Goal: Task Accomplishment & Management: Manage account settings

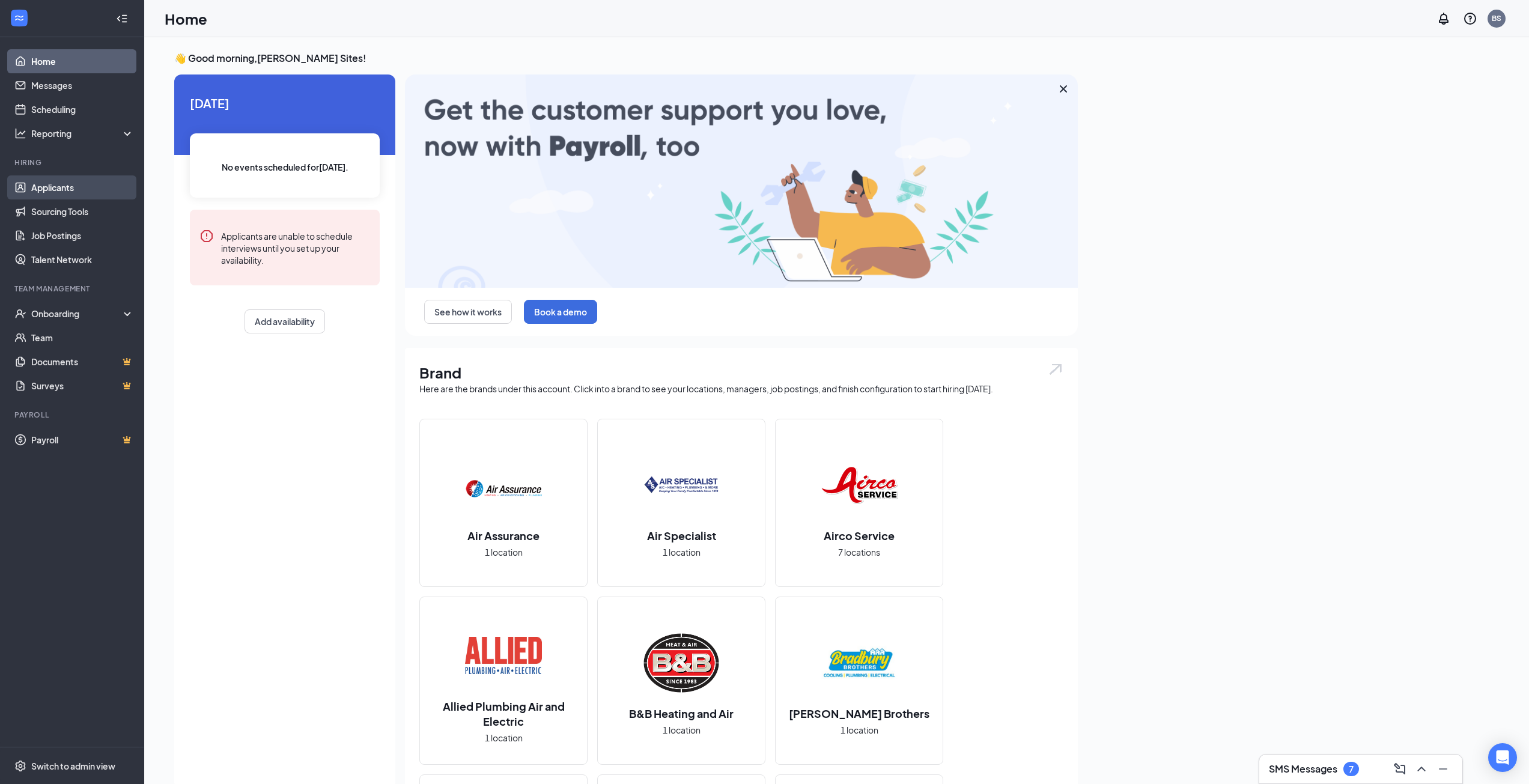
click at [57, 189] on link "Applicants" at bounding box center [82, 187] width 103 height 24
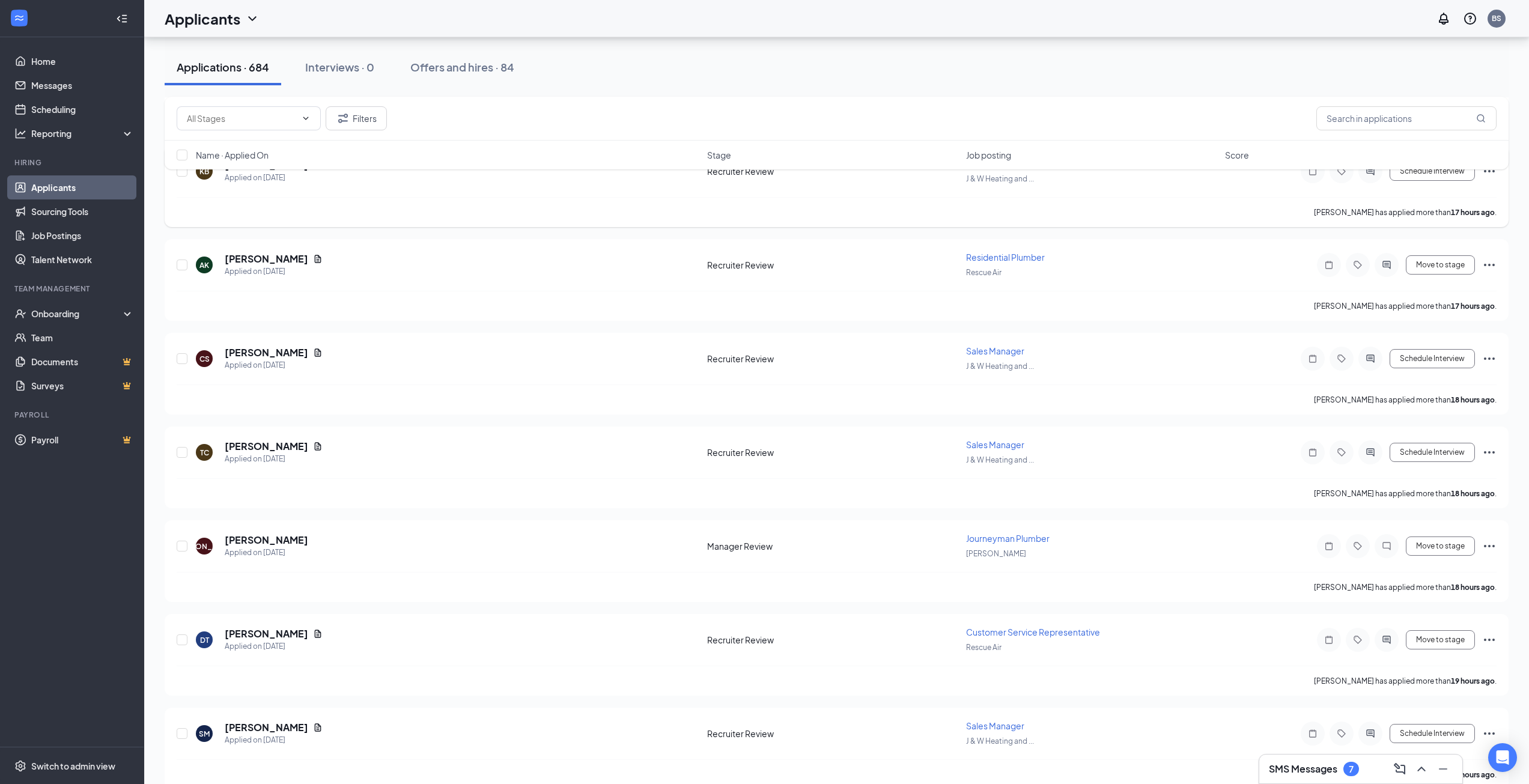
scroll to position [2680, 0]
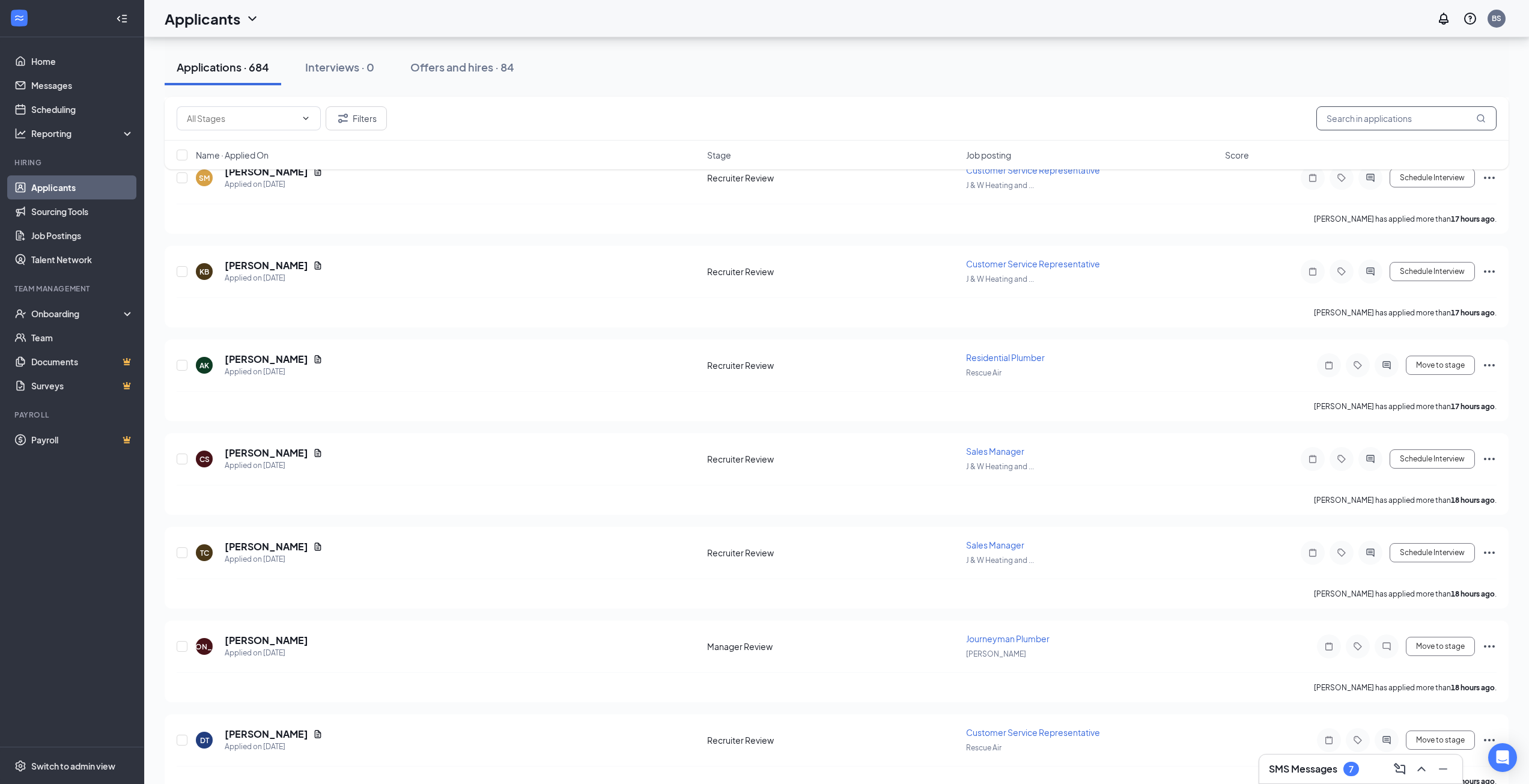
click at [1396, 115] on input "text" at bounding box center [1406, 118] width 181 height 24
type input "[PERSON_NAME]"
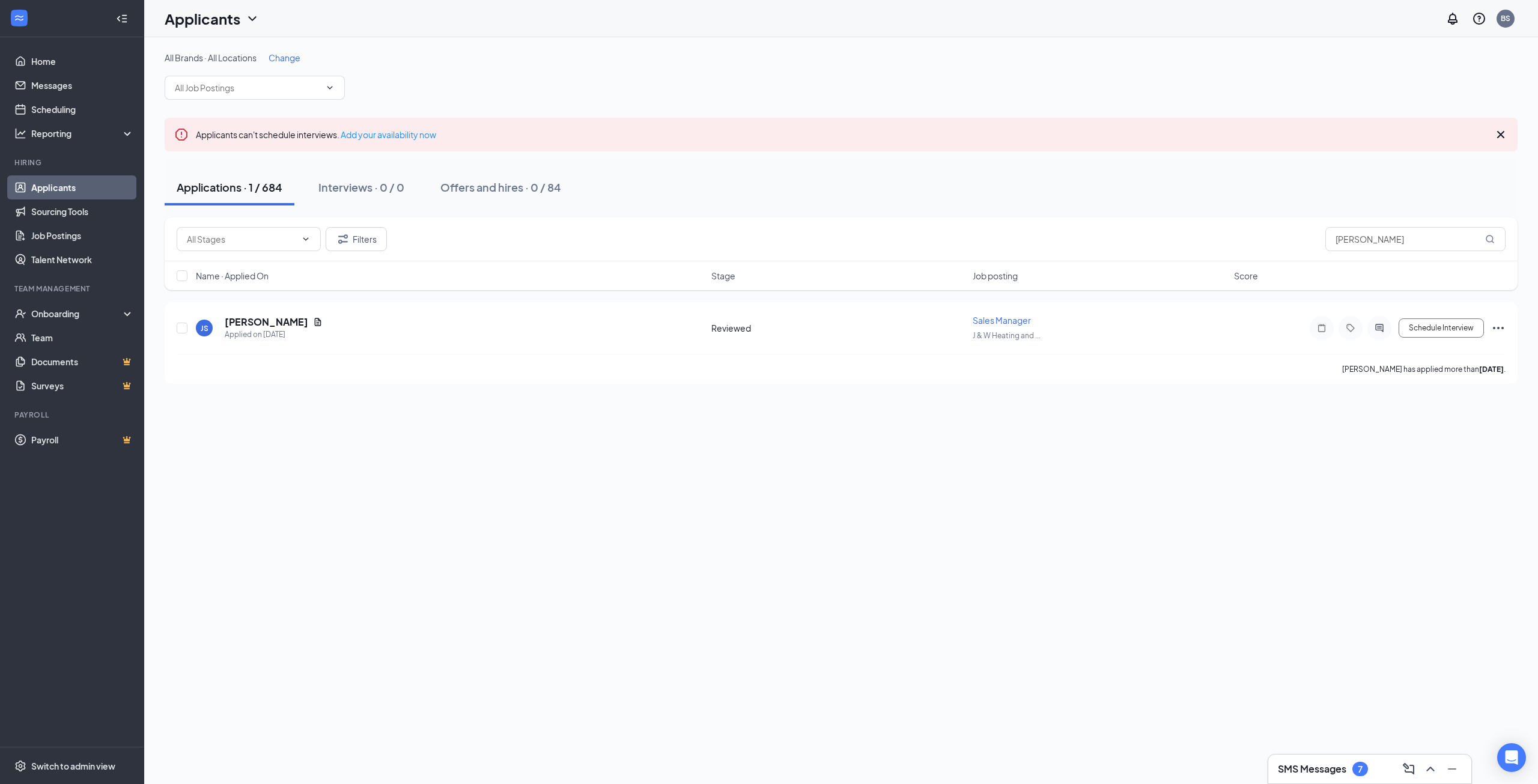
click at [1327, 775] on div "SMS Messages 7" at bounding box center [1323, 768] width 90 height 15
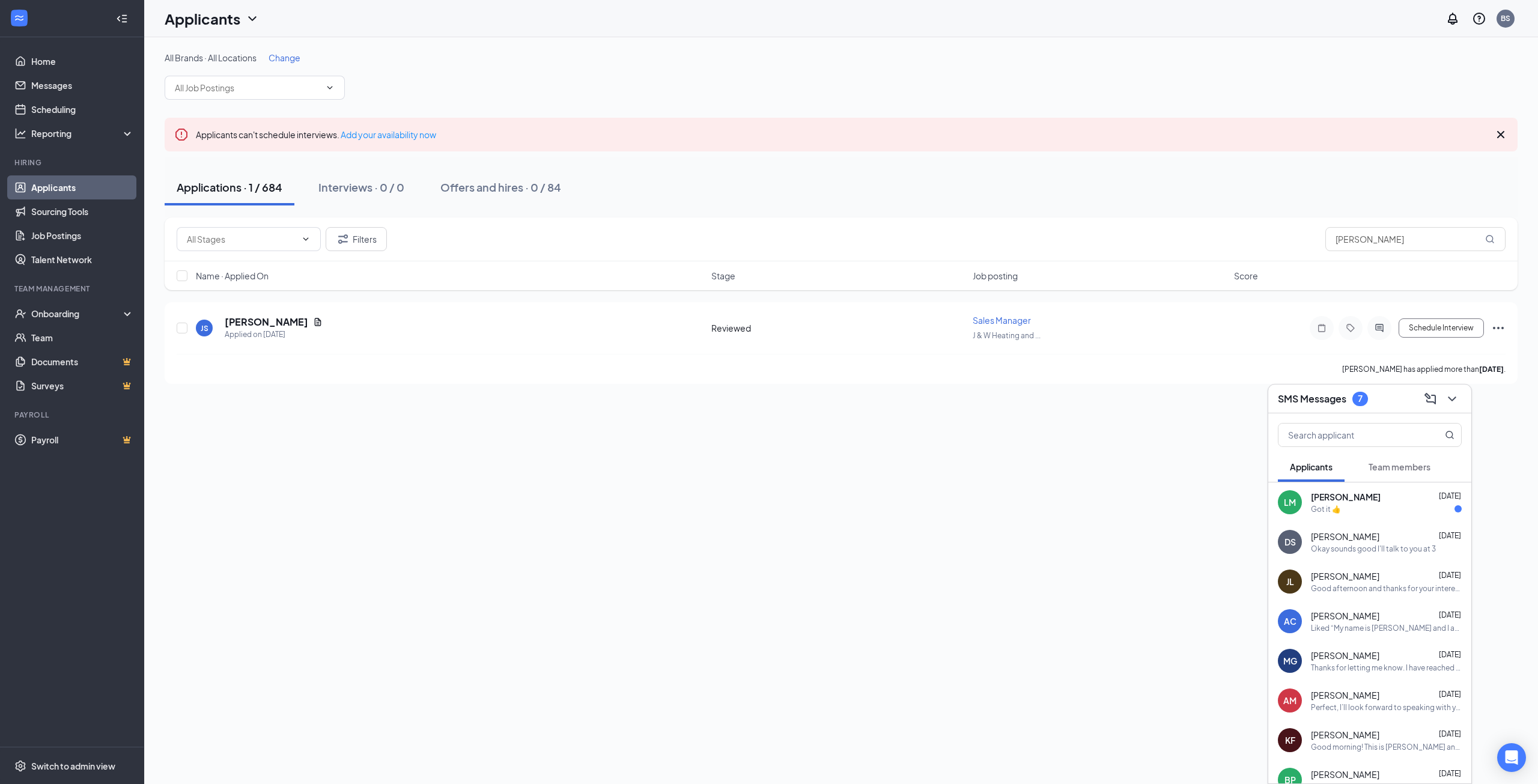
click at [1366, 495] on span "[PERSON_NAME]" at bounding box center [1345, 497] width 69 height 12
click at [1331, 552] on div "Okay sounds good I'll talk to you at 3" at bounding box center [1373, 549] width 125 height 10
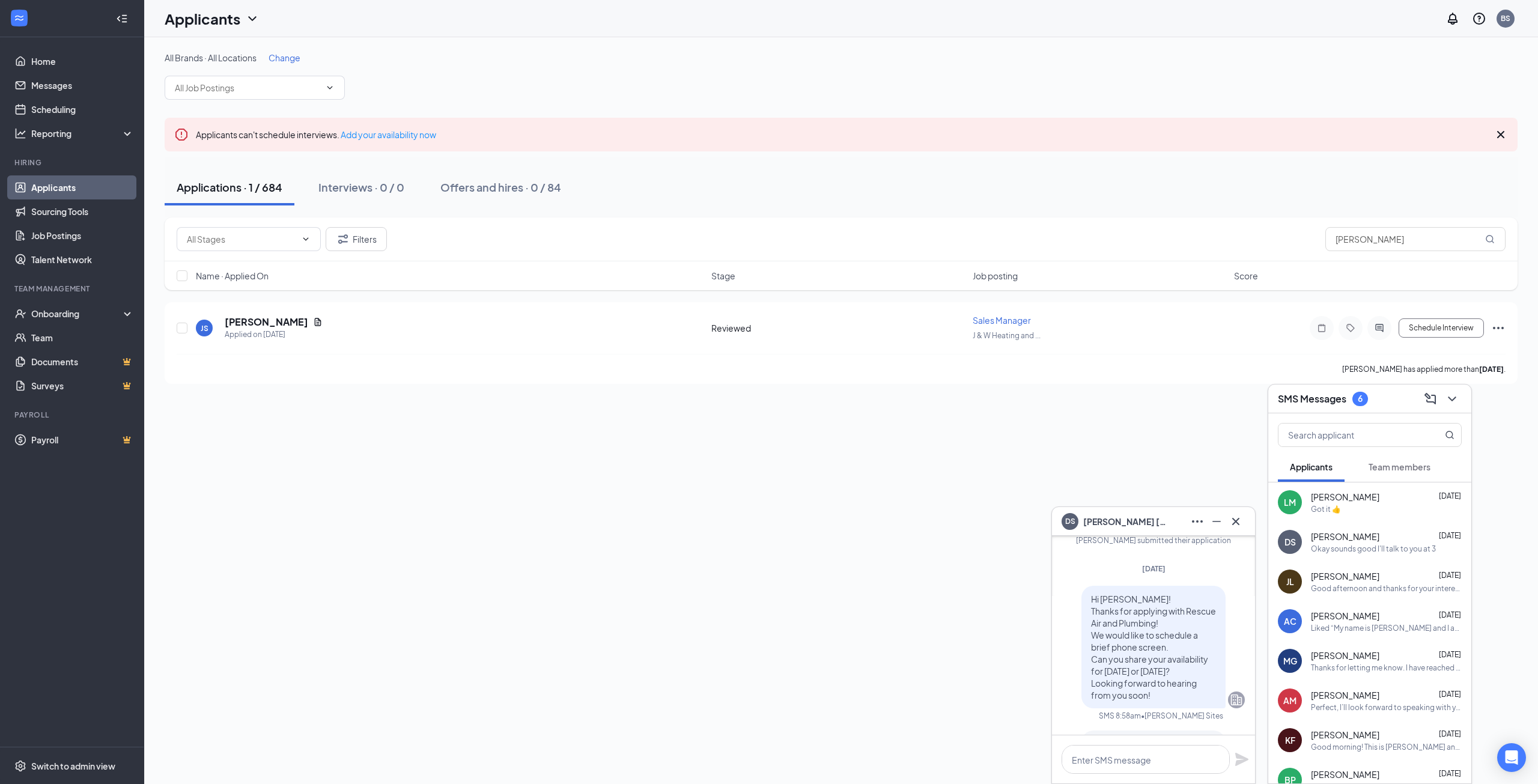
scroll to position [-310, 0]
drag, startPoint x: 1154, startPoint y: 692, endPoint x: 1079, endPoint y: 595, distance: 122.6
click at [1081, 595] on div "Hi Dustin! Thanks for applying with Rescue Air and Plumbing! We would like to s…" at bounding box center [1153, 646] width 145 height 123
copy span "Hi Dustin! Thanks for applying with Rescue Air and Plumbing! We would like to s…"
drag, startPoint x: 1236, startPoint y: 523, endPoint x: 1318, endPoint y: 474, distance: 95.5
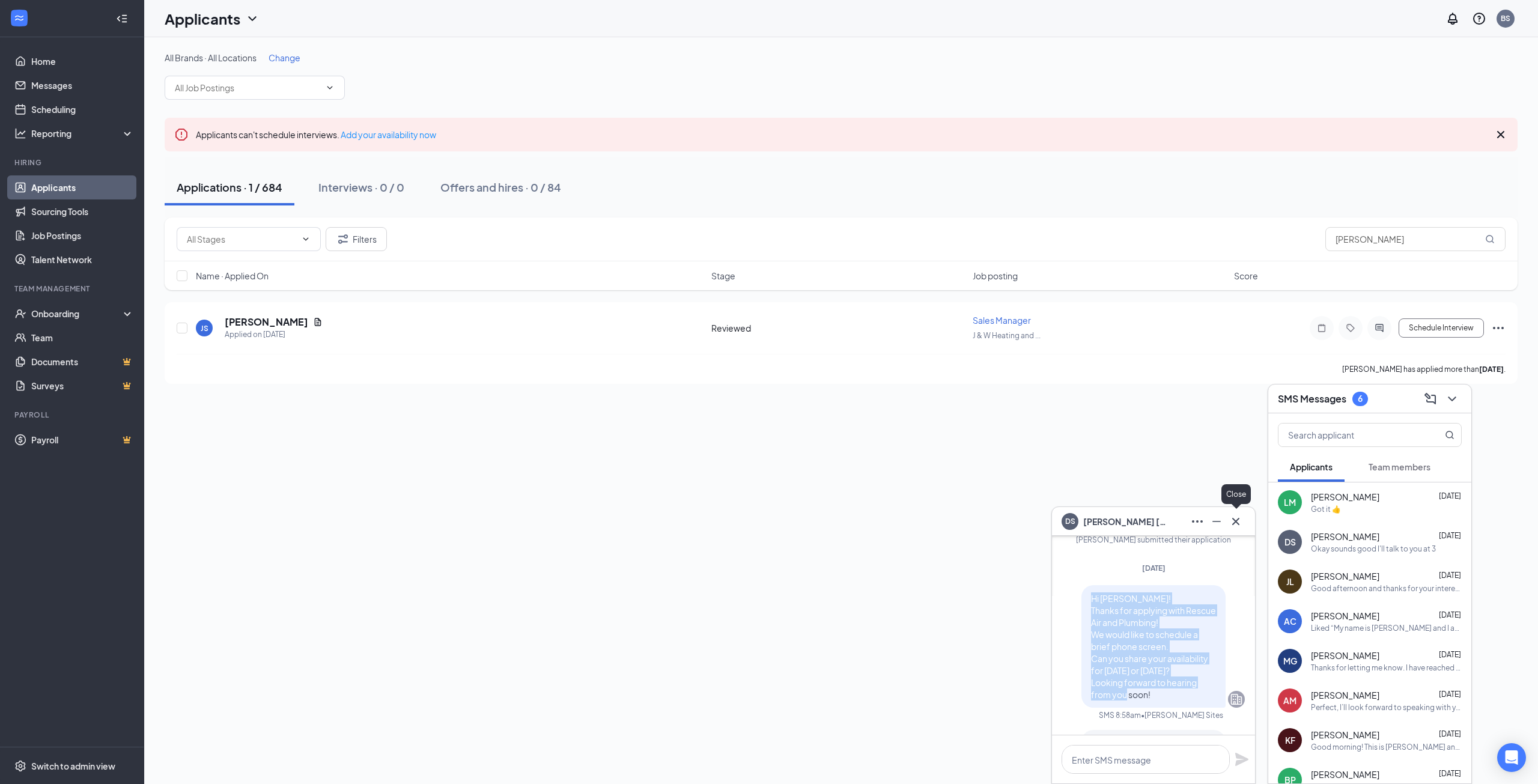
click at [1237, 522] on icon "Cross" at bounding box center [1235, 521] width 15 height 15
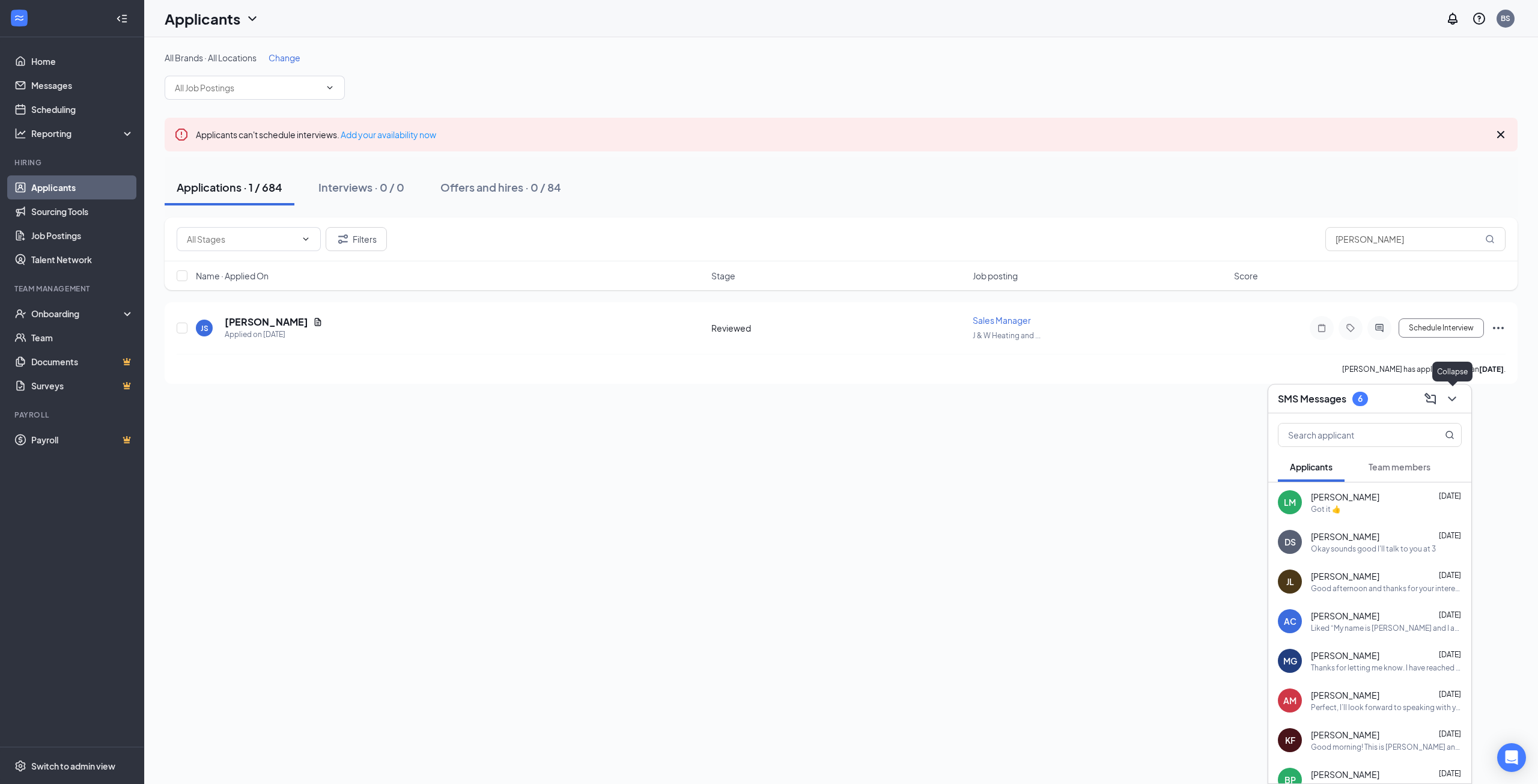
click at [1457, 396] on icon "ChevronDown" at bounding box center [1452, 398] width 15 height 15
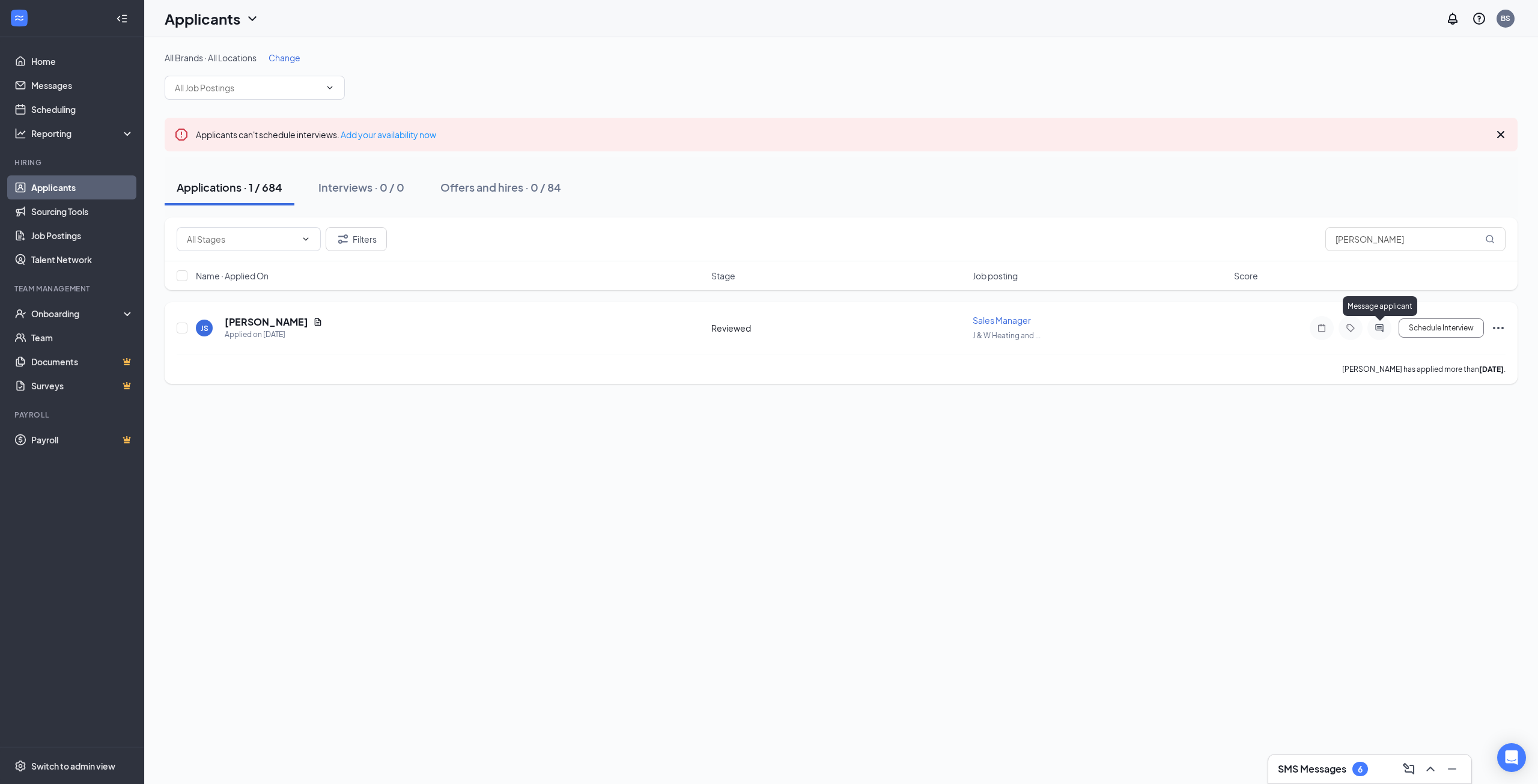
click at [1384, 328] on icon "ActiveChat" at bounding box center [1379, 328] width 15 height 10
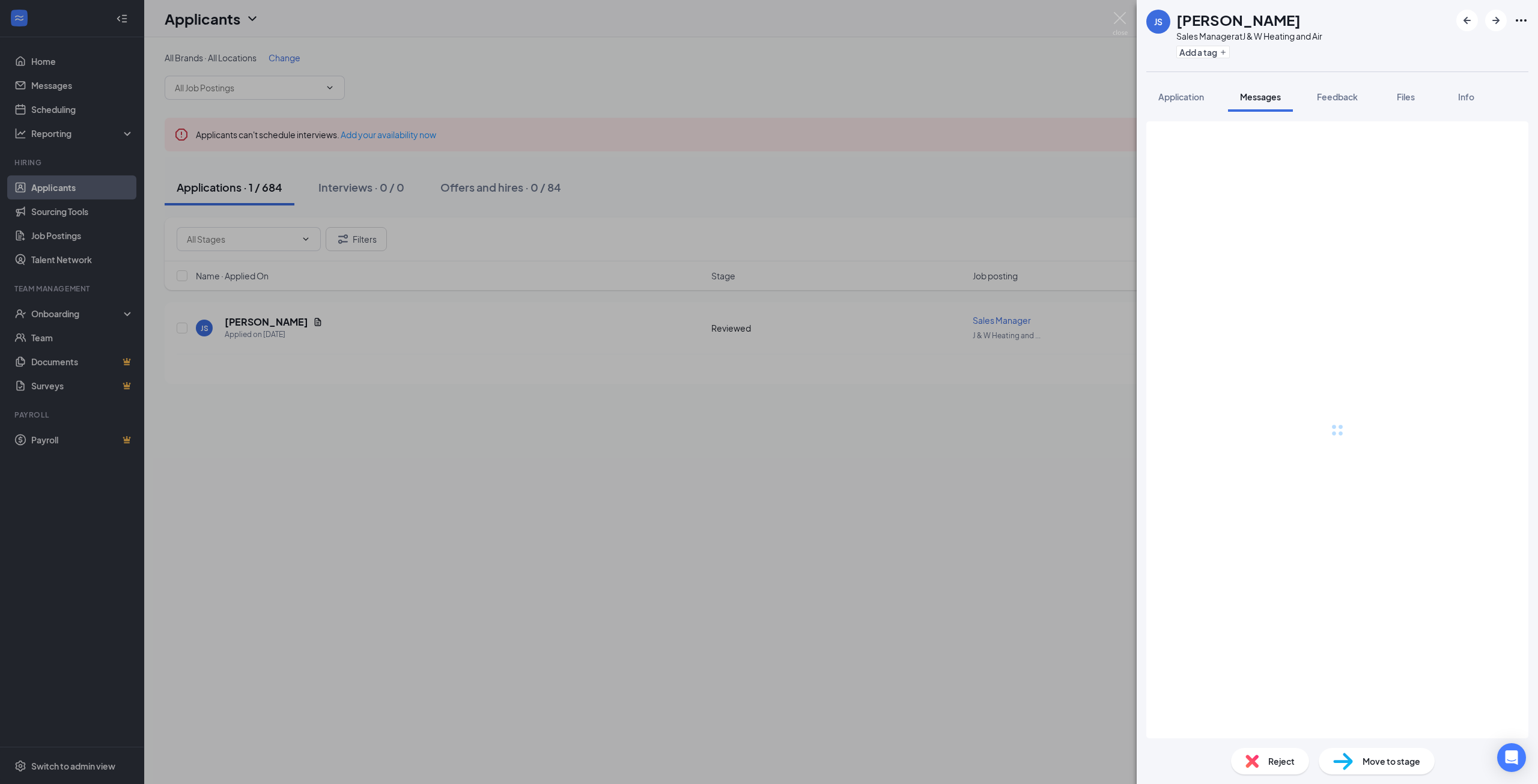
click at [1272, 658] on div at bounding box center [1337, 430] width 382 height 617
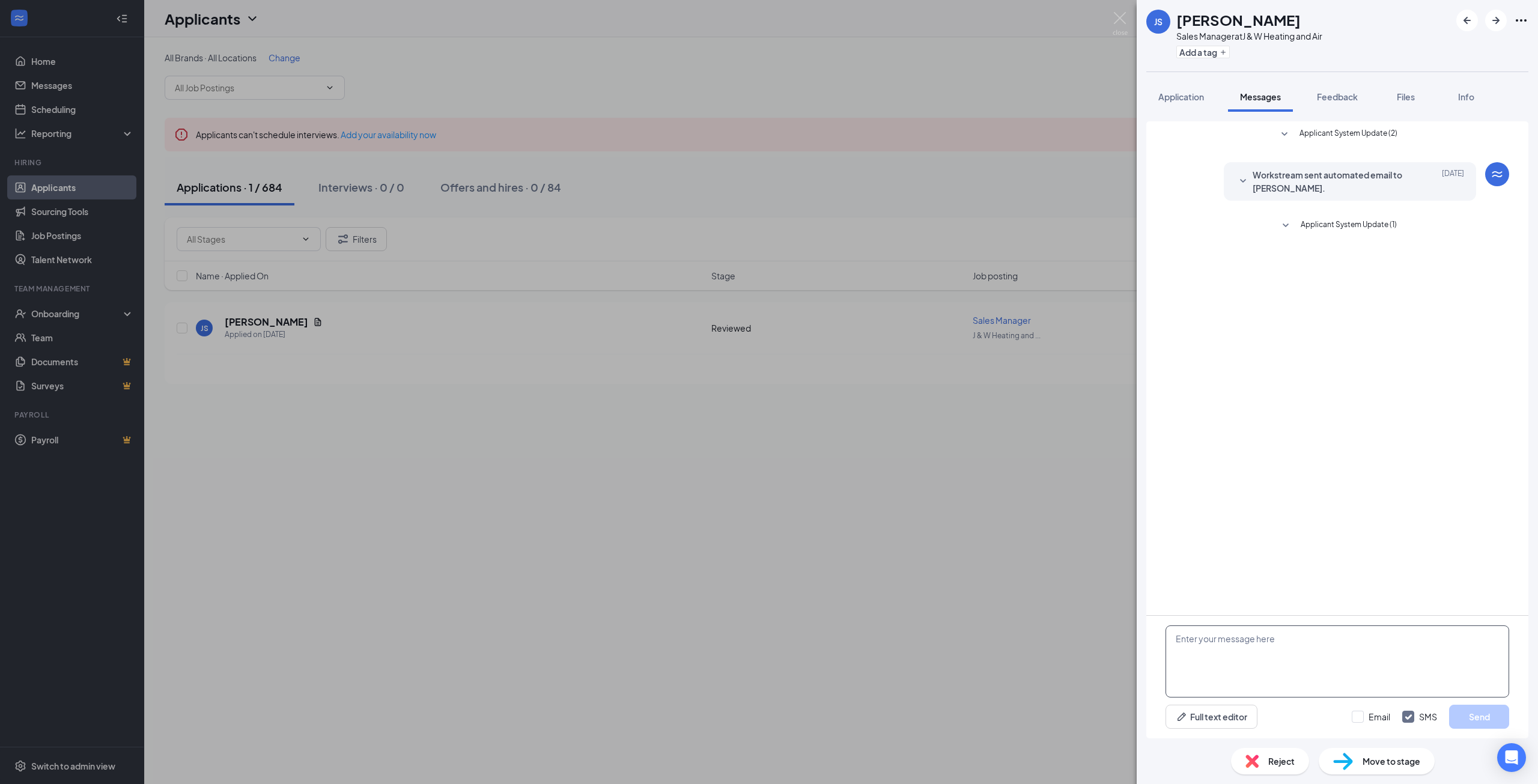
click at [1253, 652] on textarea at bounding box center [1337, 661] width 344 height 72
paste textarea "Hi Dustin! Thanks for applying with Rescue Air and Plumbing! We would like to s…"
drag, startPoint x: 1201, startPoint y: 640, endPoint x: 1186, endPoint y: 638, distance: 15.1
click at [1186, 638] on textarea "Hi Dustin! Thanks for applying with Rescue Air and Plumbing! We would like to s…" at bounding box center [1337, 661] width 344 height 72
drag, startPoint x: 1375, startPoint y: 648, endPoint x: 1273, endPoint y: 650, distance: 102.0
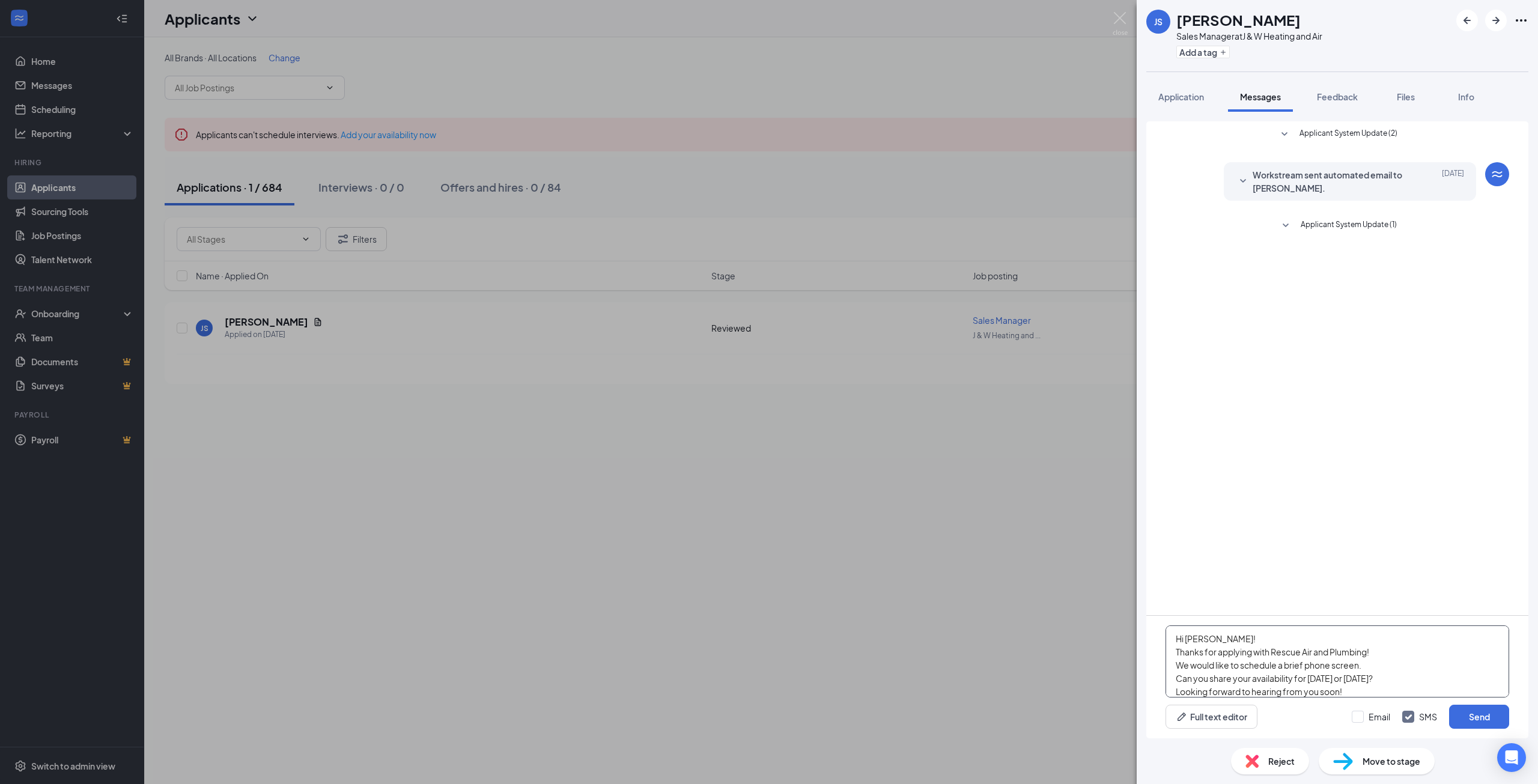
click at [1273, 650] on textarea "Hi Jackie! Thanks for applying with Rescue Air and Plumbing! We would like to s…" at bounding box center [1337, 661] width 344 height 72
type textarea "Hi [PERSON_NAME]! Thanks for applying with J&W Heating and Air! We would like t…"
click at [1468, 706] on button "Send" at bounding box center [1479, 717] width 61 height 24
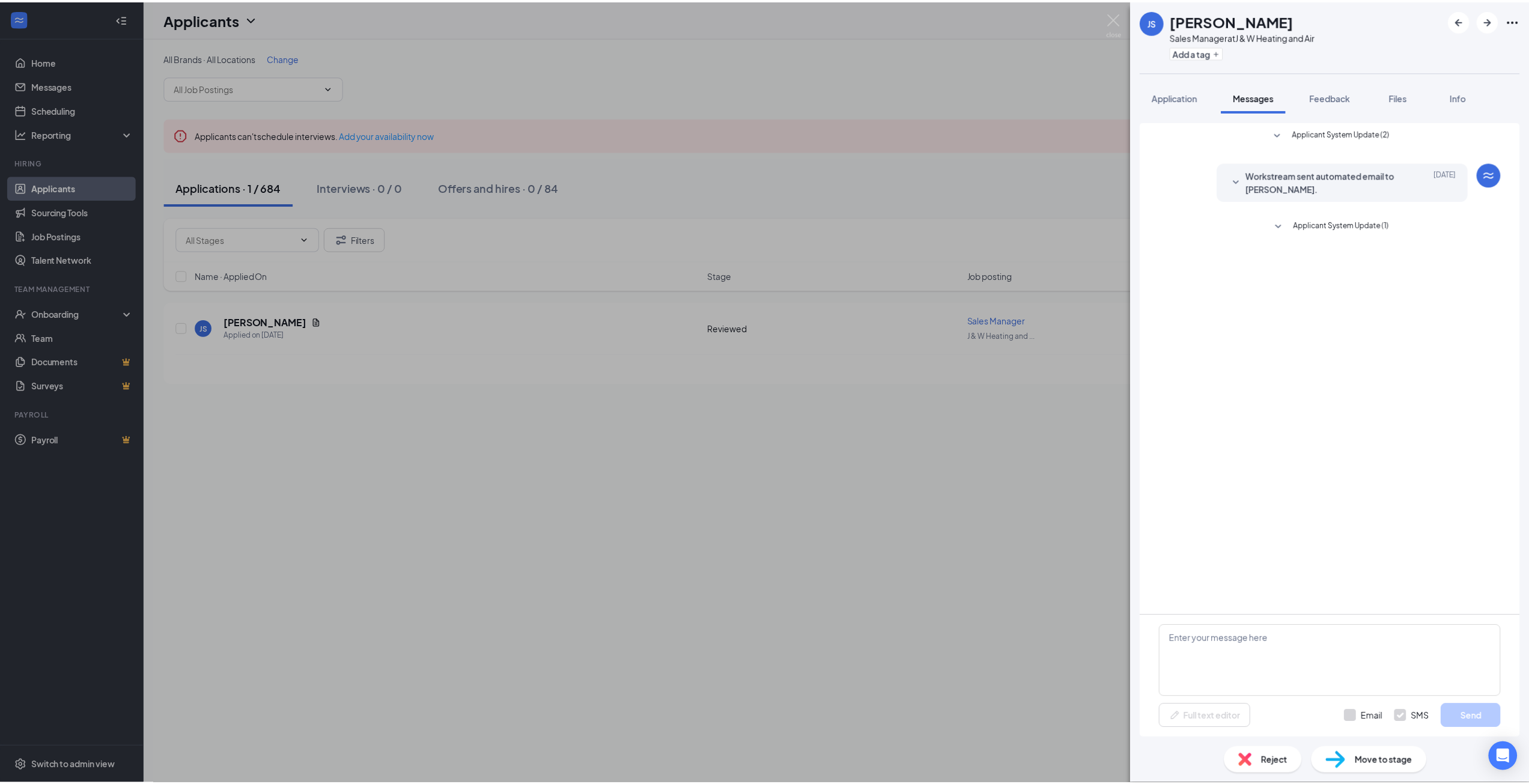
scroll to position [0, 0]
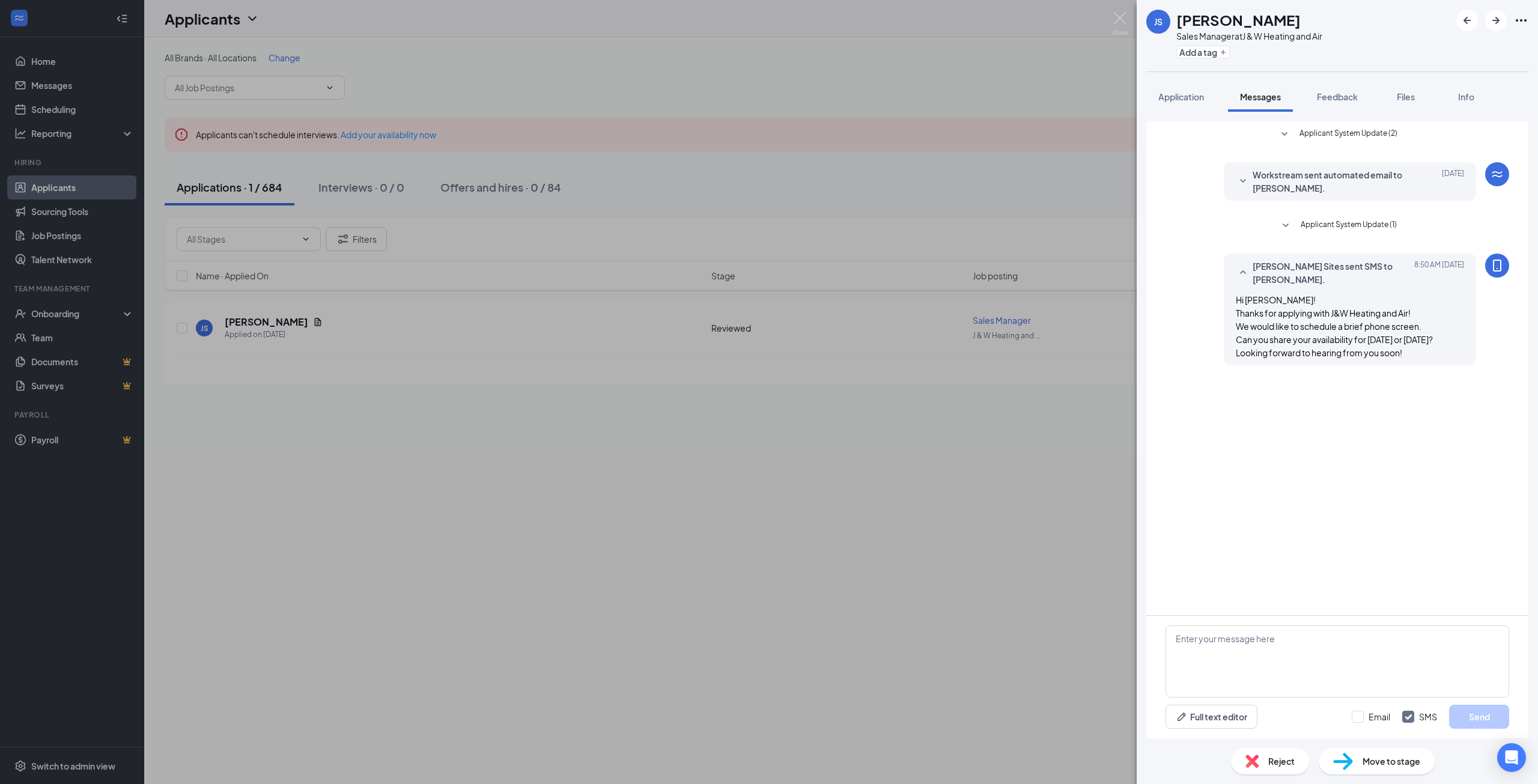
click at [885, 598] on div "JS Jackie Spiewak Sales Manager at J & W Heating and Air Add a tag Application …" at bounding box center [769, 392] width 1538 height 784
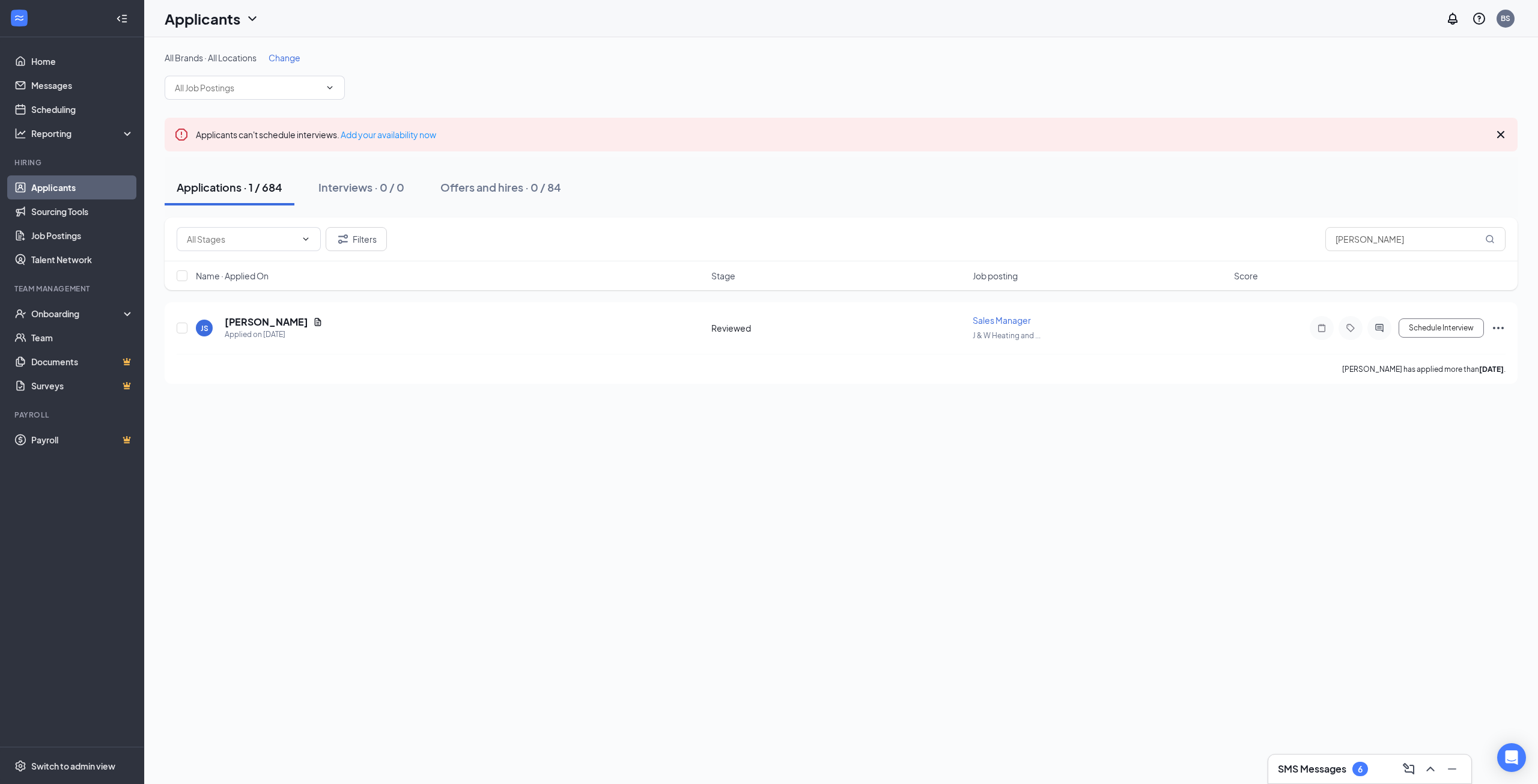
click at [48, 187] on link "Applicants" at bounding box center [82, 187] width 103 height 24
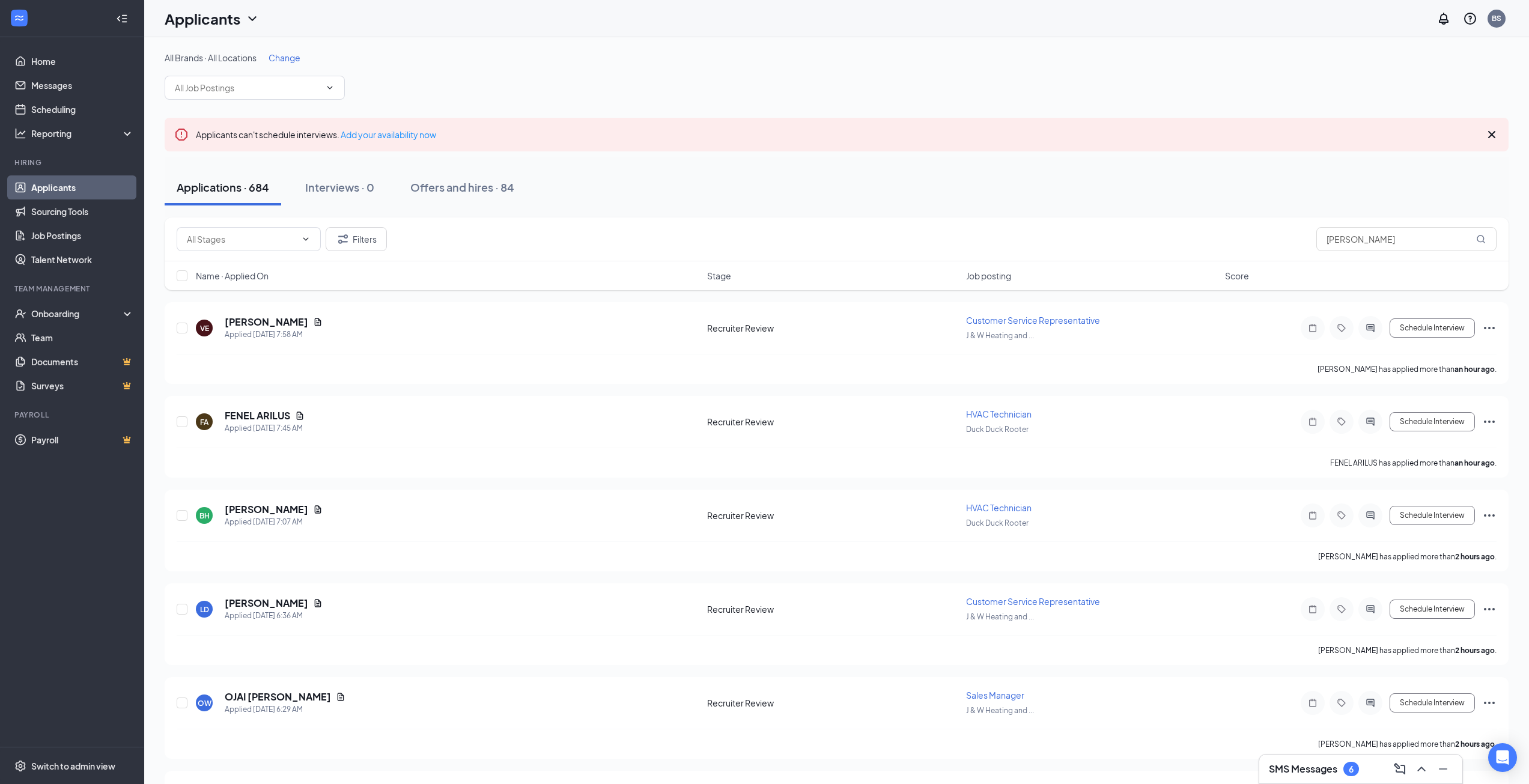
click at [282, 57] on span "Change" at bounding box center [284, 58] width 32 height 11
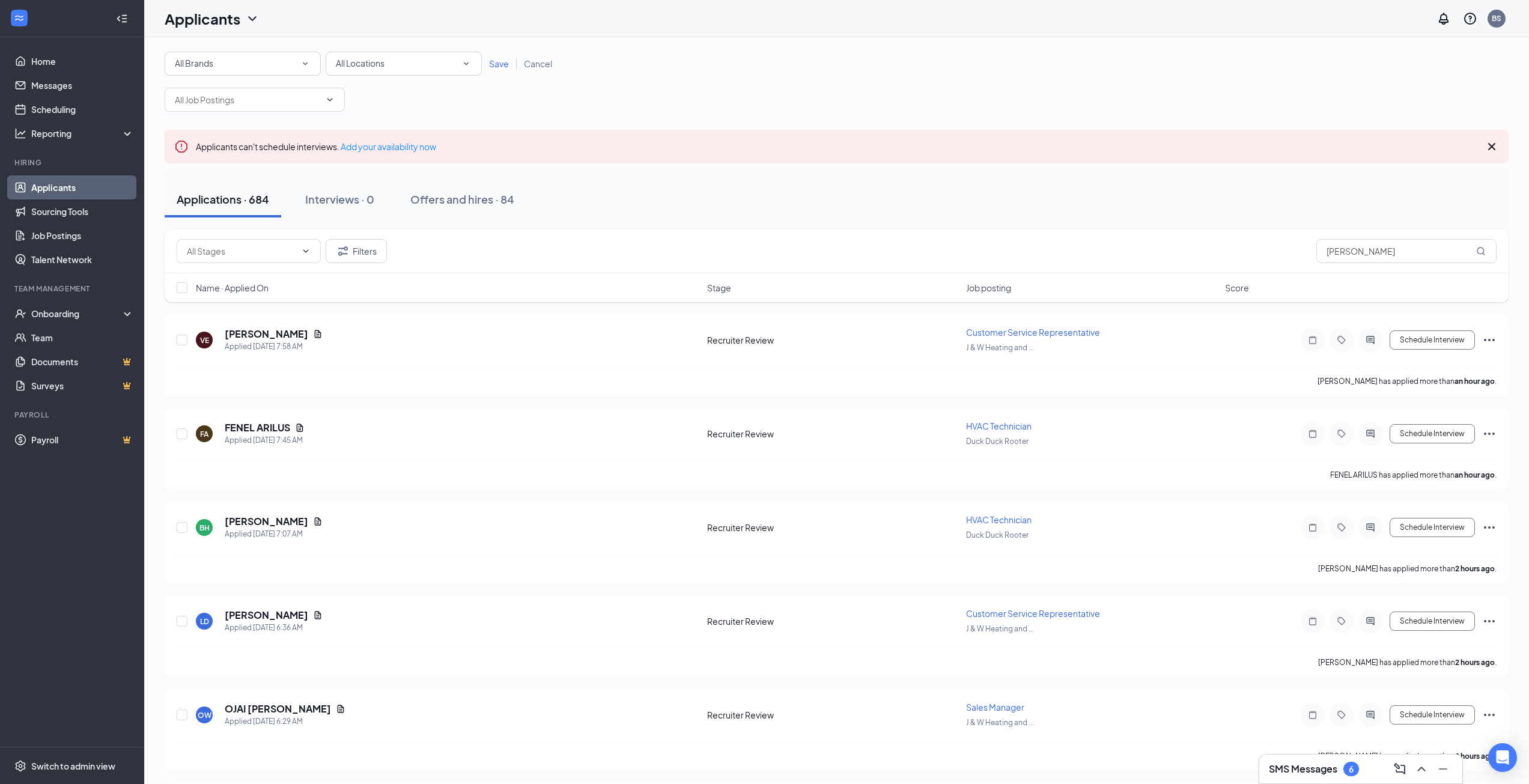
click at [278, 63] on div "All Brands" at bounding box center [242, 63] width 136 height 15
click at [232, 160] on span "J & W Heating and Air" at bounding box center [214, 154] width 80 height 11
click at [502, 66] on span "Save" at bounding box center [499, 63] width 20 height 11
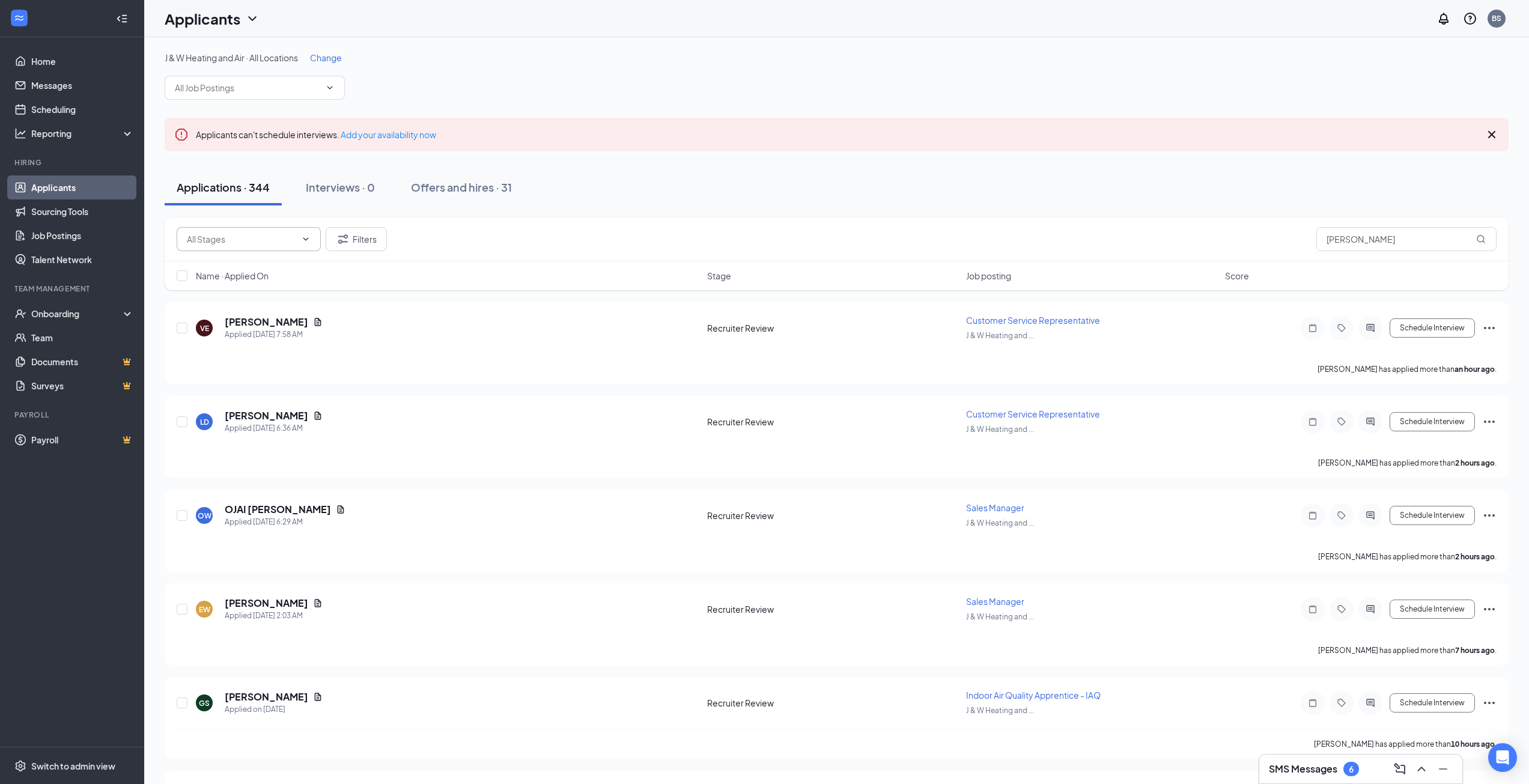
click at [285, 239] on input "text" at bounding box center [241, 239] width 109 height 14
click at [305, 90] on input "text" at bounding box center [247, 88] width 145 height 14
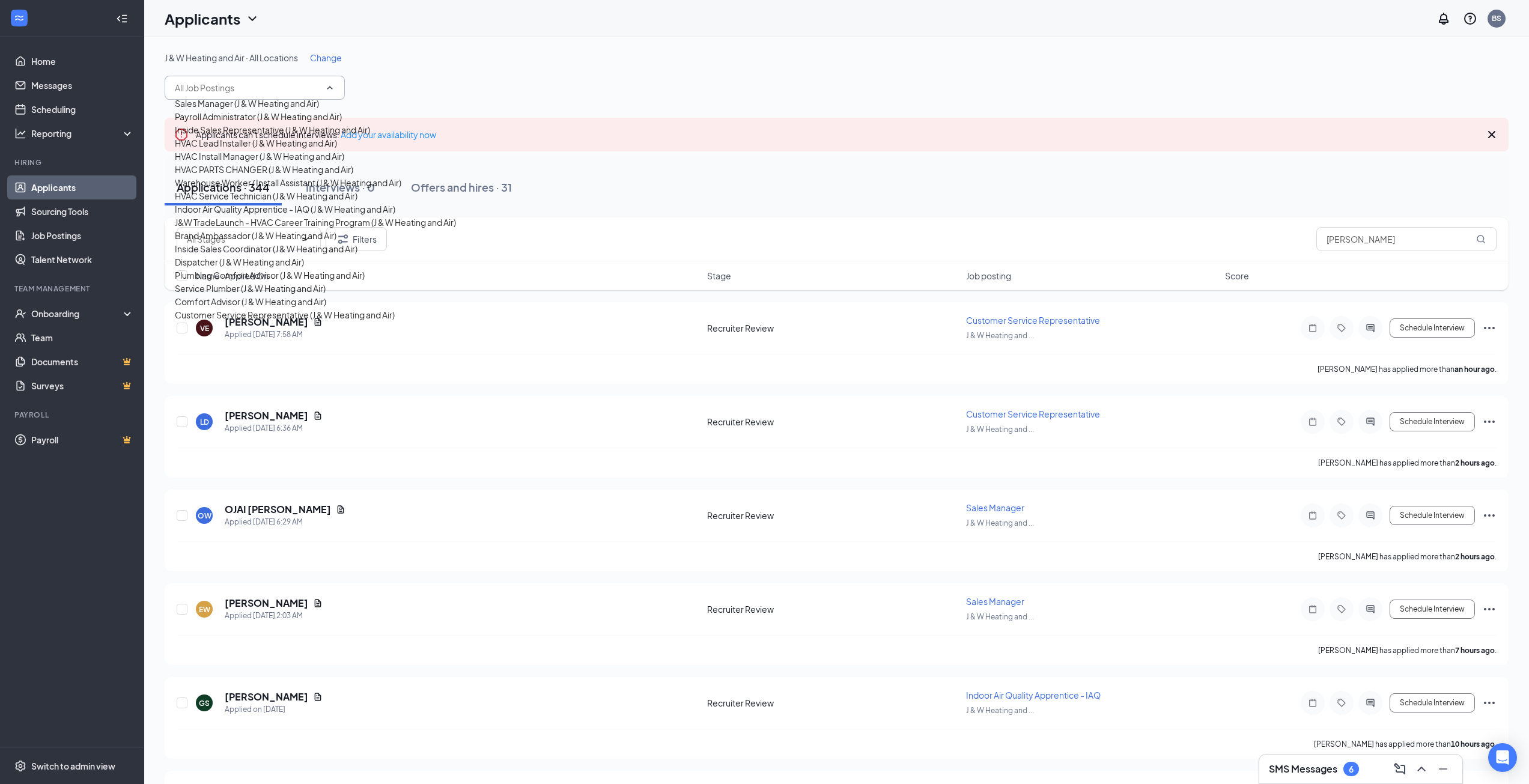
click at [277, 110] on div "Sales Manager (J & W Heating and Air)" at bounding box center [247, 103] width 145 height 14
type input "Sales Manager (J & W Heating and Air)"
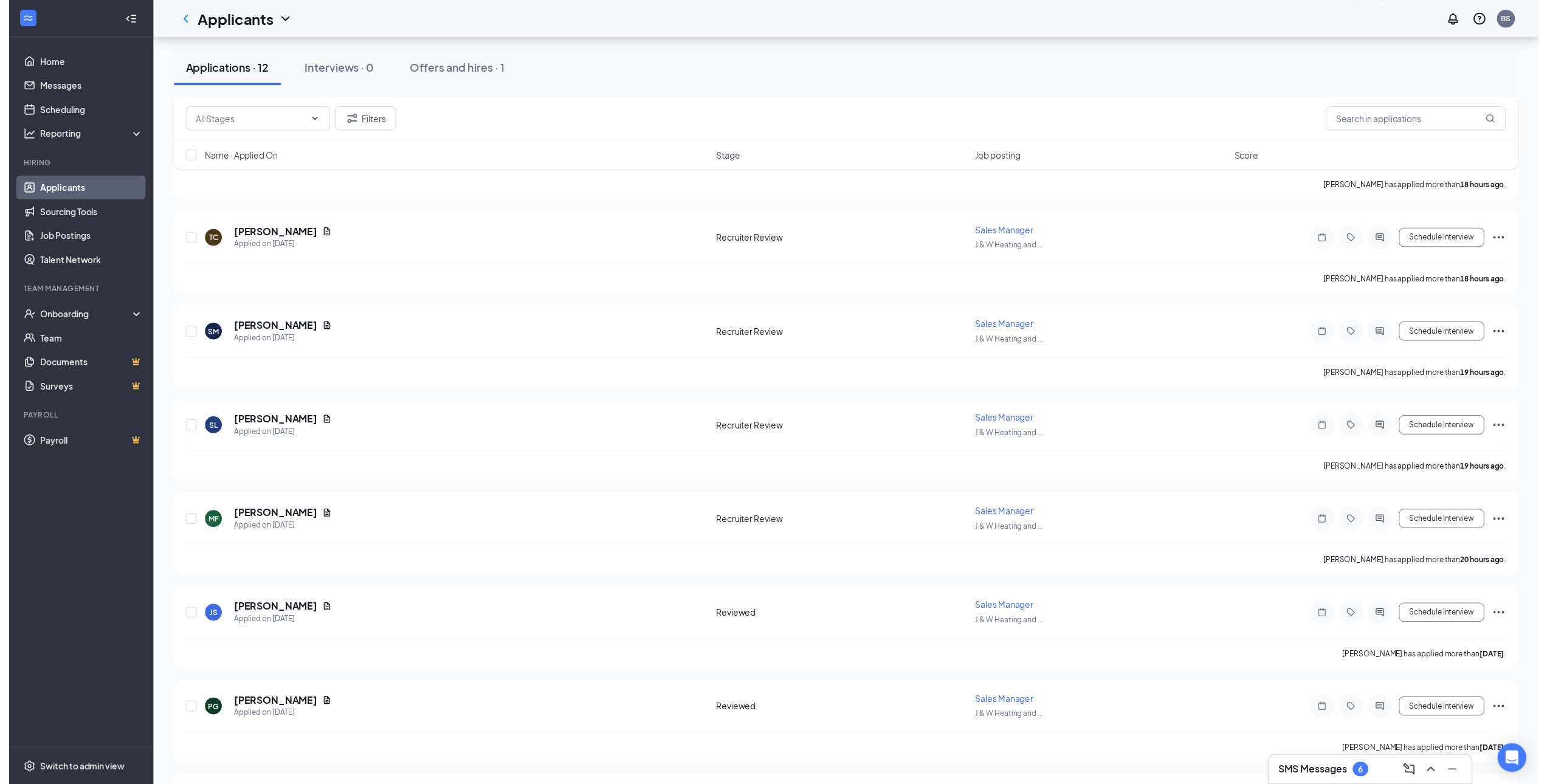
scroll to position [607, 0]
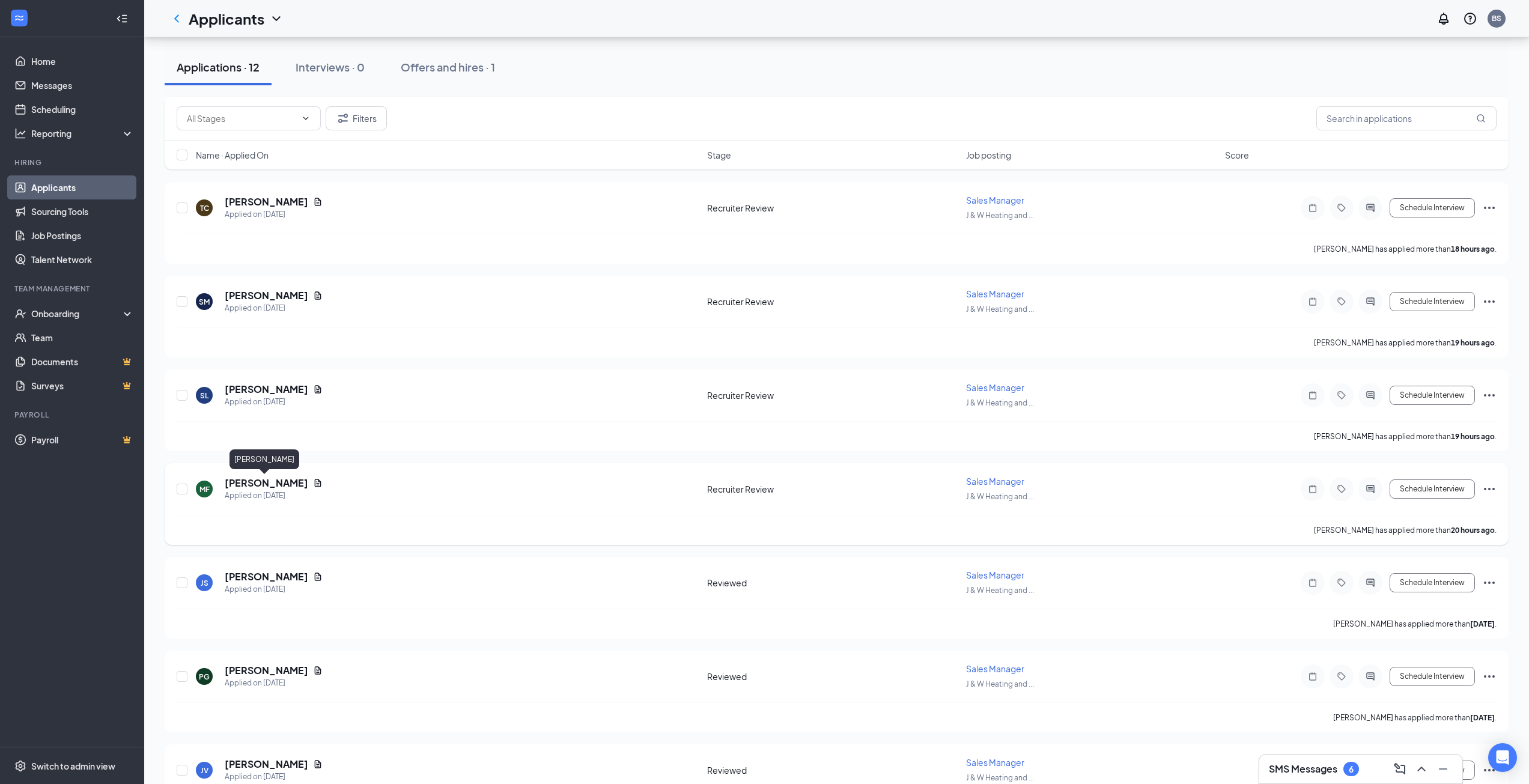
click at [257, 486] on h5 "Mark Finnegan" at bounding box center [267, 483] width 84 height 14
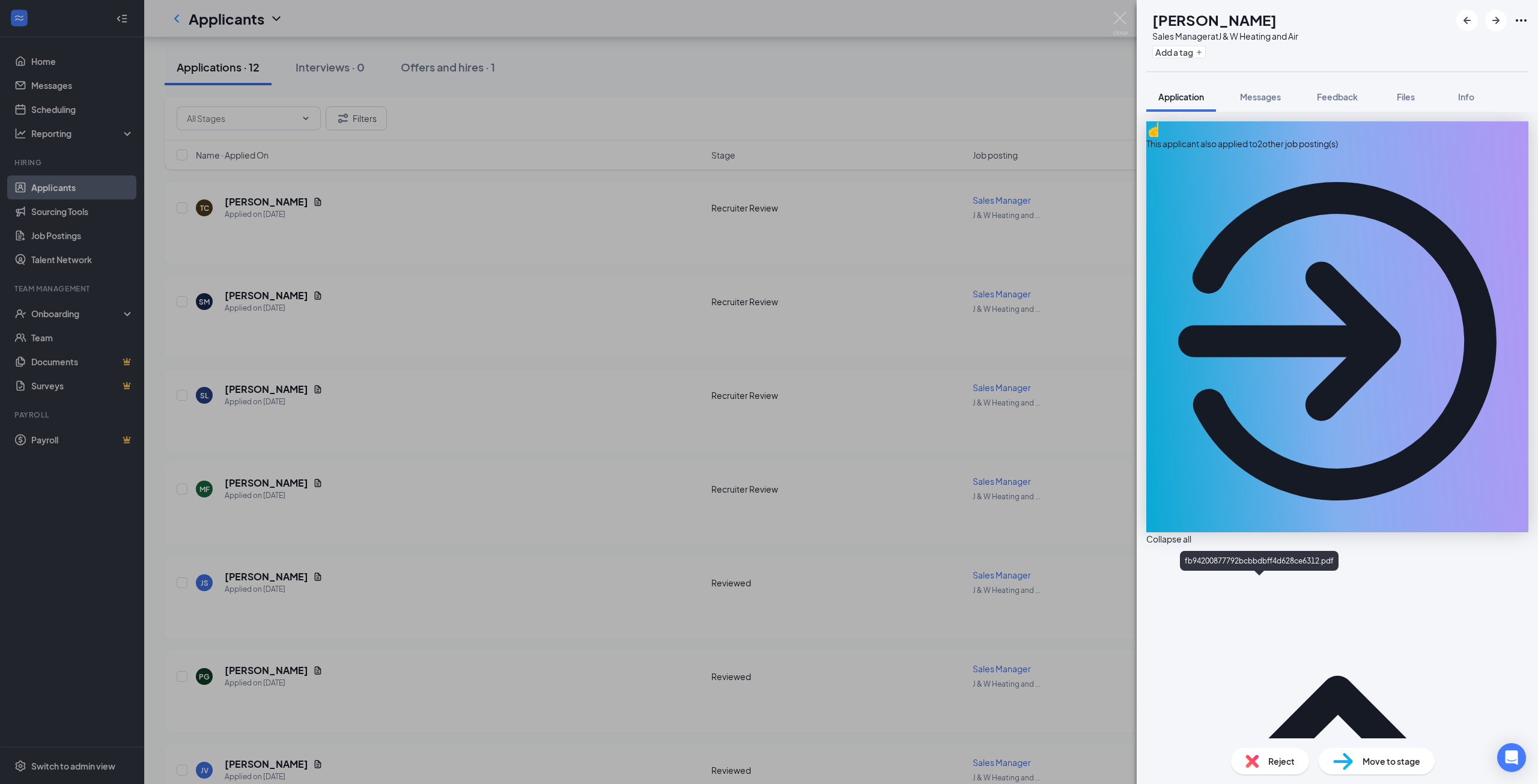
click at [614, 622] on div "MF Mark Finnegan Sales Manager at J & W Heating and Air Add a tag Application M…" at bounding box center [769, 392] width 1538 height 784
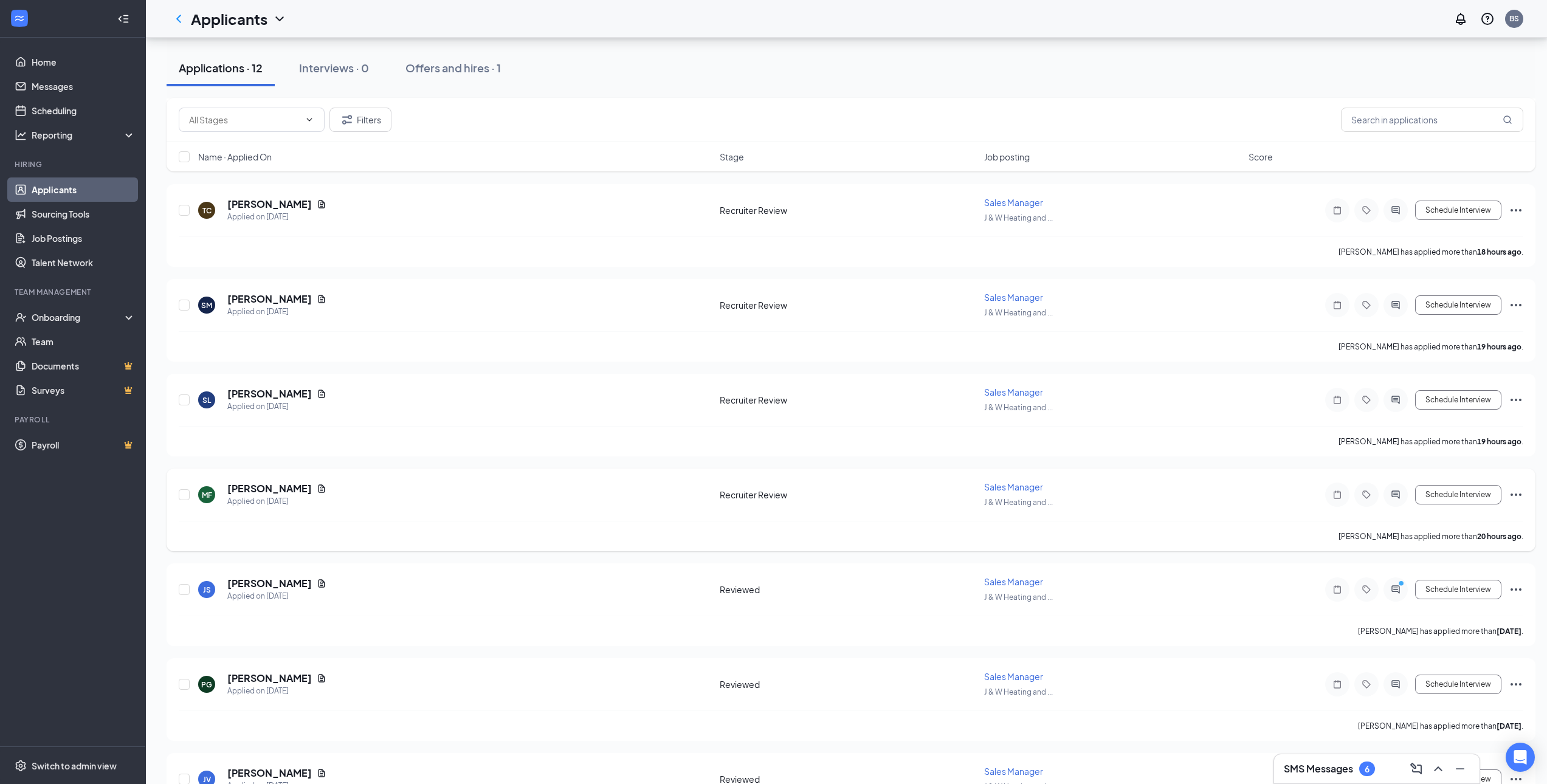
click at [1517, 495] on icon "Ellipses" at bounding box center [1515, 495] width 11 height 2
click at [1442, 588] on p "Move to stage" at bounding box center [1461, 582] width 110 height 12
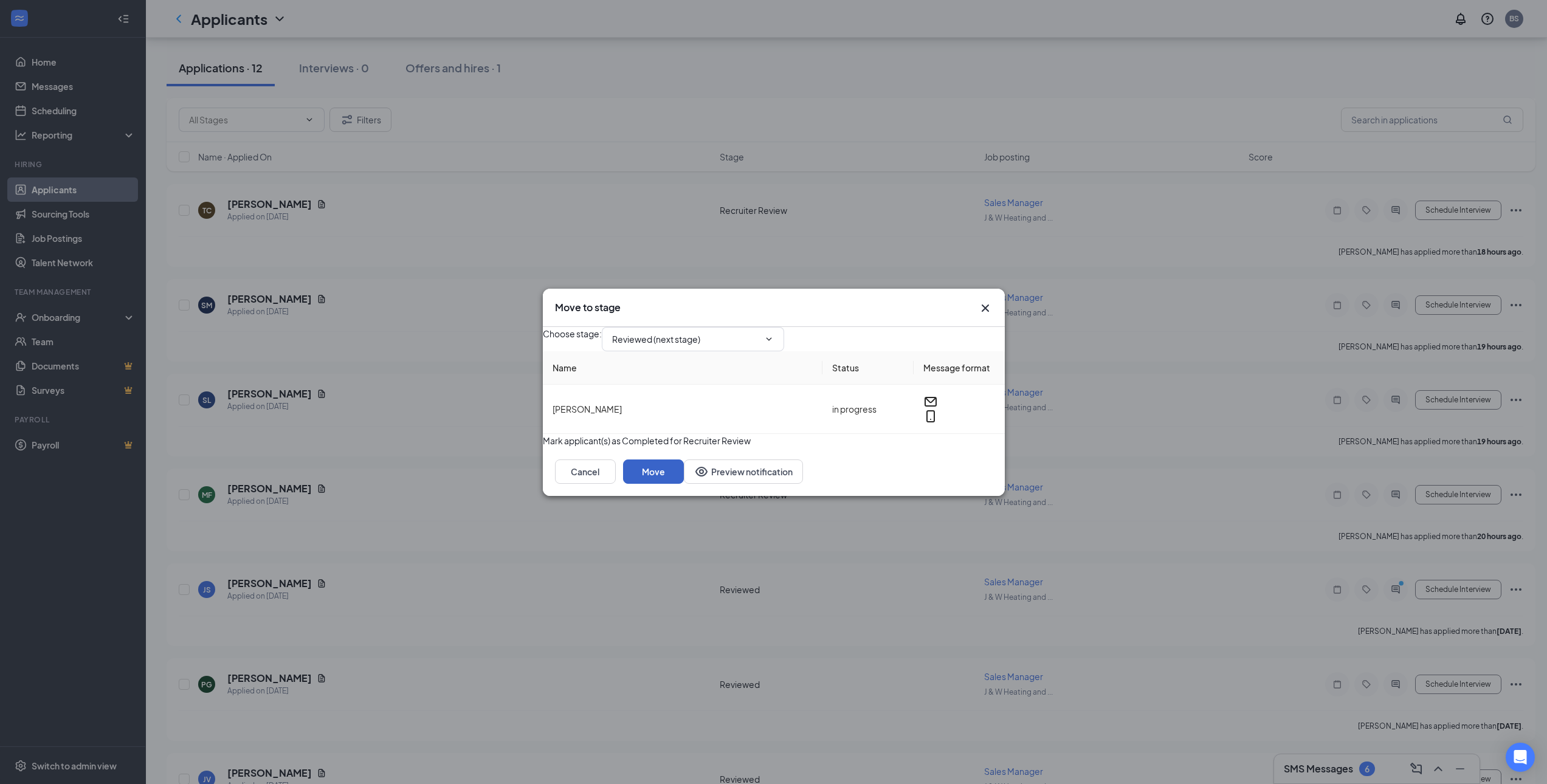
click at [684, 484] on button "Move" at bounding box center [654, 471] width 61 height 25
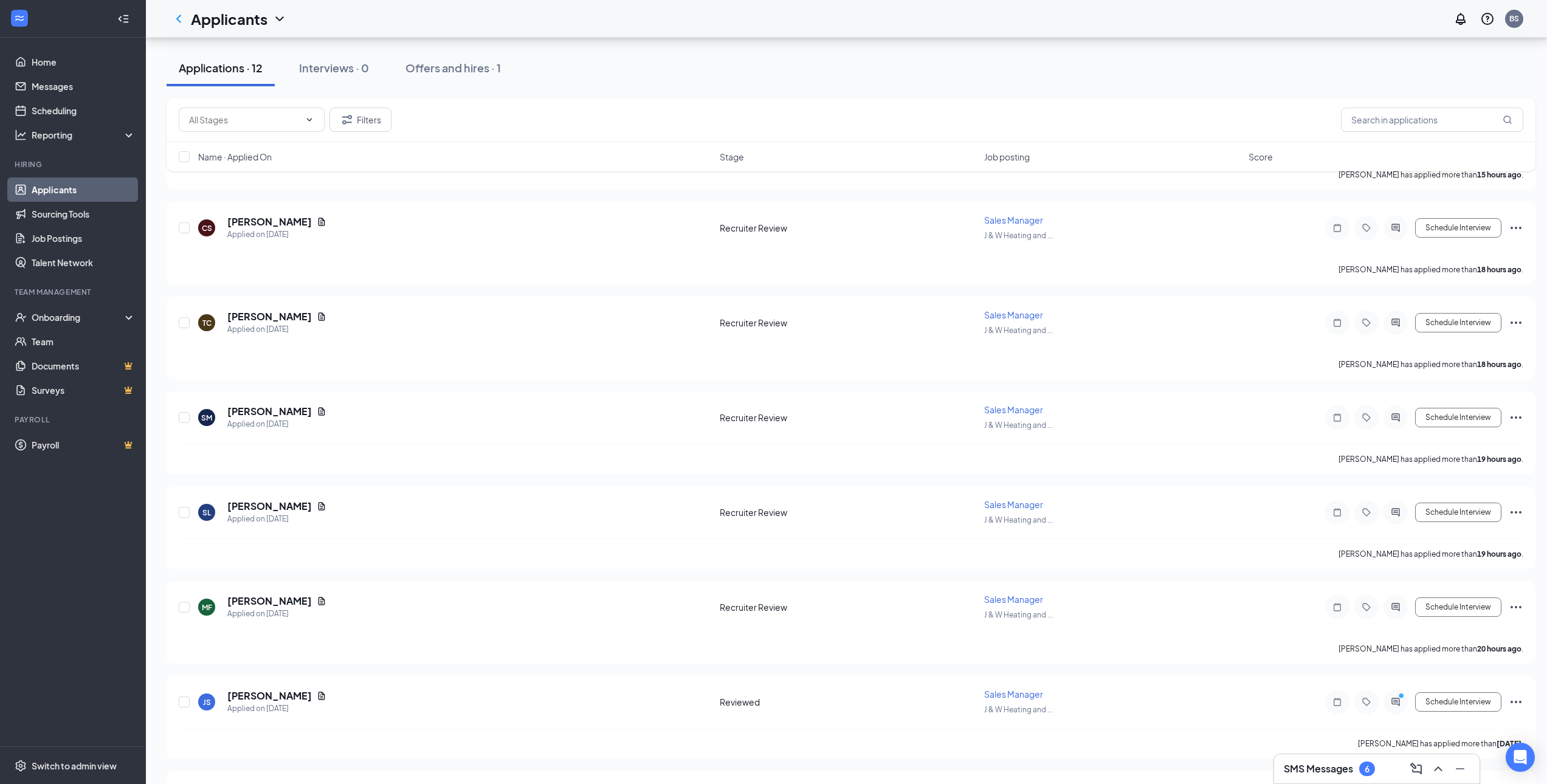
scroll to position [486, 0]
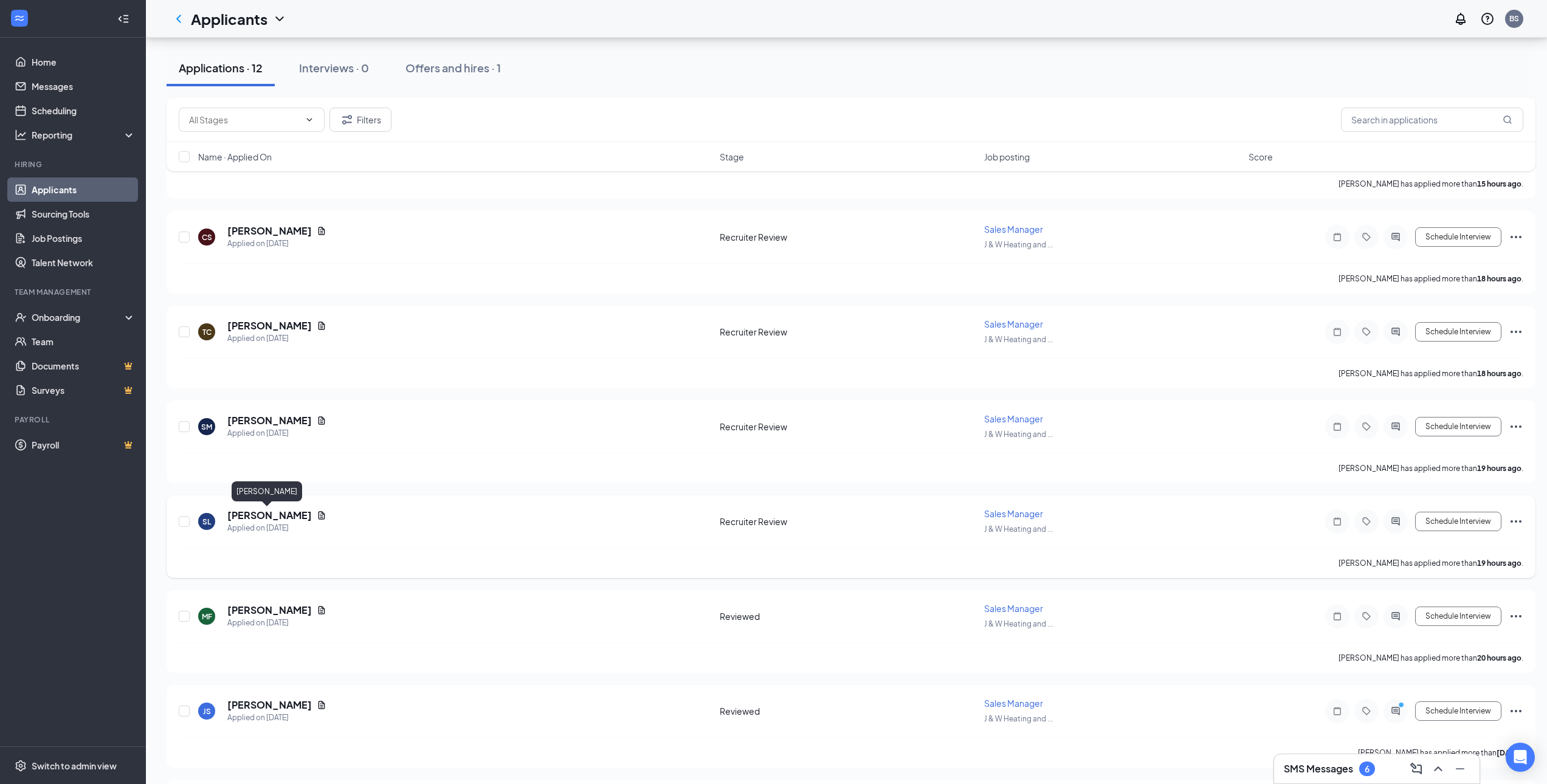
click at [247, 512] on h5 "Spencer Lloyd" at bounding box center [270, 515] width 85 height 14
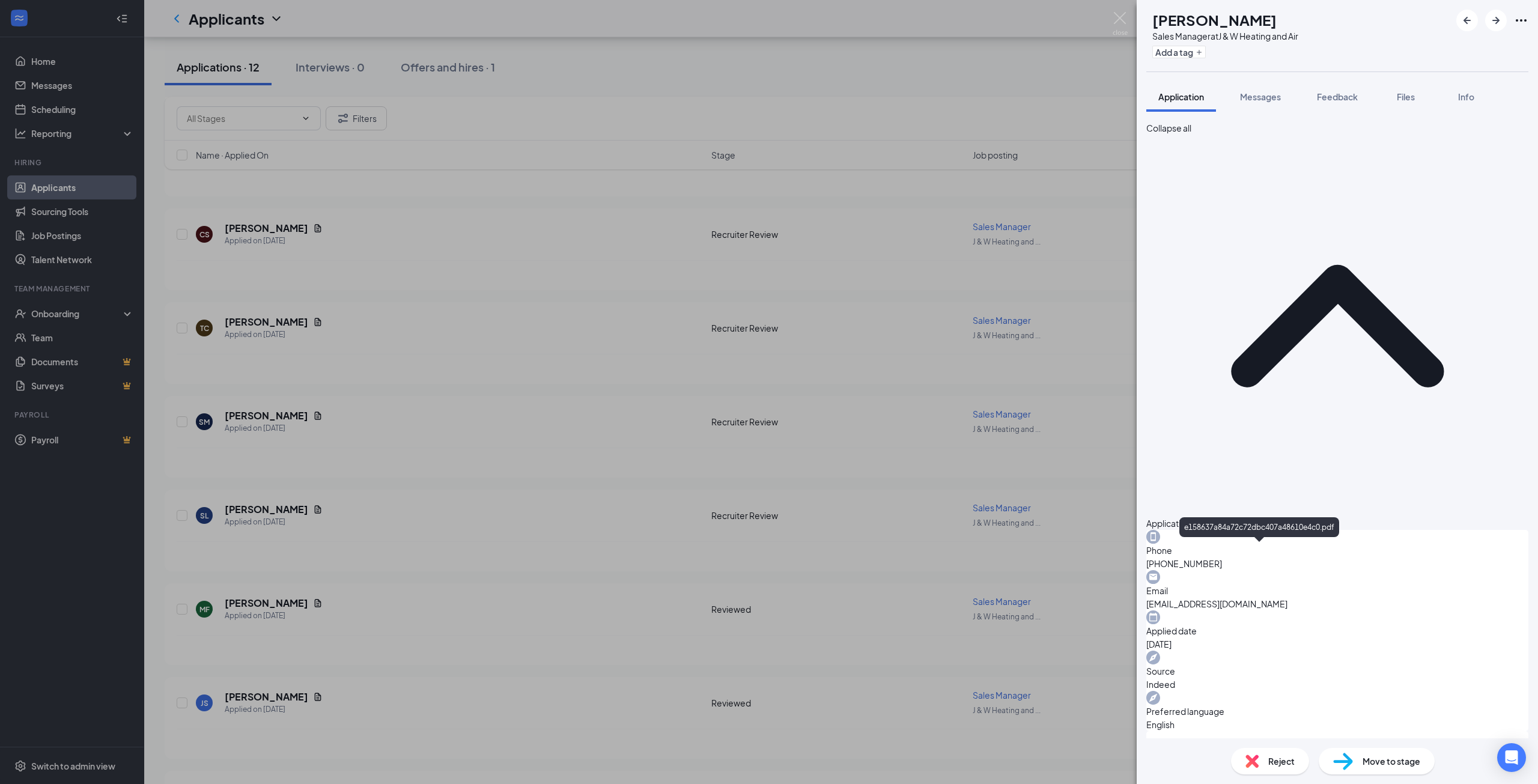
click at [602, 514] on div "SL Spencer Lloyd Sales Manager at J & W Heating and Air Add a tag Application M…" at bounding box center [769, 392] width 1538 height 784
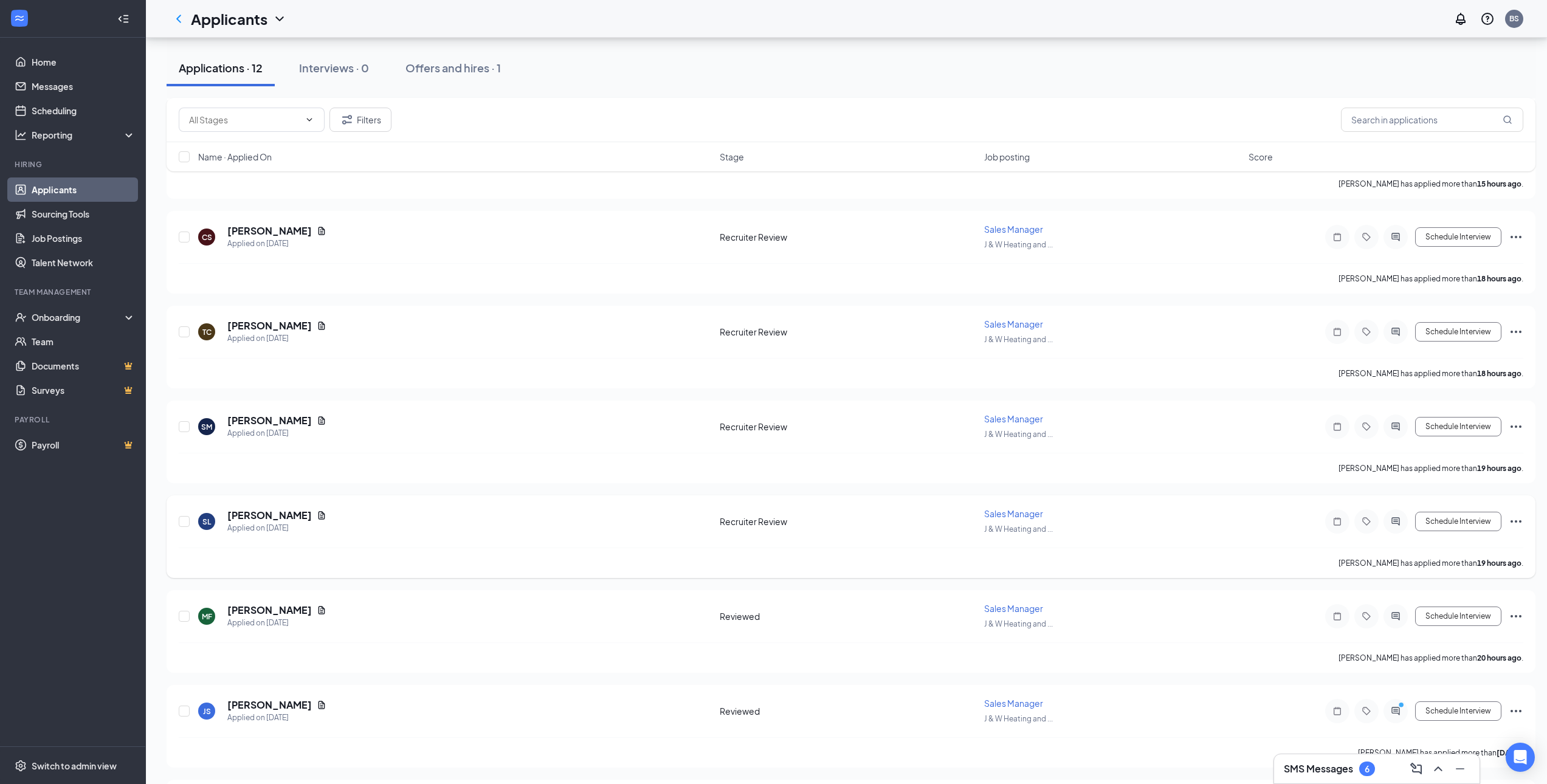
click at [1517, 520] on icon "Ellipses" at bounding box center [1515, 520] width 15 height 15
click at [1453, 614] on p "Move to stage" at bounding box center [1461, 608] width 110 height 12
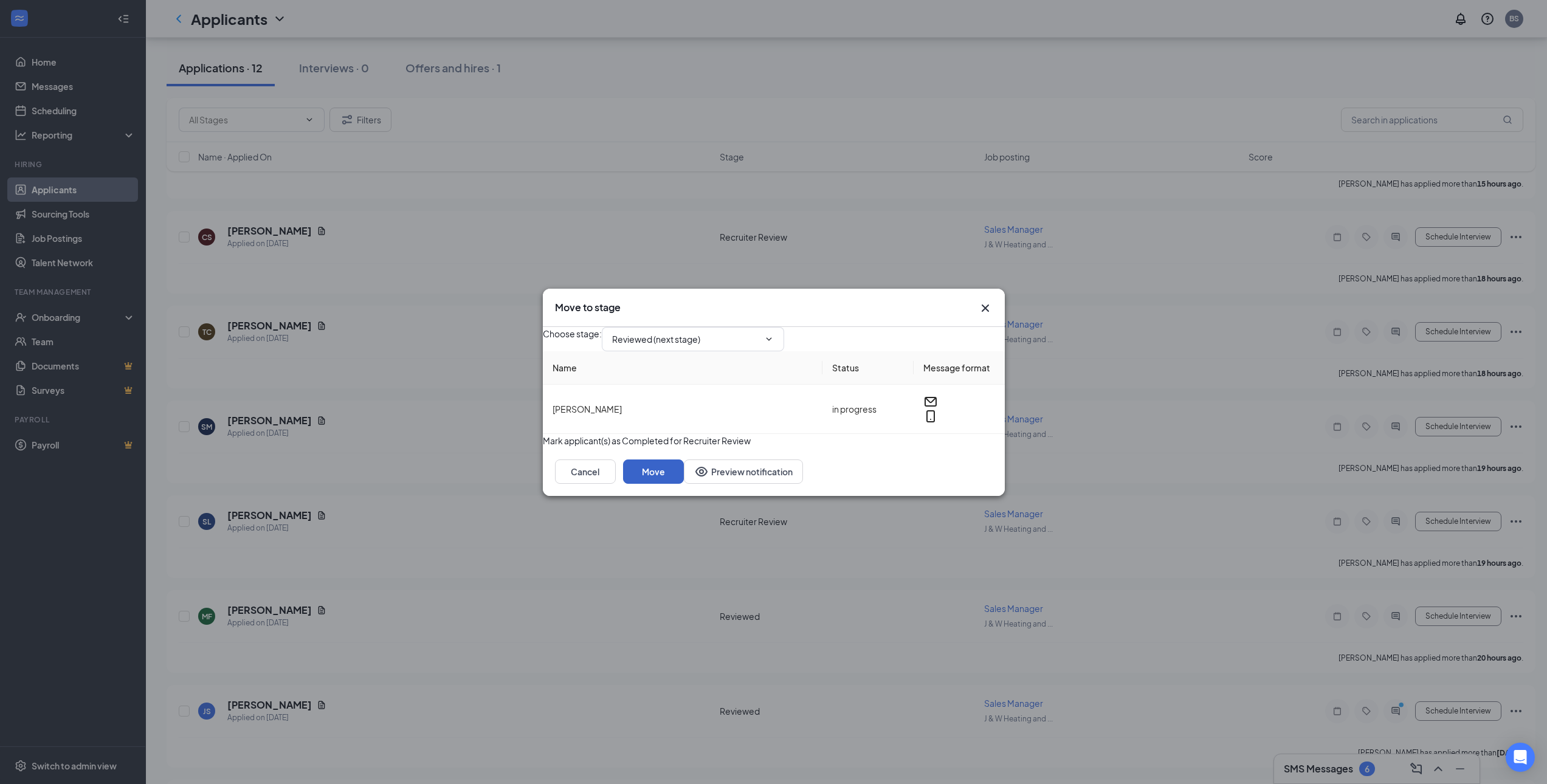
click at [684, 484] on button "Move" at bounding box center [654, 471] width 61 height 25
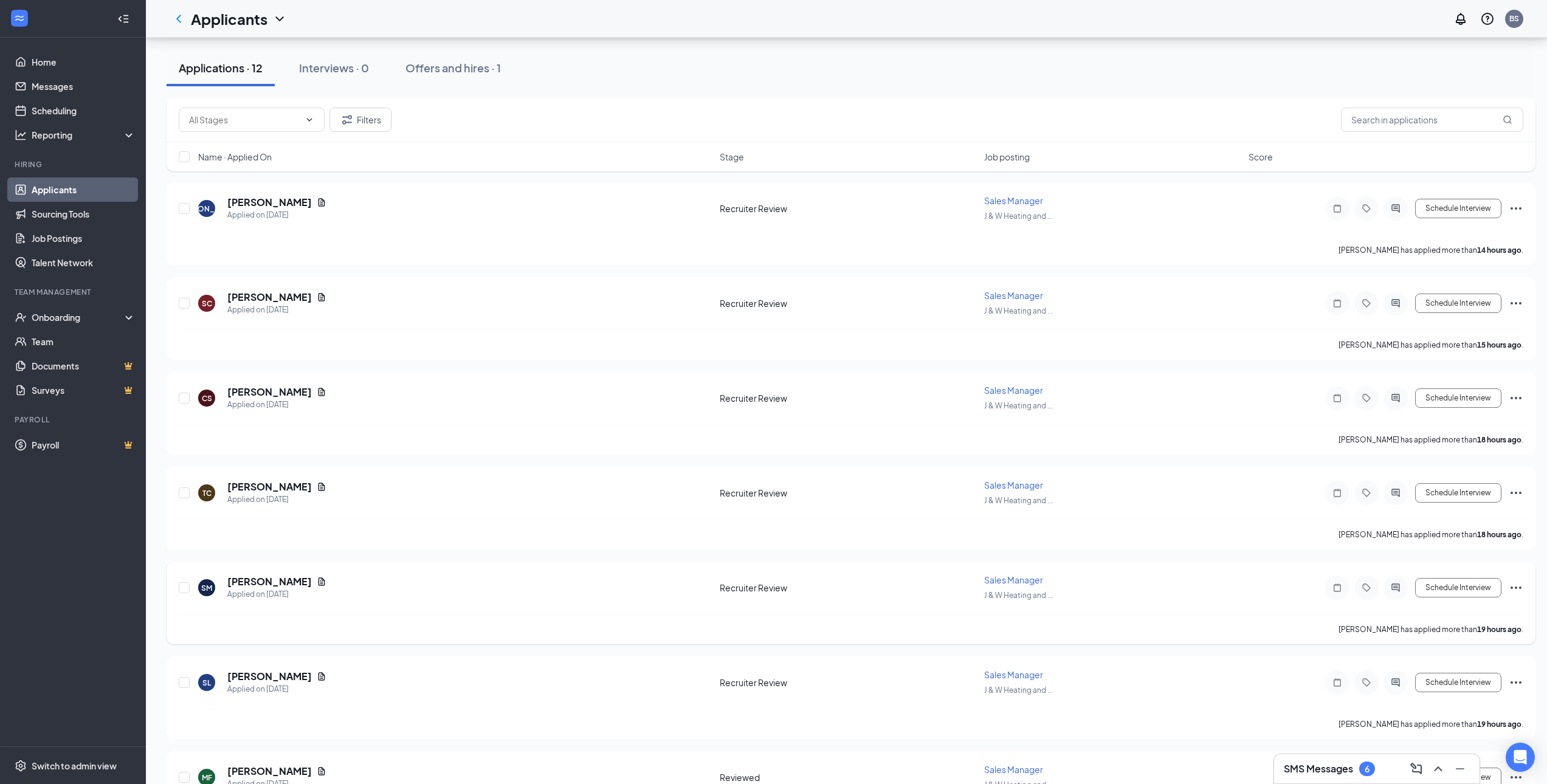
scroll to position [304, 0]
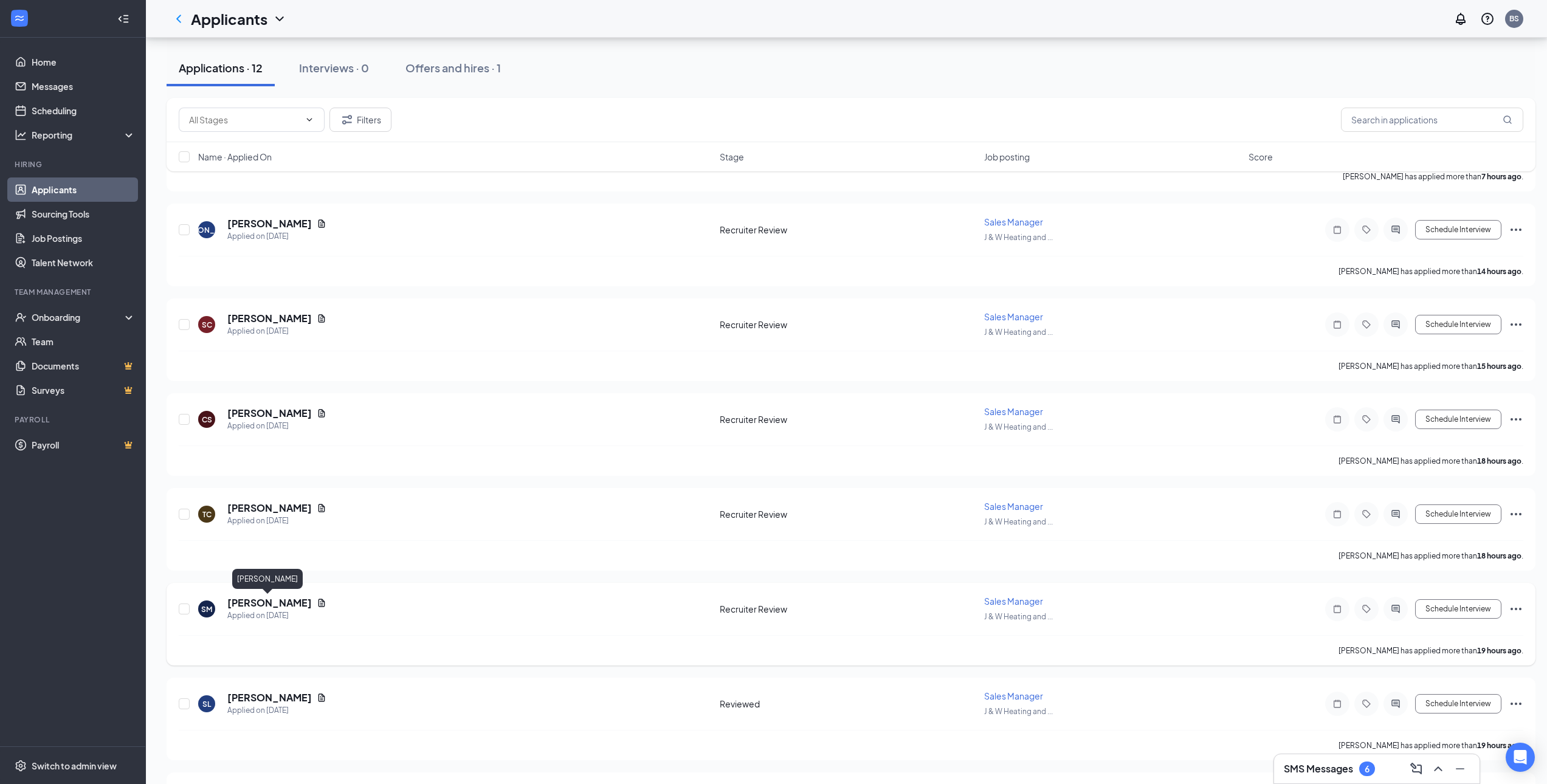
click at [276, 601] on h5 "[PERSON_NAME]" at bounding box center [270, 603] width 85 height 14
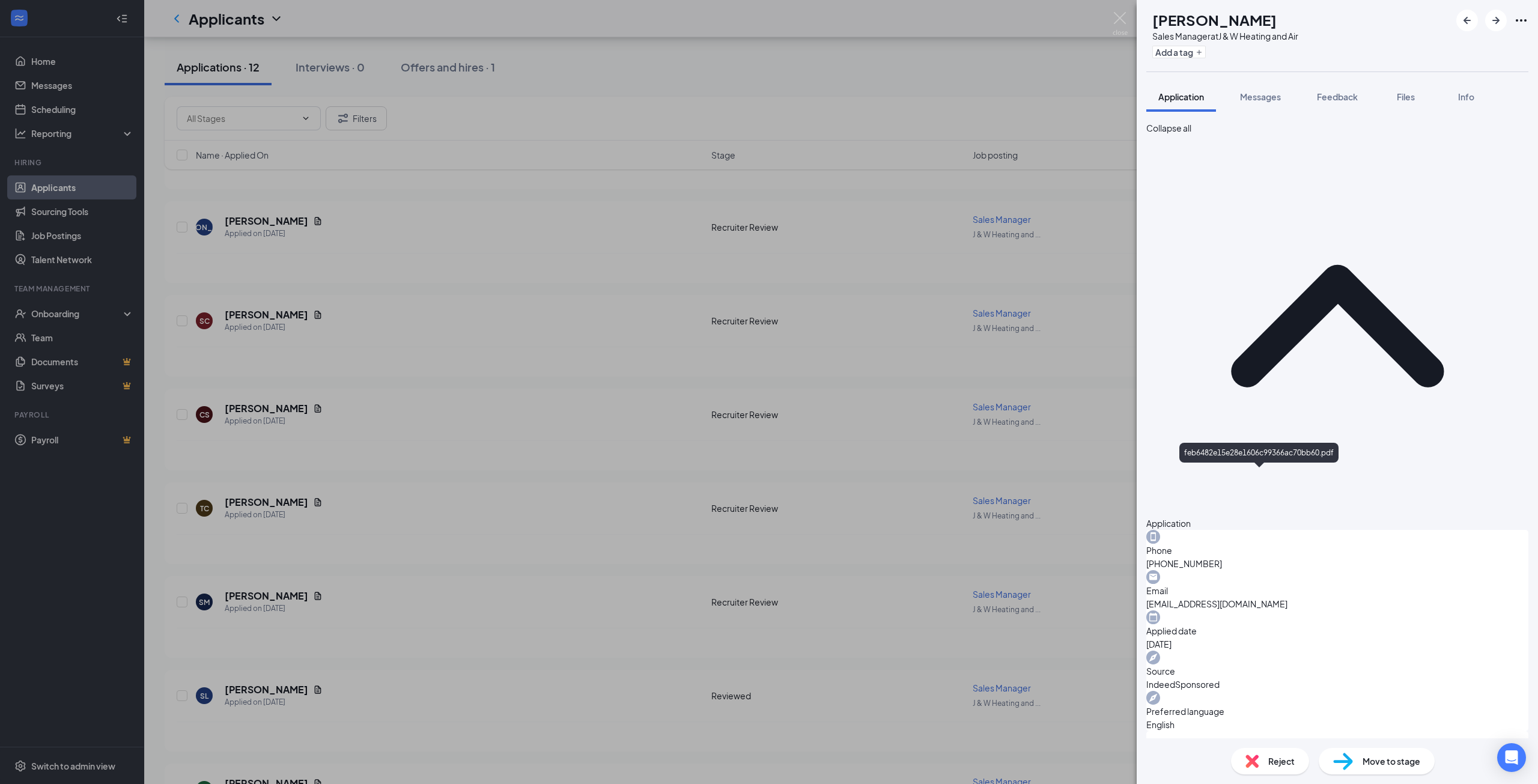
click at [601, 463] on div "SM Steven Mallett Sales Manager at J & W Heating and Air Add a tag Application …" at bounding box center [769, 392] width 1538 height 784
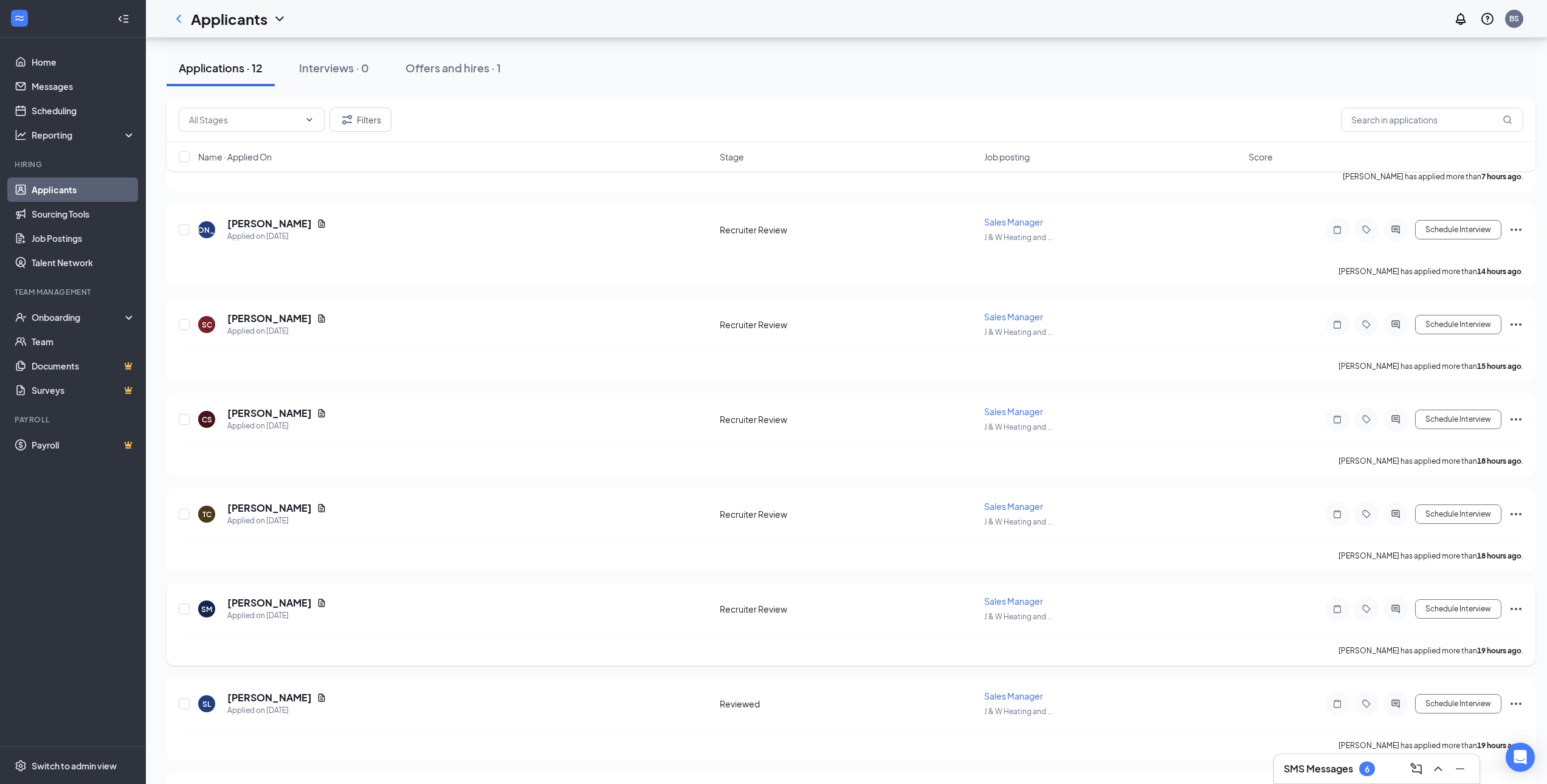
click at [1514, 605] on icon "Ellipses" at bounding box center [1515, 608] width 15 height 15
click at [1446, 705] on li "Move to stage" at bounding box center [1461, 695] width 124 height 18
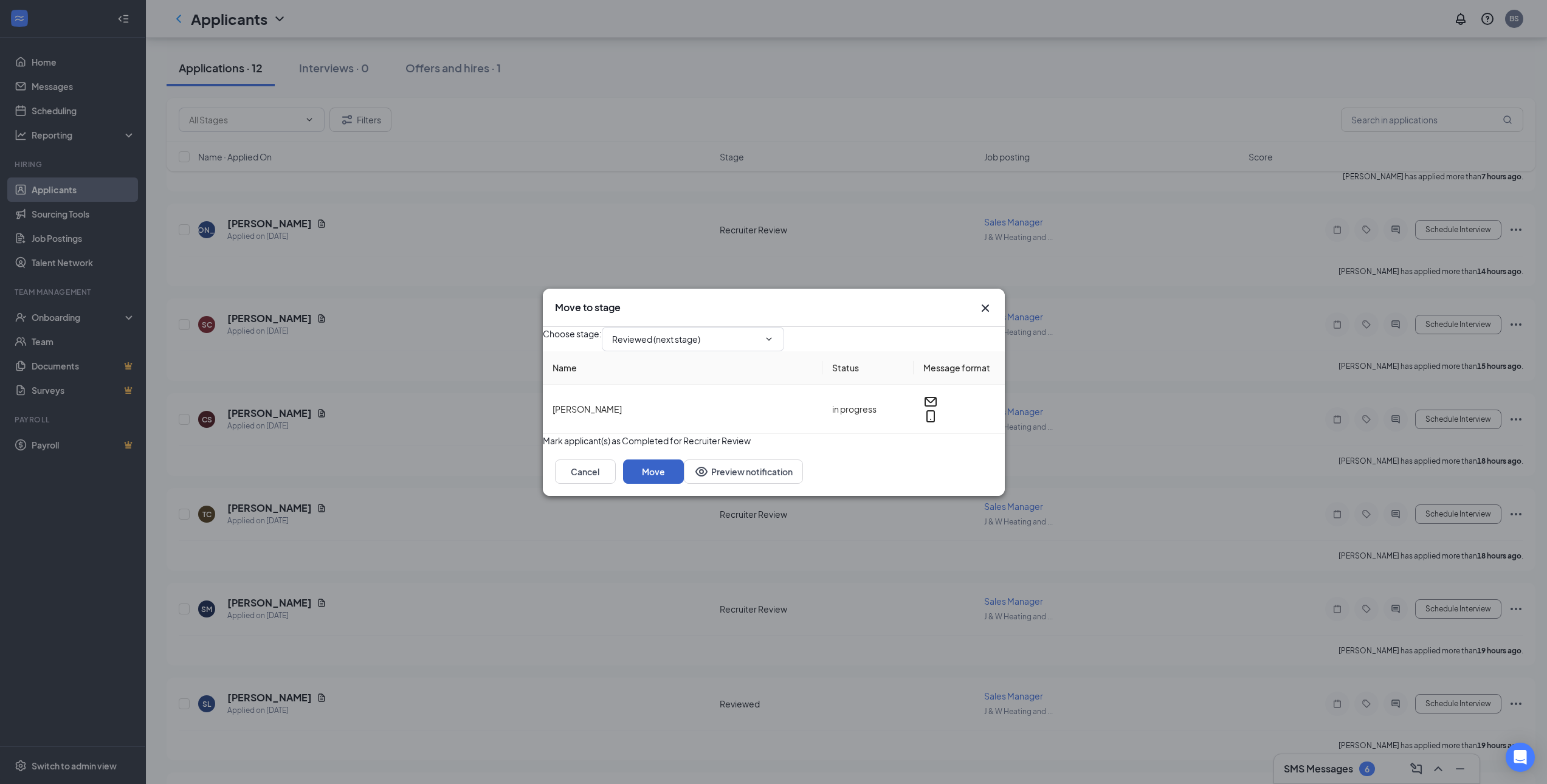
click at [684, 484] on button "Move" at bounding box center [654, 471] width 61 height 25
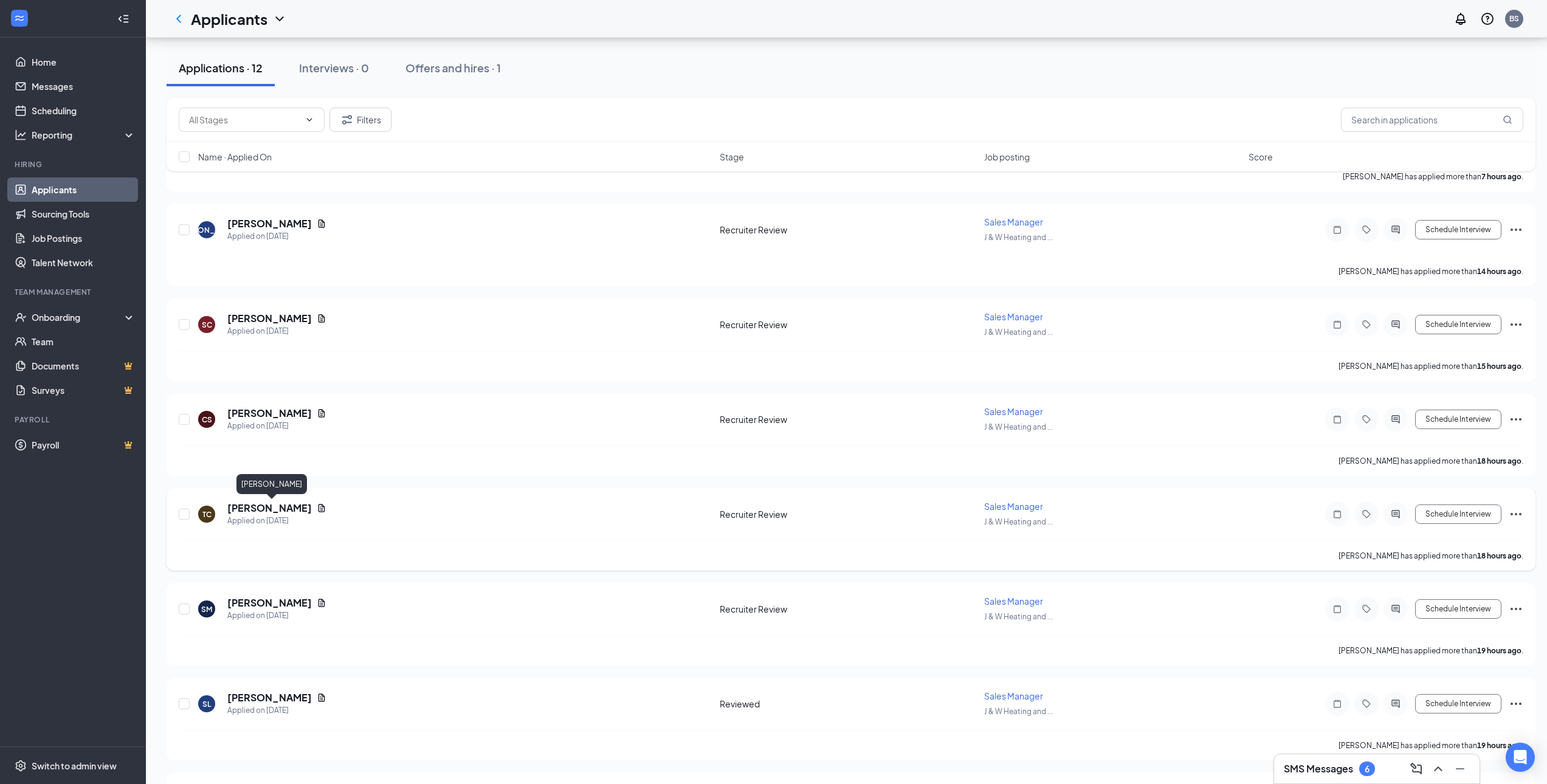
click at [301, 508] on h5 "Timothy Cunningham" at bounding box center [270, 509] width 85 height 14
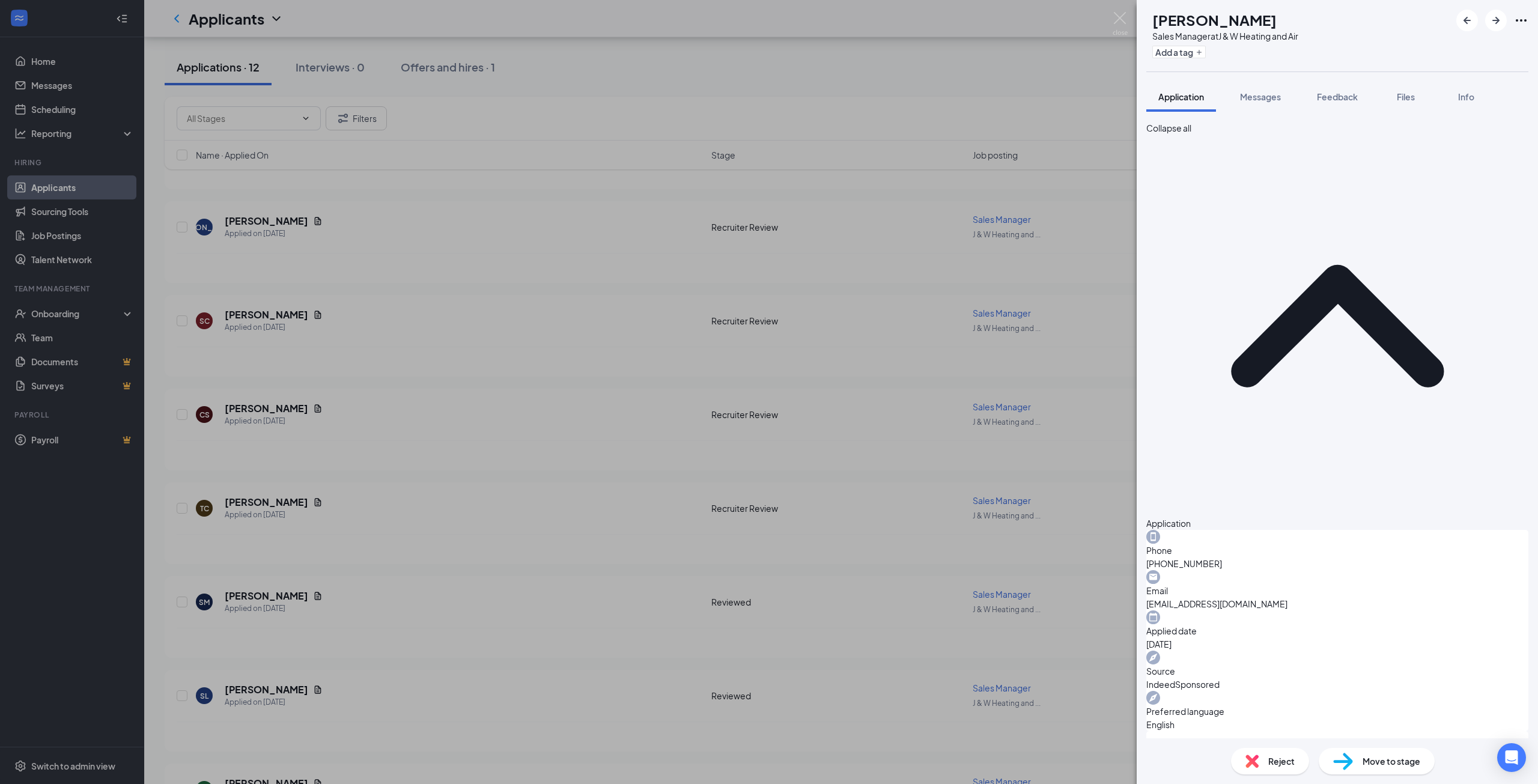
click at [558, 491] on div "TC Timothy Cunningham Sales Manager at J & W Heating and Air Add a tag Applicat…" at bounding box center [769, 392] width 1538 height 784
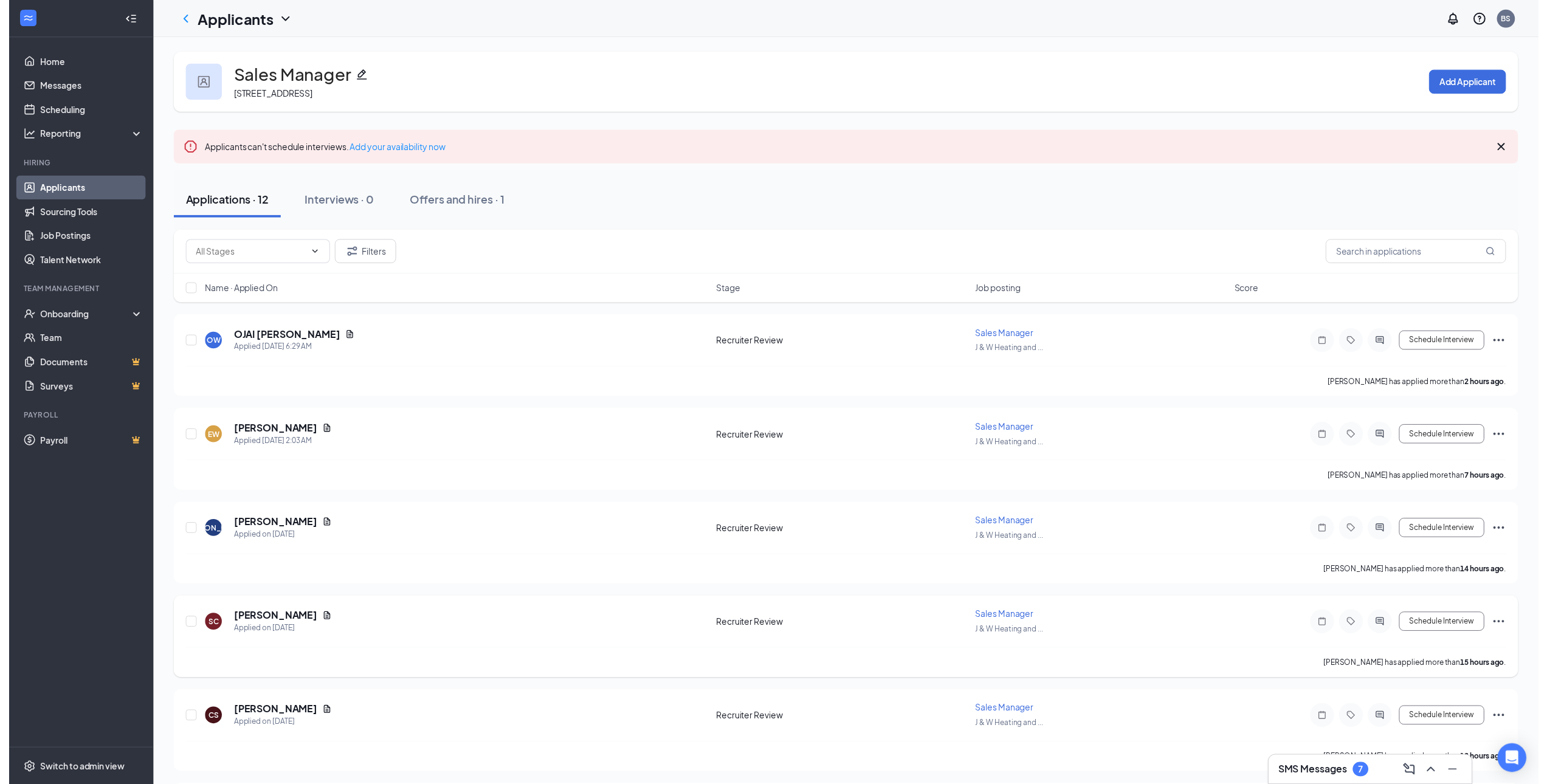
scroll to position [183, 0]
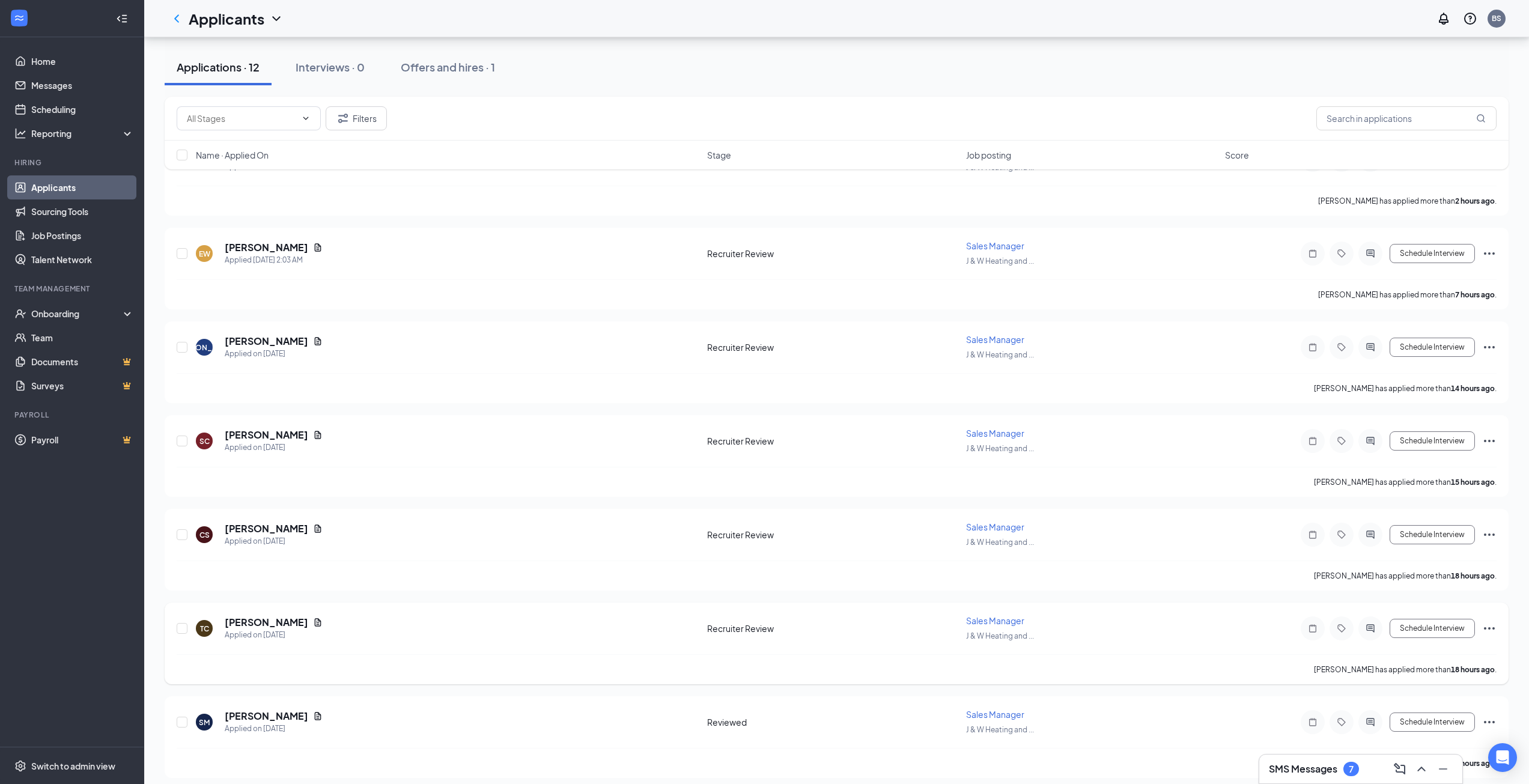
click at [1488, 627] on icon "Ellipses" at bounding box center [1489, 628] width 15 height 15
click at [1429, 721] on p "Move to stage" at bounding box center [1434, 714] width 108 height 12
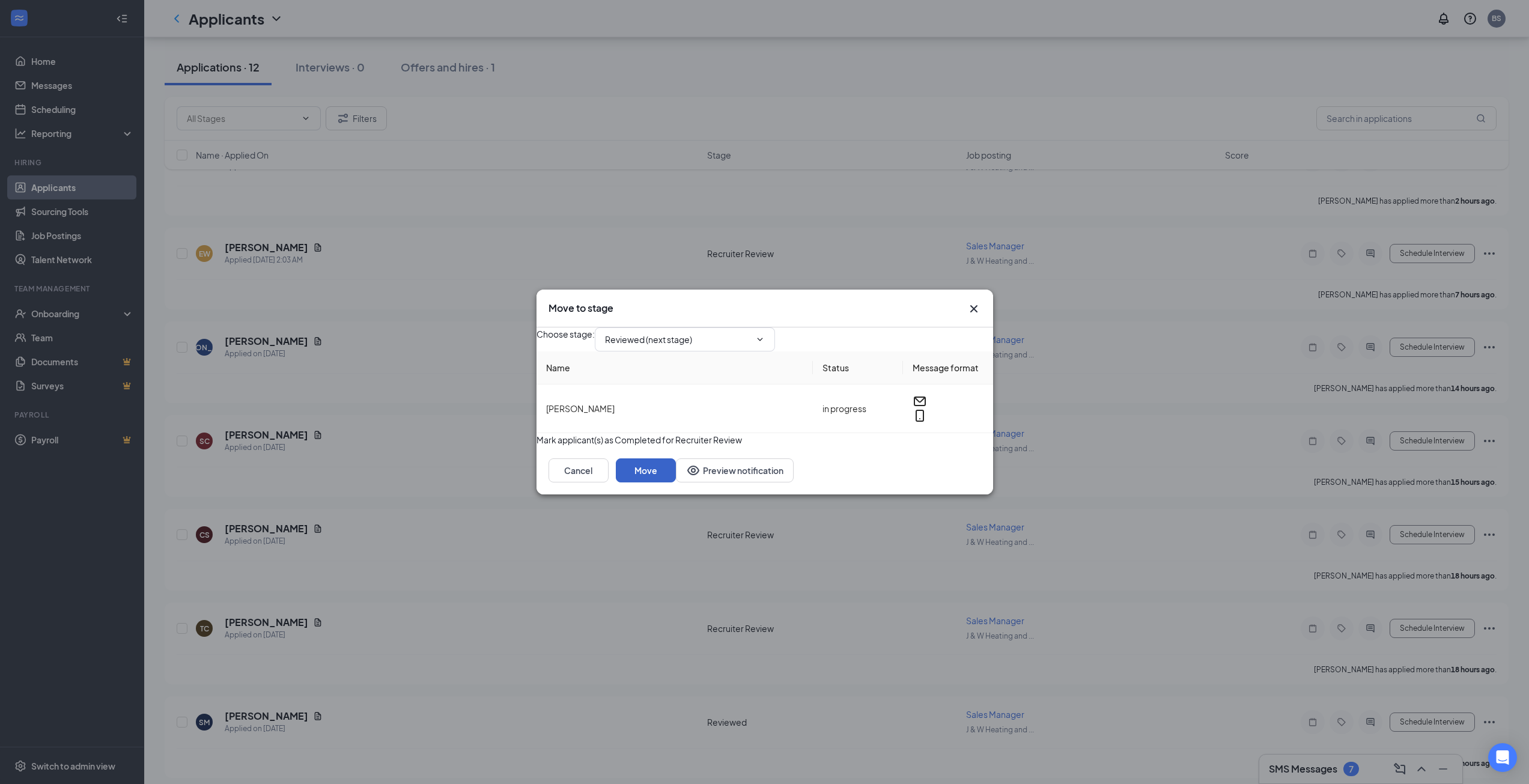
click at [676, 482] on button "Move" at bounding box center [646, 470] width 61 height 24
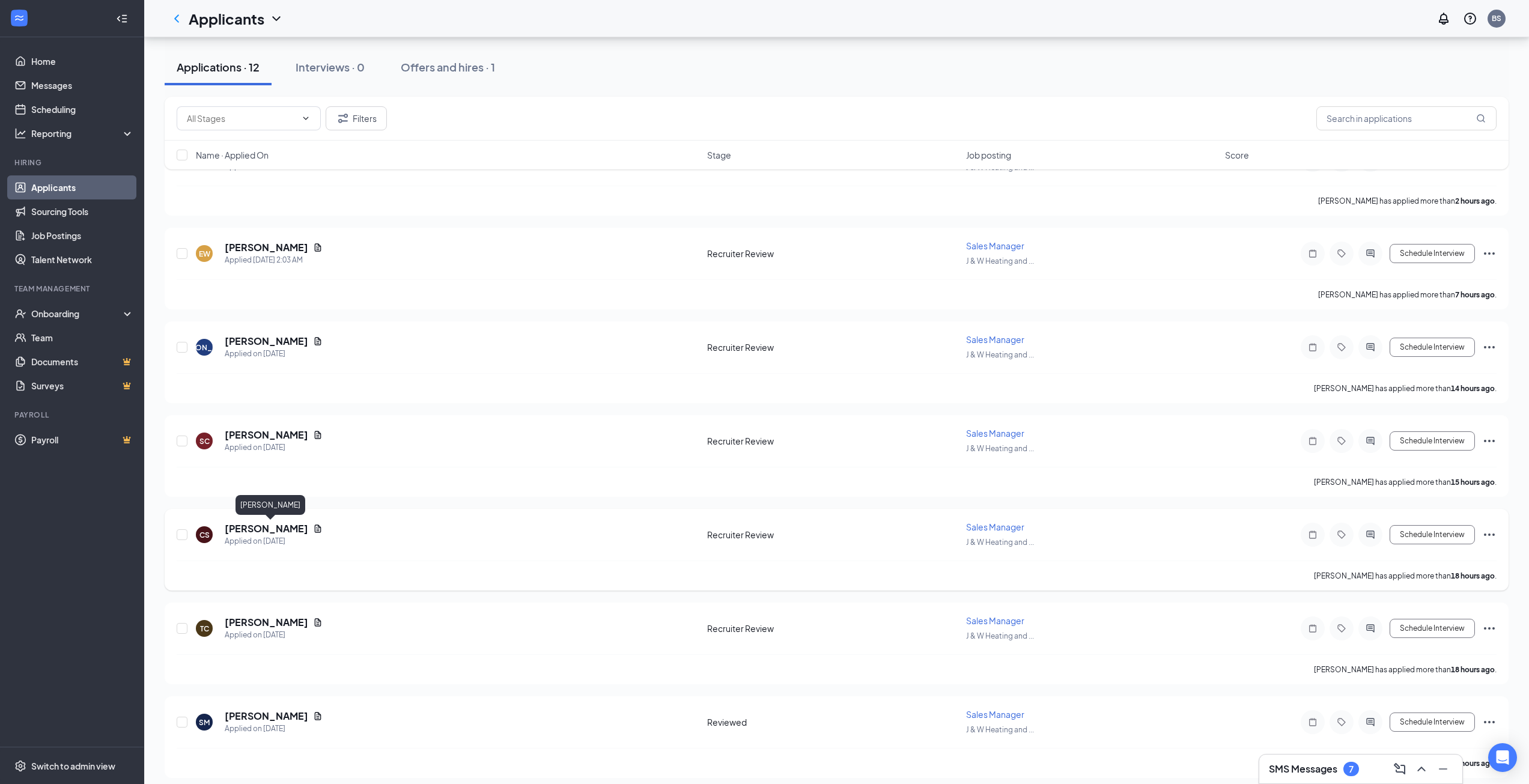
click at [309, 525] on h5 "CHRISTOPHER SEYMOUR" at bounding box center [267, 529] width 84 height 14
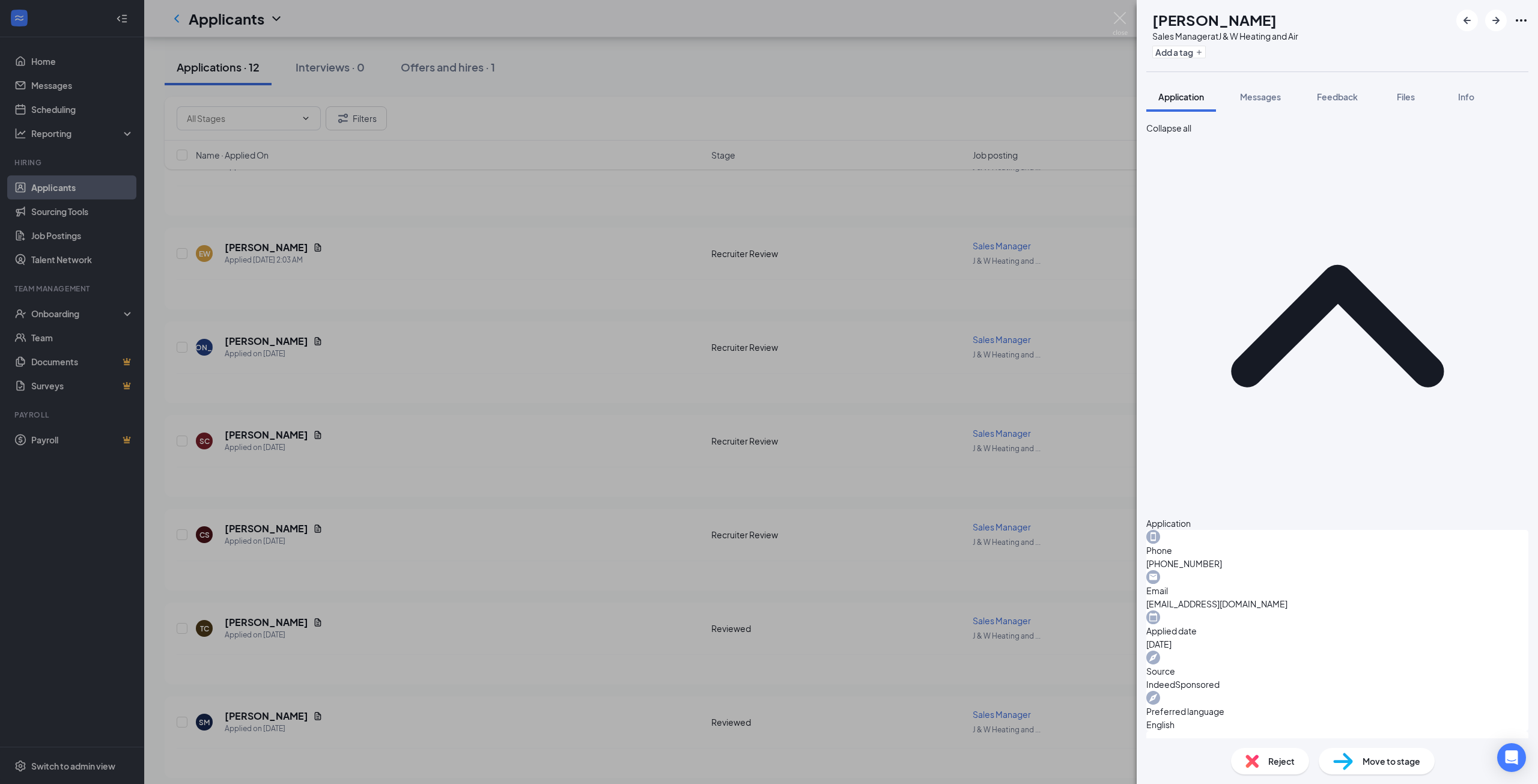
click at [666, 590] on div "CS CHRISTOPHER SEYMOUR Sales Manager at J & W Heating and Air Add a tag Applica…" at bounding box center [769, 392] width 1538 height 784
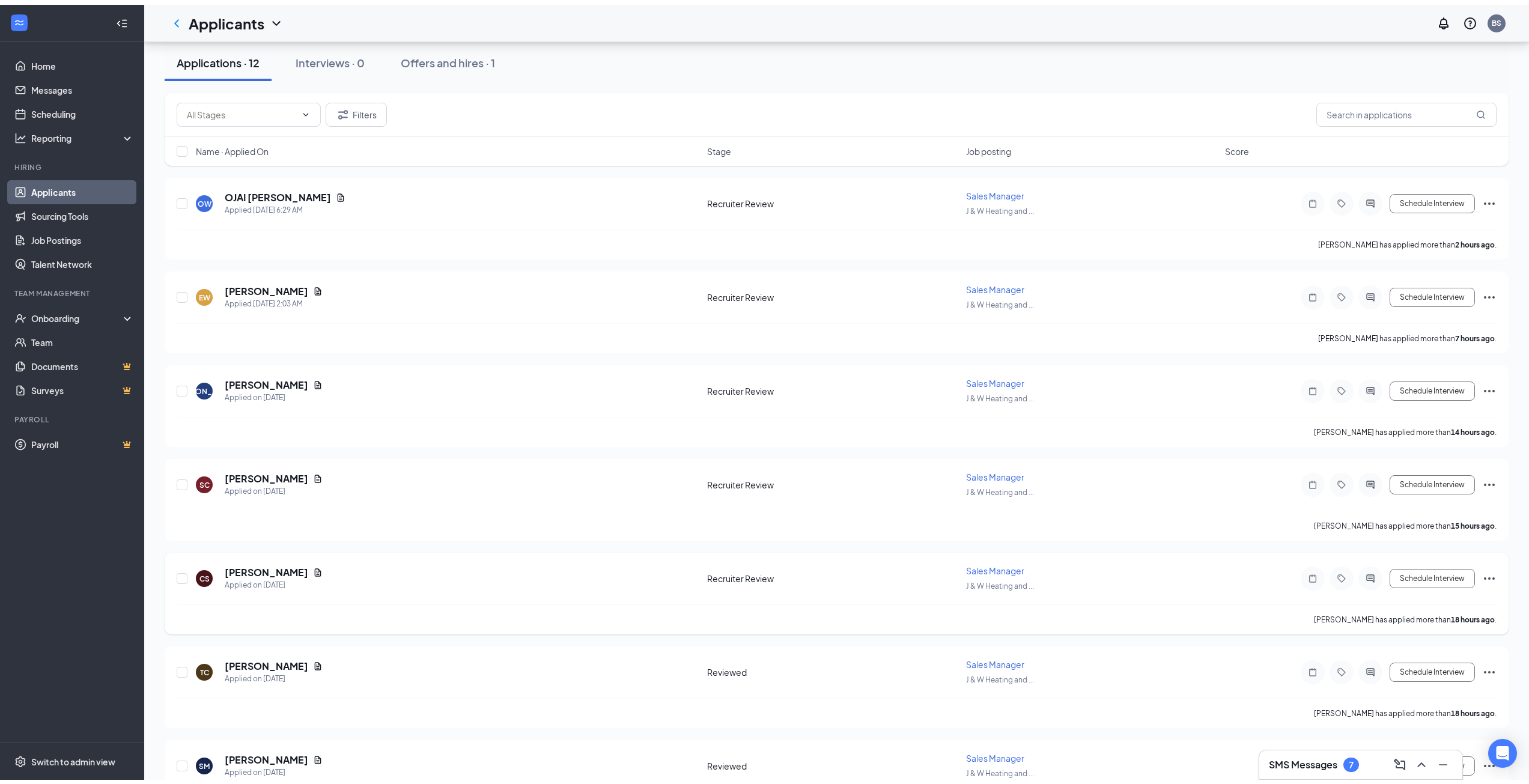
scroll to position [120, 0]
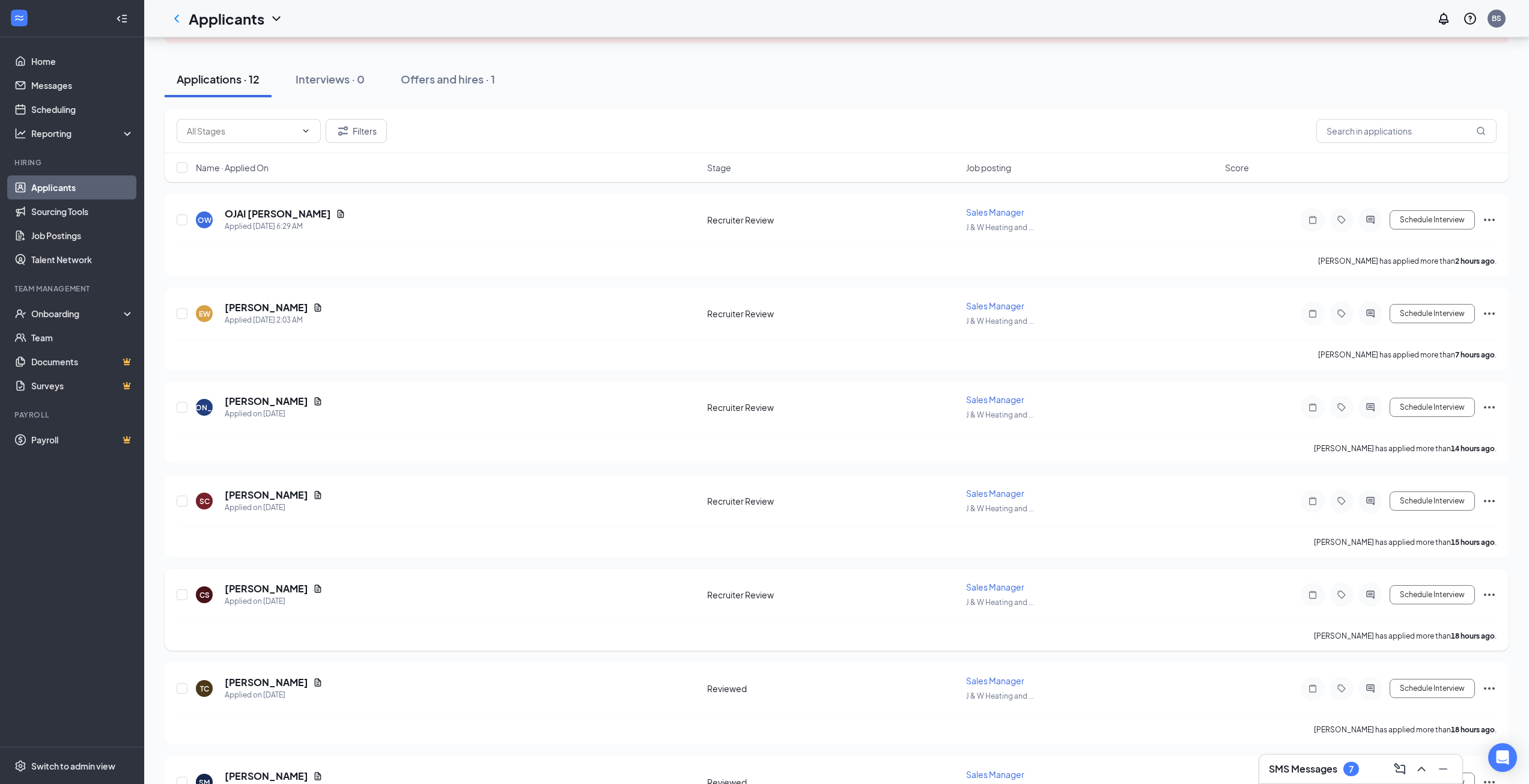
click at [1491, 594] on icon "Ellipses" at bounding box center [1489, 595] width 15 height 15
click at [1426, 686] on p "Move to stage" at bounding box center [1434, 681] width 108 height 12
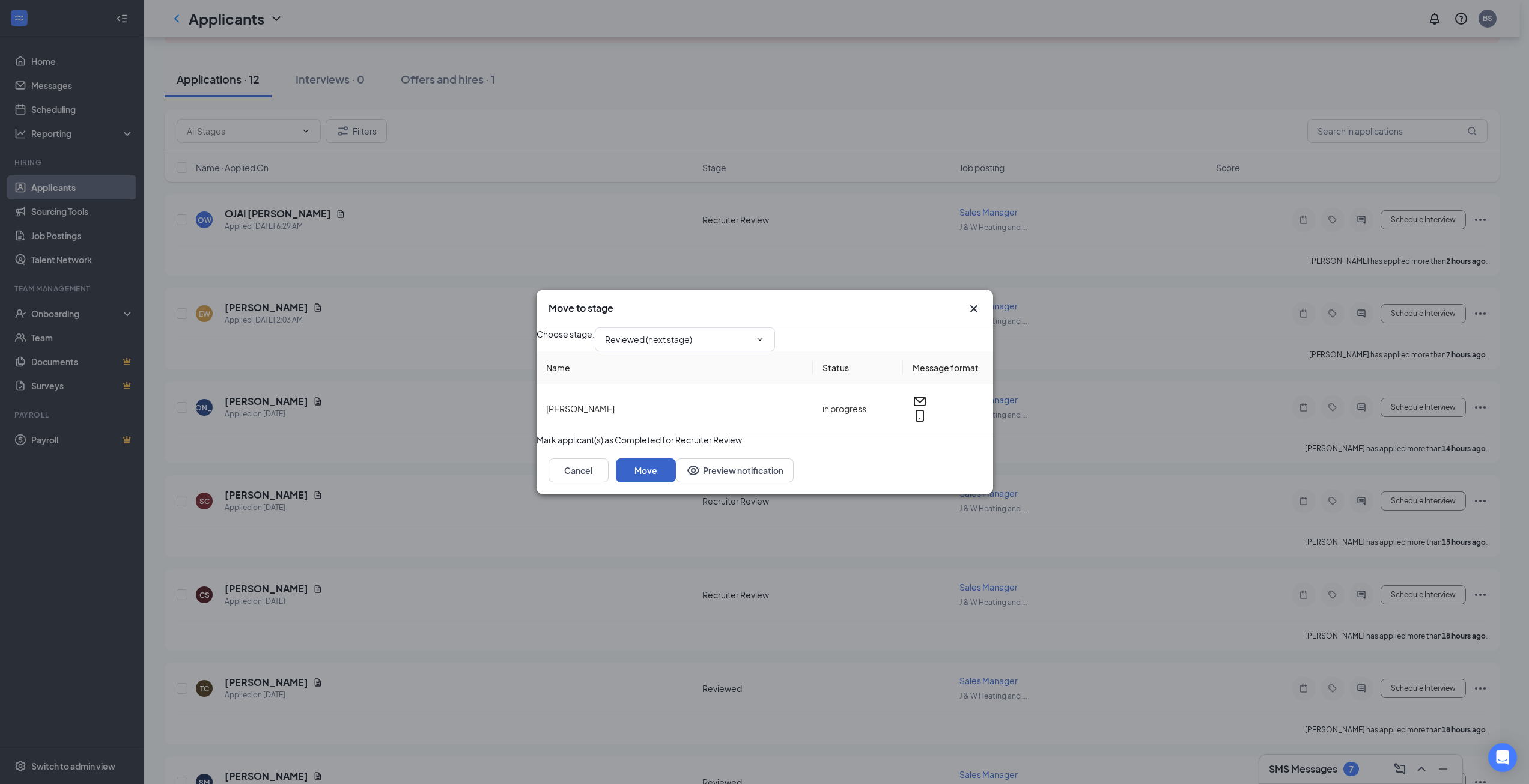
click at [676, 482] on button "Move" at bounding box center [646, 470] width 61 height 24
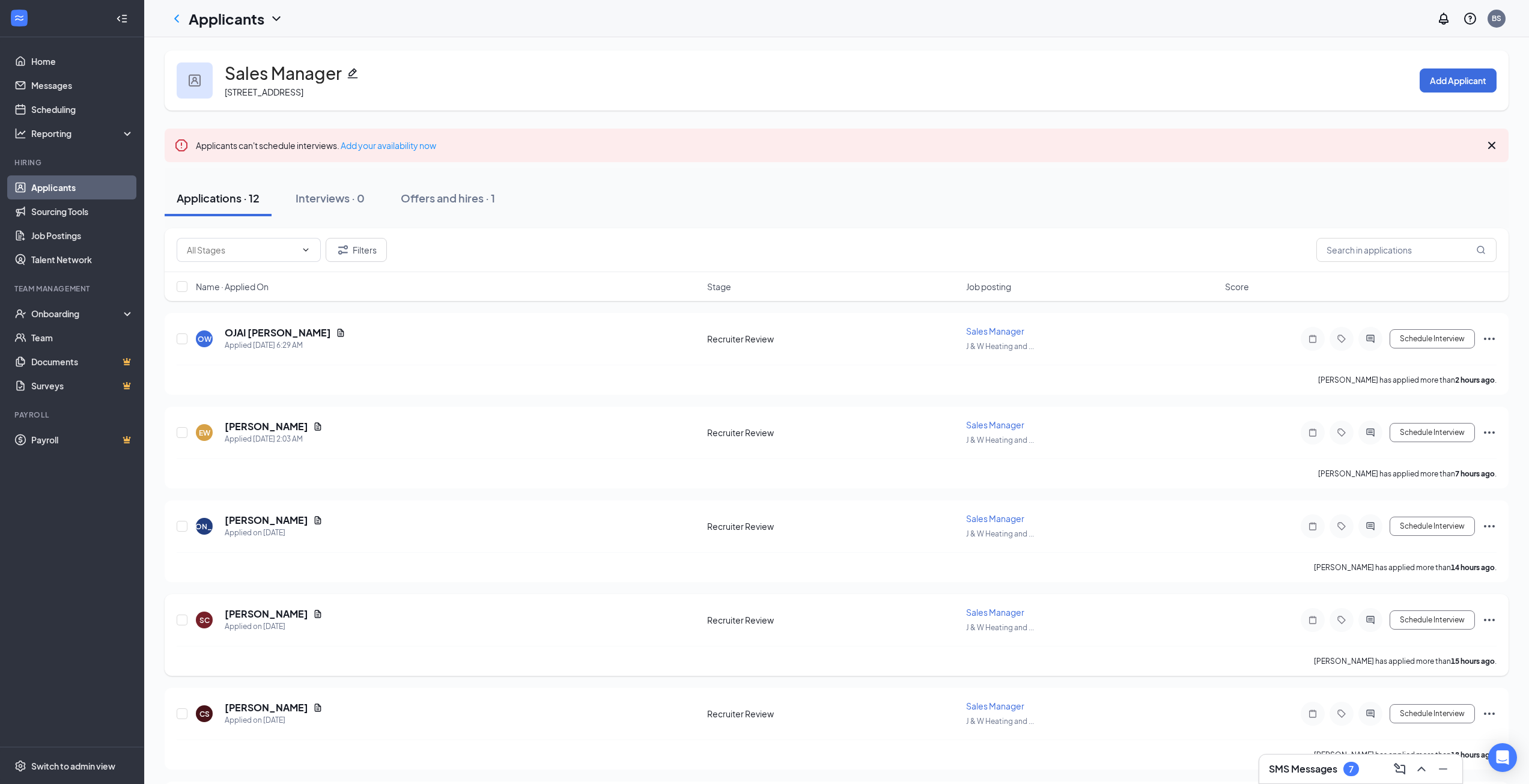
scroll to position [0, 0]
click at [261, 615] on h5 "[PERSON_NAME]" at bounding box center [267, 615] width 84 height 14
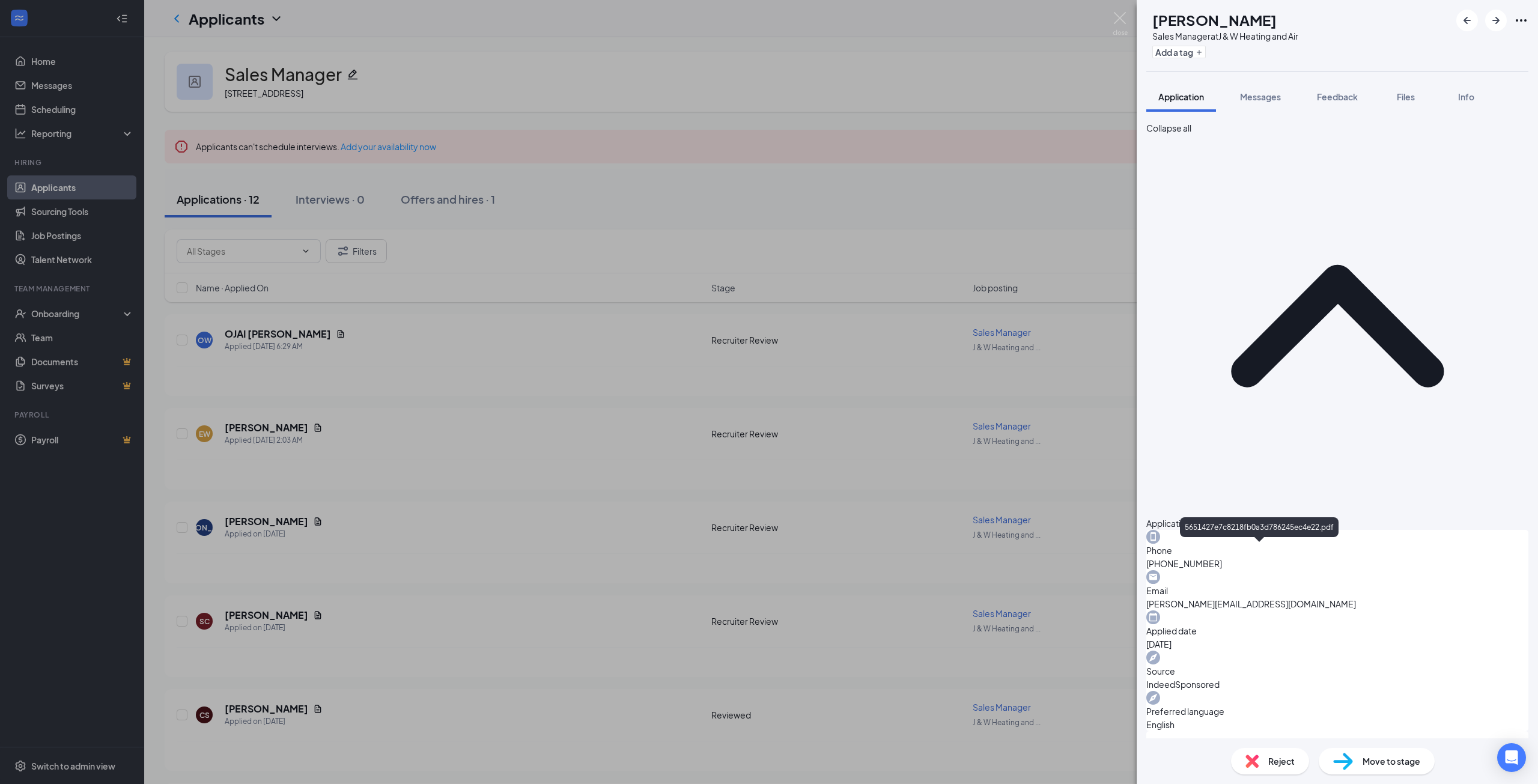
click at [608, 532] on div "SC Suzanne Crum Sales Manager at J & W Heating and Air Add a tag Application Me…" at bounding box center [769, 392] width 1538 height 784
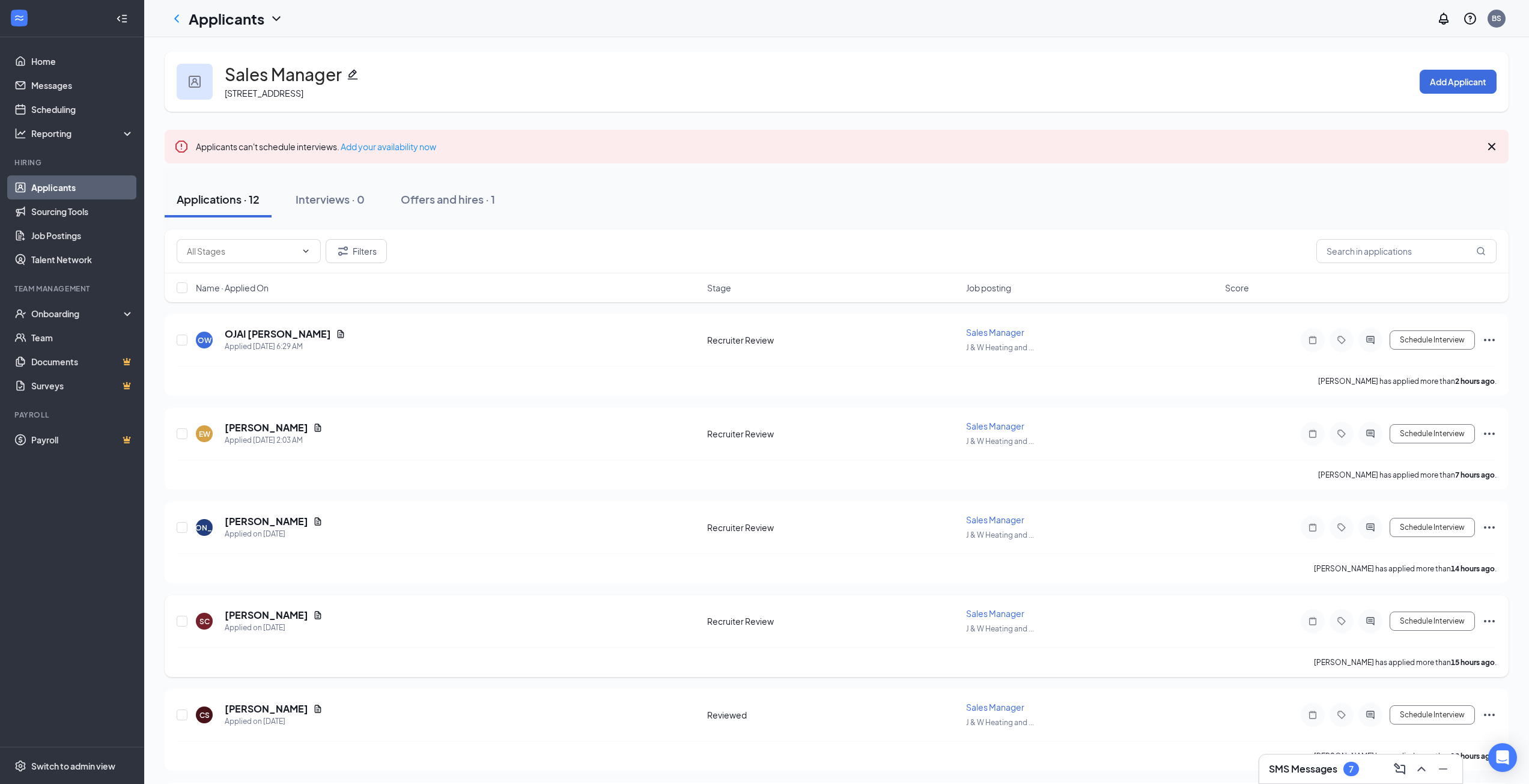
click at [1492, 619] on icon "Ellipses" at bounding box center [1489, 621] width 15 height 15
click at [1423, 713] on p "Move to stage" at bounding box center [1434, 707] width 108 height 12
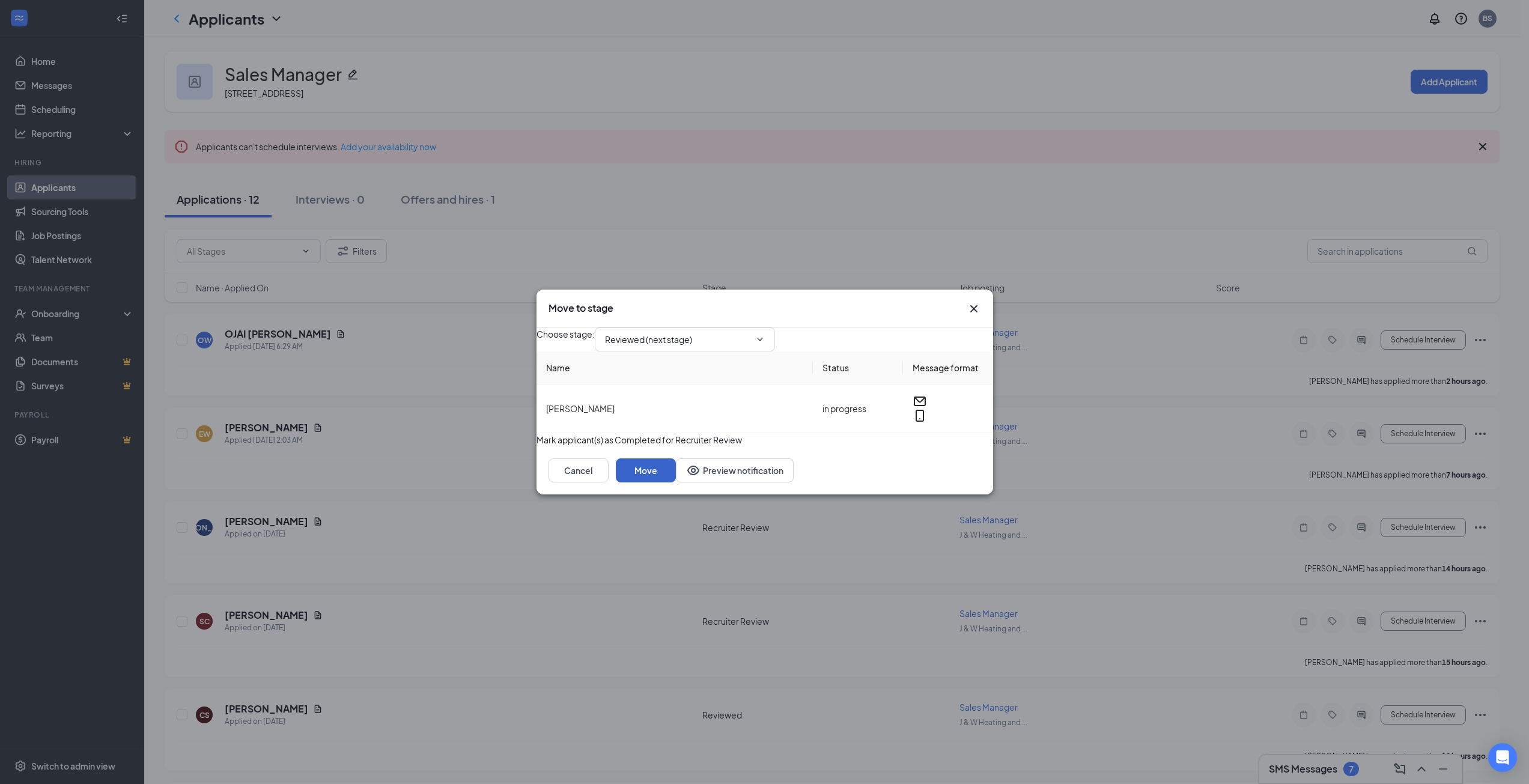
click at [676, 482] on button "Move" at bounding box center [646, 470] width 61 height 24
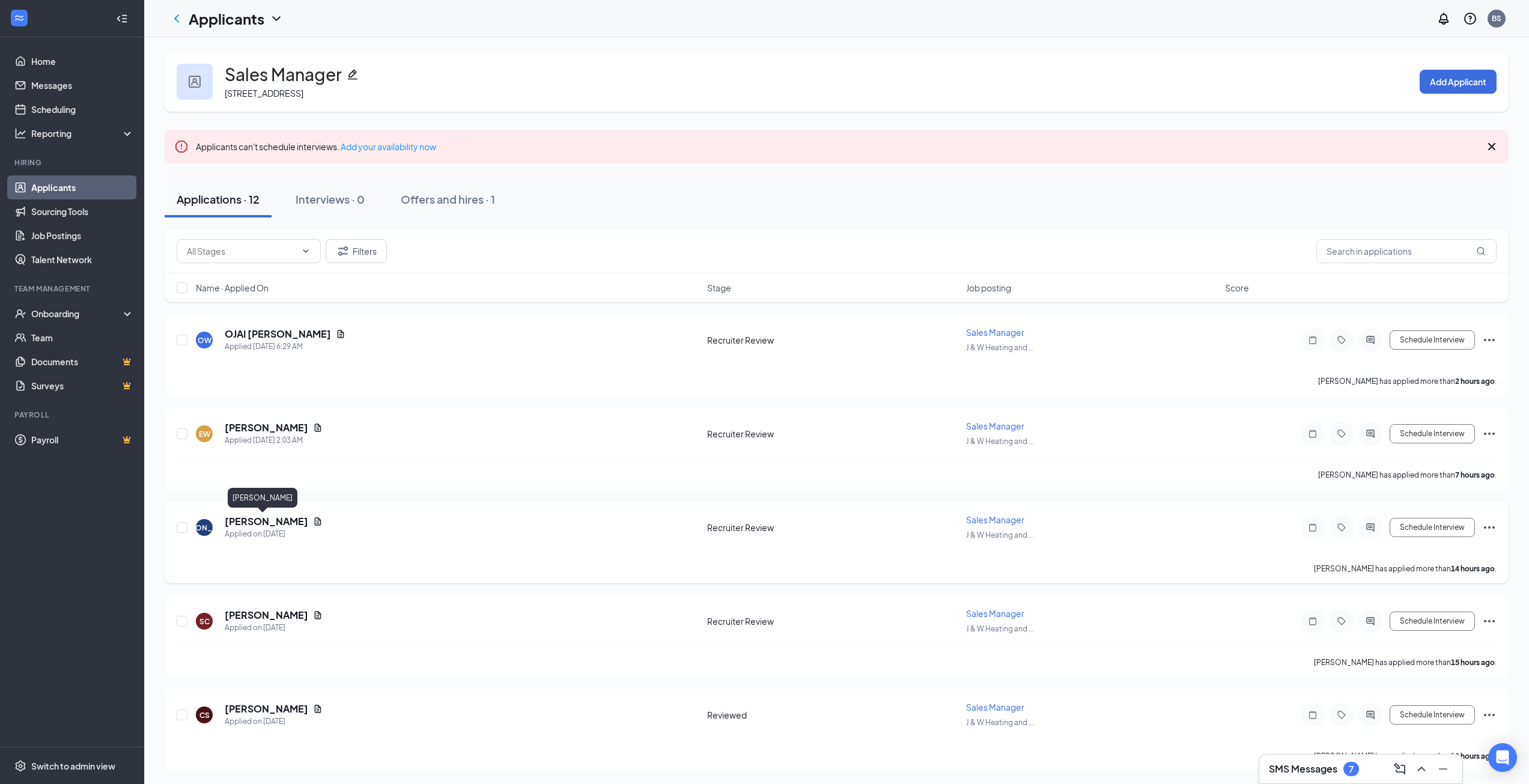
click at [237, 525] on h5 "[PERSON_NAME]" at bounding box center [267, 521] width 84 height 14
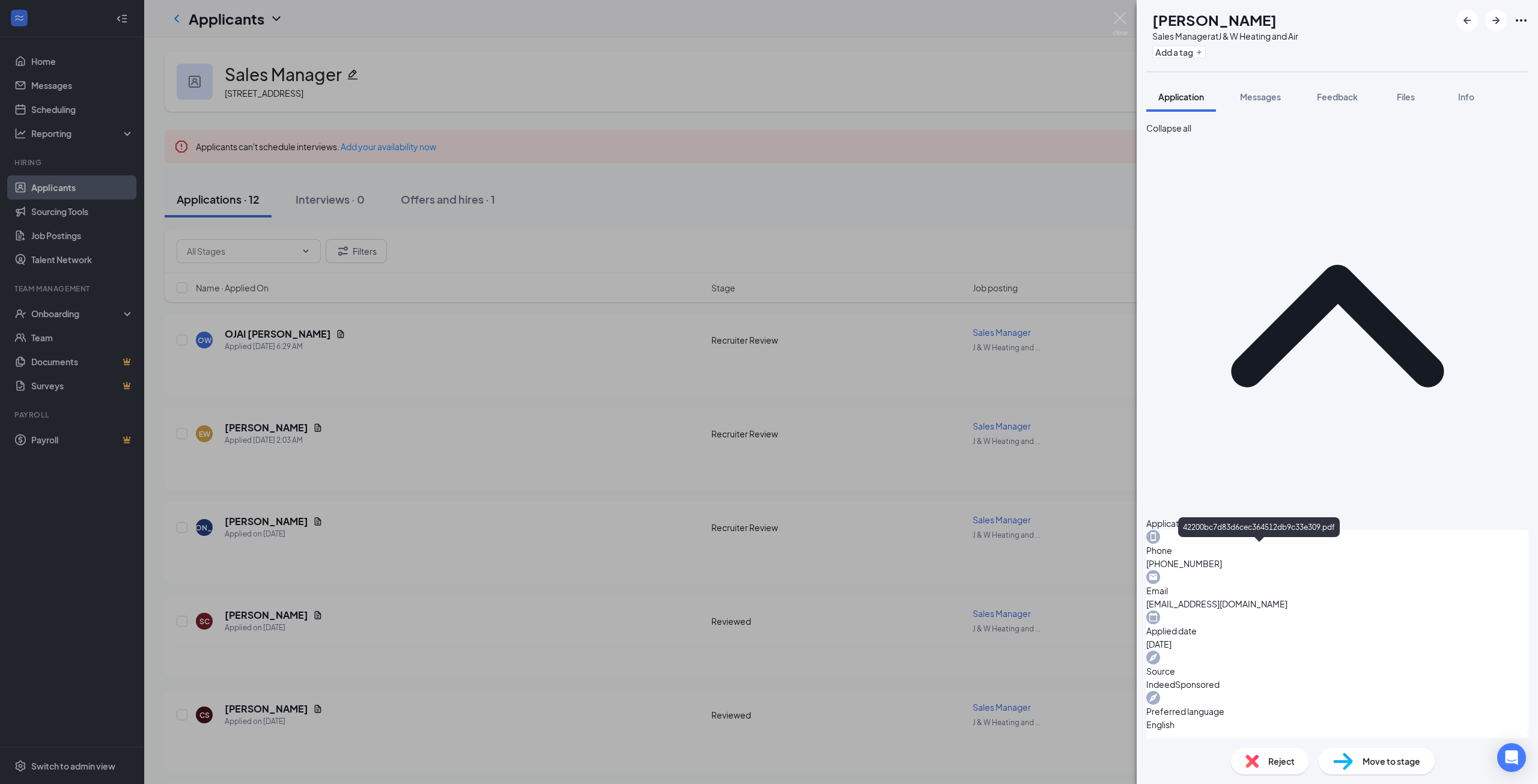
click at [632, 480] on div "JA John Aguilar Sales Manager at J & W Heating and Air Add a tag Application Me…" at bounding box center [769, 392] width 1538 height 784
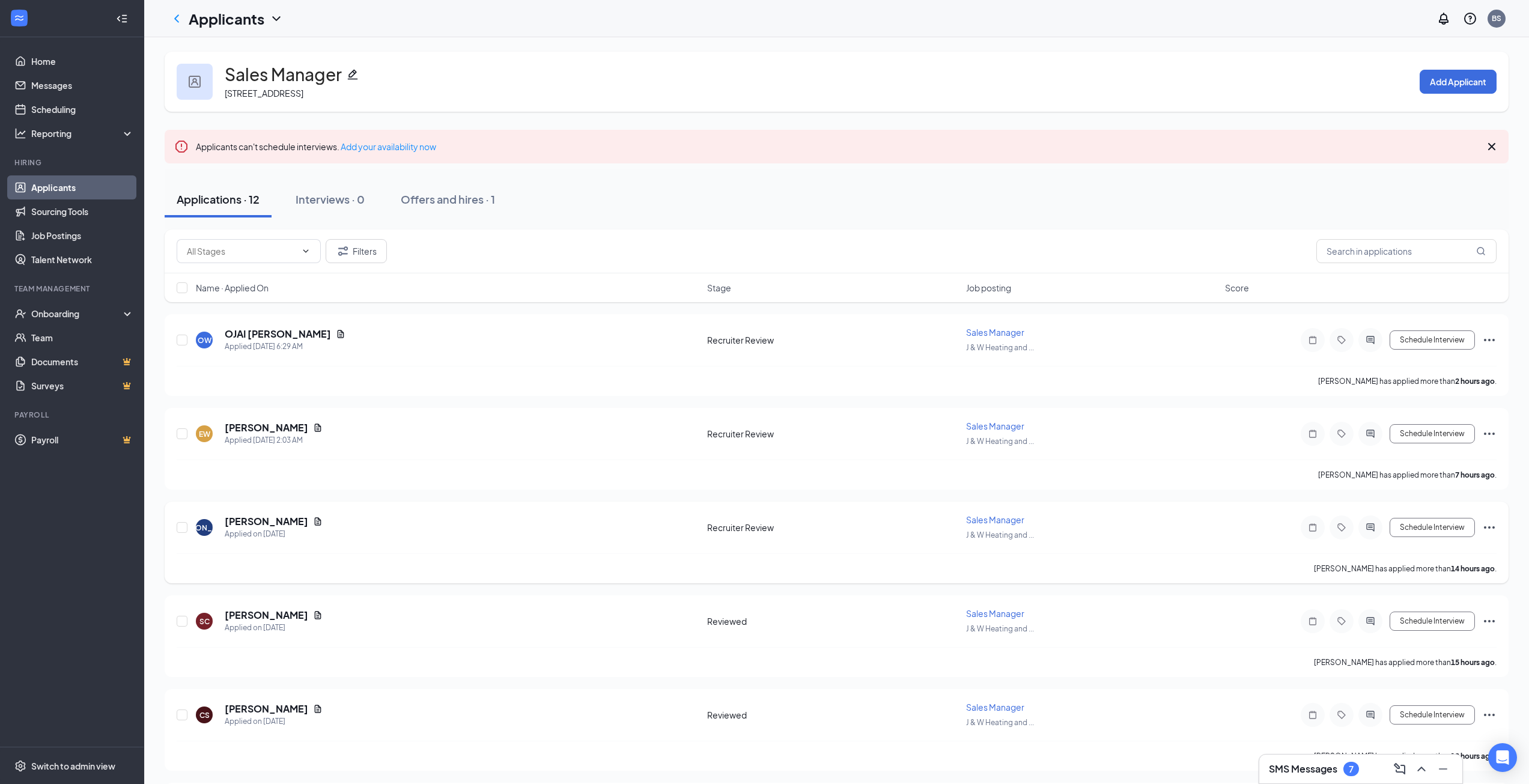
click at [1491, 527] on icon "Ellipses" at bounding box center [1489, 527] width 15 height 15
click at [1432, 619] on p "Move to stage" at bounding box center [1434, 613] width 108 height 12
type input "Reviewed (next stage)"
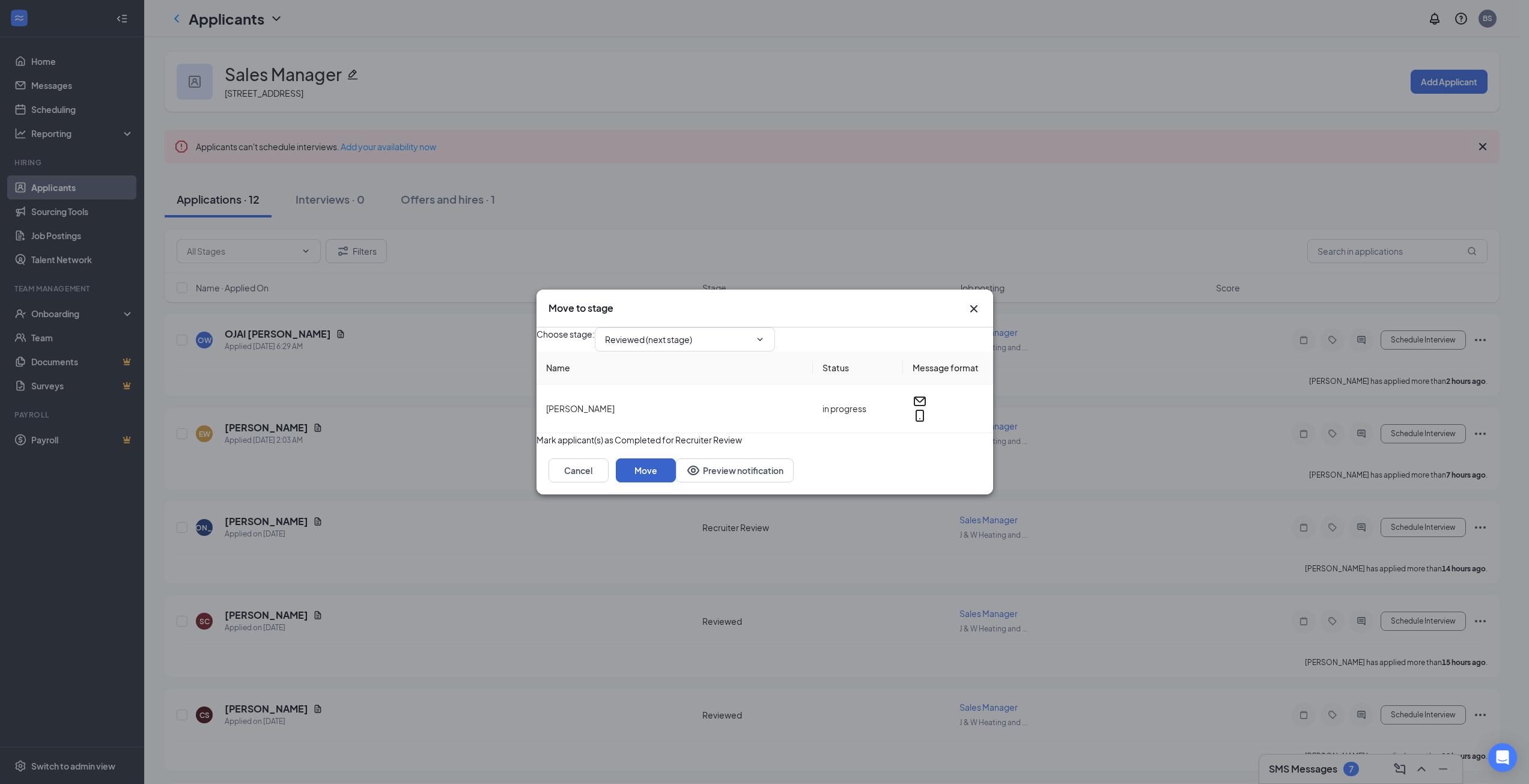
click at [676, 482] on button "Move" at bounding box center [646, 470] width 61 height 24
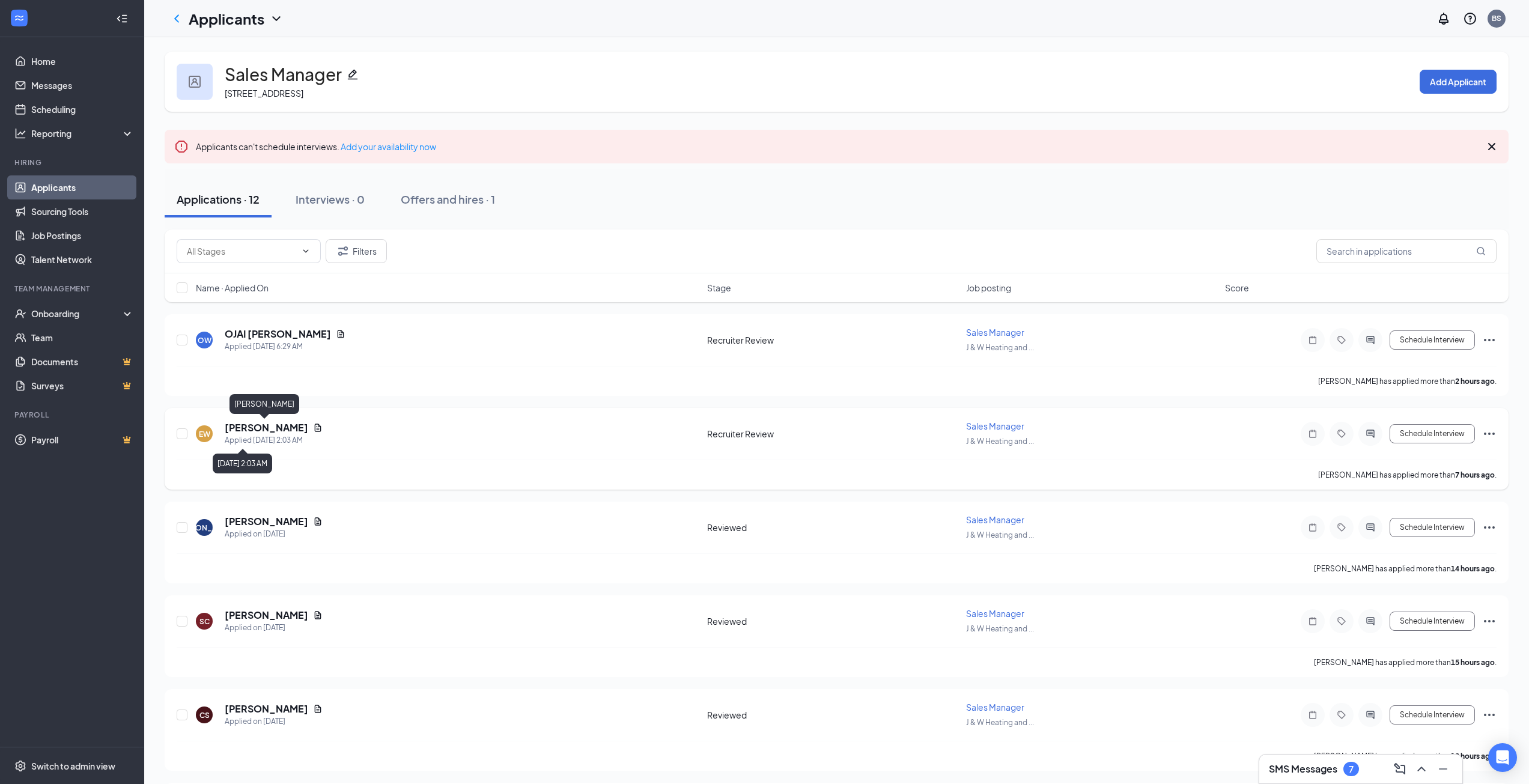
click at [259, 427] on h5 "[PERSON_NAME]" at bounding box center [267, 428] width 84 height 14
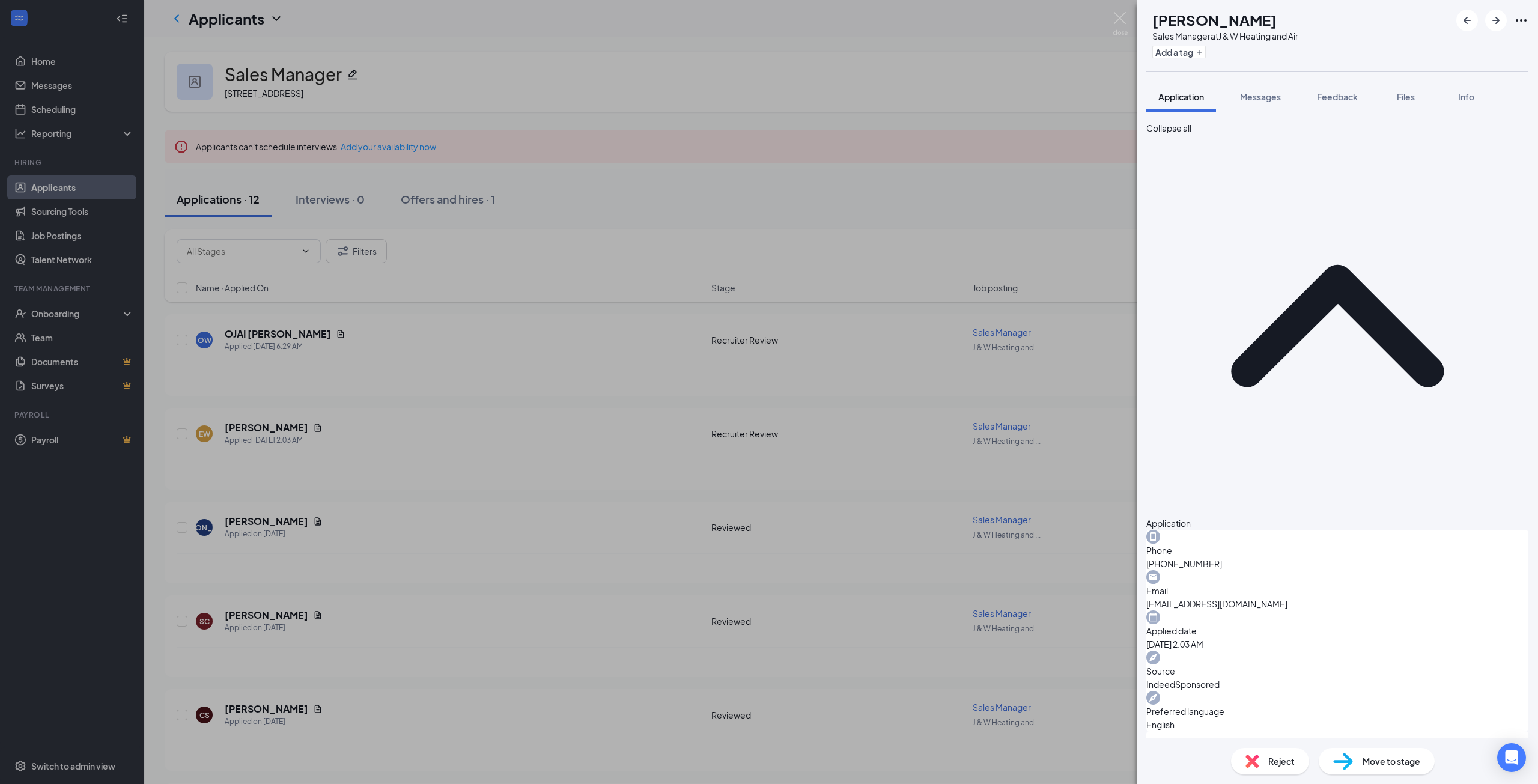
click at [713, 449] on div "EW Emilia Williams Sales Manager at J & W Heating and Air Add a tag Application…" at bounding box center [769, 392] width 1538 height 784
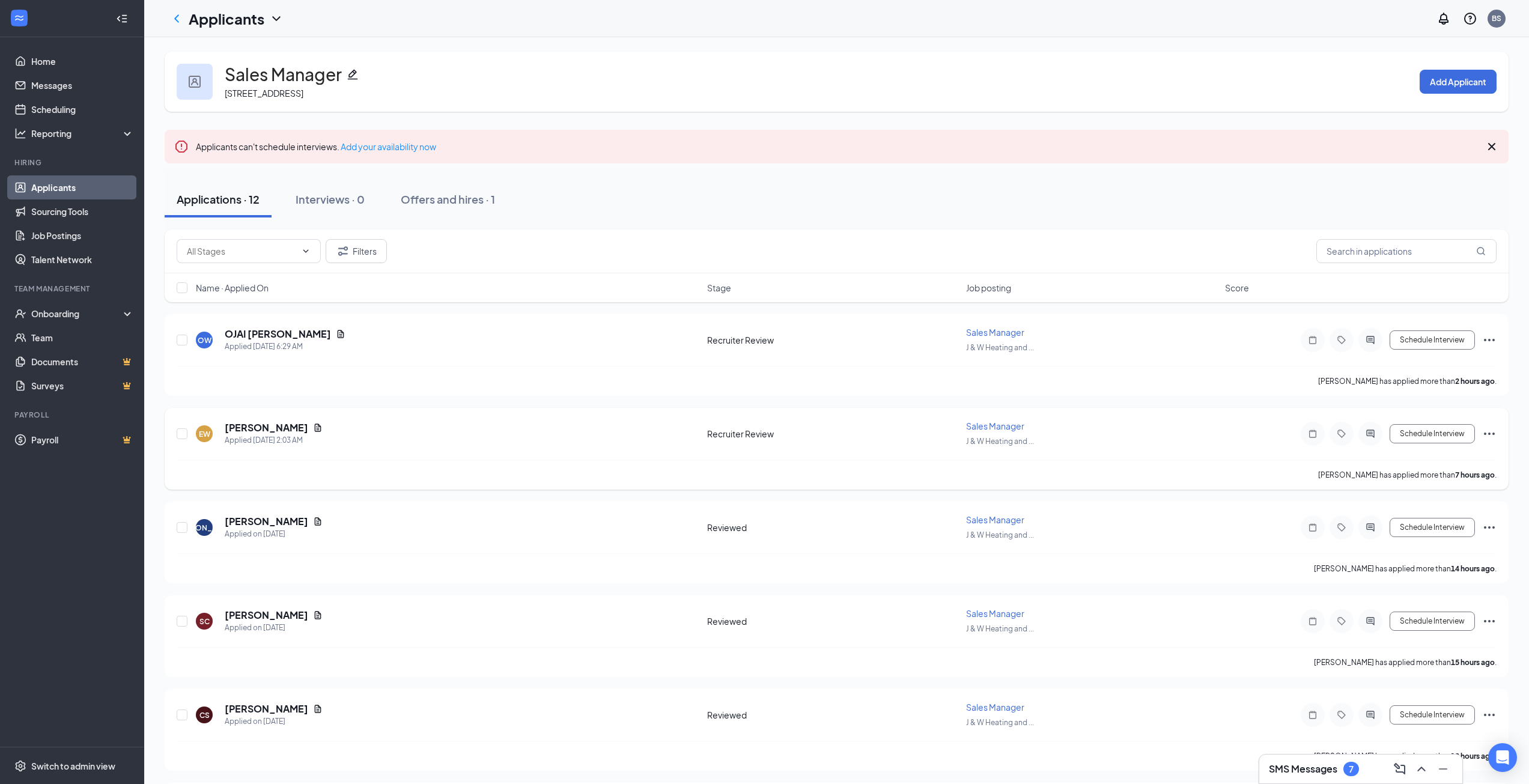
click at [1495, 431] on icon "Ellipses" at bounding box center [1489, 433] width 15 height 15
click at [1440, 525] on p "Move to stage" at bounding box center [1434, 519] width 108 height 12
type input "Reviewed (next stage)"
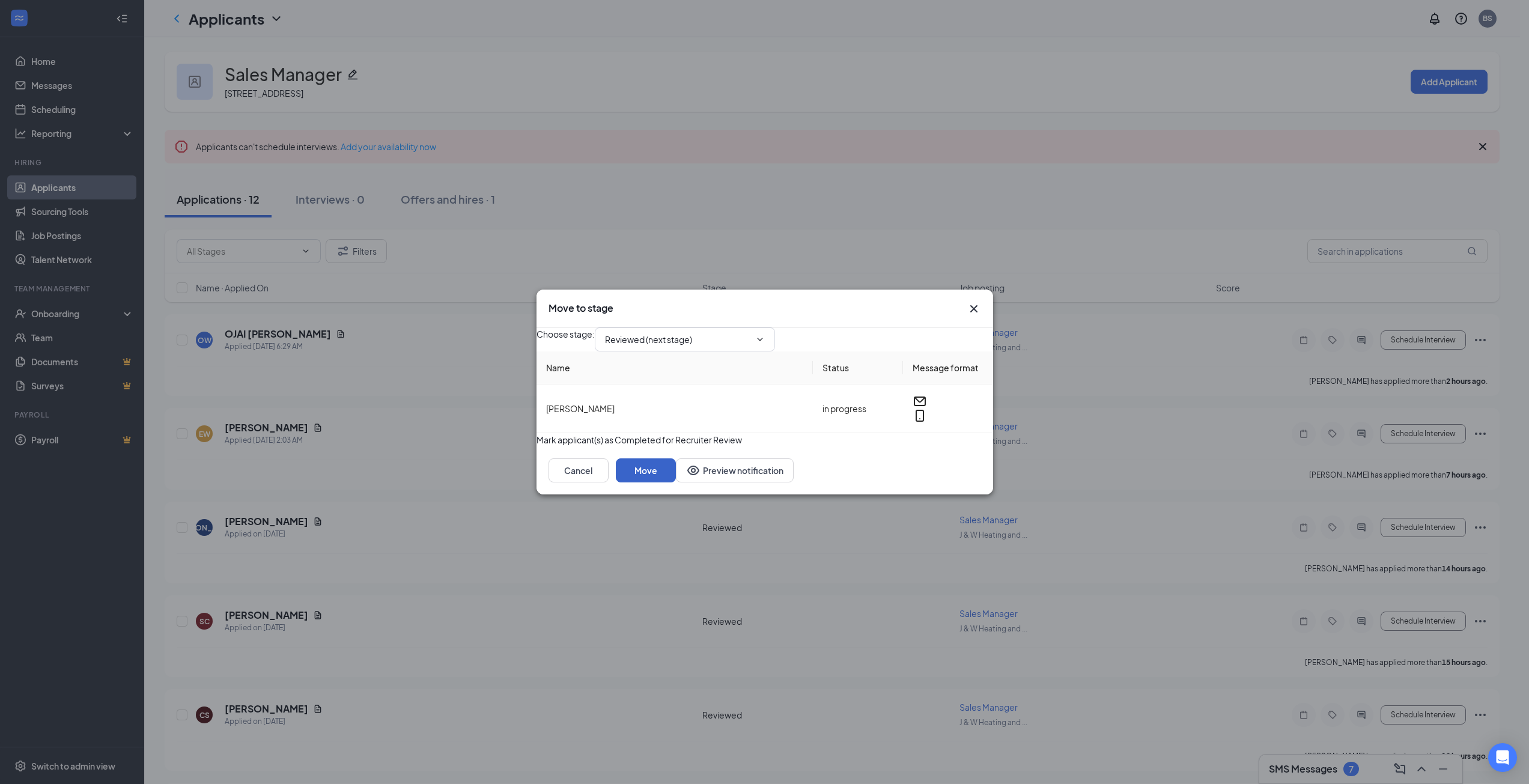
click at [676, 482] on button "Move" at bounding box center [646, 470] width 61 height 24
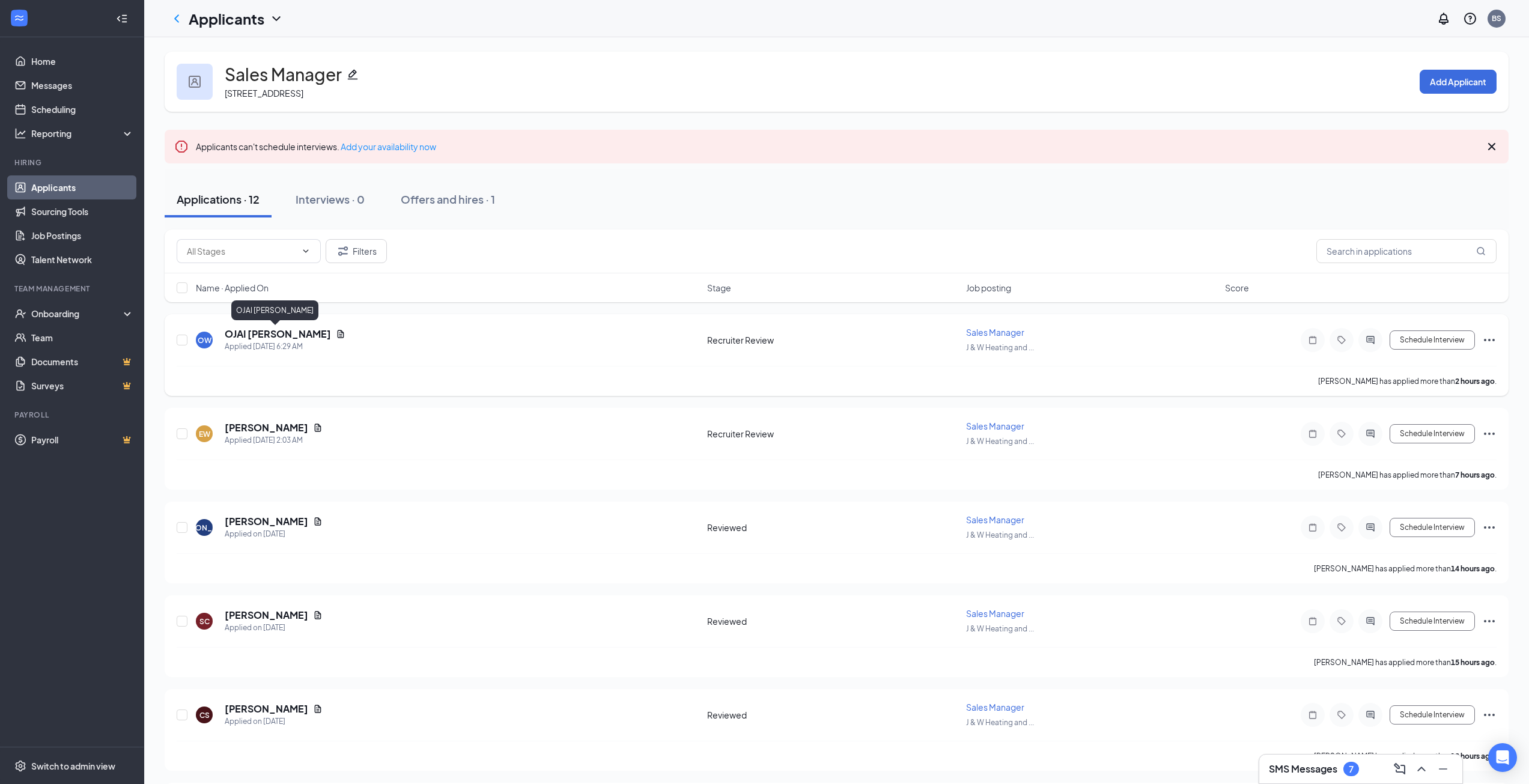
click at [278, 331] on h5 "OJAI WAGGONER" at bounding box center [277, 334] width 106 height 14
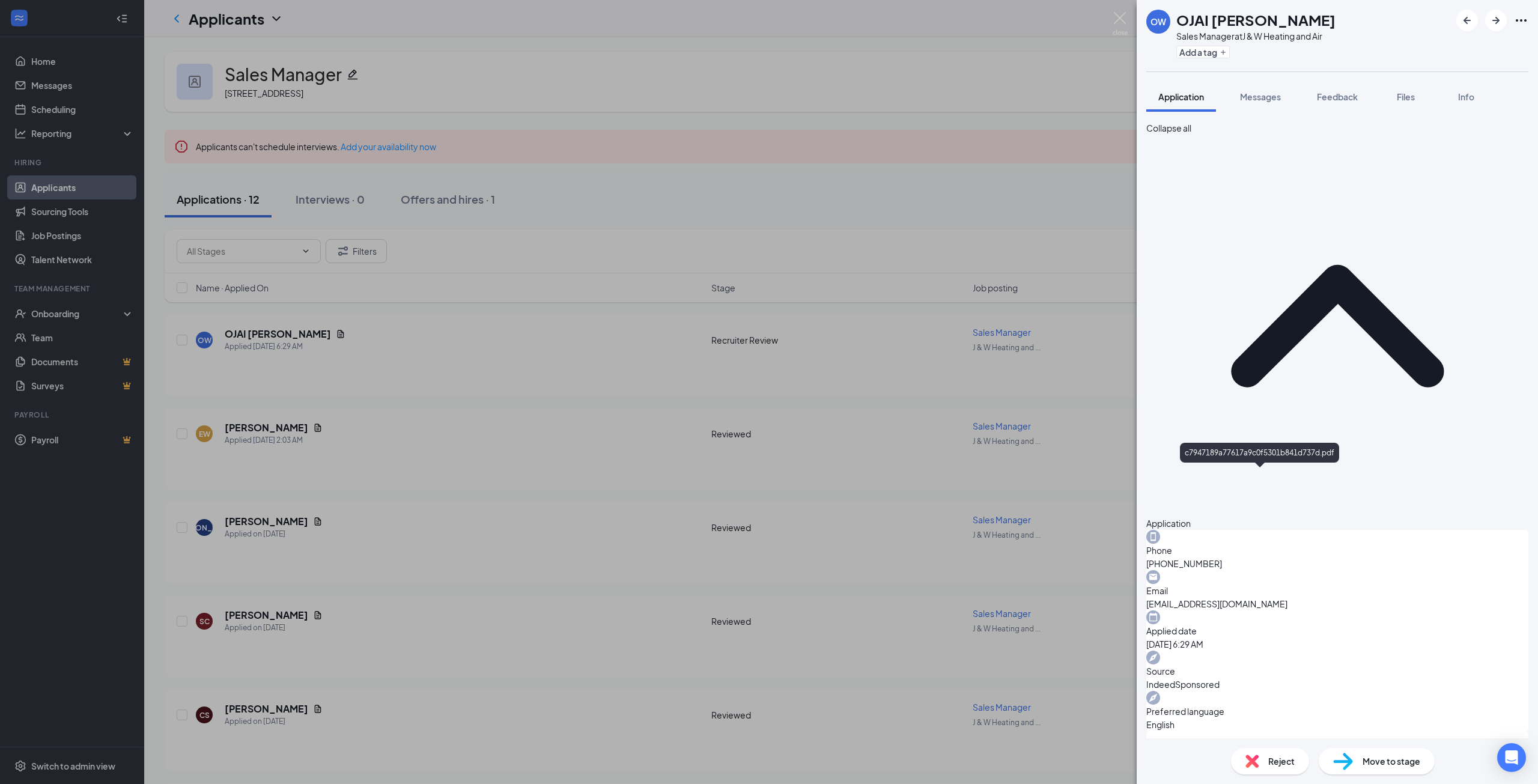
click at [713, 397] on div "OW OJAI WAGGONER Sales Manager at J & W Heating and Air Add a tag Application M…" at bounding box center [769, 392] width 1538 height 784
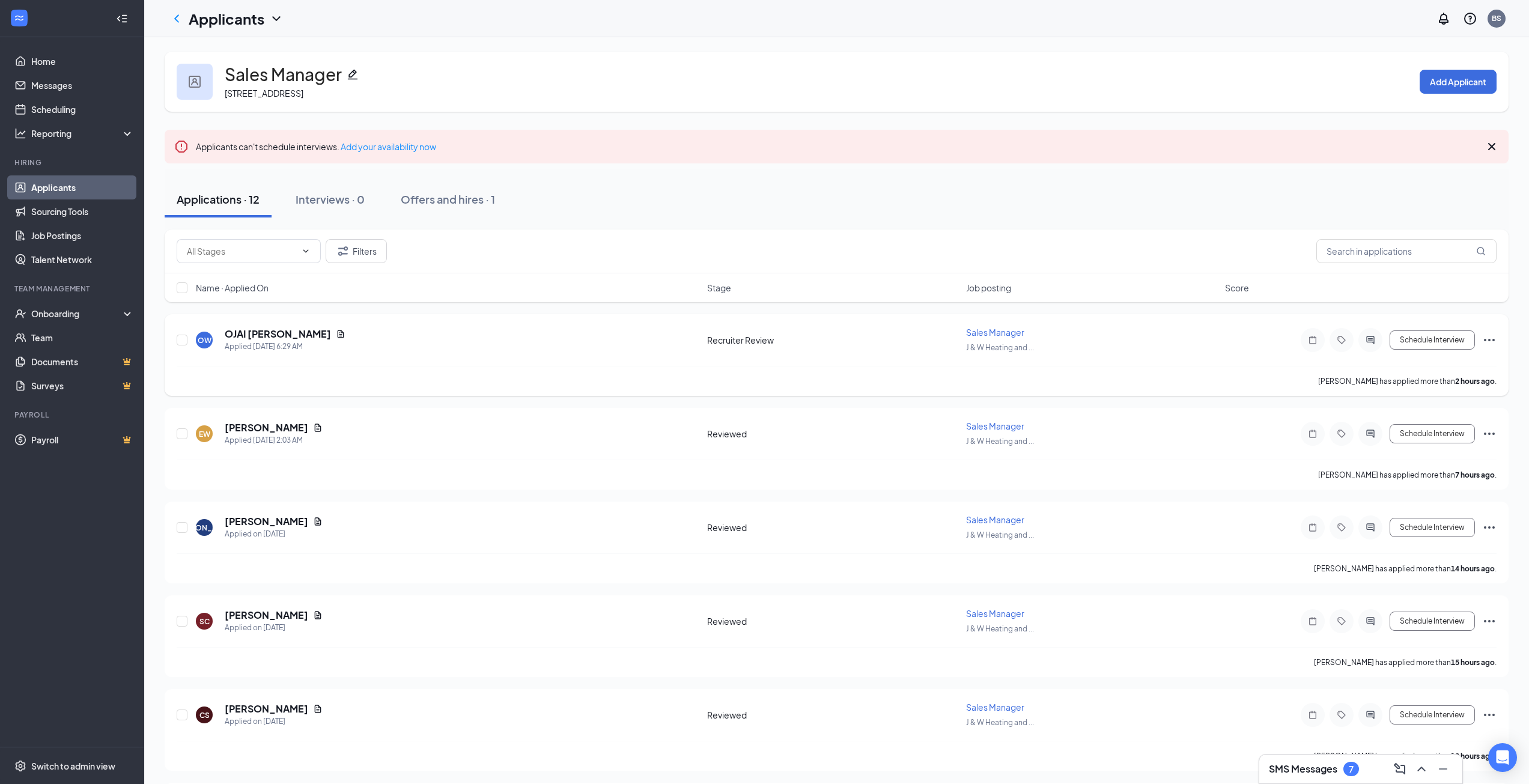
click at [1487, 341] on icon "Ellipses" at bounding box center [1489, 340] width 15 height 15
click at [1424, 432] on p "Move to stage" at bounding box center [1434, 426] width 108 height 12
type input "Reviewed (next stage)"
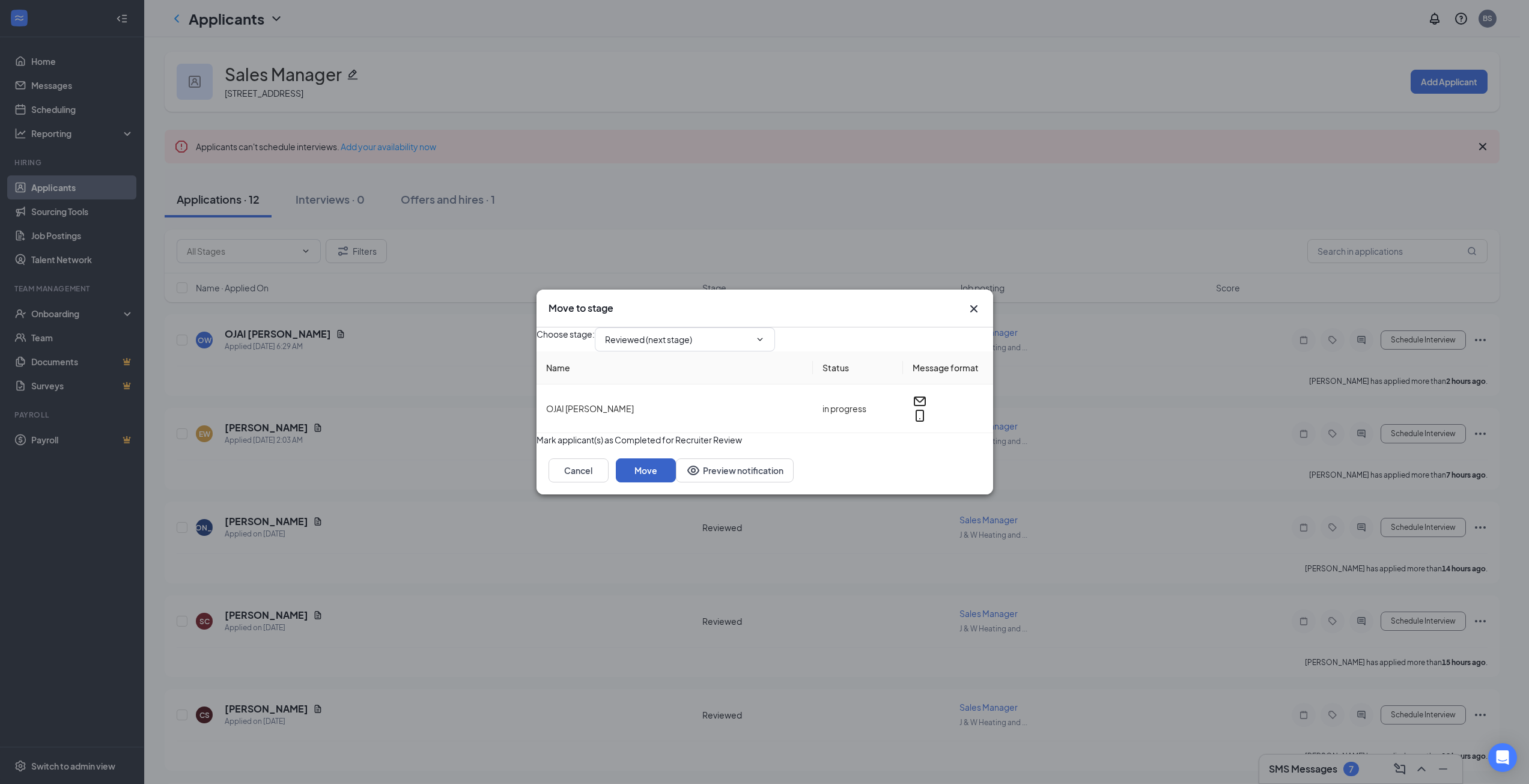
click at [676, 482] on button "Move" at bounding box center [646, 470] width 61 height 24
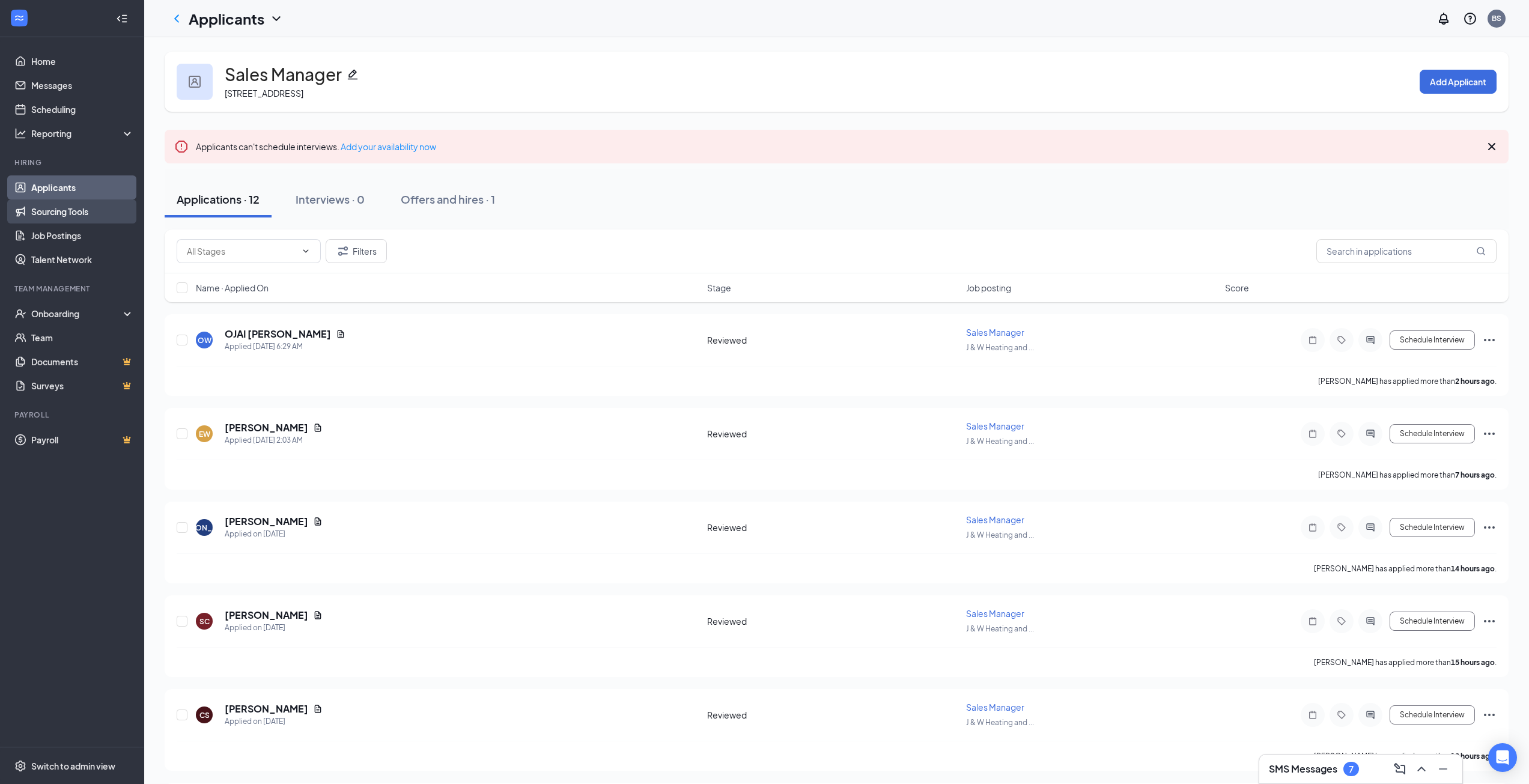
click at [48, 200] on link "Sourcing Tools" at bounding box center [82, 211] width 103 height 24
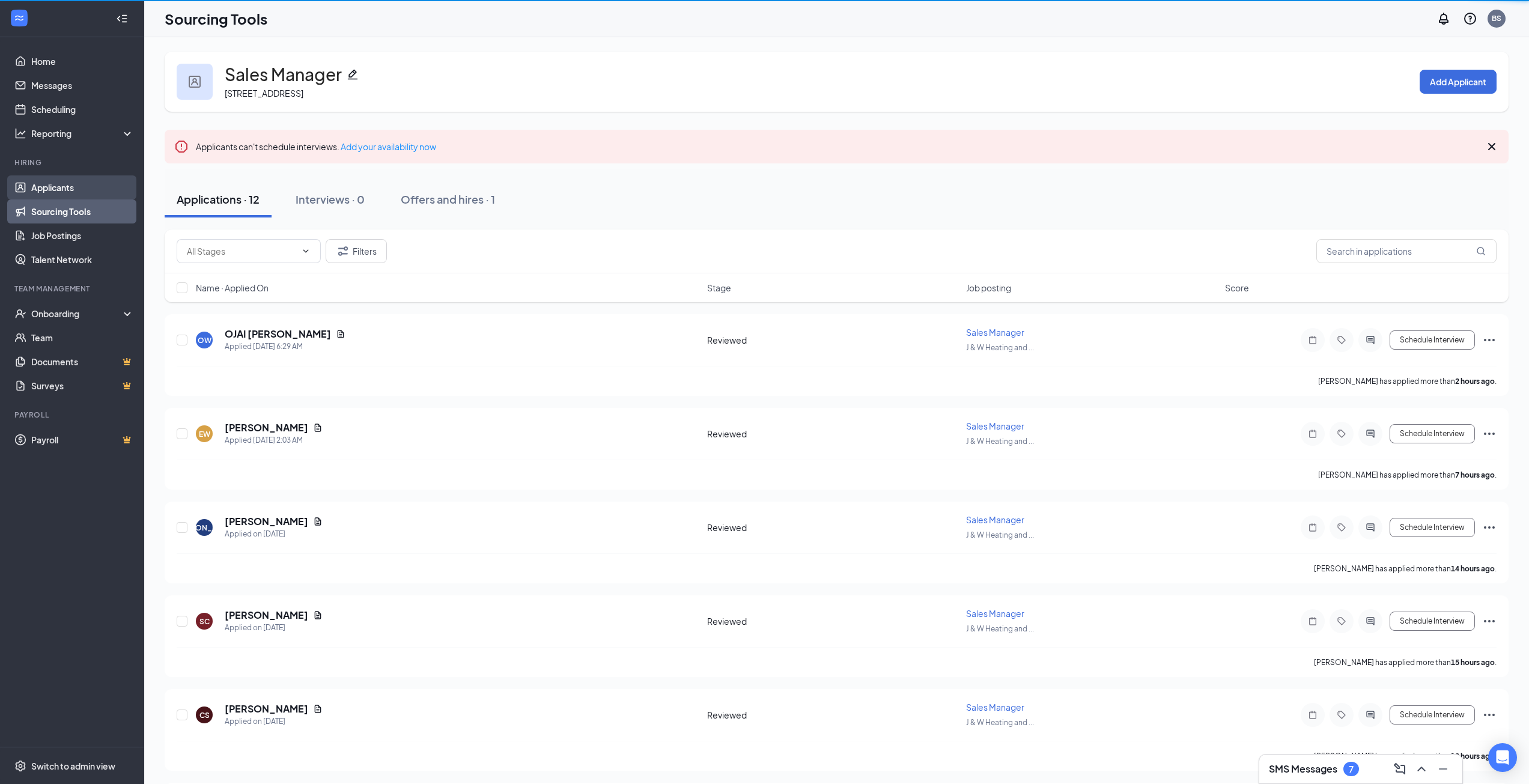
click at [60, 186] on link "Applicants" at bounding box center [82, 187] width 103 height 24
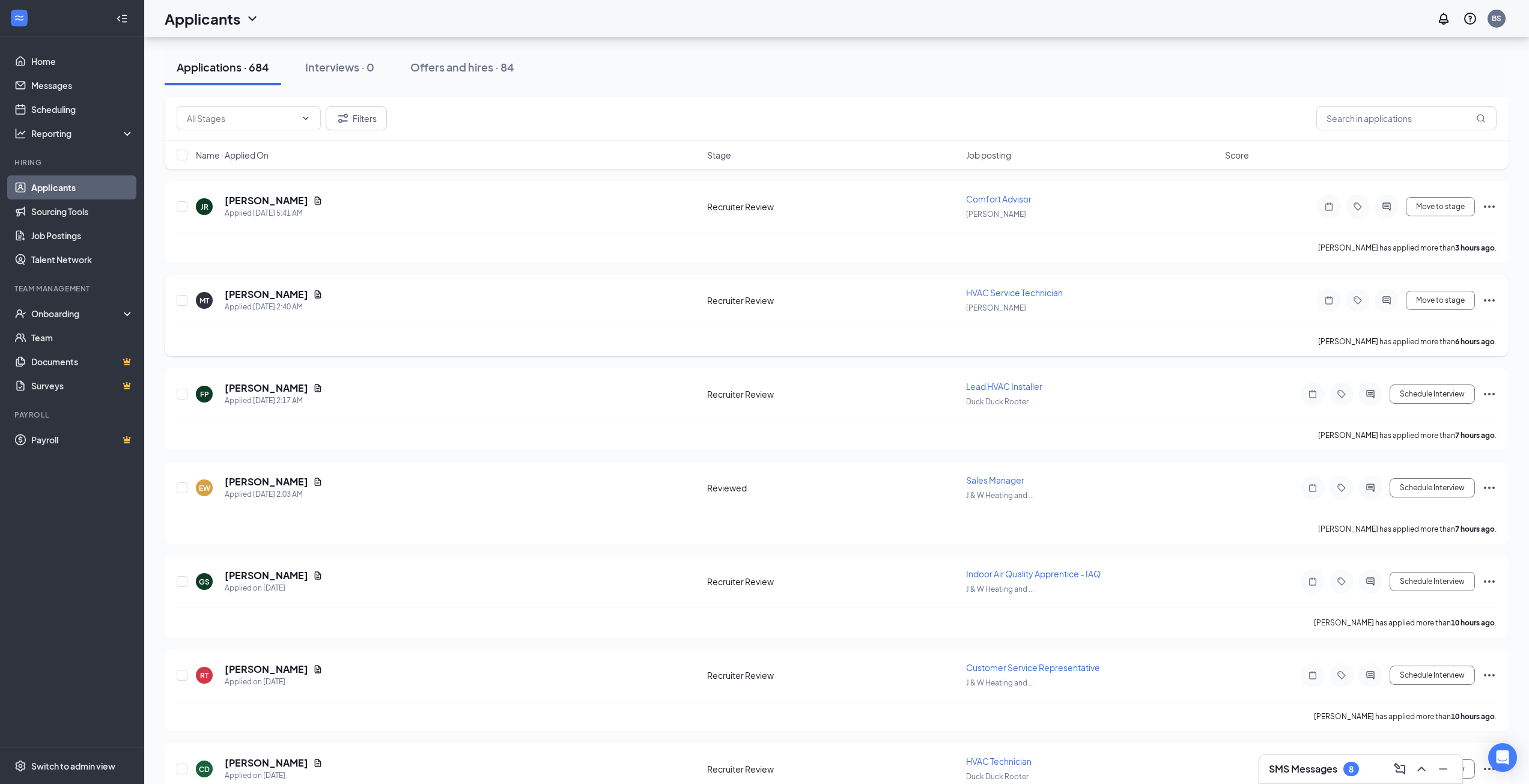
scroll to position [541, 0]
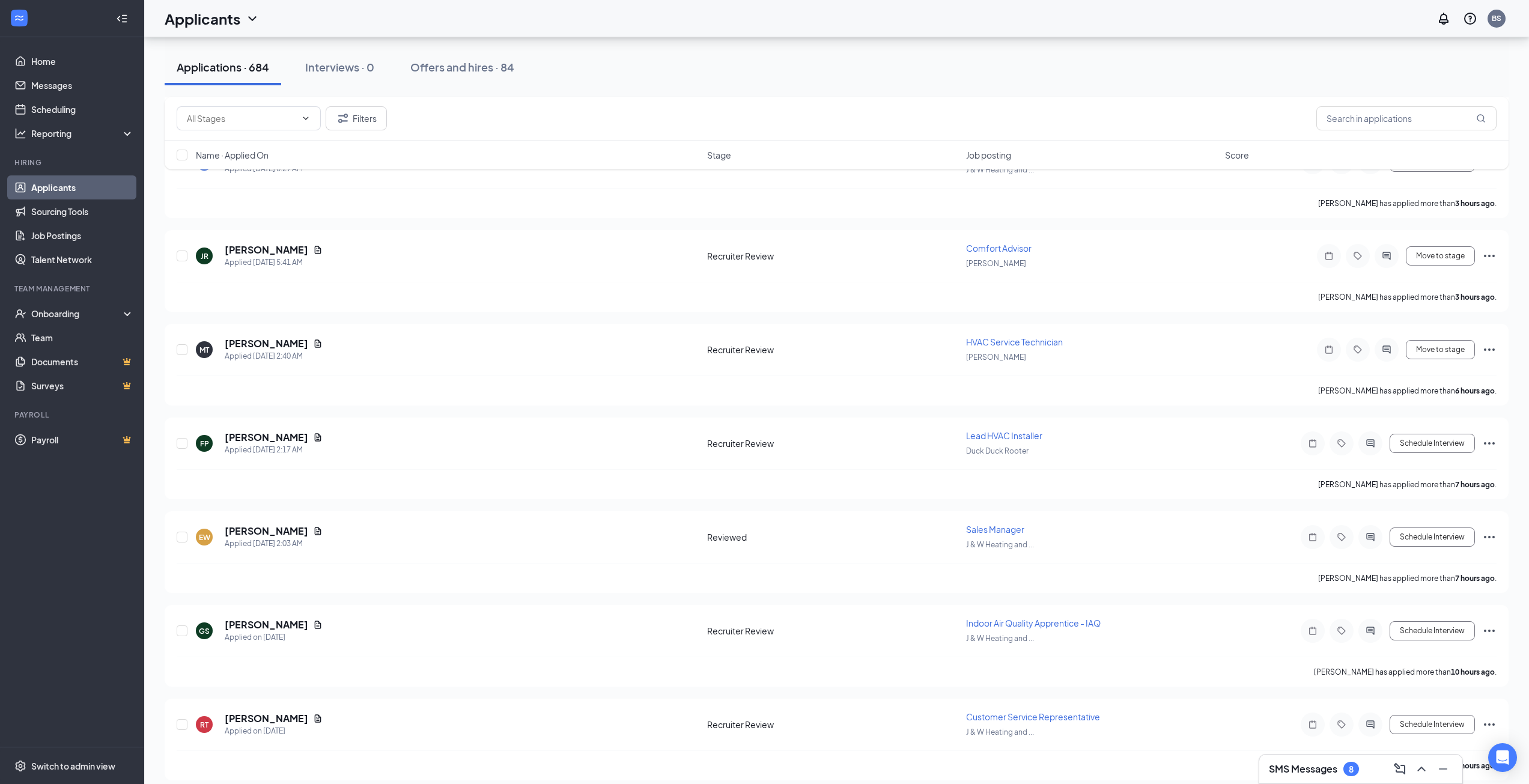
click at [1309, 781] on div "SMS Messages 8" at bounding box center [1360, 769] width 203 height 29
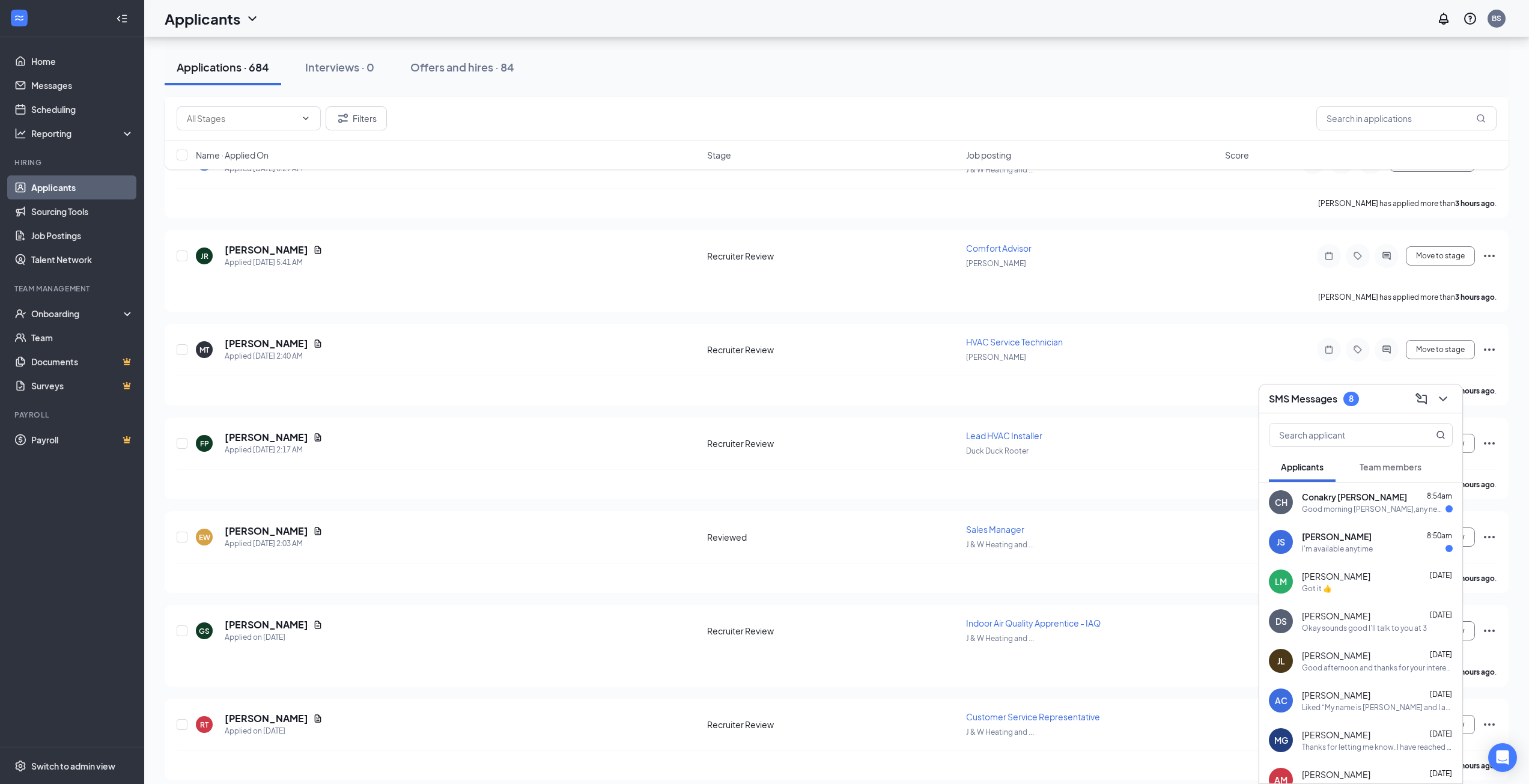
click at [1353, 548] on div "I'm available anytime" at bounding box center [1337, 549] width 71 height 10
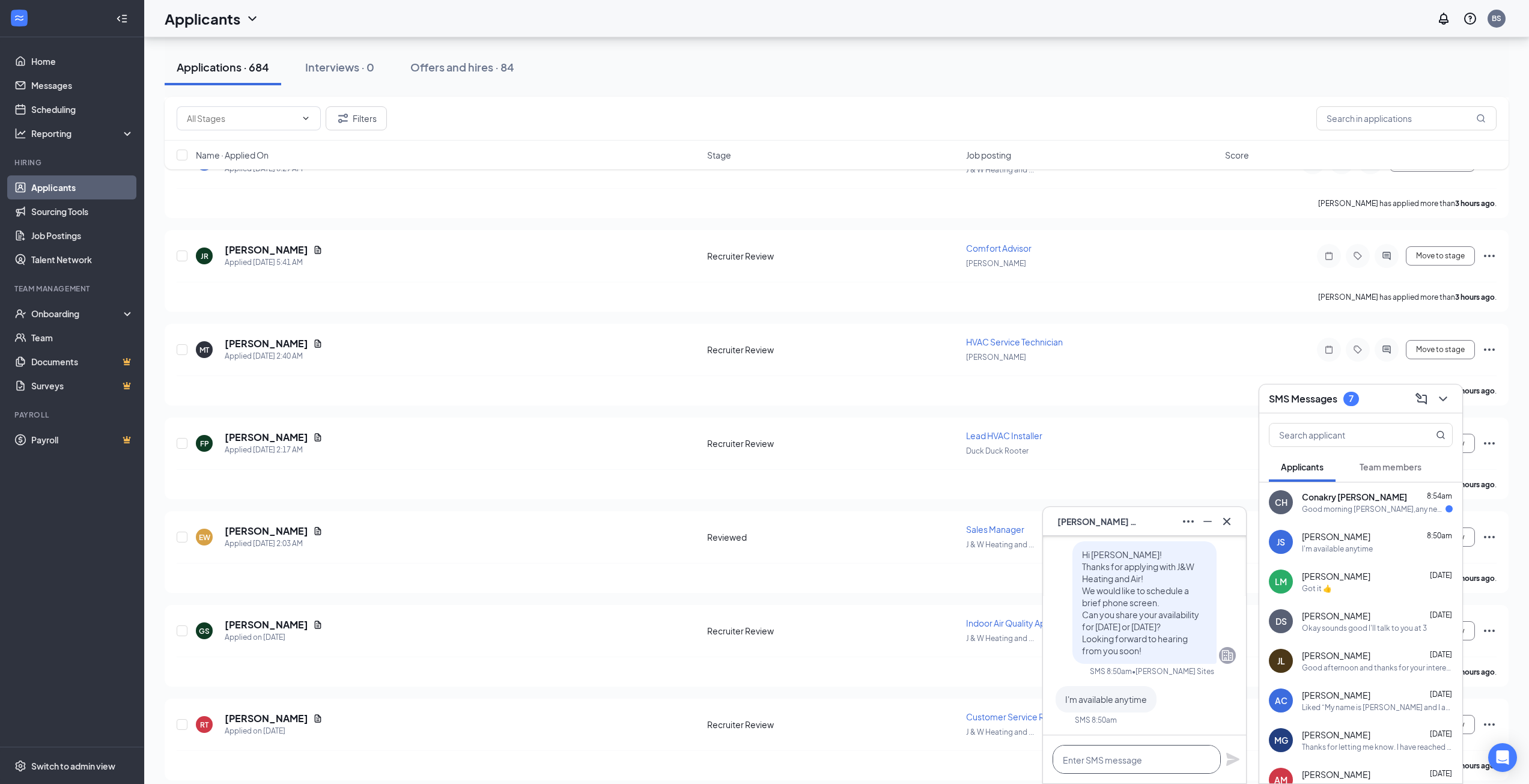
click at [1122, 757] on textarea at bounding box center [1136, 760] width 168 height 29
type textarea "I"
type textarea "My name is Brandon and I am the recruiter. I have some time today at 3pm i f th…"
click at [1234, 746] on icon "Plane" at bounding box center [1233, 748] width 14 height 14
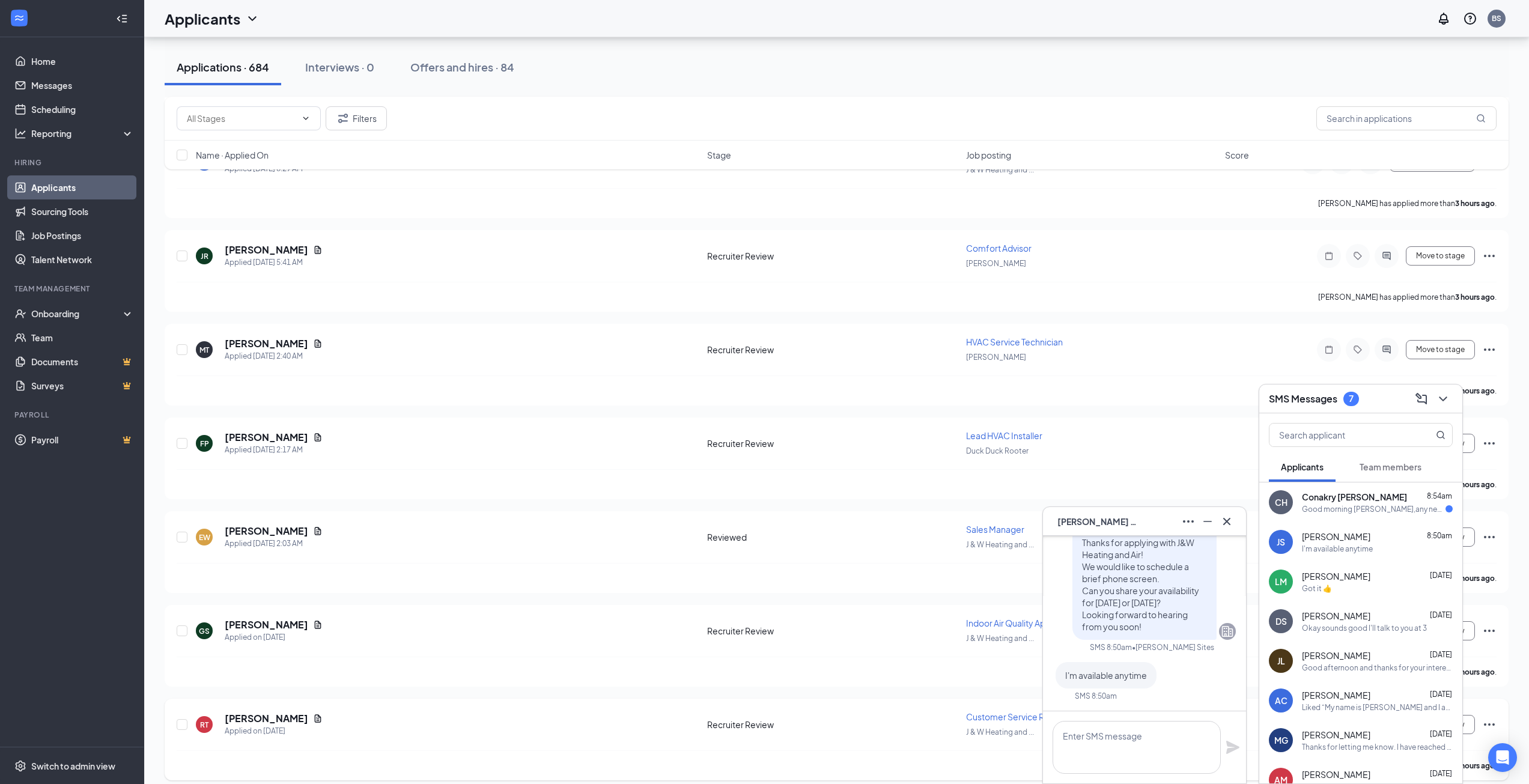
scroll to position [0, 0]
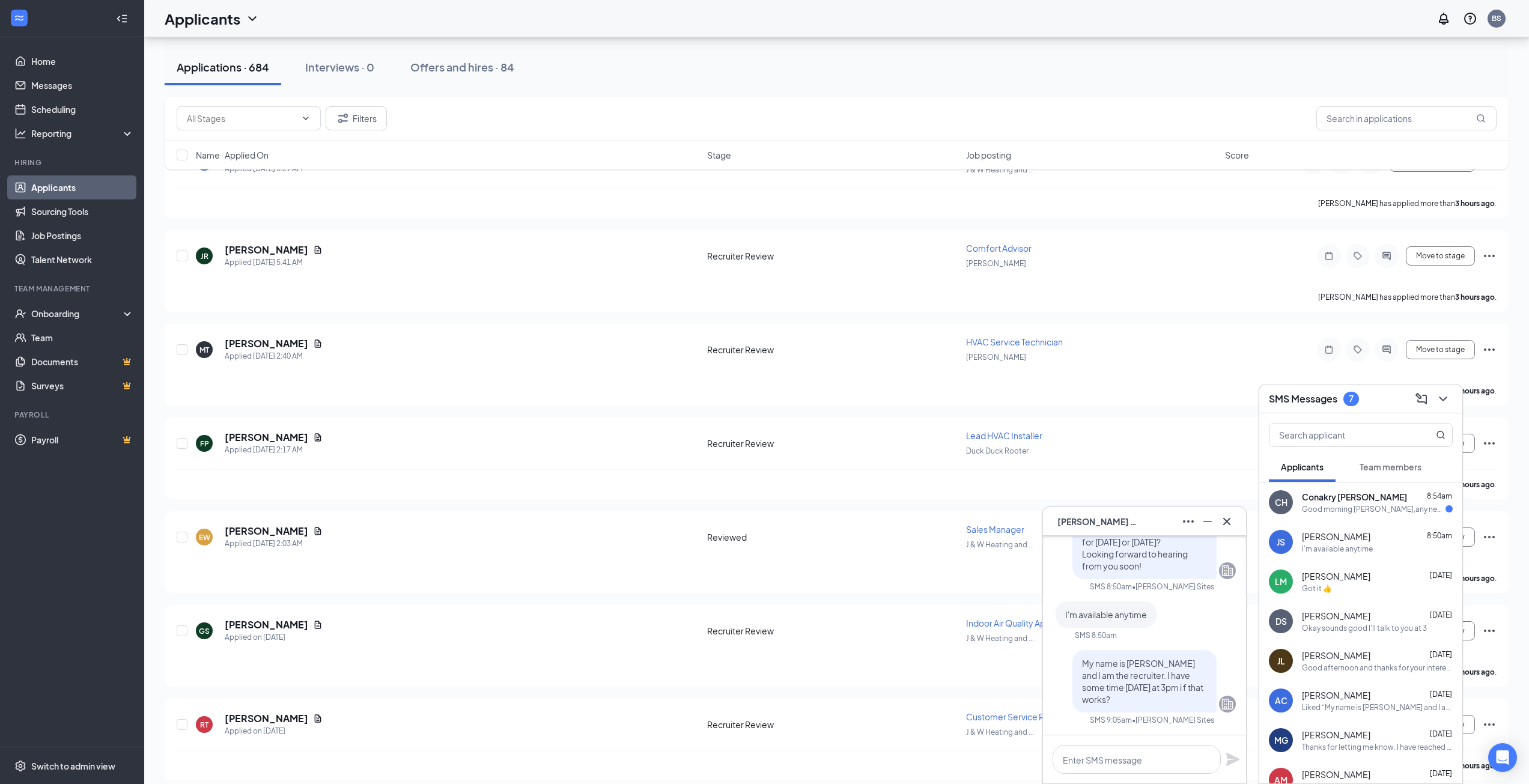
click at [1370, 488] on div "CH Conakry Harper 8:54am Good morning Brandon,any new updates?" at bounding box center [1360, 502] width 203 height 40
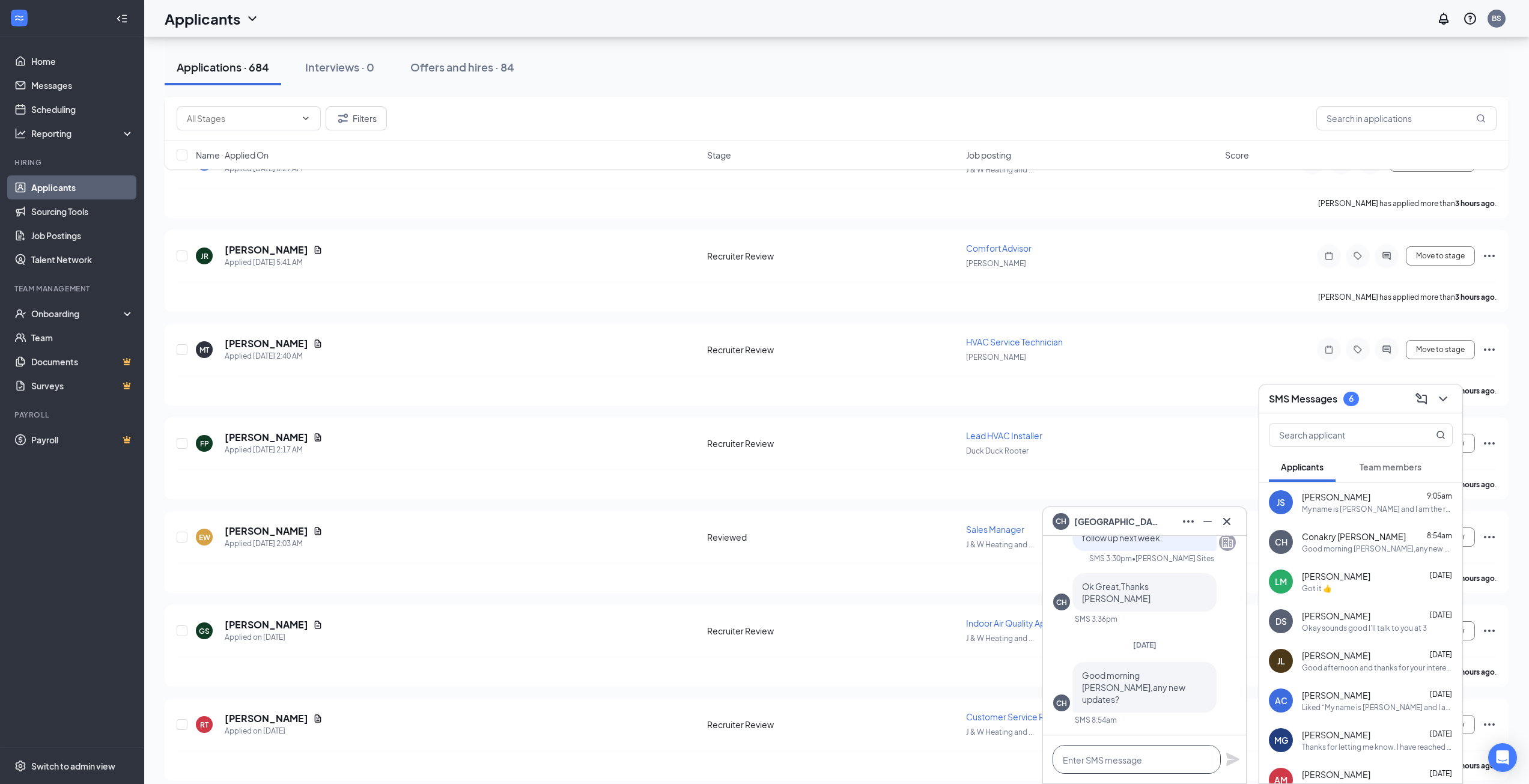
click at [1155, 765] on textarea at bounding box center [1136, 760] width 168 height 29
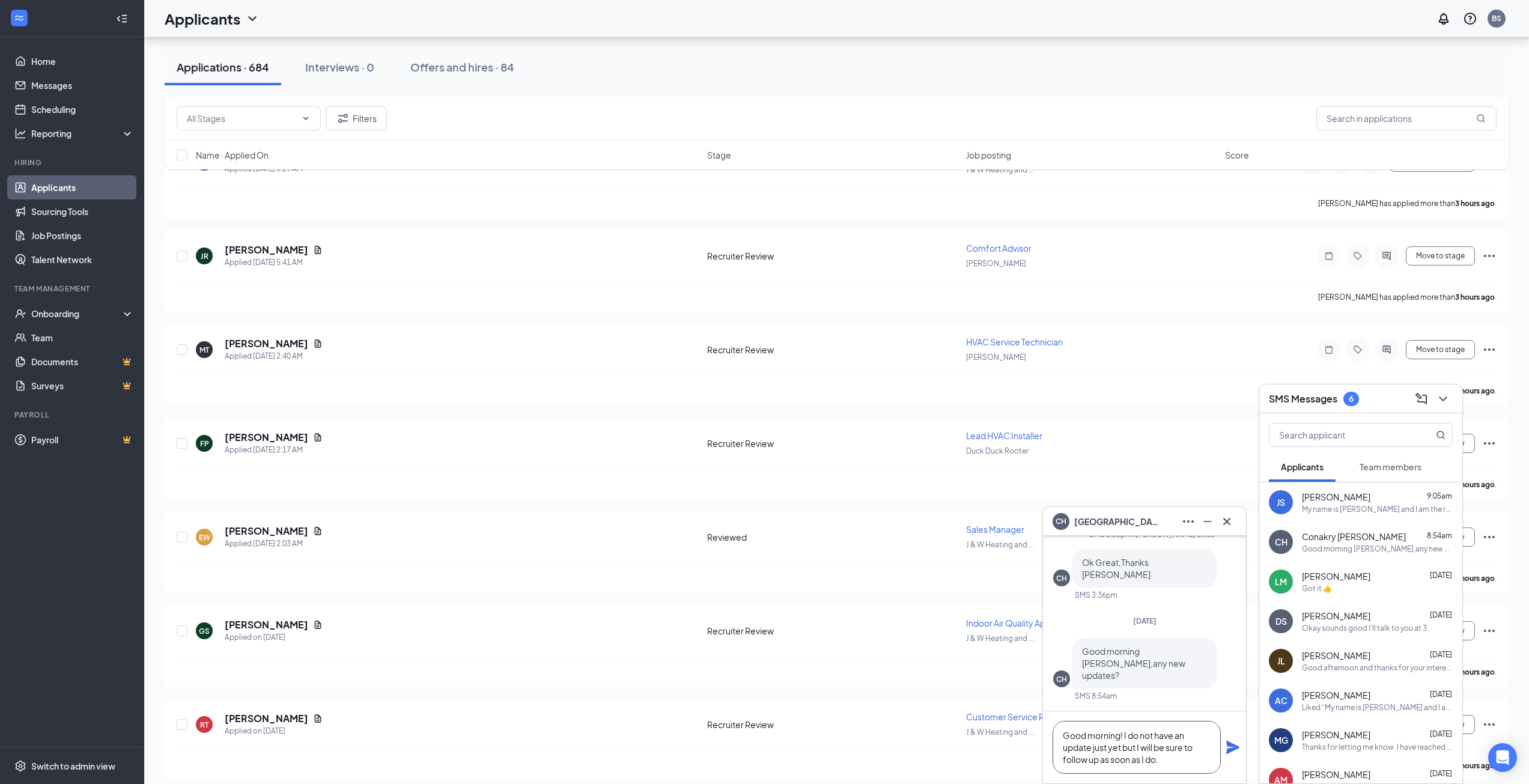
type textarea "Good morning! I do not have an update just yet but I will be sure to follow up …"
click at [1237, 749] on icon "Plane" at bounding box center [1232, 747] width 15 height 15
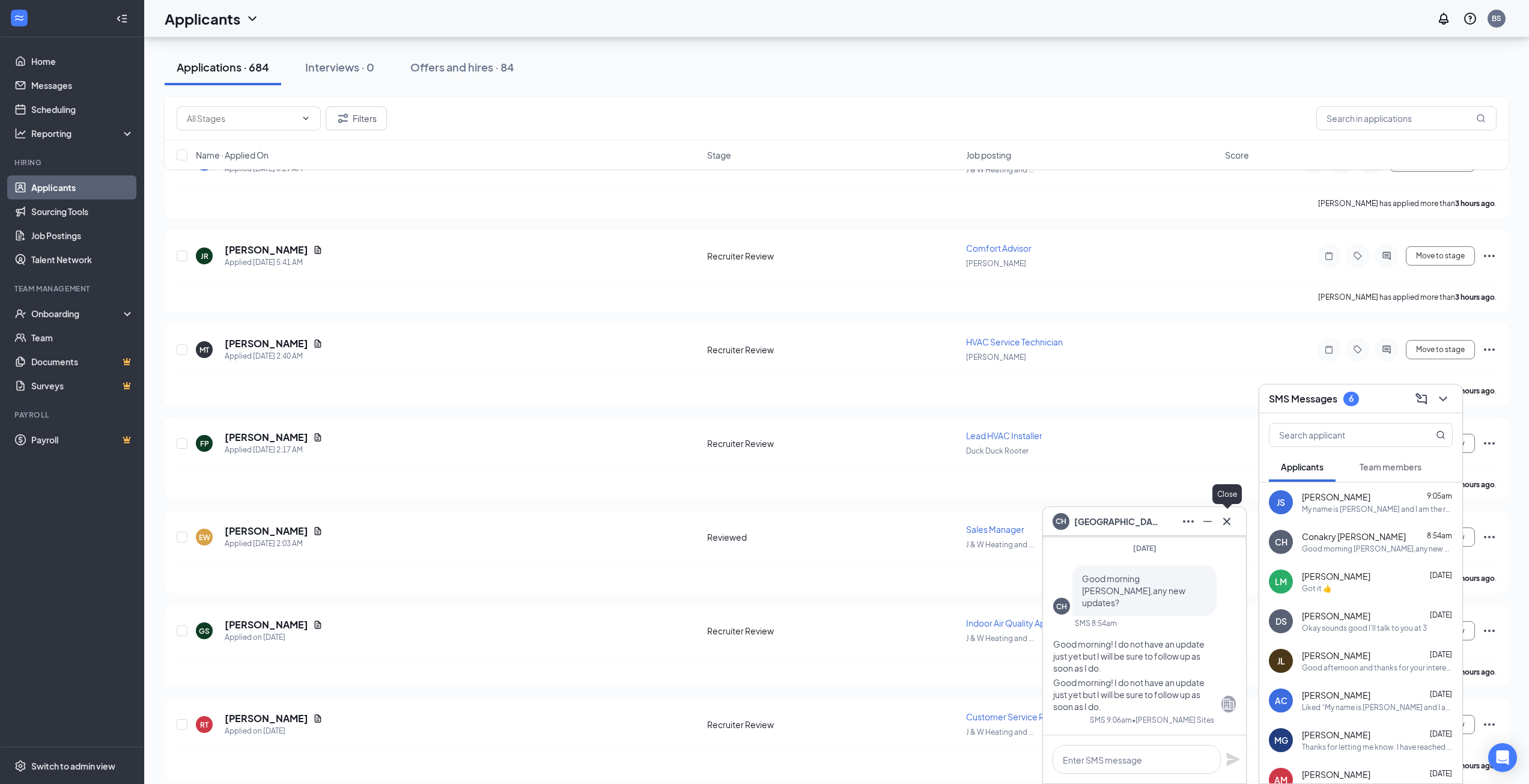
click at [1229, 527] on icon "Cross" at bounding box center [1226, 521] width 15 height 15
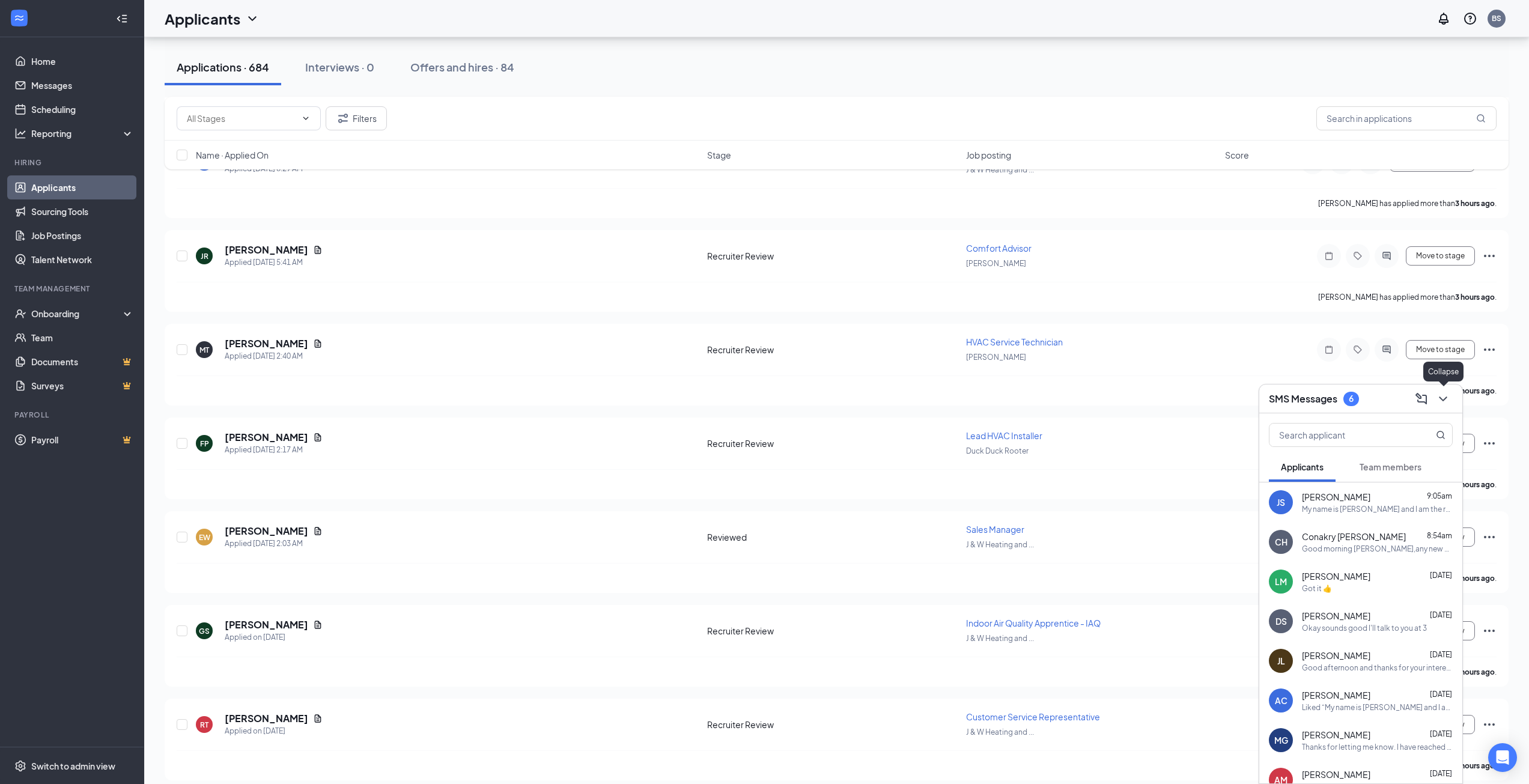
click at [1451, 398] on button at bounding box center [1443, 399] width 20 height 20
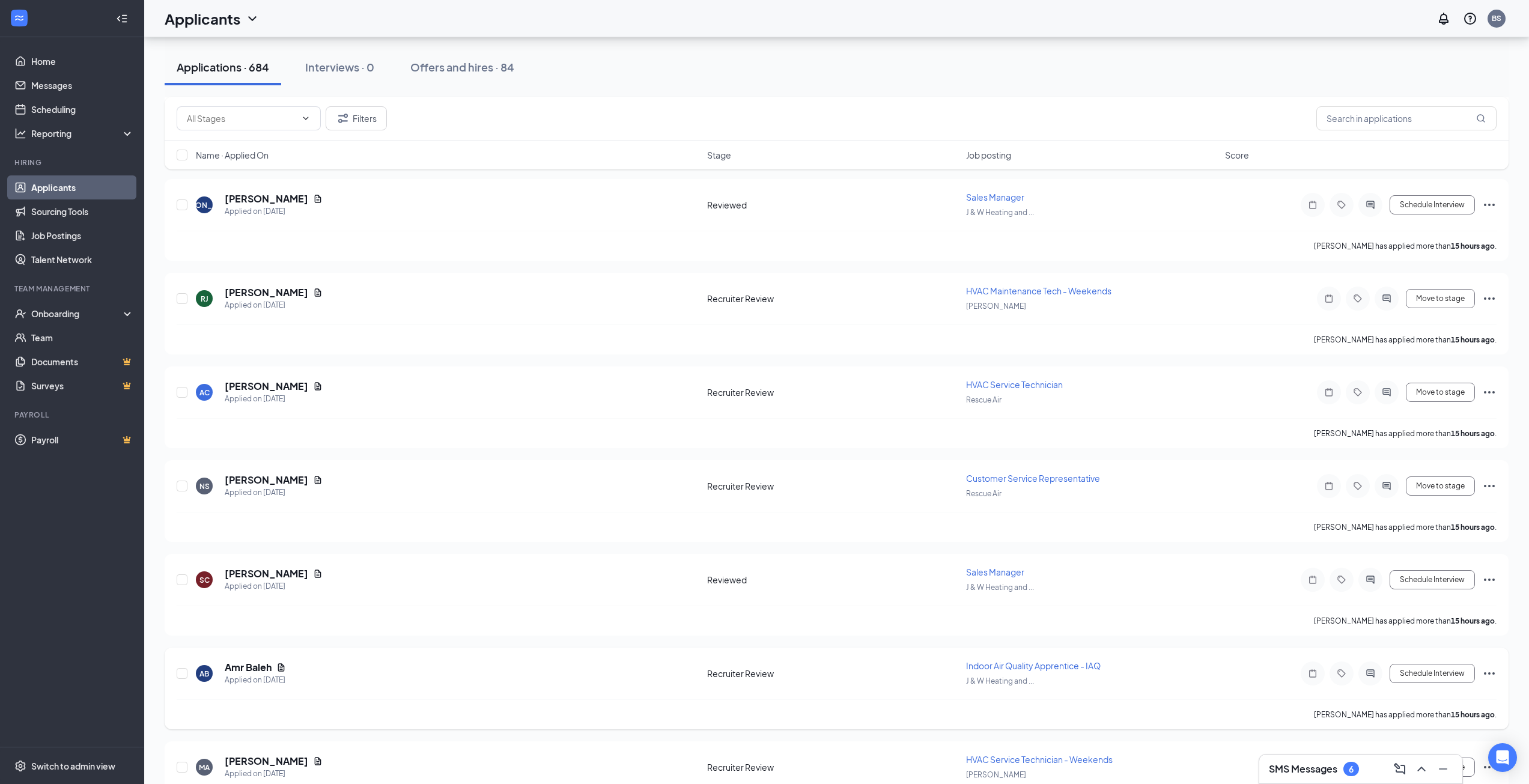
scroll to position [1622, 0]
click at [1395, 118] on input "text" at bounding box center [1406, 118] width 181 height 24
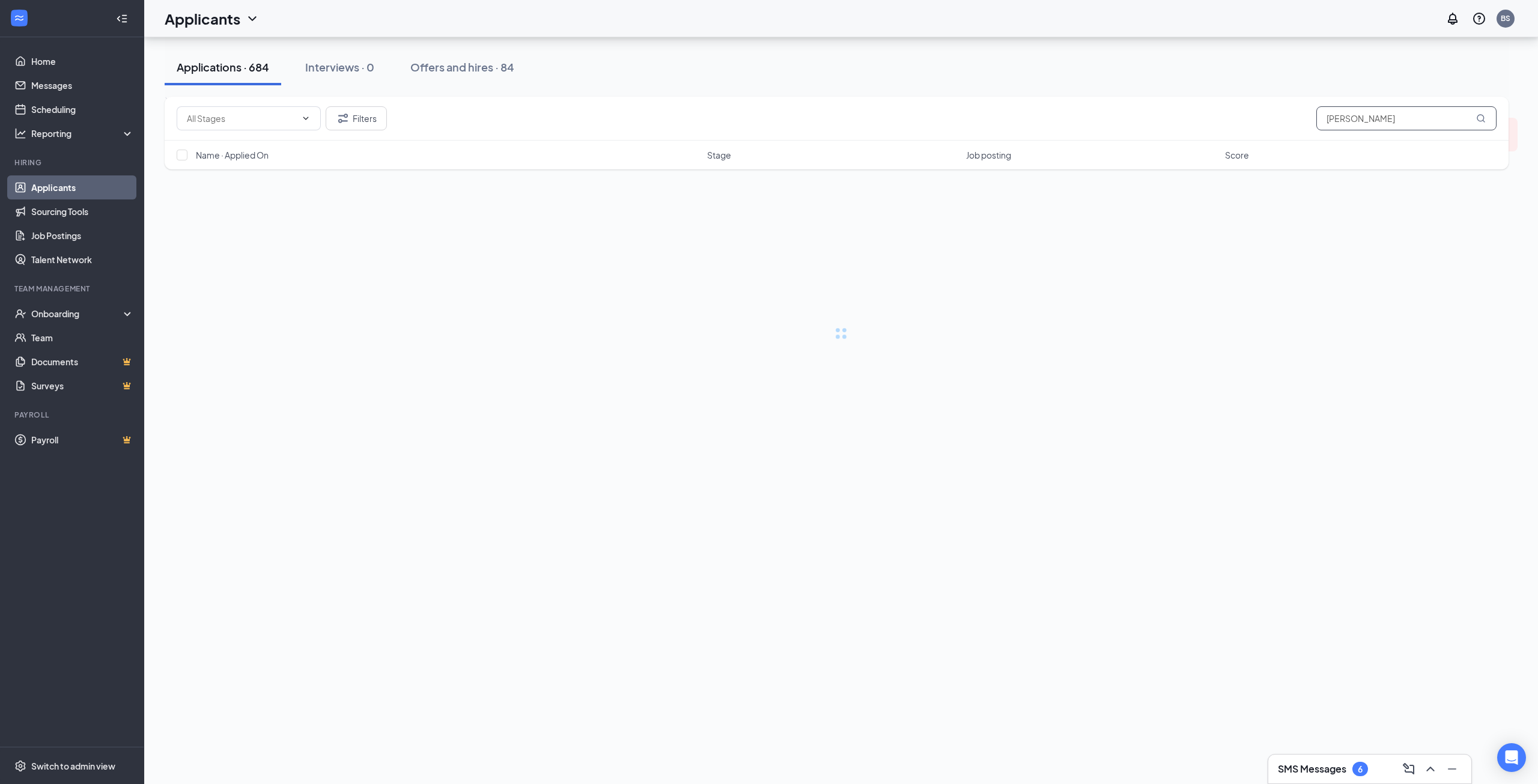
type input "joshua land"
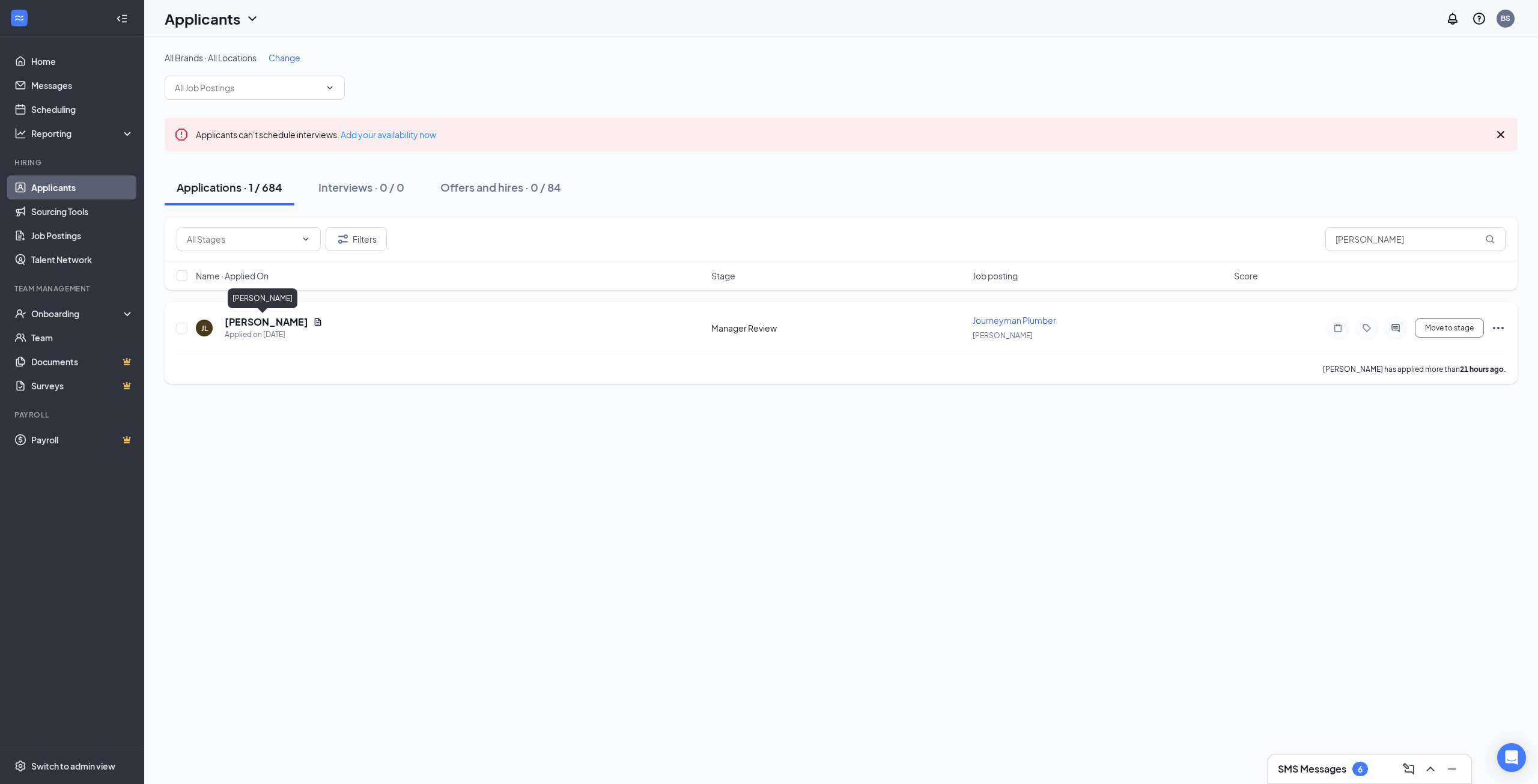
click at [270, 324] on h5 "Joshua Land" at bounding box center [267, 322] width 84 height 14
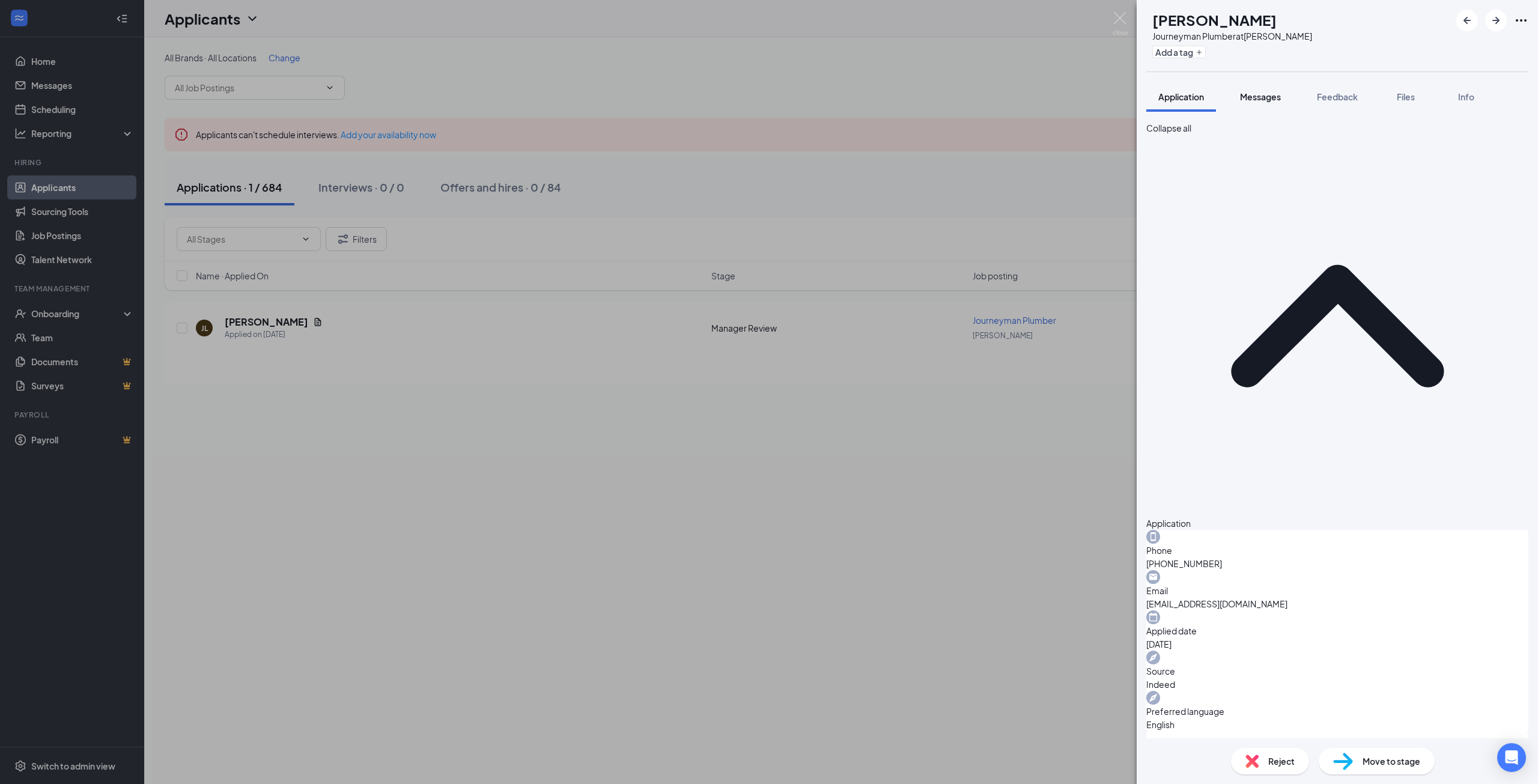
click at [1276, 99] on span "Messages" at bounding box center [1261, 97] width 41 height 11
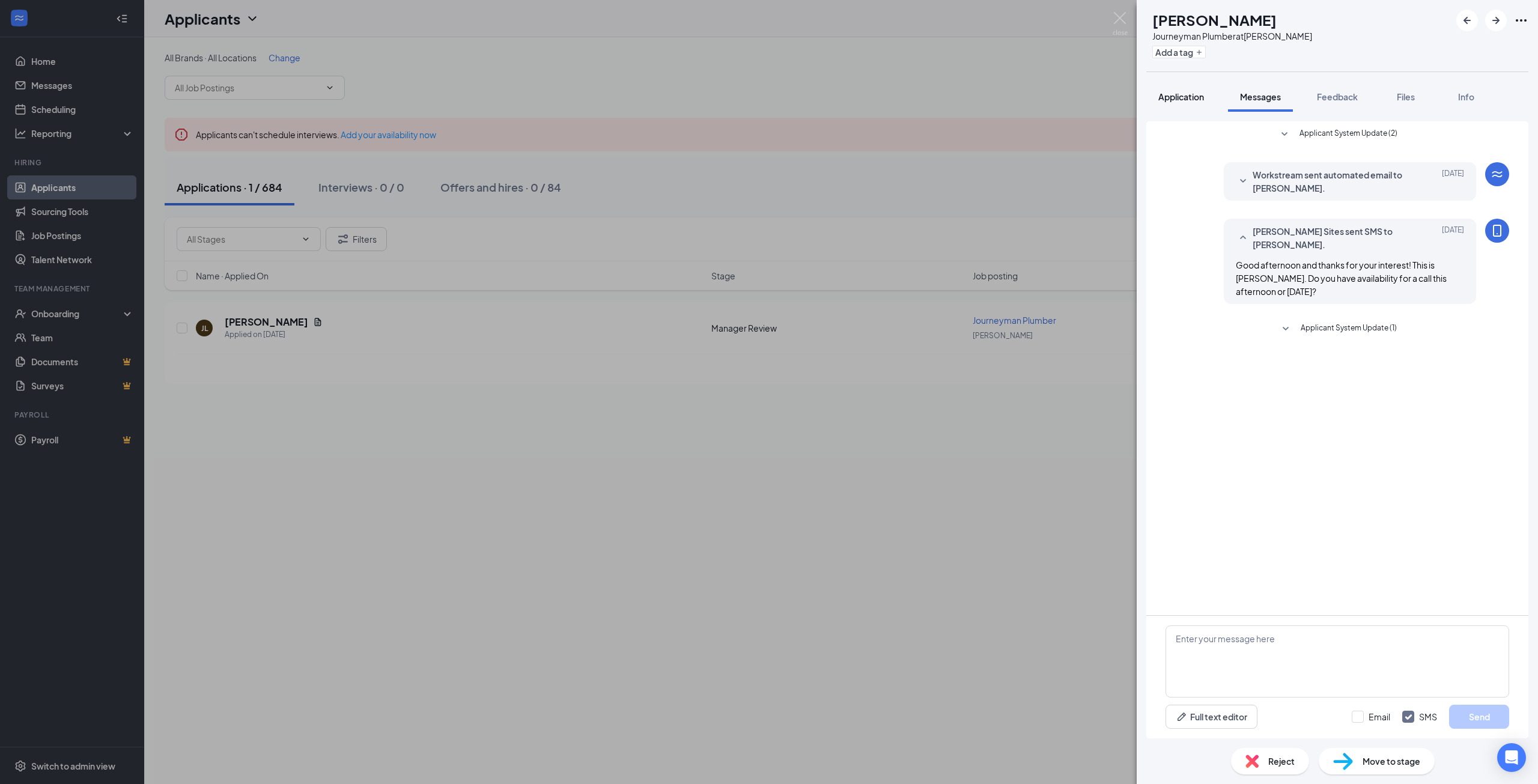
click at [1196, 102] on span "Application" at bounding box center [1181, 97] width 46 height 11
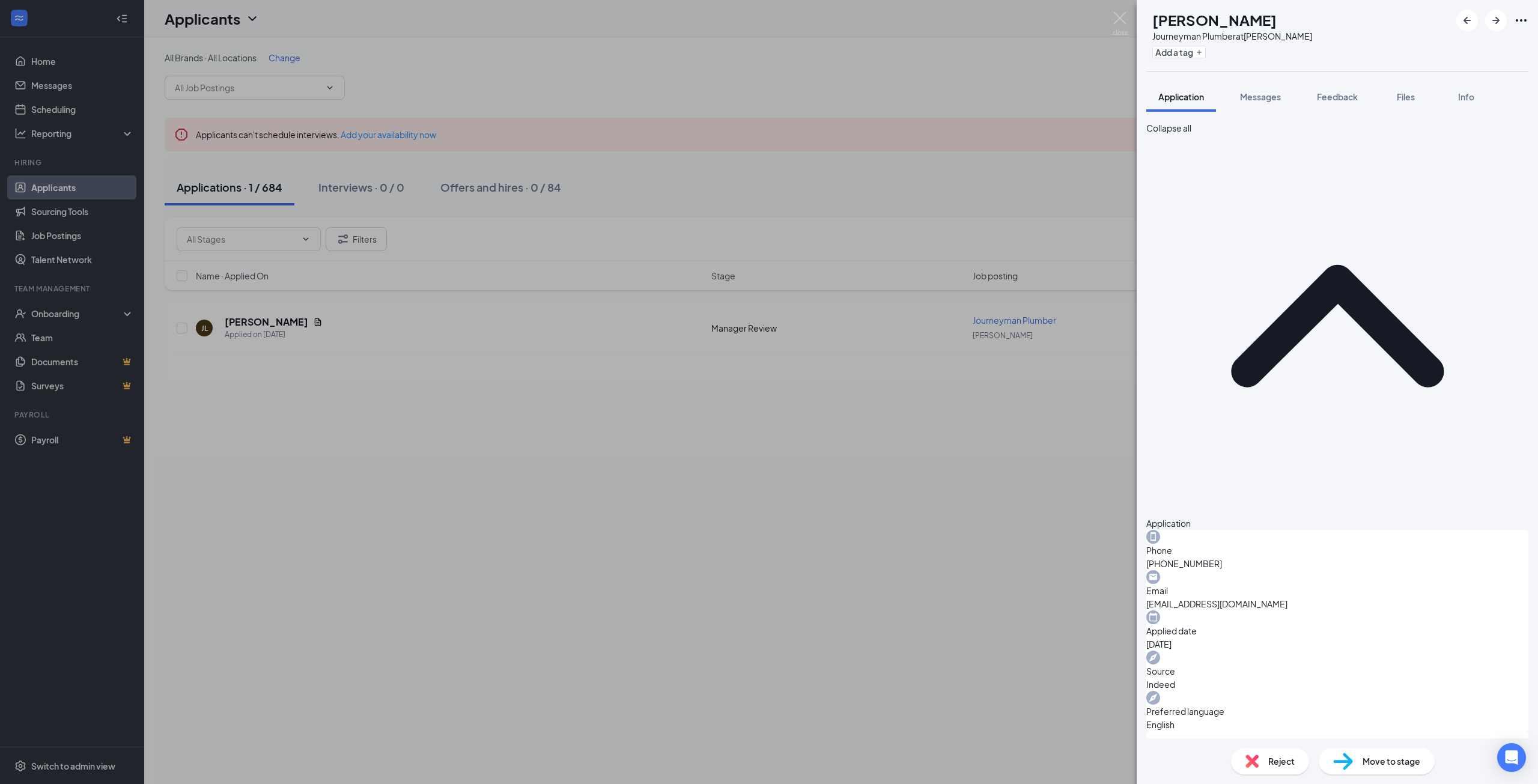
click at [1007, 558] on div "JL Joshua Land Journeyman Plumber at Perkins Add a tag Application Messages Fee…" at bounding box center [769, 392] width 1538 height 784
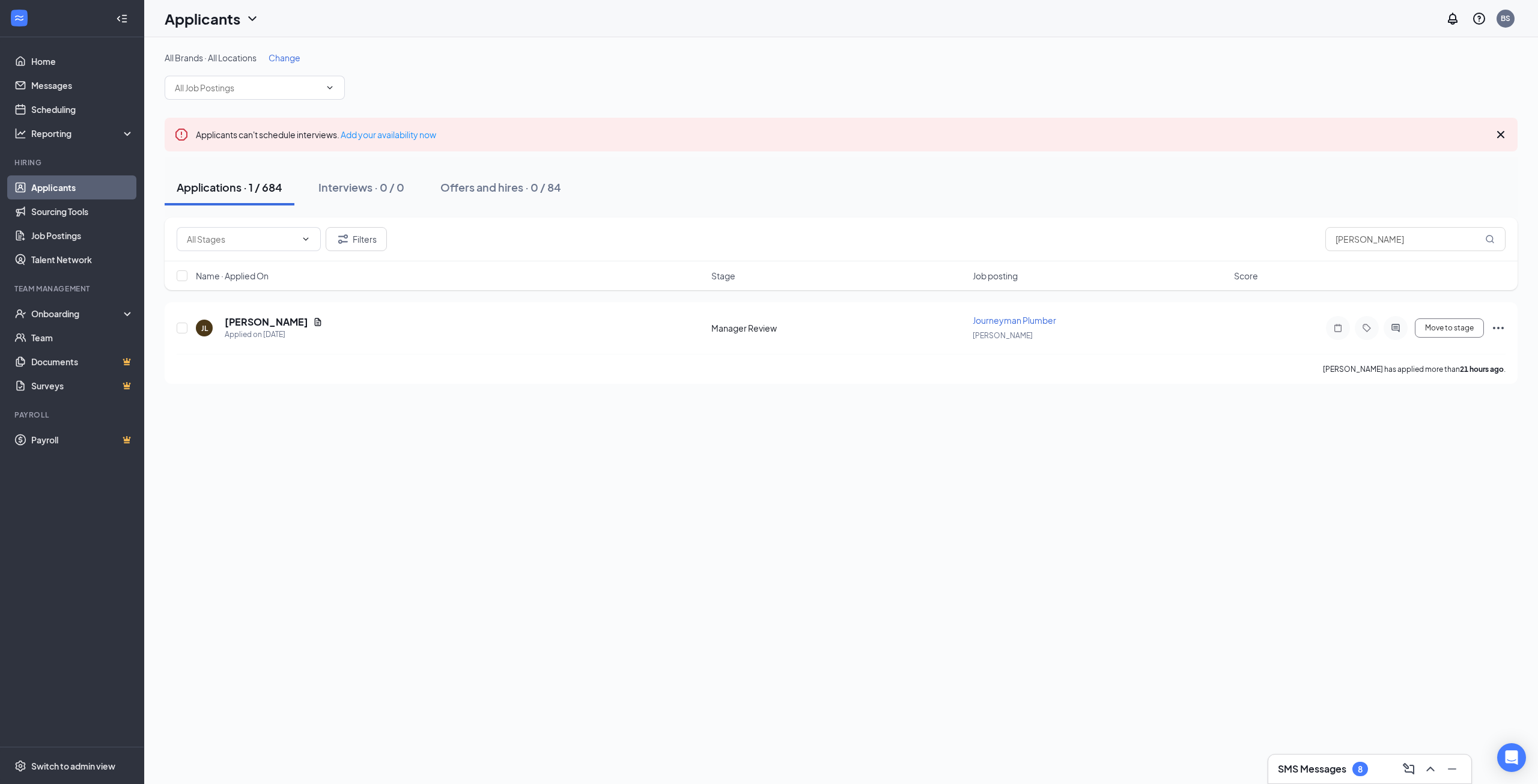
click at [56, 186] on link "Applicants" at bounding box center [82, 187] width 103 height 24
click at [59, 212] on link "Sourcing Tools" at bounding box center [82, 211] width 103 height 24
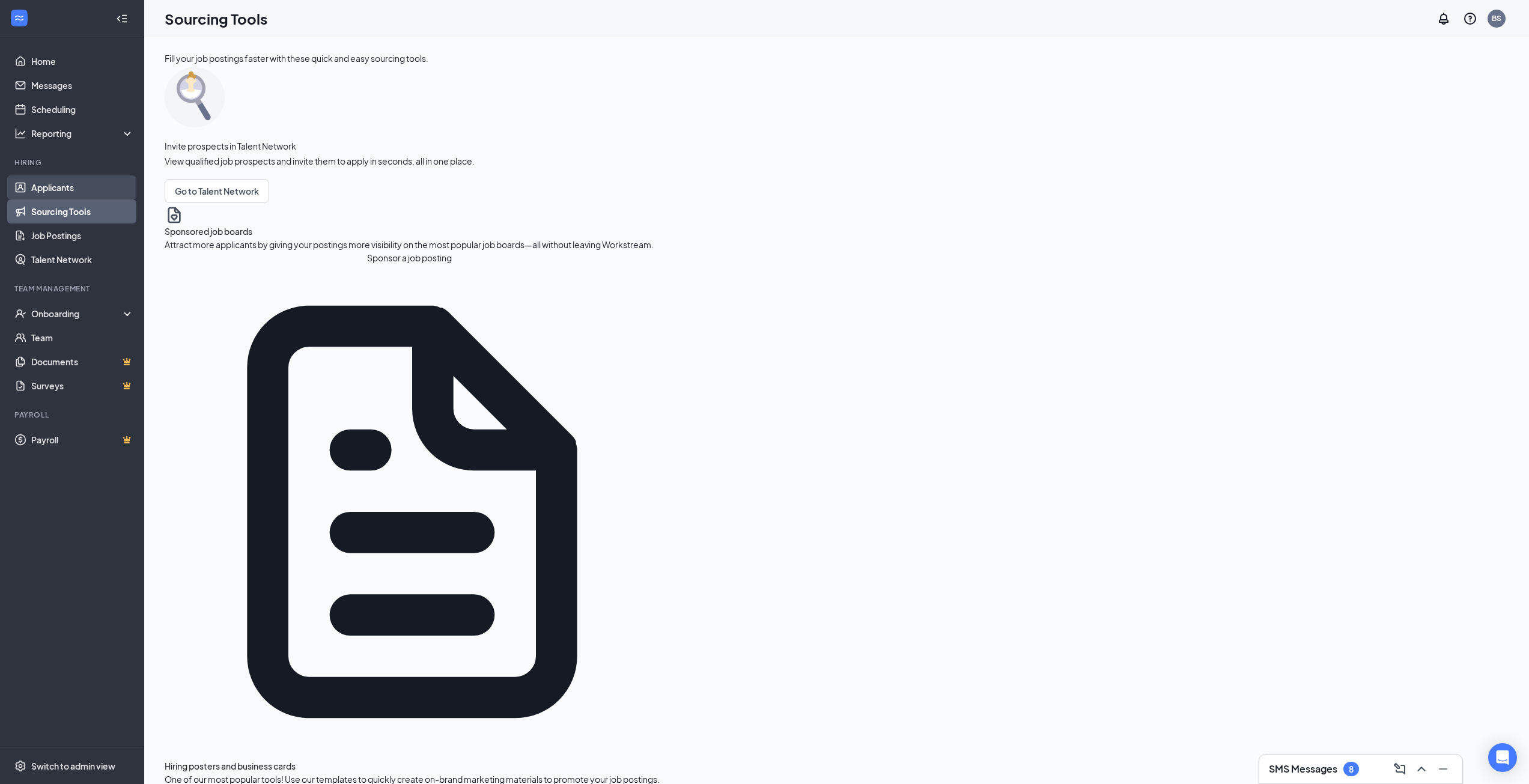
click at [50, 194] on link "Applicants" at bounding box center [82, 187] width 103 height 24
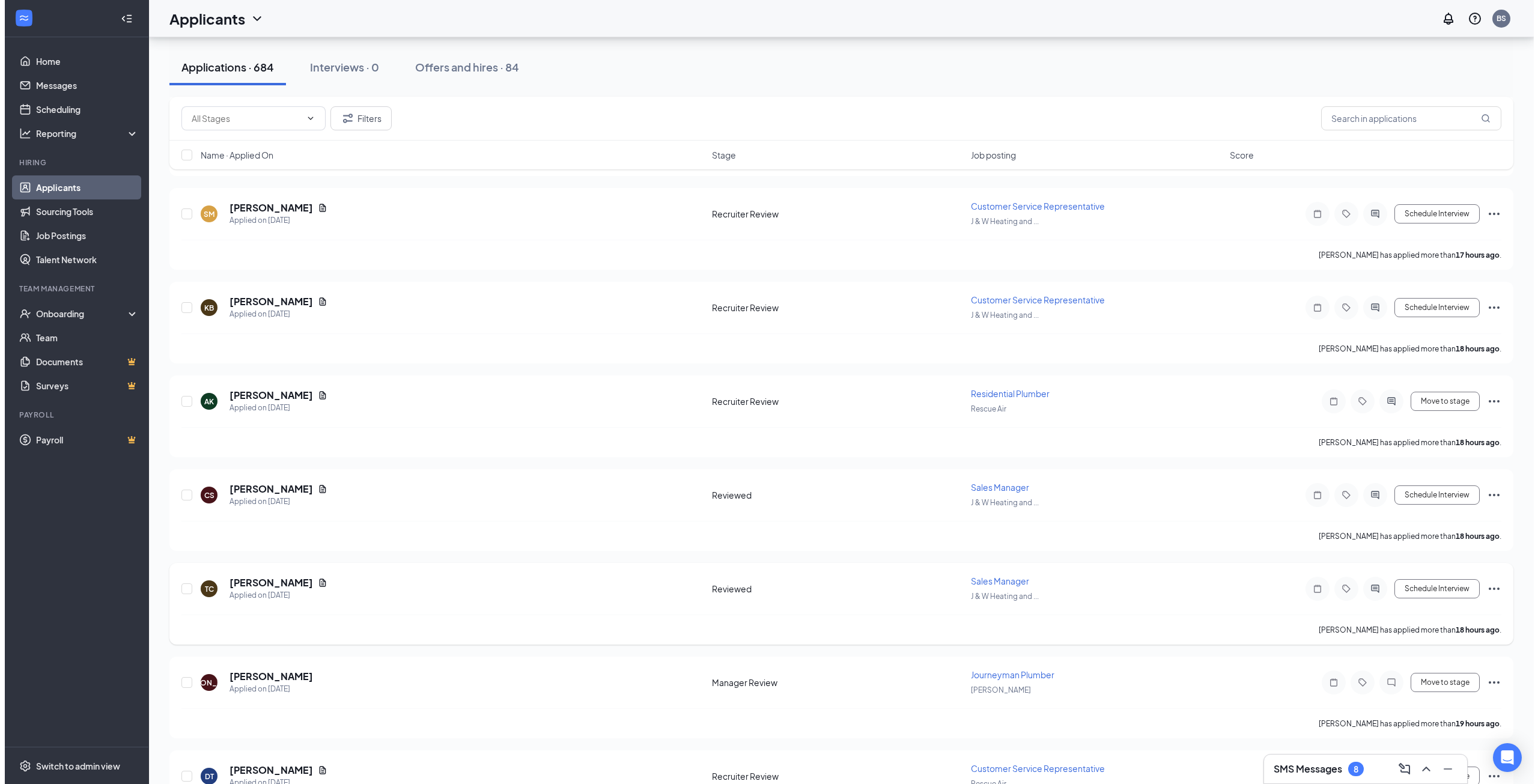
scroll to position [2643, 0]
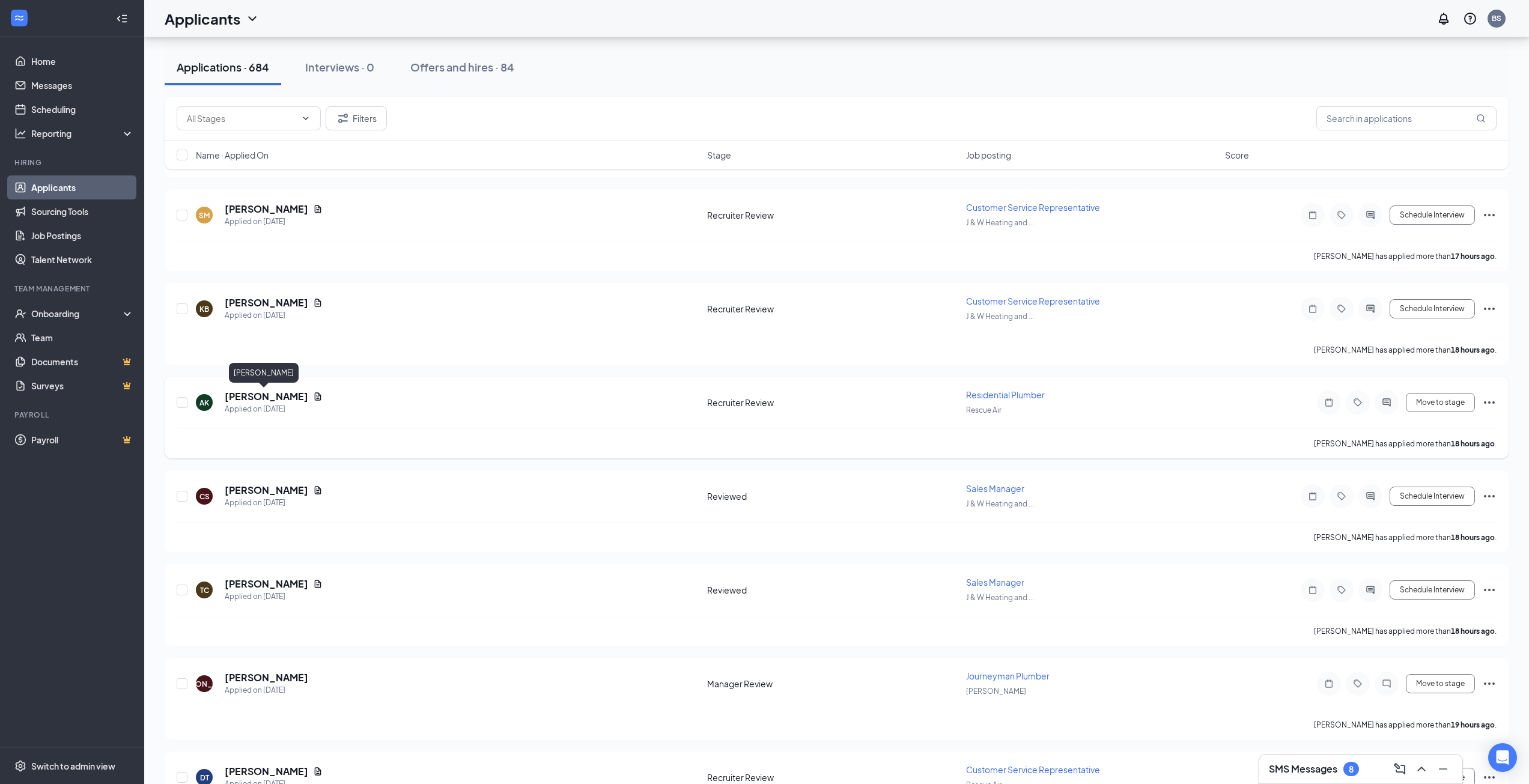
click at [238, 397] on h5 "Allison Karlin" at bounding box center [267, 396] width 84 height 14
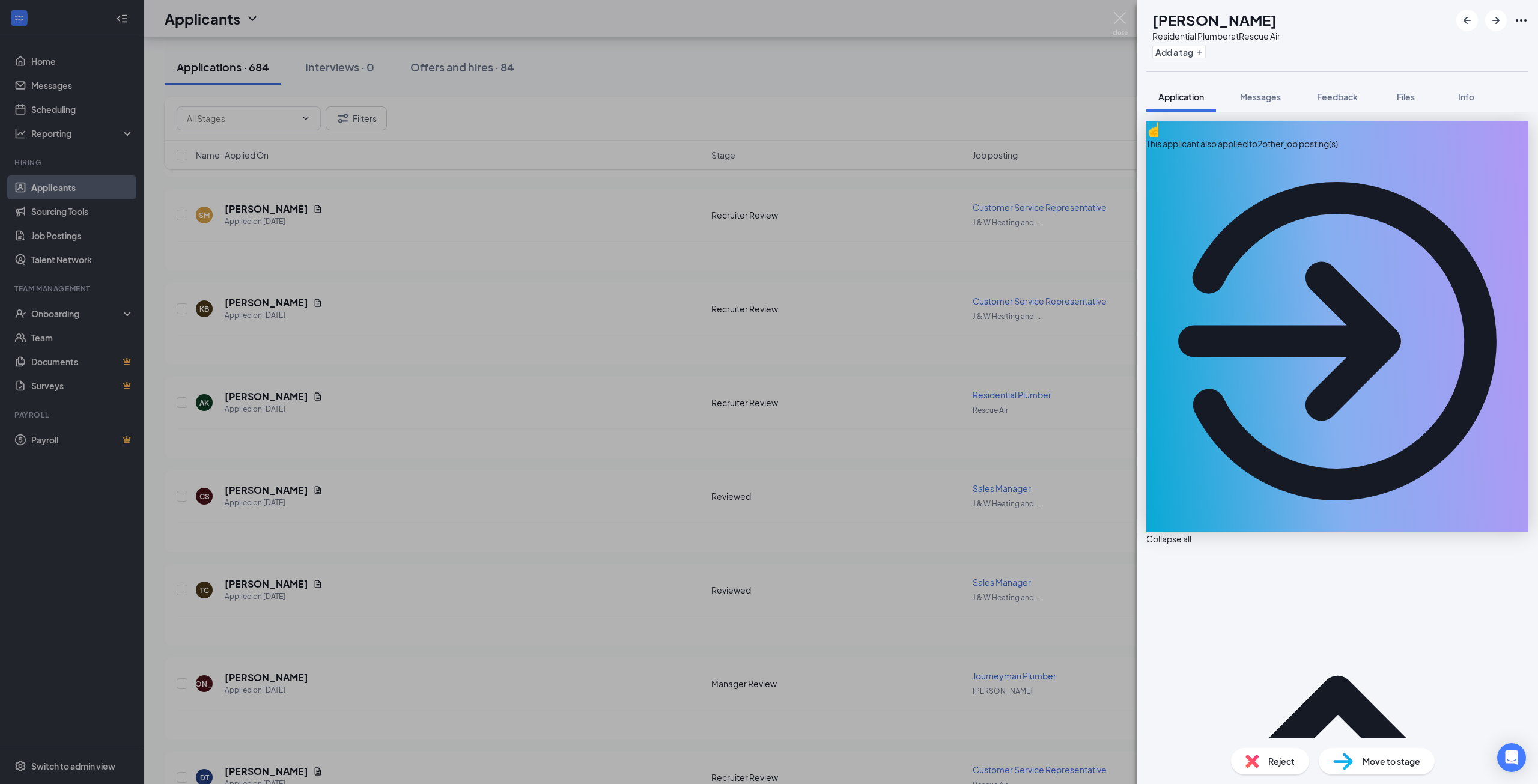
click at [1250, 137] on div "This applicant also applied to 2 other job posting(s)" at bounding box center [1337, 144] width 382 height 14
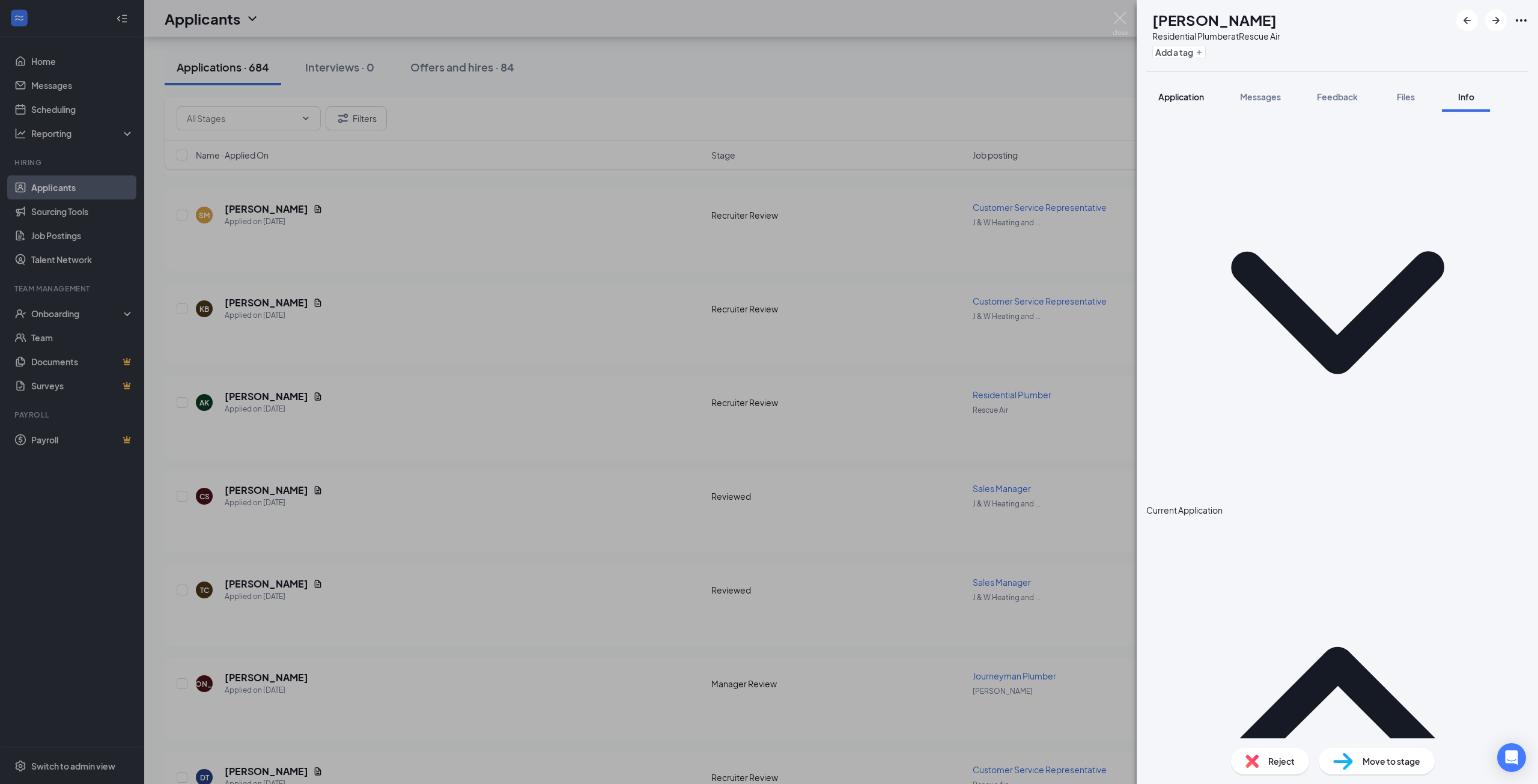
click at [1182, 98] on span "Application" at bounding box center [1181, 97] width 46 height 11
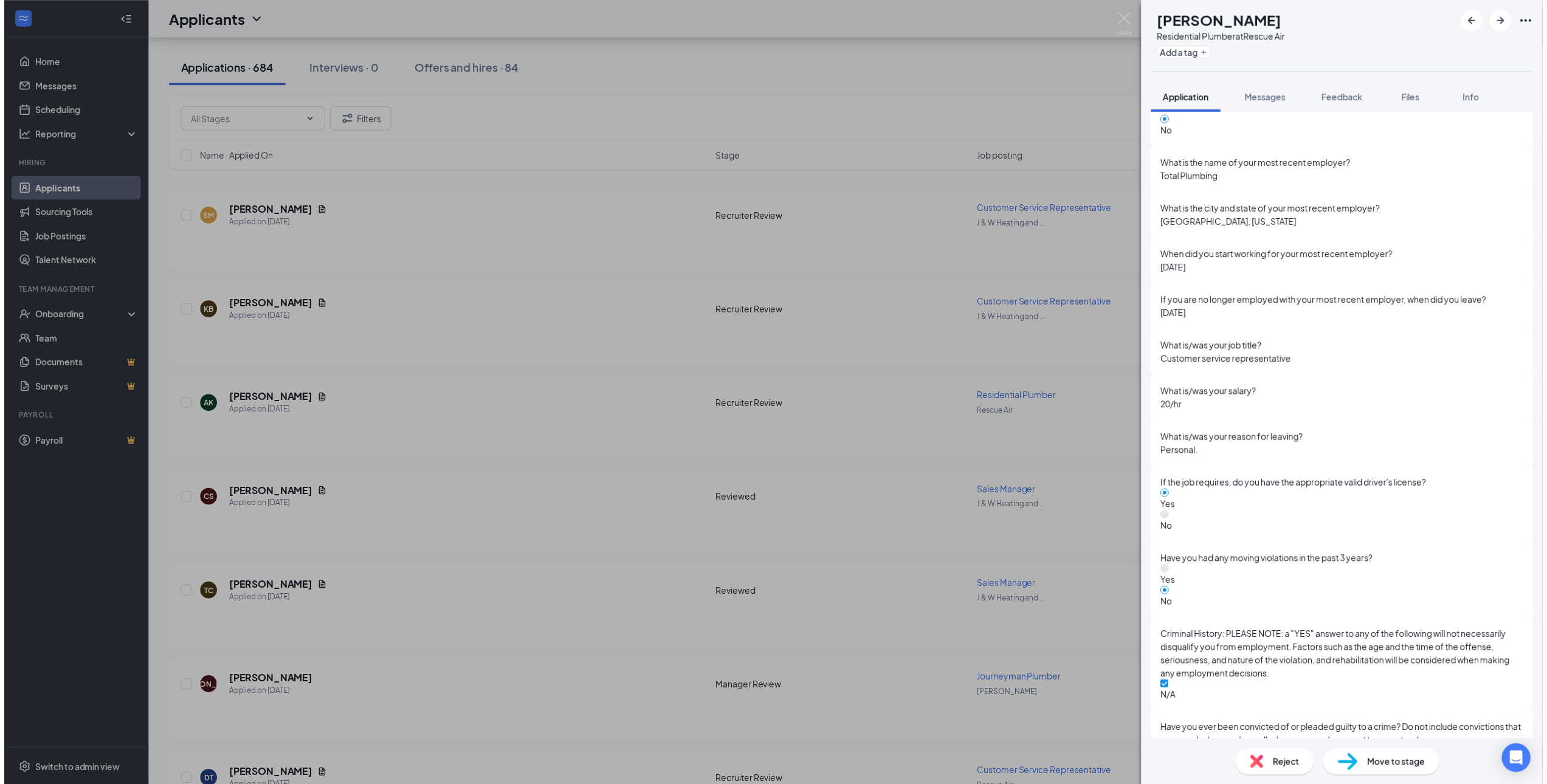
scroll to position [2651, 0]
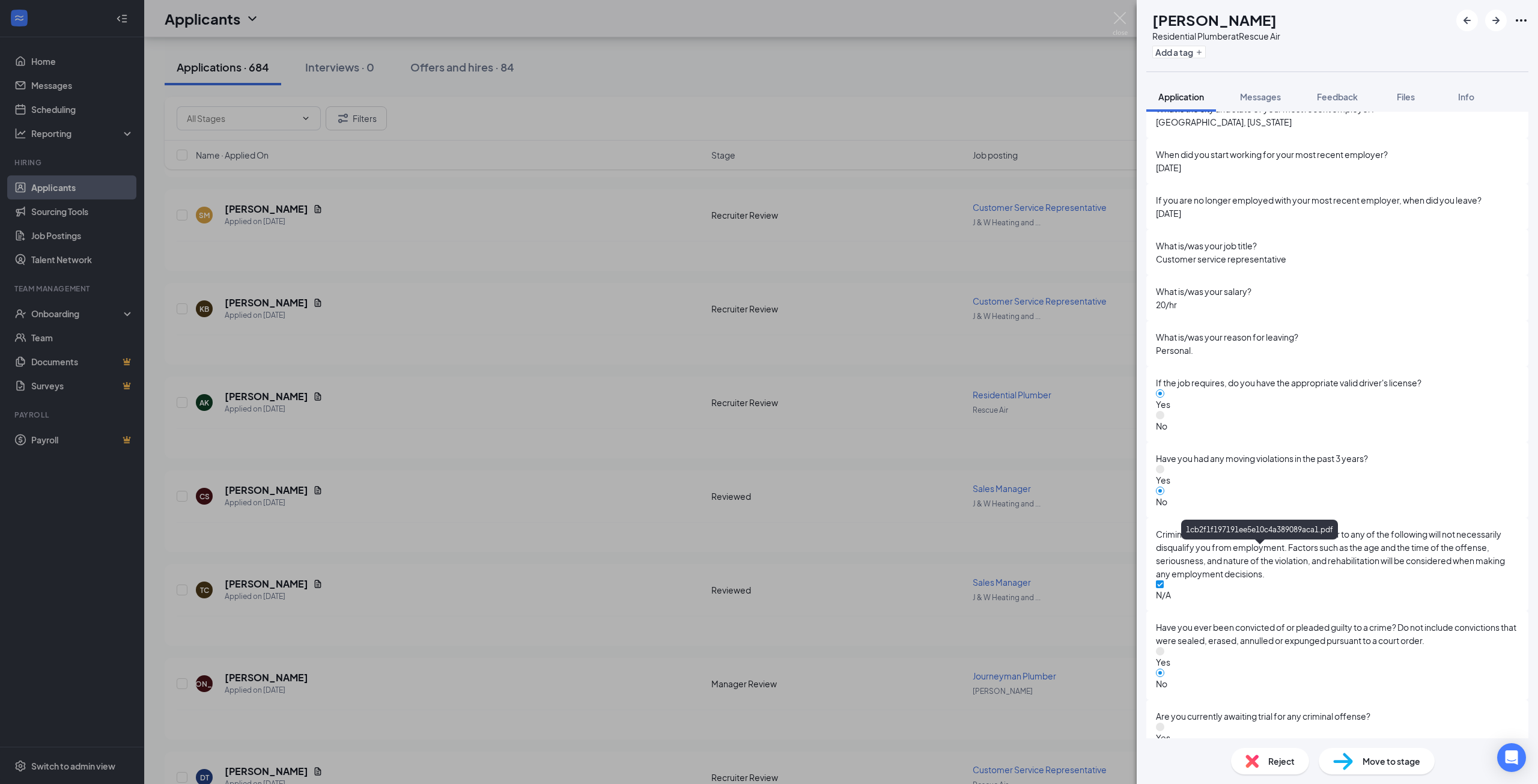
click at [661, 543] on div "AK Allison Karlin Residential Plumber at Rescue Air Add a tag Application Messa…" at bounding box center [769, 392] width 1538 height 784
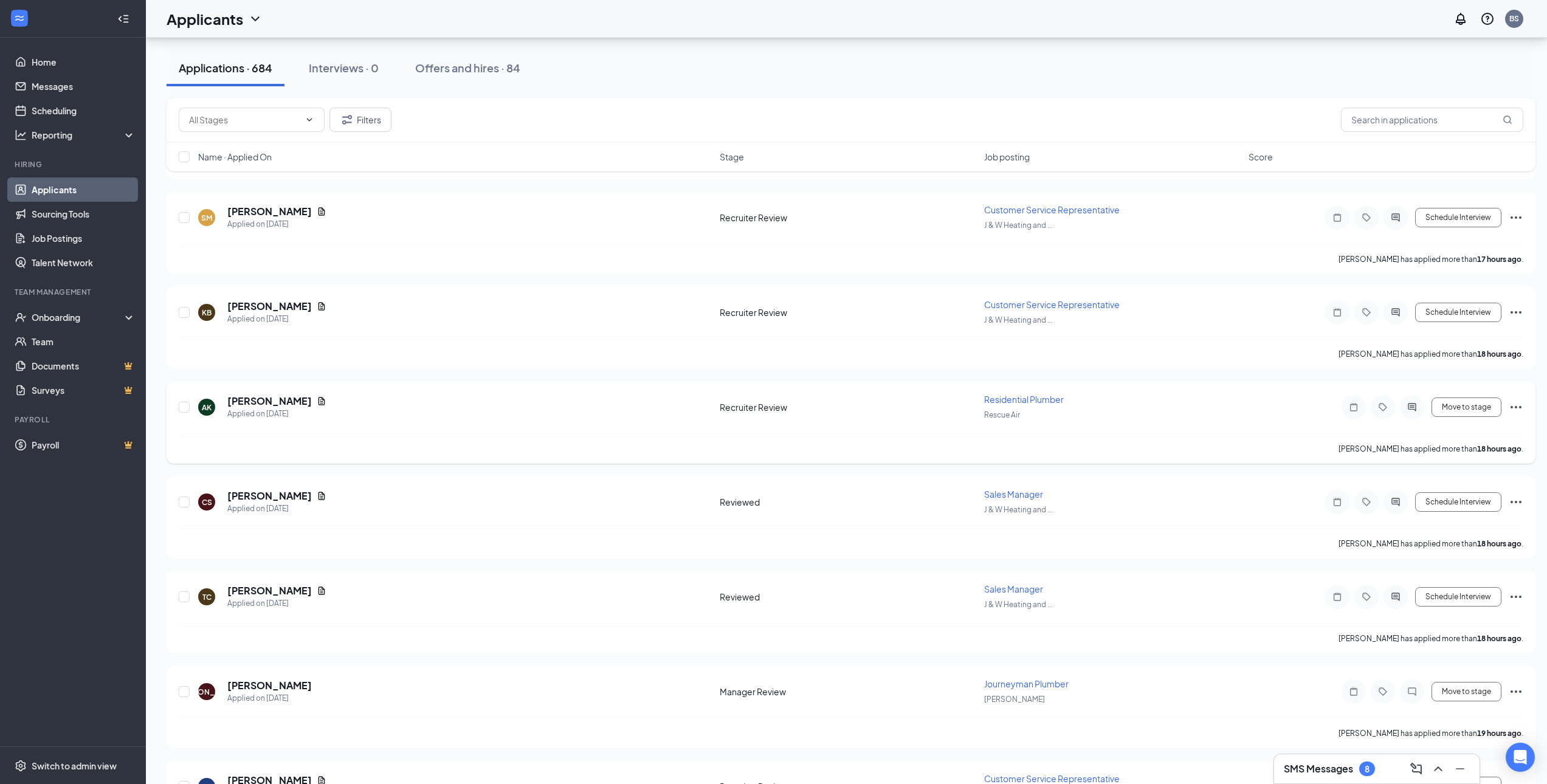
click at [1515, 405] on icon "Ellipses" at bounding box center [1515, 407] width 15 height 15
click at [1439, 500] on p "Move to stage" at bounding box center [1461, 494] width 110 height 12
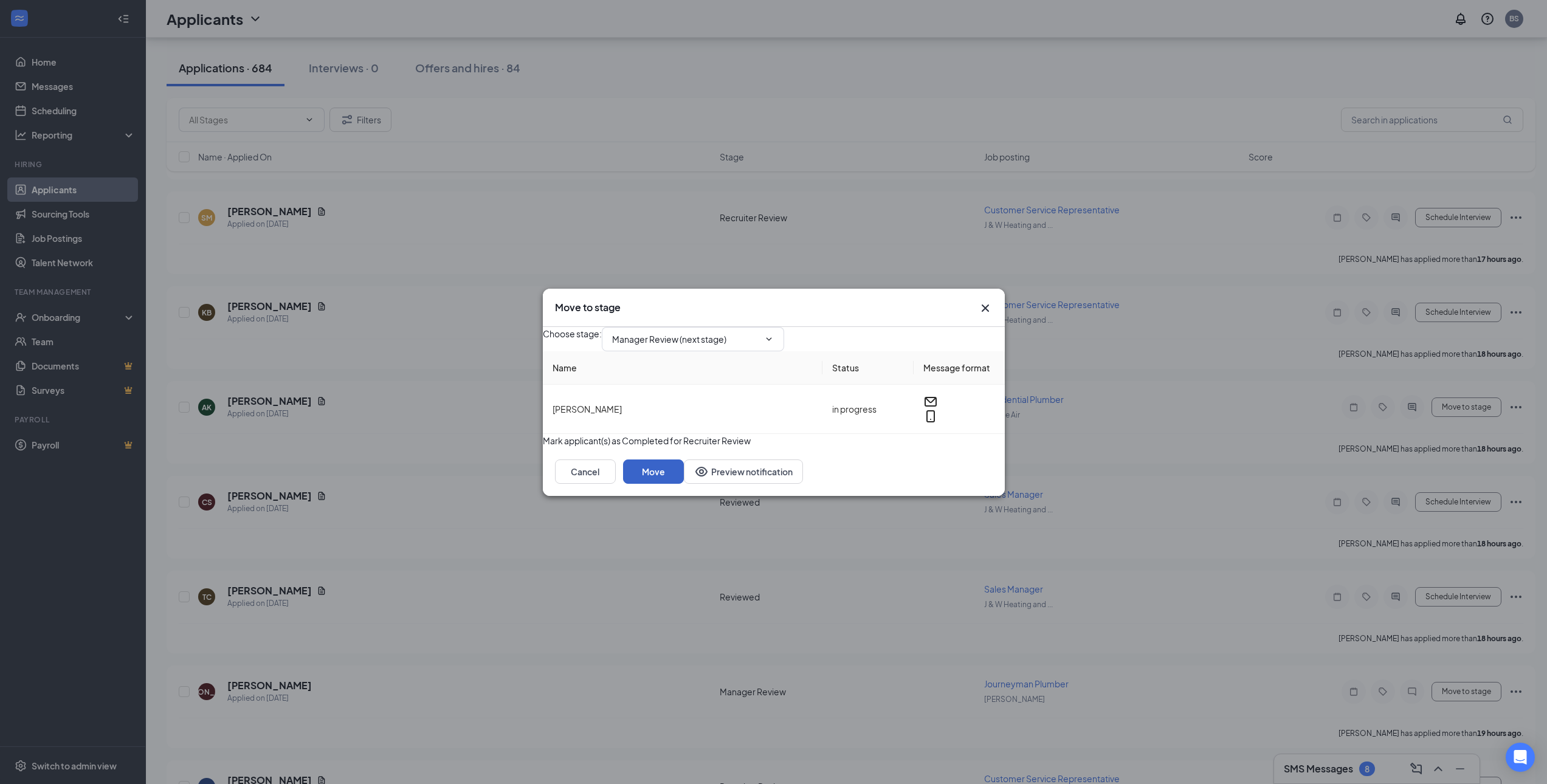
click at [684, 484] on button "Move" at bounding box center [654, 471] width 61 height 25
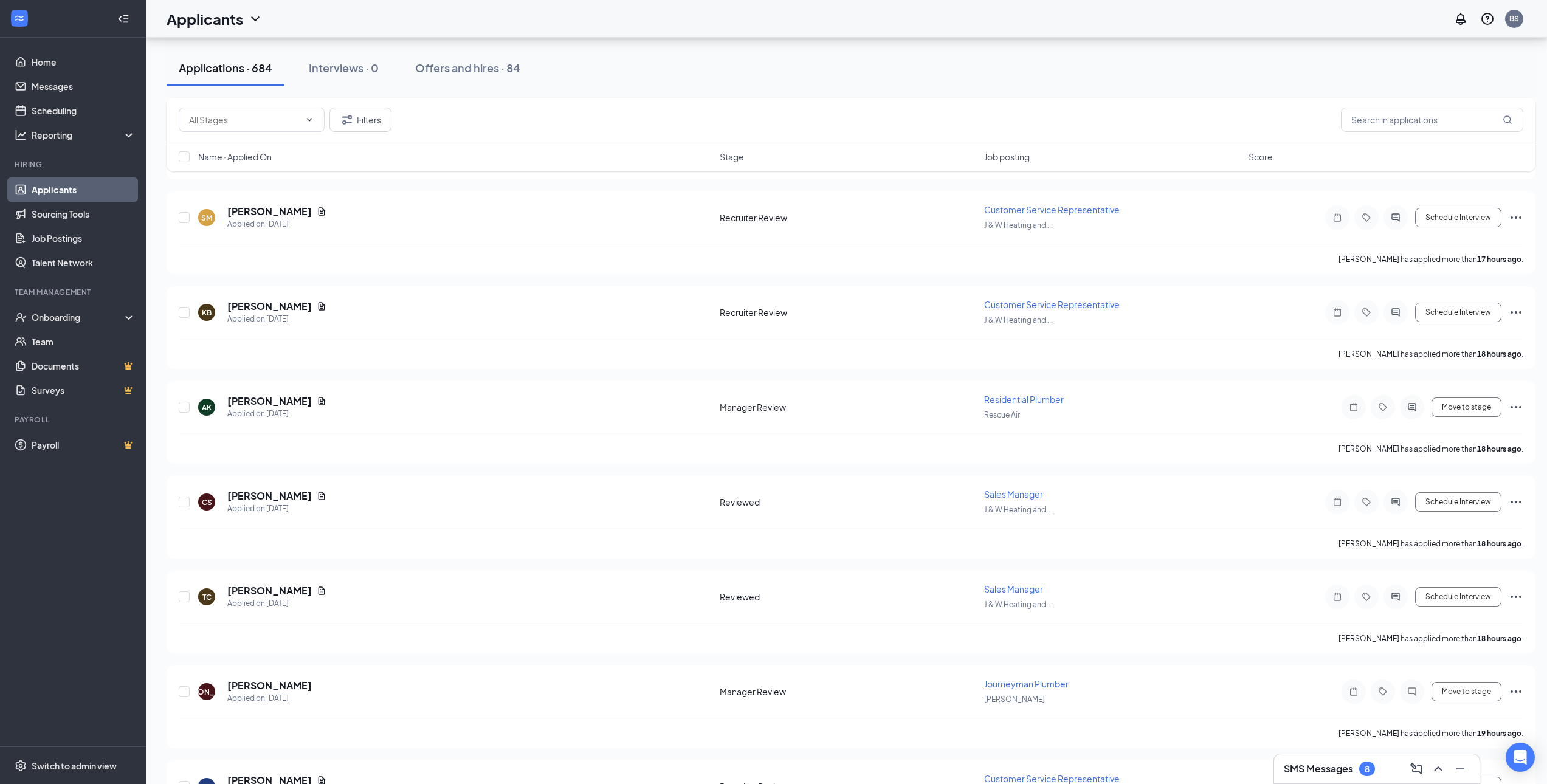
click at [1344, 766] on h3 "SMS Messages" at bounding box center [1318, 768] width 69 height 14
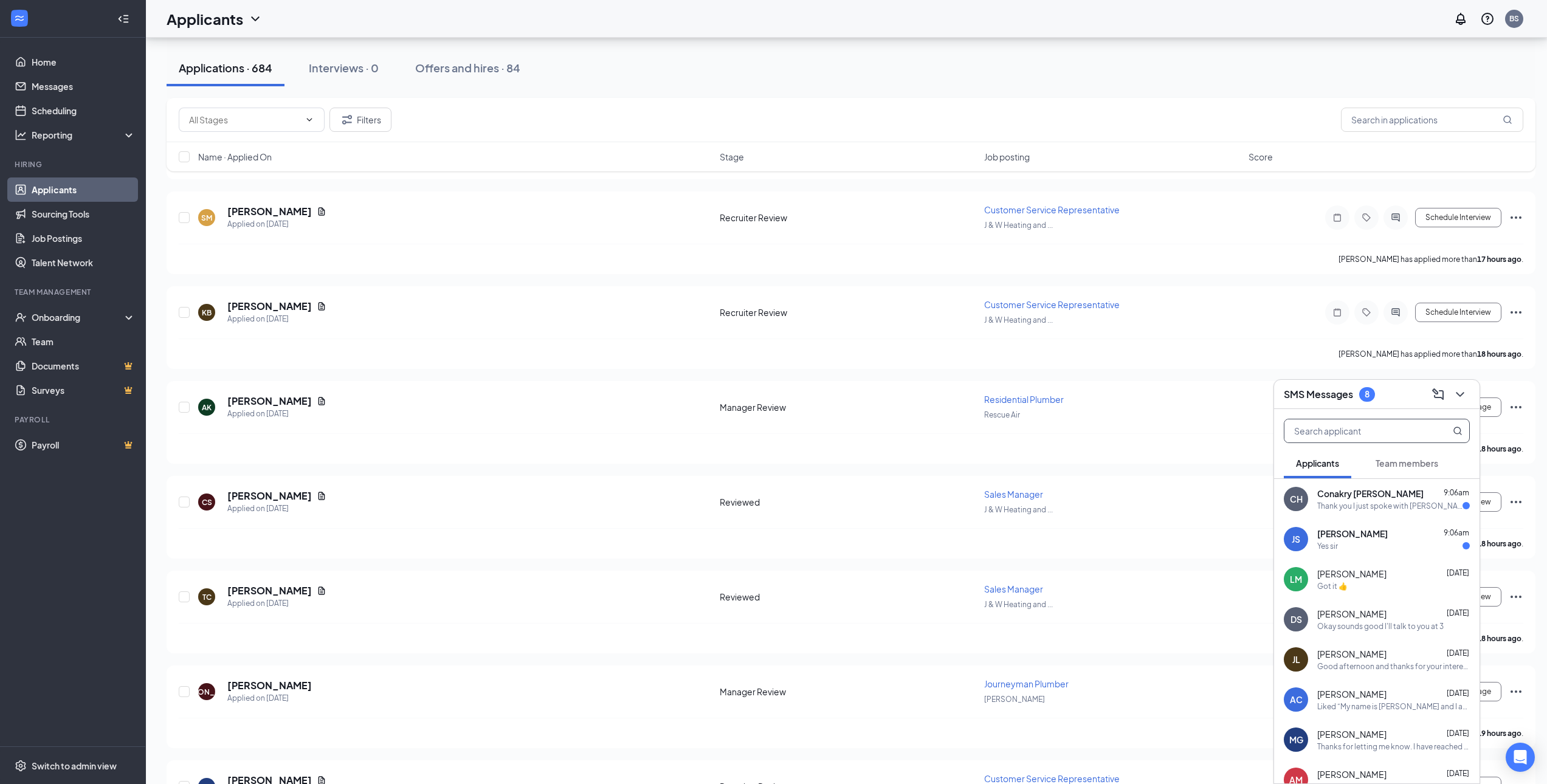
click at [1348, 434] on input "text" at bounding box center [1356, 430] width 144 height 23
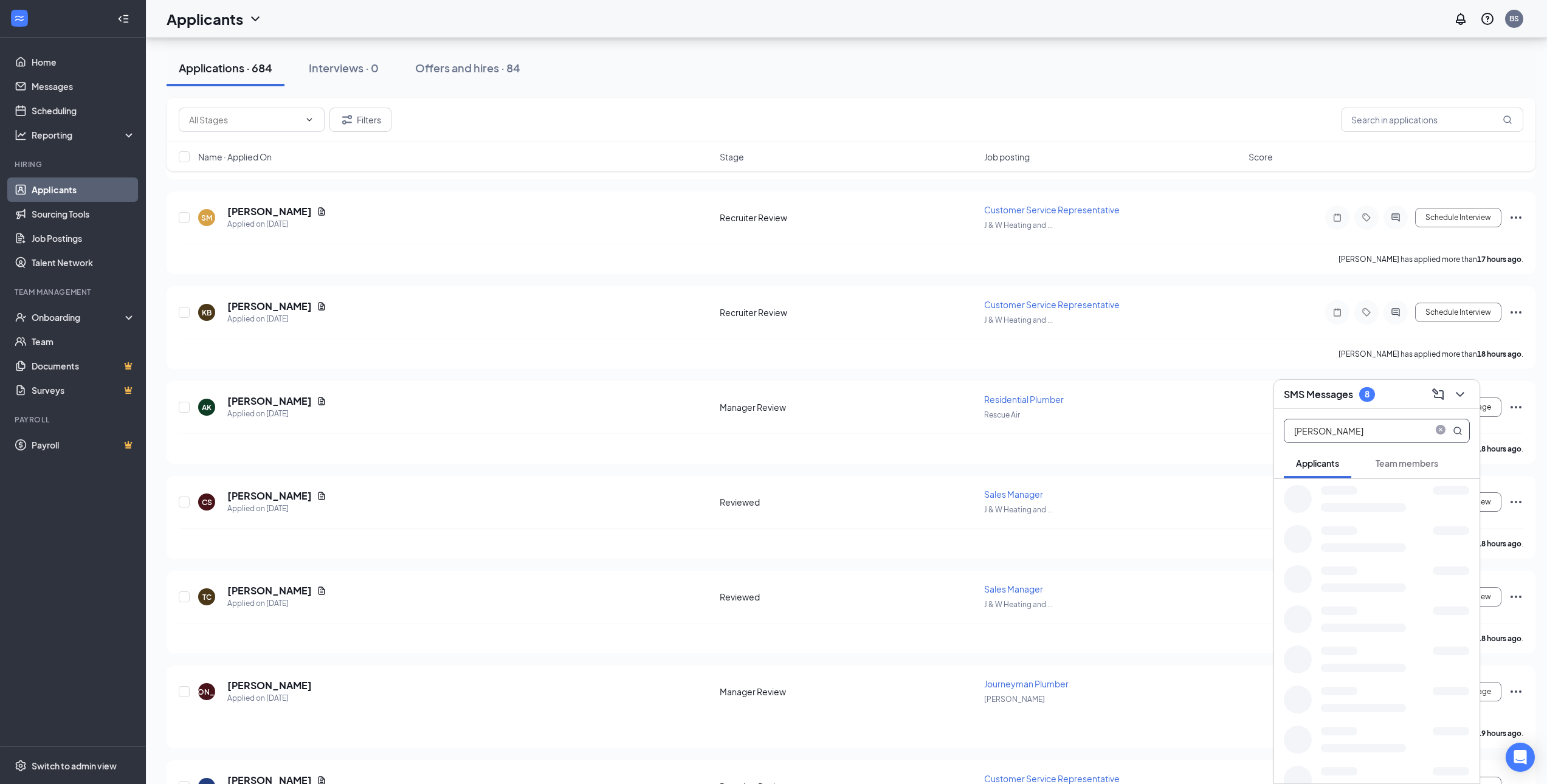
type input "arthur"
click at [1337, 502] on div "Liked “My name is Brandon and I am the recruiter. I can call you at 2:30 today.…" at bounding box center [1393, 507] width 152 height 10
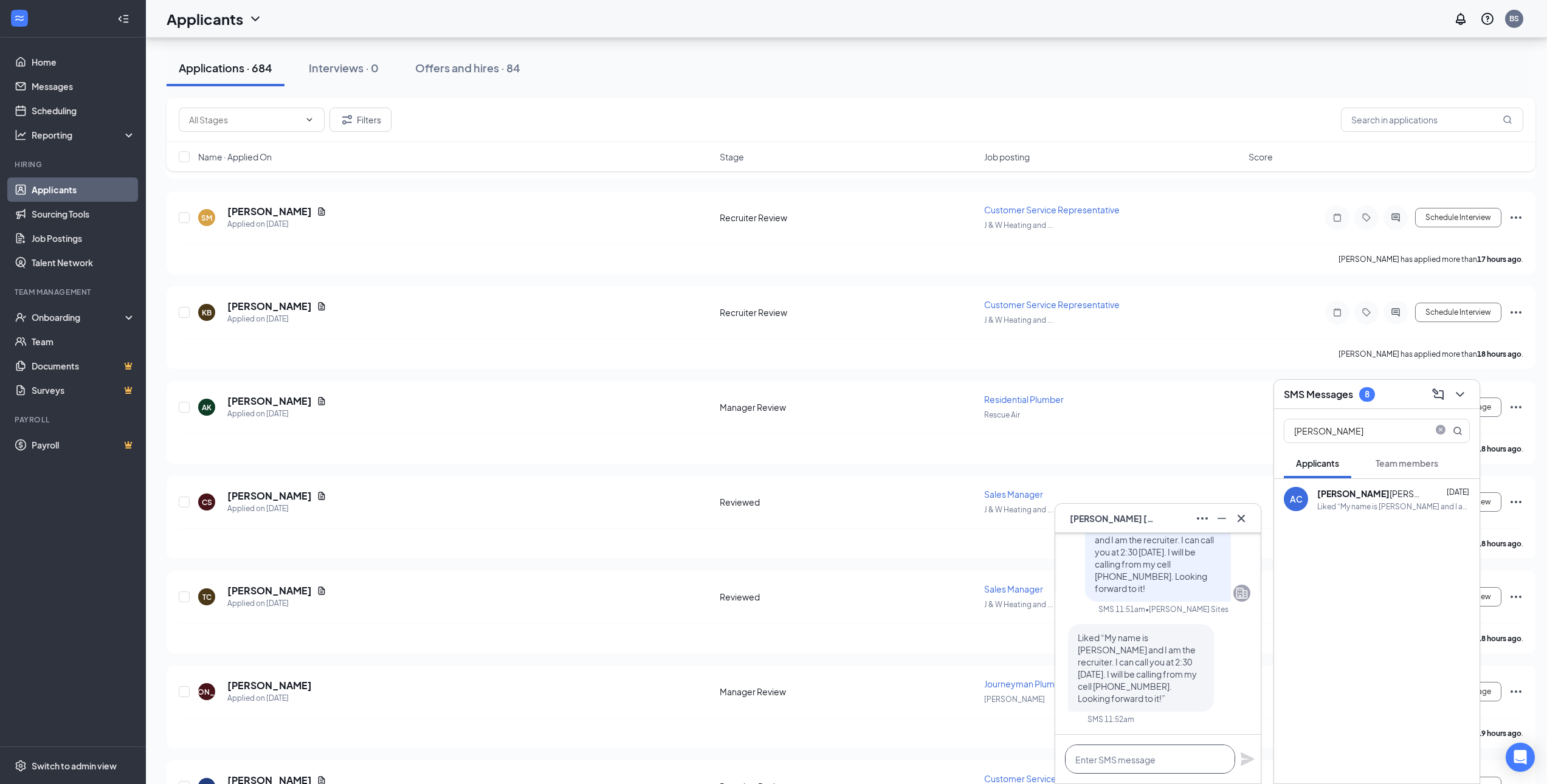
click at [1162, 766] on textarea at bounding box center [1150, 759] width 170 height 30
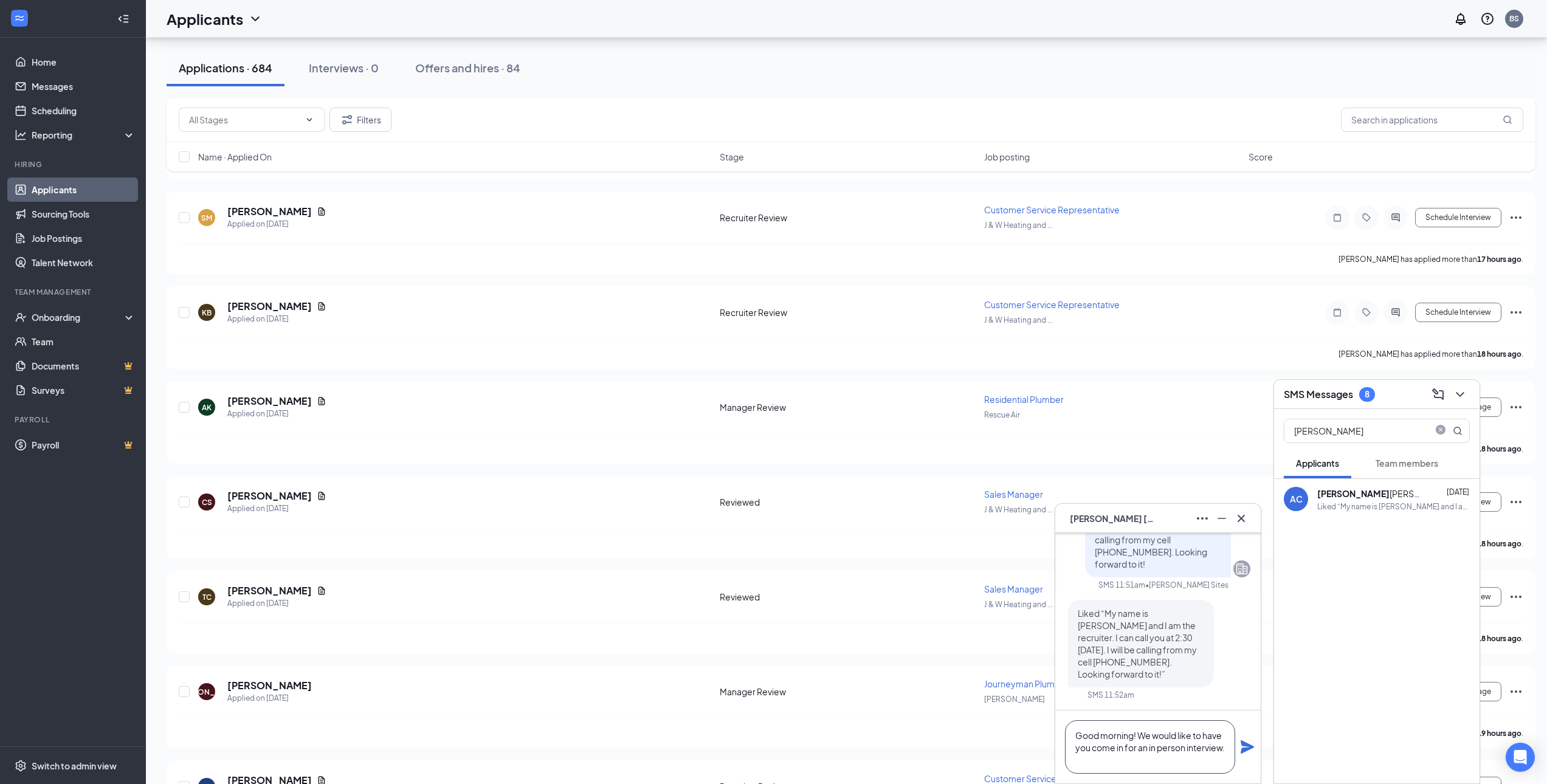
click at [1147, 757] on textarea "Good morning! We would like to have you come in for an in person interview." at bounding box center [1150, 746] width 170 height 53
type textarea "Good morning! We would like to have you come in for an in person interview. Do …"
click at [1247, 745] on icon "Plane" at bounding box center [1248, 741] width 14 height 14
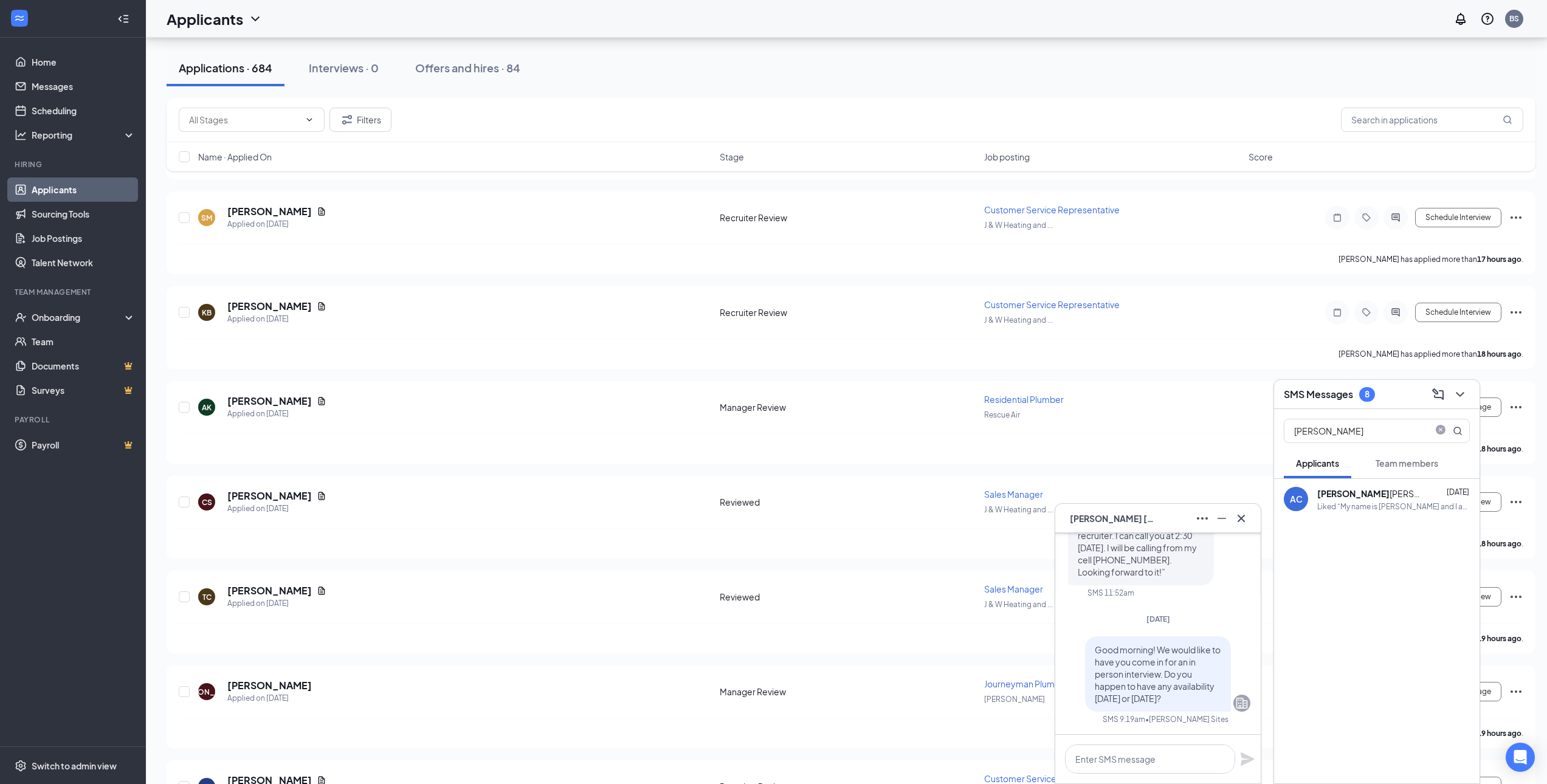
scroll to position [0, 0]
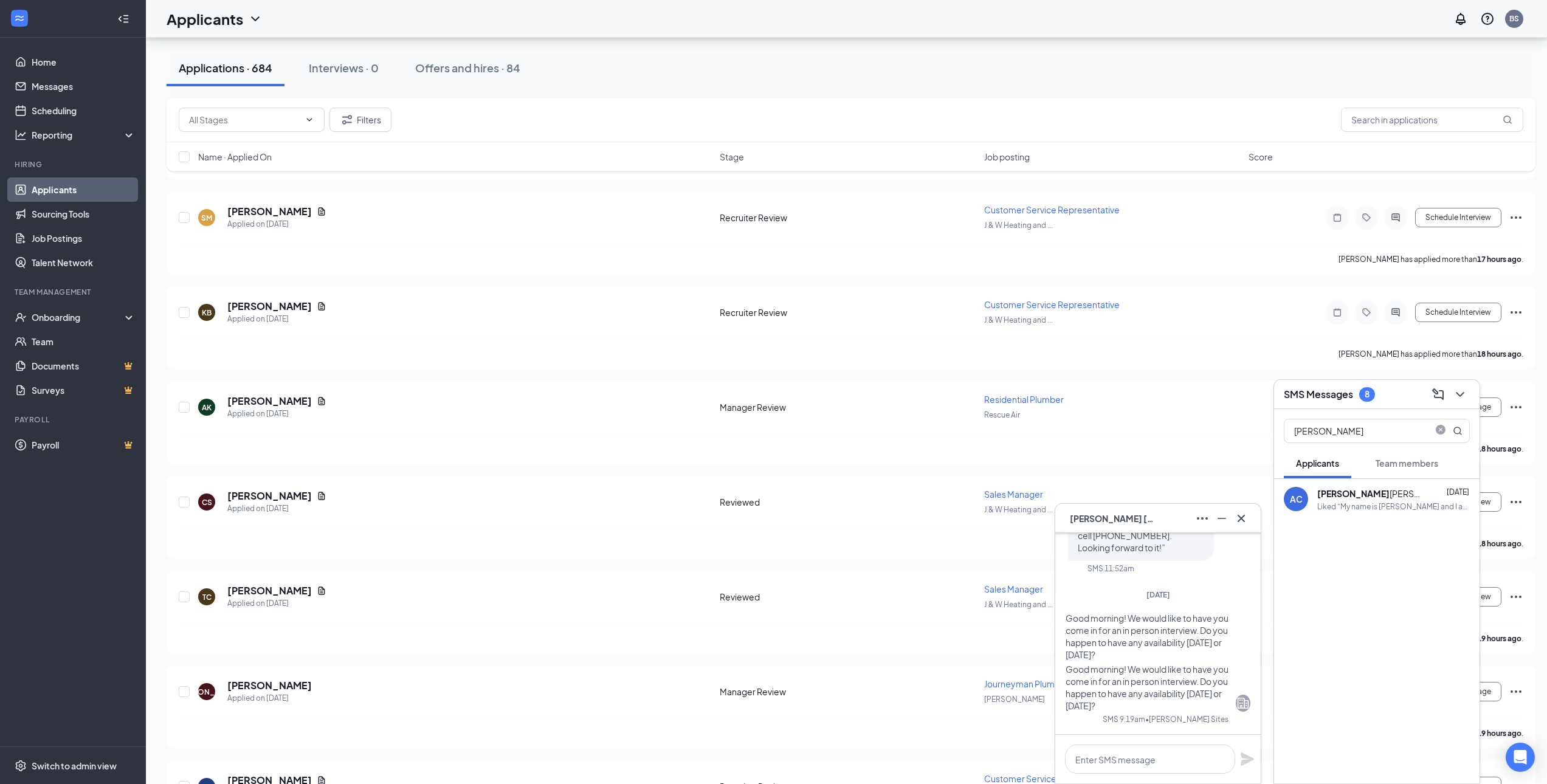
click at [1239, 523] on icon "Cross" at bounding box center [1241, 517] width 15 height 15
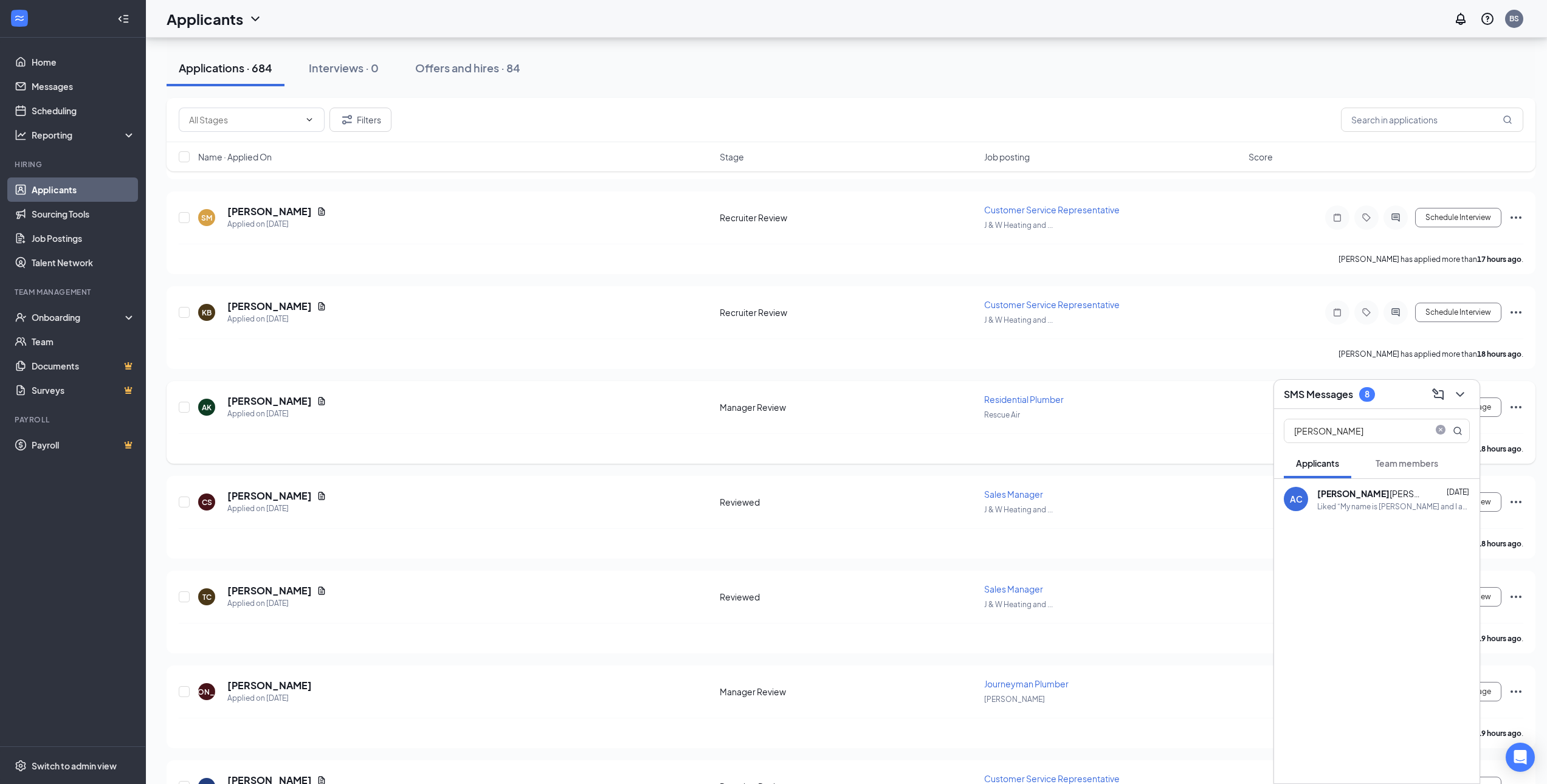
click at [1442, 430] on icon "close-circle" at bounding box center [1440, 430] width 10 height 10
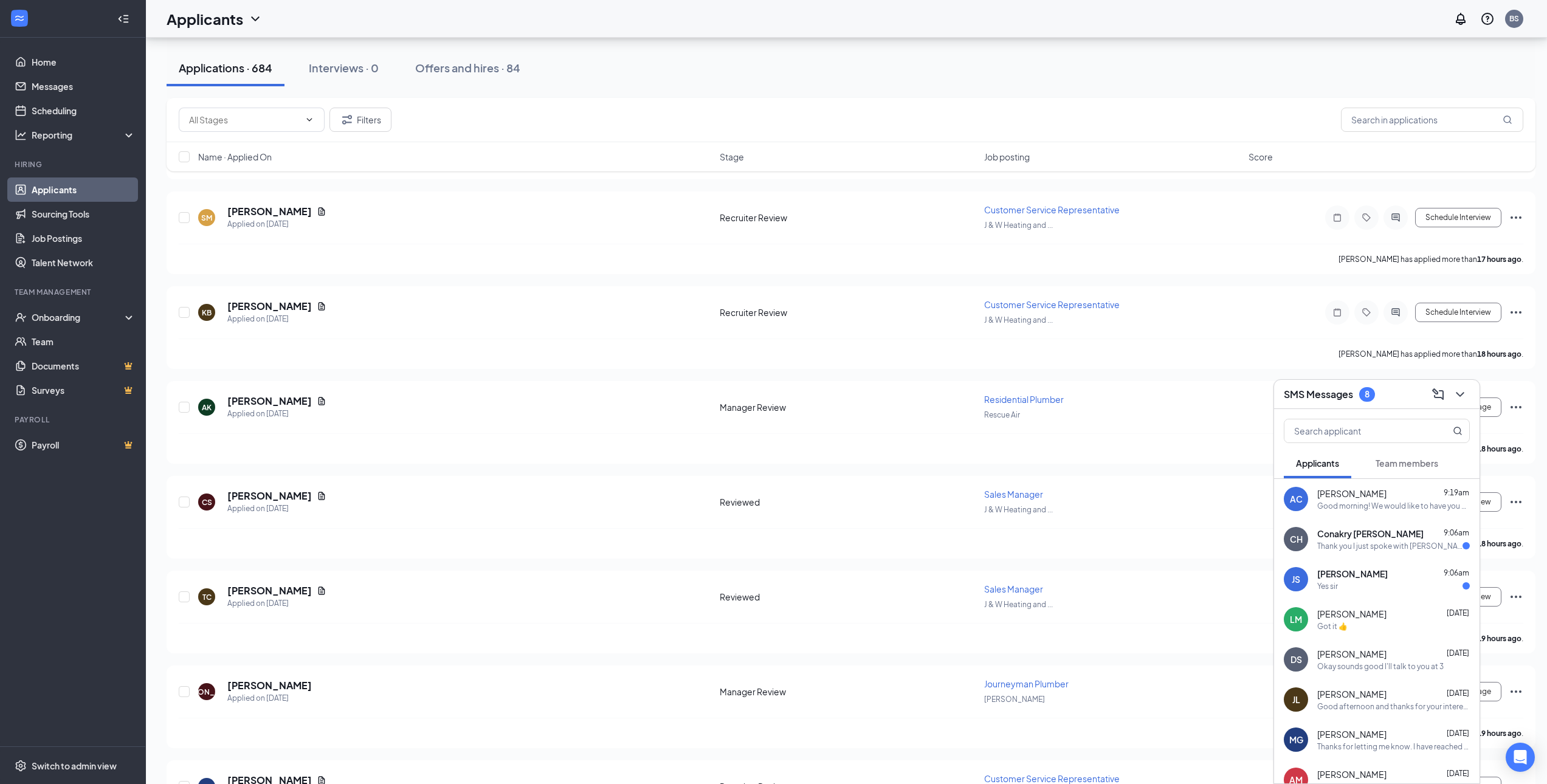
click at [1336, 580] on div "Jackie Spiewak 9:06am Yes sir" at bounding box center [1393, 580] width 152 height 24
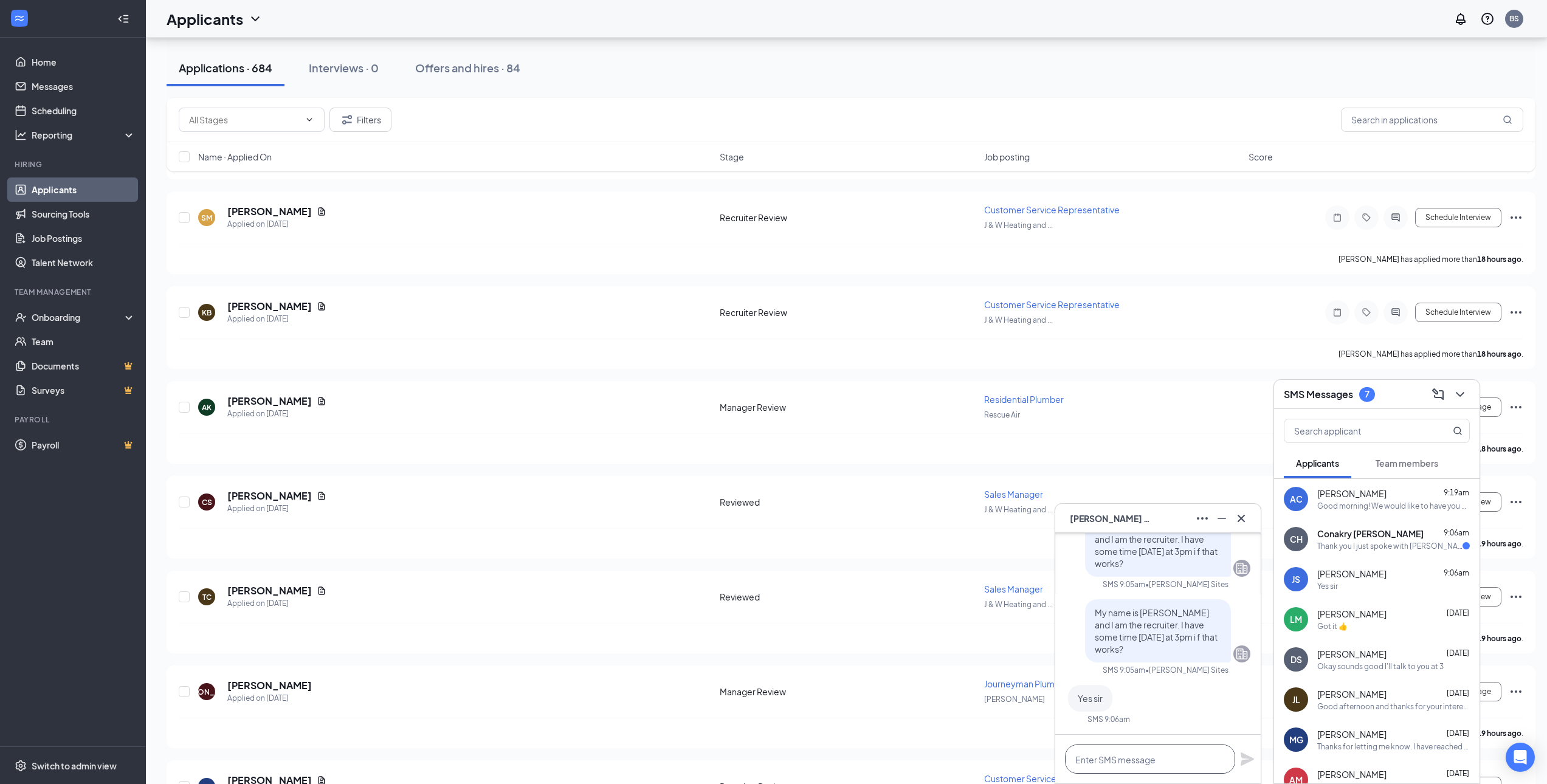
click at [1168, 757] on textarea at bounding box center [1150, 759] width 170 height 30
type textarea "Great! I will be calling from my cell [PHONE_NUMBER]. Looking forward to it!"
click at [1240, 755] on icon "Plane" at bounding box center [1247, 752] width 15 height 15
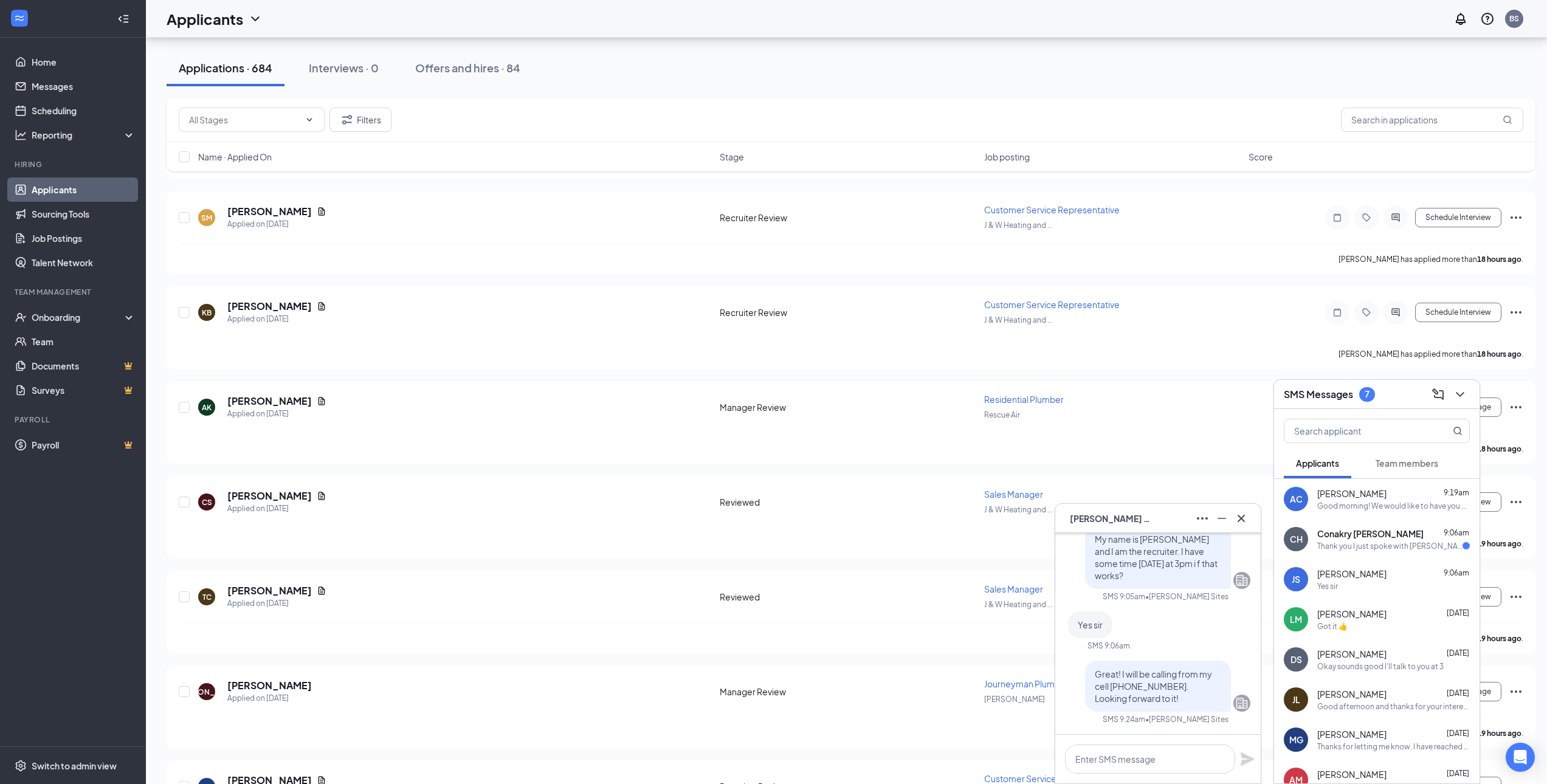
scroll to position [0, 0]
click at [1323, 531] on span "Conakry Harper" at bounding box center [1370, 533] width 107 height 12
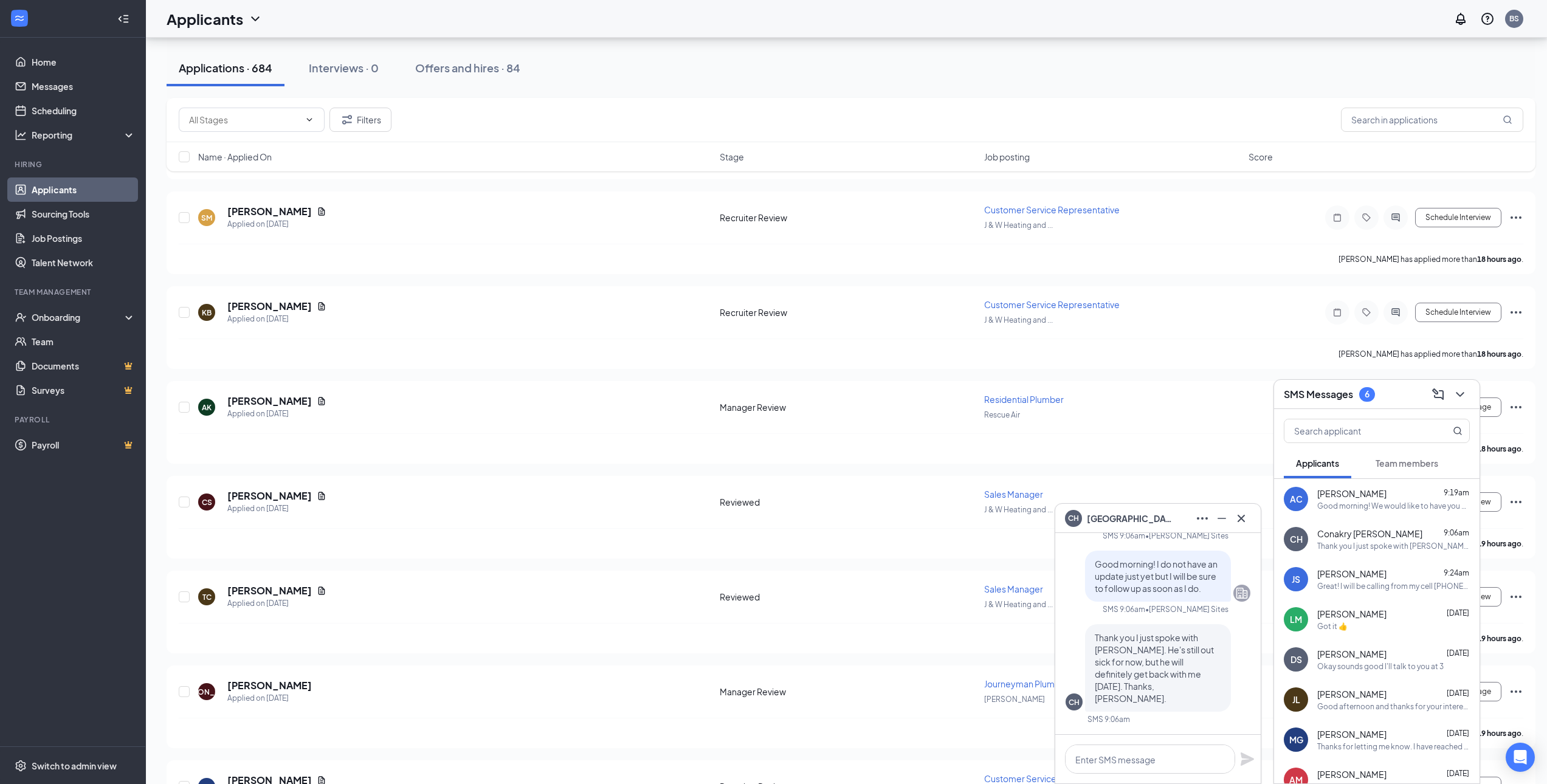
click at [1372, 489] on span "Arthur Coleman" at bounding box center [1351, 493] width 69 height 12
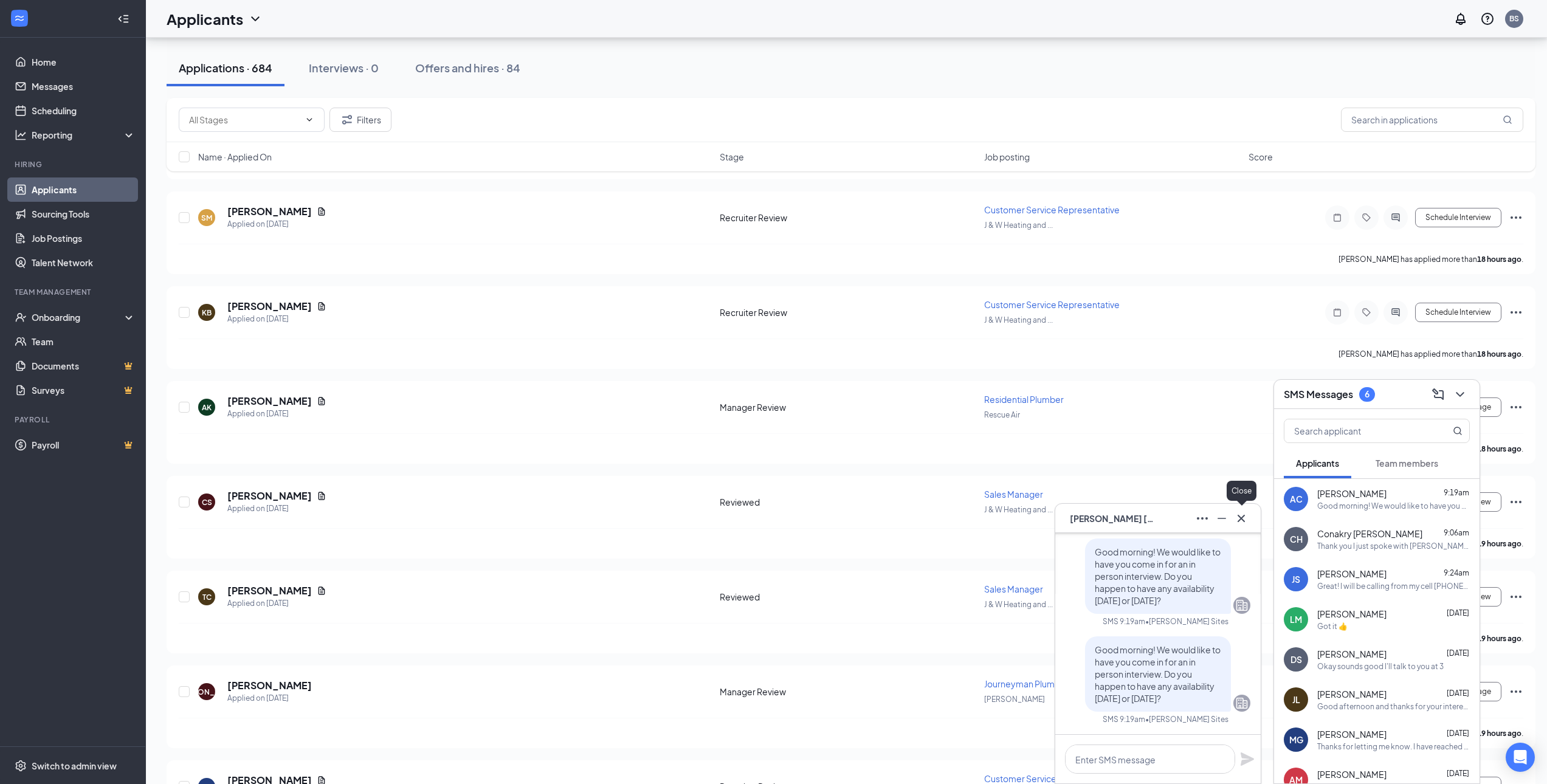
click at [1243, 525] on button at bounding box center [1241, 518] width 20 height 20
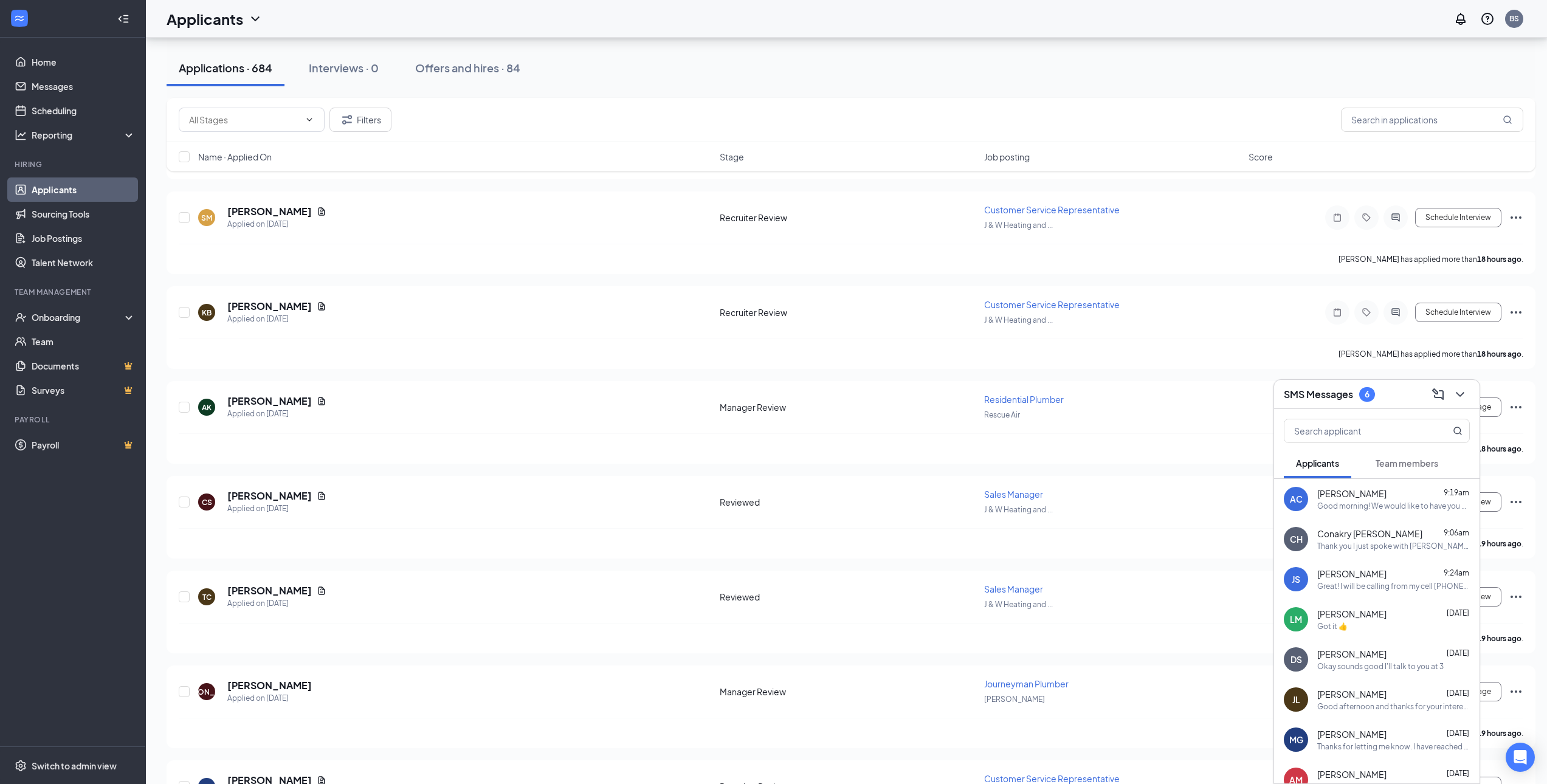
click at [1463, 390] on icon "ChevronDown" at bounding box center [1459, 394] width 15 height 15
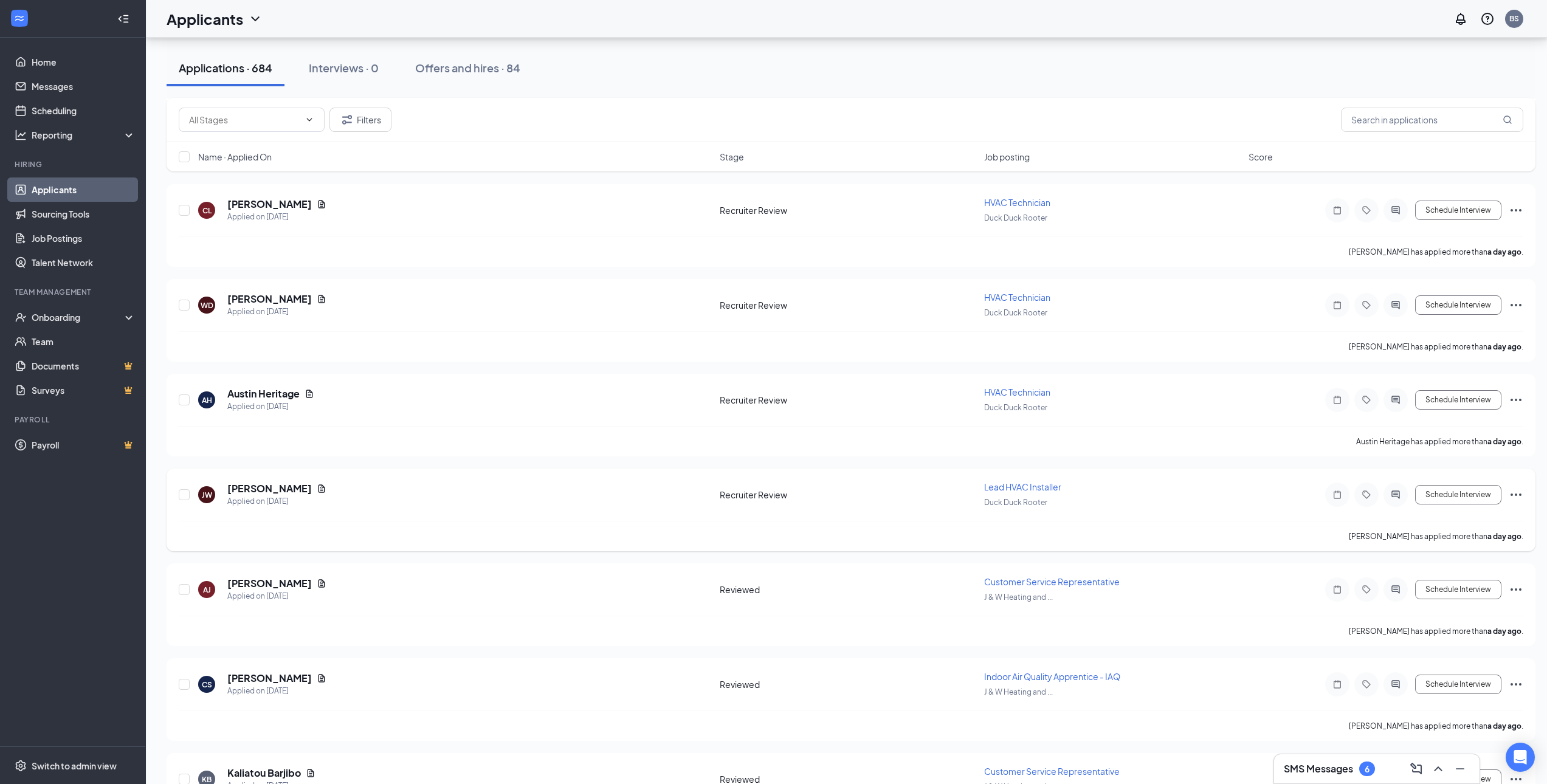
scroll to position [4739, 0]
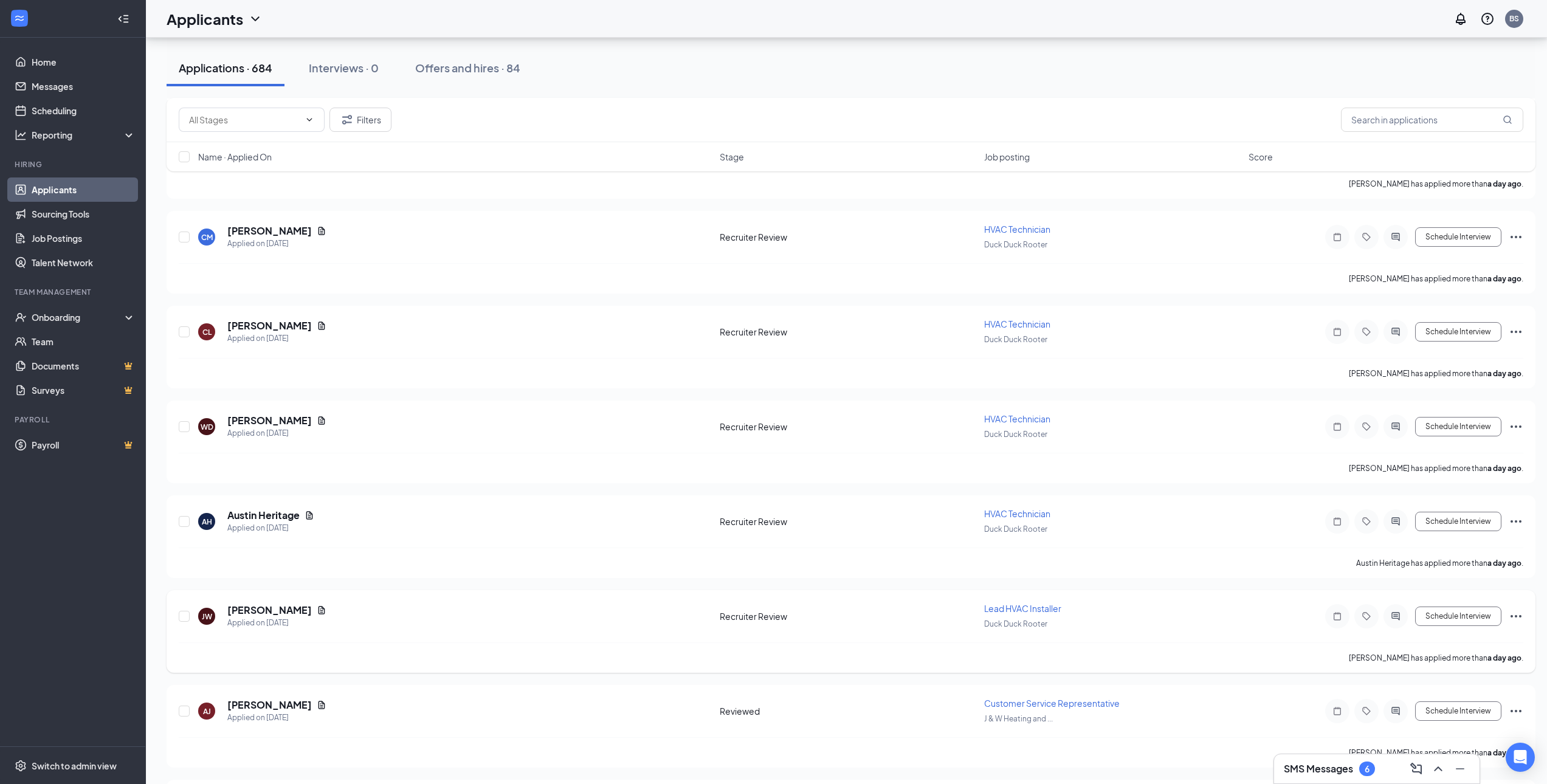
click at [234, 612] on h5 "[PERSON_NAME]" at bounding box center [270, 610] width 85 height 14
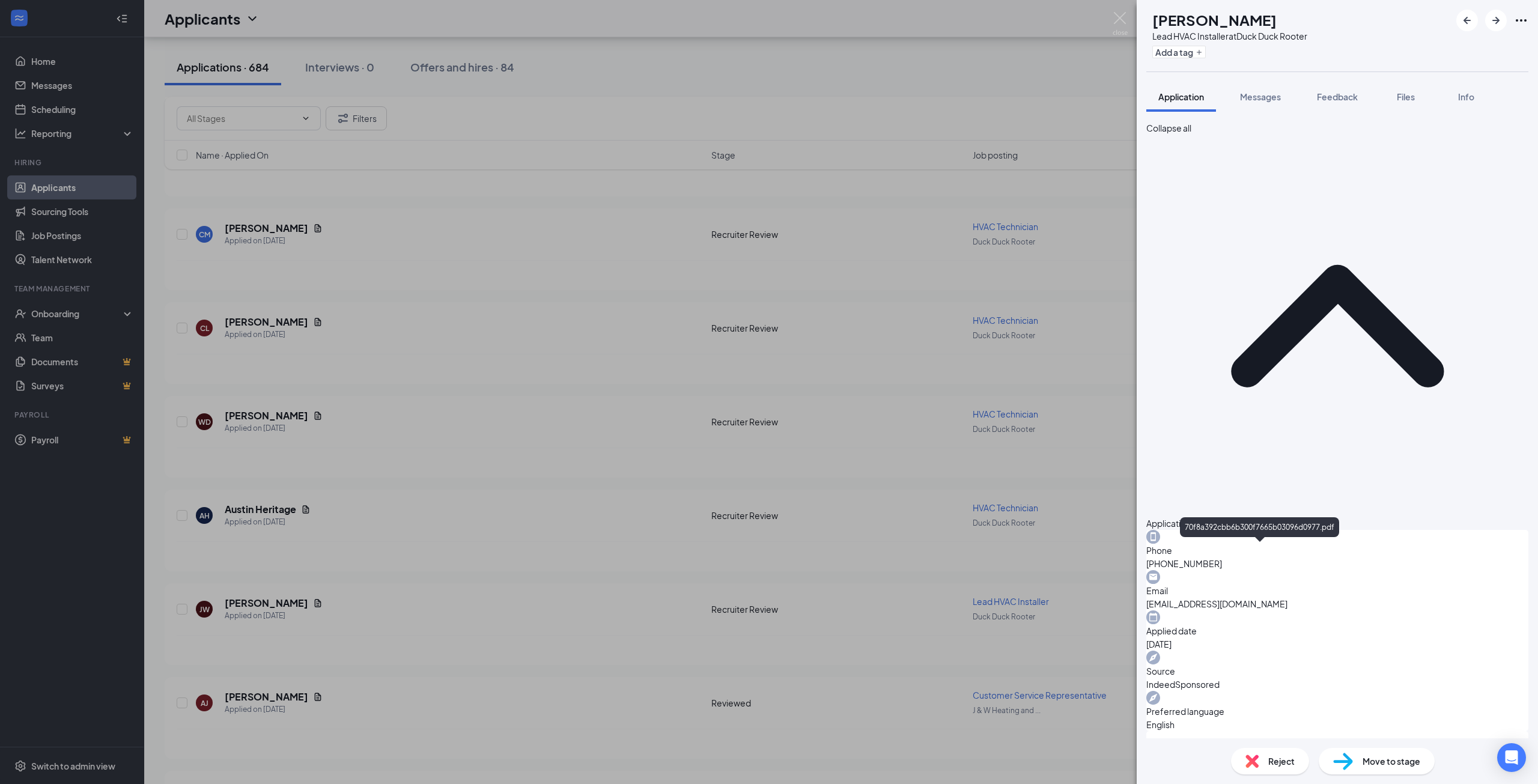
click at [983, 656] on div "JW JEFFERSON WELCH Lead HVAC Installer at Duck Duck Rooter Add a tag Applicatio…" at bounding box center [769, 392] width 1538 height 784
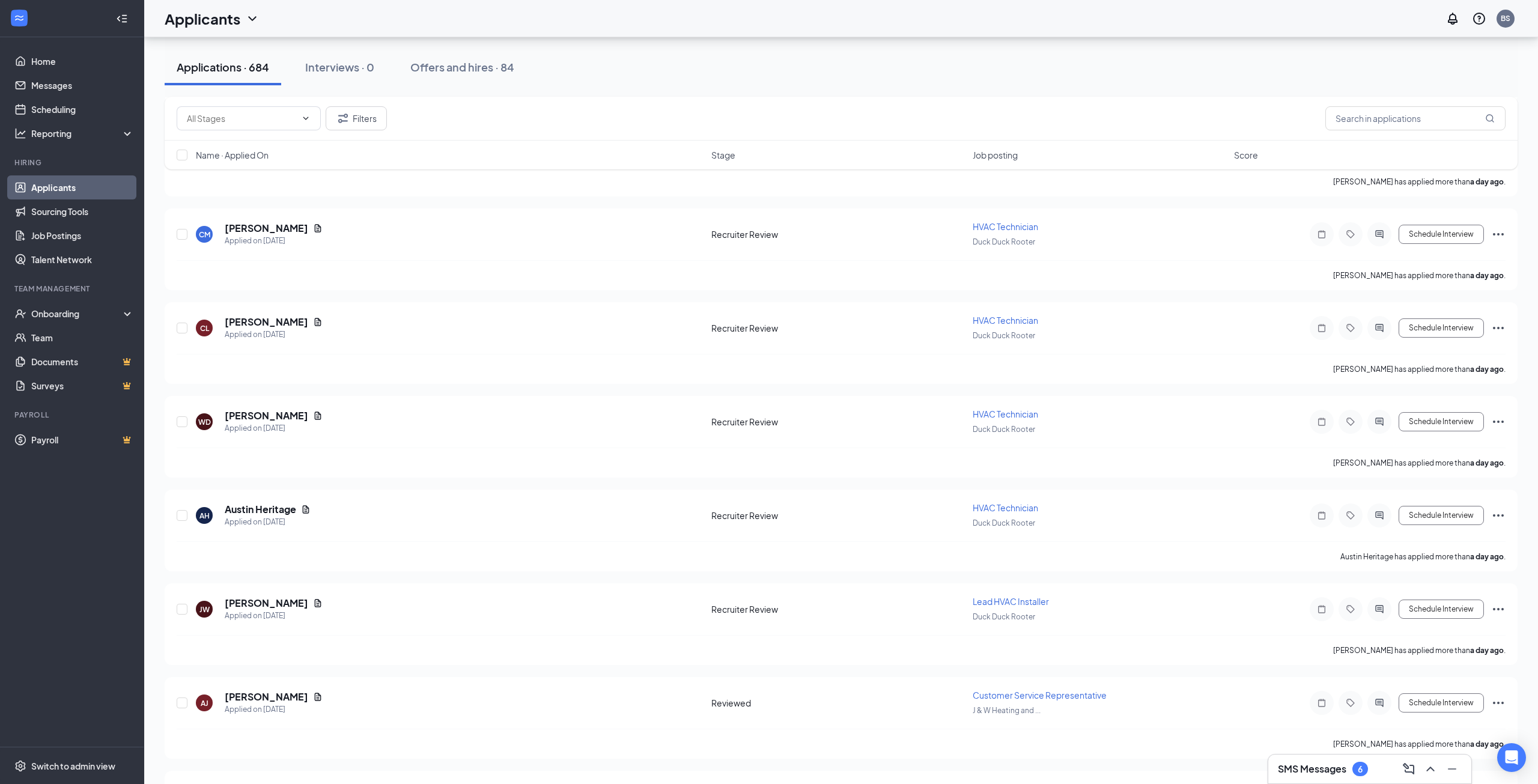
click at [1310, 768] on div "SMS Messages 6" at bounding box center [1370, 769] width 184 height 20
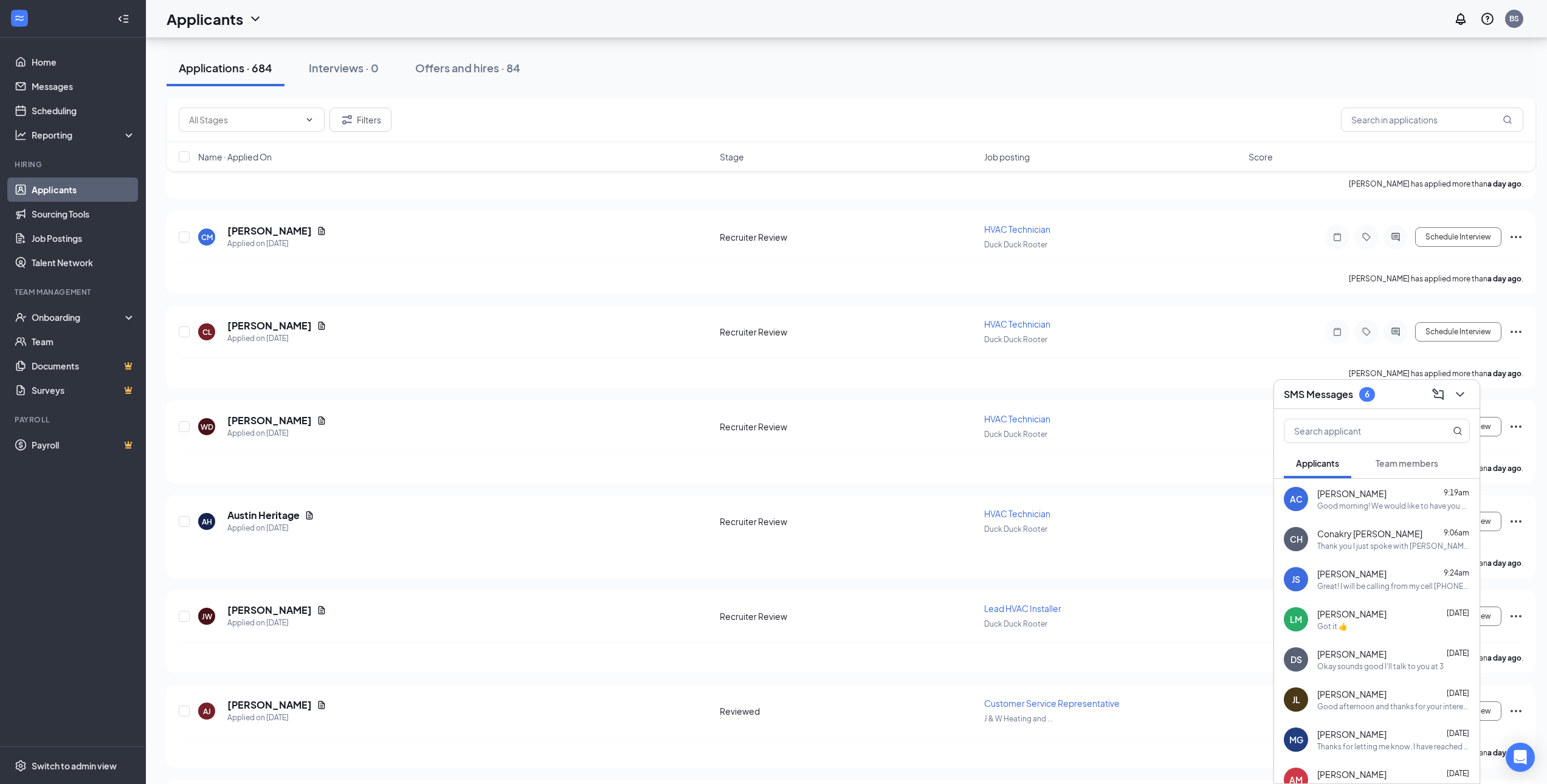
click at [1353, 498] on span "Arthur Coleman" at bounding box center [1351, 493] width 69 height 12
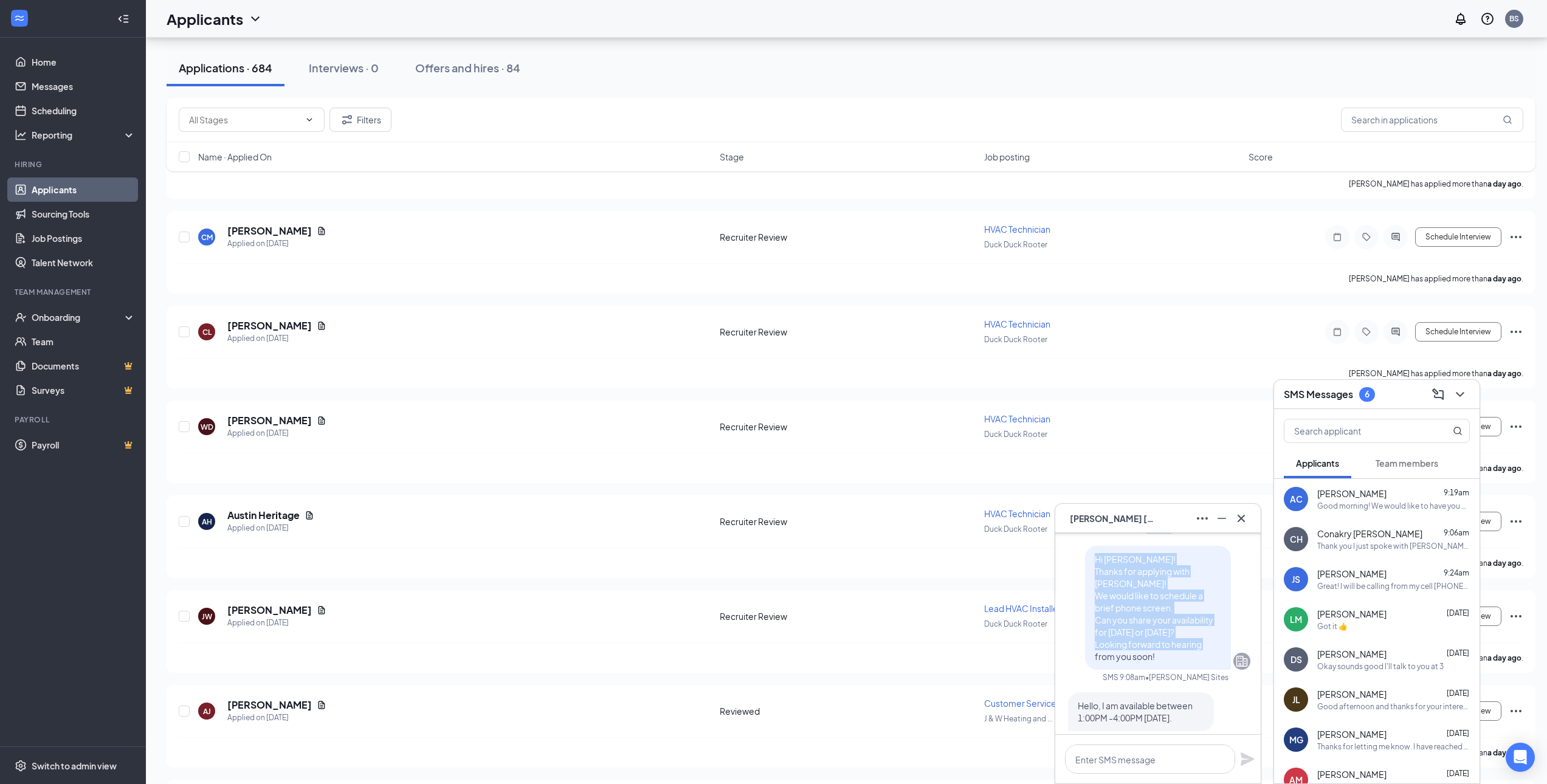
scroll to position [-476, 0]
drag, startPoint x: 1151, startPoint y: 626, endPoint x: 1068, endPoint y: 608, distance: 84.9
click at [1068, 608] on div "Hi Arthur! Thanks for applying with Neese! We would like to schedule a brief ph…" at bounding box center [1157, 620] width 185 height 124
copy span "Hi Arthur! Thanks for applying with Neese! We would like to schedule a brief ph…"
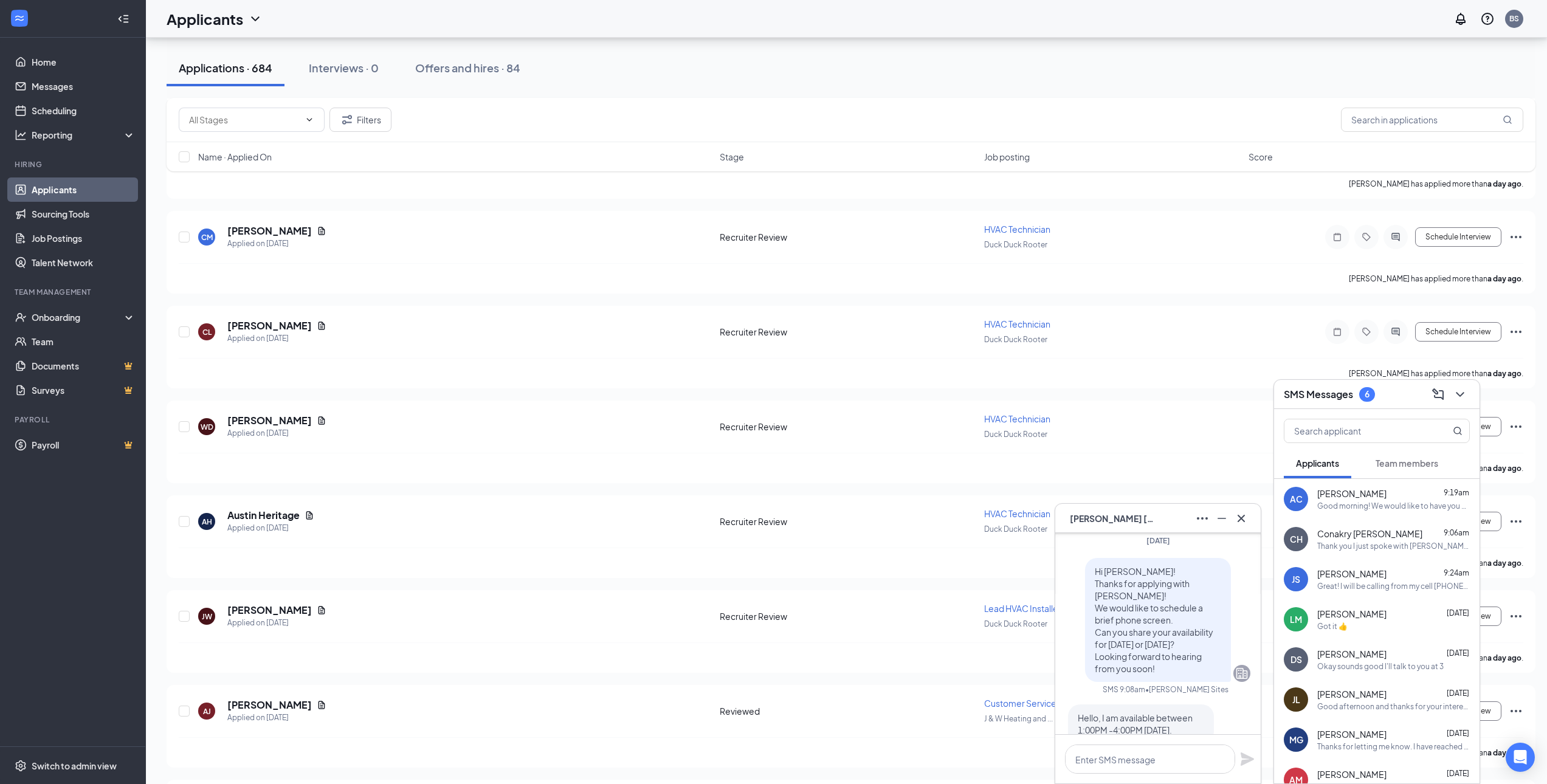
click at [1252, 520] on div "AC Arthur Coleman" at bounding box center [1158, 518] width 205 height 30
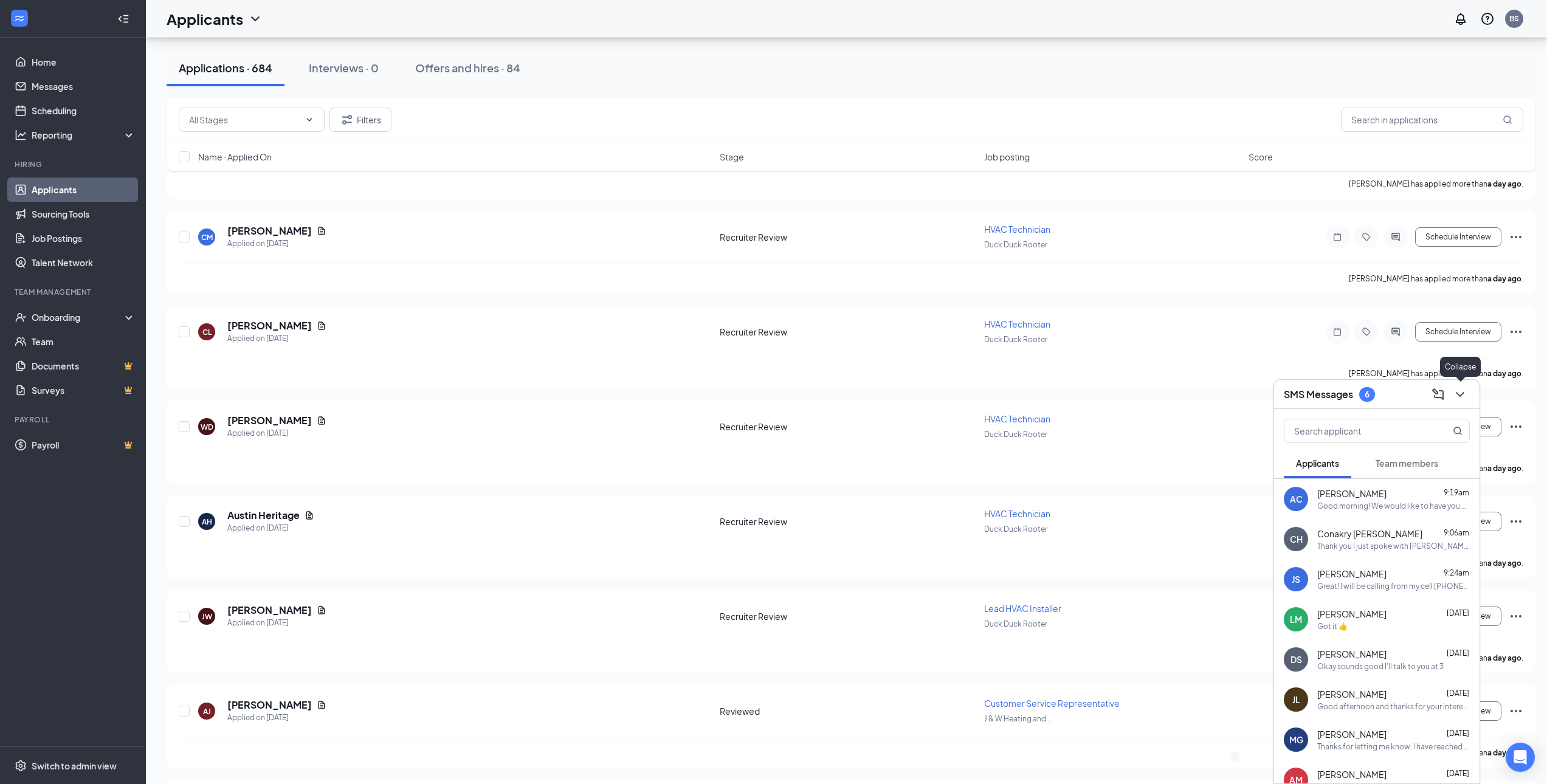
click at [1466, 389] on icon "ChevronDown" at bounding box center [1459, 394] width 15 height 15
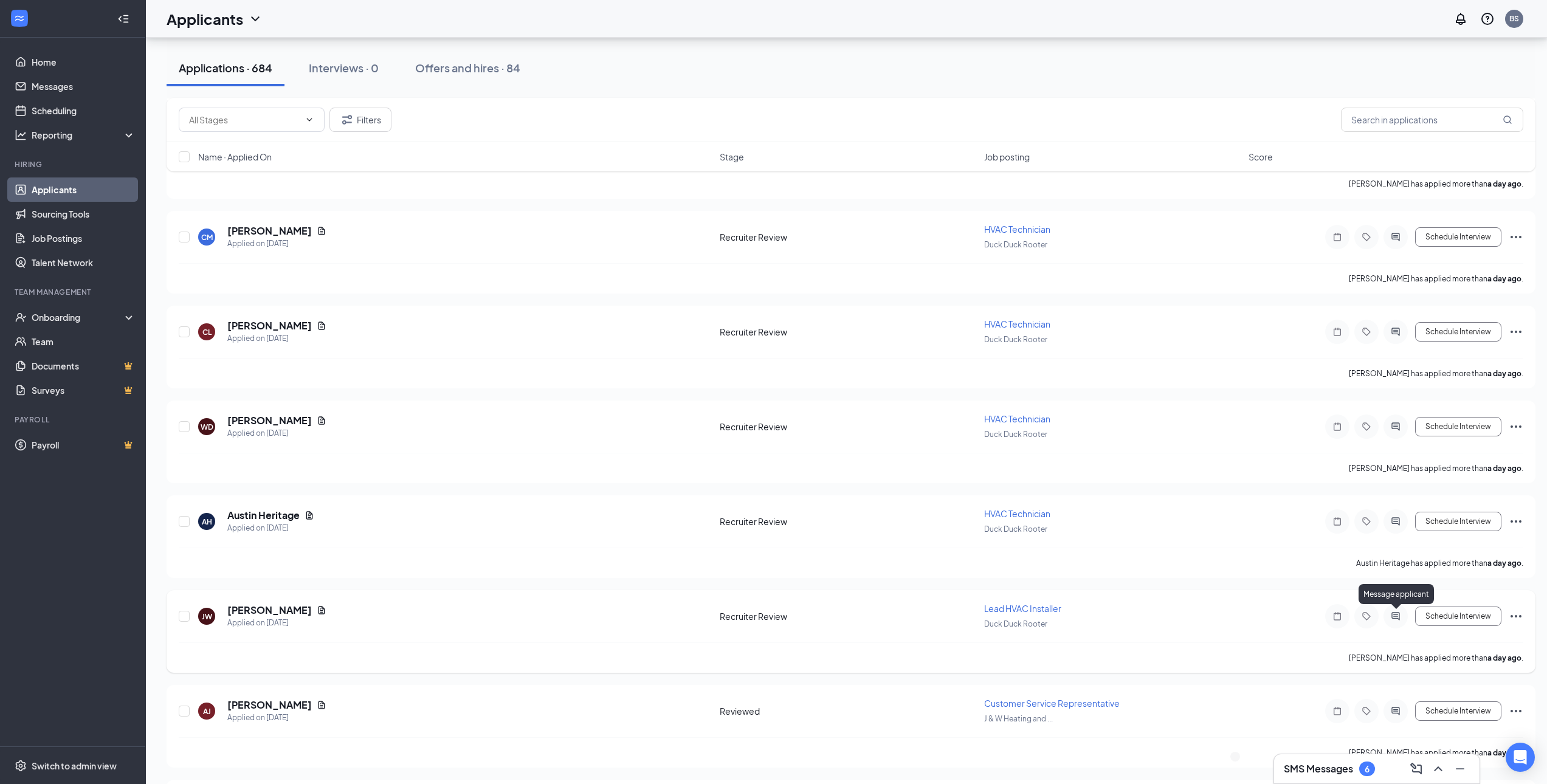
click at [1400, 613] on icon "ActiveChat" at bounding box center [1395, 616] width 15 height 10
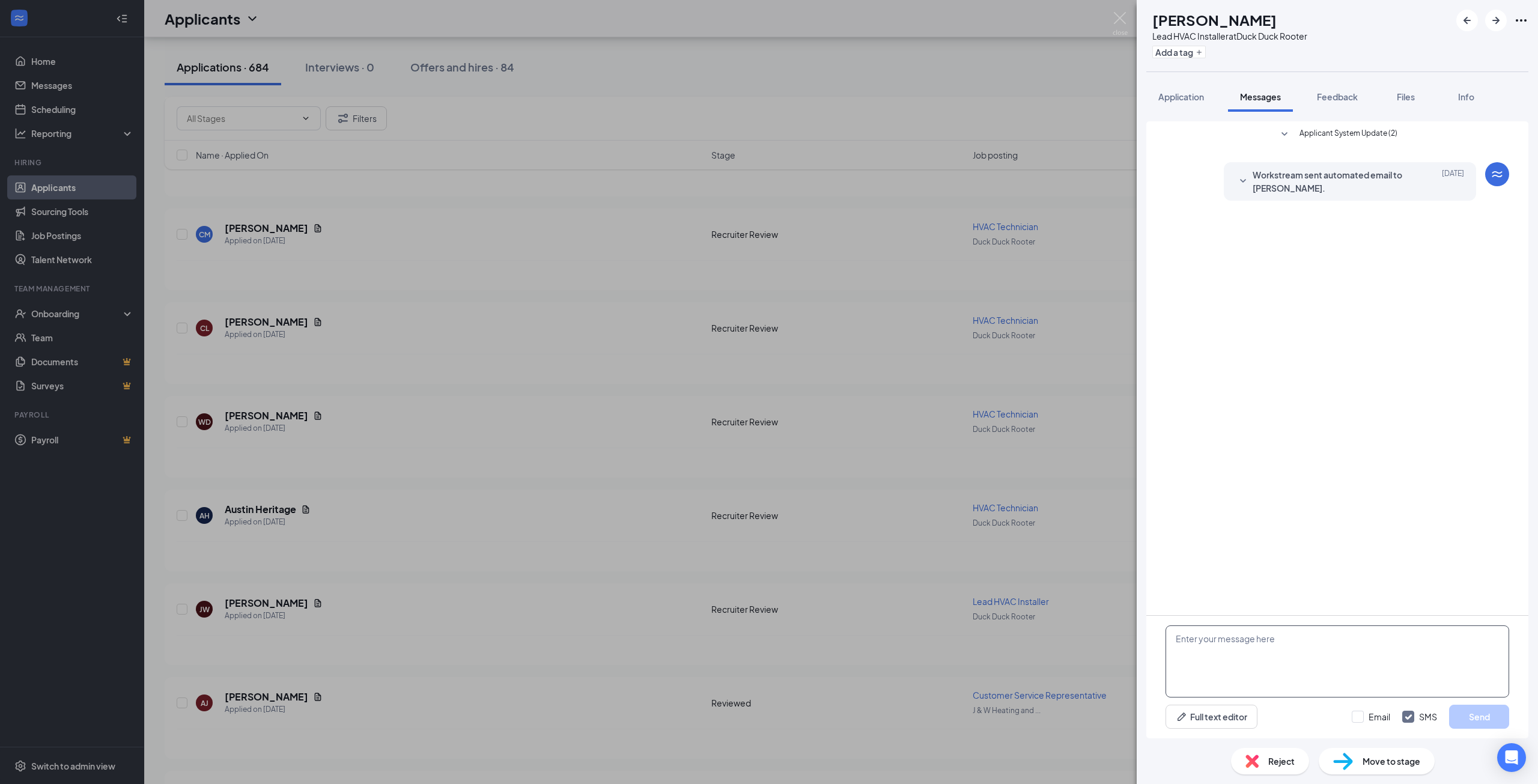
click at [1290, 653] on textarea at bounding box center [1337, 661] width 344 height 72
paste textarea "Hi Arthur! Thanks for applying with Neese! We would like to schedule a brief ph…"
drag, startPoint x: 1194, startPoint y: 633, endPoint x: 1186, endPoint y: 635, distance: 8.2
click at [1186, 635] on textarea "Hi Arthur! Thanks for applying with Neese! We would like to schedule a brief ph…" at bounding box center [1337, 661] width 344 height 72
drag, startPoint x: 1305, startPoint y: 651, endPoint x: 1273, endPoint y: 651, distance: 32.0
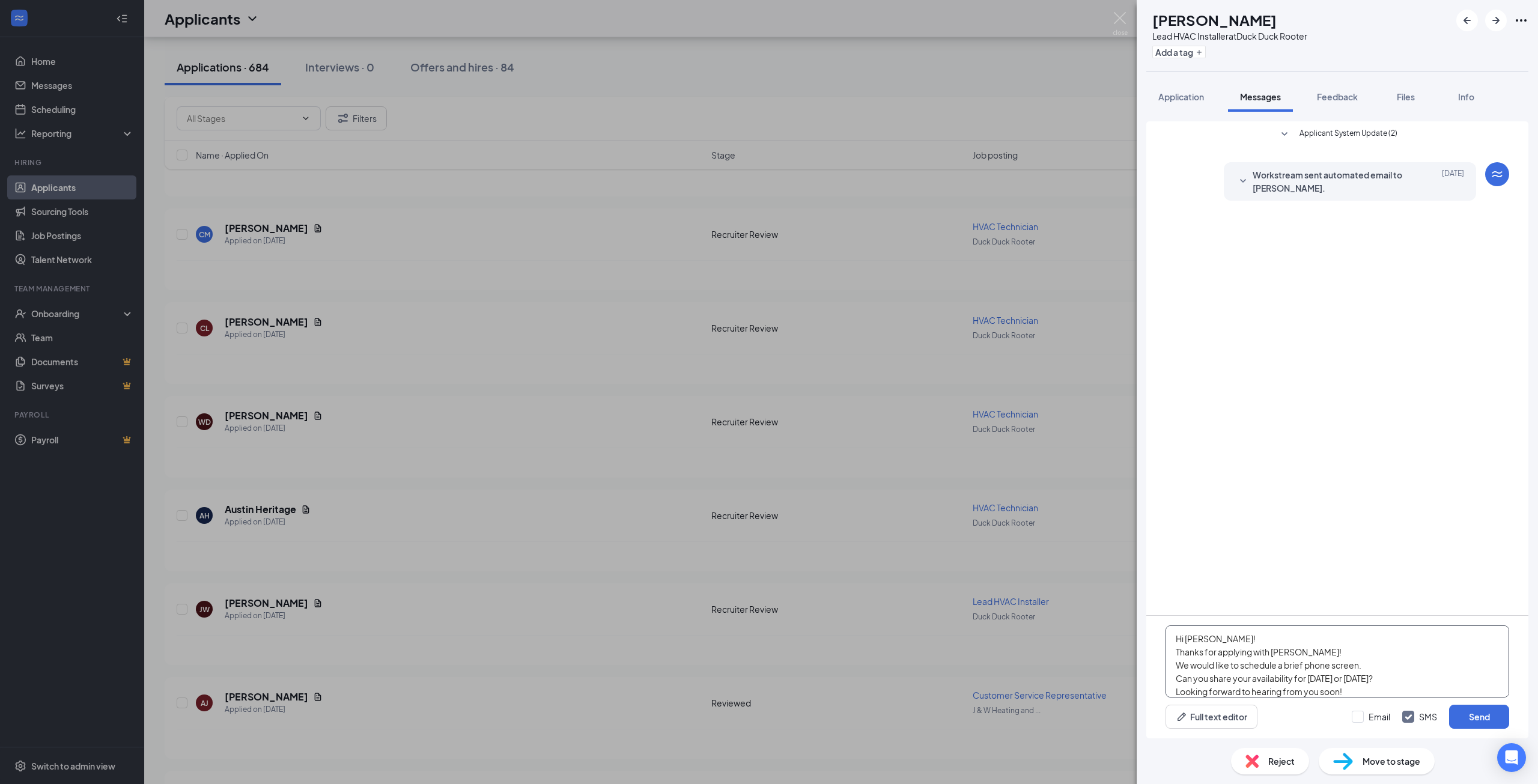
click at [1273, 651] on textarea "Hi Jefferson! Thanks for applying with Neese! We would like to schedule a brief…" at bounding box center [1337, 661] width 344 height 72
click at [1229, 640] on textarea "Hi Jefferson! Thanks for applying with Duck Duck Rooter! We would like to sched…" at bounding box center [1337, 661] width 344 height 72
click at [1414, 661] on textarea "Hi Jefferson, Thanks for applying with Duck Duck Rooter! We would like to sched…" at bounding box center [1337, 661] width 344 height 72
type textarea "Hi Jefferson, Thanks for applying with Duck Duck Rooter! We would like to sched…"
click at [1468, 709] on button "Send" at bounding box center [1479, 717] width 61 height 24
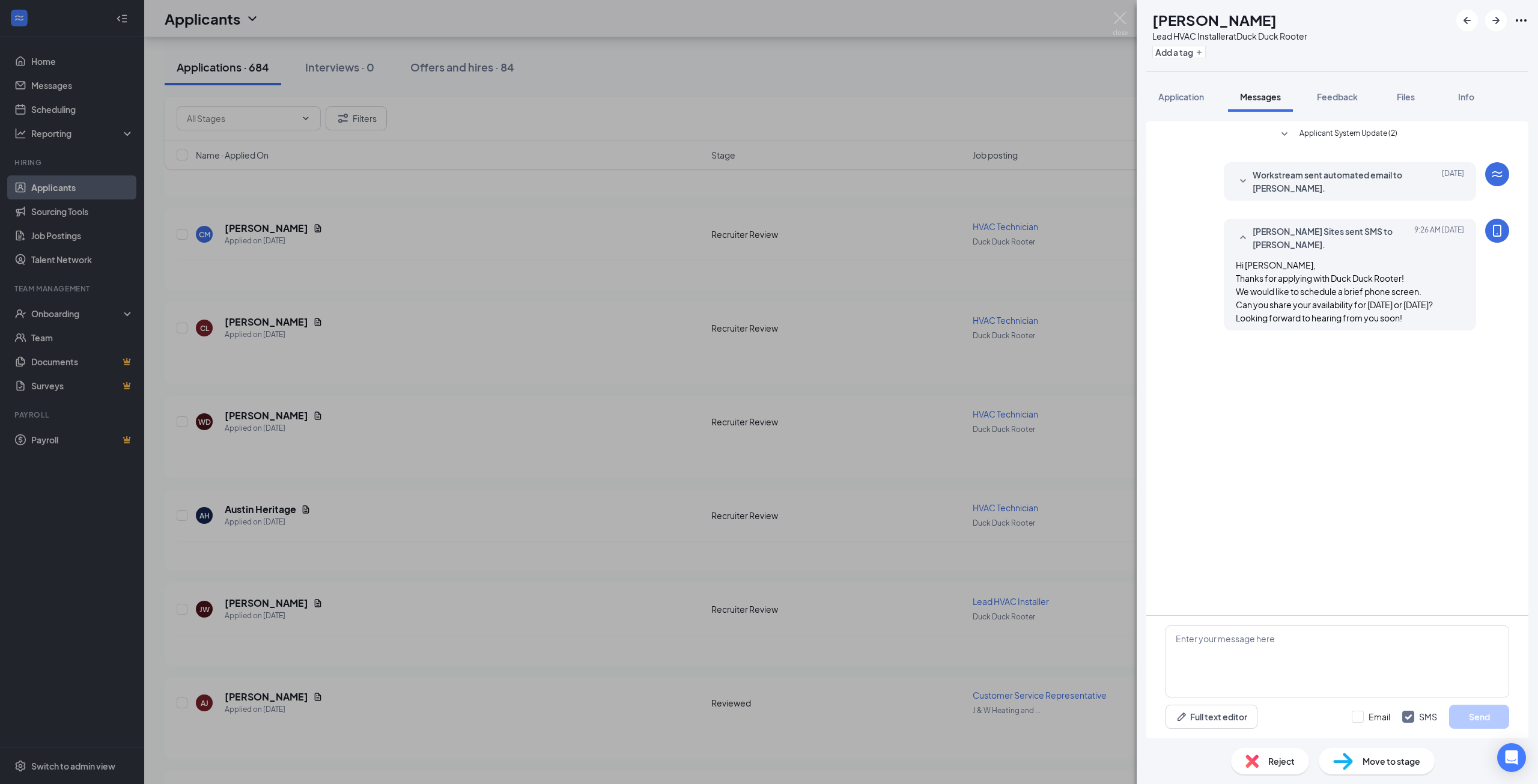
drag, startPoint x: 731, startPoint y: 546, endPoint x: 1025, endPoint y: 594, distance: 297.9
click at [731, 546] on div "JW JEFFERSON WELCH Lead HVAC Installer at Duck Duck Rooter Add a tag Applicatio…" at bounding box center [769, 392] width 1538 height 784
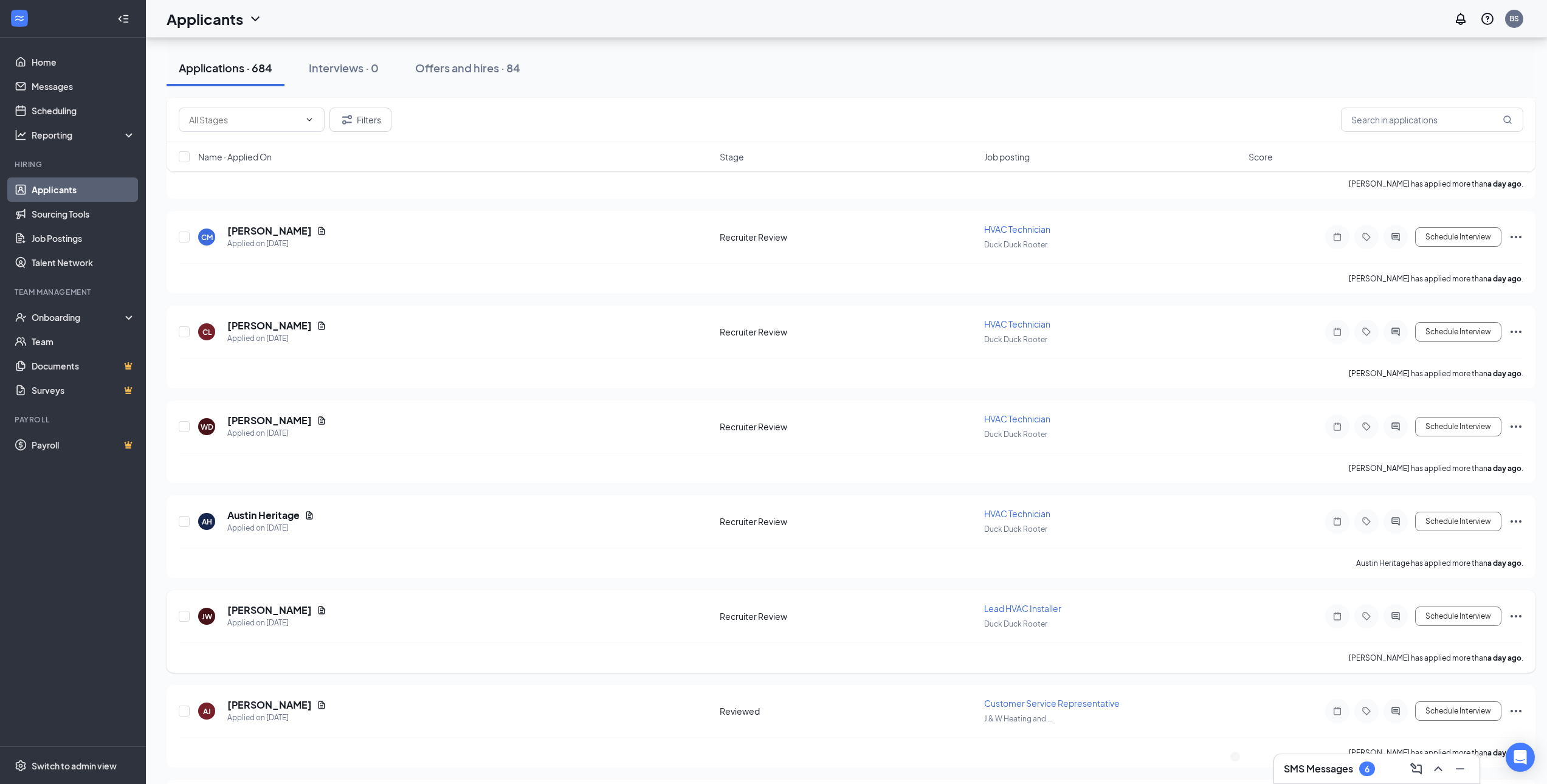
click at [1095, 629] on div "Duck Duck Rooter" at bounding box center [1112, 623] width 257 height 14
click at [1519, 615] on icon "Ellipses" at bounding box center [1515, 615] width 15 height 15
click at [1450, 709] on p "Move to stage" at bounding box center [1461, 703] width 110 height 12
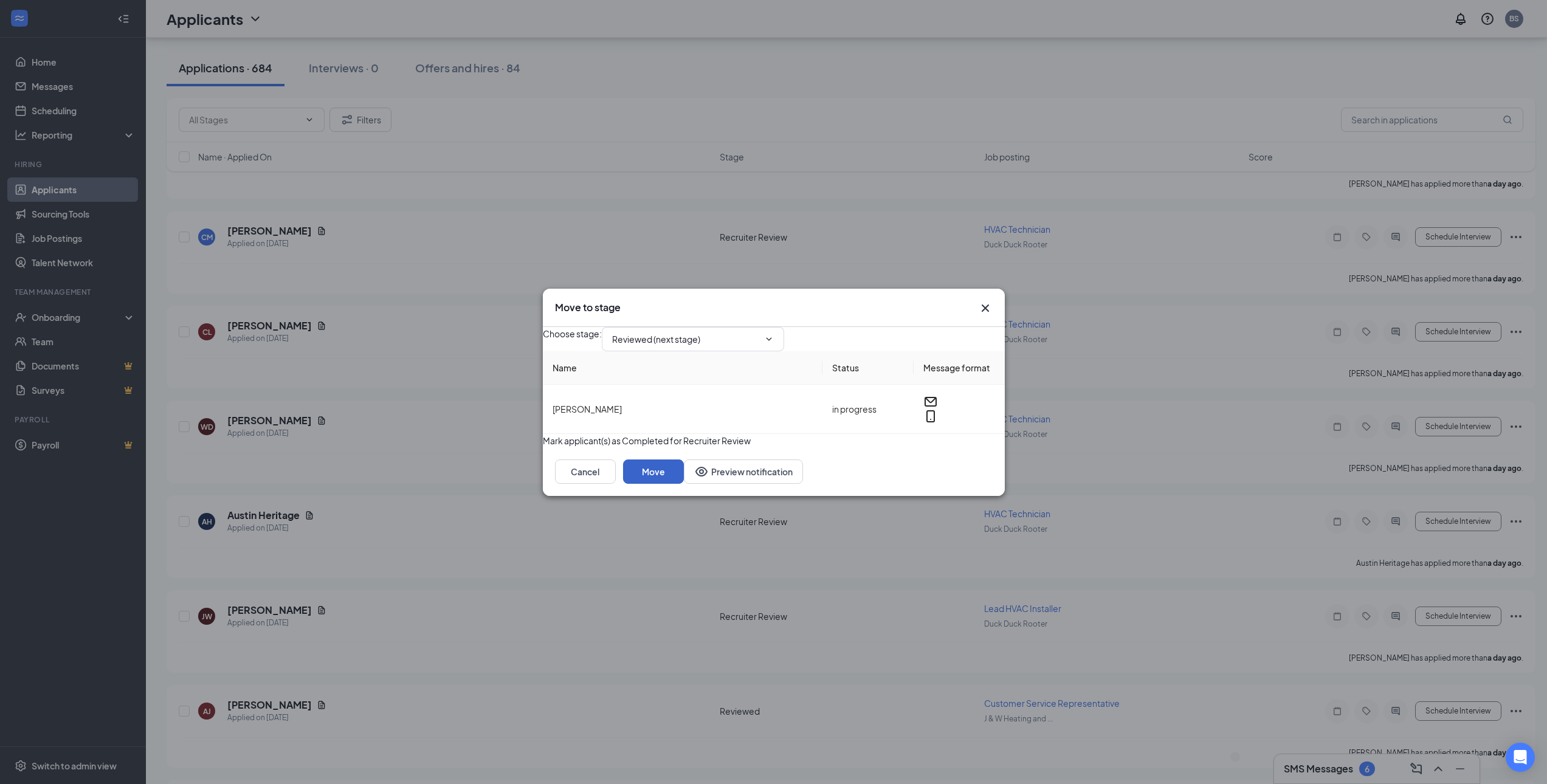
click at [684, 484] on button "Move" at bounding box center [654, 471] width 61 height 25
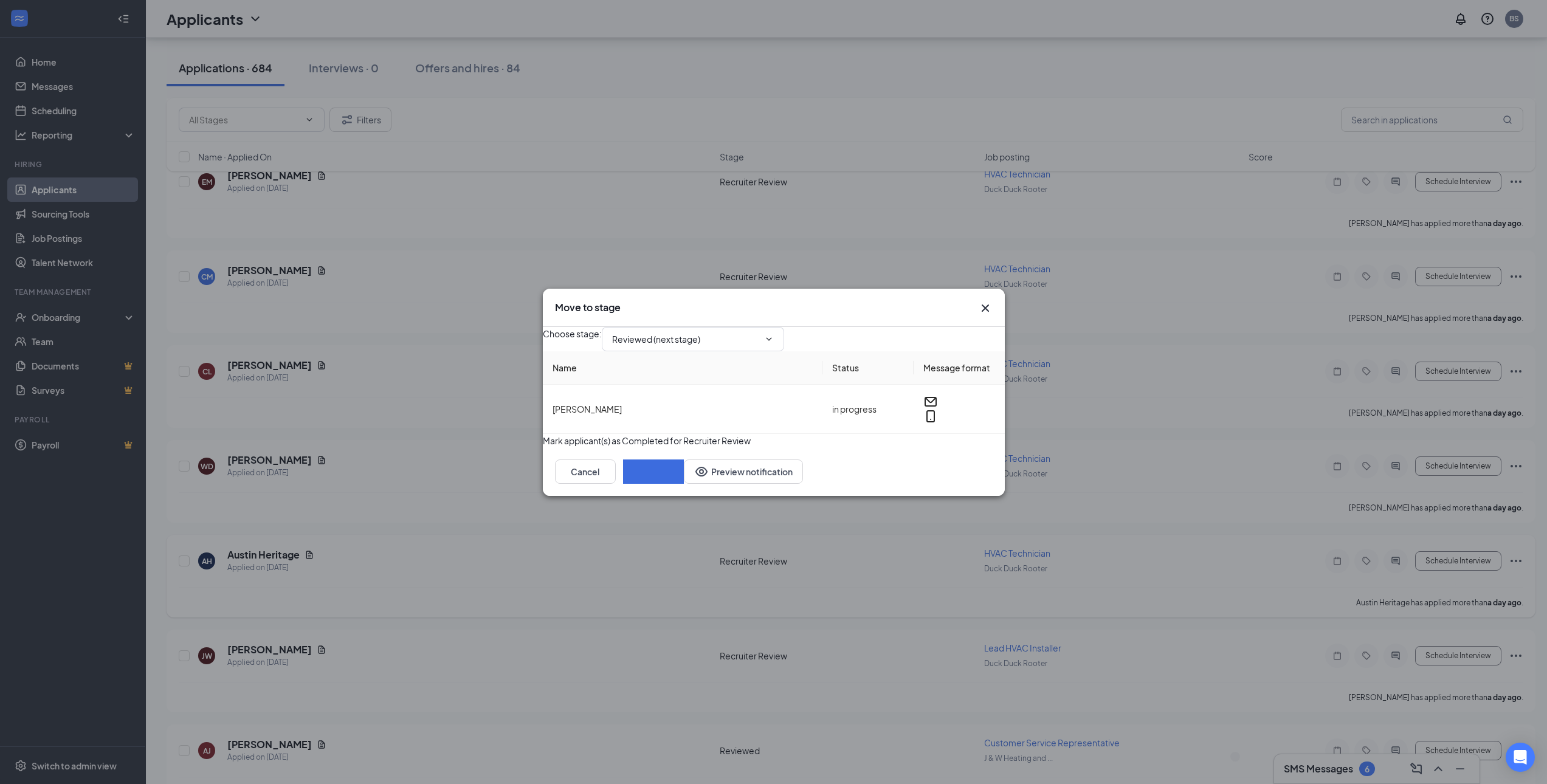
scroll to position [4677, 0]
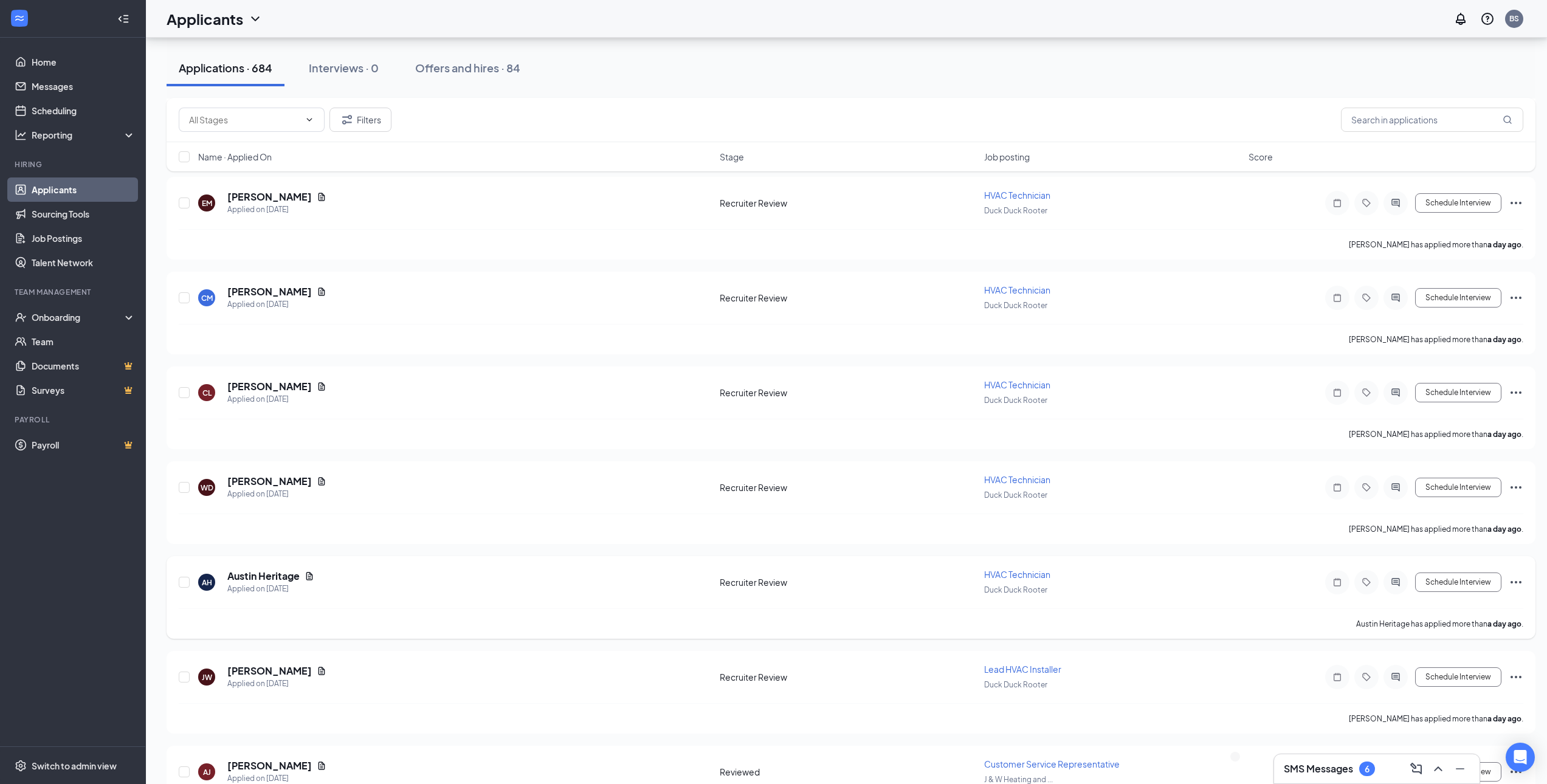
click at [268, 573] on h5 "Austin Heritage" at bounding box center [263, 576] width 72 height 14
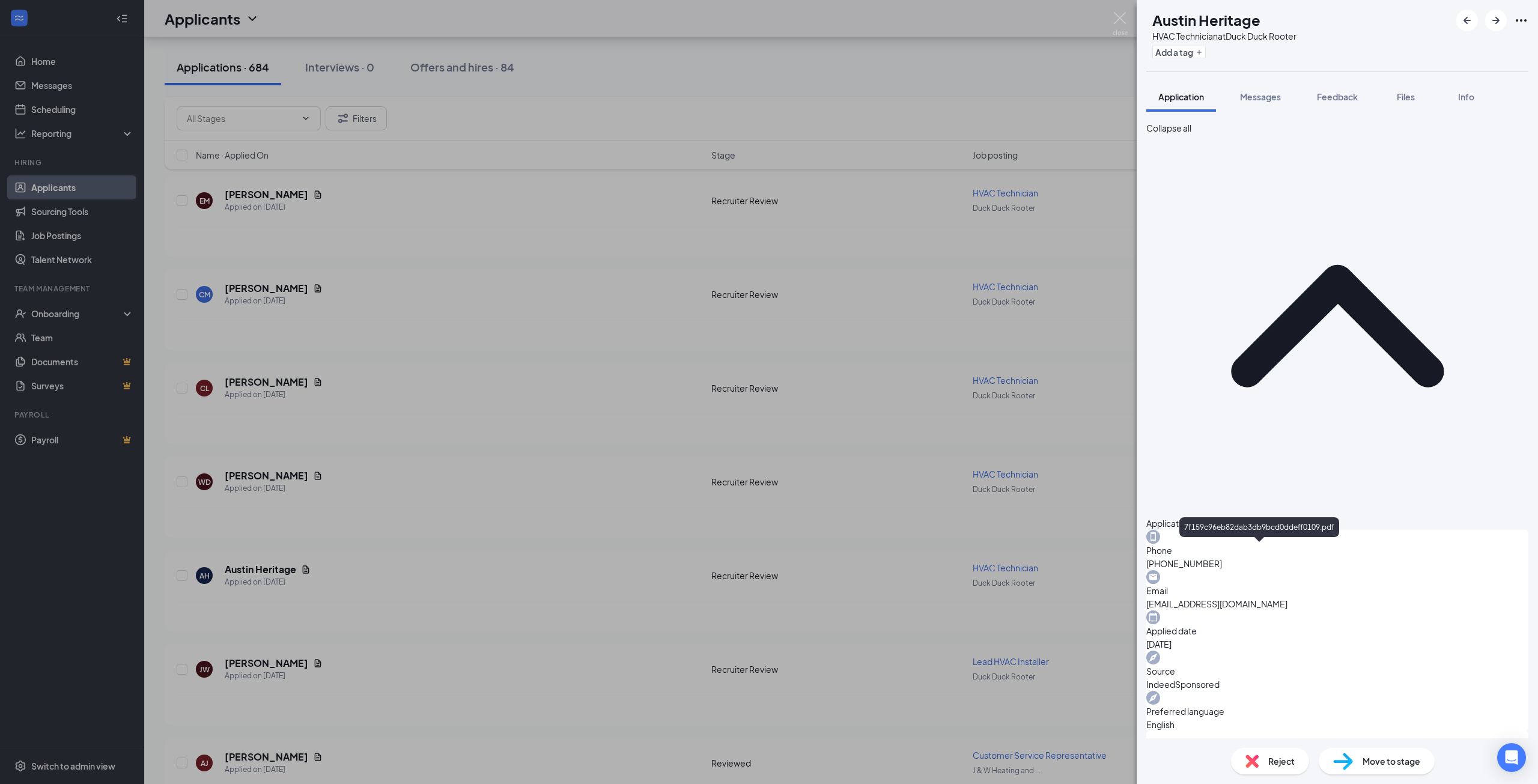
click at [622, 544] on div "AH Austin Heritage HVAC Technician at Duck Duck Rooter Add a tag Application Me…" at bounding box center [769, 392] width 1538 height 784
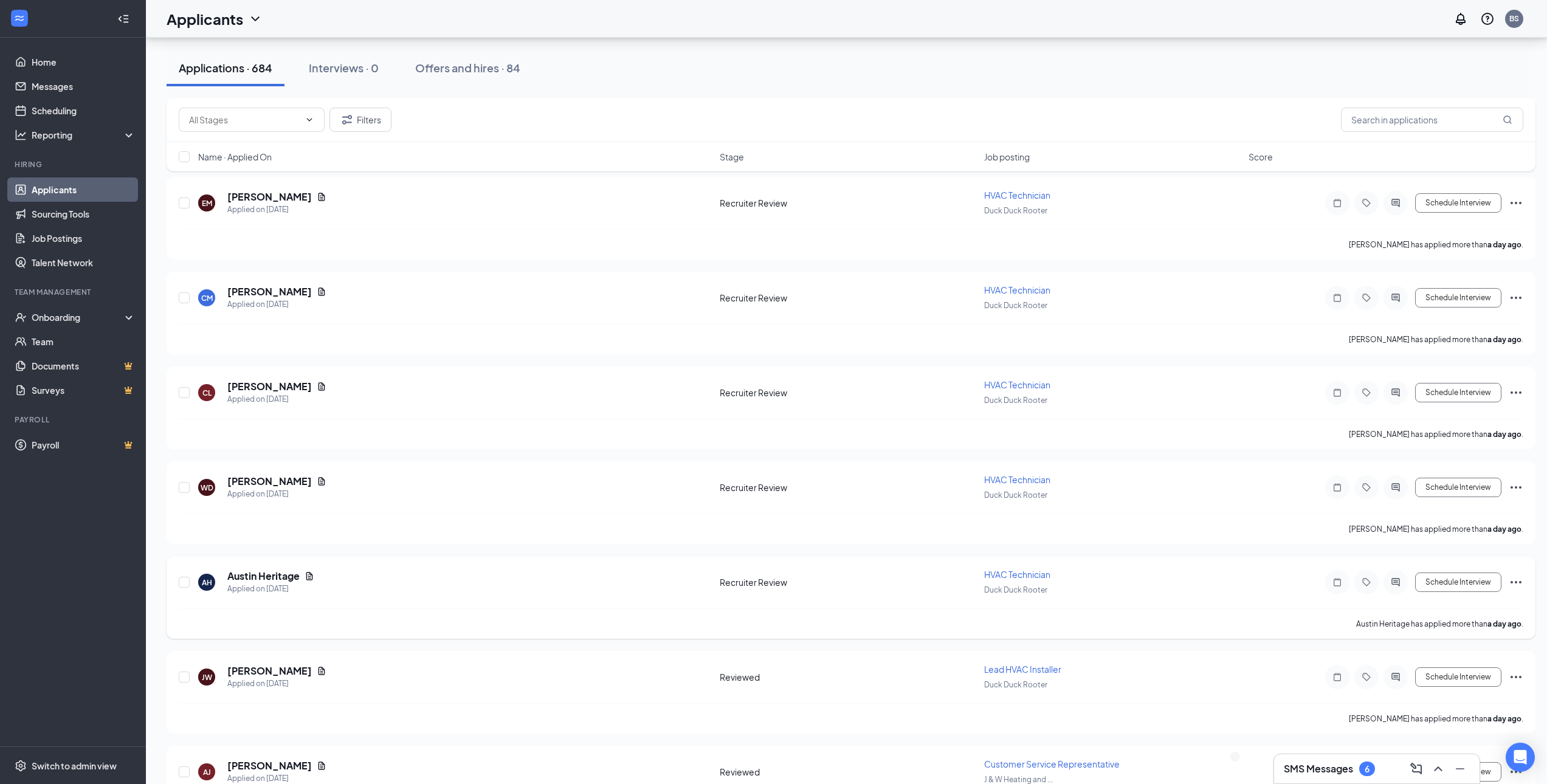
click at [1513, 582] on icon "Ellipses" at bounding box center [1515, 582] width 15 height 15
click at [1447, 674] on p "Move to stage" at bounding box center [1461, 668] width 110 height 12
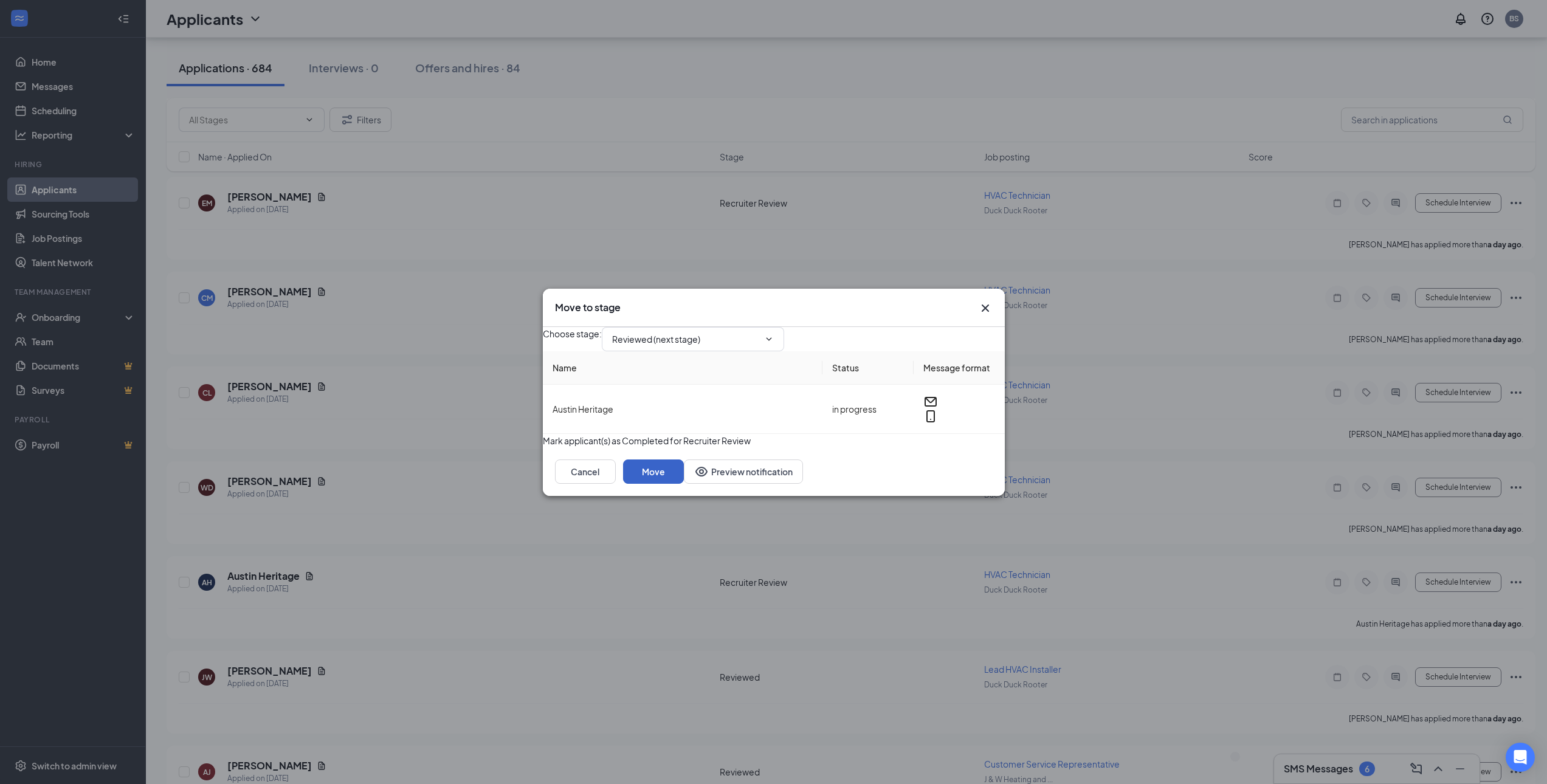
click at [684, 484] on button "Move" at bounding box center [654, 471] width 61 height 25
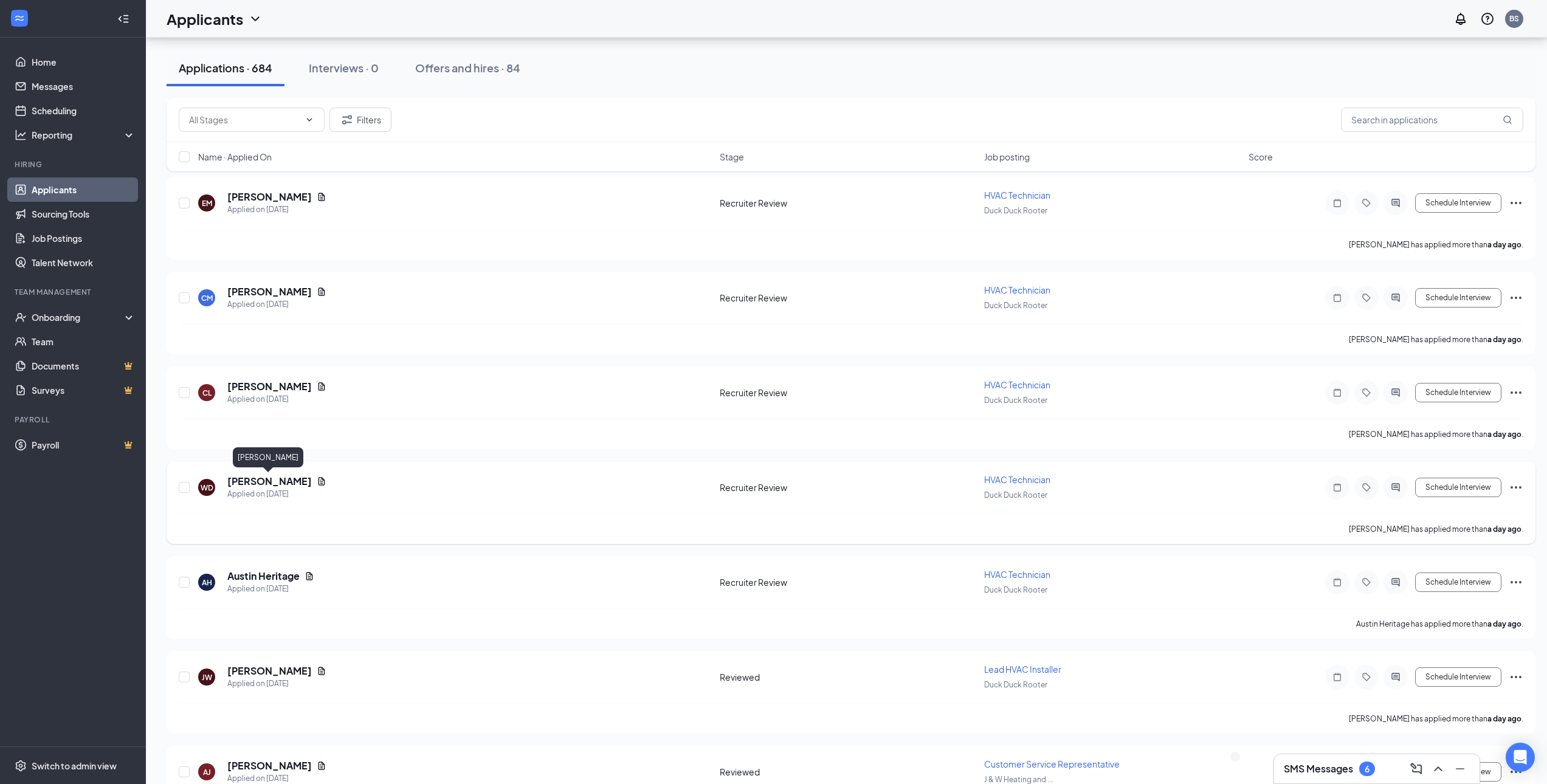
click at [263, 485] on h5 "WARREN DAVIS" at bounding box center [270, 481] width 85 height 14
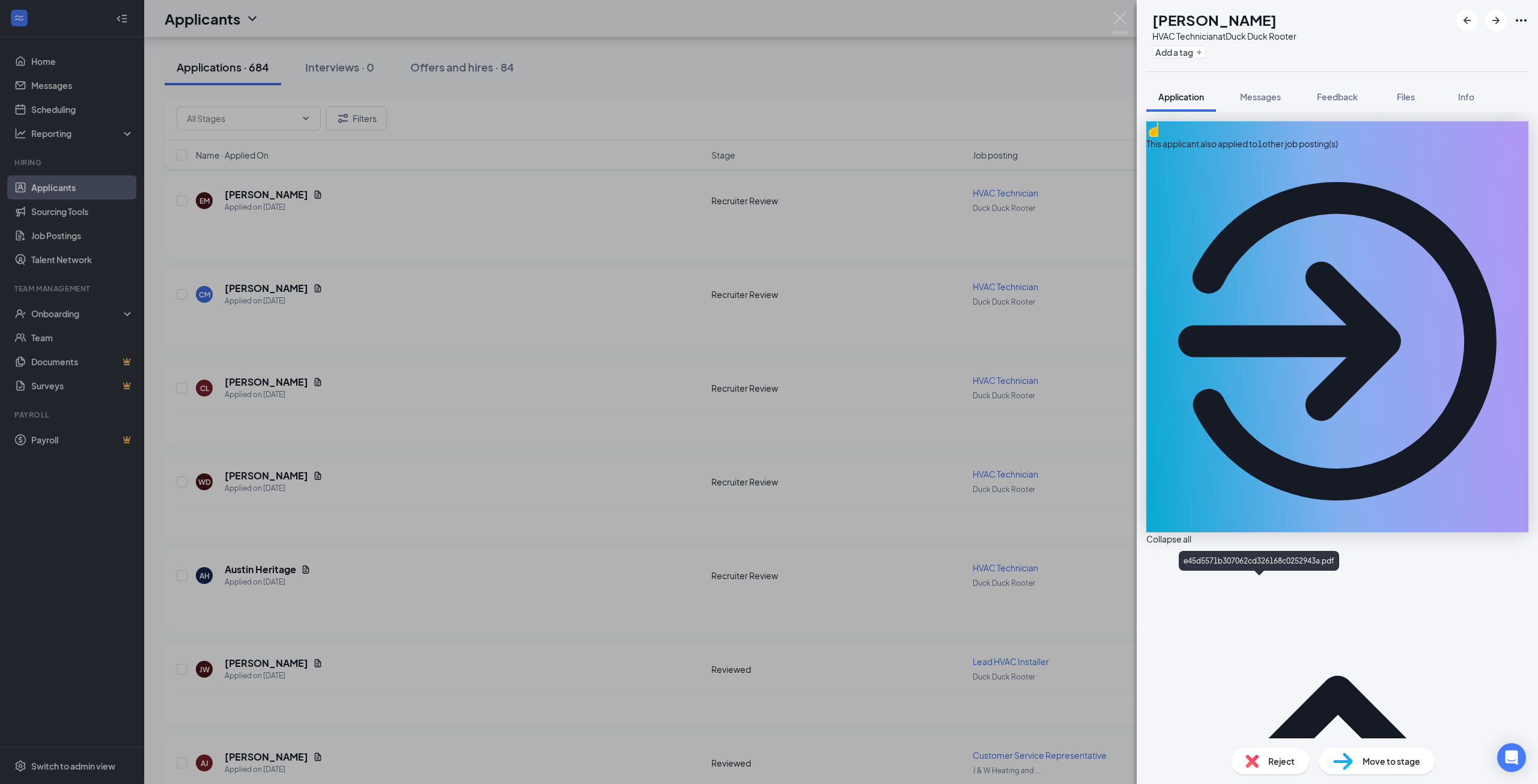
click at [1265, 574] on div "e45d5571b307062cd326168c0252943a.pdf" at bounding box center [1259, 562] width 160 height 24
click at [500, 508] on div "WD WARREN DAVIS HVAC Technician at Duck Duck Rooter Add a tag Application Messa…" at bounding box center [769, 392] width 1538 height 784
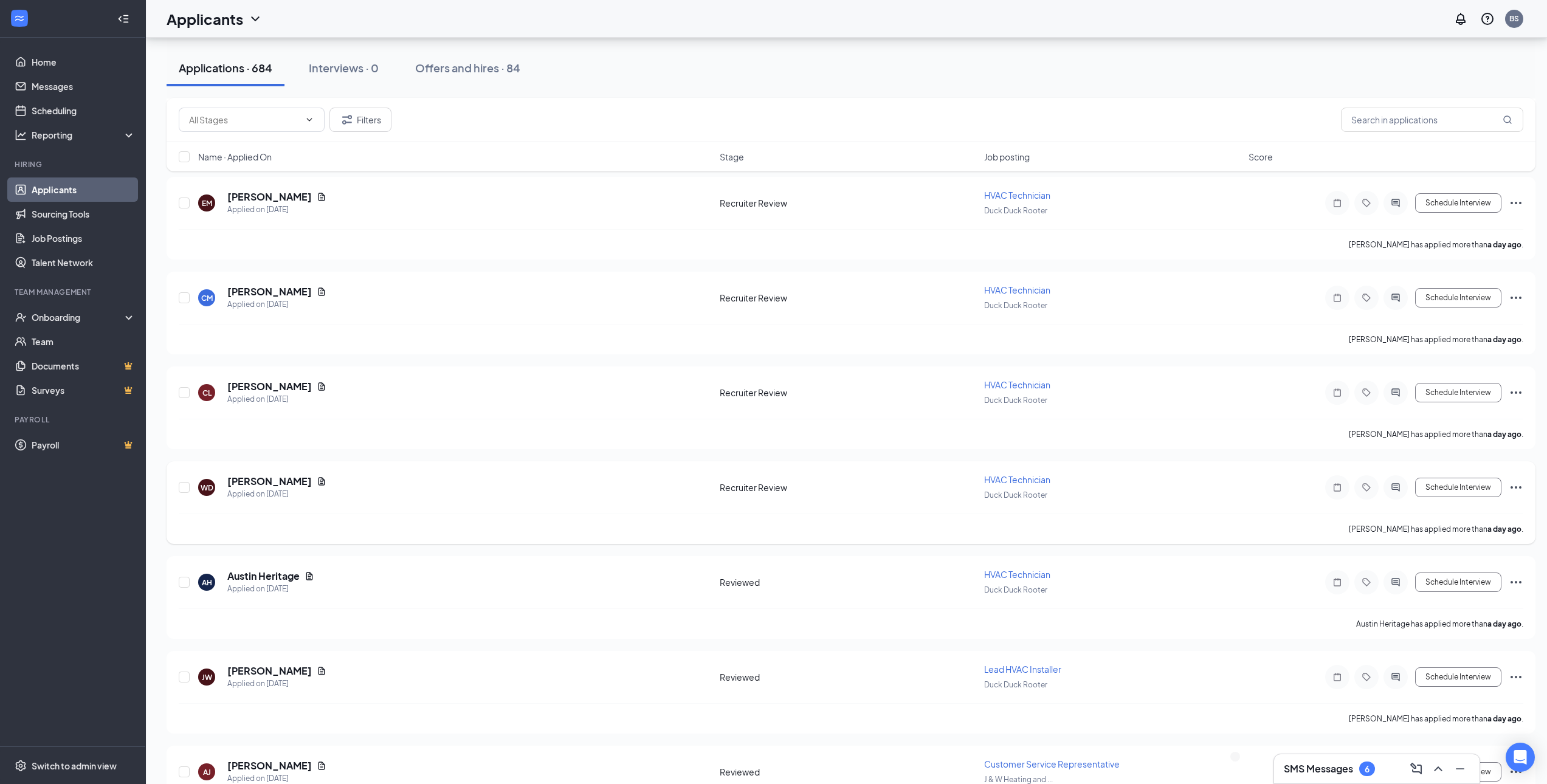
click at [1517, 487] on icon "Ellipses" at bounding box center [1515, 487] width 15 height 15
click at [1455, 581] on p "Move to stage" at bounding box center [1461, 574] width 110 height 12
type input "Reviewed (next stage)"
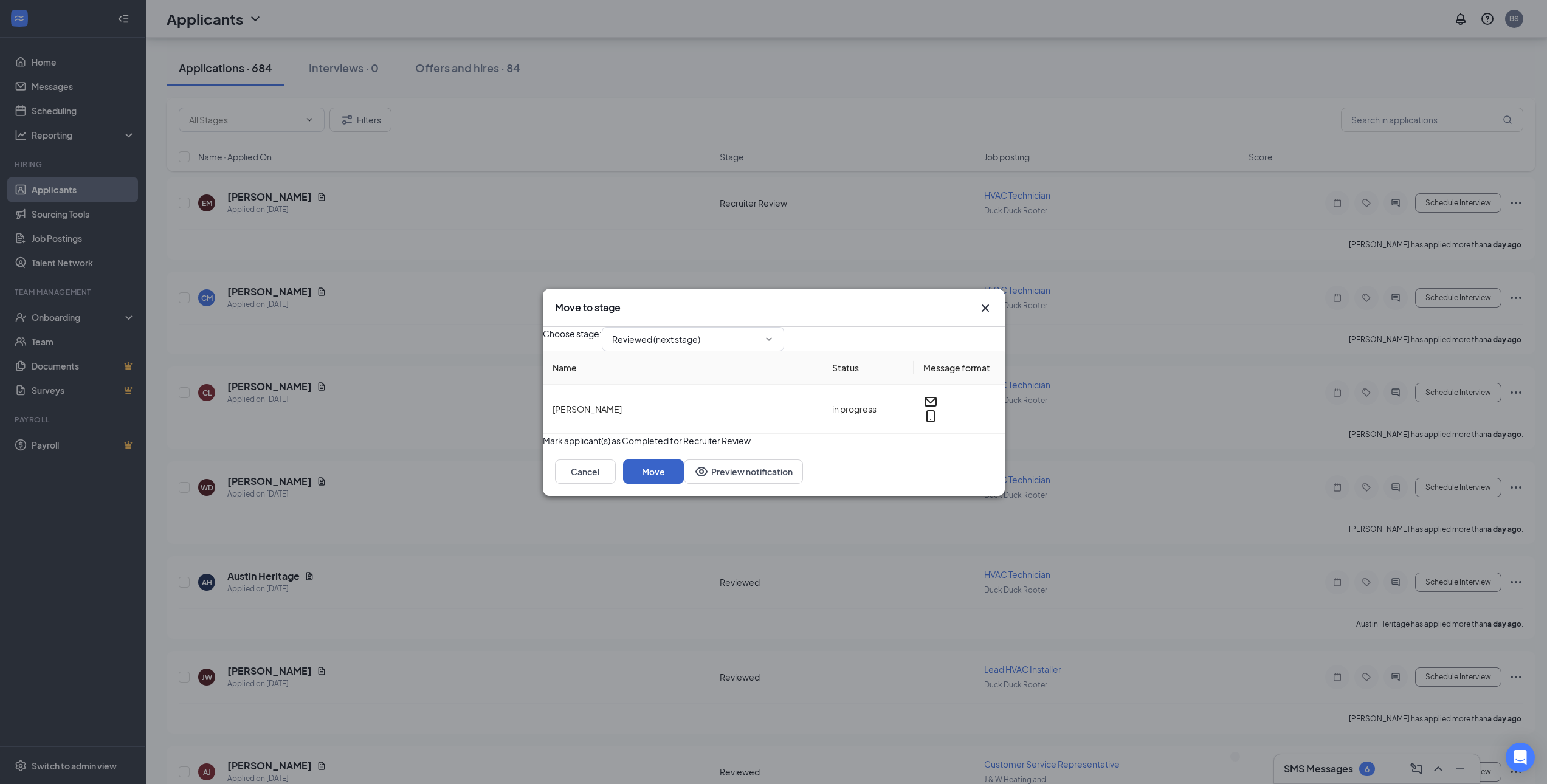
click at [684, 484] on button "Move" at bounding box center [654, 471] width 61 height 25
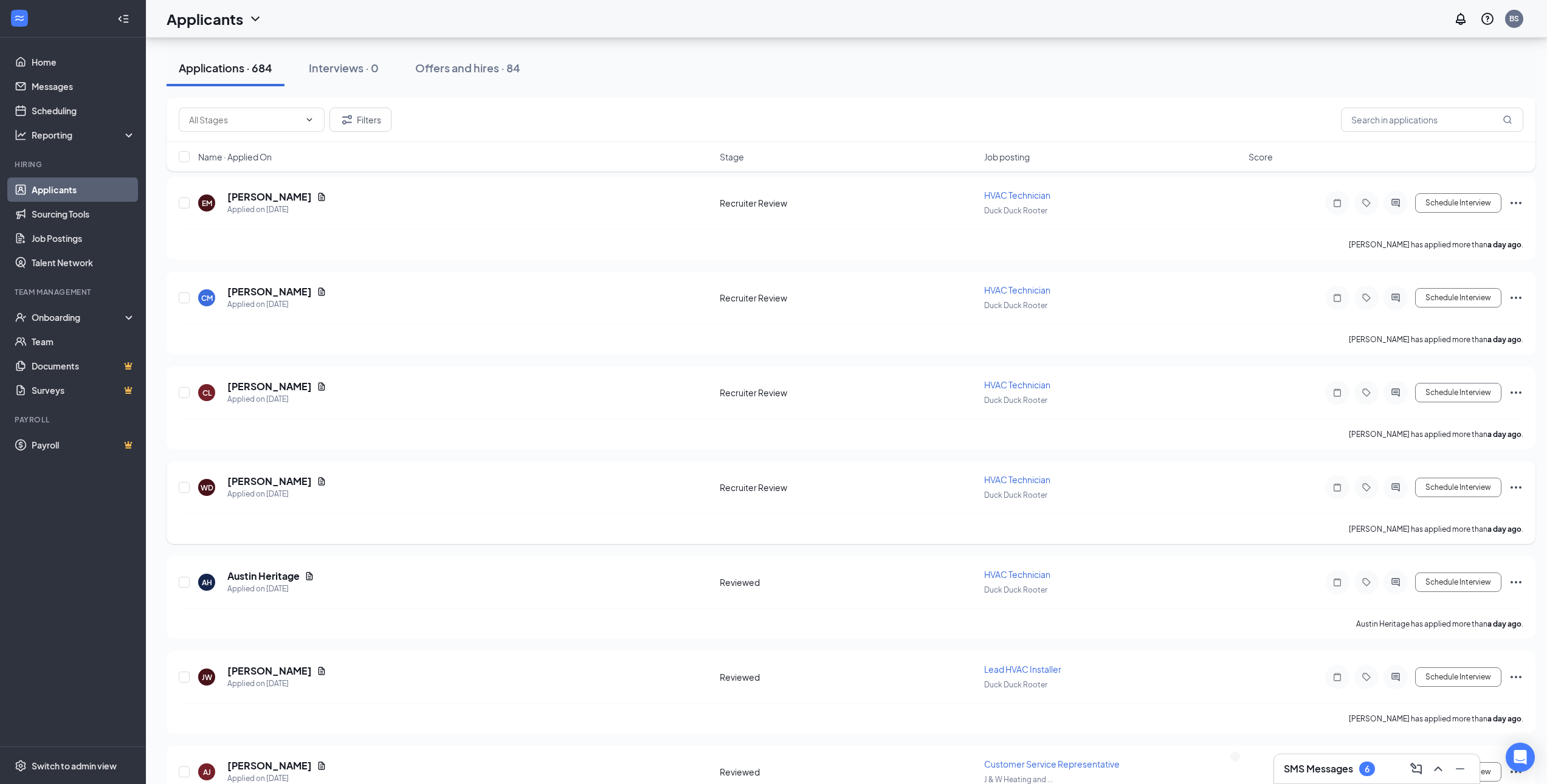
scroll to position [4556, 0]
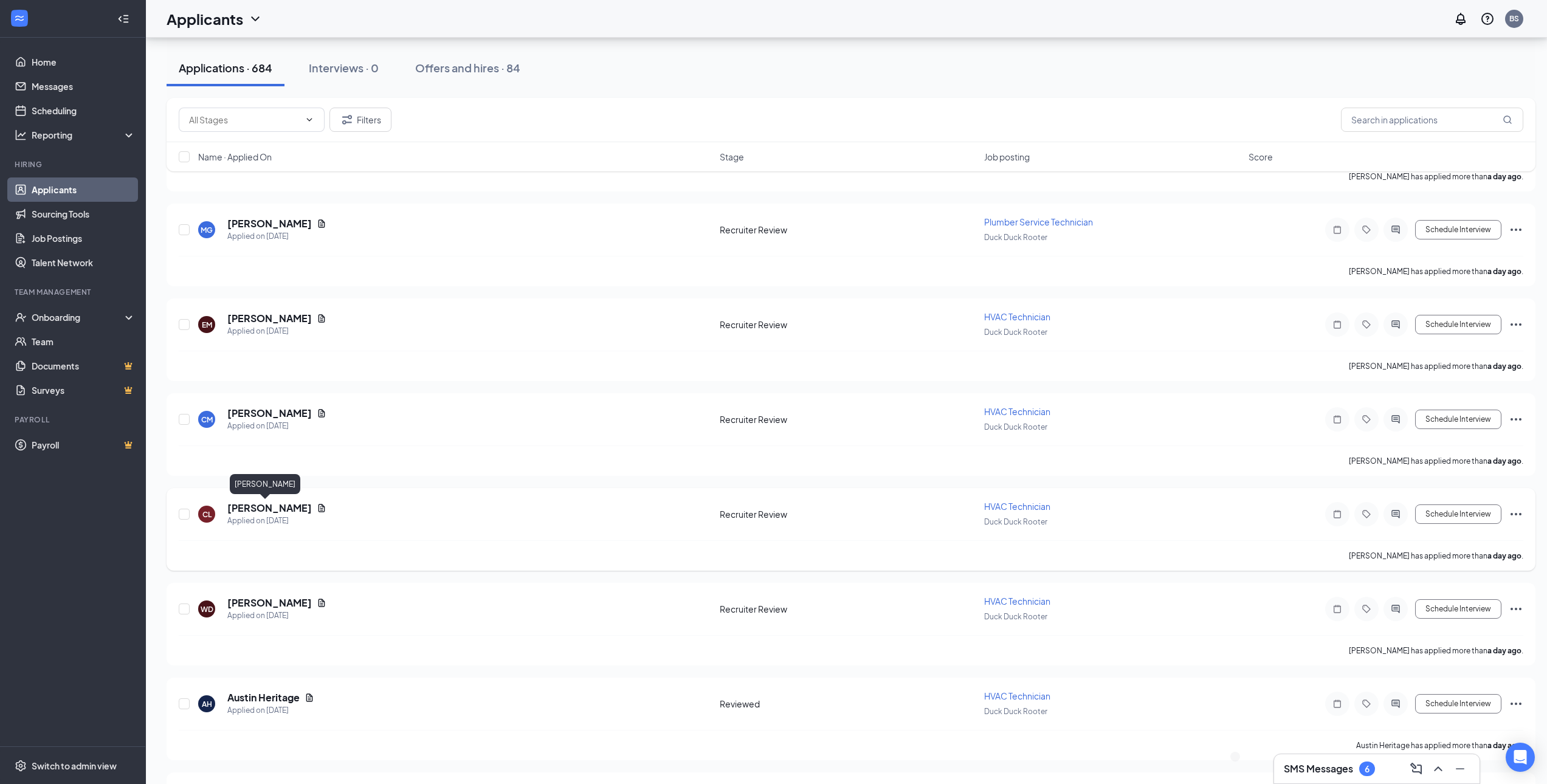
click at [267, 507] on h5 "Carlos Leon" at bounding box center [270, 509] width 85 height 14
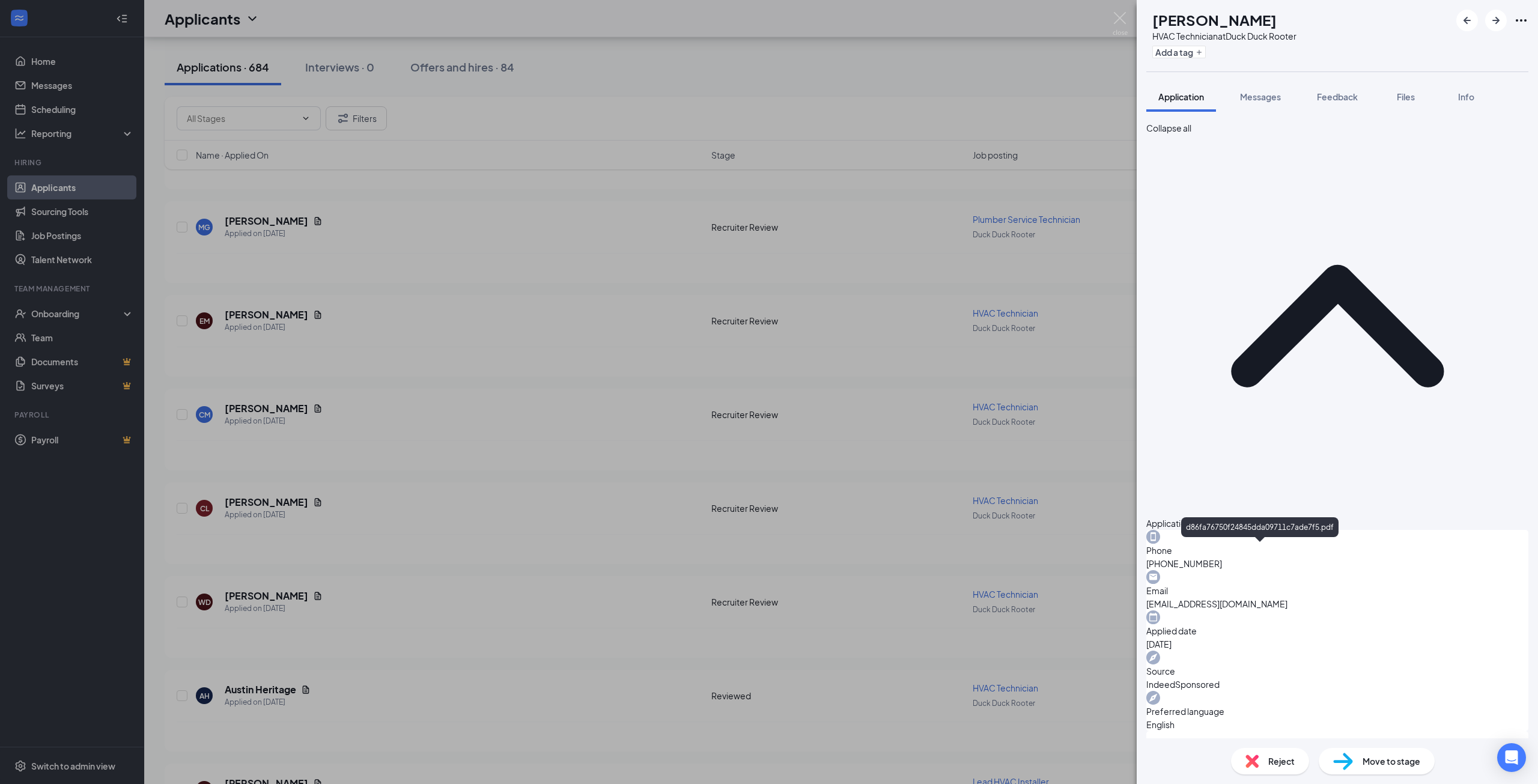
click at [1269, 98] on span "Messages" at bounding box center [1261, 97] width 41 height 11
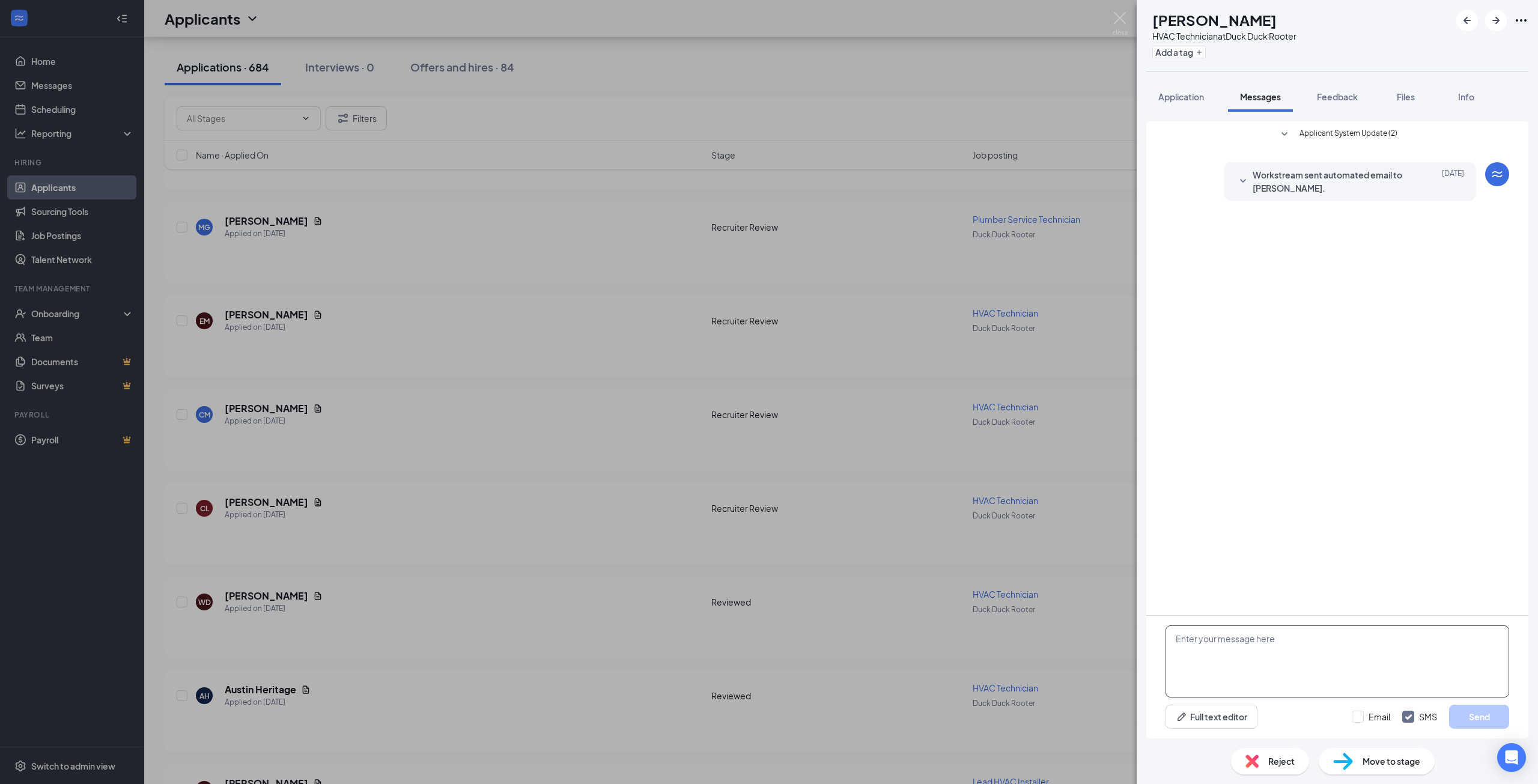
click at [1247, 666] on textarea at bounding box center [1337, 661] width 344 height 72
paste textarea "Hi Arthur! Thanks for applying with Neese! We would like to schedule a brief ph…"
drag, startPoint x: 1220, startPoint y: 633, endPoint x: 1187, endPoint y: 635, distance: 33.1
click at [1187, 635] on textarea "Hi Arthur! Thanks for applying with Neese! We would like to schedule a brief ph…" at bounding box center [1337, 661] width 344 height 72
drag, startPoint x: 1292, startPoint y: 648, endPoint x: 1274, endPoint y: 647, distance: 18.0
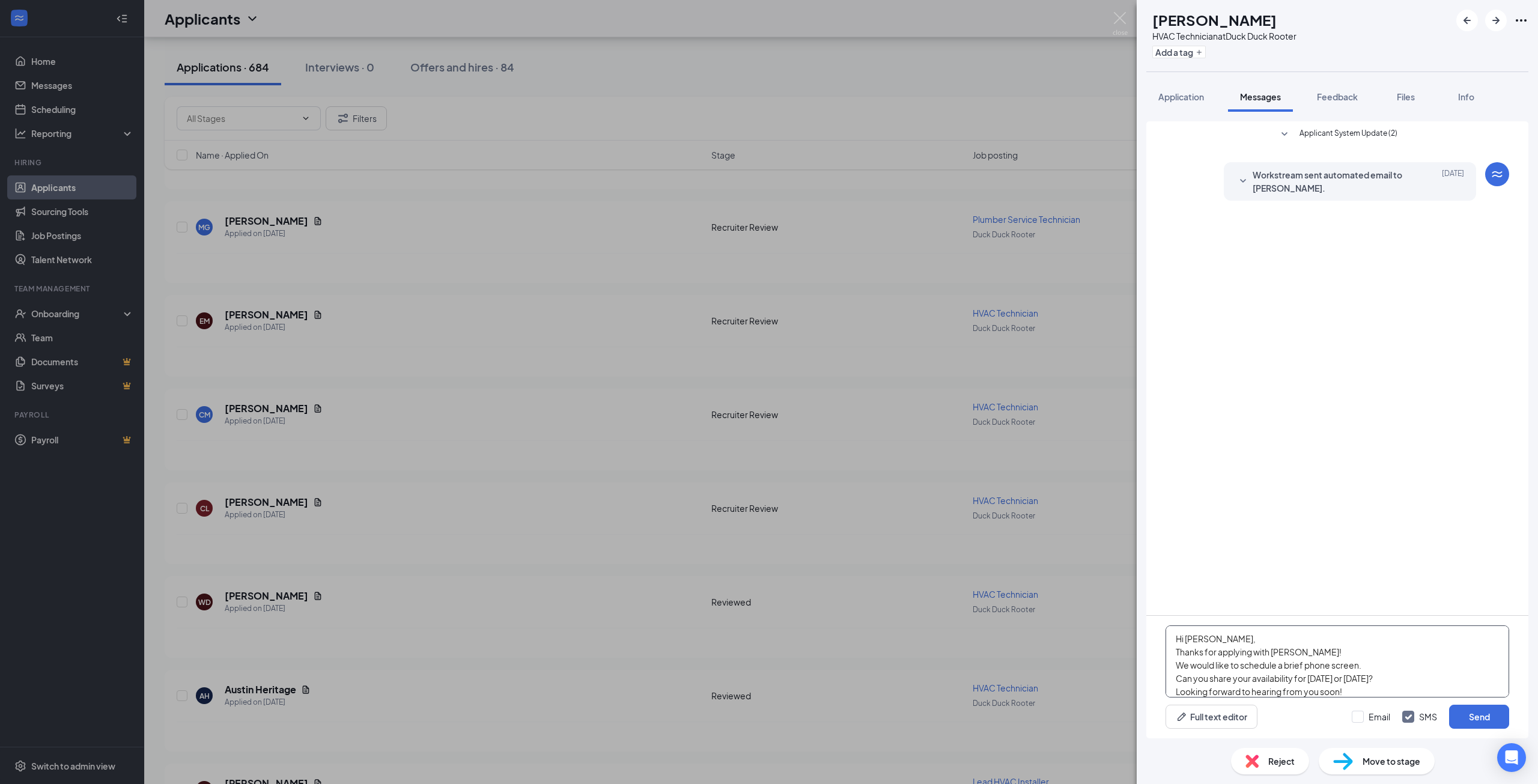
click at [1274, 647] on textarea "Hi Carlos, Thanks for applying with Neese! We would like to schedule a brief ph…" at bounding box center [1337, 661] width 344 height 72
type textarea "Hi Carlos, Thanks for applying with Duck Duck Rooter! We would like to schedule…"
click at [1474, 715] on button "Send" at bounding box center [1479, 717] width 61 height 24
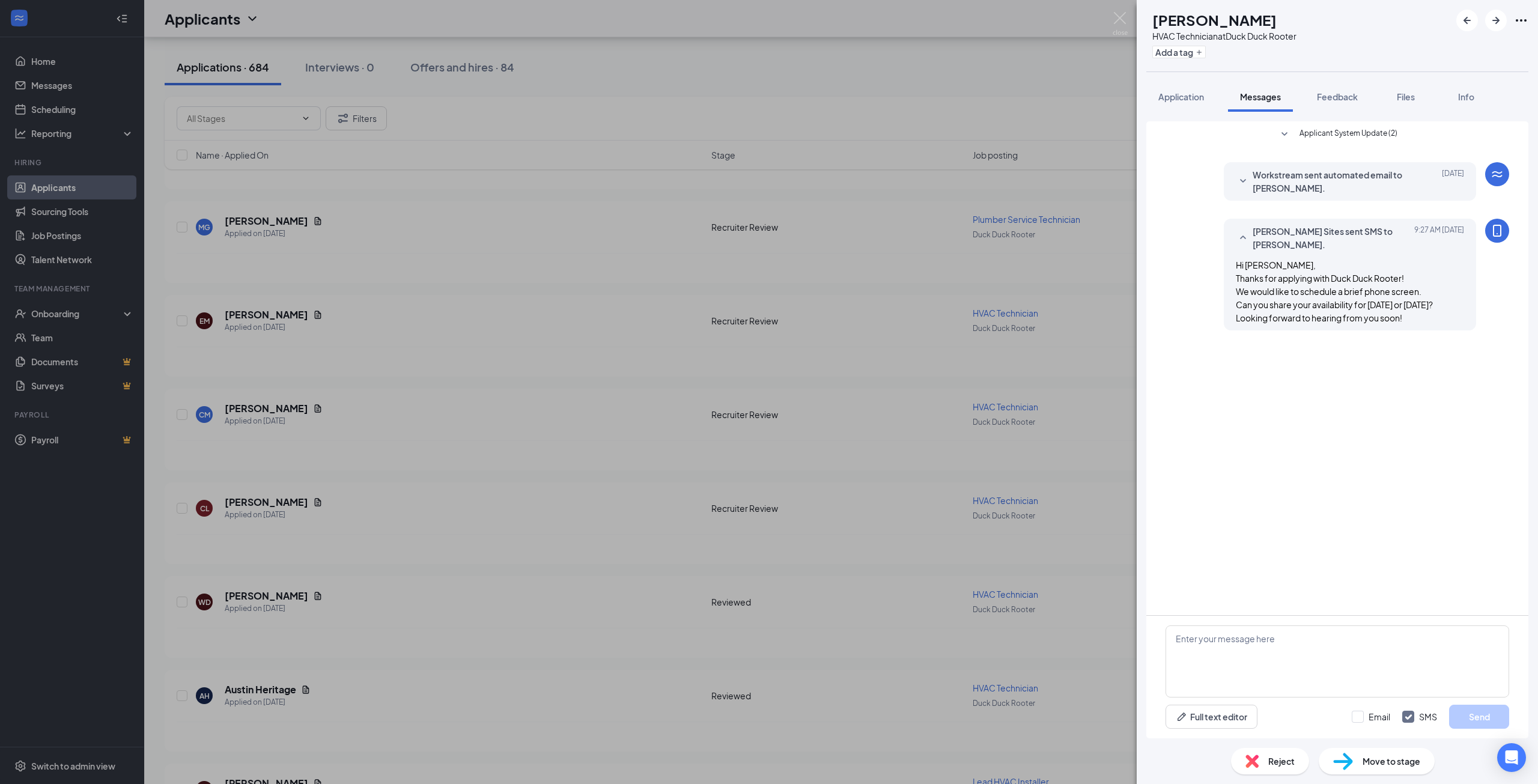
drag, startPoint x: 966, startPoint y: 539, endPoint x: 1033, endPoint y: 537, distance: 67.0
click at [966, 539] on div "CL Carlos Leon HVAC Technician at Duck Duck Rooter Add a tag Application Messag…" at bounding box center [769, 392] width 1538 height 784
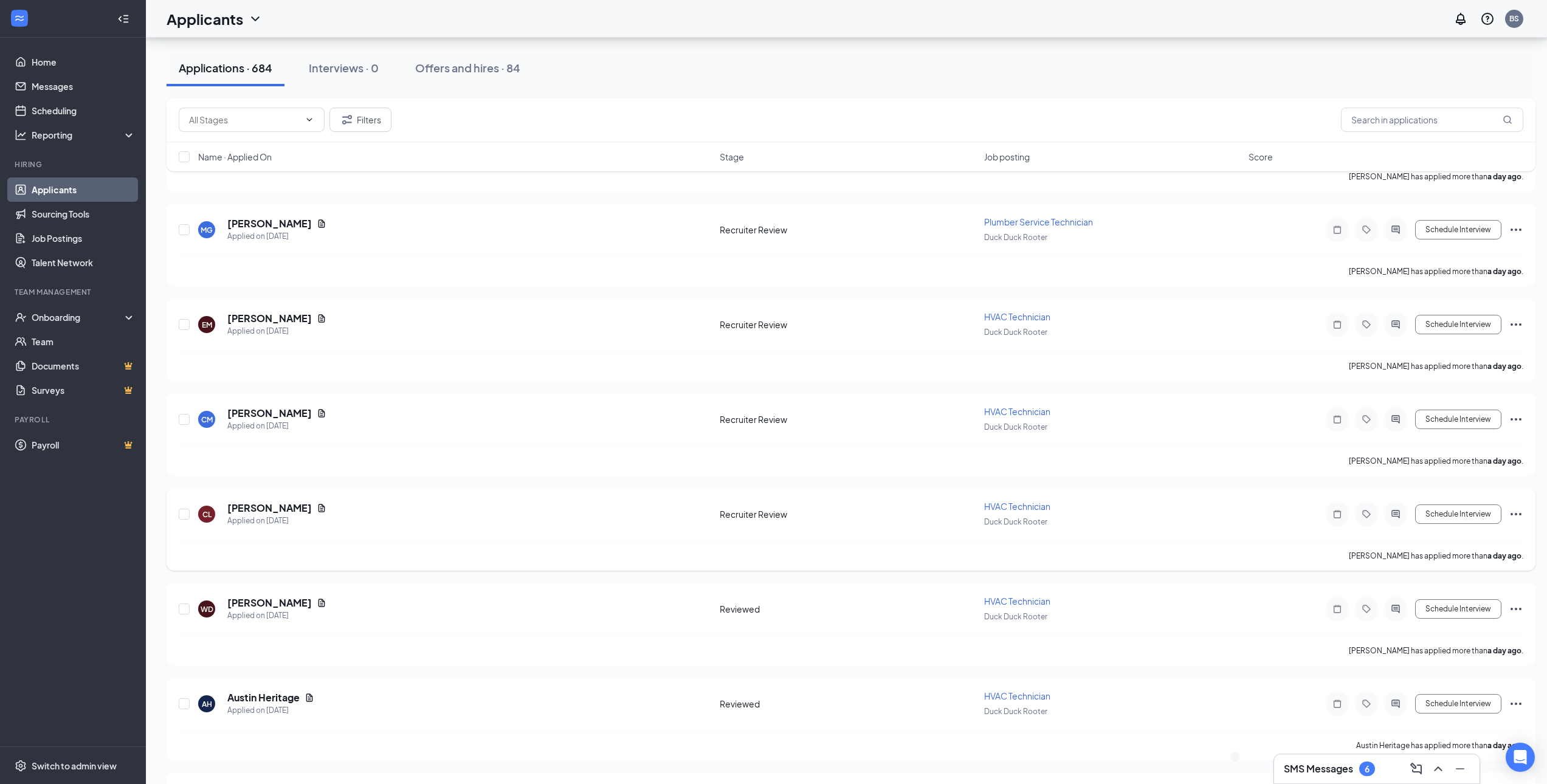
click at [1519, 515] on icon "Ellipses" at bounding box center [1515, 513] width 15 height 15
click at [1457, 607] on p "Move to stage" at bounding box center [1461, 600] width 110 height 12
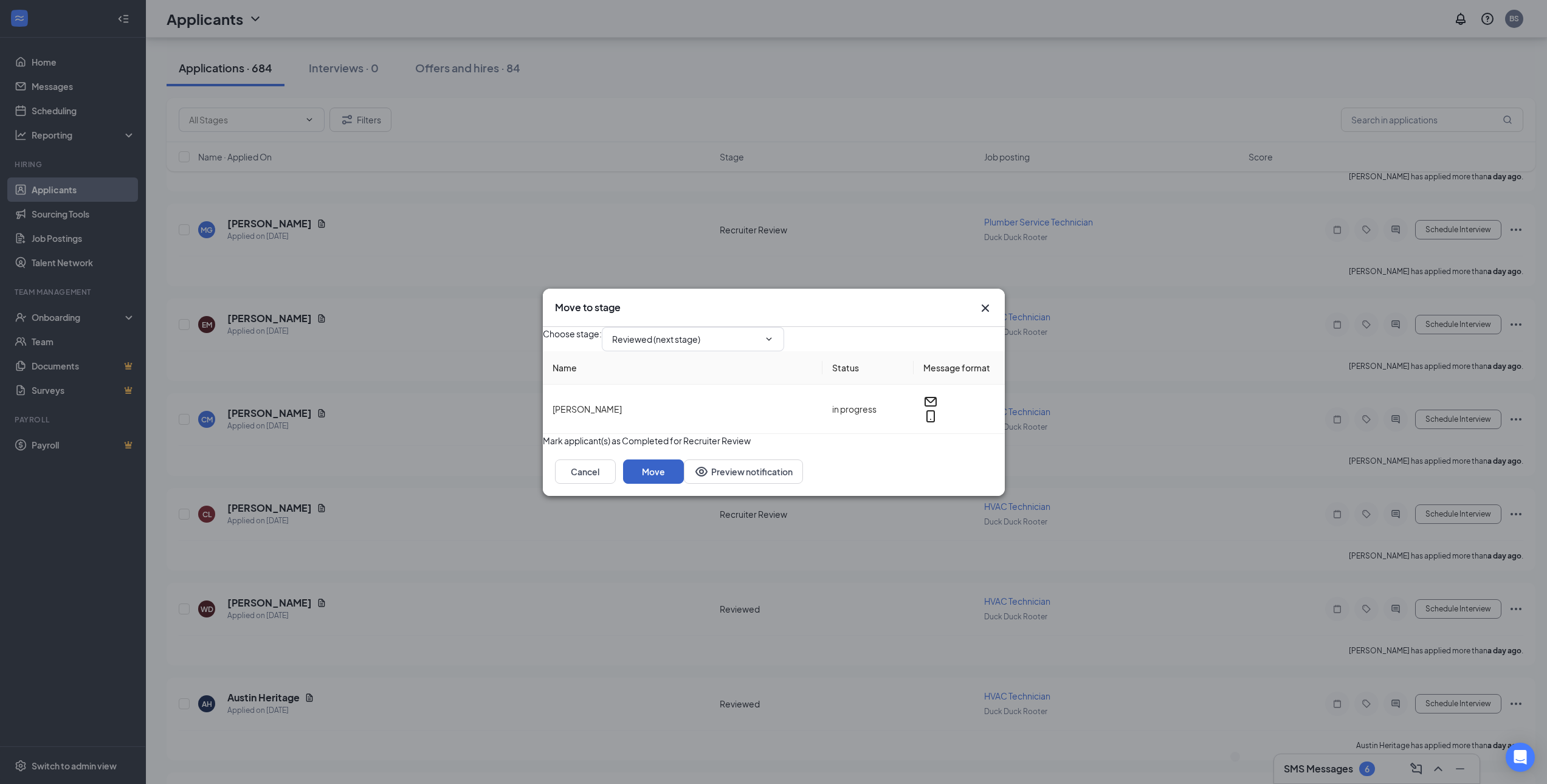
click at [684, 484] on button "Move" at bounding box center [654, 471] width 61 height 25
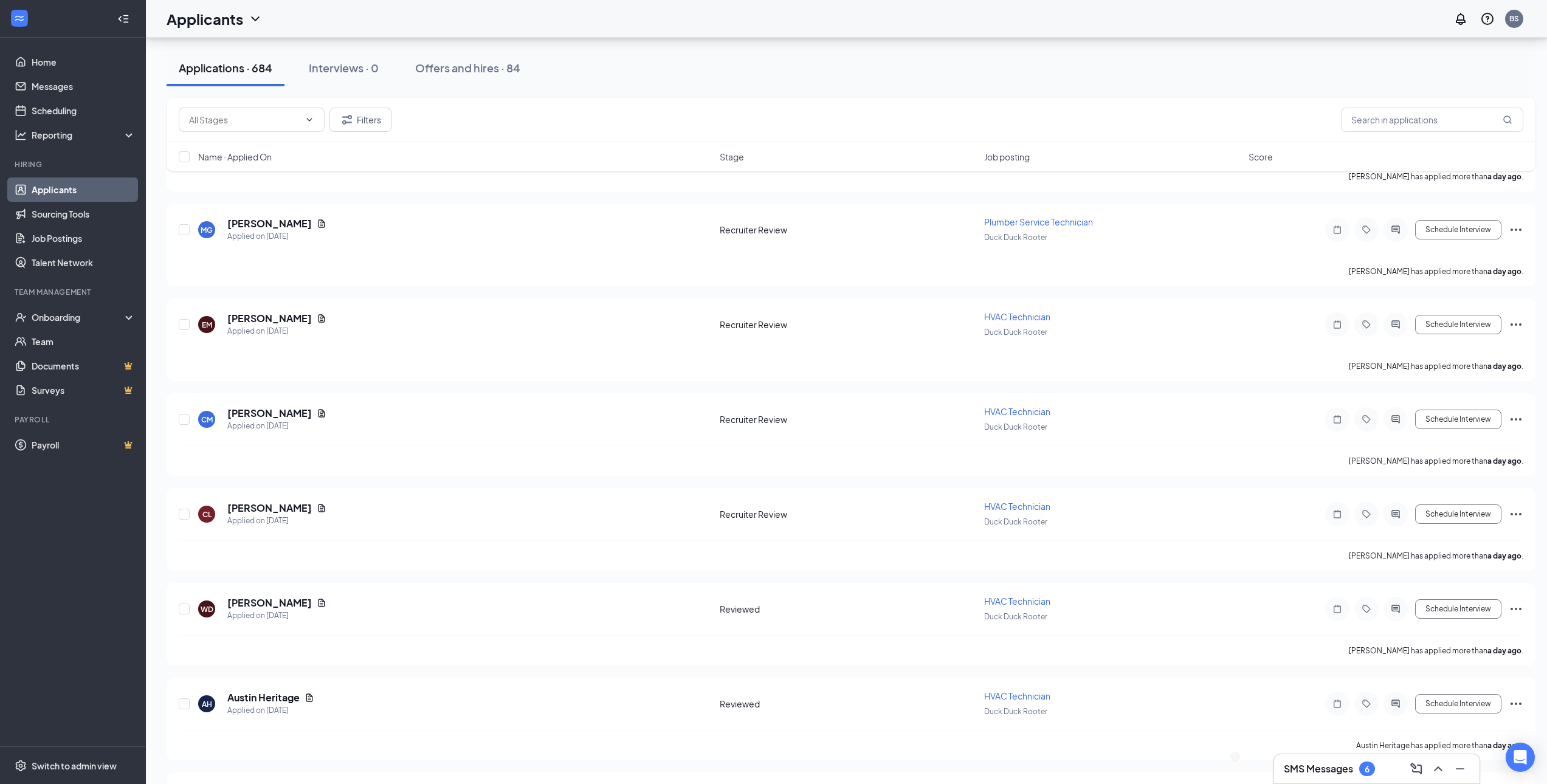
scroll to position [4434, 0]
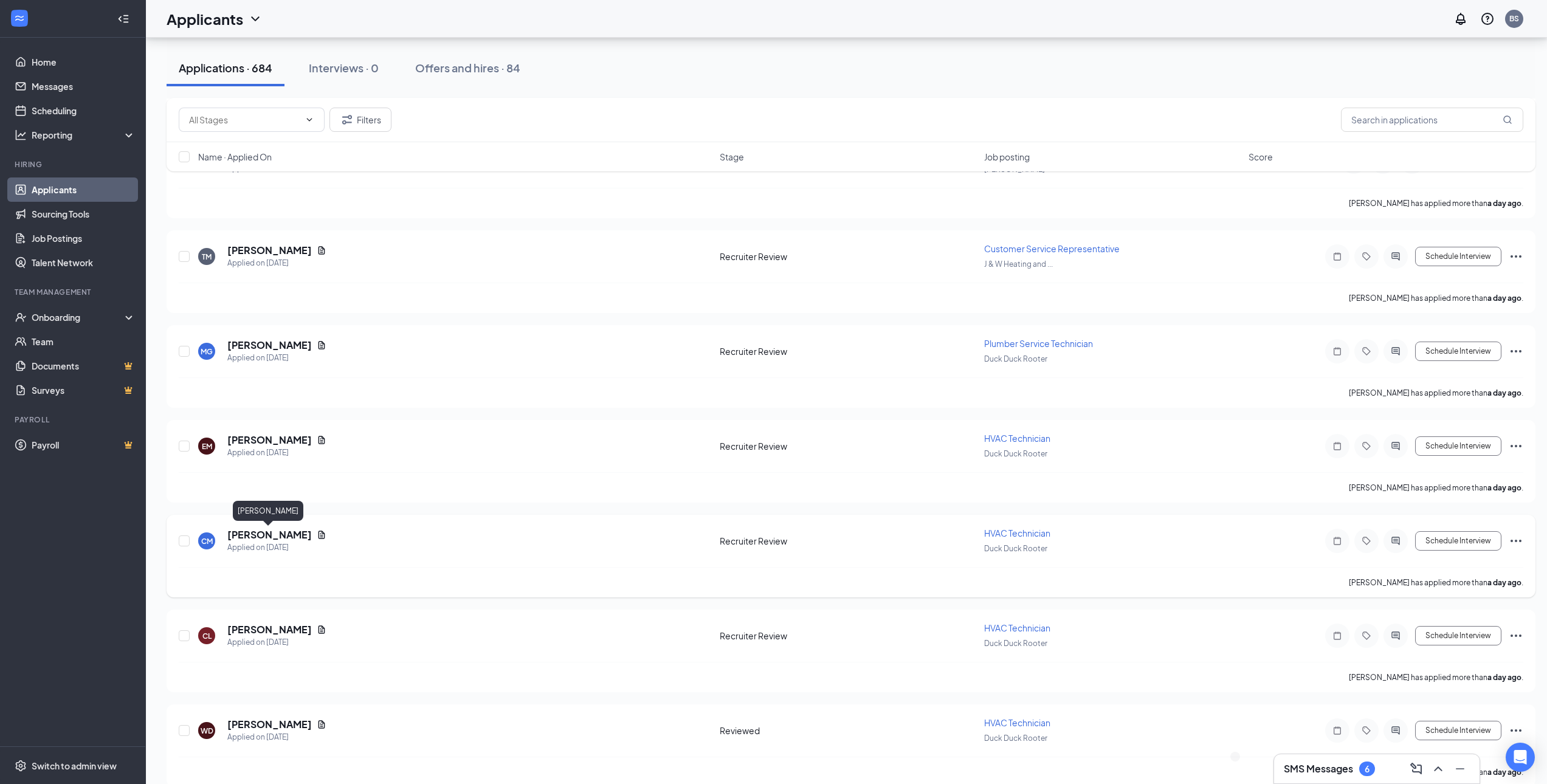
click at [275, 537] on h5 "Cornelius Moore" at bounding box center [270, 535] width 85 height 14
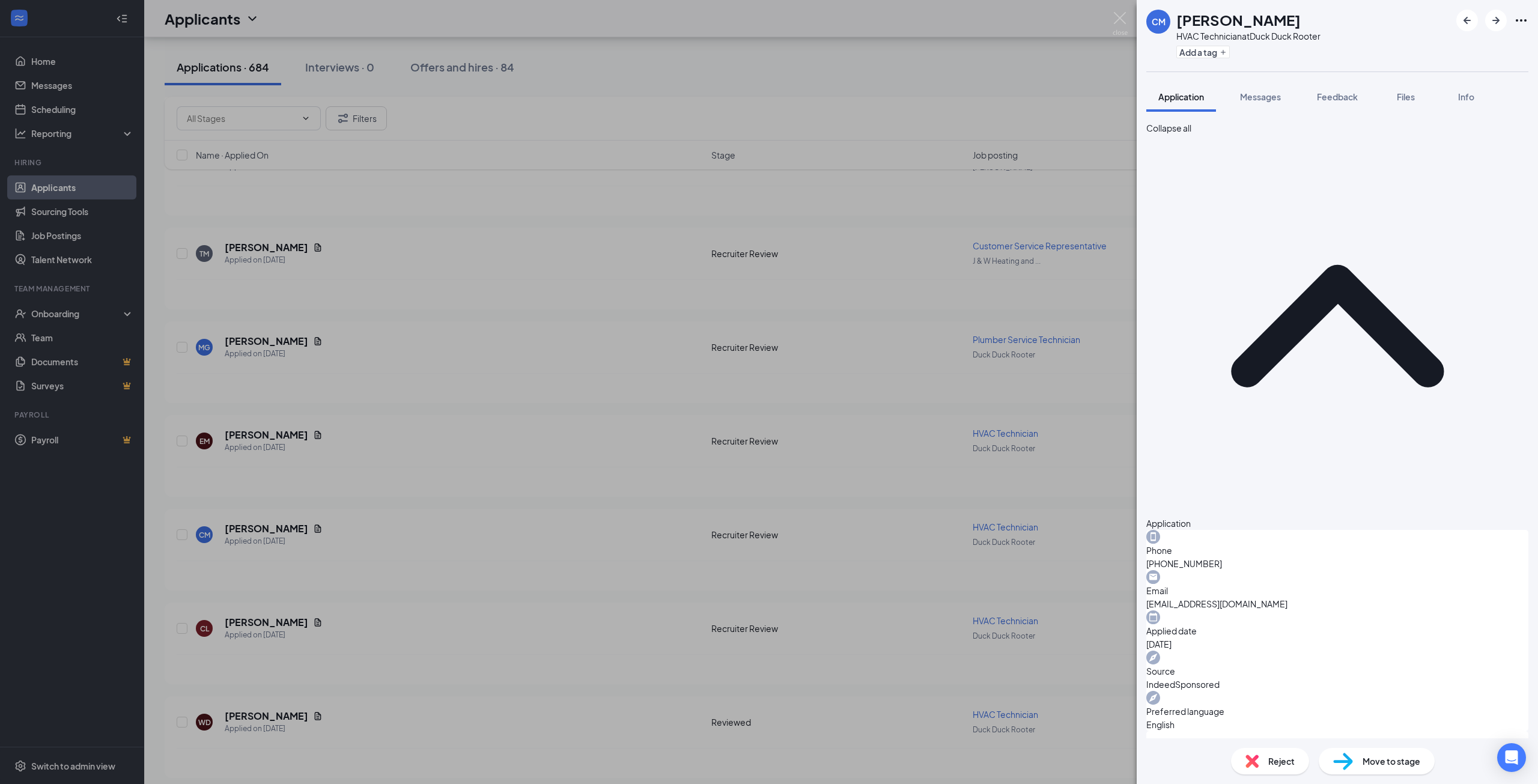
click at [624, 563] on div "CM Cornelius Moore HVAC Technician at Duck Duck Rooter Add a tag Application Me…" at bounding box center [769, 392] width 1538 height 784
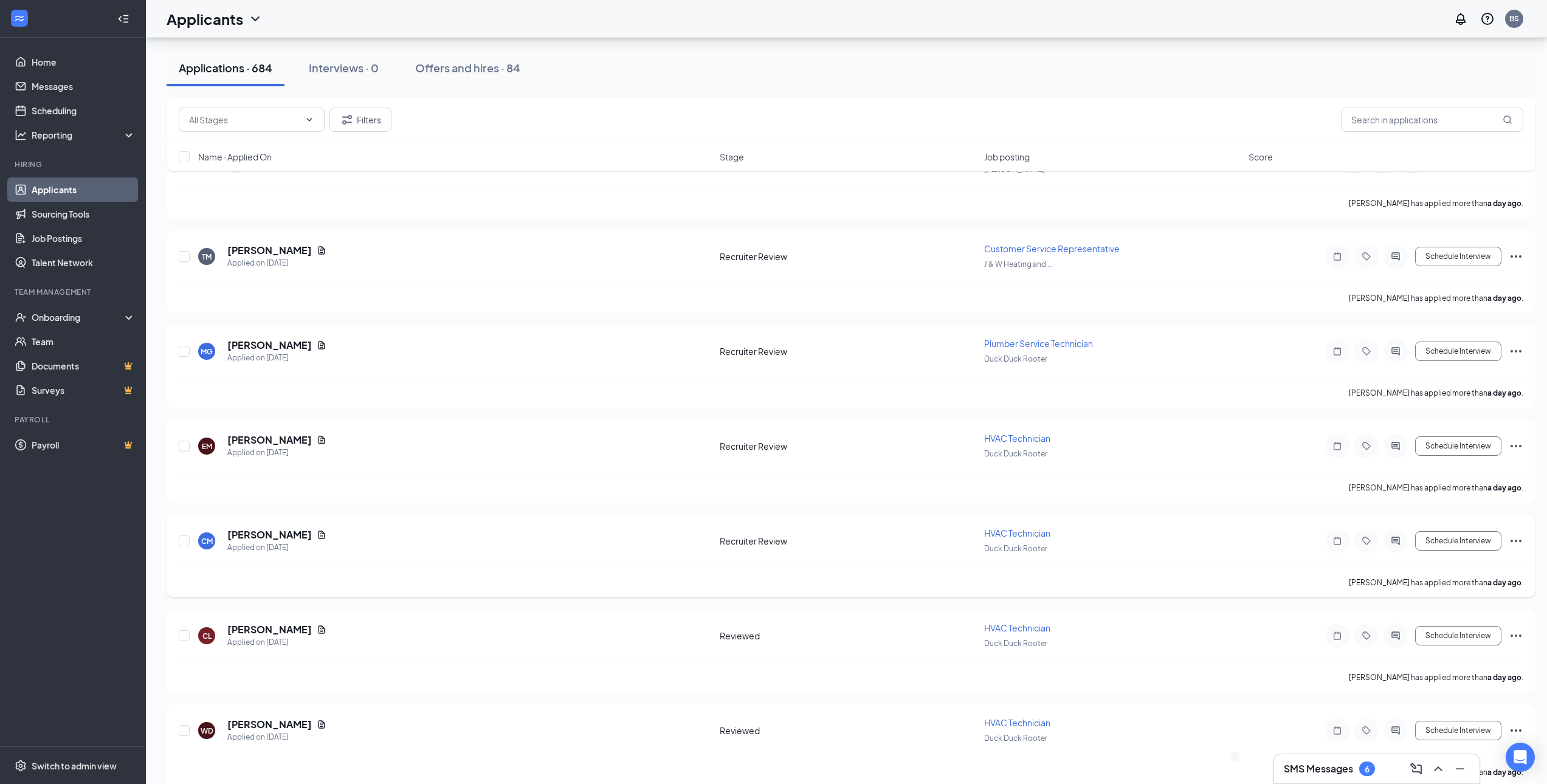
click at [1518, 540] on icon "Ellipses" at bounding box center [1515, 540] width 15 height 15
click at [1465, 634] on p "Move to stage" at bounding box center [1461, 627] width 110 height 12
type input "Reviewed (next stage)"
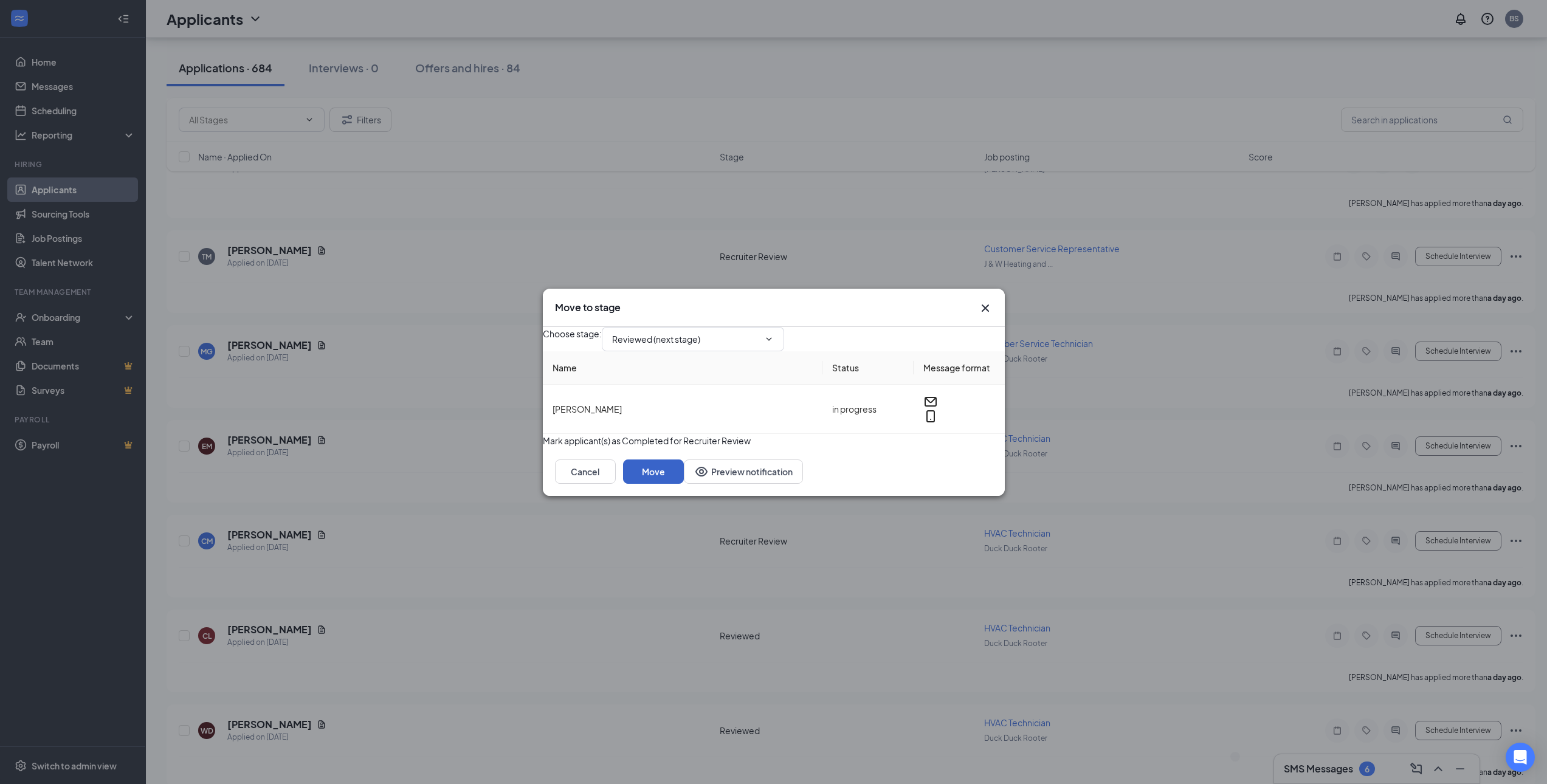
click at [684, 484] on button "Move" at bounding box center [654, 471] width 61 height 25
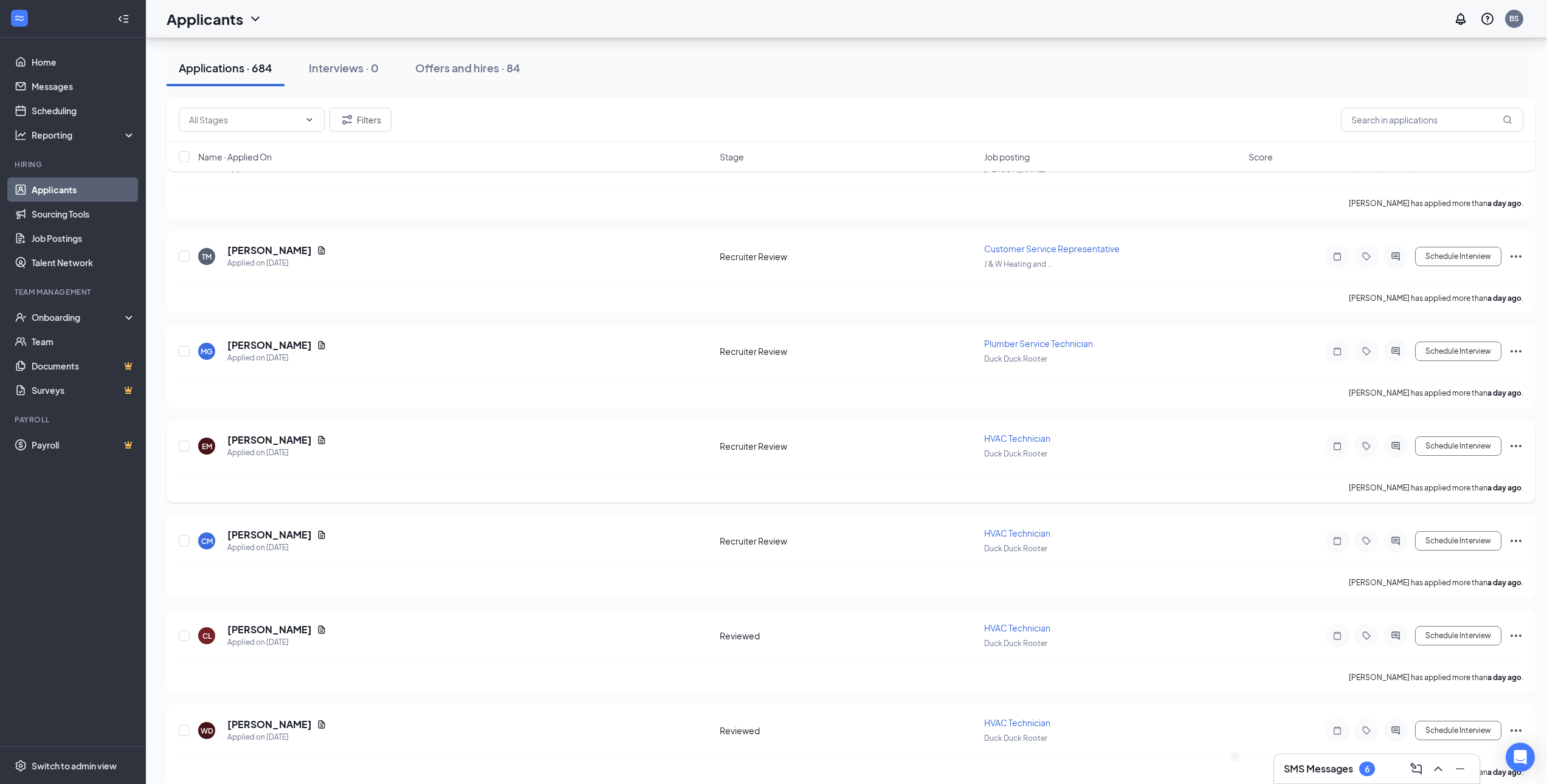
click at [249, 438] on h5 "Eric Moreno" at bounding box center [270, 440] width 85 height 14
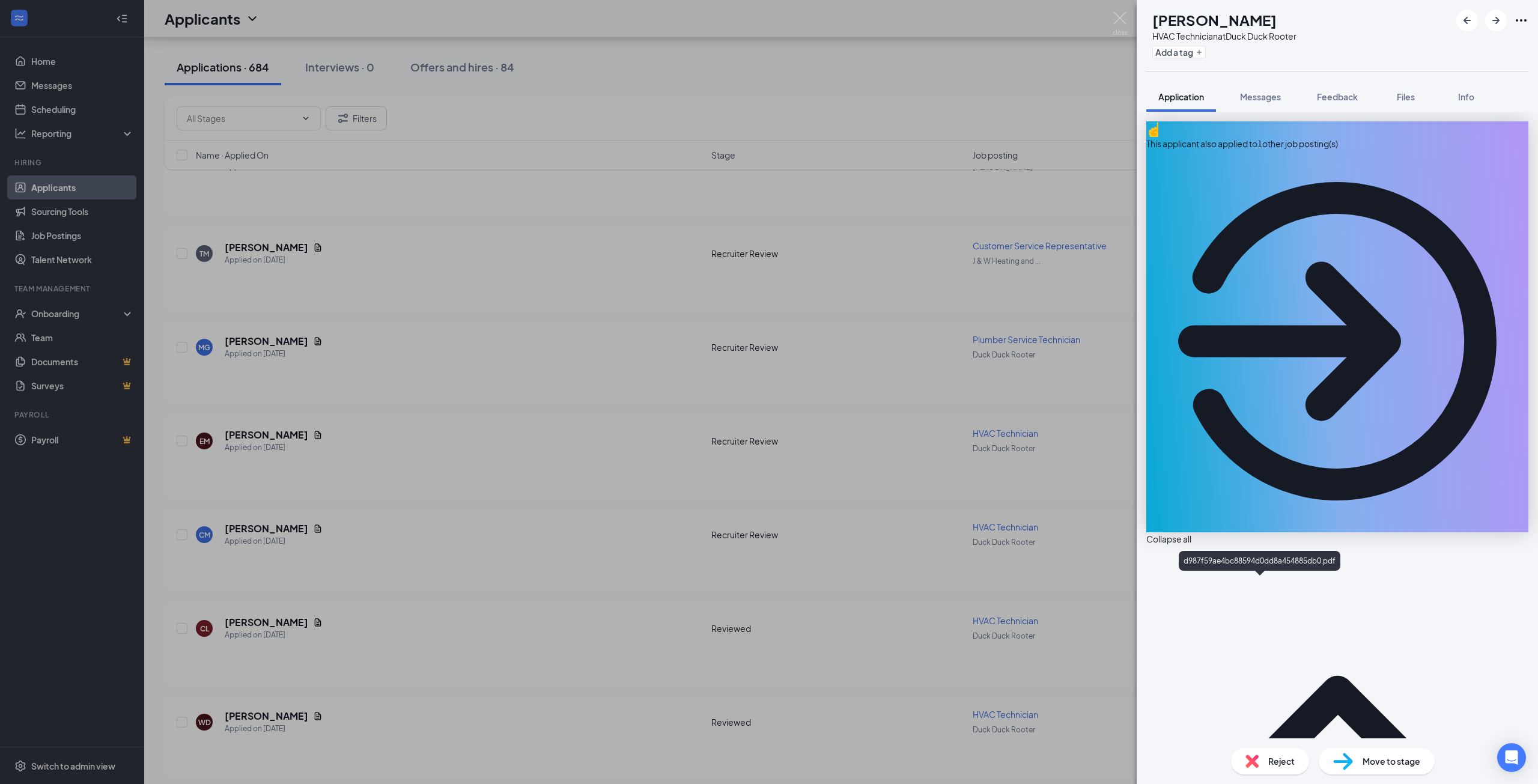
click at [810, 586] on div "EM Eric Moreno HVAC Technician at Duck Duck Rooter Add a tag Application Messag…" at bounding box center [769, 392] width 1538 height 784
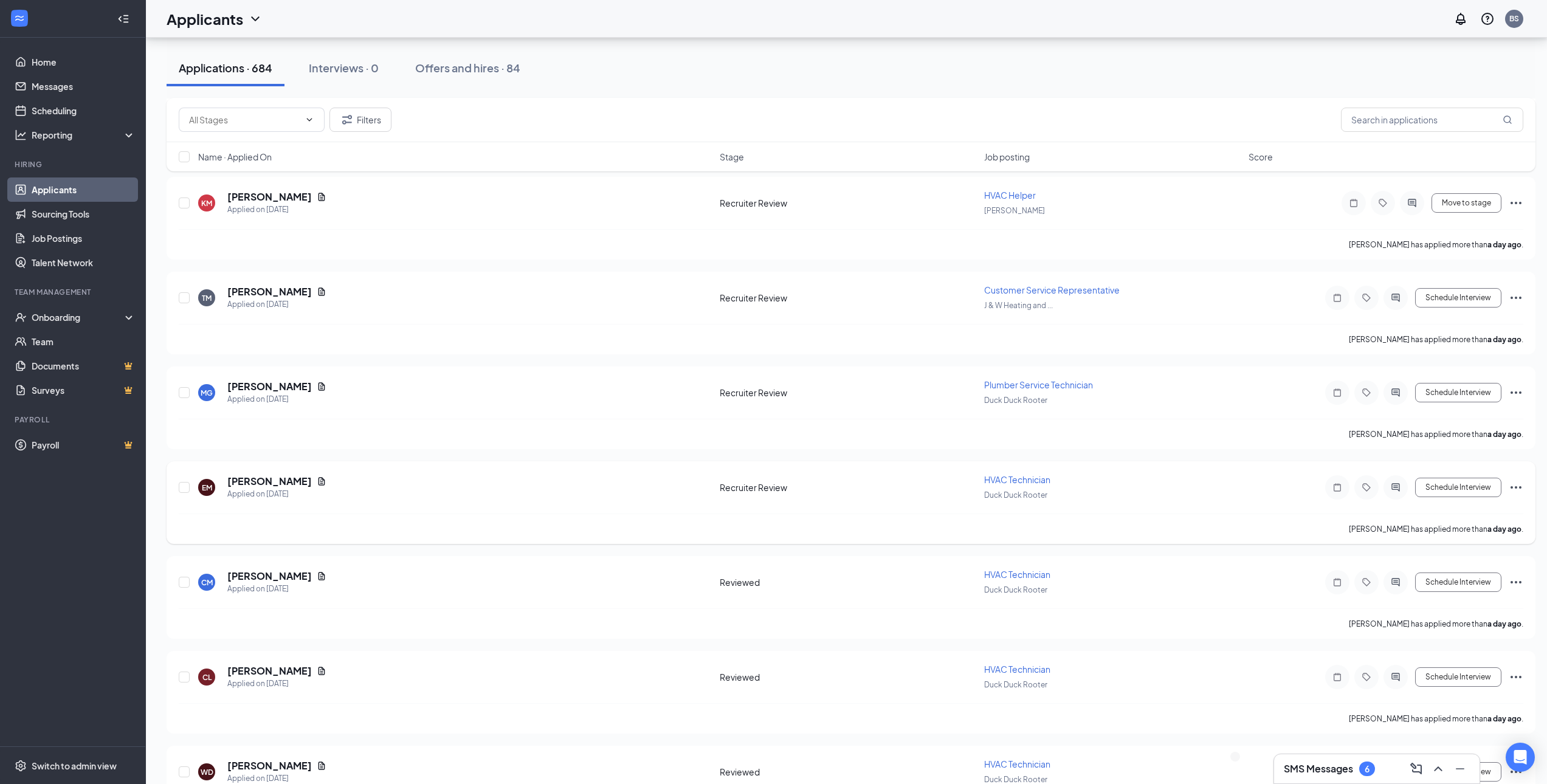
scroll to position [4373, 0]
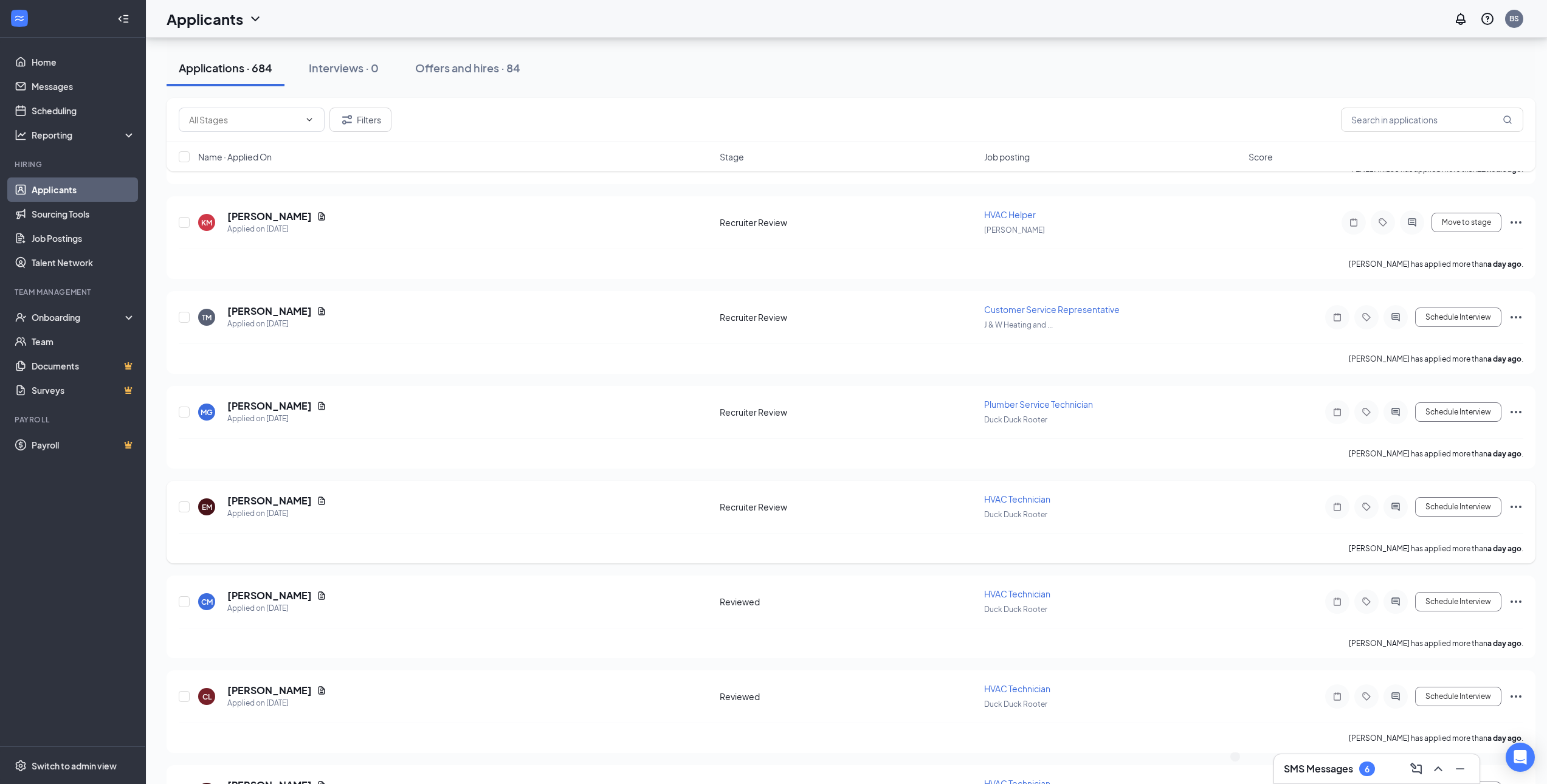
click at [1515, 506] on icon "Ellipses" at bounding box center [1515, 507] width 11 height 2
click at [1455, 599] on p "Move to stage" at bounding box center [1461, 593] width 110 height 12
type input "Reviewed (next stage)"
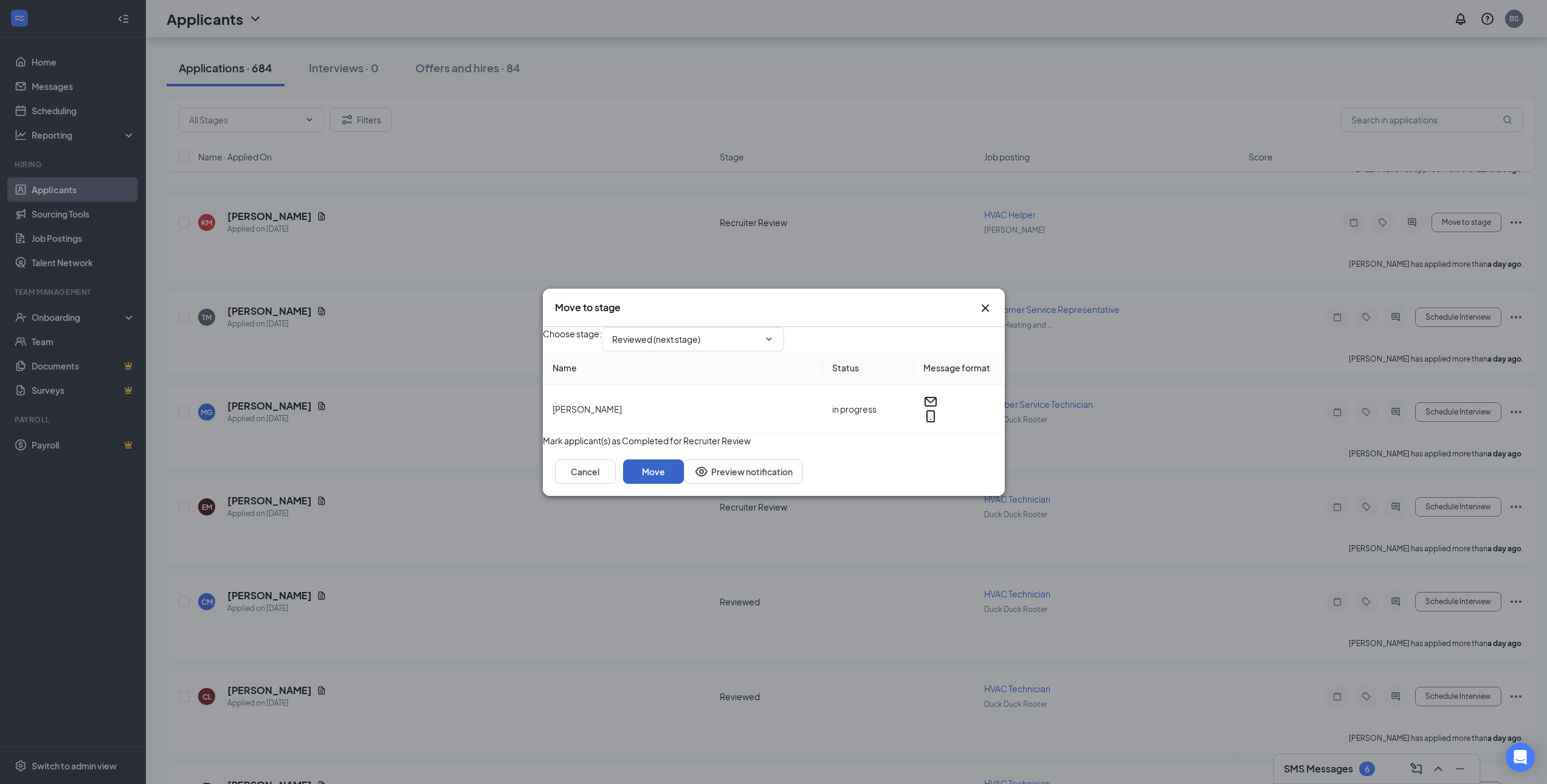
click at [684, 484] on button "Move" at bounding box center [654, 471] width 61 height 25
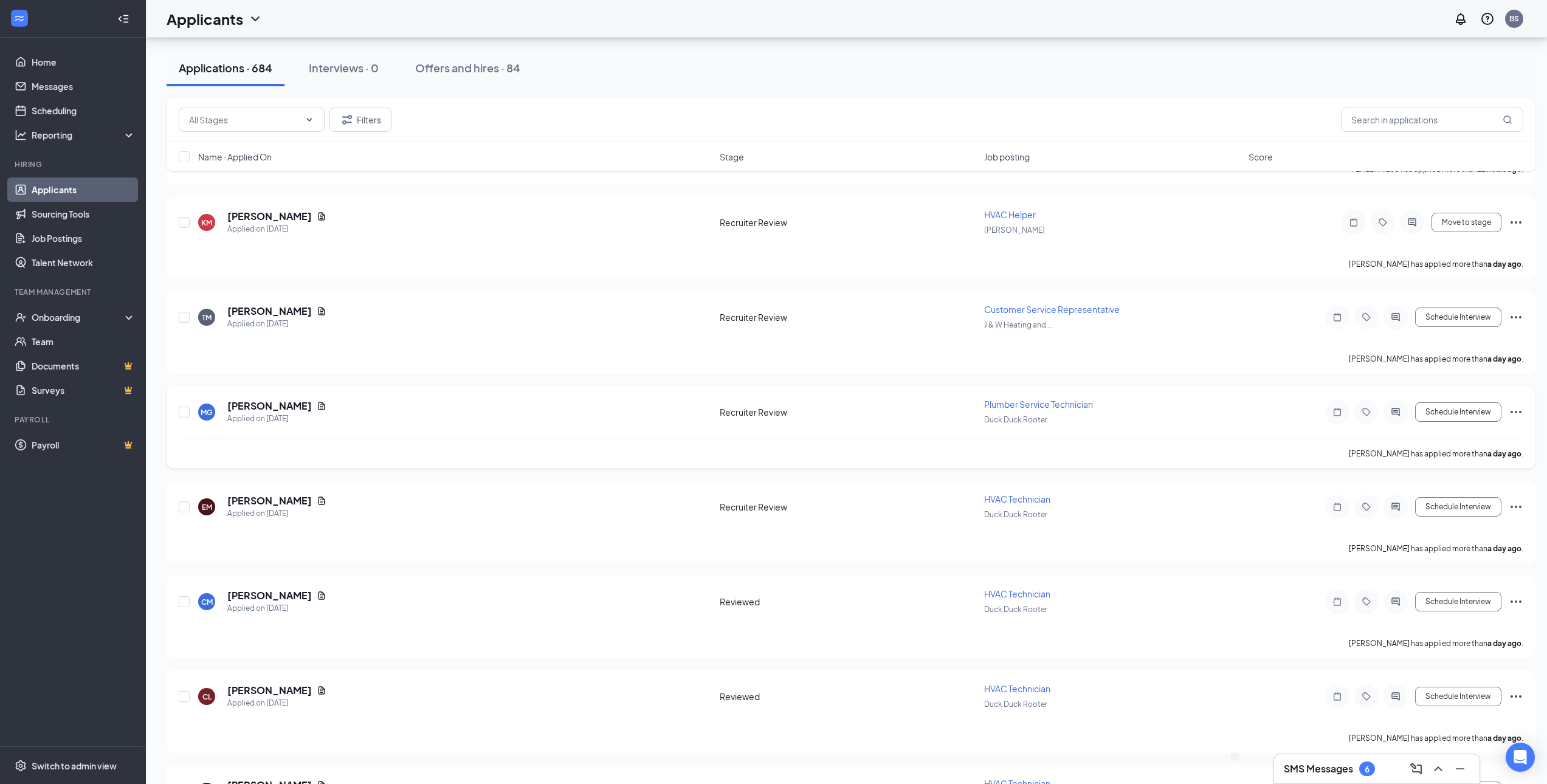
scroll to position [4313, 0]
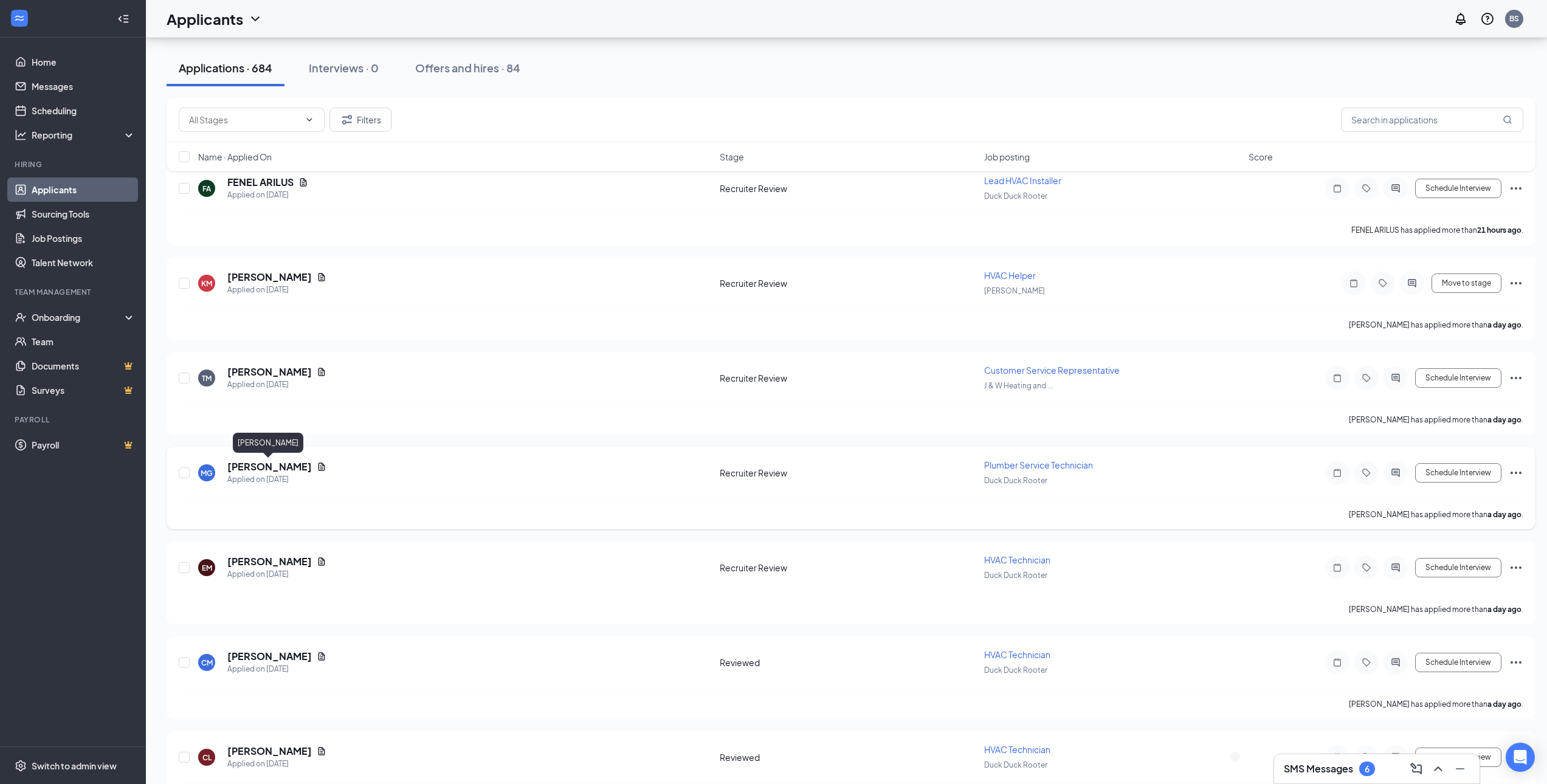
click at [259, 461] on h5 "[PERSON_NAME]" at bounding box center [270, 467] width 85 height 14
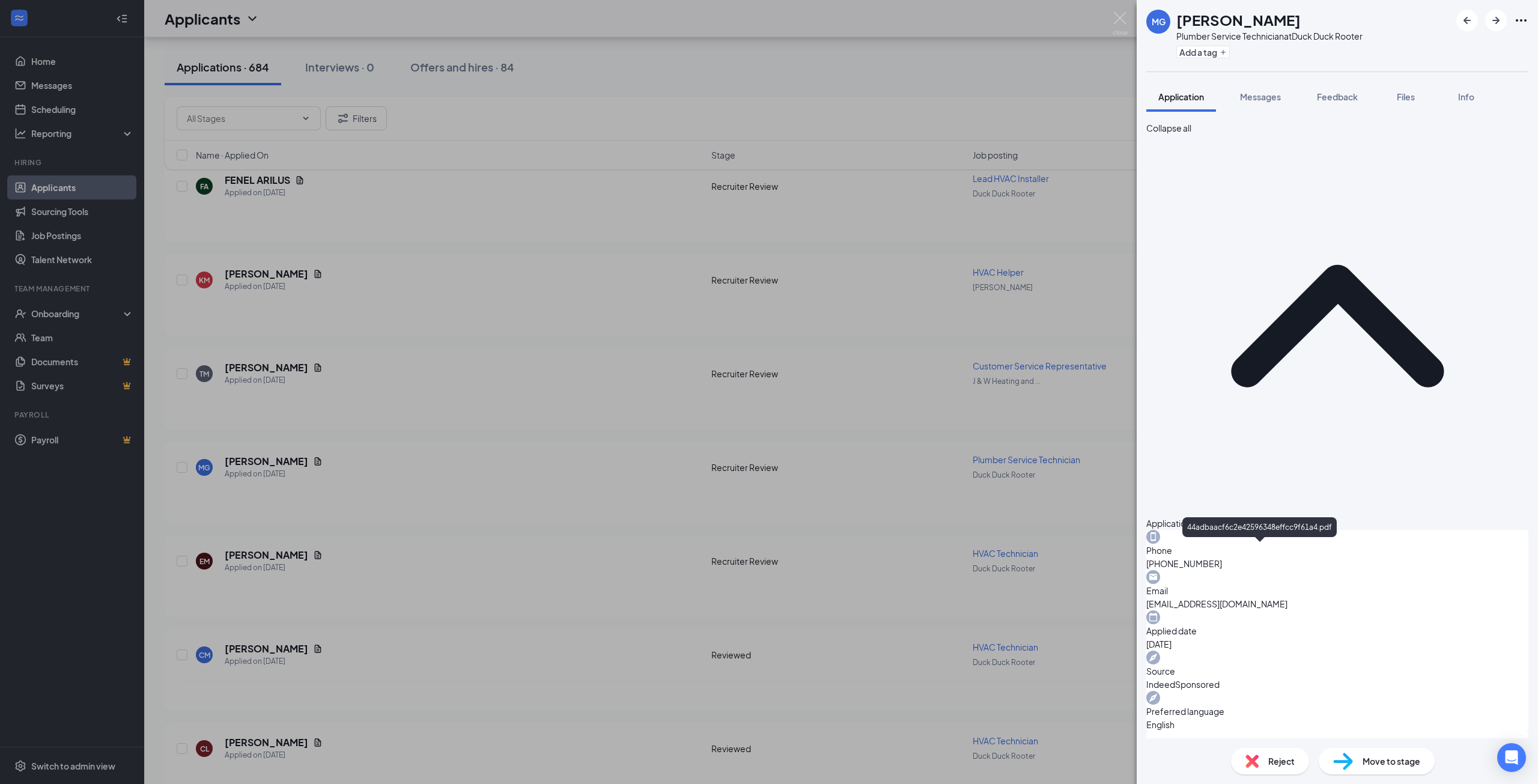
drag, startPoint x: 685, startPoint y: 447, endPoint x: 1226, endPoint y: 486, distance: 542.4
click at [689, 449] on div "[PERSON_NAME] Plumber Service Technician at Duck Duck Rooter Add a tag Applicat…" at bounding box center [769, 392] width 1538 height 784
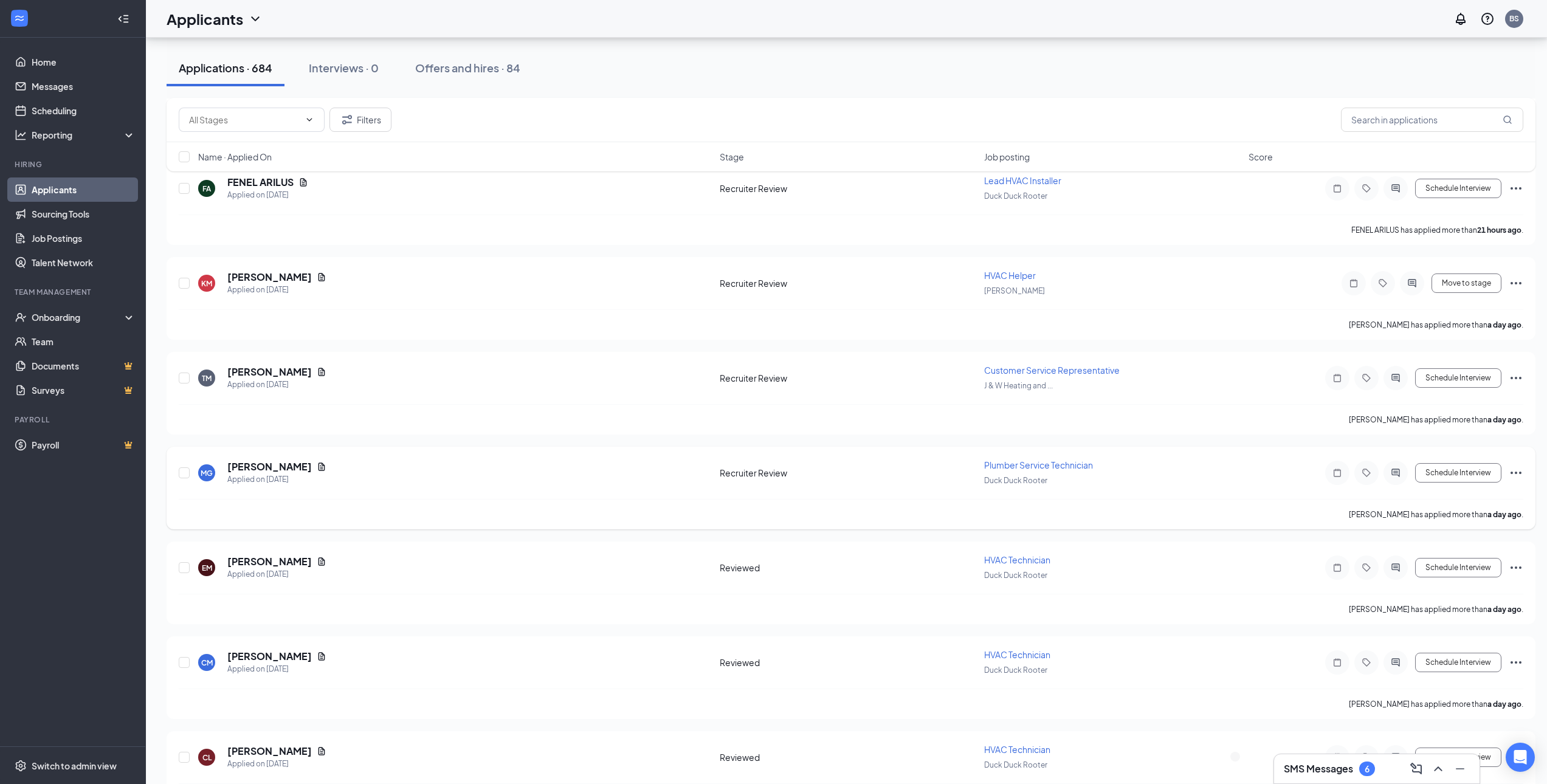
click at [1402, 471] on icon "ActiveChat" at bounding box center [1395, 473] width 15 height 10
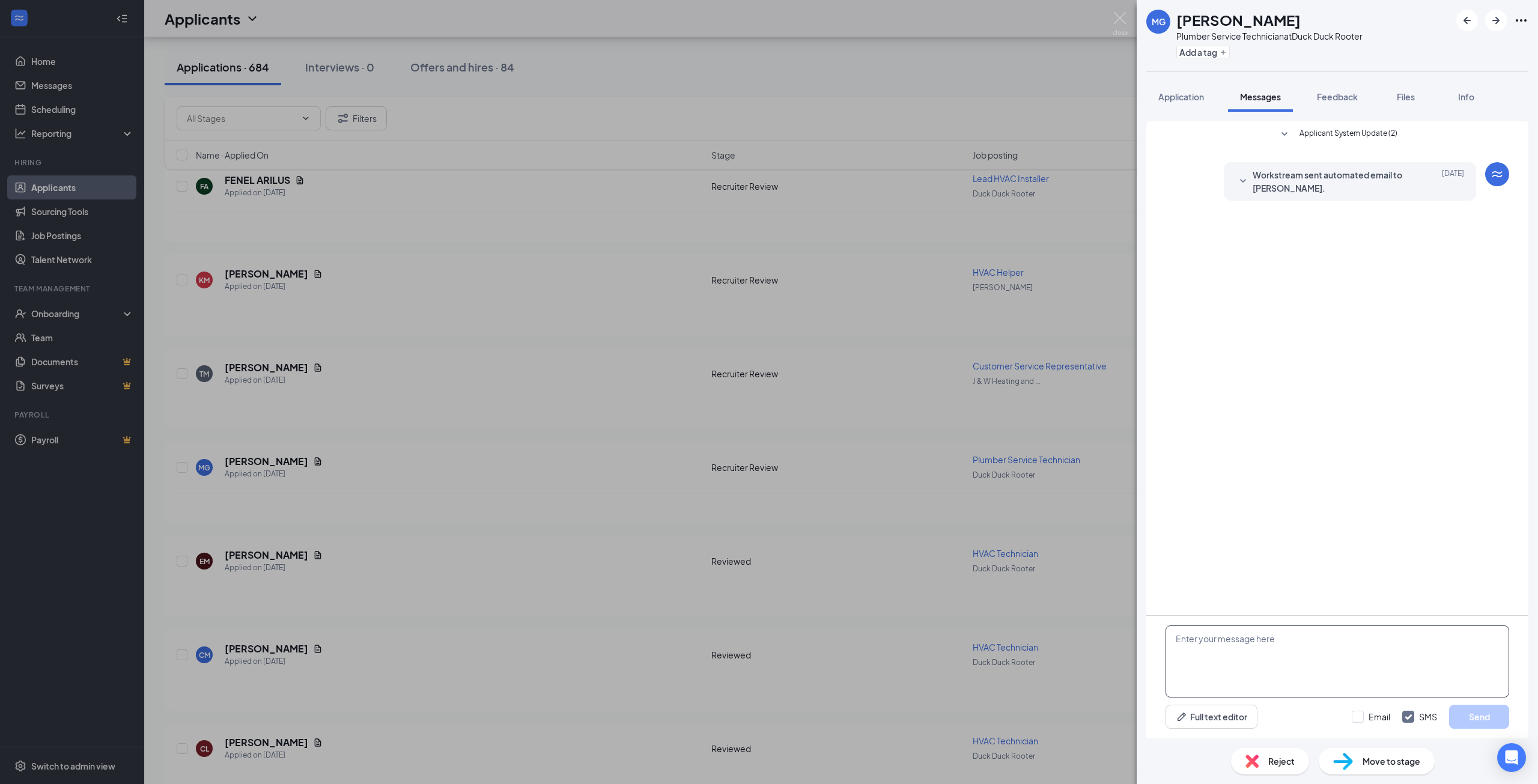
click at [1271, 651] on textarea at bounding box center [1337, 661] width 344 height 72
paste textarea "Hi Arthur! Thanks for applying with Neese! We would like to schedule a brief ph…"
drag, startPoint x: 1226, startPoint y: 637, endPoint x: 1185, endPoint y: 636, distance: 41.0
click at [1185, 636] on textarea "Hi Arthur! Thanks for applying with Neese! We would like to schedule a brief ph…" at bounding box center [1337, 661] width 344 height 72
drag, startPoint x: 1309, startPoint y: 652, endPoint x: 1273, endPoint y: 654, distance: 36.1
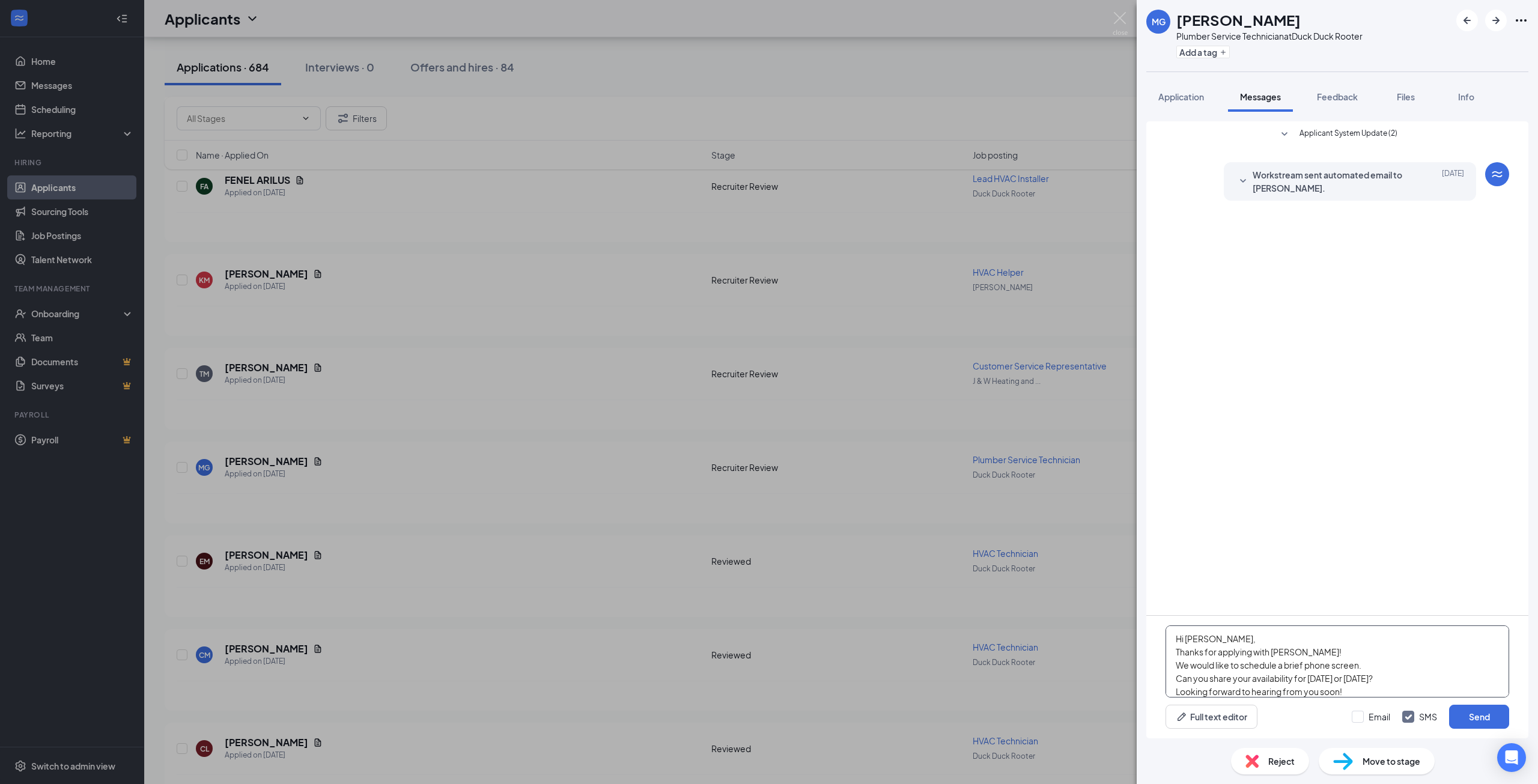
click at [1273, 654] on textarea "Hi Marquiss, Thanks for applying with Neese! We would like to schedule a brief …" at bounding box center [1337, 661] width 344 height 72
type textarea "Hi Marquiss, Thanks for applying with Duck Duck Rooter! We would like to schedu…"
click at [1466, 713] on button "Send" at bounding box center [1479, 717] width 61 height 24
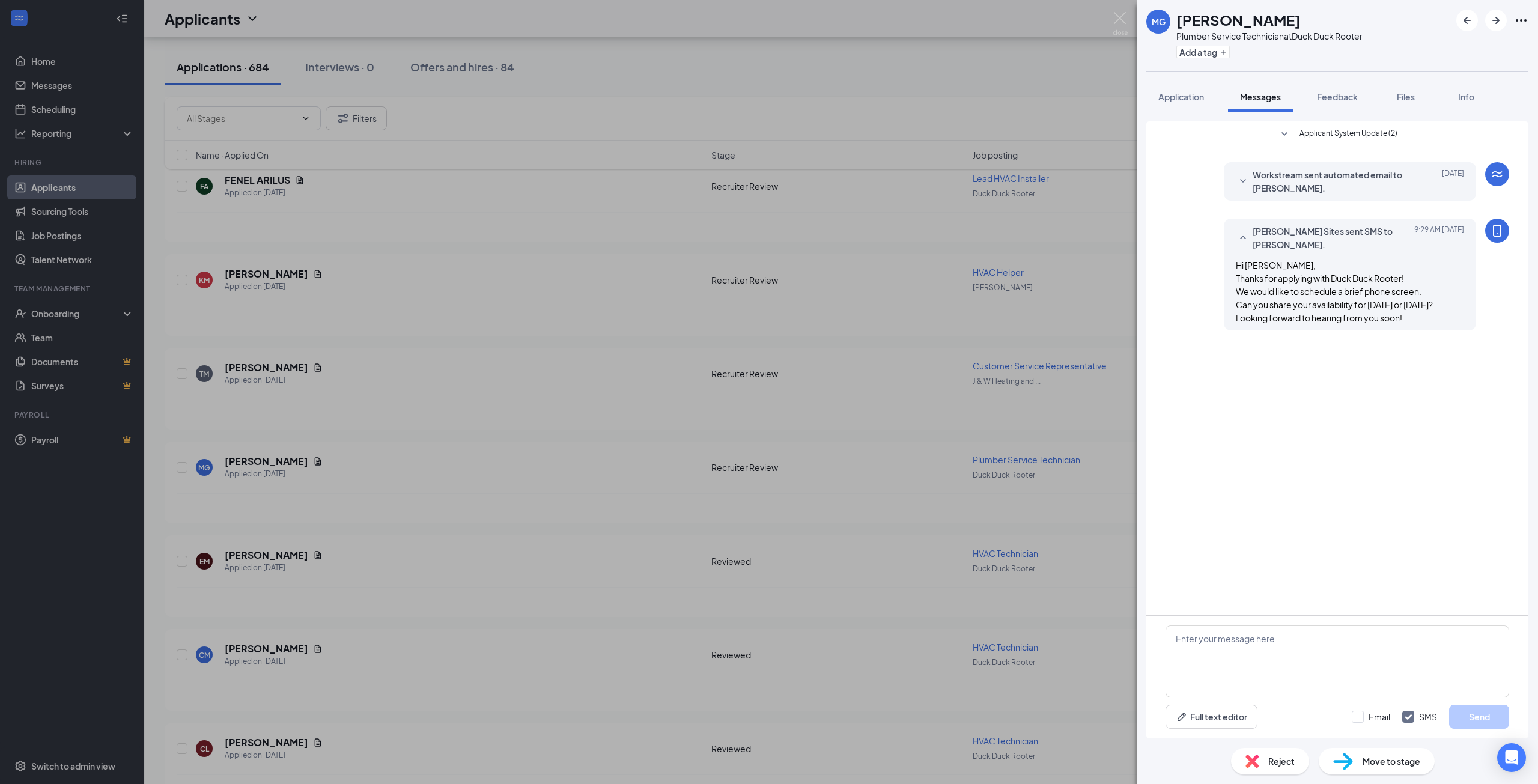
click at [883, 579] on div "MG Marquiss Gibson Plumber Service Technician at Duck Duck Rooter Add a tag App…" at bounding box center [769, 392] width 1538 height 784
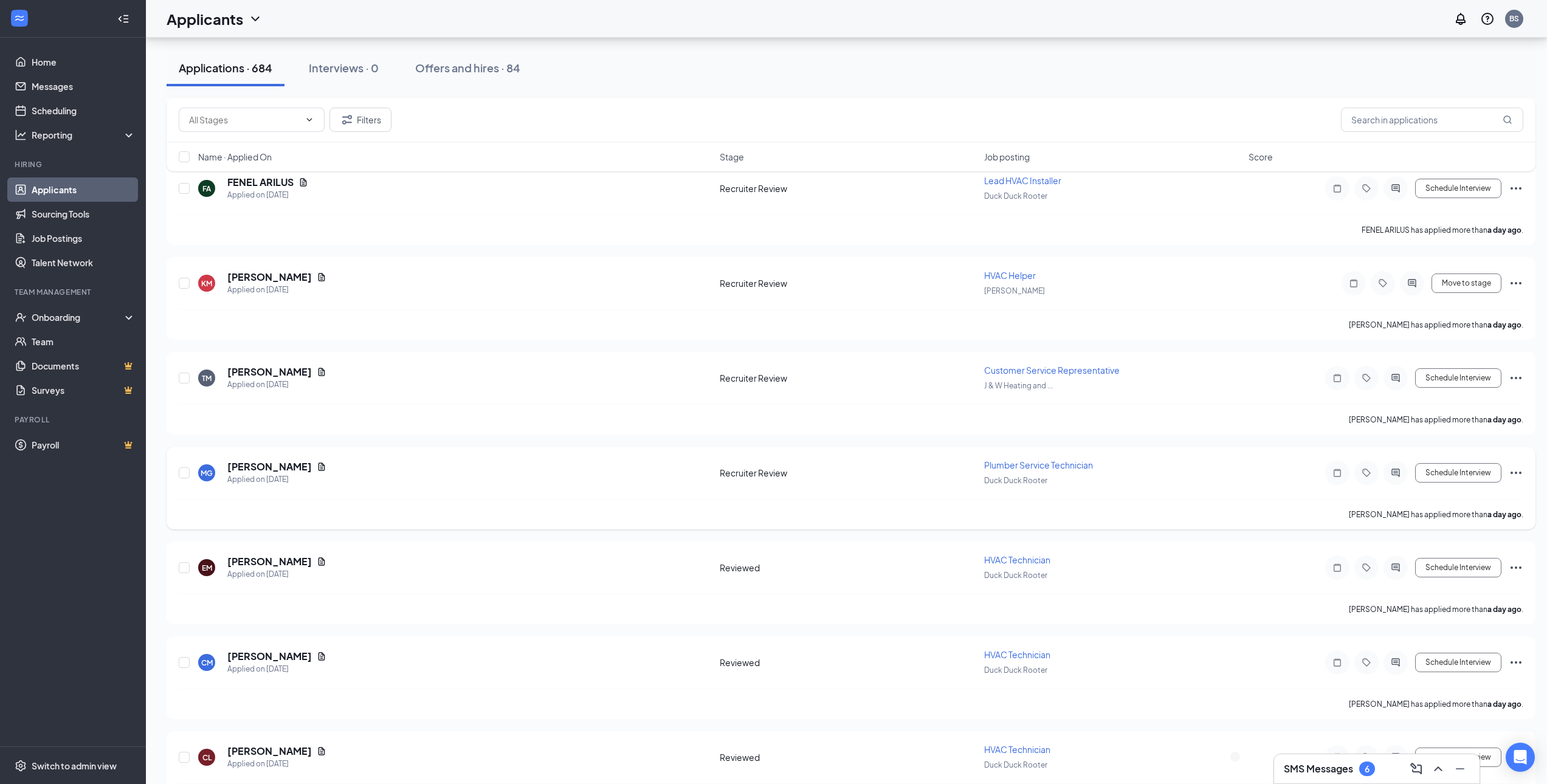
click at [1519, 473] on icon "Ellipses" at bounding box center [1515, 472] width 11 height 2
click at [1444, 566] on p "Move to stage" at bounding box center [1461, 559] width 110 height 12
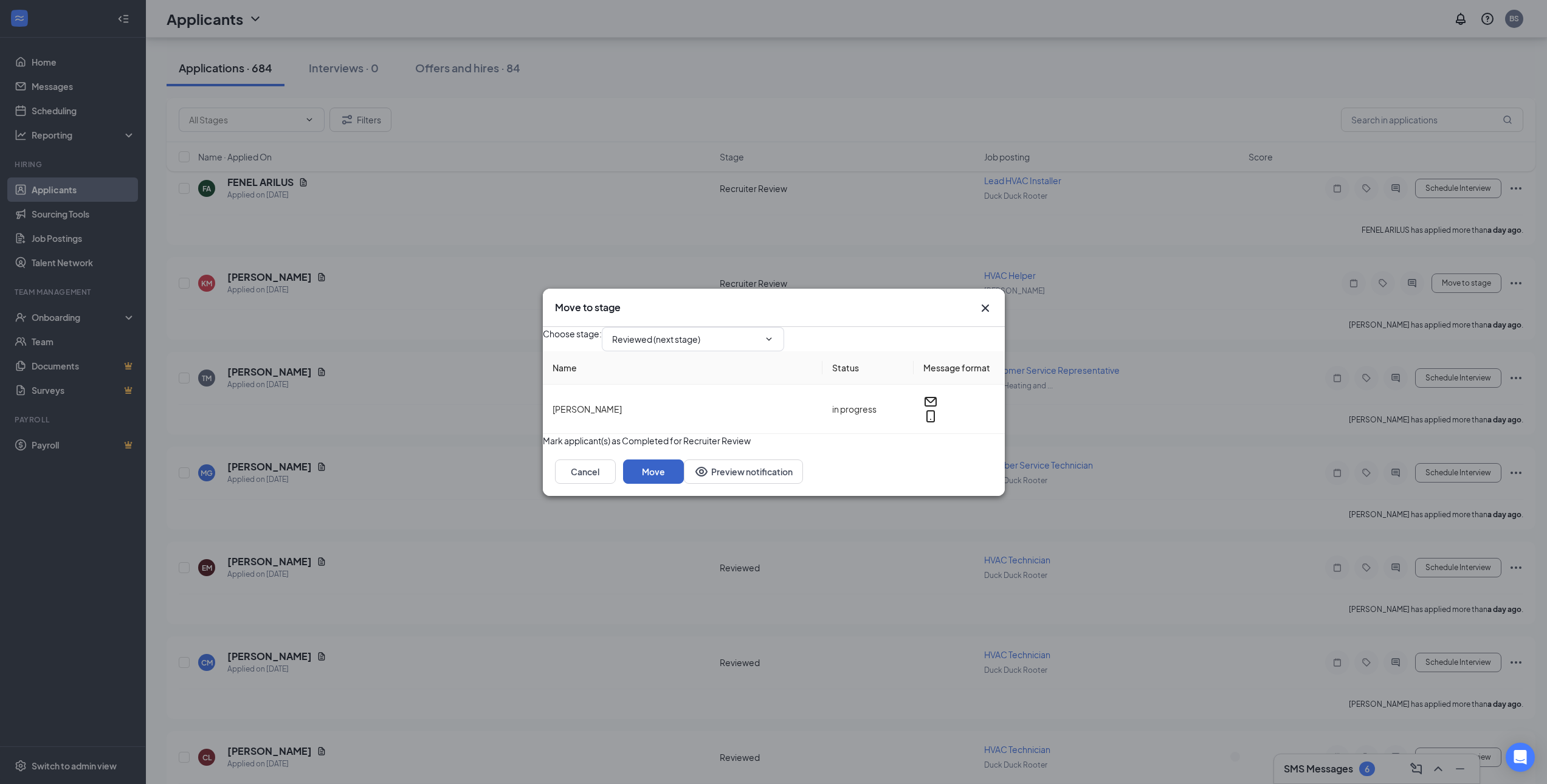
click at [684, 484] on button "Move" at bounding box center [654, 471] width 61 height 25
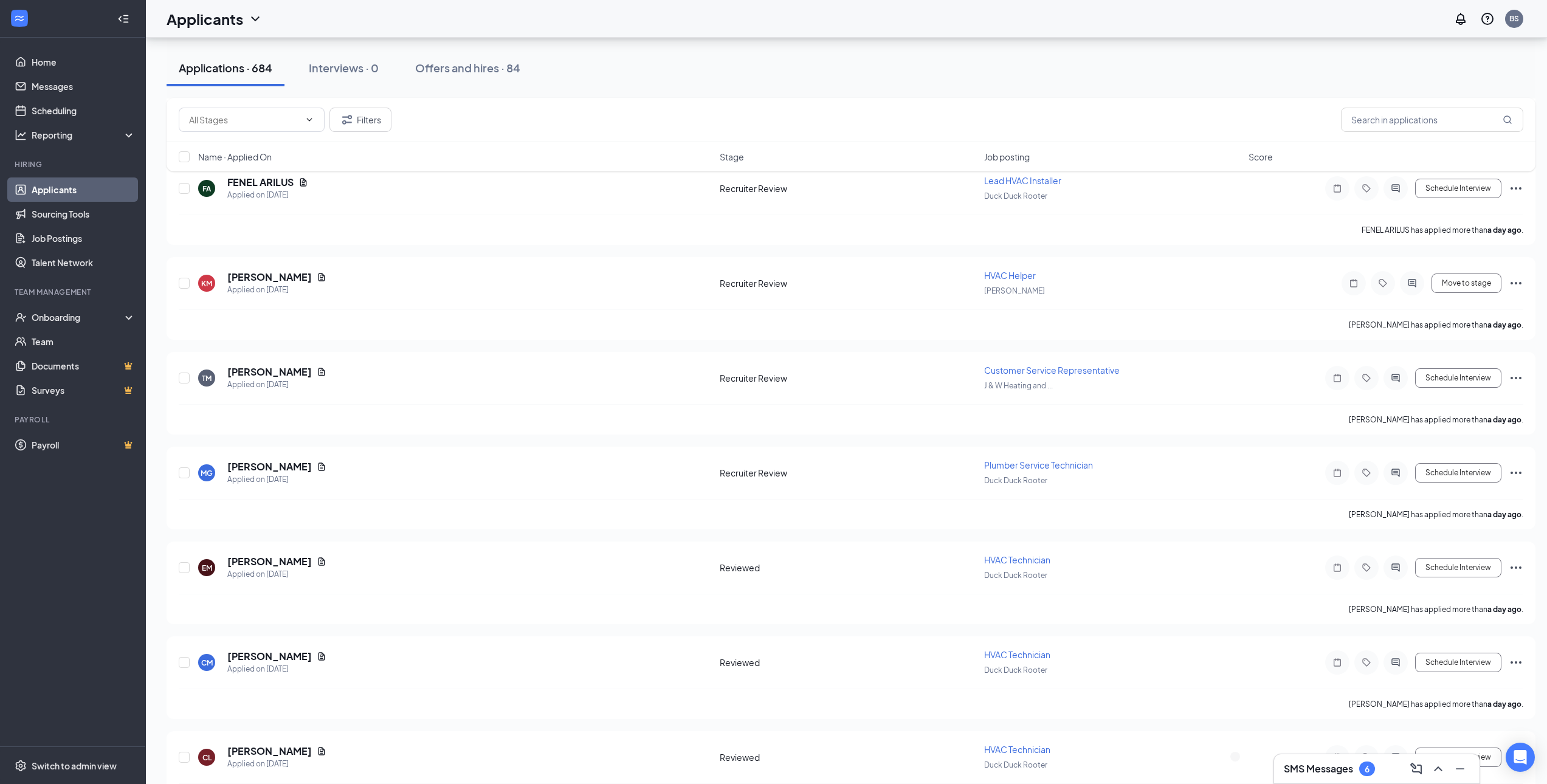
scroll to position [4192, 0]
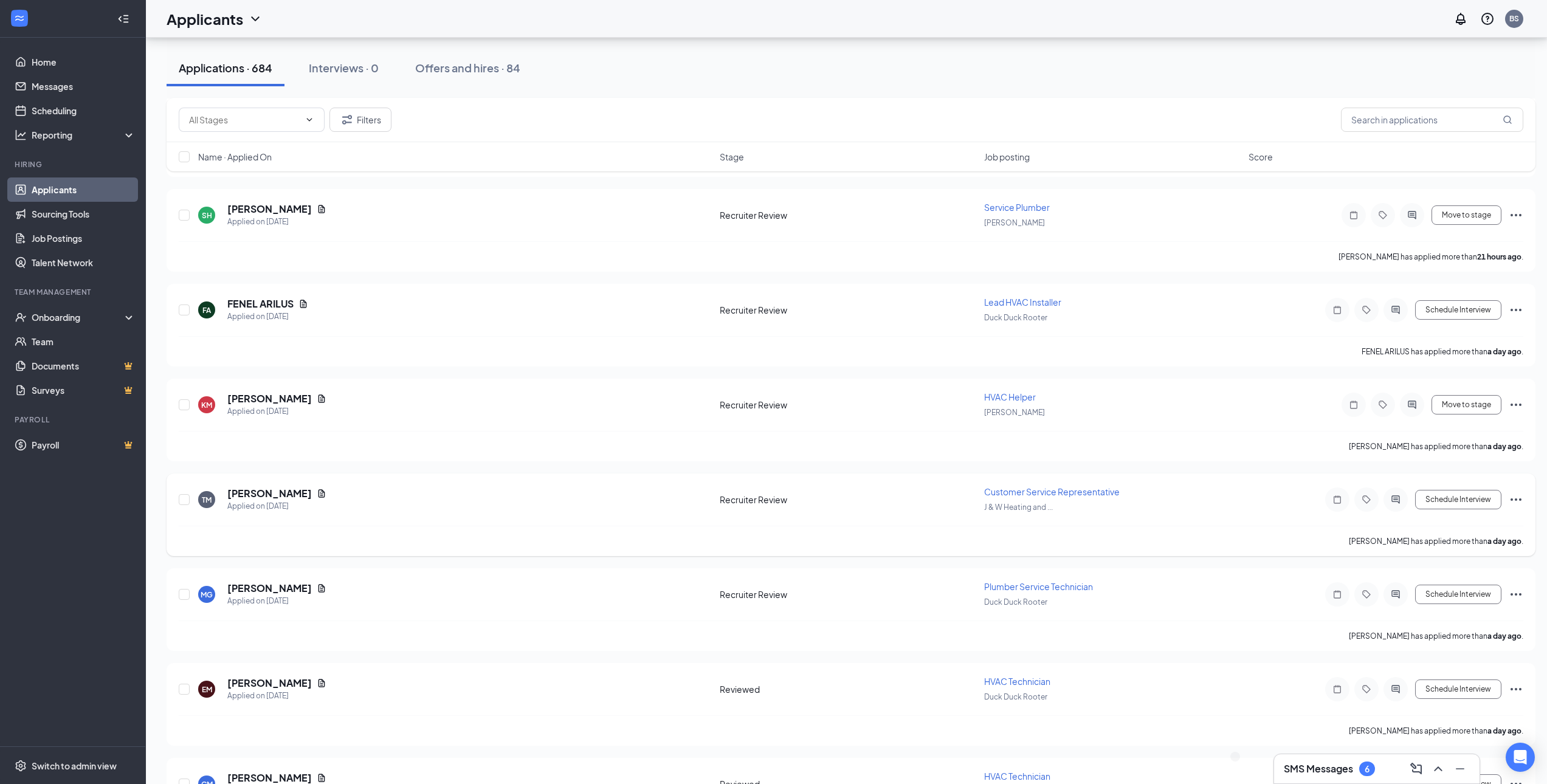
click at [1519, 502] on icon "Ellipses" at bounding box center [1515, 499] width 15 height 15
click at [1451, 592] on p "Move to stage" at bounding box center [1461, 587] width 110 height 12
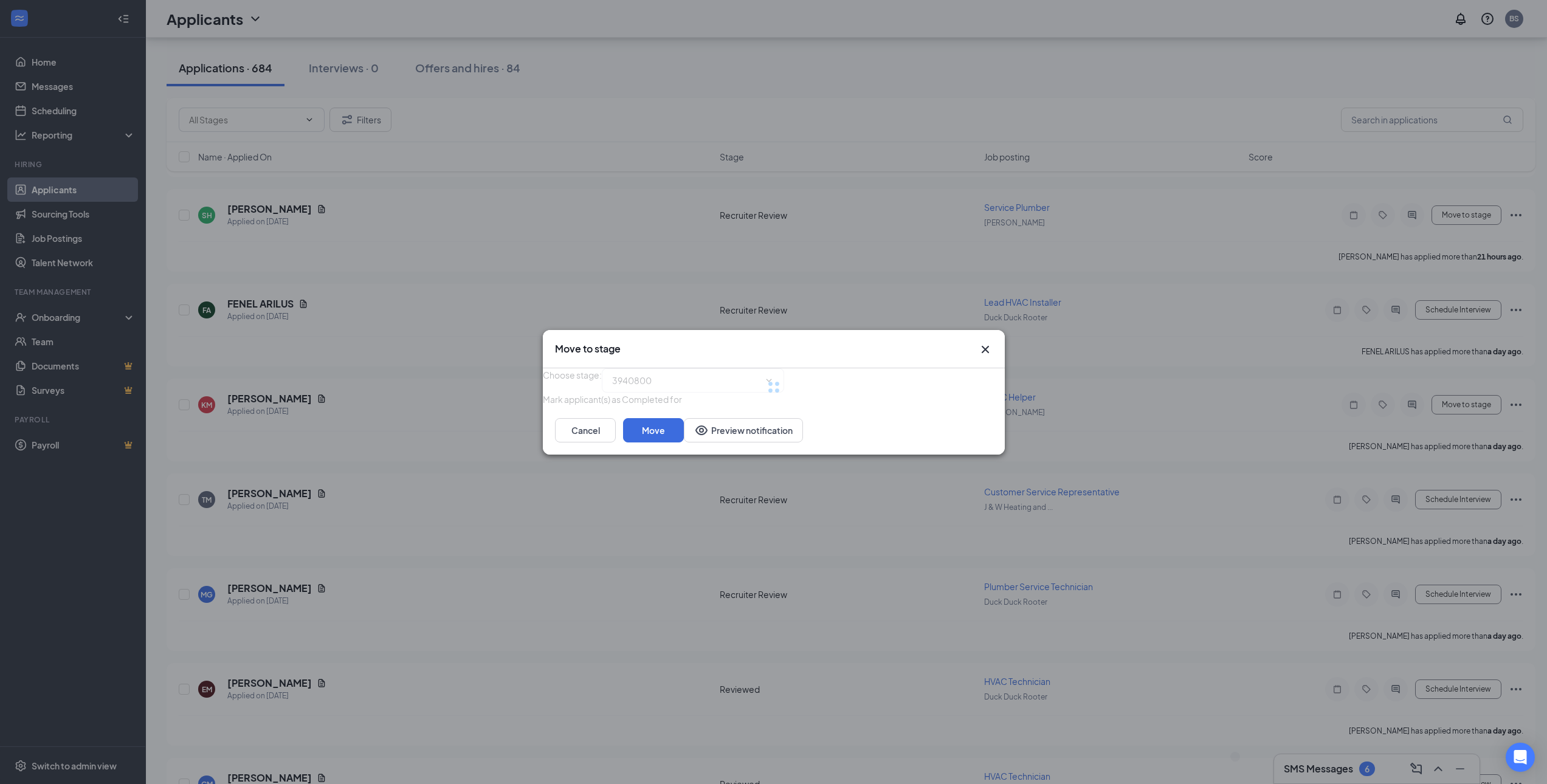
type input "Reviewed (next stage)"
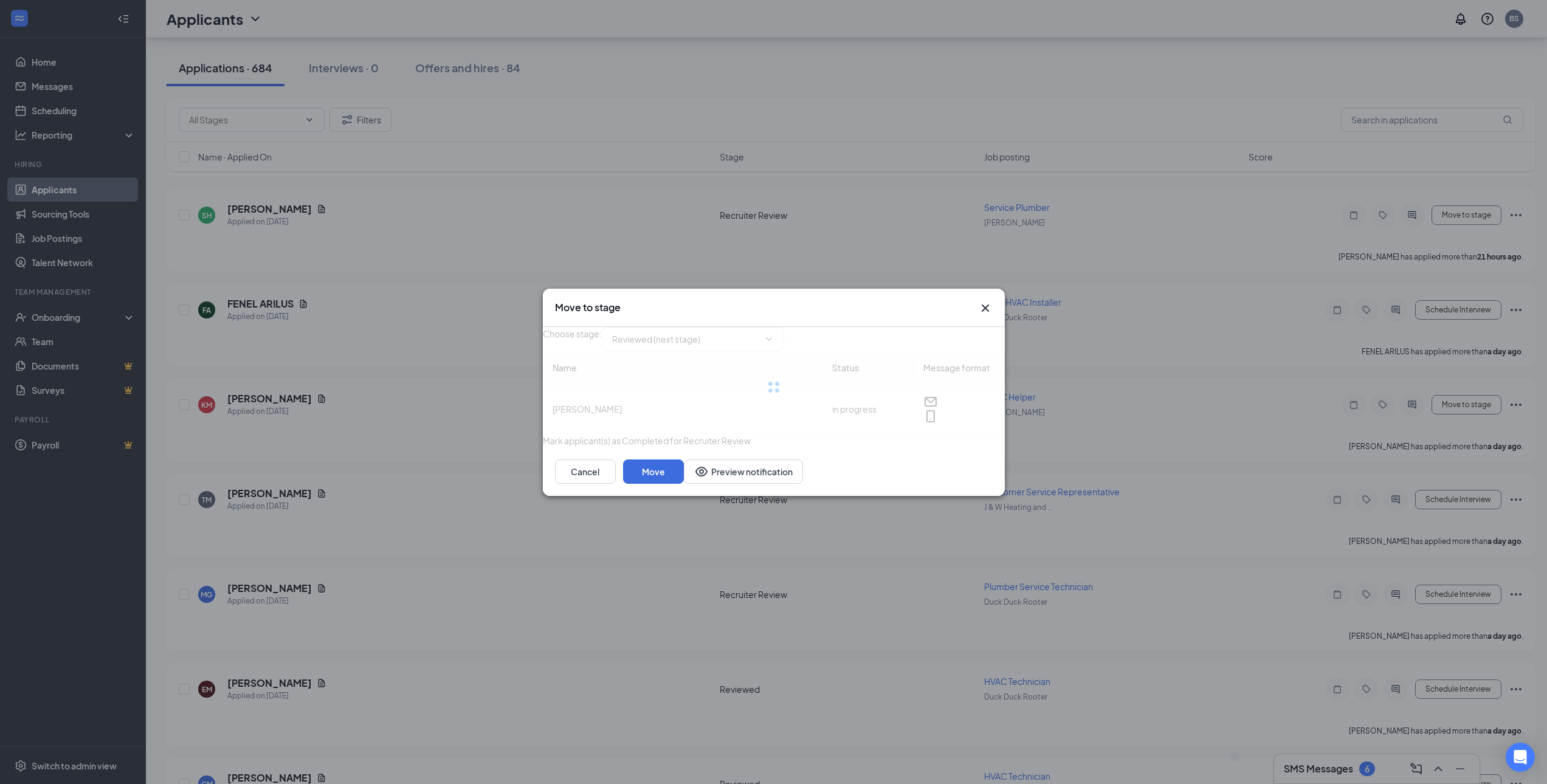
click at [968, 447] on div "Choose stage : Reviewed (next stage) Name Status Message format Trista Merchant…" at bounding box center [774, 387] width 462 height 120
click at [684, 484] on button "Move" at bounding box center [654, 471] width 61 height 25
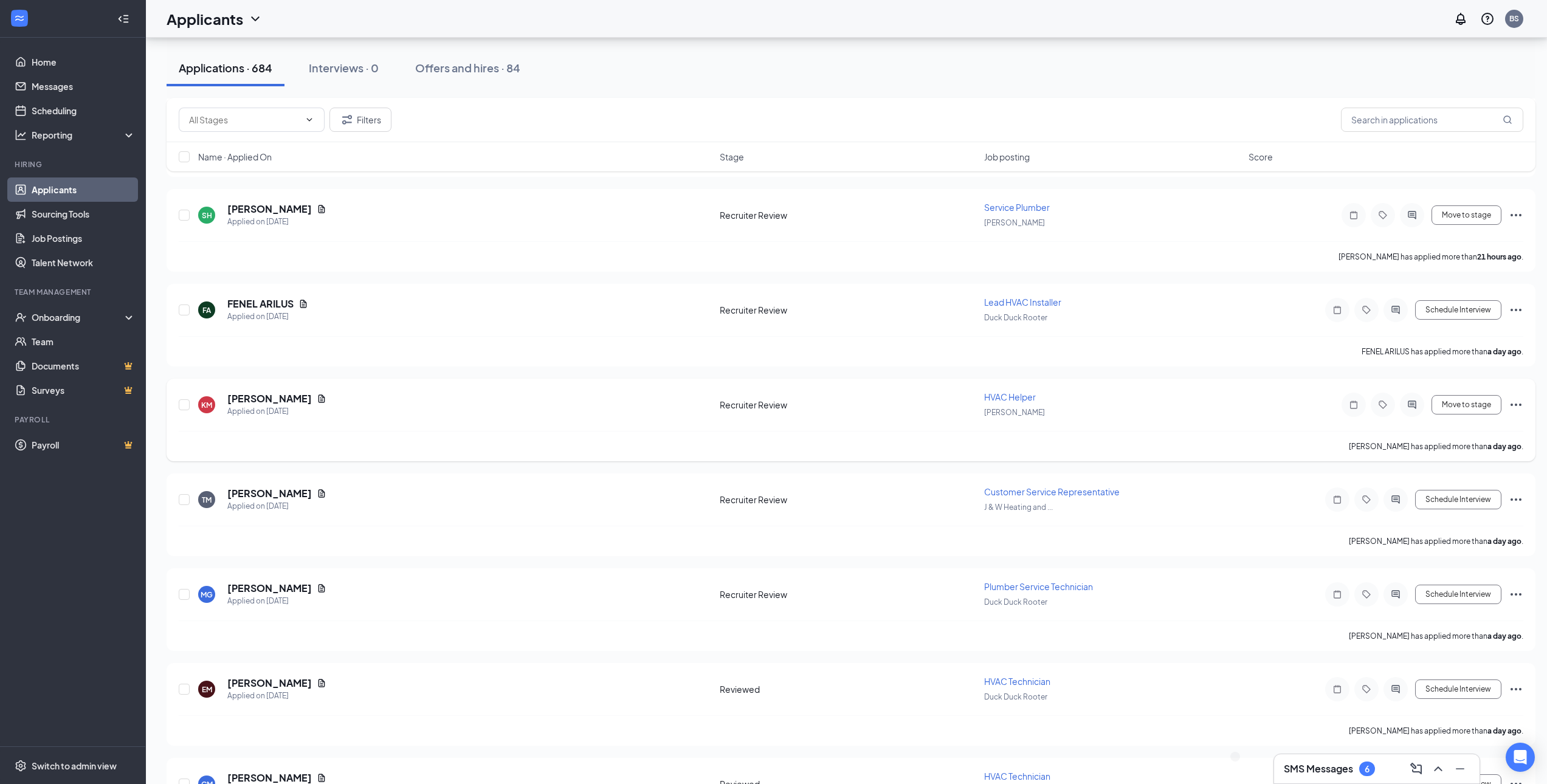
scroll to position [4130, 0]
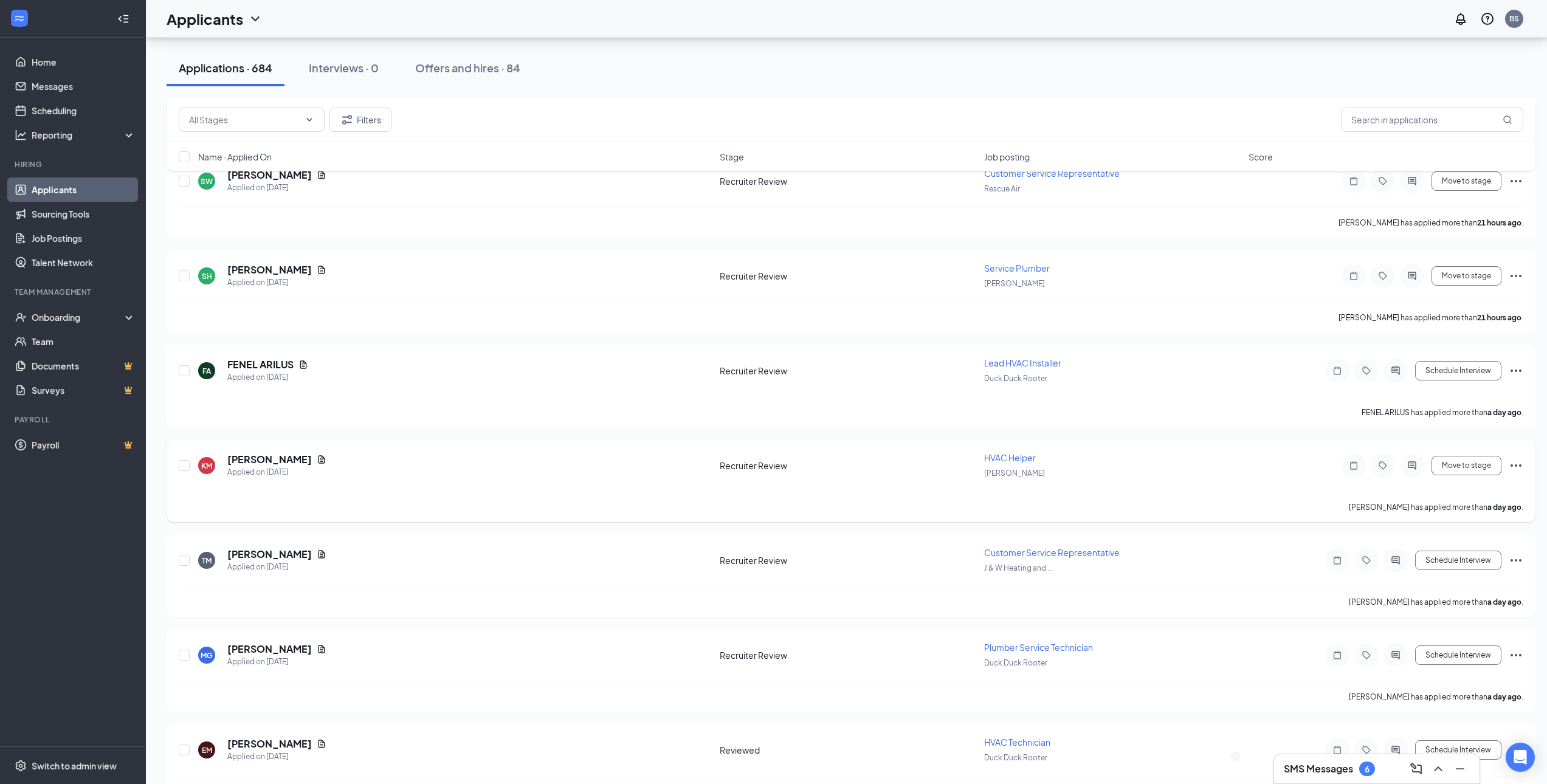
click at [1517, 464] on icon "Ellipses" at bounding box center [1515, 465] width 15 height 15
click at [1462, 558] on p "Move to stage" at bounding box center [1461, 552] width 110 height 12
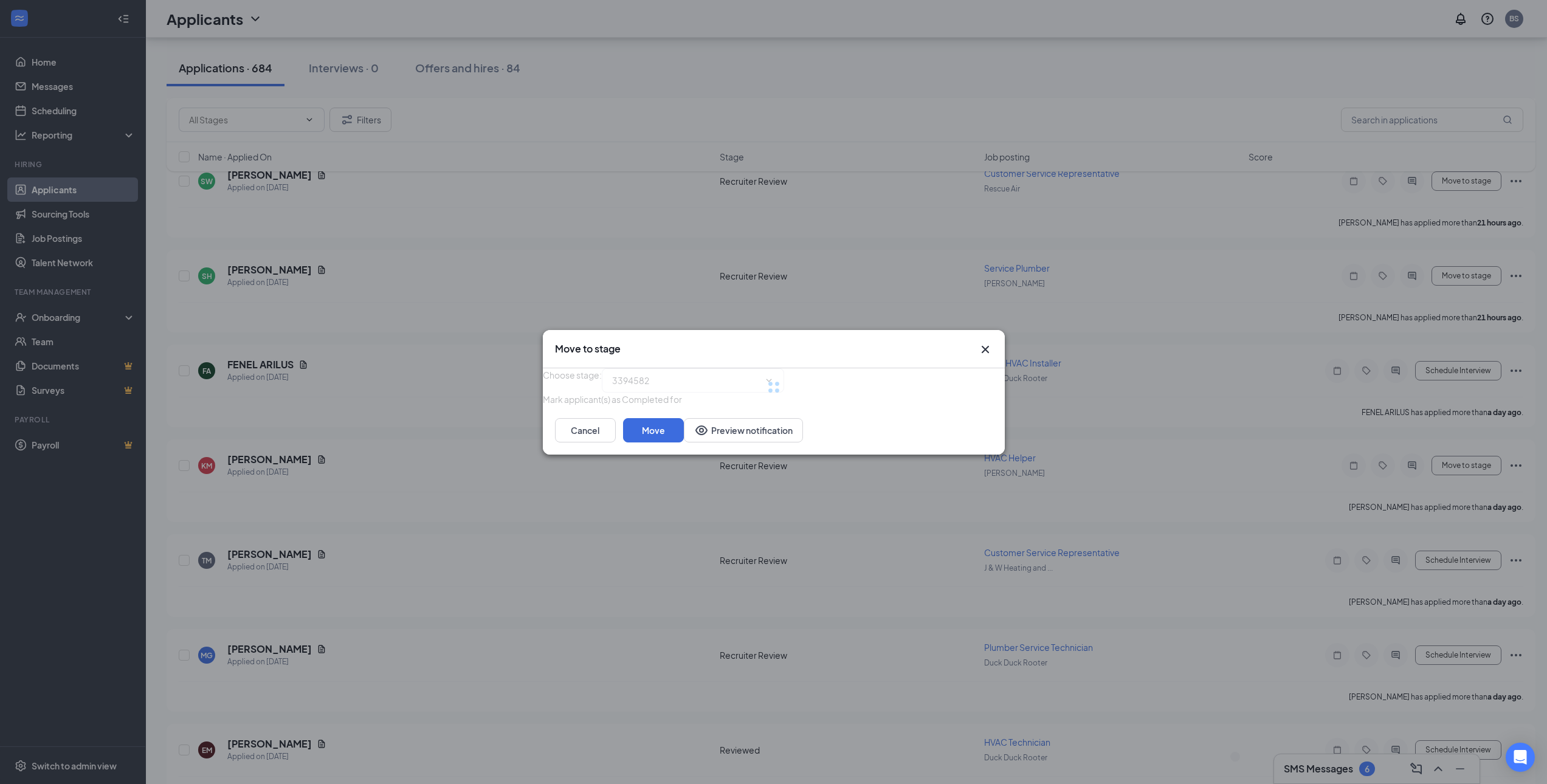
type input "Manager Review (next stage)"
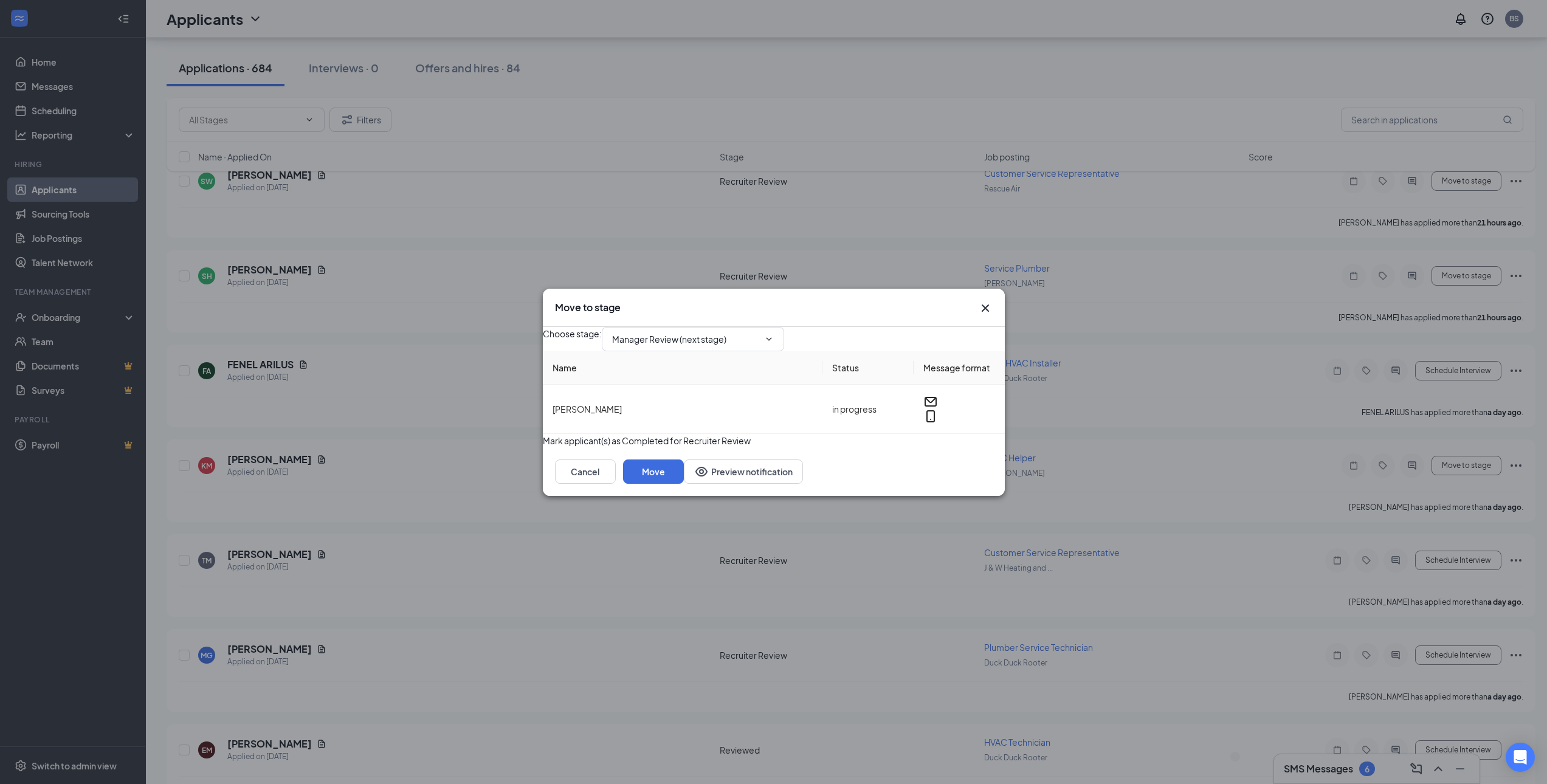
click at [954, 447] on div "Choose stage : Manager Review (next stage) Name Status Message format keith mat…" at bounding box center [774, 387] width 462 height 120
click at [684, 484] on button "Move" at bounding box center [654, 471] width 61 height 25
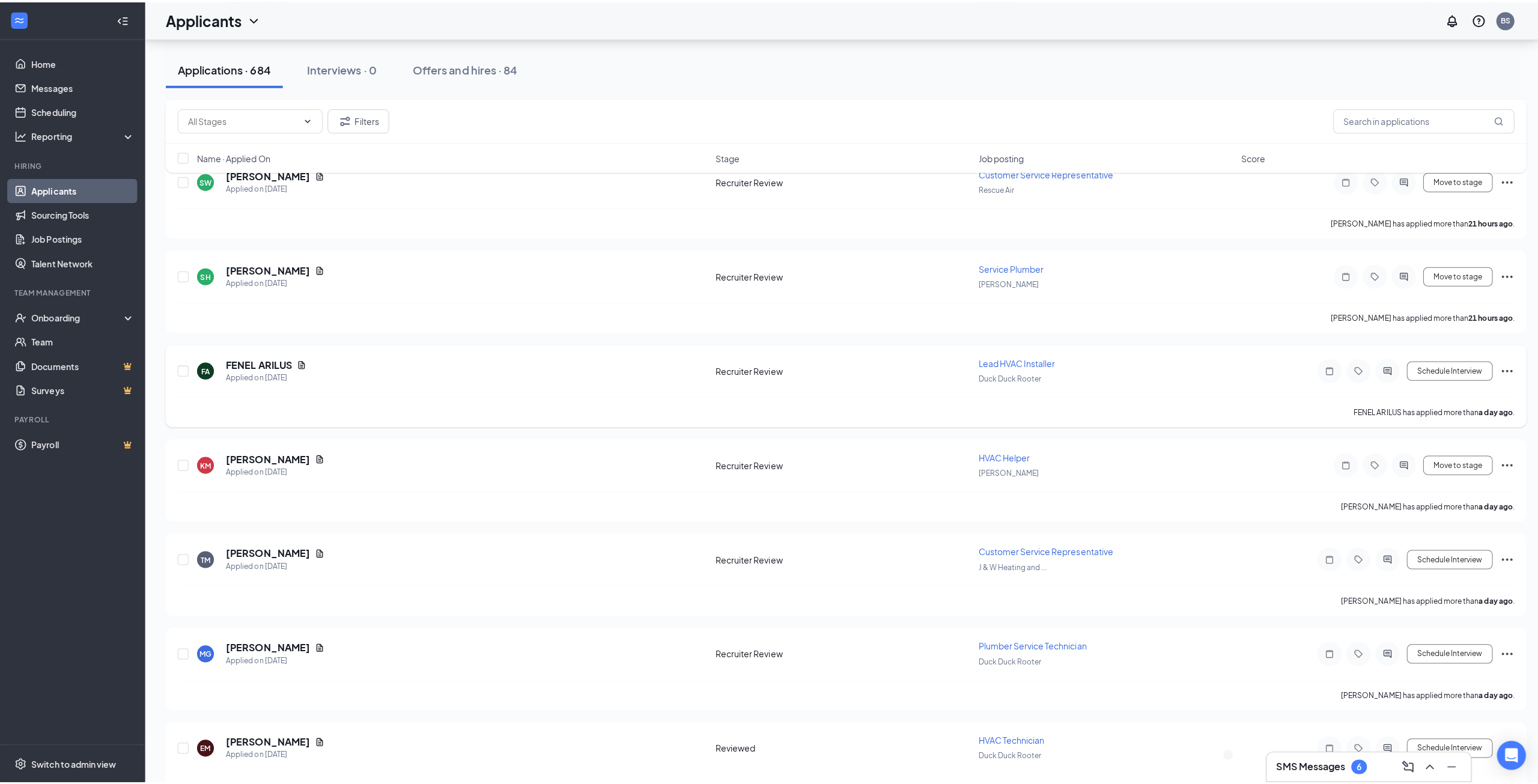
scroll to position [3964, 0]
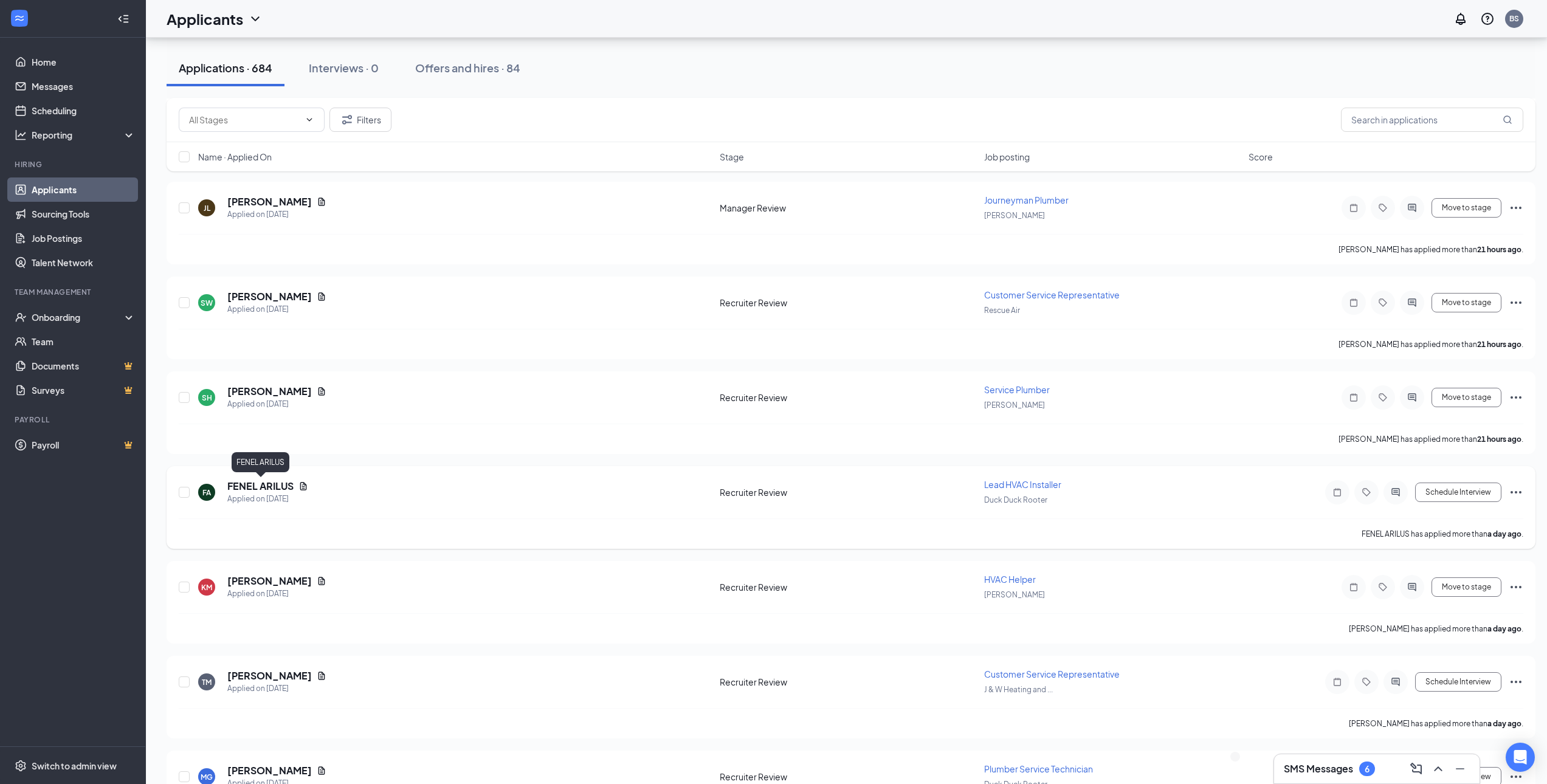
click at [259, 485] on h5 "FENEL ARILUS" at bounding box center [260, 486] width 66 height 14
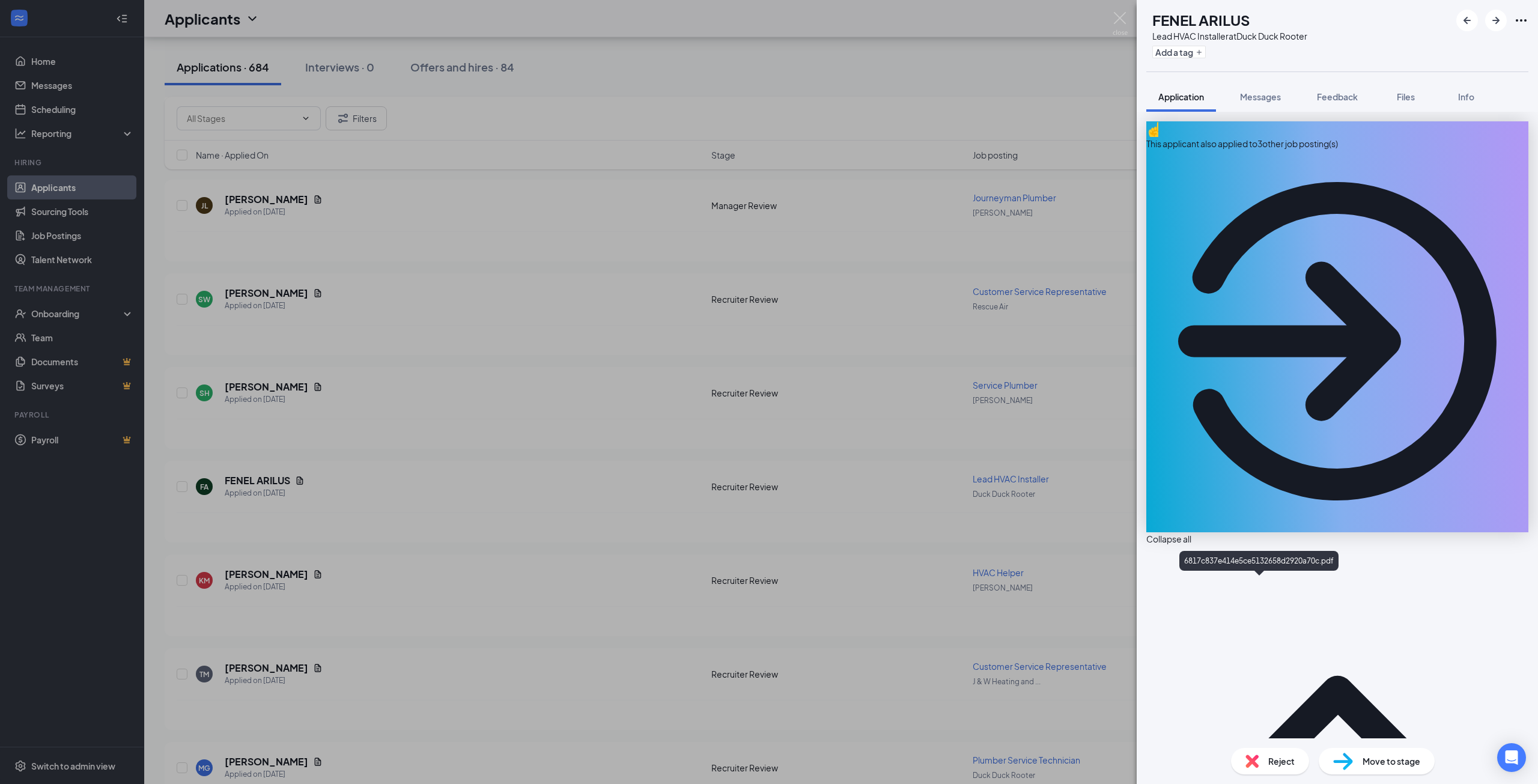
click at [751, 483] on div "FA FENEL ARILUS Lead HVAC Installer at Duck Duck Rooter Add a tag Application M…" at bounding box center [769, 392] width 1538 height 784
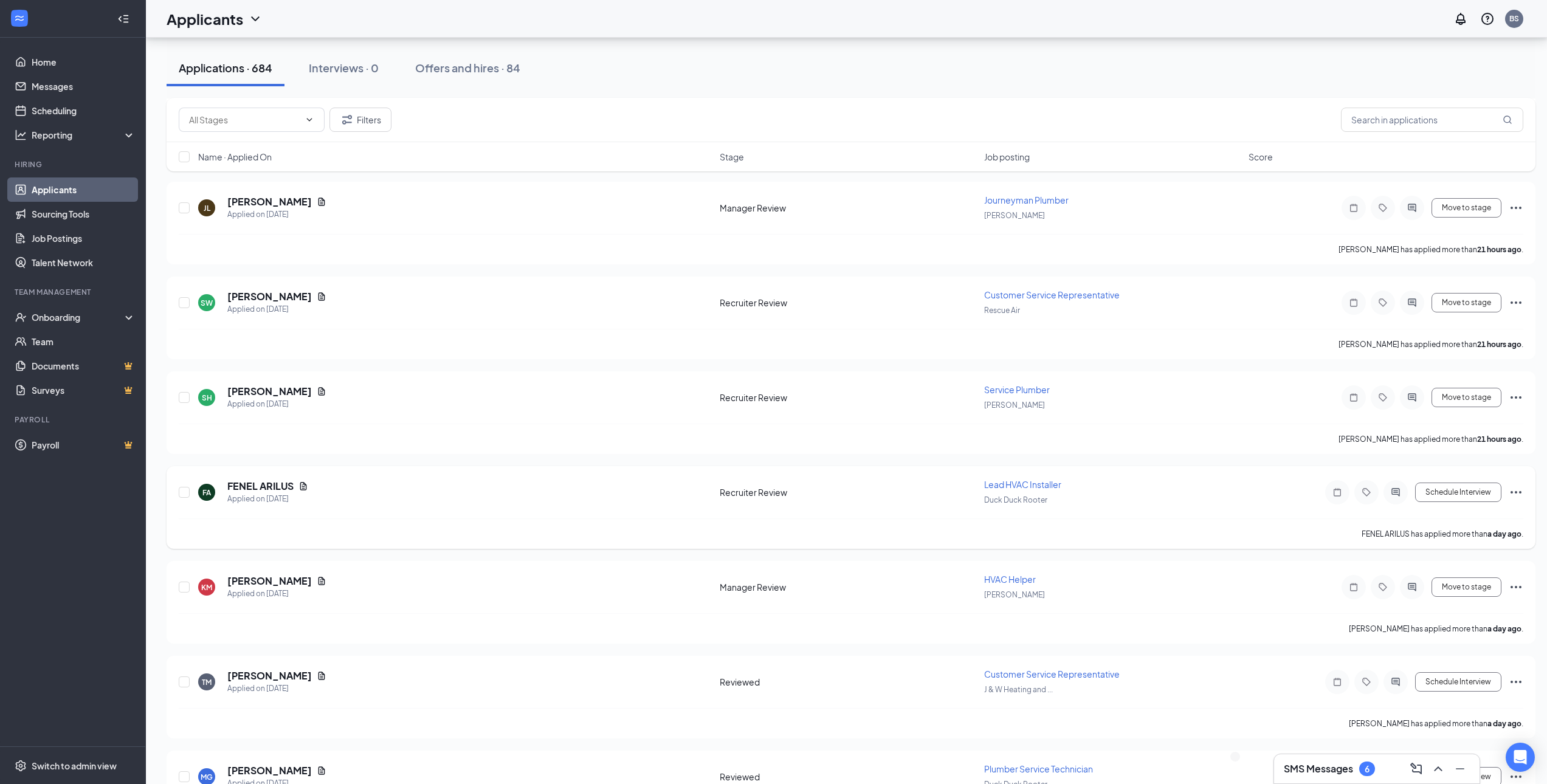
click at [1510, 492] on icon "Ellipses" at bounding box center [1515, 492] width 15 height 15
click at [1460, 585] on p "Move to stage" at bounding box center [1461, 579] width 110 height 12
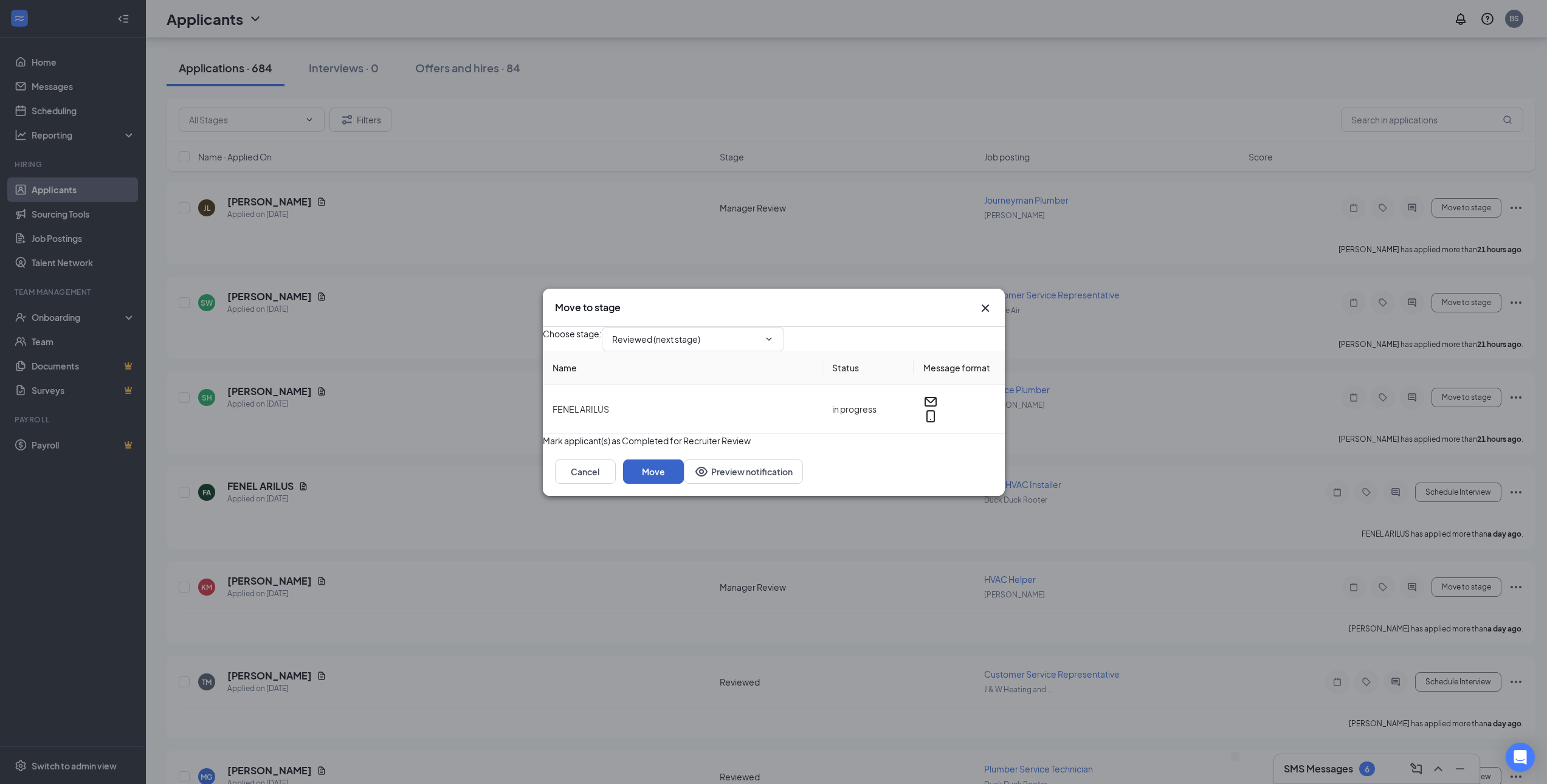
click at [684, 484] on button "Move" at bounding box center [654, 471] width 61 height 25
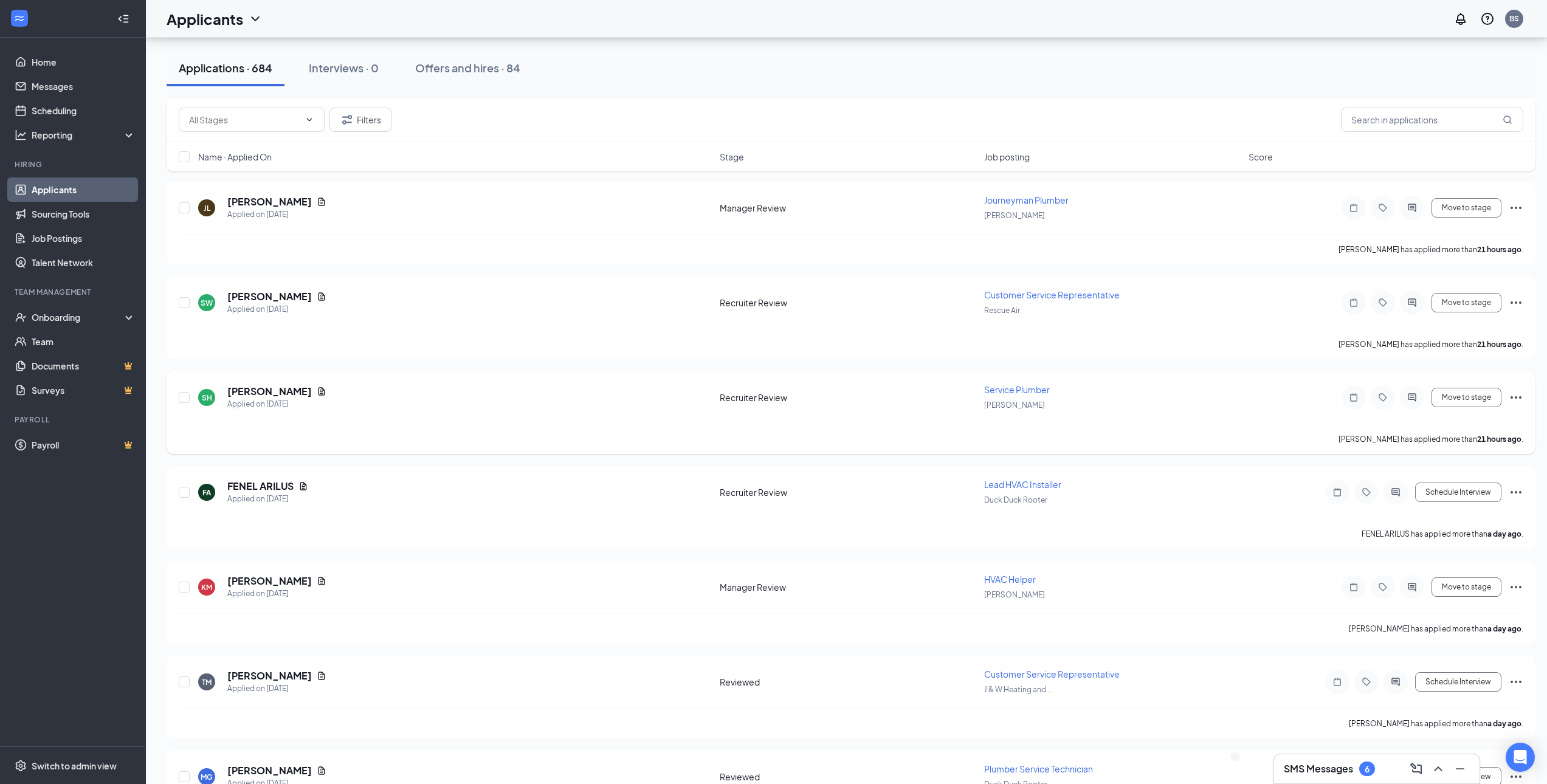
click at [244, 391] on h5 "Sean Holmes" at bounding box center [270, 391] width 85 height 14
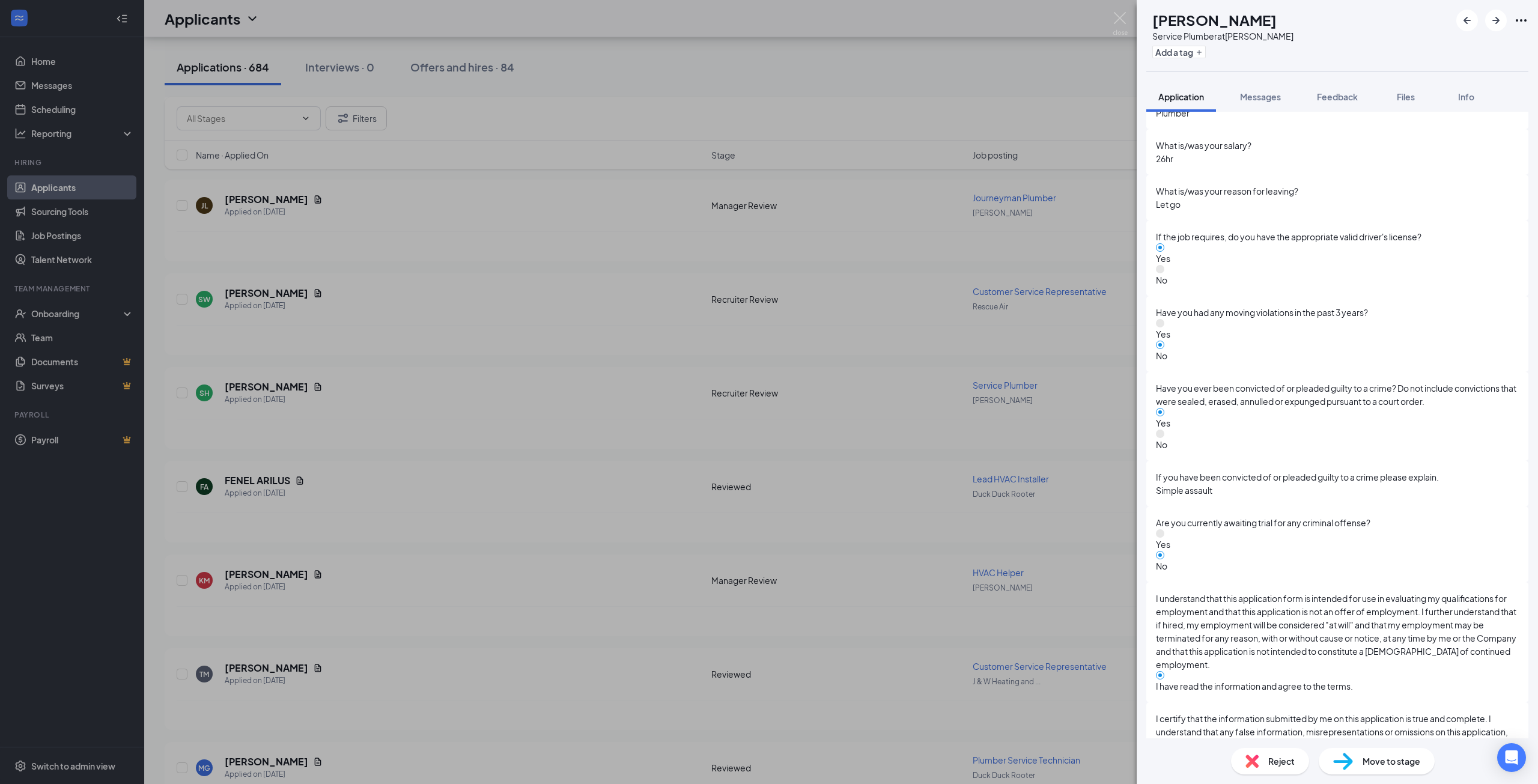
scroll to position [2613, 0]
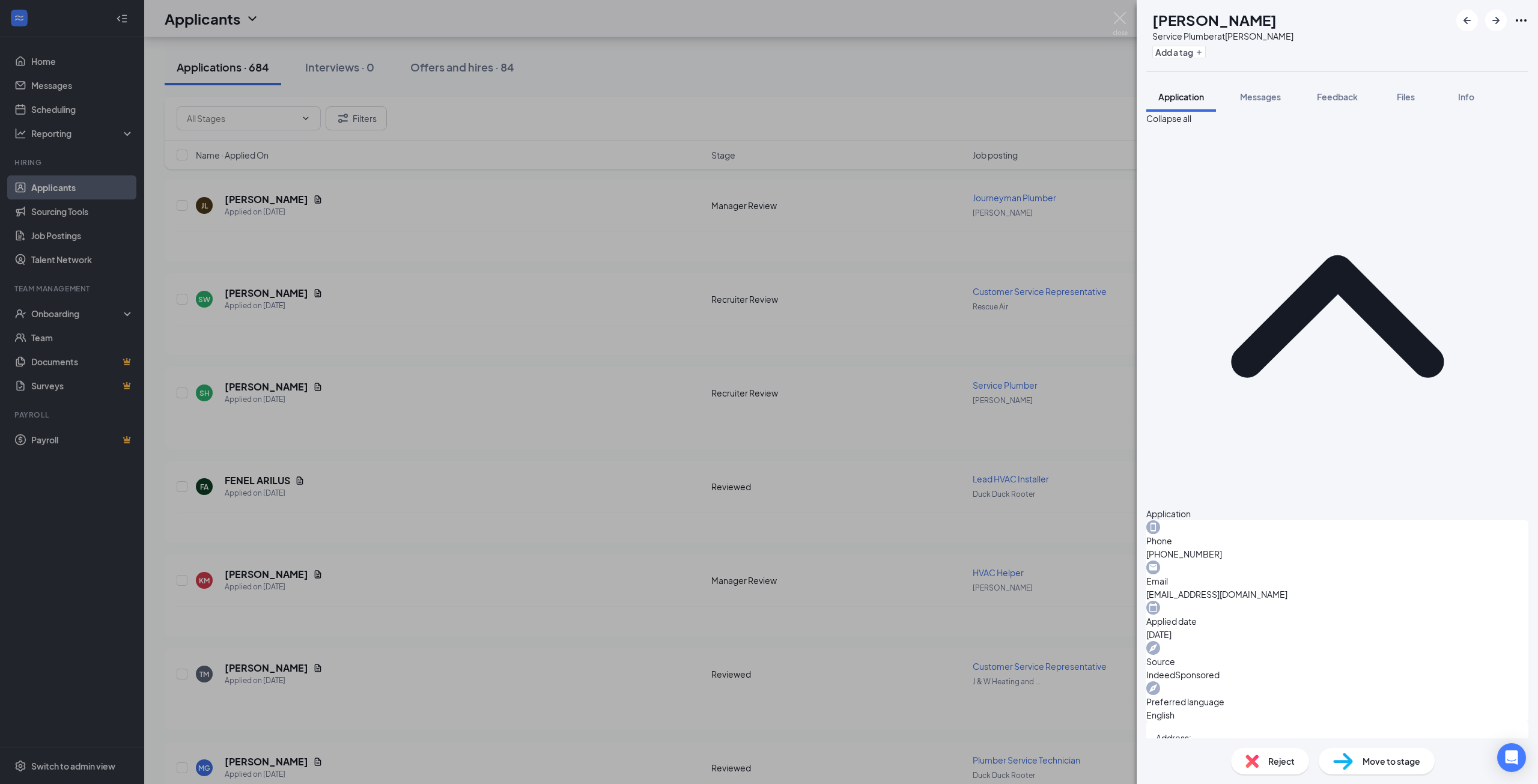
scroll to position [0, 0]
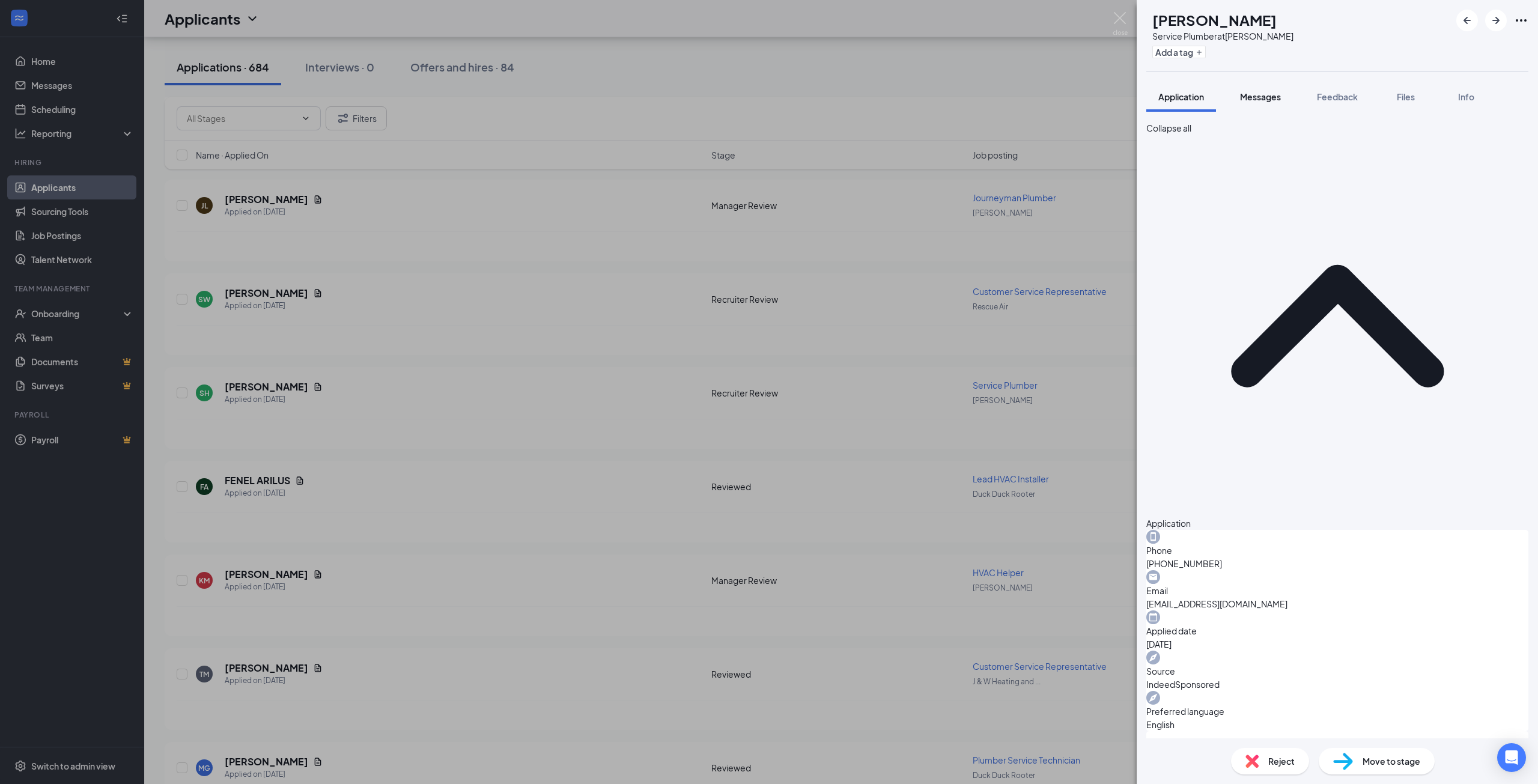
click at [1279, 98] on span "Messages" at bounding box center [1261, 97] width 41 height 11
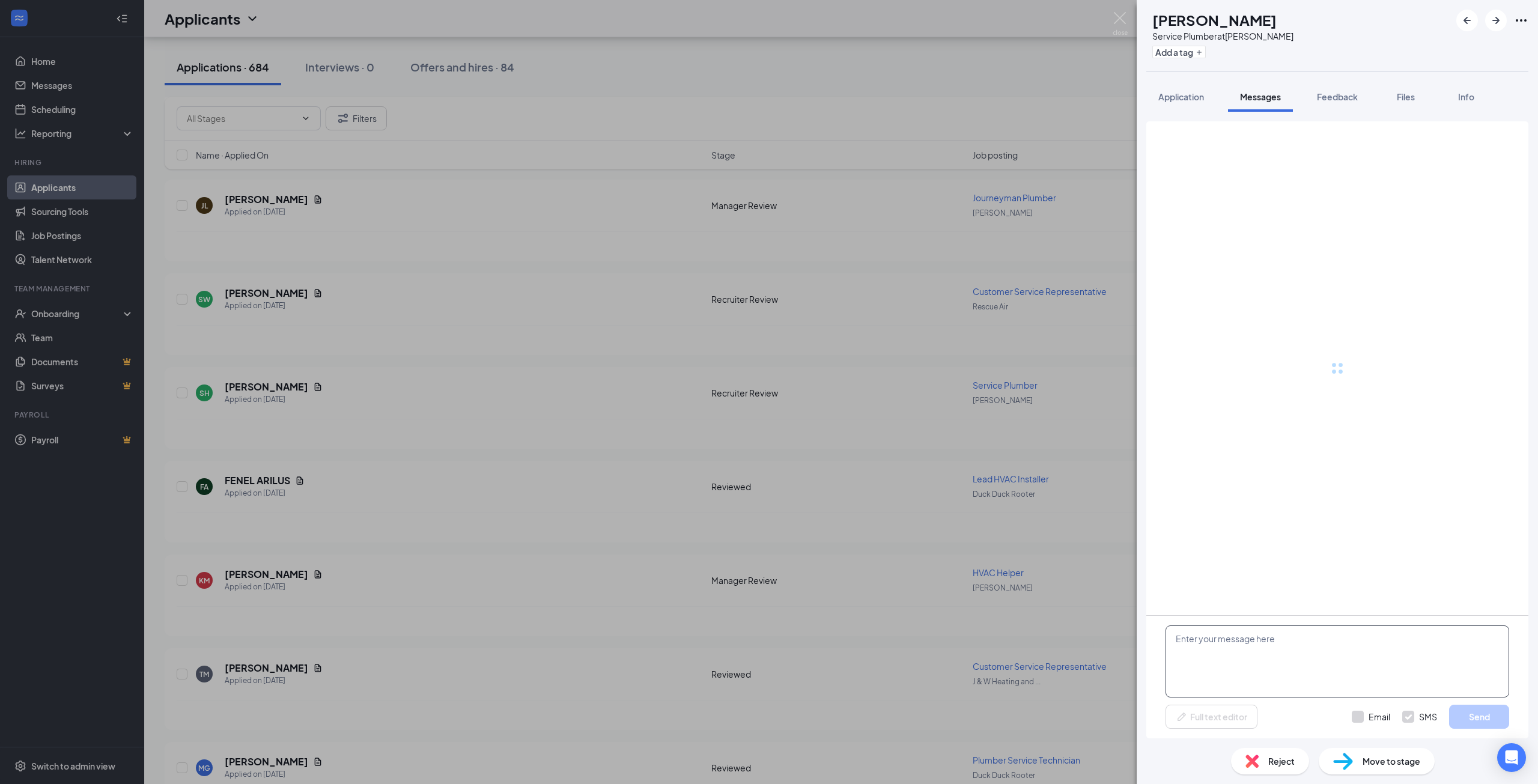
click at [1242, 653] on textarea at bounding box center [1337, 661] width 344 height 72
paste textarea "Hi Arthur! Thanks for applying with Neese! We would like to schedule a brief ph…"
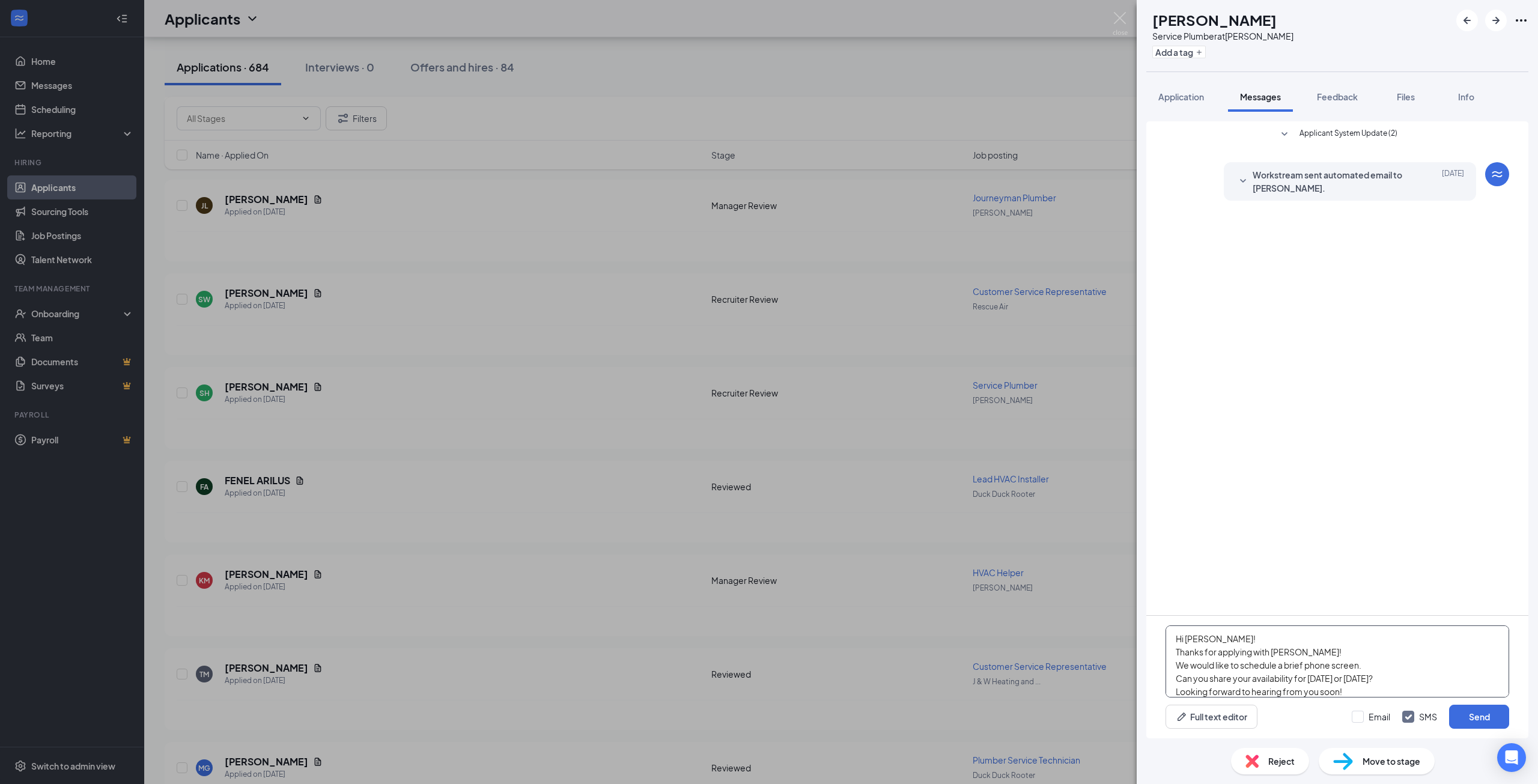
click at [1185, 637] on textarea "Hi Arthur! Thanks for applying with Neese! We would like to schedule a brief ph…" at bounding box center [1337, 661] width 344 height 72
type textarea "Hi Sean, Thanks for applying with Neese! We would like to schedule a brief phon…"
click at [1494, 715] on button "Send" at bounding box center [1479, 717] width 61 height 24
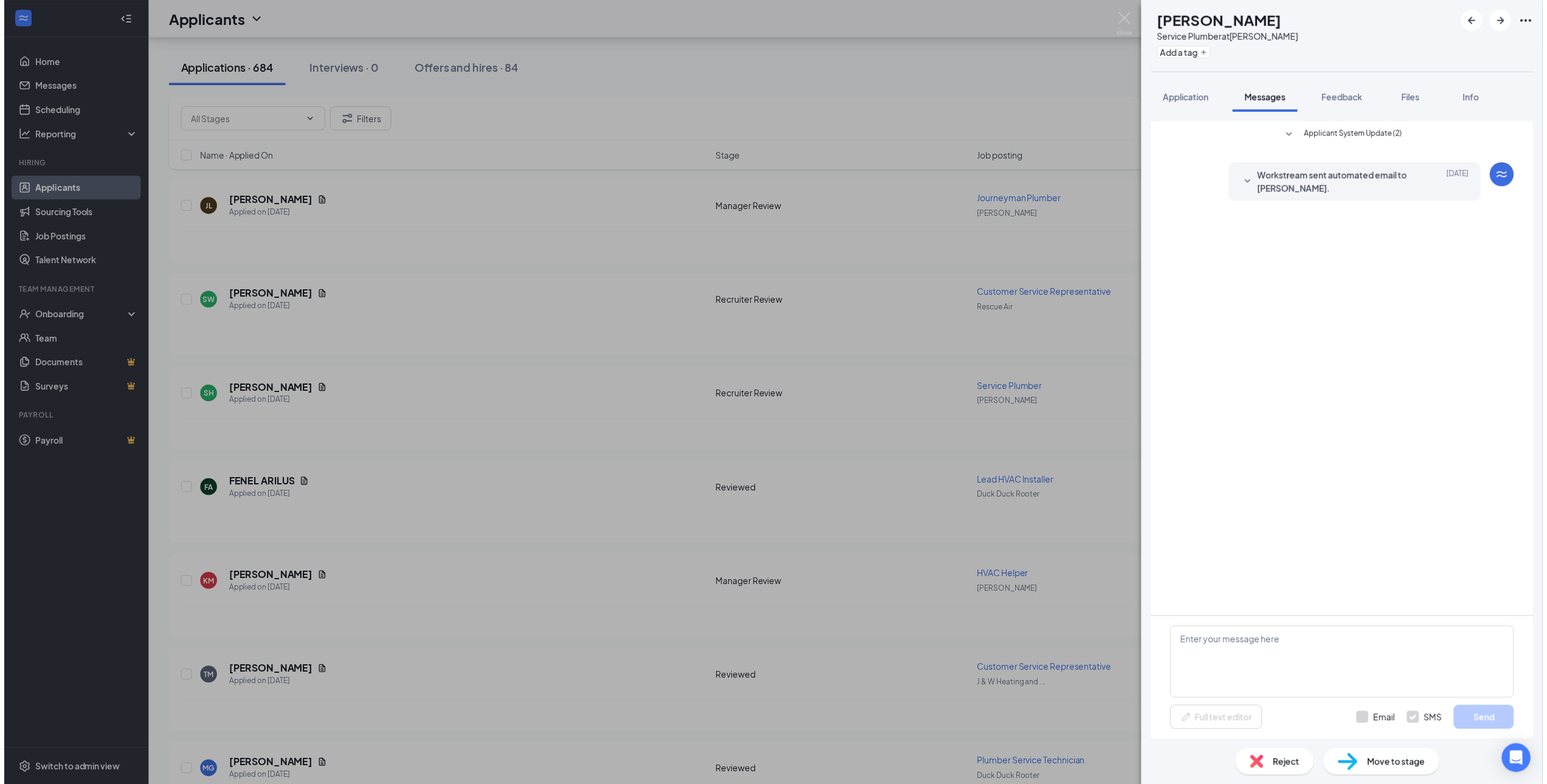
scroll to position [0, 0]
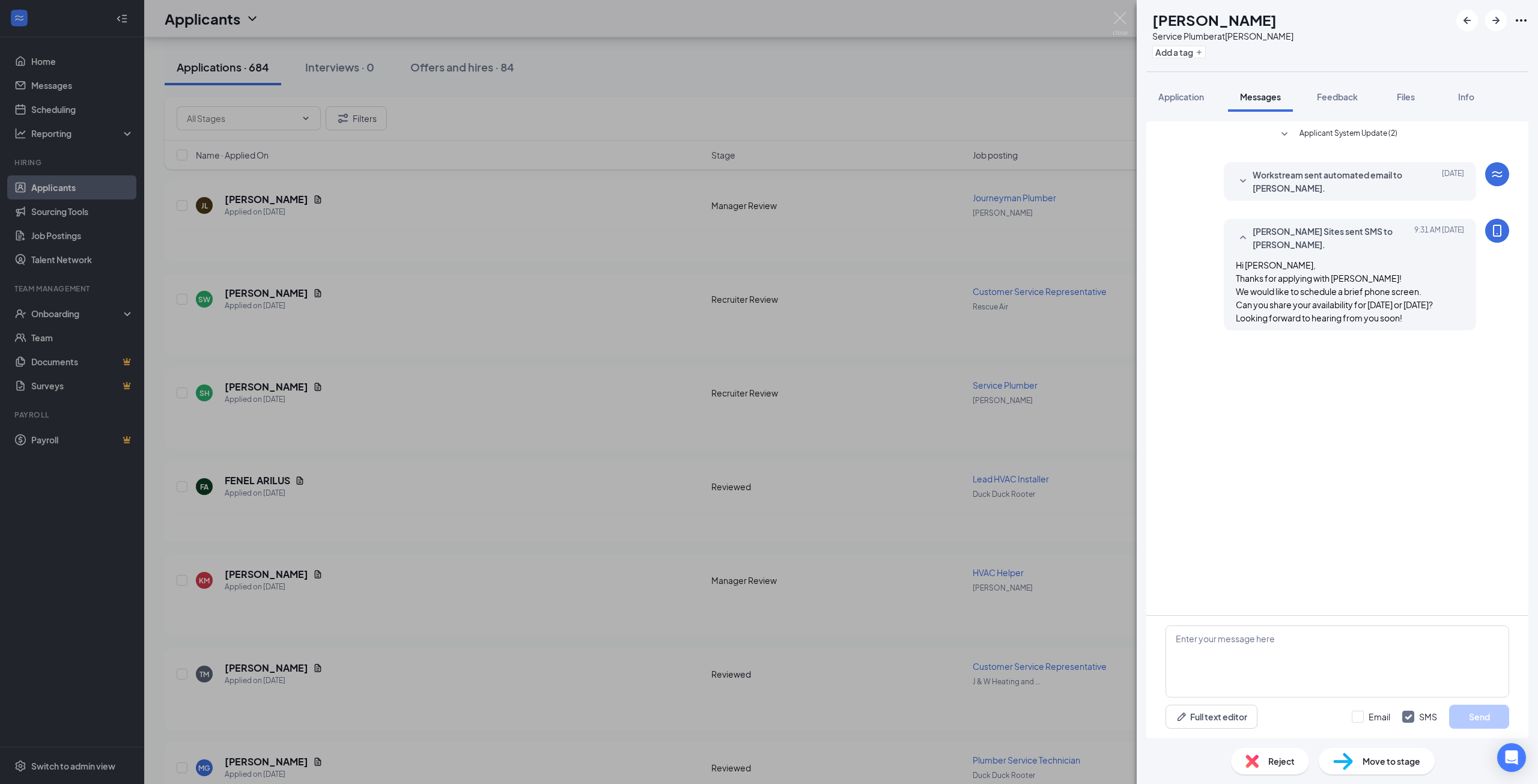
click at [469, 533] on div "SH Sean Holmes Service Plumber at Neese Add a tag Application Messages Feedback…" at bounding box center [769, 392] width 1538 height 784
click at [1040, 426] on div "Sean Holmes has applied more than 21 hours ago ." at bounding box center [841, 433] width 1329 height 30
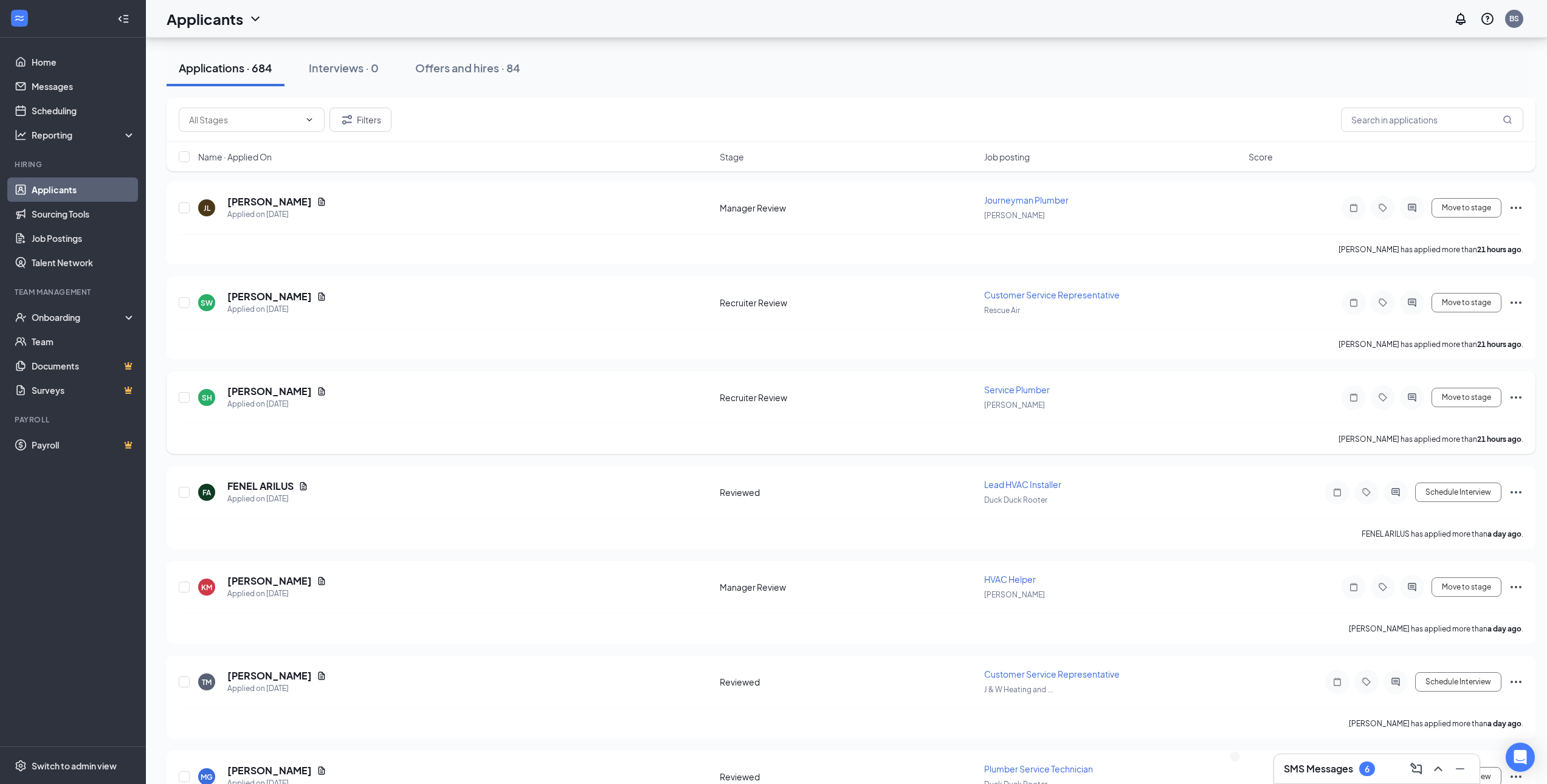
click at [1518, 396] on icon "Ellipses" at bounding box center [1515, 397] width 15 height 15
click at [1458, 490] on p "Move to stage" at bounding box center [1461, 484] width 110 height 12
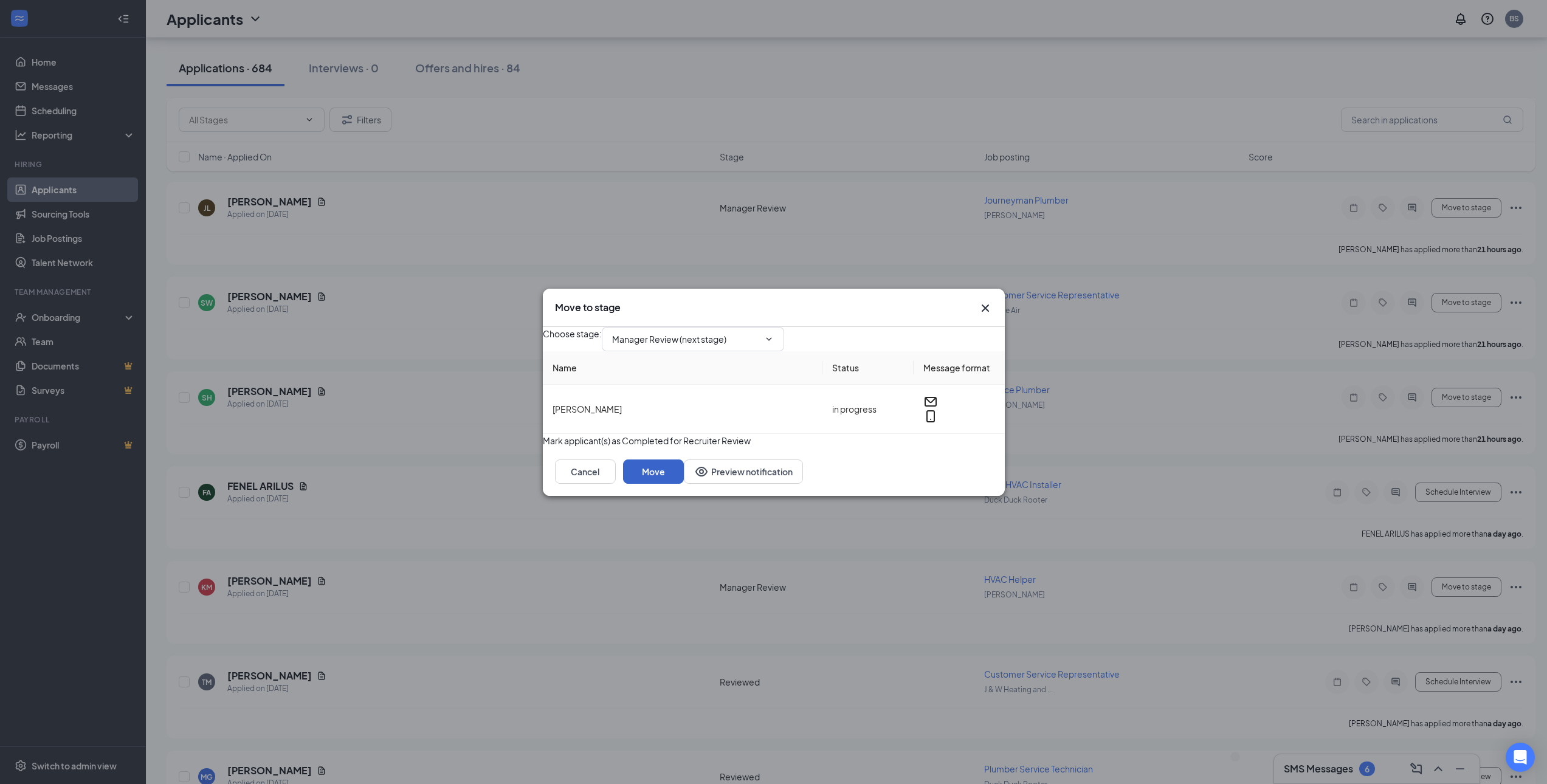
click at [684, 484] on button "Move" at bounding box center [654, 471] width 61 height 25
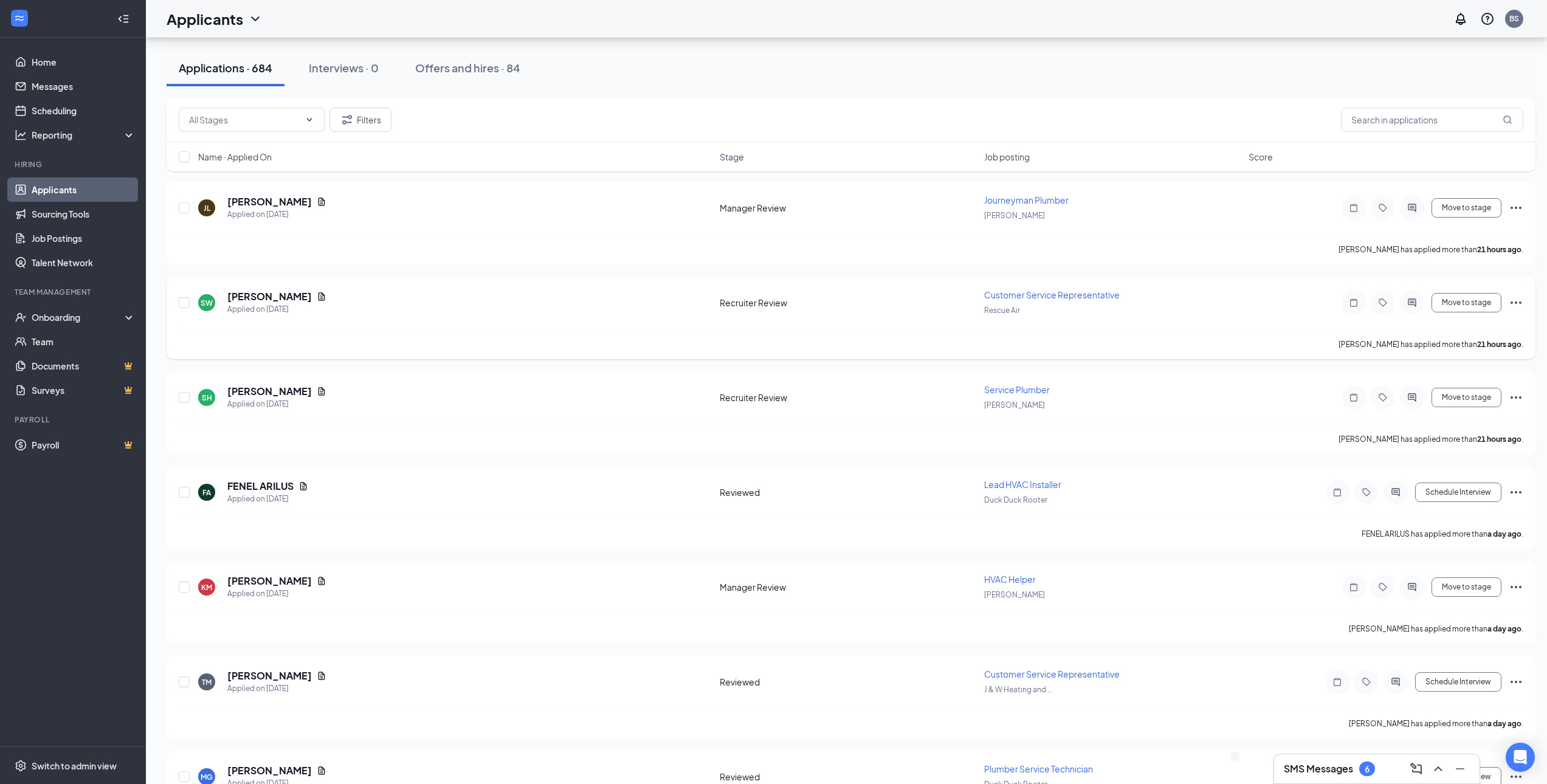
scroll to position [3887, 0]
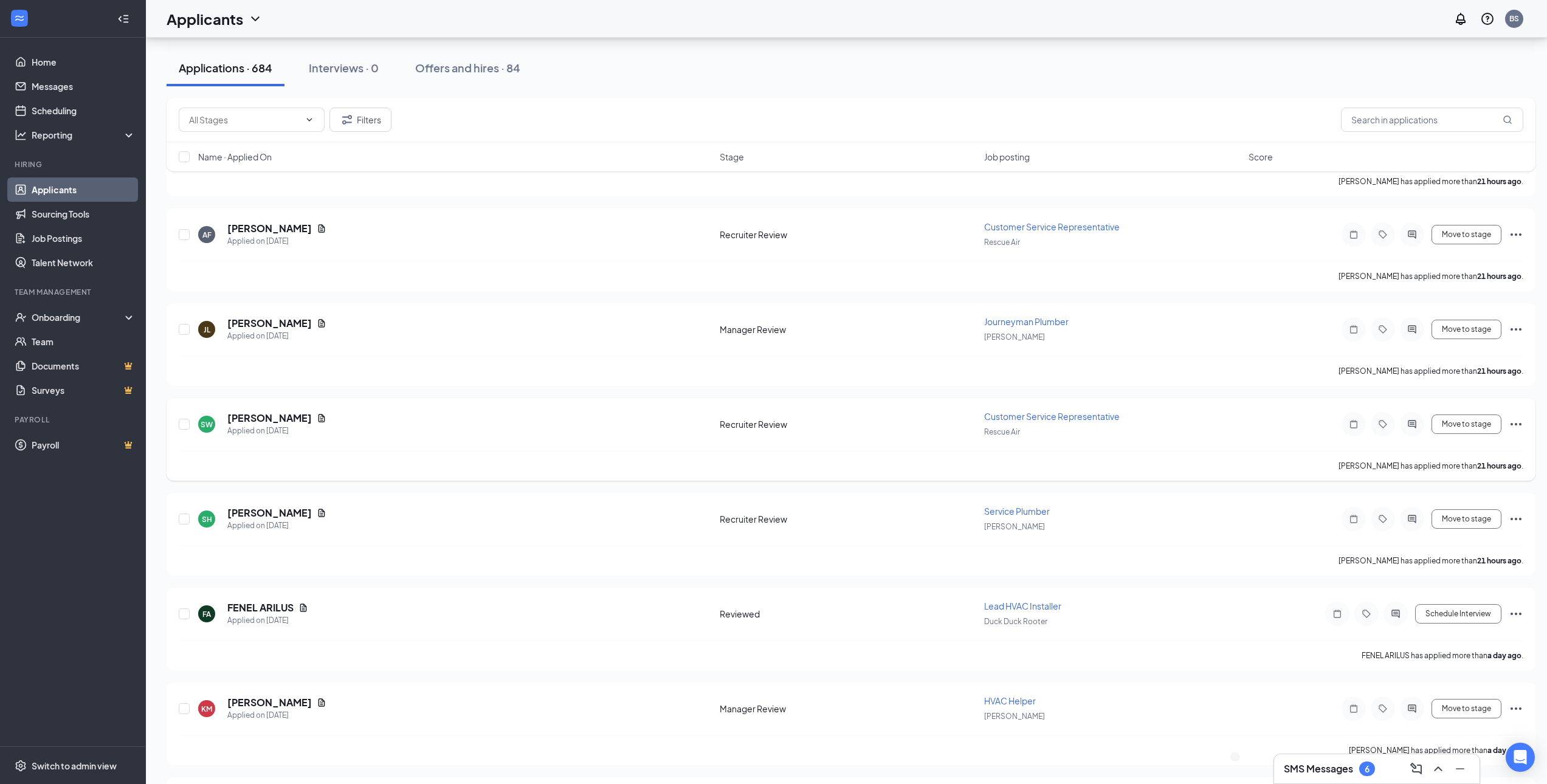
click at [1520, 425] on icon "Ellipses" at bounding box center [1515, 424] width 11 height 2
click at [1468, 517] on p "Move to stage" at bounding box center [1461, 510] width 110 height 12
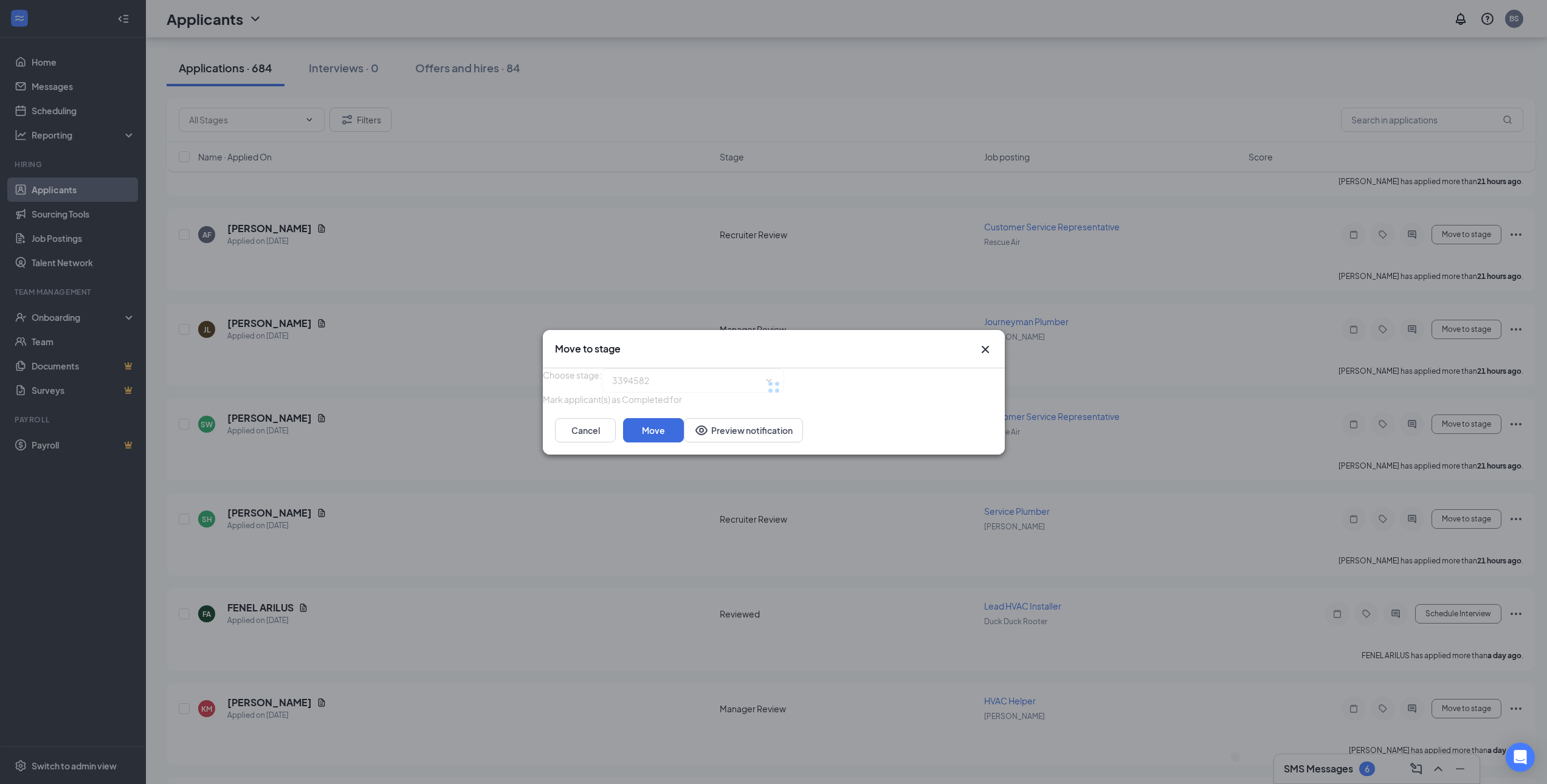
type input "Manager Review (next stage)"
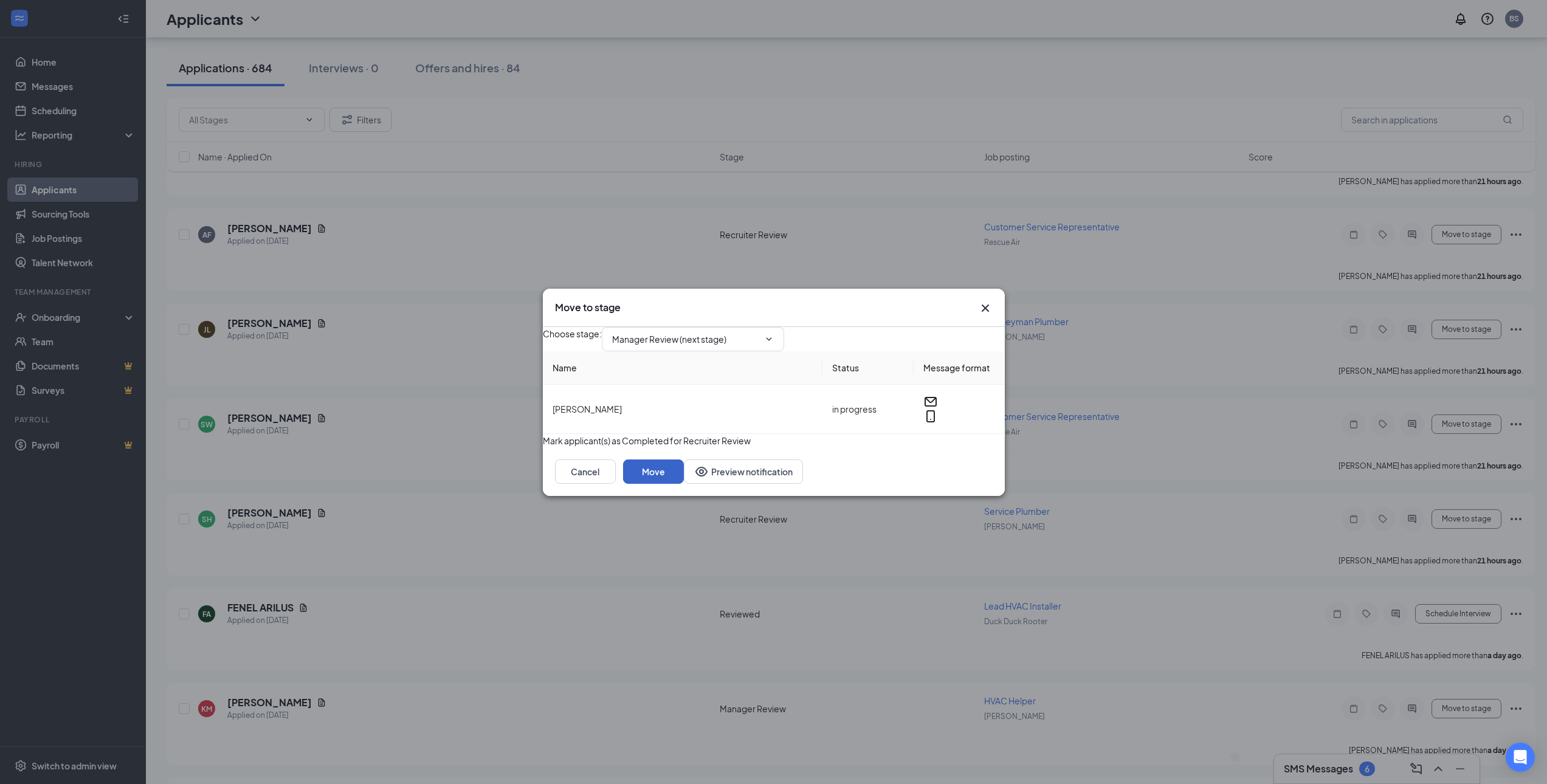
click at [684, 484] on button "Move" at bounding box center [654, 471] width 61 height 25
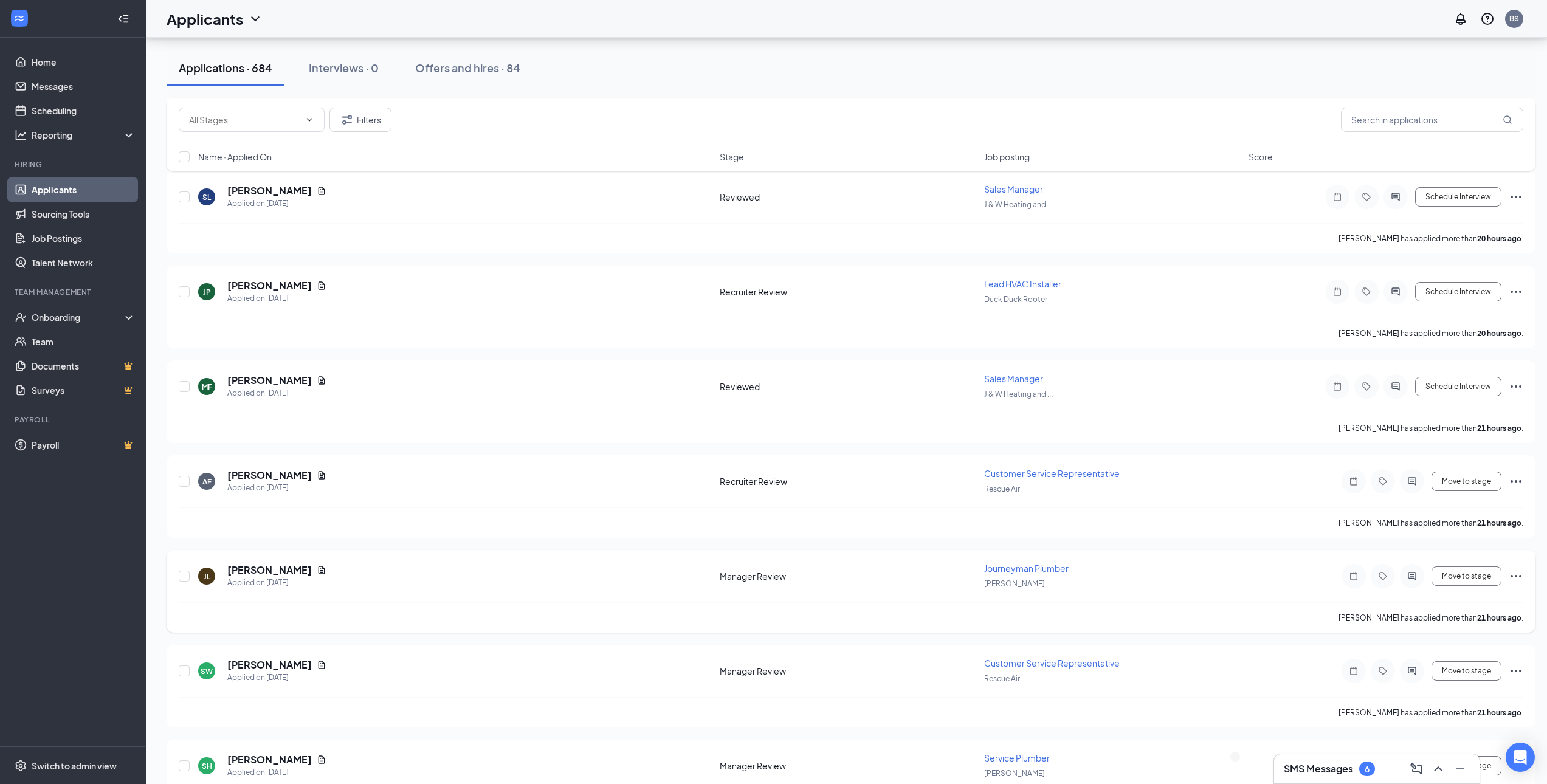
scroll to position [3584, 0]
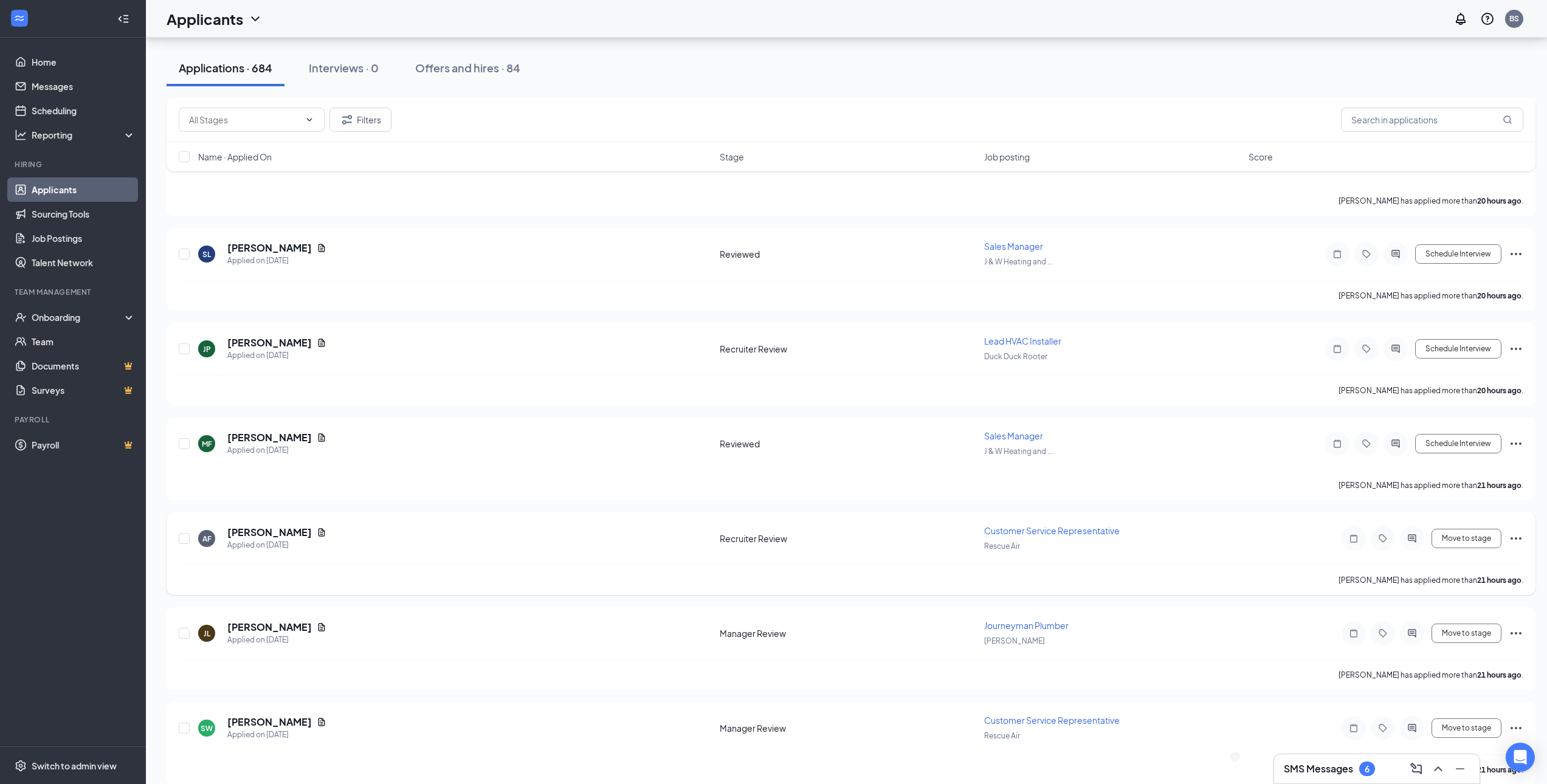
click at [1521, 538] on icon "Ellipses" at bounding box center [1515, 538] width 11 height 2
click at [1456, 634] on li "Move to stage" at bounding box center [1461, 625] width 124 height 18
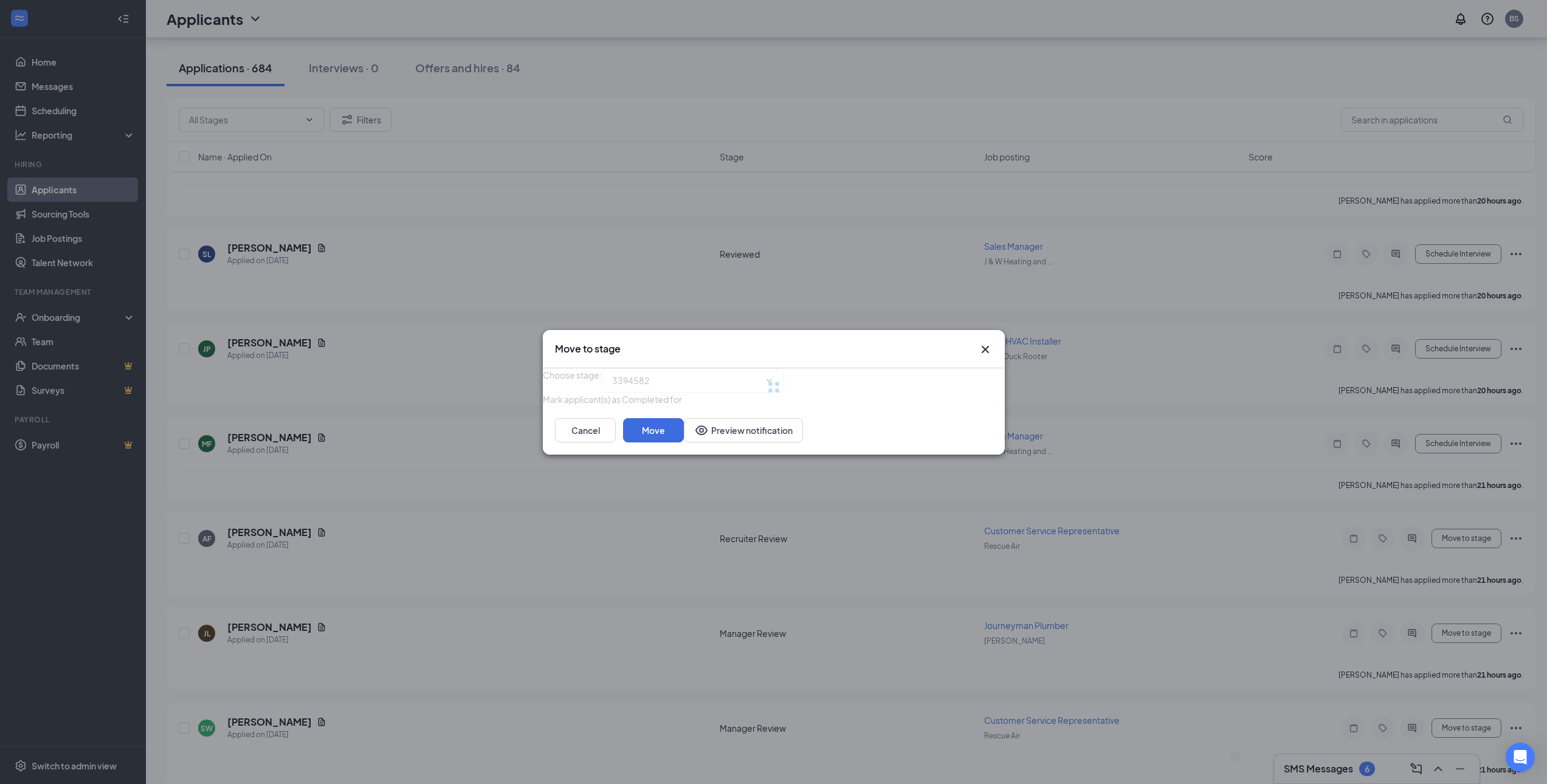
type input "Manager Review (next stage)"
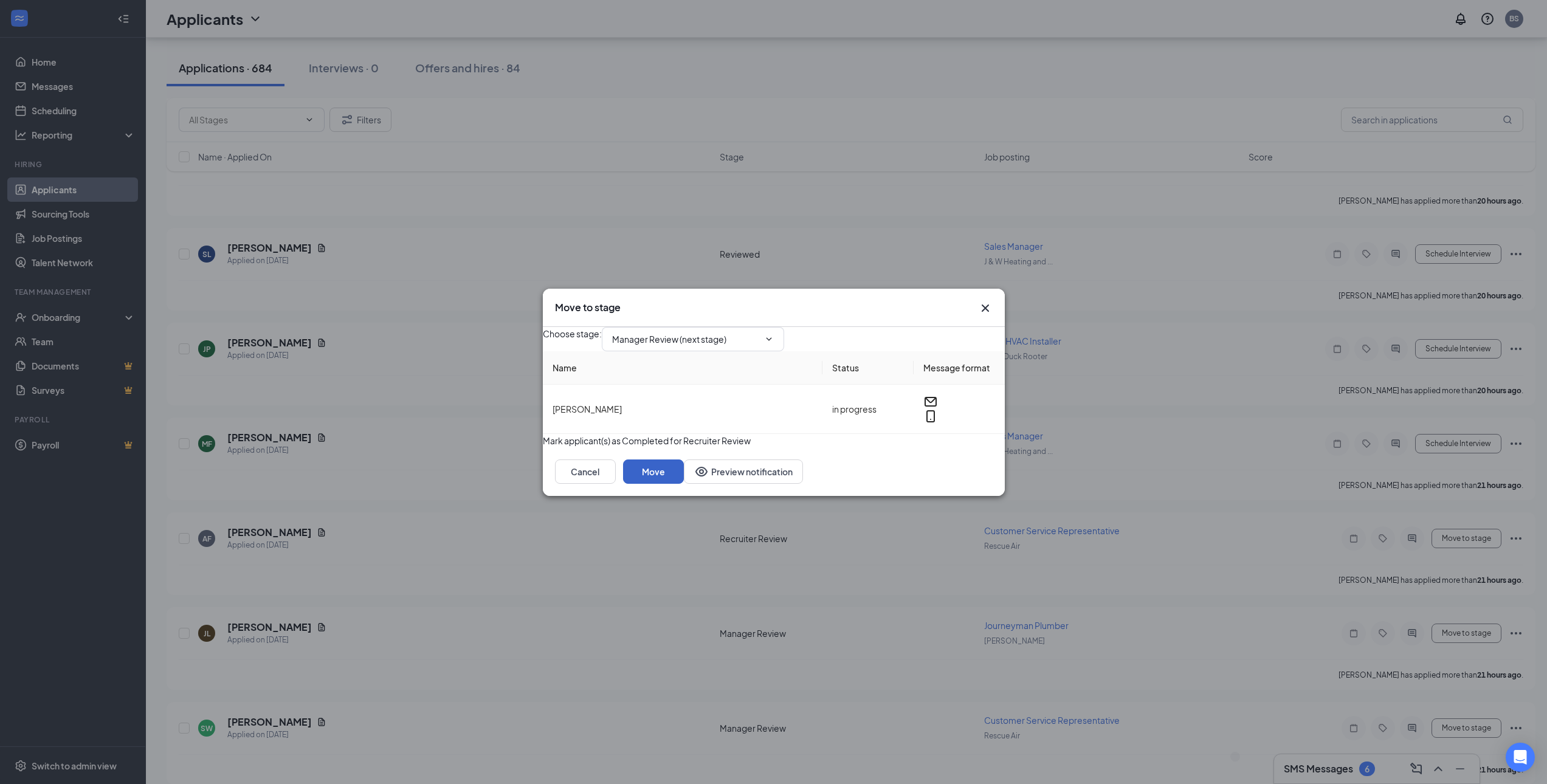
click at [684, 484] on button "Move" at bounding box center [654, 471] width 61 height 25
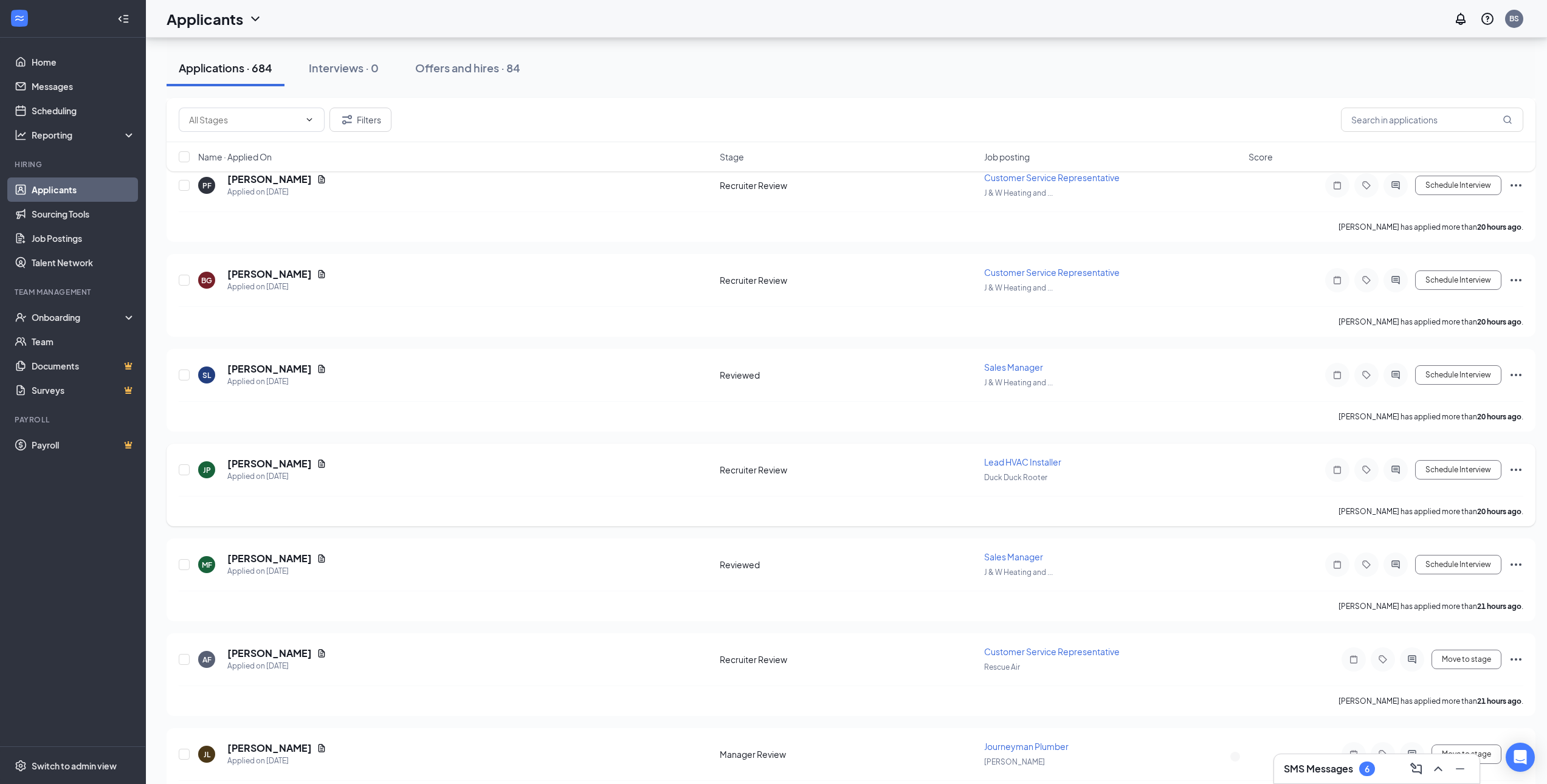
scroll to position [3463, 0]
click at [262, 462] on h5 "[PERSON_NAME]" at bounding box center [270, 464] width 85 height 14
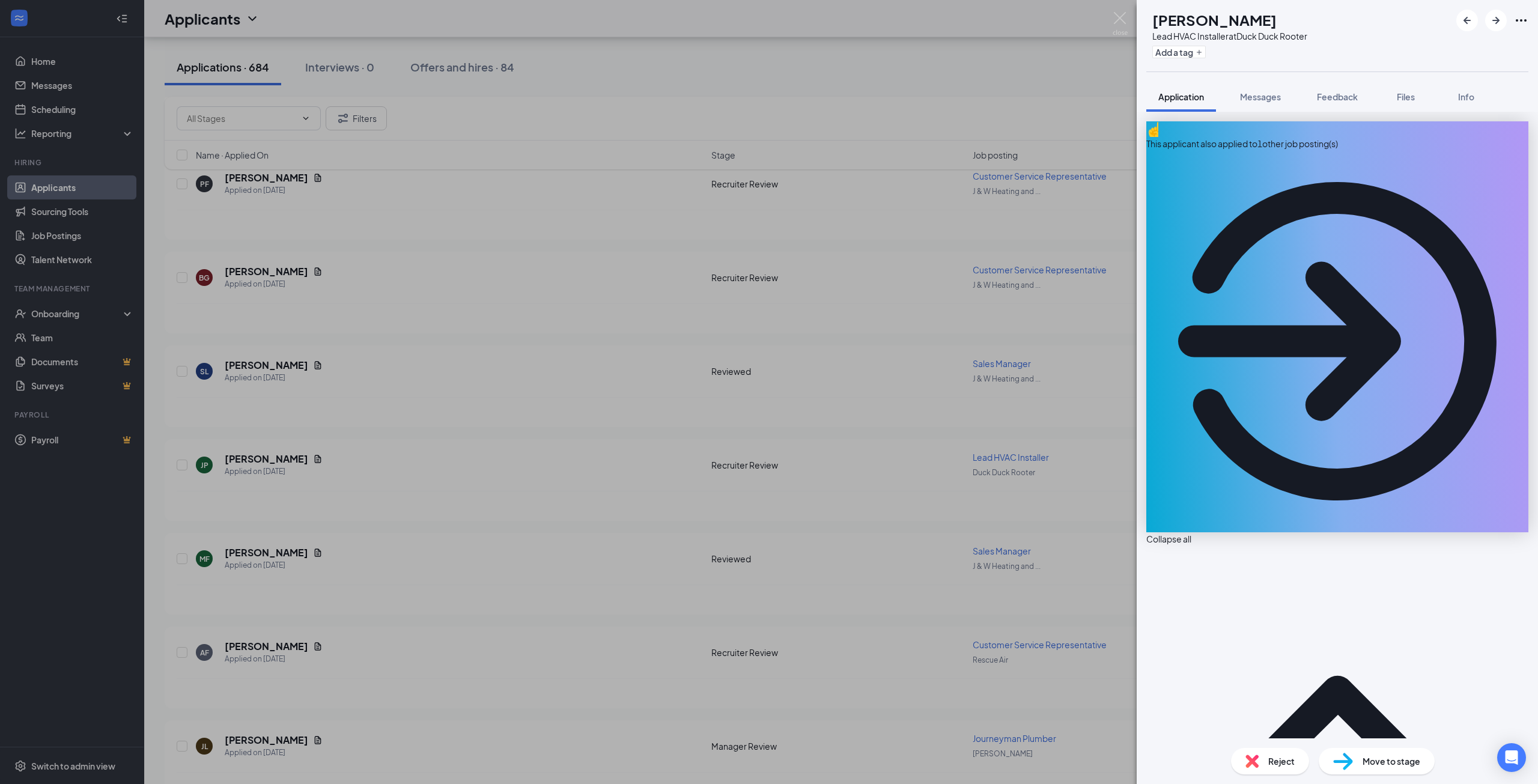
click at [1311, 128] on div "This applicant also applied to 1 other job posting(s)" at bounding box center [1337, 326] width 382 height 411
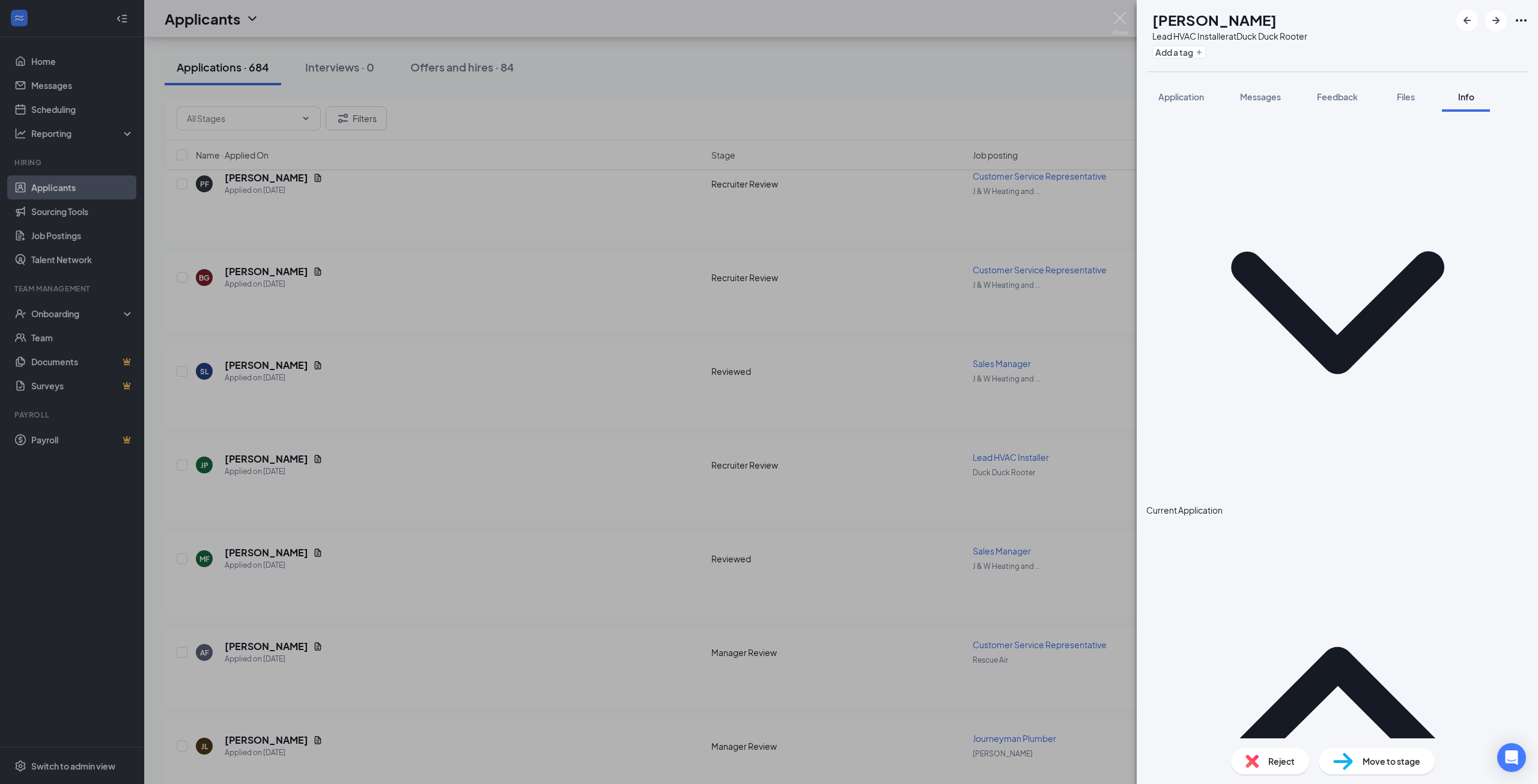
click at [590, 481] on div "JP John Powell Lead HVAC Installer at Duck Duck Rooter Add a tag Application Me…" at bounding box center [769, 392] width 1538 height 784
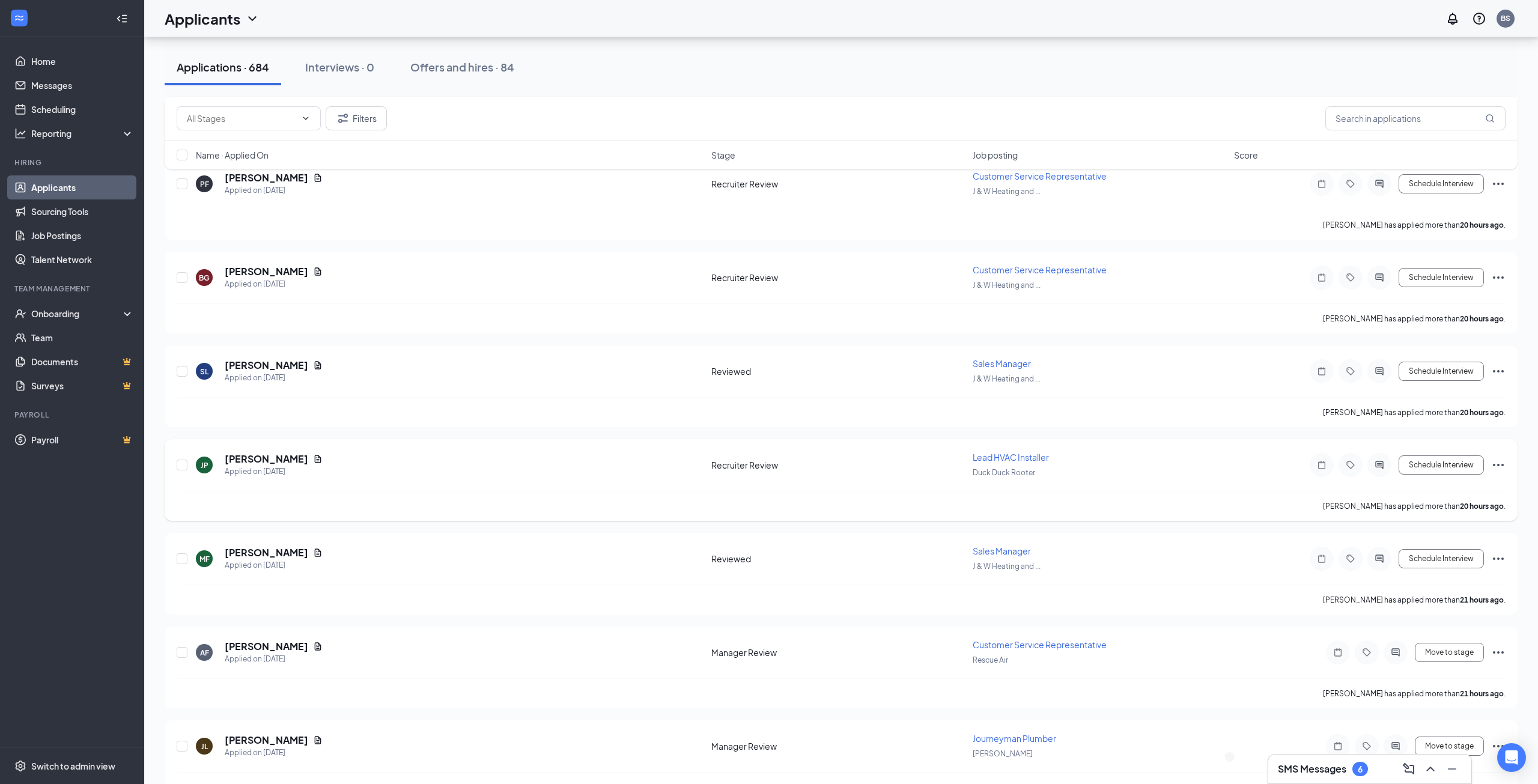
click at [263, 460] on h5 "[PERSON_NAME]" at bounding box center [267, 459] width 84 height 14
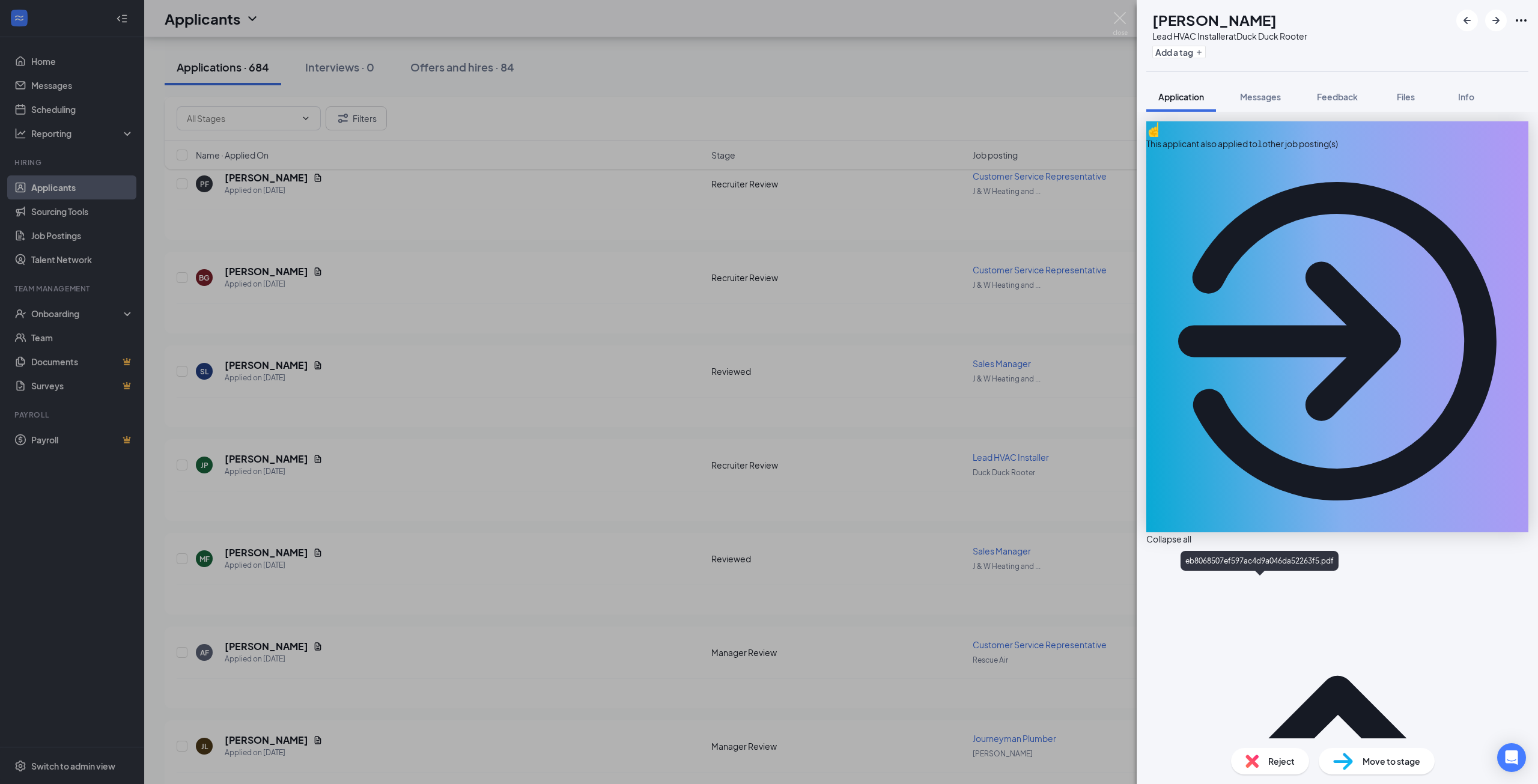
click at [1268, 99] on span "Messages" at bounding box center [1261, 97] width 41 height 11
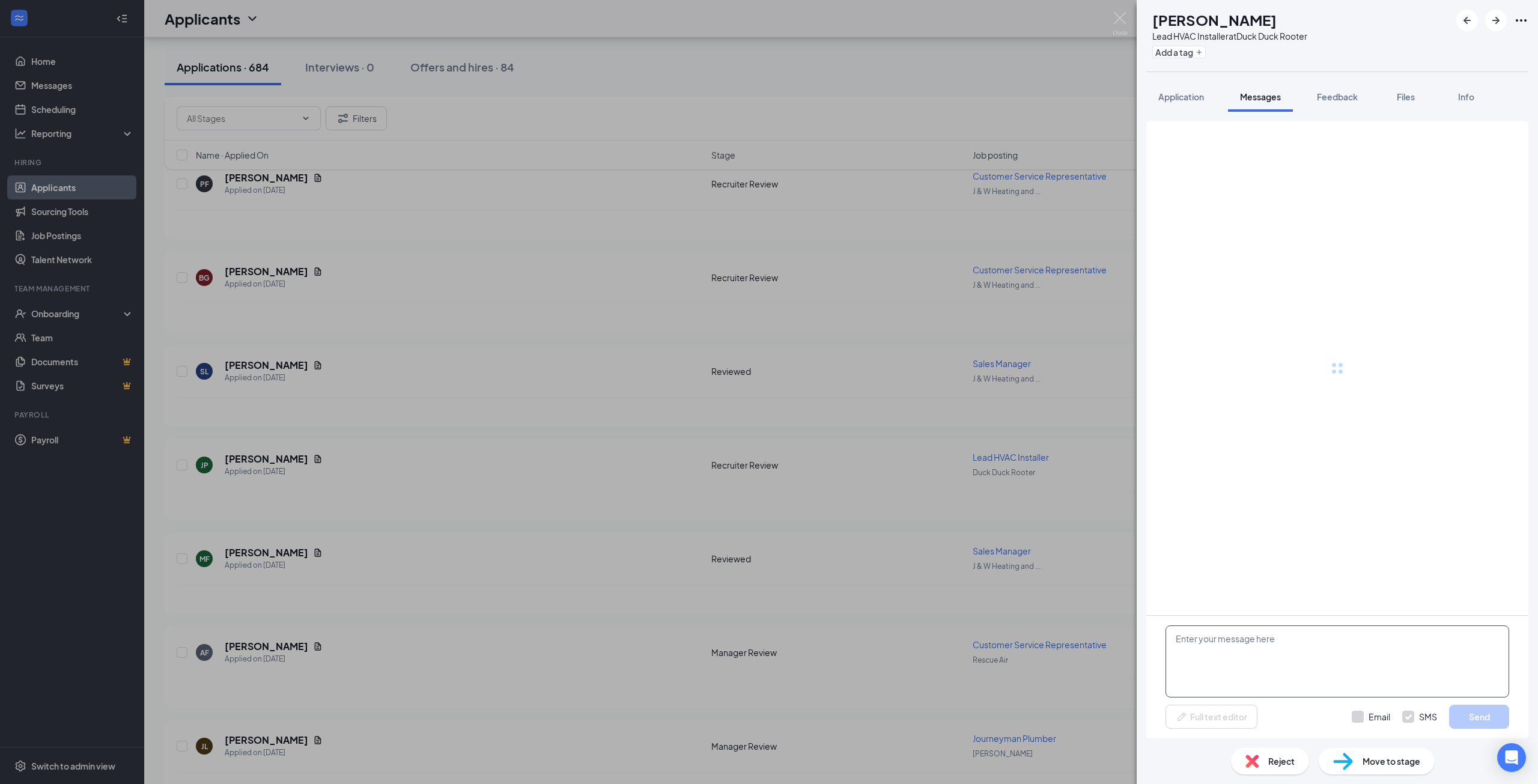
click at [1254, 647] on textarea at bounding box center [1337, 661] width 344 height 72
click at [1209, 646] on textarea at bounding box center [1337, 661] width 344 height 72
click at [1112, 9] on div "JP John Powell Lead HVAC Installer at Duck Duck Rooter Add a tag Application Me…" at bounding box center [769, 392] width 1538 height 784
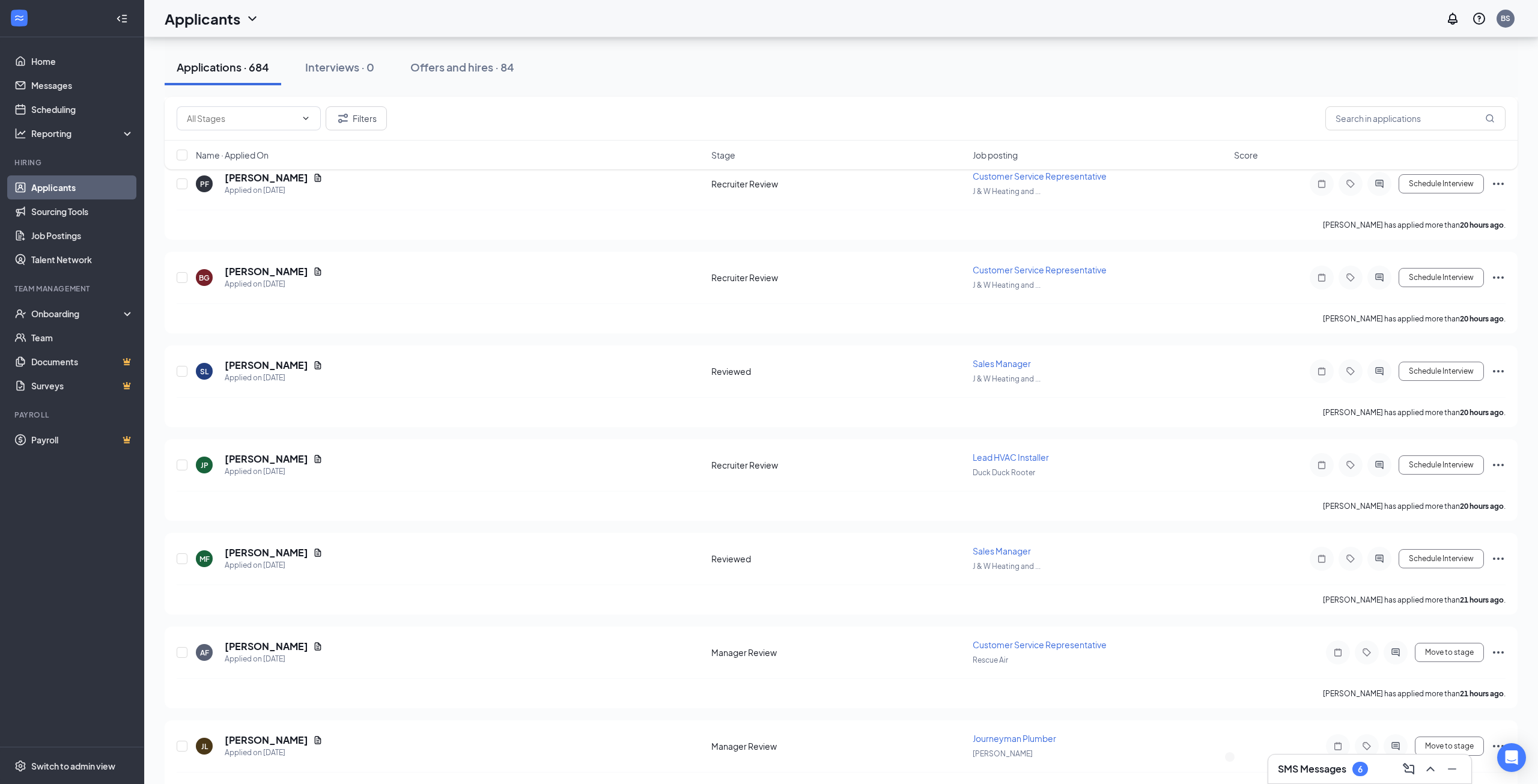
click at [1319, 763] on h3 "SMS Messages" at bounding box center [1312, 769] width 68 height 14
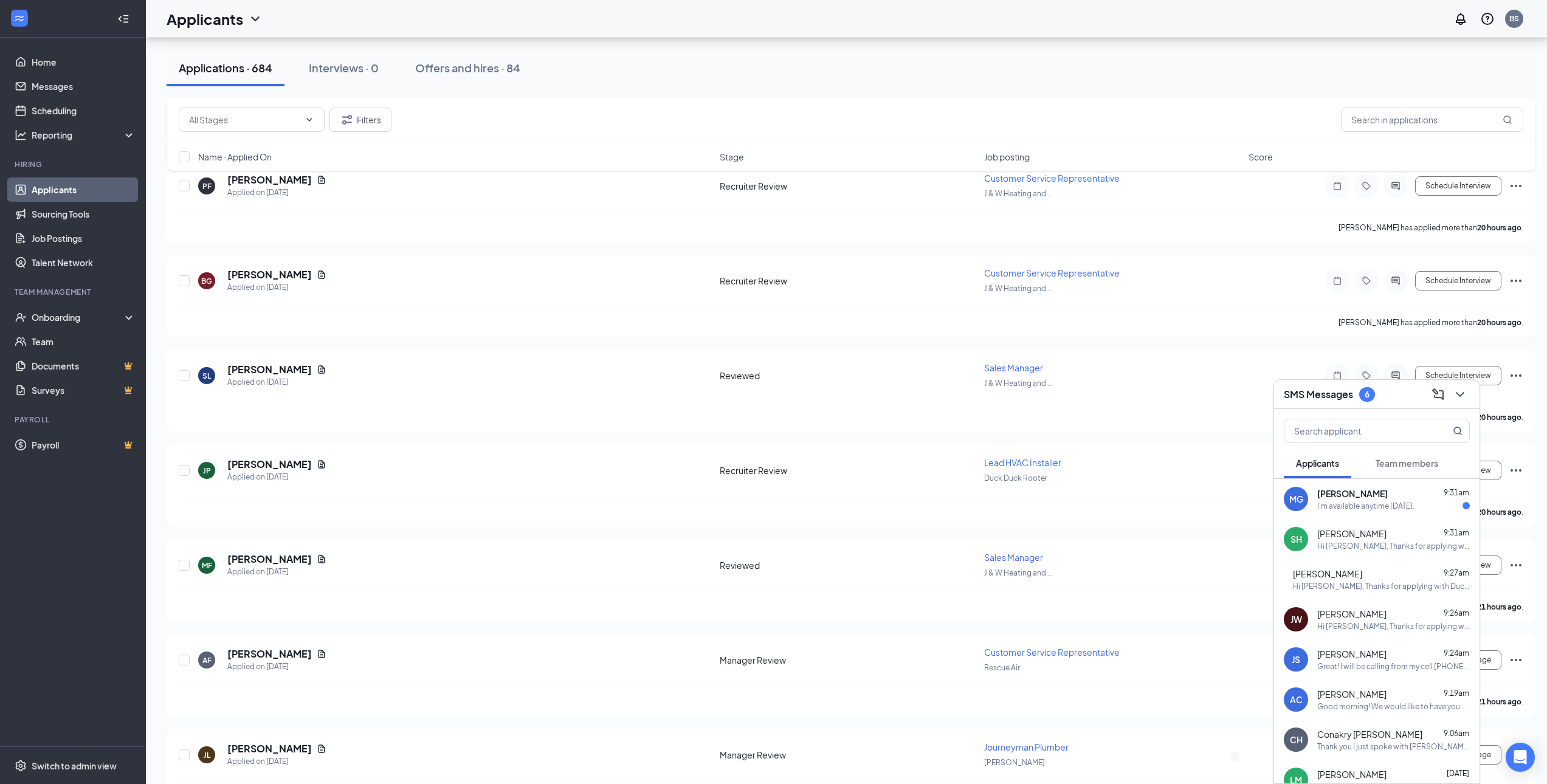
click at [1352, 506] on div "I'm available anytime today." at bounding box center [1365, 506] width 97 height 10
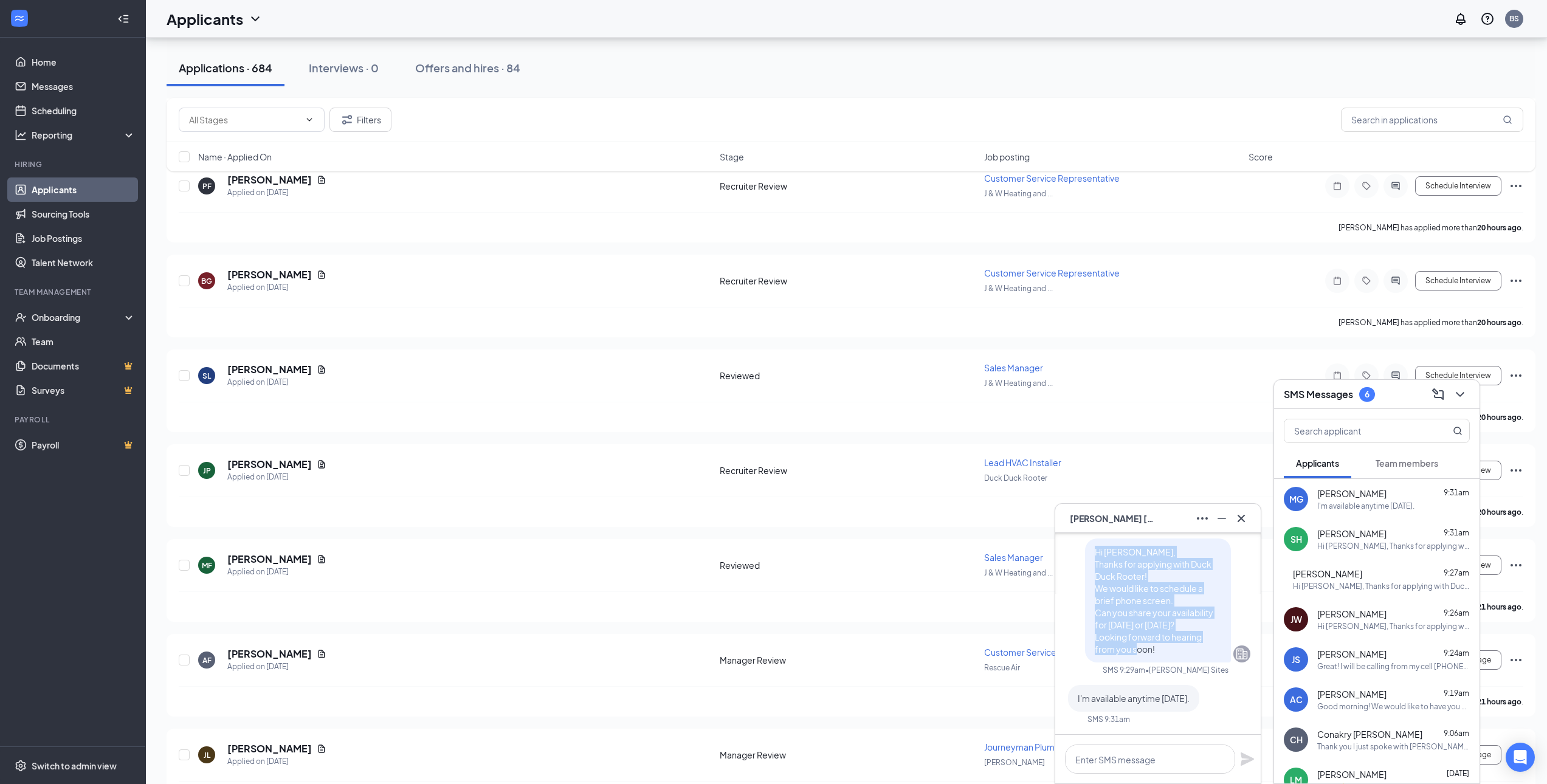
drag, startPoint x: 1159, startPoint y: 652, endPoint x: 1072, endPoint y: 546, distance: 137.1
click at [1072, 546] on div "Hi Marquiss, Thanks for applying with Duck Duck Rooter! We would like to schedu…" at bounding box center [1157, 600] width 185 height 124
copy span "Hi Marquiss, Thanks for applying with Duck Duck Rooter! We would like to schedu…"
click at [1246, 517] on icon "Cross" at bounding box center [1241, 517] width 15 height 15
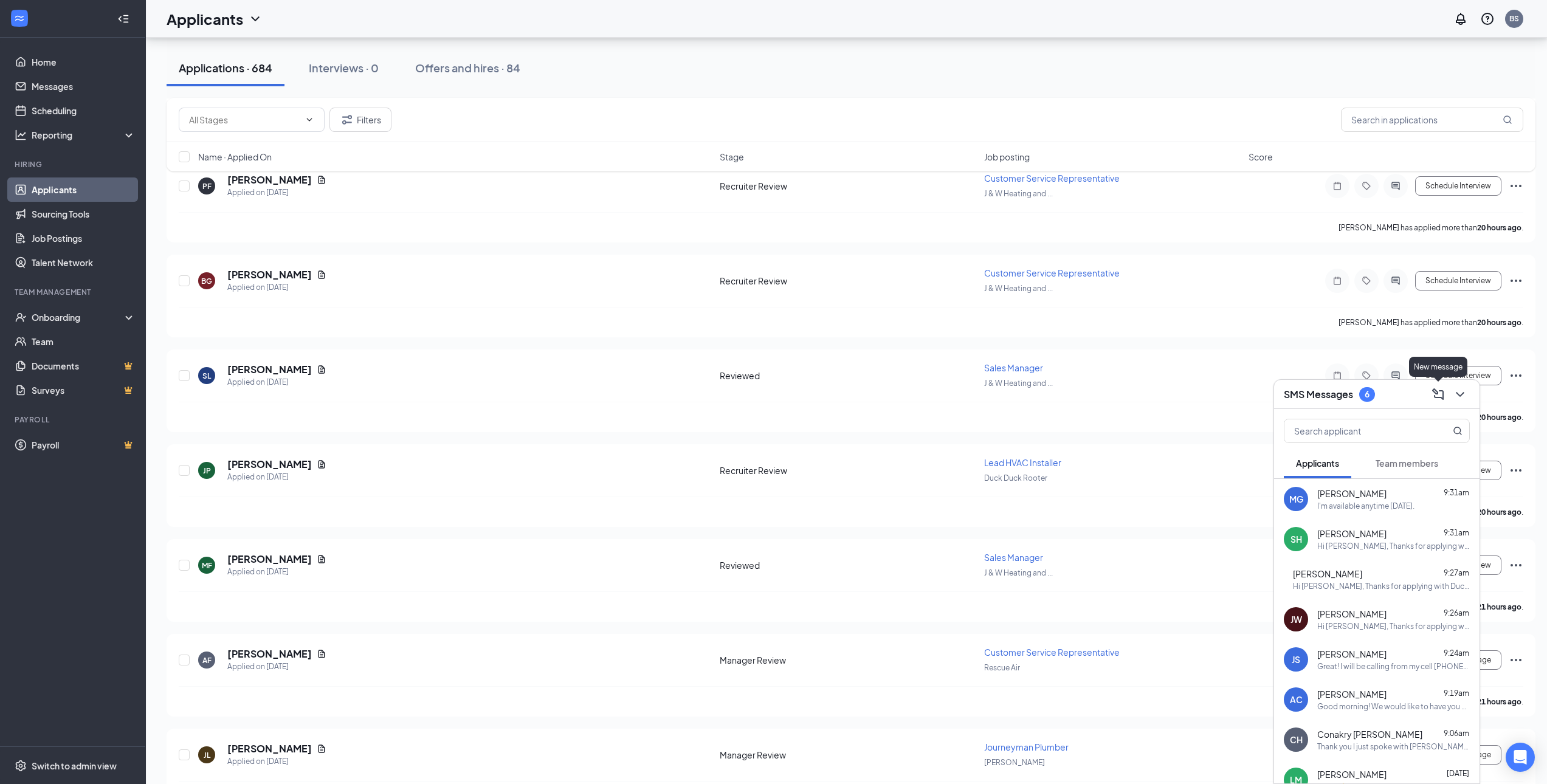
click at [1456, 394] on icon "ChevronDown" at bounding box center [1459, 394] width 15 height 15
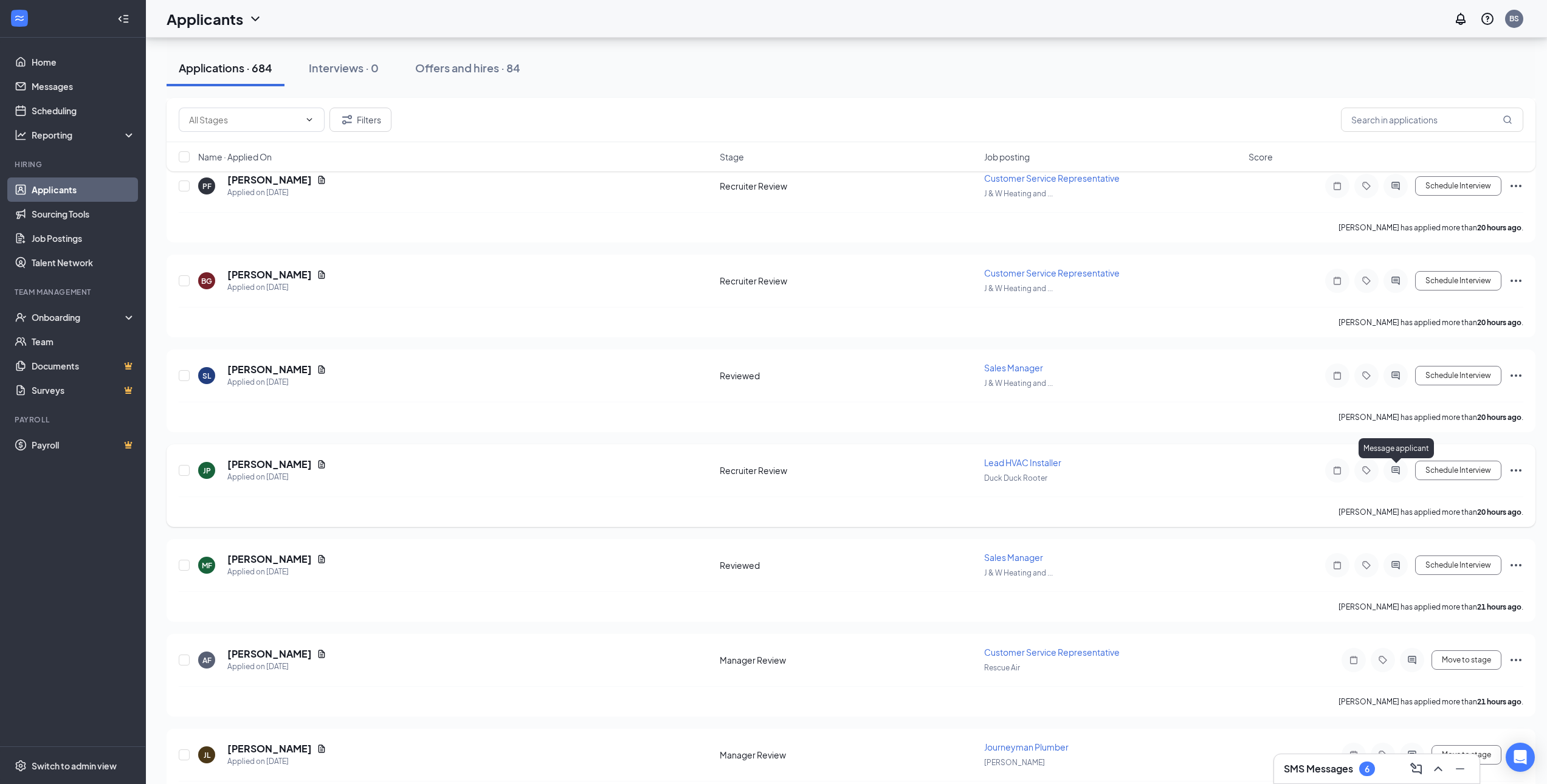
click at [1396, 471] on icon "ActiveChat" at bounding box center [1395, 470] width 15 height 10
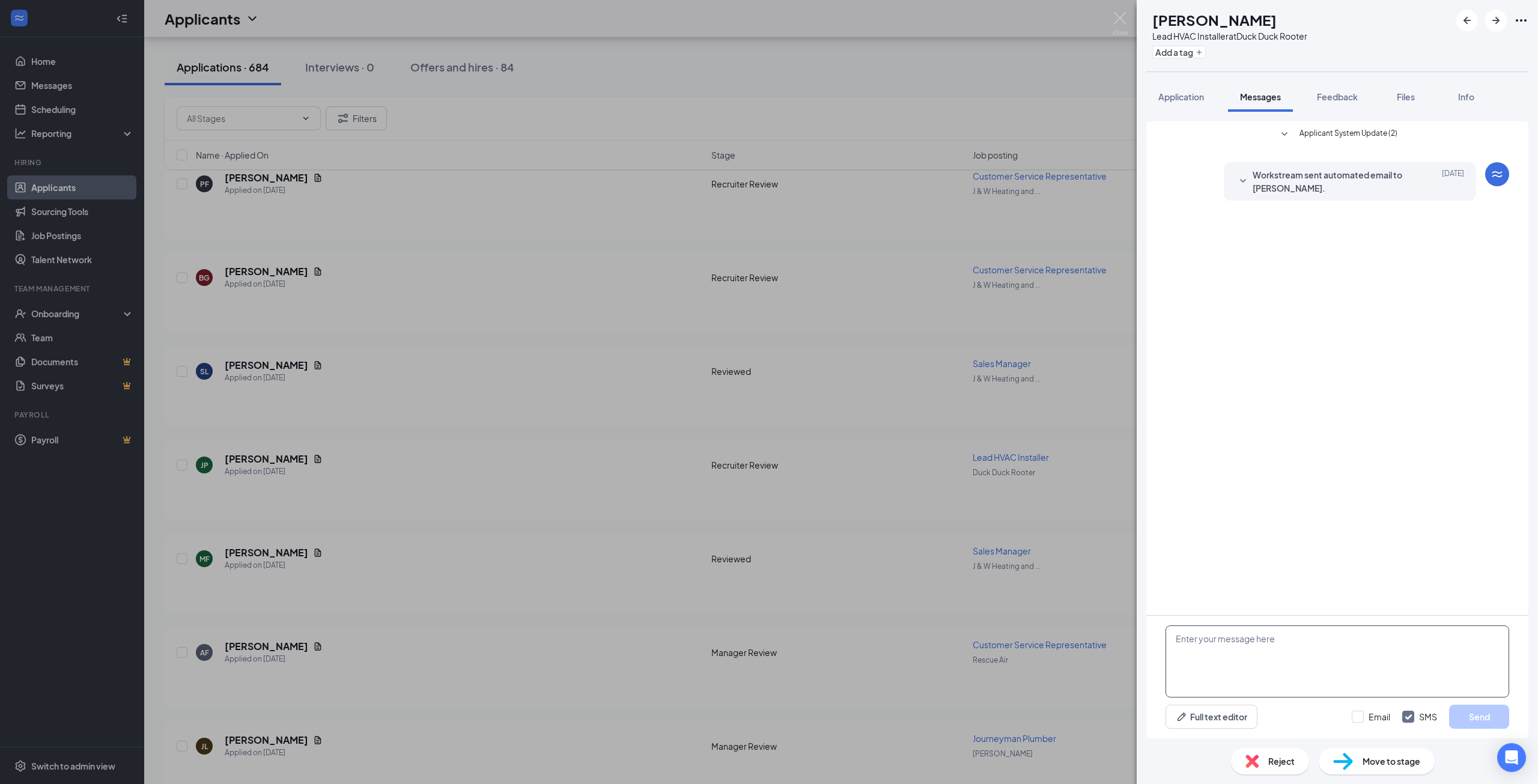
click at [1306, 651] on textarea at bounding box center [1337, 661] width 344 height 72
paste textarea "Hi Marquiss, Thanks for applying with Duck Duck Rooter! We would like to schedu…"
drag, startPoint x: 1231, startPoint y: 637, endPoint x: 1188, endPoint y: 635, distance: 43.0
click at [1188, 635] on textarea "Hi Marquiss, Thanks for applying with Duck Duck Rooter! We would like to schedu…" at bounding box center [1337, 661] width 344 height 72
type textarea "Hi John, Thanks for applying with Duck Duck Rooter! We would like to schedule a…"
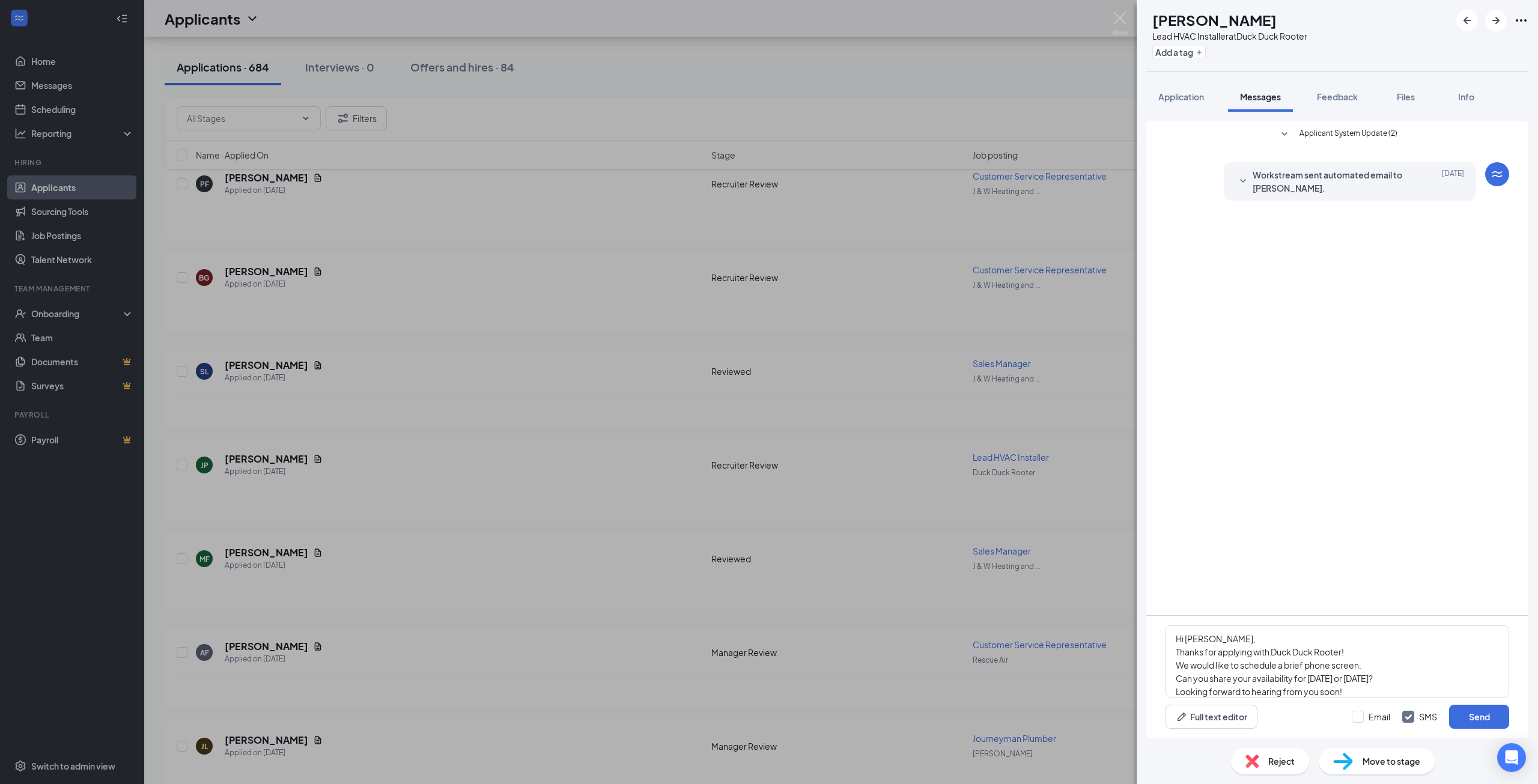
click at [1470, 729] on div "Hi John, Thanks for applying with Duck Duck Rooter! We would like to schedule a…" at bounding box center [1337, 678] width 382 height 123
click at [1472, 722] on button "Send" at bounding box center [1479, 717] width 61 height 24
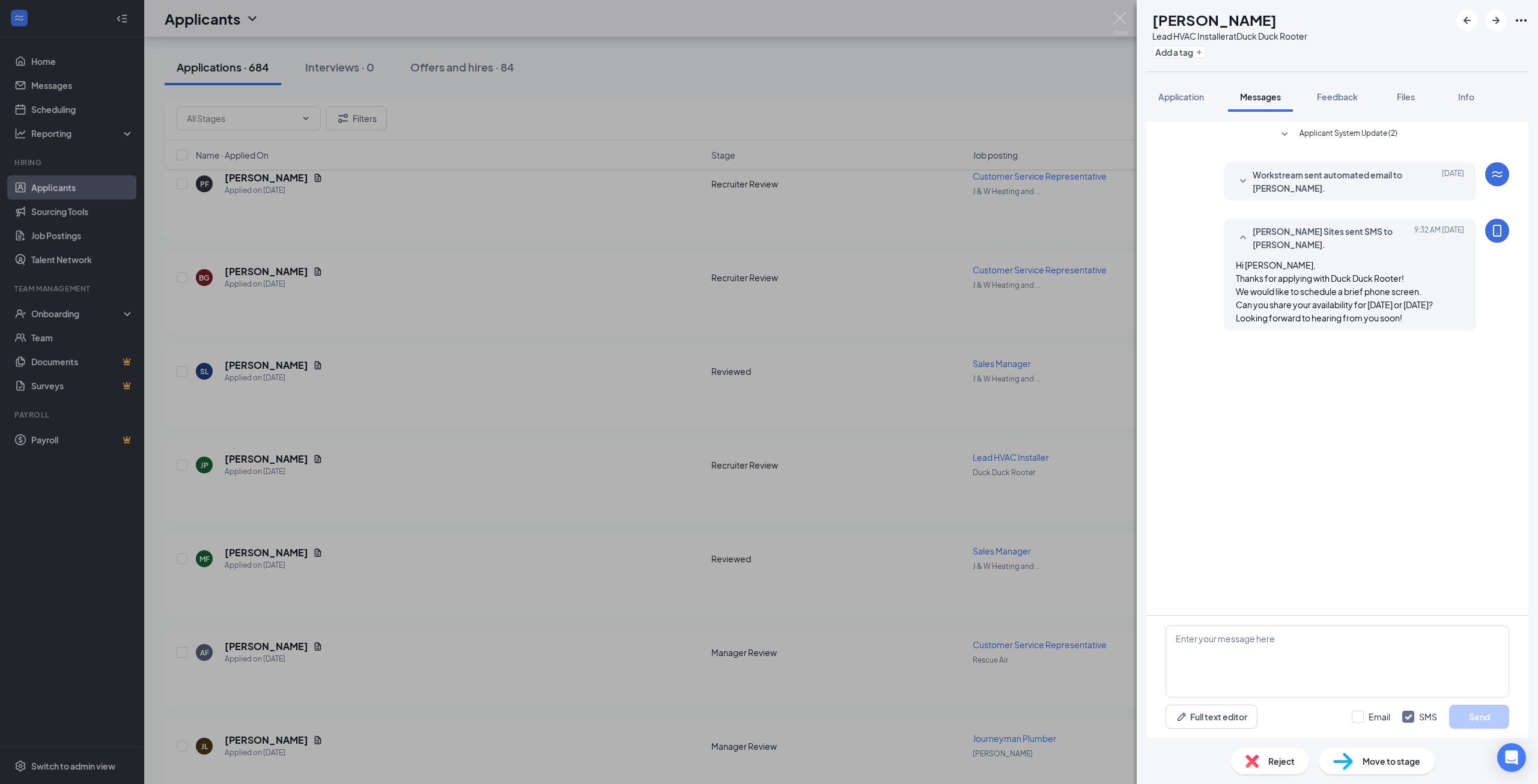
click at [797, 621] on div "JP John Powell Lead HVAC Installer at Duck Duck Rooter Add a tag Application Me…" at bounding box center [769, 392] width 1538 height 784
click at [1020, 503] on div "JP John Powell Lead HVAC Installer at Duck Duck Rooter Add a tag Application Me…" at bounding box center [769, 392] width 1538 height 784
click at [1114, 21] on div "Applicants BS" at bounding box center [841, 19] width 1393 height 37
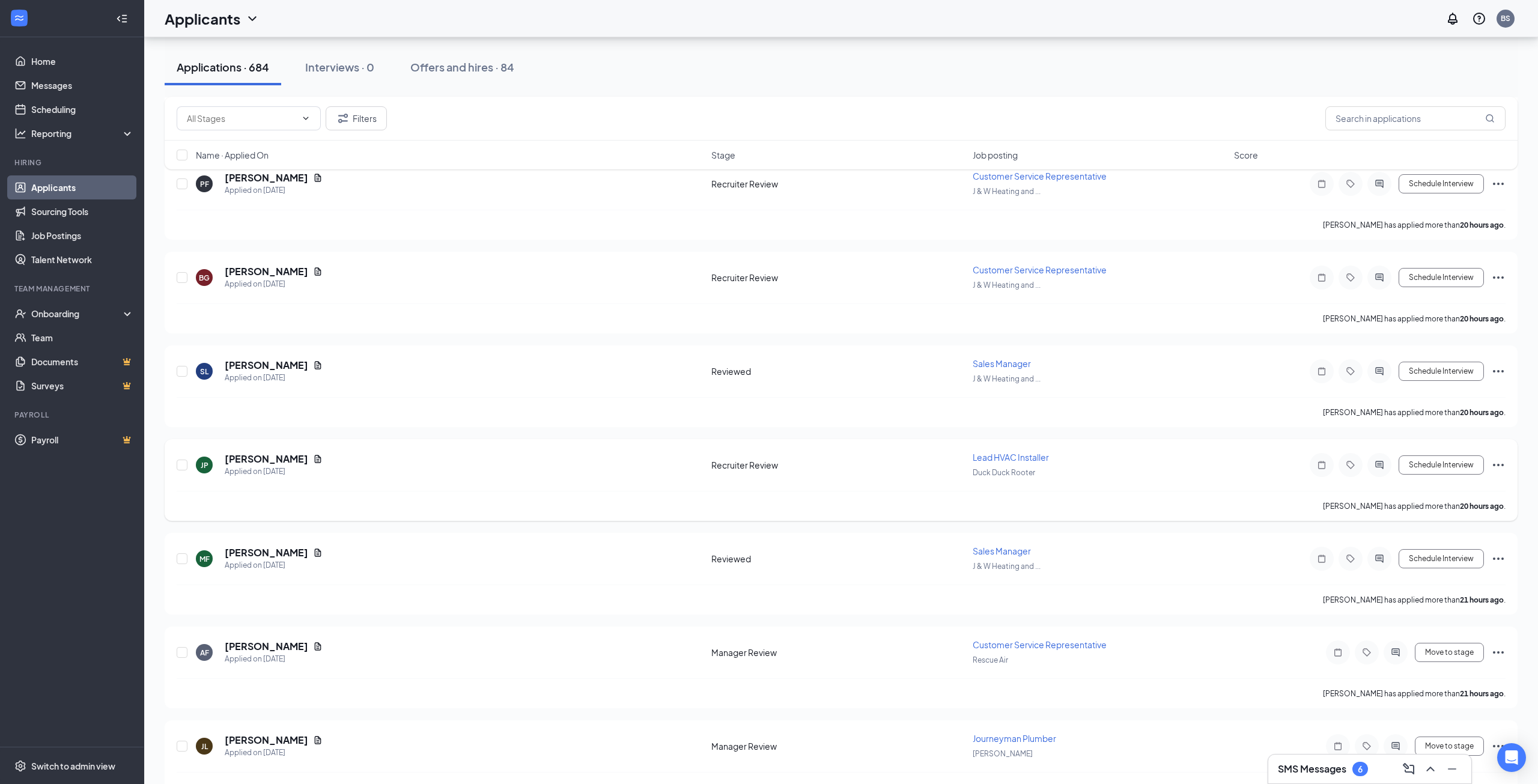
click at [1114, 22] on div "Applicants BS" at bounding box center [841, 19] width 1393 height 37
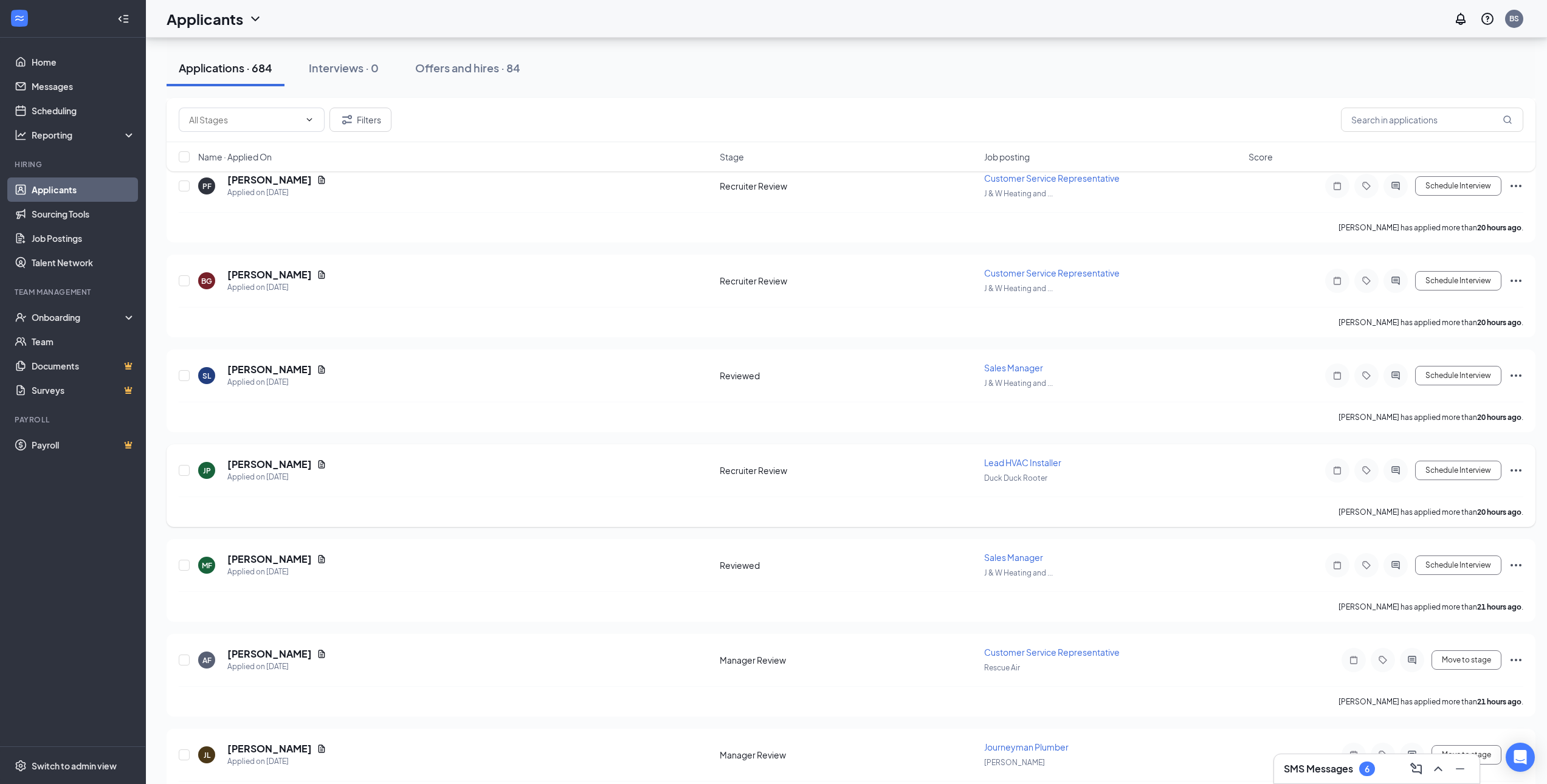
click at [1514, 470] on icon "Ellipses" at bounding box center [1515, 470] width 15 height 15
click at [1462, 563] on p "Move to stage" at bounding box center [1461, 557] width 110 height 12
type input "Recruiter Review (current stage)"
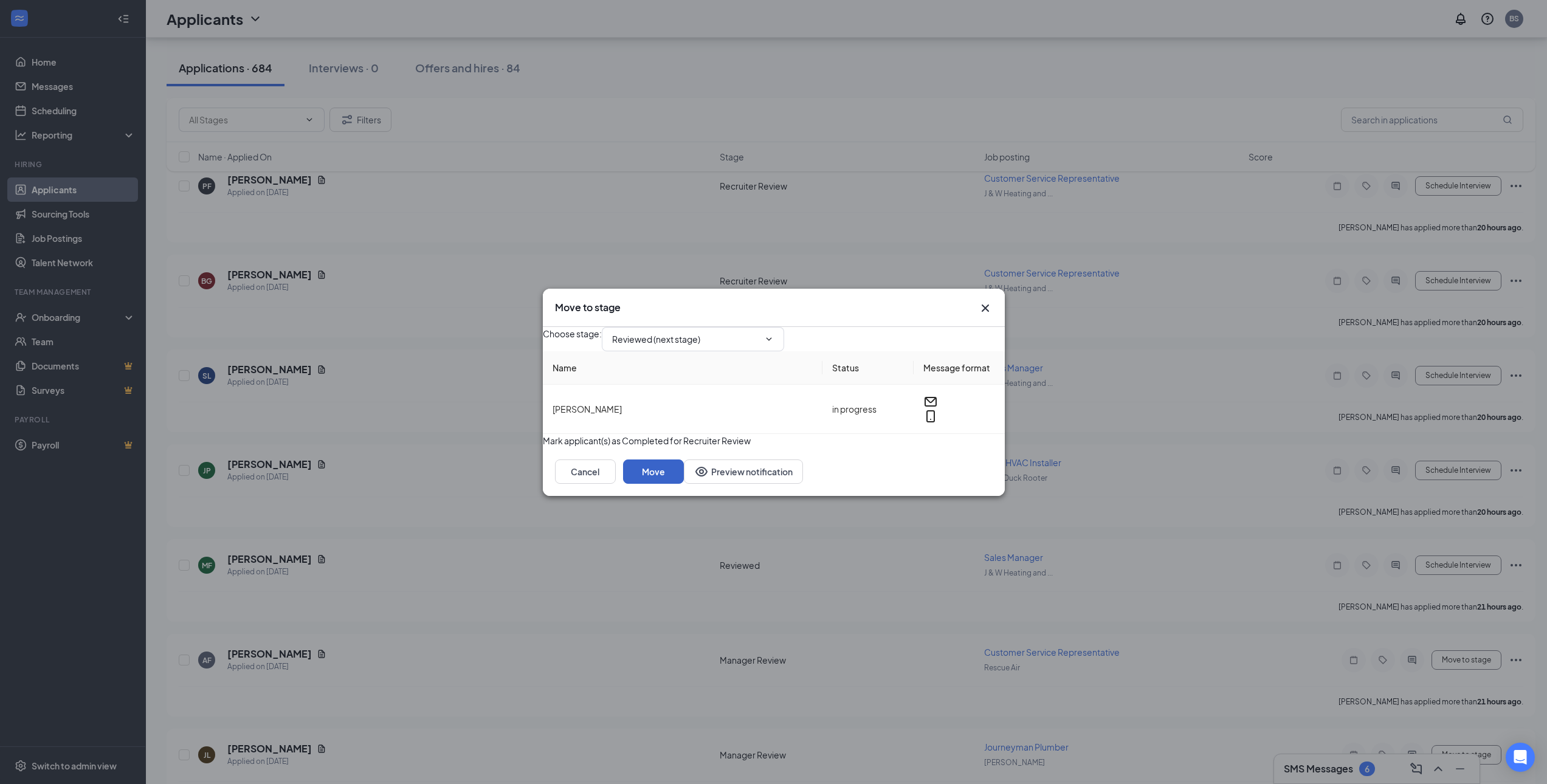
click at [684, 484] on button "Move" at bounding box center [654, 471] width 61 height 25
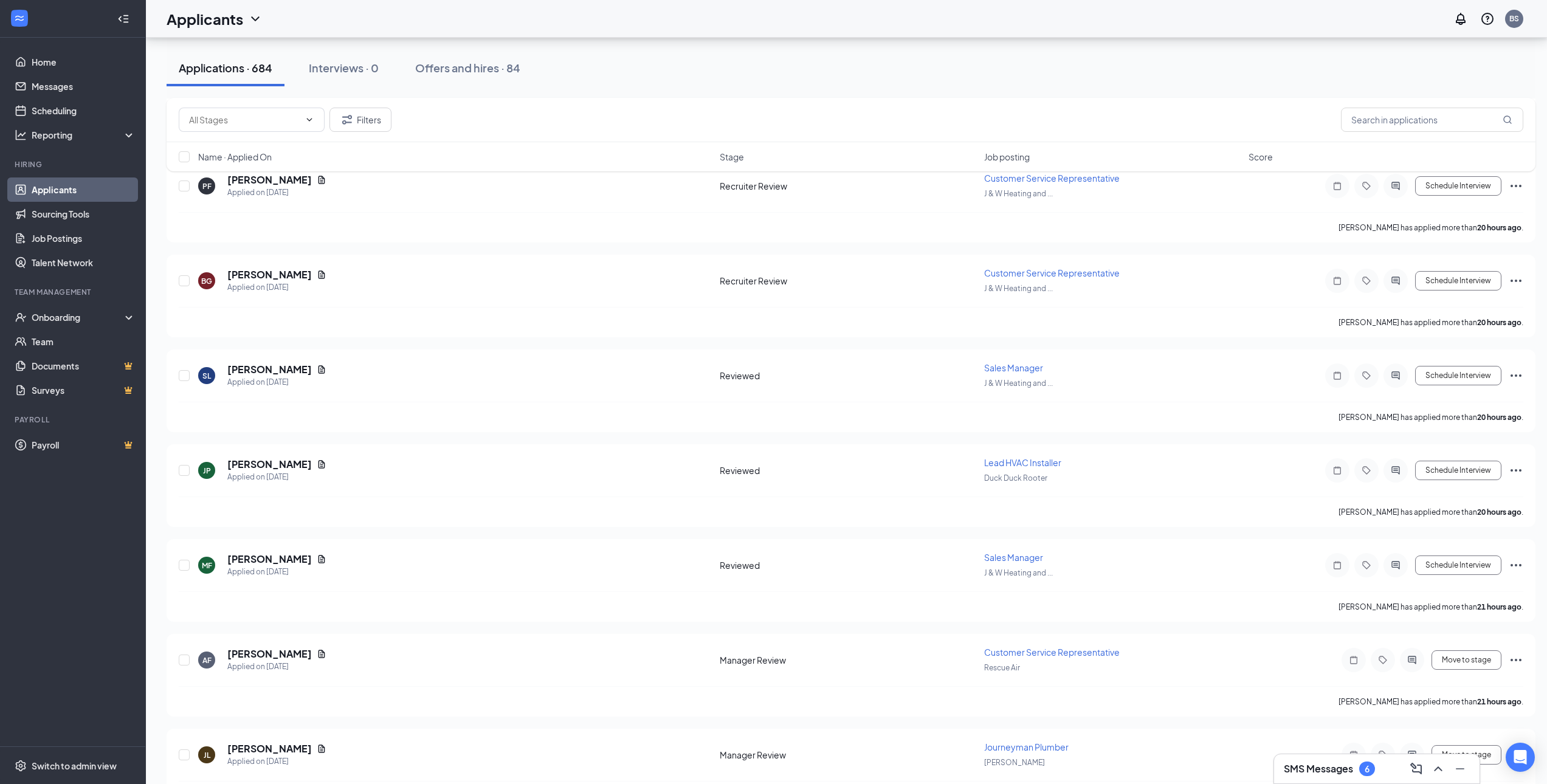
click at [1337, 768] on h3 "SMS Messages" at bounding box center [1318, 768] width 69 height 14
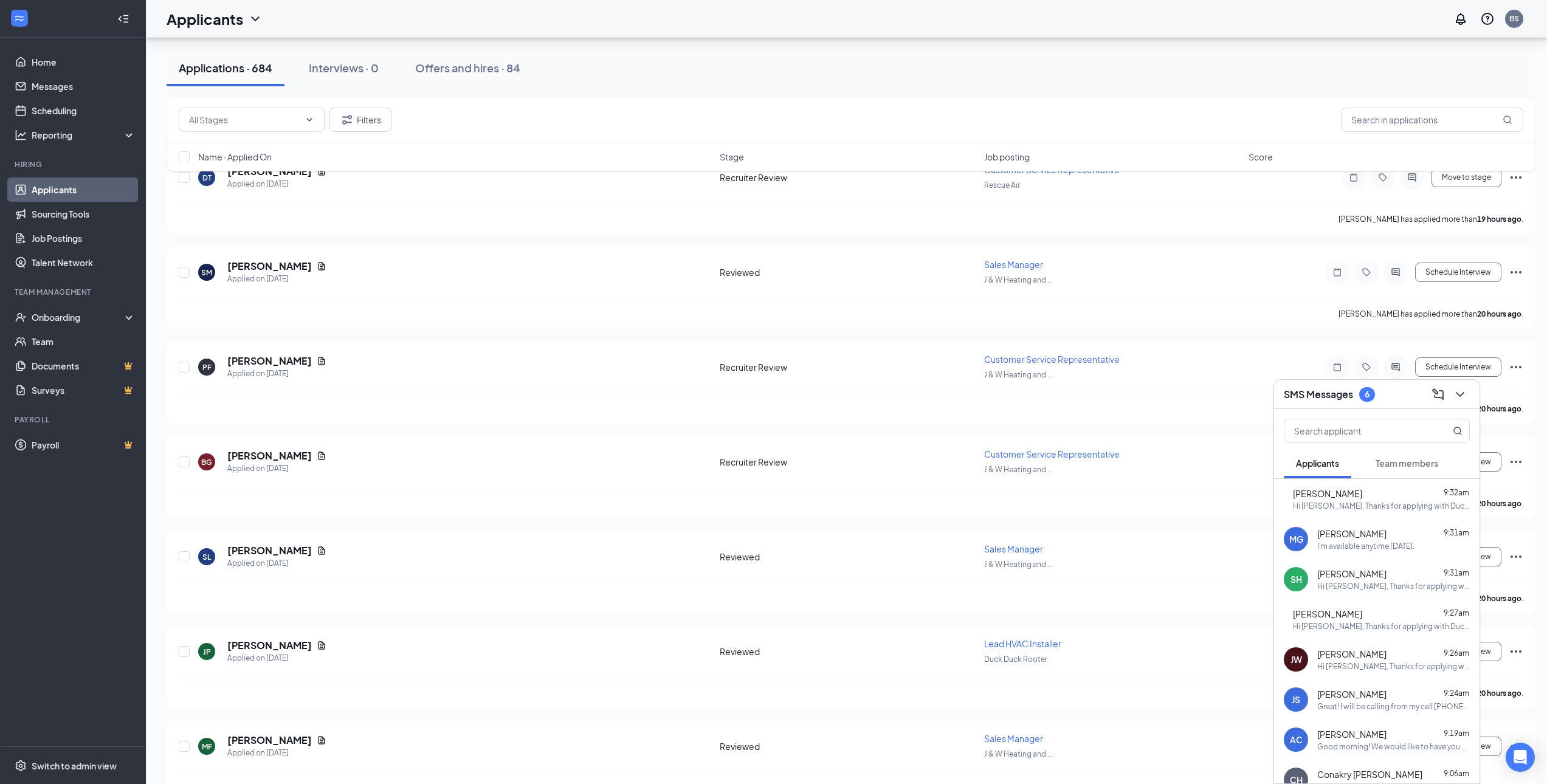
scroll to position [3280, 0]
click at [1376, 503] on div "Hi John, Thanks for applying with Duck Duck Rooter! We would like to schedule a…" at bounding box center [1381, 506] width 177 height 10
click at [1359, 541] on div "I'm available anytime today." at bounding box center [1365, 546] width 97 height 10
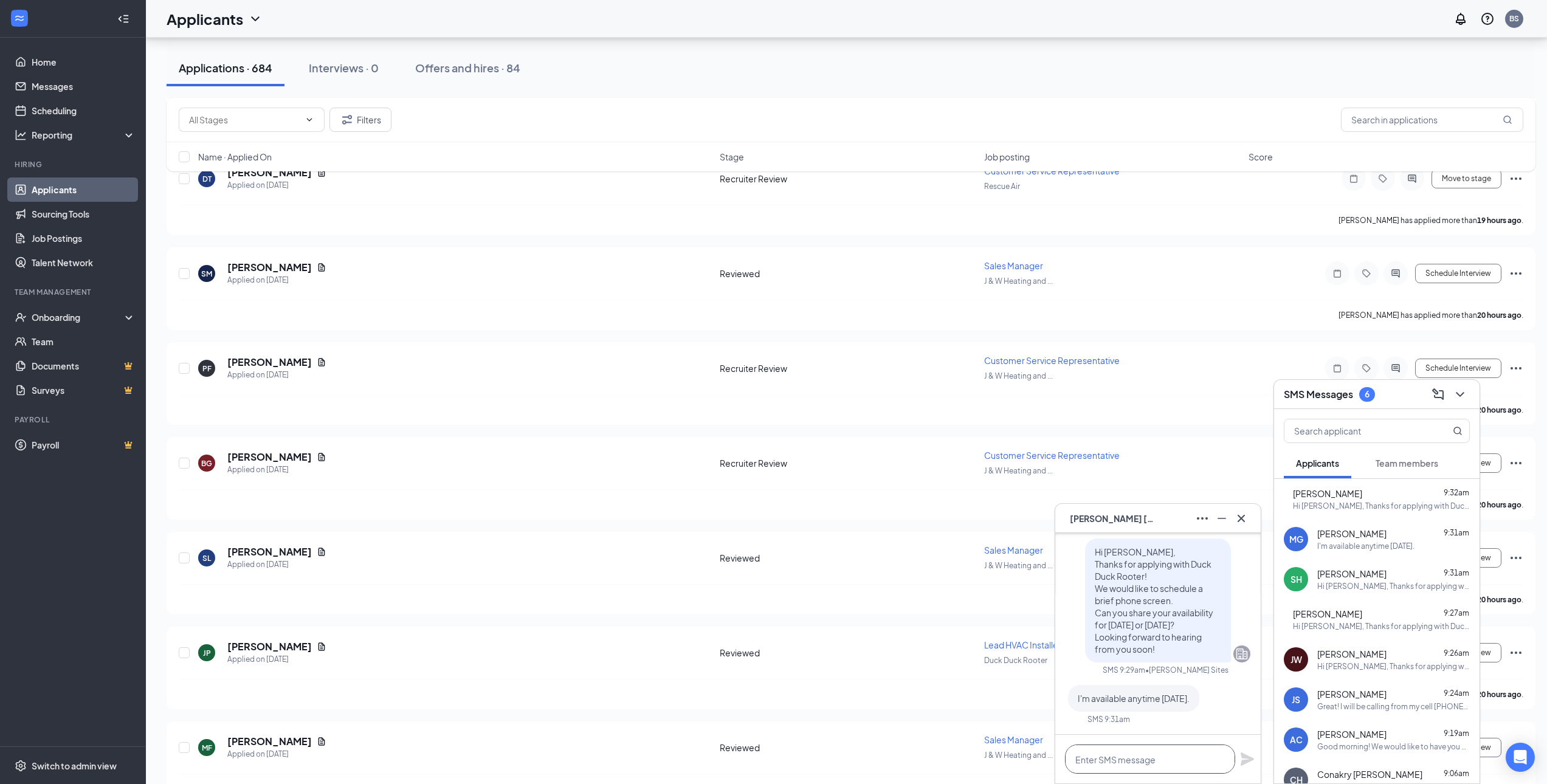
click at [1158, 749] on textarea at bounding box center [1150, 759] width 170 height 30
type textarea "N"
type textarea "My name is Brandon and I am the recruiter. I can call you today at 12pm if that…"
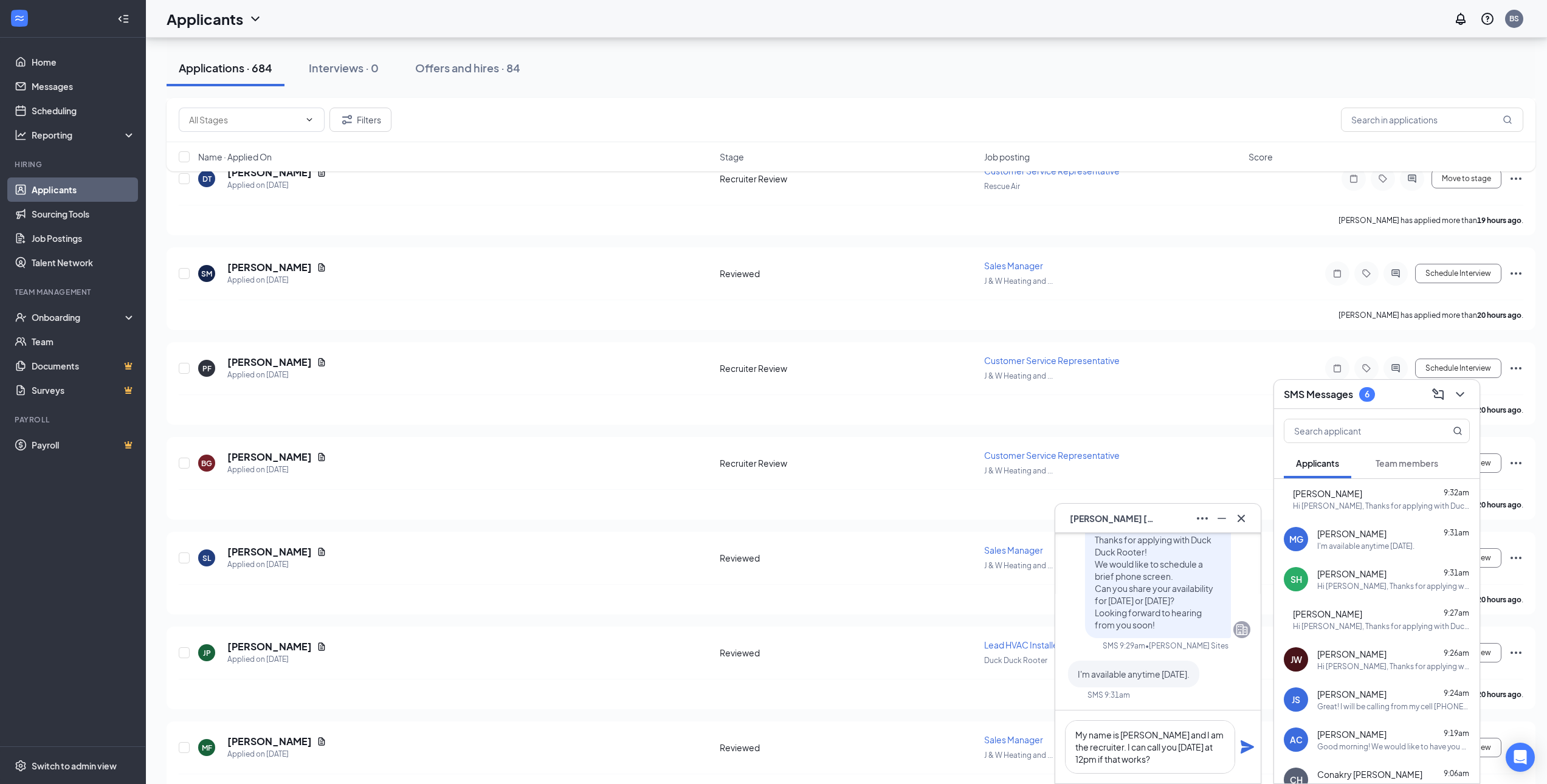
click at [1242, 750] on icon "Plane" at bounding box center [1248, 746] width 14 height 14
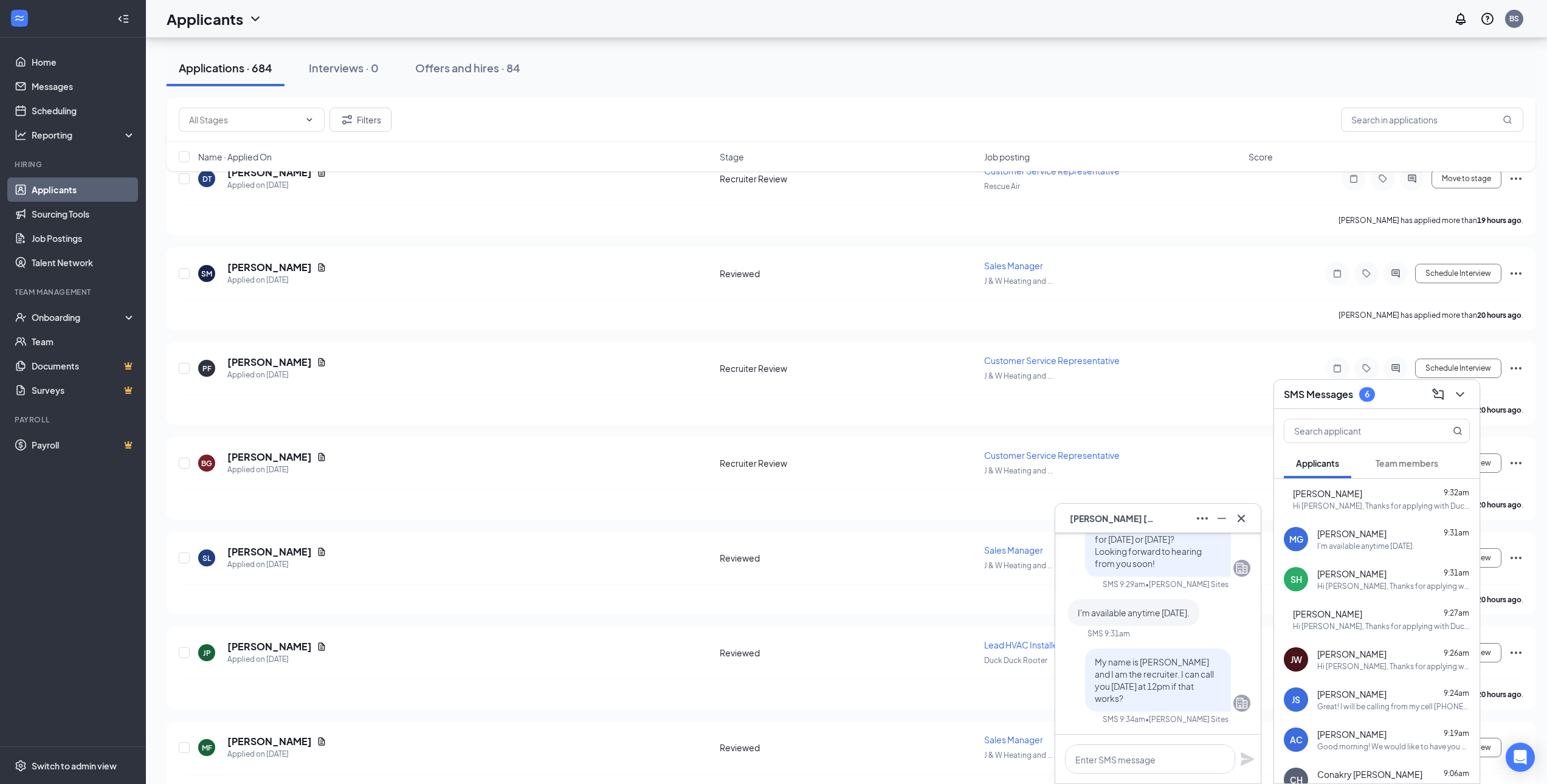
scroll to position [-300, 0]
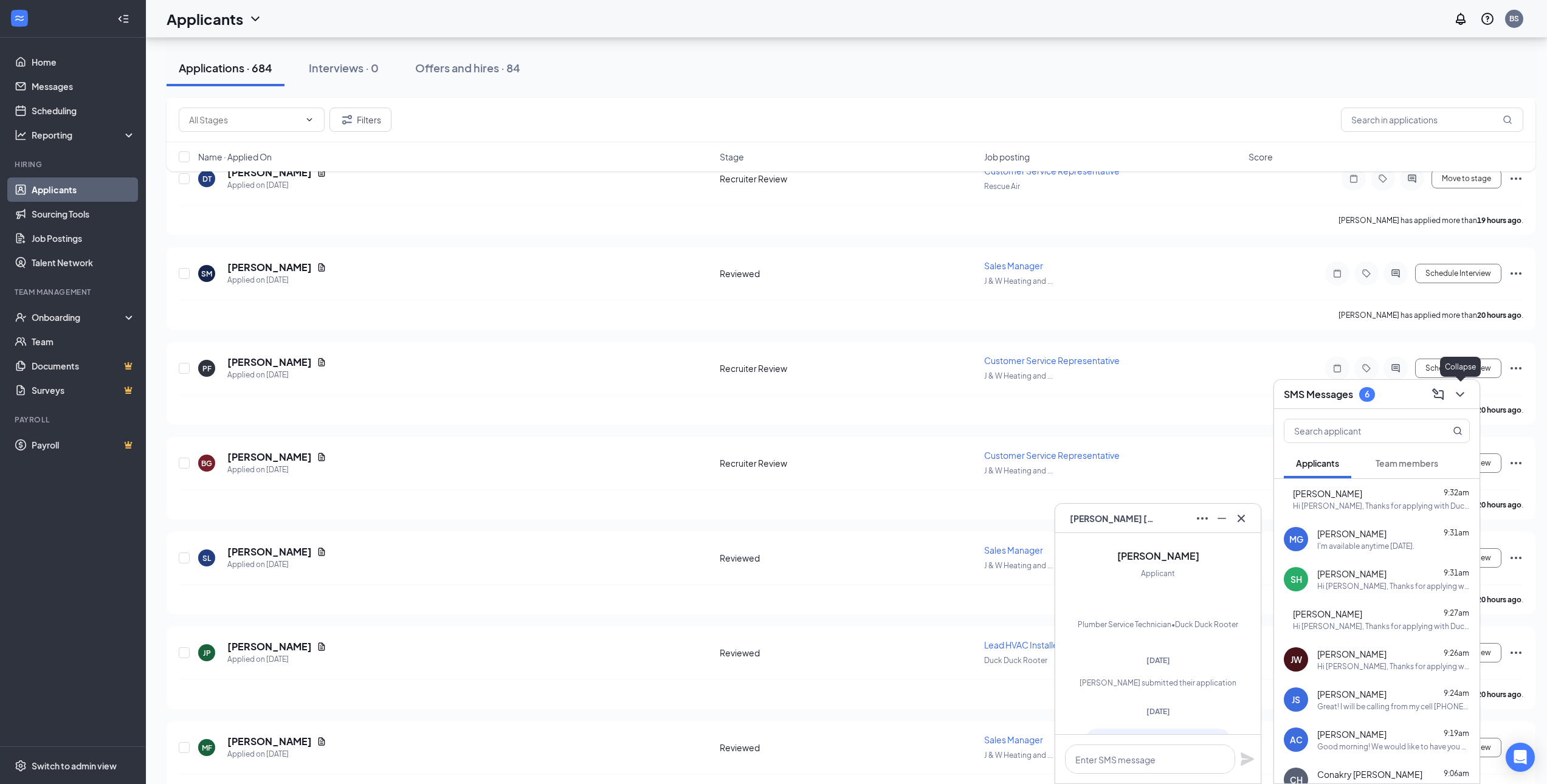
drag, startPoint x: 1458, startPoint y: 387, endPoint x: 1240, endPoint y: 515, distance: 252.8
click at [1458, 387] on icon "ChevronDown" at bounding box center [1459, 394] width 15 height 15
click at [1241, 518] on icon "Cross" at bounding box center [1241, 516] width 7 height 7
click at [830, 517] on div "Brittani Gibson has applied more than 20 hours ago ." at bounding box center [851, 504] width 1344 height 31
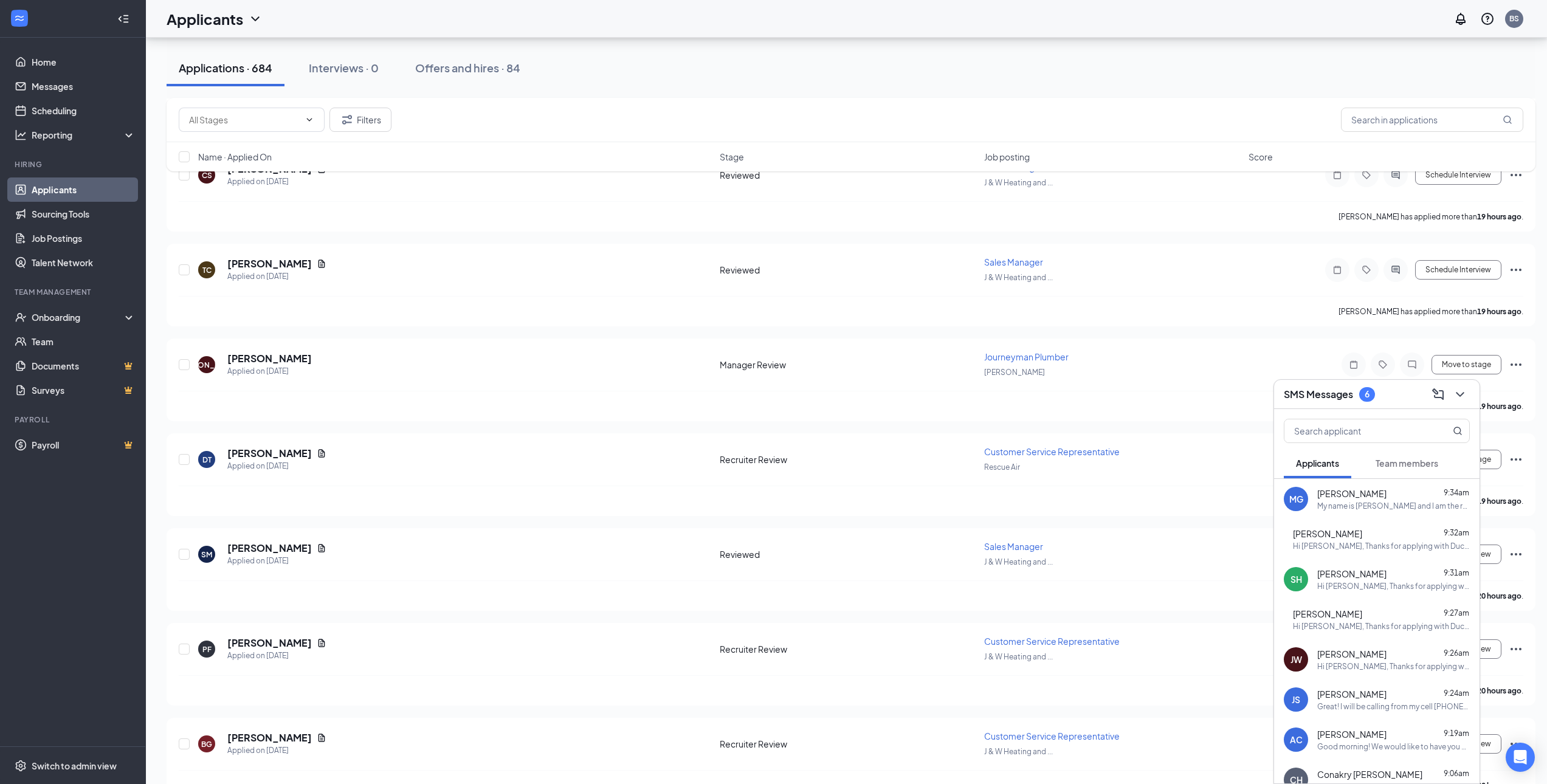
scroll to position [2187, 0]
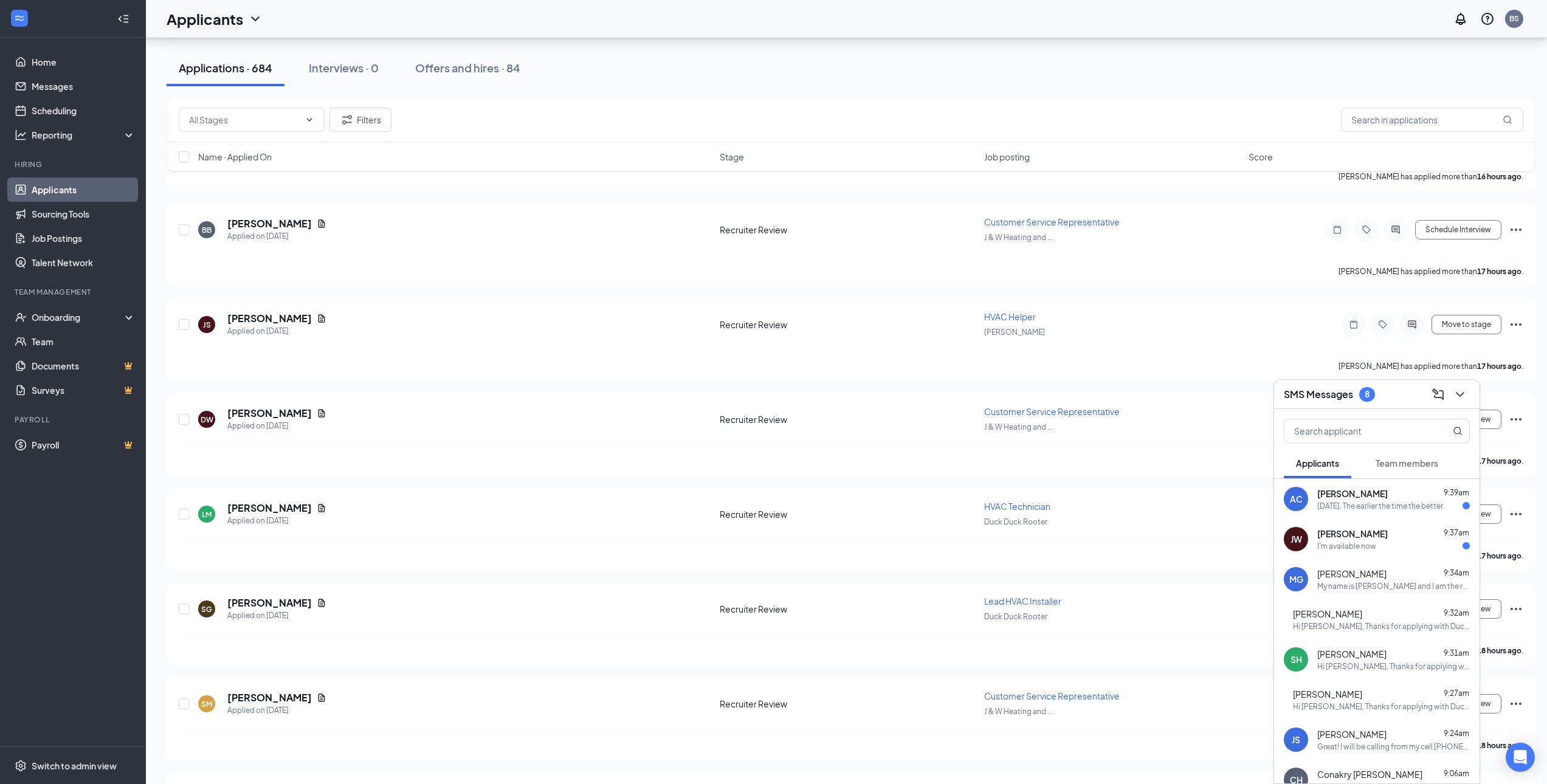
click at [1381, 512] on div "AC Arthur Coleman 9:39am Friday September 19, 2025. The earlier the time the be…" at bounding box center [1376, 499] width 205 height 40
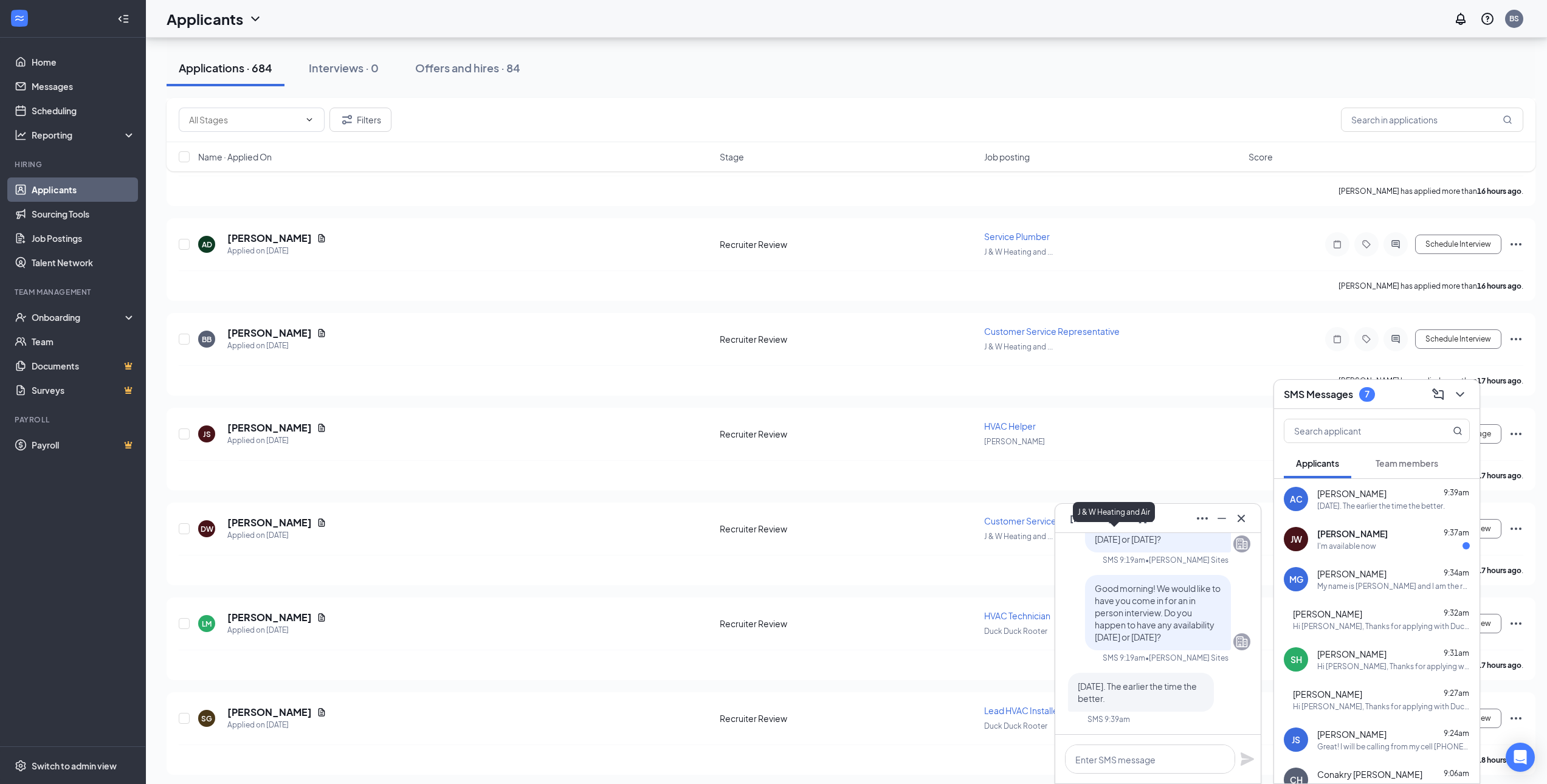
scroll to position [2066, 0]
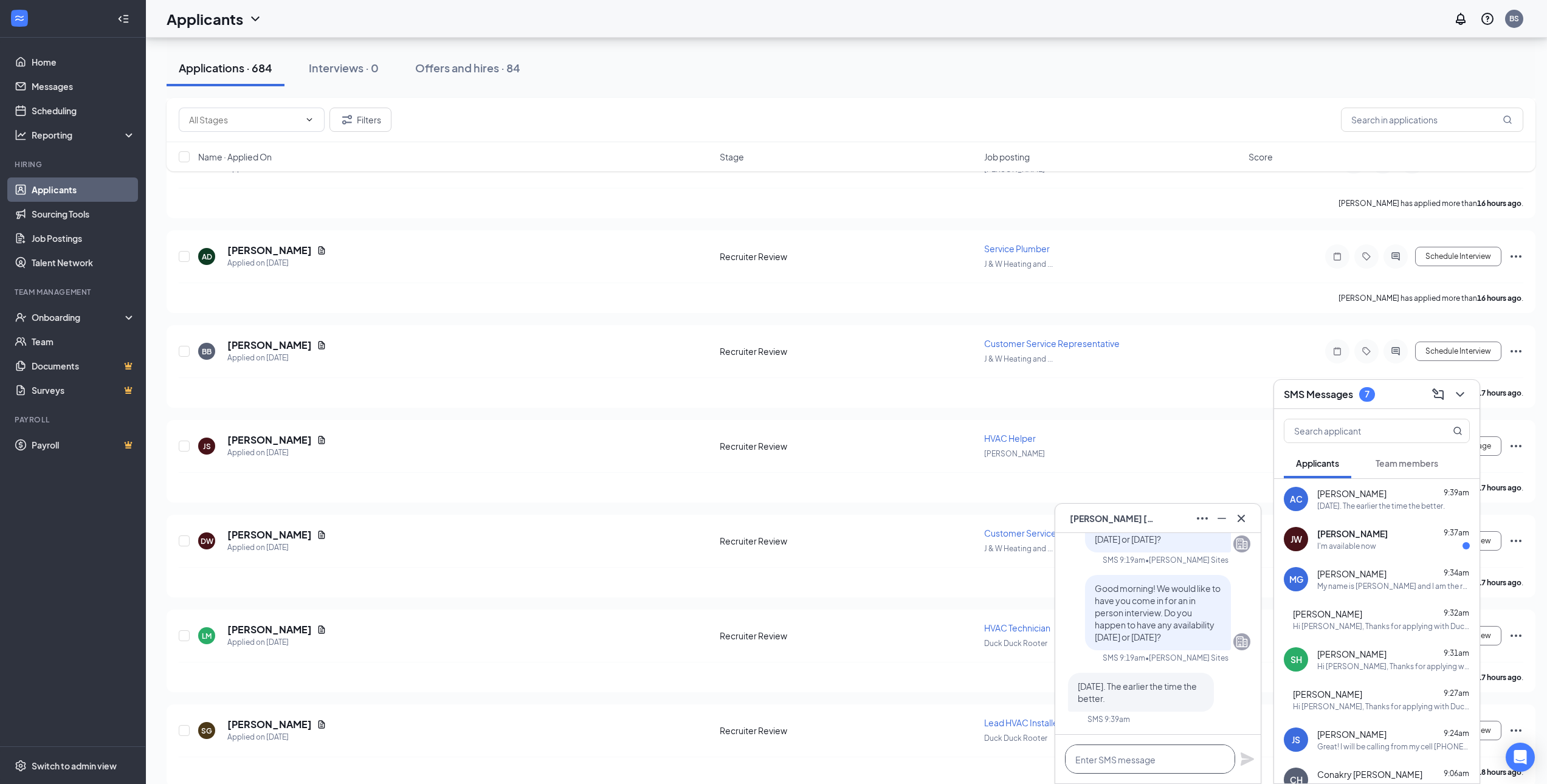
click at [1179, 759] on textarea at bounding box center [1150, 759] width 170 height 30
type textarea "I am confirming with the team and will follow back up."
click at [1250, 748] on icon "Plane" at bounding box center [1247, 752] width 15 height 15
click at [1376, 542] on div "I'm available now" at bounding box center [1393, 546] width 152 height 10
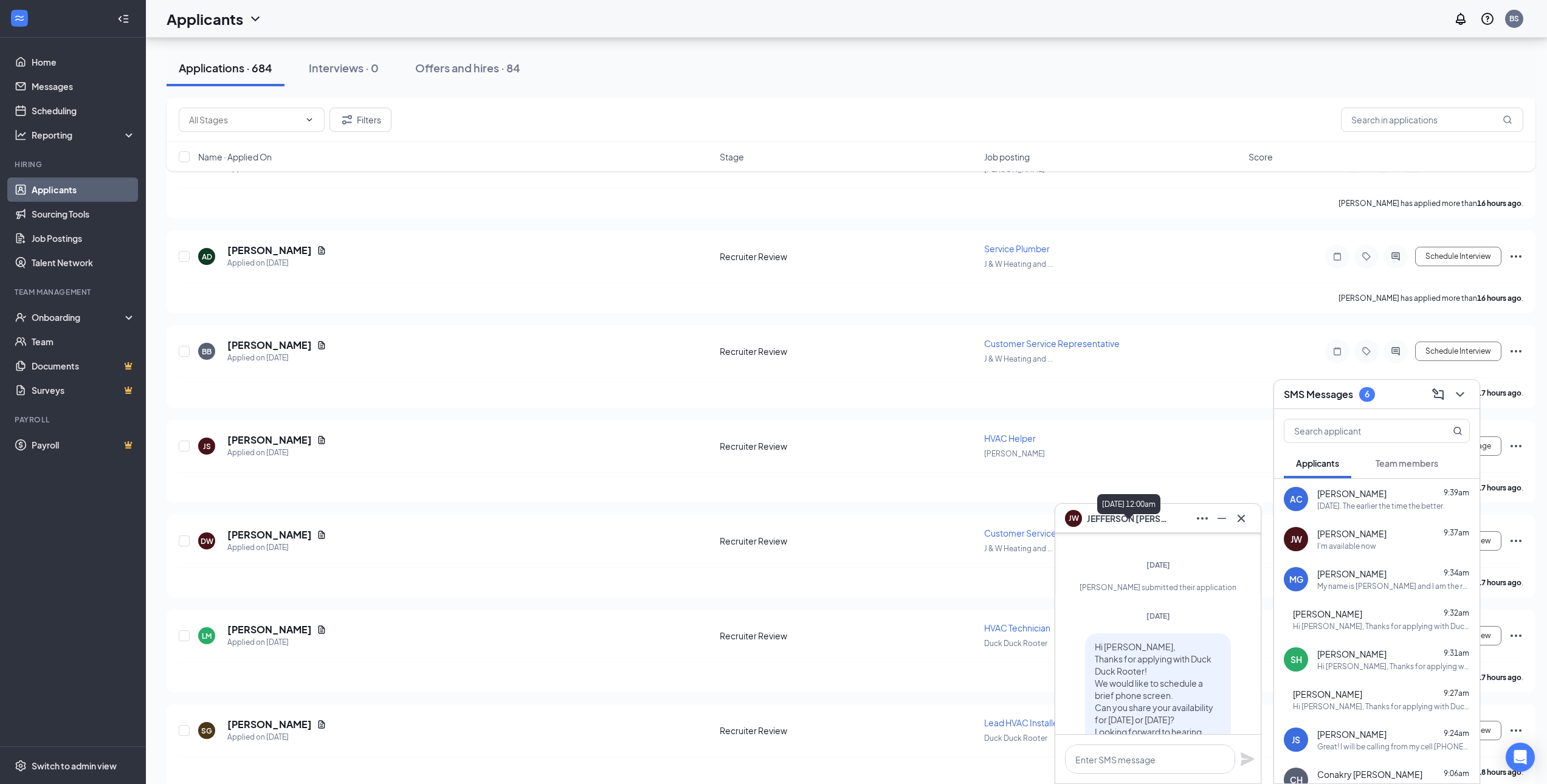
scroll to position [0, 0]
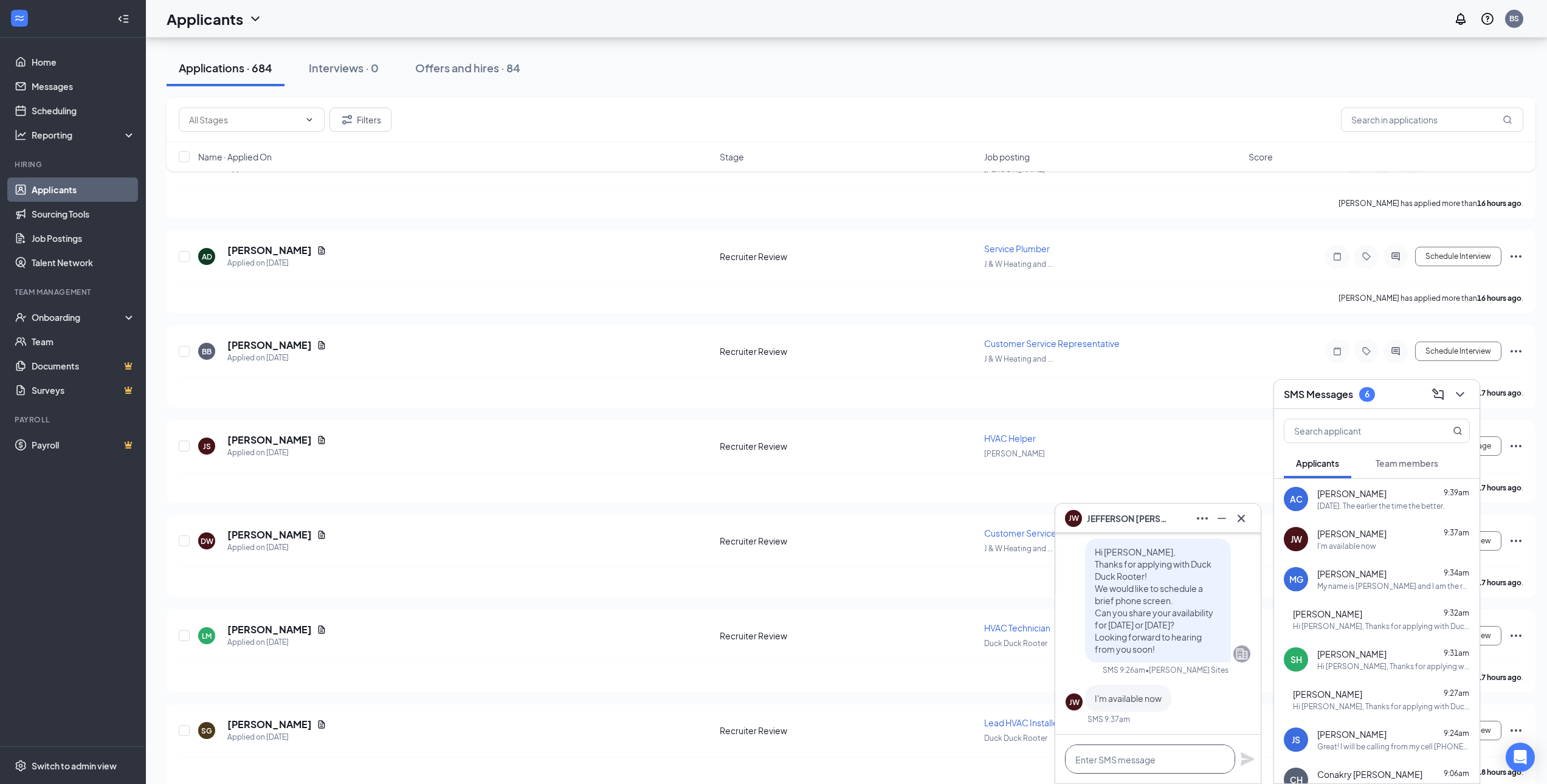
click at [1163, 756] on textarea at bounding box center [1150, 759] width 170 height 30
type textarea "I"
type textarea "M"
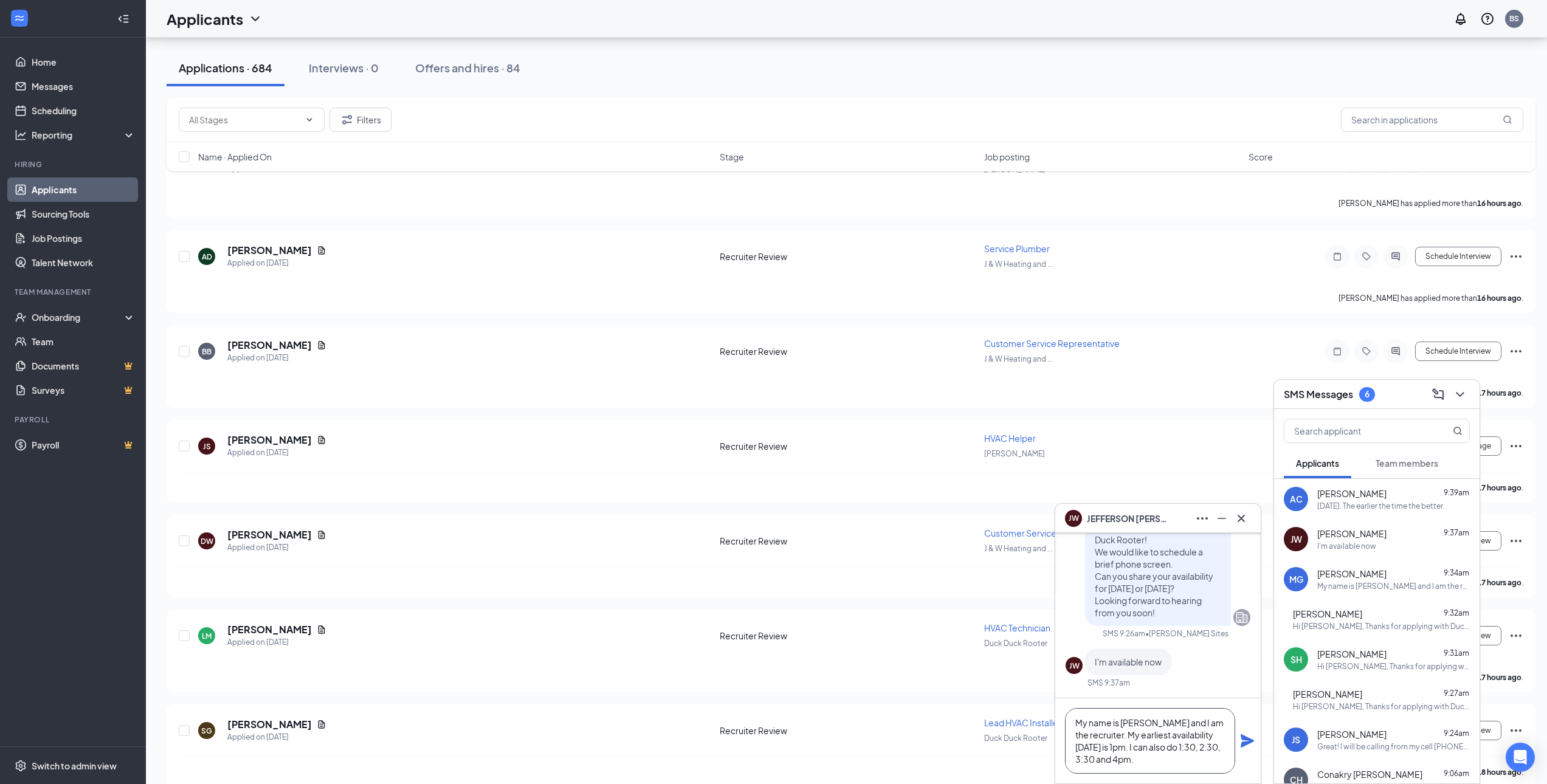
type textarea "My name is Brandon and I am the recruiter. My earliest availability today is 1p…"
click at [1247, 737] on icon "Plane" at bounding box center [1248, 741] width 14 height 14
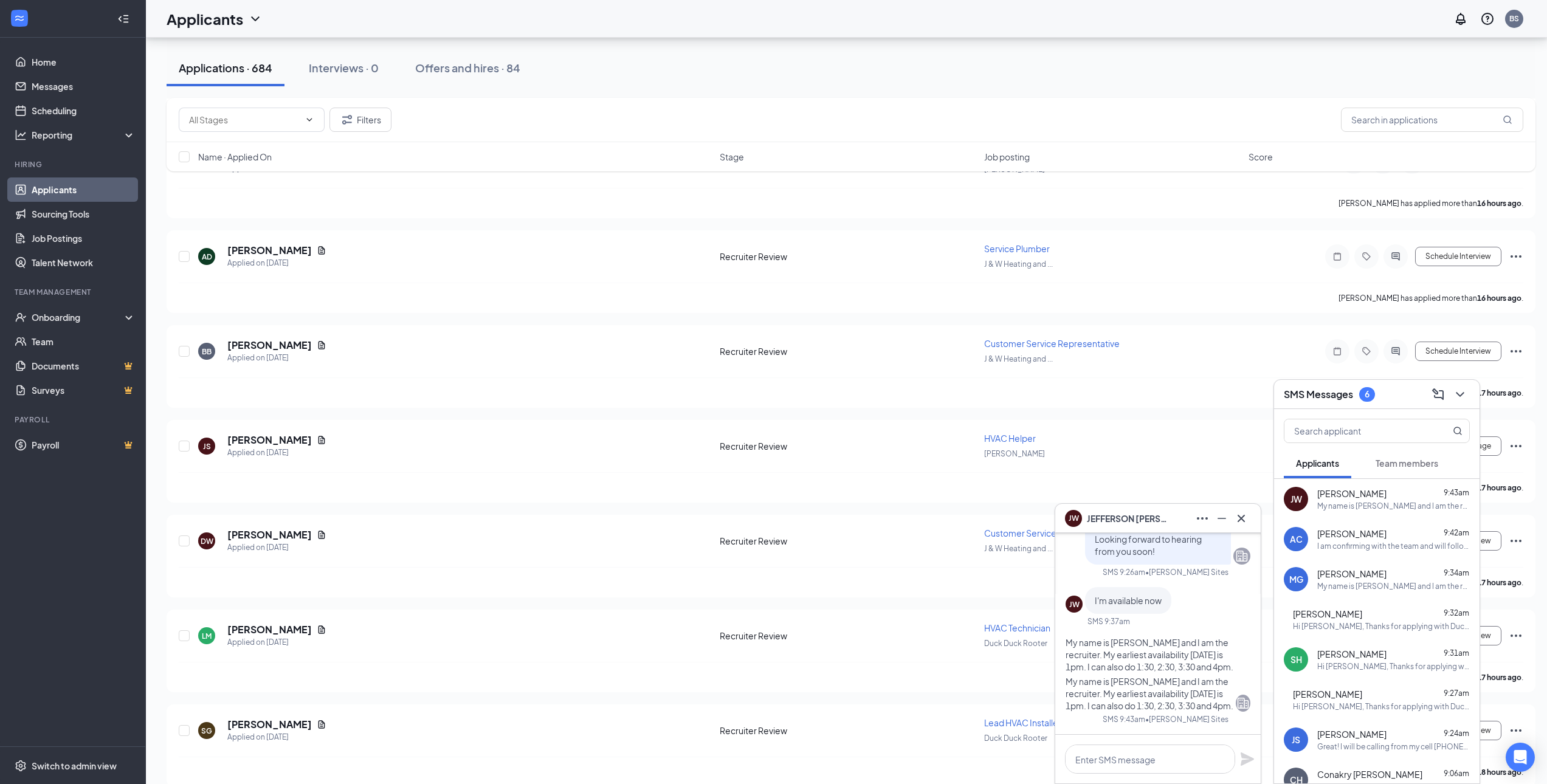
click at [1354, 544] on div "I am confirming with the team and will follow back up." at bounding box center [1393, 546] width 152 height 10
click at [1121, 769] on textarea at bounding box center [1150, 759] width 170 height 30
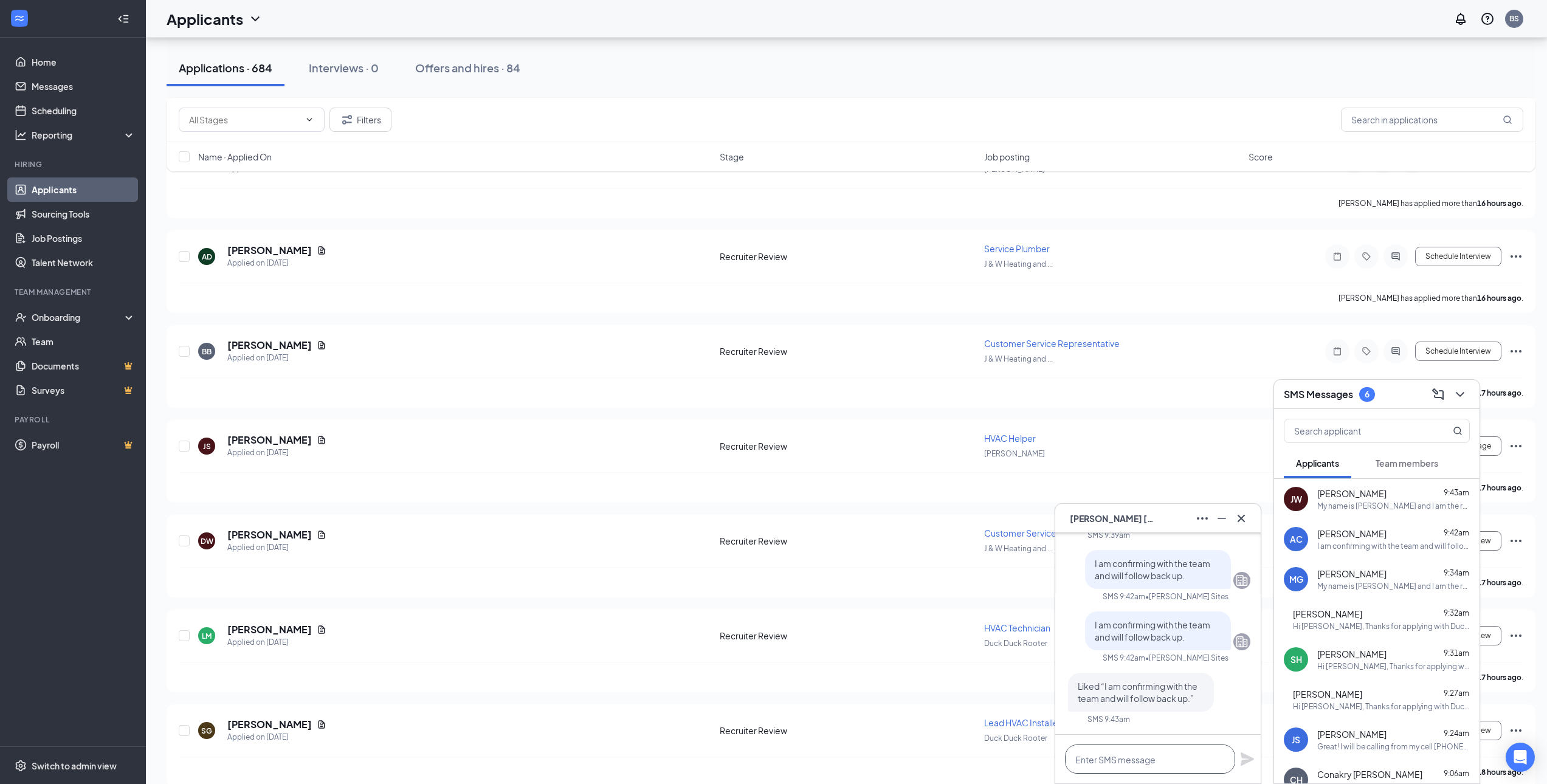
click at [1120, 758] on textarea at bounding box center [1150, 759] width 170 height 30
type textarea "W"
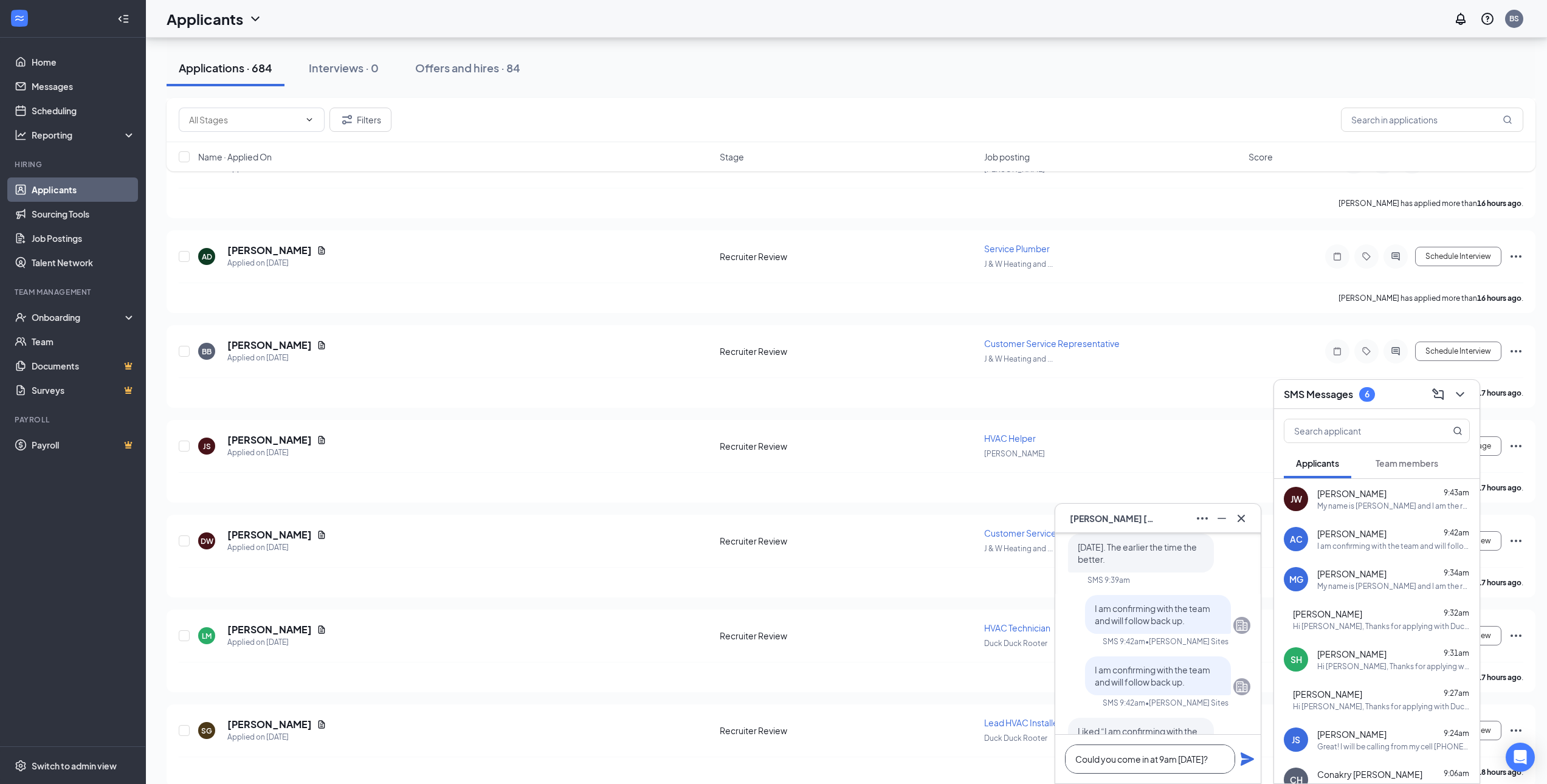
scroll to position [0, 0]
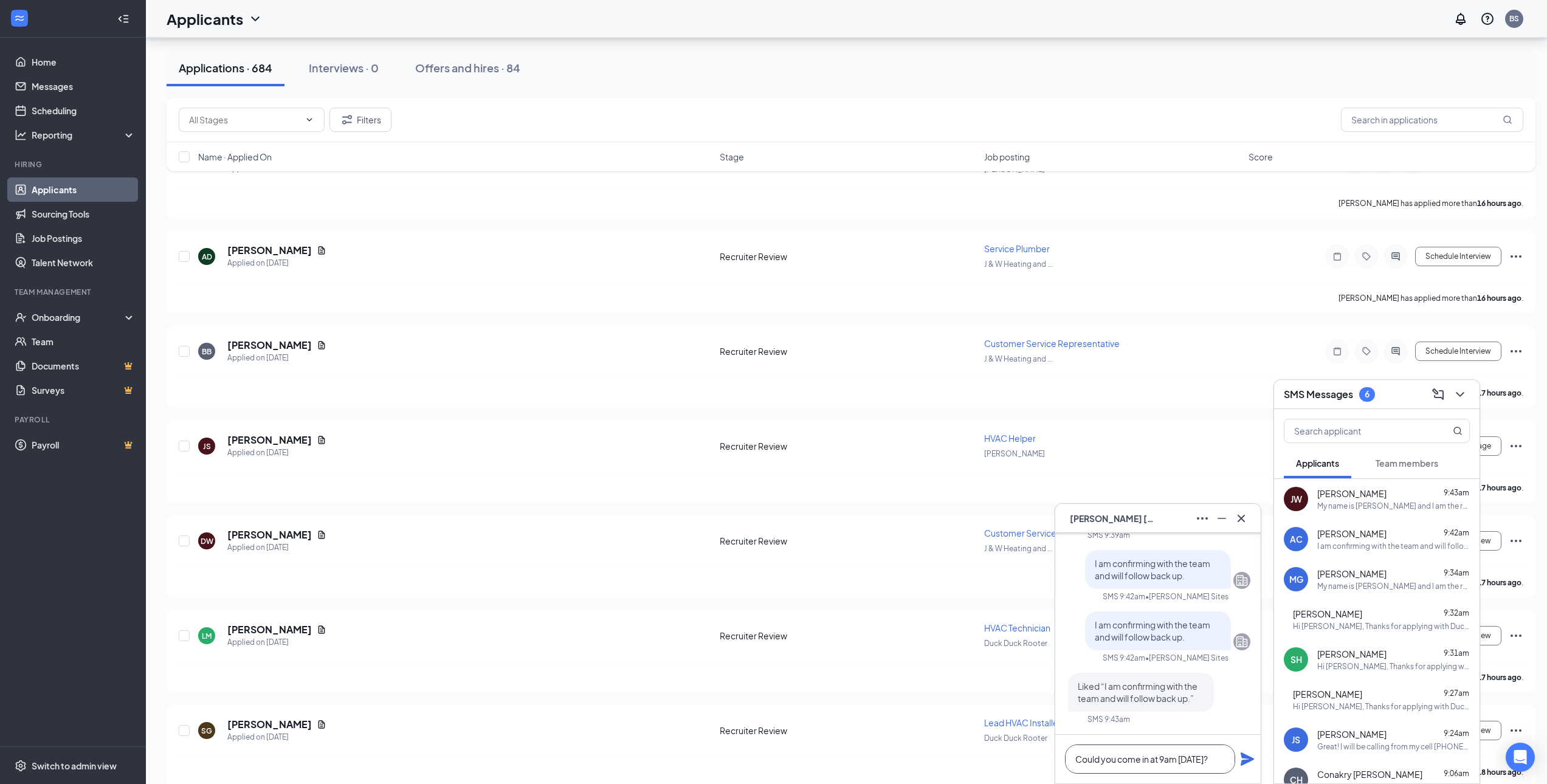
type textarea "Could you come in at 9am Friday?"
click at [1246, 755] on icon "Plane" at bounding box center [1248, 759] width 14 height 14
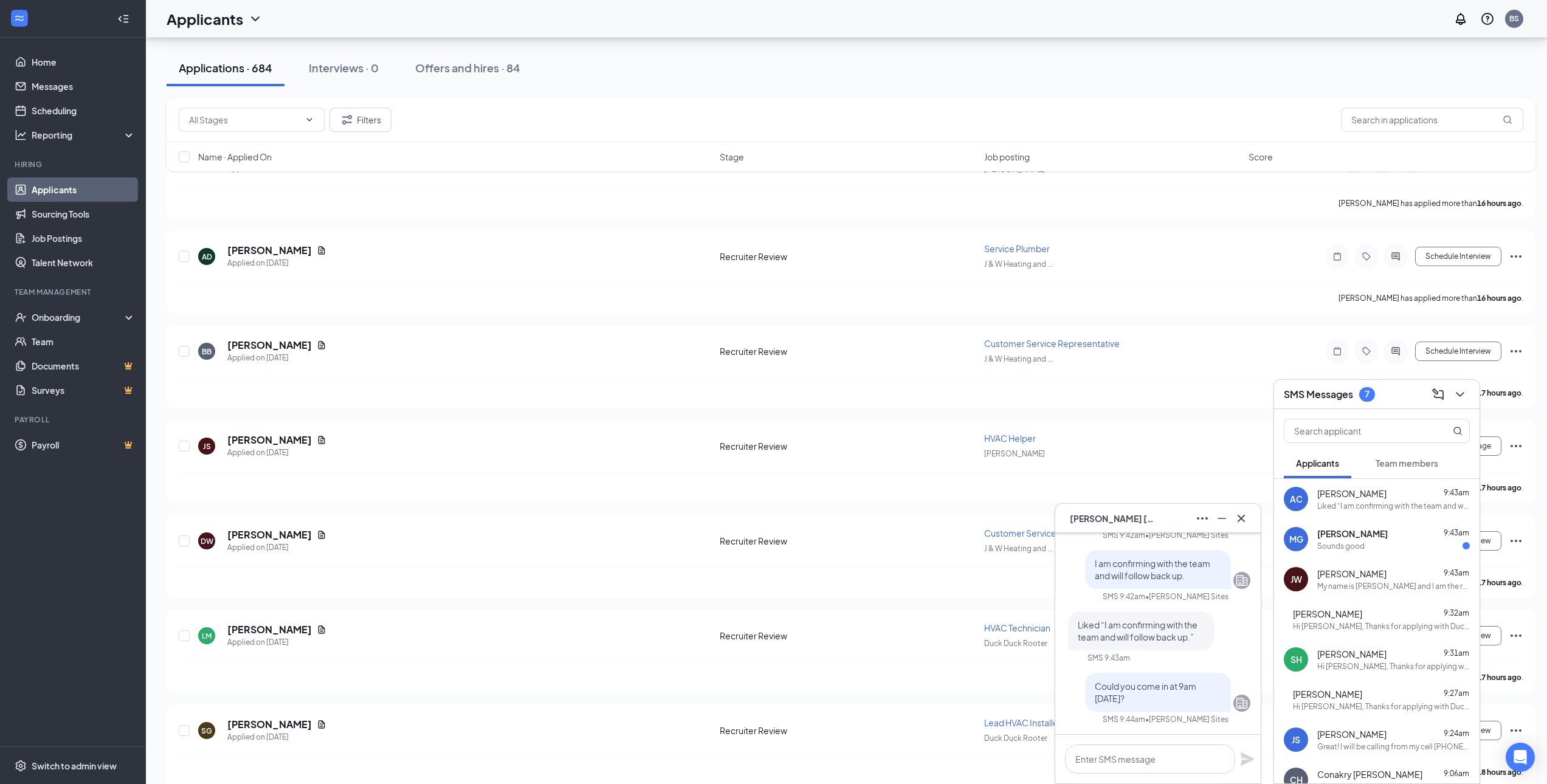
click at [1351, 535] on span "[PERSON_NAME]" at bounding box center [1351, 533] width 70 height 12
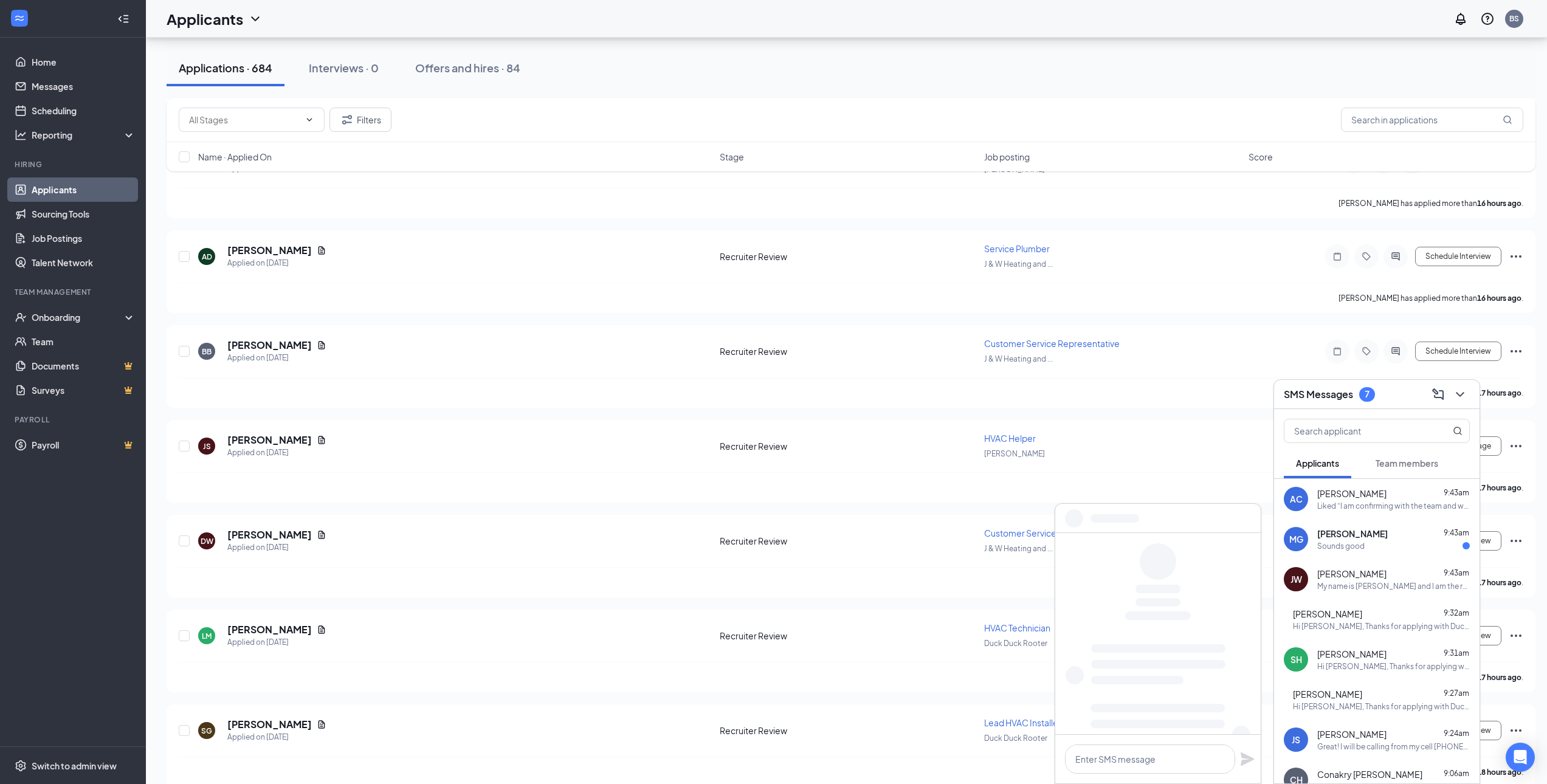
click at [1367, 543] on div "Sounds good" at bounding box center [1393, 546] width 152 height 10
click at [1146, 750] on textarea at bounding box center [1150, 759] width 170 height 30
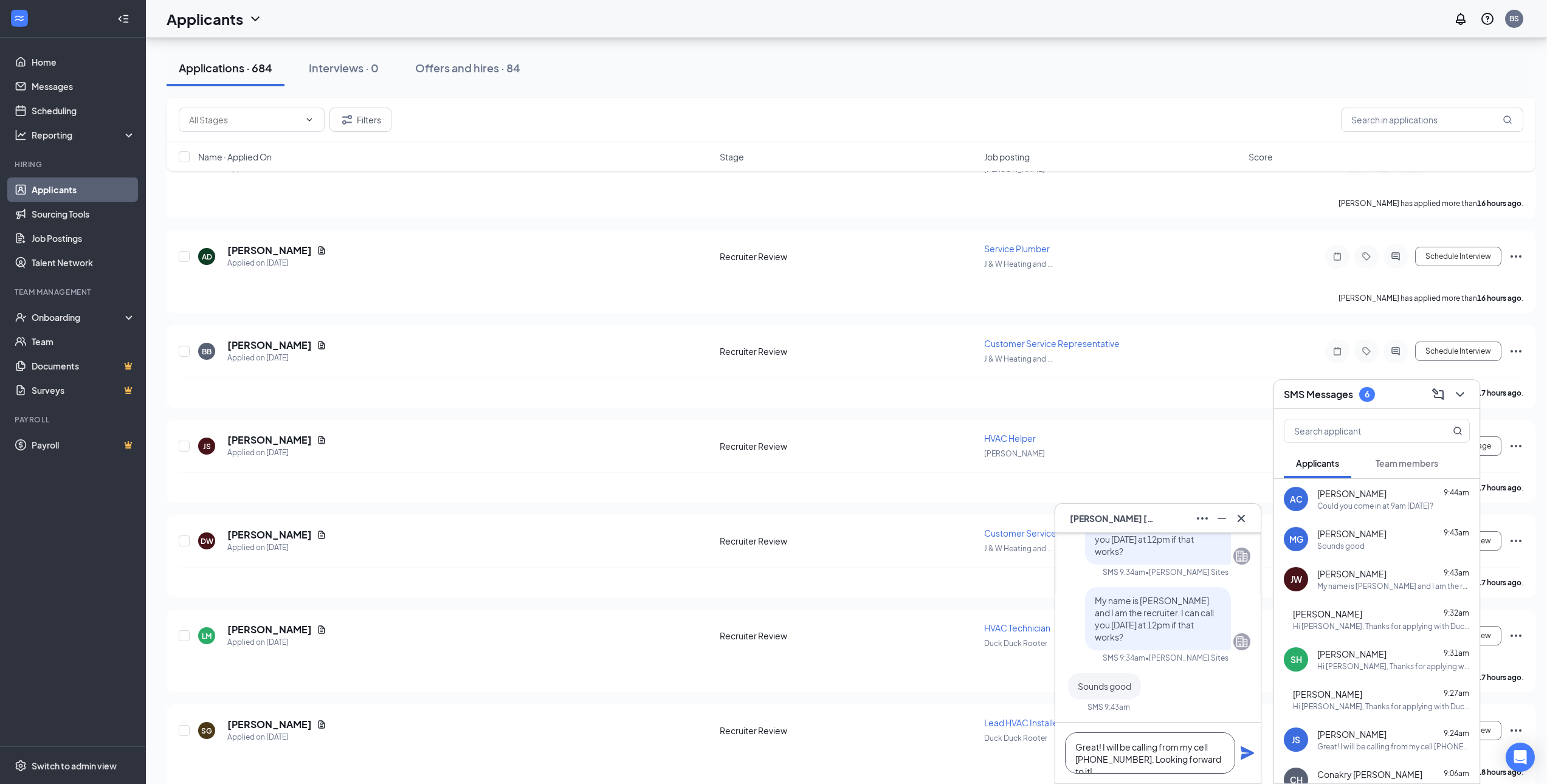
type textarea "Great! I will be calling from my cell [PHONE_NUMBER]. Looking forward to it!"
click at [1242, 755] on icon "Plane" at bounding box center [1248, 752] width 14 height 14
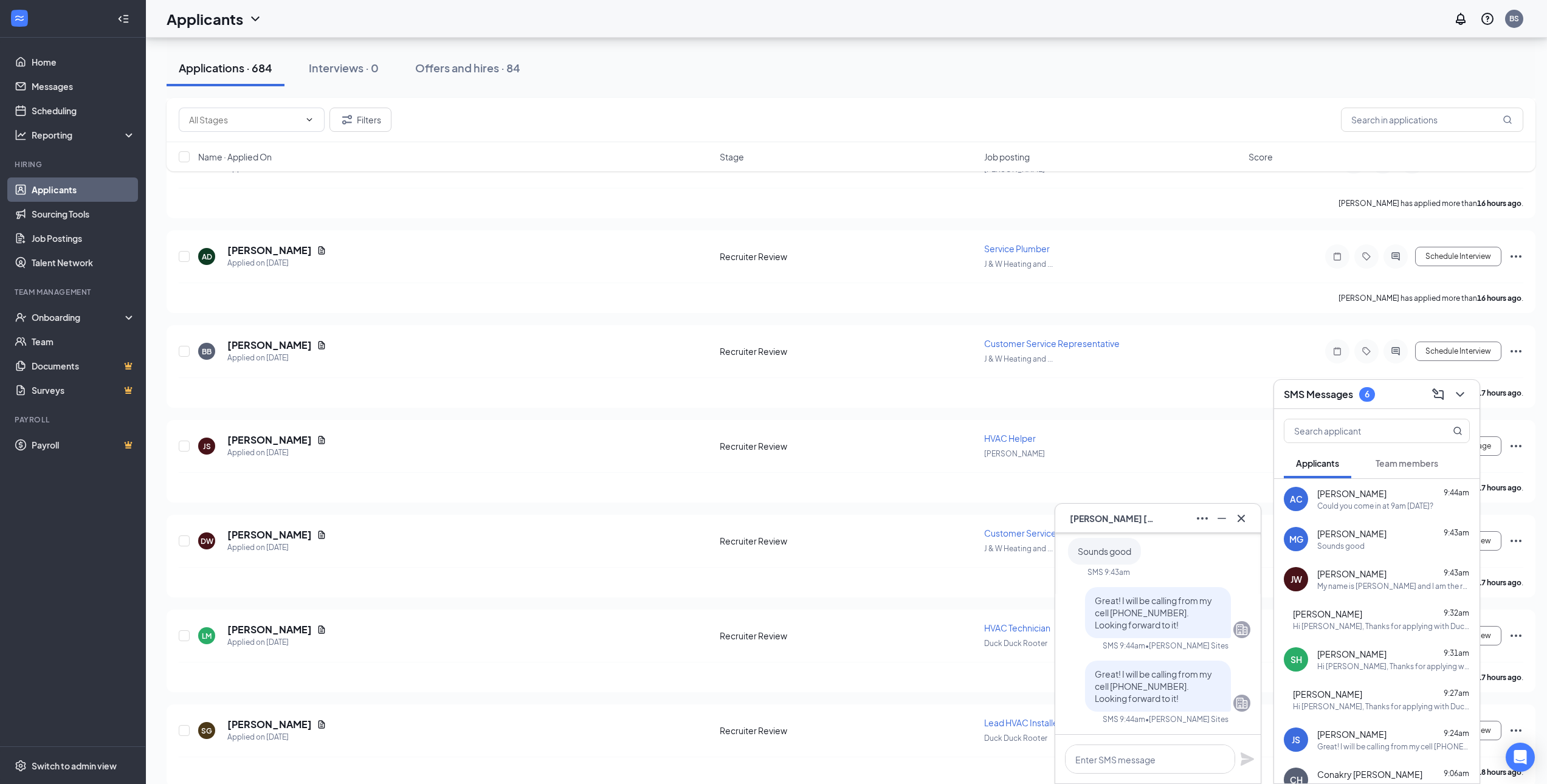
click at [1370, 621] on div "Hi John, Thanks for applying with Duck Duck Rooter! We would like to schedule a…" at bounding box center [1381, 626] width 177 height 10
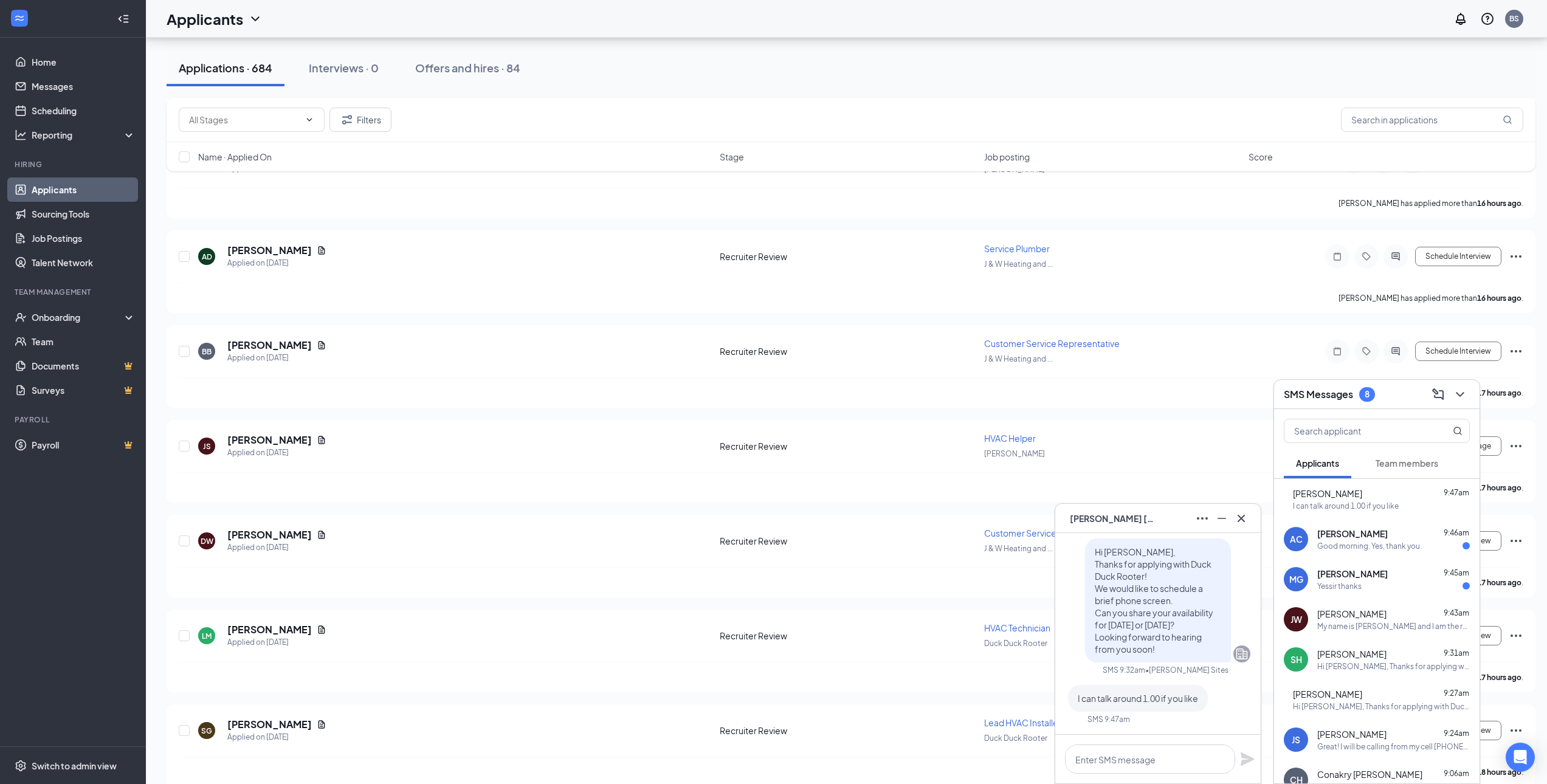
click at [1397, 538] on div "Arthur Coleman 9:46am" at bounding box center [1393, 533] width 152 height 12
click at [1143, 753] on textarea at bounding box center [1150, 759] width 170 height 30
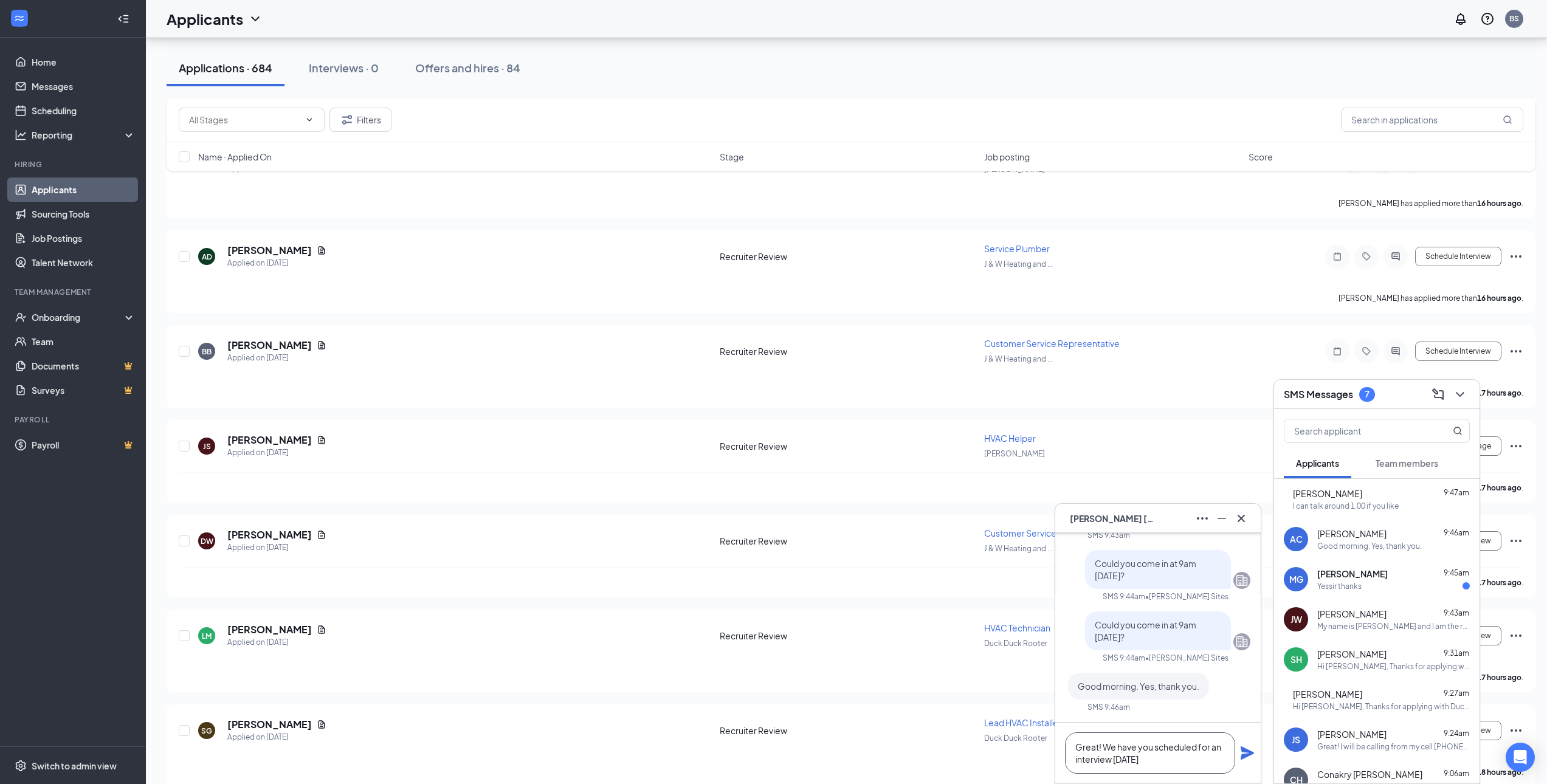
click at [1175, 764] on textarea "Great! We have you scheduled for an interview on Friday" at bounding box center [1150, 752] width 170 height 41
paste textarea "6857 Shiloh Rd E, Alpharetta, GA 30005"
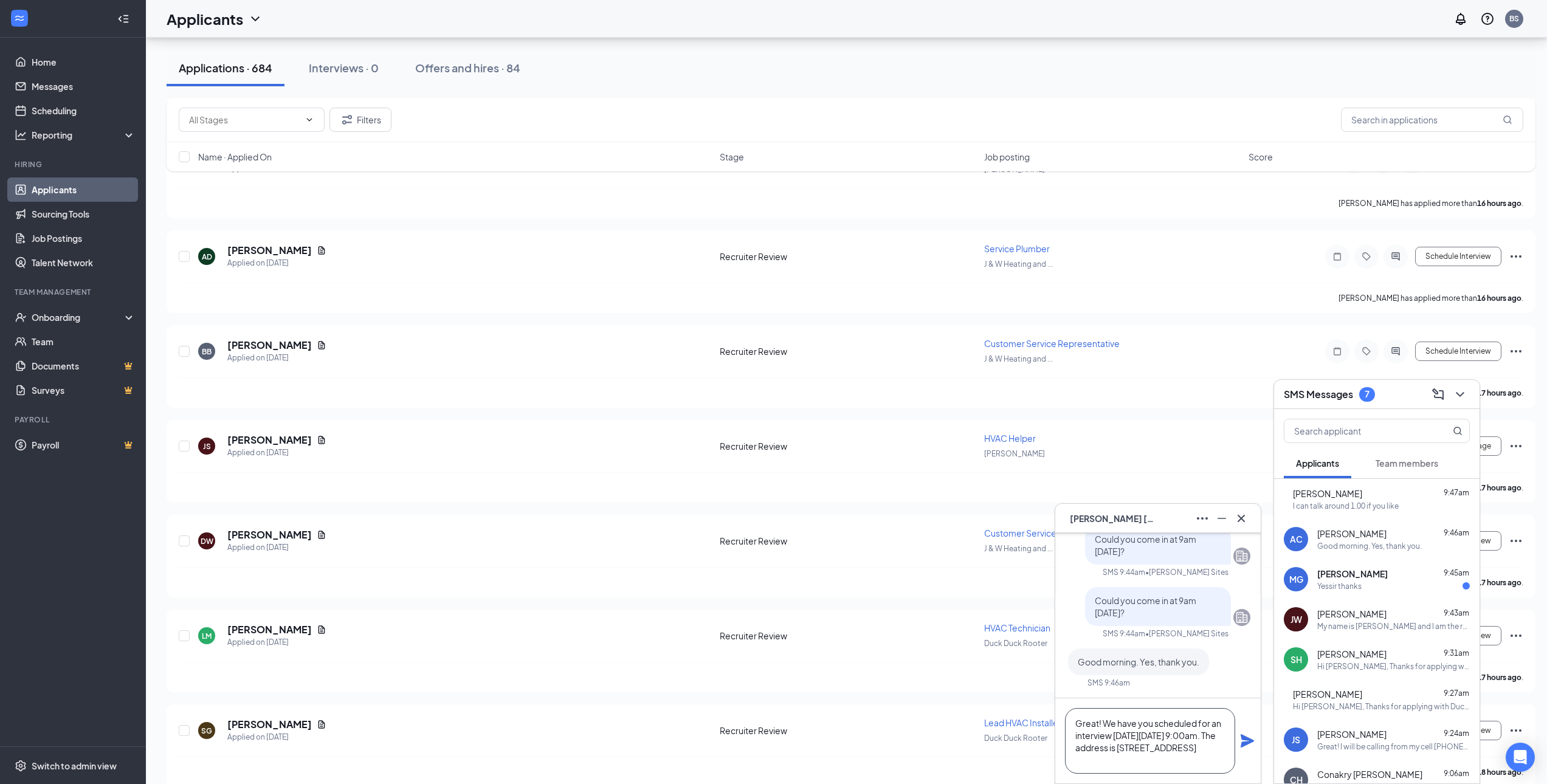
click at [1175, 763] on textarea "Great! We have you scheduled for an interview on Friday 09/19 at 9:00am. The ad…" at bounding box center [1150, 741] width 170 height 65
click at [1097, 745] on textarea "Great! We have you scheduled for an interview on Friday 09/19 at 9:00am. The ad…" at bounding box center [1150, 741] width 170 height 65
type textarea "Great! We have you scheduled for an interview on Friday 09/19 at 9:00am. The ad…"
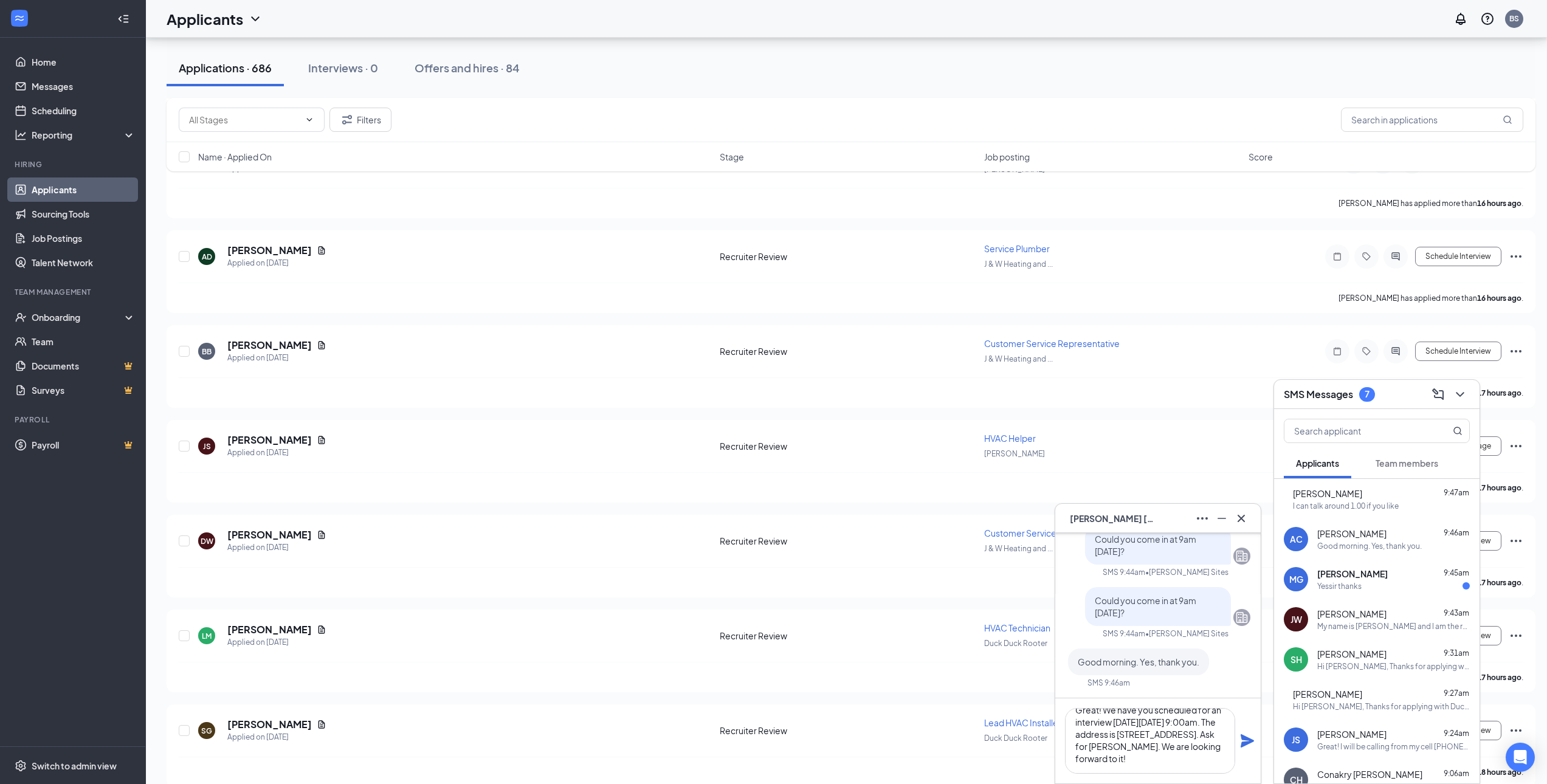
drag, startPoint x: 1242, startPoint y: 743, endPoint x: 1246, endPoint y: 763, distance: 20.4
click at [1246, 763] on div "Great! We have you scheduled for an interview on Friday 09/19 at 9:00am. The ad…" at bounding box center [1158, 741] width 205 height 85
drag, startPoint x: 1245, startPoint y: 741, endPoint x: 1437, endPoint y: 670, distance: 204.7
click at [1245, 741] on icon "Plane" at bounding box center [1247, 741] width 15 height 15
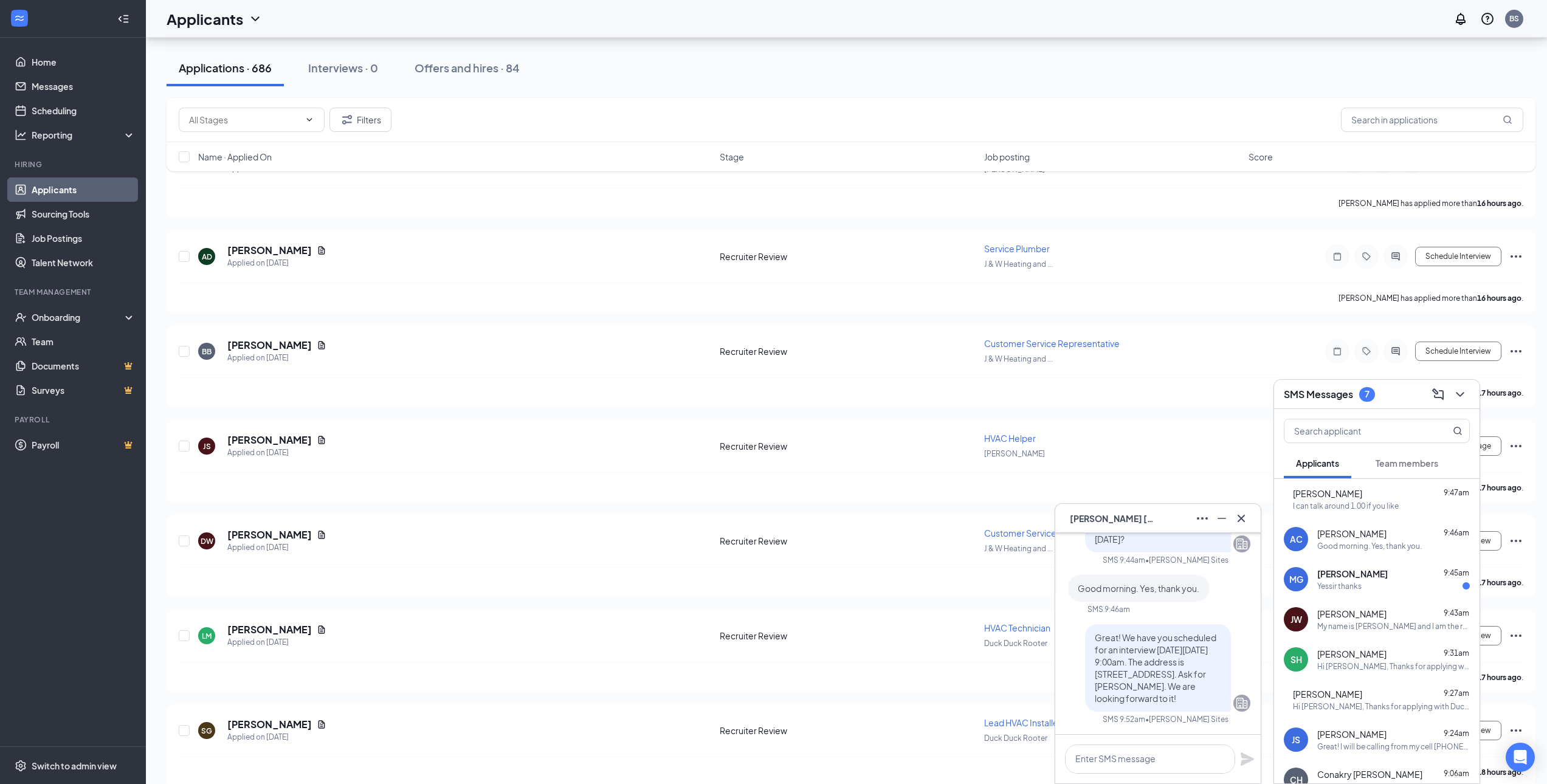
scroll to position [0, 0]
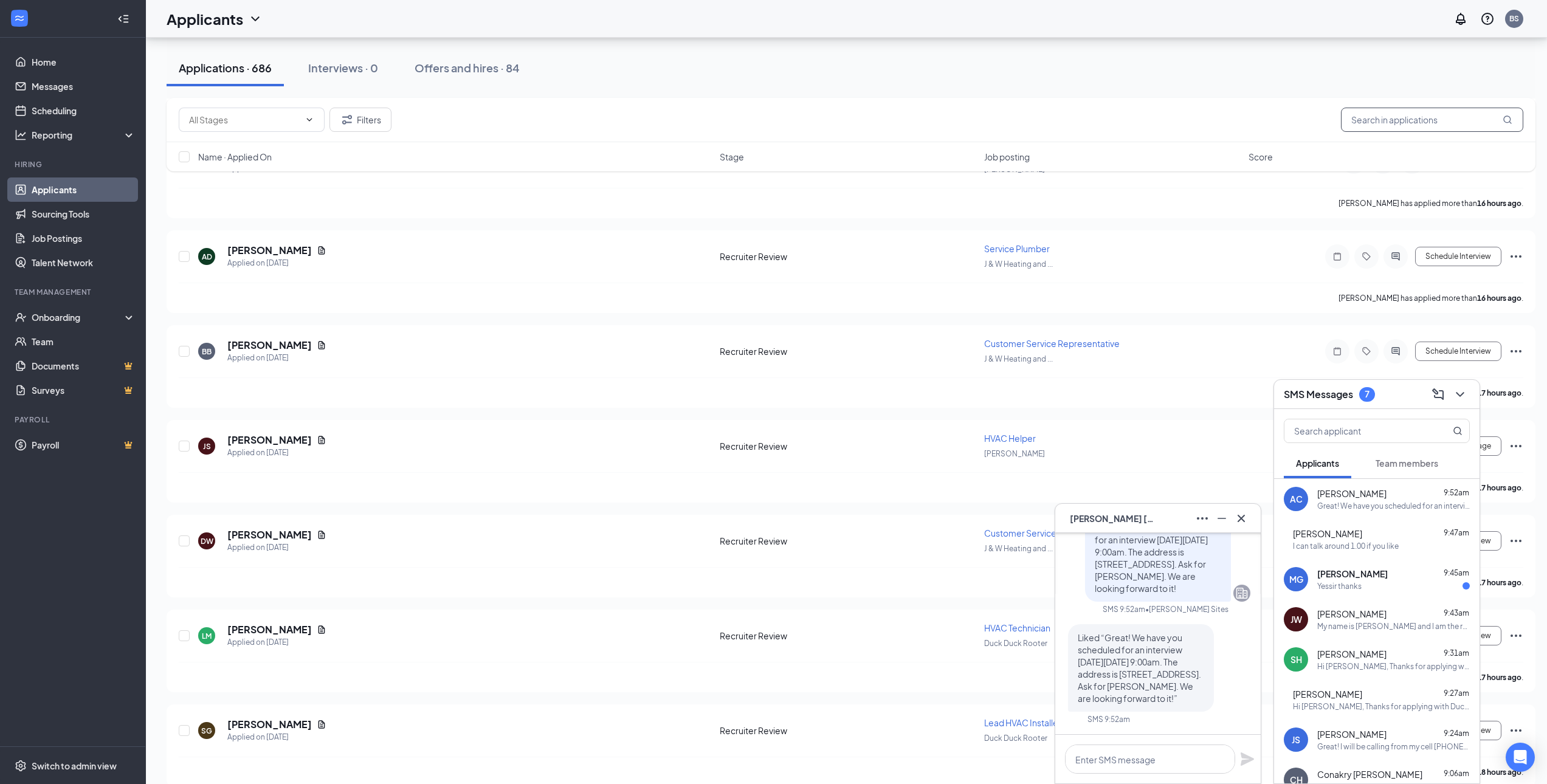
click at [1391, 119] on input "text" at bounding box center [1431, 119] width 183 height 25
type input "arthur"
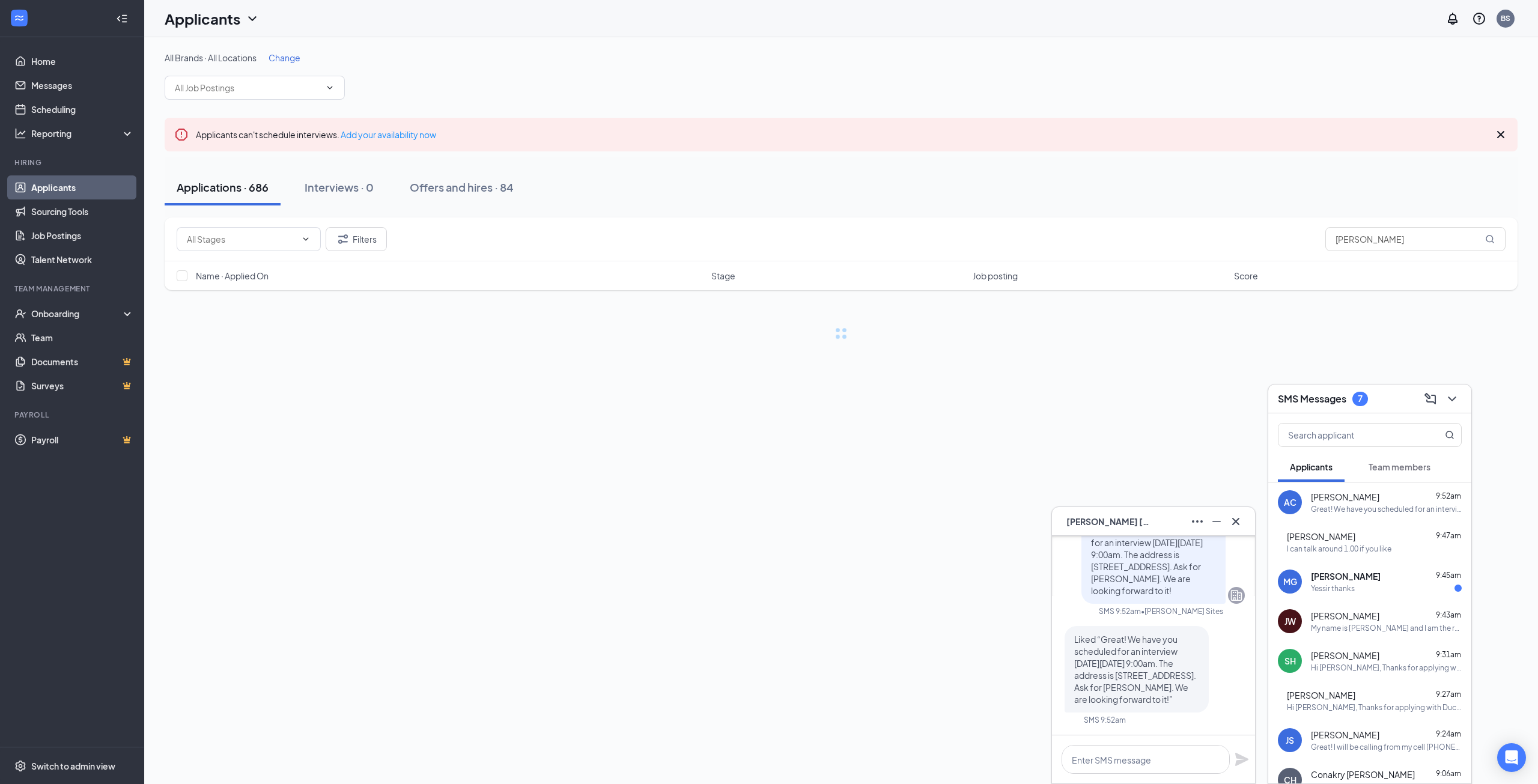
click at [1459, 399] on button at bounding box center [1452, 399] width 20 height 20
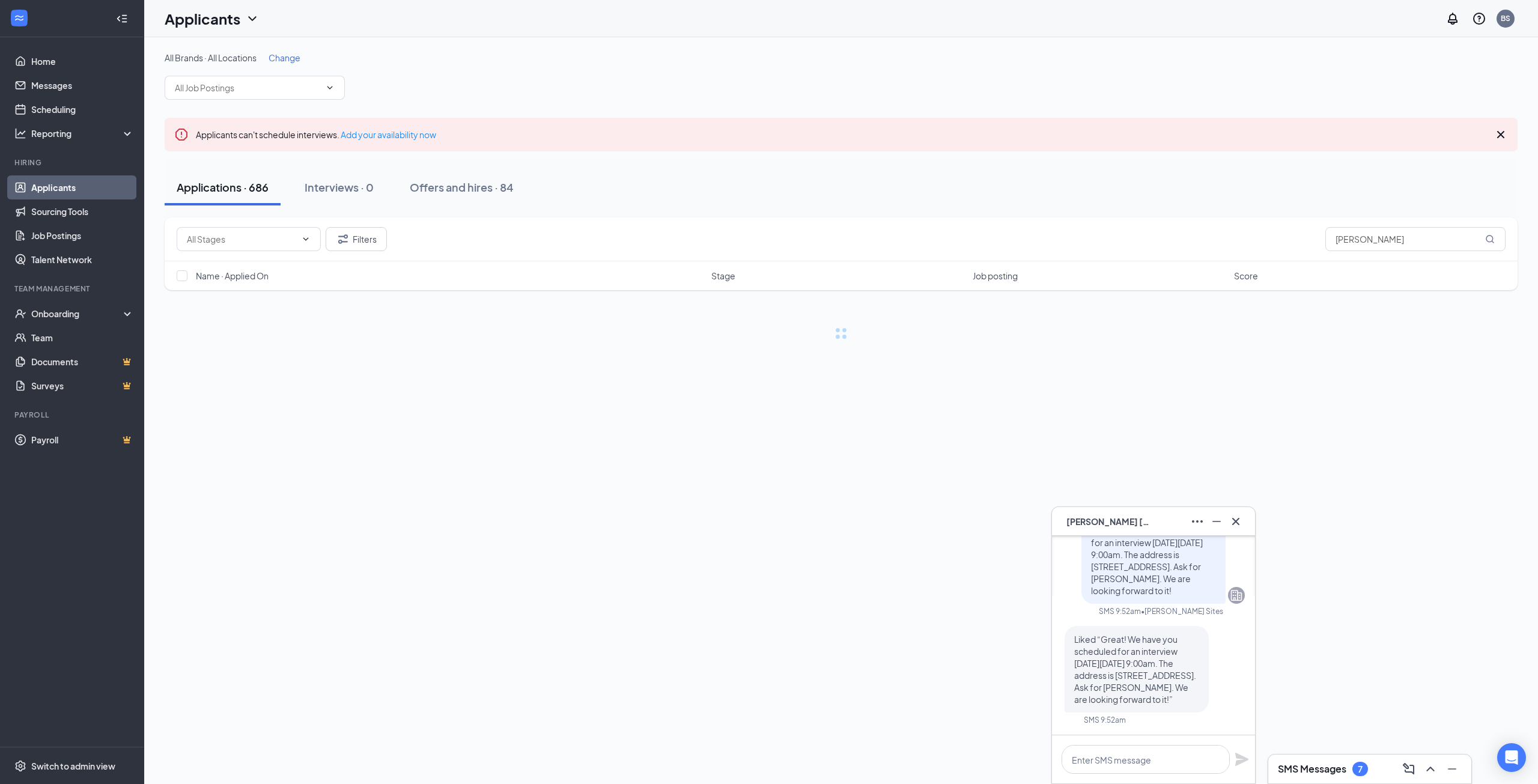
drag, startPoint x: 1239, startPoint y: 517, endPoint x: 1230, endPoint y: 510, distance: 11.4
click at [1239, 517] on icon "Cross" at bounding box center [1235, 521] width 15 height 15
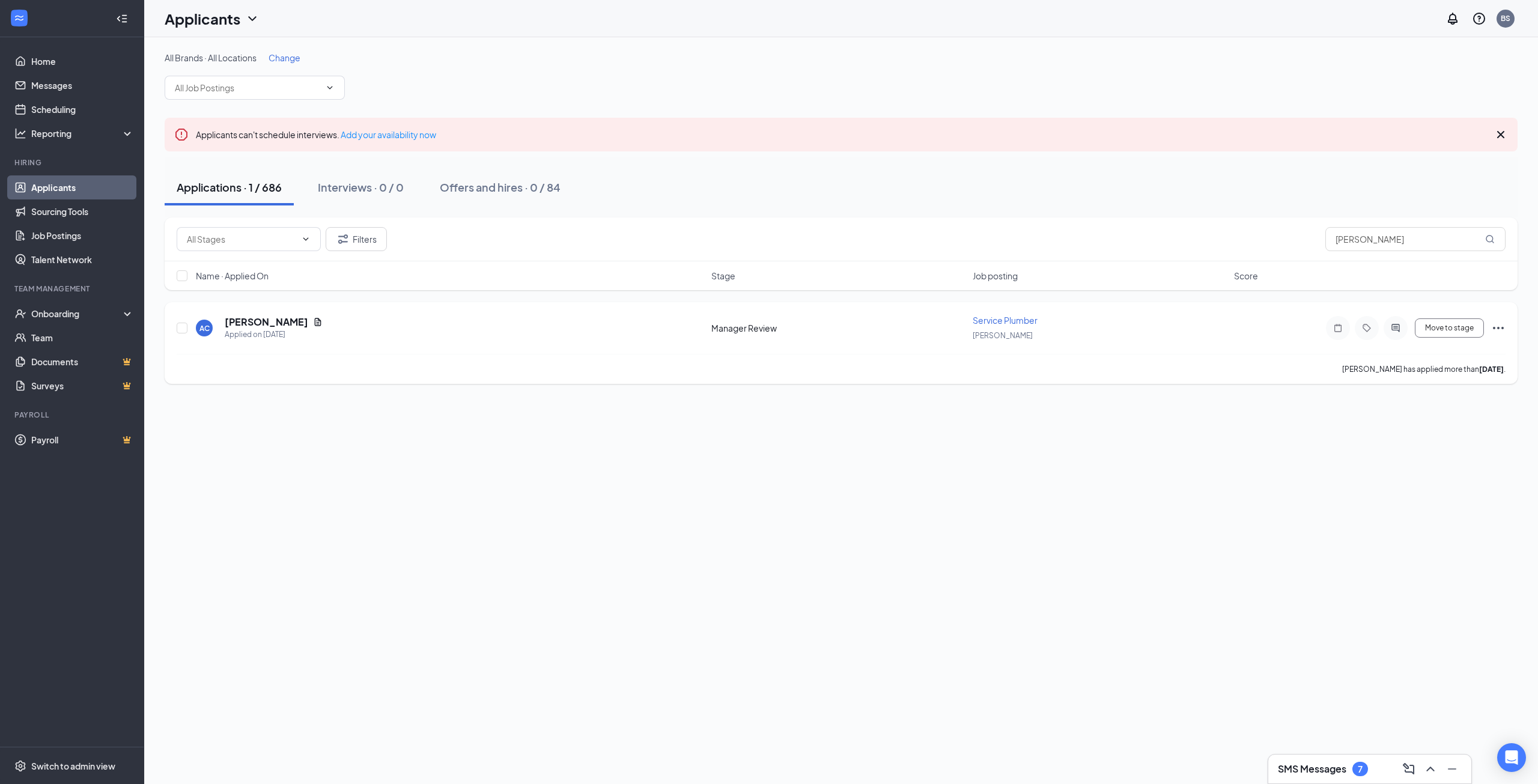
click at [254, 319] on h5 "Arthur Coleman" at bounding box center [267, 322] width 84 height 14
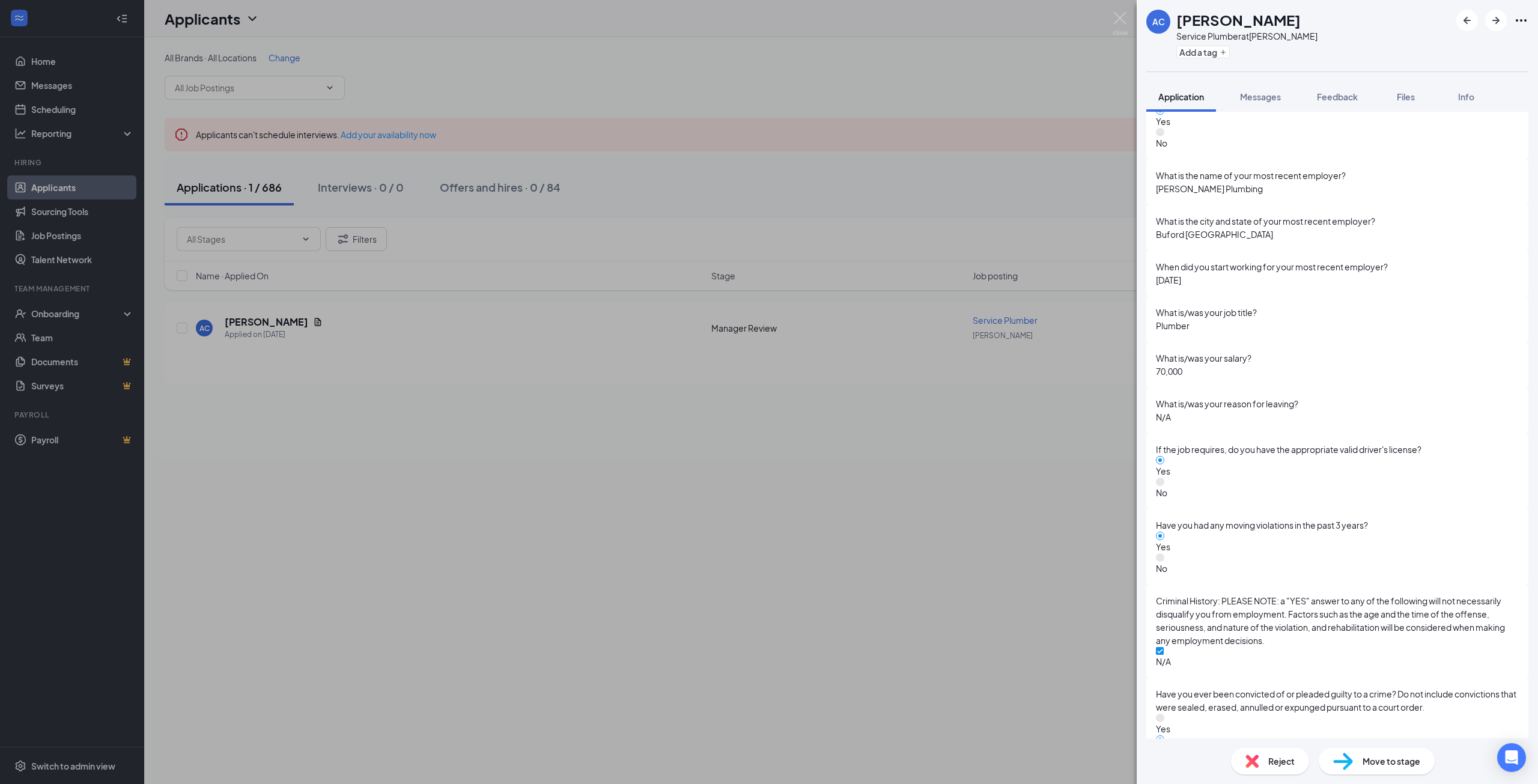
scroll to position [2885, 0]
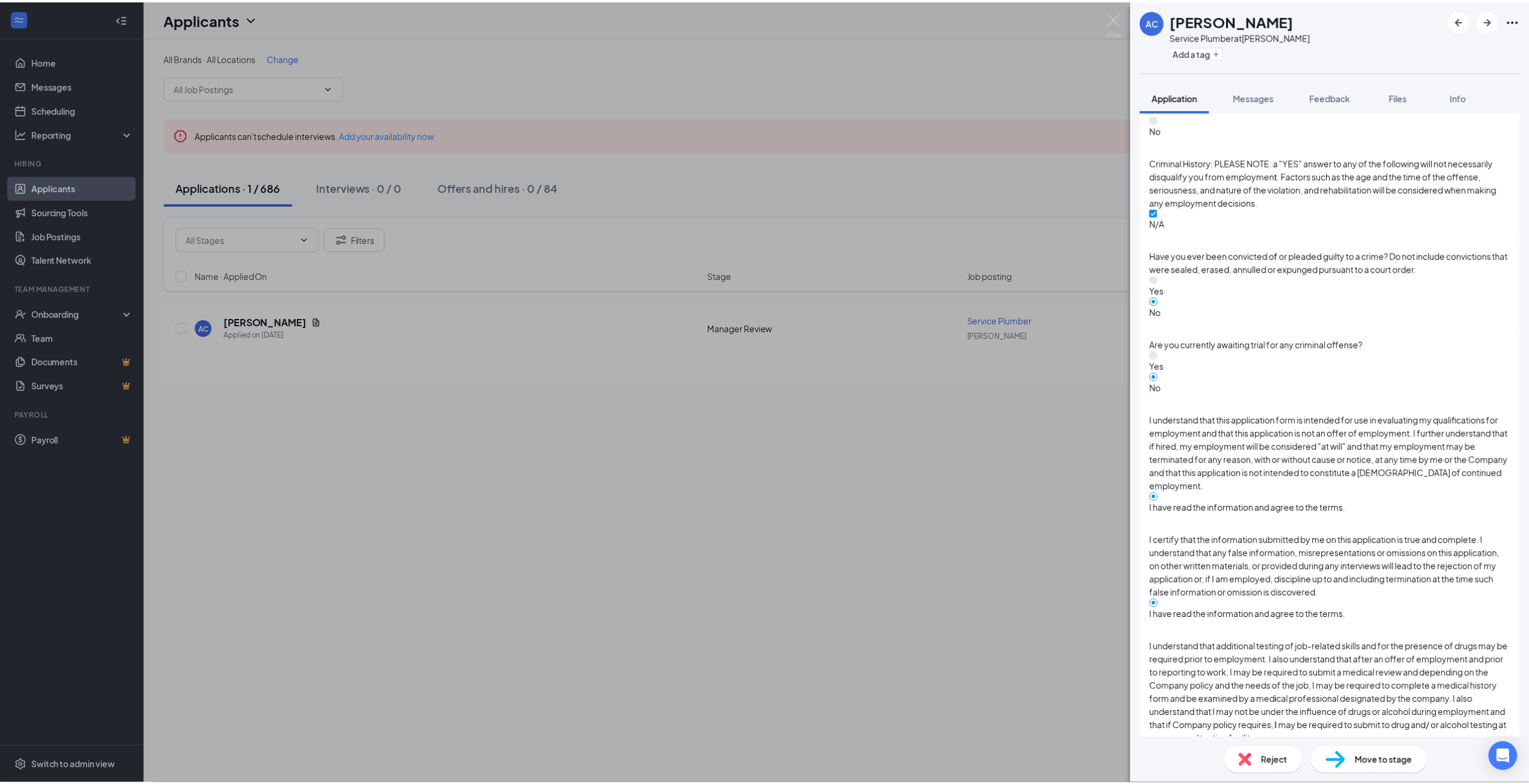
scroll to position [2880, 0]
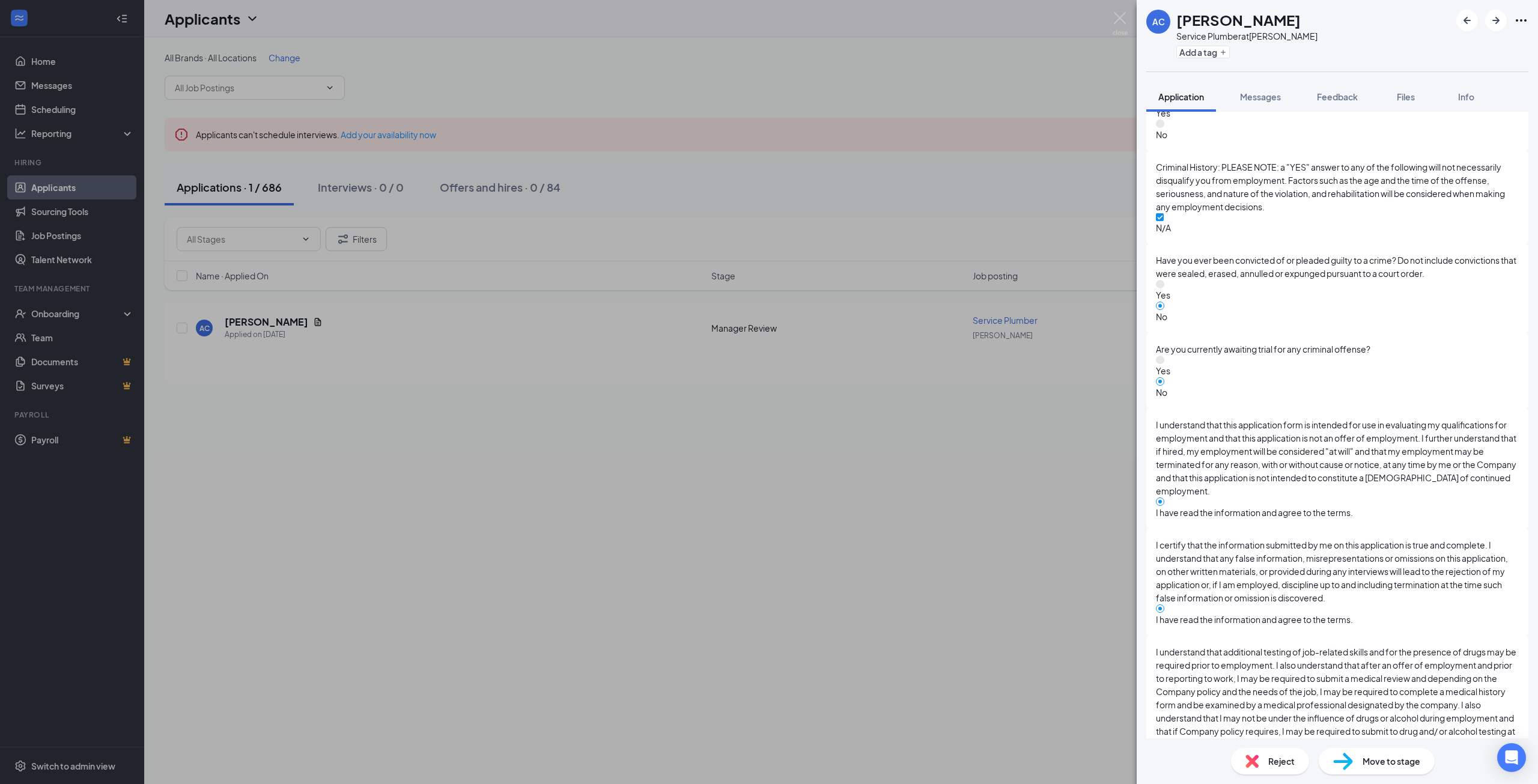
click at [947, 452] on div "AC Arthur Coleman Service Plumber at Neese Add a tag Application Messages Feedb…" at bounding box center [769, 392] width 1538 height 784
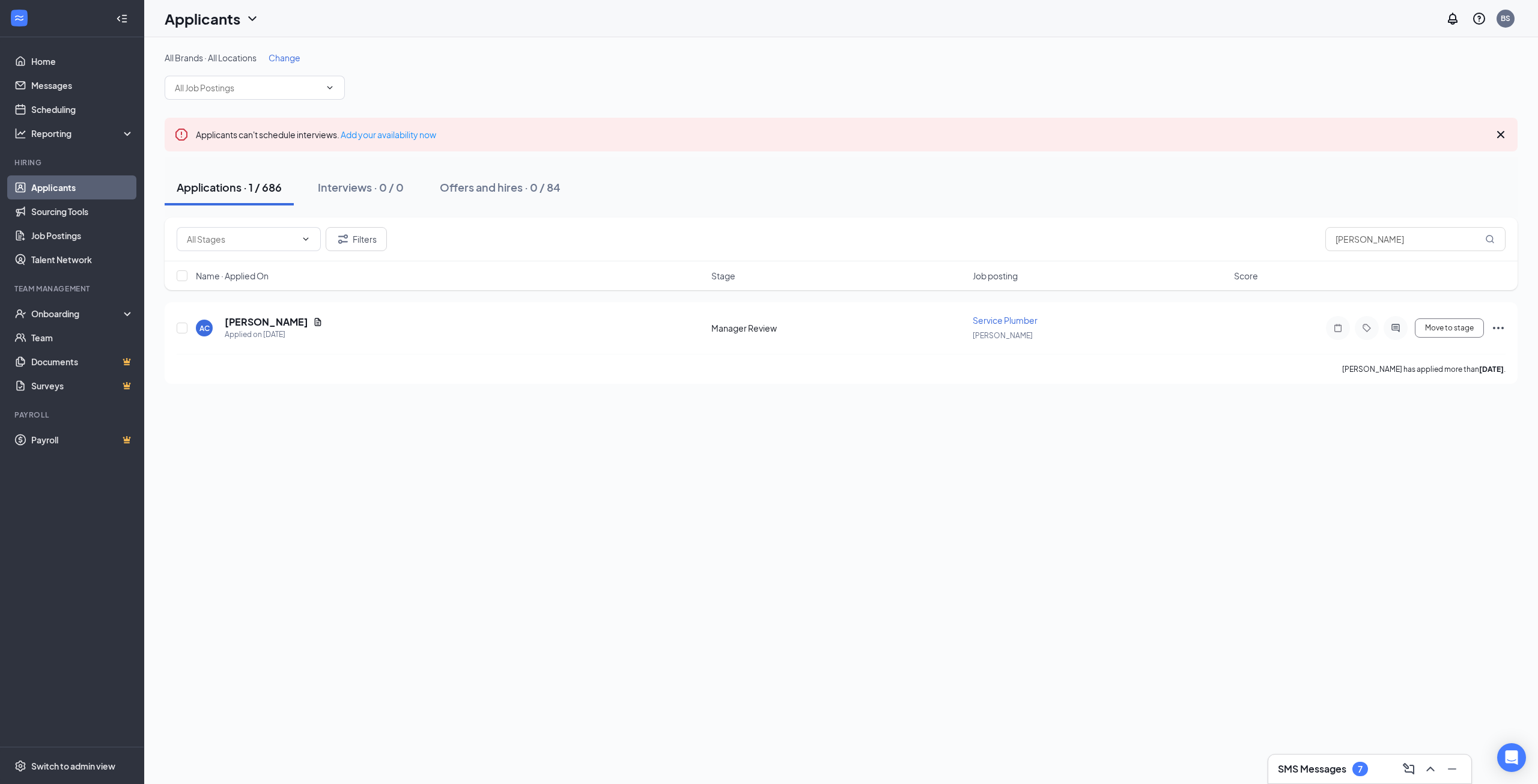
click at [69, 188] on link "Applicants" at bounding box center [82, 187] width 103 height 24
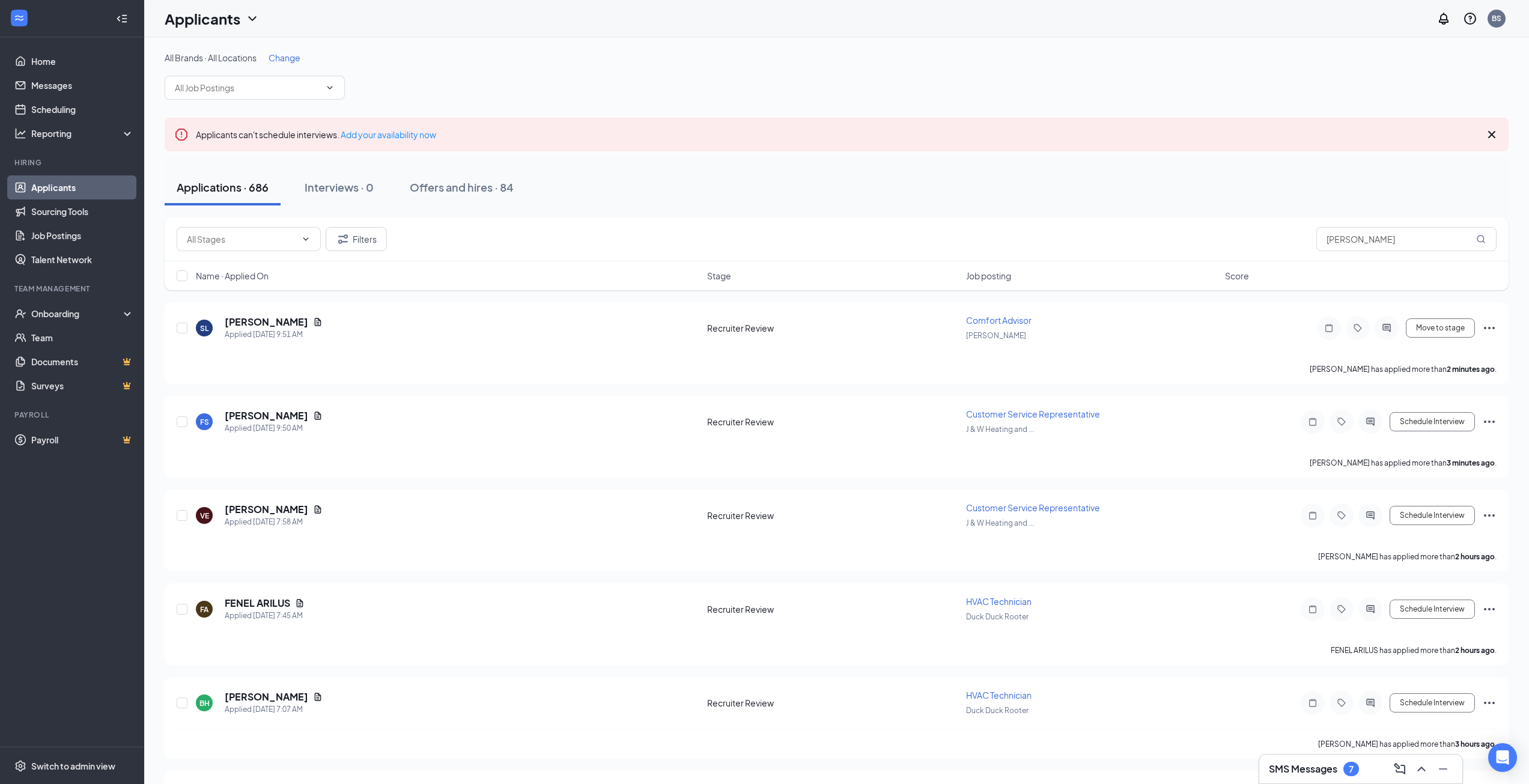
click at [1284, 767] on h3 "SMS Messages" at bounding box center [1302, 769] width 68 height 14
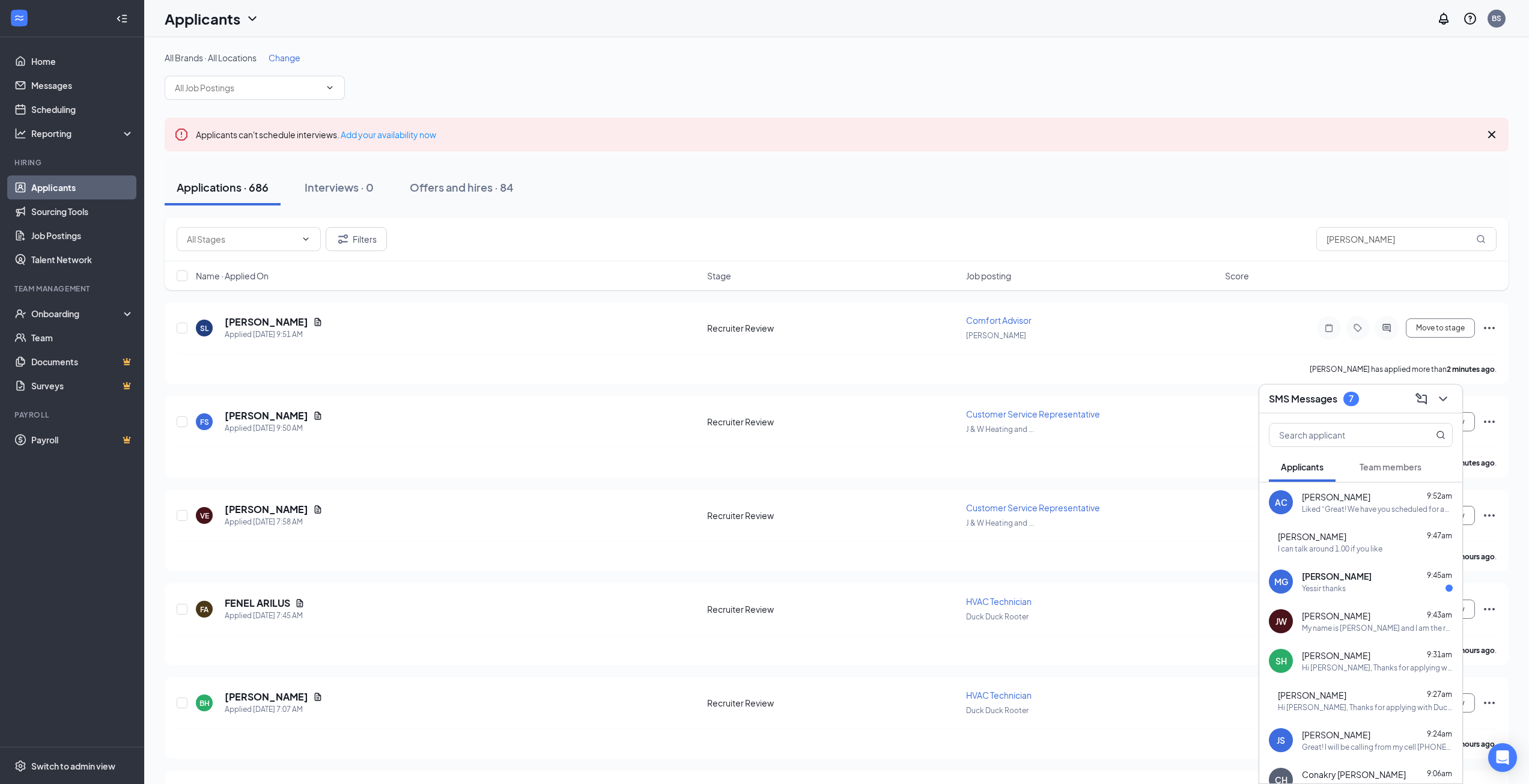
click at [1369, 627] on div "My name is Brandon and I am the recruiter. My earliest availability today is 1p…" at bounding box center [1377, 628] width 150 height 10
click at [1356, 578] on span "[PERSON_NAME]" at bounding box center [1336, 576] width 69 height 12
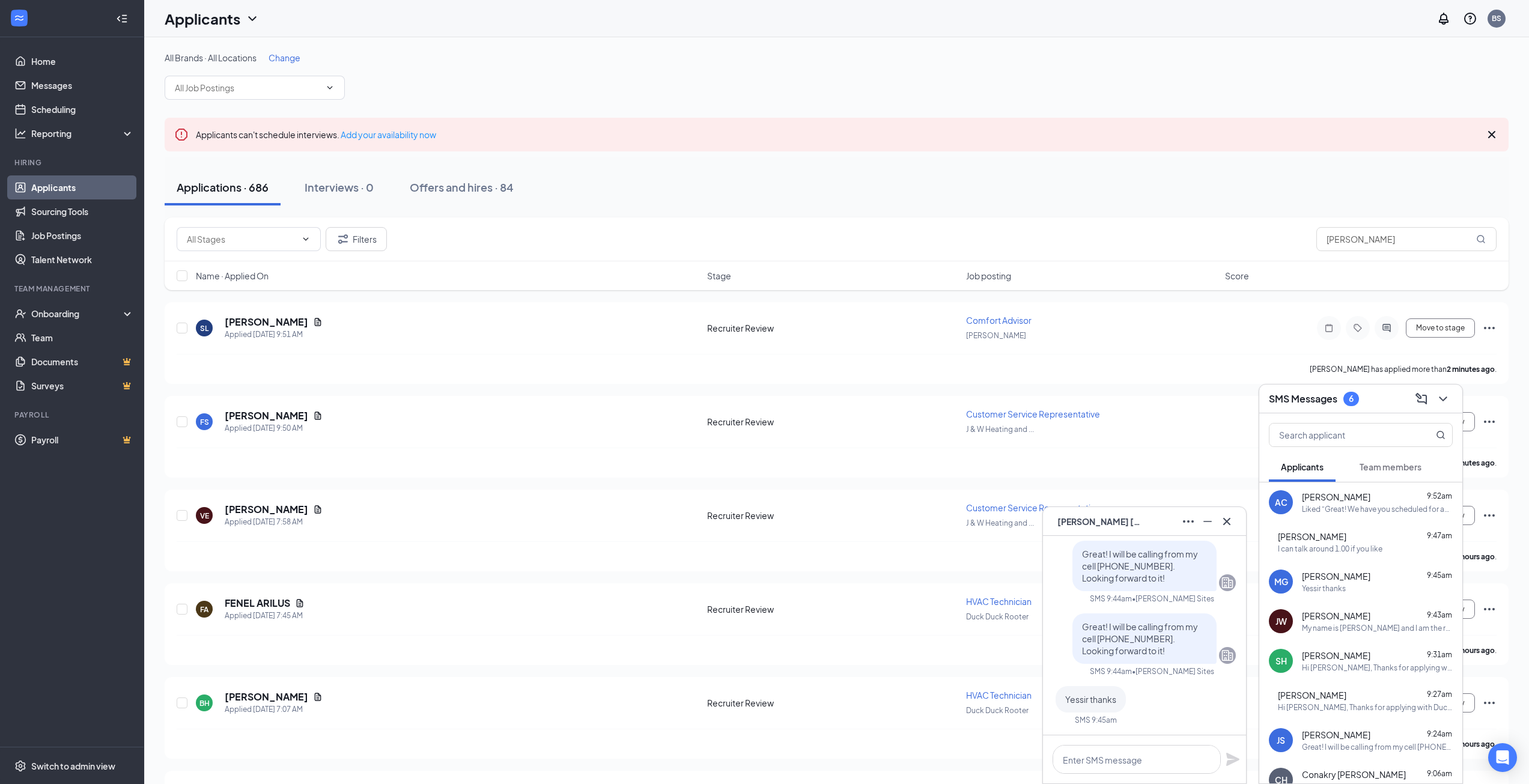
click at [1370, 552] on div "I can talk around 1.00 if you like" at bounding box center [1330, 549] width 104 height 10
click at [1378, 623] on div "My name is Brandon and I am the recruiter. My earliest availability today is 1p…" at bounding box center [1377, 628] width 150 height 10
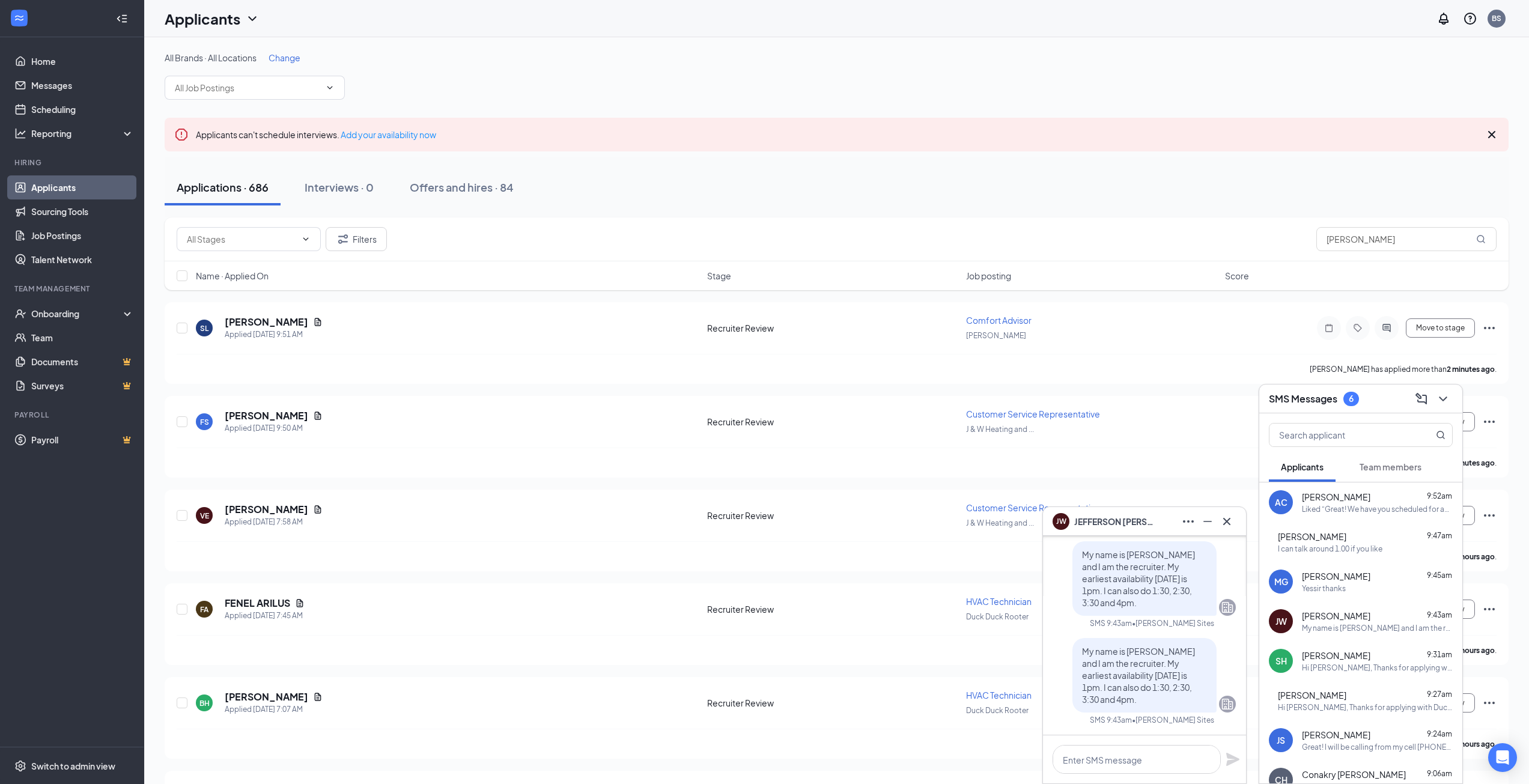
click at [1348, 551] on div "I can talk around 1.00 if you like" at bounding box center [1330, 549] width 104 height 10
click at [1341, 612] on span "[PERSON_NAME]" at bounding box center [1336, 615] width 68 height 12
click at [1369, 624] on div "My name is Brandon and I am the recruiter. My earliest availability today is 1p…" at bounding box center [1377, 628] width 150 height 10
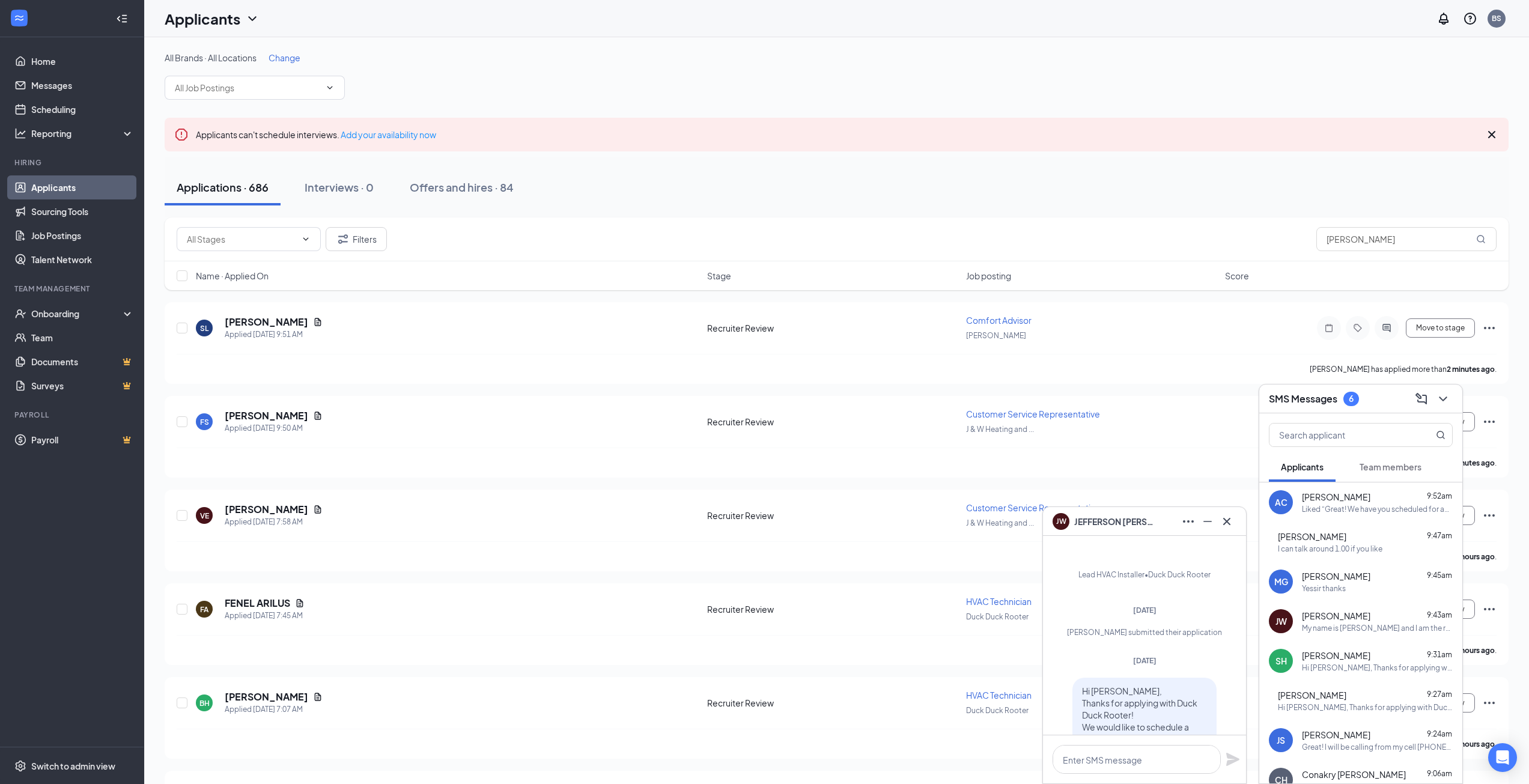
scroll to position [-418, 0]
click at [1381, 543] on div "John Powell 9:47am I can talk around 1.00 if you like" at bounding box center [1365, 542] width 175 height 23
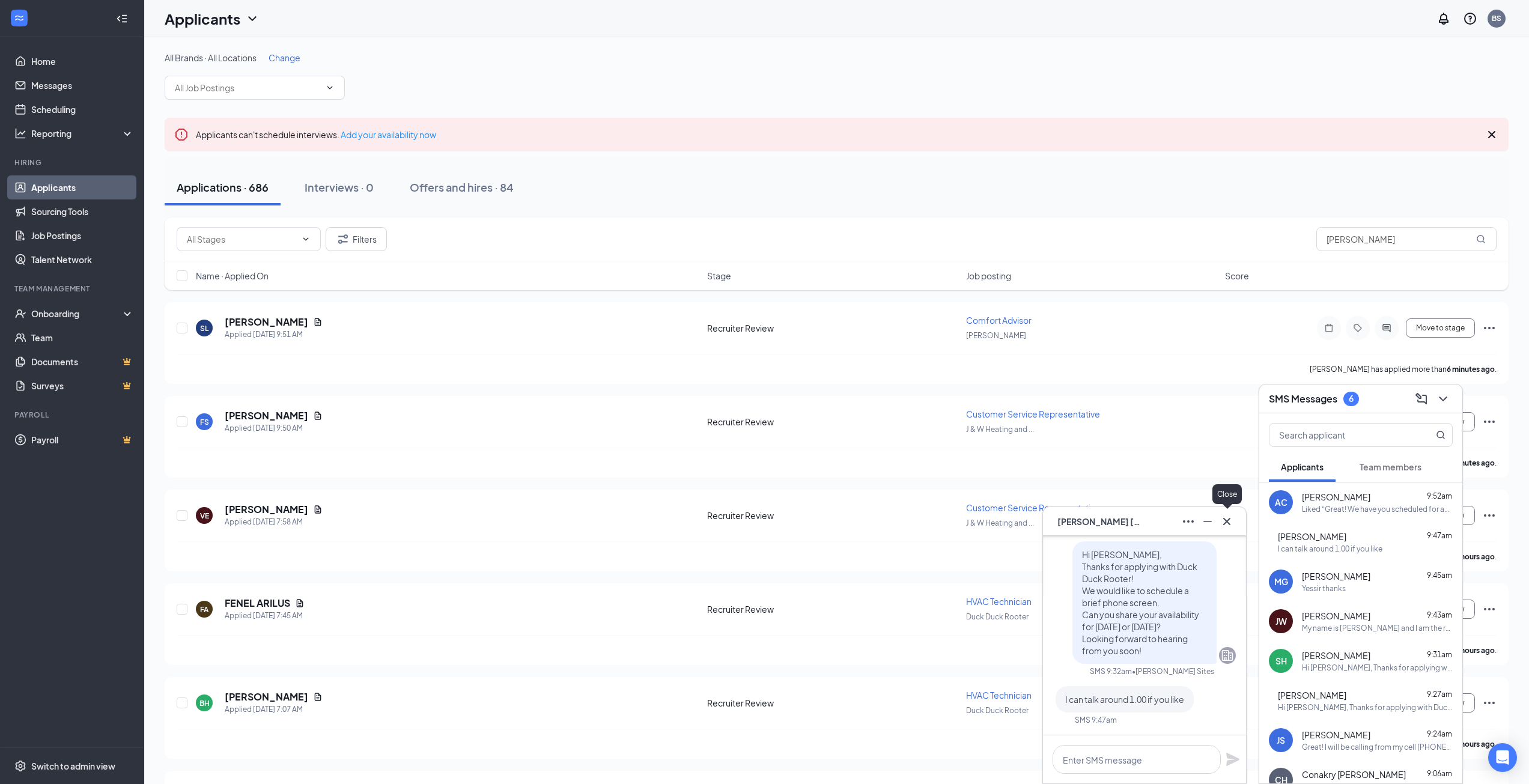
click at [1230, 525] on icon "Cross" at bounding box center [1226, 521] width 15 height 15
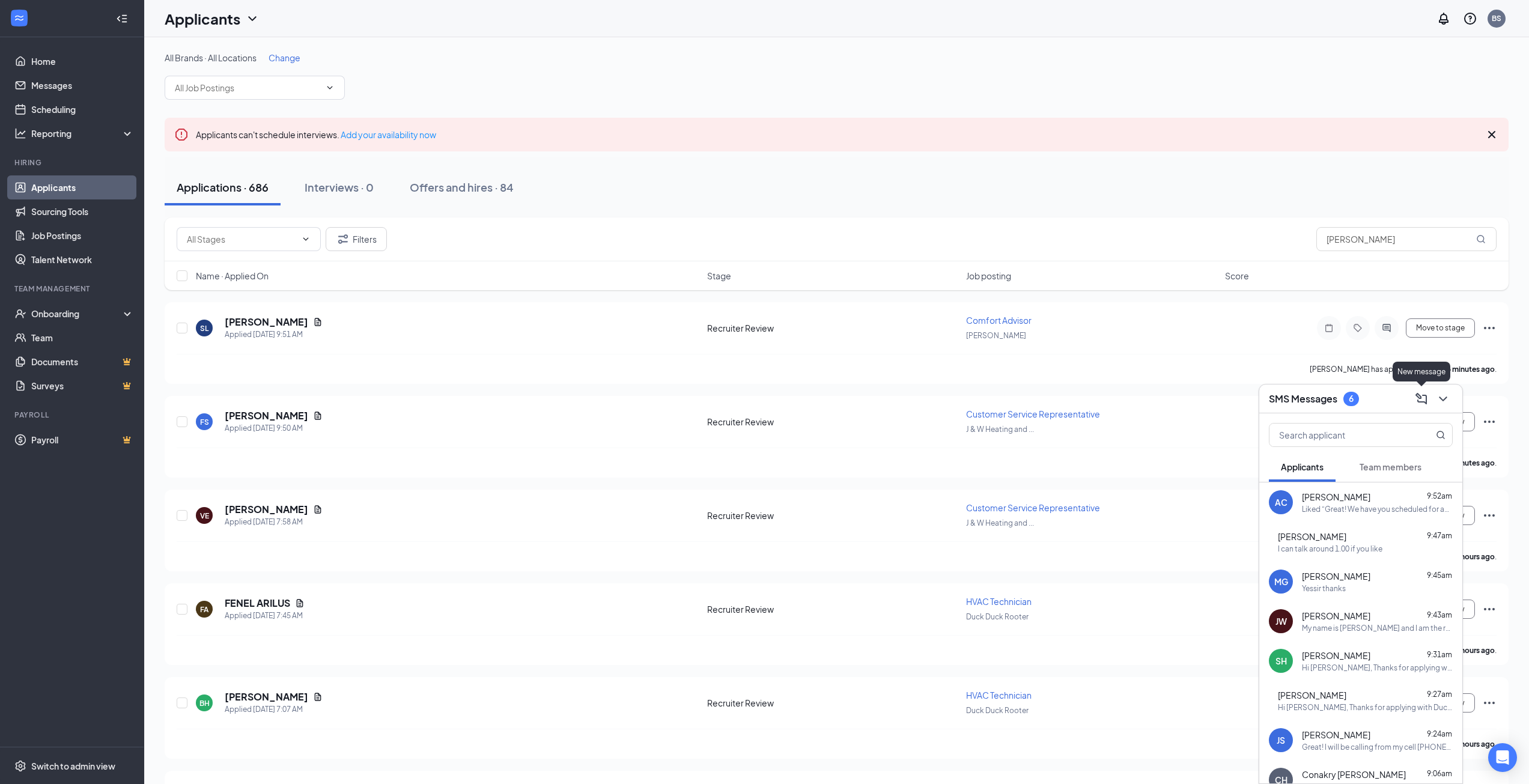
click at [1446, 397] on icon "ChevronDown" at bounding box center [1442, 398] width 8 height 5
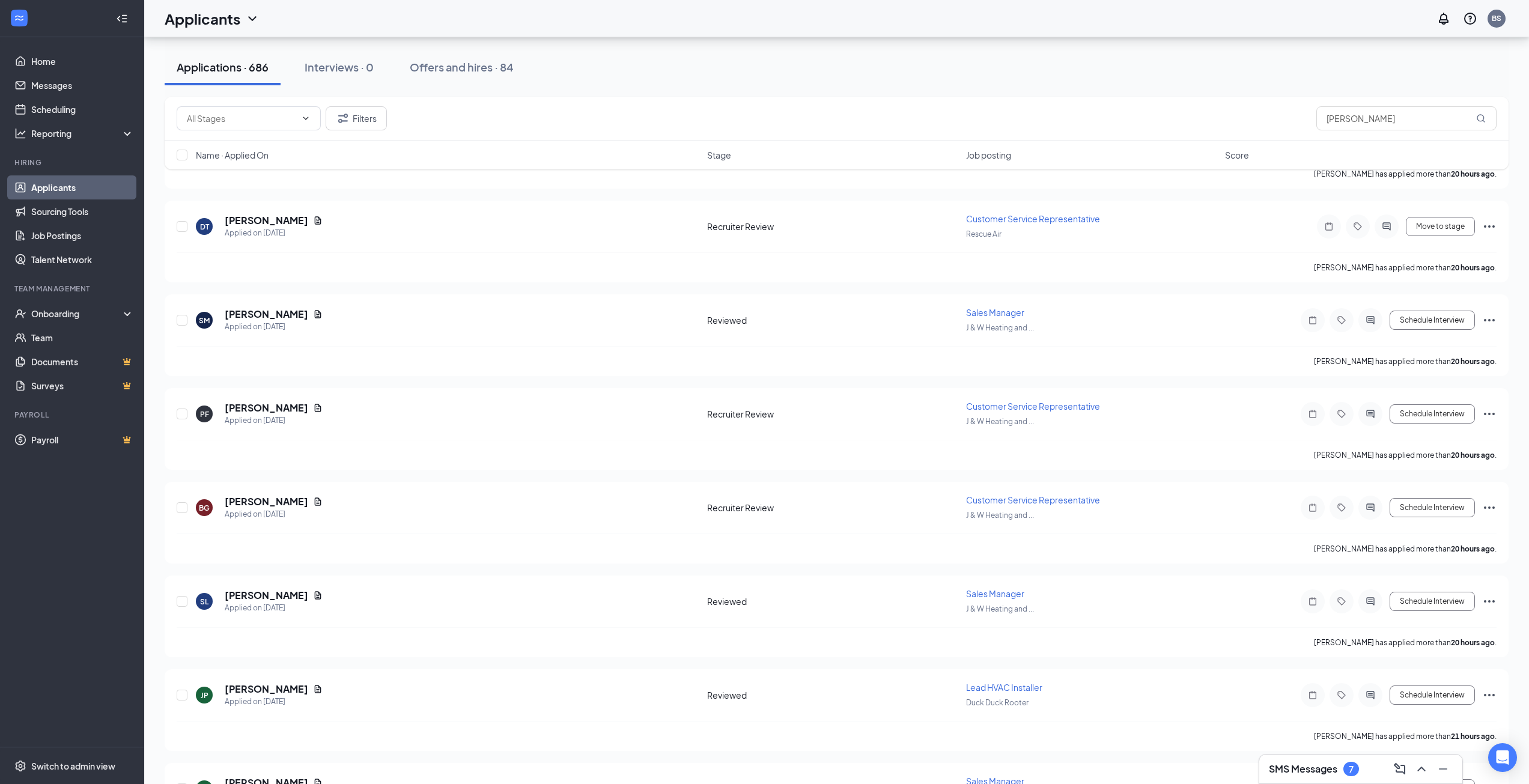
scroll to position [3363, 0]
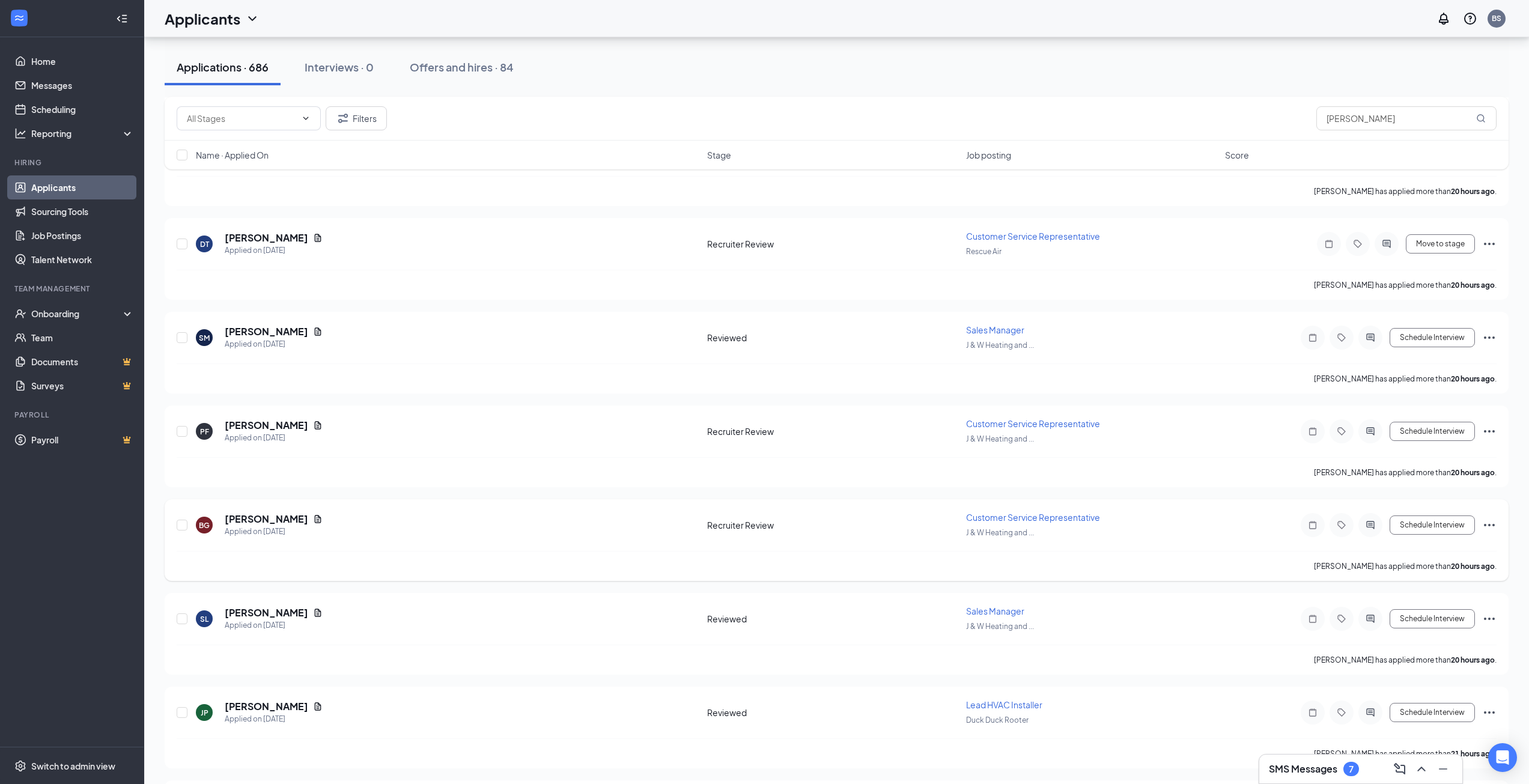
click at [1492, 523] on icon "Ellipses" at bounding box center [1489, 524] width 15 height 15
click at [1398, 617] on p "Move to stage" at bounding box center [1434, 611] width 108 height 12
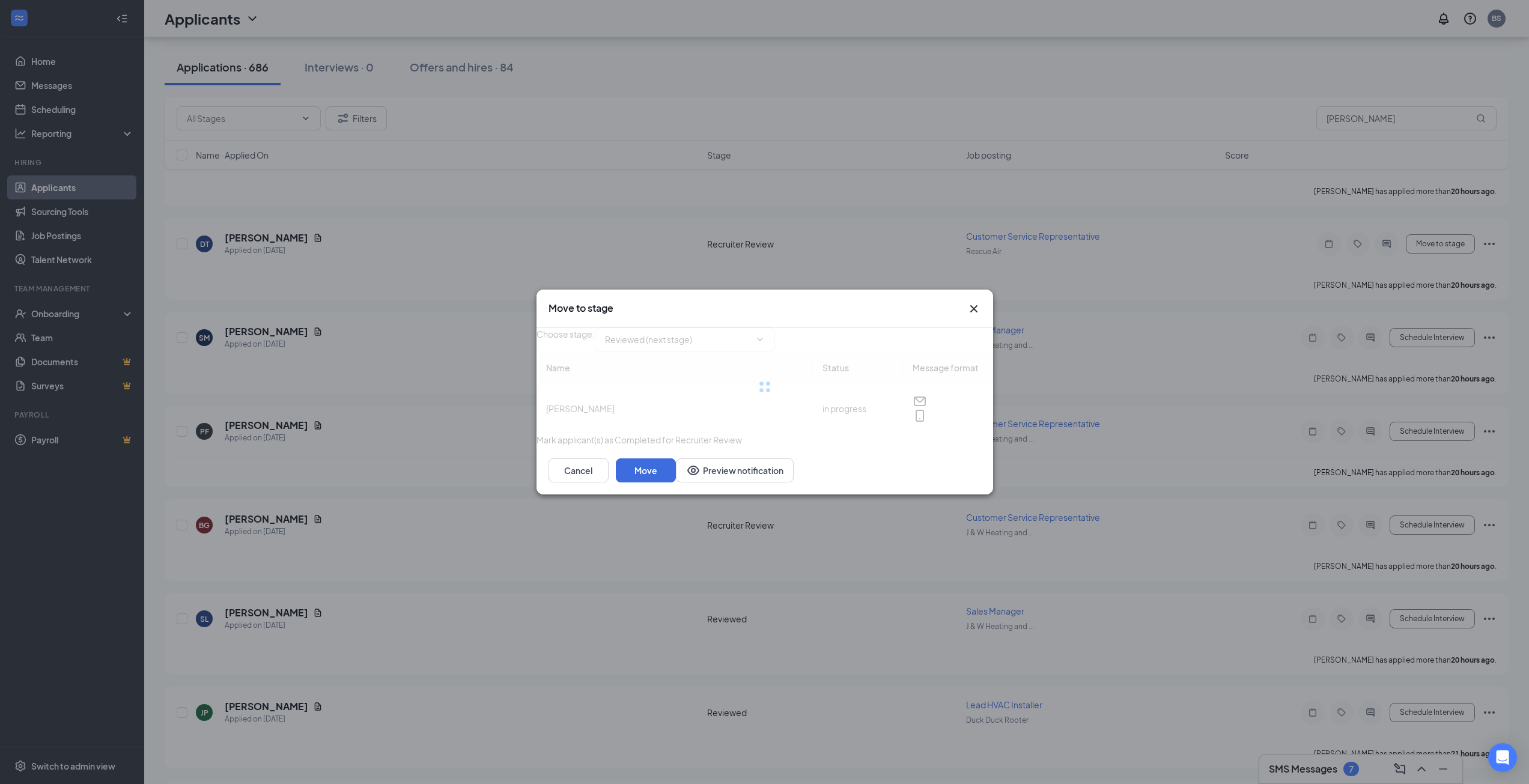
type input "Reviewed (next stage)"
click at [676, 482] on button "Move" at bounding box center [646, 470] width 61 height 24
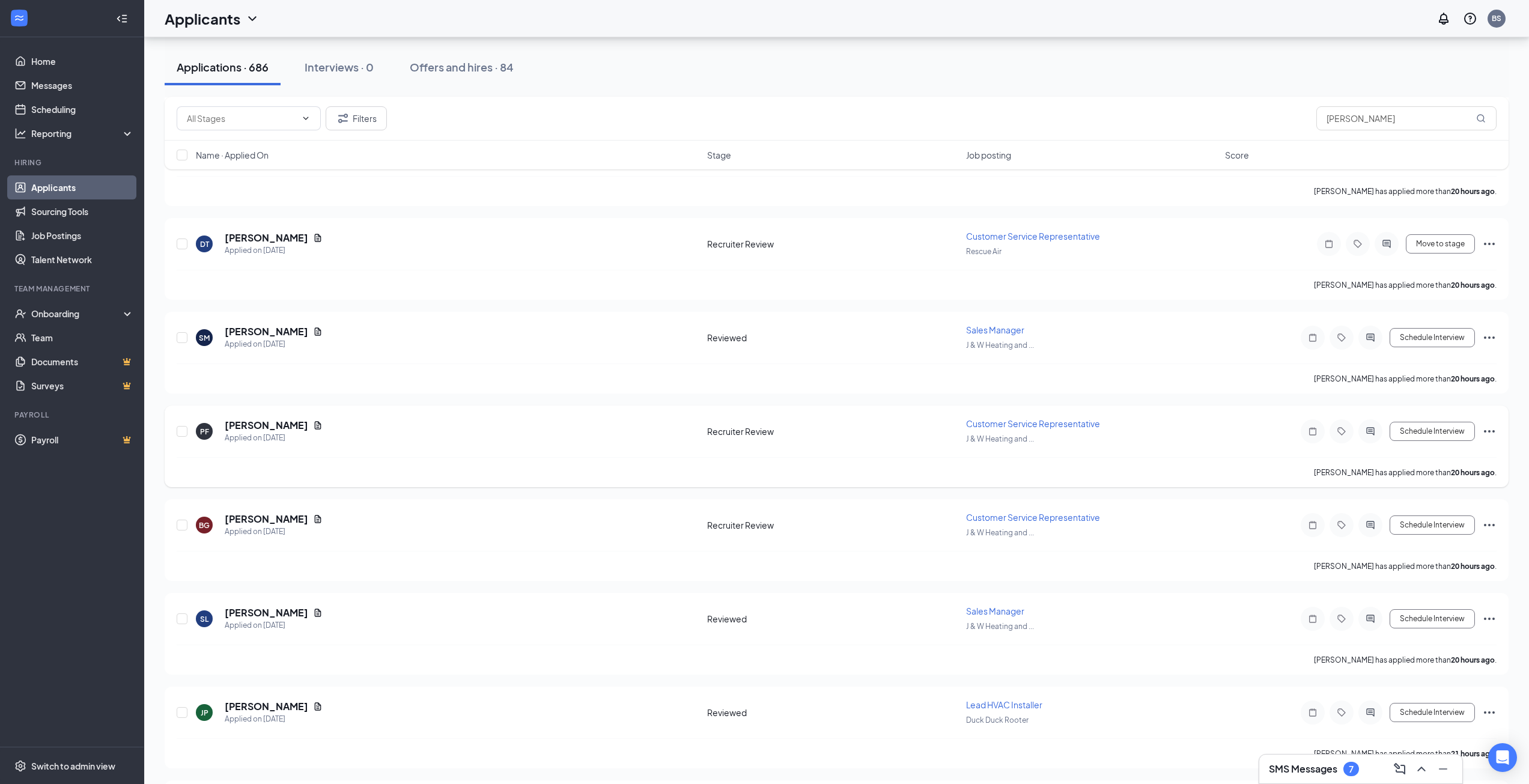
click at [1492, 433] on icon "Ellipses" at bounding box center [1489, 431] width 15 height 15
click at [1437, 526] on li "Move to stage" at bounding box center [1435, 516] width 123 height 18
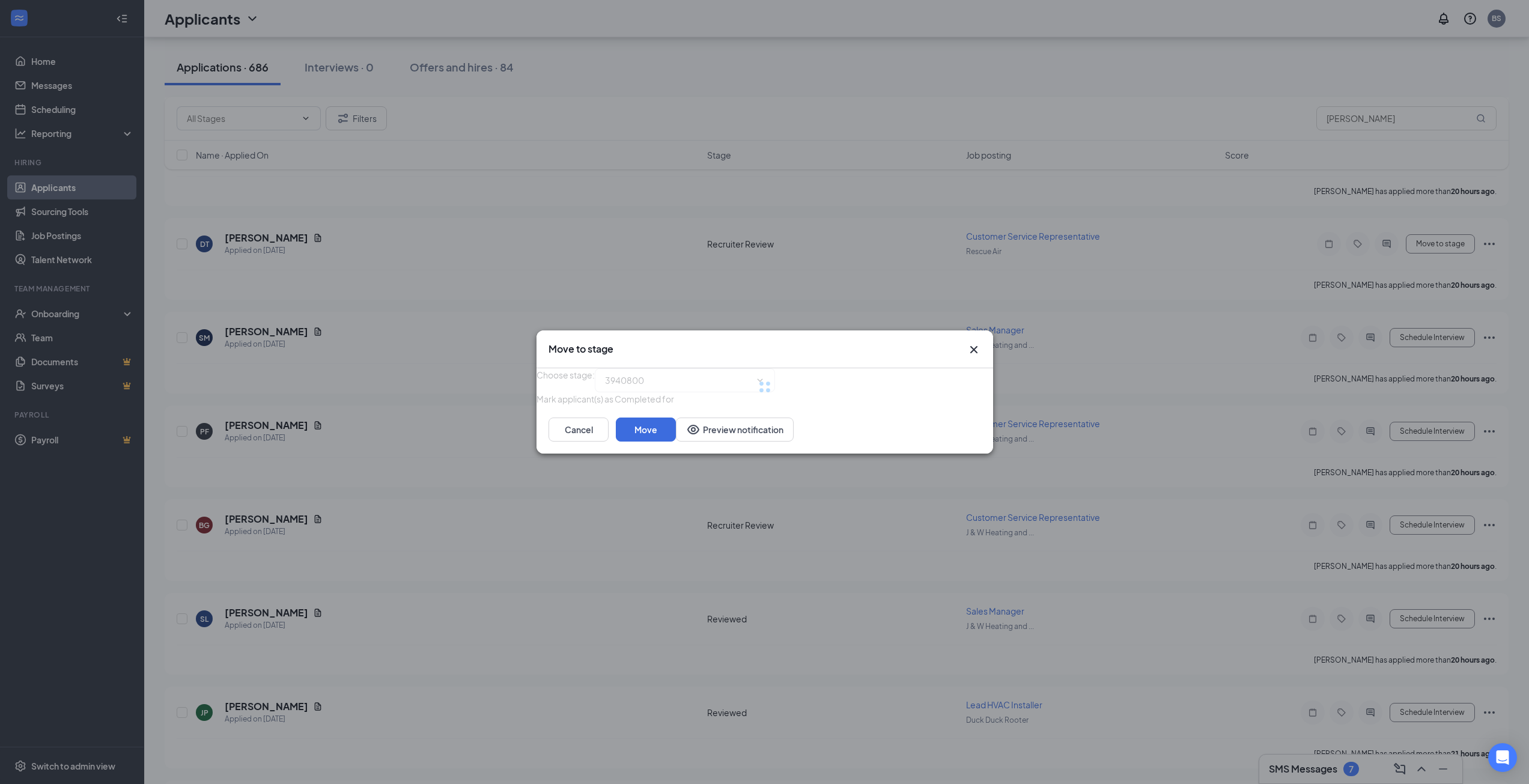
type input "Reviewed (next stage)"
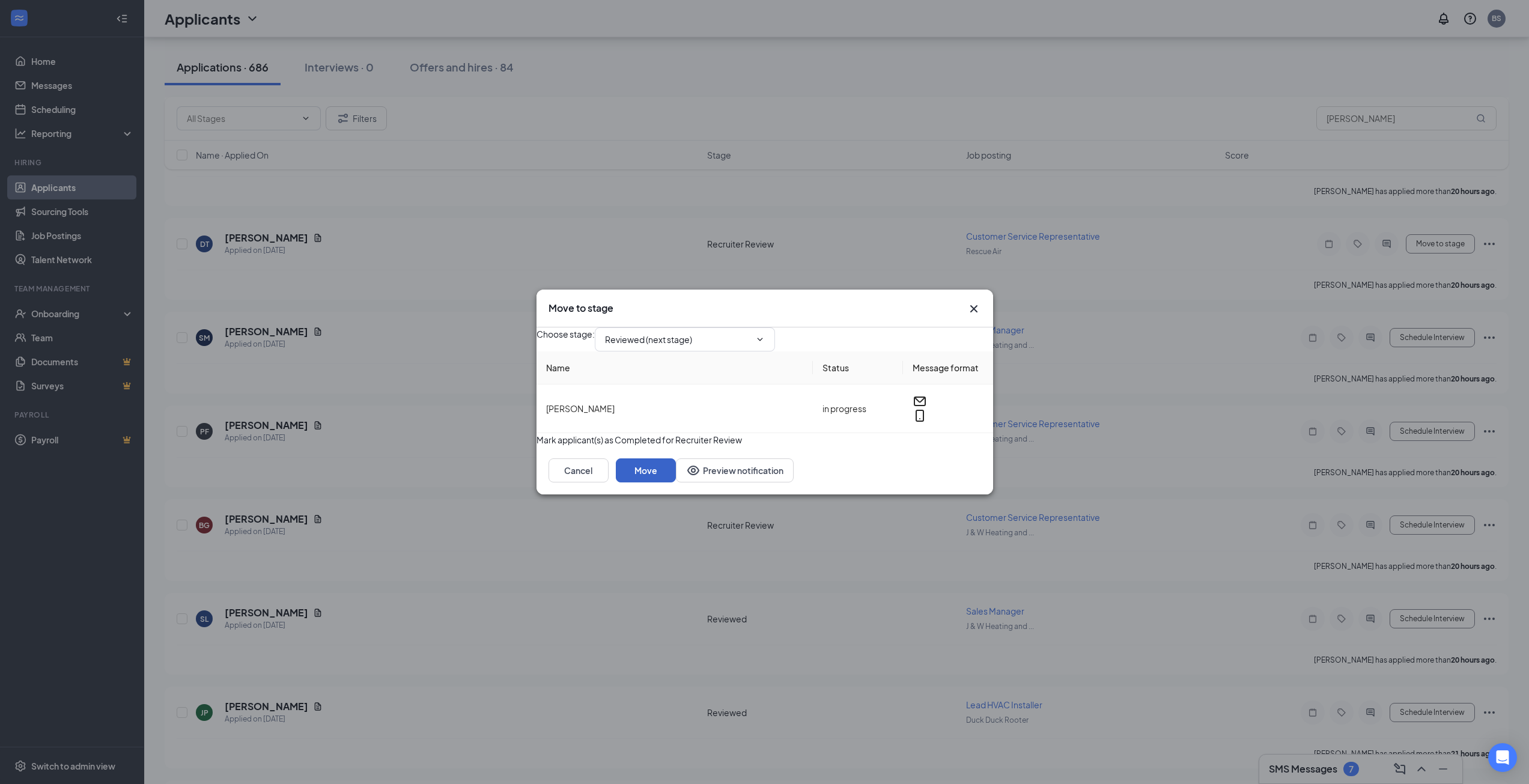
click at [676, 482] on button "Move" at bounding box center [646, 470] width 61 height 24
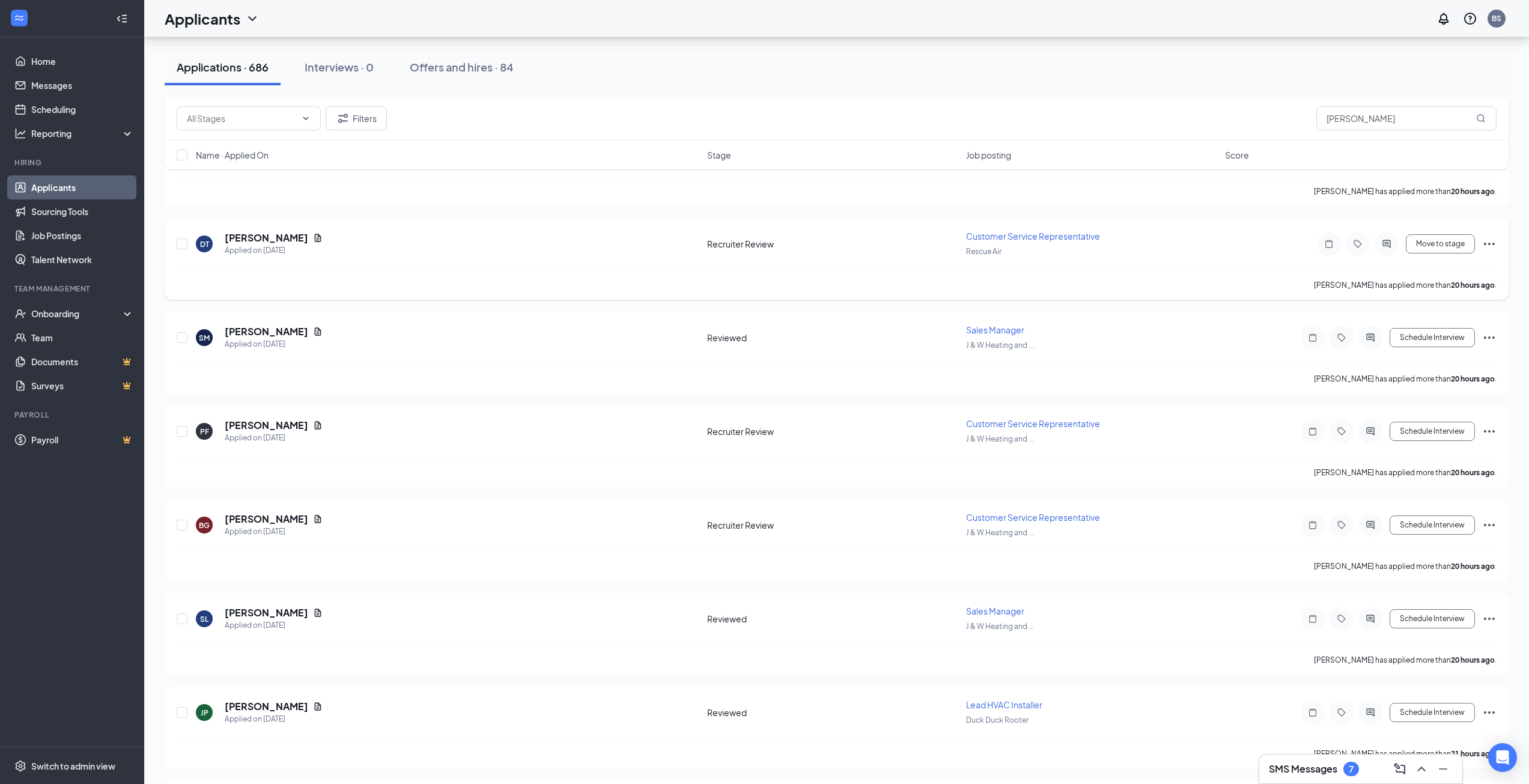
scroll to position [3184, 0]
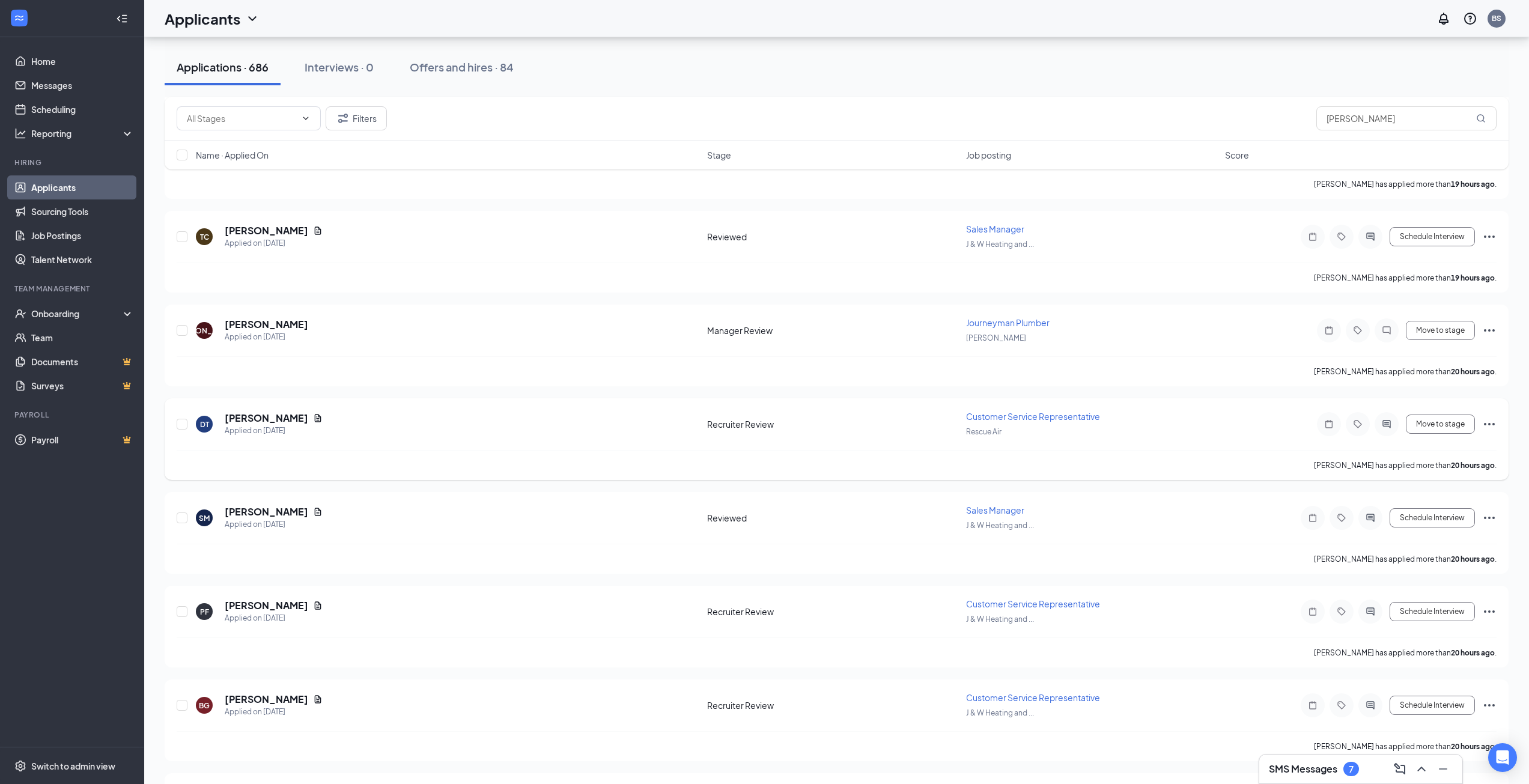
click at [1489, 424] on icon "Ellipses" at bounding box center [1489, 424] width 11 height 2
click at [1409, 516] on p "Move to stage" at bounding box center [1434, 510] width 108 height 12
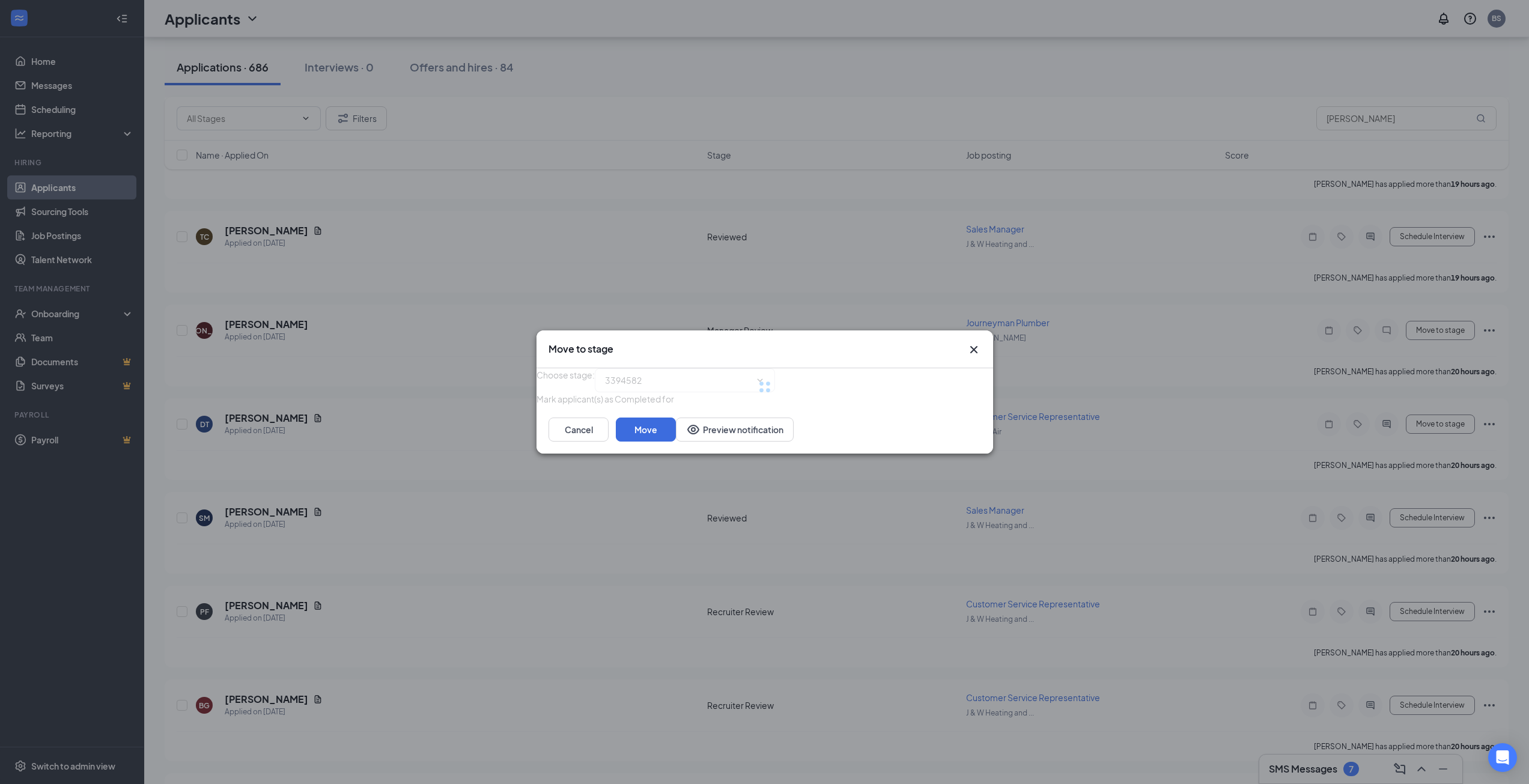
type input "Manager Review (next stage)"
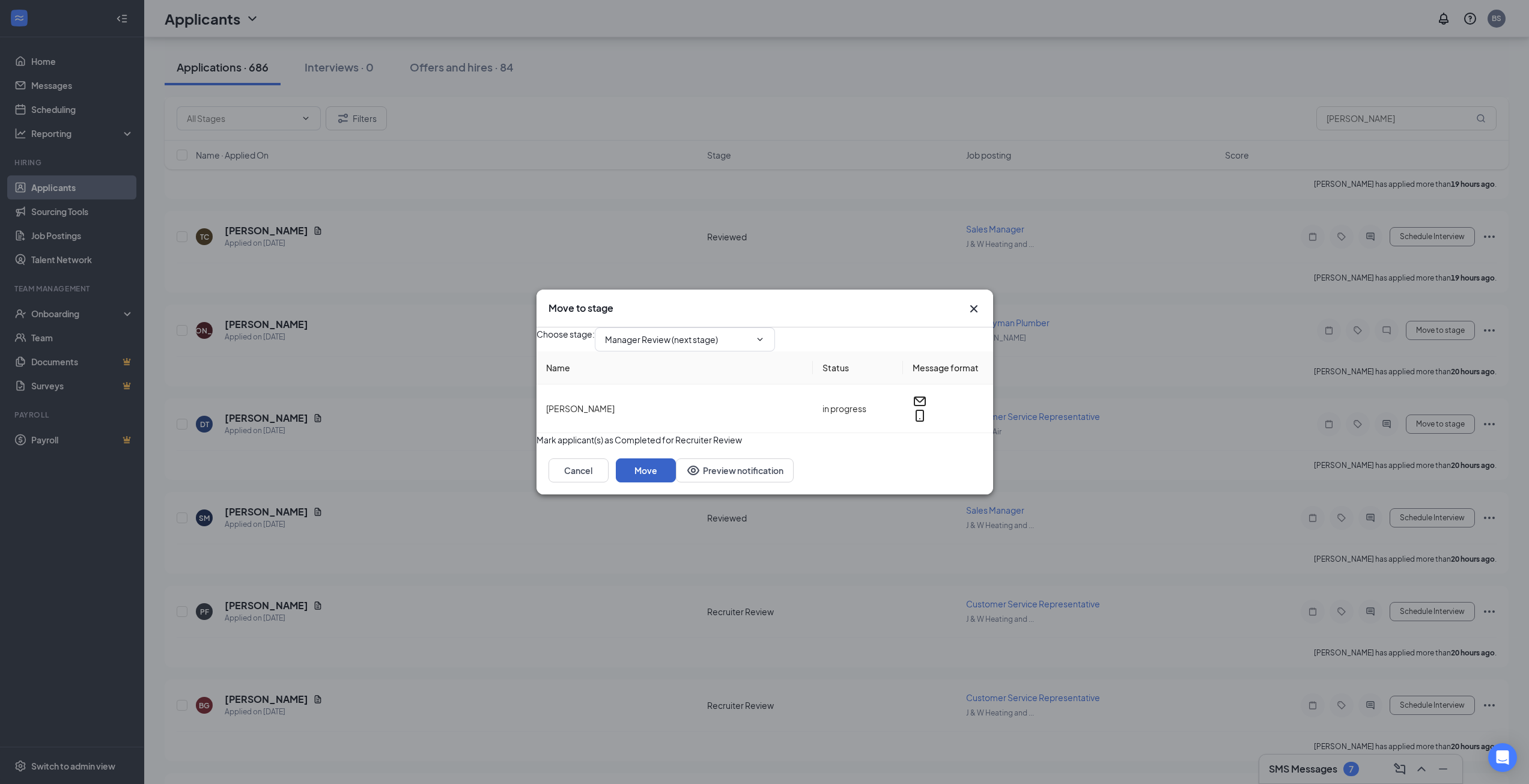
click at [676, 482] on button "Move" at bounding box center [646, 470] width 61 height 24
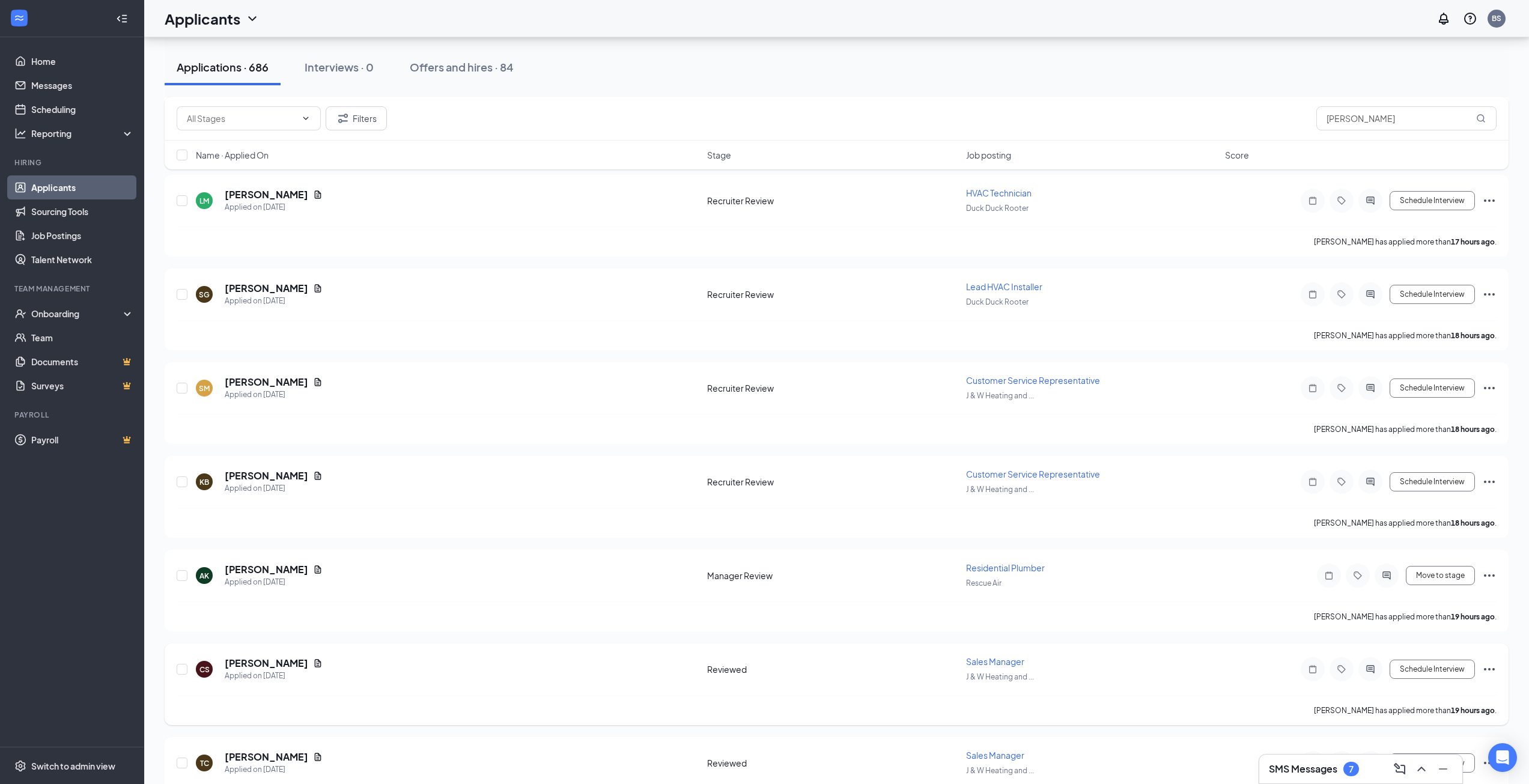
scroll to position [2643, 0]
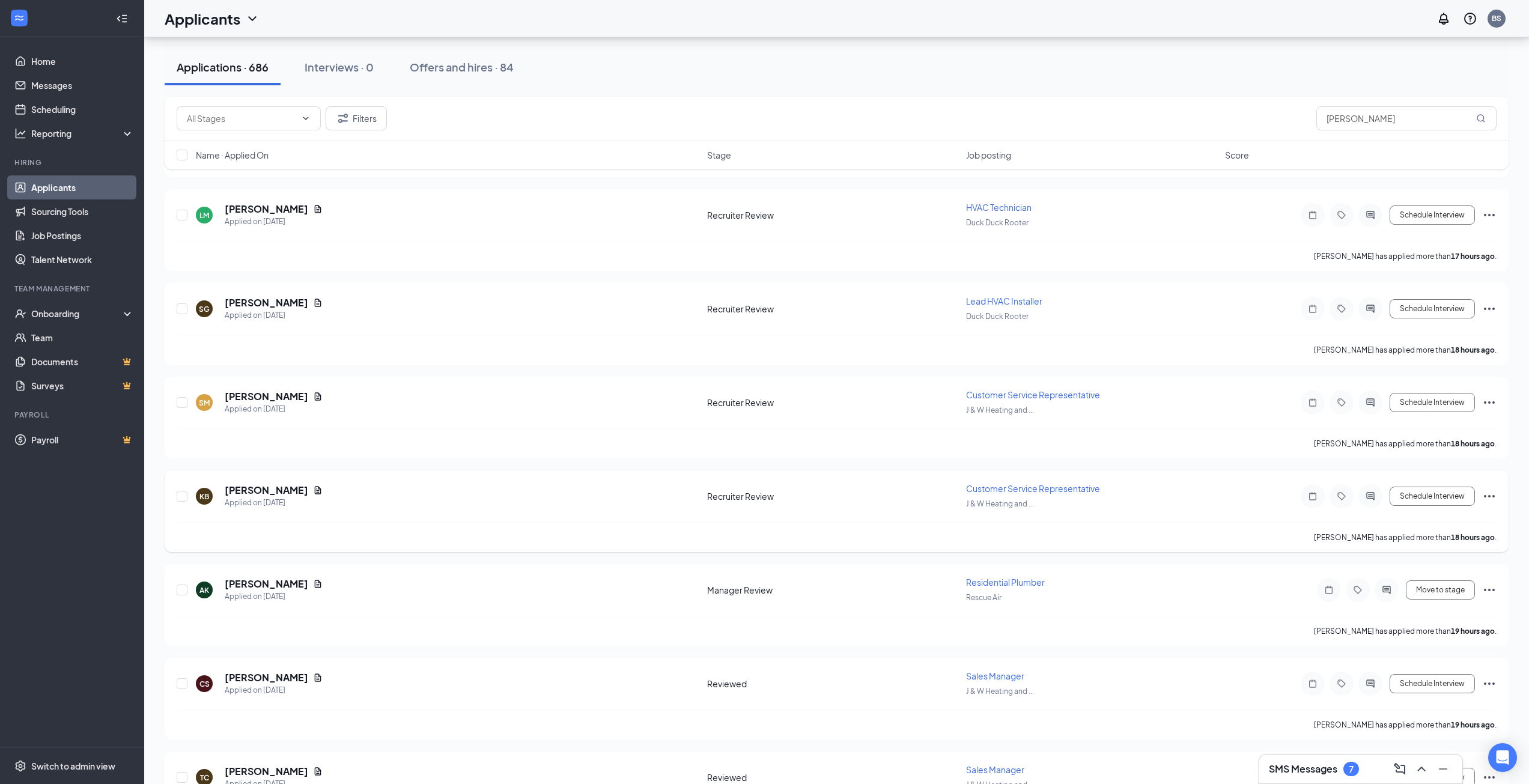
click at [1498, 493] on div "KB Kelsey Blackford Applied on Sep 15 Recruiter Review Customer Service Represe…" at bounding box center [837, 512] width 1343 height 82
click at [1494, 493] on icon "Ellipses" at bounding box center [1489, 496] width 15 height 15
click at [1420, 588] on p "Move to stage" at bounding box center [1434, 582] width 108 height 12
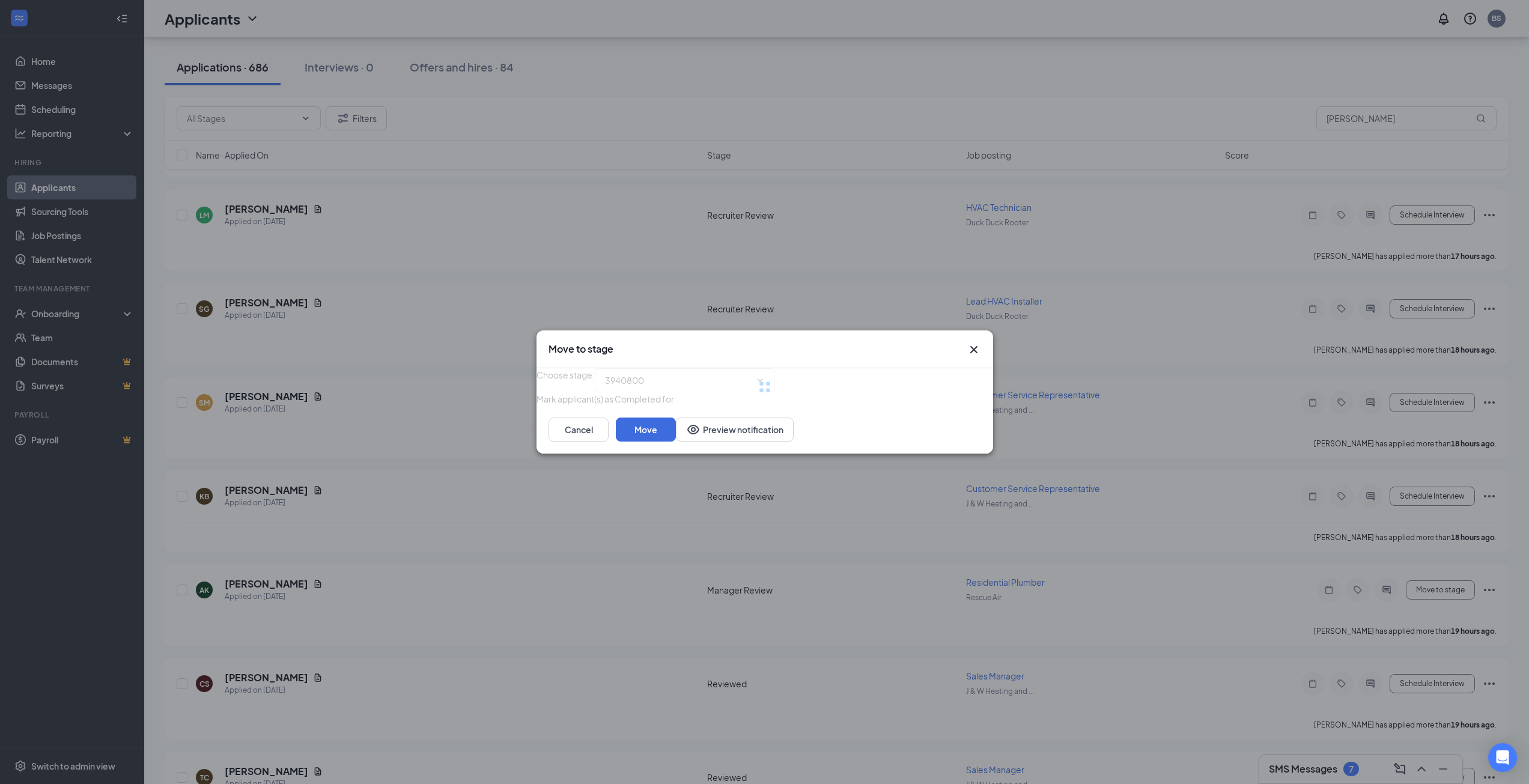
type input "Reviewed (next stage)"
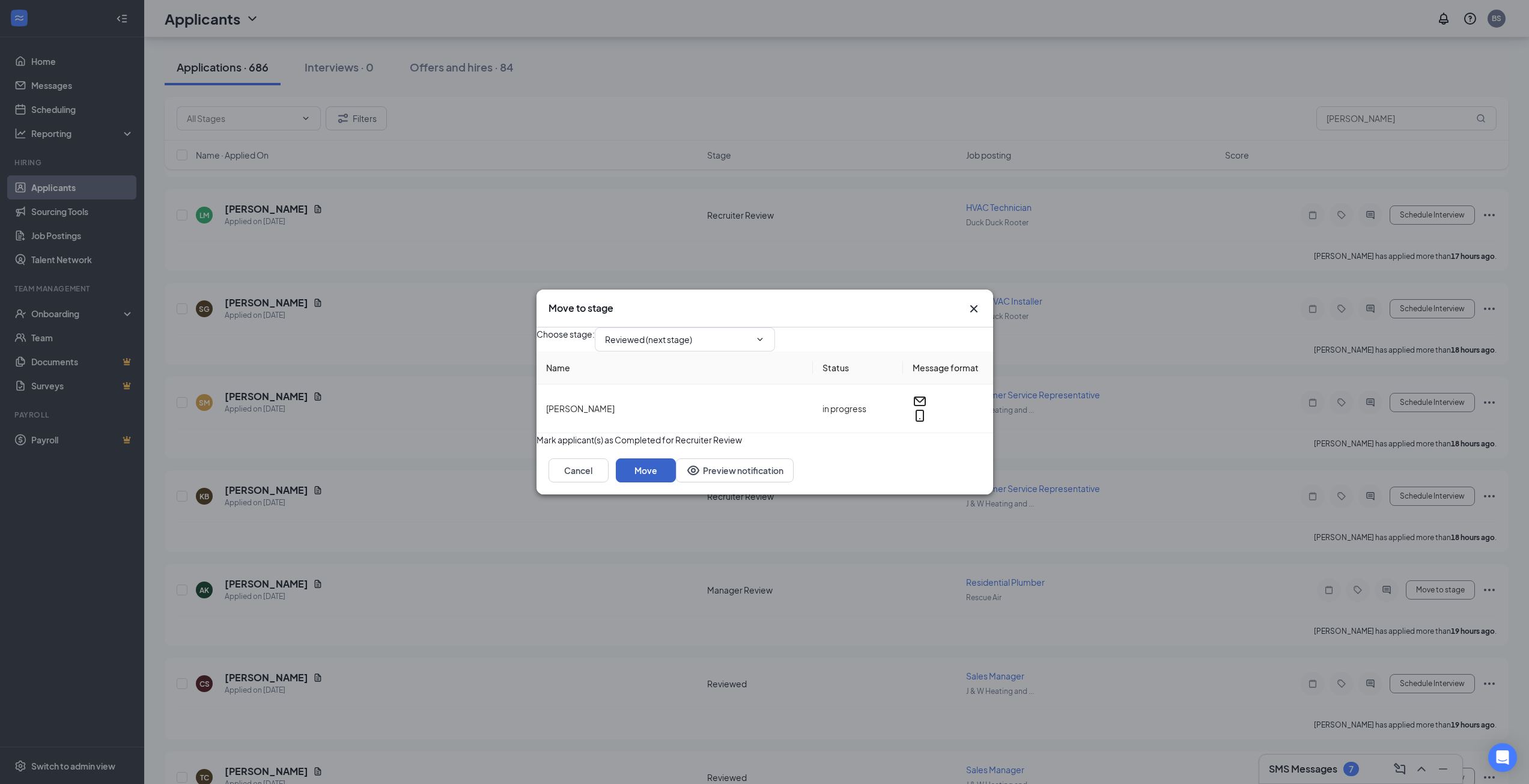
click at [676, 482] on button "Move" at bounding box center [646, 470] width 61 height 24
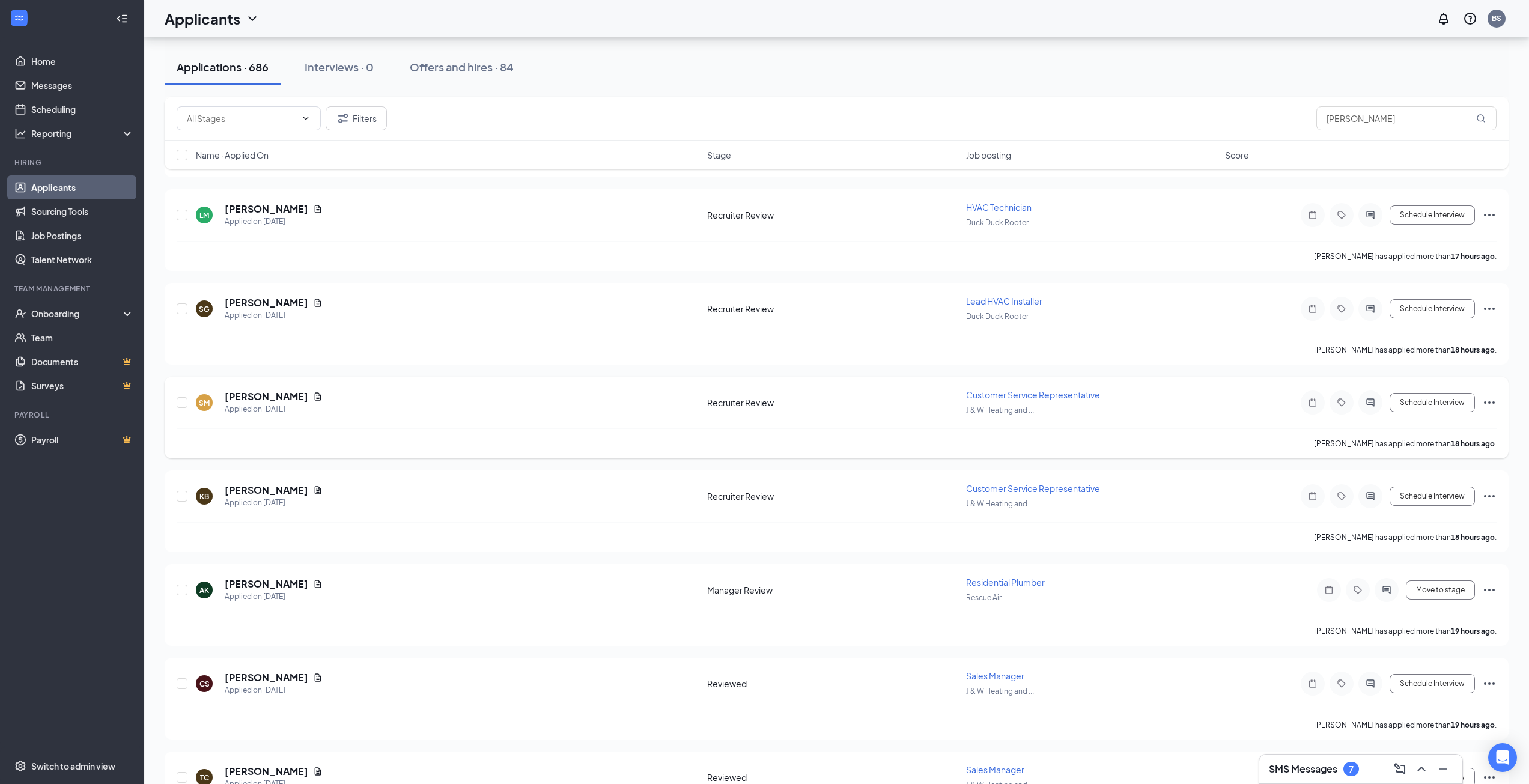
click at [1494, 400] on icon "Ellipses" at bounding box center [1489, 402] width 15 height 15
click at [1409, 497] on li "Move to stage" at bounding box center [1435, 488] width 123 height 18
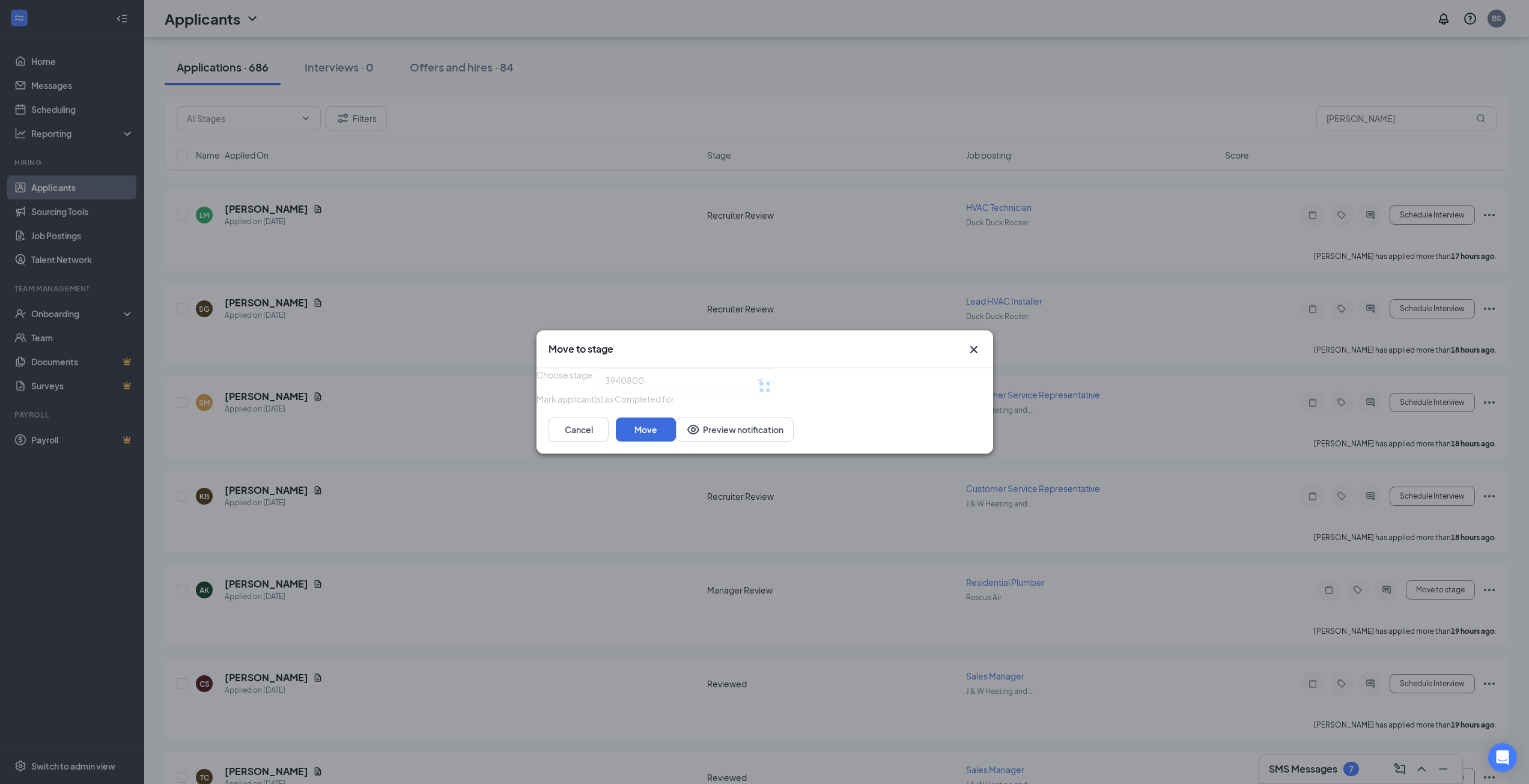
type input "Reviewed (next stage)"
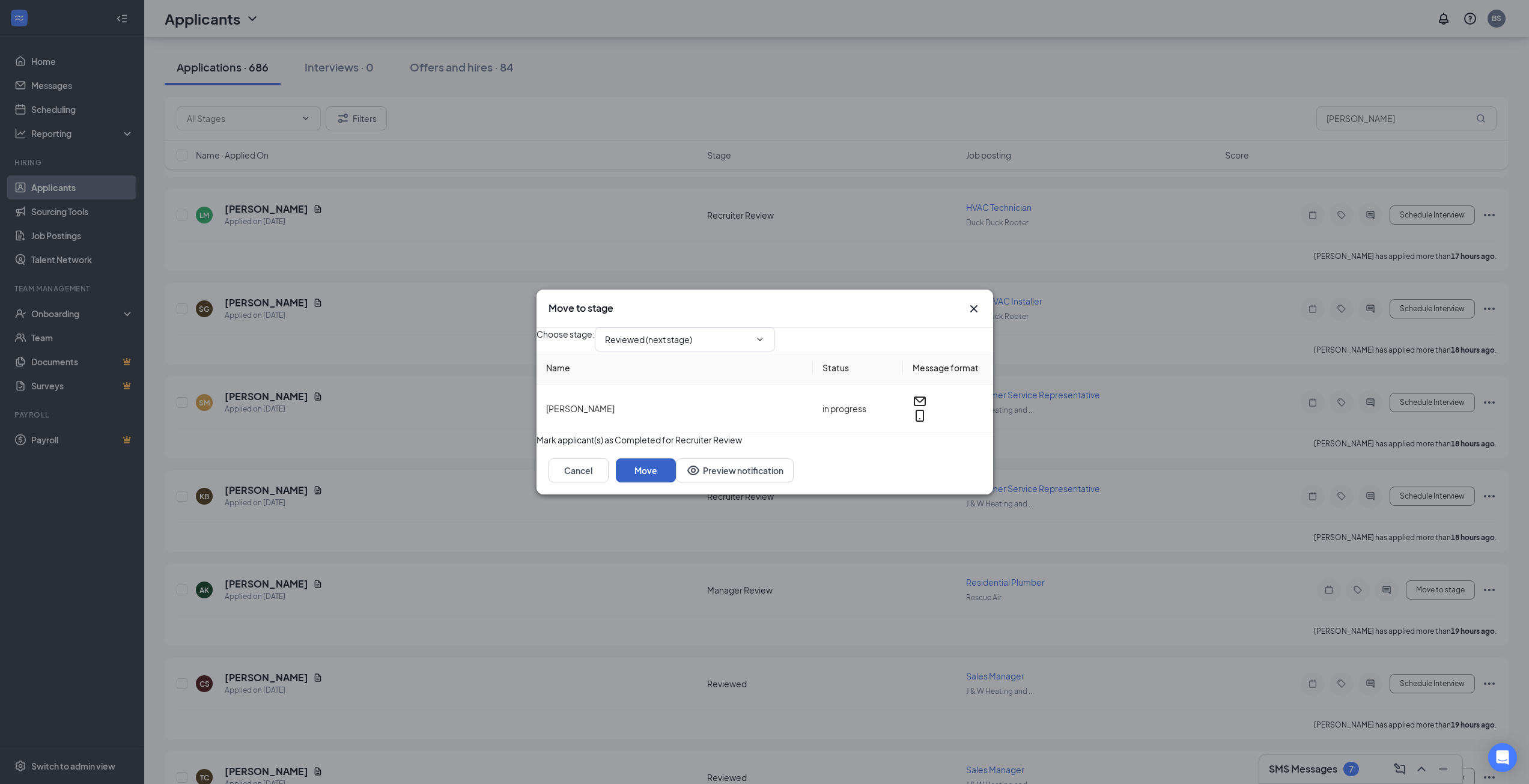
click at [676, 482] on button "Move" at bounding box center [646, 470] width 61 height 24
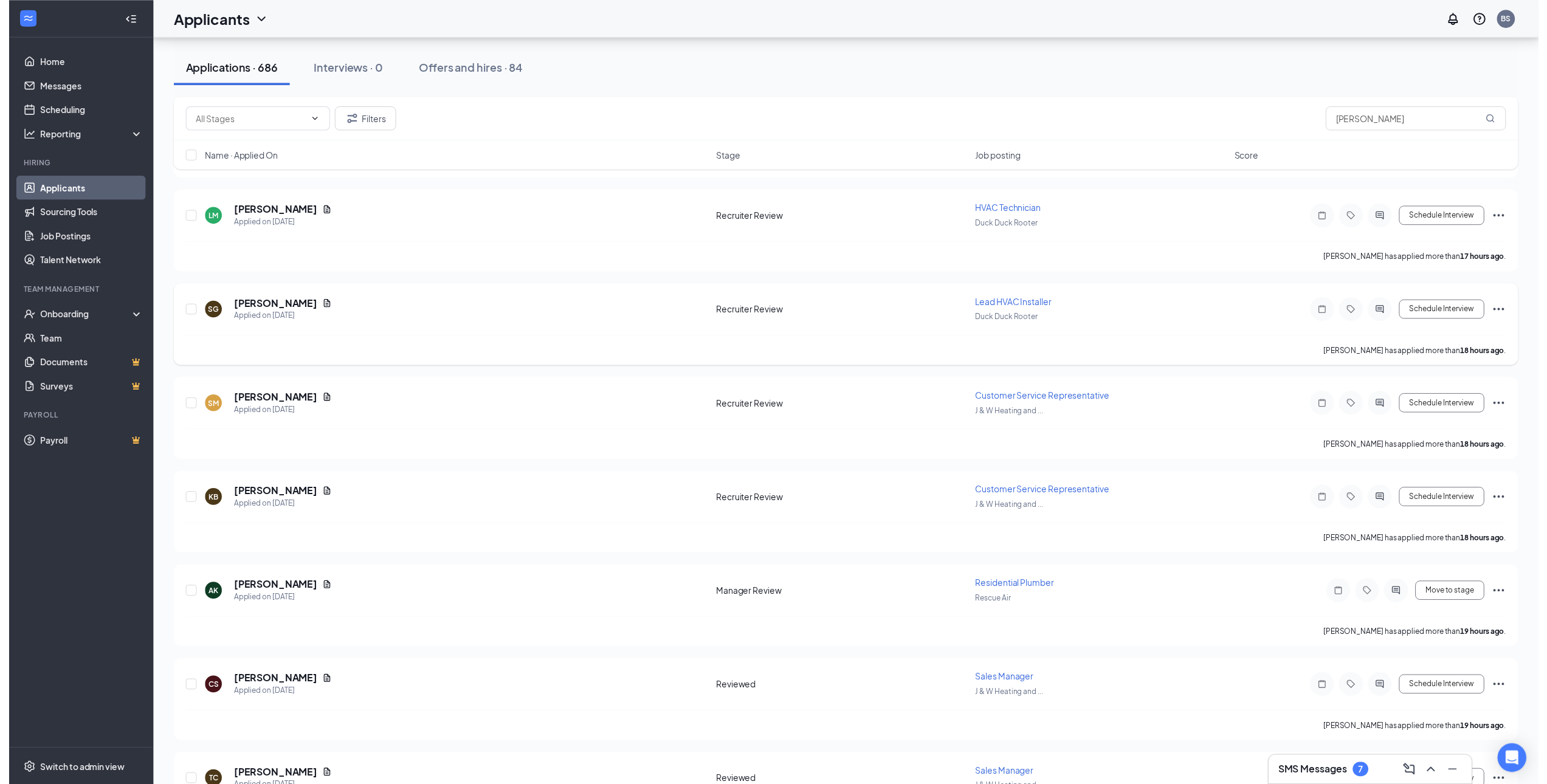
scroll to position [2551, 0]
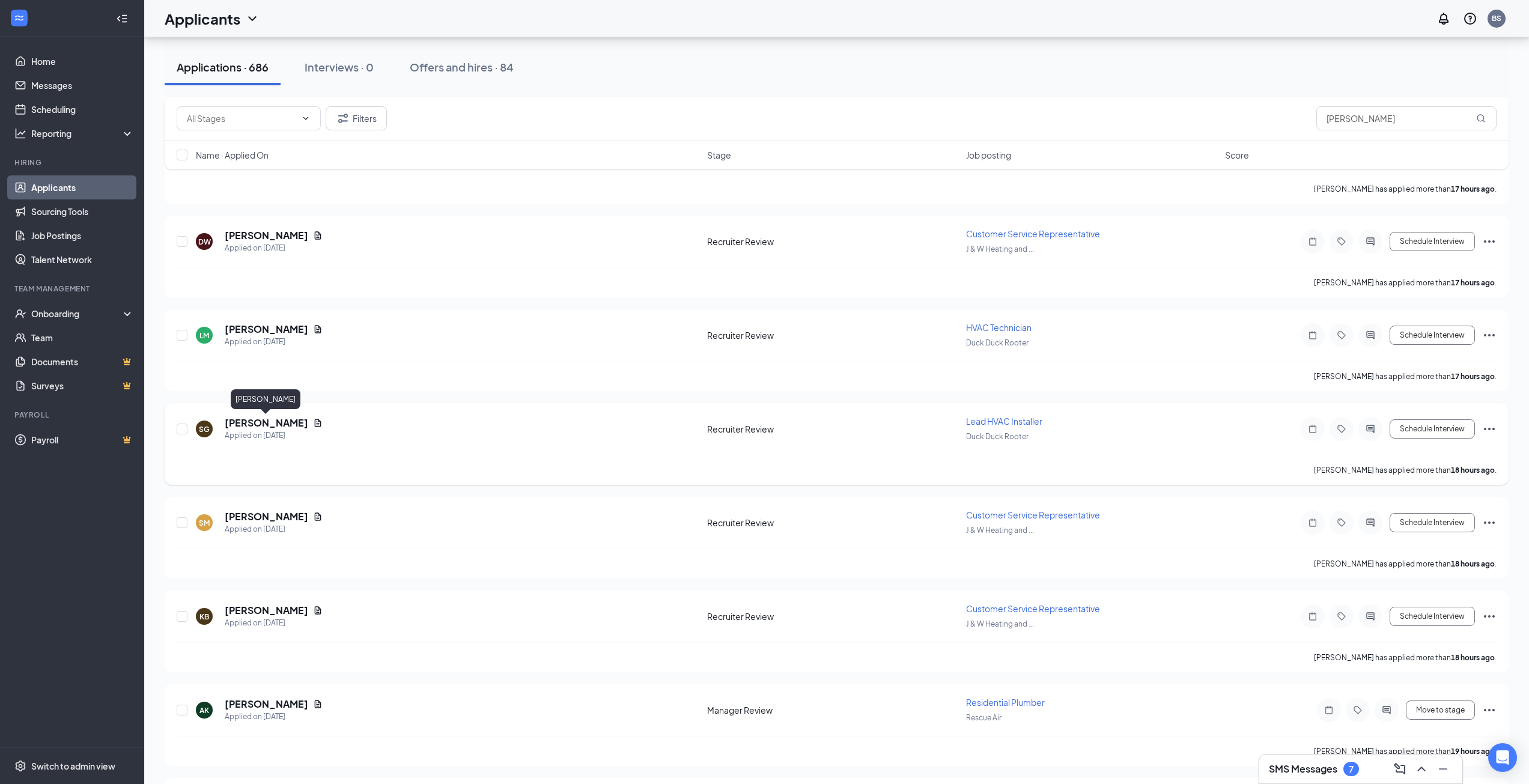
click at [274, 420] on h5 "[PERSON_NAME]" at bounding box center [267, 423] width 84 height 14
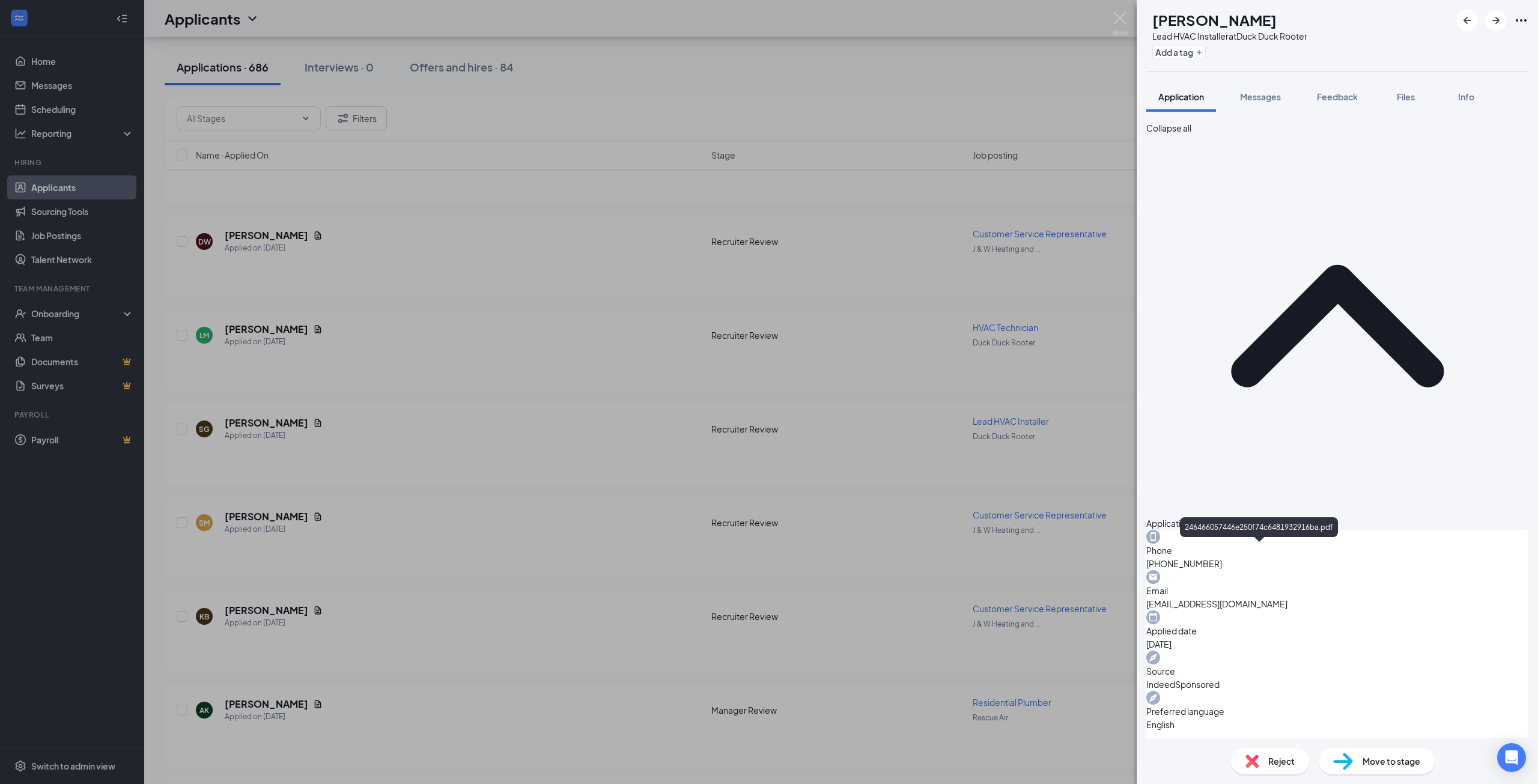
click at [679, 491] on div "SG [PERSON_NAME] Lead HVAC Installer at Duck Duck Rooter Add a tag Application …" at bounding box center [769, 392] width 1538 height 784
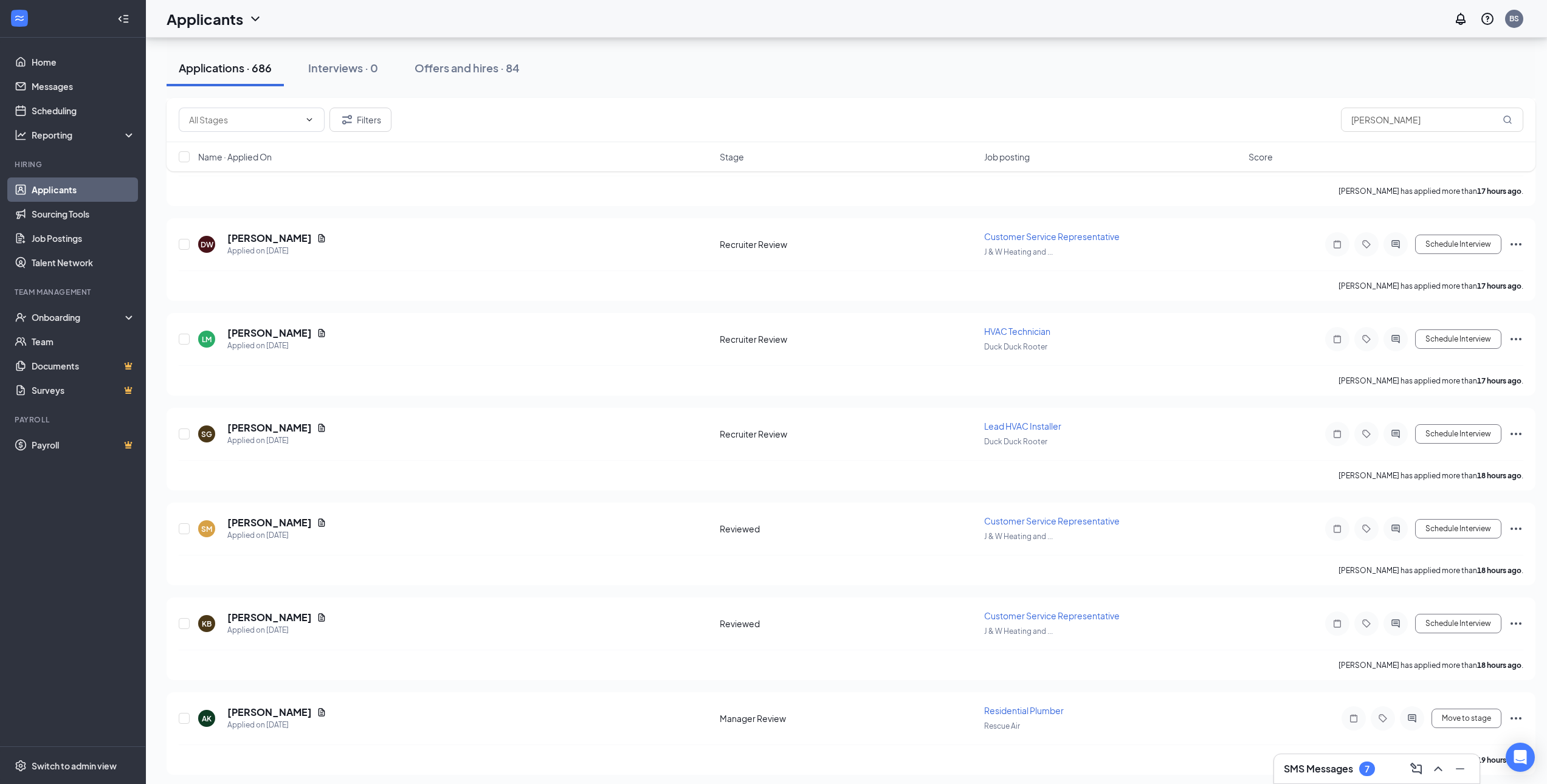
click at [1330, 771] on h3 "SMS Messages" at bounding box center [1318, 768] width 69 height 14
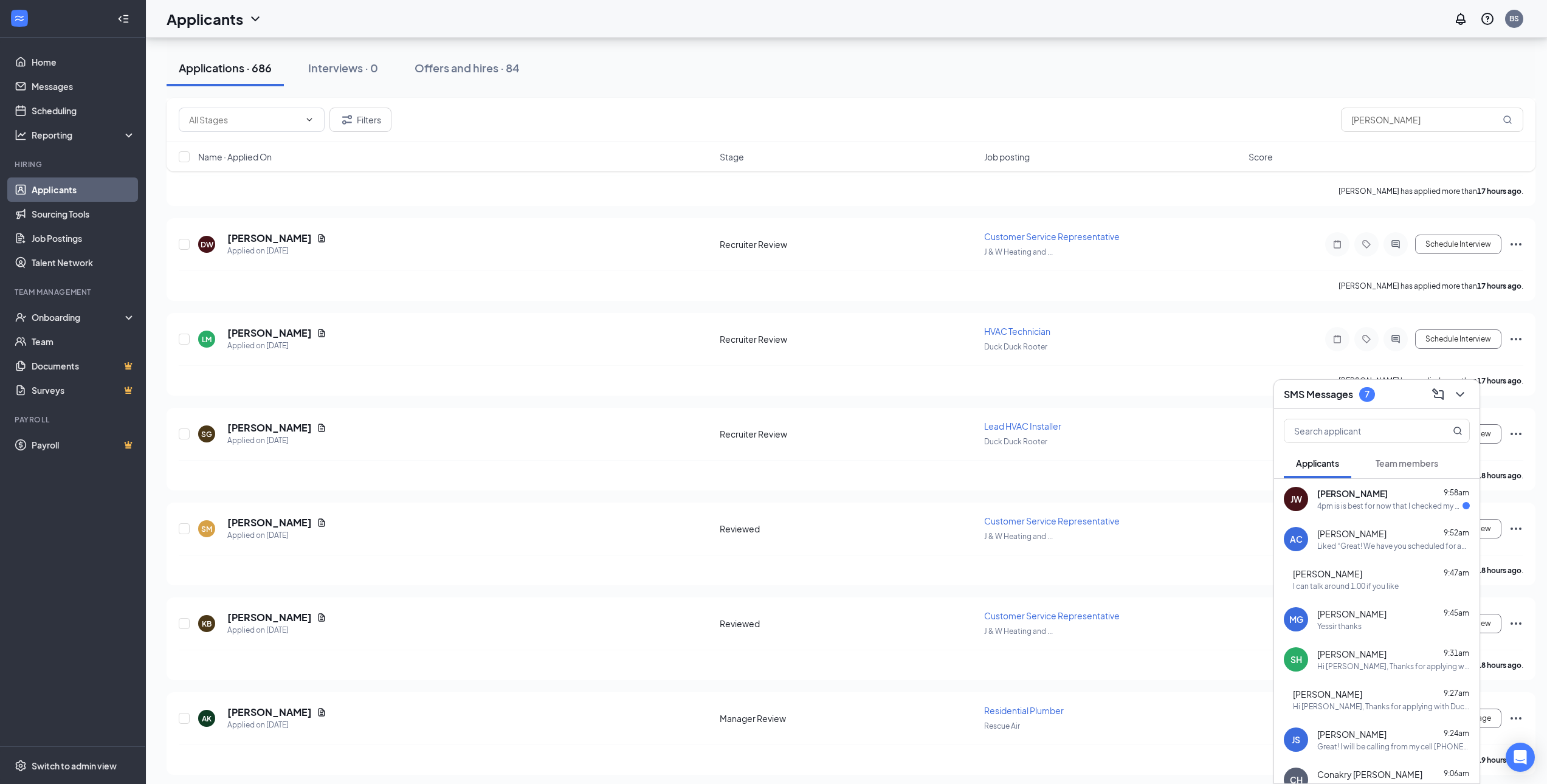
click at [1375, 528] on span "Arthur Coleman" at bounding box center [1351, 533] width 69 height 12
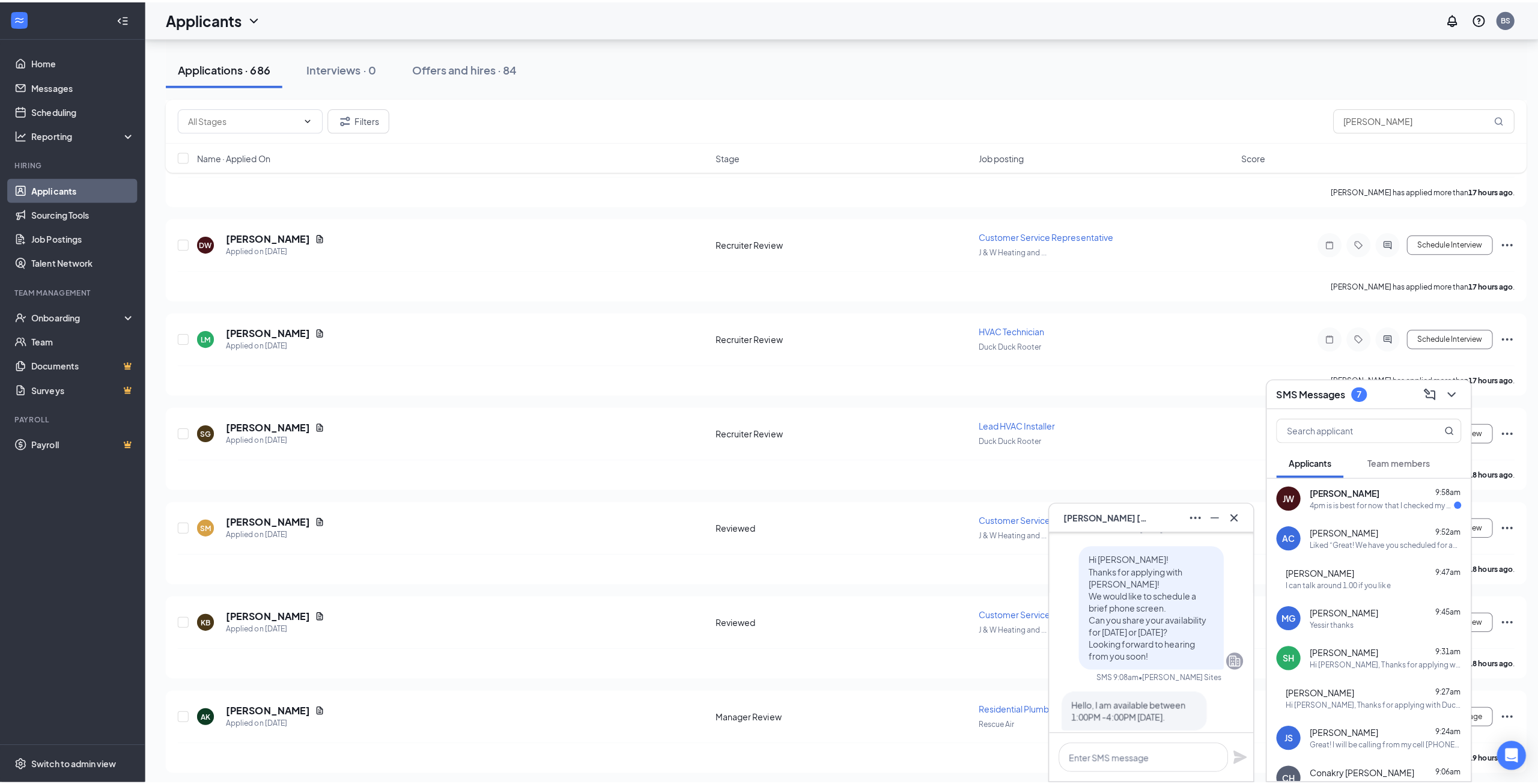
scroll to position [-1210, 0]
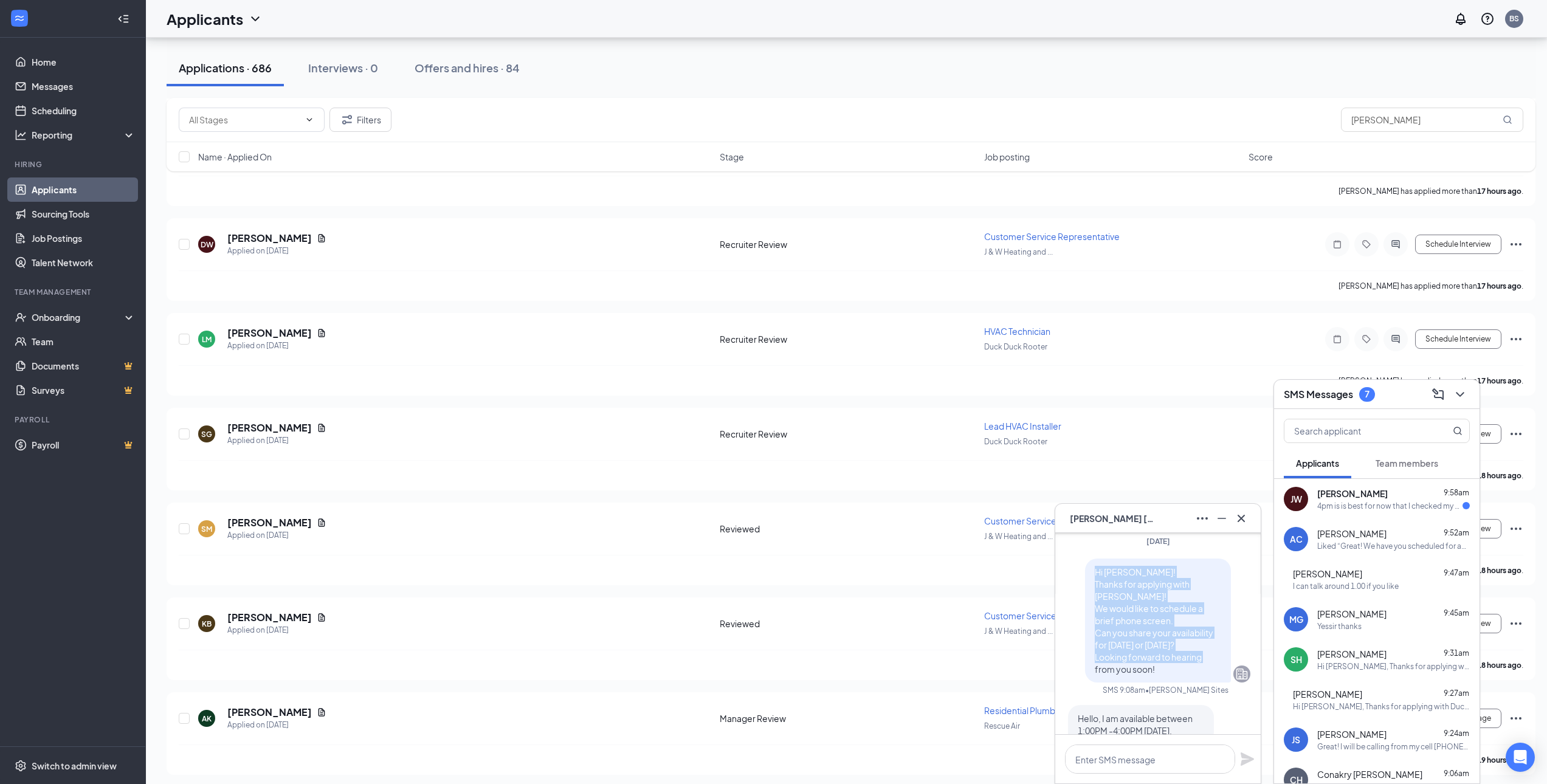
drag, startPoint x: 1121, startPoint y: 658, endPoint x: 1081, endPoint y: 586, distance: 82.4
click at [1085, 586] on div "Hi Arthur! Thanks for applying with Neese! We would like to schedule a brief ph…" at bounding box center [1158, 620] width 146 height 124
copy span "Hi Arthur! Thanks for applying with Neese! We would like to schedule a brief ph…"
click at [1239, 518] on icon "Cross" at bounding box center [1241, 517] width 15 height 15
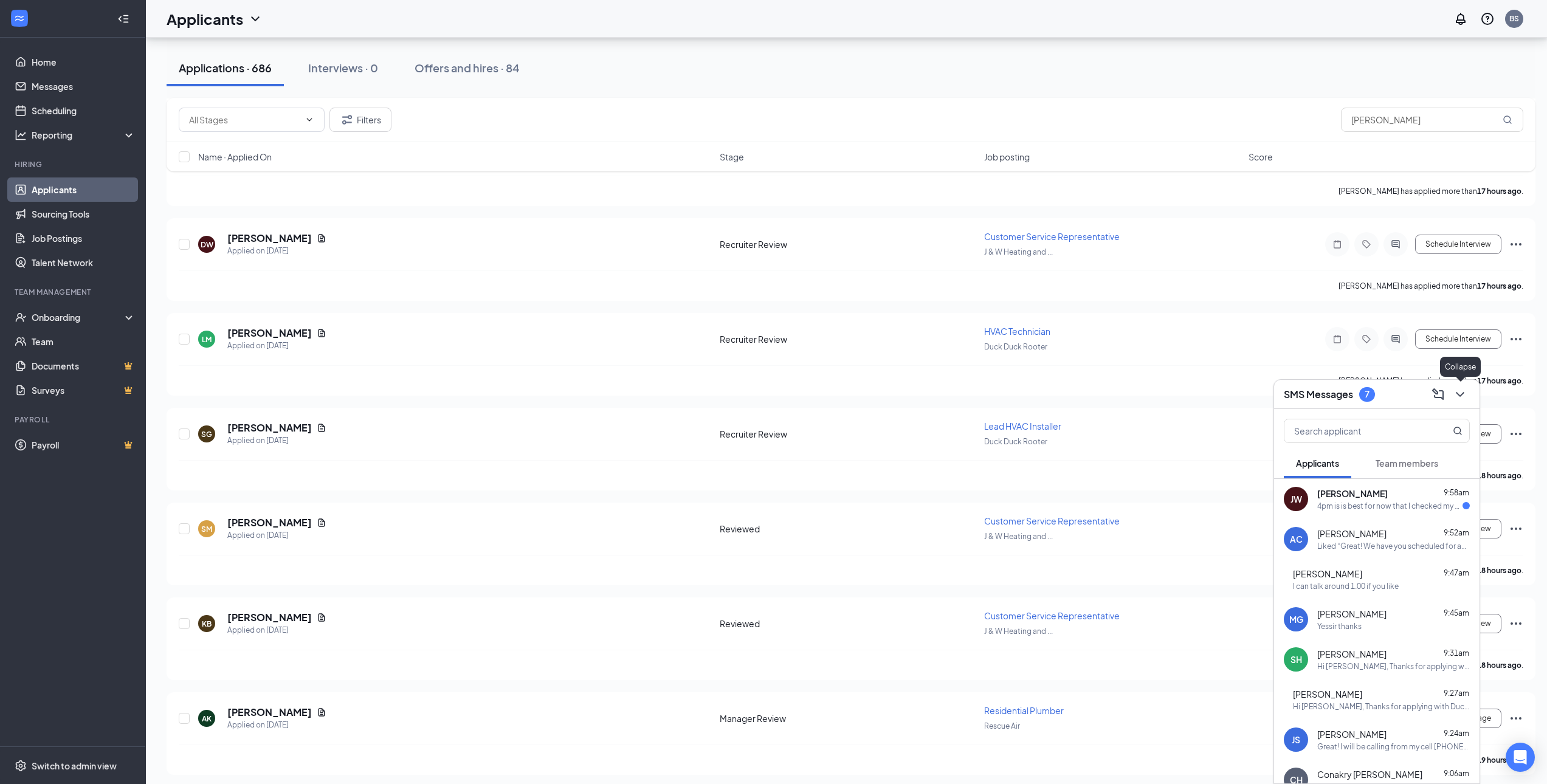
click at [1466, 399] on icon "ChevronDown" at bounding box center [1459, 394] width 15 height 15
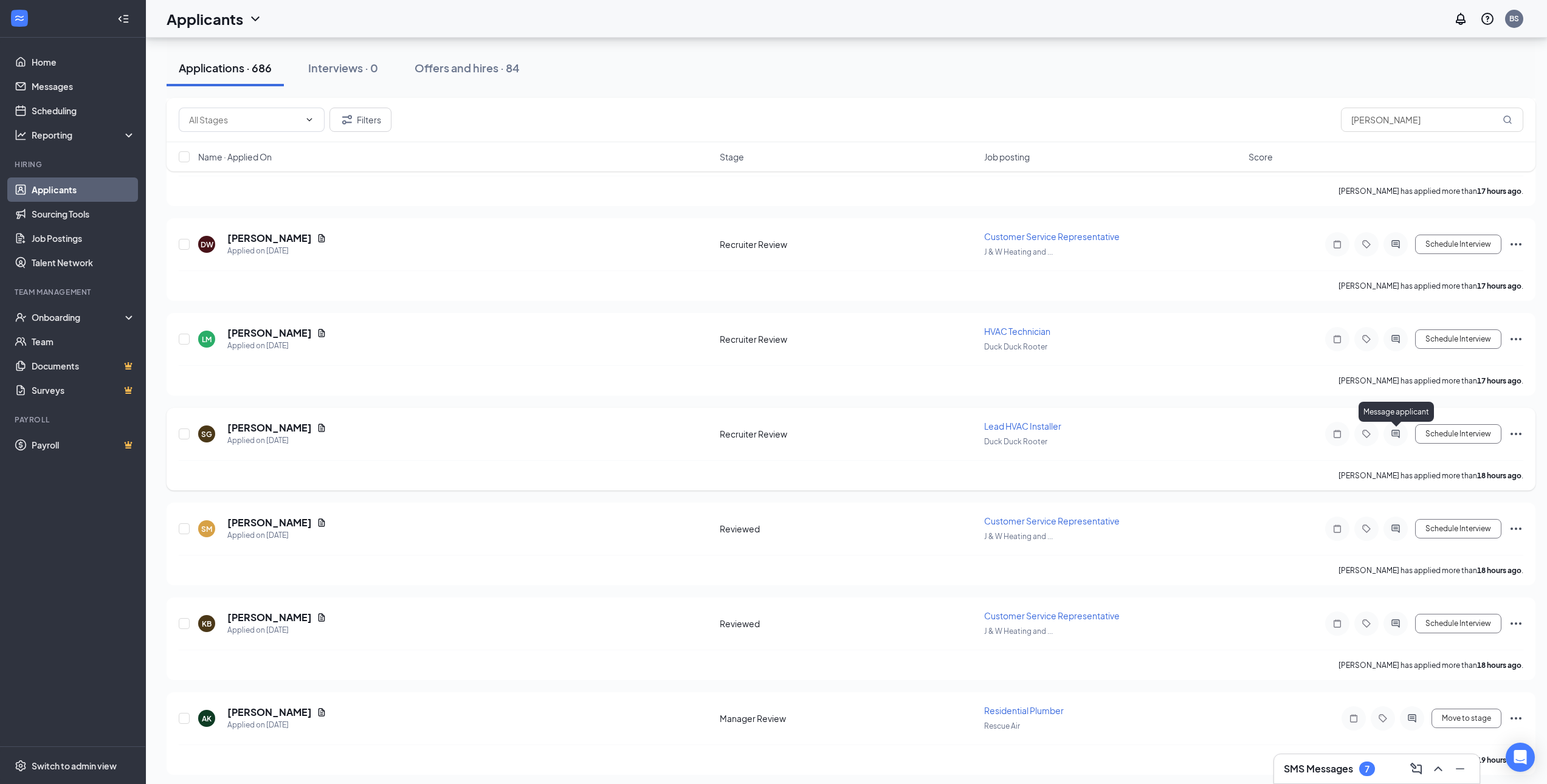
drag, startPoint x: 1395, startPoint y: 433, endPoint x: 1280, endPoint y: 489, distance: 127.9
click at [1395, 433] on icon "ActiveChat" at bounding box center [1395, 433] width 8 height 8
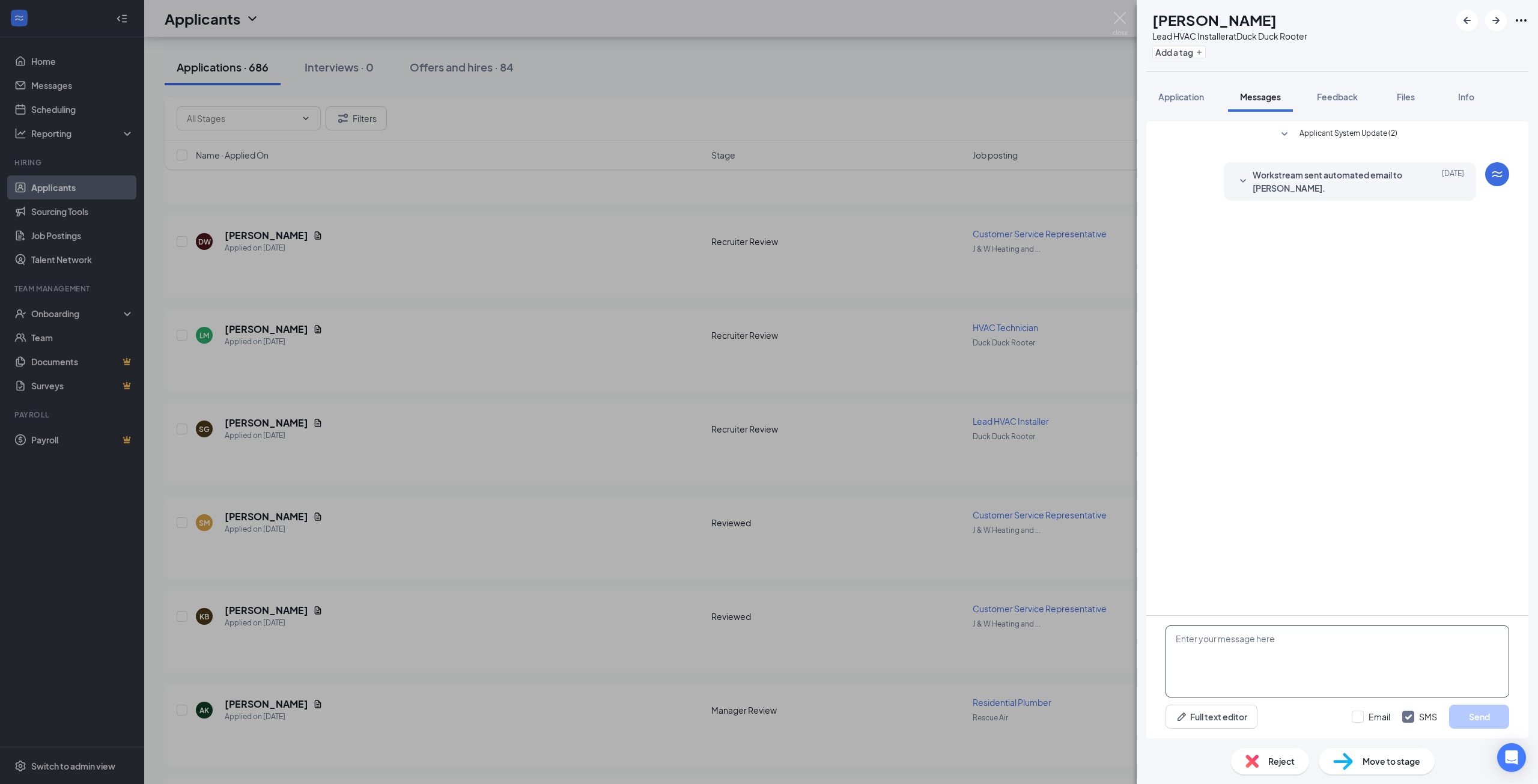
click at [1231, 638] on textarea at bounding box center [1337, 661] width 344 height 72
click at [1244, 644] on textarea at bounding box center [1337, 661] width 344 height 72
paste textarea "Hi Arthur! Thanks for applying with Neese! We would like to schedule a brief ph…"
drag, startPoint x: 1227, startPoint y: 637, endPoint x: 1185, endPoint y: 639, distance: 42.0
click at [1185, 639] on textarea "Hi Arthur! Thanks for applying with Neese! We would like to schedule a brief ph…" at bounding box center [1337, 661] width 344 height 72
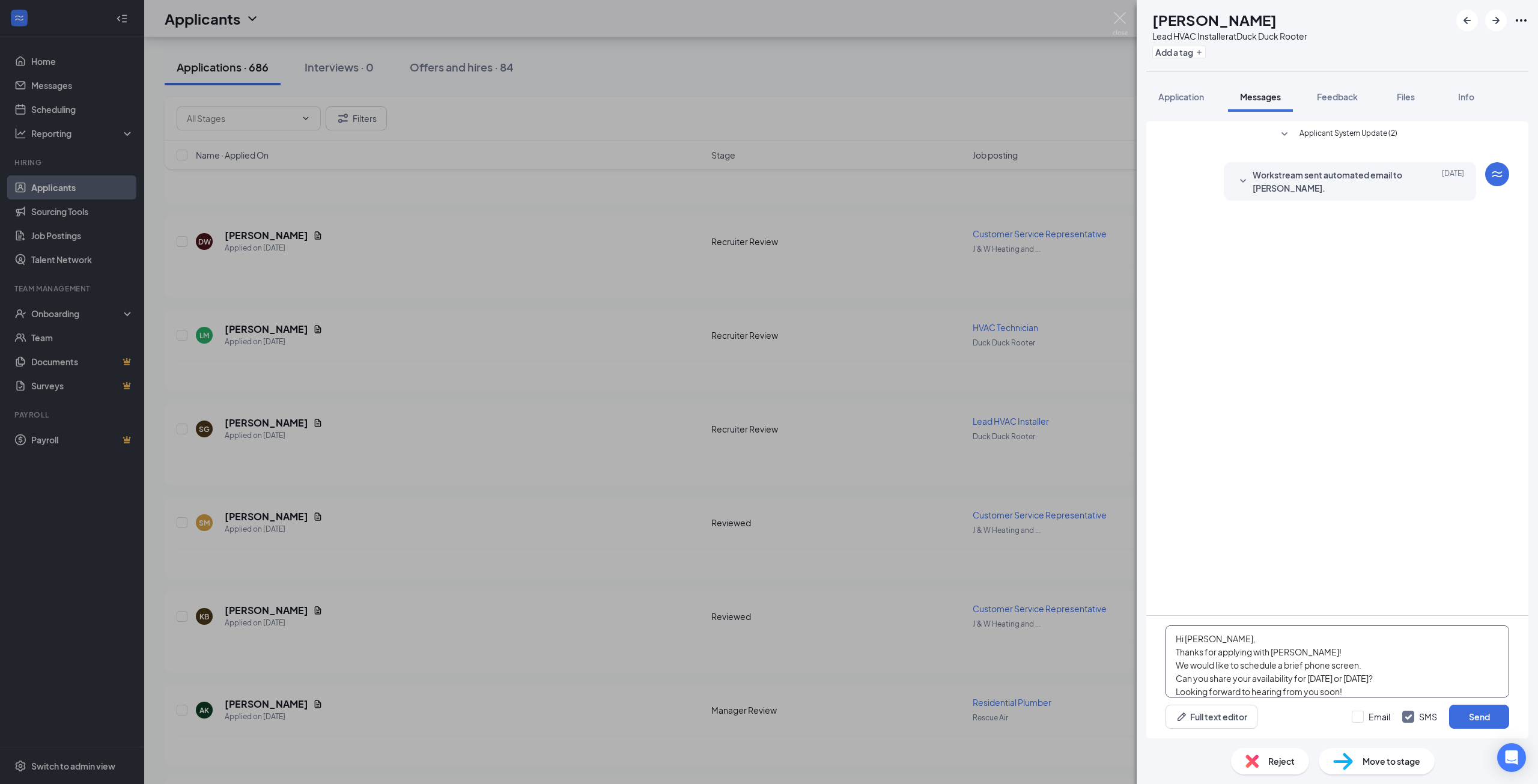
drag, startPoint x: 1305, startPoint y: 650, endPoint x: 1271, endPoint y: 651, distance: 34.0
click at [1271, 651] on textarea "Hi Stephon, Thanks for applying with Neese! We would like to schedule a brief p…" at bounding box center [1337, 661] width 344 height 72
type textarea "Hi Stephon, Thanks for applying with Duck Duck Rooter. We would like to schedul…"
click at [1465, 715] on button "Send" at bounding box center [1479, 717] width 61 height 24
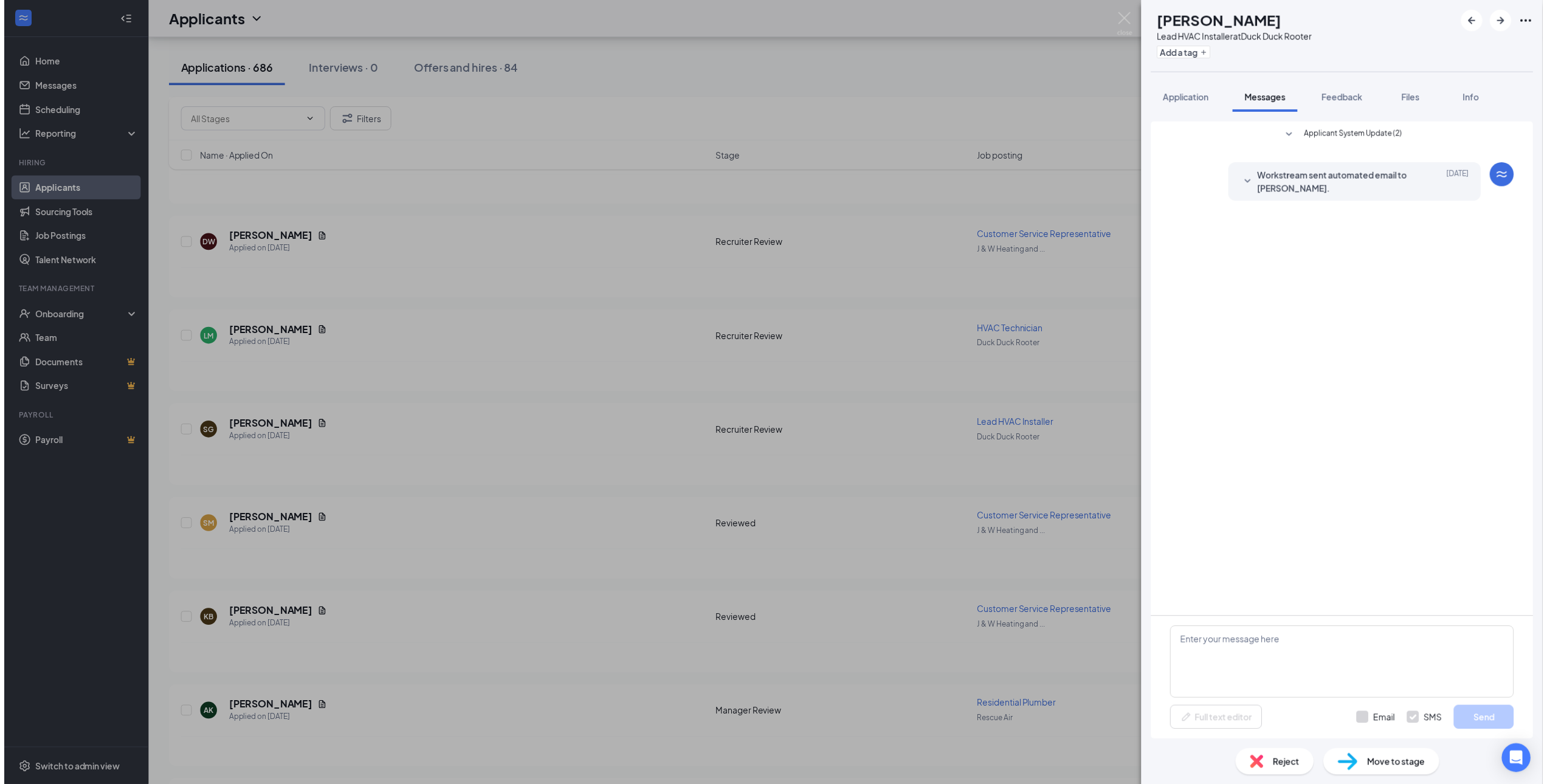
scroll to position [0, 0]
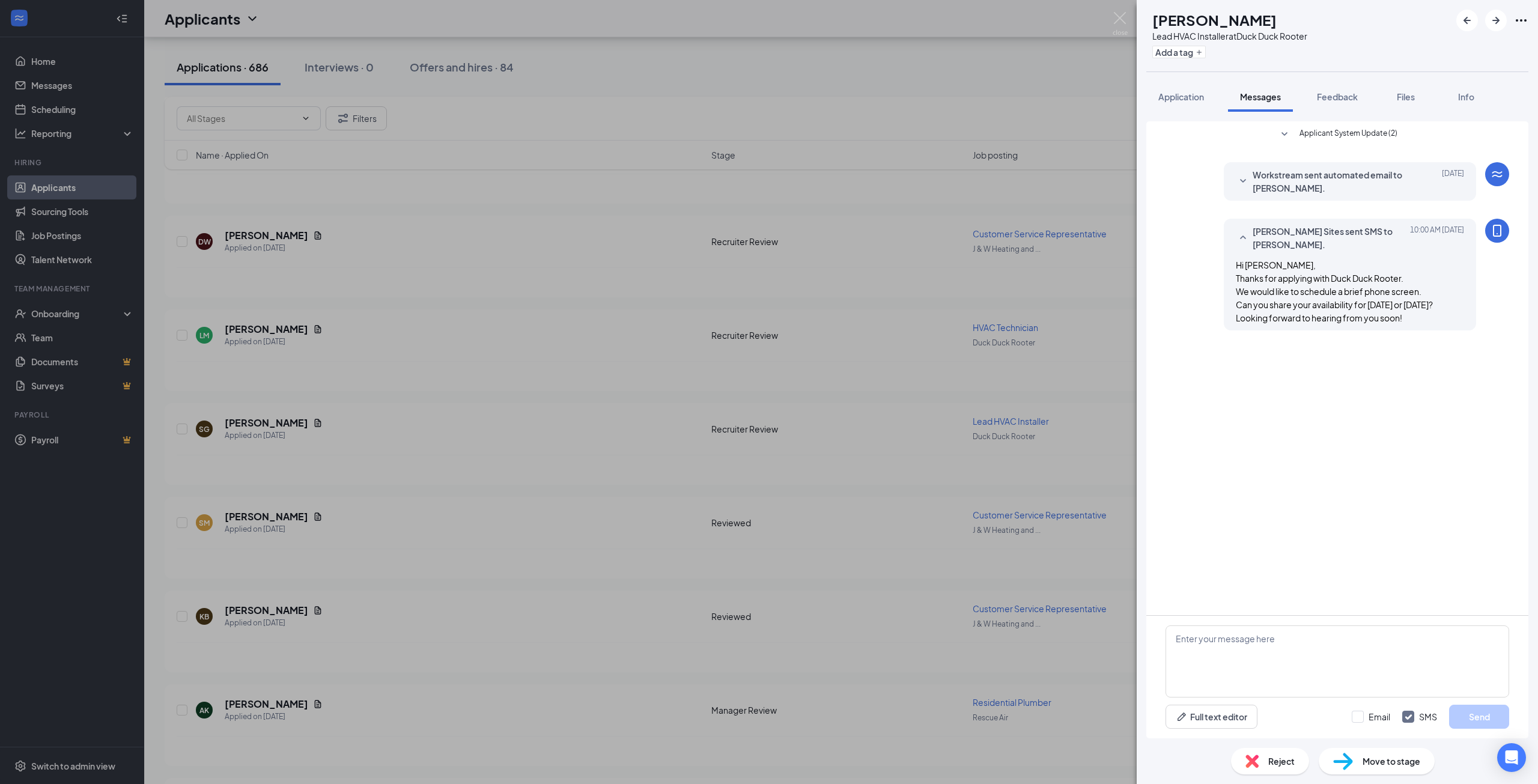
click at [749, 561] on div "SG Stephon Graham Lead HVAC Installer at Duck Duck Rooter Add a tag Application…" at bounding box center [769, 392] width 1538 height 784
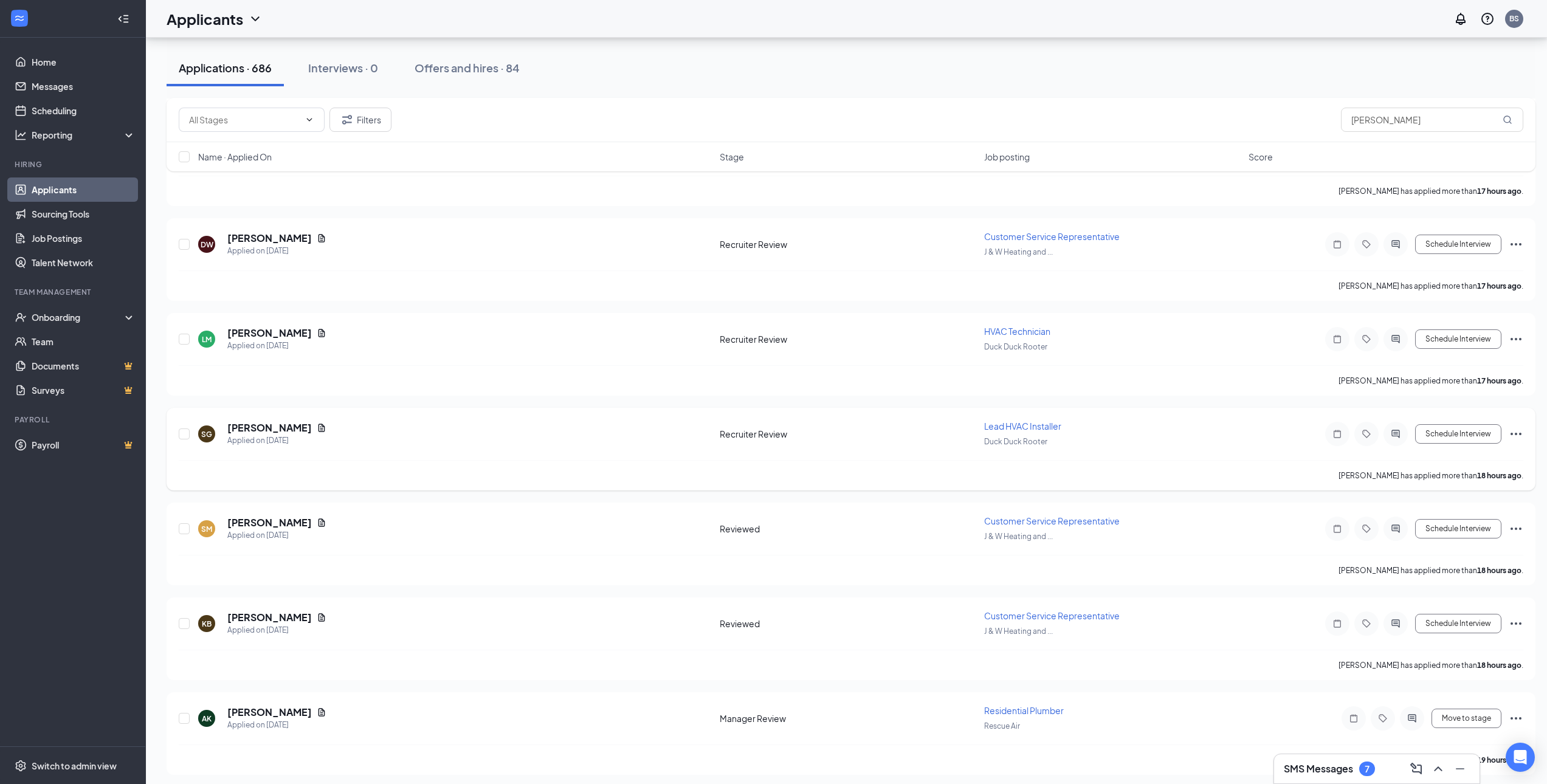
click at [1517, 432] on icon "Ellipses" at bounding box center [1515, 433] width 15 height 15
click at [1447, 526] on p "Move to stage" at bounding box center [1461, 520] width 110 height 12
type input "Reviewed (next stage)"
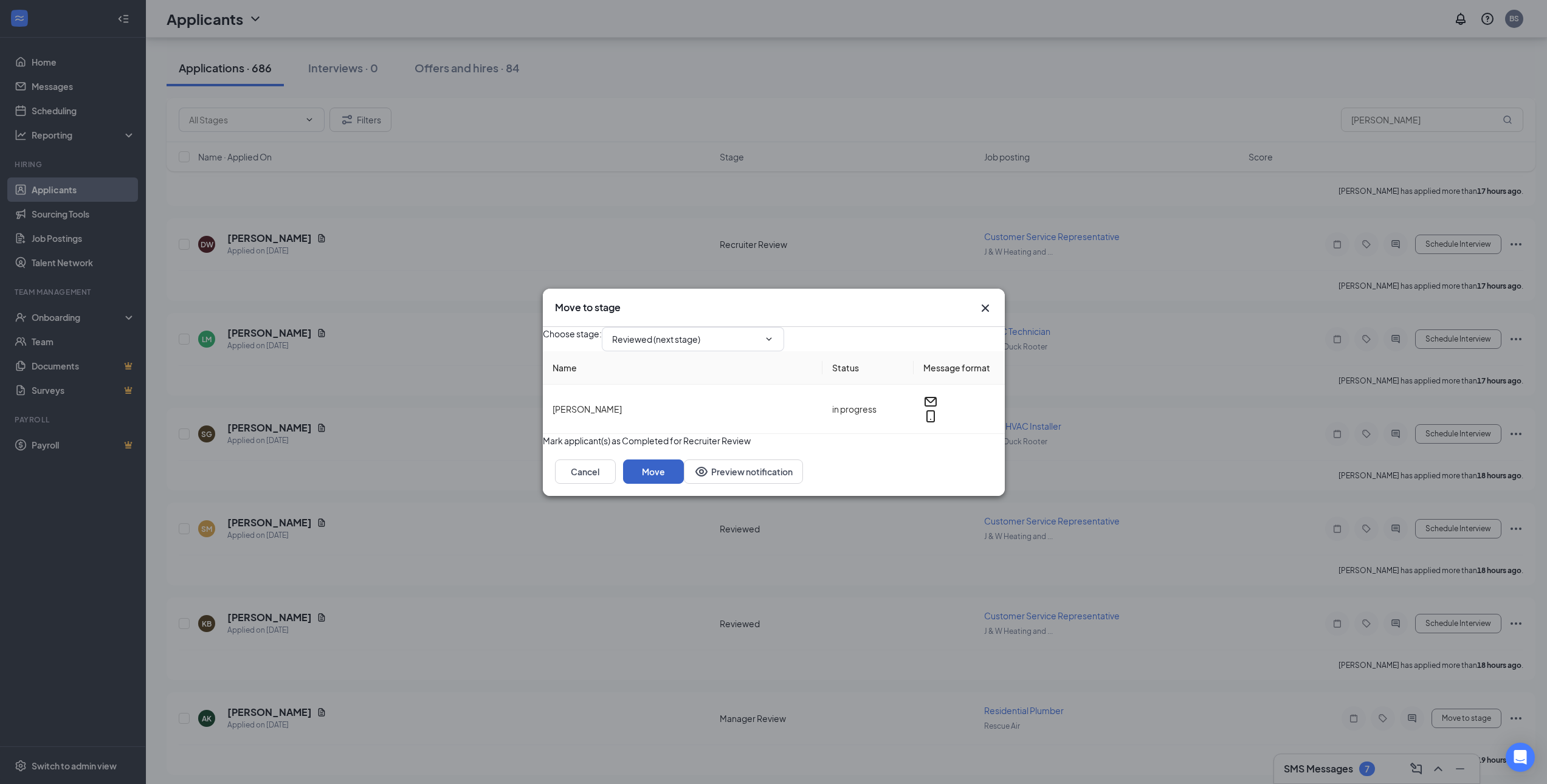
click at [684, 484] on button "Move" at bounding box center [654, 471] width 61 height 25
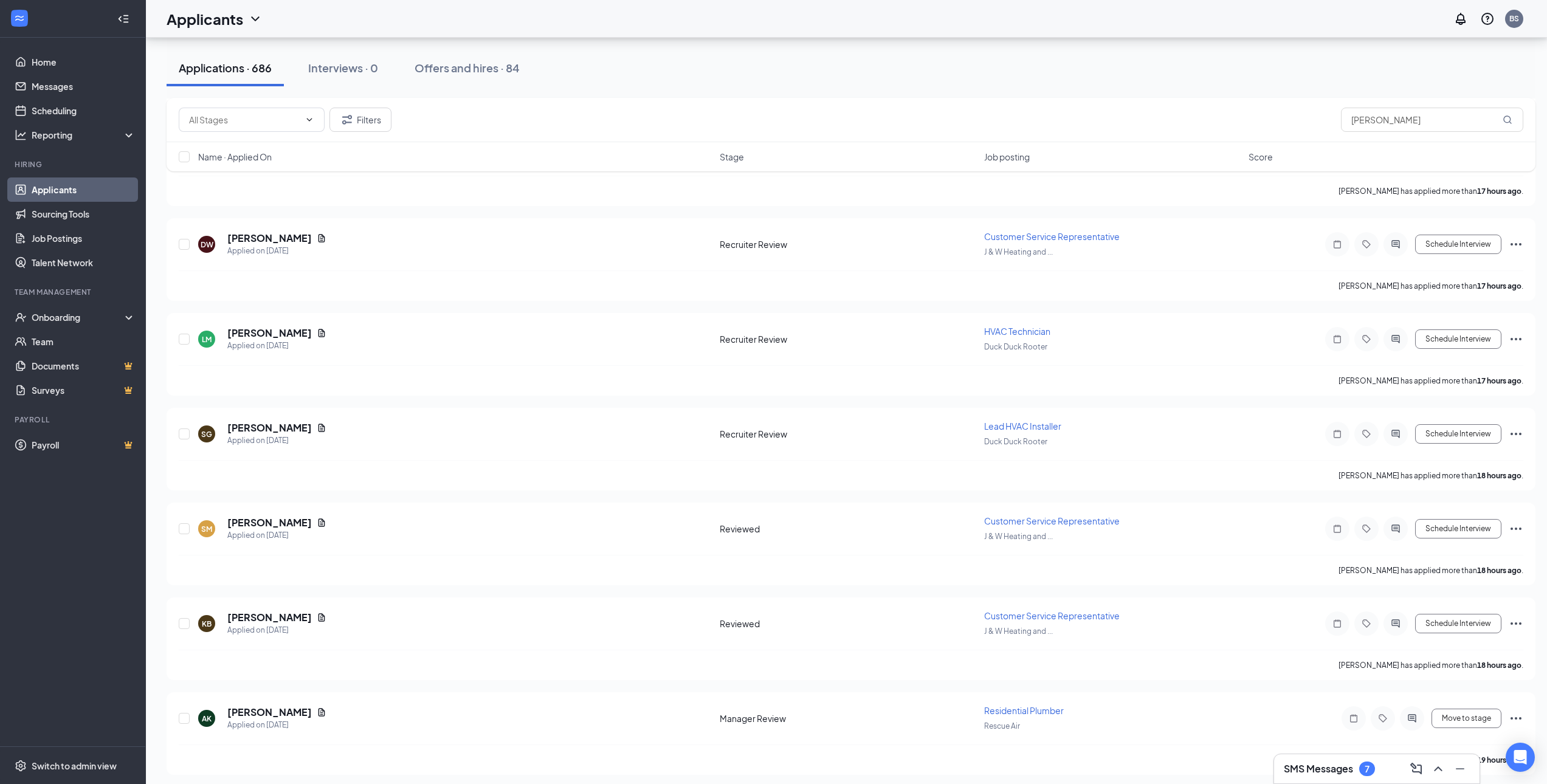
click at [1329, 769] on h3 "SMS Messages" at bounding box center [1318, 768] width 69 height 14
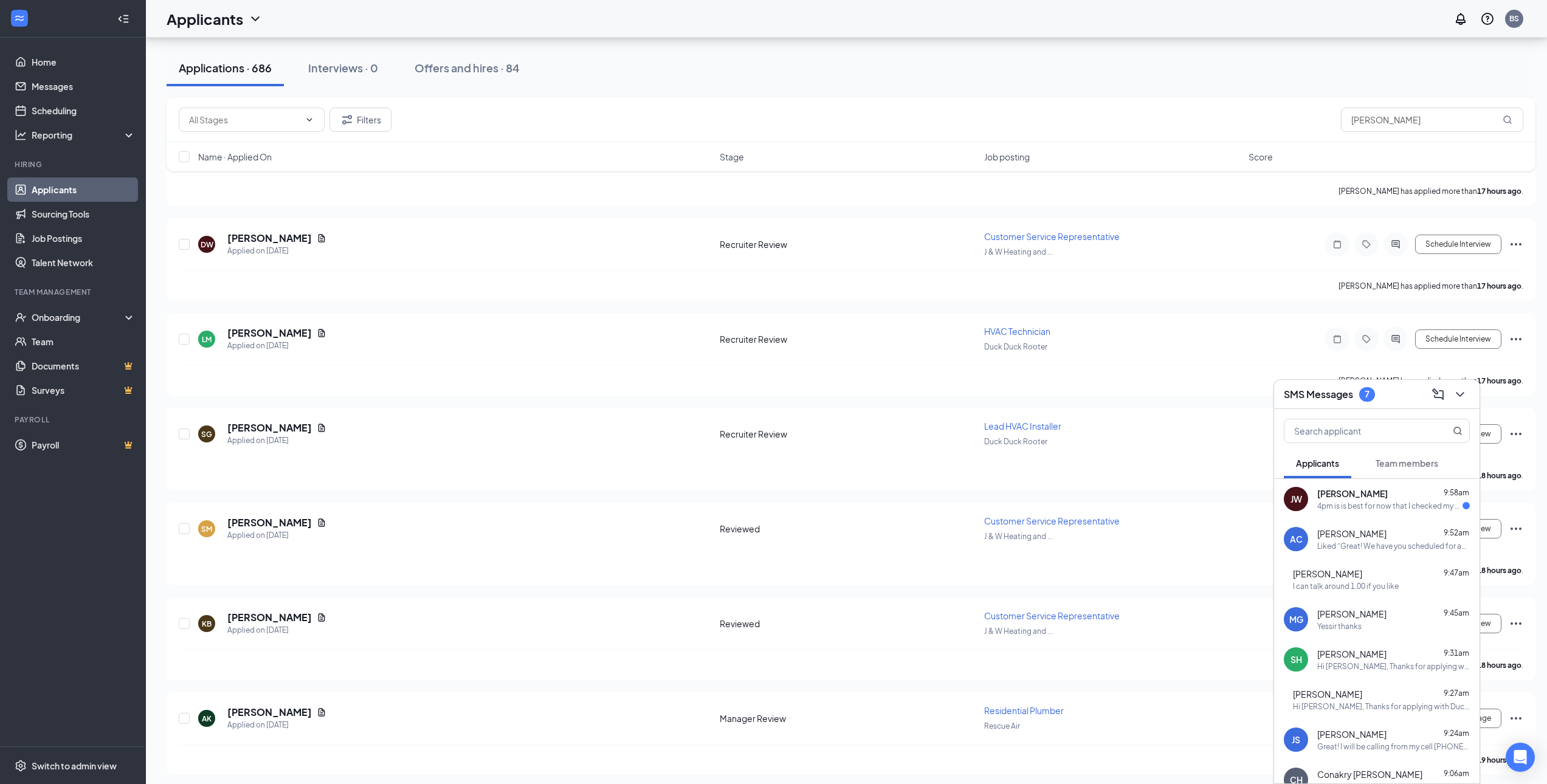
click at [1329, 769] on div "JW JEFFERSON WELCH 9:58am 4pm is is best for now that I checked my schedule AC …" at bounding box center [1376, 710] width 205 height 462
click at [1376, 577] on div "John Powell 9:47am" at bounding box center [1381, 574] width 177 height 12
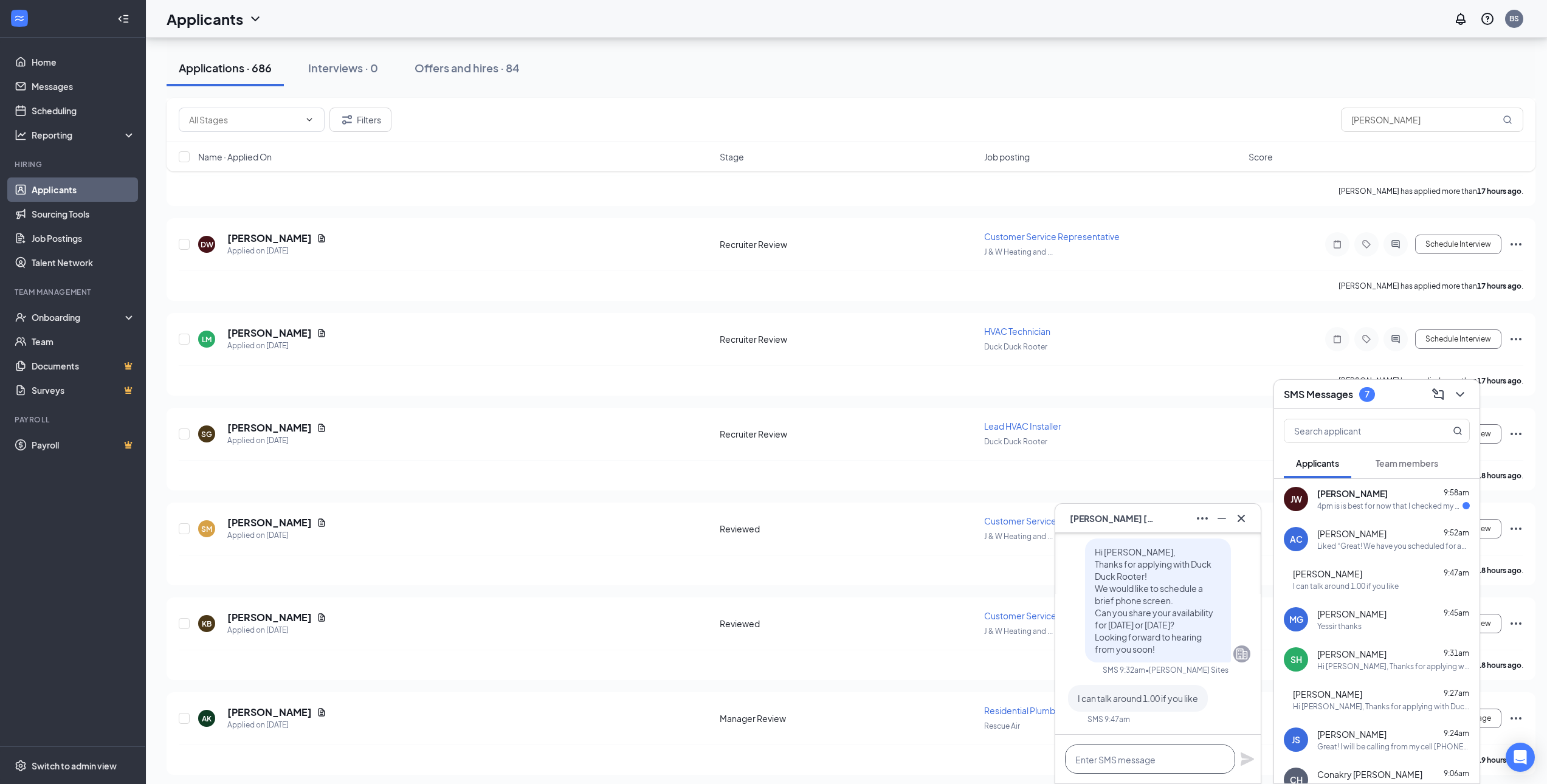
click at [1144, 758] on textarea at bounding box center [1150, 759] width 170 height 30
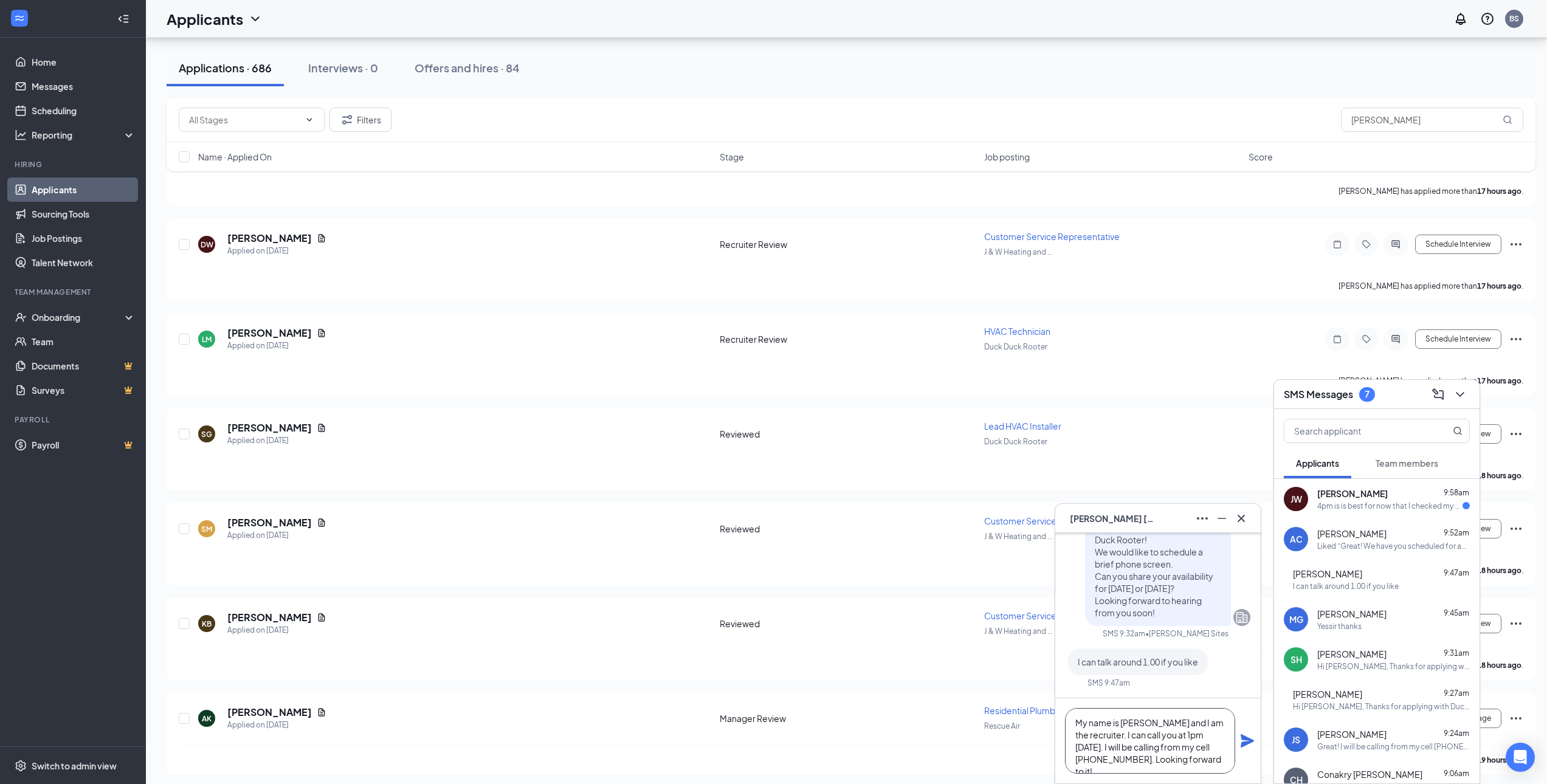
type textarea "My name is Brandon and I am the recruiter. I can call you at 1pm today. I will …"
click at [1247, 740] on icon "Plane" at bounding box center [1248, 741] width 14 height 14
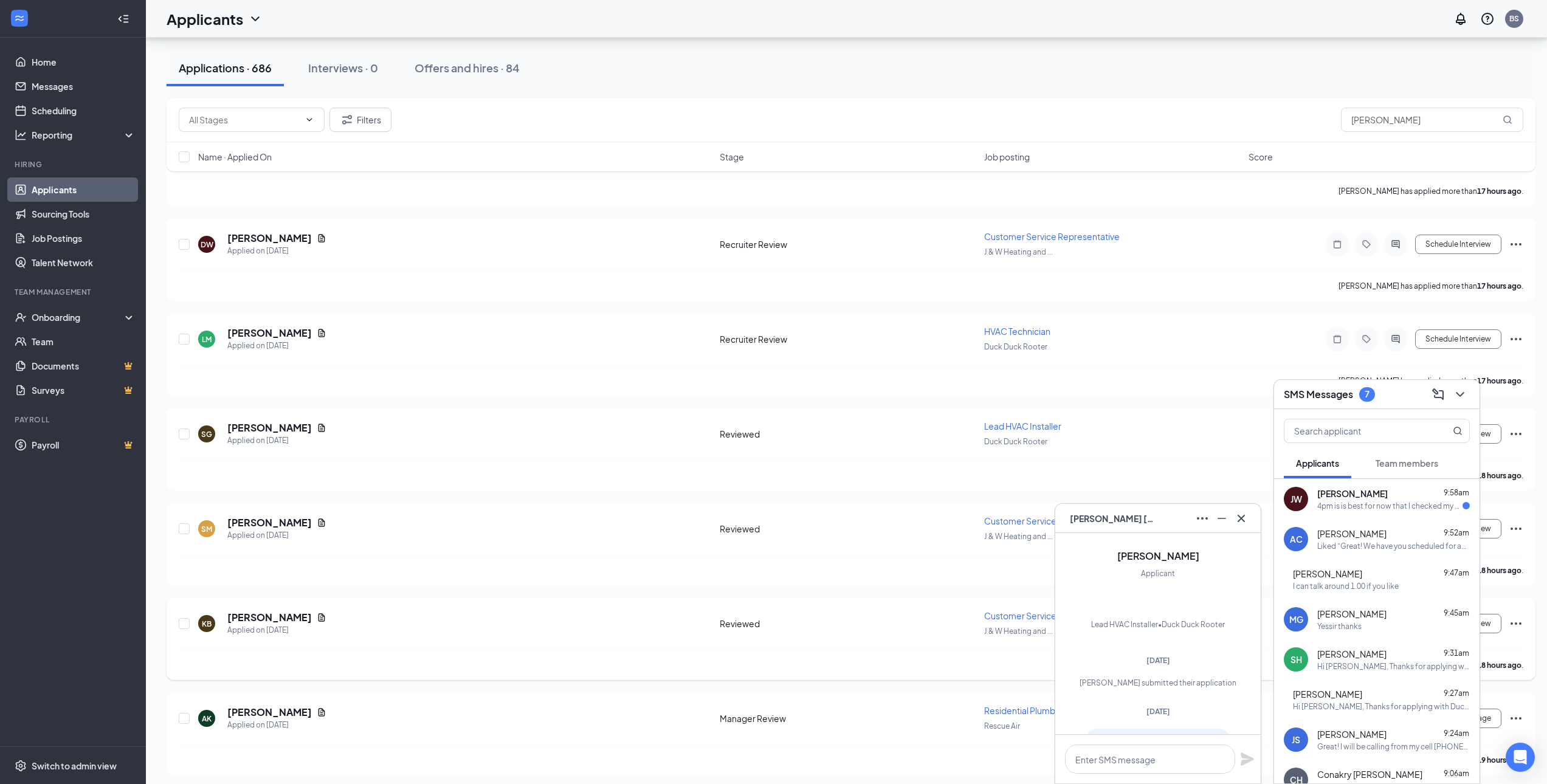
scroll to position [-402, 0]
click at [1242, 521] on icon "Cross" at bounding box center [1241, 517] width 15 height 15
click at [1358, 506] on div "4pm is is best for now that I checked my schedule" at bounding box center [1389, 506] width 145 height 10
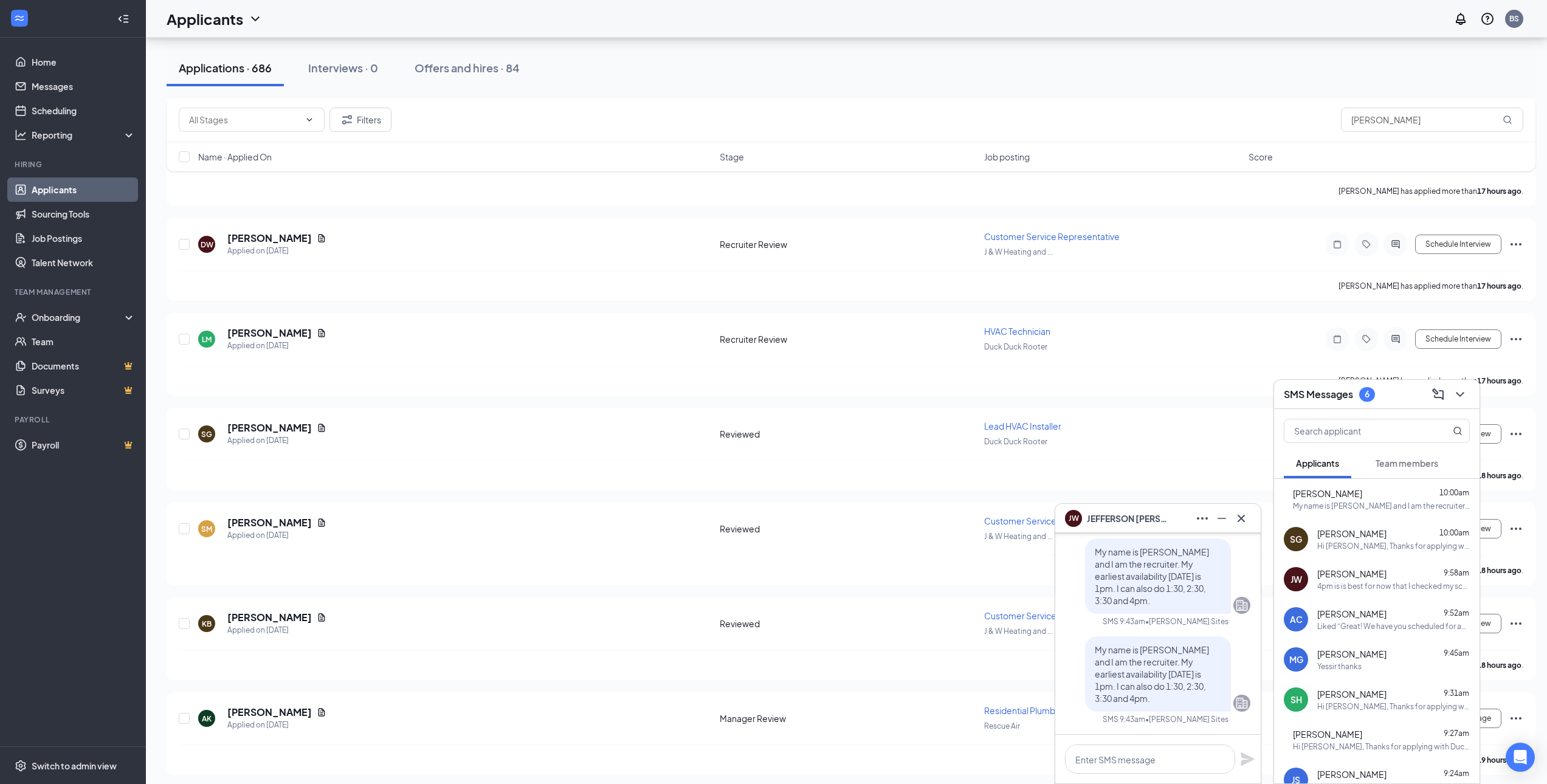
click at [1386, 579] on span "[PERSON_NAME]" at bounding box center [1351, 574] width 69 height 12
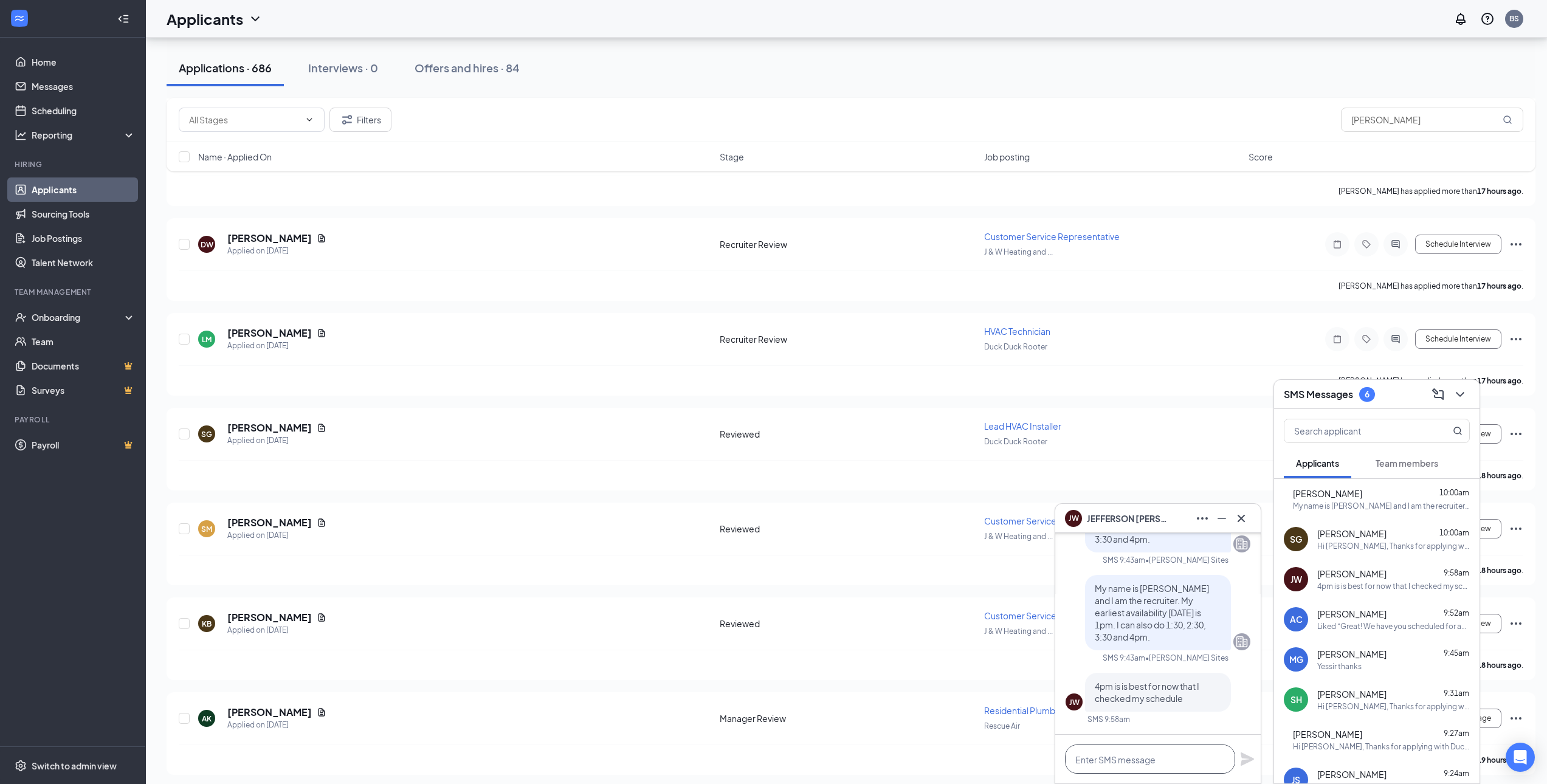
click at [1091, 762] on textarea at bounding box center [1150, 759] width 170 height 30
type textarea "Great! I will be calling from my cell [PHONE_NUMBER]. Looking forward to it!"
click at [1237, 753] on div "Great! I will be calling from my cell [PHONE_NUMBER]. Looking forward to it!" at bounding box center [1158, 752] width 205 height 61
click at [1241, 752] on icon "Plane" at bounding box center [1247, 752] width 15 height 15
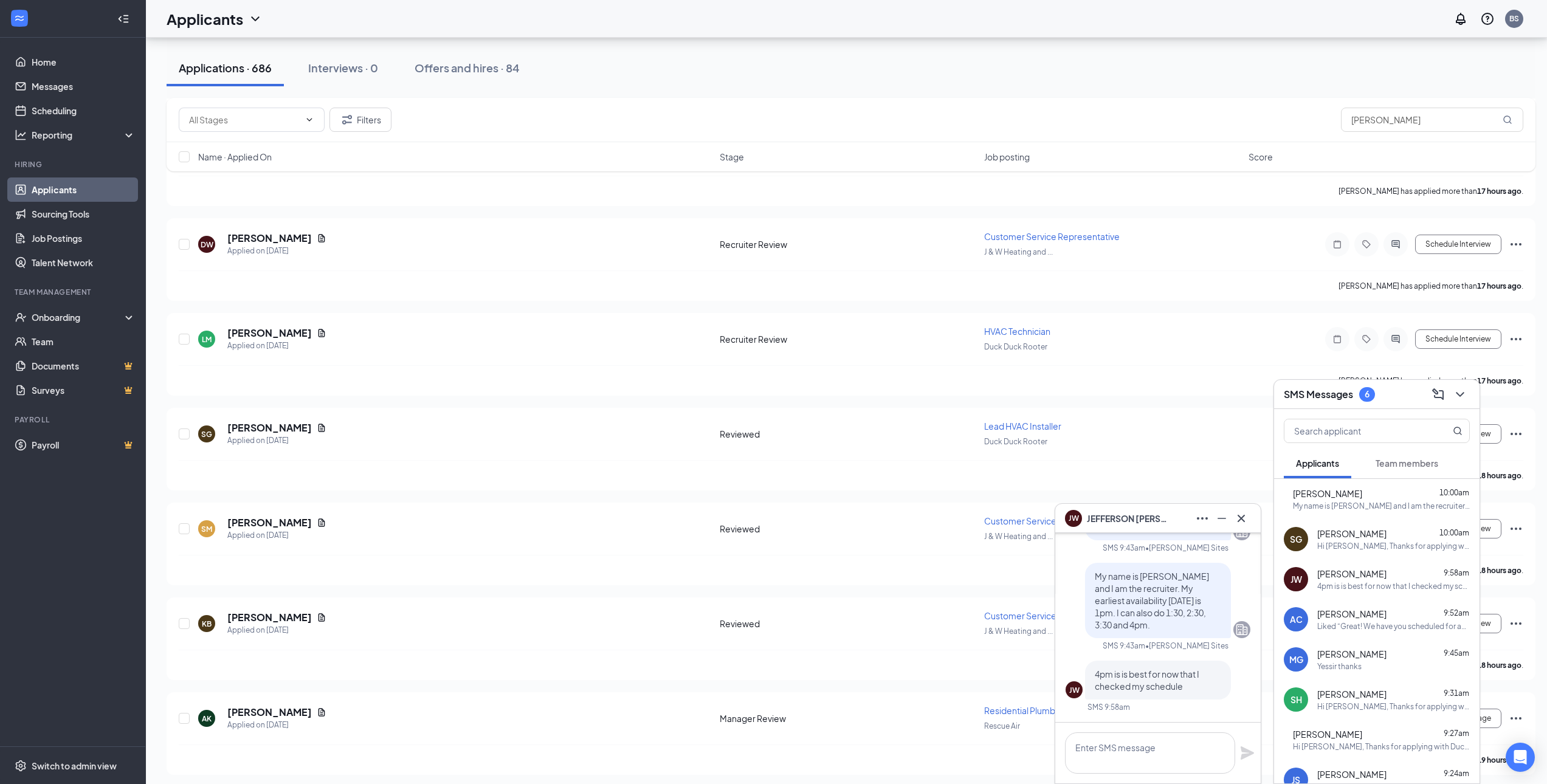
scroll to position [0, 0]
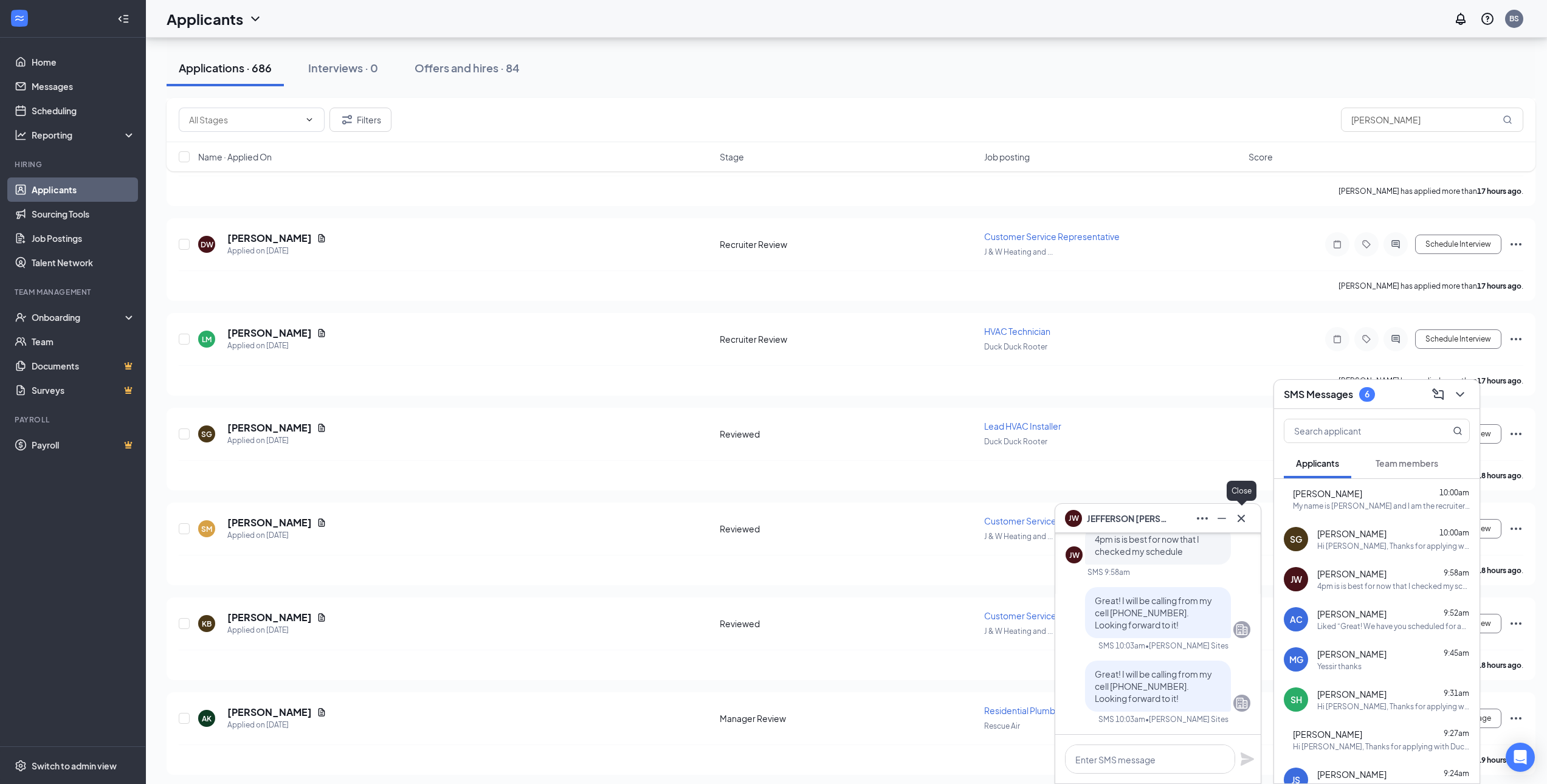
click at [1241, 517] on icon "Cross" at bounding box center [1241, 516] width 7 height 7
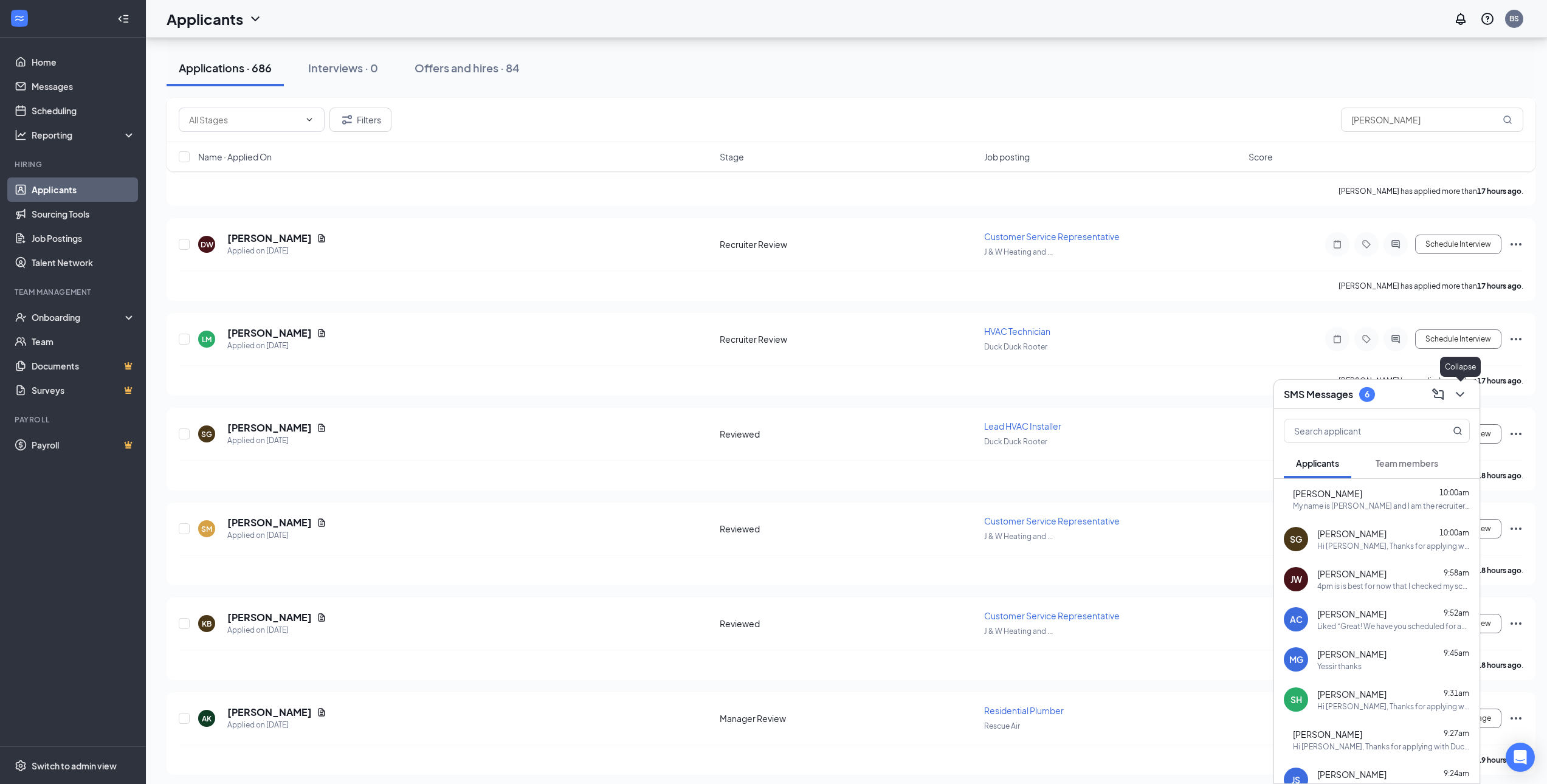
click at [1456, 394] on icon "ChevronDown" at bounding box center [1459, 394] width 15 height 15
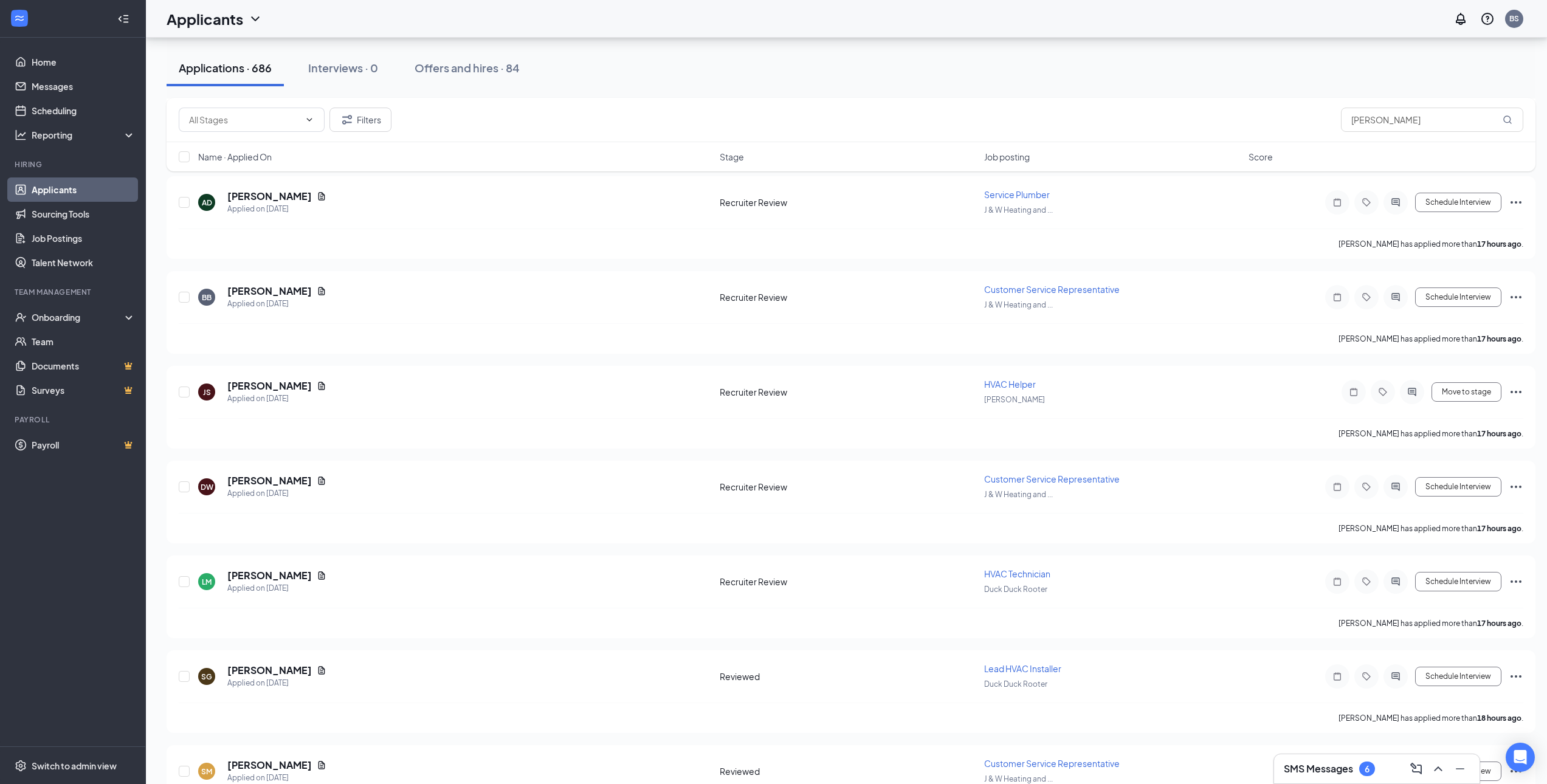
scroll to position [2309, 0]
click at [260, 581] on h5 "[PERSON_NAME]" at bounding box center [270, 576] width 85 height 14
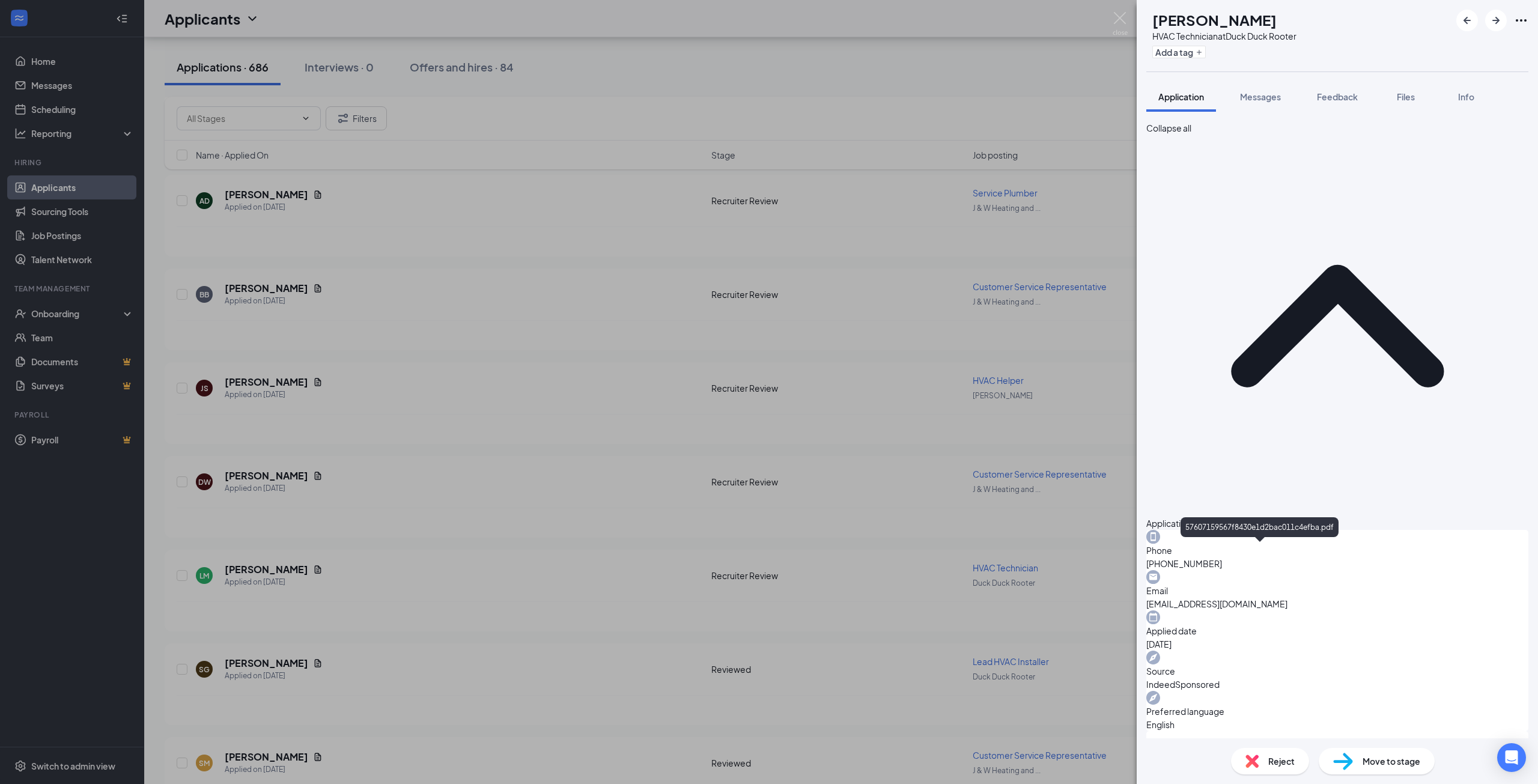
click at [489, 434] on div "[PERSON_NAME] Myrtilien HVAC Technician at Duck Duck Rooter Add a tag Applicati…" at bounding box center [769, 392] width 1538 height 784
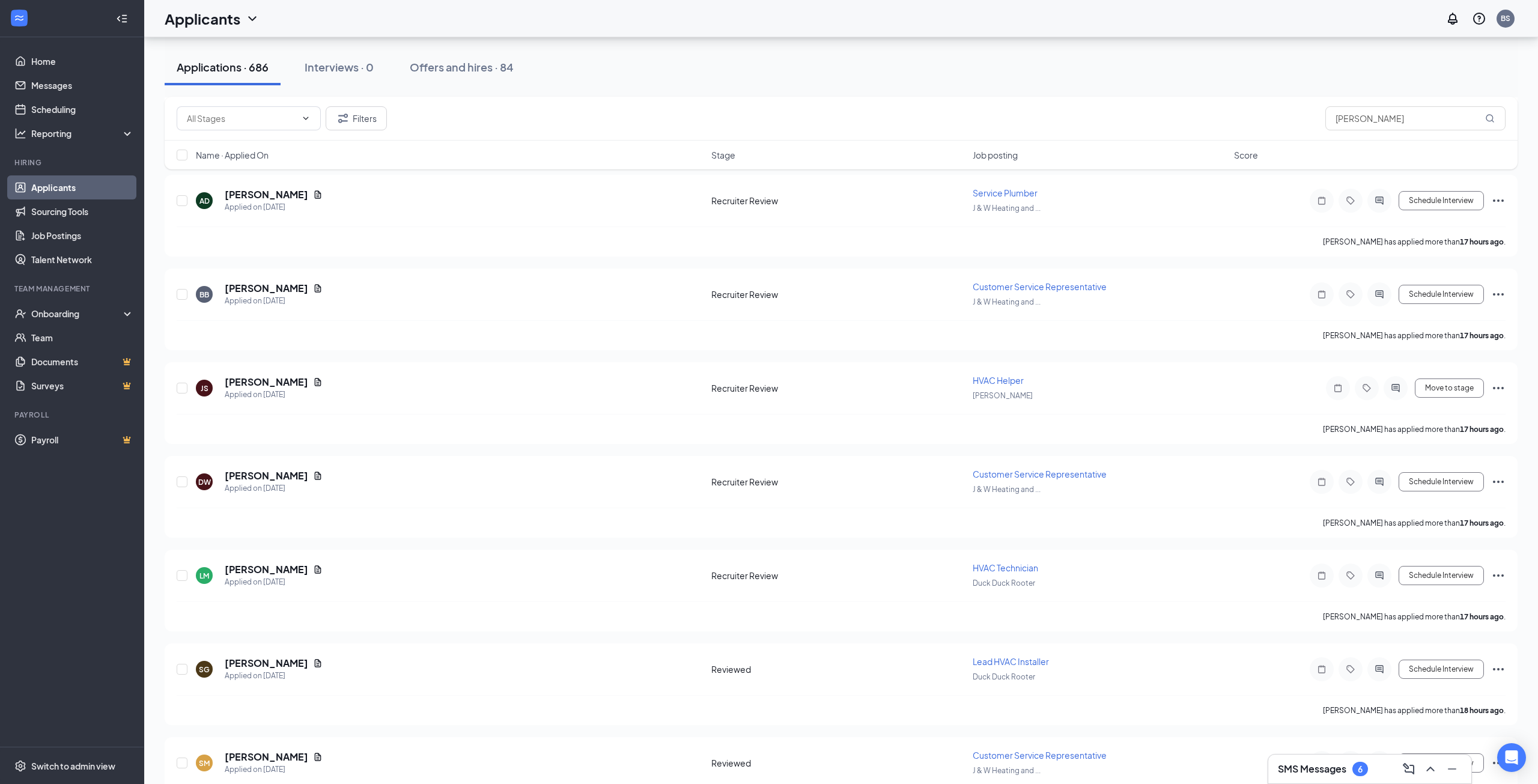
click at [1319, 763] on h3 "SMS Messages" at bounding box center [1312, 769] width 68 height 14
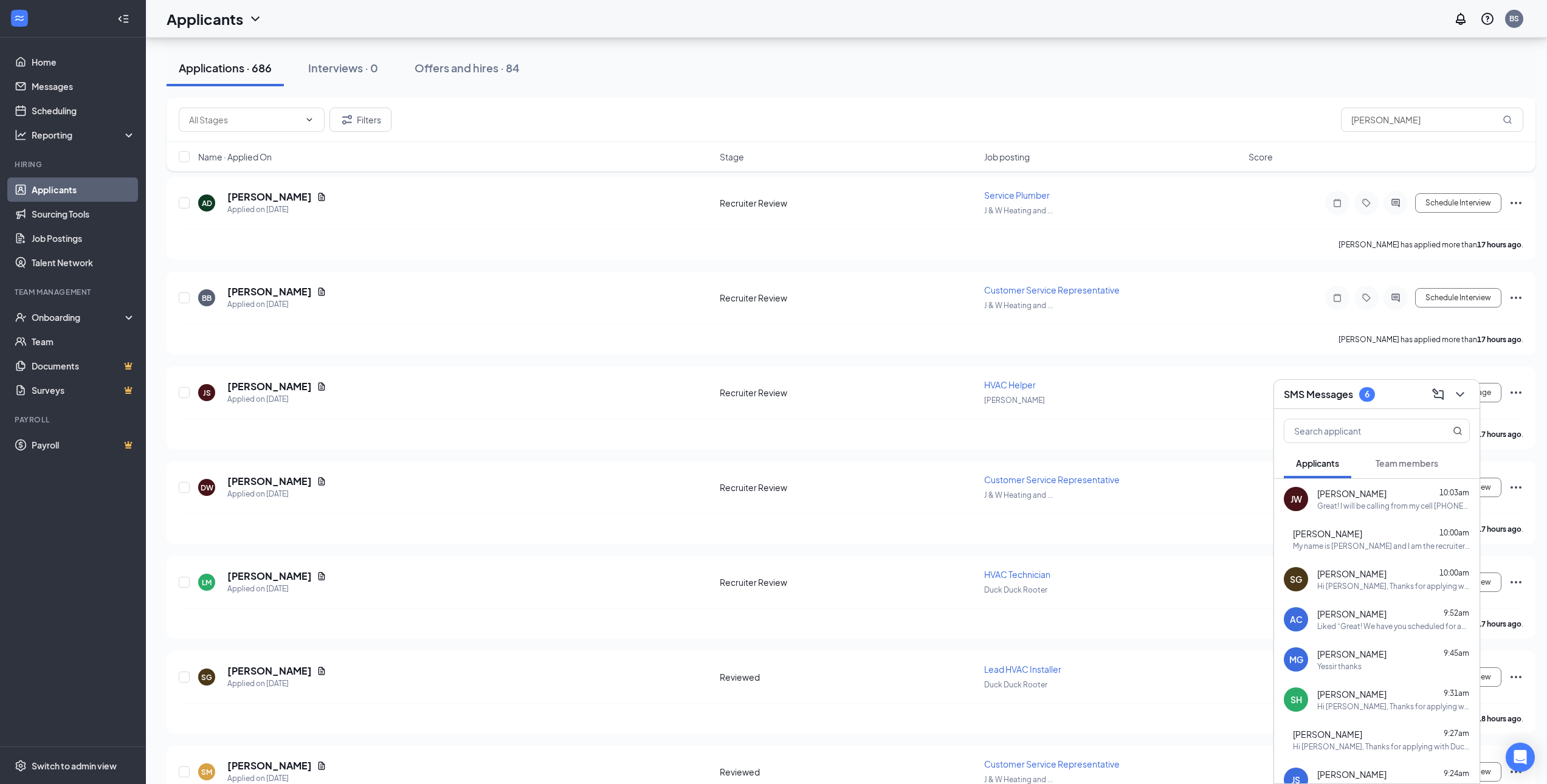
click at [1364, 498] on span "[PERSON_NAME]" at bounding box center [1351, 493] width 69 height 12
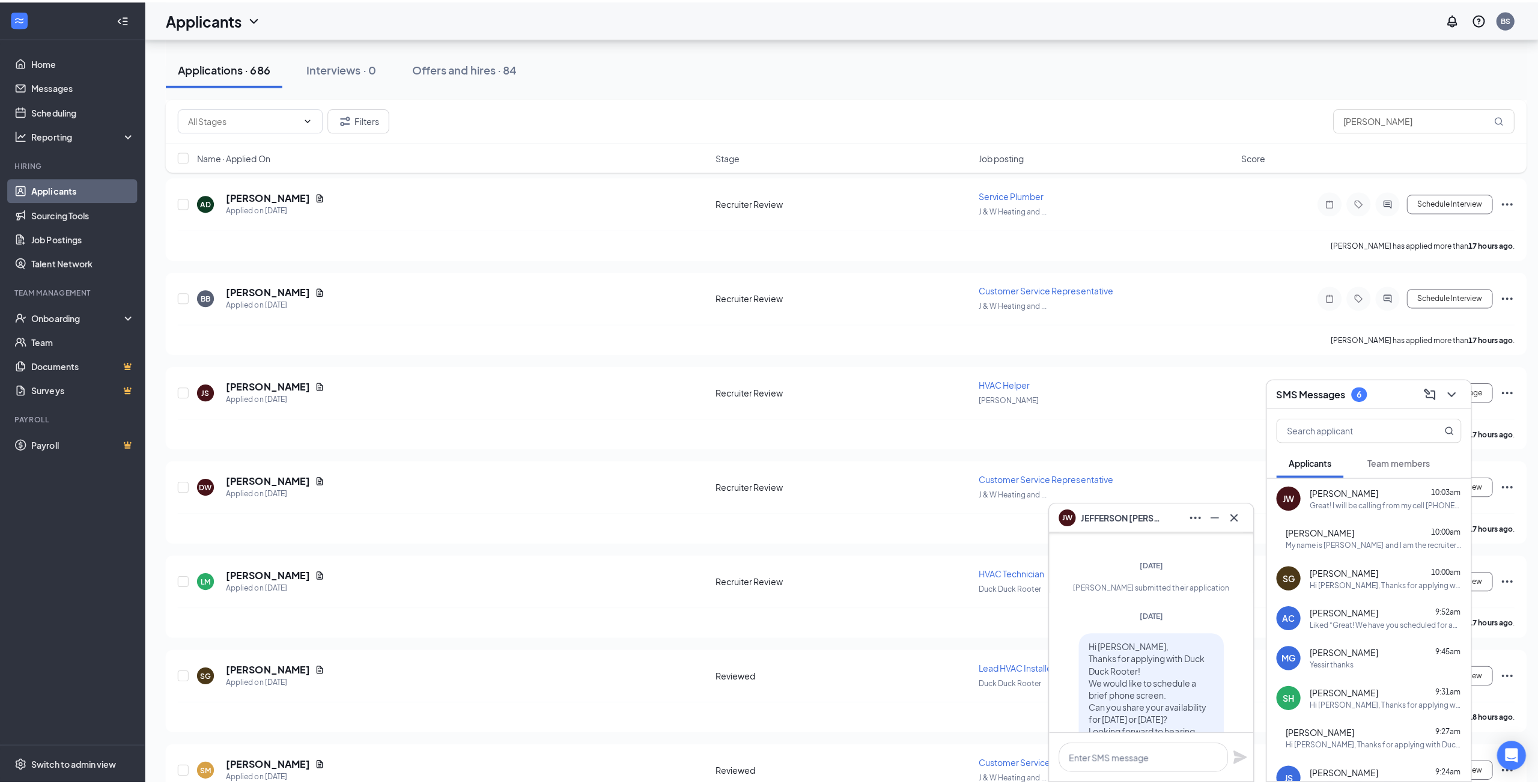
scroll to position [-421, 0]
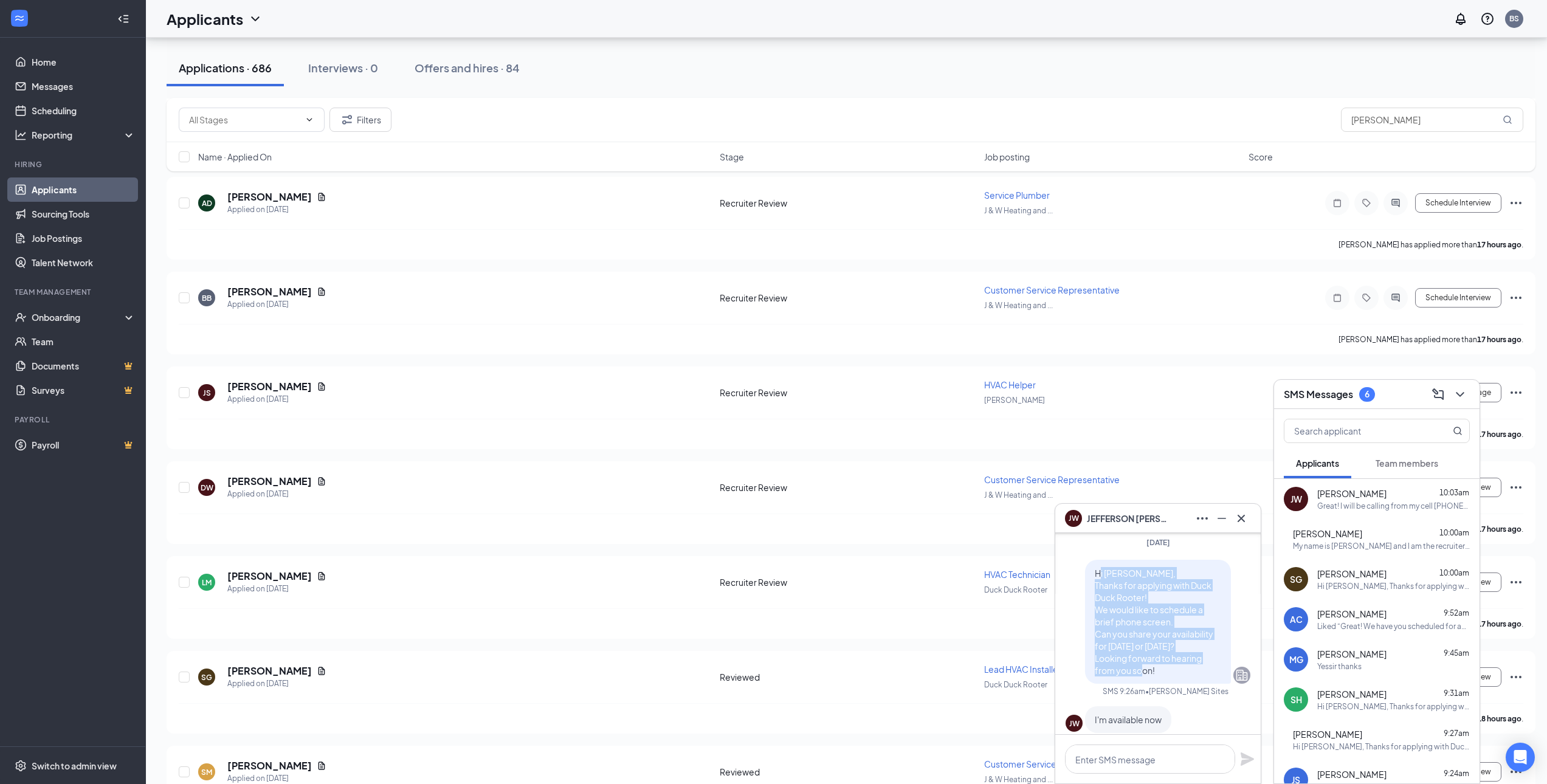
drag, startPoint x: 1120, startPoint y: 648, endPoint x: 1090, endPoint y: 567, distance: 86.4
click at [1095, 567] on p "Hi Jefferson, Thanks for applying with Duck Duck Rooter! We would like to sched…" at bounding box center [1158, 621] width 126 height 110
click at [1144, 632] on span "Hi Jefferson, Thanks for applying with Duck Duck Rooter! We would like to sched…" at bounding box center [1154, 622] width 119 height 109
drag, startPoint x: 1148, startPoint y: 673, endPoint x: 1073, endPoint y: 571, distance: 126.6
click at [1073, 571] on div "Hi Jefferson, Thanks for applying with Duck Duck Rooter! We would like to sched…" at bounding box center [1157, 622] width 185 height 124
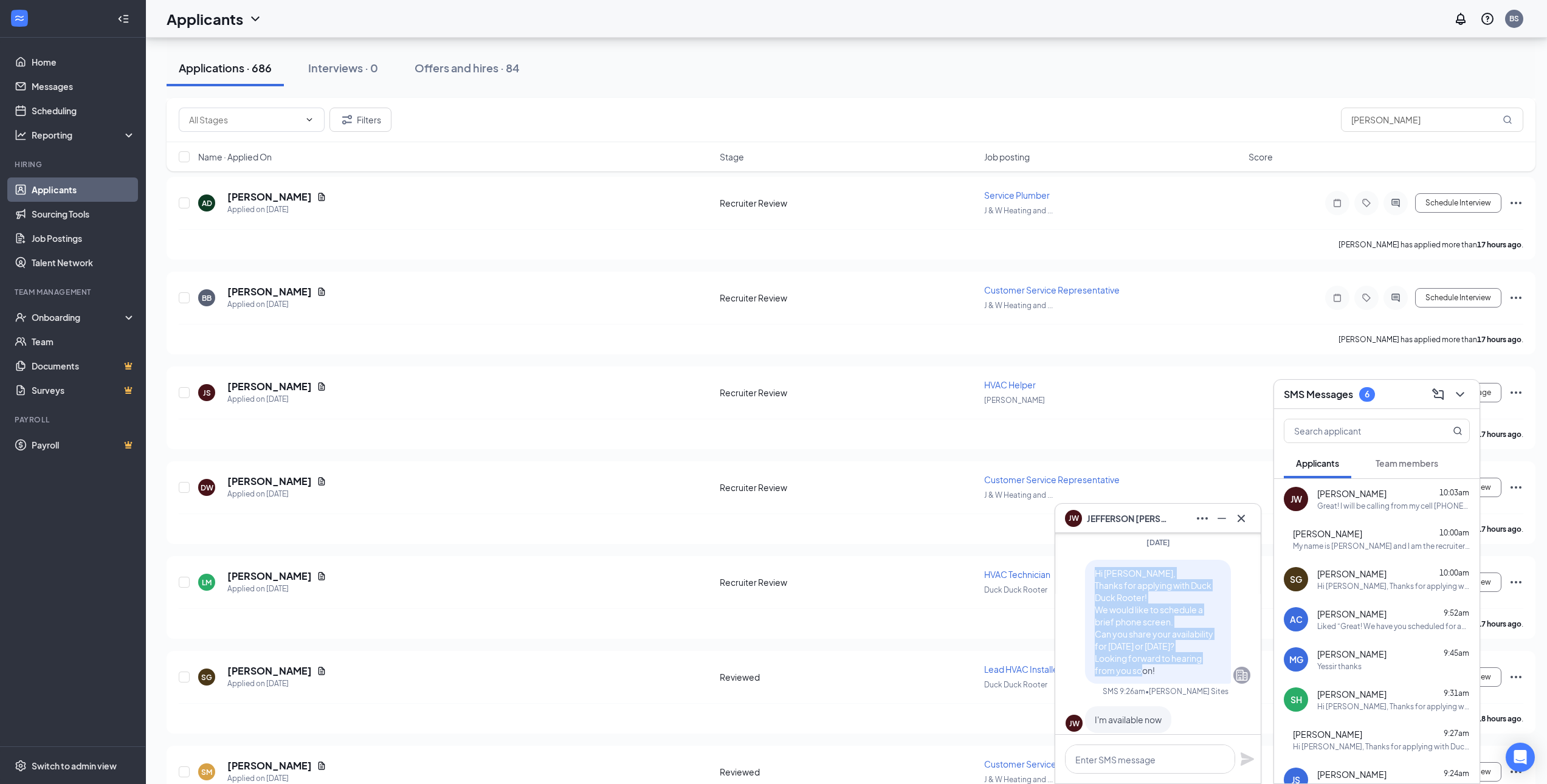
copy span "Hi Jefferson, Thanks for applying with Duck Duck Rooter! We would like to sched…"
click at [1238, 520] on icon "Cross" at bounding box center [1241, 516] width 7 height 7
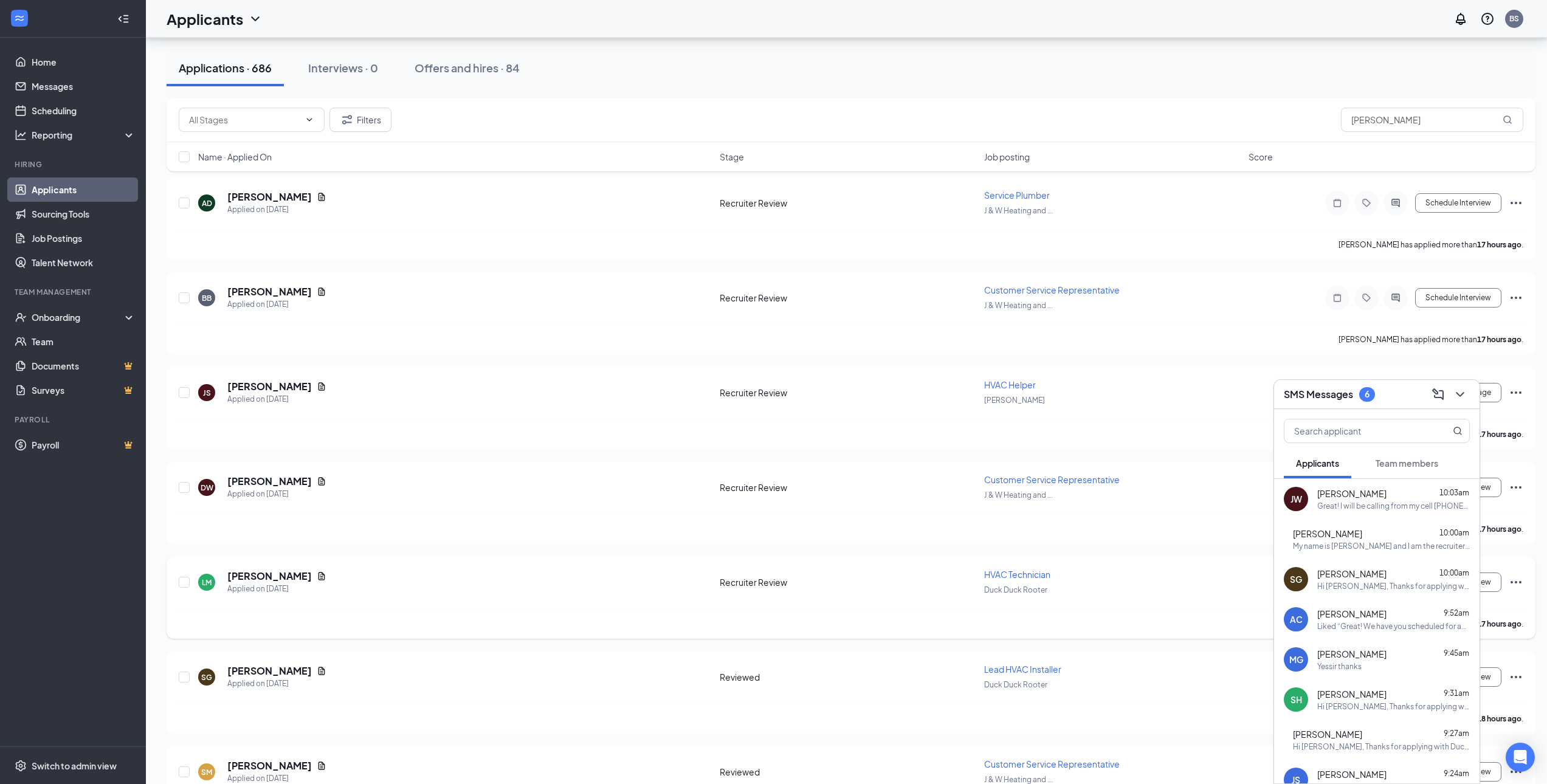
drag, startPoint x: 622, startPoint y: 539, endPoint x: 1093, endPoint y: 581, distance: 472.9
click at [622, 539] on div "Derreanna Williams has applied more than 17 hours ago ." at bounding box center [851, 528] width 1344 height 31
click at [1138, 588] on div "Duck Duck Rooter" at bounding box center [1112, 589] width 257 height 14
click at [1464, 392] on icon "ChevronDown" at bounding box center [1459, 394] width 15 height 15
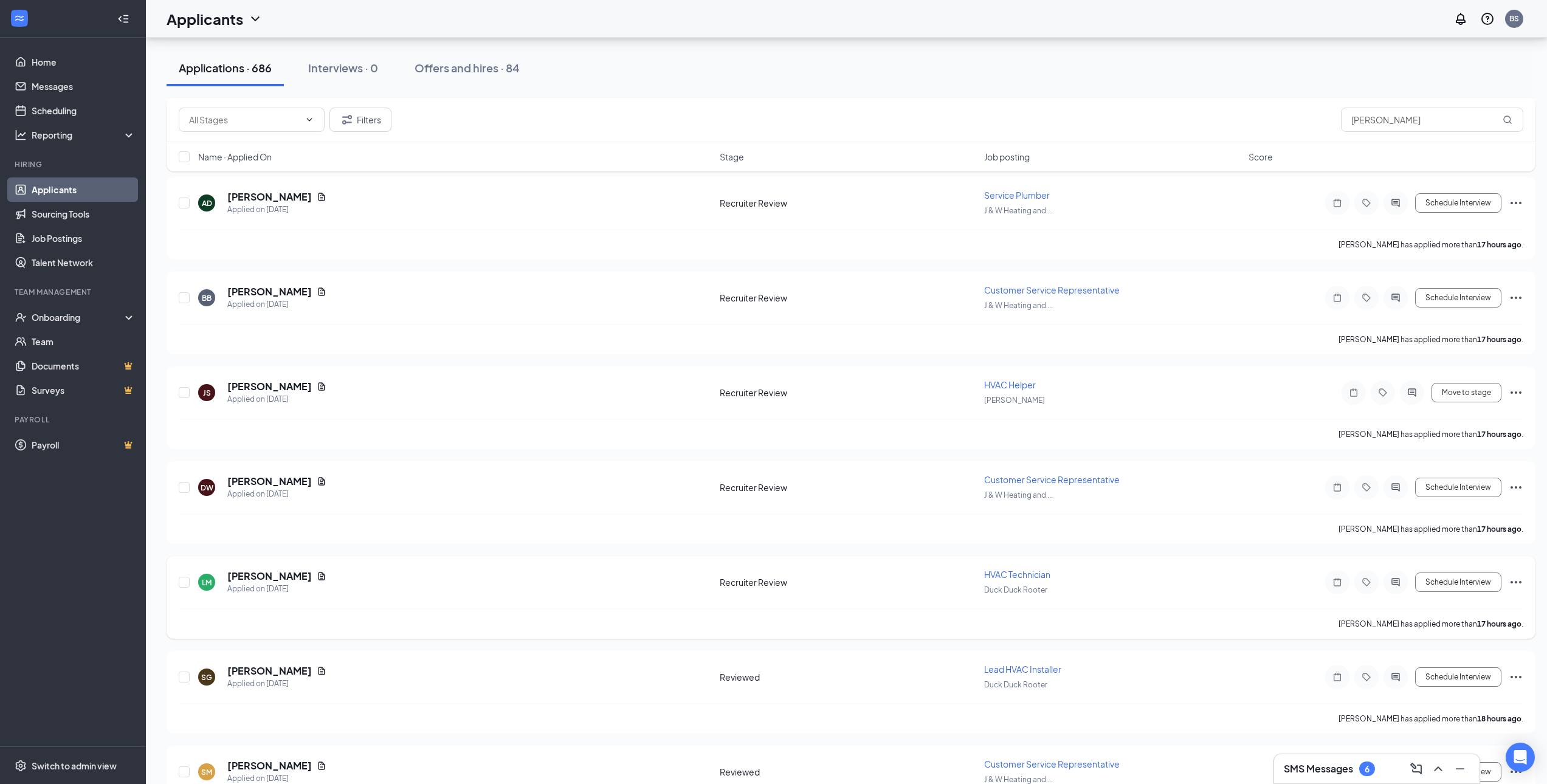
click at [1402, 578] on icon "ActiveChat" at bounding box center [1395, 582] width 15 height 10
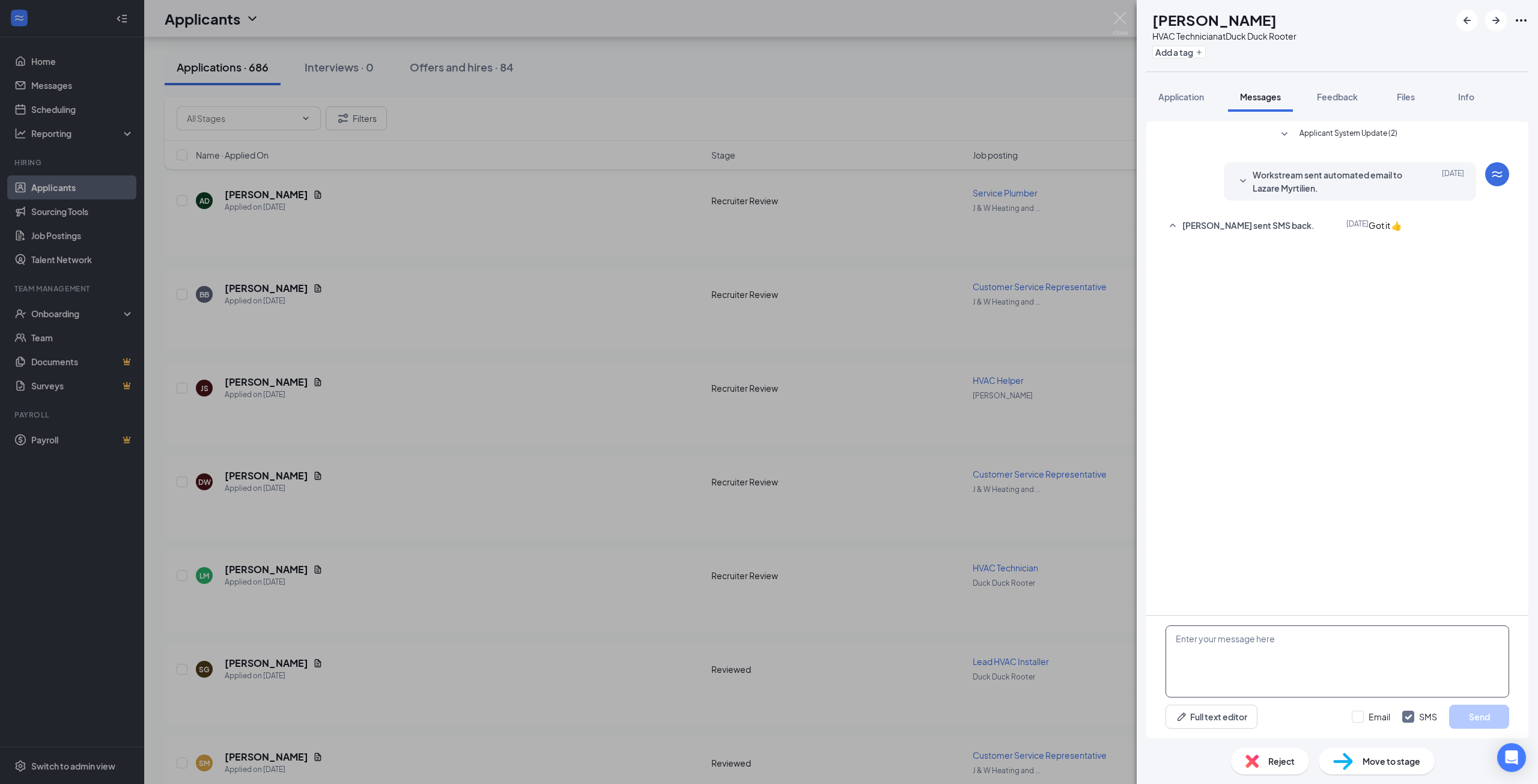
click at [1295, 644] on textarea at bounding box center [1337, 661] width 344 height 72
click at [1248, 646] on textarea at bounding box center [1337, 661] width 344 height 72
paste textarea "Hi Jefferson, Thanks for applying with Duck Duck Rooter! We would like to sched…"
drag, startPoint x: 1225, startPoint y: 638, endPoint x: 1183, endPoint y: 637, distance: 42.0
click at [1183, 637] on textarea "Hi Jefferson, Thanks for applying with Duck Duck Rooter! We would like to sched…" at bounding box center [1337, 661] width 344 height 72
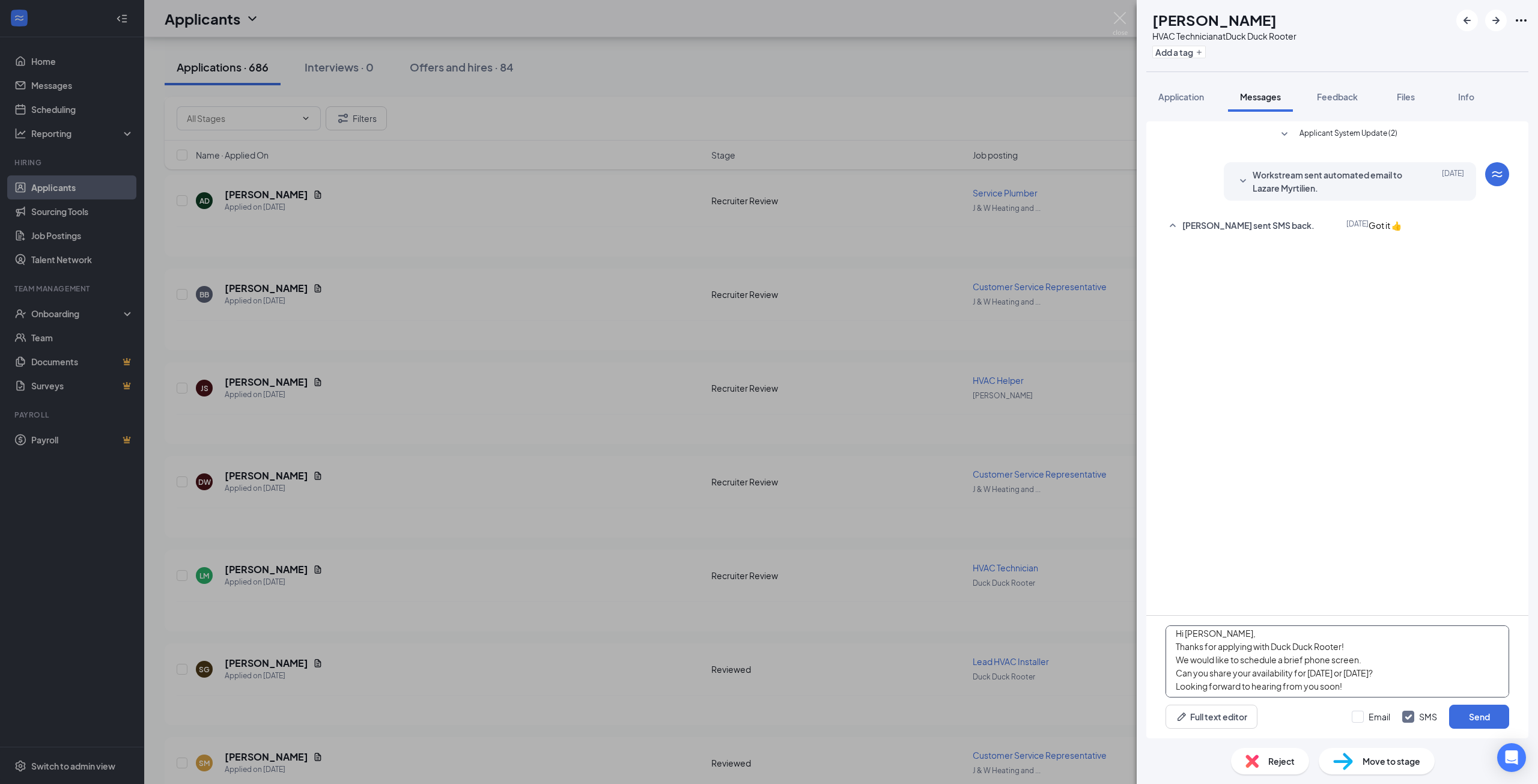
scroll to position [7, 0]
type textarea "Hi [PERSON_NAME], Thanks for applying with Duck Duck Rooter! We would like to s…"
click at [1476, 716] on button "Send" at bounding box center [1479, 717] width 61 height 24
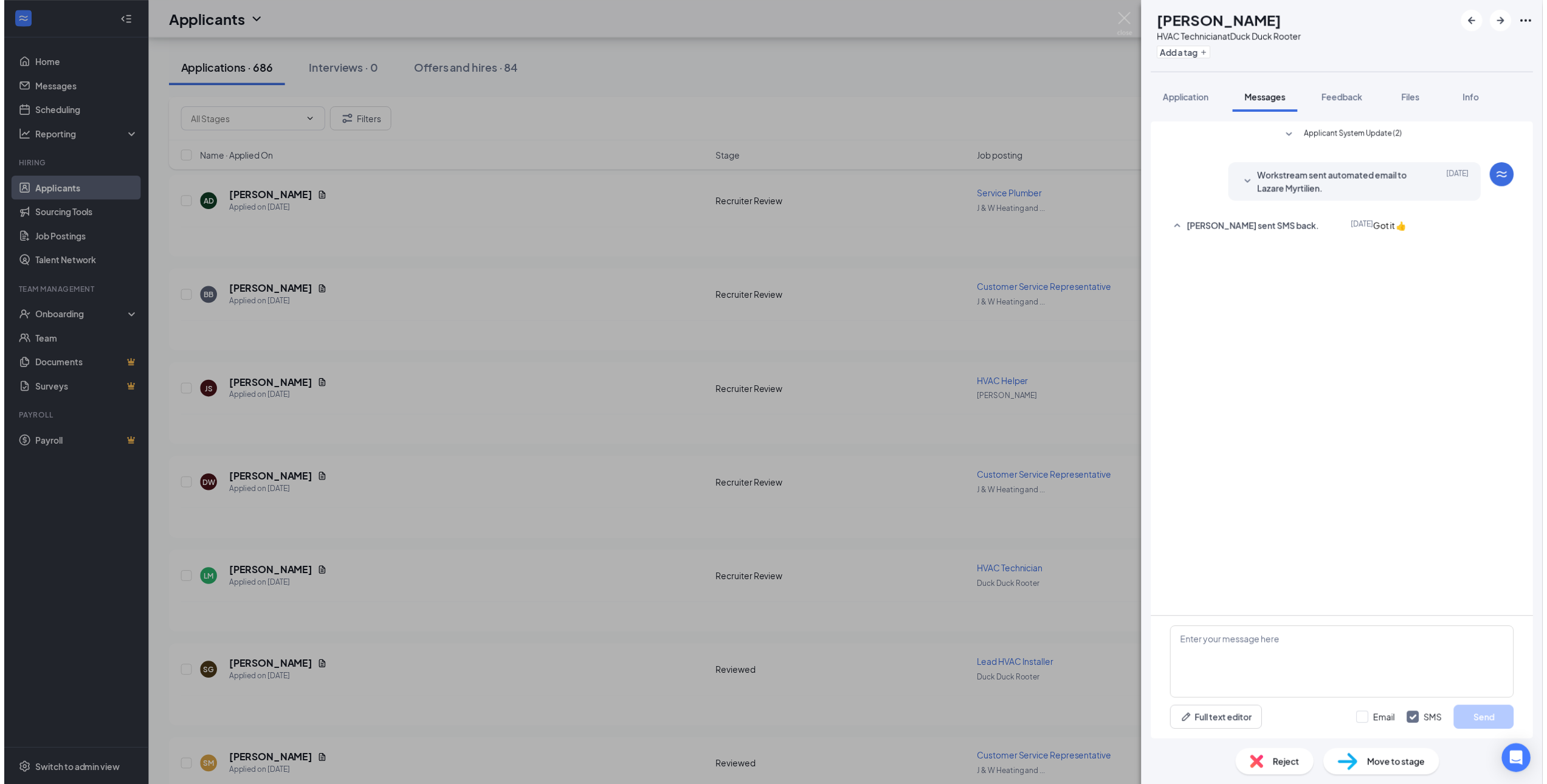
scroll to position [0, 0]
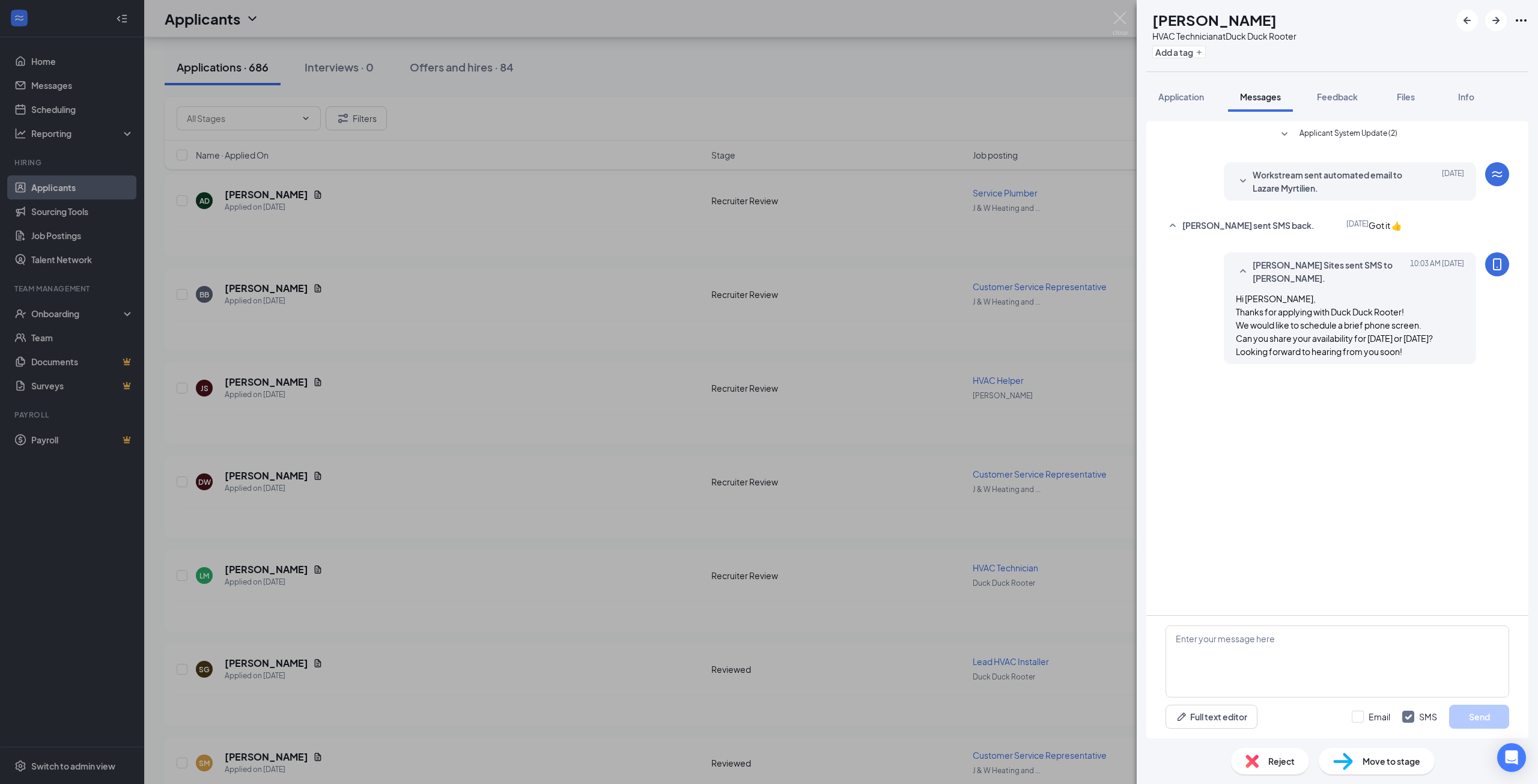
click at [734, 575] on div "LM Lazare Myrtilien HVAC Technician at Duck Duck Rooter Add a tag Application M…" at bounding box center [769, 392] width 1538 height 784
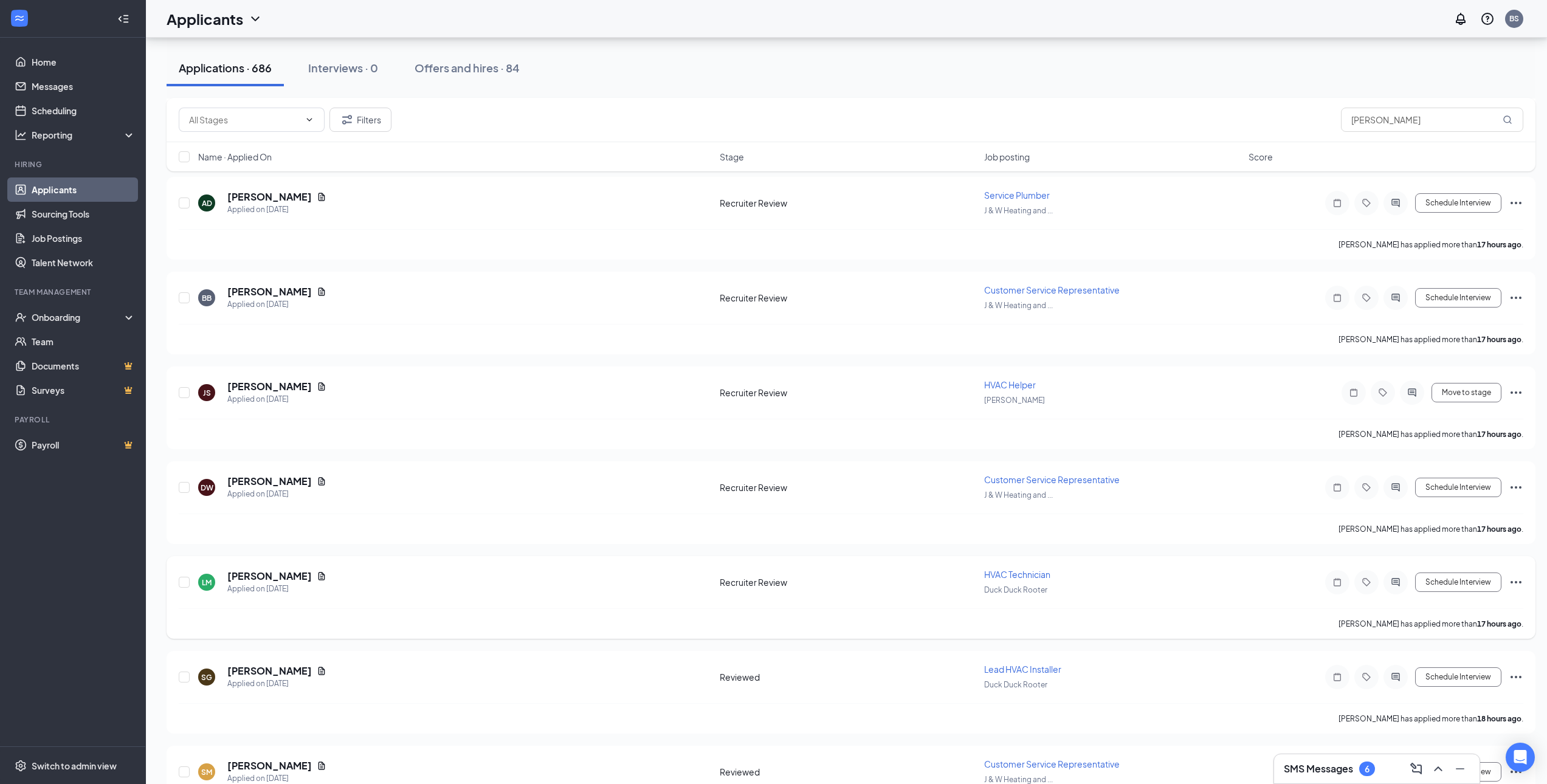
click at [1517, 582] on icon "Ellipses" at bounding box center [1515, 582] width 15 height 15
click at [1453, 674] on p "Move to stage" at bounding box center [1461, 668] width 110 height 12
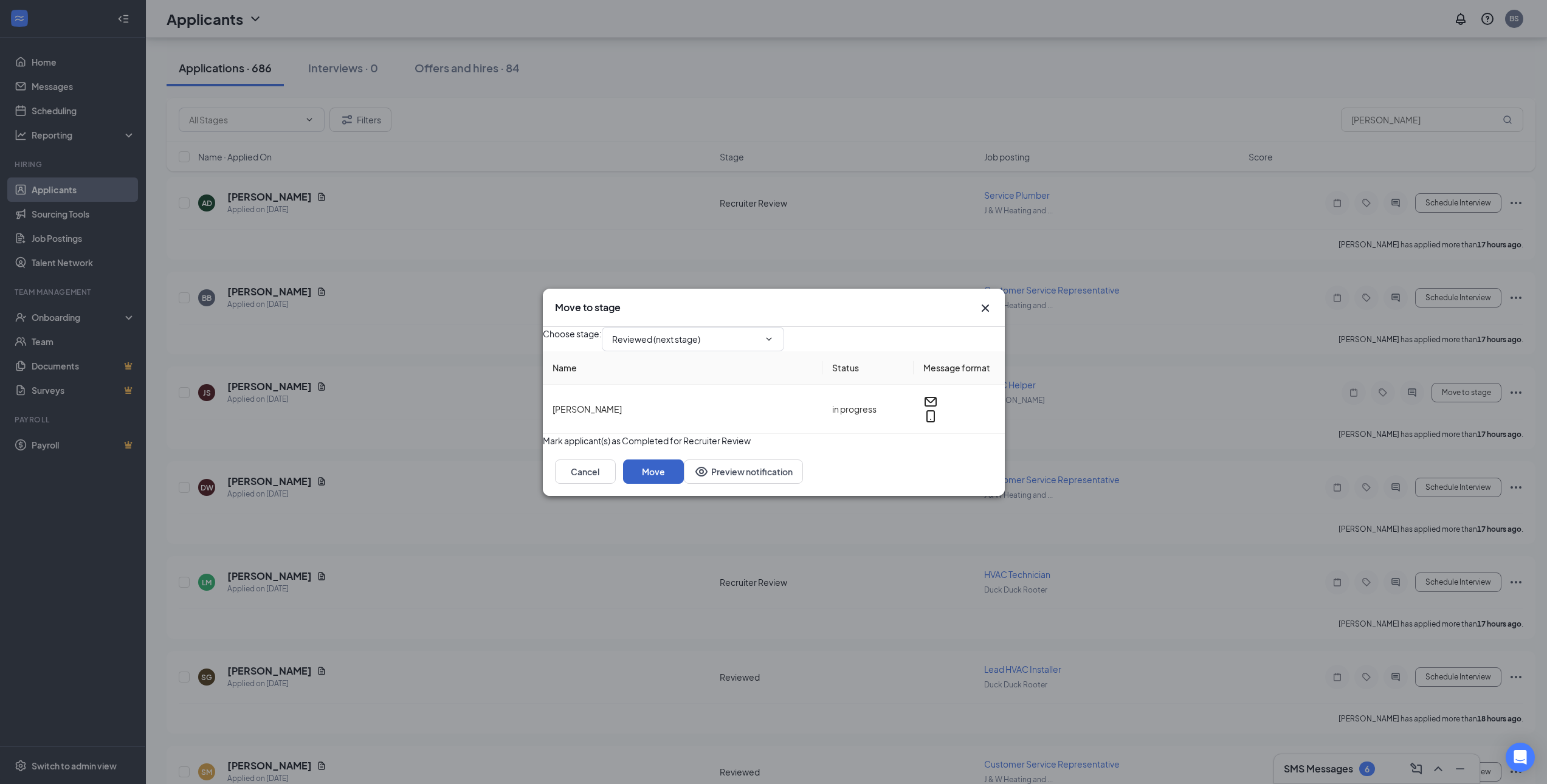
click at [684, 484] on button "Move" at bounding box center [654, 471] width 61 height 25
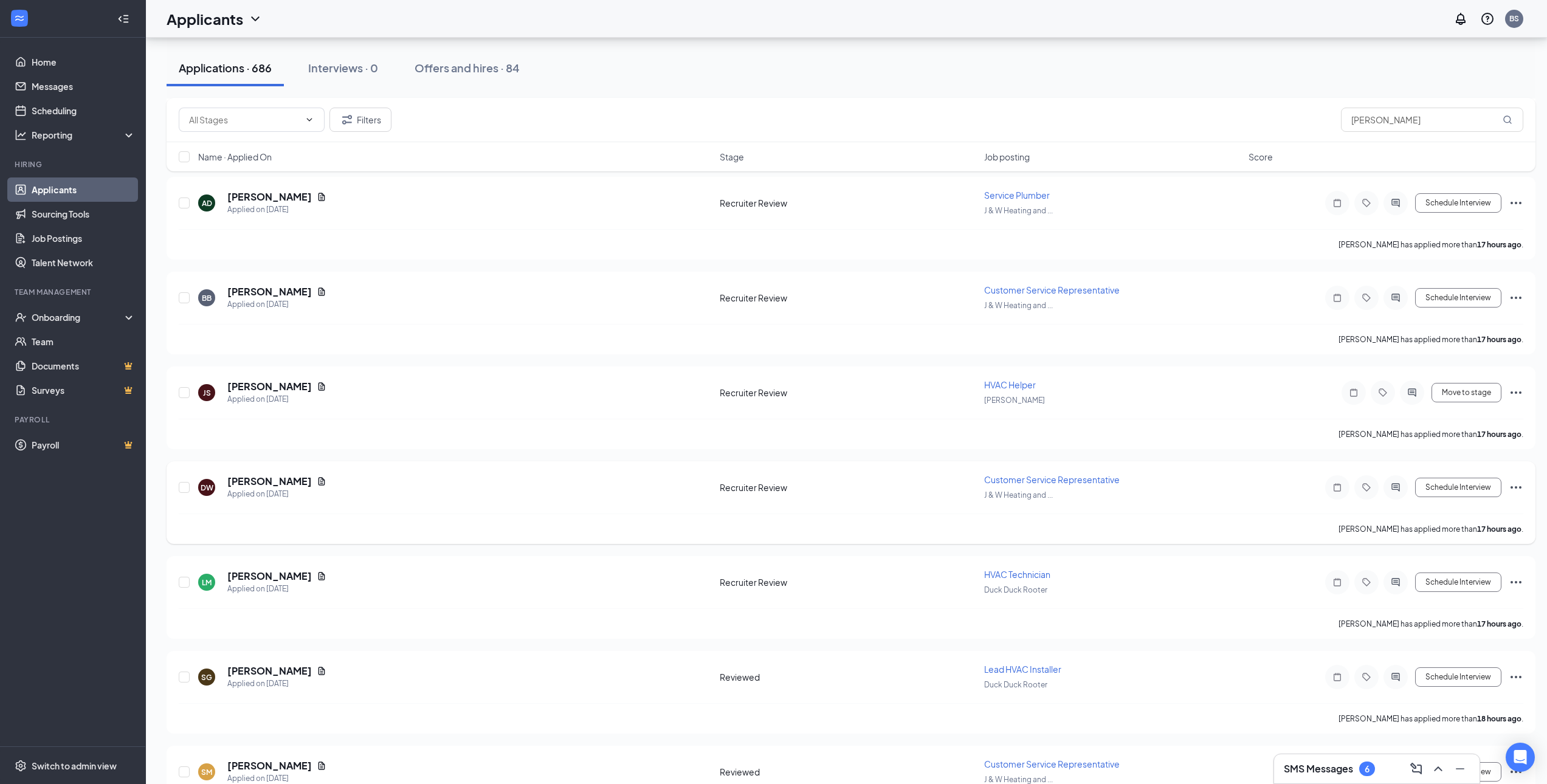
click at [1516, 489] on icon "Ellipses" at bounding box center [1515, 487] width 15 height 15
click at [1458, 581] on p "Move to stage" at bounding box center [1461, 574] width 110 height 12
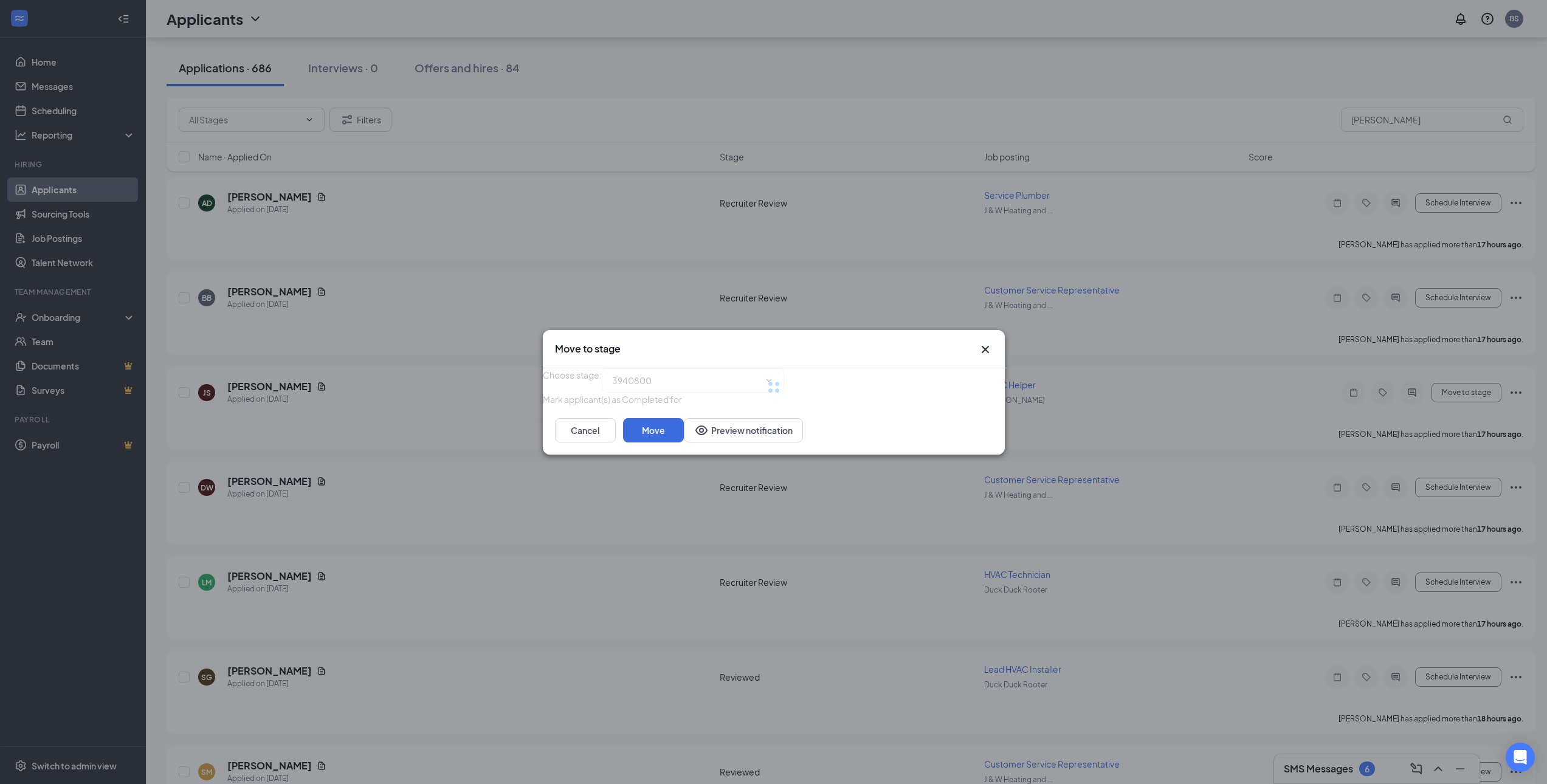
type input "Reviewed (next stage)"
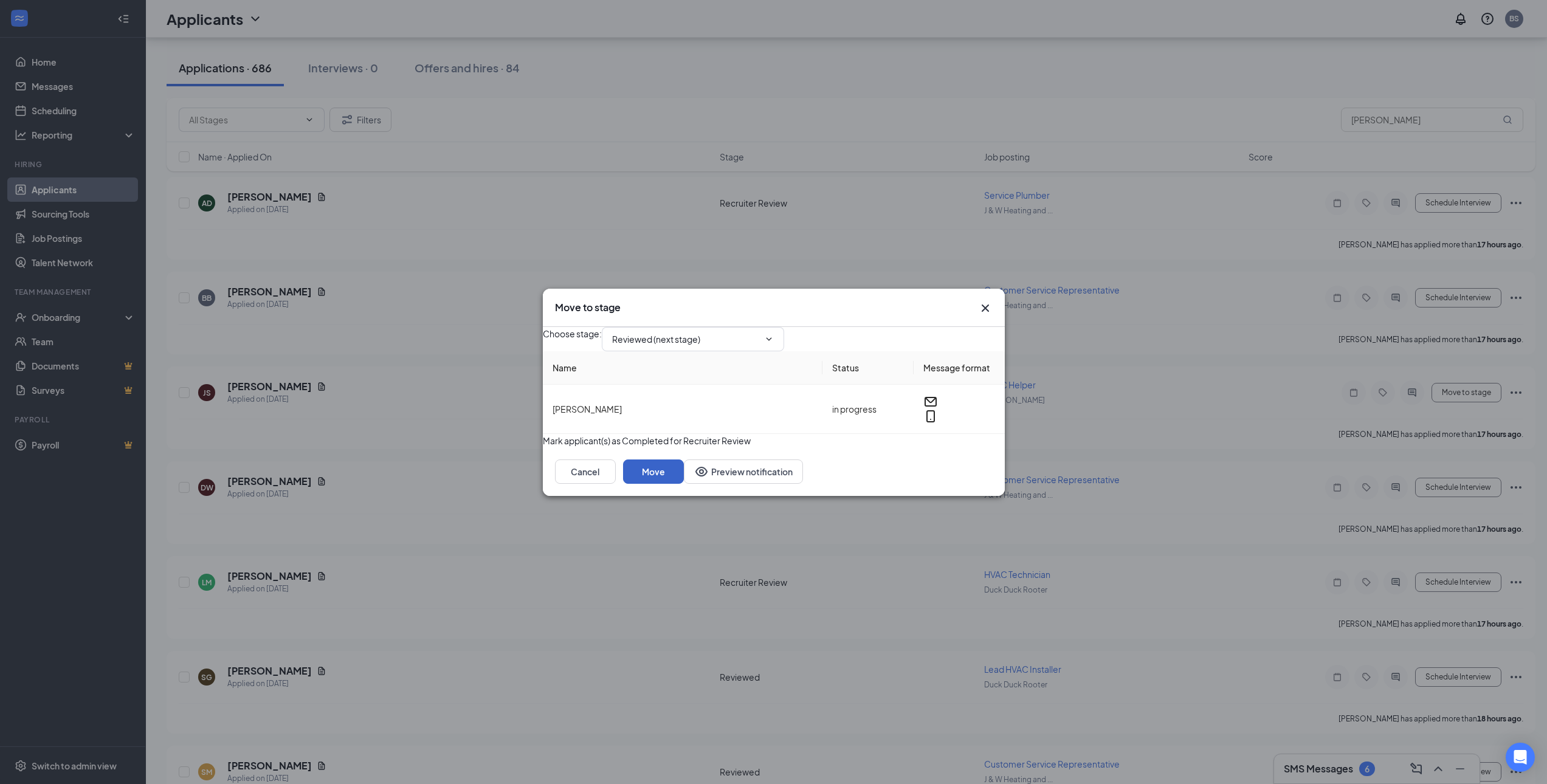
click at [684, 484] on button "Move" at bounding box center [654, 471] width 61 height 25
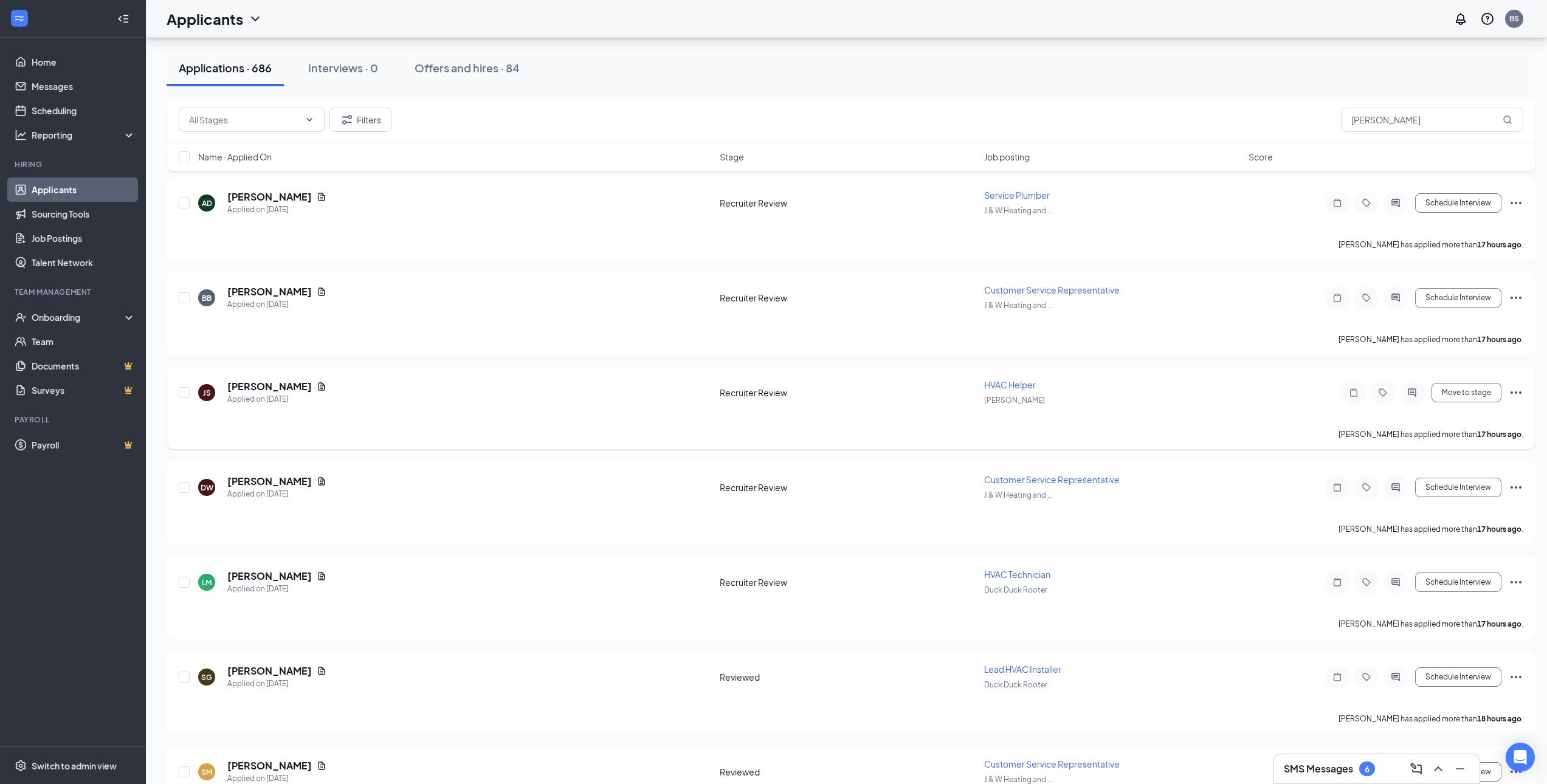
click at [1518, 394] on icon "Ellipses" at bounding box center [1515, 392] width 15 height 15
click at [1451, 486] on p "Move to stage" at bounding box center [1461, 479] width 110 height 12
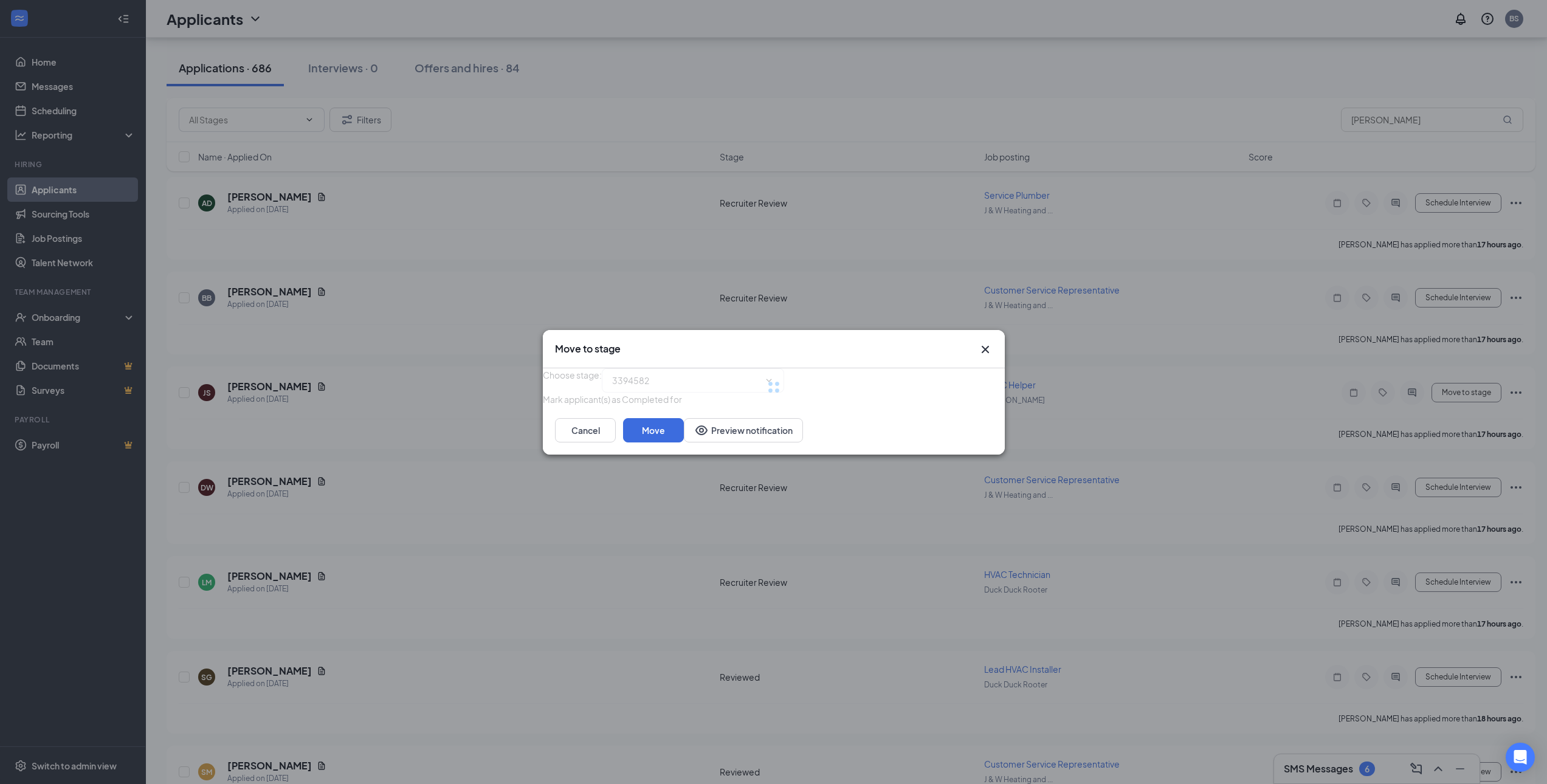
type input "Manager Review (next stage)"
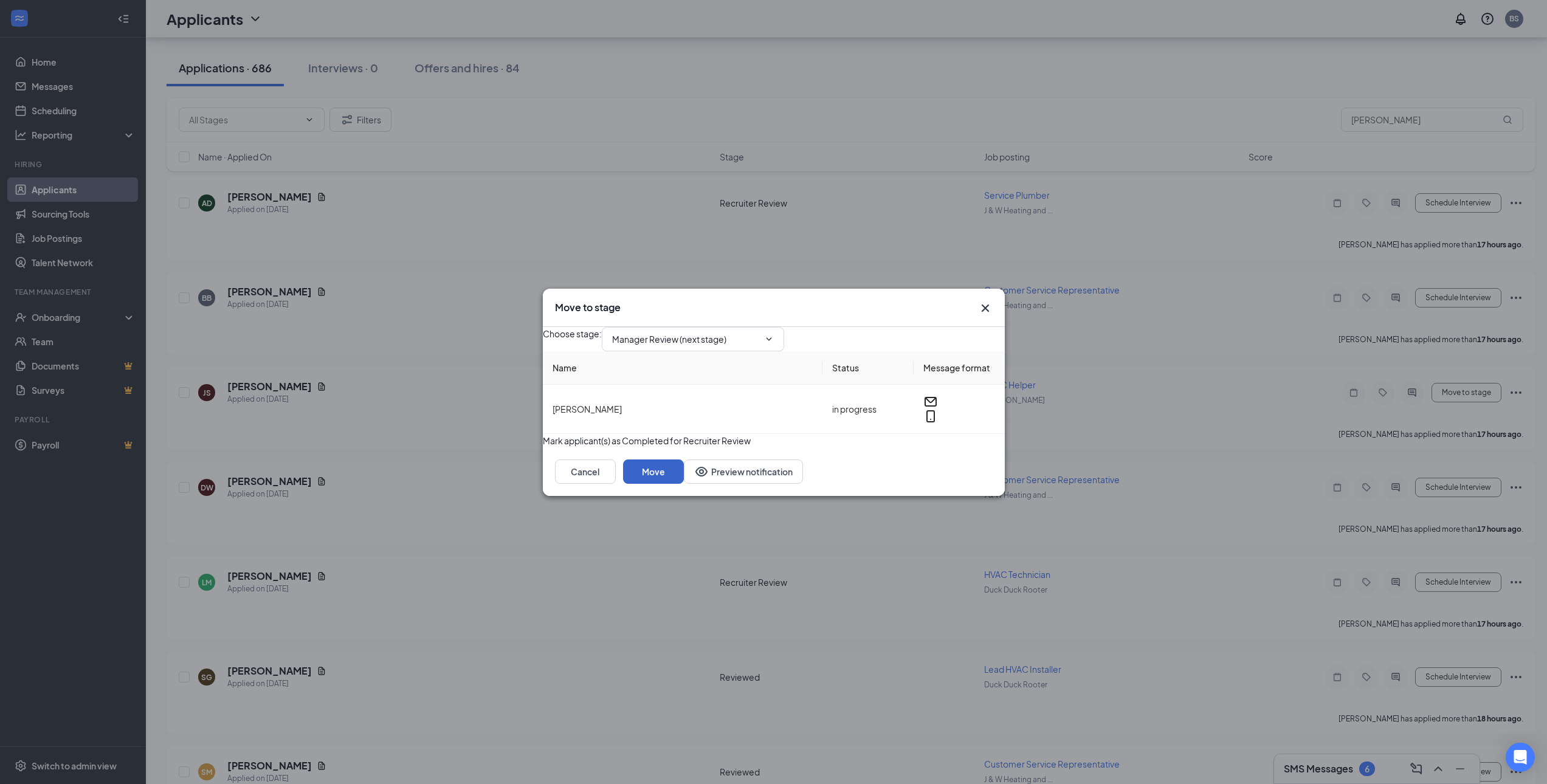
click at [684, 484] on button "Move" at bounding box center [654, 471] width 61 height 25
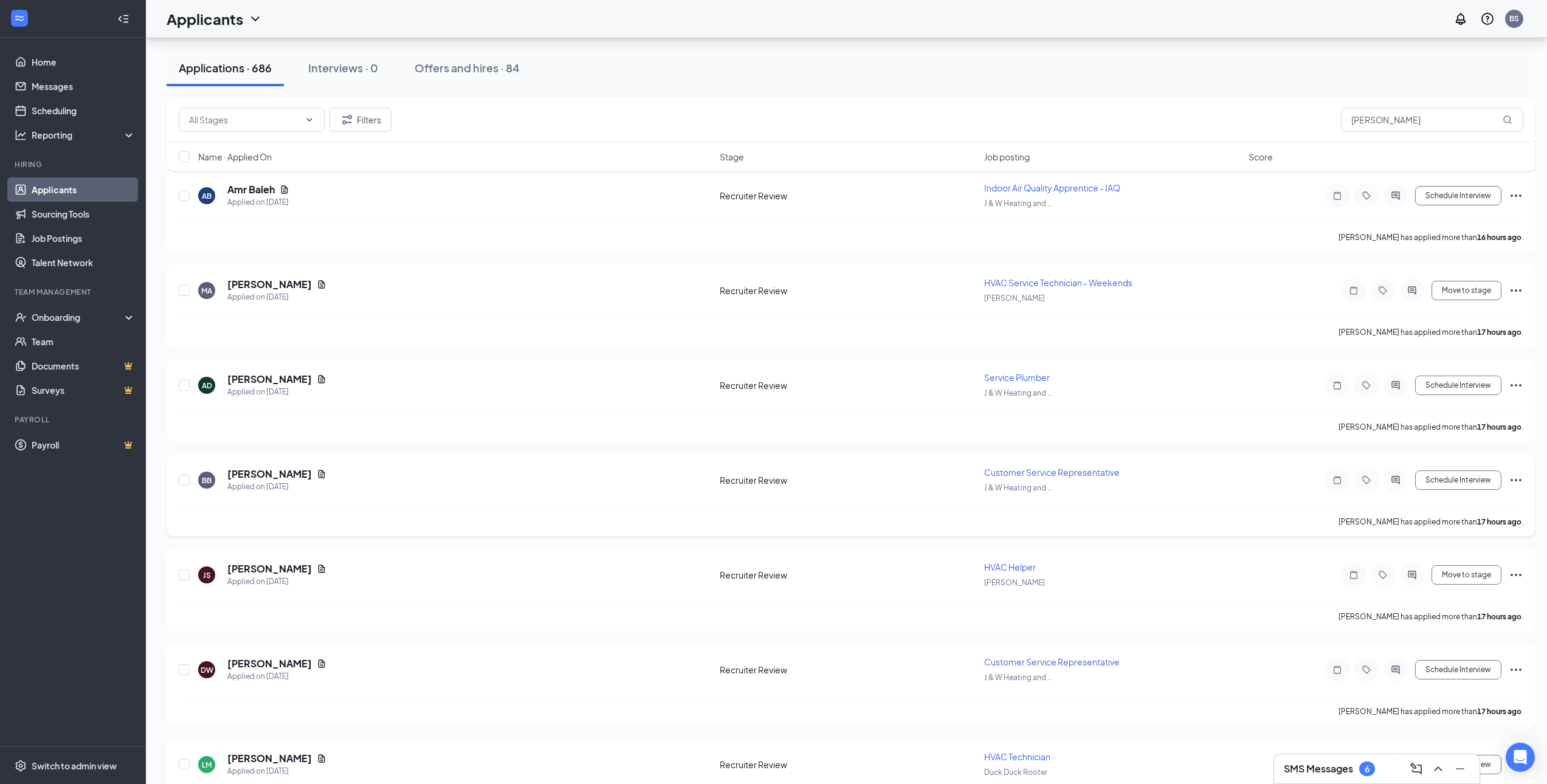
scroll to position [2066, 0]
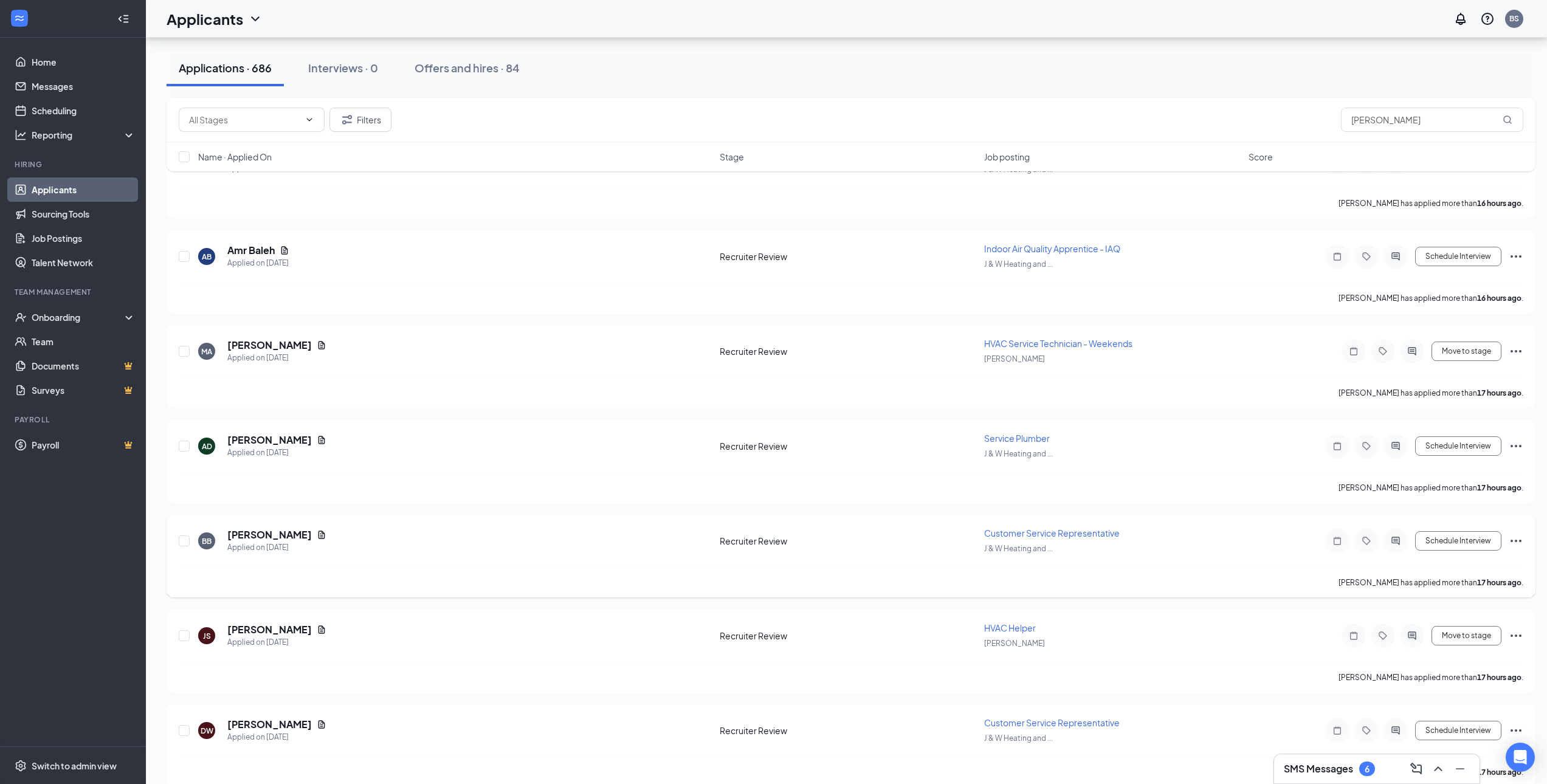
click at [1515, 540] on icon "Ellipses" at bounding box center [1515, 540] width 11 height 2
click at [1440, 634] on p "Move to stage" at bounding box center [1461, 627] width 110 height 12
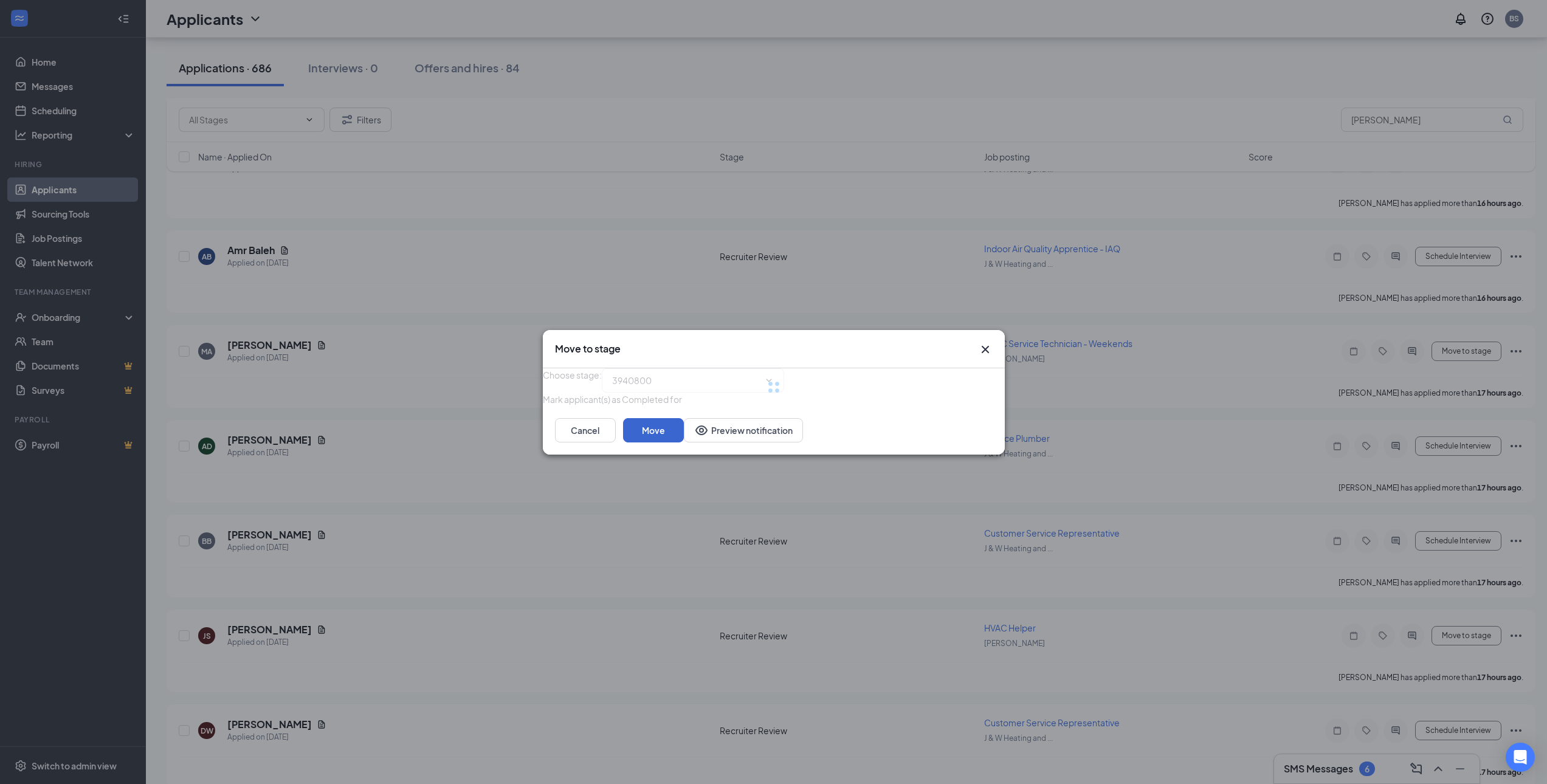
type input "Reviewed (next stage)"
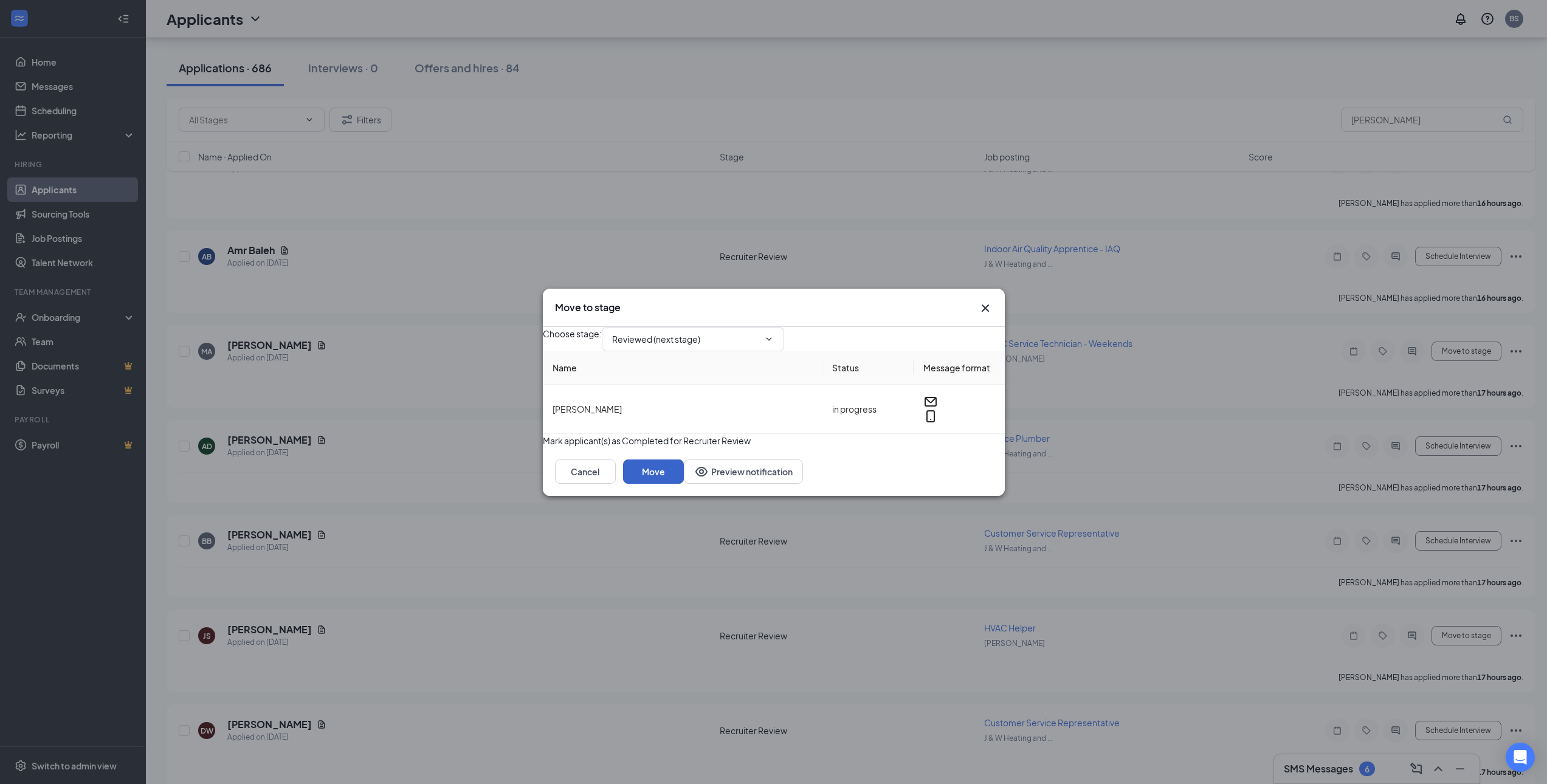
click at [684, 484] on button "Move" at bounding box center [654, 471] width 61 height 25
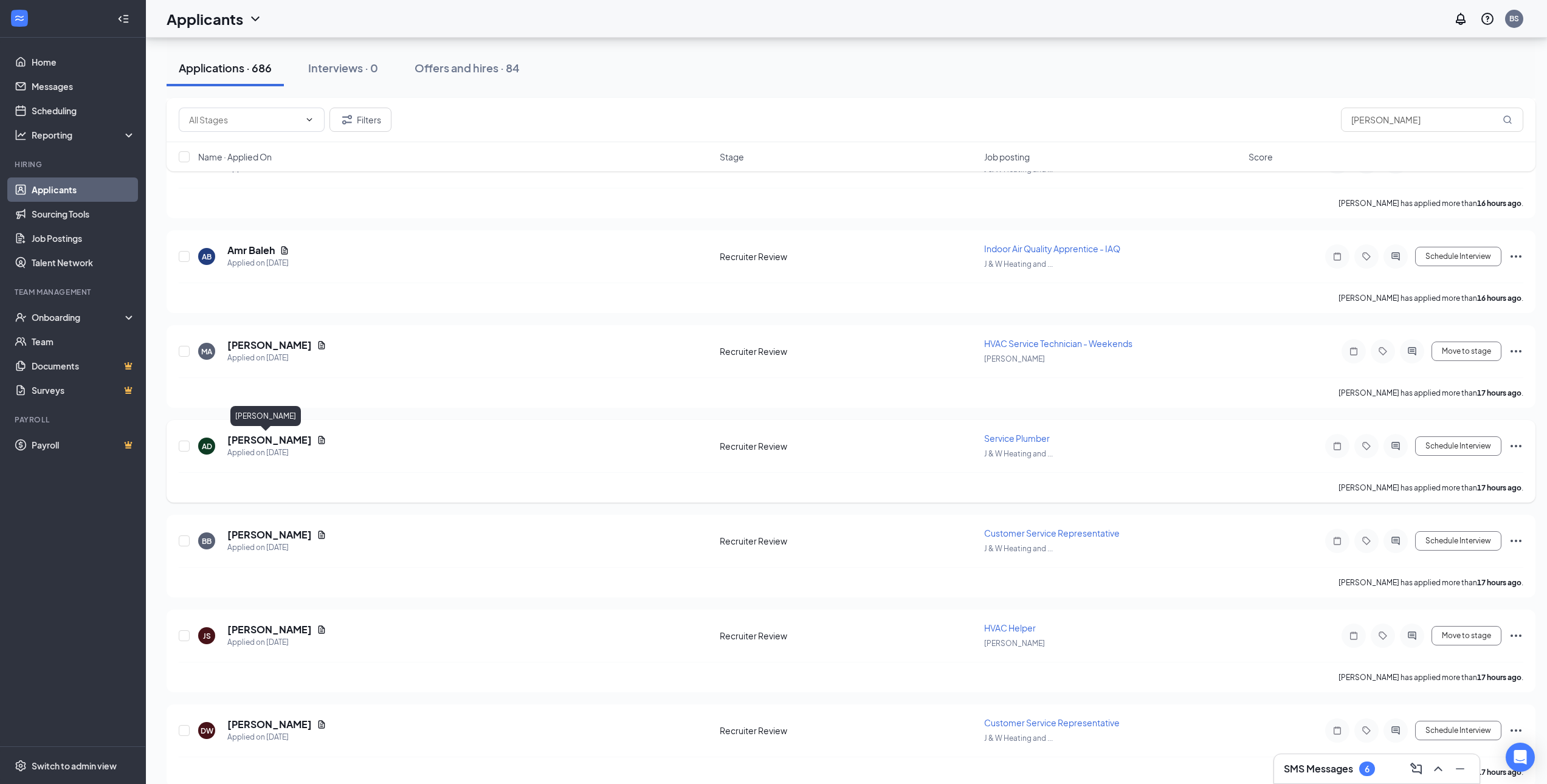
click at [247, 443] on h5 "Adam Daley" at bounding box center [270, 440] width 85 height 14
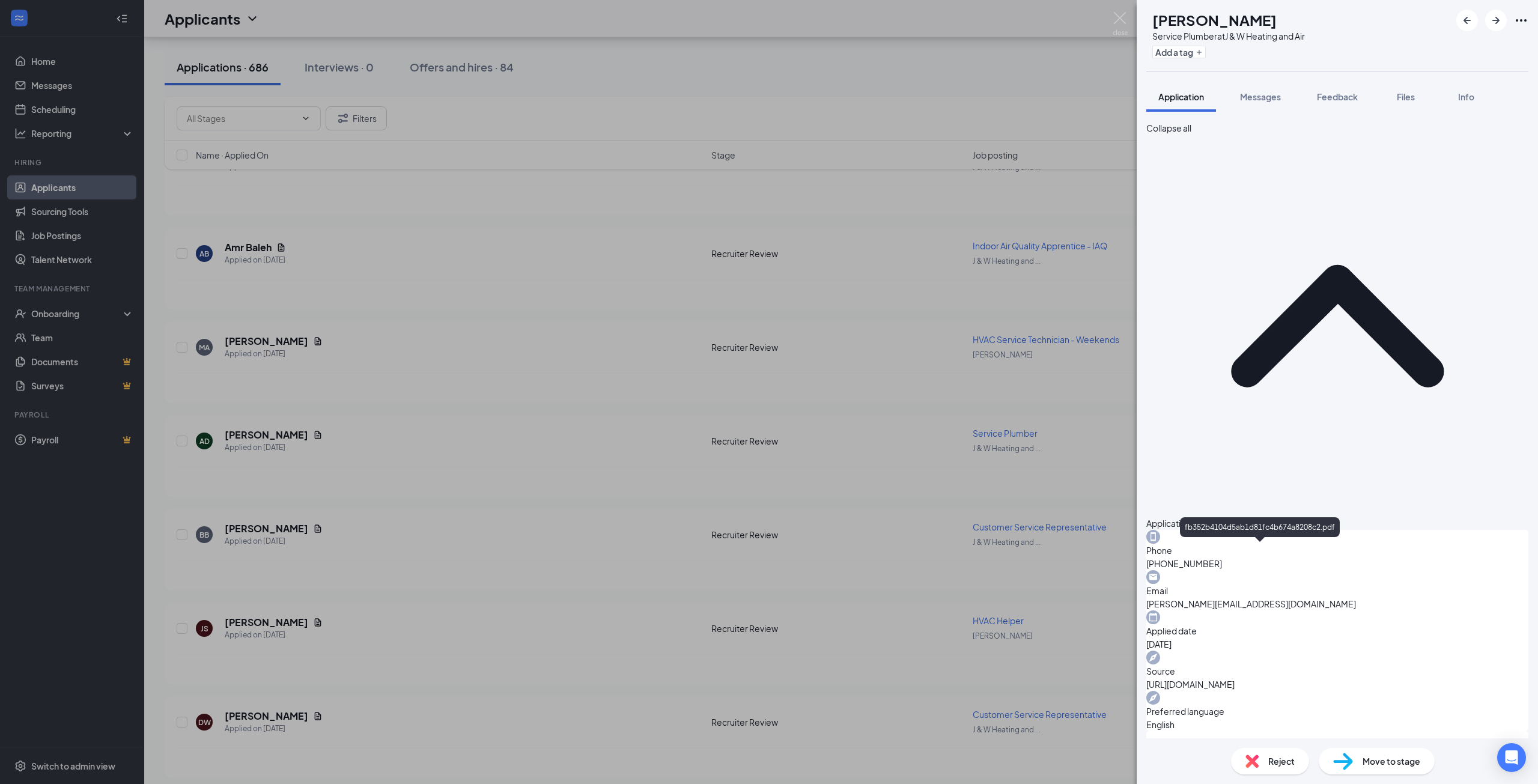
click at [588, 614] on div "AD Adam Daley Service Plumber at J & W Heating and Air Add a tag Application Me…" at bounding box center [769, 392] width 1538 height 784
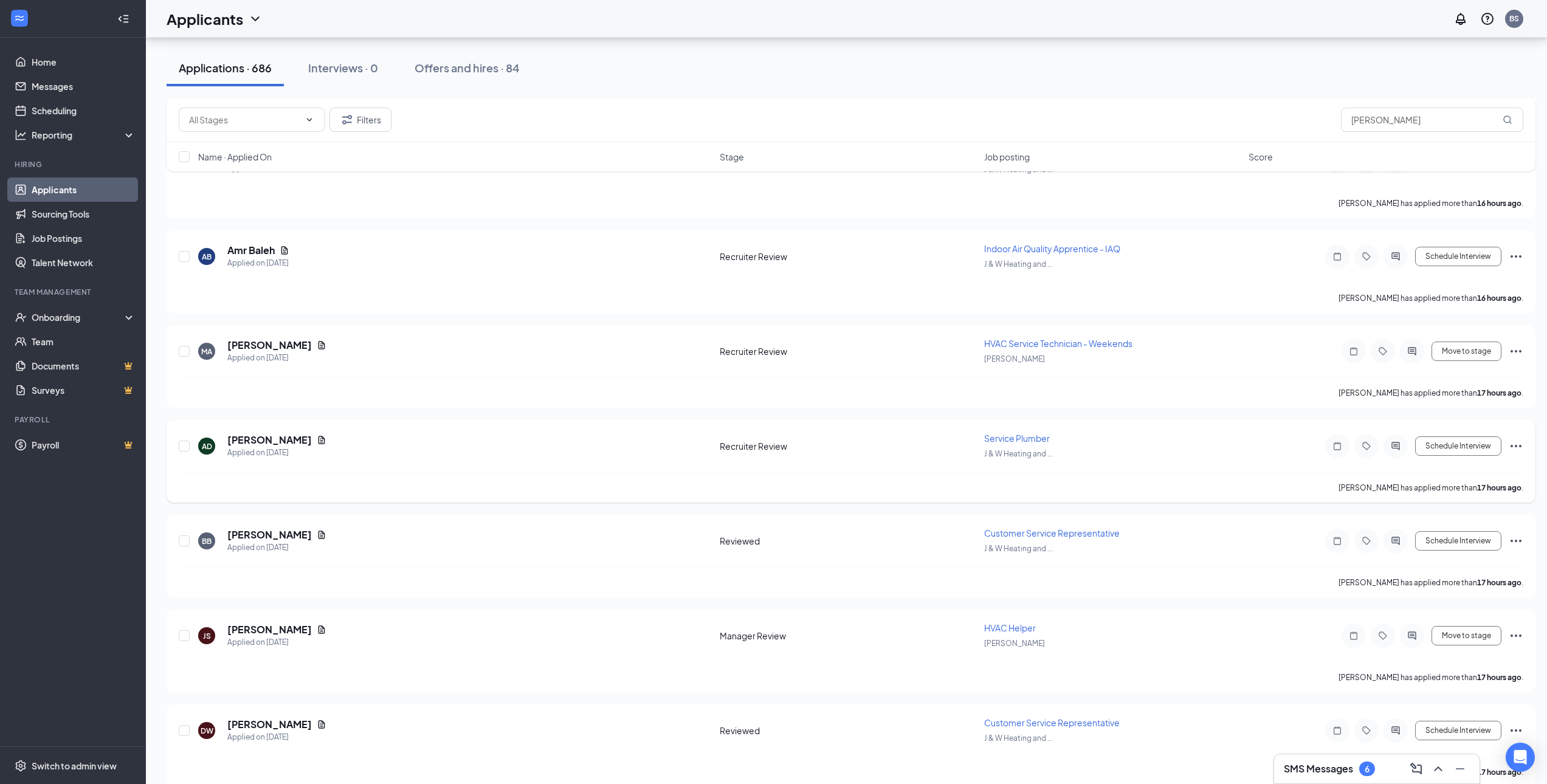
click at [1510, 446] on icon "Ellipses" at bounding box center [1515, 445] width 15 height 15
click at [1462, 539] on p "Move to stage" at bounding box center [1461, 532] width 110 height 12
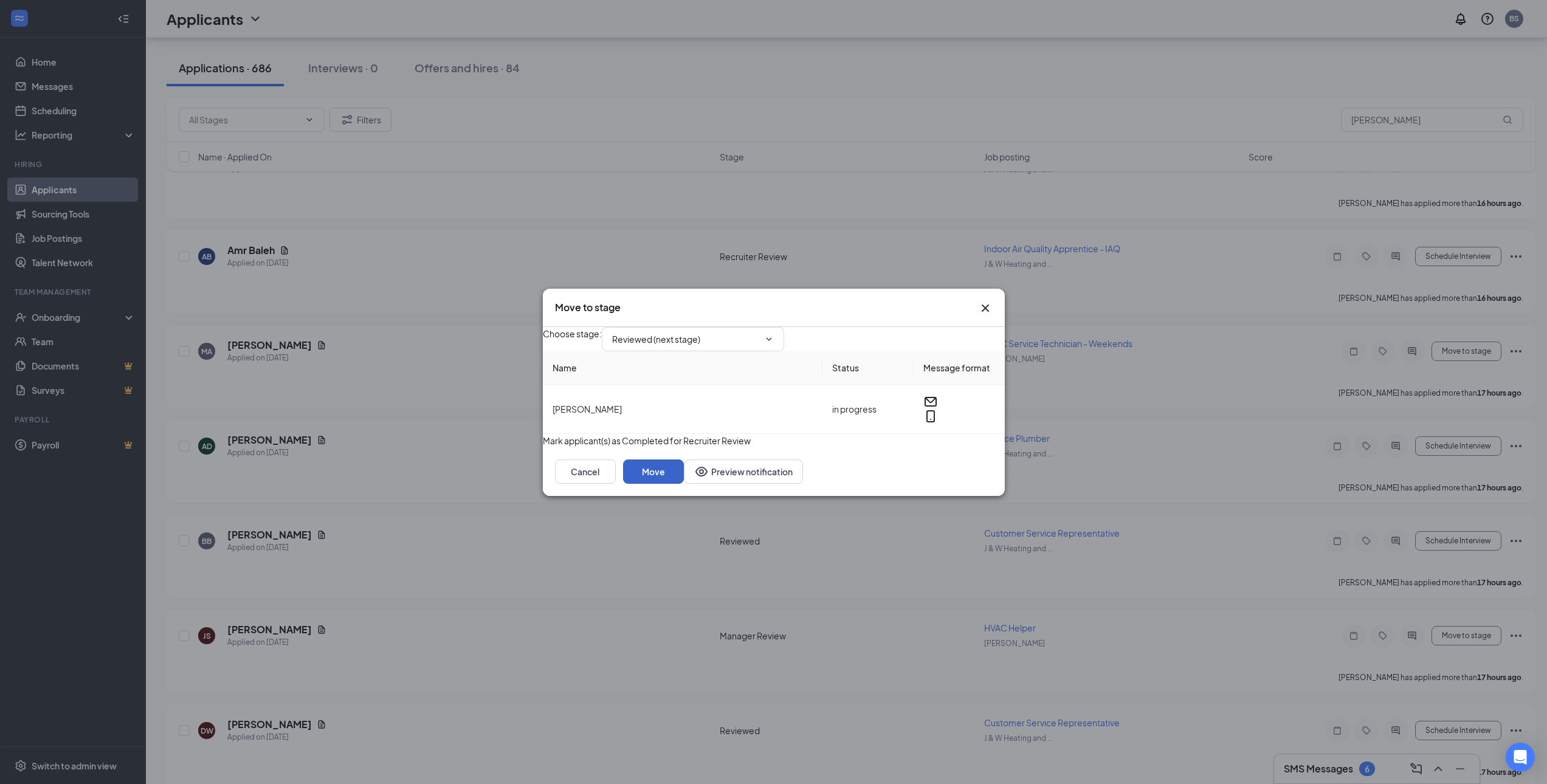
click at [684, 484] on button "Move" at bounding box center [654, 471] width 61 height 25
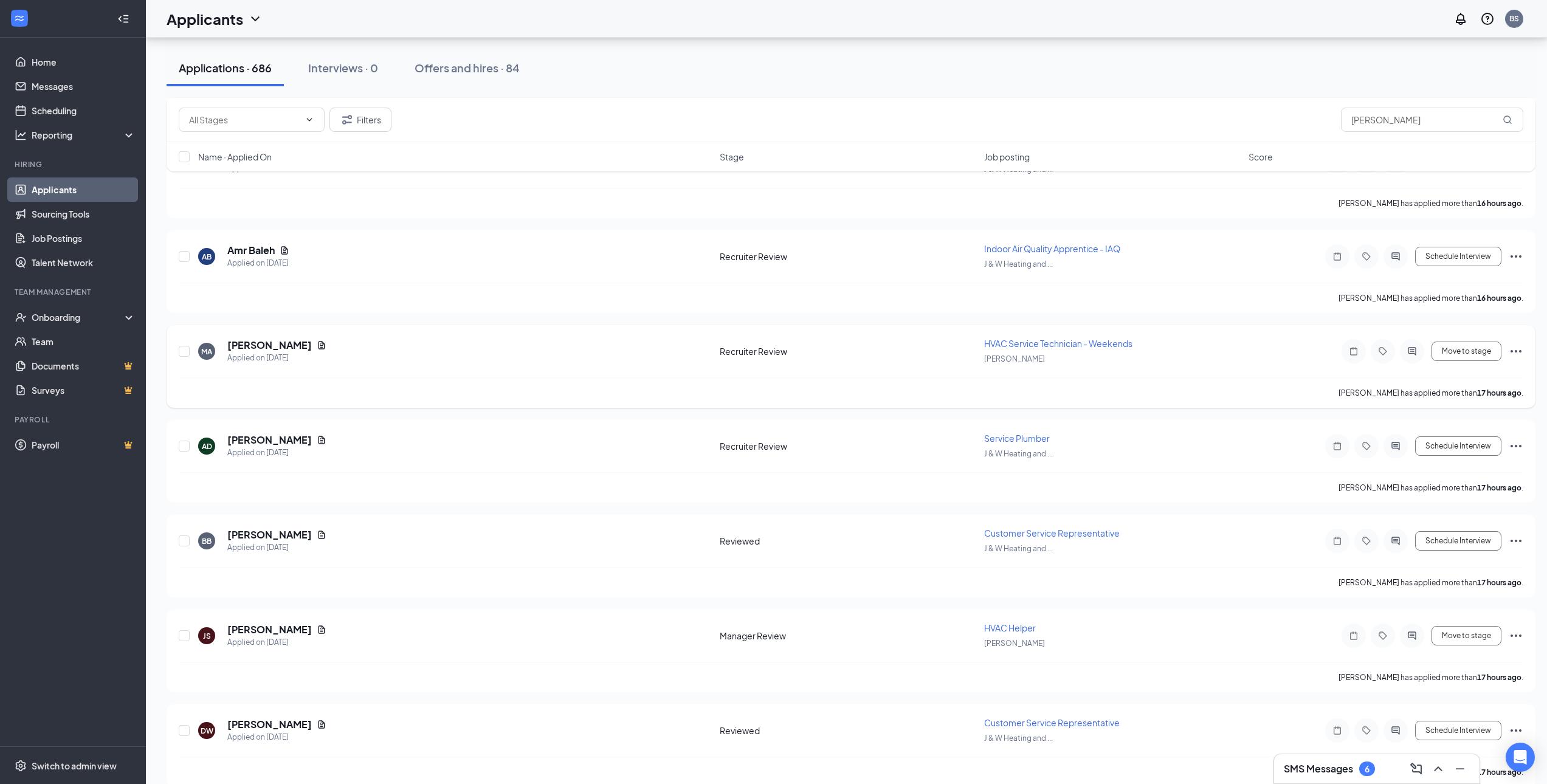
click at [1517, 353] on icon "Ellipses" at bounding box center [1515, 351] width 15 height 15
click at [1436, 444] on p "Move to stage" at bounding box center [1461, 437] width 110 height 12
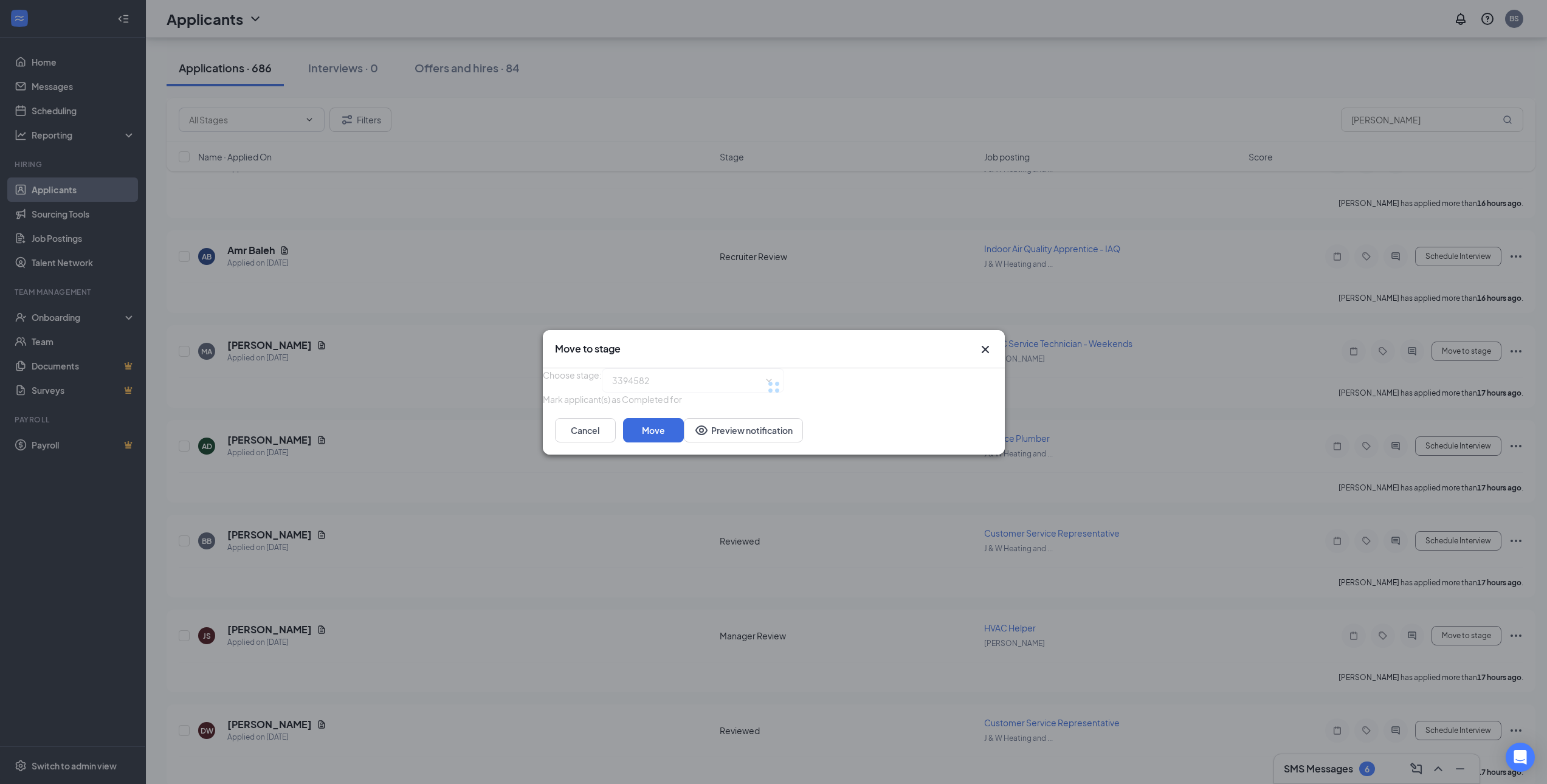
type input "Manager Review (next stage)"
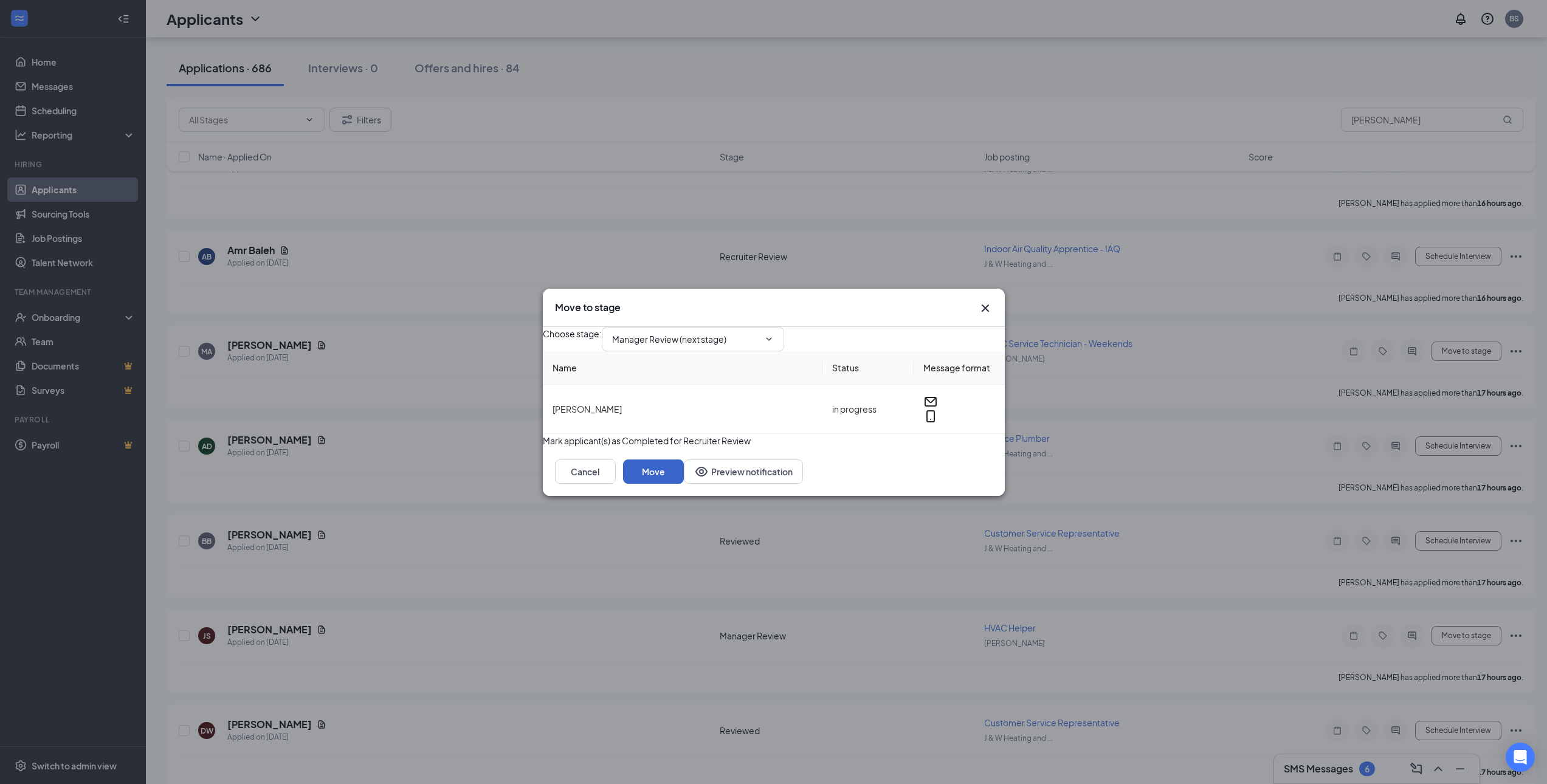
click at [684, 484] on button "Move" at bounding box center [654, 471] width 61 height 25
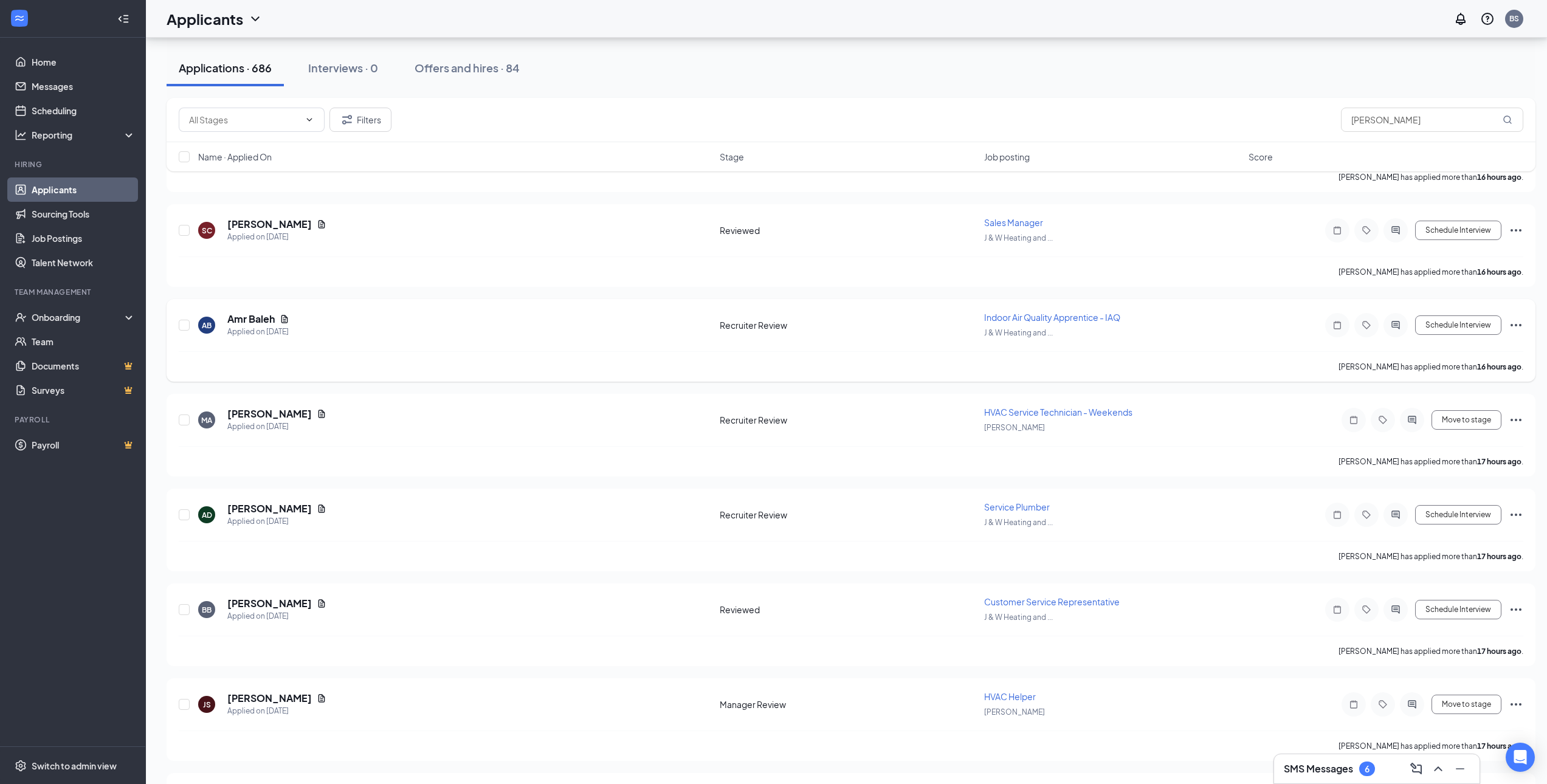
scroll to position [1823, 0]
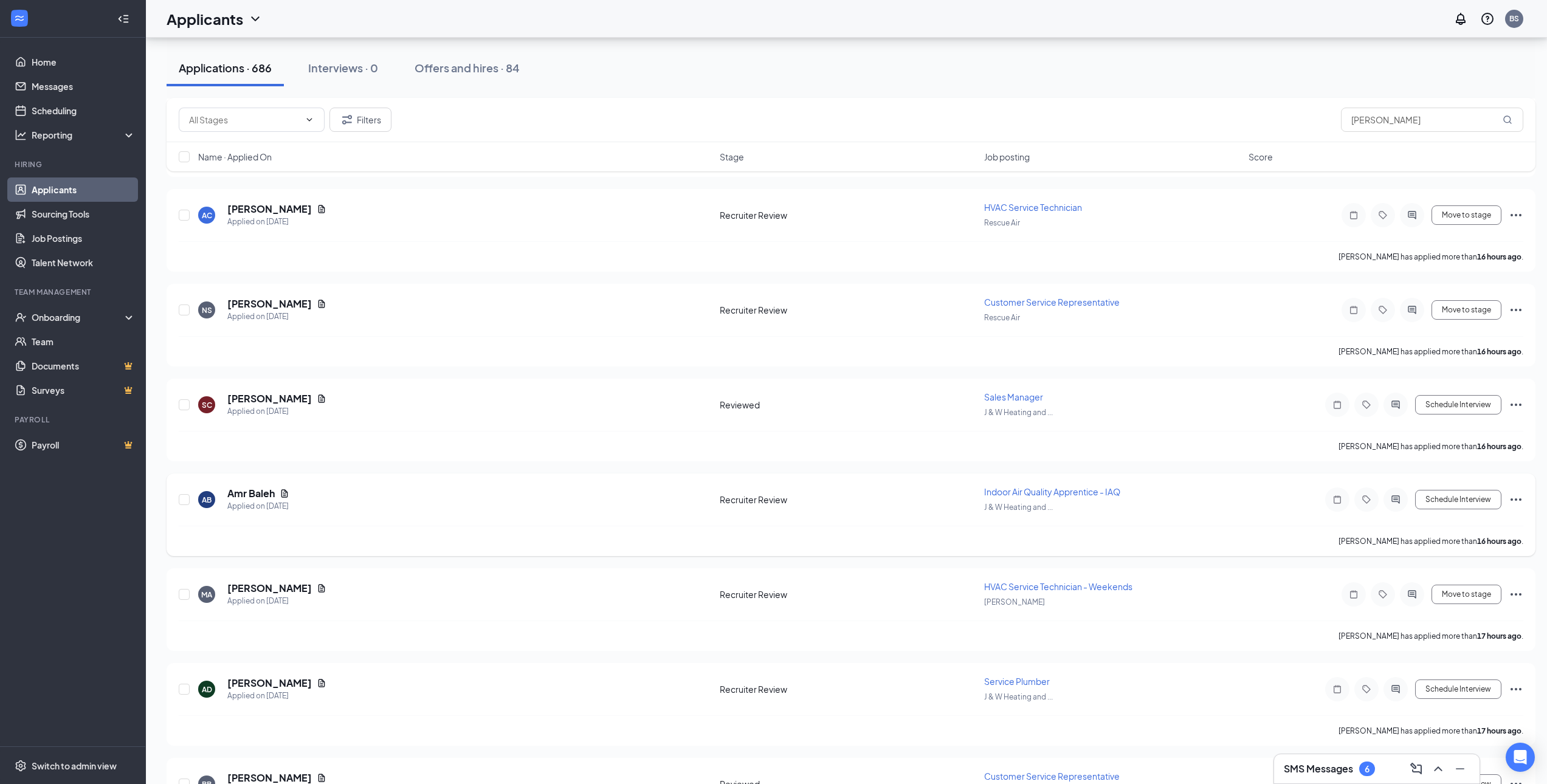
click at [1516, 502] on icon "Ellipses" at bounding box center [1515, 499] width 15 height 15
click at [1435, 592] on p "Move to stage" at bounding box center [1461, 587] width 110 height 12
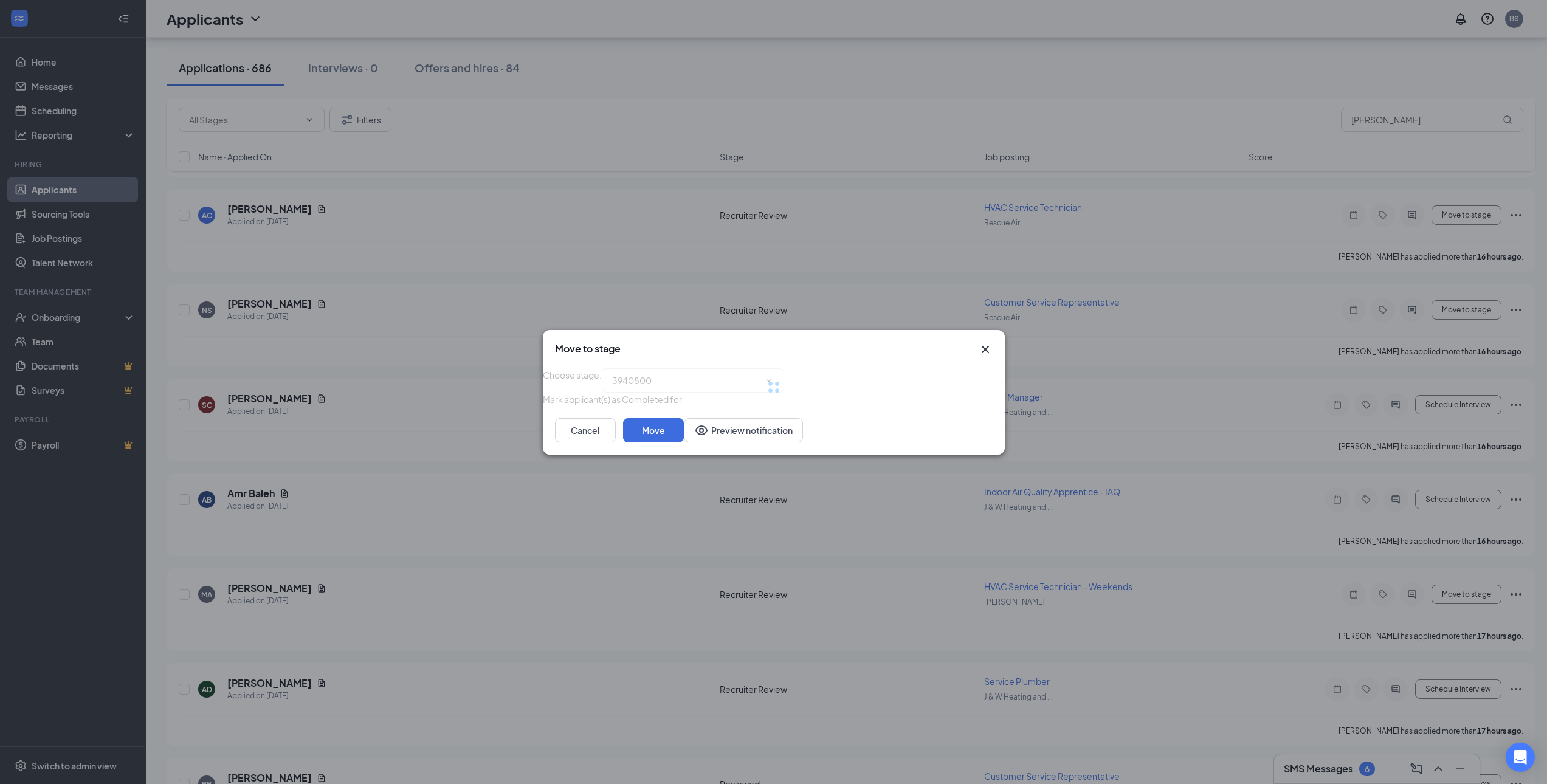
type input "Reviewed (next stage)"
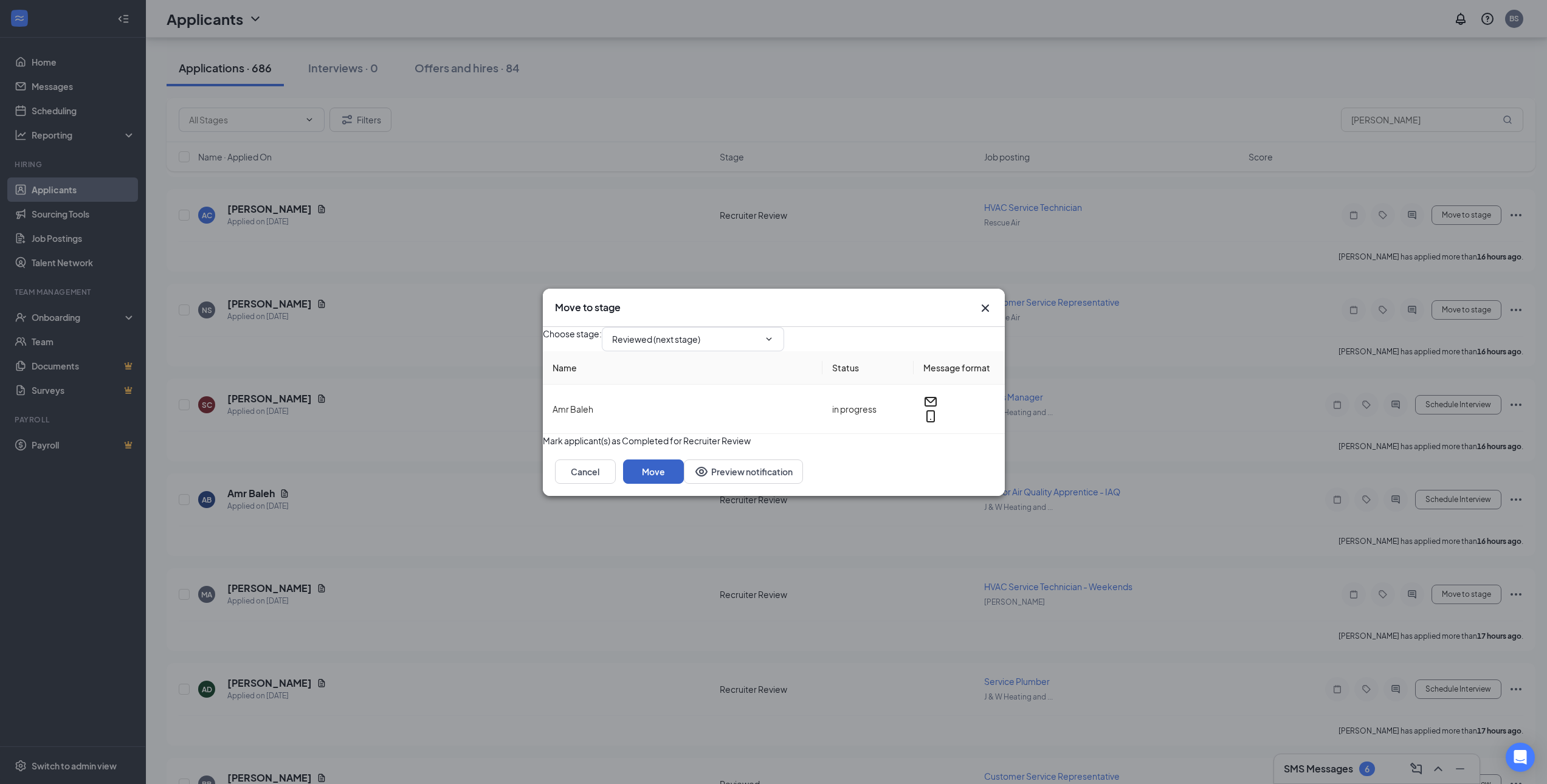
click at [684, 484] on button "Move" at bounding box center [654, 471] width 61 height 25
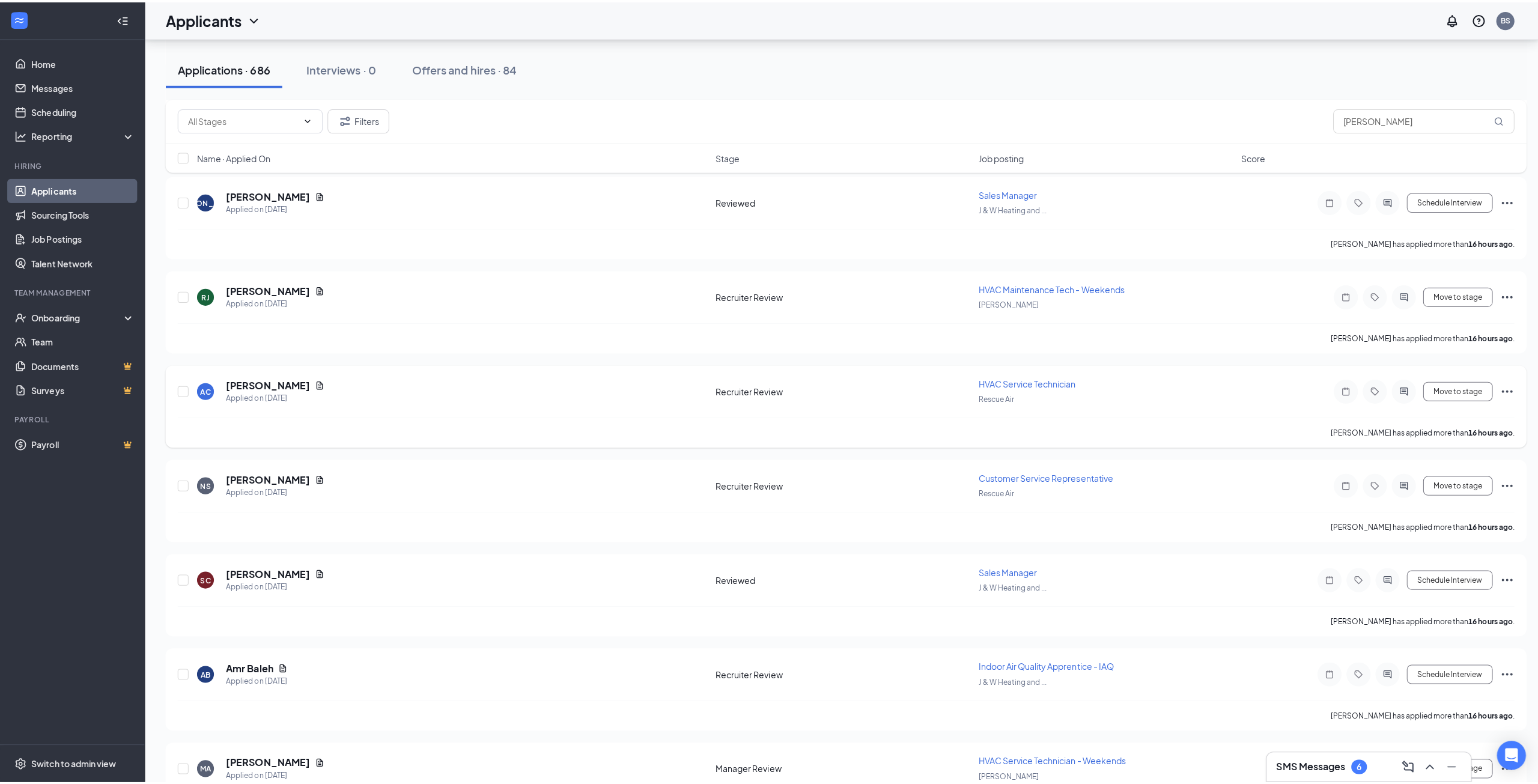
scroll to position [1562, 0]
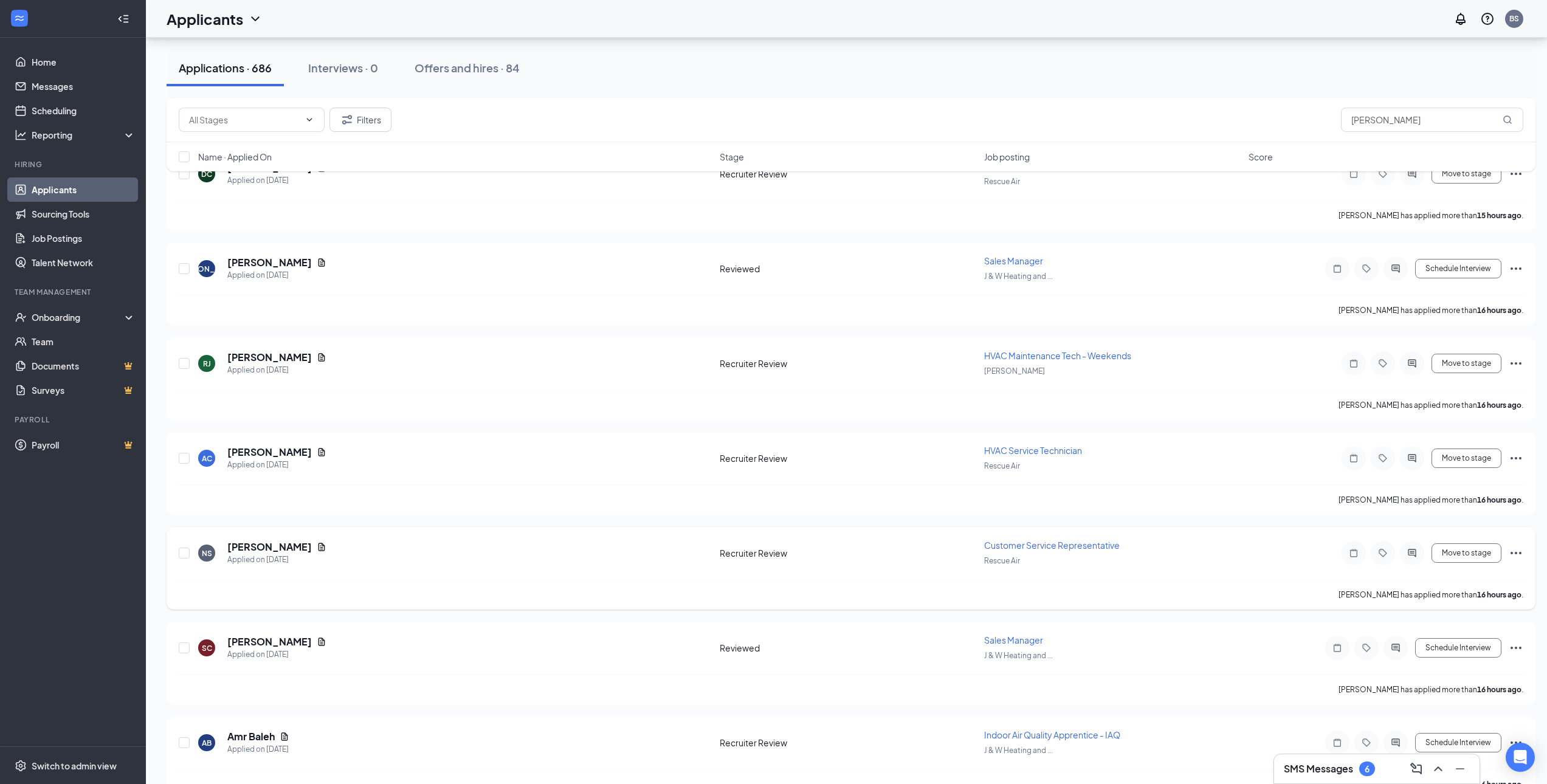
click at [1517, 552] on icon "Ellipses" at bounding box center [1515, 552] width 15 height 15
click at [1439, 646] on p "Move to stage" at bounding box center [1461, 640] width 110 height 12
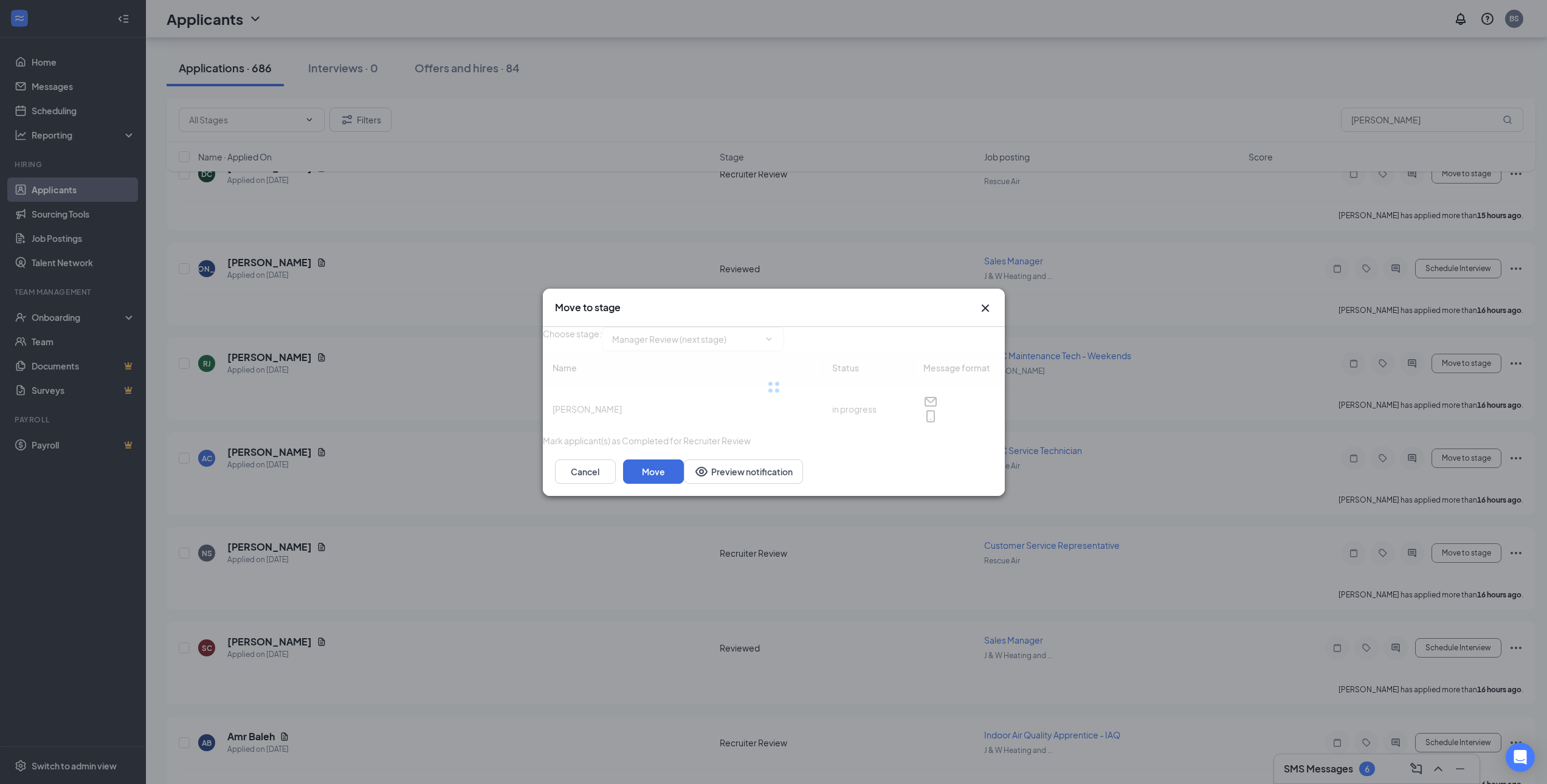
type input "Manager Review (next stage)"
click at [684, 484] on button "Move" at bounding box center [654, 471] width 61 height 25
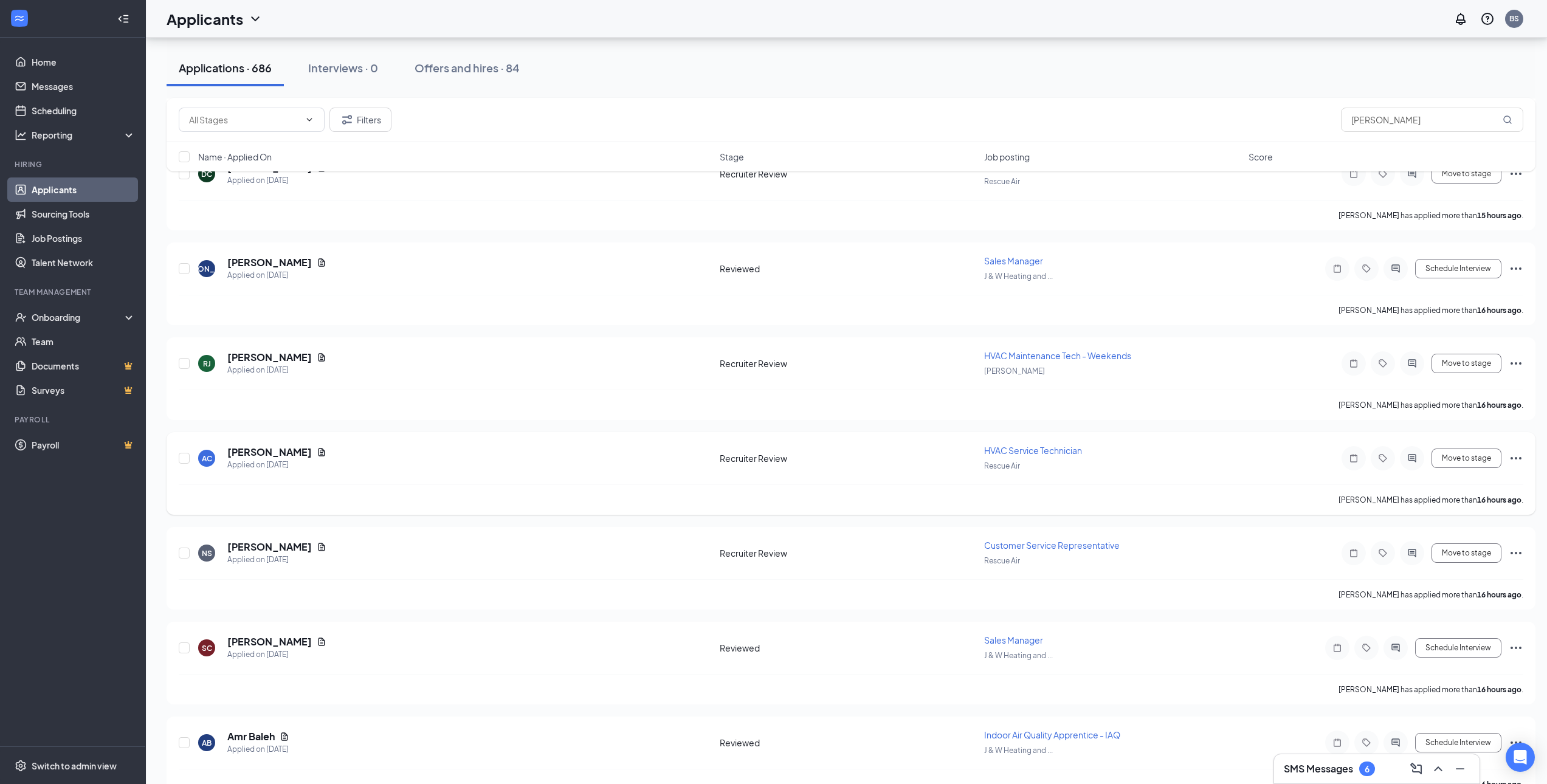
click at [268, 454] on h5 "Adrian Cosio" at bounding box center [270, 452] width 85 height 14
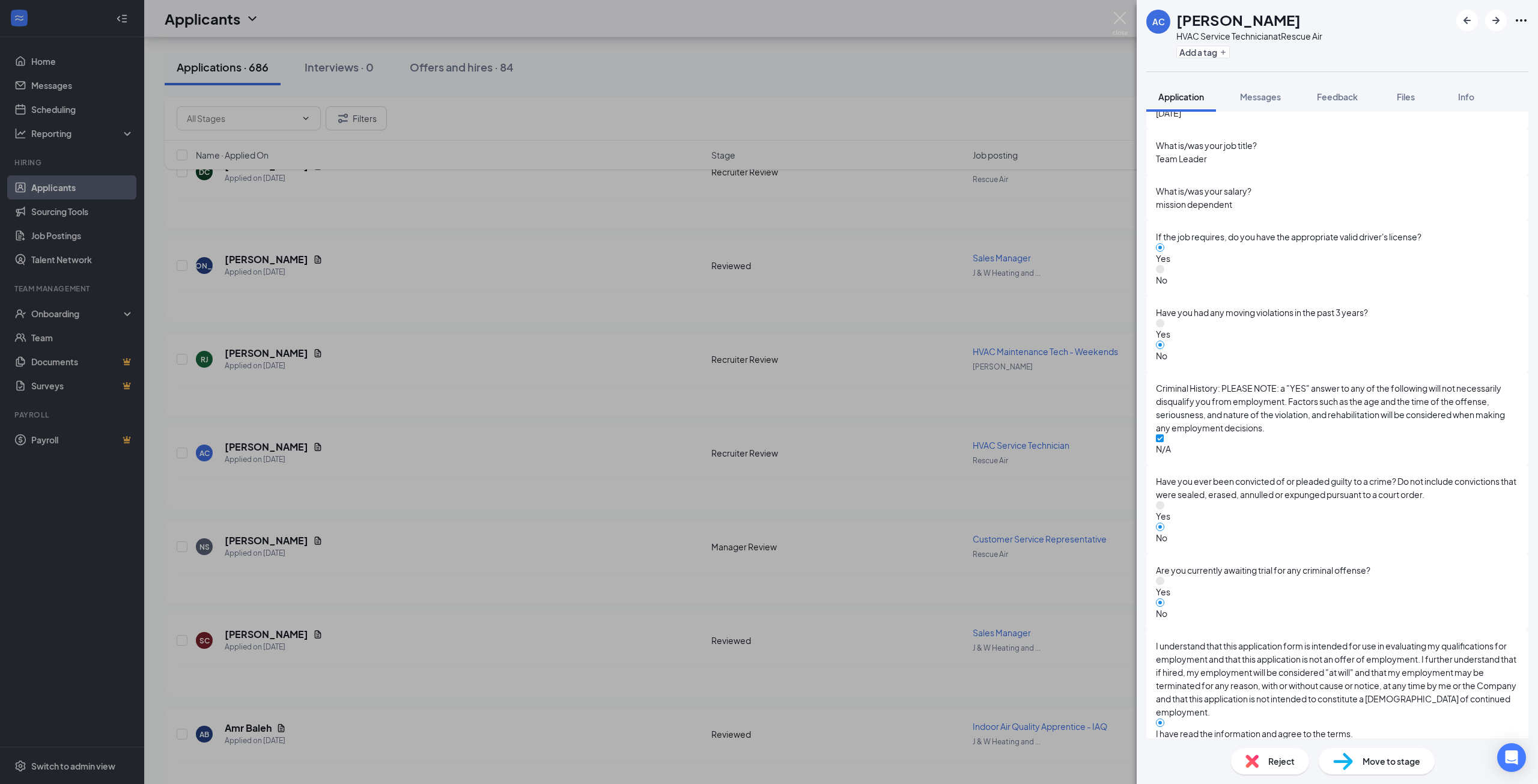
scroll to position [2763, 0]
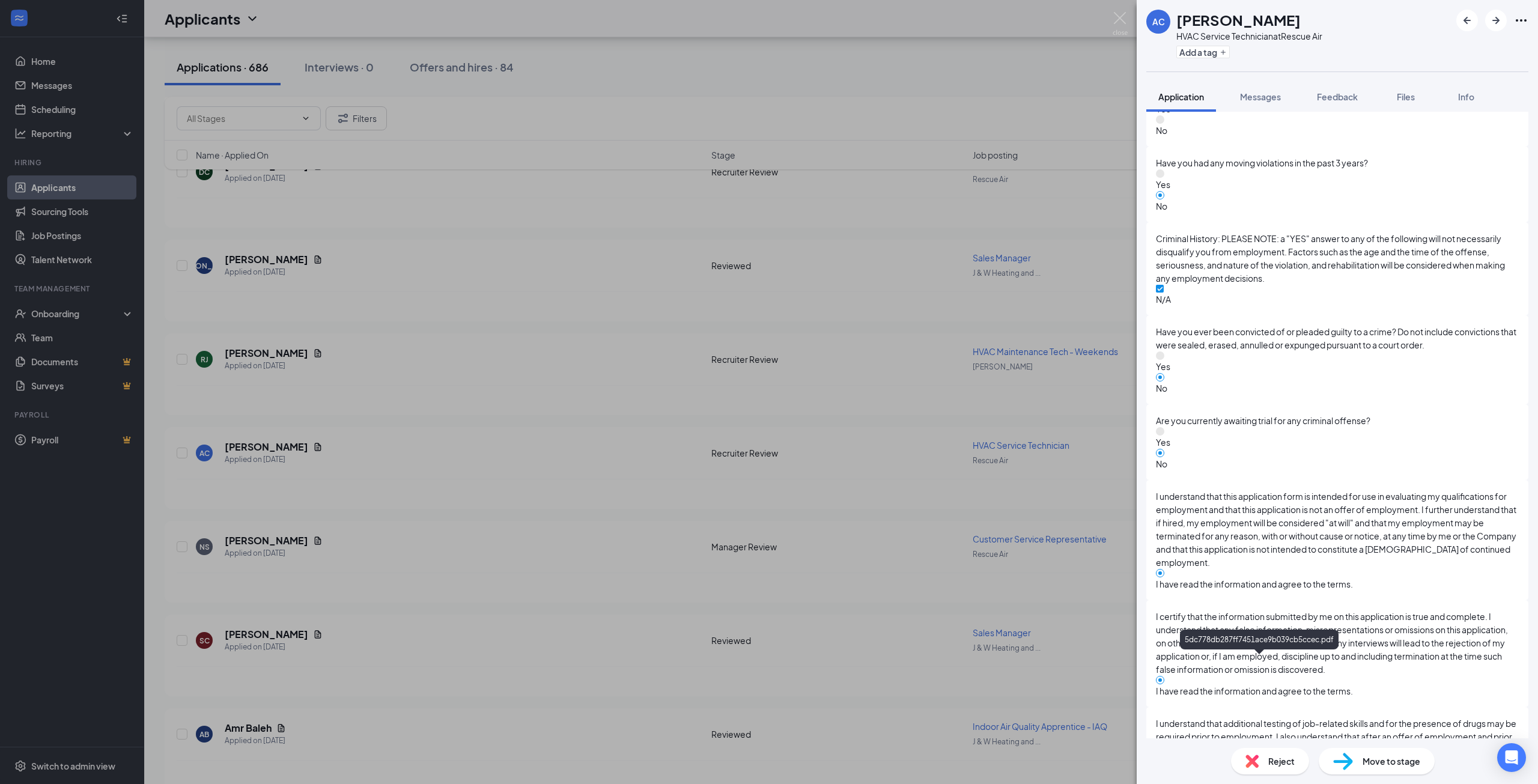
click at [801, 590] on div "AC Adrian Cosio HVAC Service Technician at Rescue Air Add a tag Application Mes…" at bounding box center [769, 392] width 1538 height 784
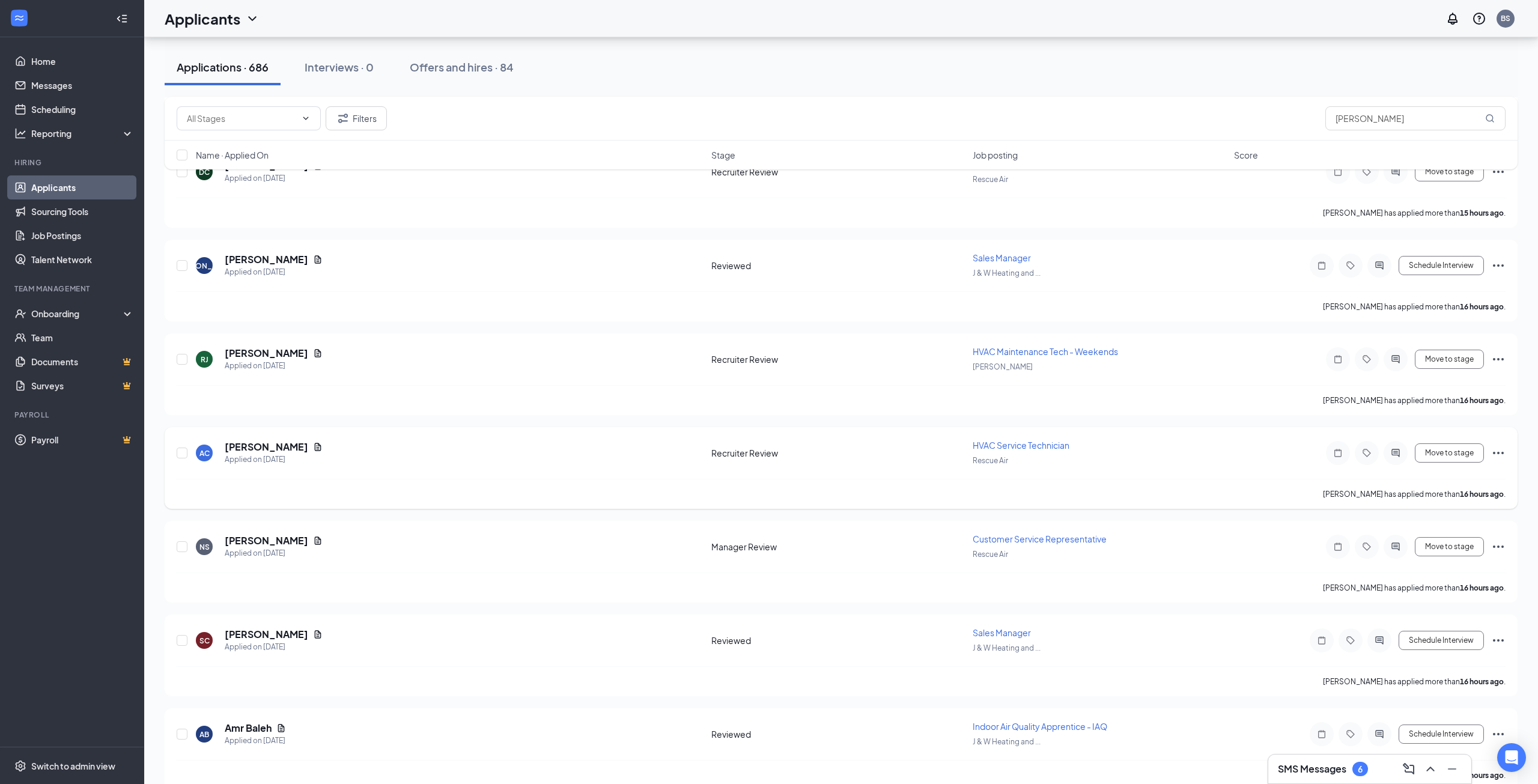
click at [1502, 460] on icon "Ellipses" at bounding box center [1498, 452] width 15 height 15
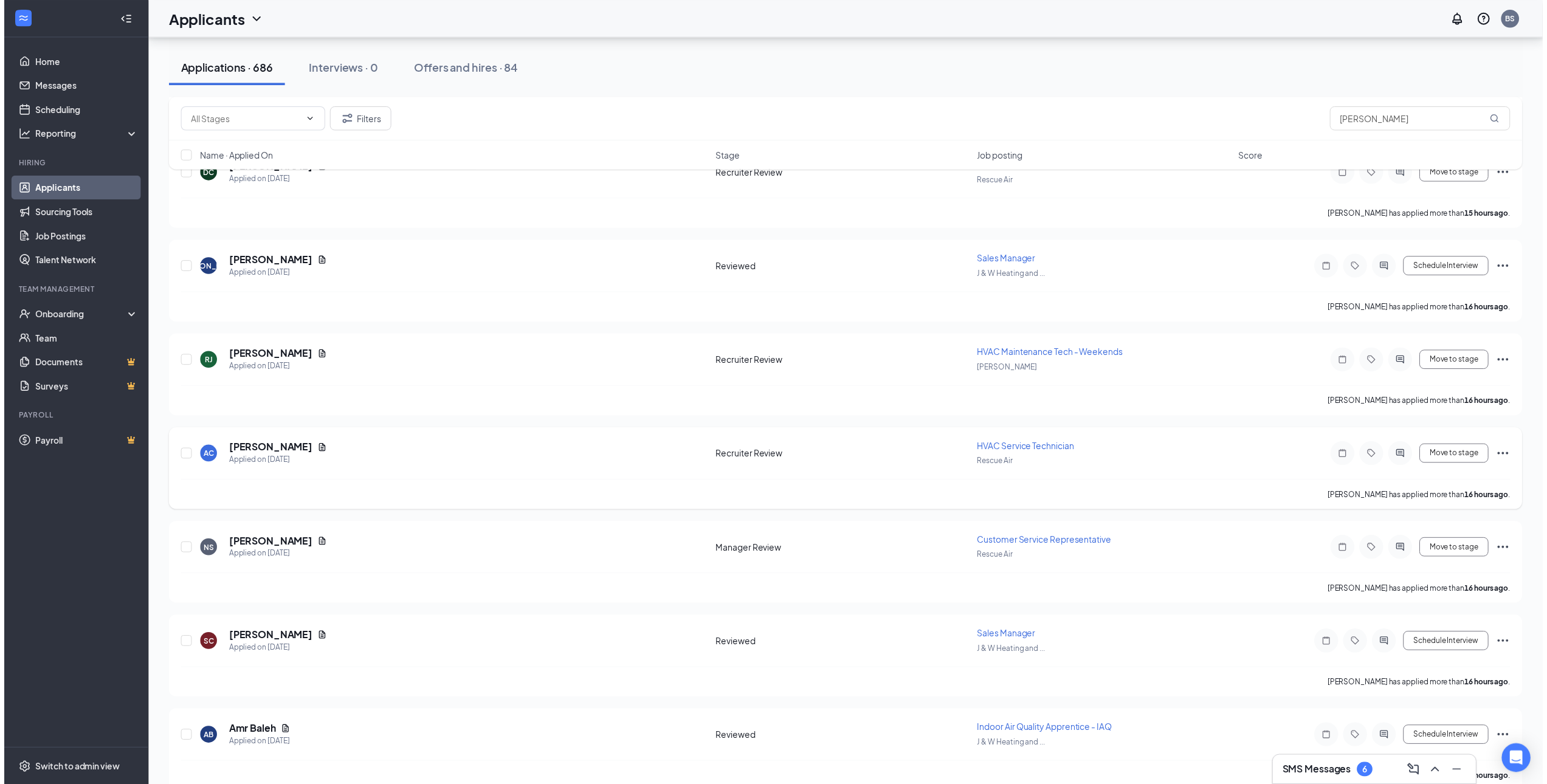
scroll to position [1519, 0]
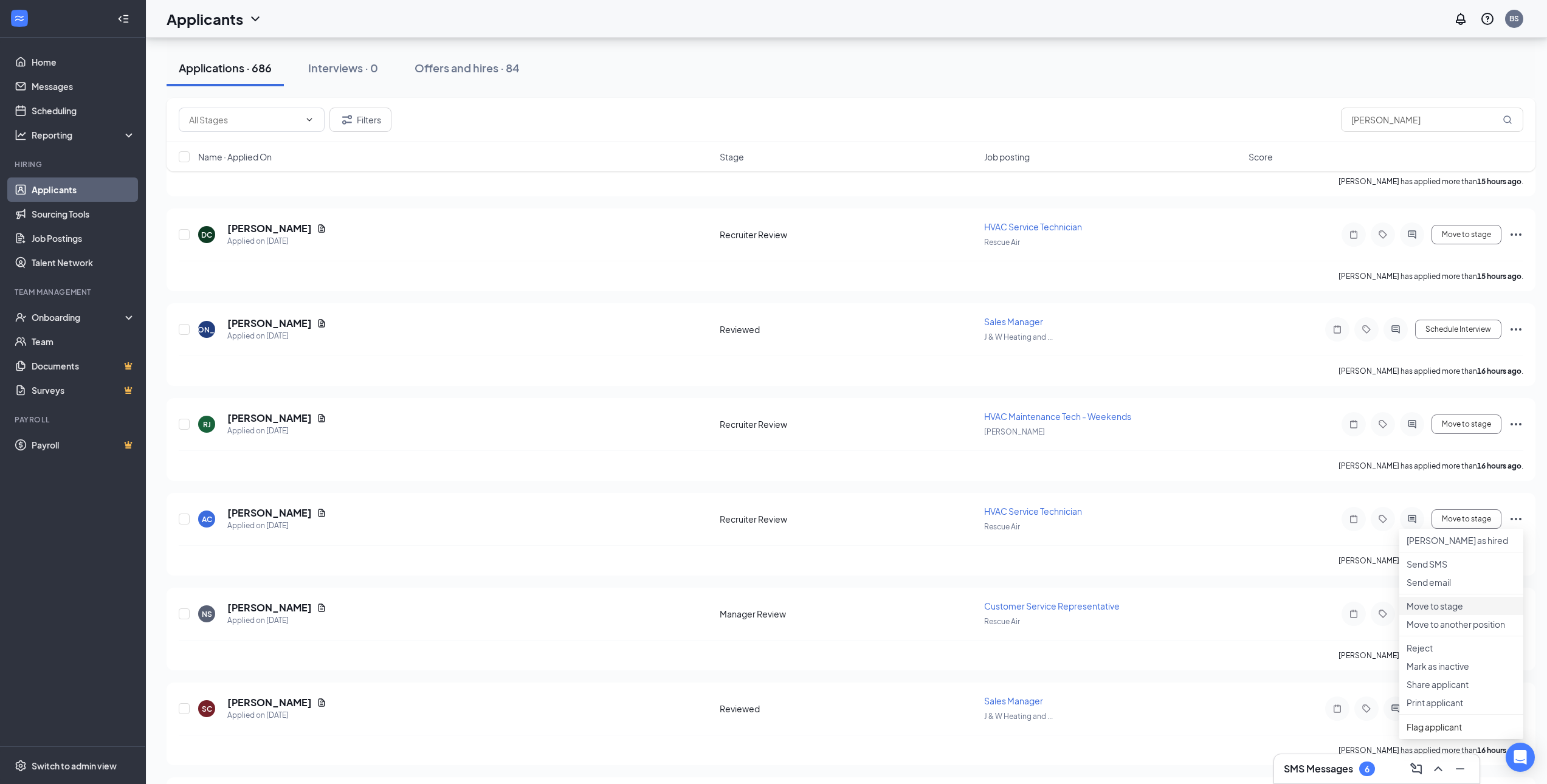
click at [1457, 612] on p "Move to stage" at bounding box center [1461, 605] width 110 height 12
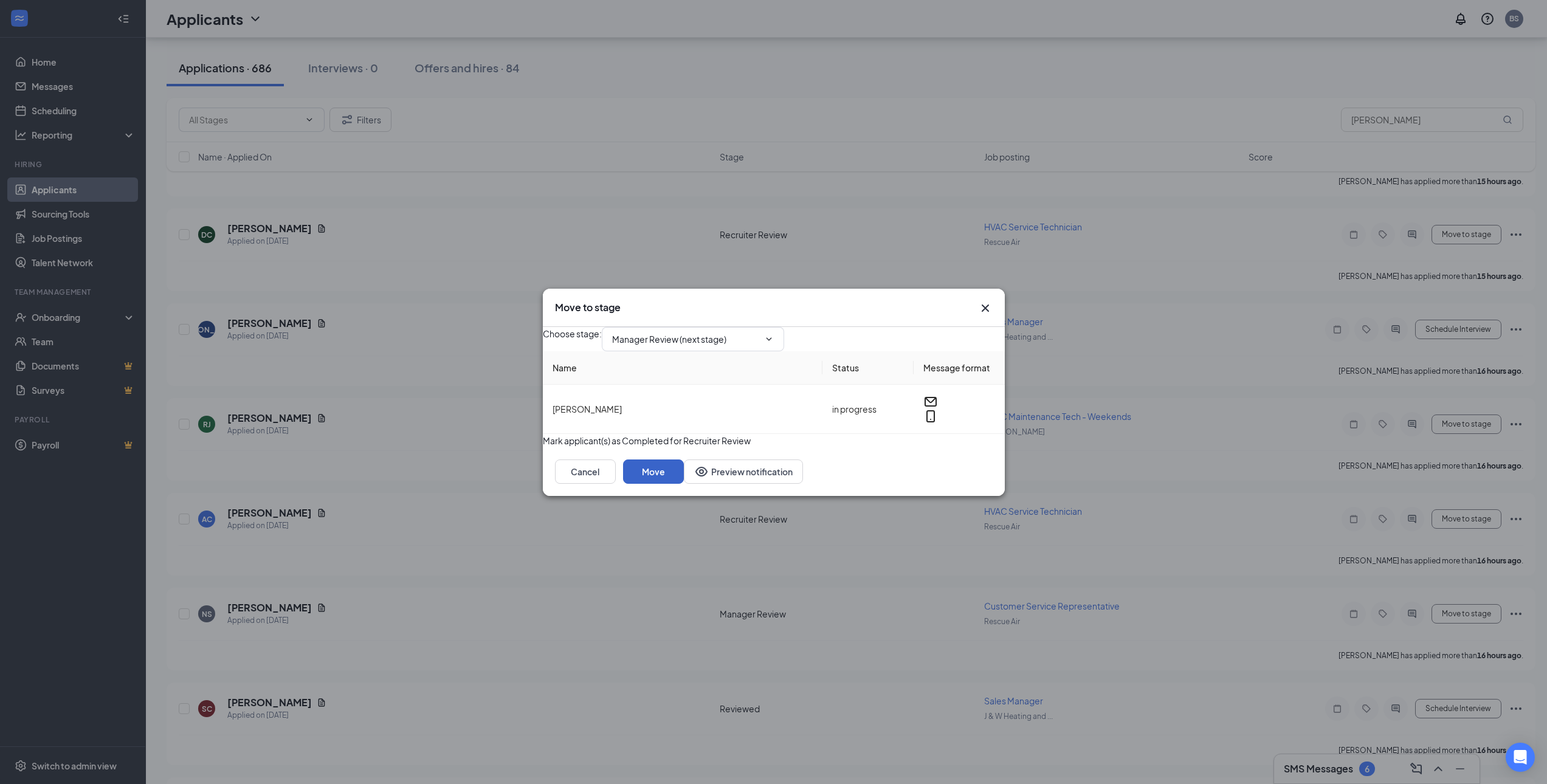
click at [684, 484] on button "Move" at bounding box center [654, 471] width 61 height 25
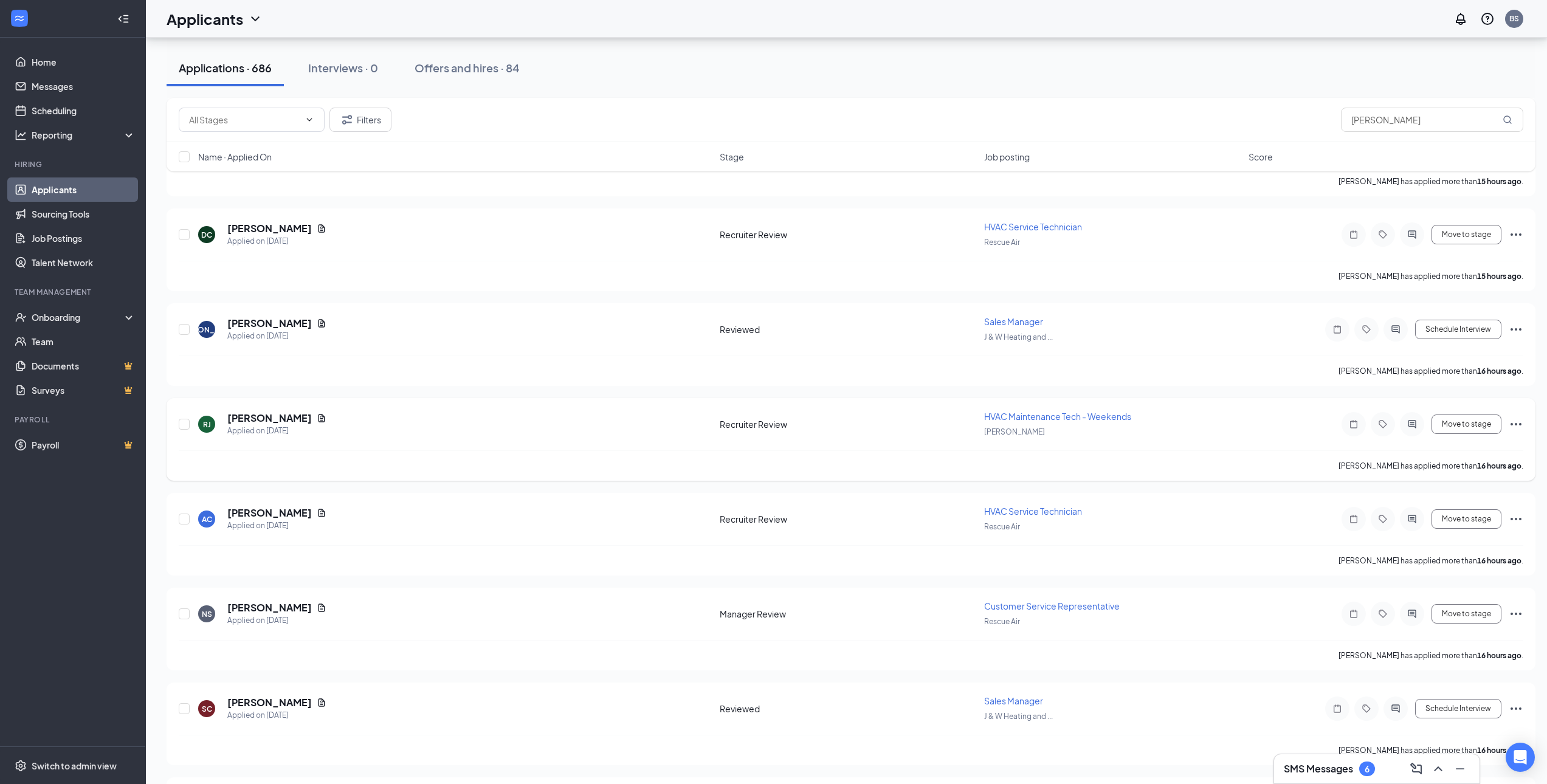
click at [1517, 426] on icon "Ellipses" at bounding box center [1515, 424] width 15 height 15
click at [1434, 517] on p "Move to stage" at bounding box center [1461, 510] width 110 height 12
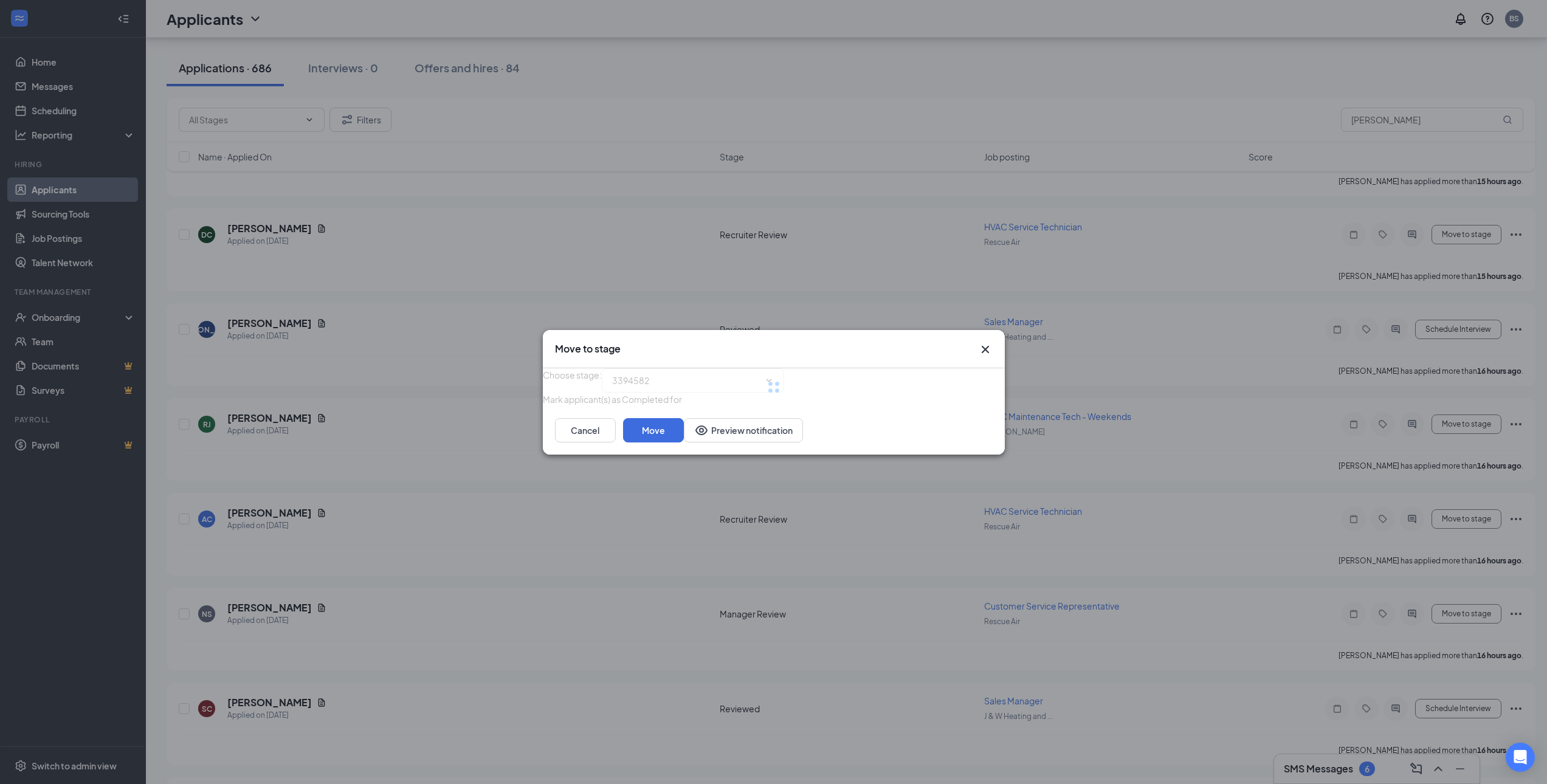
type input "Manager Review (next stage)"
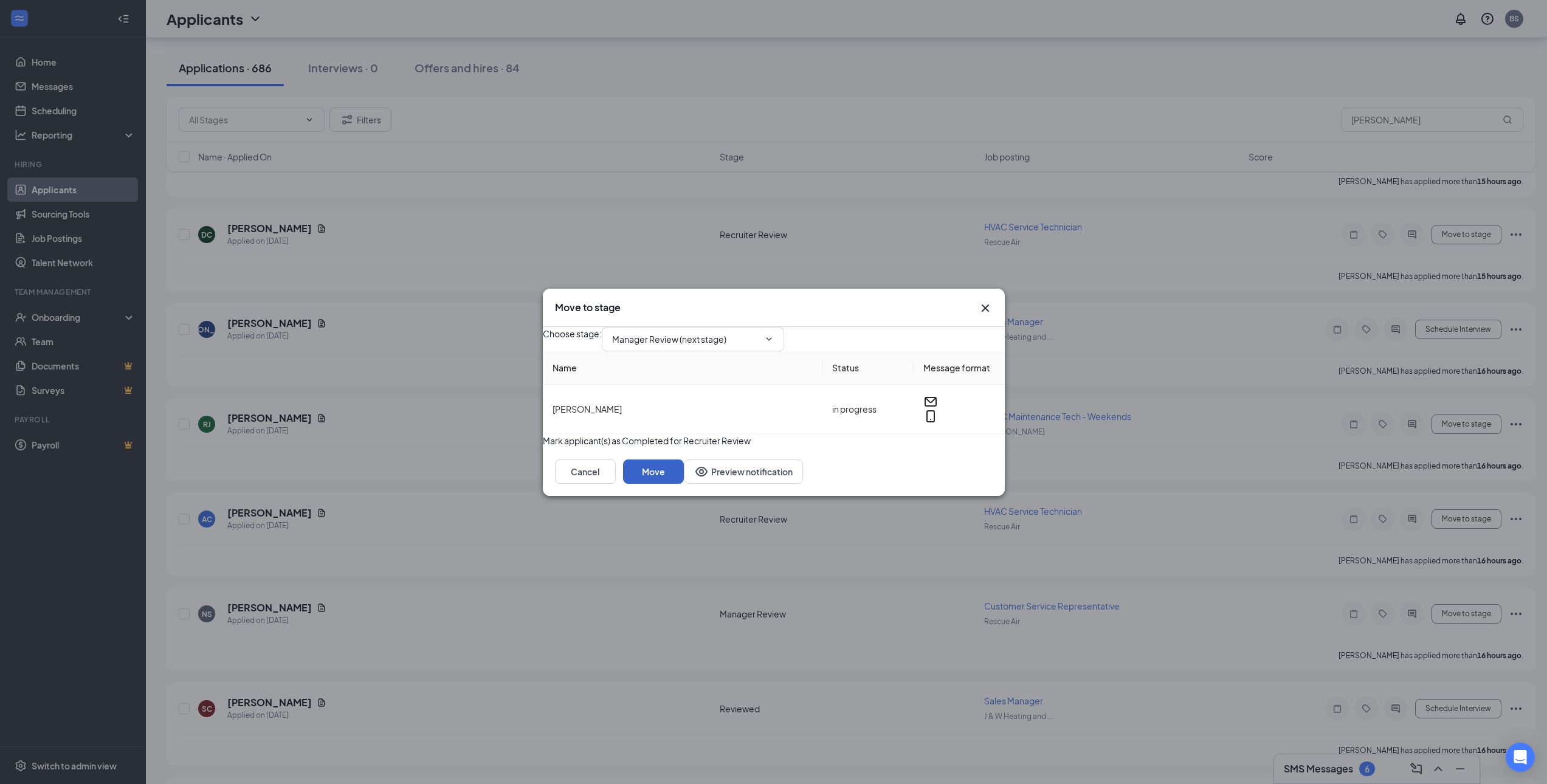
click at [684, 484] on button "Move" at bounding box center [654, 471] width 61 height 25
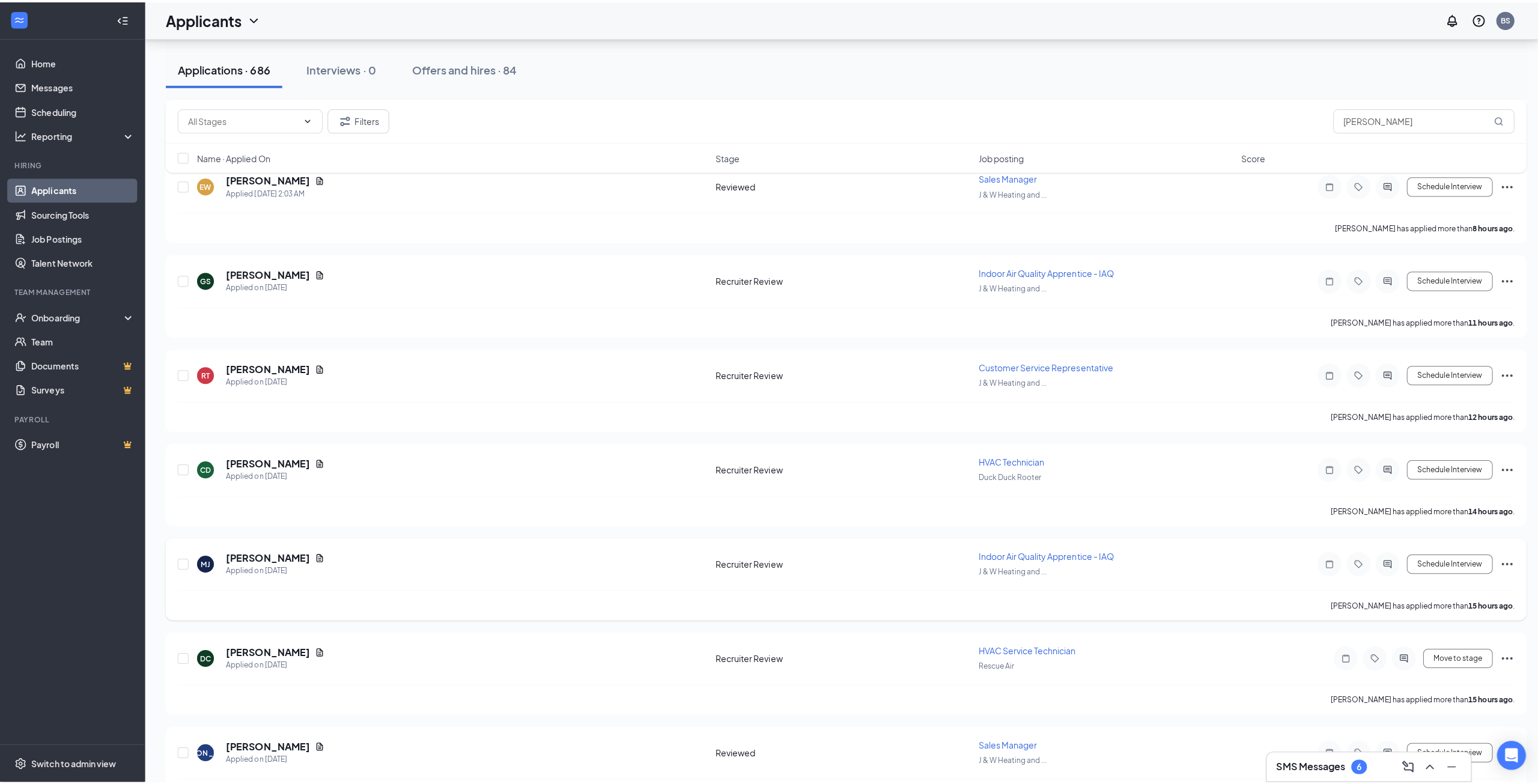
scroll to position [1141, 0]
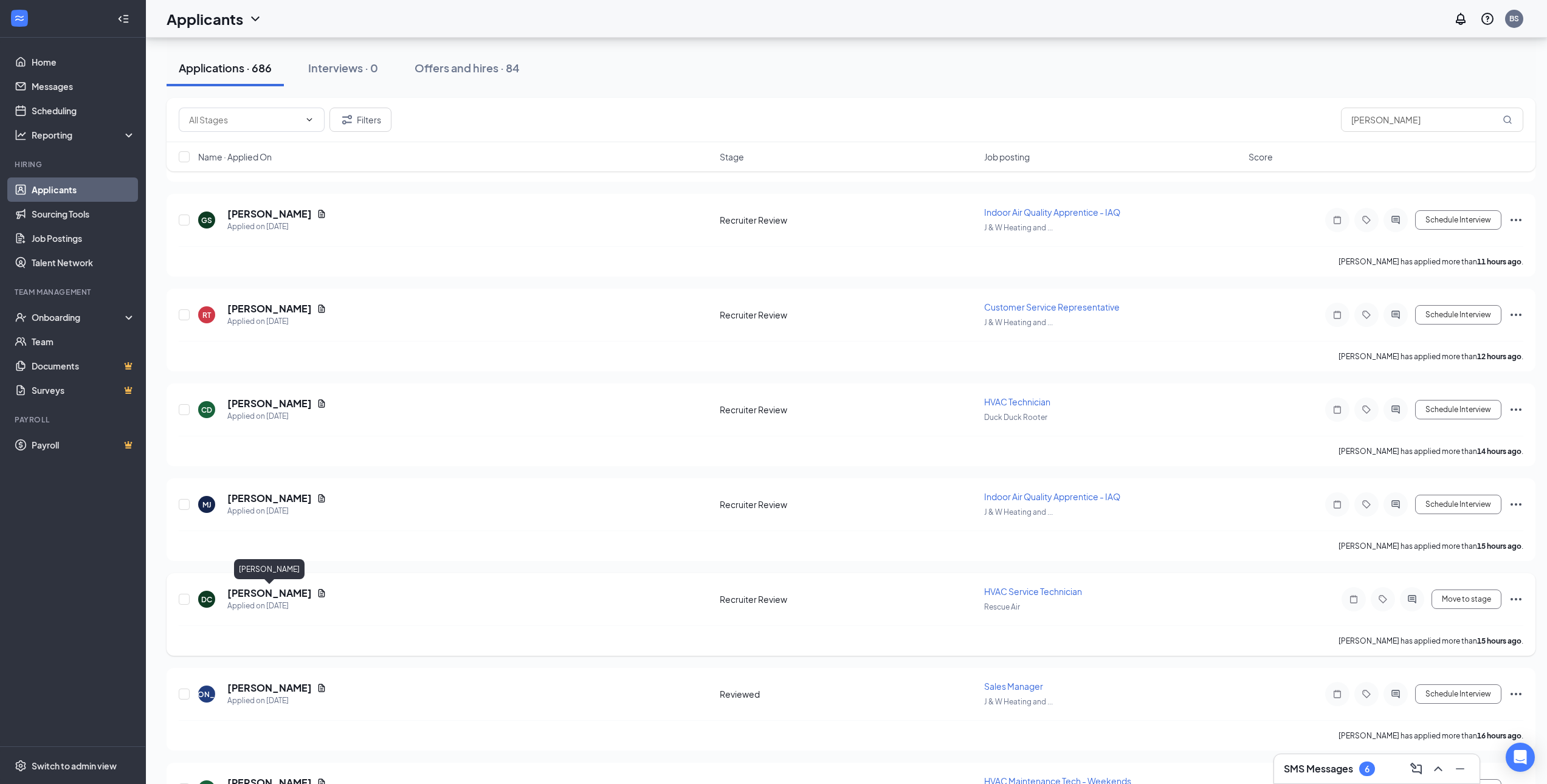
click at [271, 587] on h5 "Dwayne Cathcart" at bounding box center [270, 593] width 85 height 14
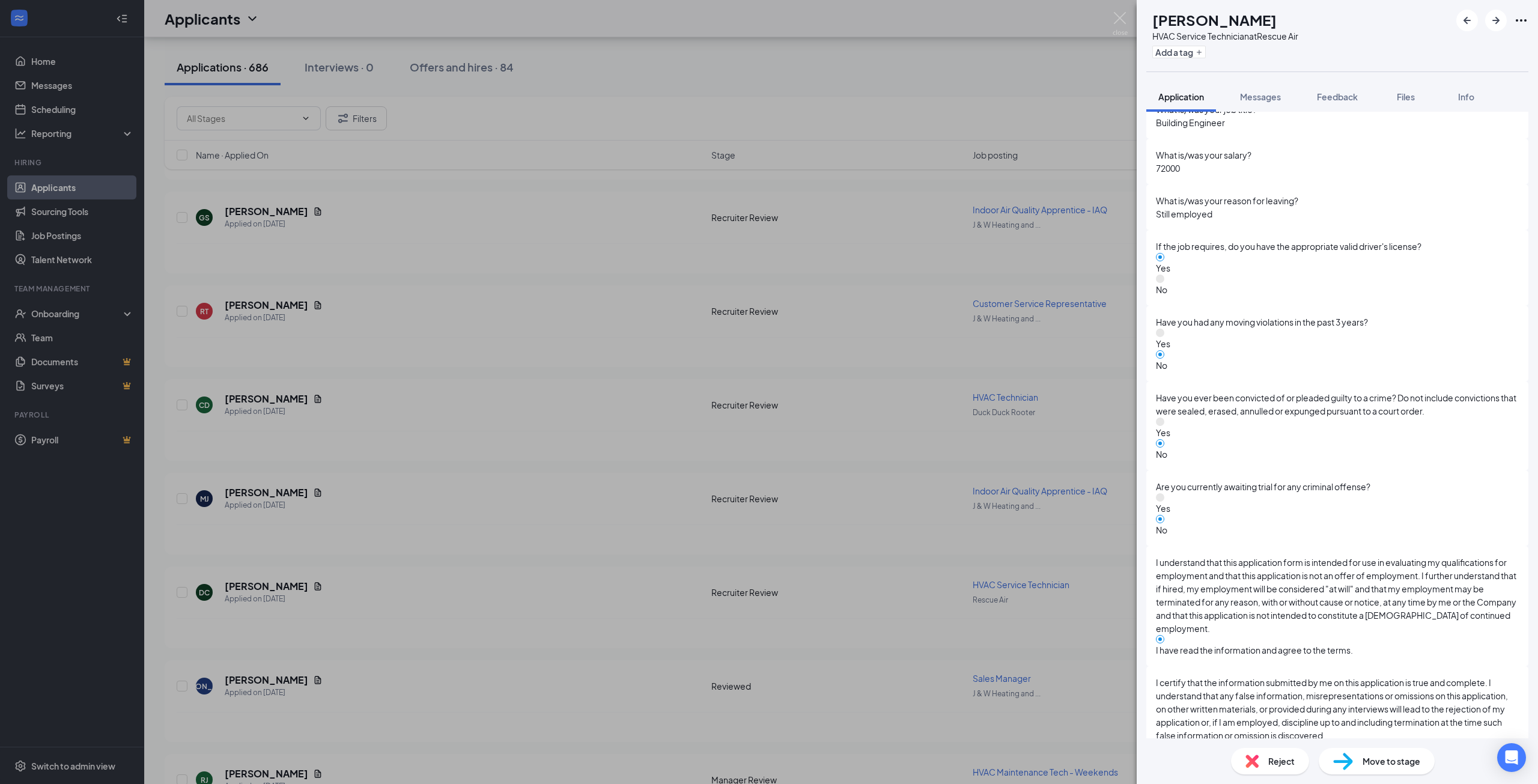
scroll to position [2561, 0]
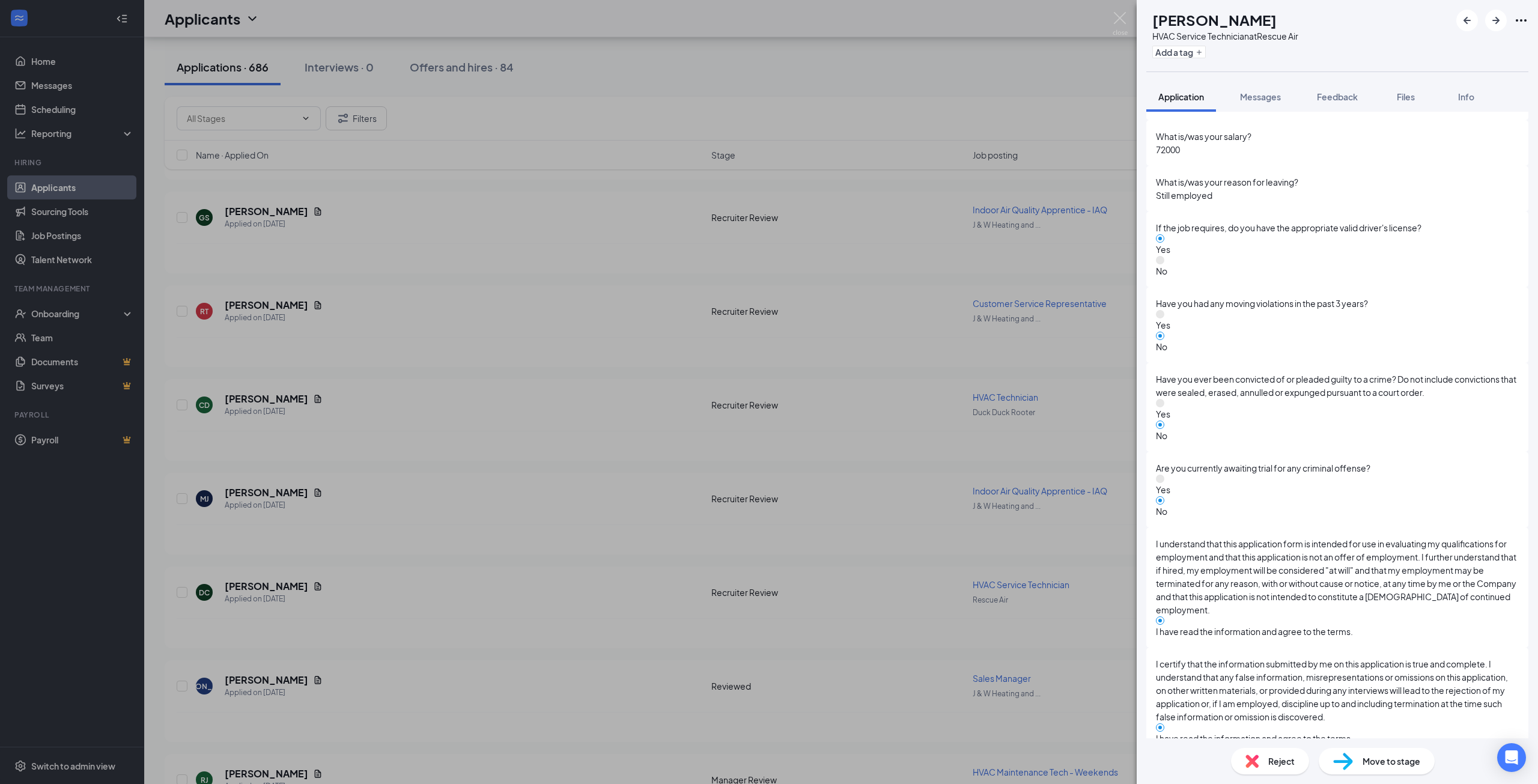
scroll to position [2496, 0]
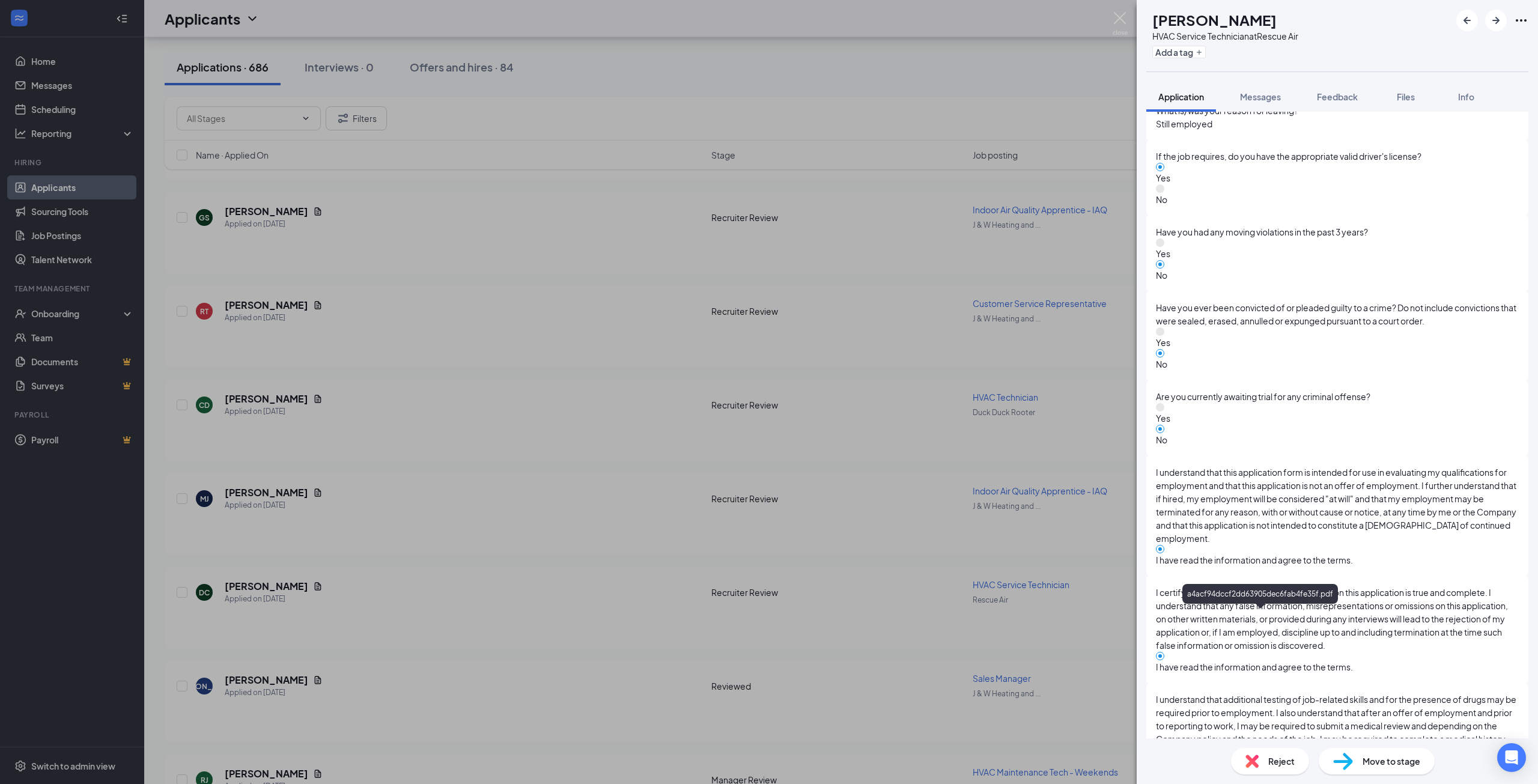
click at [1281, 93] on span "Messages" at bounding box center [1261, 97] width 41 height 11
click at [1264, 98] on span "Messages" at bounding box center [1261, 97] width 41 height 11
click at [1264, 104] on button "Messages" at bounding box center [1260, 97] width 64 height 30
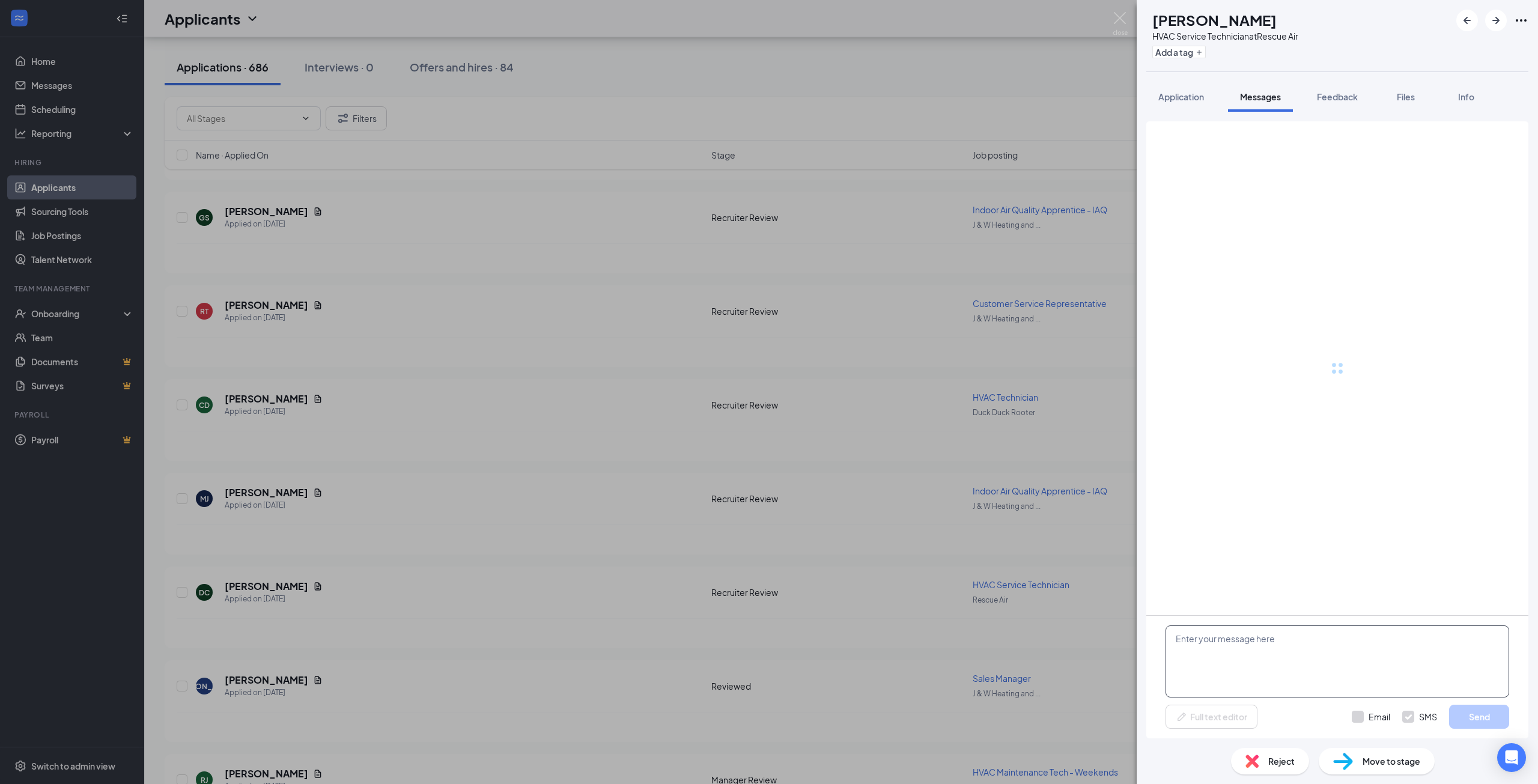
click at [1248, 650] on textarea at bounding box center [1337, 661] width 344 height 72
paste textarea "Hi Jefferson, Thanks for applying with Duck Duck Rooter! We would like to sched…"
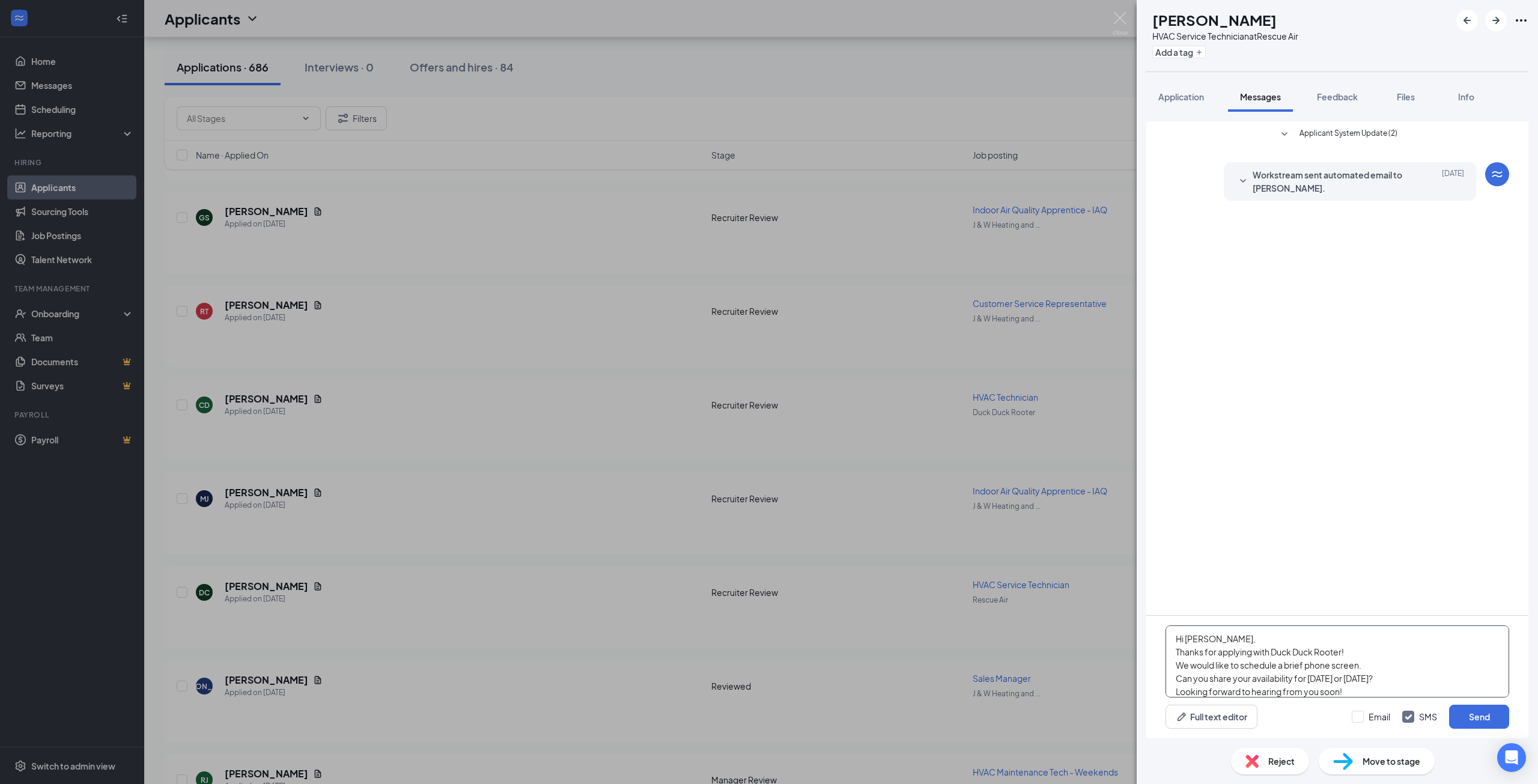
drag, startPoint x: 1236, startPoint y: 638, endPoint x: 1186, endPoint y: 637, distance: 50.0
click at [1186, 637] on textarea "Hi Jefferson, Thanks for applying with Duck Duck Rooter! We would like to sched…" at bounding box center [1337, 661] width 344 height 72
drag, startPoint x: 1364, startPoint y: 651, endPoint x: 1272, endPoint y: 652, distance: 92.0
click at [1272, 652] on textarea "Hi Dwayne, Thanks for applying with Duck Duck Rooter! We would like to schedule…" at bounding box center [1337, 661] width 344 height 72
type textarea "Hi Dwayne, Thanks for applying with Rescue Air and Plumbing! We would like to s…"
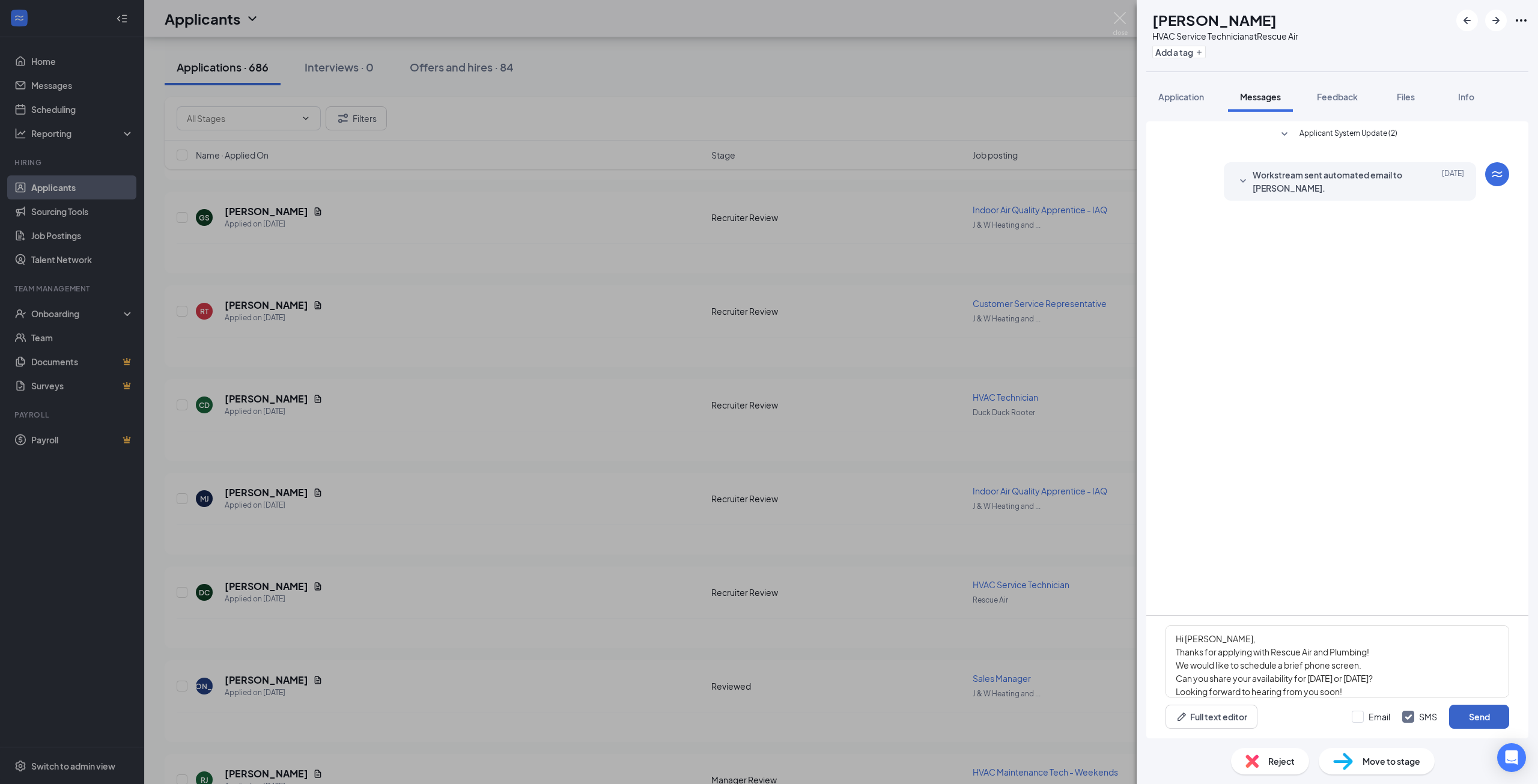
click at [1474, 721] on button "Send" at bounding box center [1479, 717] width 61 height 24
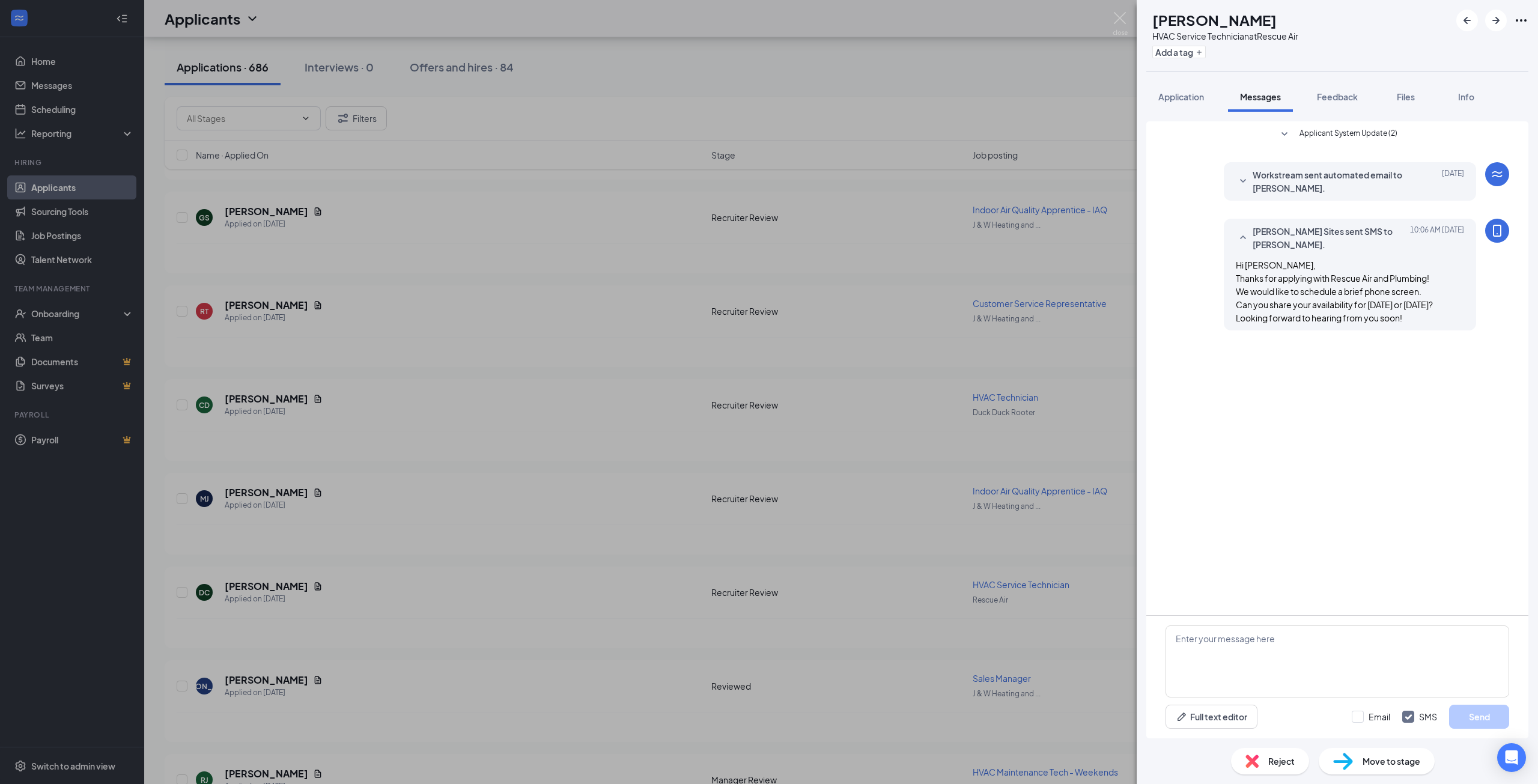
click at [679, 434] on div "DC Dwayne Cathcart HVAC Service Technician at Rescue Air Add a tag Application …" at bounding box center [769, 392] width 1538 height 784
click at [888, 610] on div "DC Dwayne Cathcart Applied on Sep 15 Recruiter Review HVAC Service Technician R…" at bounding box center [841, 598] width 1329 height 40
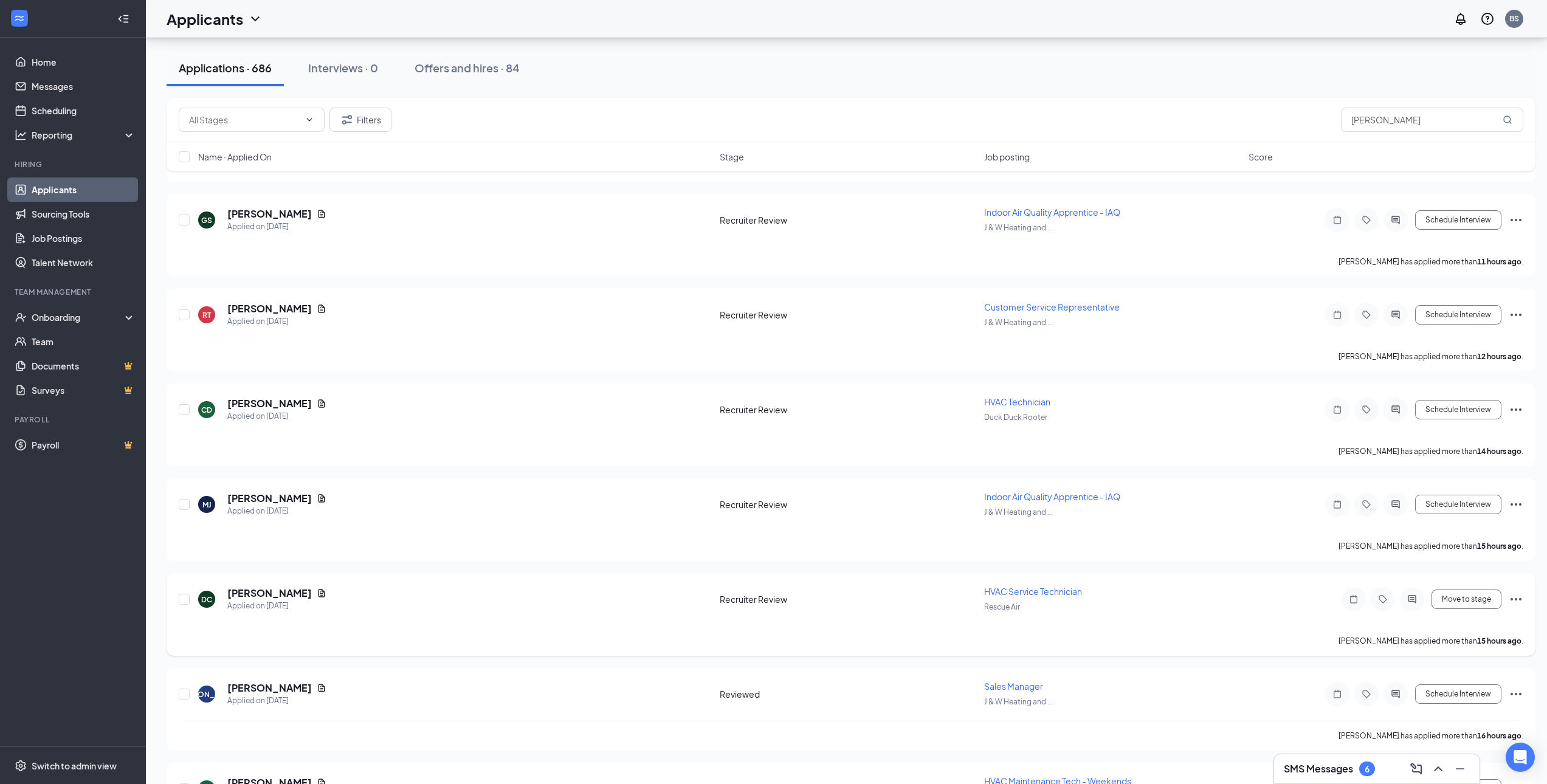
click at [1512, 598] on icon "Ellipses" at bounding box center [1515, 598] width 11 height 2
click at [1442, 692] on p "Move to stage" at bounding box center [1461, 685] width 110 height 12
type input "Manager Review (next stage)"
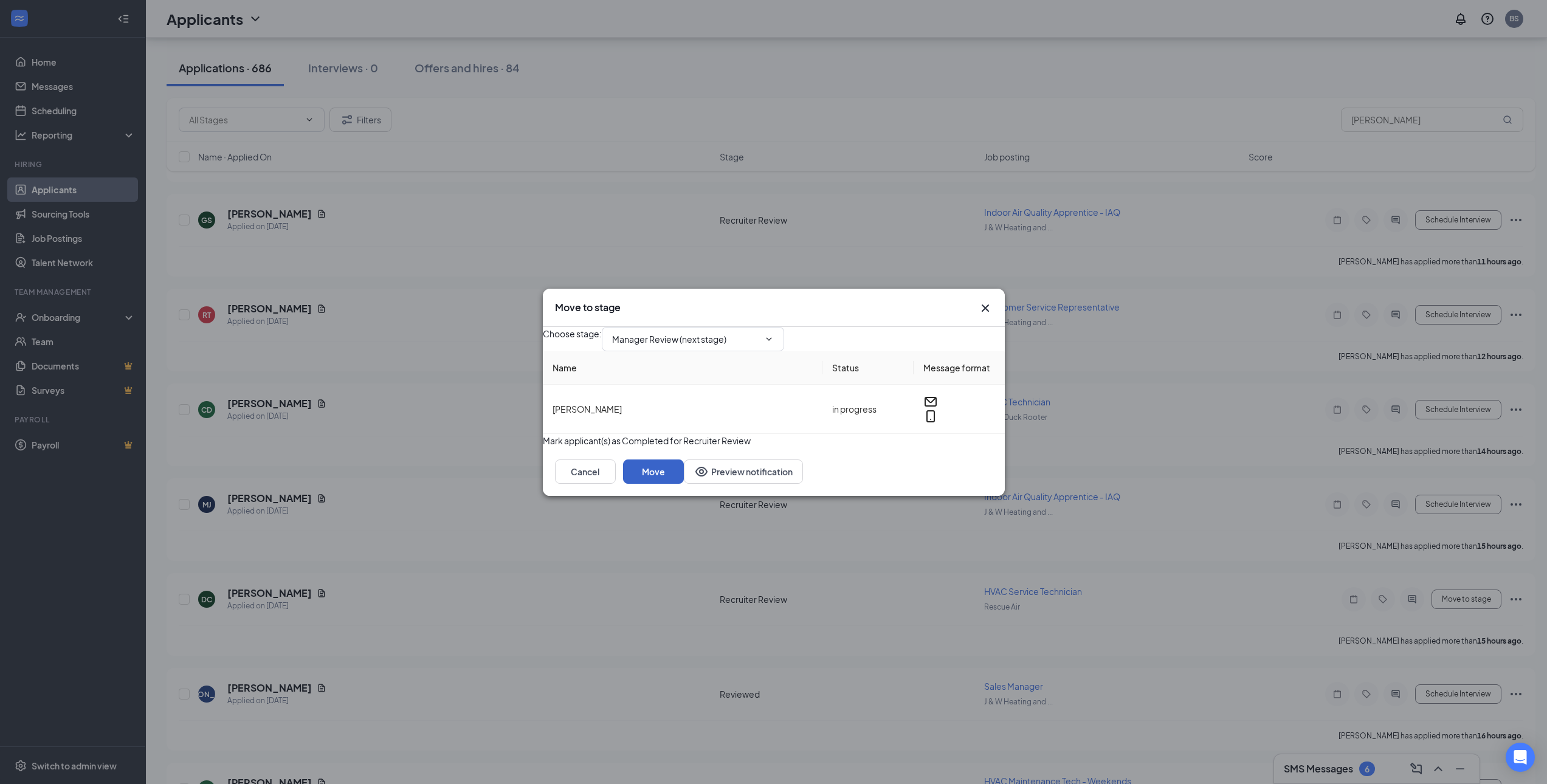
click at [684, 484] on button "Move" at bounding box center [654, 471] width 61 height 25
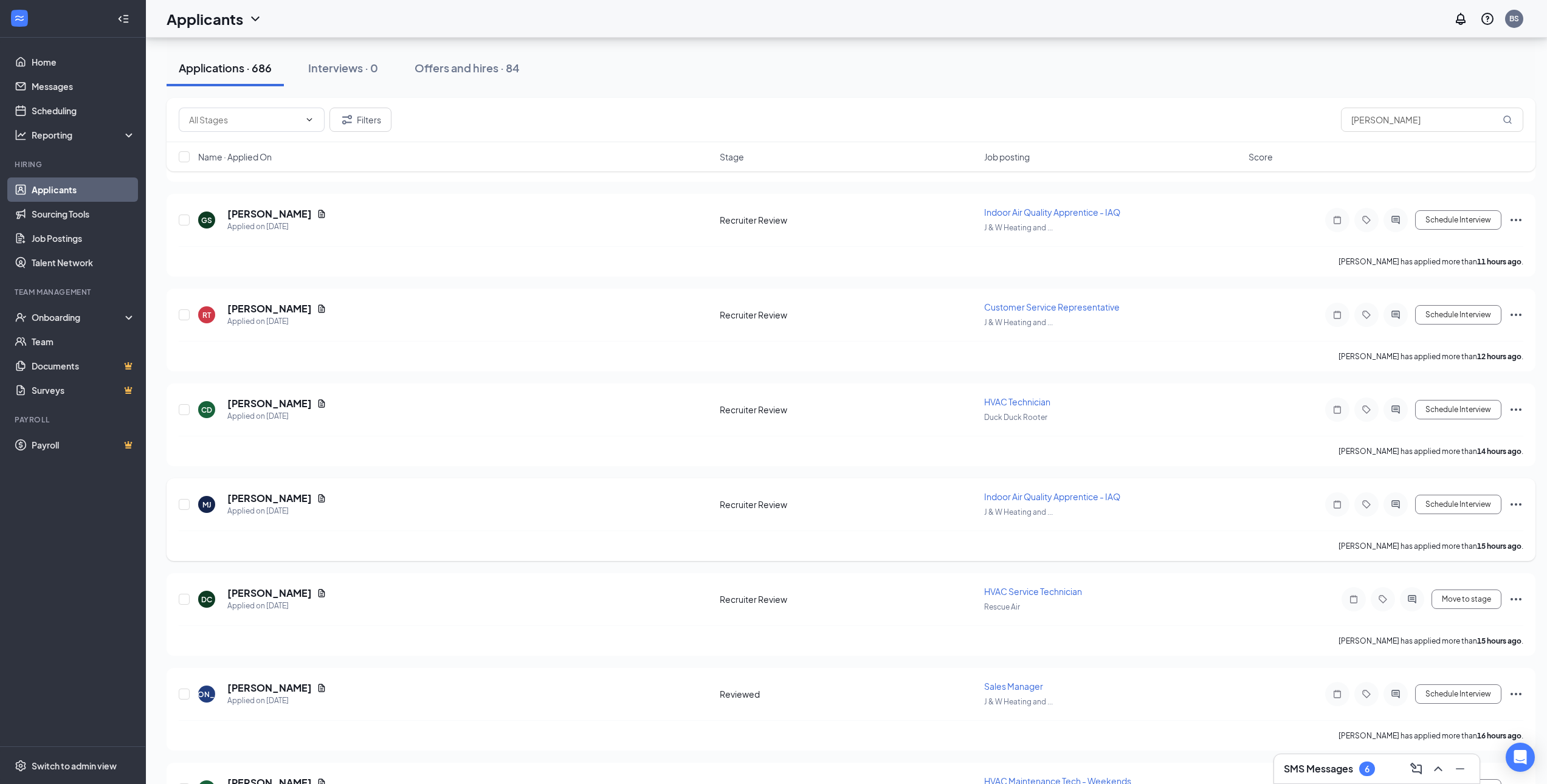
click at [1514, 505] on icon "Ellipses" at bounding box center [1515, 504] width 11 height 2
click at [1429, 597] on p "Move to stage" at bounding box center [1461, 590] width 110 height 12
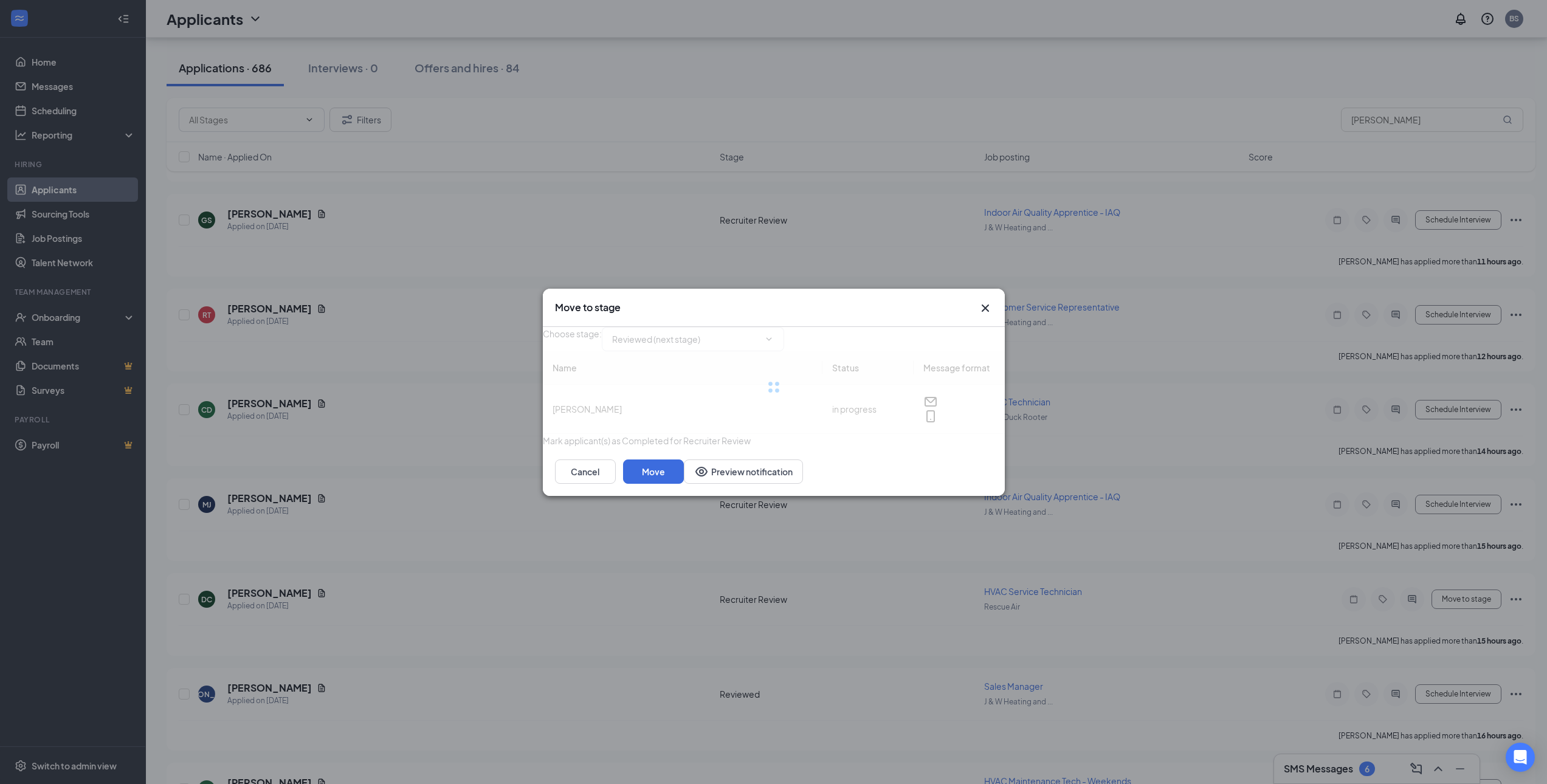
type input "Reviewed (next stage)"
click at [684, 484] on button "Move" at bounding box center [654, 471] width 61 height 25
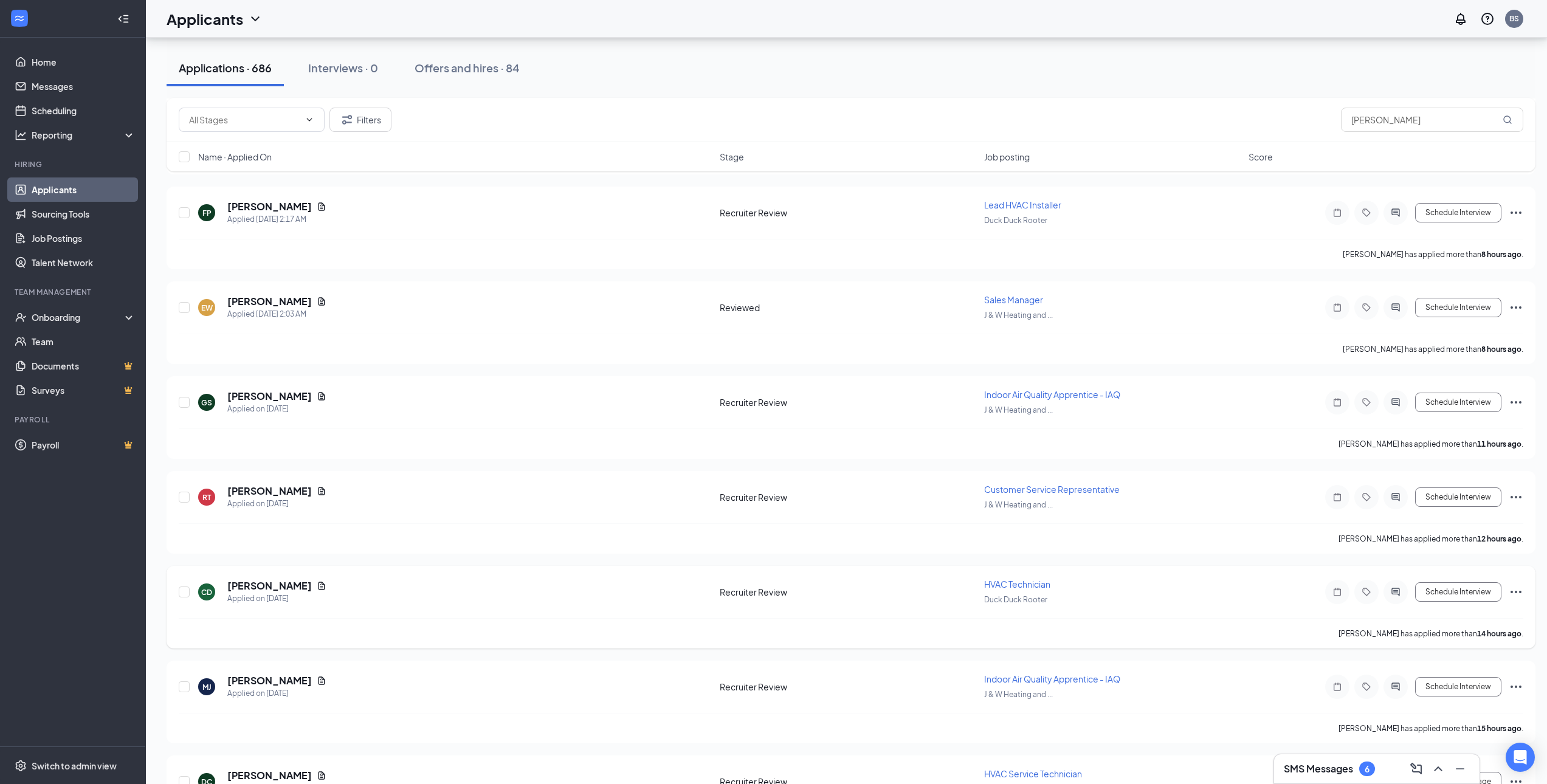
scroll to position [1033, 0]
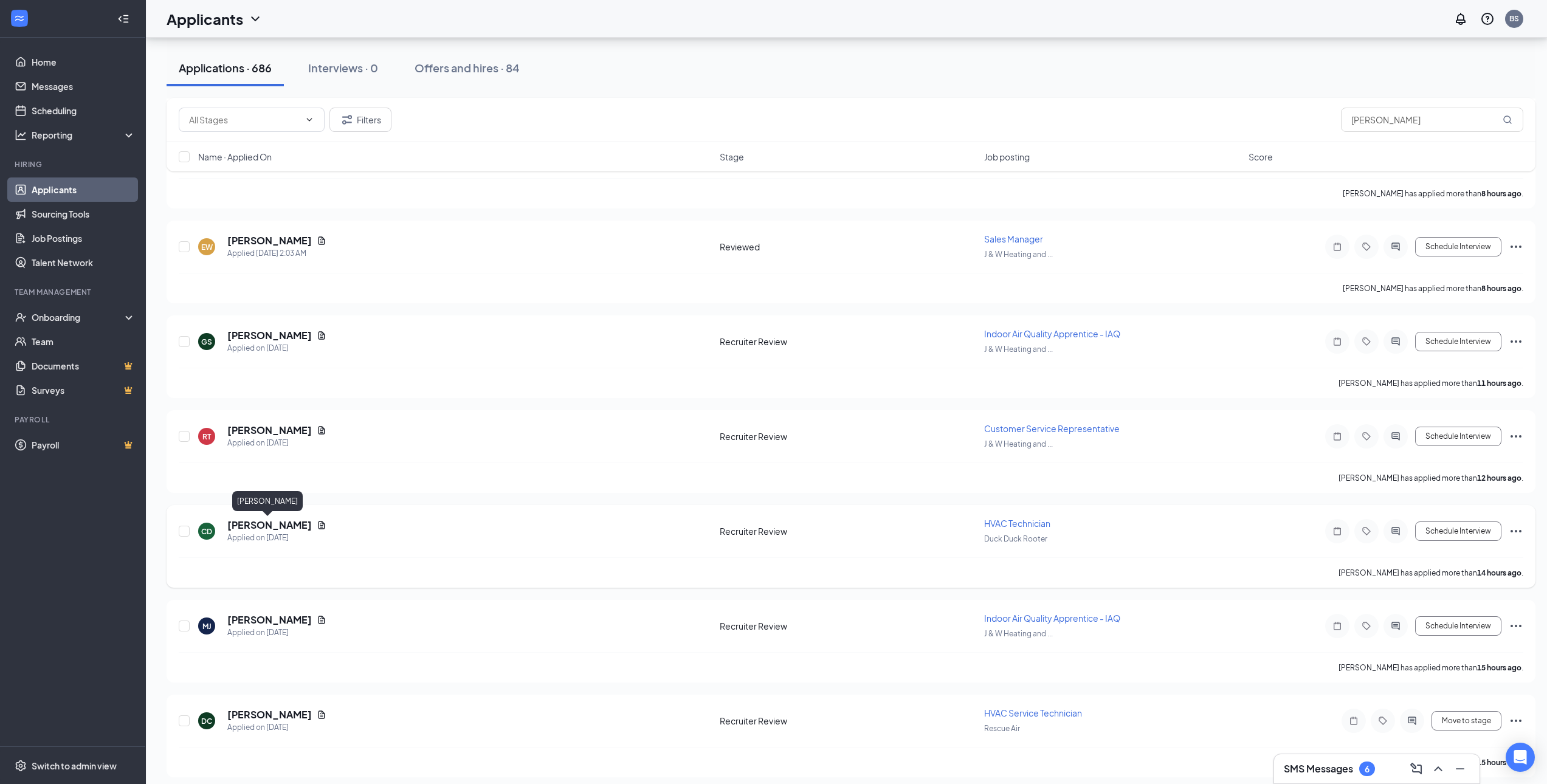
click at [247, 525] on h5 "Charles DeVito" at bounding box center [270, 525] width 85 height 14
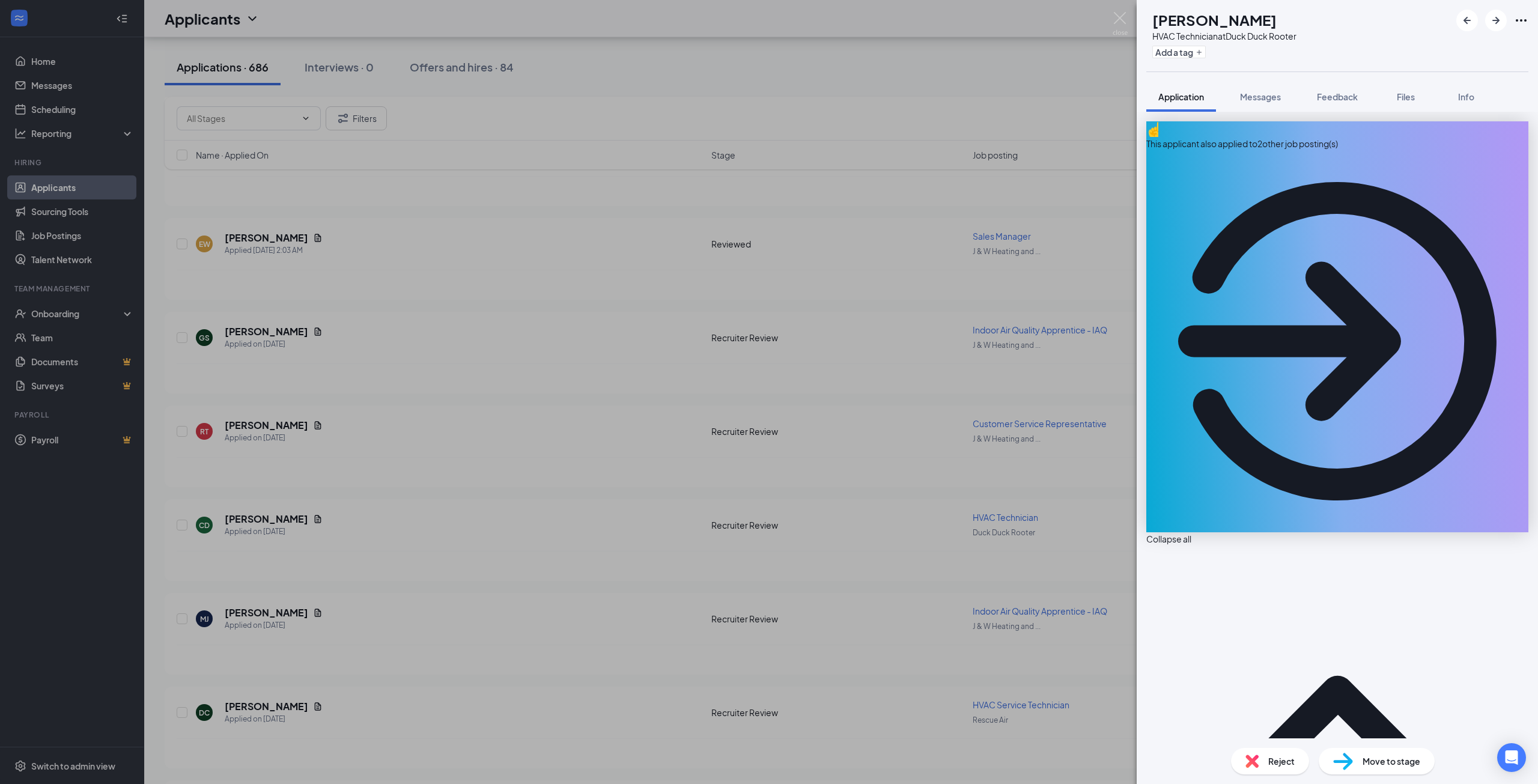
click at [1295, 137] on div "This applicant also applied to 2 other job posting(s)" at bounding box center [1337, 144] width 382 height 14
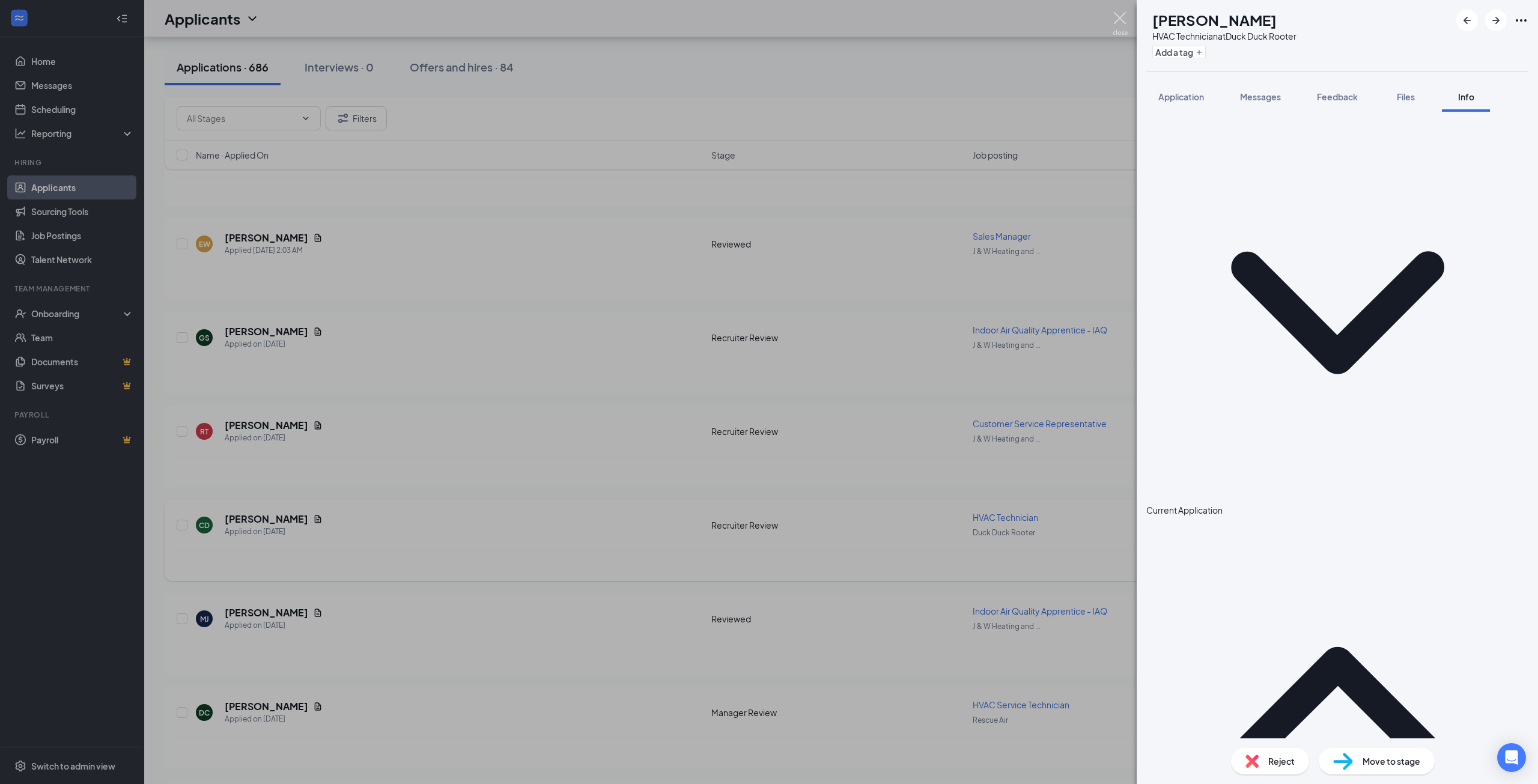
click at [1123, 21] on img at bounding box center [1119, 23] width 15 height 23
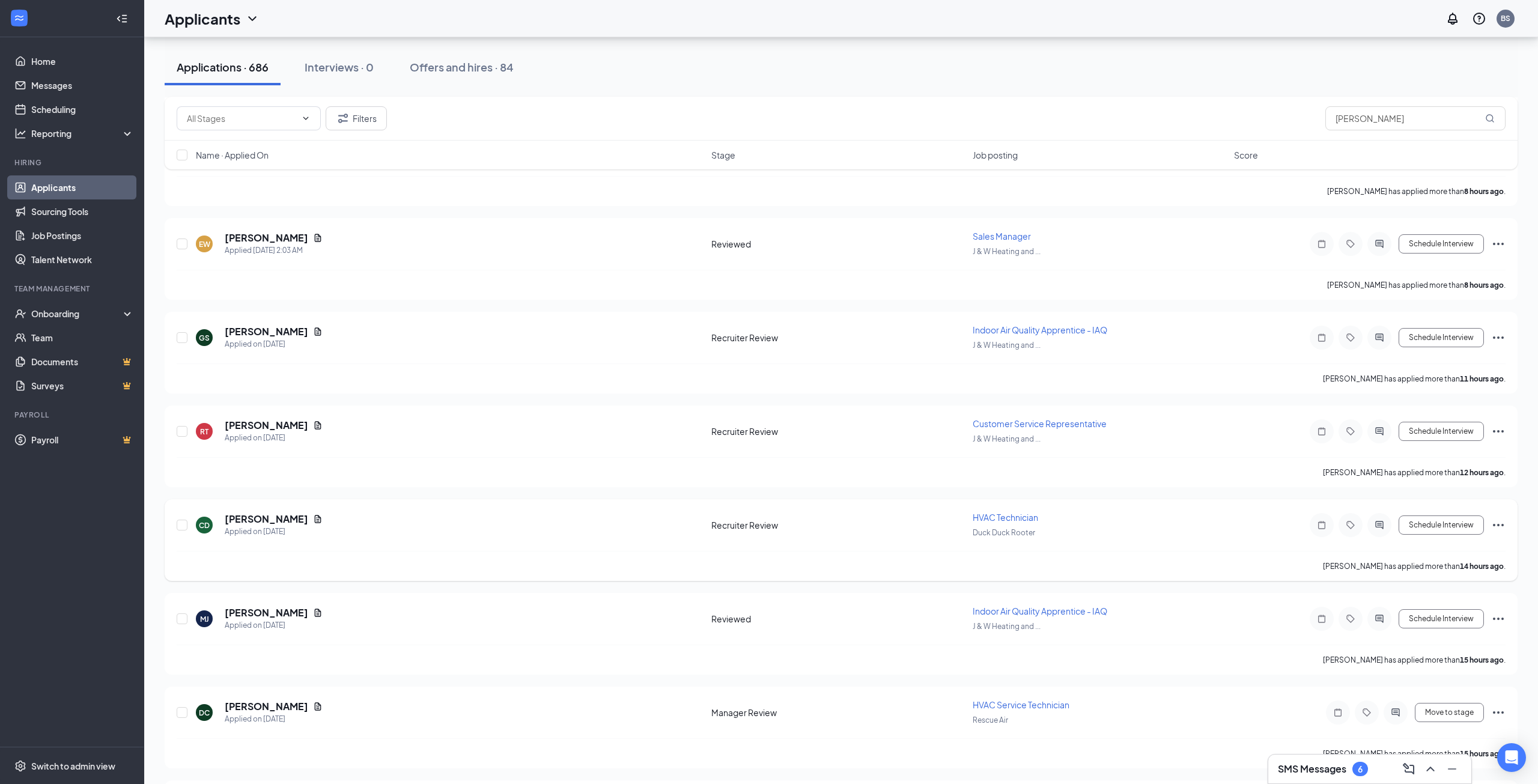
click at [265, 520] on h5 "Charles DeVito" at bounding box center [267, 519] width 84 height 14
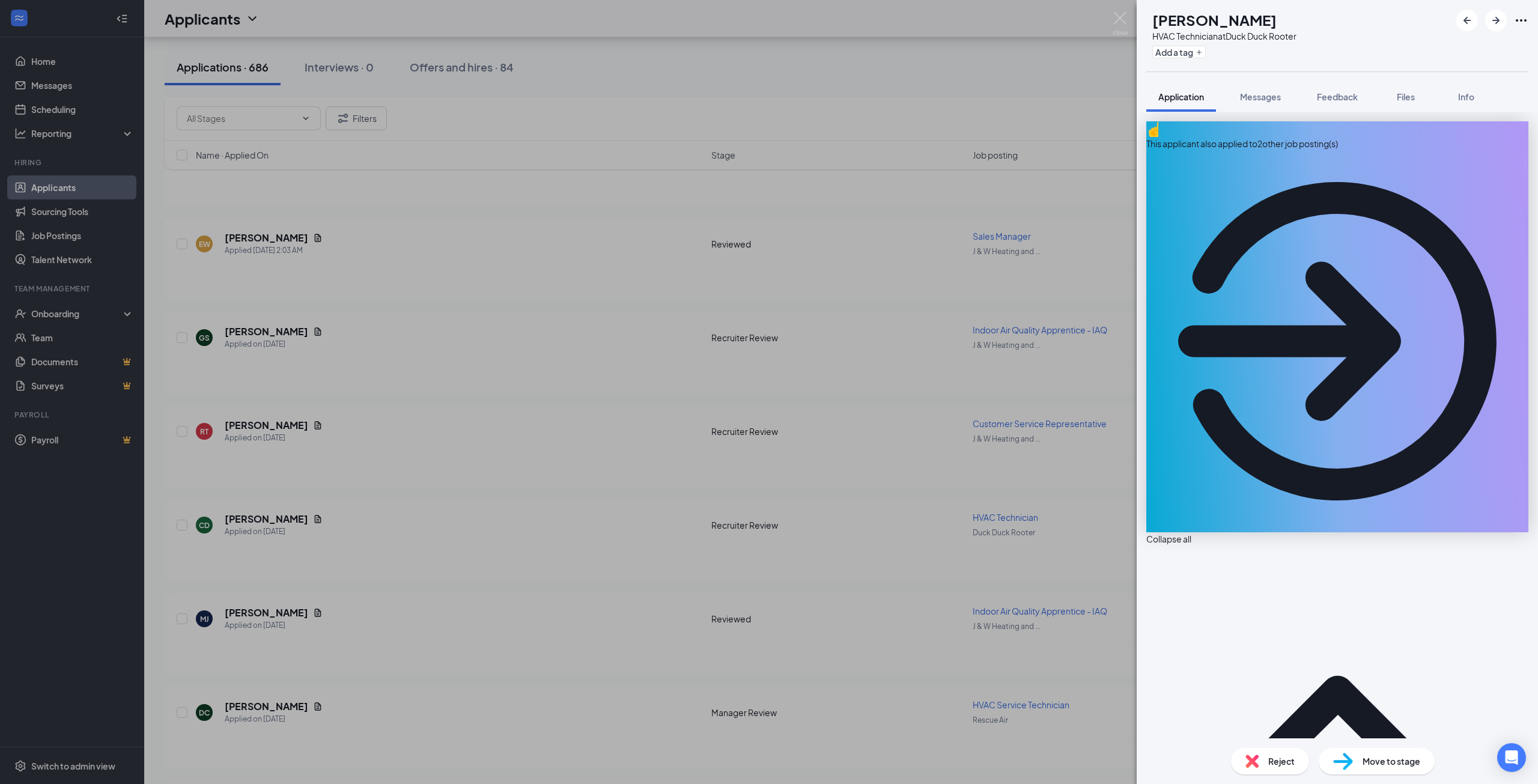
click at [600, 606] on div "CD Charles DeVito HVAC Technician at Duck Duck Rooter Add a tag Application Mes…" at bounding box center [769, 392] width 1538 height 784
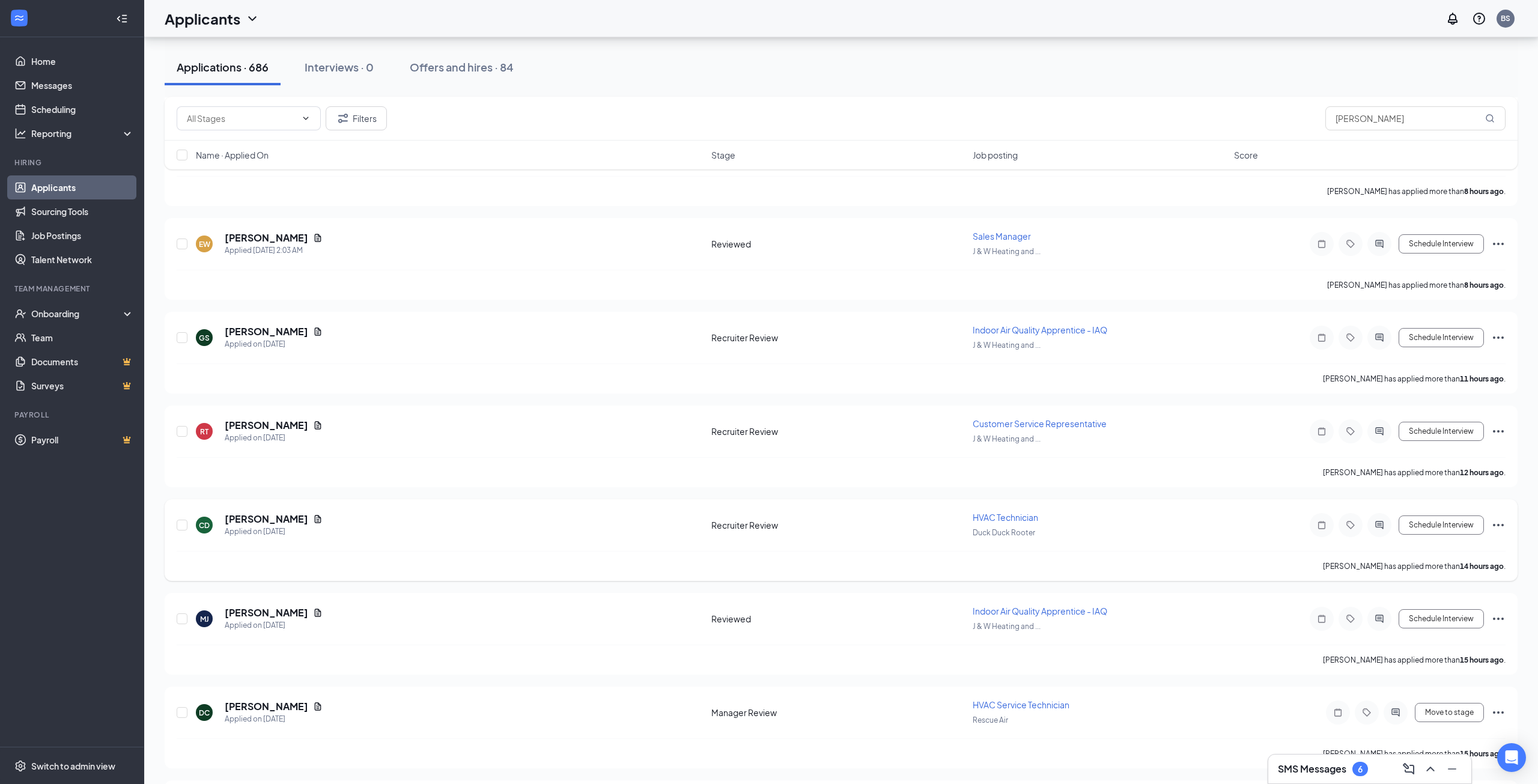
click at [1498, 527] on icon "Ellipses" at bounding box center [1498, 524] width 15 height 15
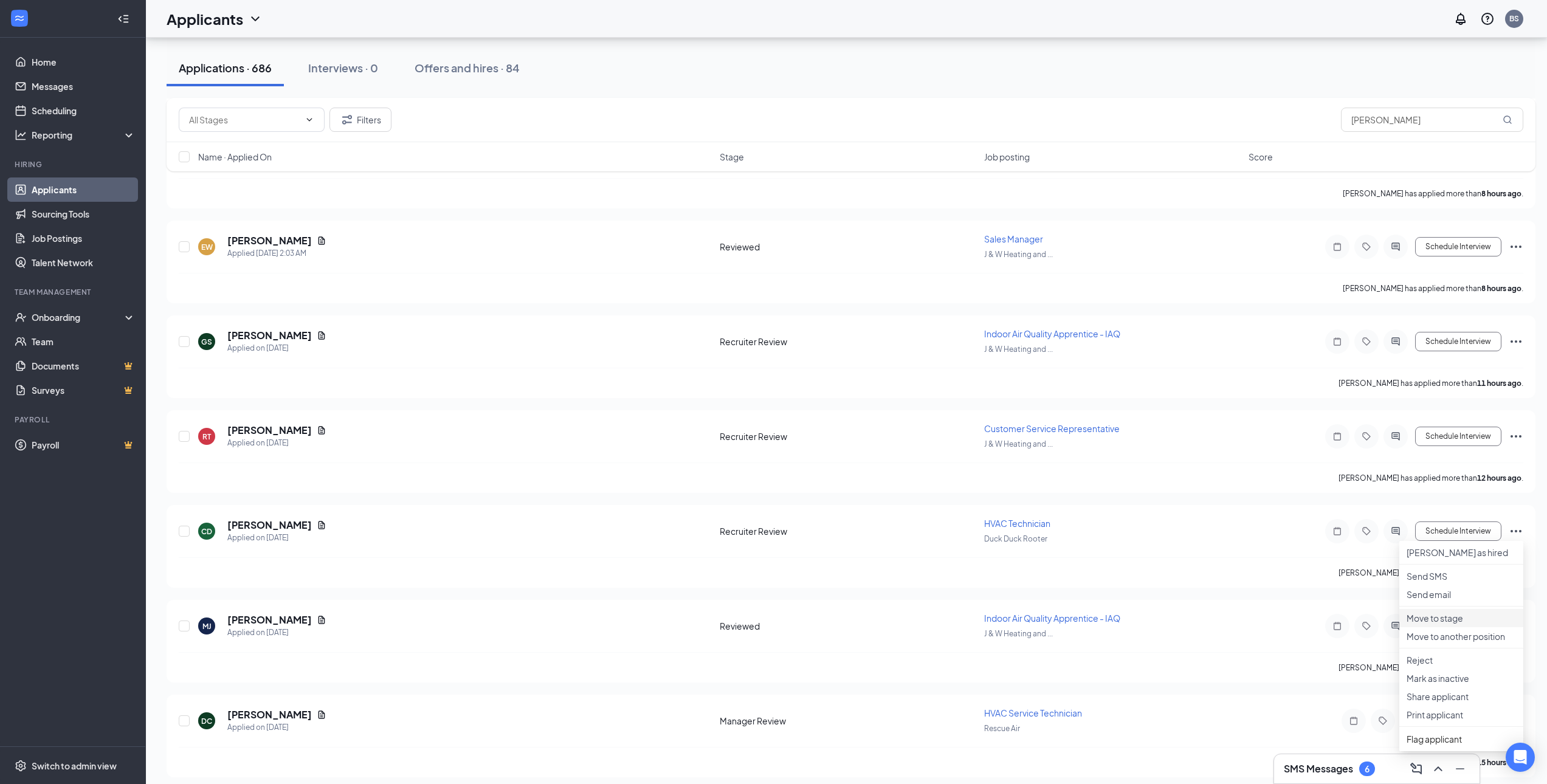
click at [1454, 624] on p "Move to stage" at bounding box center [1461, 618] width 110 height 12
type input "Reviewed (next stage)"
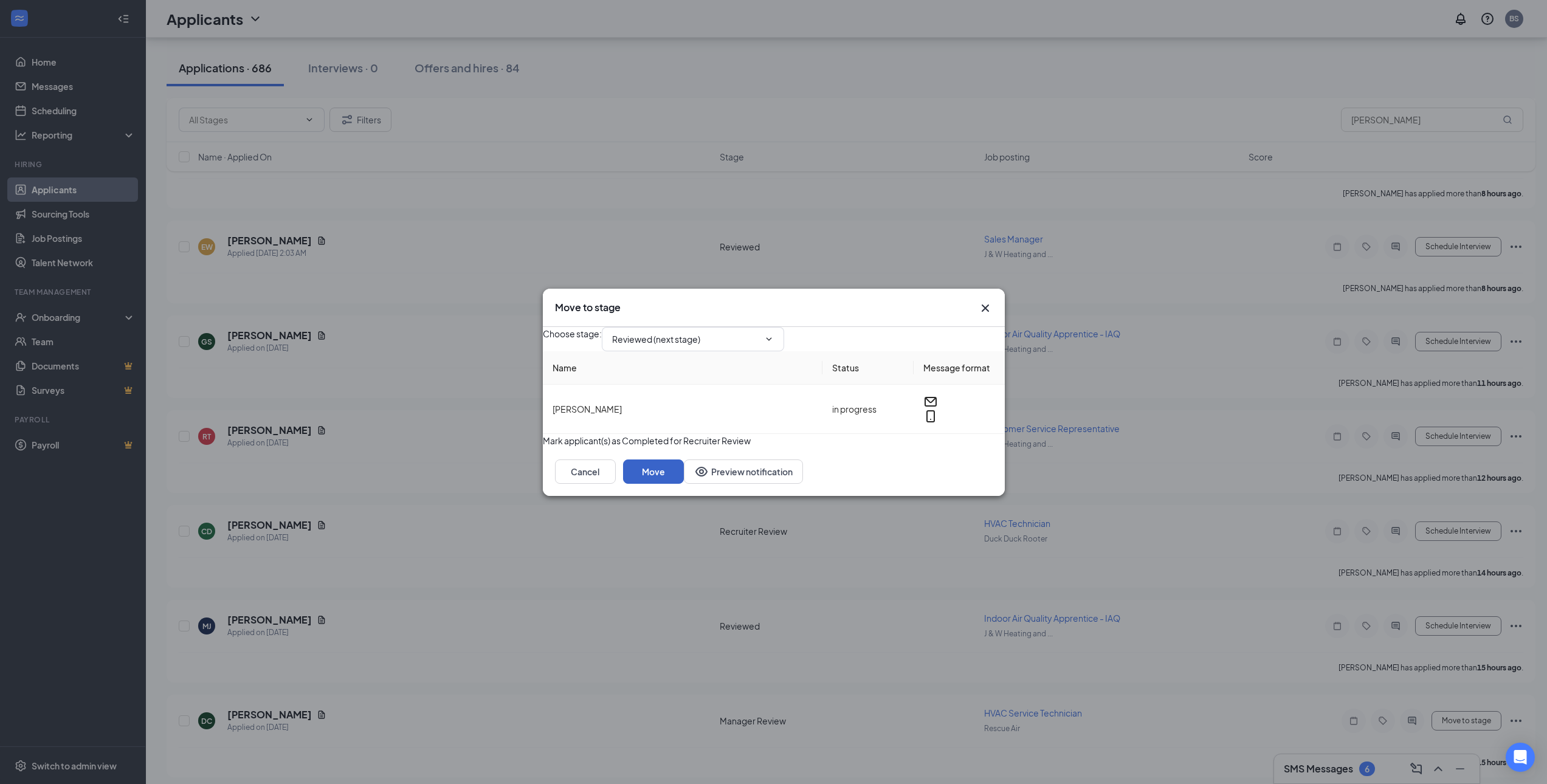
click at [684, 484] on button "Move" at bounding box center [654, 471] width 61 height 25
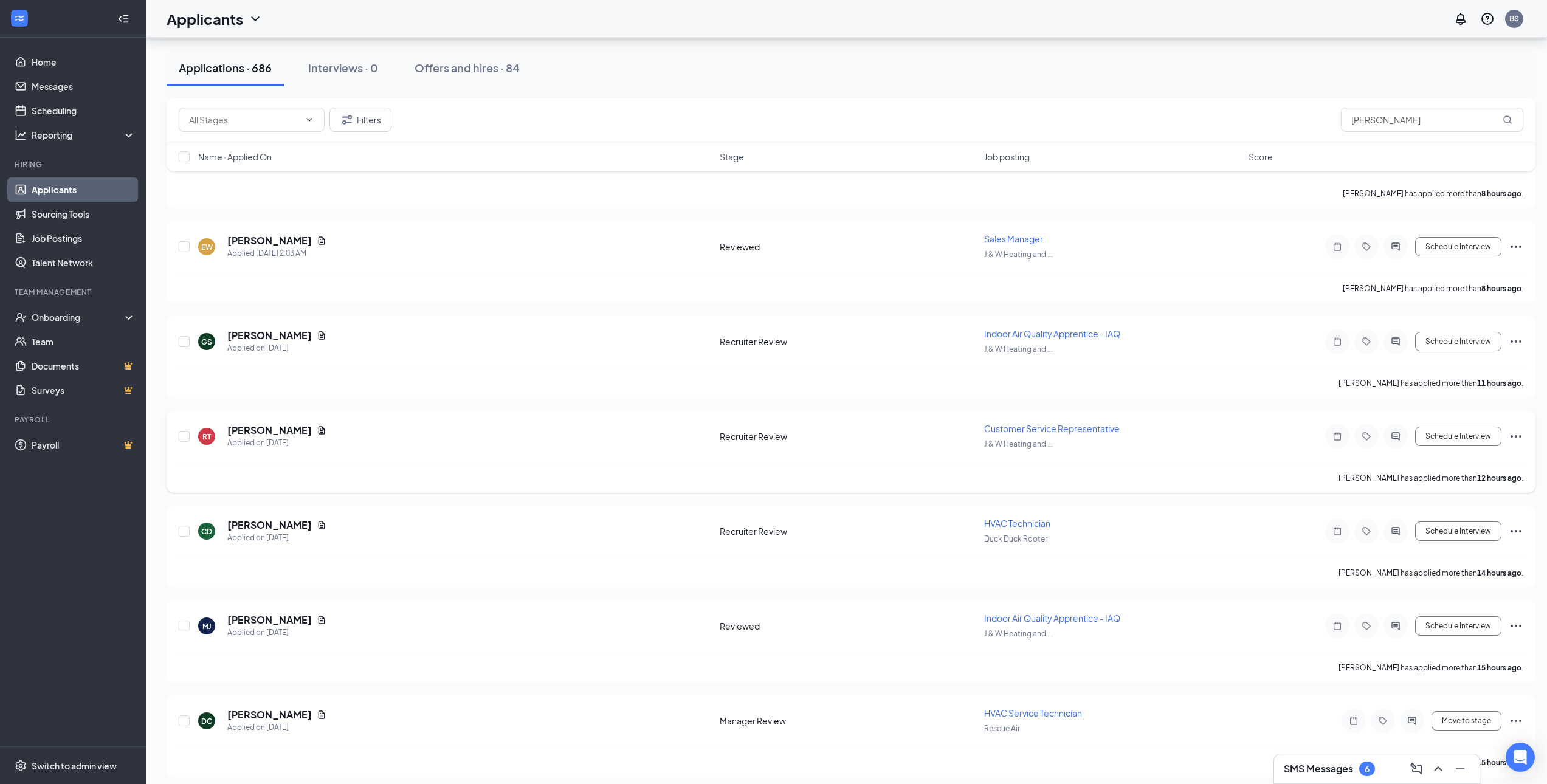
click at [1515, 436] on icon "Ellipses" at bounding box center [1515, 435] width 11 height 2
click at [1468, 529] on p "Move to stage" at bounding box center [1461, 523] width 110 height 12
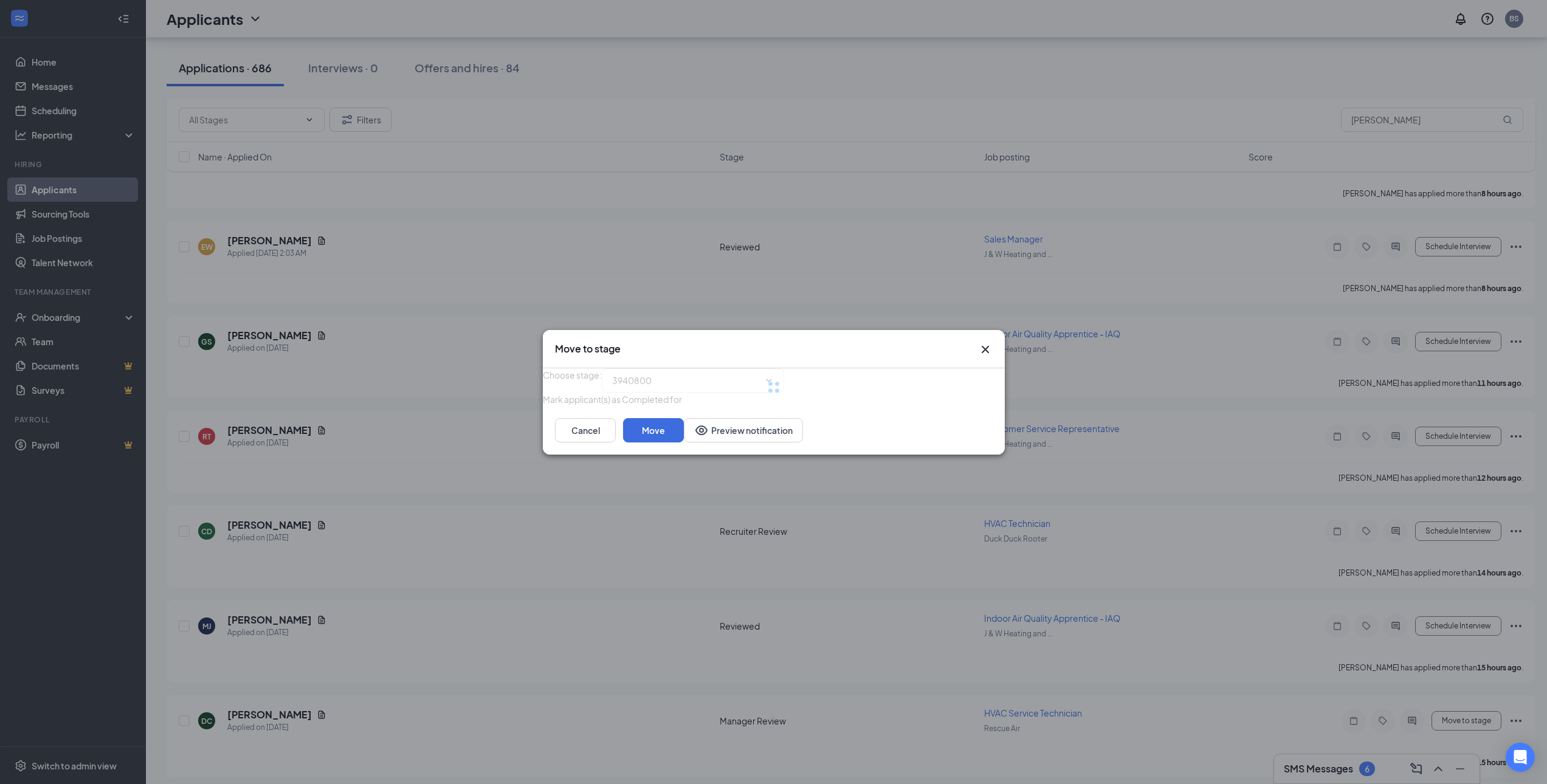
type input "Reviewed (next stage)"
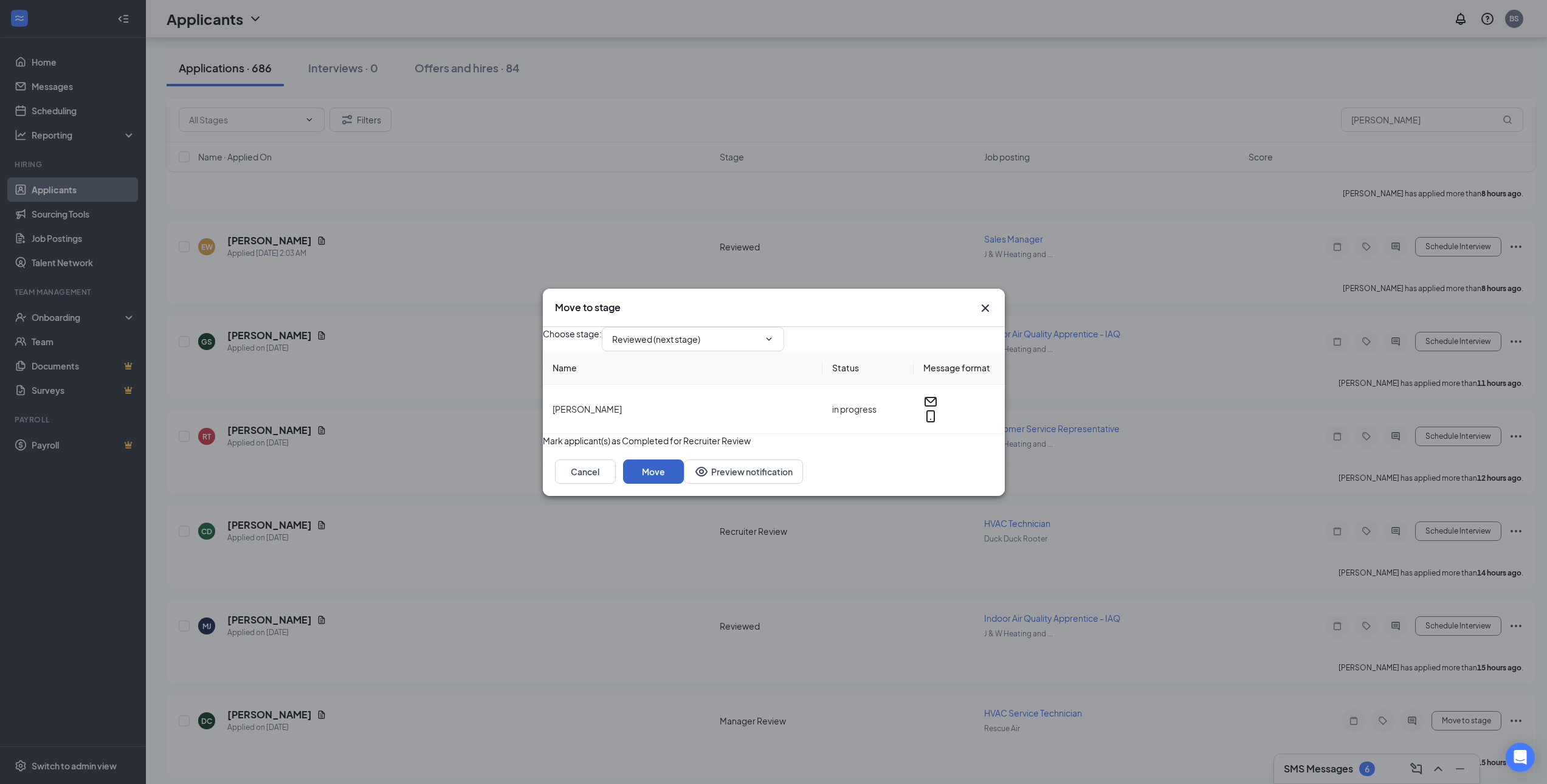
click at [684, 482] on button "Move" at bounding box center [654, 471] width 61 height 25
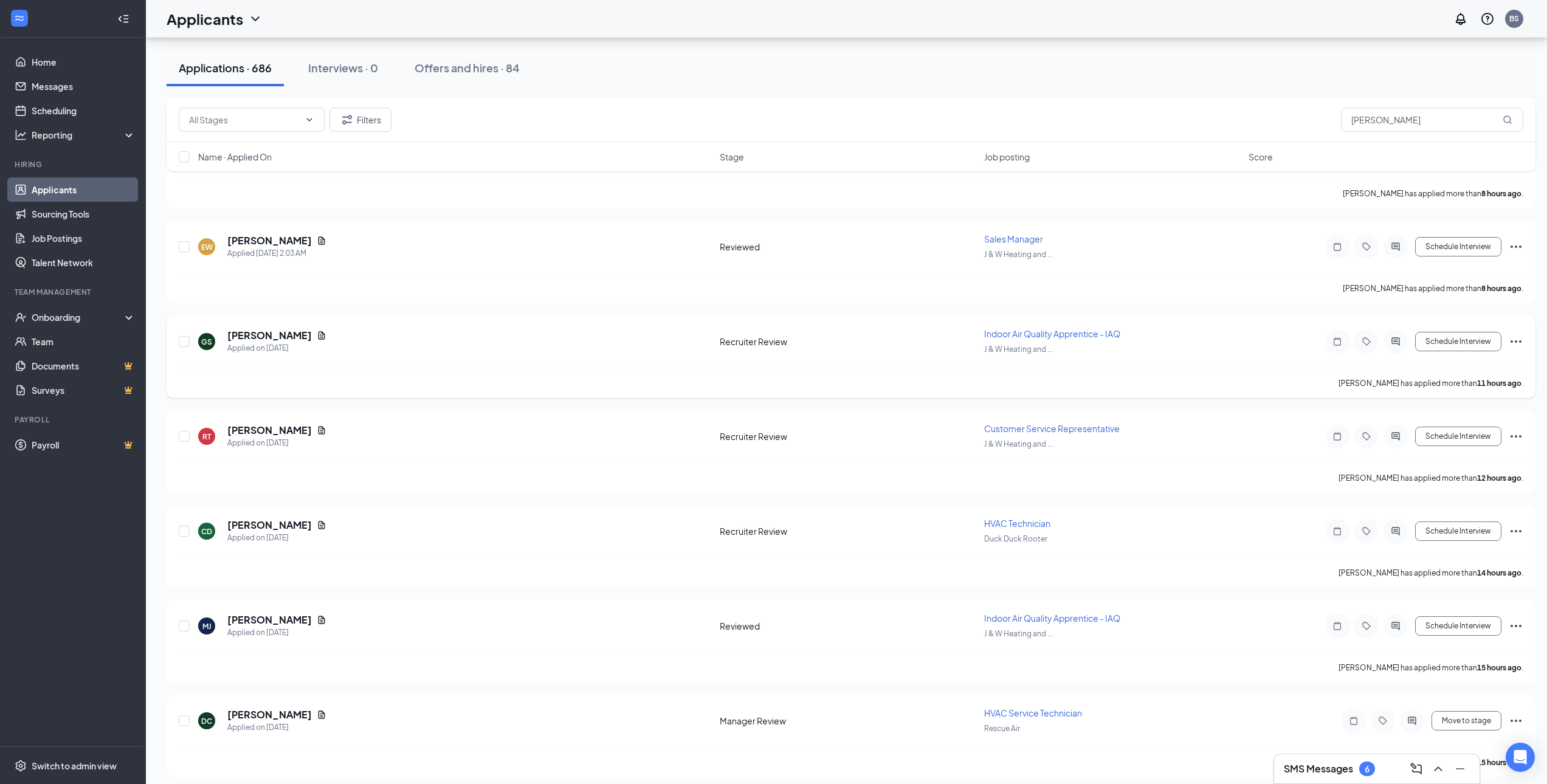
click at [1513, 341] on icon "Ellipses" at bounding box center [1515, 341] width 15 height 15
click at [1439, 434] on p "Move to stage" at bounding box center [1461, 429] width 110 height 12
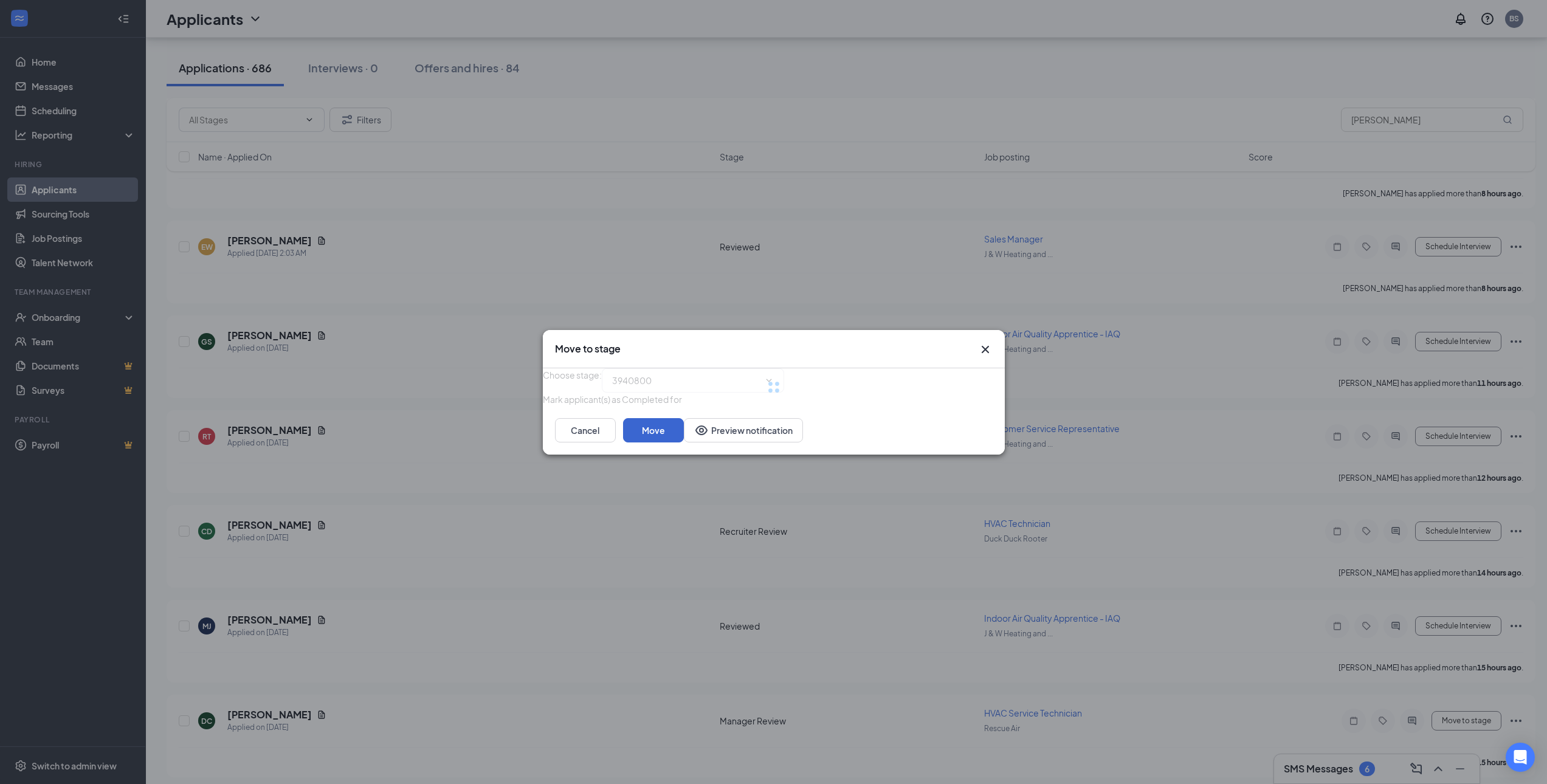
type input "Reviewed (next stage)"
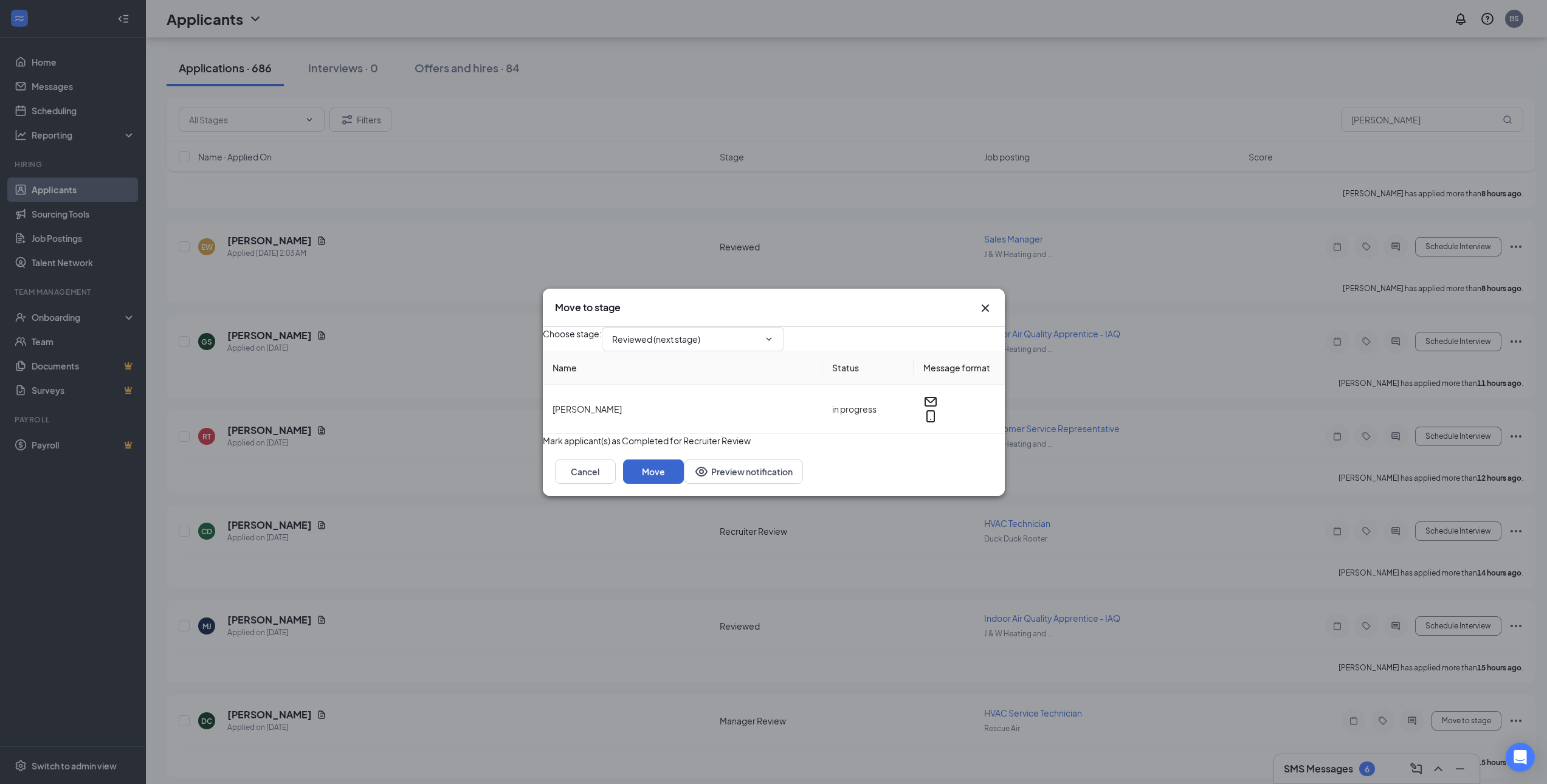
click at [970, 447] on div "Choose stage : Reviewed (next stage) Name Status Message format Grovea Simpson …" at bounding box center [774, 387] width 462 height 120
click at [684, 484] on button "Move" at bounding box center [654, 471] width 61 height 25
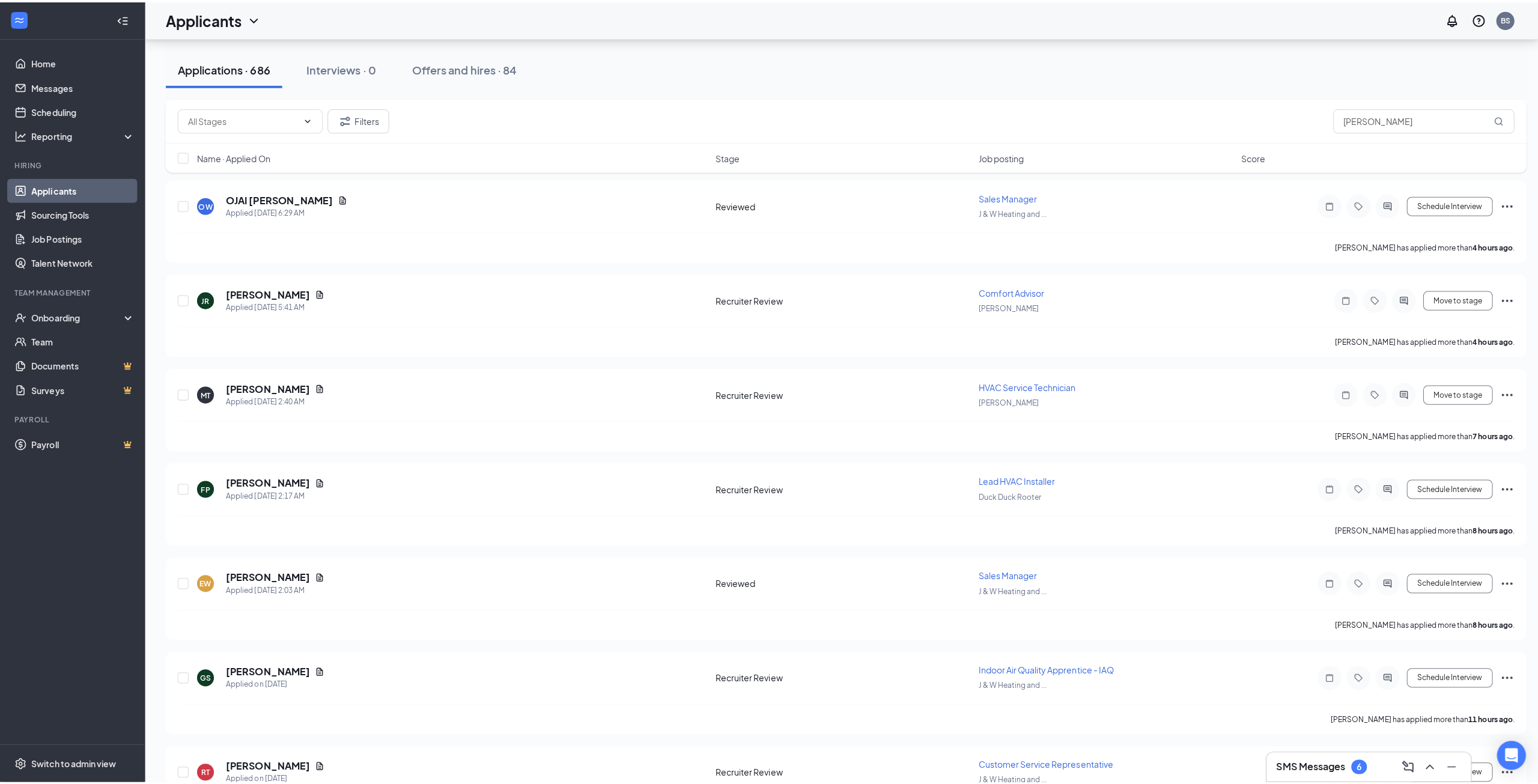
scroll to position [661, 0]
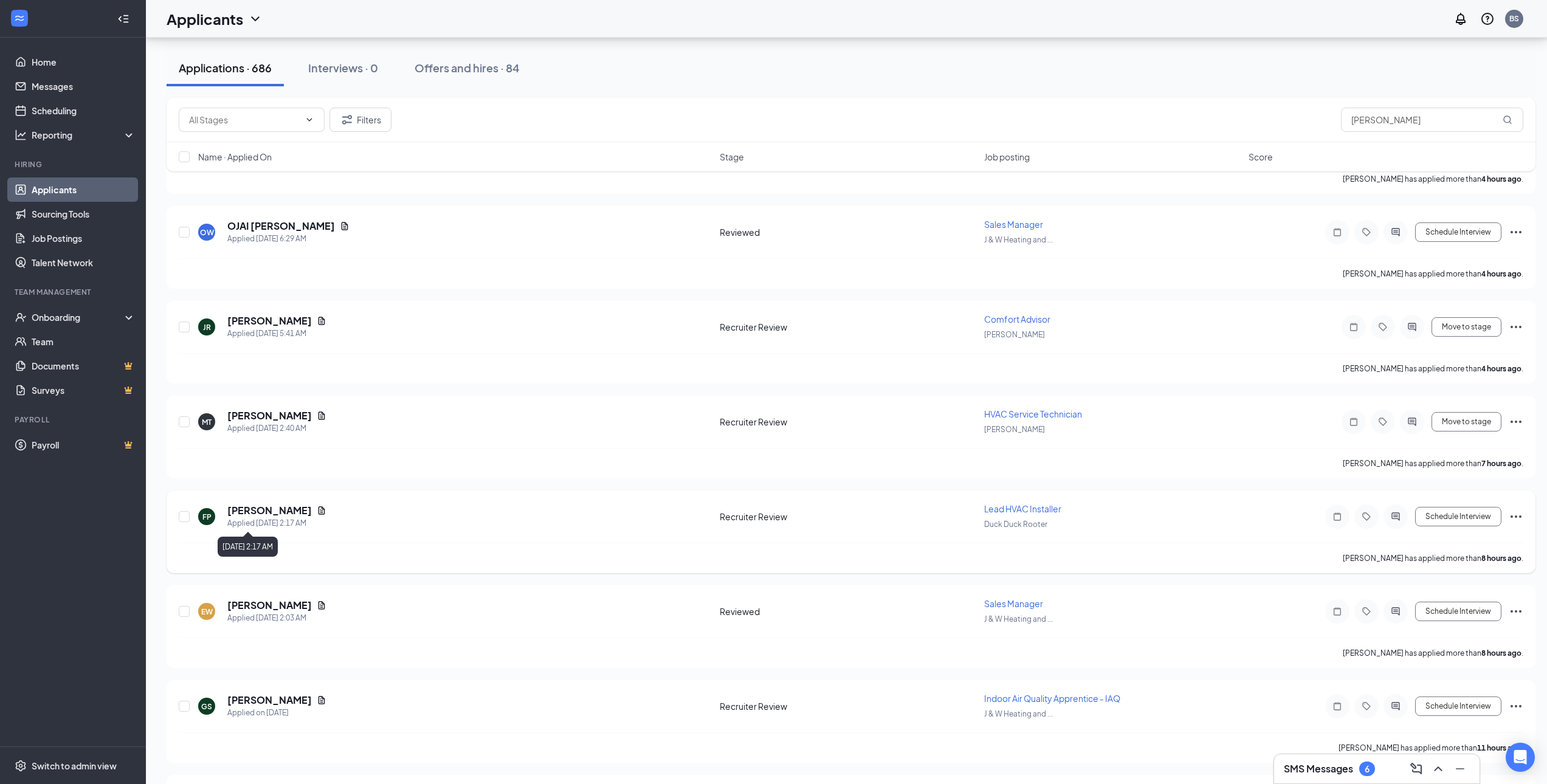
click at [274, 510] on h5 "Fedelin Previlon" at bounding box center [270, 510] width 85 height 14
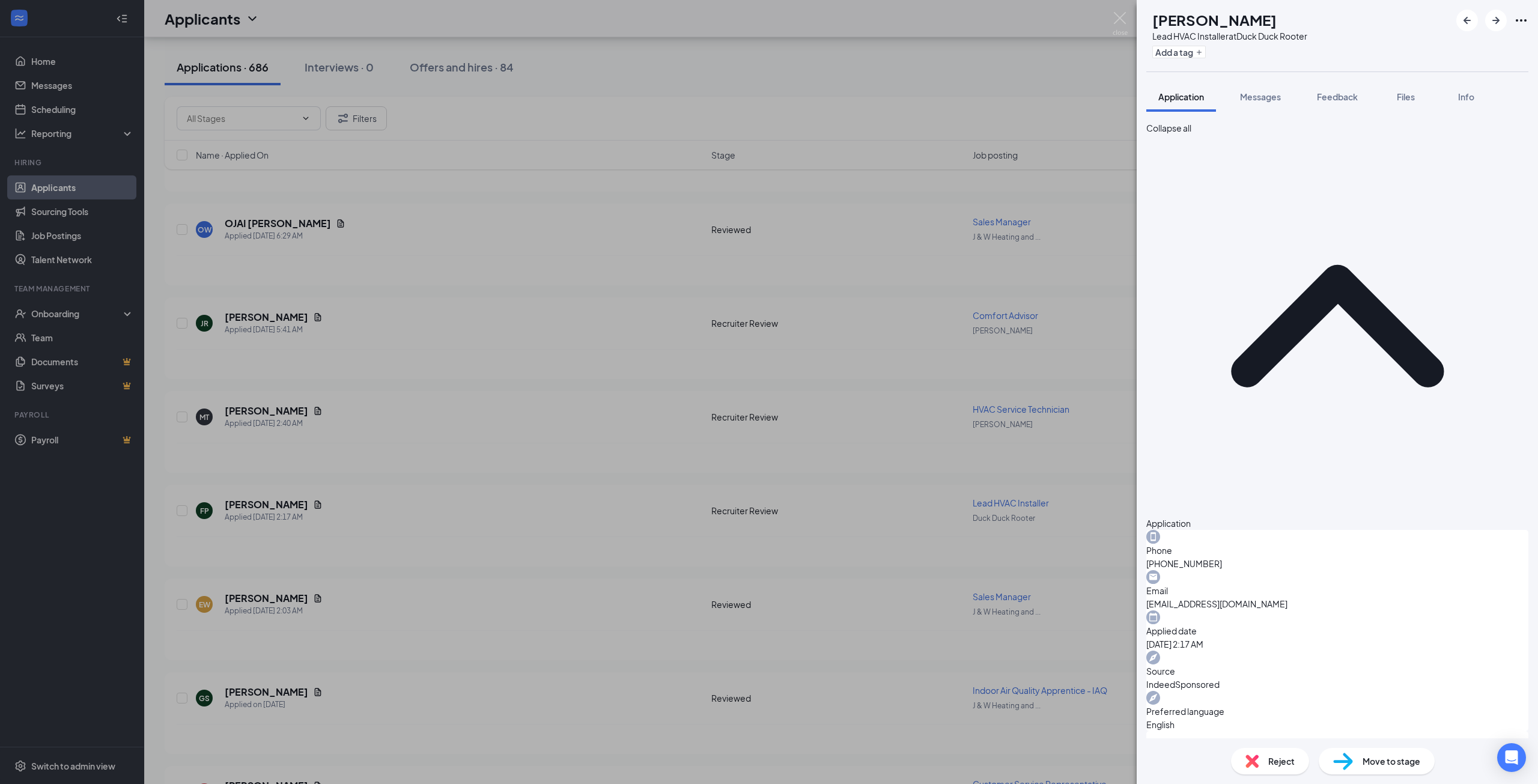
drag, startPoint x: 669, startPoint y: 682, endPoint x: 644, endPoint y: 625, distance: 62.2
click at [669, 678] on div "FP Fedelin Previlon Lead HVAC Installer at Duck Duck Rooter Add a tag Applicati…" at bounding box center [769, 392] width 1538 height 784
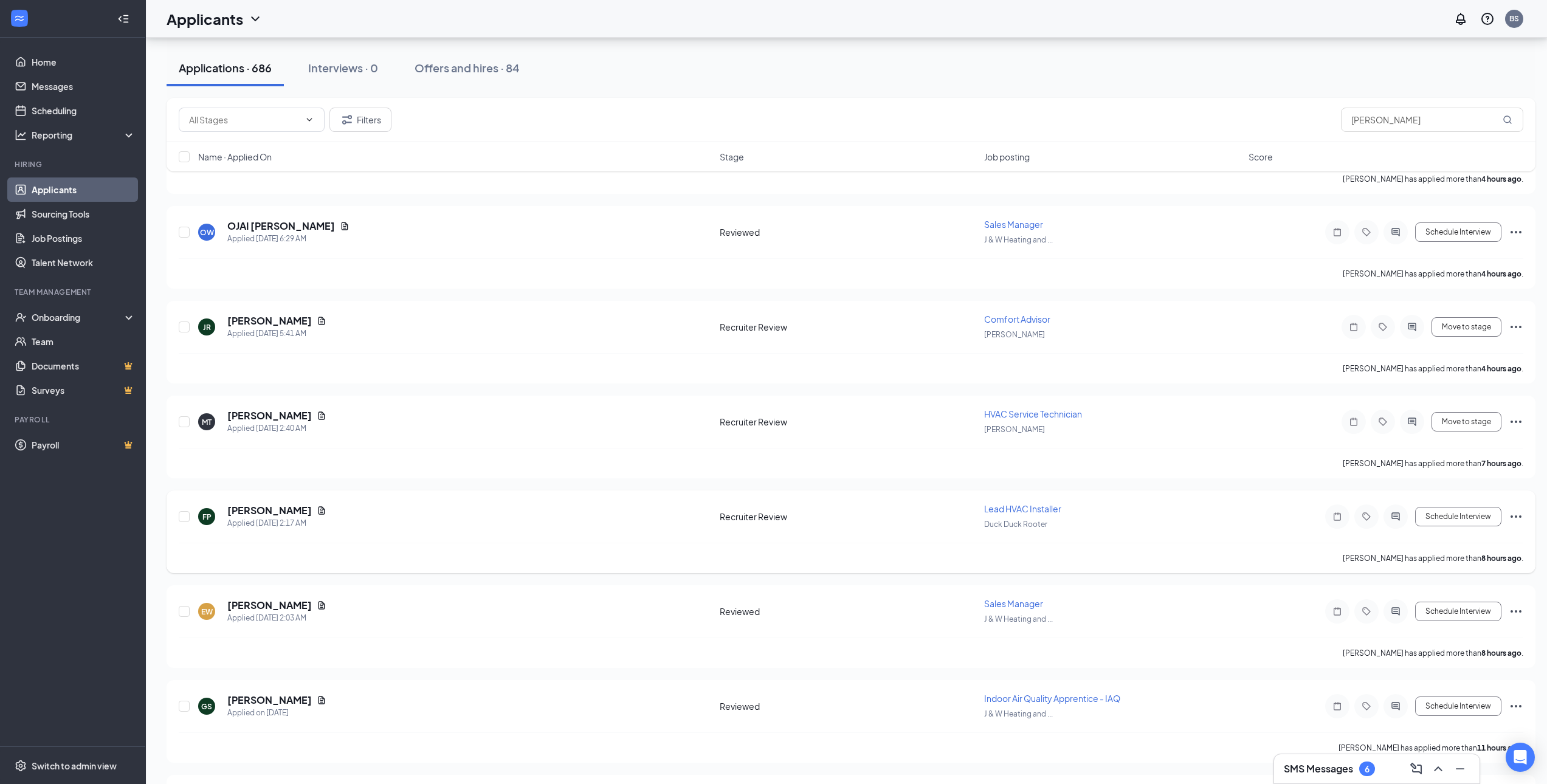
click at [1515, 517] on icon "Ellipses" at bounding box center [1515, 516] width 11 height 2
click at [1450, 609] on p "Move to stage" at bounding box center [1461, 603] width 110 height 12
type input "Reviewed (next stage)"
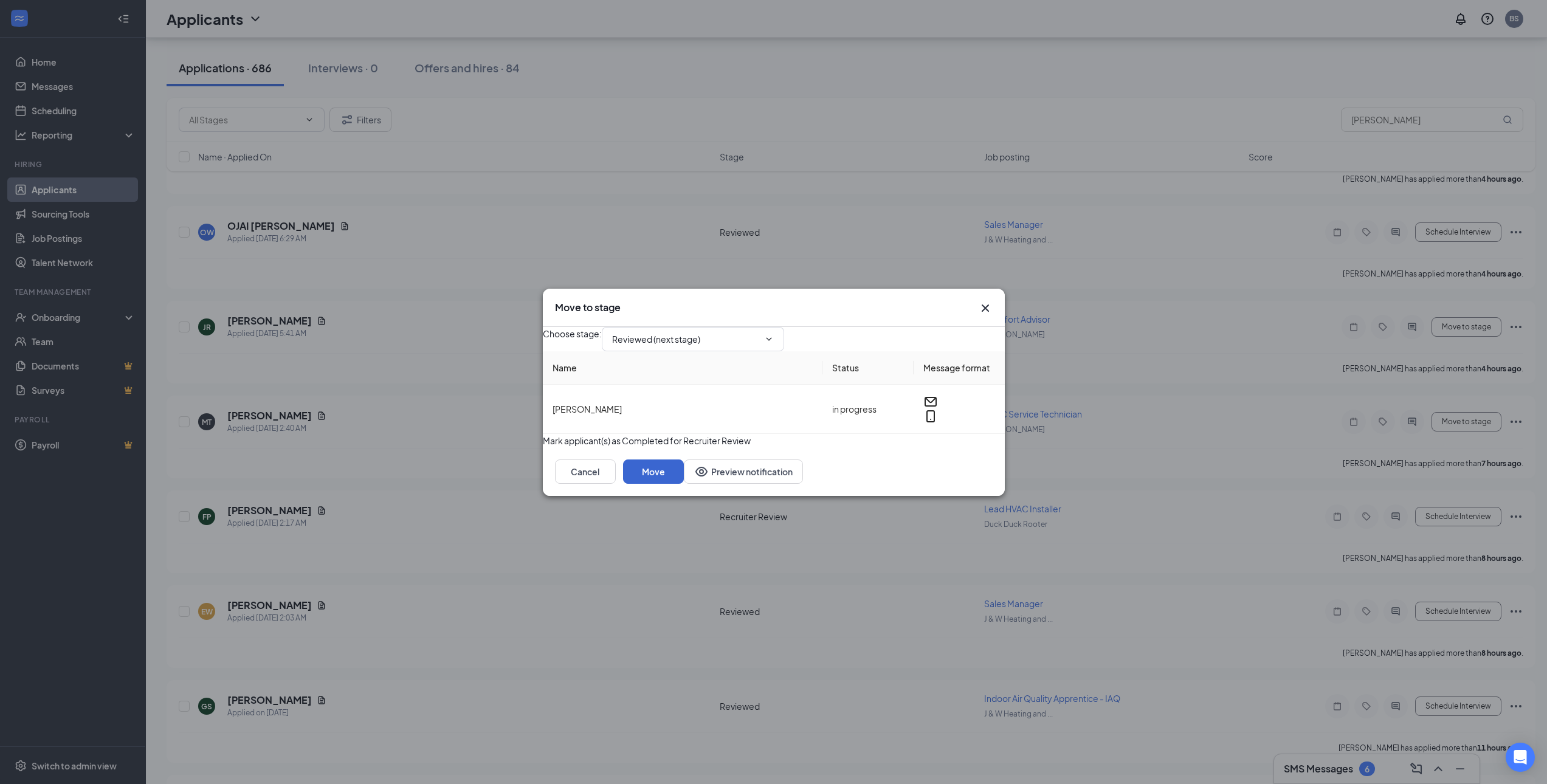
click at [684, 484] on button "Move" at bounding box center [654, 471] width 61 height 25
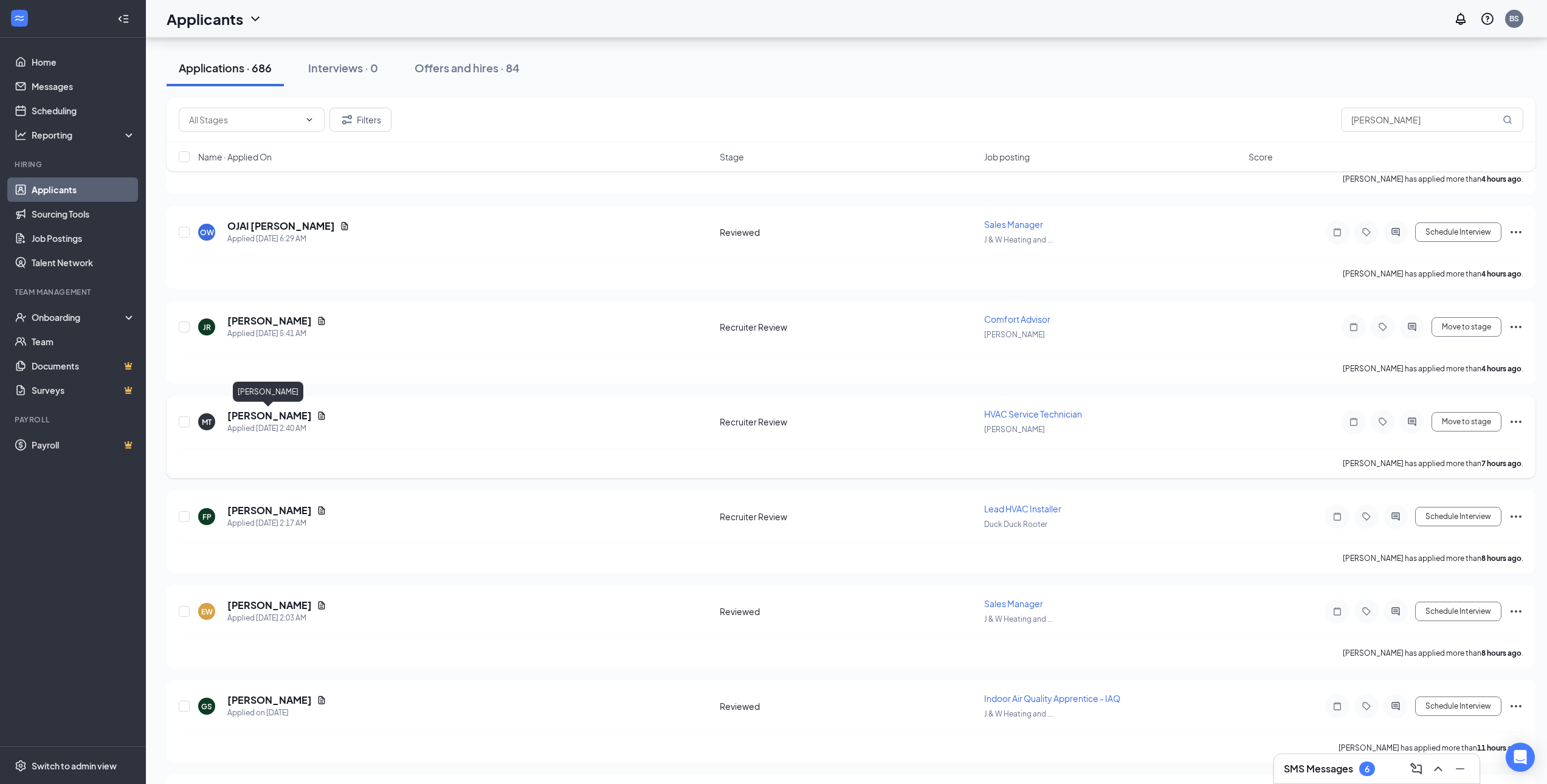
click at [258, 416] on h5 "Morgan Tolbert" at bounding box center [270, 416] width 85 height 14
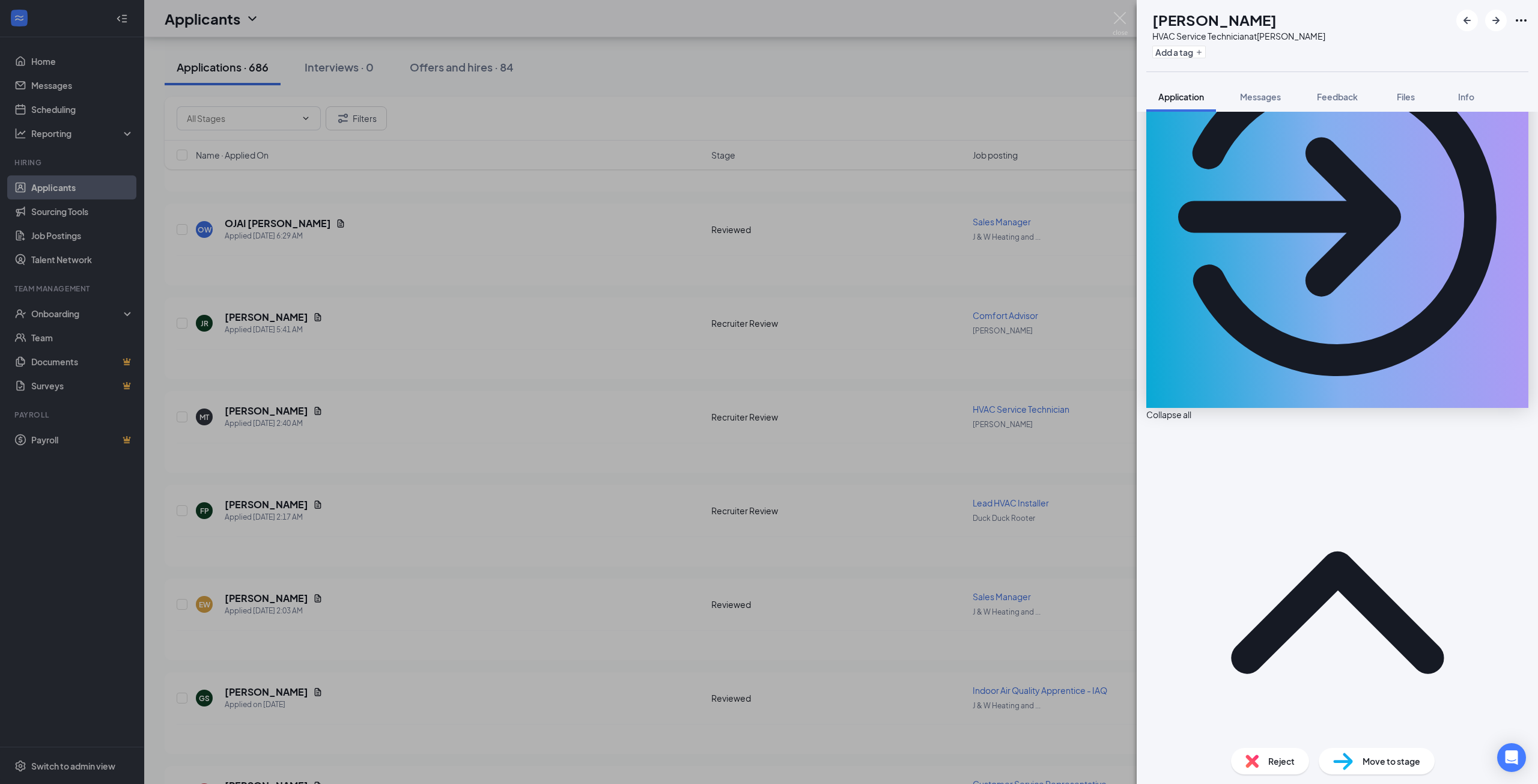
scroll to position [240, 0]
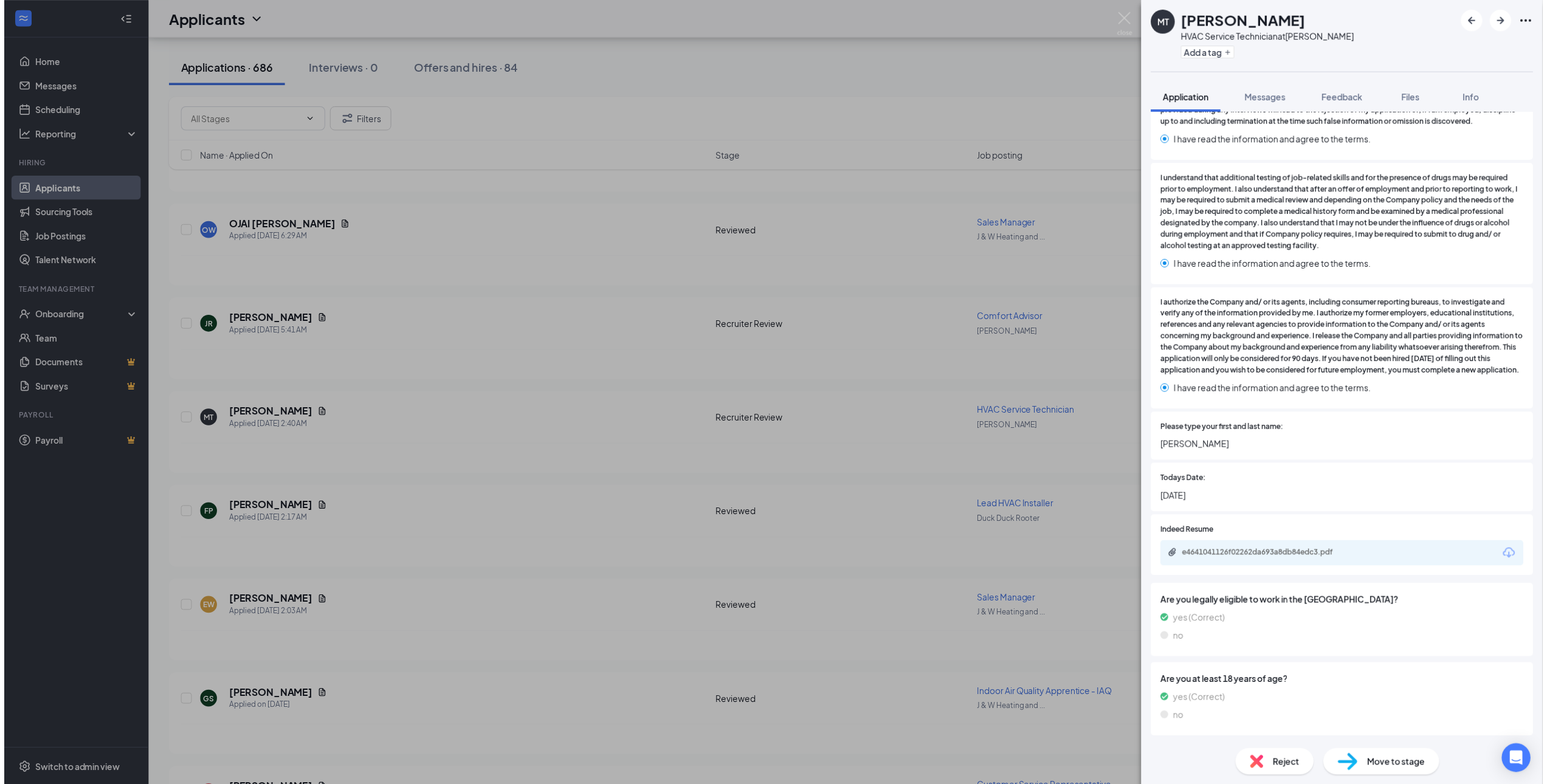
scroll to position [2638, 0]
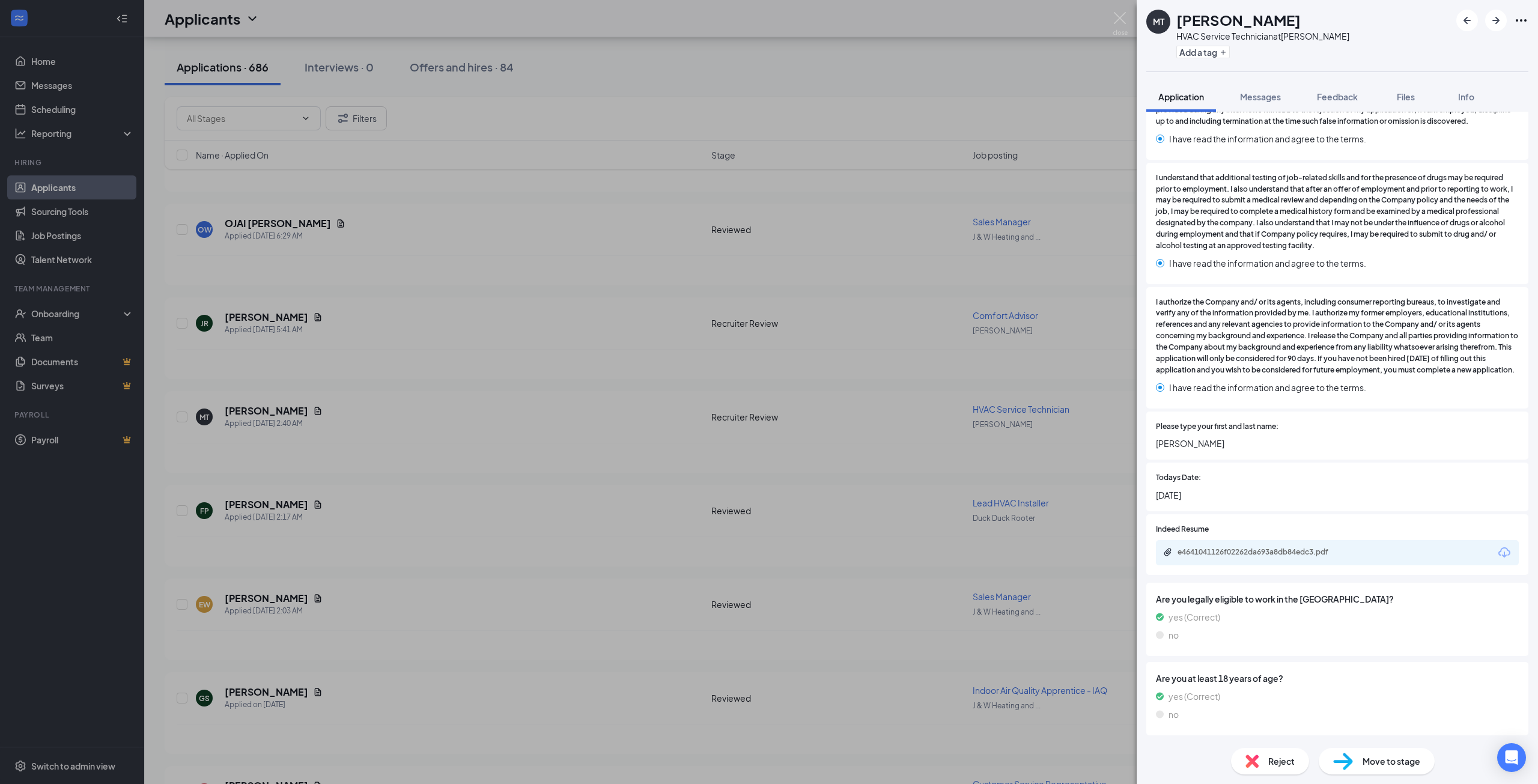
click at [1272, 547] on div "e4641041126f02262da693a8db84edc3.pdf" at bounding box center [1262, 552] width 168 height 10
click at [592, 571] on div "MT Morgan Tolbert HVAC Service Technician at Neese Add a tag Application Messag…" at bounding box center [769, 392] width 1538 height 784
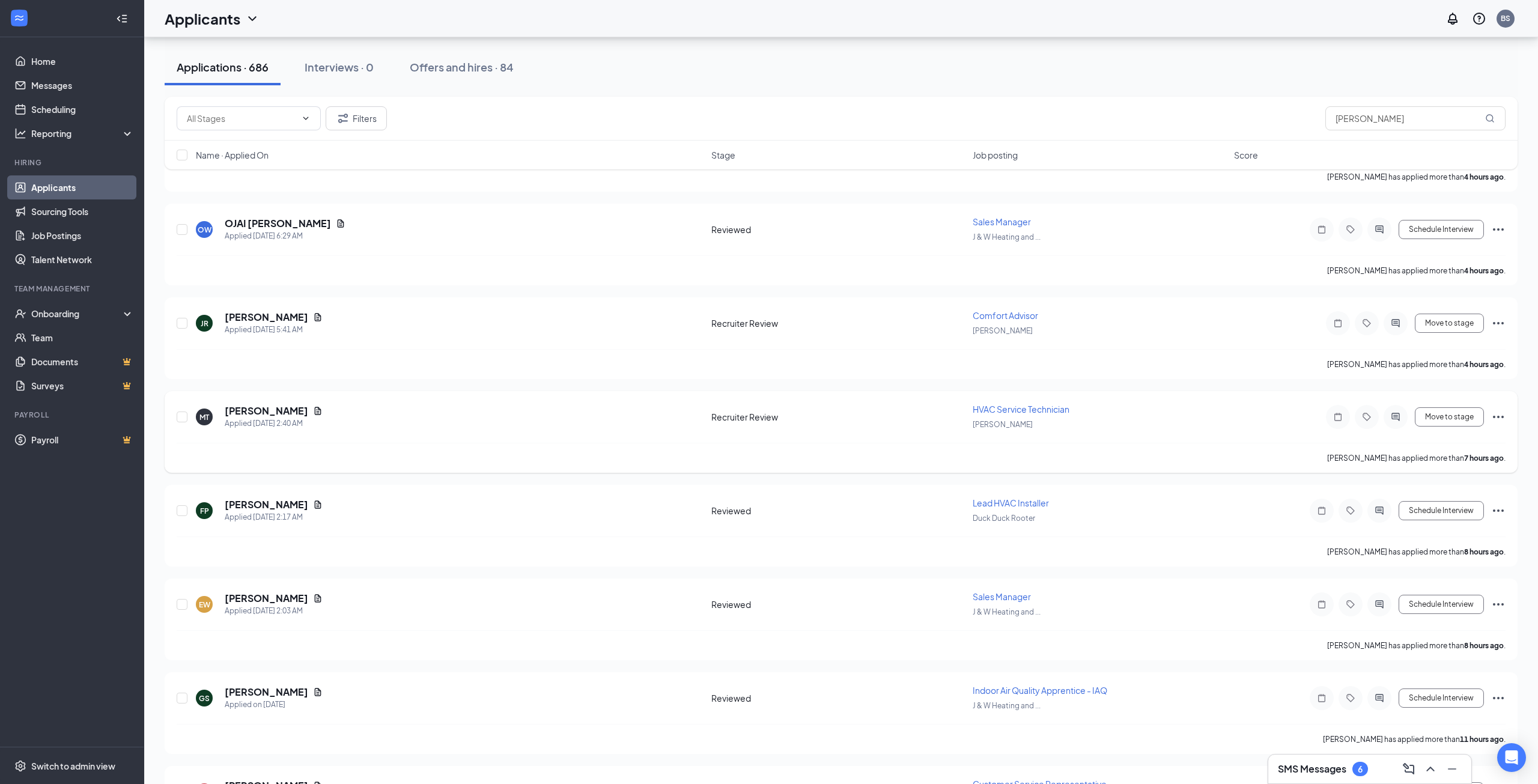
click at [1063, 434] on div "MT Morgan Tolbert Applied Today 2:40 AM Recruiter Review HVAC Service Technicia…" at bounding box center [841, 423] width 1329 height 40
click at [1501, 415] on icon "Ellipses" at bounding box center [1498, 417] width 15 height 15
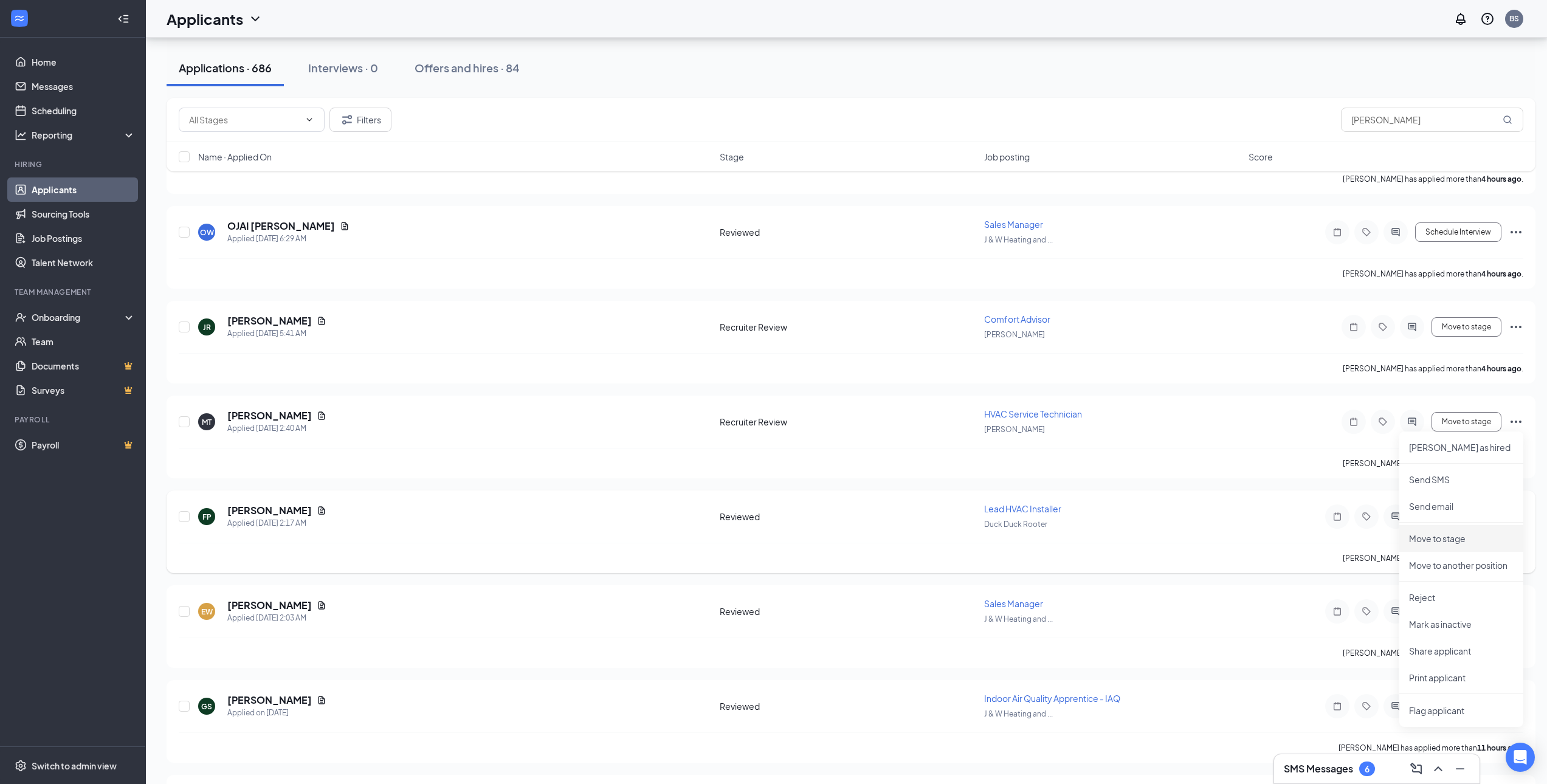
drag, startPoint x: 1461, startPoint y: 542, endPoint x: 1416, endPoint y: 523, distance: 48.8
click at [1460, 542] on p "Move to stage" at bounding box center [1461, 538] width 105 height 12
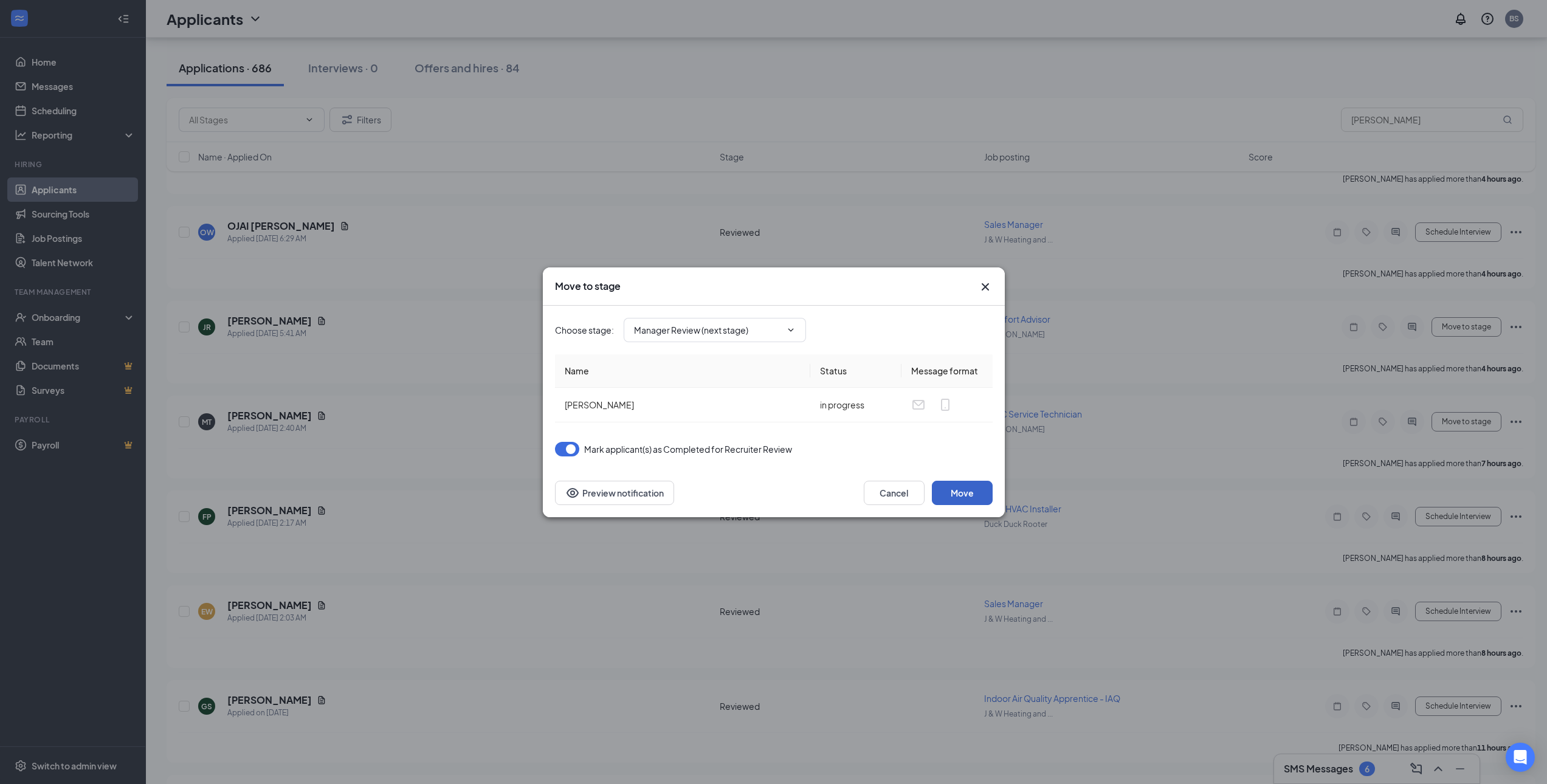
click at [966, 497] on button "Move" at bounding box center [962, 493] width 61 height 25
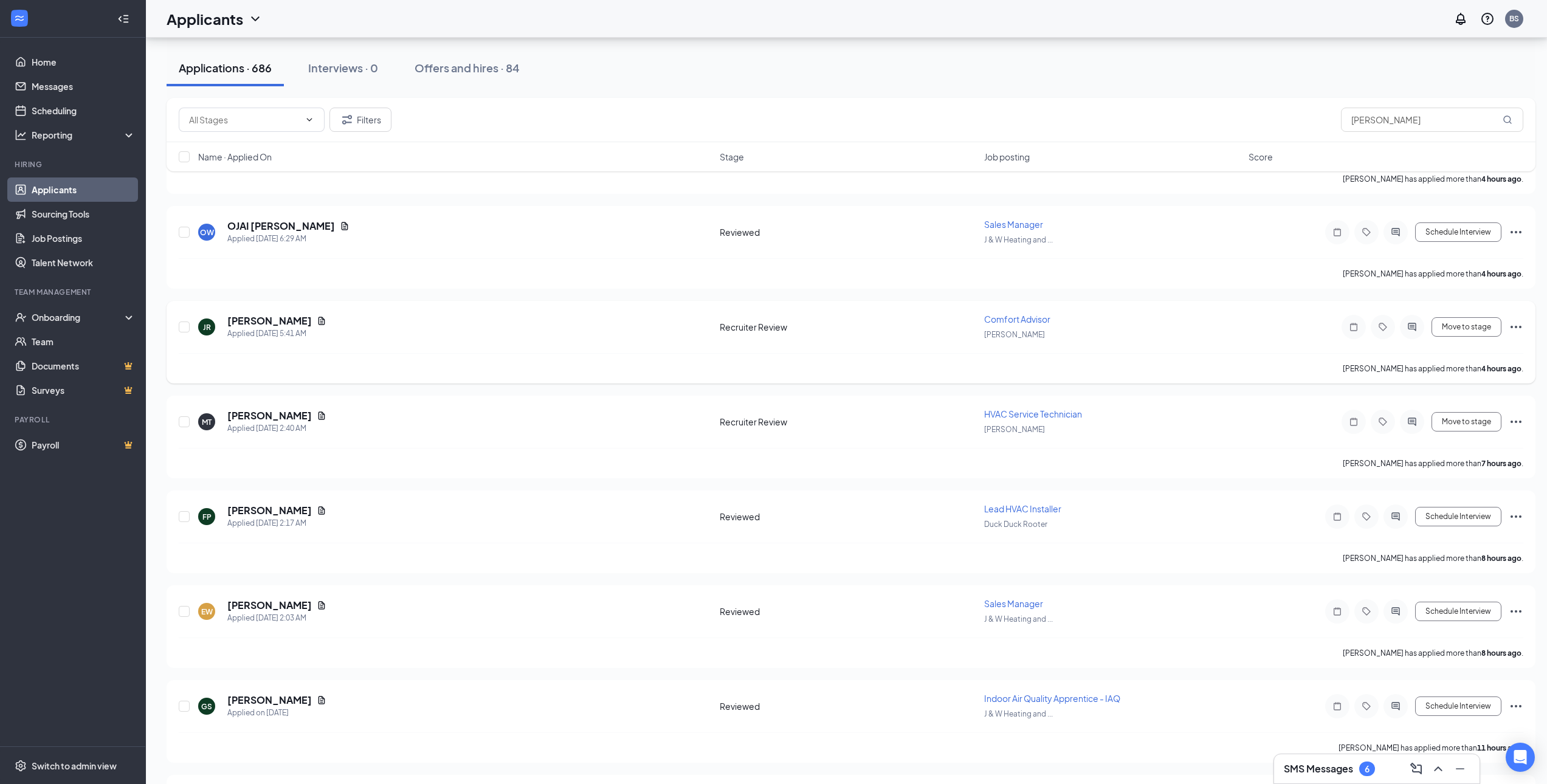
click at [1514, 326] on icon "Ellipses" at bounding box center [1515, 327] width 15 height 15
click at [1456, 446] on p "Move to stage" at bounding box center [1461, 443] width 105 height 12
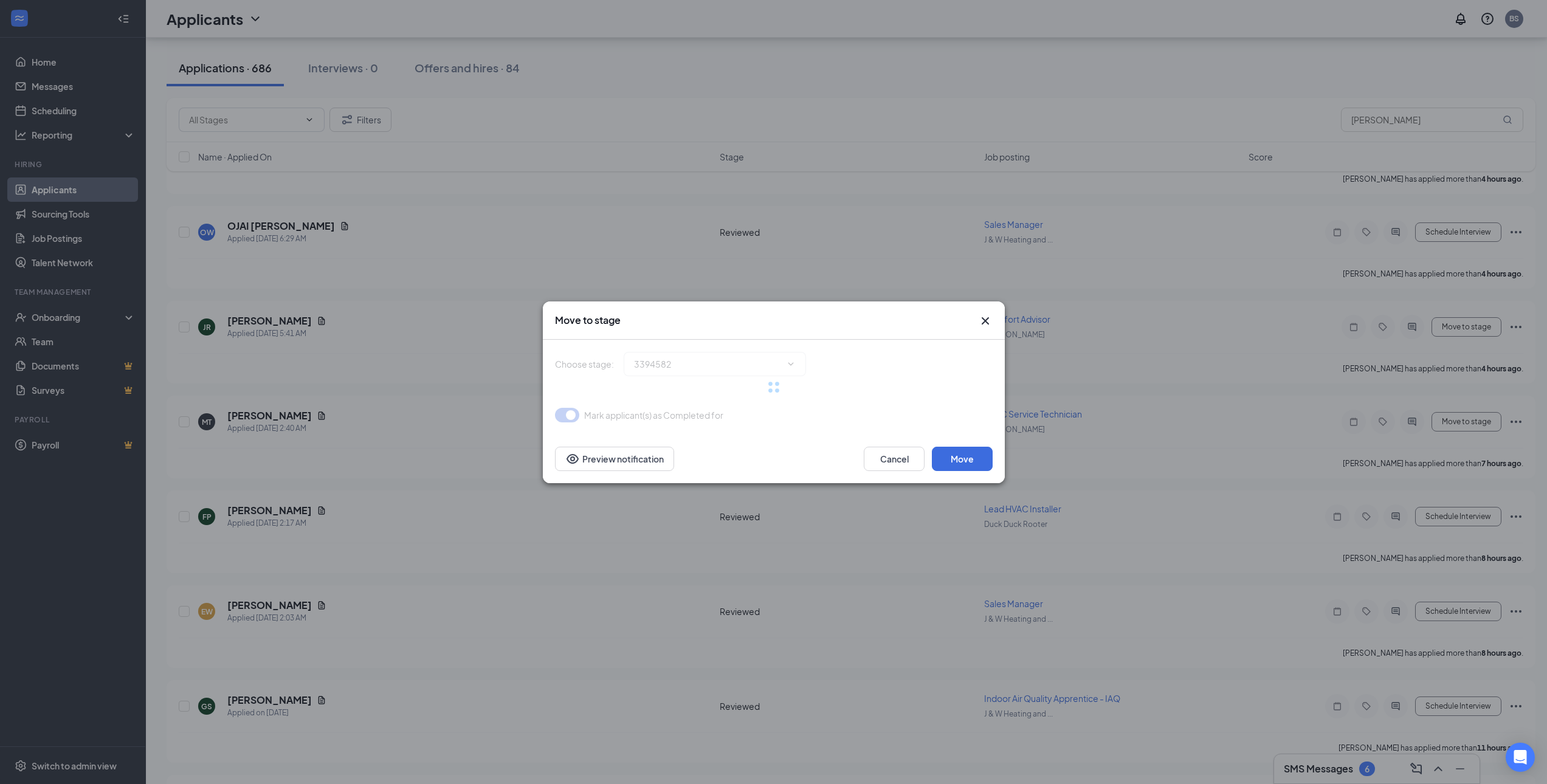
type input "Manager Review (next stage)"
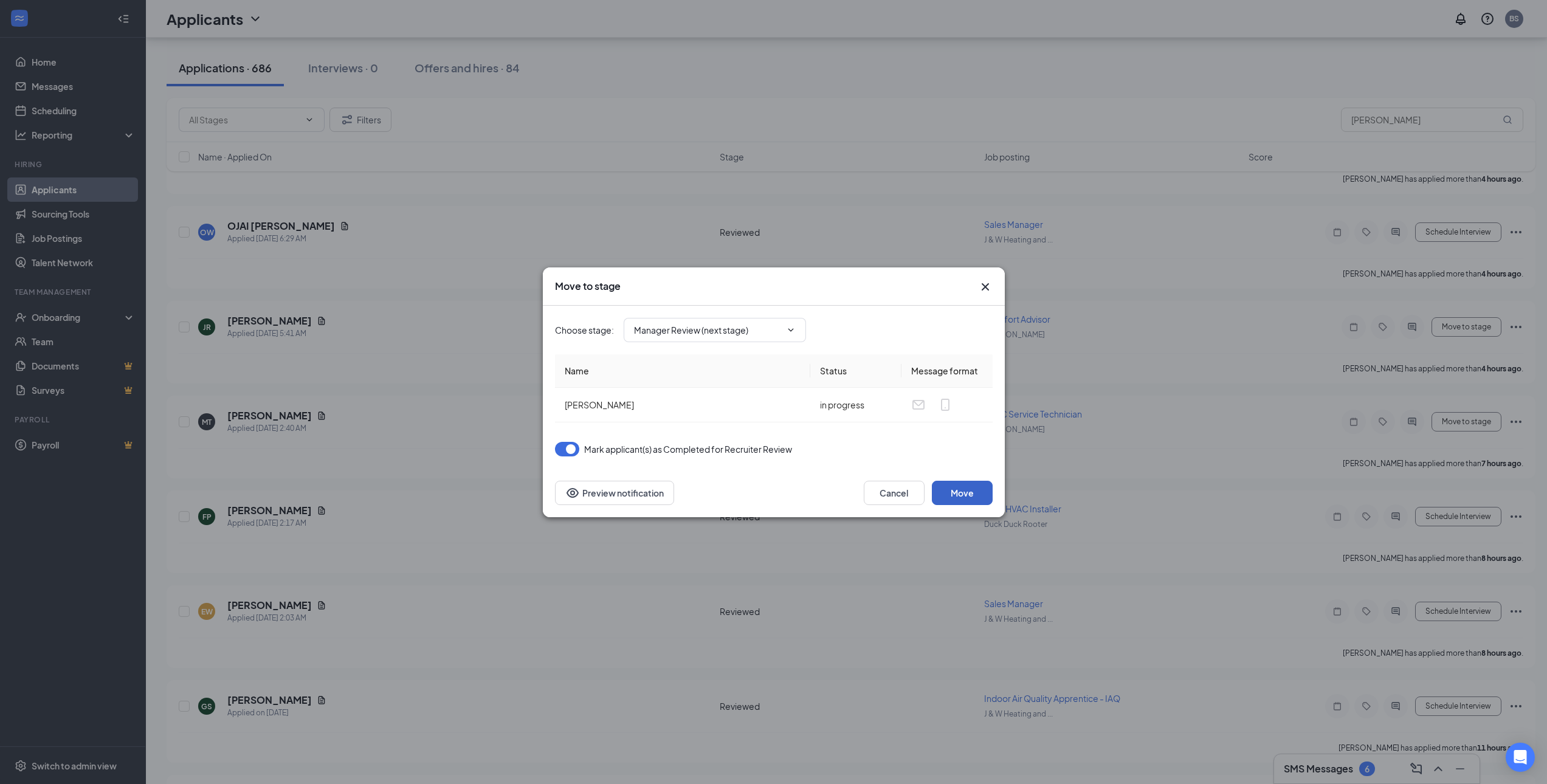
click at [963, 489] on button "Move" at bounding box center [962, 493] width 61 height 25
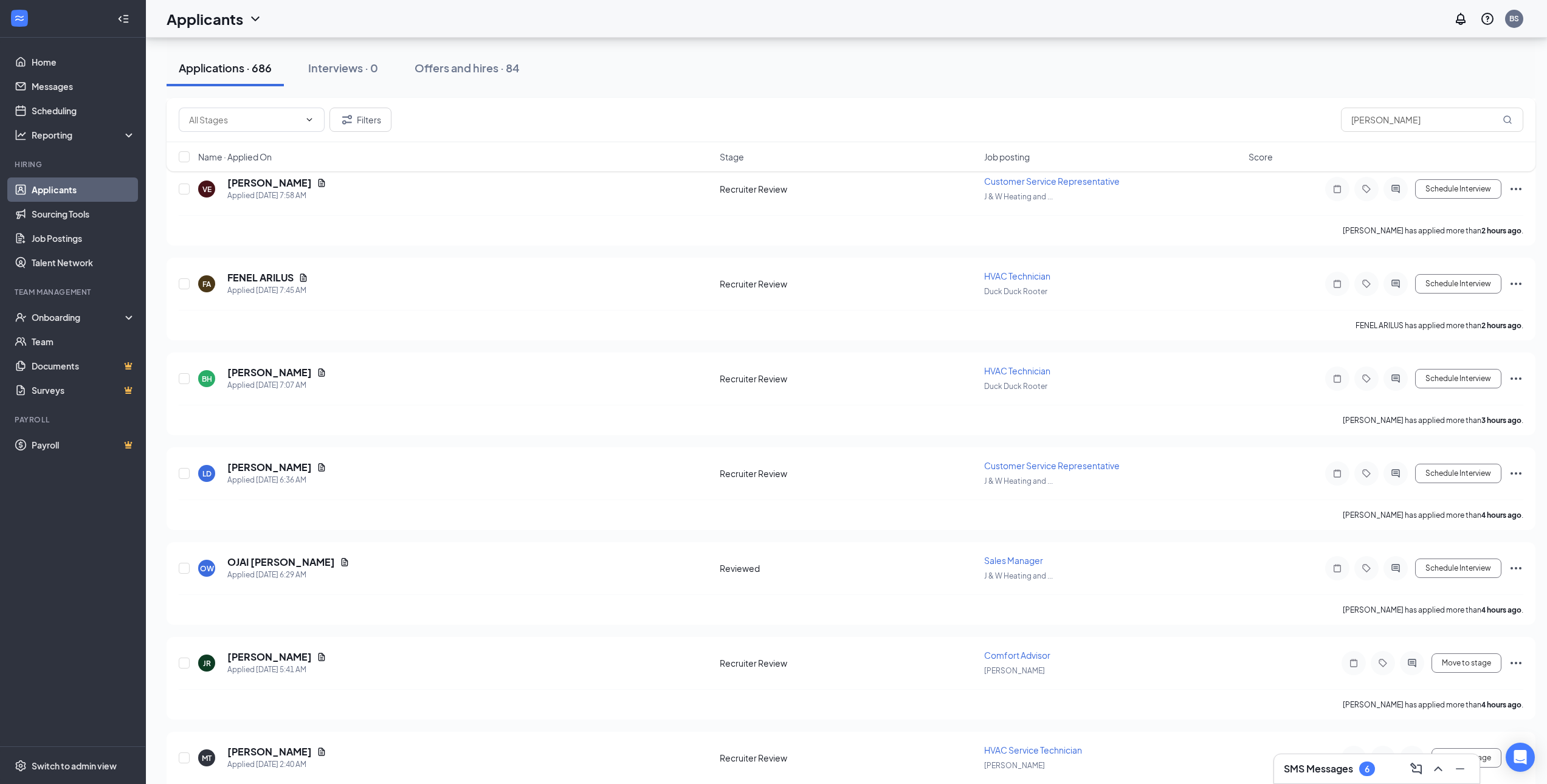
scroll to position [304, 0]
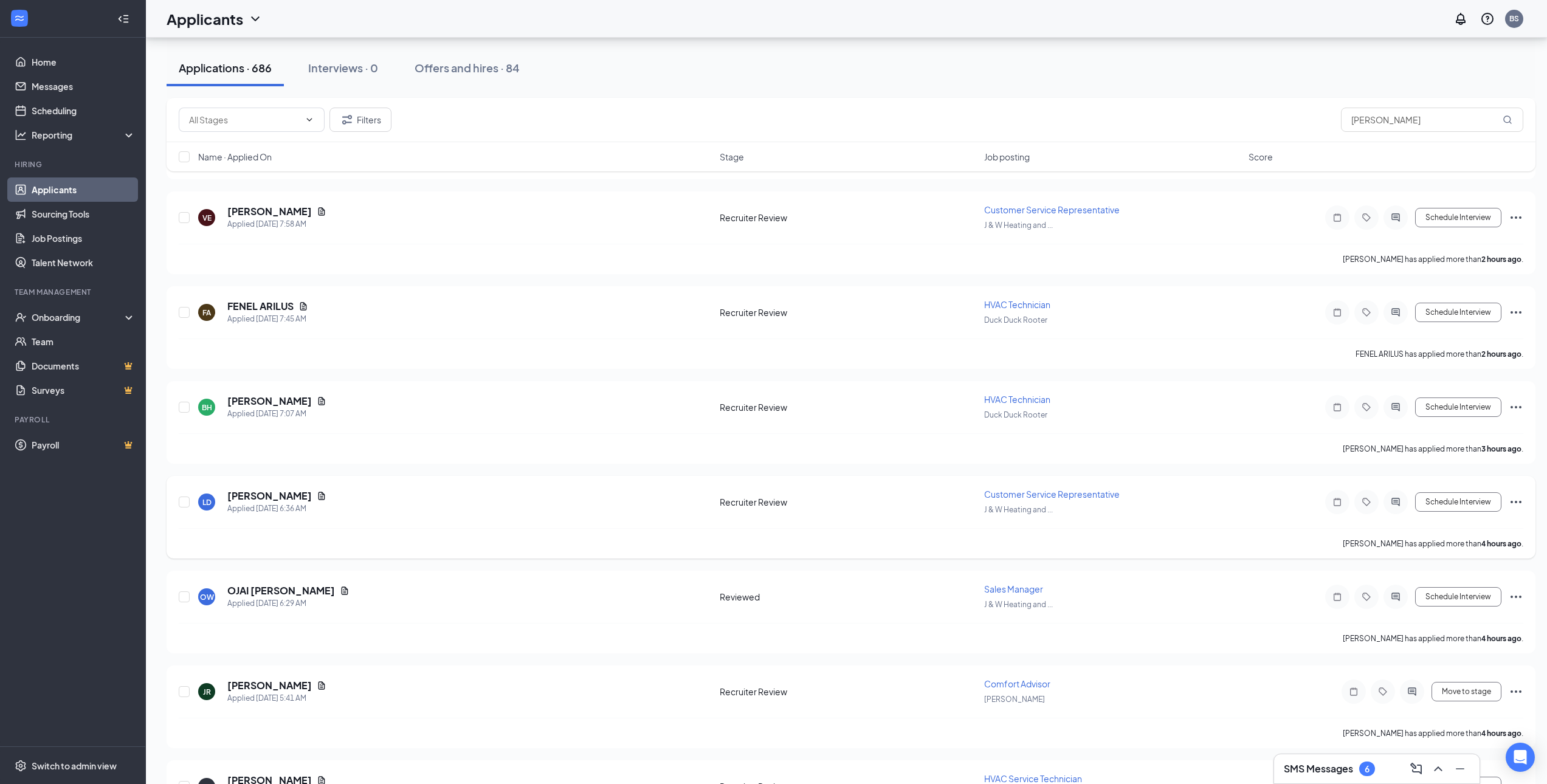
click at [1516, 500] on icon "Ellipses" at bounding box center [1515, 502] width 15 height 15
click at [1482, 613] on p "Move to stage" at bounding box center [1461, 618] width 105 height 12
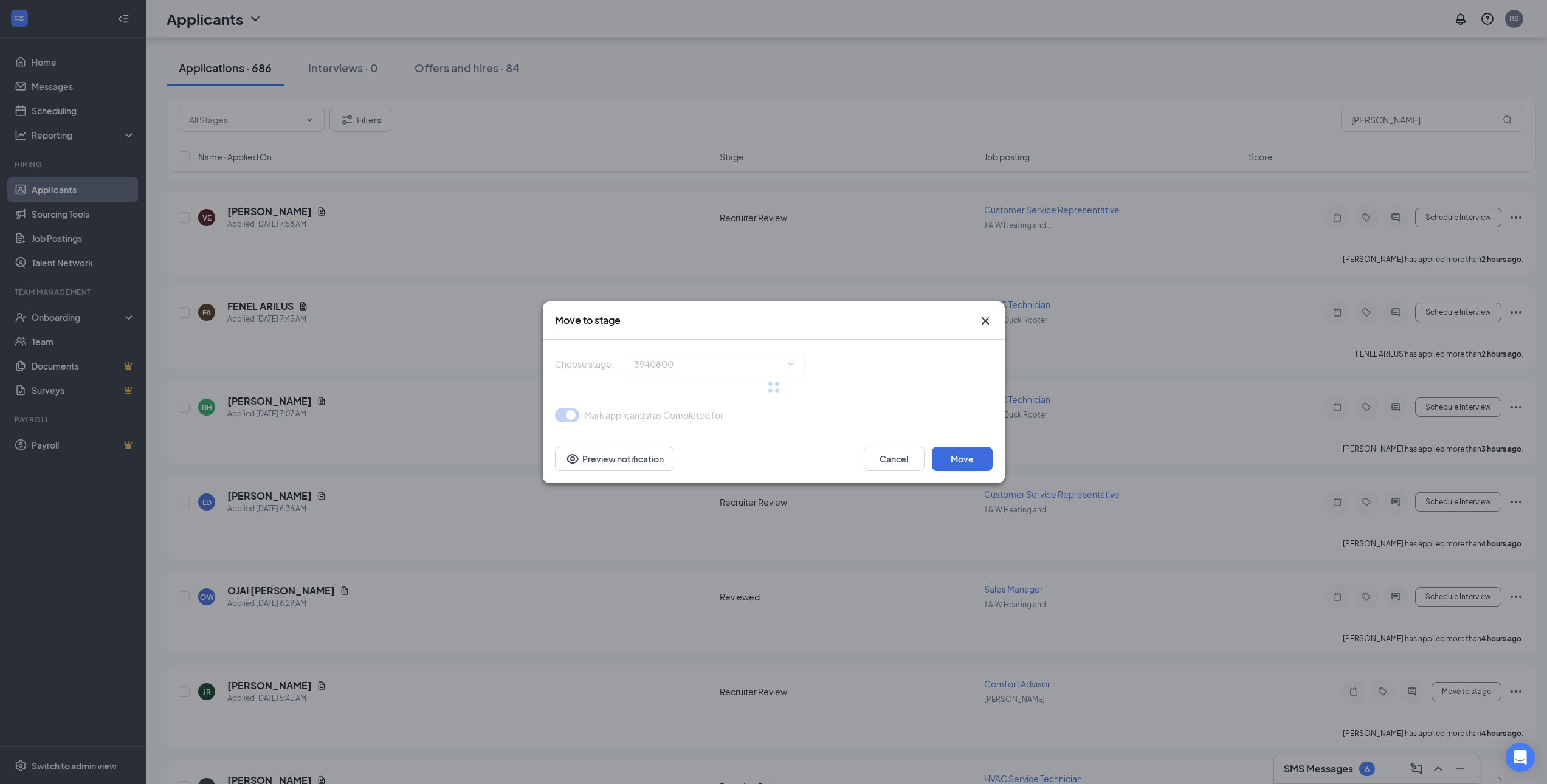
type input "Reviewed (next stage)"
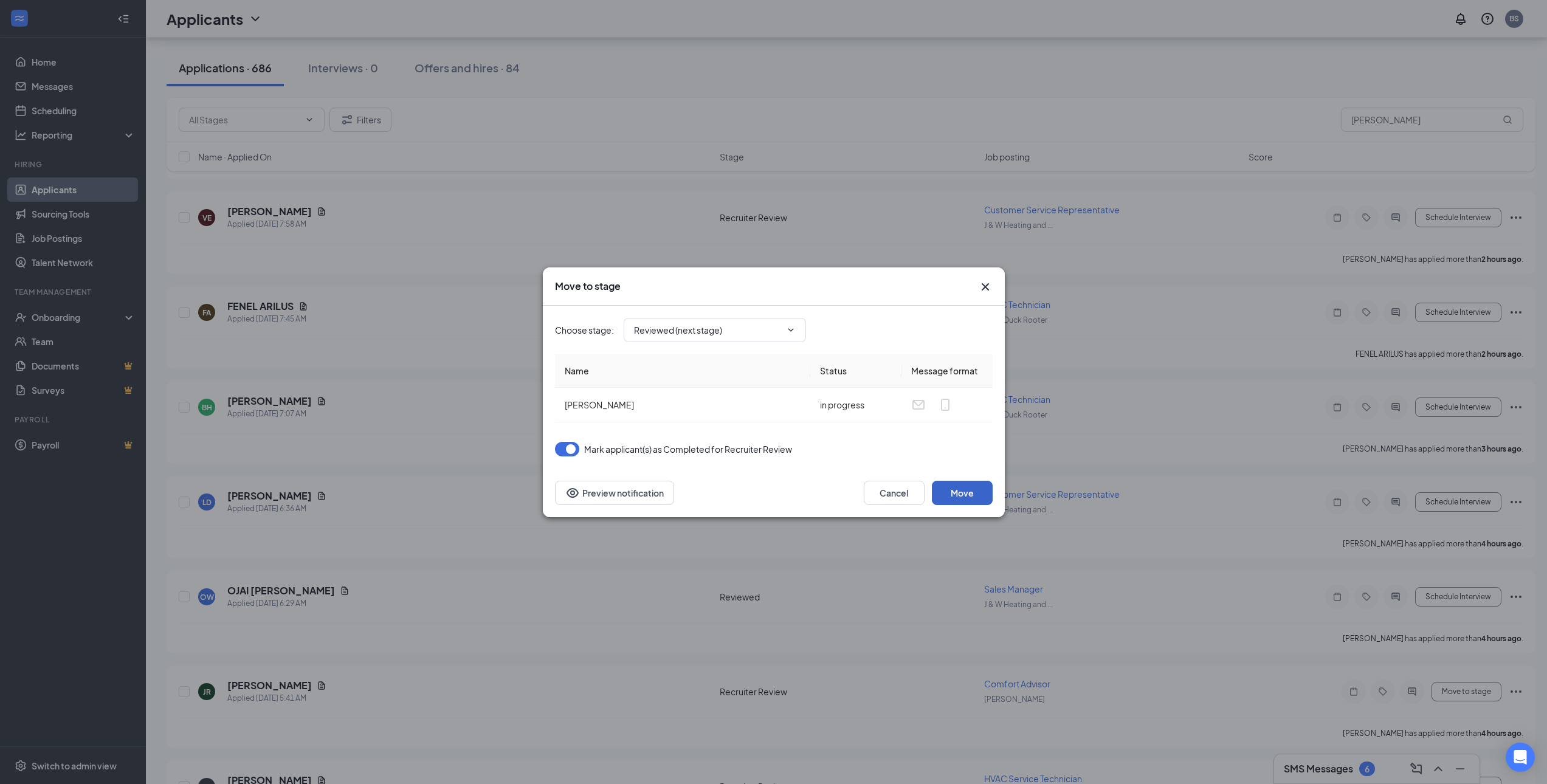
click at [979, 490] on button "Move" at bounding box center [962, 493] width 61 height 25
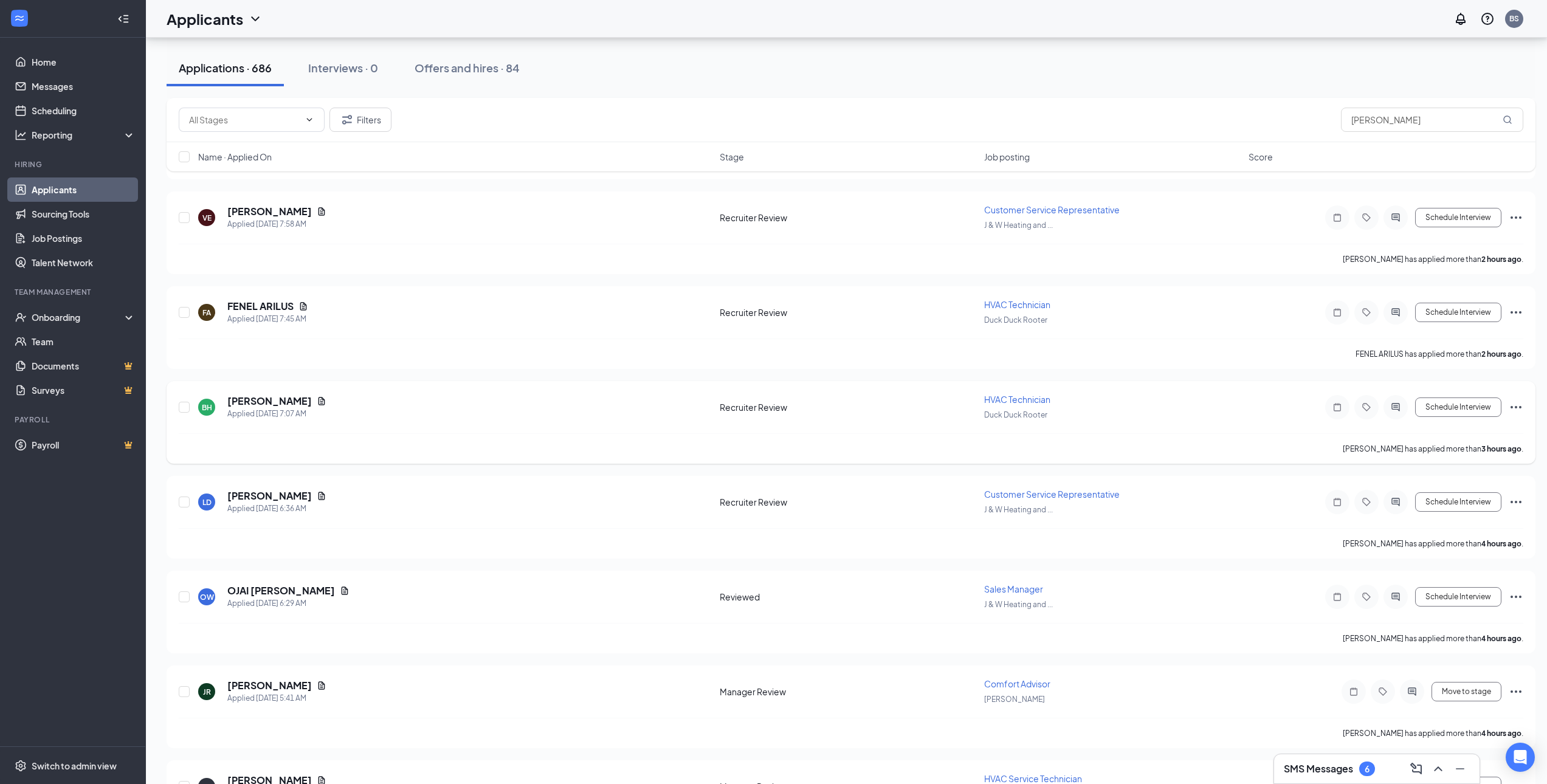
click at [307, 402] on h5 "[PERSON_NAME]" at bounding box center [270, 401] width 85 height 14
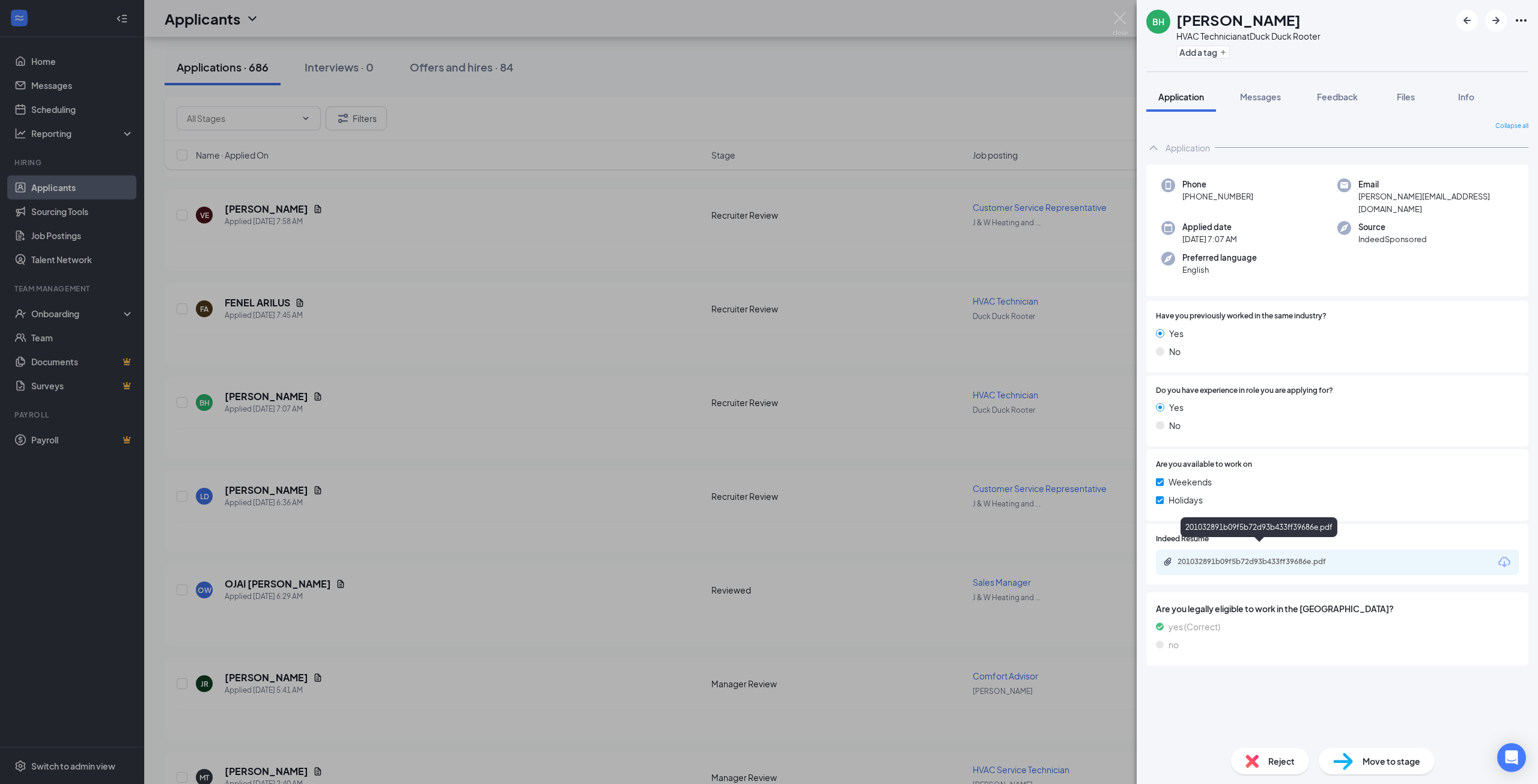
click at [1248, 557] on div "201032891b09f5b72d93b433ff39686e.pdf" at bounding box center [1262, 561] width 168 height 10
click at [645, 412] on div "BH [PERSON_NAME] HVAC Technician at Duck Duck Rooter Add a tag Application Mess…" at bounding box center [769, 392] width 1538 height 784
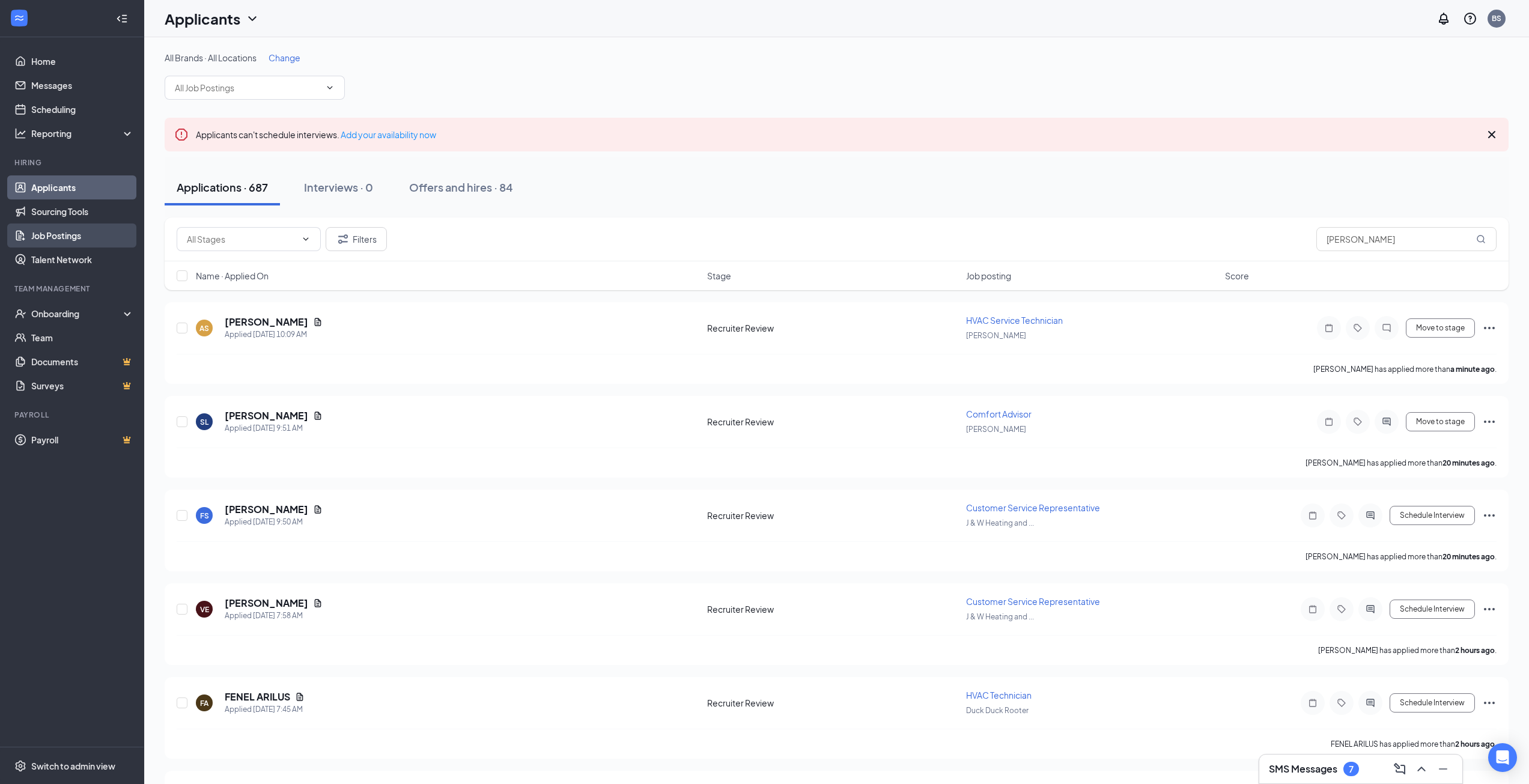
click at [61, 235] on link "Job Postings" at bounding box center [82, 235] width 103 height 24
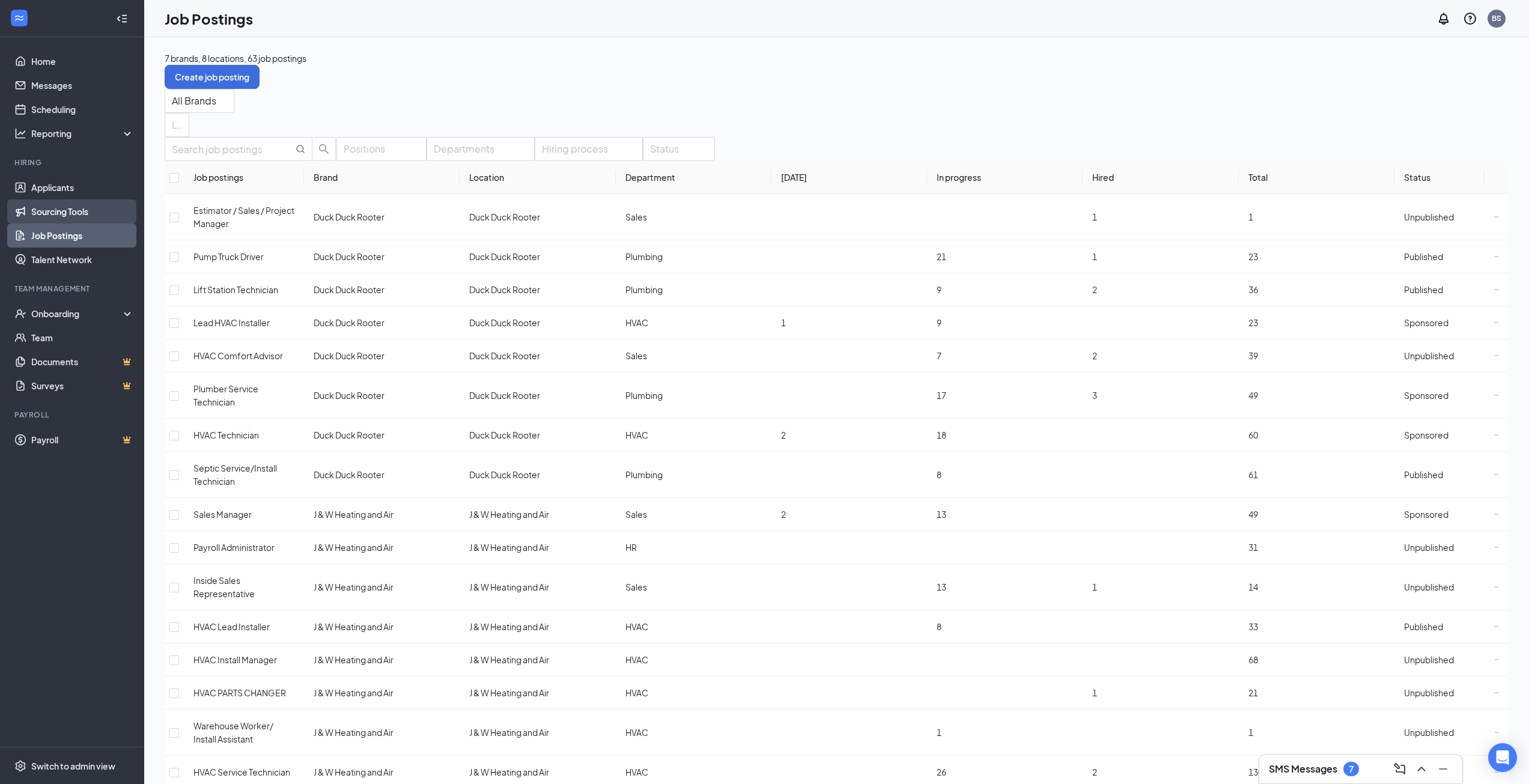
click at [55, 213] on link "Sourcing Tools" at bounding box center [82, 211] width 103 height 24
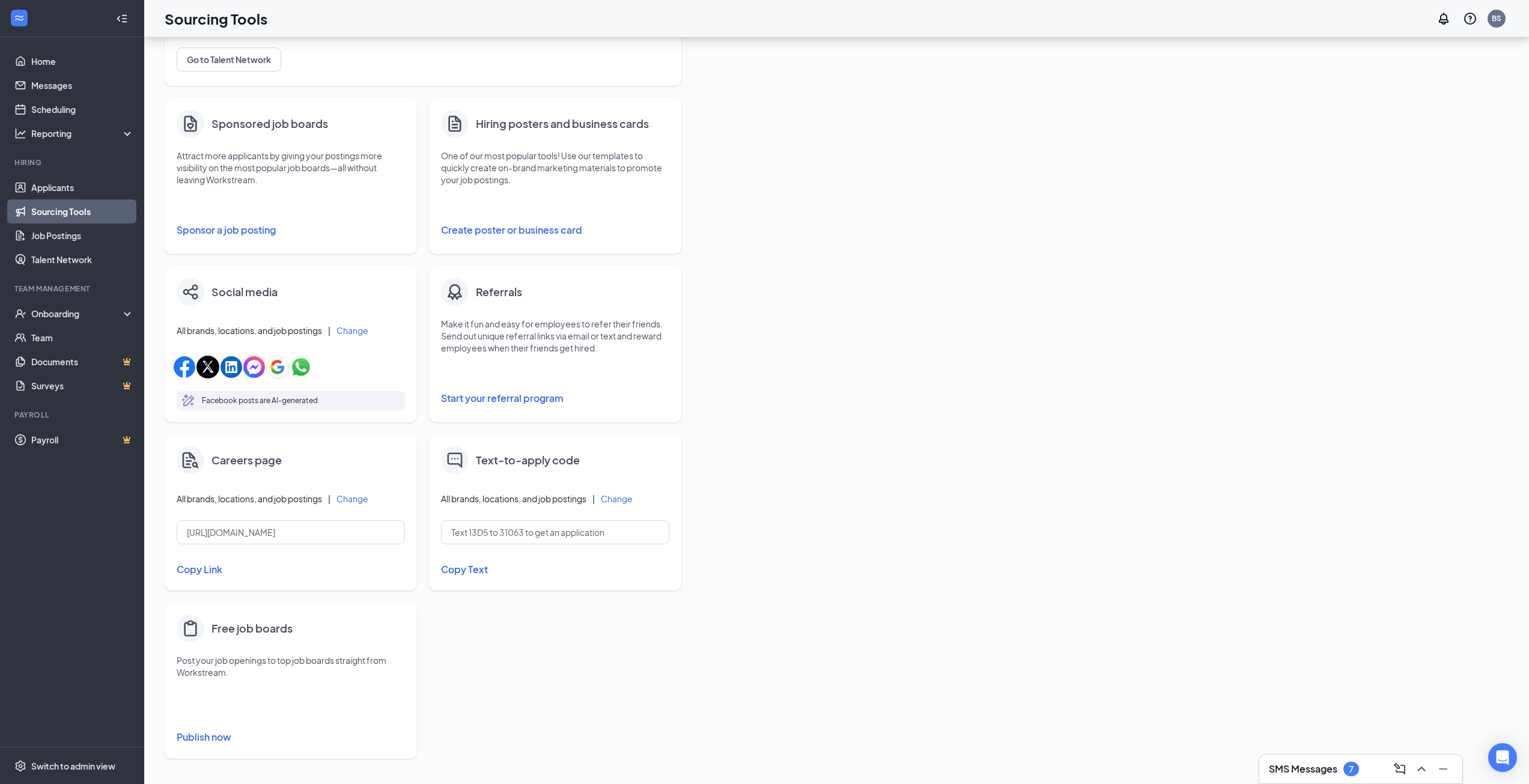
scroll to position [154, 0]
click at [515, 232] on button "Create poster or business card" at bounding box center [556, 228] width 228 height 24
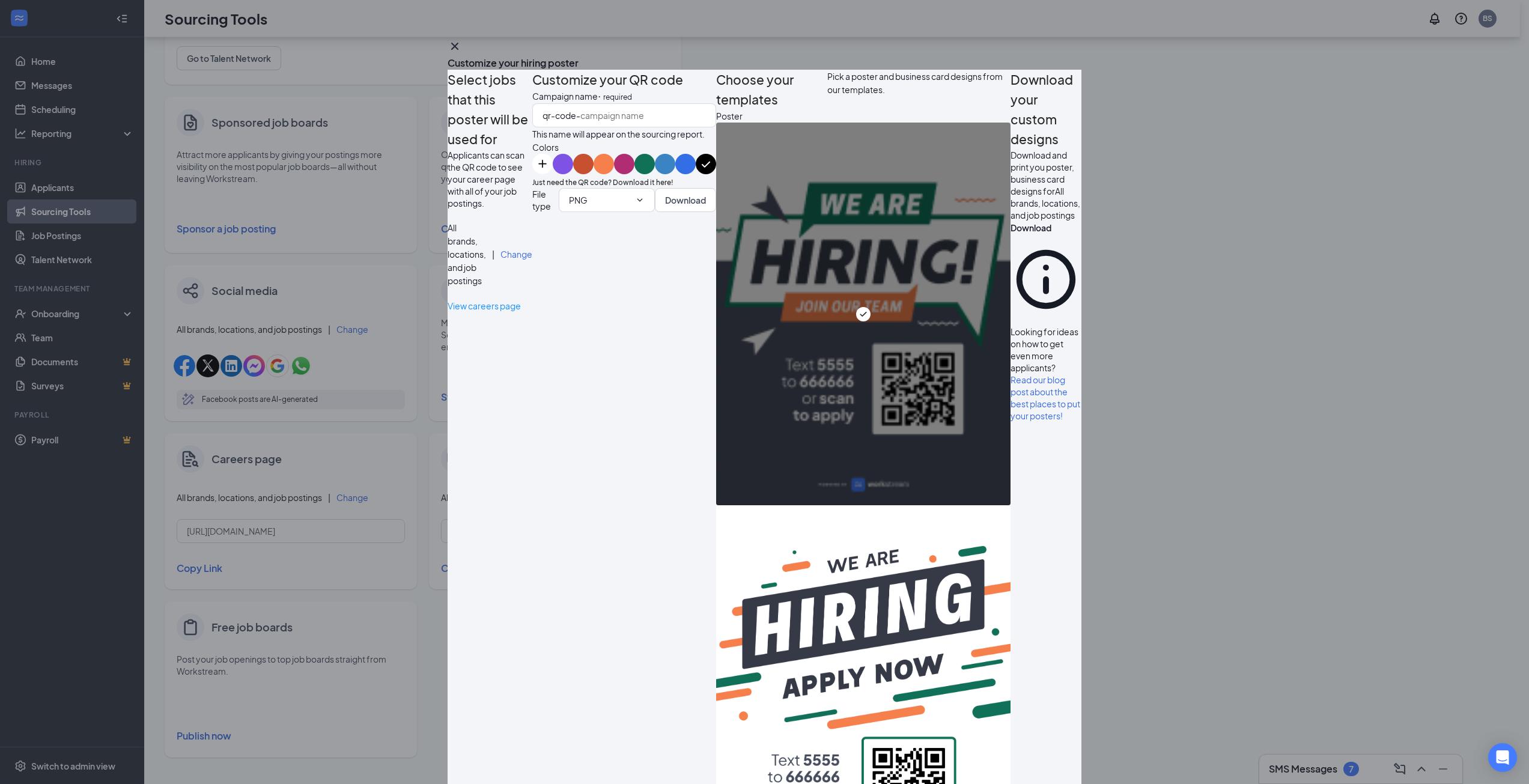
drag, startPoint x: 559, startPoint y: 406, endPoint x: 572, endPoint y: 404, distance: 13.2
click at [594, 174] on button "color button #F6804B" at bounding box center [603, 163] width 21 height 21
click at [614, 174] on button "color button #B02C73" at bounding box center [624, 163] width 21 height 21
click at [635, 174] on button "color button #117058" at bounding box center [644, 163] width 21 height 21
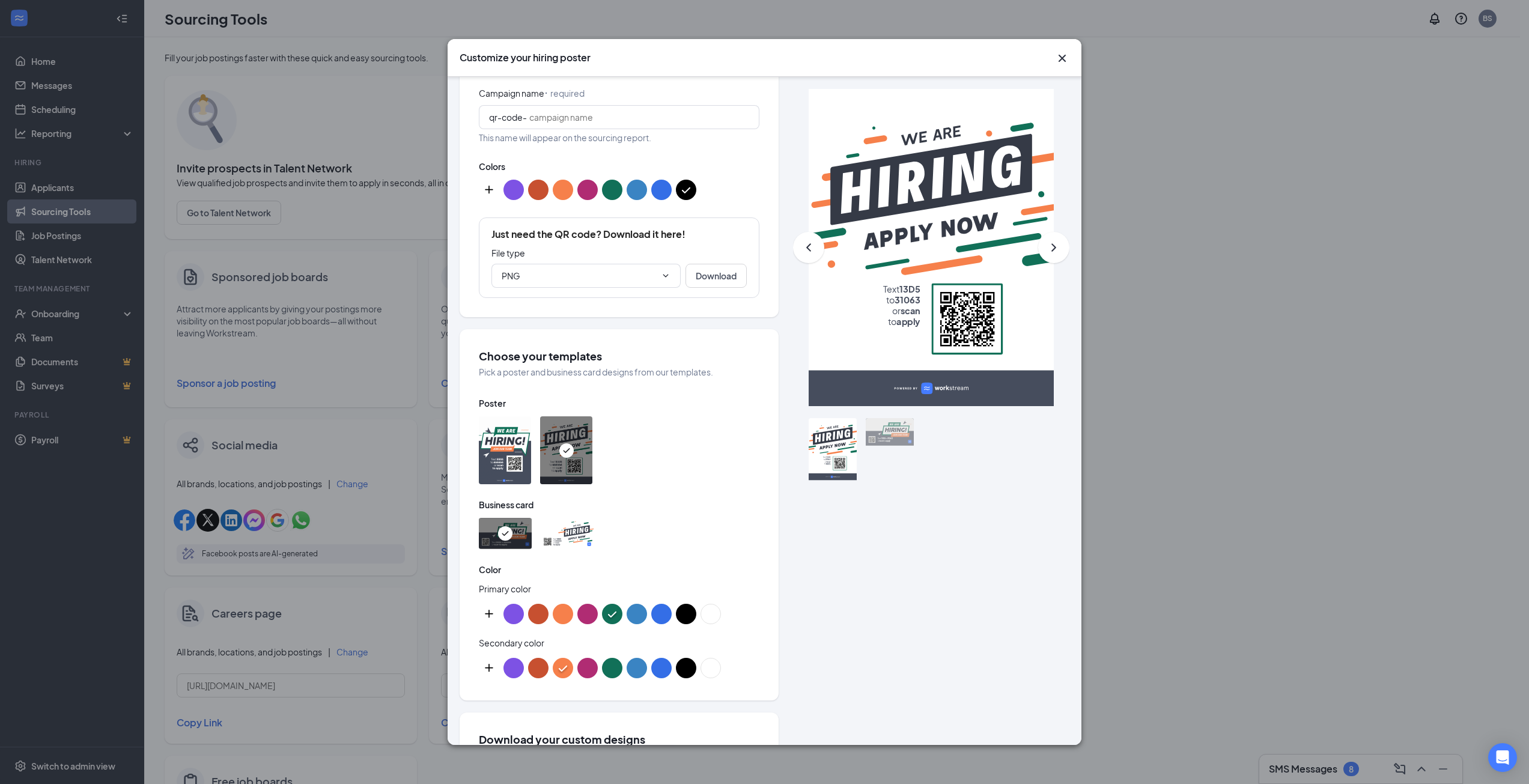
scroll to position [215, 0]
click at [500, 469] on img at bounding box center [505, 450] width 53 height 68
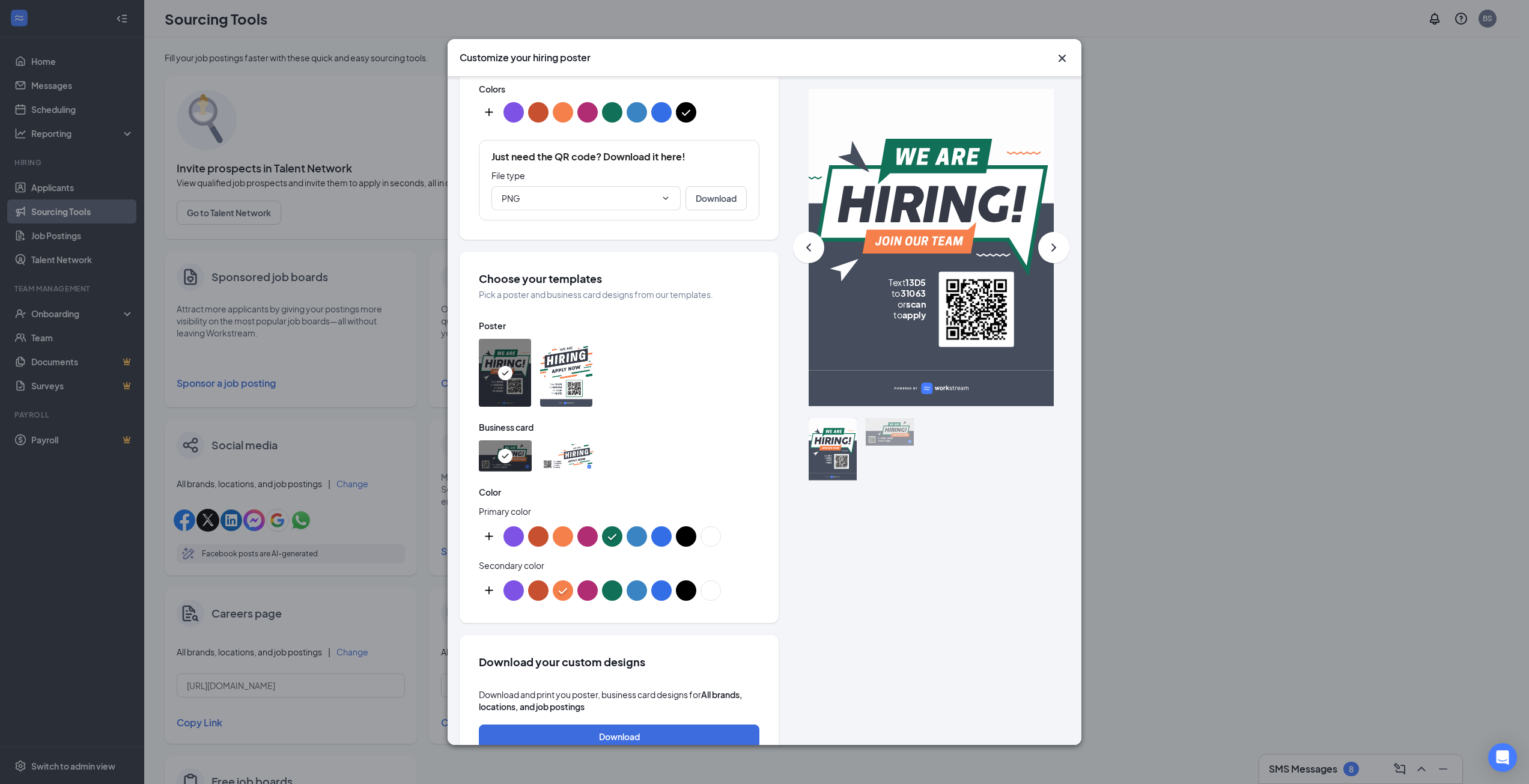
scroll to position [395, 0]
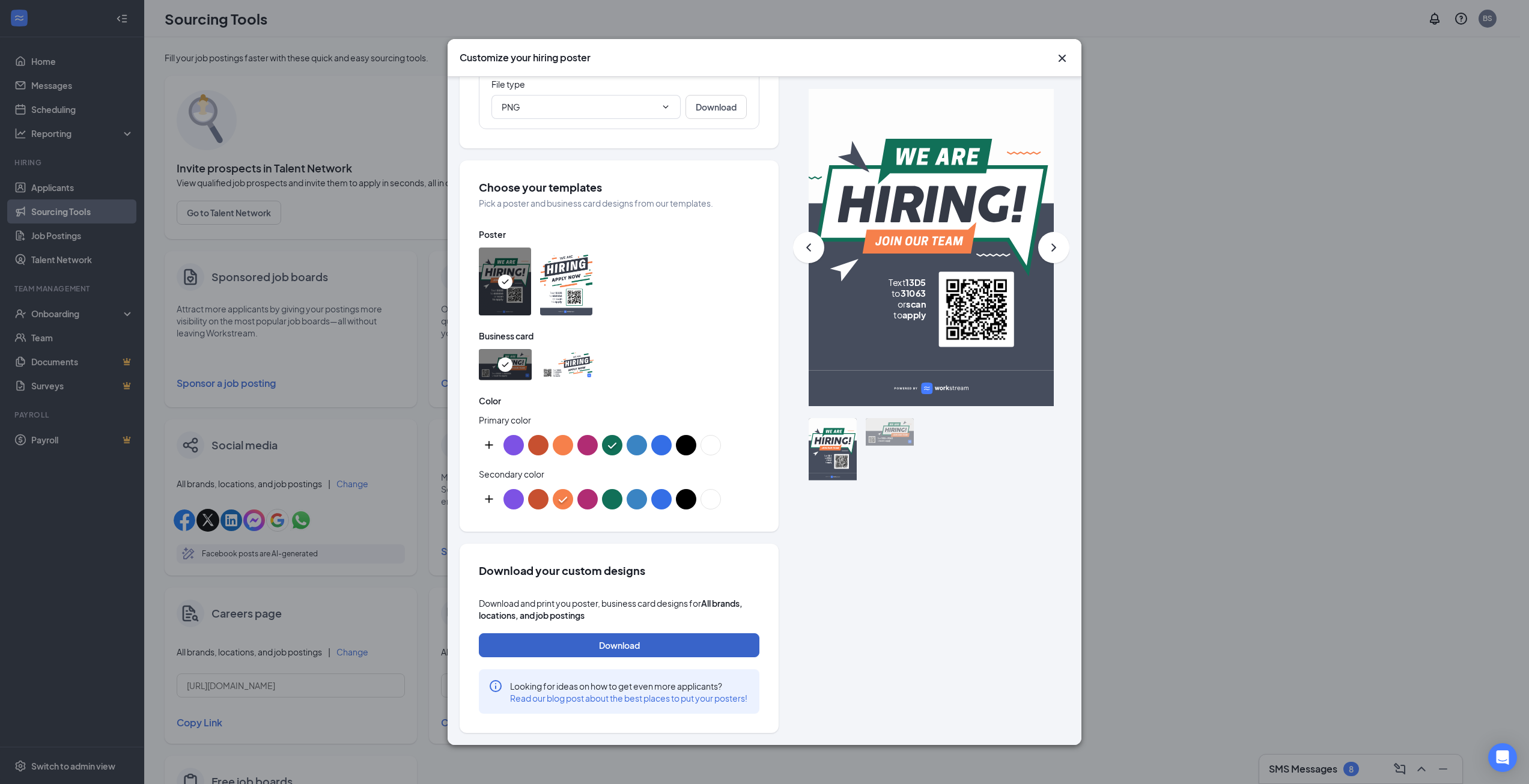
click at [624, 633] on button "Download" at bounding box center [618, 644] width 280 height 24
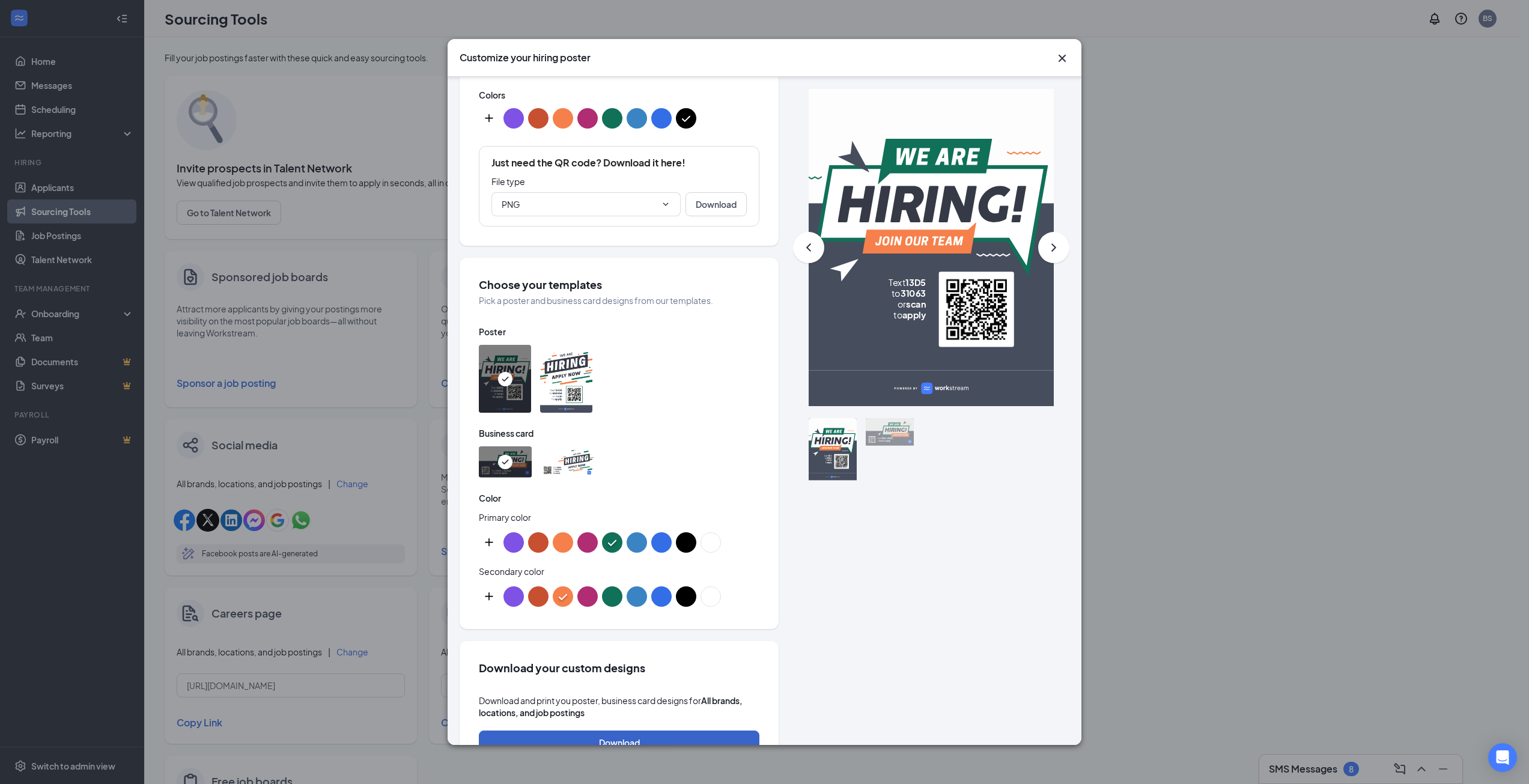
scroll to position [285, 0]
click at [533, 537] on button "color button #C75030" at bounding box center [538, 541] width 21 height 21
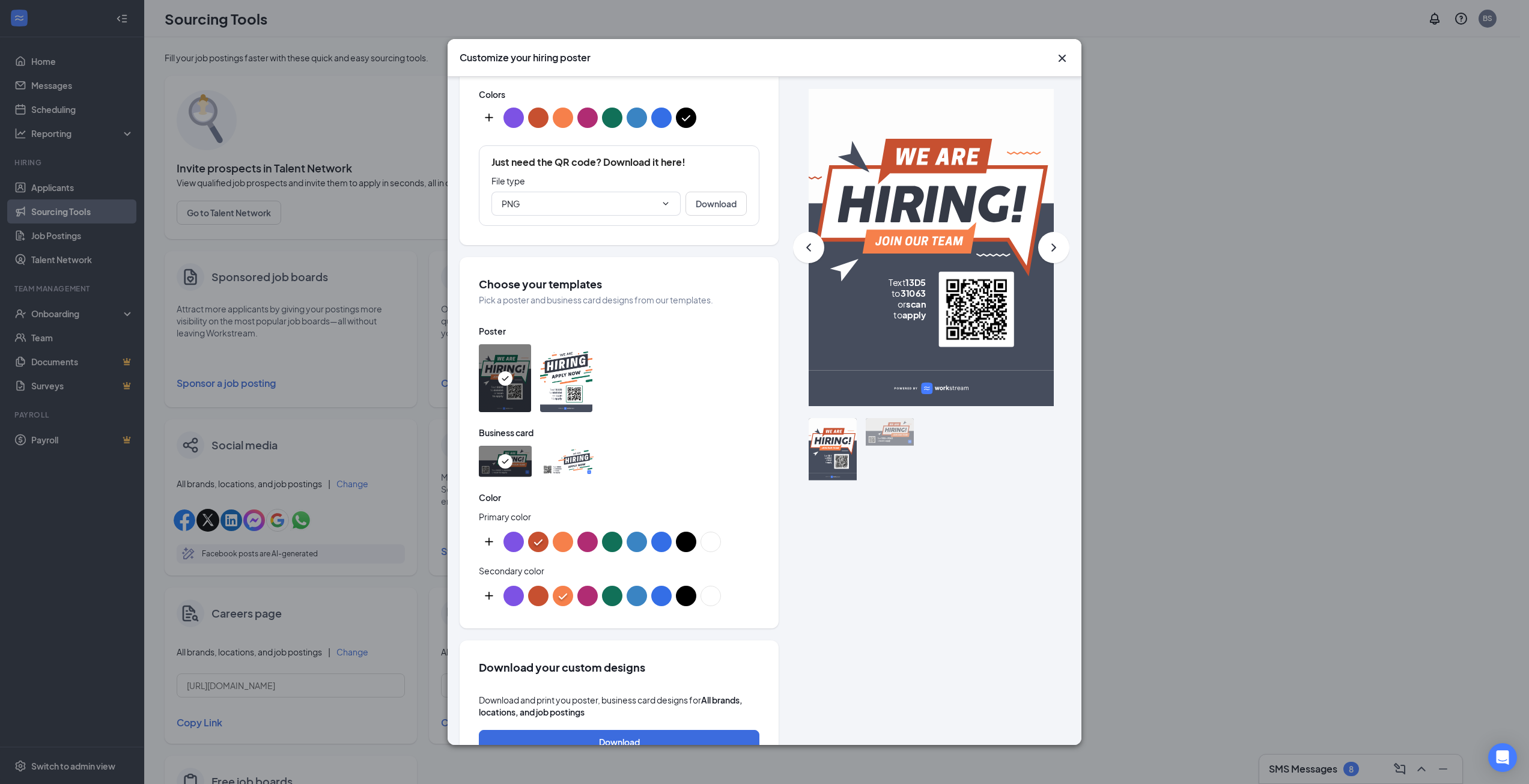
click at [927, 565] on div ".fontThin { font: normal 45px Plus Jakarta Sans; fill: #FFFFFF; margin: 0 } .fo…" at bounding box center [930, 575] width 245 height 314
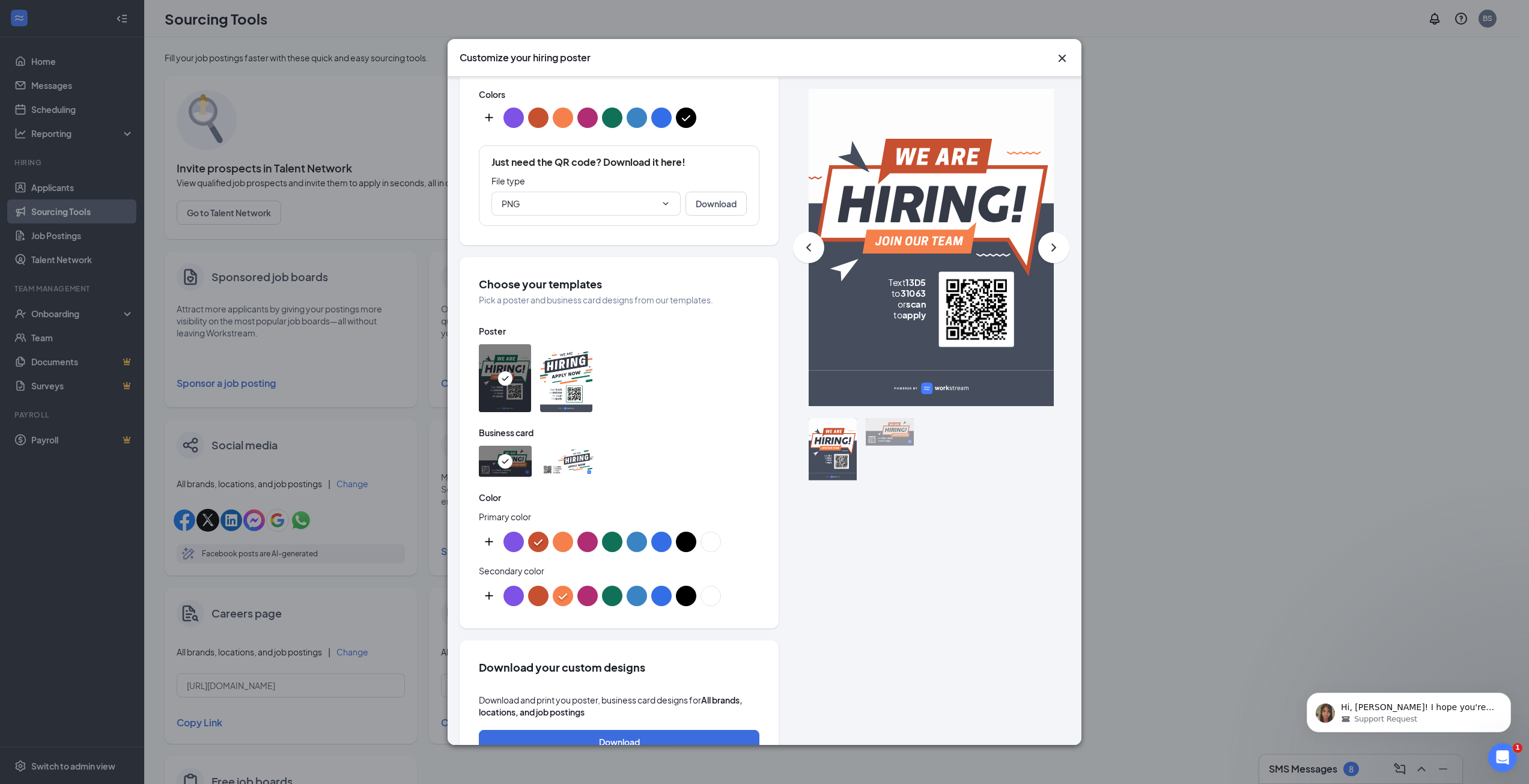
scroll to position [0, 0]
click at [579, 455] on img at bounding box center [567, 461] width 53 height 31
click at [494, 465] on img at bounding box center [505, 461] width 53 height 31
click at [551, 386] on img at bounding box center [566, 379] width 53 height 68
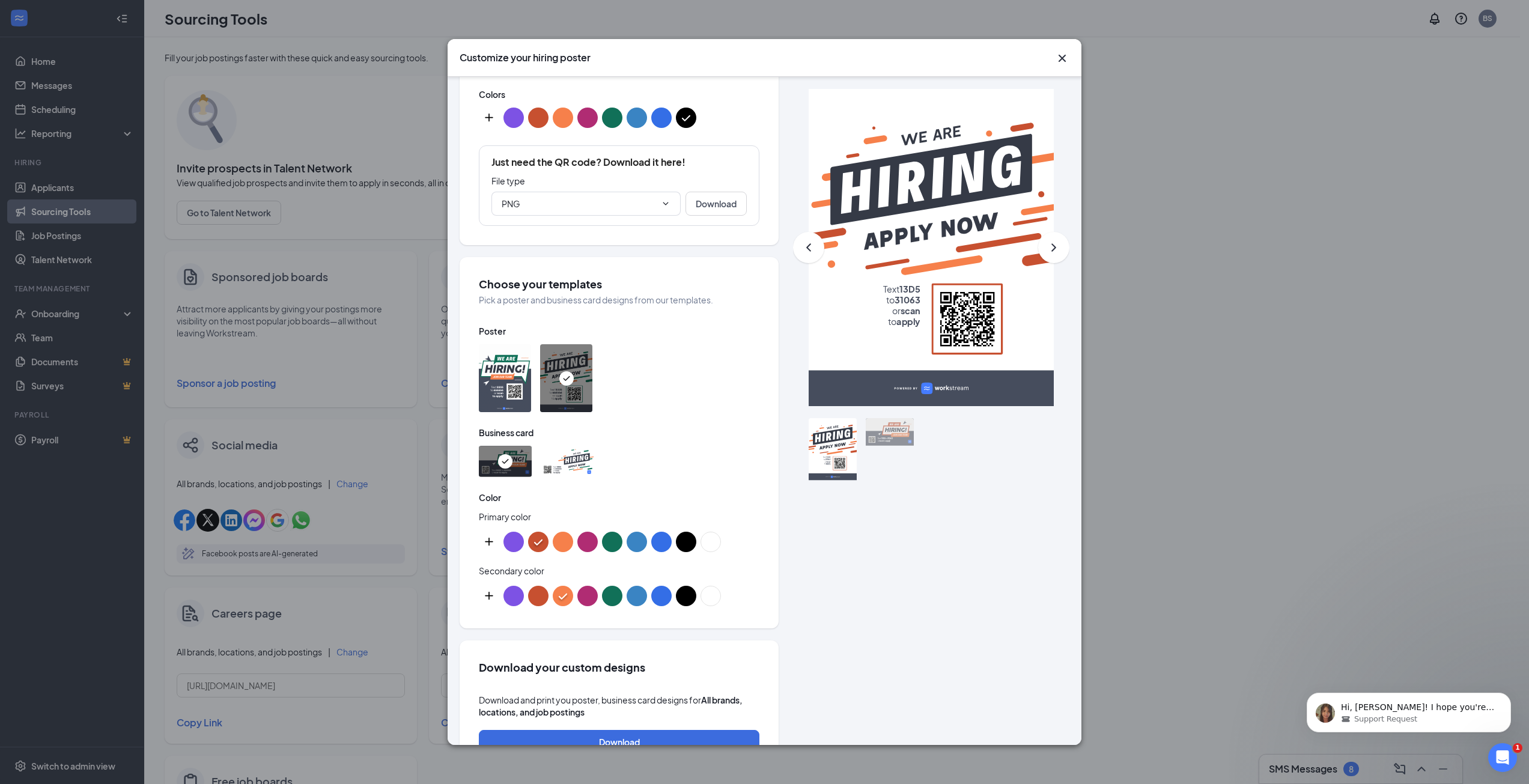
click at [487, 465] on div at bounding box center [505, 461] width 53 height 31
click at [569, 464] on img at bounding box center [567, 461] width 53 height 31
click at [502, 465] on img at bounding box center [505, 461] width 53 height 31
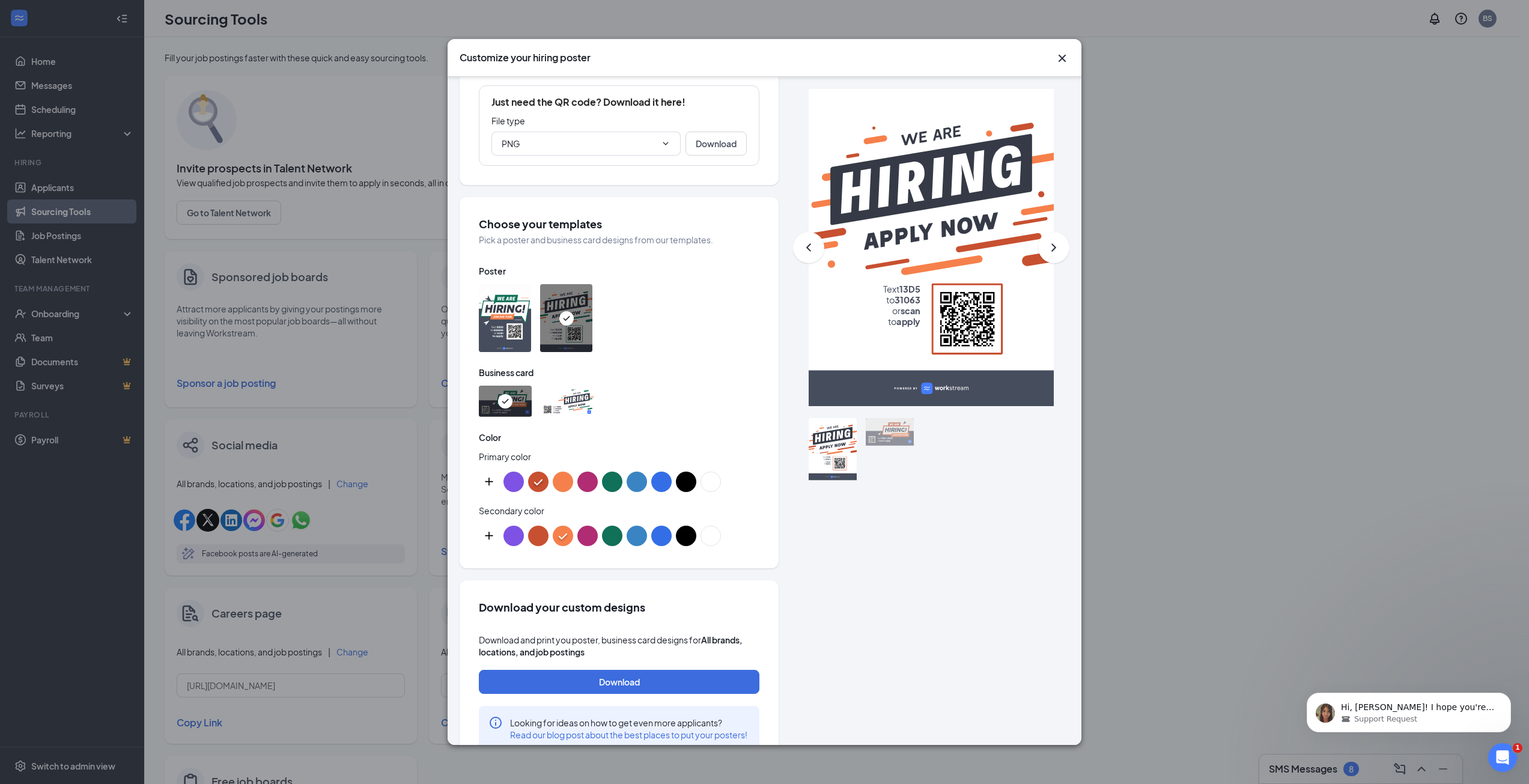
scroll to position [393, 0]
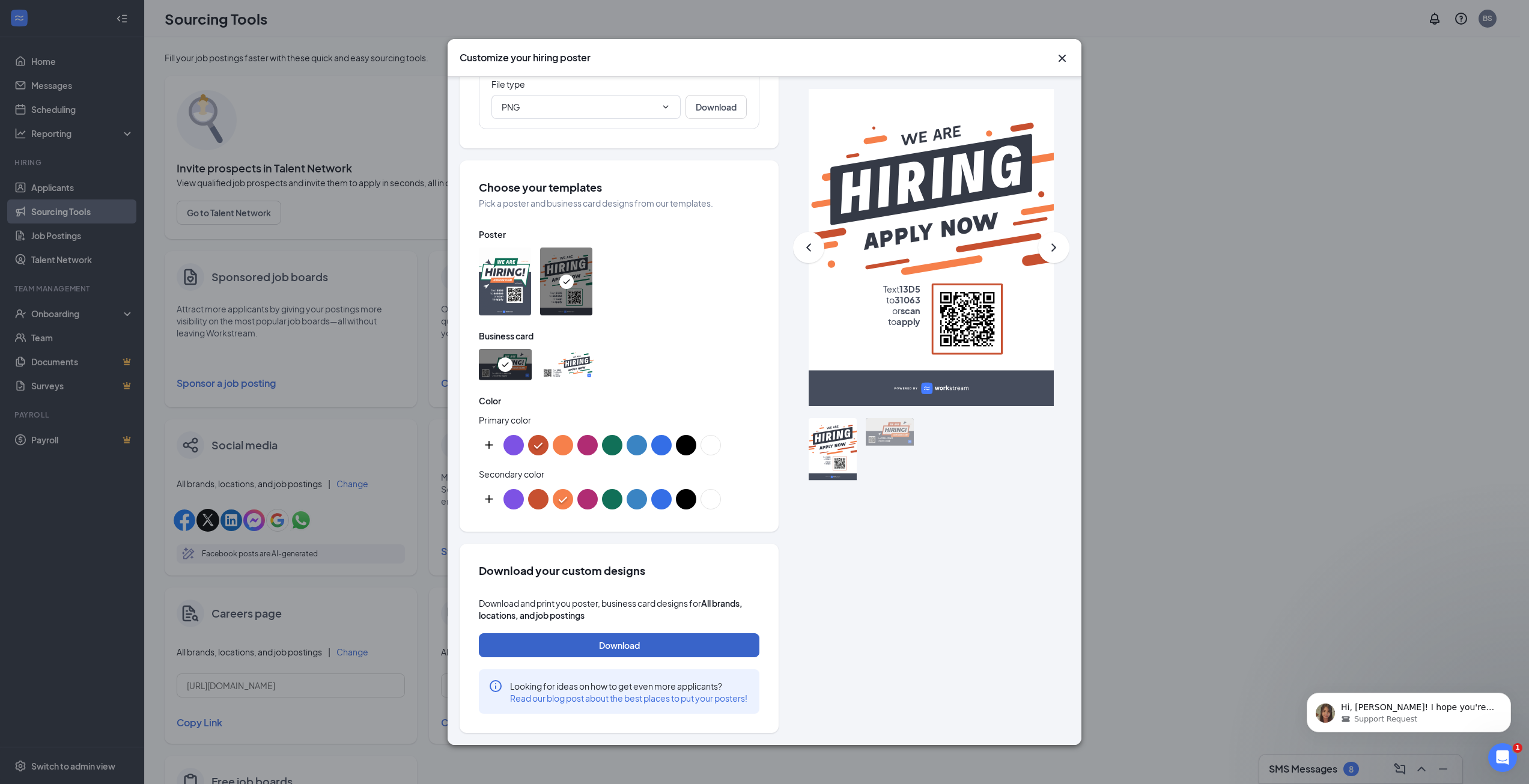
click at [657, 635] on button "Download" at bounding box center [618, 644] width 280 height 24
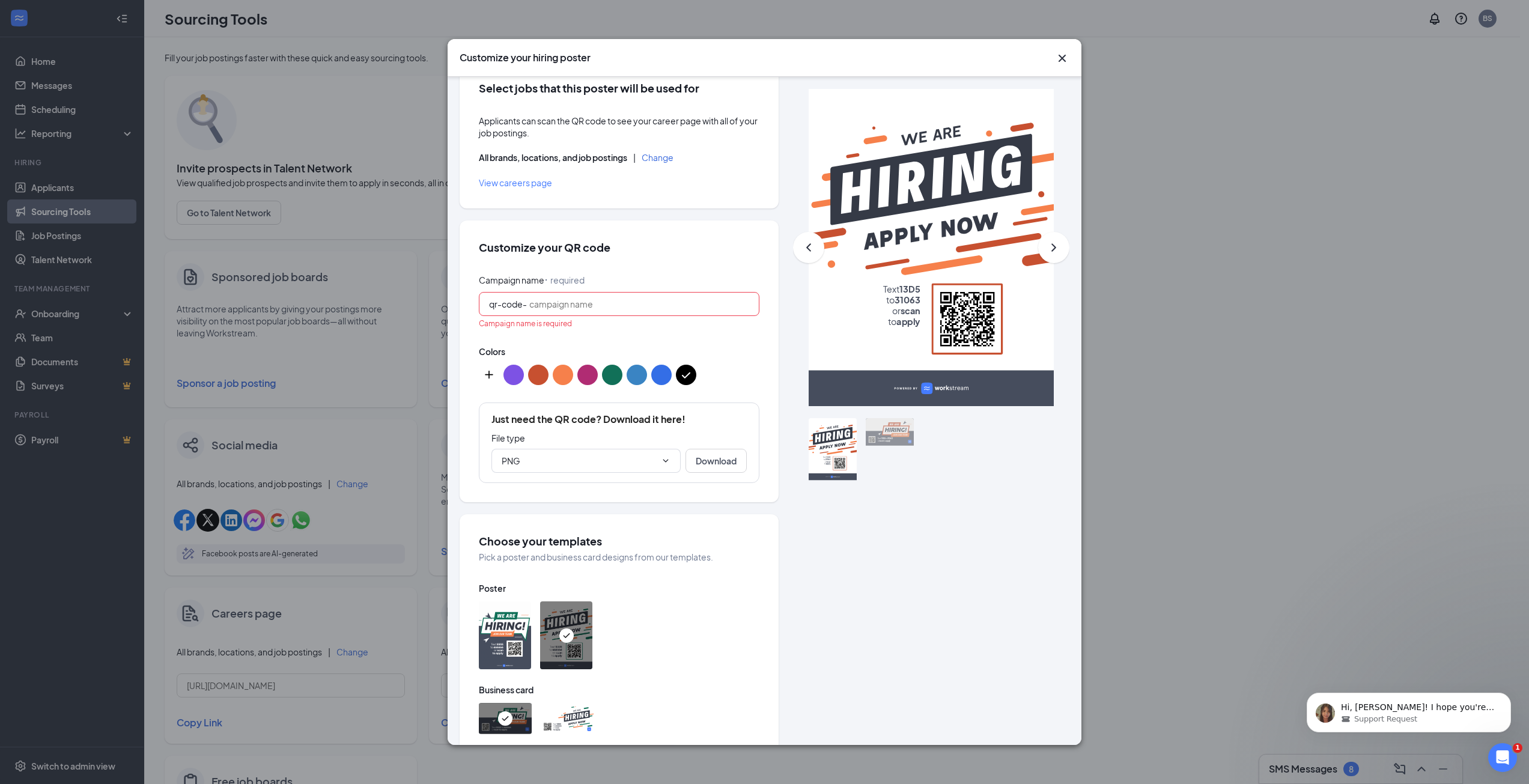
scroll to position [0, 0]
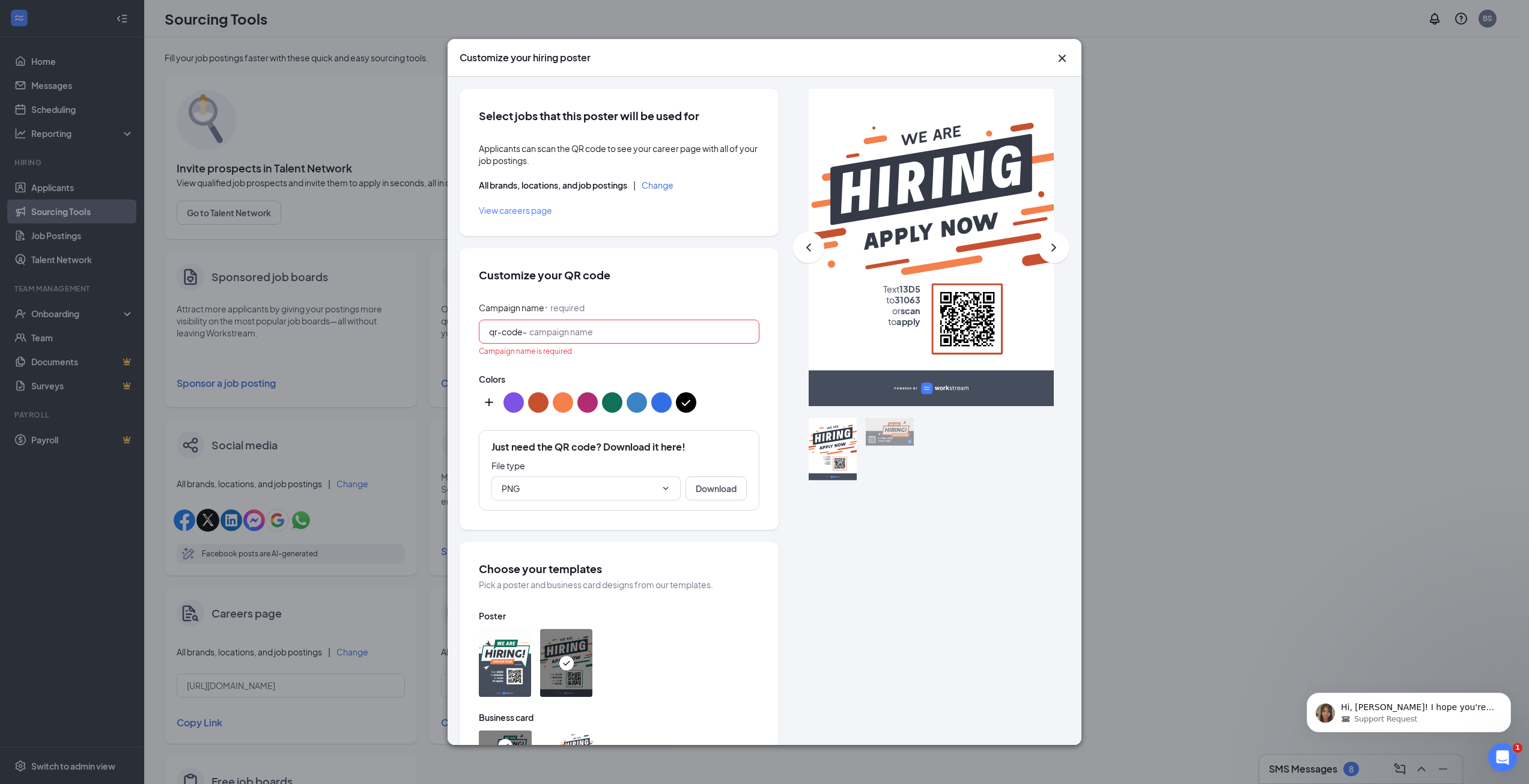
click at [571, 319] on span "qr-code-" at bounding box center [618, 331] width 280 height 24
click at [1070, 64] on div "Customize your hiring poster" at bounding box center [764, 58] width 634 height 38
click at [1064, 56] on icon "Cross" at bounding box center [1061, 58] width 7 height 7
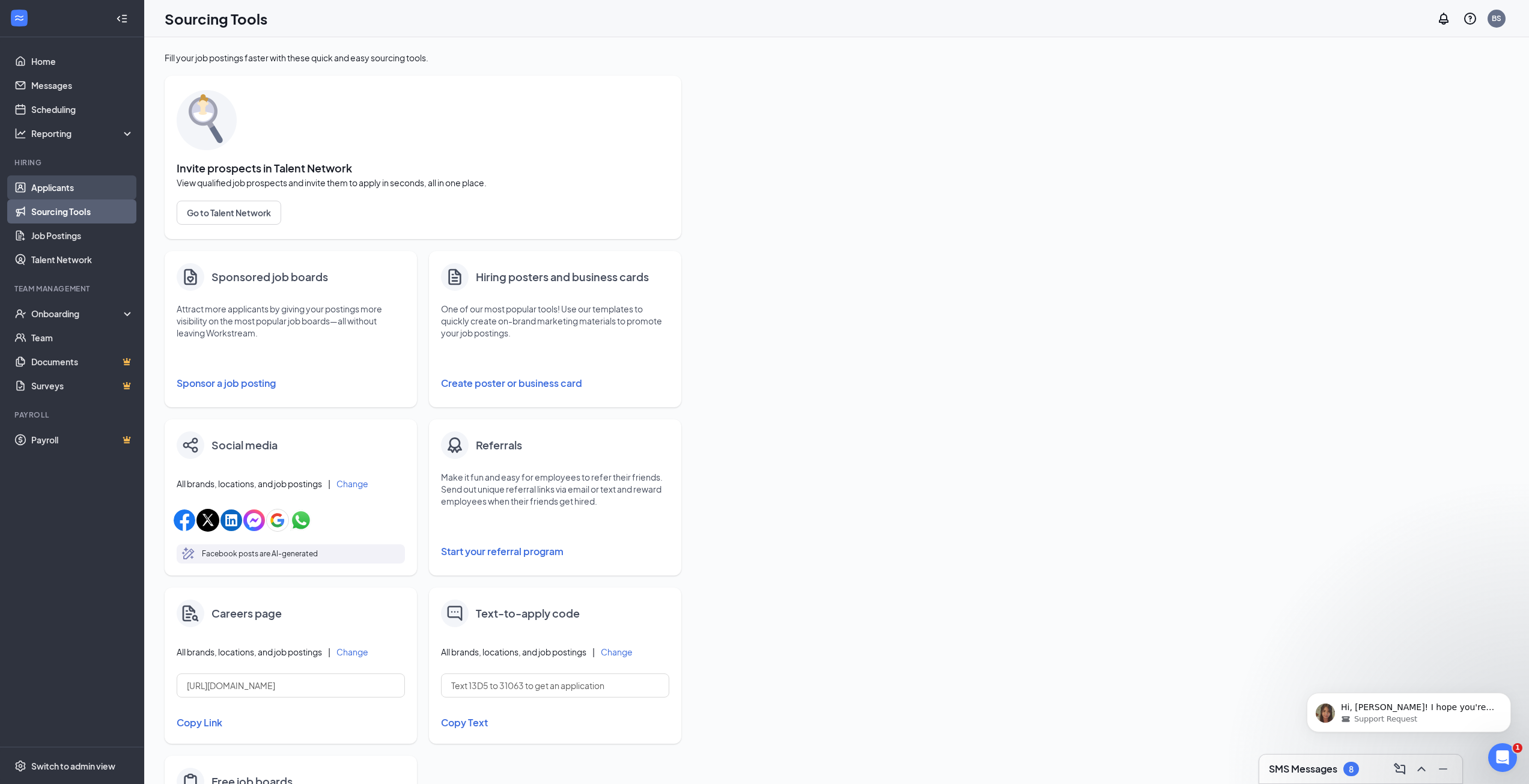
click at [54, 184] on link "Applicants" at bounding box center [82, 187] width 103 height 24
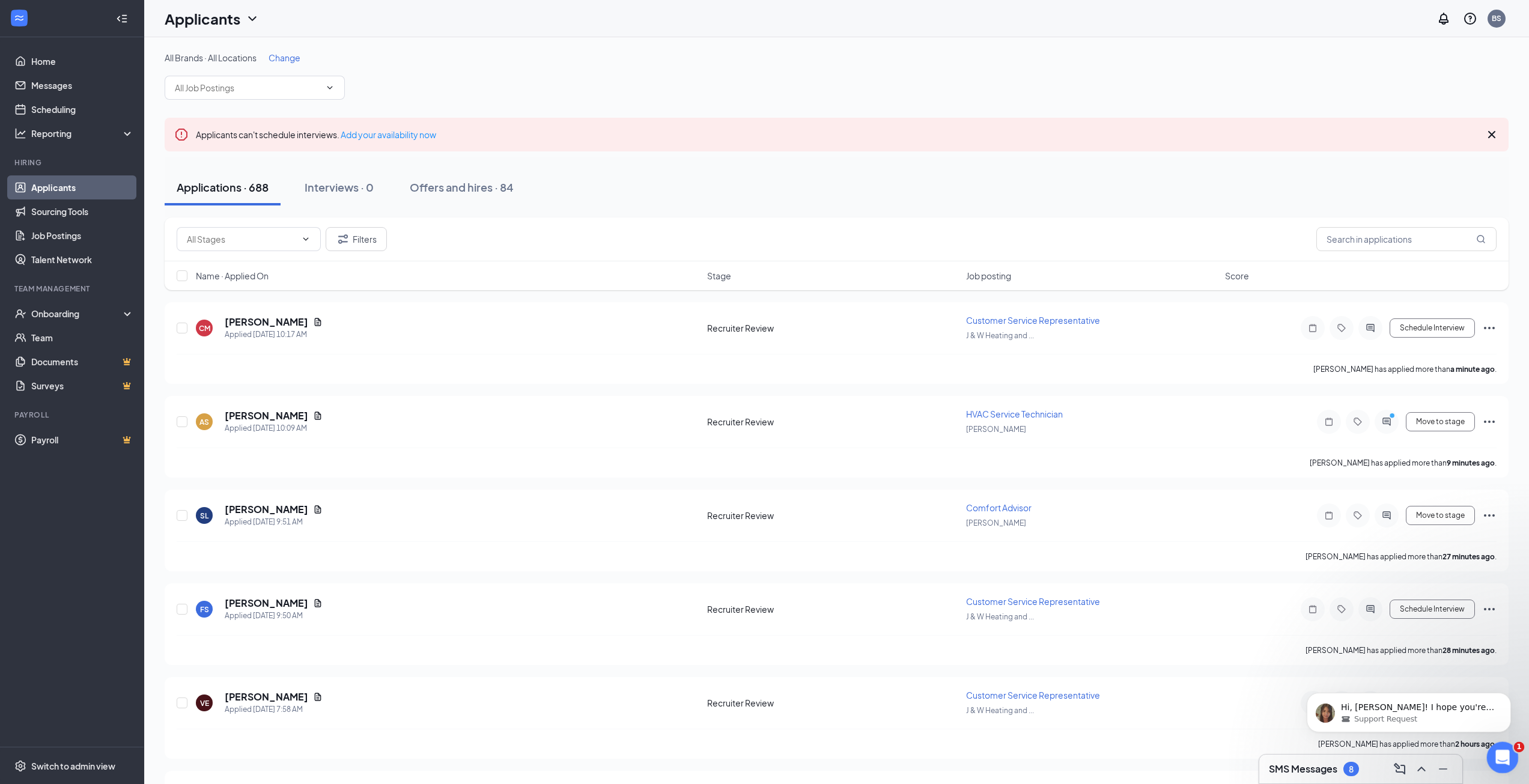
click at [1508, 750] on icon "Open Intercom Messenger" at bounding box center [1501, 756] width 20 height 20
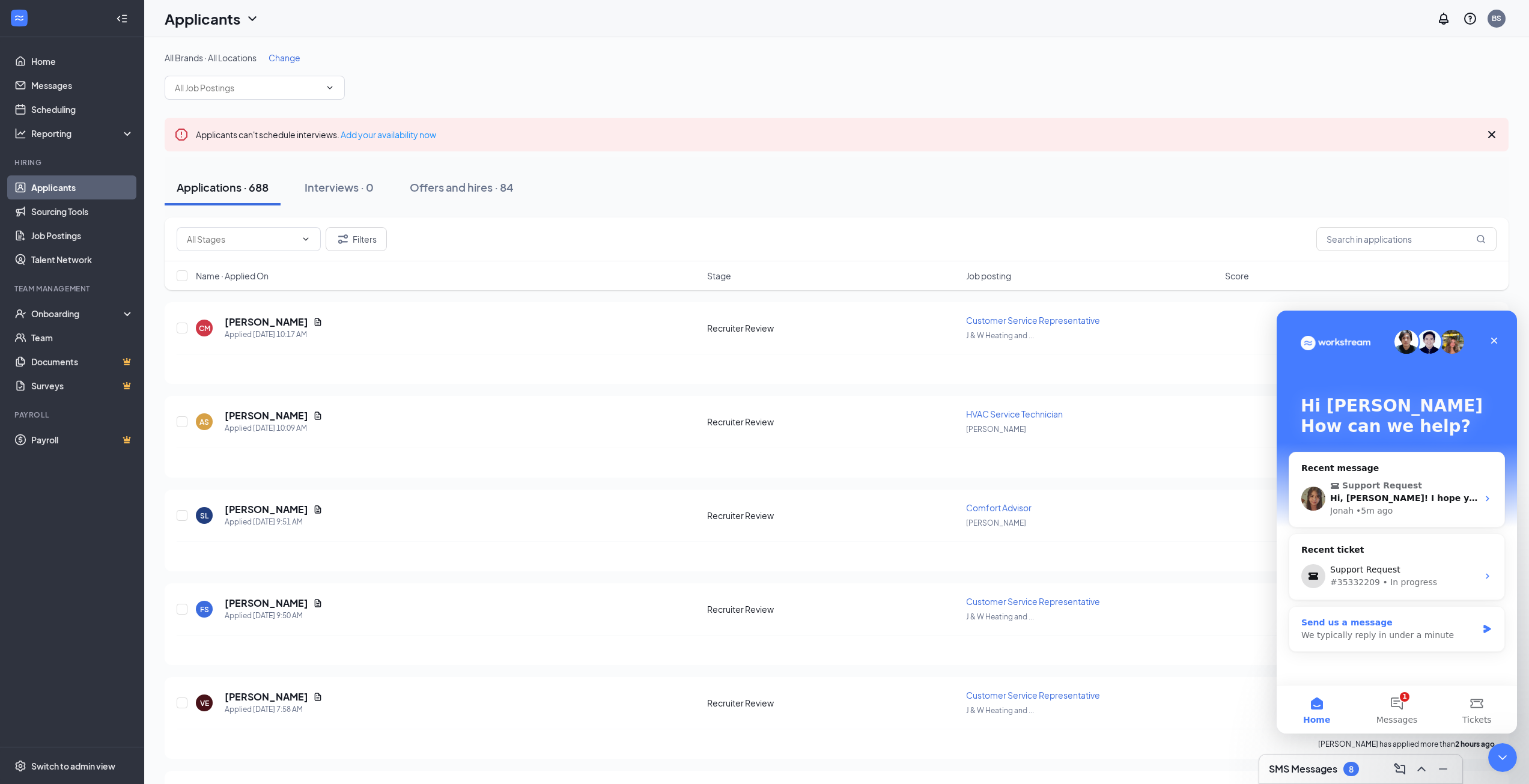
click at [1415, 578] on div "#35332209 • In progress" at bounding box center [1403, 582] width 147 height 13
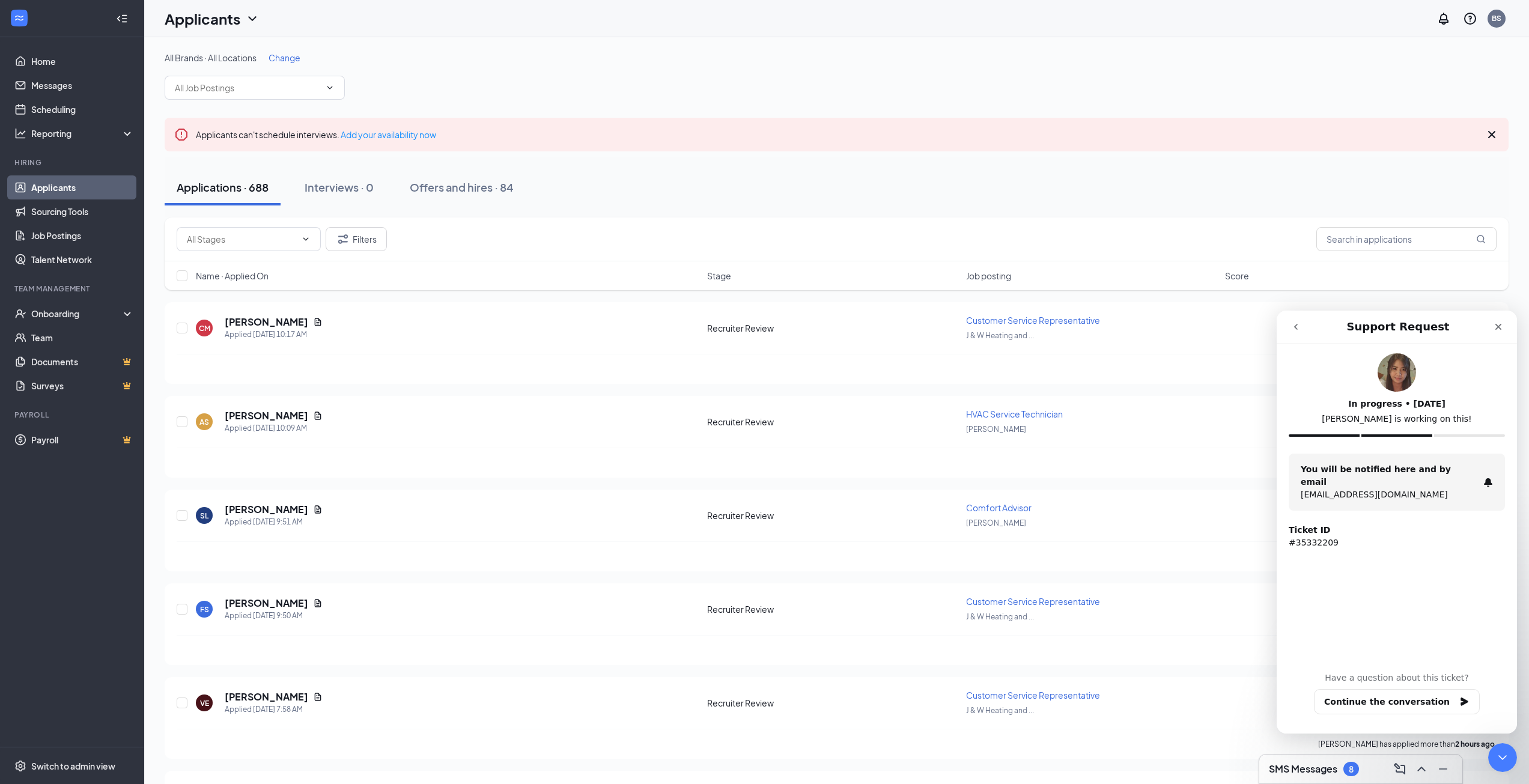
click at [1294, 323] on icon "go back" at bounding box center [1296, 327] width 10 height 10
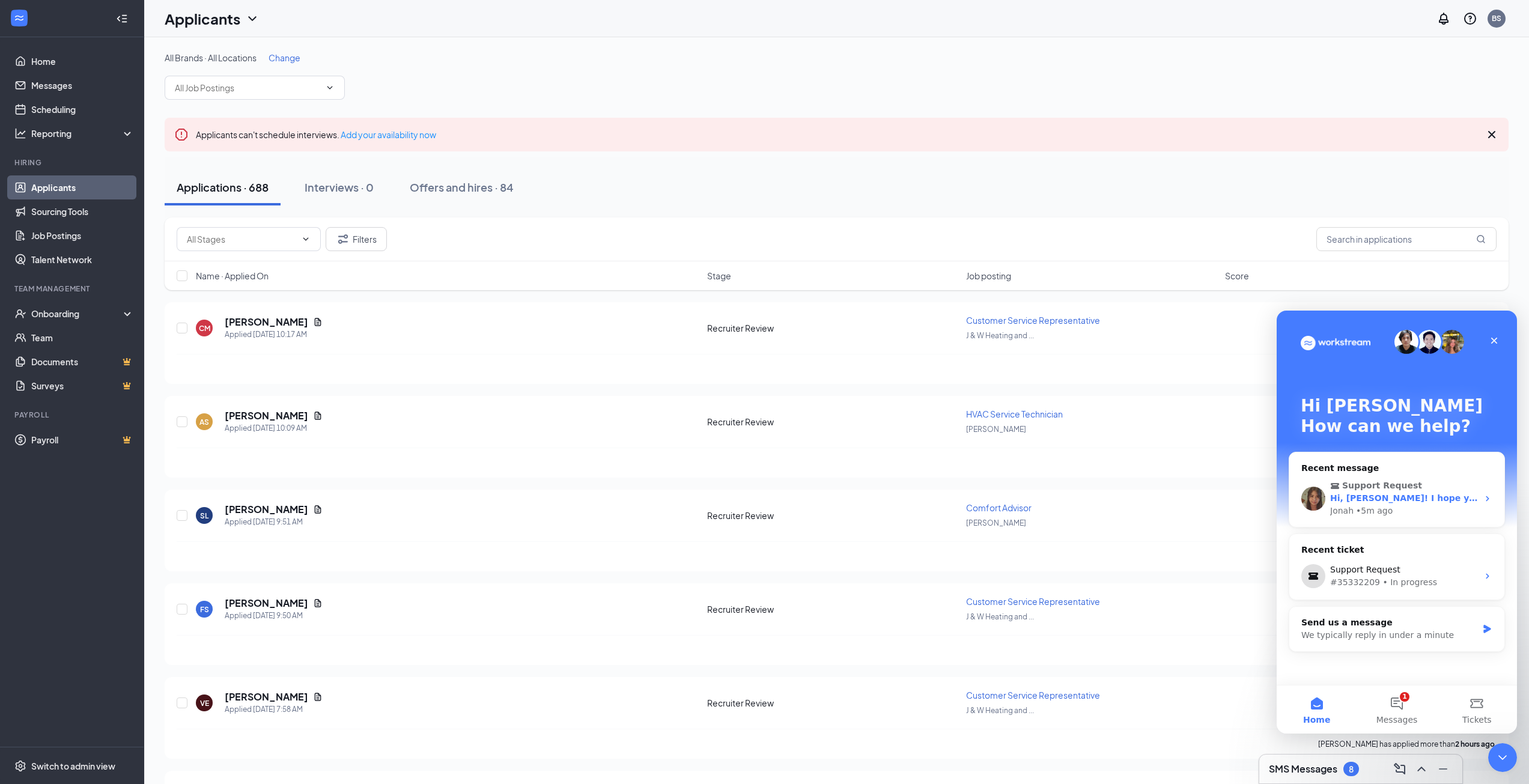
click at [1417, 510] on div "Jonah • 5m ago" at bounding box center [1403, 511] width 147 height 13
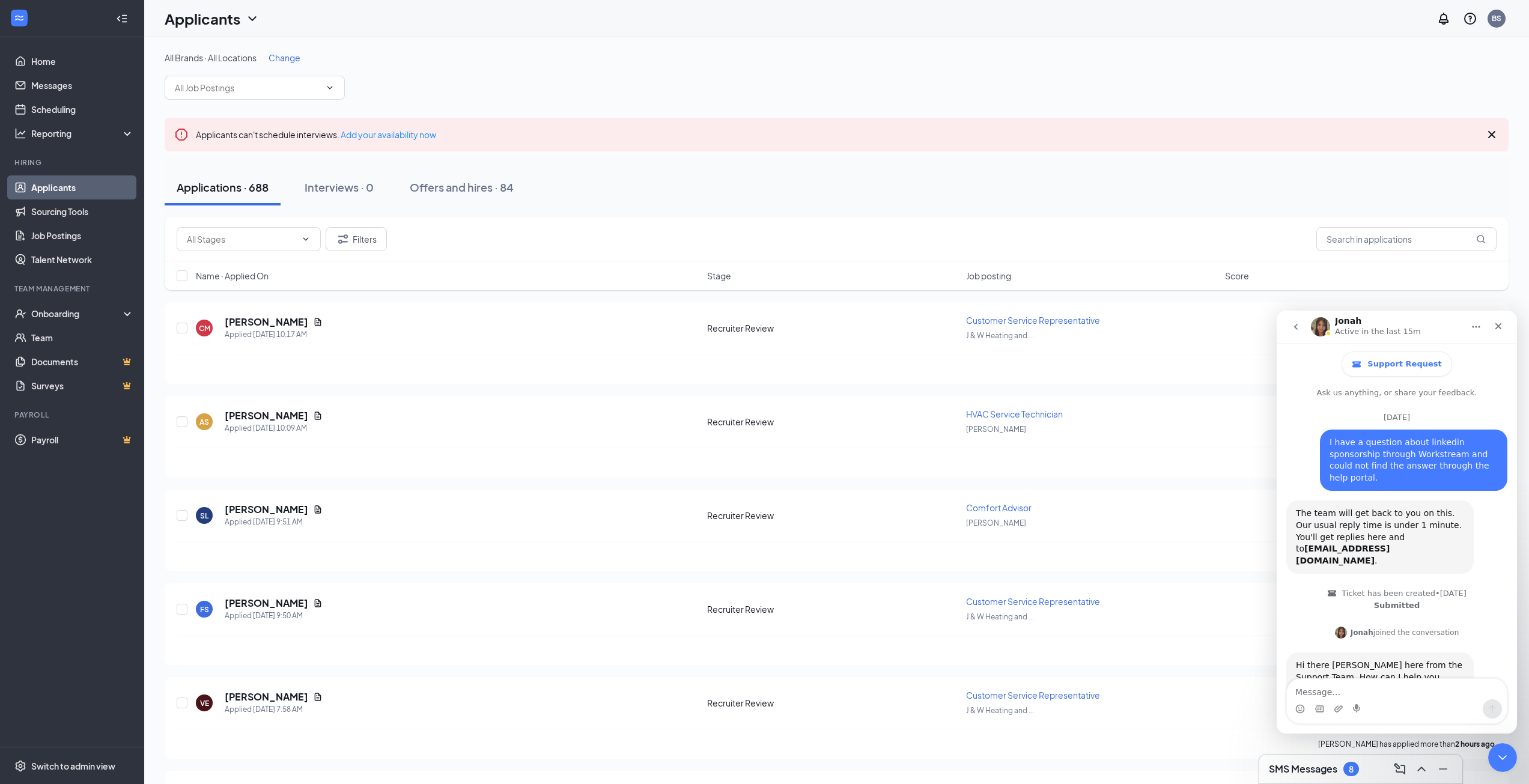
scroll to position [2, 0]
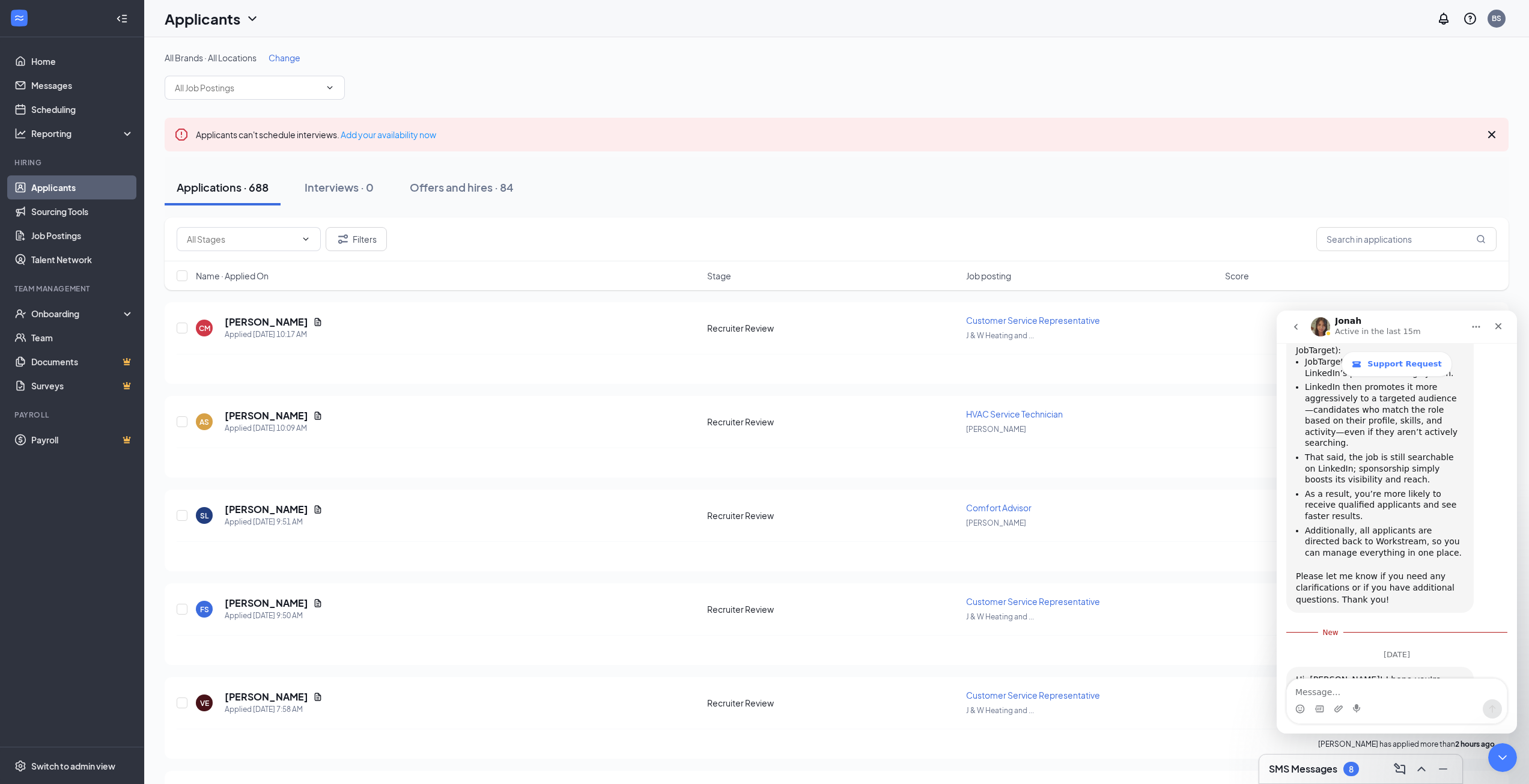
click at [1384, 695] on textarea "Message…" at bounding box center [1396, 688] width 220 height 21
type textarea "You can close this. Thanks!"
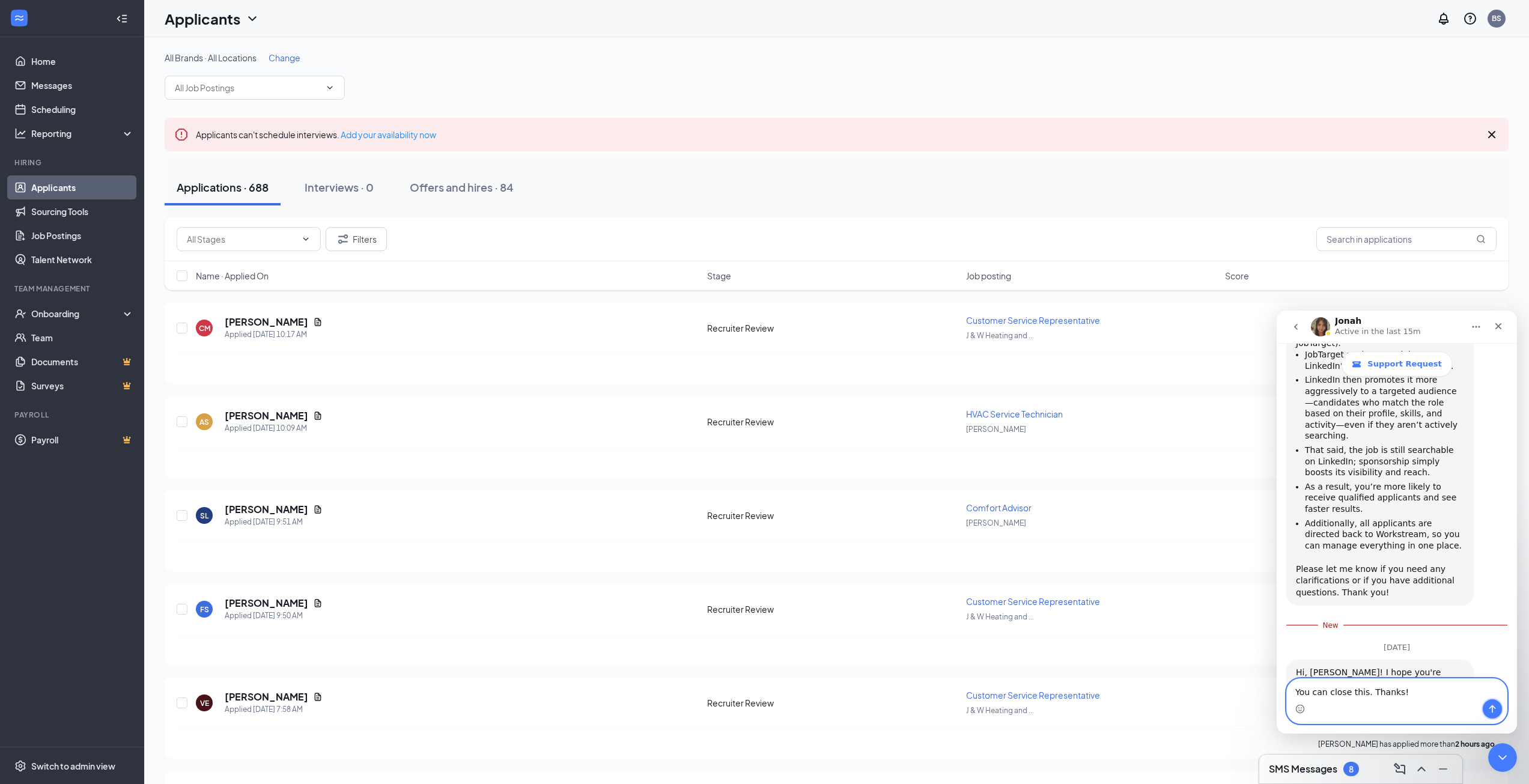
click at [1496, 708] on icon "Send a message…" at bounding box center [1492, 709] width 10 height 10
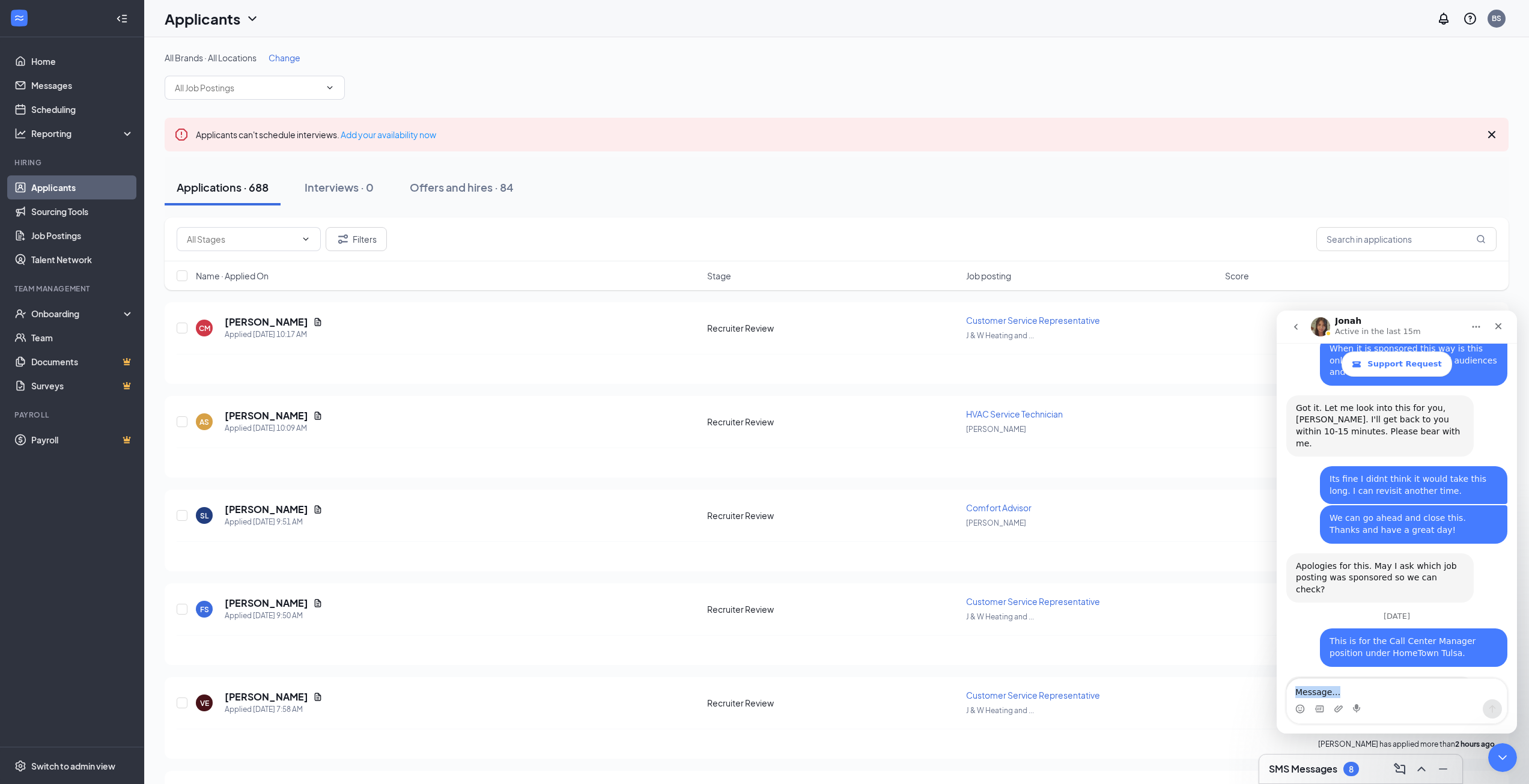
scroll to position [612, 0]
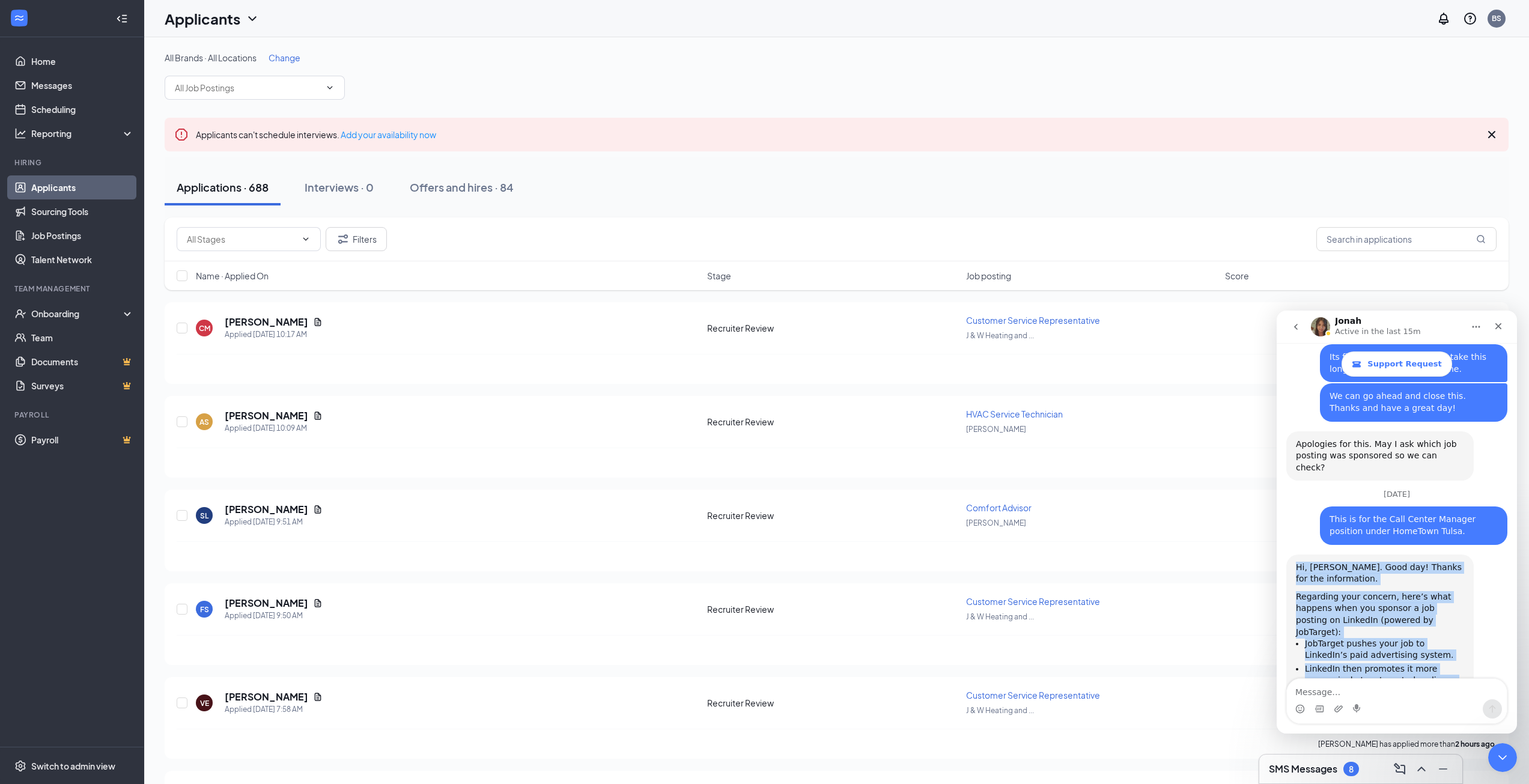
drag, startPoint x: 1390, startPoint y: 503, endPoint x: 1287, endPoint y: 519, distance: 104.2
click at [1287, 555] on div "Hi, Brandon. Good day! Thanks for the information. Regarding your concern, here…" at bounding box center [1380, 724] width 187 height 341
copy div "Hi, Brandon. Good day! Thanks for the information. Regarding your concern, here…"
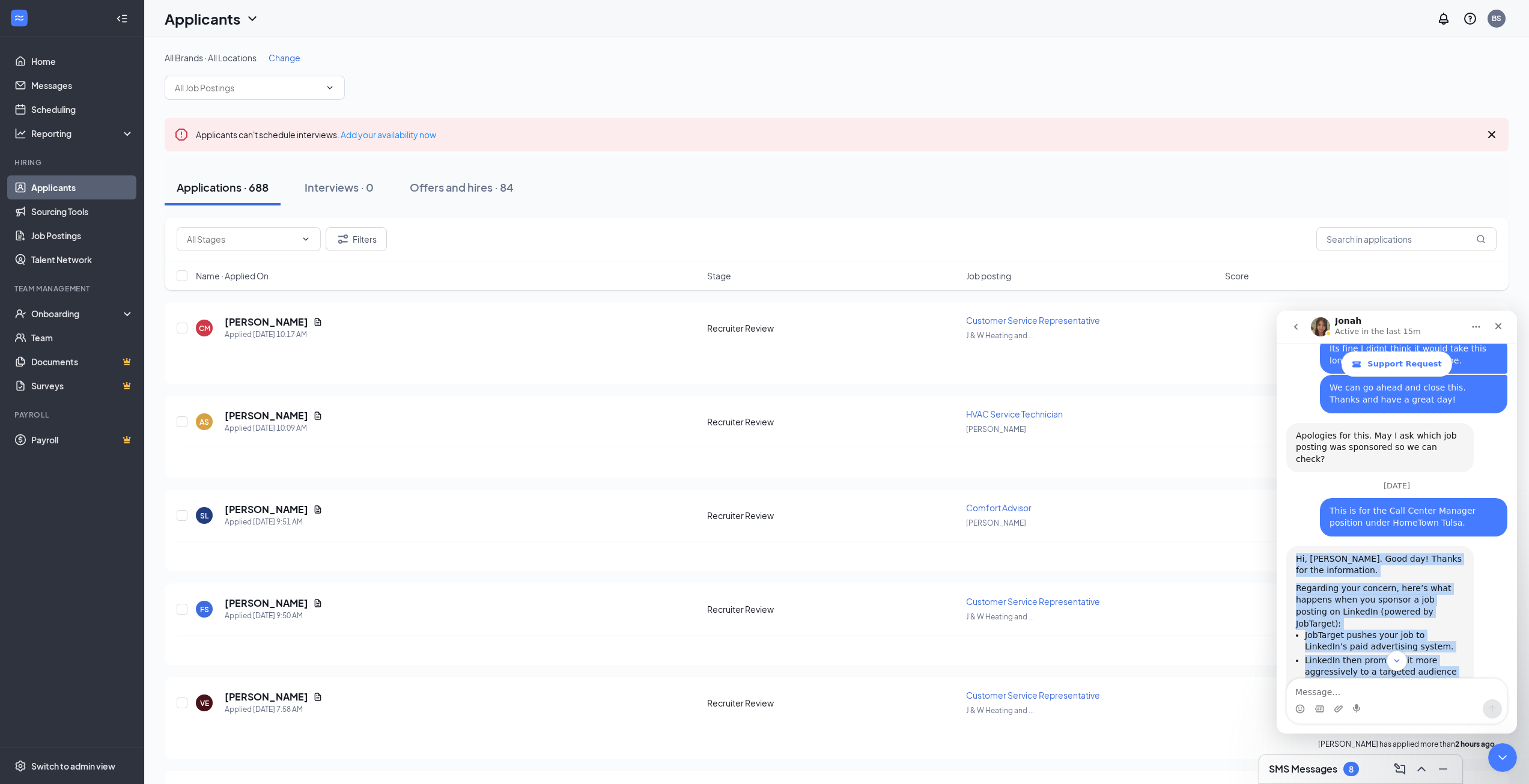
scroll to position [681, 0]
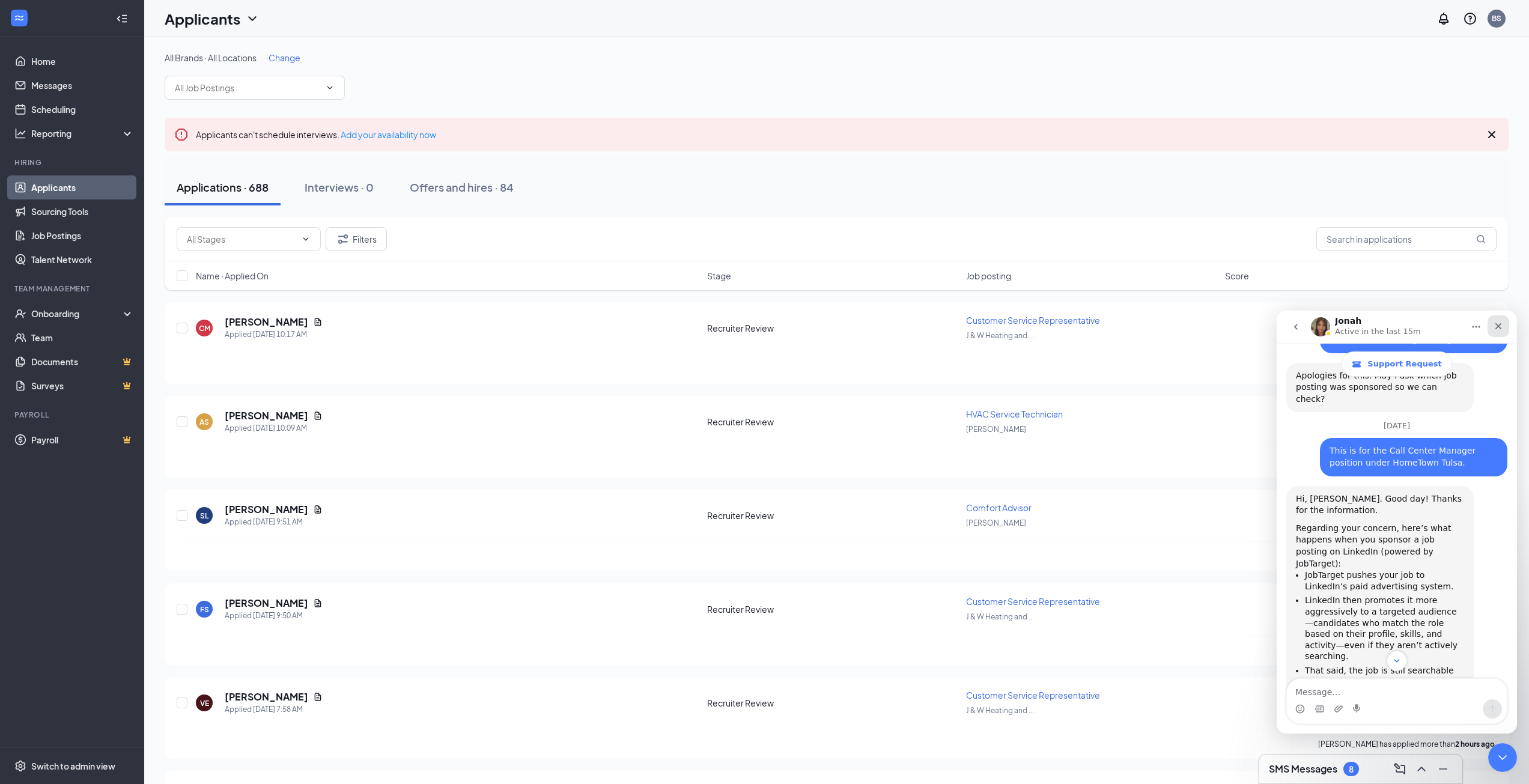
click at [1497, 327] on icon "Close" at bounding box center [1498, 326] width 7 height 7
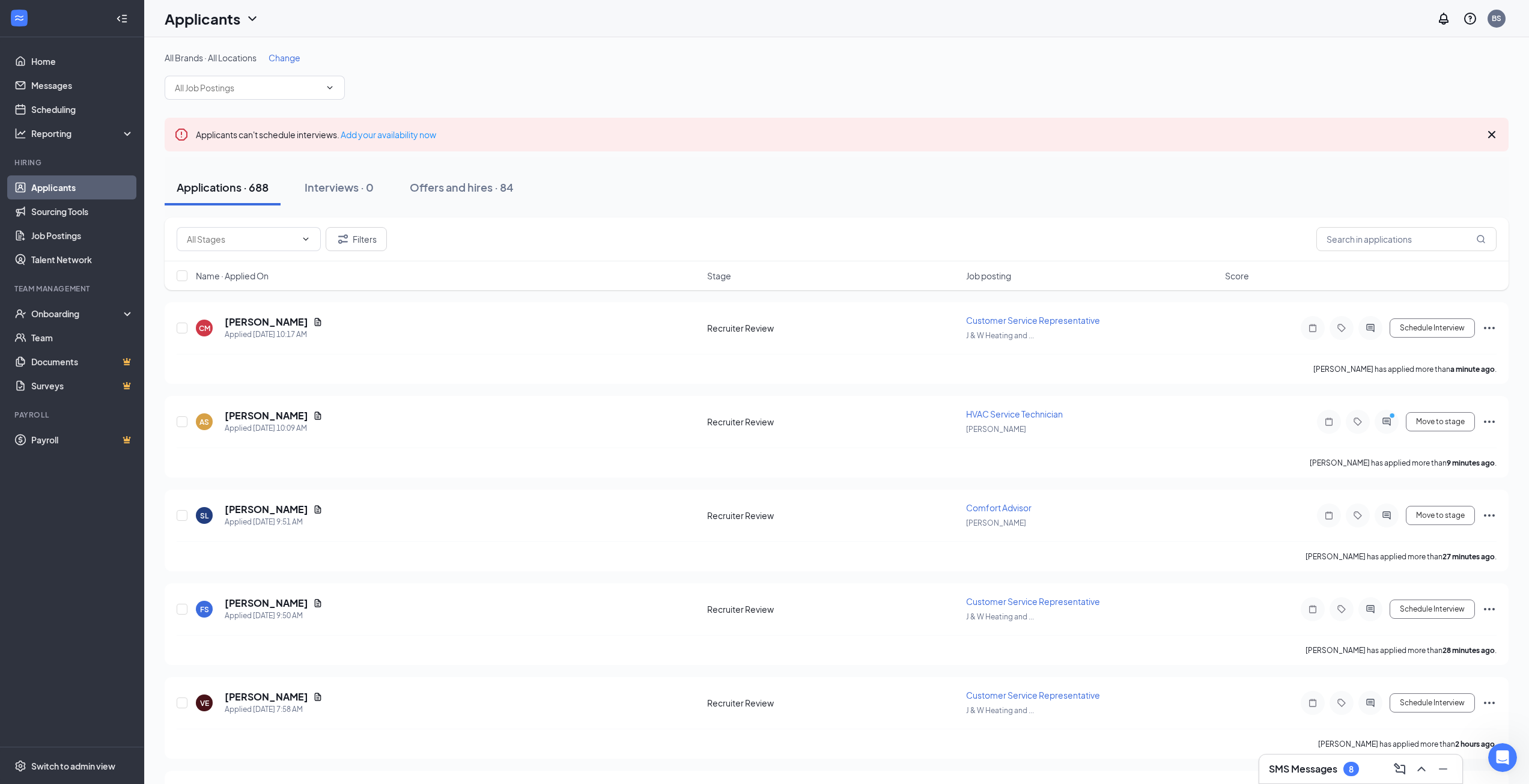
scroll to position [909, 0]
click at [1302, 764] on h3 "SMS Messages" at bounding box center [1302, 769] width 68 height 14
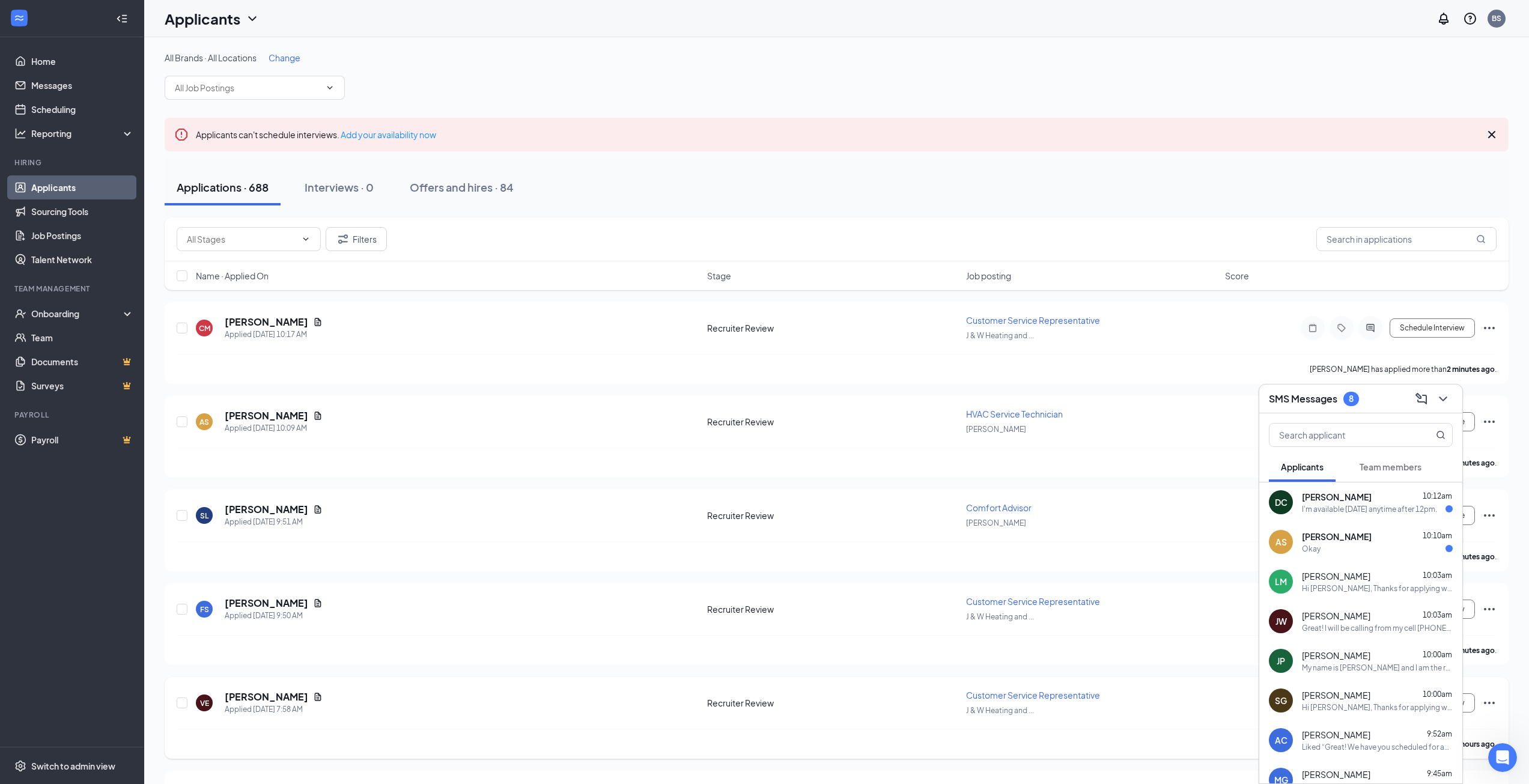
click at [1482, 753] on div "Vaishali Esmurria has applied more than 2 hours ago ." at bounding box center [837, 743] width 1320 height 30
click at [1495, 752] on icon "Open Intercom Messenger" at bounding box center [1501, 756] width 20 height 20
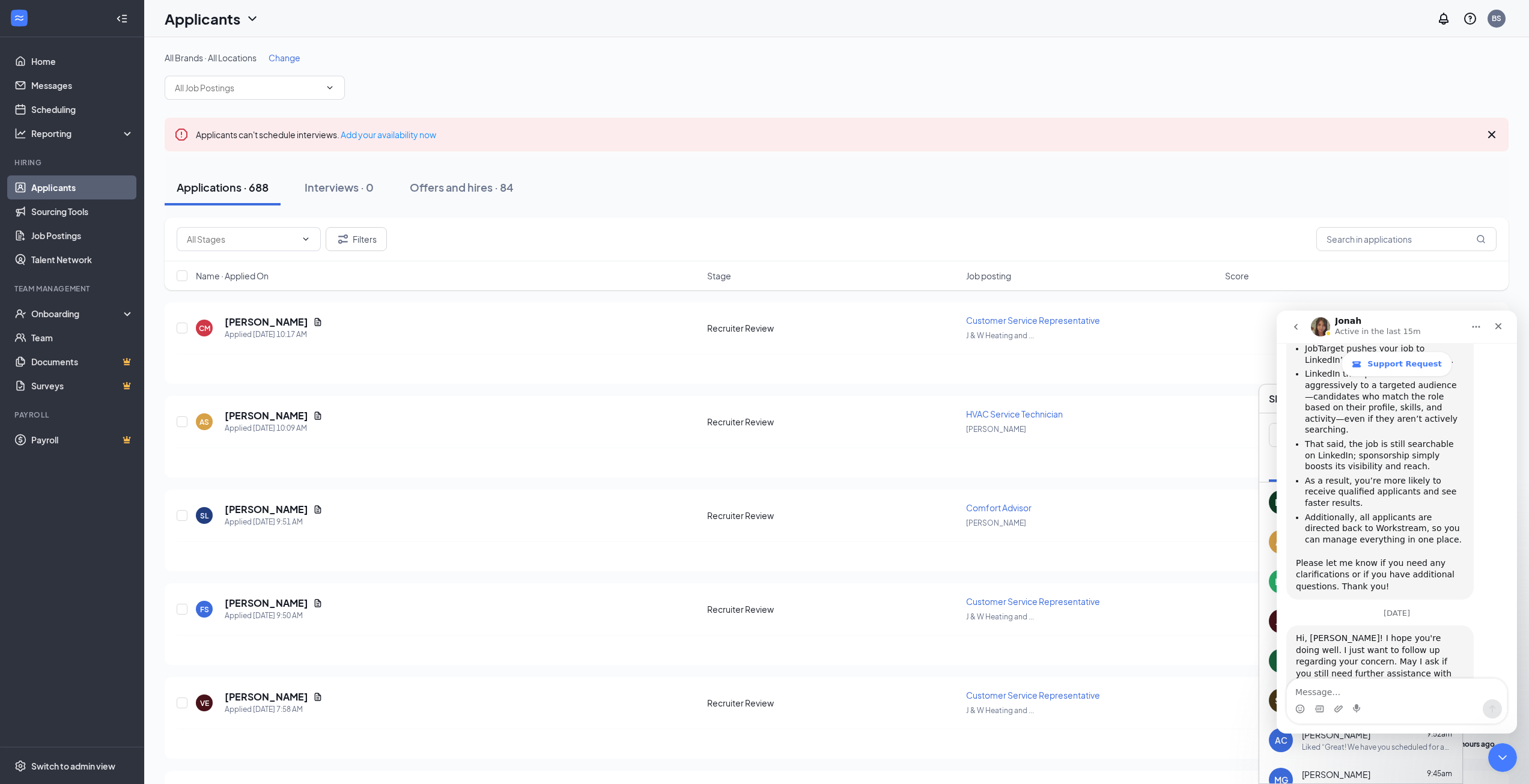
click at [1385, 690] on textarea "Message…" at bounding box center [1396, 688] width 220 height 21
type textarea "Actually. I am not able to see the ad anywhere on linkedin."
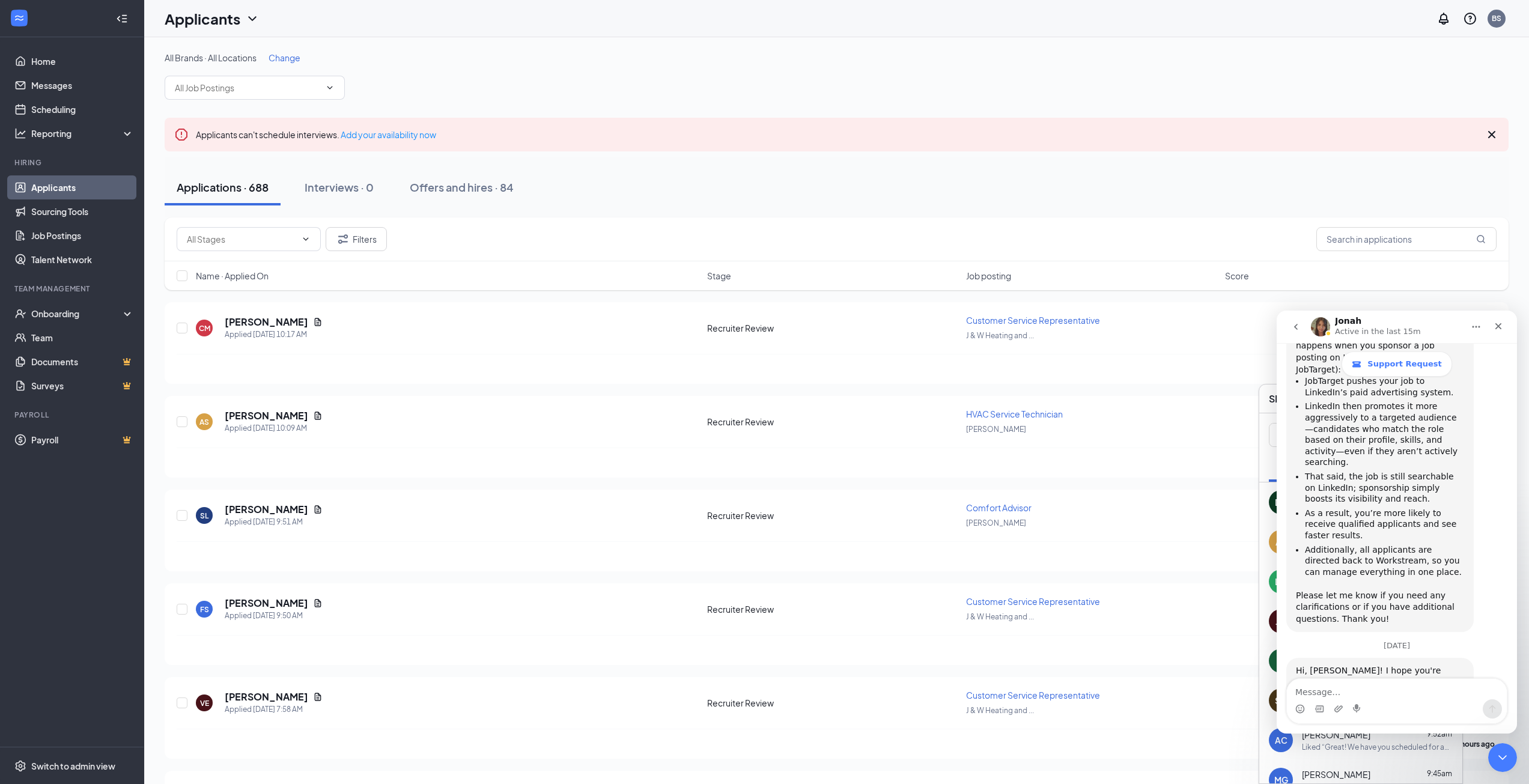
scroll to position [767, 0]
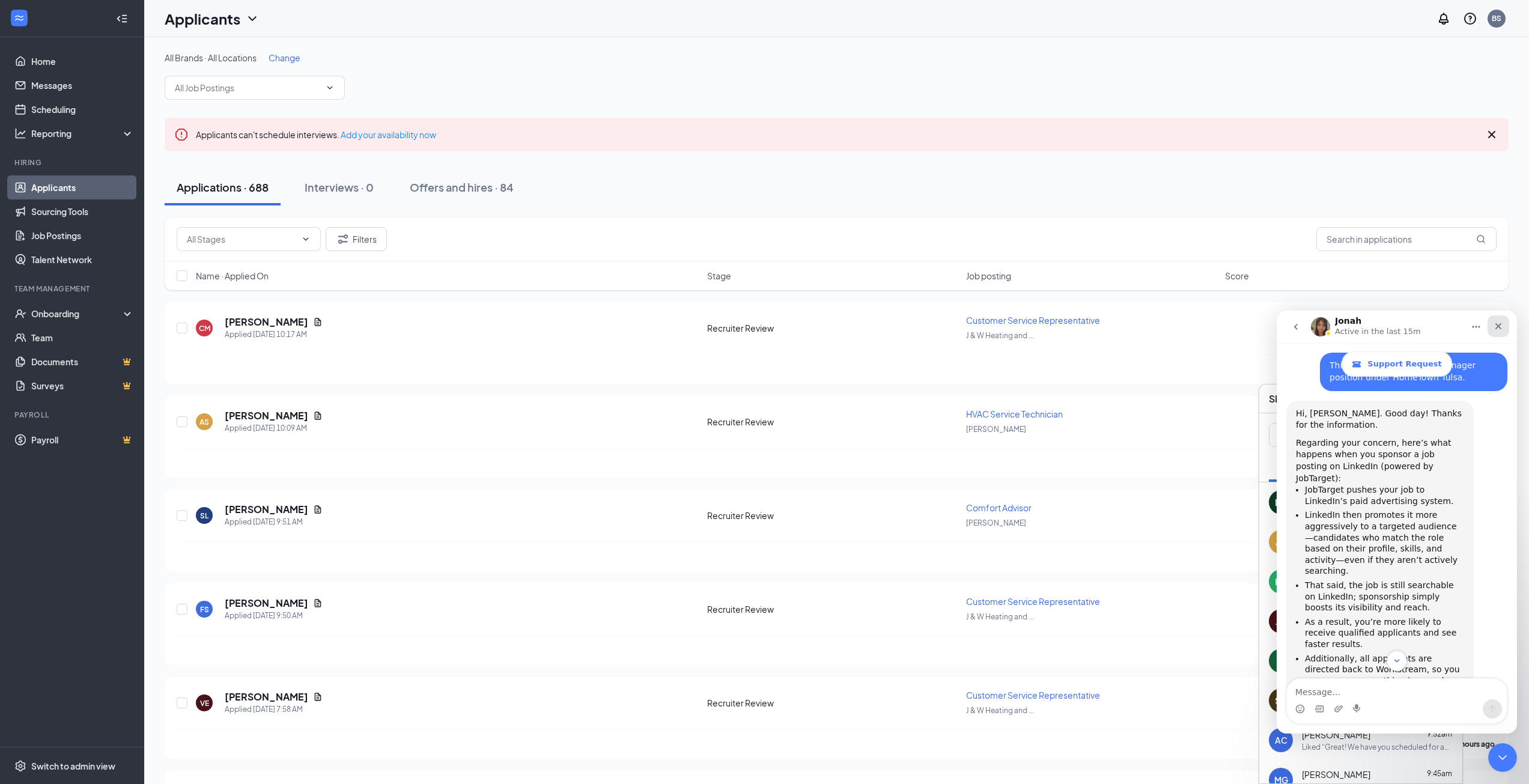
click at [1498, 327] on icon "Close" at bounding box center [1498, 326] width 10 height 10
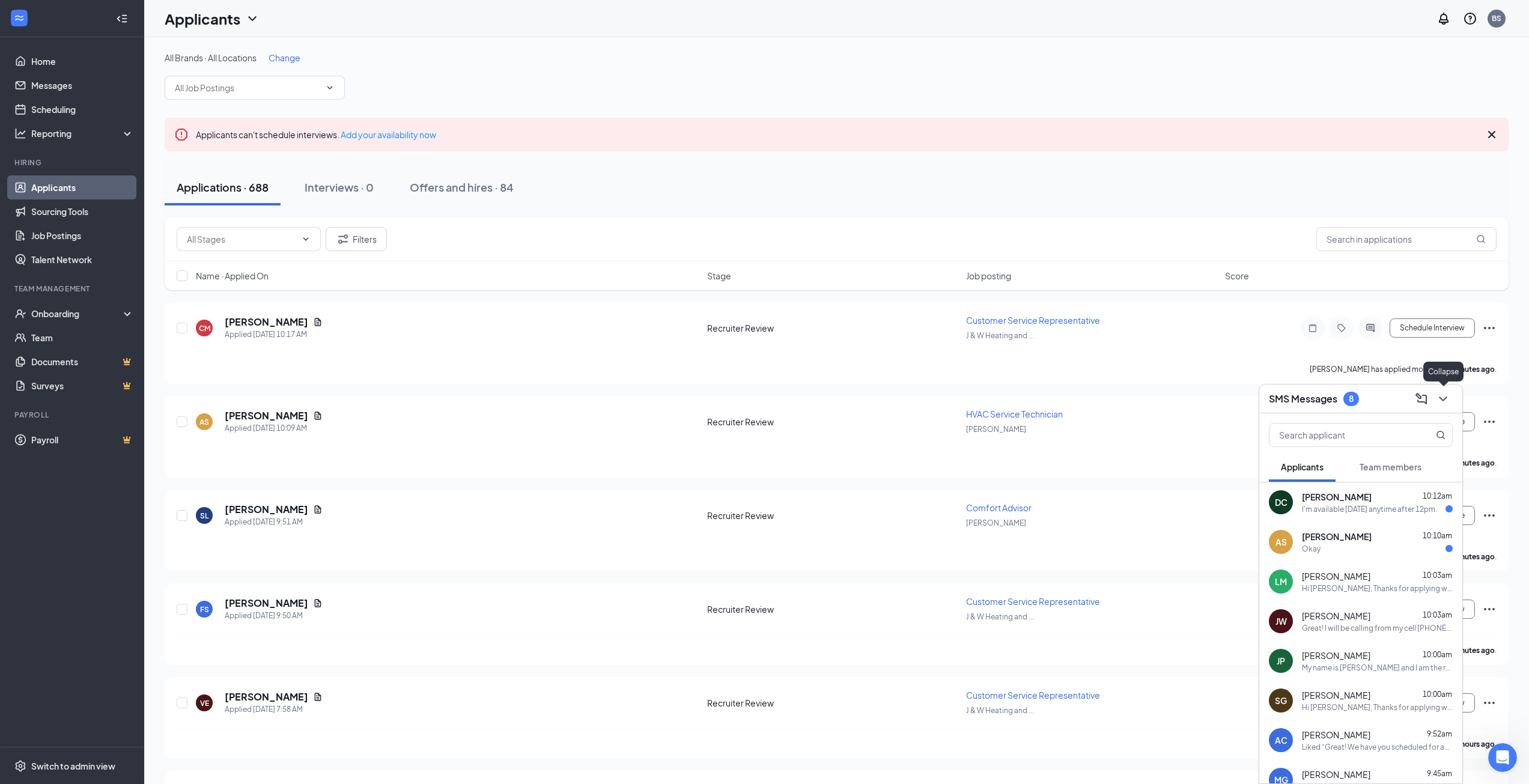
click at [1439, 402] on icon "ChevronDown" at bounding box center [1442, 398] width 15 height 15
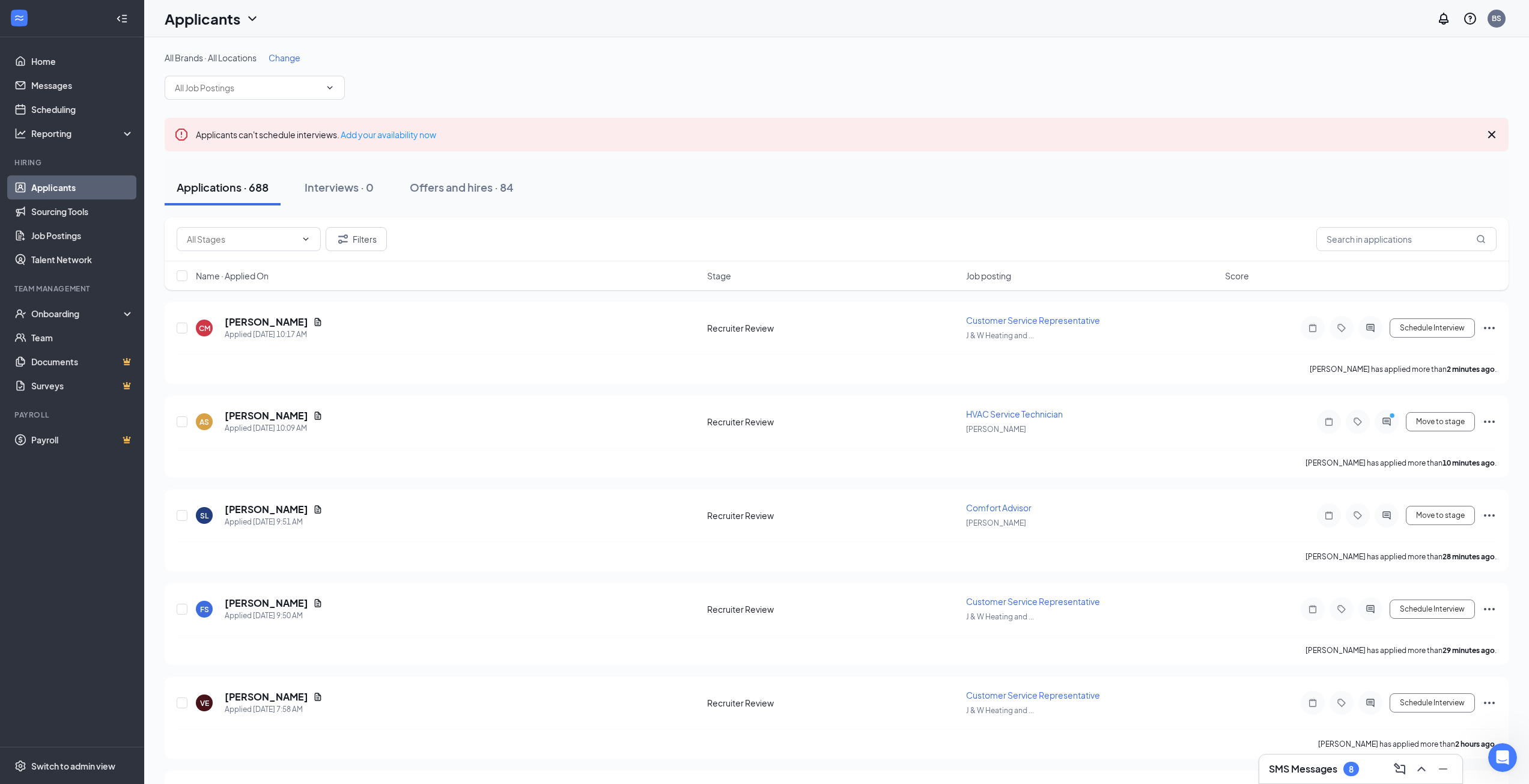
click at [1313, 775] on div "SMS Messages 8" at bounding box center [1313, 768] width 90 height 15
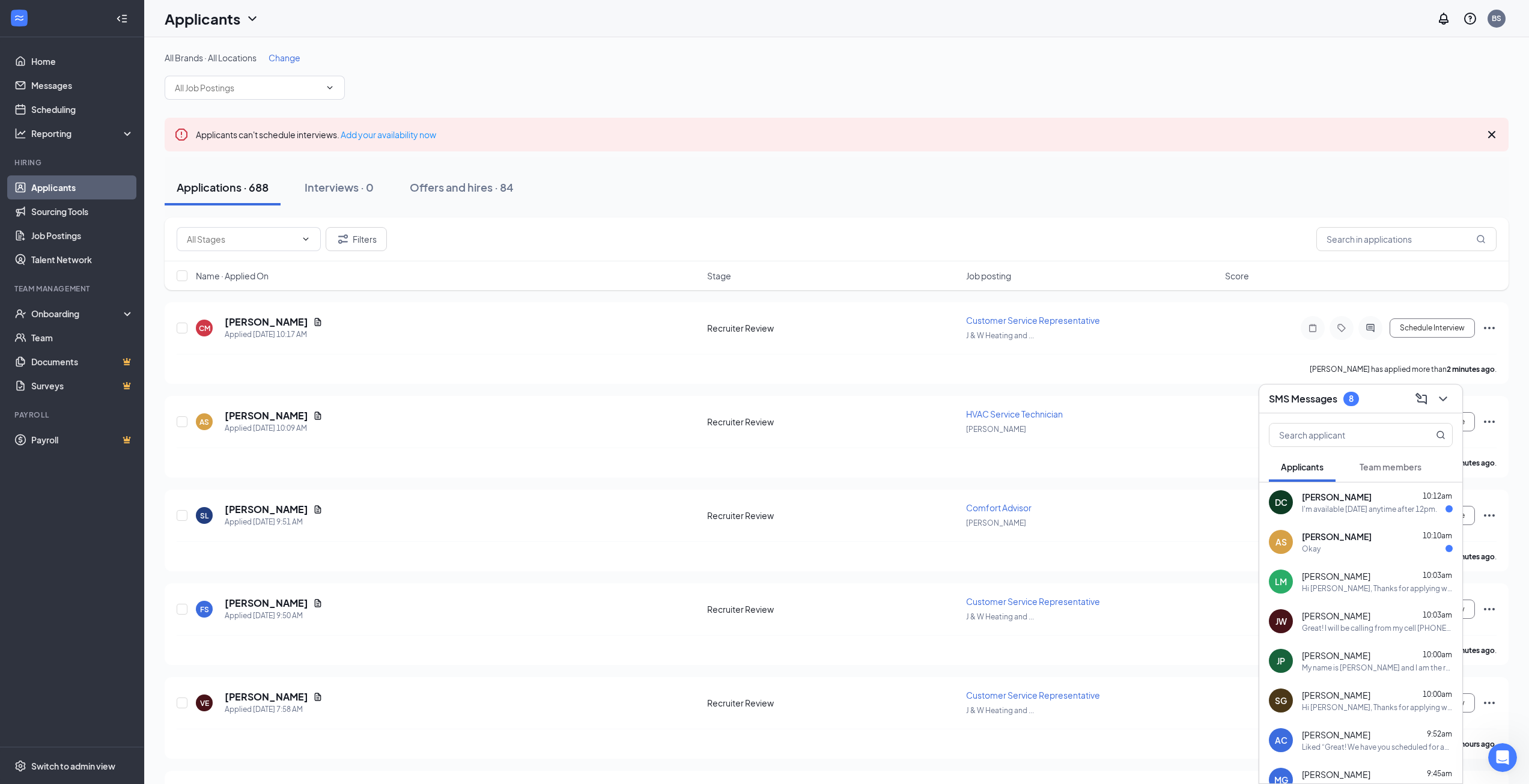
click at [1373, 558] on div "AS Armando Sanchez 10:10am Okay" at bounding box center [1360, 542] width 203 height 40
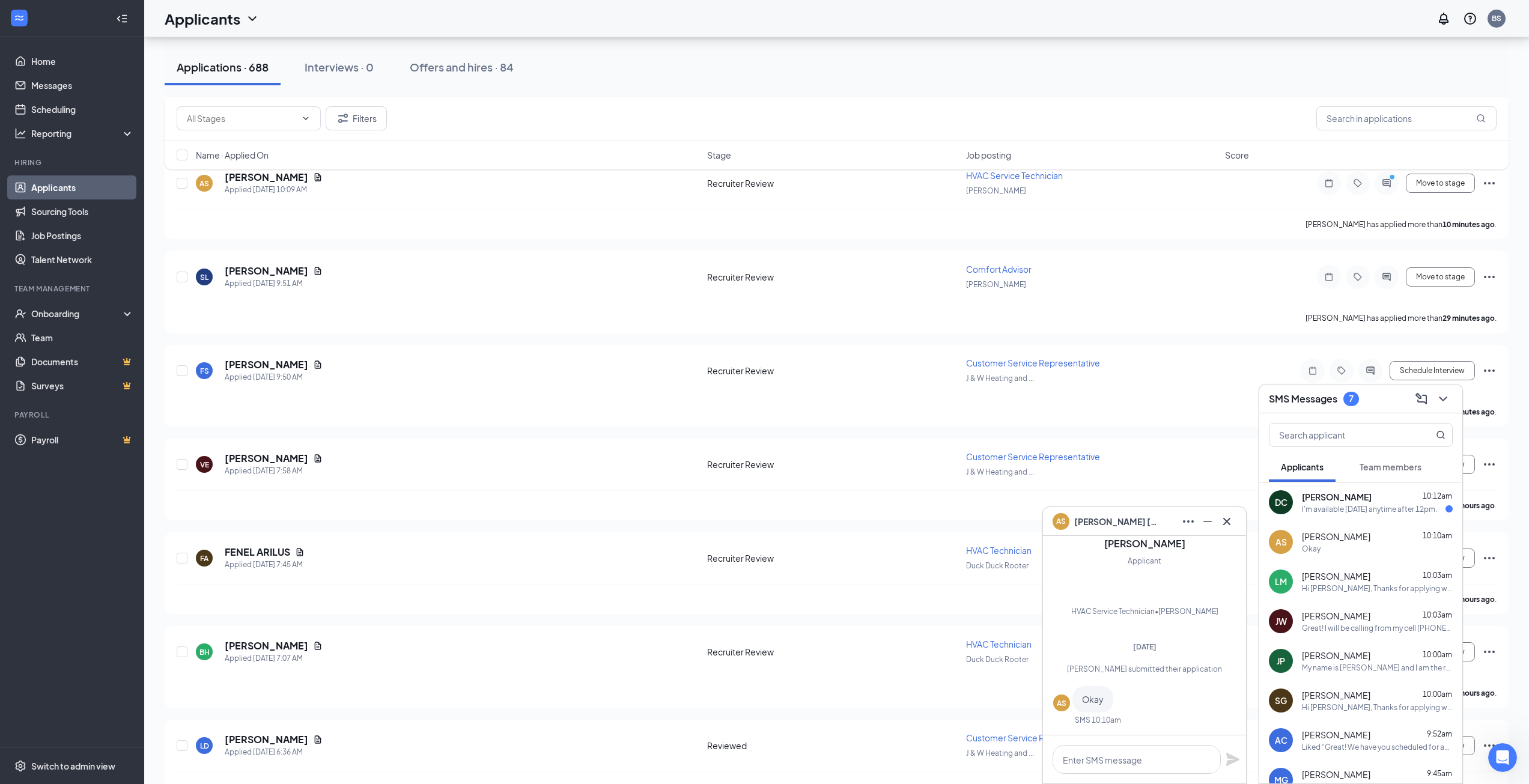
scroll to position [240, 0]
click at [1231, 519] on icon "Cross" at bounding box center [1226, 521] width 15 height 15
click at [1334, 508] on div "I'm available tomorrow anytime after 12pm." at bounding box center [1369, 509] width 135 height 10
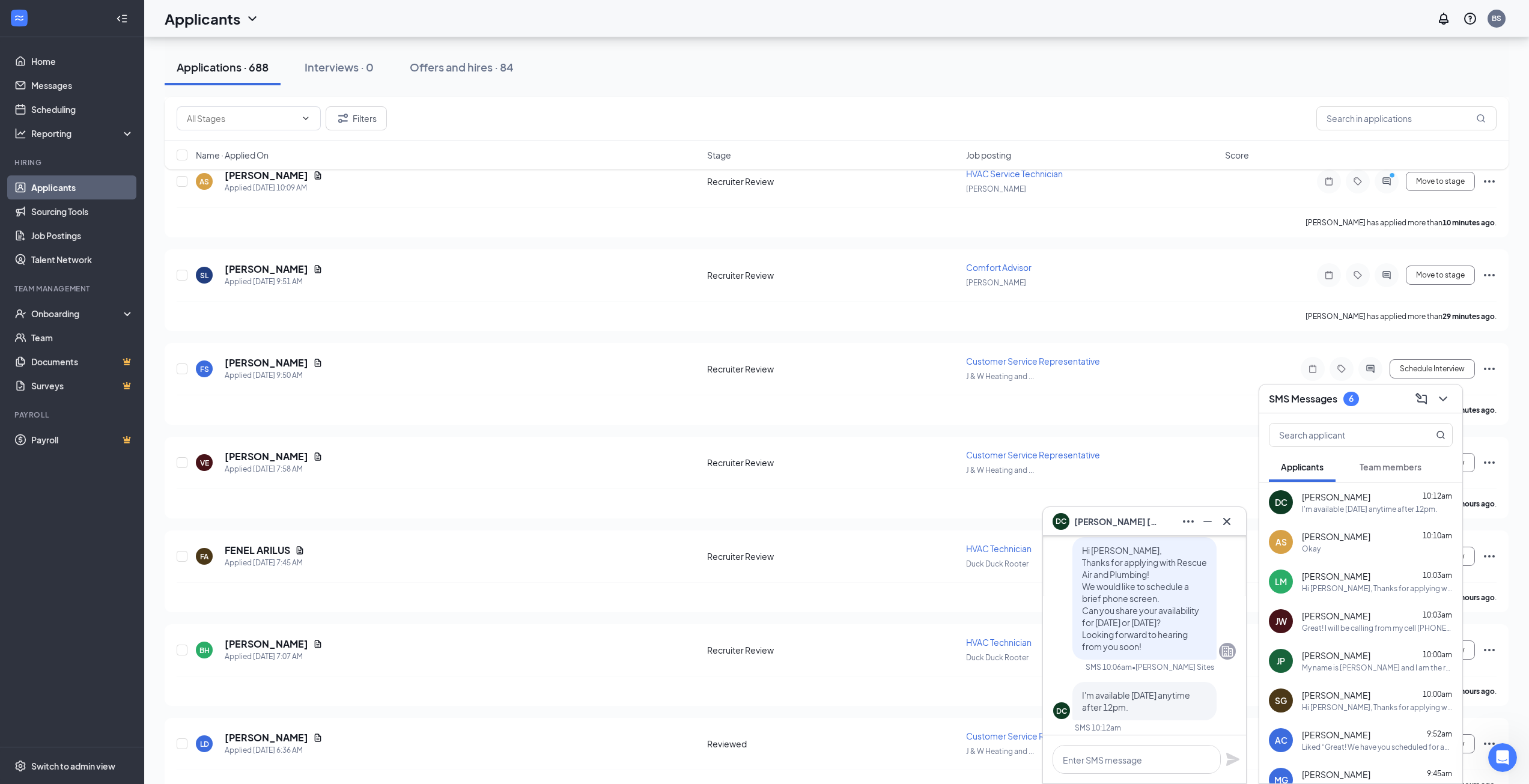
scroll to position [0, 0]
click at [1119, 763] on textarea at bounding box center [1136, 760] width 168 height 29
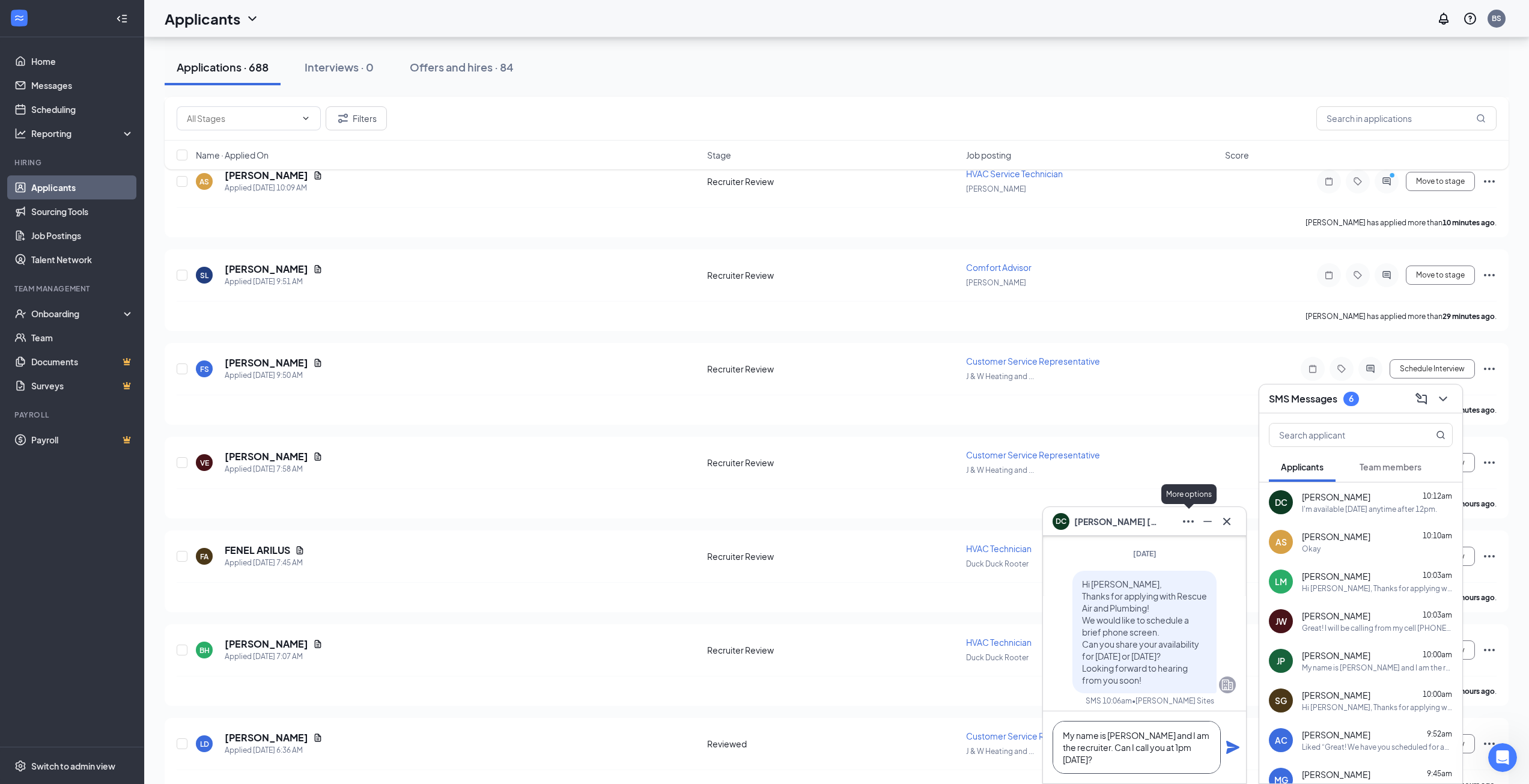
scroll to position [-181, 0]
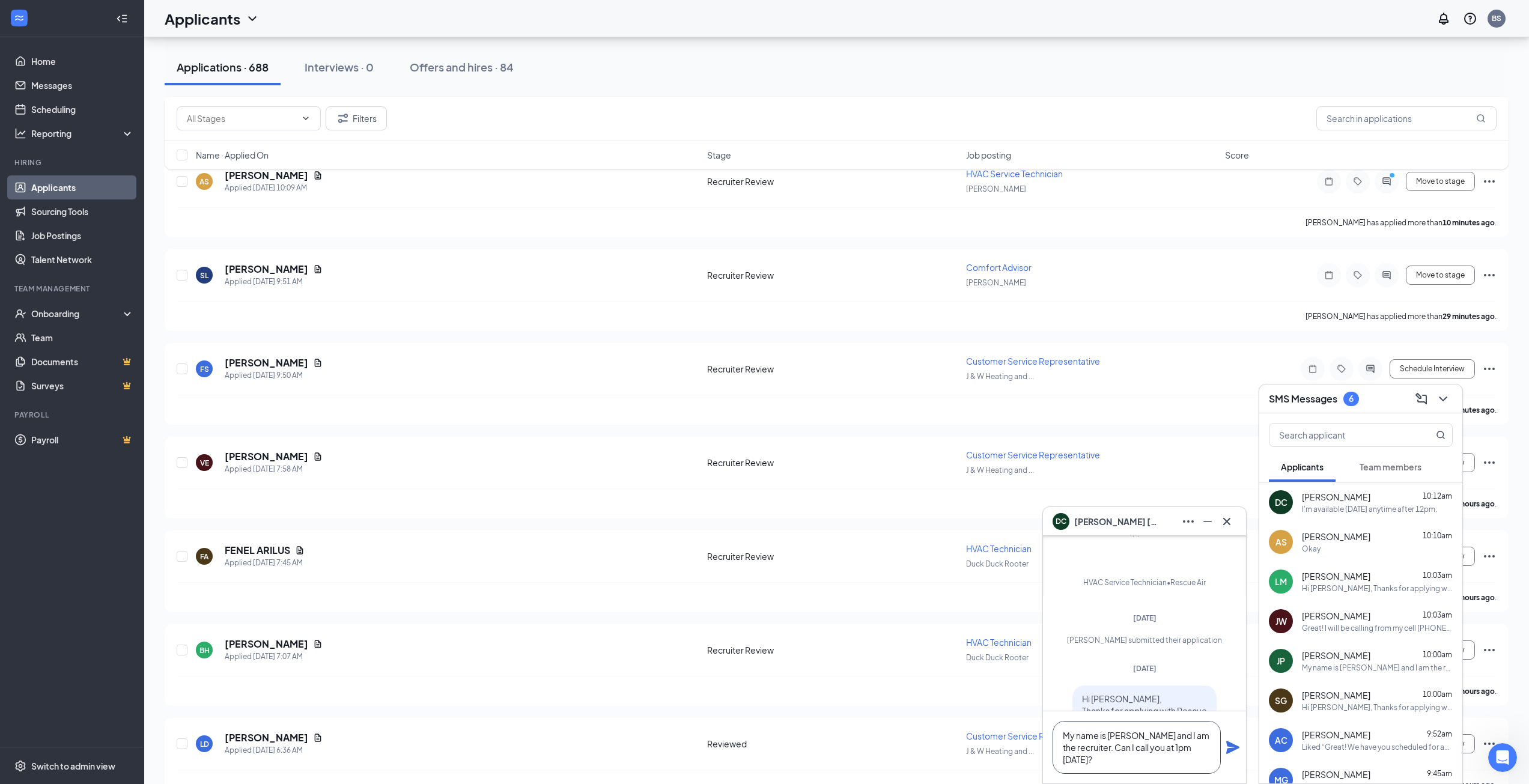
type textarea "My name is Brandon and I am the recruiter. Can I call you at 1pm tomorrow?"
click at [1230, 746] on icon "Plane" at bounding box center [1233, 748] width 14 height 14
click at [1333, 508] on div "Yes" at bounding box center [1377, 509] width 150 height 10
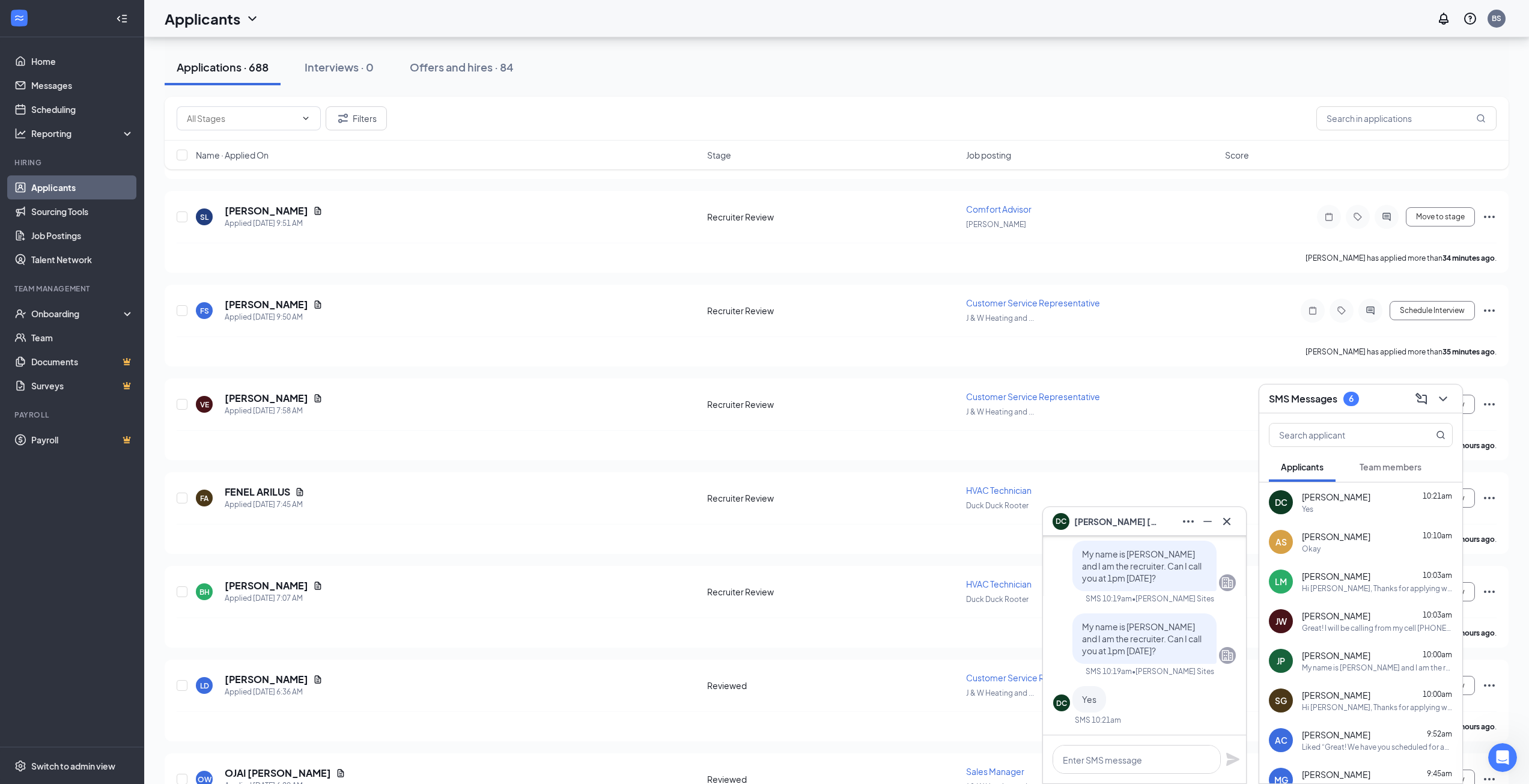
scroll to position [301, 0]
click at [1152, 760] on textarea at bounding box center [1136, 760] width 168 height 29
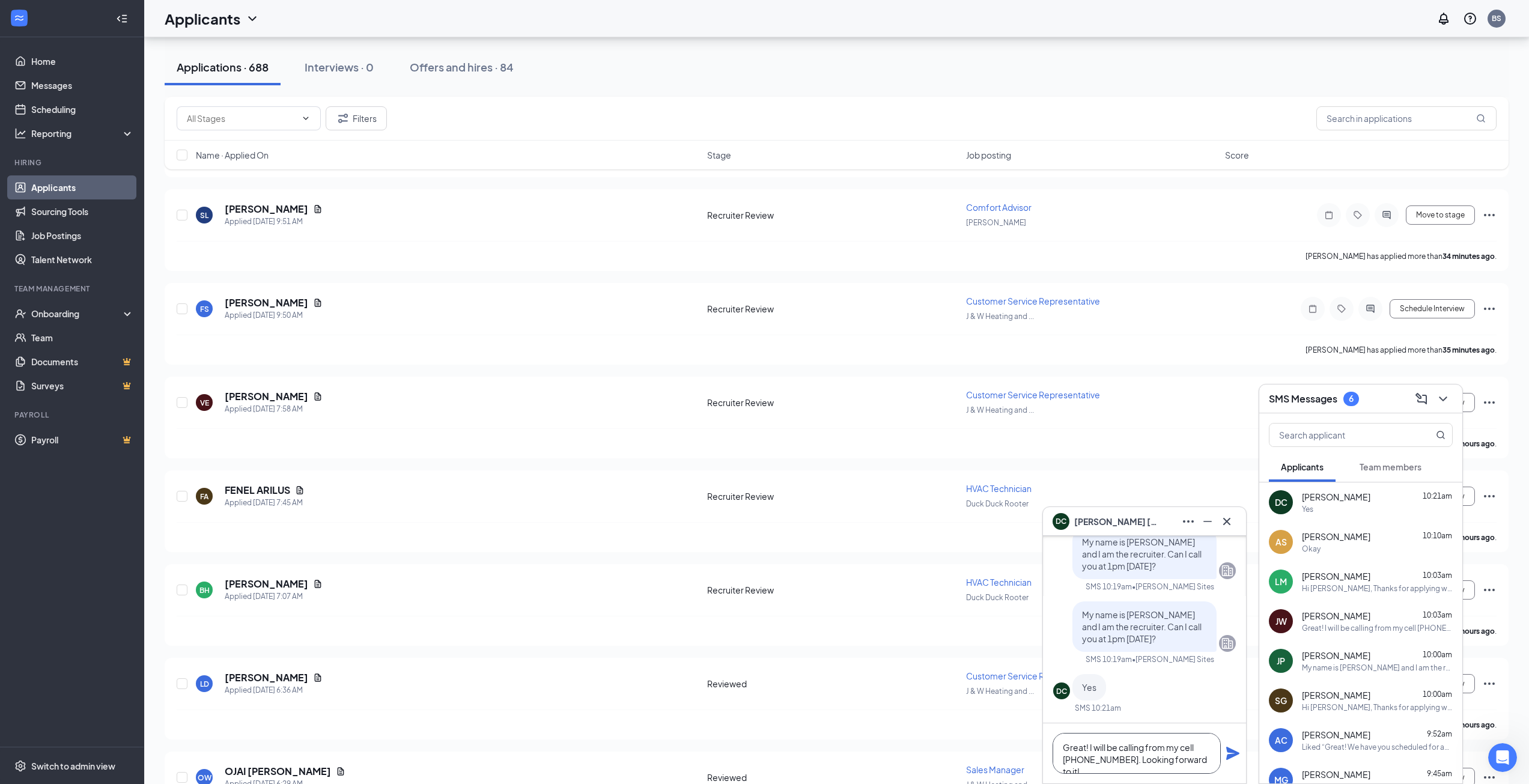
type textarea "Great! I will be calling from my cell [PHONE_NUMBER]. Looking forward to it!"
click at [1231, 755] on icon "Plane" at bounding box center [1233, 754] width 14 height 14
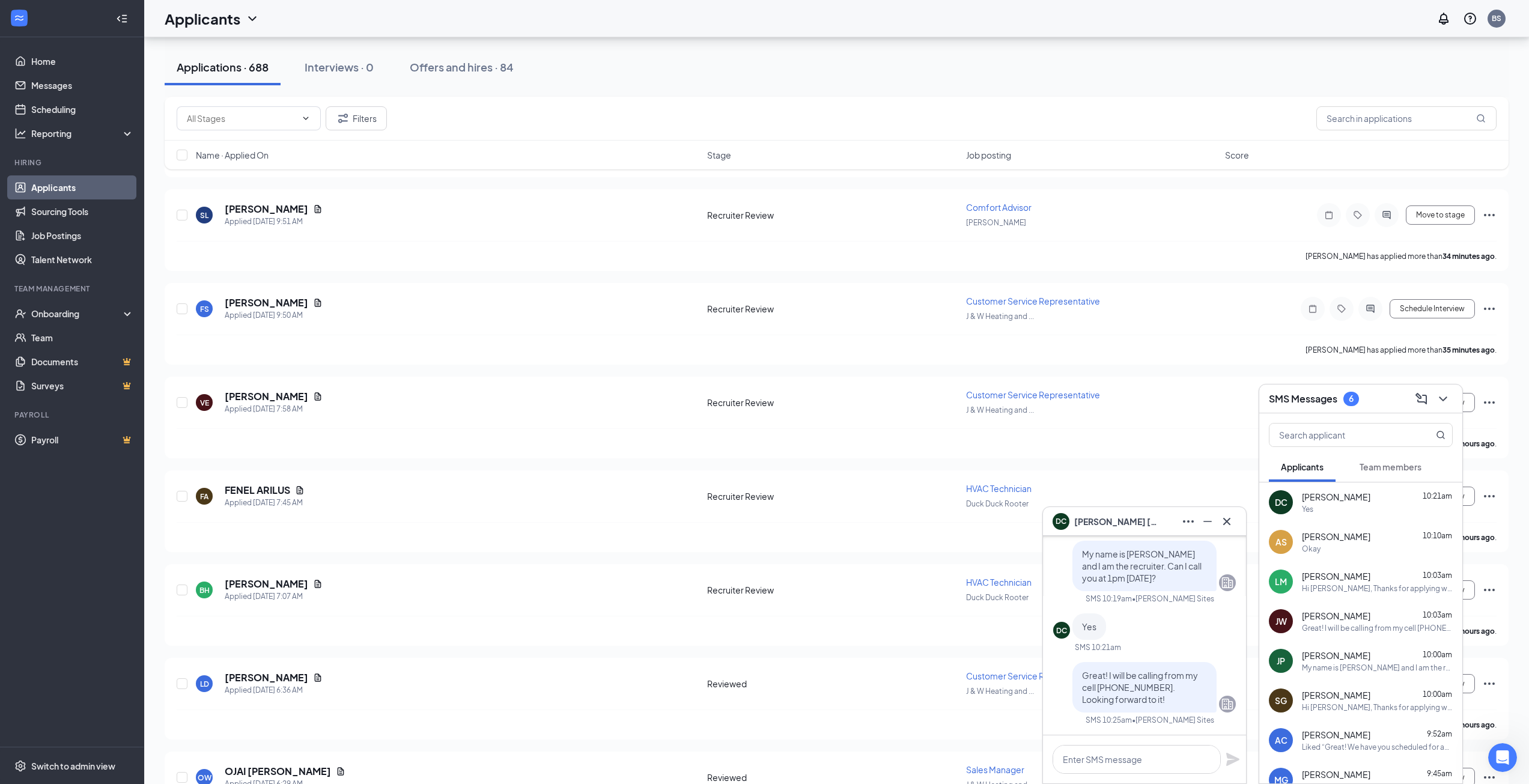
scroll to position [0, 0]
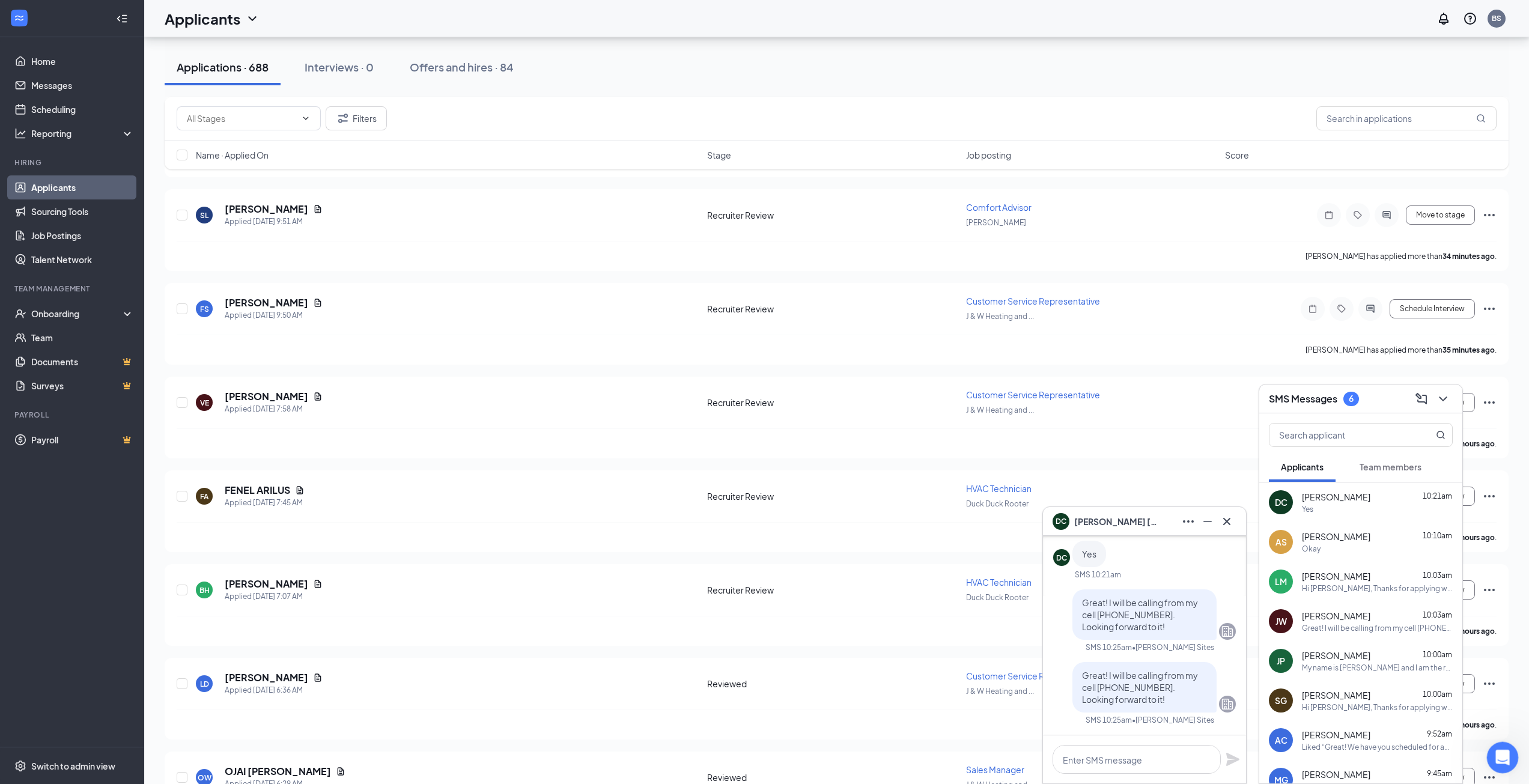
click at [1501, 761] on icon "Open Intercom Messenger" at bounding box center [1501, 756] width 20 height 20
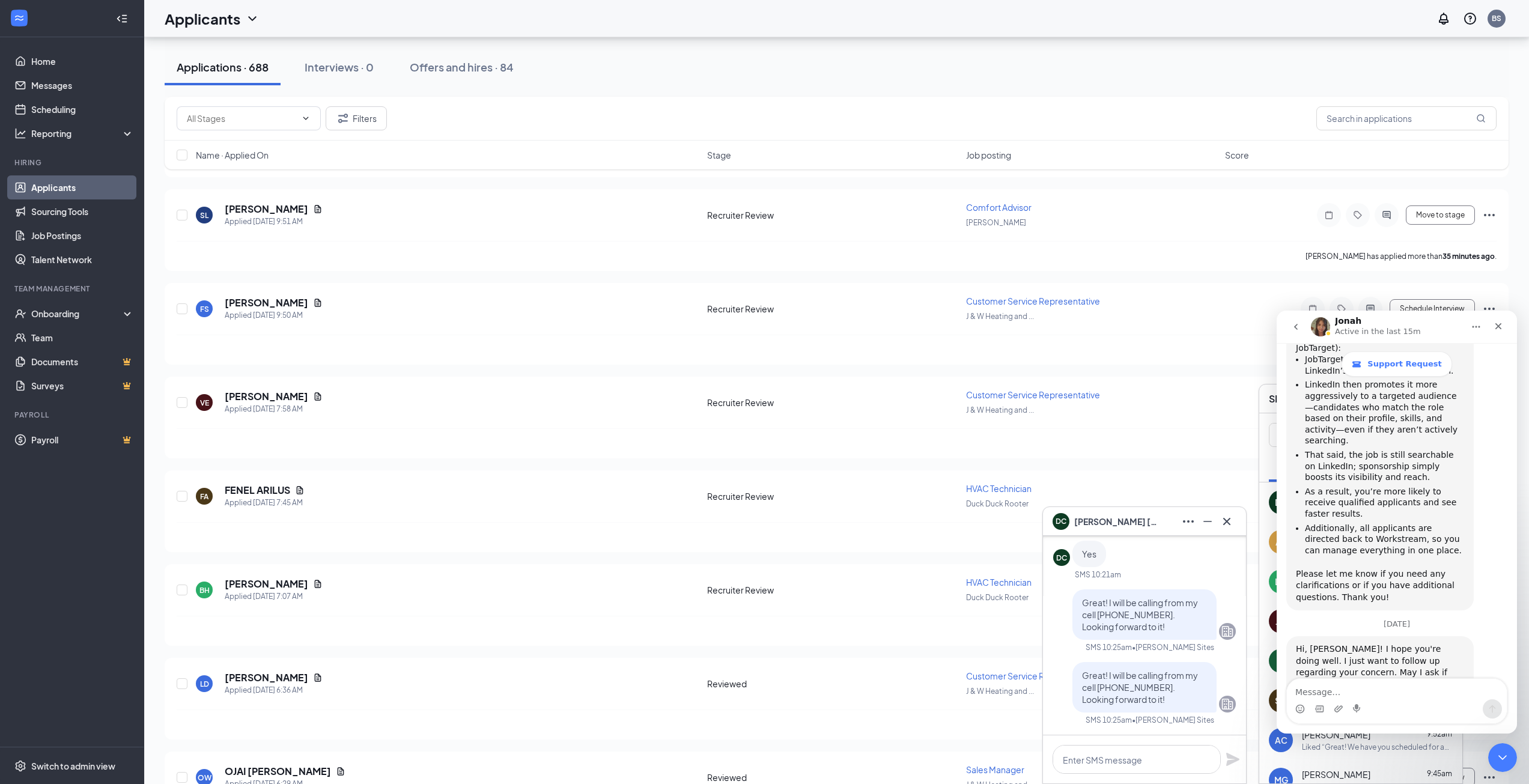
scroll to position [948, 0]
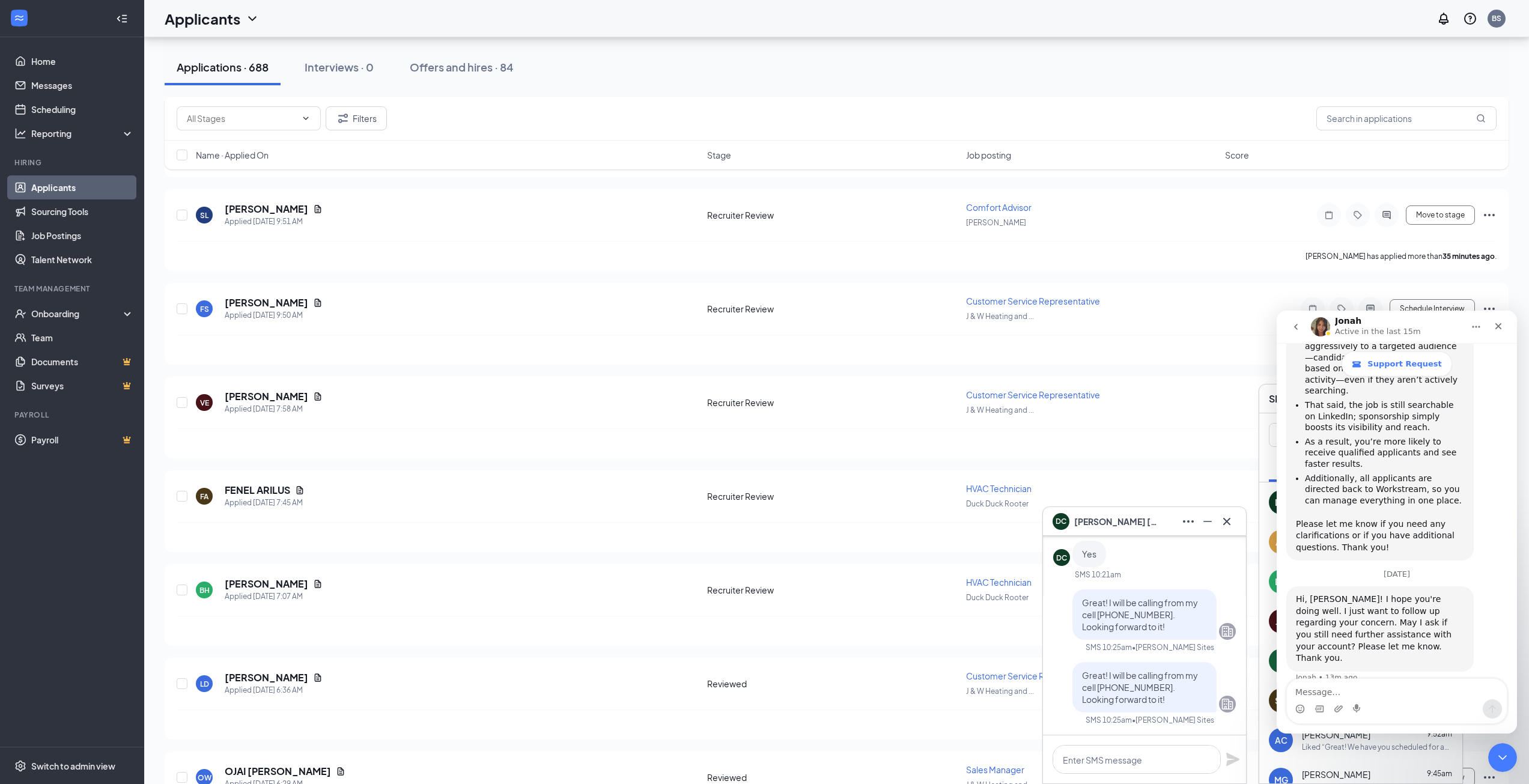
click at [1388, 690] on textarea "Message…" at bounding box center [1396, 688] width 220 height 21
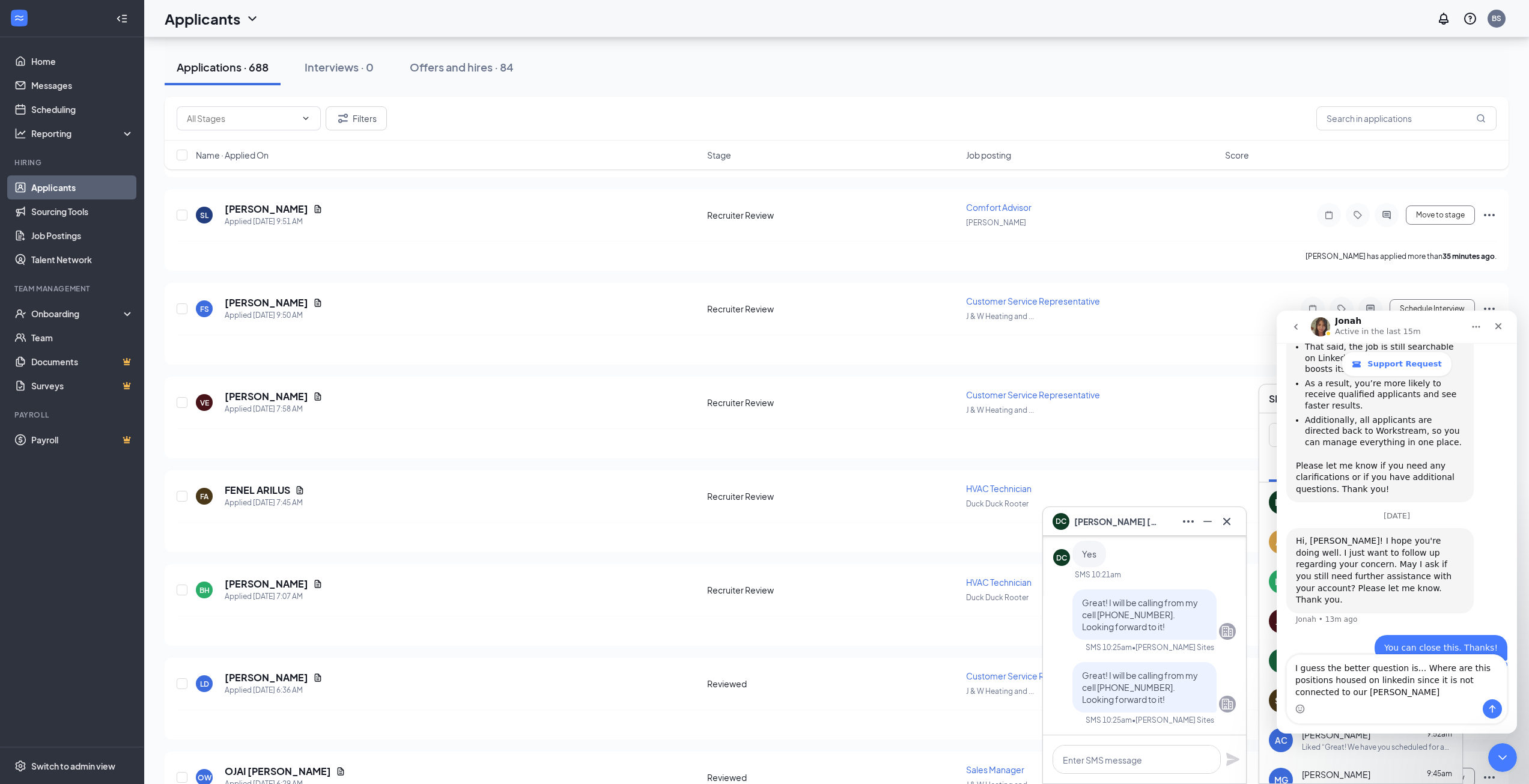
scroll to position [1018, 0]
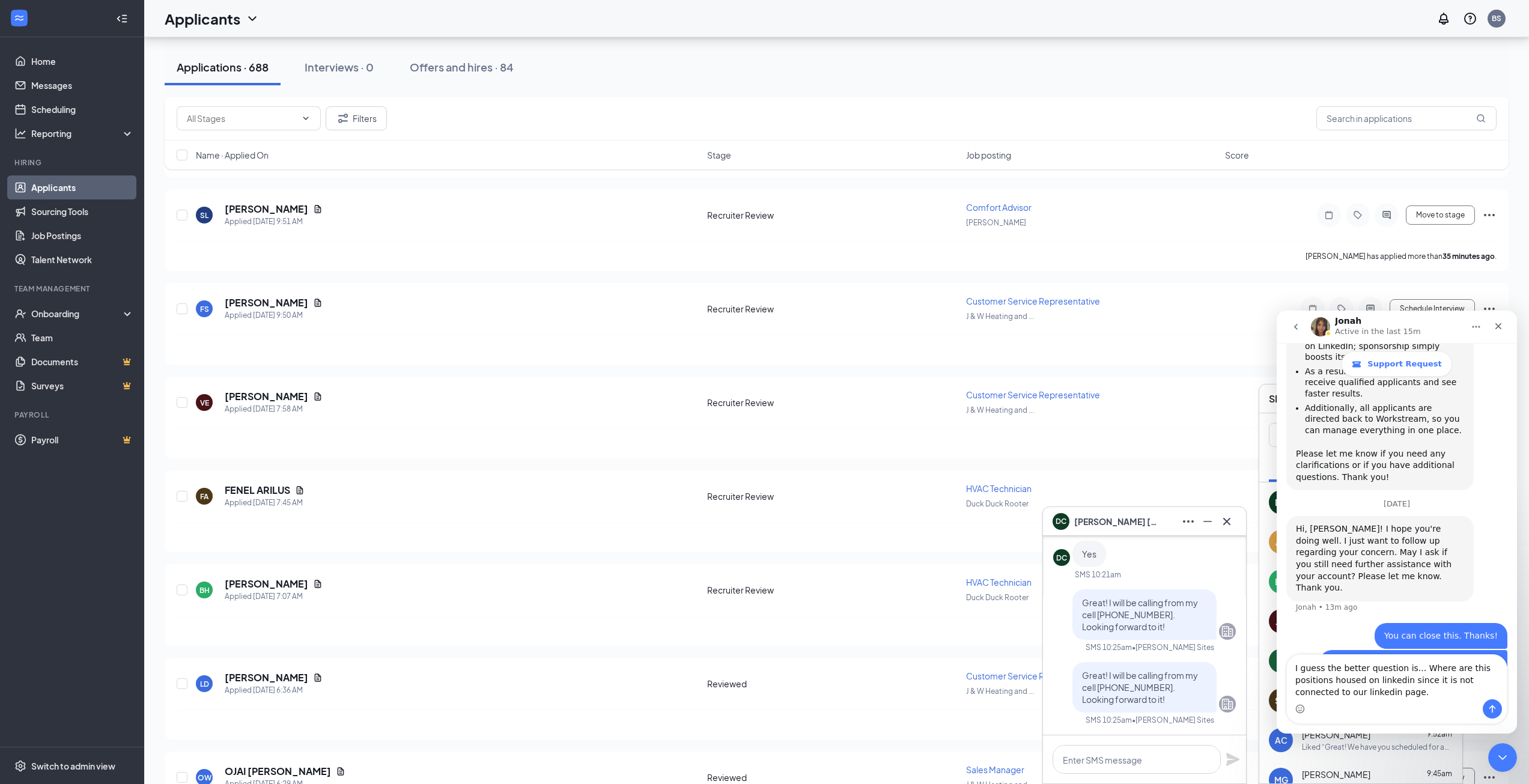
type textarea "I guess the better question is... Where are this positions housed on linkedin s…"
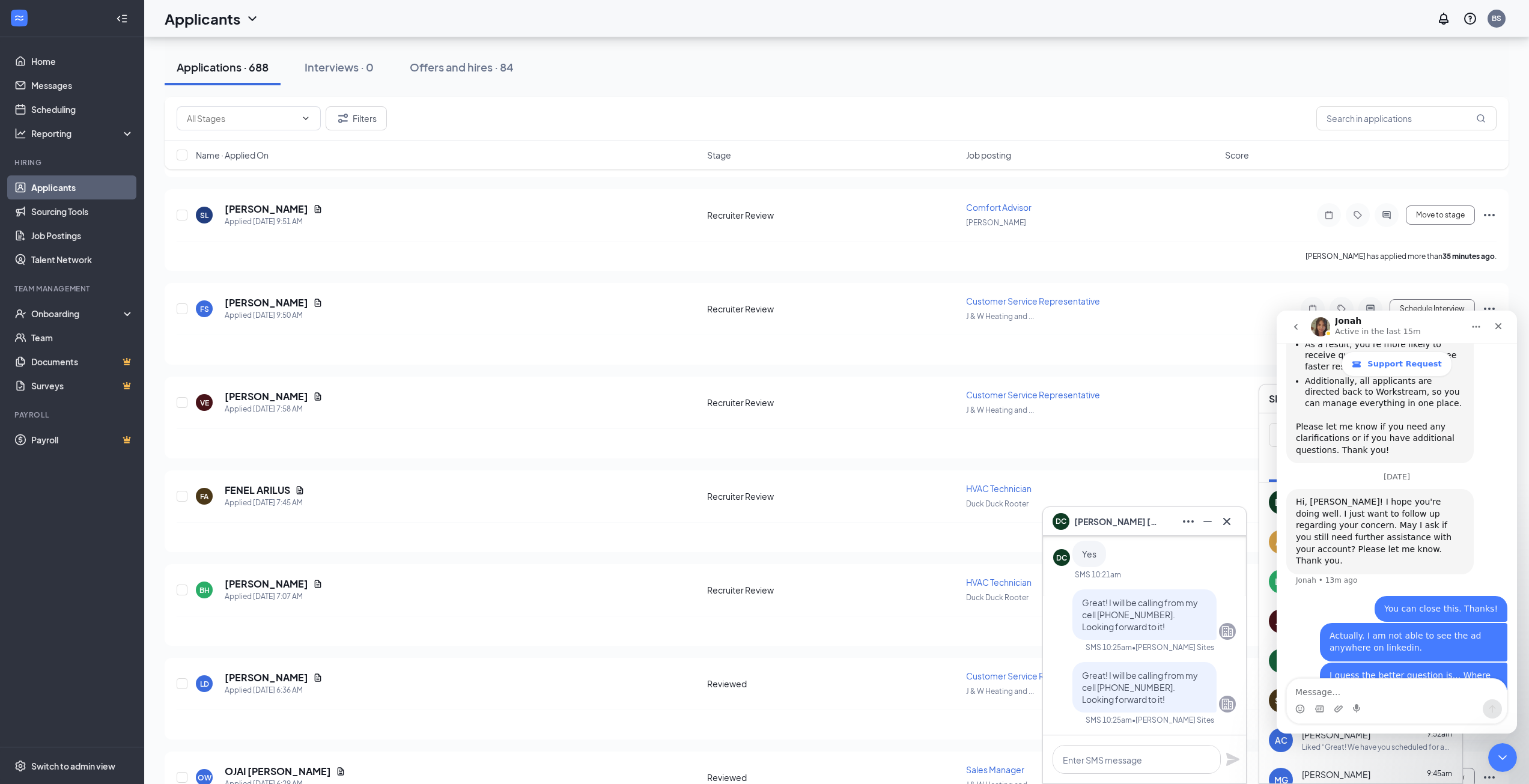
scroll to position [999, 0]
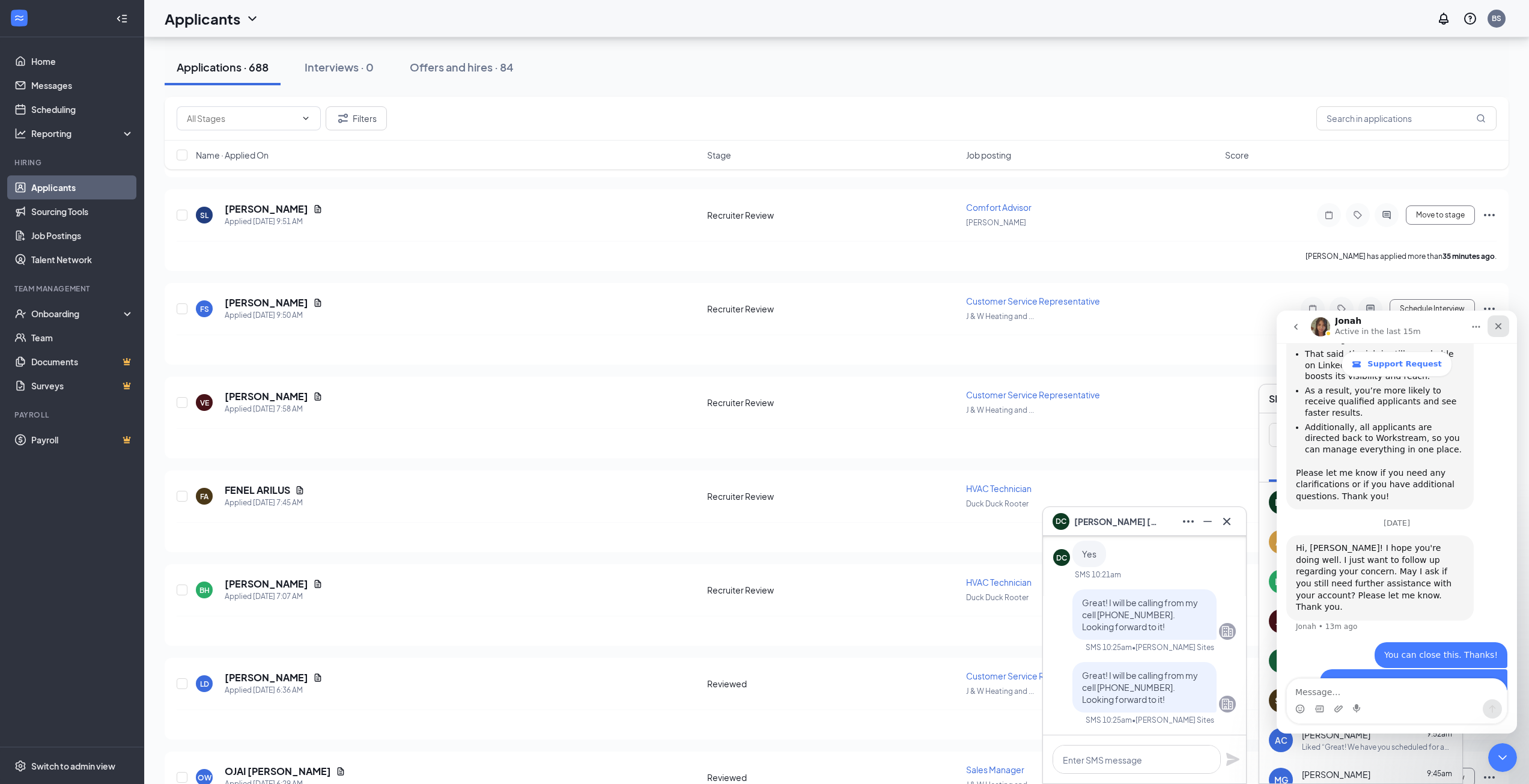
click at [1498, 329] on icon "Close" at bounding box center [1498, 326] width 10 height 10
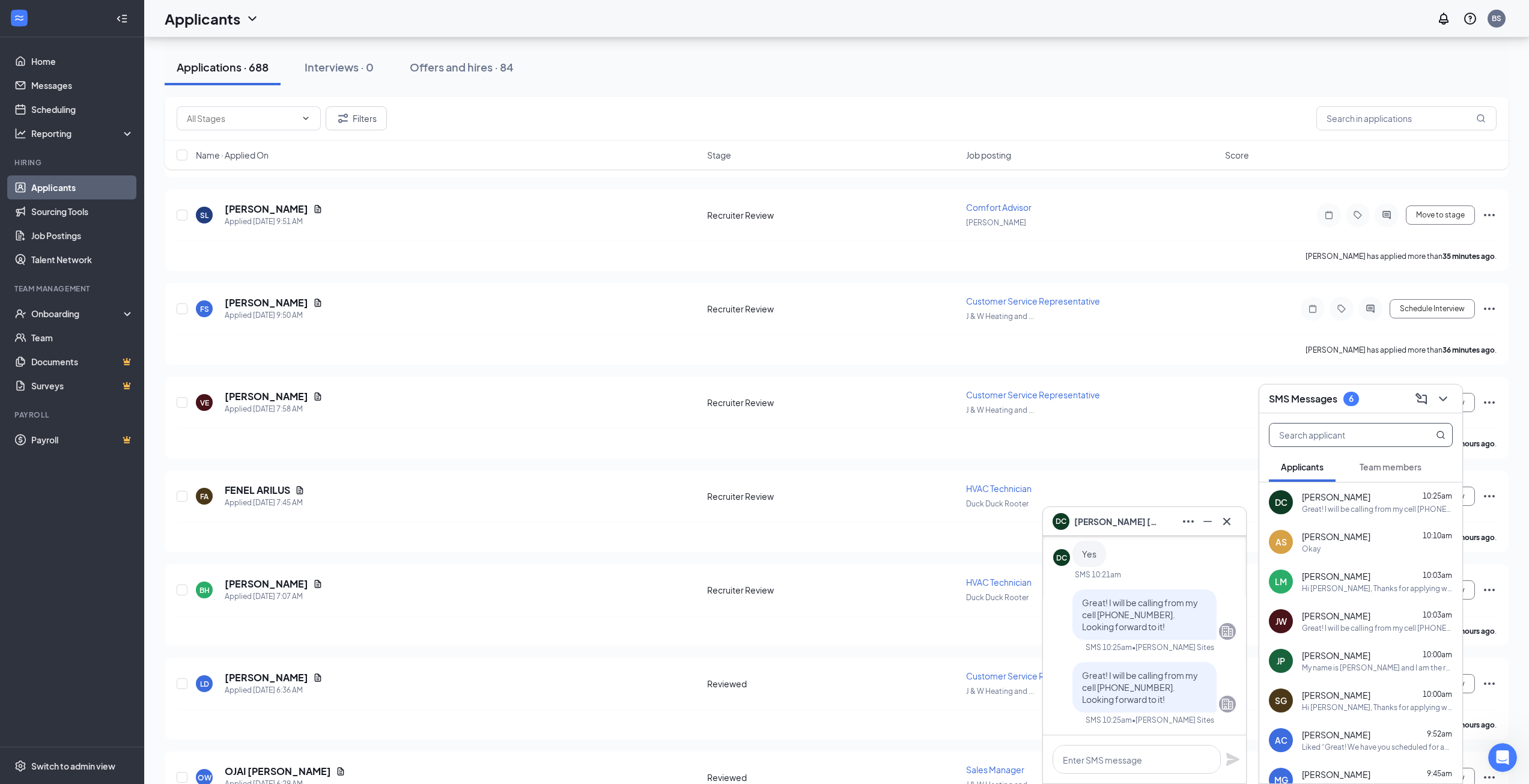
click at [1353, 438] on input "text" at bounding box center [1341, 434] width 143 height 22
type input "marian"
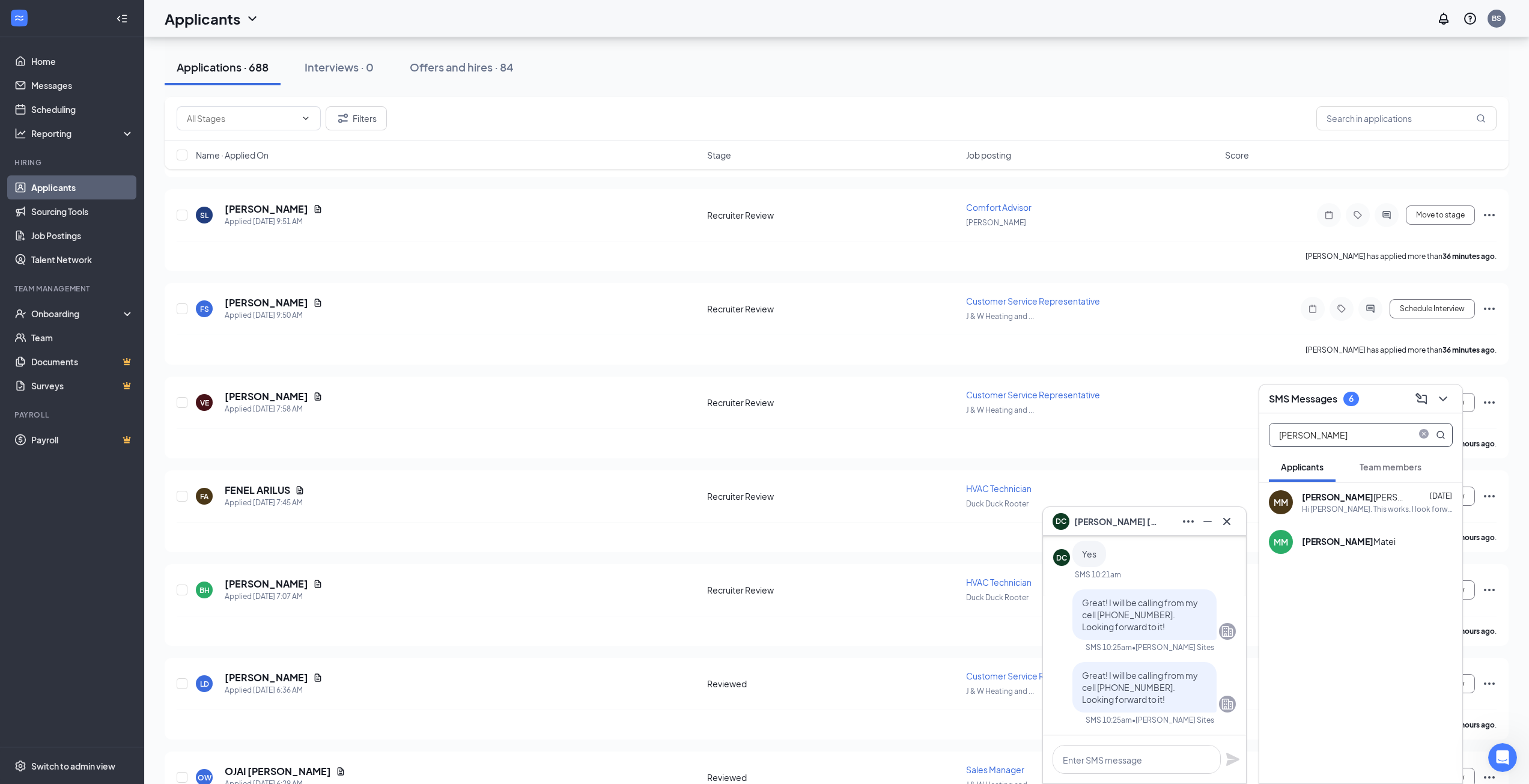
click at [1340, 500] on div "Marian Mcnair" at bounding box center [1355, 497] width 108 height 12
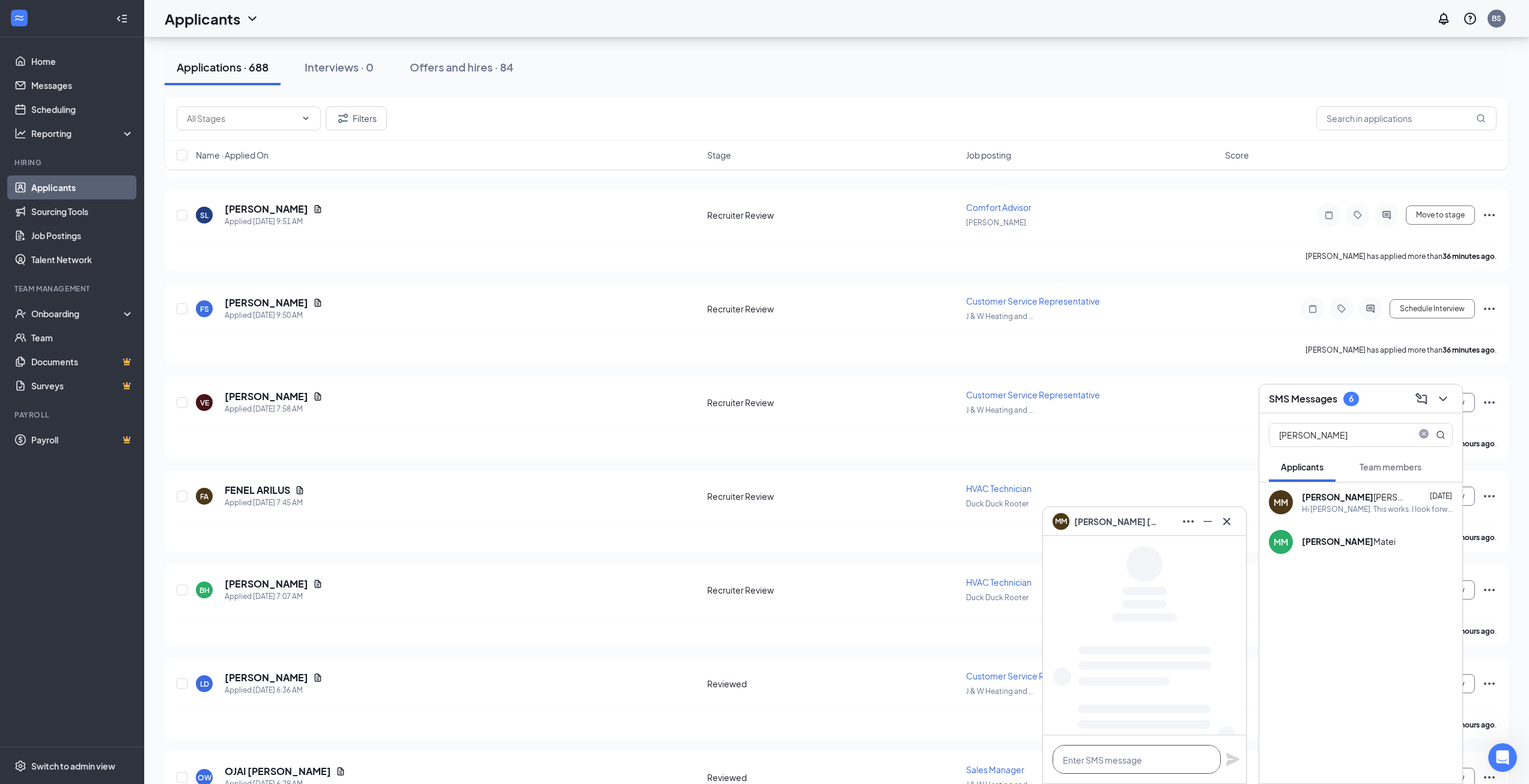
click at [1126, 768] on textarea at bounding box center [1136, 760] width 168 height 29
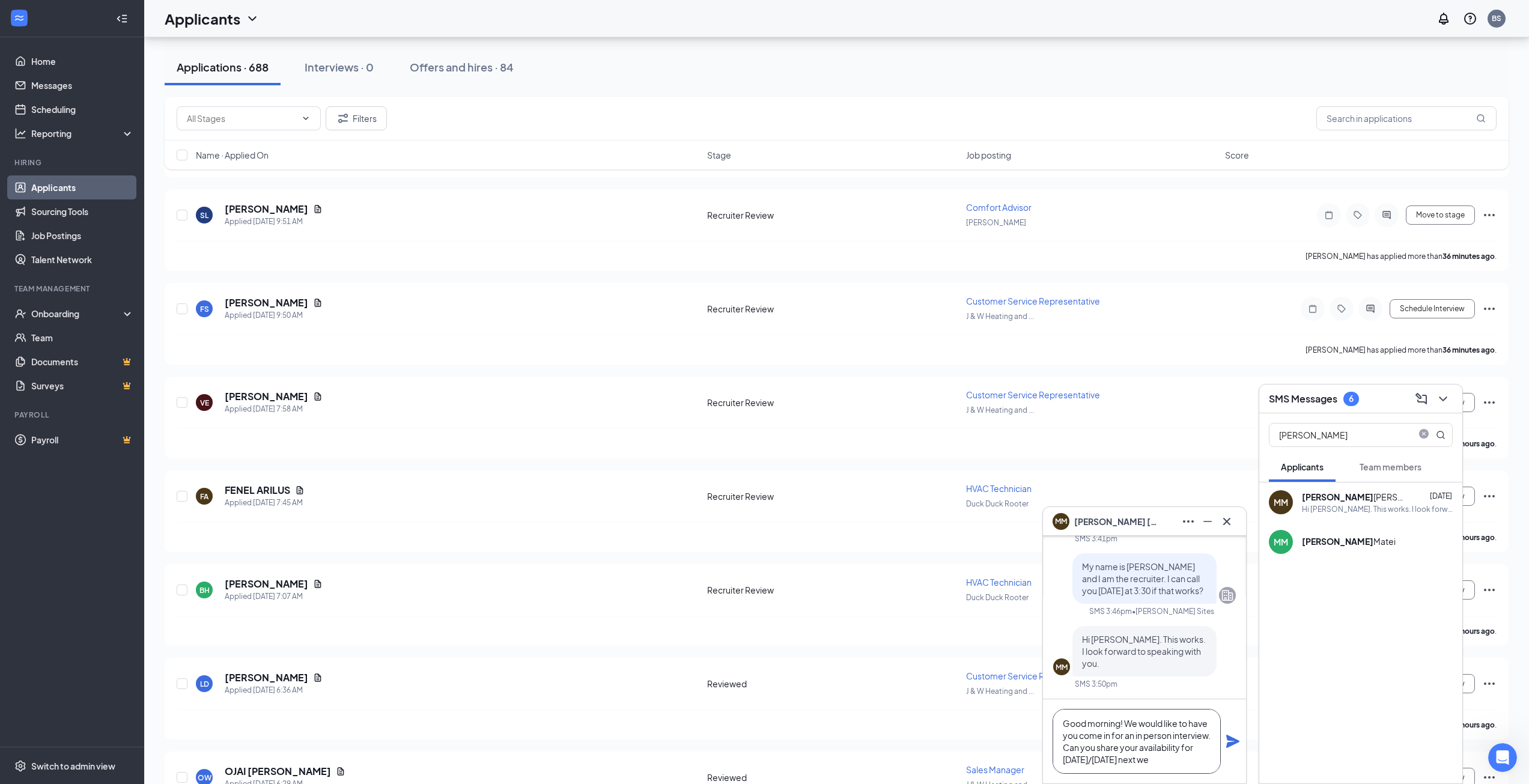
scroll to position [13, 0]
type textarea "Good morning! We would like to have you come in for an in person interview. Can…"
click at [1230, 745] on icon "Plane" at bounding box center [1233, 741] width 14 height 14
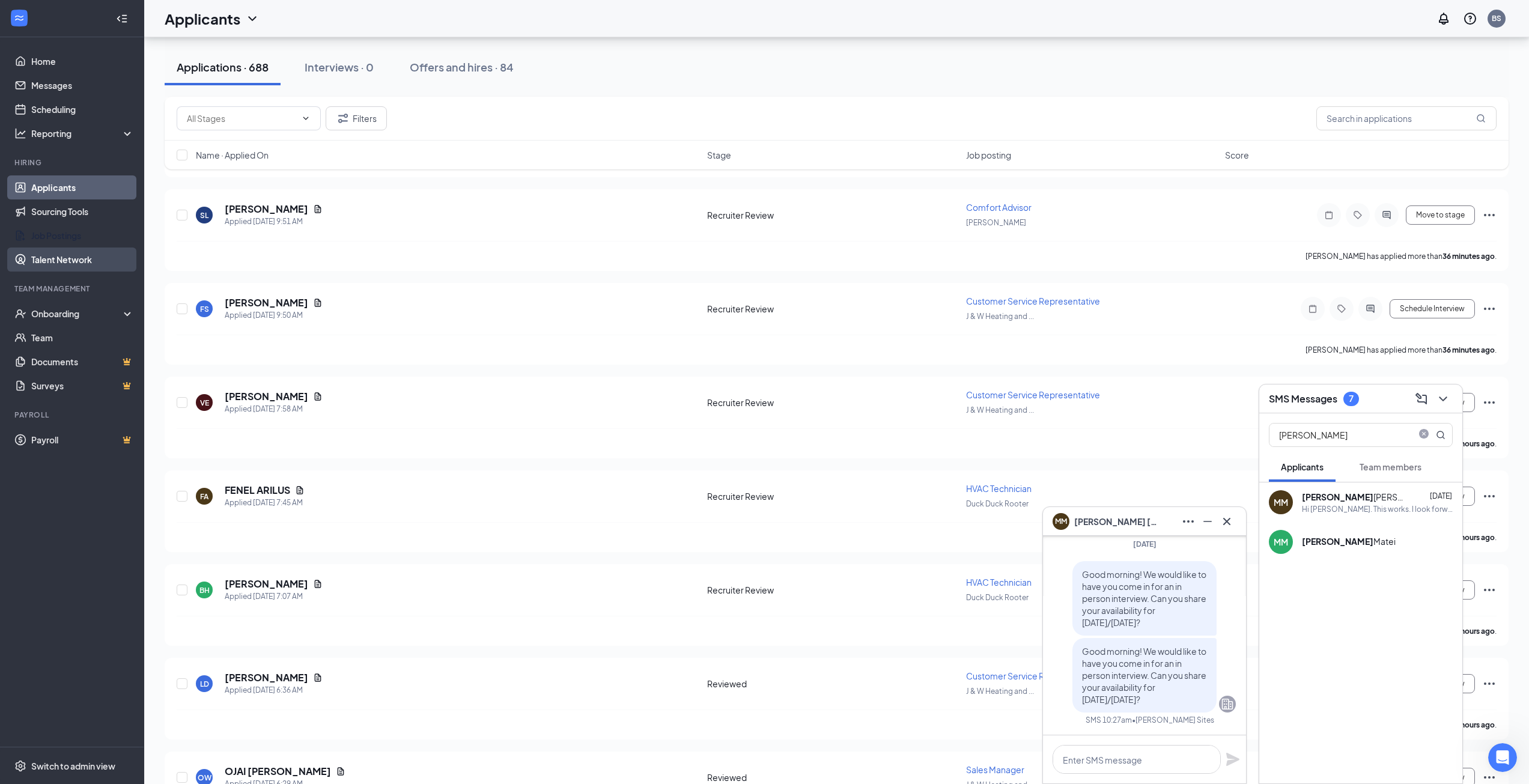
drag, startPoint x: 80, startPoint y: 229, endPoint x: 115, endPoint y: 248, distance: 39.8
click at [80, 229] on link "Job Postings" at bounding box center [82, 235] width 103 height 24
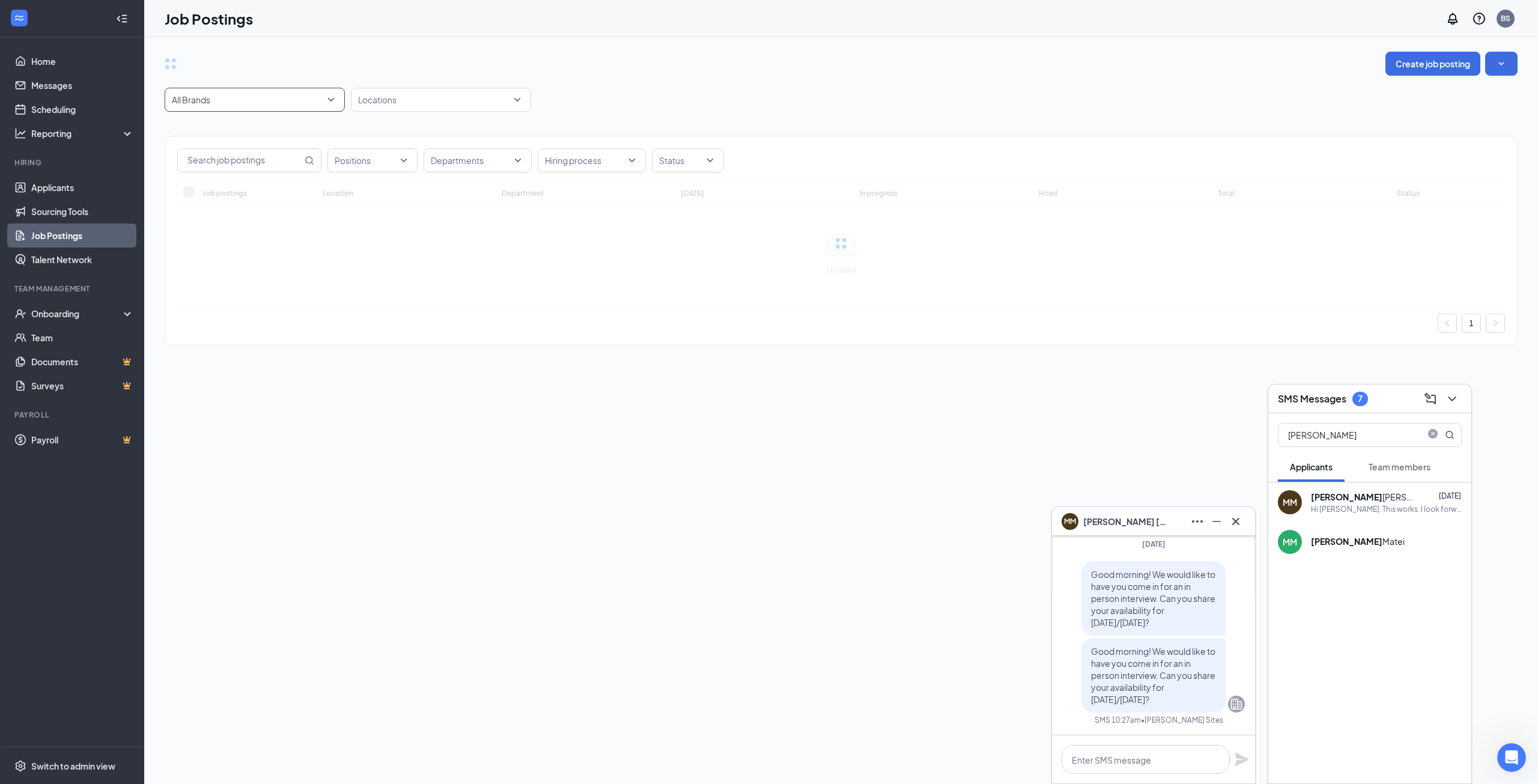
click at [267, 100] on span "All Brands" at bounding box center [249, 100] width 155 height 12
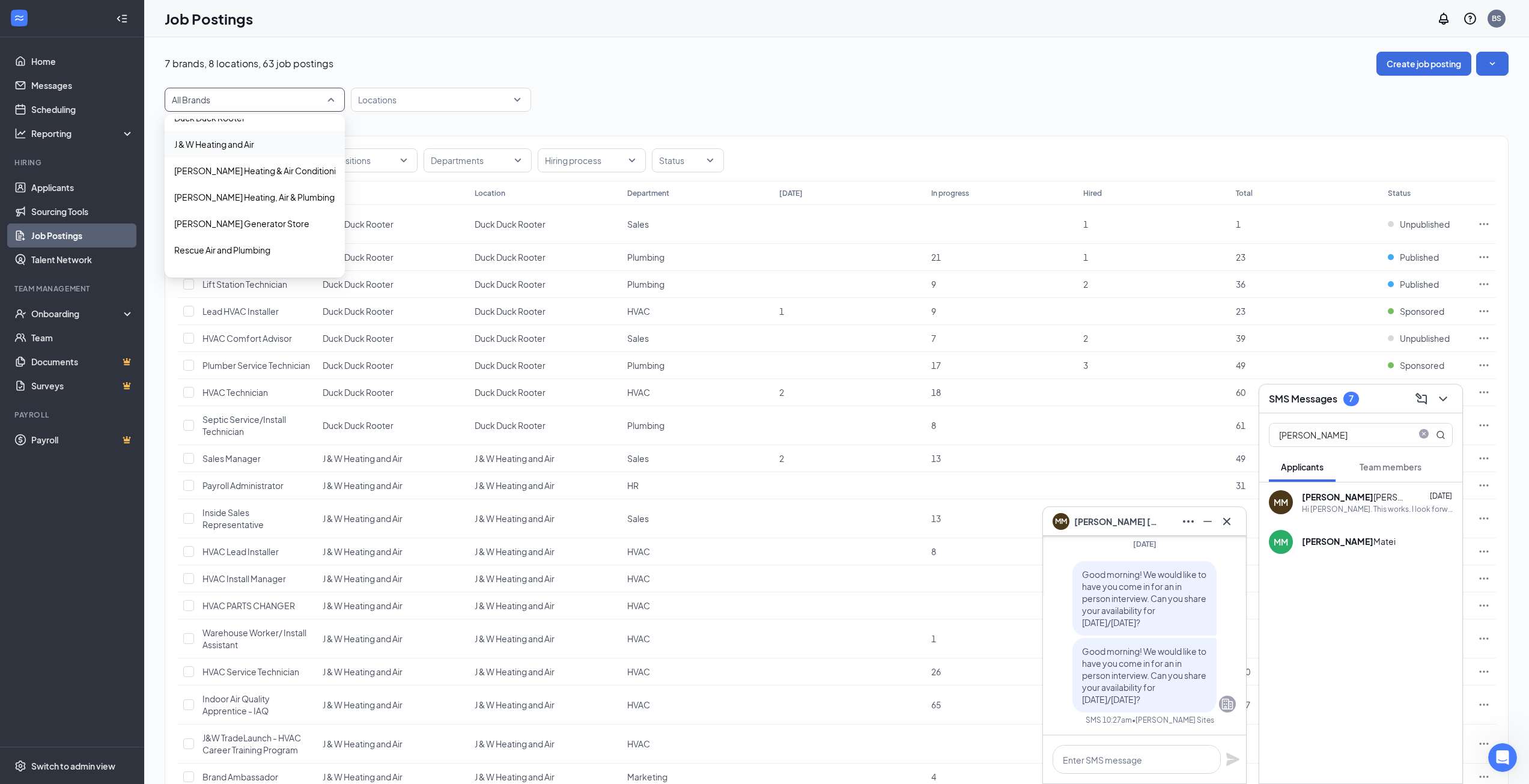
scroll to position [61, 0]
click at [224, 259] on p "[US_STATE] AirZone" at bounding box center [212, 260] width 76 height 12
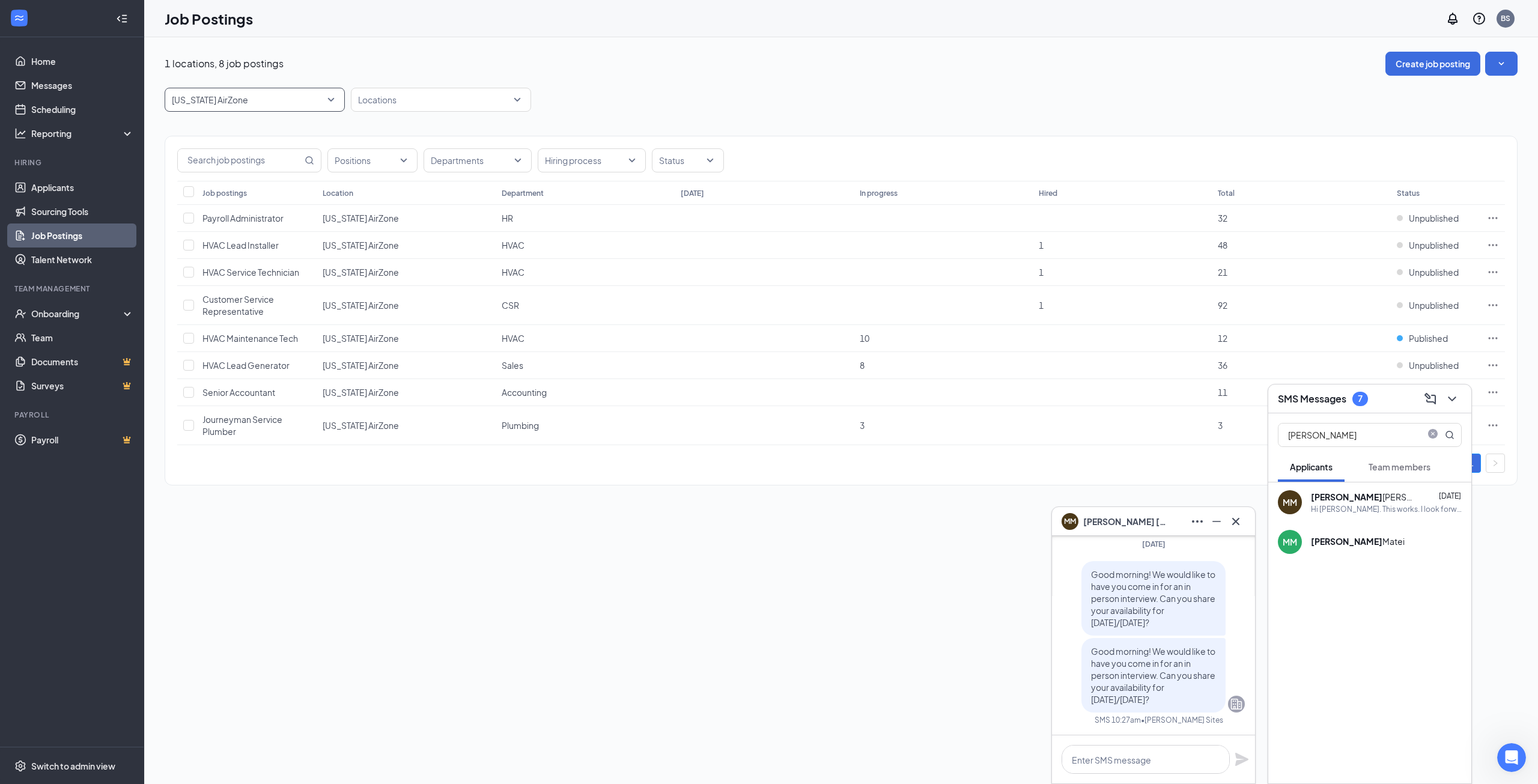
click at [569, 580] on div "1 locations, 8 job postings Create job posting 27663 Texas AirZone 30266 27663 …" at bounding box center [841, 410] width 1393 height 747
click at [264, 304] on span "Customer Service Representative" at bounding box center [237, 305] width 71 height 22
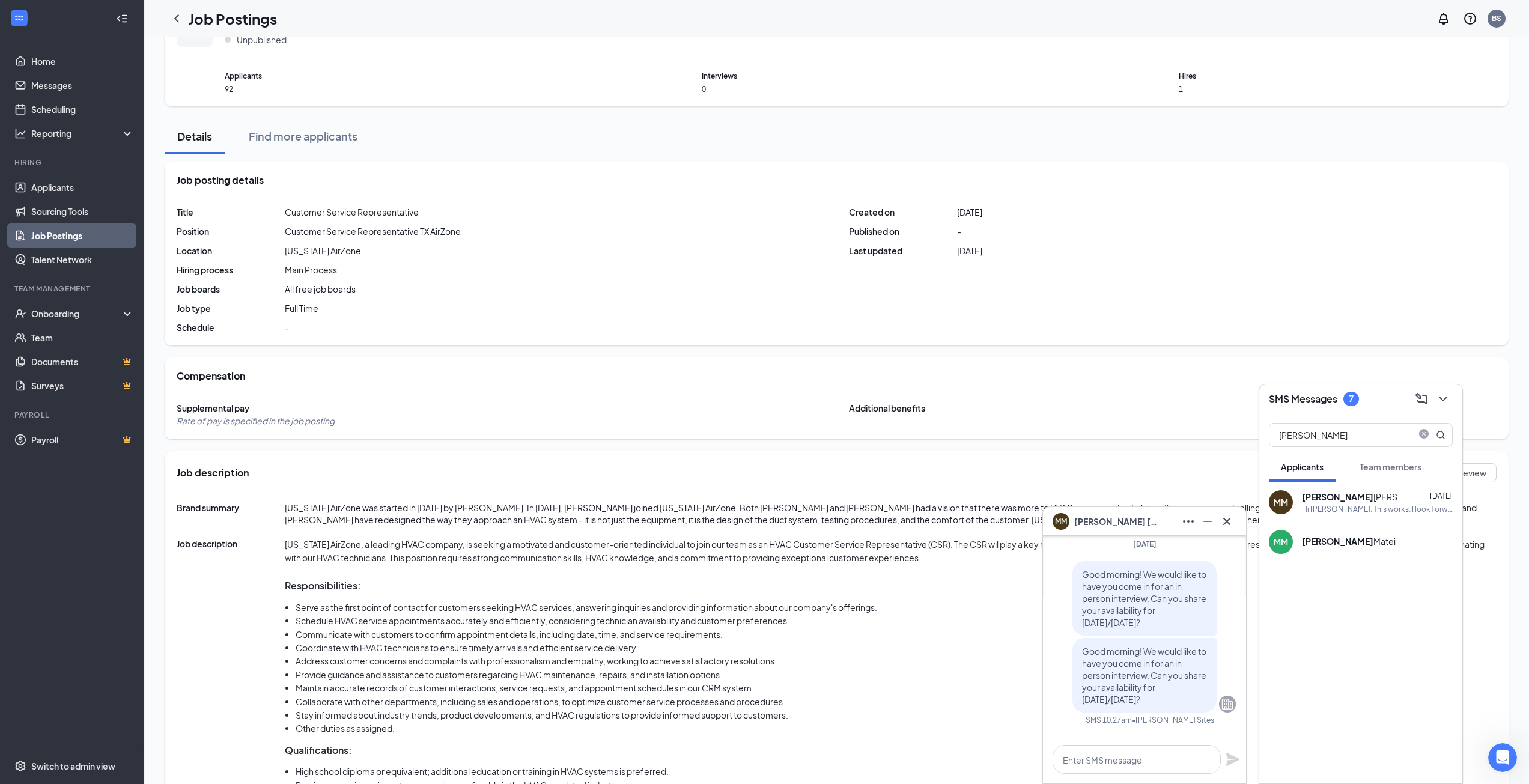
scroll to position [202, 0]
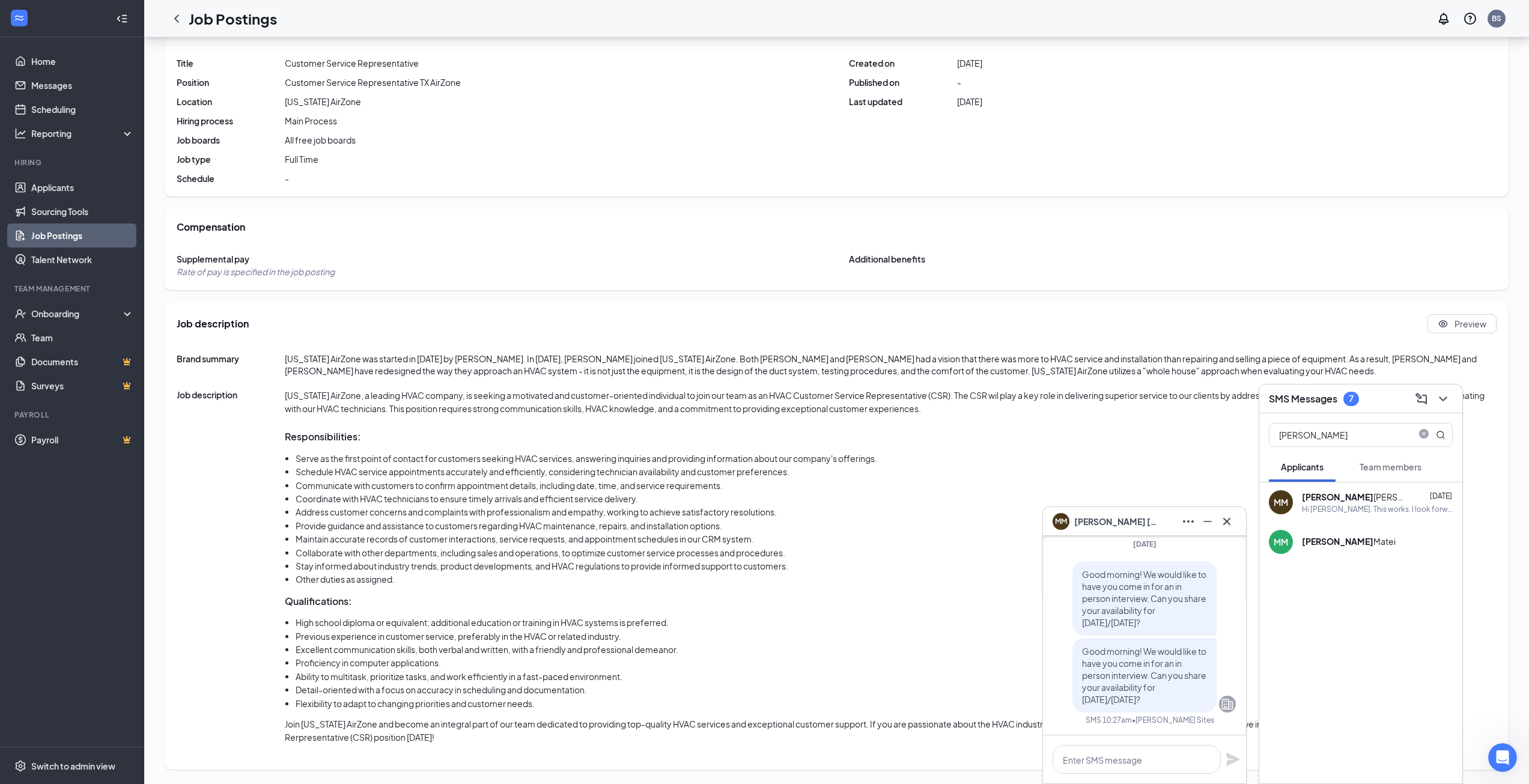
click at [1229, 519] on icon "Cross" at bounding box center [1226, 520] width 7 height 7
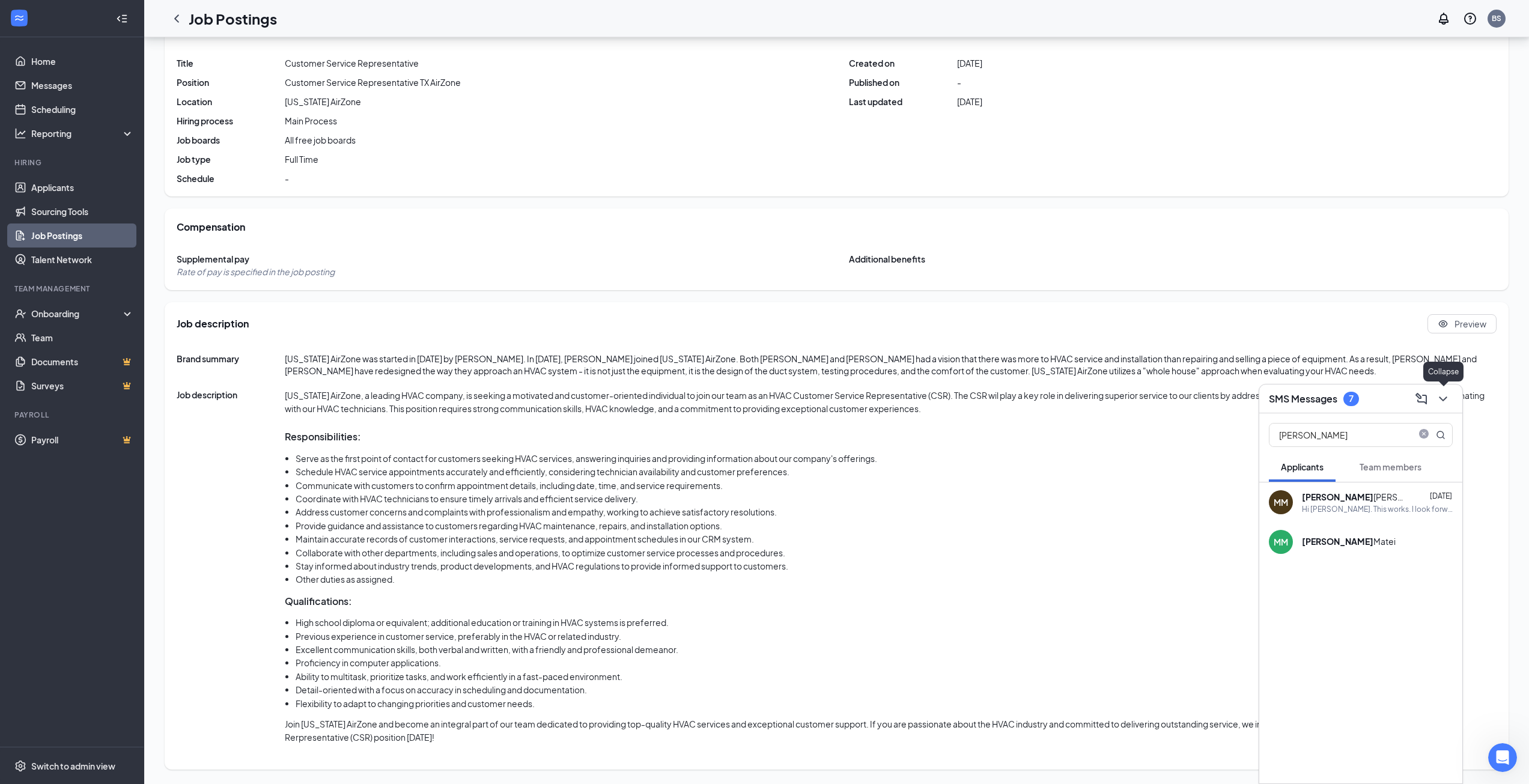
click at [1448, 400] on icon "ChevronDown" at bounding box center [1442, 398] width 15 height 15
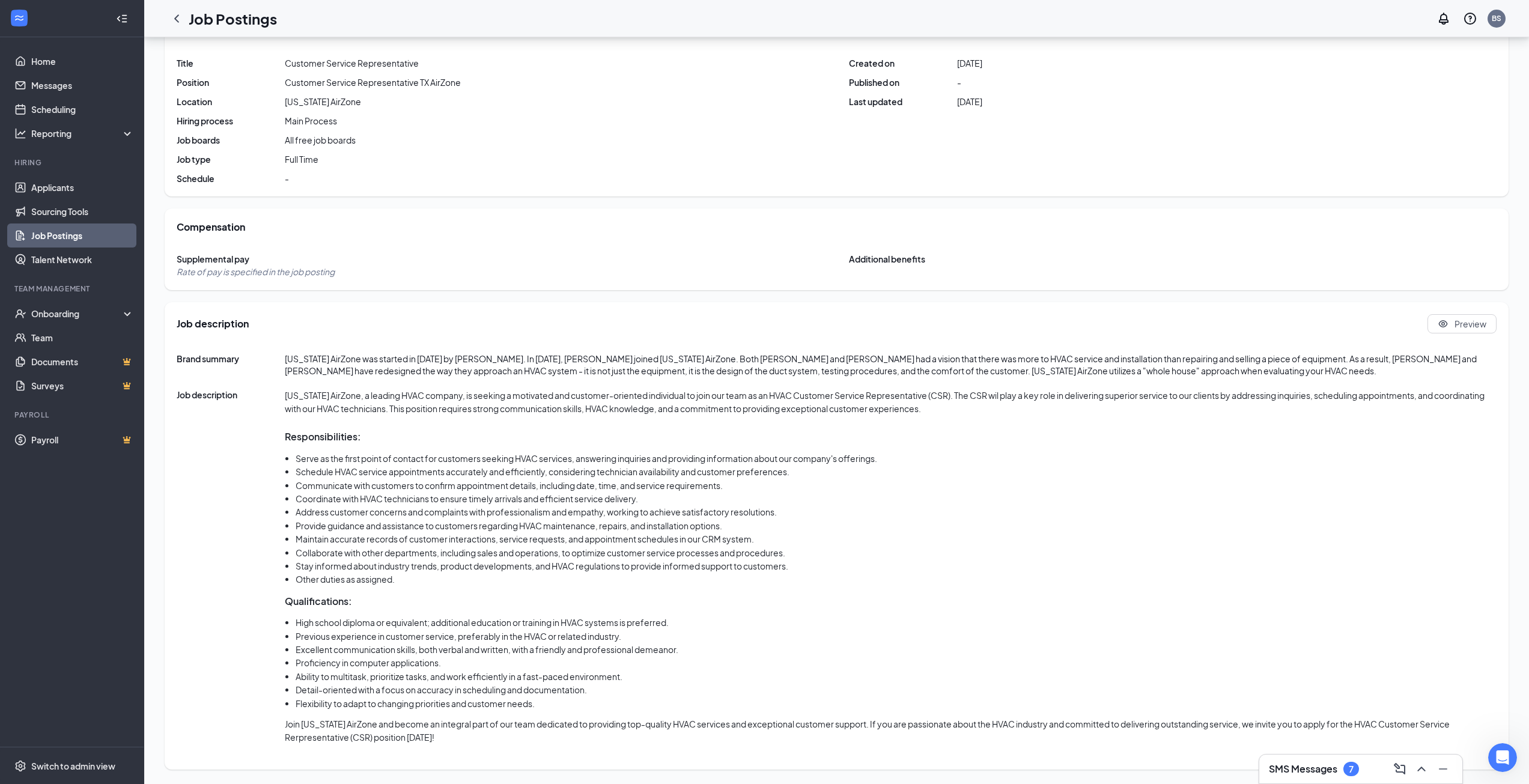
click at [64, 239] on link "Job Postings" at bounding box center [82, 235] width 103 height 24
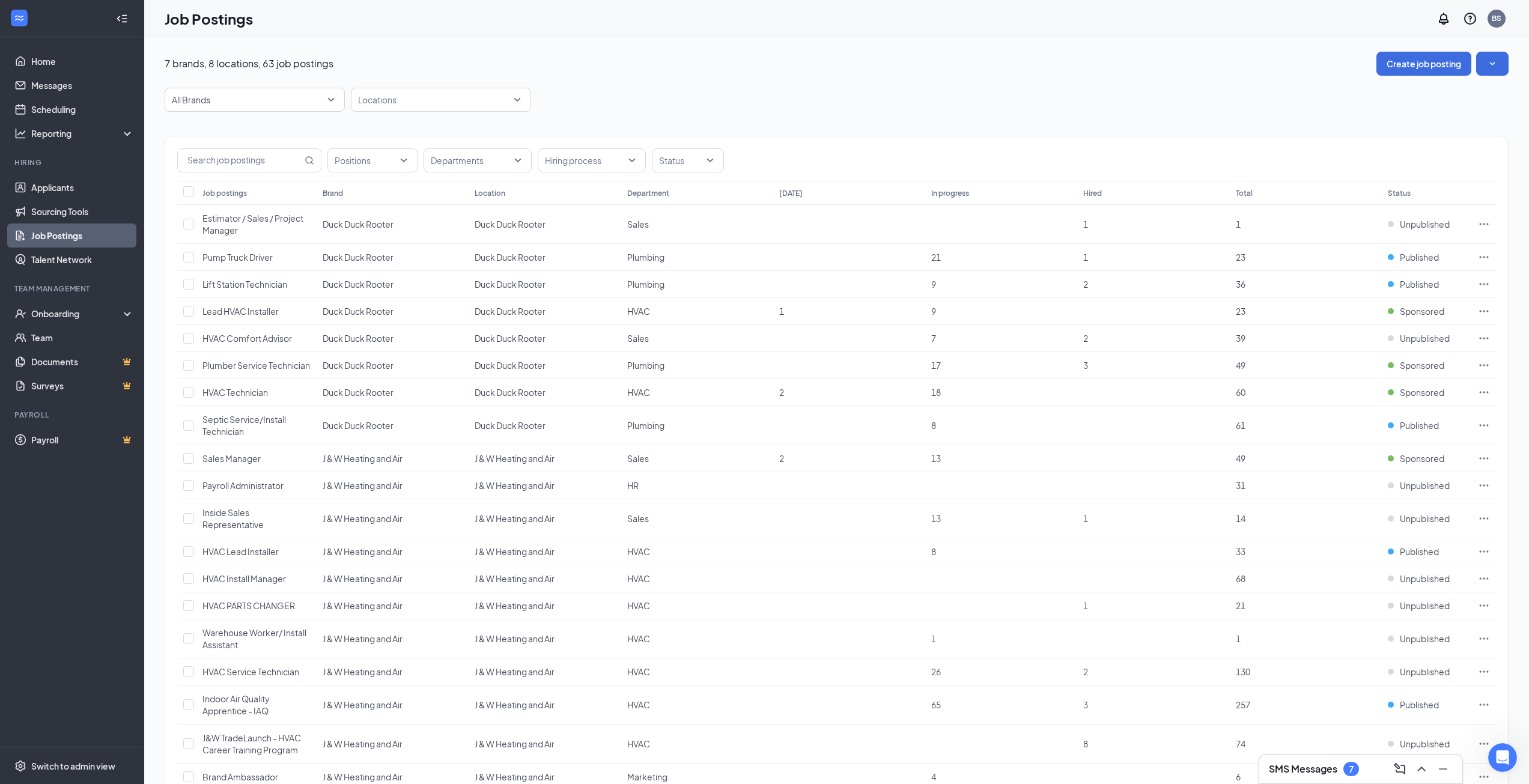
click at [252, 101] on span "All Brands" at bounding box center [249, 100] width 155 height 12
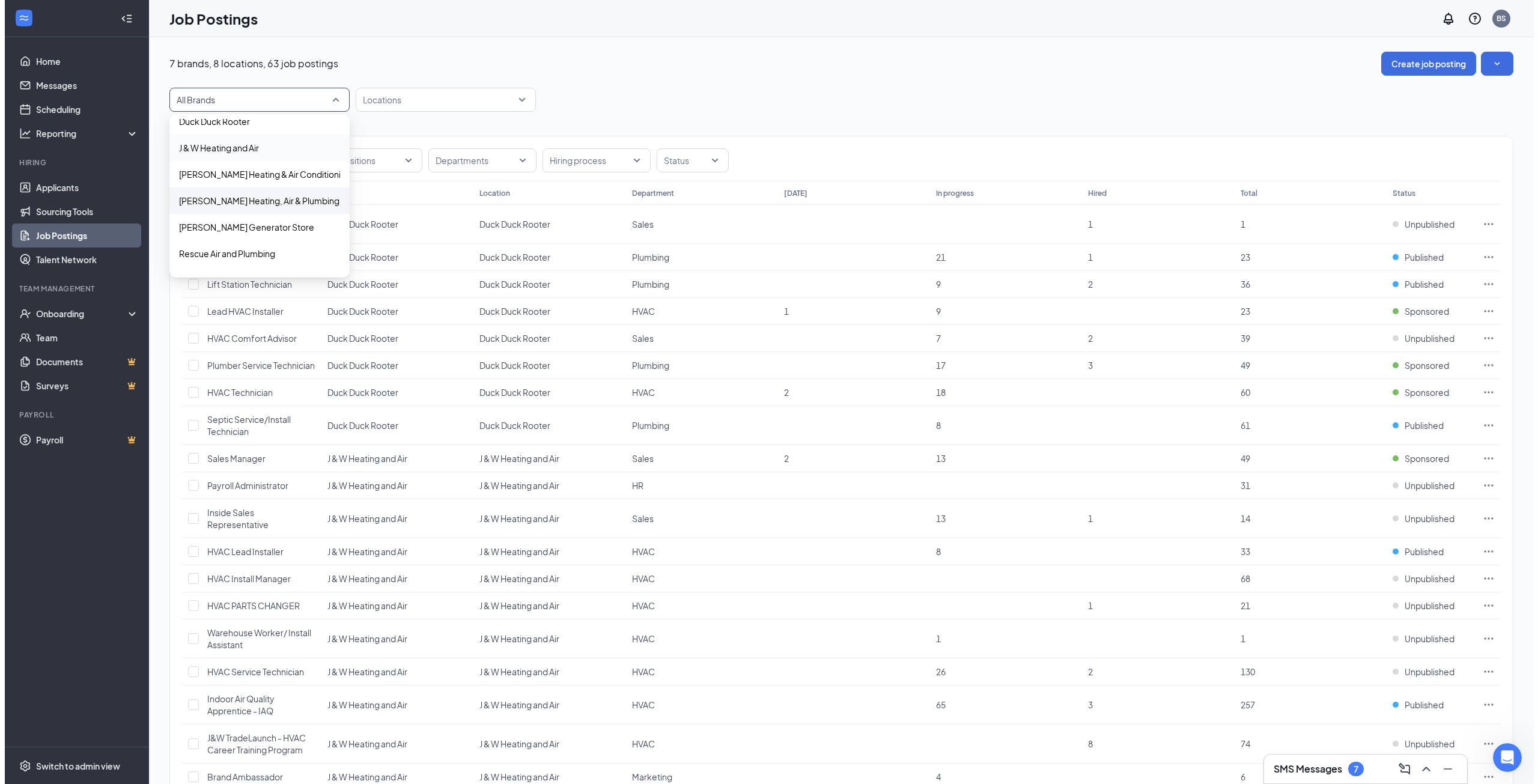
scroll to position [61, 0]
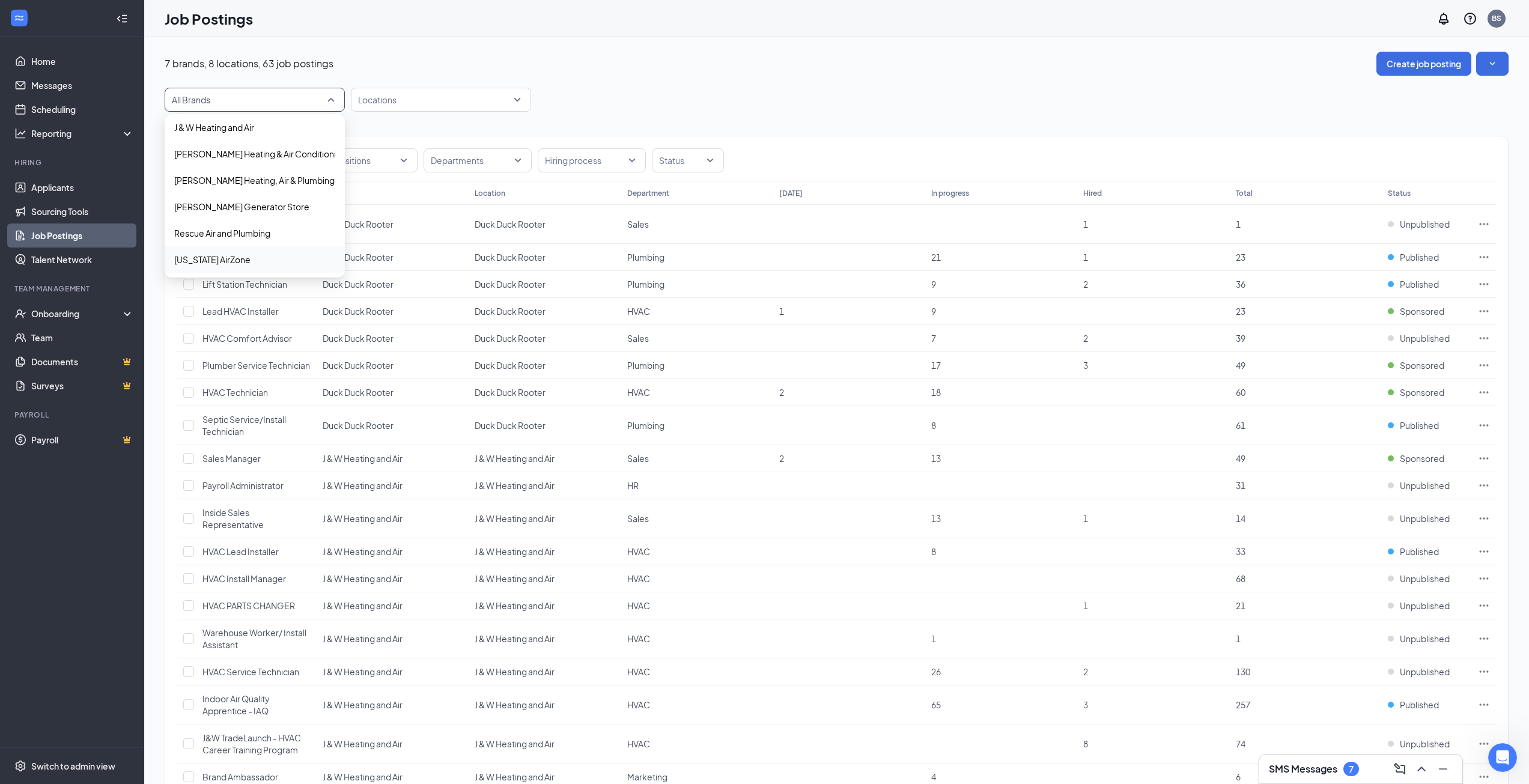
click at [215, 255] on p "[US_STATE] AirZone" at bounding box center [212, 260] width 76 height 12
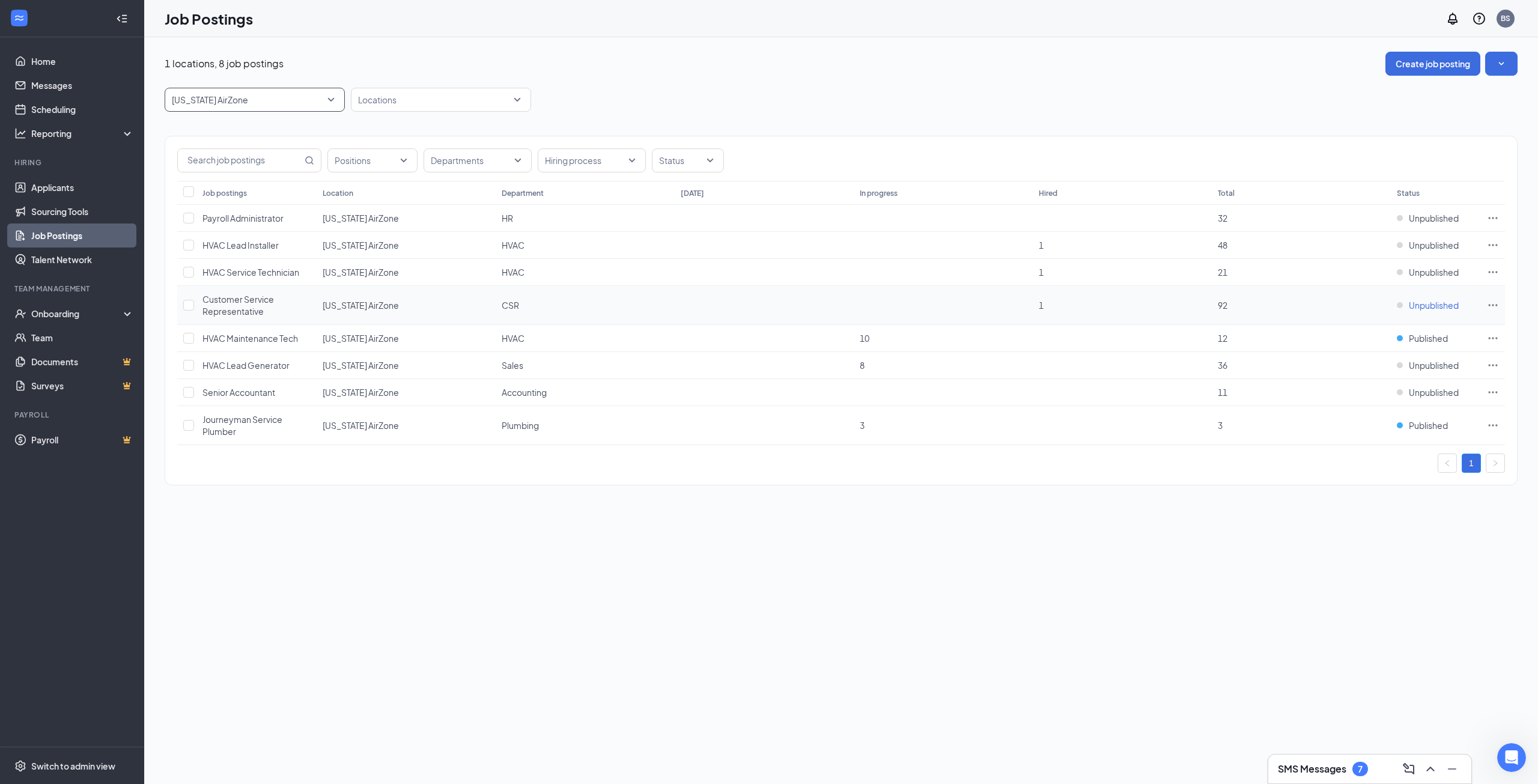
click at [1434, 304] on span "Unpublished" at bounding box center [1434, 305] width 50 height 12
click at [1352, 334] on span "Published" at bounding box center [1385, 329] width 161 height 12
click at [56, 182] on link "Applicants" at bounding box center [82, 187] width 103 height 24
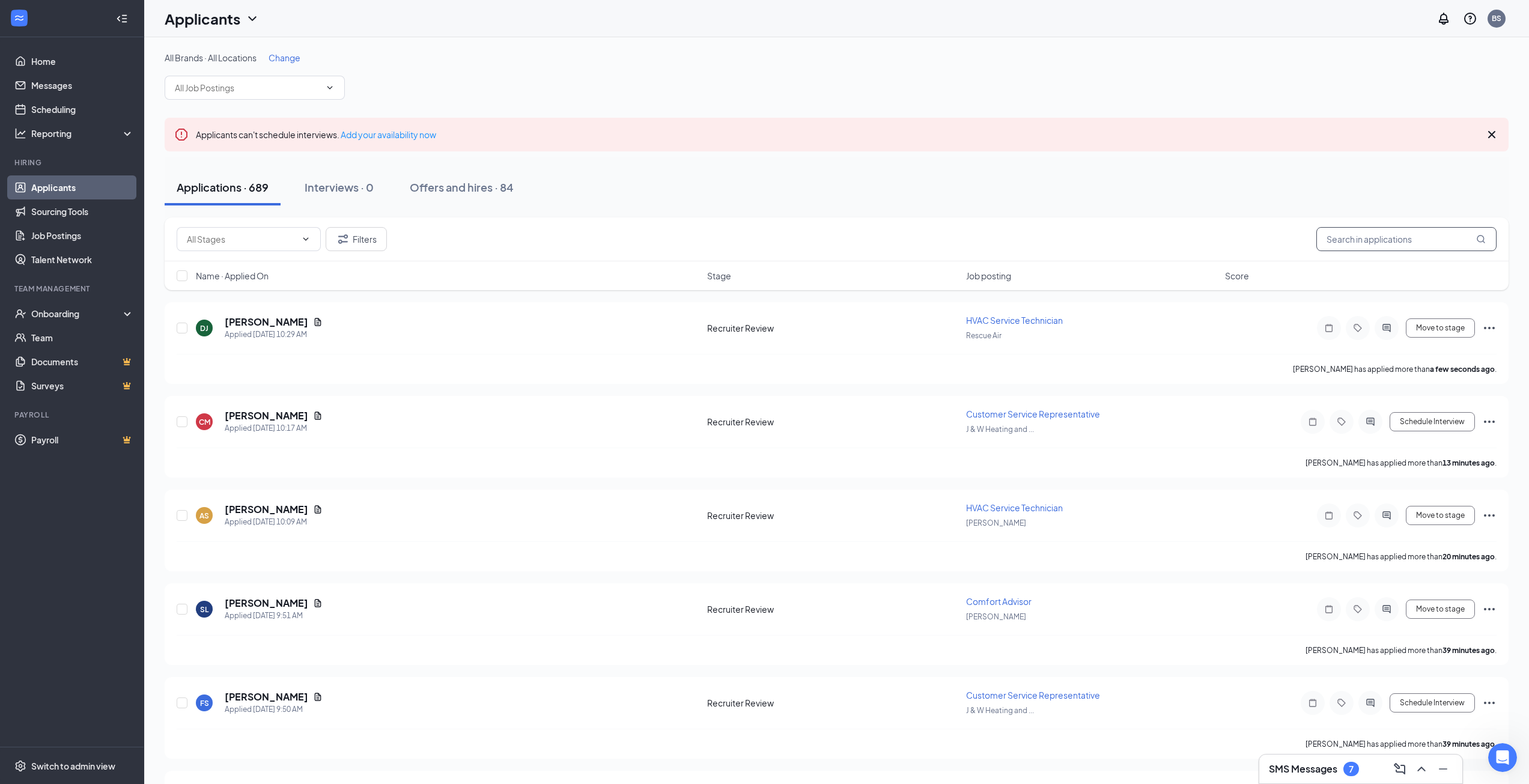
click at [1368, 238] on input "text" at bounding box center [1406, 239] width 181 height 24
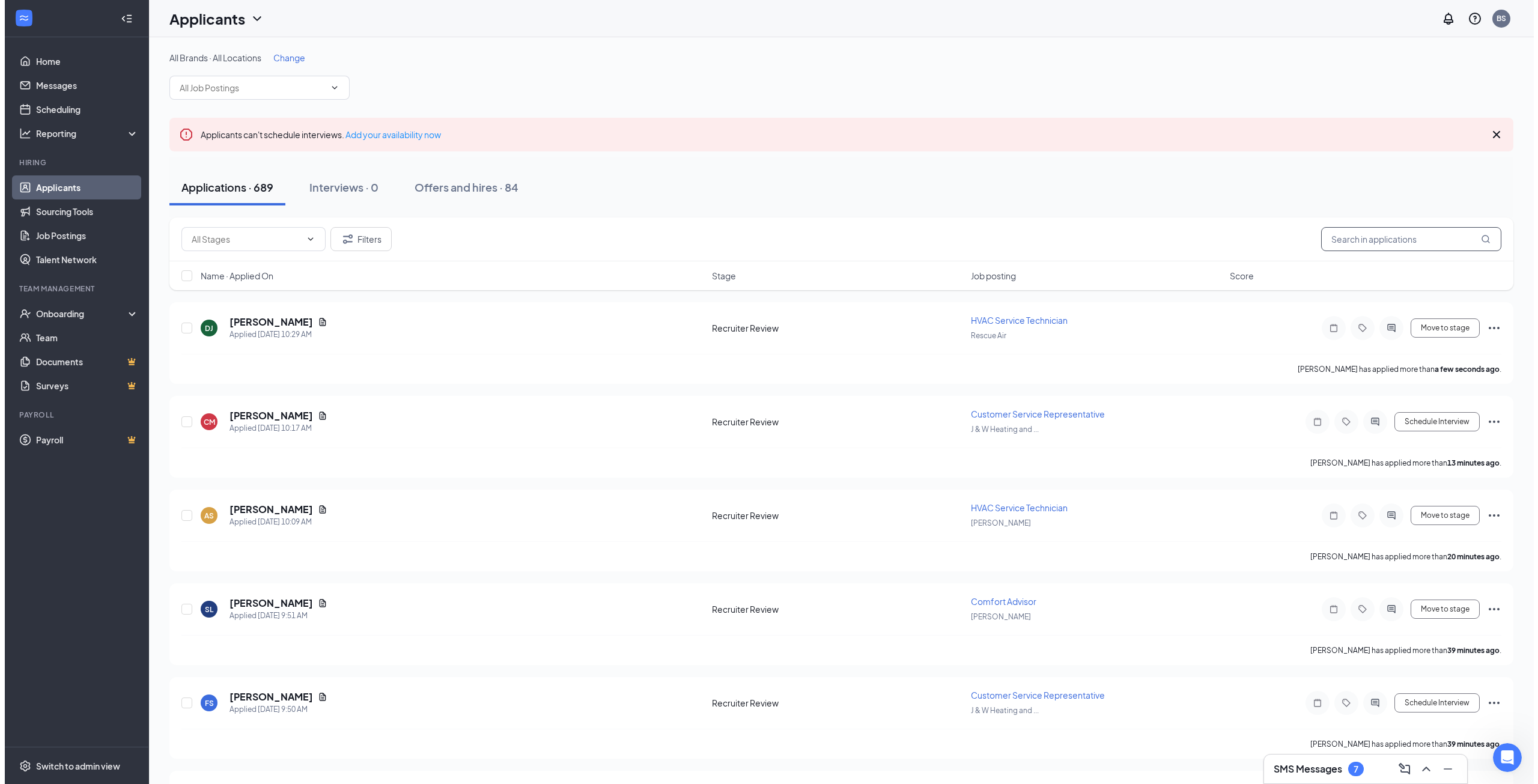
scroll to position [999, 0]
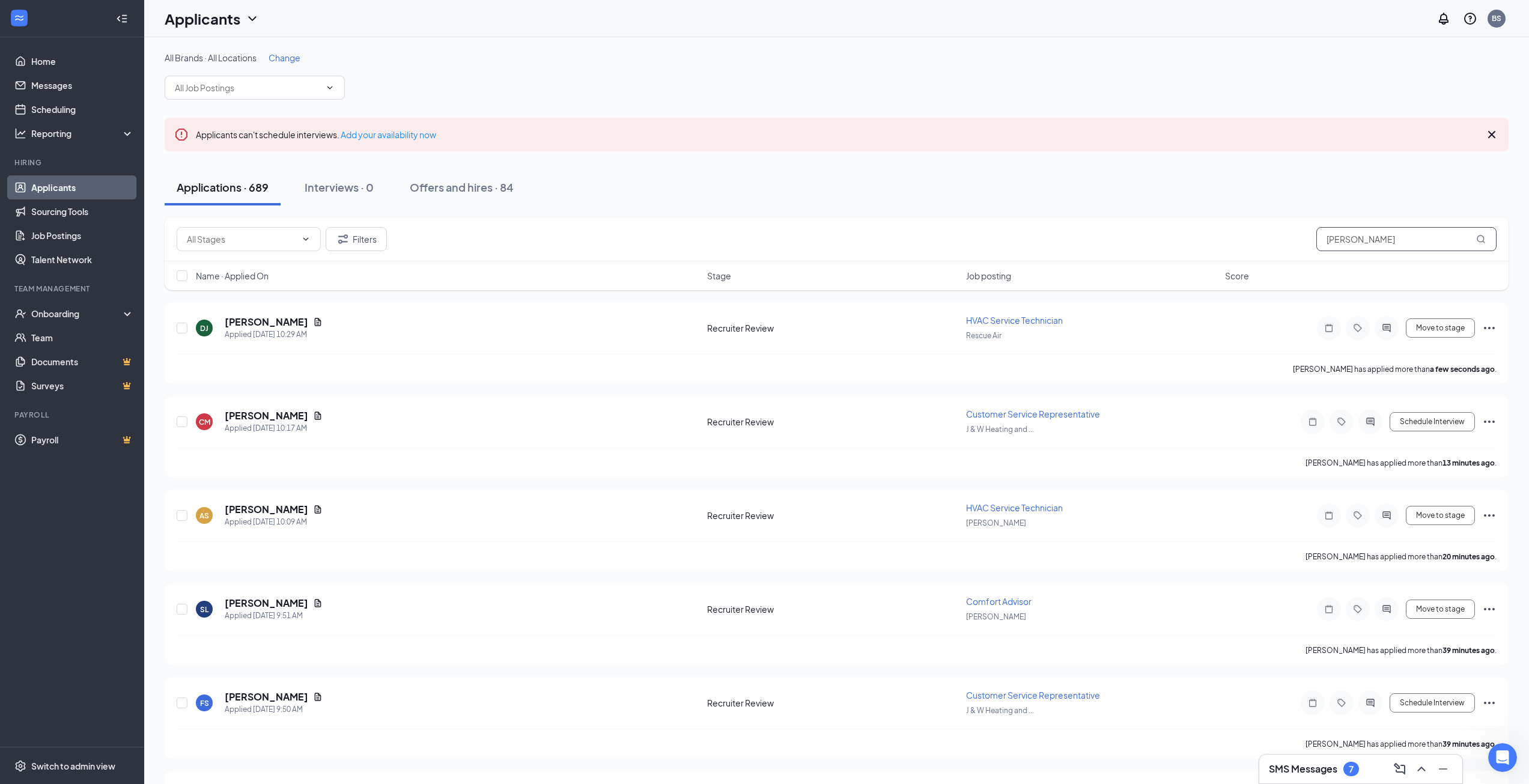
type input "jamie"
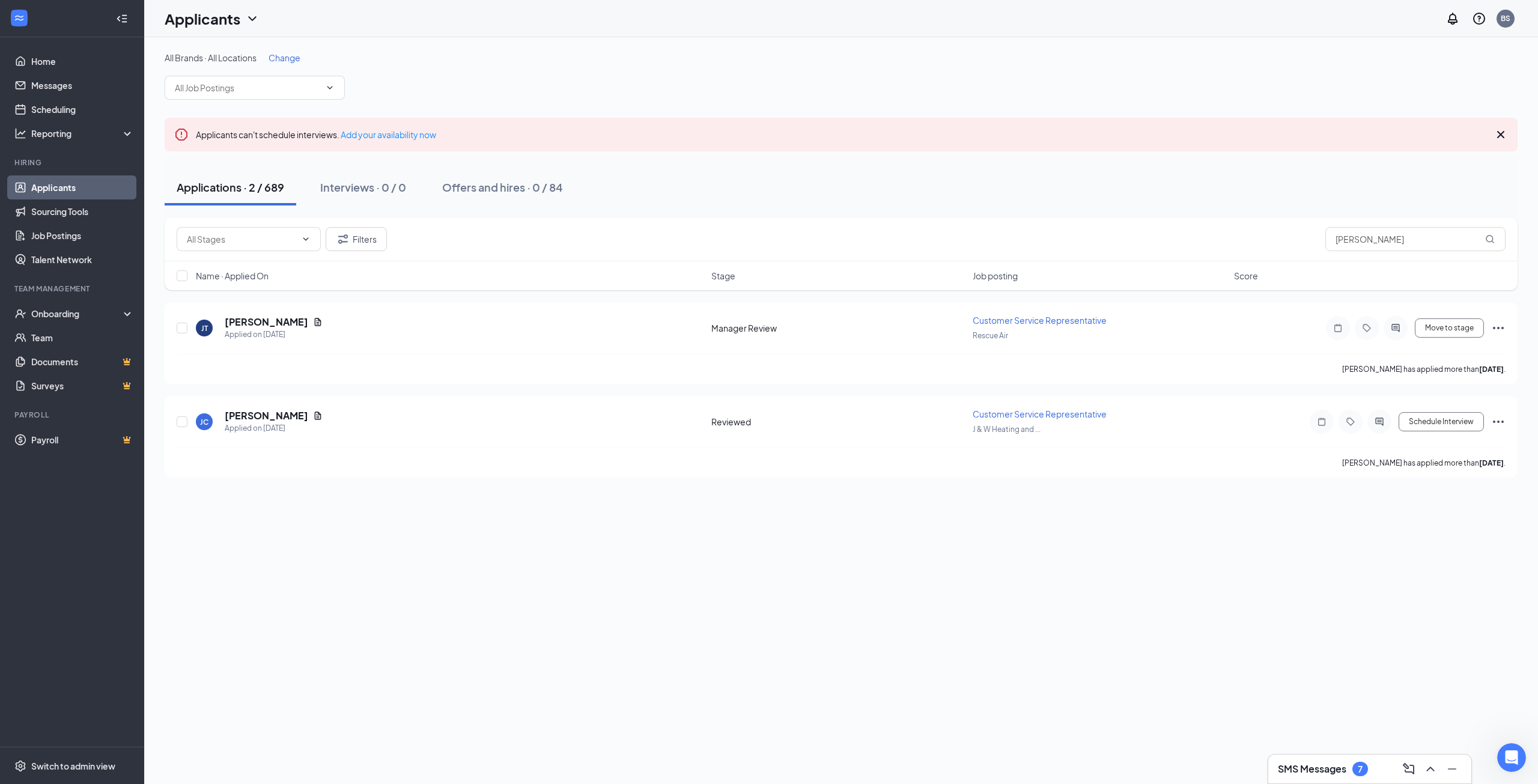
scroll to position [1045, 0]
click at [253, 320] on h5 "Jamie Tressa" at bounding box center [267, 322] width 84 height 14
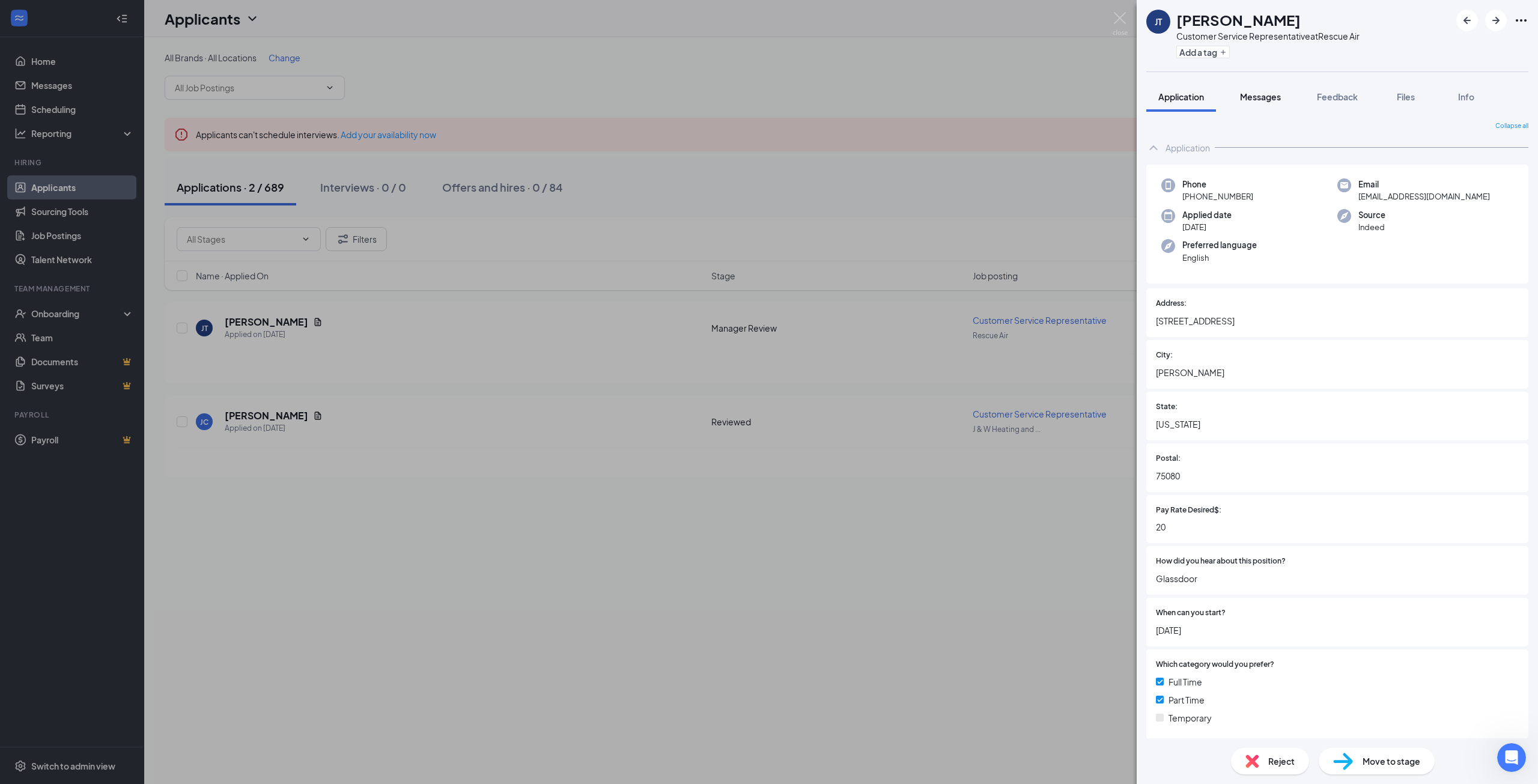
click at [1274, 103] on div "Messages" at bounding box center [1261, 97] width 41 height 12
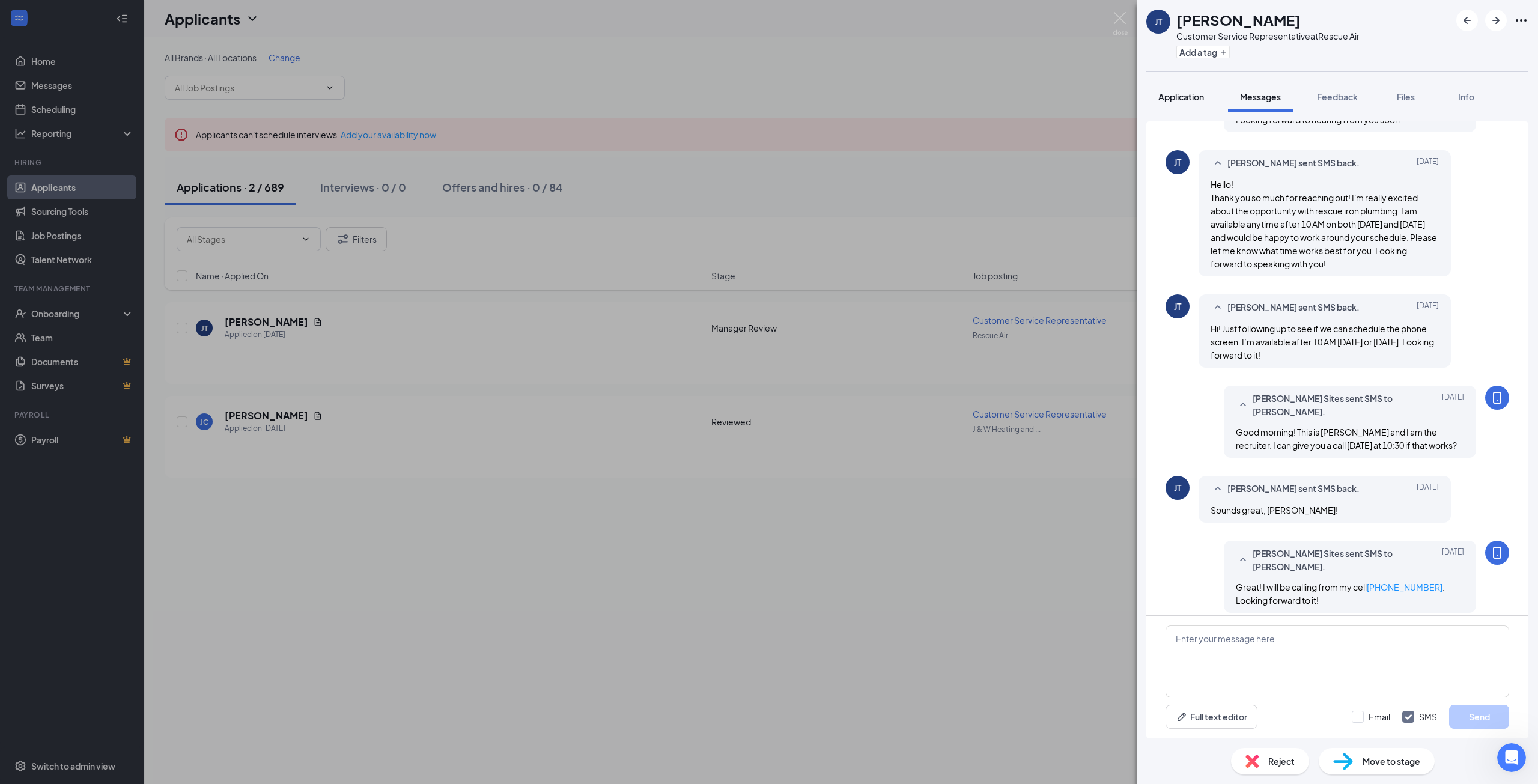
scroll to position [243, 0]
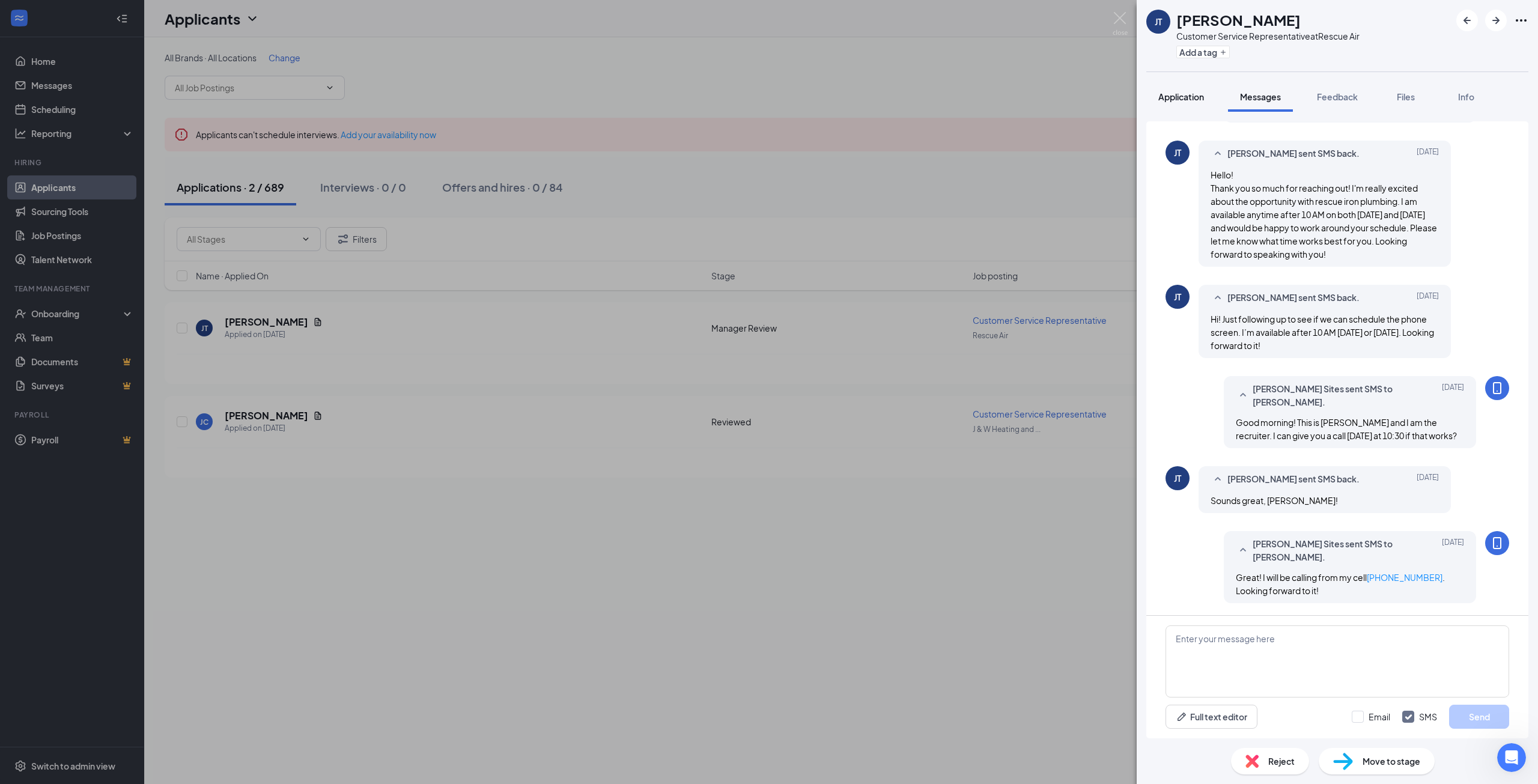
click at [1164, 101] on span "Application" at bounding box center [1181, 97] width 46 height 11
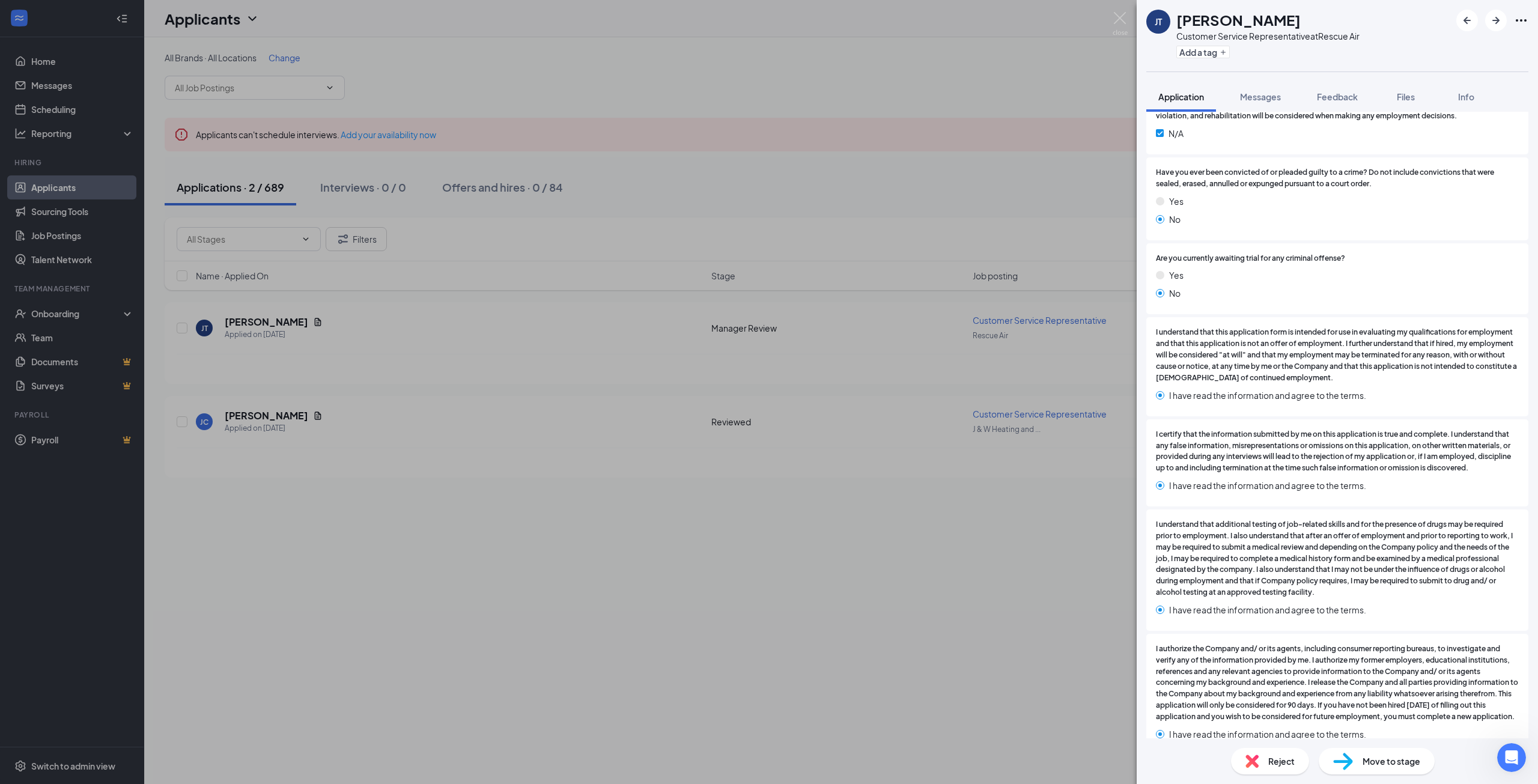
scroll to position [2523, 0]
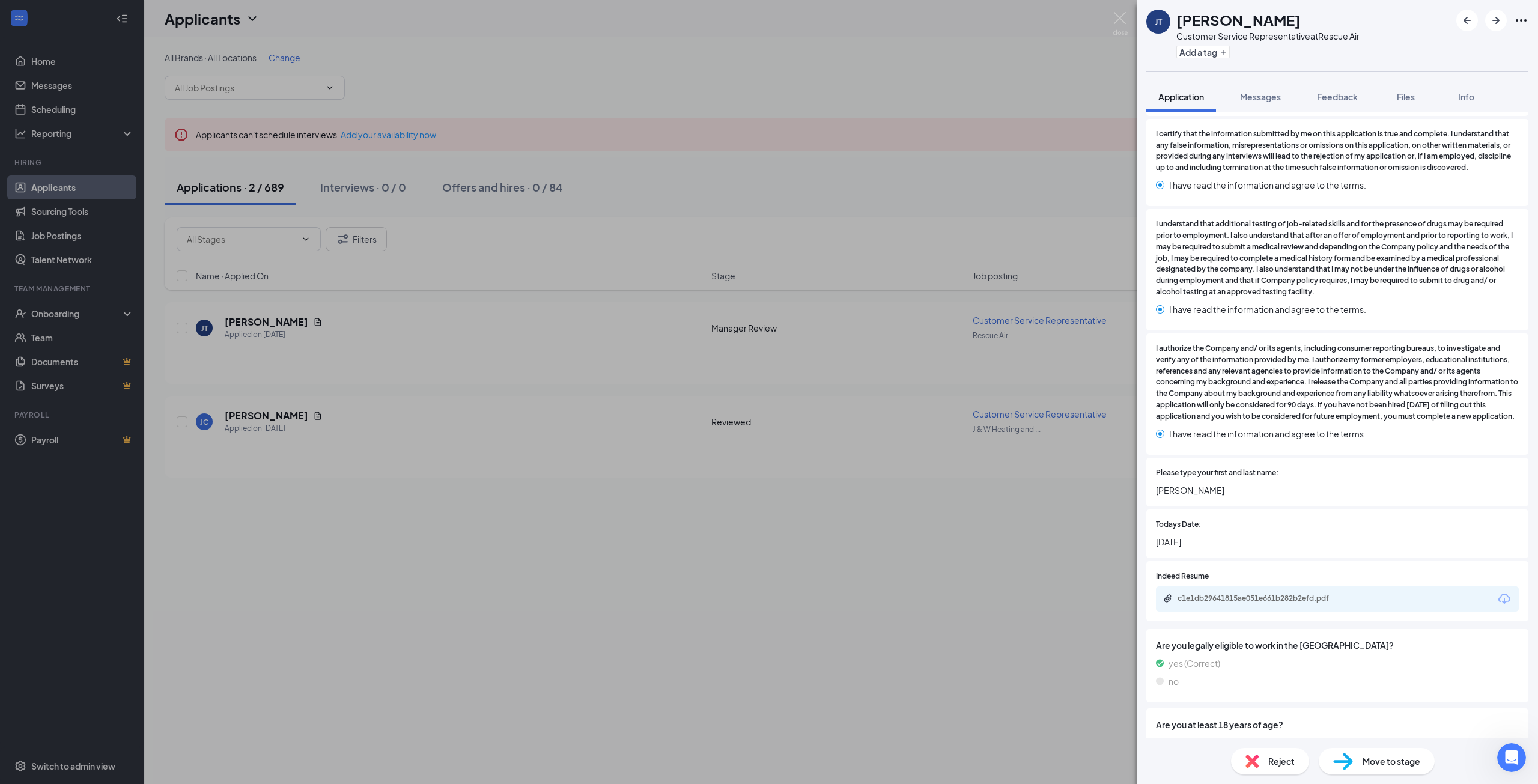
click at [1266, 611] on div "c1e1db29641815ae051e661b282b2efd.pdf" at bounding box center [1338, 598] width 363 height 25
click at [1271, 603] on div "c1e1db29641815ae051e661b282b2efd.pdf" at bounding box center [1262, 598] width 168 height 10
click at [1266, 95] on span "Messages" at bounding box center [1261, 97] width 41 height 11
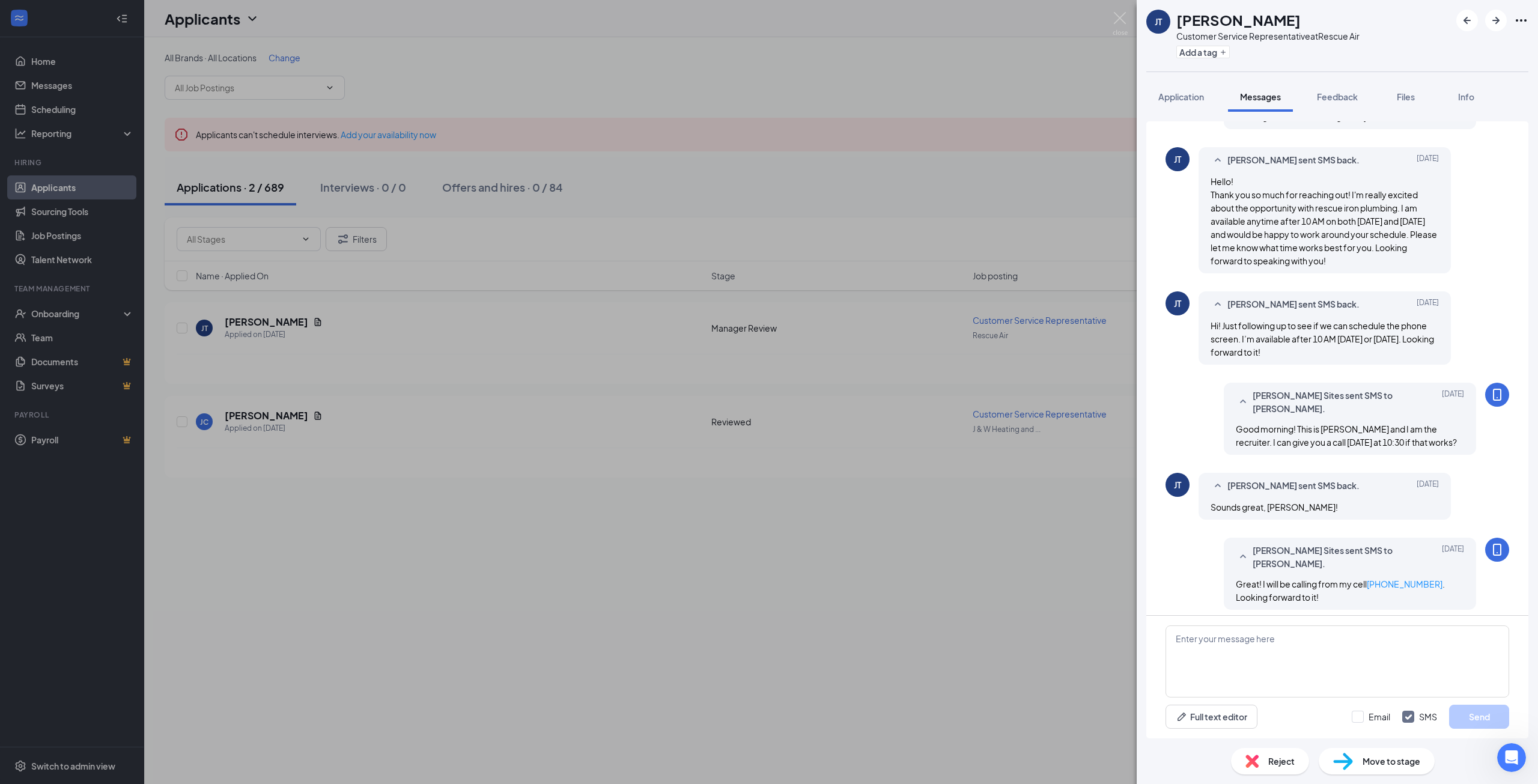
scroll to position [243, 0]
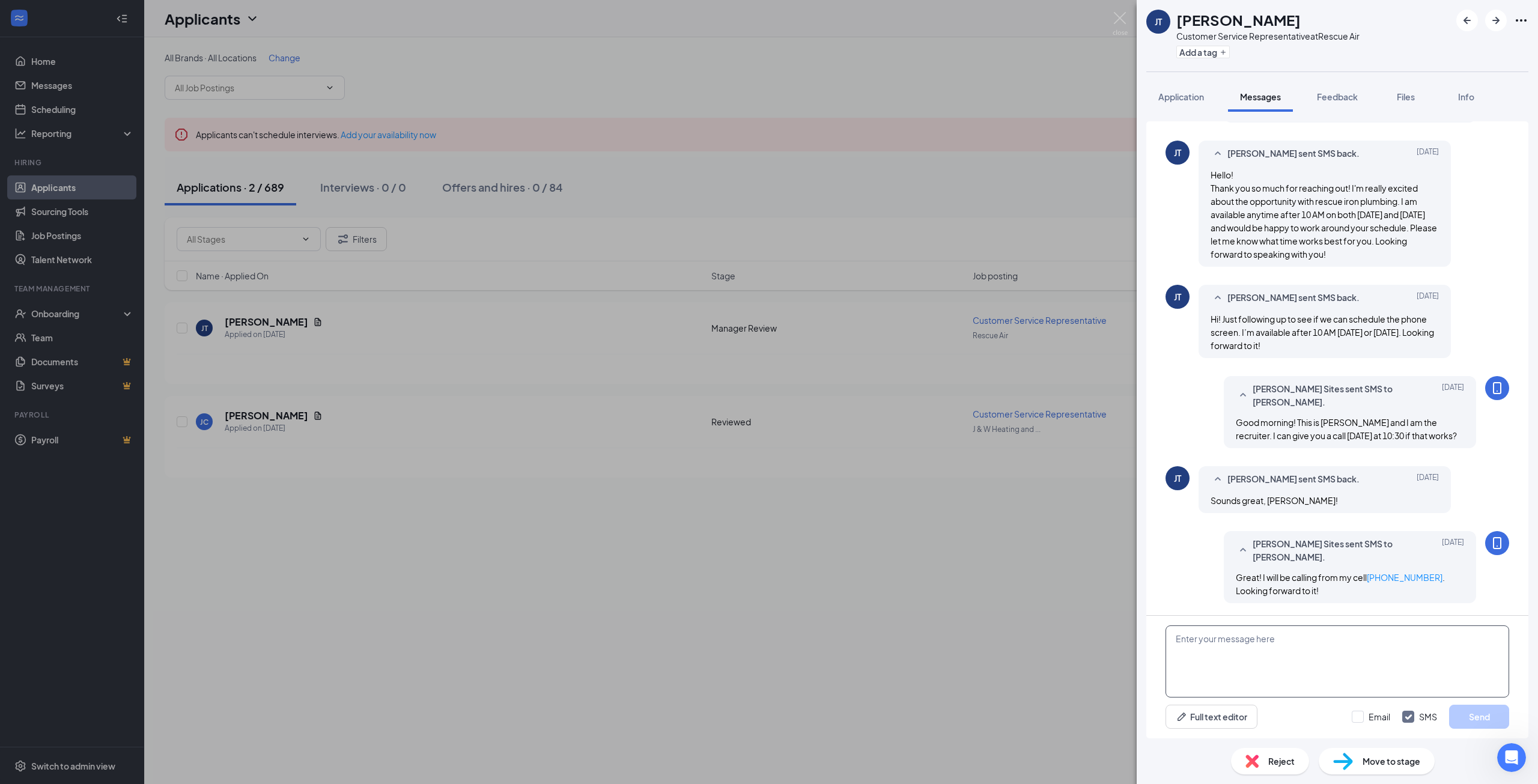
click at [1325, 666] on textarea at bounding box center [1337, 661] width 344 height 72
type textarea "Good morning! I just called and left a voicemail. Is now still a good time to t…"
click at [1490, 721] on button "Send" at bounding box center [1479, 717] width 61 height 24
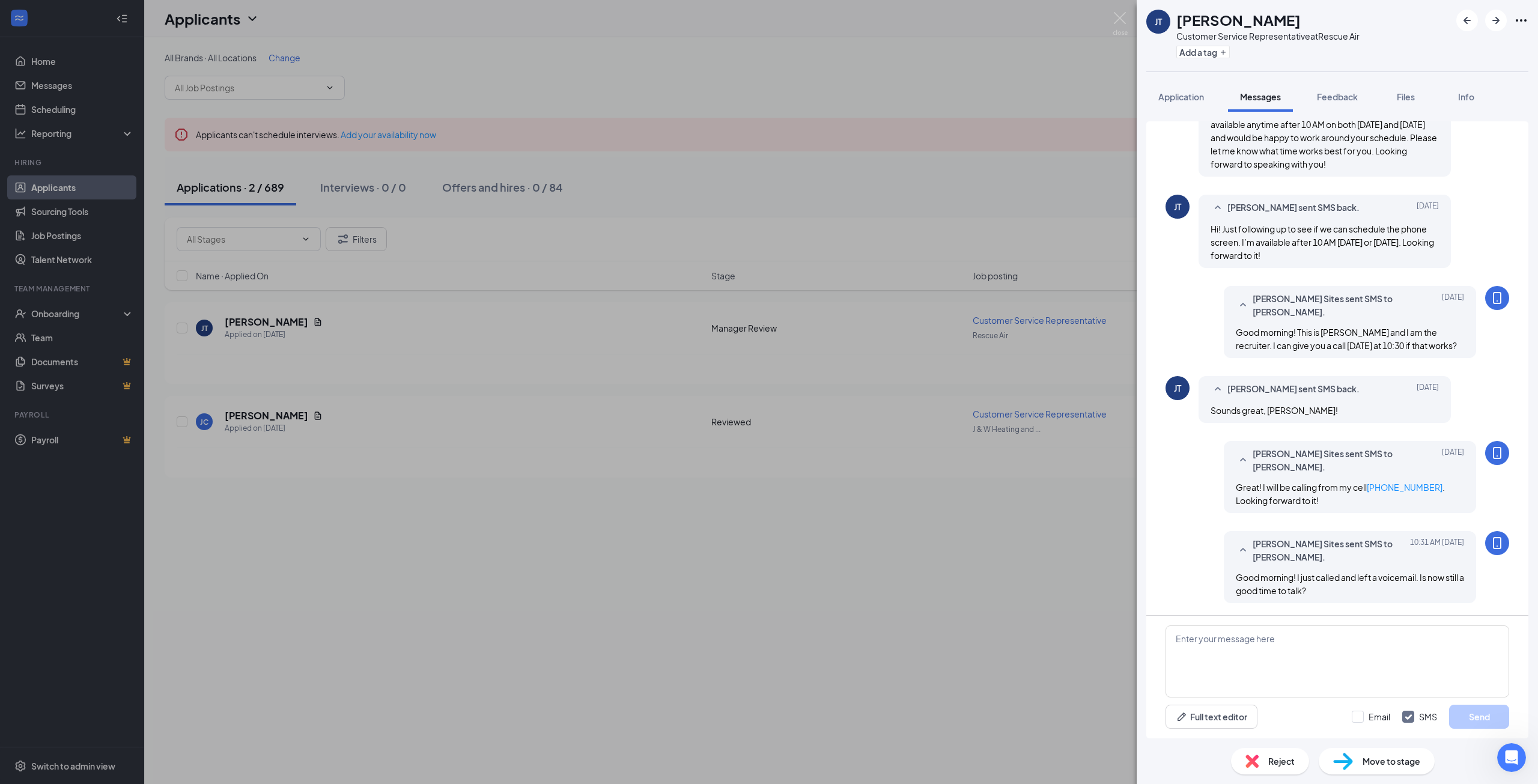
scroll to position [999, 0]
click at [1118, 21] on img at bounding box center [1119, 23] width 15 height 23
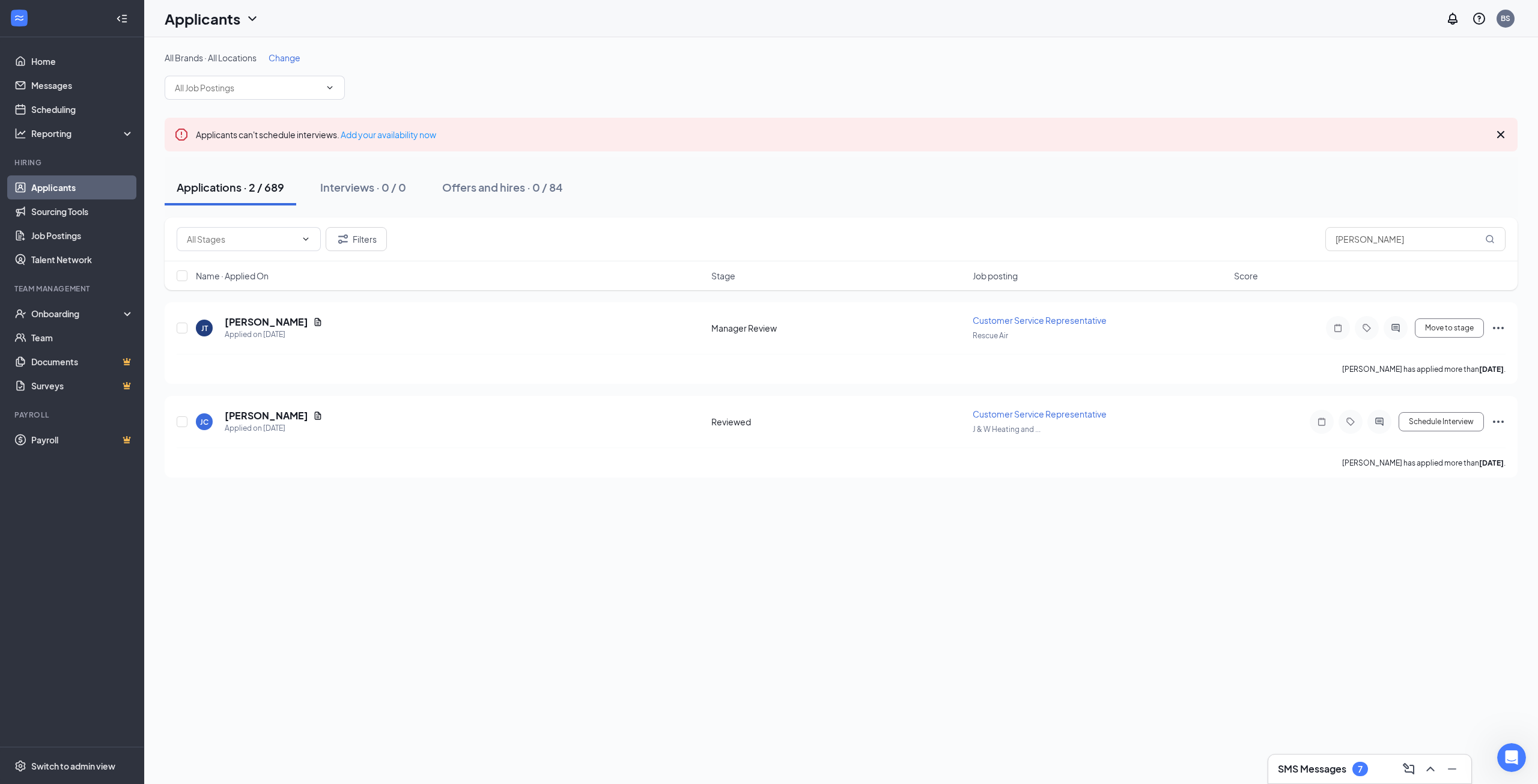
click at [1309, 767] on h3 "SMS Messages" at bounding box center [1312, 769] width 68 height 14
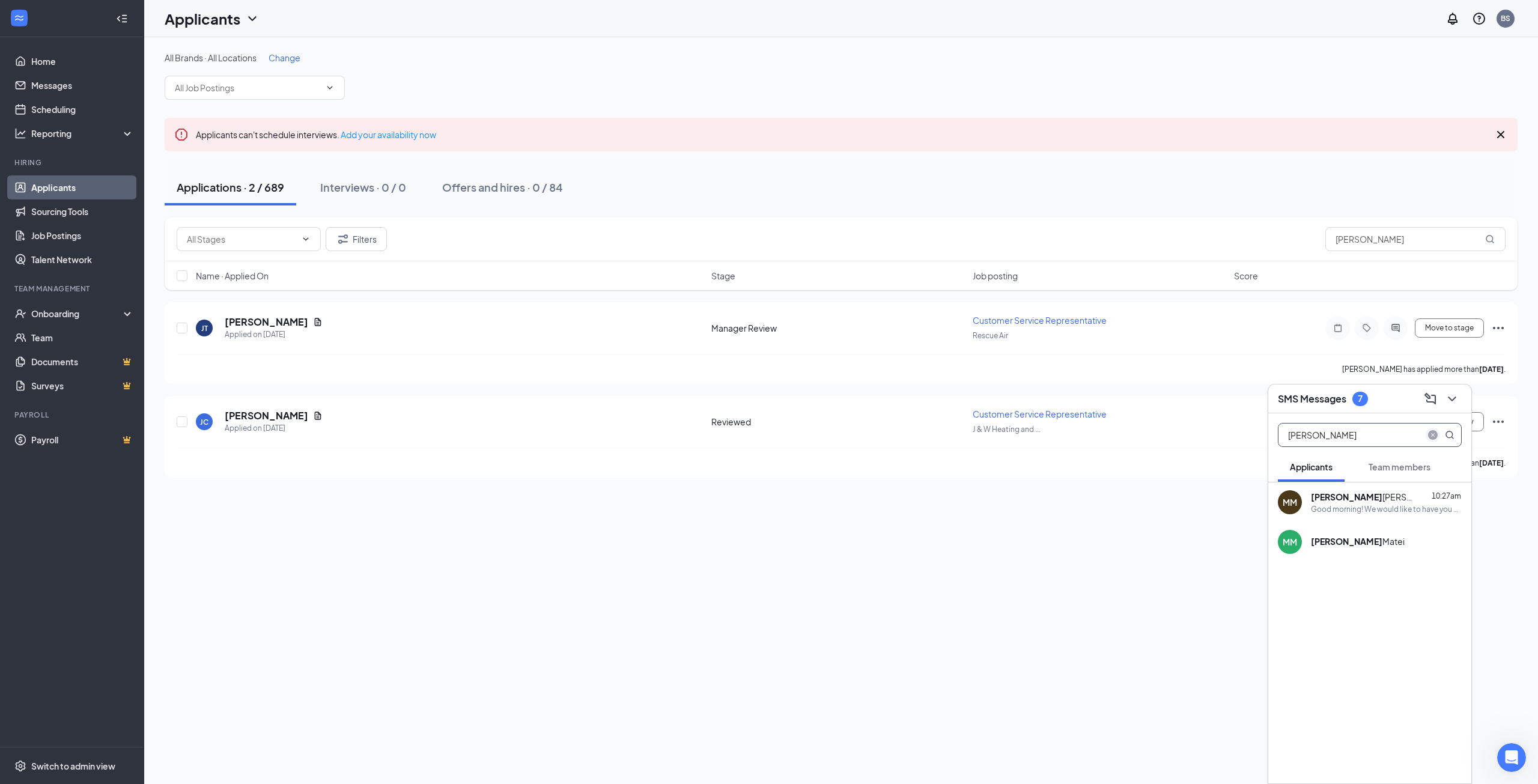
click at [1430, 431] on icon "close-circle" at bounding box center [1433, 434] width 10 height 10
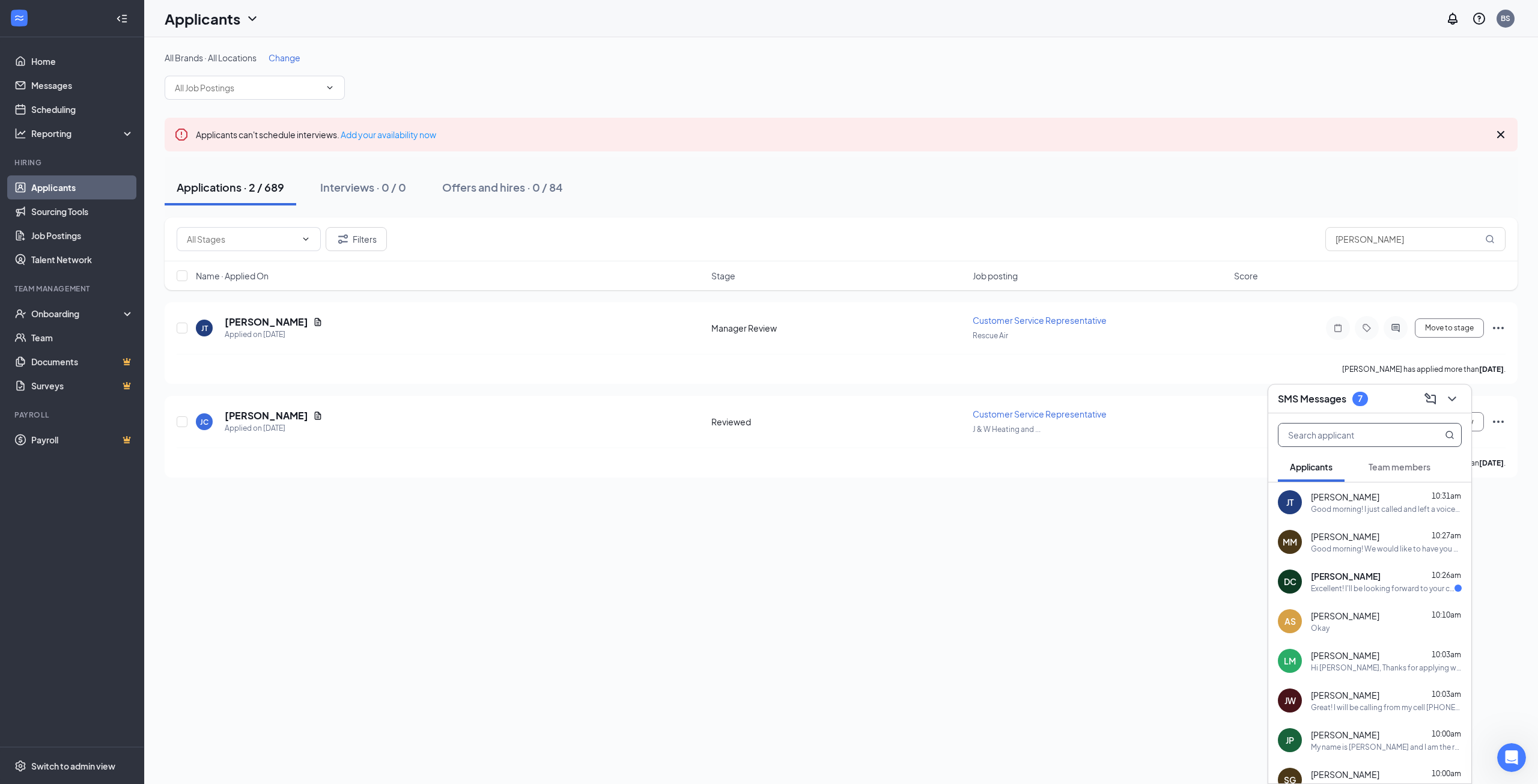
click at [1419, 575] on div "Dwayne Cathcart 10:26am" at bounding box center [1386, 576] width 150 height 12
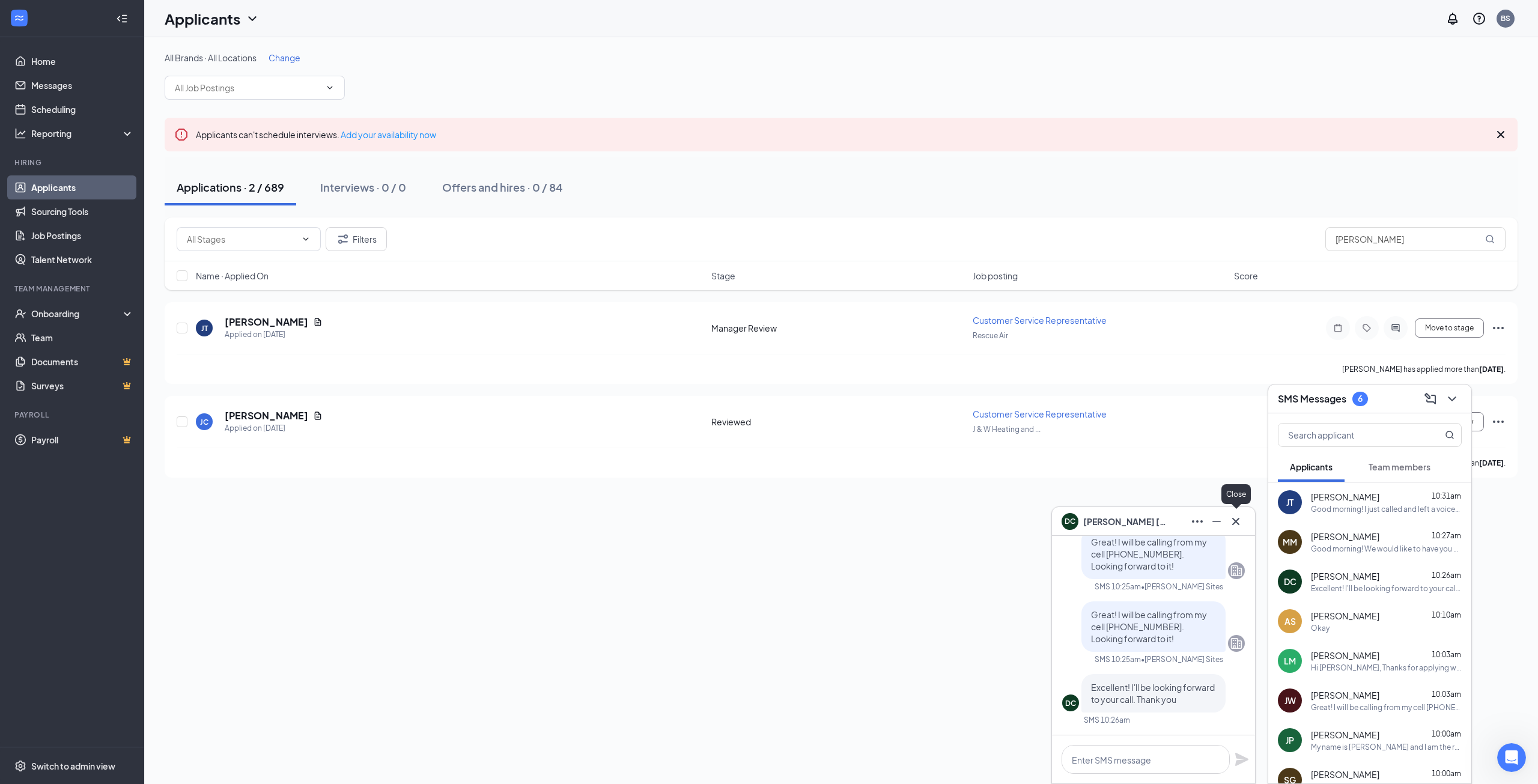
click at [1243, 525] on button at bounding box center [1236, 521] width 20 height 20
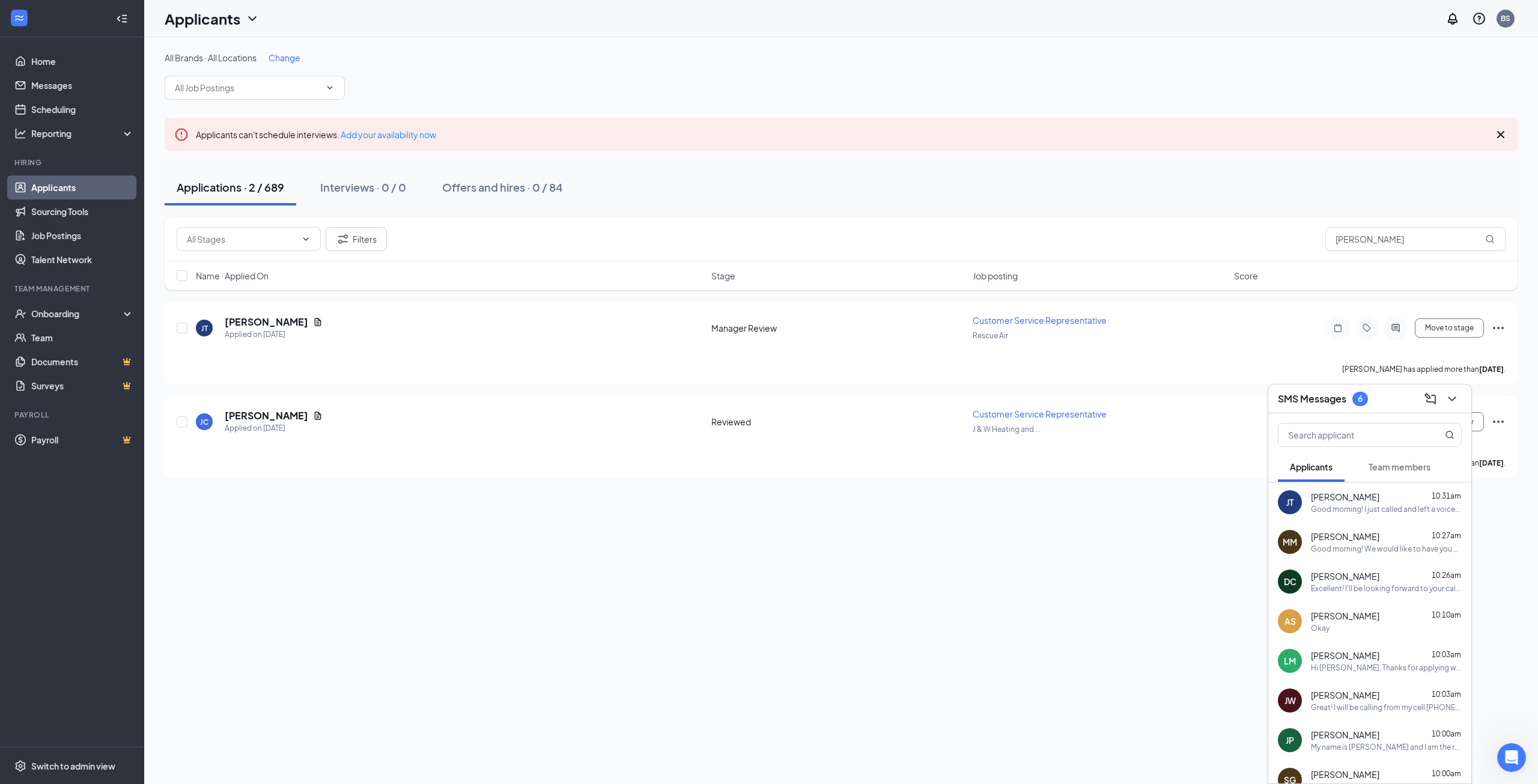
scroll to position [61, 0]
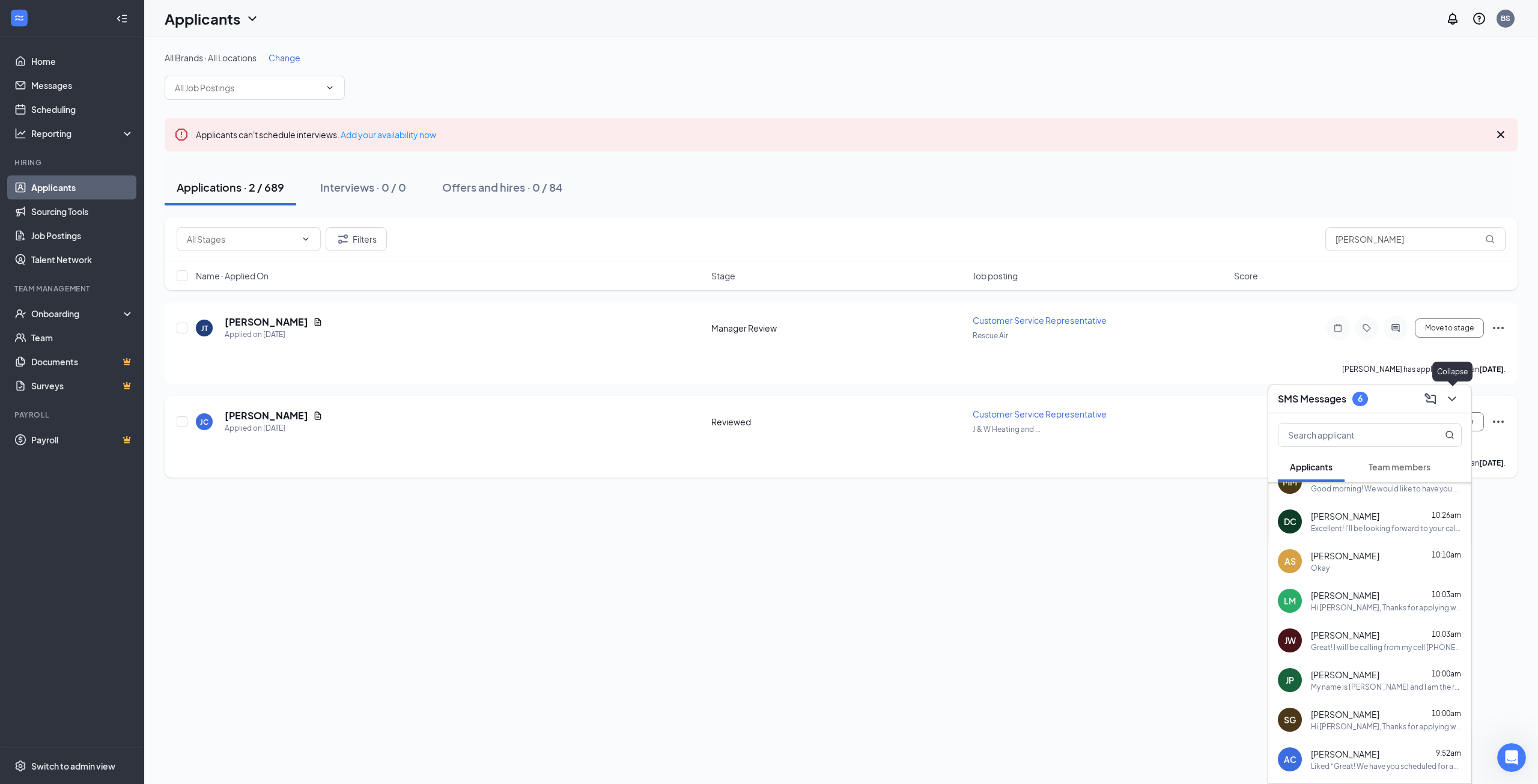
drag, startPoint x: 1456, startPoint y: 394, endPoint x: 1504, endPoint y: 407, distance: 49.7
click at [1456, 395] on icon "ChevronDown" at bounding box center [1452, 398] width 15 height 15
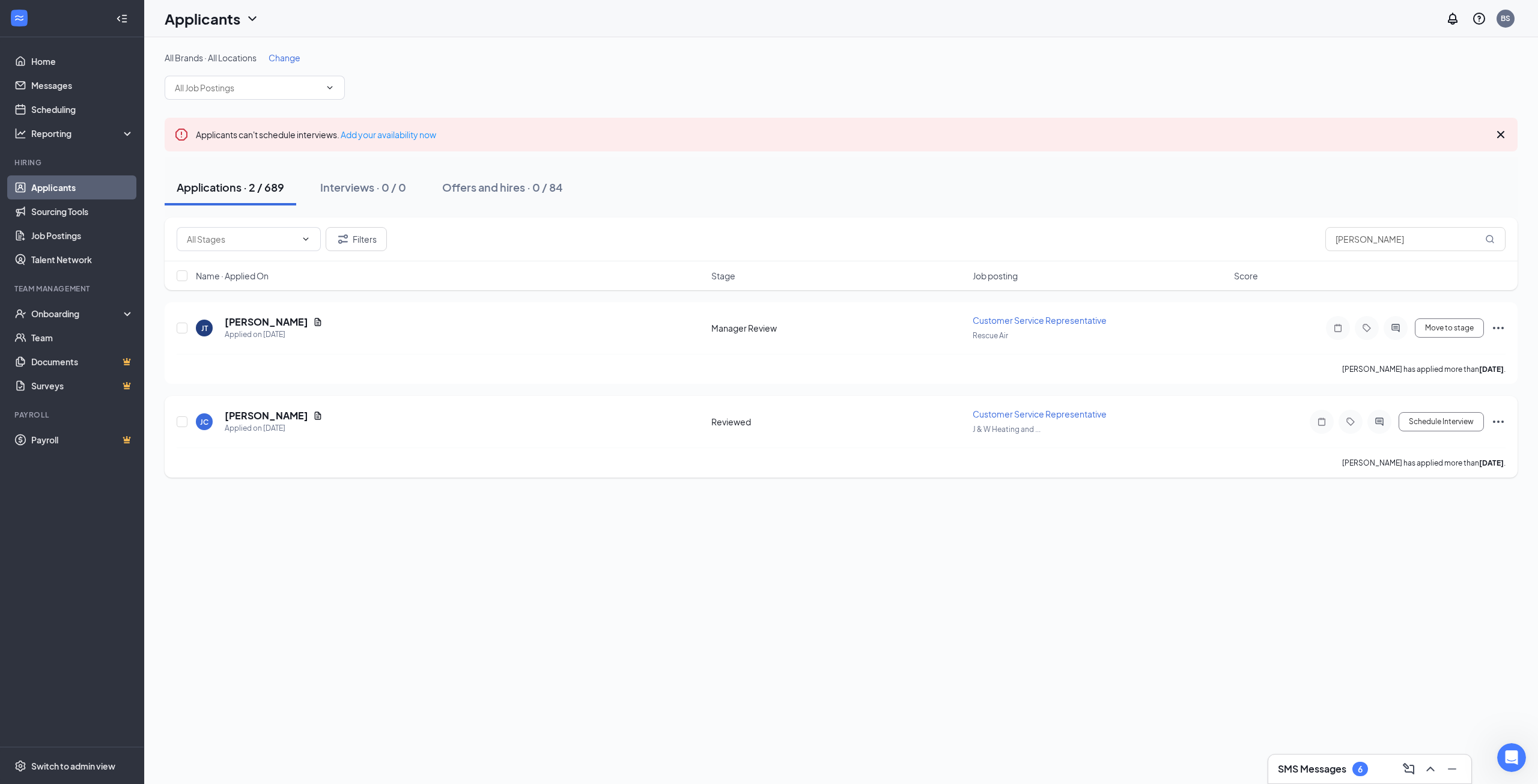
scroll to position [999, 0]
drag, startPoint x: 1372, startPoint y: 236, endPoint x: 1229, endPoint y: 236, distance: 143.0
click at [1254, 241] on div "Filters jamie" at bounding box center [841, 239] width 1329 height 24
type input "diona"
click at [1378, 330] on icon "ActiveChat" at bounding box center [1379, 328] width 8 height 8
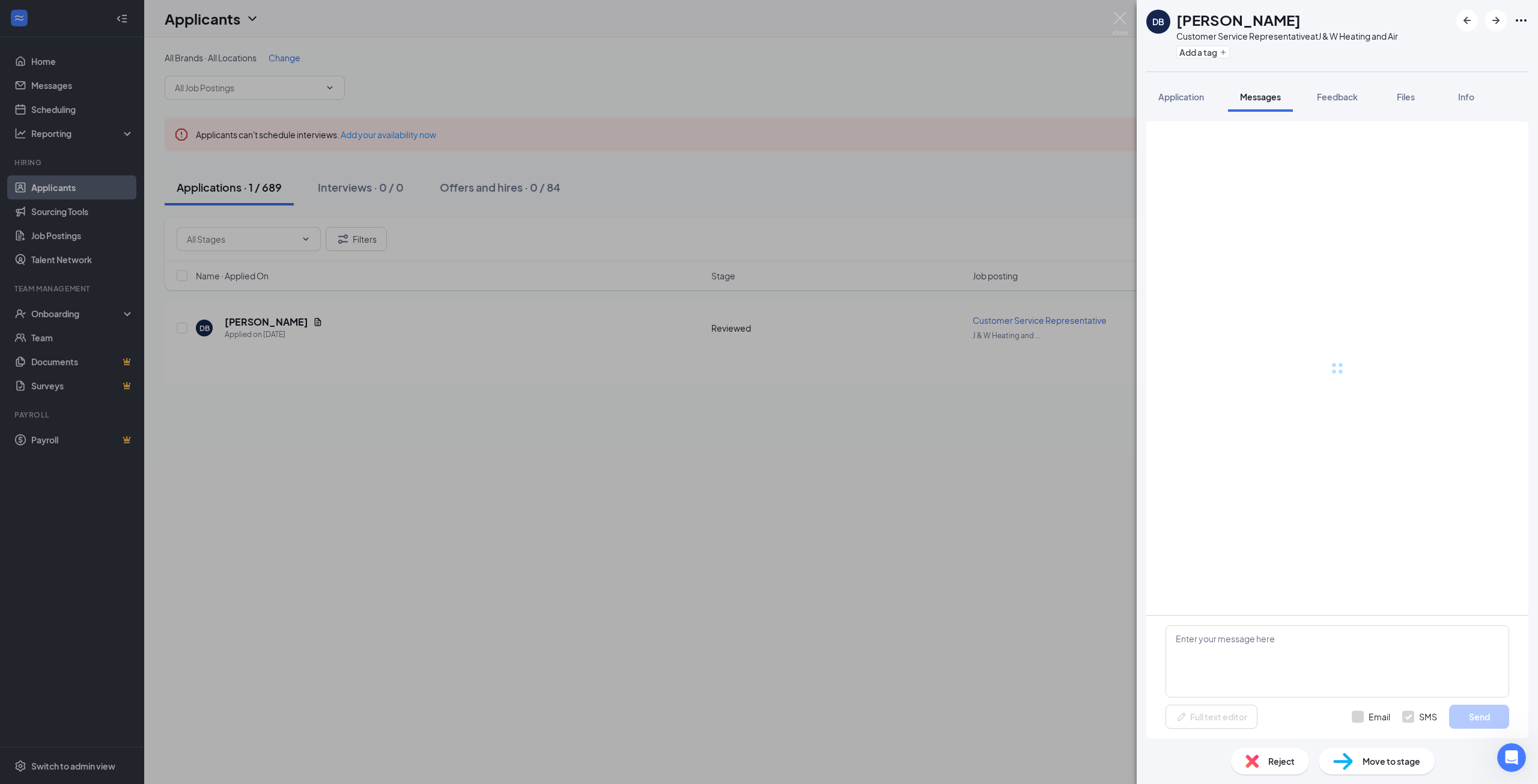
click at [935, 520] on div "DB Diona Beck Customer Service Representative at J & W Heating and Air Add a ta…" at bounding box center [769, 392] width 1538 height 784
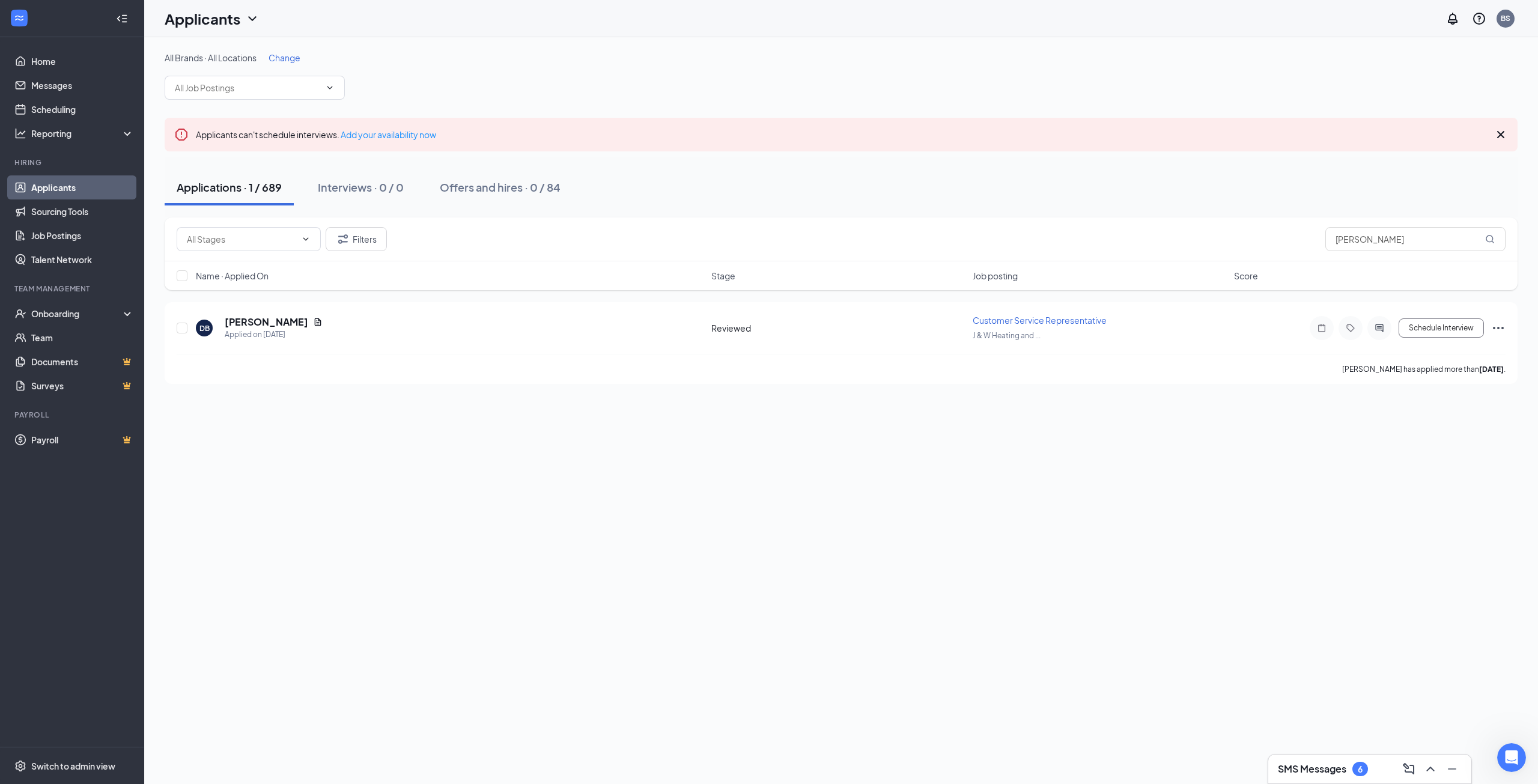
click at [1341, 772] on h3 "SMS Messages" at bounding box center [1312, 769] width 68 height 14
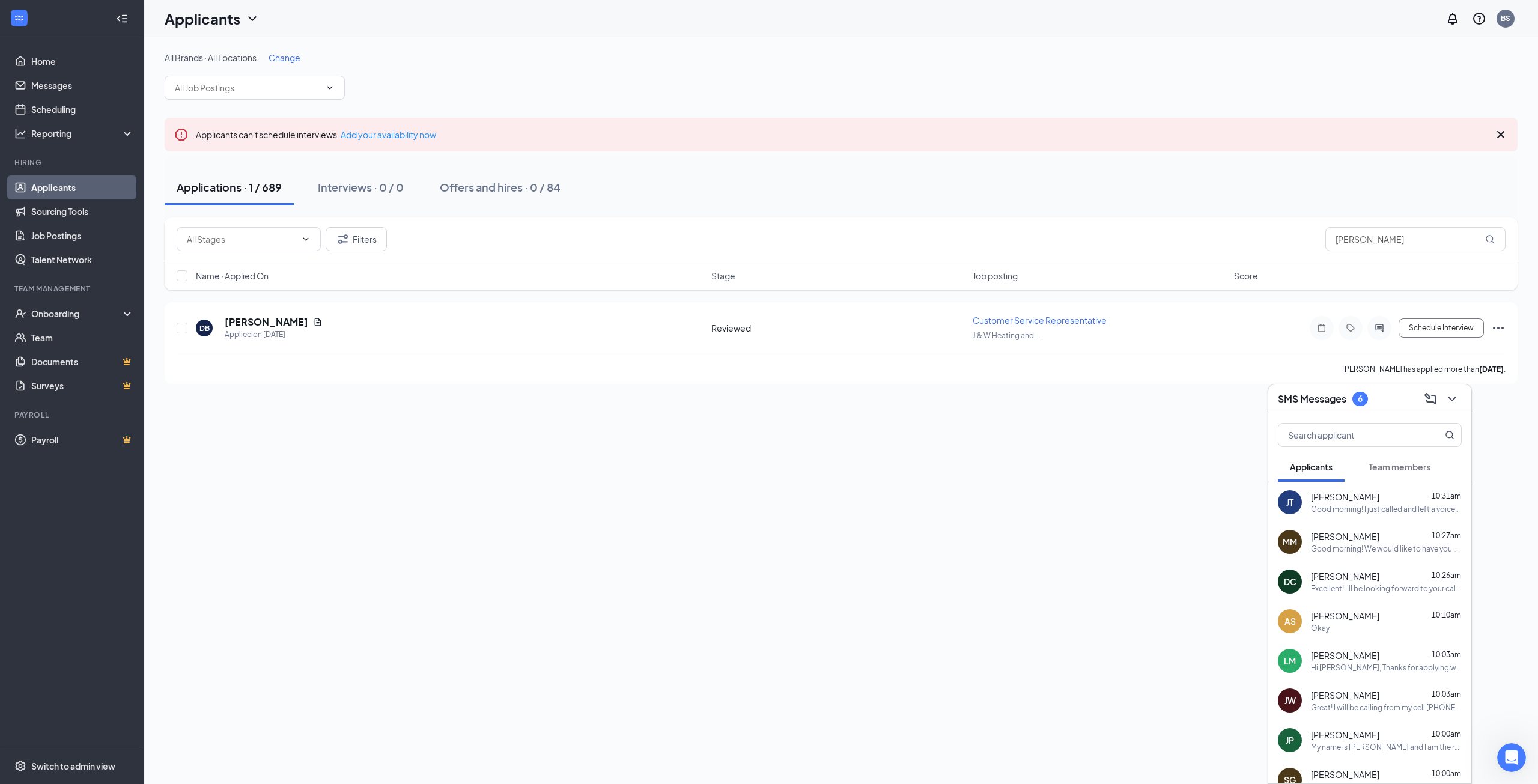
click at [1345, 497] on span "Jamie Tressa" at bounding box center [1345, 497] width 68 height 12
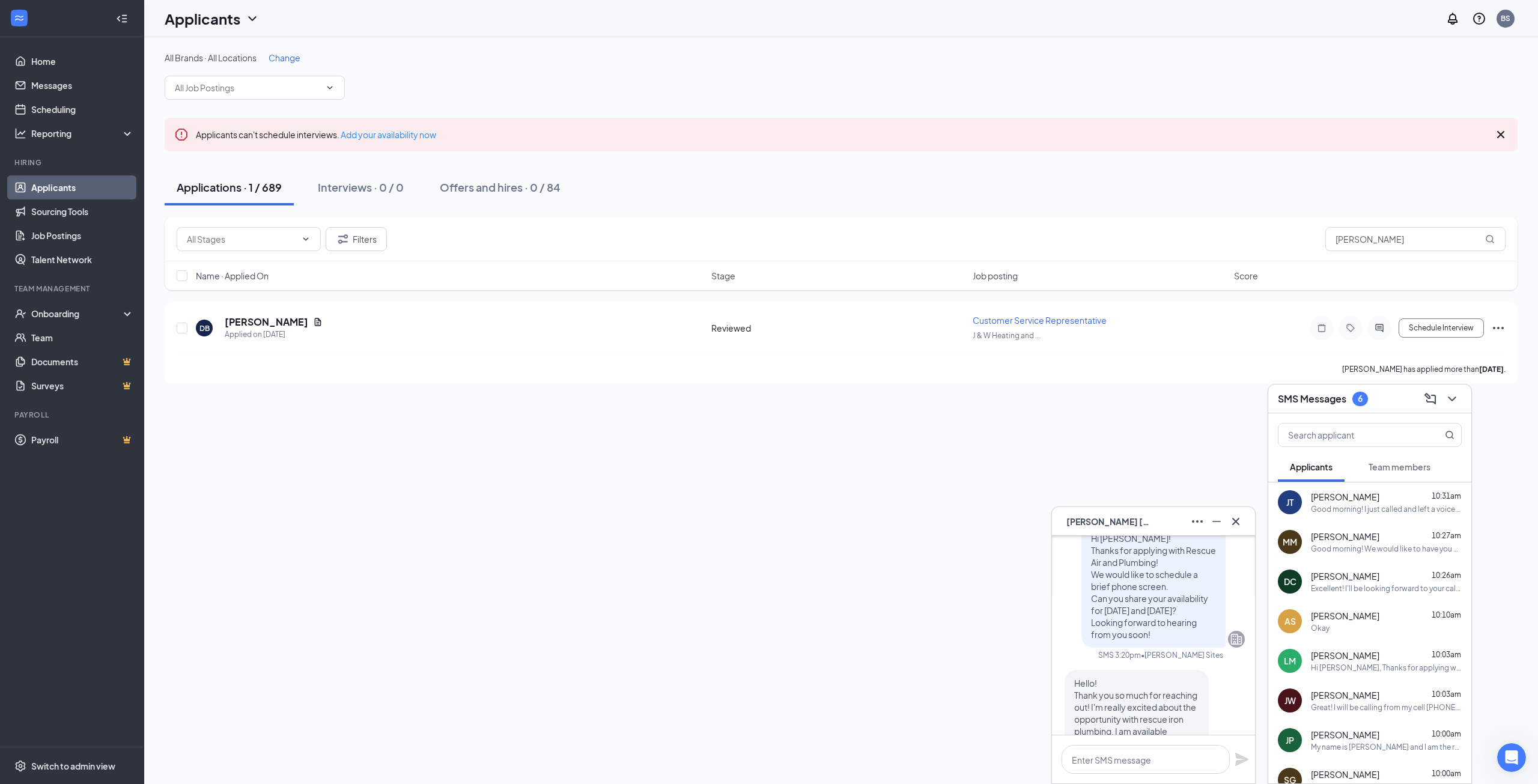
scroll to position [-608, 0]
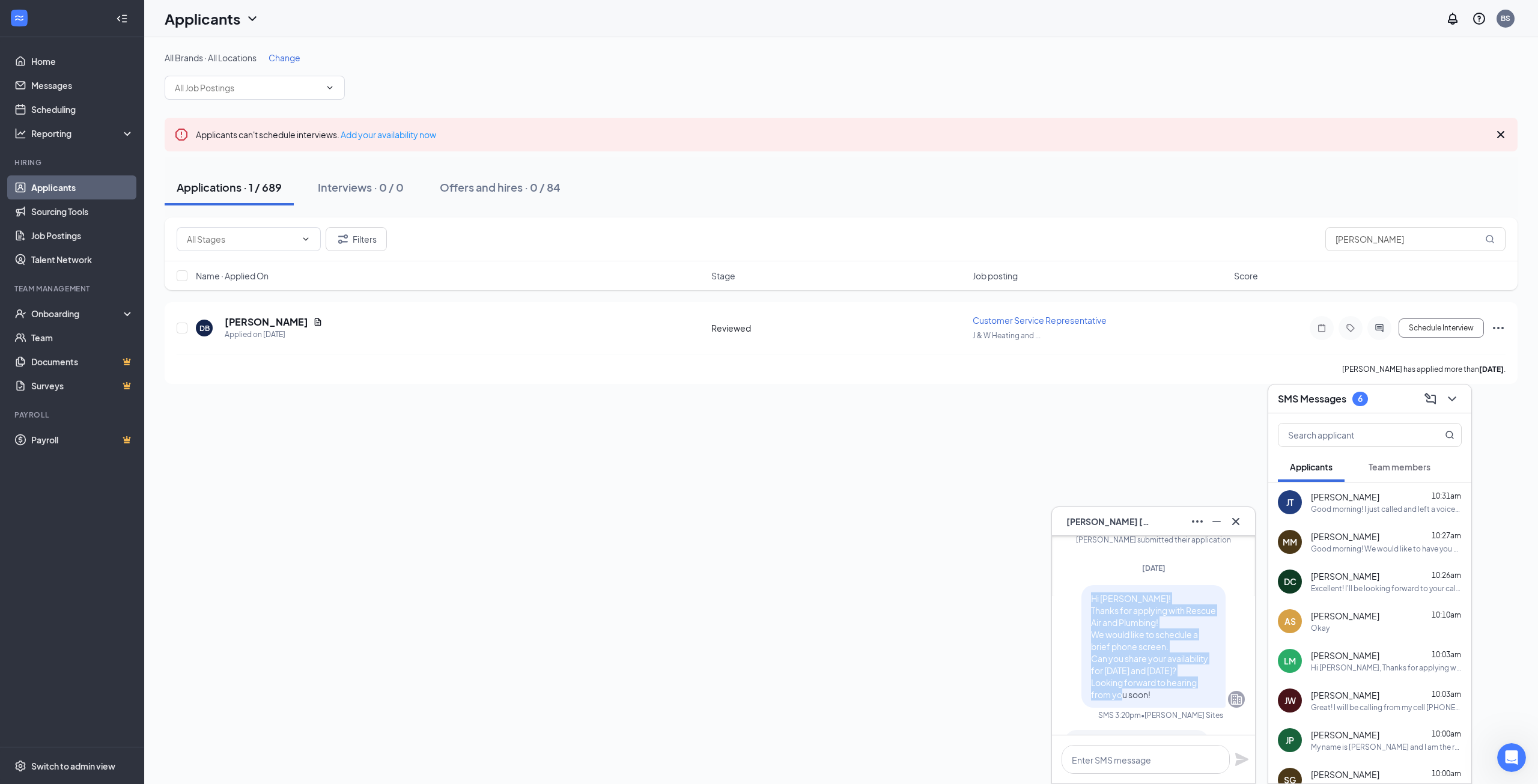
drag, startPoint x: 1147, startPoint y: 701, endPoint x: 1068, endPoint y: 584, distance: 141.2
click at [1068, 584] on div "Friday Hi Jamie! Thanks for applying with Rescue Air and Plumbing! We would lik…" at bounding box center [1153, 736] width 183 height 348
copy span "Hi Jamie! Thanks for applying with Rescue Air and Plumbing! We would like to sc…"
click at [1240, 520] on icon "Cross" at bounding box center [1235, 521] width 15 height 15
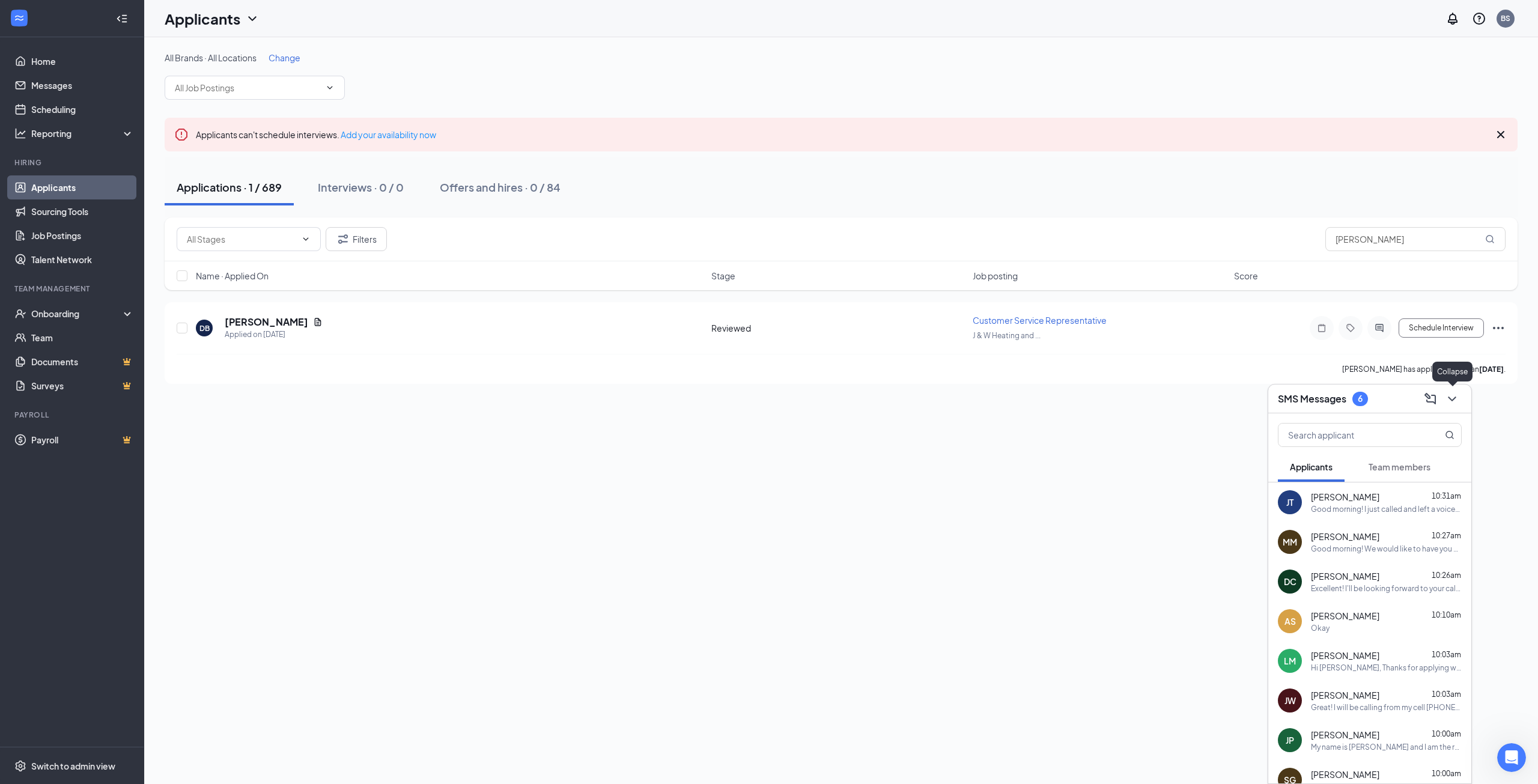
click at [1443, 398] on button at bounding box center [1452, 399] width 20 height 20
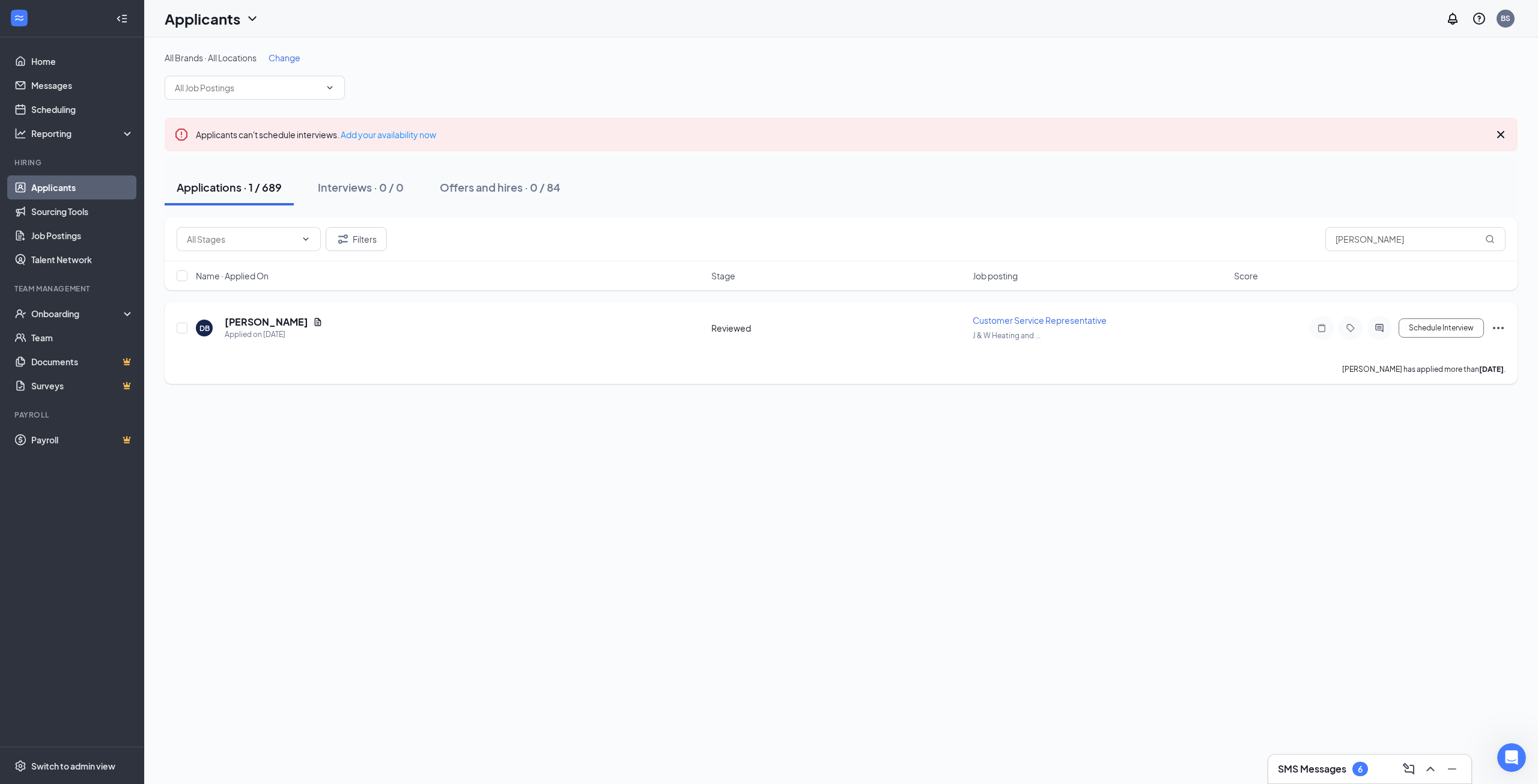
click at [1380, 324] on icon "ActiveChat" at bounding box center [1379, 328] width 15 height 10
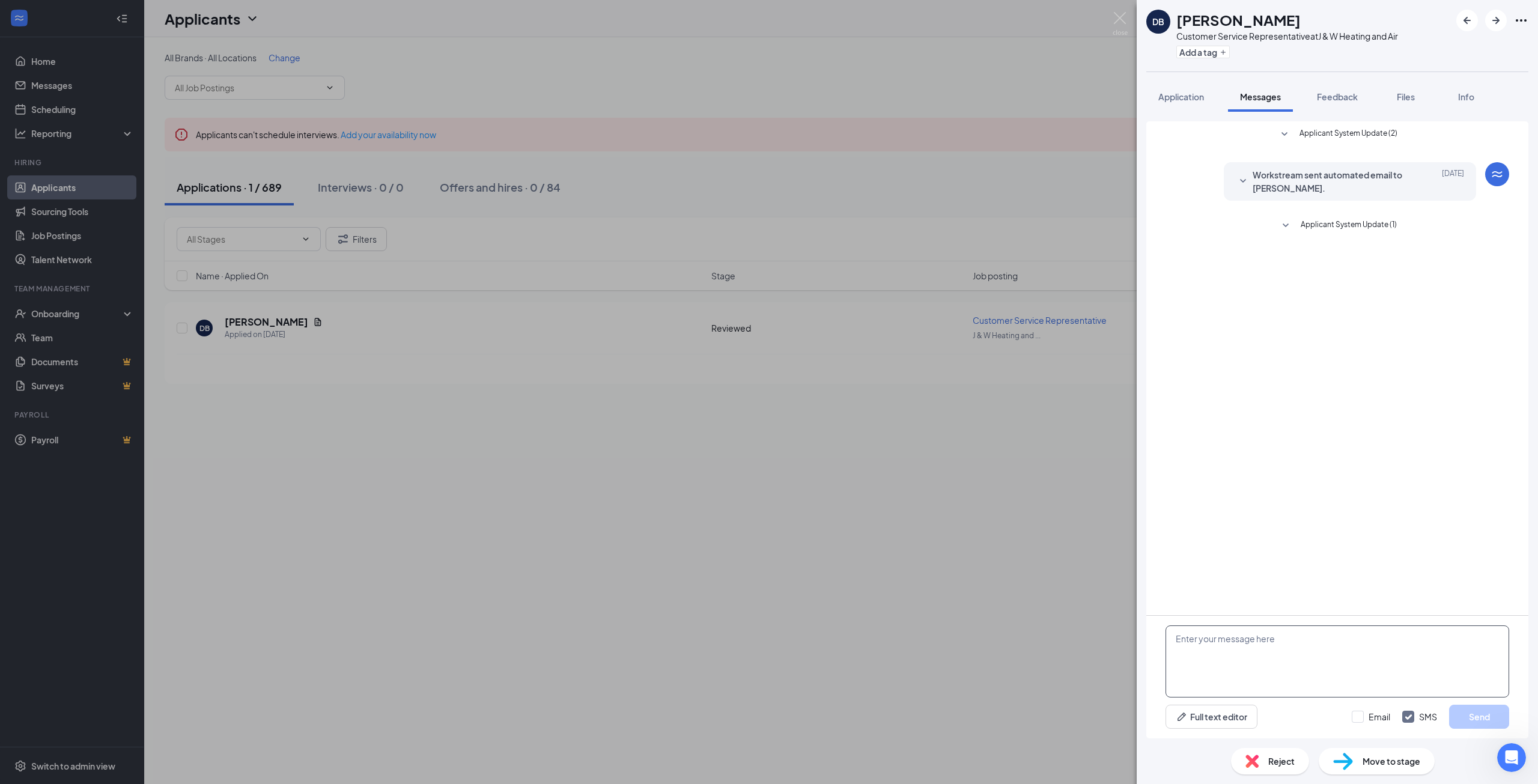
click at [1320, 646] on textarea at bounding box center [1337, 661] width 344 height 72
paste textarea "Hi Jamie! Thanks for applying with Rescue Air and Plumbing! We would like to sc…"
drag, startPoint x: 1215, startPoint y: 639, endPoint x: 1185, endPoint y: 636, distance: 30.1
click at [1185, 636] on textarea "Hi Jamie! Thanks for applying with Rescue Air and Plumbing! We would like to sc…" at bounding box center [1337, 661] width 344 height 72
drag, startPoint x: 1369, startPoint y: 654, endPoint x: 1275, endPoint y: 653, distance: 94.0
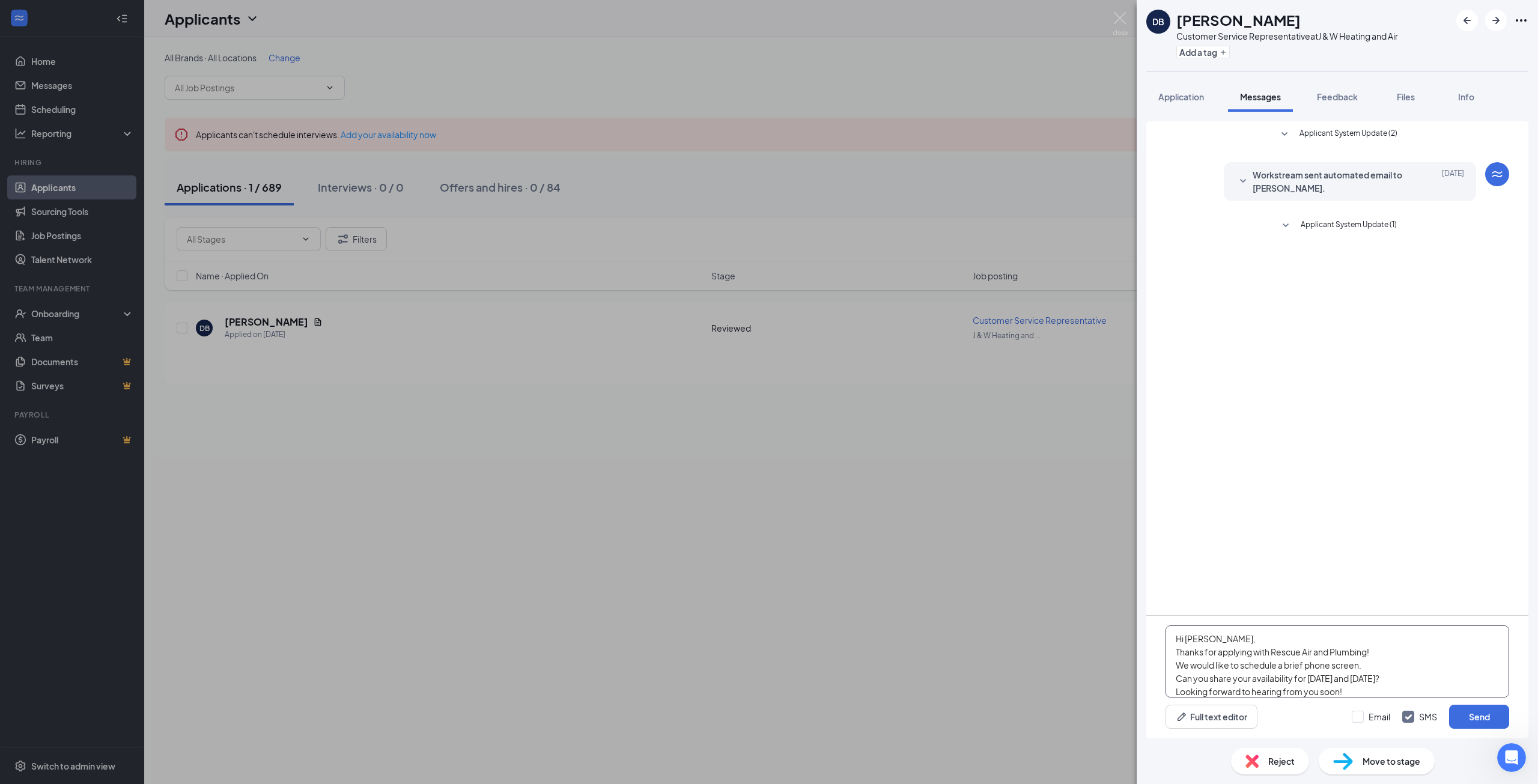
click at [1275, 653] on textarea "Hi Diona, Thanks for applying with Rescue Air and Plumbing! We would like to sc…" at bounding box center [1337, 661] width 344 height 72
drag, startPoint x: 1398, startPoint y: 679, endPoint x: 1307, endPoint y: 681, distance: 91.0
click at [1307, 681] on textarea "Hi Diona, Thanks for applying with J&W Heating and Air! We would like to schedu…" at bounding box center [1337, 661] width 344 height 72
drag, startPoint x: 1326, startPoint y: 692, endPoint x: 1083, endPoint y: 619, distance: 253.7
click at [1083, 619] on div "DB Diona Beck Customer Service Representative at J & W Heating and Air Add a ta…" at bounding box center [769, 392] width 1538 height 784
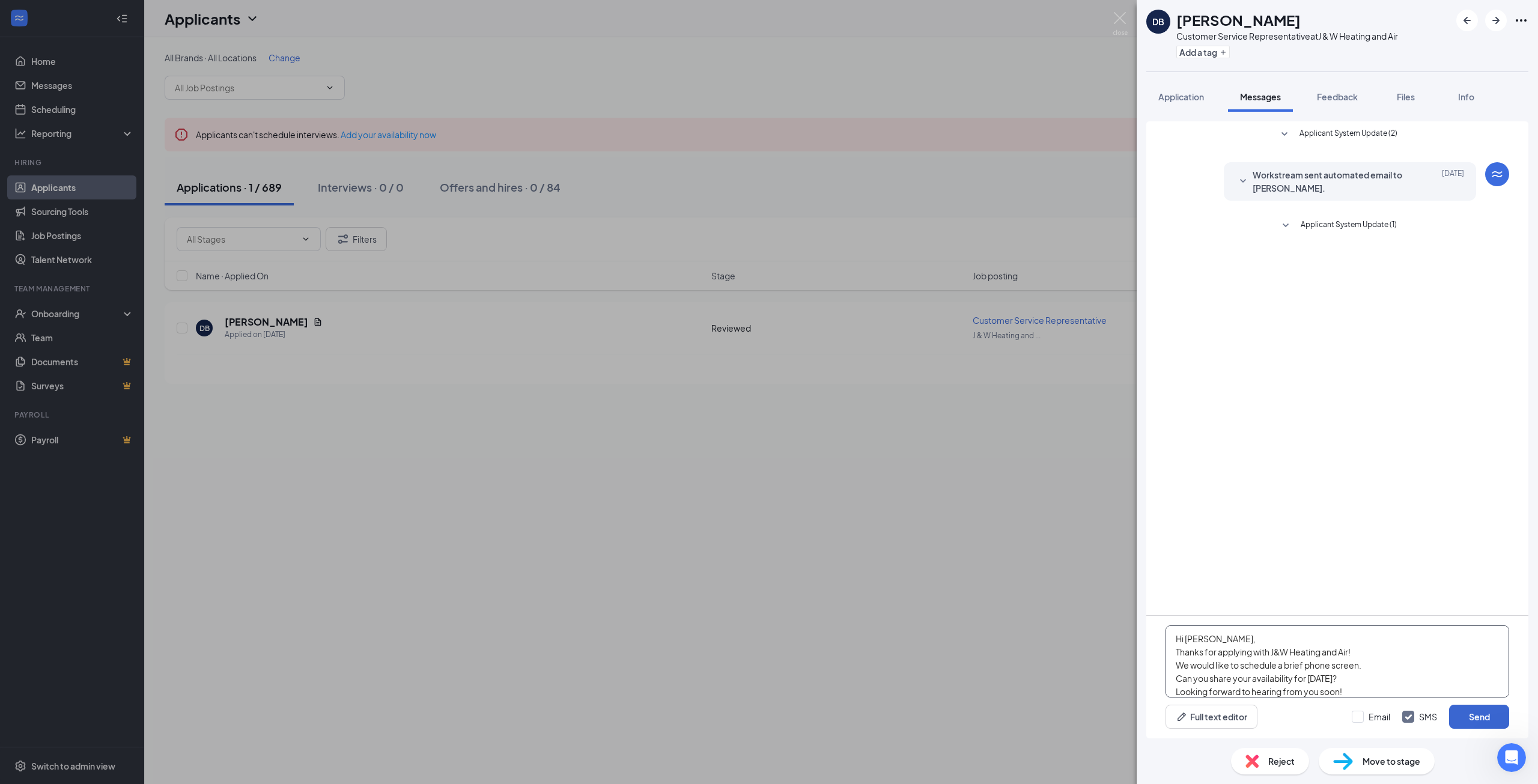
type textarea "Hi Diona, Thanks for applying with J&W Heating and Air! We would like to schedu…"
click at [1472, 720] on button "Send" at bounding box center [1479, 717] width 61 height 24
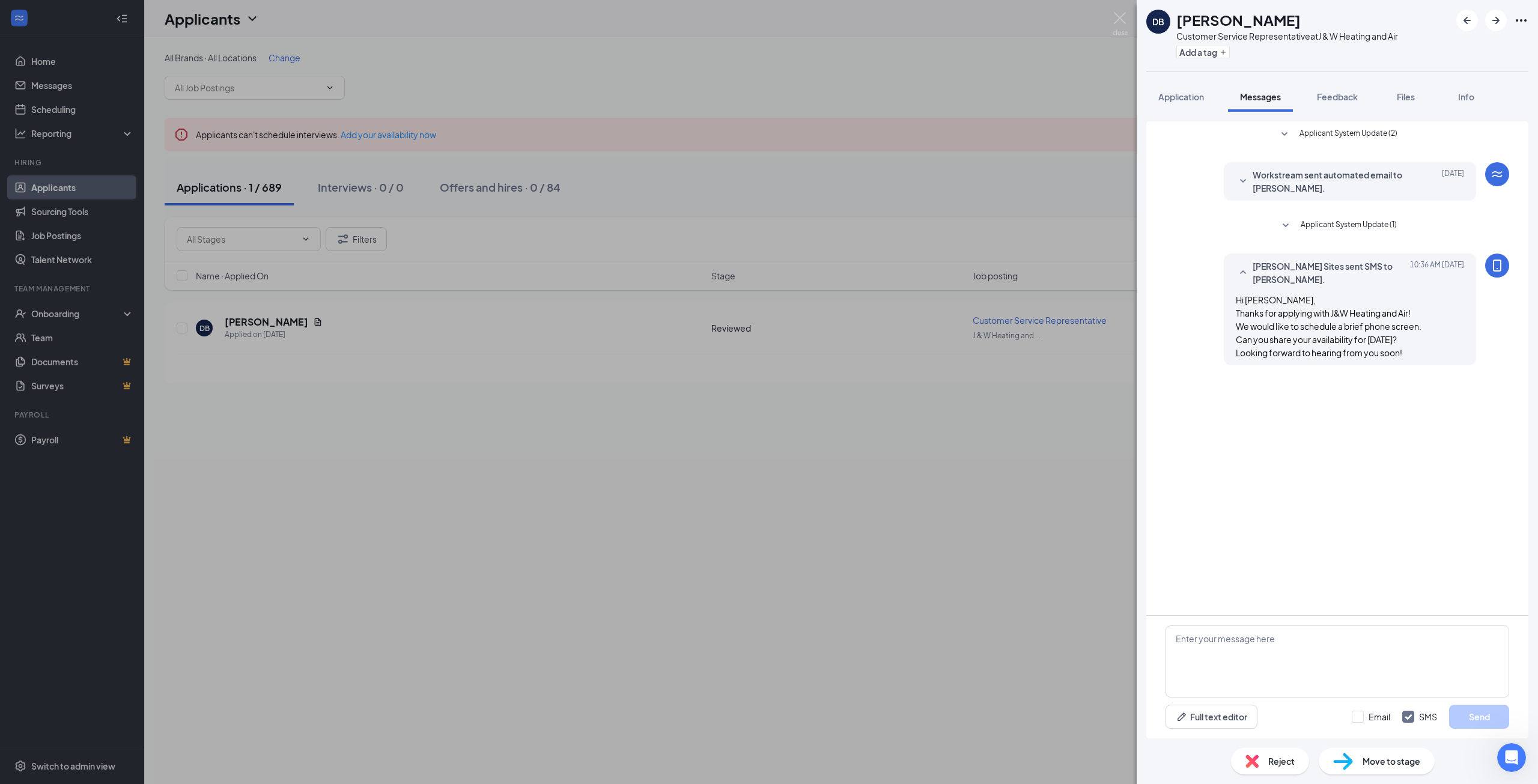
drag, startPoint x: 991, startPoint y: 627, endPoint x: 1123, endPoint y: 418, distance: 247.2
click at [993, 622] on div "DB Diona Beck Customer Service Representative at J & W Heating and Air Add a ta…" at bounding box center [769, 392] width 1538 height 784
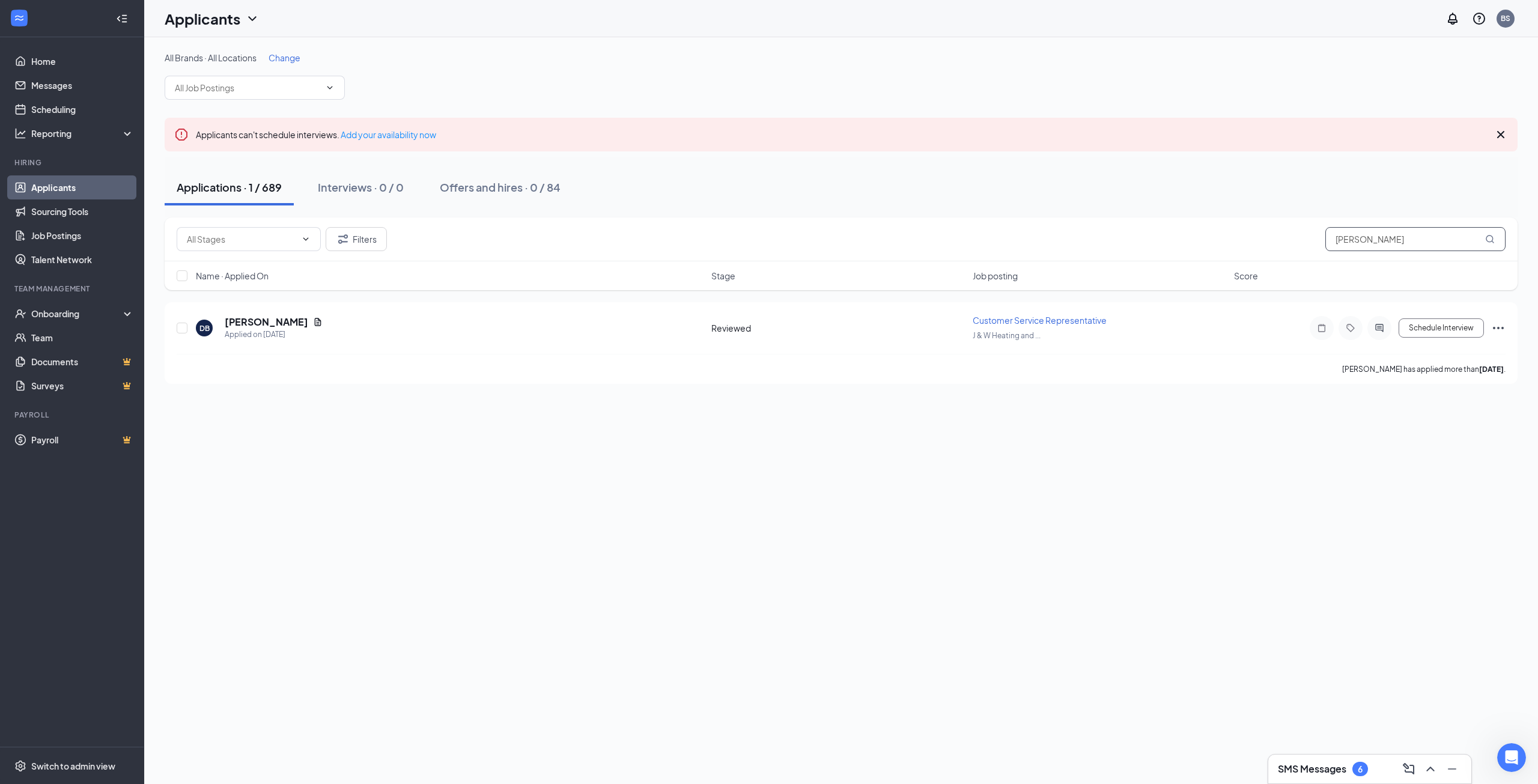
drag, startPoint x: 1372, startPoint y: 242, endPoint x: 1275, endPoint y: 244, distance: 97.0
click at [1279, 244] on div "Filters diona" at bounding box center [841, 239] width 1329 height 24
type input "kelsey"
click at [1383, 330] on icon "ActiveChat" at bounding box center [1379, 328] width 15 height 10
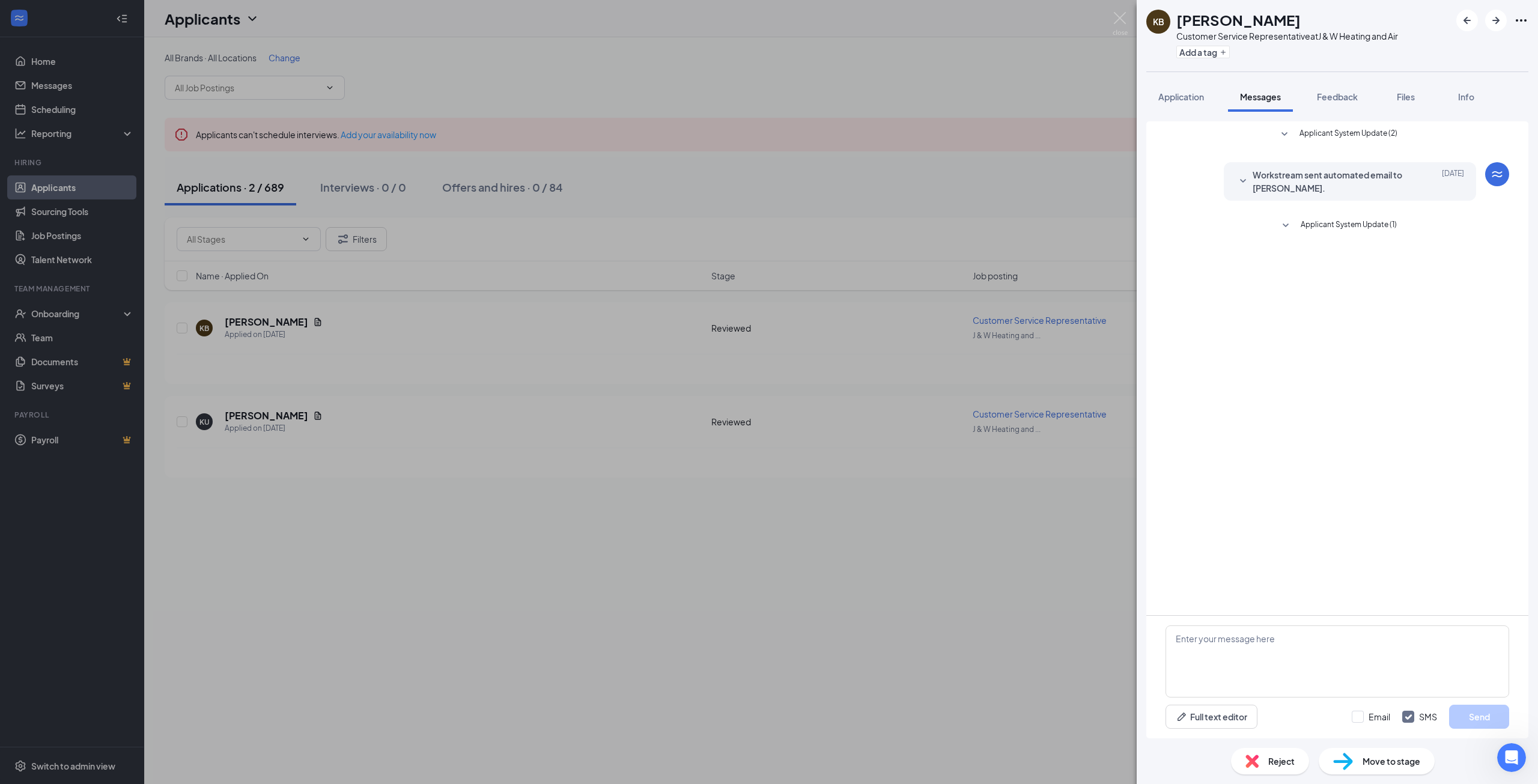
click at [888, 633] on div "KB Kelsey Blackford Customer Service Representative at J & W Heating and Air Ad…" at bounding box center [769, 392] width 1538 height 784
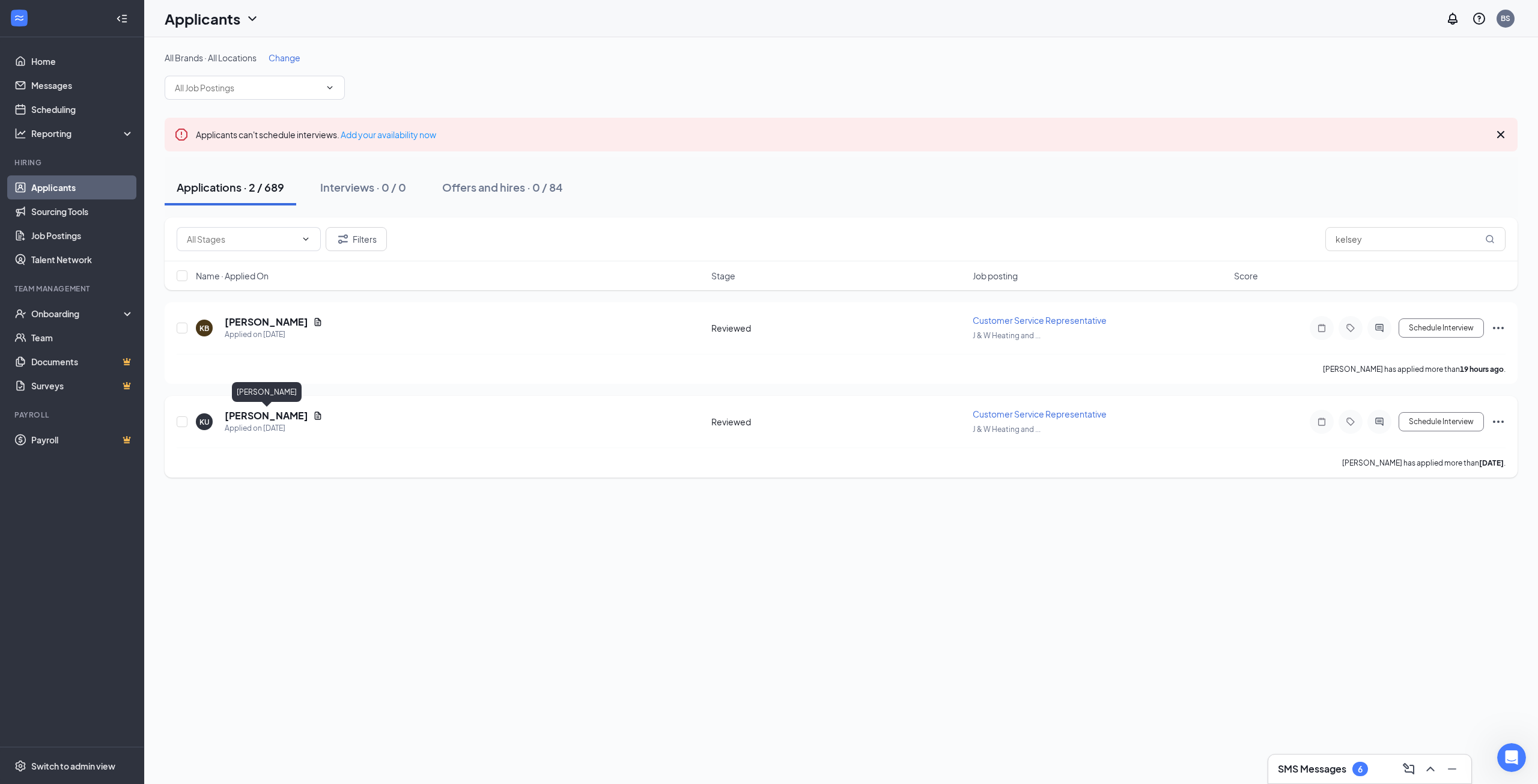
click at [262, 413] on h5 "[PERSON_NAME]" at bounding box center [267, 416] width 84 height 14
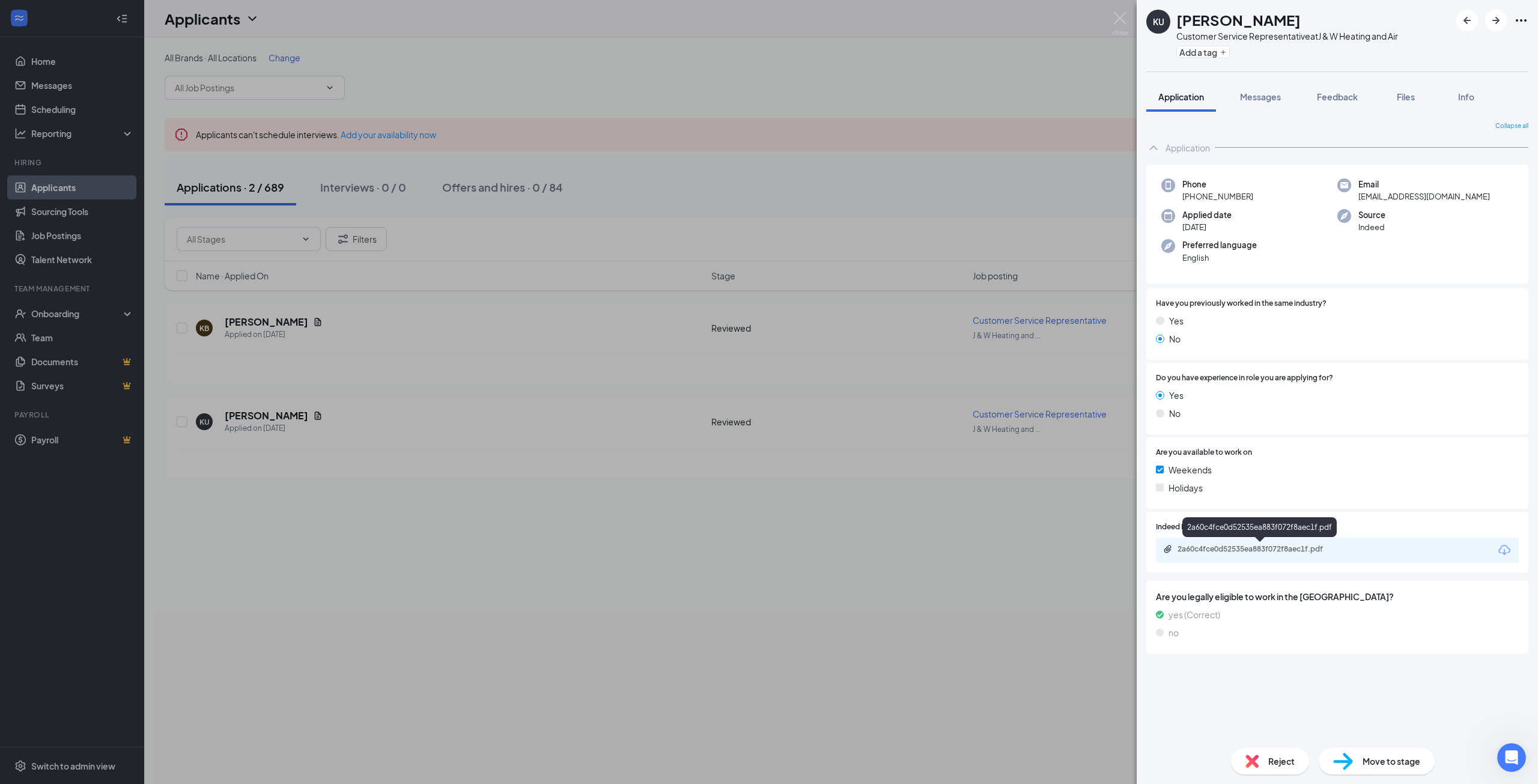
click at [1295, 548] on div "2a60c4fce0d52535ea883f072f8aec1f.pdf" at bounding box center [1262, 549] width 168 height 10
click at [1264, 90] on button "Messages" at bounding box center [1260, 97] width 64 height 30
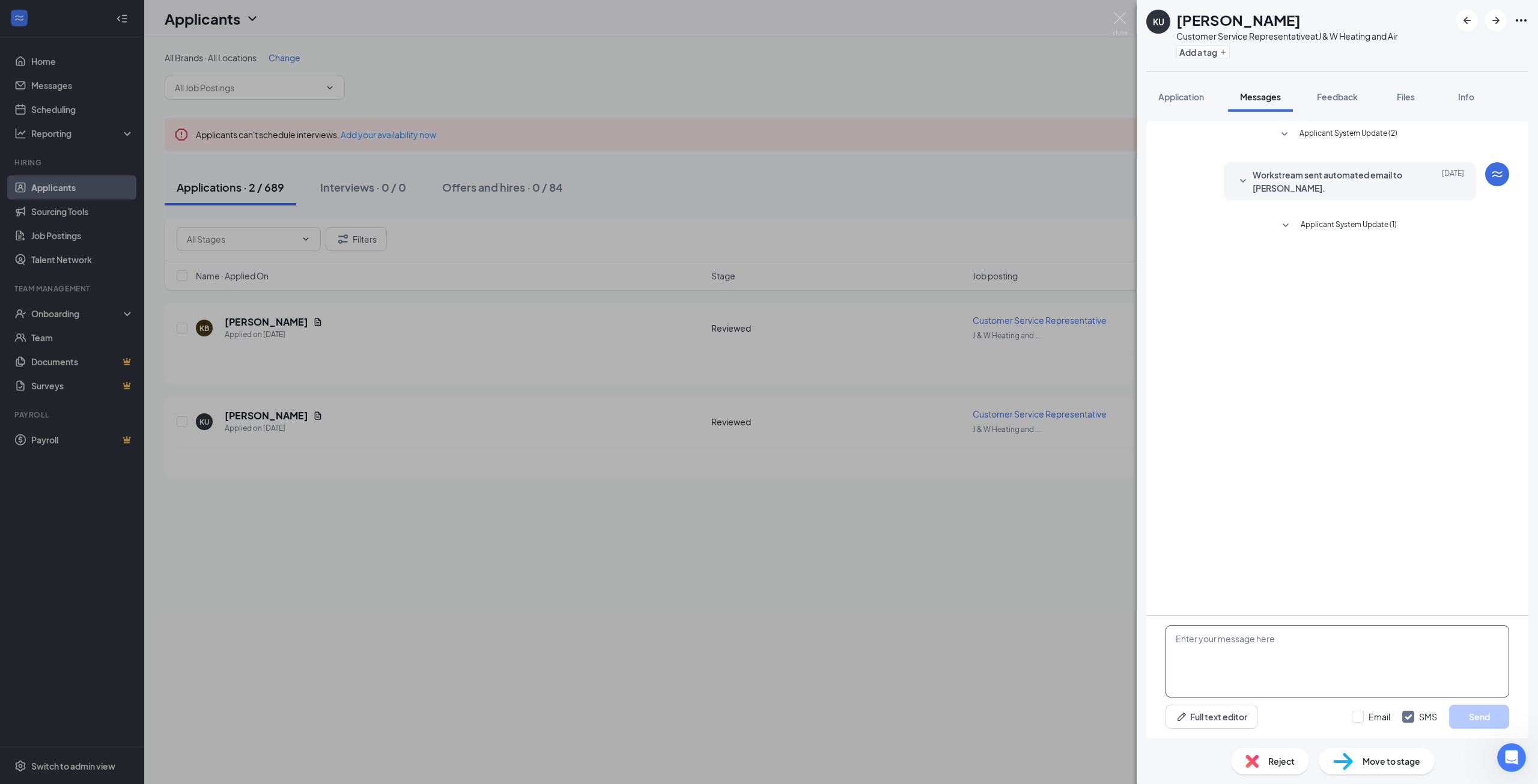
click at [1289, 663] on textarea at bounding box center [1337, 661] width 344 height 72
paste textarea "Hi Diona, Thanks for applying with J&W Heating and Air! We would like to schedu…"
click at [1358, 675] on textarea "Hi Diona, Thanks for applying with J&W Heating and Air! We would like to schedu…" at bounding box center [1337, 661] width 344 height 72
click at [1308, 679] on textarea "Hi Diona, Thanks for applying with J&W Heating and Air! We would like to schedu…" at bounding box center [1337, 661] width 344 height 72
drag, startPoint x: 1212, startPoint y: 640, endPoint x: 1186, endPoint y: 640, distance: 26.0
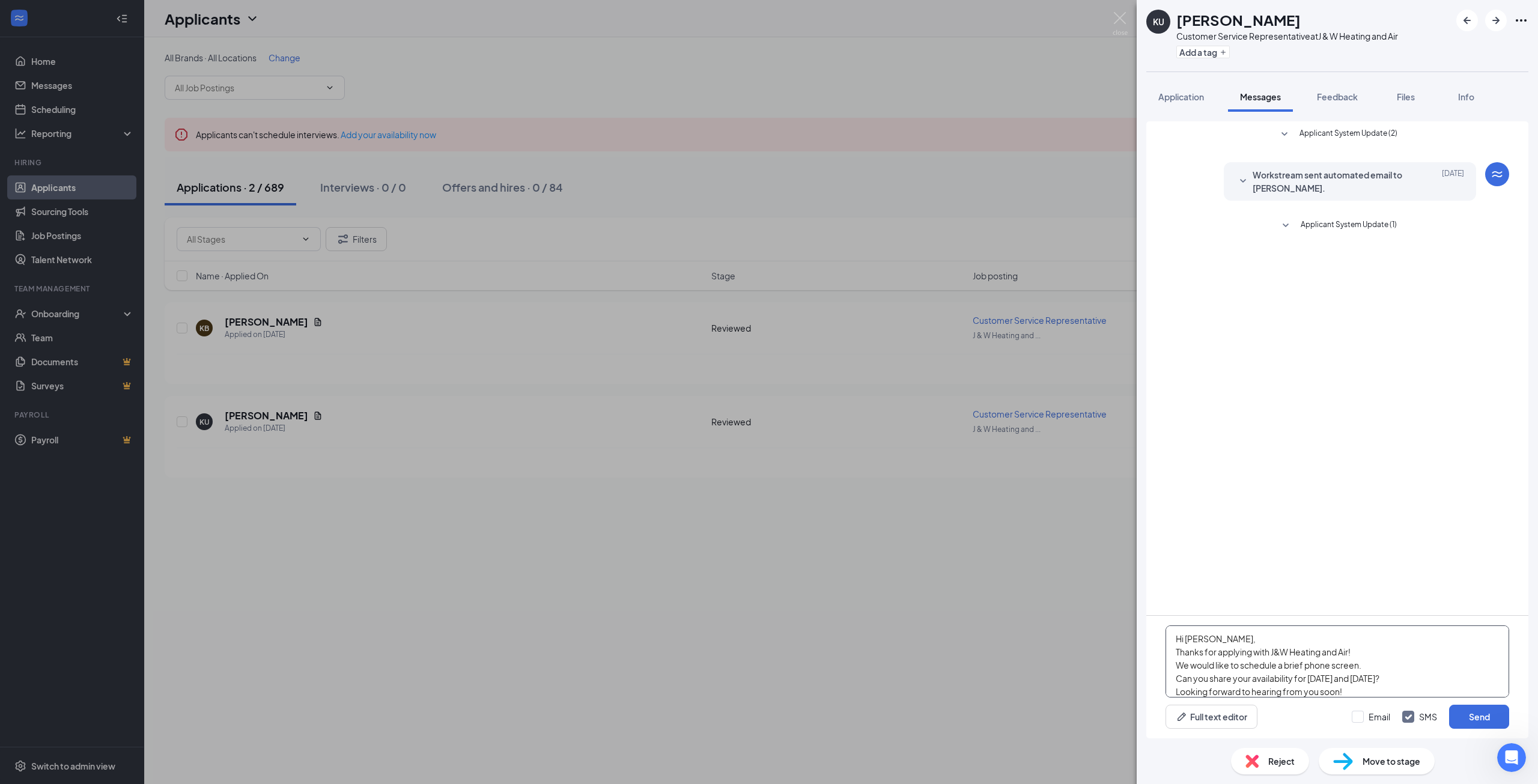
click at [1186, 640] on textarea "Hi Diona, Thanks for applying with J&W Heating and Air! We would like to schedu…" at bounding box center [1337, 661] width 344 height 72
type textarea "Hi Kelsey, Thanks for applying with J&W Heating and Air! We would like to sched…"
click at [1475, 717] on button "Send" at bounding box center [1479, 717] width 61 height 24
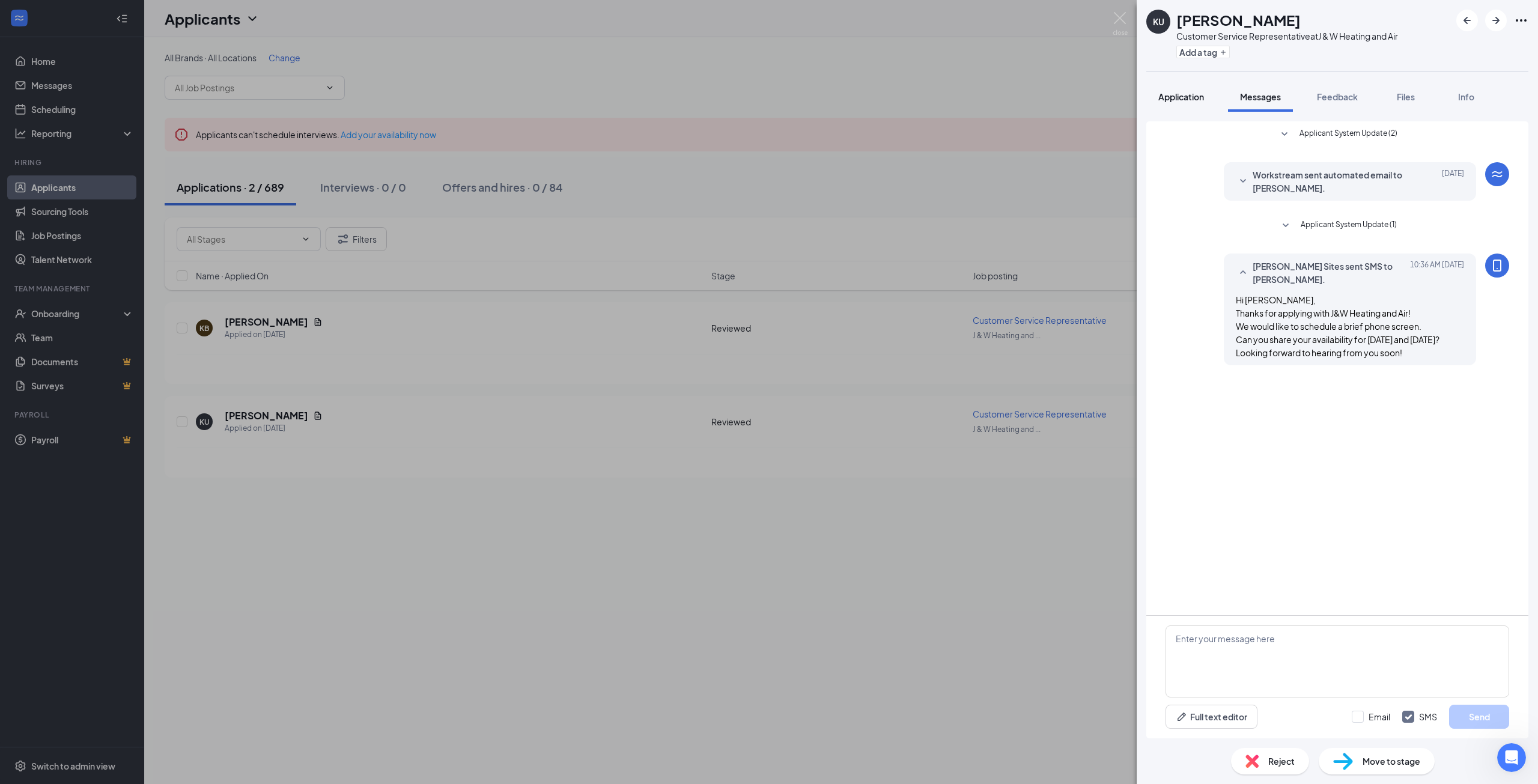
click at [1165, 101] on span "Application" at bounding box center [1181, 97] width 46 height 11
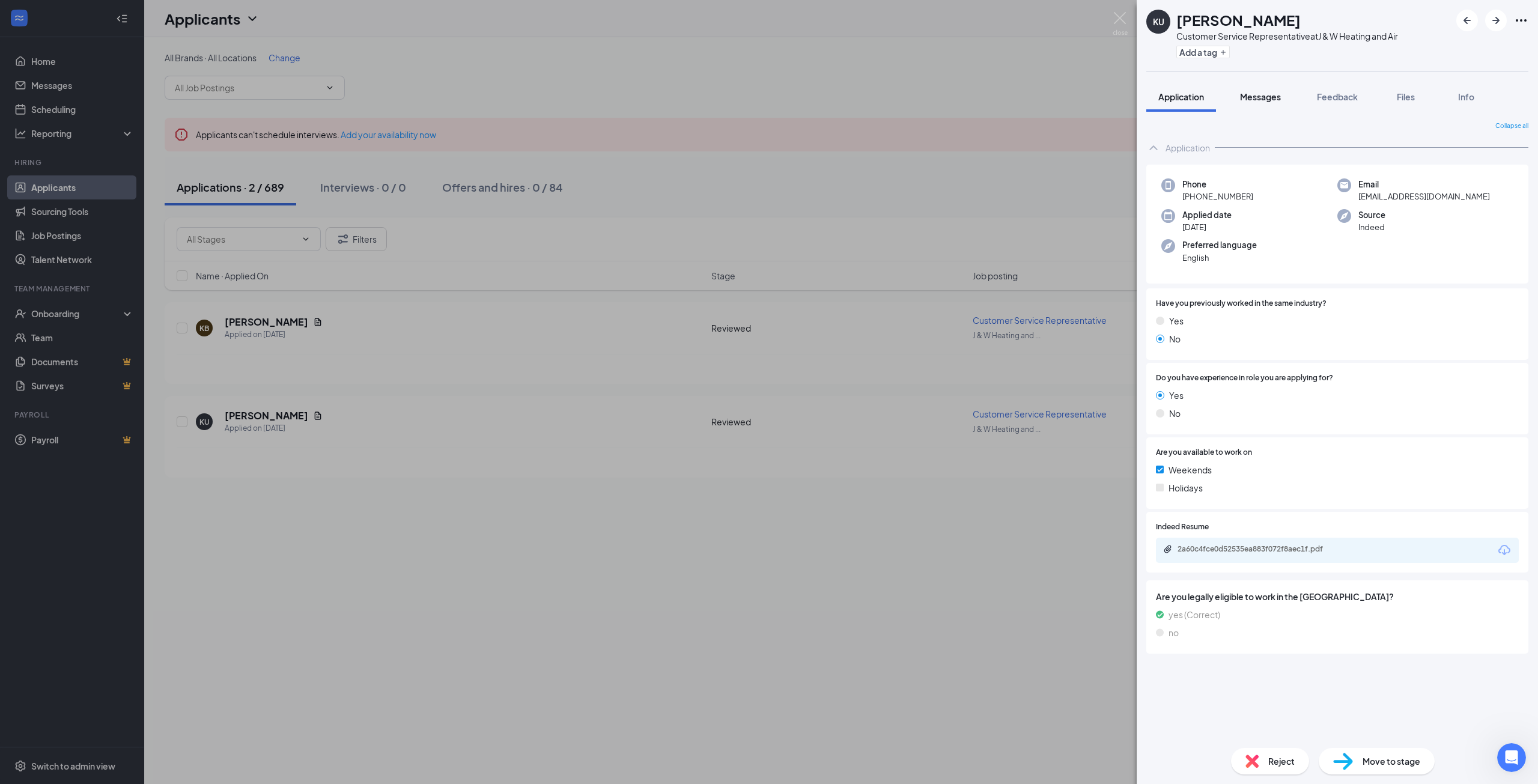
click at [1256, 87] on button "Messages" at bounding box center [1260, 97] width 64 height 30
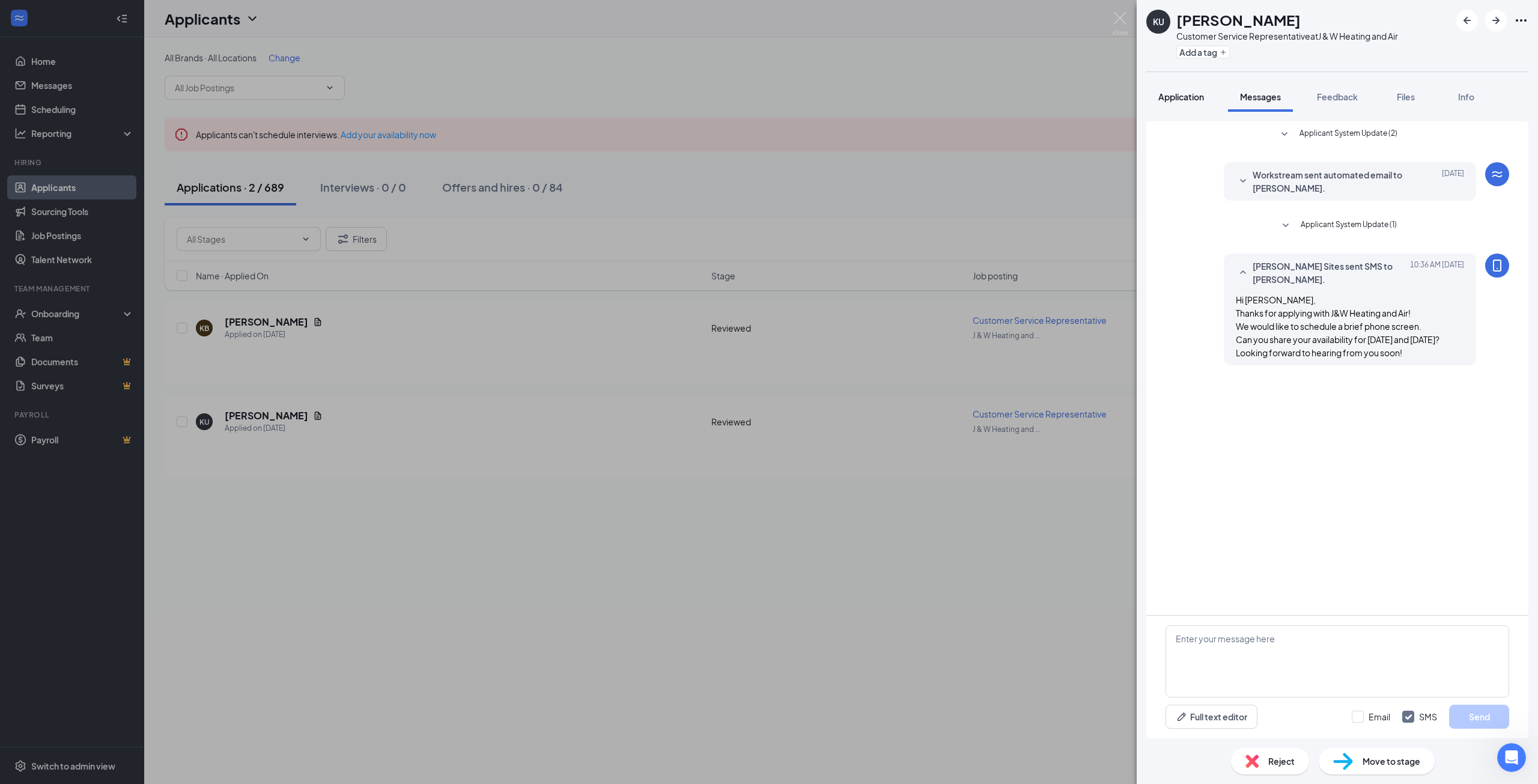
click at [1190, 98] on span "Application" at bounding box center [1181, 97] width 46 height 11
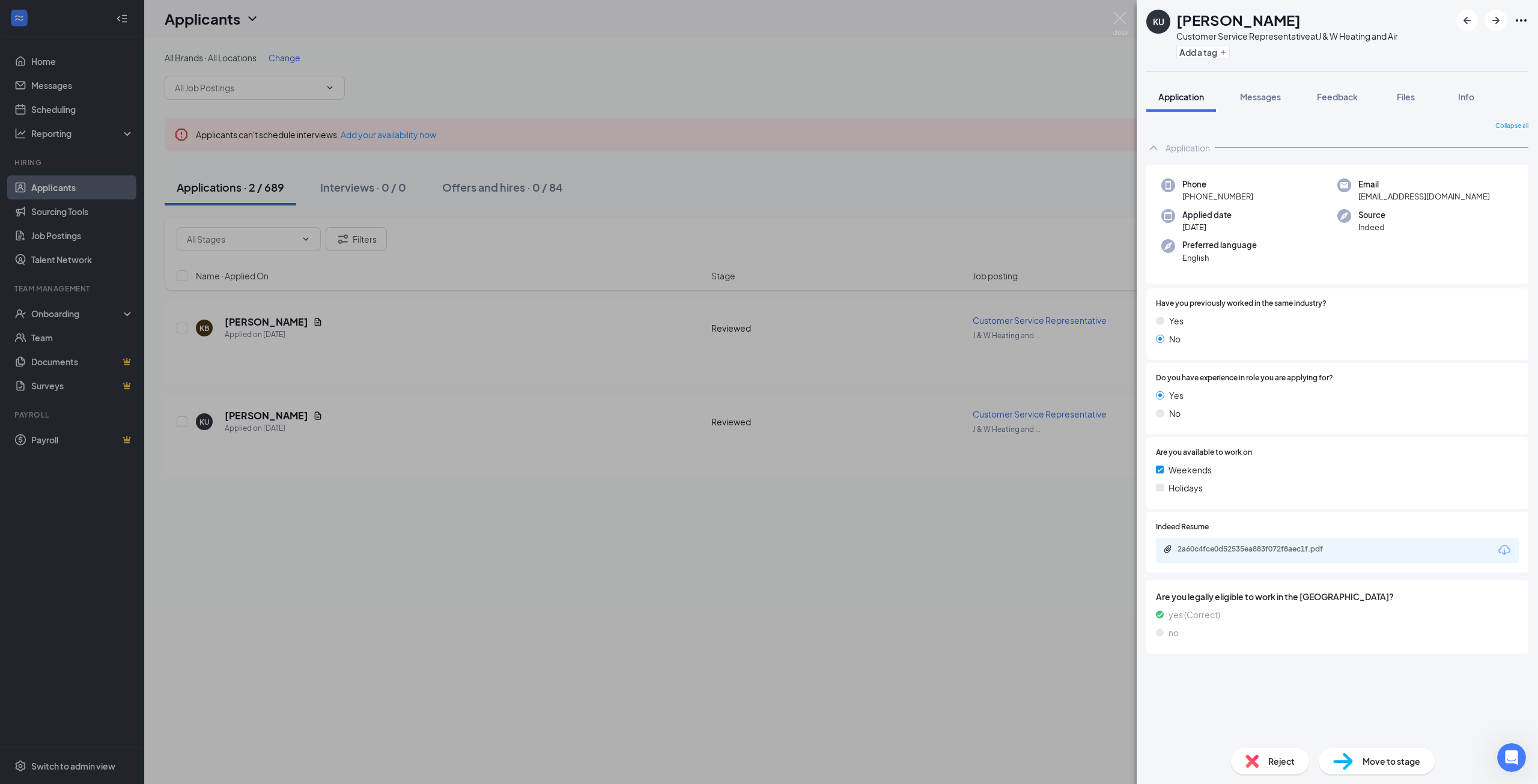
drag, startPoint x: 946, startPoint y: 582, endPoint x: 953, endPoint y: 568, distance: 15.7
click at [946, 582] on div "KU [PERSON_NAME] Customer Service Representative at J & W Heating and Air Add a…" at bounding box center [769, 392] width 1538 height 784
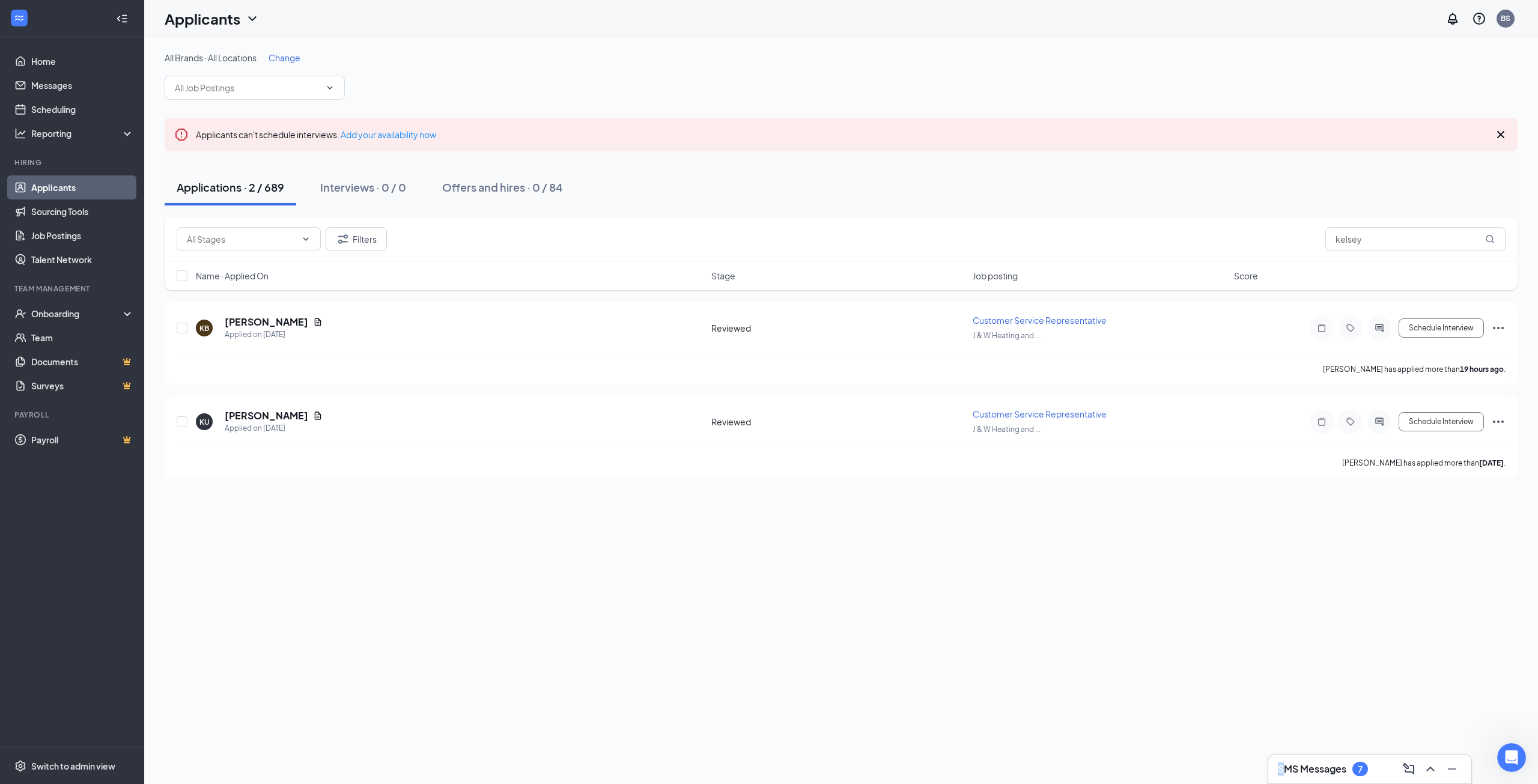
click at [1282, 762] on div "SMS Messages 7" at bounding box center [1323, 768] width 90 height 15
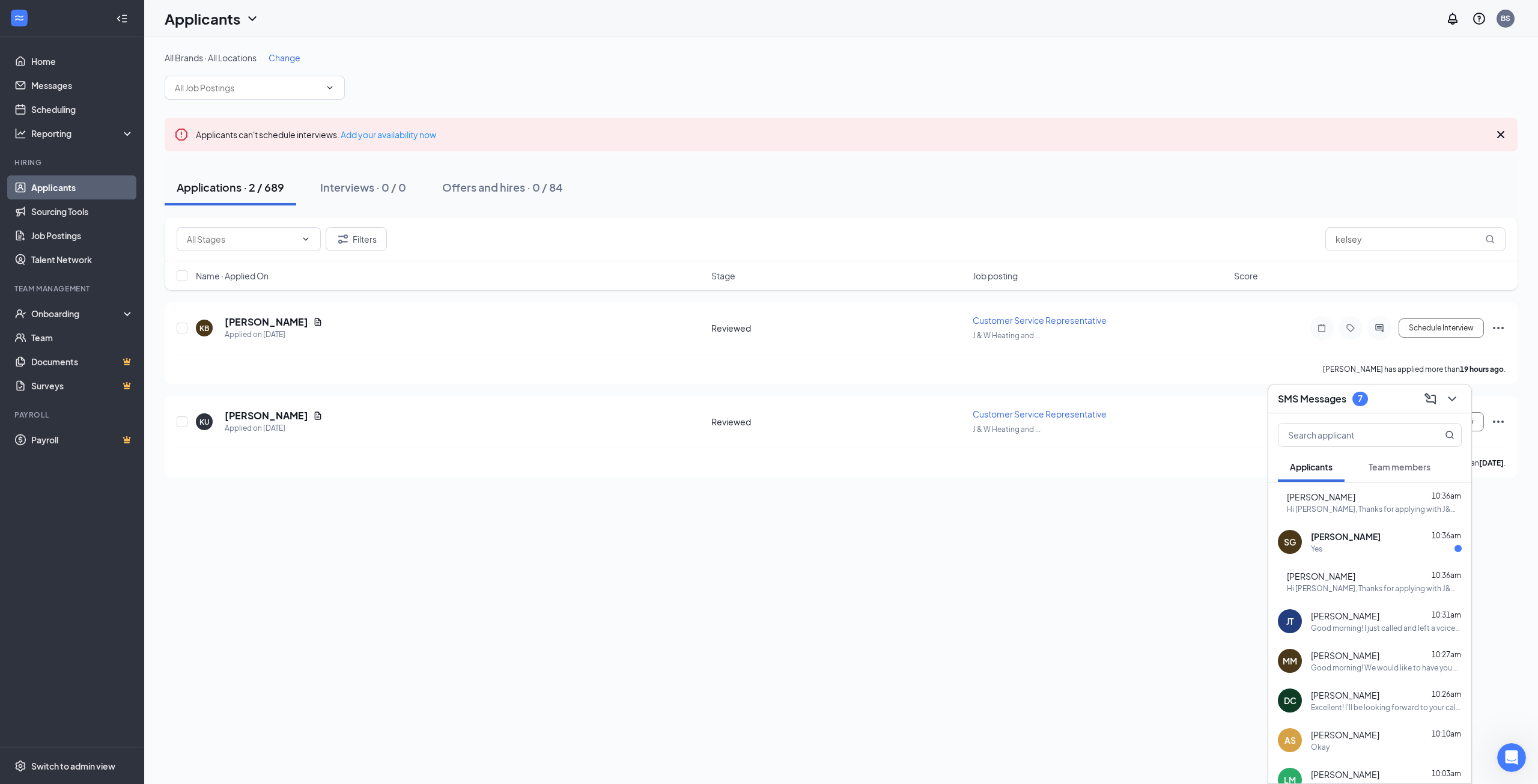
click at [1349, 515] on div "KU Kelsey Underwood 10:36am Hi Kelsey, Thanks for applying with J&W Heating and…" at bounding box center [1370, 502] width 203 height 40
click at [1346, 544] on div "Yes" at bounding box center [1386, 549] width 150 height 10
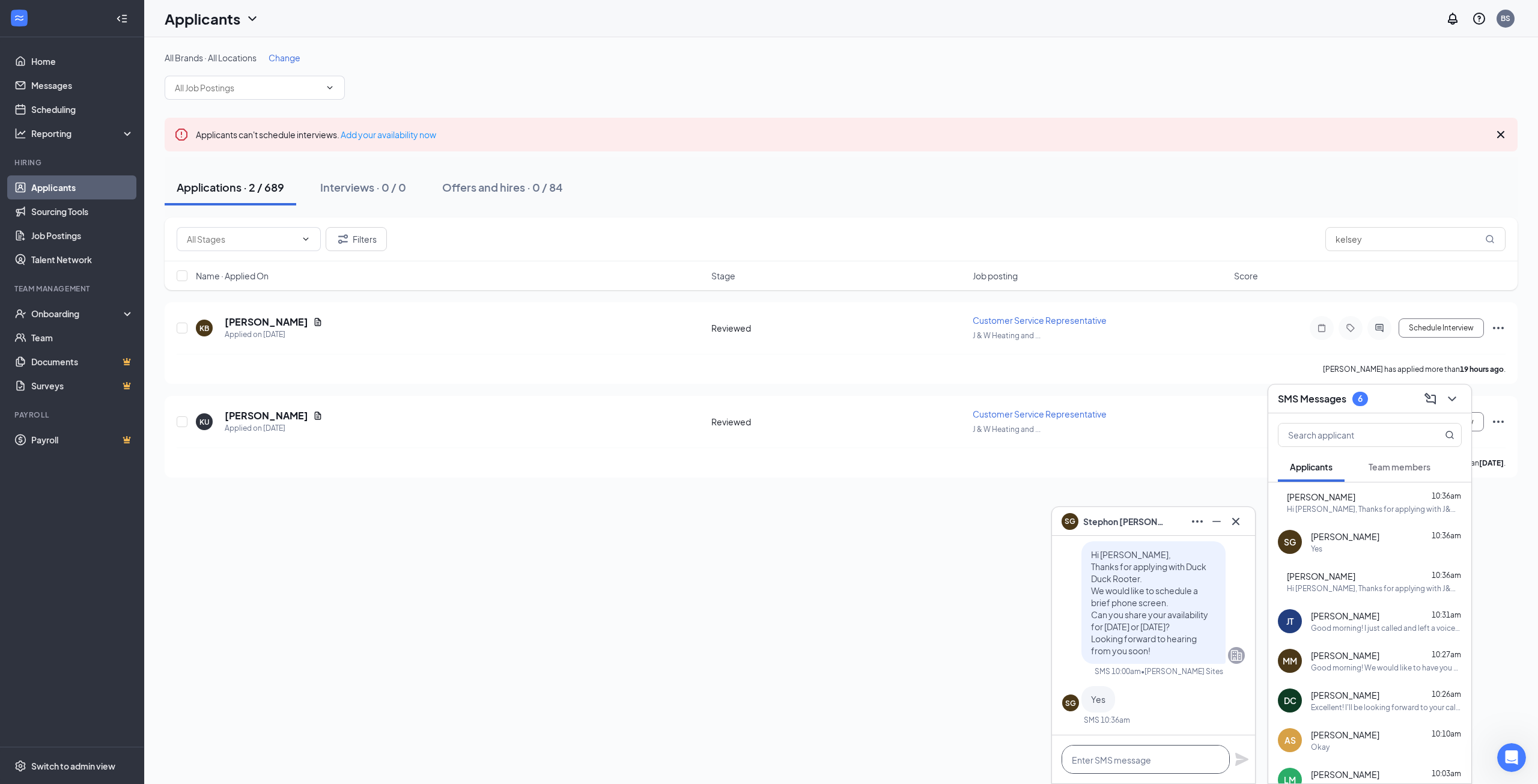
click at [1154, 755] on textarea at bounding box center [1145, 760] width 168 height 29
click at [1107, 763] on textarea at bounding box center [1145, 760] width 168 height 29
type textarea "What does your availability look like for this afternoon/tomorrow?"
click at [1243, 751] on icon "Plane" at bounding box center [1242, 754] width 14 height 14
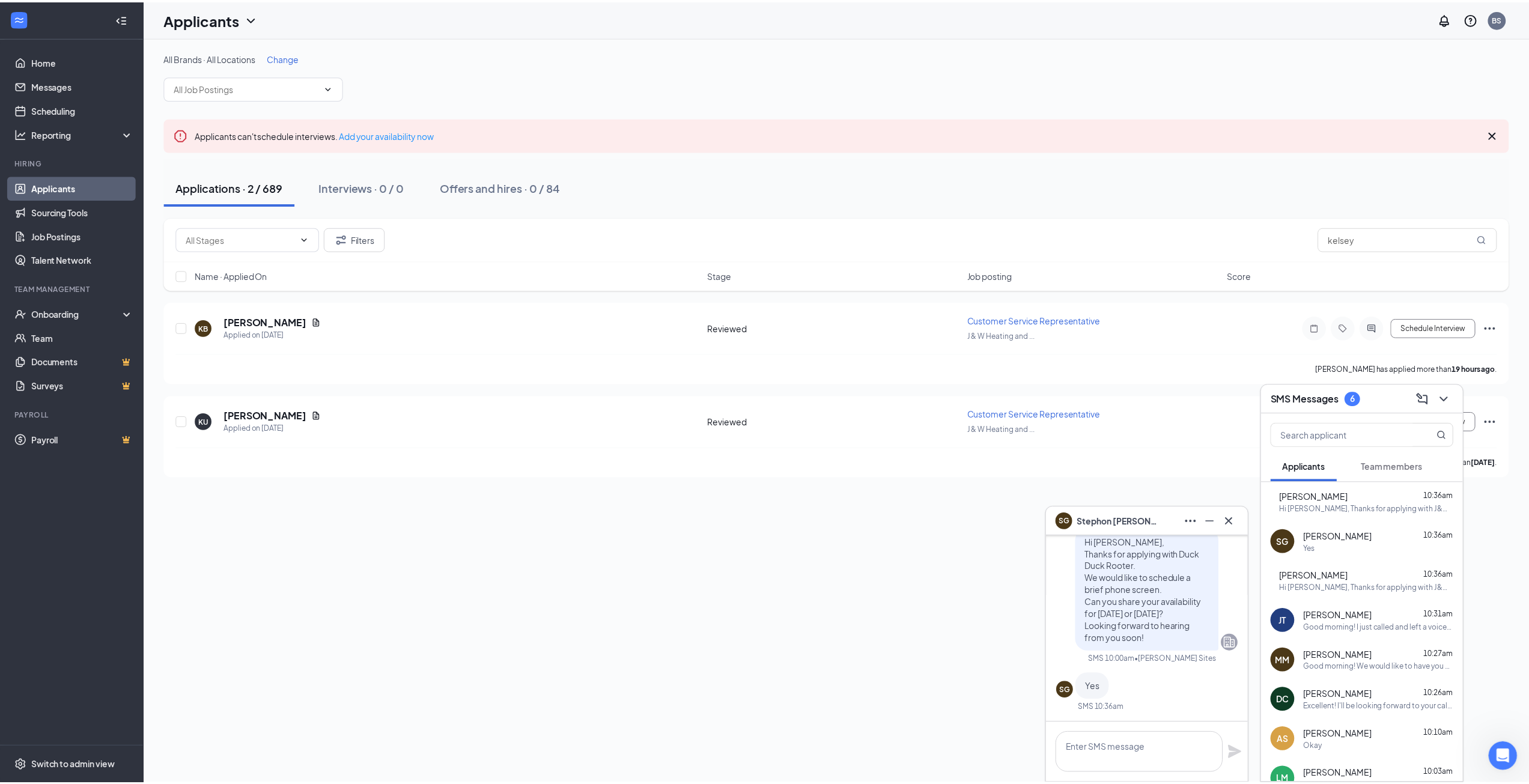
scroll to position [0, 0]
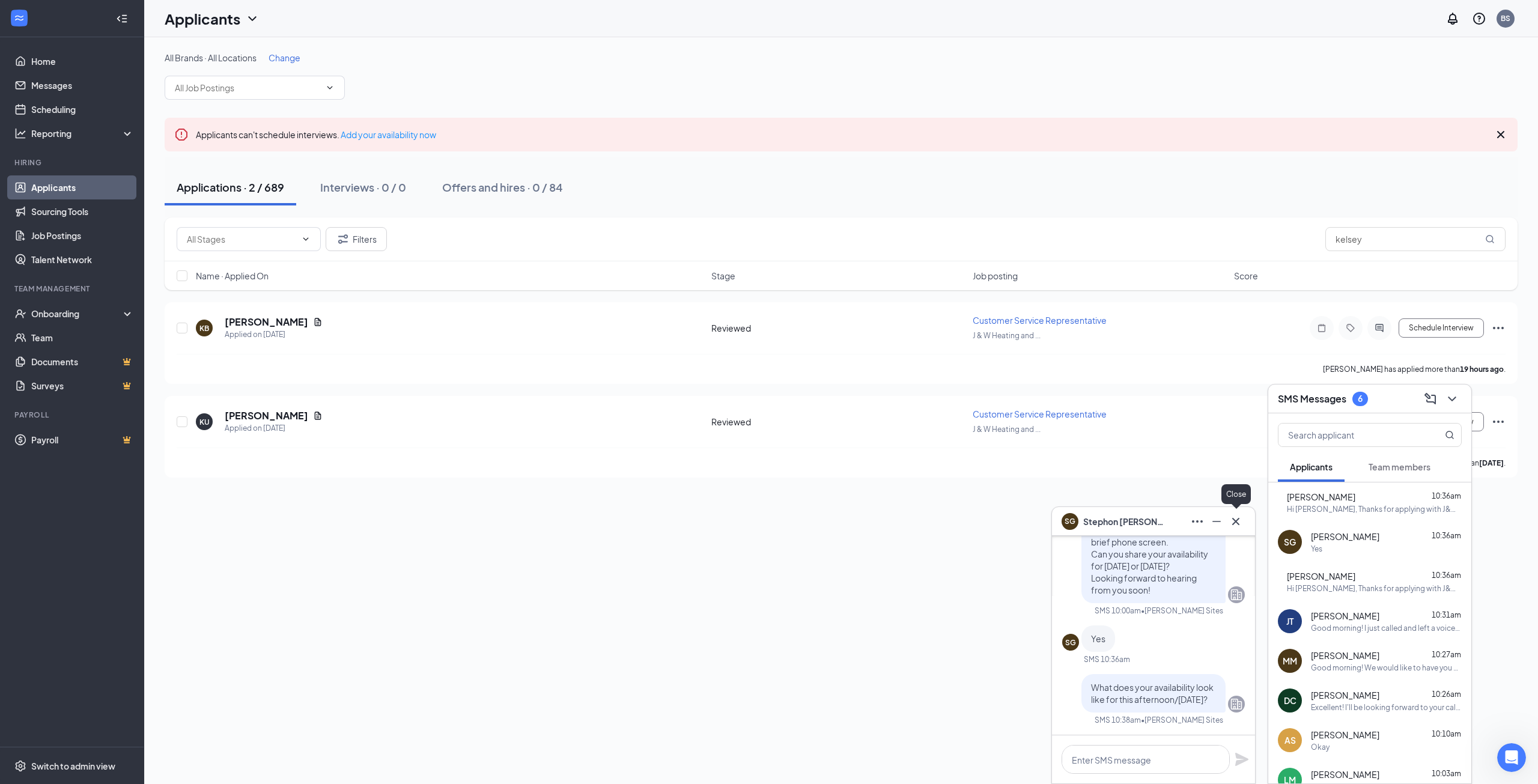
click at [1243, 522] on button at bounding box center [1236, 521] width 20 height 20
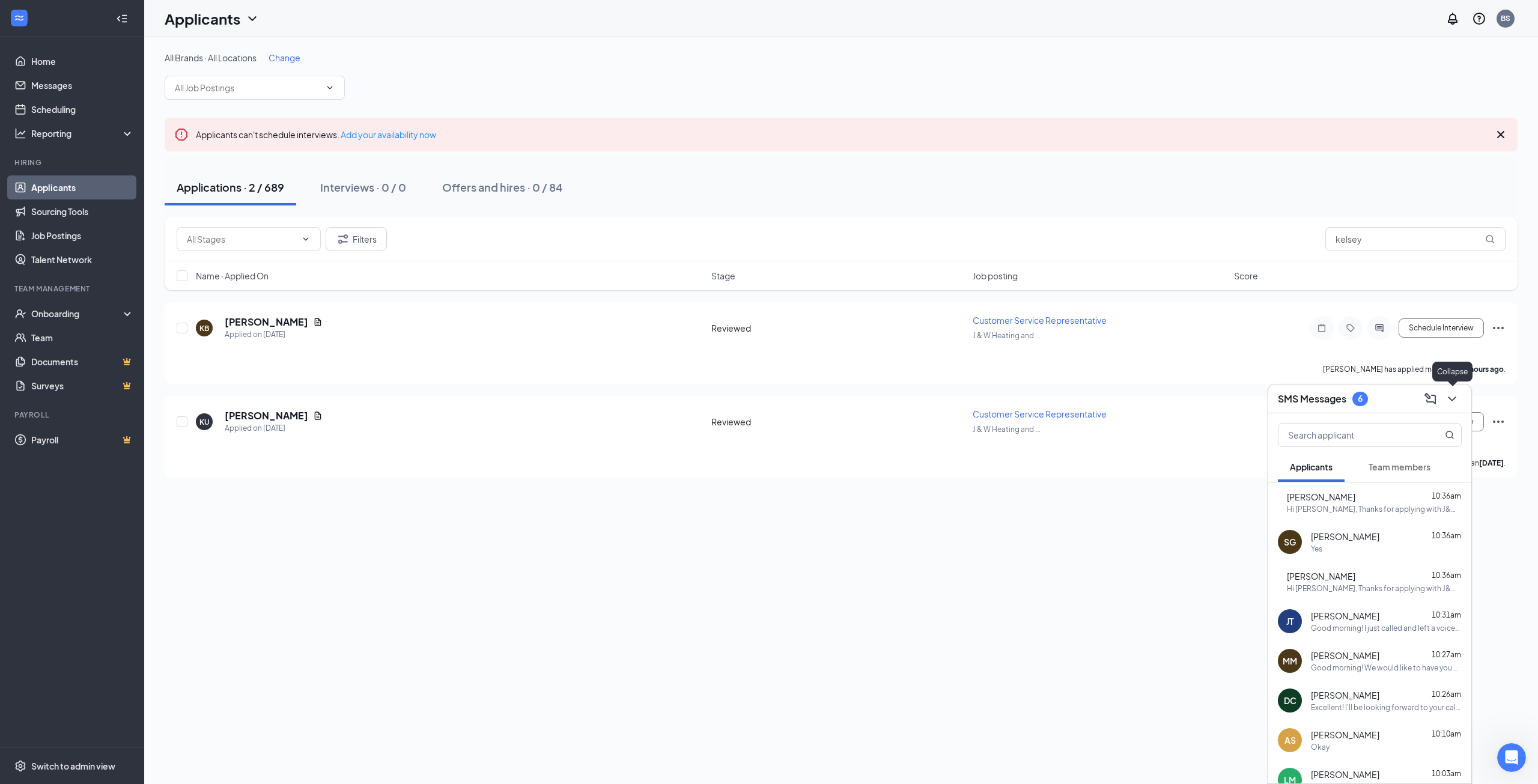
click at [1451, 403] on icon "ChevronDown" at bounding box center [1452, 398] width 15 height 15
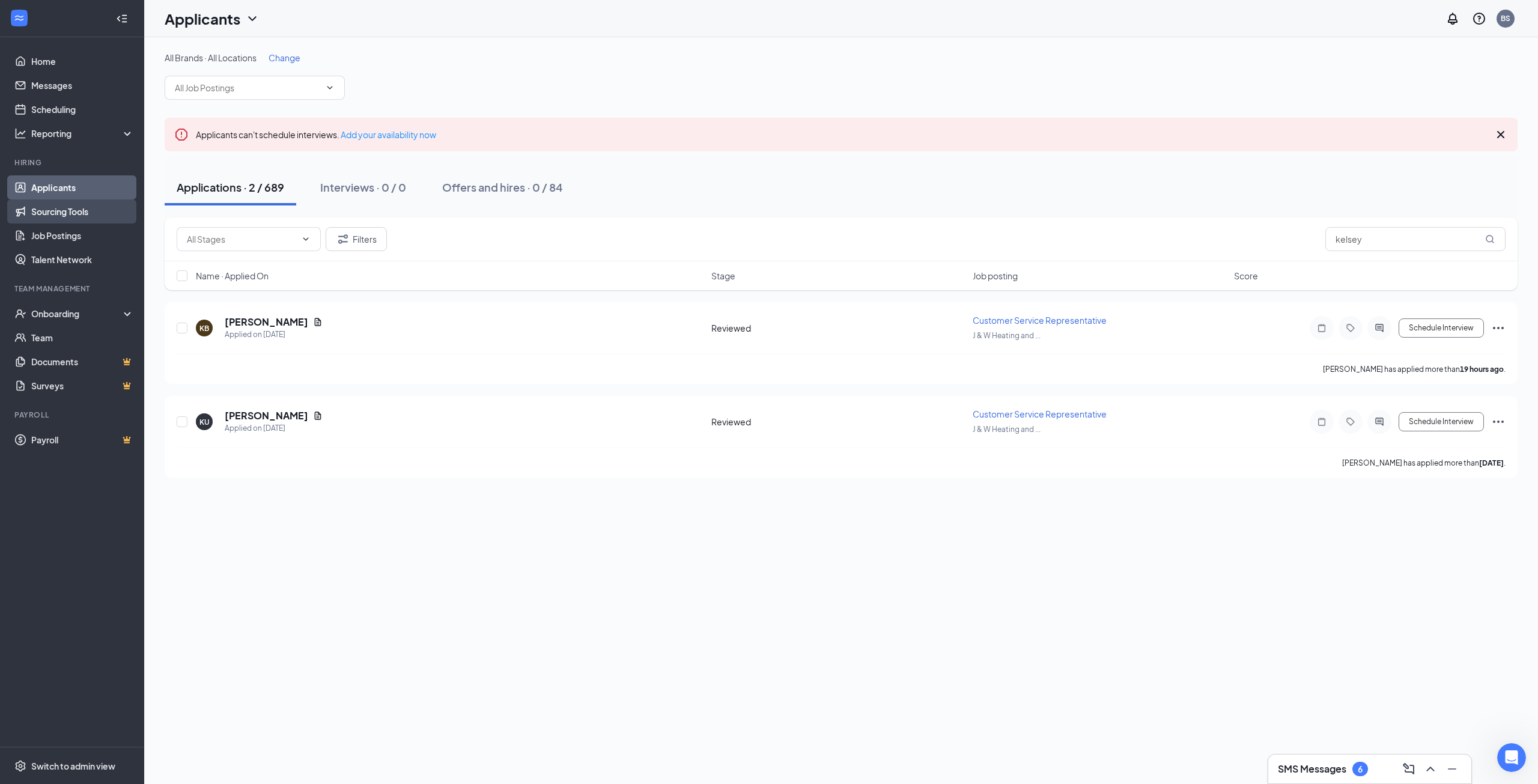
click at [50, 200] on link "Sourcing Tools" at bounding box center [82, 211] width 103 height 24
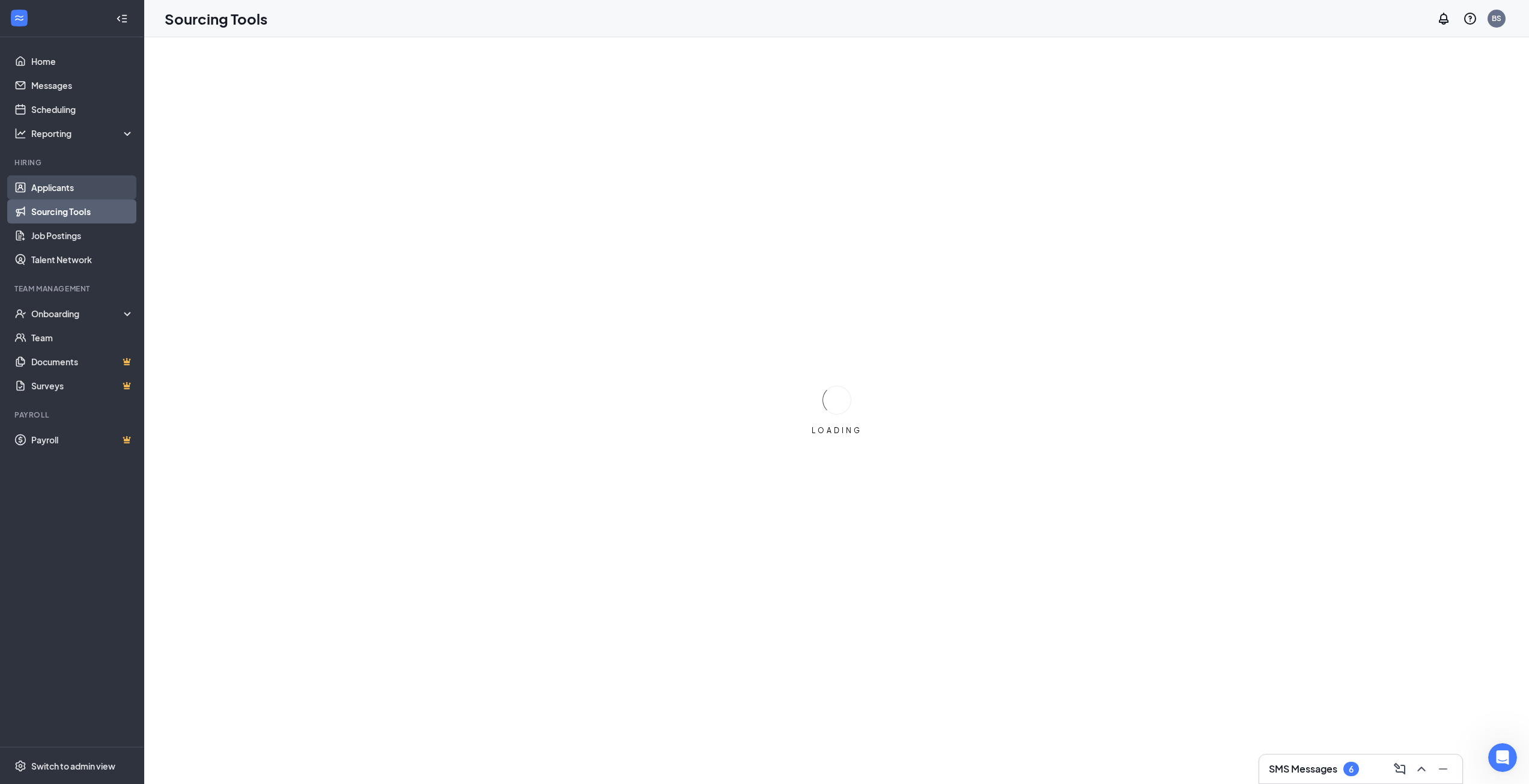
click at [59, 184] on link "Applicants" at bounding box center [82, 187] width 103 height 24
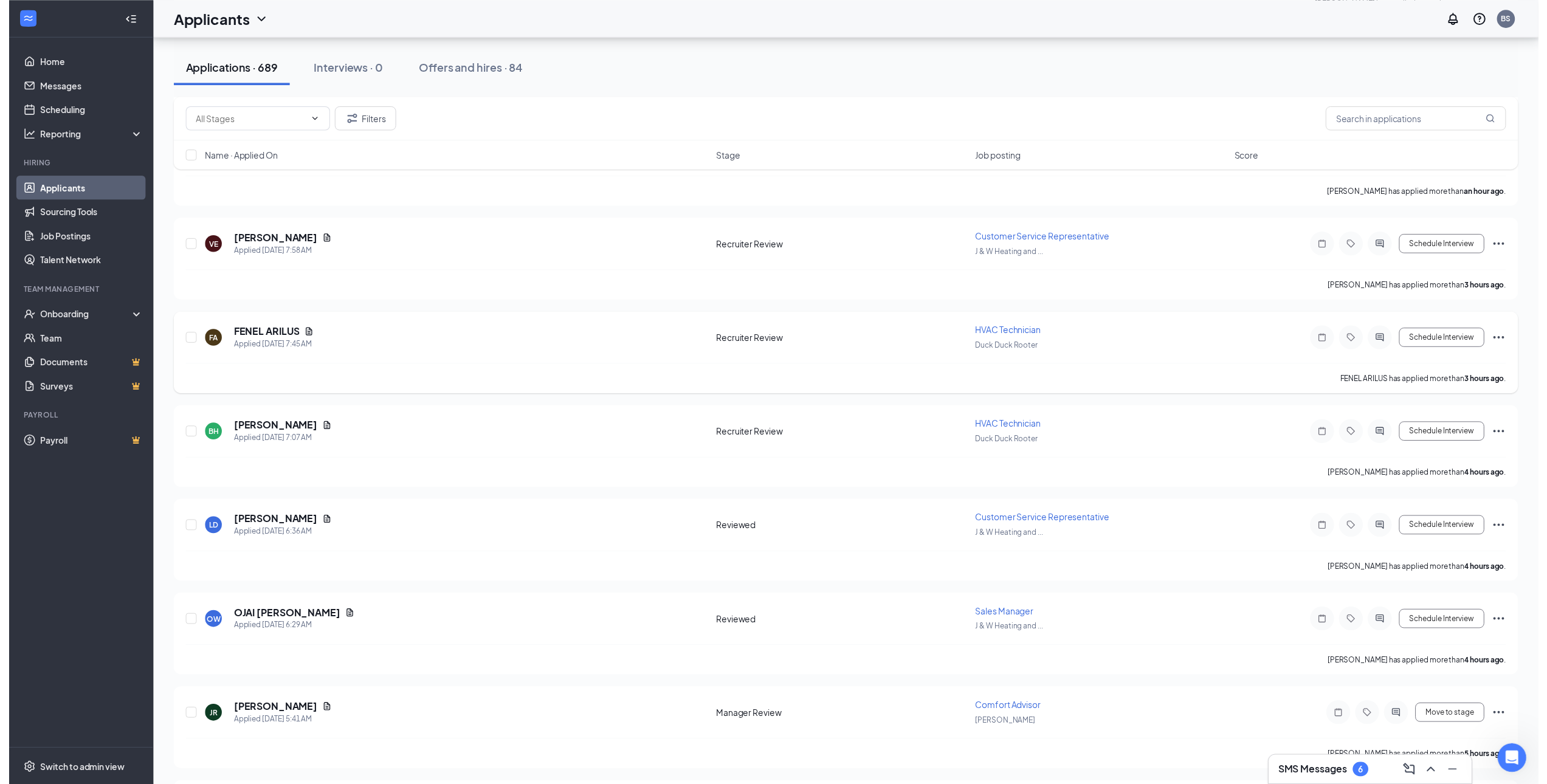
scroll to position [523, 0]
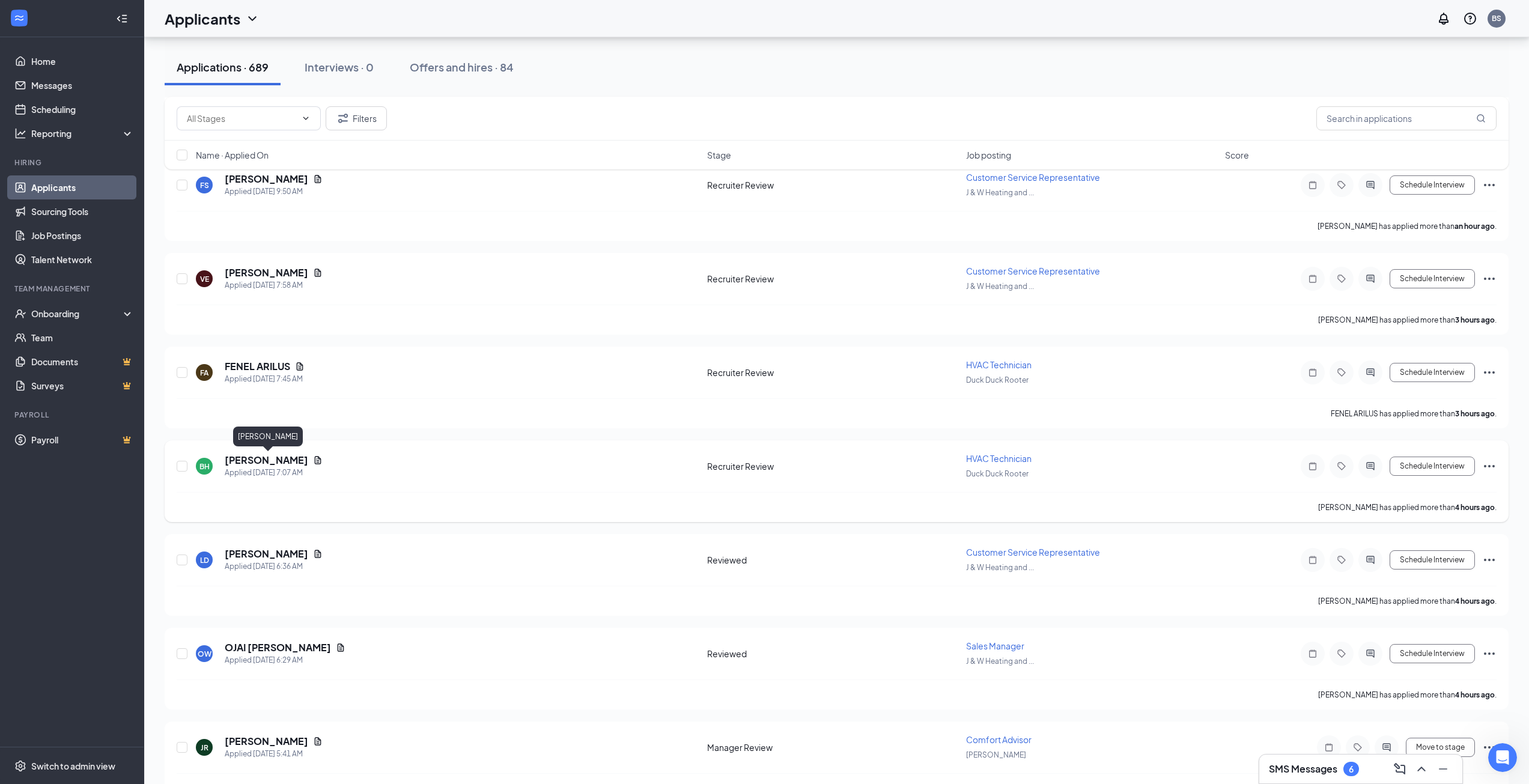
click at [303, 457] on h5 "[PERSON_NAME]" at bounding box center [267, 460] width 84 height 14
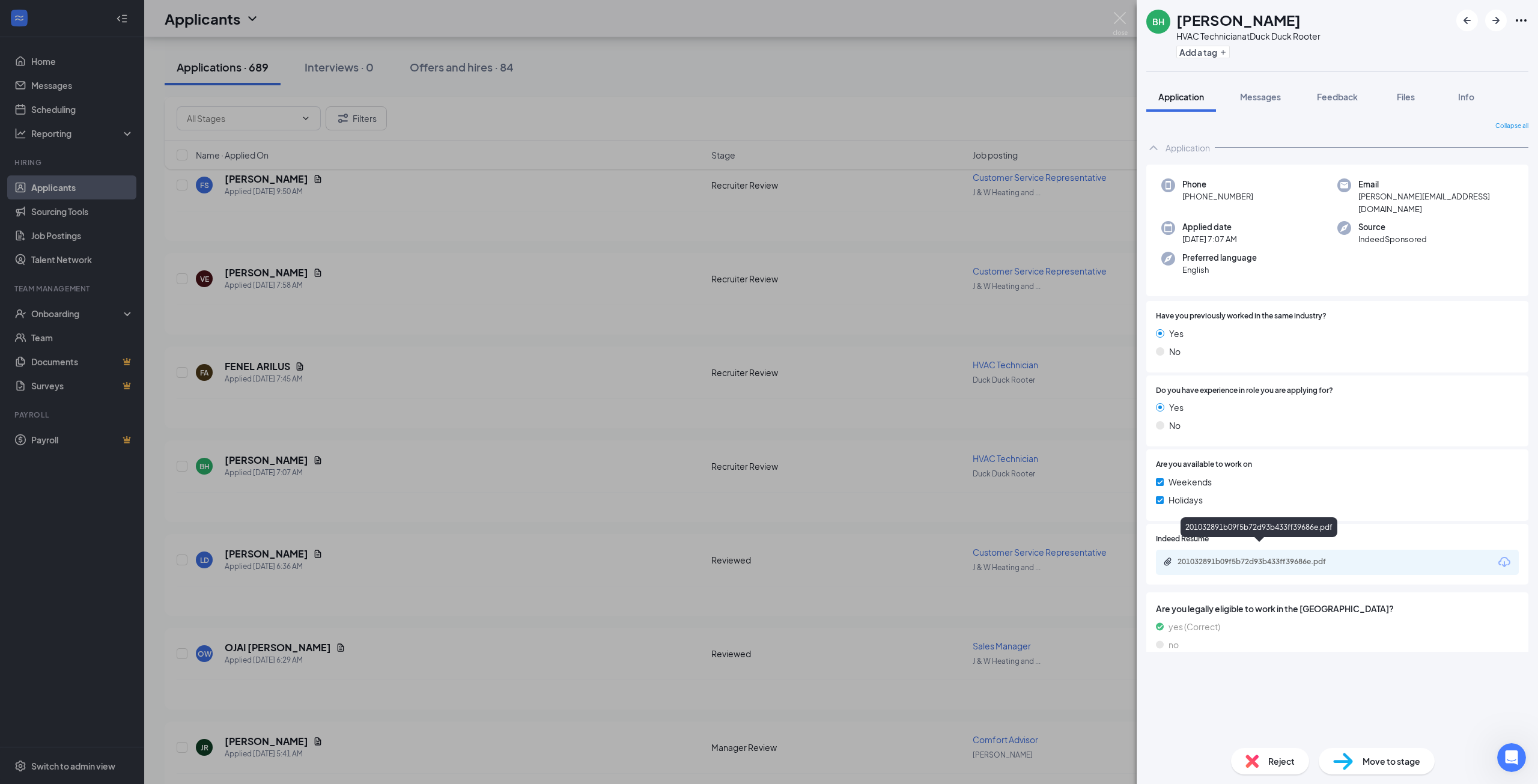
click at [1261, 557] on div "201032891b09f5b72d93b433ff39686e.pdf" at bounding box center [1262, 561] width 168 height 10
click at [851, 574] on div "BH Benjamin Hallenbeck HVAC Technician at Duck Duck Rooter Add a tag Applicatio…" at bounding box center [769, 392] width 1538 height 784
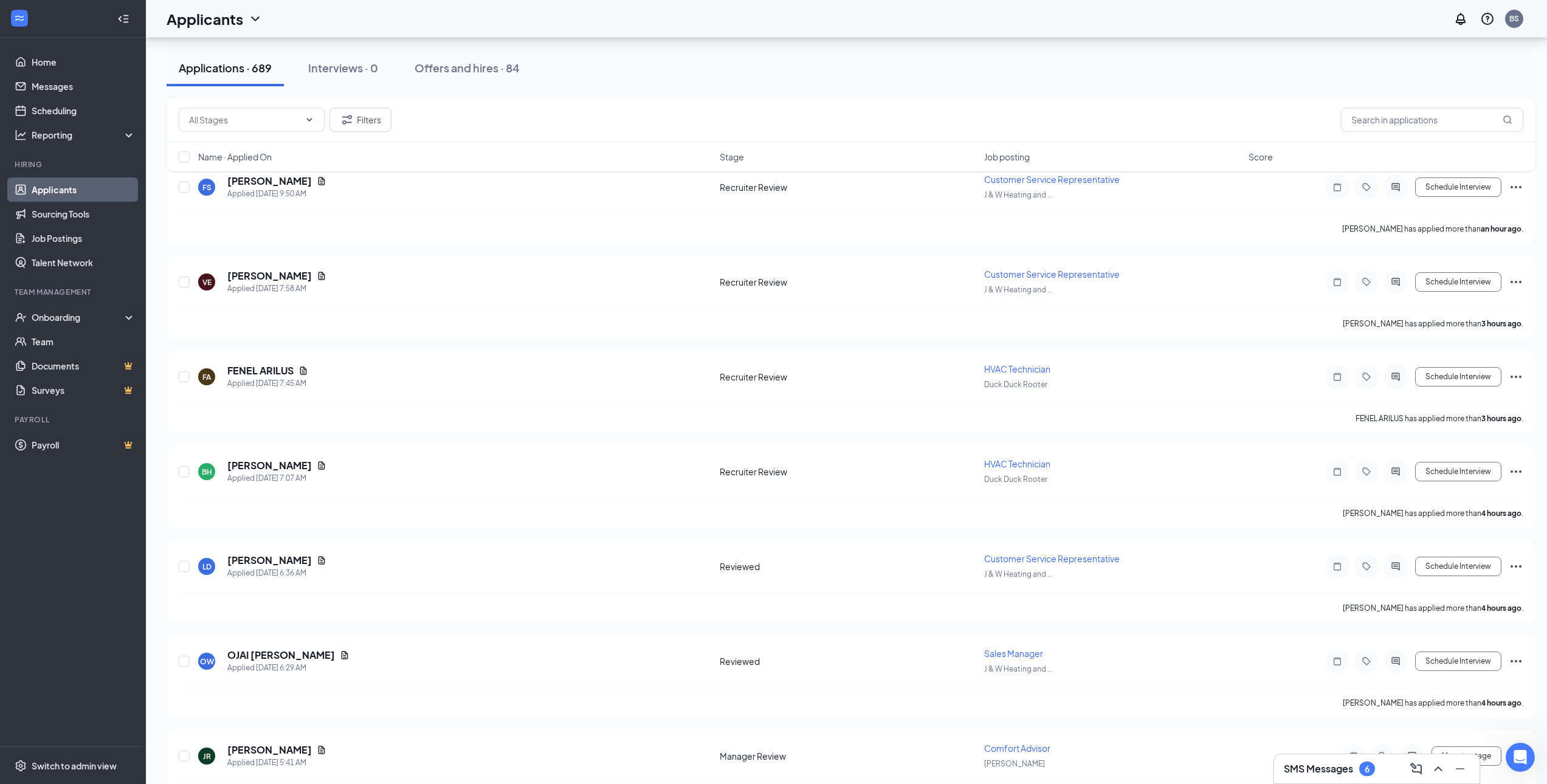
click at [1357, 755] on div "SMS Messages 6" at bounding box center [1376, 768] width 205 height 30
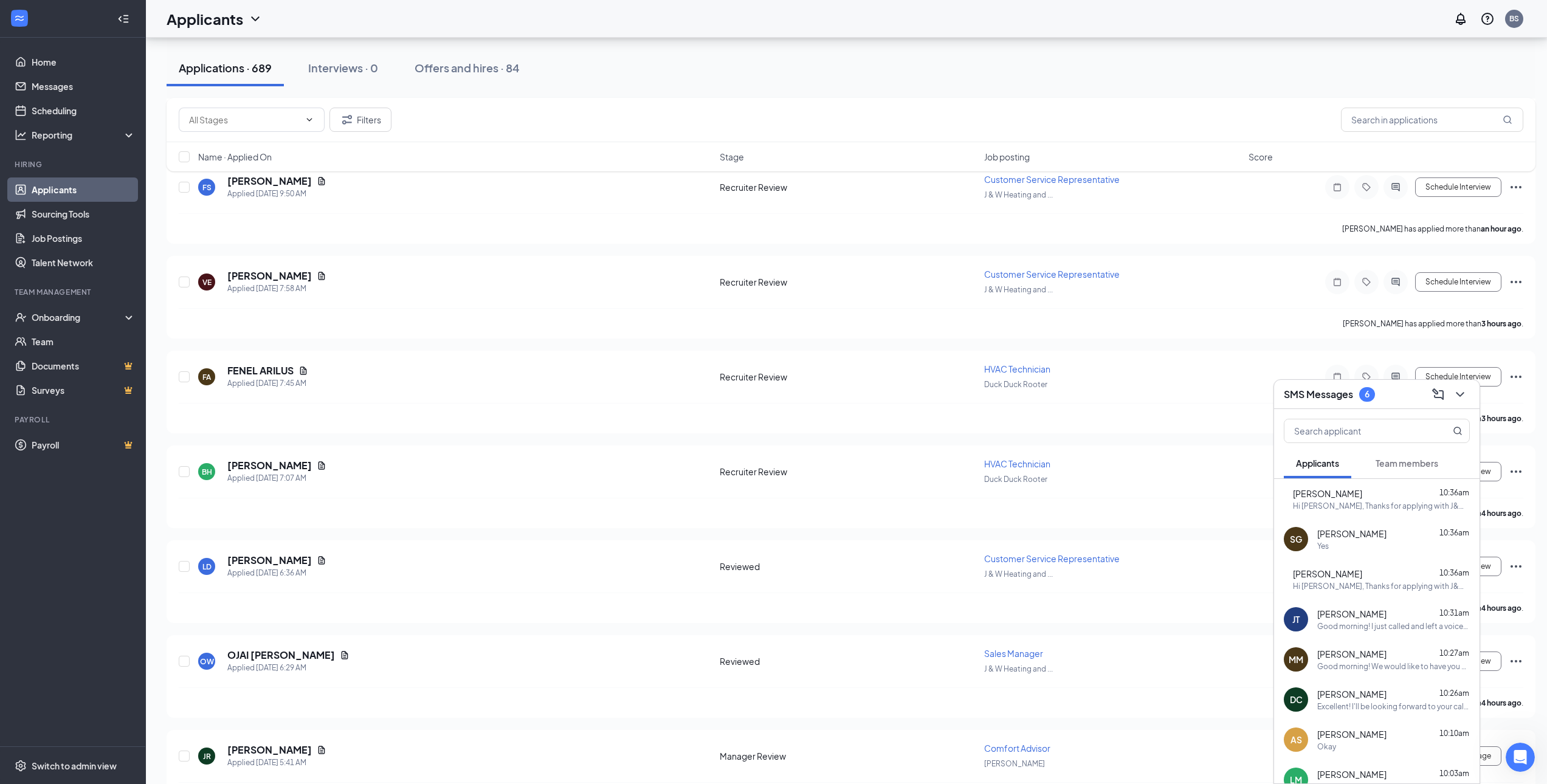
click at [1362, 494] on span "[PERSON_NAME]" at bounding box center [1328, 493] width 69 height 12
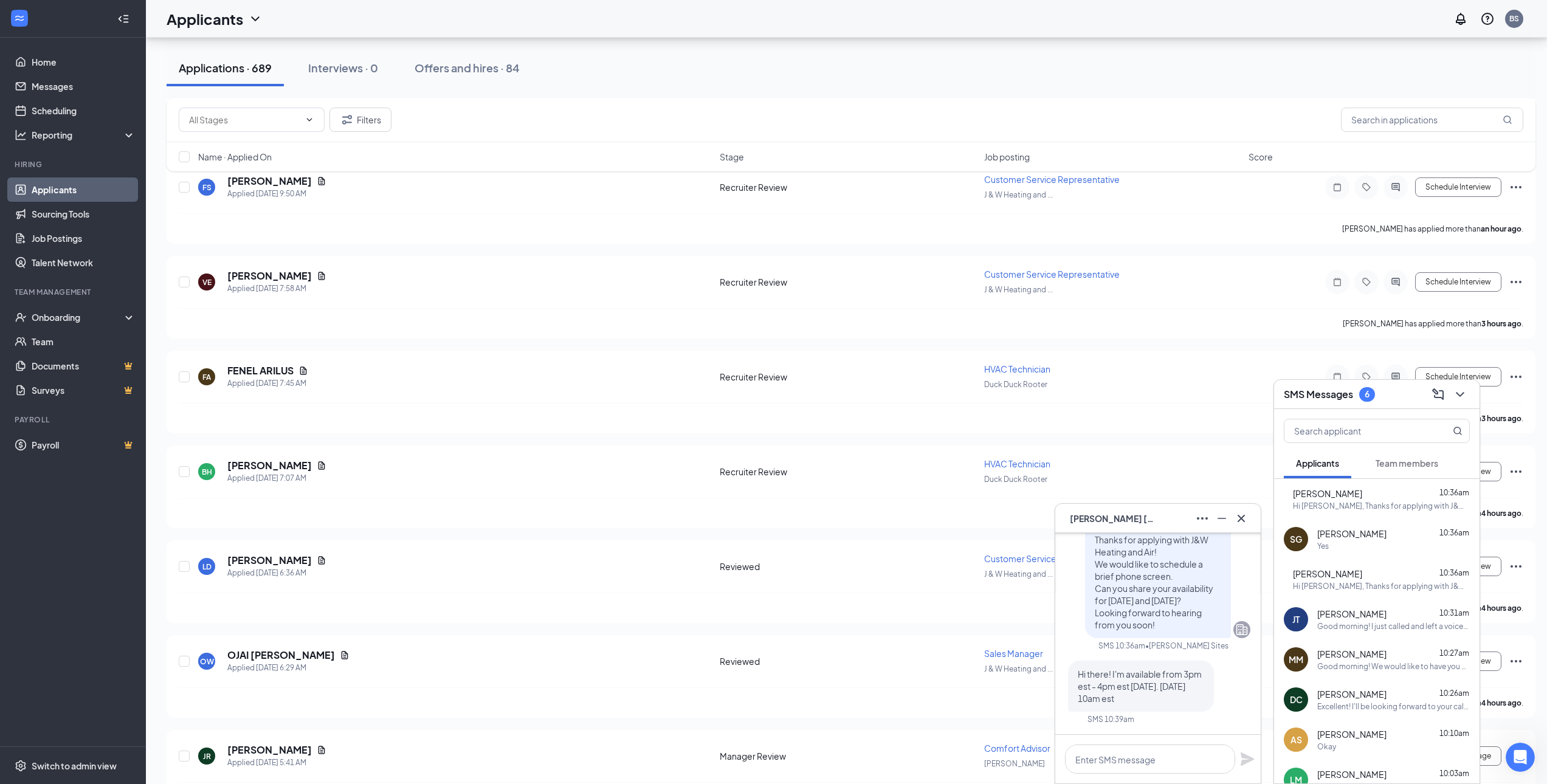
click at [1343, 547] on div "Yes" at bounding box center [1393, 546] width 152 height 10
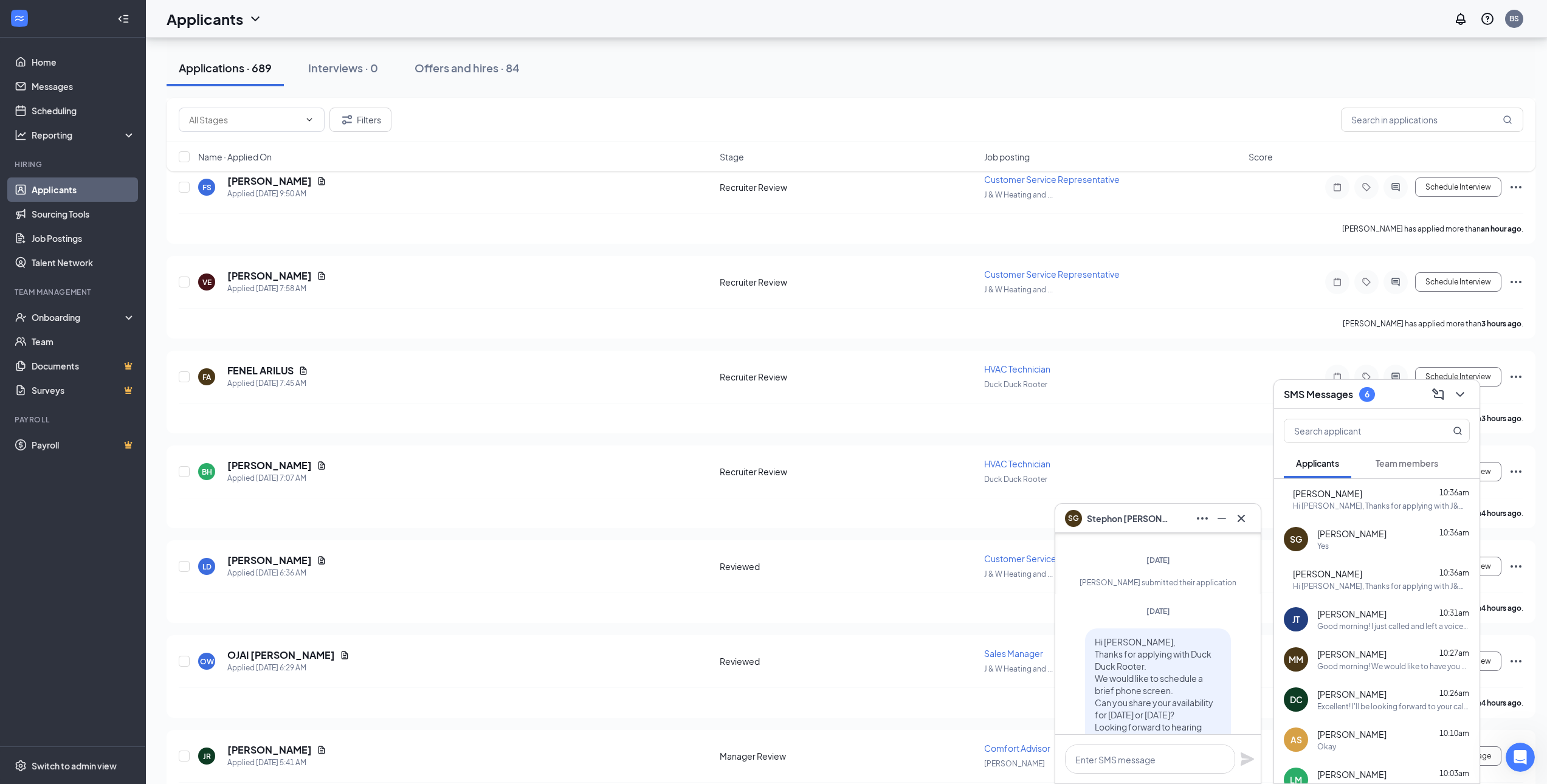
scroll to position [-192, 0]
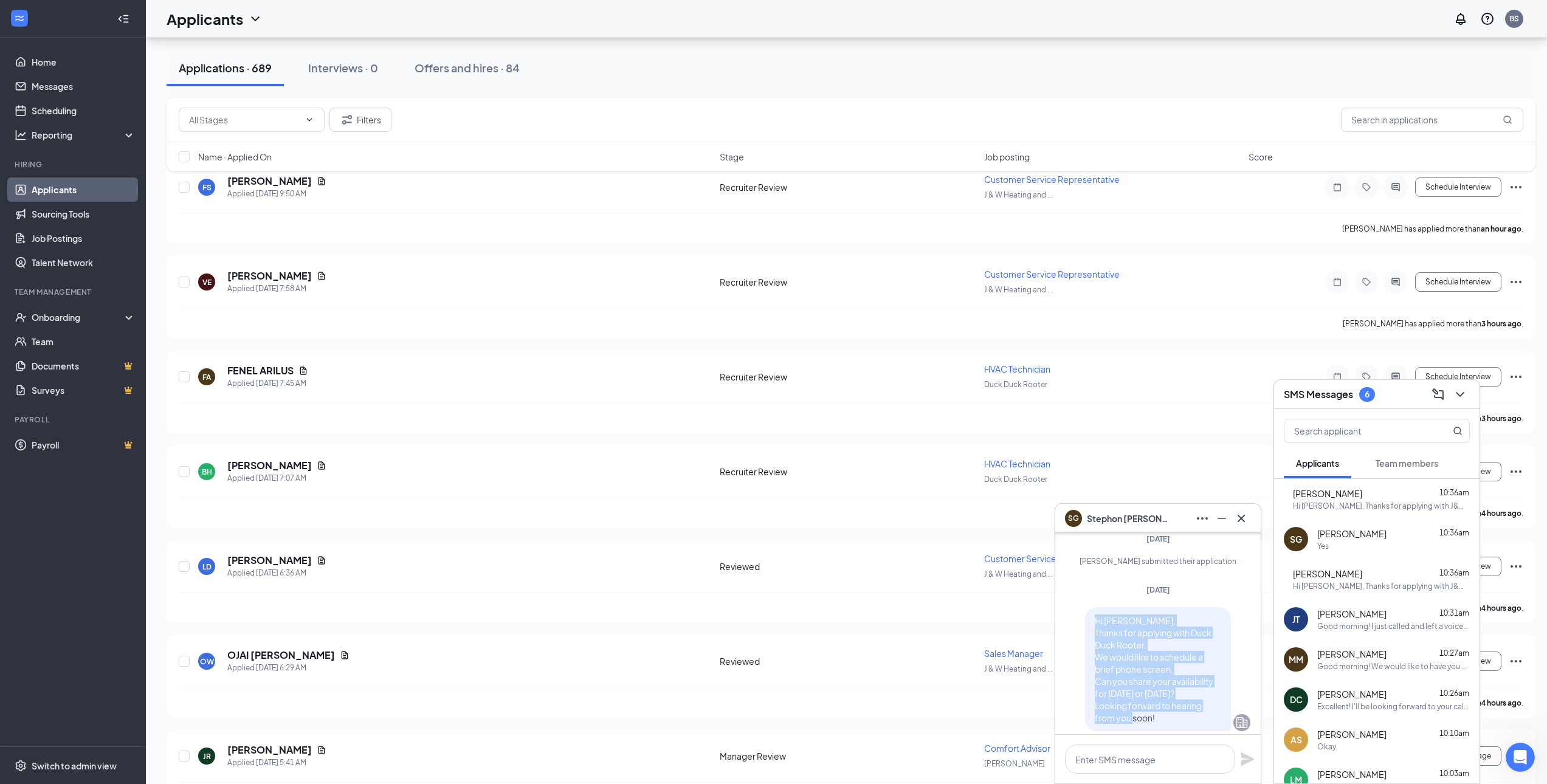
drag, startPoint x: 1161, startPoint y: 696, endPoint x: 1084, endPoint y: 589, distance: 131.8
click at [1085, 607] on div "Hi Stephon, Thanks for applying with Duck Duck Rooter. We would like to schedul…" at bounding box center [1158, 669] width 146 height 124
copy span "Hi Stephon, Thanks for applying with Duck Duck Rooter. We would like to schedul…"
click at [1251, 520] on div "SG Stephon Graham" at bounding box center [1158, 518] width 205 height 30
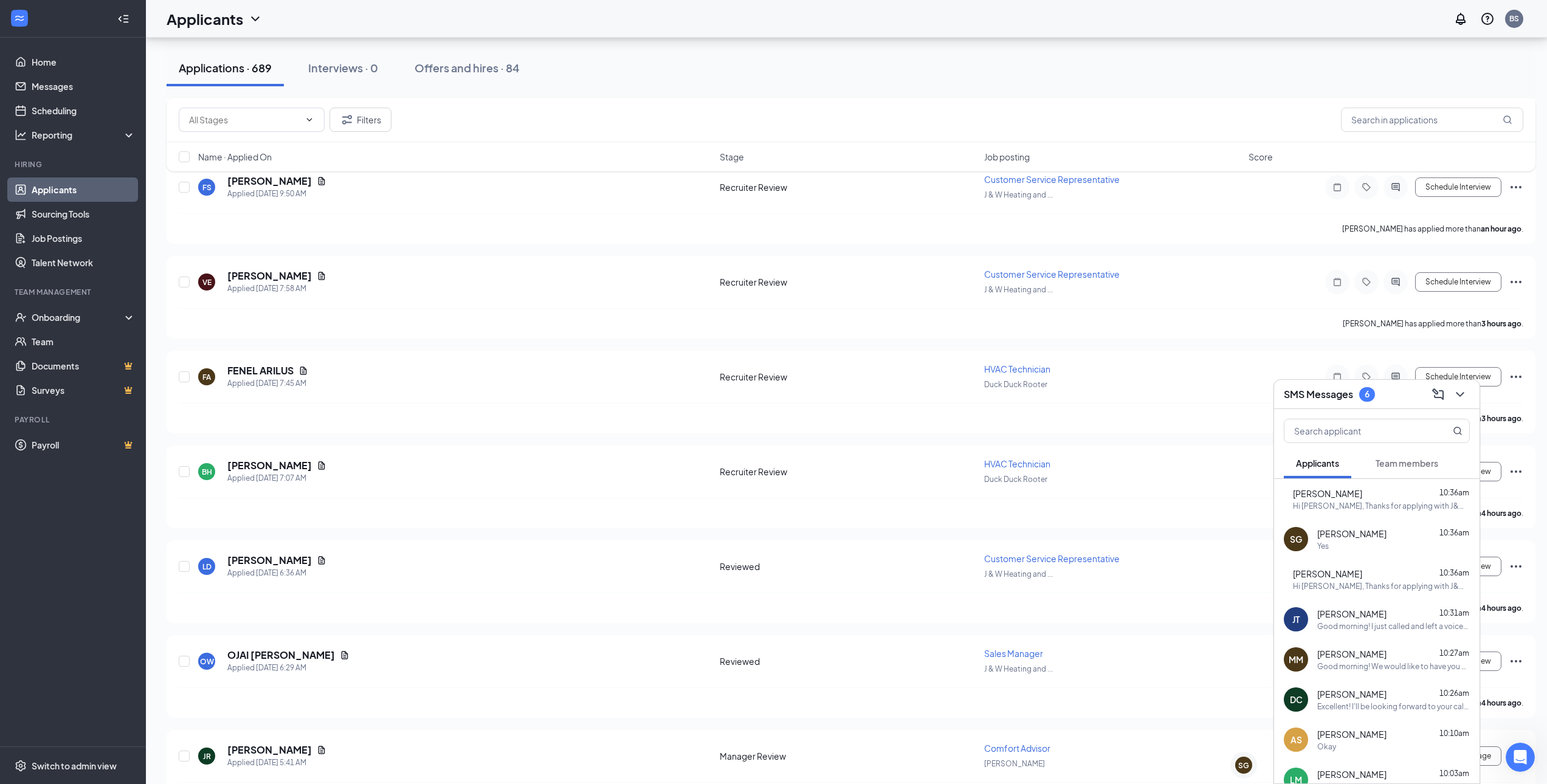
click at [1460, 393] on icon "ChevronDown" at bounding box center [1459, 394] width 15 height 15
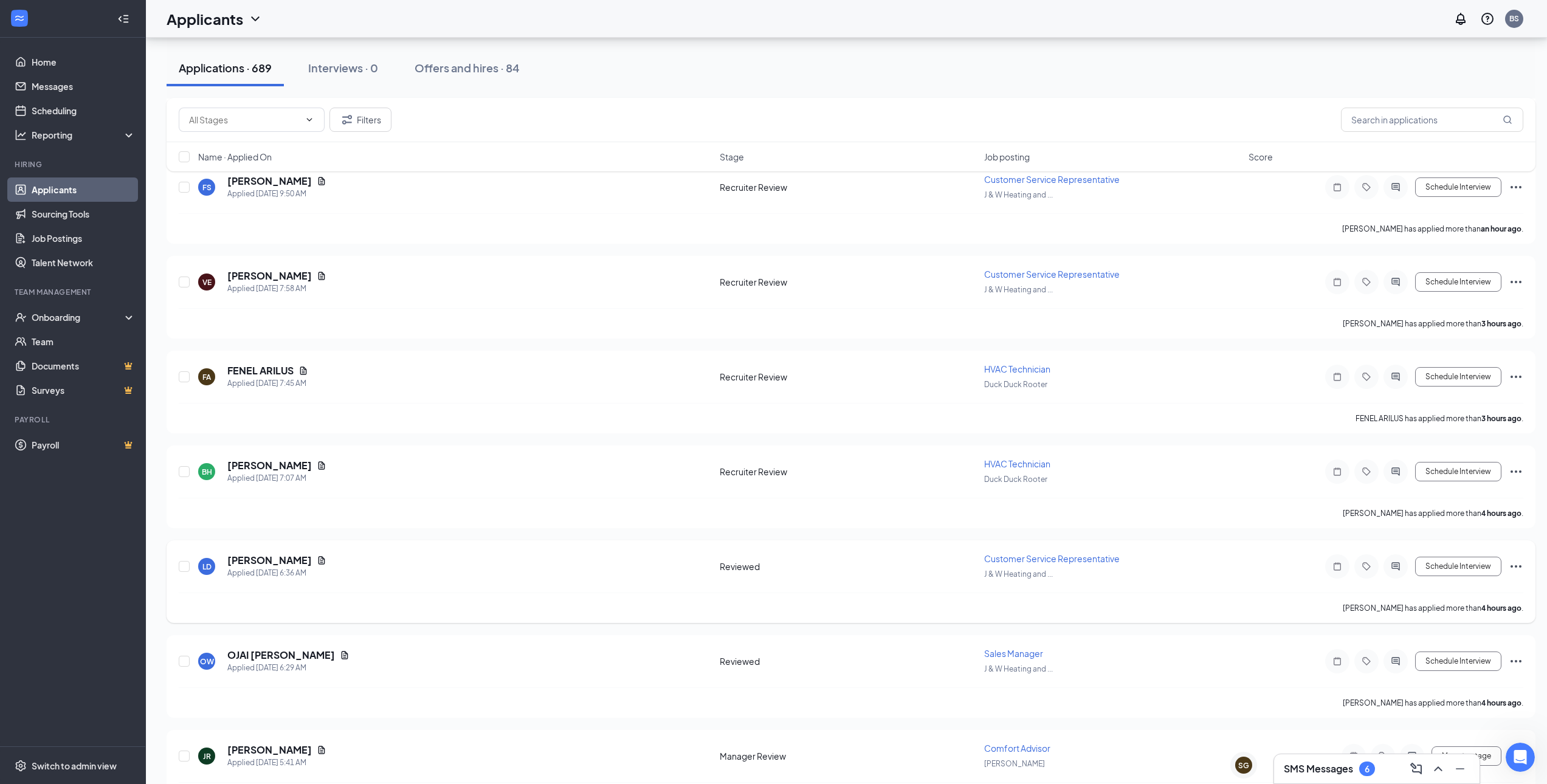
click at [1395, 473] on icon "ActiveChat" at bounding box center [1395, 471] width 15 height 10
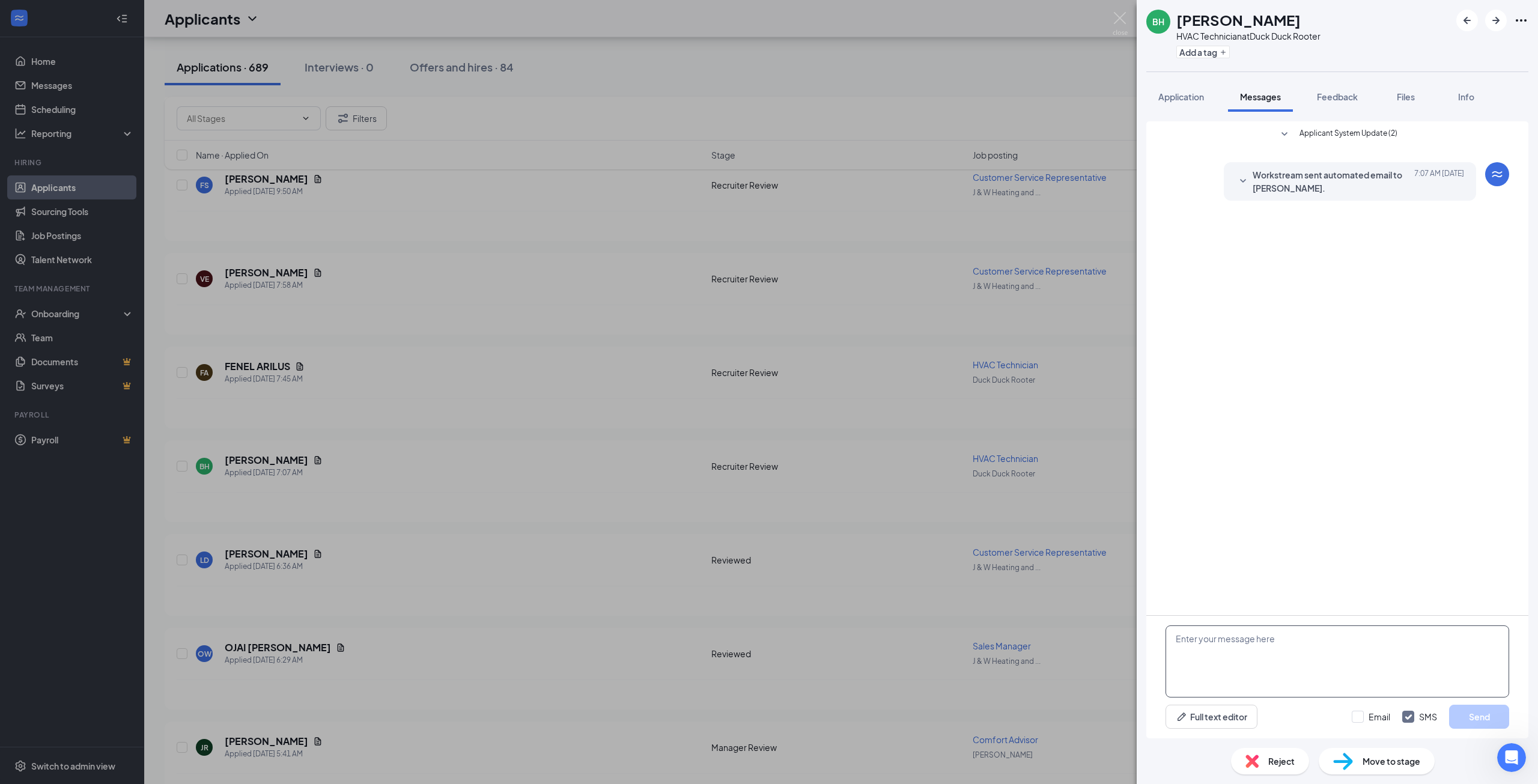
click at [1296, 661] on textarea at bounding box center [1337, 661] width 344 height 72
paste textarea "Hi Stephon, Thanks for applying with Duck Duck Rooter. We would like to schedul…"
drag, startPoint x: 1231, startPoint y: 636, endPoint x: 1185, endPoint y: 638, distance: 46.0
click at [1185, 638] on textarea "Hi Stephon, Thanks for applying with Duck Duck Rooter. We would like to schedul…" at bounding box center [1337, 661] width 344 height 72
type textarea "Hi Benjamin, Thanks for applying with Duck Duck Rooter. We would like to schedu…"
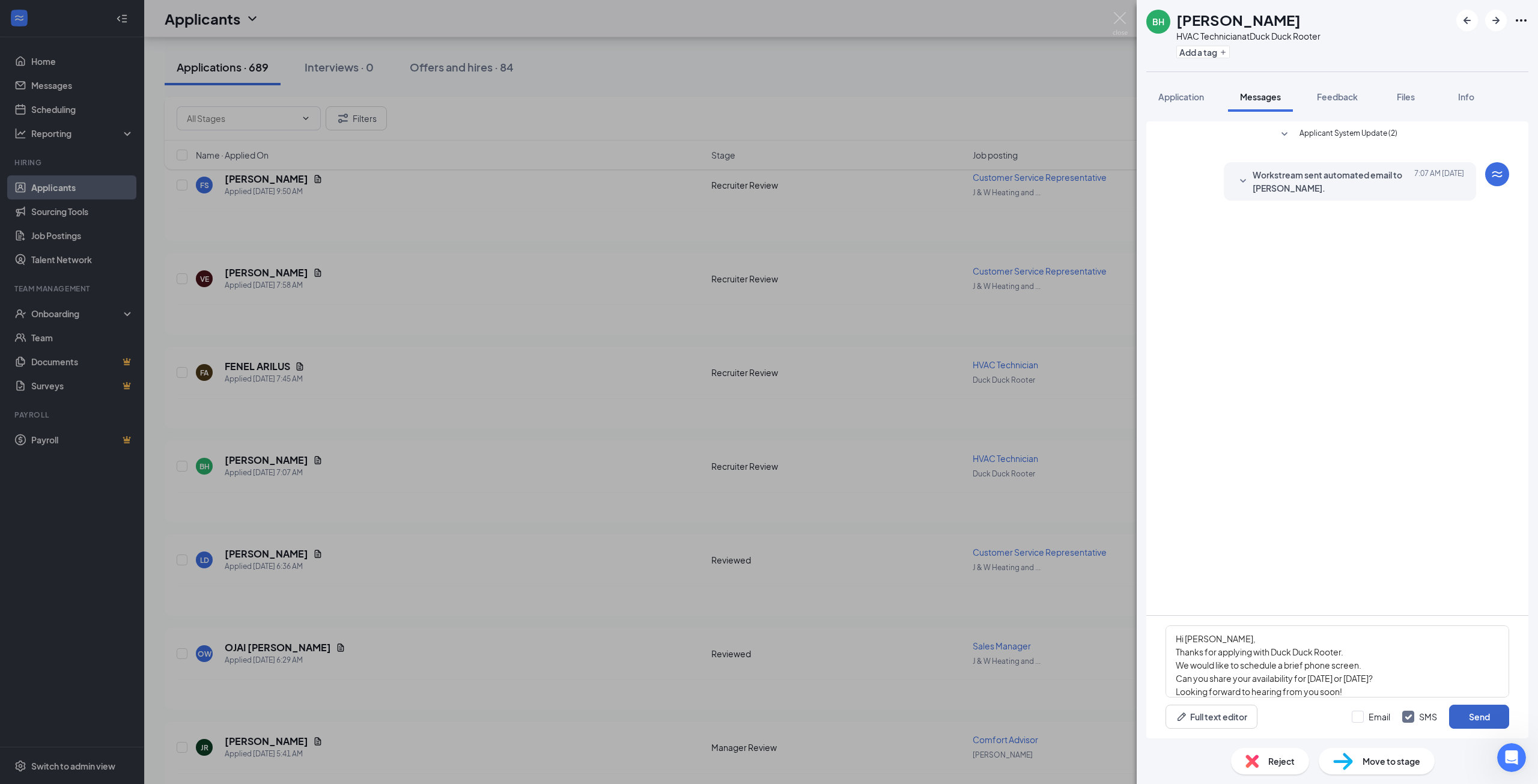
click at [1468, 715] on button "Send" at bounding box center [1479, 717] width 61 height 24
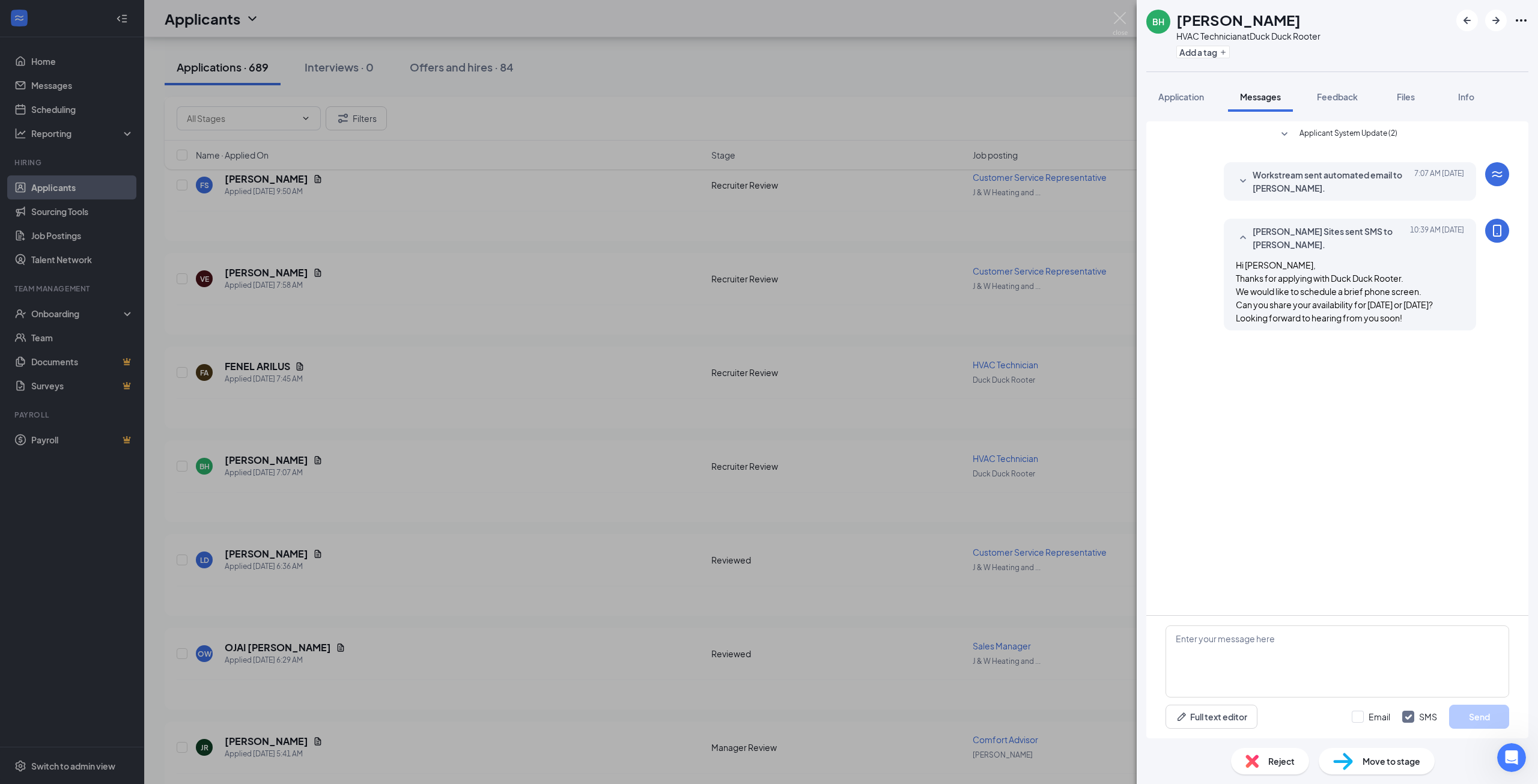
click at [514, 620] on div "BH Benjamin Hallenbeck HVAC Technician at Duck Duck Rooter Add a tag Applicatio…" at bounding box center [769, 392] width 1538 height 784
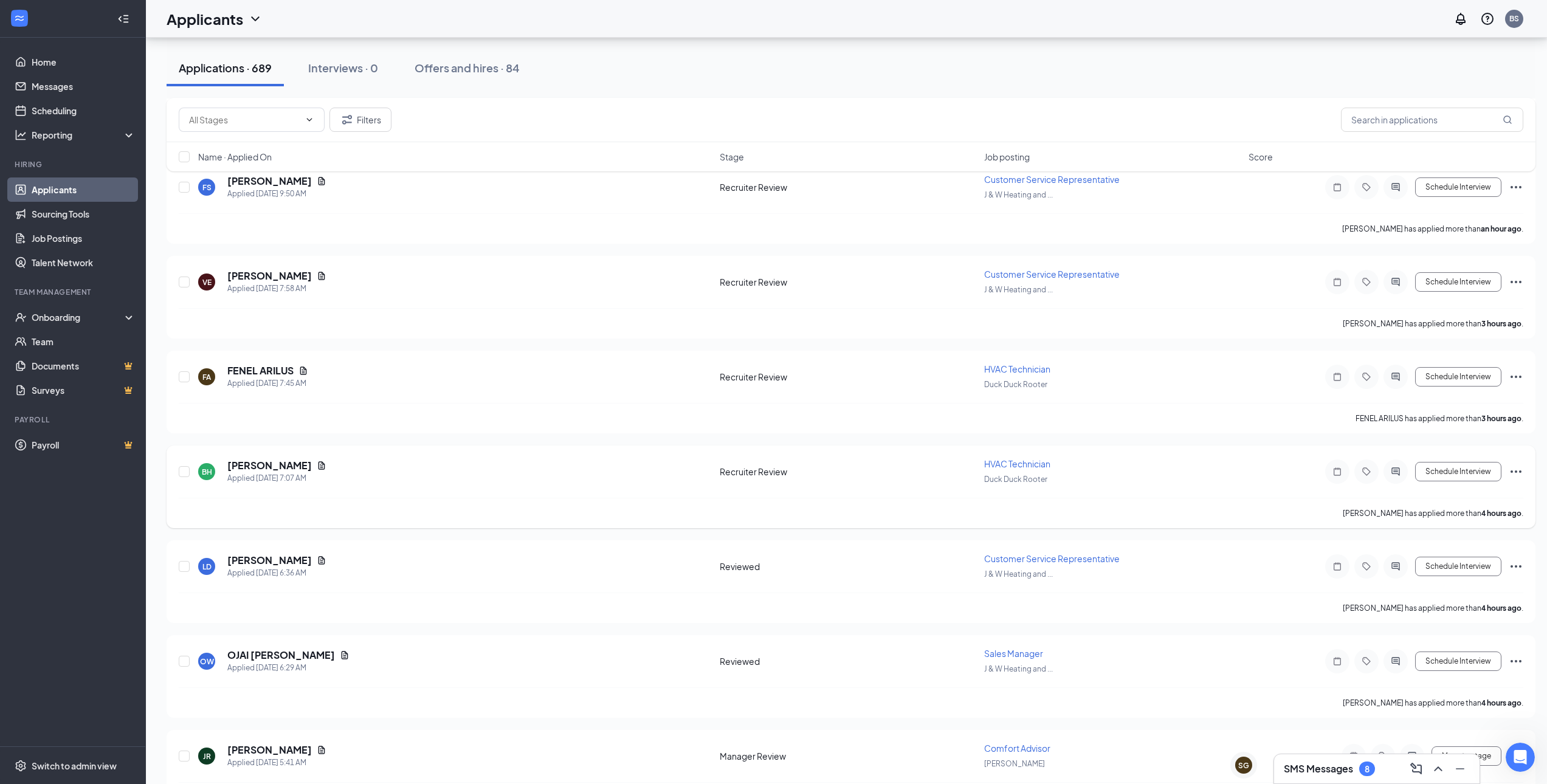
click at [1518, 471] on icon "Ellipses" at bounding box center [1515, 471] width 15 height 15
click at [1448, 589] on p "Move to stage" at bounding box center [1461, 588] width 105 height 12
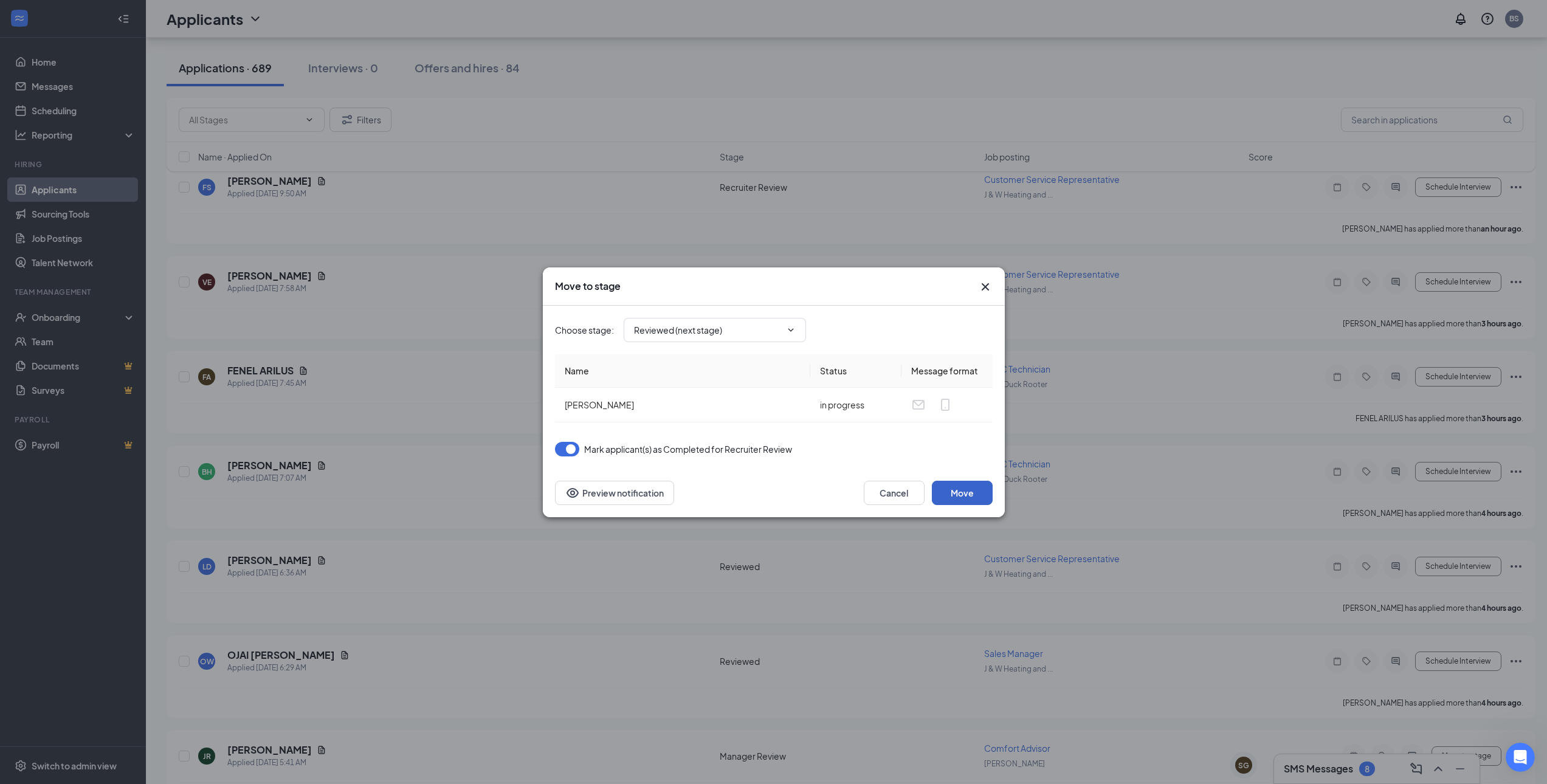
click at [970, 500] on button "Move" at bounding box center [962, 493] width 61 height 25
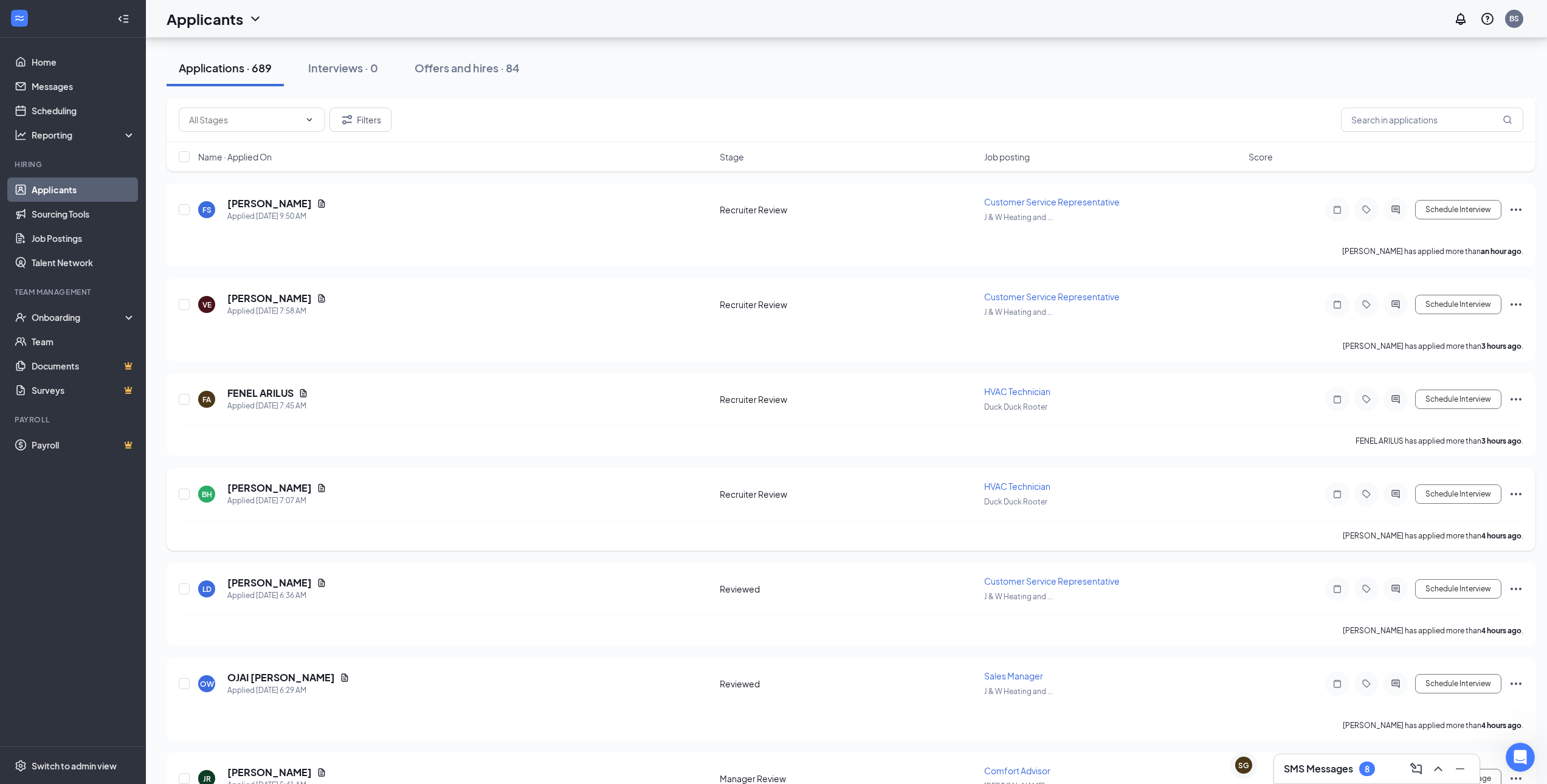
scroll to position [463, 0]
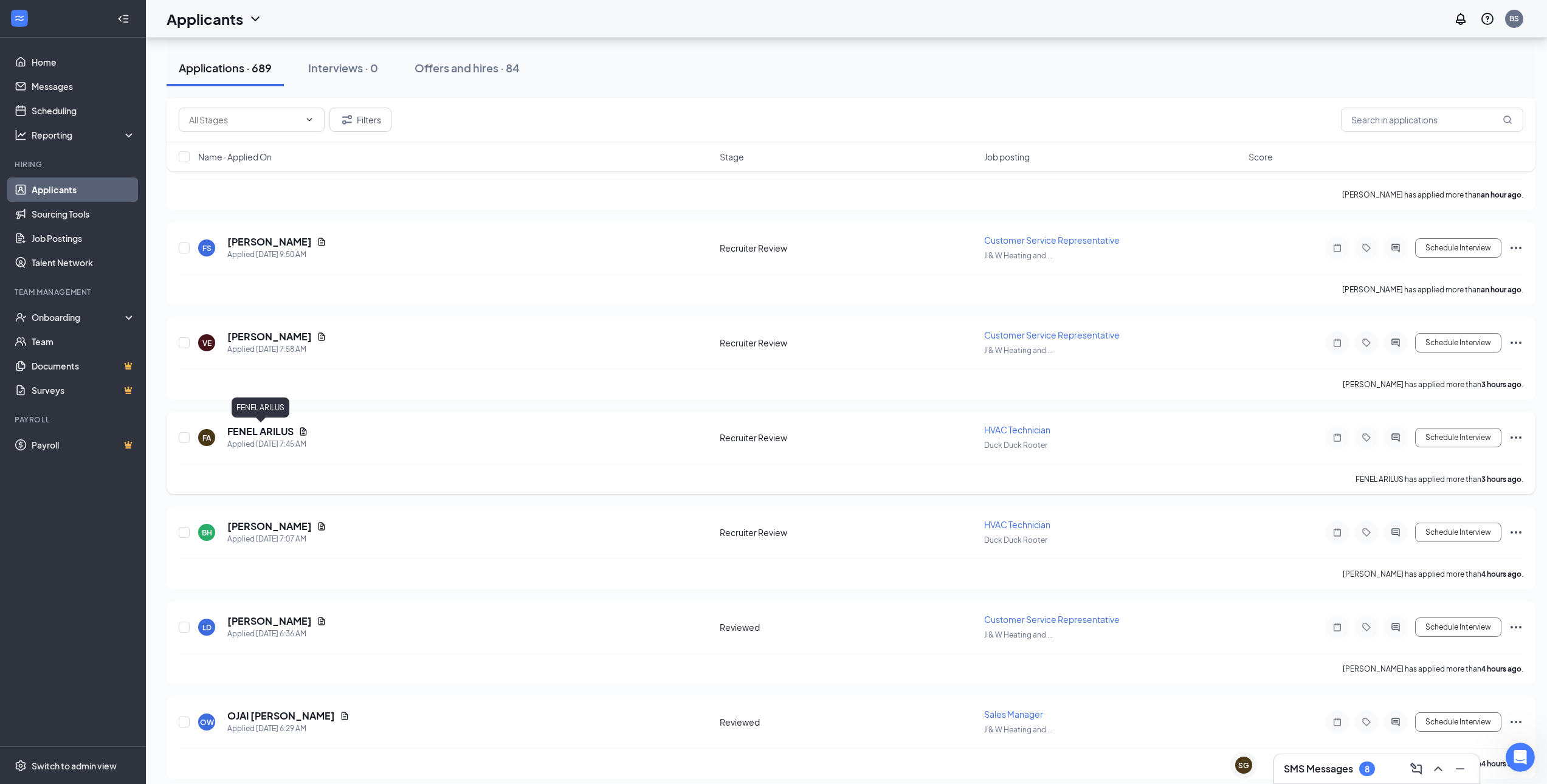
click at [285, 435] on h5 "FENEL ARILUS" at bounding box center [260, 431] width 66 height 14
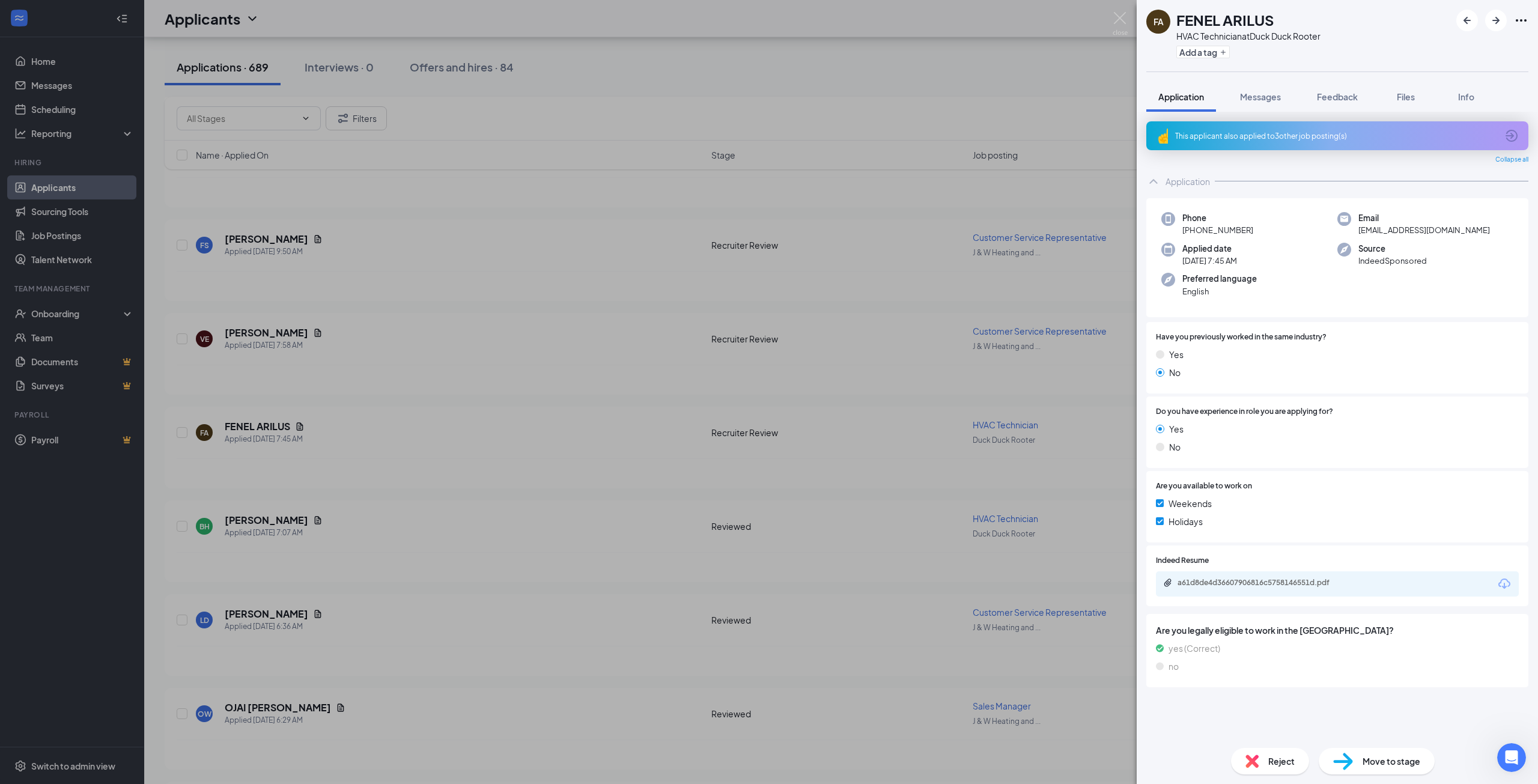
click at [1318, 135] on div "This applicant also applied to 3 other job posting(s)" at bounding box center [1336, 136] width 322 height 10
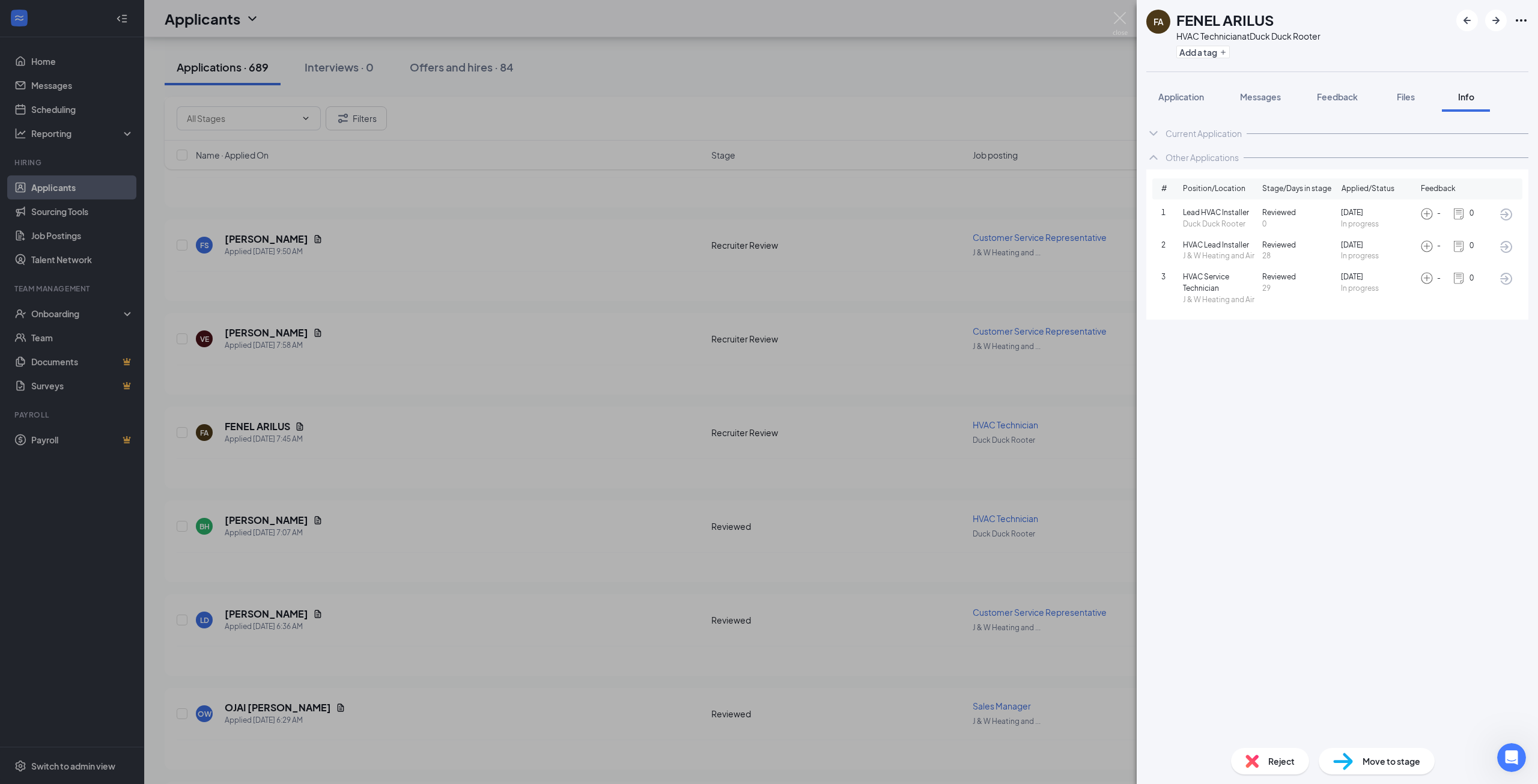
click at [895, 507] on div "FA FENEL ARILUS HVAC Technician at Duck Duck Rooter Add a tag Application Messa…" at bounding box center [769, 392] width 1538 height 784
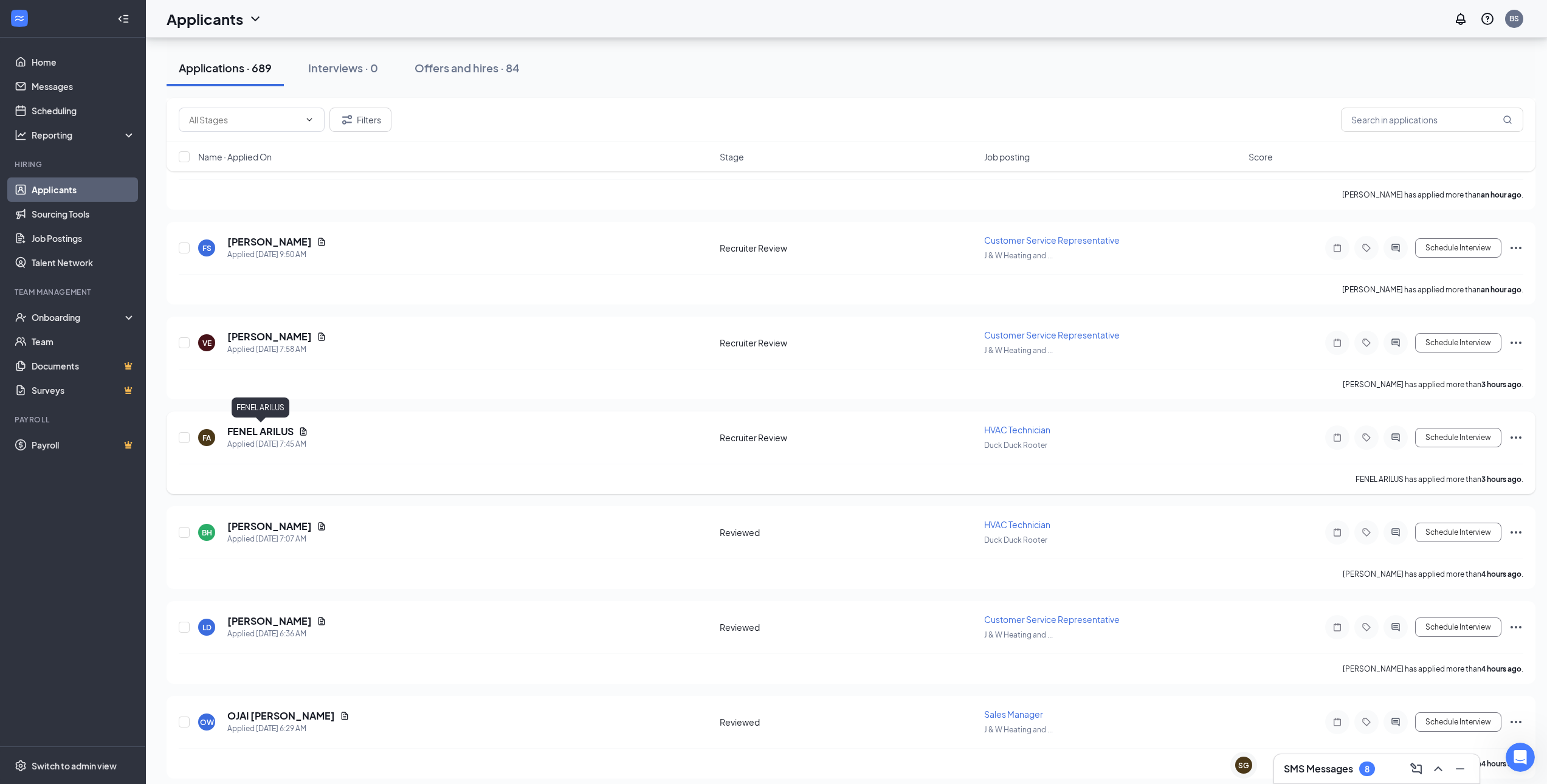
click at [266, 433] on h5 "FENEL ARILUS" at bounding box center [260, 431] width 66 height 14
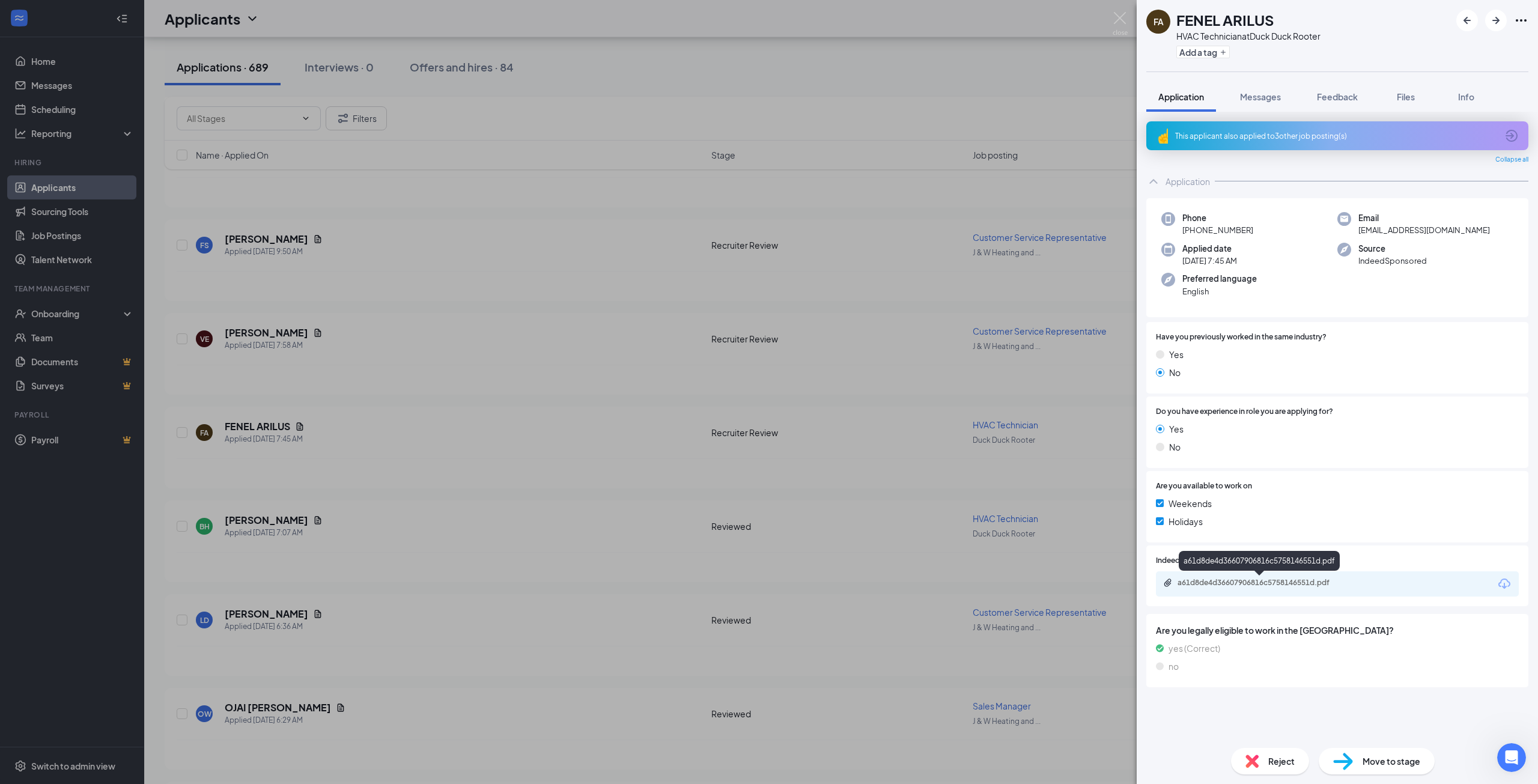
click at [1309, 580] on div "a61d8de4d36607906816c5758146551d.pdf" at bounding box center [1262, 583] width 168 height 10
click at [792, 486] on div "FA FENEL ARILUS HVAC Technician at Duck Duck Rooter Add a tag Application Messa…" at bounding box center [769, 392] width 1538 height 784
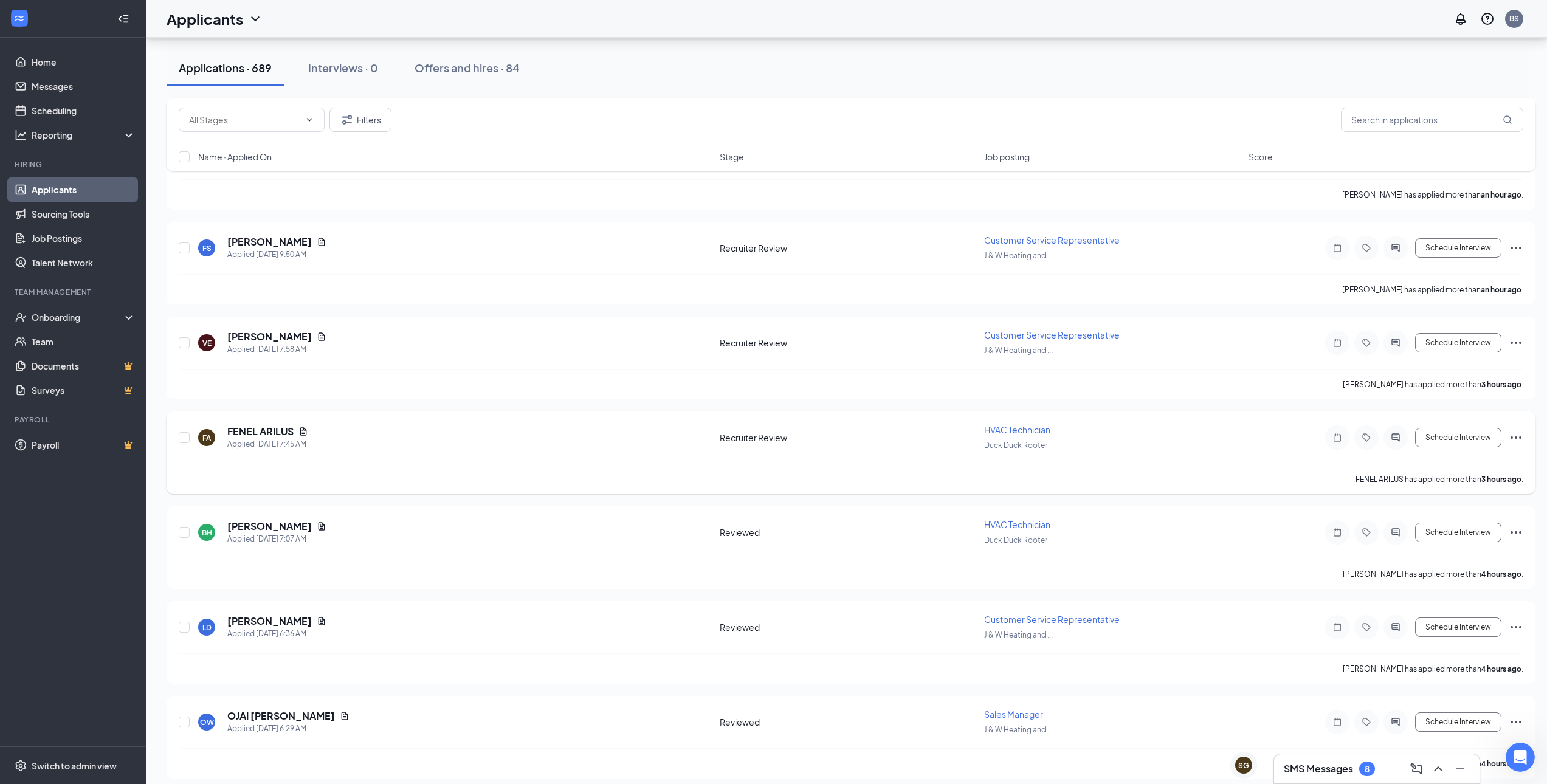
click at [1521, 436] on icon "Ellipses" at bounding box center [1515, 437] width 15 height 15
click at [1460, 556] on p "Move to stage" at bounding box center [1461, 554] width 105 height 12
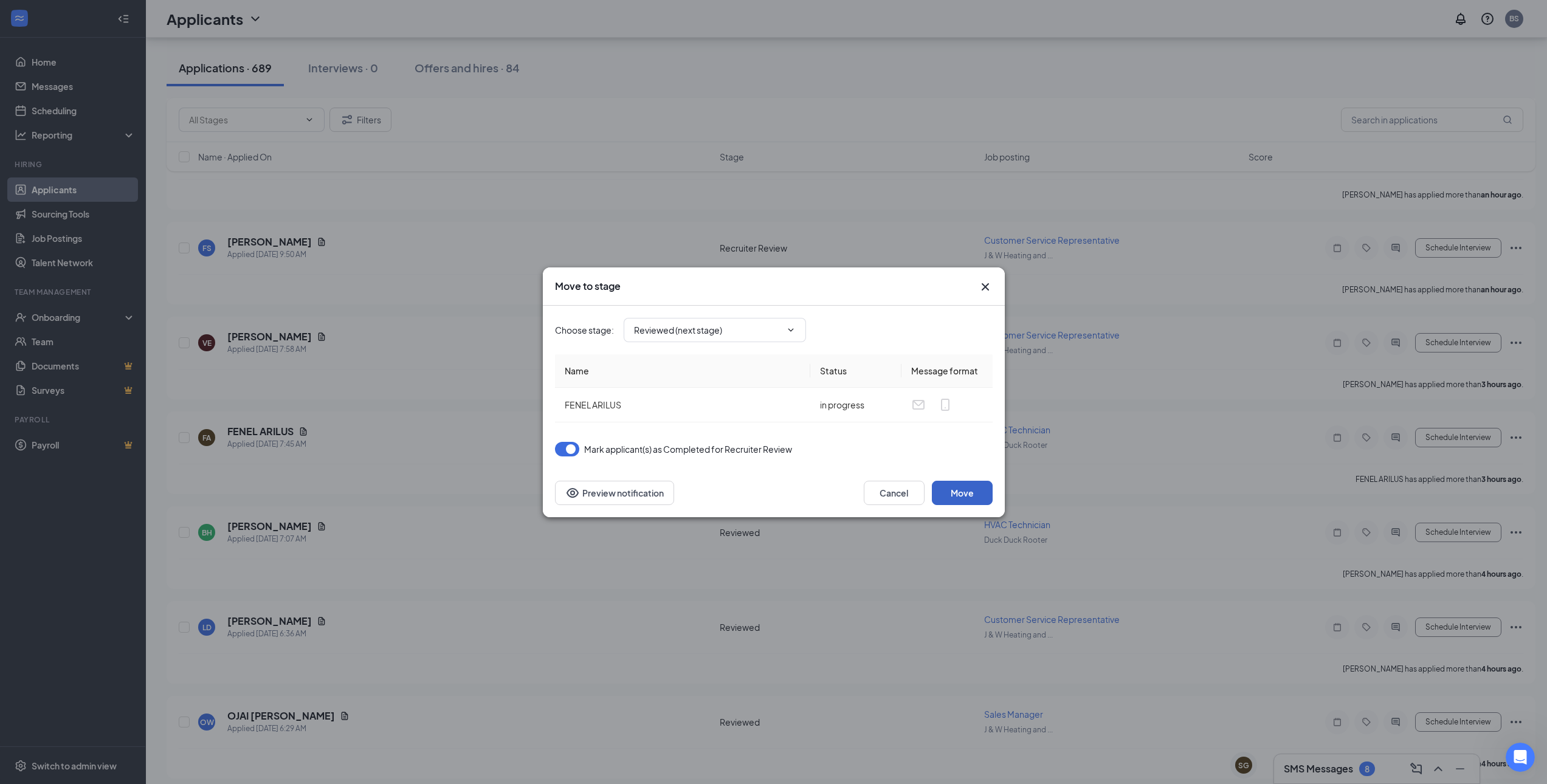
click at [985, 486] on button "Move" at bounding box center [962, 493] width 61 height 25
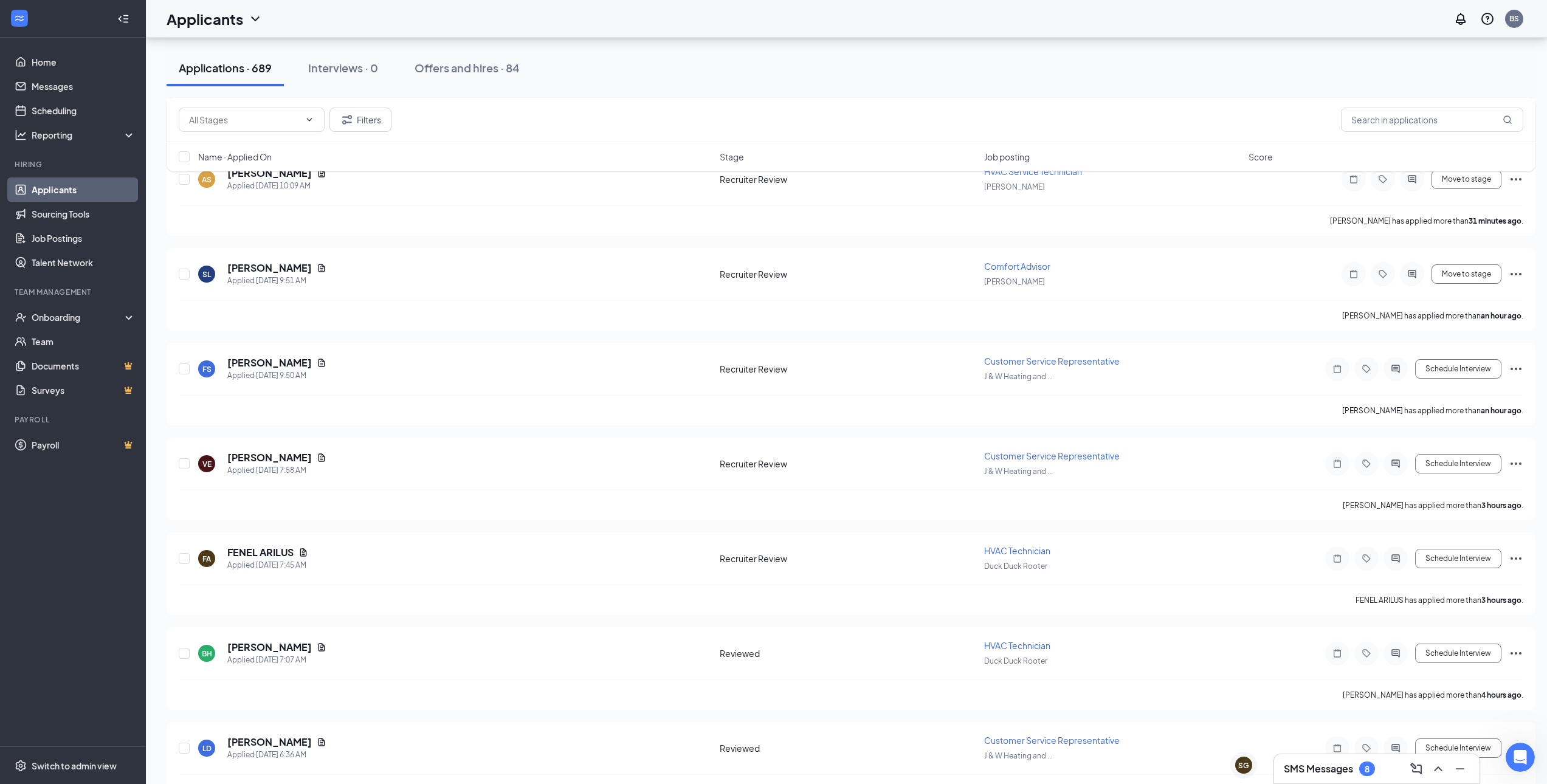
scroll to position [342, 0]
click at [1523, 466] on div "VE Vaishali Esmurria Applied Today 7:58 AM Recruiter Review Customer Service Re…" at bounding box center [851, 480] width 1368 height 83
click at [1520, 465] on icon "Ellipses" at bounding box center [1515, 464] width 11 height 2
click at [1446, 582] on p "Move to stage" at bounding box center [1461, 581] width 105 height 12
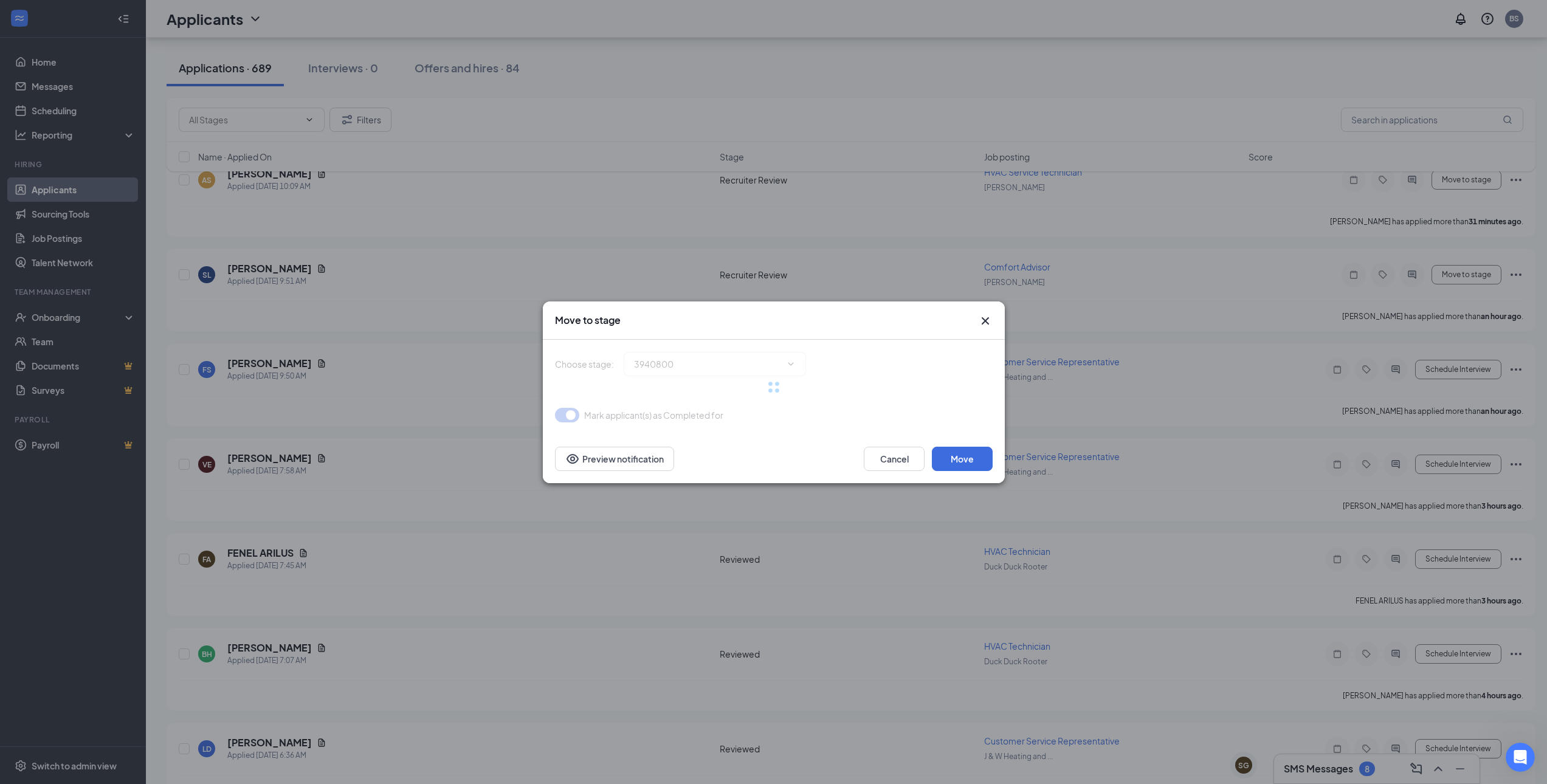
type input "Reviewed (next stage)"
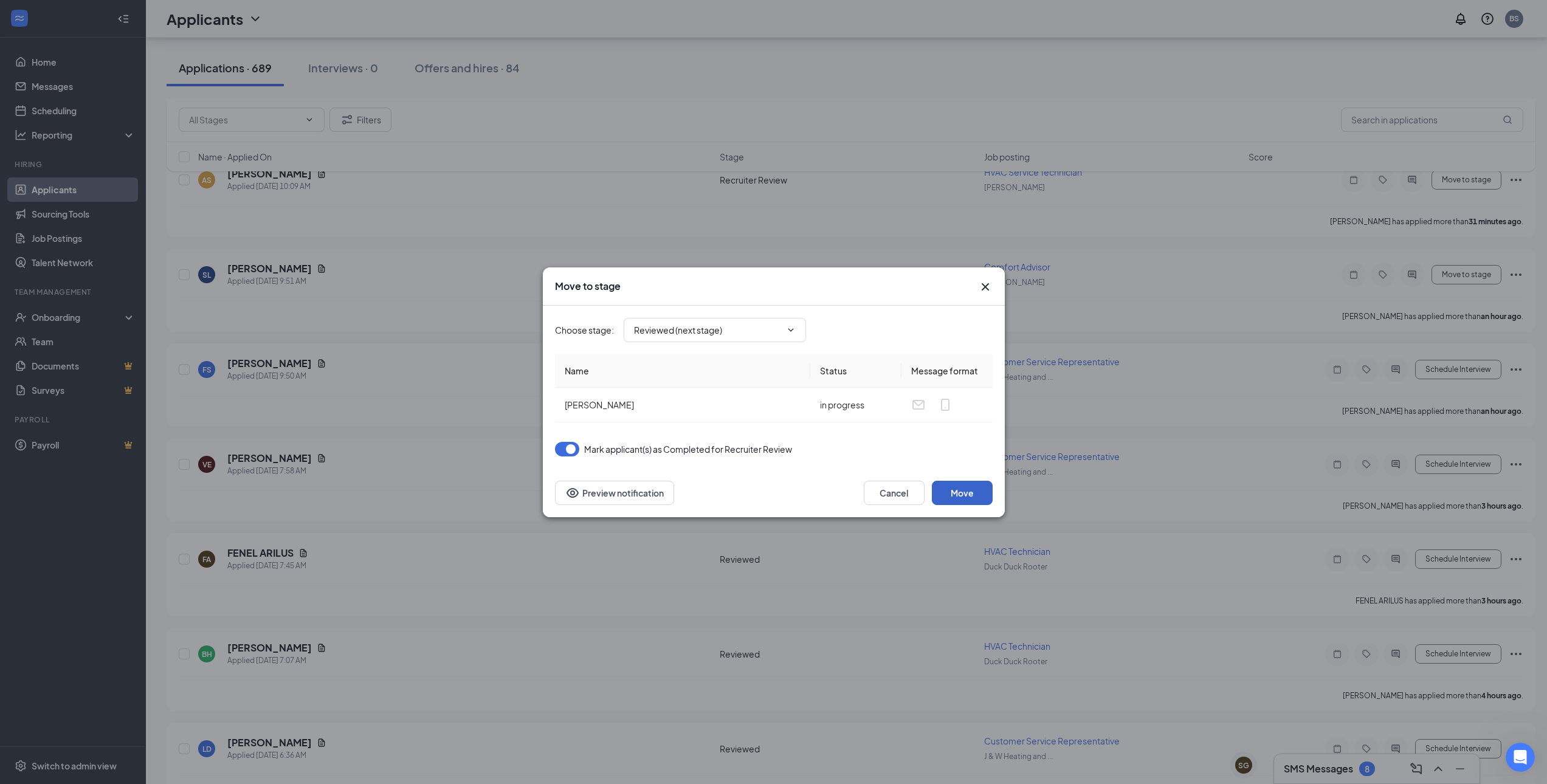
click at [974, 484] on button "Move" at bounding box center [962, 493] width 61 height 25
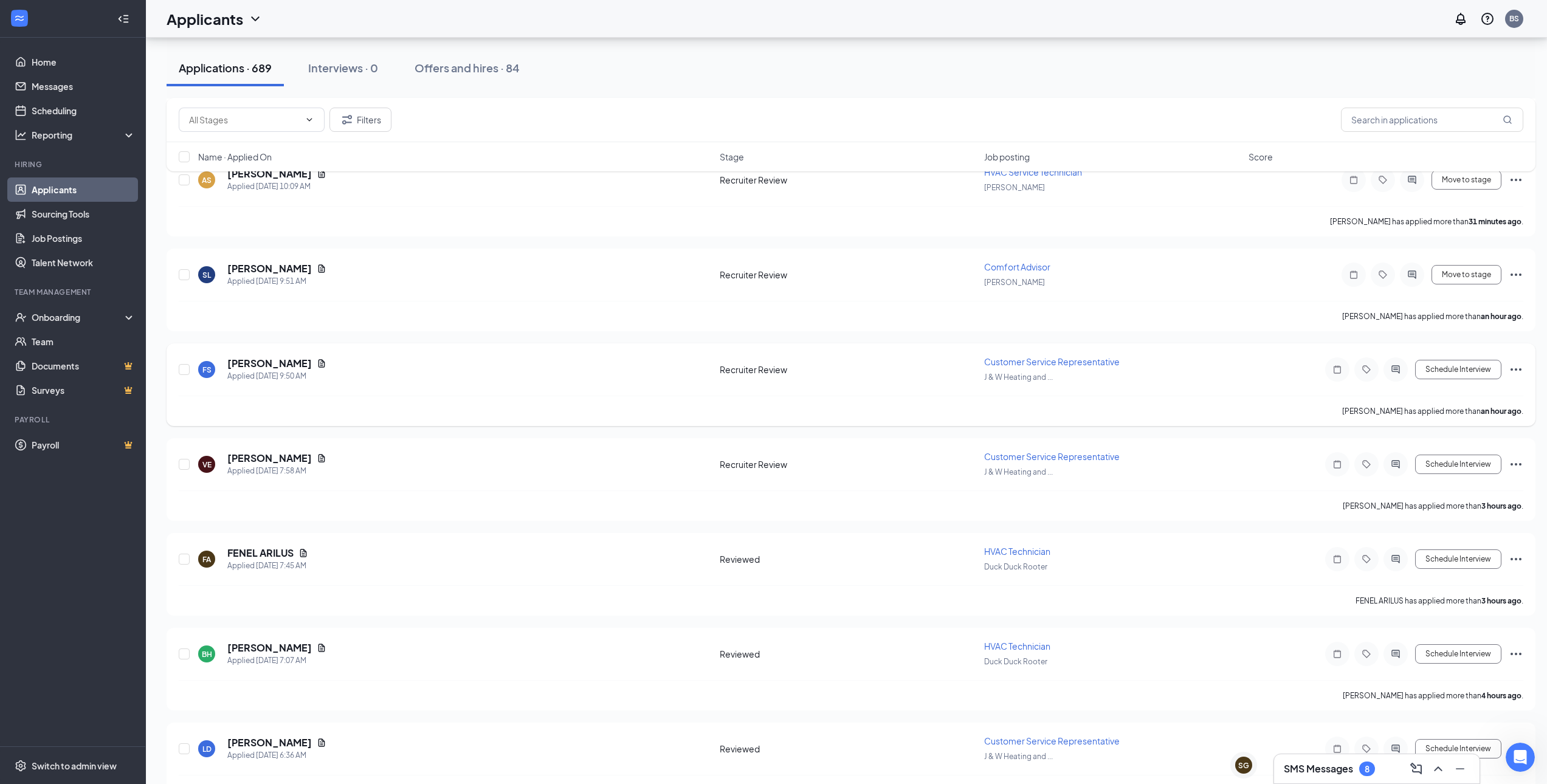
click at [1513, 368] on icon "Ellipses" at bounding box center [1515, 369] width 15 height 15
click at [1439, 489] on p "Move to stage" at bounding box center [1461, 486] width 105 height 12
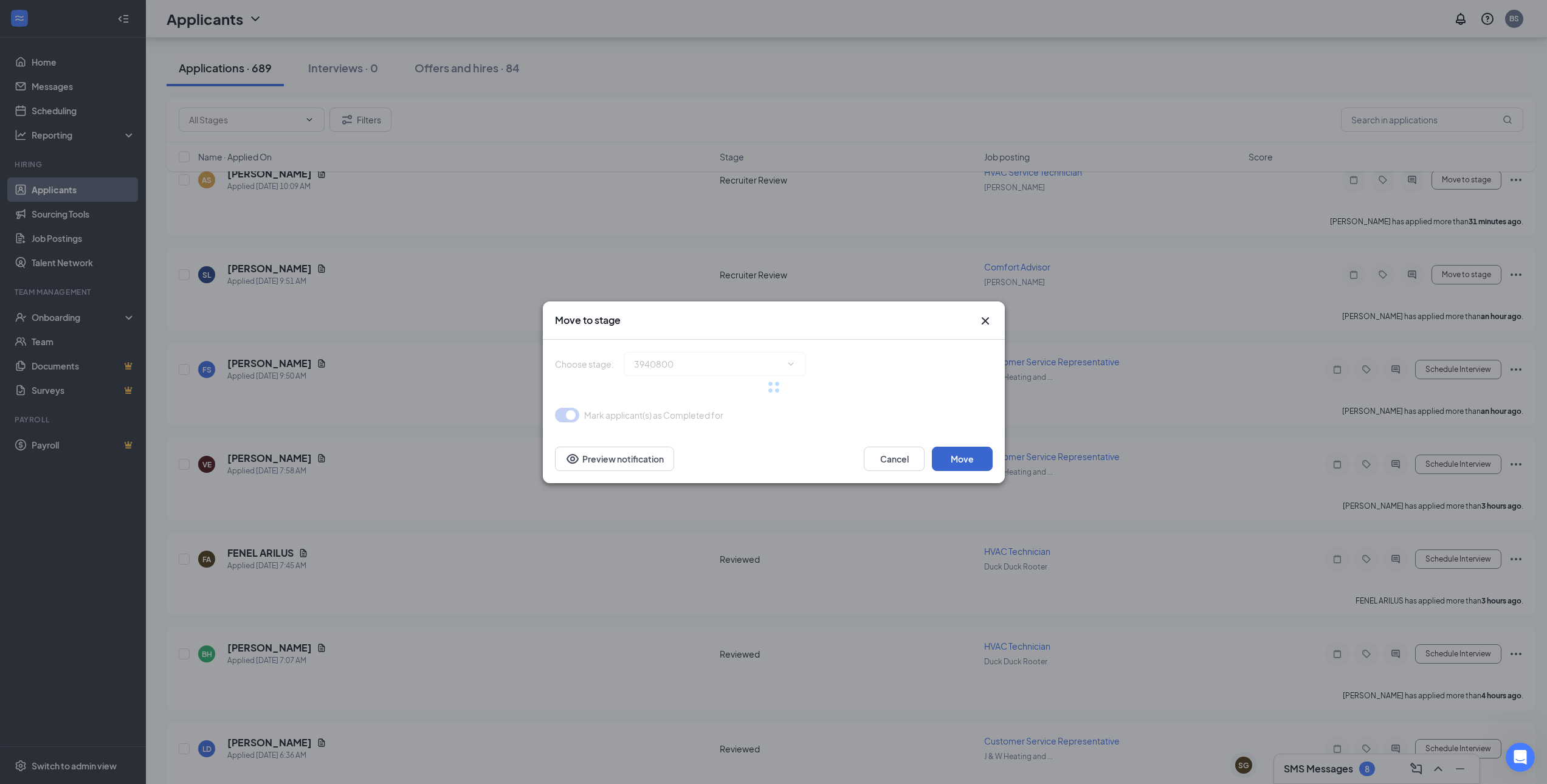
type input "Reviewed (next stage)"
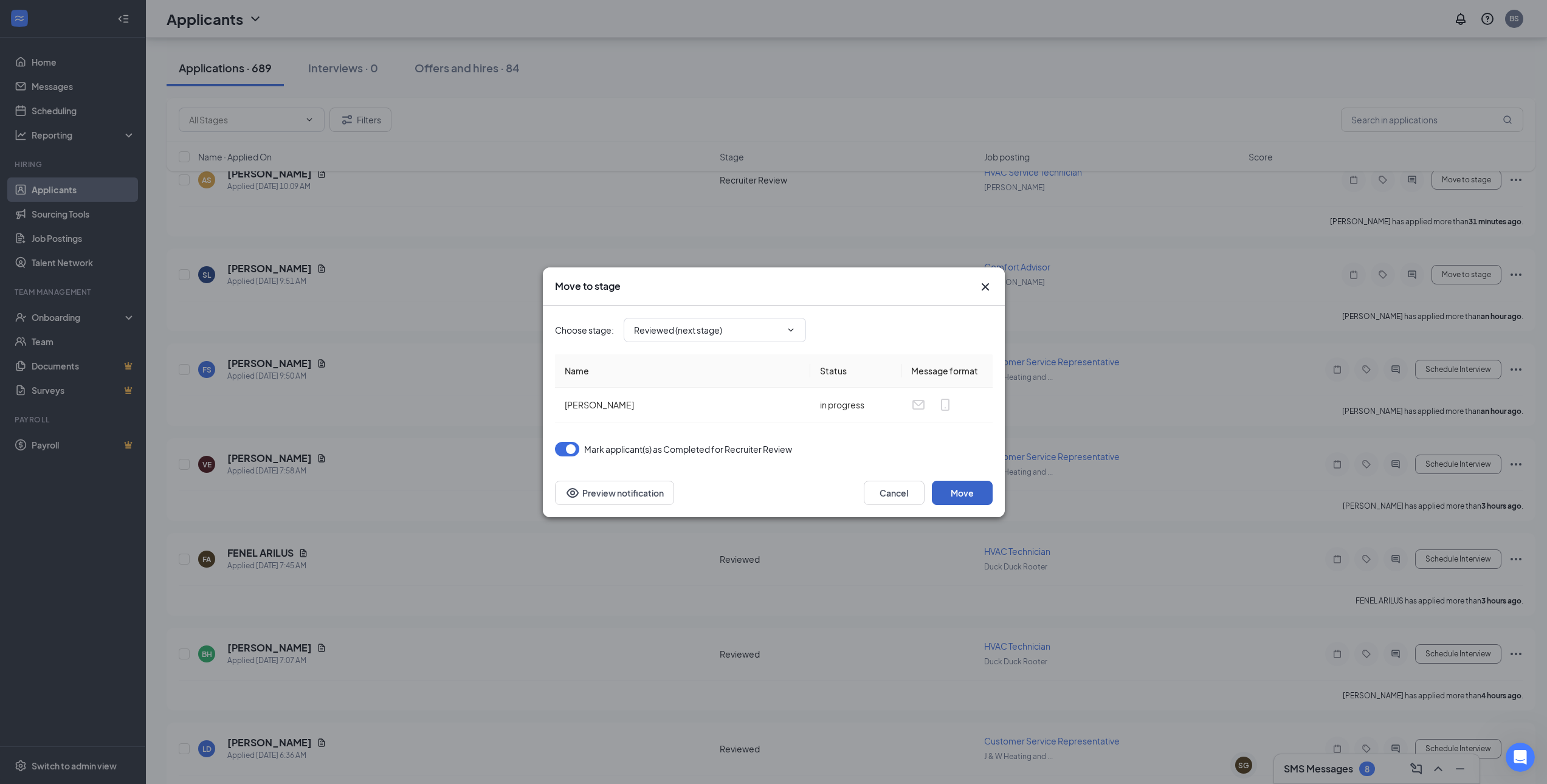
click at [975, 484] on button "Move" at bounding box center [962, 493] width 61 height 25
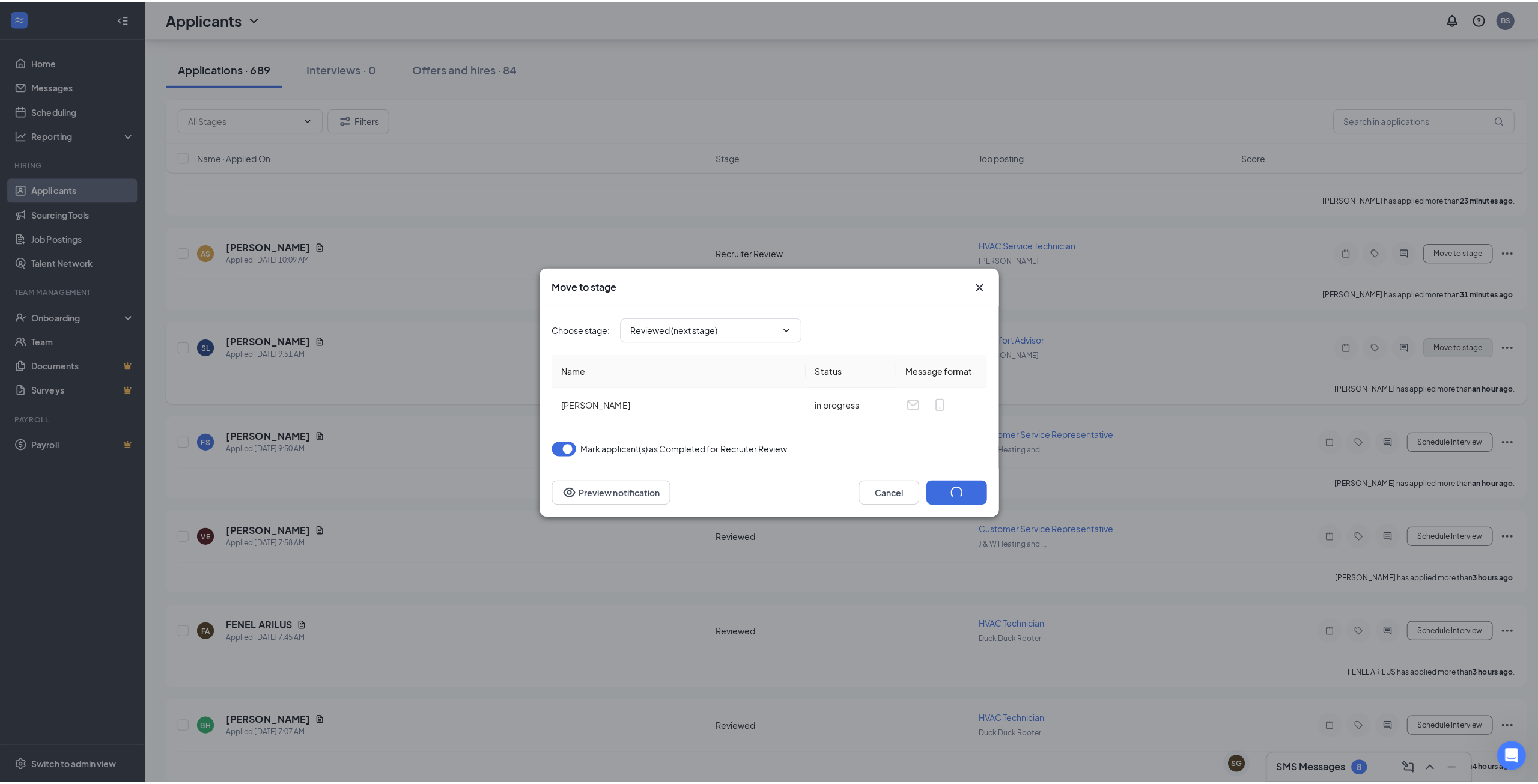
scroll to position [157, 0]
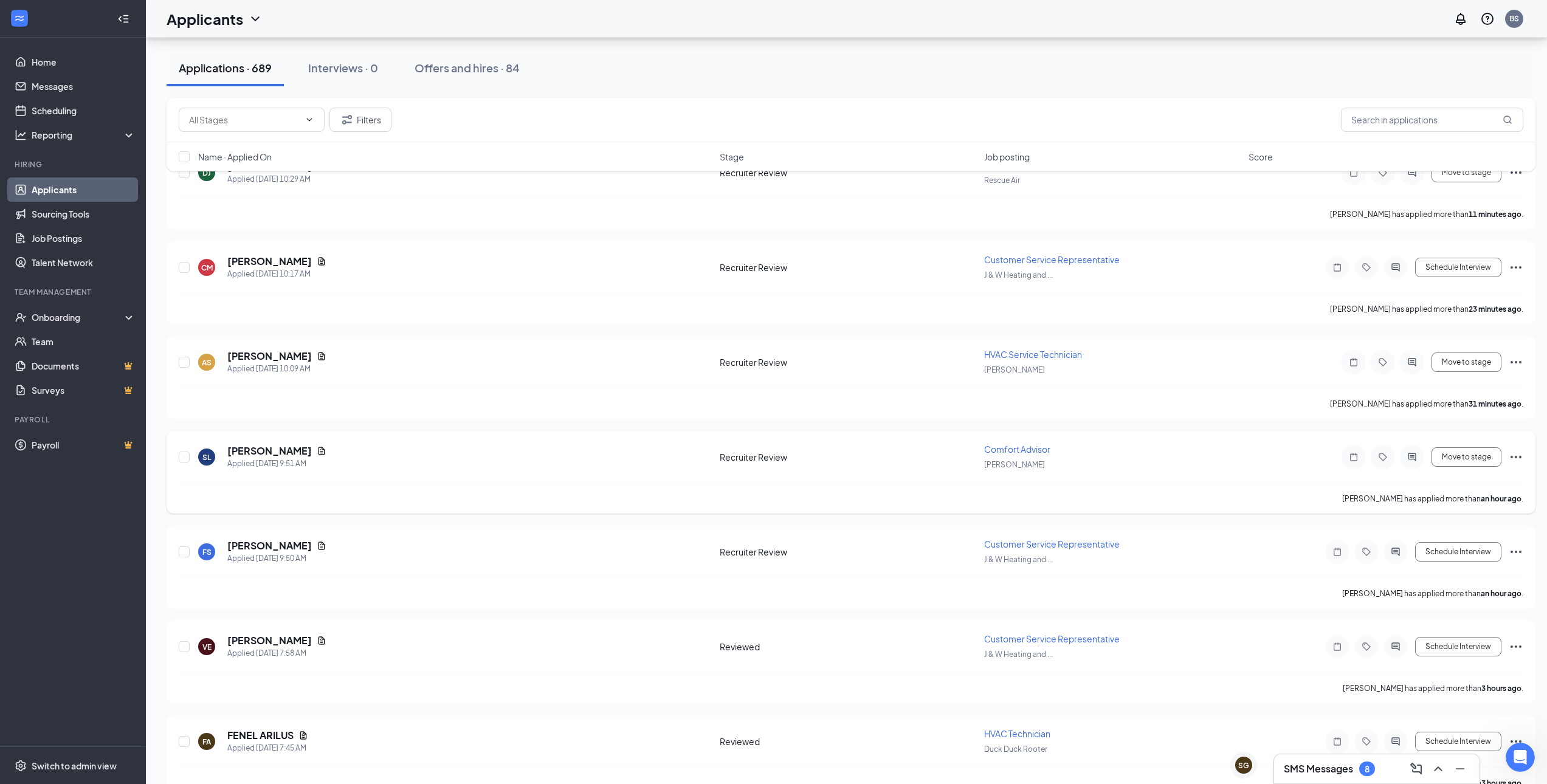
click at [1520, 457] on icon "Ellipses" at bounding box center [1515, 456] width 11 height 2
click at [1452, 572] on p "Move to stage" at bounding box center [1461, 574] width 105 height 12
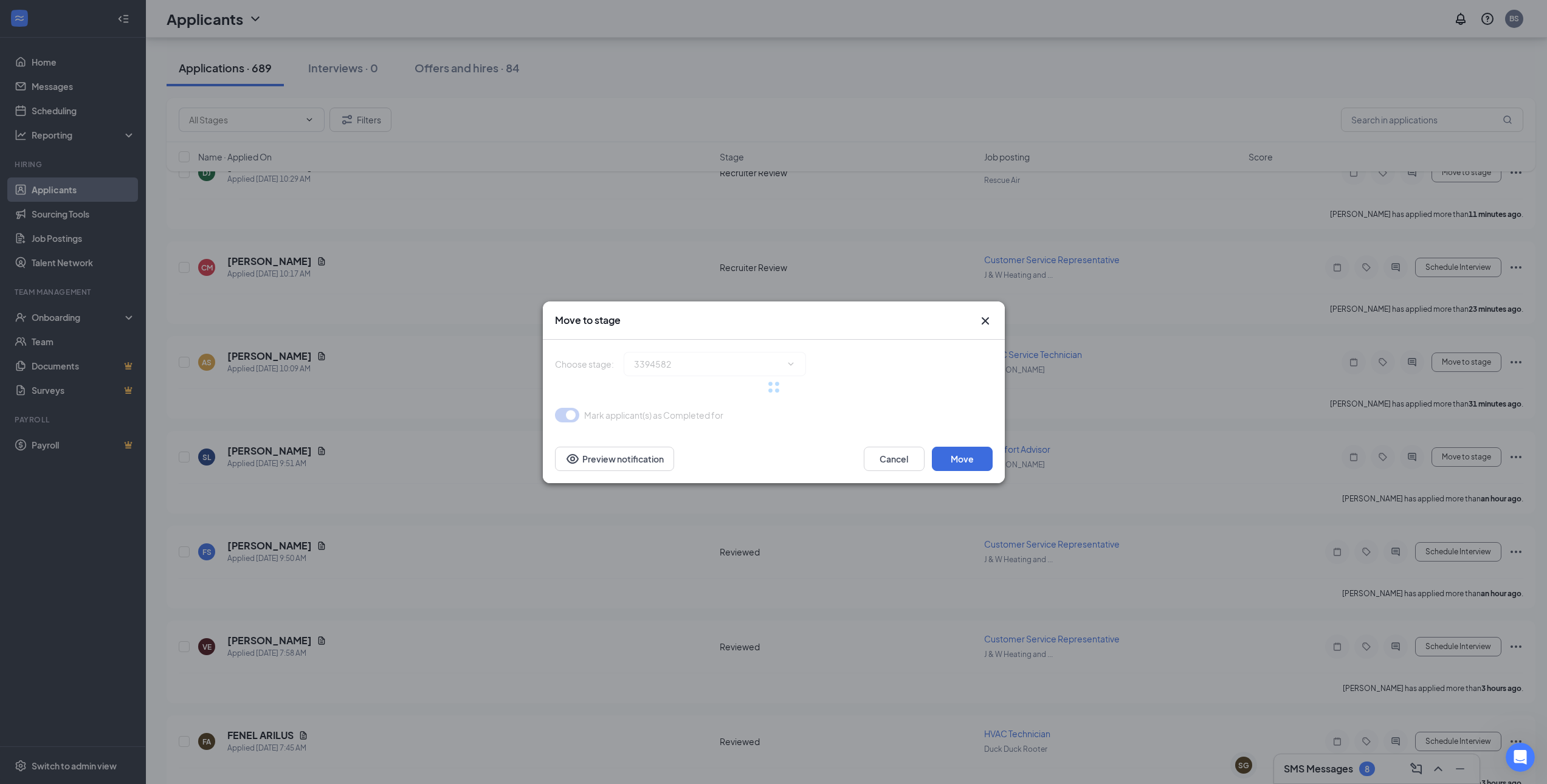
type input "Manager Review (next stage)"
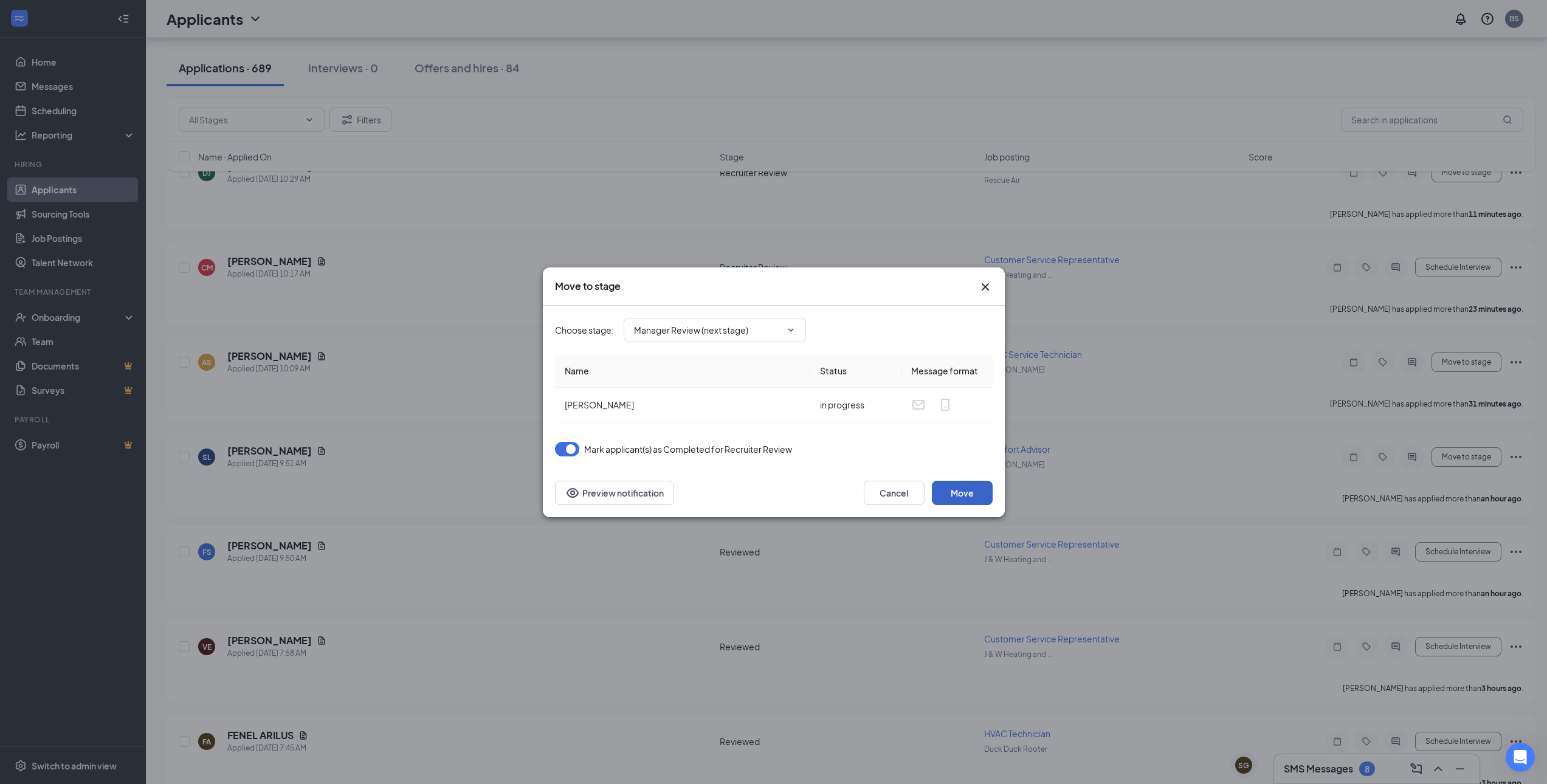
click at [981, 483] on button "Move" at bounding box center [962, 493] width 61 height 25
click at [981, 494] on button "button" at bounding box center [962, 493] width 61 height 25
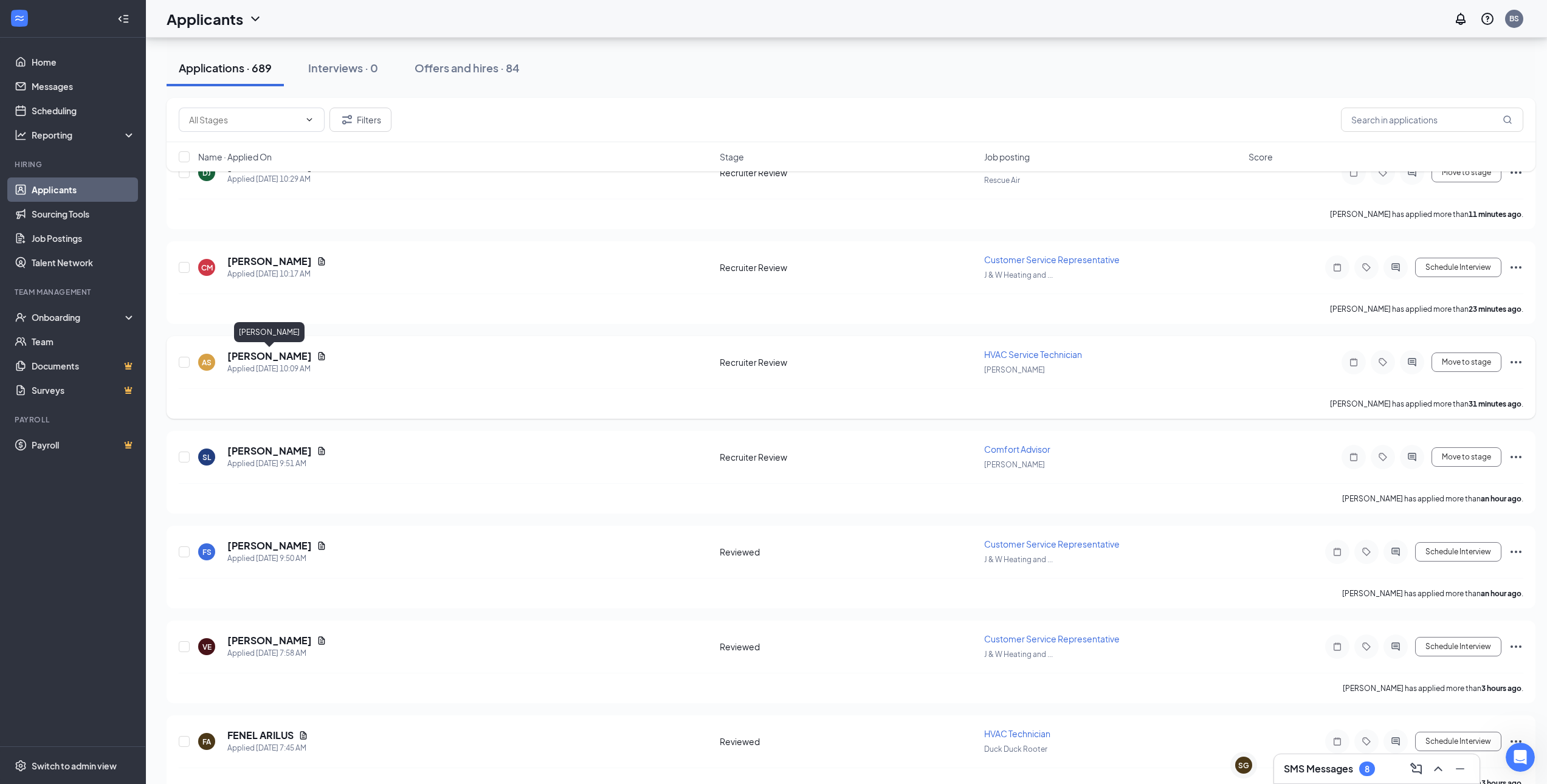
click at [271, 357] on h5 "[PERSON_NAME]" at bounding box center [270, 356] width 85 height 14
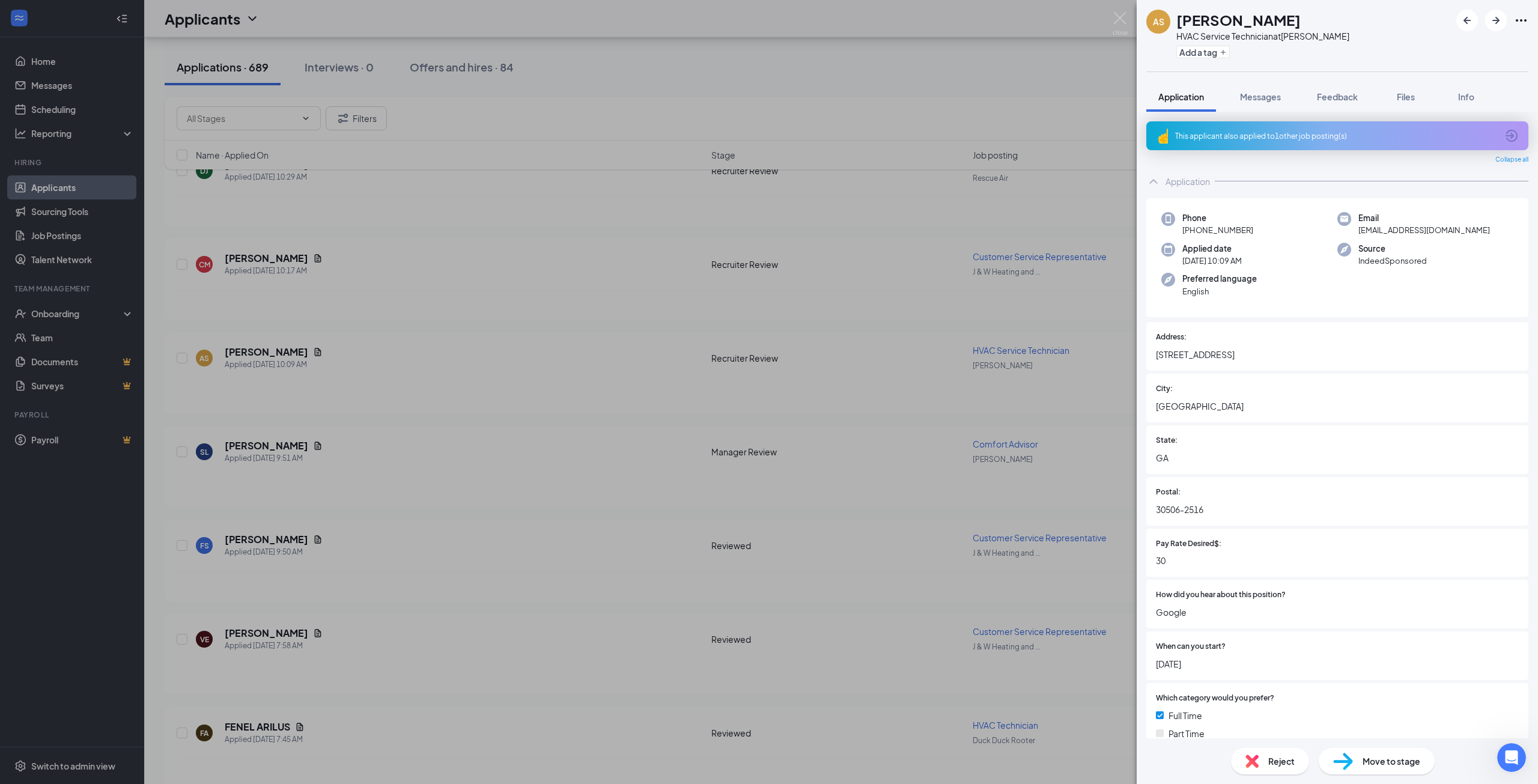
click at [1292, 136] on div "This applicant also applied to 1 other job posting(s)" at bounding box center [1336, 136] width 322 height 10
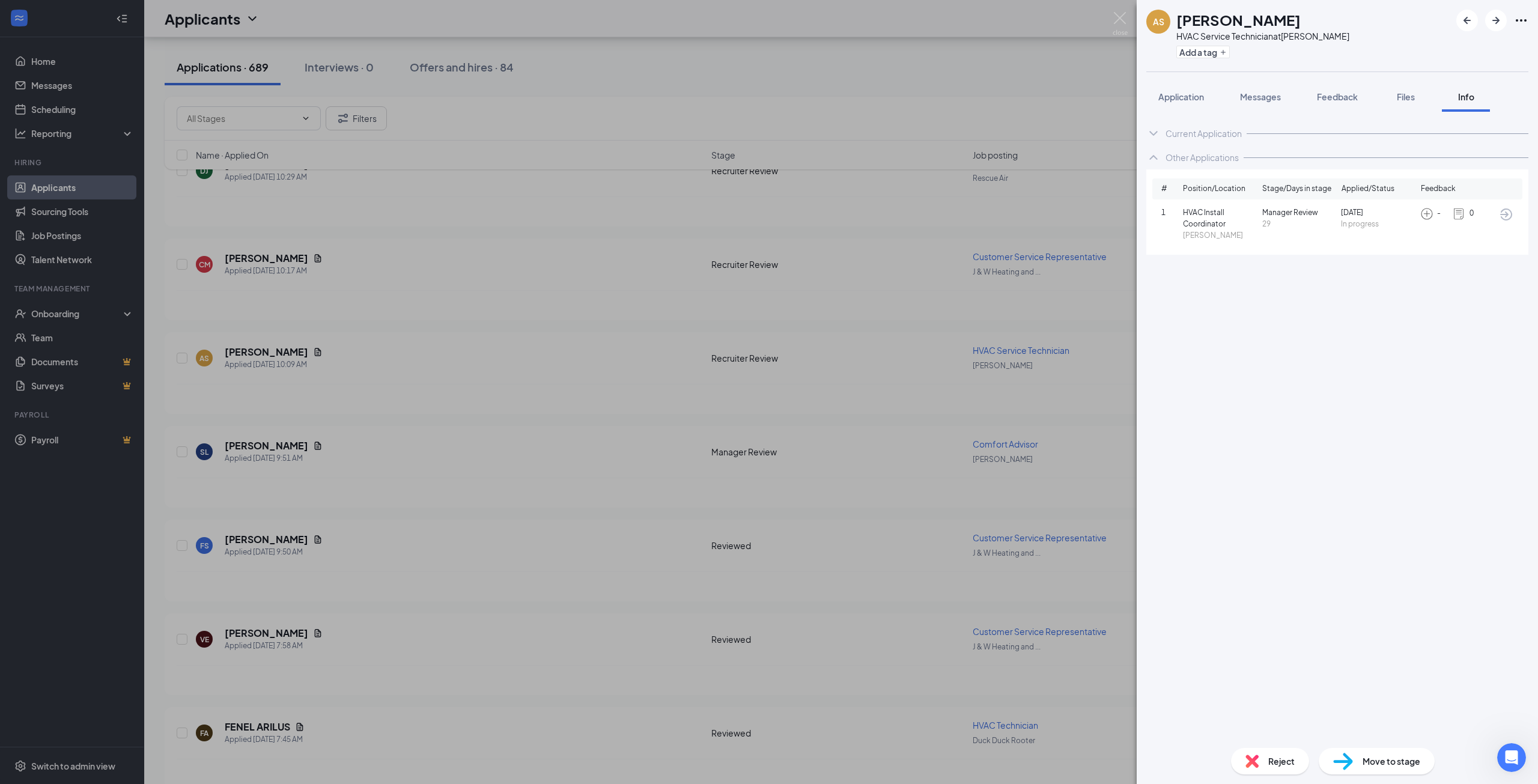
click at [772, 488] on div "AS Armando Sanchez HVAC Service Technician at Neese Add a tag Application Messa…" at bounding box center [769, 392] width 1538 height 784
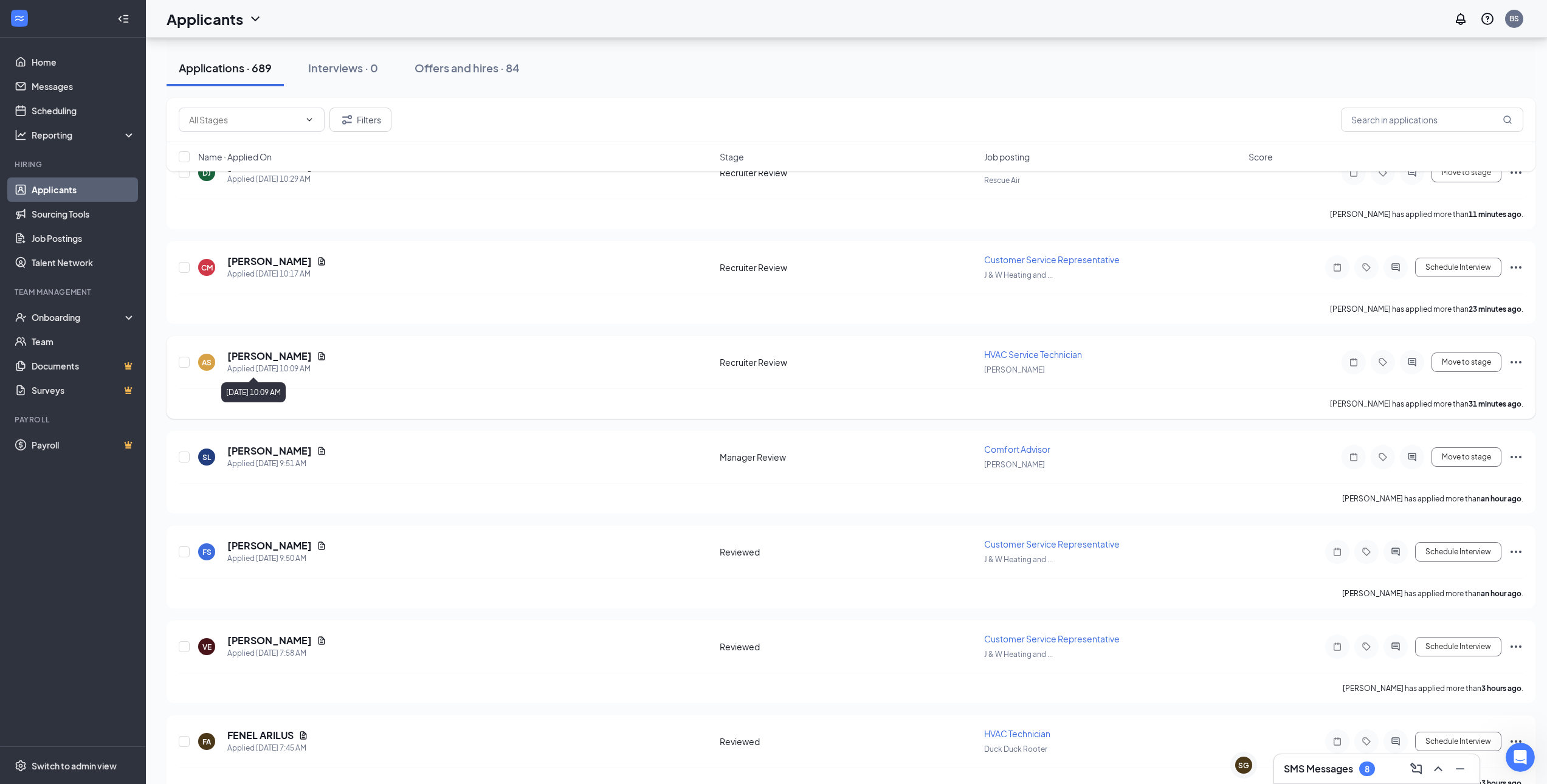
click at [263, 353] on h5 "[PERSON_NAME]" at bounding box center [270, 356] width 85 height 14
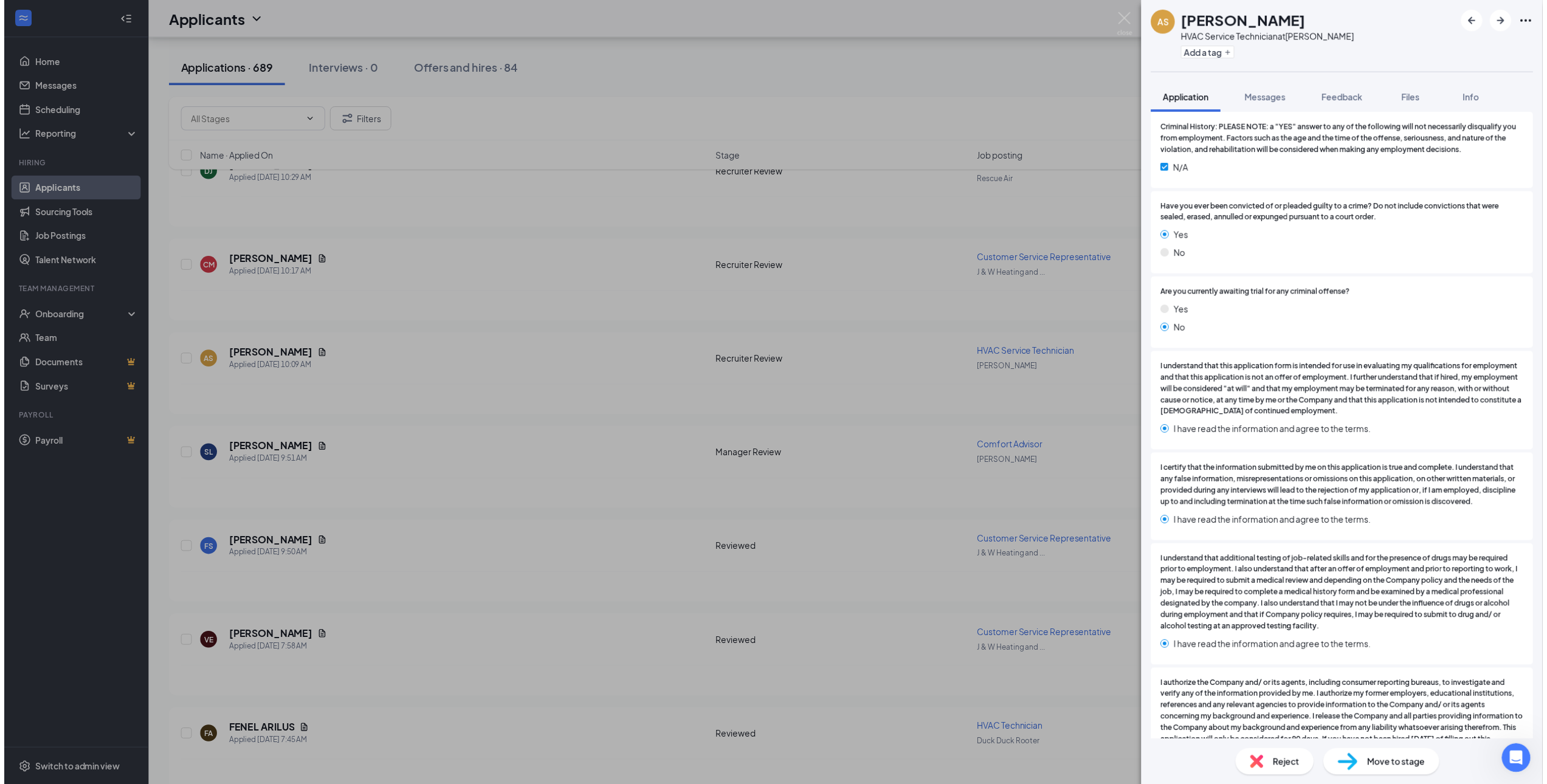
scroll to position [2977, 0]
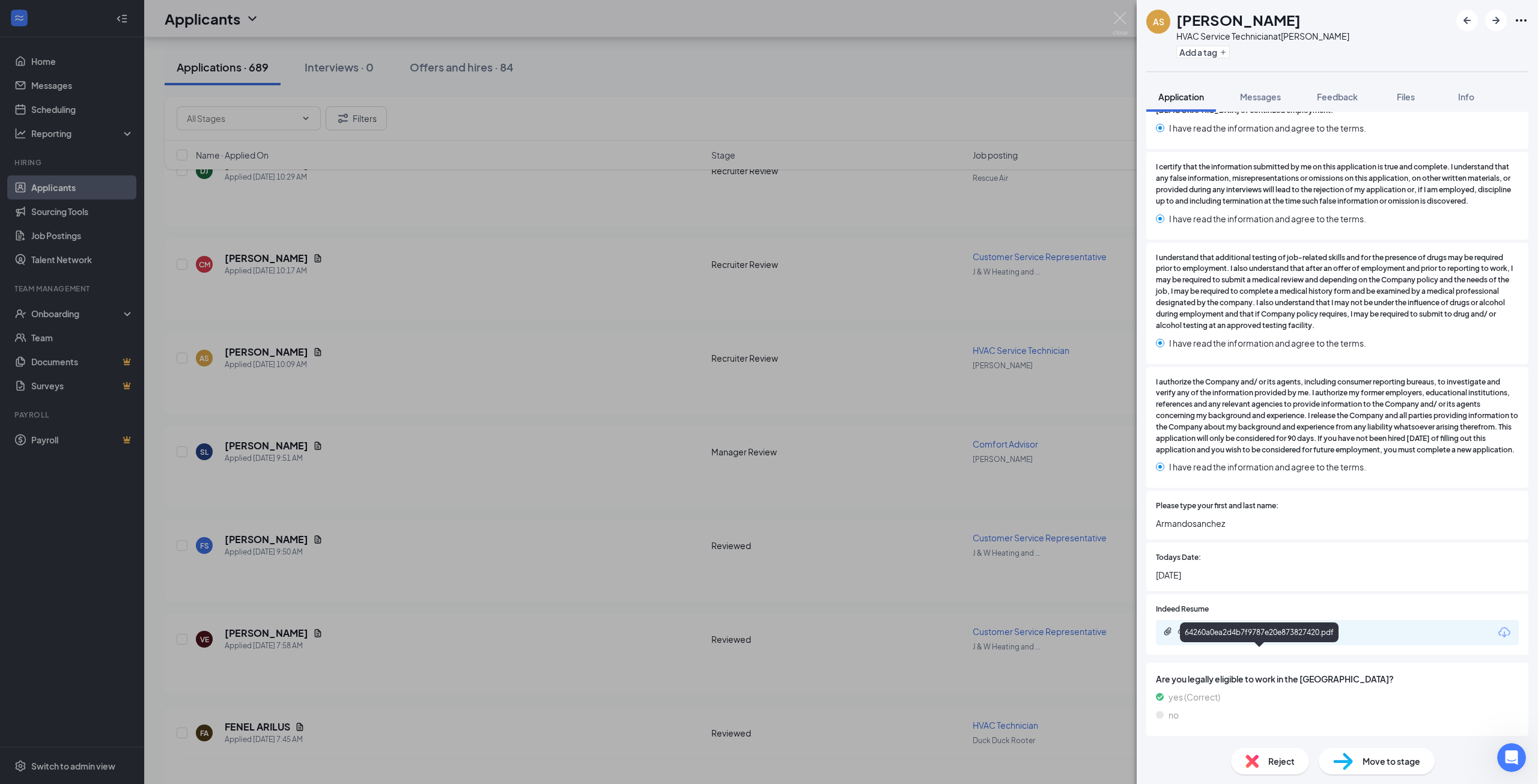
click at [1303, 637] on div "64260a0ea2d4b7f9787e20e873827420.pdf" at bounding box center [1262, 632] width 168 height 10
click at [881, 533] on div "AS Armando Sanchez HVAC Service Technician at Neese Add a tag Application Messa…" at bounding box center [769, 392] width 1538 height 784
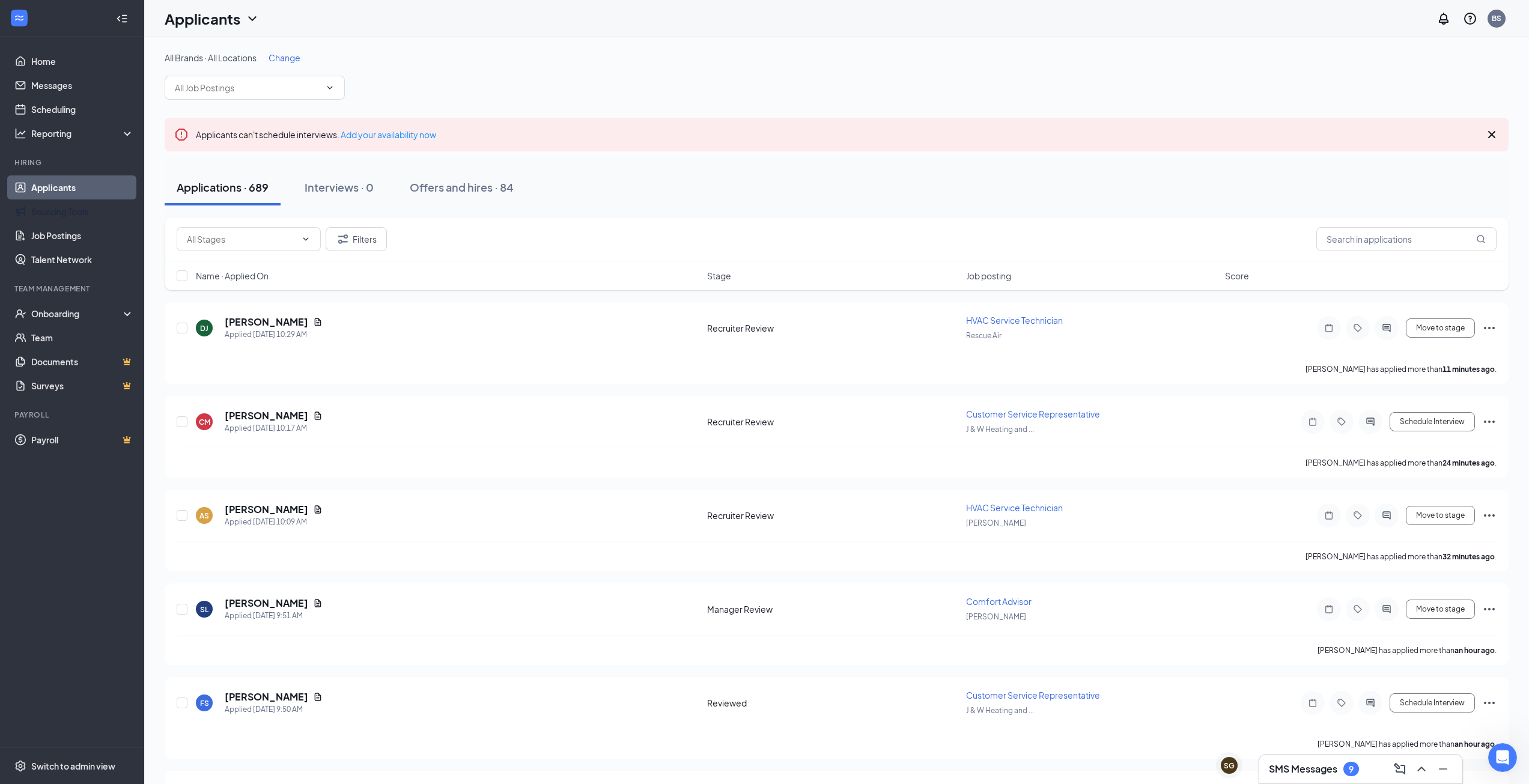
drag, startPoint x: 54, startPoint y: 214, endPoint x: 55, endPoint y: 195, distance: 19.0
click at [54, 214] on link "Sourcing Tools" at bounding box center [82, 211] width 103 height 24
click at [56, 191] on link "Applicants" at bounding box center [82, 187] width 103 height 24
click at [1300, 768] on h3 "SMS Messages" at bounding box center [1302, 769] width 68 height 14
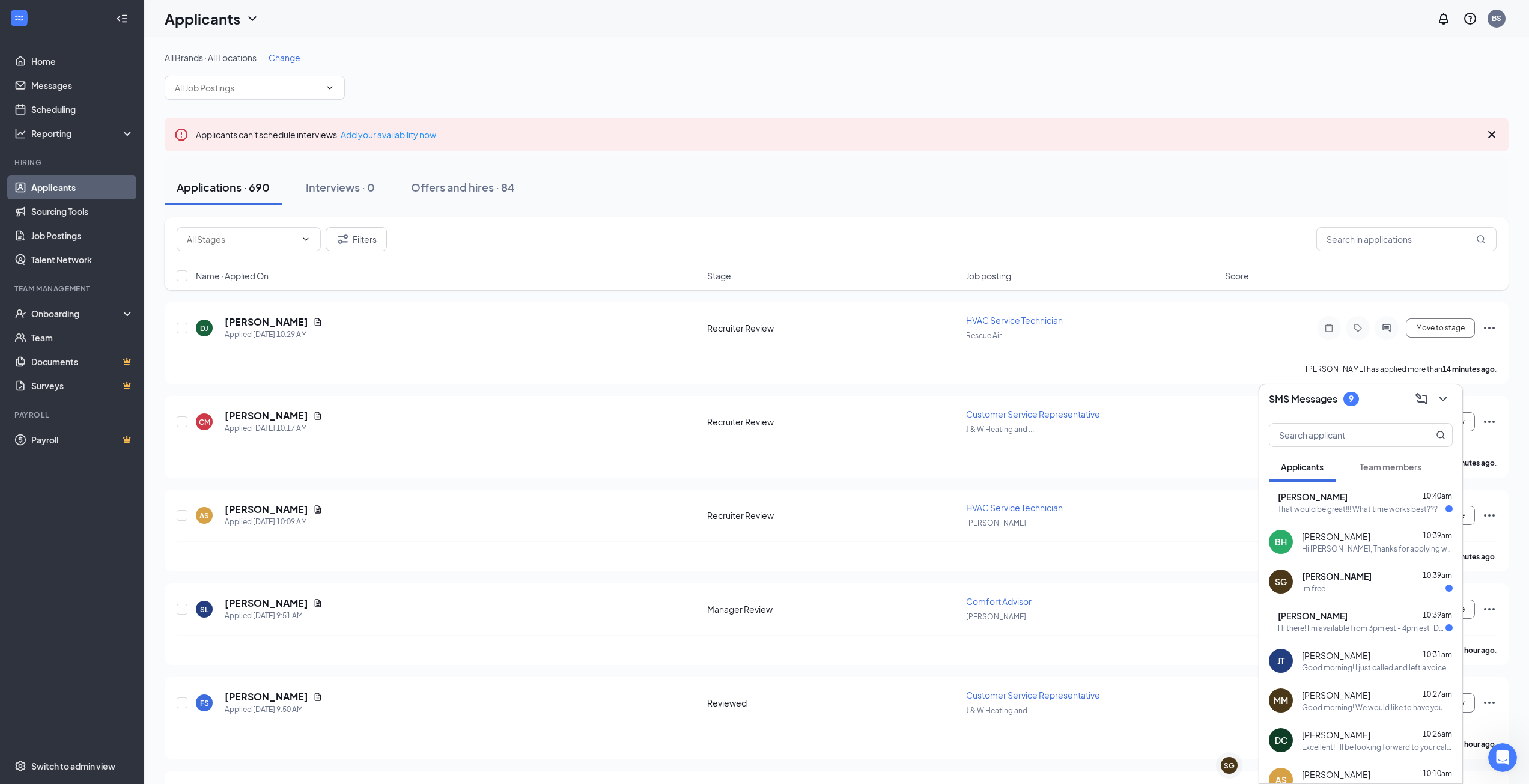
click at [1384, 629] on div "Hi there! I'm available from 3pm est - 4pm est today. Tomorrow 10am est" at bounding box center [1362, 628] width 168 height 10
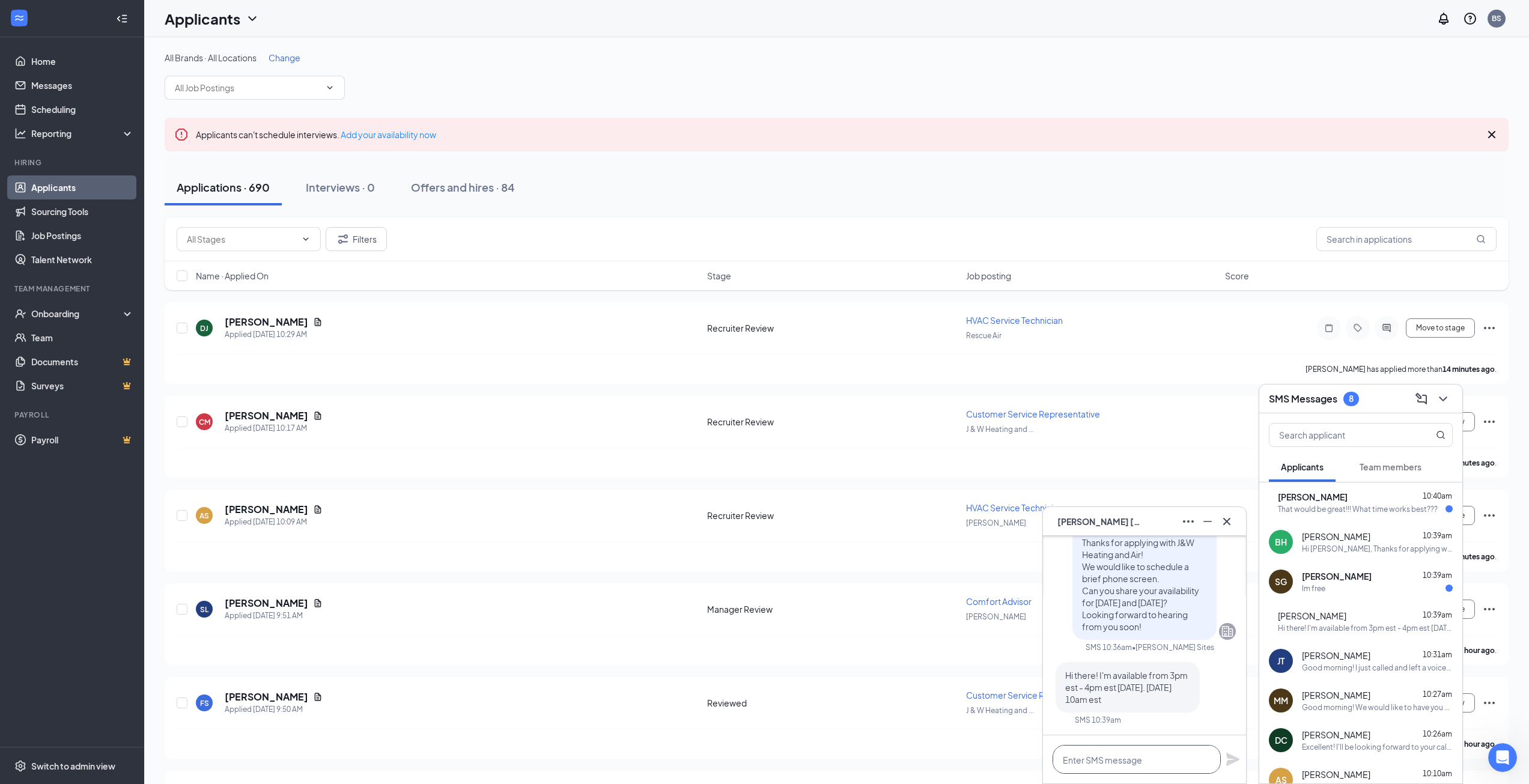
click at [1166, 763] on textarea at bounding box center [1136, 760] width 168 height 29
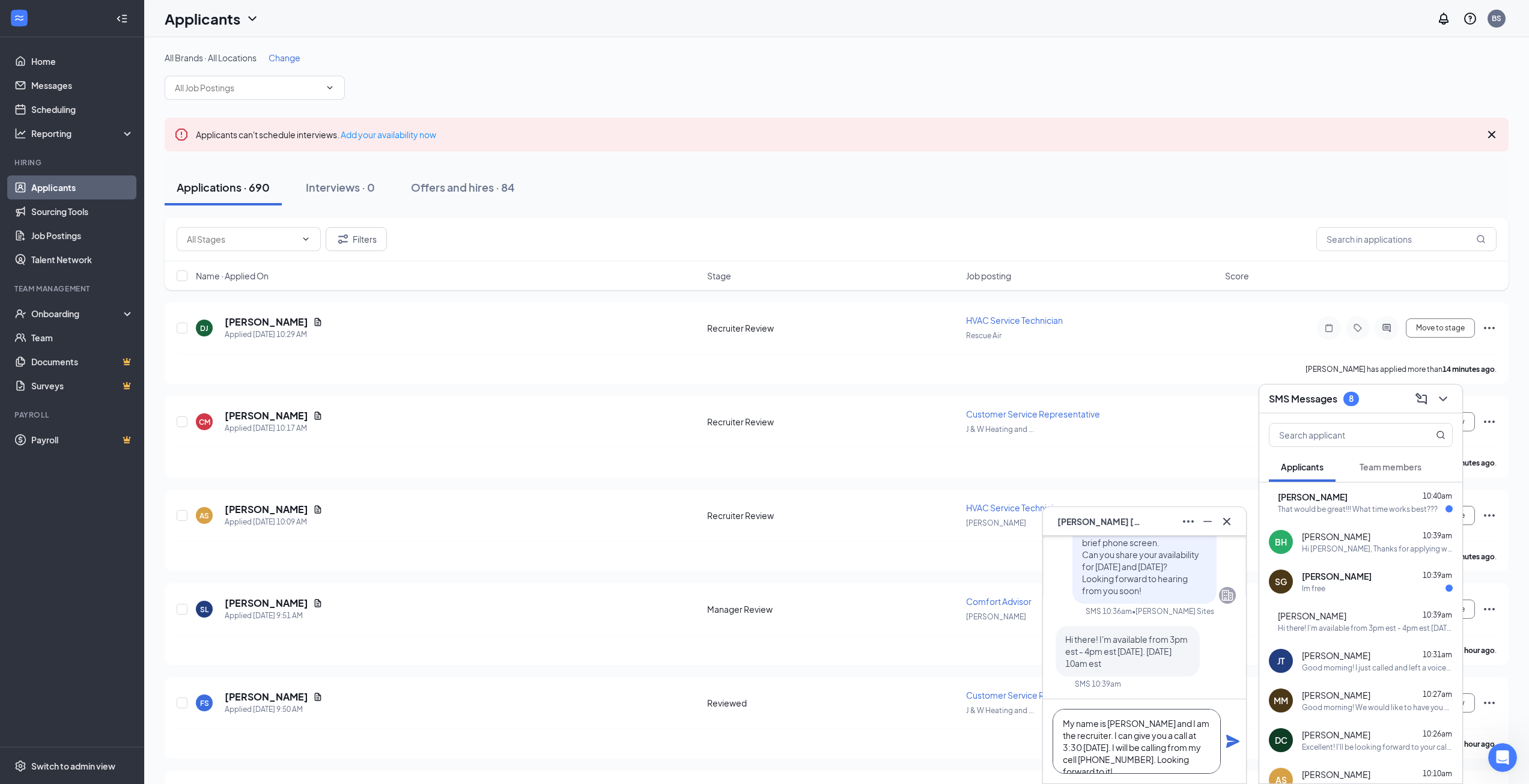
type textarea "My name is Brandon and I am the recruiter. I can give you a call at 3:30 today.…"
click at [1229, 743] on icon "Plane" at bounding box center [1233, 741] width 14 height 14
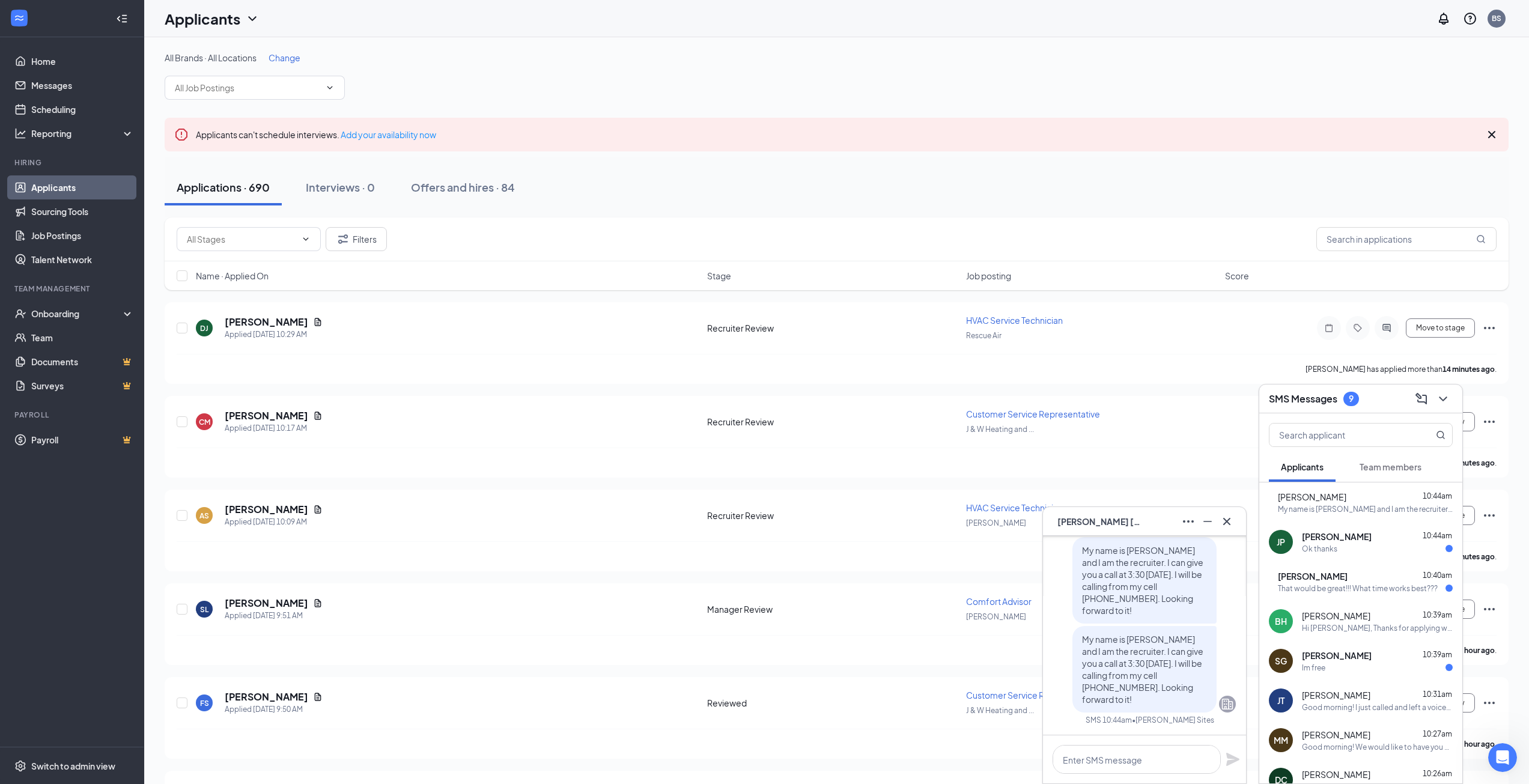
click at [1352, 674] on div "SG Stephon Graham 10:39am Im free" at bounding box center [1360, 660] width 203 height 40
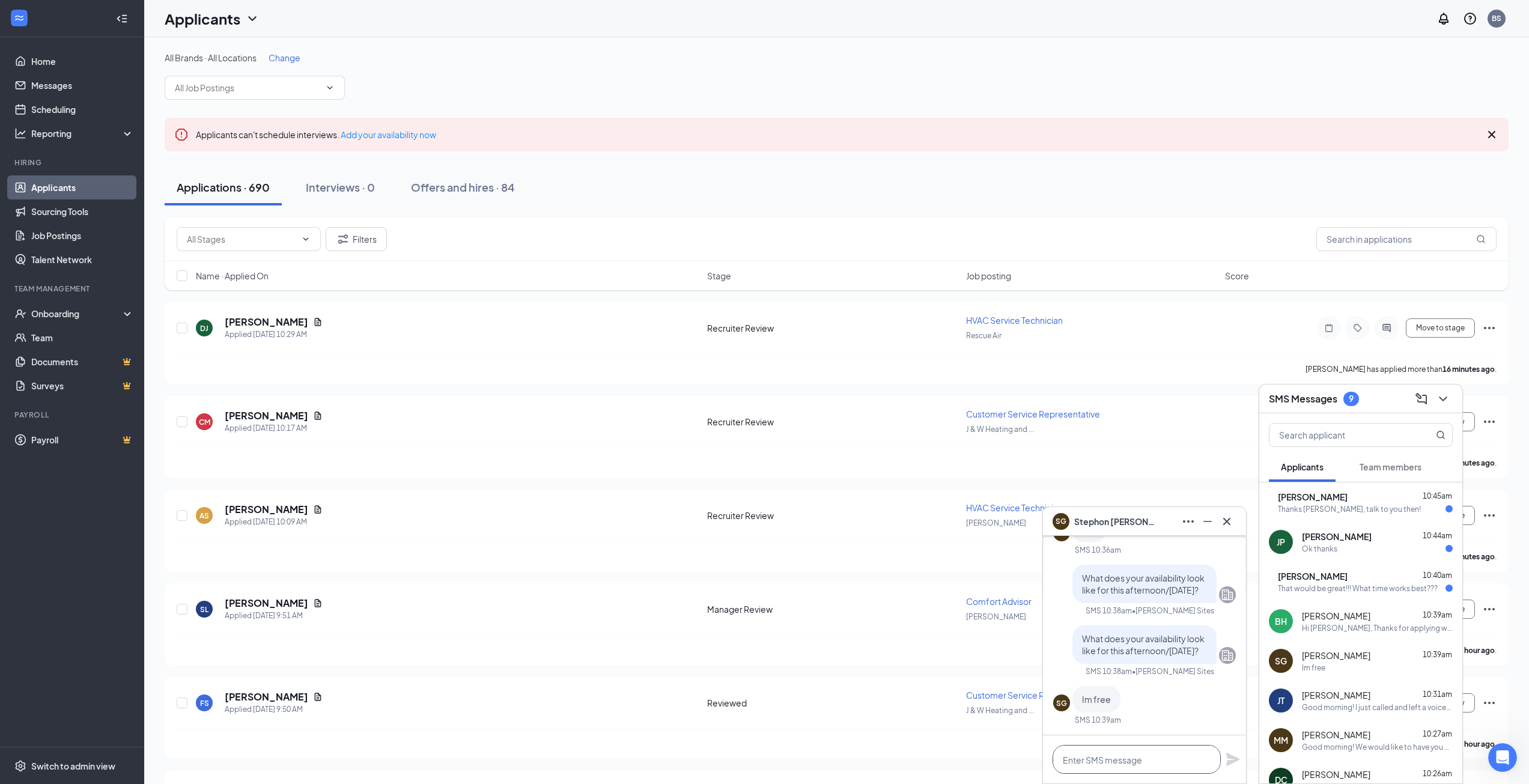
click at [1160, 757] on textarea at bounding box center [1136, 760] width 168 height 29
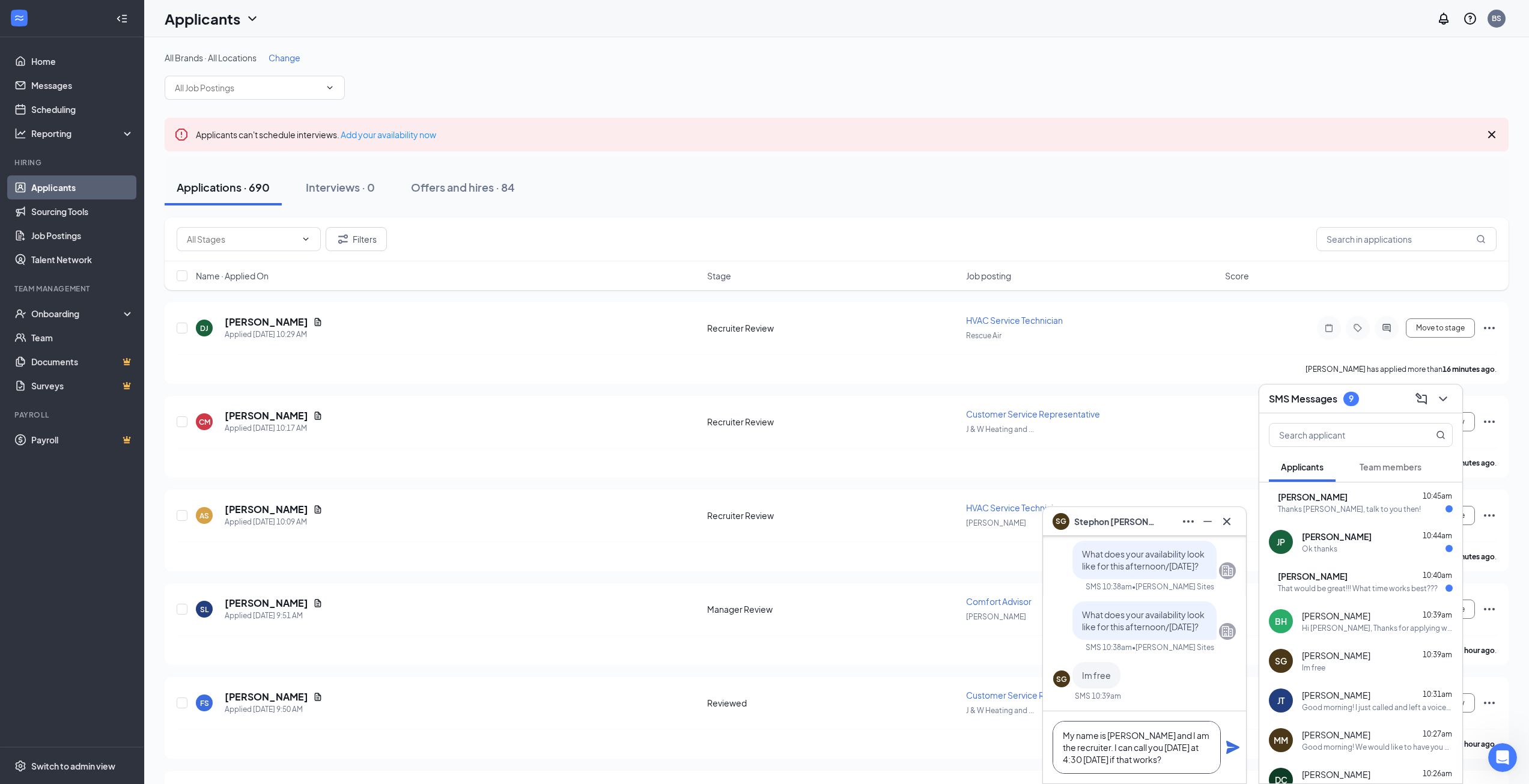
type textarea "My name is Brandon and I am the recruiter. I can call you today at 4:30 today i…"
click at [1232, 749] on icon "Plane" at bounding box center [1233, 748] width 14 height 14
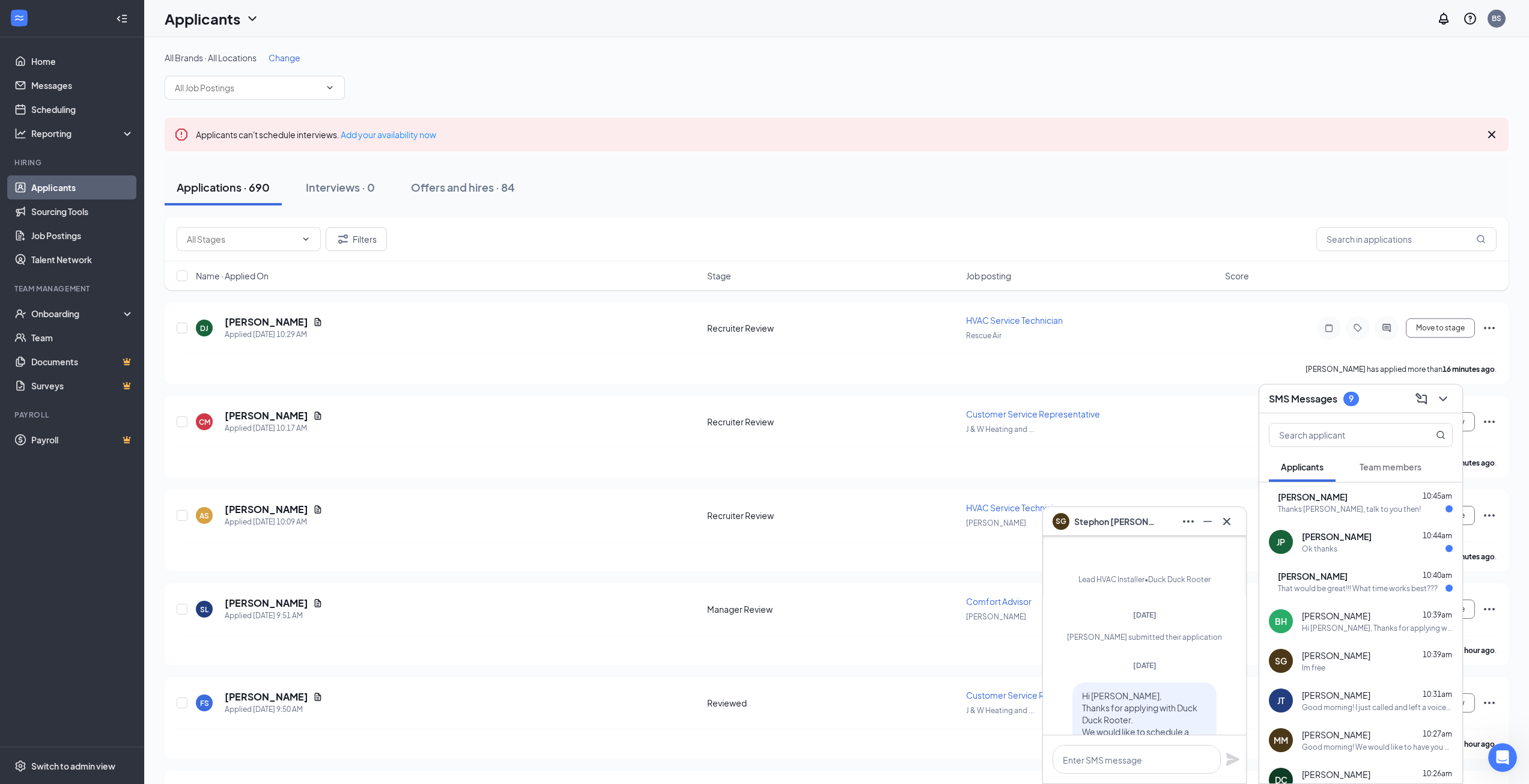
scroll to position [-588, 0]
click at [1333, 572] on span "[PERSON_NAME]" at bounding box center [1312, 576] width 69 height 12
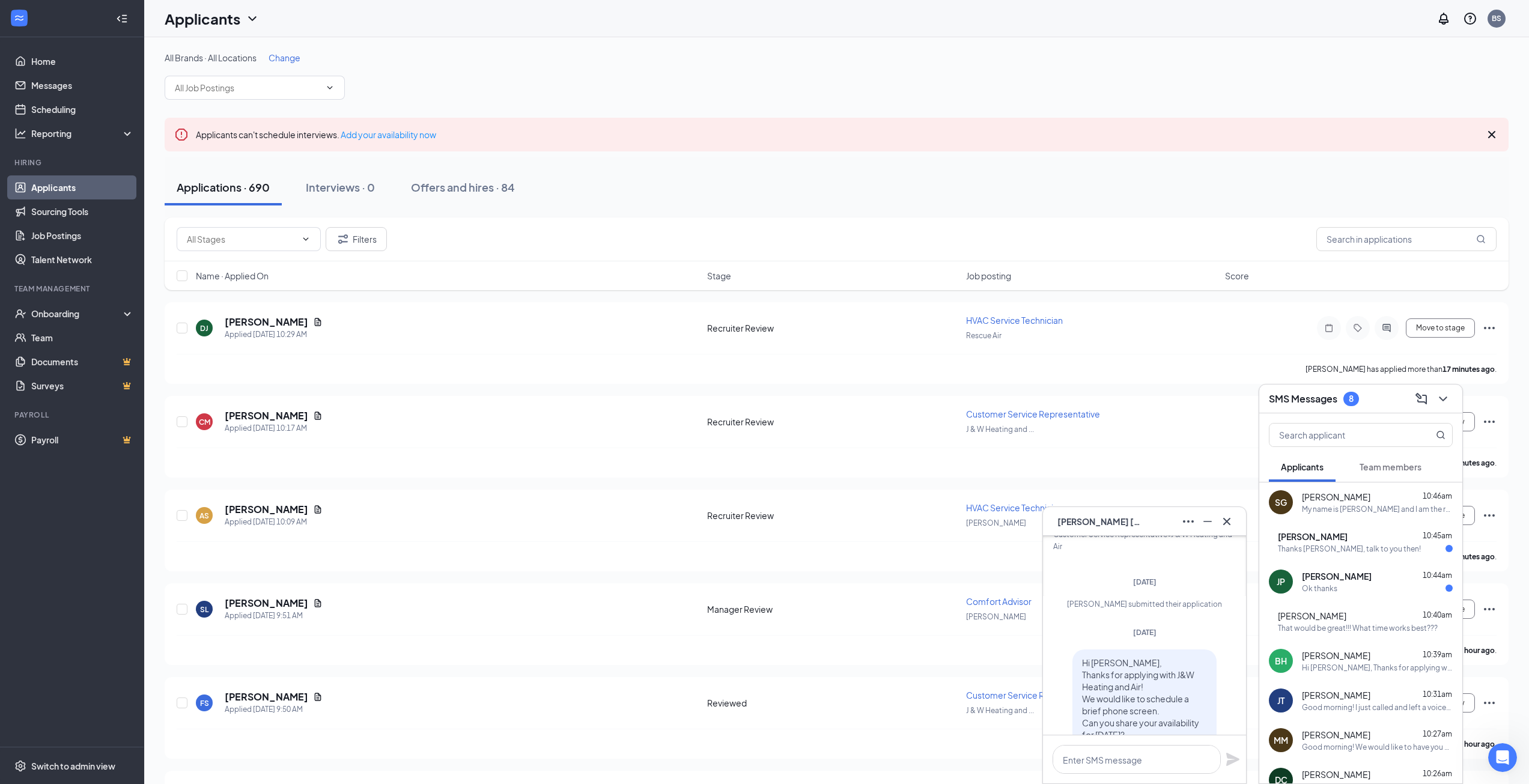
scroll to position [0, 0]
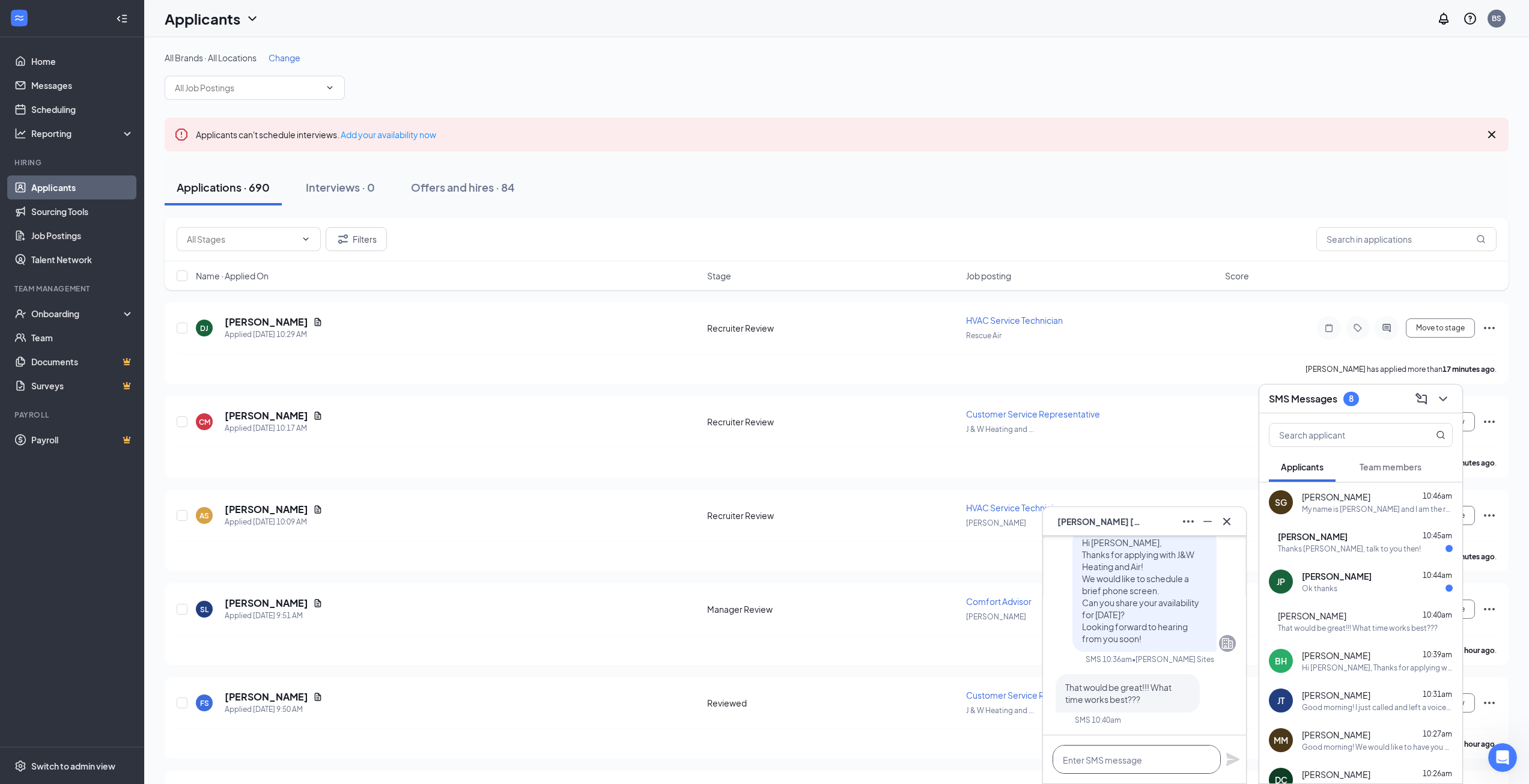
drag, startPoint x: 1114, startPoint y: 759, endPoint x: 1120, endPoint y: 758, distance: 6.1
click at [1114, 759] on textarea at bounding box center [1136, 760] width 168 height 29
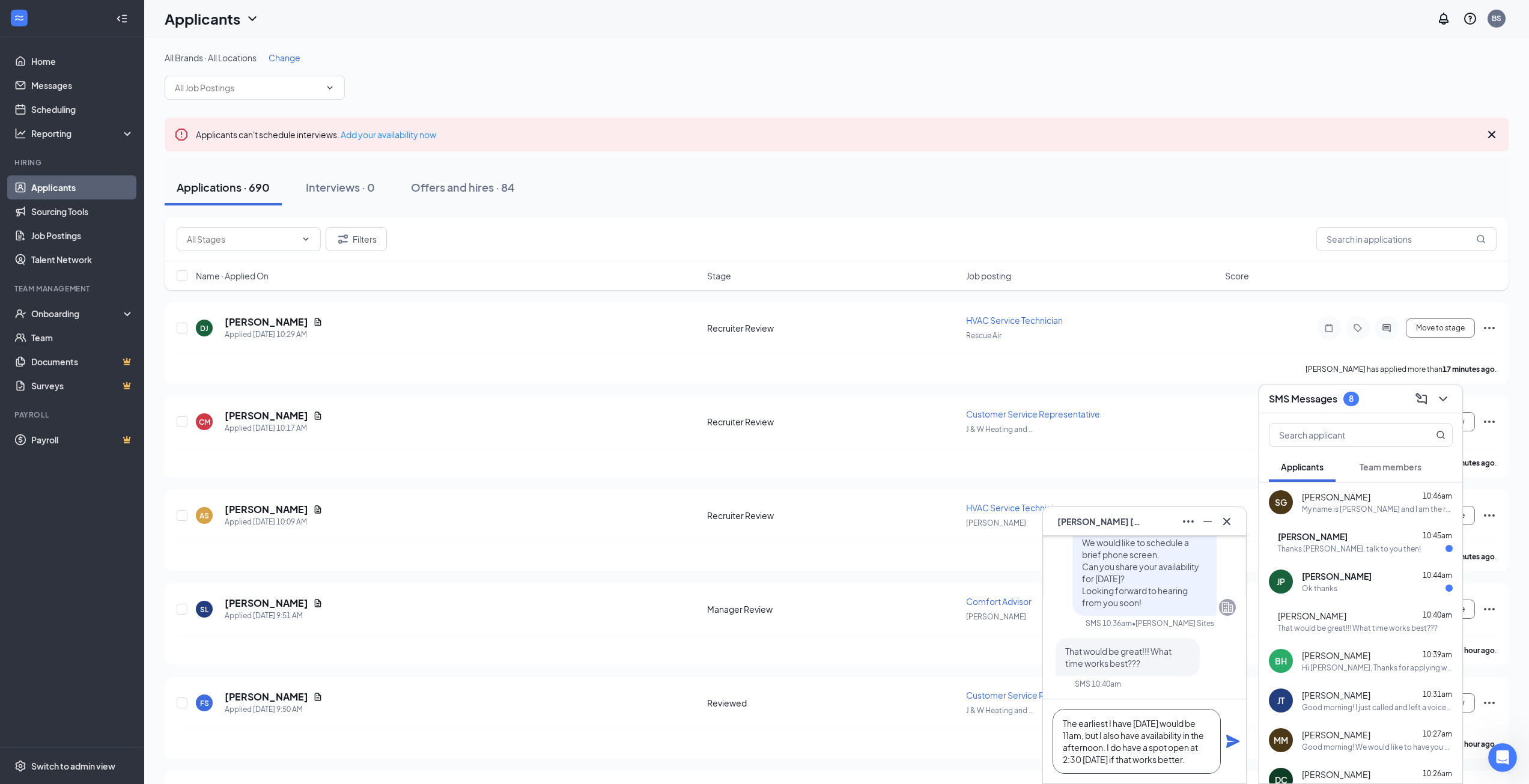
type textarea "The earliest I have tomorrow would be 11am, but I also have availability in the…"
click at [1230, 742] on icon "Plane" at bounding box center [1233, 741] width 14 height 14
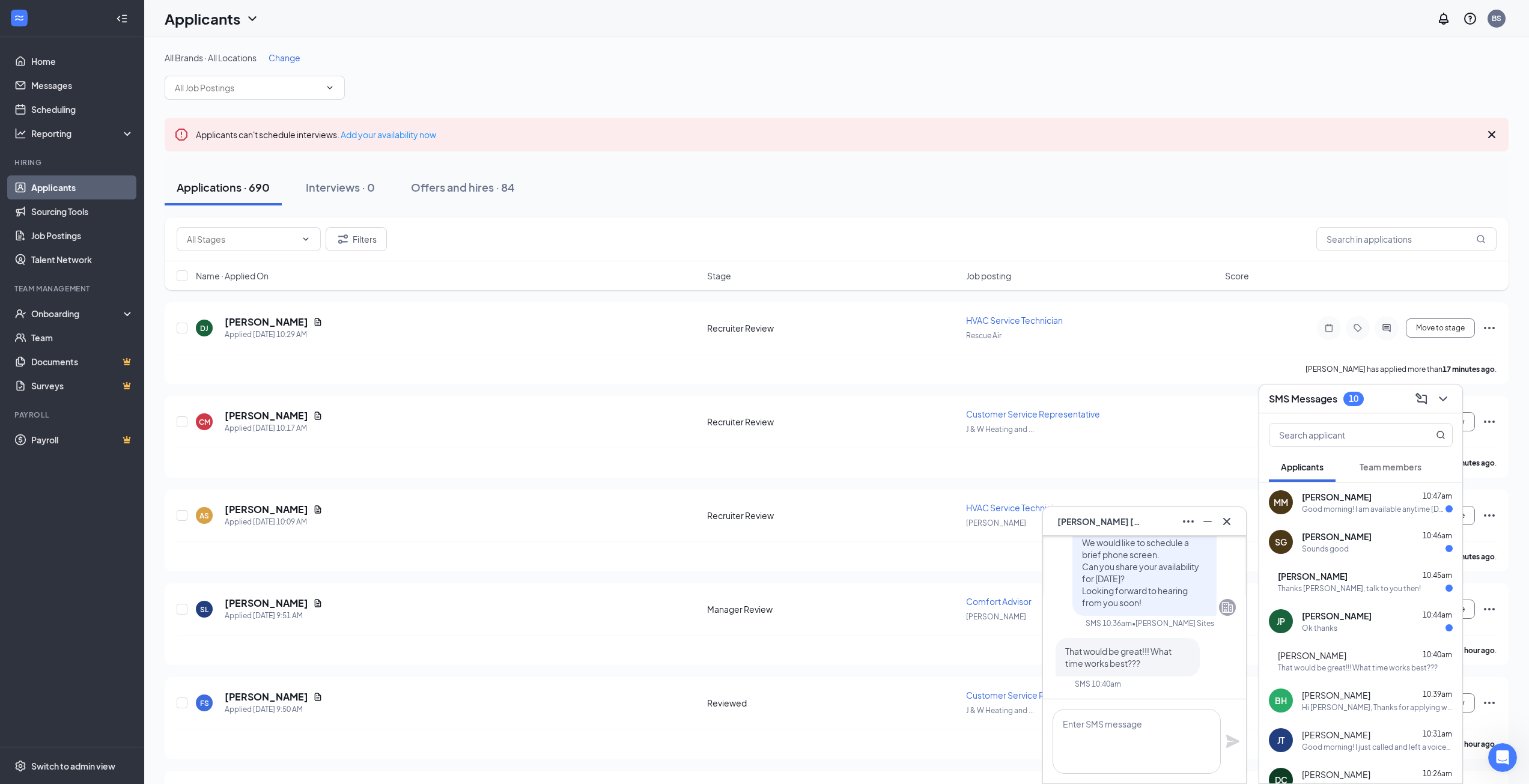
scroll to position [0, 0]
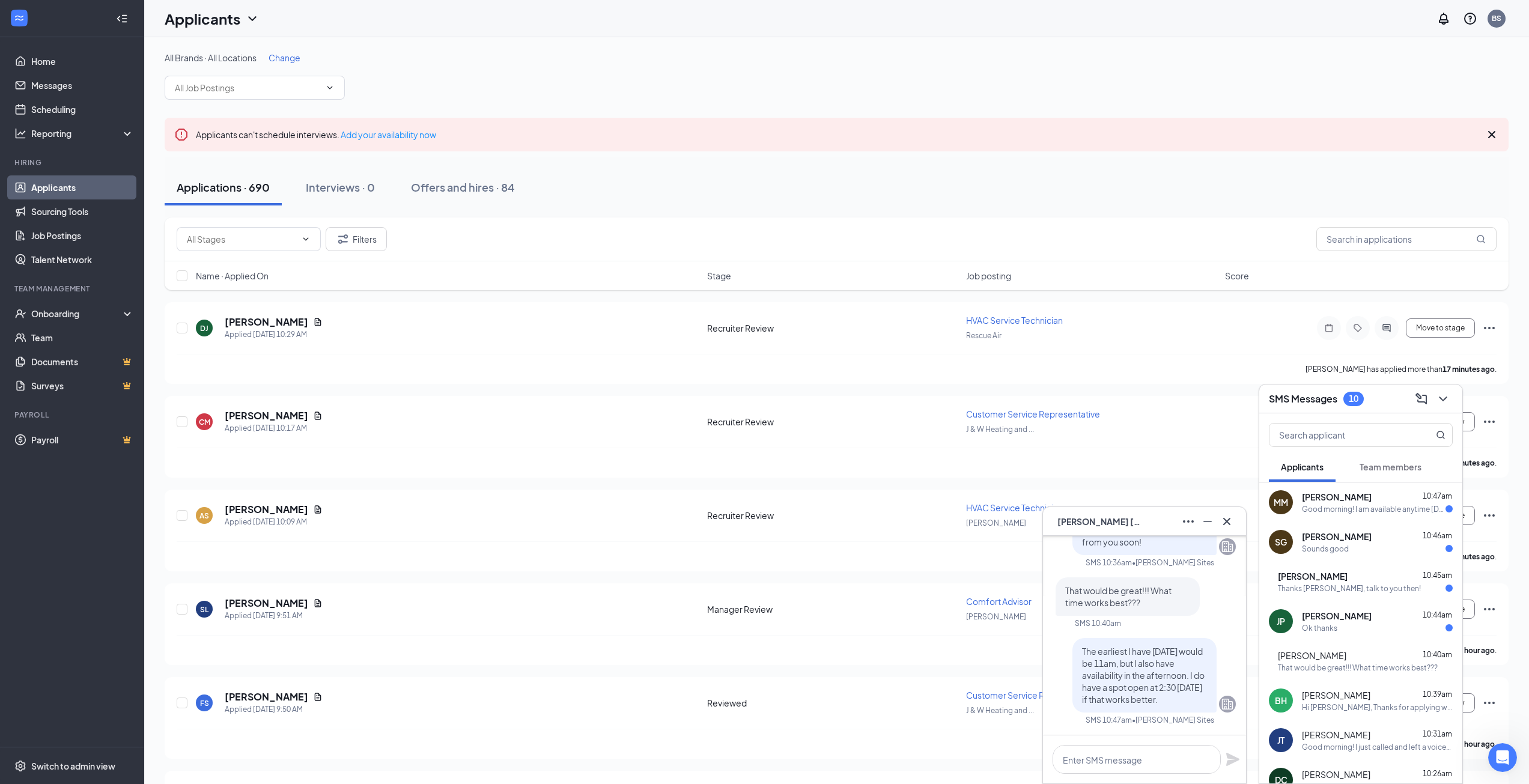
click at [1328, 633] on div "JP John Powell 10:44am Ok thanks" at bounding box center [1360, 621] width 203 height 40
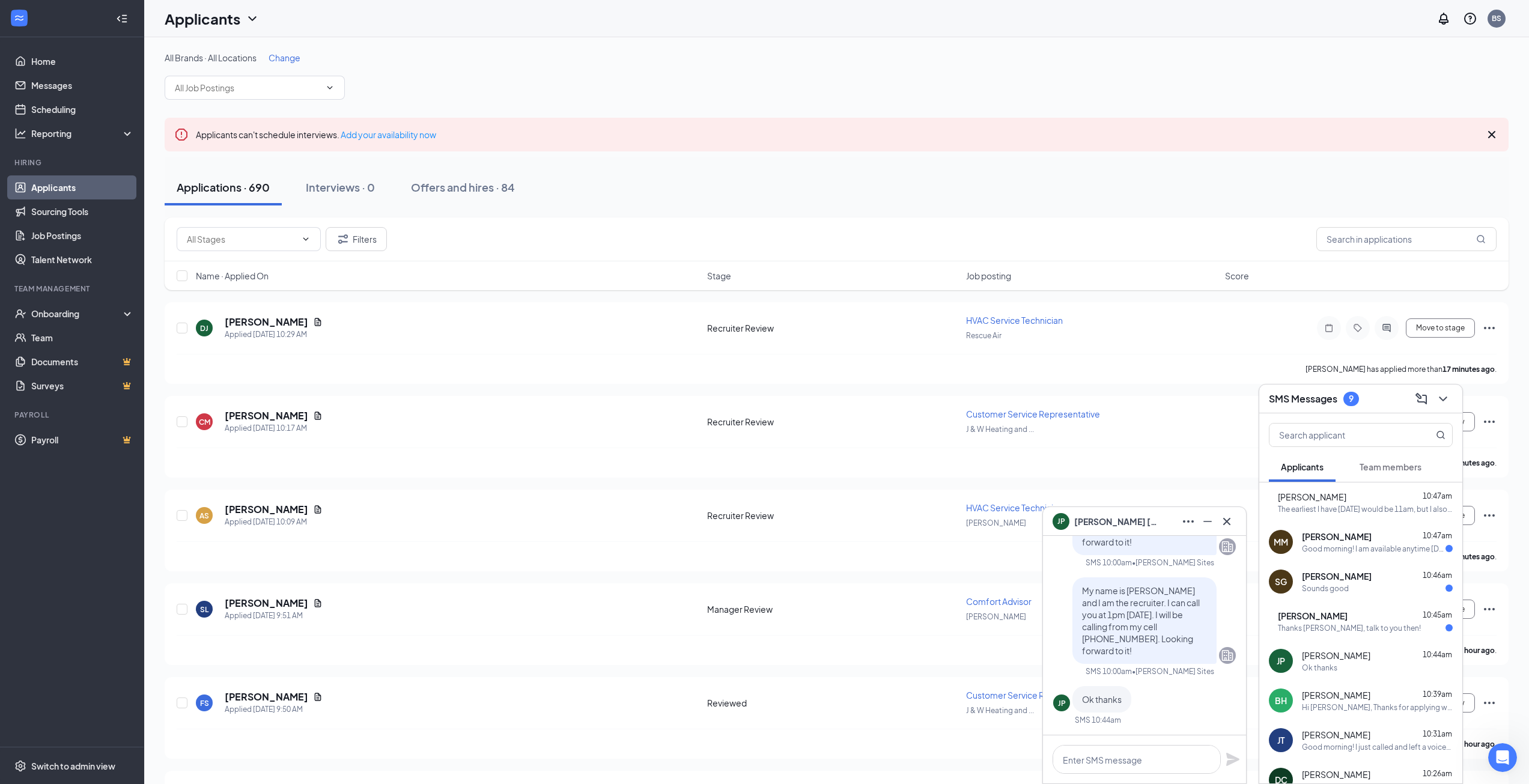
click at [1340, 635] on div "KU Kelsey Underwood 10:45am Thanks Brandon, talk to you then!" at bounding box center [1360, 621] width 203 height 40
click at [1113, 770] on textarea at bounding box center [1136, 760] width 168 height 29
click at [1372, 592] on div "Sounds good" at bounding box center [1377, 588] width 150 height 10
click at [1152, 766] on textarea at bounding box center [1136, 760] width 168 height 29
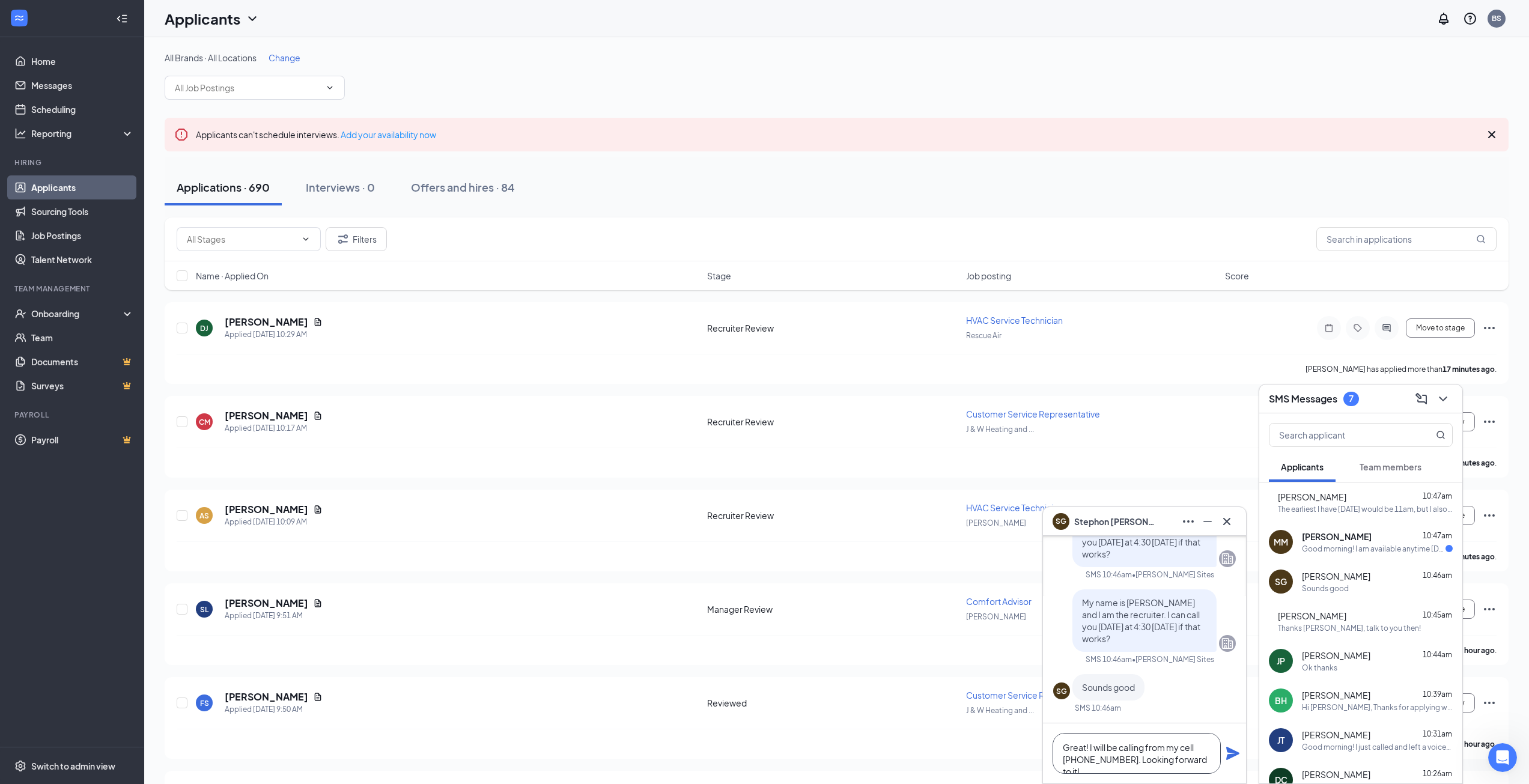
type textarea "Great! I will be calling from my cell [PHONE_NUMBER]. Looking forward to it!"
click at [1230, 752] on icon "Plane" at bounding box center [1233, 754] width 14 height 14
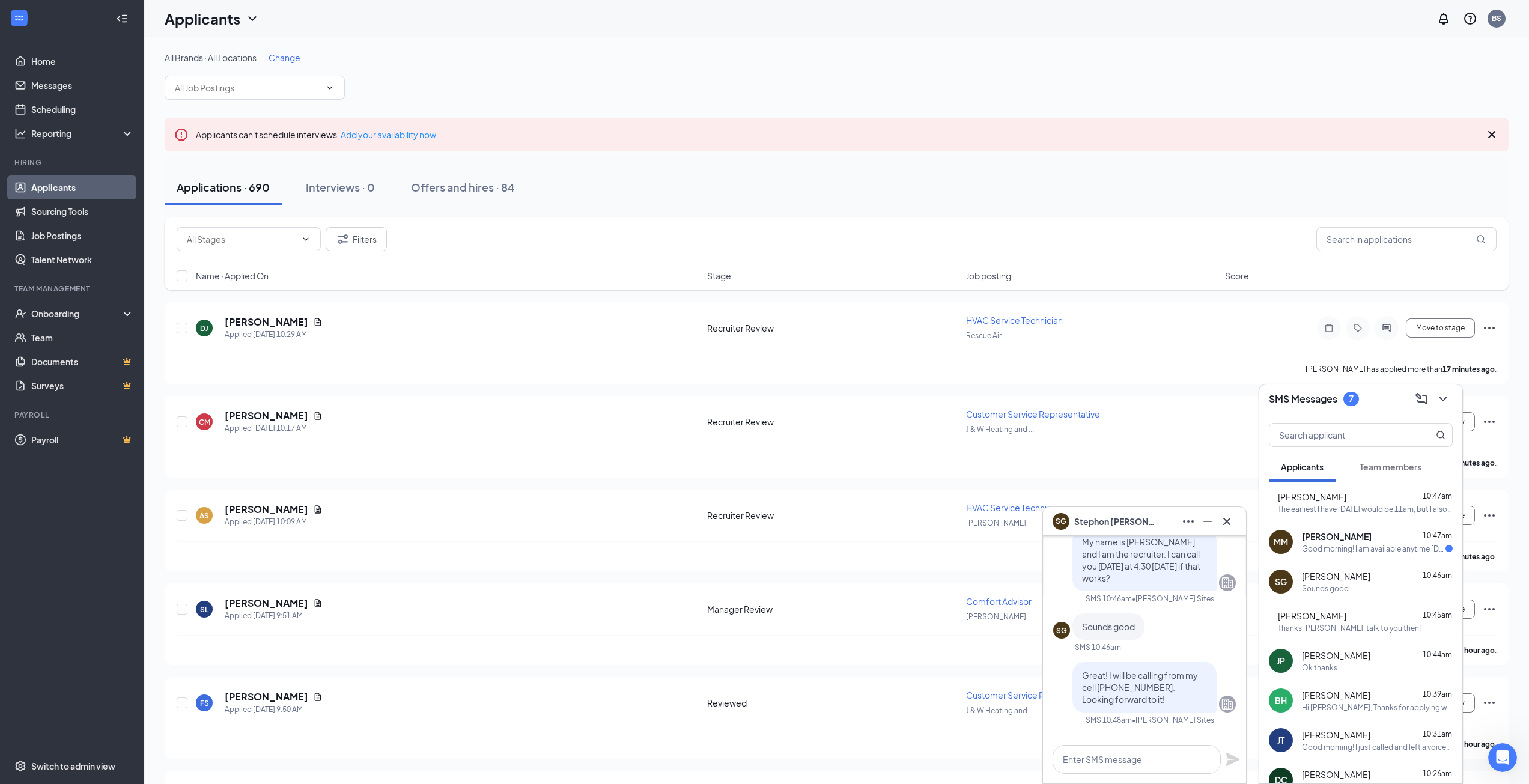
scroll to position [0, 0]
click at [1354, 549] on div "Good morning! I am available anytime Monday or Tuesday." at bounding box center [1373, 549] width 144 height 10
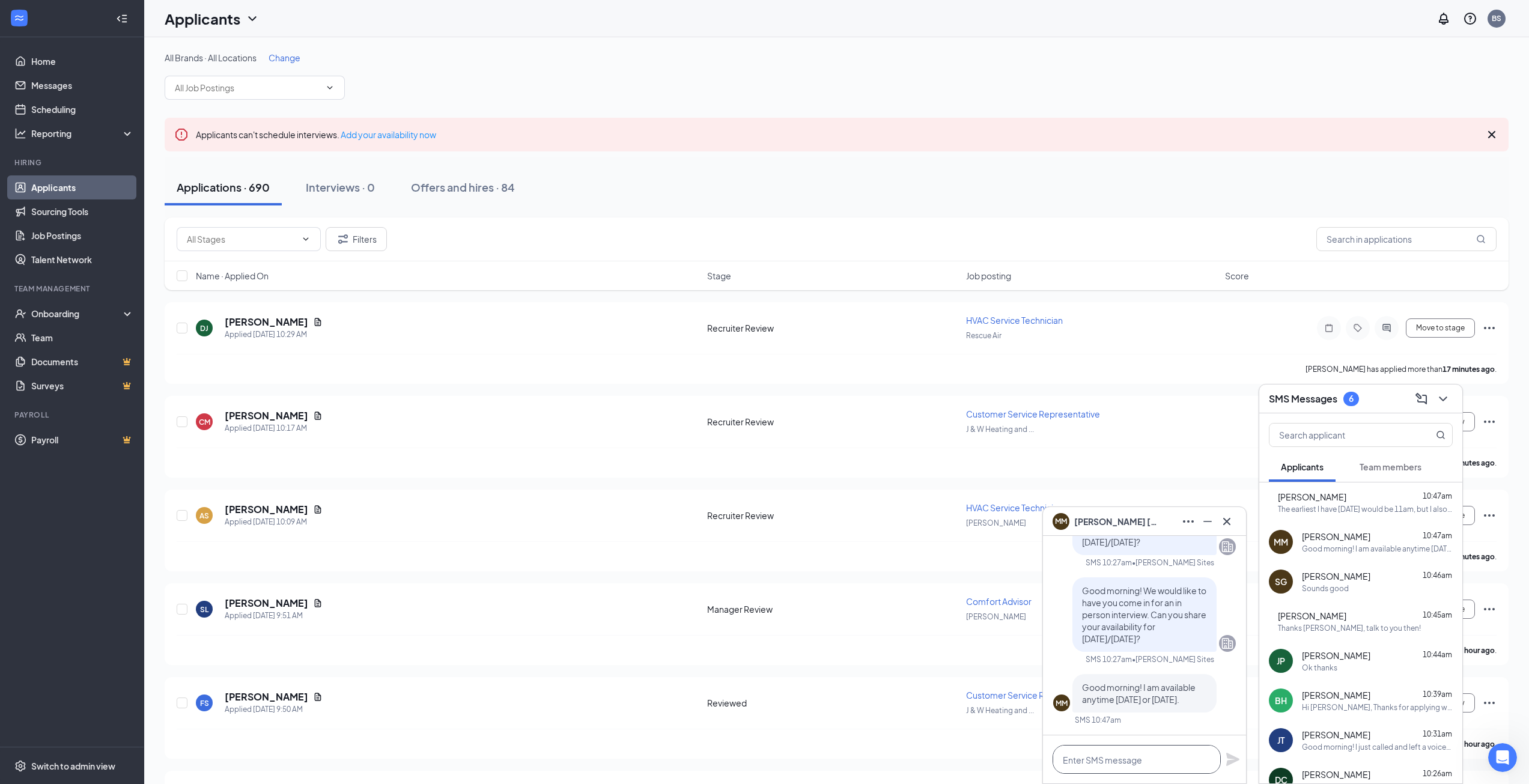
click at [1148, 759] on textarea at bounding box center [1136, 760] width 168 height 29
type textarea "Great! Let me confirm with the team and I will follow up"
click at [1234, 752] on icon "Plane" at bounding box center [1233, 754] width 14 height 14
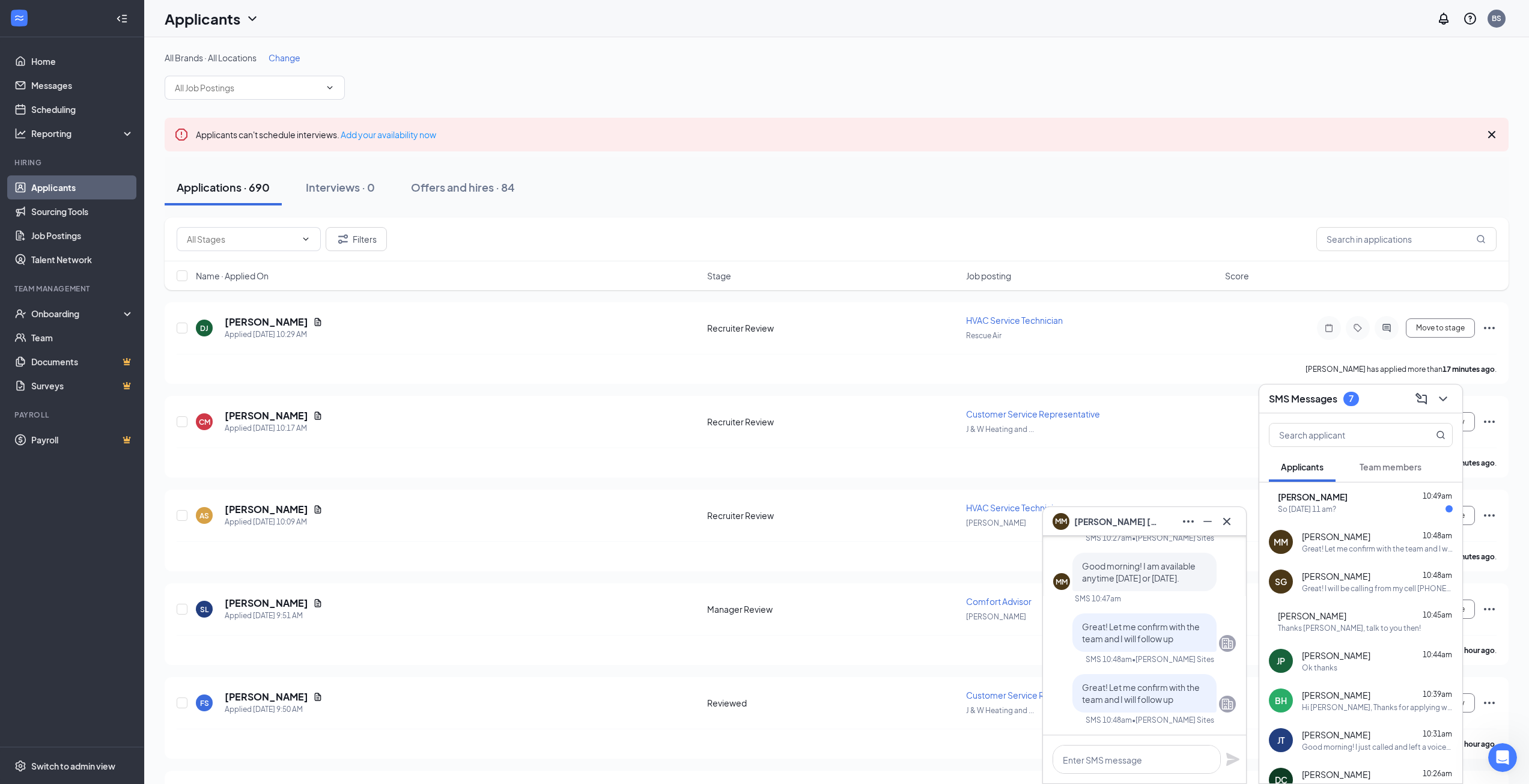
click at [1359, 515] on div "DB Diona Beck 10:49am So tomorrow, 9/16, at 11 am?" at bounding box center [1360, 502] width 203 height 40
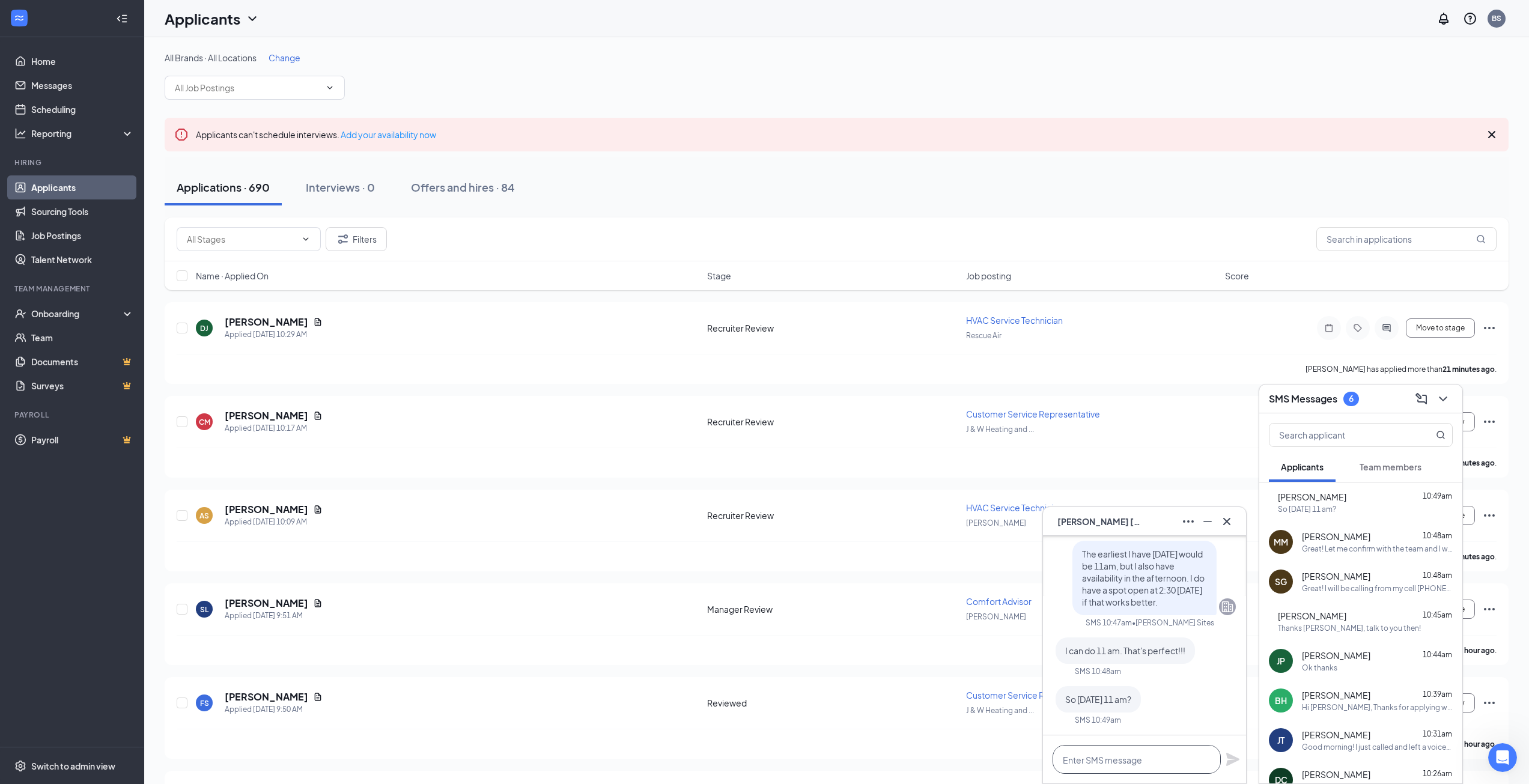
click at [1169, 762] on textarea at bounding box center [1136, 760] width 168 height 29
drag, startPoint x: 1203, startPoint y: 761, endPoint x: 1088, endPoint y: 765, distance: 115.1
click at [1088, 765] on textarea "Great! I will give you a call tomorrow" at bounding box center [1136, 760] width 168 height 29
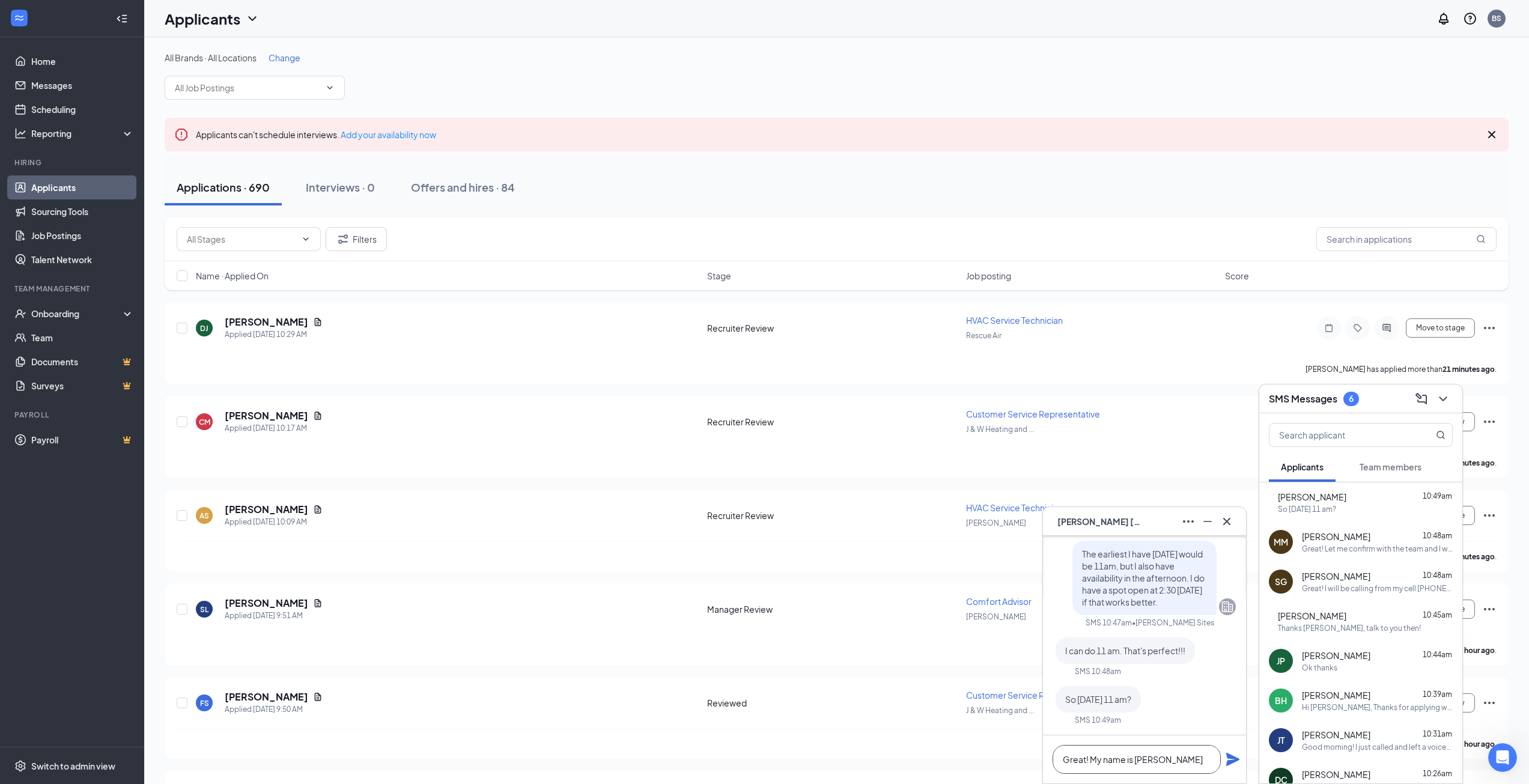
type textarea "Great! My name is Brandon"
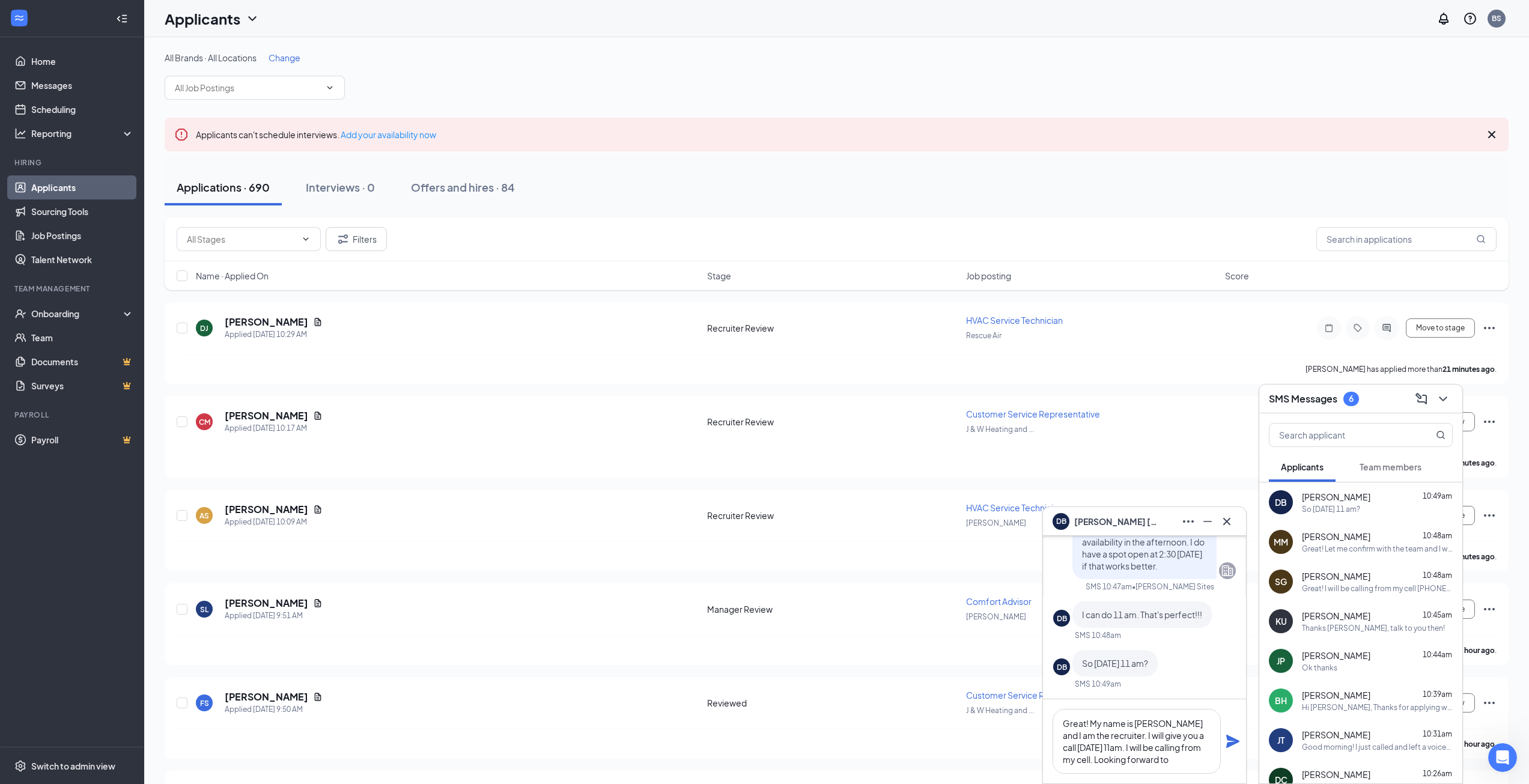
scroll to position [13, 0]
type textarea "Great! My name is [PERSON_NAME] and I am the recruiter. I will give you a call …"
click at [1235, 741] on icon "Plane" at bounding box center [1233, 741] width 14 height 14
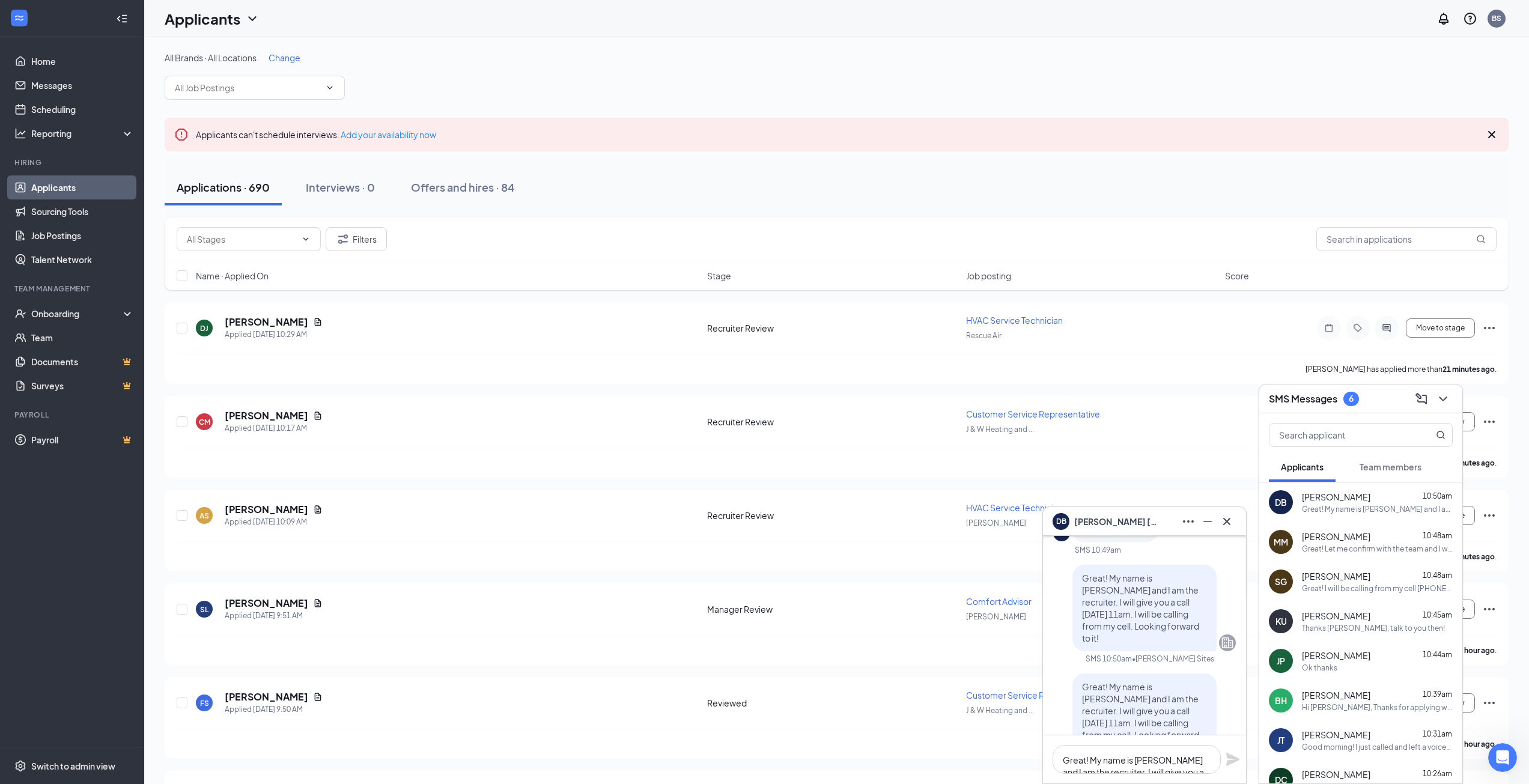
scroll to position [-120, 0]
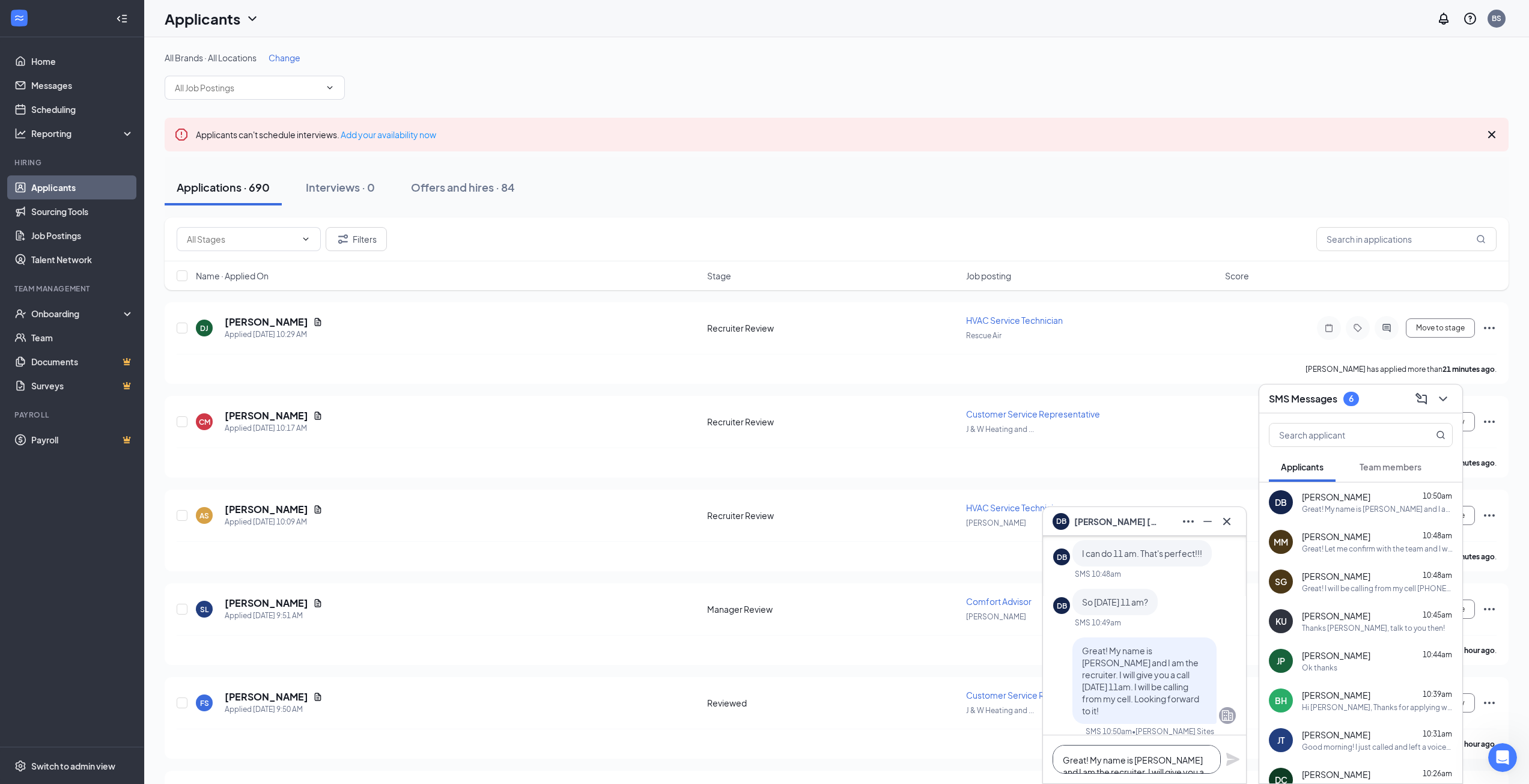
click at [1151, 752] on textarea "Great! My name is [PERSON_NAME] and I am the recruiter. I will give you a call …" at bounding box center [1136, 760] width 168 height 29
type textarea "T"
type textarea "S"
type textarea "Correction. [DATE]"
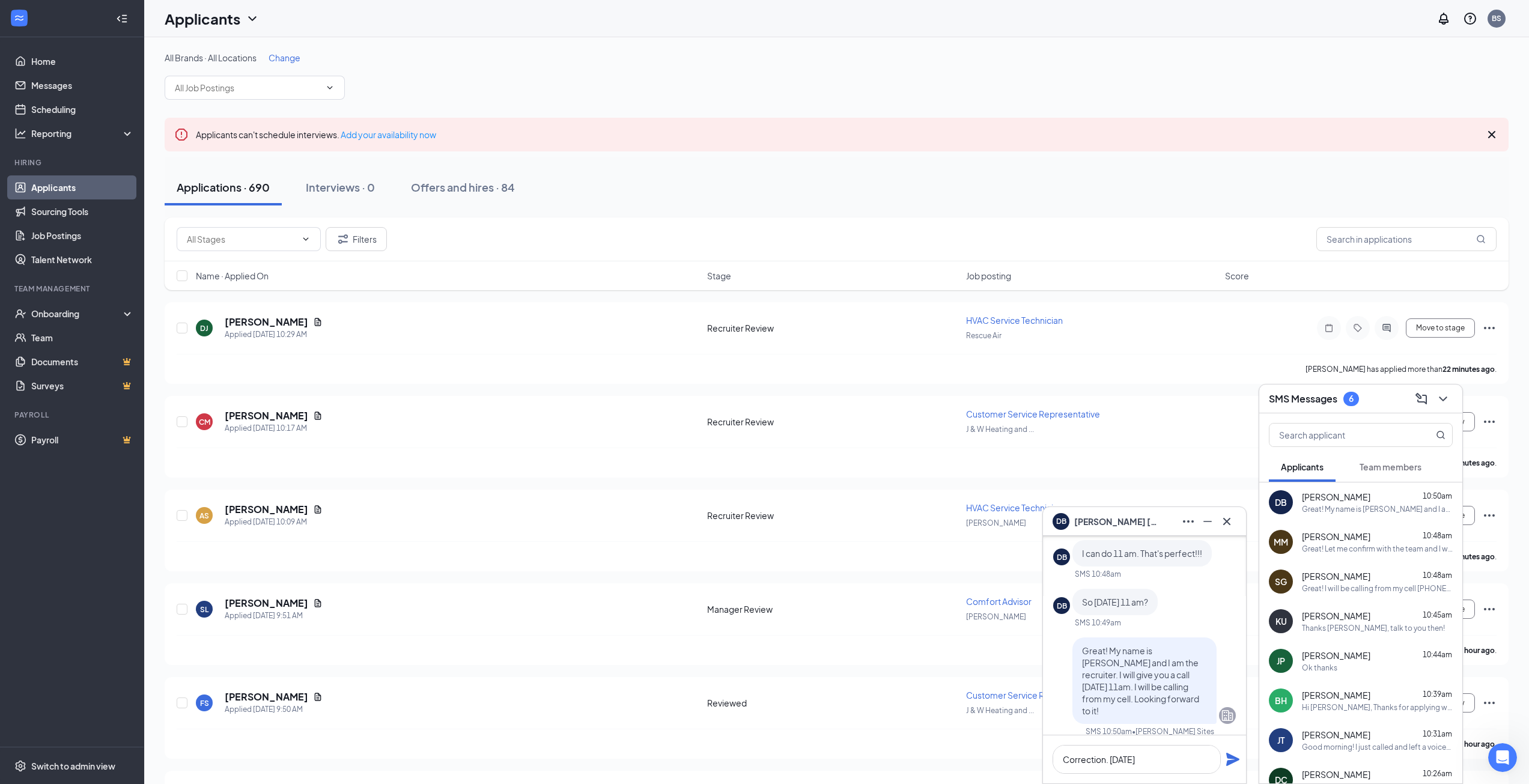
click at [1230, 761] on icon "Plane" at bounding box center [1233, 760] width 14 height 14
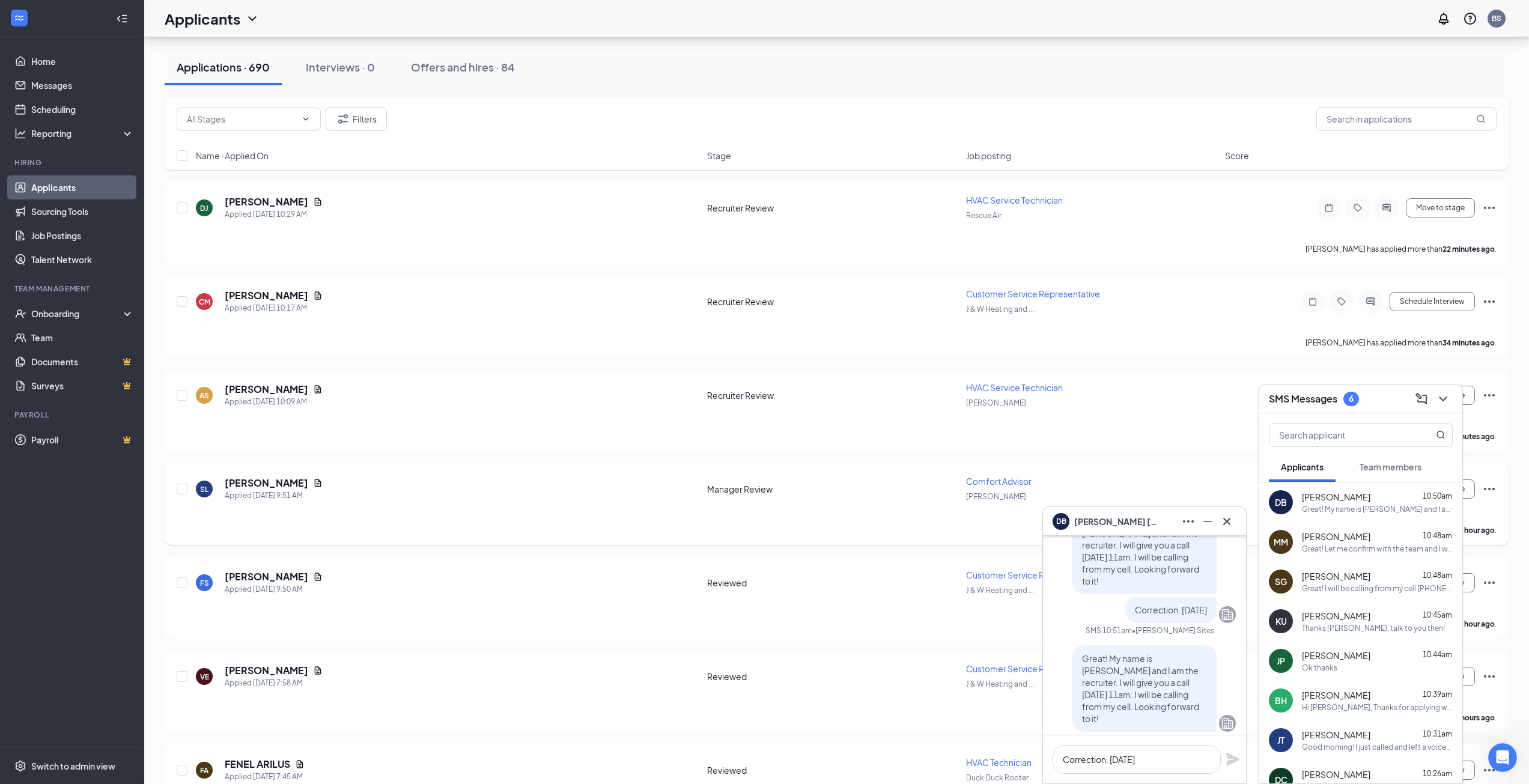
scroll to position [0, 0]
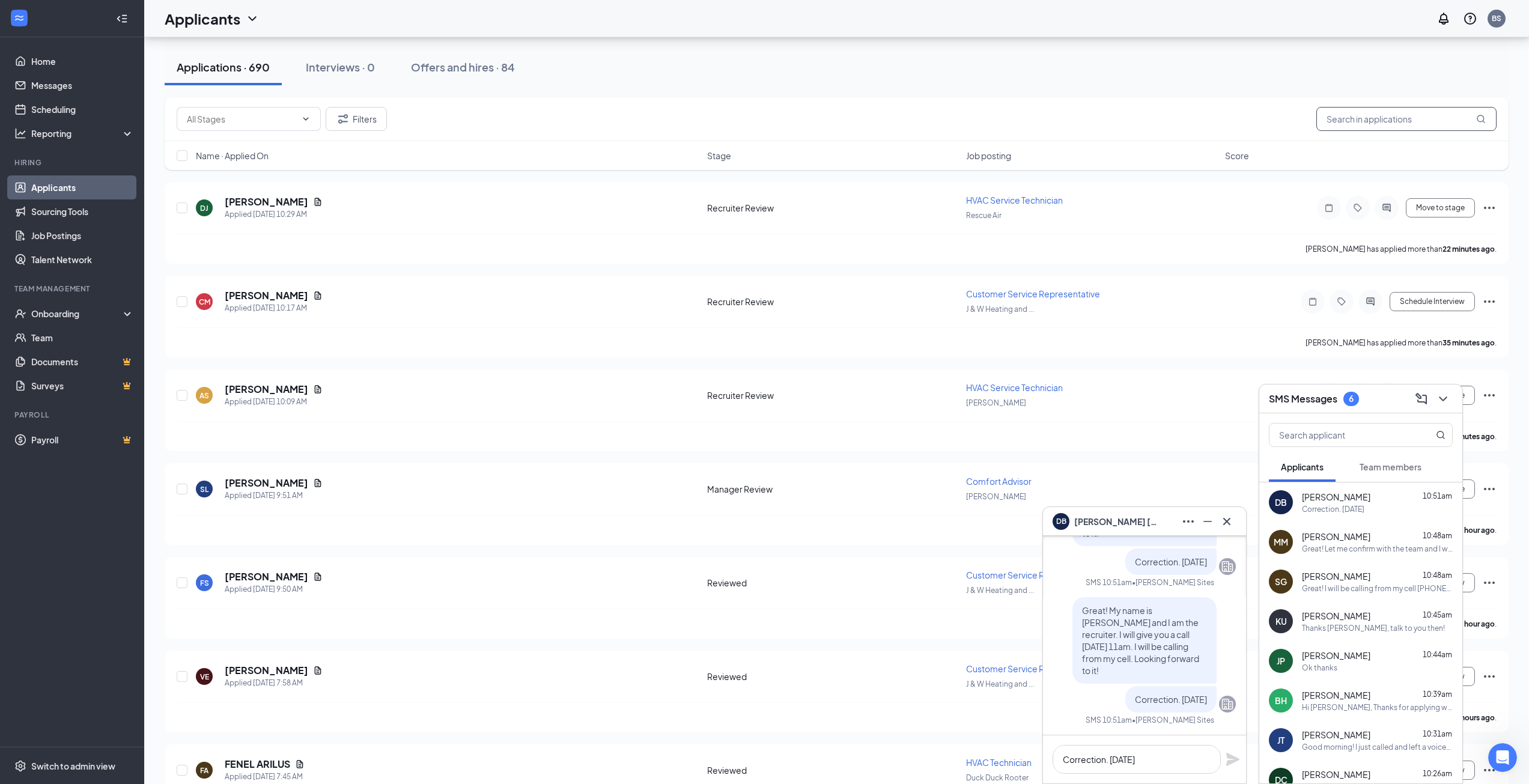
click at [1424, 120] on input "text" at bounding box center [1406, 119] width 181 height 24
type input "[PERSON_NAME]"
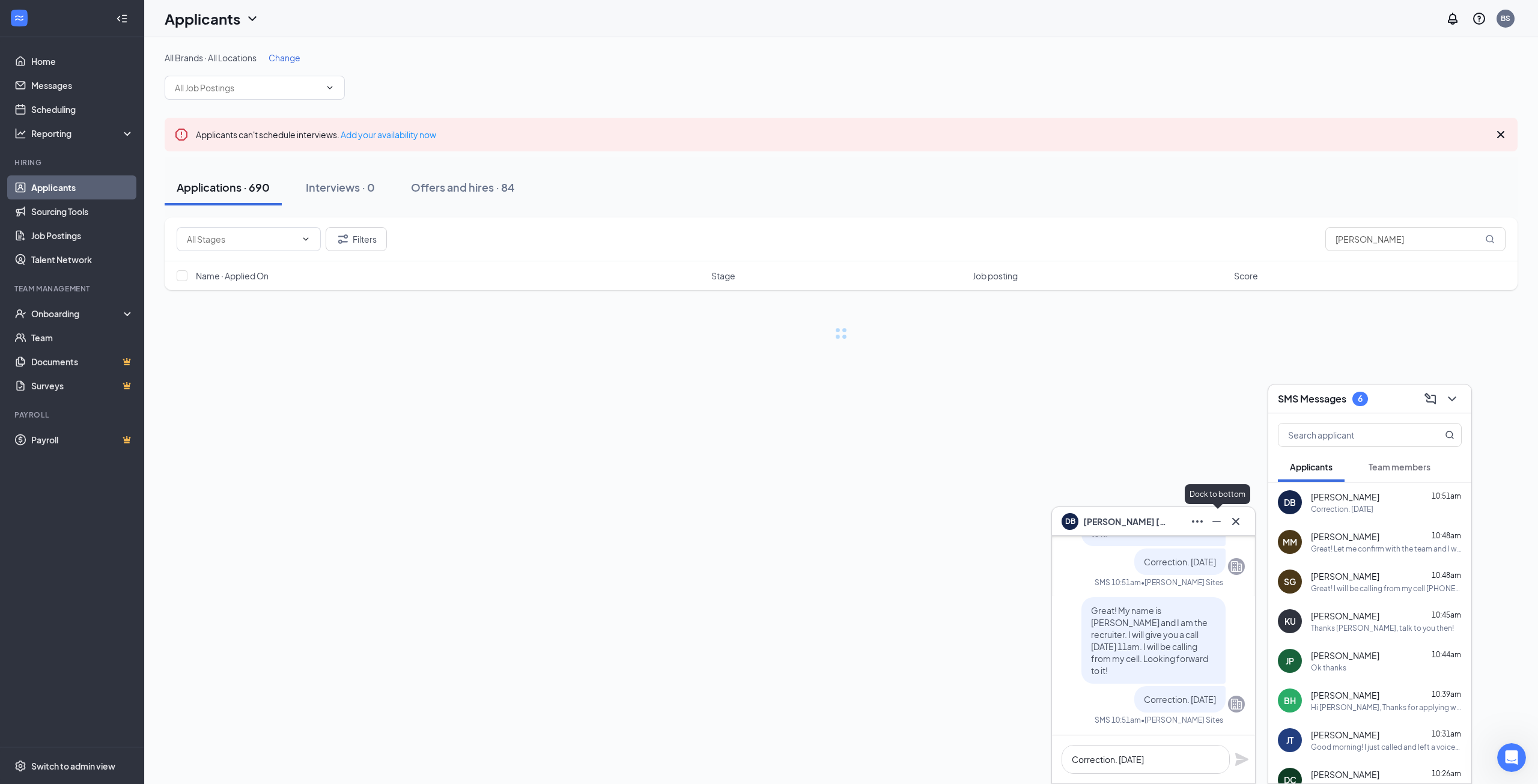
click at [1229, 519] on icon "Cross" at bounding box center [1235, 521] width 15 height 15
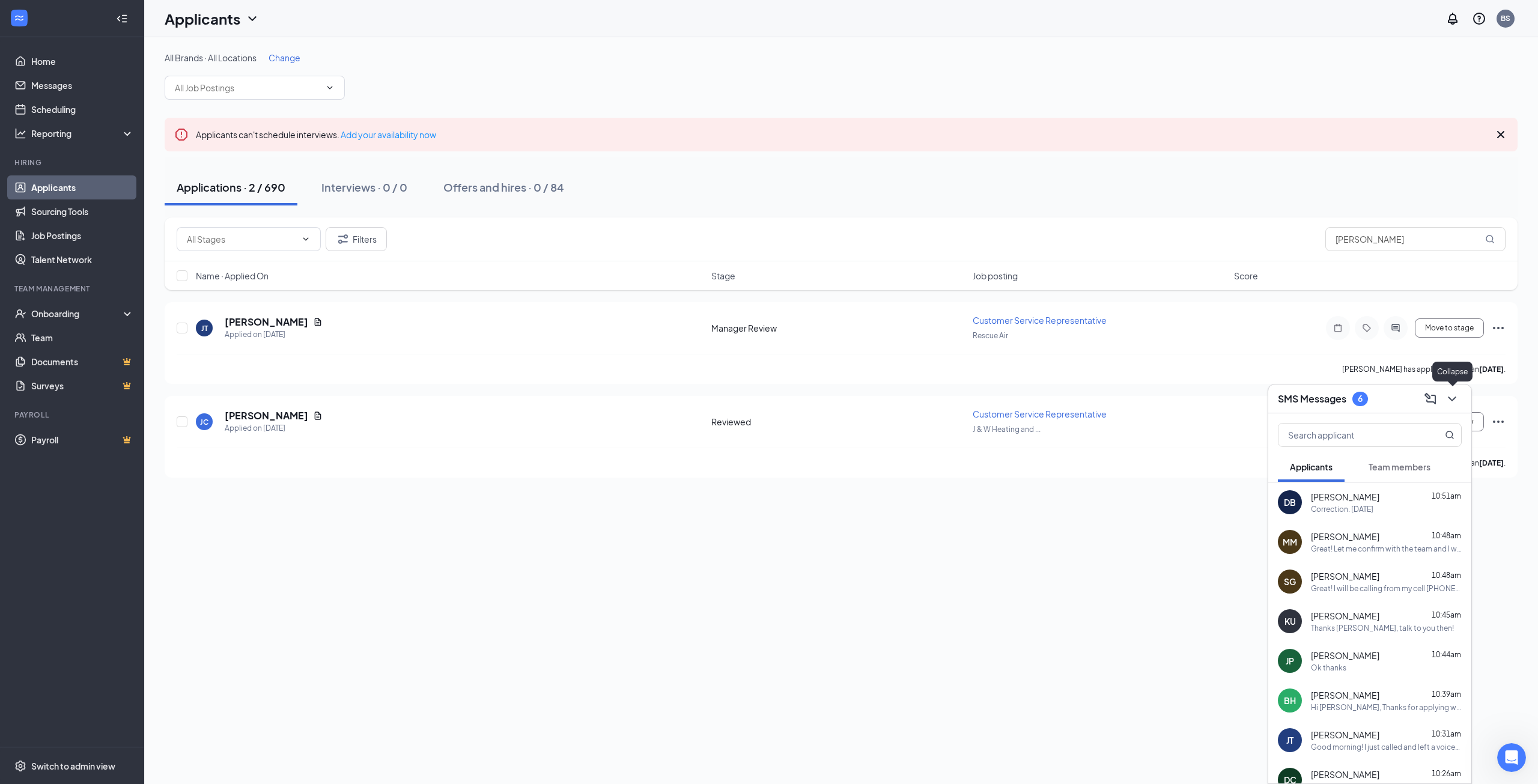
click at [1453, 395] on icon "ChevronDown" at bounding box center [1452, 398] width 15 height 15
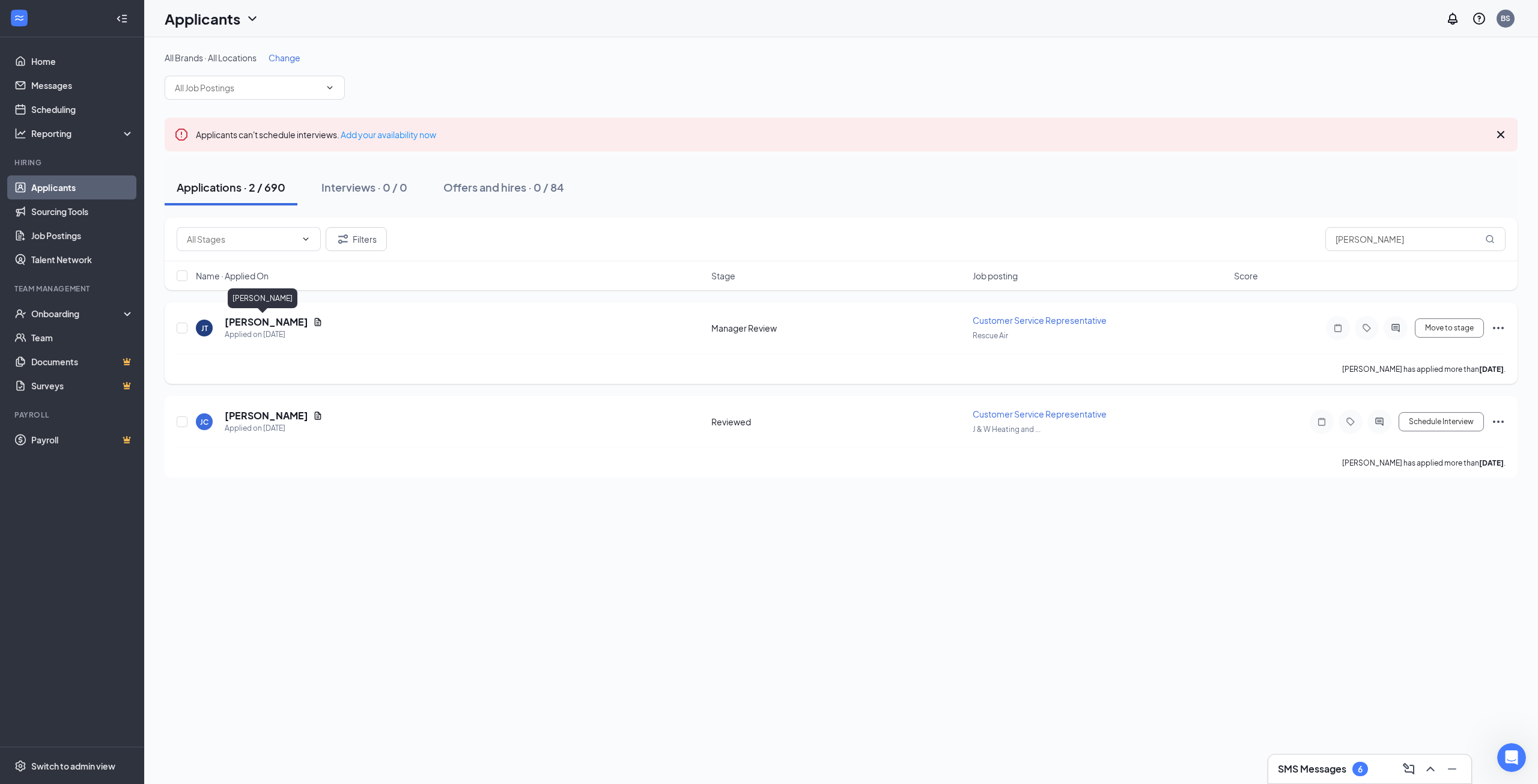
click at [277, 324] on h5 "[PERSON_NAME]" at bounding box center [267, 322] width 84 height 14
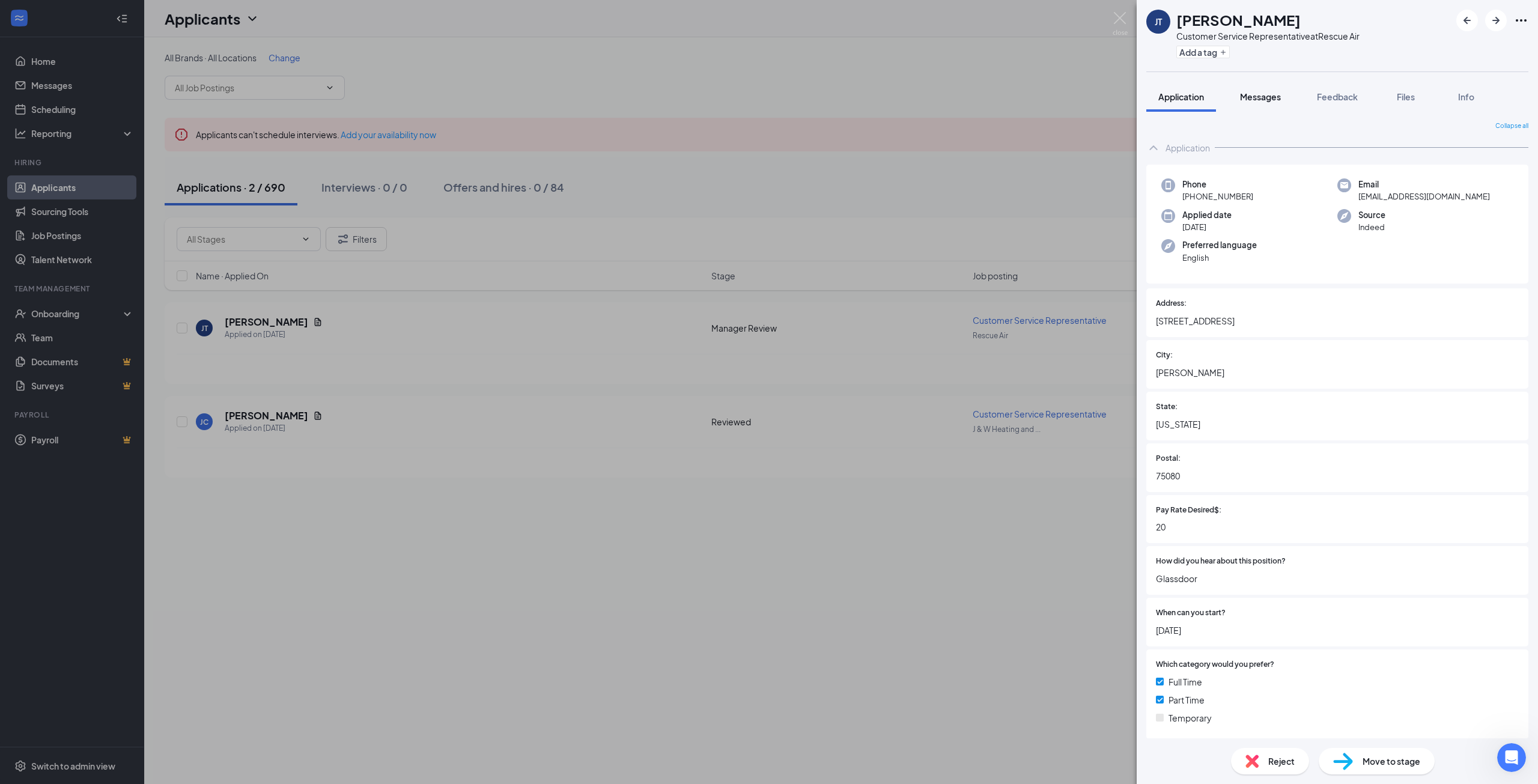
click at [1269, 103] on button "Messages" at bounding box center [1260, 97] width 64 height 30
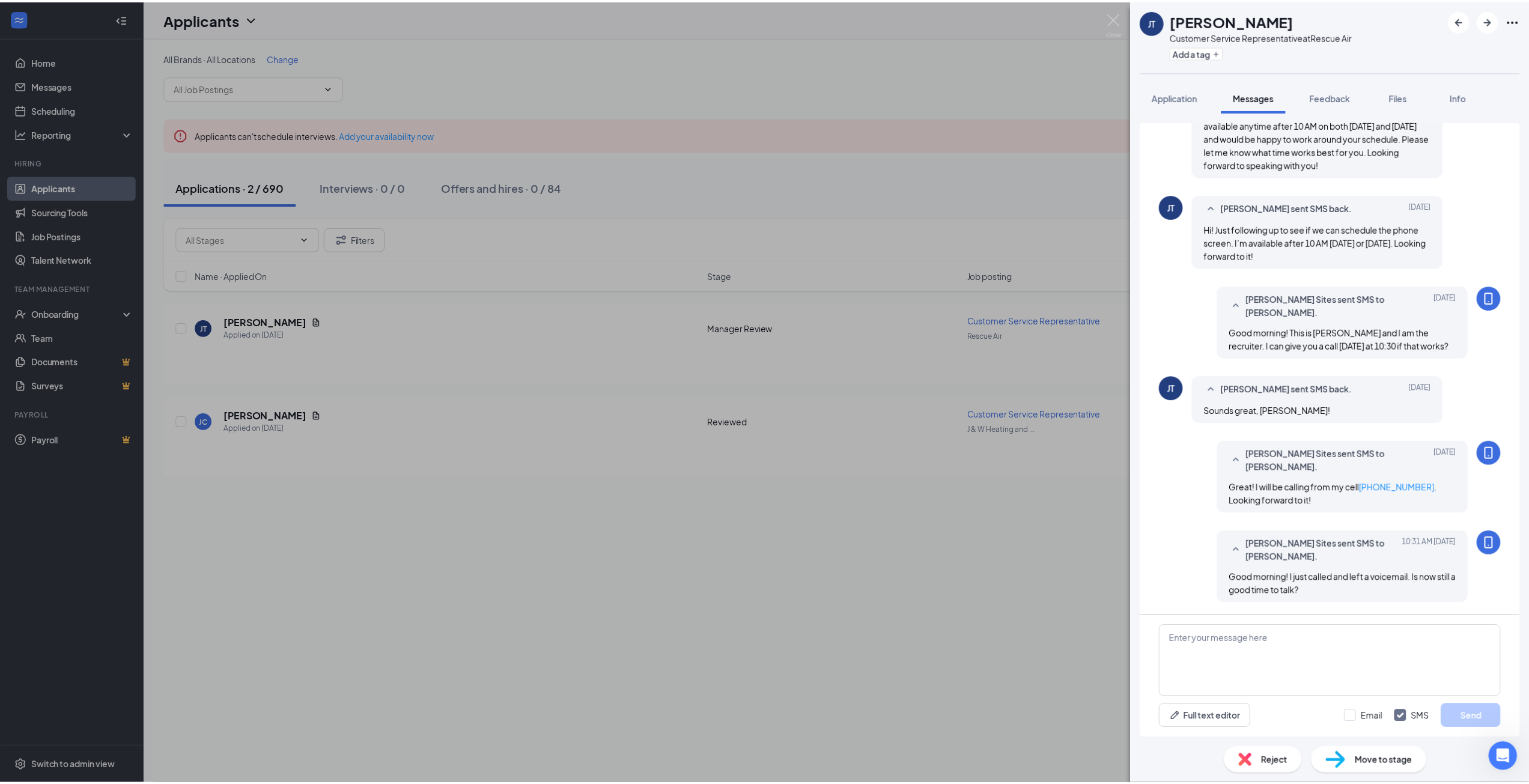
scroll to position [371, 0]
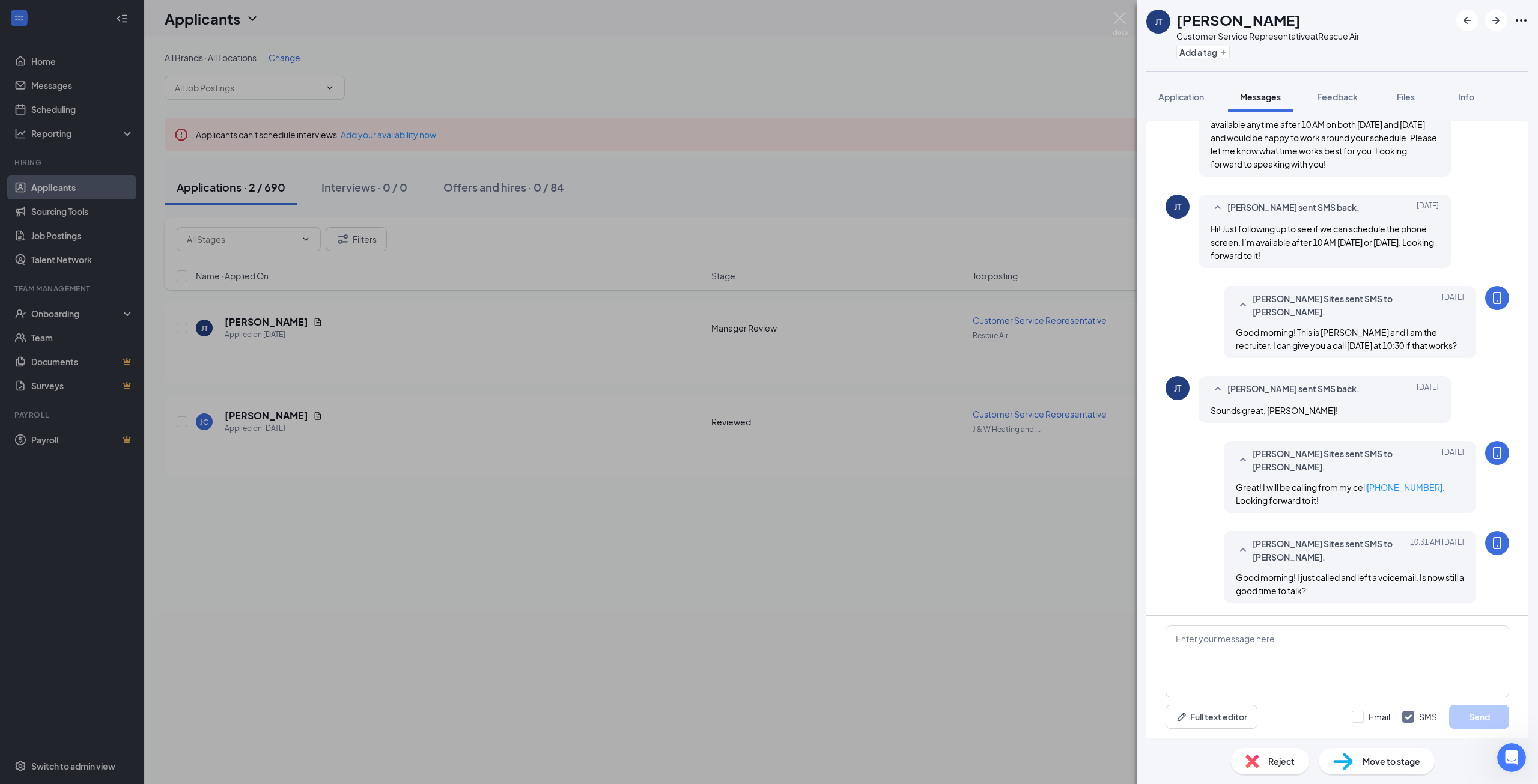
click at [804, 634] on div "[PERSON_NAME] Customer Service Representative at Rescue Air Add a tag Applicati…" at bounding box center [769, 392] width 1538 height 784
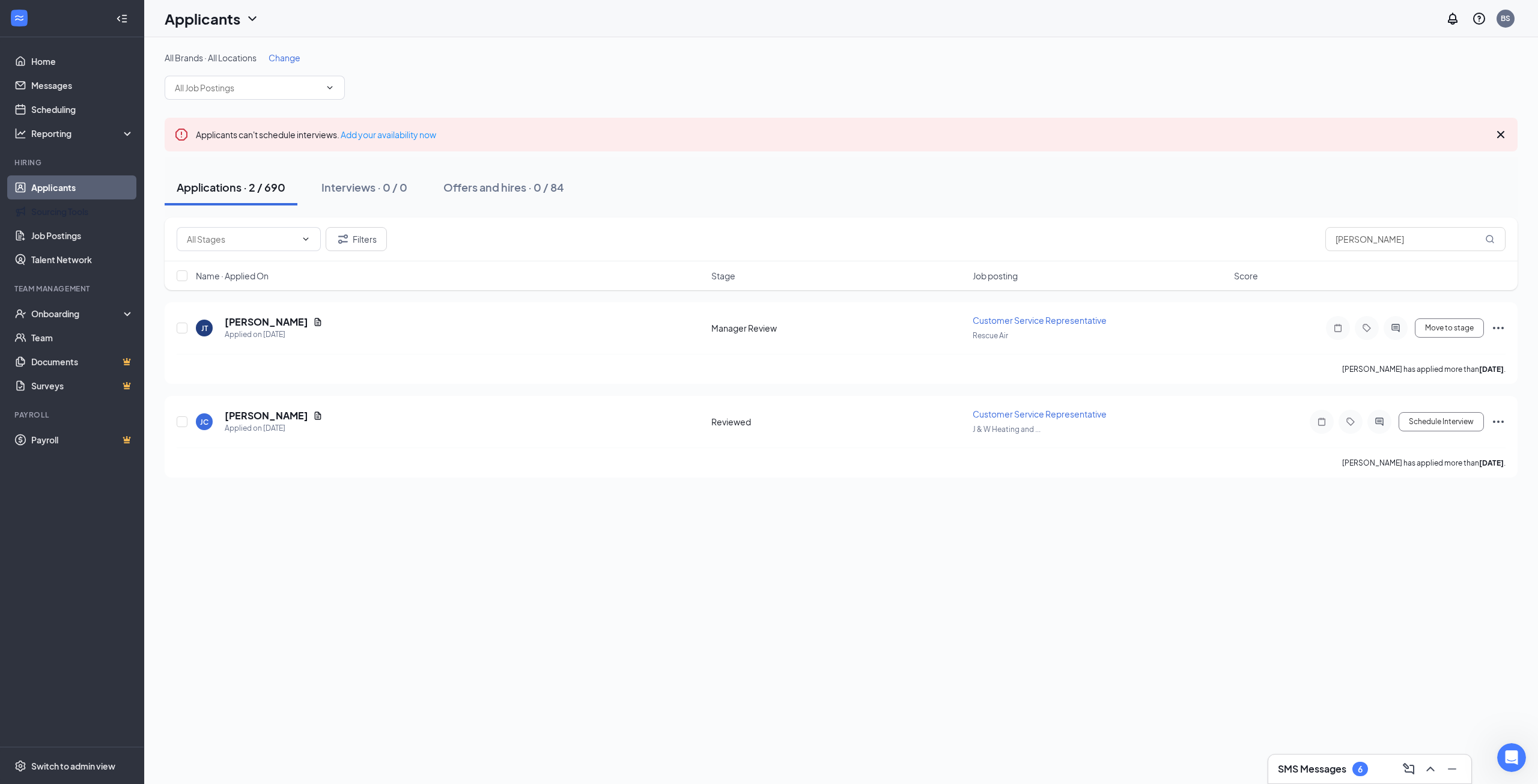
click at [78, 188] on link "Applicants" at bounding box center [82, 187] width 103 height 24
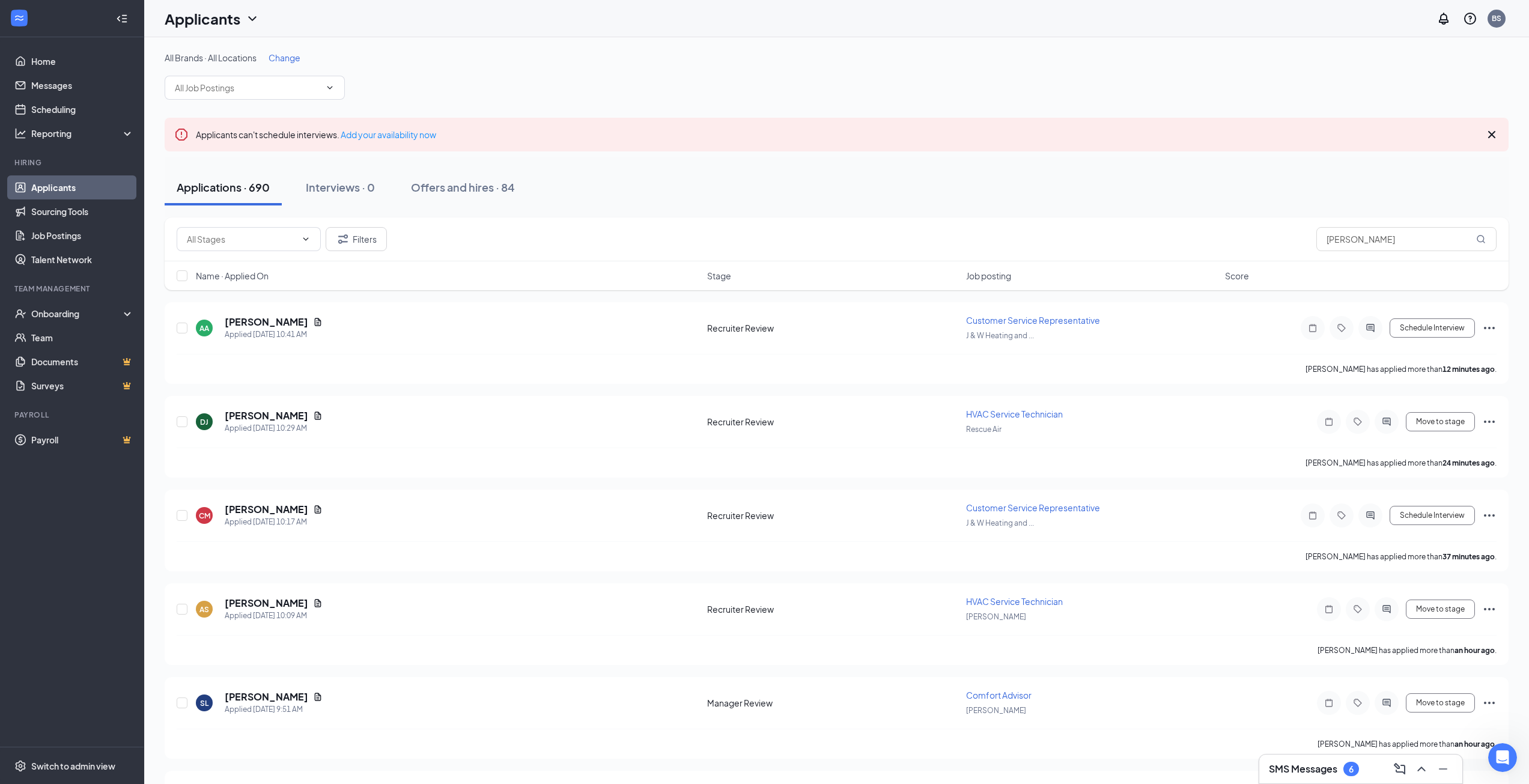
click at [1336, 758] on div "SMS Messages 6" at bounding box center [1360, 769] width 203 height 29
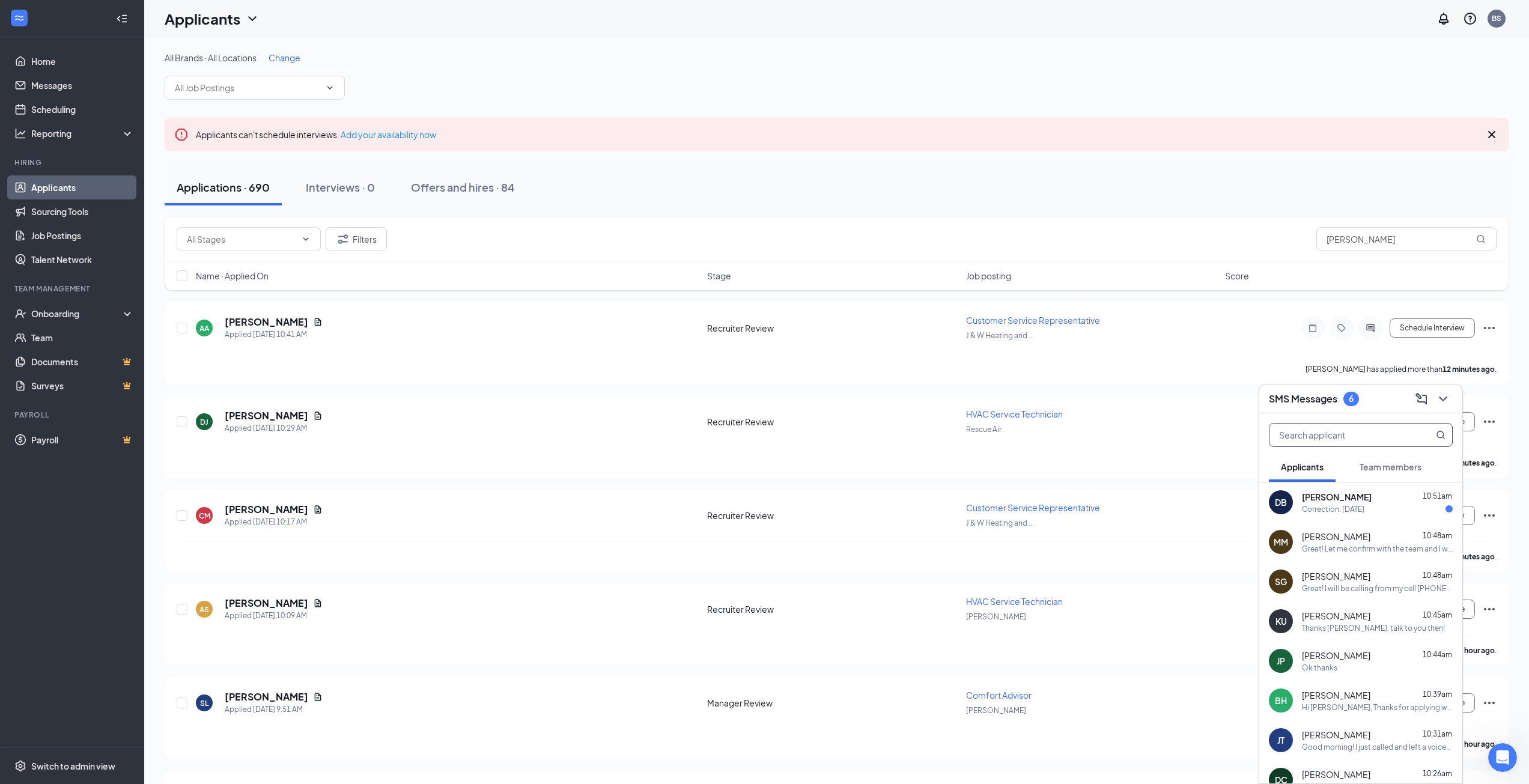
click at [1341, 433] on input "text" at bounding box center [1341, 434] width 143 height 22
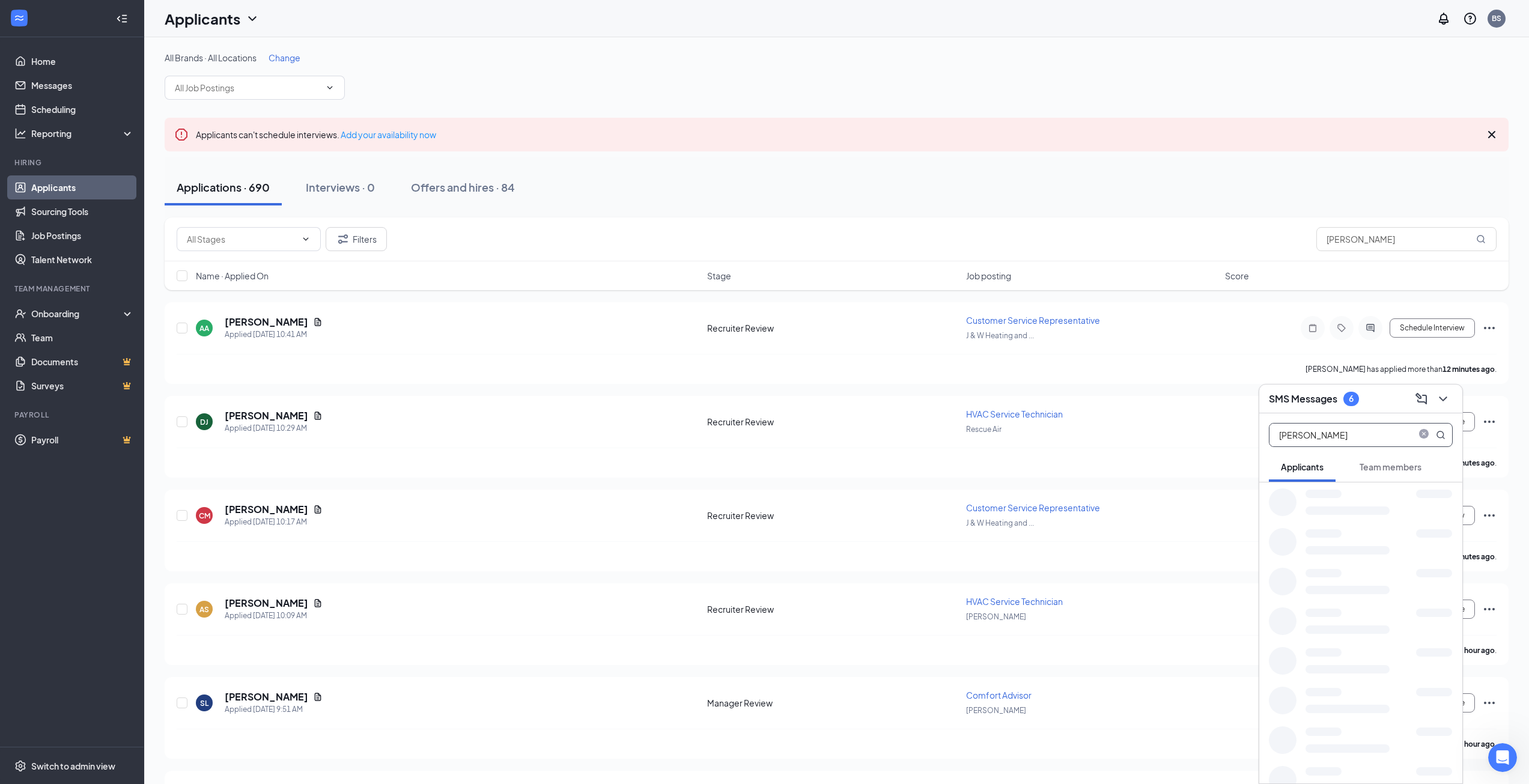
type input "[PERSON_NAME]"
click at [1339, 510] on div "[PERSON_NAME], I wanted to reach out with an update. Your background check/drug…" at bounding box center [1377, 509] width 150 height 10
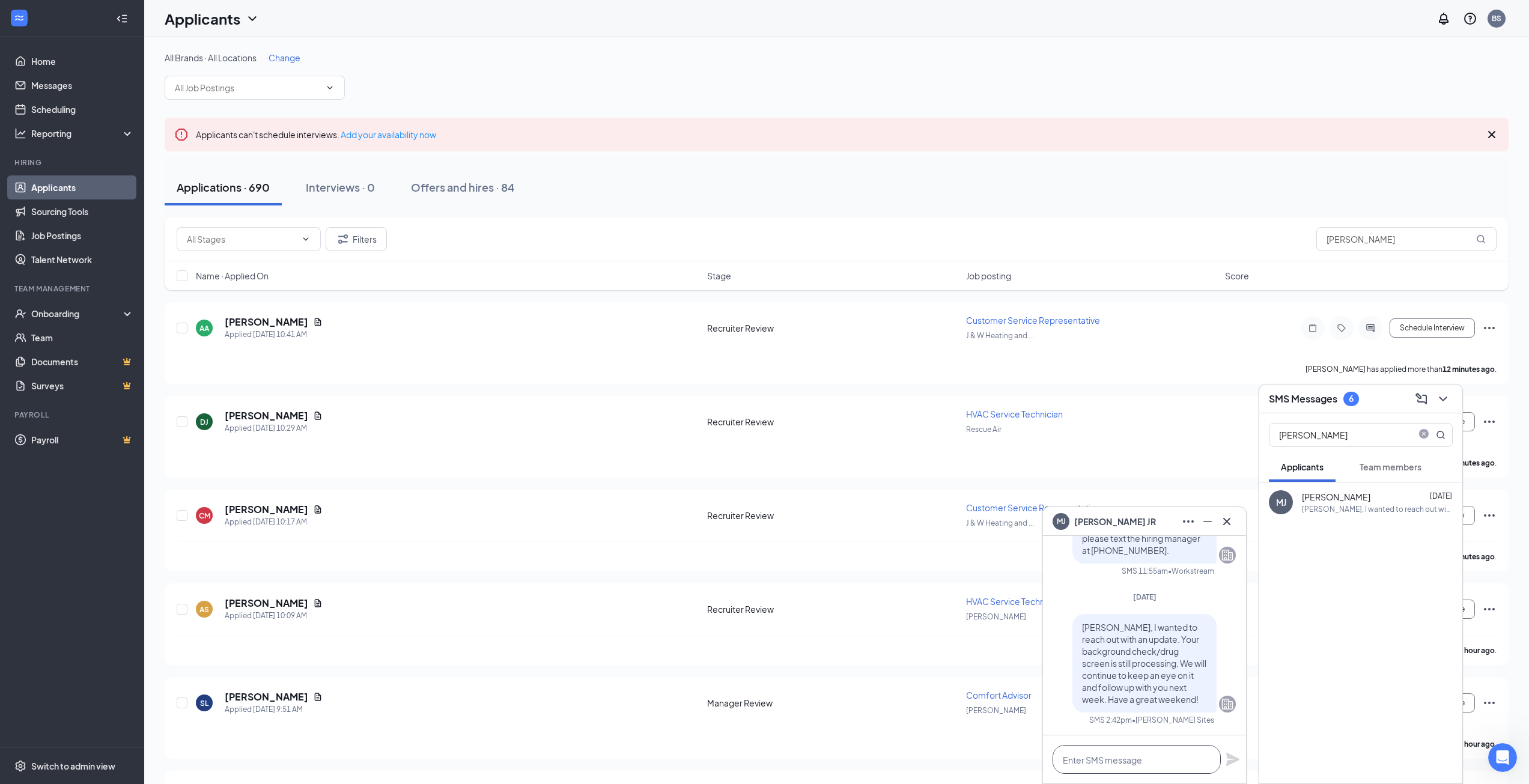
click at [1142, 749] on textarea at bounding box center [1136, 760] width 168 height 29
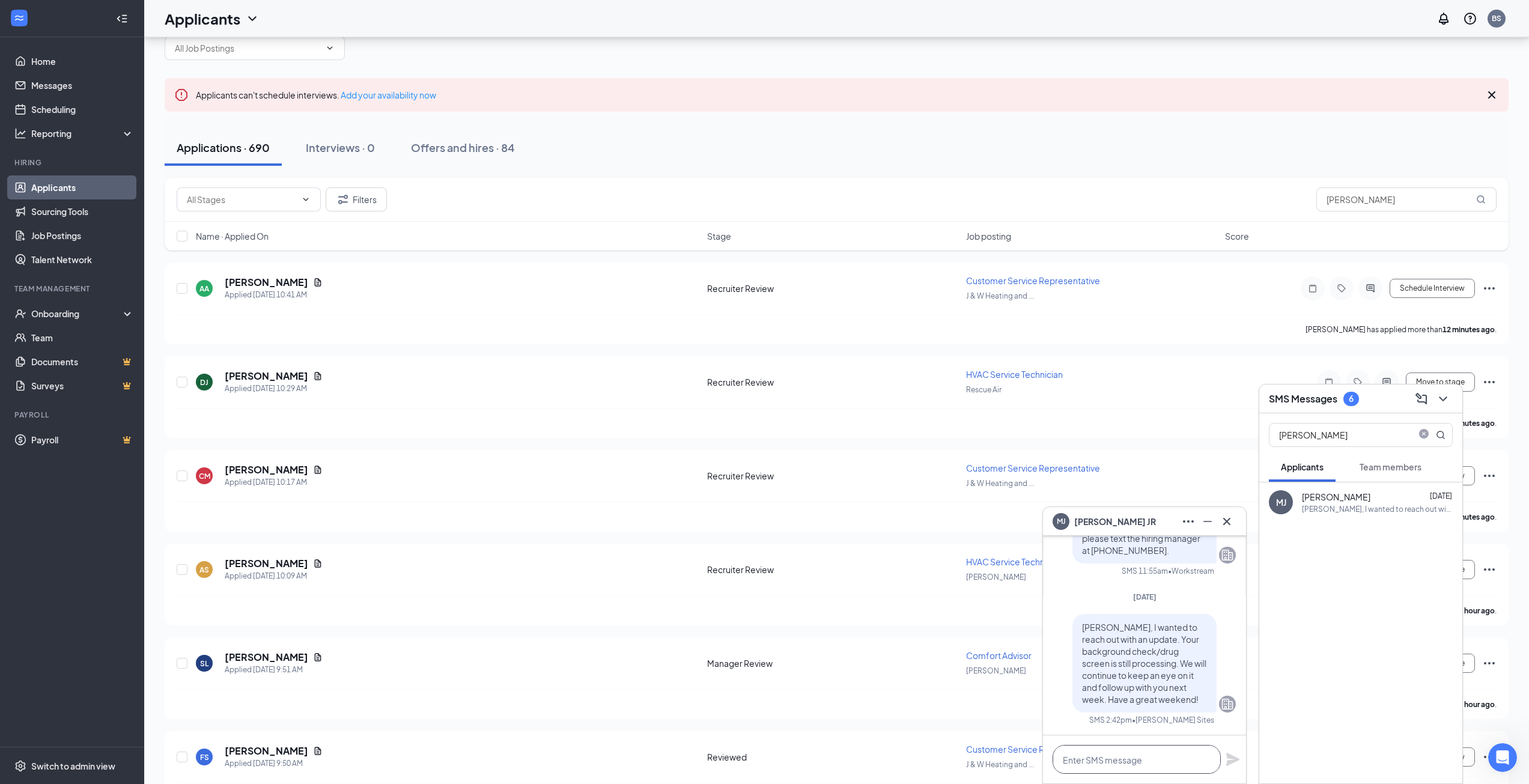
scroll to position [61, 0]
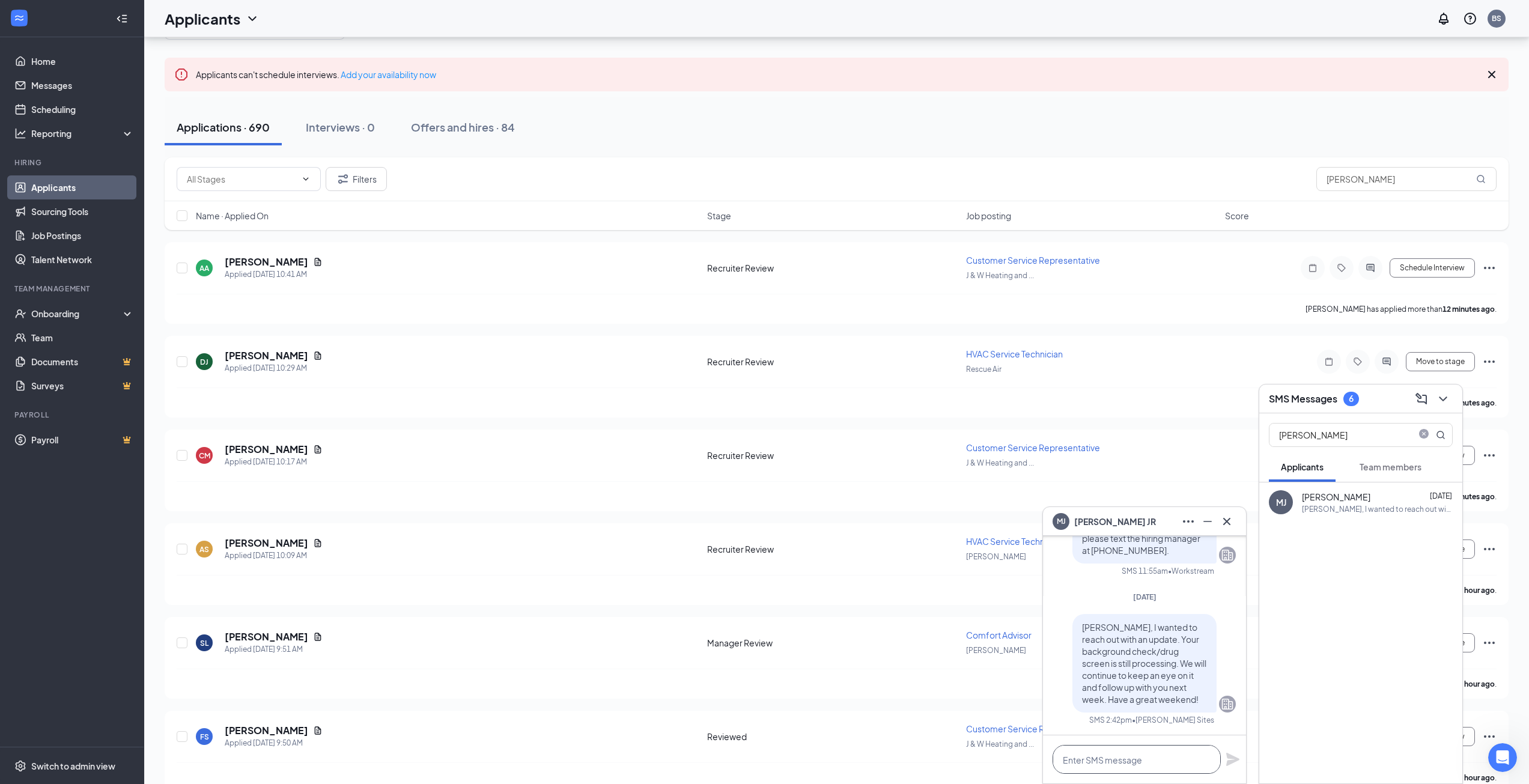
click at [1135, 756] on textarea at bounding box center [1136, 760] width 168 height 29
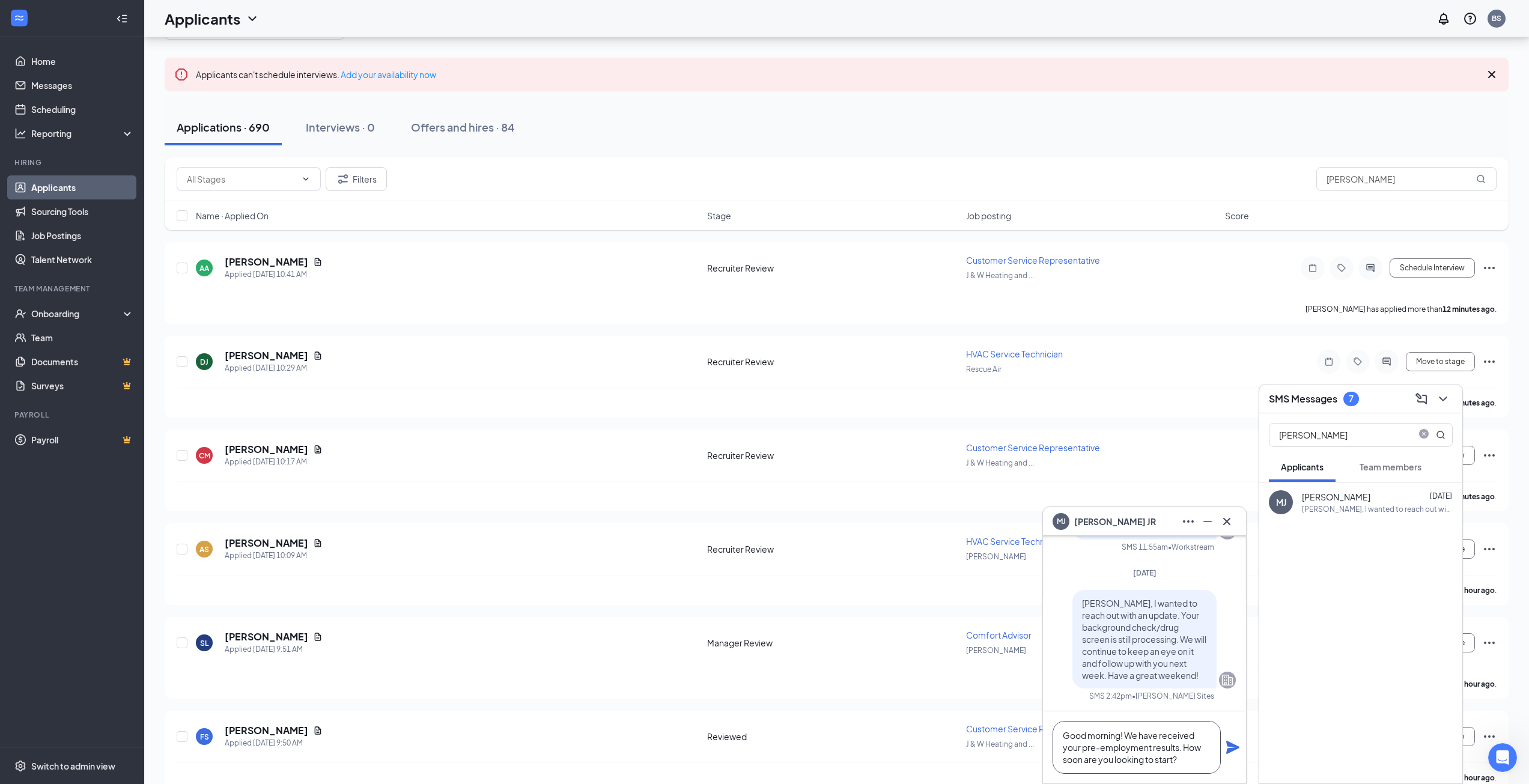
type textarea "Good morning! We have received your pre-employment results. How soon are you lo…"
click at [1232, 749] on icon "Plane" at bounding box center [1233, 748] width 14 height 14
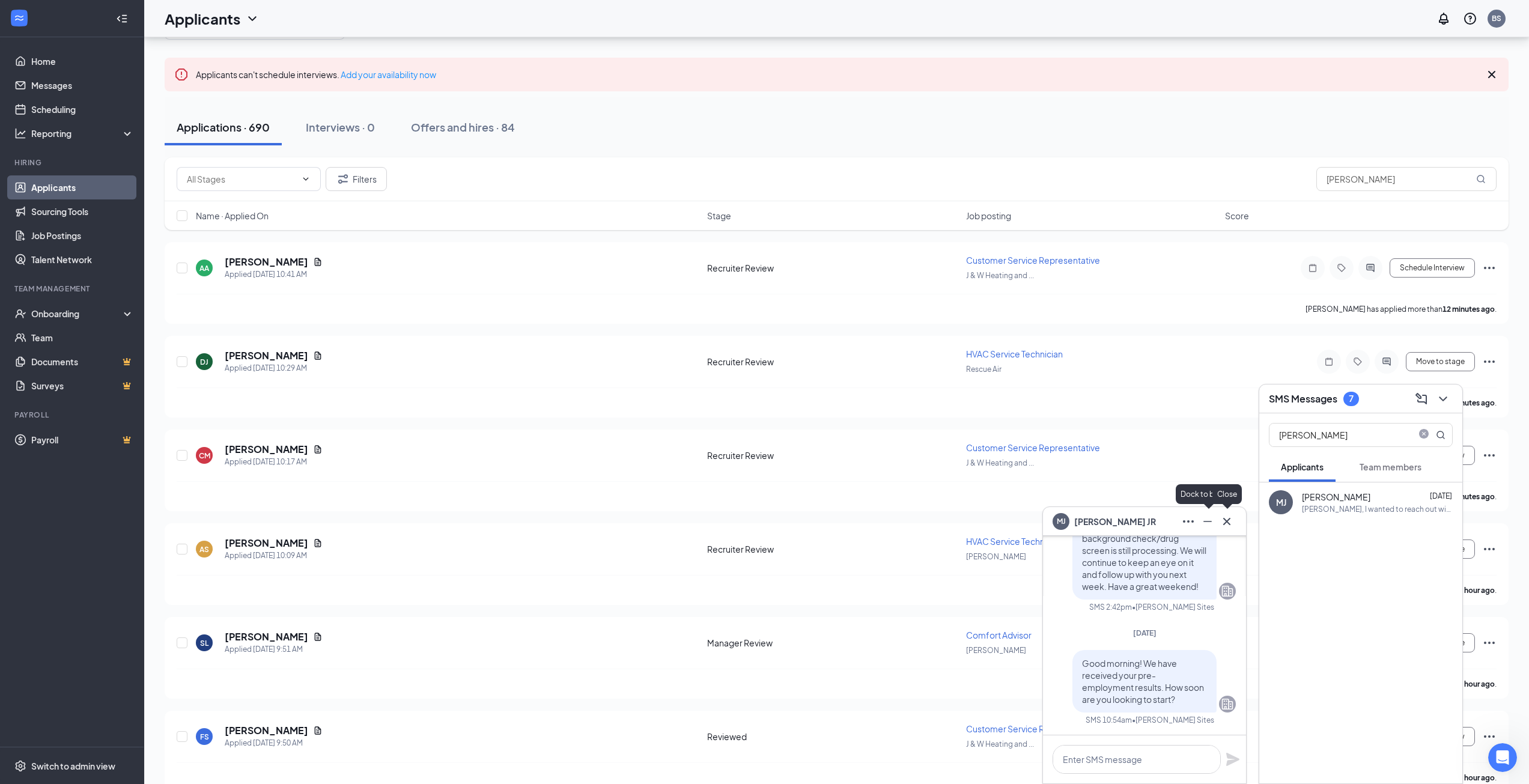
scroll to position [0, 0]
click at [1224, 518] on icon "Cross" at bounding box center [1226, 520] width 7 height 7
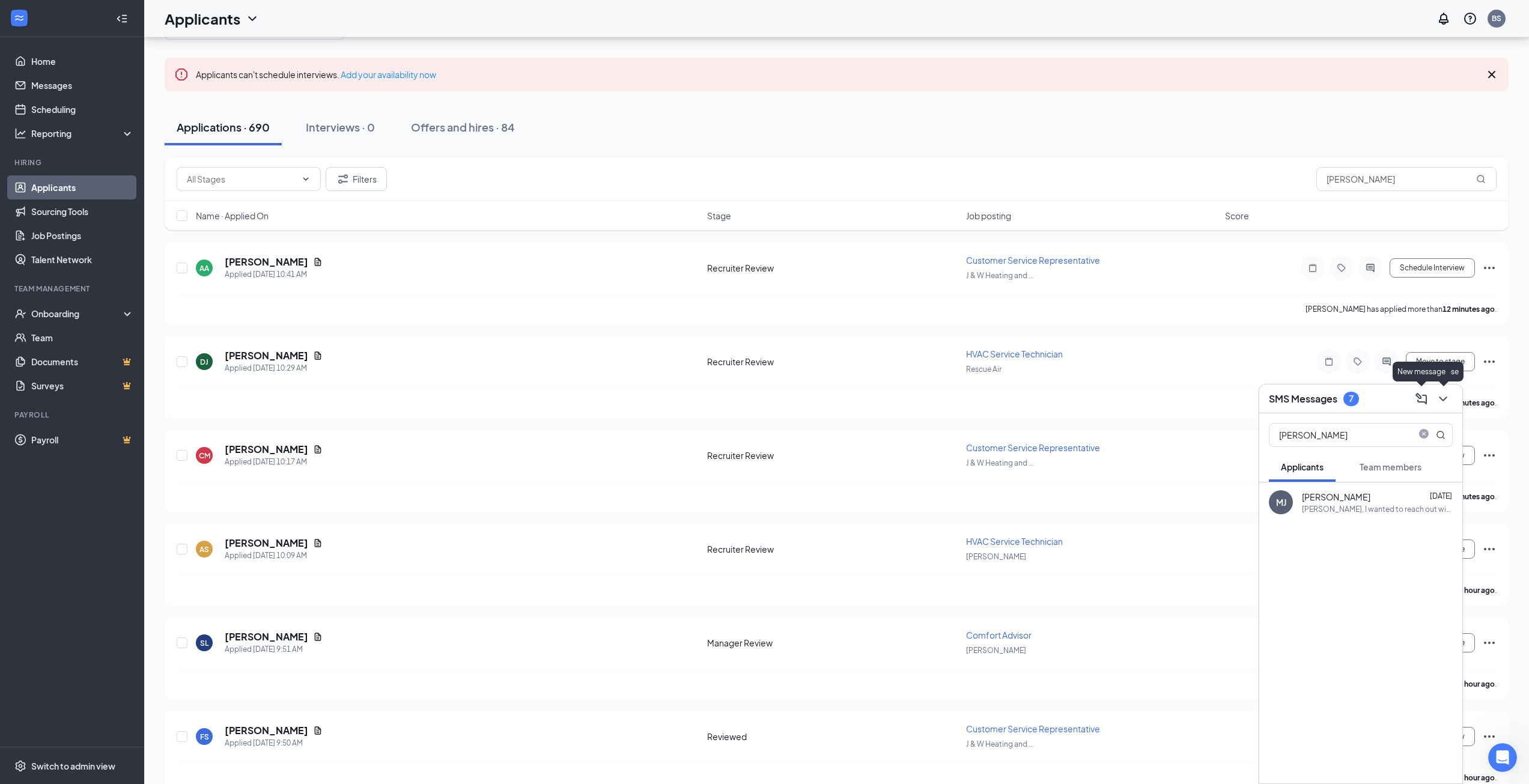
click at [1433, 397] on button at bounding box center [1443, 399] width 20 height 20
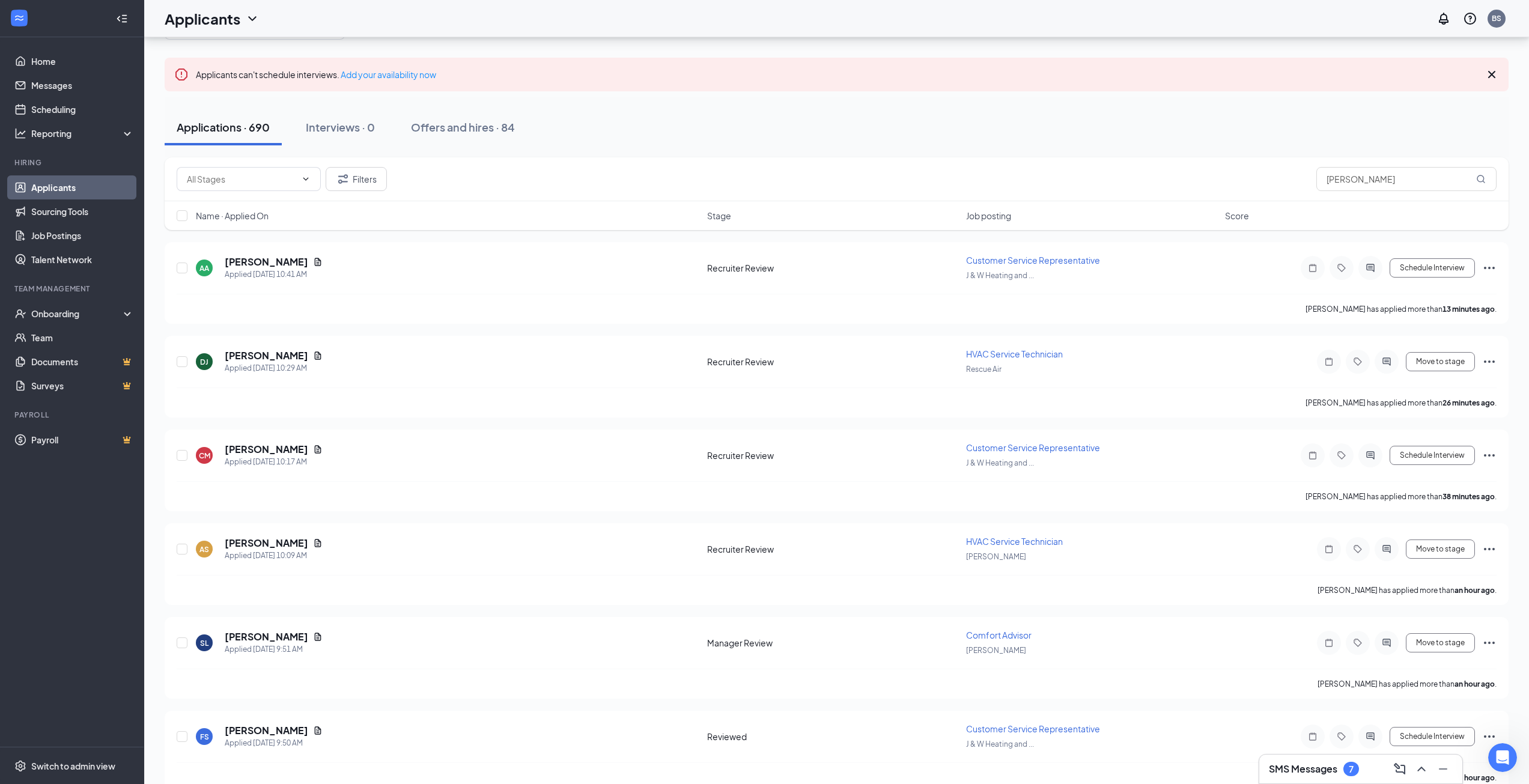
click at [50, 192] on link "Applicants" at bounding box center [82, 187] width 103 height 24
drag, startPoint x: 1323, startPoint y: 776, endPoint x: 1286, endPoint y: 780, distance: 37.2
click at [1323, 776] on div "SMS Messages 7" at bounding box center [1360, 769] width 184 height 20
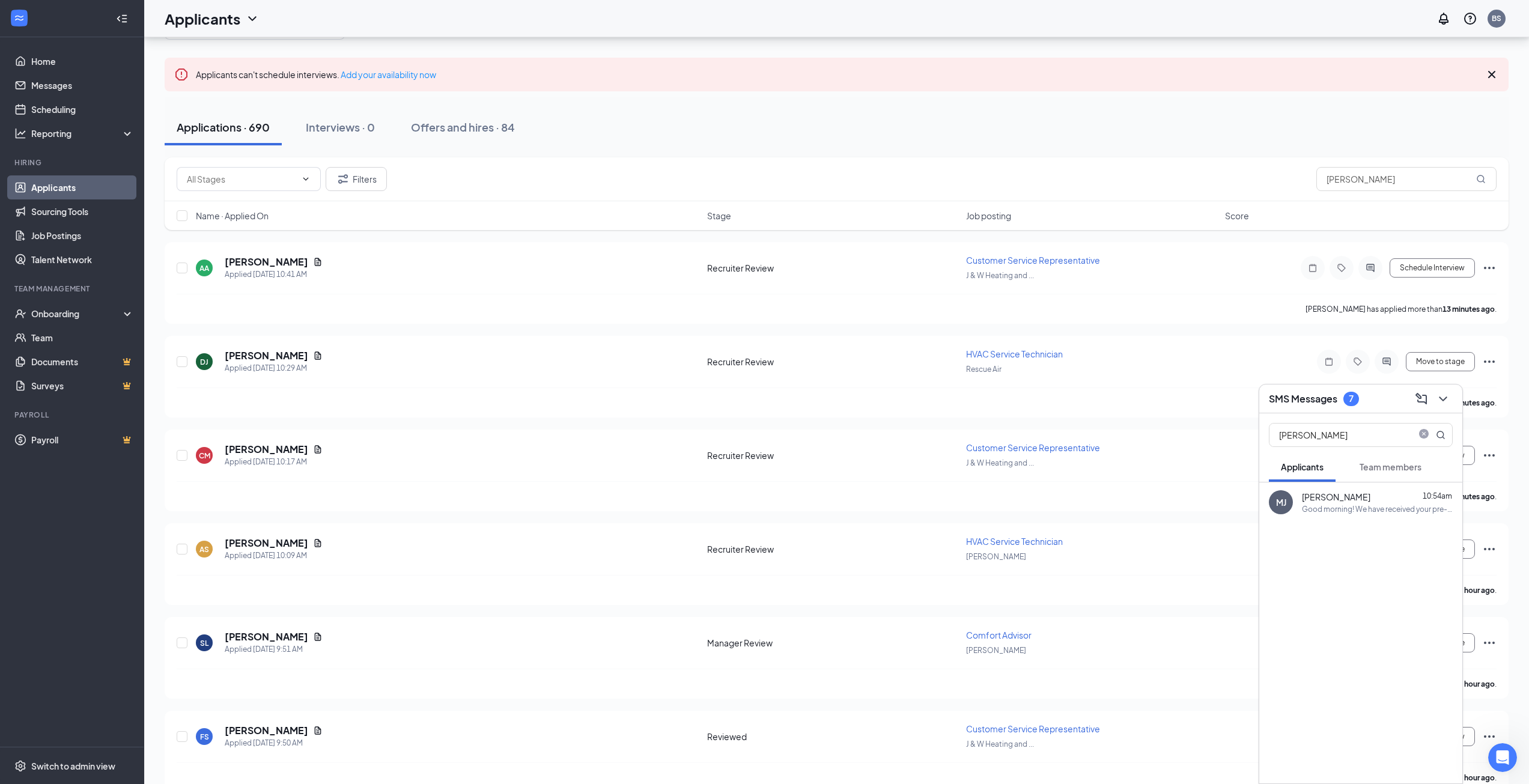
click at [1347, 511] on div "Good morning! We have received your pre-employment results. How soon are you lo…" at bounding box center [1377, 509] width 150 height 10
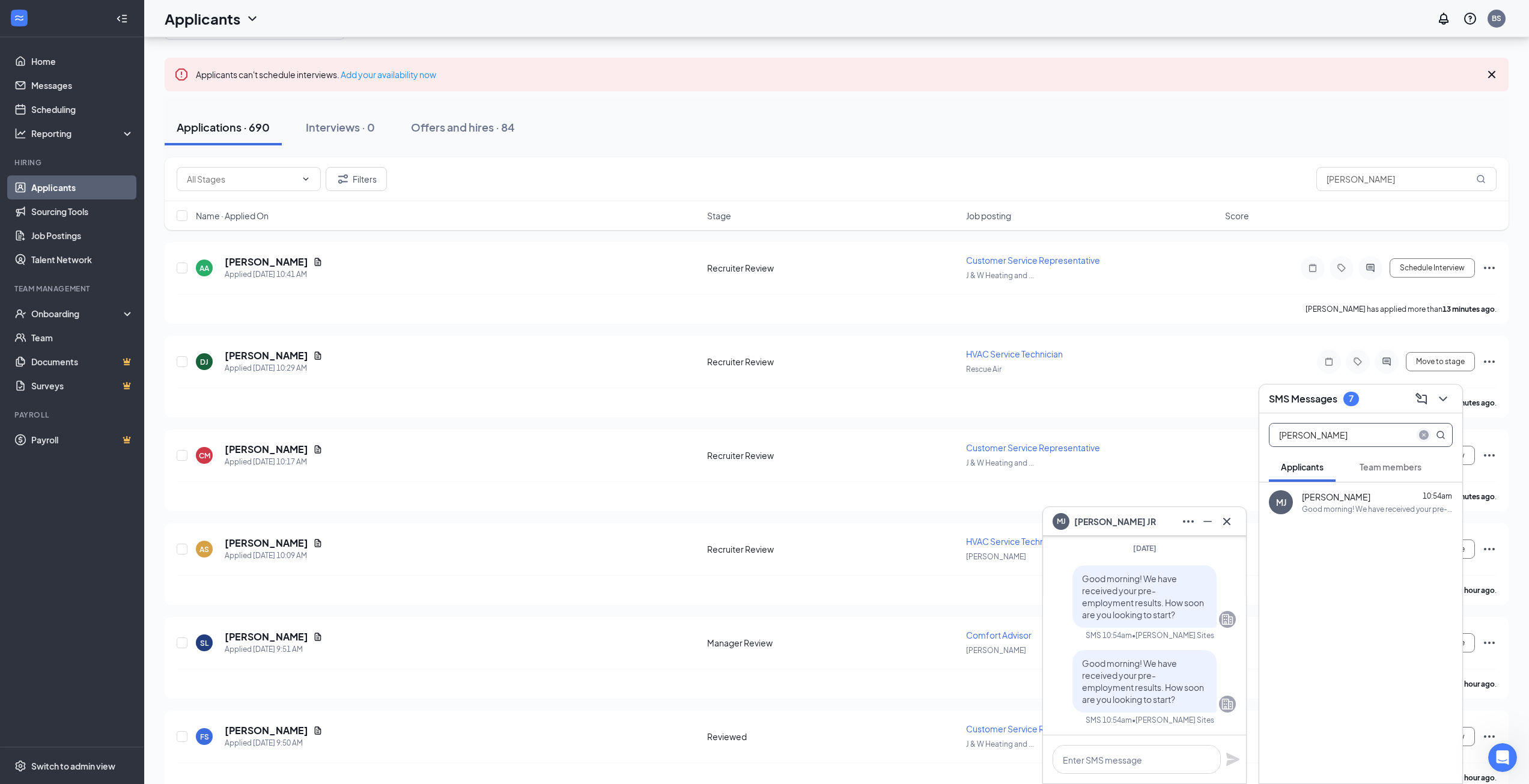
click at [1425, 434] on icon "close-circle" at bounding box center [1424, 434] width 10 height 10
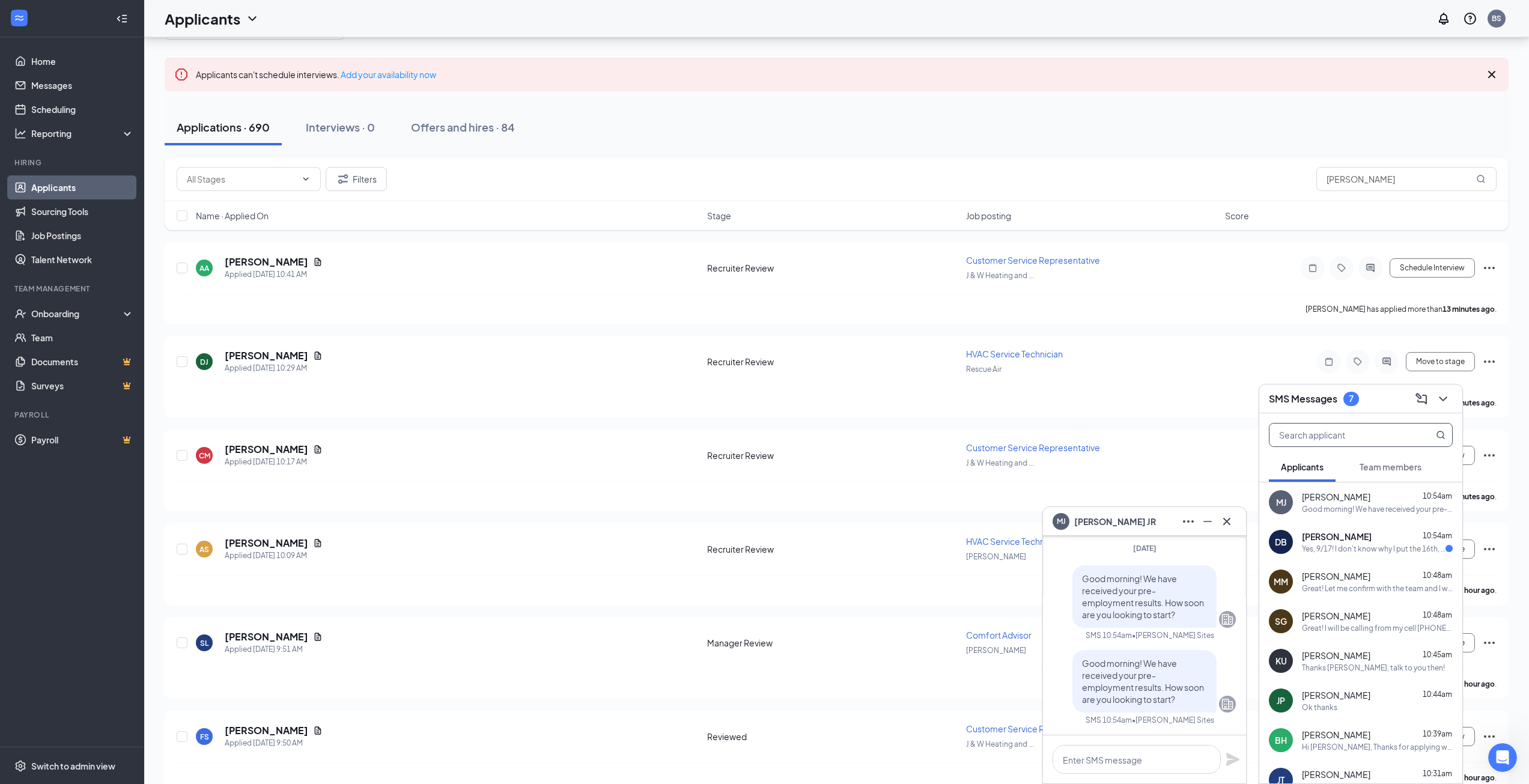
click at [1378, 546] on div "Yes, 9/17! I don't know why I put the 16th, I was sure I put the 17th. I will l…" at bounding box center [1373, 549] width 144 height 10
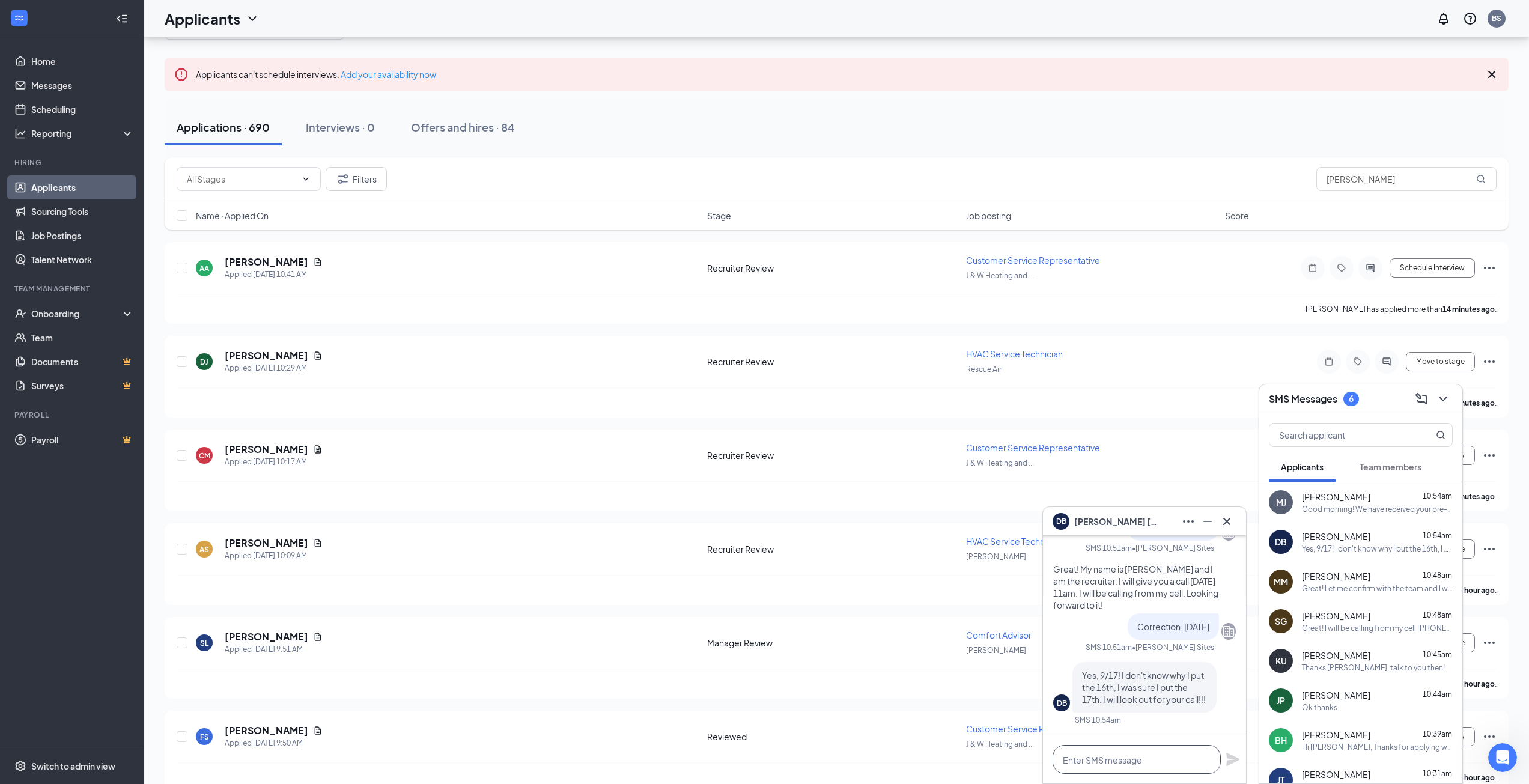
click at [1136, 763] on textarea at bounding box center [1136, 760] width 168 height 29
type textarea "No problem! Have a great rest of your day!"
click at [1226, 753] on icon "Plane" at bounding box center [1232, 753] width 15 height 15
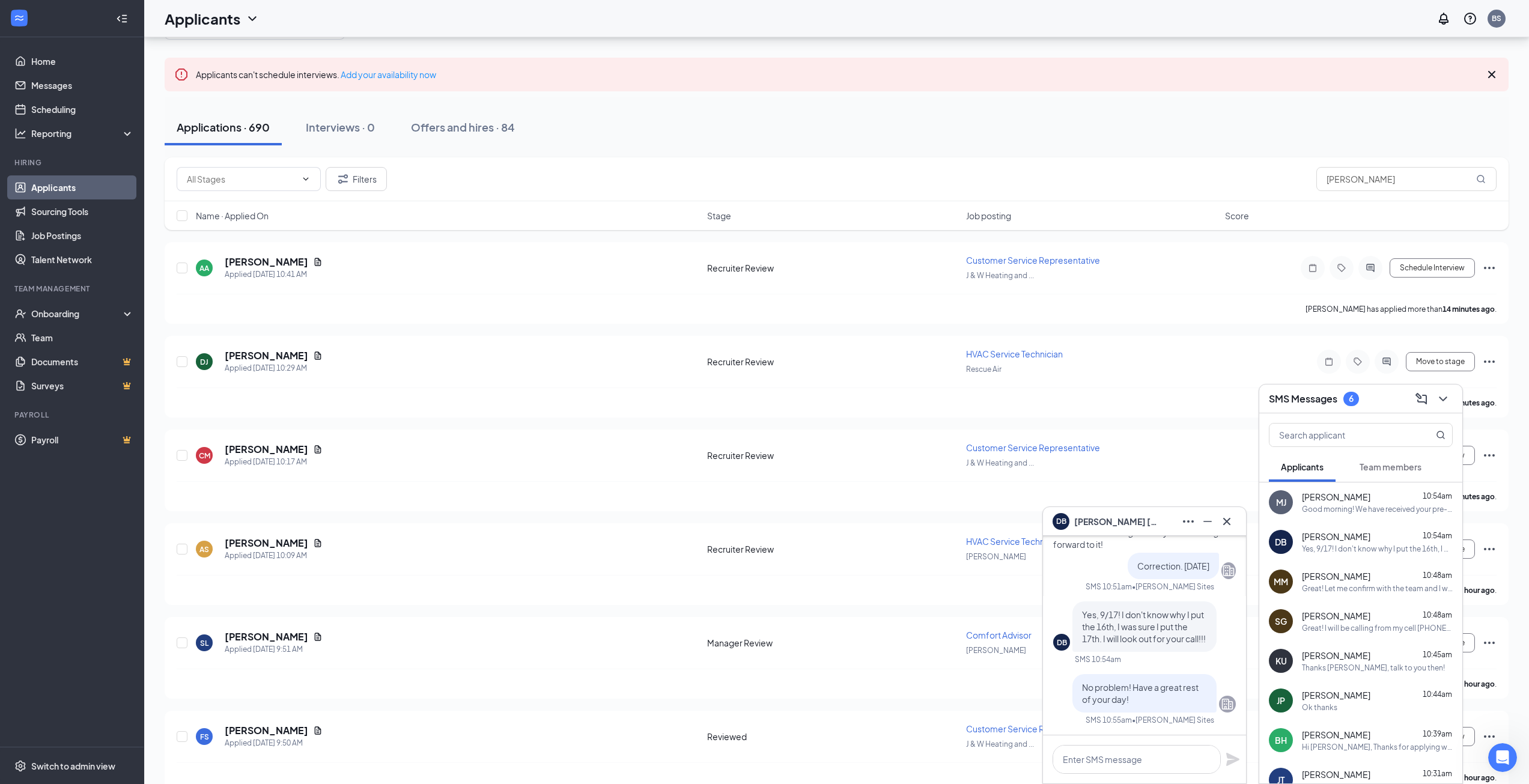
scroll to position [0, 0]
click at [1222, 518] on icon "Cross" at bounding box center [1226, 521] width 15 height 15
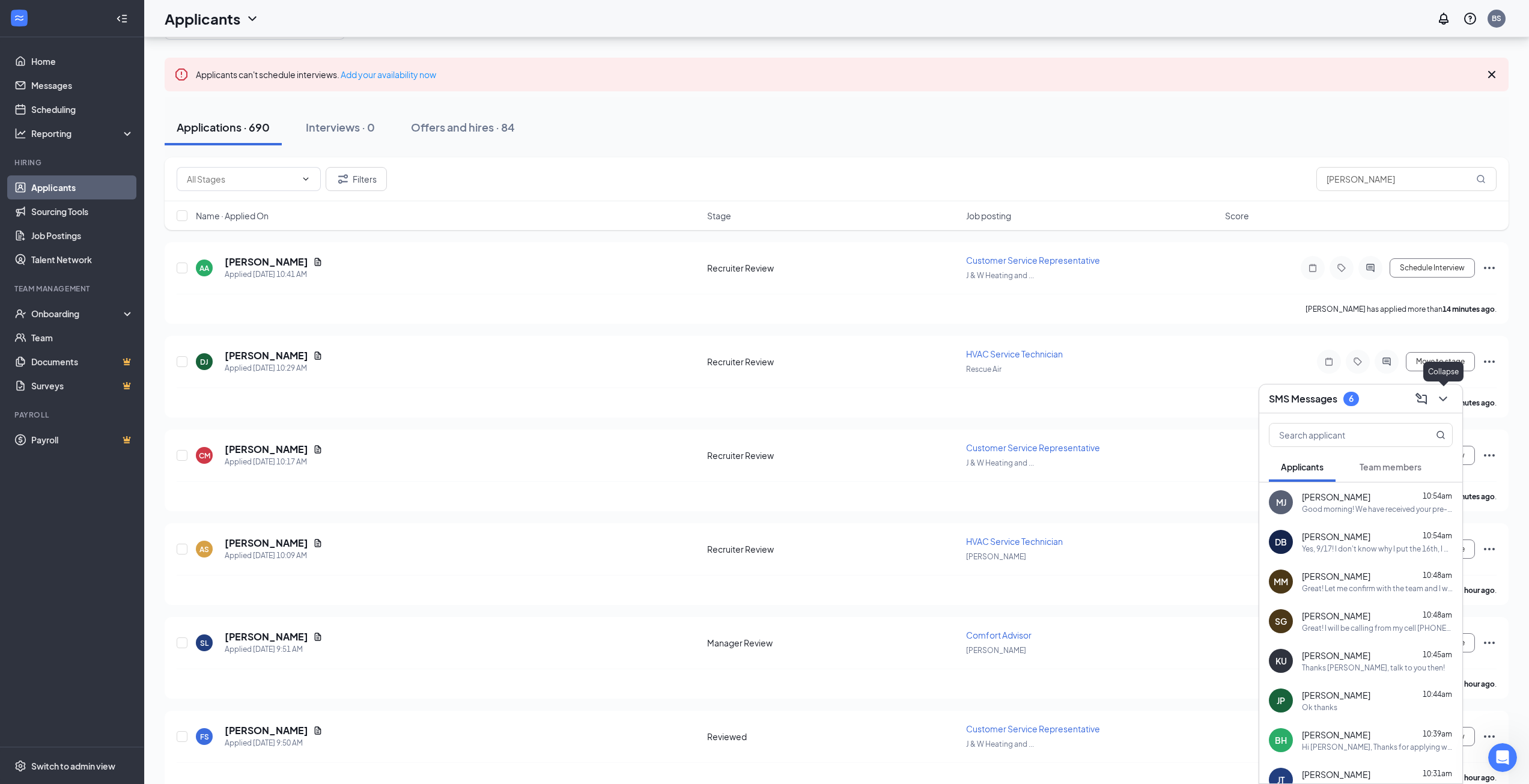
click at [1448, 395] on icon "ChevronDown" at bounding box center [1442, 398] width 15 height 15
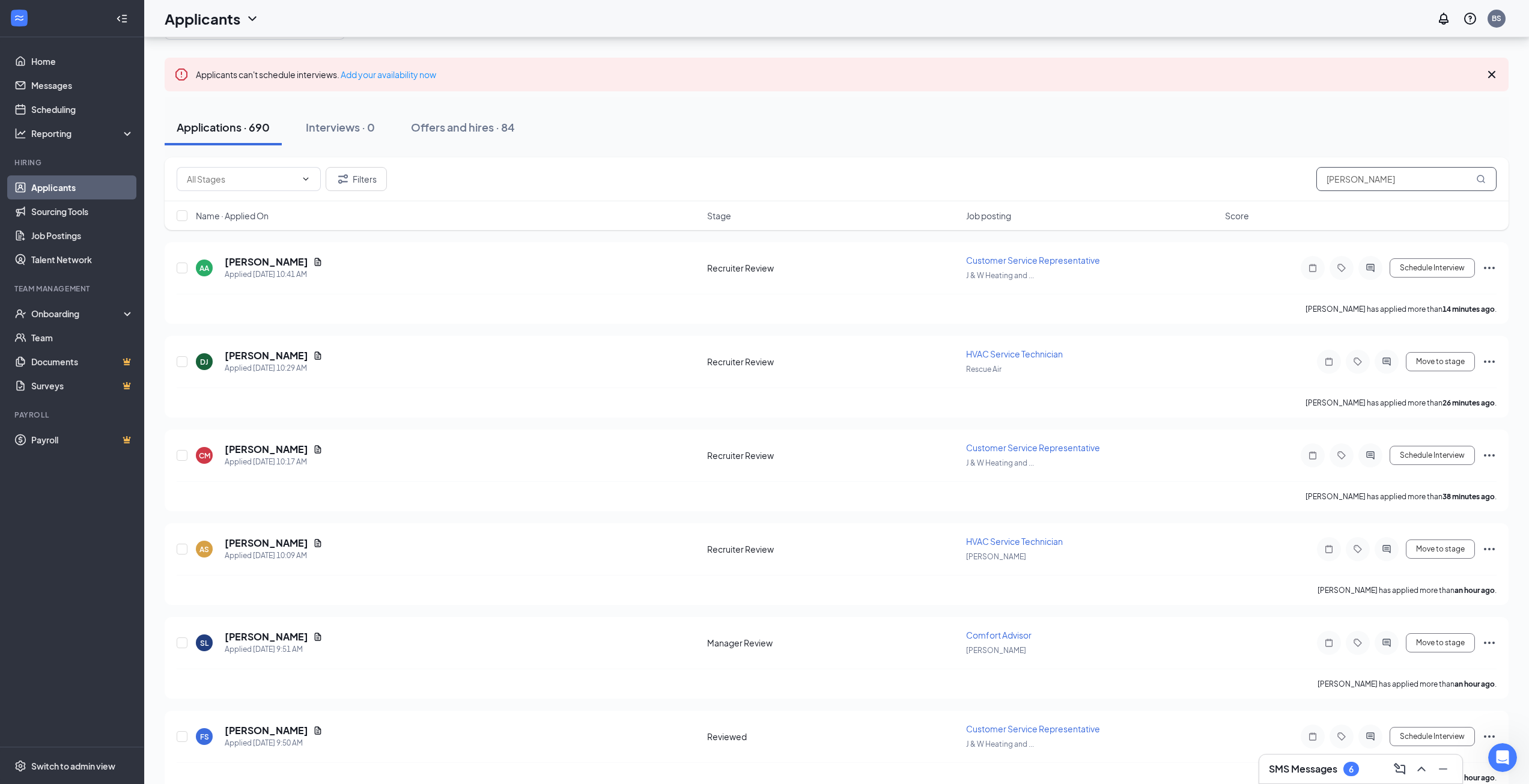
drag, startPoint x: 1368, startPoint y: 173, endPoint x: 1266, endPoint y: 177, distance: 102.1
click at [1266, 177] on div "Filters [PERSON_NAME]" at bounding box center [837, 179] width 1320 height 24
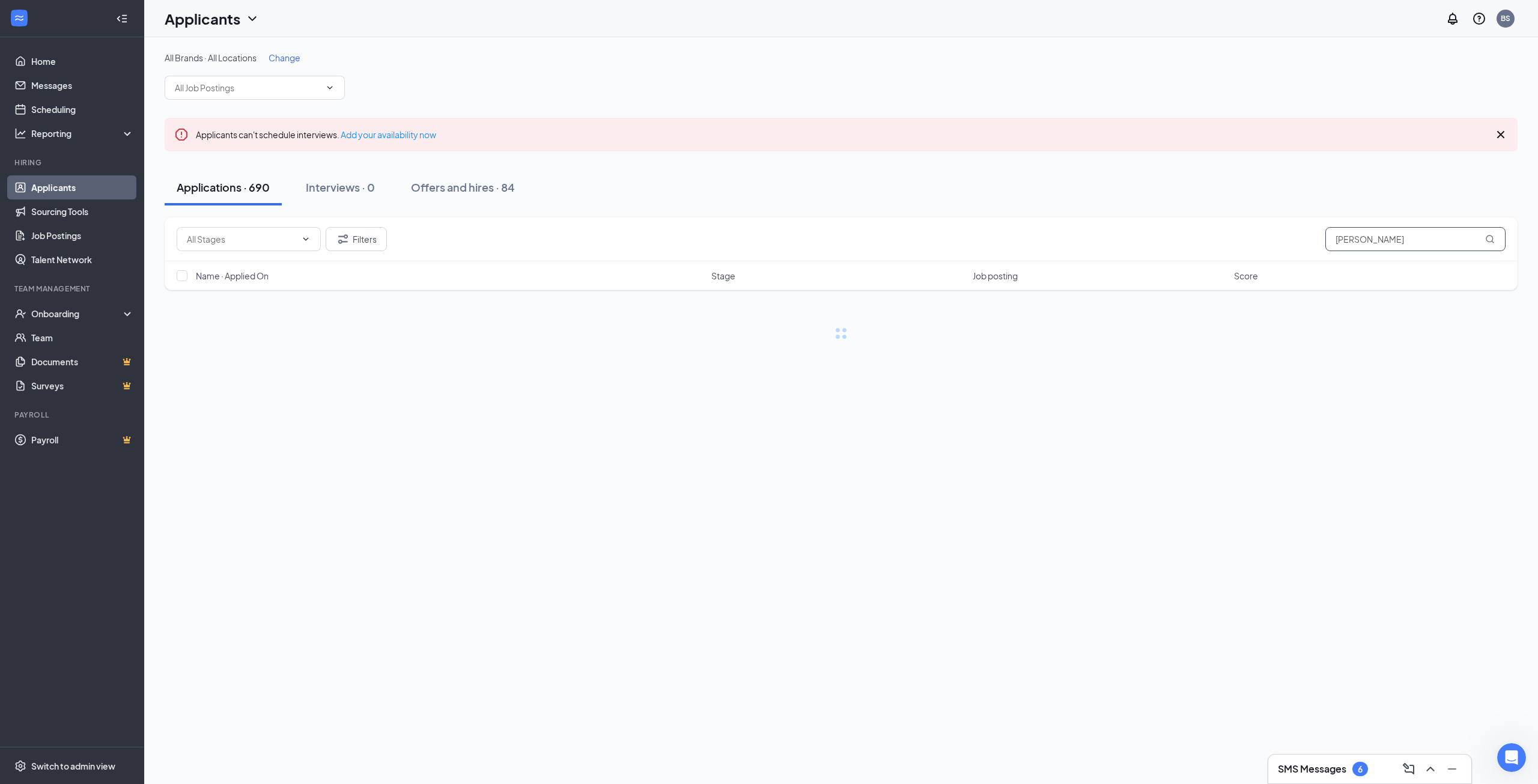
type input "[PERSON_NAME]"
click at [273, 324] on h5 "[PERSON_NAME]" at bounding box center [267, 322] width 84 height 14
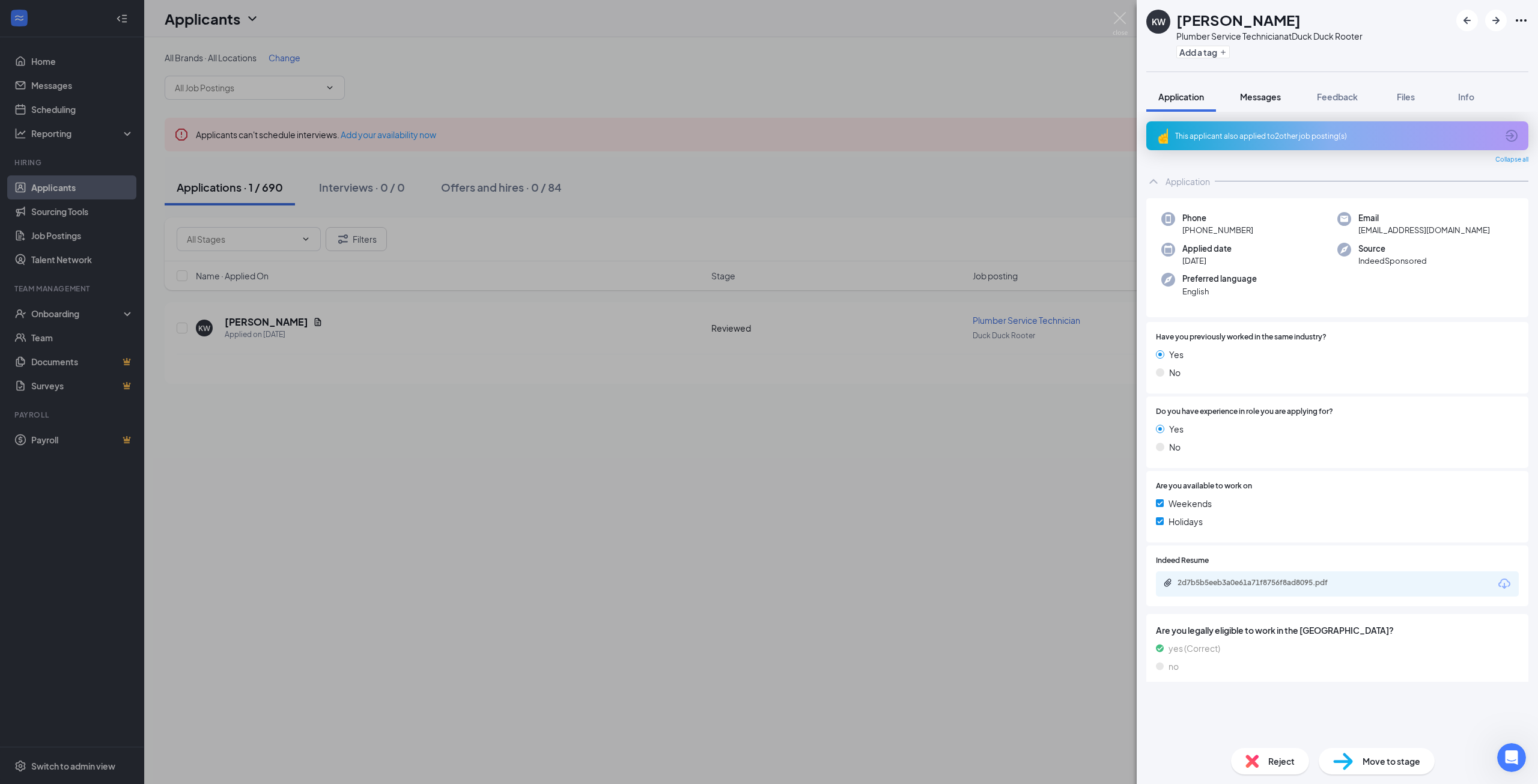
click at [1257, 100] on span "Messages" at bounding box center [1261, 97] width 41 height 11
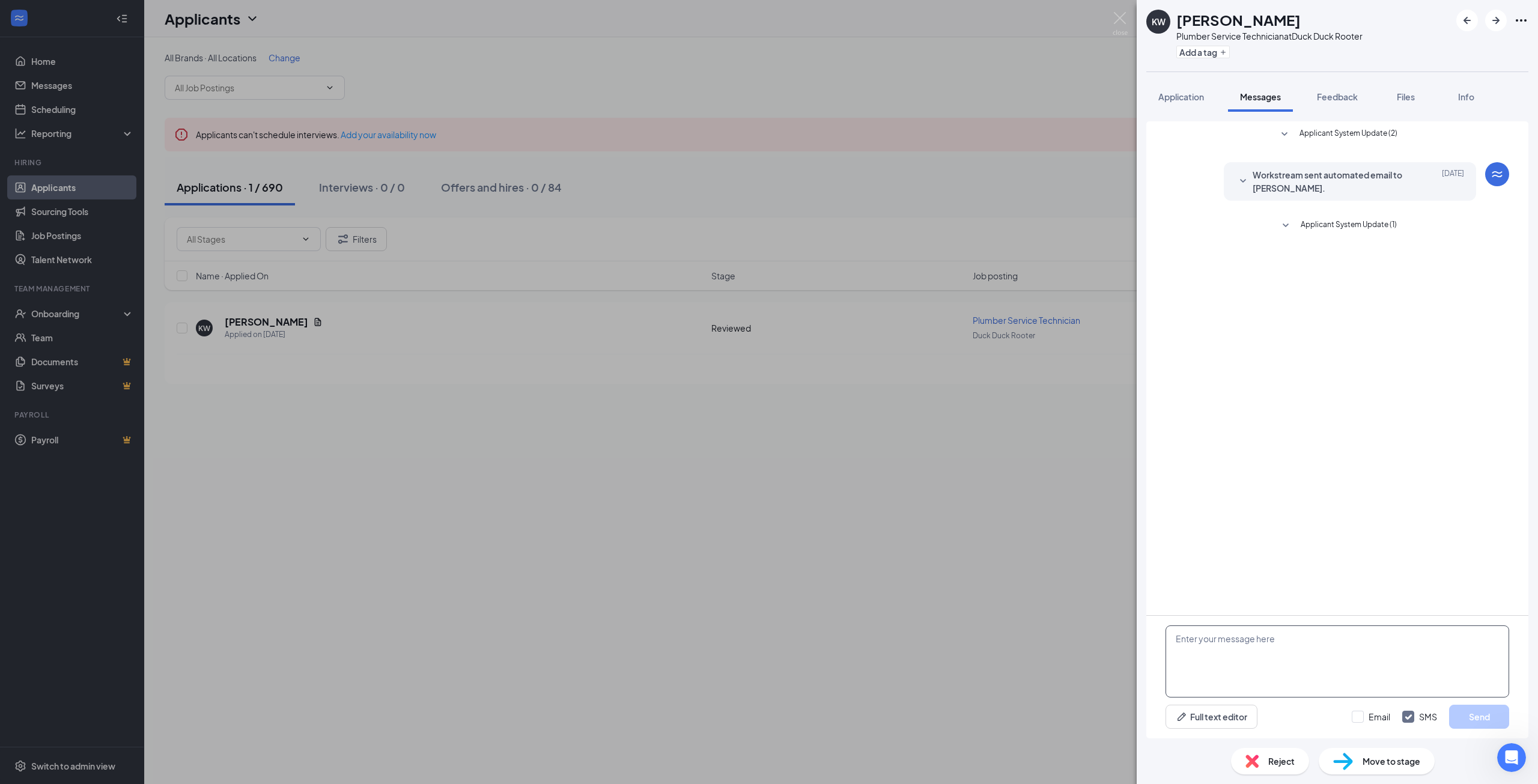
click at [1278, 648] on textarea at bounding box center [1337, 661] width 344 height 72
type textarea "K"
type textarea "k"
type textarea "K"
type textarea "T"
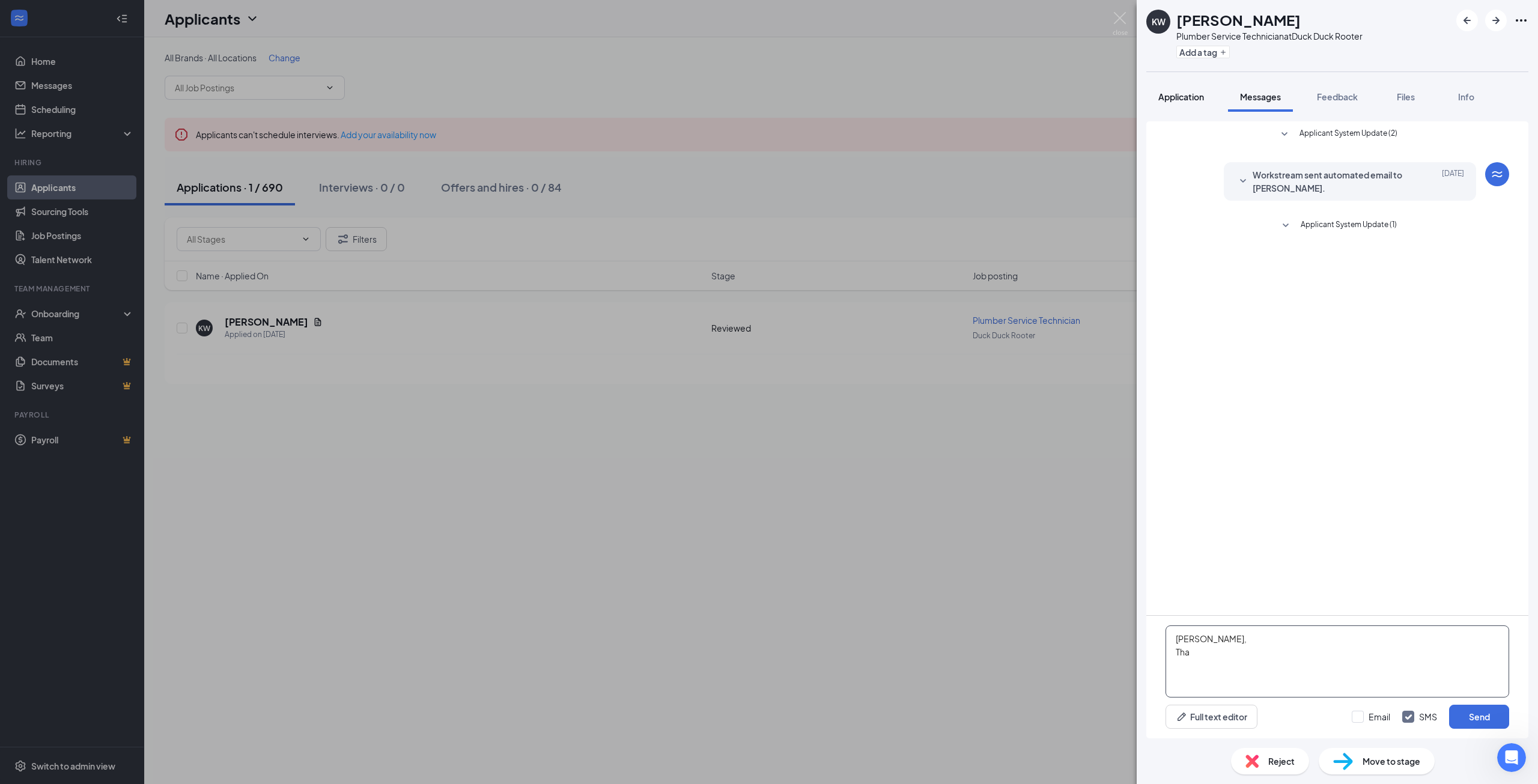
type textarea "Karlton, Tha"
click at [1173, 101] on span "Application" at bounding box center [1181, 97] width 46 height 11
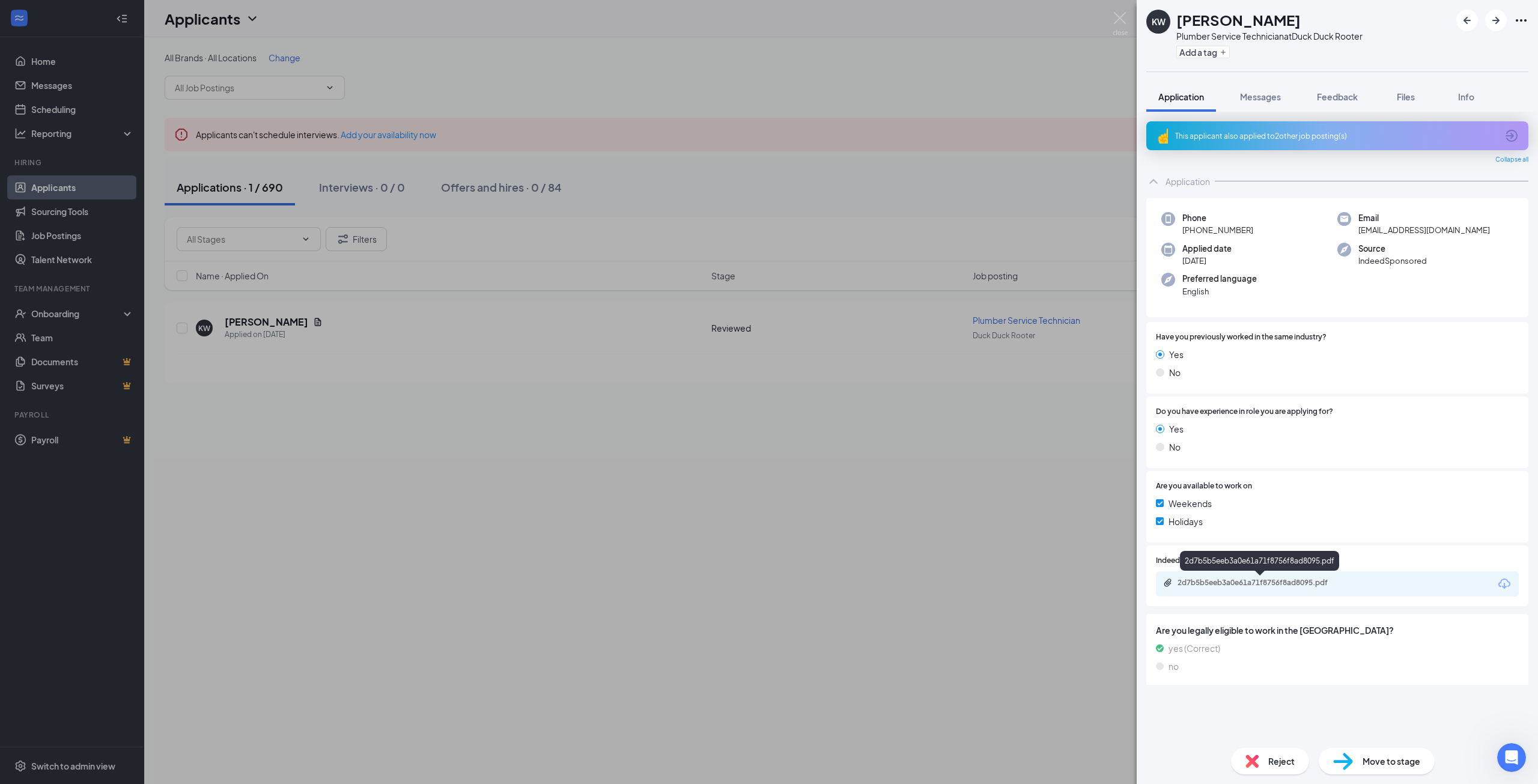
click at [1250, 589] on div "2d7b5b5eeb3a0e61a71f8756f8ad8095.pdf" at bounding box center [1260, 584] width 194 height 12
click at [1271, 100] on span "Messages" at bounding box center [1261, 97] width 41 height 11
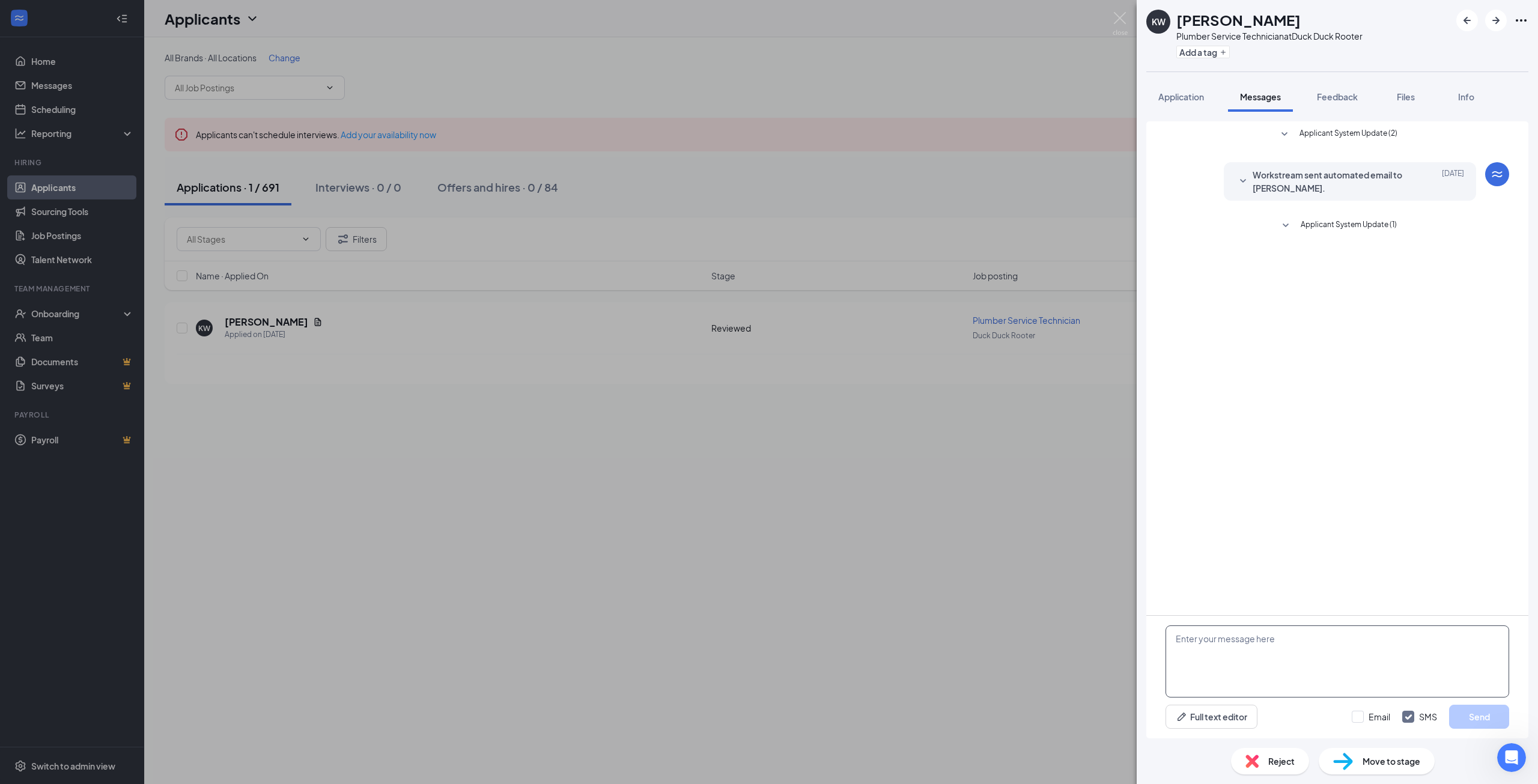
click at [1243, 672] on textarea at bounding box center [1337, 661] width 344 height 72
click at [1354, 651] on textarea "Karlton, Thanks for your interest in Duck Duck Rooter. Do you have availability…" at bounding box center [1337, 661] width 344 height 72
type textarea "[PERSON_NAME], Thanks for your interest in Duck Duck Rooter. We received your a…"
click at [1462, 717] on button "Send" at bounding box center [1479, 717] width 61 height 24
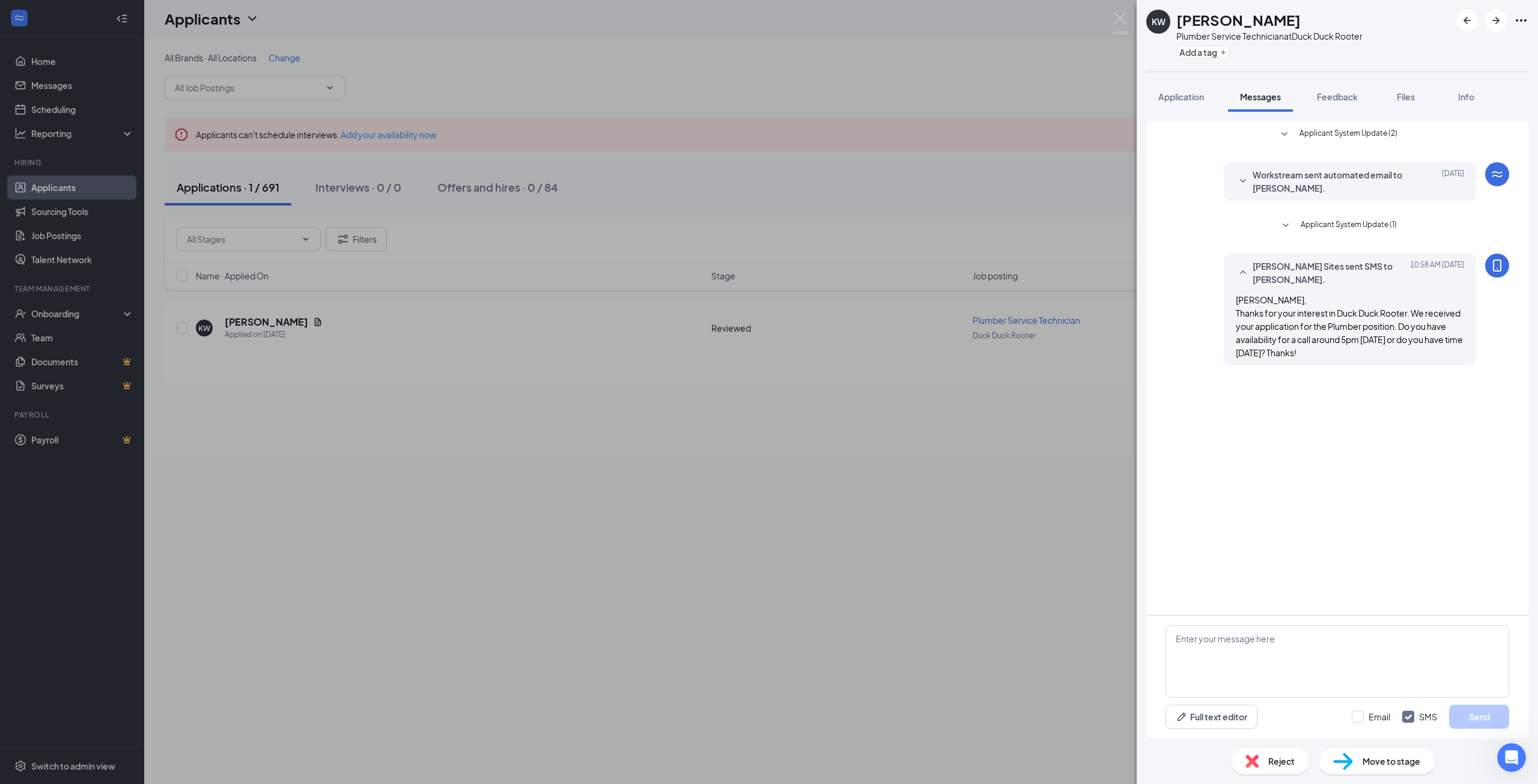
click at [963, 593] on div "KW Karlton Walker Plumber Service Technician at Duck Duck Rooter Add a tag Appl…" at bounding box center [769, 392] width 1538 height 784
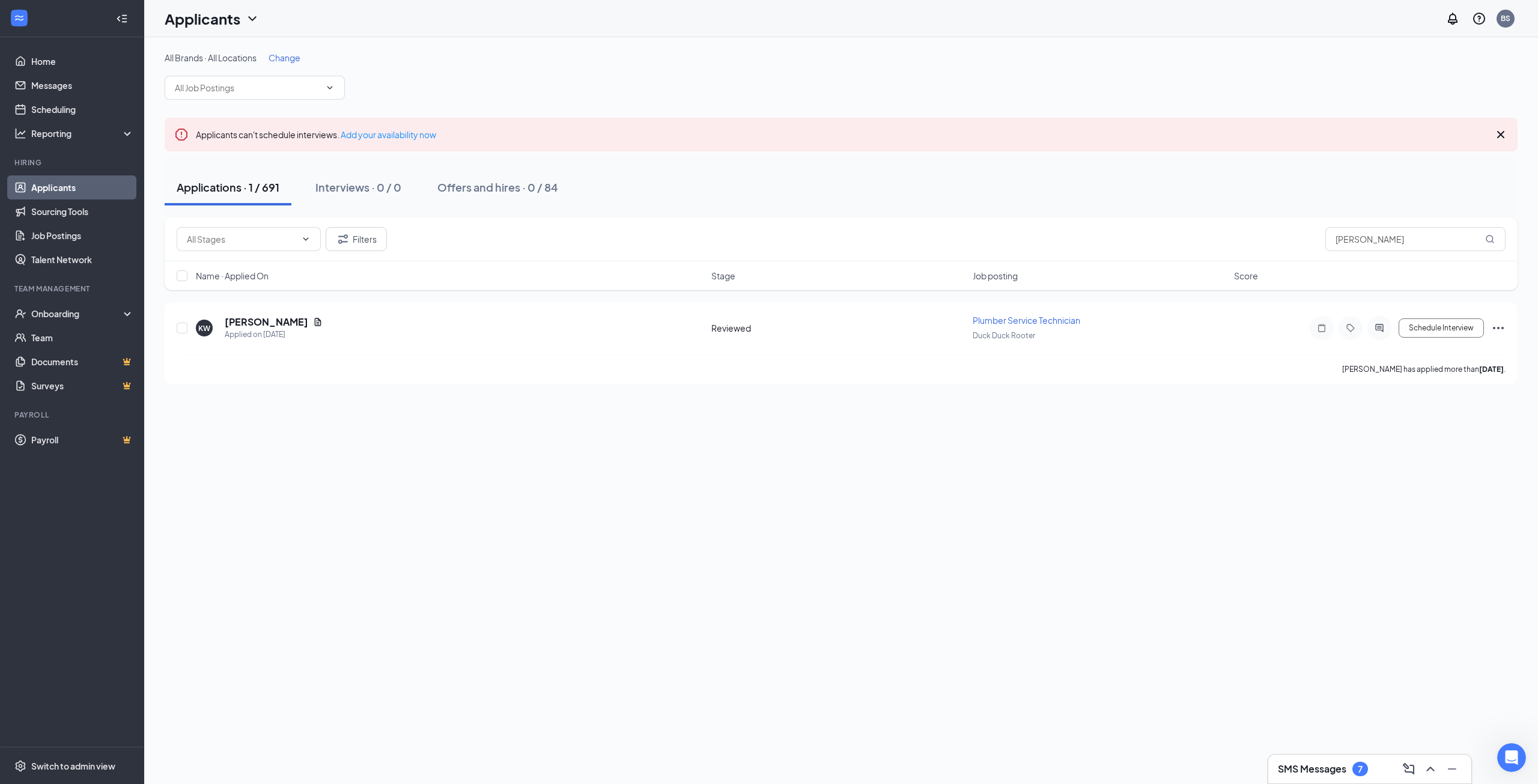
click at [1303, 758] on div "SMS Messages 7" at bounding box center [1370, 769] width 203 height 29
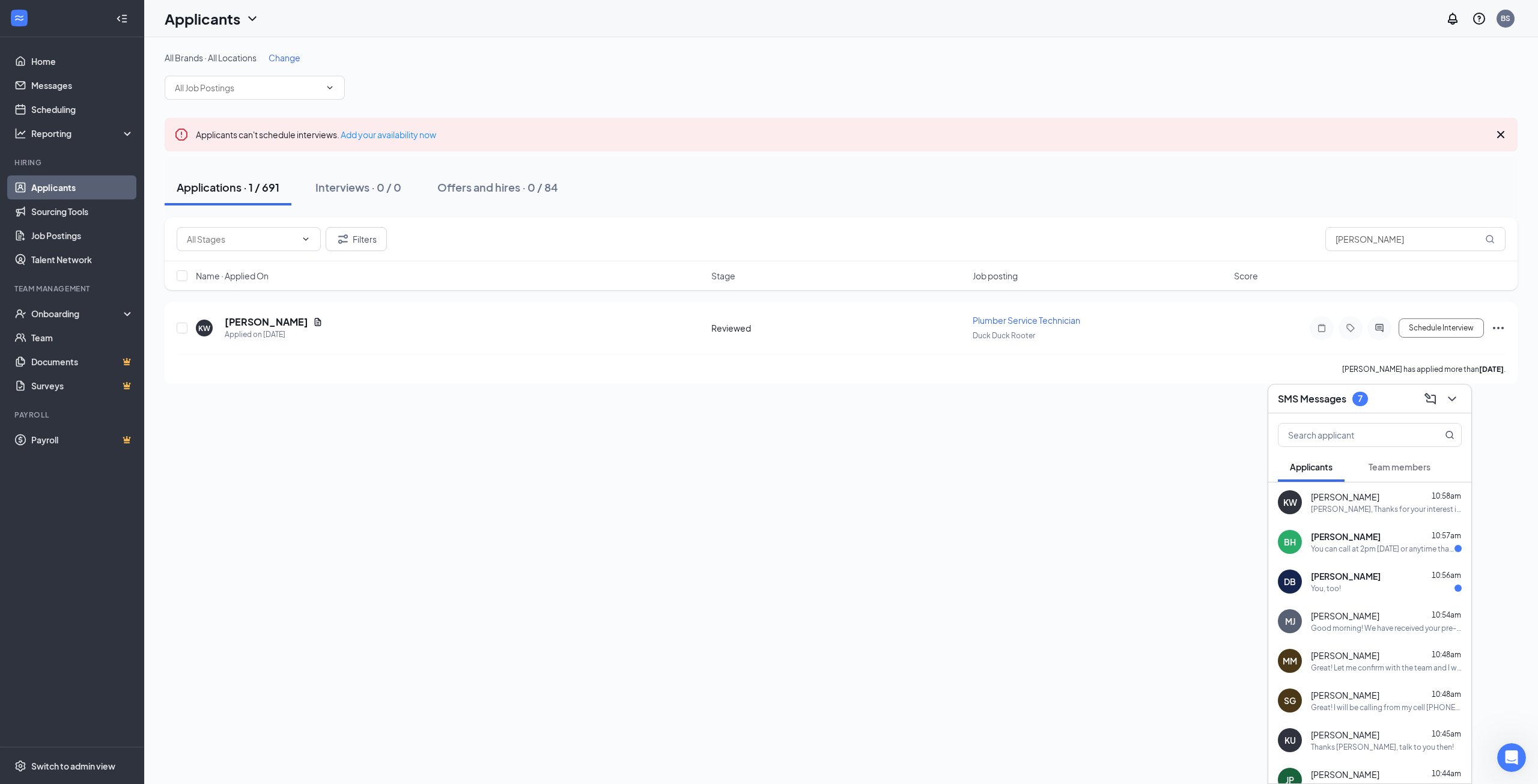
click at [1336, 580] on span "[PERSON_NAME]" at bounding box center [1345, 576] width 69 height 12
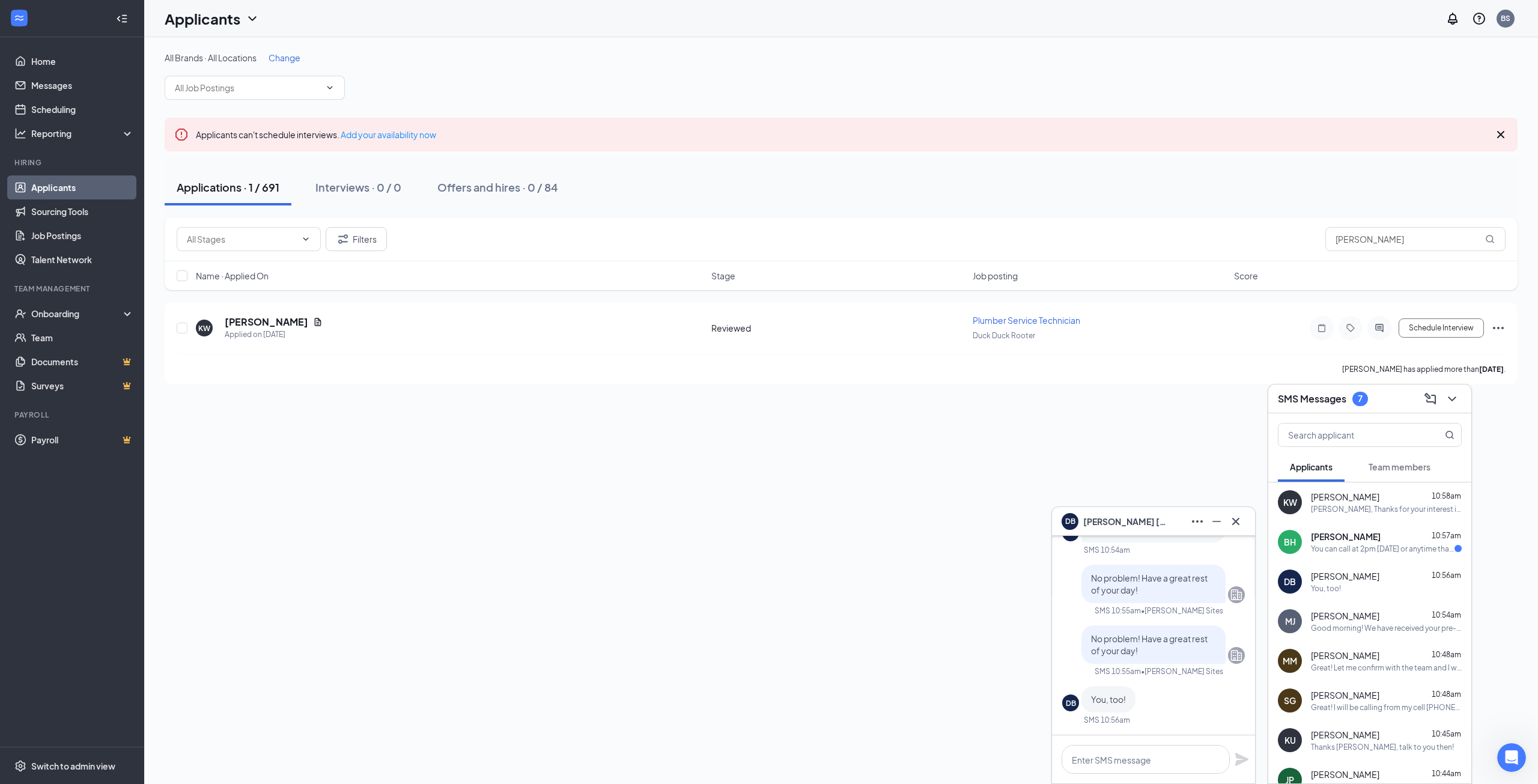
click at [1345, 554] on div "BH Benjamin Hallenbeck 10:57am You can call at 2pm today or anytime that's best…" at bounding box center [1370, 542] width 203 height 40
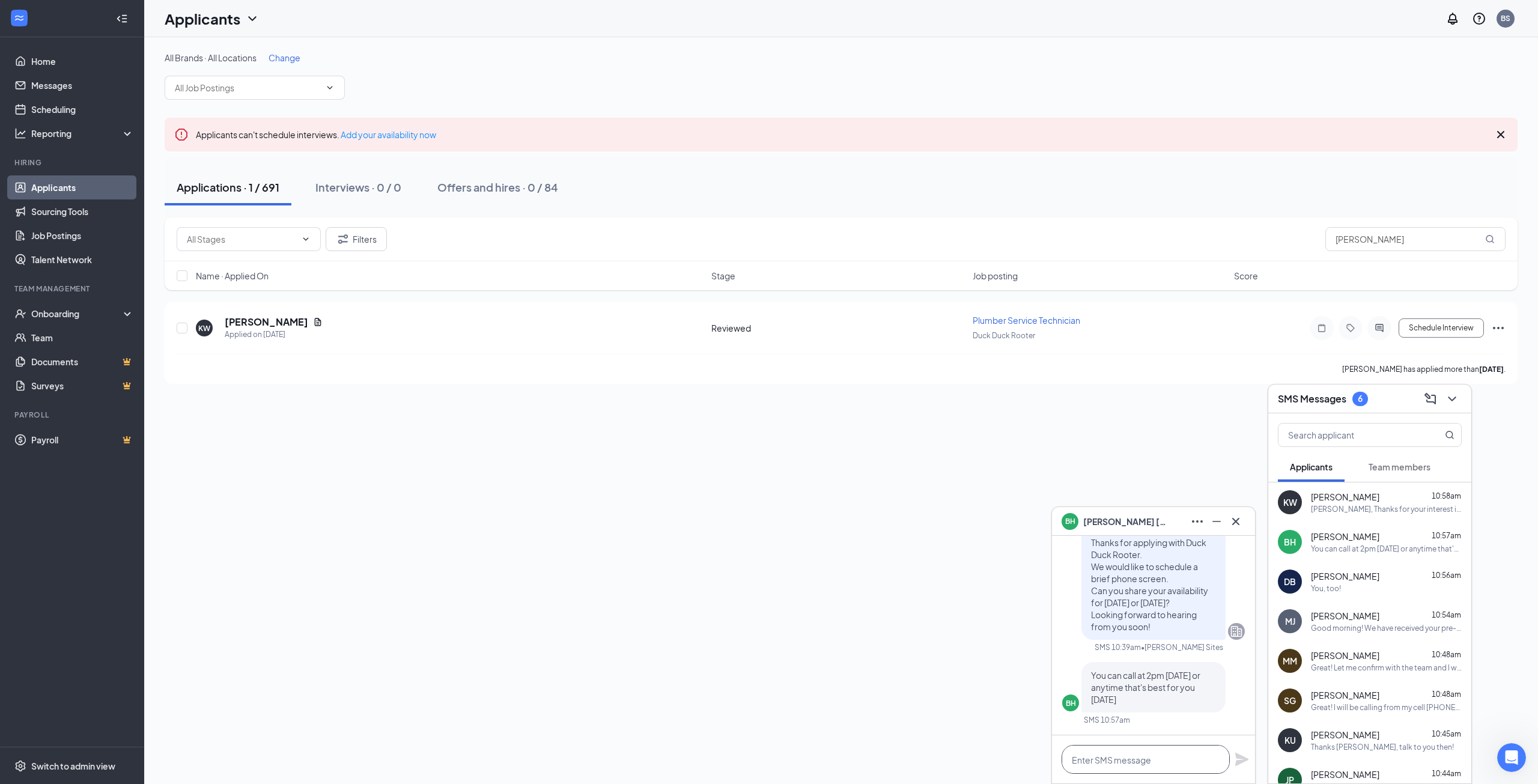
click at [1197, 763] on textarea at bounding box center [1145, 760] width 168 height 29
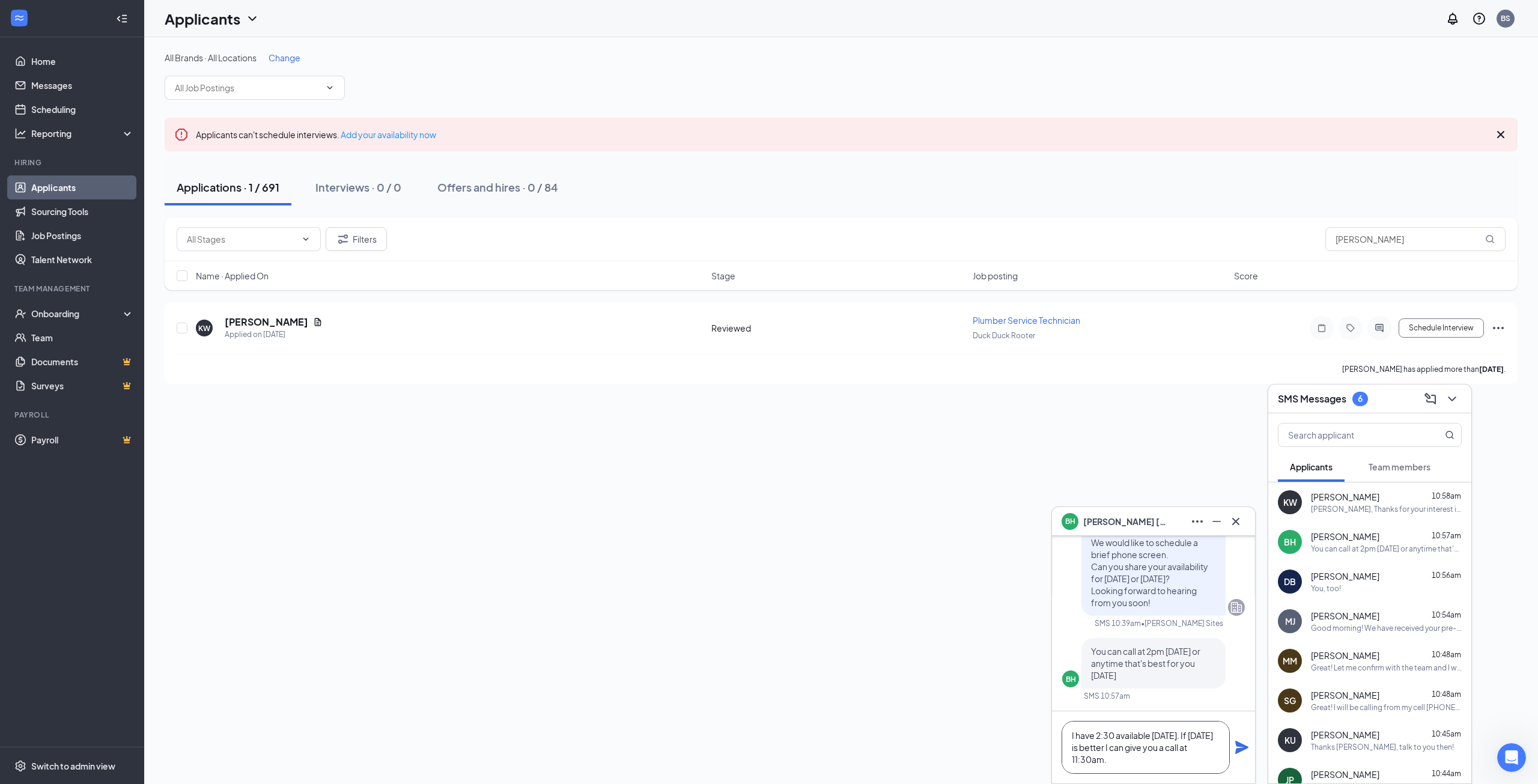
type textarea "I have 2:30 available today. If tomorrow is better I can give you a call at 11:…"
click at [1238, 745] on icon "Plane" at bounding box center [1242, 748] width 14 height 14
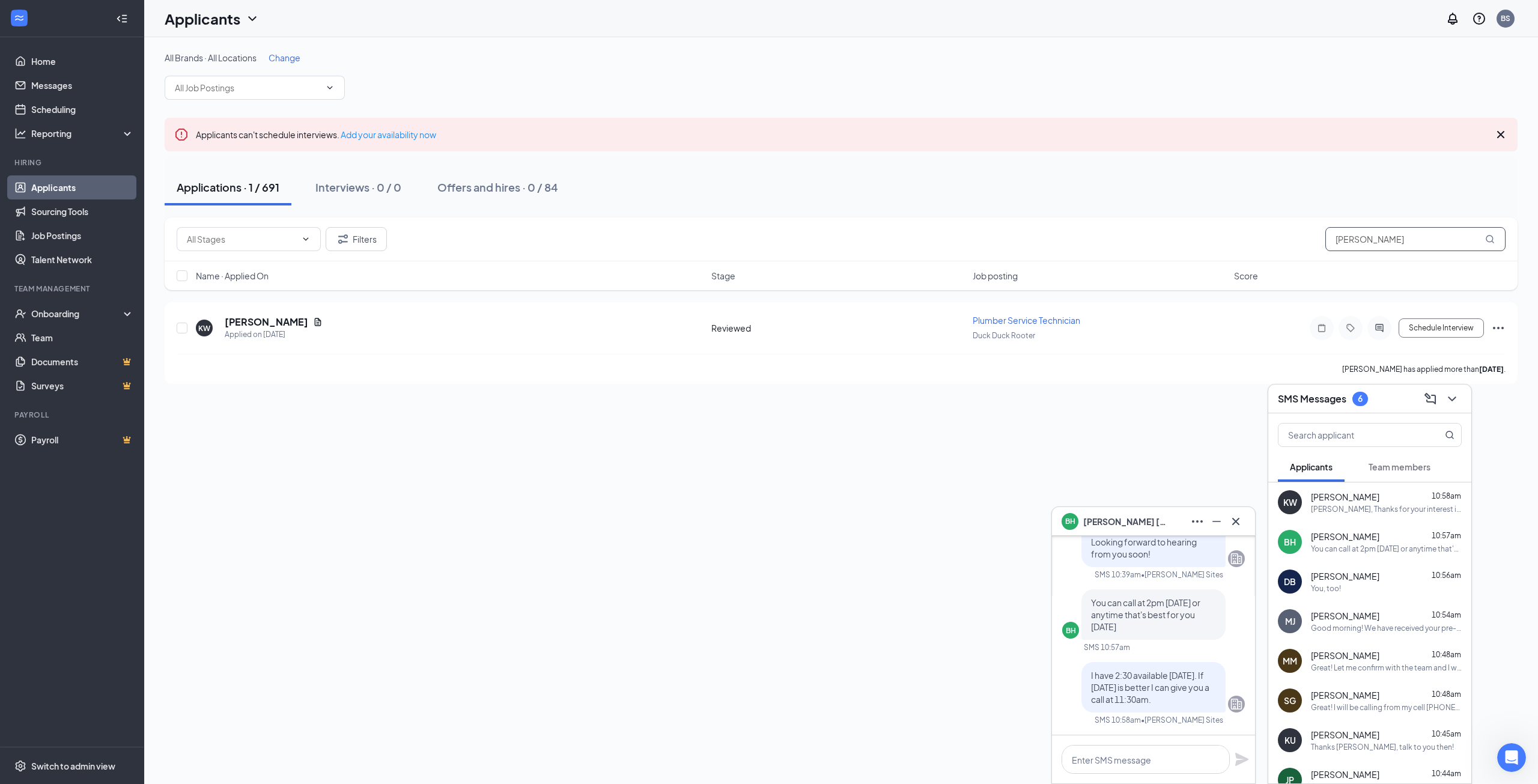
drag, startPoint x: 1390, startPoint y: 240, endPoint x: 1266, endPoint y: 246, distance: 124.1
click at [1268, 246] on div "Filters [PERSON_NAME]" at bounding box center [841, 239] width 1329 height 24
type input "[PERSON_NAME]"
click at [1459, 405] on div at bounding box center [1451, 399] width 21 height 20
click at [1456, 400] on icon "ChevronDown" at bounding box center [1452, 398] width 15 height 15
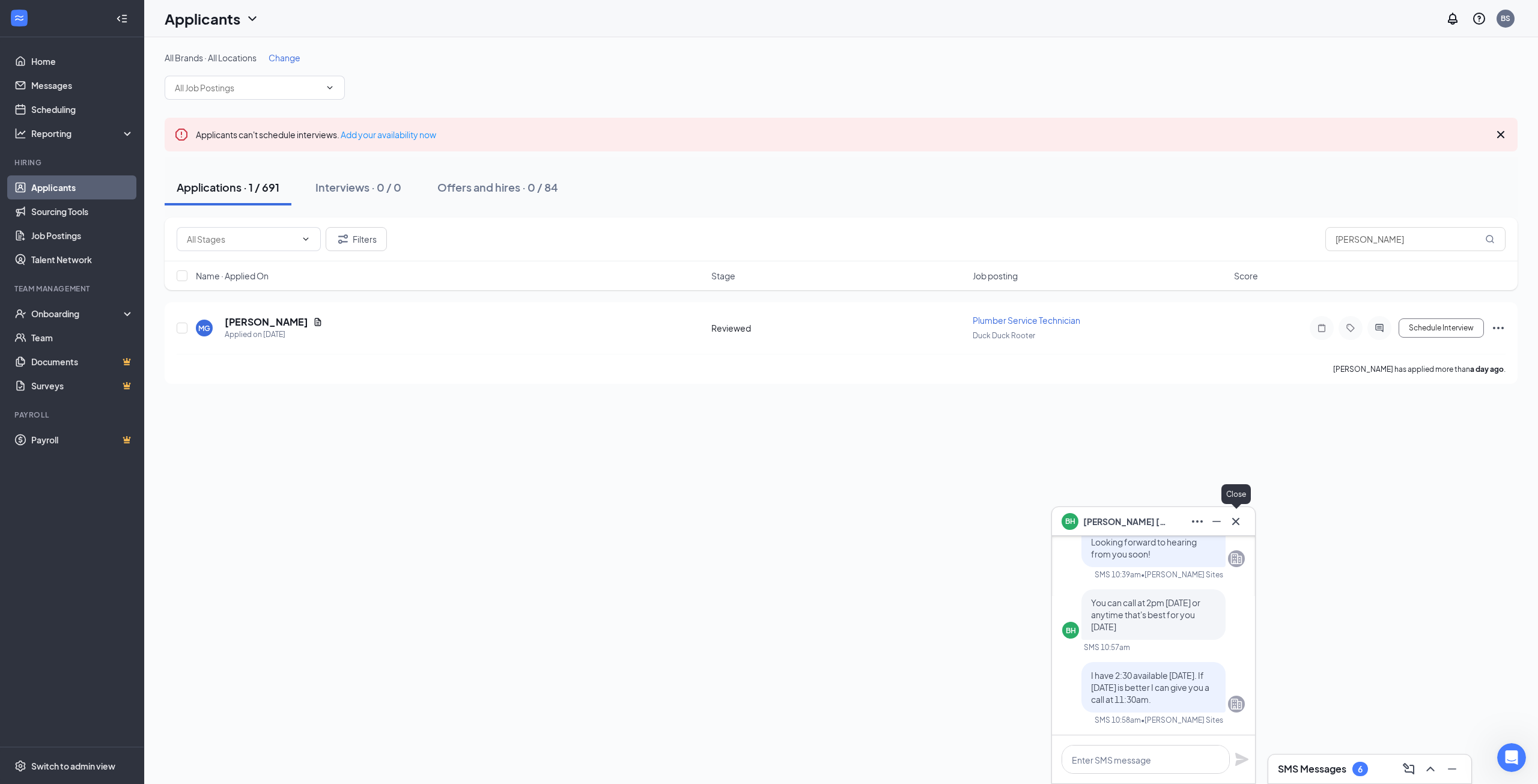
click at [1239, 517] on icon "Cross" at bounding box center [1235, 521] width 15 height 15
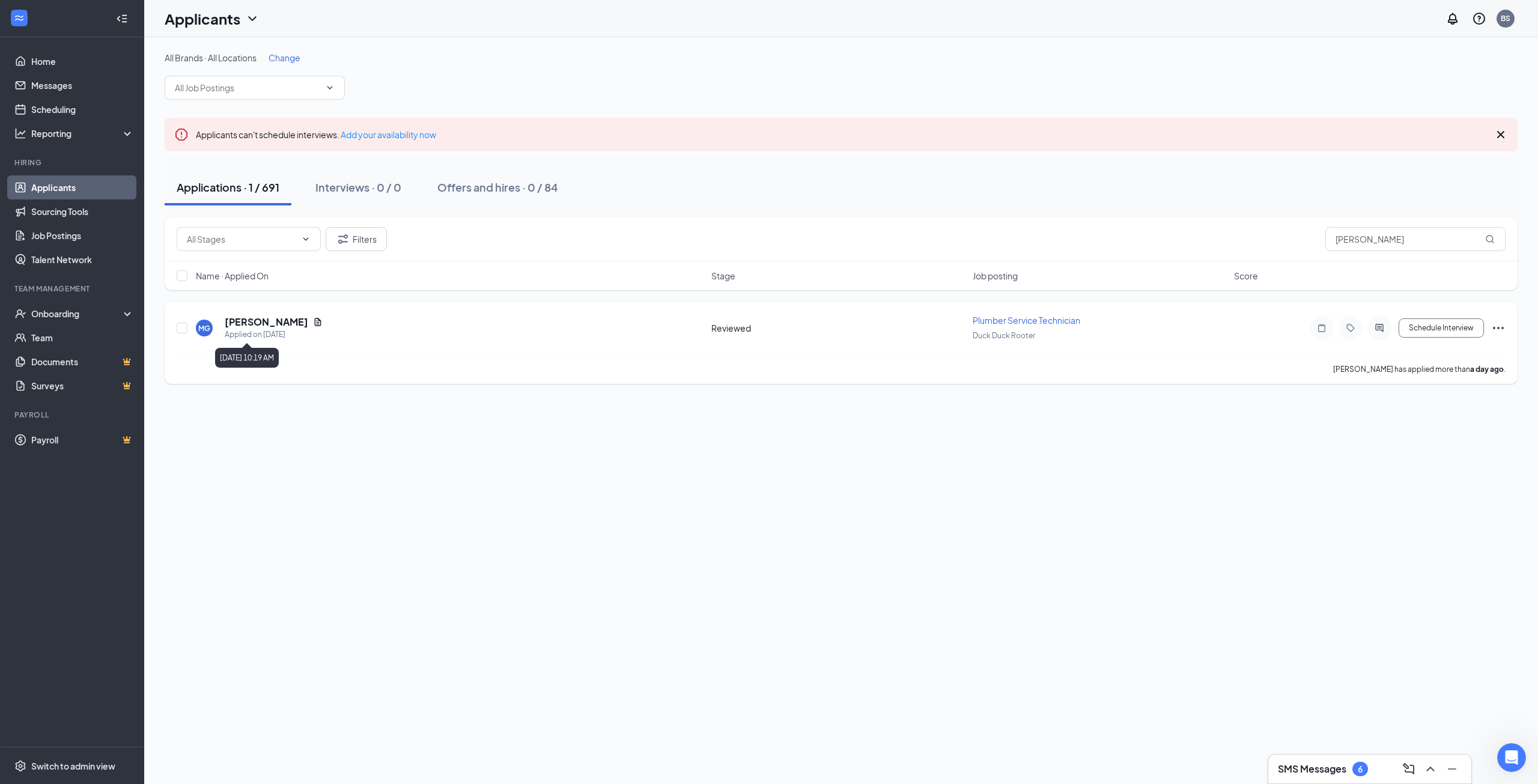
click at [275, 321] on h5 "[PERSON_NAME]" at bounding box center [267, 322] width 84 height 14
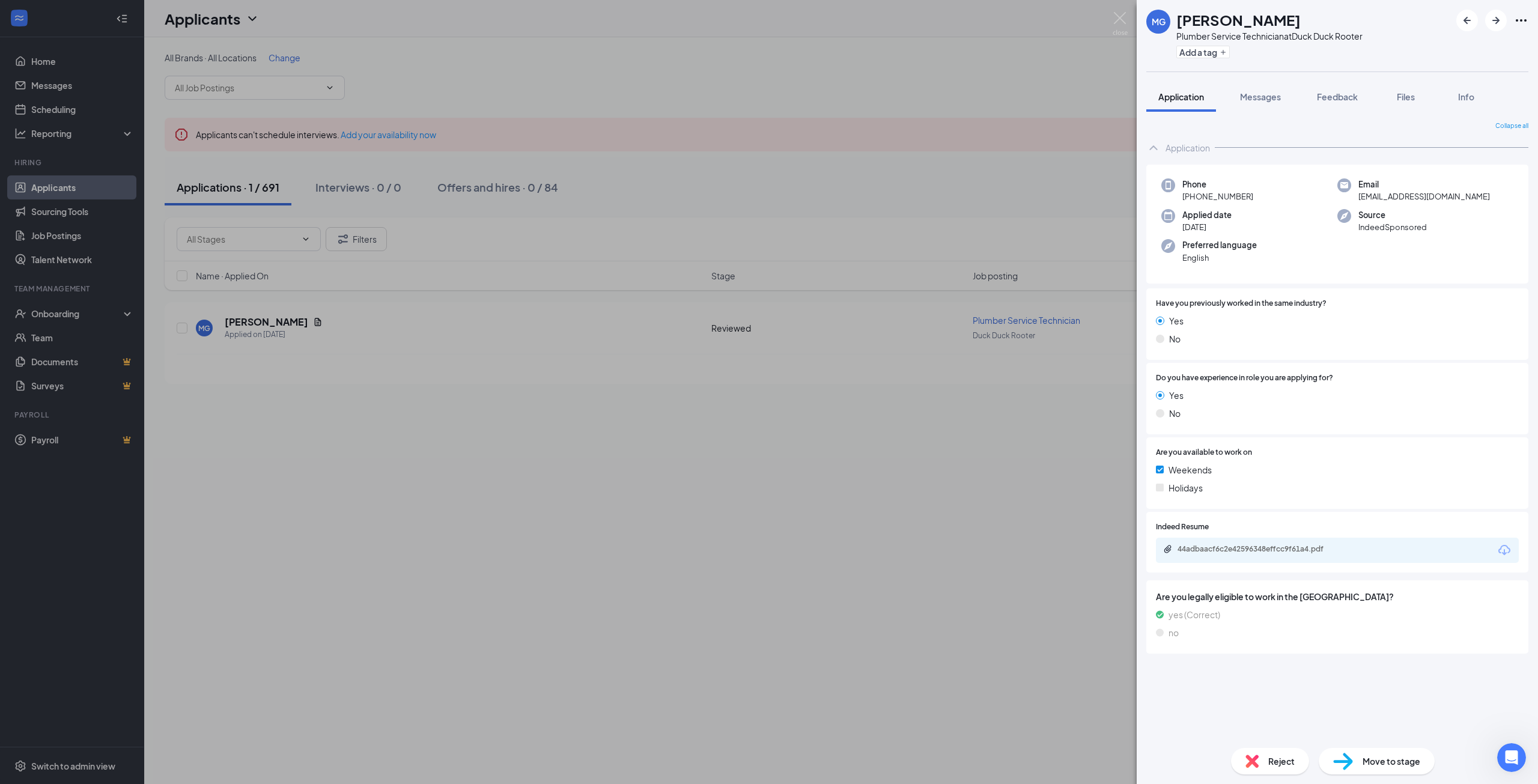
click at [1229, 544] on div "44adbaacf6c2e42596348effcc9f61a4.pdf" at bounding box center [1338, 551] width 363 height 25
click at [1222, 552] on div "44adbaacf6c2e42596348effcc9f61a4.pdf" at bounding box center [1262, 549] width 168 height 10
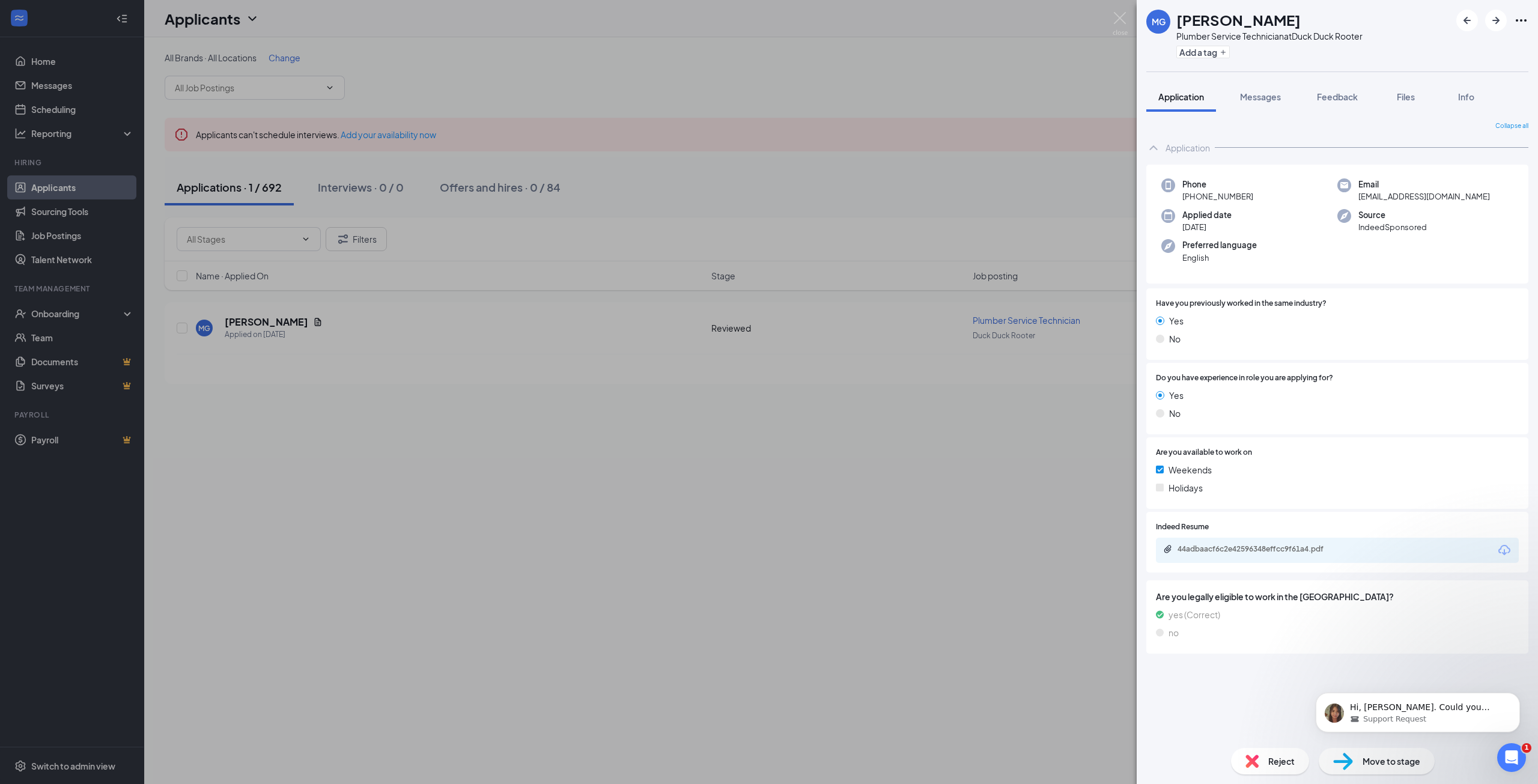
drag, startPoint x: 564, startPoint y: 598, endPoint x: 393, endPoint y: 483, distance: 206.1
click at [563, 598] on div "[PERSON_NAME] Plumber Service Technician at Duck Duck Rooter Add a tag Applicat…" at bounding box center [769, 392] width 1538 height 784
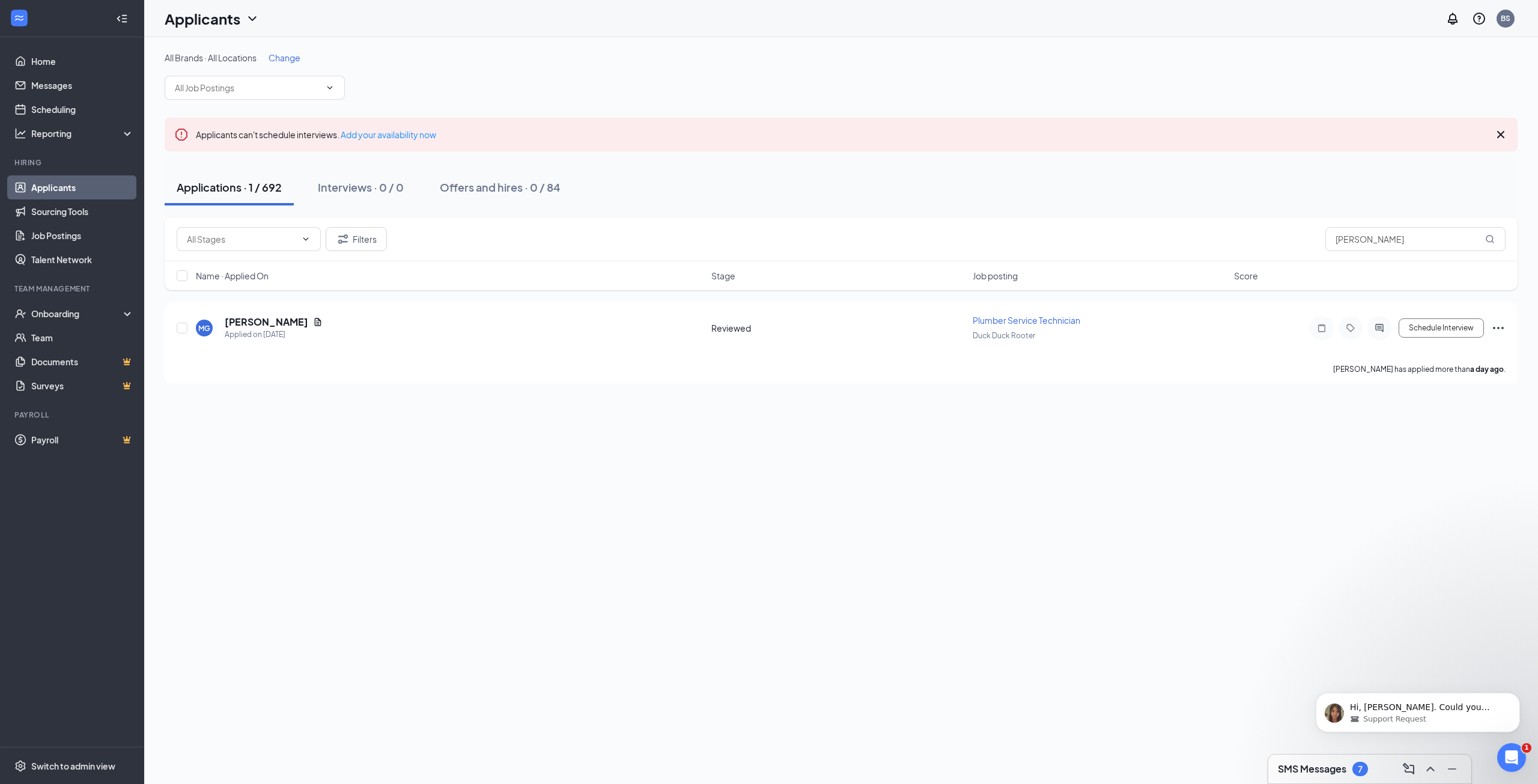
click at [1328, 763] on h3 "SMS Messages" at bounding box center [1312, 769] width 68 height 14
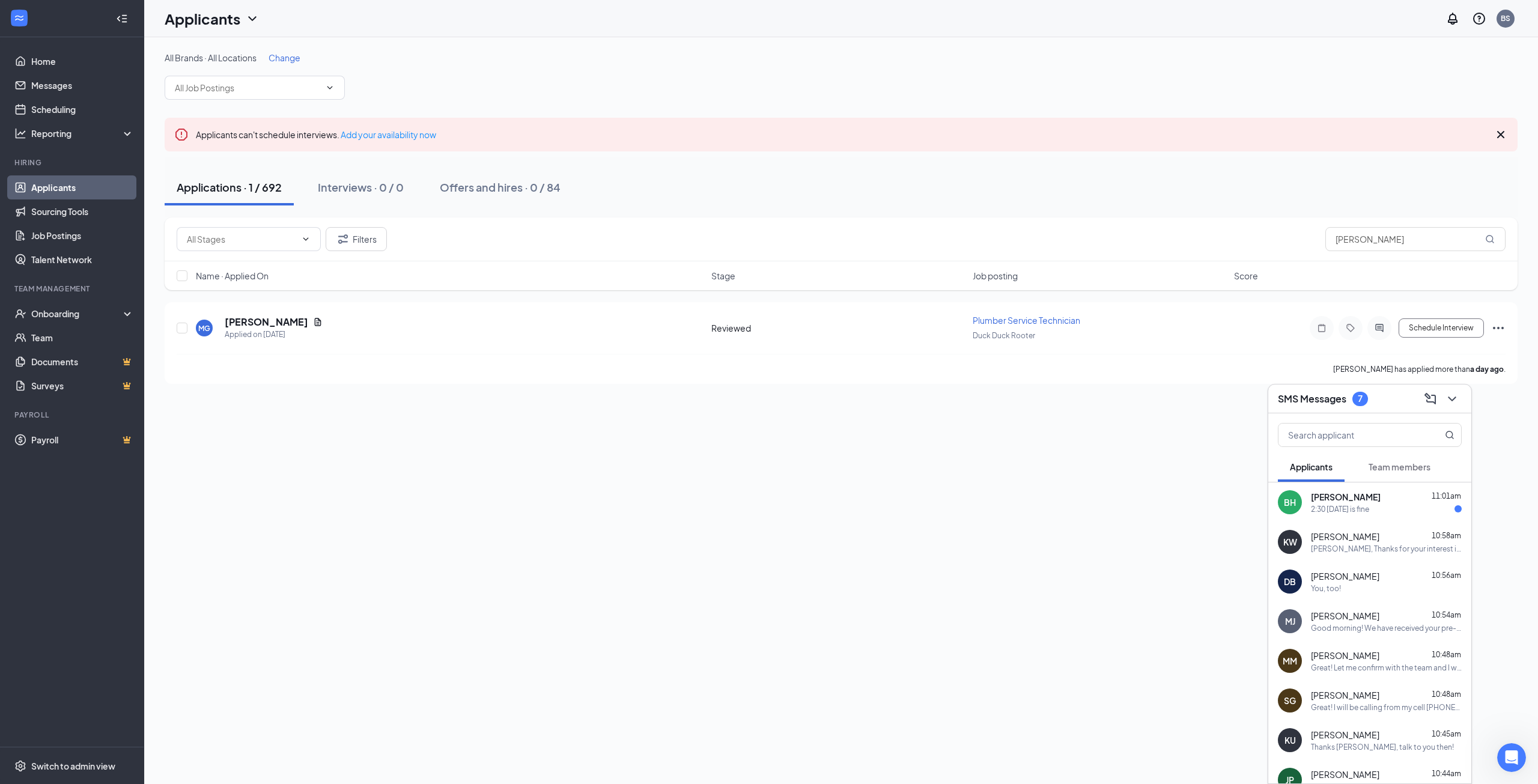
click at [1381, 497] on span "[PERSON_NAME]" at bounding box center [1345, 497] width 69 height 12
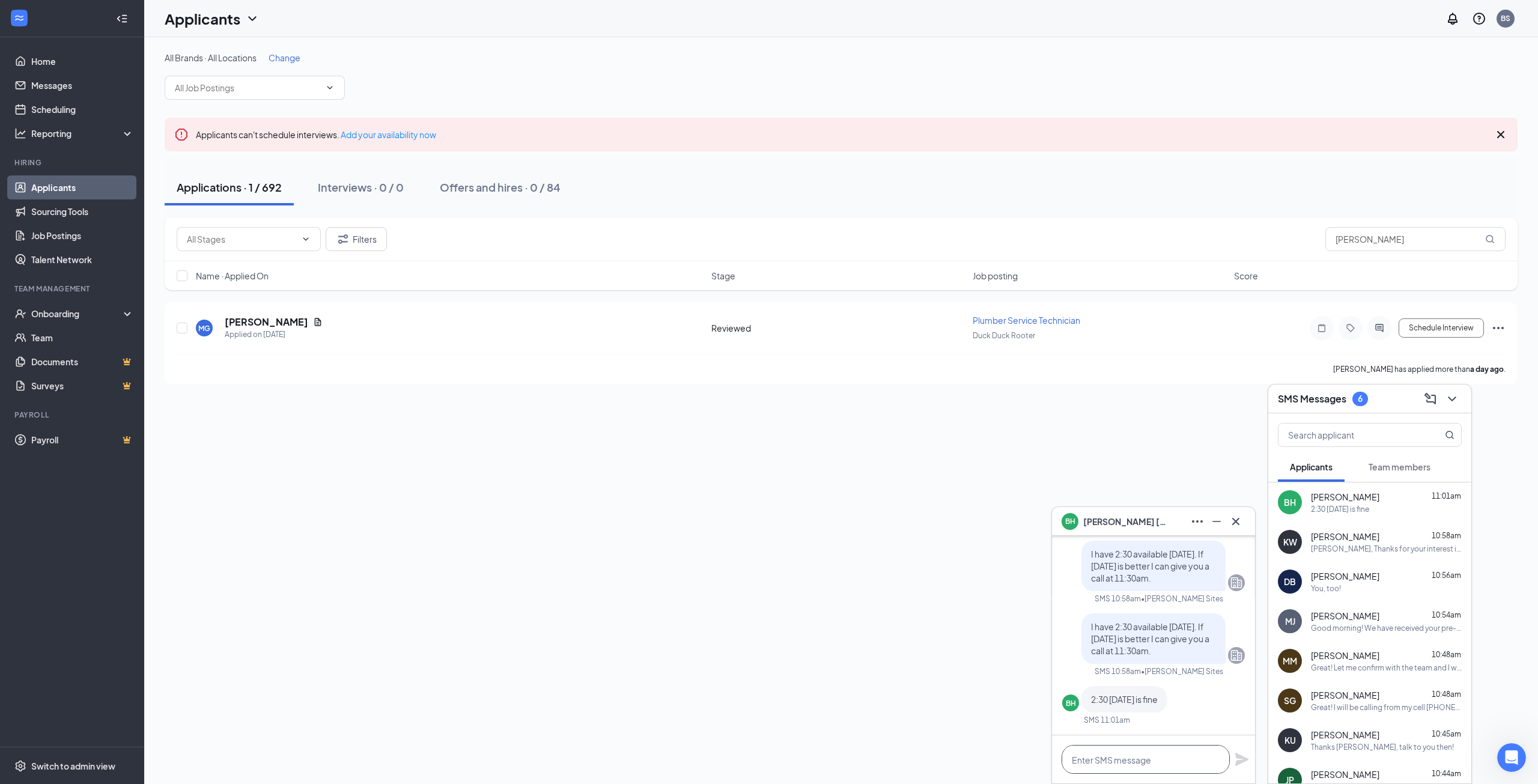
click at [1133, 758] on textarea at bounding box center [1145, 760] width 168 height 29
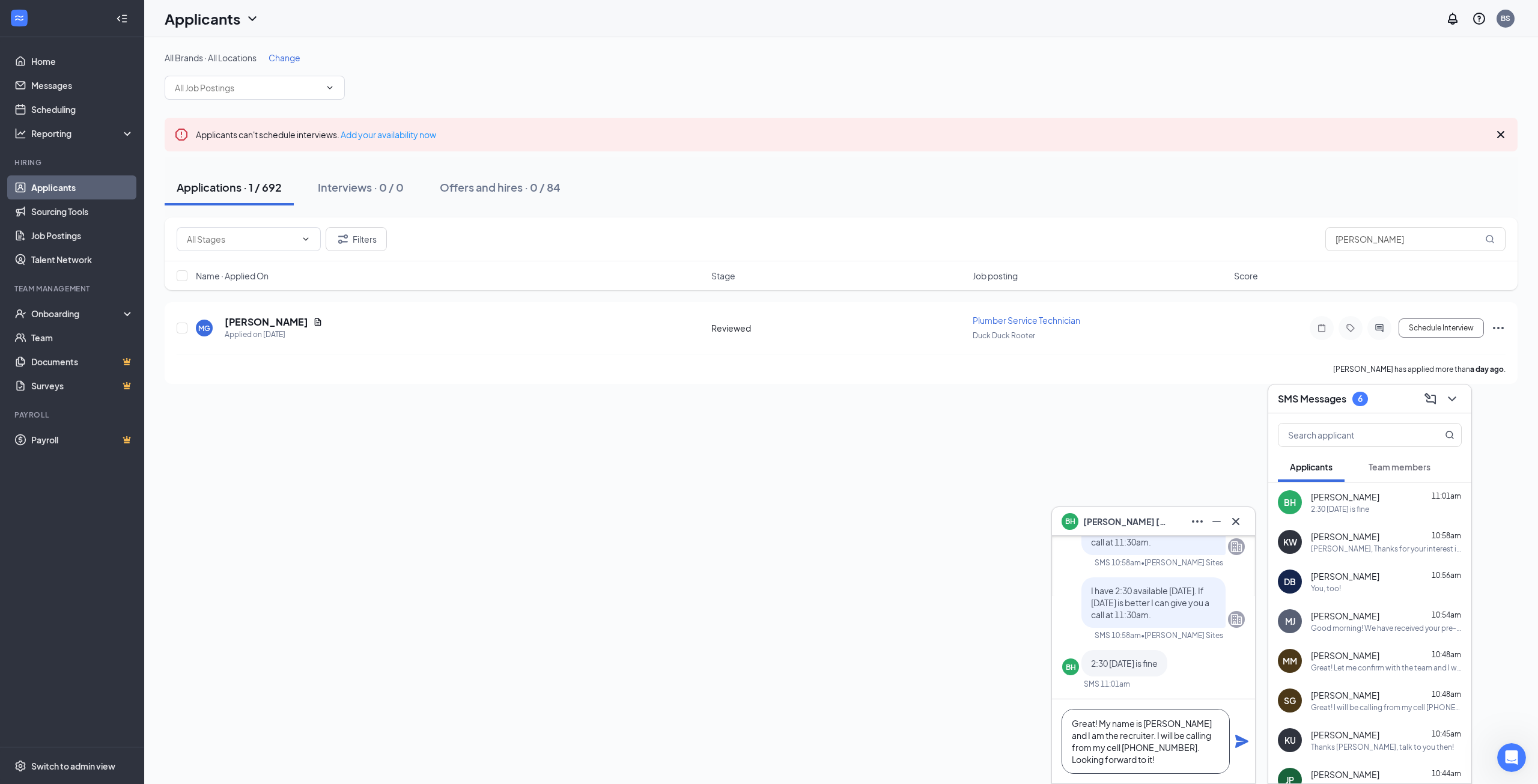
type textarea "Great! My name is Brandon and I am the recruiter. I will be calling from my cel…"
click at [1238, 732] on div "Great! My name is Brandon and I am the recruiter. I will be calling from my cel…" at bounding box center [1153, 741] width 203 height 84
click at [1239, 737] on icon "Plane" at bounding box center [1242, 741] width 14 height 14
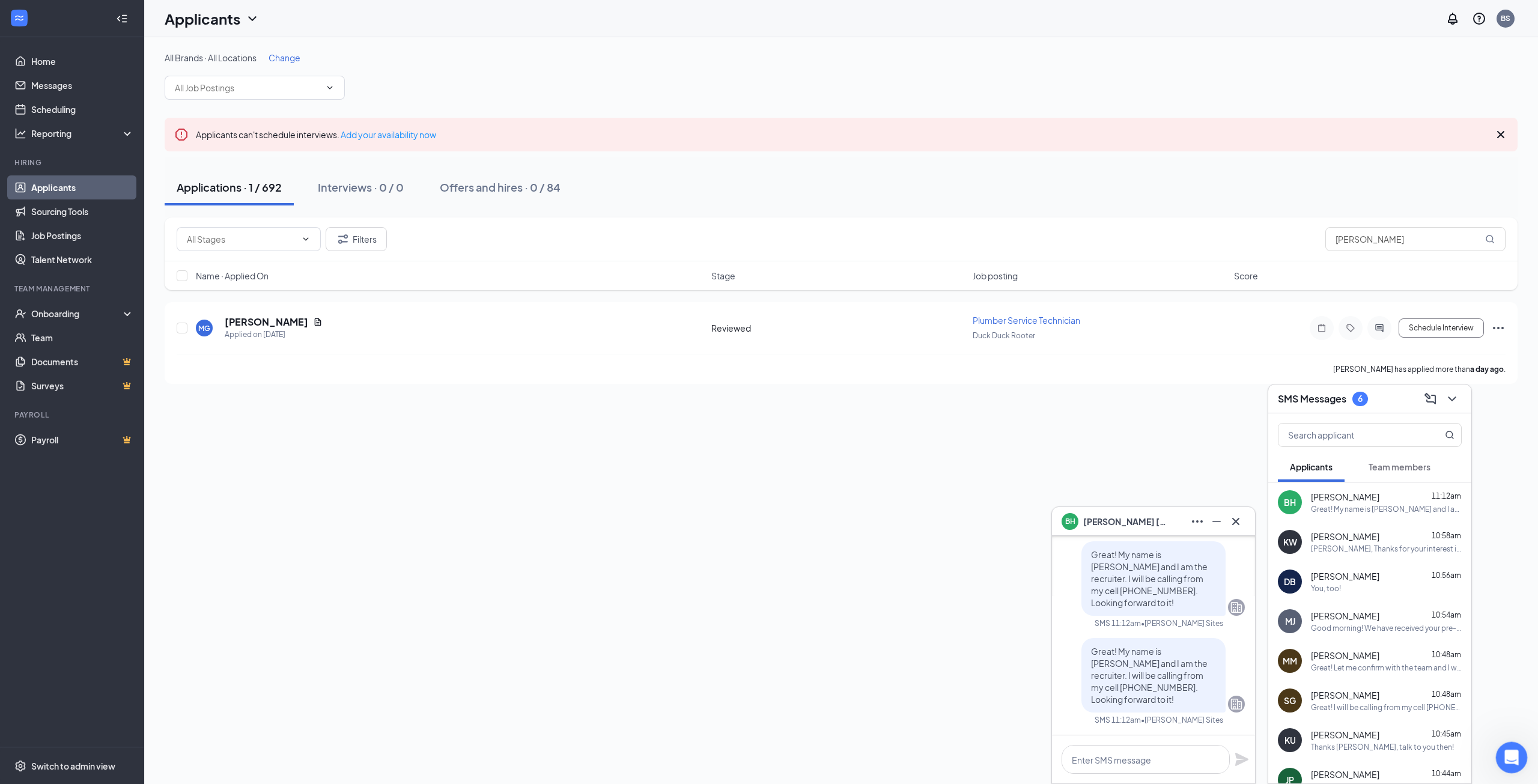
click at [1501, 760] on icon "Open Intercom Messenger" at bounding box center [1510, 756] width 20 height 20
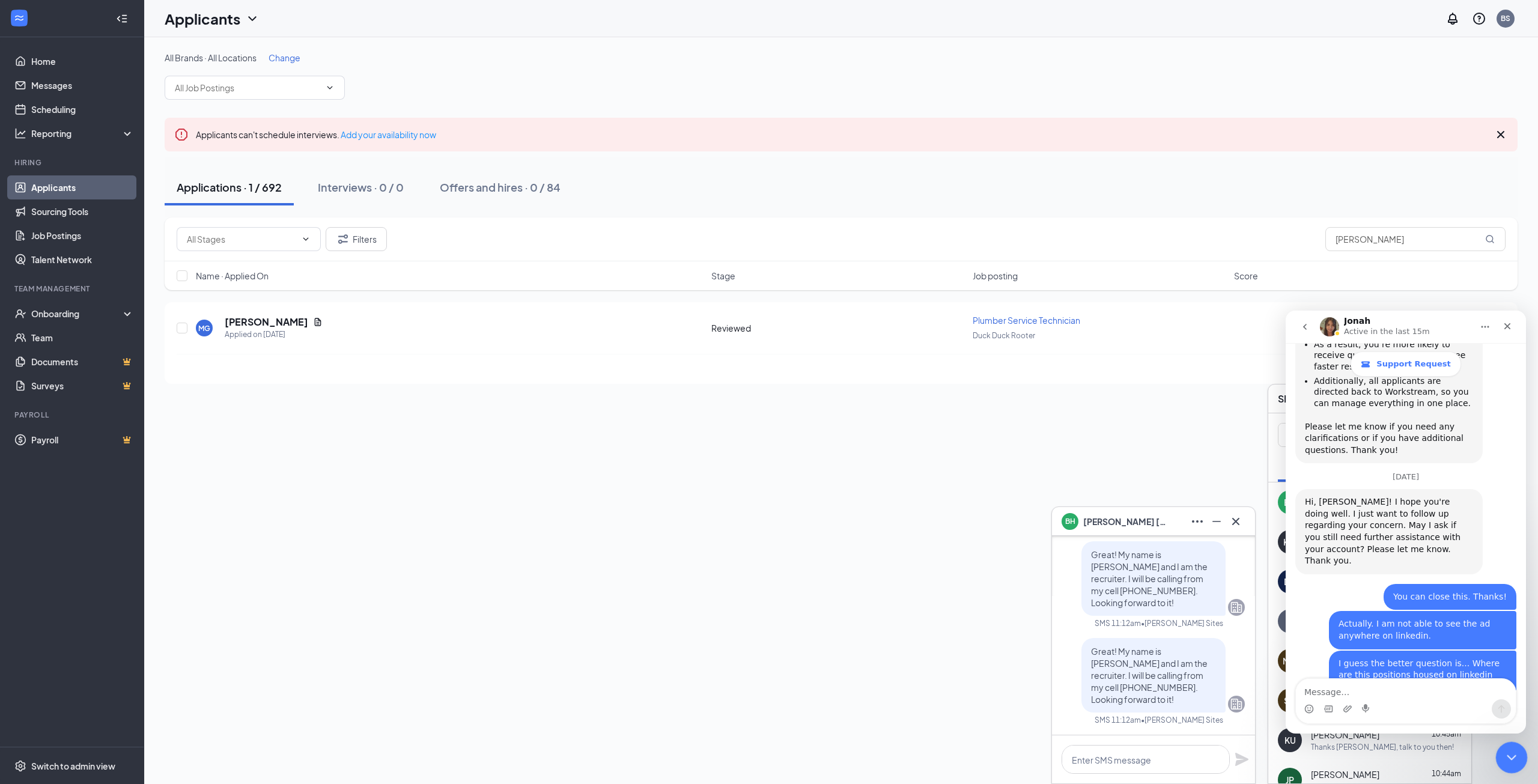
scroll to position [1057, 0]
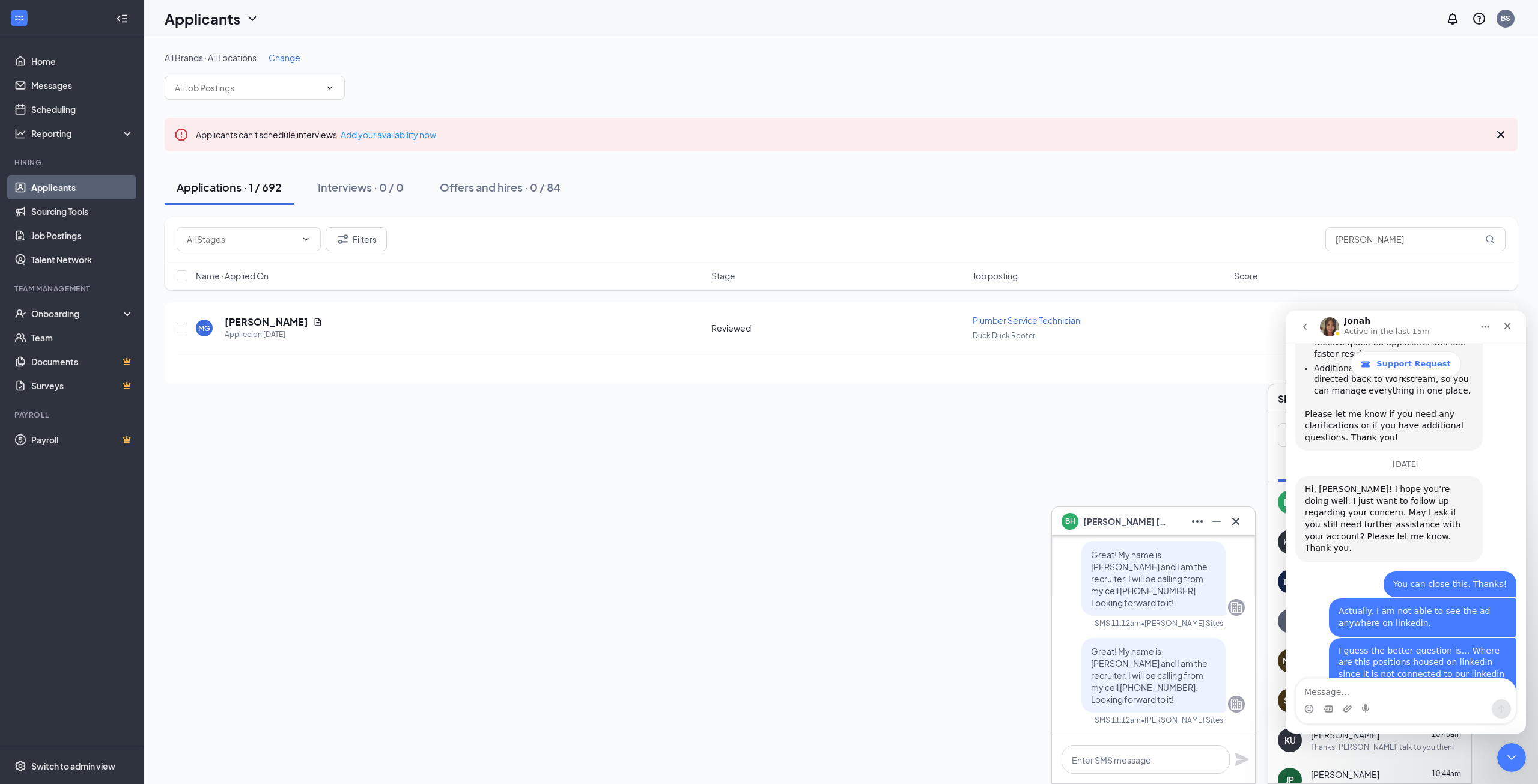
click at [1432, 694] on textarea "Message…" at bounding box center [1405, 688] width 220 height 21
type textarea "I"
type textarea "e"
type textarea "L"
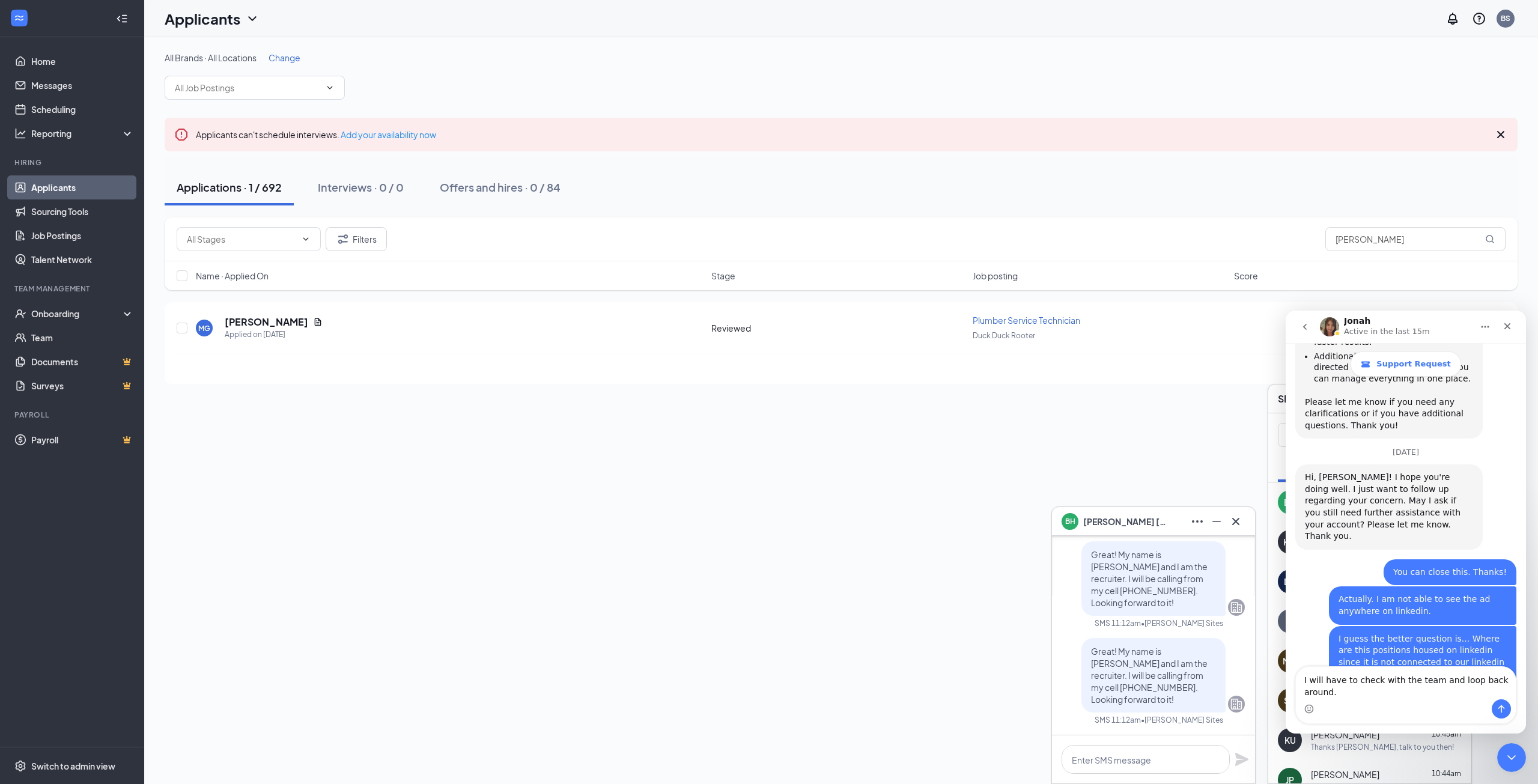
type textarea "I will have to check with the team and loop back around."
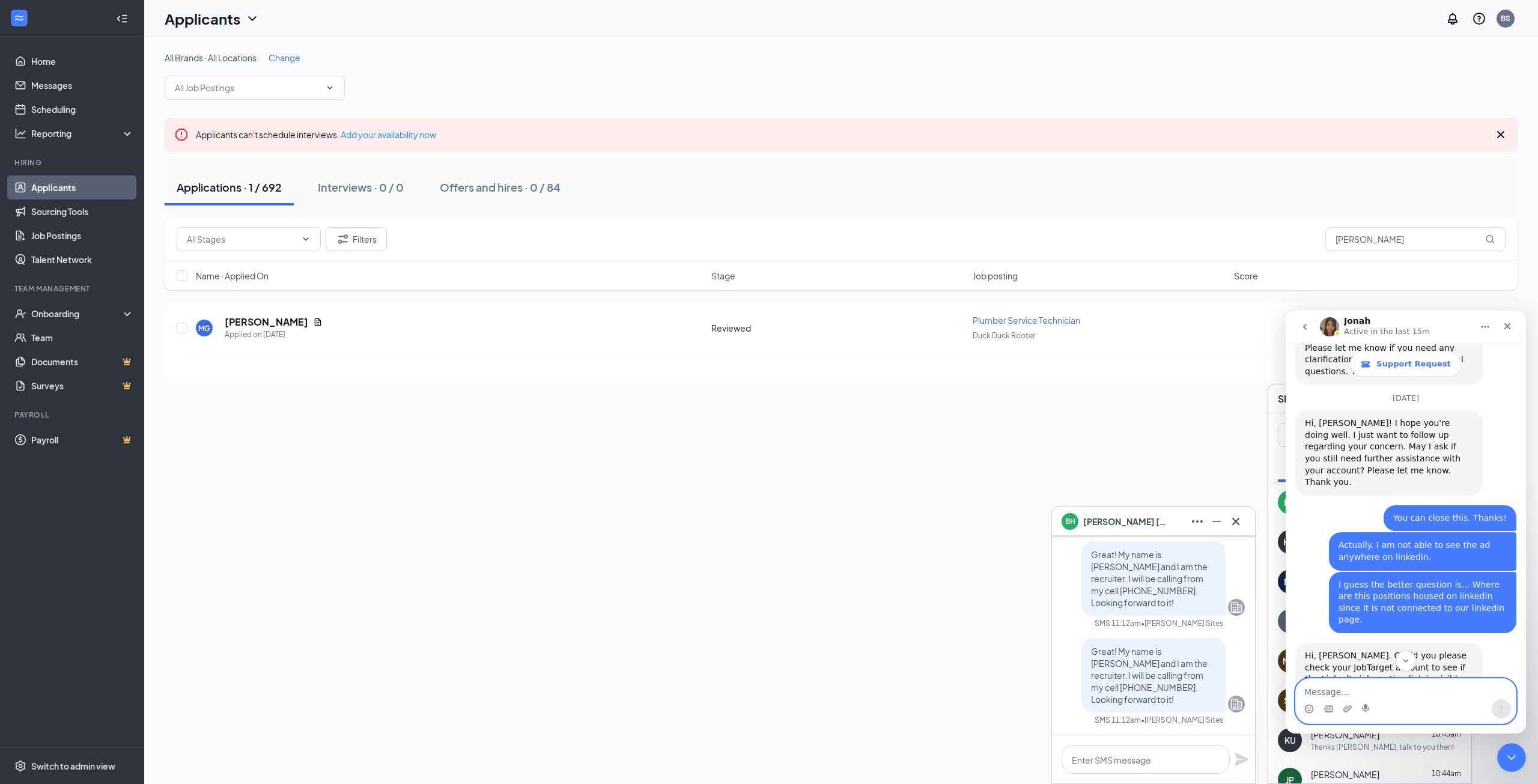
scroll to position [1141, 0]
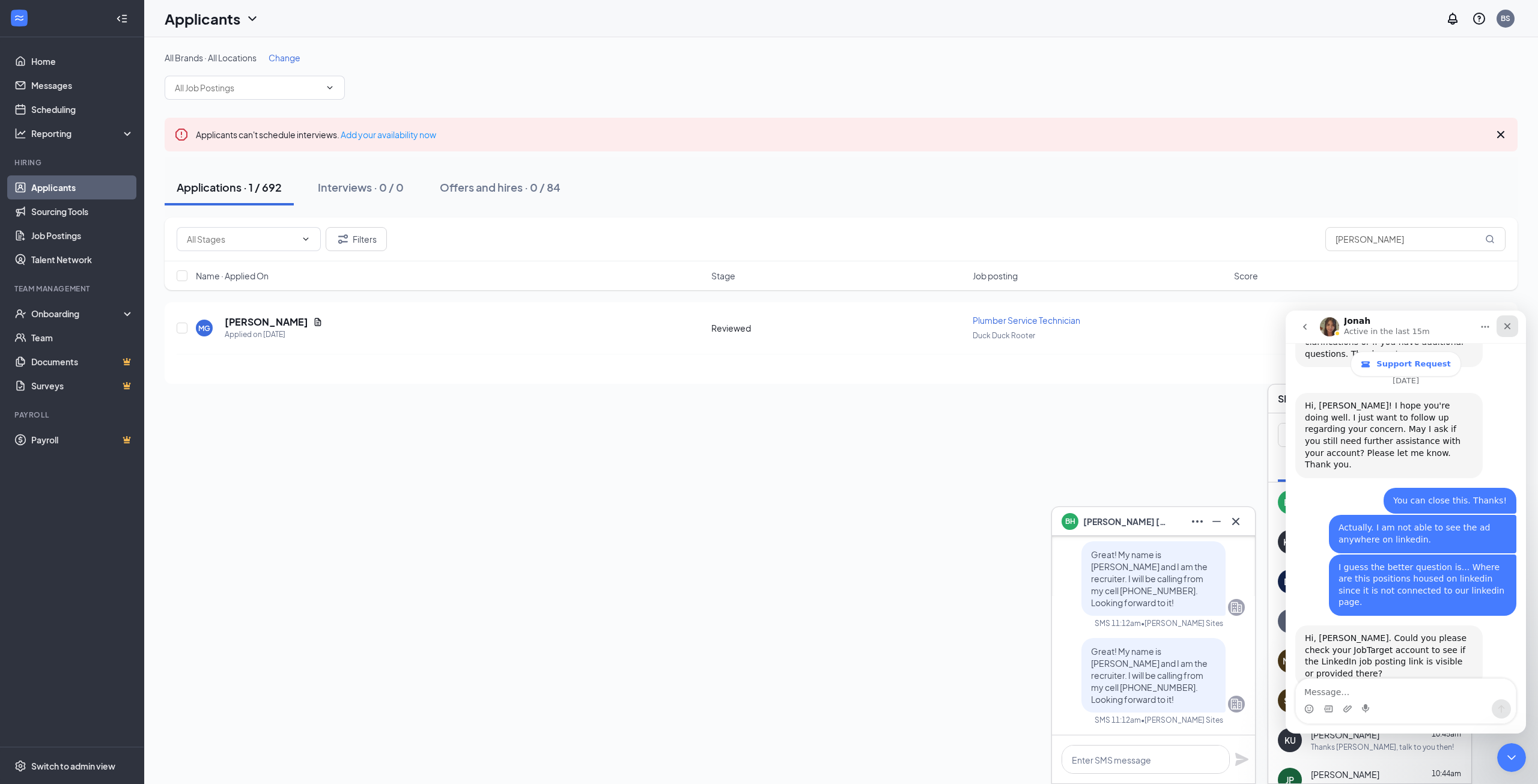
click at [1508, 325] on icon "Close" at bounding box center [1507, 326] width 7 height 7
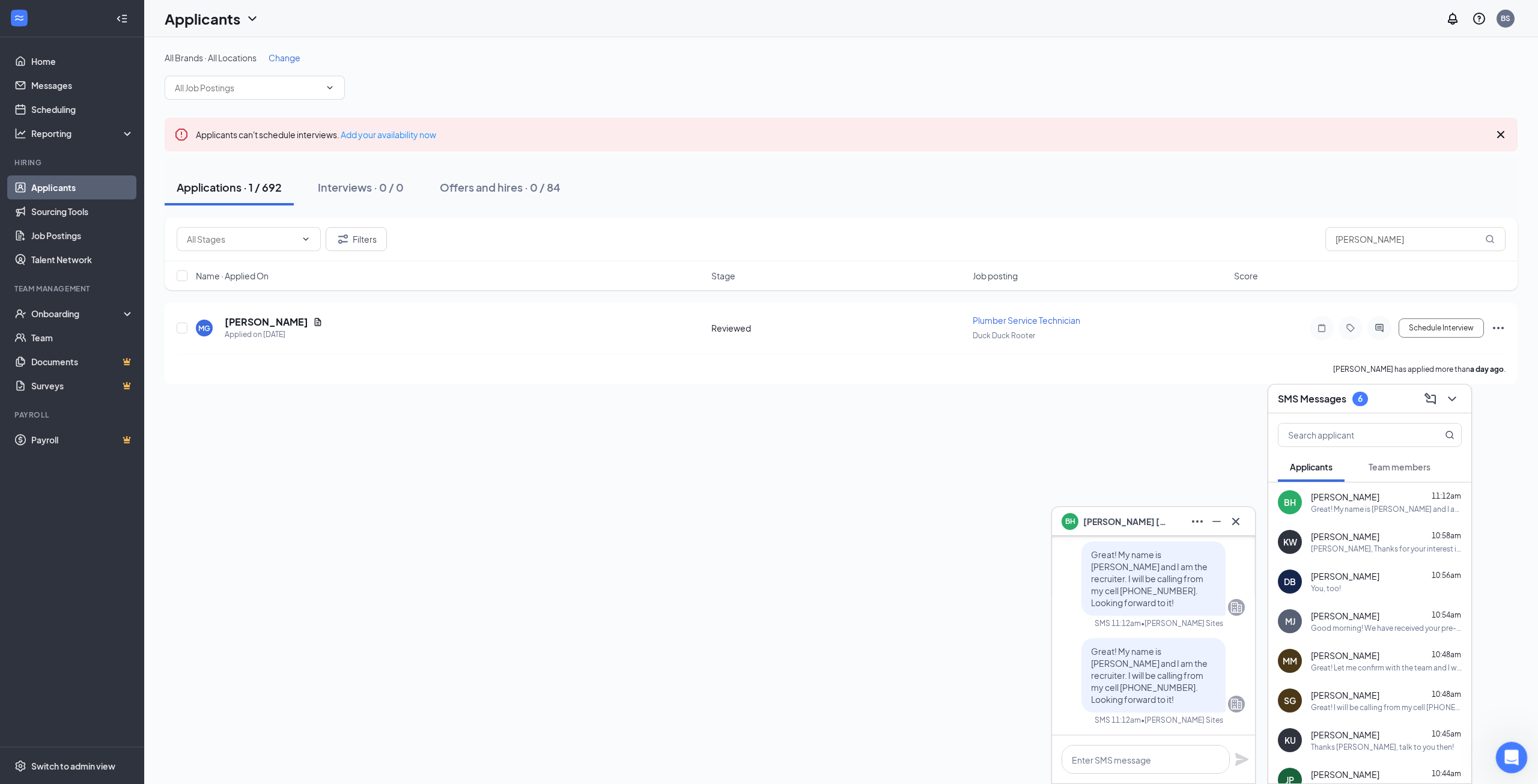
click at [1518, 760] on div "Open Intercom Messenger" at bounding box center [1510, 756] width 40 height 40
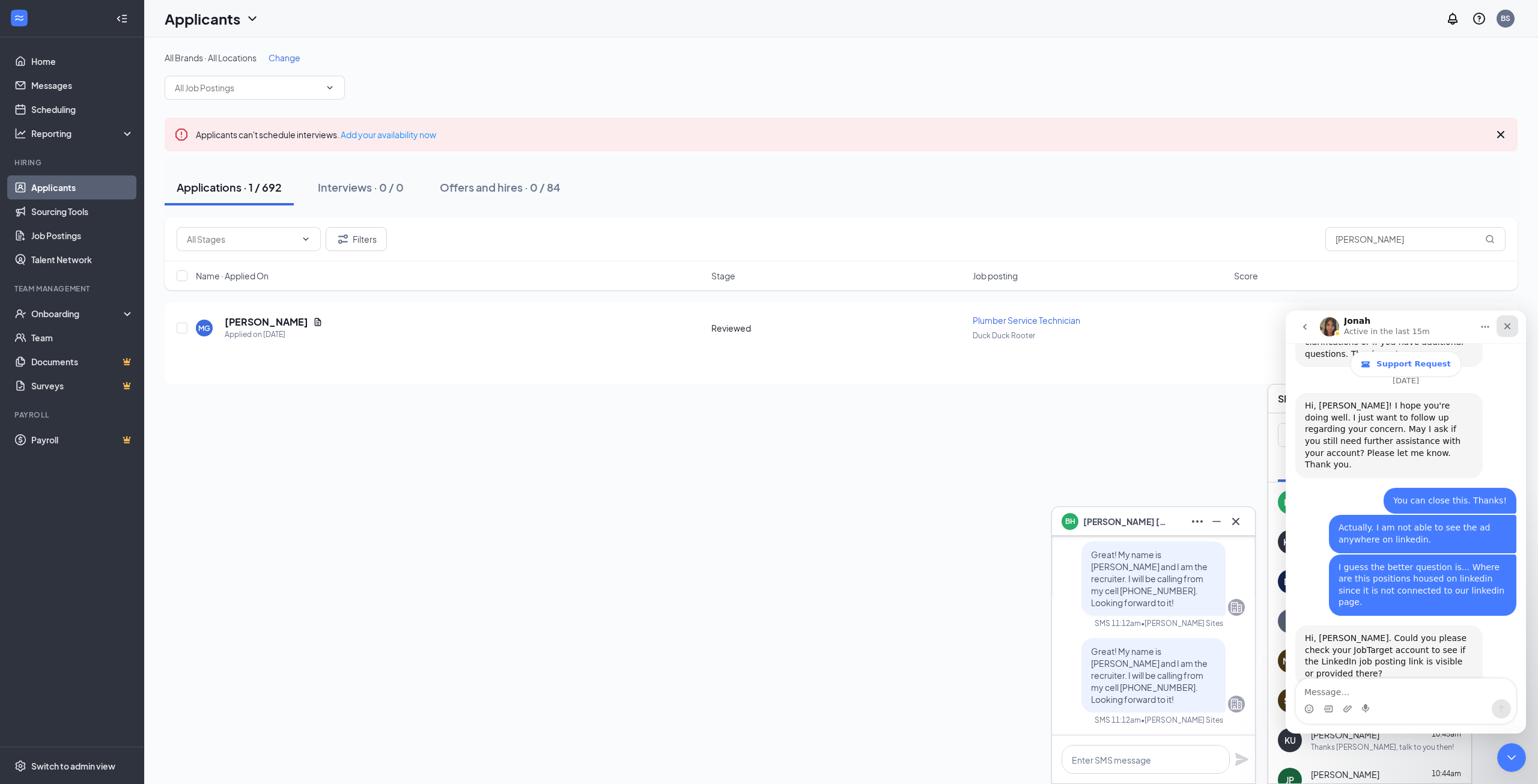
click at [1513, 326] on div "Close" at bounding box center [1507, 326] width 21 height 21
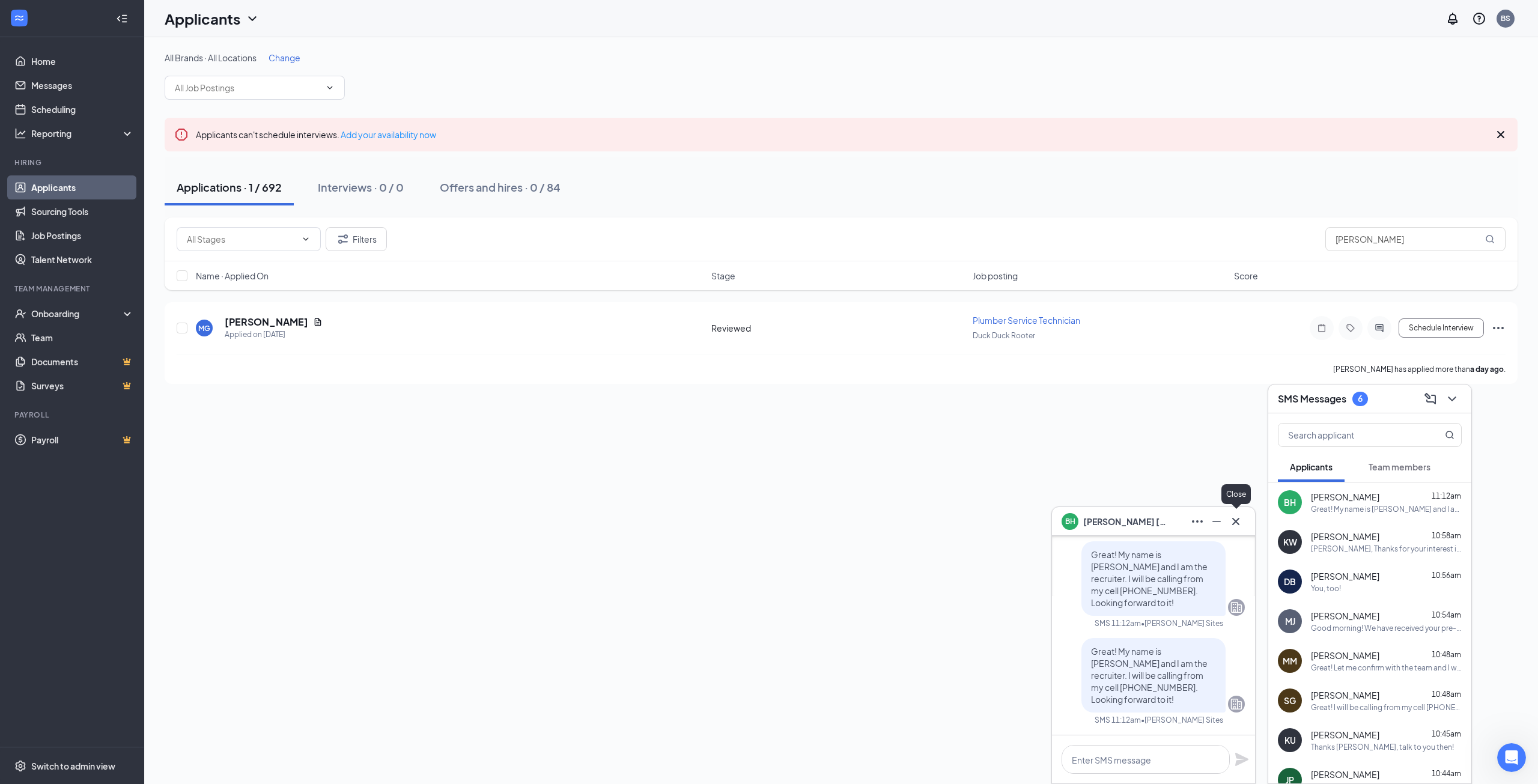
click at [1236, 527] on icon "Cross" at bounding box center [1235, 521] width 15 height 15
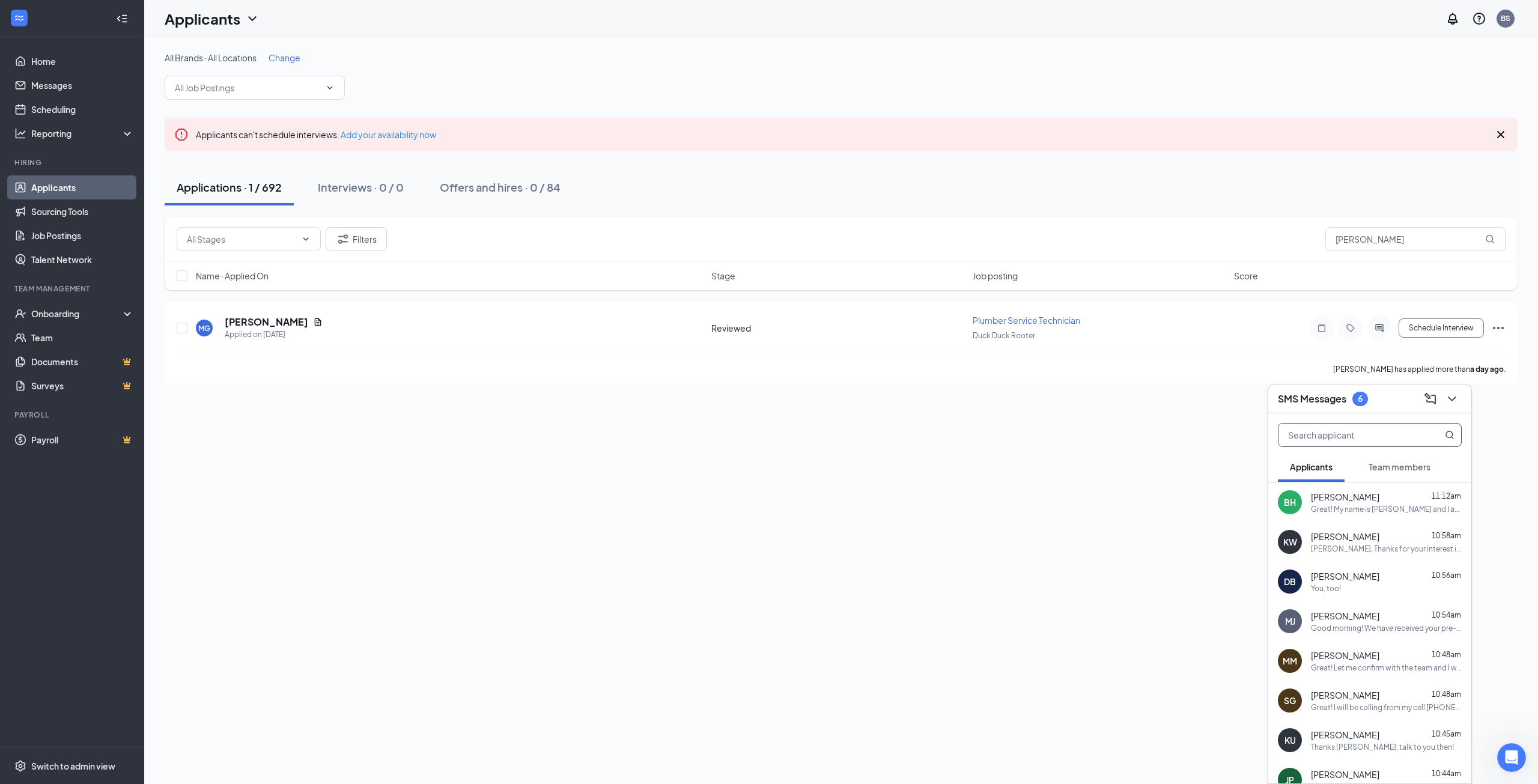
click at [1353, 434] on input "text" at bounding box center [1350, 434] width 143 height 22
type input "marian"
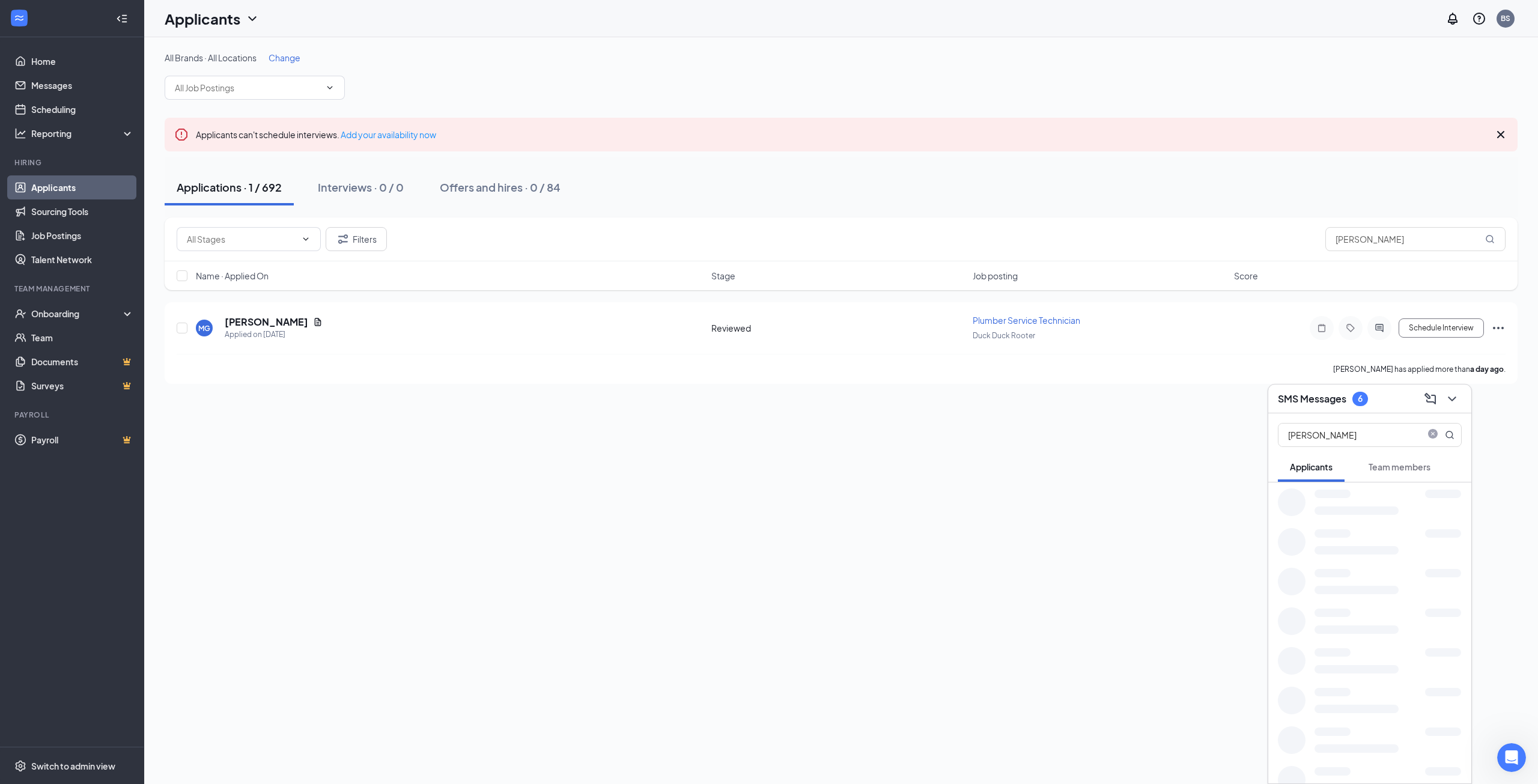
click at [1360, 510] on div at bounding box center [1356, 511] width 84 height 9
click at [1364, 510] on div "Great! Let me confirm with the team and I will follow up" at bounding box center [1386, 509] width 150 height 10
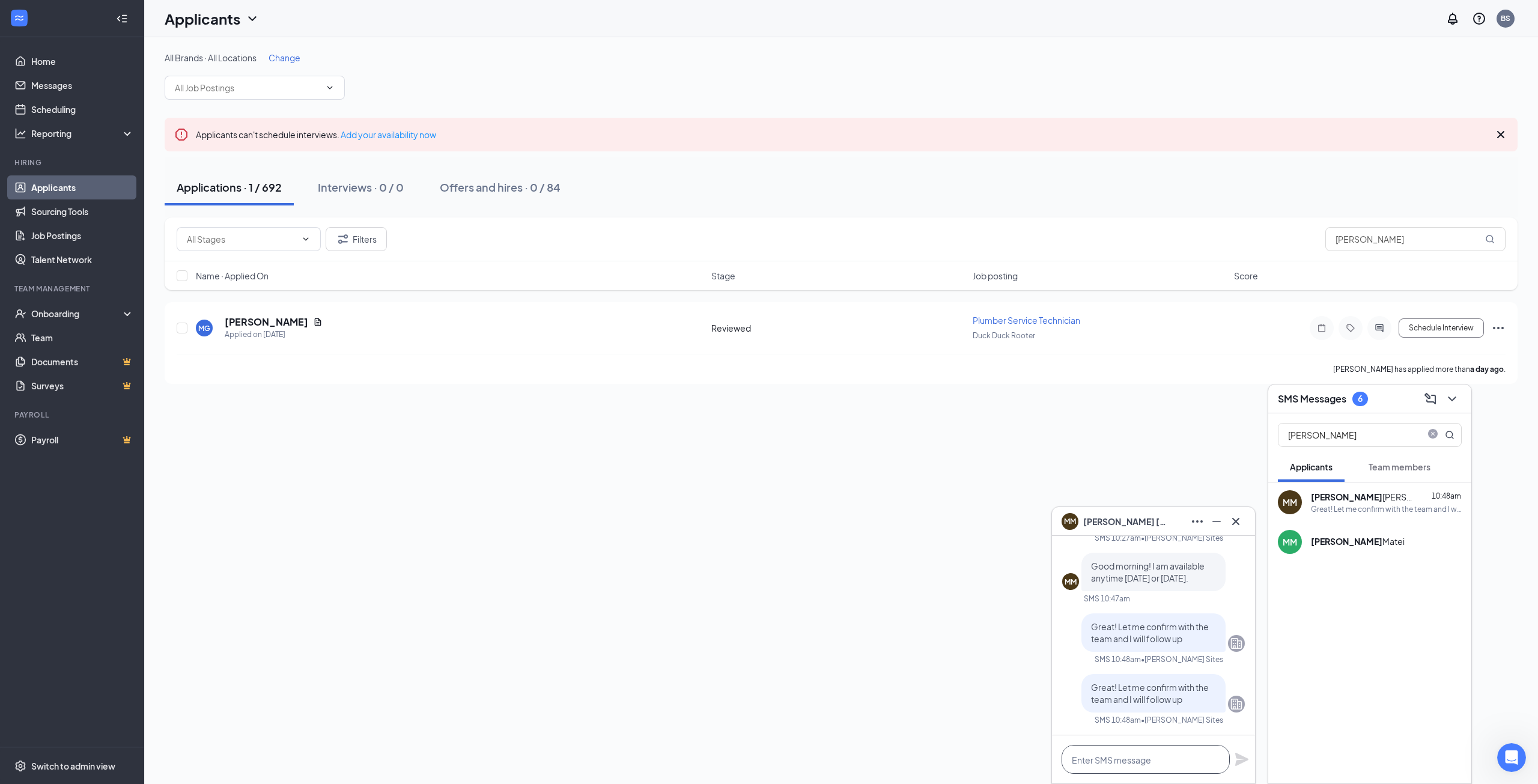
click at [1114, 763] on textarea at bounding box center [1145, 760] width 168 height 29
type textarea "C"
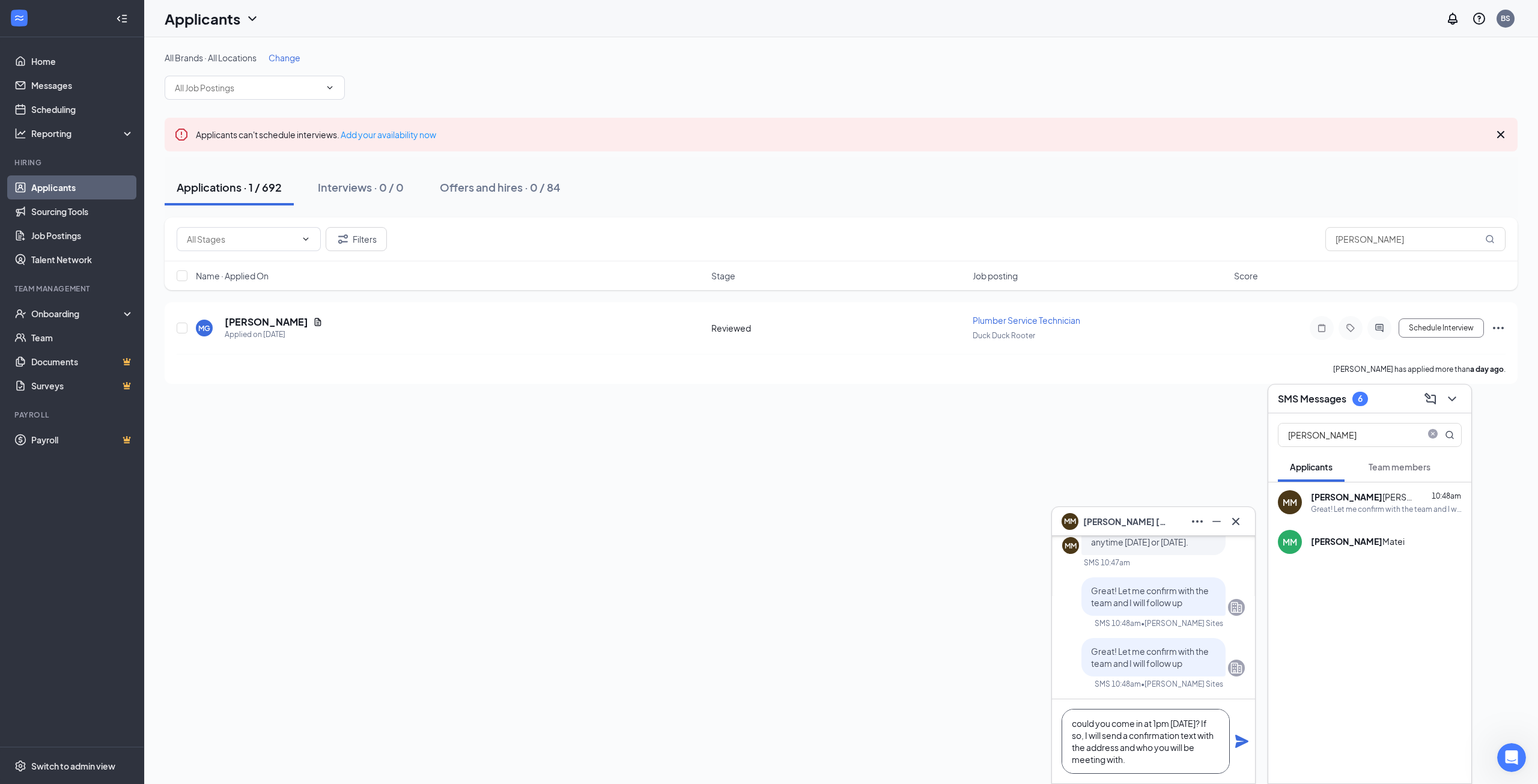
type textarea "could you come in at 1pm on Monday? If so, I will send a confirmation text with…"
click at [1242, 742] on icon "Plane" at bounding box center [1242, 741] width 14 height 14
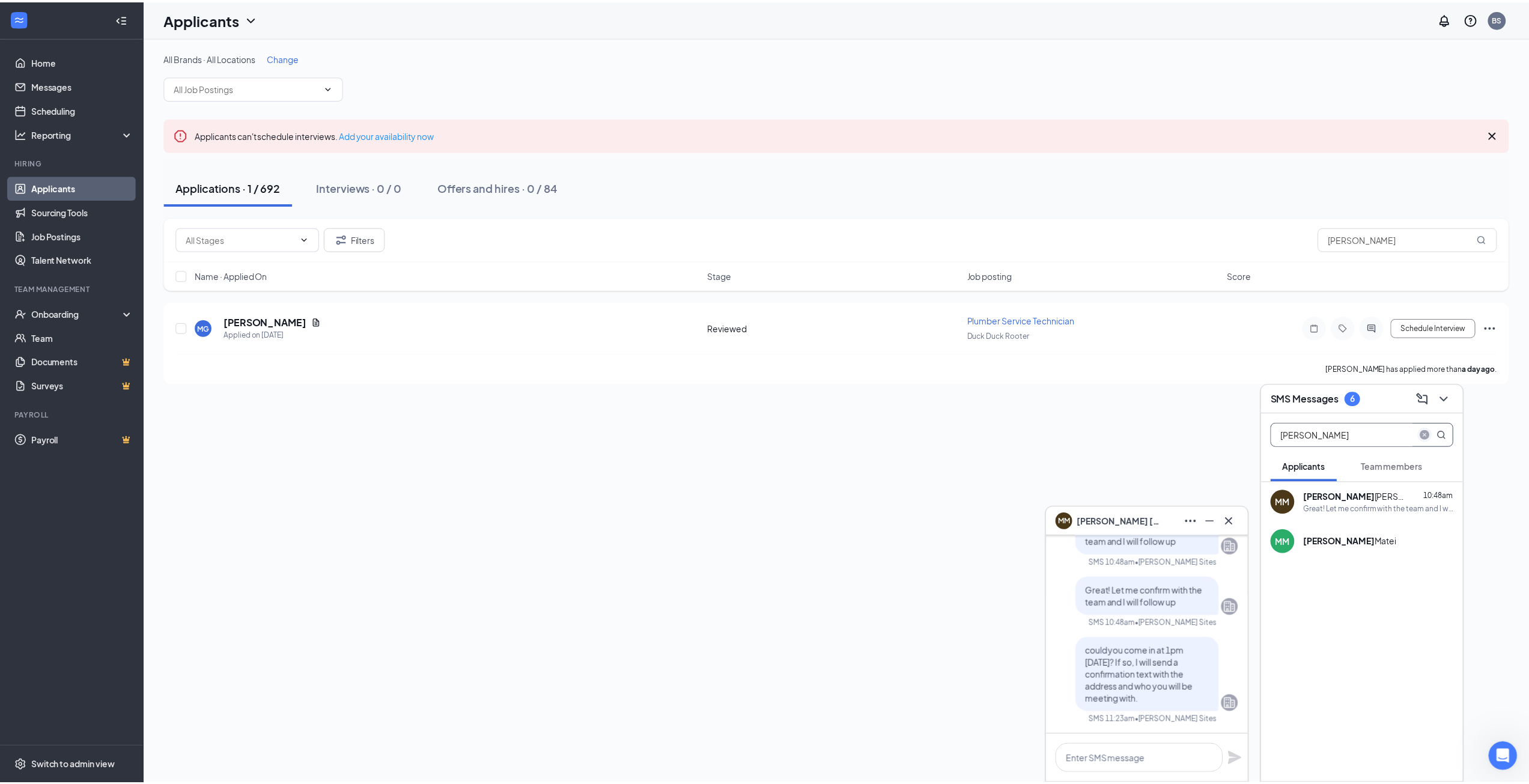
scroll to position [0, 0]
click at [1429, 434] on icon "close-circle" at bounding box center [1432, 434] width 10 height 10
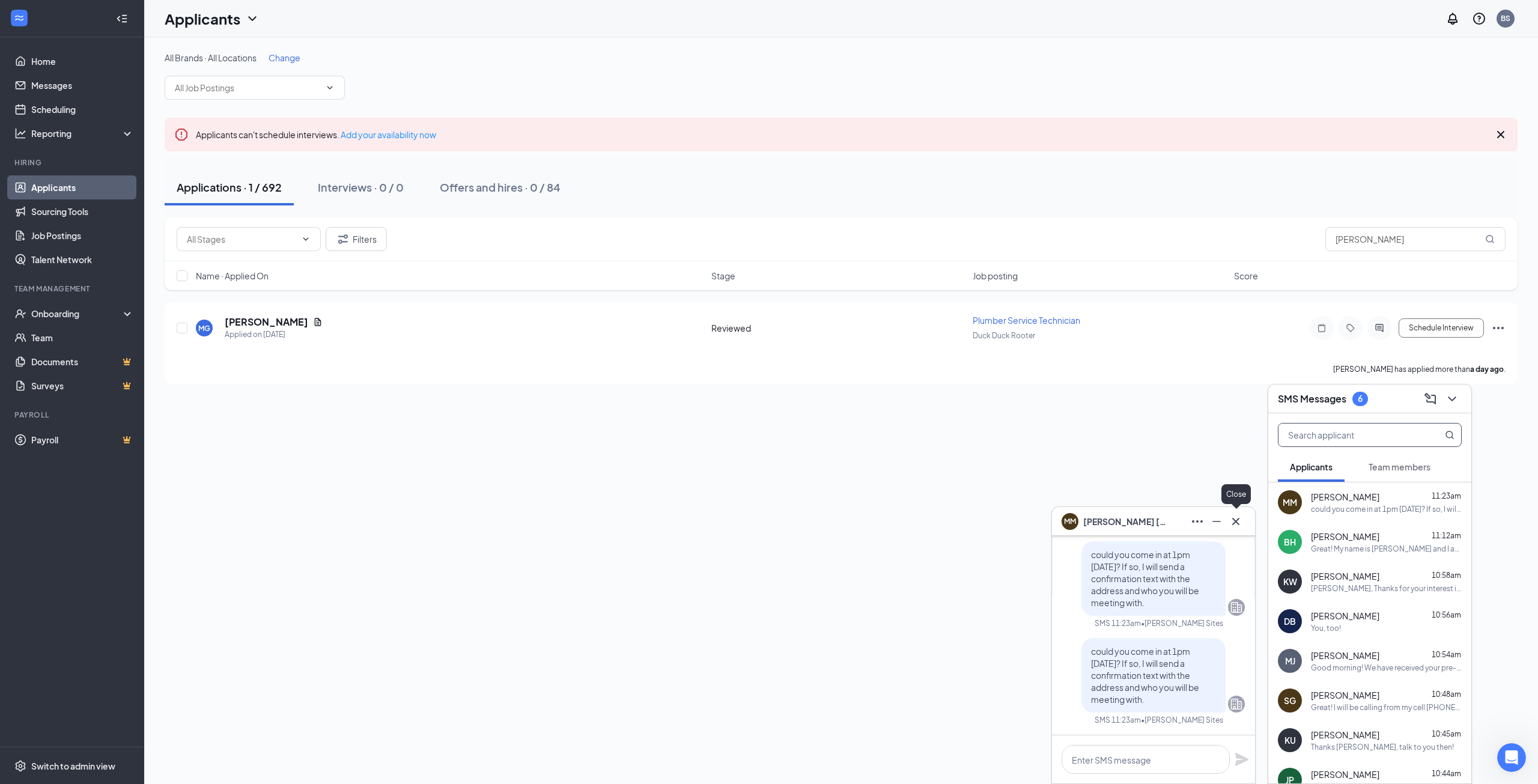
drag, startPoint x: 1235, startPoint y: 515, endPoint x: 1398, endPoint y: 433, distance: 182.5
click at [1234, 516] on icon "Cross" at bounding box center [1235, 521] width 15 height 15
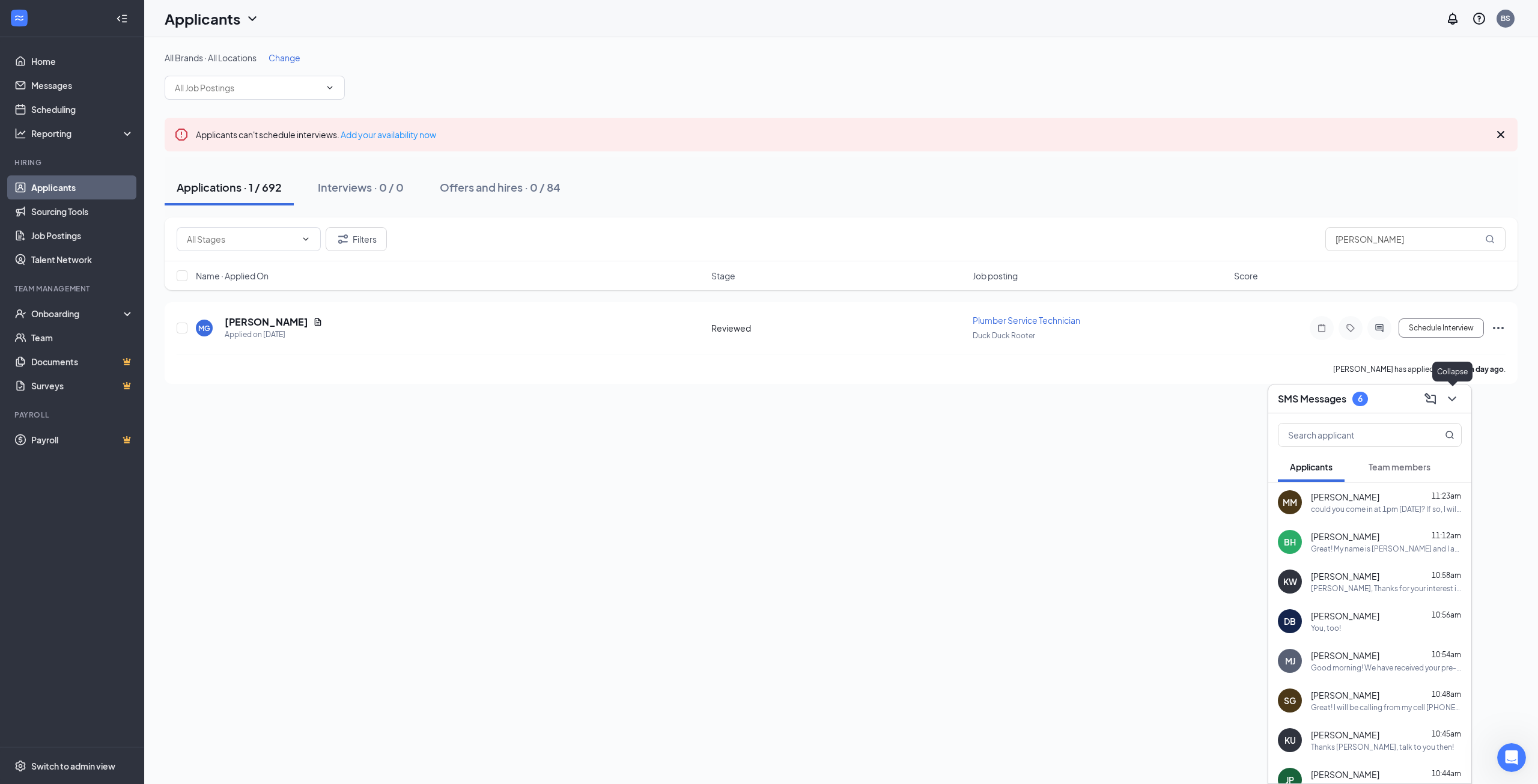
click at [1446, 407] on div at bounding box center [1451, 399] width 21 height 20
click at [1454, 398] on icon "ChevronDown" at bounding box center [1452, 398] width 8 height 5
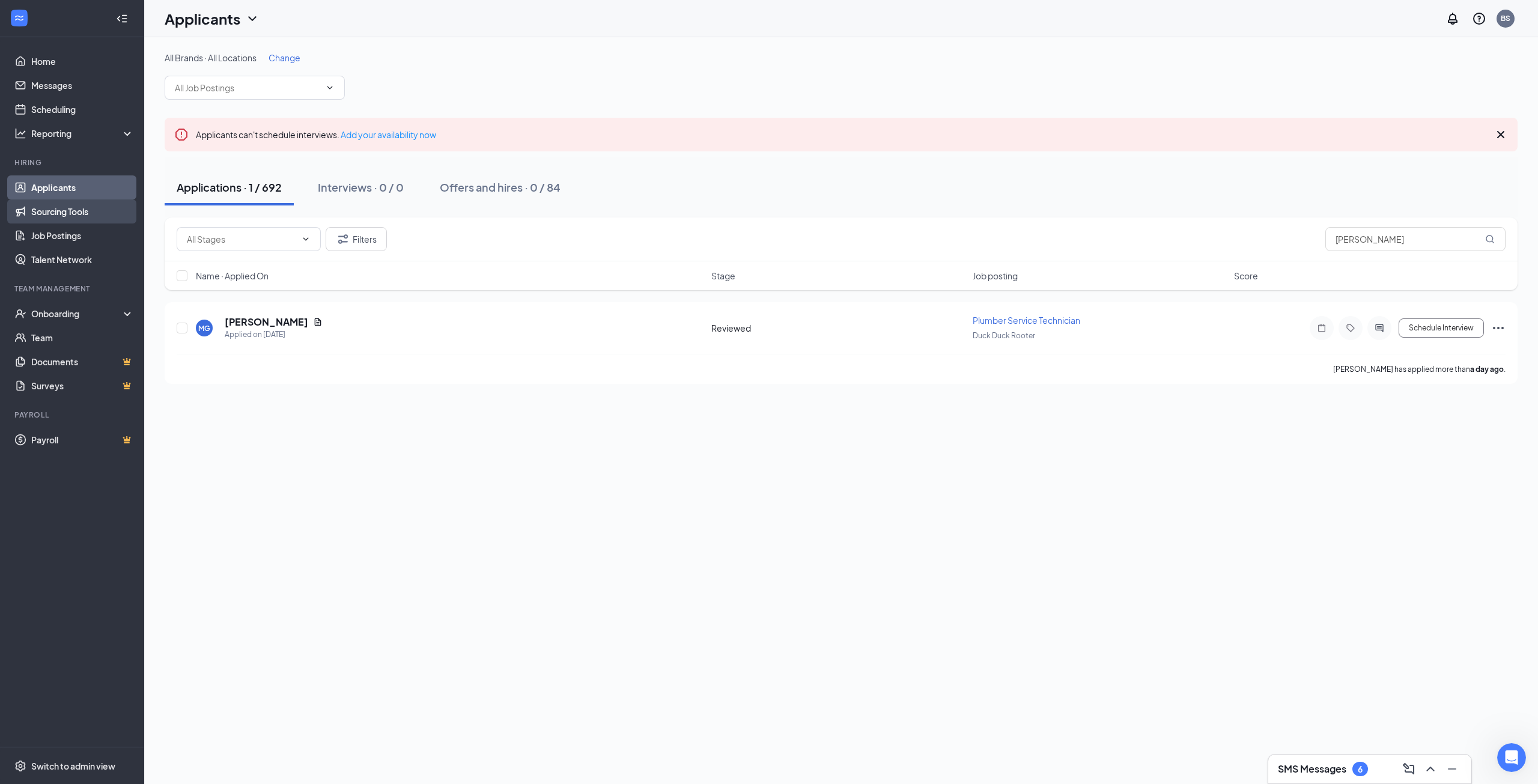
click at [85, 212] on link "Sourcing Tools" at bounding box center [82, 211] width 103 height 24
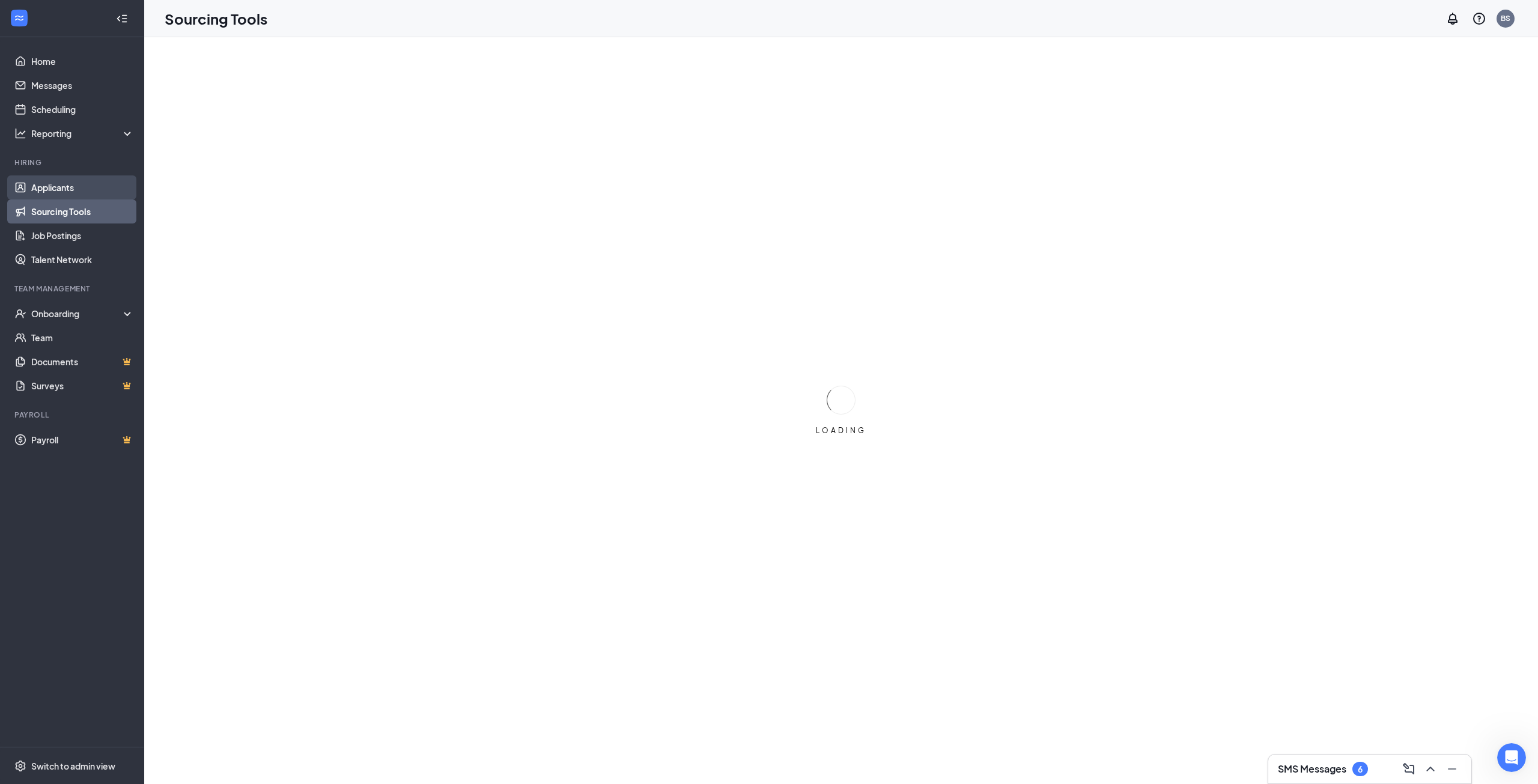
click at [58, 182] on link "Applicants" at bounding box center [82, 187] width 103 height 24
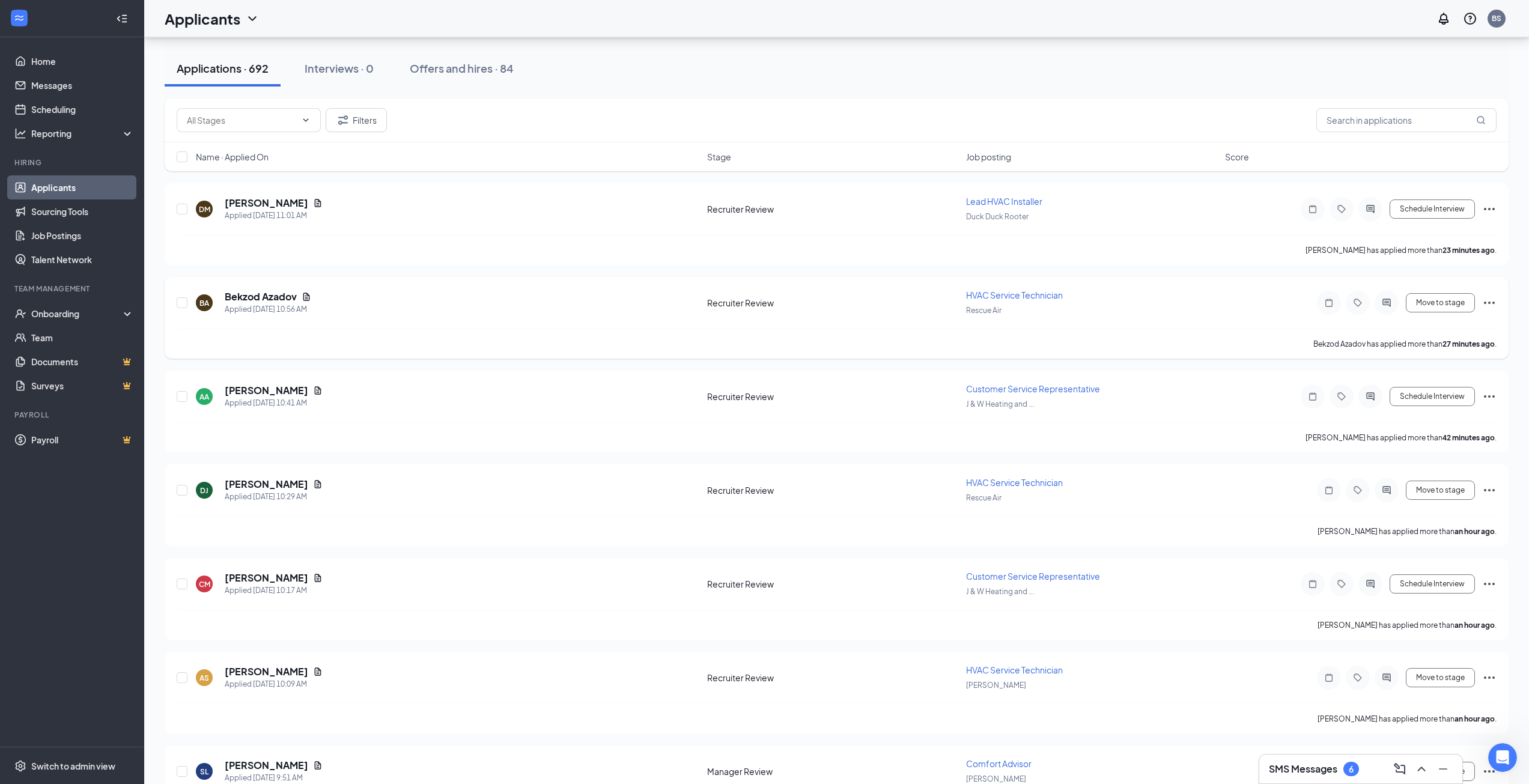
scroll to position [120, 0]
click at [278, 204] on h5 "[PERSON_NAME]" at bounding box center [267, 202] width 84 height 14
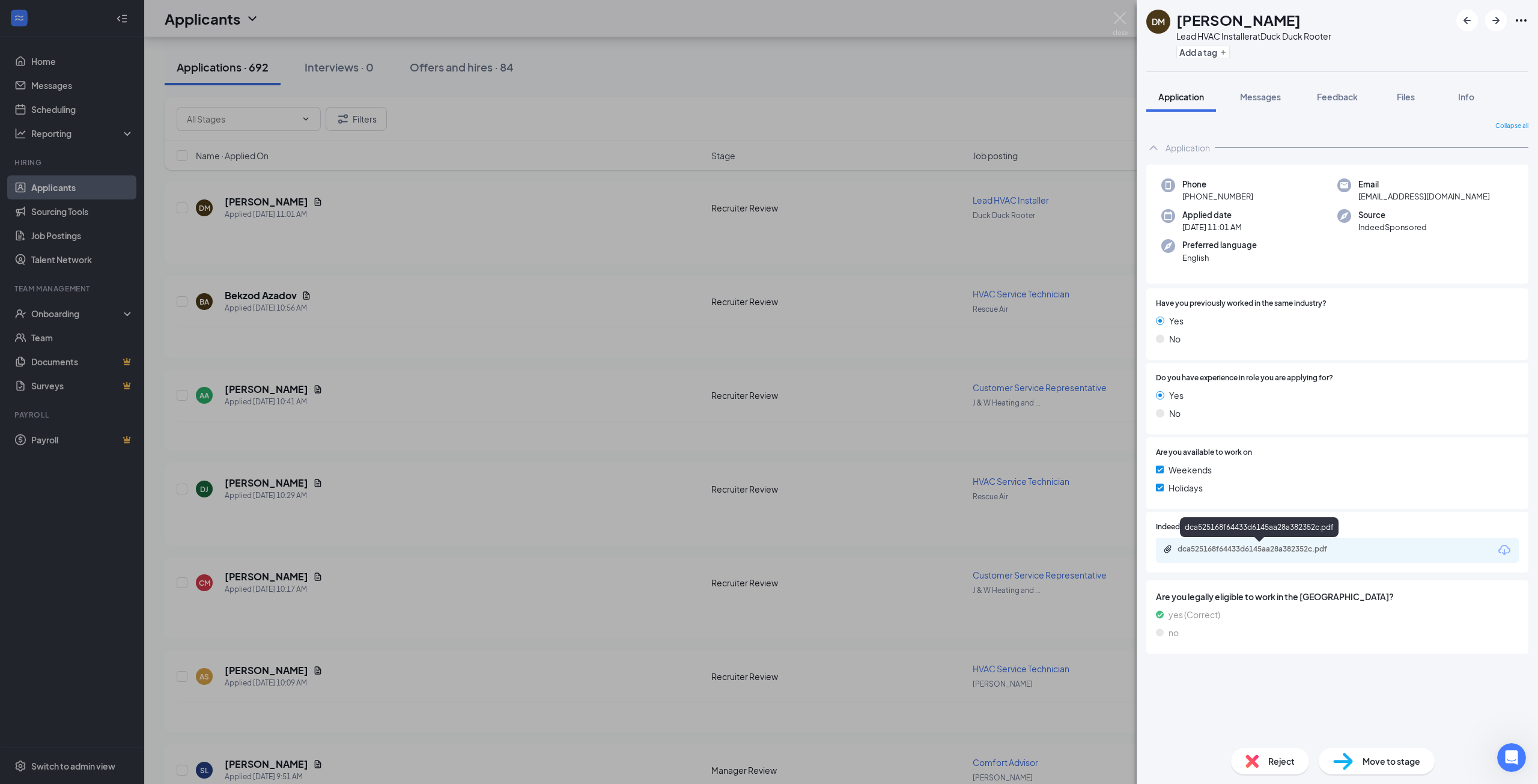
click at [1300, 549] on div "dca525168f64433d6145aa28a382352c.pdf" at bounding box center [1262, 549] width 168 height 10
click at [593, 375] on div "DM Dustin Mcdainel Lead HVAC Installer at Duck Duck Rooter Add a tag Applicatio…" at bounding box center [769, 392] width 1538 height 784
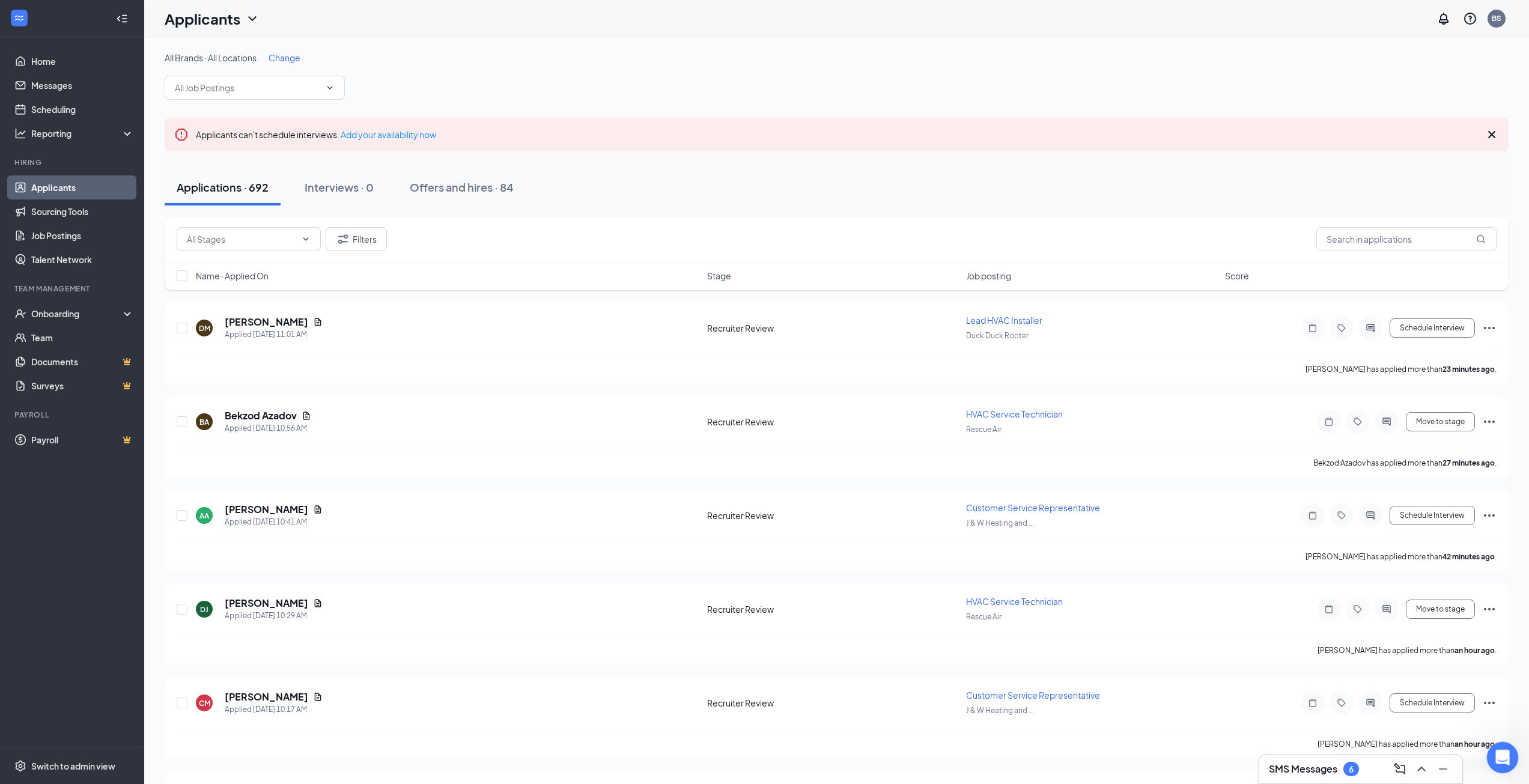
click at [1498, 755] on icon "Open Intercom Messenger" at bounding box center [1501, 756] width 20 height 20
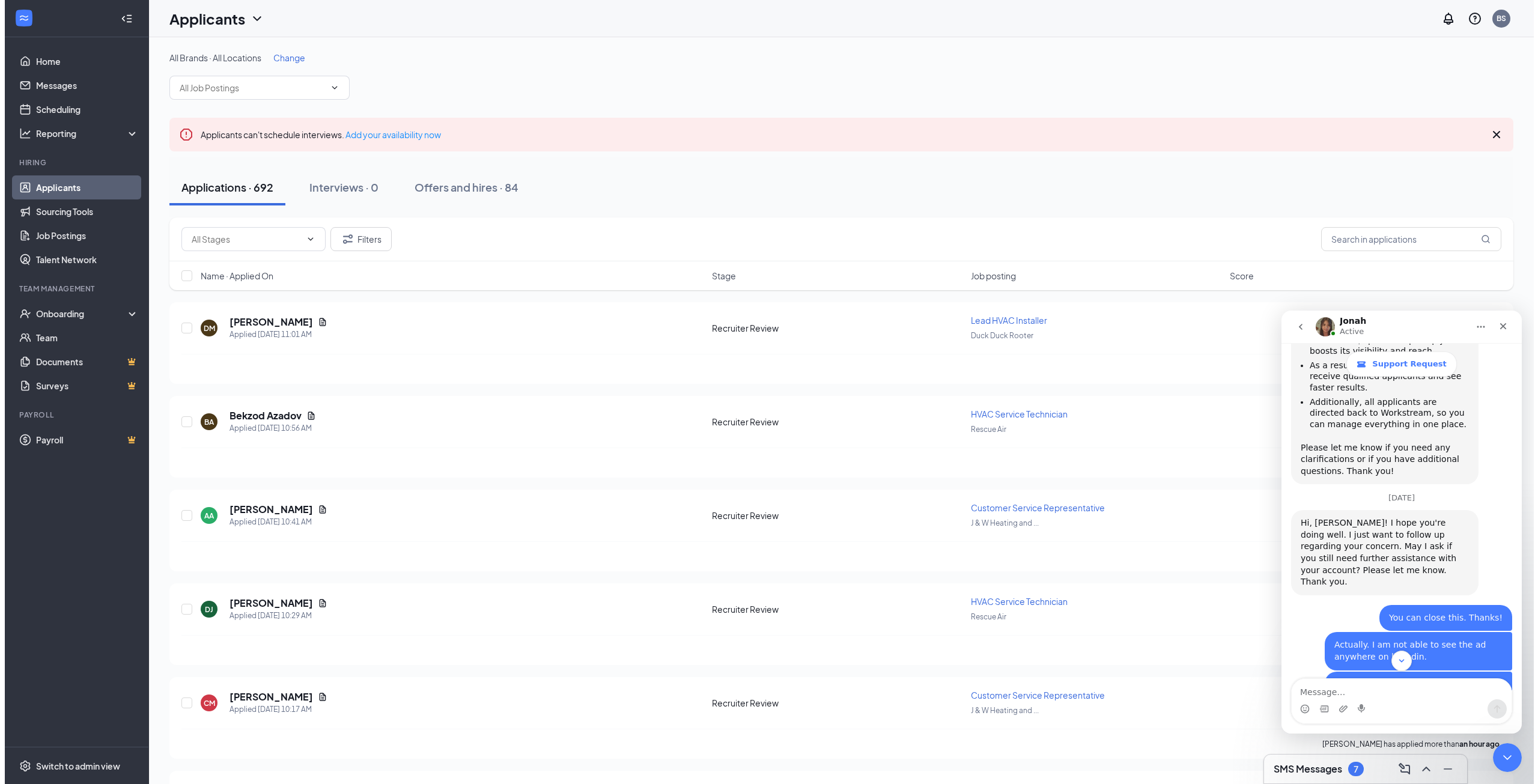
scroll to position [1141, 0]
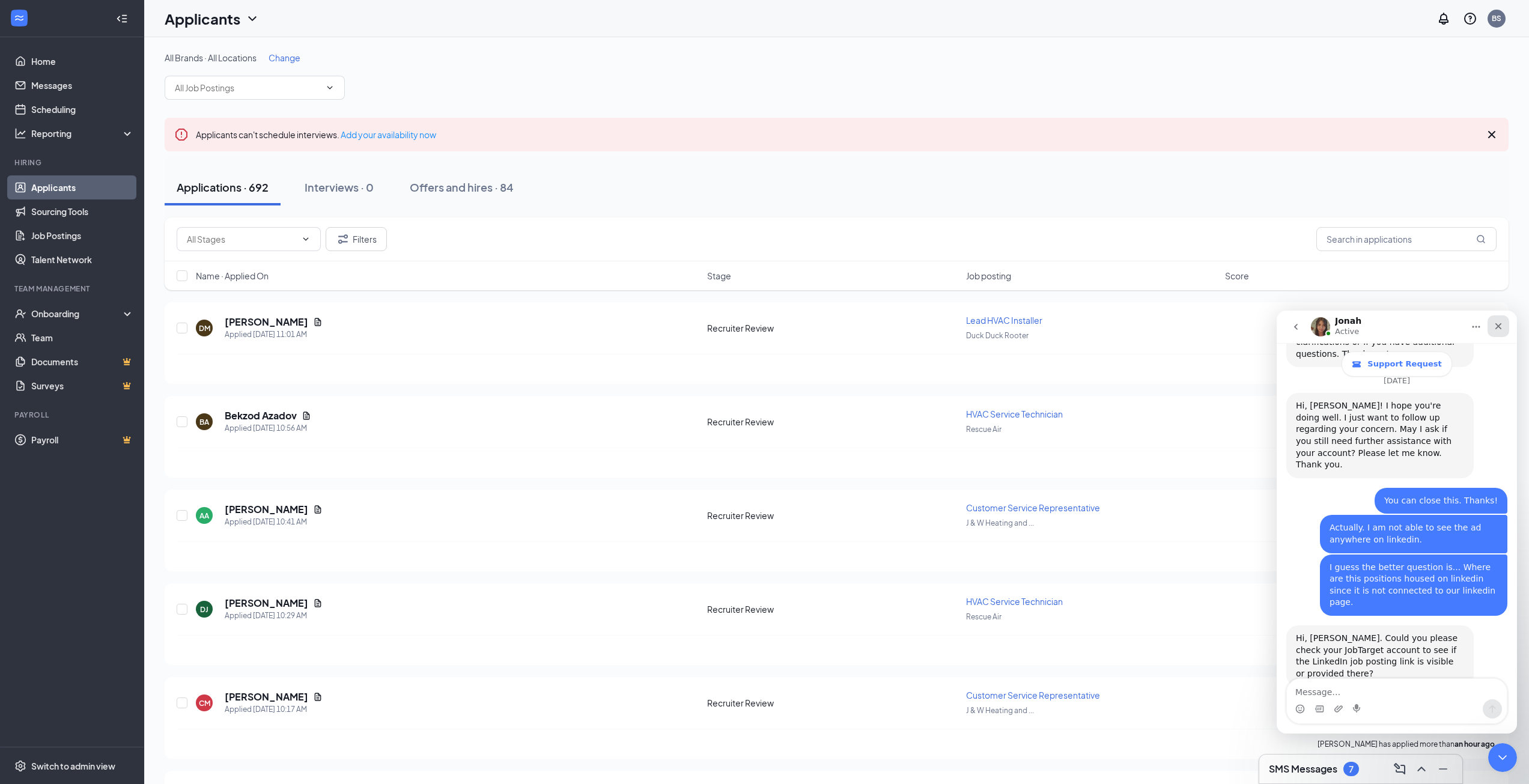
click at [1501, 325] on icon "Close" at bounding box center [1498, 326] width 10 height 10
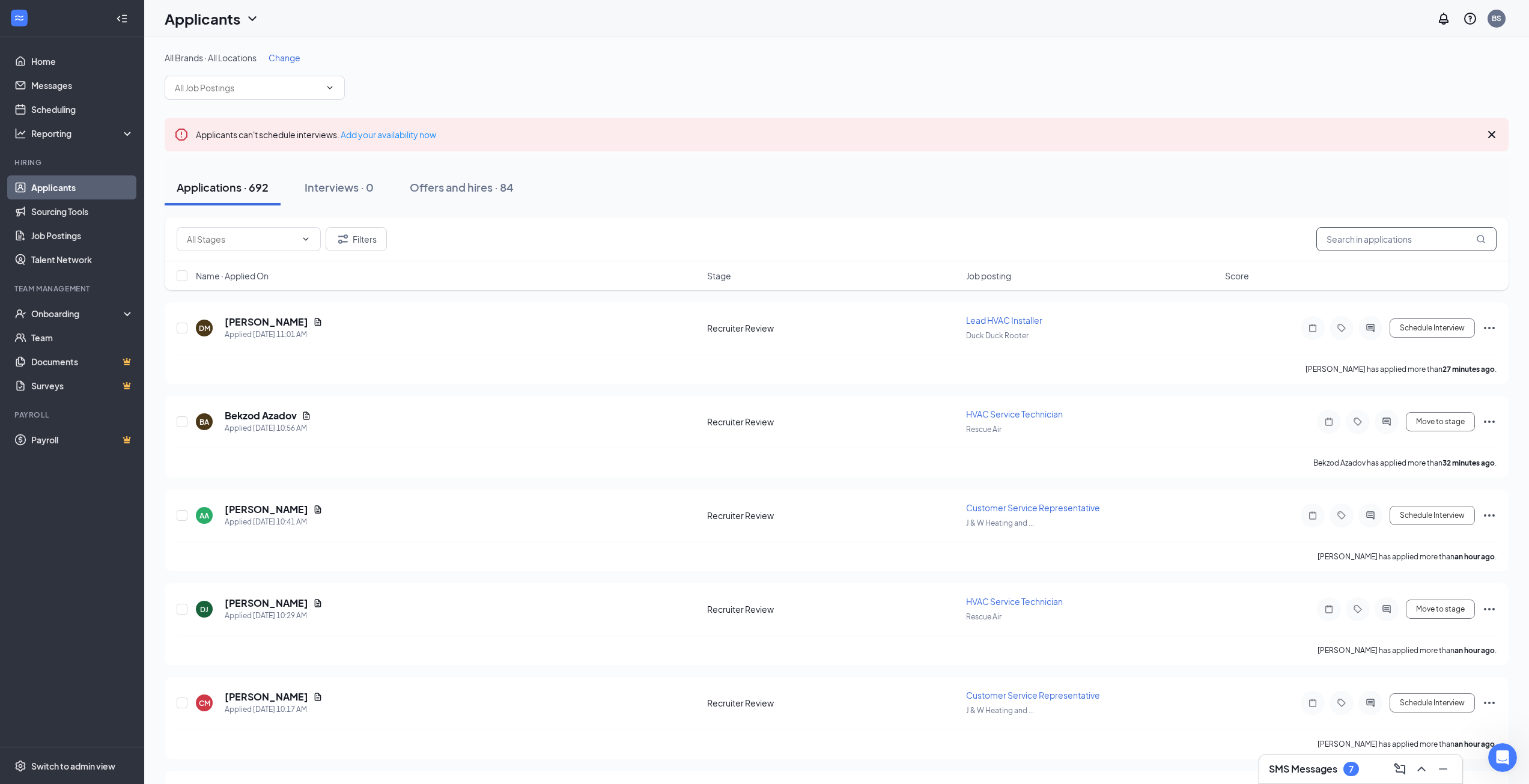
click at [1419, 242] on input "text" at bounding box center [1406, 239] width 181 height 24
type input "joey"
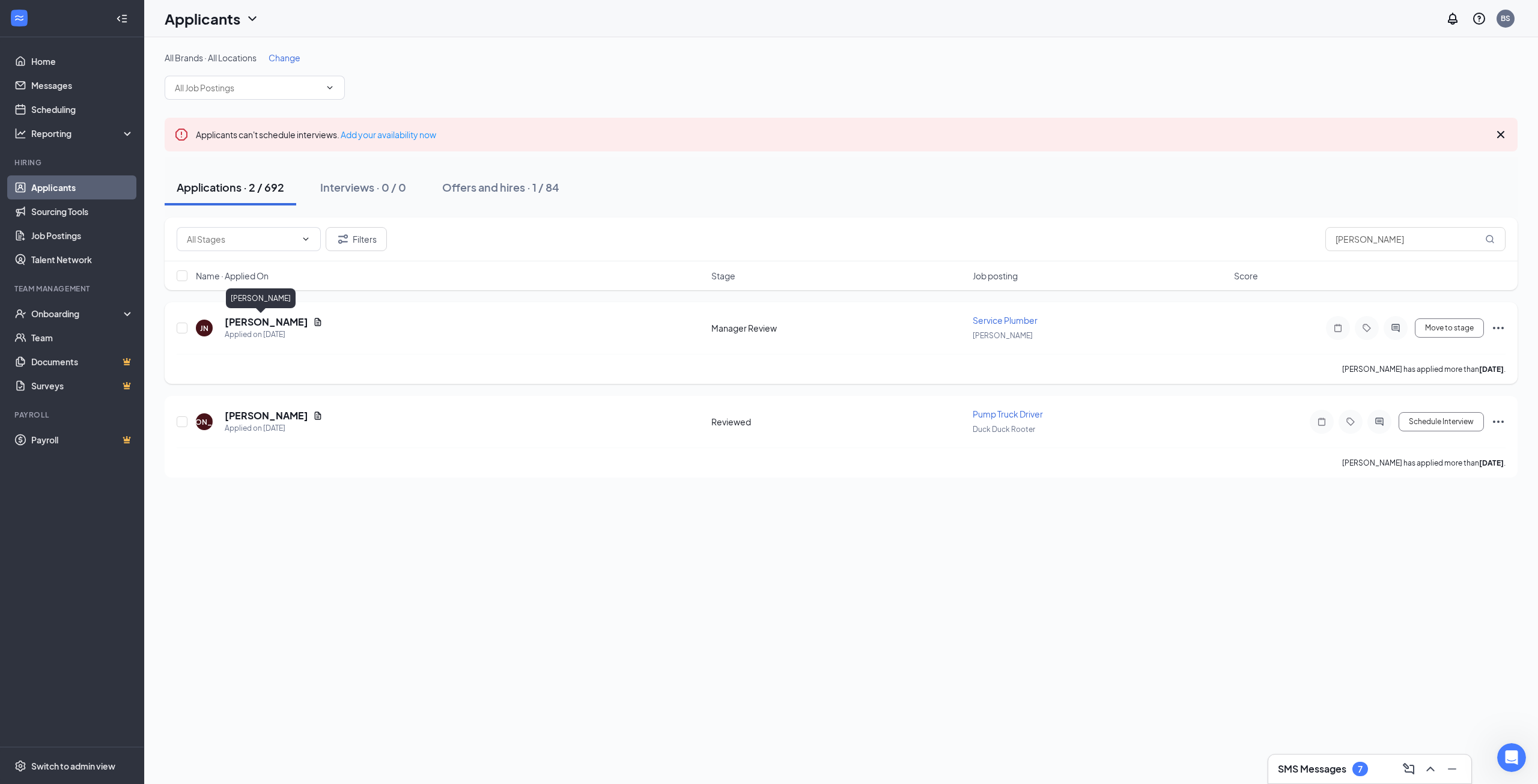
click at [249, 318] on h5 "Joey Noto" at bounding box center [267, 322] width 84 height 14
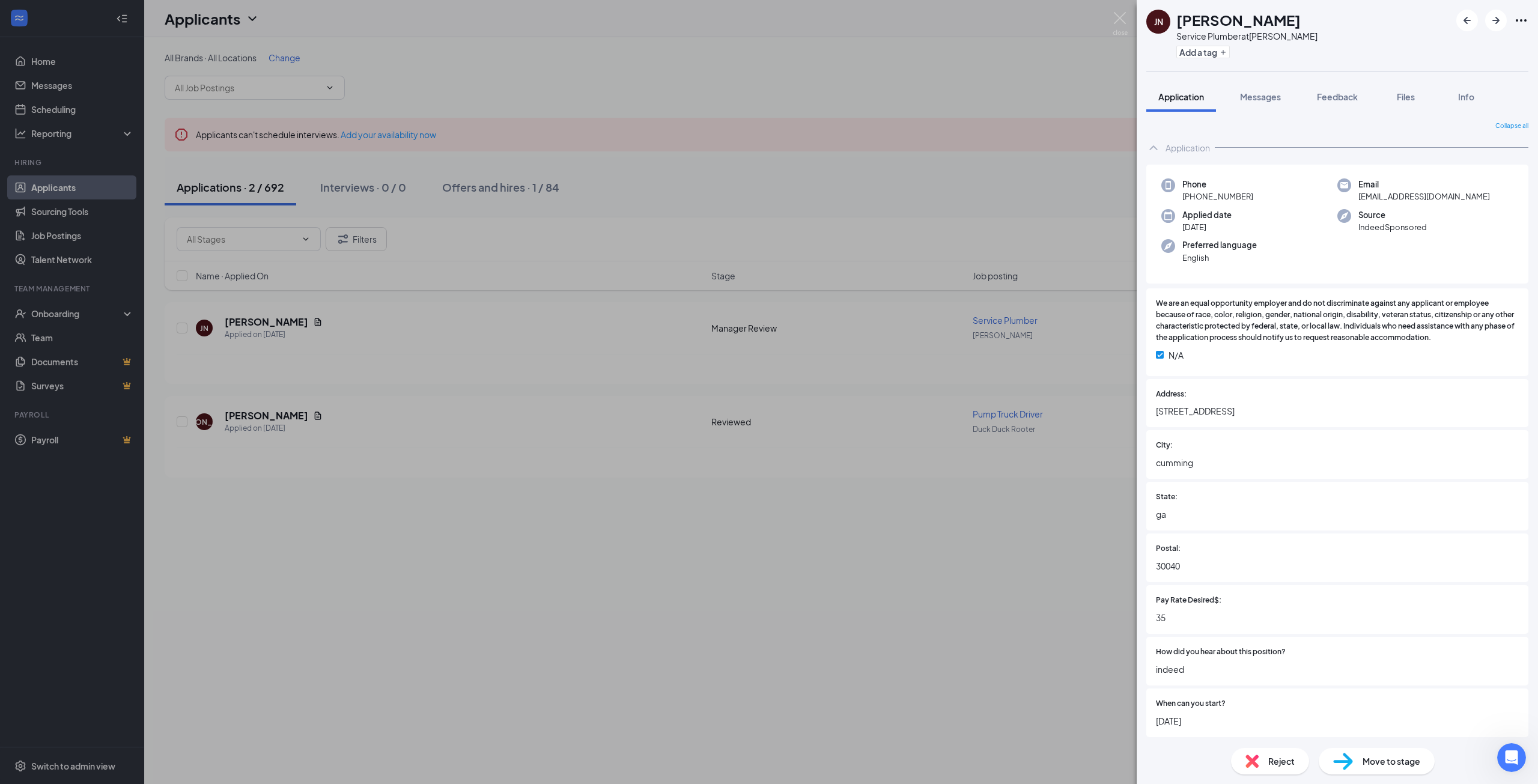
click at [250, 324] on div "JN Joey Noto Service Plumber at Neese Add a tag Application Messages Feedback F…" at bounding box center [769, 392] width 1538 height 784
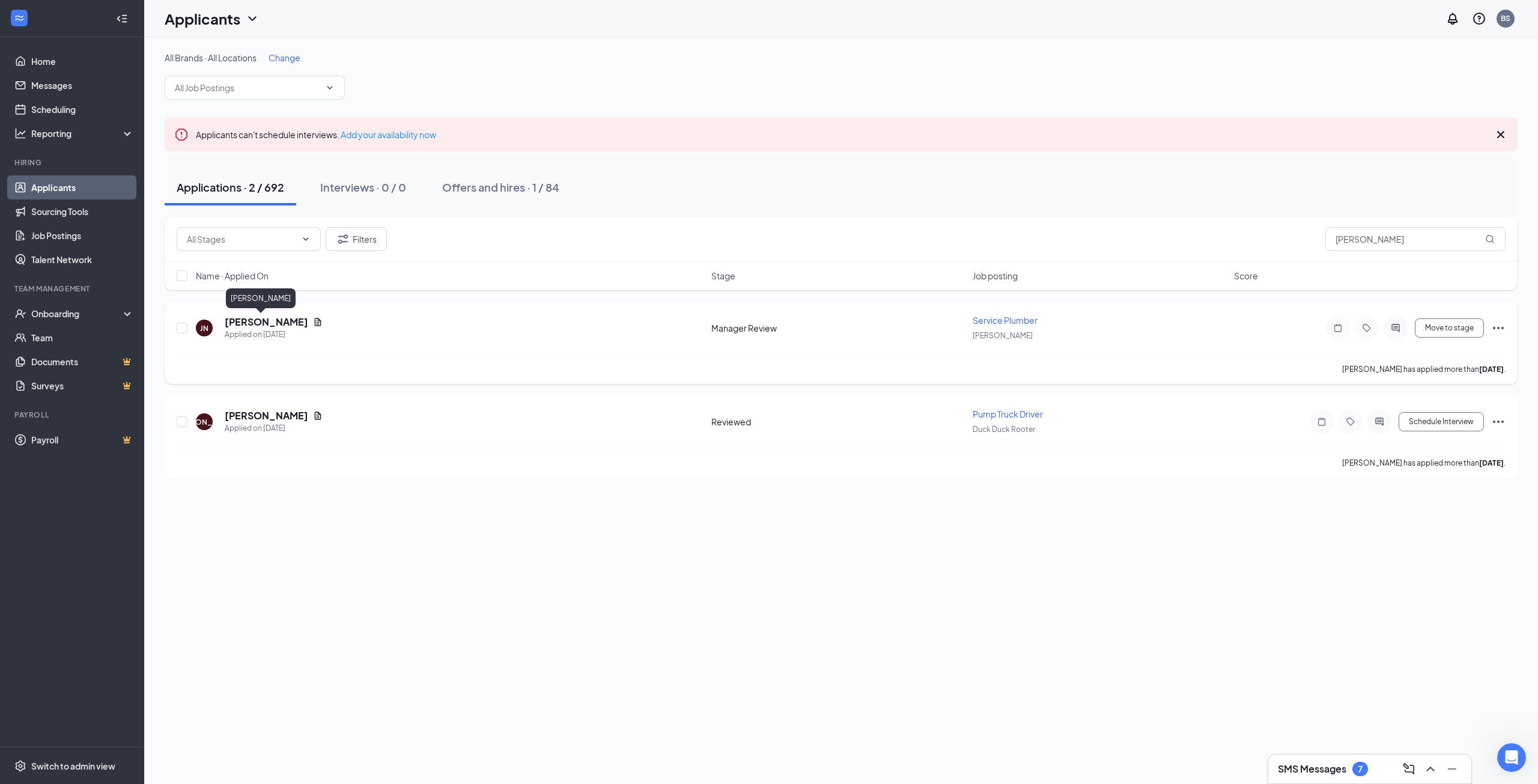
click at [257, 324] on h5 "Joey Noto" at bounding box center [267, 322] width 84 height 14
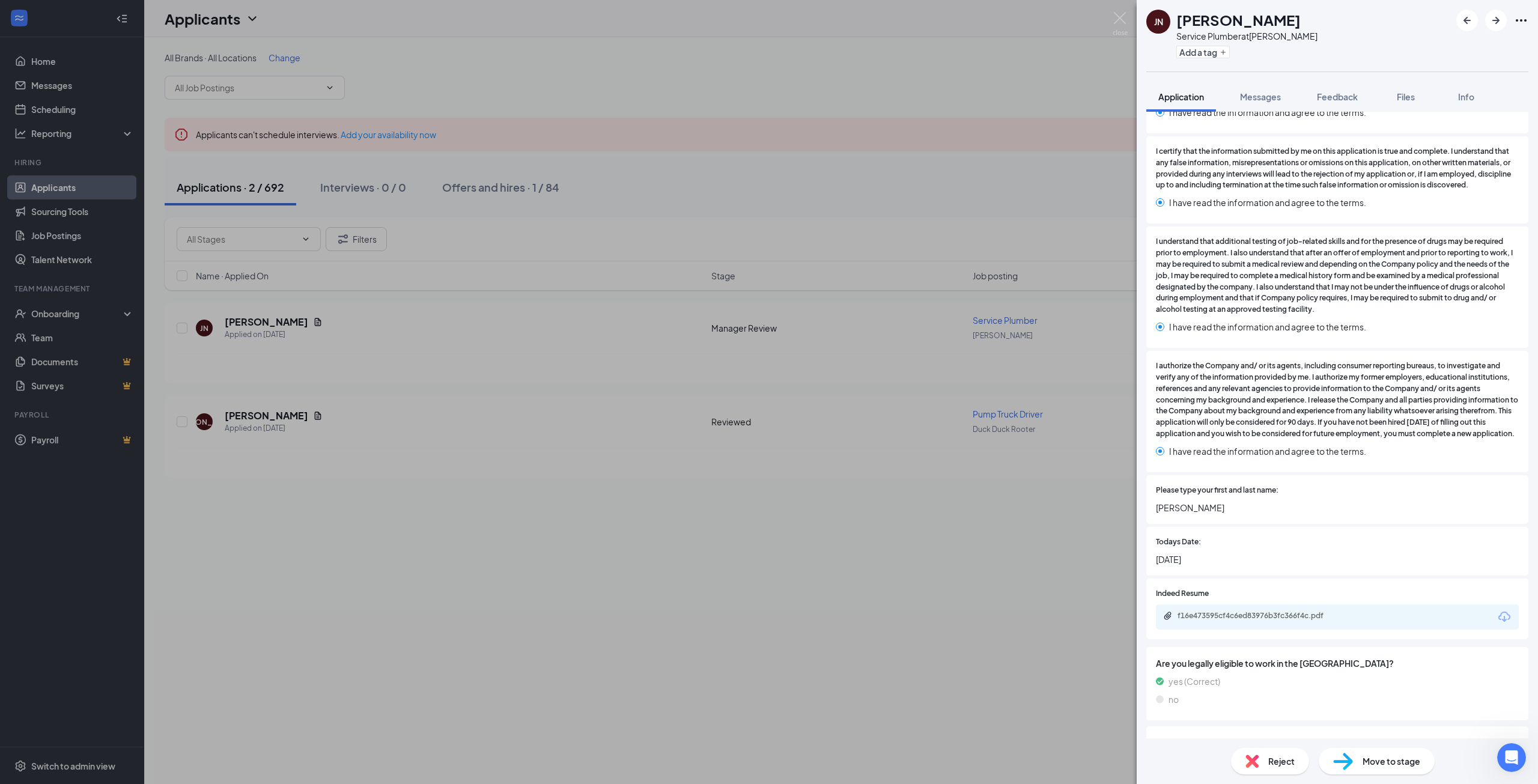
scroll to position [2496, 0]
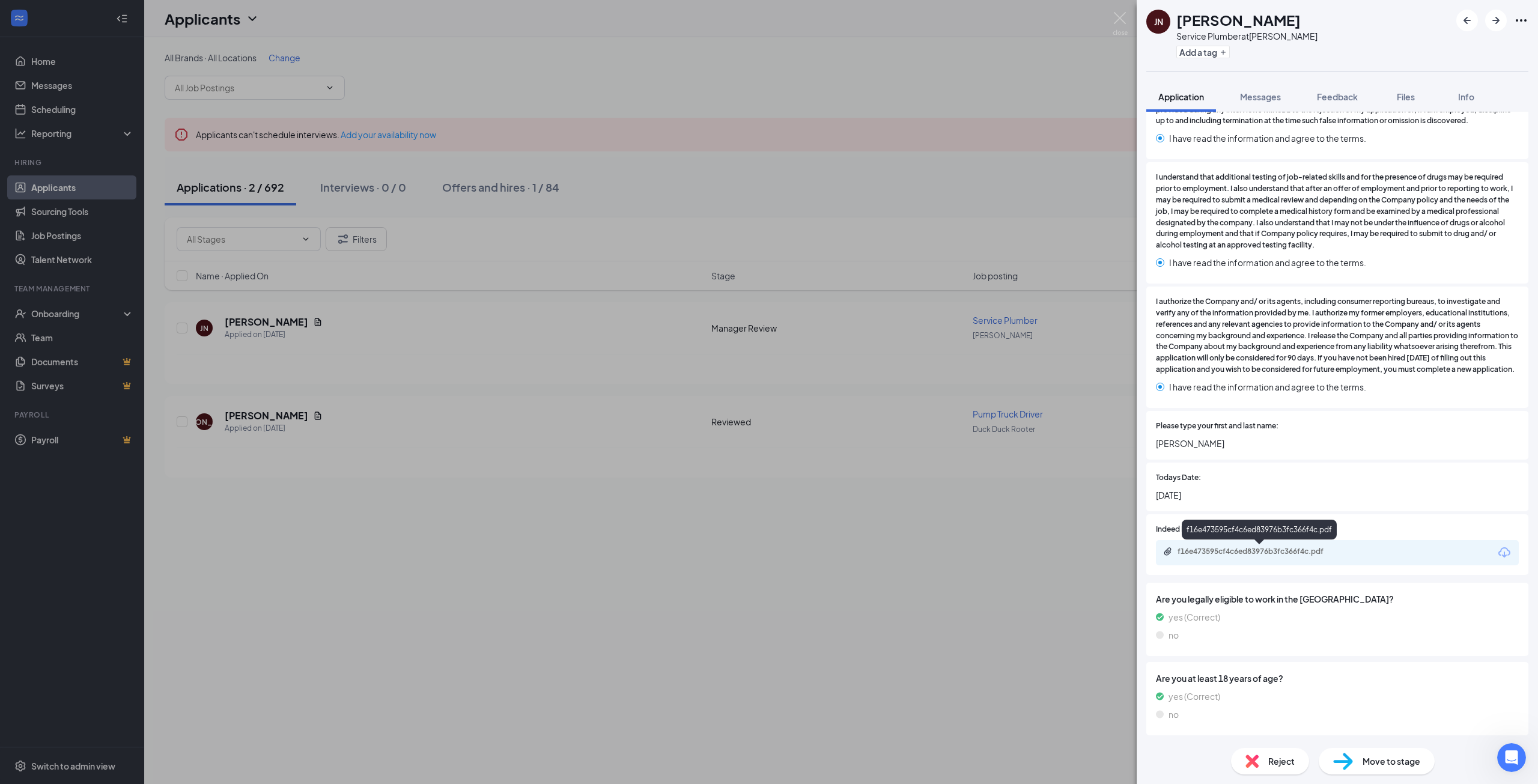
click at [1287, 558] on div "f16e473595cf4c6ed83976b3fc366f4c.pdf" at bounding box center [1260, 553] width 194 height 12
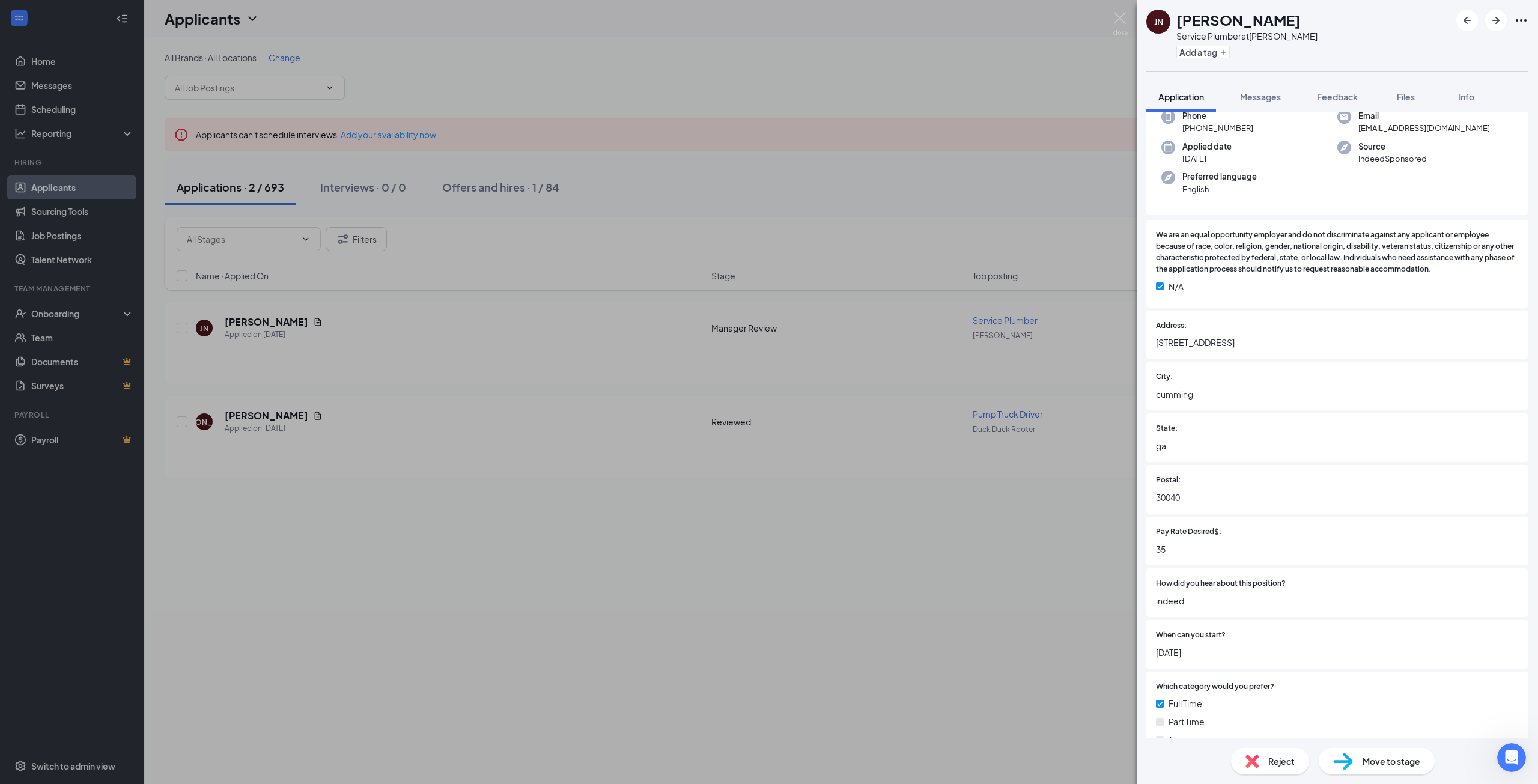
scroll to position [0, 0]
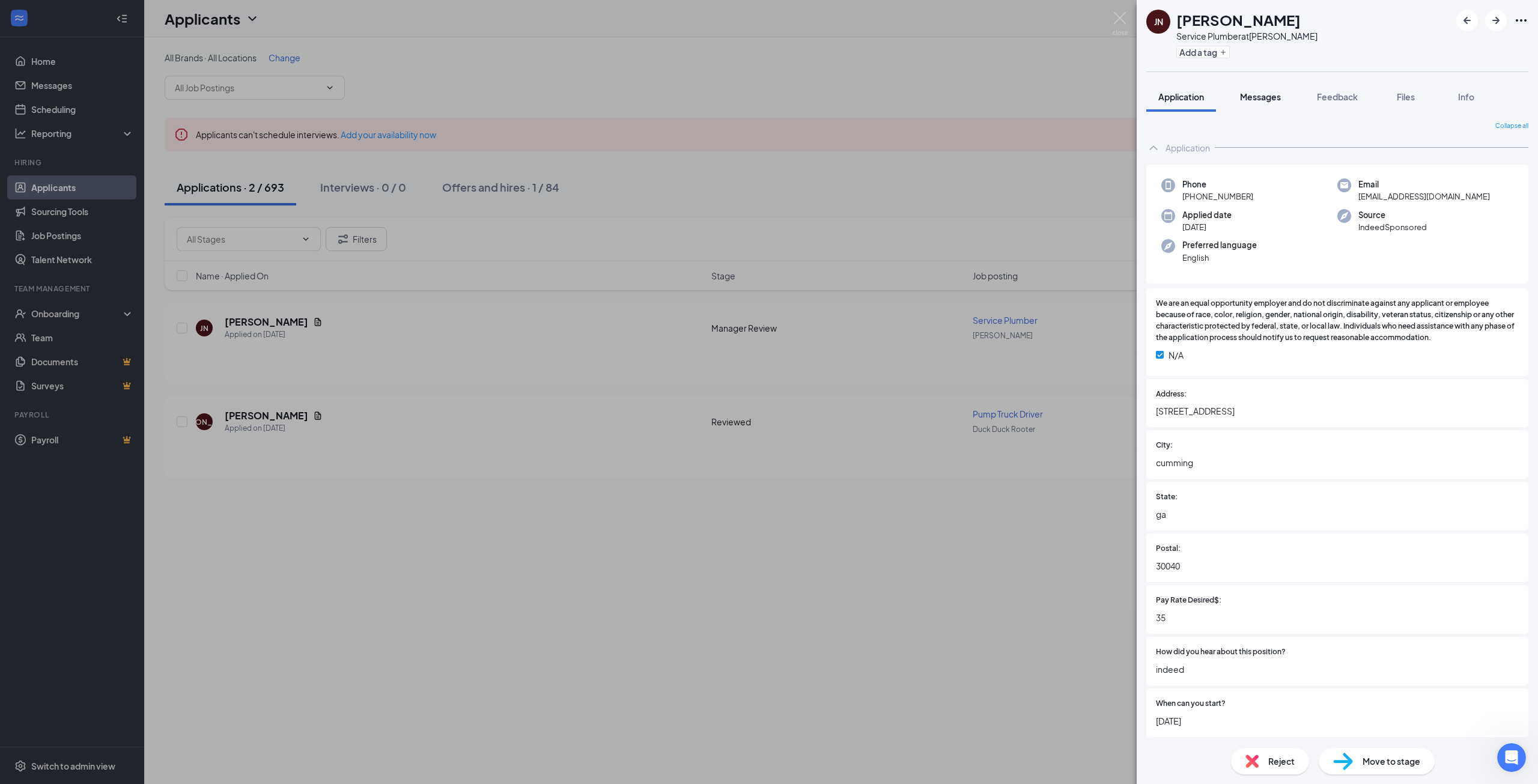
click at [1270, 99] on span "Messages" at bounding box center [1261, 97] width 41 height 11
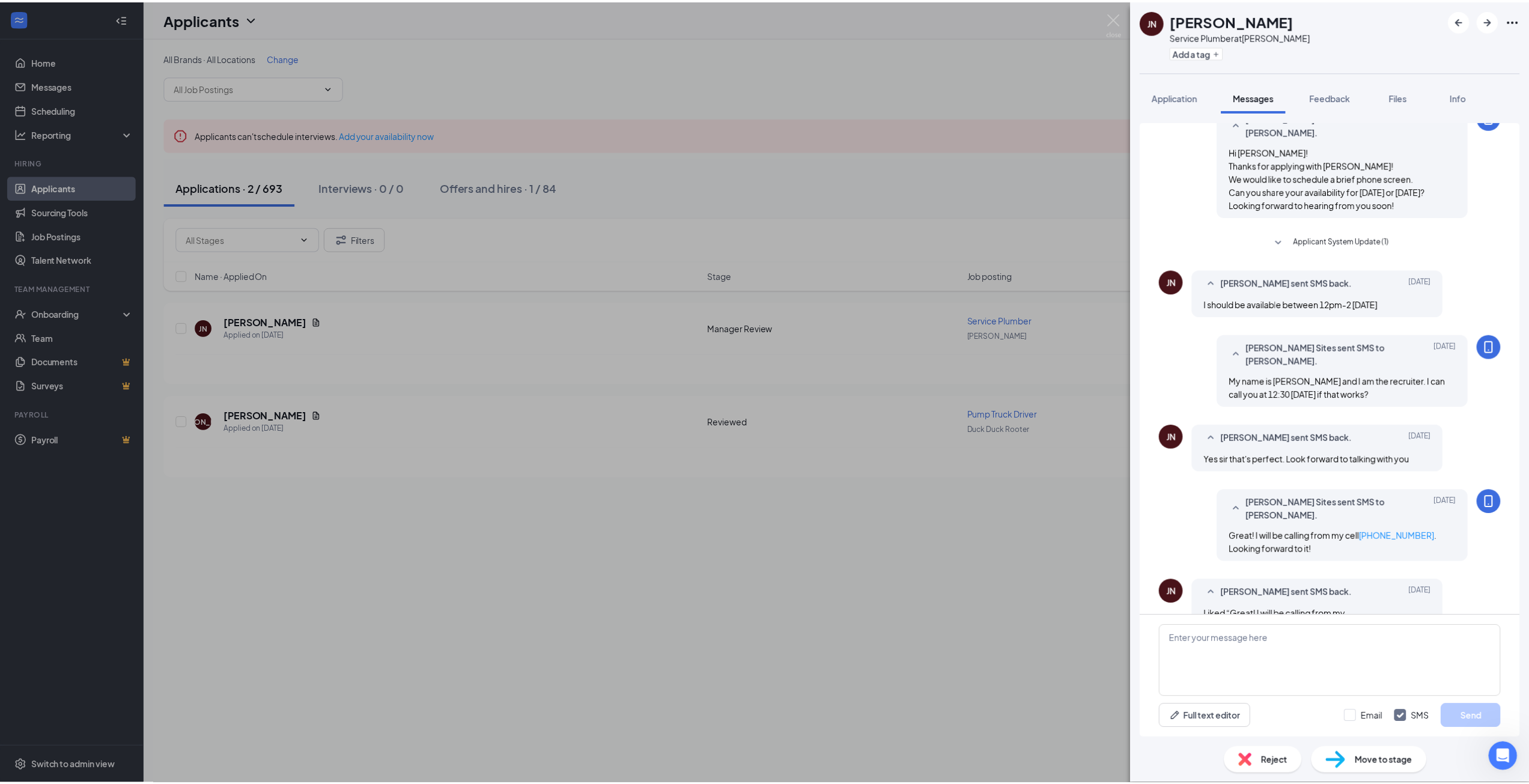
scroll to position [114, 0]
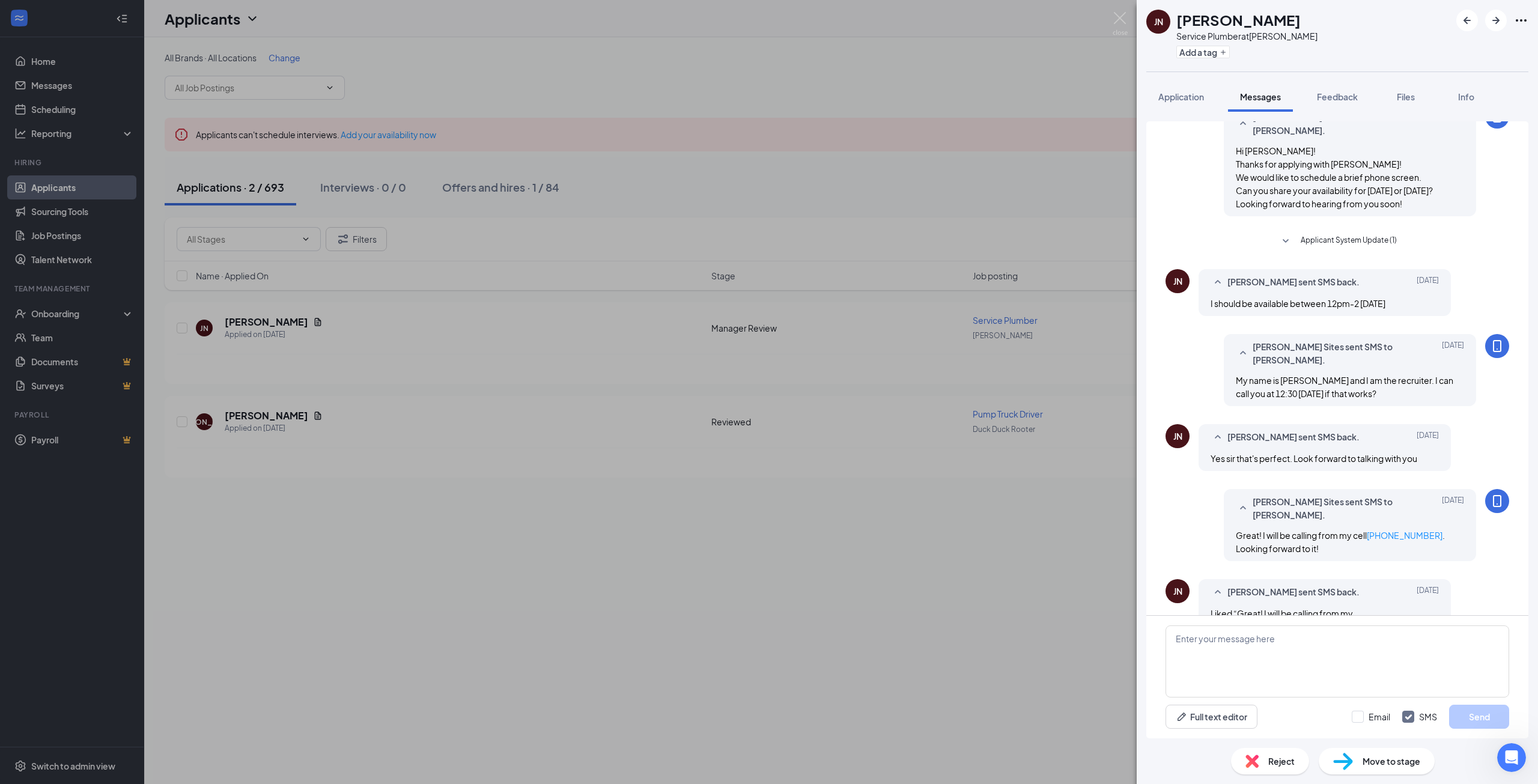
click at [675, 638] on div "JN Joey Noto Service Plumber at Neese Add a tag Application Messages Feedback F…" at bounding box center [769, 392] width 1538 height 784
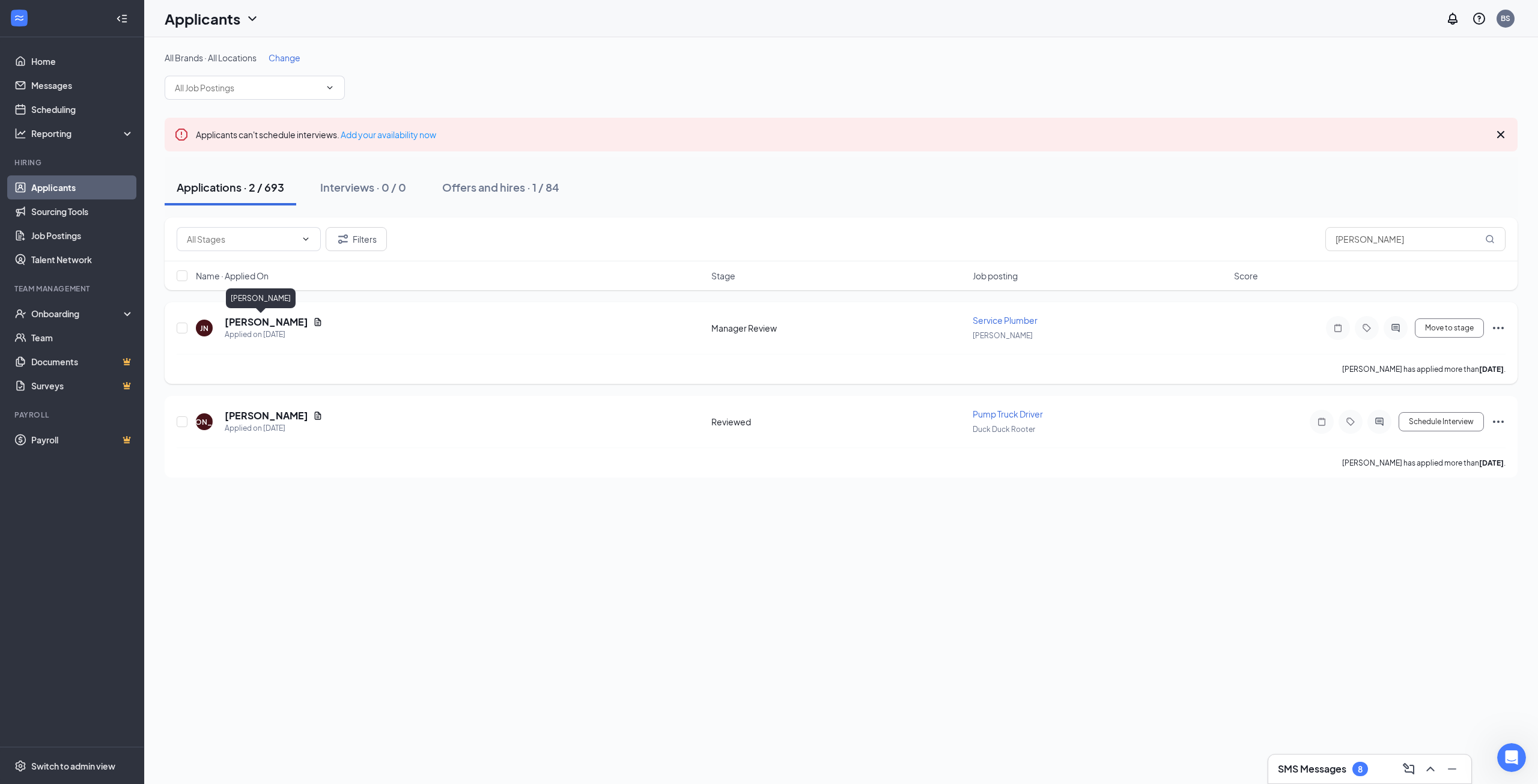
click at [230, 321] on h5 "Joey Noto" at bounding box center [267, 322] width 84 height 14
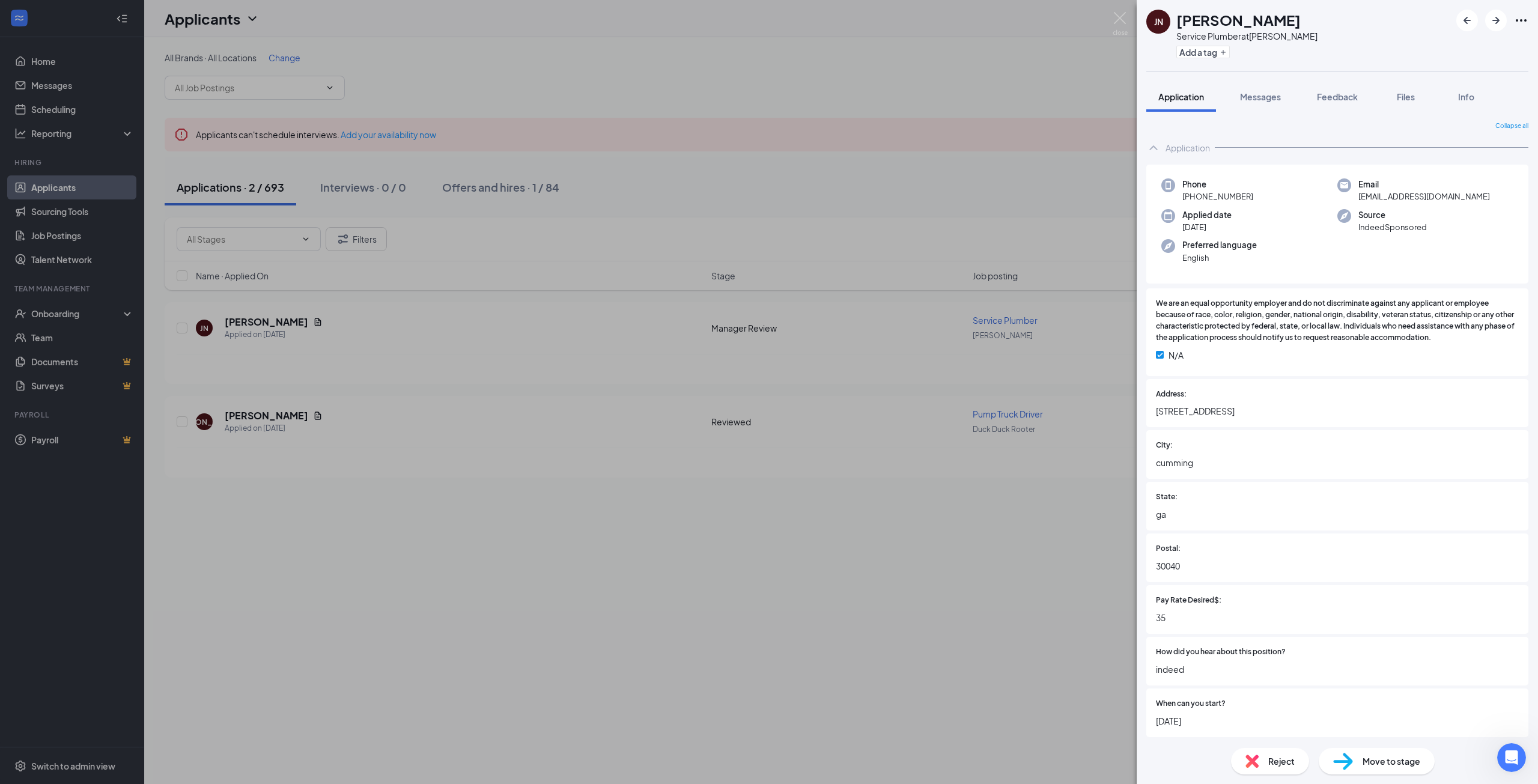
click at [697, 581] on div "JN Joey Noto Service Plumber at Neese Add a tag Application Messages Feedback F…" at bounding box center [769, 392] width 1538 height 784
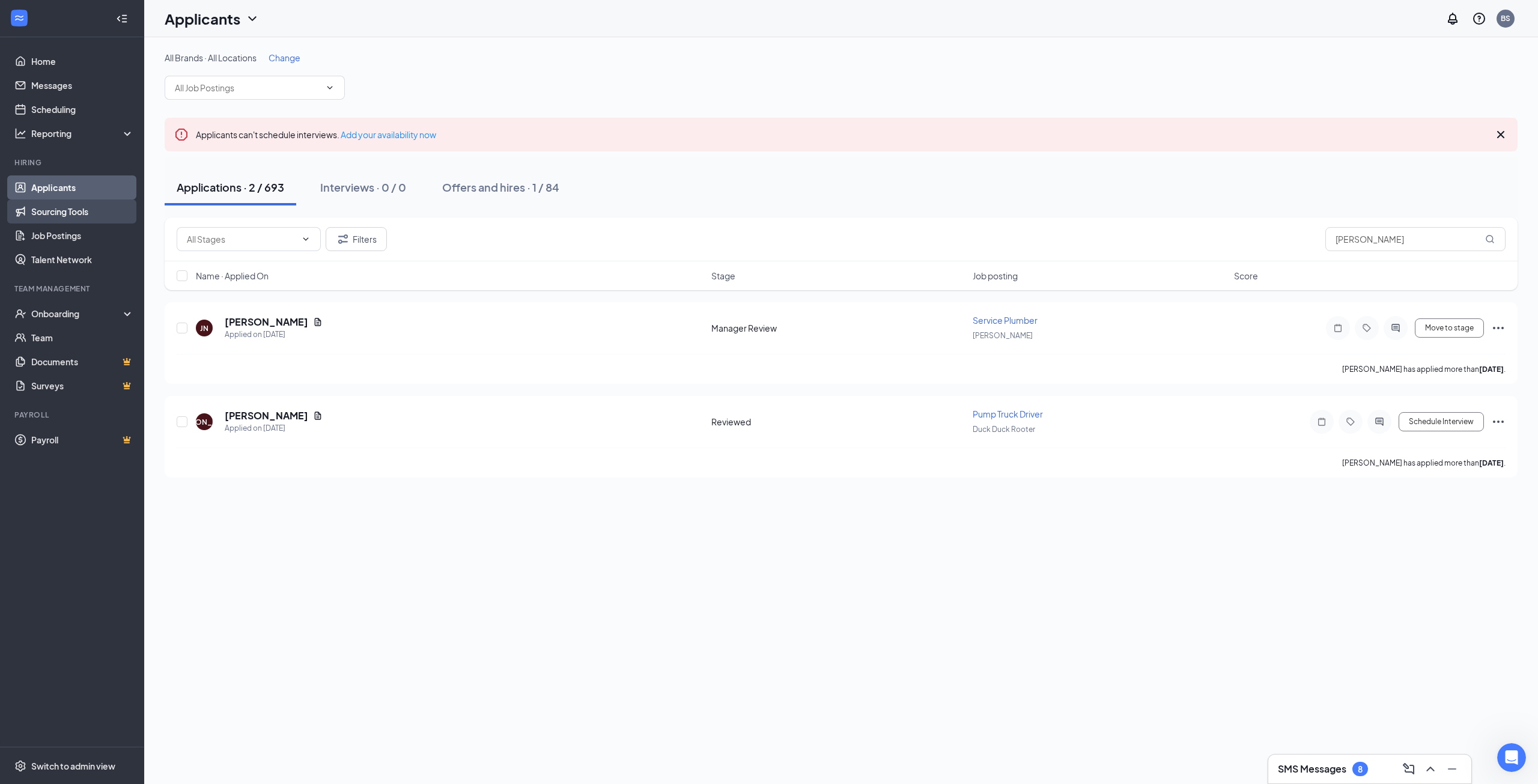
click at [62, 214] on link "Sourcing Tools" at bounding box center [82, 211] width 103 height 24
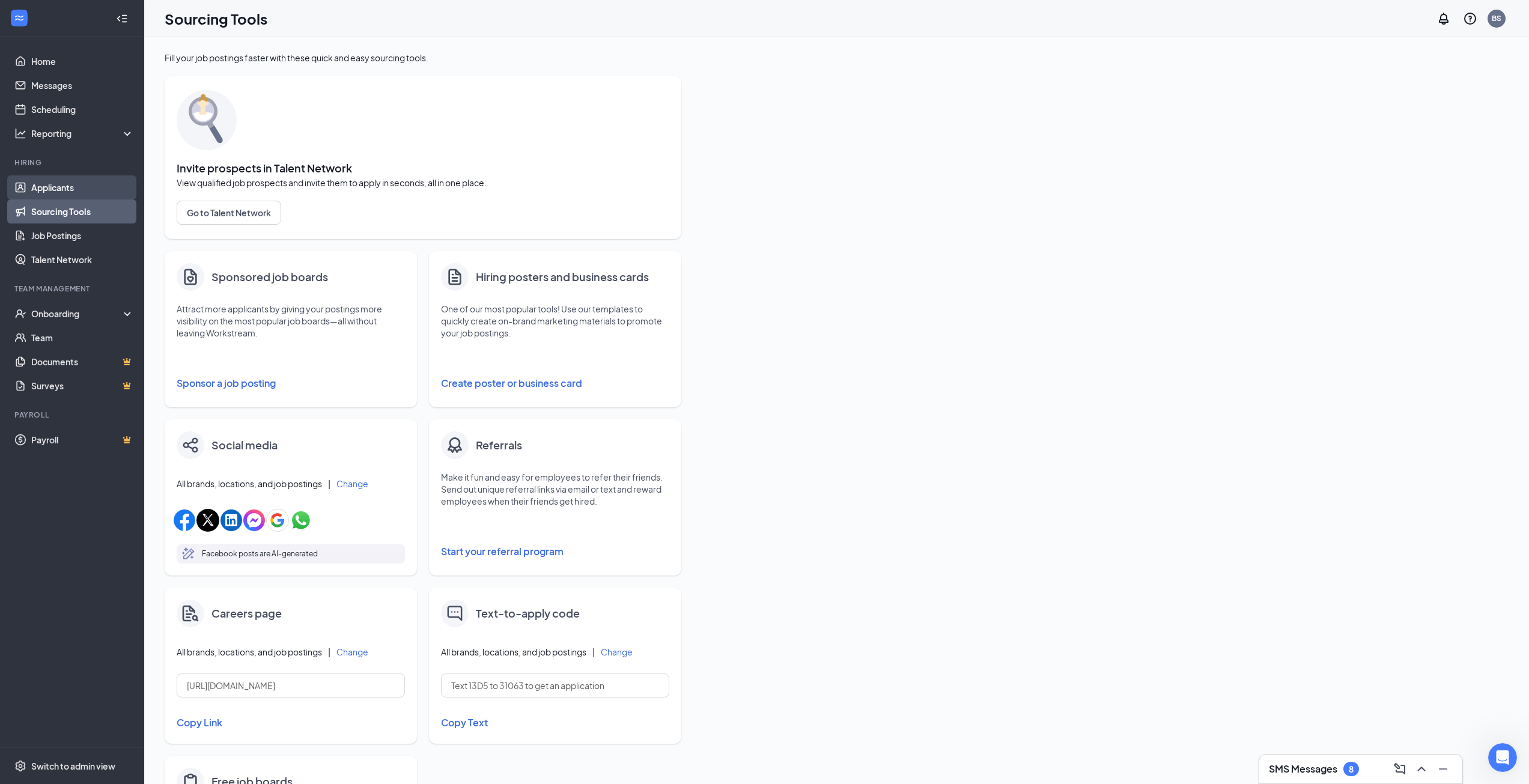
click at [61, 178] on link "Applicants" at bounding box center [82, 187] width 103 height 24
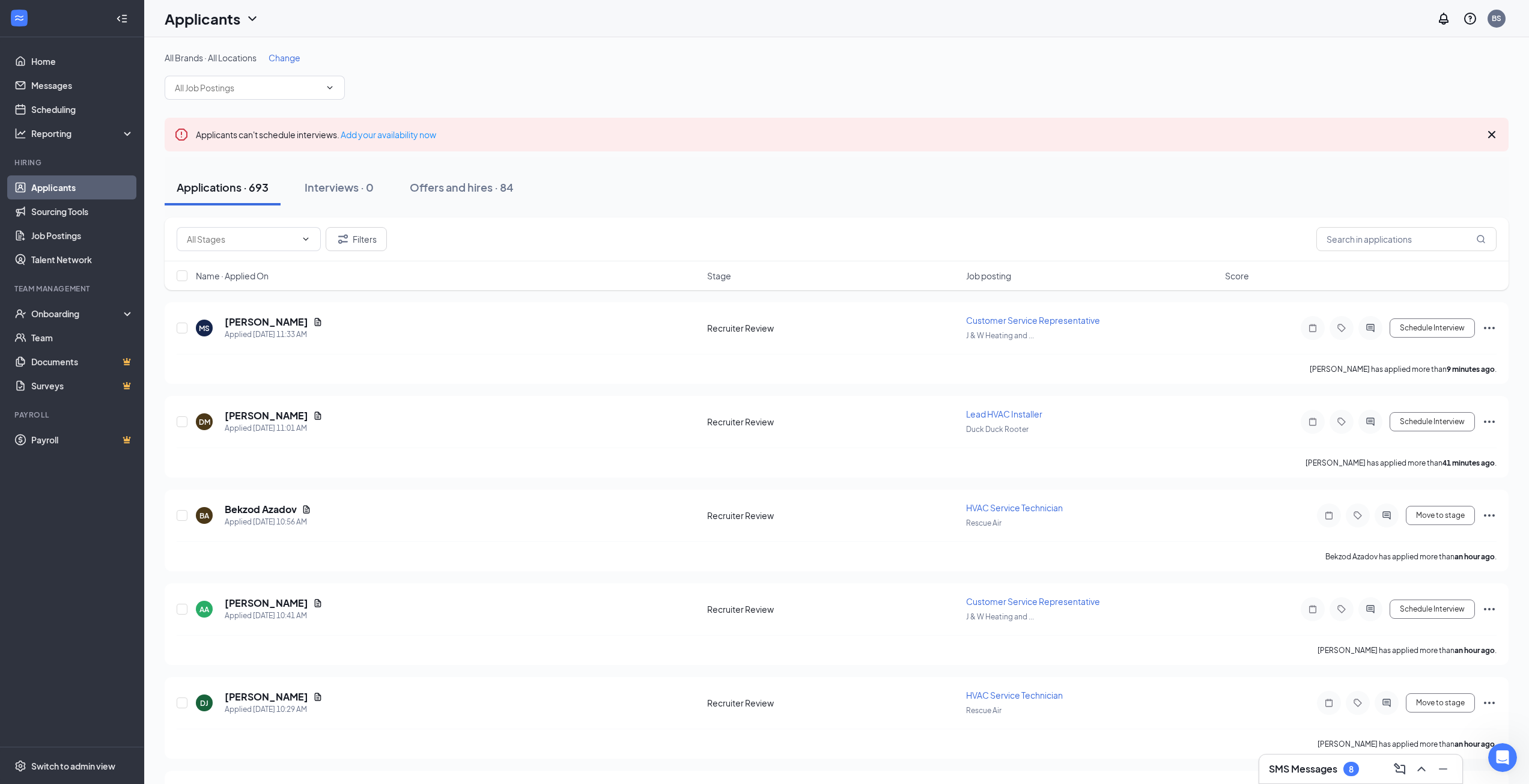
click at [1297, 773] on h3 "SMS Messages" at bounding box center [1302, 769] width 68 height 14
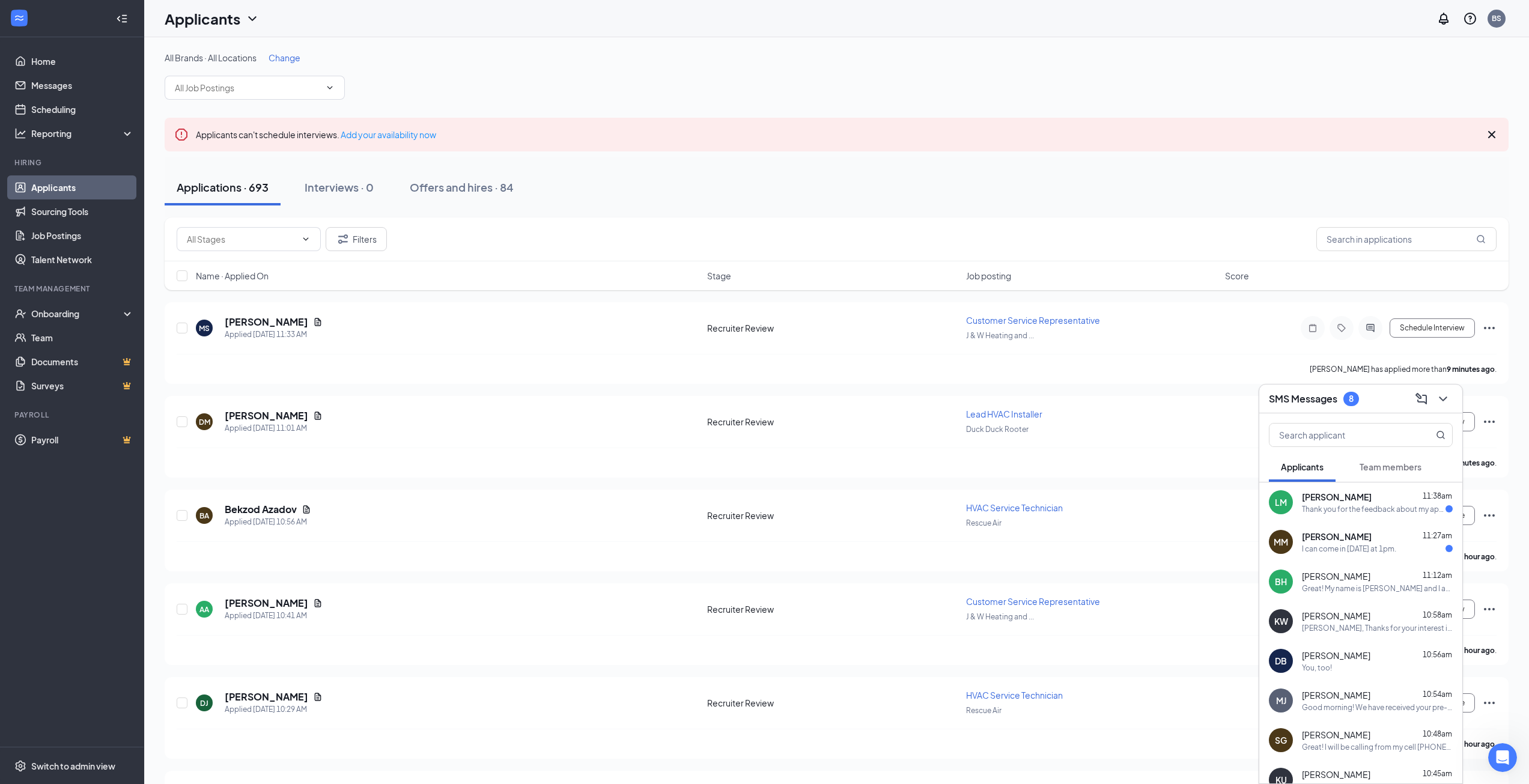
click at [1362, 559] on div "MM Marian Mcnair 11:27am I can come in Monday at 1pm." at bounding box center [1360, 542] width 203 height 40
click at [1117, 763] on textarea at bounding box center [1136, 760] width 168 height 29
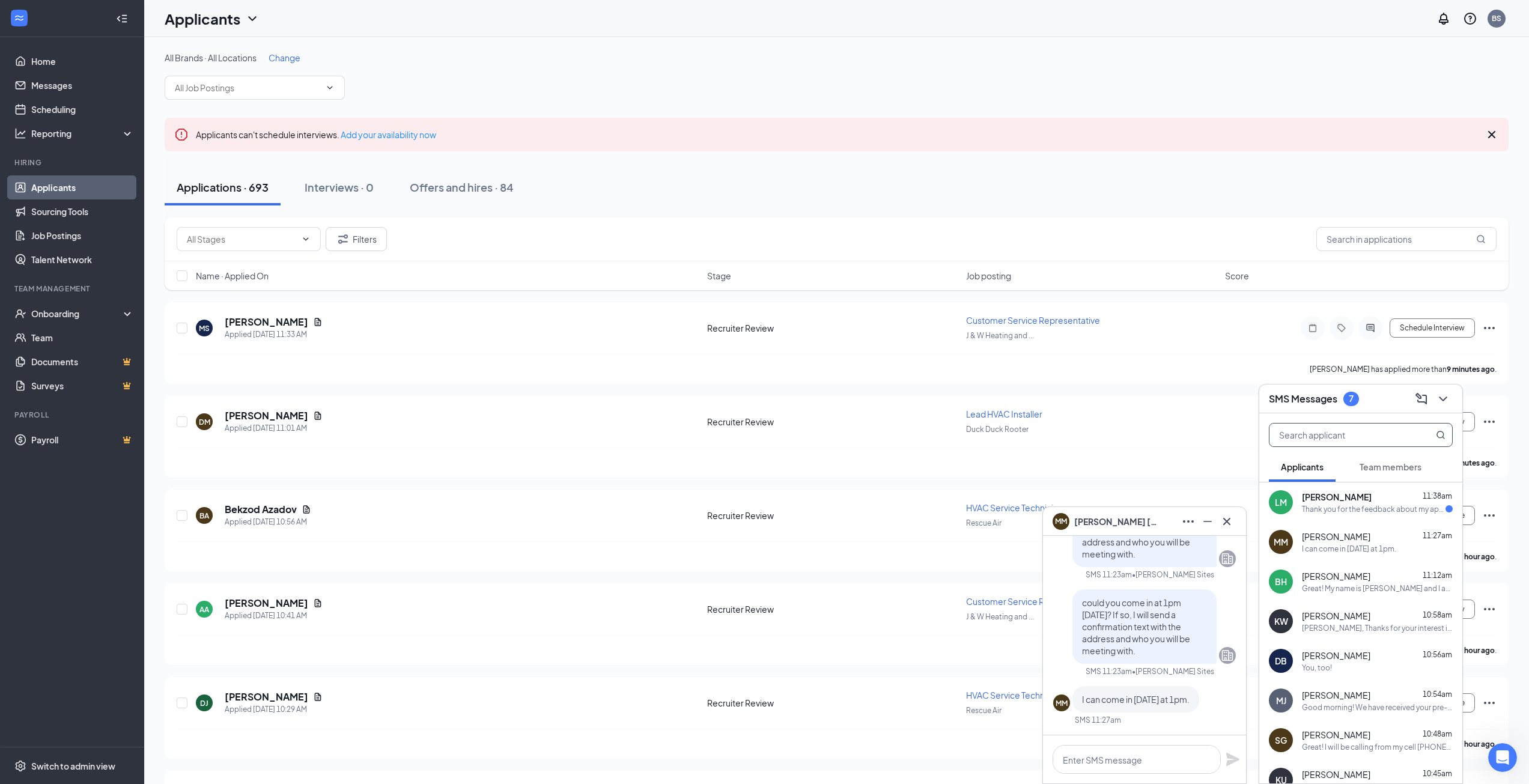
click at [1360, 434] on input "text" at bounding box center [1341, 434] width 143 height 22
type input "joe"
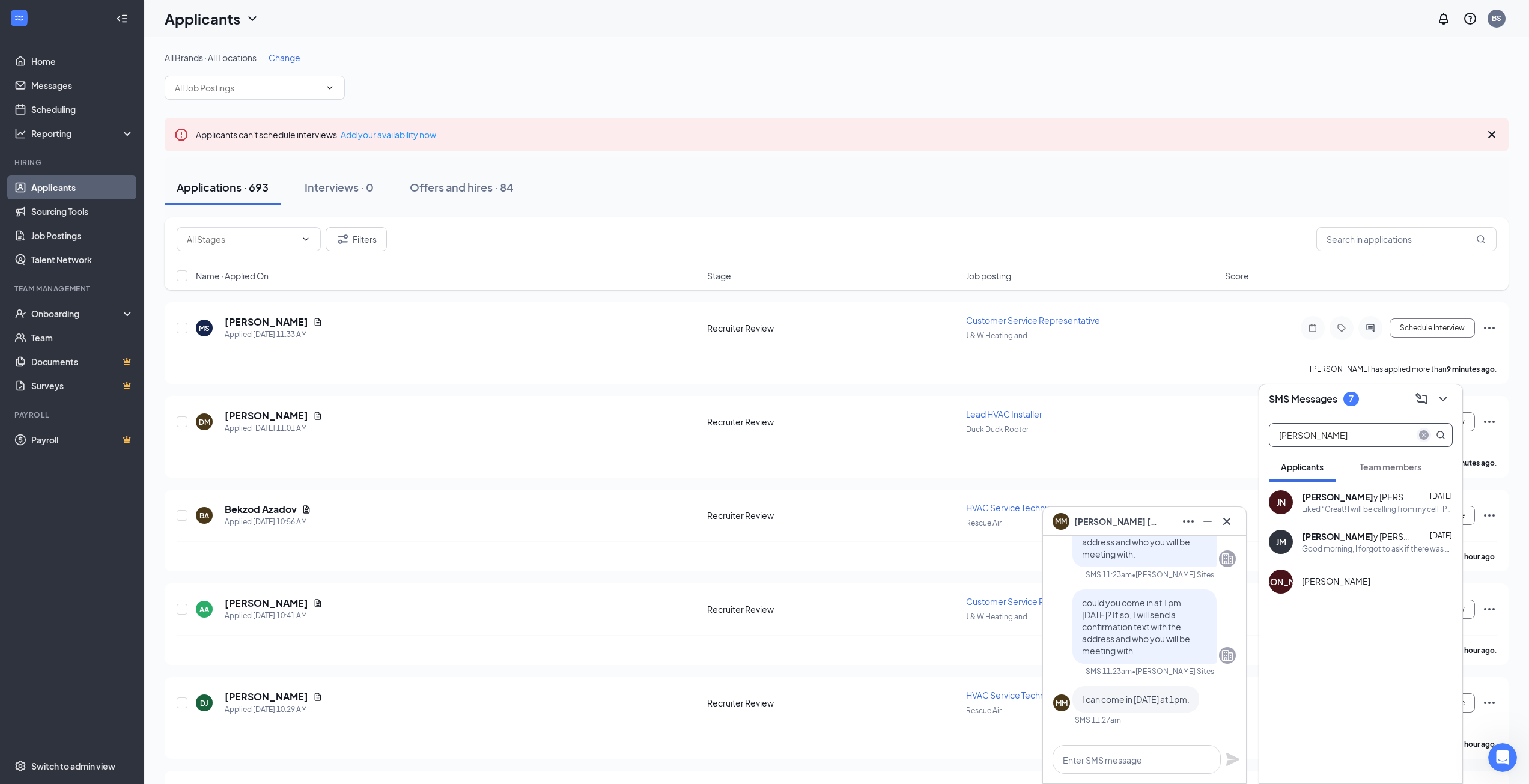
click at [1423, 435] on icon "close-circle" at bounding box center [1424, 434] width 10 height 10
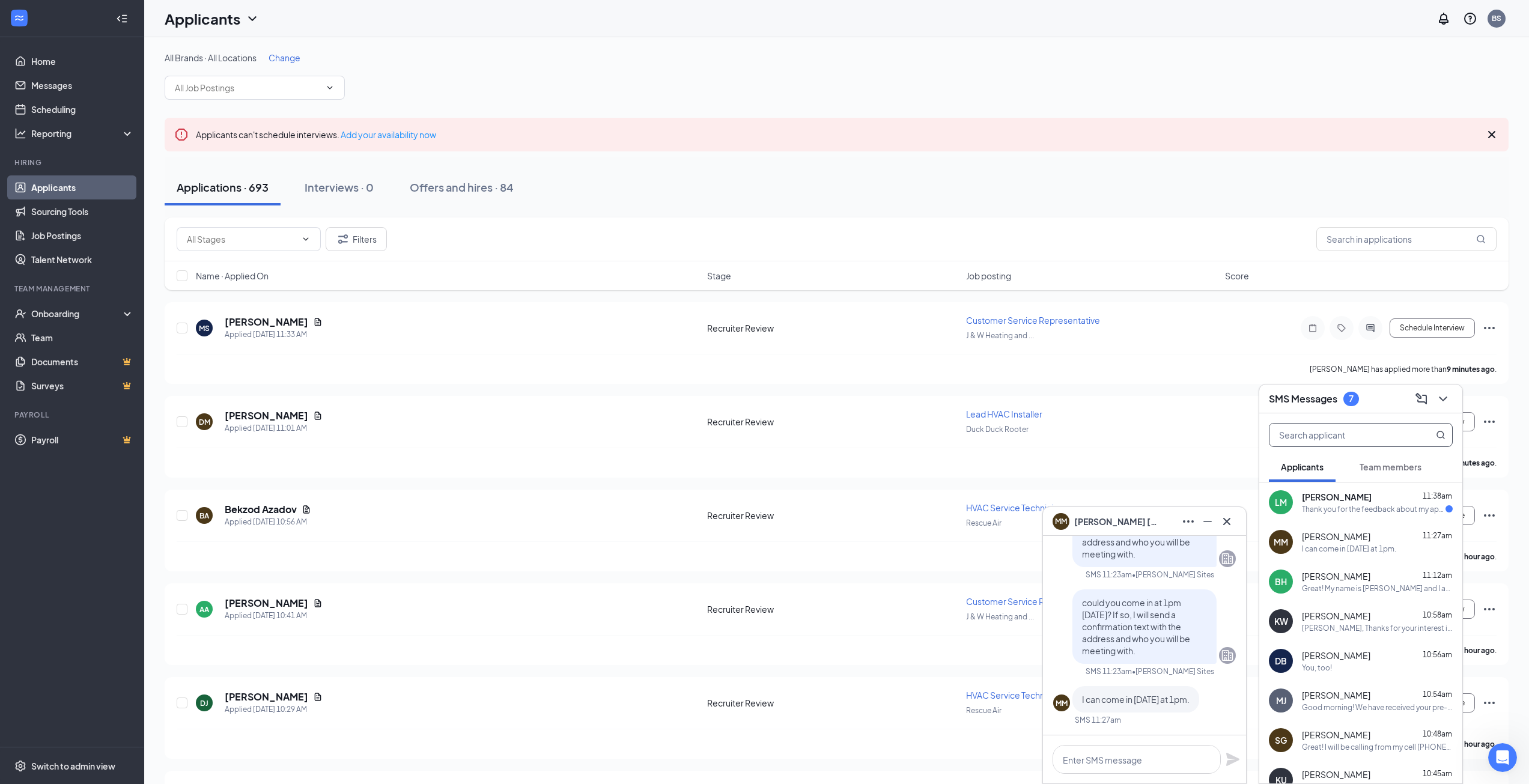
click at [1388, 436] on input "text" at bounding box center [1341, 434] width 143 height 22
click at [1124, 773] on textarea at bounding box center [1136, 760] width 168 height 29
click at [1196, 764] on textarea "Great! We have you scheduled for an in person interview on Monday" at bounding box center [1136, 754] width 168 height 41
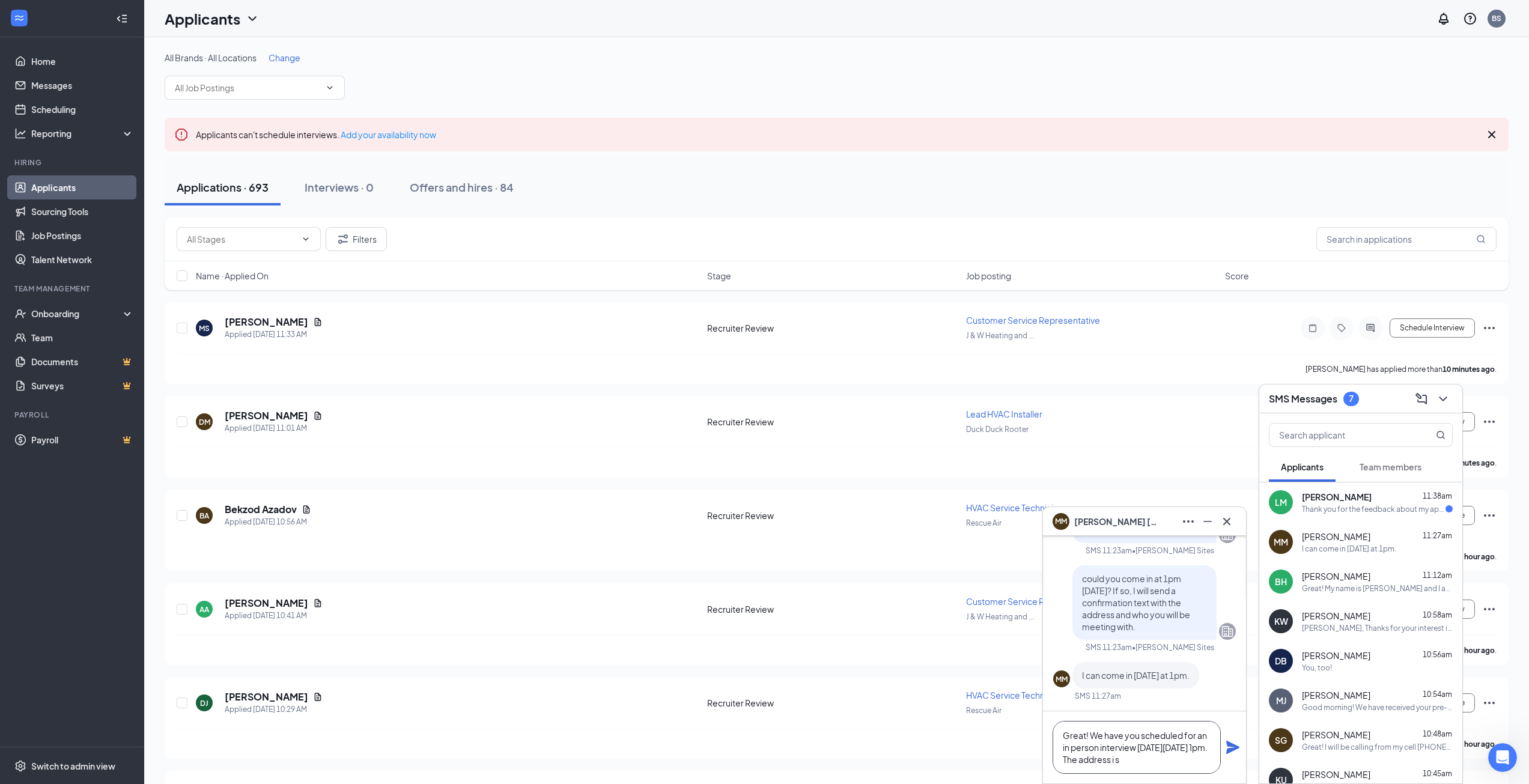
click at [1158, 763] on textarea "Great! We have you scheduled for an in person interview on Monday 09/22 at 1pm.…" at bounding box center [1136, 747] width 168 height 53
paste textarea "9639 Greenville Ave, Dallas, TX 75243"
click at [1075, 744] on textarea "Great! We have you scheduled for an in person interview on Monday 09/22 at 1pm.…" at bounding box center [1136, 741] width 168 height 64
type textarea "Great! We have you scheduled for an in person interview on Monday 09/22 at 1:00…"
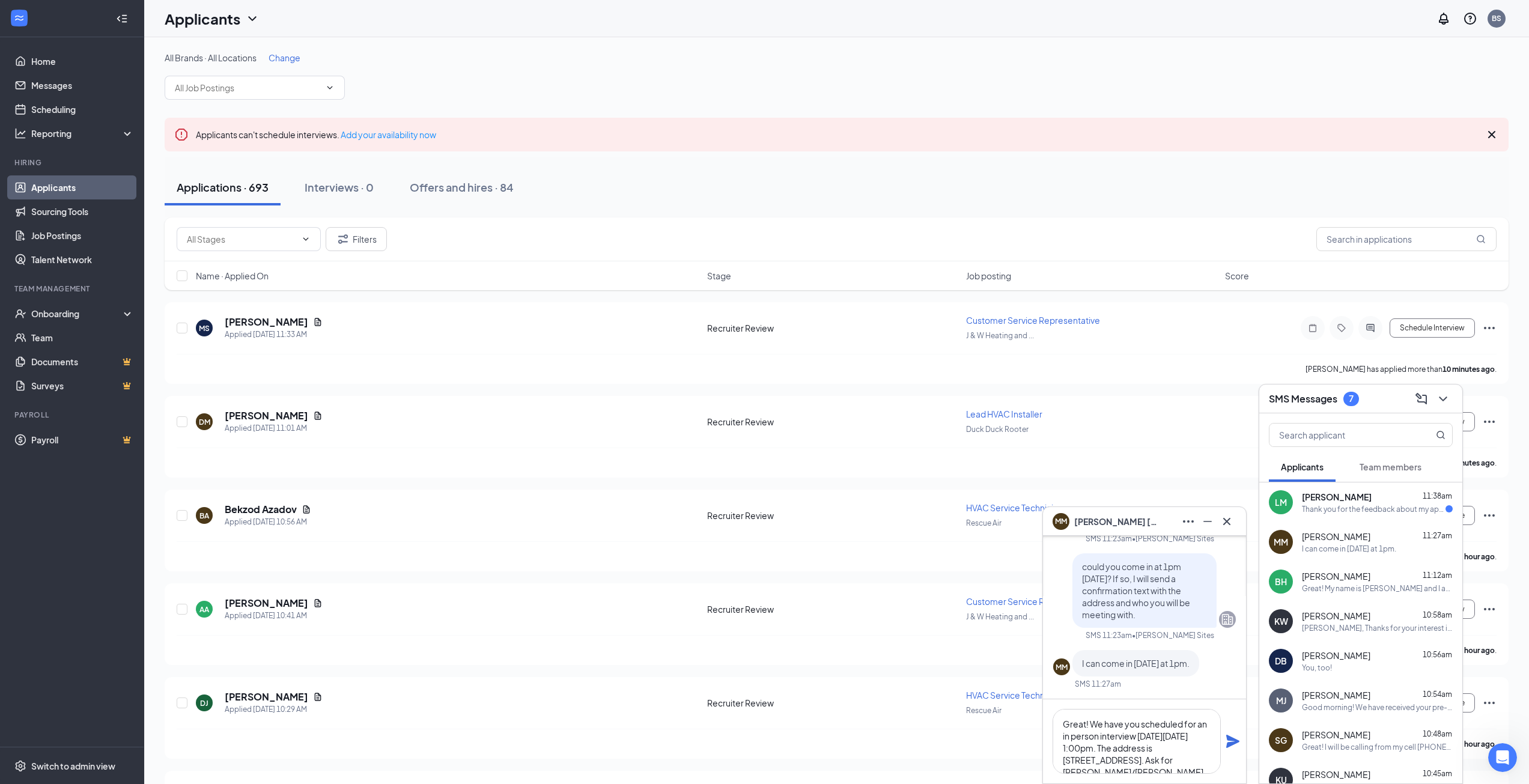
drag, startPoint x: 1236, startPoint y: 743, endPoint x: 1152, endPoint y: 622, distance: 147.3
click at [1152, 622] on div "MM Marian Mcnair Applicant Customer Service Representative • Rescue Air Tue, Se…" at bounding box center [1144, 659] width 203 height 247
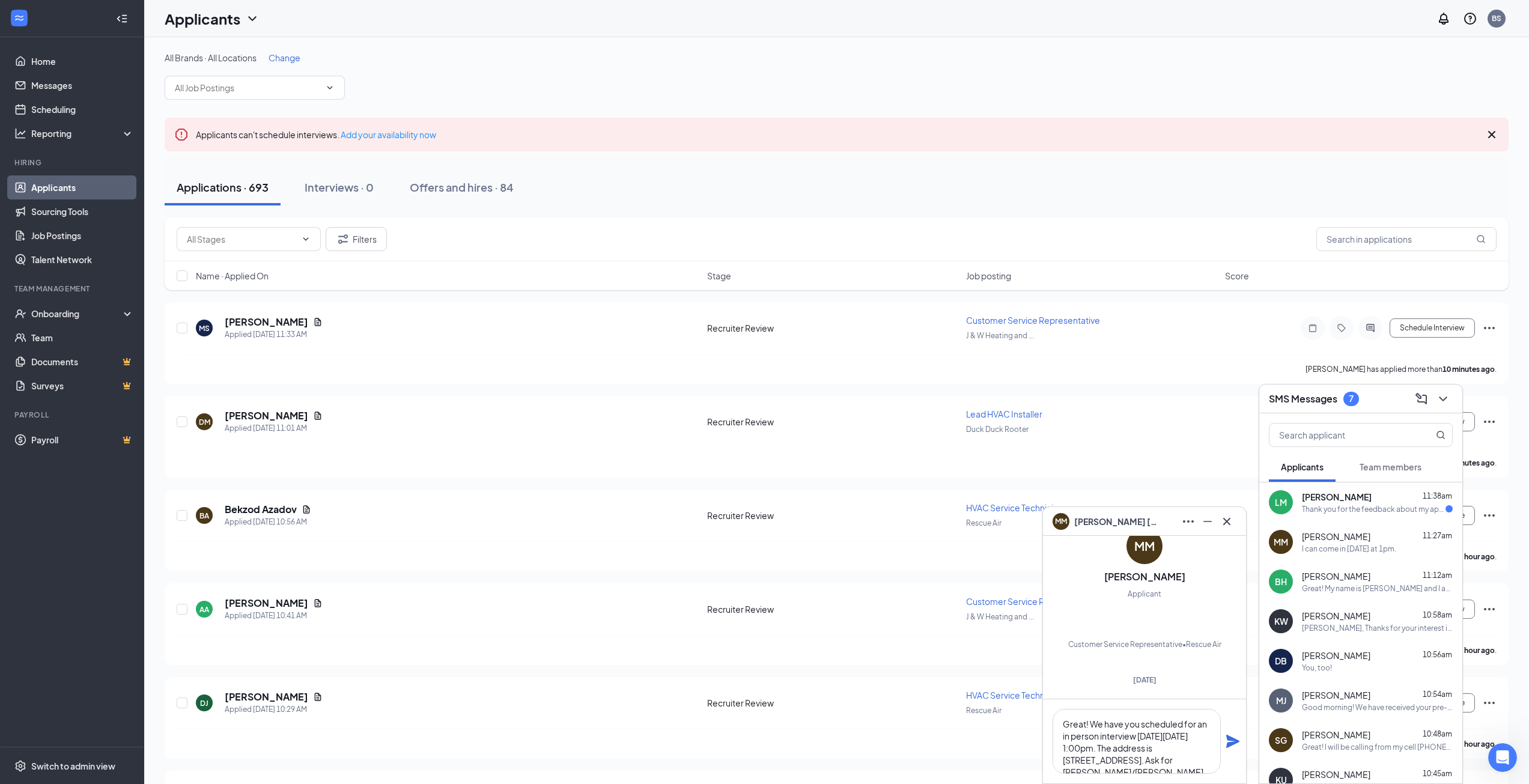
scroll to position [-1088, 0]
click at [1235, 738] on icon "Plane" at bounding box center [1232, 741] width 15 height 15
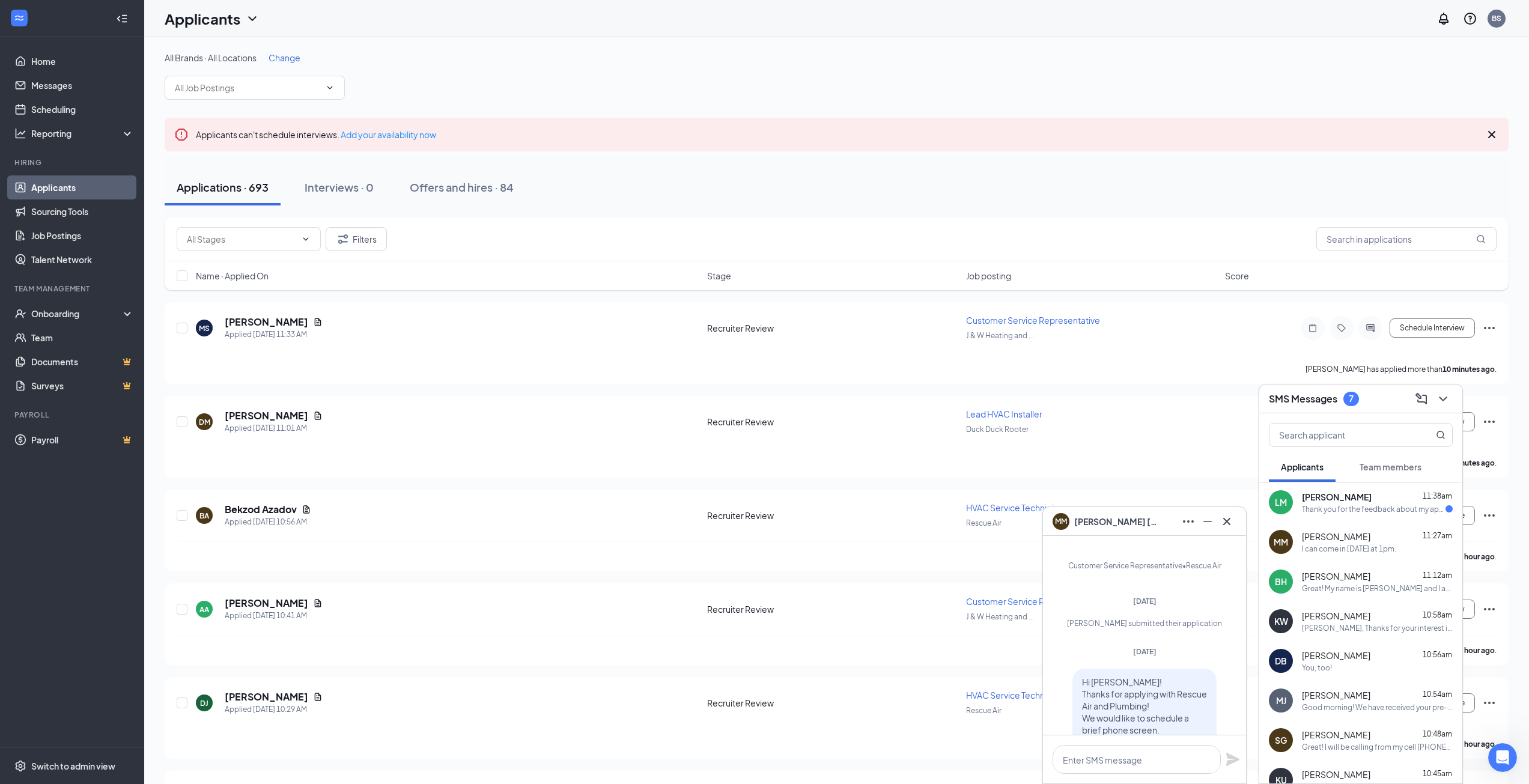
scroll to position [-1172, 0]
click at [1399, 255] on div "Filters" at bounding box center [837, 239] width 1343 height 44
click at [1399, 244] on input "text" at bounding box center [1406, 239] width 181 height 24
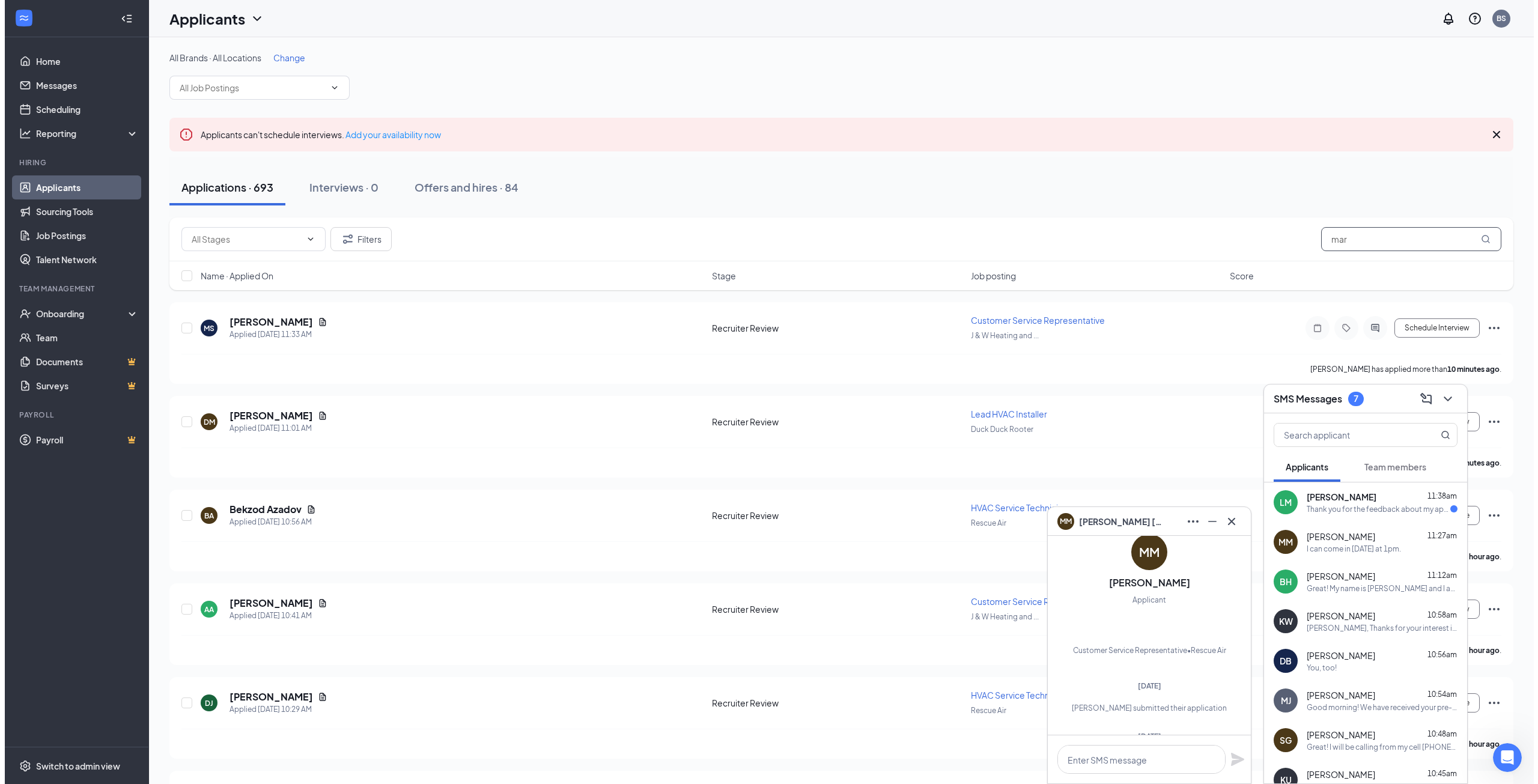
scroll to position [-1293, 0]
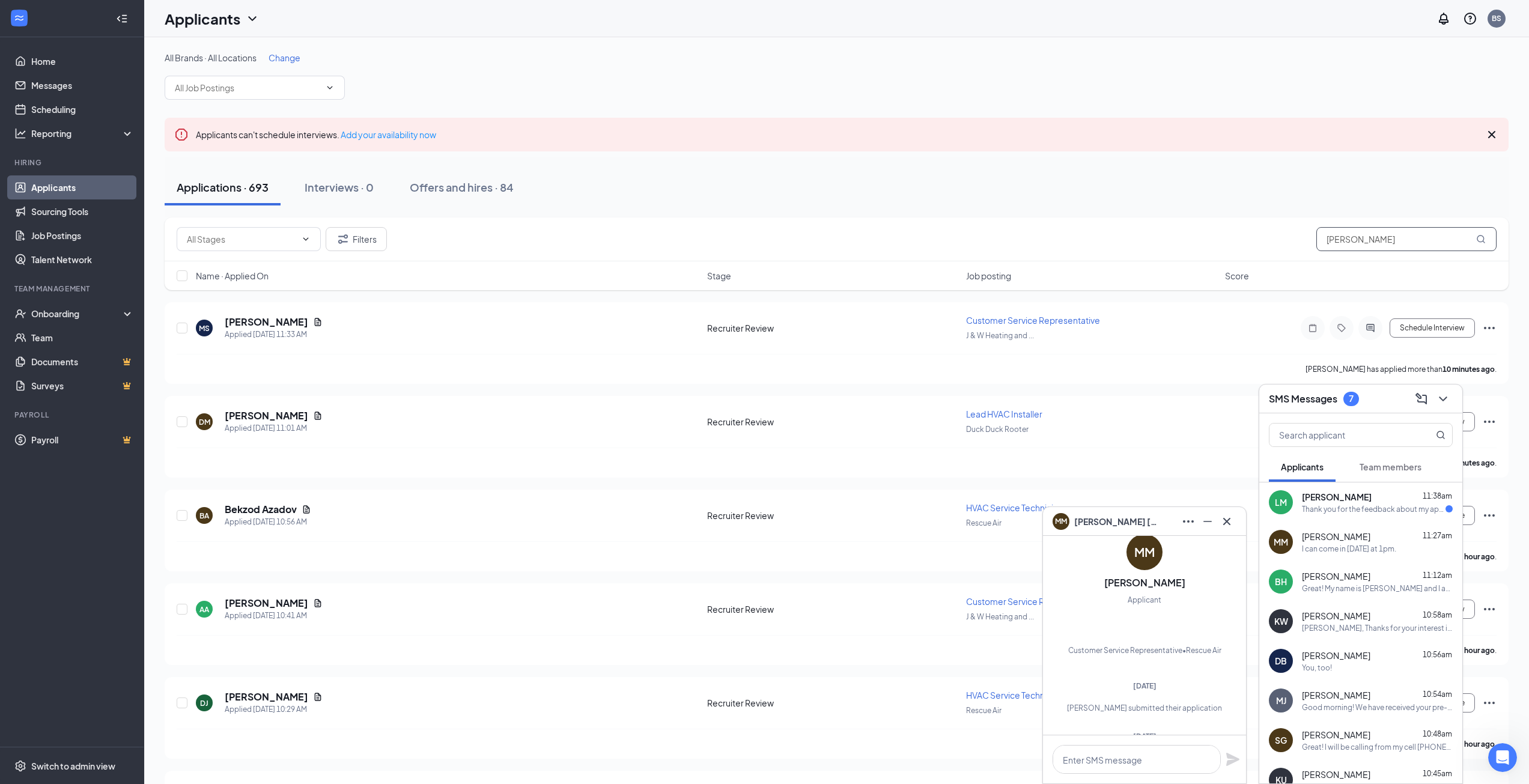
type input "marian"
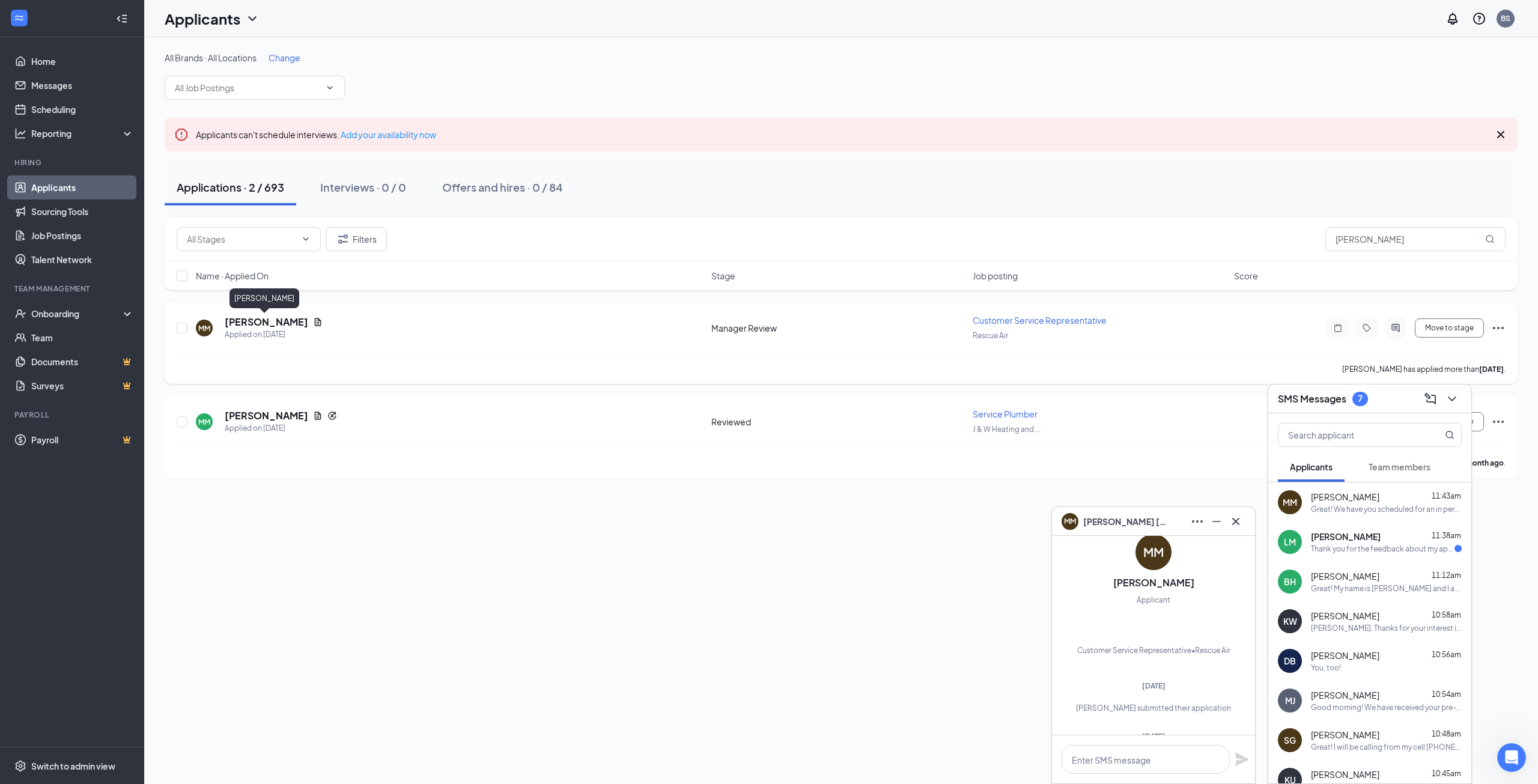
click at [247, 324] on h5 "[PERSON_NAME]" at bounding box center [267, 322] width 84 height 14
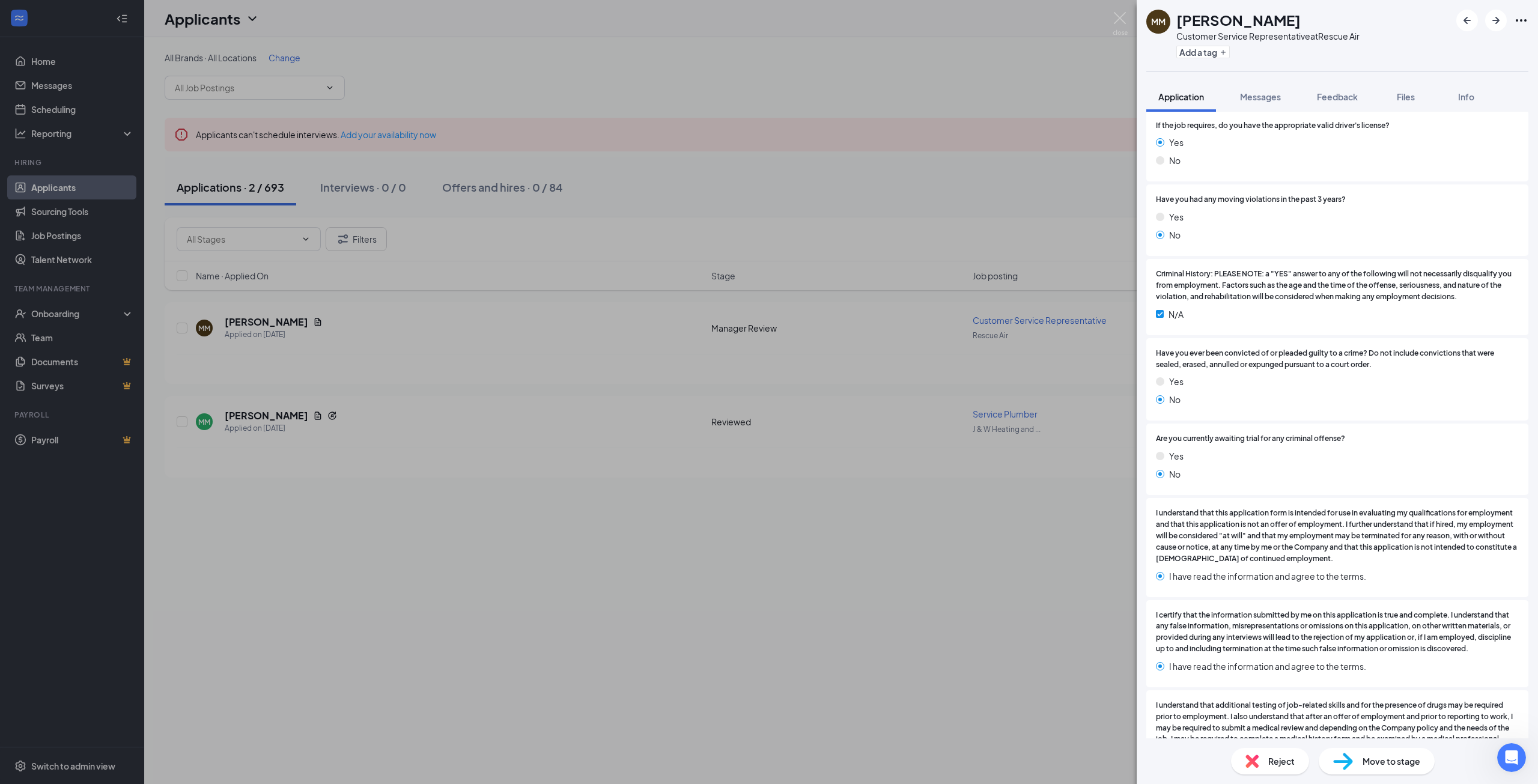
scroll to position [2501, 0]
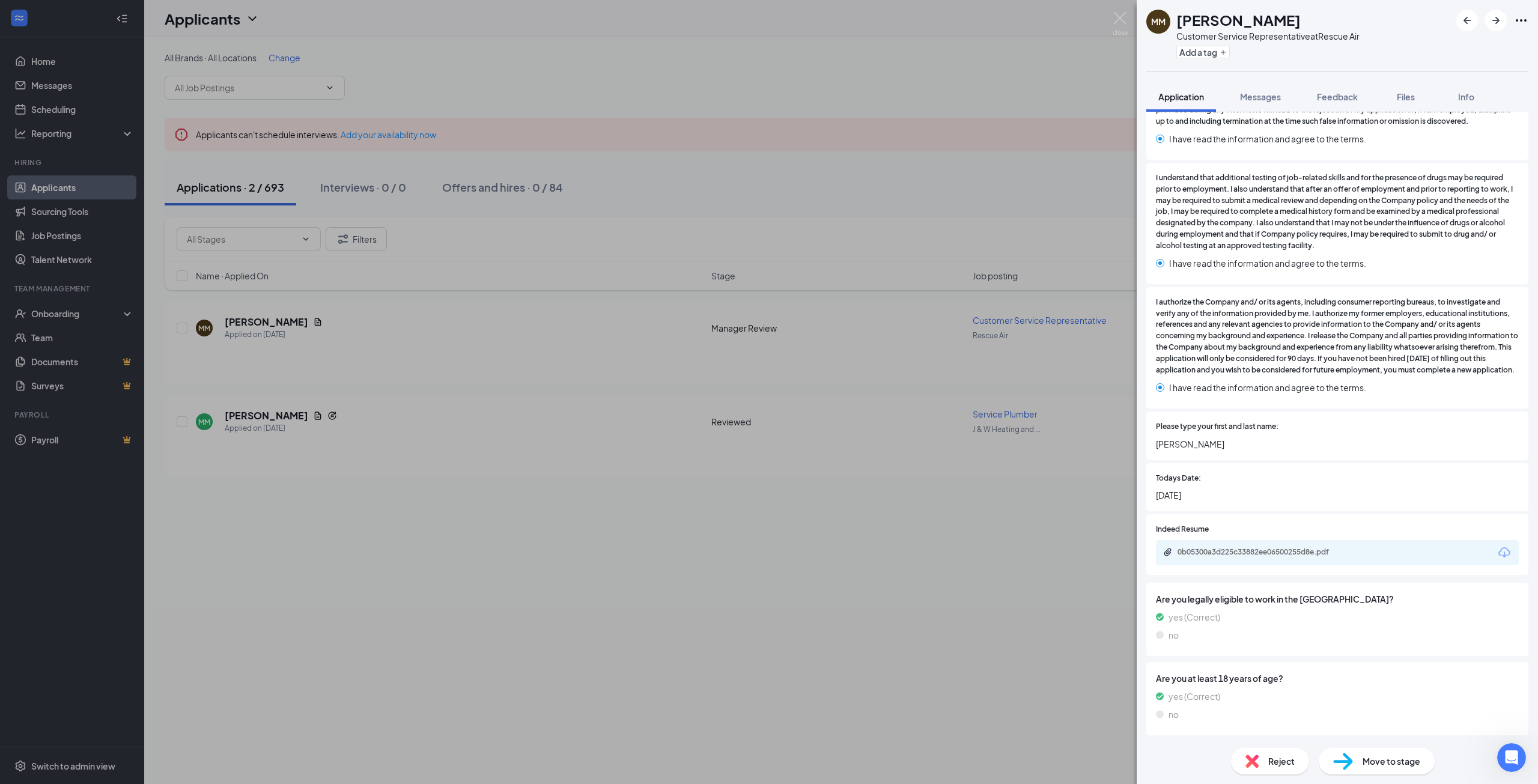
click at [1298, 549] on div "0b05300a3d225c33882ee06500255d8e.pdf" at bounding box center [1262, 552] width 168 height 10
drag, startPoint x: 1114, startPoint y: 20, endPoint x: 1512, endPoint y: 96, distance: 405.2
click at [1114, 20] on img at bounding box center [1119, 23] width 15 height 23
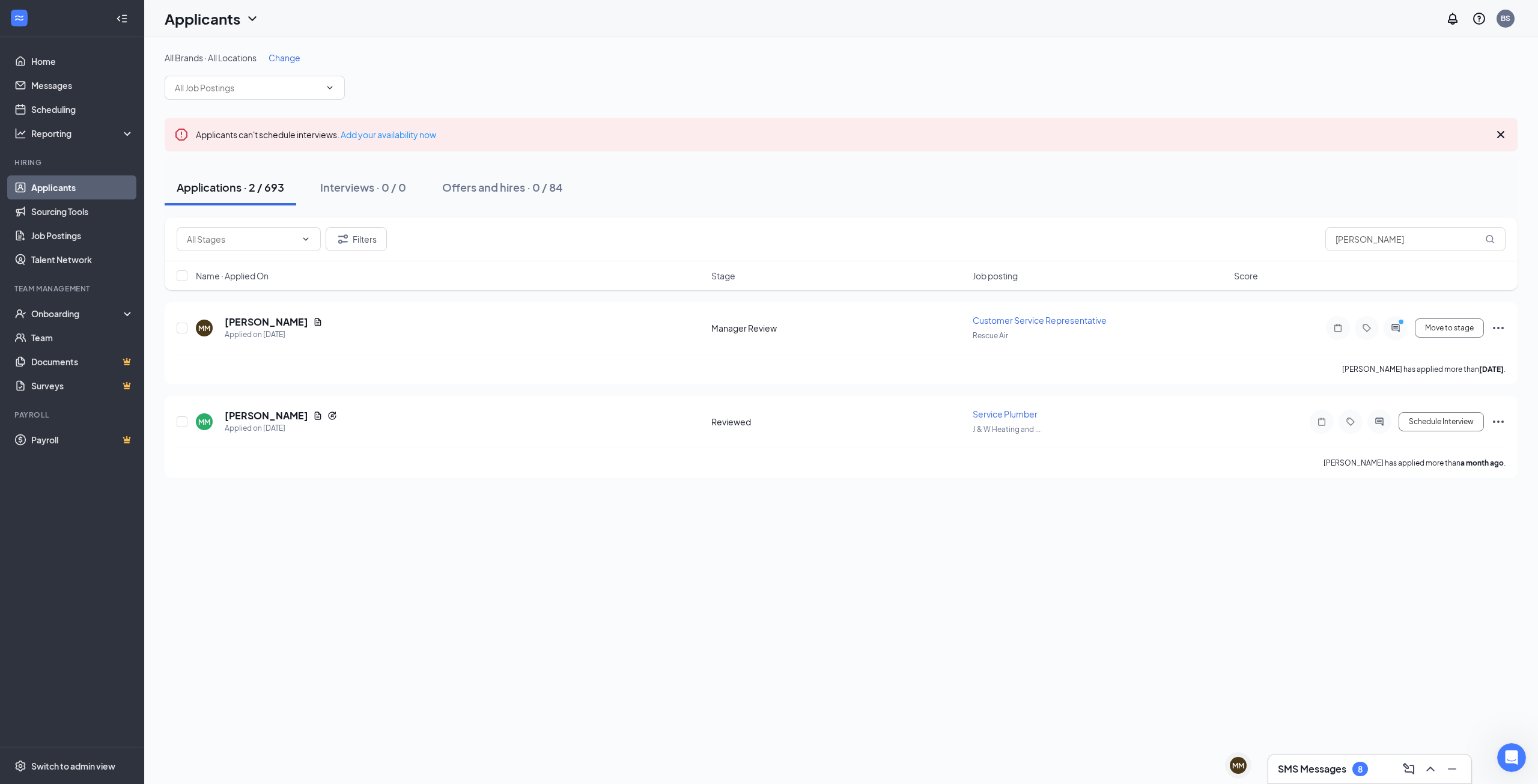
click at [1345, 772] on h3 "SMS Messages" at bounding box center [1312, 769] width 68 height 14
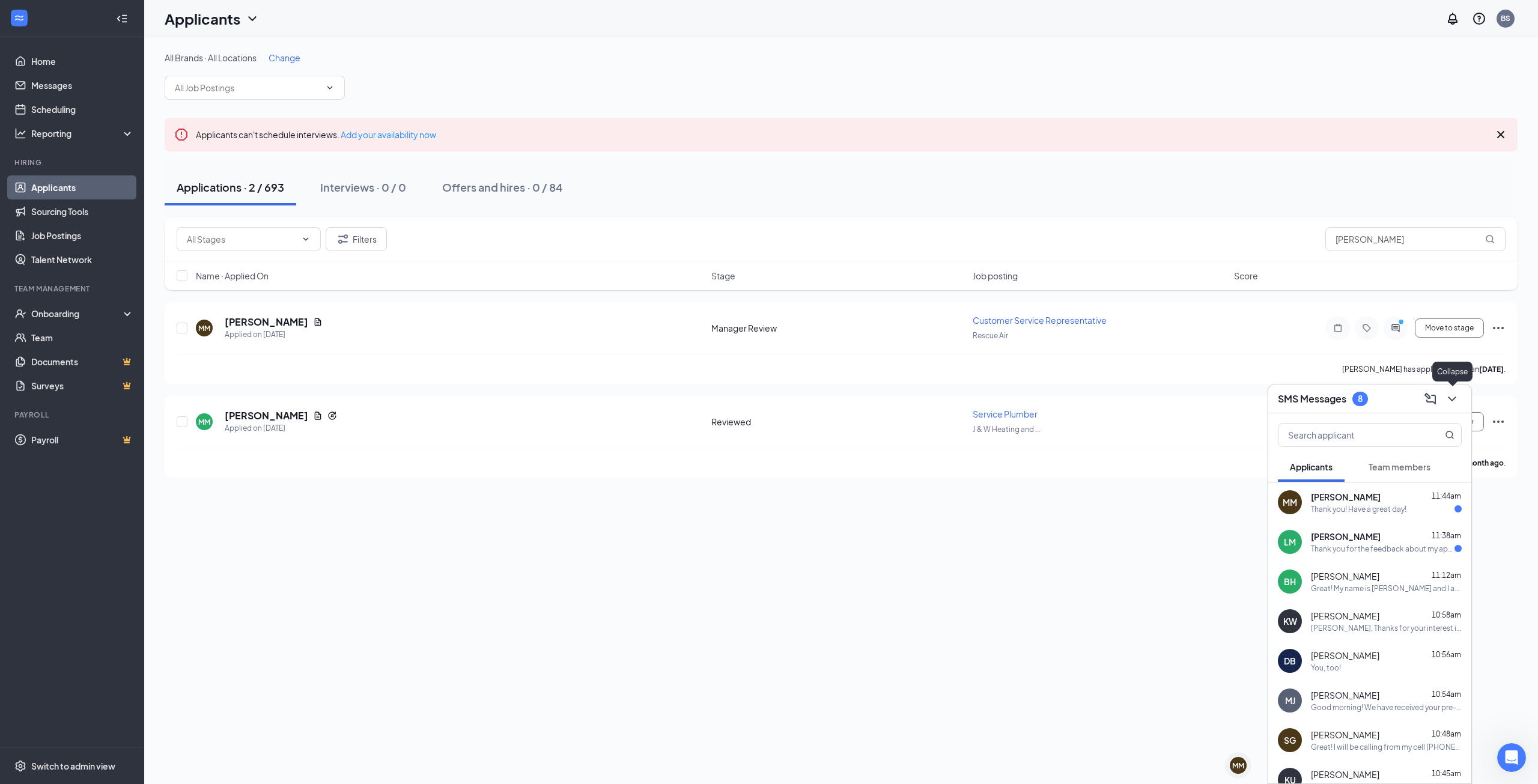
click at [1456, 397] on icon "ChevronDown" at bounding box center [1452, 398] width 15 height 15
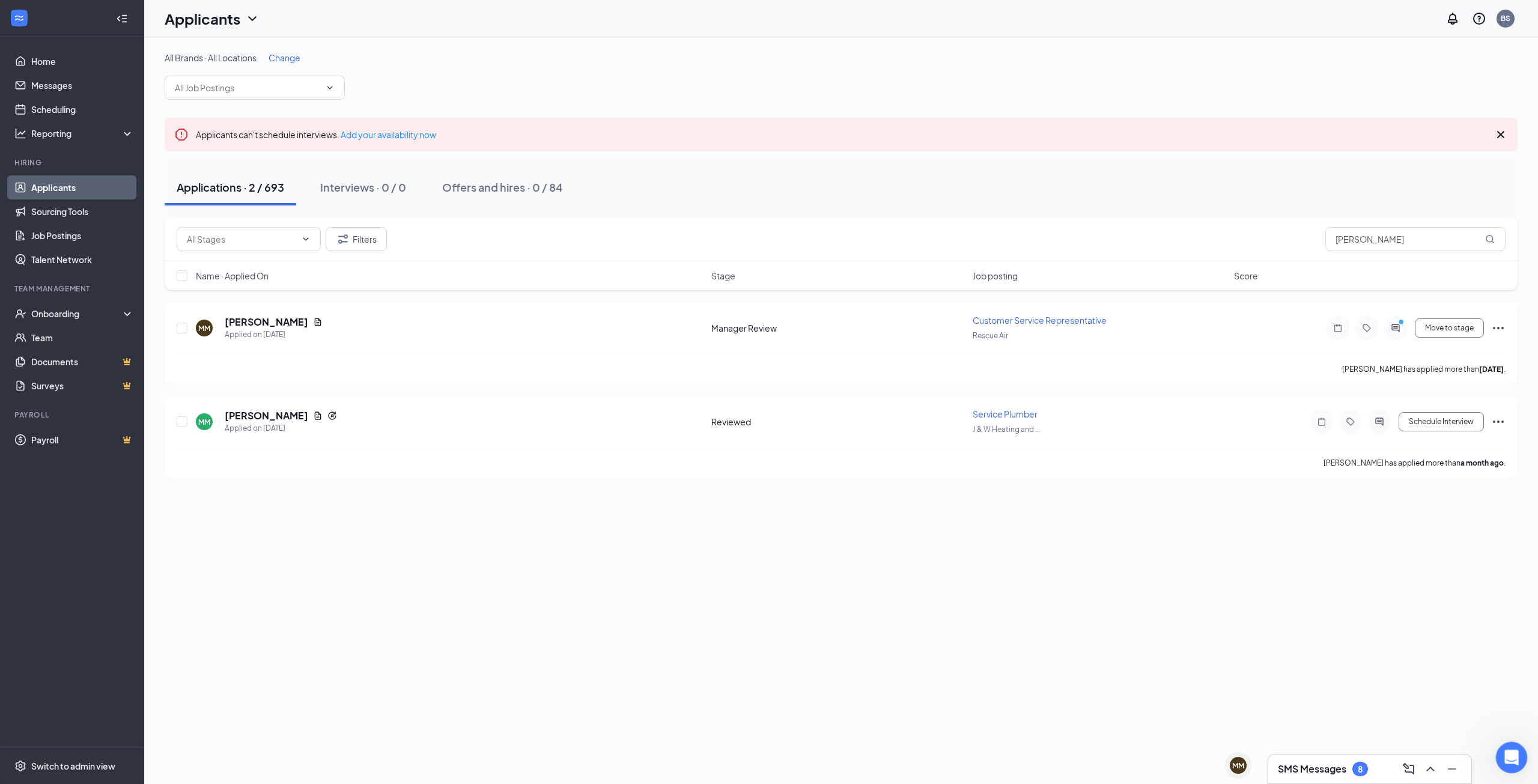
click at [1511, 758] on icon "Open Intercom Messenger" at bounding box center [1510, 756] width 20 height 20
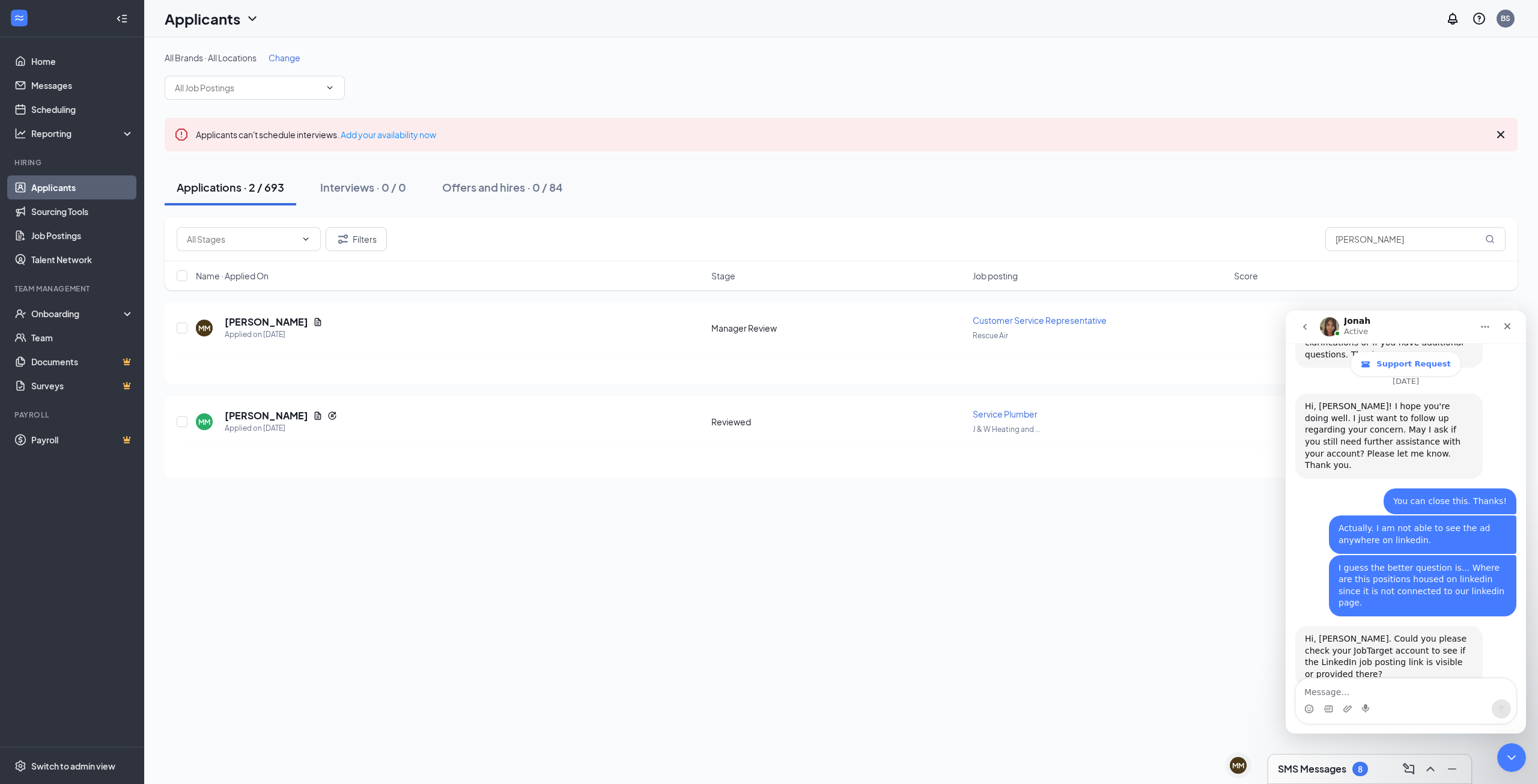
scroll to position [1141, 0]
click at [1366, 684] on textarea "Message…" at bounding box center [1405, 688] width 220 height 21
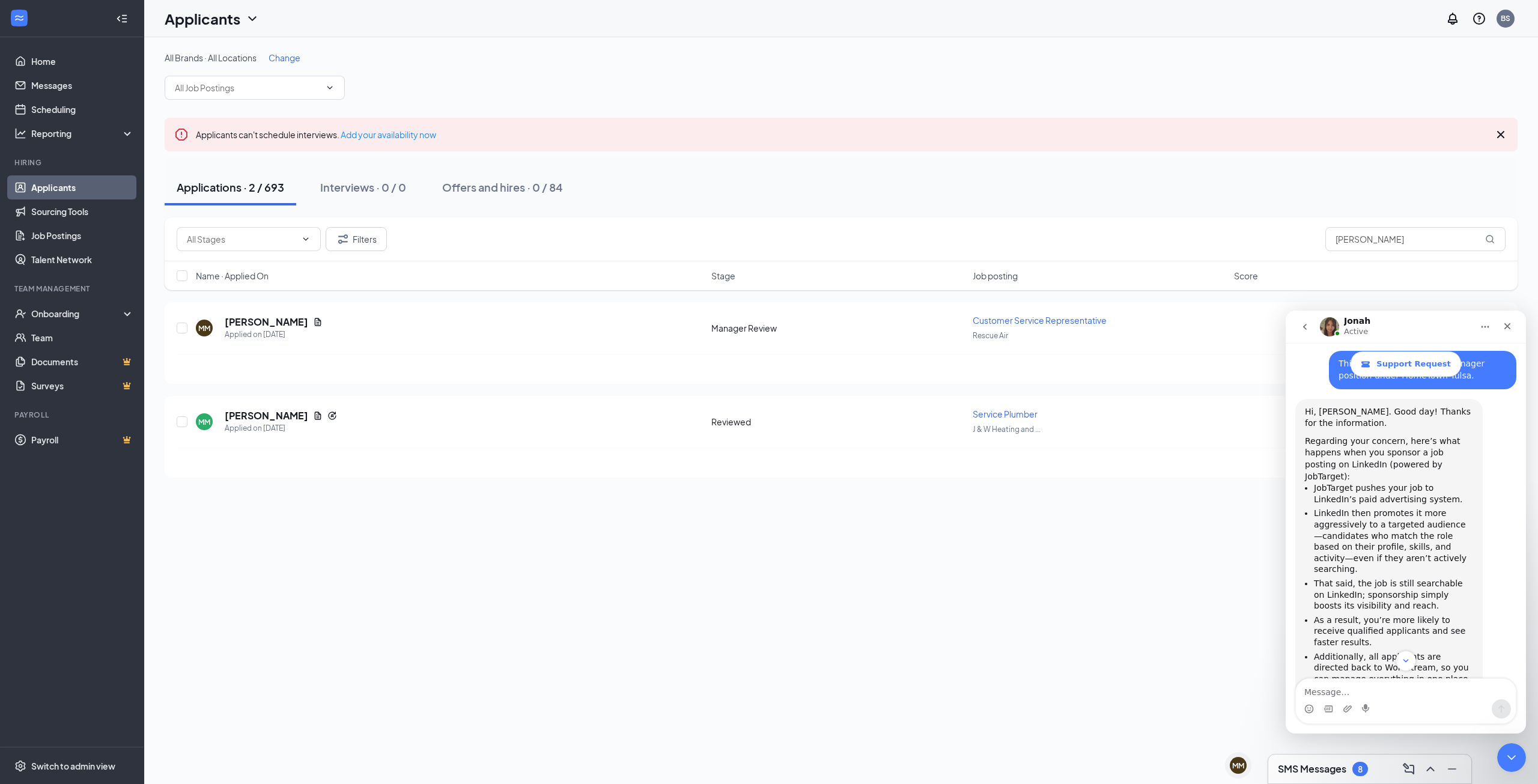
scroll to position [781, 0]
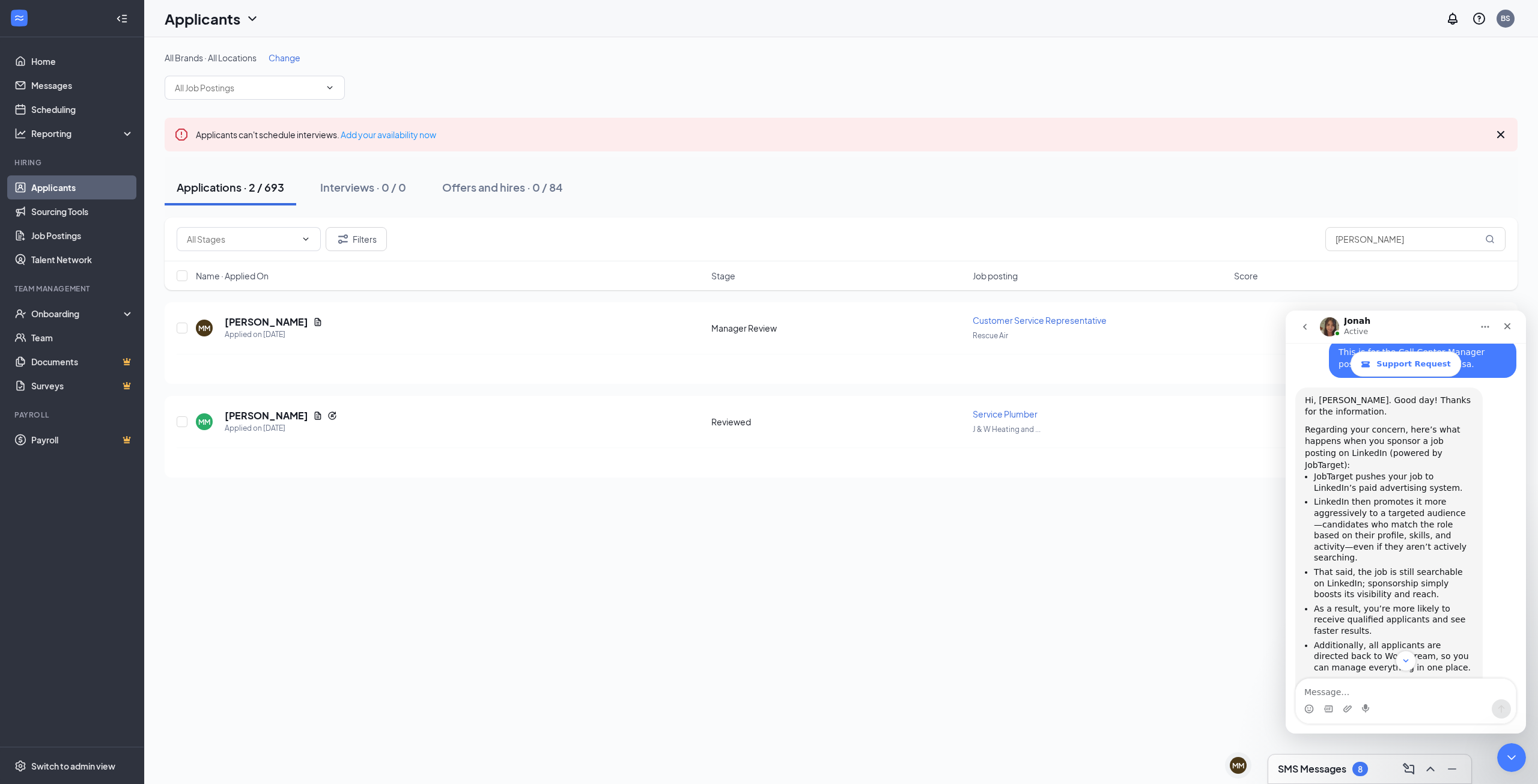
click at [1414, 640] on li "Additionally, all applicants are directed back to Workstream, so you can manage…" at bounding box center [1393, 656] width 159 height 33
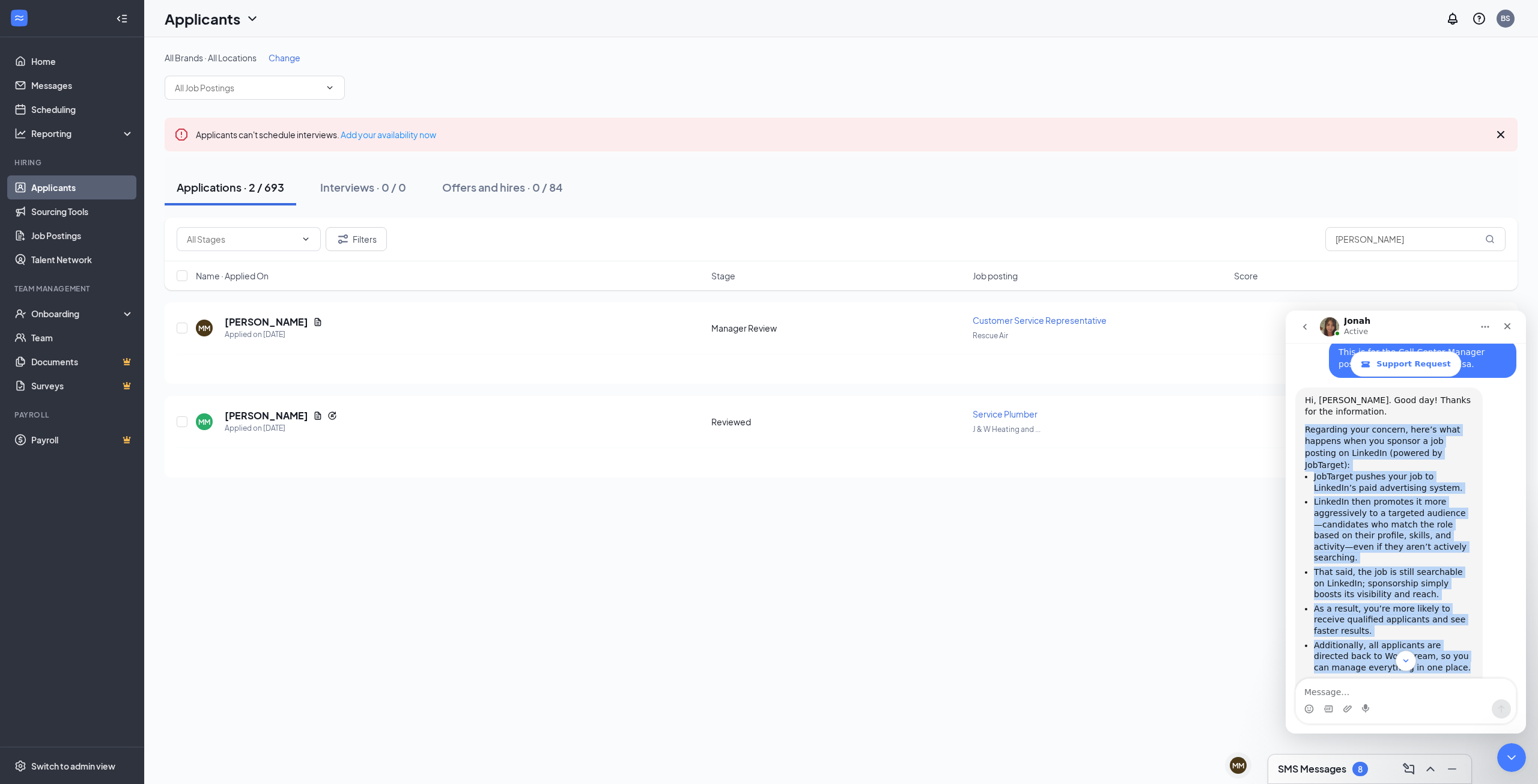
drag, startPoint x: 1409, startPoint y: 593, endPoint x: 1297, endPoint y: 385, distance: 236.2
click at [1297, 388] on div "Hi, Brandon. Good day! Thanks for the information. Regarding your concern, here…" at bounding box center [1389, 557] width 187 height 341
copy div "Regarding your concern, here’s what happens when you sponsor a job posting on L…"
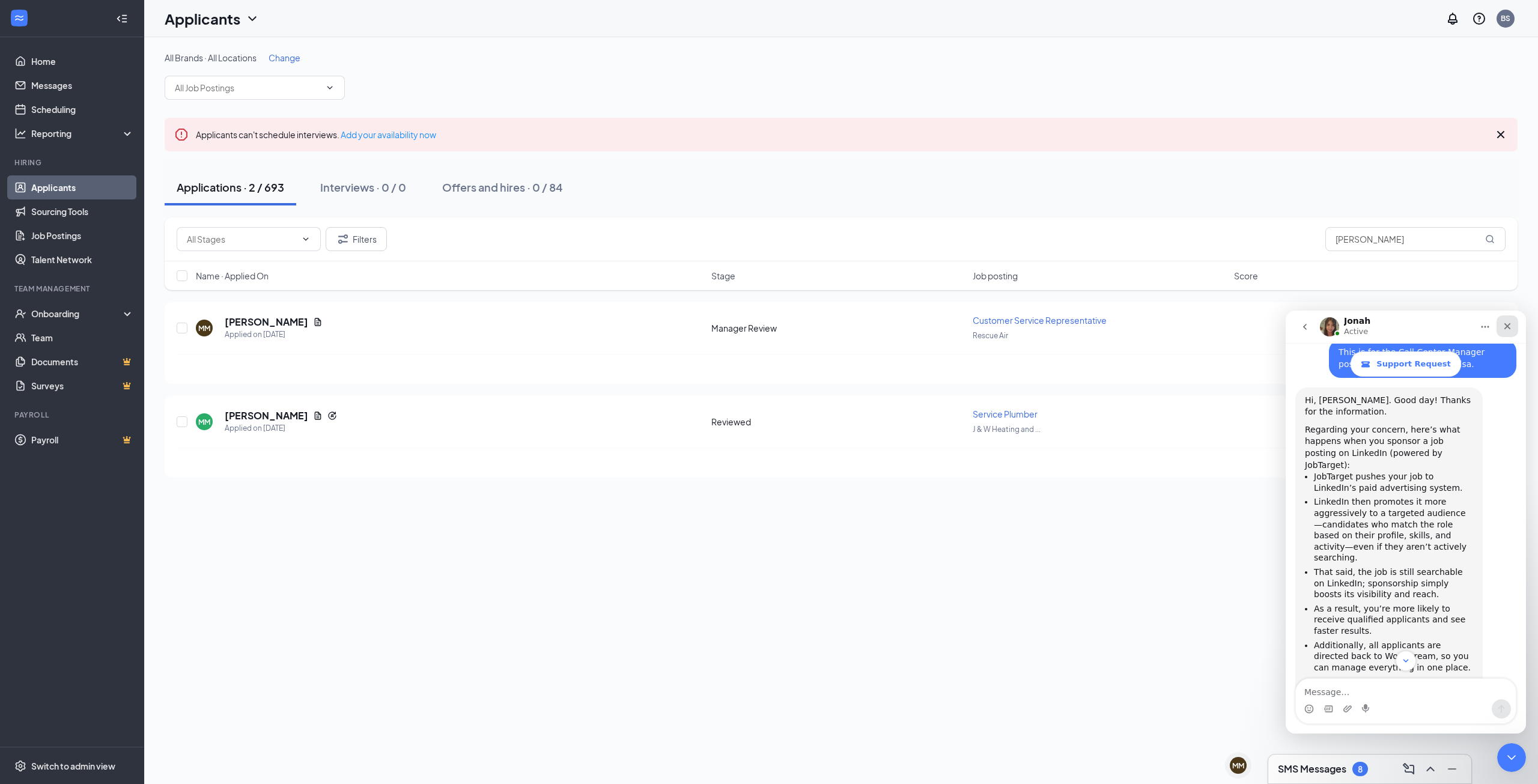
click at [1510, 325] on icon "Close" at bounding box center [1508, 326] width 10 height 10
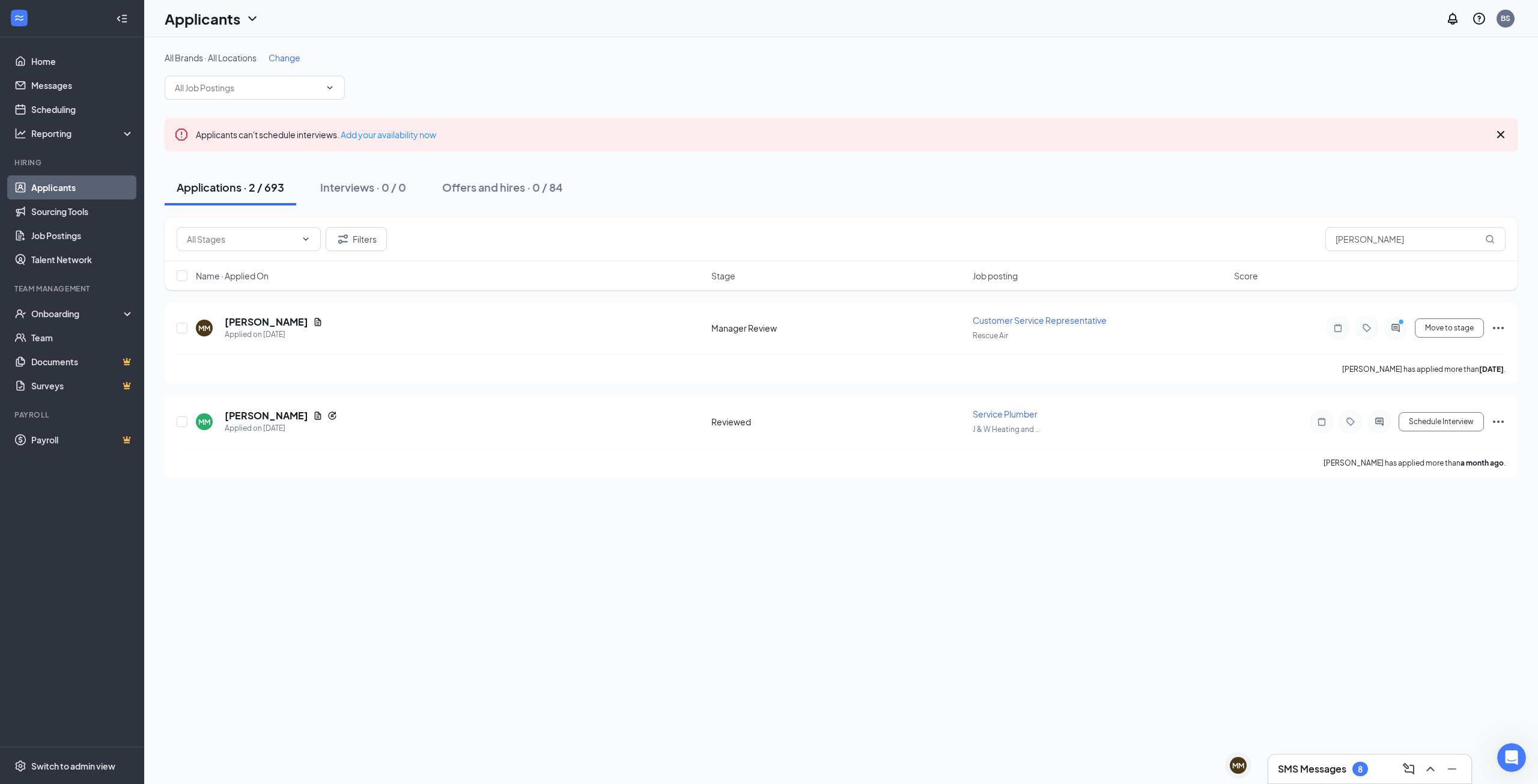
drag, startPoint x: 1331, startPoint y: 768, endPoint x: 1325, endPoint y: 736, distance: 32.6
click at [1331, 768] on h3 "SMS Messages" at bounding box center [1312, 769] width 68 height 14
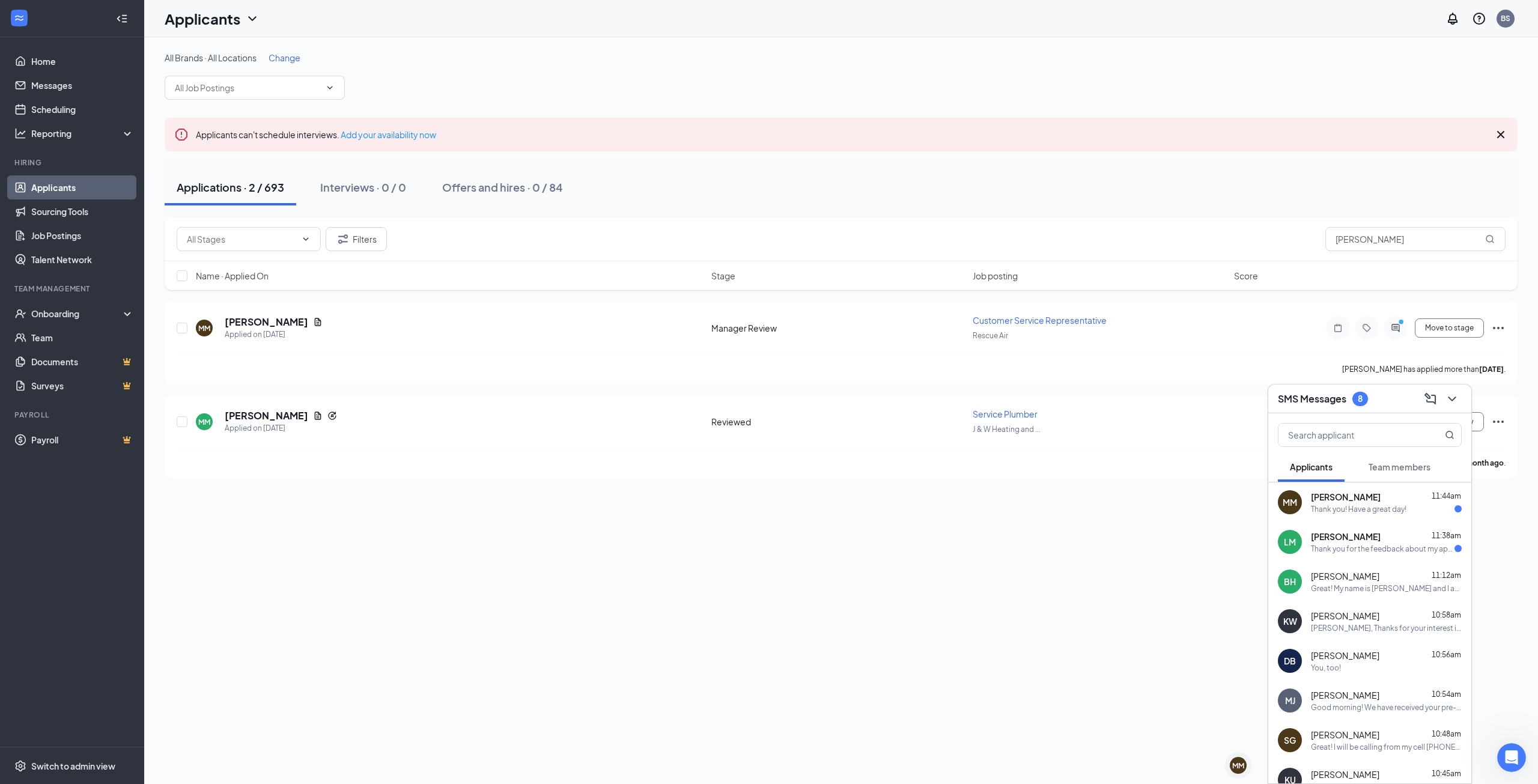
click at [1370, 547] on div "Thank you for the feedback about my application. [DATE] I will be available fro…" at bounding box center [1382, 549] width 144 height 10
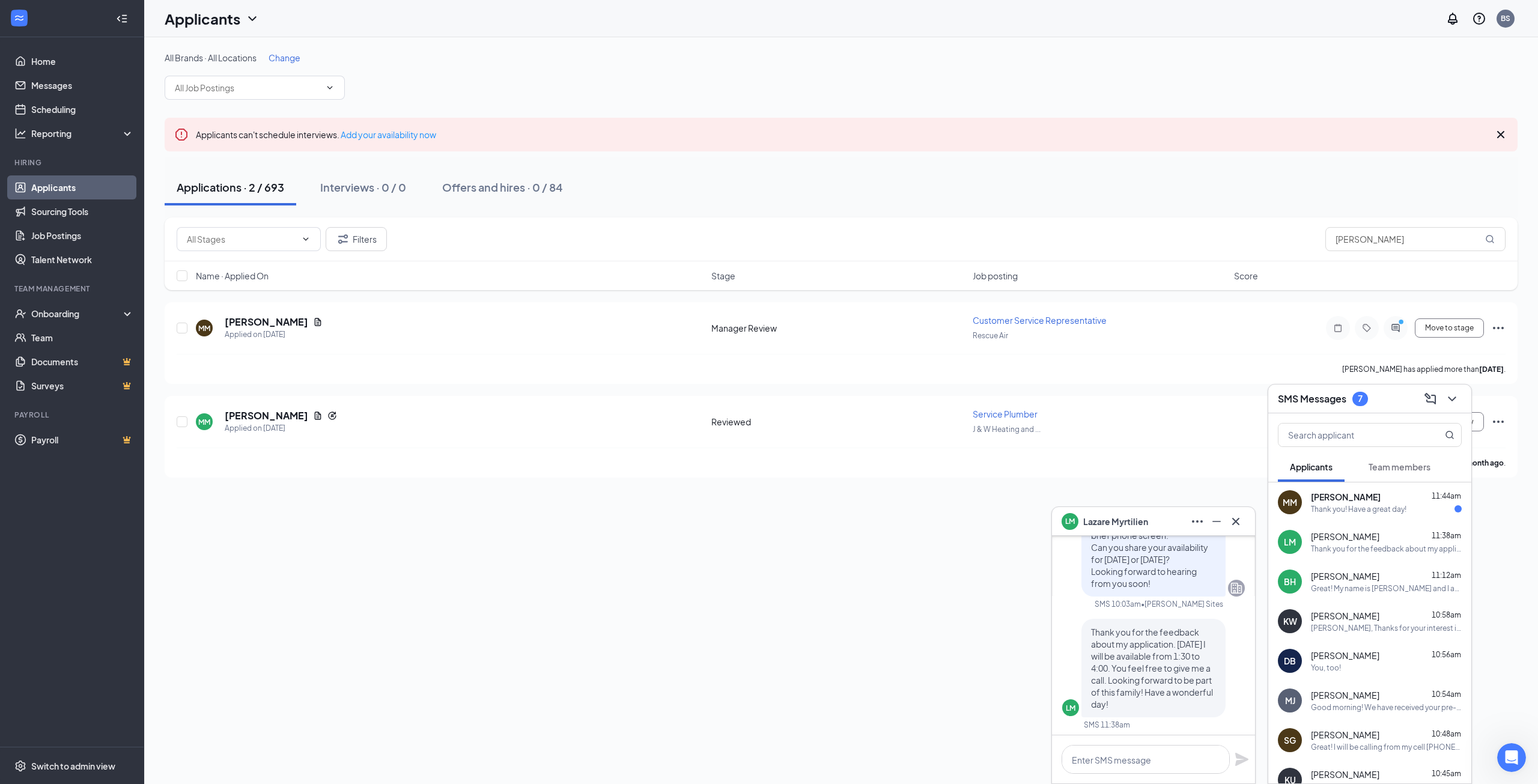
scroll to position [0, 0]
click at [1155, 761] on textarea at bounding box center [1145, 760] width 168 height 29
click at [1177, 761] on textarea at bounding box center [1145, 760] width 168 height 29
click at [1165, 761] on textarea at bounding box center [1145, 760] width 168 height 29
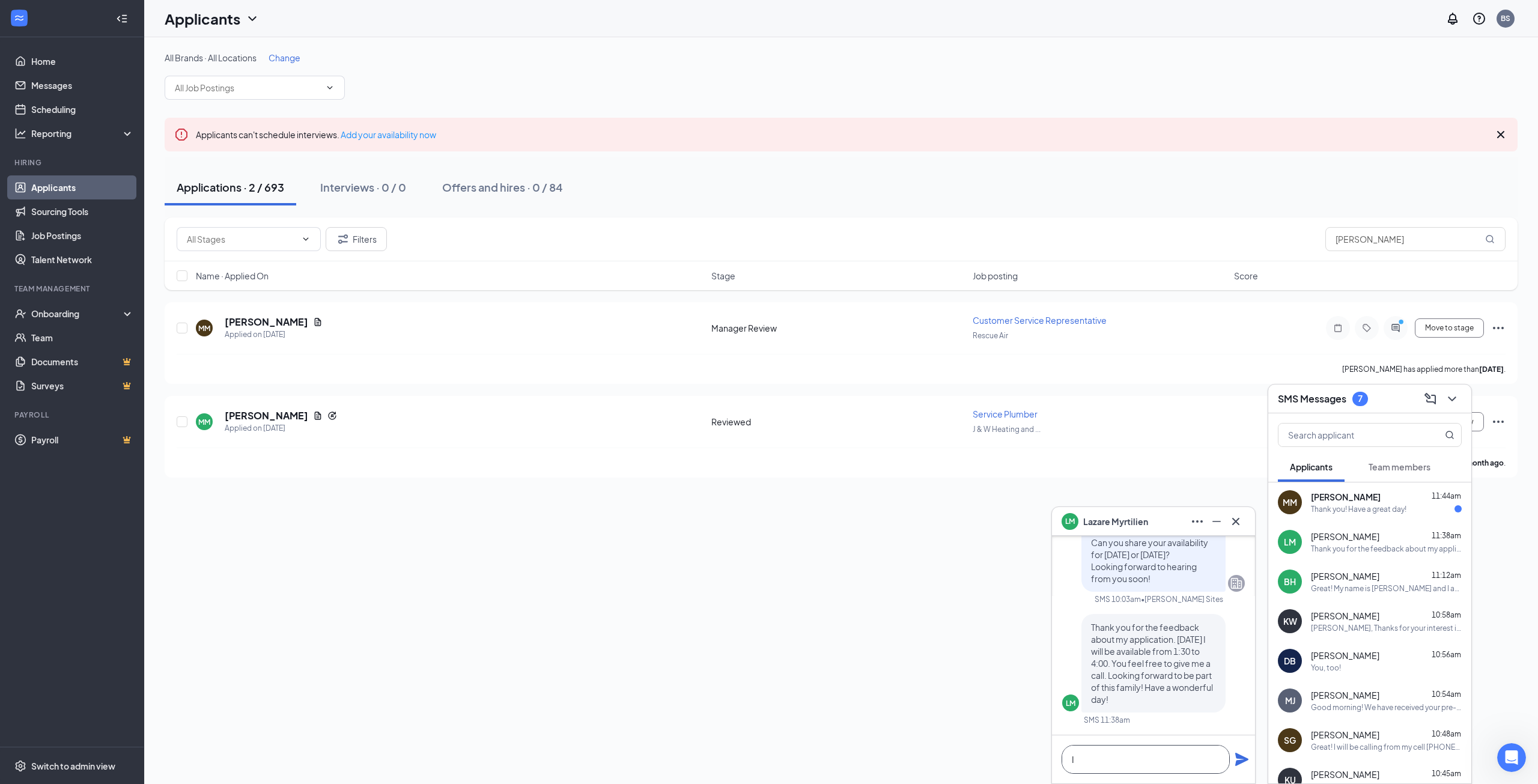
type textarea "I"
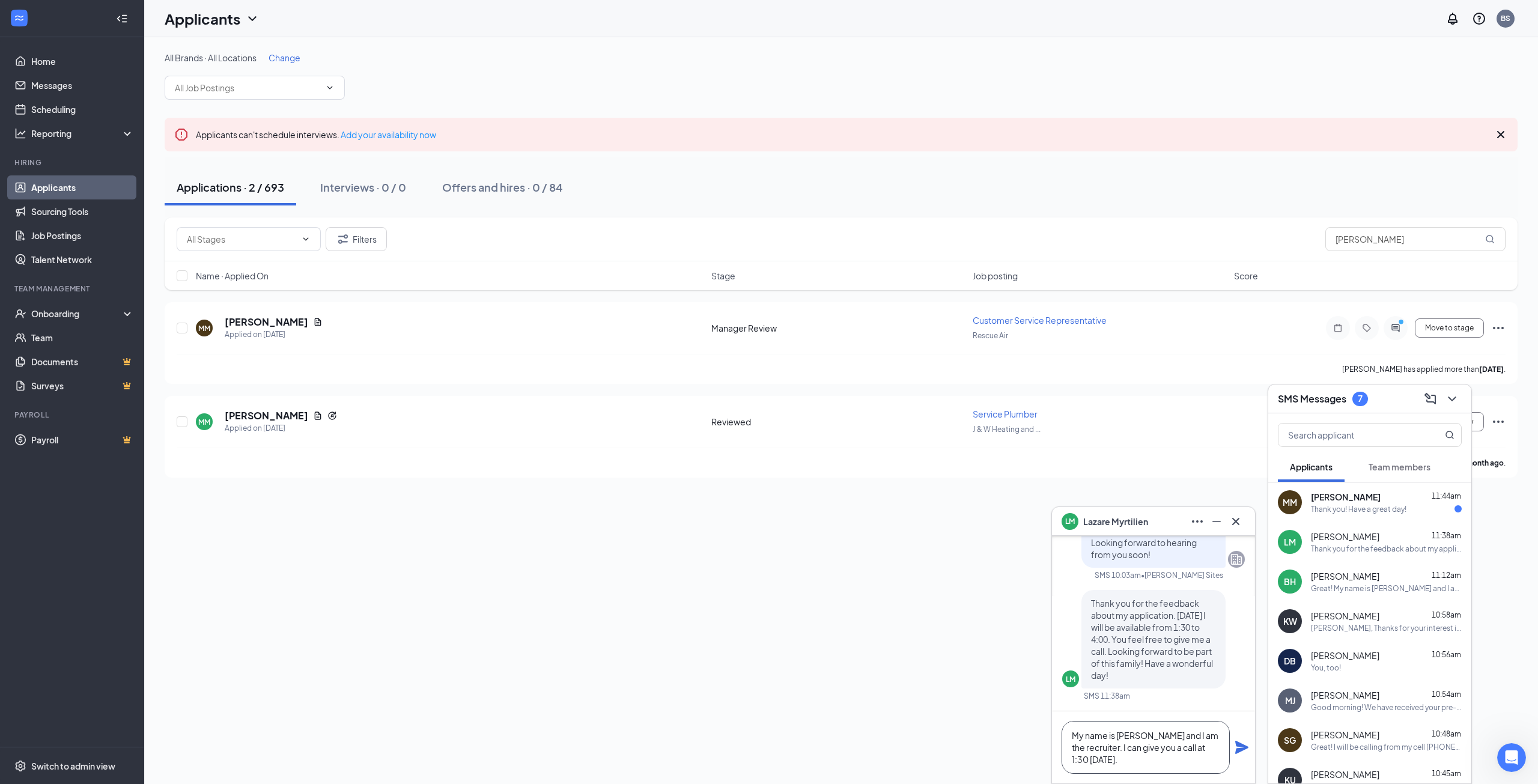
type textarea "My name is Brandon and I am the recruiter. I can give you a call at 1:30 today."
drag, startPoint x: 1241, startPoint y: 750, endPoint x: 1401, endPoint y: 751, distance: 160.0
click at [1395, 750] on div "LM Lazare Myrtilien LM Lazare Myrtilien Applicant HVAC Technician • Duck Duck R…" at bounding box center [841, 410] width 1393 height 747
click at [1507, 755] on icon "Open Intercom Messenger" at bounding box center [1510, 756] width 20 height 20
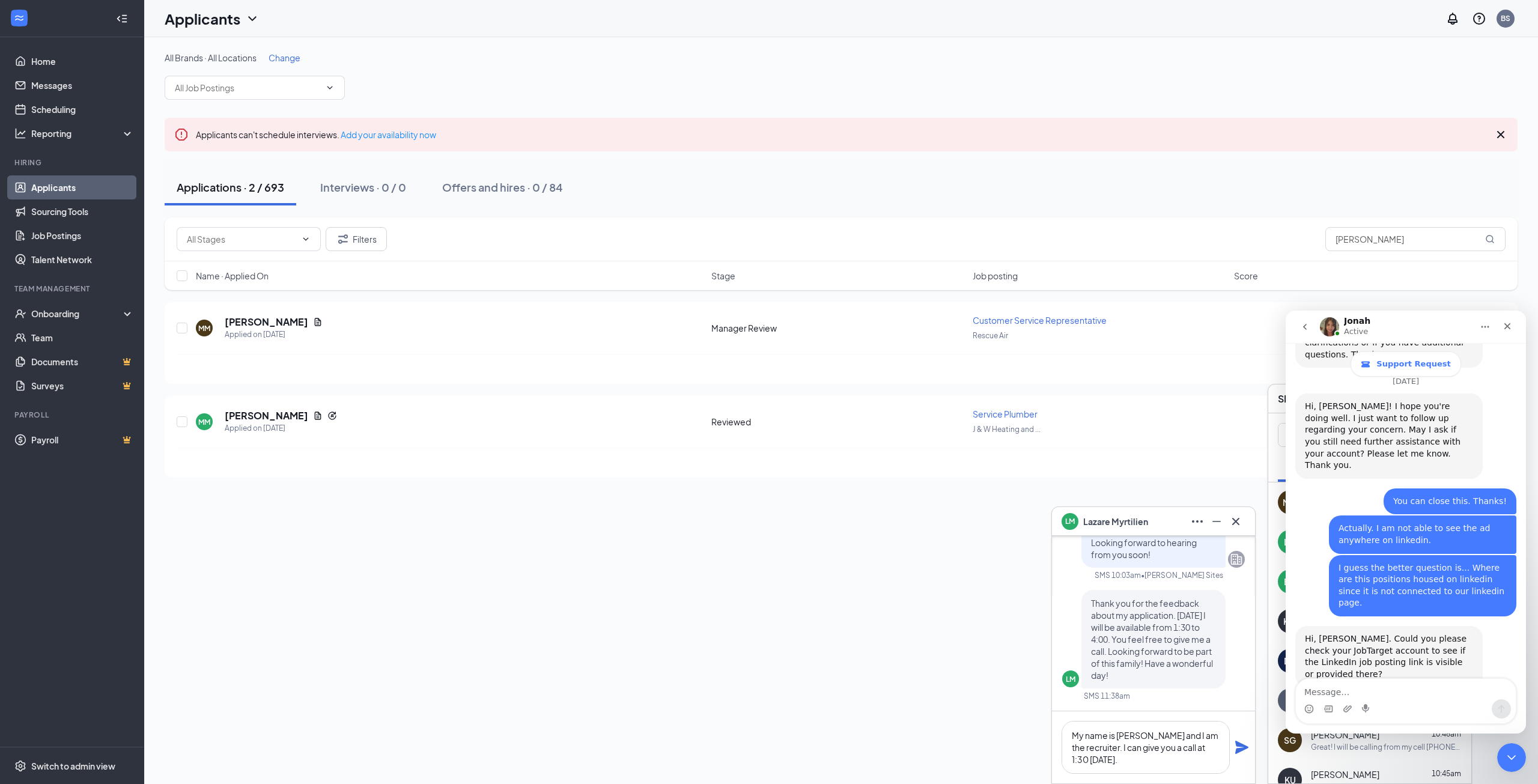
scroll to position [1141, 0]
click at [1375, 686] on textarea "Message…" at bounding box center [1405, 688] width 220 height 21
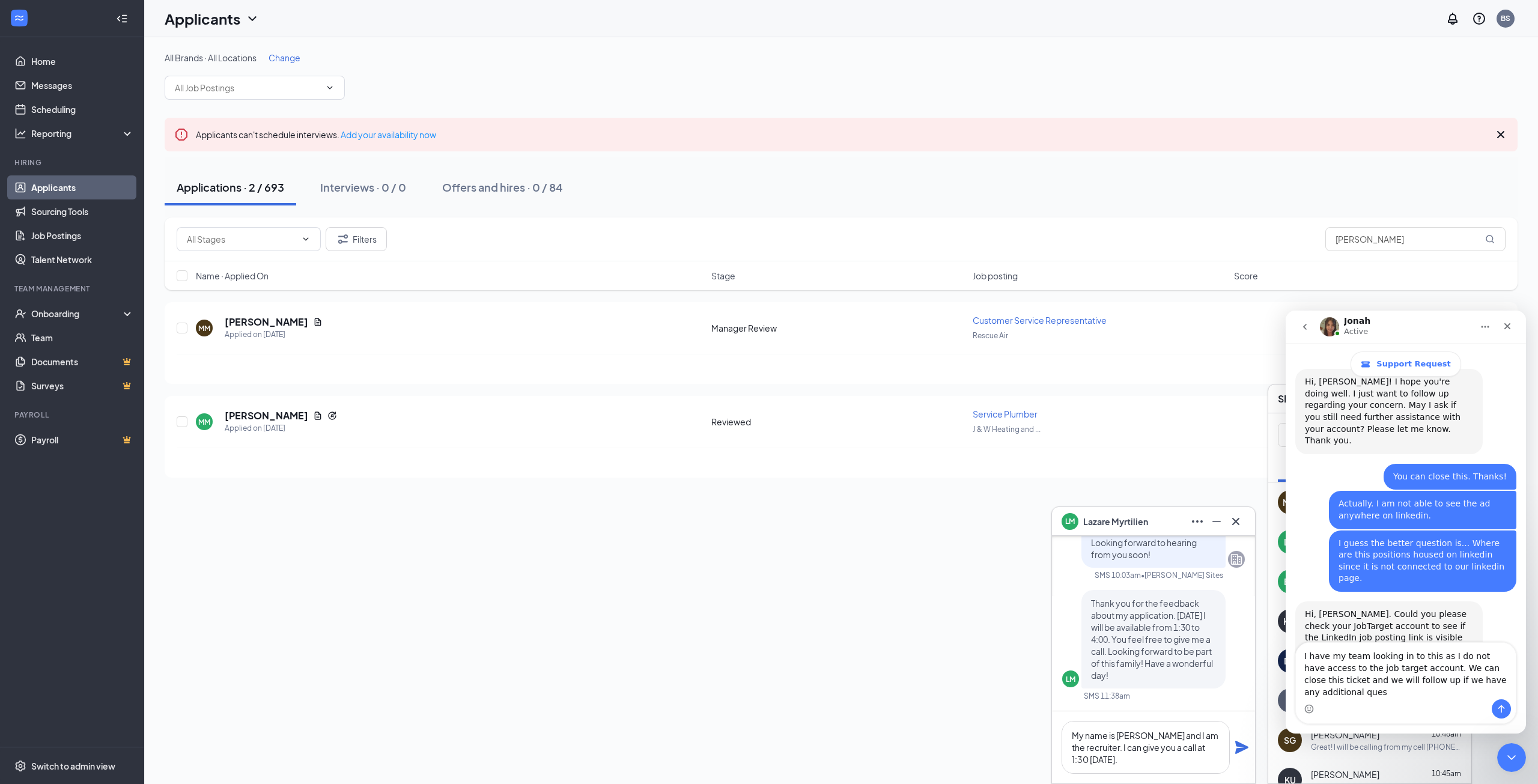
scroll to position [1177, 0]
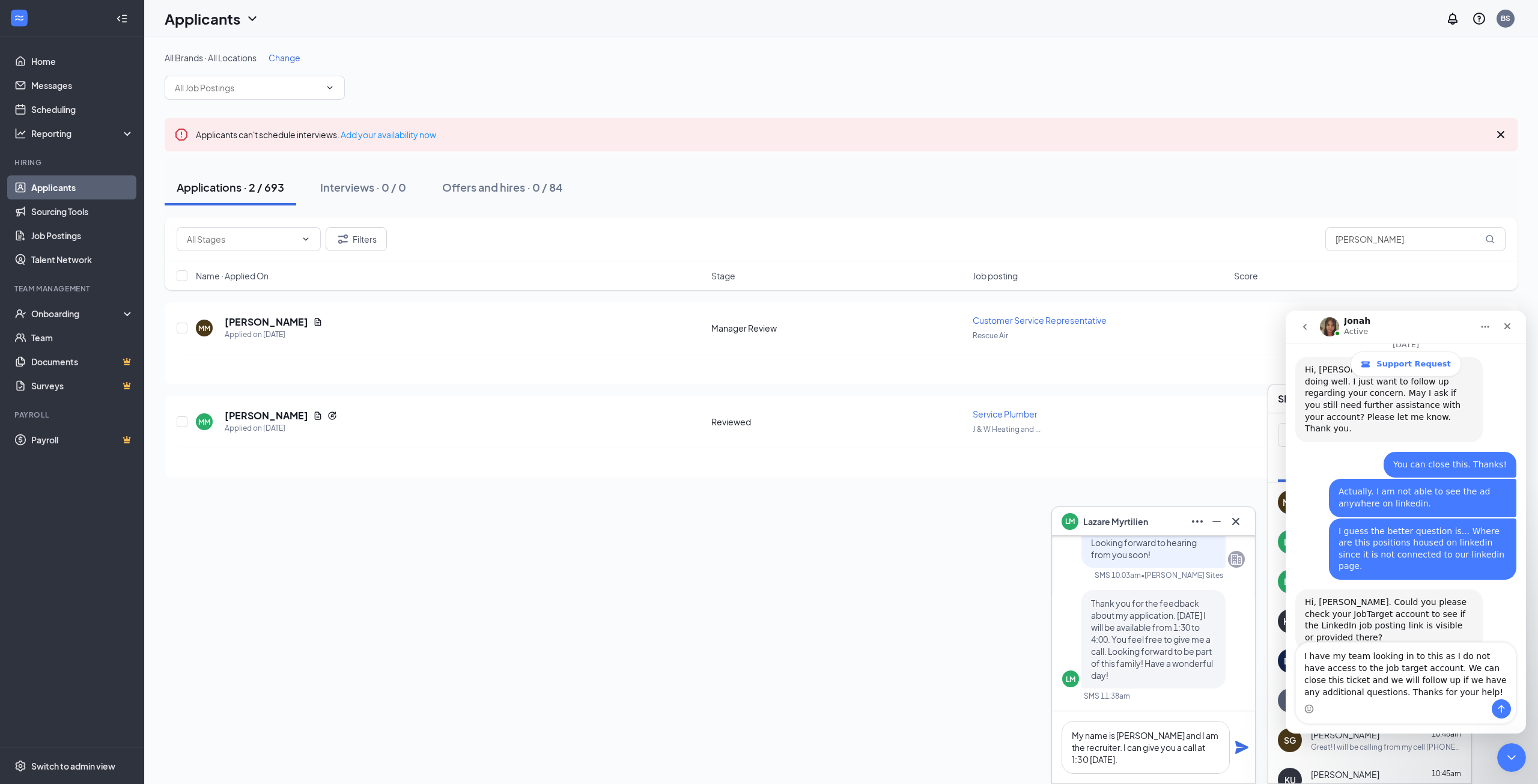
type textarea "I have my team looking in to this as I do not have access to the job target acc…"
click at [1503, 709] on icon "Send a message…" at bounding box center [1501, 709] width 10 height 10
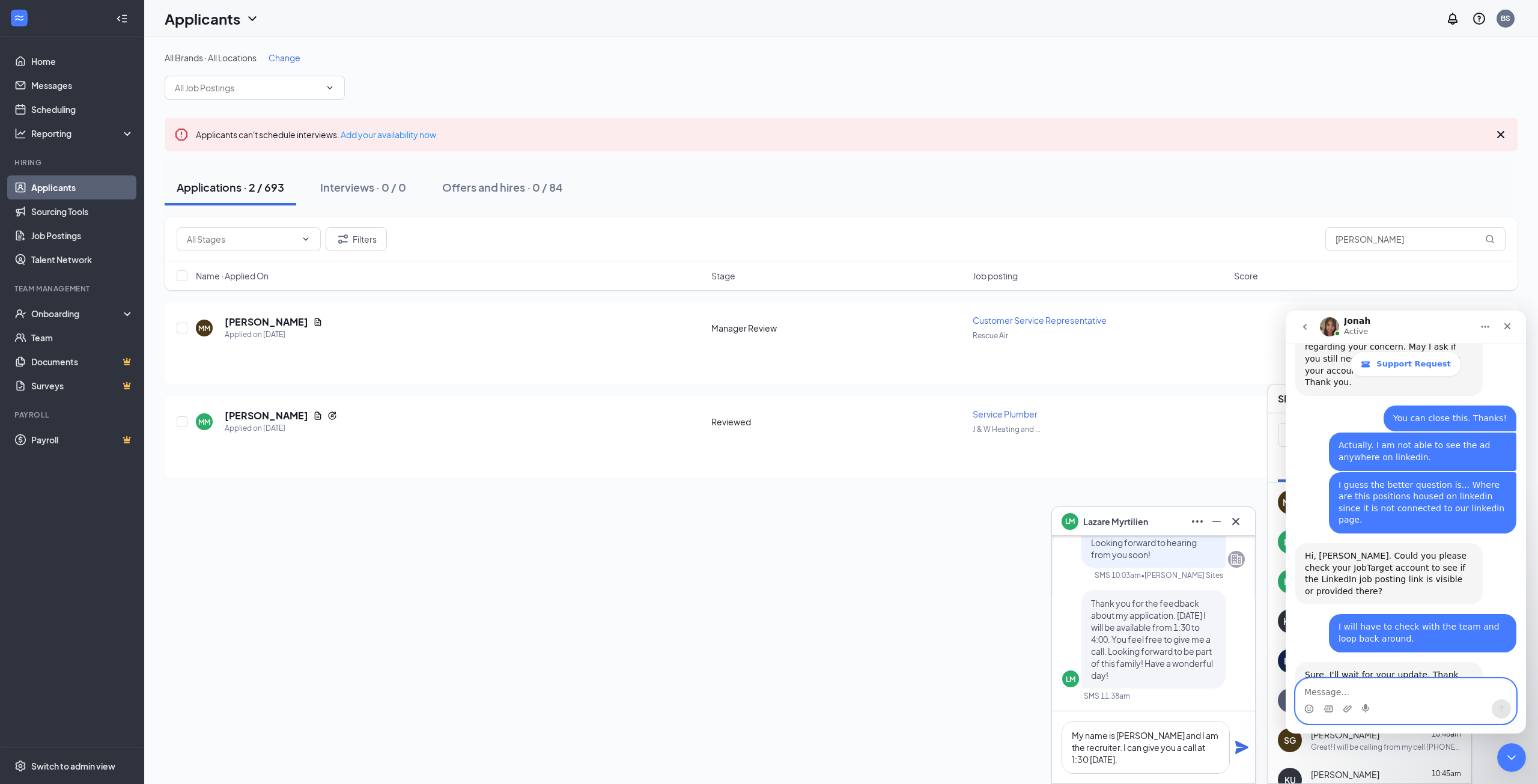
scroll to position [1224, 0]
click at [1185, 771] on textarea "My name is Brandon and I am the recruiter. I can give you a call at 1:30 today." at bounding box center [1145, 747] width 168 height 53
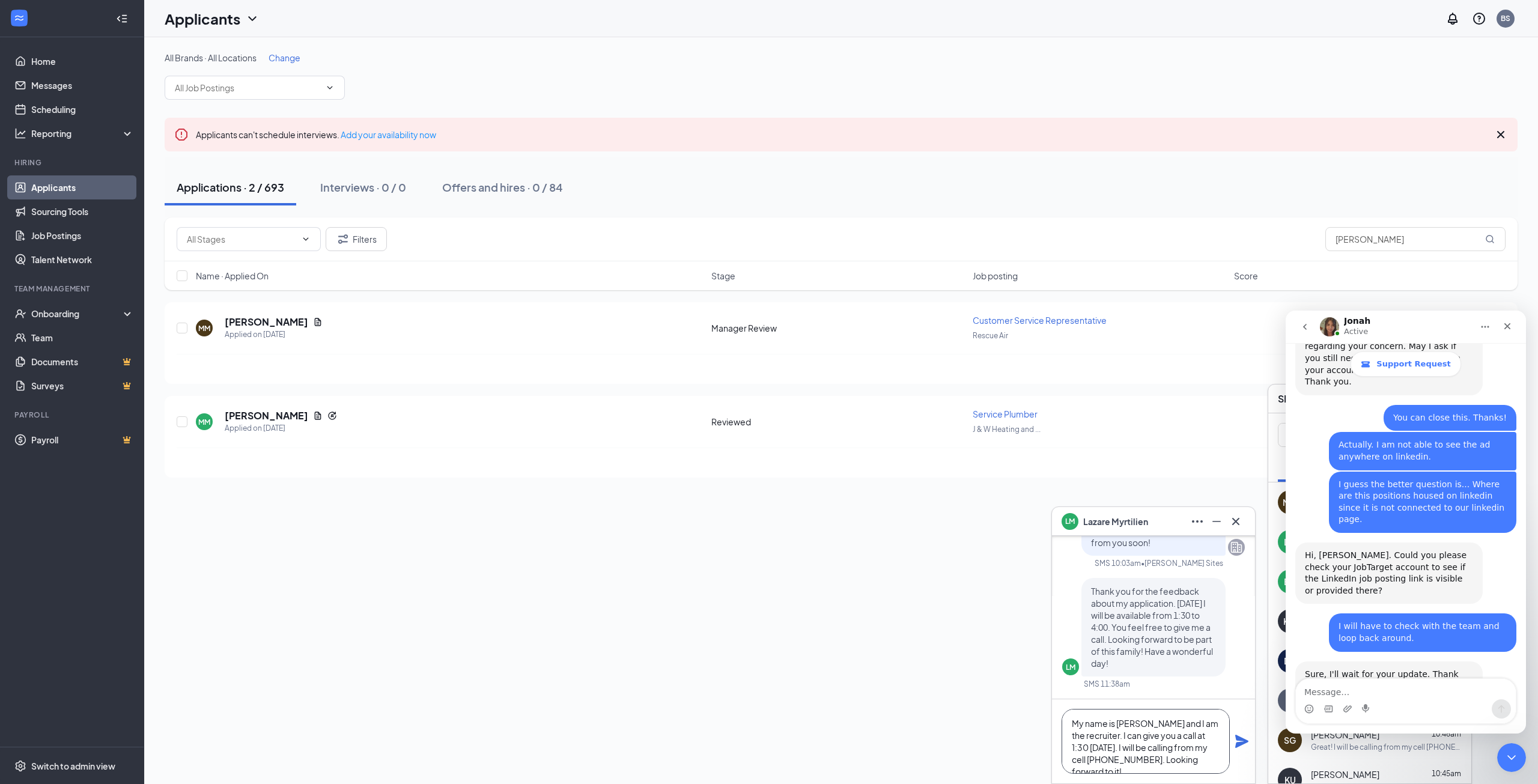
type textarea "My name is [PERSON_NAME] and I am the recruiter. I can give you a call at 1:30 …"
click at [1238, 737] on icon "Plane" at bounding box center [1242, 741] width 14 height 14
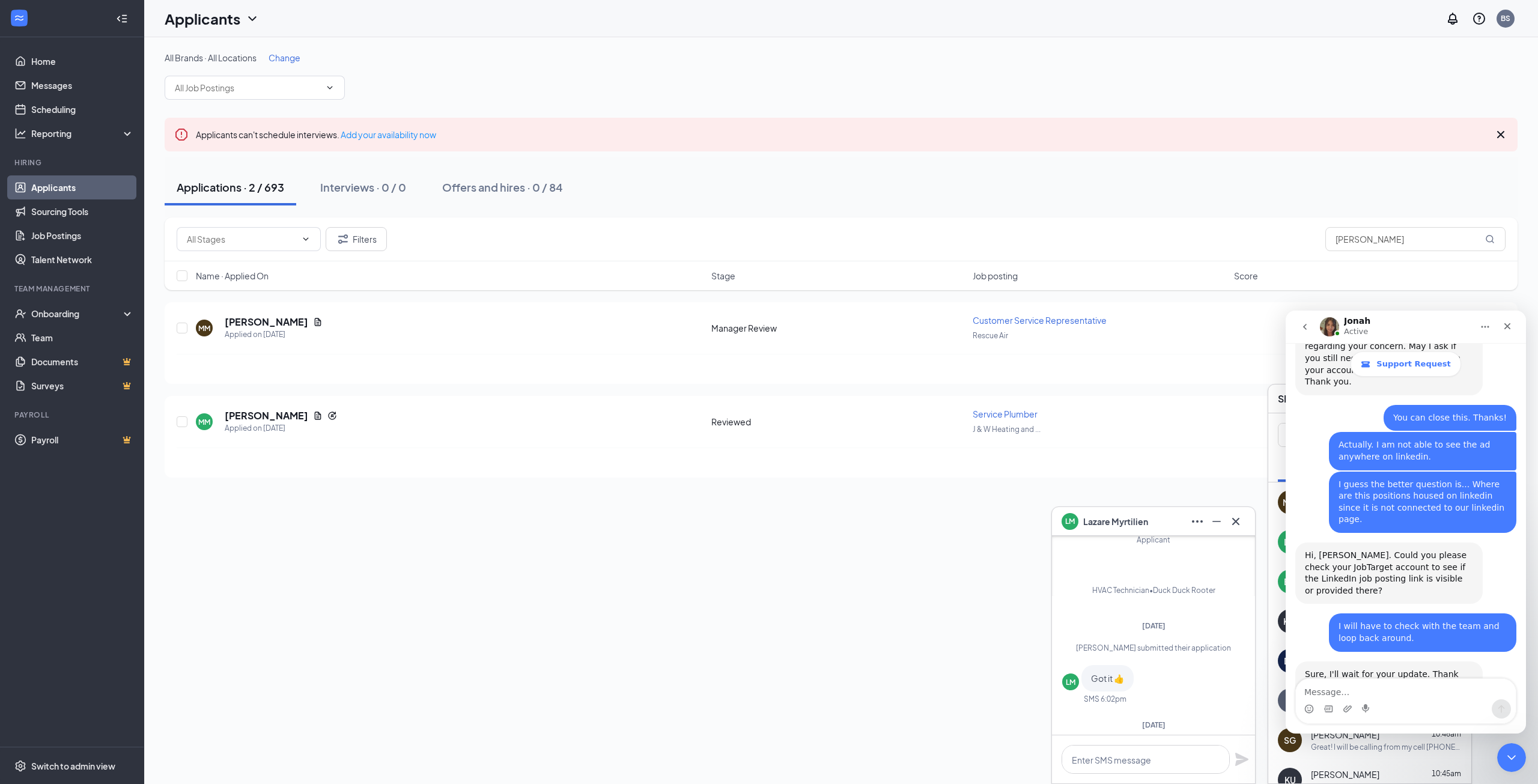
scroll to position [-458, 0]
click at [1511, 330] on icon "Close" at bounding box center [1508, 326] width 10 height 10
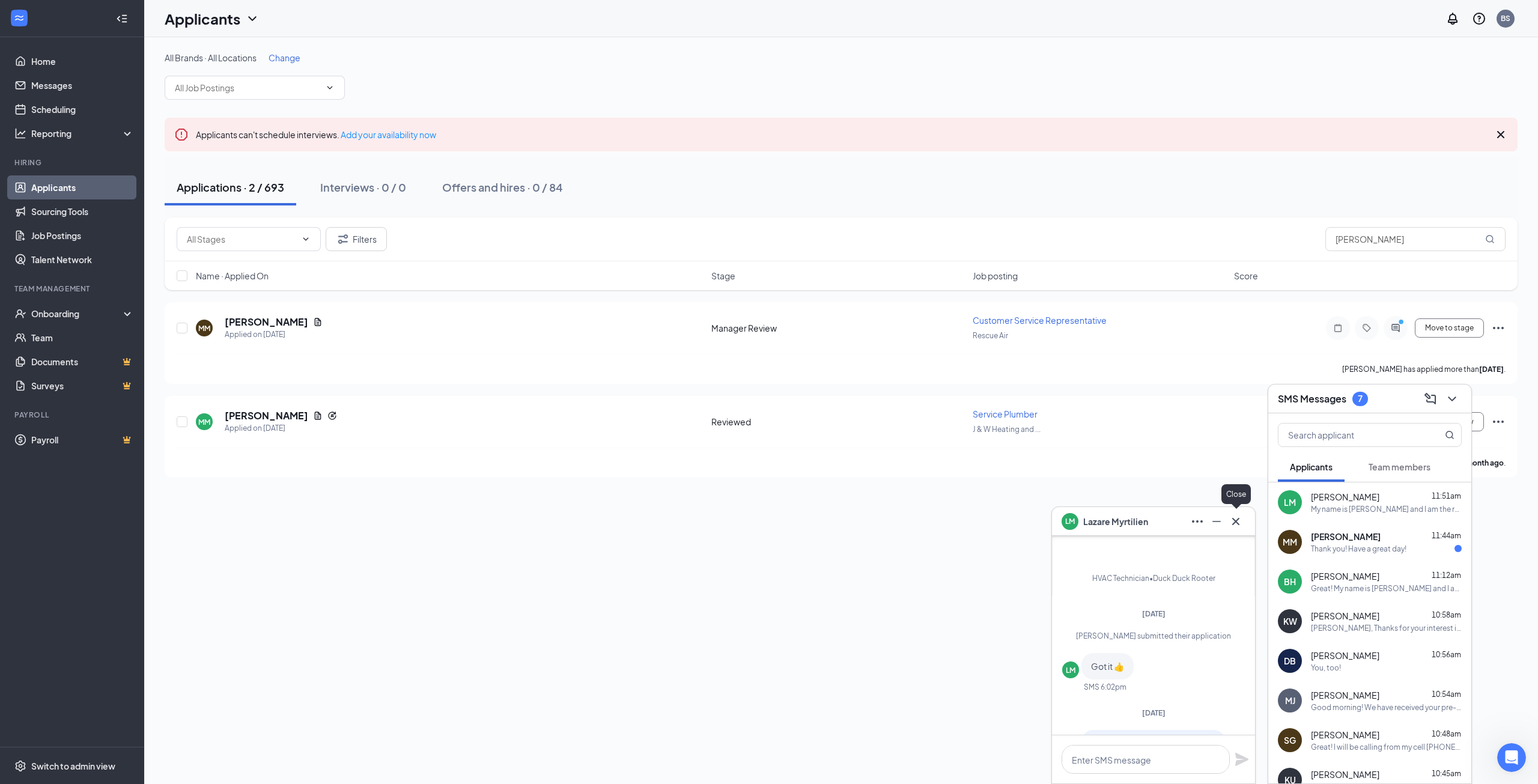
click at [1238, 523] on icon "Cross" at bounding box center [1235, 520] width 7 height 7
click at [1329, 547] on div "Thank you! Have a great day!" at bounding box center [1358, 549] width 96 height 10
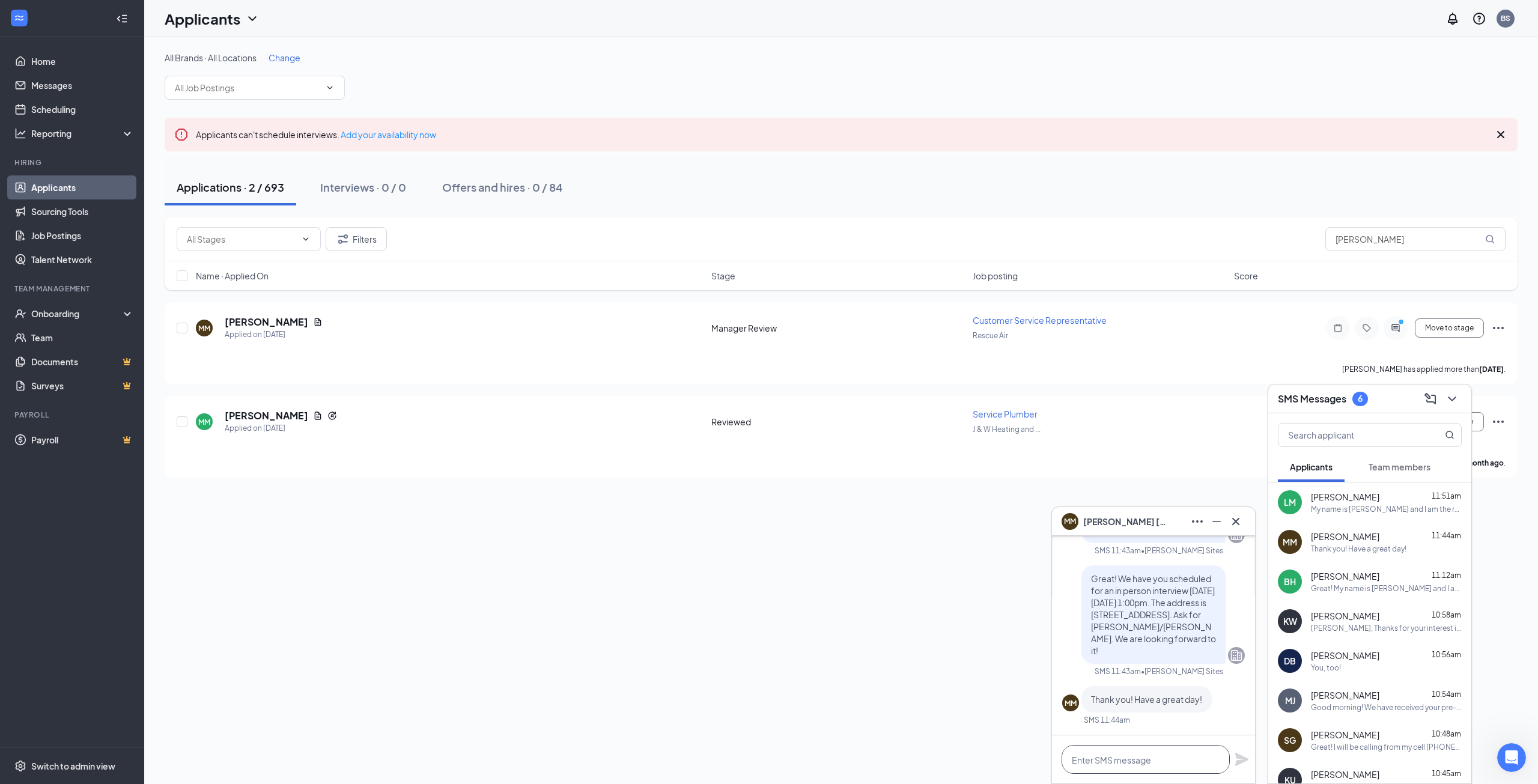
click at [1150, 771] on textarea at bounding box center [1145, 760] width 168 height 29
click at [1150, 768] on textarea at bounding box center [1145, 760] width 168 height 29
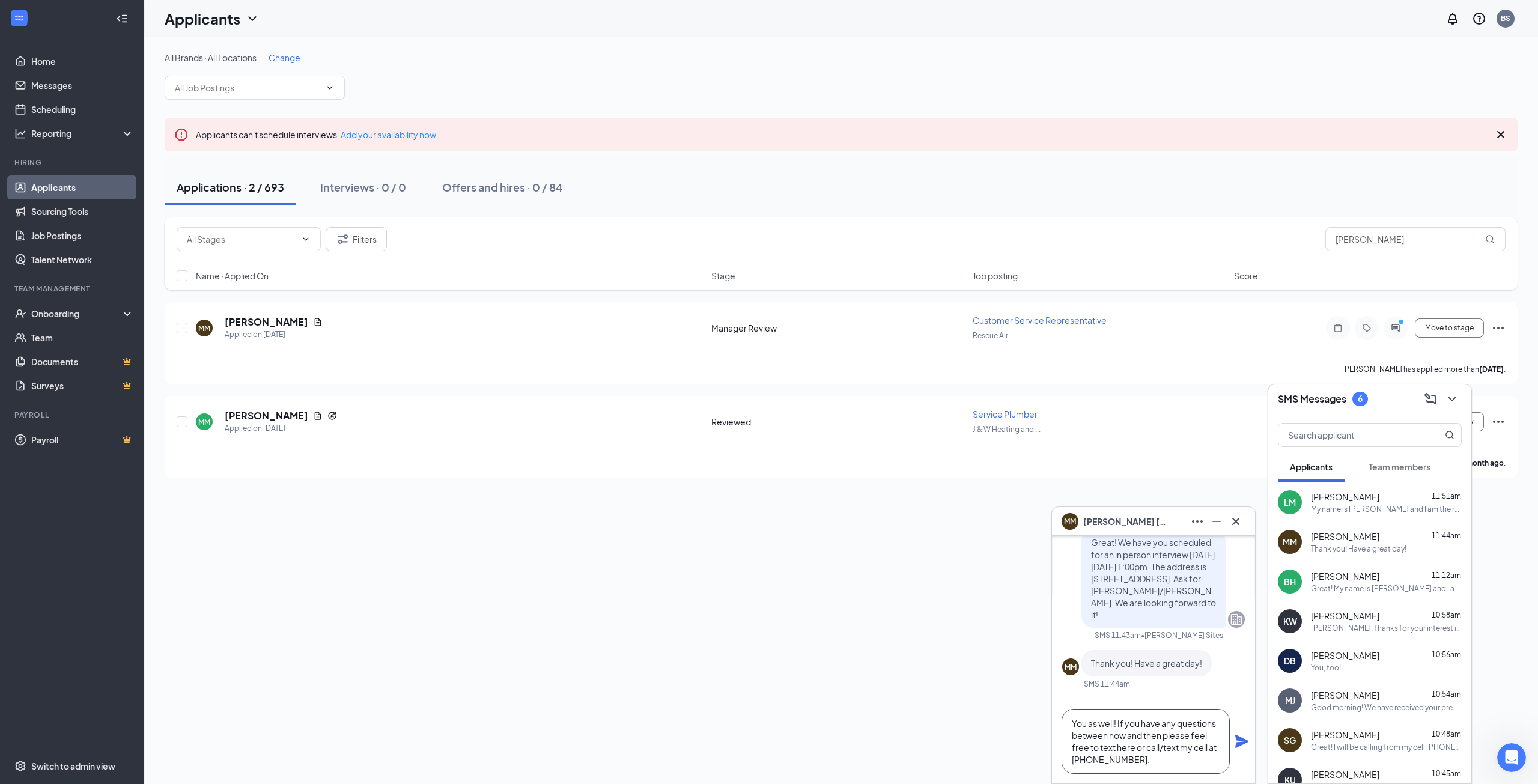
type textarea "You as well! If you have any questions between now and then please feel free to…"
click at [1237, 741] on icon "Plane" at bounding box center [1241, 741] width 15 height 15
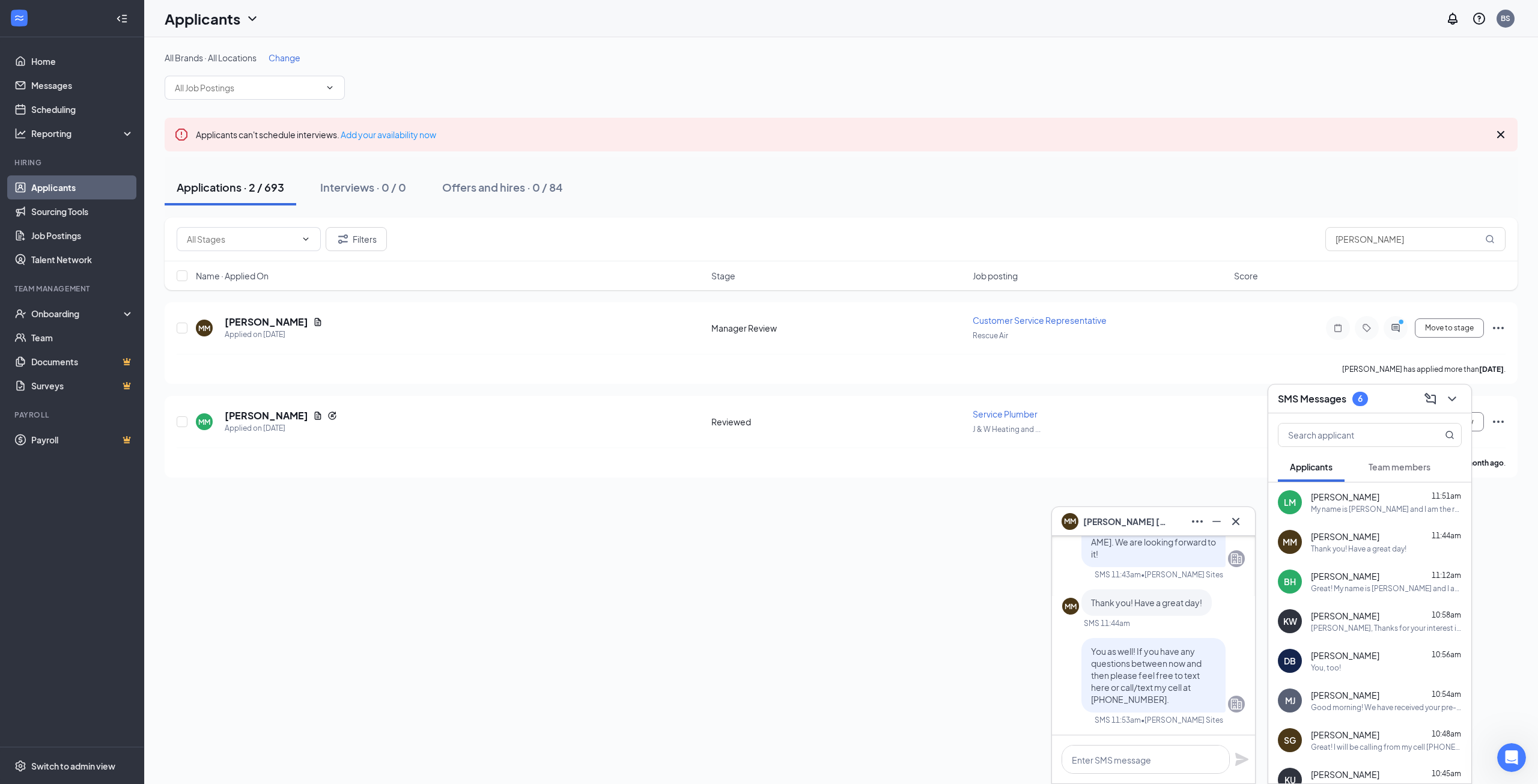
click at [1241, 518] on icon "Cross" at bounding box center [1235, 521] width 15 height 15
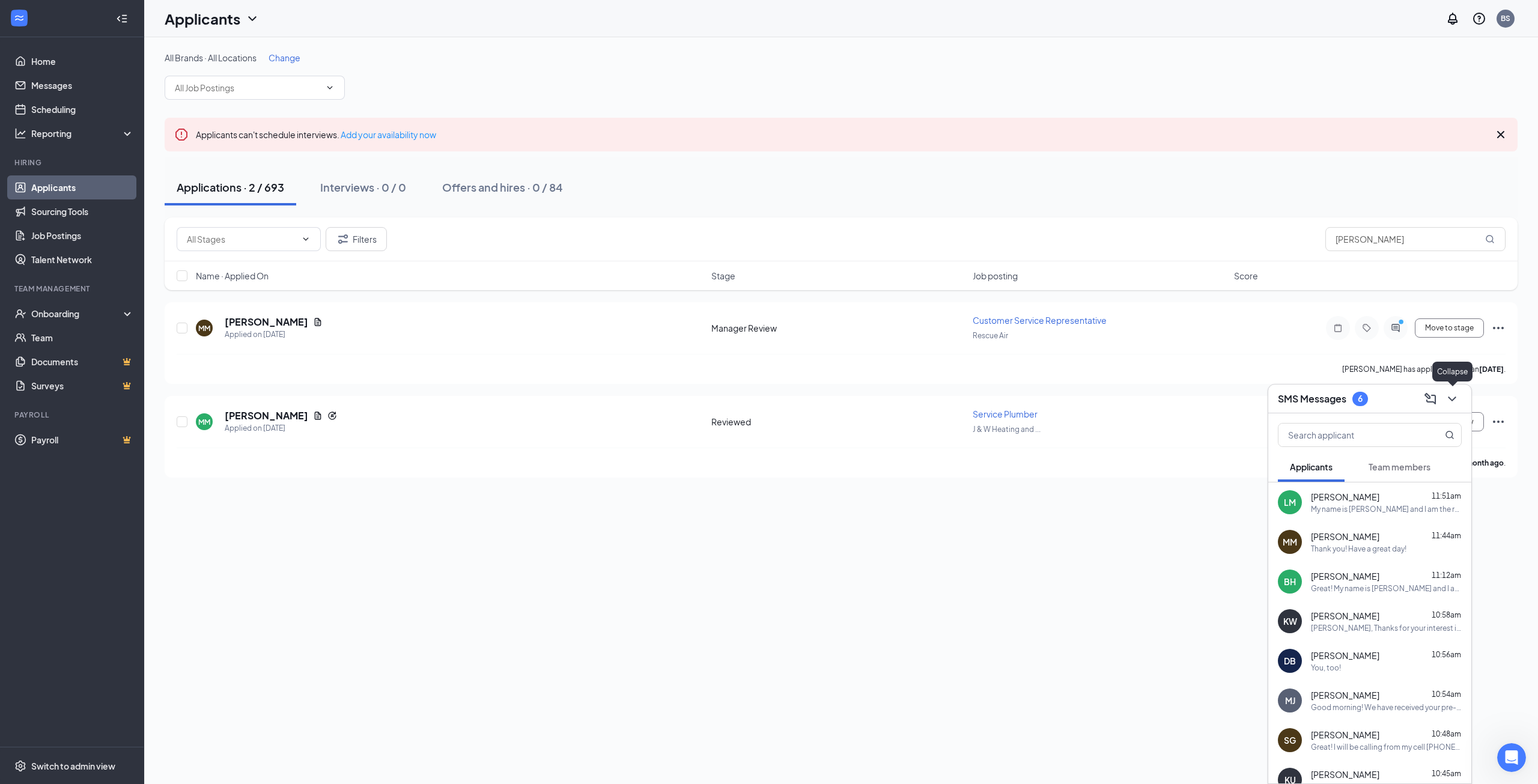
click at [1448, 392] on icon "ChevronDown" at bounding box center [1452, 398] width 15 height 15
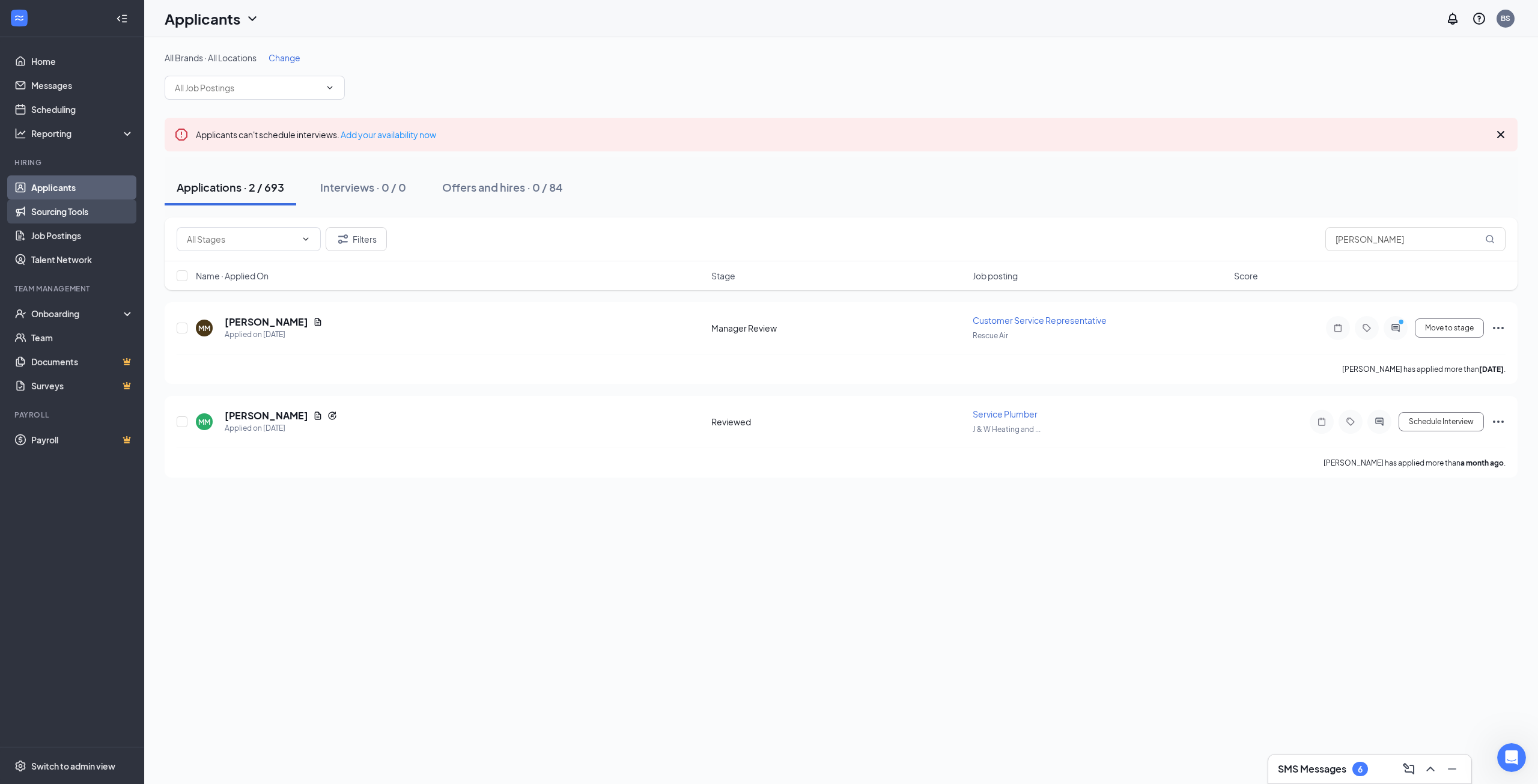
click at [46, 213] on link "Sourcing Tools" at bounding box center [82, 211] width 103 height 24
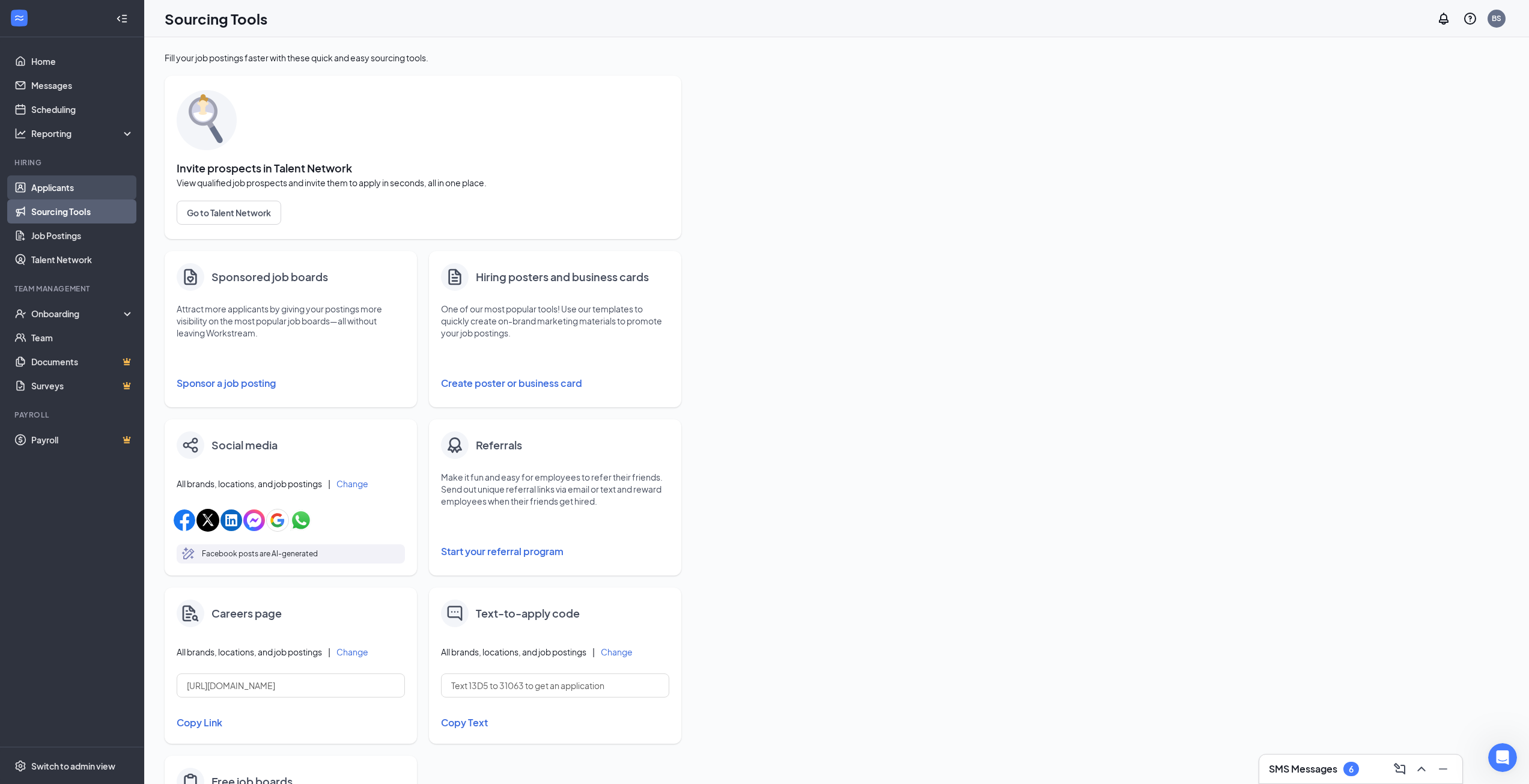
click at [56, 184] on link "Applicants" at bounding box center [82, 187] width 103 height 24
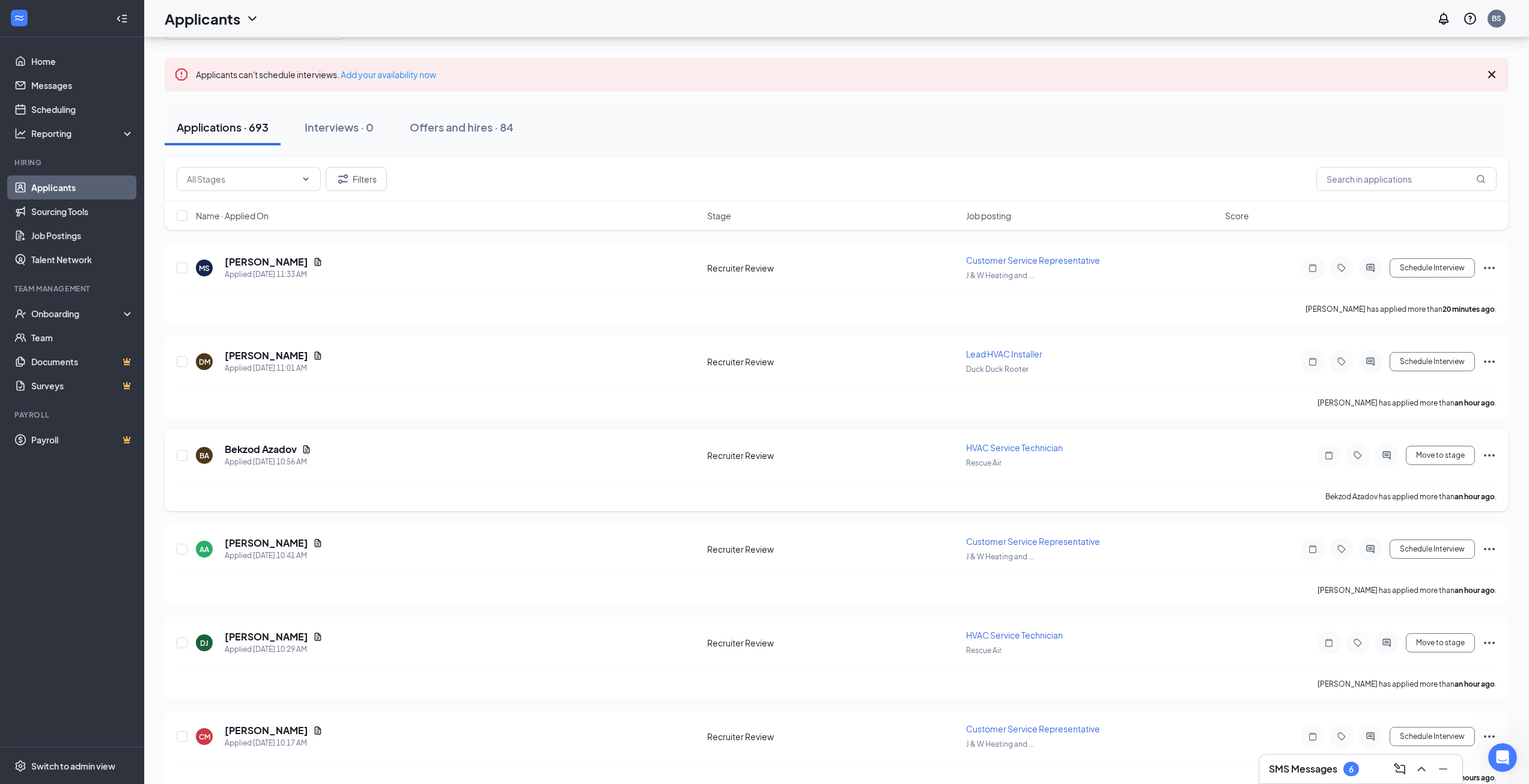
scroll to position [120, 0]
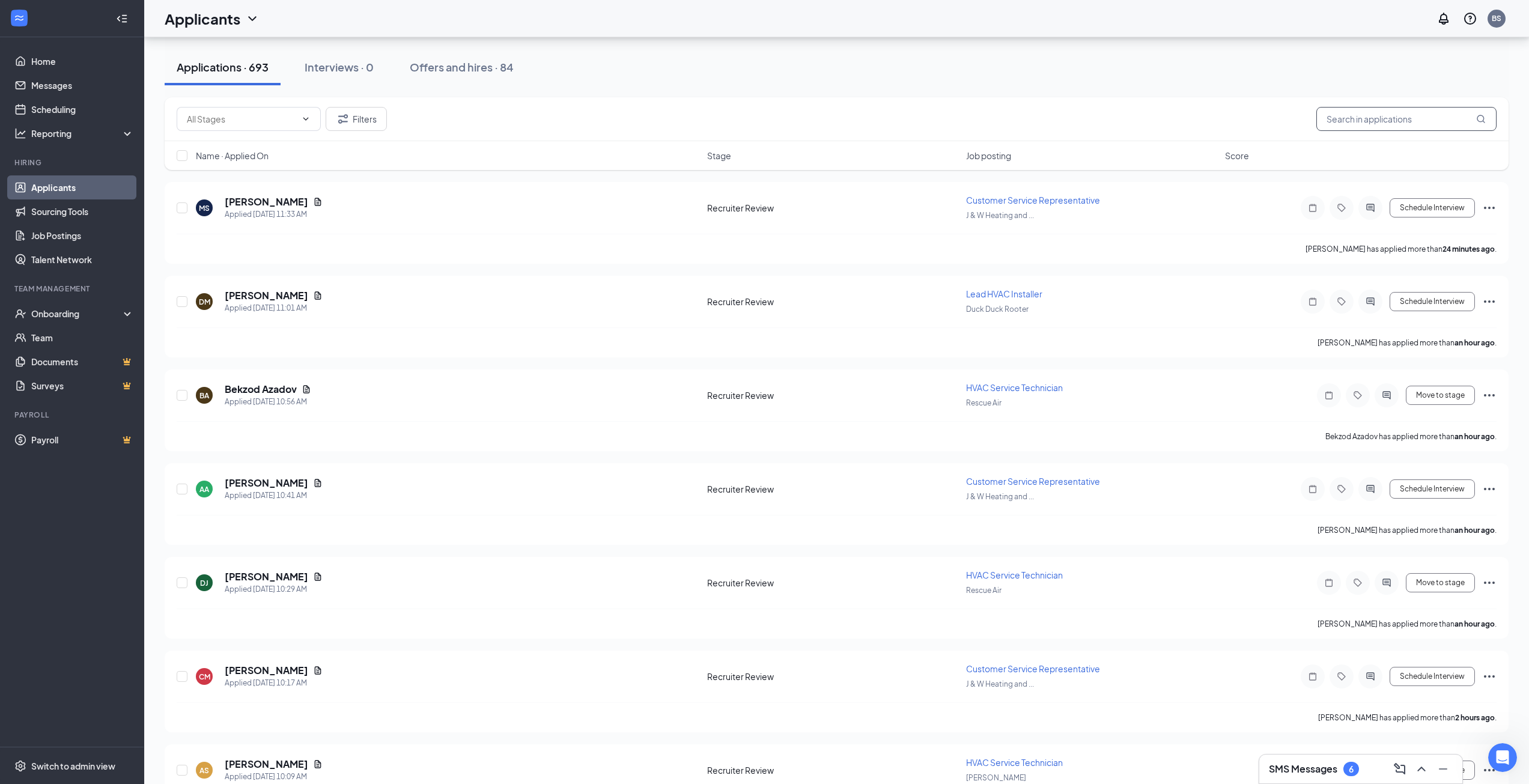
click at [1384, 129] on input "text" at bounding box center [1406, 119] width 181 height 24
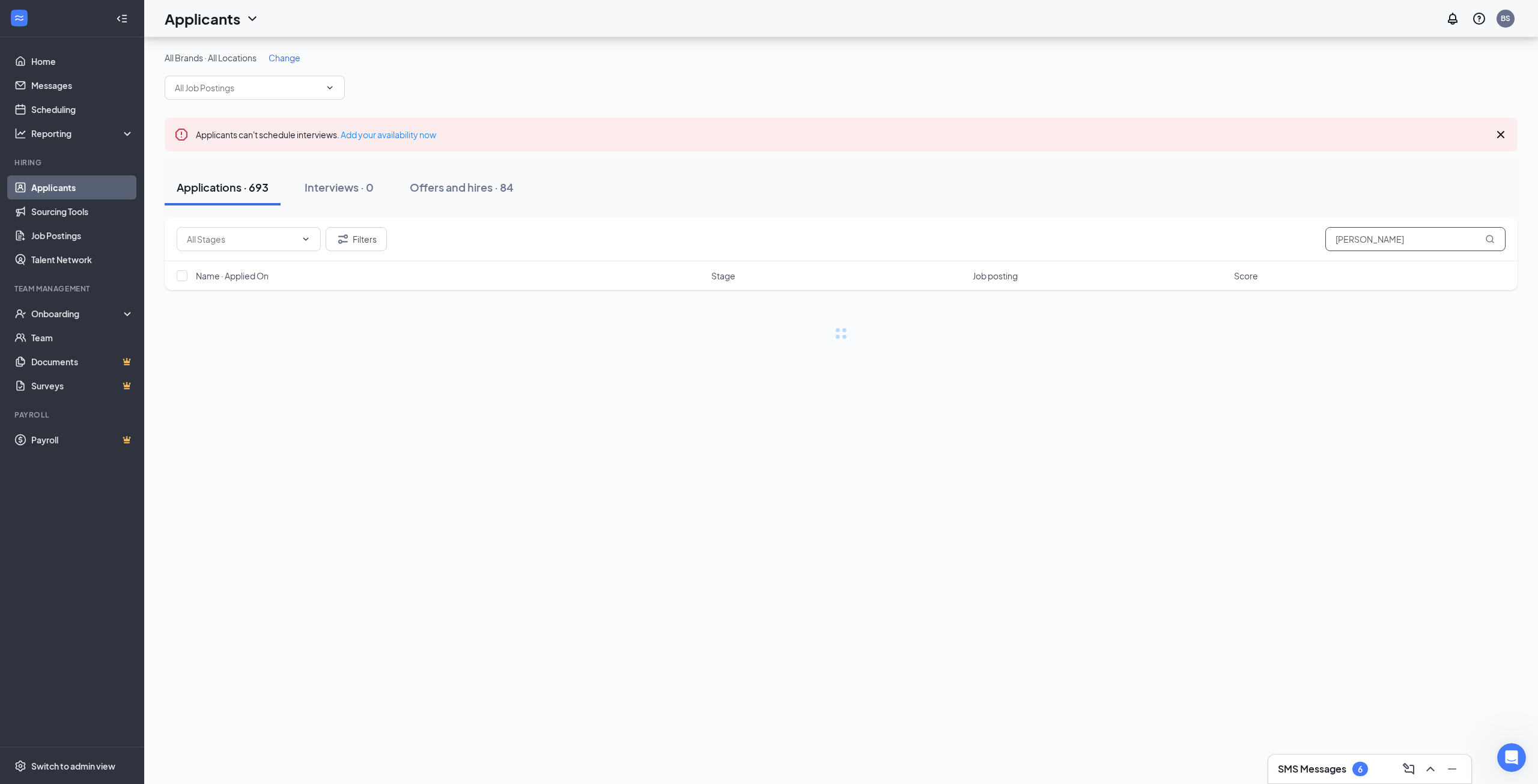
type input "[PERSON_NAME]"
click at [233, 324] on h5 "[PERSON_NAME]" at bounding box center [267, 322] width 84 height 14
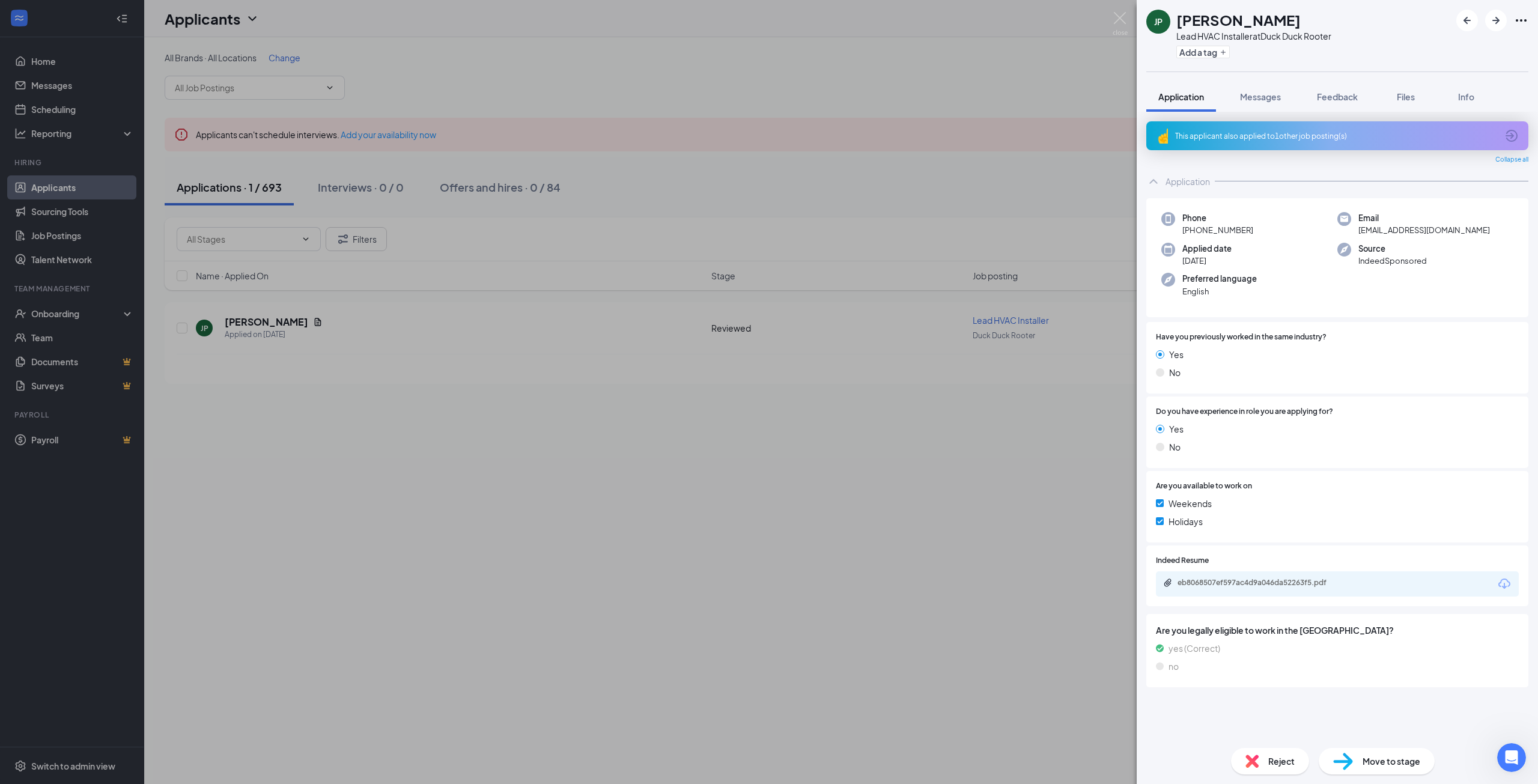
click at [1264, 136] on div "This applicant also applied to 1 other job posting(s)" at bounding box center [1336, 136] width 322 height 10
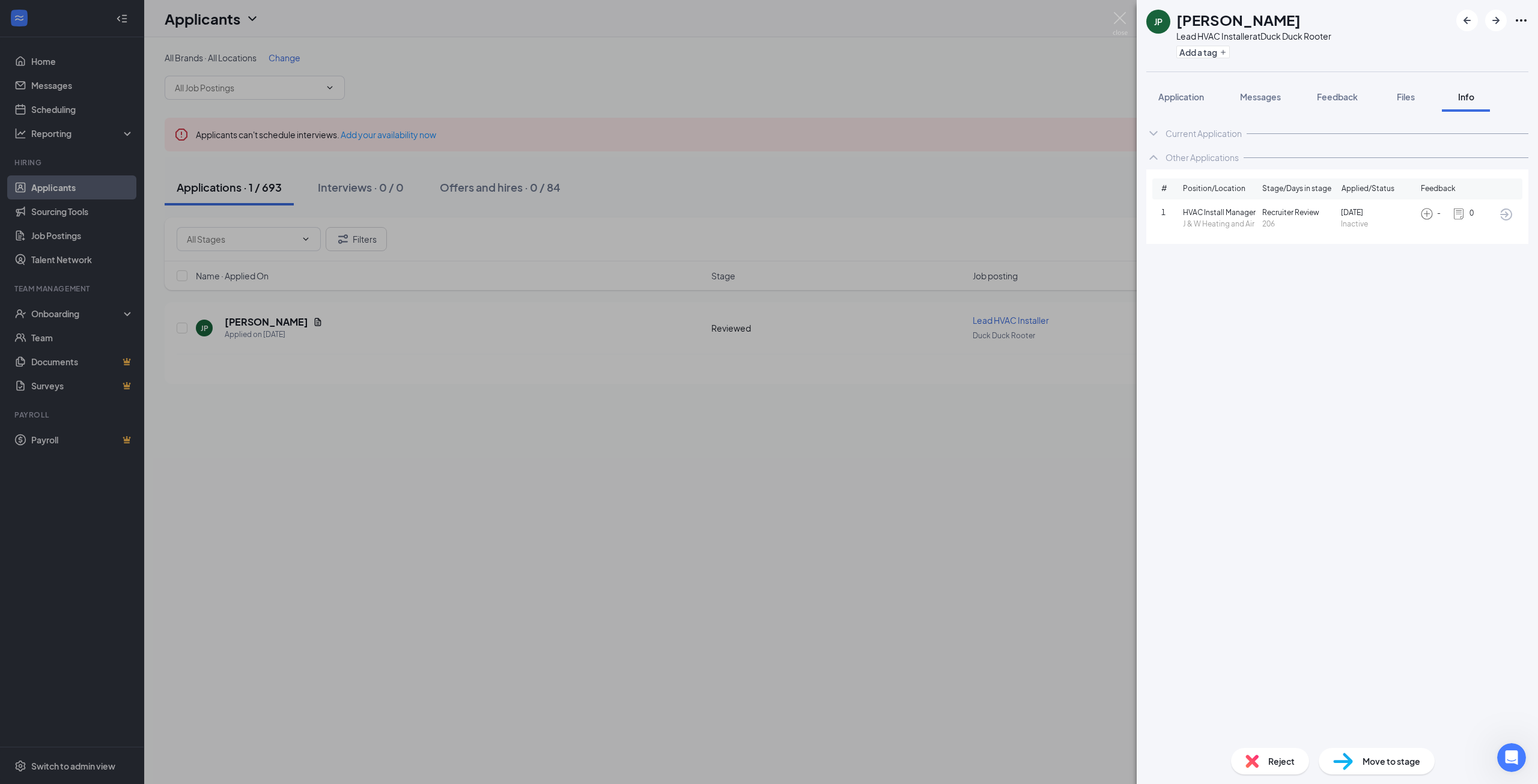
drag, startPoint x: 994, startPoint y: 475, endPoint x: 1003, endPoint y: 457, distance: 20.1
click at [994, 475] on div "JP John Powell Lead HVAC Installer at Duck Duck Rooter Add a tag Application Me…" at bounding box center [769, 392] width 1538 height 784
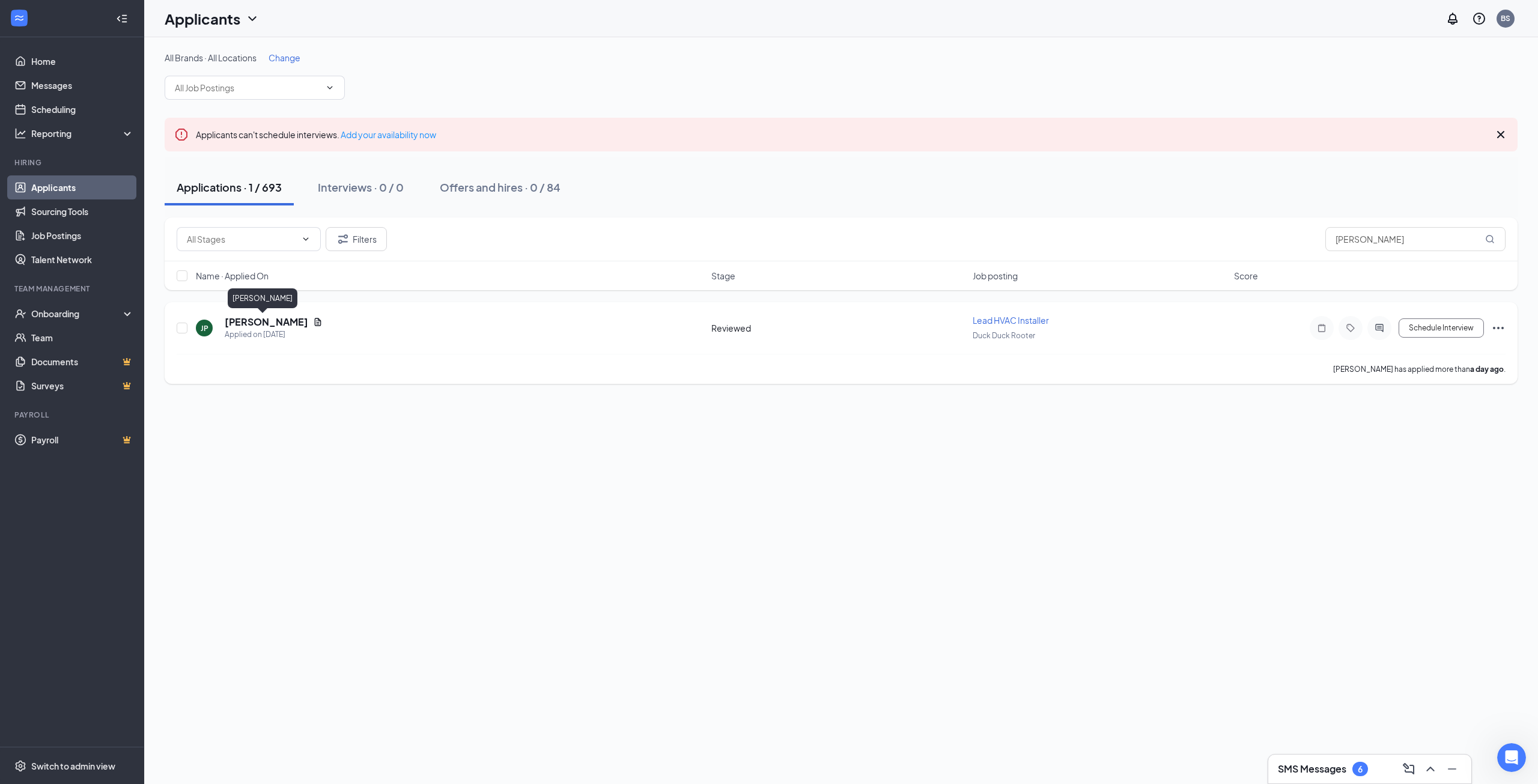
click at [269, 319] on h5 "[PERSON_NAME]" at bounding box center [267, 322] width 84 height 14
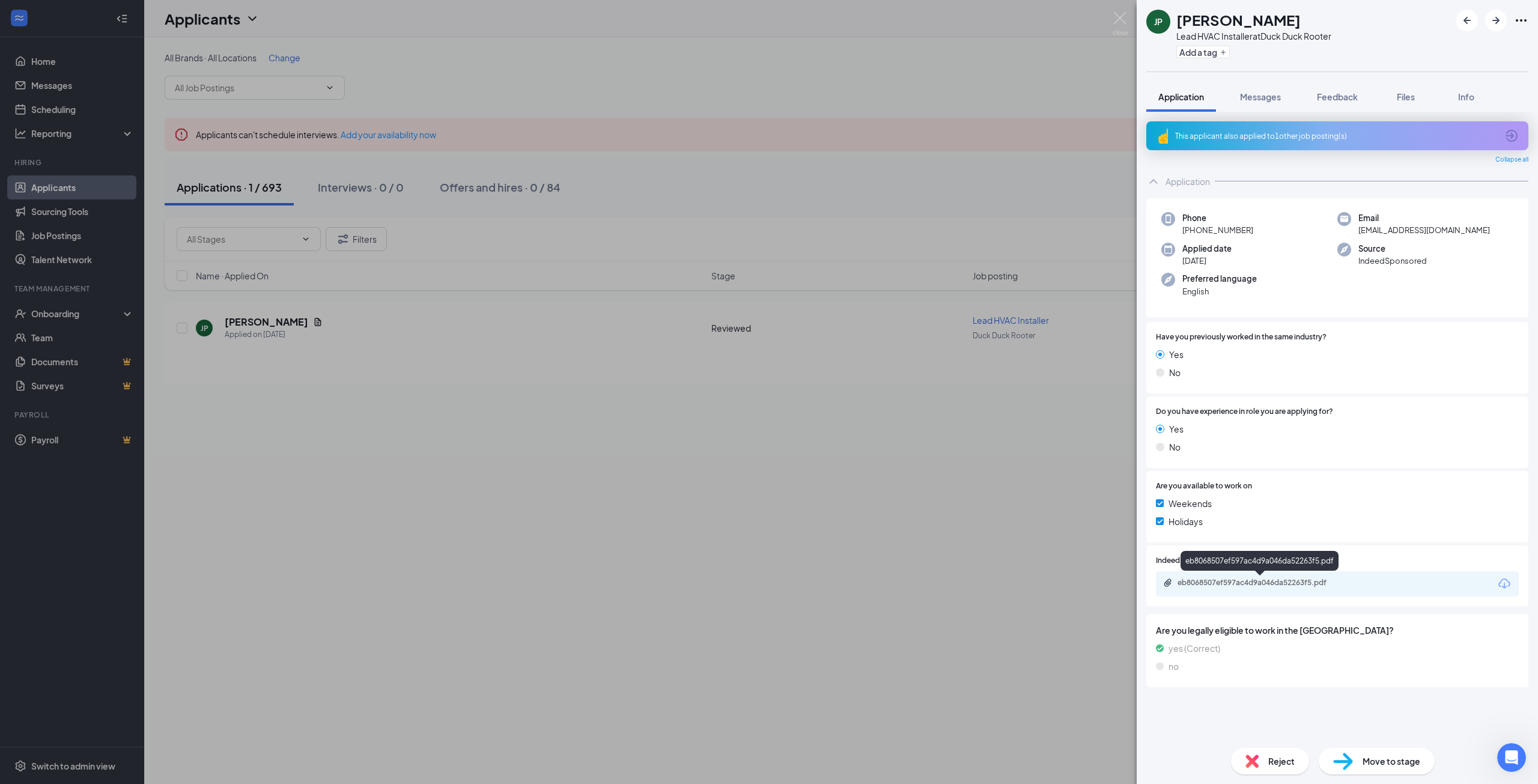
click at [1279, 583] on div "eb8068507ef597ac4d9a046da52263f5.pdf" at bounding box center [1262, 583] width 168 height 10
click at [920, 559] on div "JP [PERSON_NAME] Lead HVAC Installer at Duck Duck Rooter Add a tag Application …" at bounding box center [769, 392] width 1538 height 784
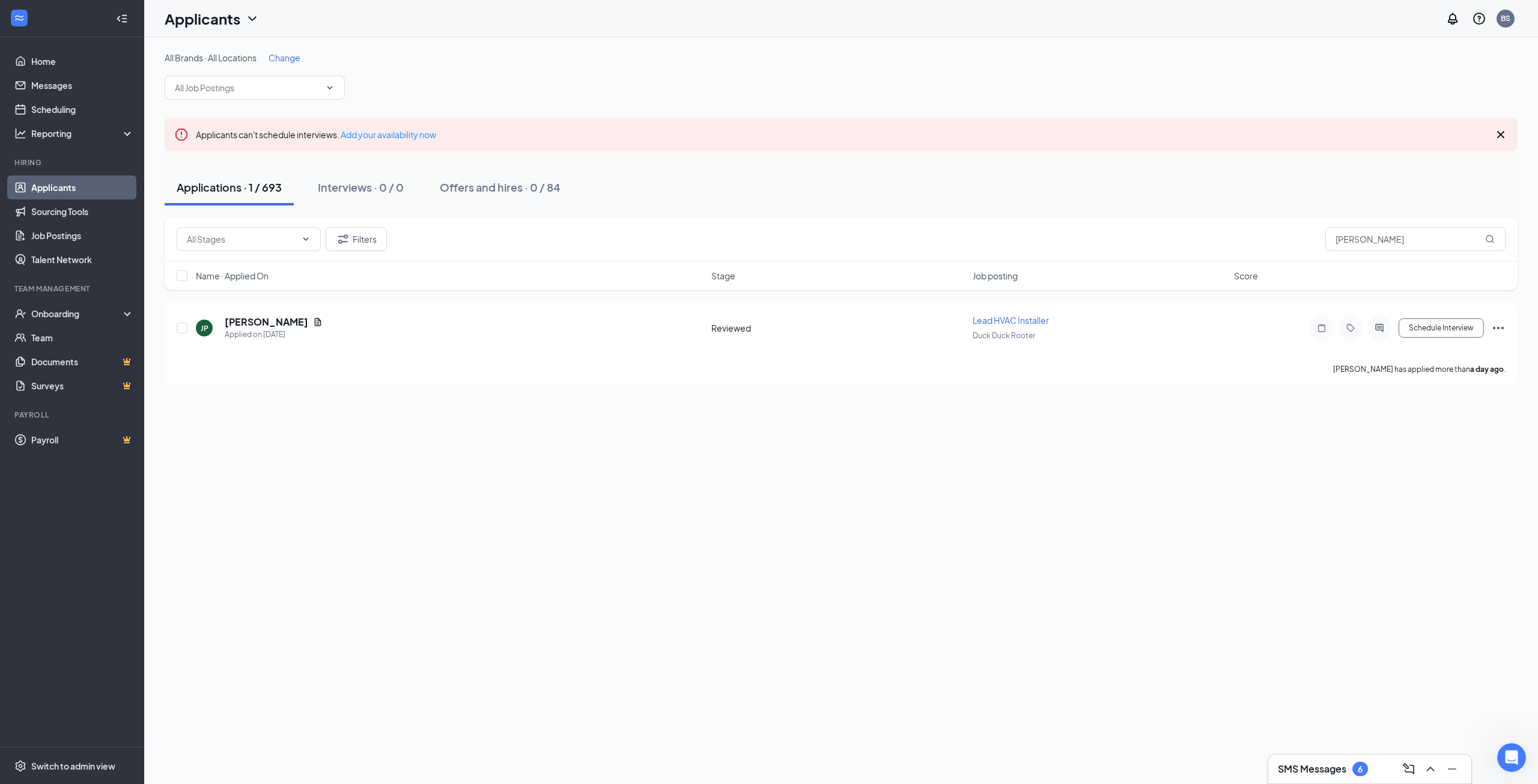
click at [1316, 765] on h3 "SMS Messages" at bounding box center [1312, 769] width 68 height 14
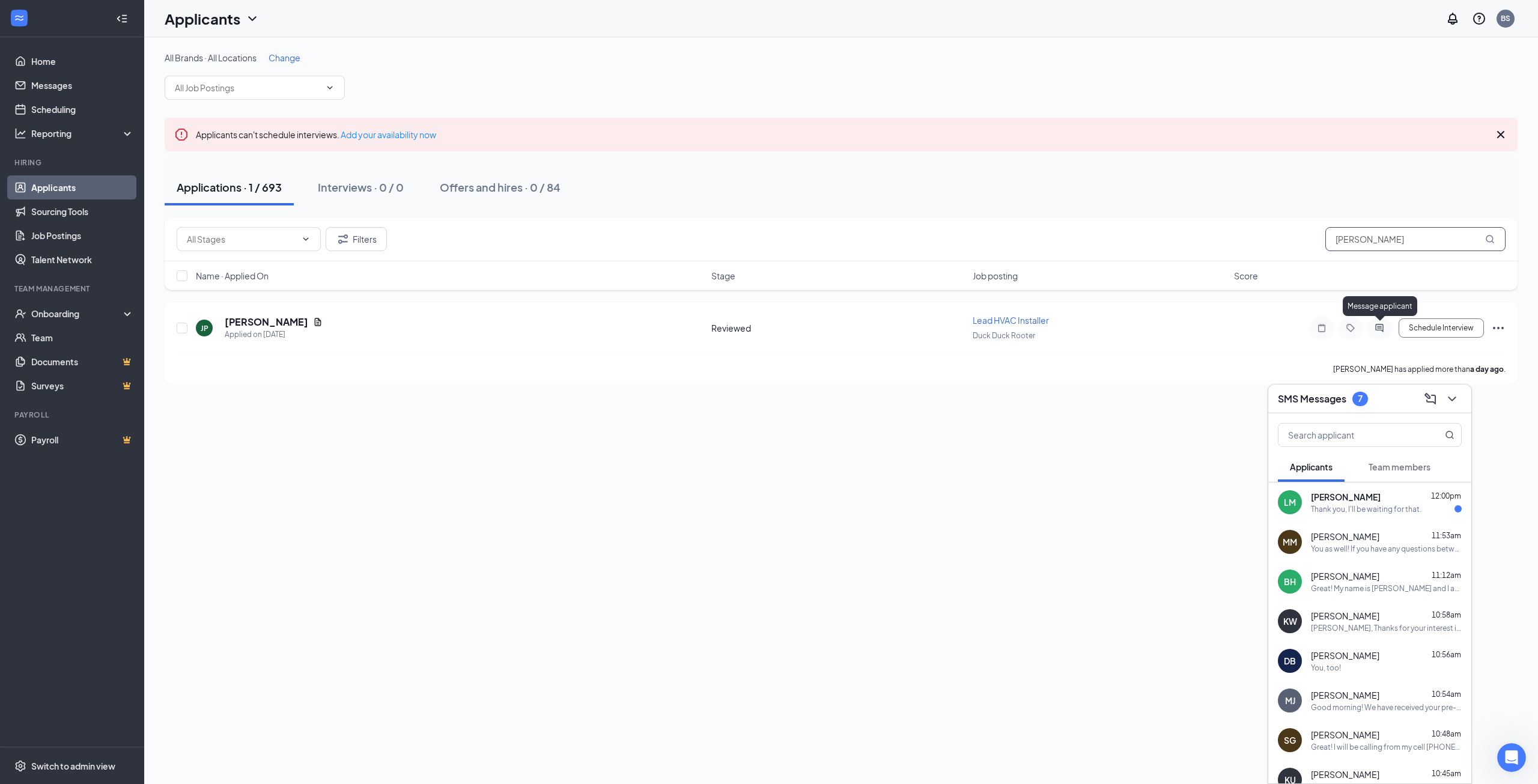
click at [1388, 236] on input "[PERSON_NAME]" at bounding box center [1415, 239] width 181 height 24
click at [252, 325] on h5 "[PERSON_NAME]" at bounding box center [267, 322] width 84 height 14
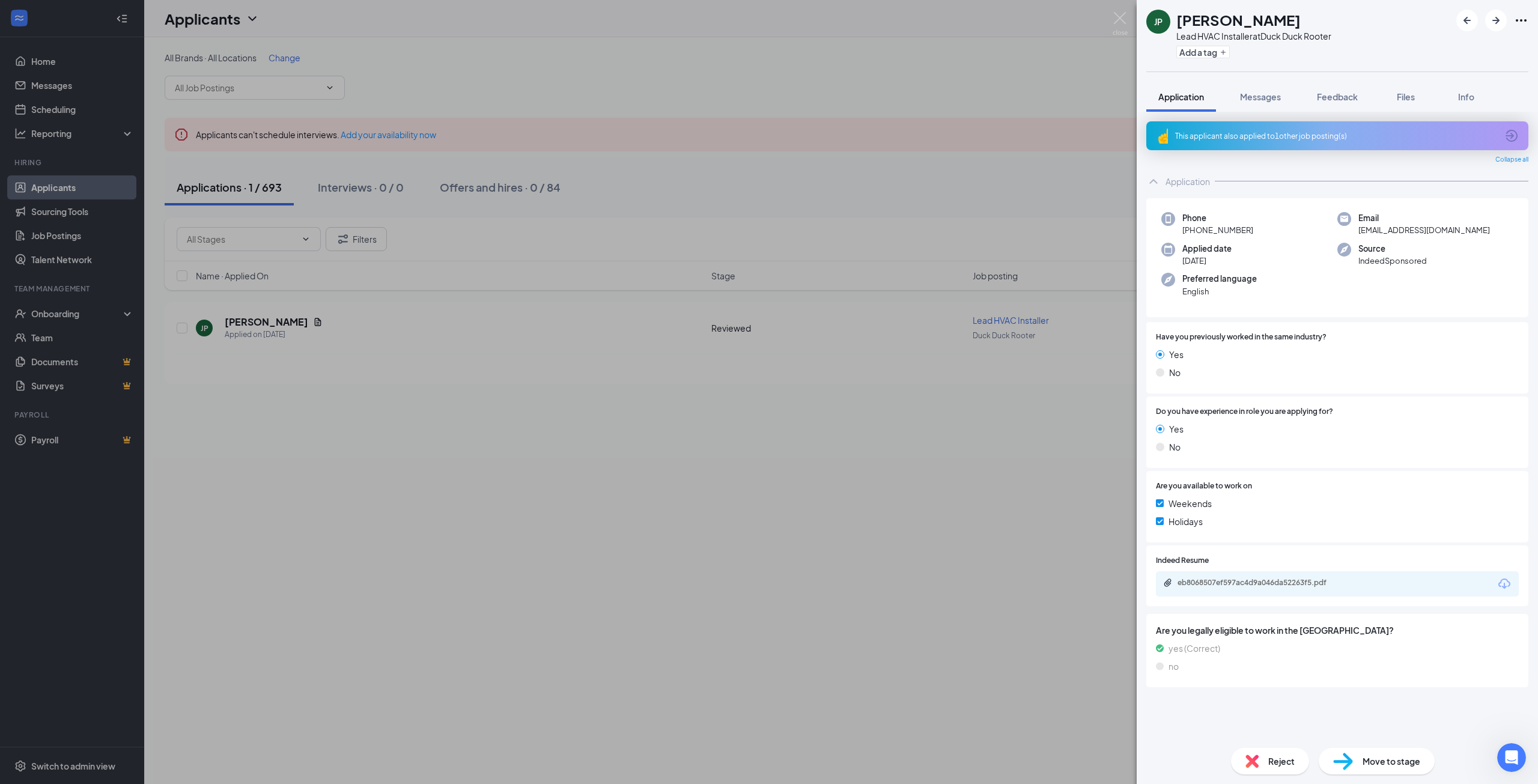
click at [590, 528] on div "JP [PERSON_NAME] Lead HVAC Installer at Duck Duck Rooter Add a tag Application …" at bounding box center [769, 392] width 1538 height 784
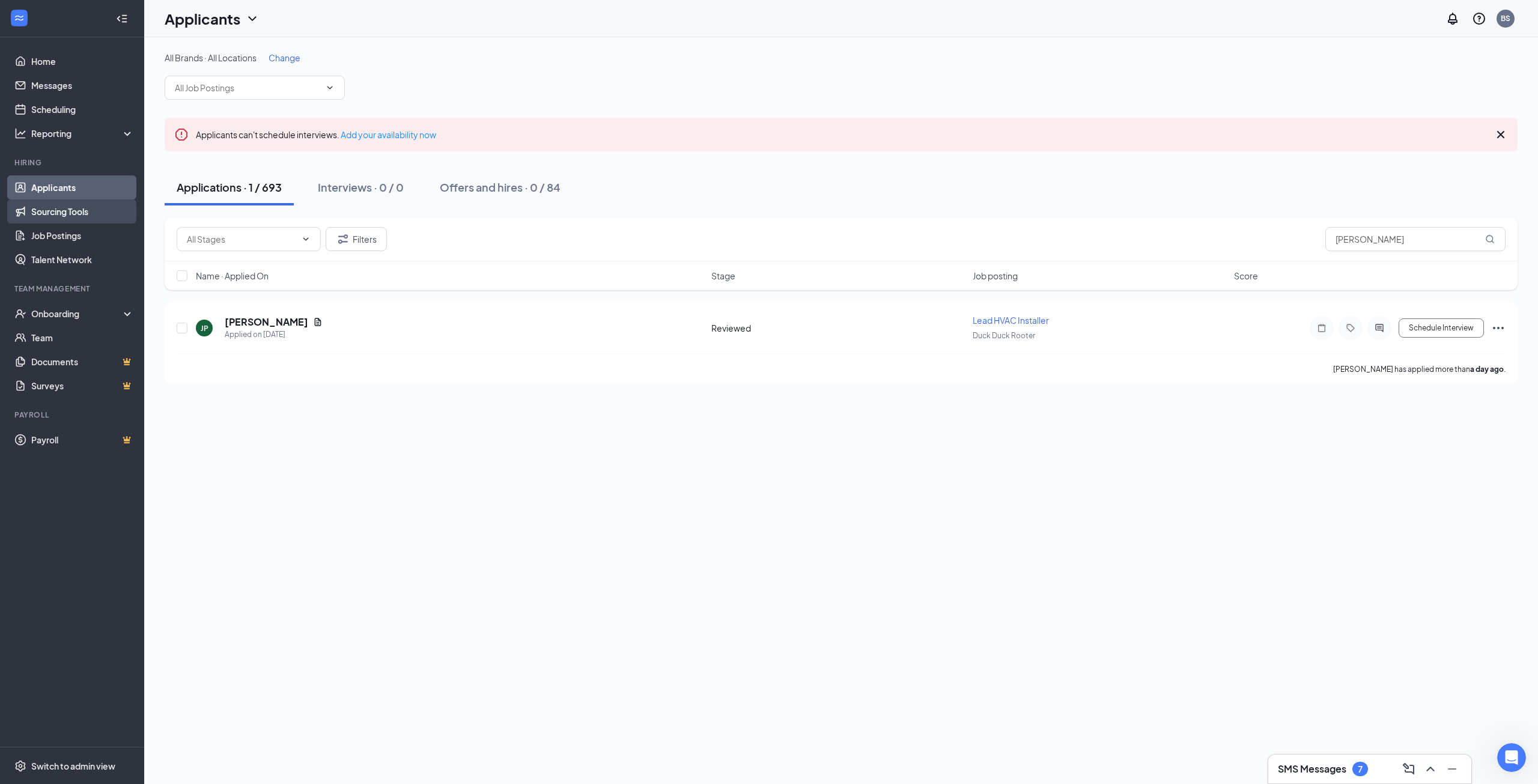
click at [61, 212] on link "Sourcing Tools" at bounding box center [82, 211] width 103 height 24
click at [61, 180] on link "Applicants" at bounding box center [82, 187] width 103 height 24
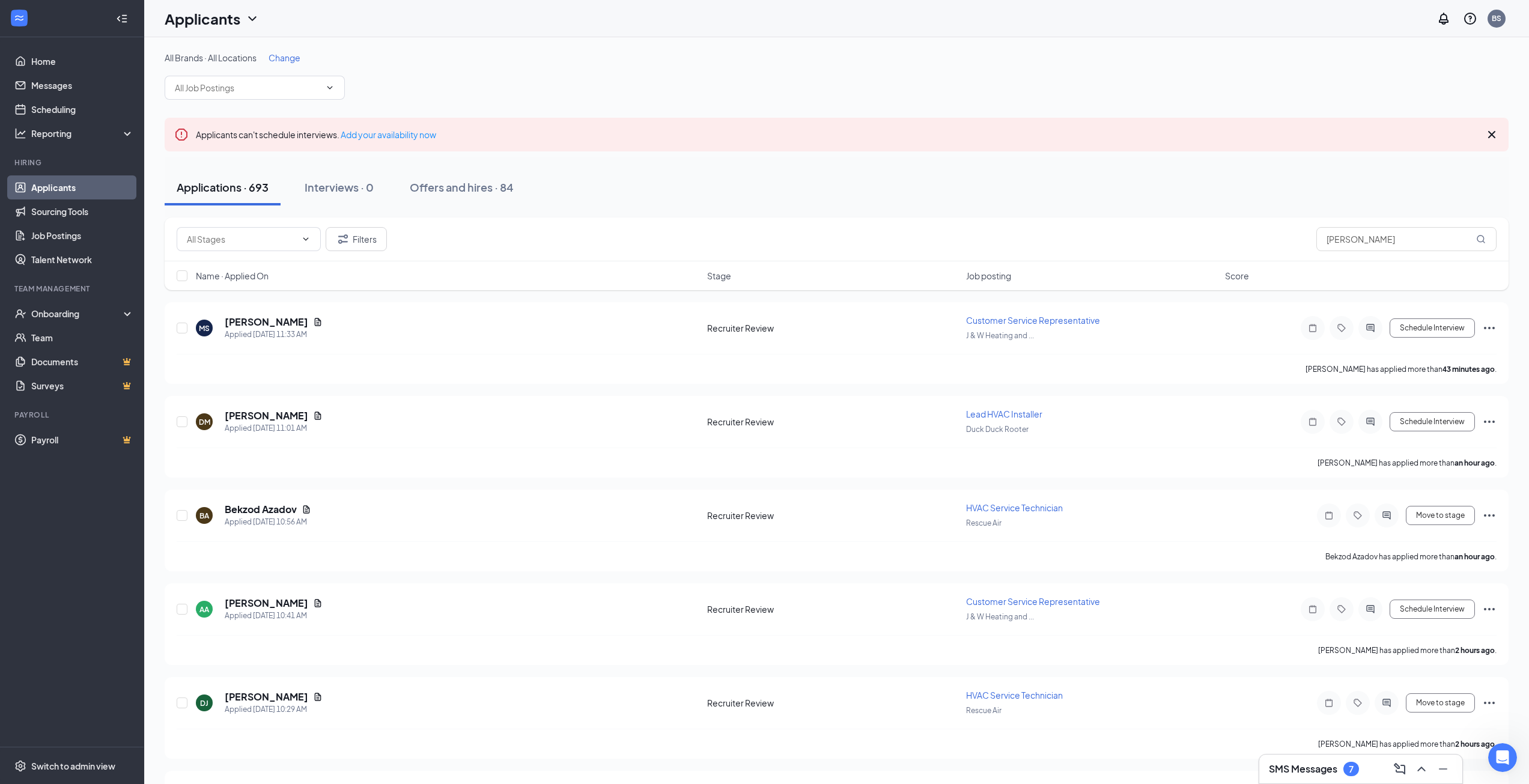
click at [1302, 773] on h3 "SMS Messages" at bounding box center [1302, 769] width 68 height 14
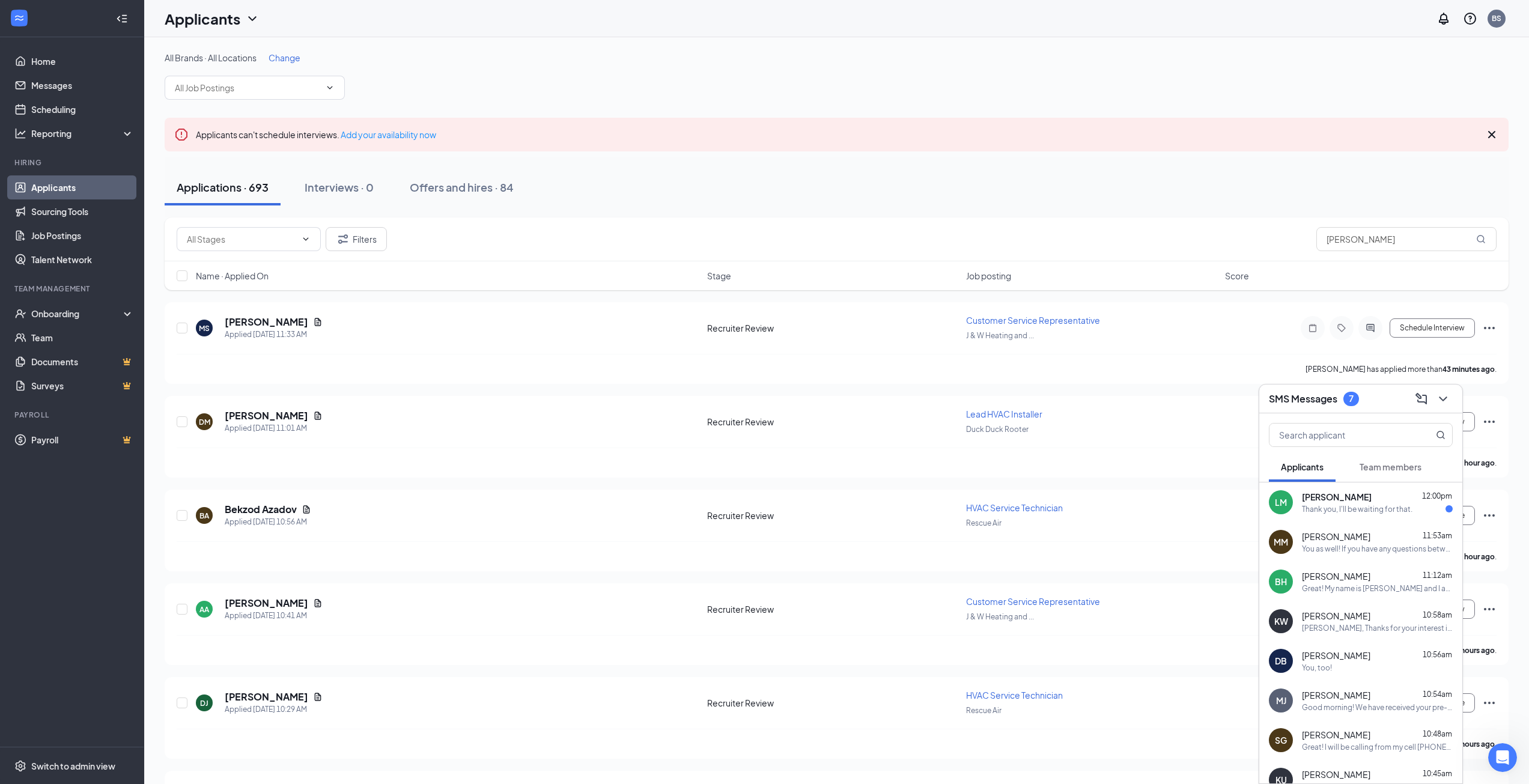
click at [1375, 510] on div "Thank you, I'll be waiting for that." at bounding box center [1356, 509] width 110 height 10
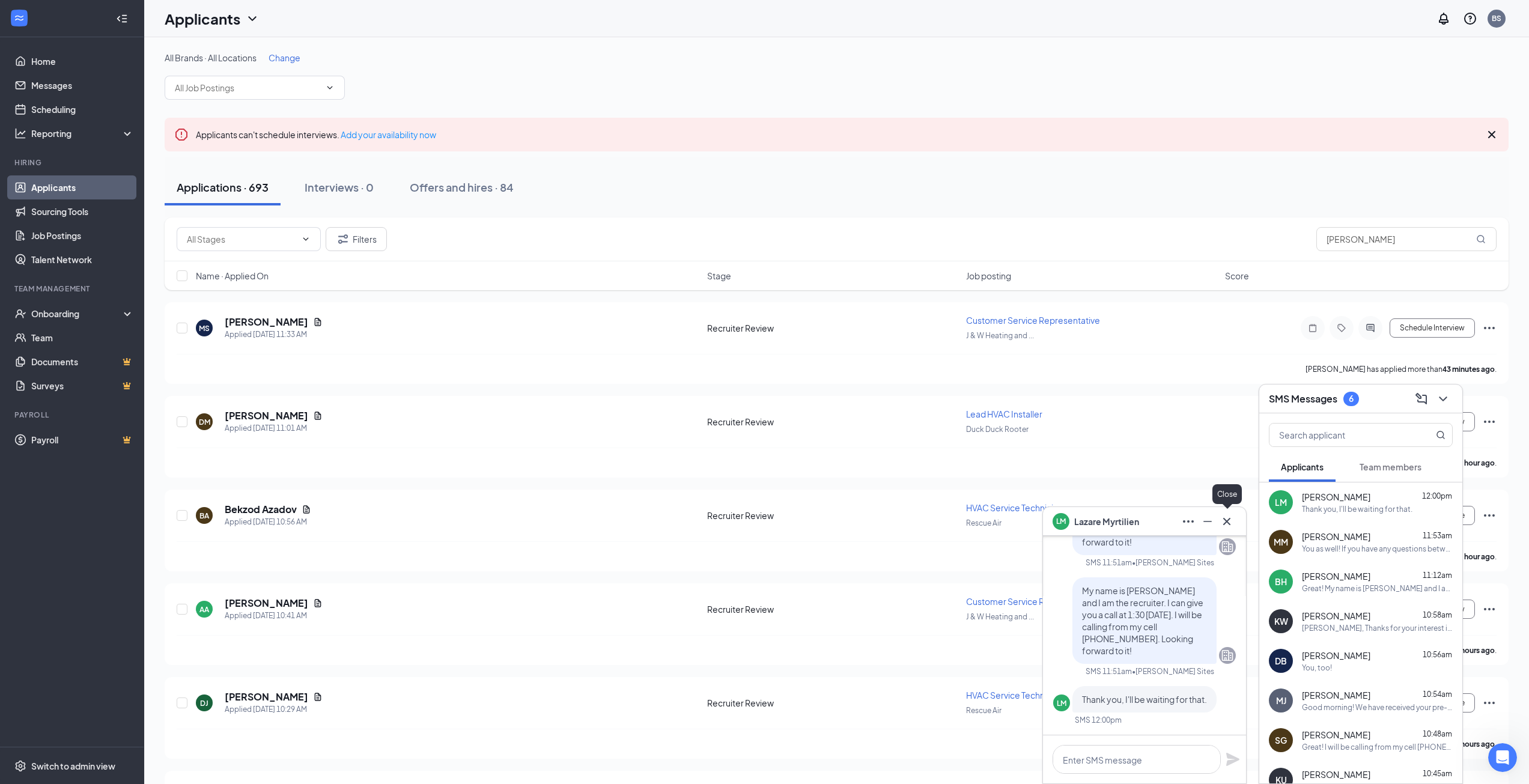
click at [1233, 522] on icon "Cross" at bounding box center [1226, 521] width 15 height 15
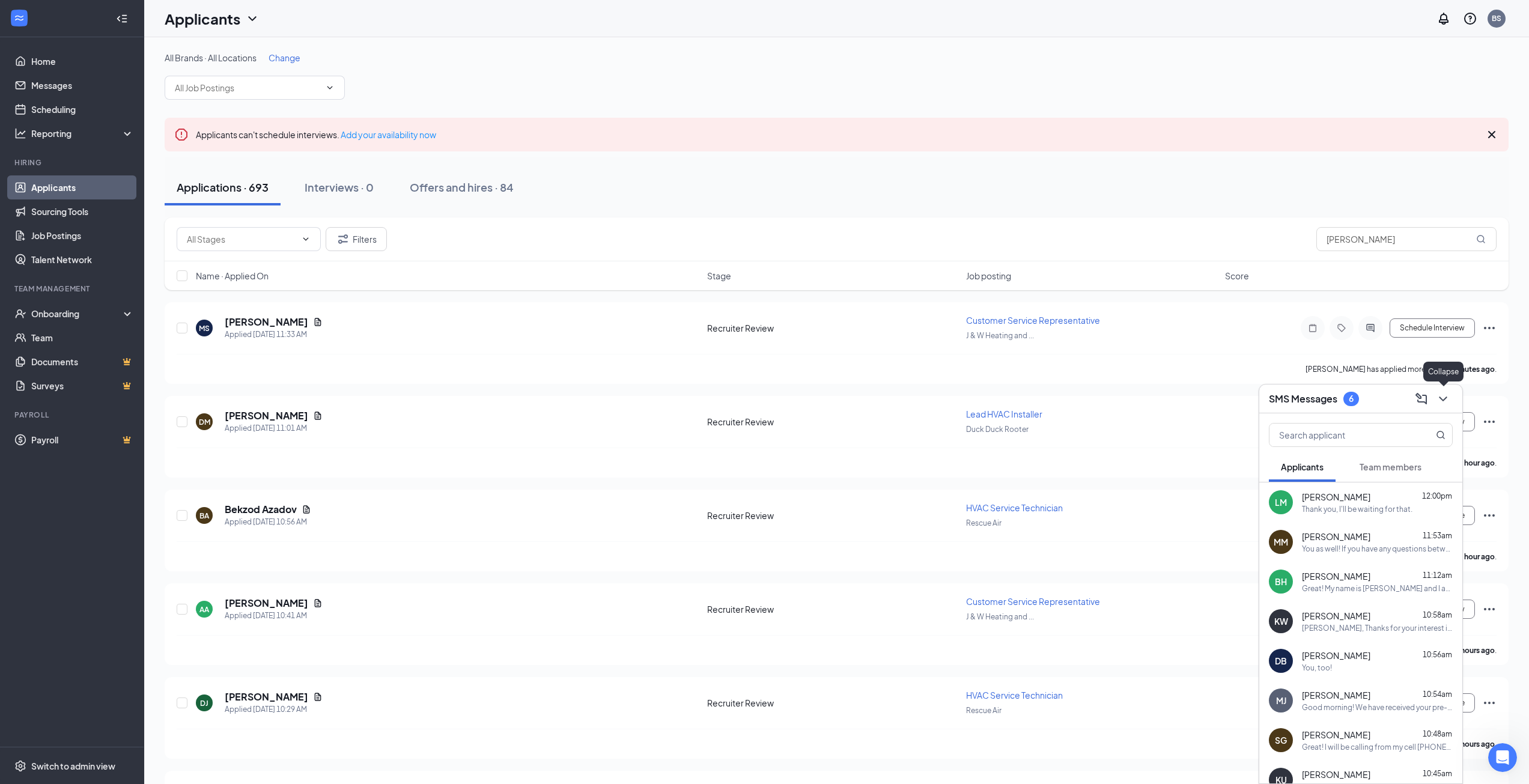
click at [1436, 395] on icon "ChevronDown" at bounding box center [1442, 398] width 15 height 15
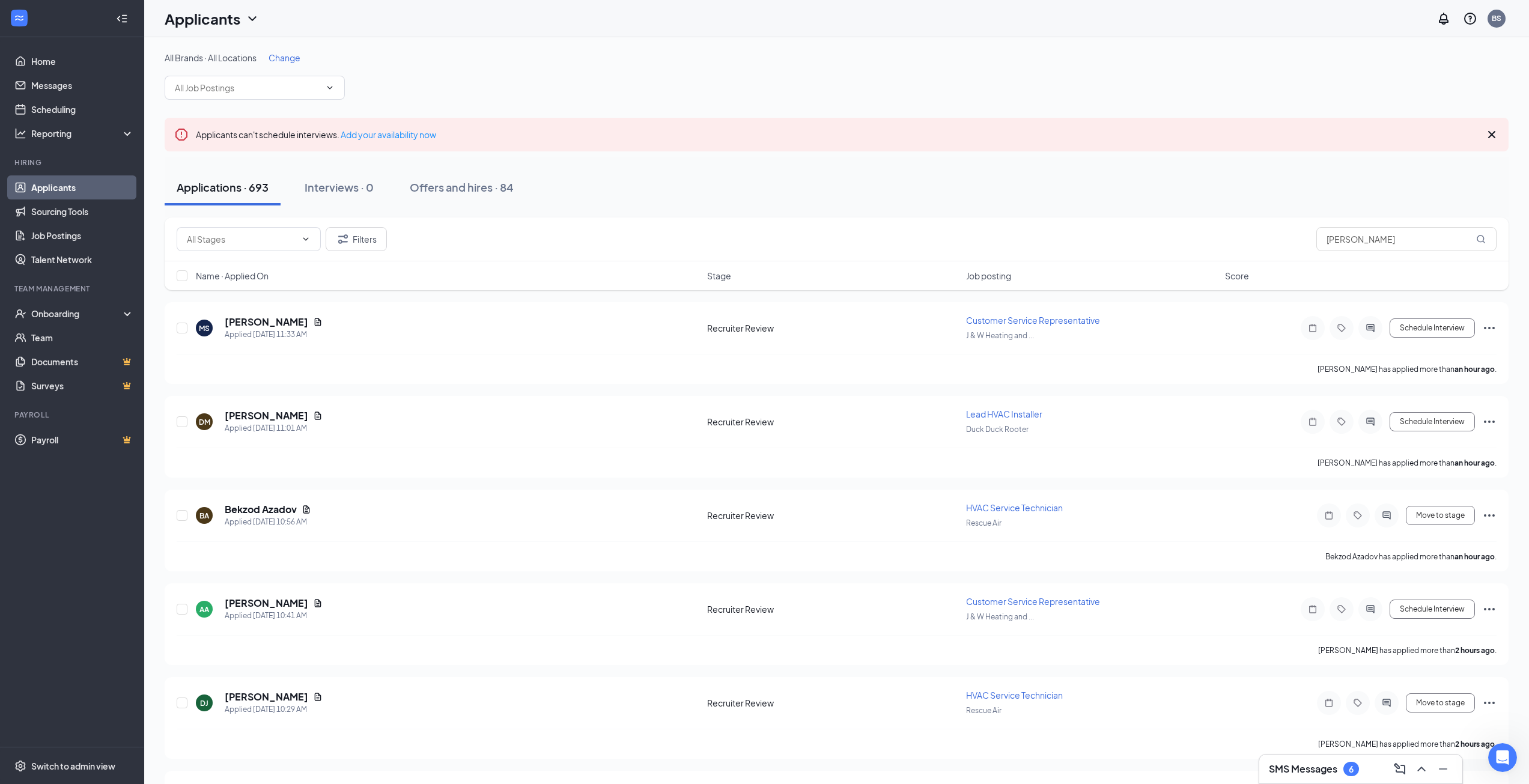
click at [48, 195] on link "Applicants" at bounding box center [82, 187] width 103 height 24
click at [54, 184] on link "Applicants" at bounding box center [82, 187] width 103 height 24
click at [63, 214] on link "Sourcing Tools" at bounding box center [82, 211] width 103 height 24
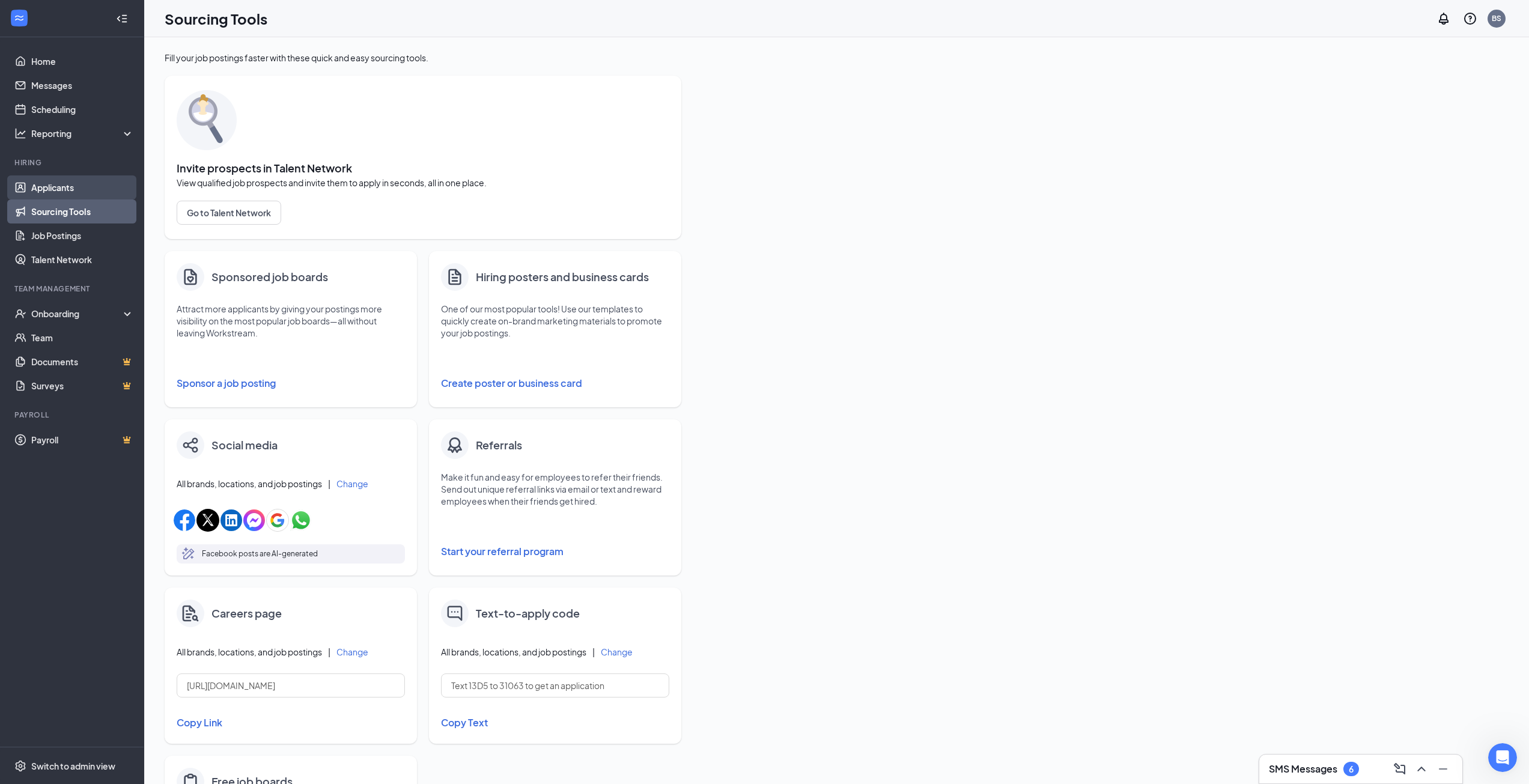
click at [63, 186] on link "Applicants" at bounding box center [82, 187] width 103 height 24
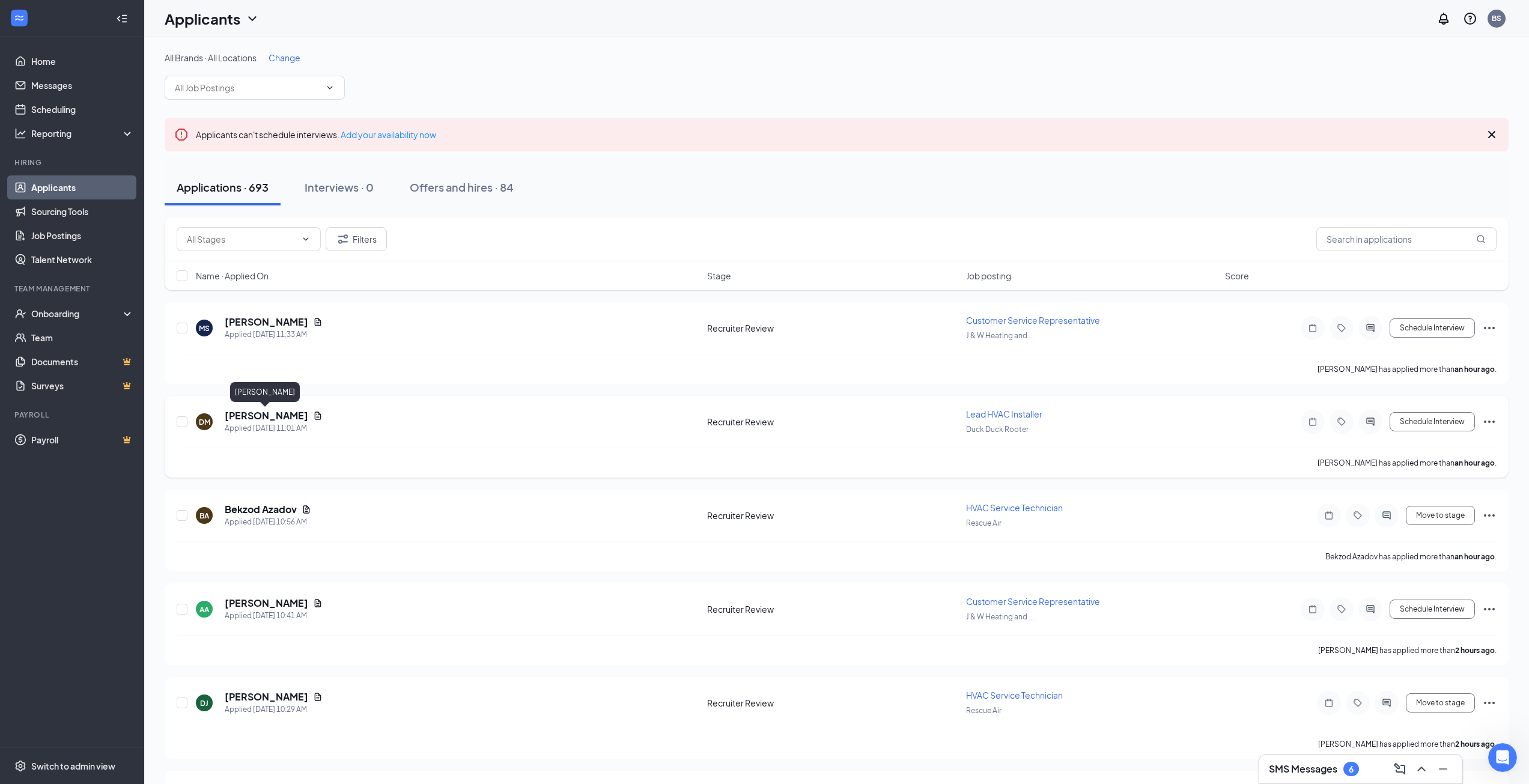
click at [272, 411] on h5 "[PERSON_NAME]" at bounding box center [267, 416] width 84 height 14
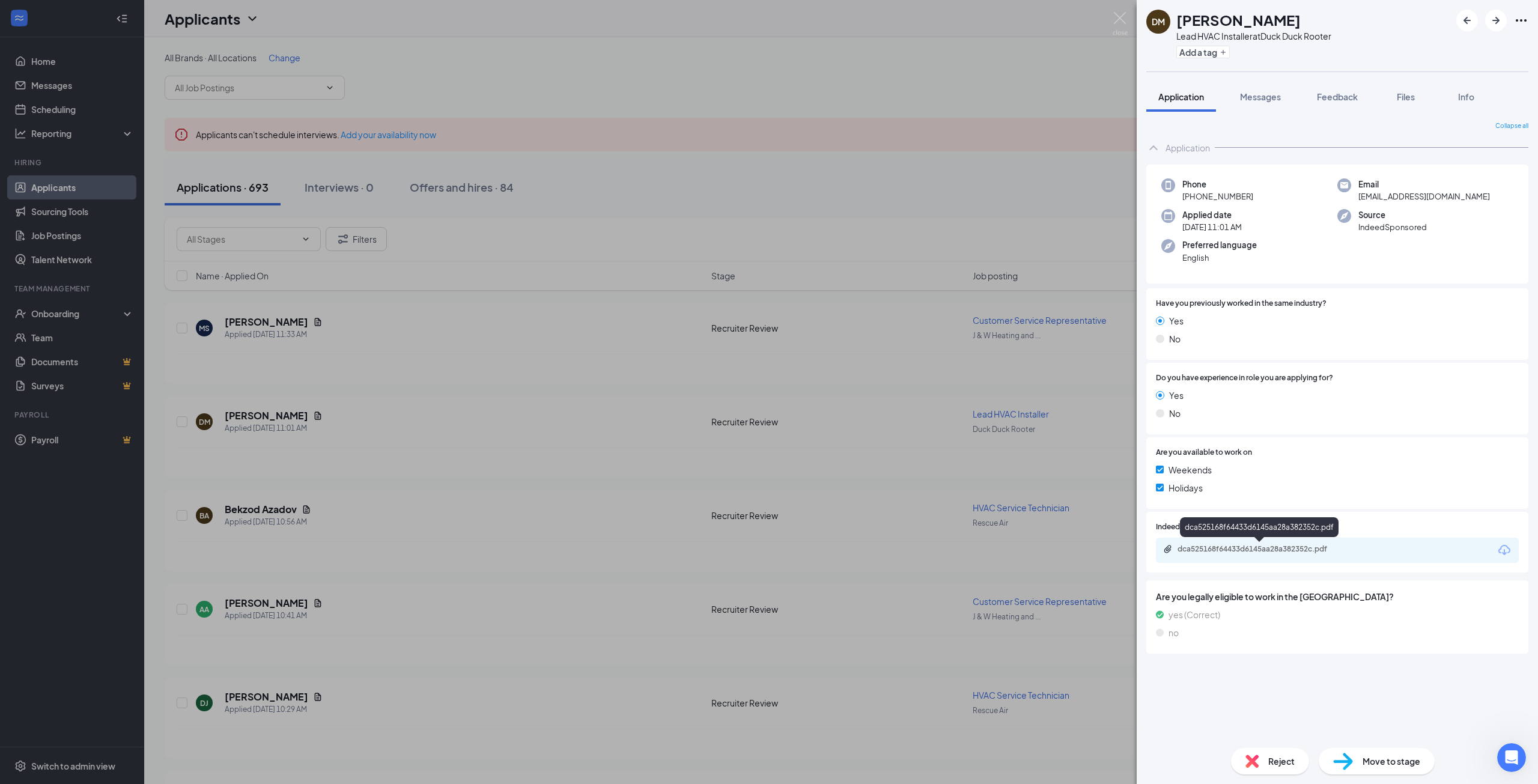
click at [1253, 551] on div "dca525168f64433d6145aa28a382352c.pdf" at bounding box center [1262, 549] width 168 height 10
click at [70, 174] on div "DM Dustin Mcdainel Lead HVAC Installer at Duck Duck Rooter Add a tag Applicatio…" at bounding box center [769, 392] width 1538 height 784
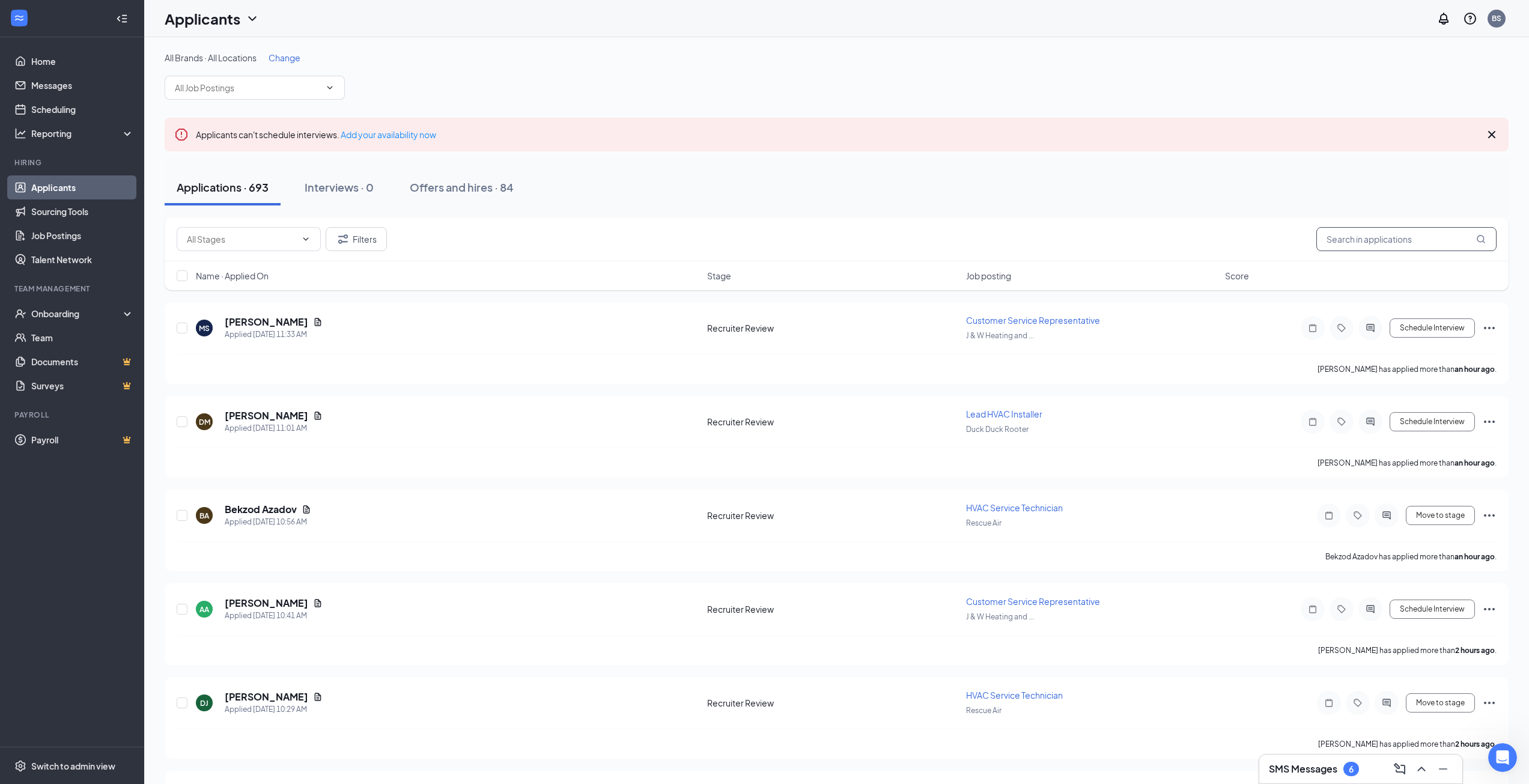
click at [1399, 236] on input "text" at bounding box center [1406, 239] width 181 height 24
type input "laz"
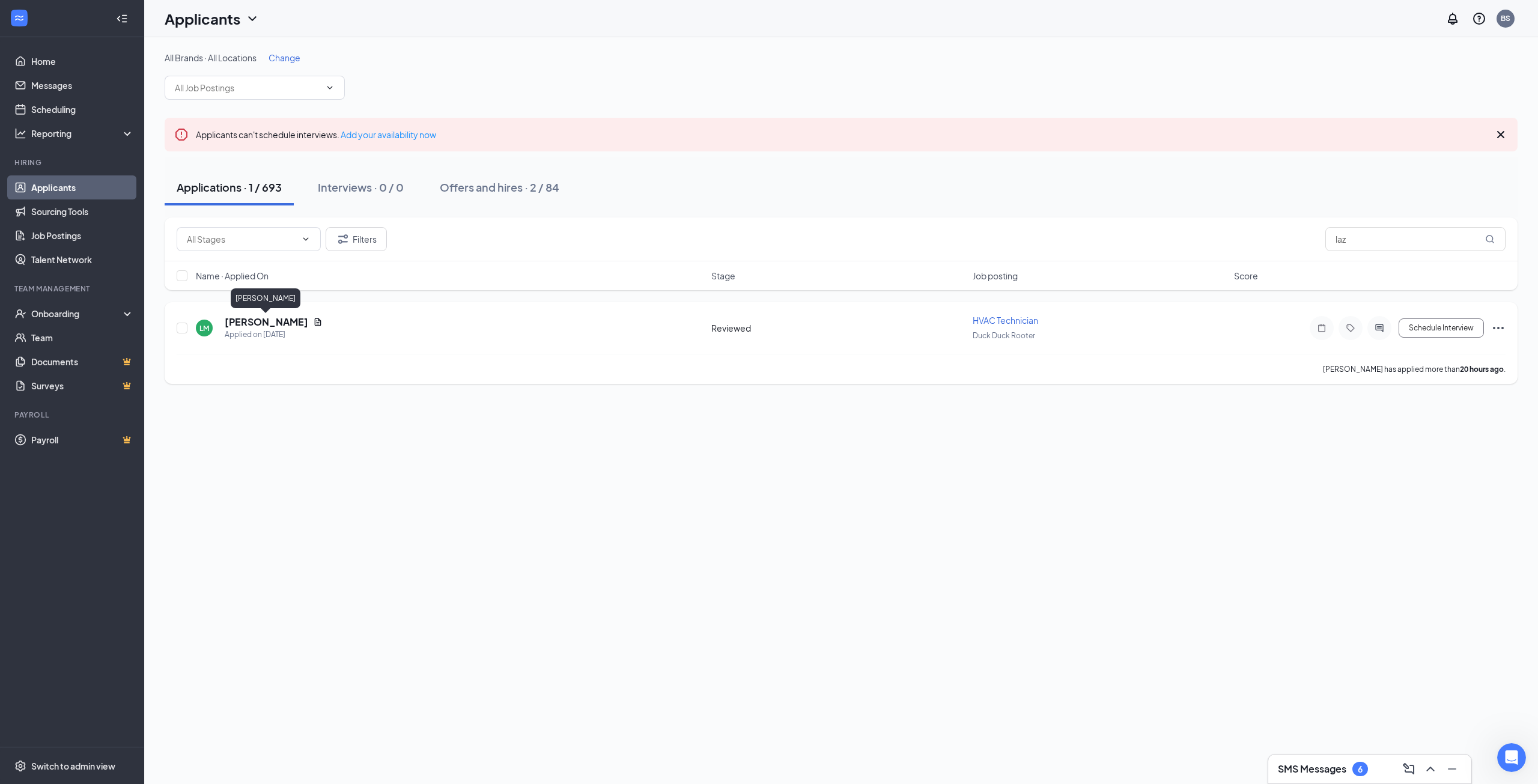
click at [248, 321] on h5 "[PERSON_NAME]" at bounding box center [267, 322] width 84 height 14
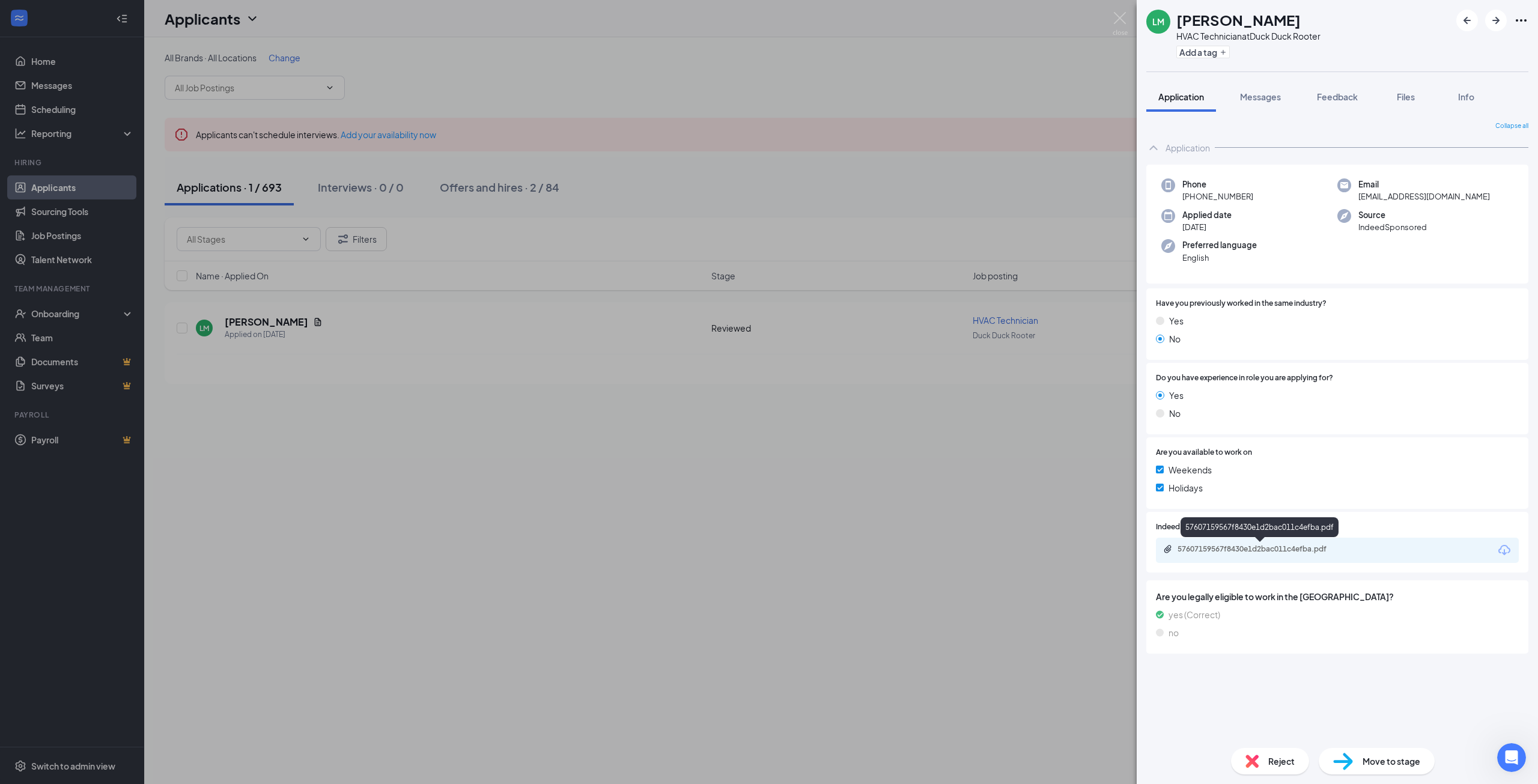
click at [1231, 549] on div "57607159567f8430e1d2bac011c4efba.pdf" at bounding box center [1262, 549] width 168 height 10
click at [1232, 551] on div "57607159567f8430e1d2bac011c4efba.pdf" at bounding box center [1262, 549] width 168 height 10
click at [1218, 551] on div "57607159567f8430e1d2bac011c4efba.pdf" at bounding box center [1262, 549] width 168 height 10
click at [788, 418] on div "[PERSON_NAME] Myrtilien HVAC Technician at Duck Duck Rooter Add a tag Applicati…" at bounding box center [769, 392] width 1538 height 784
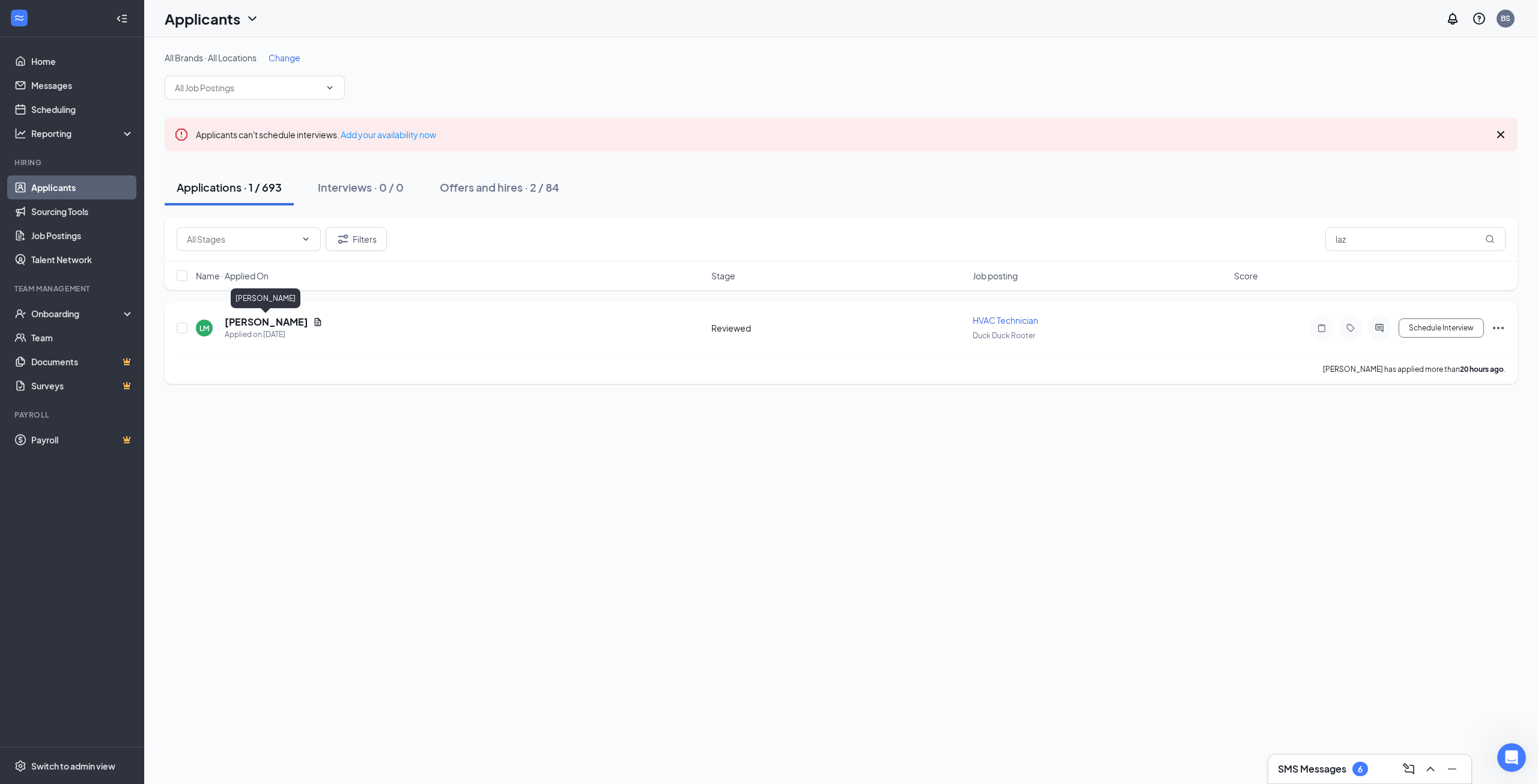
click at [243, 324] on h5 "[PERSON_NAME]" at bounding box center [267, 322] width 84 height 14
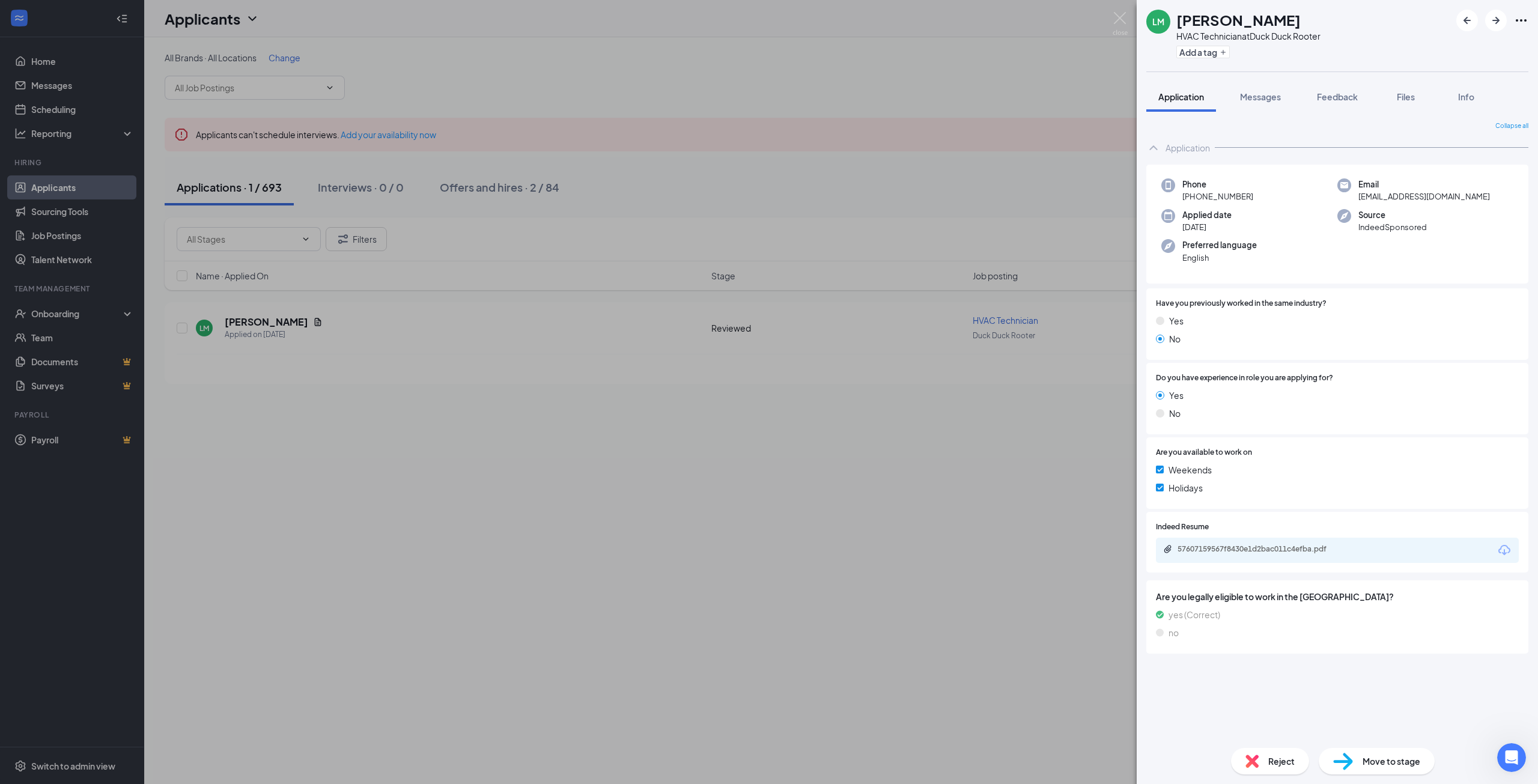
click at [96, 765] on div "[PERSON_NAME] Myrtilien HVAC Technician at Duck Duck Rooter Add a tag Applicati…" at bounding box center [769, 392] width 1538 height 784
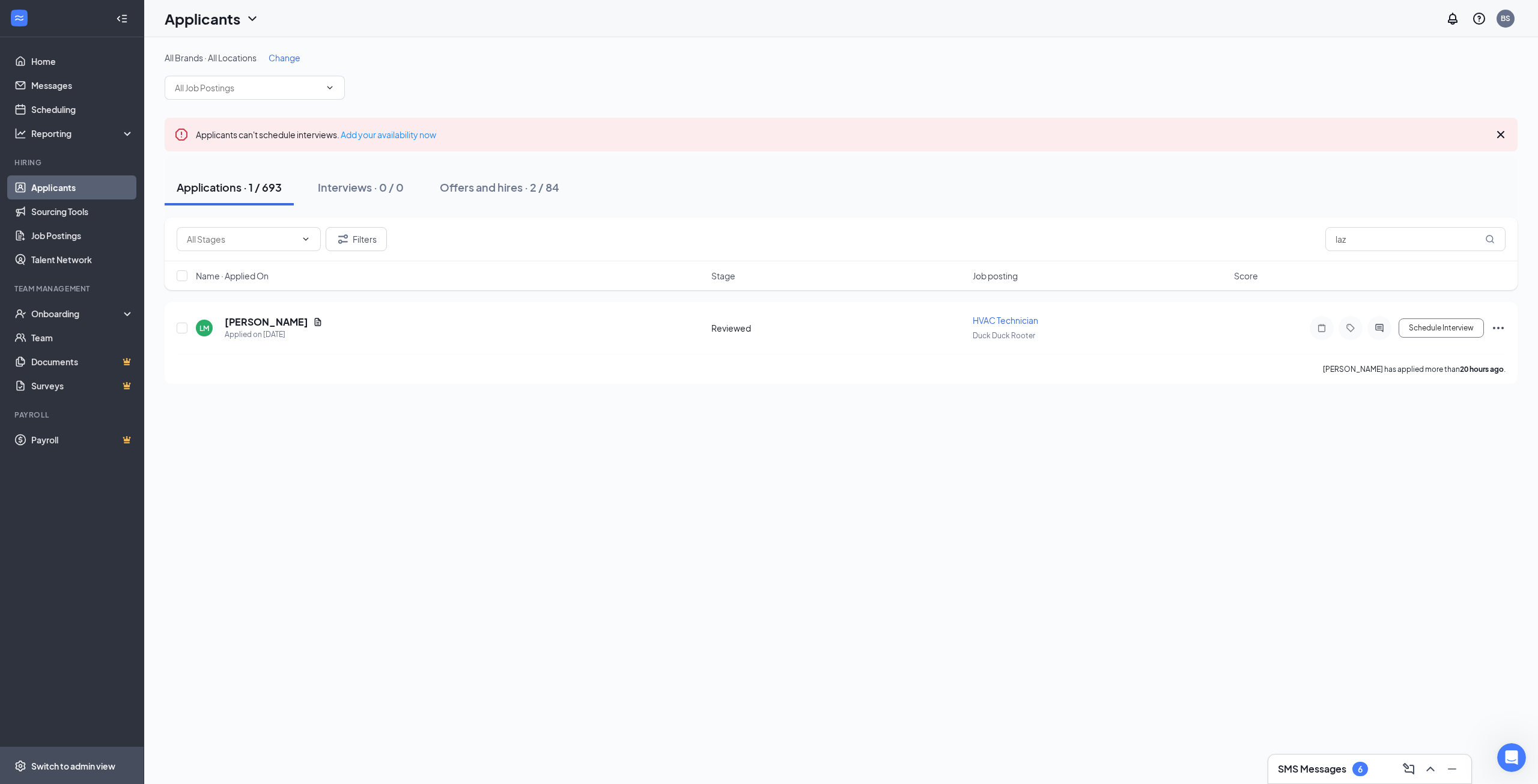
click at [82, 765] on div "Switch to admin view" at bounding box center [73, 765] width 84 height 12
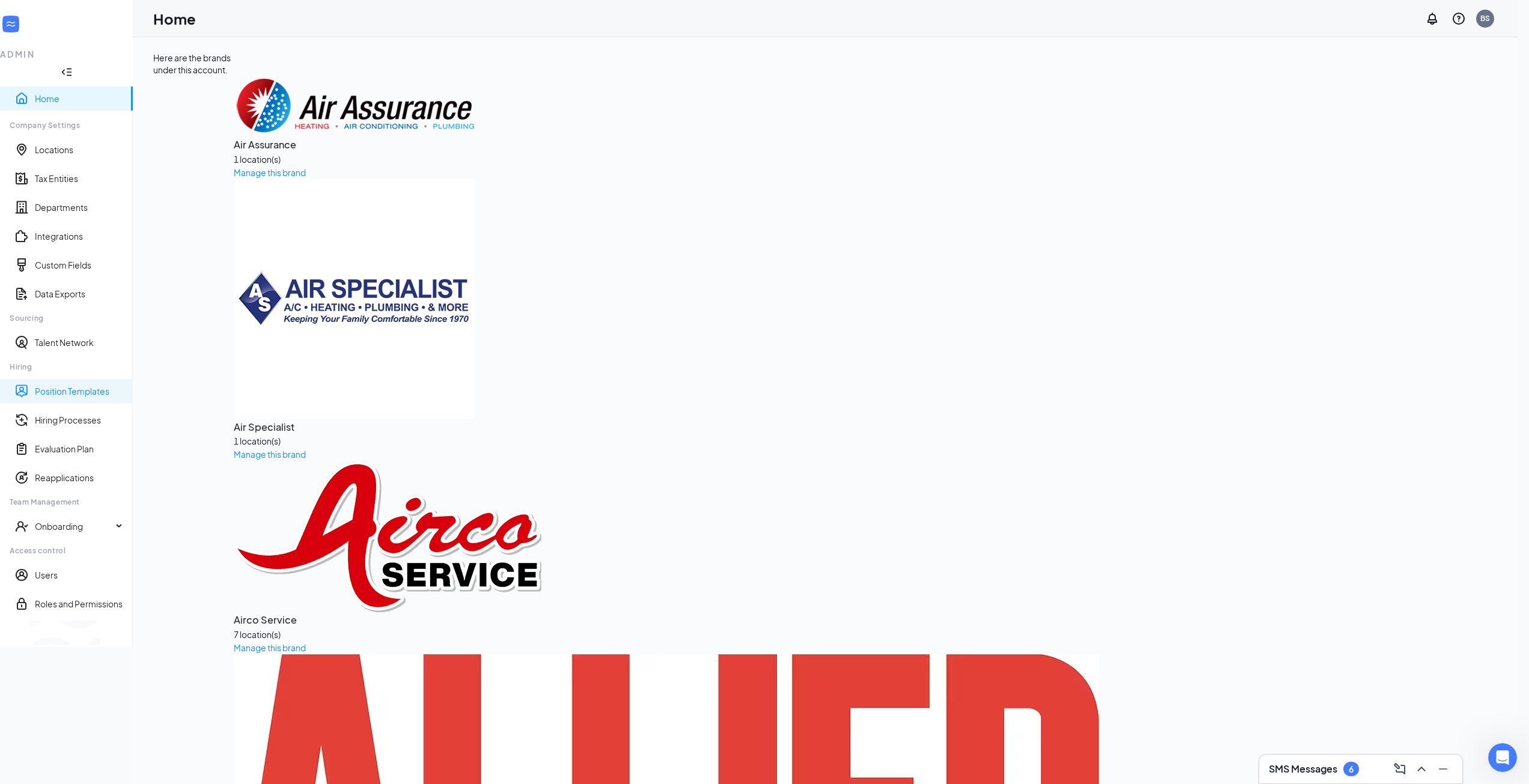
click at [80, 385] on link "Position Templates" at bounding box center [79, 391] width 88 height 12
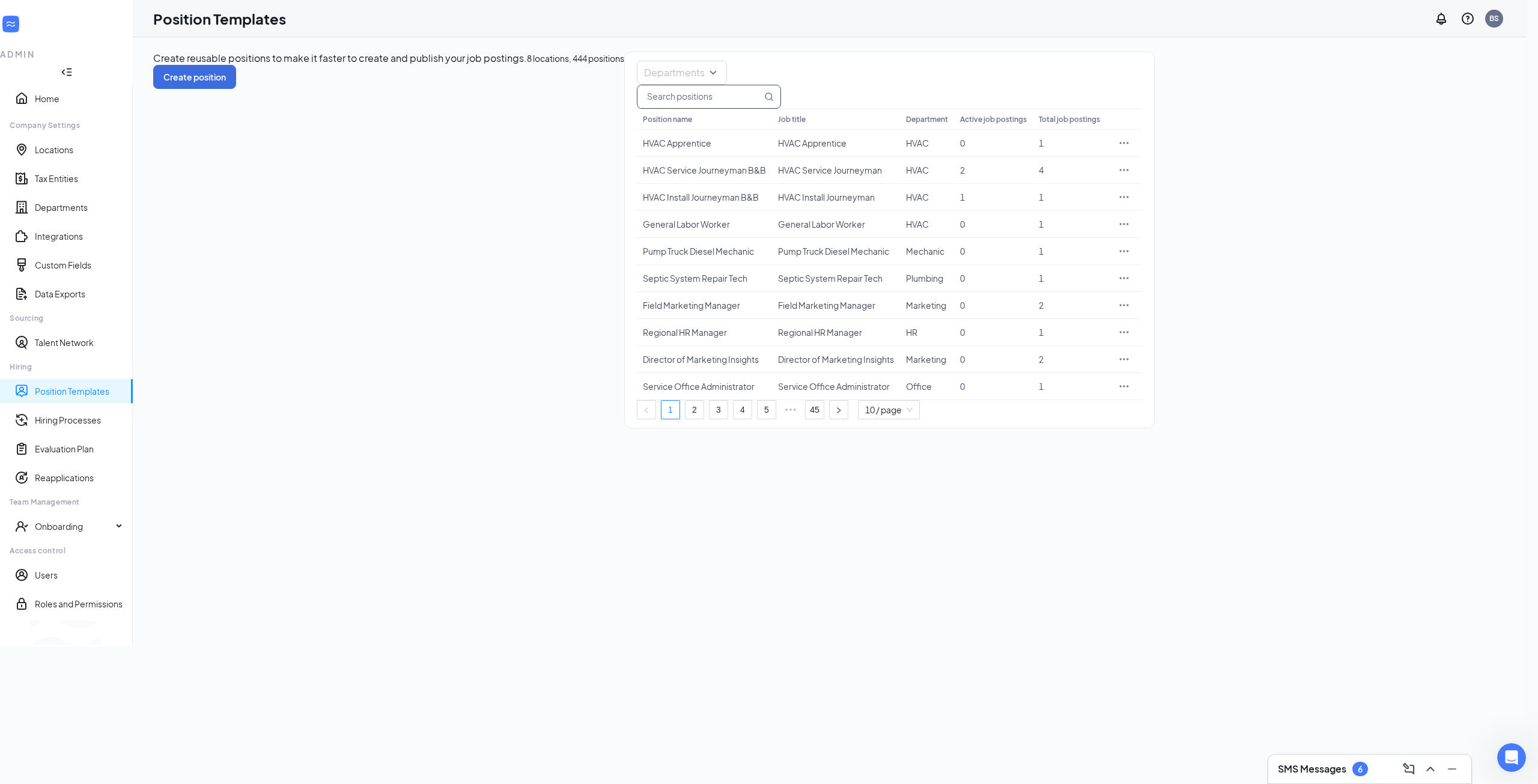
click at [762, 108] on input "text" at bounding box center [699, 96] width 124 height 22
type input "duck"
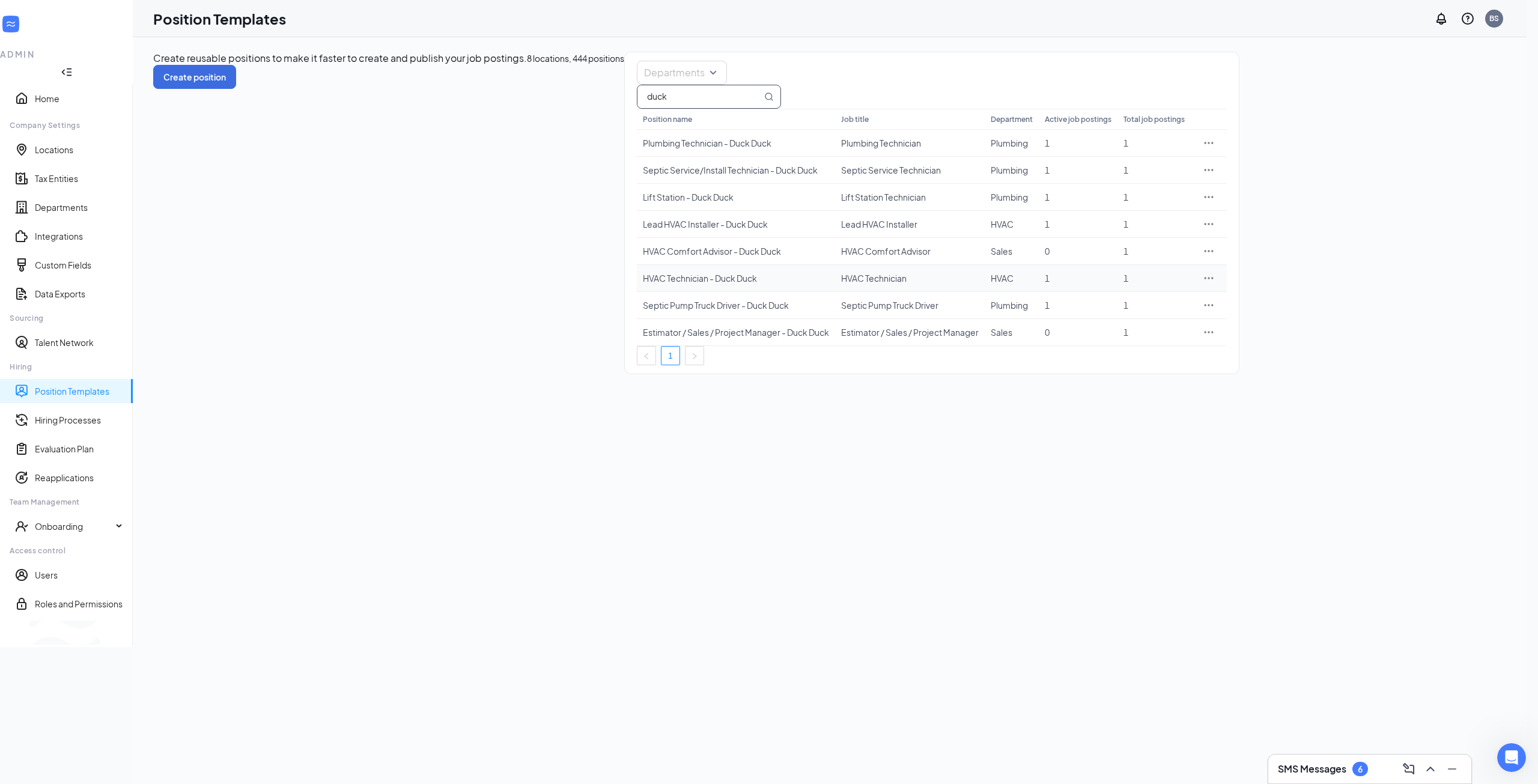
click at [1215, 284] on icon "Ellipses" at bounding box center [1209, 278] width 12 height 12
click at [1430, 366] on span "Edit" at bounding box center [1432, 372] width 104 height 14
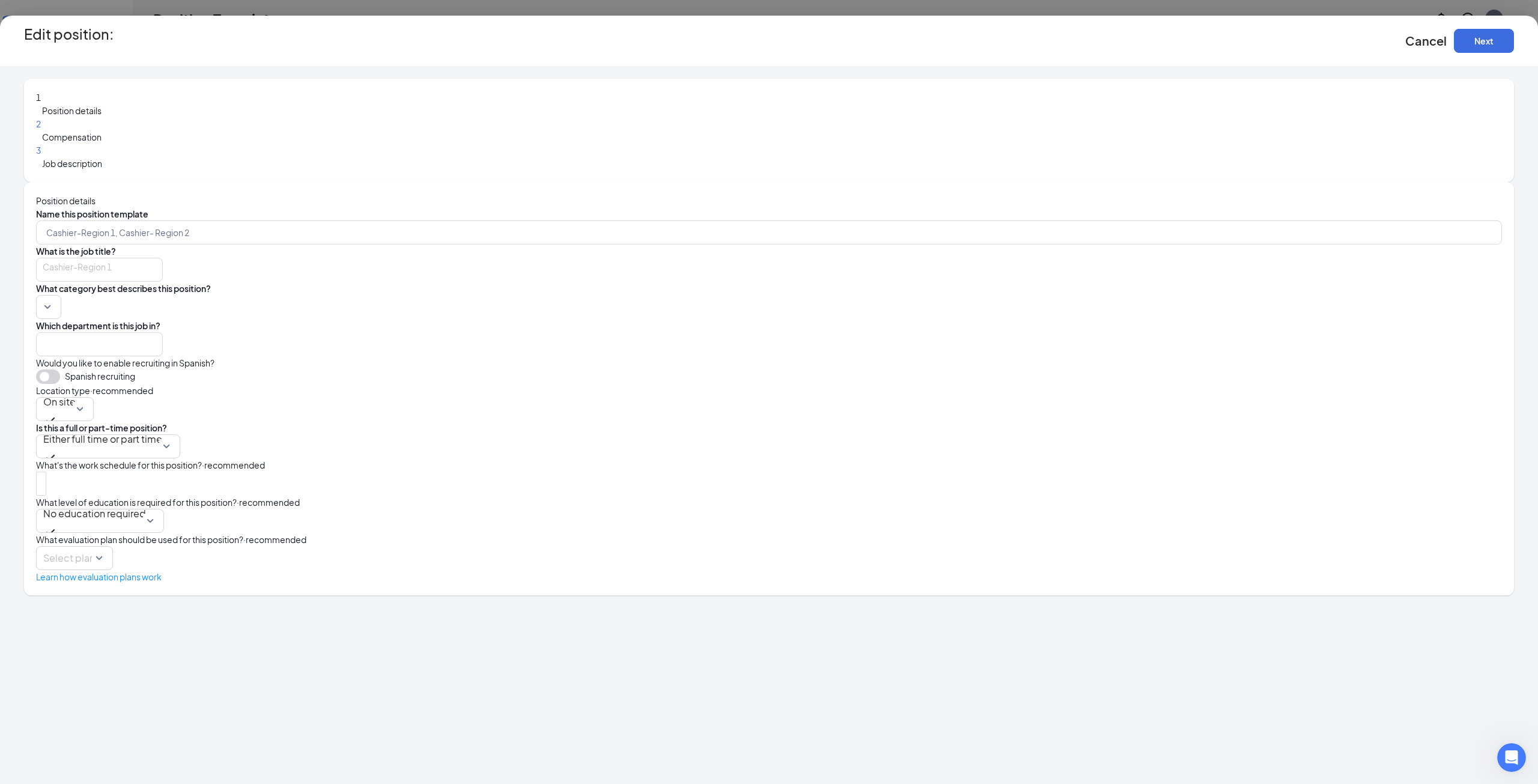
type input "HVAC Technician - Duck Duck"
type input "HVAC Technician"
type input "HVAC"
click at [400, 170] on div "3 Job description" at bounding box center [769, 156] width 1466 height 26
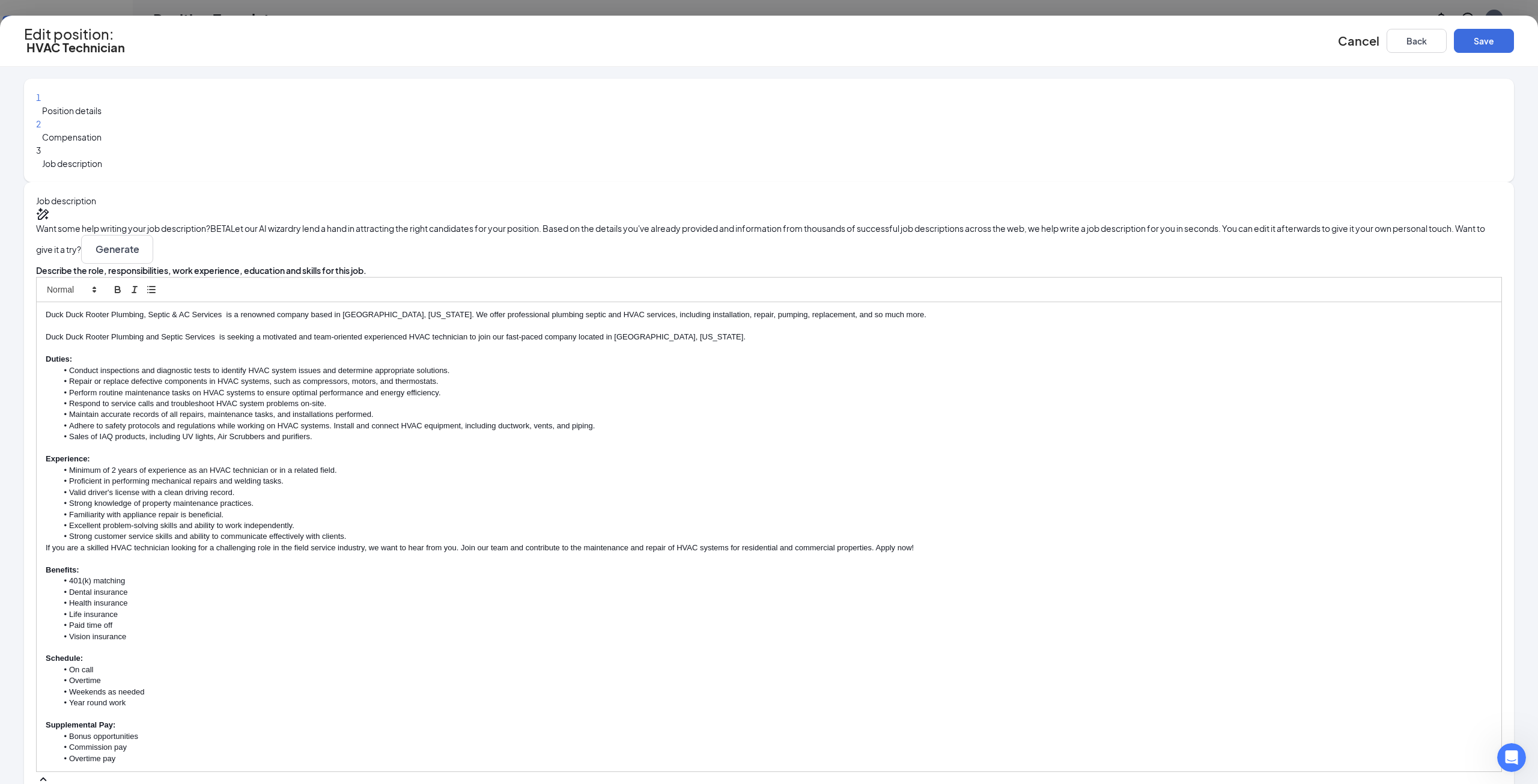
scroll to position [181, 0]
click at [836, 543] on p "If you are a skilled HVAC technician looking for a challenging role in the fiel…" at bounding box center [769, 548] width 1446 height 11
click at [531, 486] on div "Duck Duck Rooter Plumbing, Septic & AC Services is a renowned company based in …" at bounding box center [769, 563] width 1465 height 524
click at [530, 497] on div "Duck Duck Rooter Plumbing, Septic & AC Services is a renowned company based in …" at bounding box center [769, 557] width 1465 height 513
click at [1454, 43] on button "Save" at bounding box center [1484, 41] width 61 height 24
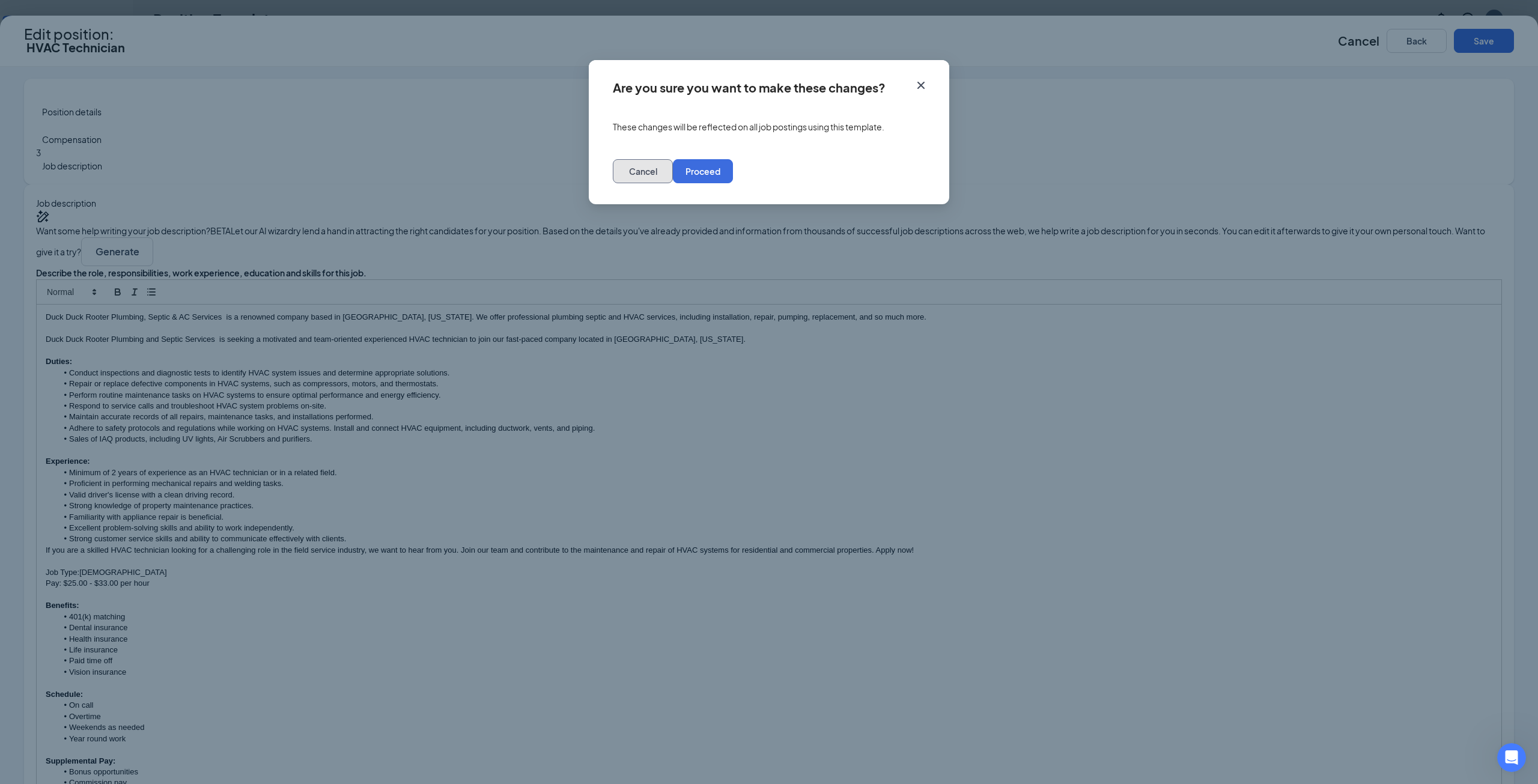
click at [673, 177] on button "Cancel" at bounding box center [644, 171] width 61 height 24
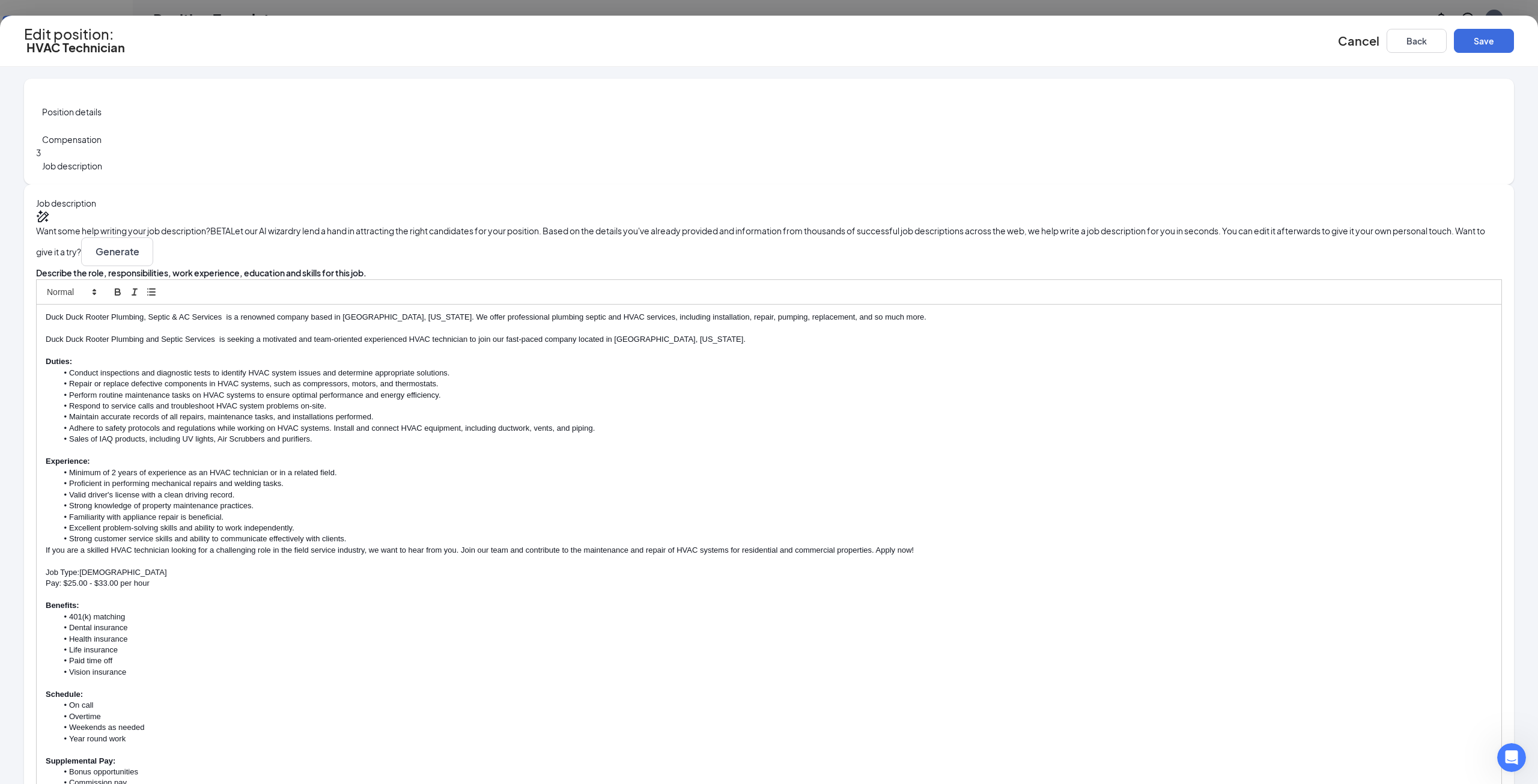
click at [570, 567] on p "Job Type:Full-time" at bounding box center [769, 572] width 1446 height 11
click at [664, 590] on p at bounding box center [769, 595] width 1446 height 11
click at [572, 567] on p "Job Type: [DEMOGRAPHIC_DATA]" at bounding box center [769, 572] width 1446 height 11
click at [674, 578] on p "Pay: $25.00 - $33.00 per hour" at bounding box center [769, 583] width 1446 height 11
click at [1454, 29] on button "Save" at bounding box center [1484, 41] width 61 height 24
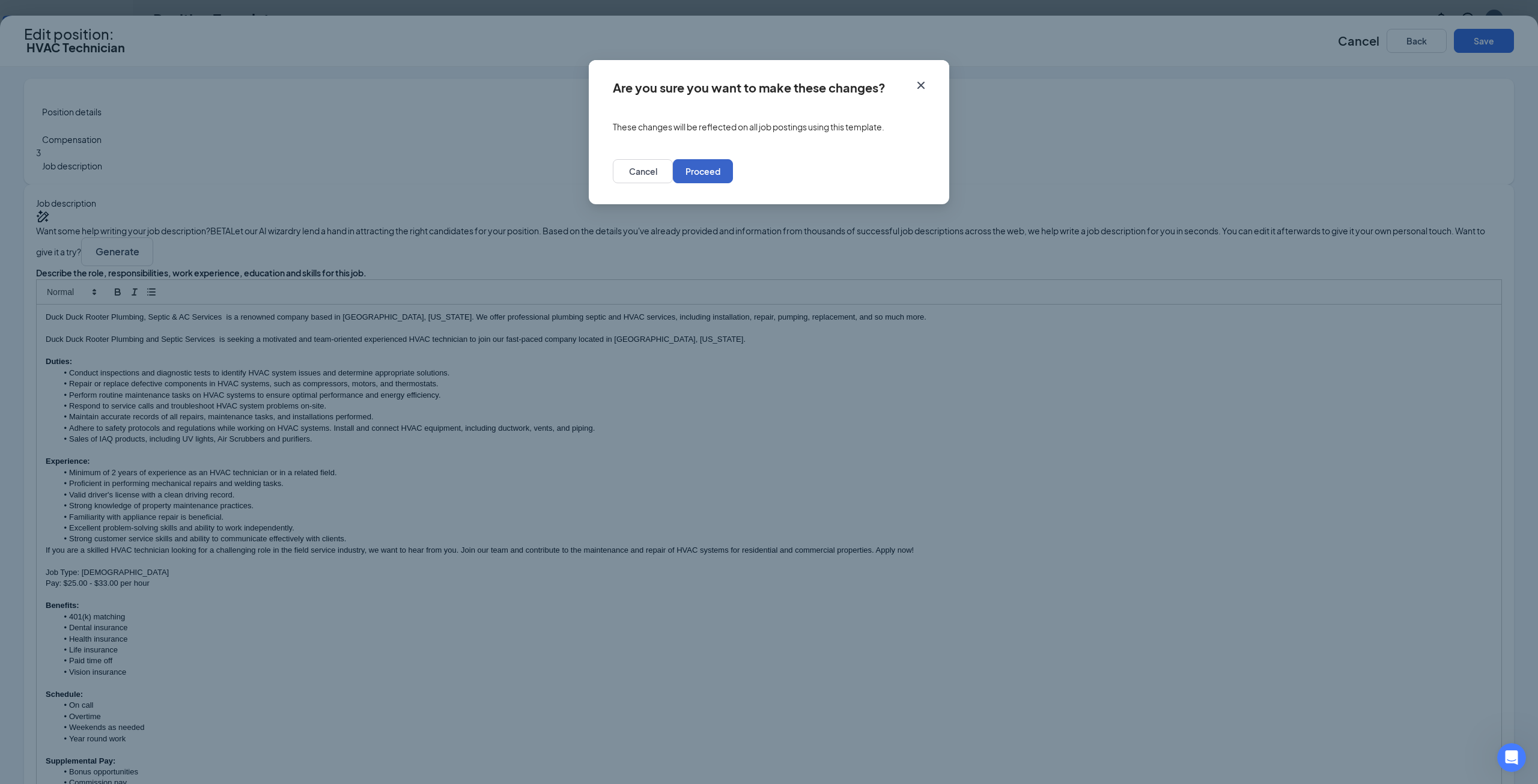
click at [733, 174] on button "Proceed" at bounding box center [703, 171] width 61 height 24
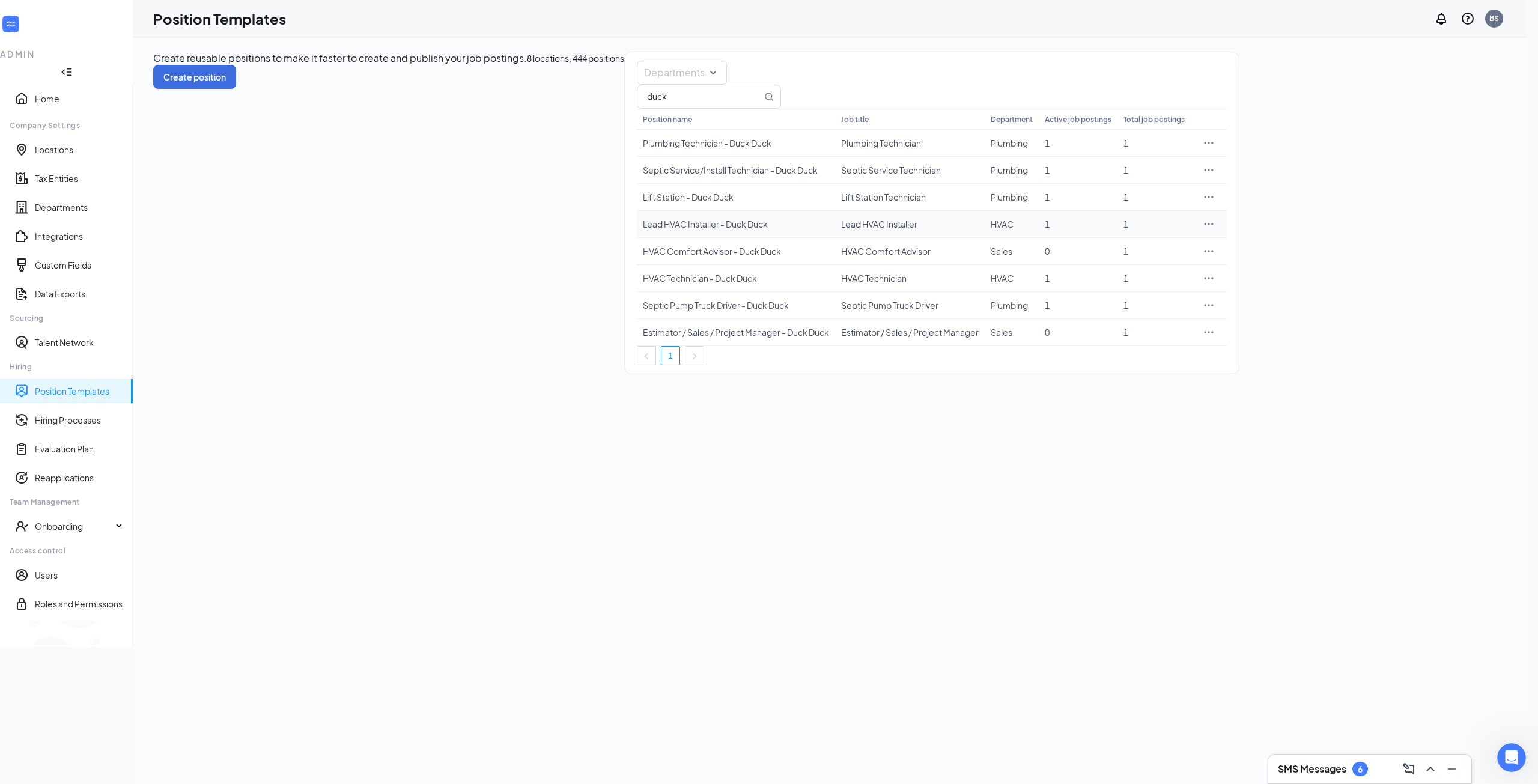
click at [1215, 230] on icon "Ellipses" at bounding box center [1209, 224] width 12 height 12
click at [1443, 311] on span "Edit" at bounding box center [1432, 318] width 104 height 14
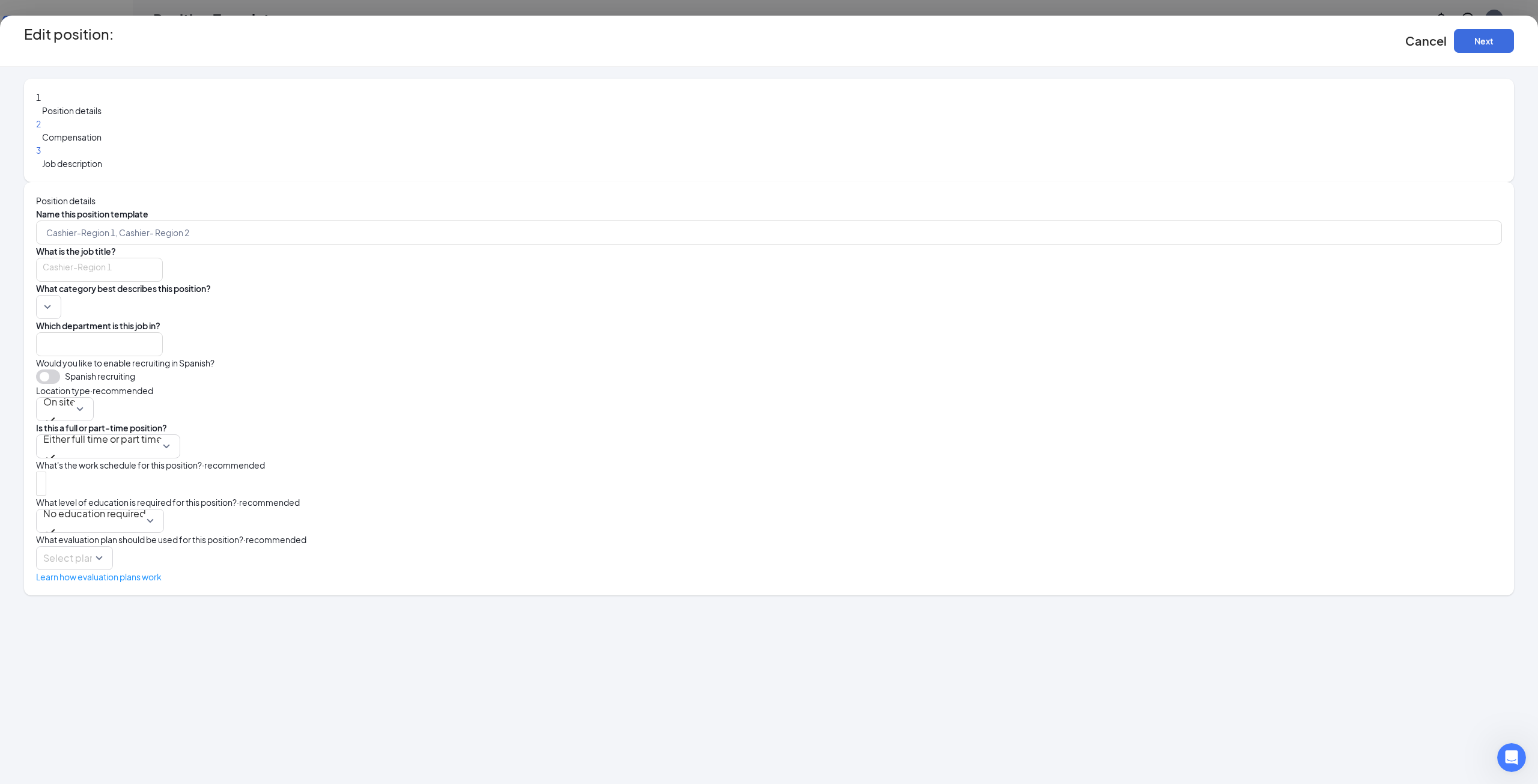
type input "Lead HVAC Installer - Duck Duck"
type input "Lead HVAC Installer"
type input "HVAC"
click at [103, 169] on span "Job description" at bounding box center [72, 163] width 61 height 11
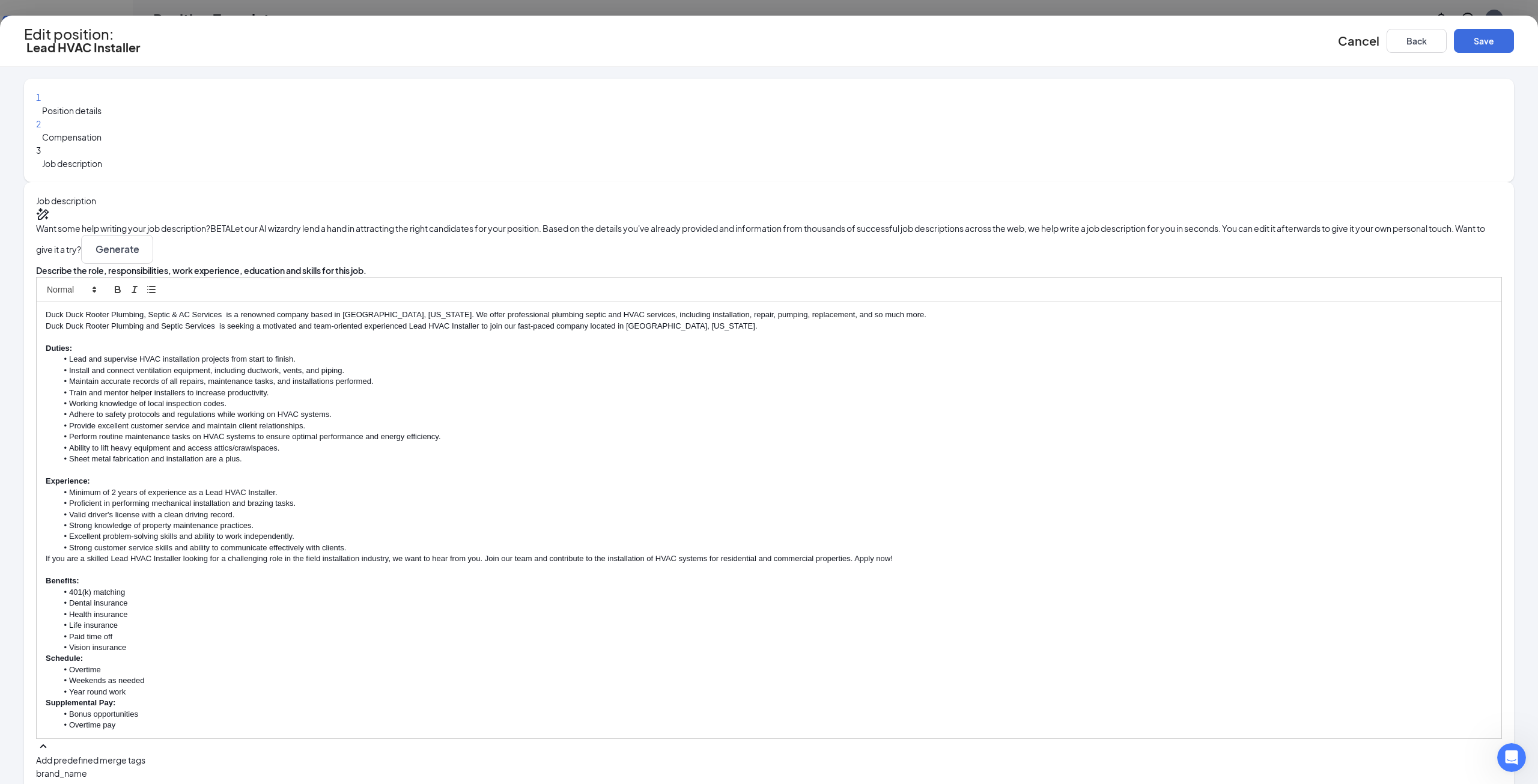
scroll to position [181, 0]
click at [820, 554] on p "If you are a skilled Lead HVAC Installer looking for a challenging role in the …" at bounding box center [769, 558] width 1446 height 11
click at [549, 564] on p at bounding box center [769, 569] width 1446 height 11
click at [811, 554] on p "If you are a skilled Lead HVAC Installer looking for a challenging role in the …" at bounding box center [769, 558] width 1446 height 11
click at [1454, 37] on button "Save" at bounding box center [1484, 41] width 61 height 24
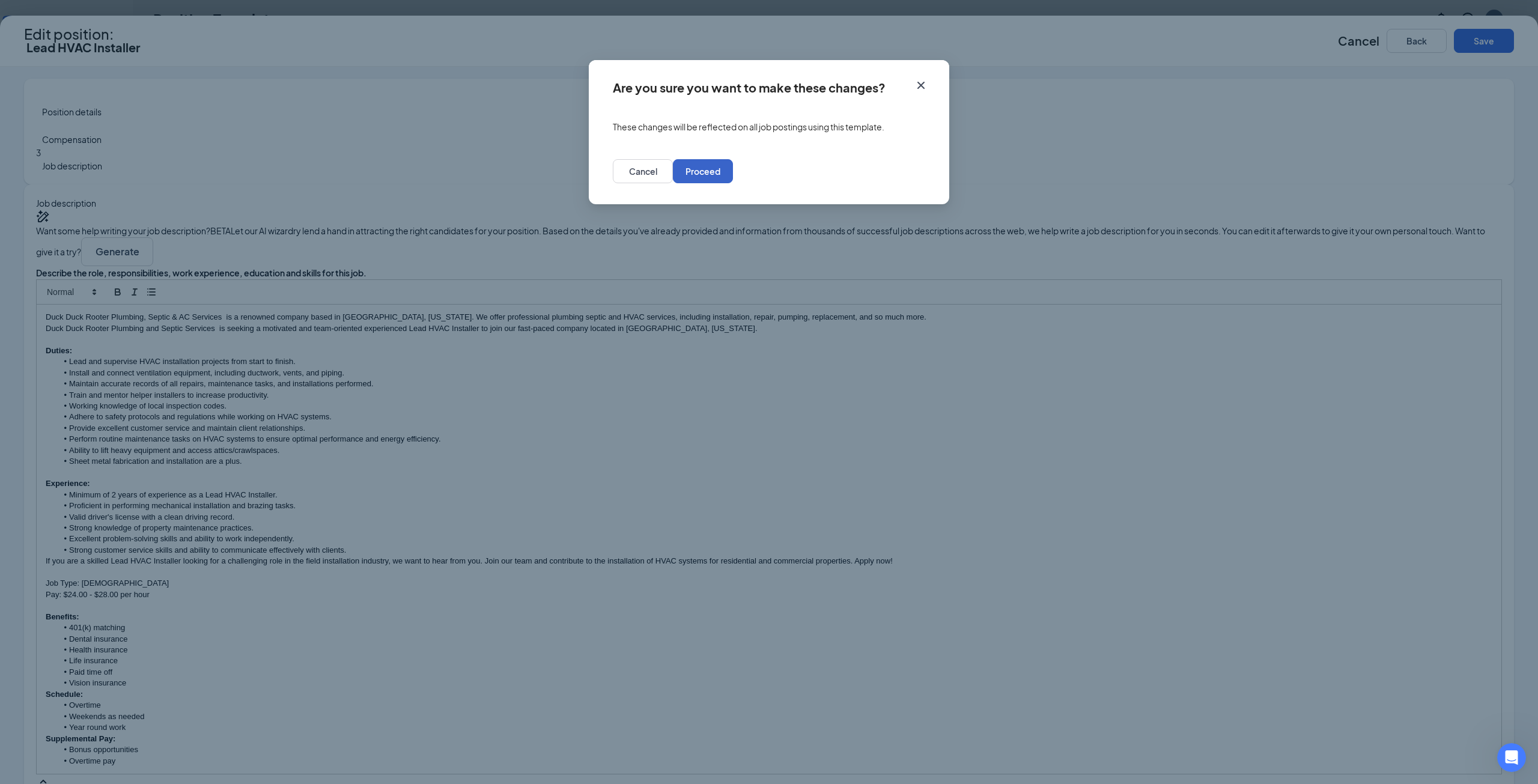
click at [733, 175] on button "Proceed" at bounding box center [703, 171] width 61 height 24
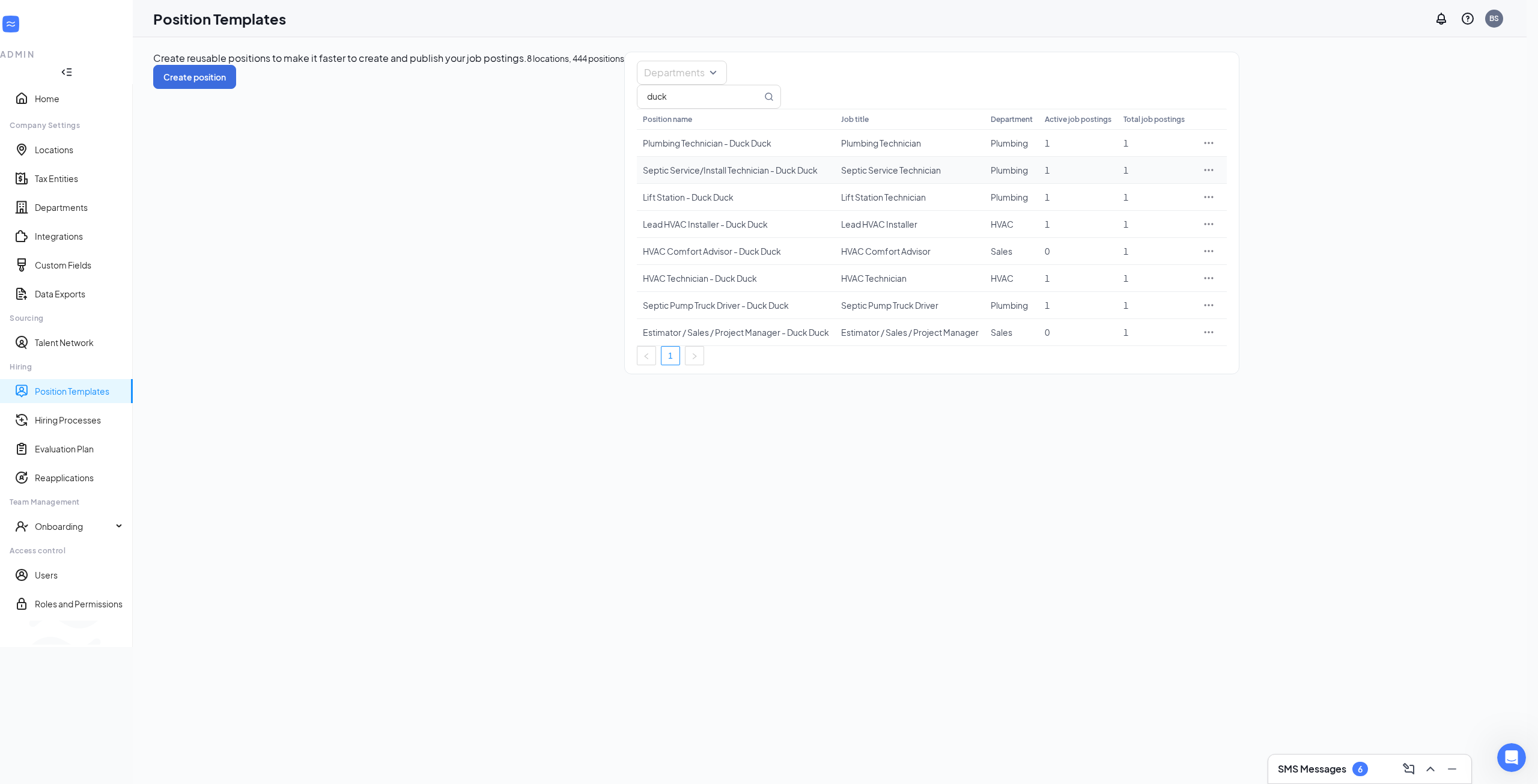
click at [1215, 176] on icon "Ellipses" at bounding box center [1209, 170] width 12 height 12
click at [1410, 259] on span "Edit" at bounding box center [1432, 264] width 104 height 14
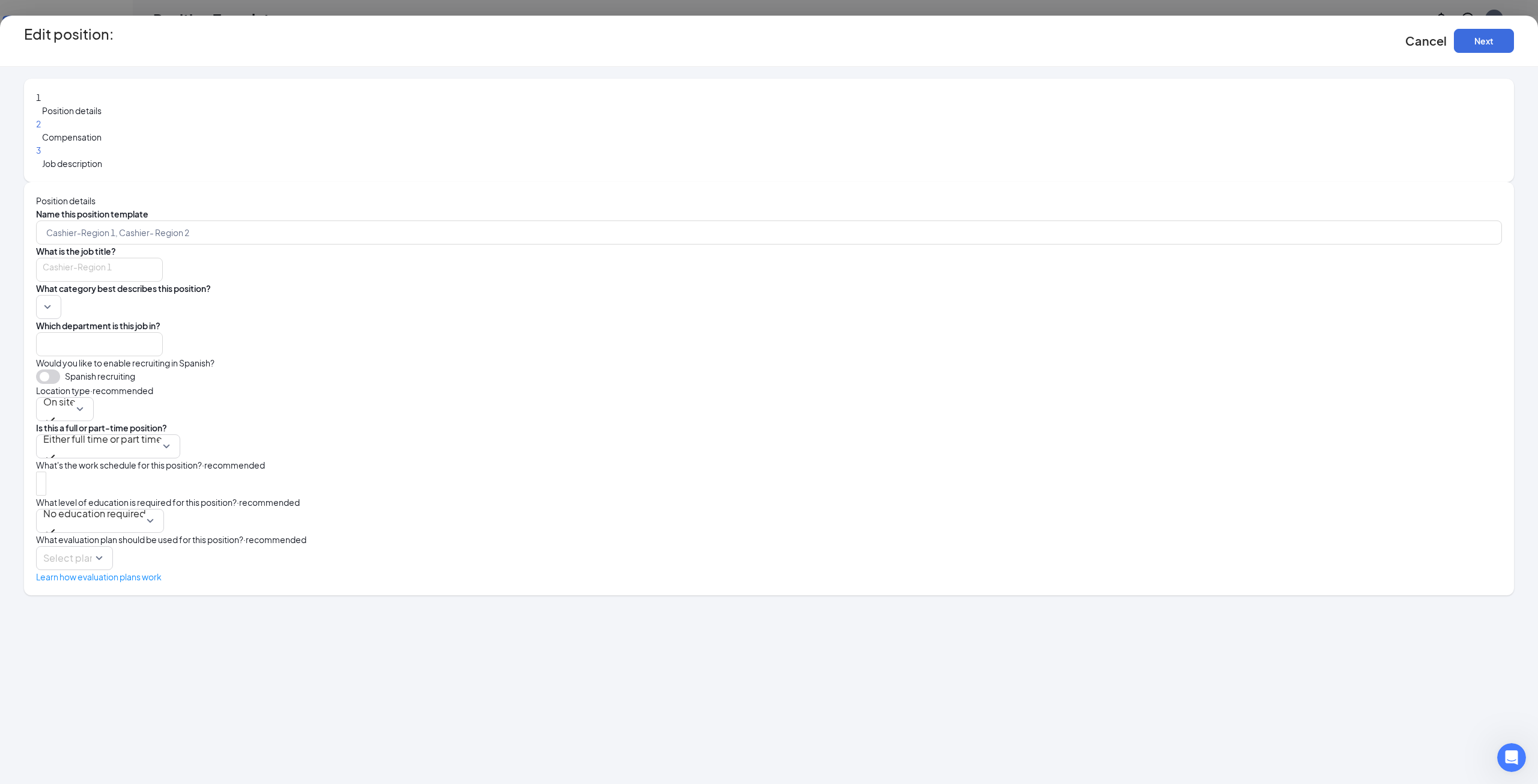
type input "Septic Service/Install Technician - Duck Duck"
type input "Septic Service Technician"
type input "Plumbing"
click at [103, 166] on span "Job description" at bounding box center [72, 163] width 61 height 11
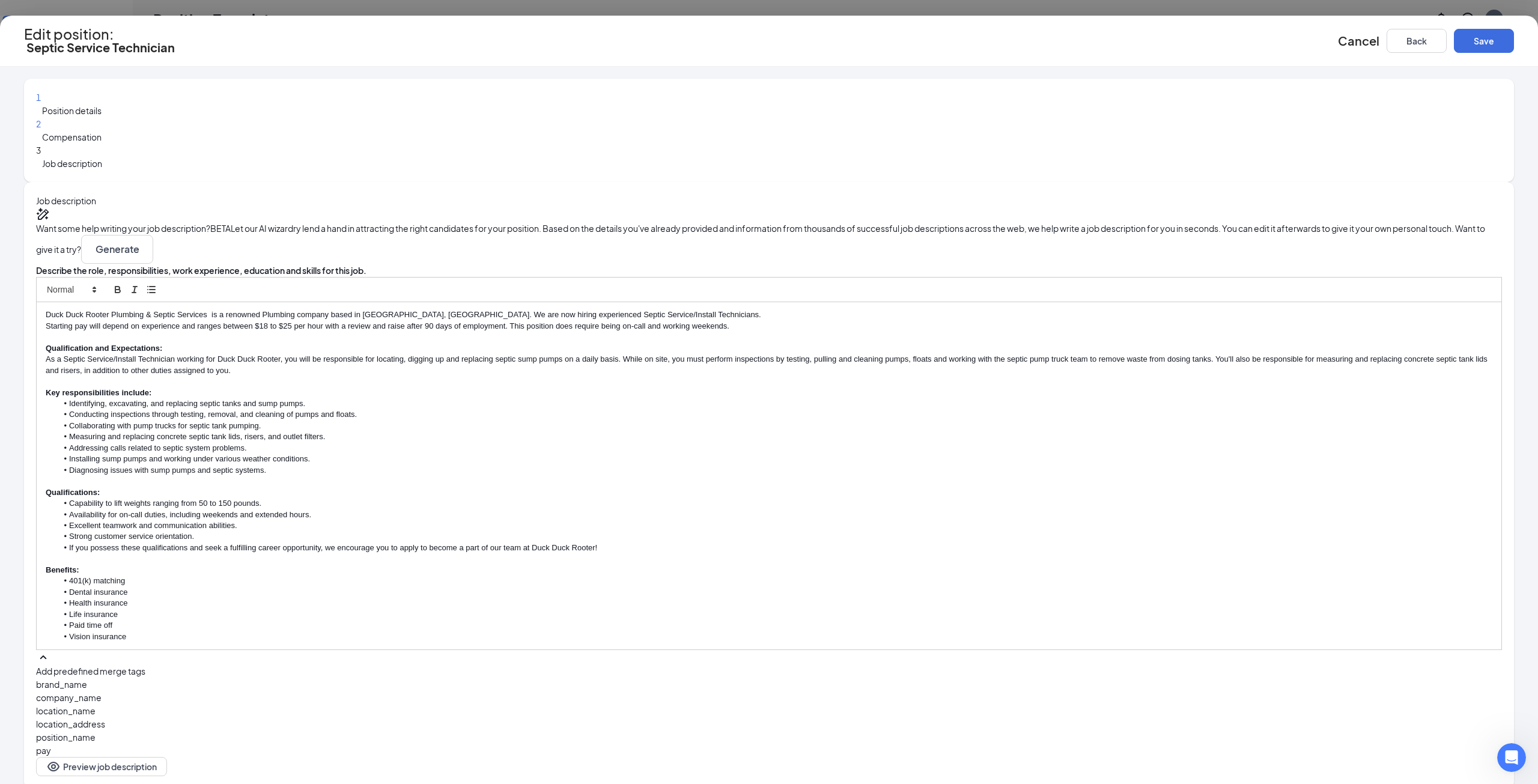
scroll to position [171, 0]
click at [572, 455] on div "Duck Duck Rooter Plumbing & Septic Services is a renowned Plumbing company base…" at bounding box center [769, 475] width 1465 height 348
click at [568, 554] on p at bounding box center [769, 558] width 1446 height 11
click at [1454, 38] on button "Save" at bounding box center [1484, 41] width 61 height 24
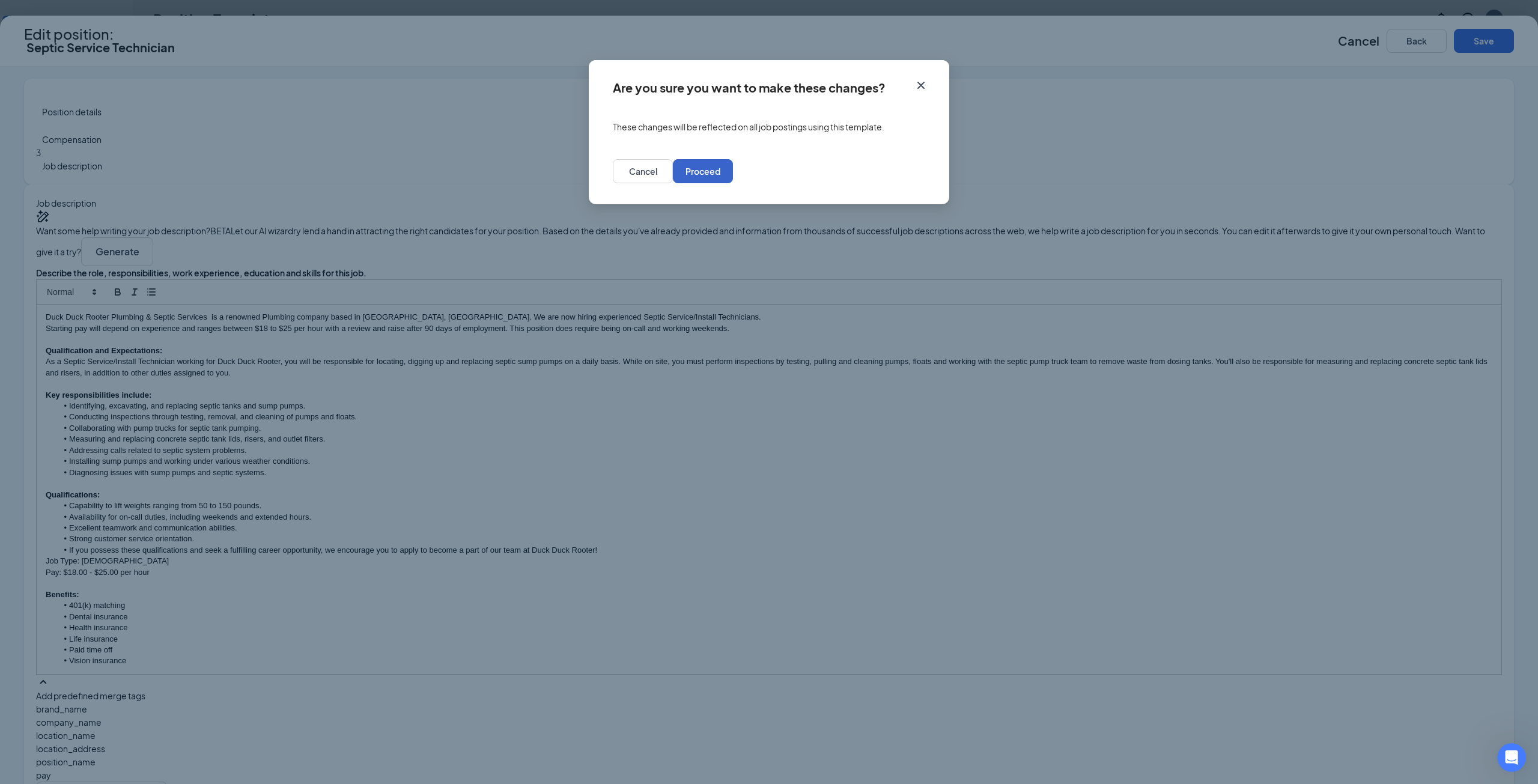
click at [733, 171] on button "Proceed" at bounding box center [703, 171] width 61 height 24
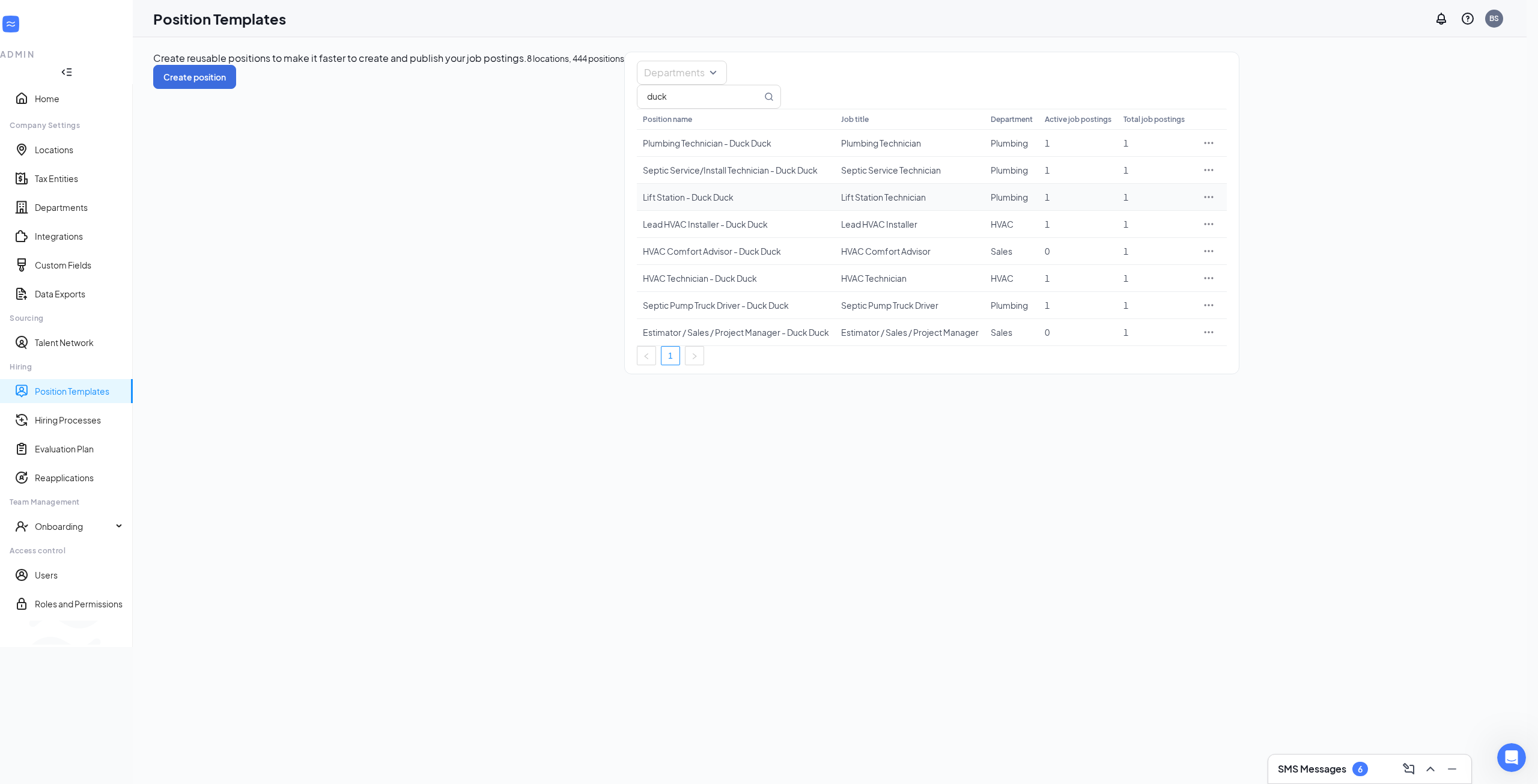
click at [1215, 203] on icon "Ellipses" at bounding box center [1209, 197] width 12 height 12
click at [1437, 285] on span "Edit" at bounding box center [1432, 291] width 104 height 14
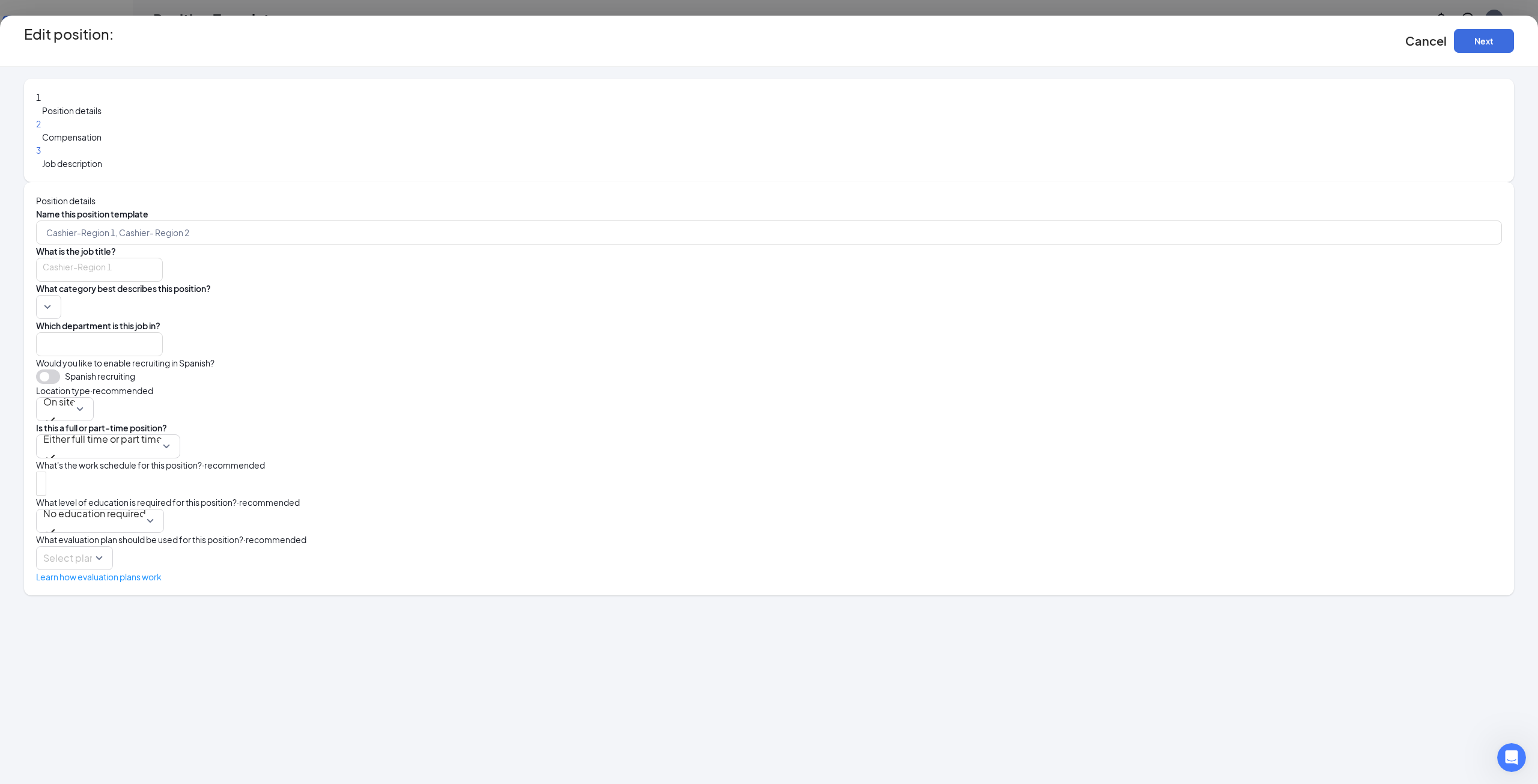
type input "Lift Station - Duck Duck"
type input "Lift Station Technician"
type input "Plumbing"
click at [405, 170] on div "3 Job description" at bounding box center [769, 156] width 1466 height 26
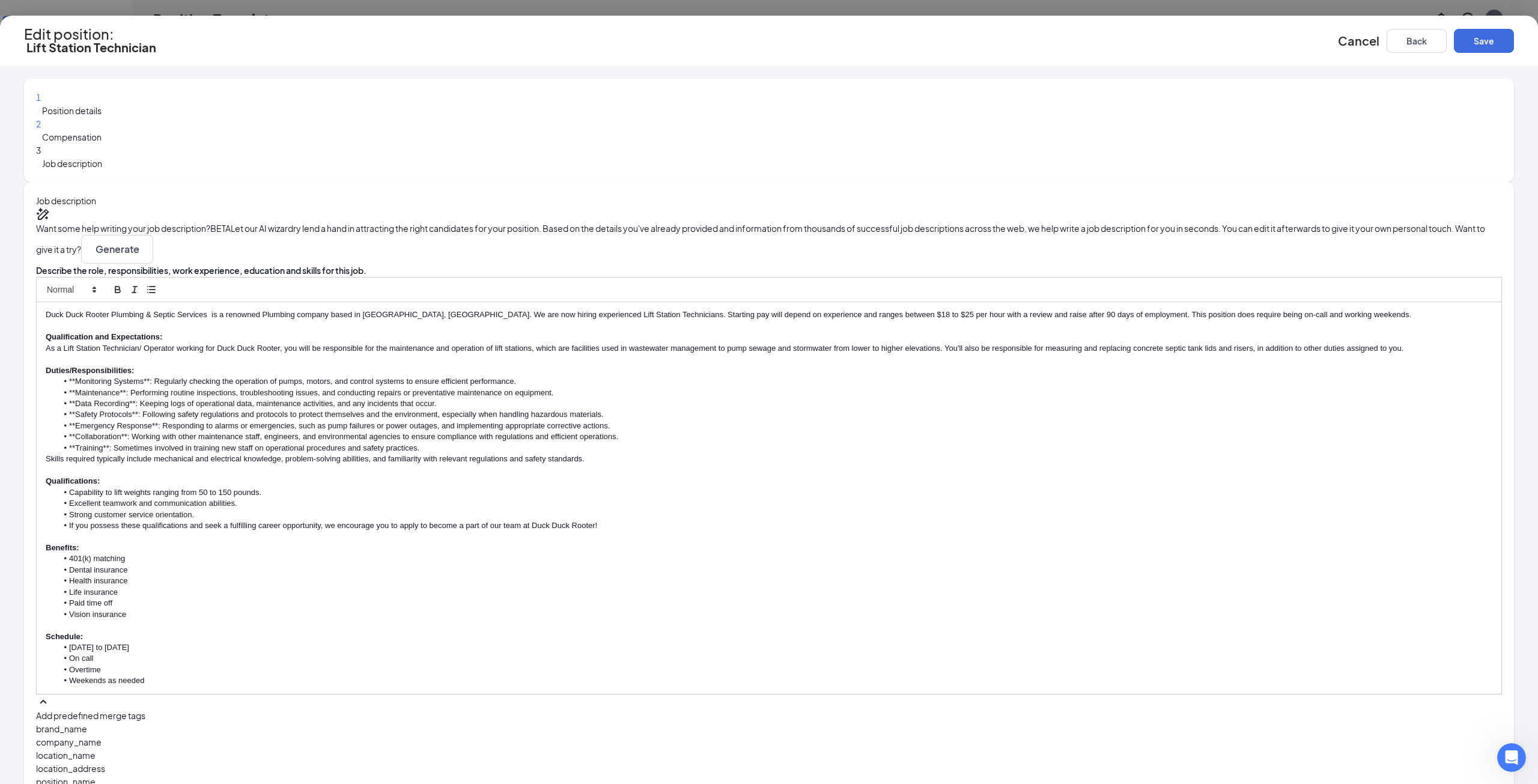
scroll to position [140, 0]
drag, startPoint x: 687, startPoint y: 492, endPoint x: 707, endPoint y: 489, distance: 20.2
click at [687, 531] on p at bounding box center [769, 536] width 1446 height 11
click at [1135, 520] on li "If you possess these qualifications and seek a fulfilling career opportunity, w…" at bounding box center [775, 525] width 1435 height 11
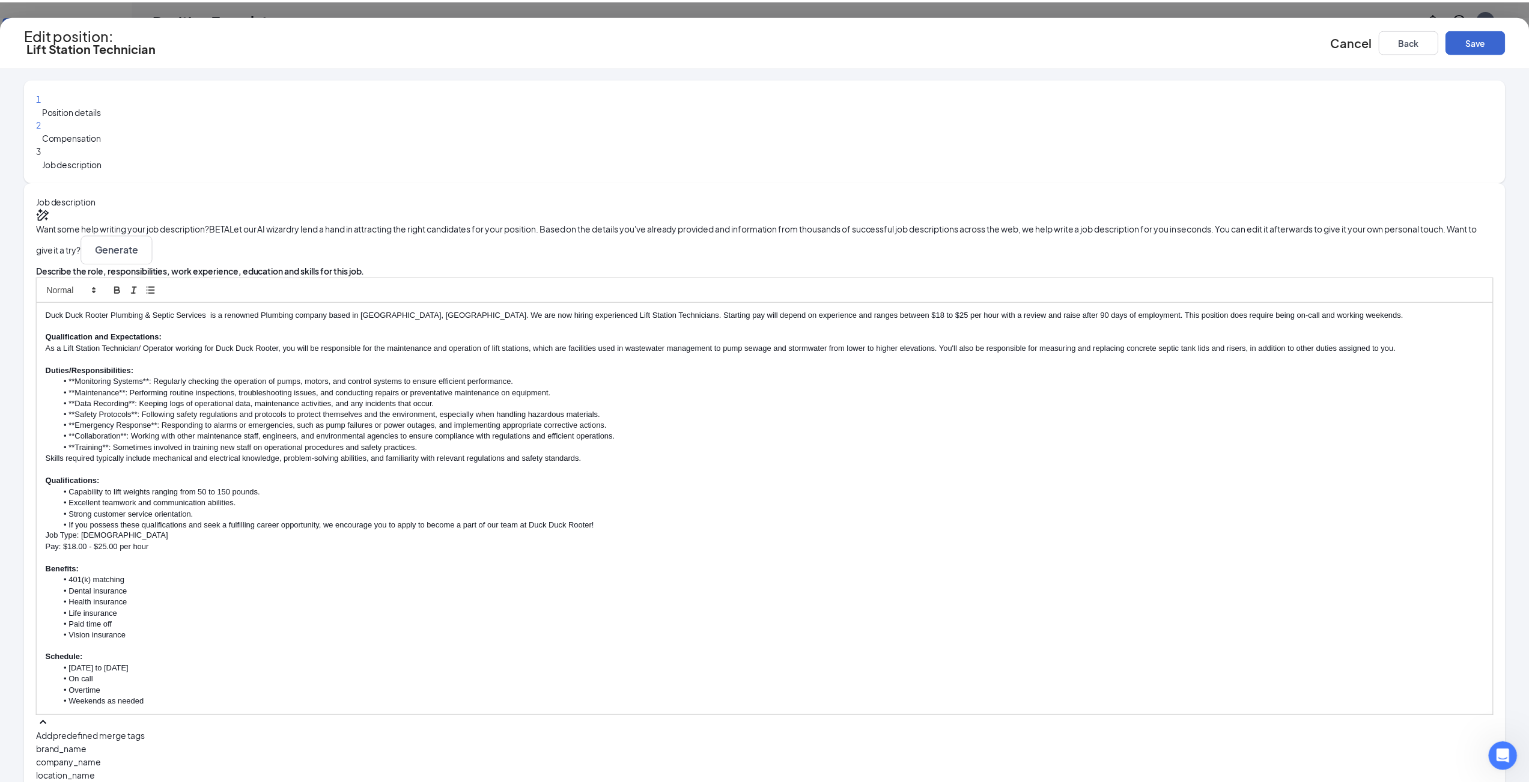
scroll to position [0, 0]
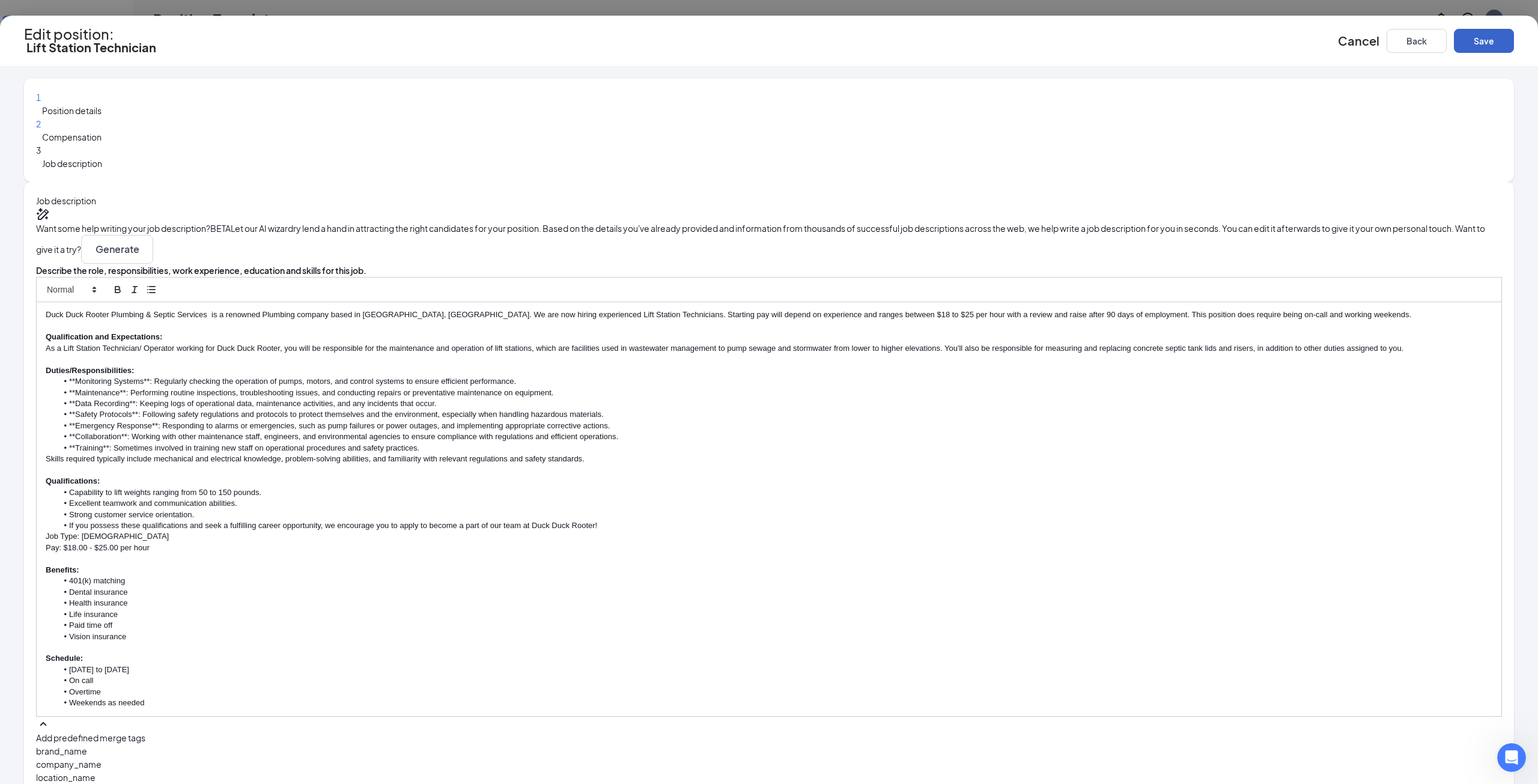
click at [1454, 32] on button "Save" at bounding box center [1484, 41] width 61 height 24
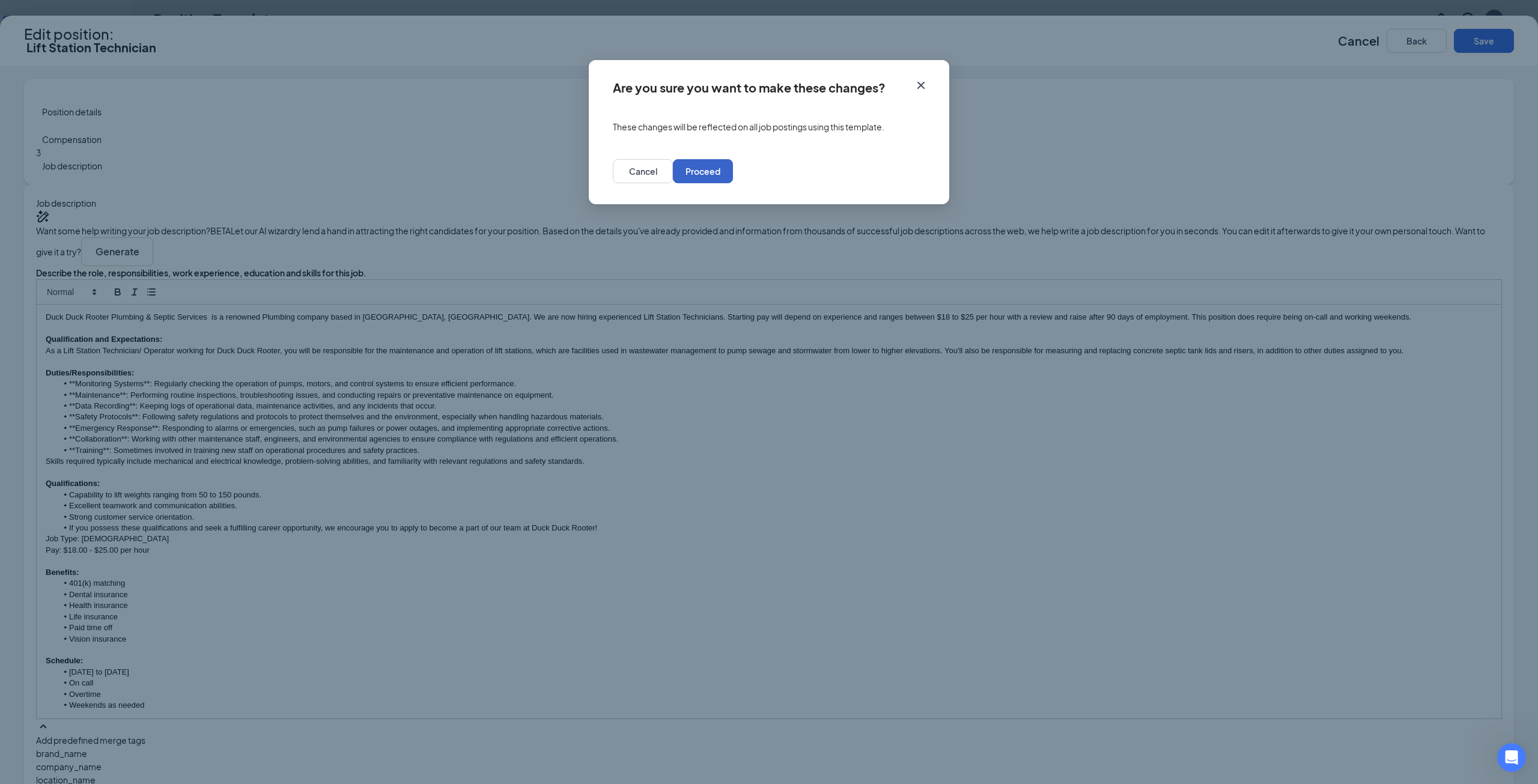
click at [733, 174] on button "Proceed" at bounding box center [703, 171] width 61 height 24
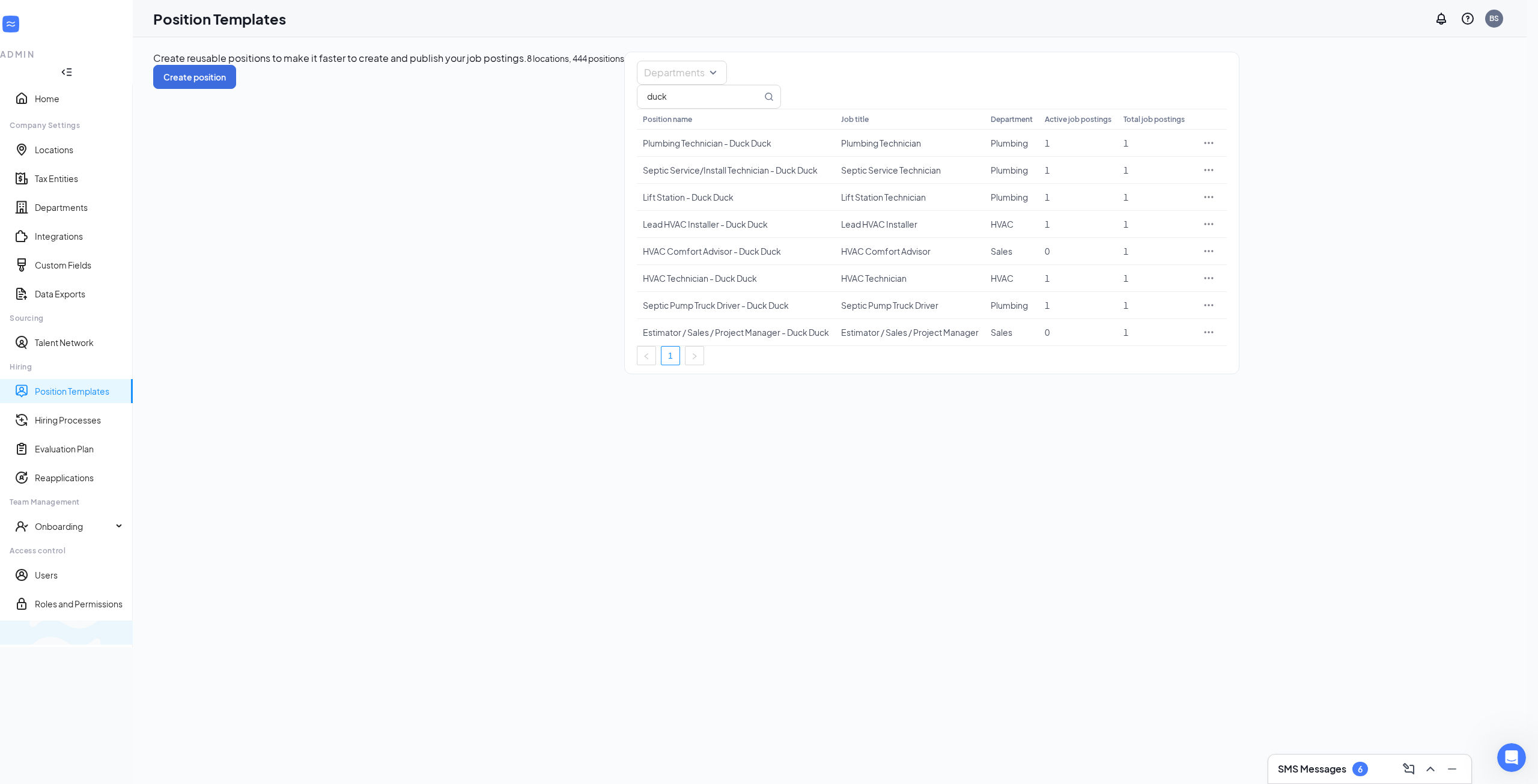
click at [200, 639] on div "Switch to team view" at bounding box center [200, 633] width 0 height 12
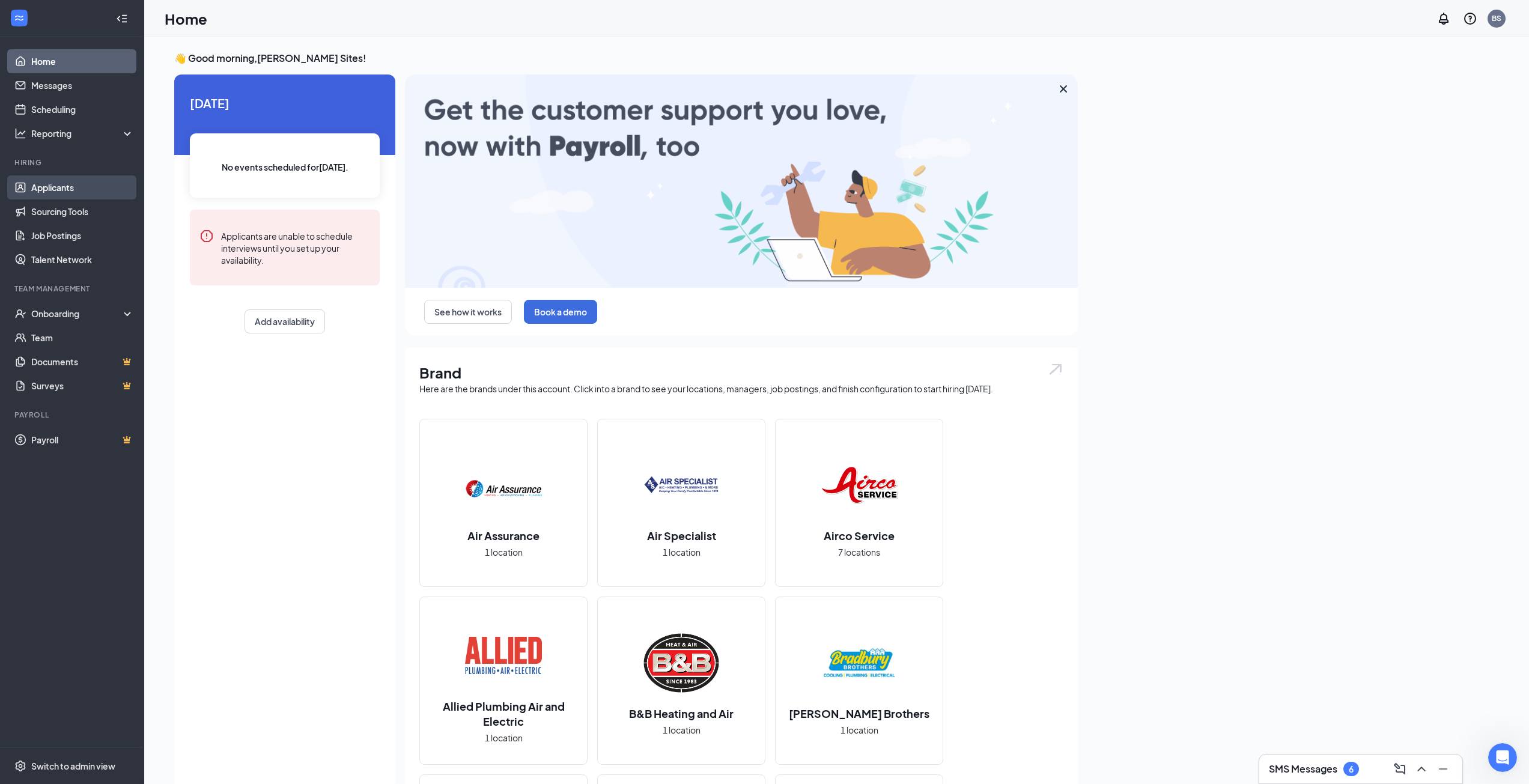
click at [58, 189] on link "Applicants" at bounding box center [82, 187] width 103 height 24
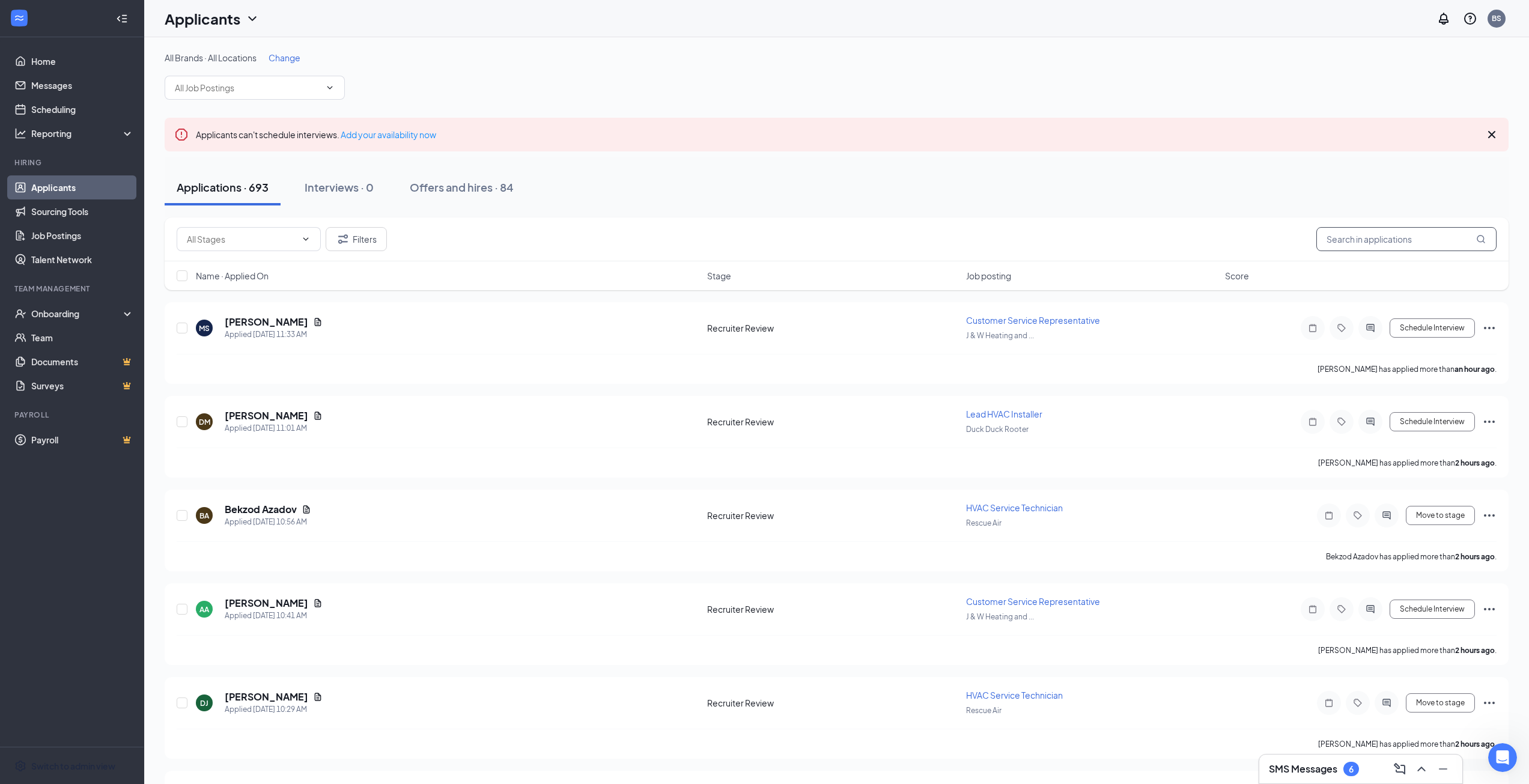
click at [1380, 238] on input "text" at bounding box center [1406, 239] width 181 height 24
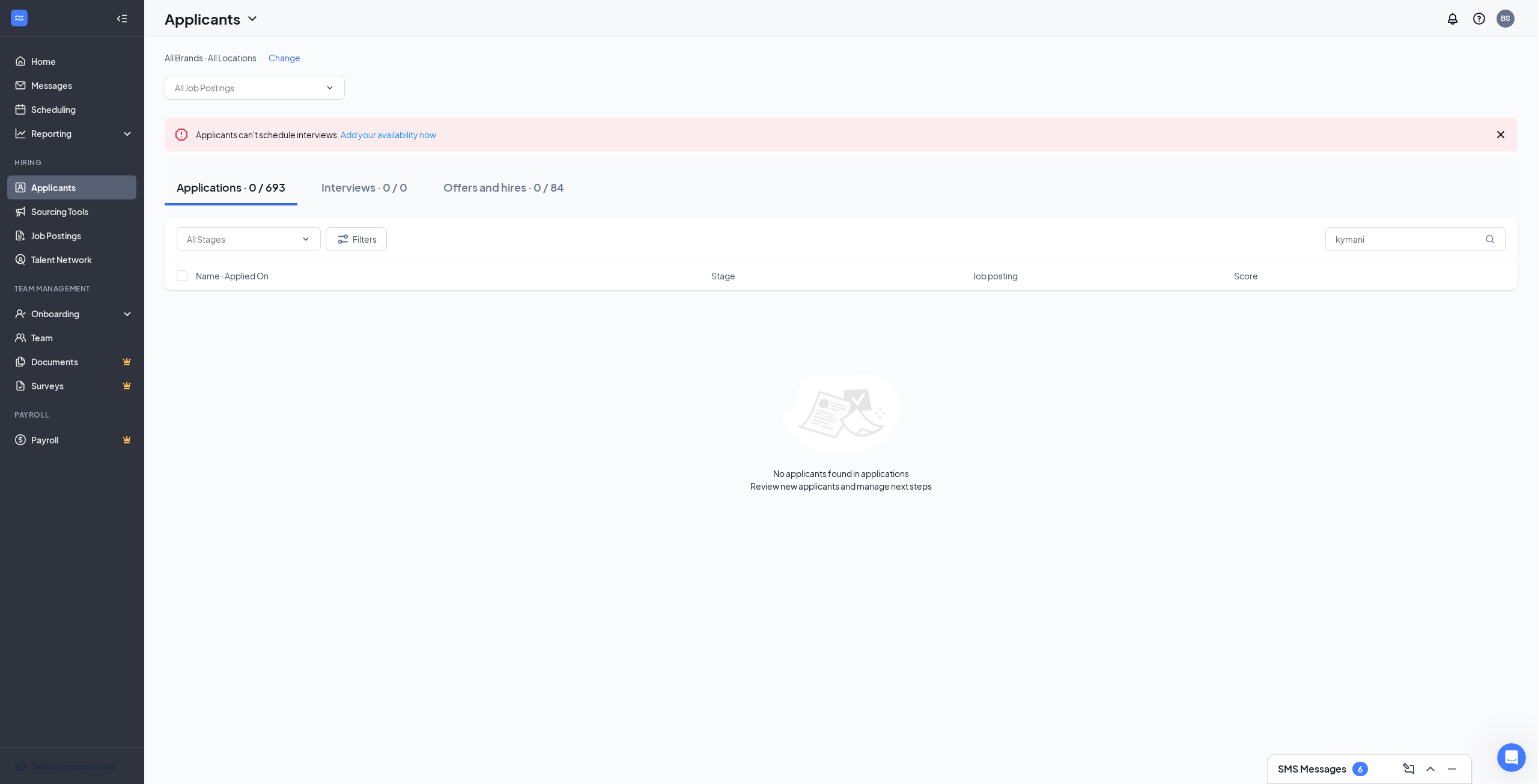
click at [46, 174] on li "Hiring Applicants Sourcing Tools Job Postings Talent Network" at bounding box center [71, 214] width 144 height 114
click at [58, 188] on link "Applicants" at bounding box center [82, 187] width 103 height 24
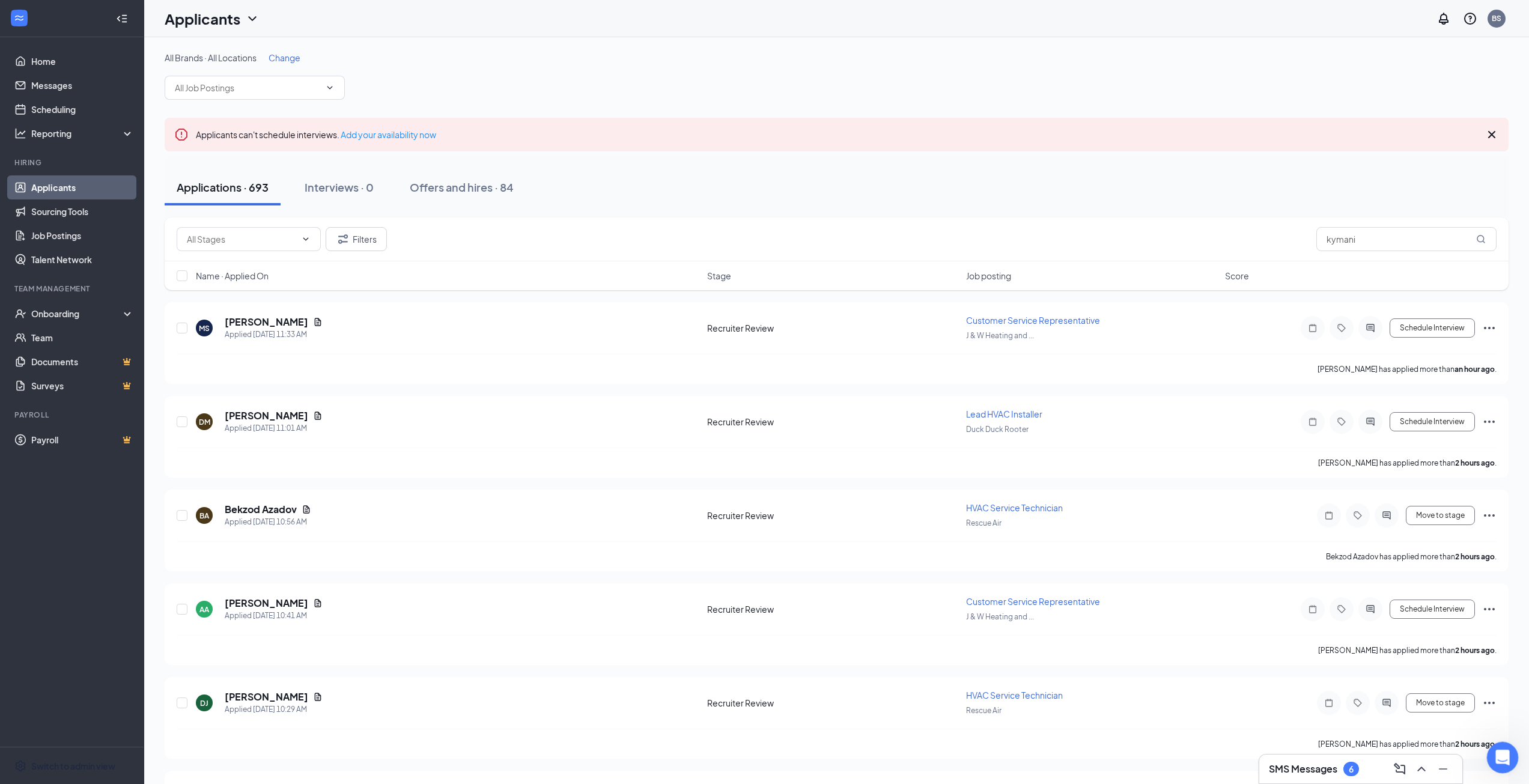
drag, startPoint x: 1511, startPoint y: 755, endPoint x: 2964, endPoint y: 1259, distance: 1537.9
click at [1512, 754] on div "Open Intercom Messenger" at bounding box center [1500, 756] width 40 height 40
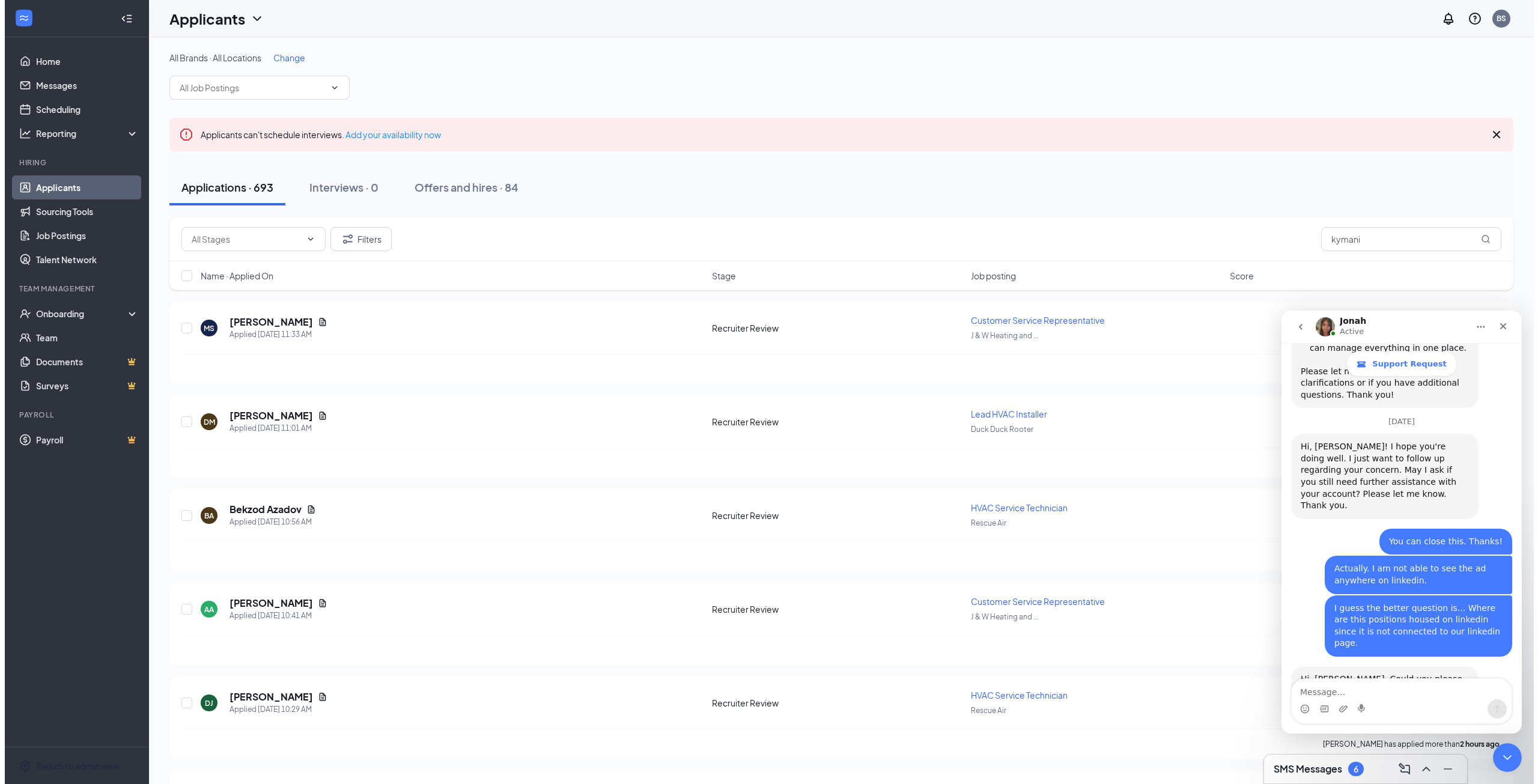
scroll to position [984, 0]
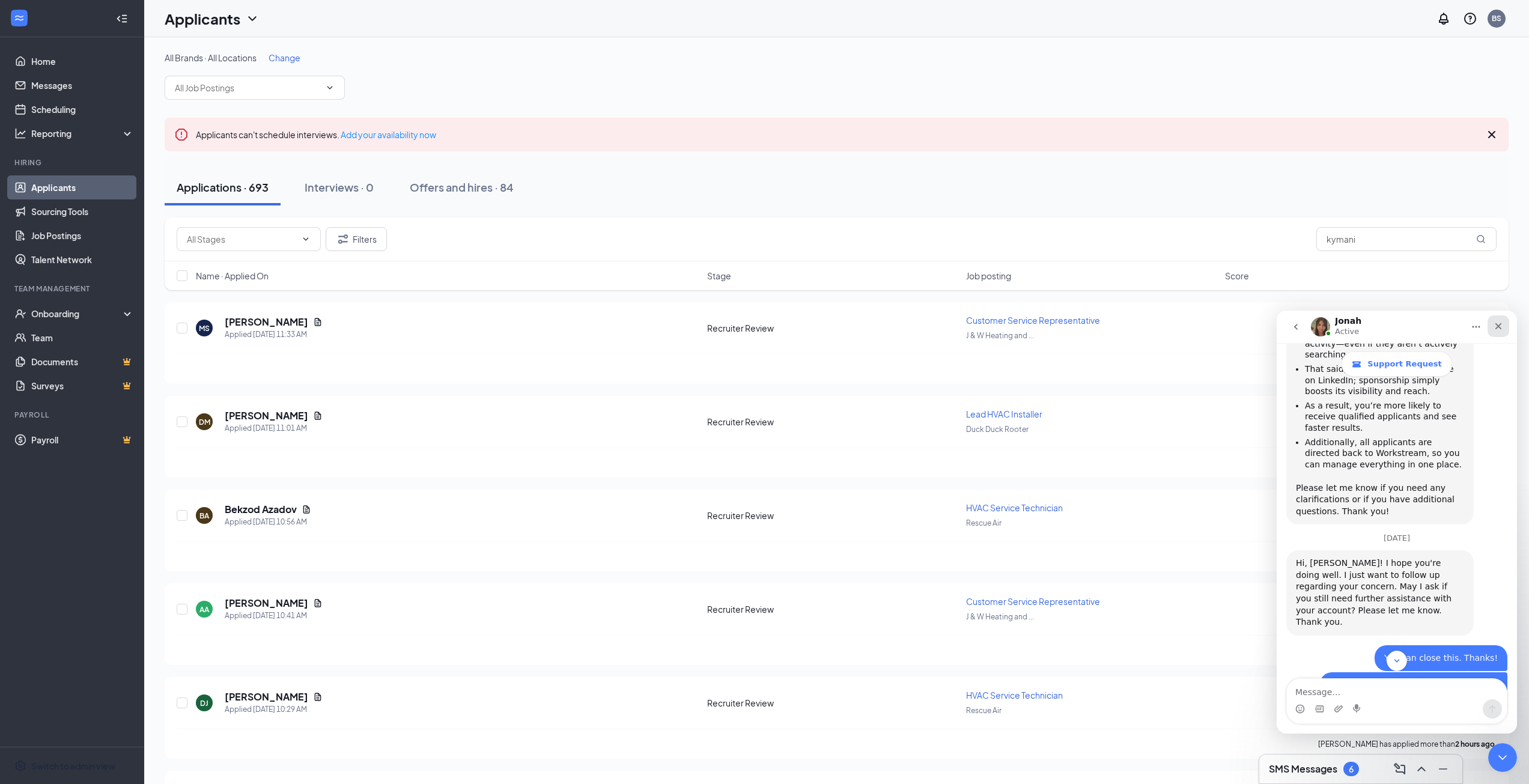
drag, startPoint x: 1496, startPoint y: 327, endPoint x: 2742, endPoint y: 655, distance: 1288.4
click at [1496, 327] on icon "Close" at bounding box center [1498, 326] width 10 height 10
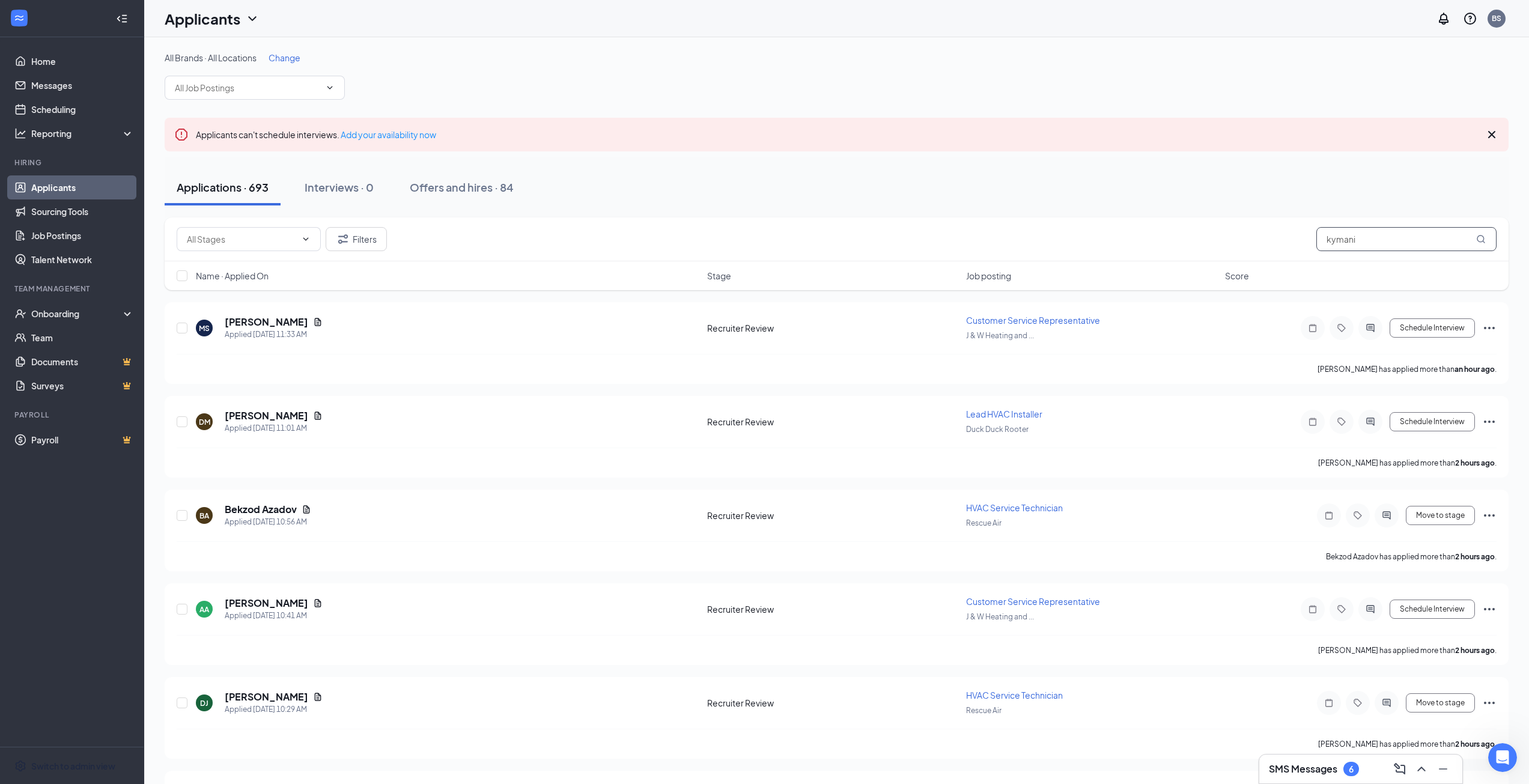
click at [1209, 233] on div "Filters kymani" at bounding box center [837, 239] width 1320 height 24
type input "aurora"
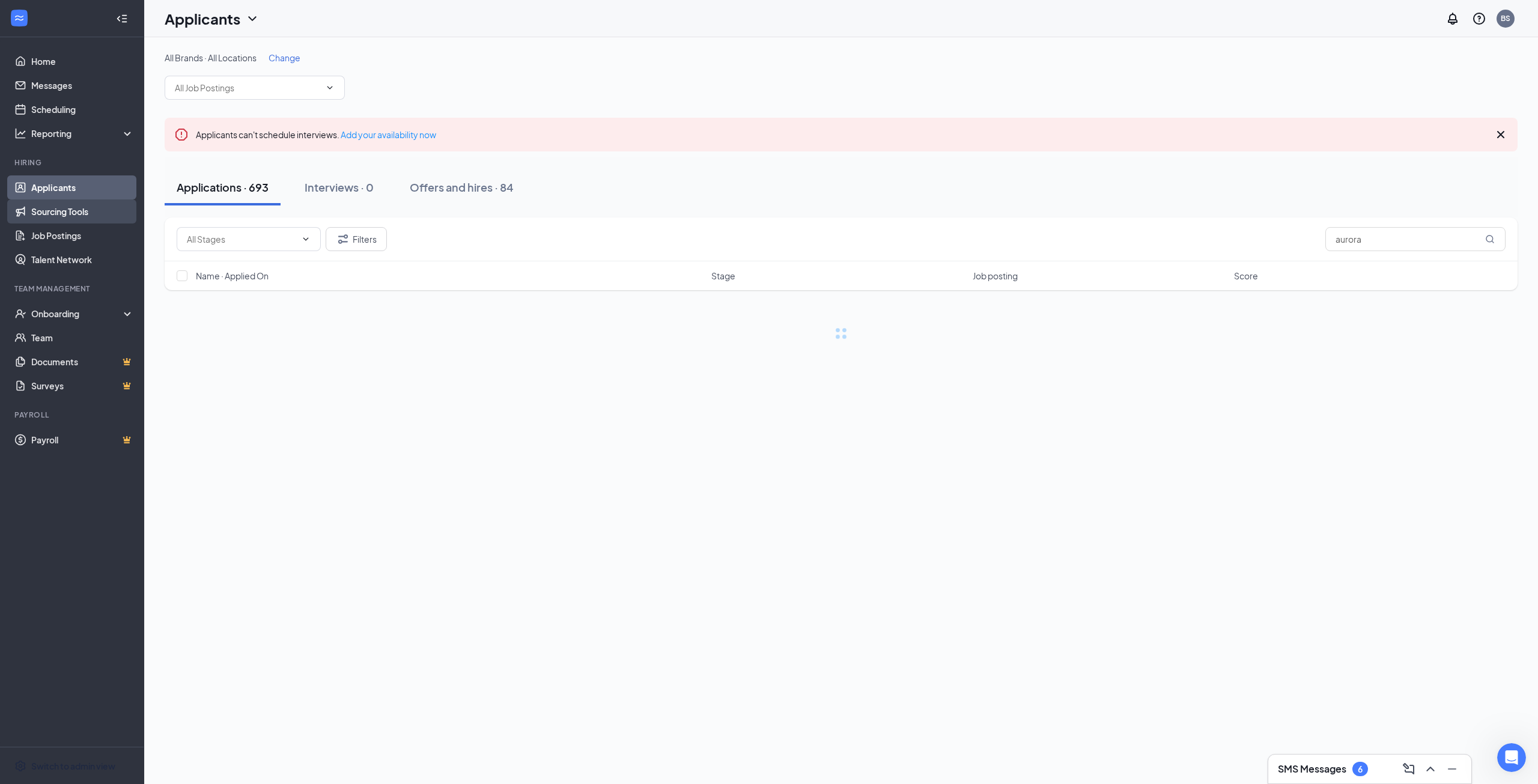
click at [53, 211] on link "Sourcing Tools" at bounding box center [82, 211] width 103 height 24
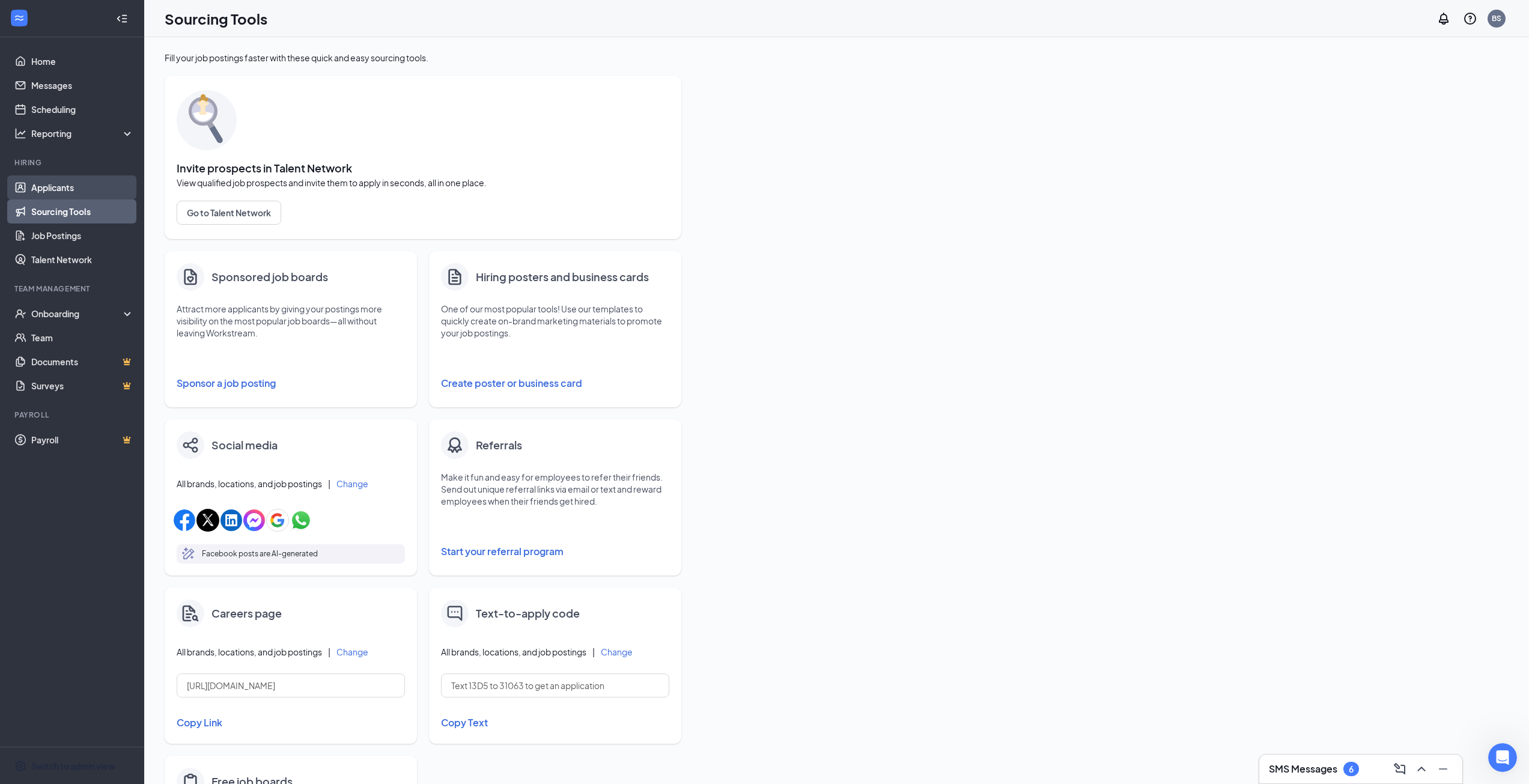
click at [62, 182] on link "Applicants" at bounding box center [82, 187] width 103 height 24
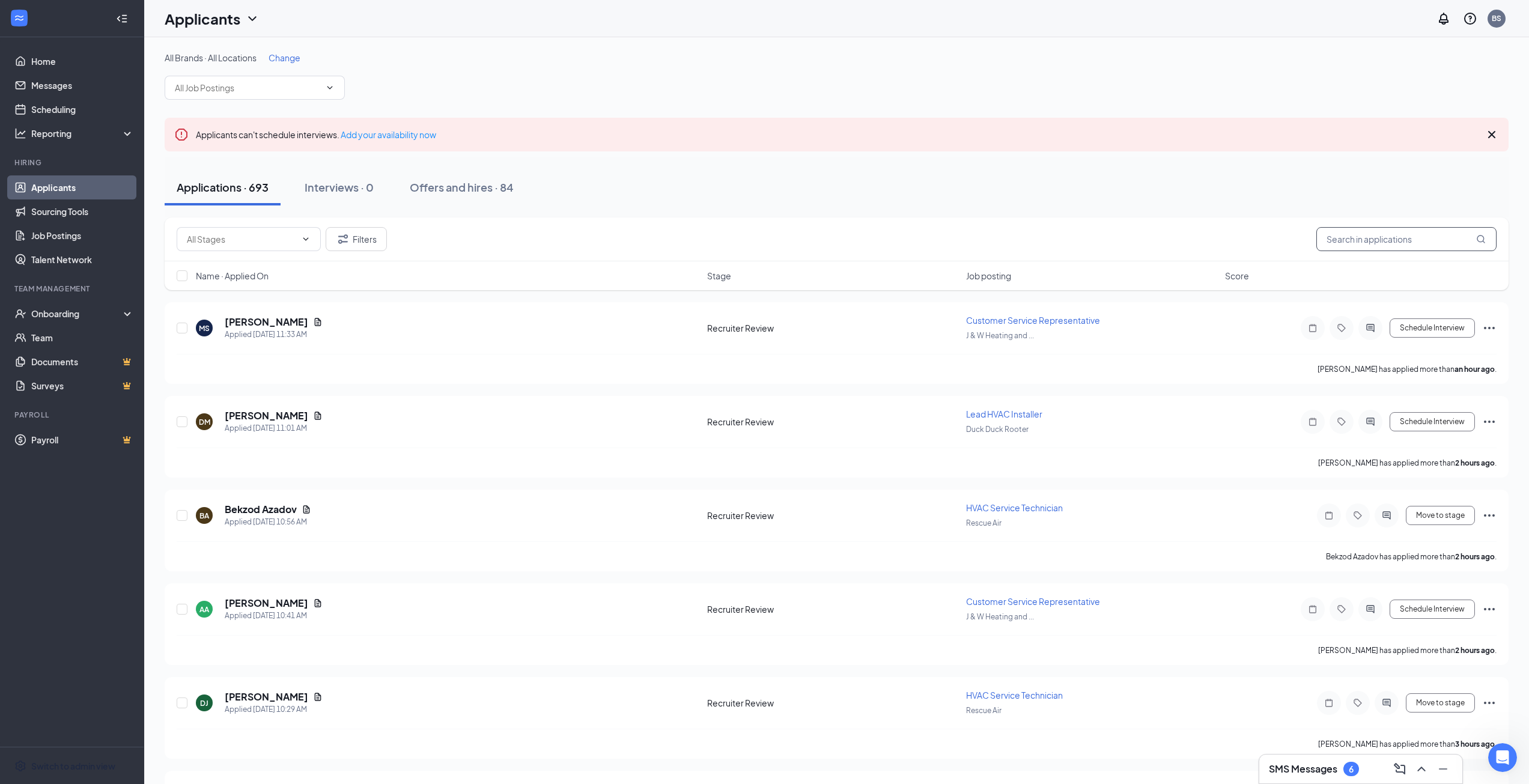
click at [1360, 227] on input "text" at bounding box center [1406, 239] width 181 height 24
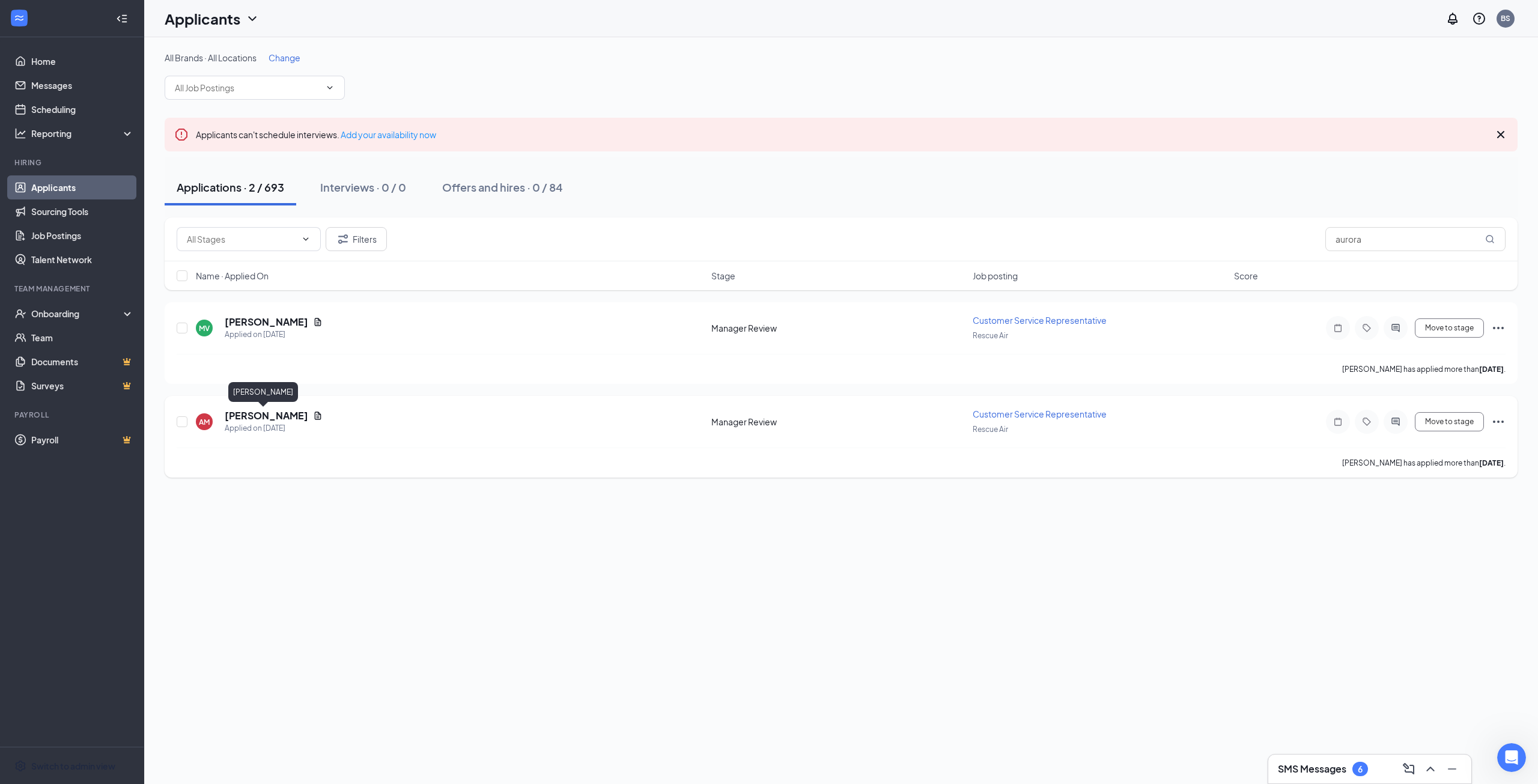
click at [257, 414] on h5 "[PERSON_NAME]" at bounding box center [267, 416] width 84 height 14
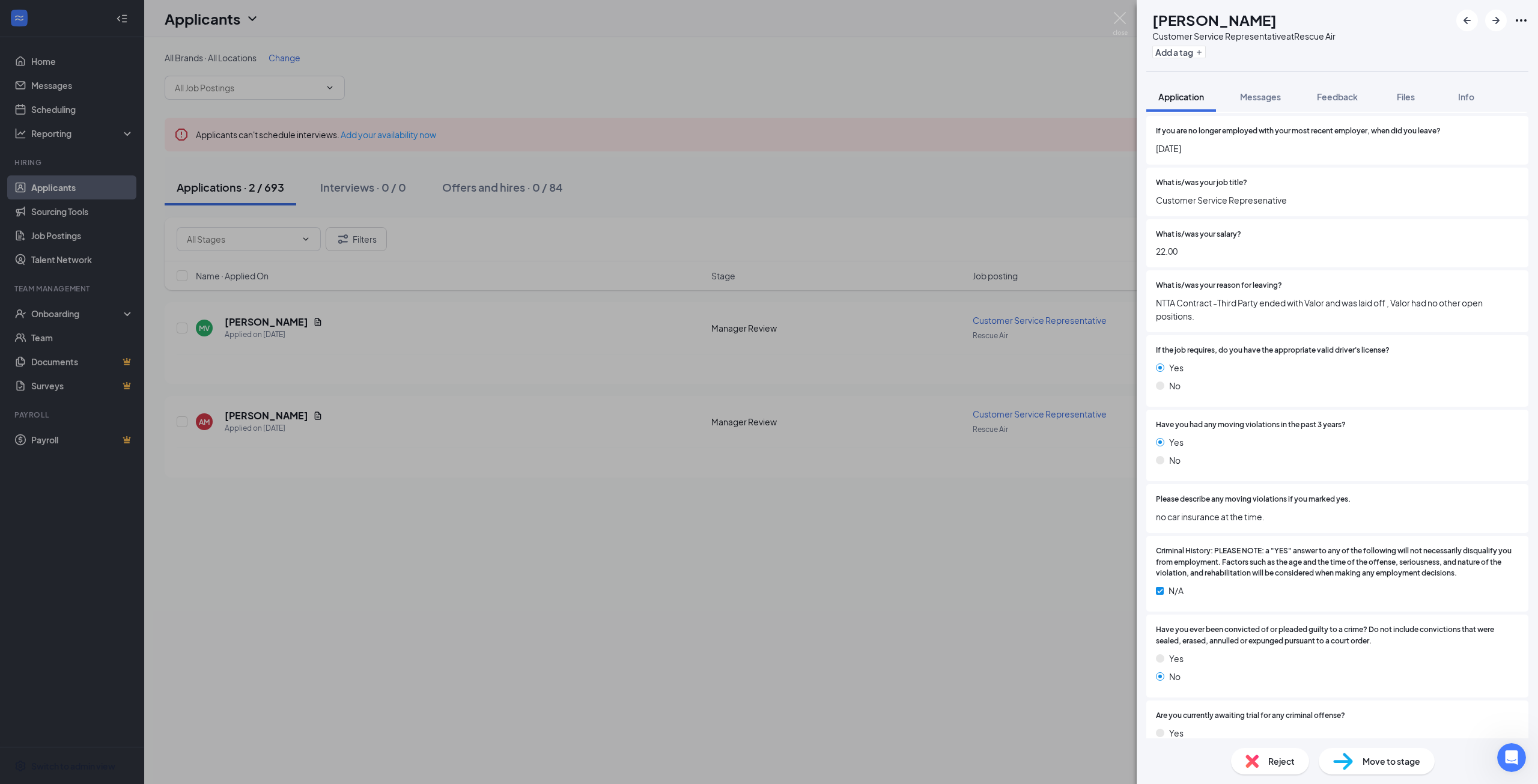
scroll to position [1922, 0]
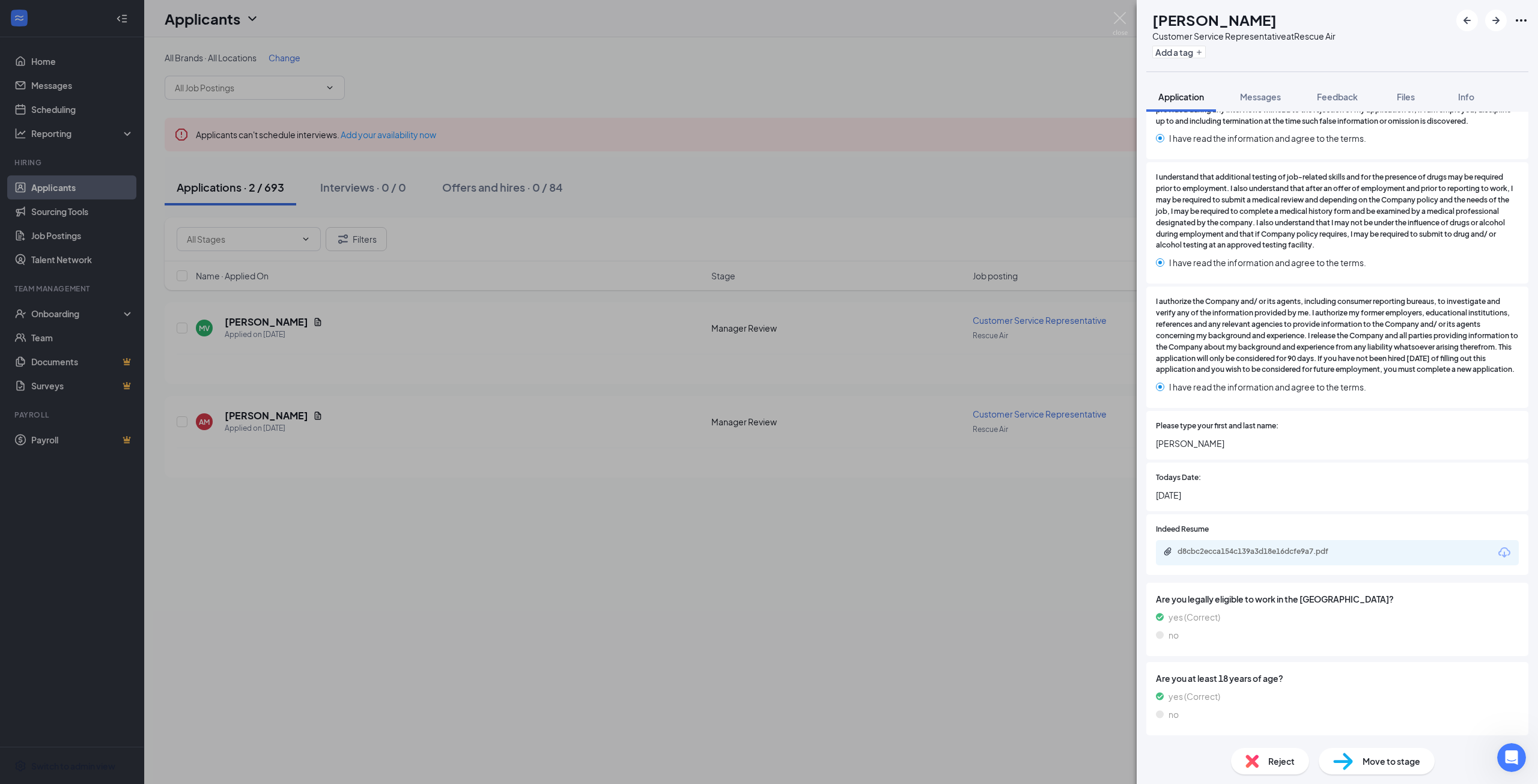
click at [1294, 543] on div "d8cbc2ecca154c139a3d18e16dcfe9a7.pdf" at bounding box center [1260, 531] width 160 height 24
click at [1293, 547] on div "d8cbc2ecca154c139a3d18e16dcfe9a7.pdf" at bounding box center [1338, 553] width 363 height 25
click at [1293, 555] on div "d8cbc2ecca154c139a3d18e16dcfe9a7.pdf" at bounding box center [1262, 552] width 168 height 10
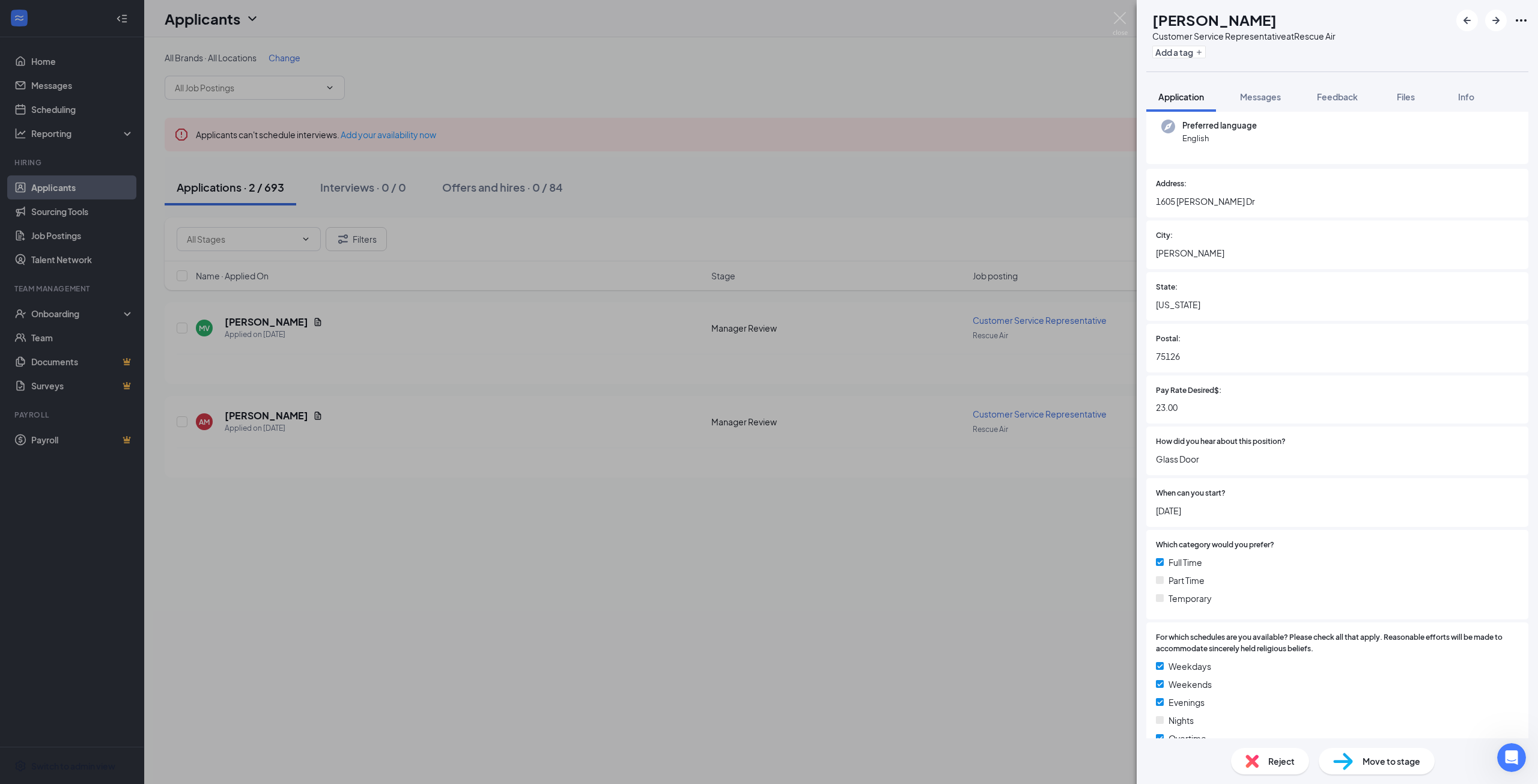
scroll to position [120, 0]
click at [796, 631] on div "AM [PERSON_NAME] Customer Service Representative at Rescue Air Add a tag Applic…" at bounding box center [769, 392] width 1538 height 784
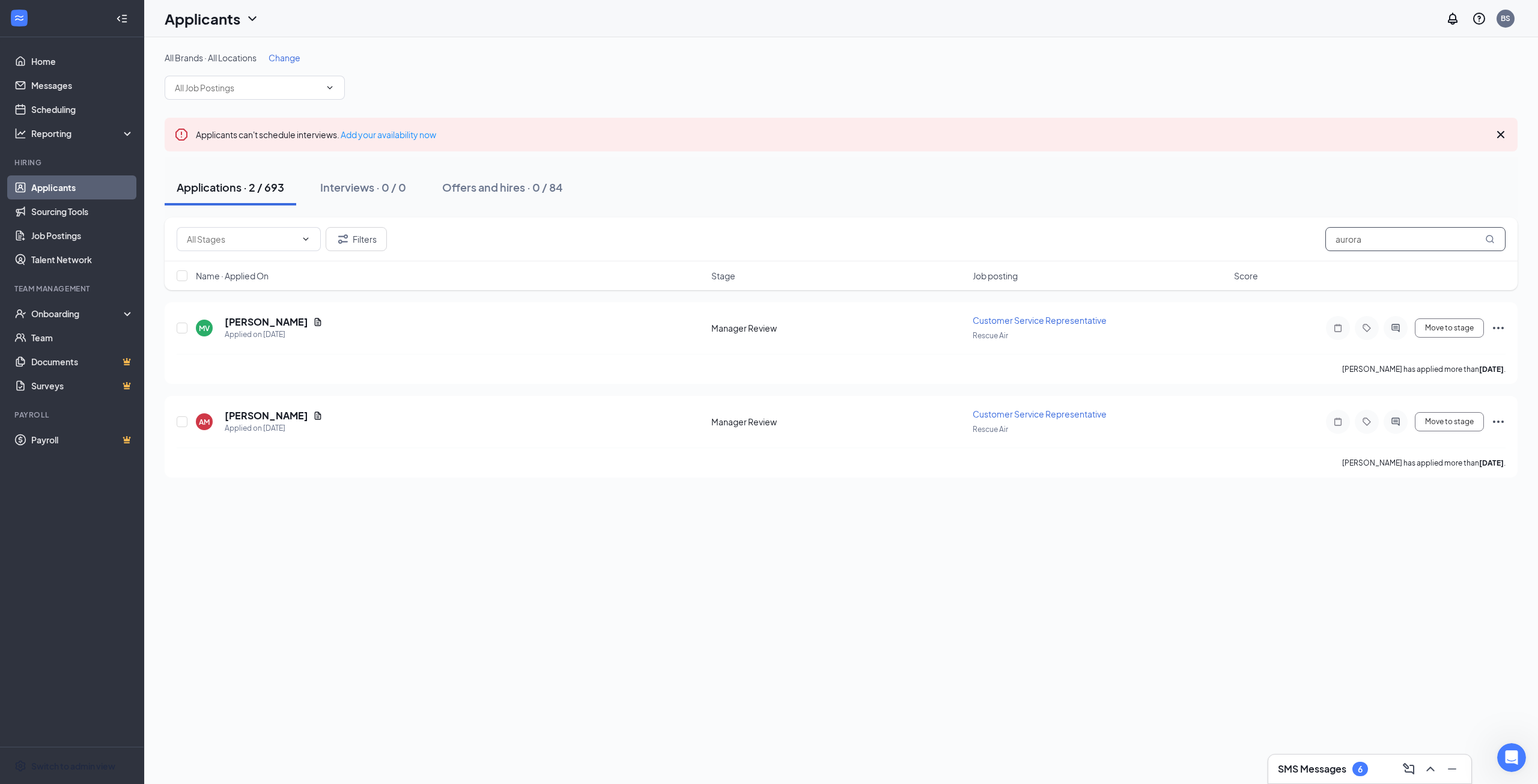
click at [1362, 241] on input "aurora" at bounding box center [1415, 239] width 181 height 24
drag, startPoint x: 1381, startPoint y: 239, endPoint x: 1228, endPoint y: 241, distance: 153.0
click at [1231, 241] on div "Filters aurora" at bounding box center [841, 239] width 1329 height 24
type input "benjamin"
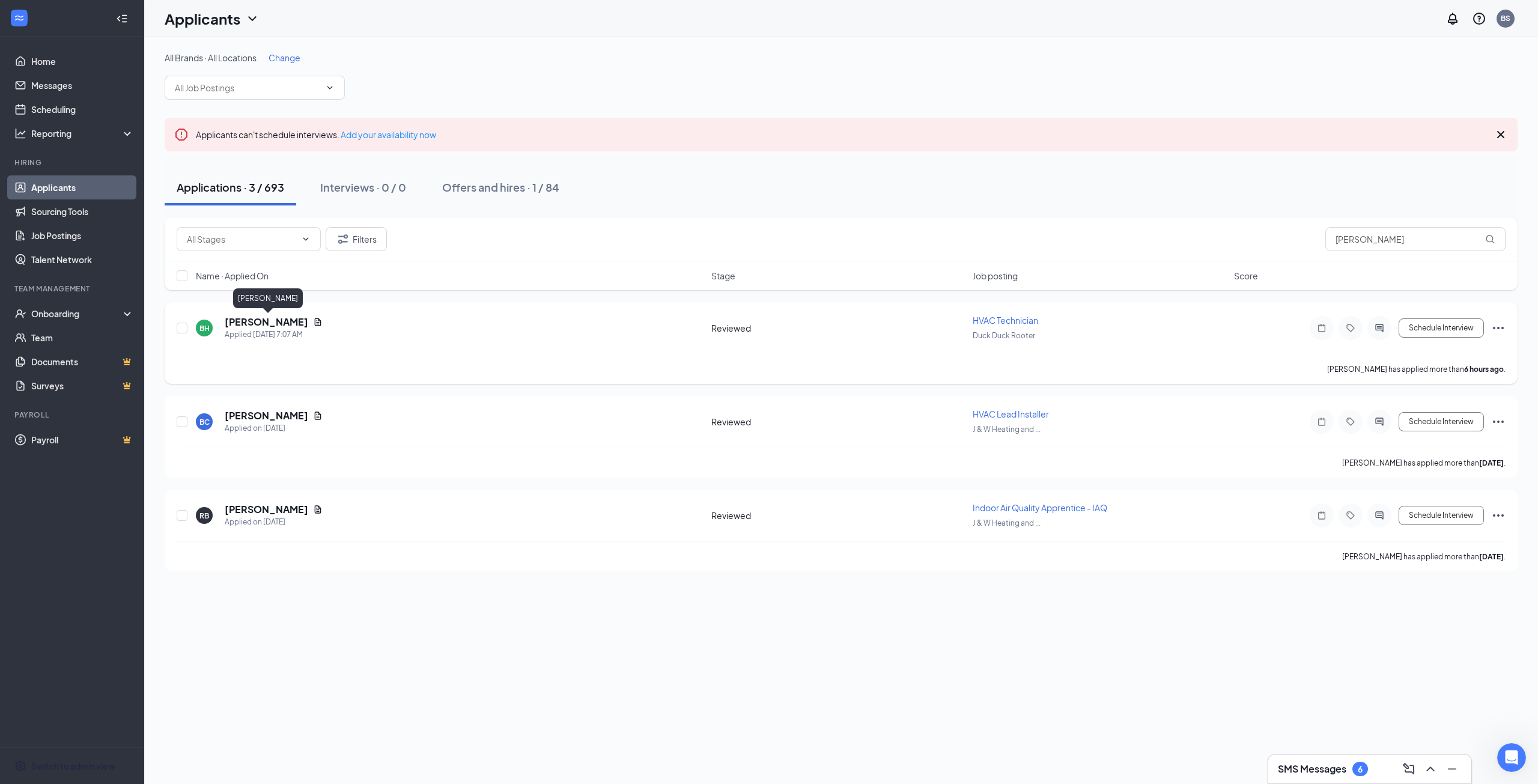
drag, startPoint x: 241, startPoint y: 319, endPoint x: 272, endPoint y: 327, distance: 32.0
click at [241, 319] on h5 "[PERSON_NAME]" at bounding box center [267, 322] width 84 height 14
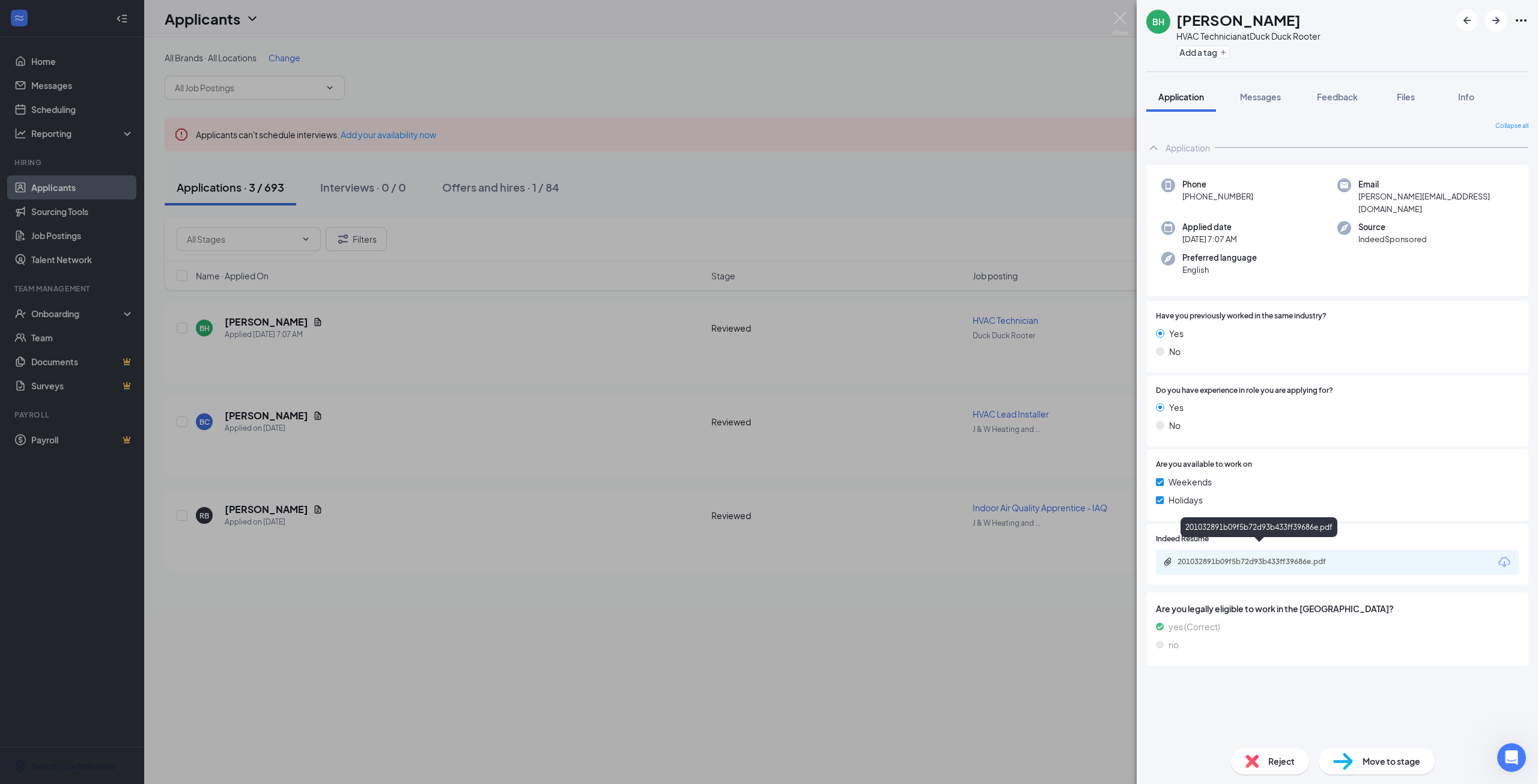
click at [1229, 557] on div "201032891b09f5b72d93b433ff39686e.pdf" at bounding box center [1262, 561] width 168 height 10
click at [1255, 99] on span "Messages" at bounding box center [1261, 97] width 41 height 11
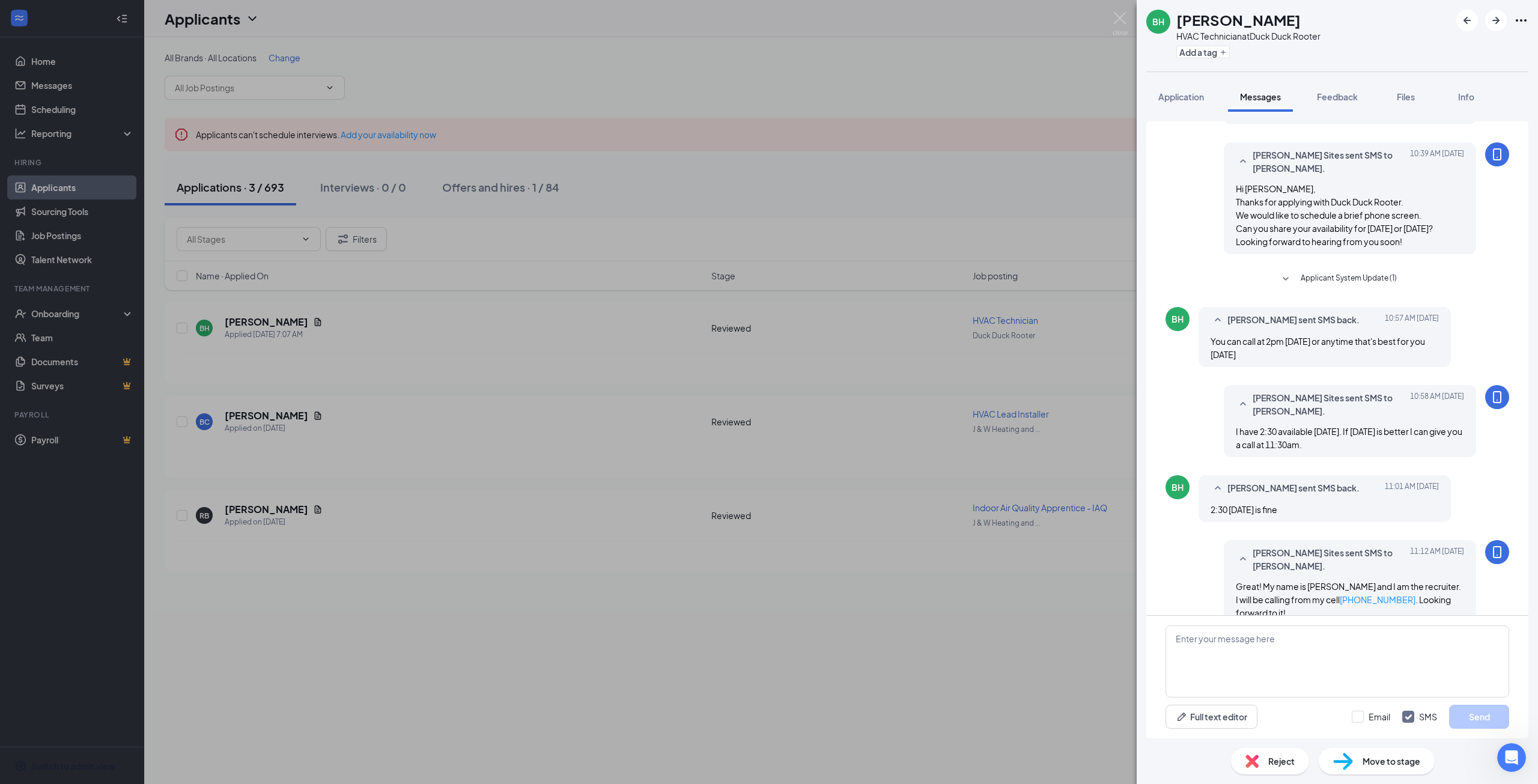
scroll to position [85, 0]
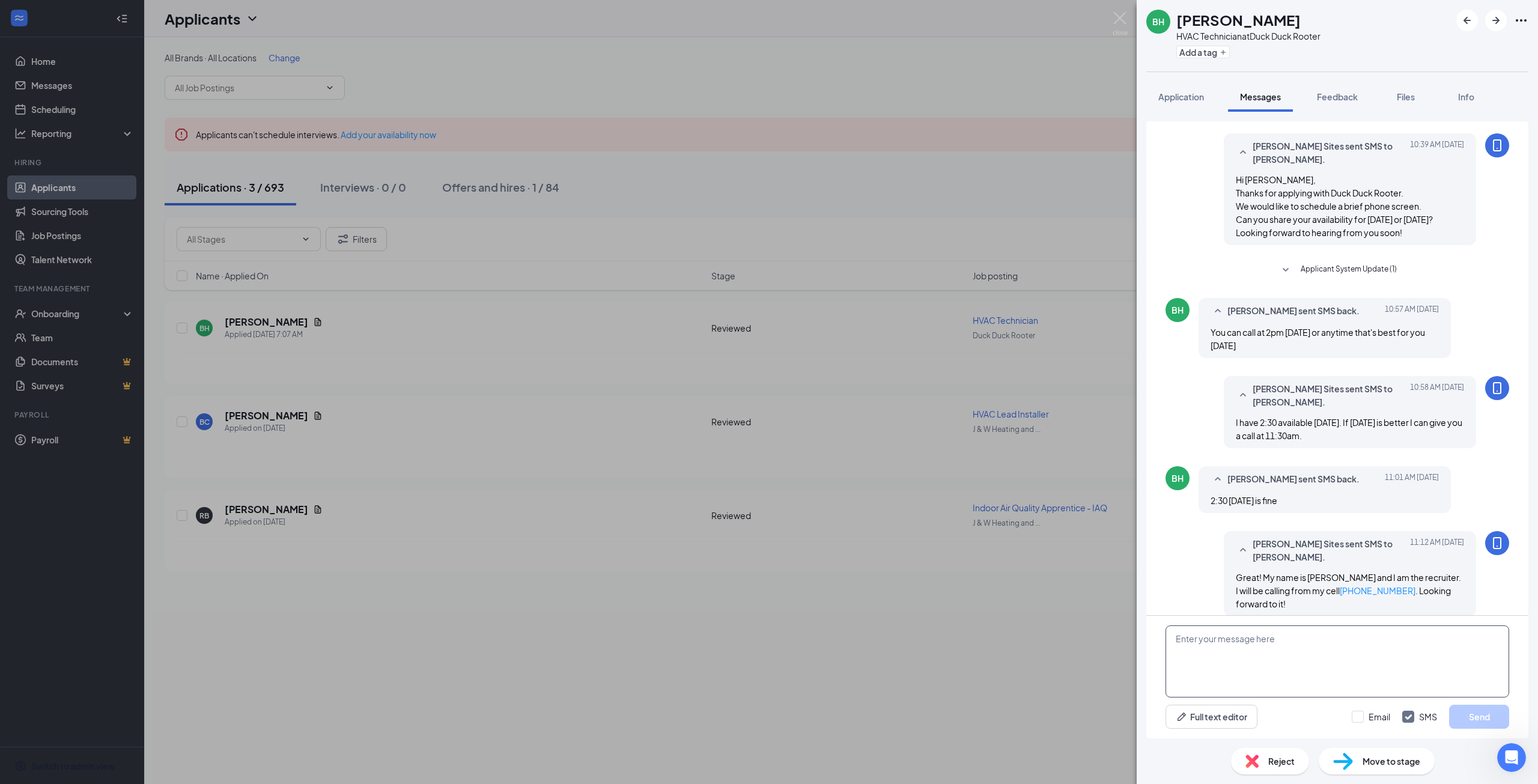
click at [1294, 653] on textarea at bounding box center [1337, 661] width 344 height 72
type textarea "This is [PERSON_NAME]. I just called and left a voicemail. Is now still a good …"
click at [1477, 713] on button "Send" at bounding box center [1479, 717] width 61 height 24
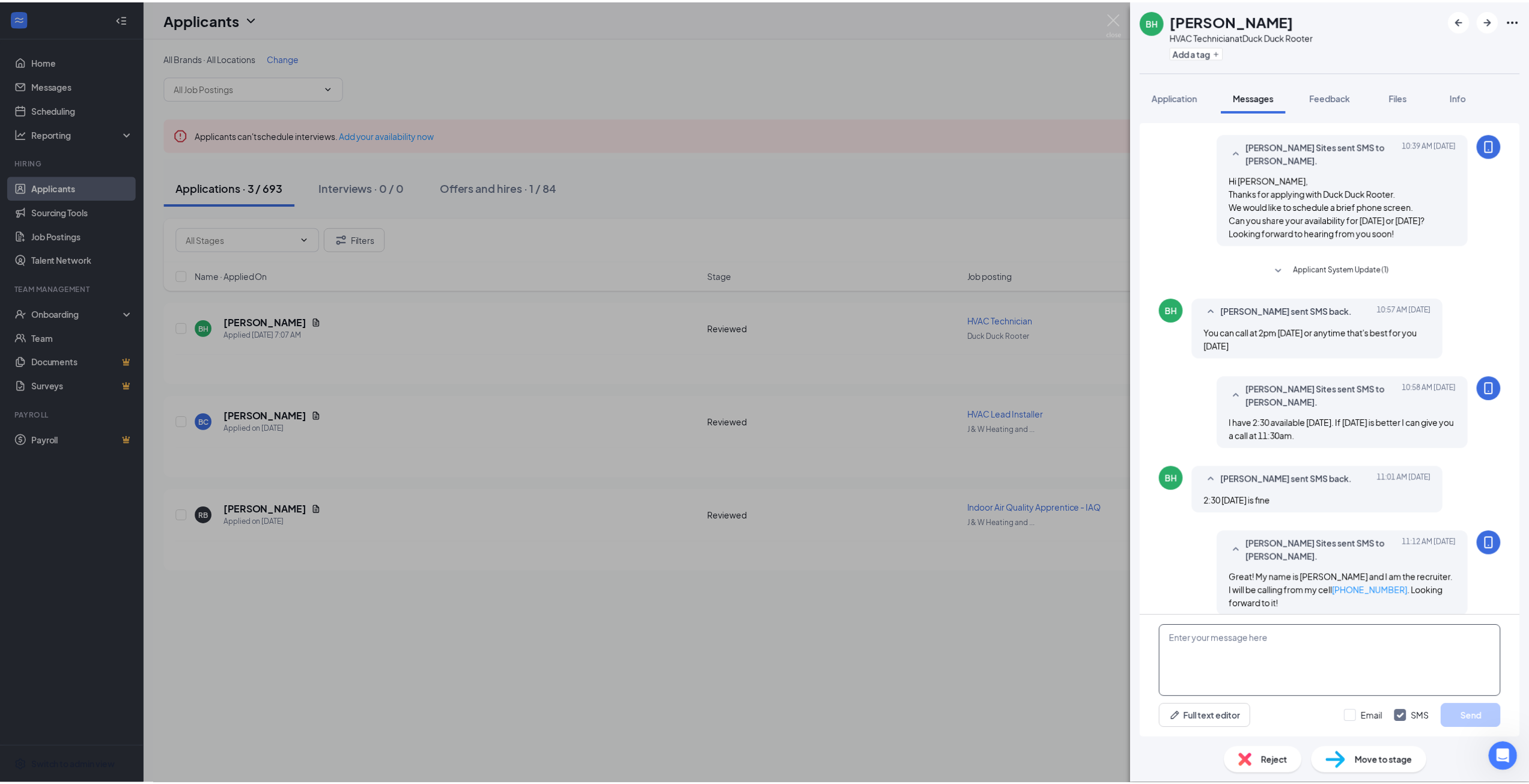
scroll to position [176, 0]
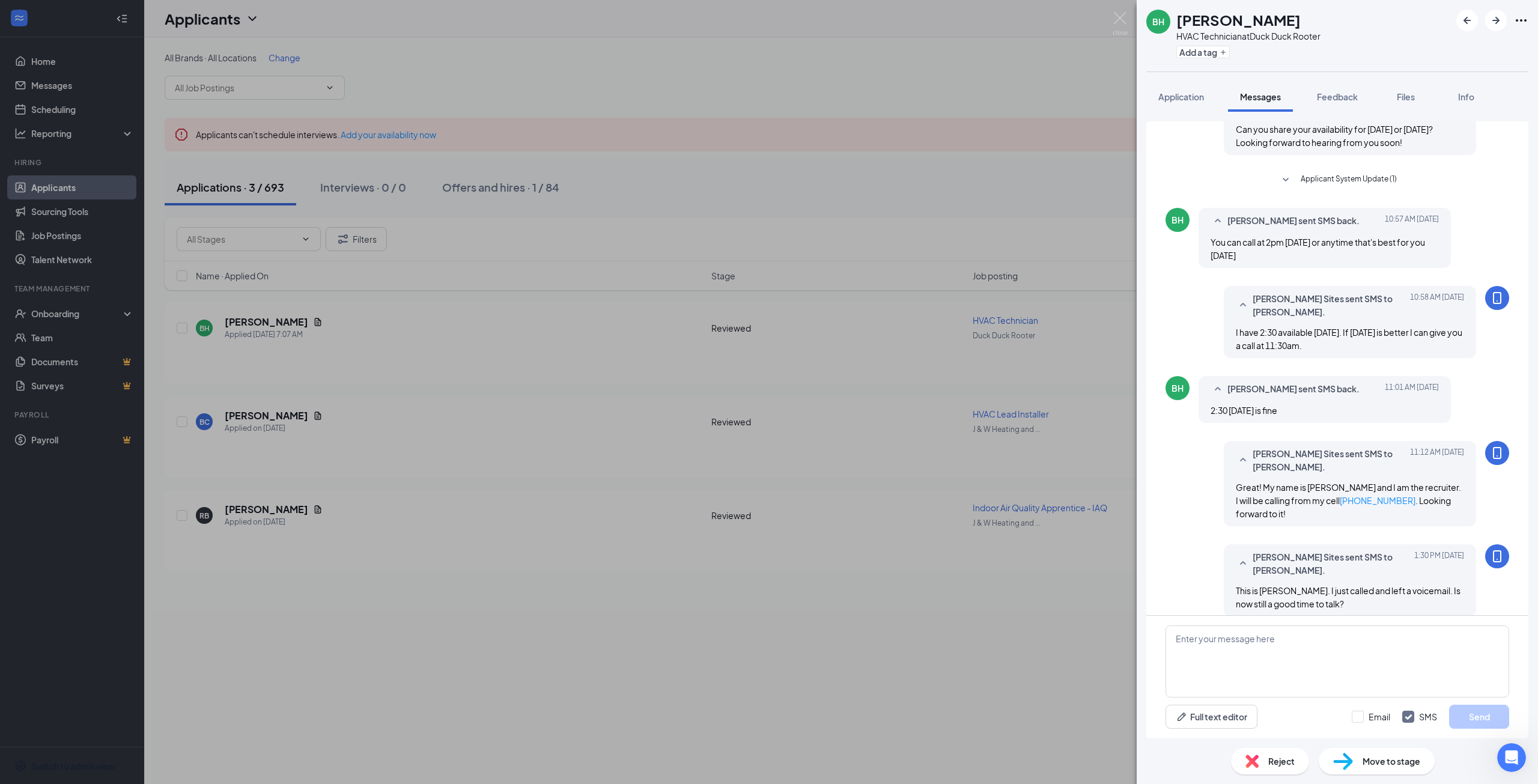
click at [1023, 682] on div "BH Benjamin Hallenbeck HVAC Technician at Duck Duck Rooter Add a tag Applicatio…" at bounding box center [769, 392] width 1538 height 784
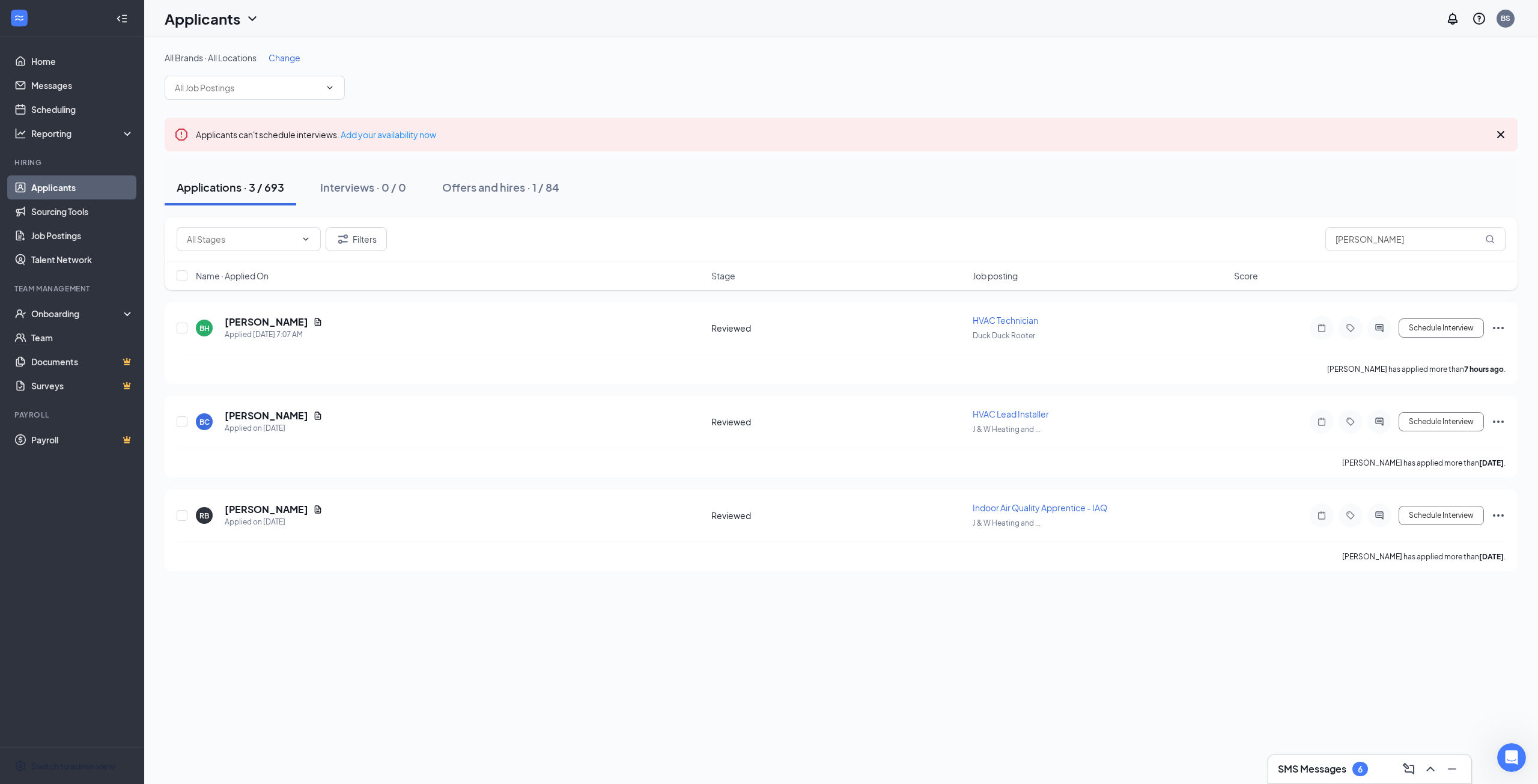
click at [1295, 772] on h3 "SMS Messages" at bounding box center [1312, 769] width 68 height 14
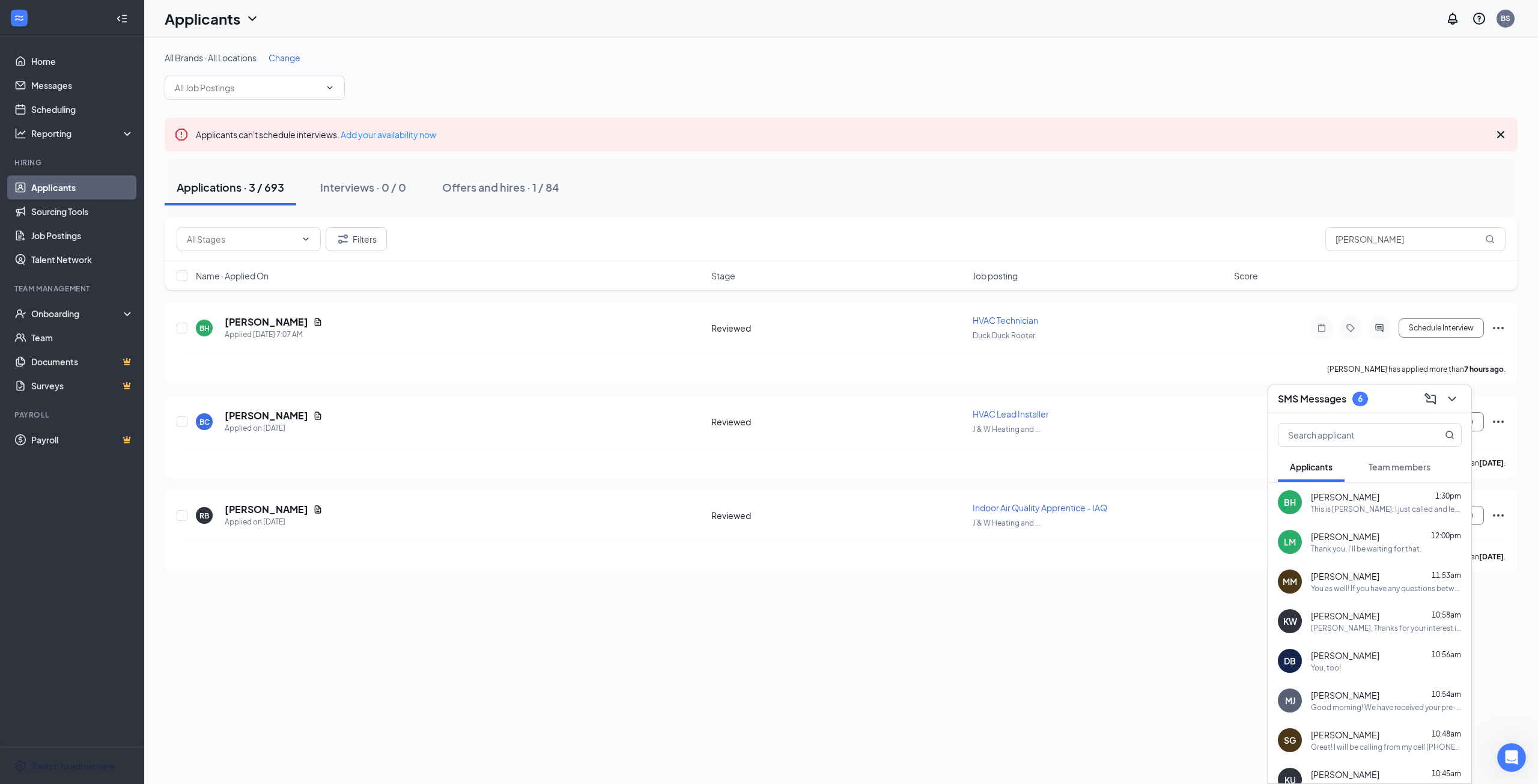
click at [1345, 395] on h3 "SMS Messages" at bounding box center [1312, 399] width 68 height 14
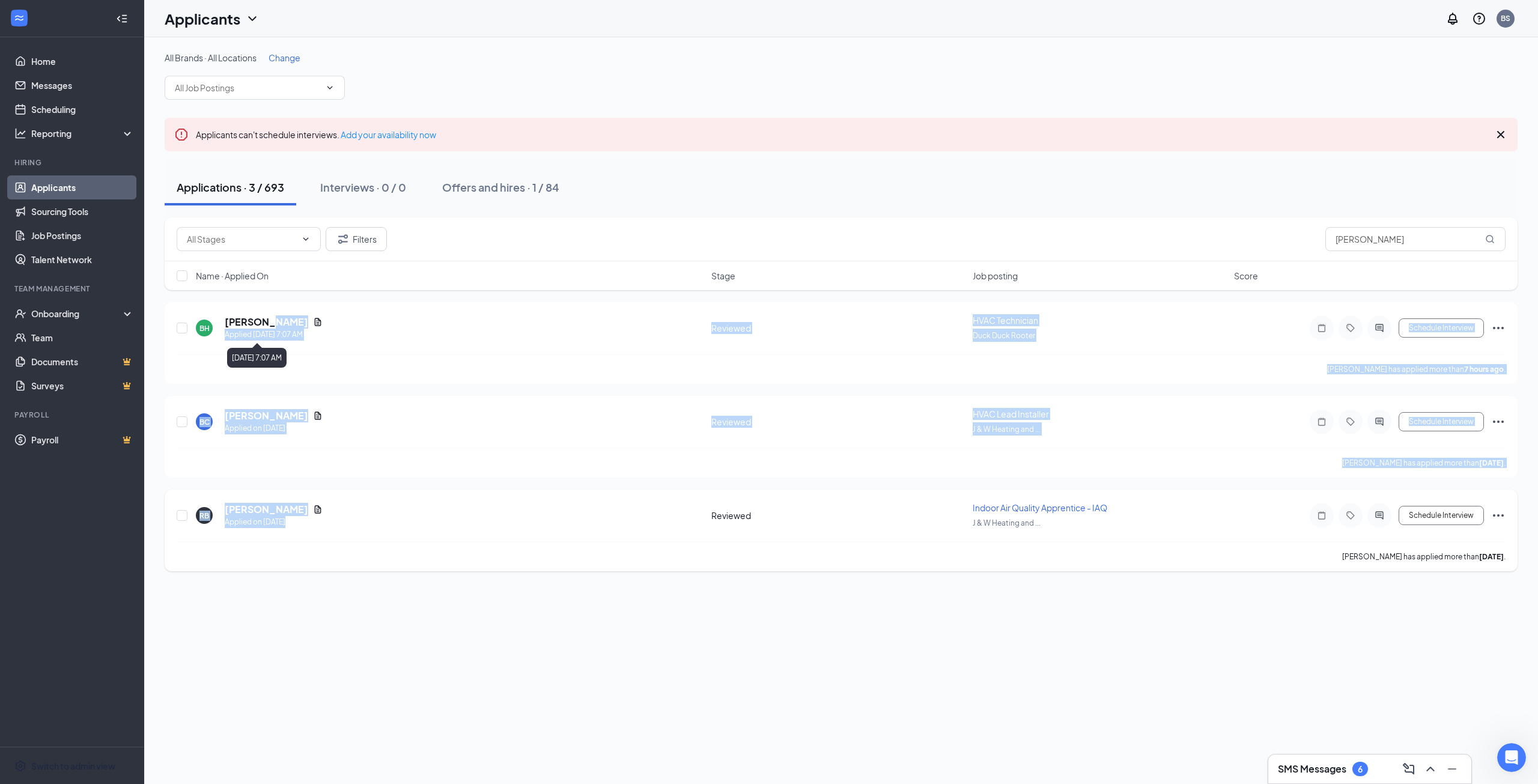
drag, startPoint x: 266, startPoint y: 322, endPoint x: 518, endPoint y: 521, distance: 321.1
click at [518, 521] on div "BH Benjamin Hallenbeck Applied Today 7:07 AM Reviewed HVAC Technician Duck Duck…" at bounding box center [841, 436] width 1352 height 269
drag, startPoint x: 1377, startPoint y: 243, endPoint x: 1283, endPoint y: 233, distance: 94.5
click at [1283, 233] on div "Filters benjamin" at bounding box center [841, 239] width 1329 height 24
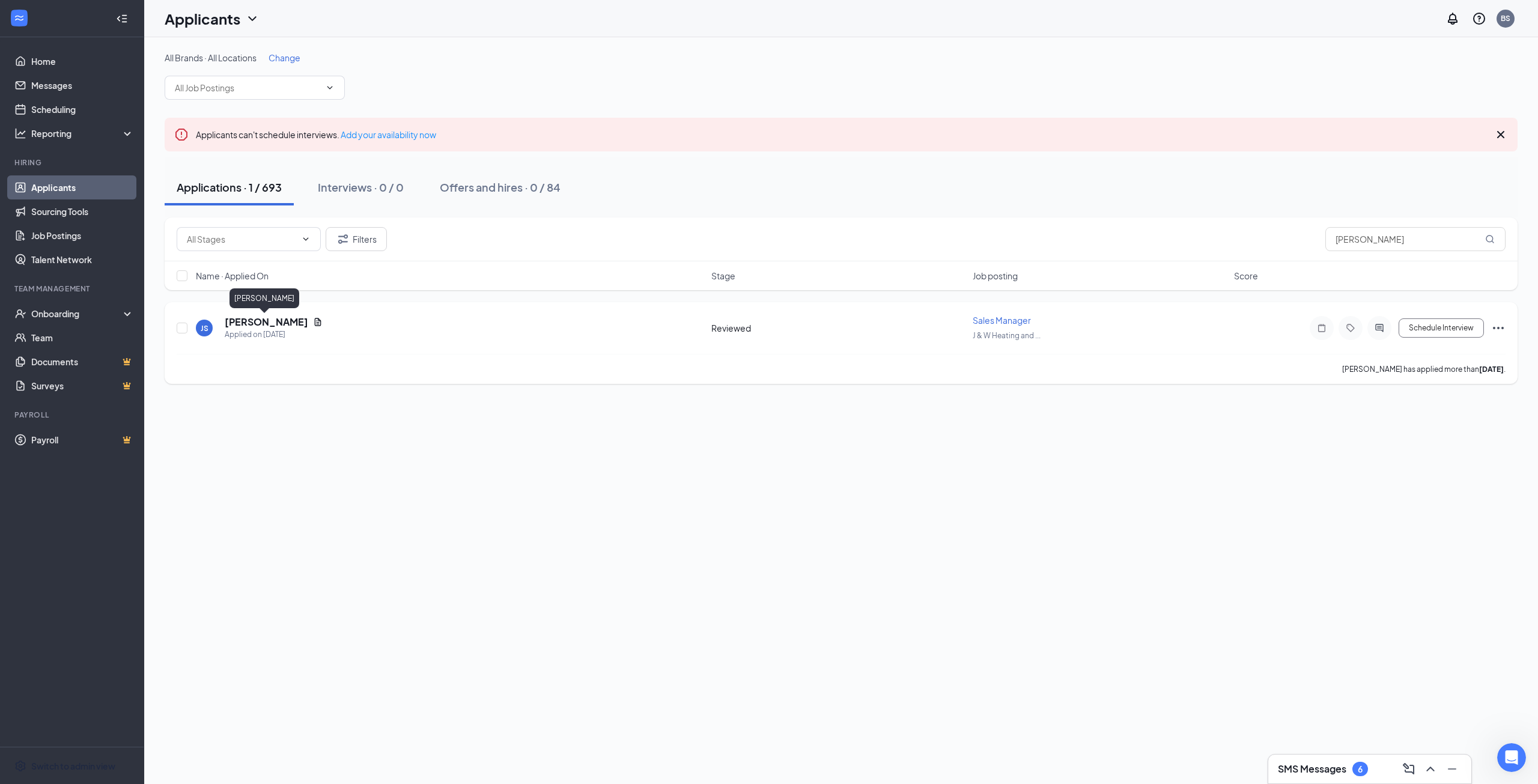
click at [239, 322] on h5 "Jackie Spiewak" at bounding box center [267, 322] width 84 height 14
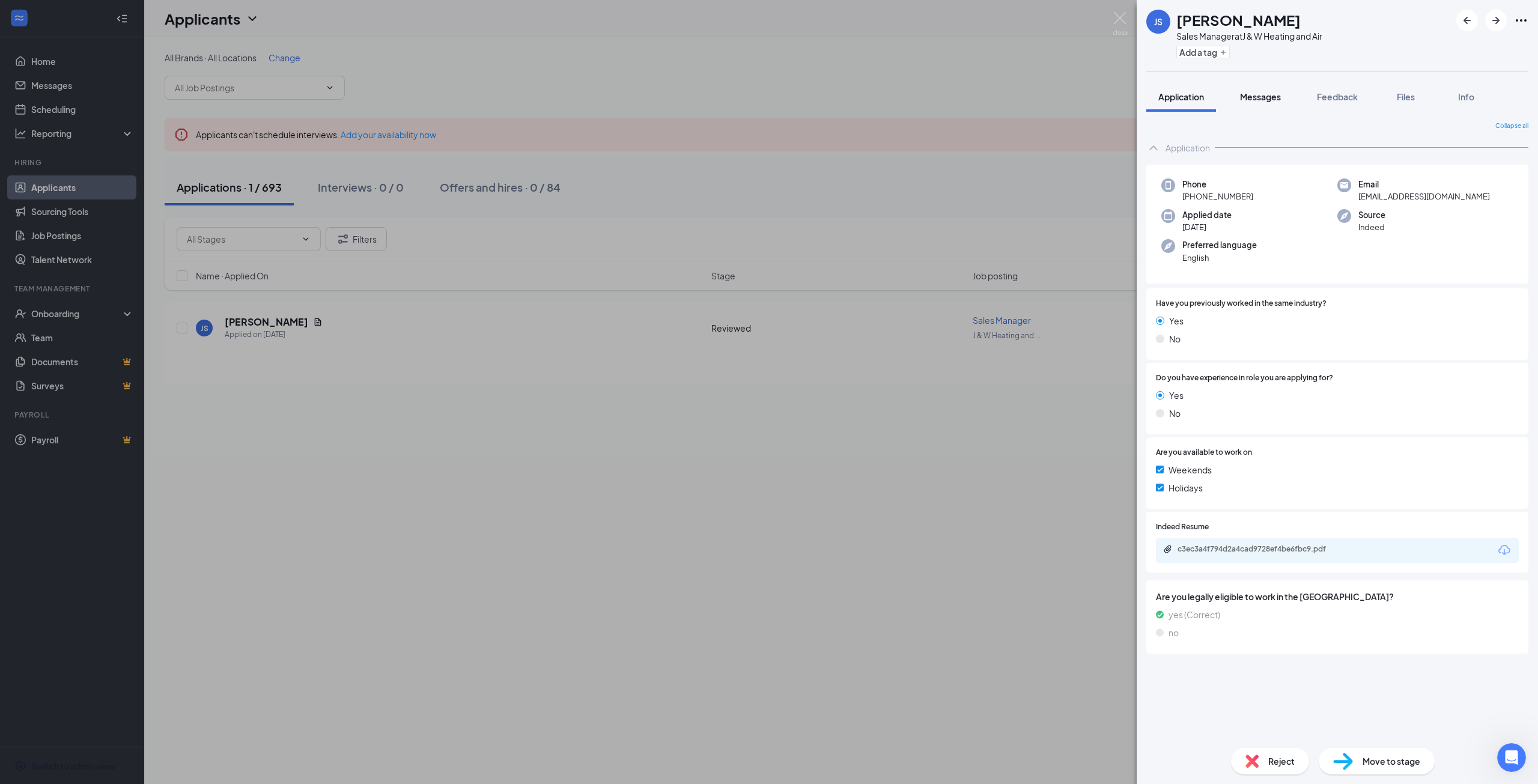
click at [1262, 103] on button "Messages" at bounding box center [1260, 97] width 64 height 30
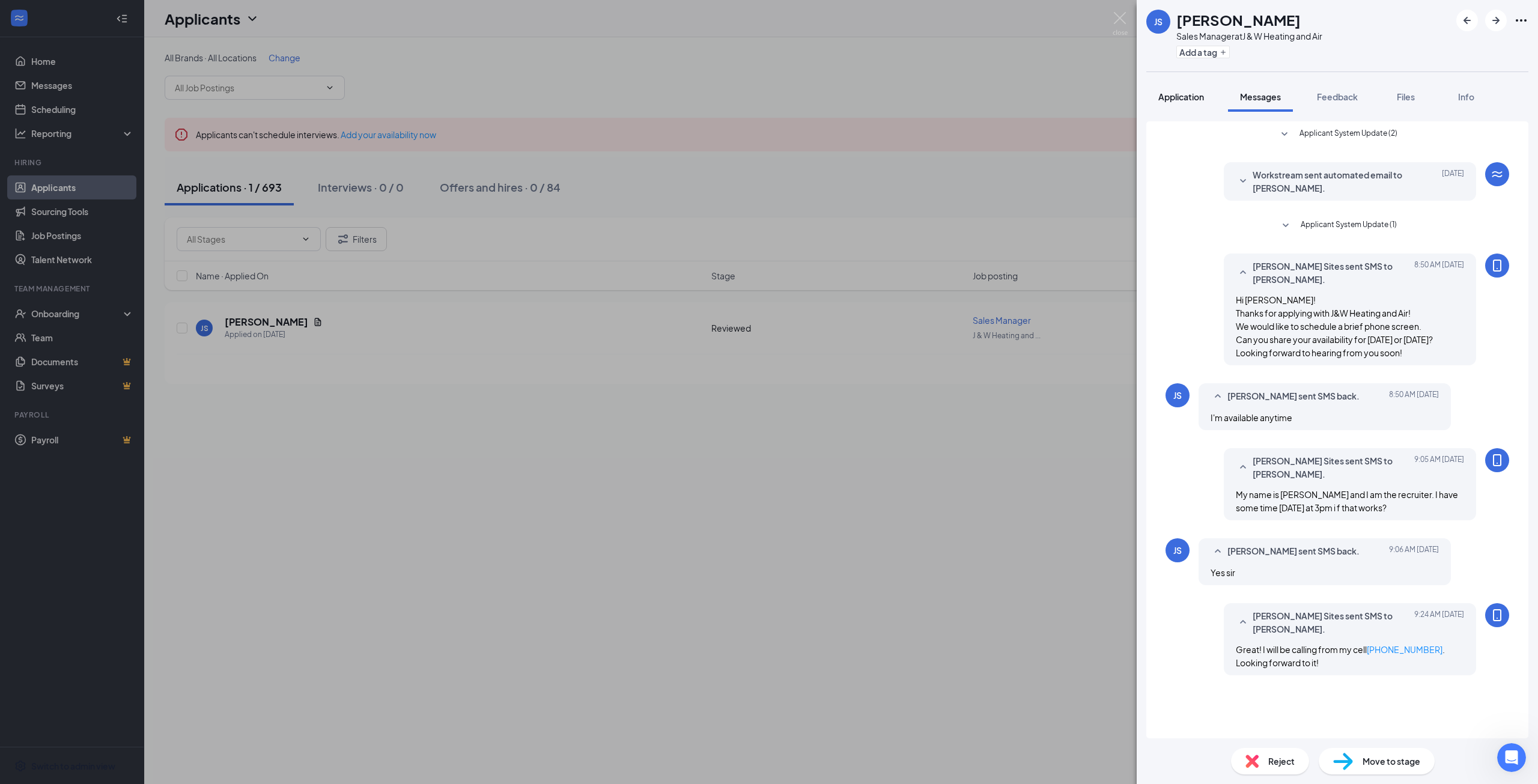
click at [1187, 101] on span "Application" at bounding box center [1181, 97] width 46 height 11
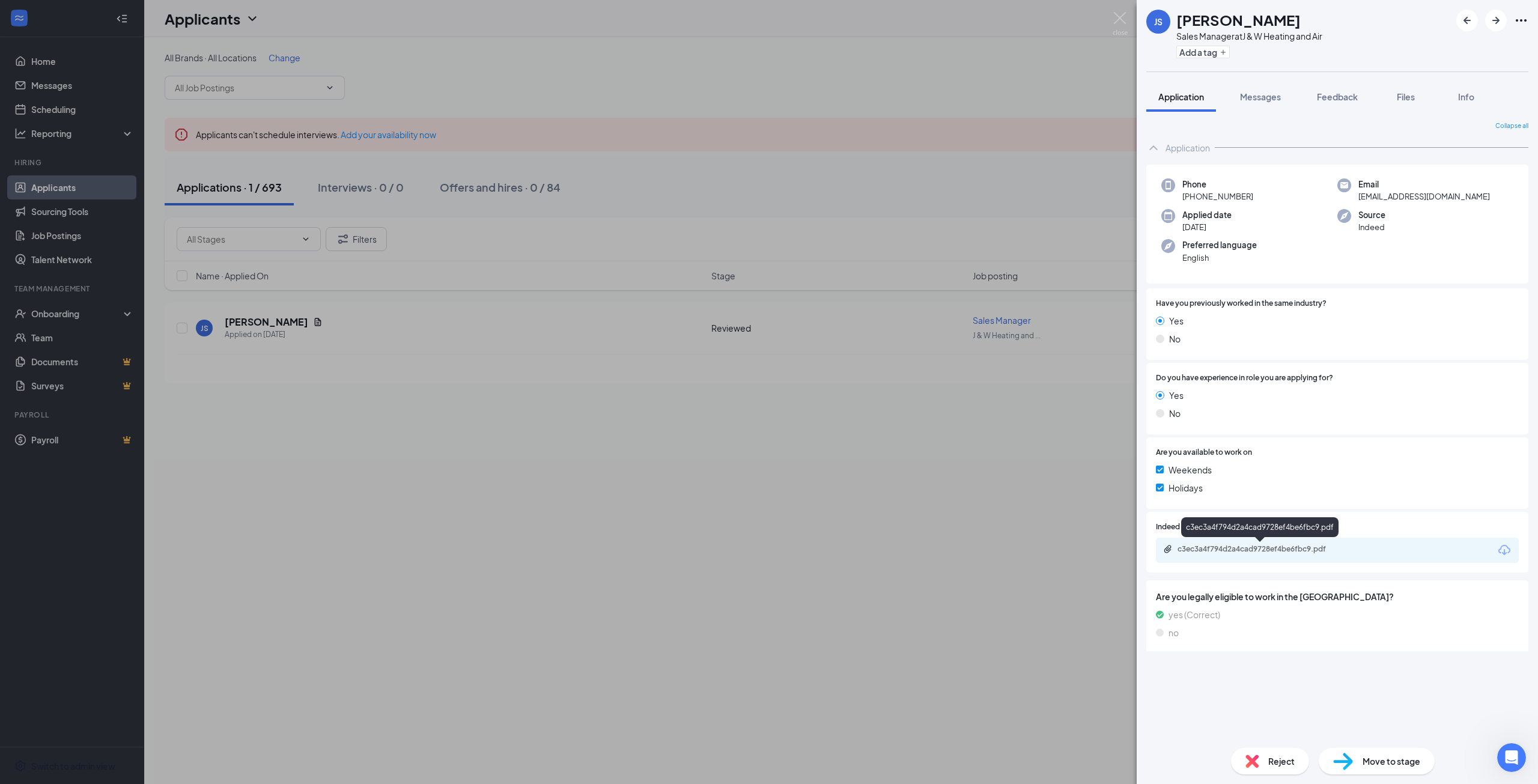
click at [1275, 547] on div "c3ec3a4f794d2a4cad9728ef4be6fbc9.pdf" at bounding box center [1262, 549] width 168 height 10
click at [921, 513] on div "JS Jackie Spiewak Sales Manager at J & W Heating and Air Add a tag Application …" at bounding box center [769, 392] width 1538 height 784
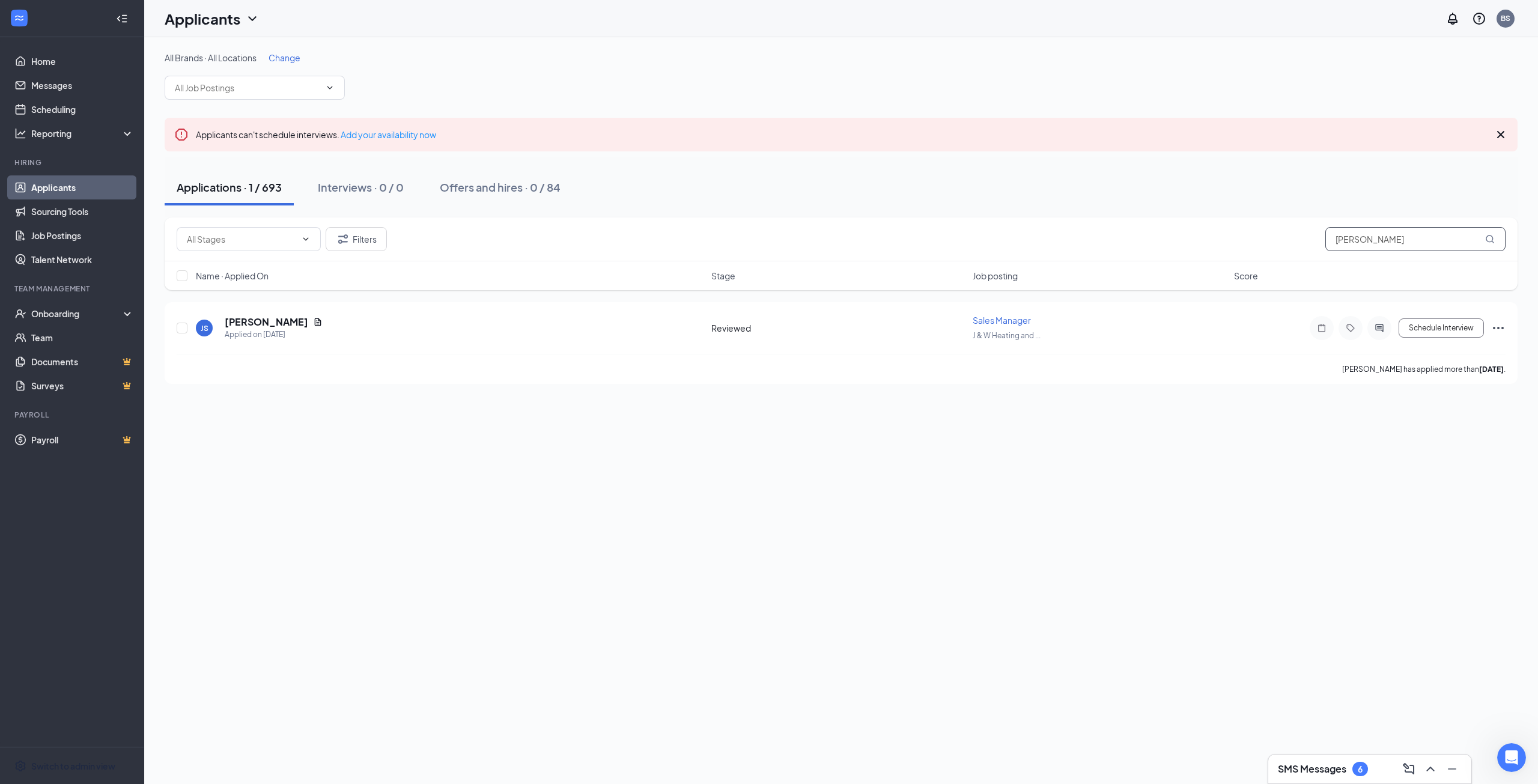
drag, startPoint x: 1381, startPoint y: 239, endPoint x: 1286, endPoint y: 239, distance: 95.0
click at [1286, 239] on div "Filters jackie" at bounding box center [841, 239] width 1329 height 24
type input "a"
click at [1341, 236] on input "semple" at bounding box center [1415, 239] width 181 height 24
drag, startPoint x: 1401, startPoint y: 237, endPoint x: 1271, endPoint y: 244, distance: 130.2
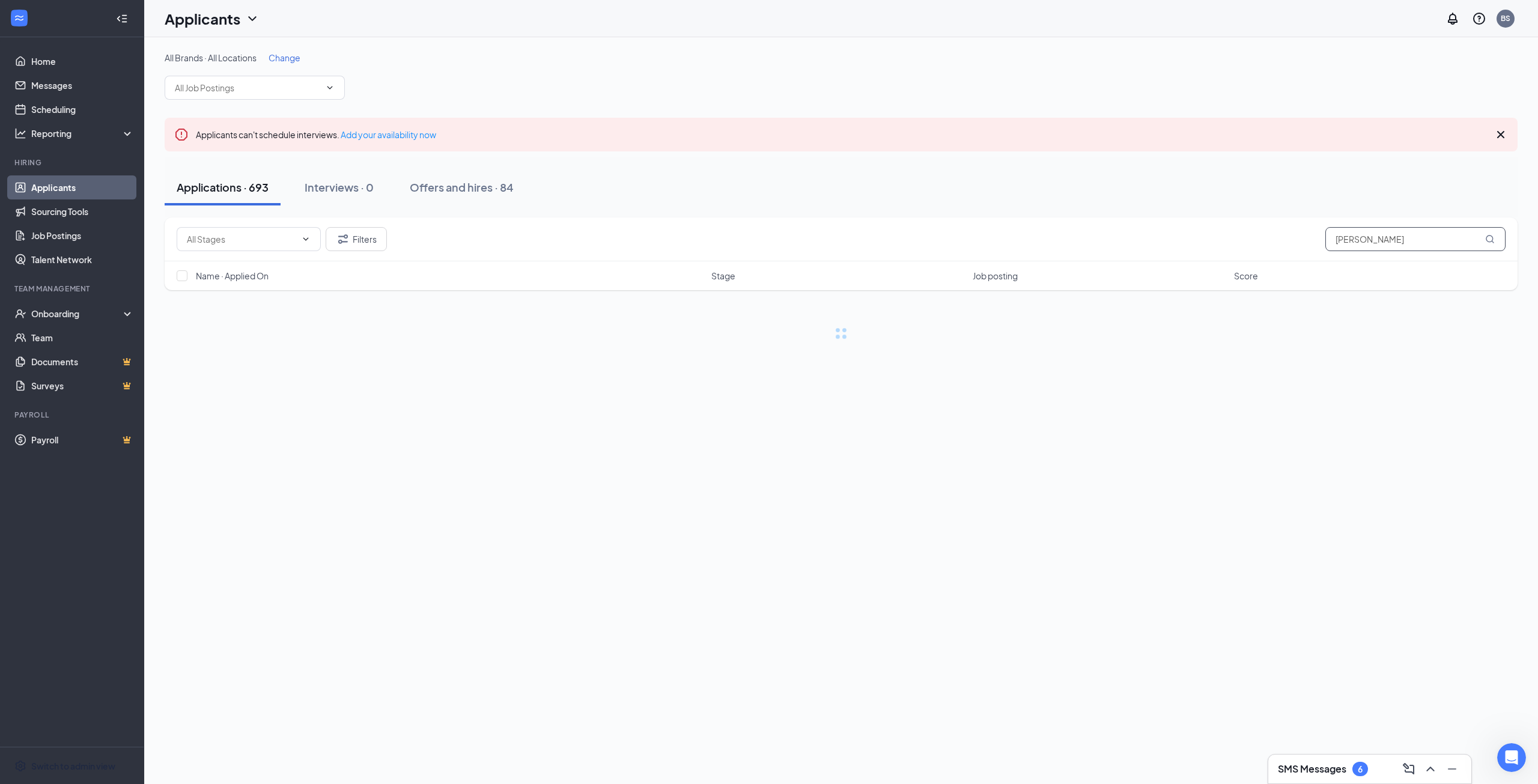
click at [1271, 244] on div "Filters stemple" at bounding box center [841, 239] width 1329 height 24
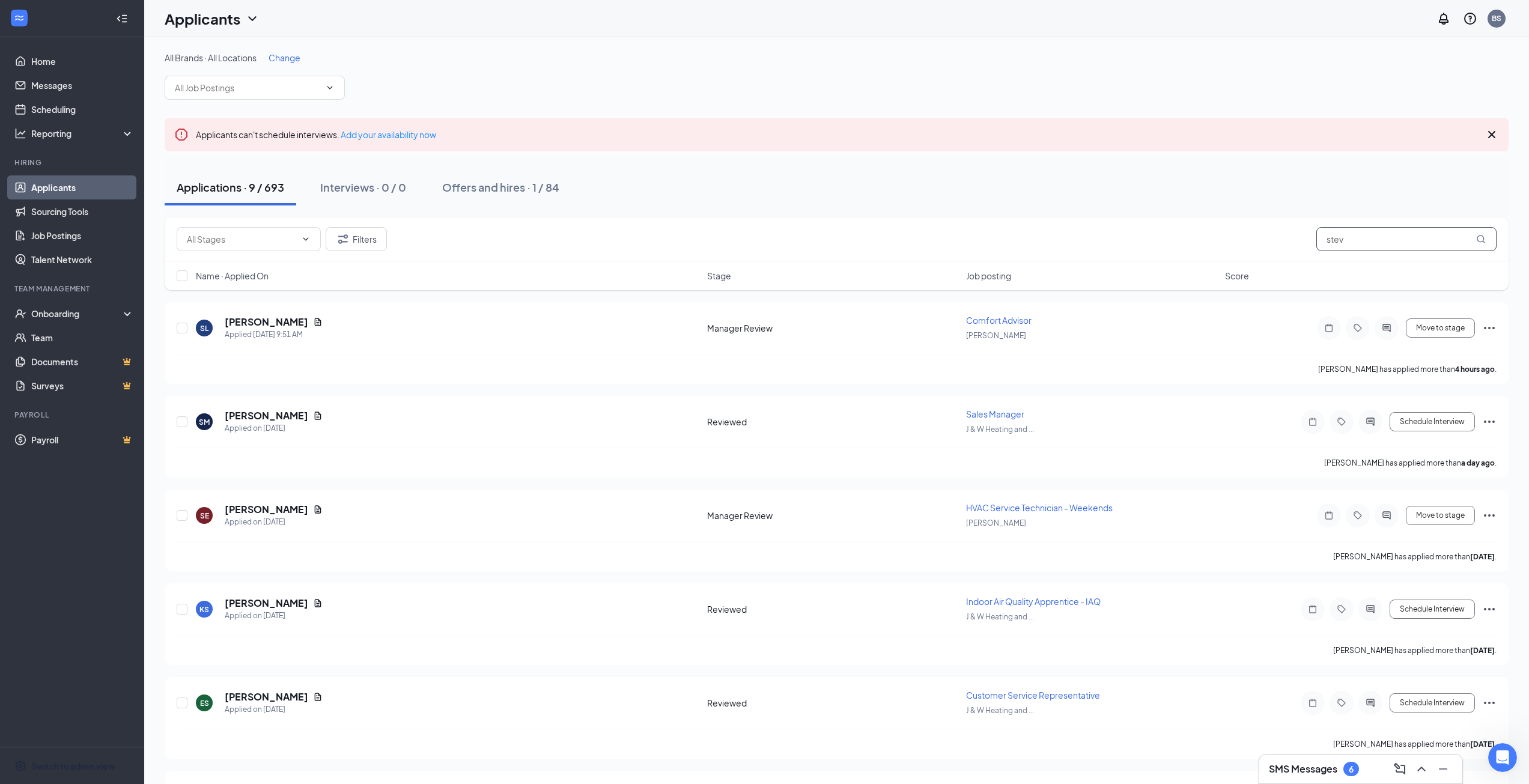
click at [1263, 236] on div "Filters stev" at bounding box center [837, 239] width 1320 height 24
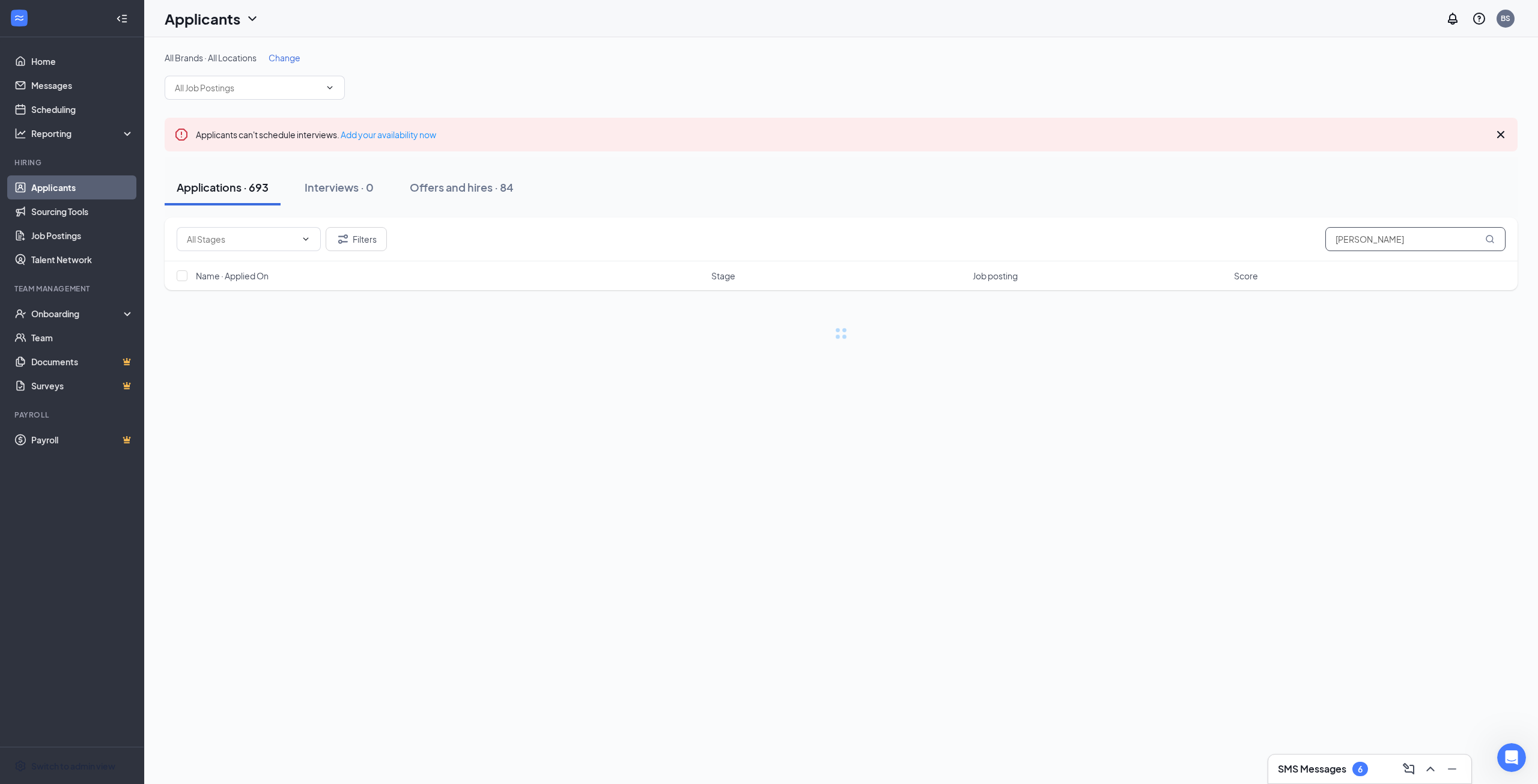
type input "steven"
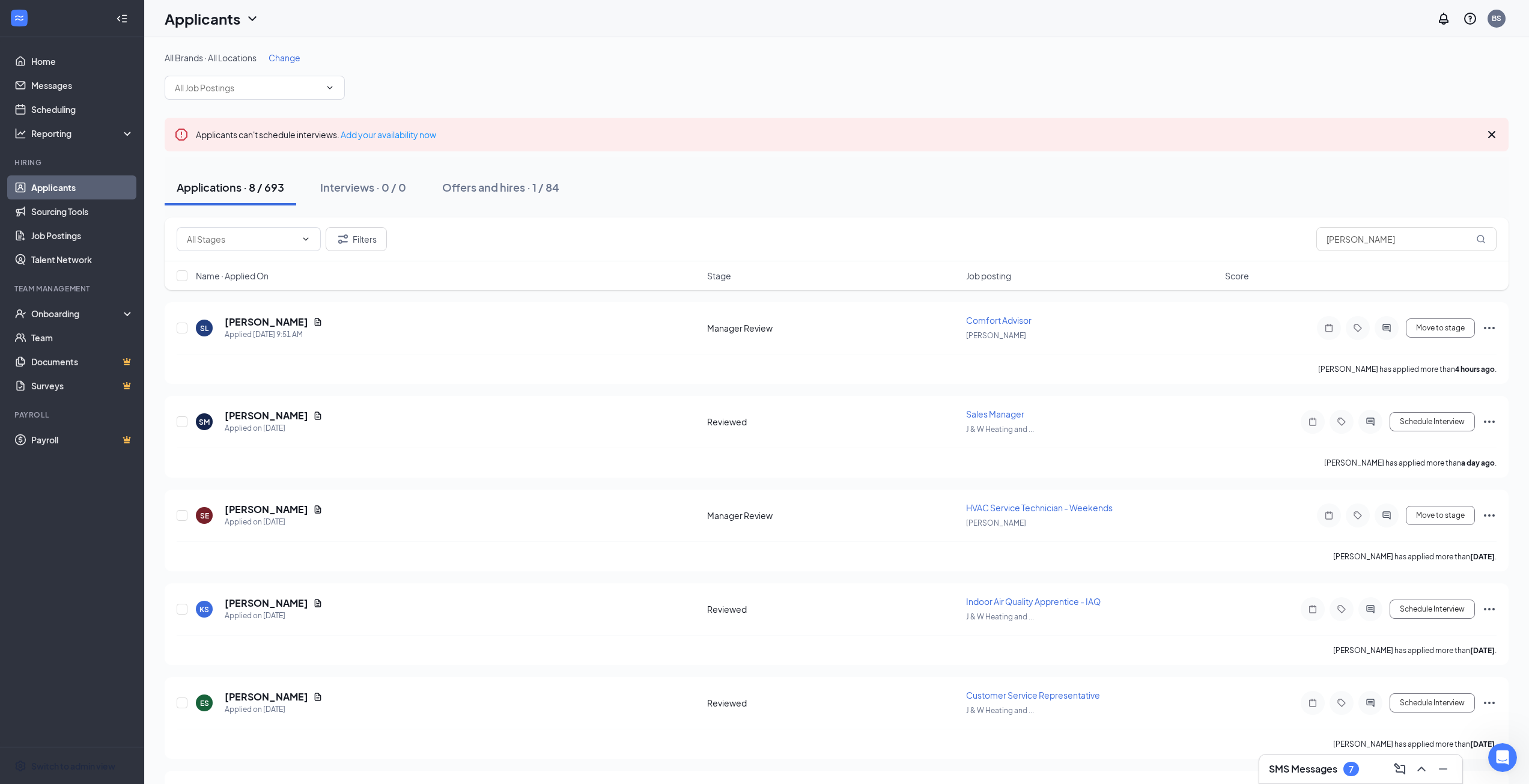
click at [1325, 774] on h3 "SMS Messages" at bounding box center [1302, 769] width 68 height 14
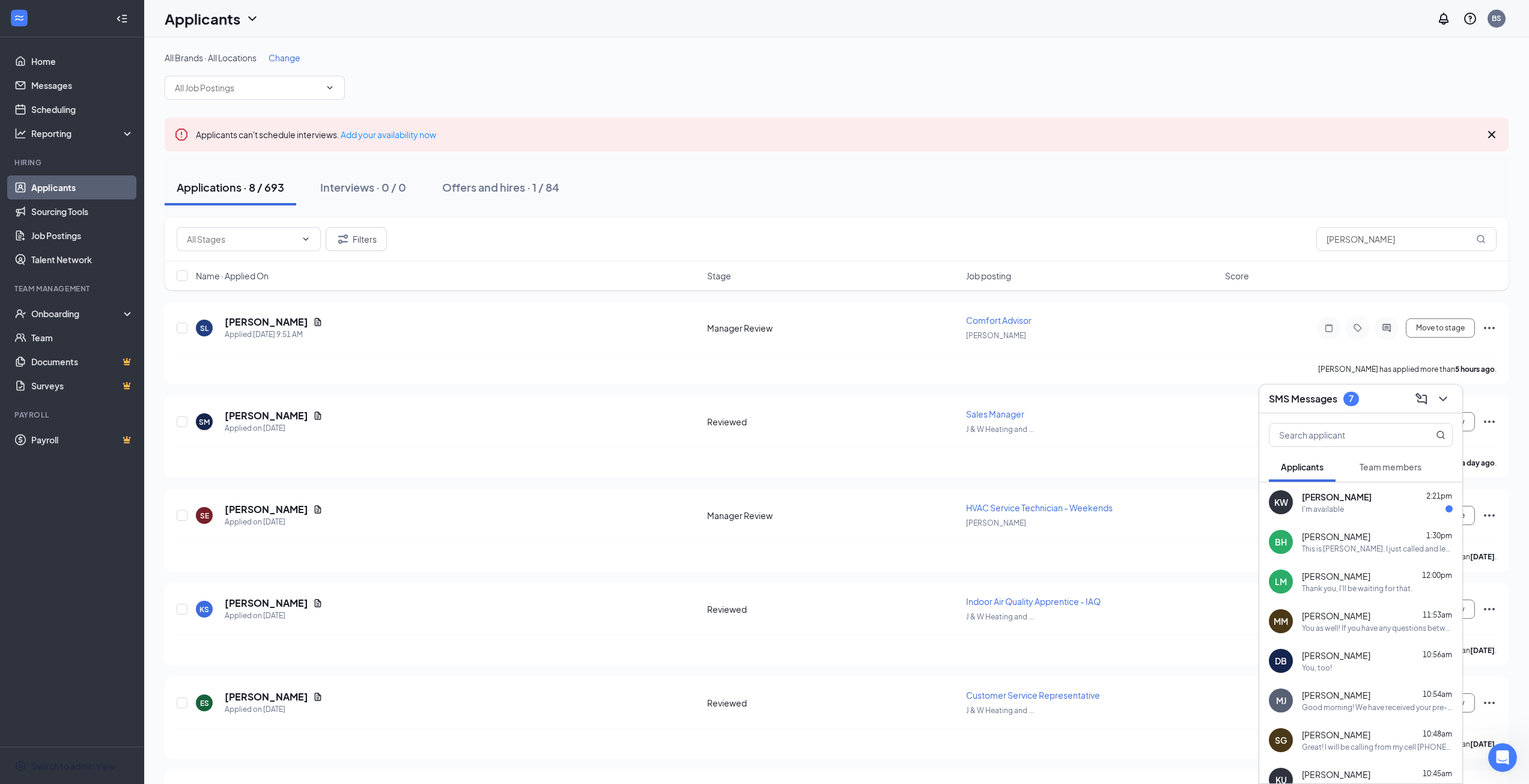
click at [1327, 505] on div "I'm available" at bounding box center [1322, 509] width 42 height 10
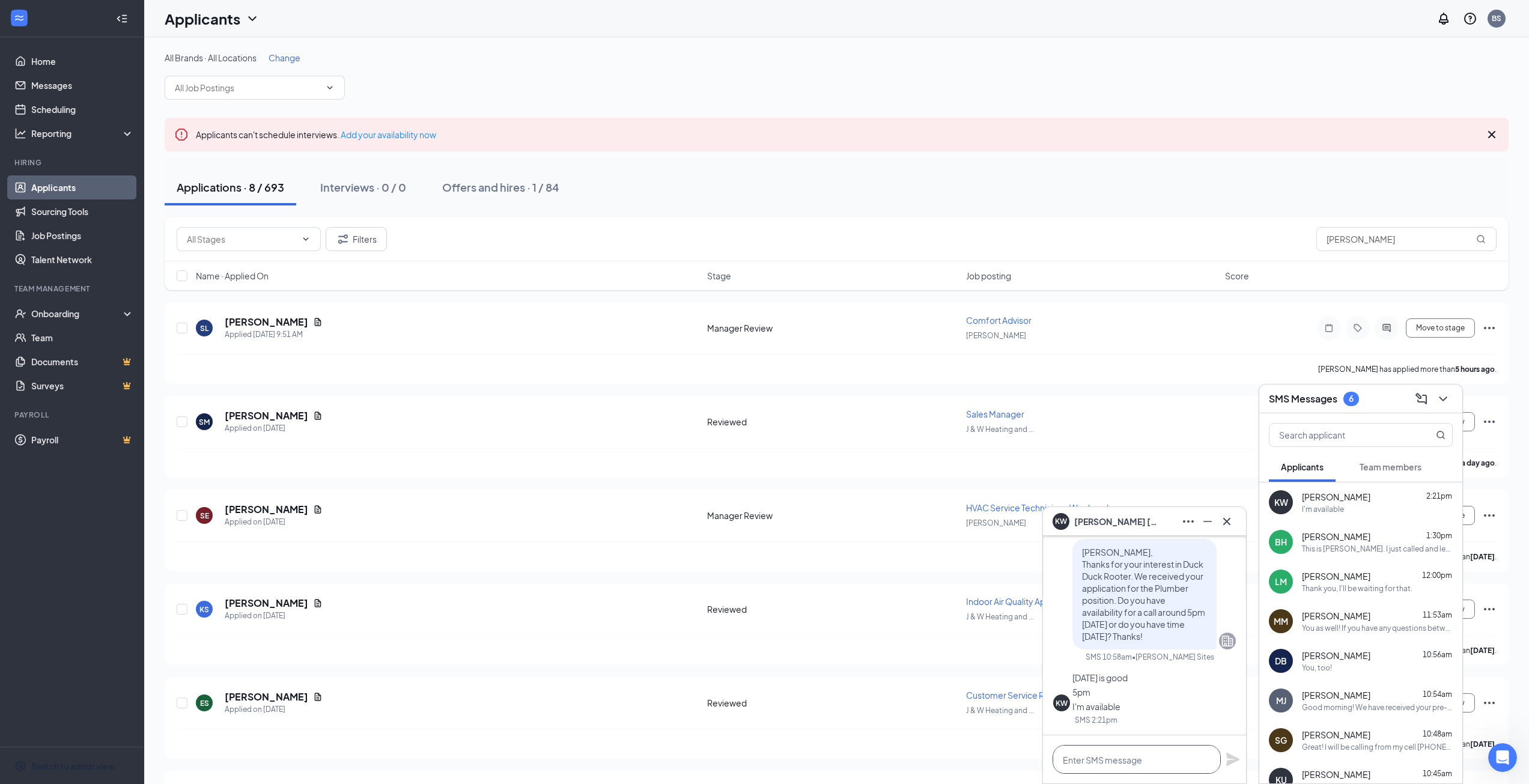
click at [1132, 753] on textarea at bounding box center [1136, 760] width 168 height 29
drag, startPoint x: 1212, startPoint y: 761, endPoint x: 1012, endPoint y: 755, distance: 200.1
click at [1012, 755] on div "KW Karlton Walker KW Karlton Walker Applicant Plumber Service Technician • Duck…" at bounding box center [837, 554] width 1384 height 1033
type textarea "I can call you at 5:30 if that will work?"
click at [1230, 763] on icon "Plane" at bounding box center [1233, 760] width 14 height 14
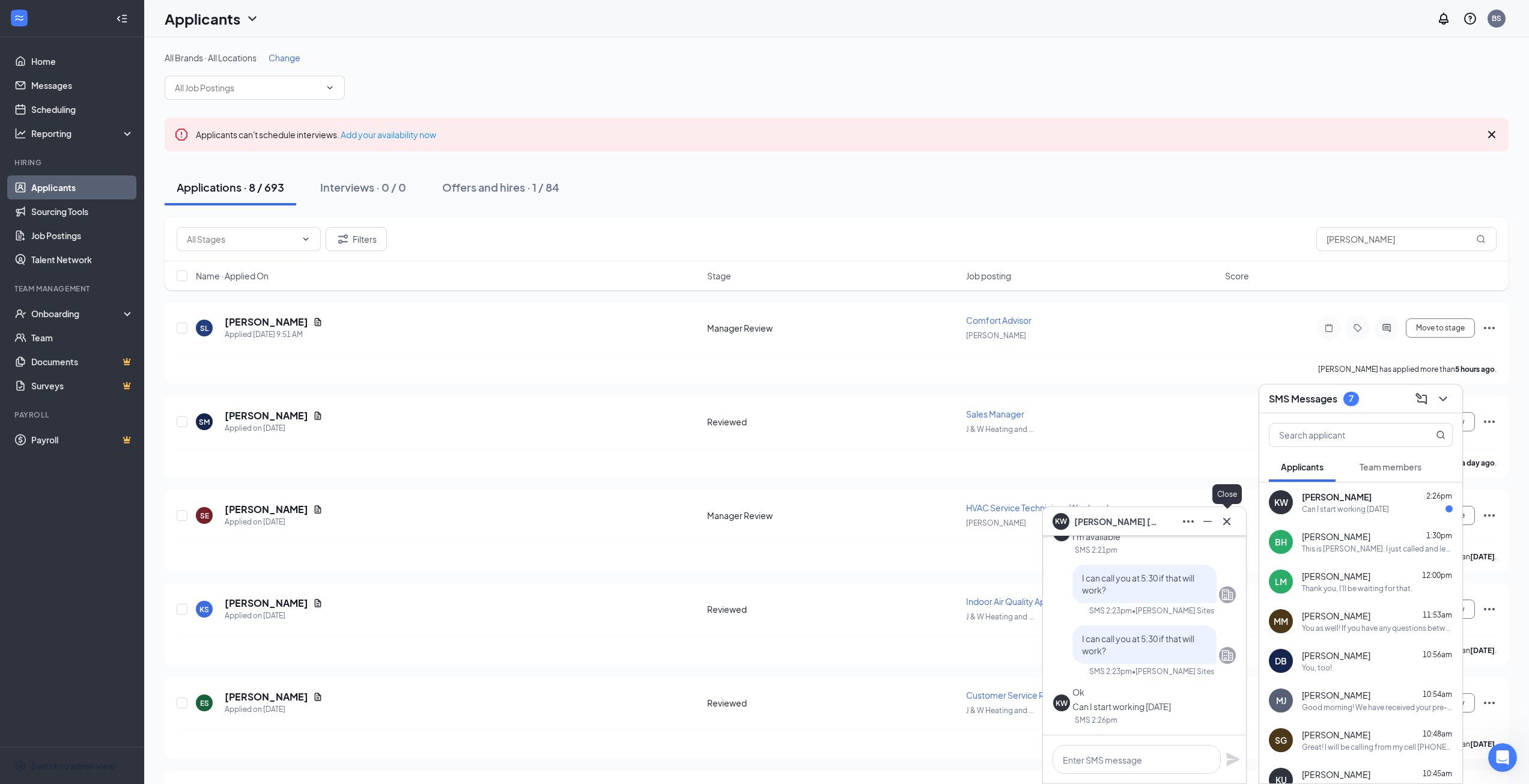
click at [1231, 517] on icon "Cross" at bounding box center [1226, 521] width 15 height 15
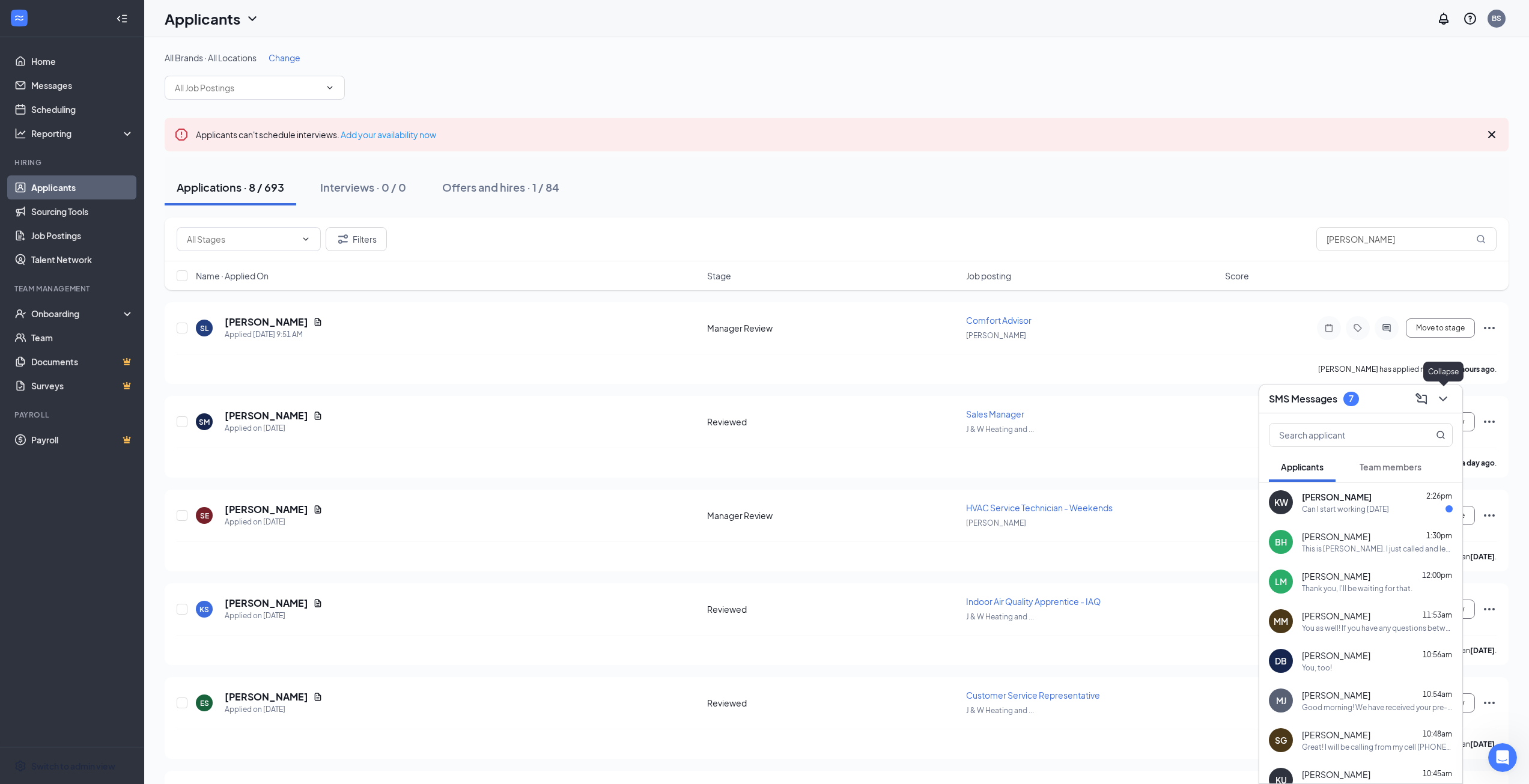
click at [1445, 395] on icon "ChevronDown" at bounding box center [1442, 398] width 15 height 15
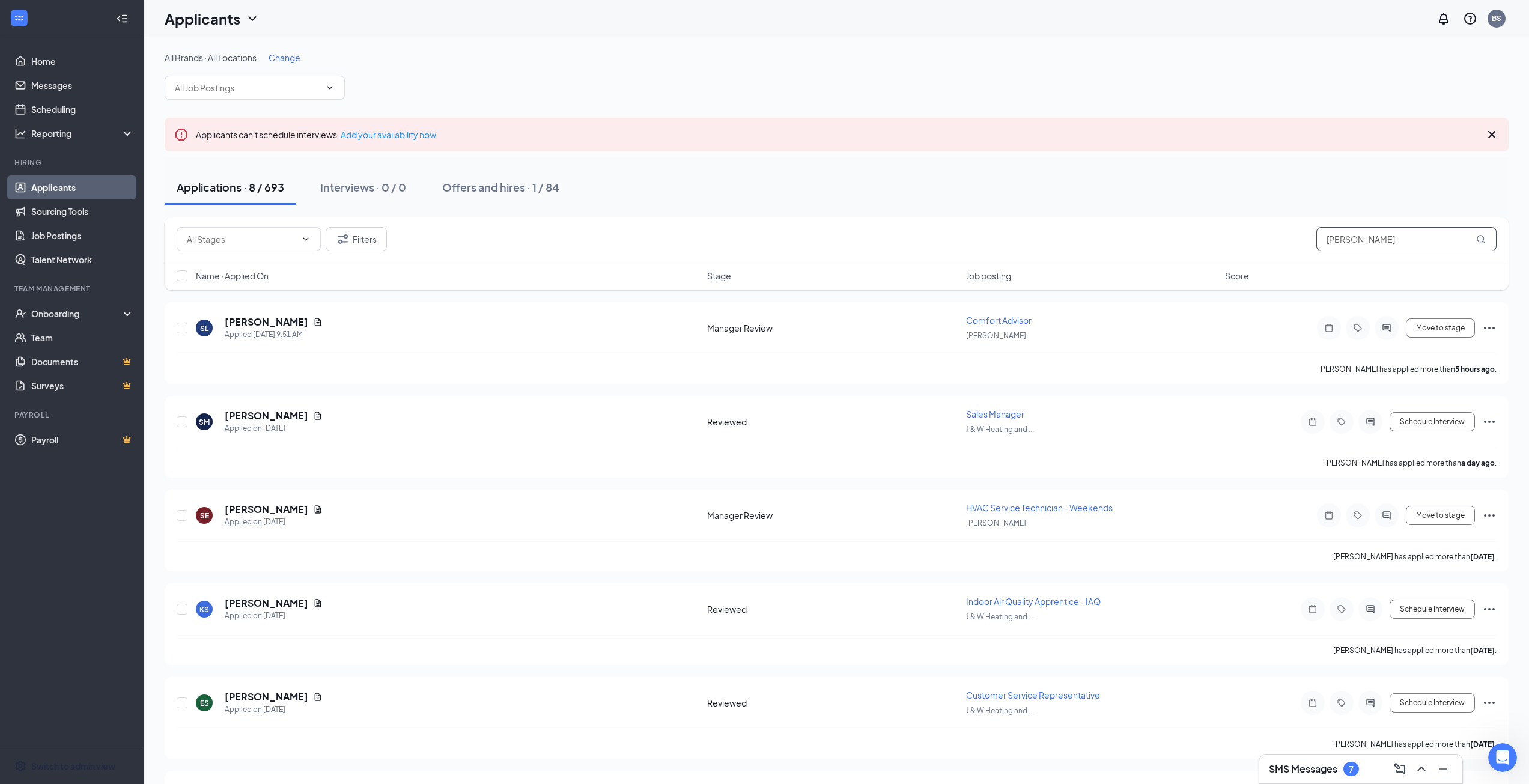
drag, startPoint x: 1346, startPoint y: 241, endPoint x: 1370, endPoint y: 236, distance: 24.5
click at [1346, 241] on input "steven" at bounding box center [1406, 239] width 181 height 24
drag, startPoint x: 1379, startPoint y: 236, endPoint x: 1112, endPoint y: 227, distance: 267.2
click at [1120, 227] on div "Filters steven" at bounding box center [837, 239] width 1343 height 44
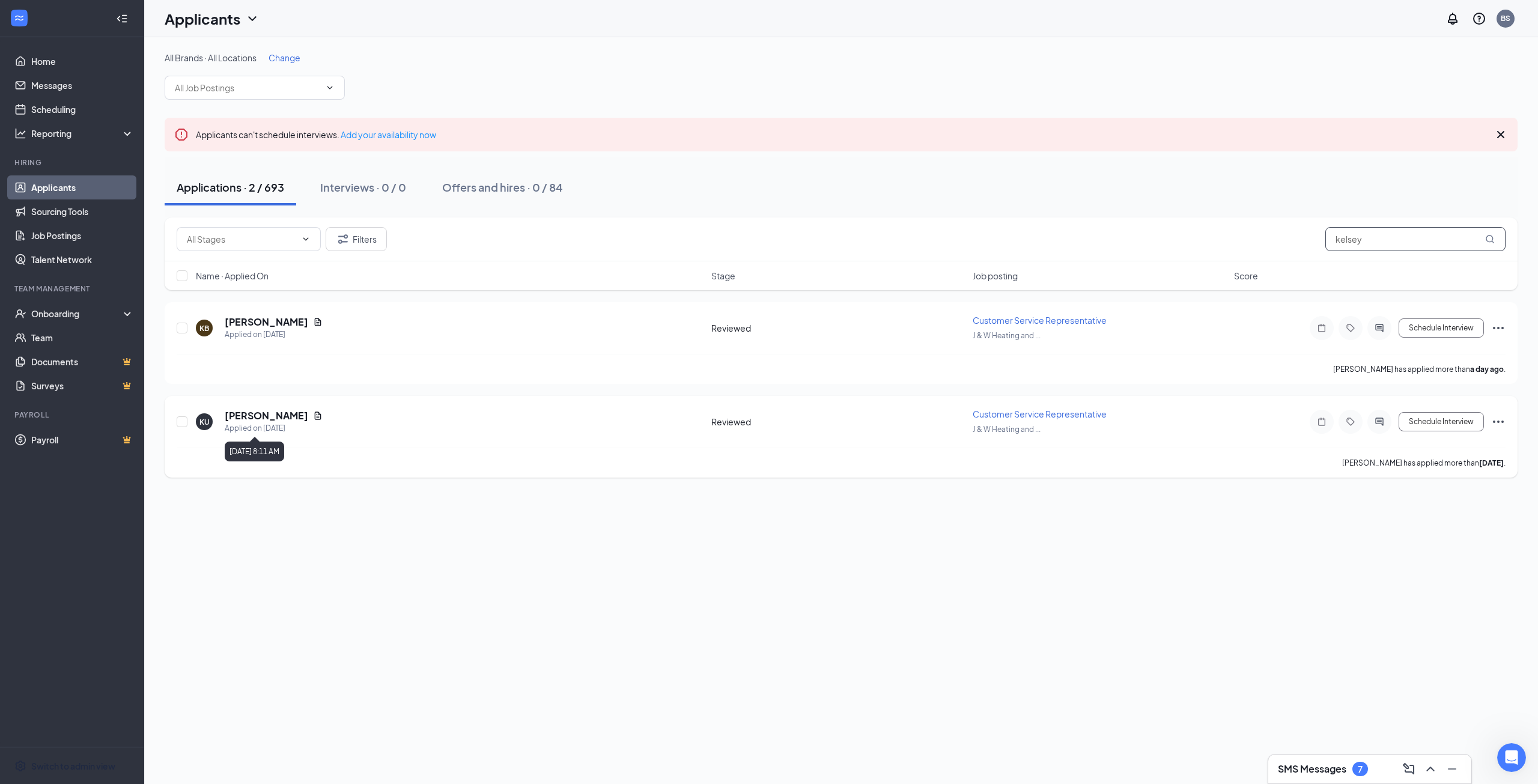
type input "kelsey"
click at [286, 413] on h5 "[PERSON_NAME]" at bounding box center [267, 416] width 84 height 14
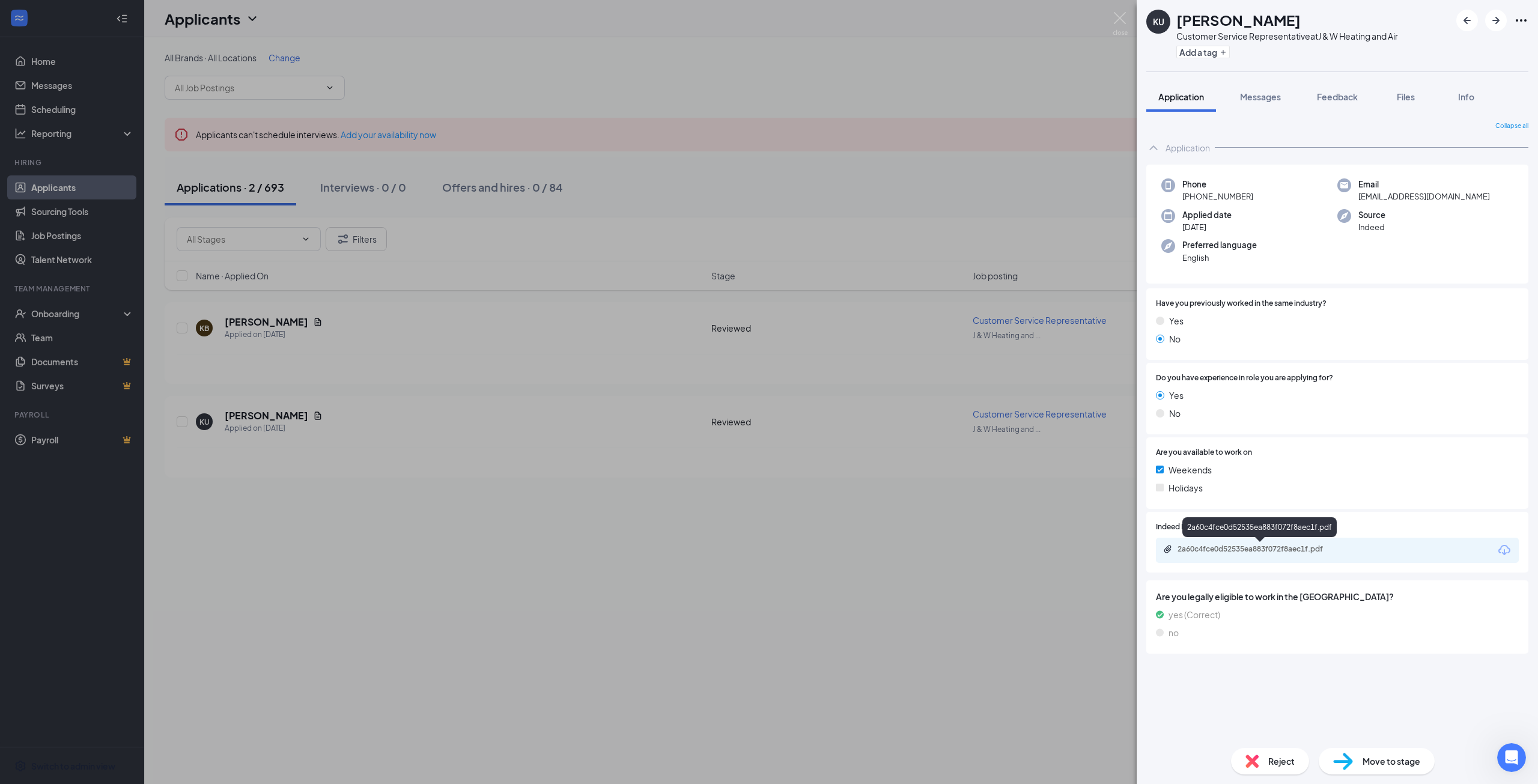
click at [1254, 549] on div "2a60c4fce0d52535ea883f072f8aec1f.pdf" at bounding box center [1262, 549] width 168 height 10
click at [1272, 96] on span "Messages" at bounding box center [1261, 97] width 41 height 11
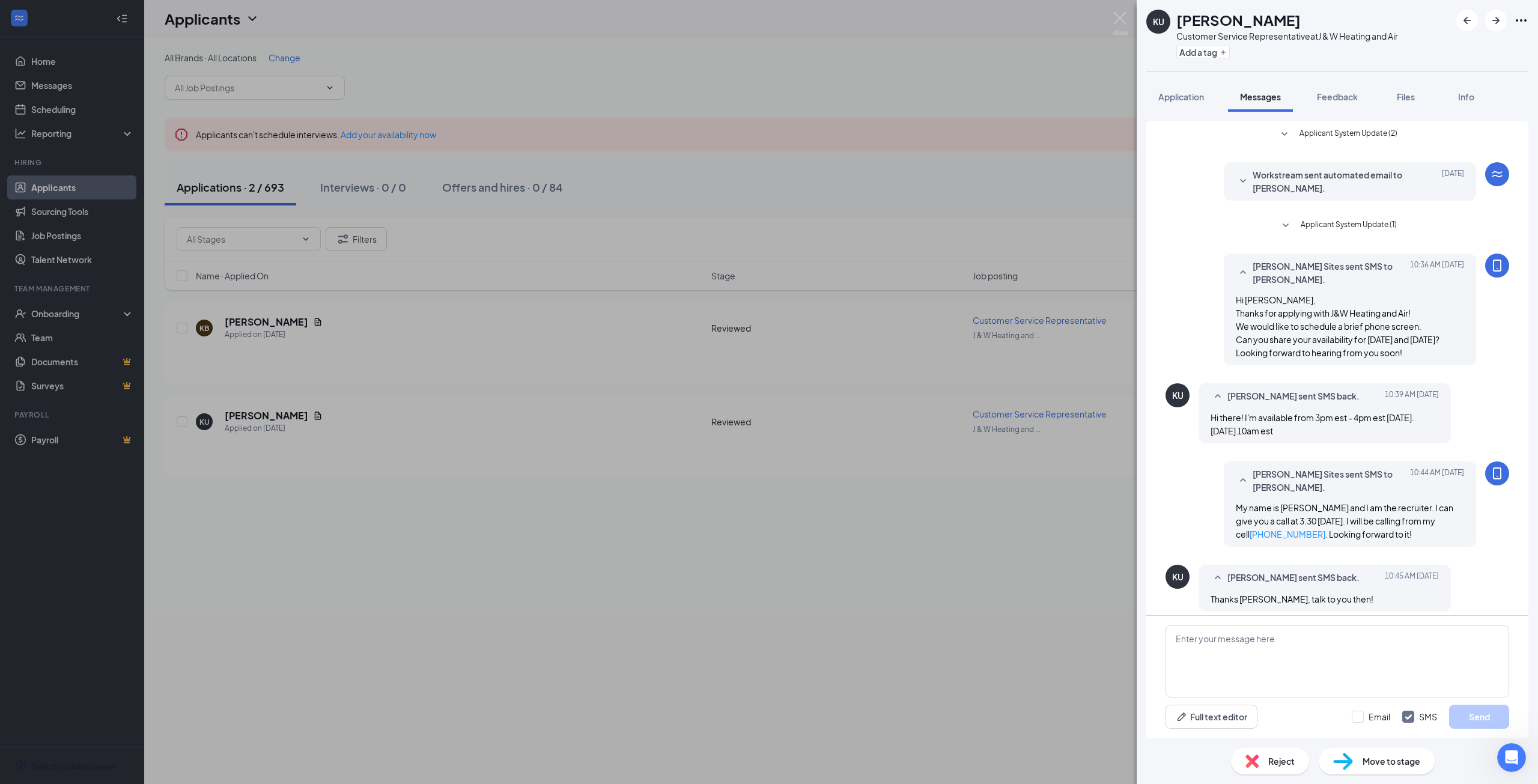
click at [1192, 112] on div "Applicant System Update (2) Workstream sent automated email to Kelsey Underwood…" at bounding box center [1337, 425] width 401 height 627
click at [1188, 103] on button "Application" at bounding box center [1181, 97] width 69 height 30
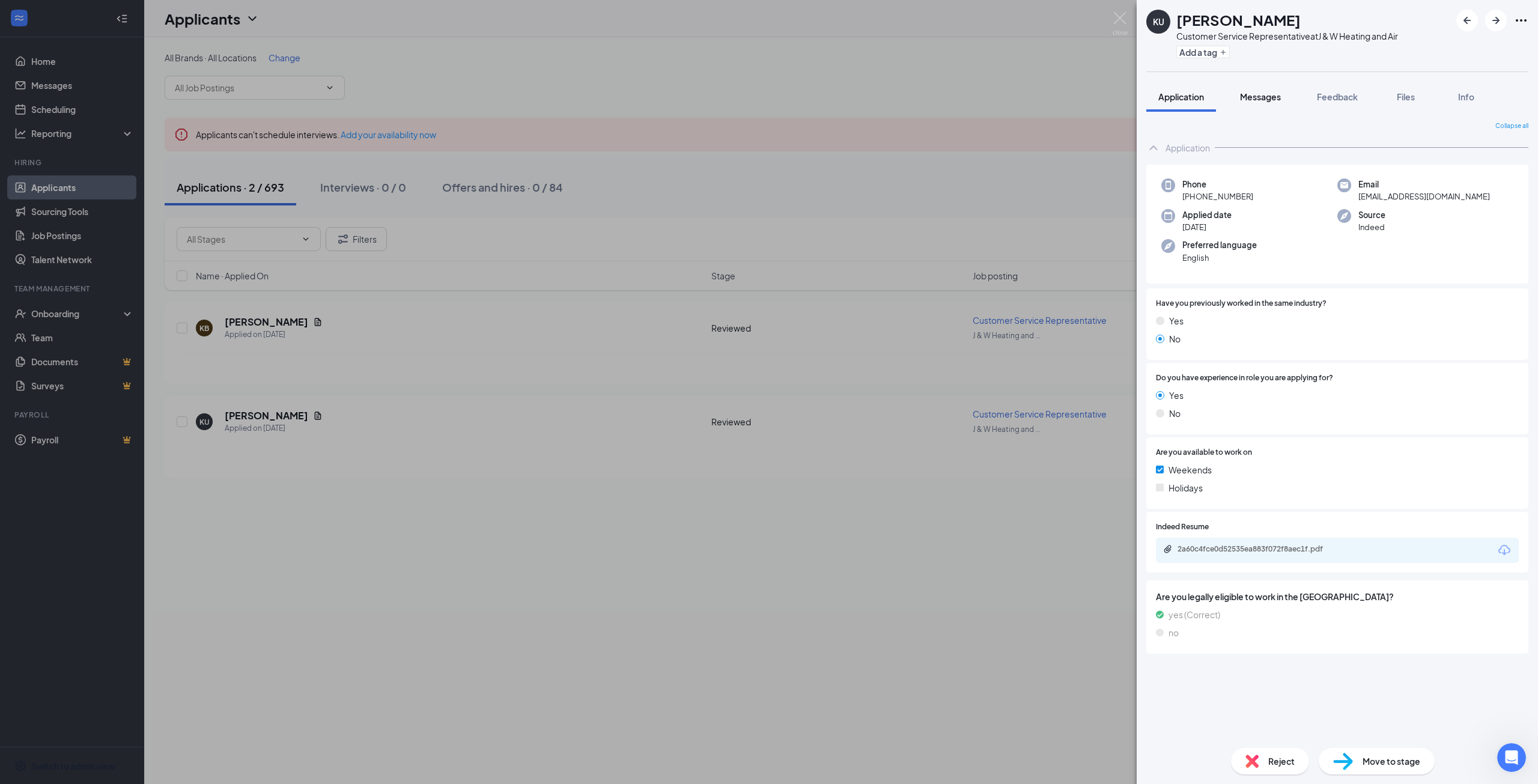
click at [1263, 102] on span "Messages" at bounding box center [1261, 97] width 41 height 11
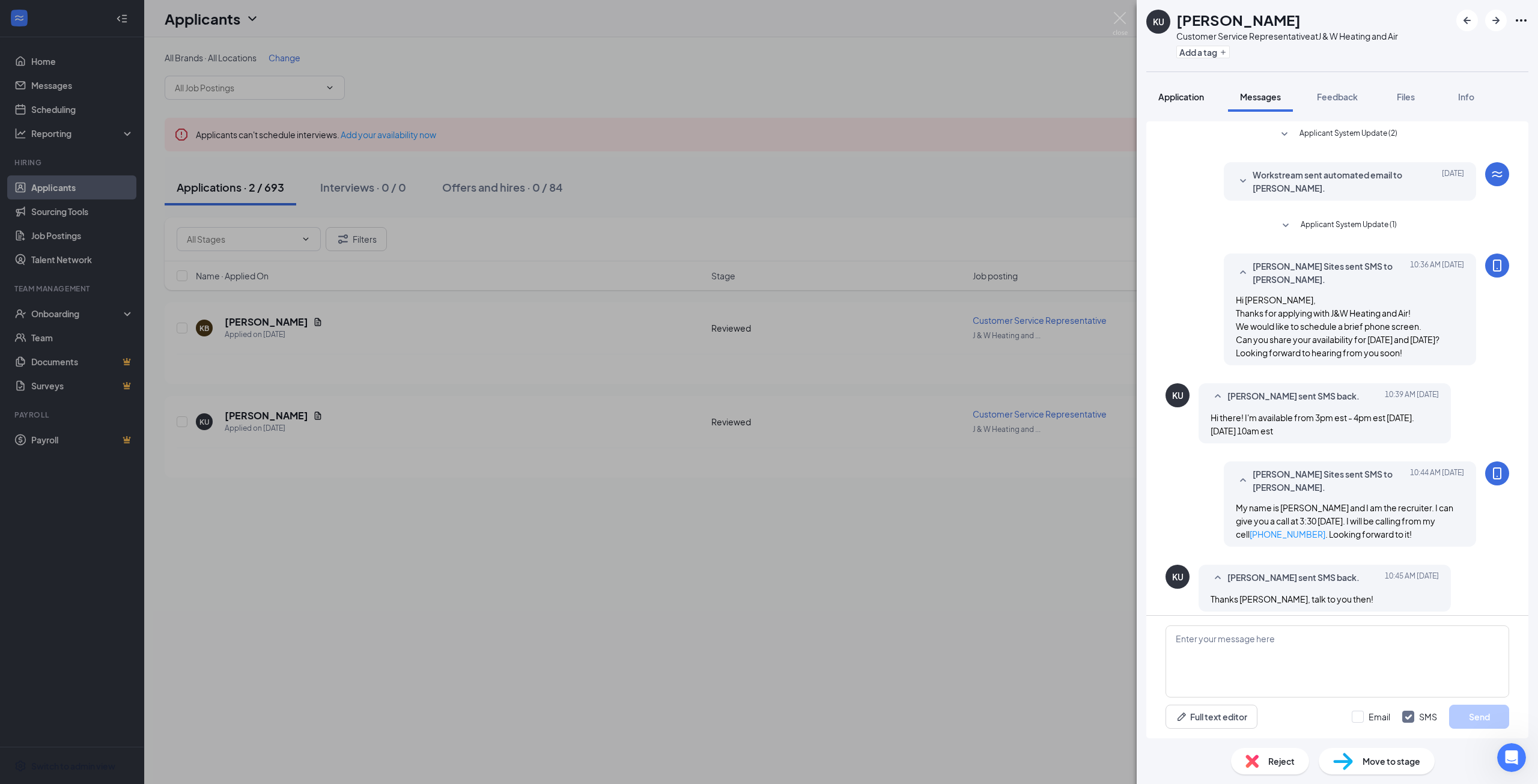
scroll to position [9, 0]
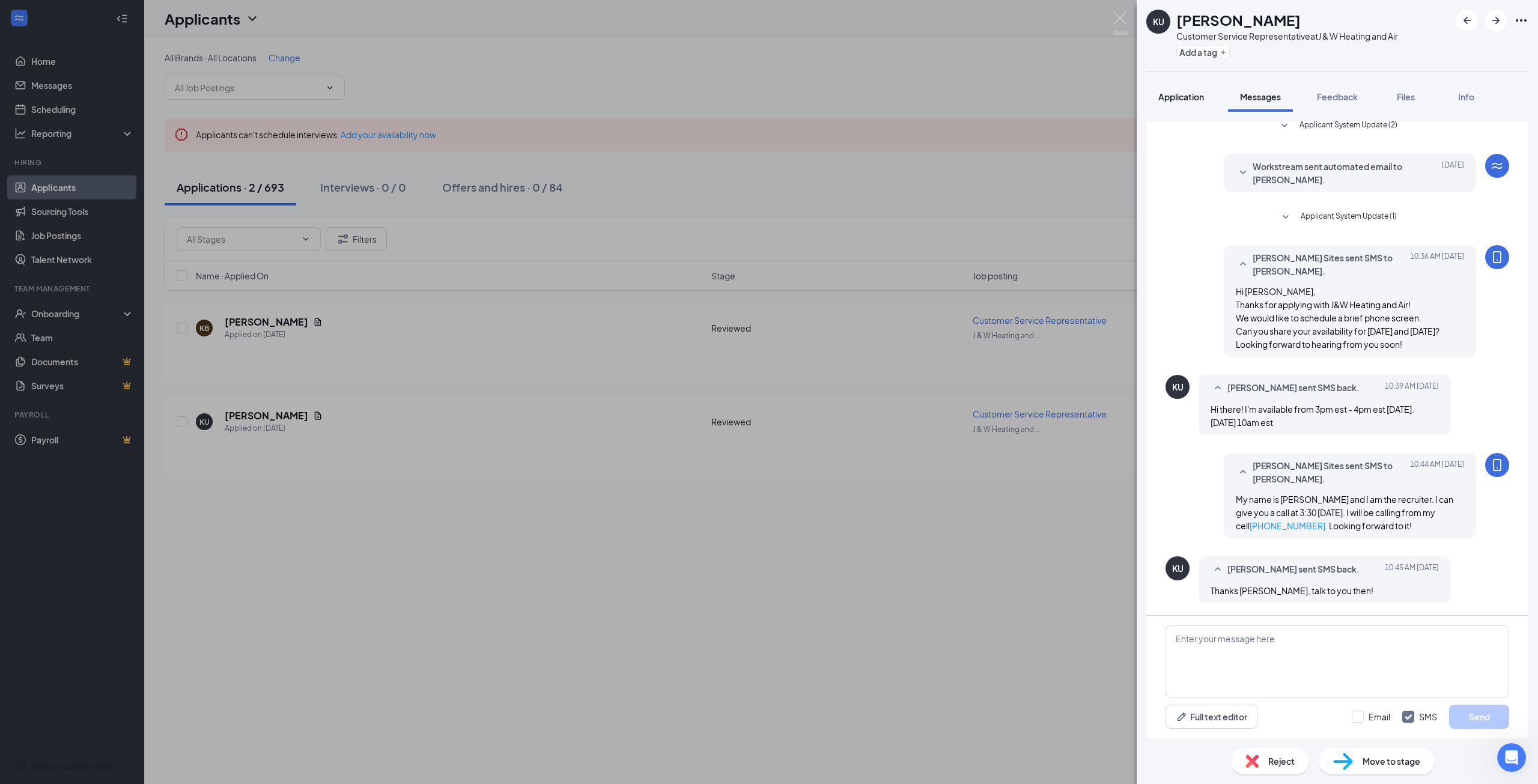
click at [1196, 103] on button "Application" at bounding box center [1181, 97] width 69 height 30
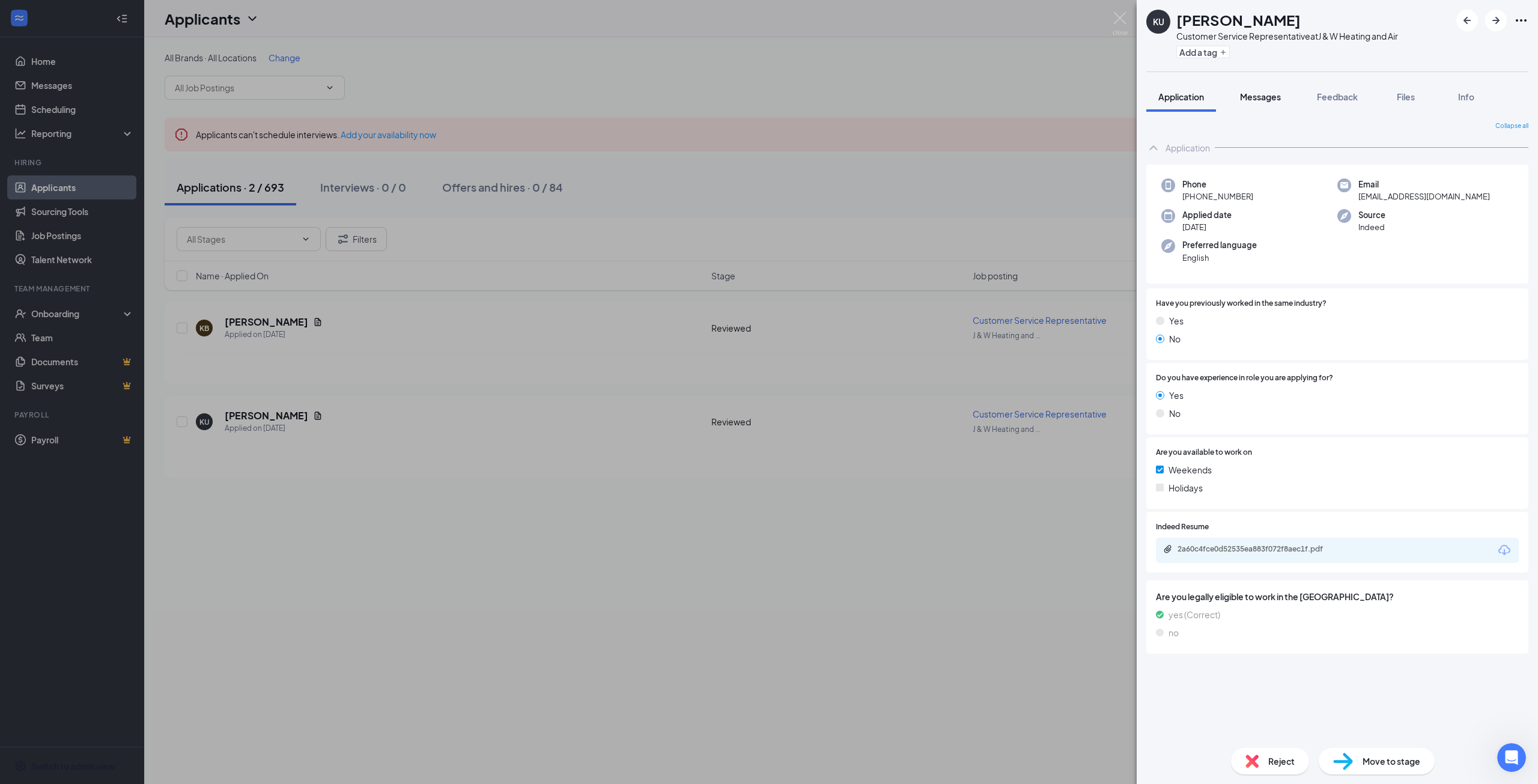
click at [1245, 101] on span "Messages" at bounding box center [1261, 97] width 41 height 11
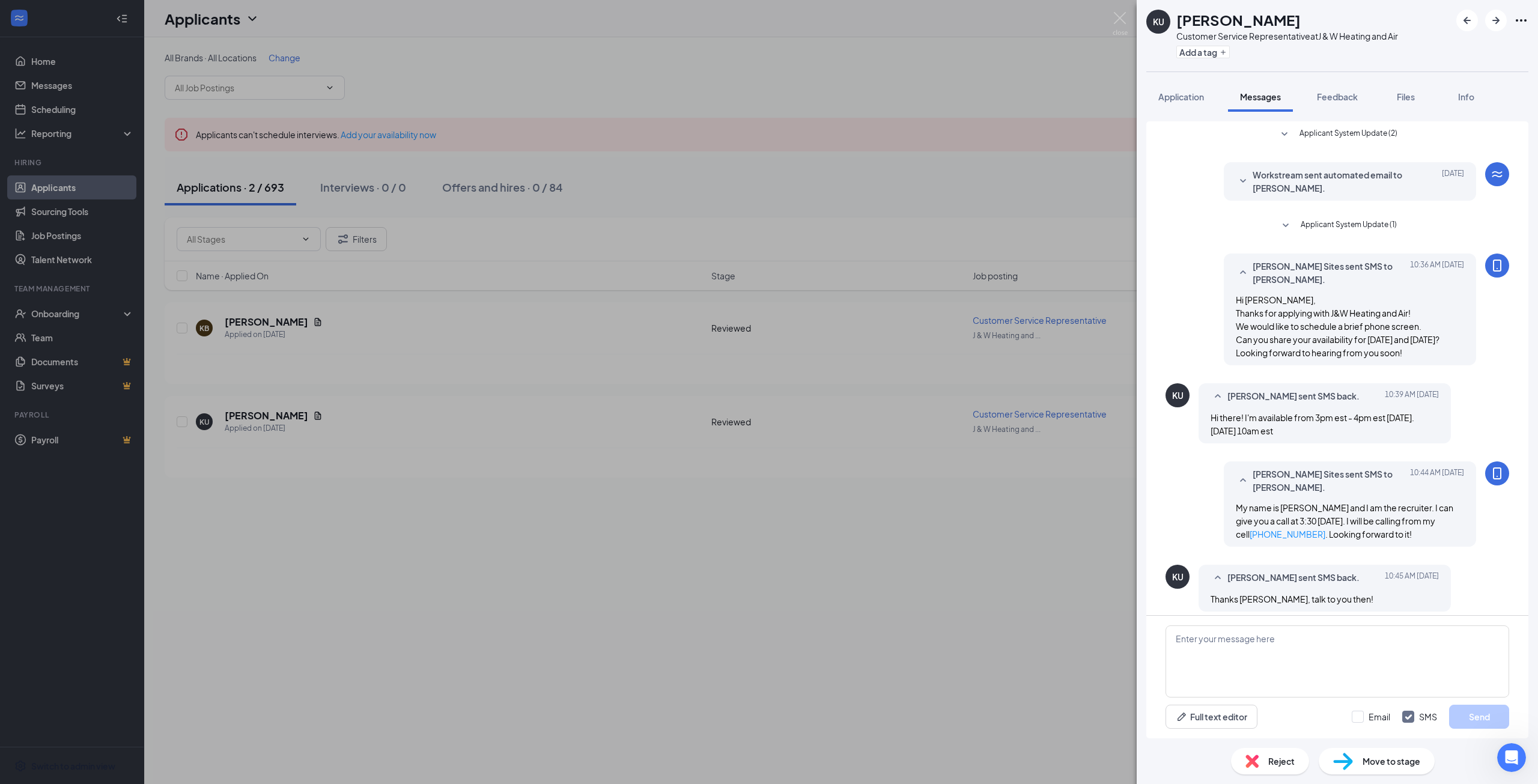
scroll to position [9, 0]
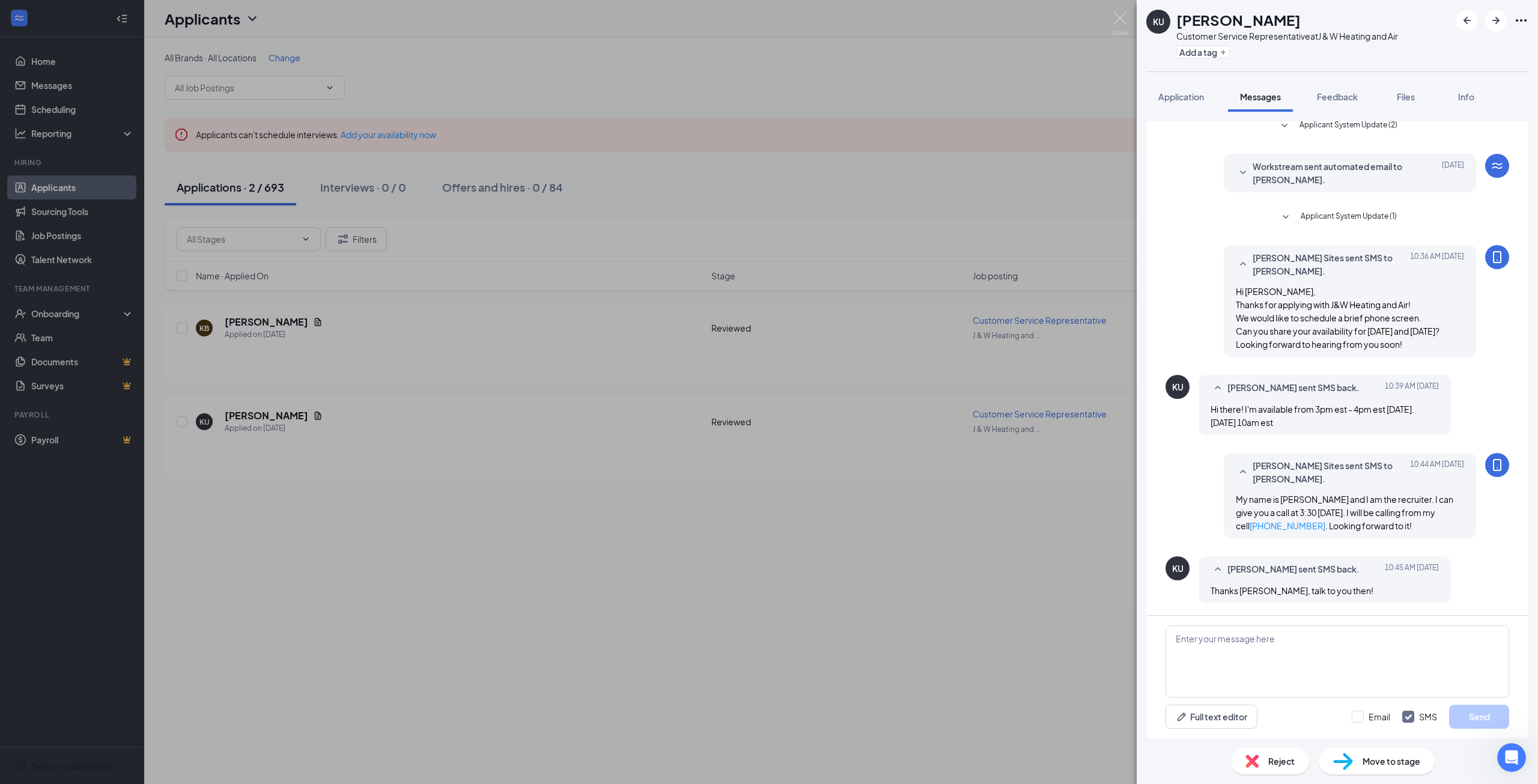
click at [1279, 624] on div "Full text editor Email SMS Send" at bounding box center [1337, 678] width 382 height 123
click at [1276, 638] on textarea at bounding box center [1337, 661] width 344 height 72
type textarea "This is [PERSON_NAME]. I just called and left a voicemail. Is now still a good …"
click at [1485, 725] on button "Send" at bounding box center [1479, 717] width 61 height 24
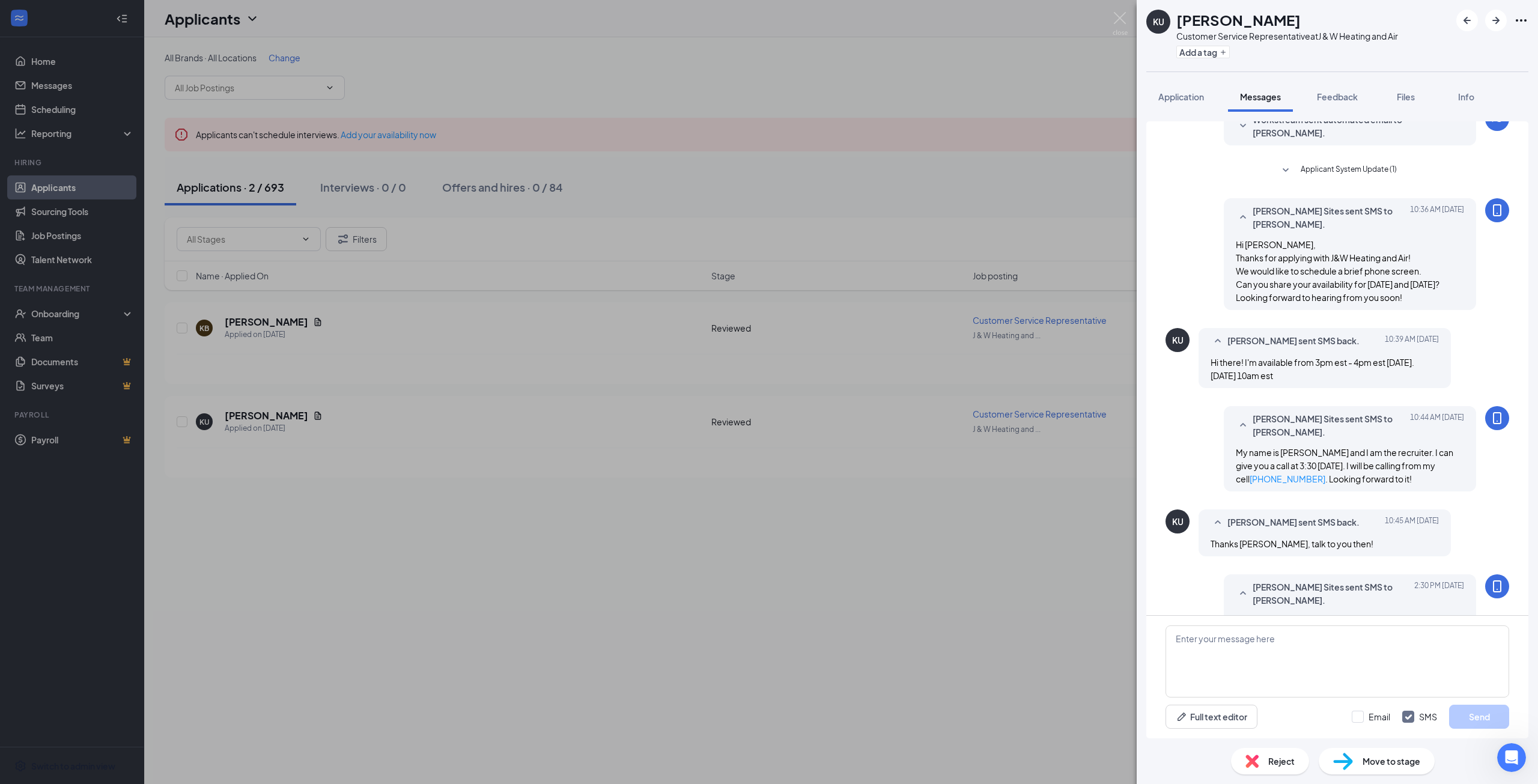
scroll to position [99, 0]
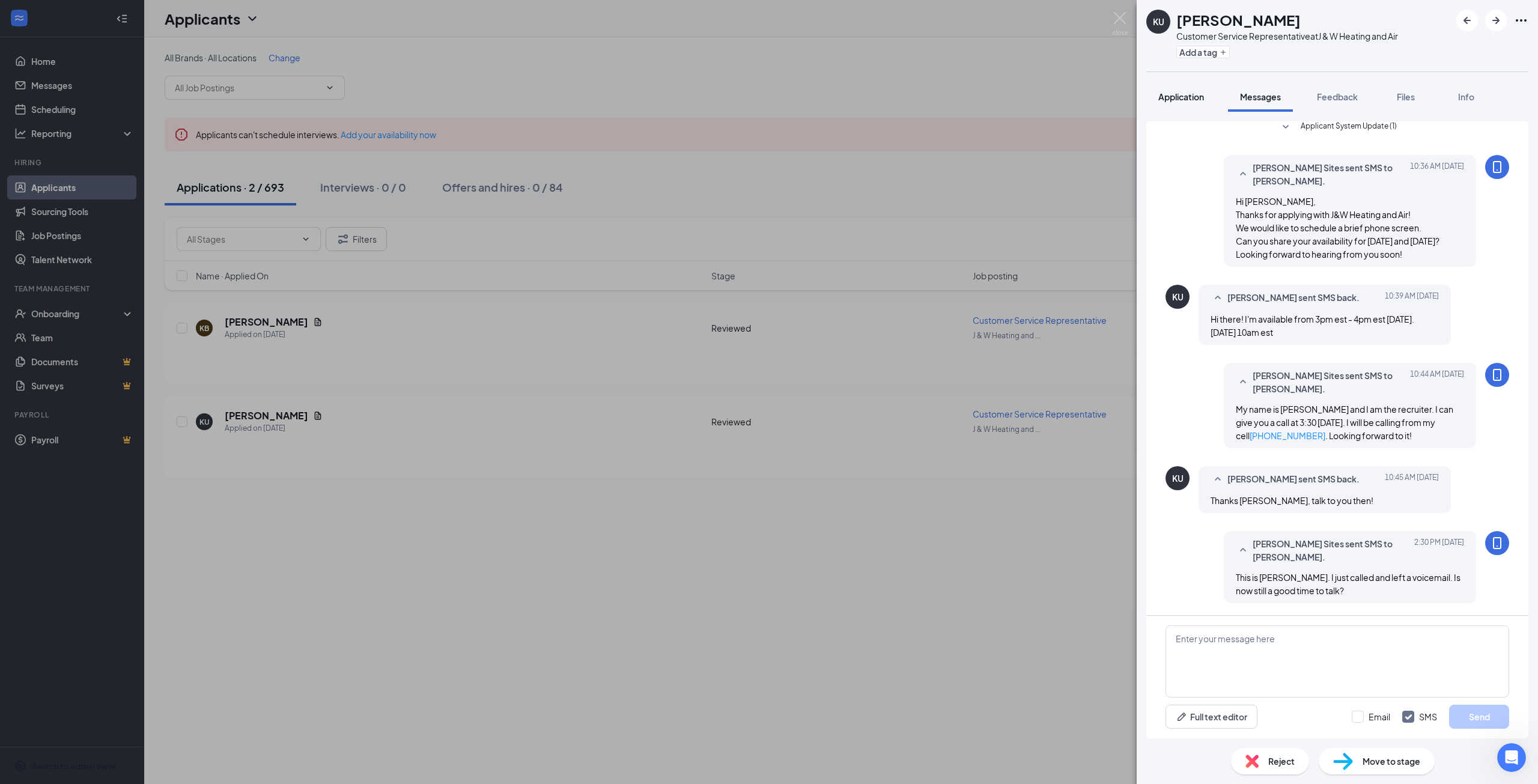
click at [1195, 105] on button "Application" at bounding box center [1181, 97] width 69 height 30
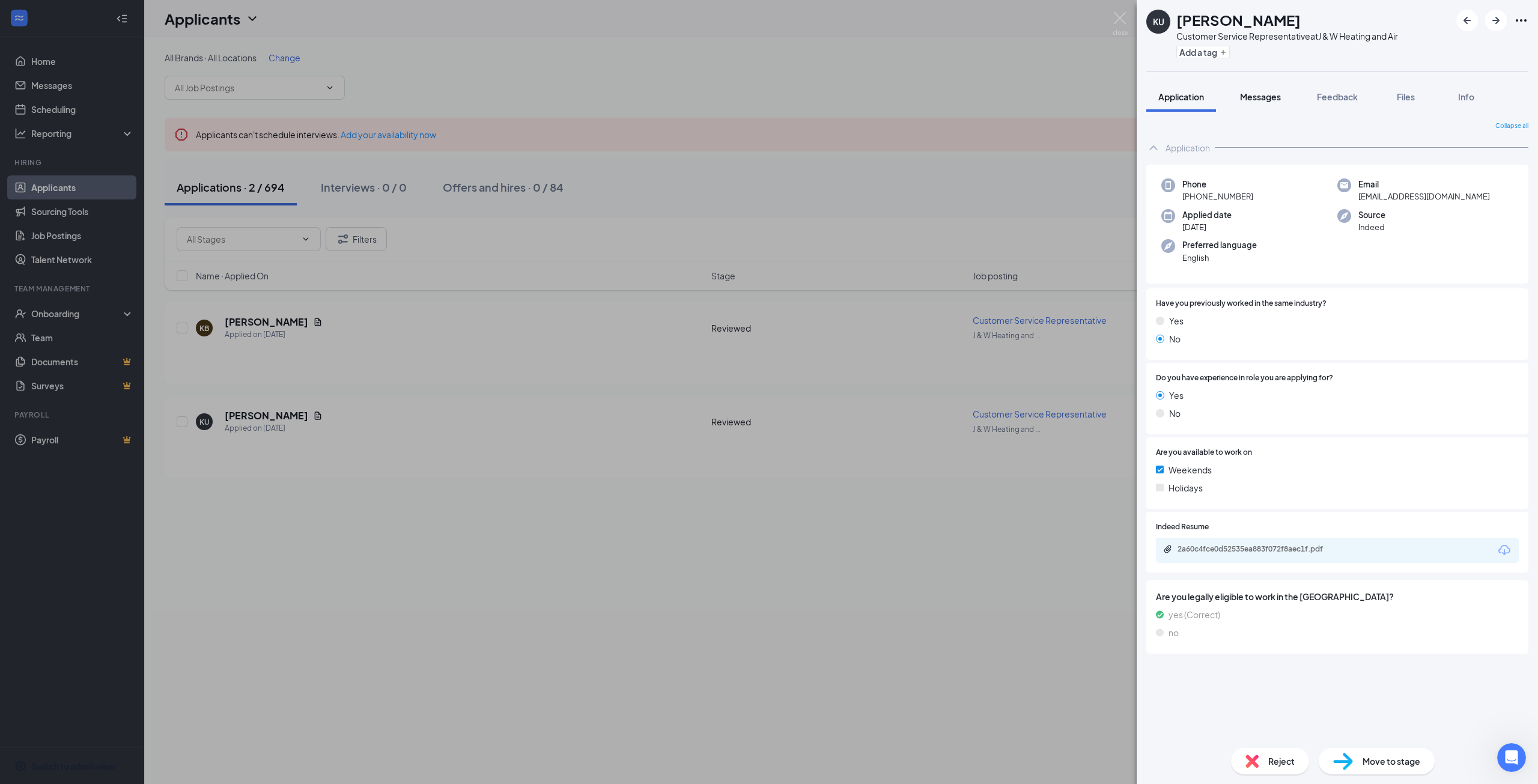
click at [1281, 103] on button "Messages" at bounding box center [1260, 97] width 64 height 30
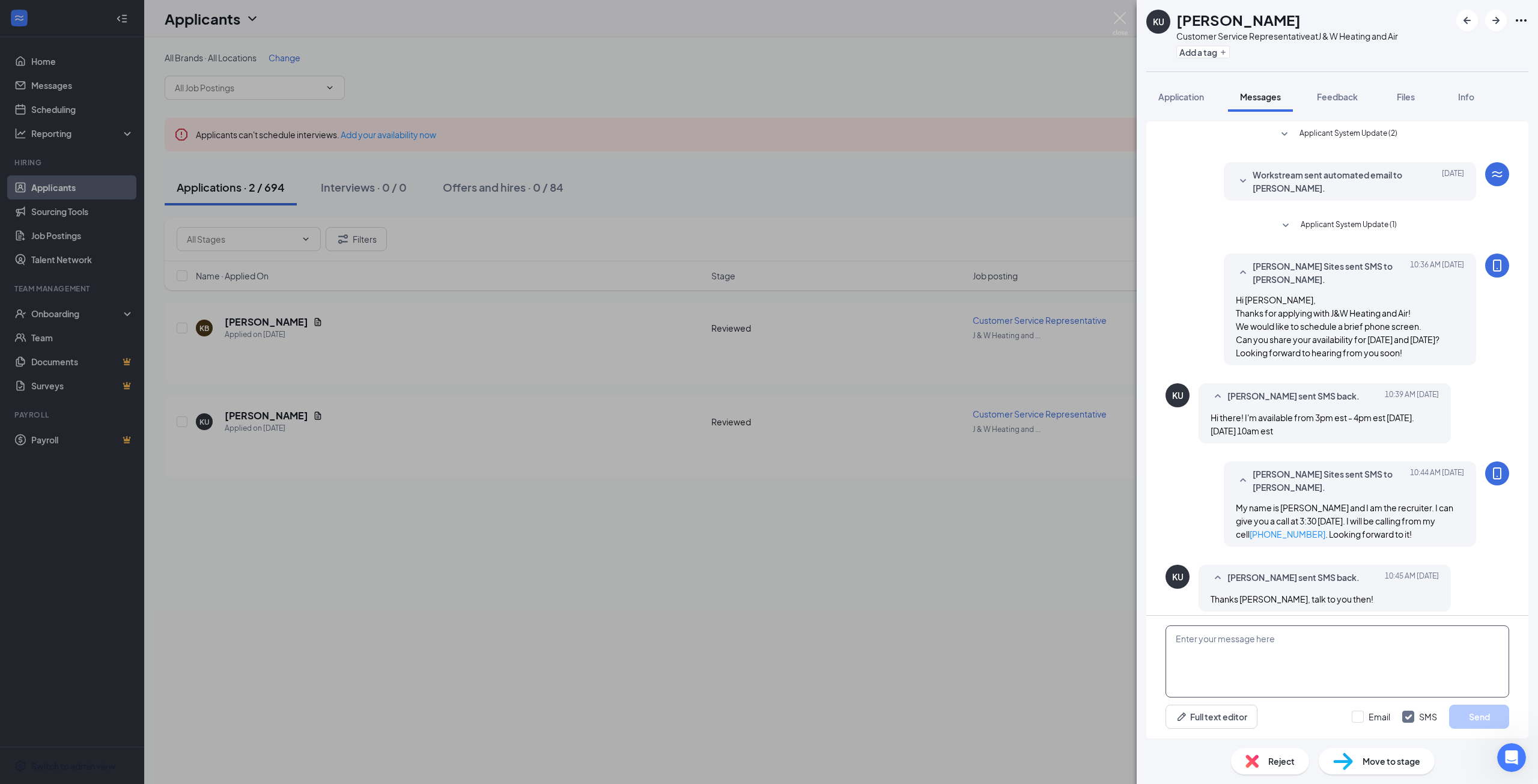
click at [1253, 677] on textarea at bounding box center [1337, 661] width 344 height 72
paste textarea "http://bit.ly/3YDKNYO"
click at [1167, 637] on textarea "http://bit.ly/3YDKNYO" at bounding box center [1337, 661] width 344 height 72
type textarea "Link for Culture Index Survey: [URL][DOMAIN_NAME]"
click at [1467, 713] on button "Send" at bounding box center [1479, 717] width 61 height 24
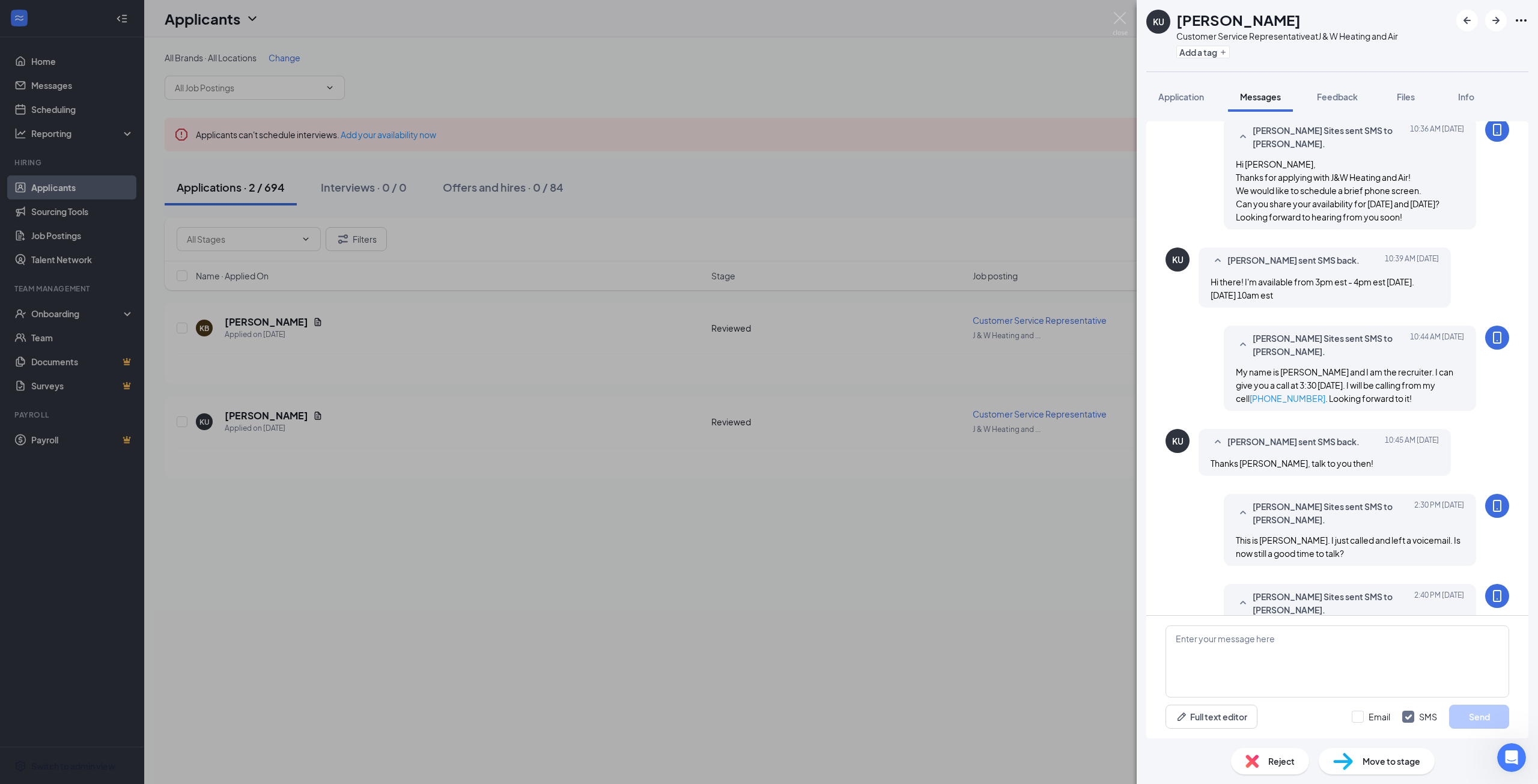
scroll to position [176, 0]
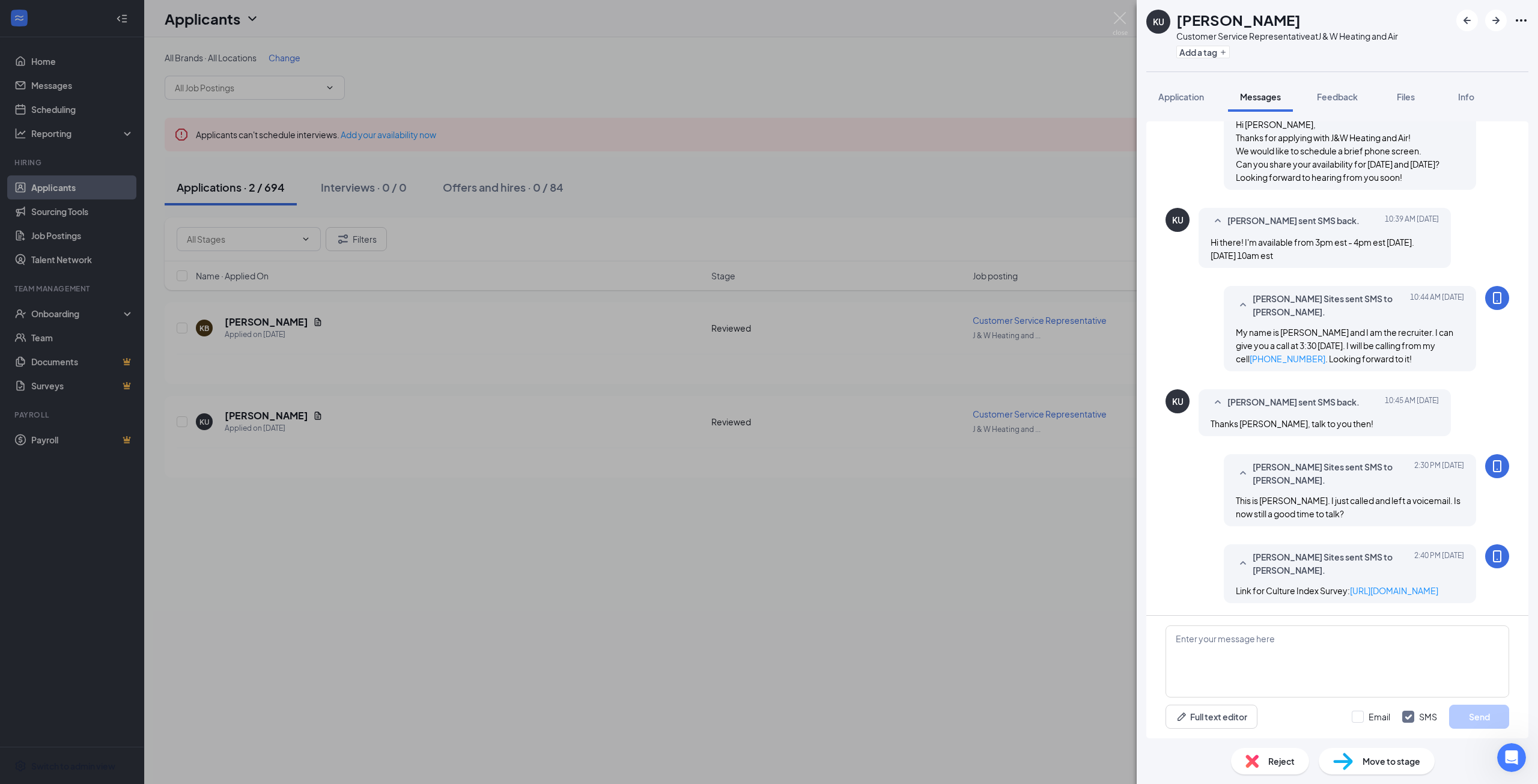
click at [647, 541] on div "KU Kelsey Underwood Customer Service Representative at J & W Heating and Air Ad…" at bounding box center [769, 392] width 1538 height 784
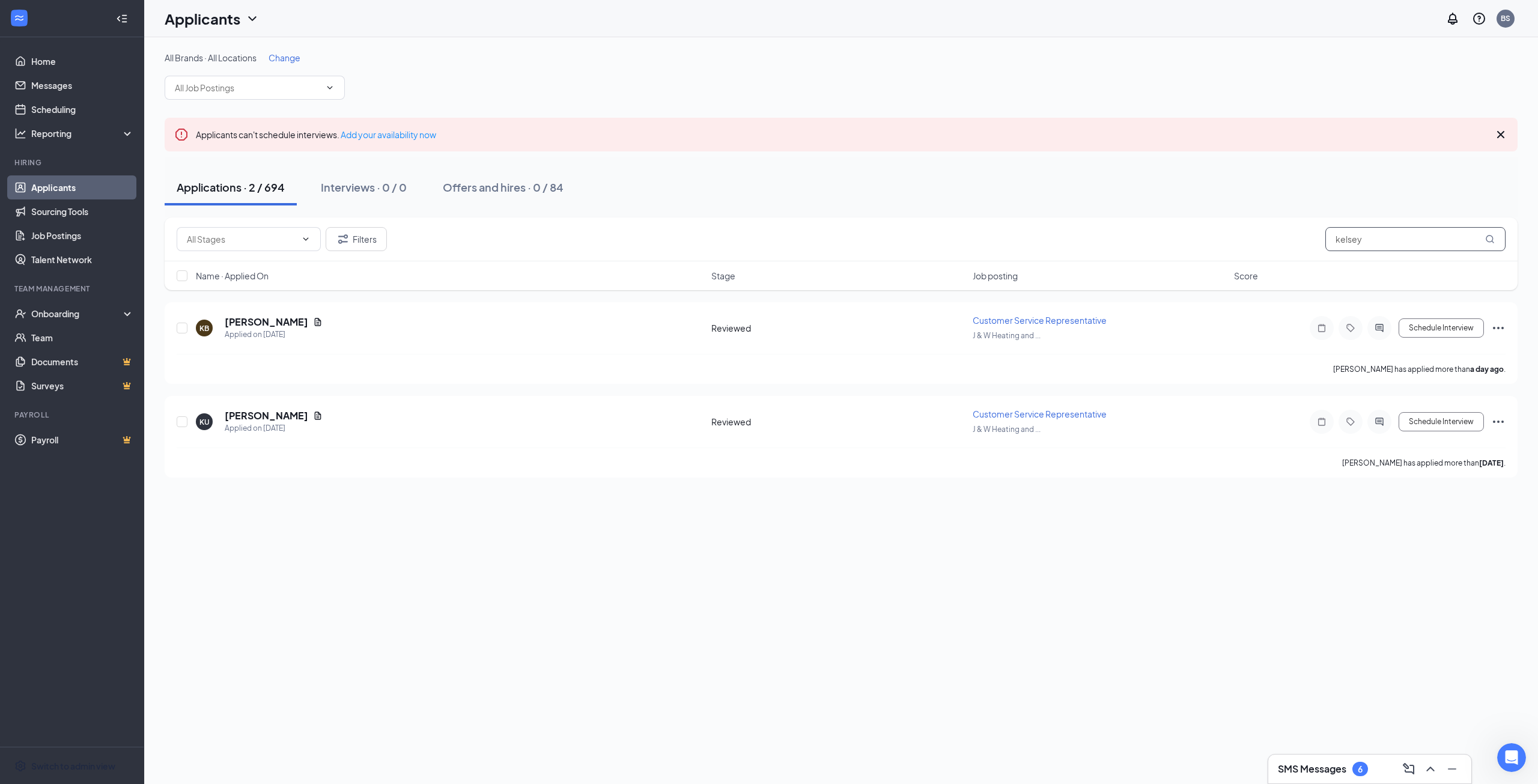
drag, startPoint x: 1315, startPoint y: 233, endPoint x: 1193, endPoint y: 227, distance: 122.1
click at [1192, 227] on div "Filters kelsey" at bounding box center [841, 239] width 1352 height 44
type input "michael"
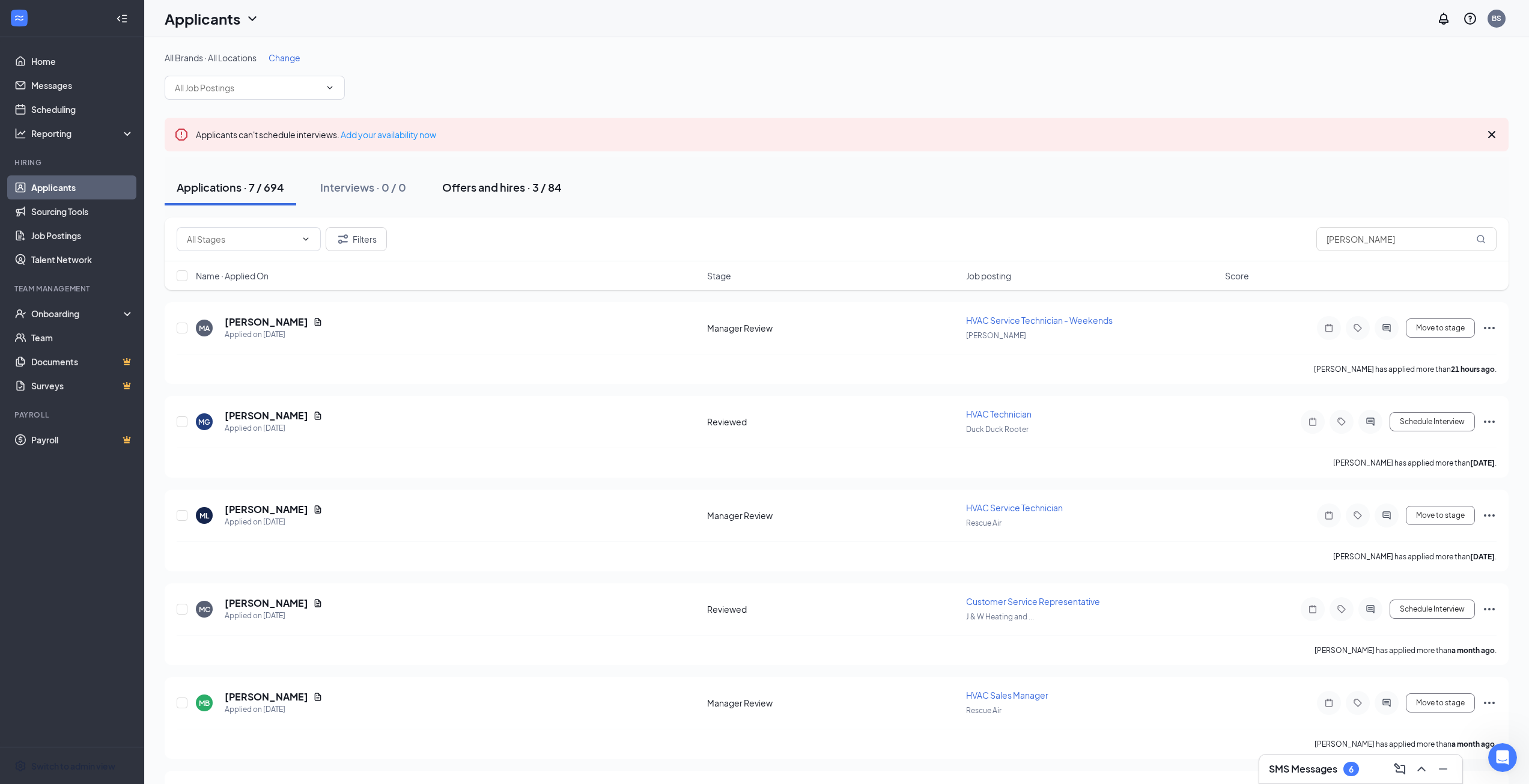
click at [502, 176] on button "Offers and hires · 3 / 84" at bounding box center [501, 186] width 144 height 36
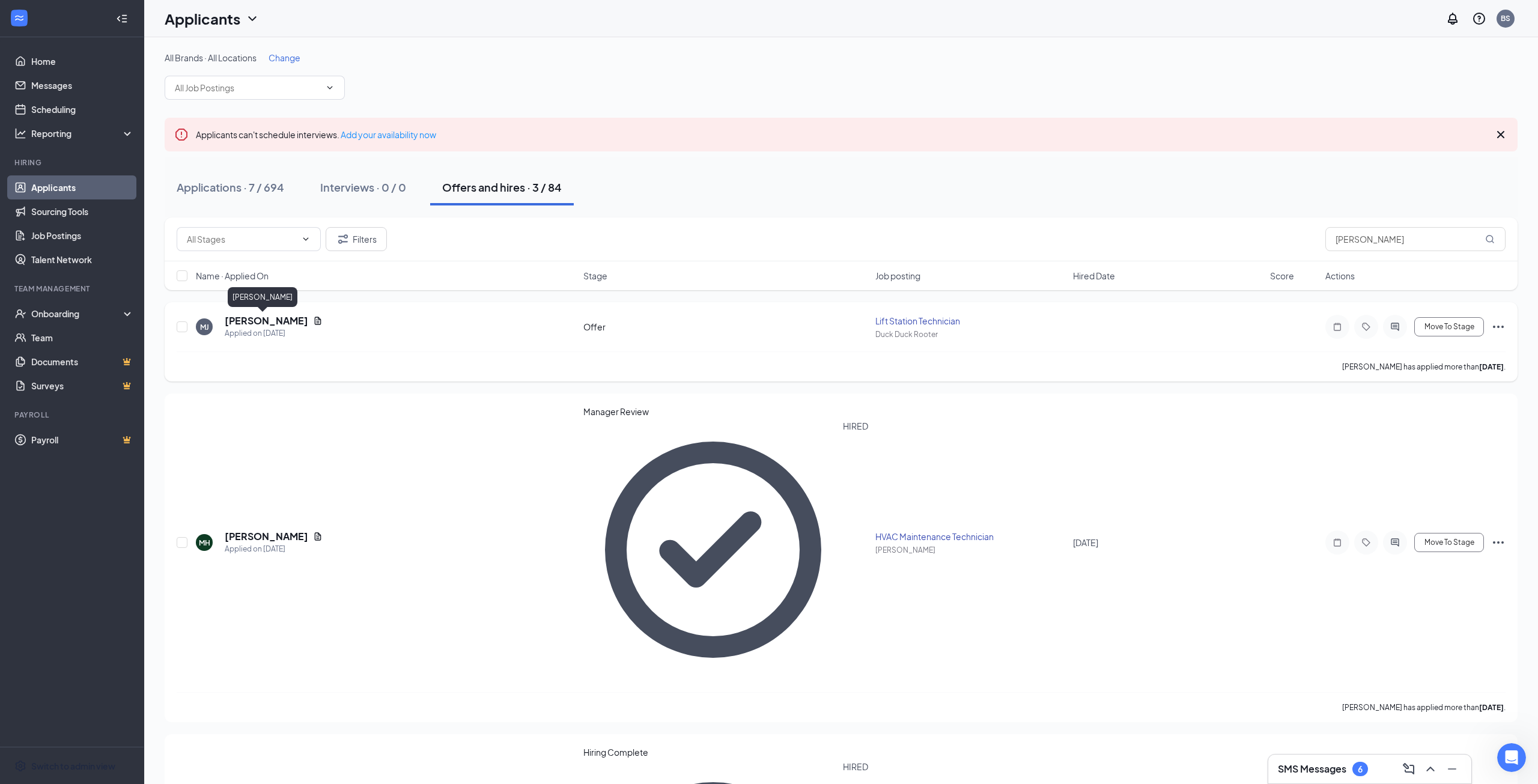
click at [253, 316] on h5 "[PERSON_NAME]" at bounding box center [267, 321] width 84 height 14
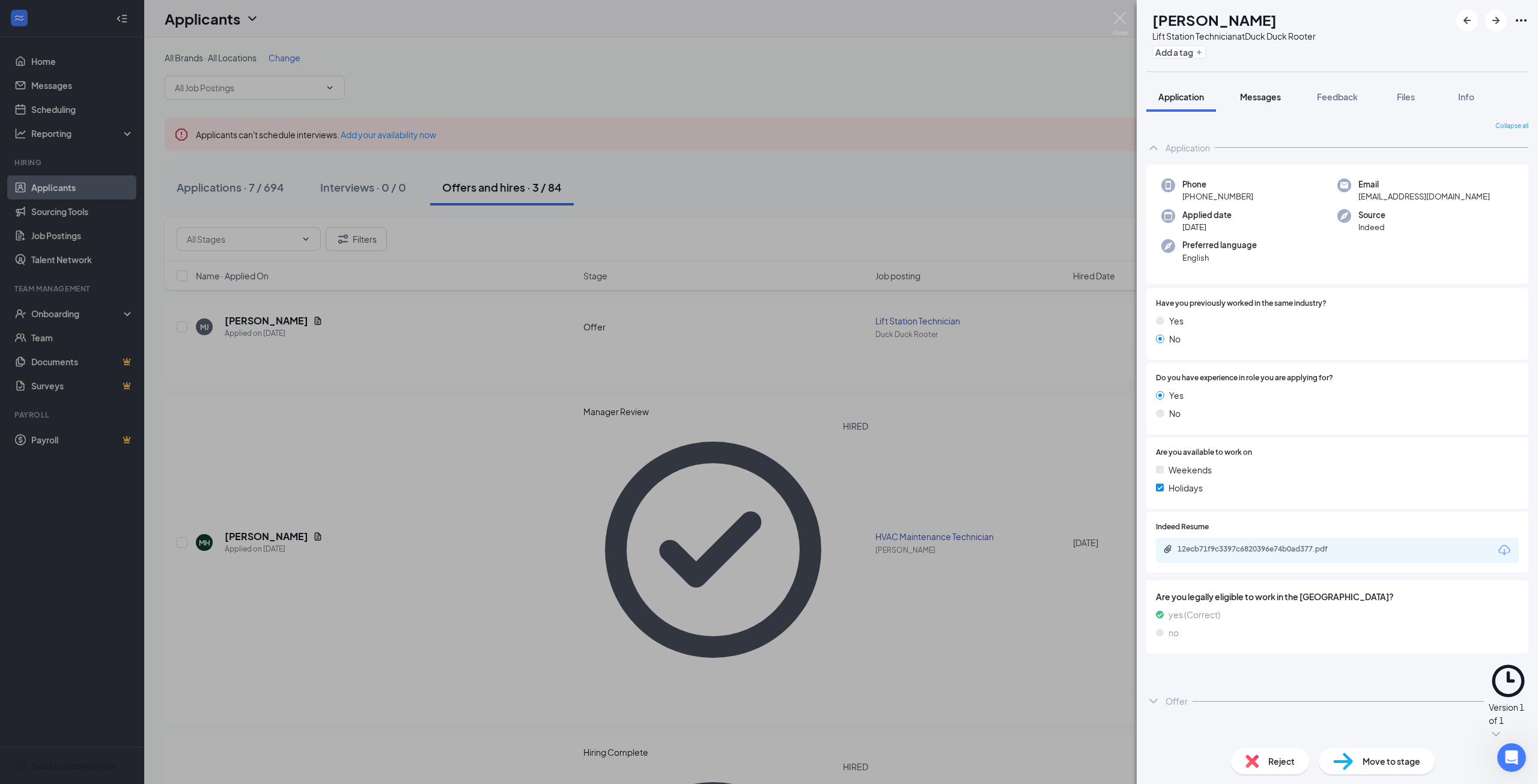
click at [1259, 97] on span "Messages" at bounding box center [1261, 97] width 41 height 11
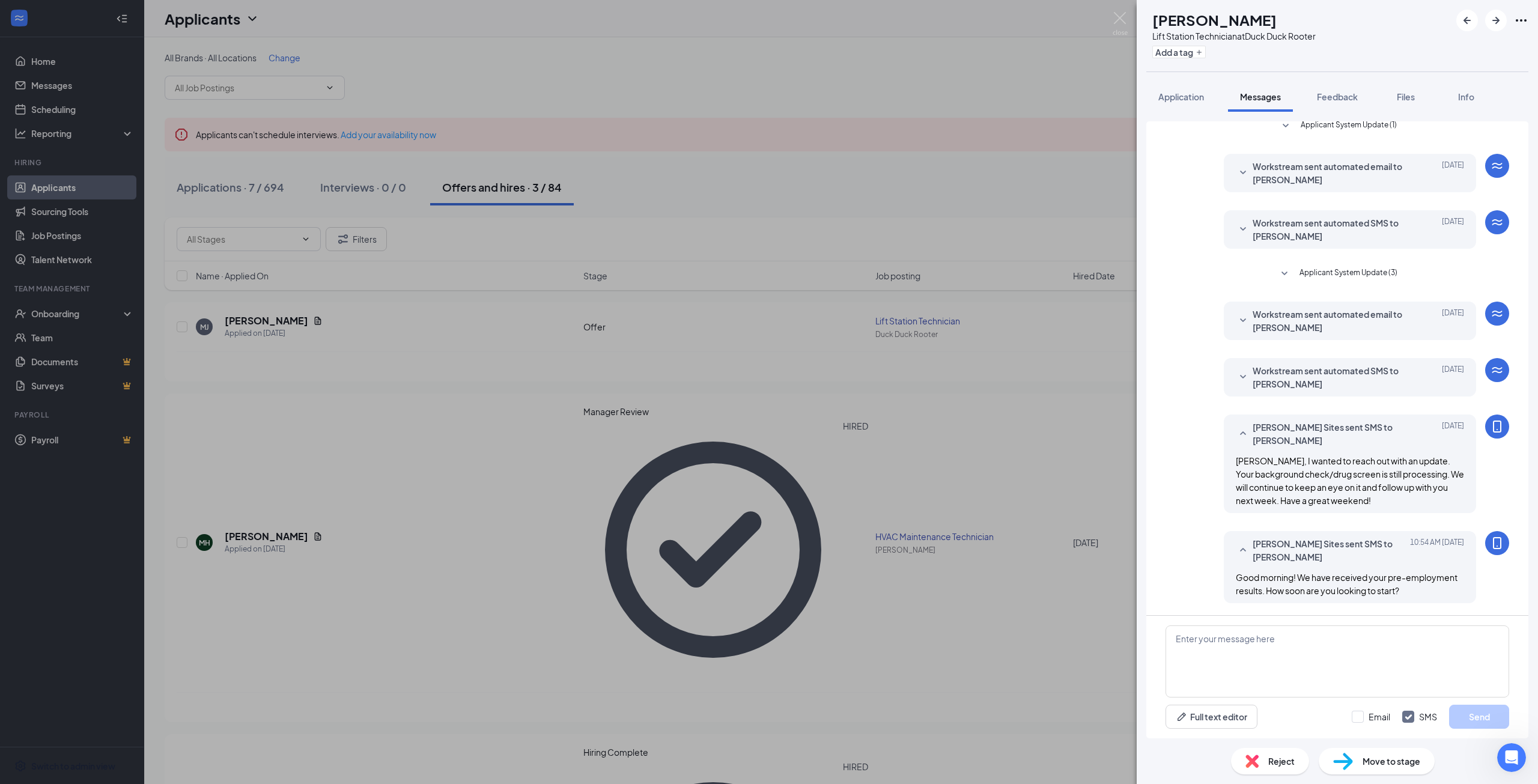
scroll to position [47, 0]
click at [1193, 102] on span "Application" at bounding box center [1181, 97] width 46 height 11
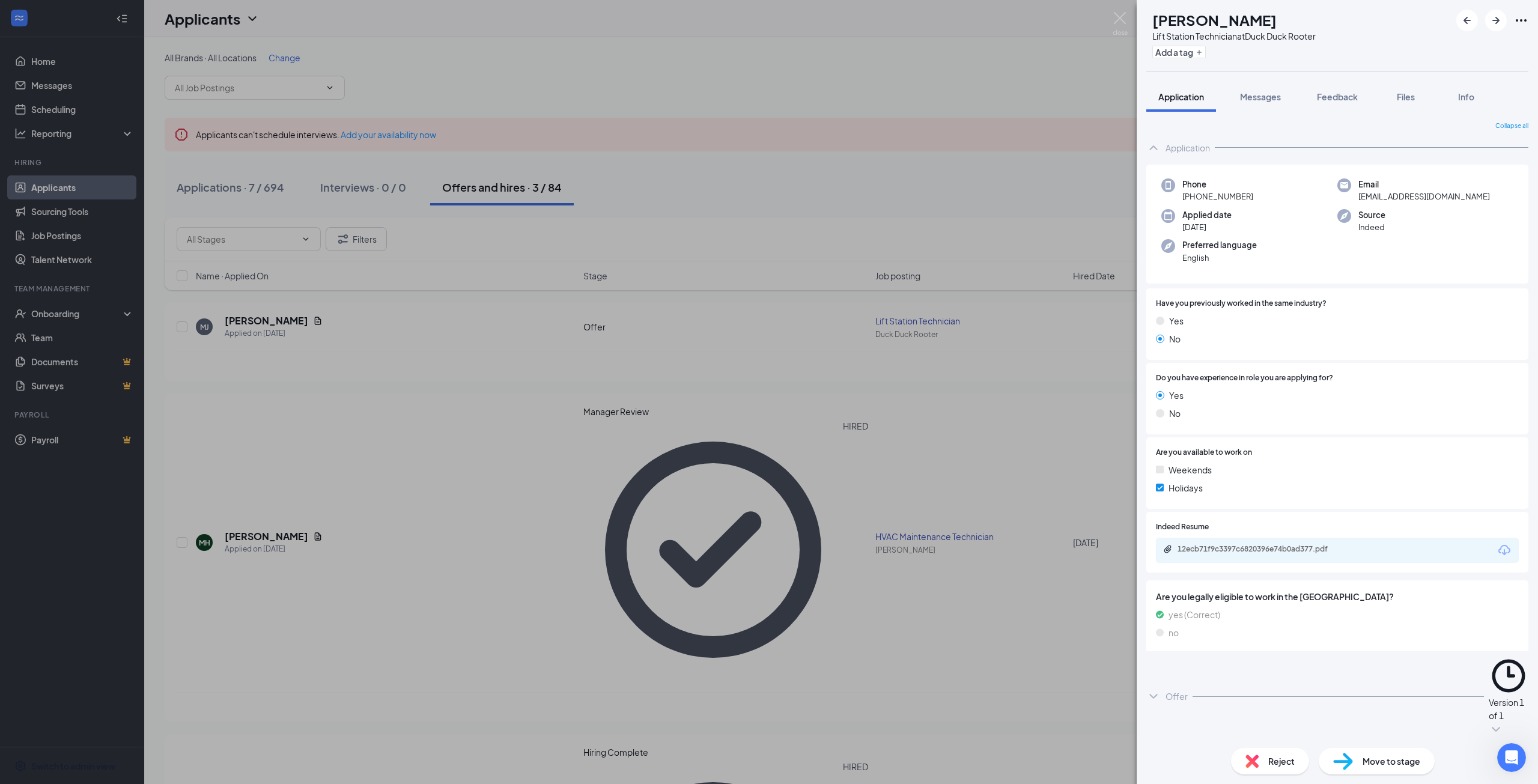
click at [1276, 549] on div "12ecb71f9c3397c6820396e74b0ad377.pdf" at bounding box center [1262, 549] width 168 height 10
click at [896, 609] on div "MJ MICHAEL JR Lift Station Technician at Duck Duck Rooter Add a tag Application…" at bounding box center [769, 392] width 1538 height 784
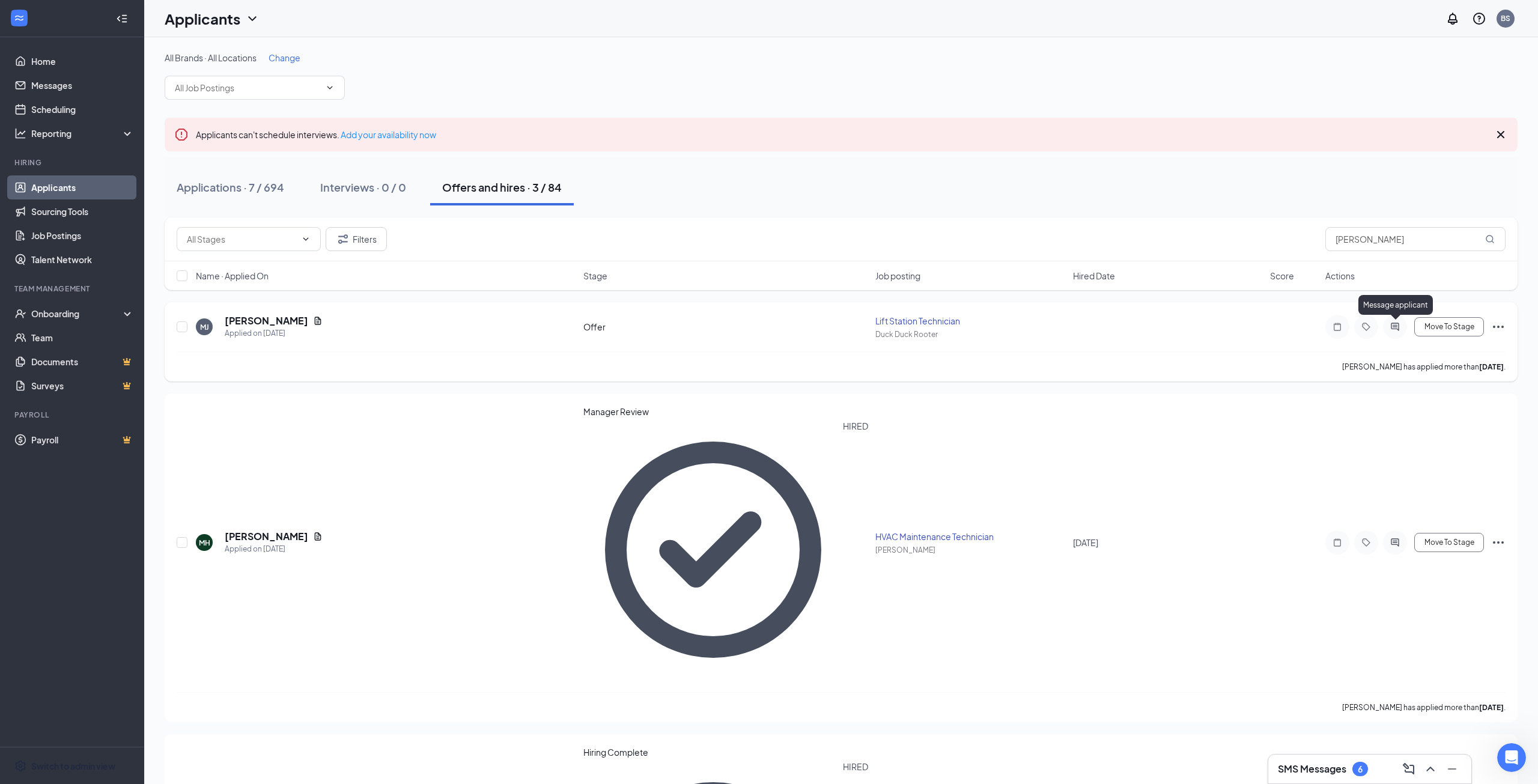
click at [1391, 325] on icon "ActiveChat" at bounding box center [1394, 327] width 15 height 10
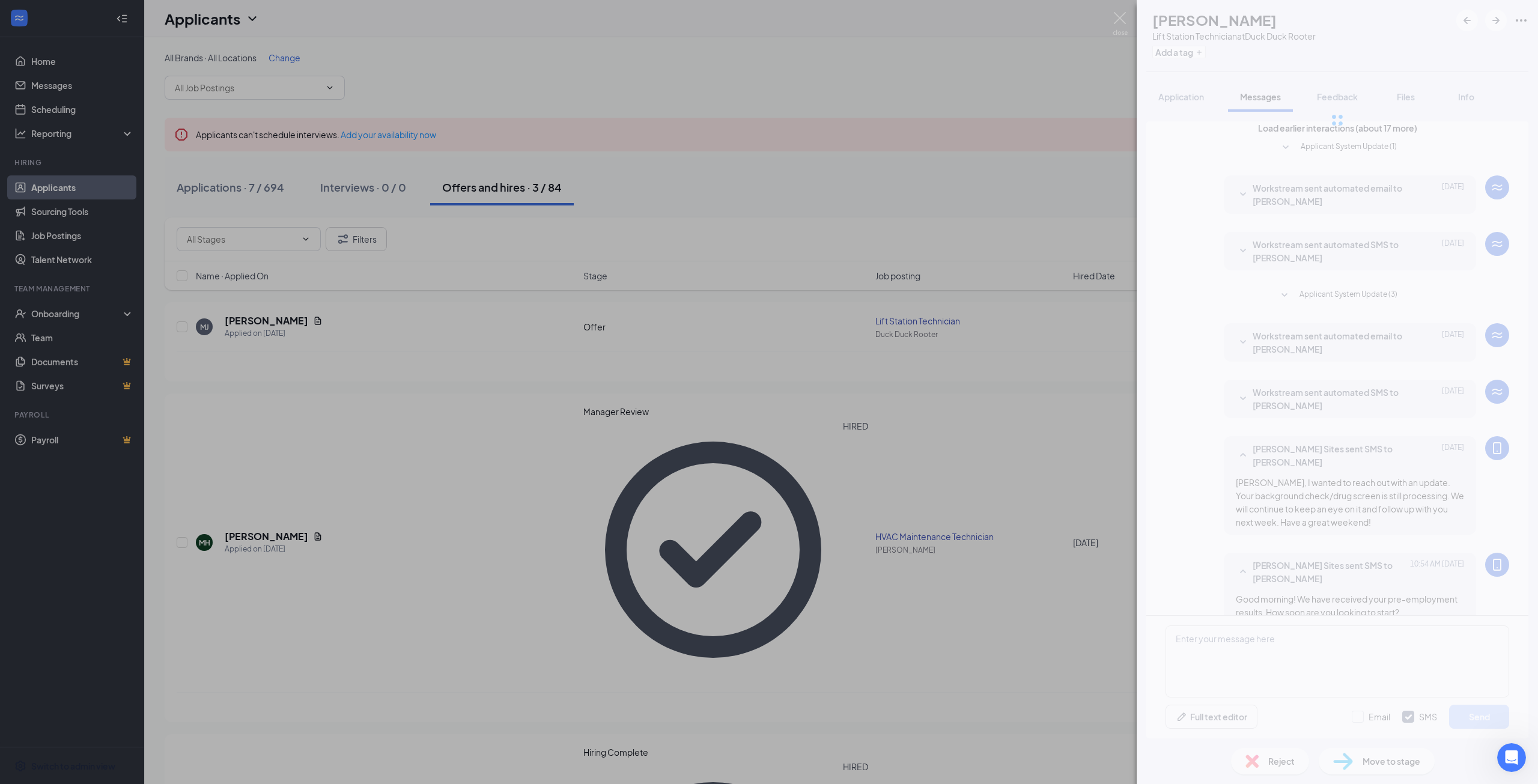
scroll to position [47, 0]
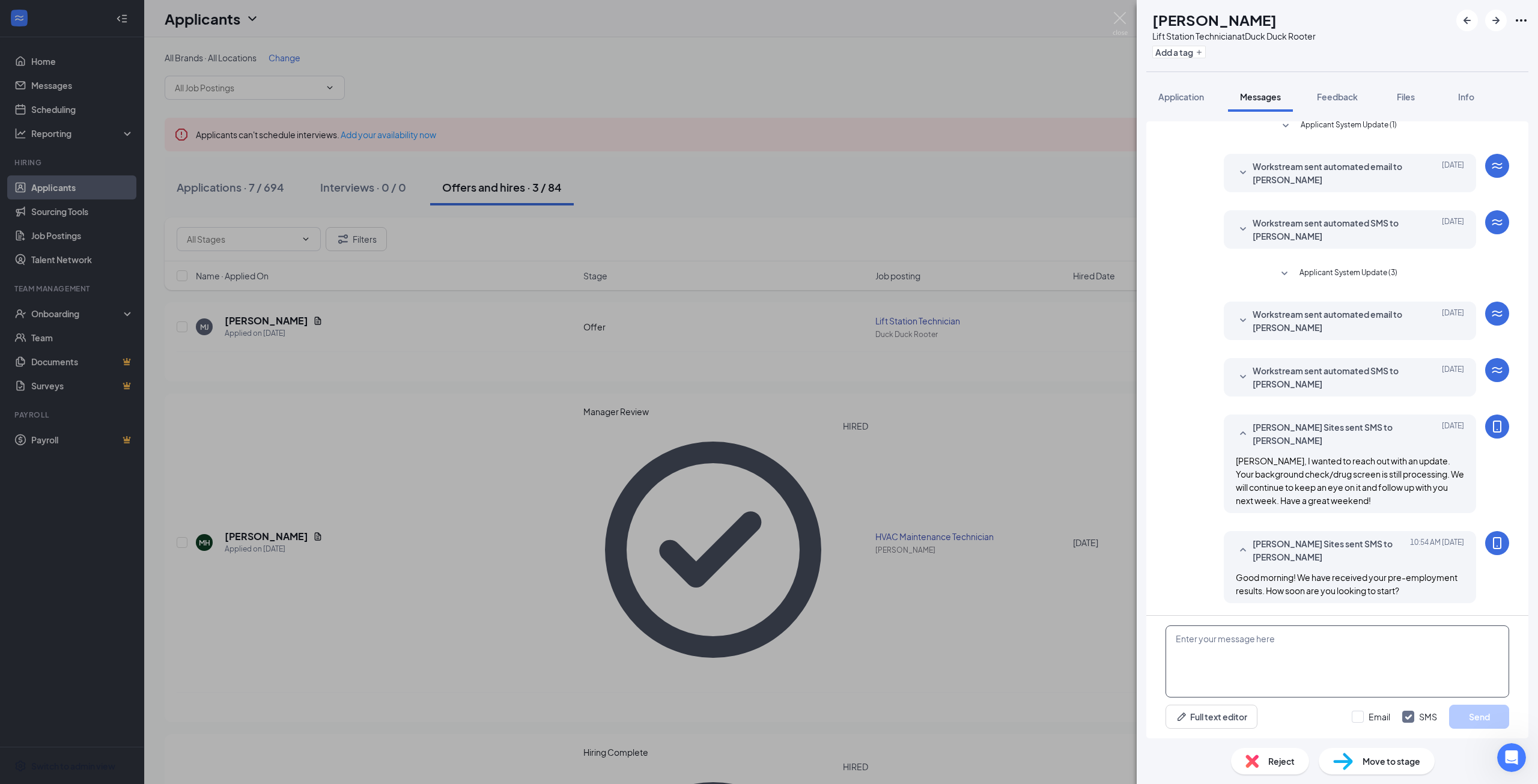
click at [1271, 629] on textarea at bounding box center [1337, 661] width 344 height 72
type textarea "Good afternoon! Wanted to follow up on our last message. Thanks!"
click at [1470, 708] on button "Send" at bounding box center [1479, 717] width 61 height 24
click at [1038, 711] on div "MJ MICHAEL JR Lift Station Technician at Duck Duck Rooter Add a tag Application…" at bounding box center [769, 392] width 1538 height 784
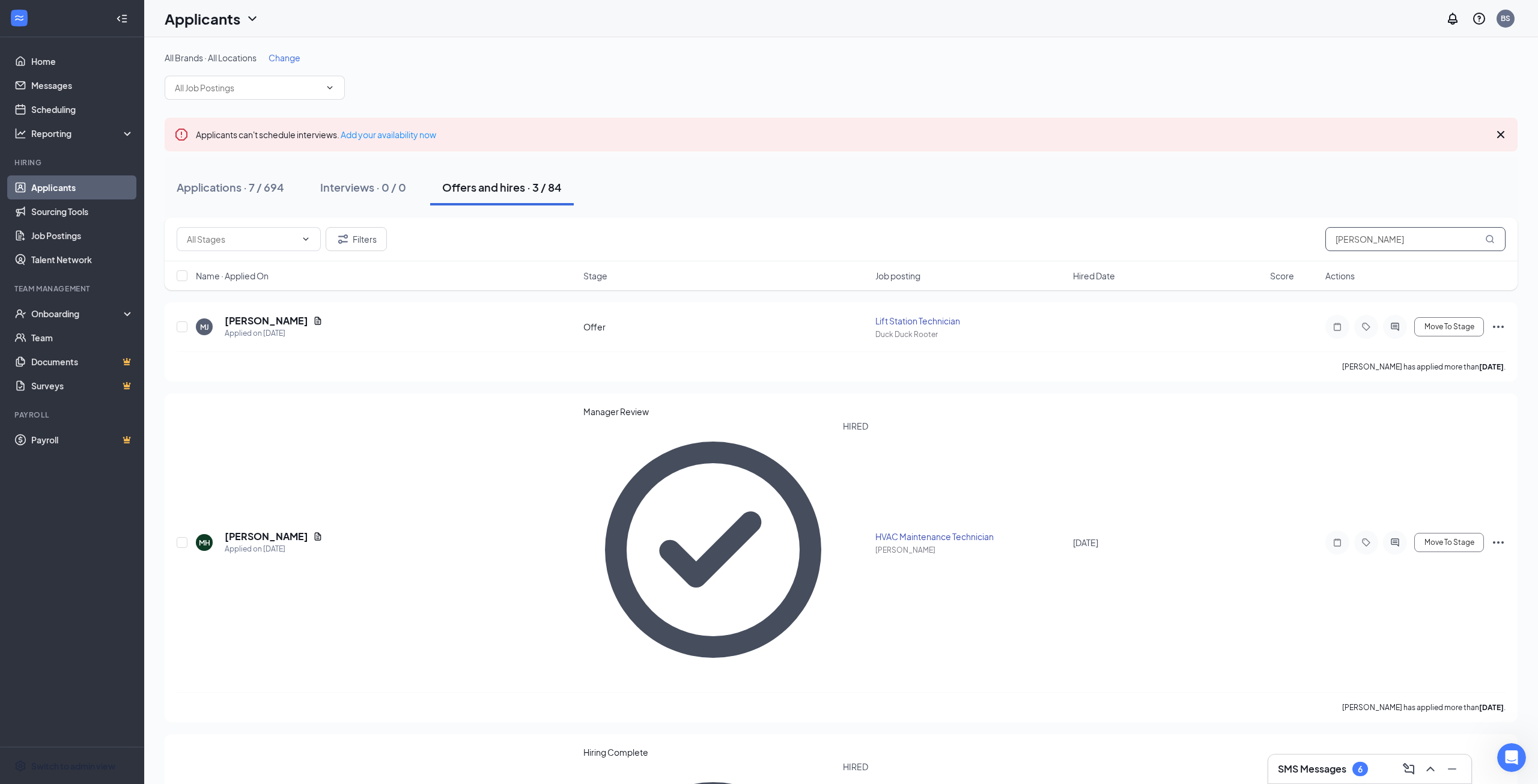
drag, startPoint x: 1379, startPoint y: 237, endPoint x: 1290, endPoint y: 236, distance: 89.0
click at [1290, 236] on div "Filters michael" at bounding box center [841, 239] width 1329 height 24
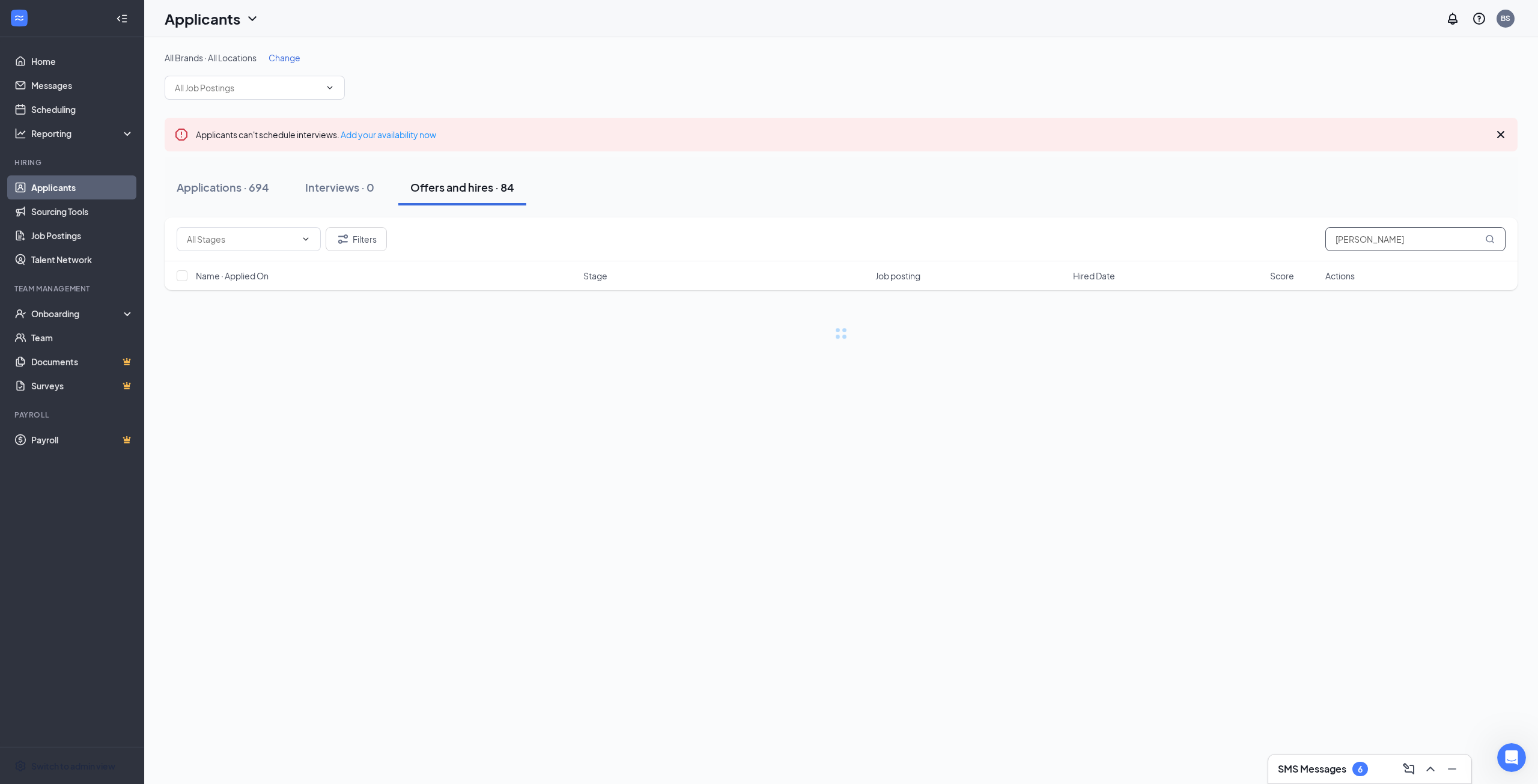
type input "jefferson"
click at [243, 181] on div "Applications · 2 / 694" at bounding box center [230, 186] width 108 height 15
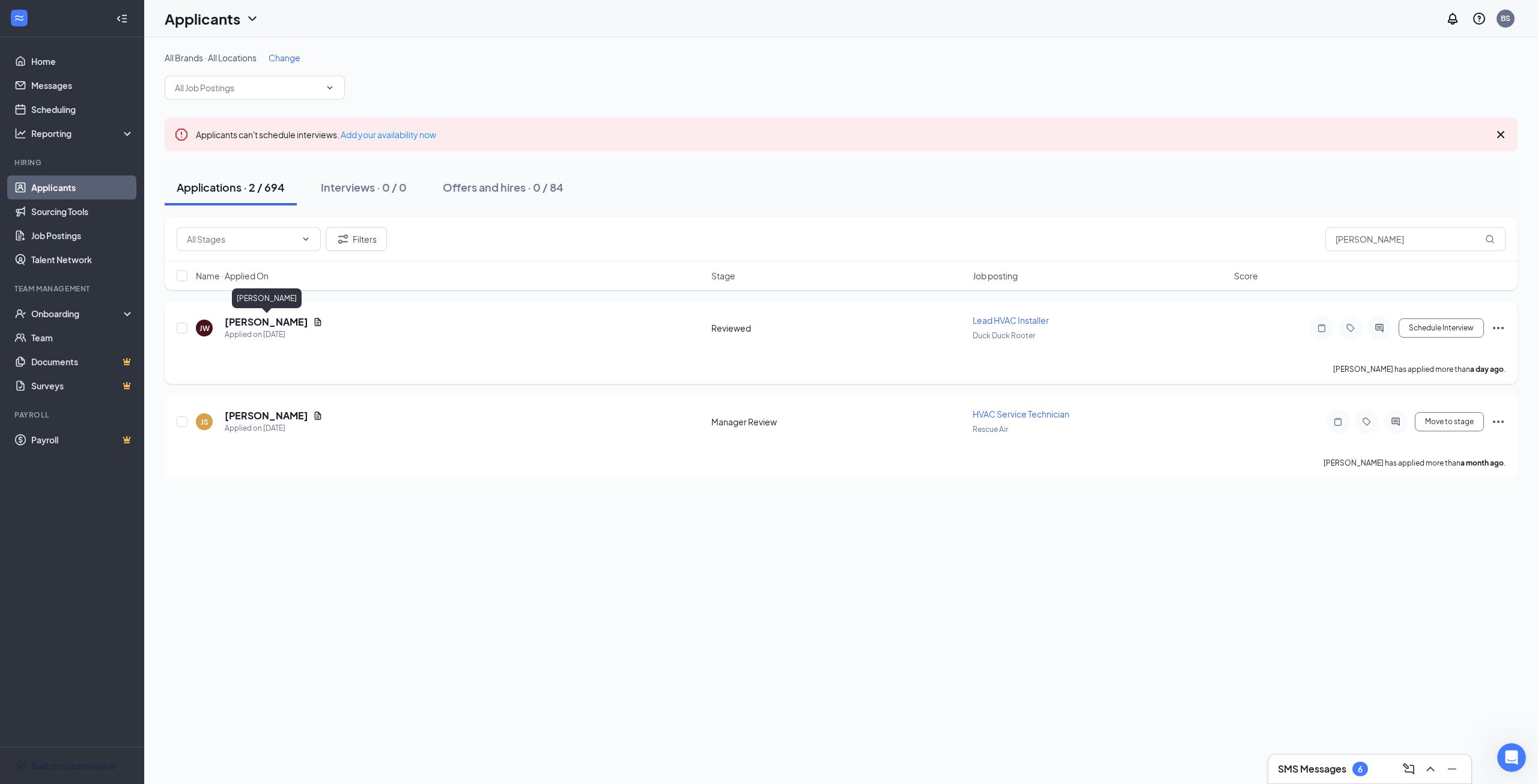
click at [303, 327] on h5 "[PERSON_NAME]" at bounding box center [267, 322] width 84 height 14
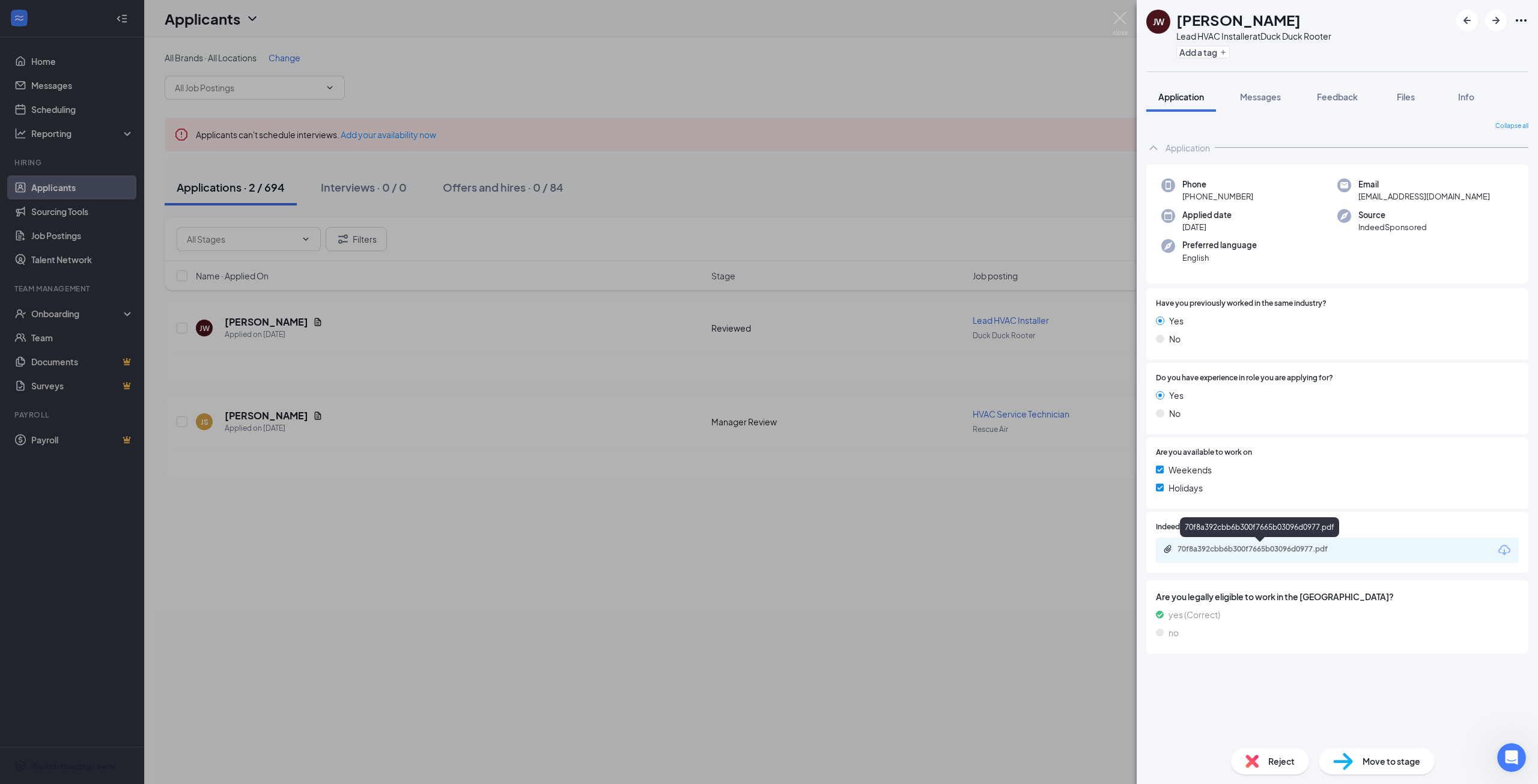
click at [1289, 547] on div "70f8a392cbb6b300f7665b03096d0977.pdf" at bounding box center [1262, 549] width 168 height 10
click at [1258, 90] on button "Messages" at bounding box center [1260, 97] width 64 height 30
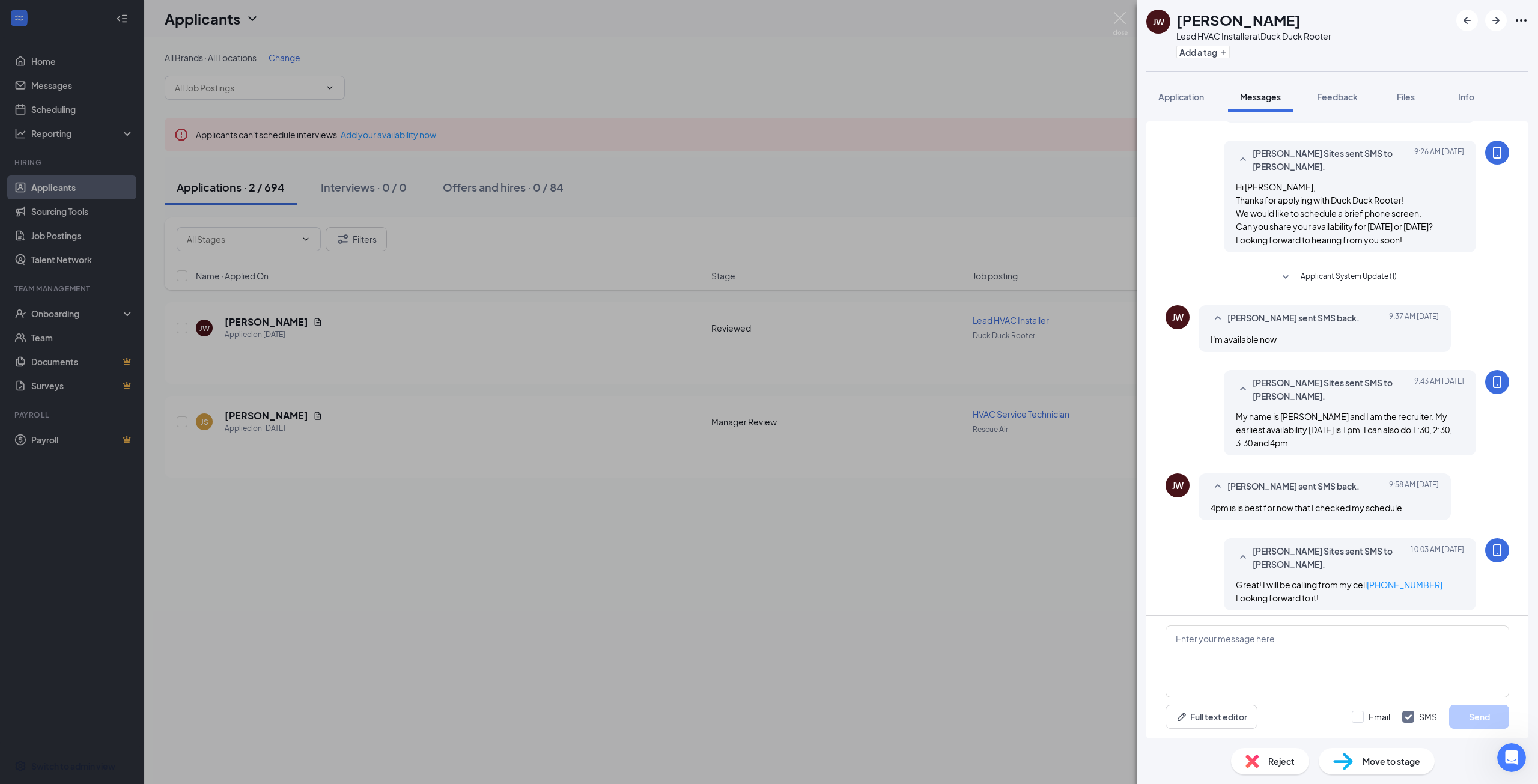
scroll to position [85, 0]
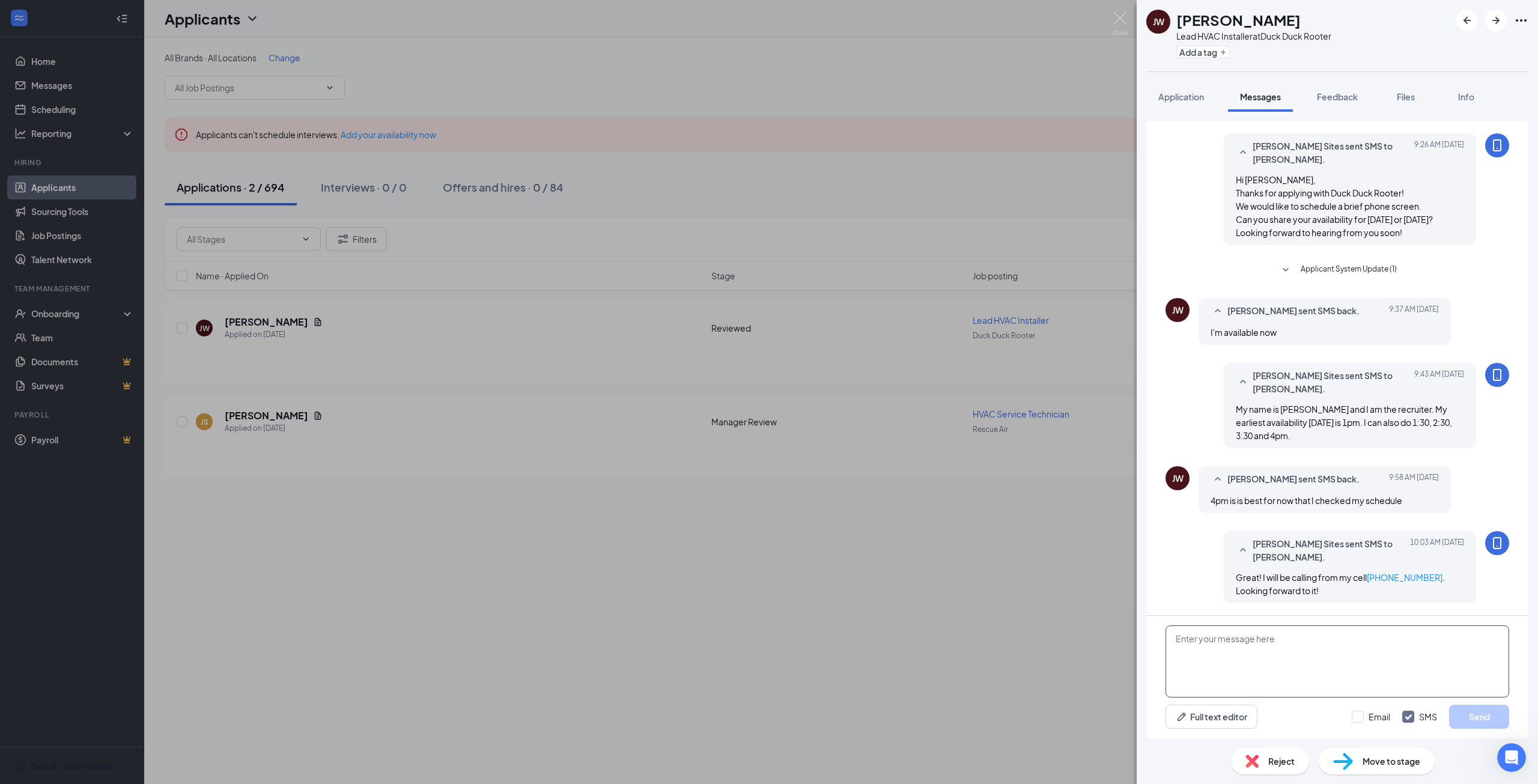
click at [1360, 654] on textarea at bounding box center [1337, 661] width 344 height 72
type textarea "I"
type textarea "T"
type textarea "This is [PERSON_NAME]. I just called and left a voicemail. Is now still a good …"
click at [1498, 716] on button "Send" at bounding box center [1479, 717] width 61 height 24
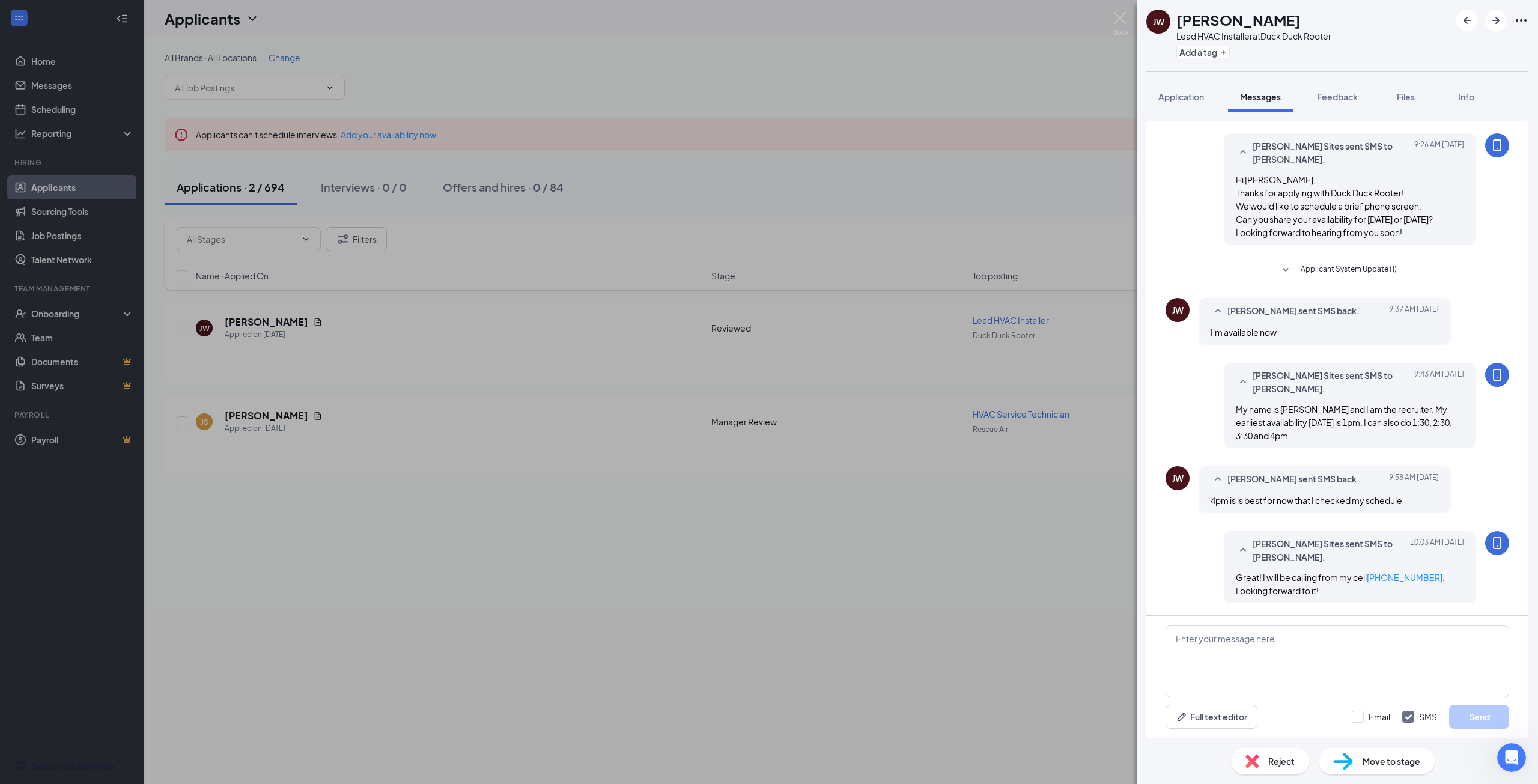
click at [906, 619] on div "JW JEFFERSON WELCH Lead HVAC Installer at Duck Duck Rooter Add a tag Applicatio…" at bounding box center [769, 392] width 1538 height 784
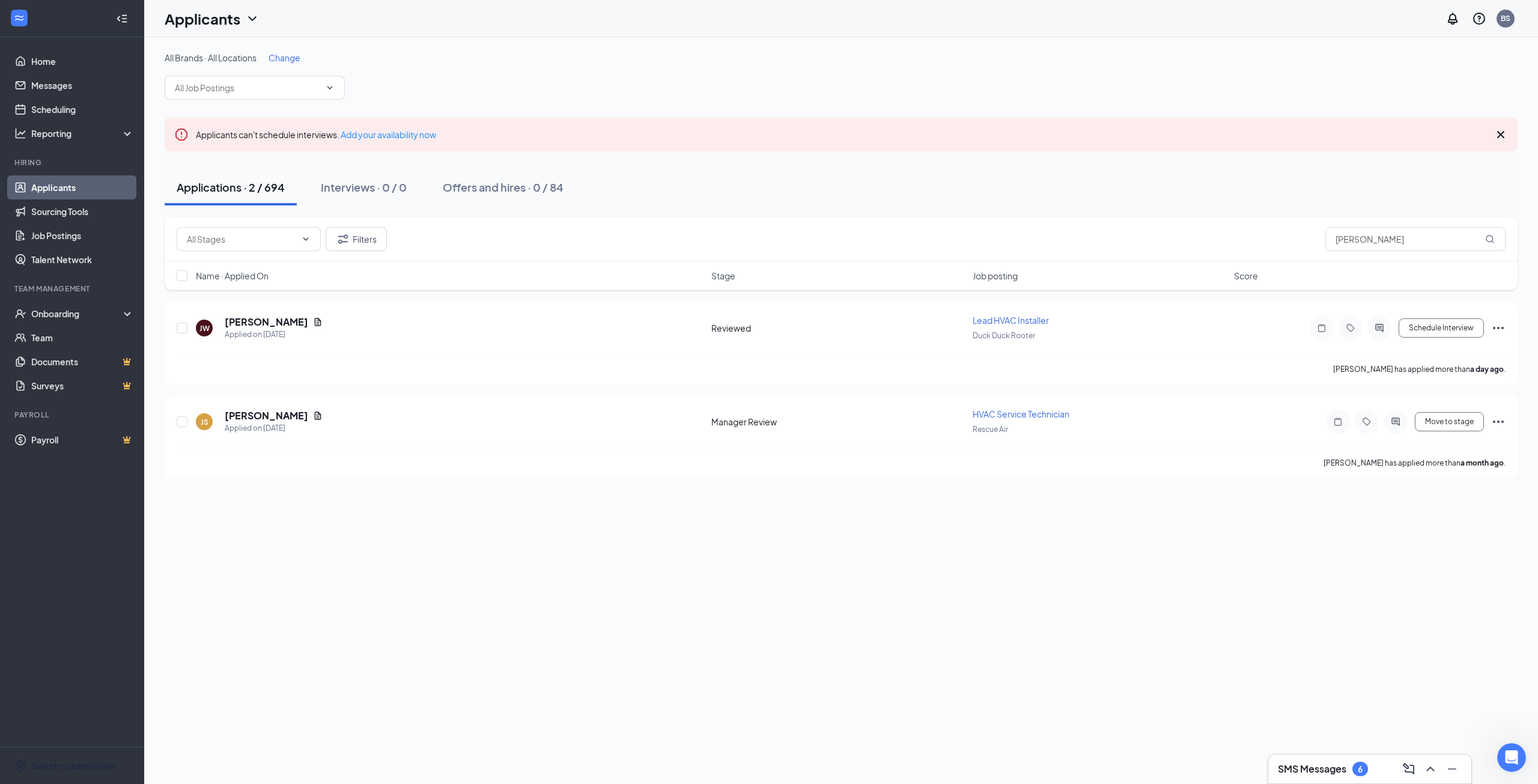
click at [1357, 776] on div "SMS Messages 6" at bounding box center [1370, 769] width 184 height 20
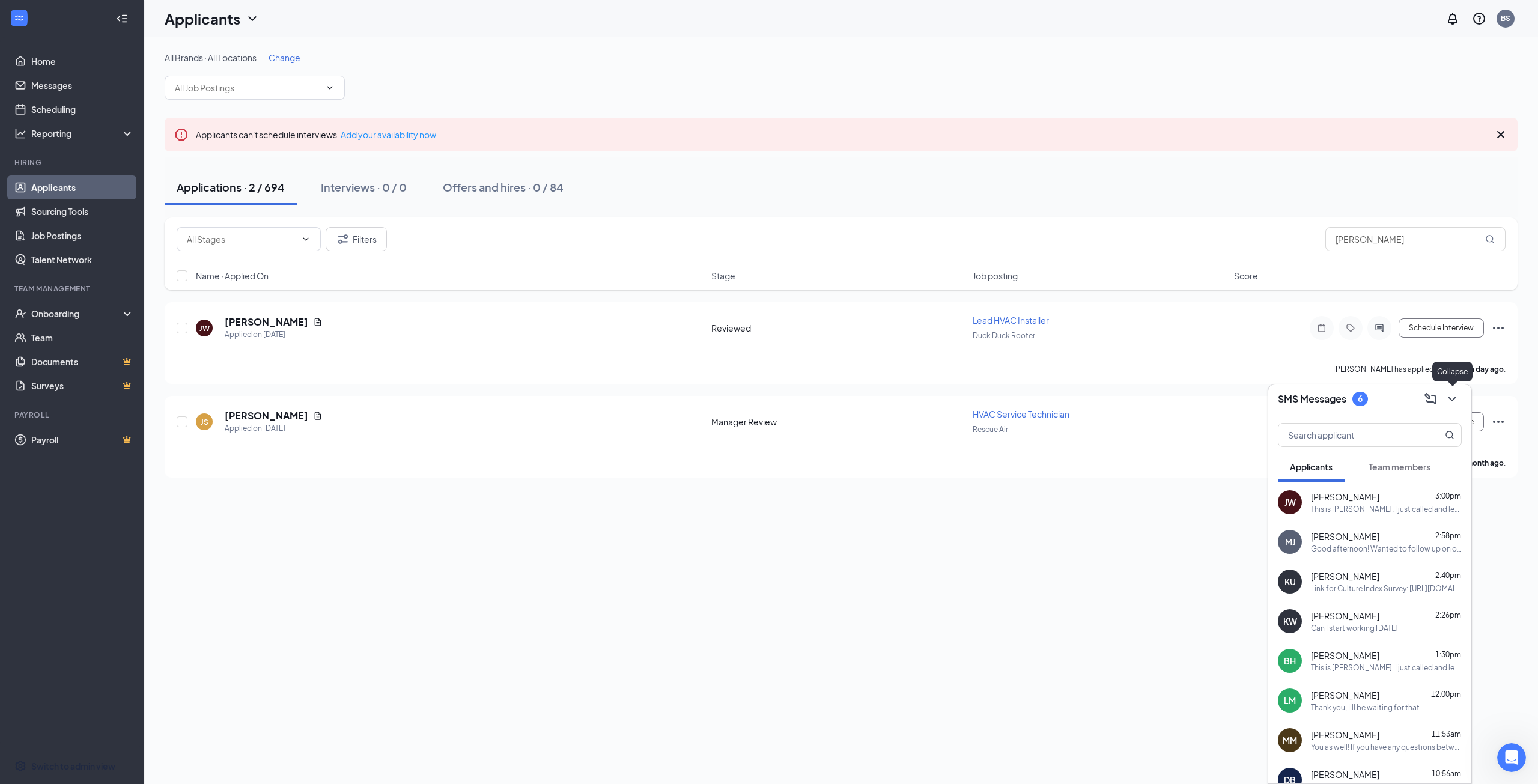
click at [1453, 402] on icon "ChevronDown" at bounding box center [1452, 398] width 15 height 15
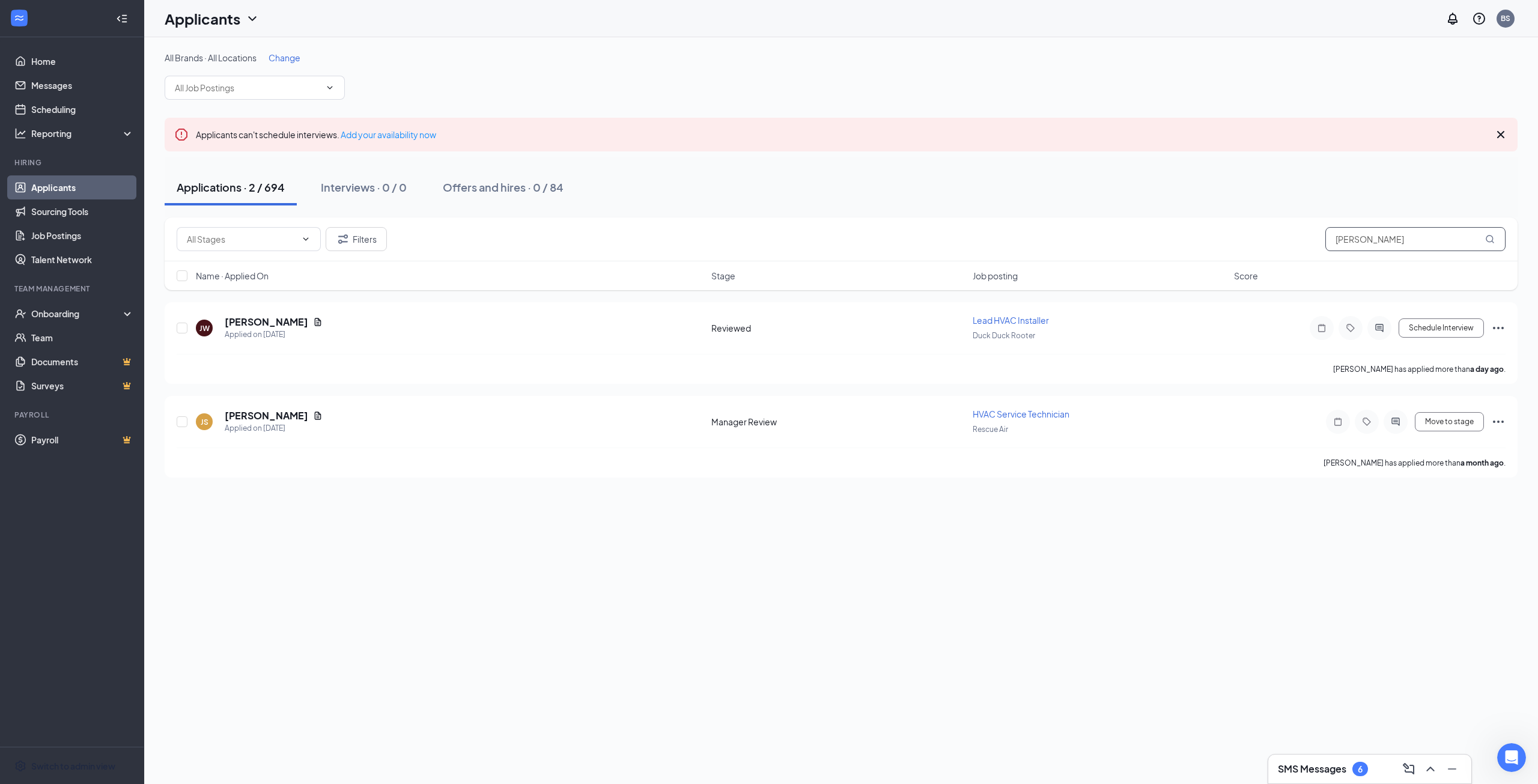
drag, startPoint x: 1411, startPoint y: 246, endPoint x: 1325, endPoint y: 244, distance: 86.0
click at [1325, 244] on input "jefferson" at bounding box center [1415, 239] width 181 height 24
click at [280, 320] on h5 "[PERSON_NAME]" at bounding box center [267, 322] width 84 height 14
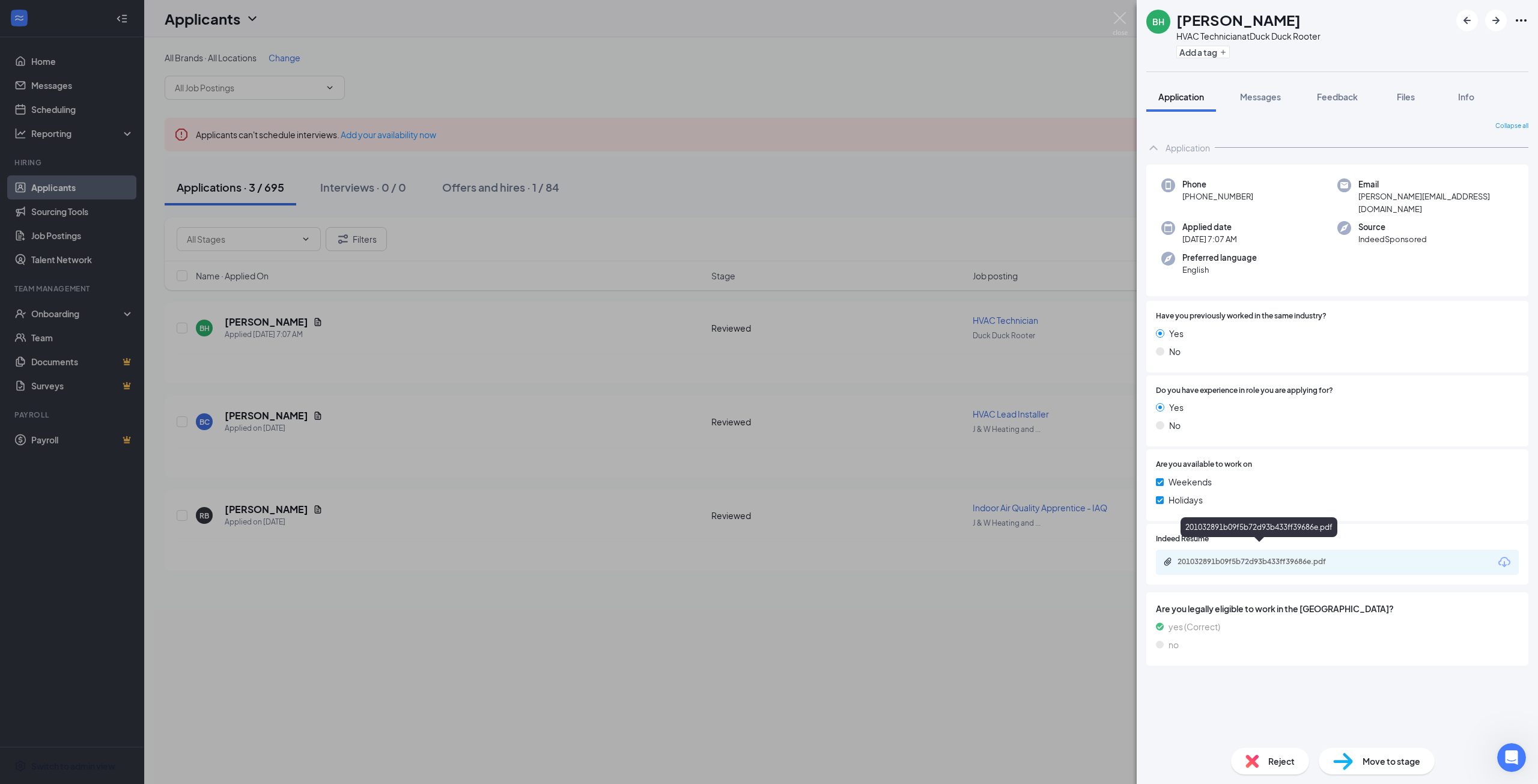
click at [1264, 557] on div "201032891b09f5b72d93b433ff39686e.pdf" at bounding box center [1262, 561] width 168 height 10
drag, startPoint x: 658, startPoint y: 671, endPoint x: 852, endPoint y: 520, distance: 245.8
click at [659, 671] on div "BH Benjamin Hallenbeck HVAC Technician at Duck Duck Rooter Add a tag Applicatio…" at bounding box center [769, 392] width 1538 height 784
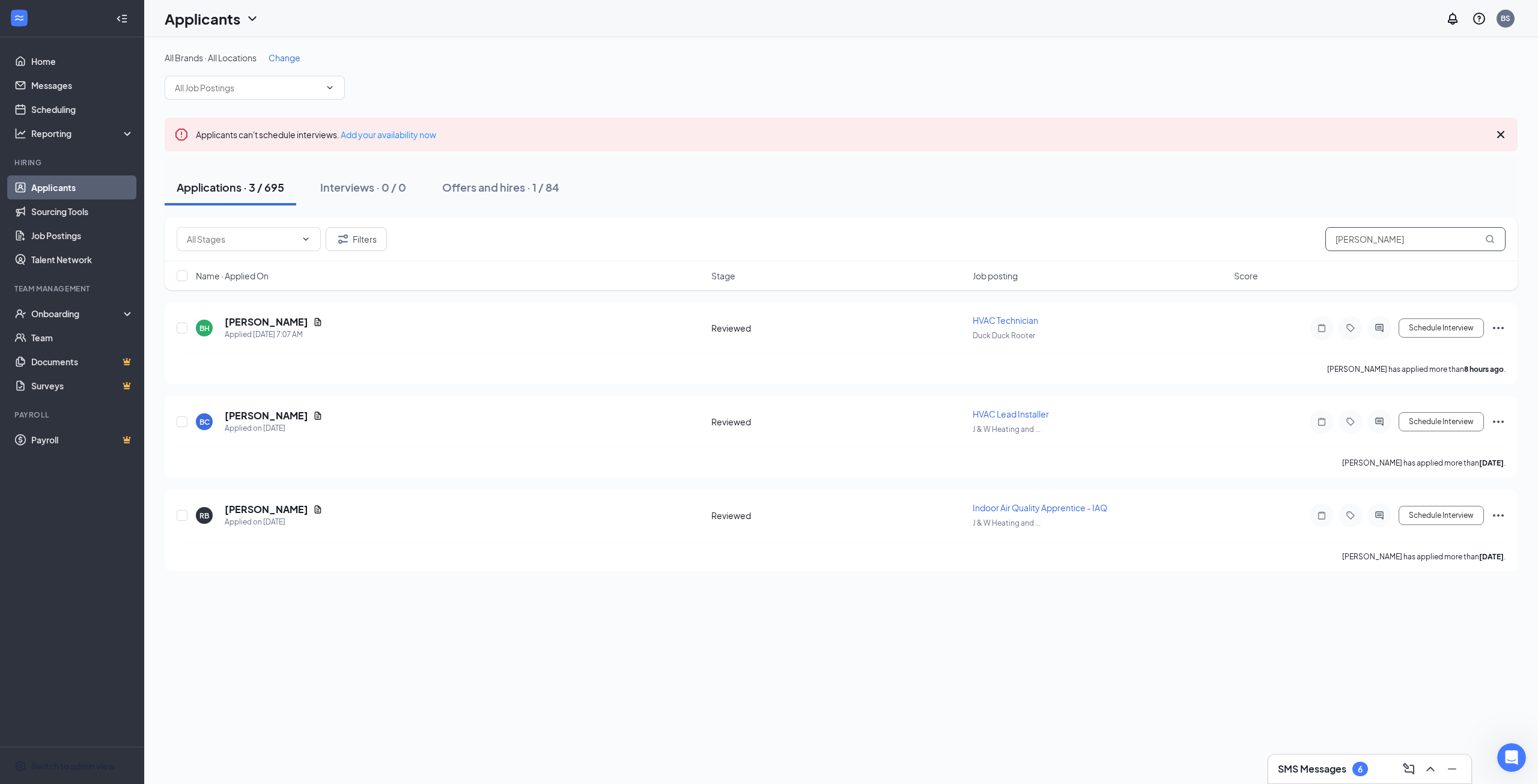
drag, startPoint x: 1359, startPoint y: 243, endPoint x: 1285, endPoint y: 238, distance: 74.2
click at [1292, 238] on div "Filters benj" at bounding box center [841, 239] width 1329 height 24
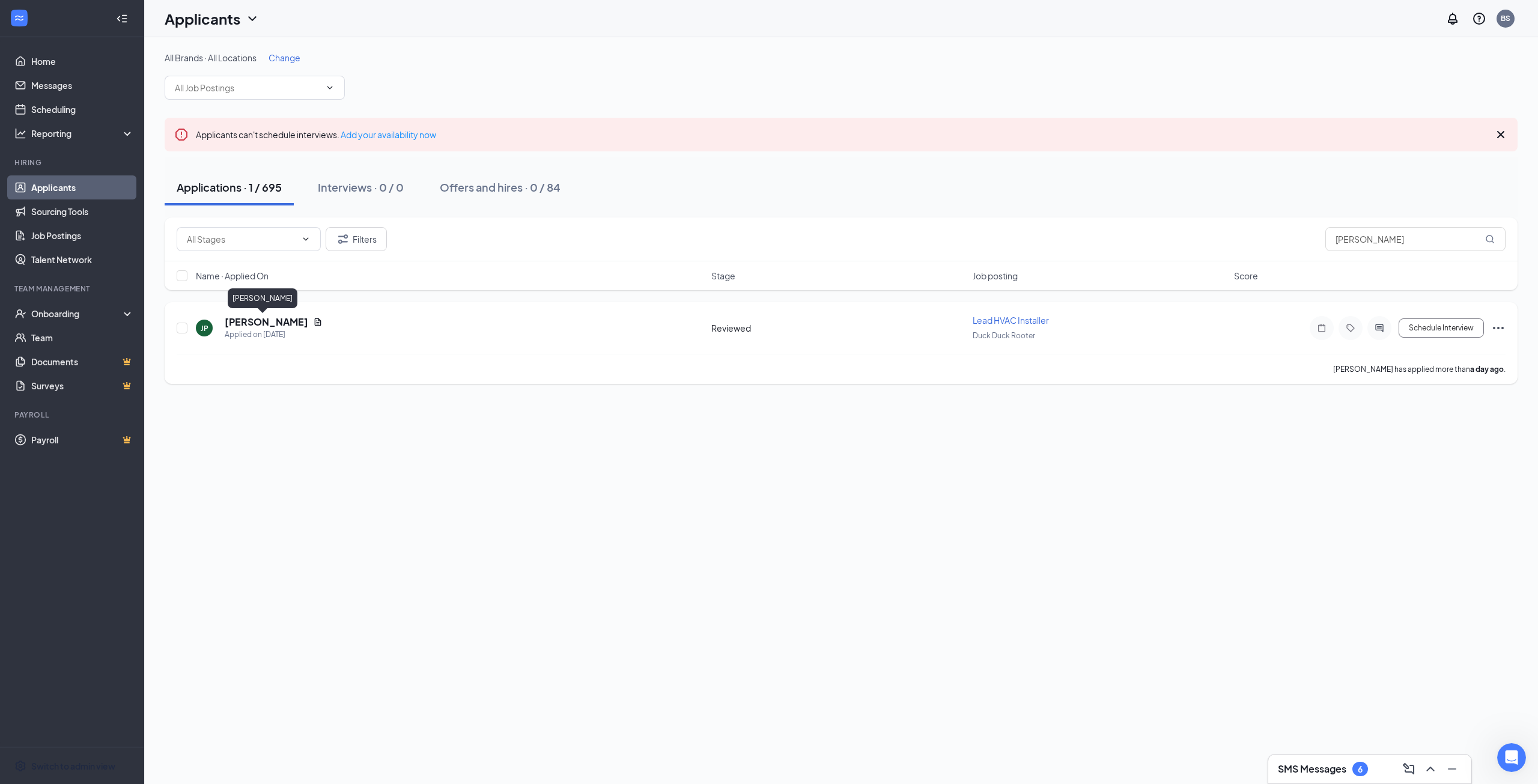
click at [238, 317] on h5 "[PERSON_NAME]" at bounding box center [267, 322] width 84 height 14
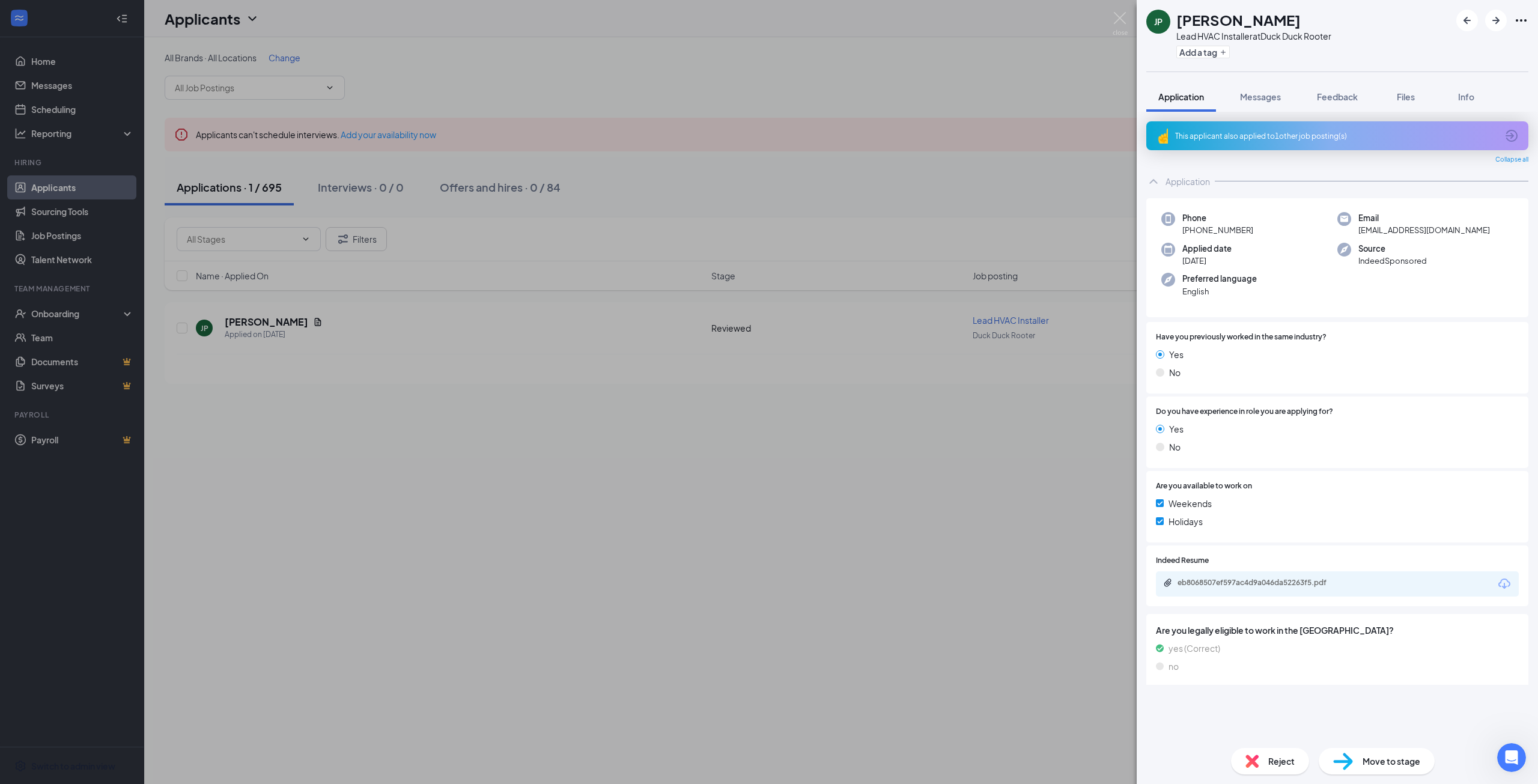
click at [1282, 577] on div "eb8068507ef597ac4d9a046da52263f5.pdf" at bounding box center [1338, 584] width 363 height 25
click at [1284, 582] on div "eb8068507ef597ac4d9a046da52263f5.pdf" at bounding box center [1262, 583] width 168 height 10
click at [883, 528] on div "JP [PERSON_NAME] Lead HVAC Installer at Duck Duck Rooter Add a tag Application …" at bounding box center [769, 392] width 1538 height 784
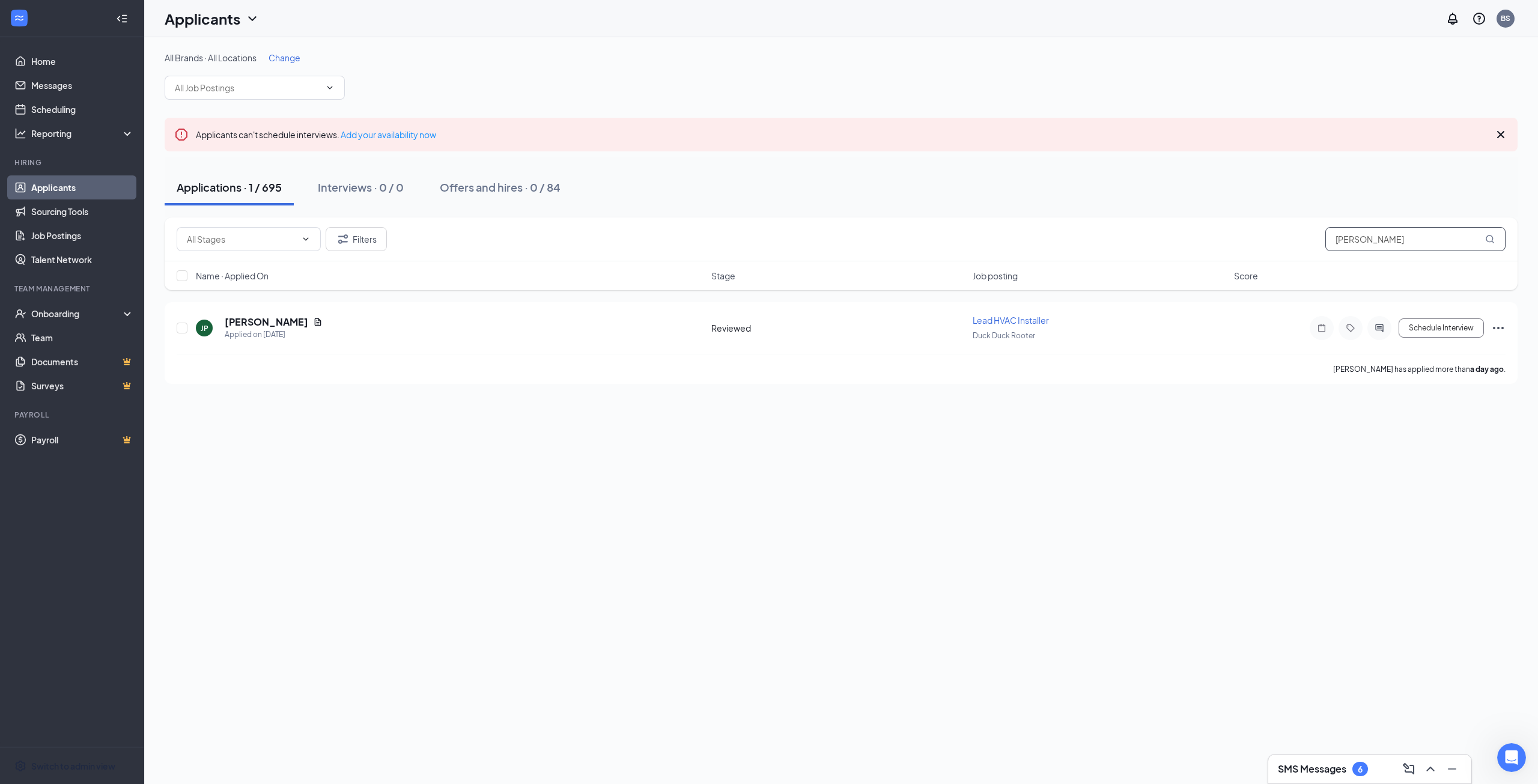
drag, startPoint x: 1394, startPoint y: 242, endPoint x: 1281, endPoint y: 233, distance: 113.4
click at [1284, 233] on div "Filters [PERSON_NAME]" at bounding box center [841, 239] width 1329 height 24
click at [241, 323] on h5 "[PERSON_NAME]" at bounding box center [267, 322] width 84 height 14
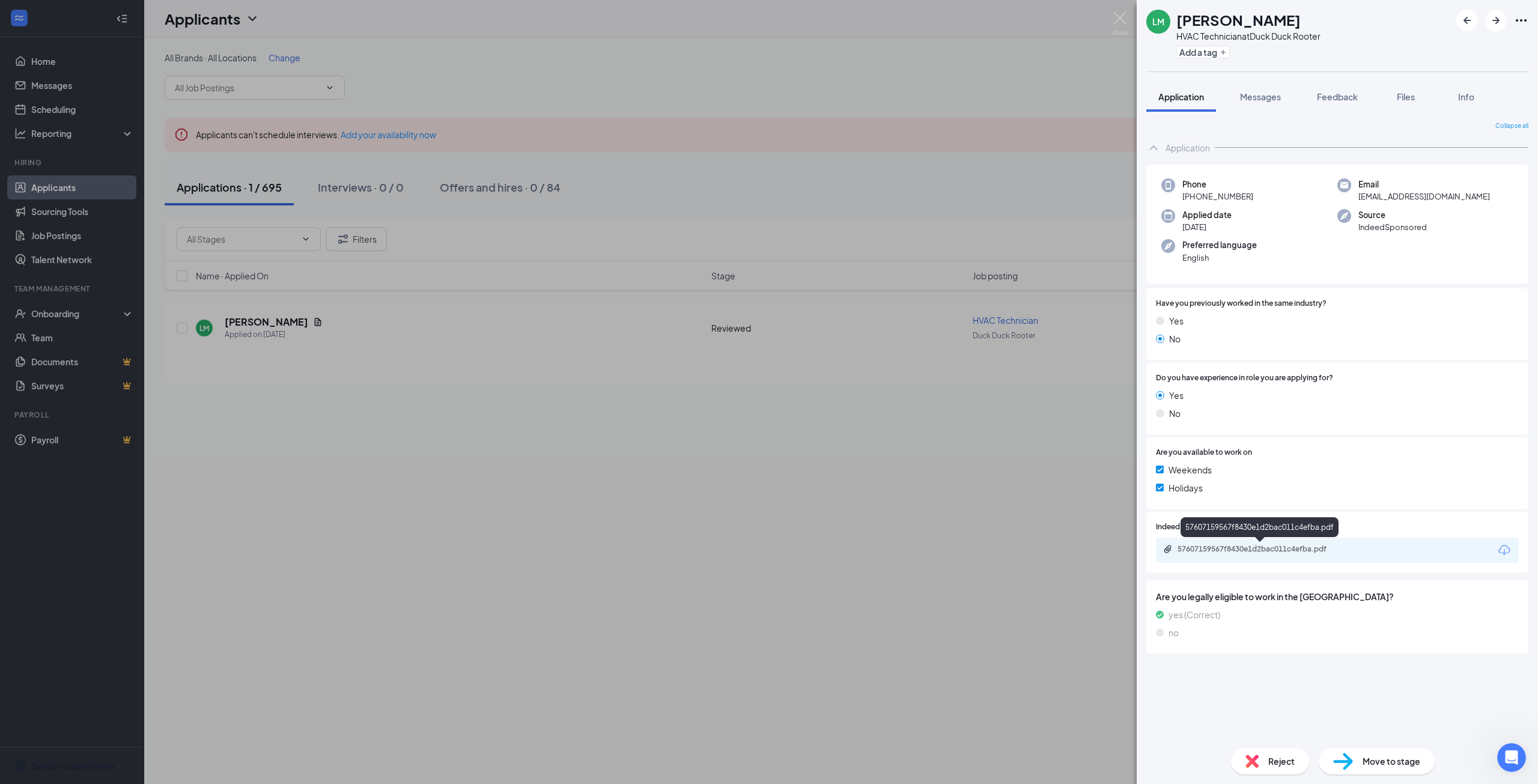
click at [1258, 551] on div "57607159567f8430e1d2bac011c4efba.pdf" at bounding box center [1262, 549] width 168 height 10
click at [974, 463] on div "[PERSON_NAME] Myrtilien HVAC Technician at Duck Duck Rooter Add a tag Applicati…" at bounding box center [769, 392] width 1538 height 784
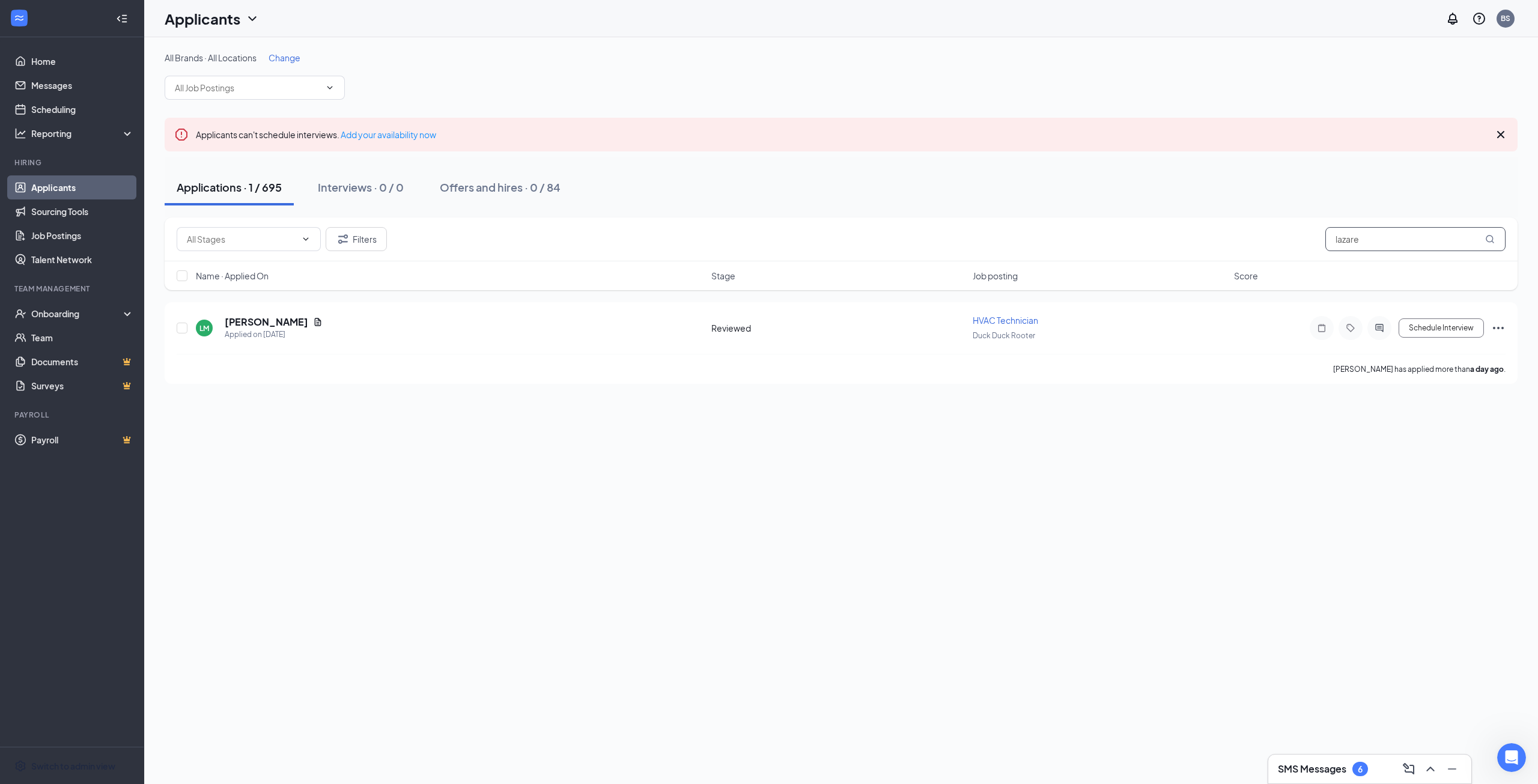
drag, startPoint x: 1406, startPoint y: 238, endPoint x: 1203, endPoint y: 236, distance: 203.0
click at [1199, 235] on div "Filters lazare" at bounding box center [841, 239] width 1329 height 24
type input "stephon"
click at [251, 320] on h5 "[PERSON_NAME]" at bounding box center [267, 322] width 84 height 14
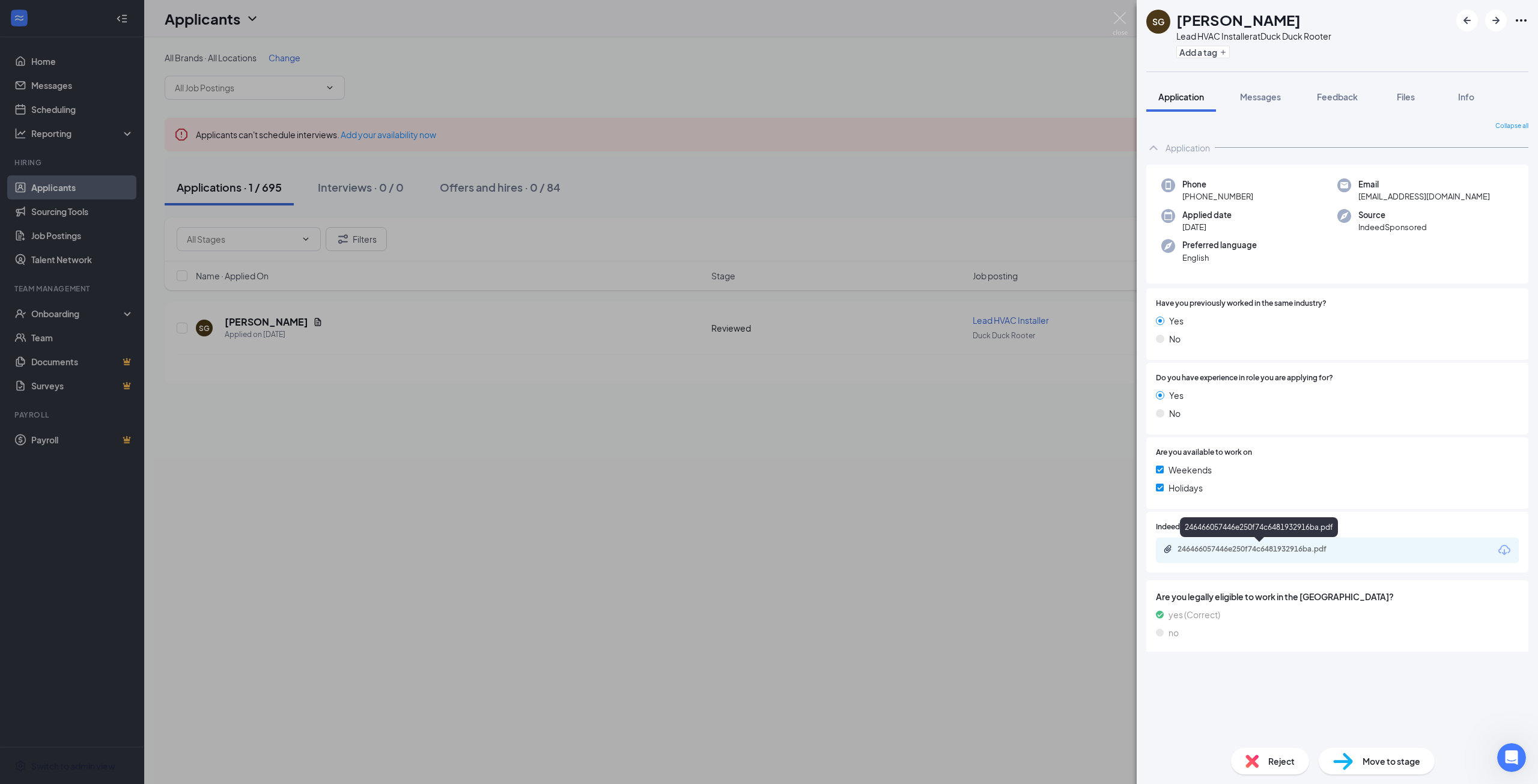
click at [1255, 549] on div "246466057446e250f74c6481932916ba.pdf" at bounding box center [1262, 549] width 168 height 10
click at [1276, 107] on button "Messages" at bounding box center [1260, 97] width 64 height 30
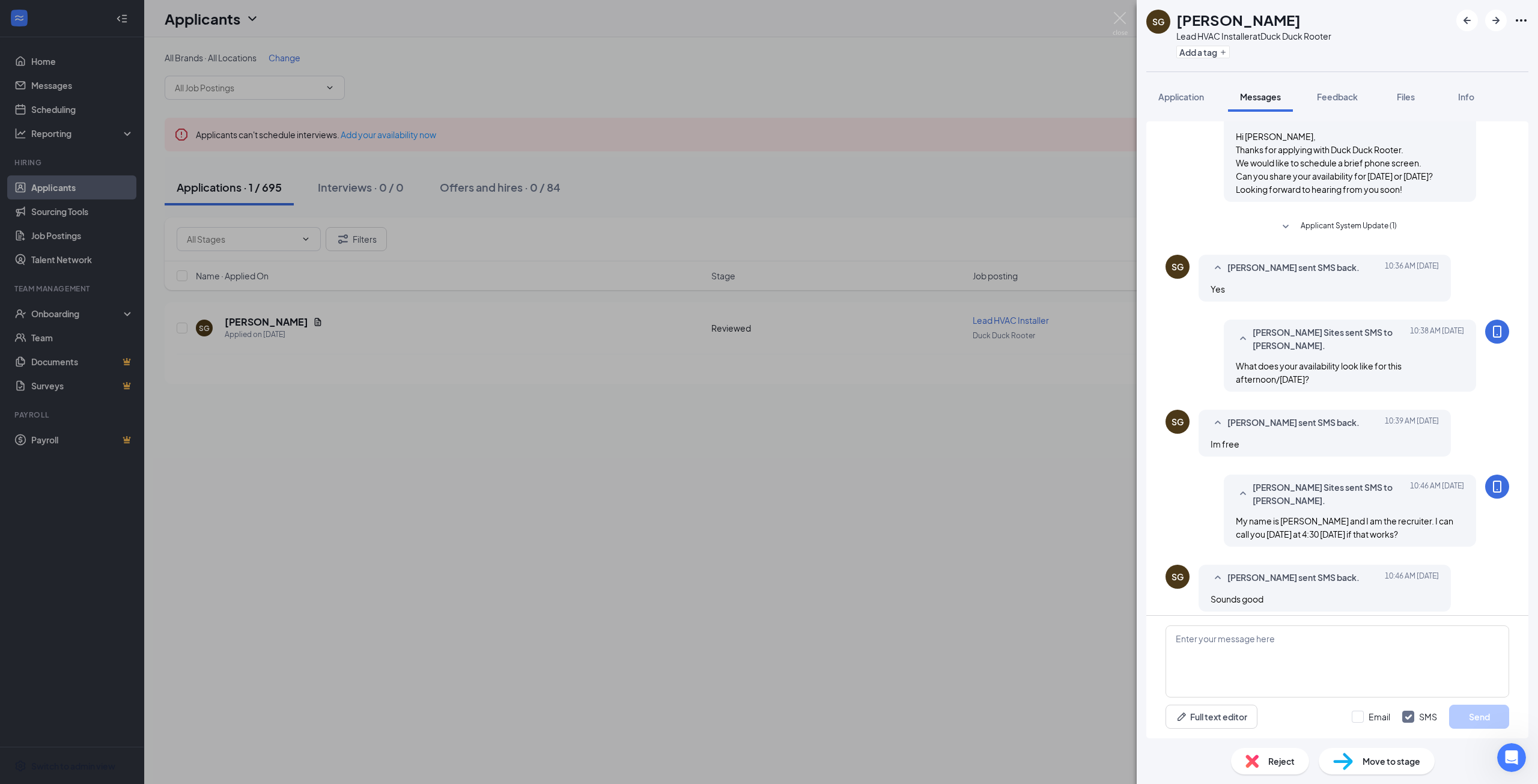
scroll to position [143, 0]
click at [1179, 99] on span "Application" at bounding box center [1181, 97] width 46 height 11
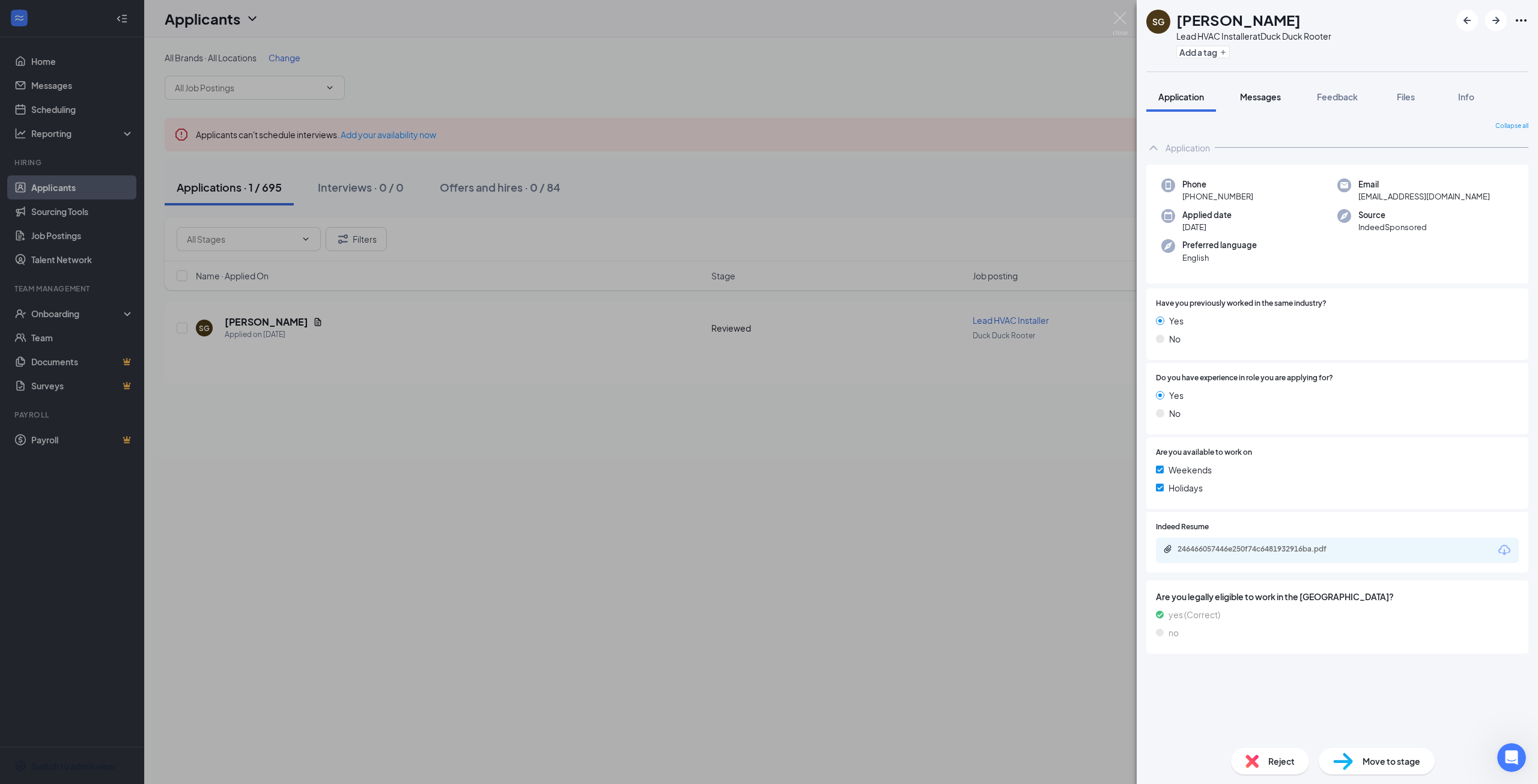
click at [1251, 94] on span "Messages" at bounding box center [1261, 97] width 41 height 11
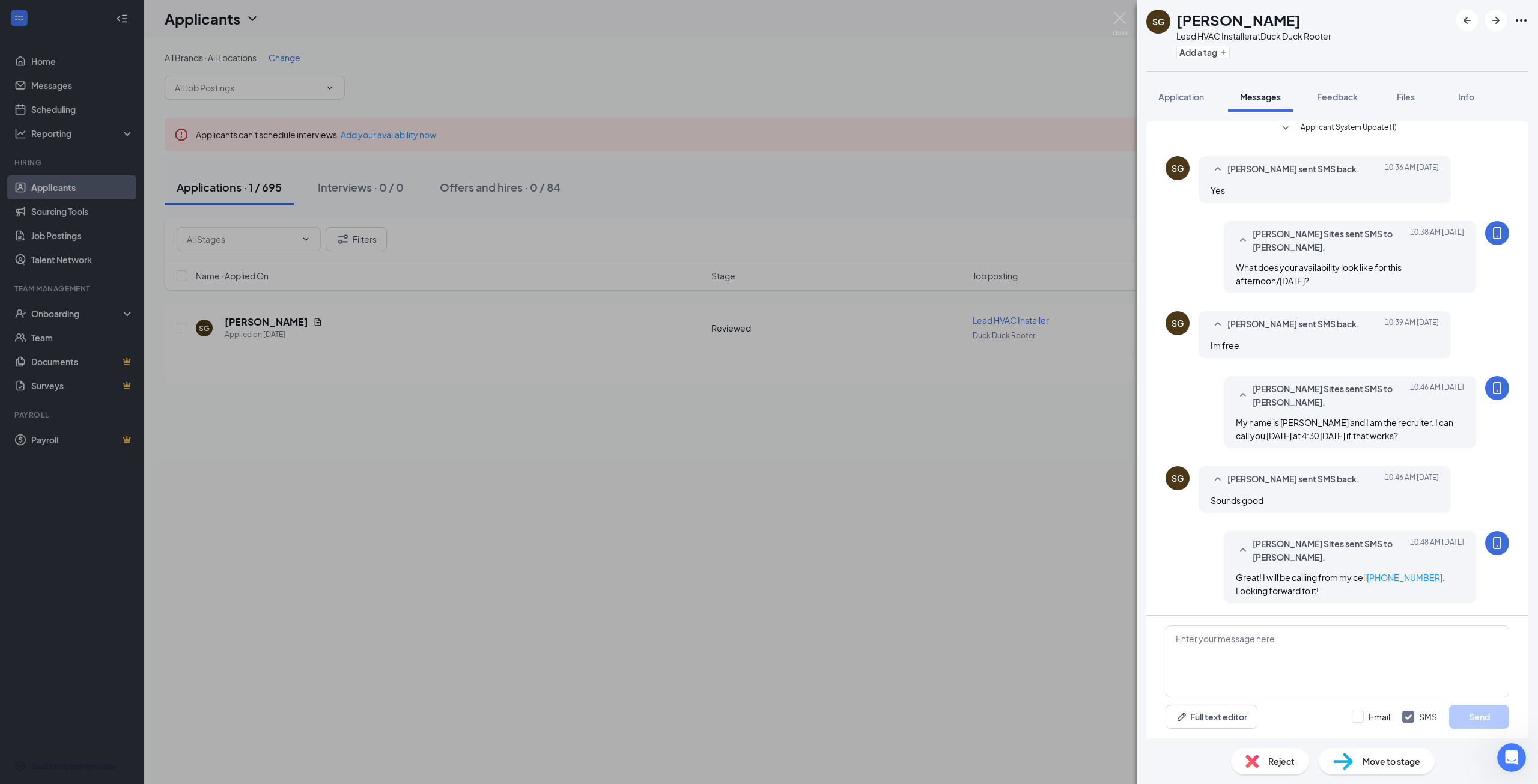
scroll to position [266, 0]
click at [1180, 104] on button "Application" at bounding box center [1181, 97] width 69 height 30
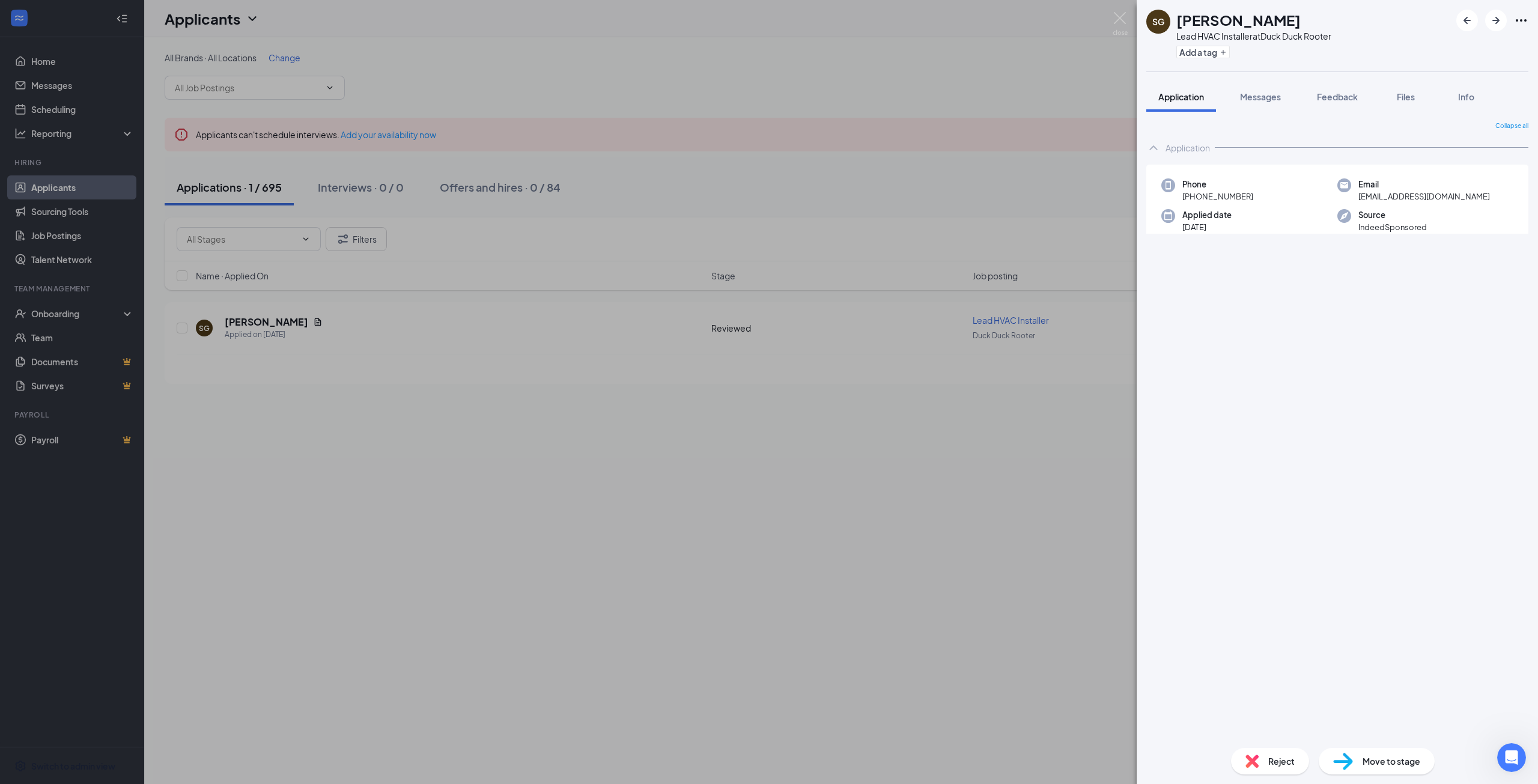
click at [1183, 98] on span "Application" at bounding box center [1181, 97] width 46 height 11
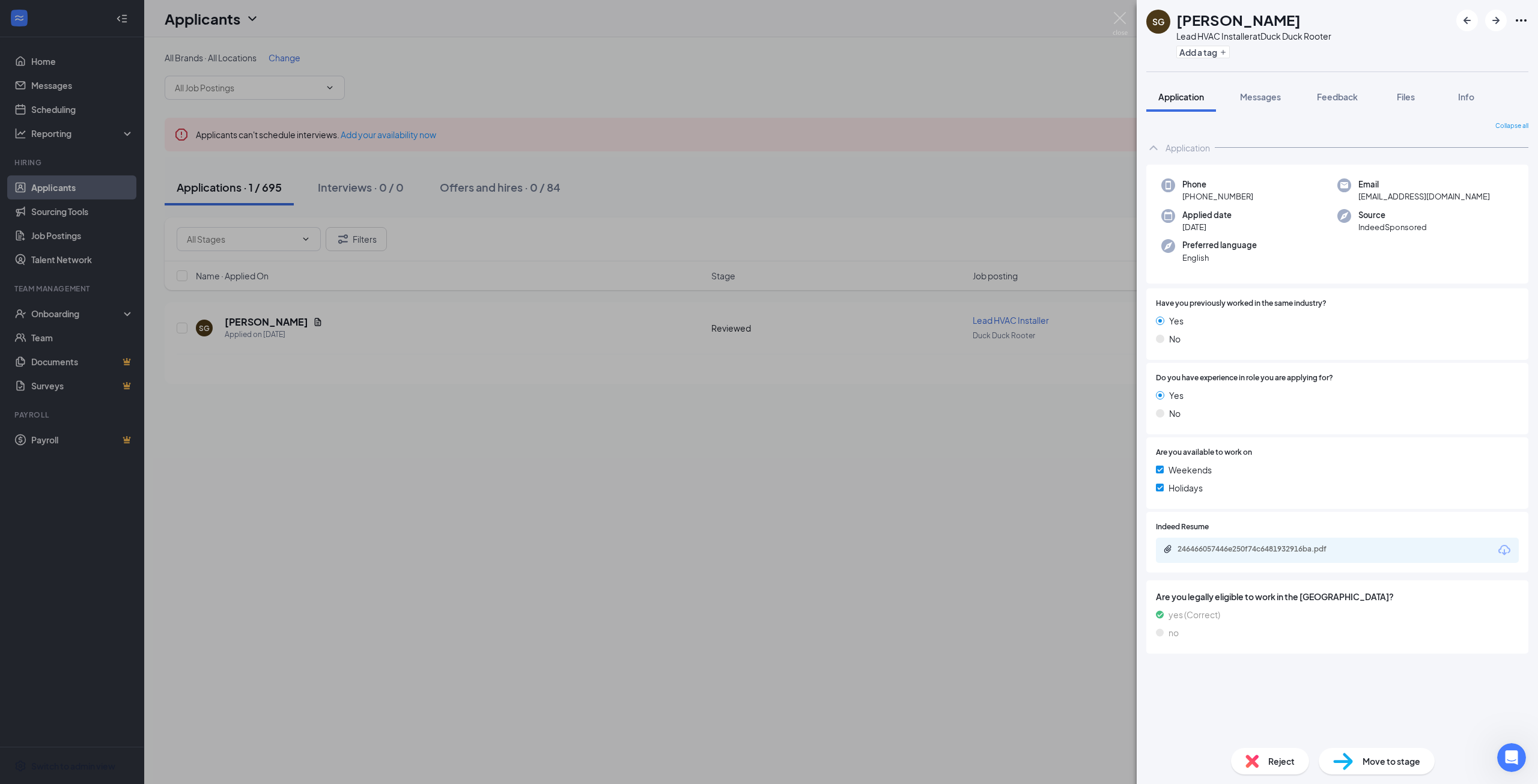
click at [1262, 557] on div "246466057446e250f74c6481932916ba.pdf" at bounding box center [1338, 551] width 363 height 25
click at [1267, 552] on div "246466057446e250f74c6481932916ba.pdf" at bounding box center [1262, 549] width 168 height 10
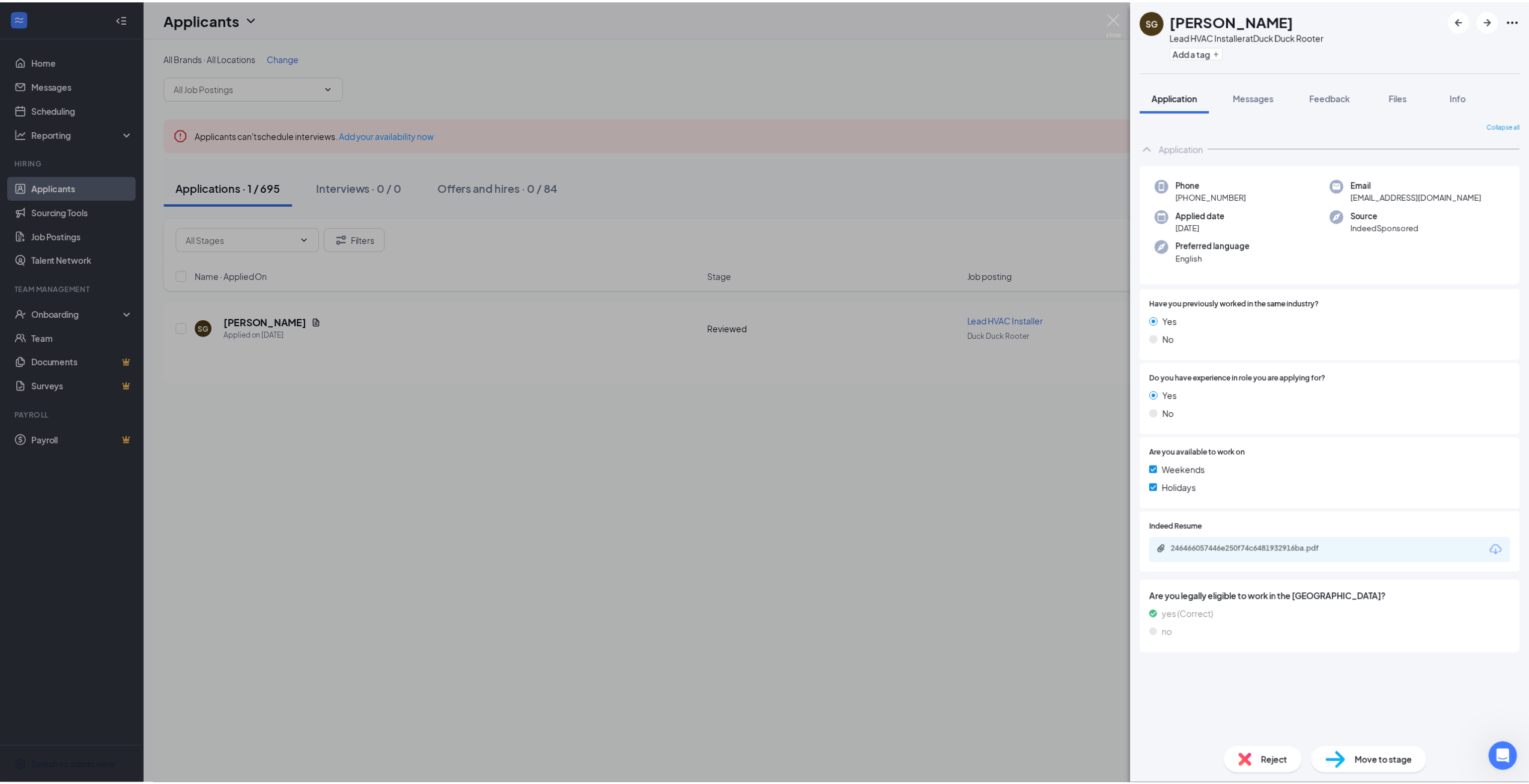
scroll to position [984, 0]
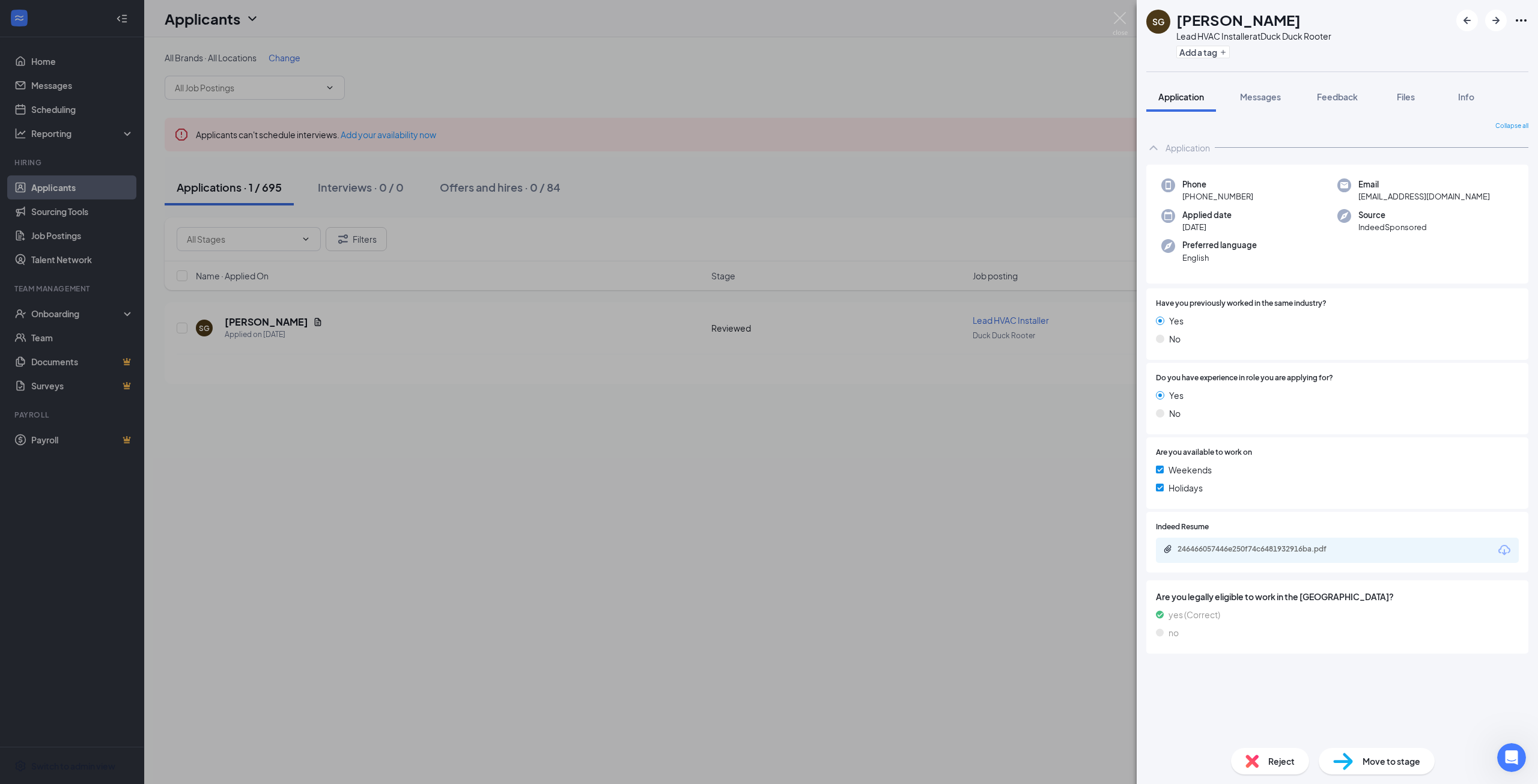
drag, startPoint x: 909, startPoint y: 441, endPoint x: 1096, endPoint y: 363, distance: 202.6
click at [909, 441] on div "SG [PERSON_NAME] Lead HVAC Installer at Duck Duck Rooter Add a tag Application …" at bounding box center [769, 392] width 1538 height 784
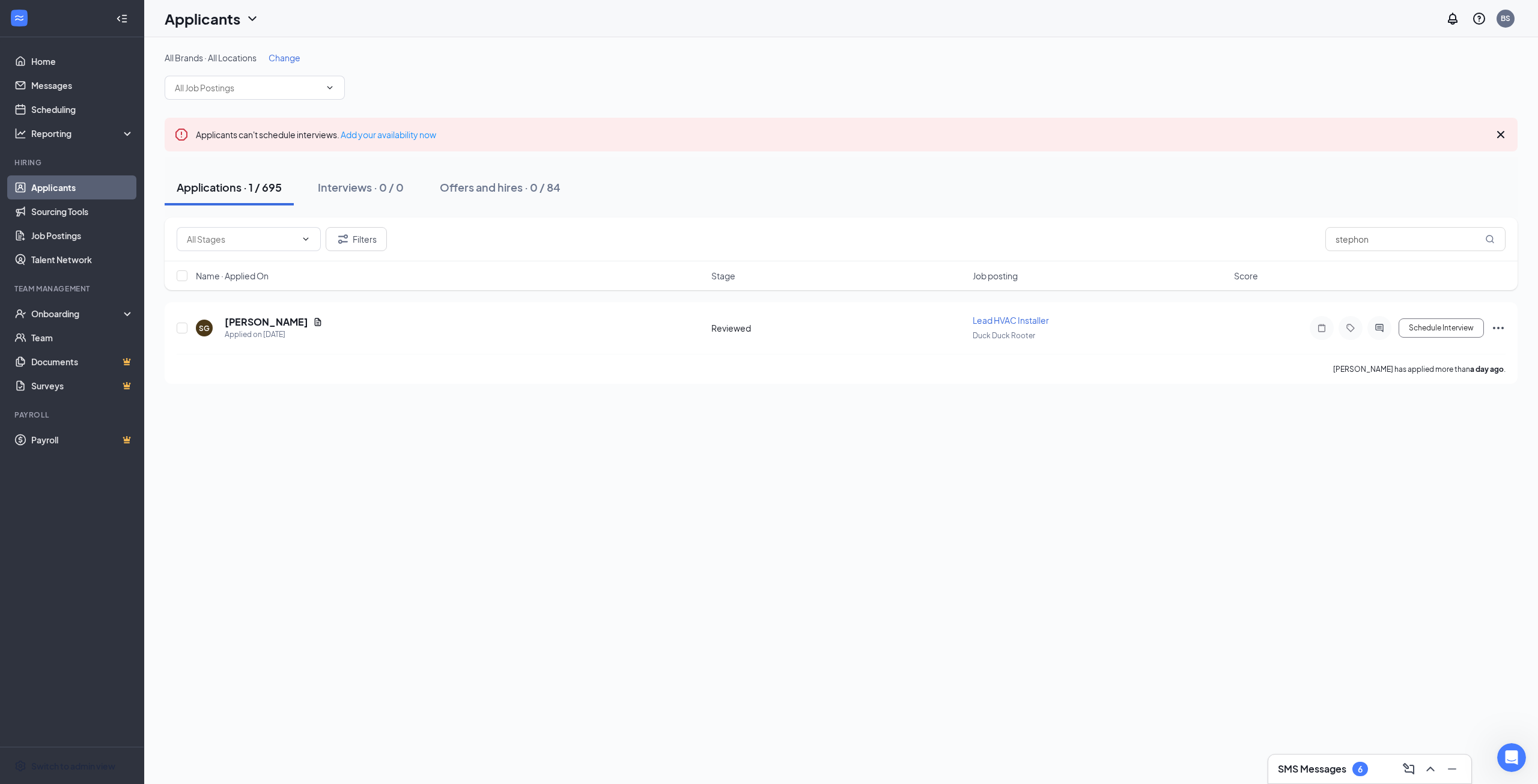
click at [62, 174] on li "Hiring Applicants Sourcing Tools Job Postings Talent Network" at bounding box center [71, 214] width 144 height 114
click at [66, 189] on link "Applicants" at bounding box center [82, 187] width 103 height 24
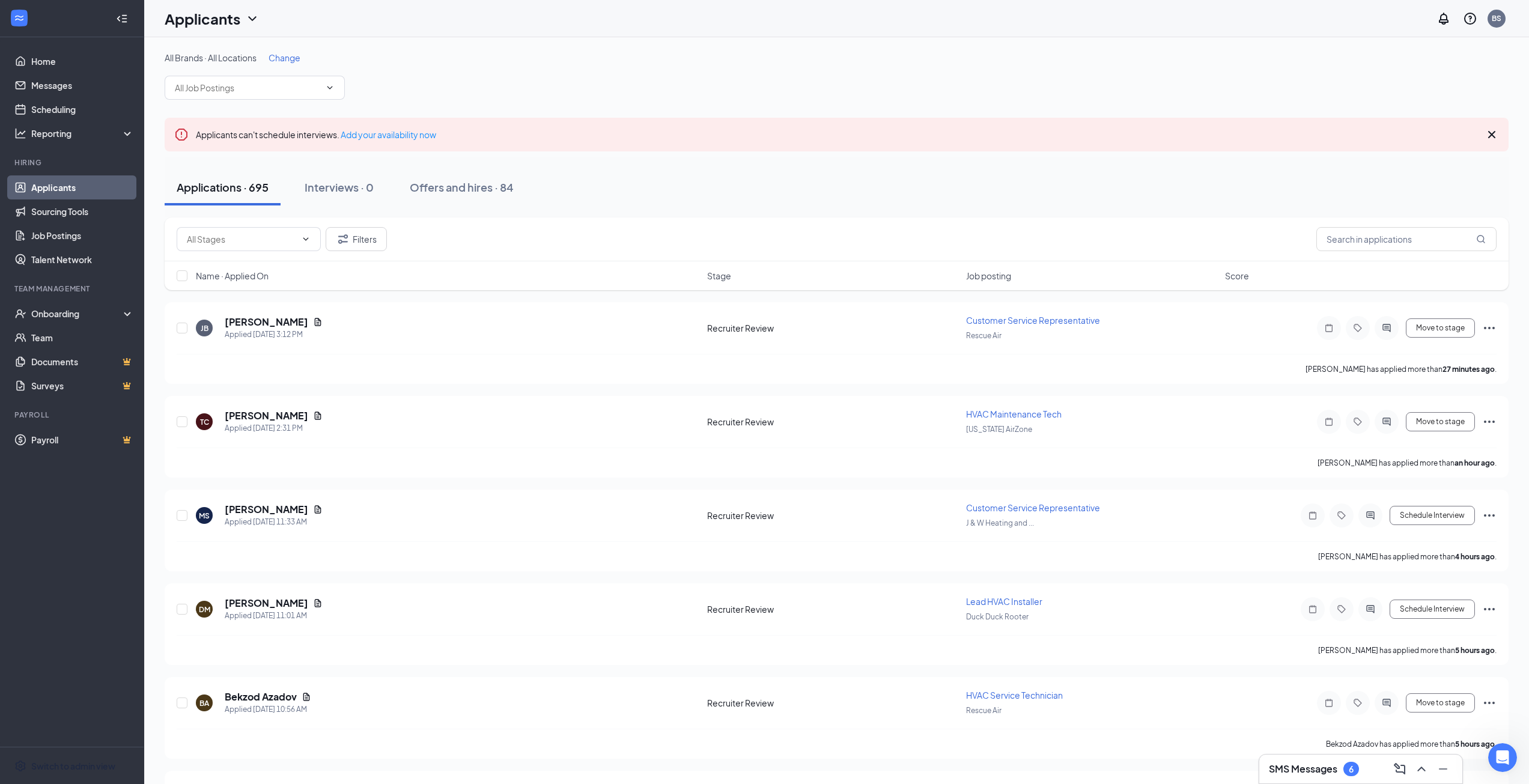
click at [1294, 762] on div "SMS Messages 6" at bounding box center [1313, 768] width 90 height 15
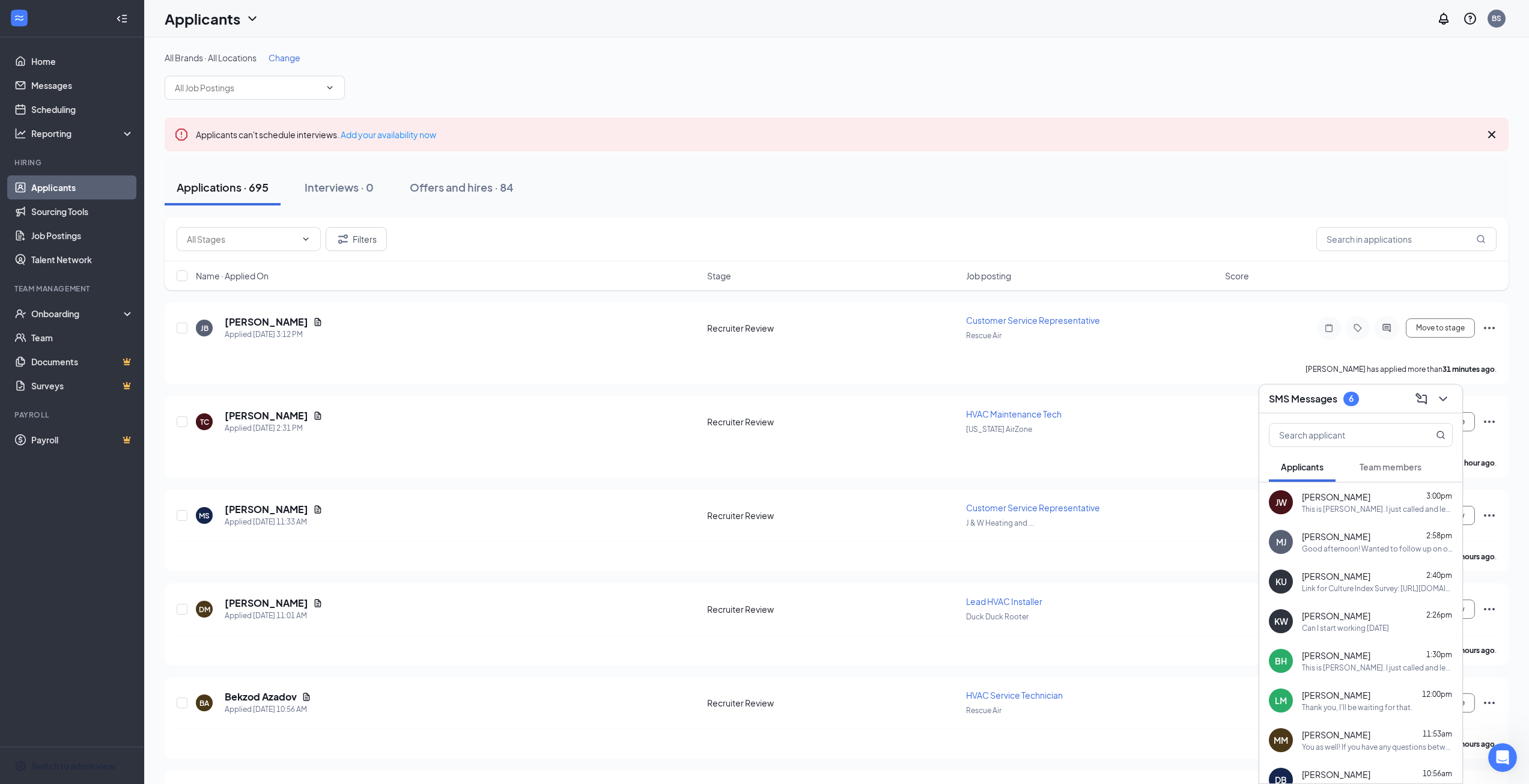
click at [1350, 396] on div "6" at bounding box center [1350, 398] width 5 height 10
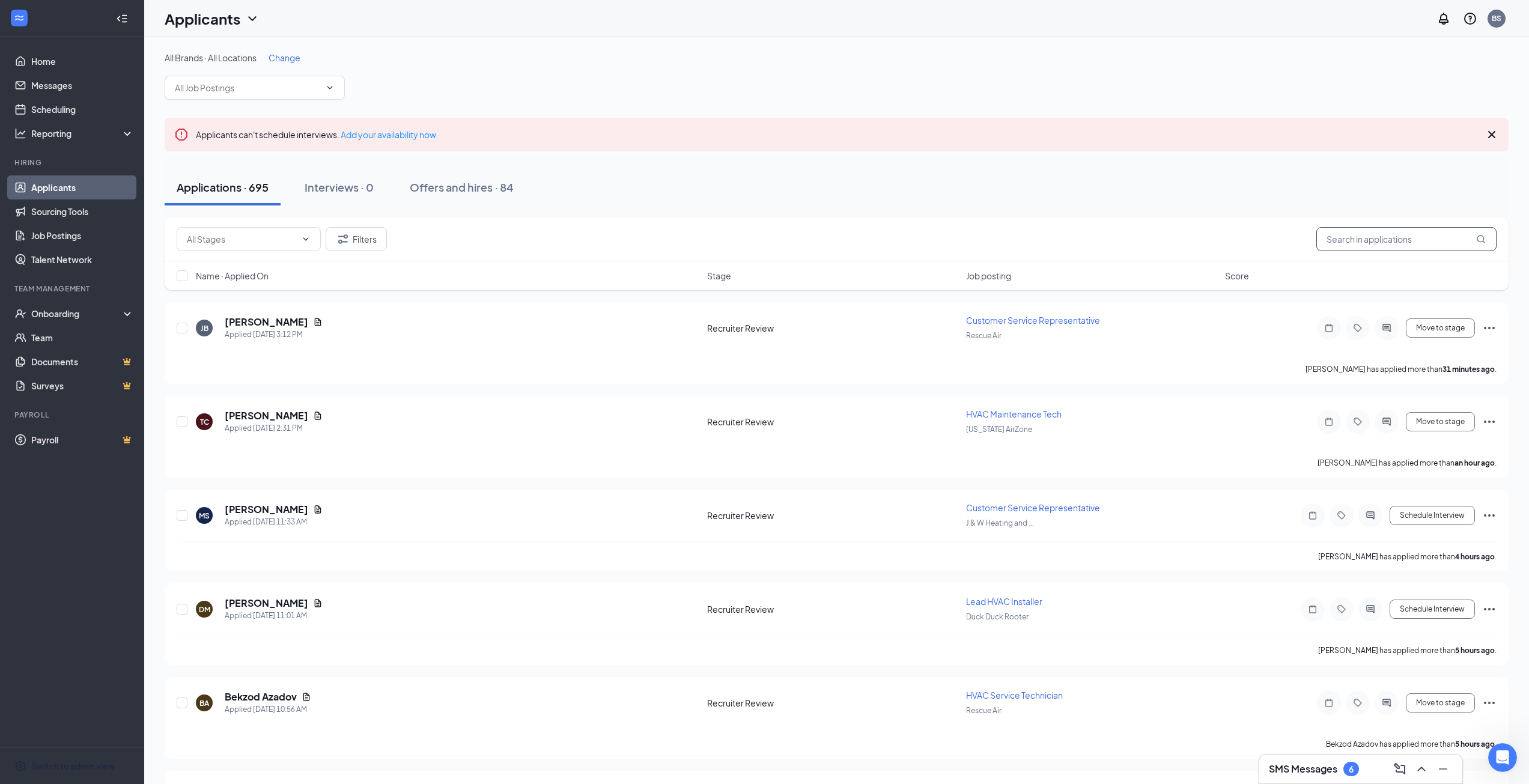
drag, startPoint x: 1384, startPoint y: 243, endPoint x: 1079, endPoint y: 194, distance: 308.9
click at [1215, 223] on div "Filters stephon" at bounding box center [837, 239] width 1343 height 44
click at [1371, 244] on input "stephon" at bounding box center [1406, 239] width 181 height 24
drag, startPoint x: 1271, startPoint y: 240, endPoint x: 1203, endPoint y: 223, distance: 70.1
click at [1211, 236] on div "Filters stephon" at bounding box center [837, 239] width 1320 height 24
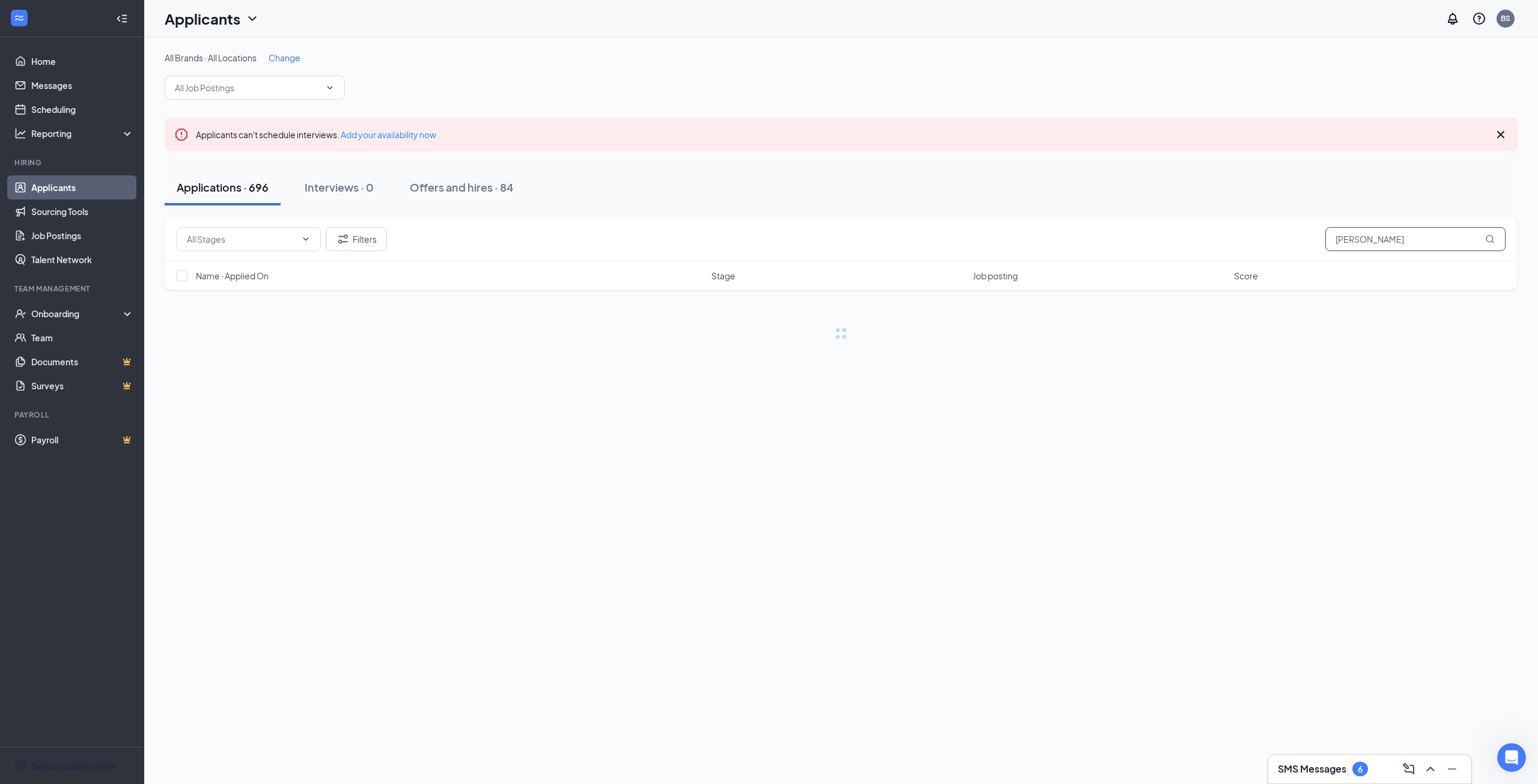
type input "[PERSON_NAME]"
click at [64, 210] on link "Sourcing Tools" at bounding box center [82, 211] width 103 height 24
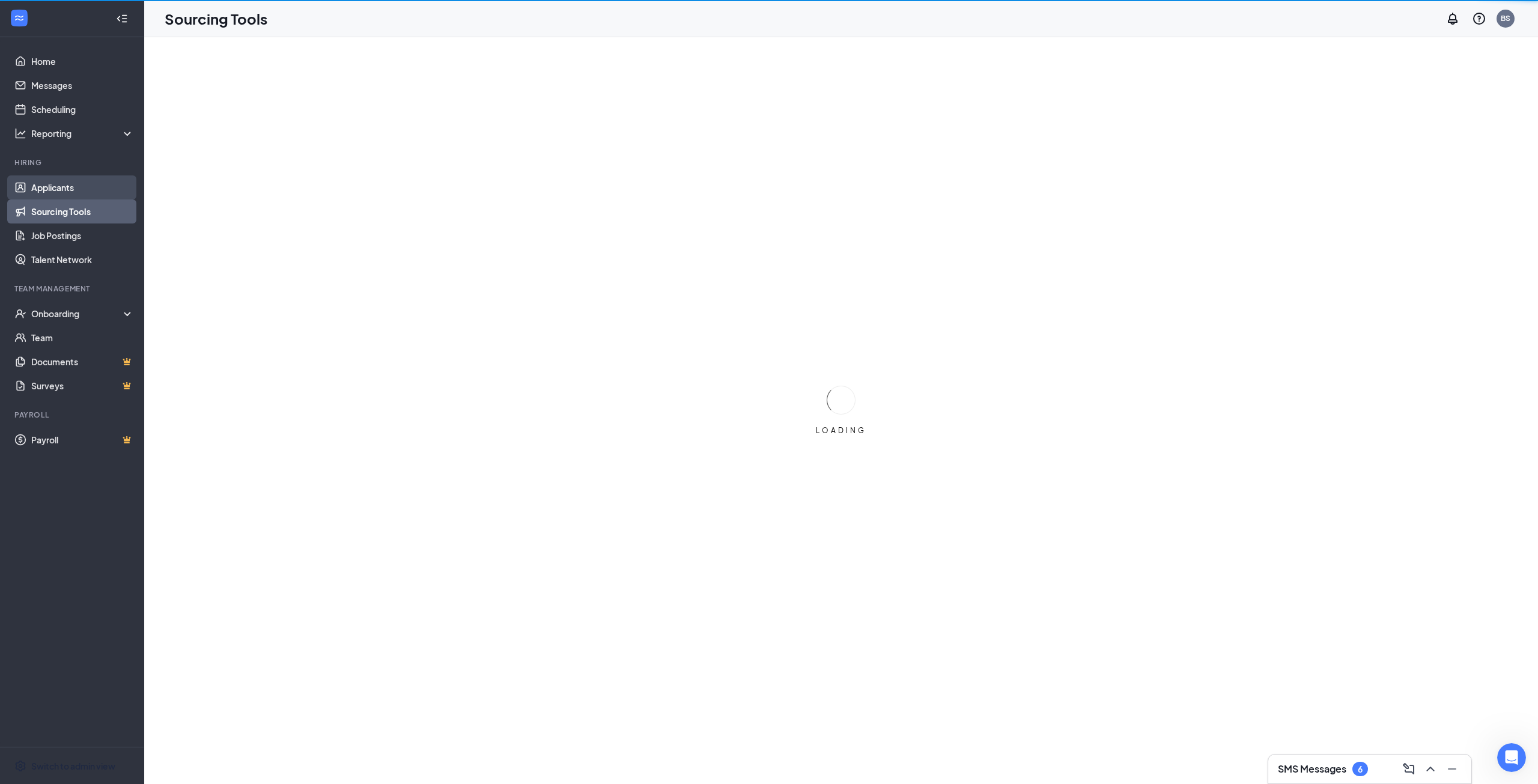
click at [55, 187] on link "Applicants" at bounding box center [82, 187] width 103 height 24
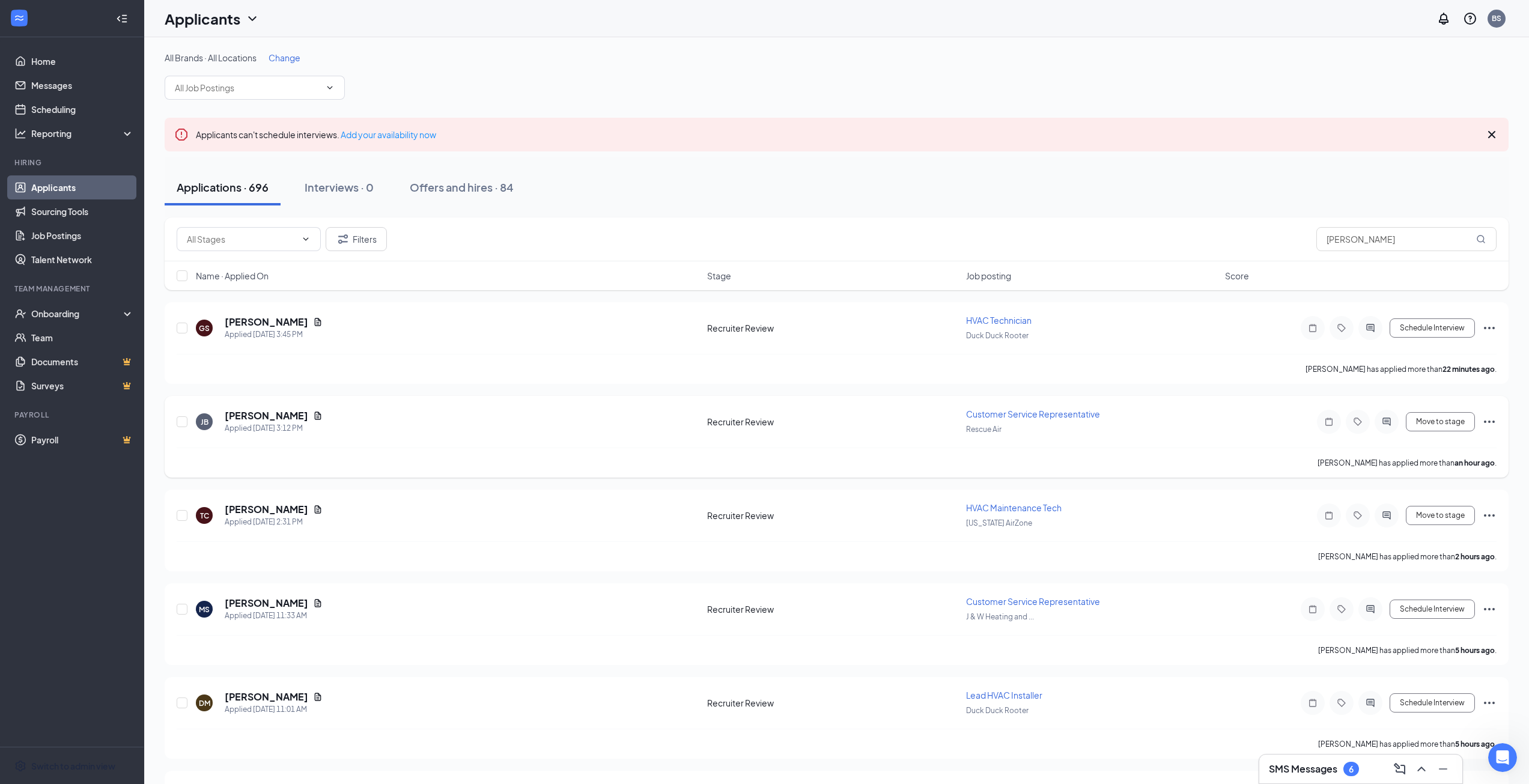
drag, startPoint x: 58, startPoint y: 763, endPoint x: 544, endPoint y: 447, distance: 579.7
click at [58, 763] on div "Switch to admin view" at bounding box center [73, 765] width 84 height 12
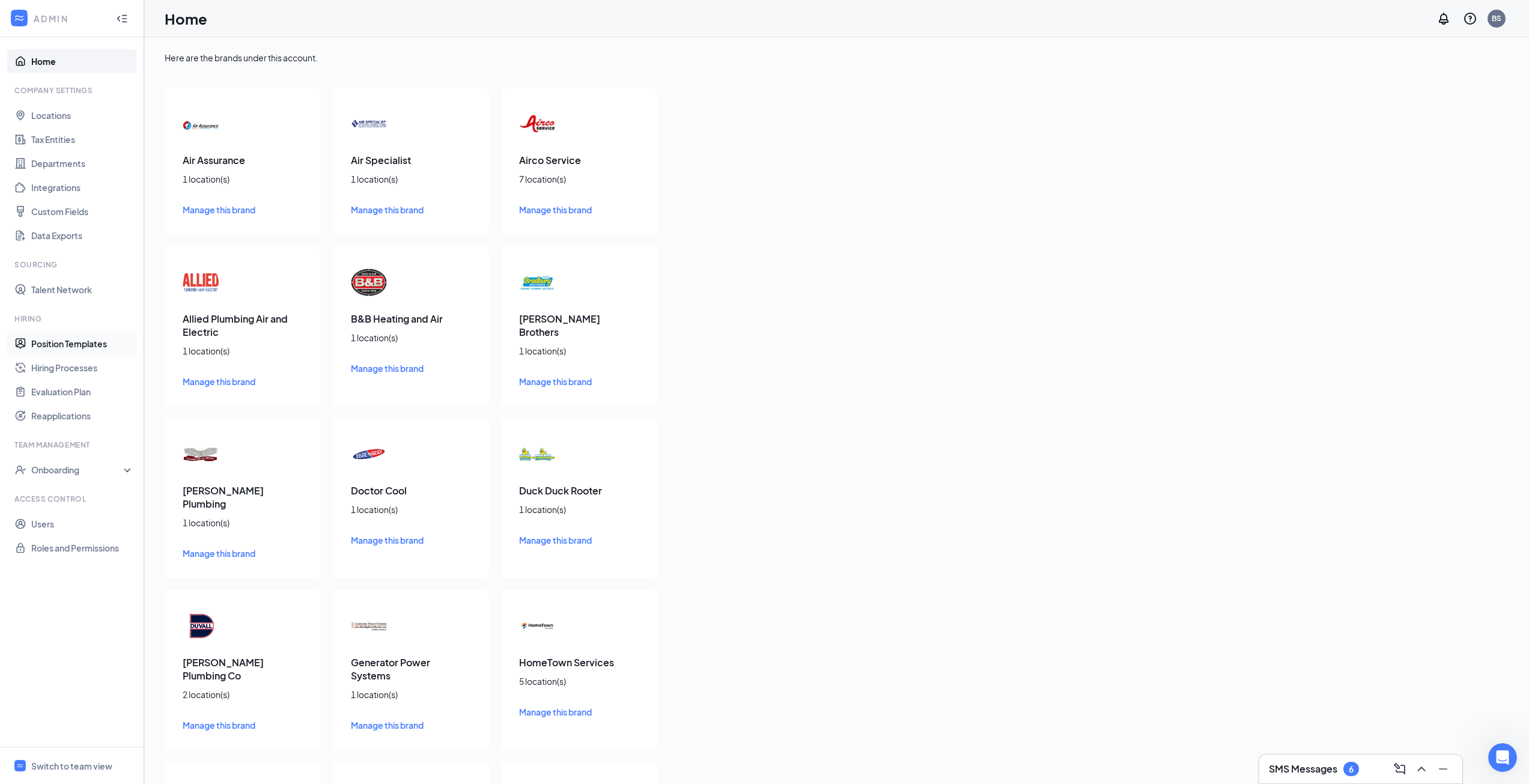
click at [64, 348] on link "Position Templates" at bounding box center [82, 344] width 103 height 24
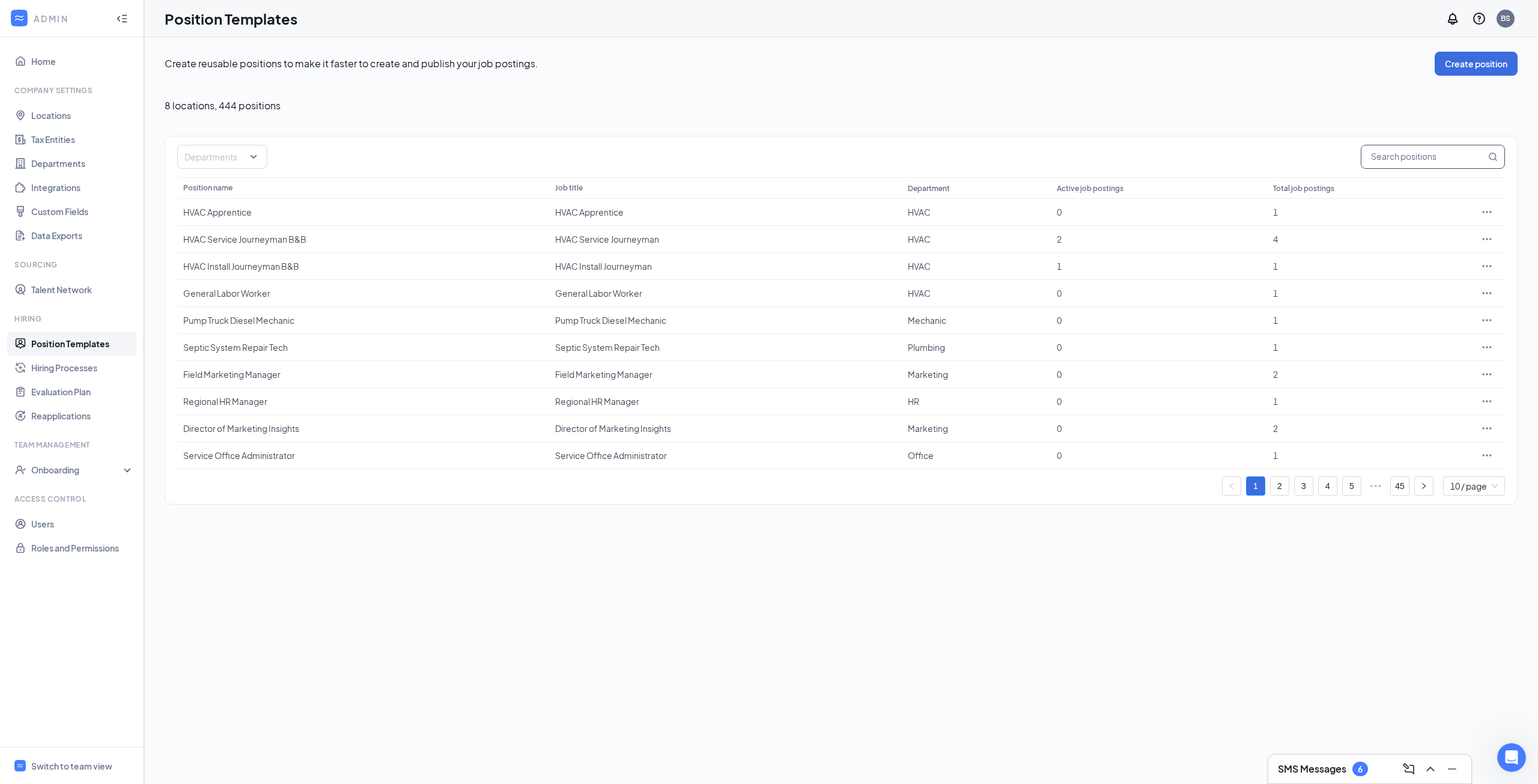
click at [1396, 158] on input "text" at bounding box center [1423, 156] width 124 height 22
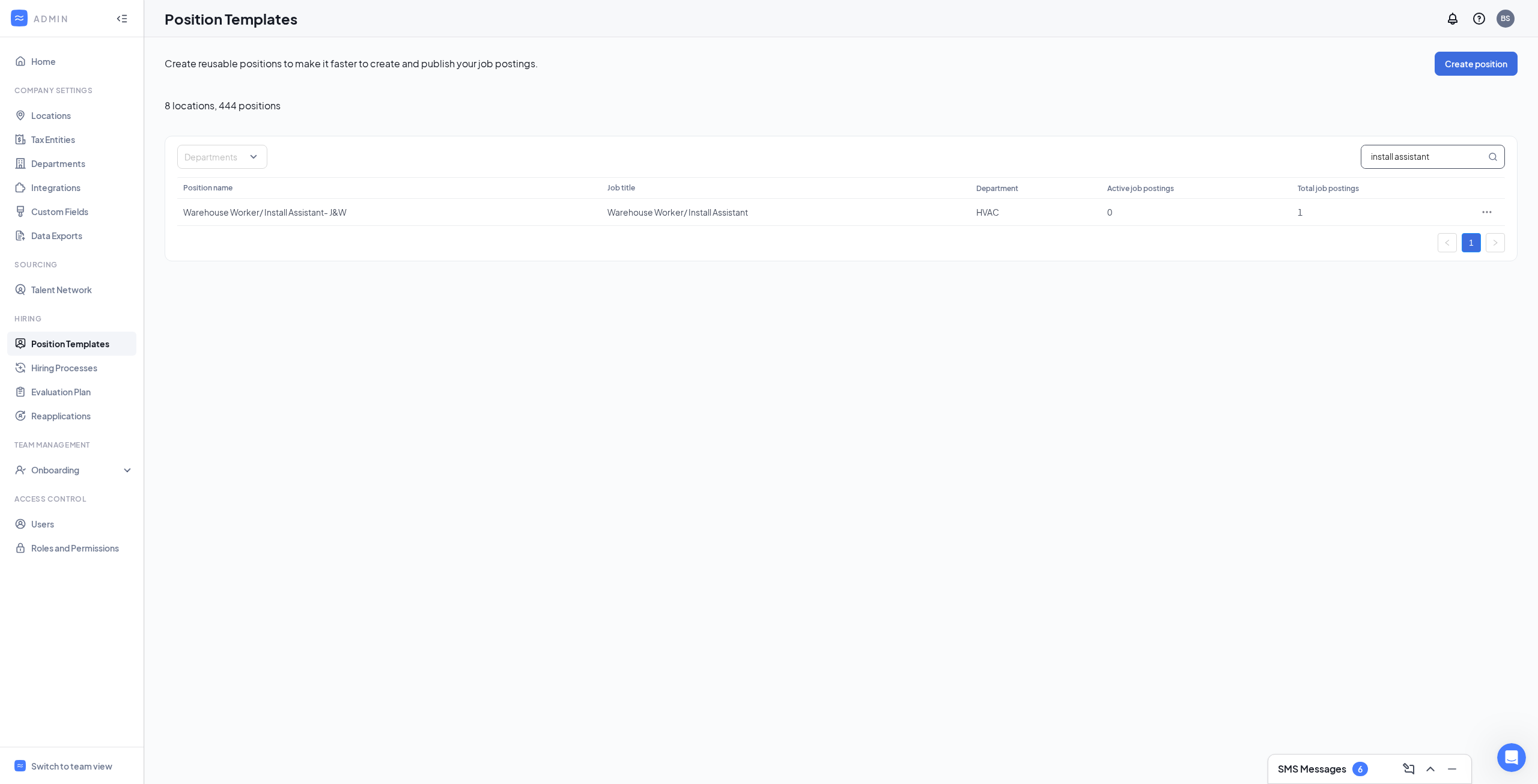
drag, startPoint x: 1451, startPoint y: 155, endPoint x: 1273, endPoint y: 162, distance: 178.1
click at [1273, 162] on div "Departments install assistant" at bounding box center [841, 156] width 1328 height 24
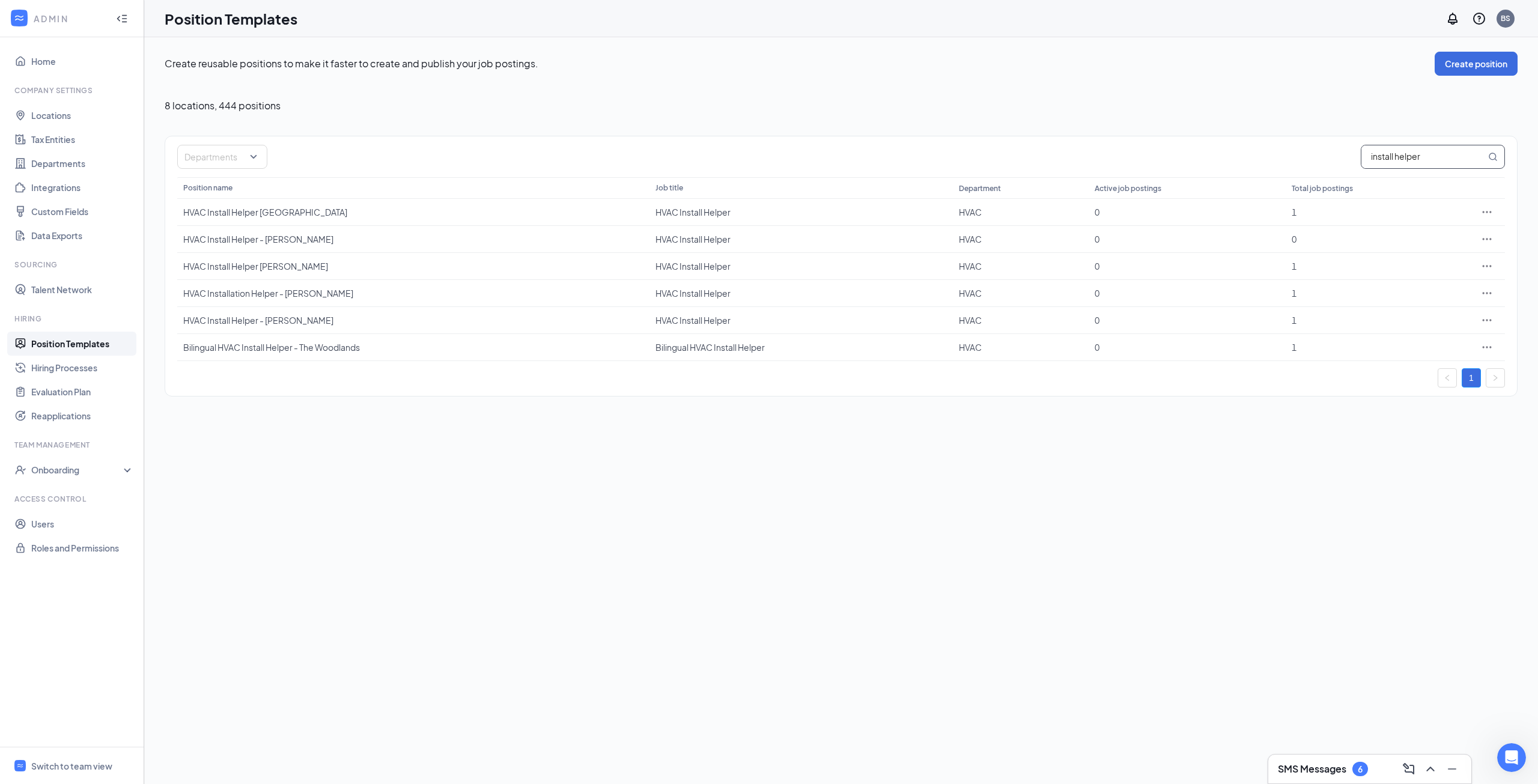
type input "install helper"
click at [43, 346] on link "Position Templates" at bounding box center [82, 344] width 103 height 24
click at [68, 773] on span "Switch to team view" at bounding box center [82, 765] width 103 height 37
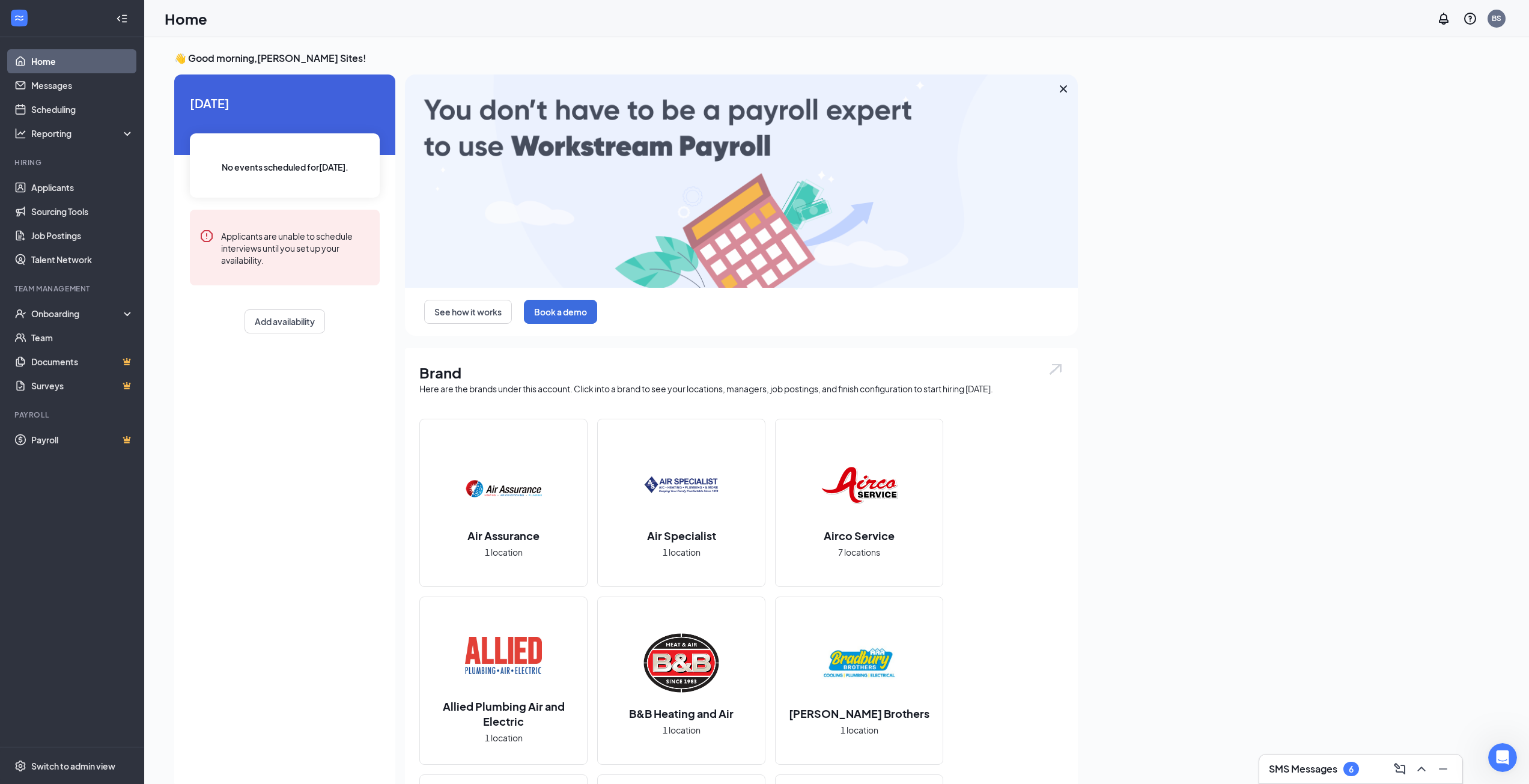
click at [1342, 758] on div "SMS Messages 6" at bounding box center [1360, 769] width 203 height 29
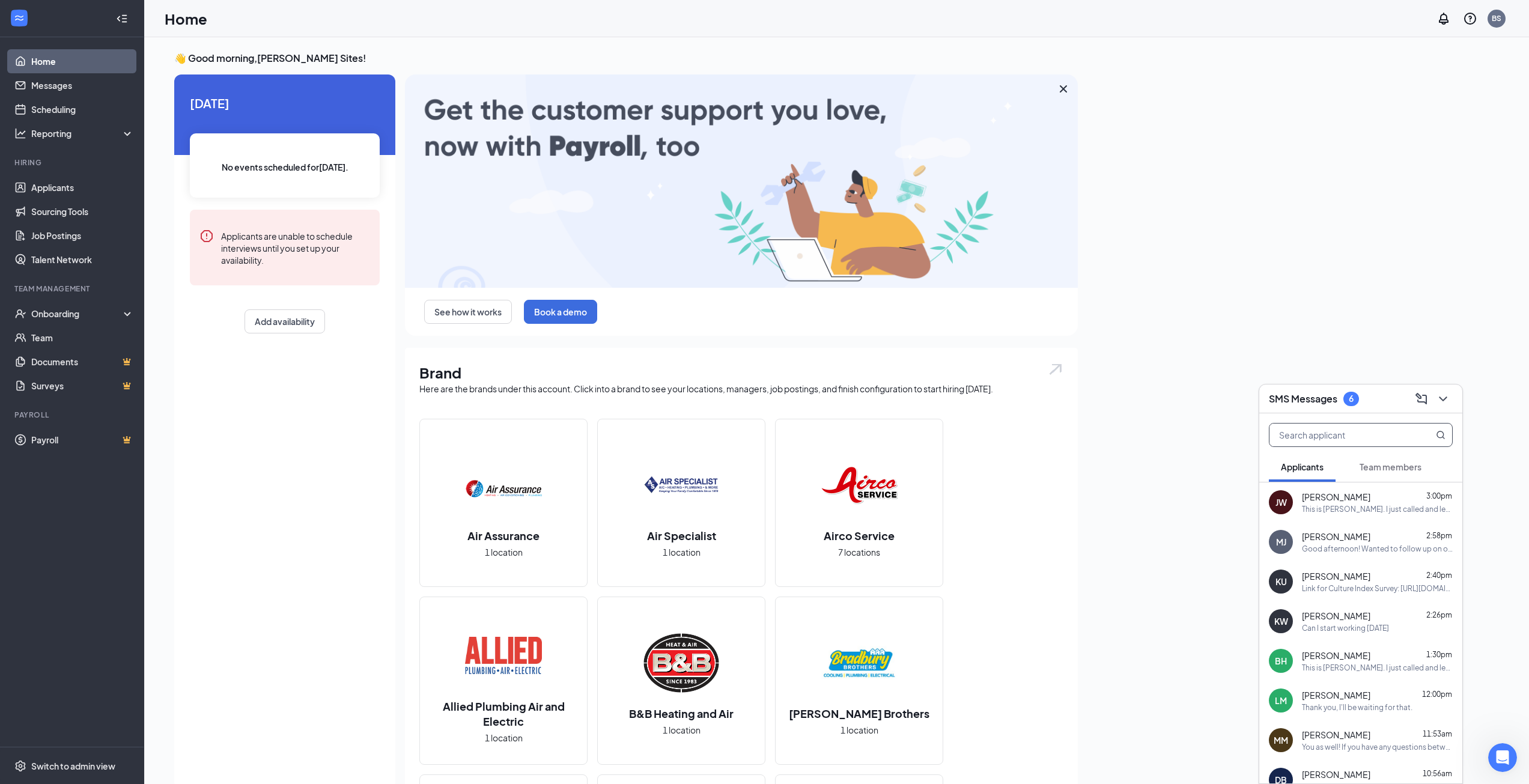
click at [1335, 427] on input "text" at bounding box center [1341, 434] width 143 height 22
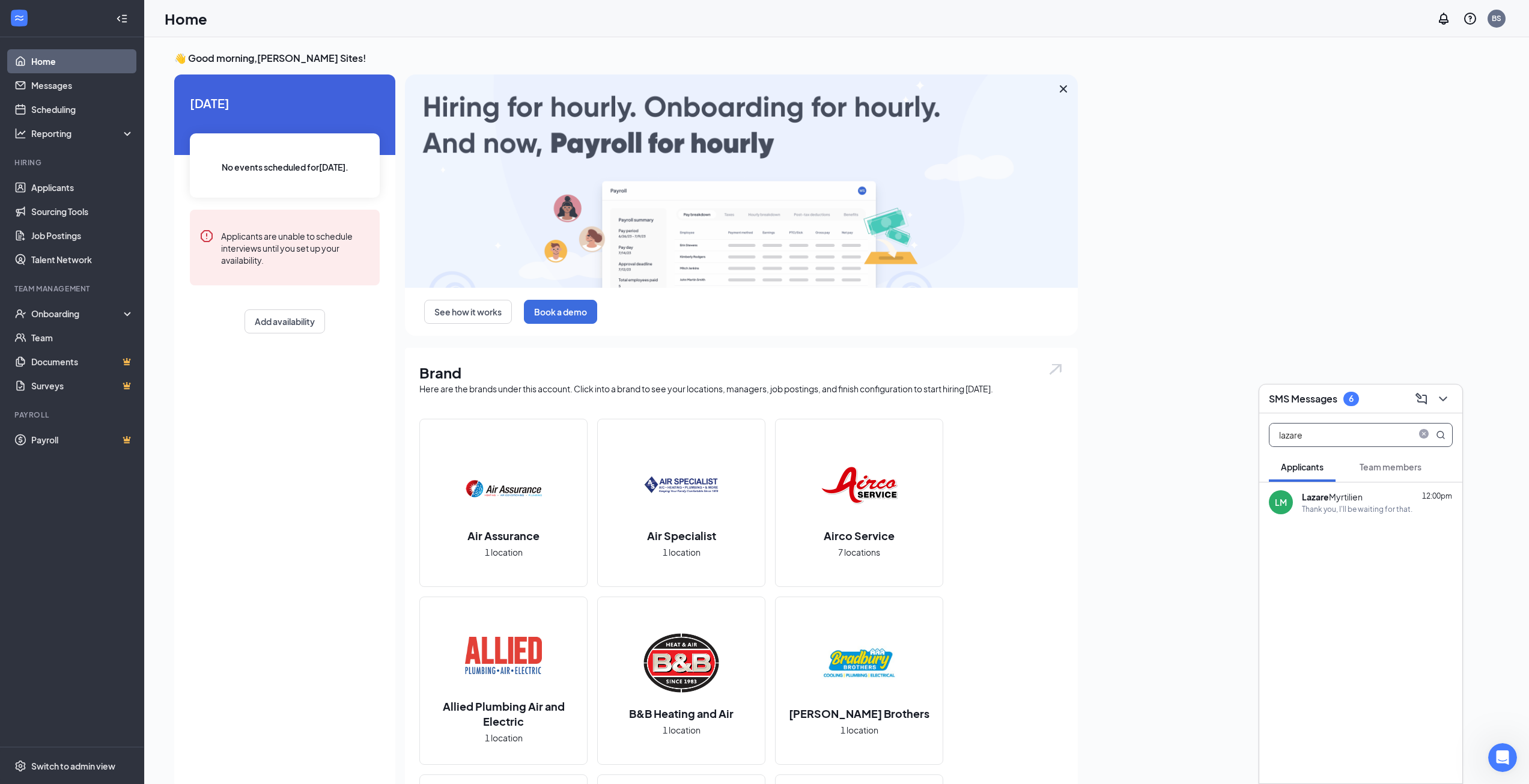
type input "lazare"
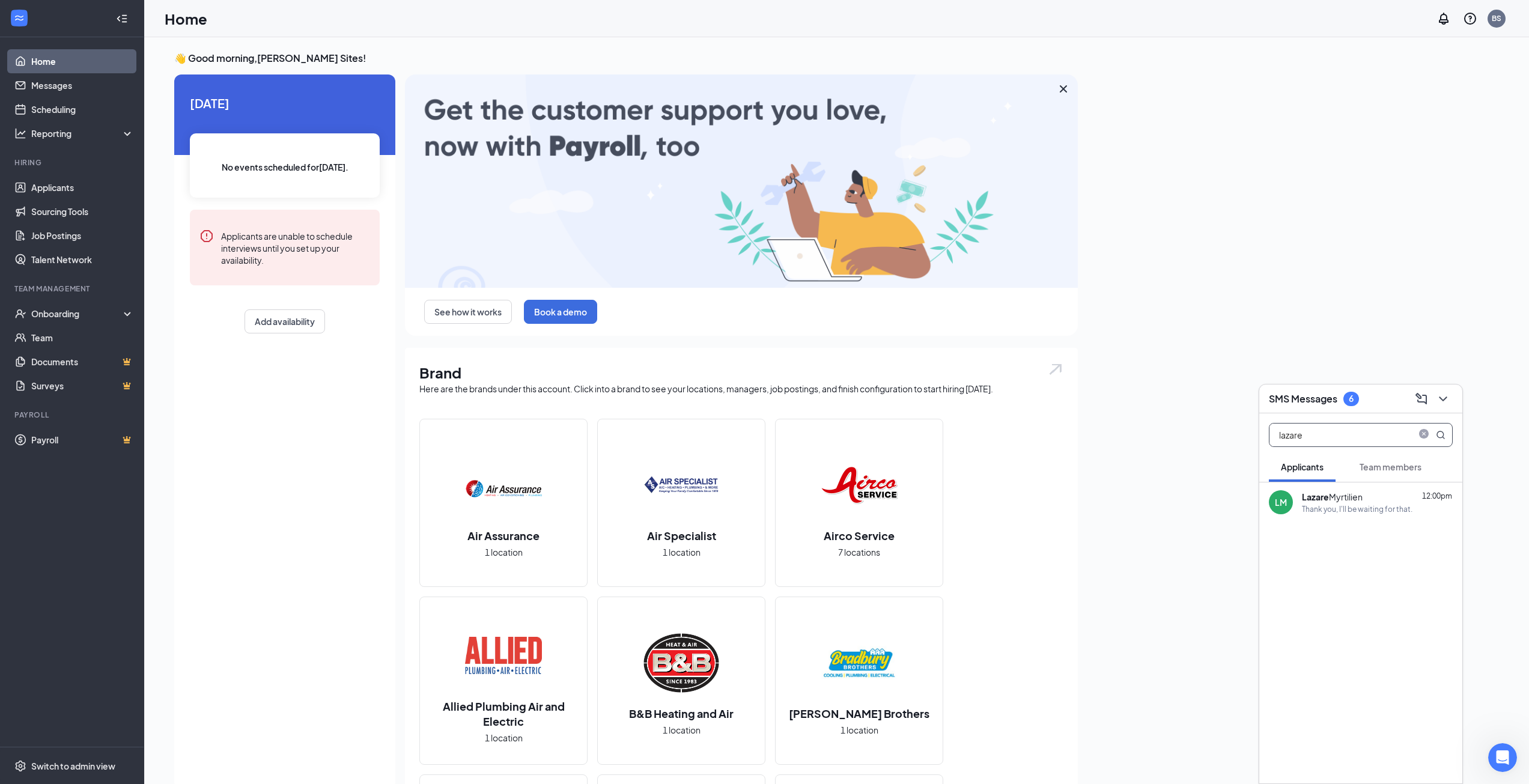
click at [1339, 522] on div at bounding box center [1360, 553] width 203 height 61
click at [1343, 510] on div "Thank you, I'll be waiting for that." at bounding box center [1356, 509] width 110 height 10
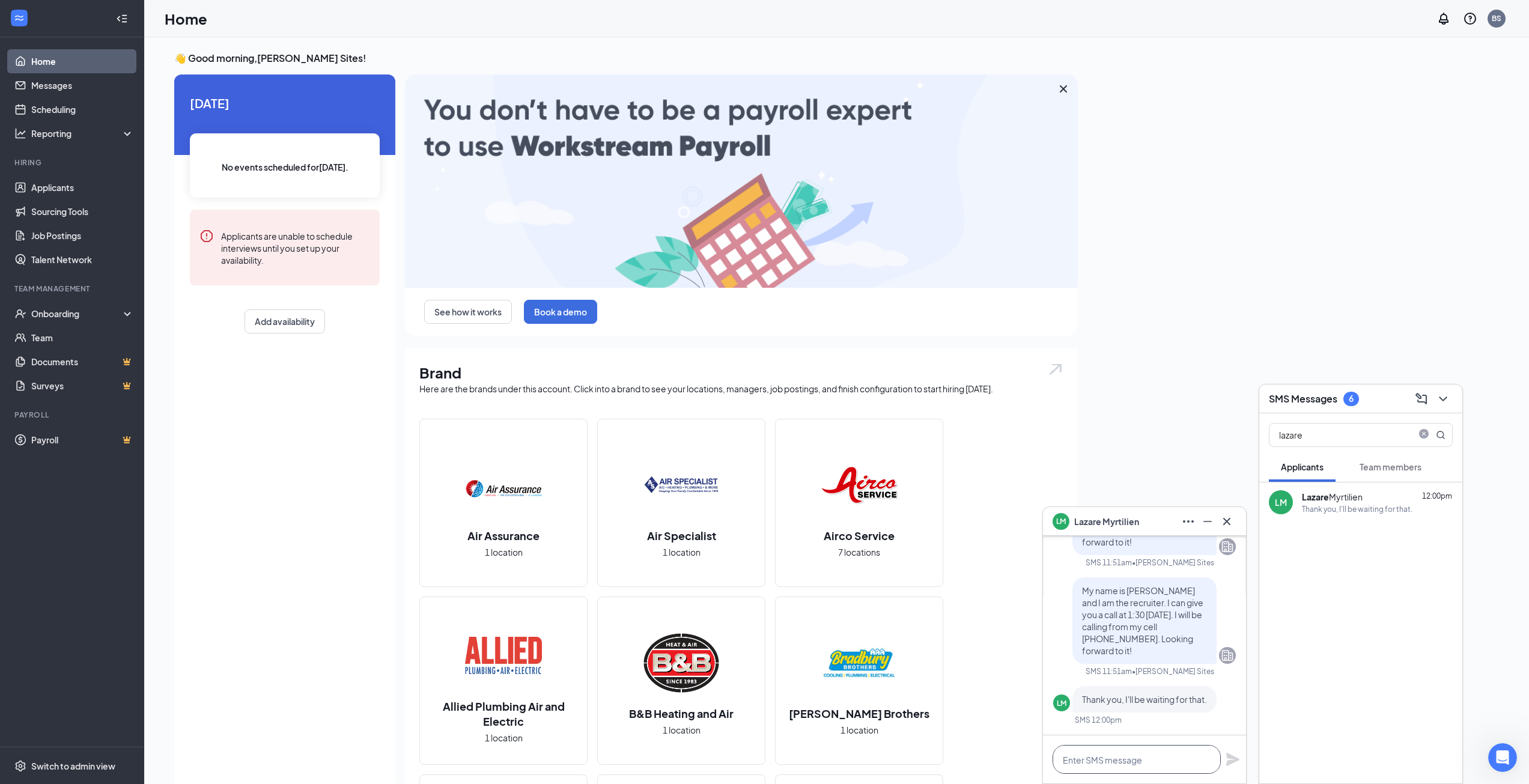
click at [1159, 751] on textarea at bounding box center [1136, 760] width 168 height 29
click at [66, 192] on link "Applicants" at bounding box center [82, 187] width 103 height 24
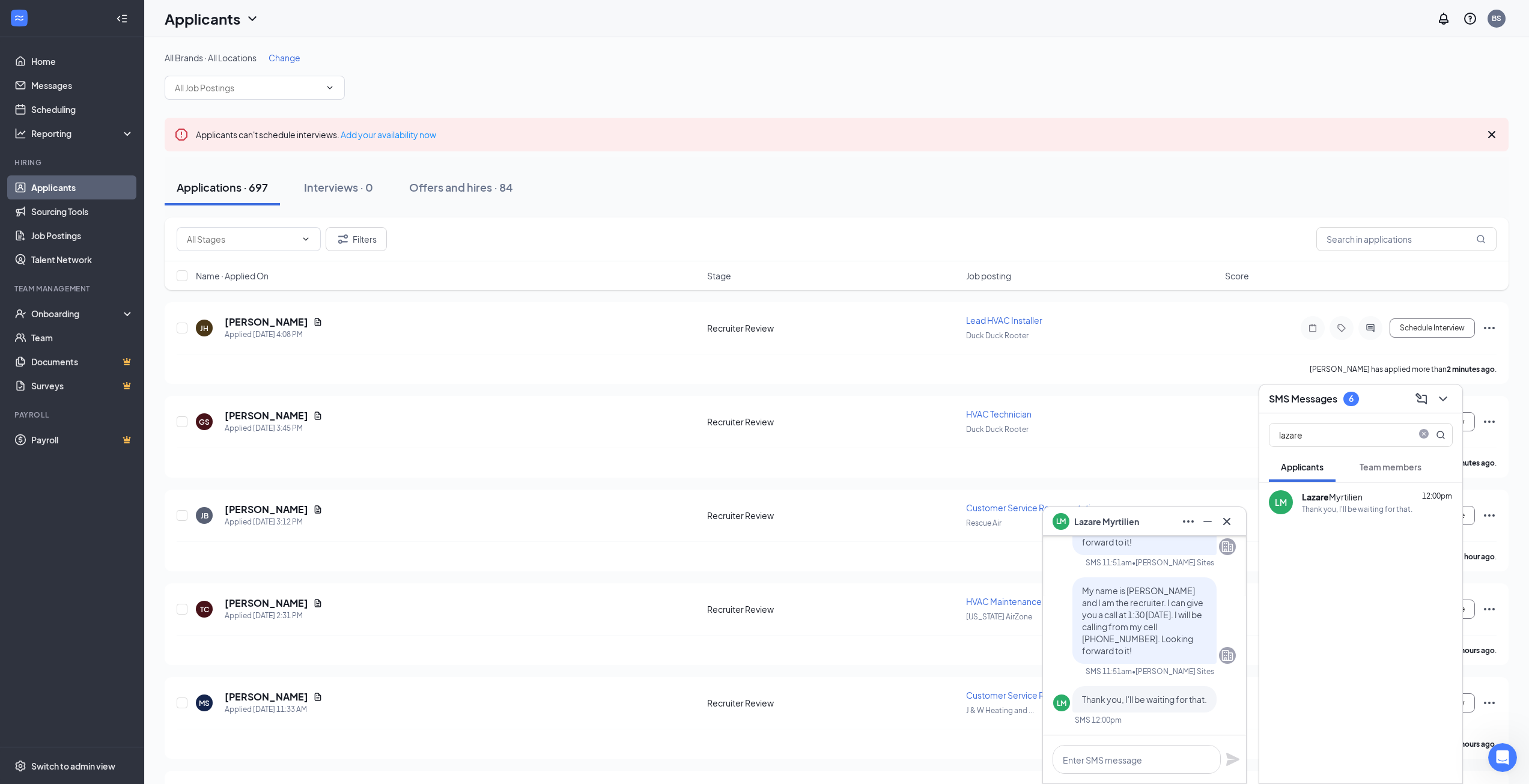
click at [1374, 224] on div "Filters" at bounding box center [837, 239] width 1343 height 44
click at [1372, 234] on input "text" at bounding box center [1406, 239] width 181 height 24
type input "lazare"
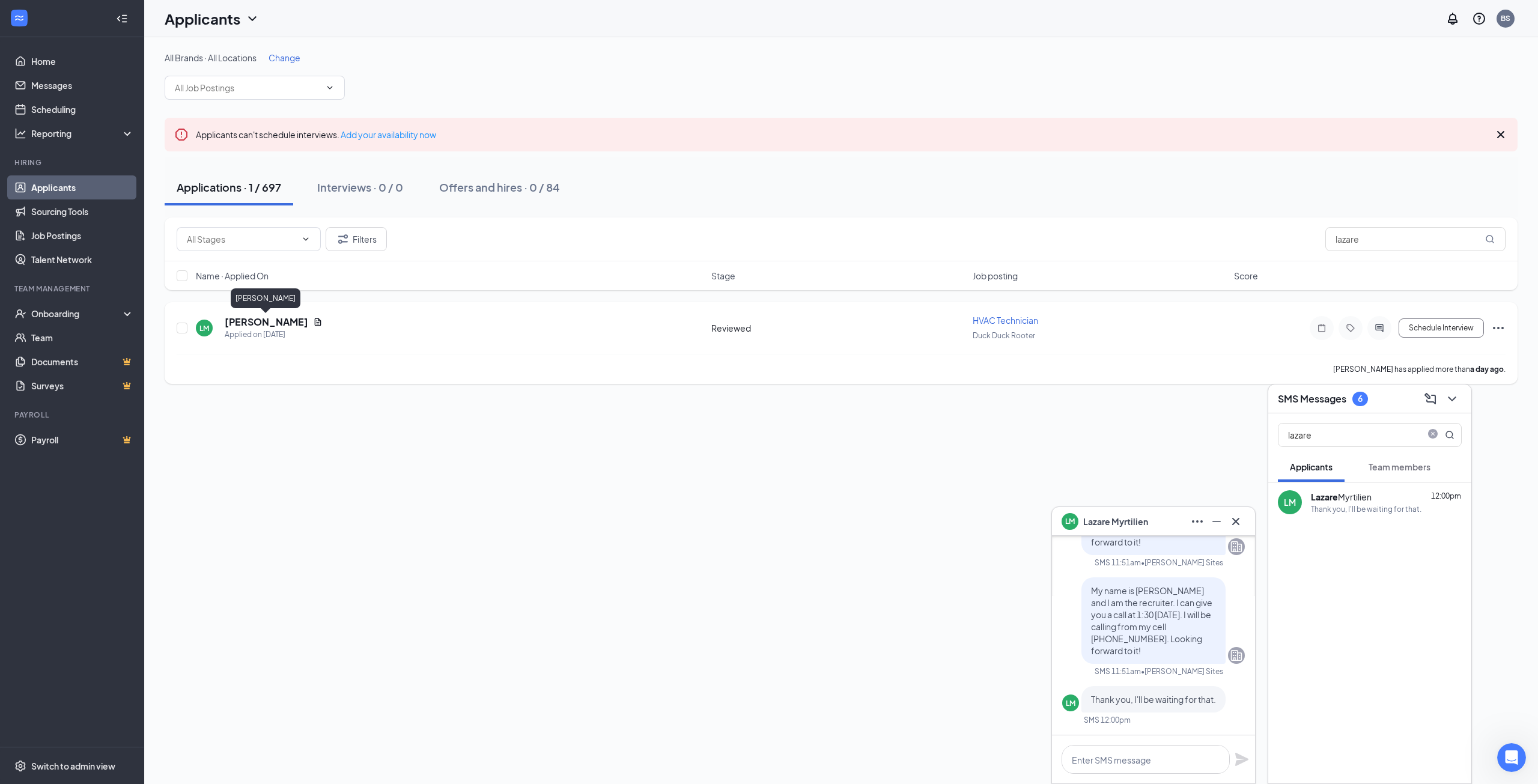
click at [246, 317] on h5 "[PERSON_NAME]" at bounding box center [267, 322] width 84 height 14
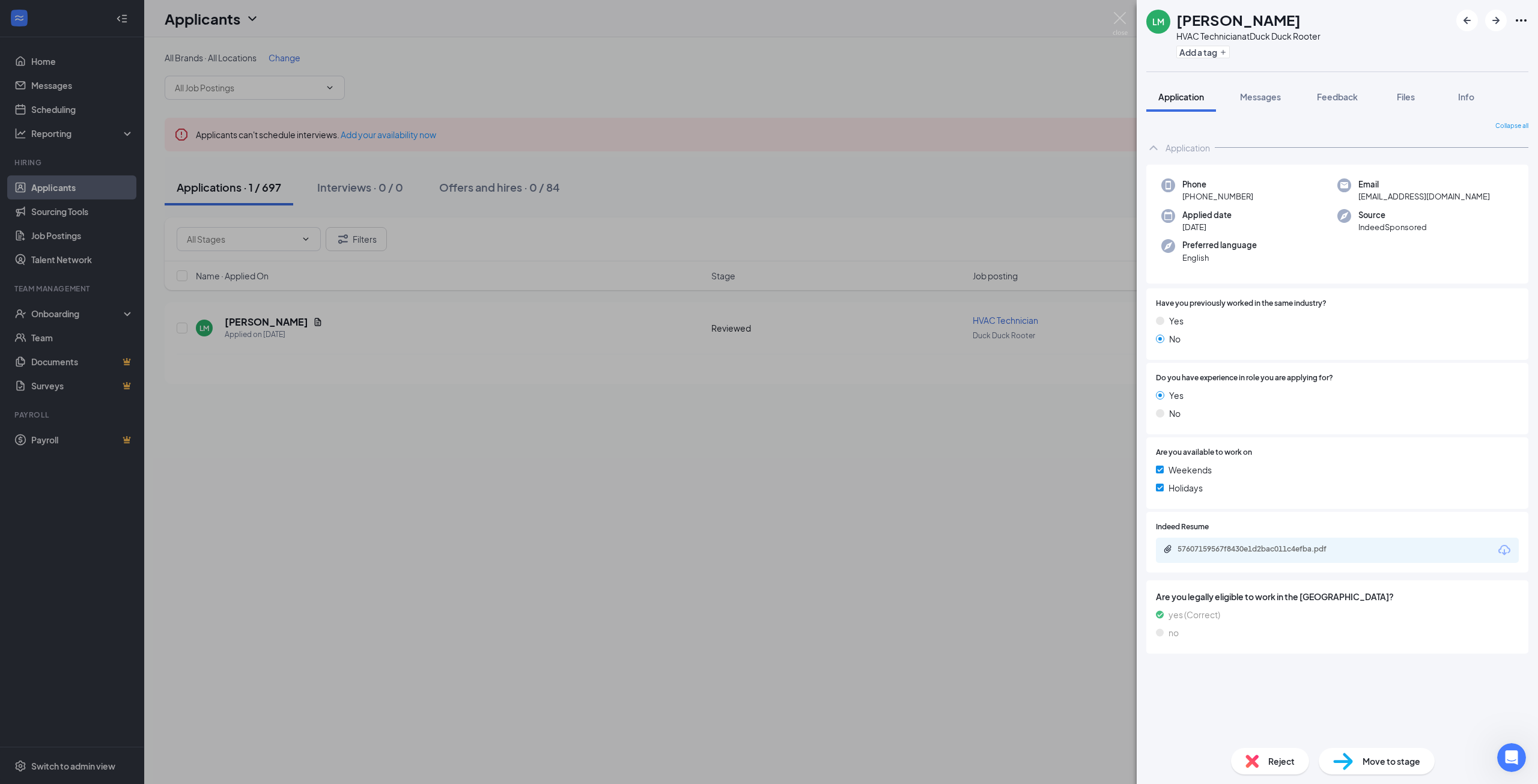
click at [836, 605] on div "[PERSON_NAME] Myrtilien HVAC Technician at Duck Duck Rooter Add a tag Applicati…" at bounding box center [769, 392] width 1538 height 784
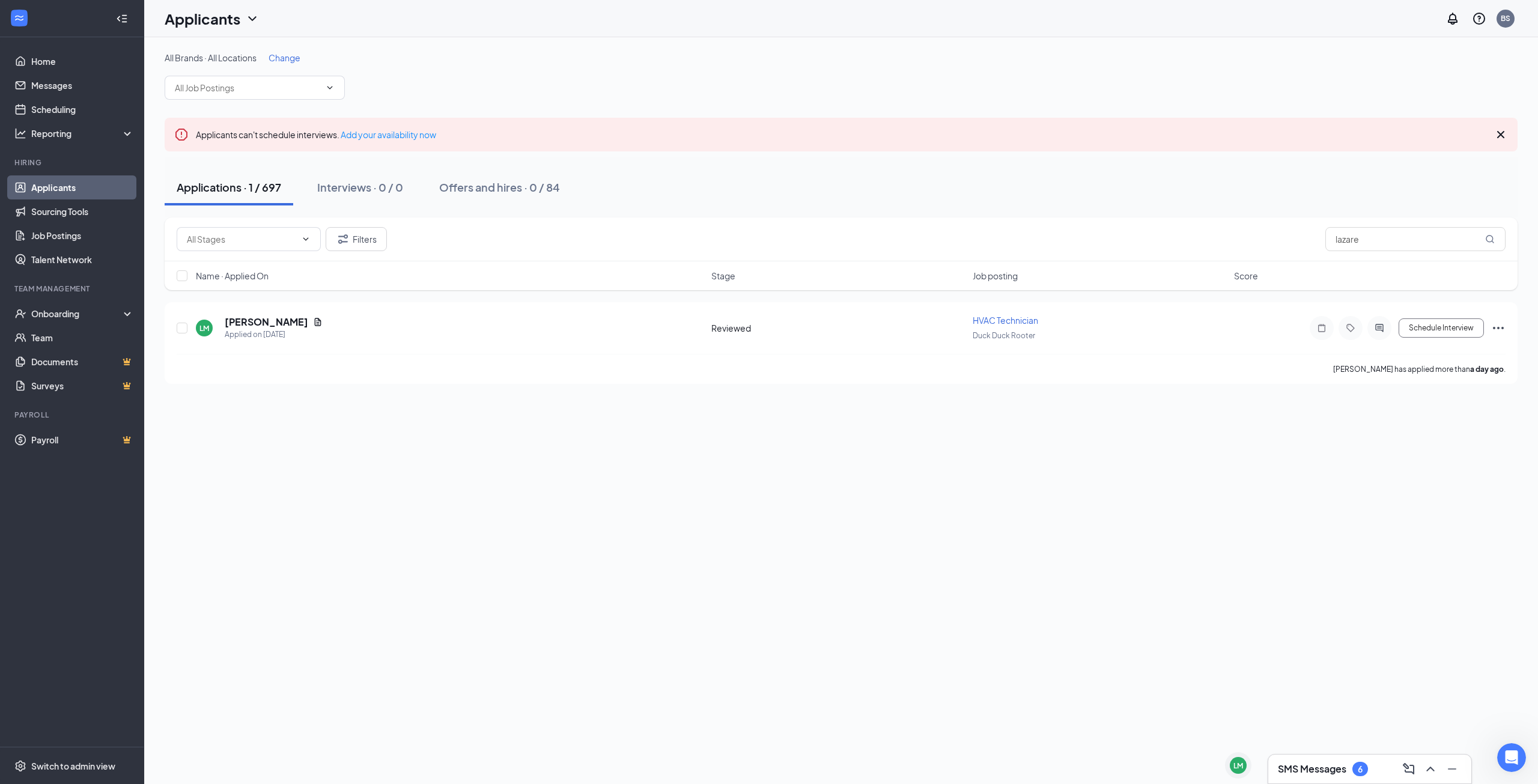
click at [1334, 770] on h3 "SMS Messages" at bounding box center [1312, 769] width 68 height 14
click at [1336, 501] on b "Lazare" at bounding box center [1324, 496] width 27 height 11
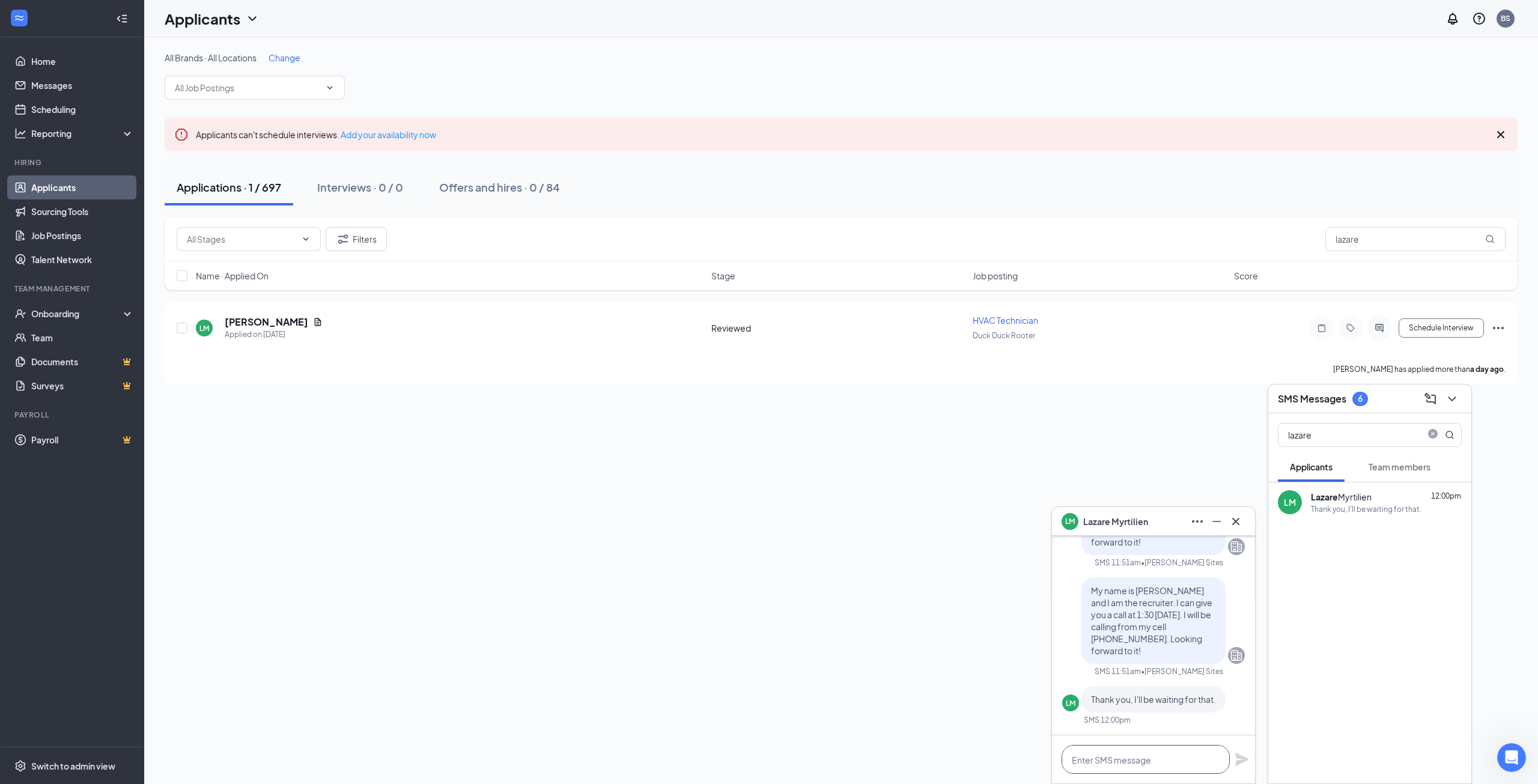
click at [1141, 765] on textarea at bounding box center [1145, 760] width 168 height 29
type textarea "We would like to have you come in for an in person interview. Do you have"
click at [1237, 523] on icon "Cross" at bounding box center [1235, 521] width 15 height 15
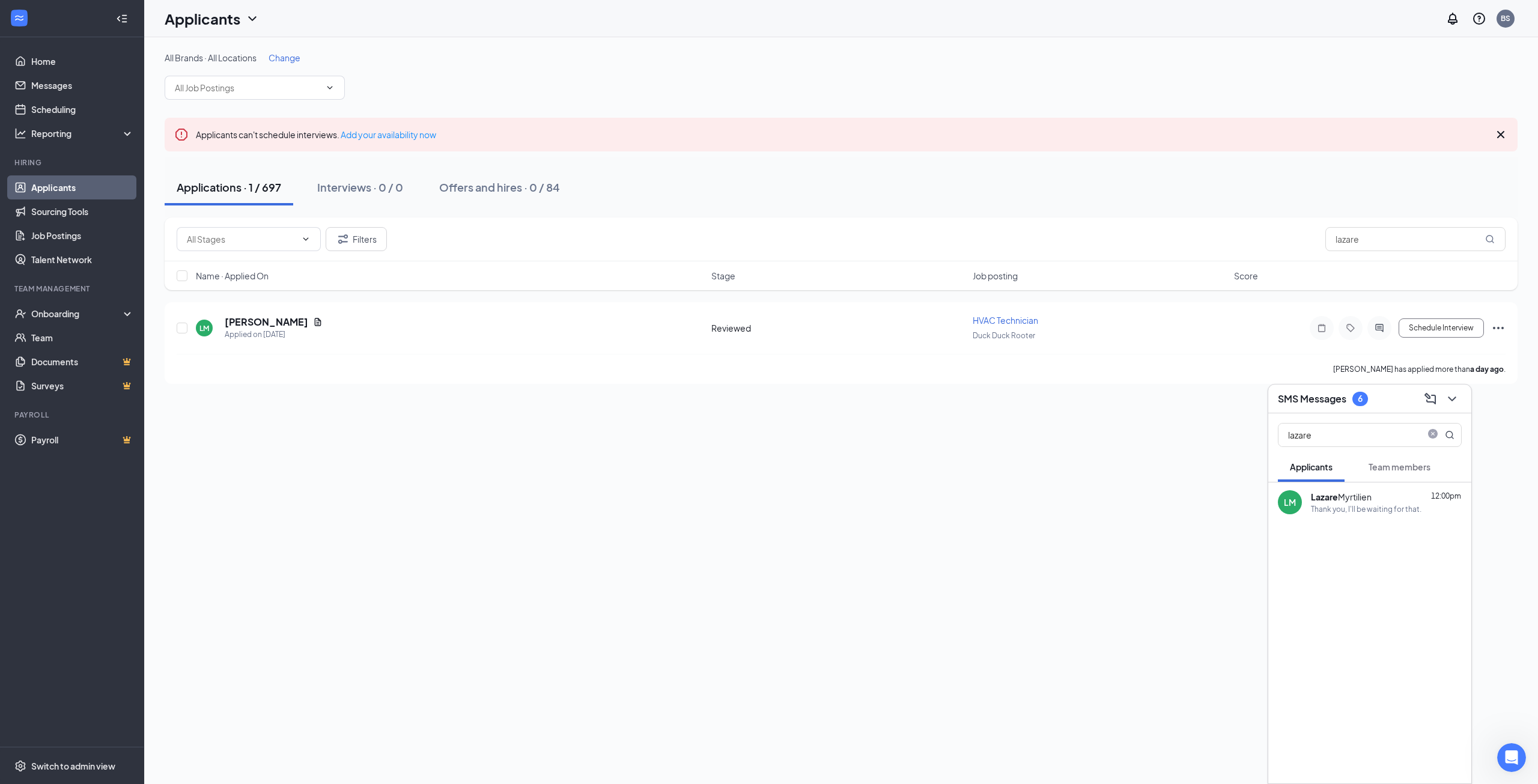
drag, startPoint x: 1454, startPoint y: 395, endPoint x: 1399, endPoint y: 554, distance: 168.2
click at [1399, 554] on div "SMS Messages 6 lazare Applicants Team members [PERSON_NAME] Myrtilien 12:00pm T…" at bounding box center [1369, 584] width 204 height 400
click at [1389, 516] on div "[PERSON_NAME] Myrtilien 12:00pm Thank you, I'll be waiting for that." at bounding box center [1370, 502] width 203 height 40
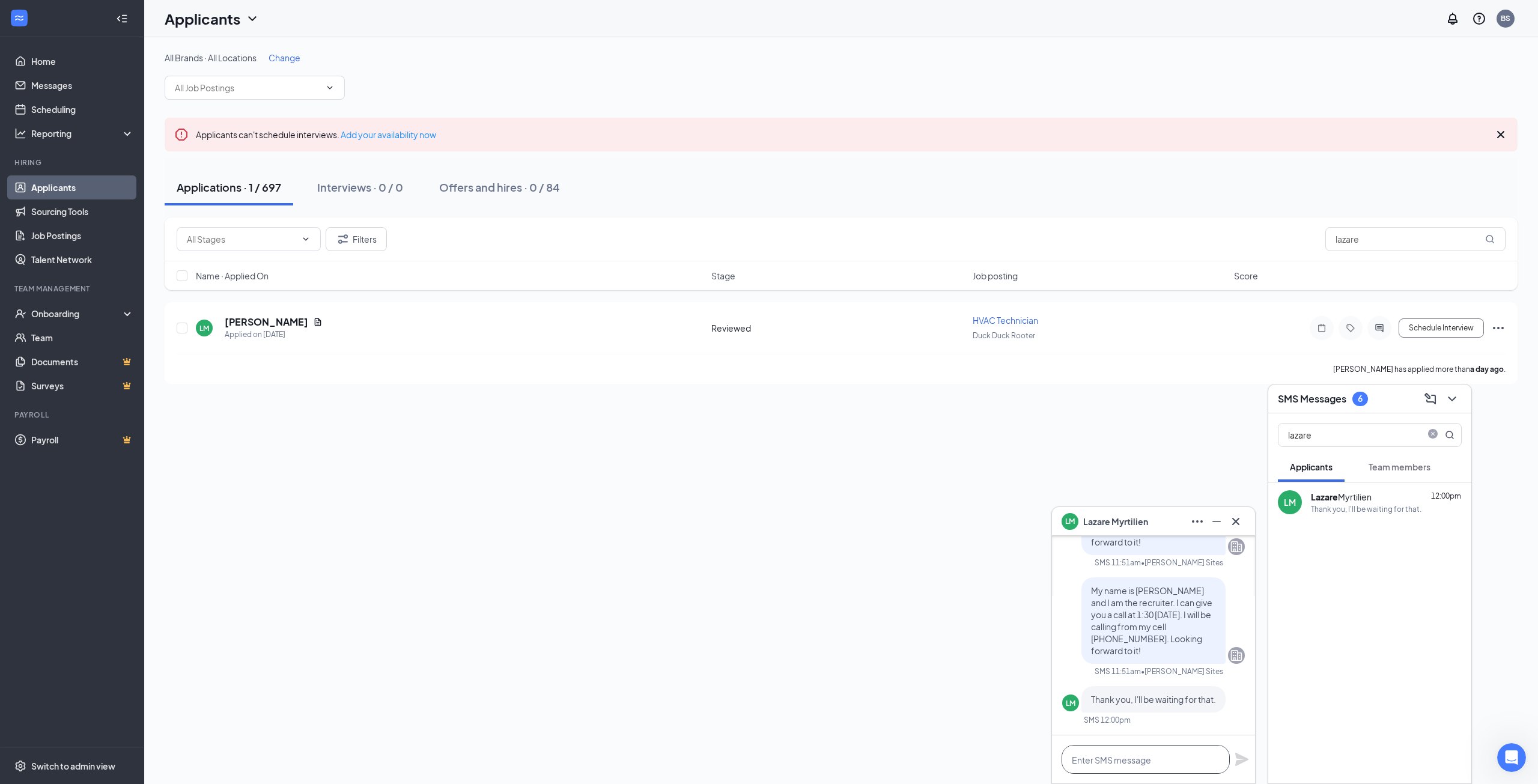
click at [1127, 763] on textarea at bounding box center [1145, 760] width 168 height 29
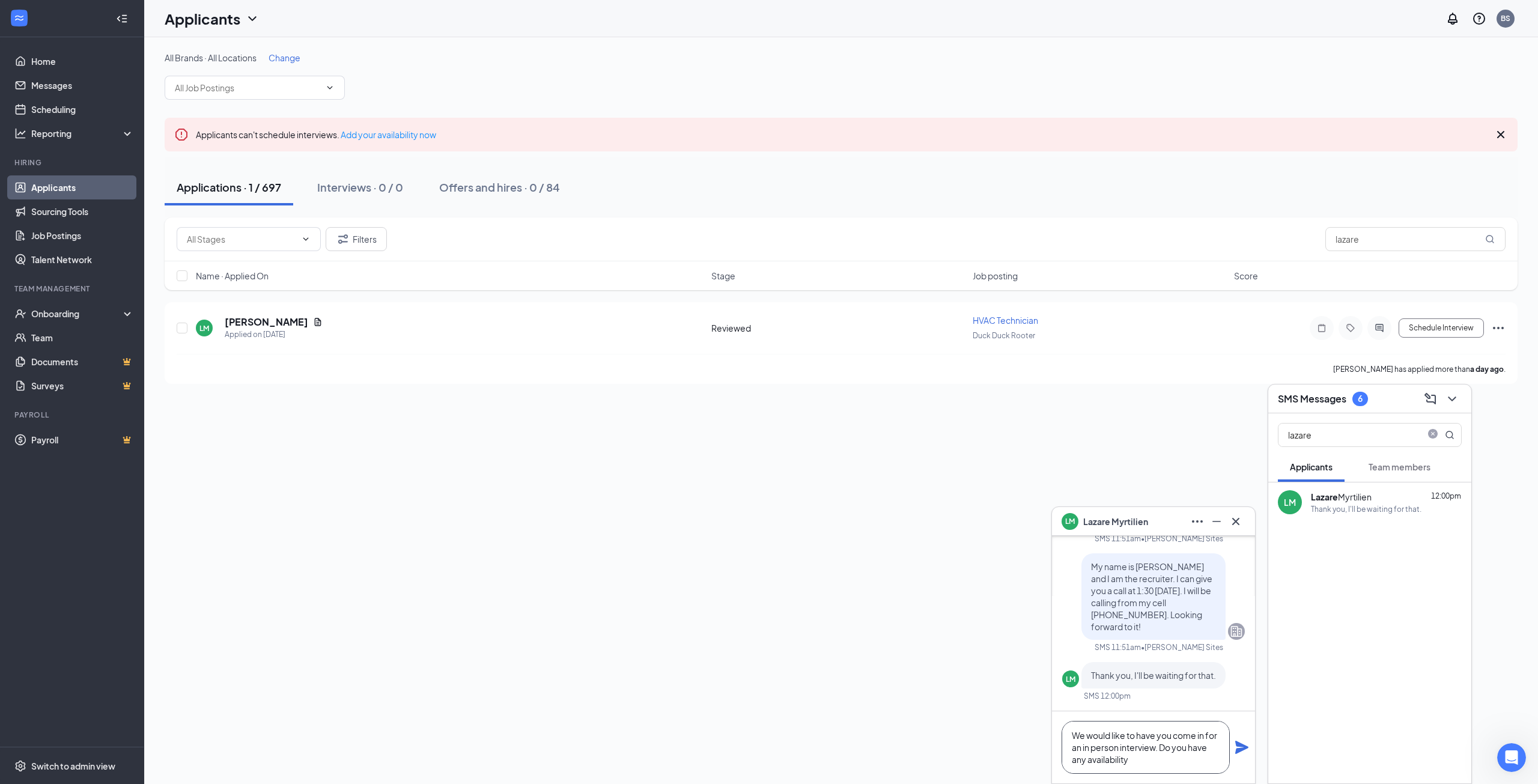
click at [1133, 763] on textarea "We would like to have you come in for an in person interview. Do you have any a…" at bounding box center [1145, 747] width 168 height 53
type textarea "We would like to have you come in for an in person interview. Do you have any a…"
drag, startPoint x: 1246, startPoint y: 742, endPoint x: 2108, endPoint y: 494, distance: 897.0
click at [1537, 494] on html "Home Messages Scheduling Reporting Hiring Applicants Sourcing Tools Job Posting…" at bounding box center [769, 392] width 1538 height 784
click at [1242, 741] on icon "Plane" at bounding box center [1241, 741] width 15 height 15
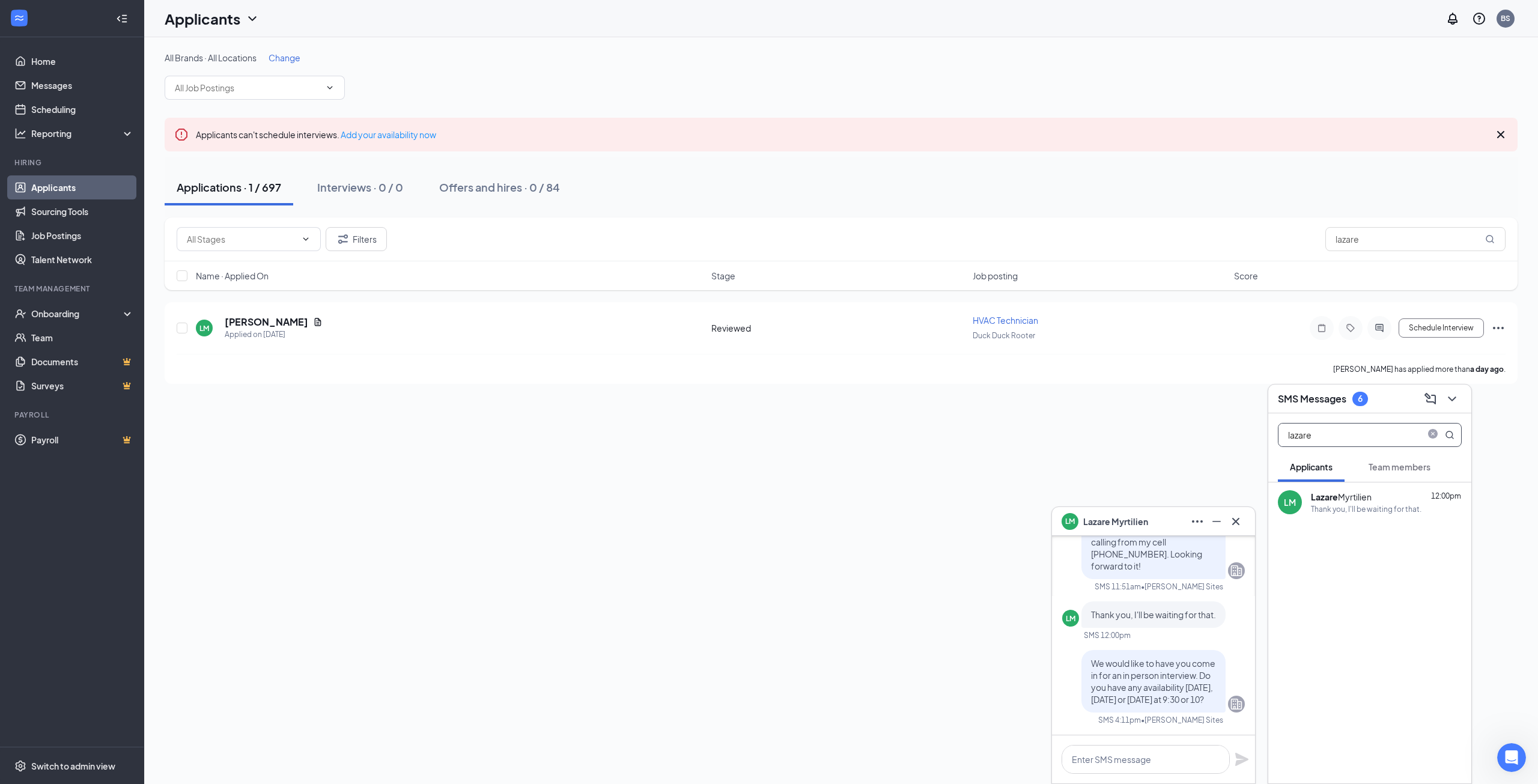
scroll to position [0, 0]
click at [93, 769] on div "Switch to admin view" at bounding box center [73, 765] width 84 height 12
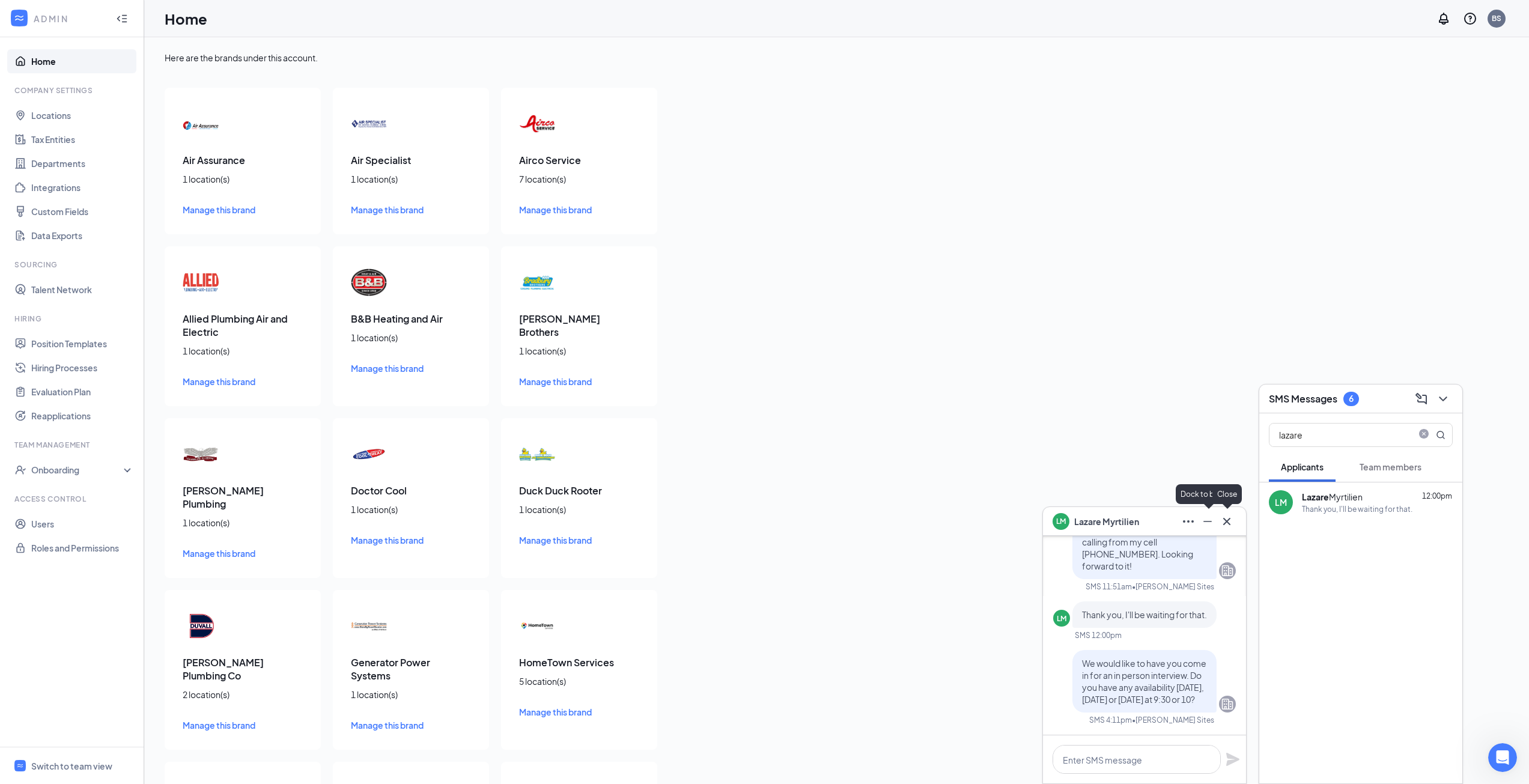
click at [1223, 515] on icon "Cross" at bounding box center [1226, 521] width 15 height 15
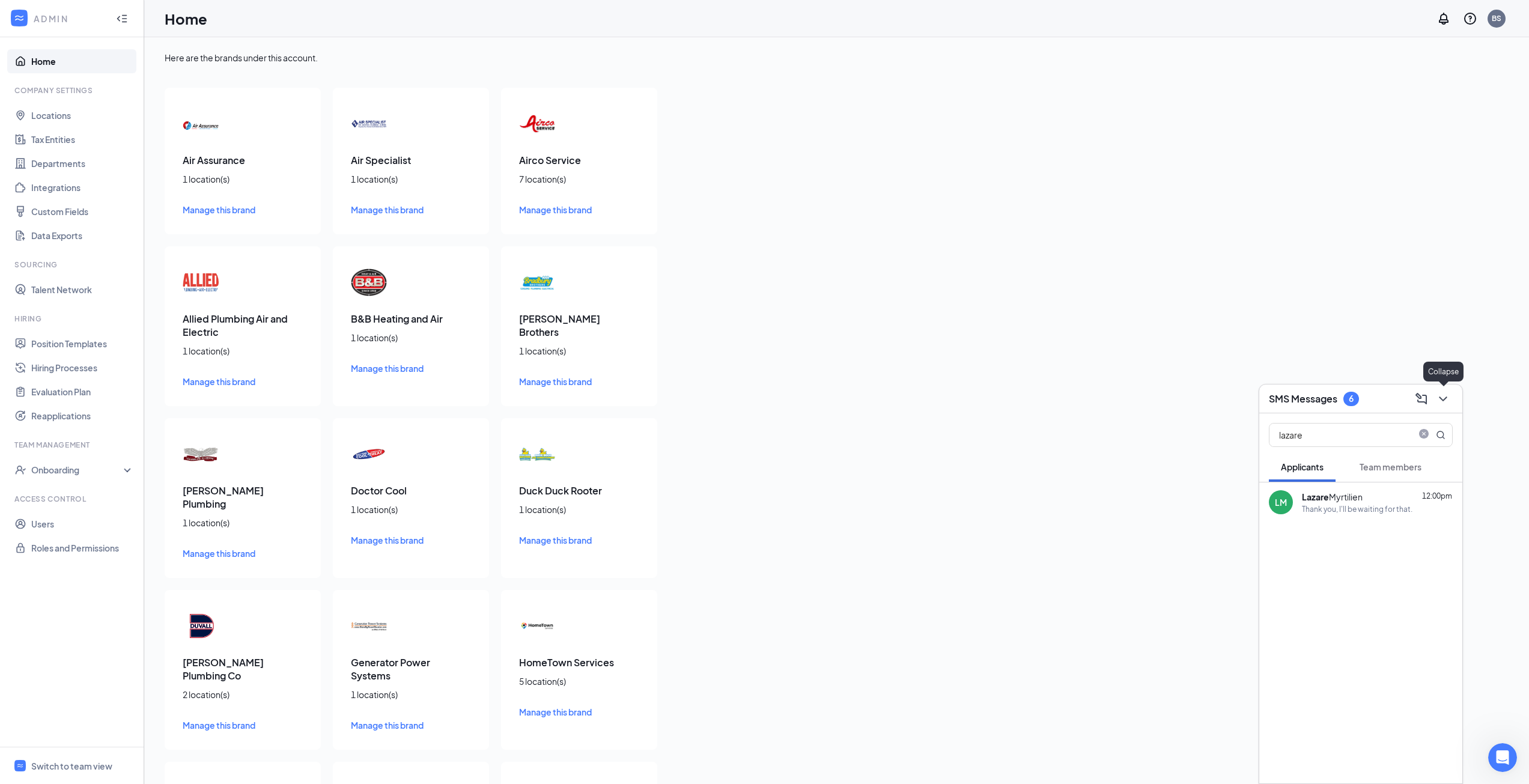
click at [1448, 394] on icon "ChevronDown" at bounding box center [1442, 398] width 15 height 15
click at [75, 345] on link "Position Templates" at bounding box center [82, 344] width 103 height 24
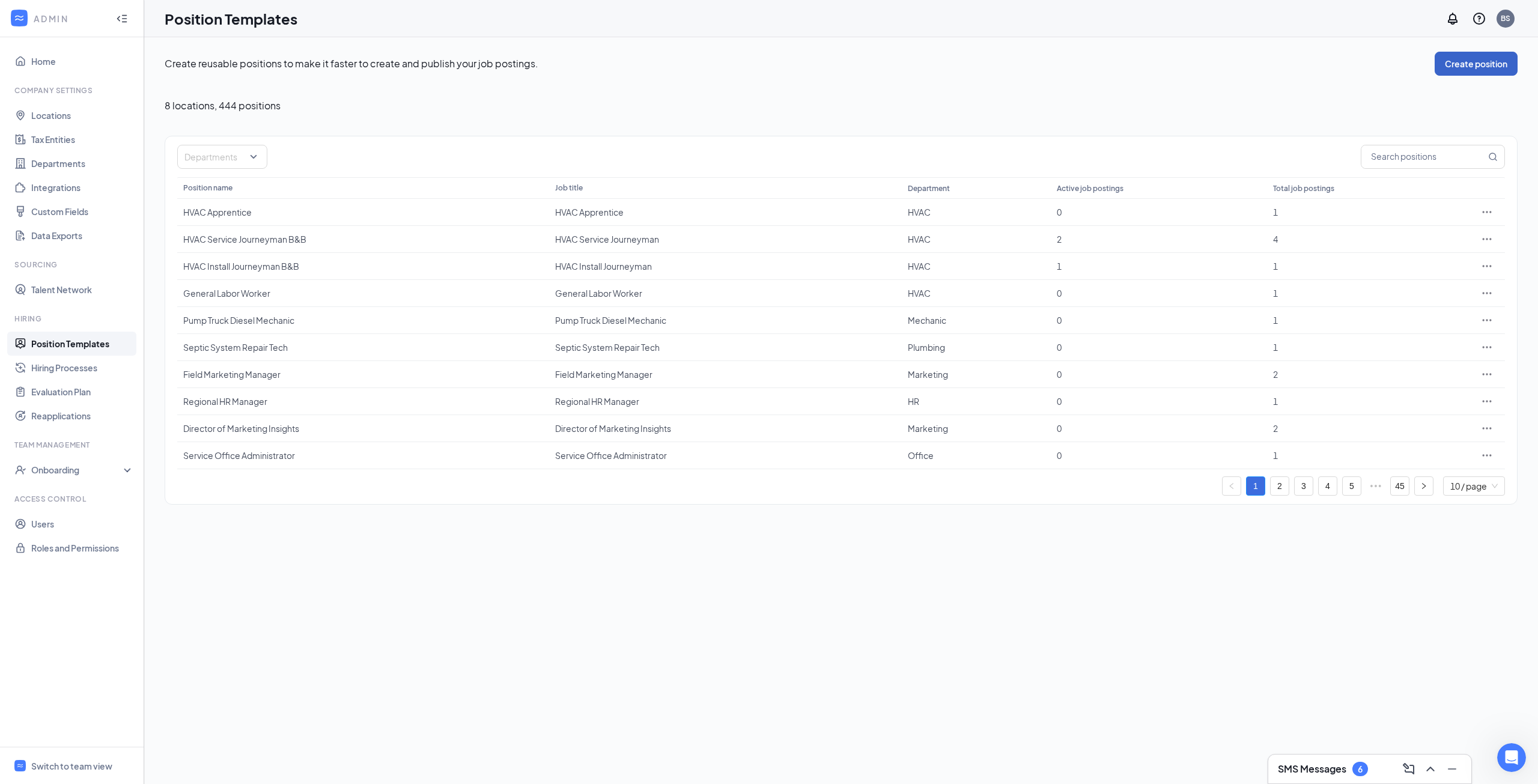
click at [1479, 62] on button "Create position" at bounding box center [1476, 63] width 83 height 24
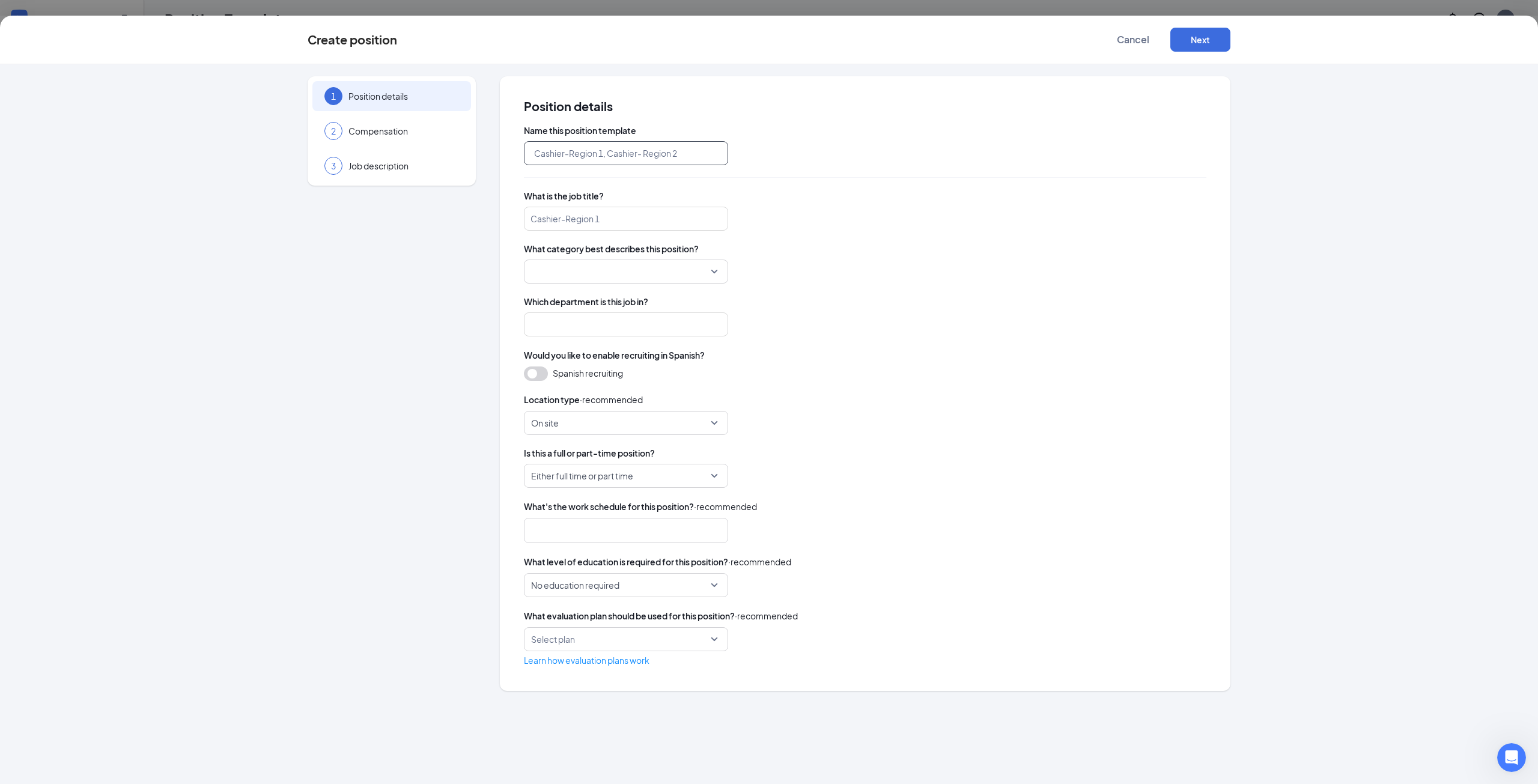
click at [617, 148] on input "text" at bounding box center [625, 153] width 204 height 24
type input "C"
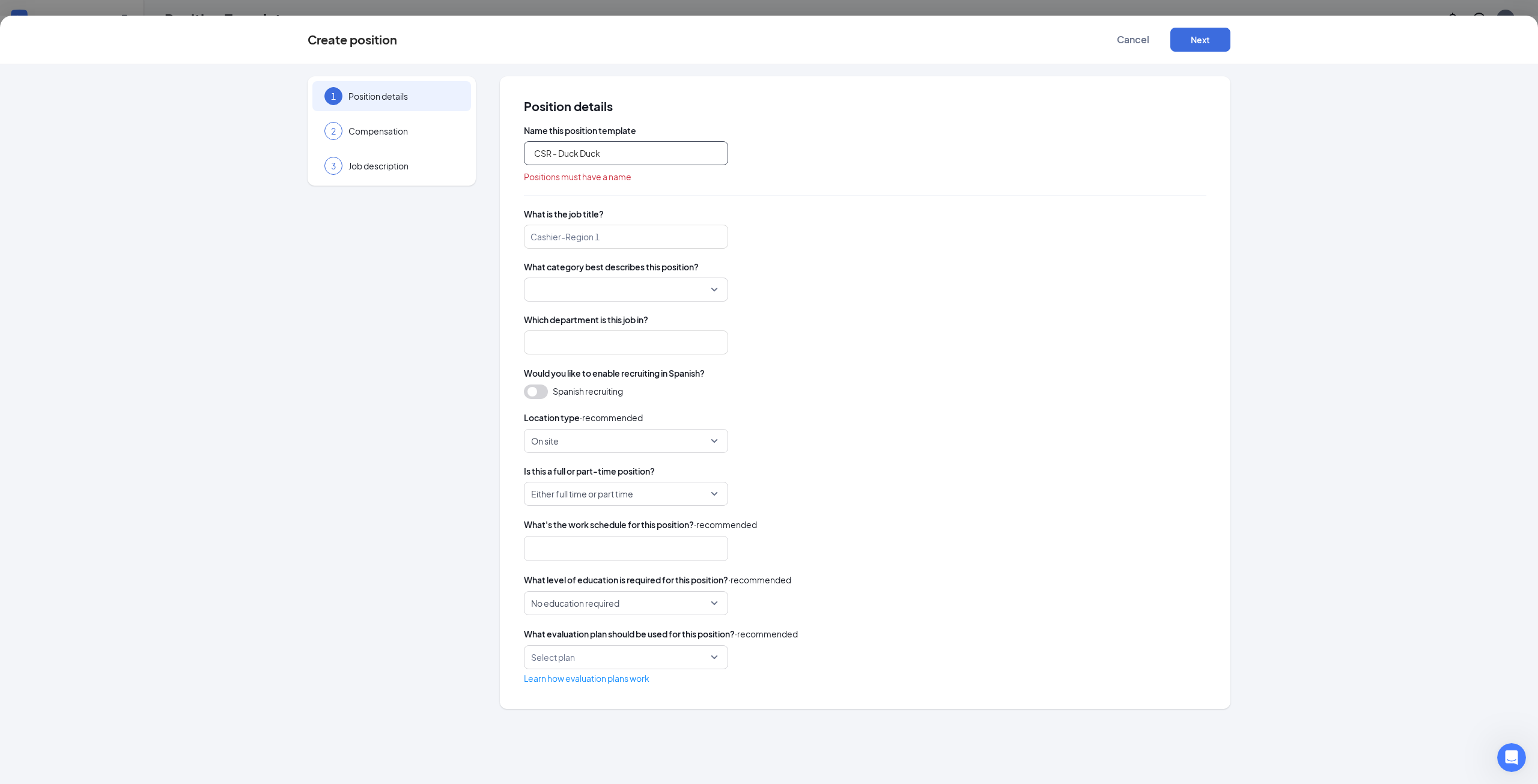
type input "CSR - Duck Duck"
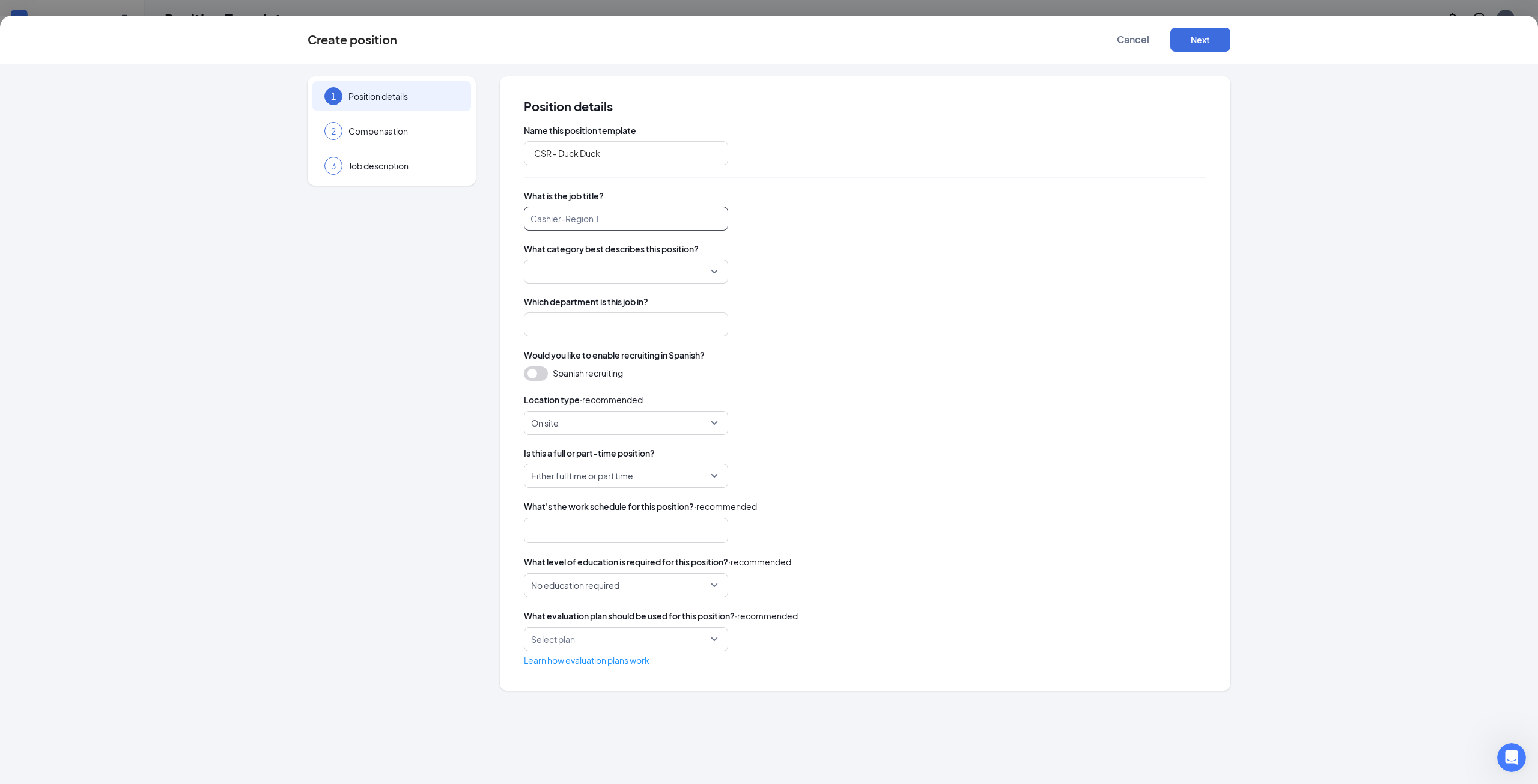
click at [612, 217] on input "search" at bounding box center [625, 219] width 204 height 24
type input "Customer Service Representative"
click at [994, 335] on div at bounding box center [864, 324] width 683 height 24
click at [661, 269] on input "search" at bounding box center [622, 270] width 182 height 22
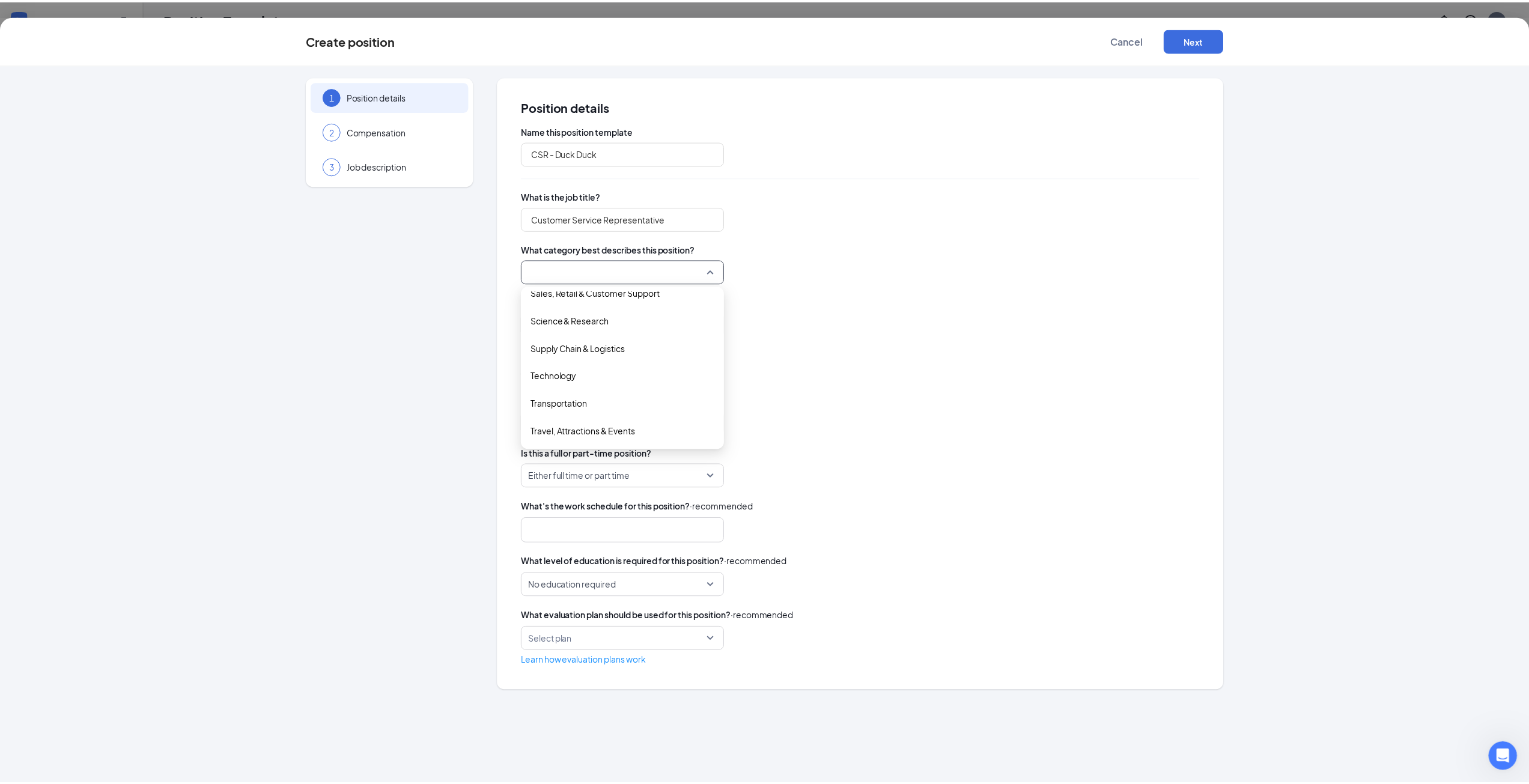
scroll to position [476, 0]
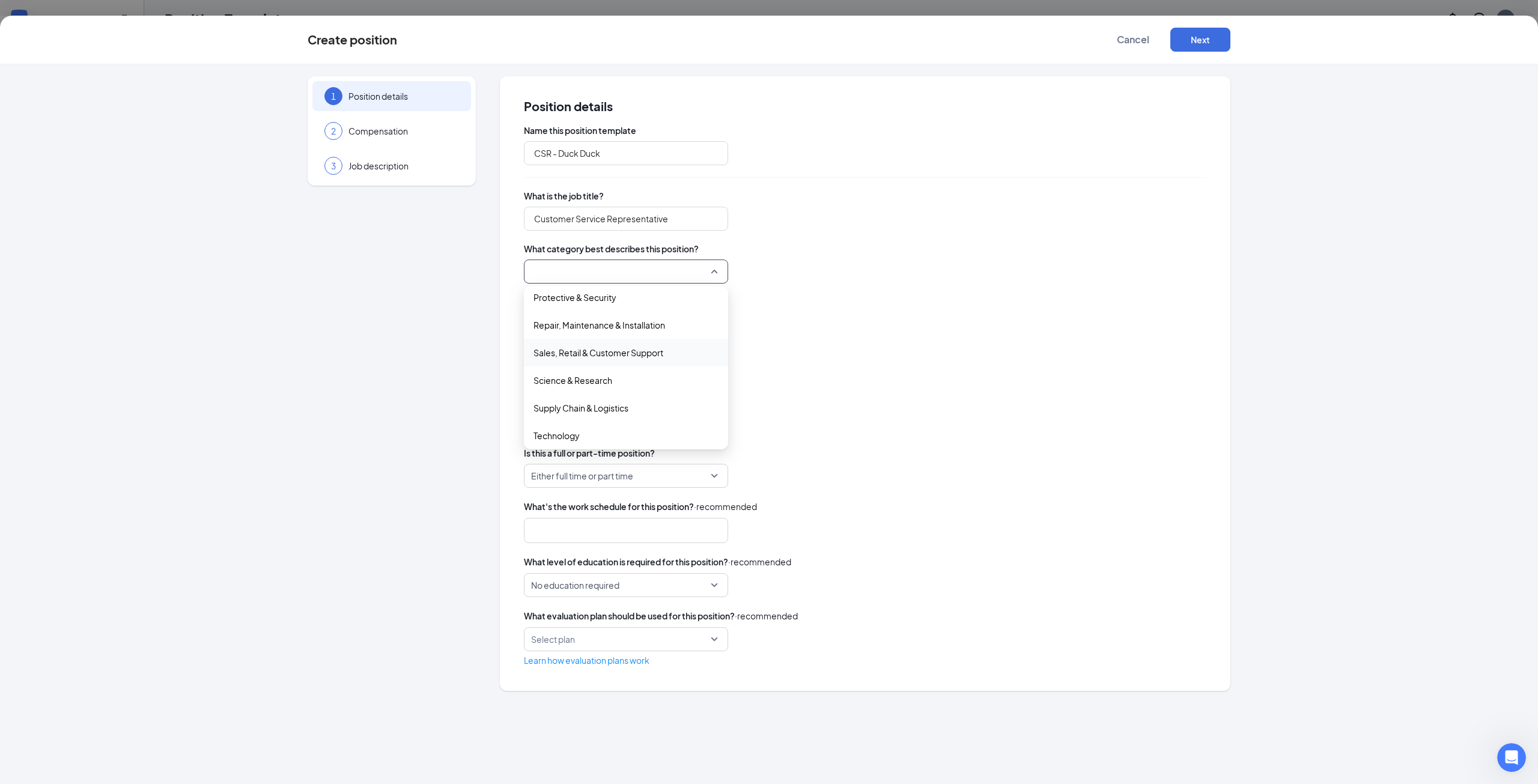
click at [650, 349] on span "Sales, Retail & Customer Support" at bounding box center [598, 352] width 130 height 14
click at [643, 330] on input "search" at bounding box center [625, 324] width 204 height 24
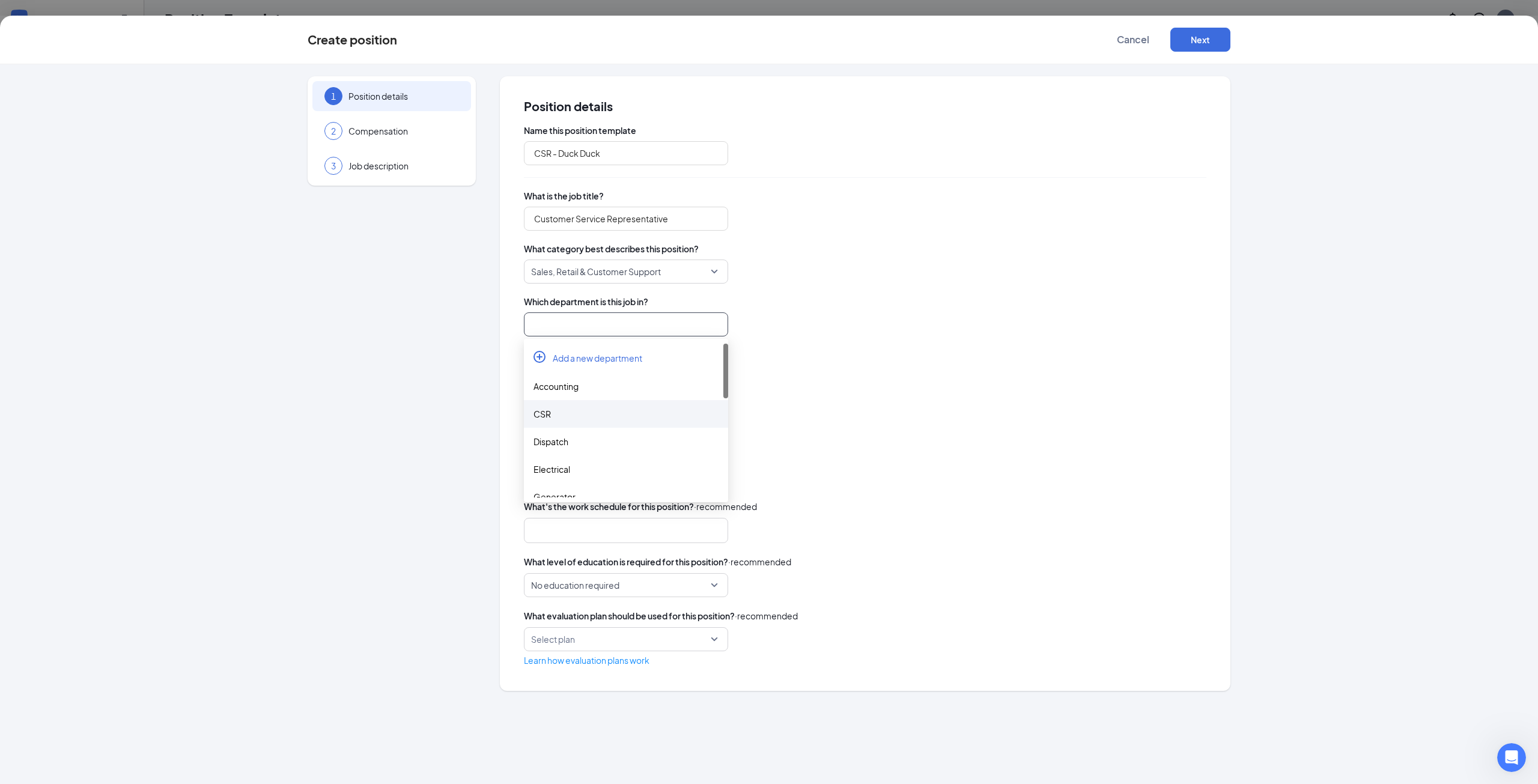
click at [572, 413] on div "CSR" at bounding box center [625, 414] width 185 height 14
type input "CSR"
click at [630, 412] on span "On site" at bounding box center [620, 422] width 179 height 22
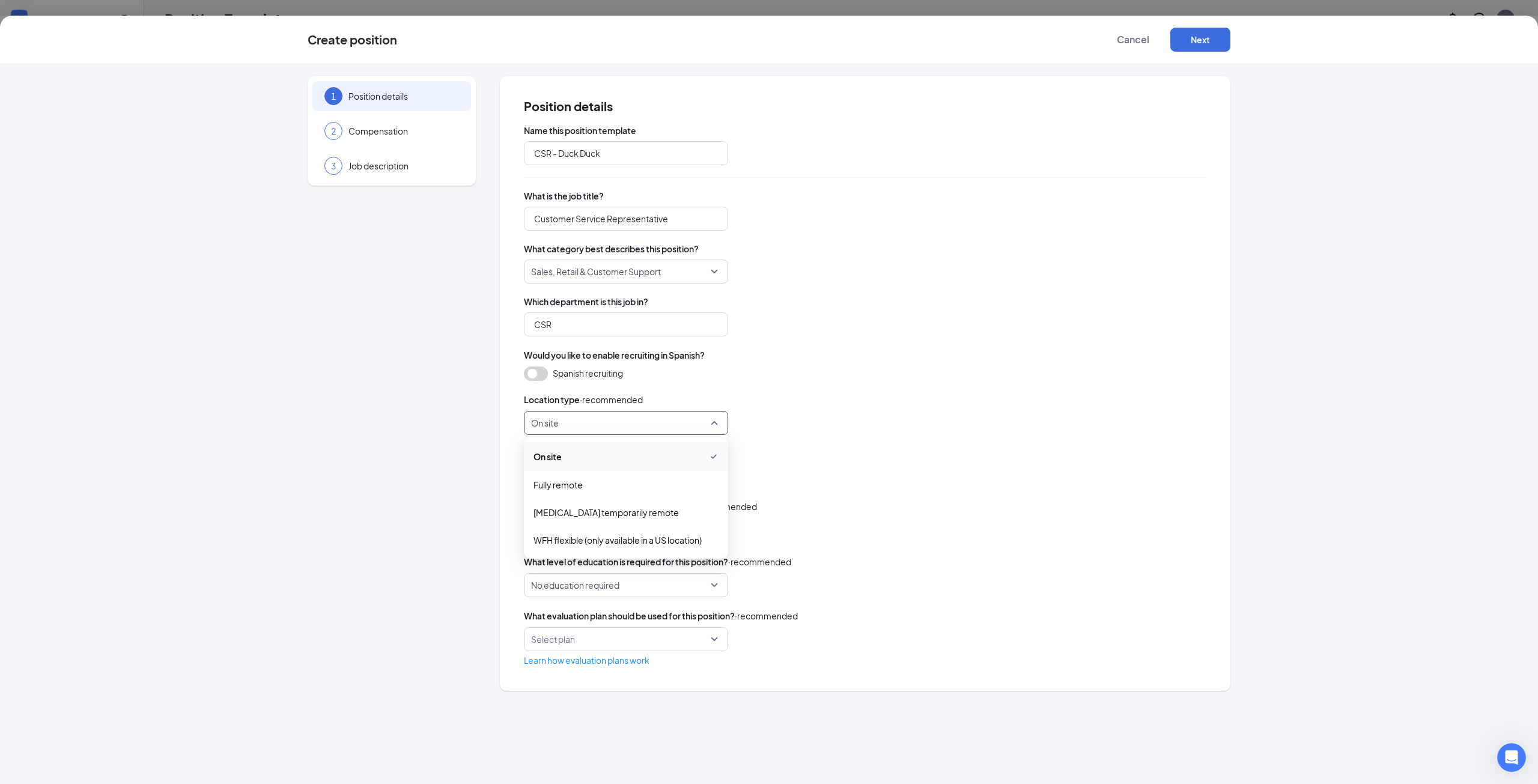
click at [898, 368] on div "Spanish recruiting" at bounding box center [864, 373] width 683 height 15
click at [641, 475] on span "Either full time or part time" at bounding box center [620, 475] width 179 height 22
click at [592, 513] on span "Full Time" at bounding box center [625, 509] width 185 height 14
click at [639, 581] on span "No education required" at bounding box center [620, 585] width 179 height 22
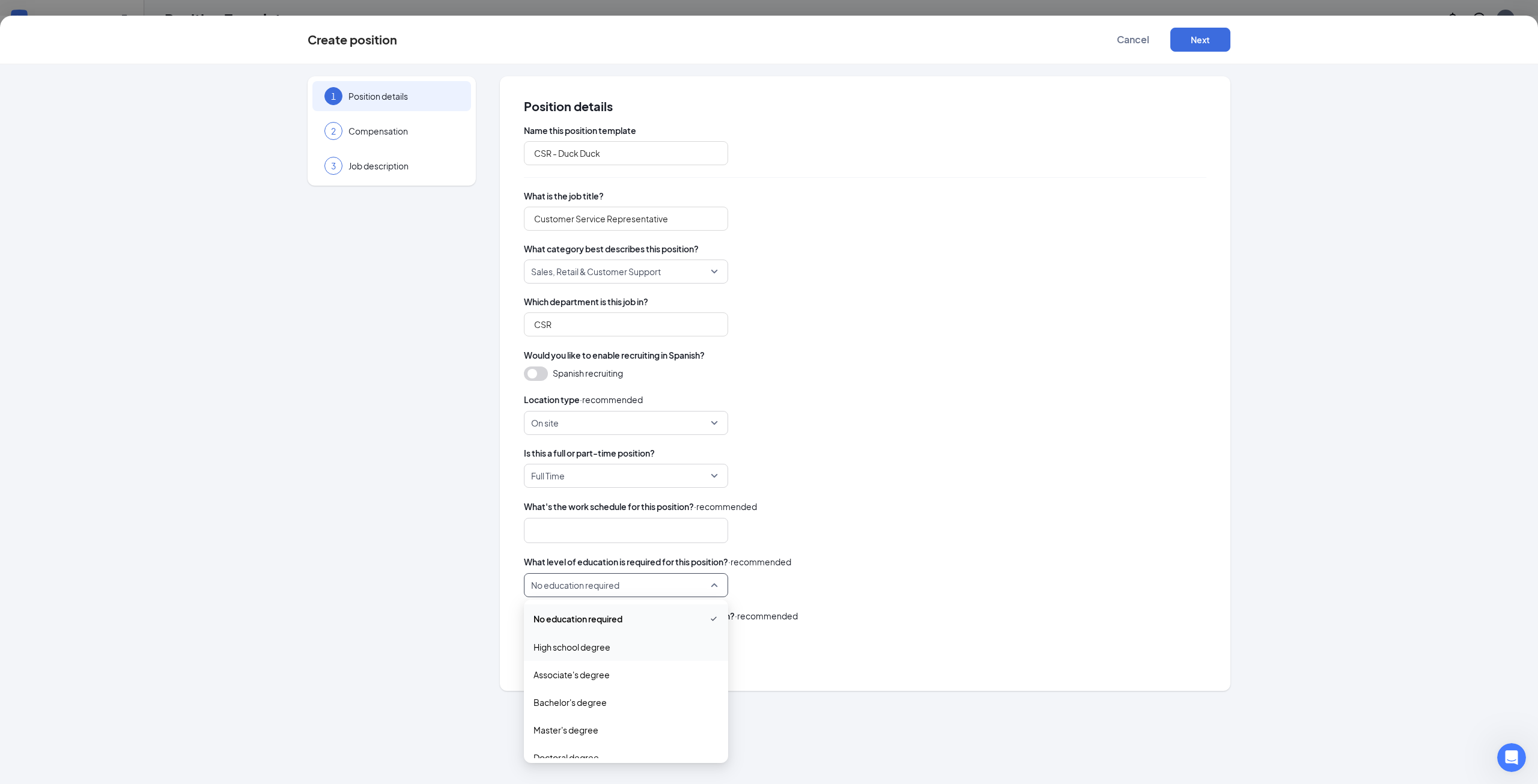
click at [621, 647] on span "High school degree" at bounding box center [625, 647] width 185 height 14
click at [1186, 43] on button "Next" at bounding box center [1200, 39] width 61 height 24
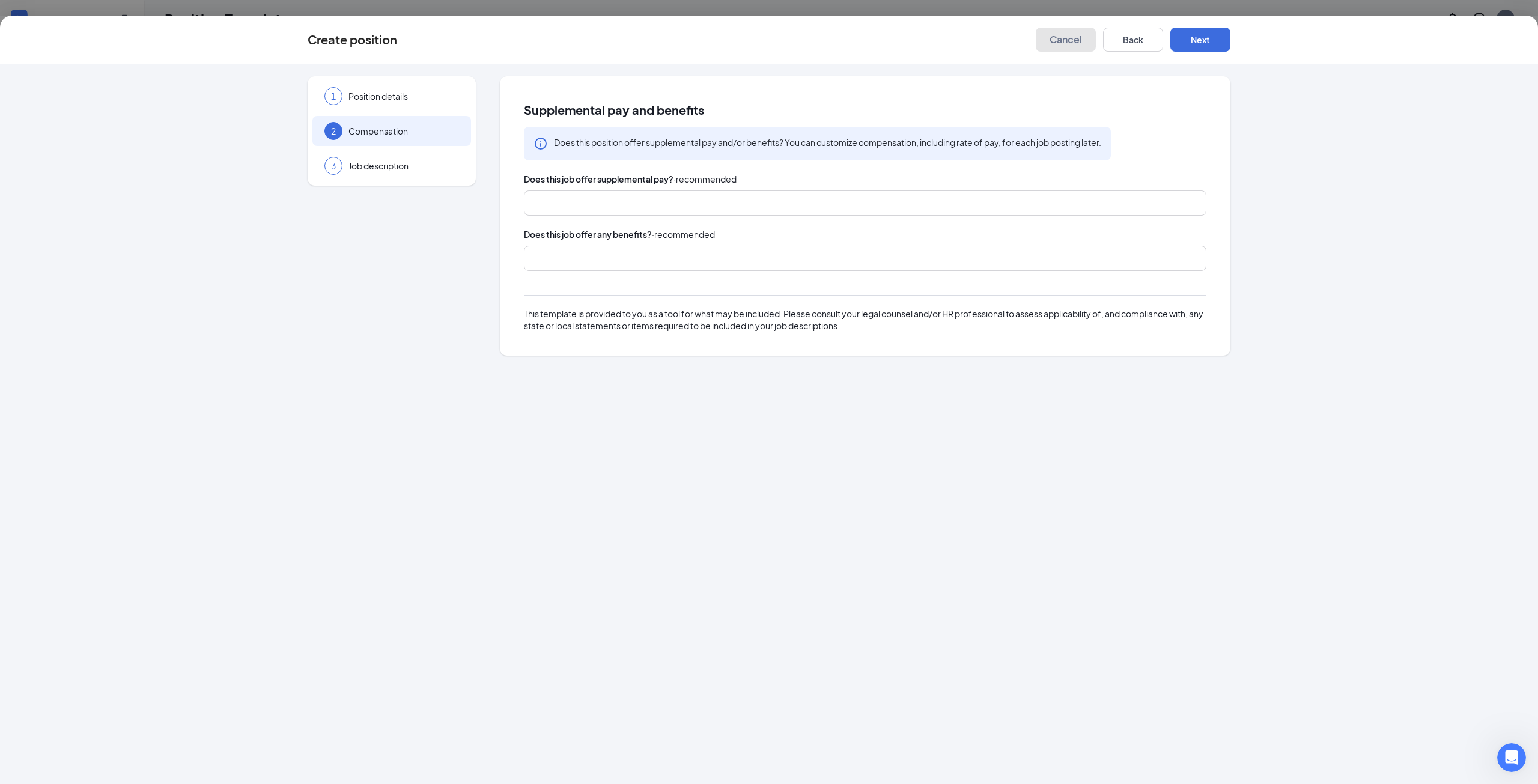
drag, startPoint x: 1081, startPoint y: 38, endPoint x: 67, endPoint y: 397, distance: 1075.7
click at [1081, 38] on span "Cancel" at bounding box center [1065, 39] width 32 height 12
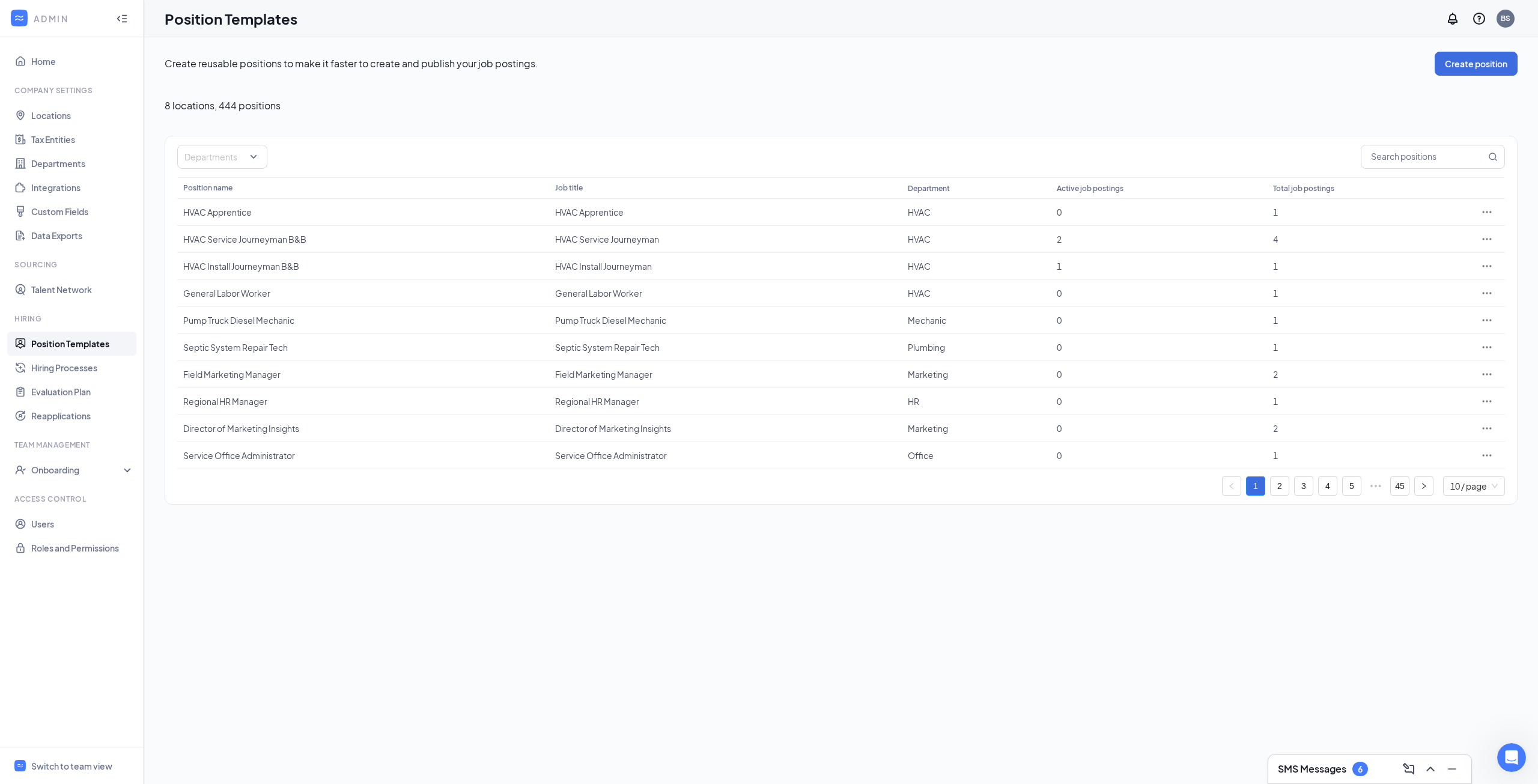
click at [76, 741] on ul "Home Company Settings Locations Tax Entities Departments Integrations Custom Fi…" at bounding box center [71, 392] width 144 height 710
click at [65, 769] on div "Switch to team view" at bounding box center [71, 765] width 81 height 12
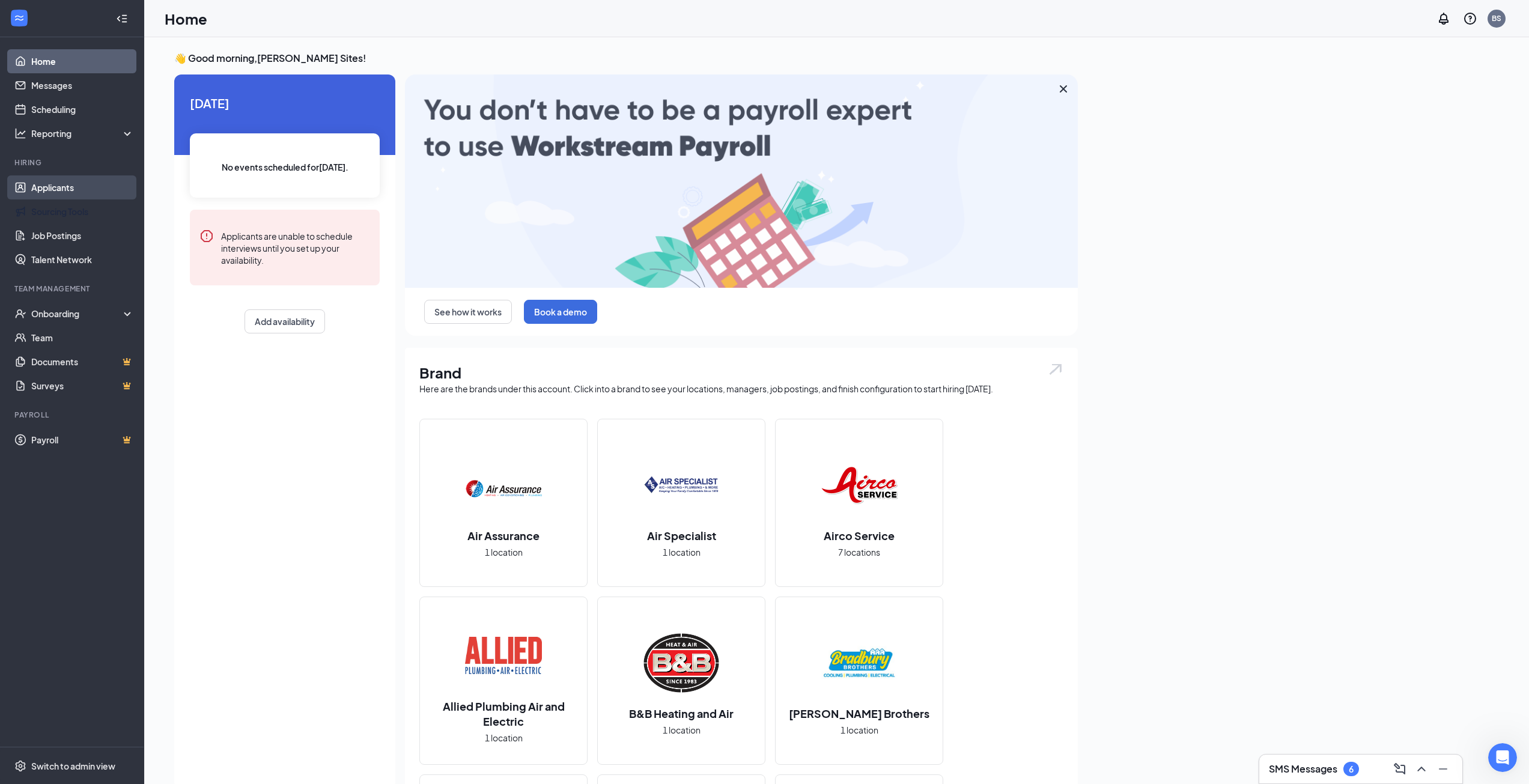
click at [84, 183] on link "Applicants" at bounding box center [82, 187] width 103 height 24
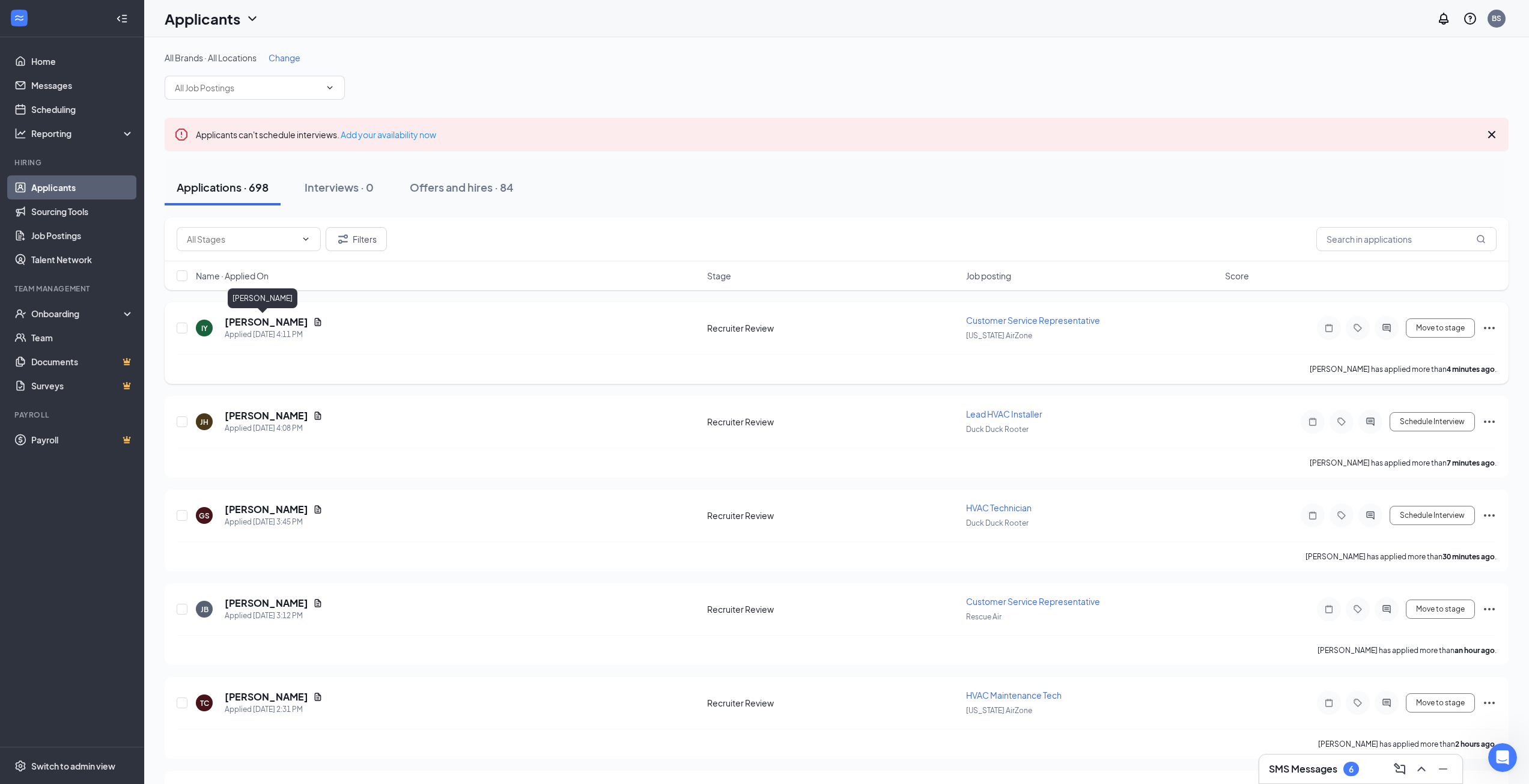
click at [230, 318] on h5 "[PERSON_NAME]" at bounding box center [267, 322] width 84 height 14
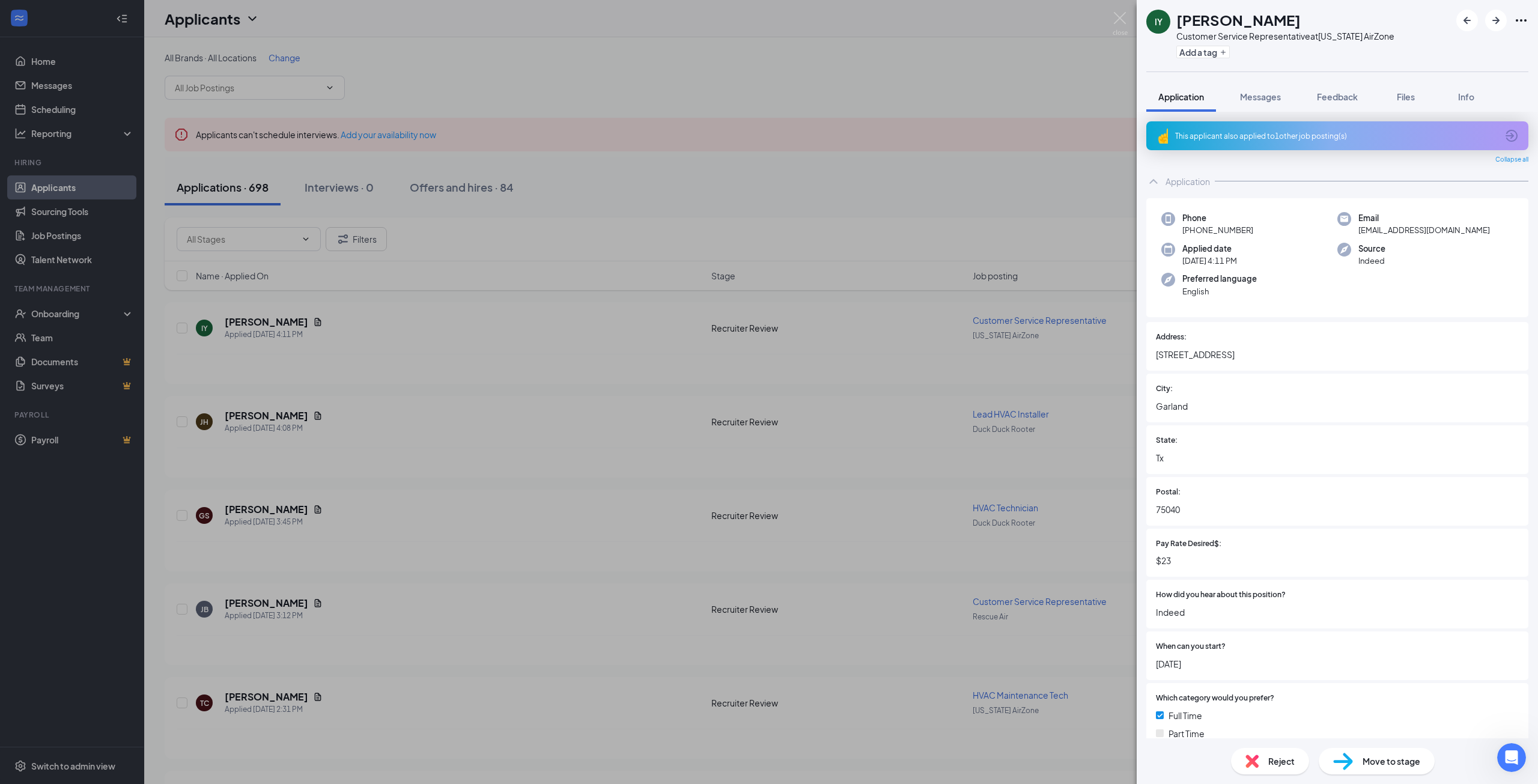
click at [1295, 129] on div "This applicant also applied to 1 other job posting(s)" at bounding box center [1337, 136] width 382 height 29
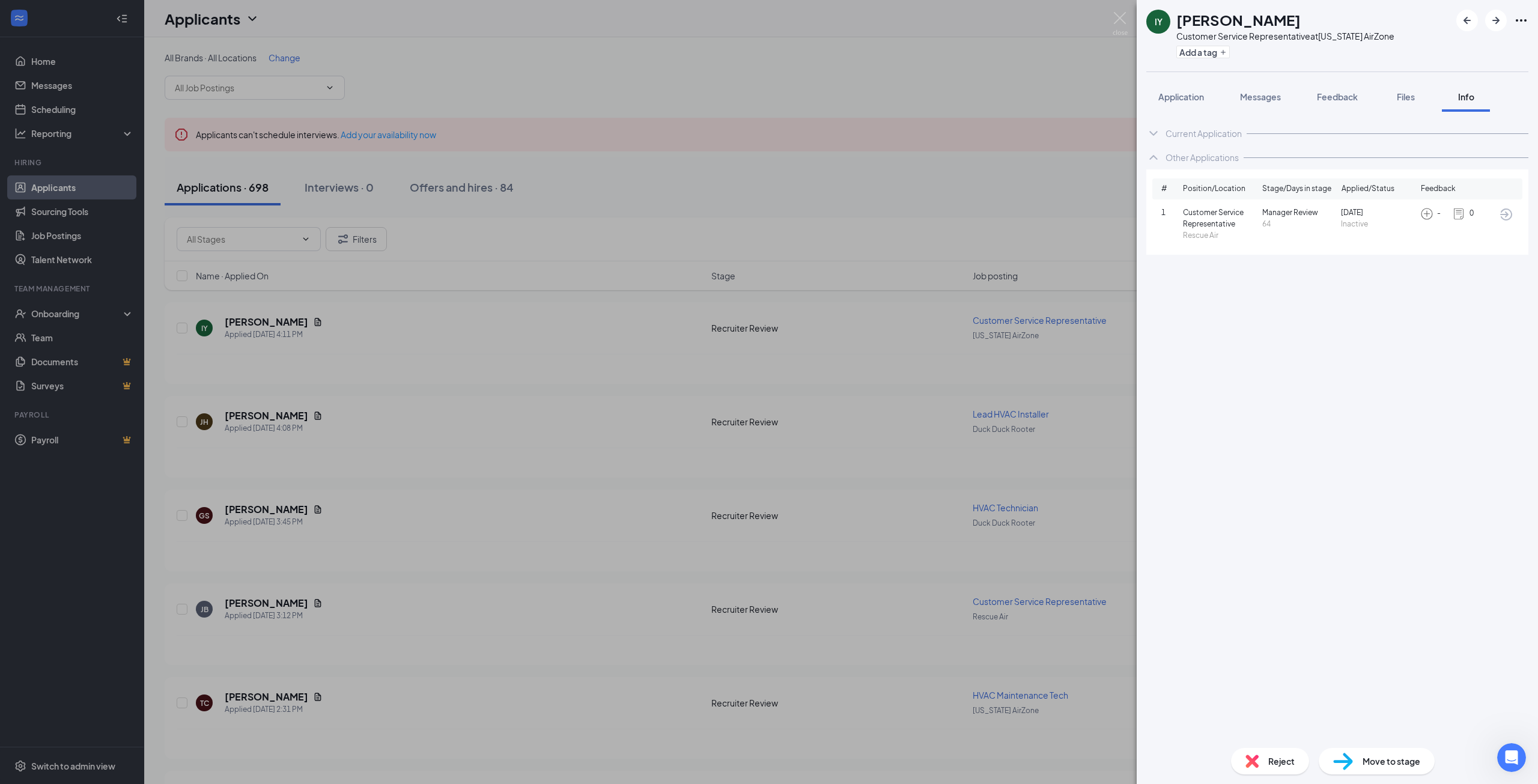
click at [1027, 158] on div "IY [PERSON_NAME] Customer Service Representative at [US_STATE] AirZone Add a ta…" at bounding box center [769, 392] width 1538 height 784
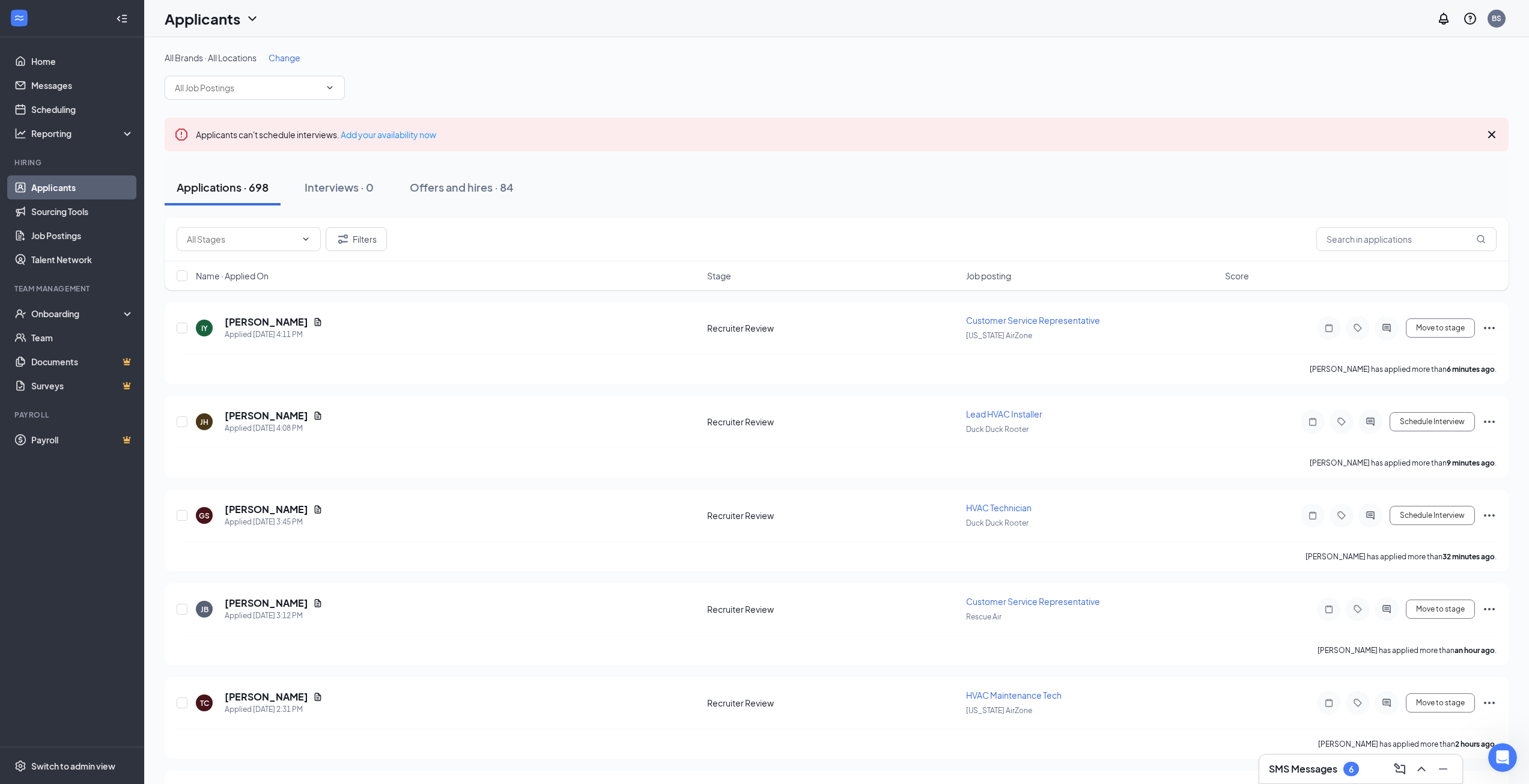
drag, startPoint x: 1314, startPoint y: 768, endPoint x: 1294, endPoint y: 768, distance: 20.0
click at [1314, 768] on h3 "SMS Messages" at bounding box center [1302, 769] width 68 height 14
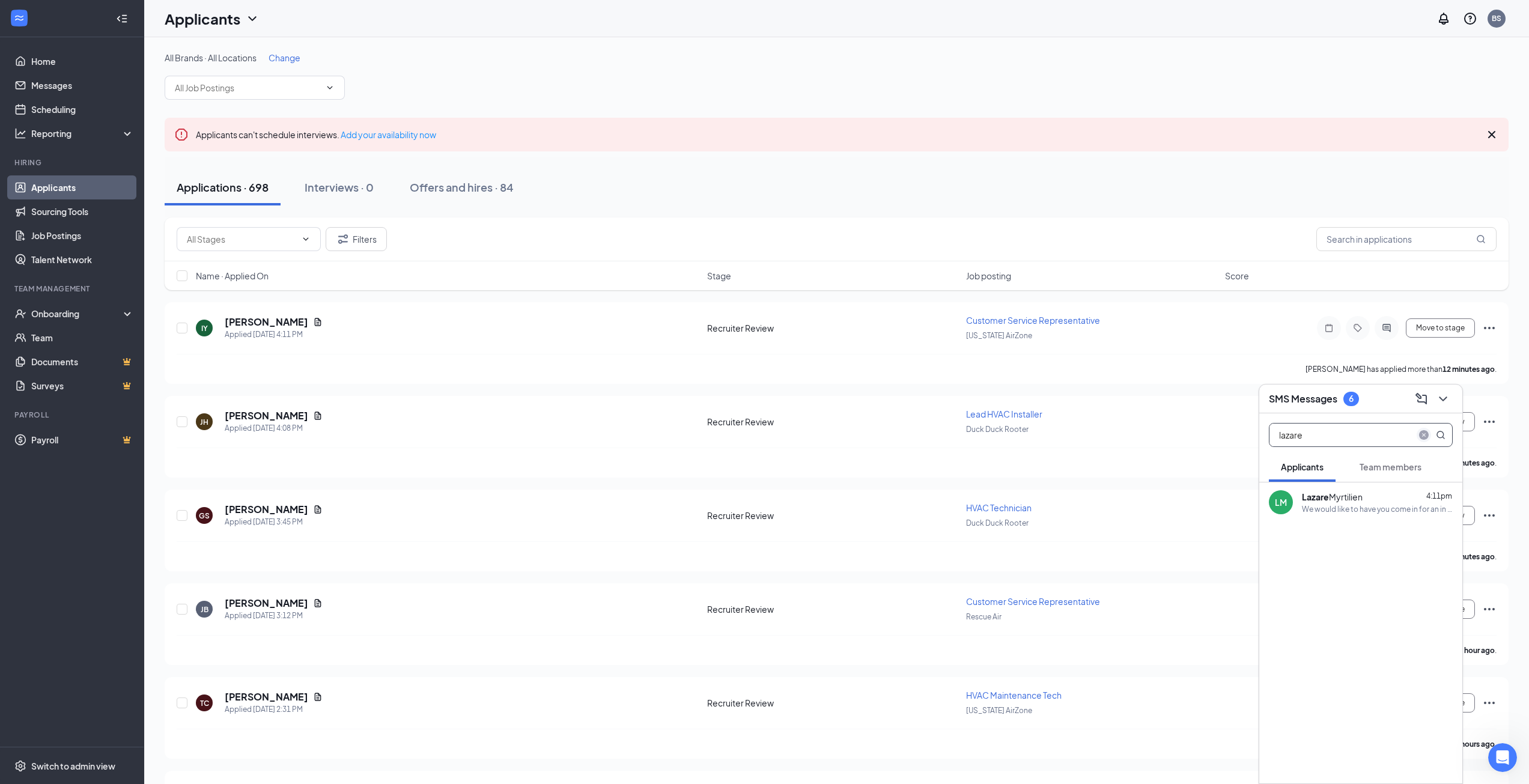
click at [1426, 435] on icon "close-circle" at bounding box center [1424, 434] width 10 height 10
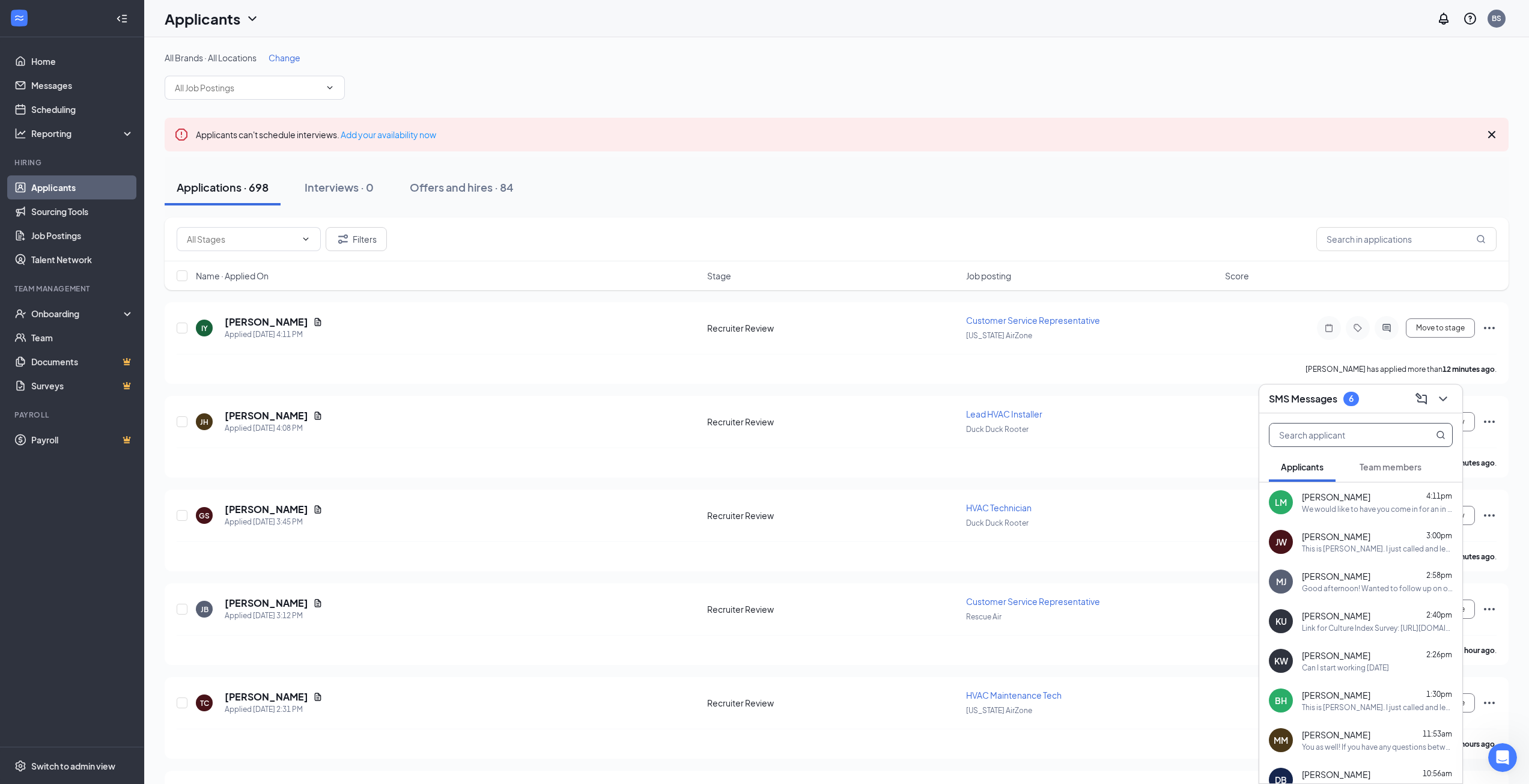
click at [1365, 569] on div "[PERSON_NAME] [PERSON_NAME] 2:58pm Good afternoon! Wanted to follow up on our l…" at bounding box center [1360, 581] width 203 height 40
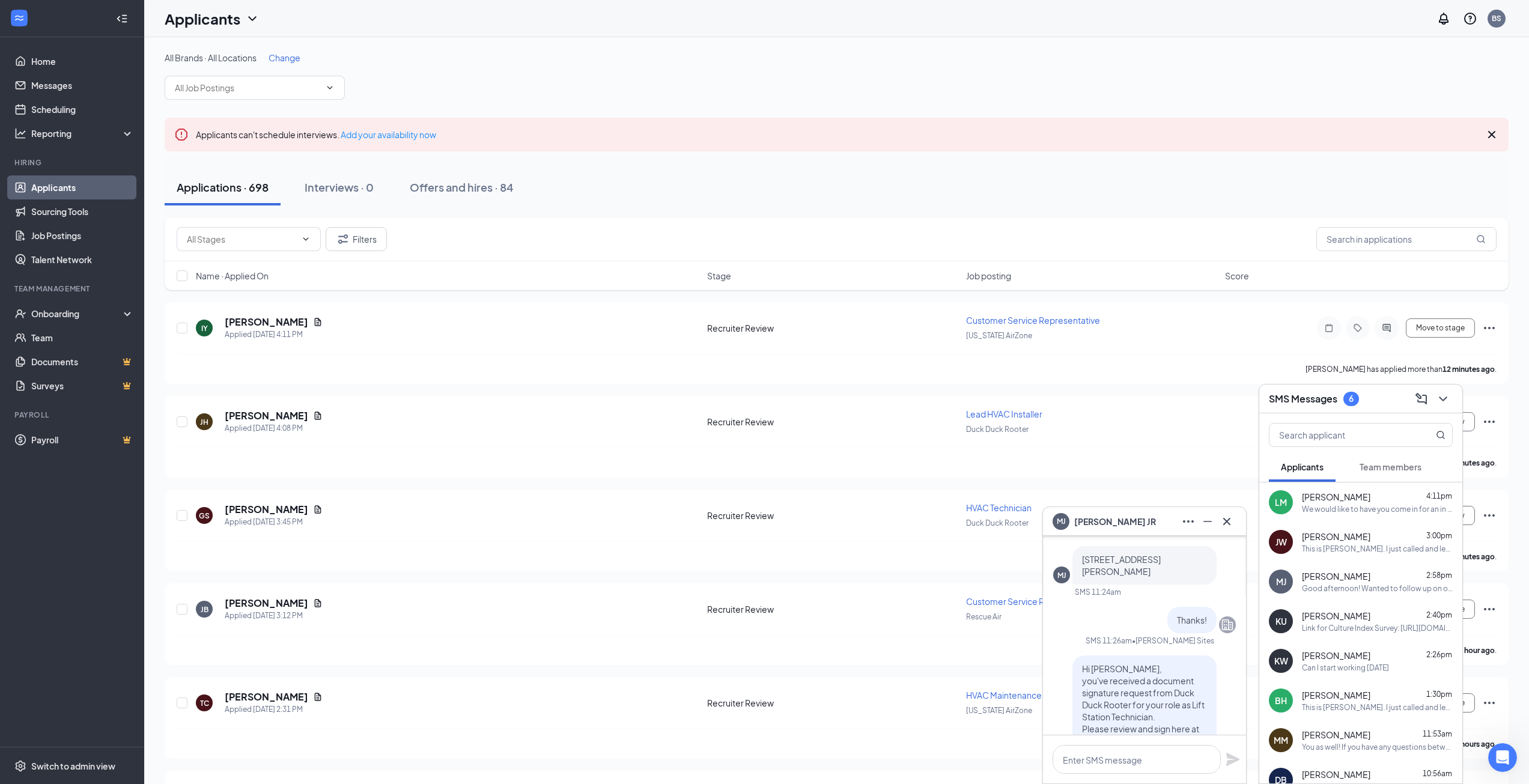
scroll to position [-841, 0]
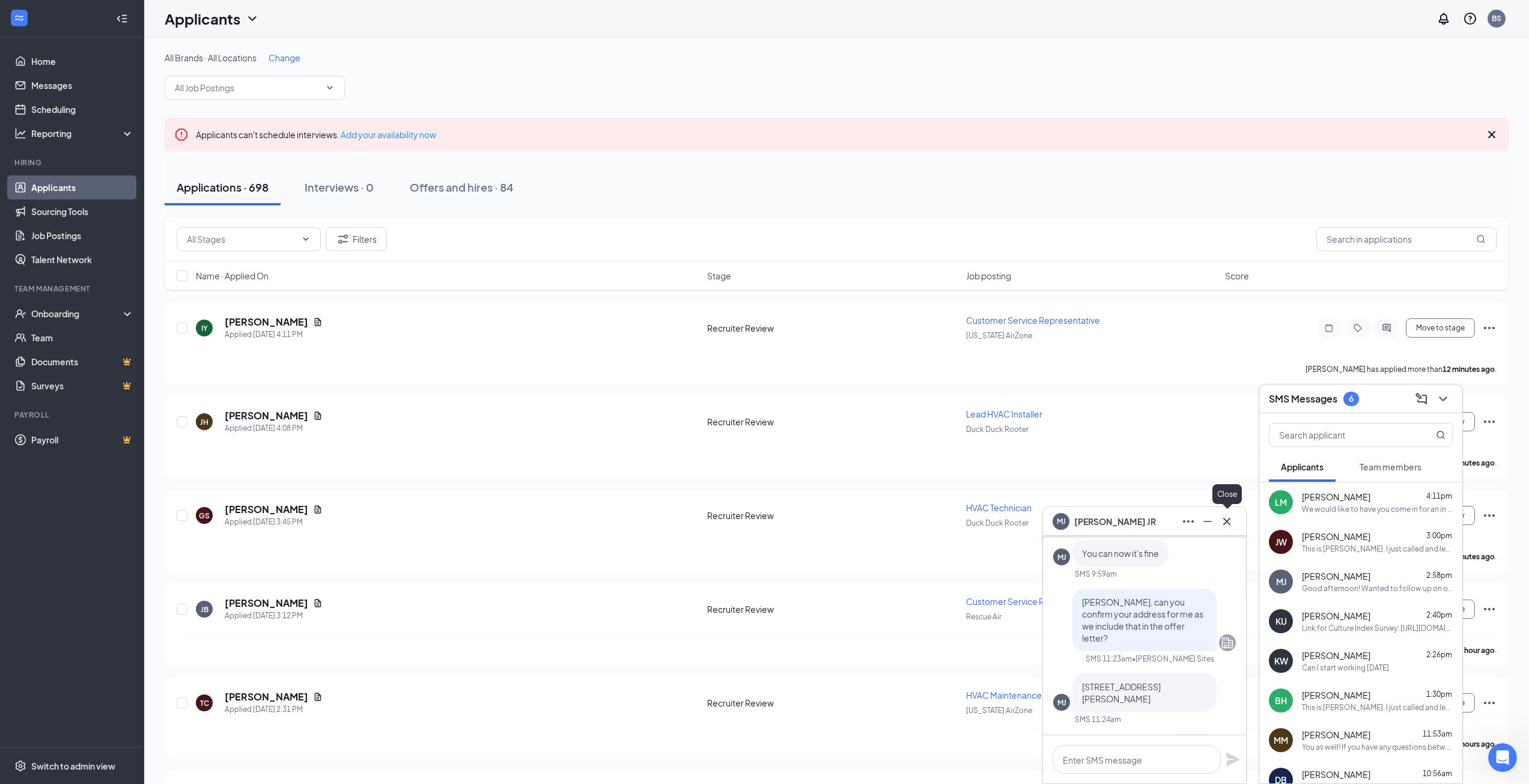
click at [1219, 518] on icon "Cross" at bounding box center [1226, 521] width 15 height 15
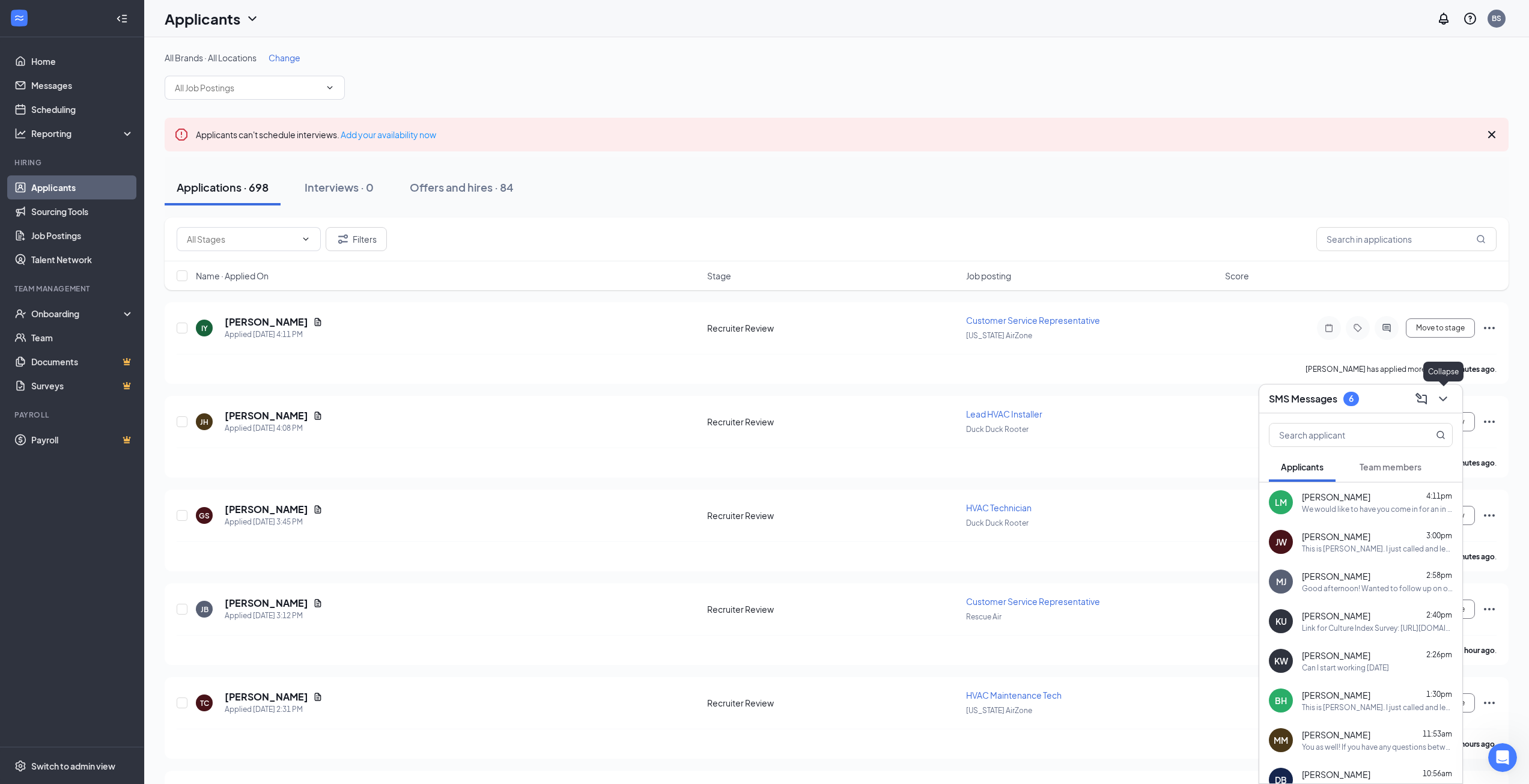
click at [1441, 399] on icon "ChevronDown" at bounding box center [1442, 398] width 8 height 5
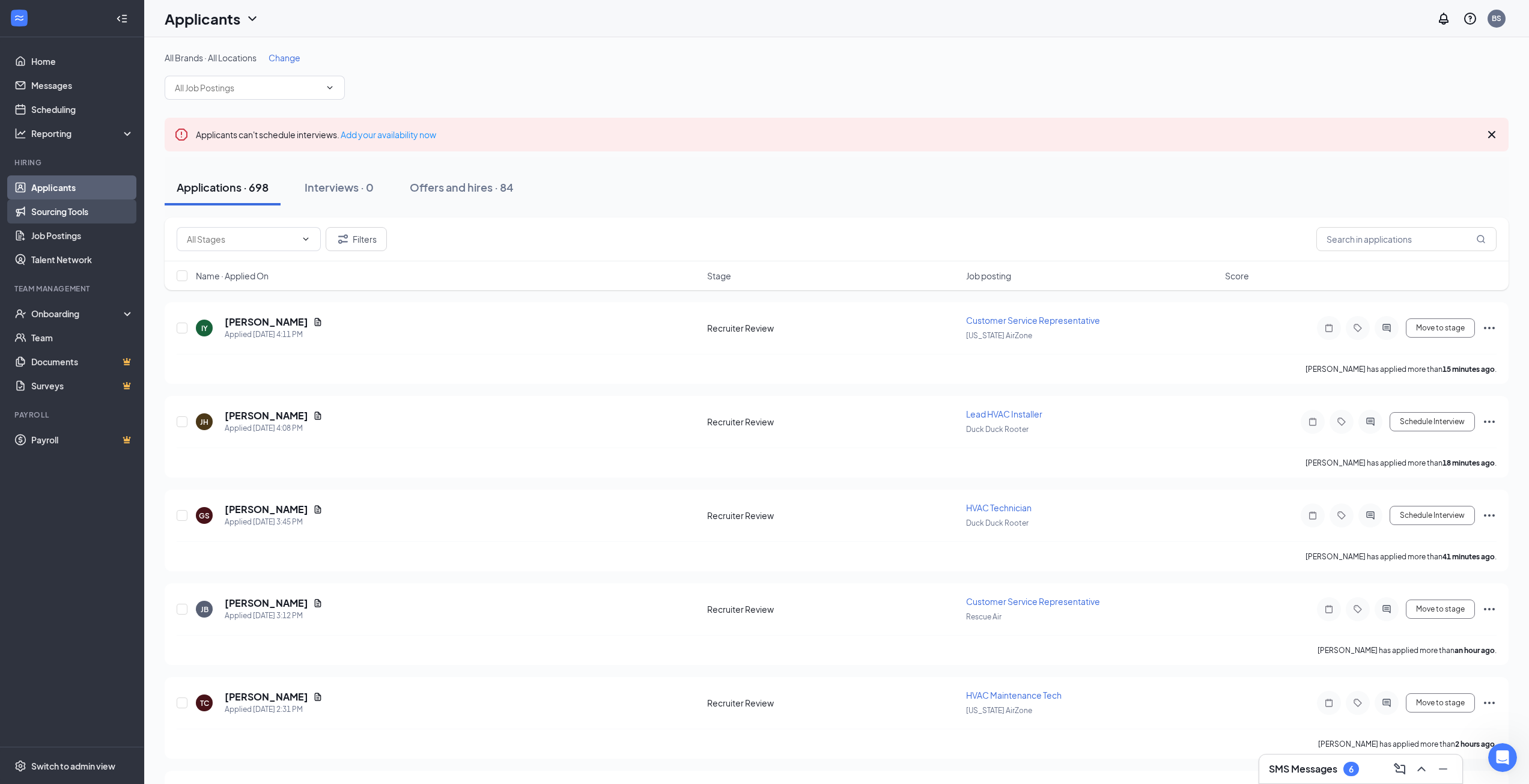
click at [64, 213] on link "Sourcing Tools" at bounding box center [82, 211] width 103 height 24
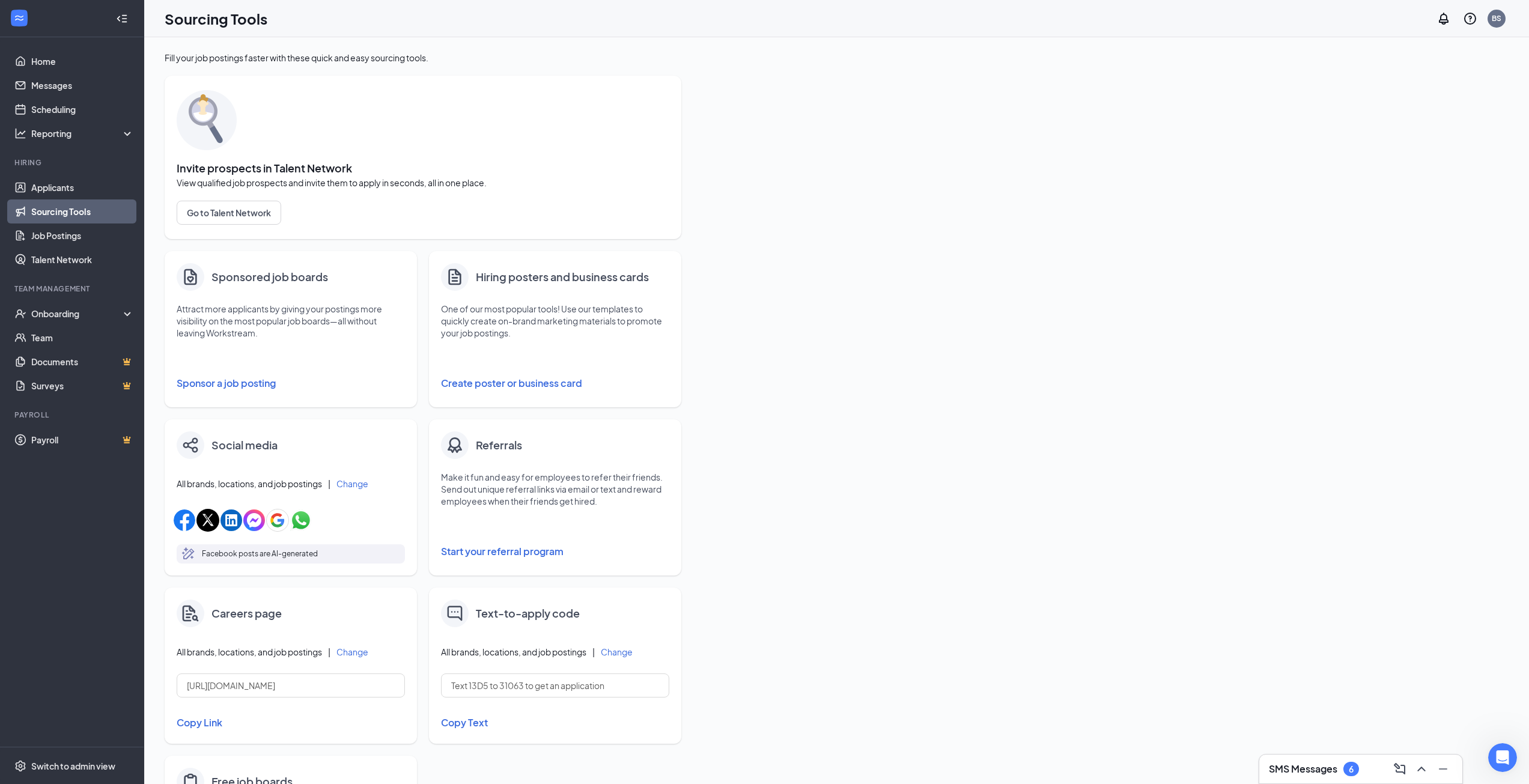
click at [242, 384] on button "Sponsor a job posting" at bounding box center [291, 383] width 228 height 24
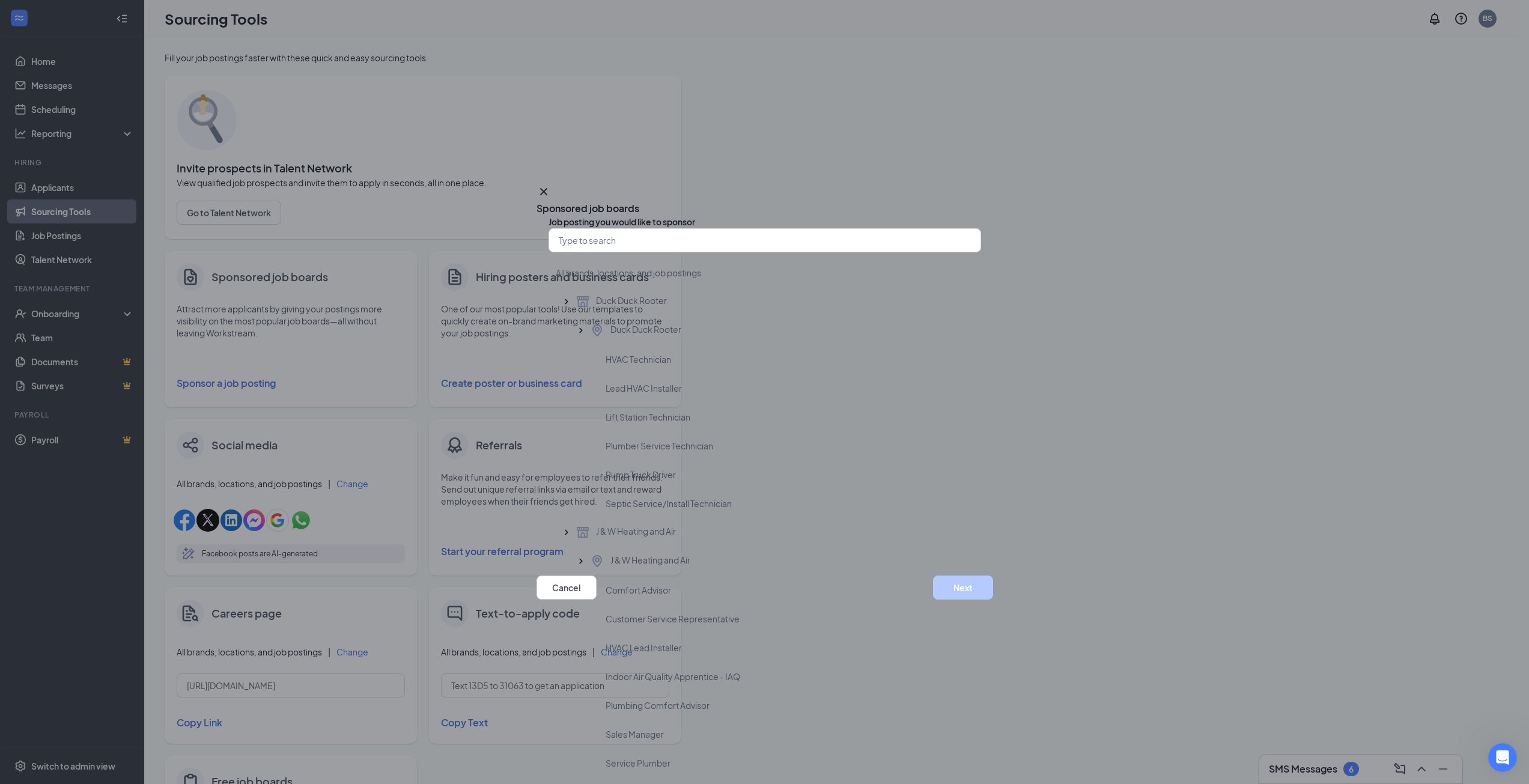
scroll to position [841, 0]
click at [962, 588] on button "Next" at bounding box center [963, 587] width 61 height 24
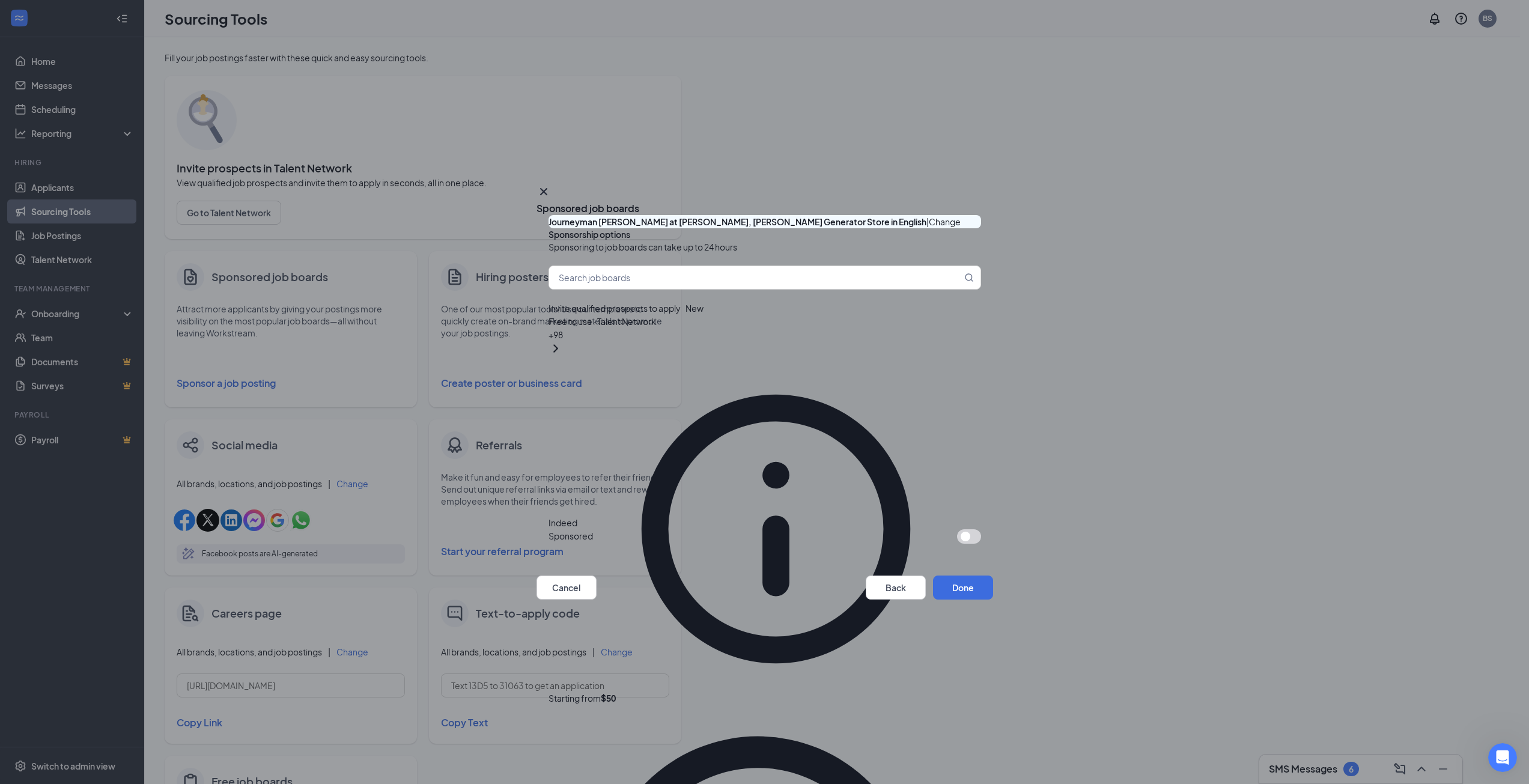
click at [957, 529] on button "button" at bounding box center [969, 536] width 24 height 15
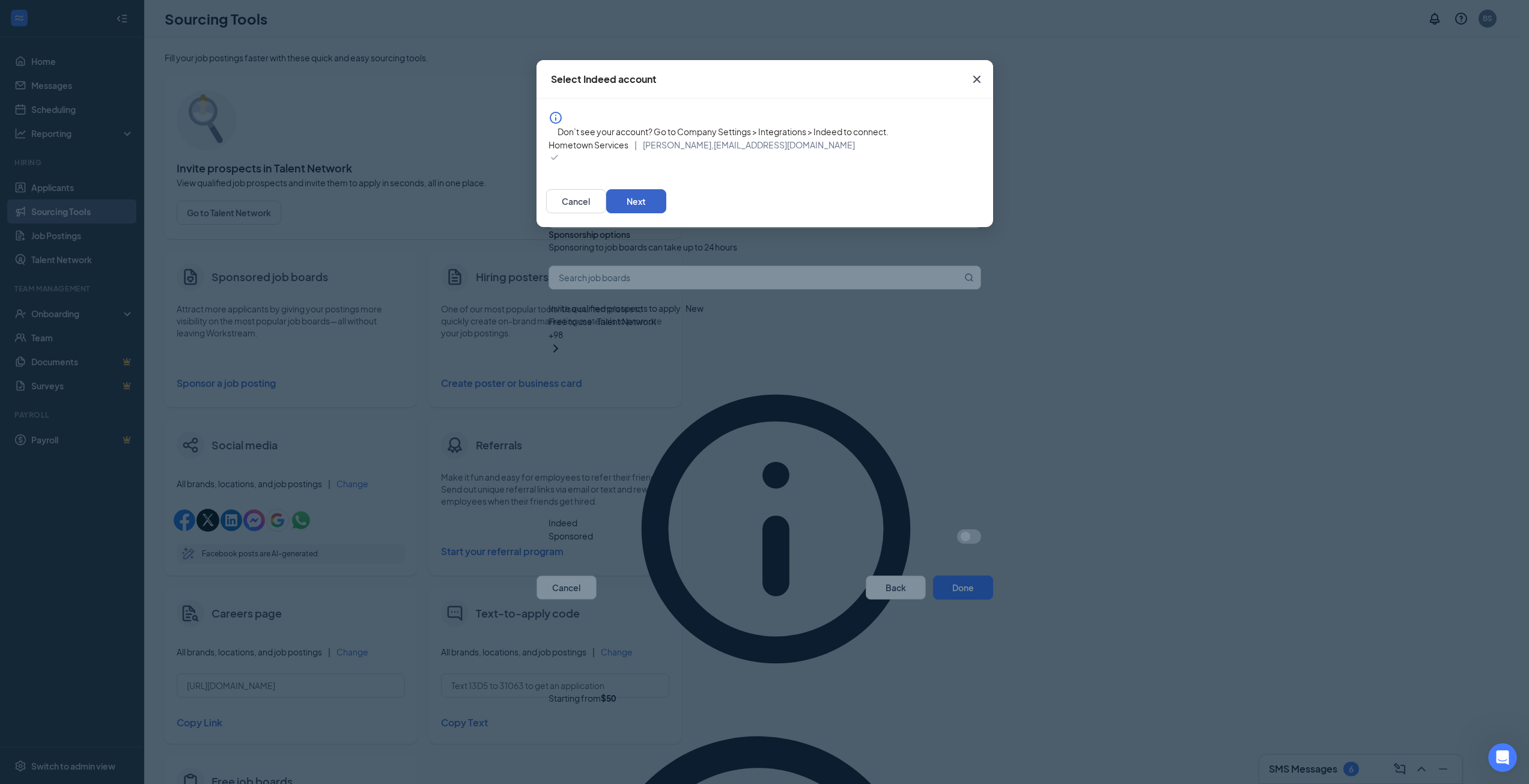
click at [666, 213] on button "Next" at bounding box center [637, 201] width 61 height 24
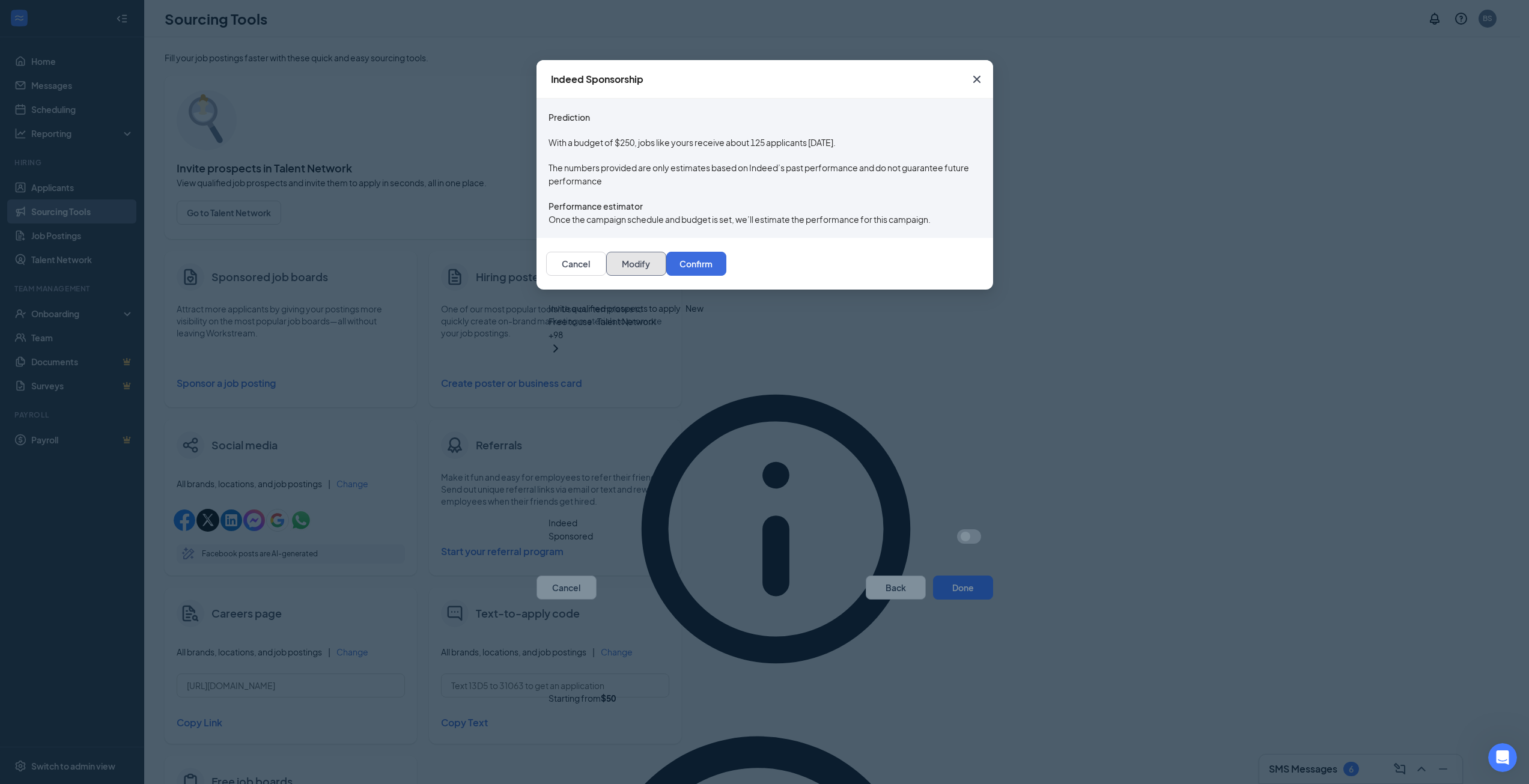
click at [666, 275] on button "Modify" at bounding box center [637, 264] width 61 height 24
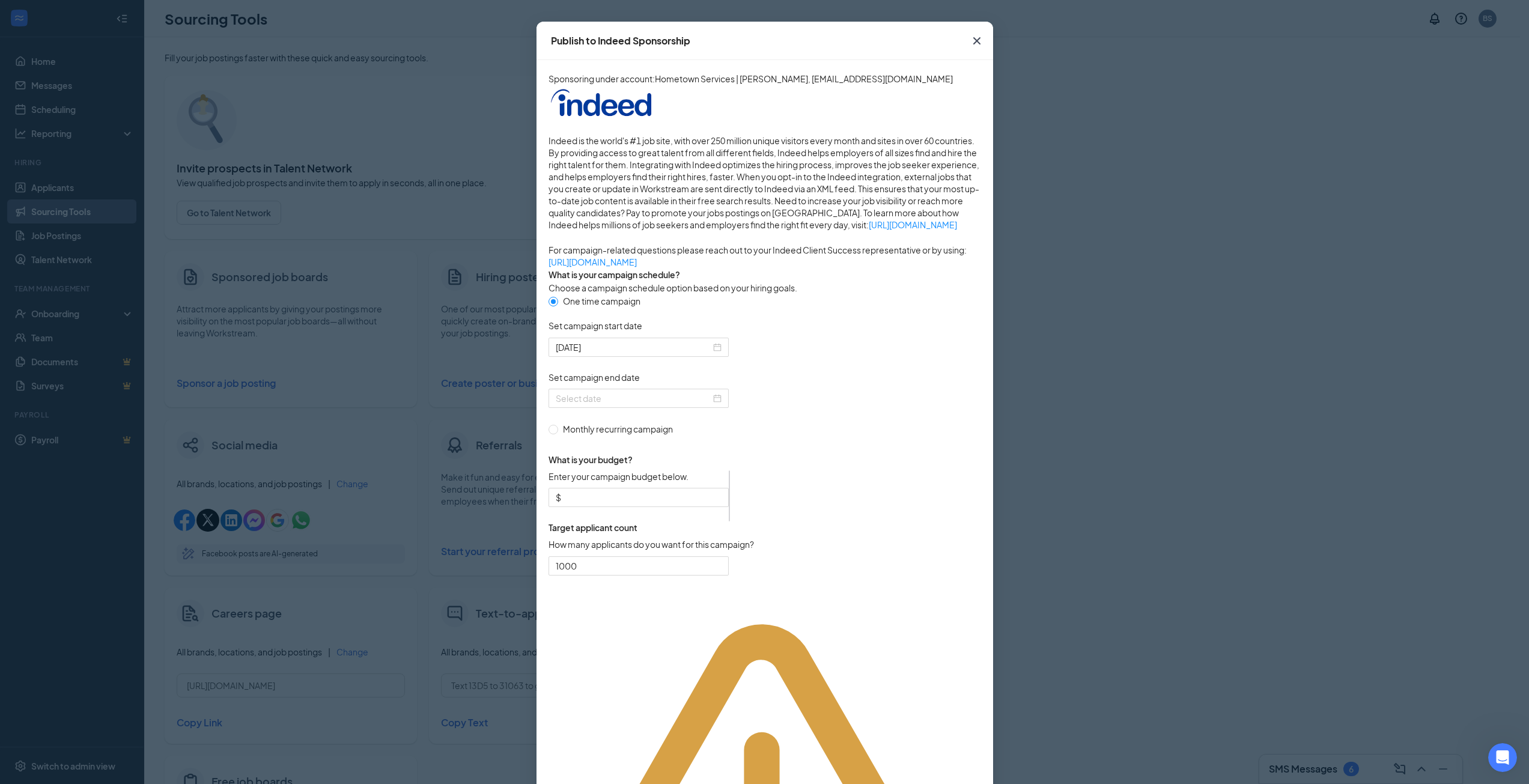
scroll to position [57, 0]
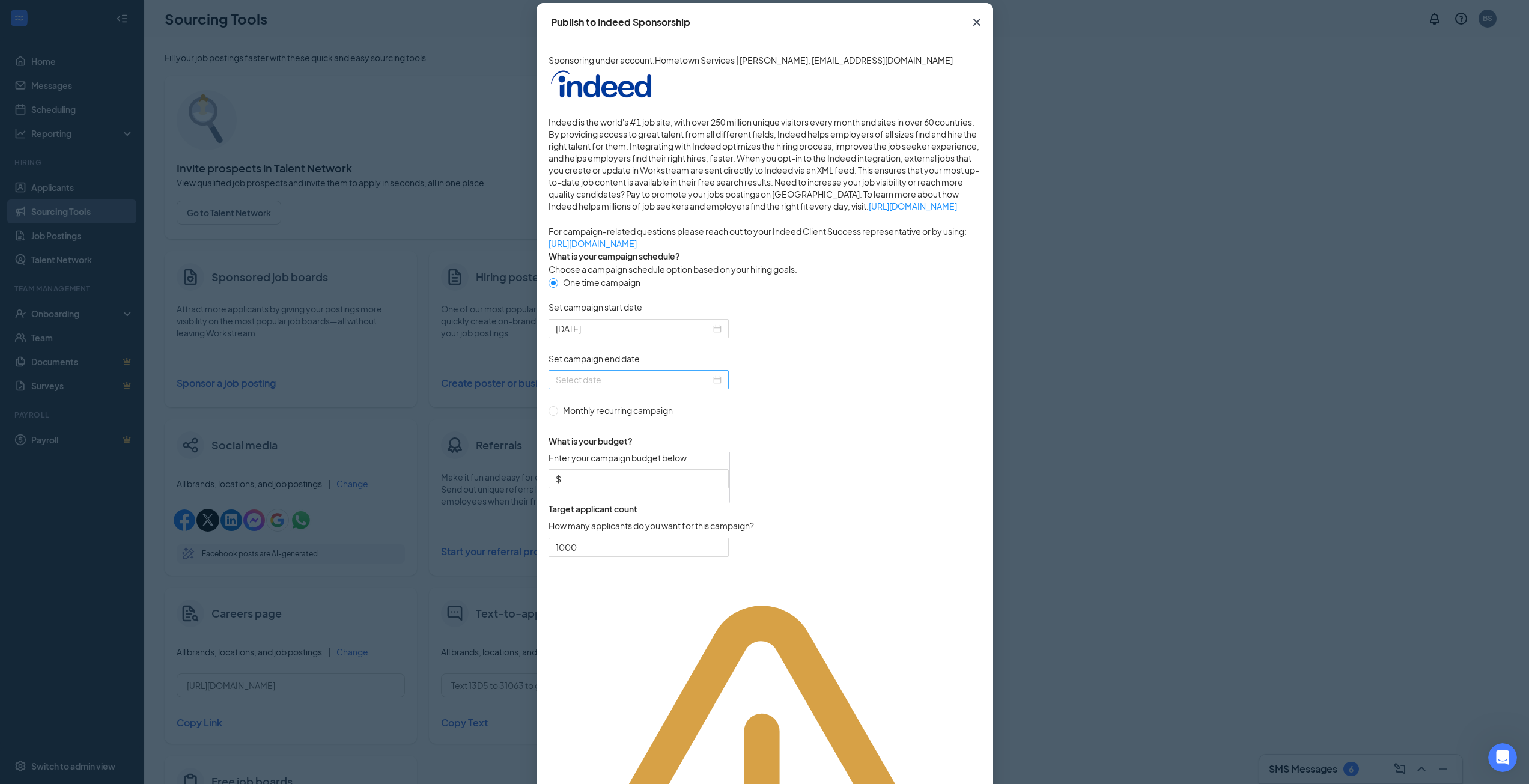
click at [723, 390] on div at bounding box center [639, 380] width 181 height 20
type input "[DATE]"
click at [608, 605] on div "30" at bounding box center [604, 604] width 15 height 15
click at [631, 485] on input "Enter your campaign budget below." at bounding box center [642, 479] width 158 height 14
type input "100"
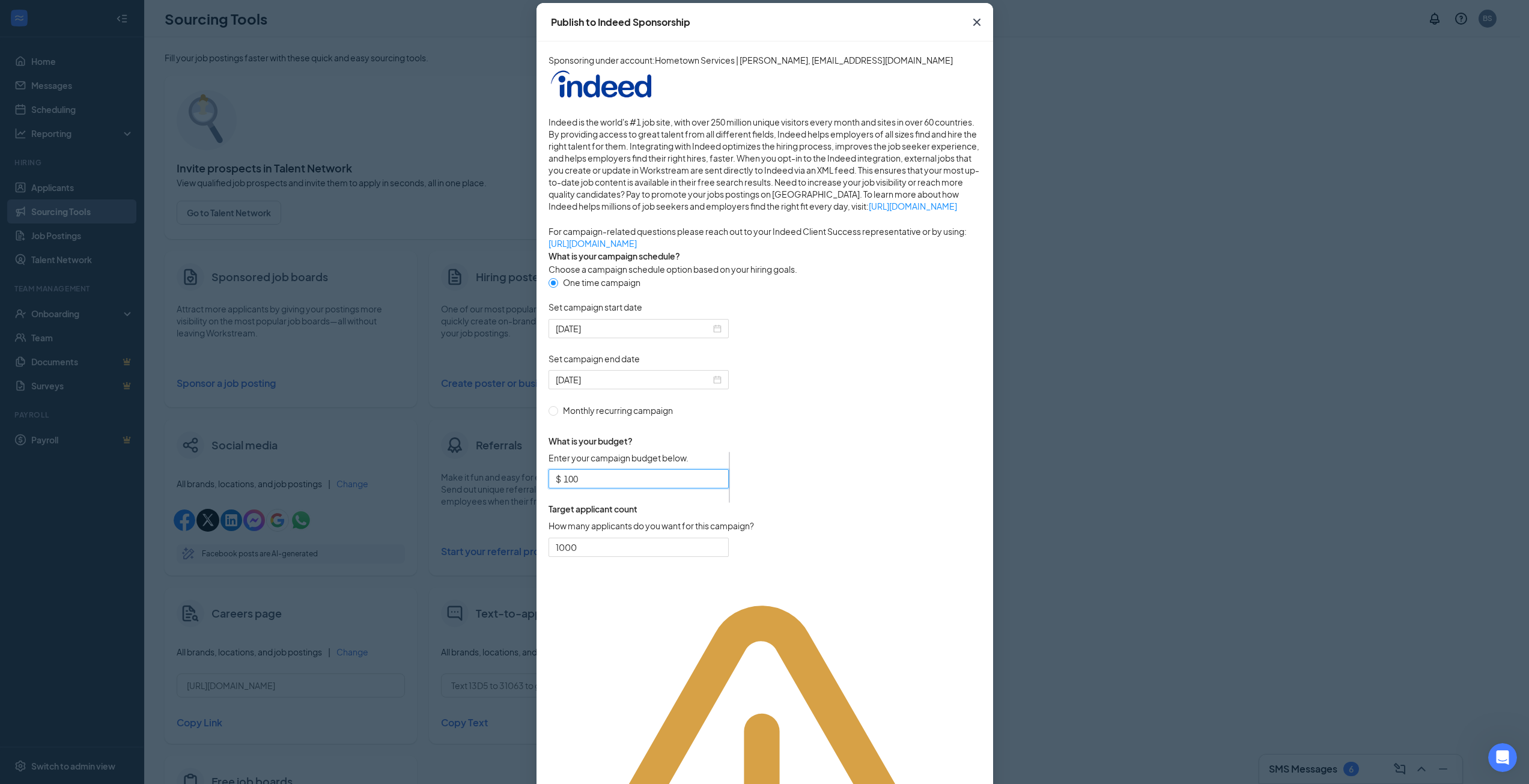
drag, startPoint x: 578, startPoint y: 637, endPoint x: 496, endPoint y: 631, distance: 82.2
click at [496, 631] on div "Publish to Indeed Sponsorship Sponsoring under account: Hometown Services | [PE…" at bounding box center [764, 392] width 1529 height 784
type input "15"
click at [868, 510] on form "One time campaign Set campaign start date [DATE] Set campaign end date [DATE] M…" at bounding box center [764, 423] width 433 height 296
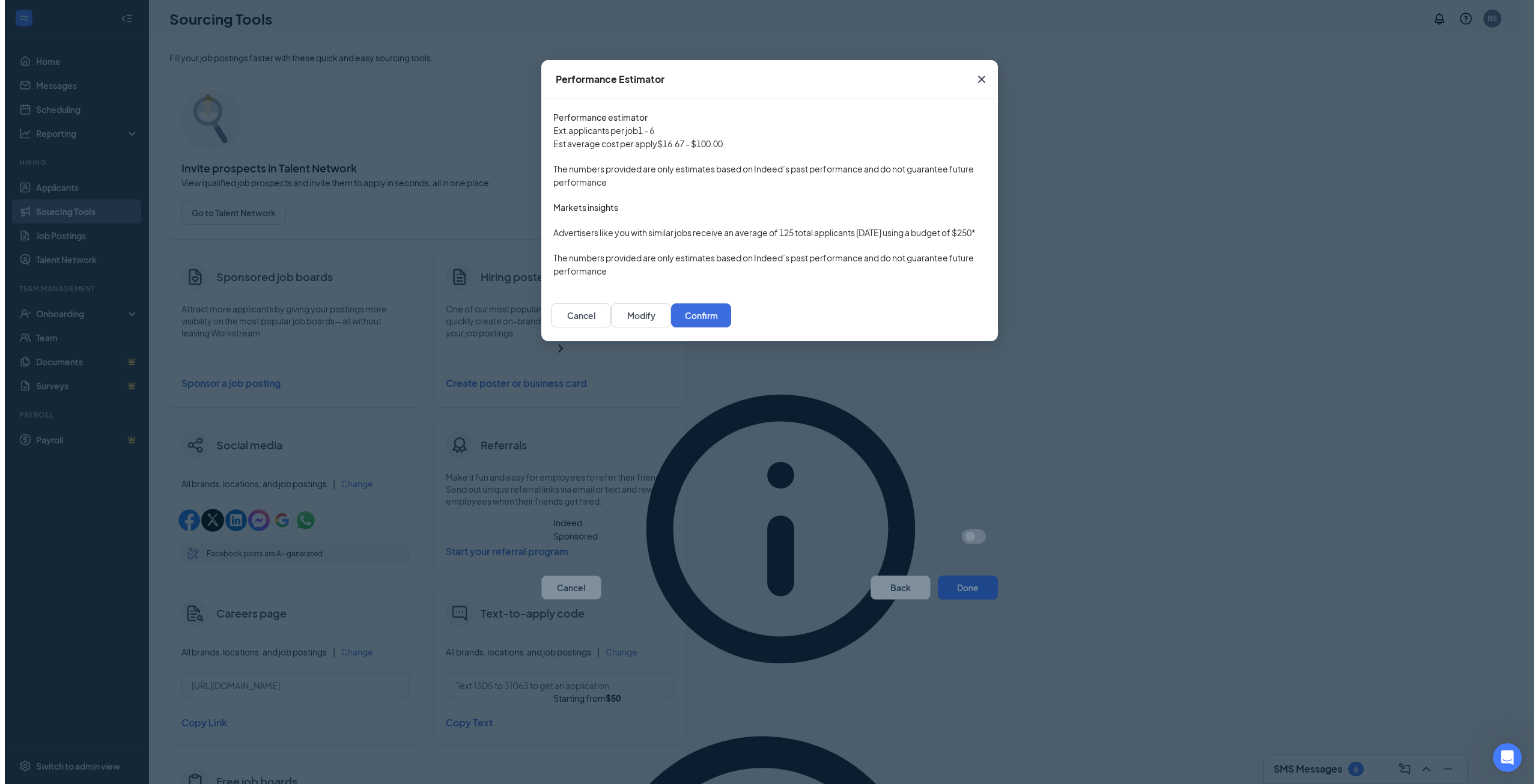
scroll to position [0, 0]
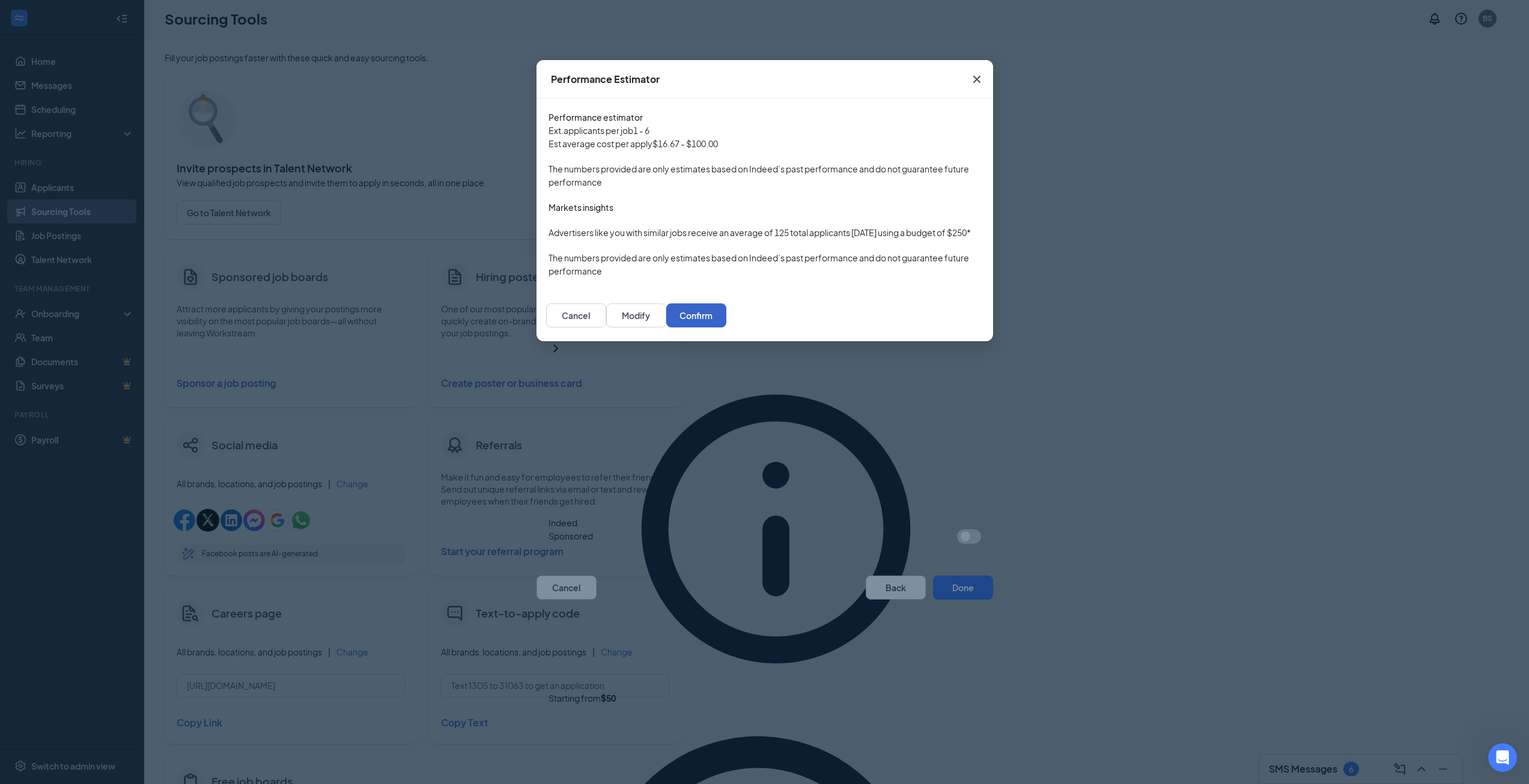
click at [726, 327] on button "Confirm" at bounding box center [696, 315] width 61 height 24
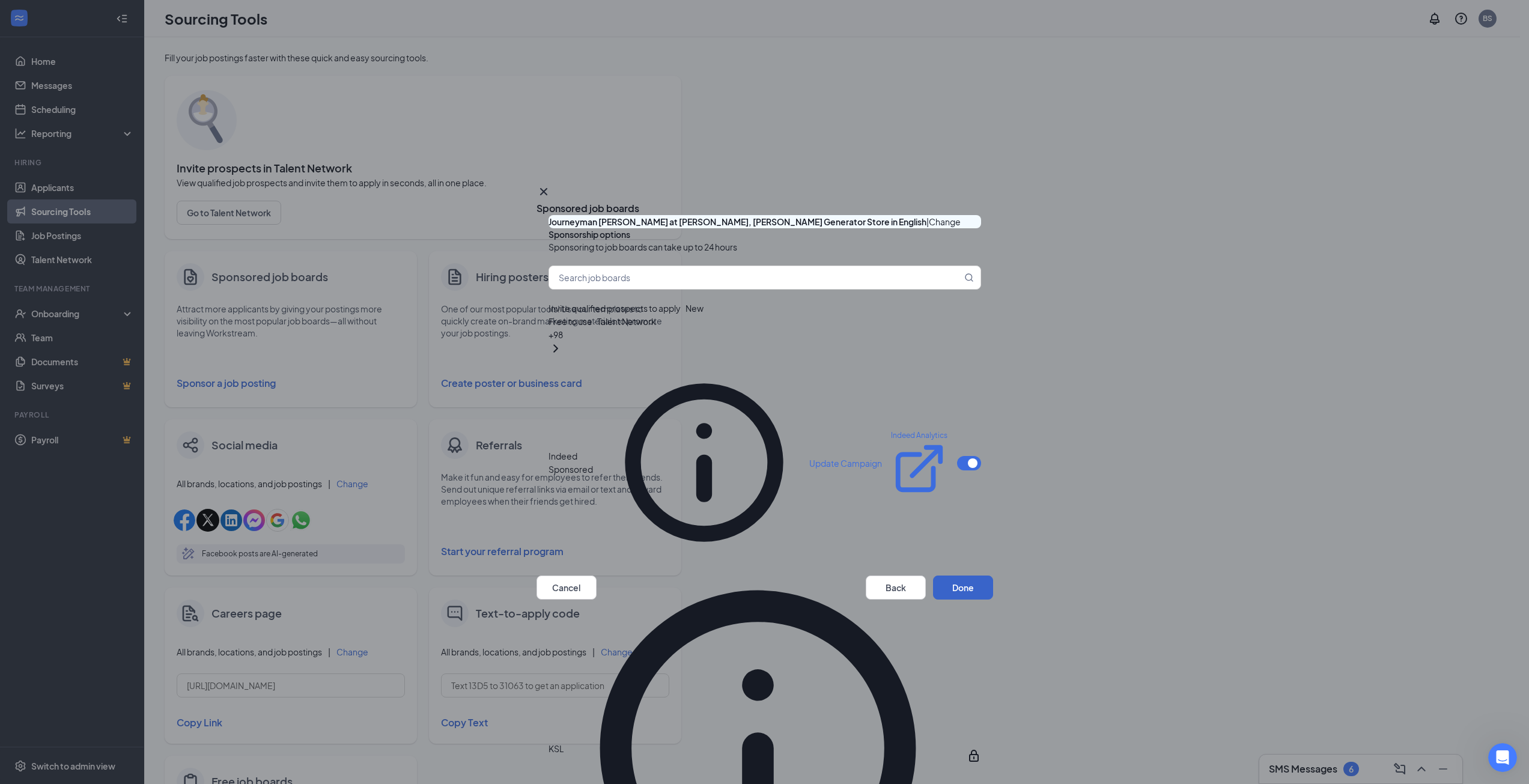
click at [962, 595] on button "Done" at bounding box center [963, 587] width 61 height 24
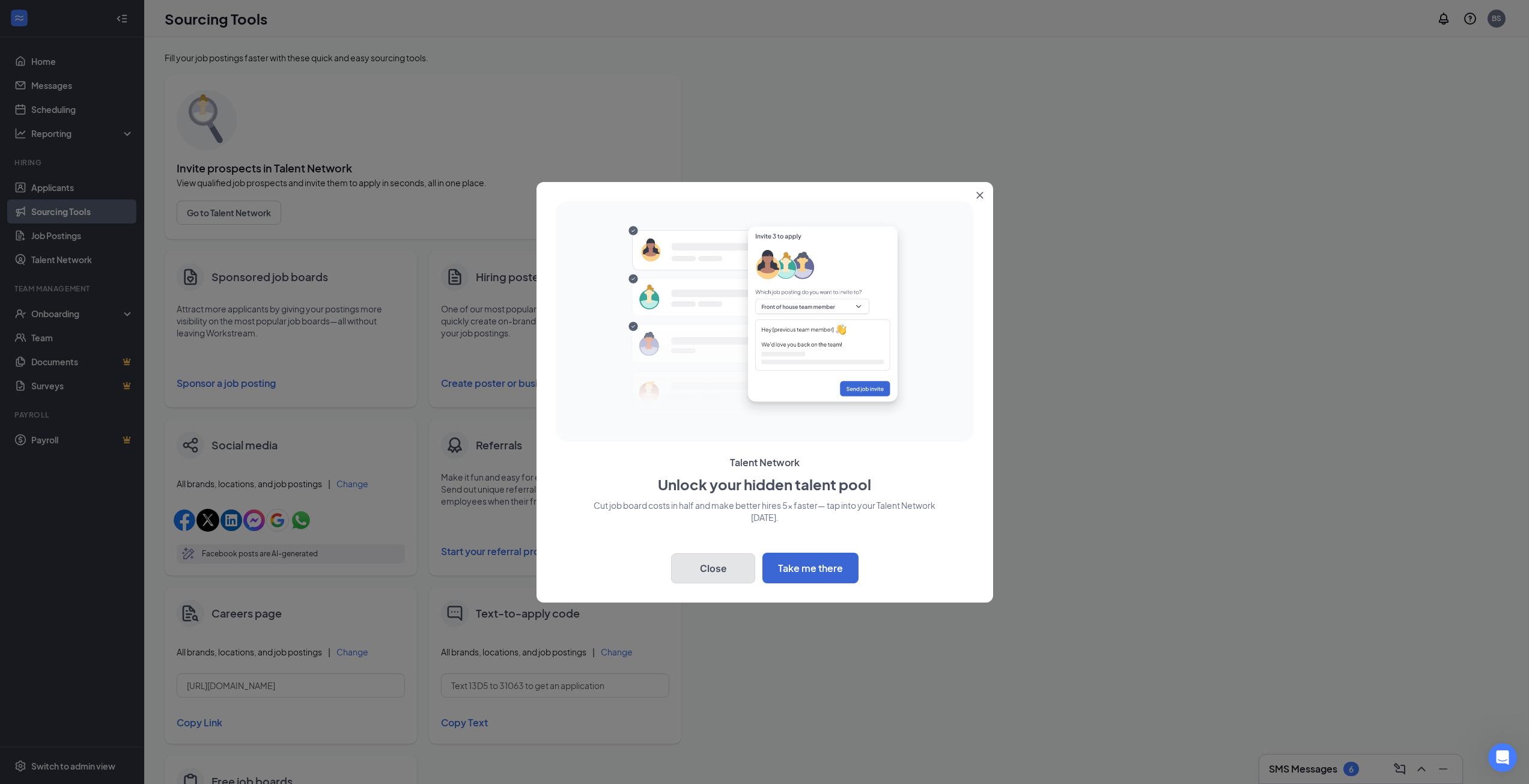
click at [705, 569] on button "Close" at bounding box center [713, 568] width 84 height 30
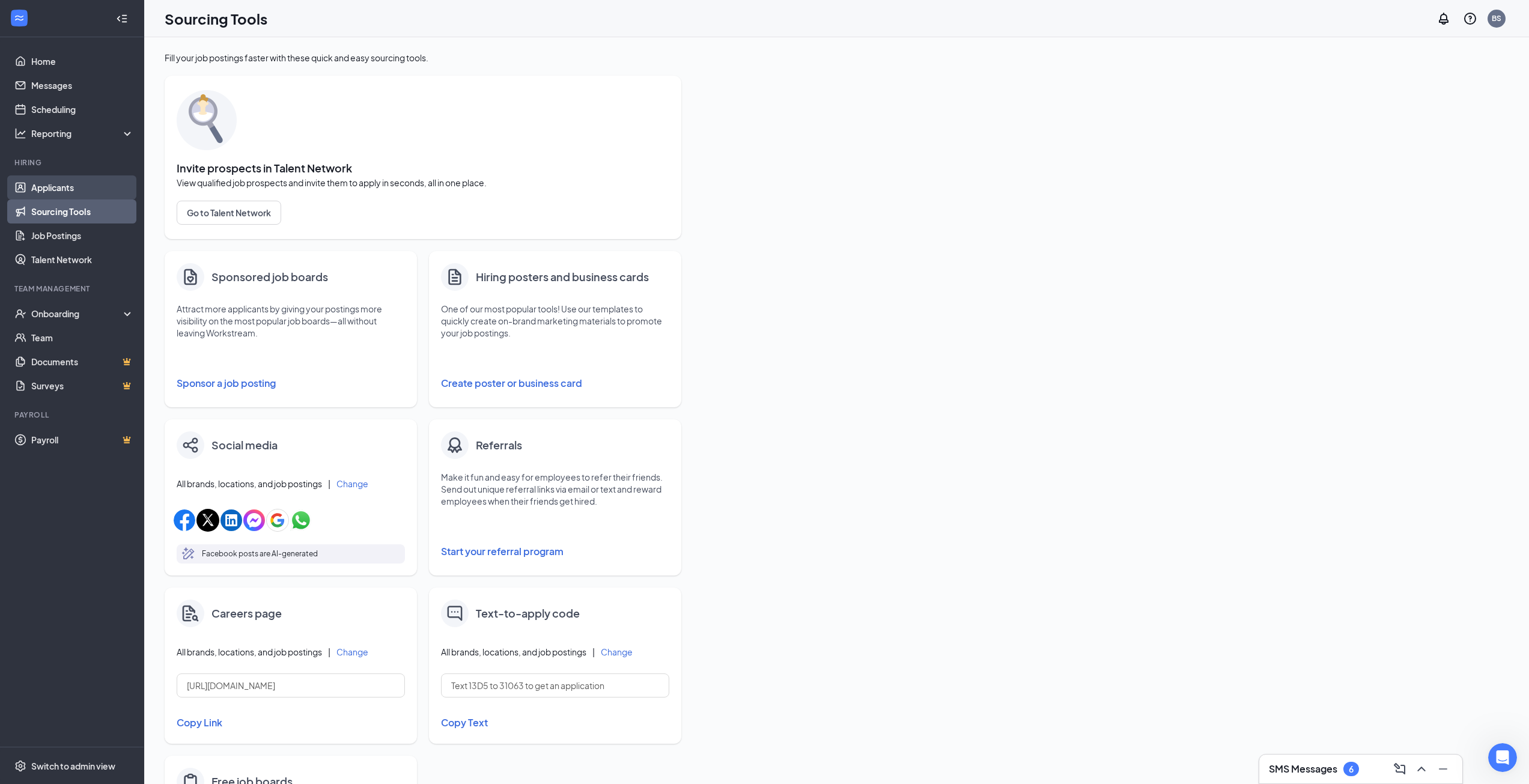
click at [66, 191] on link "Applicants" at bounding box center [82, 187] width 103 height 24
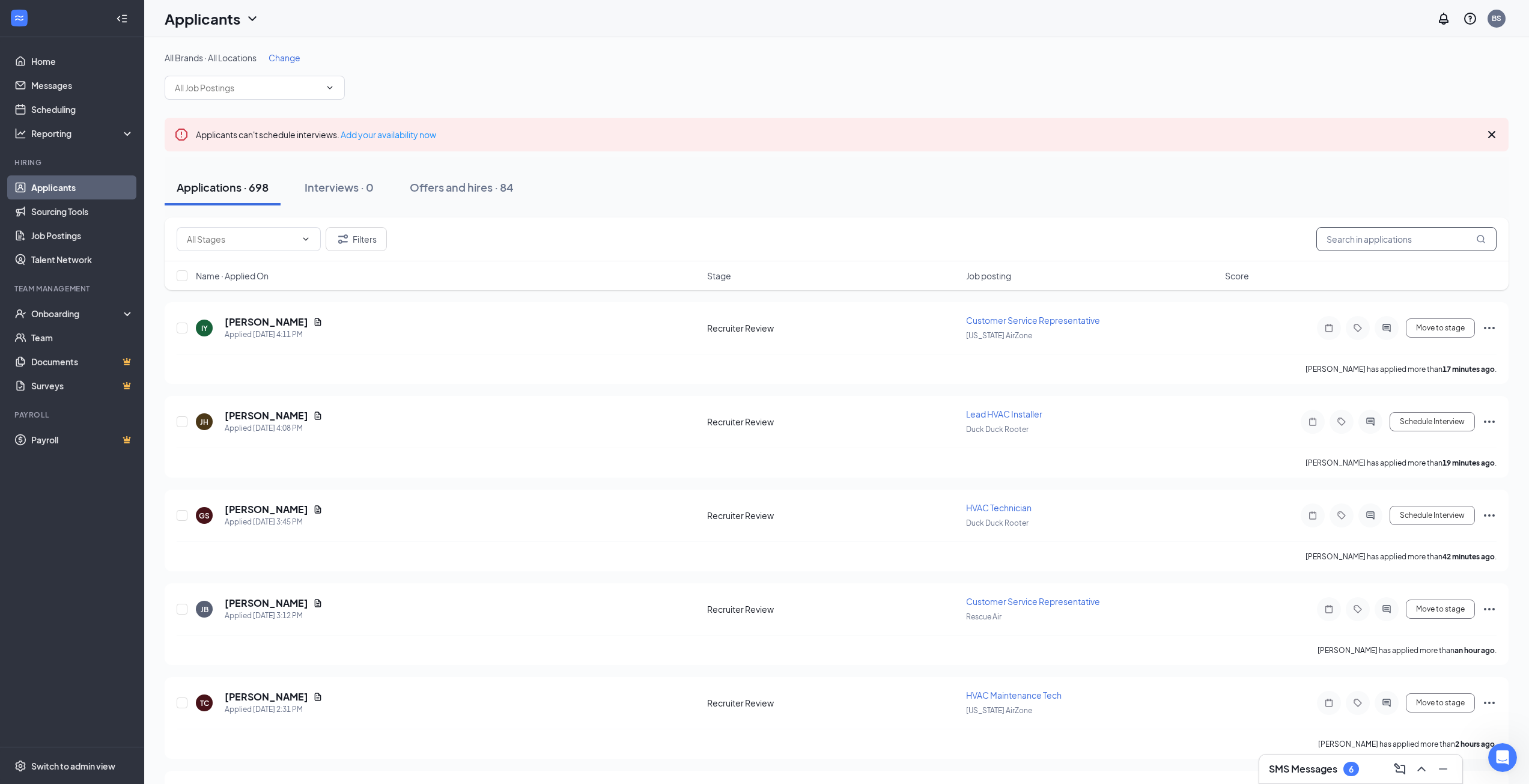
click at [1411, 246] on input "text" at bounding box center [1406, 239] width 181 height 24
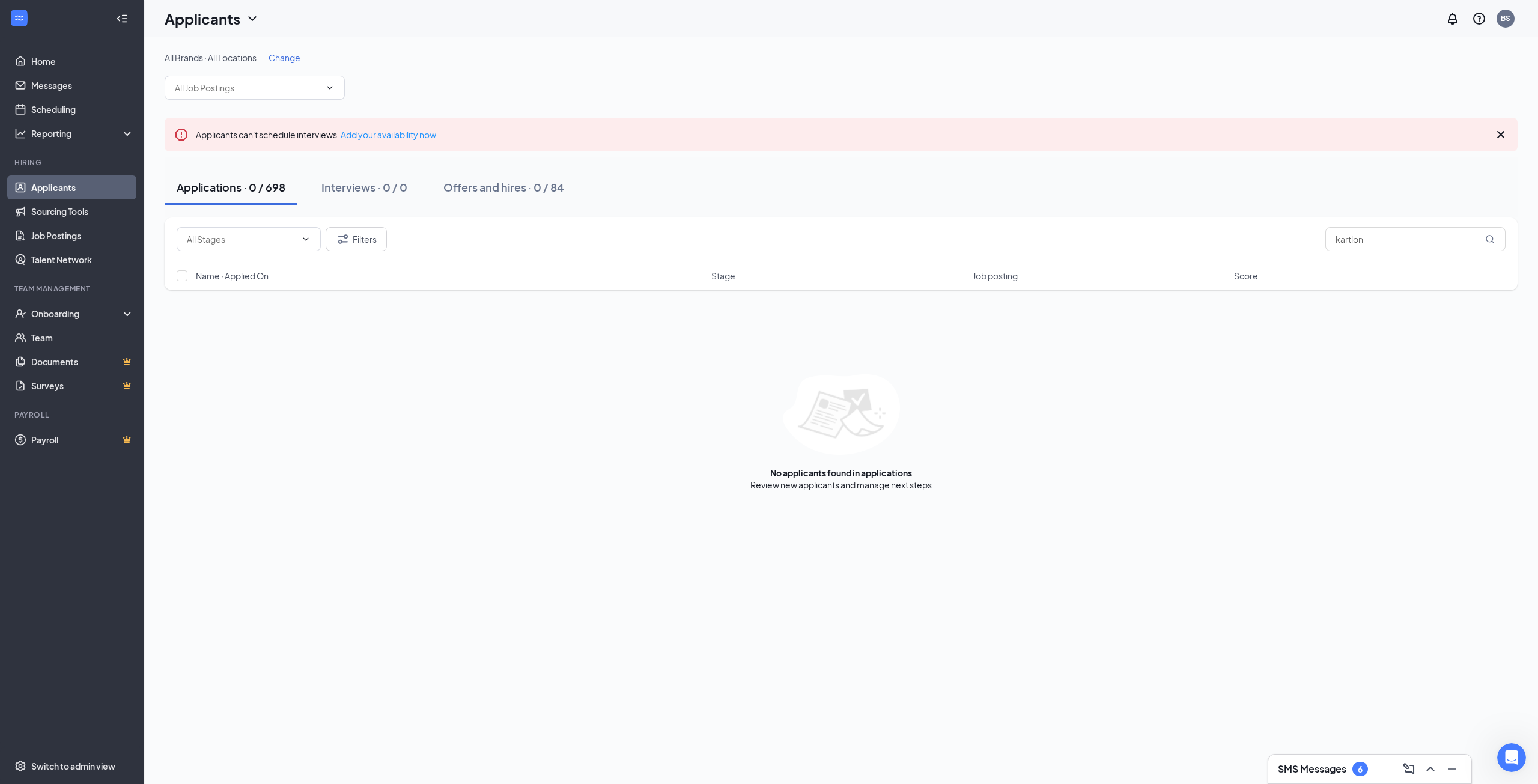
click at [1292, 773] on h3 "SMS Messages" at bounding box center [1312, 769] width 68 height 14
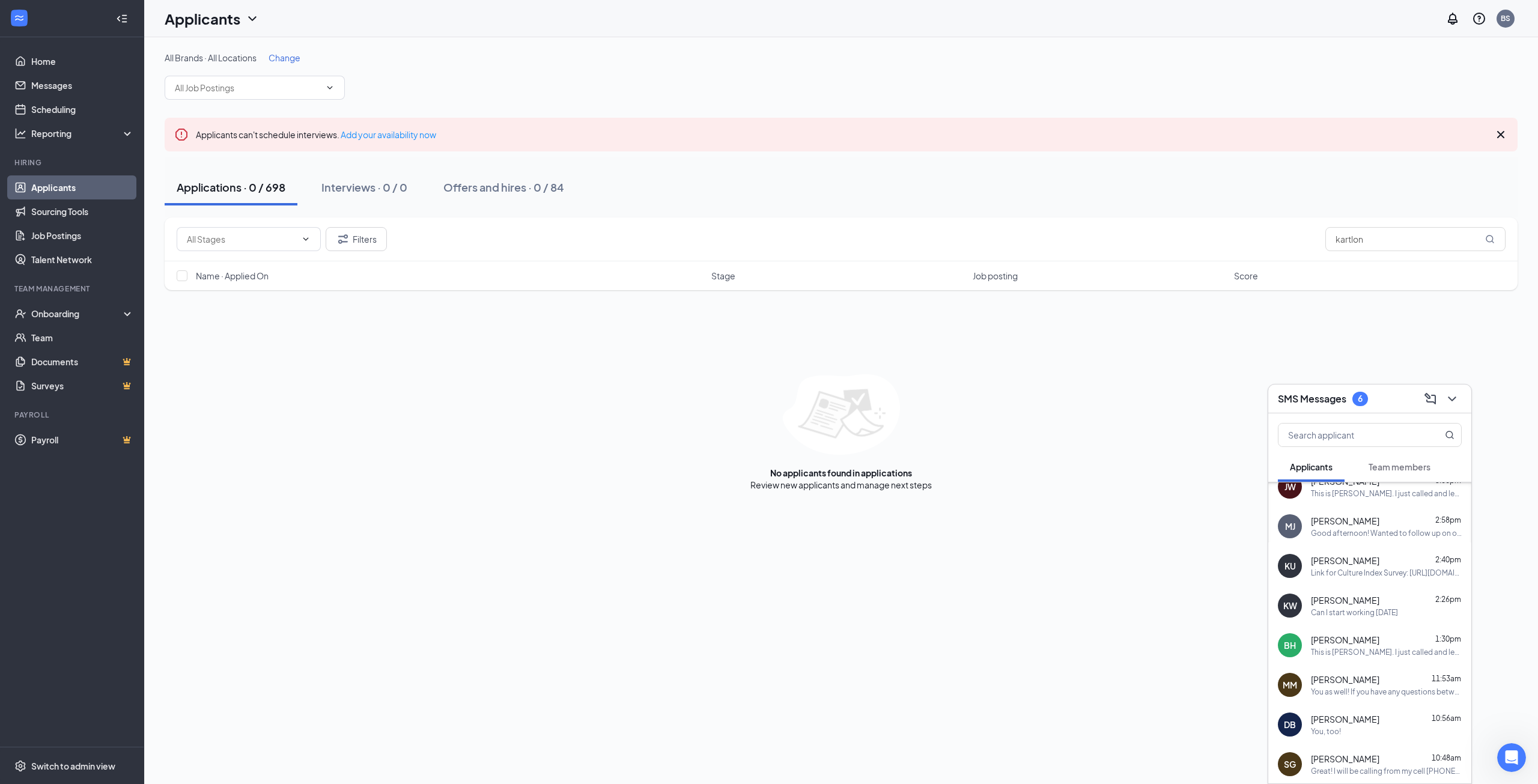
scroll to position [61, 0]
drag, startPoint x: 1409, startPoint y: 238, endPoint x: 1294, endPoint y: 238, distance: 115.0
click at [1296, 238] on div "Filters kartlon" at bounding box center [841, 239] width 1329 height 24
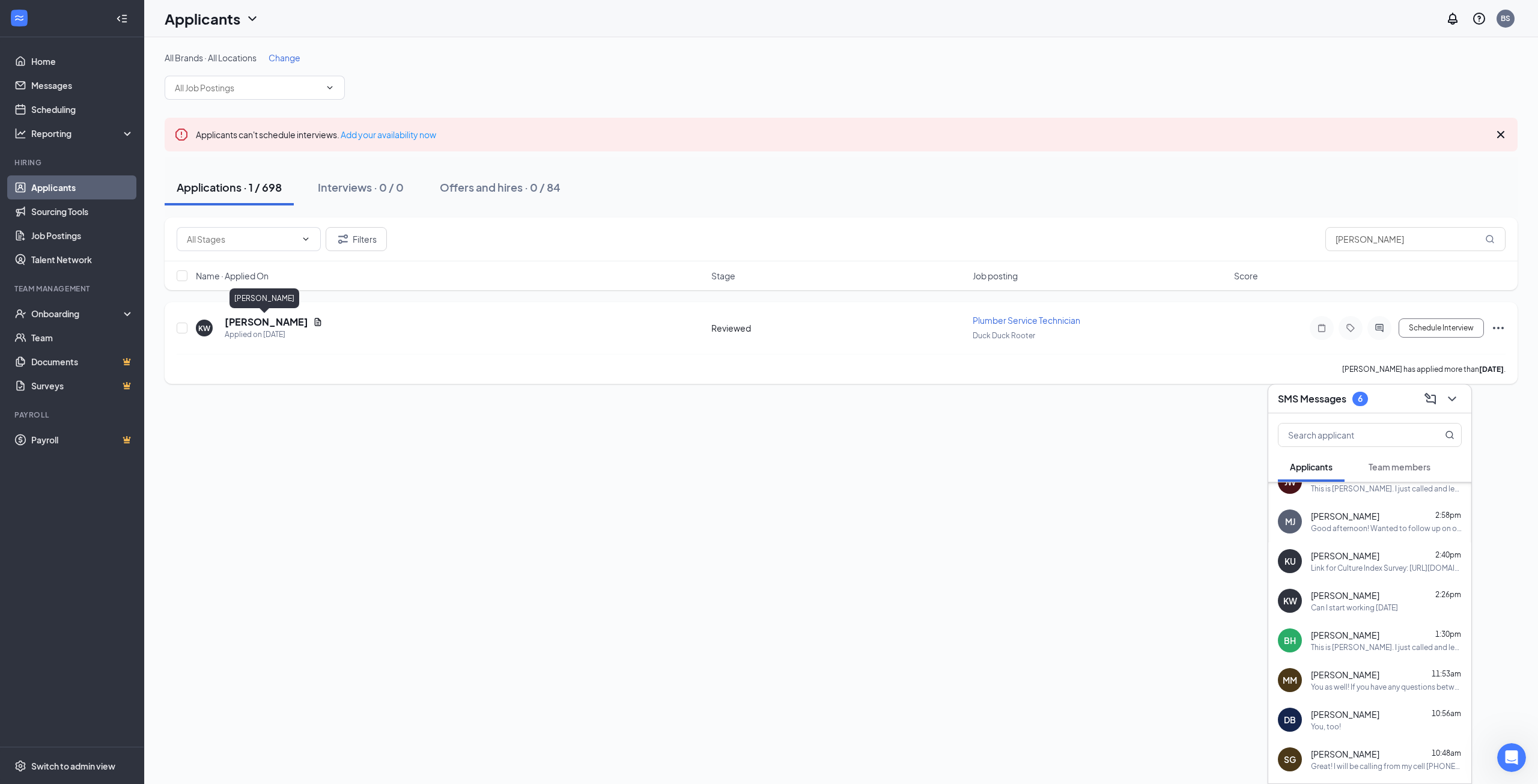
click at [267, 320] on h5 "[PERSON_NAME]" at bounding box center [267, 322] width 84 height 14
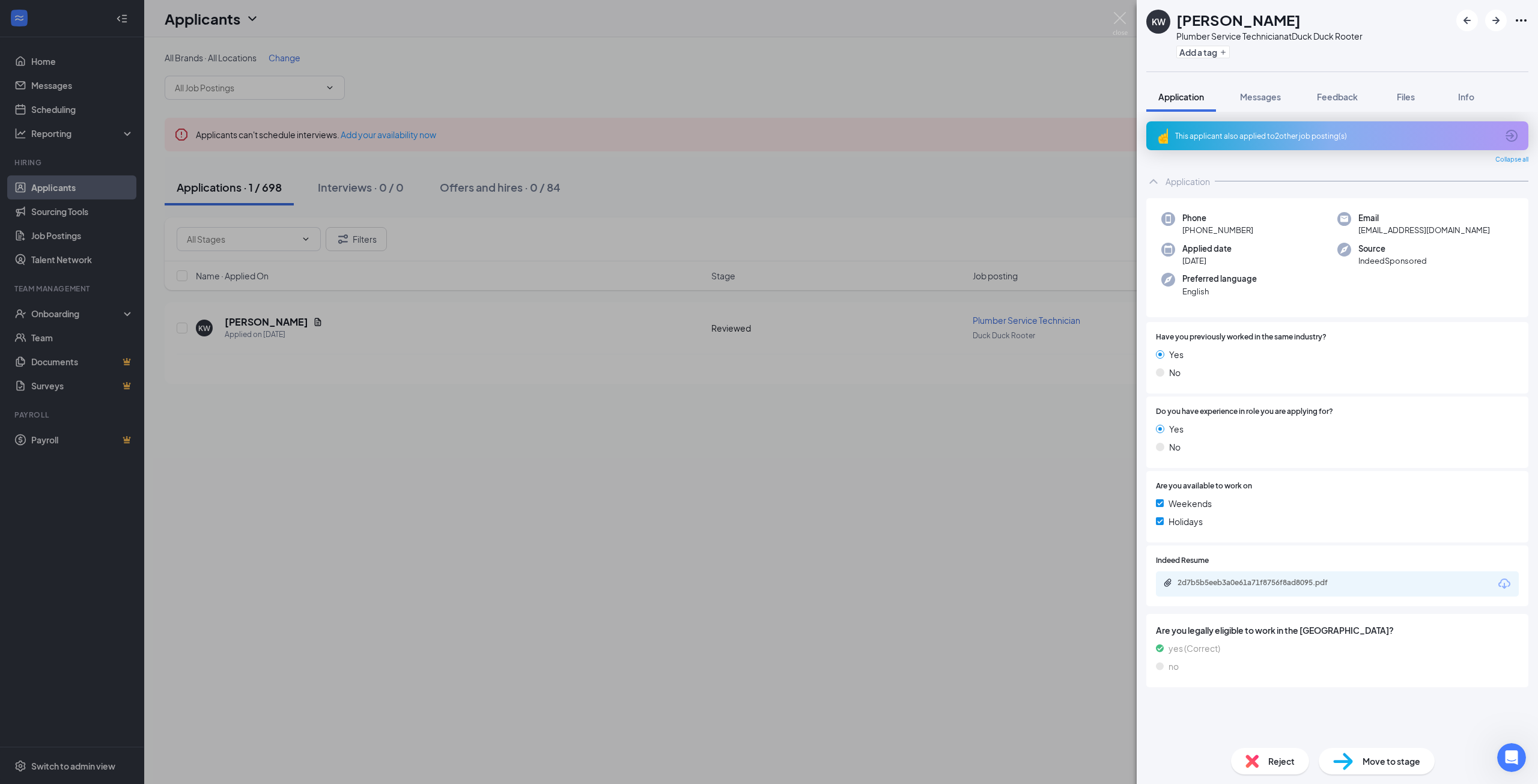
click at [1153, 185] on icon "ChevronUp" at bounding box center [1153, 181] width 15 height 15
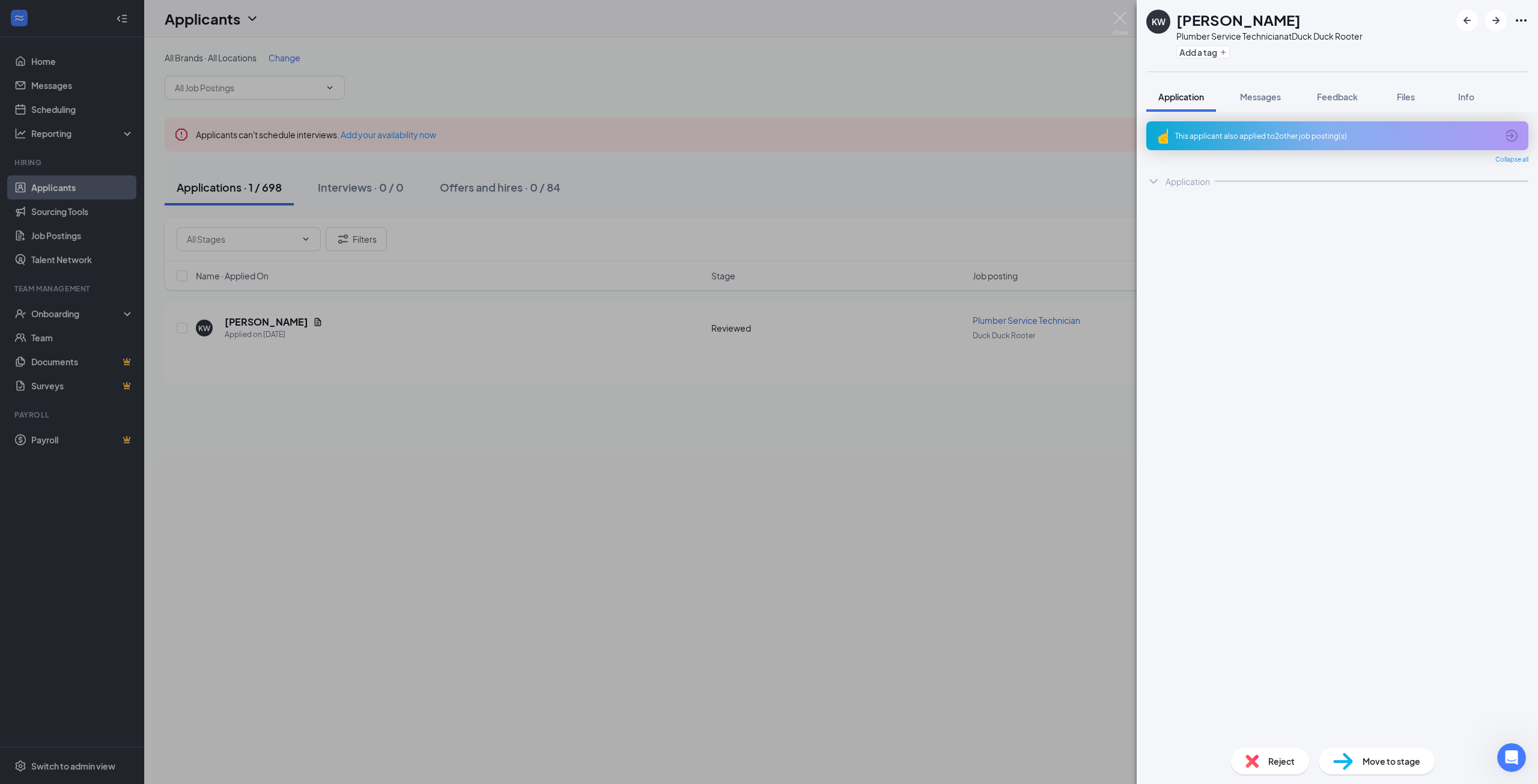
click at [1185, 184] on div "Application" at bounding box center [1187, 182] width 45 height 12
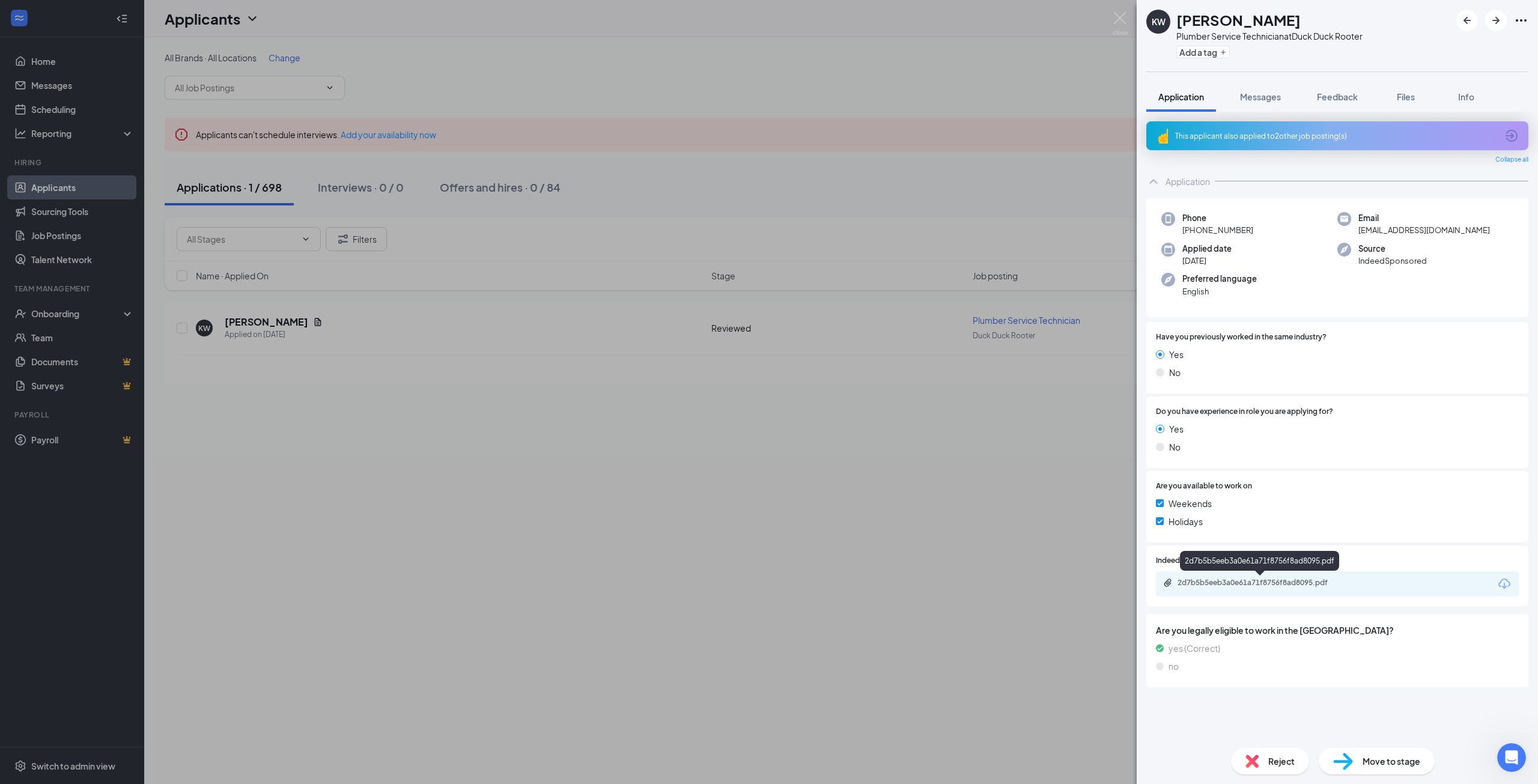
click at [1268, 583] on div "2d7b5b5eeb3a0e61a71f8756f8ad8095.pdf" at bounding box center [1262, 583] width 168 height 10
click at [1173, 182] on div "Application" at bounding box center [1187, 182] width 45 height 12
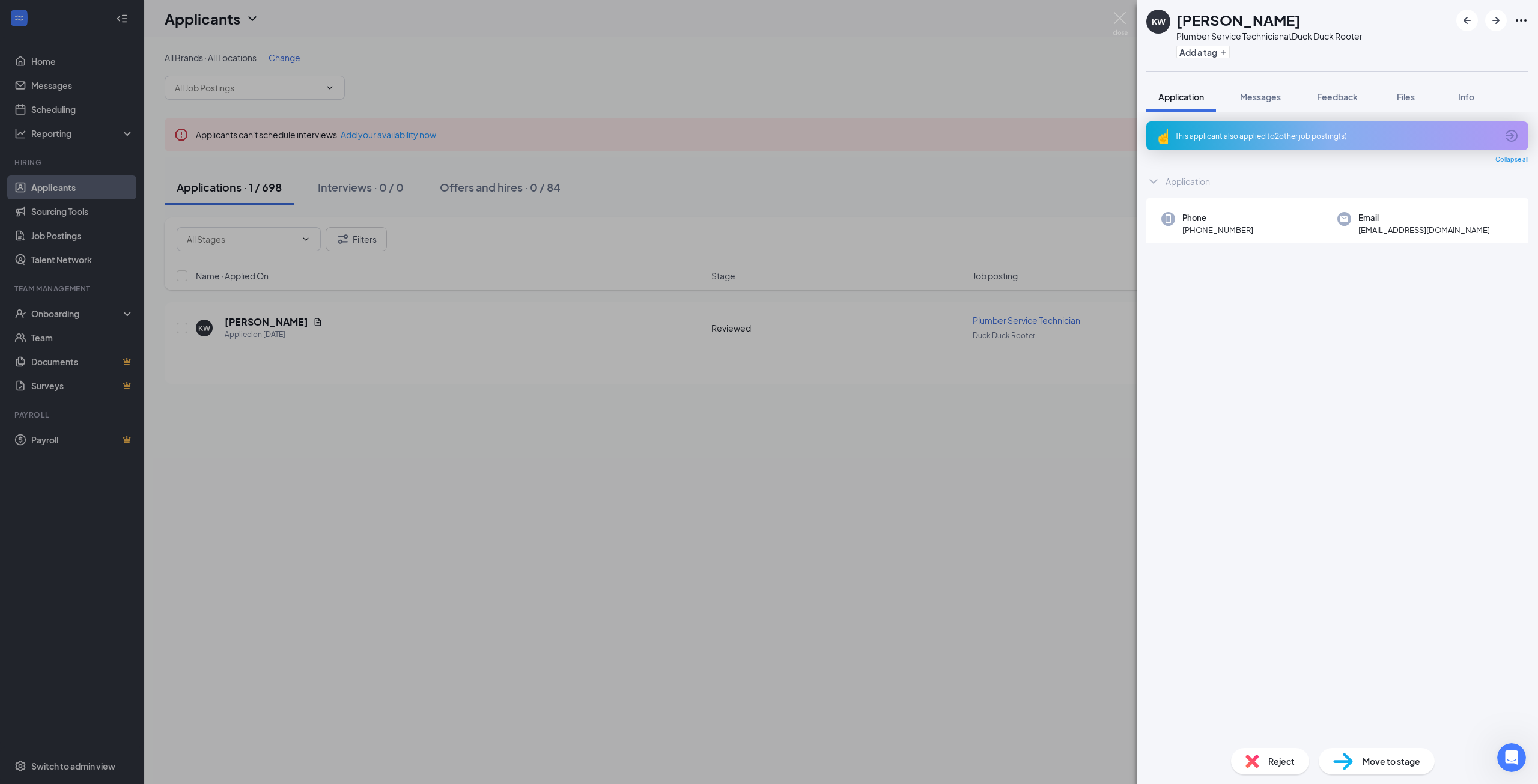
click at [1173, 182] on div "Application" at bounding box center [1187, 182] width 45 height 12
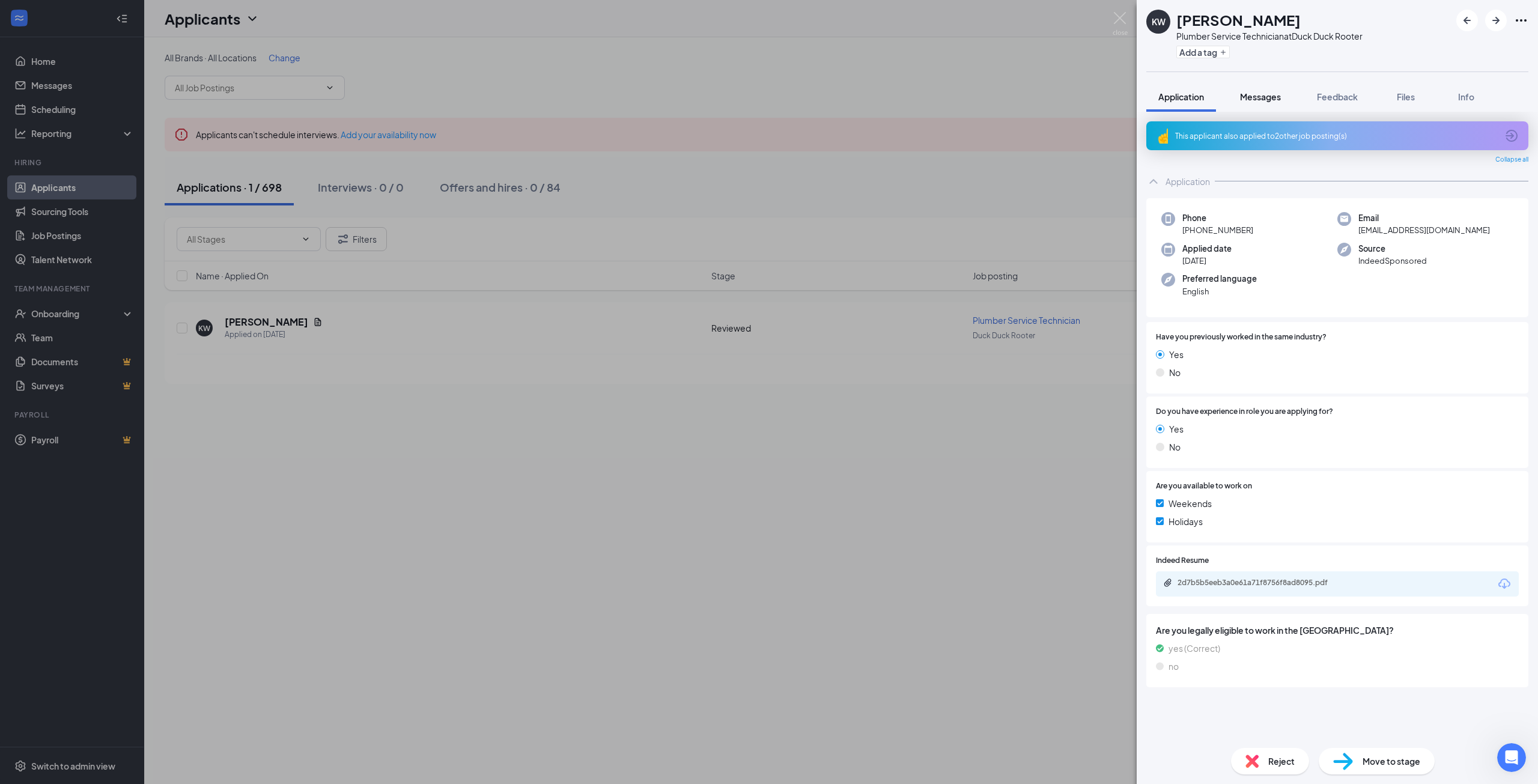
click at [1268, 99] on span "Messages" at bounding box center [1261, 97] width 41 height 11
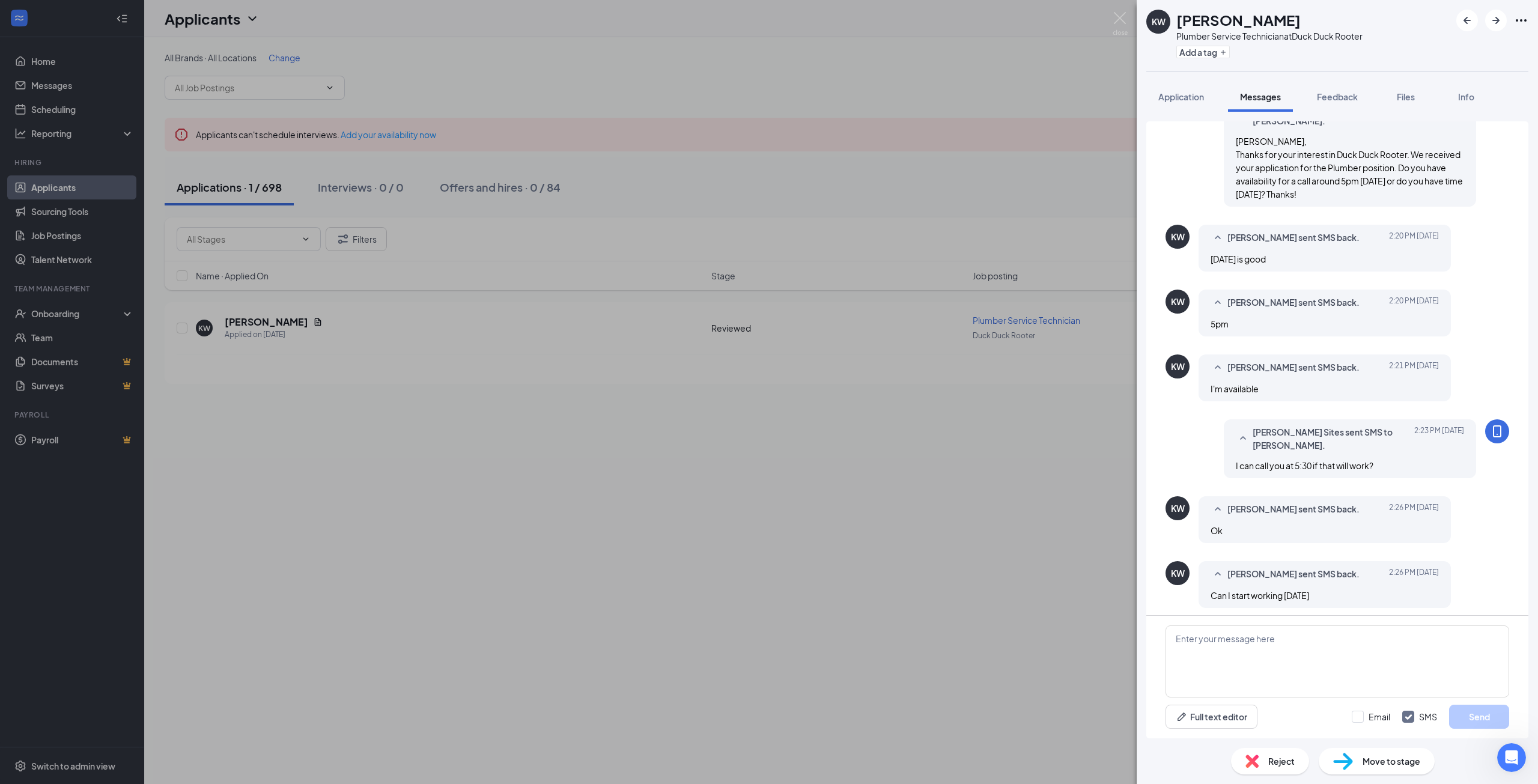
scroll to position [202, 0]
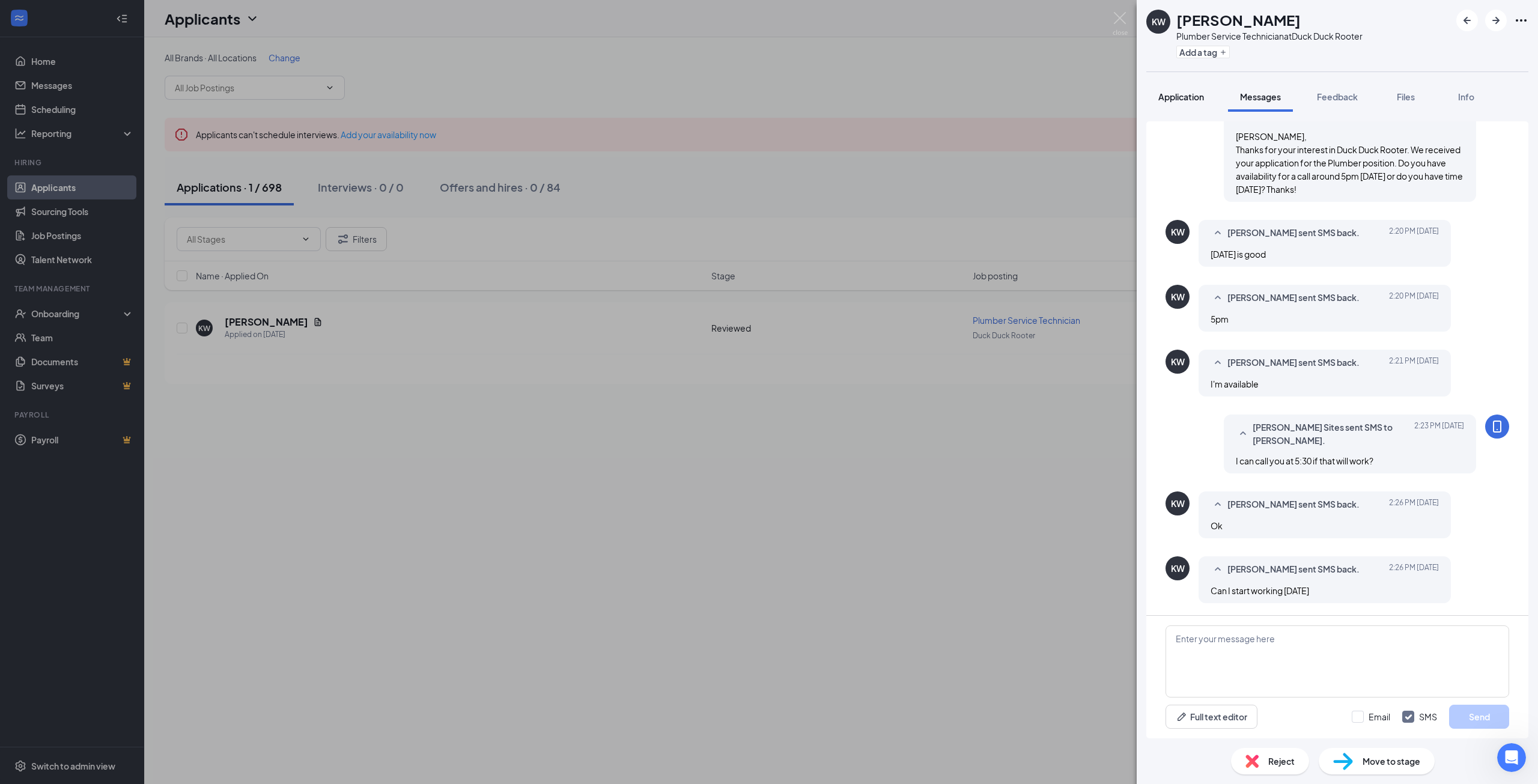
click at [1198, 95] on span "Application" at bounding box center [1181, 97] width 46 height 11
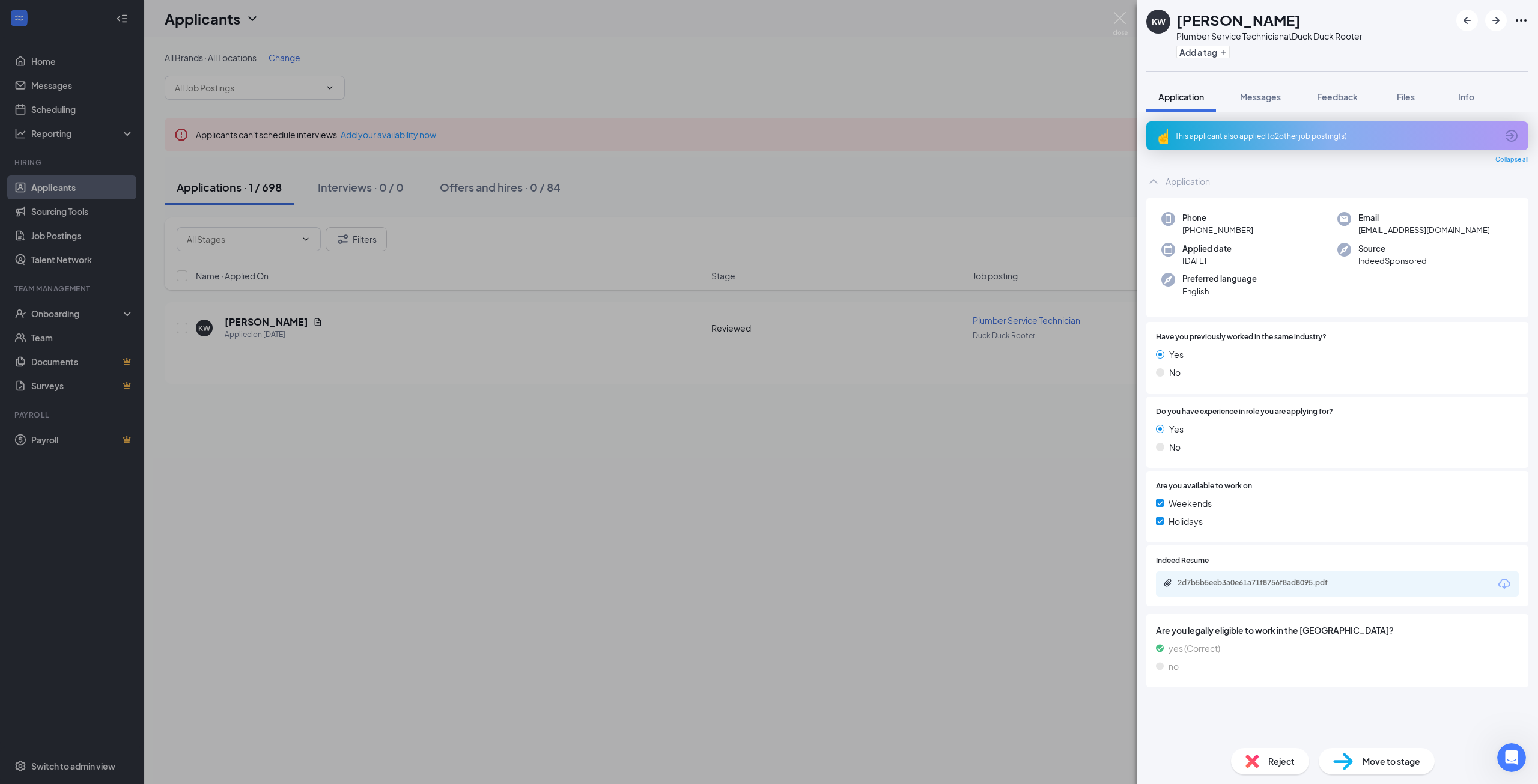
click at [733, 459] on div "KW [PERSON_NAME] Plumber Service Technician at Duck Duck Rooter Add a tag Appli…" at bounding box center [769, 392] width 1538 height 784
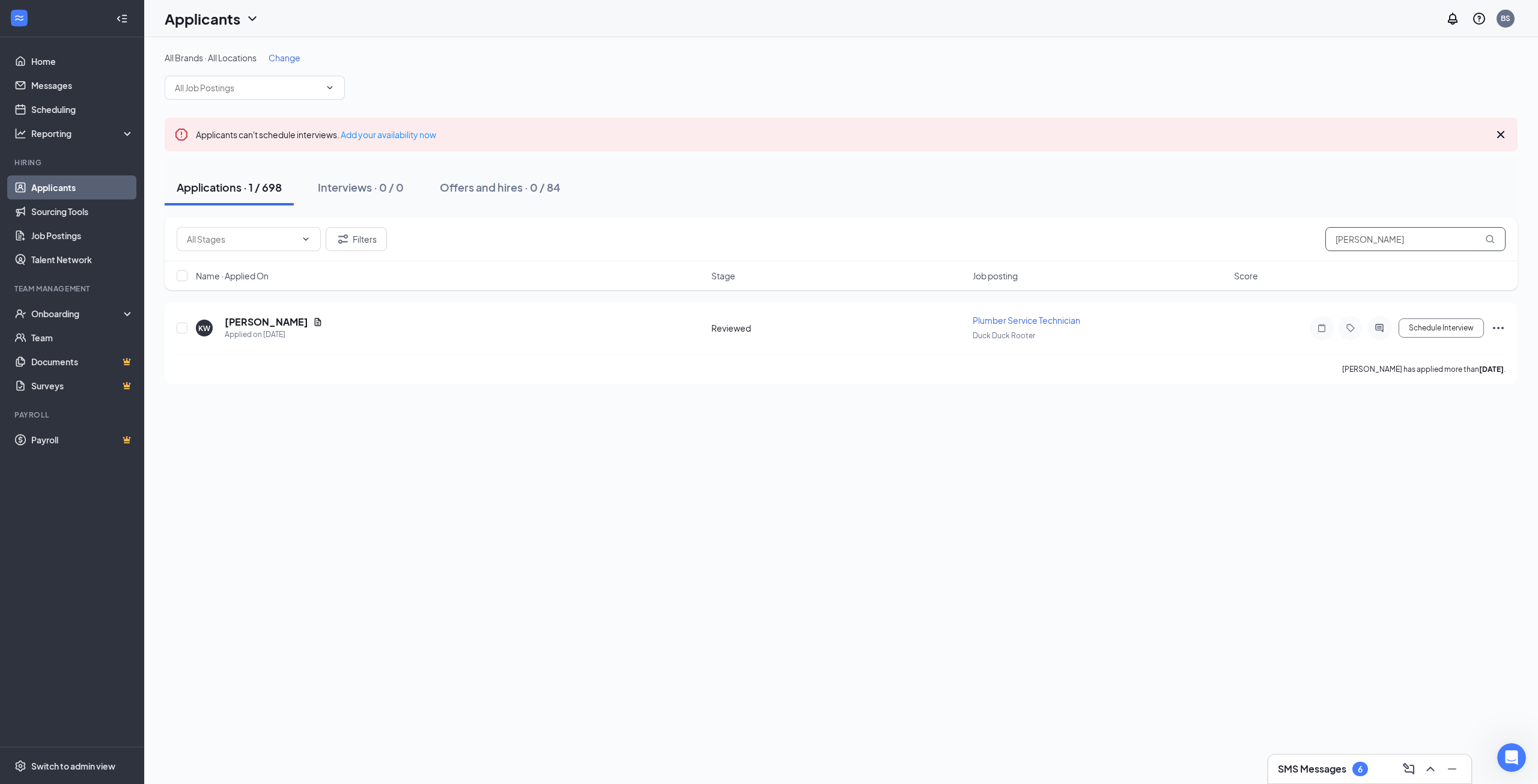
drag, startPoint x: 1391, startPoint y: 238, endPoint x: 1078, endPoint y: 212, distance: 314.1
click at [1076, 218] on div "Filters [PERSON_NAME]" at bounding box center [841, 239] width 1352 height 44
click at [1357, 770] on div "6" at bounding box center [1360, 768] width 16 height 15
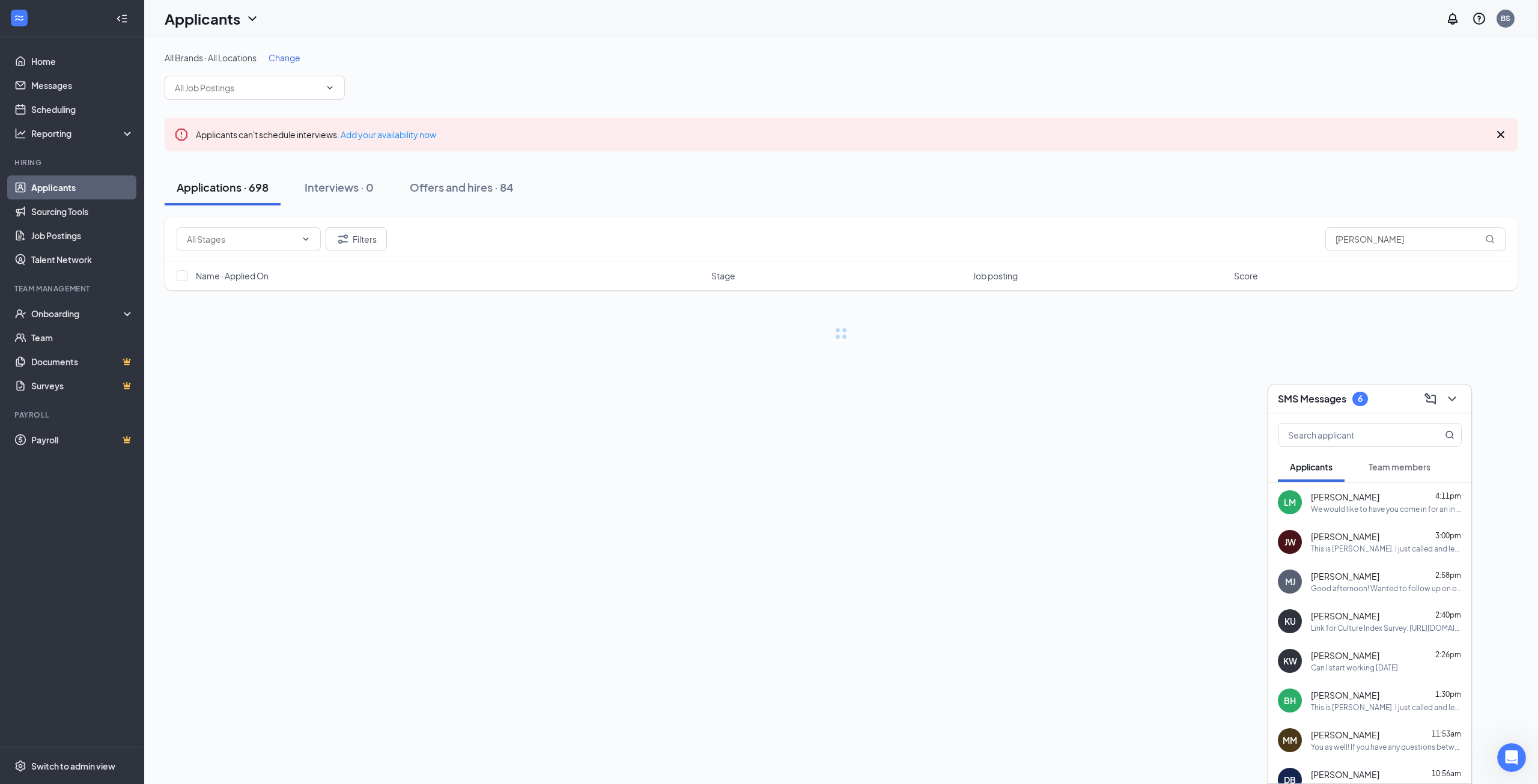
click at [1445, 398] on icon "ChevronDown" at bounding box center [1452, 398] width 15 height 15
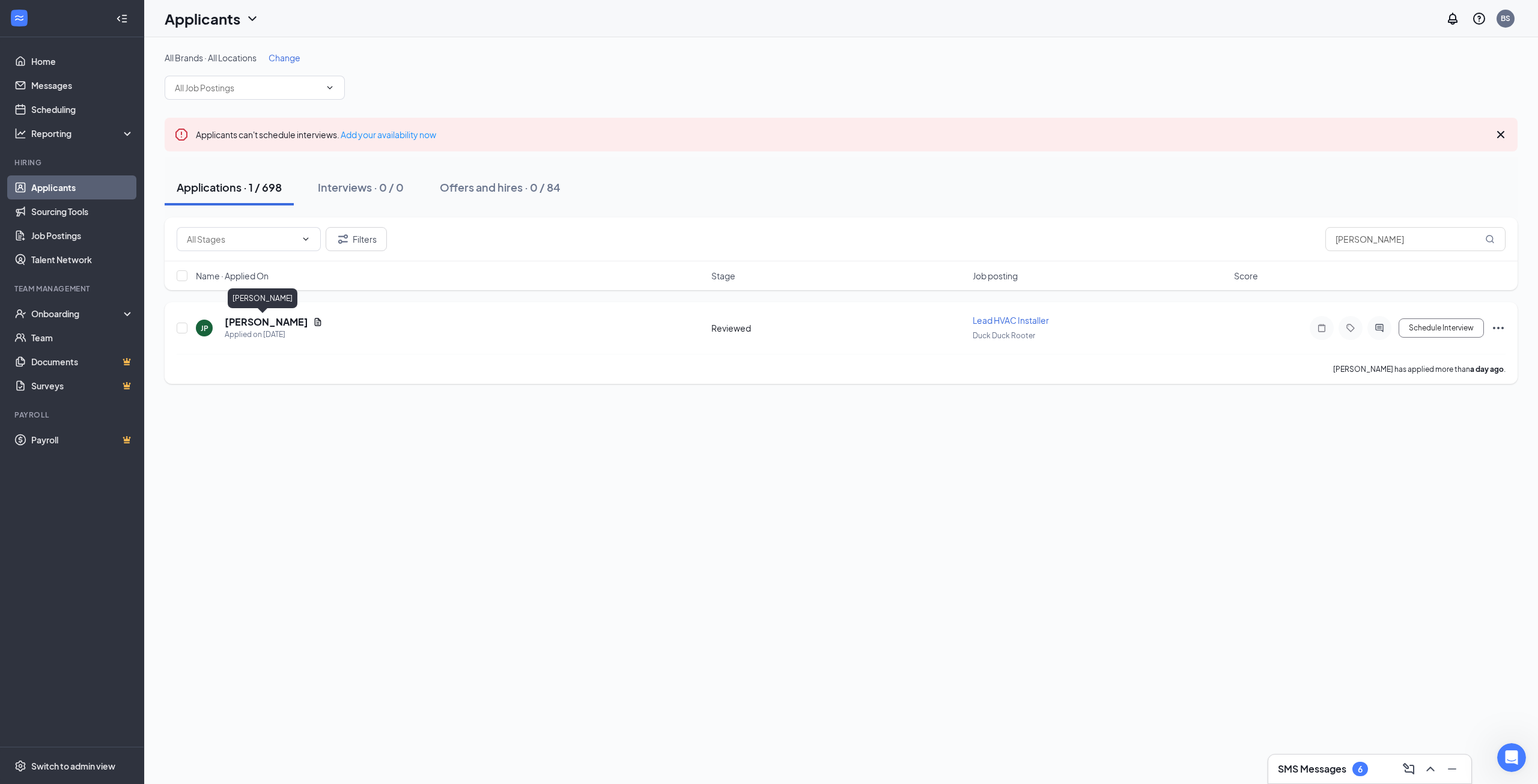
click at [249, 322] on h5 "[PERSON_NAME]" at bounding box center [267, 322] width 84 height 14
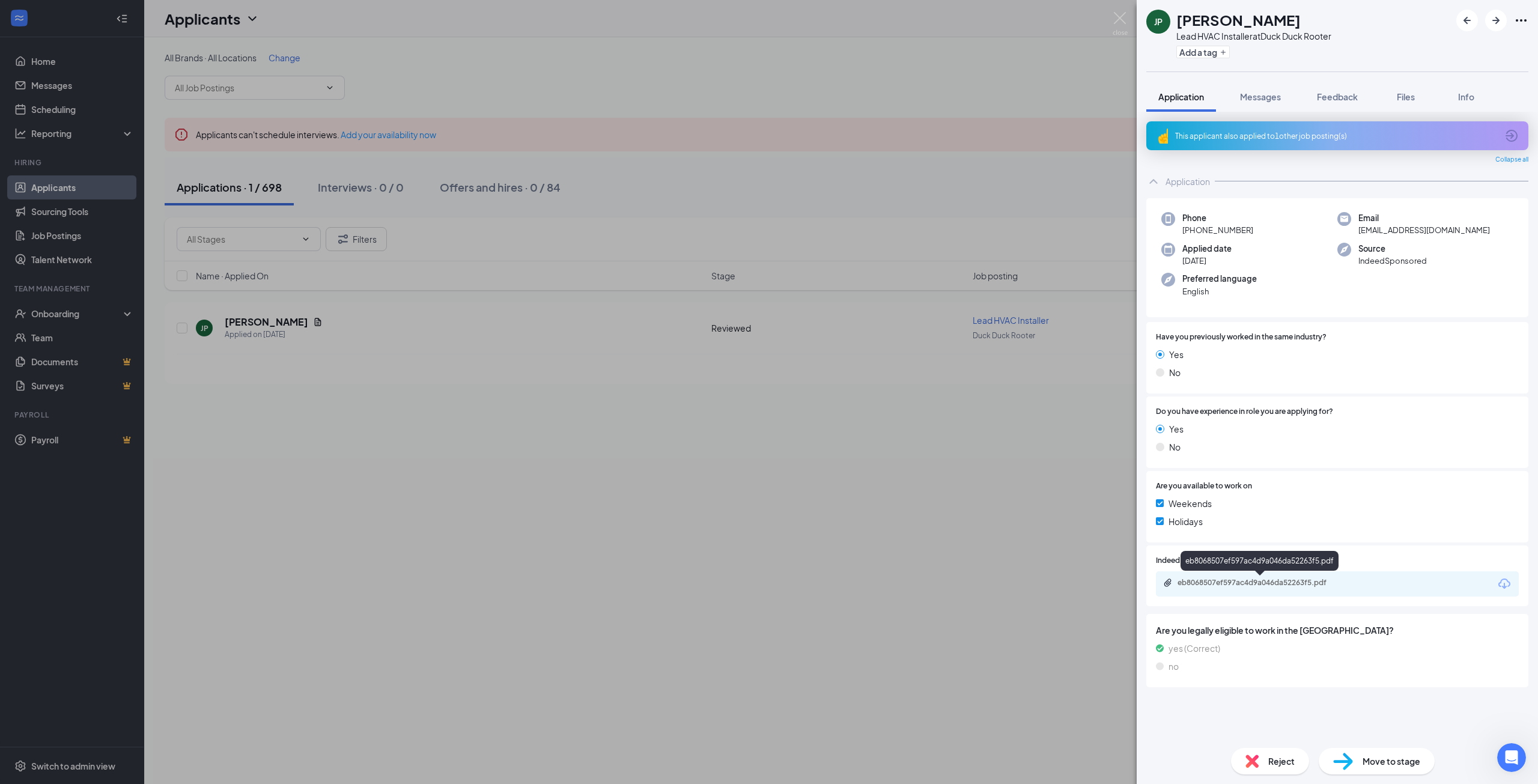
click at [1297, 583] on div "eb8068507ef597ac4d9a046da52263f5.pdf" at bounding box center [1262, 583] width 168 height 10
click at [765, 530] on div "JP [PERSON_NAME] Lead HVAC Installer at Duck Duck Rooter Add a tag Application …" at bounding box center [769, 392] width 1538 height 784
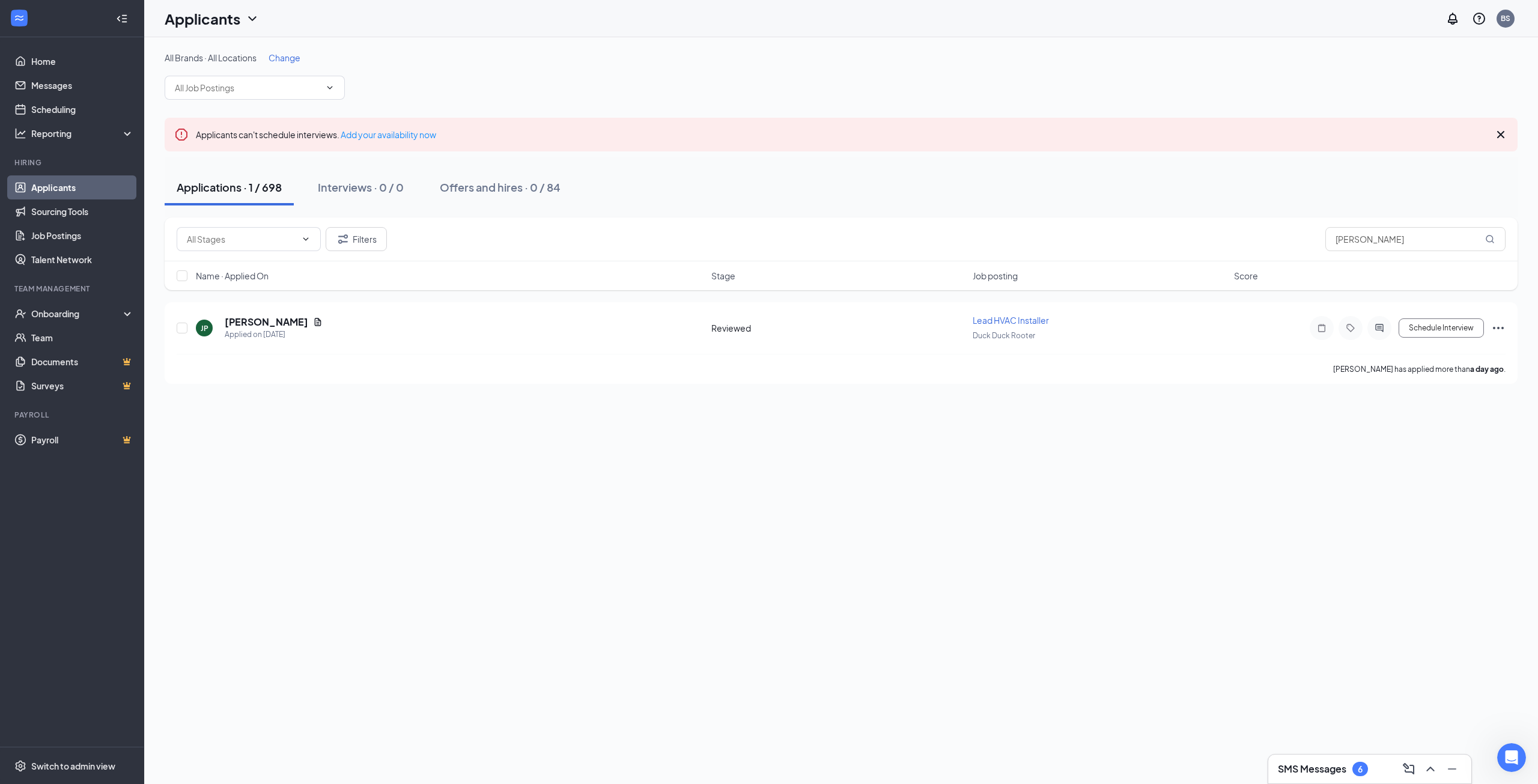
click at [41, 186] on link "Applicants" at bounding box center [82, 187] width 103 height 24
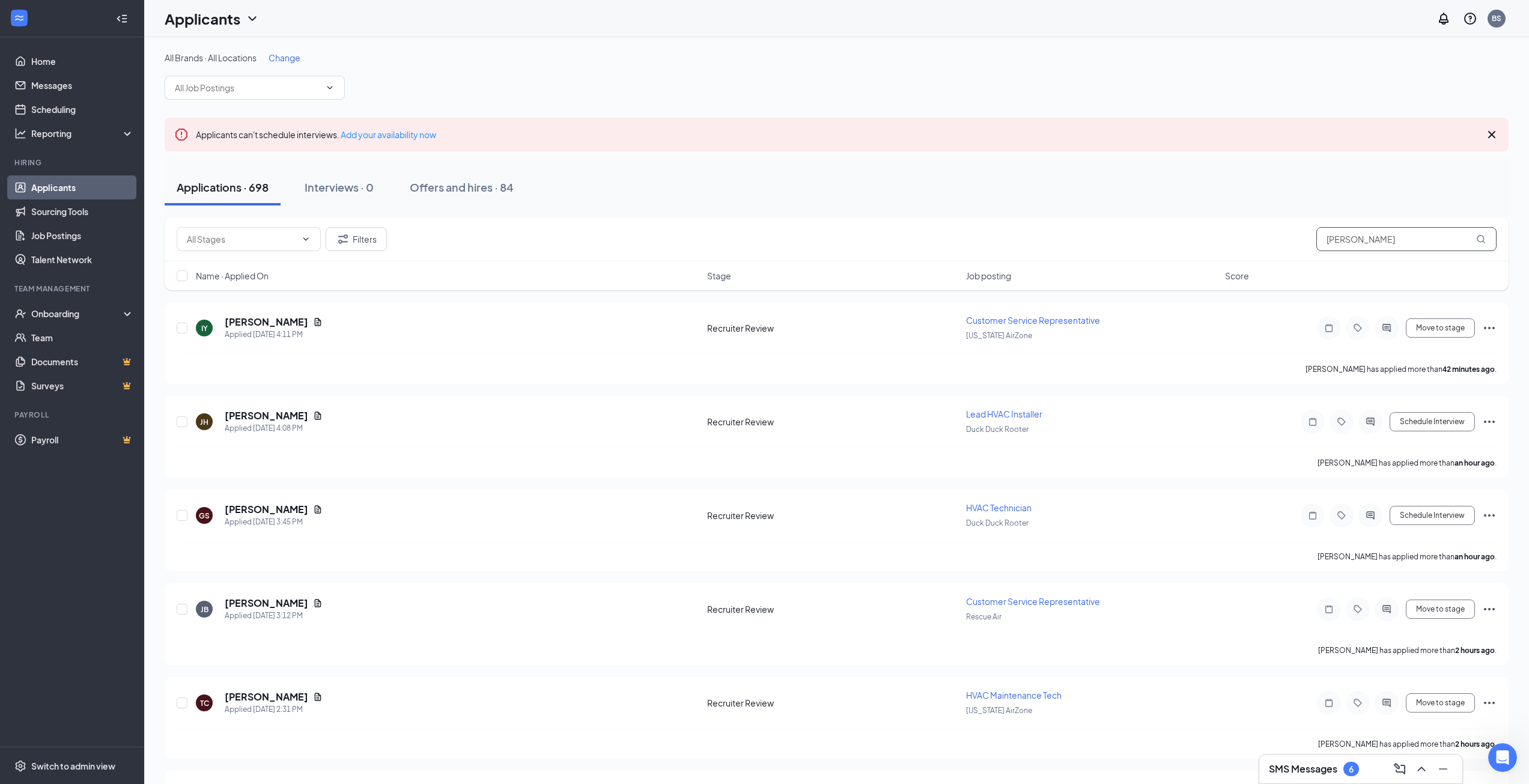
drag, startPoint x: 1378, startPoint y: 257, endPoint x: 1318, endPoint y: 247, distance: 60.8
click at [1336, 250] on div "Filters [PERSON_NAME]" at bounding box center [837, 239] width 1343 height 44
drag, startPoint x: 1286, startPoint y: 243, endPoint x: 1273, endPoint y: 243, distance: 13.0
click at [1274, 243] on div "Filters [PERSON_NAME]" at bounding box center [837, 239] width 1320 height 24
type input "[PERSON_NAME]"
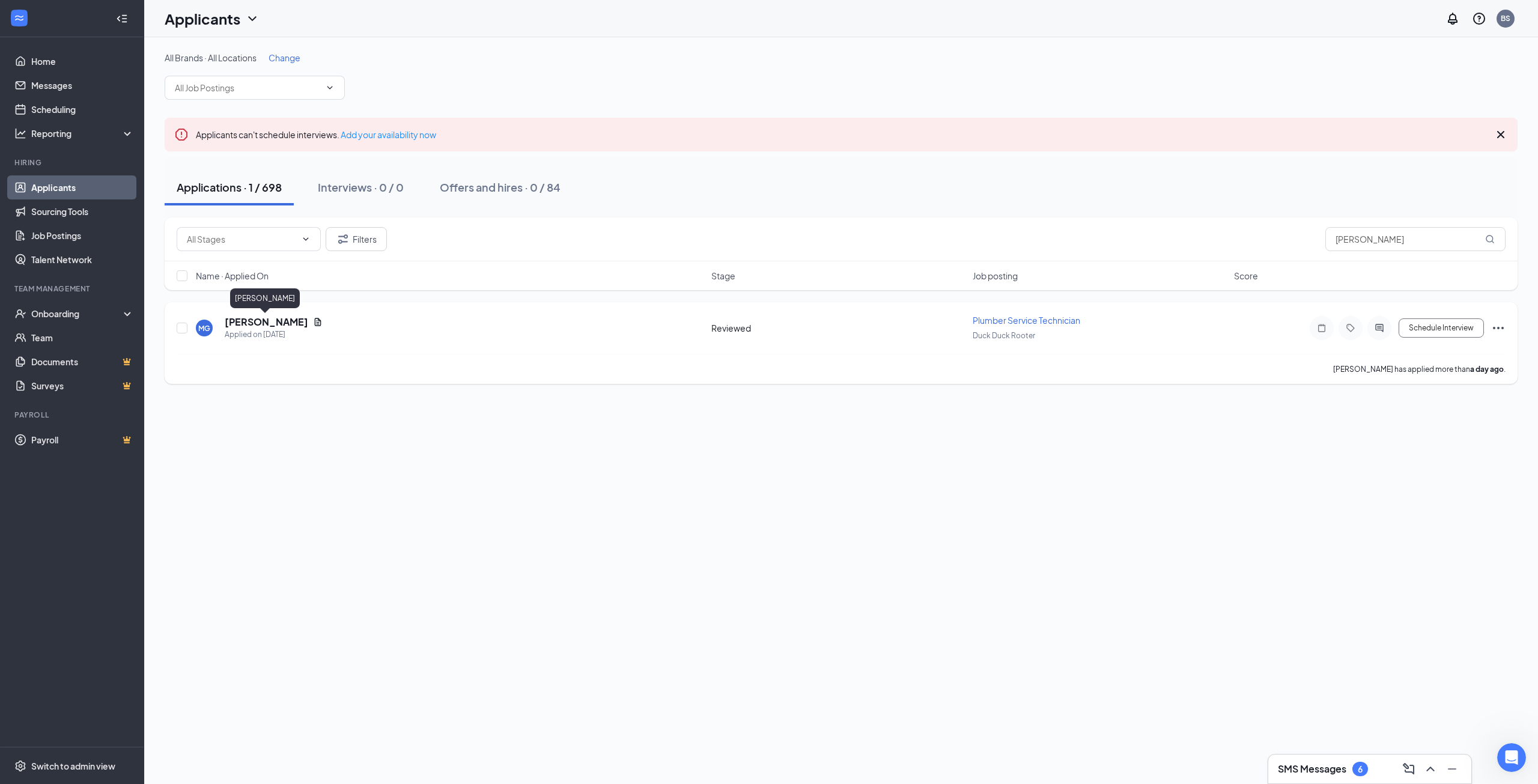
click at [276, 316] on h5 "[PERSON_NAME]" at bounding box center [267, 322] width 84 height 14
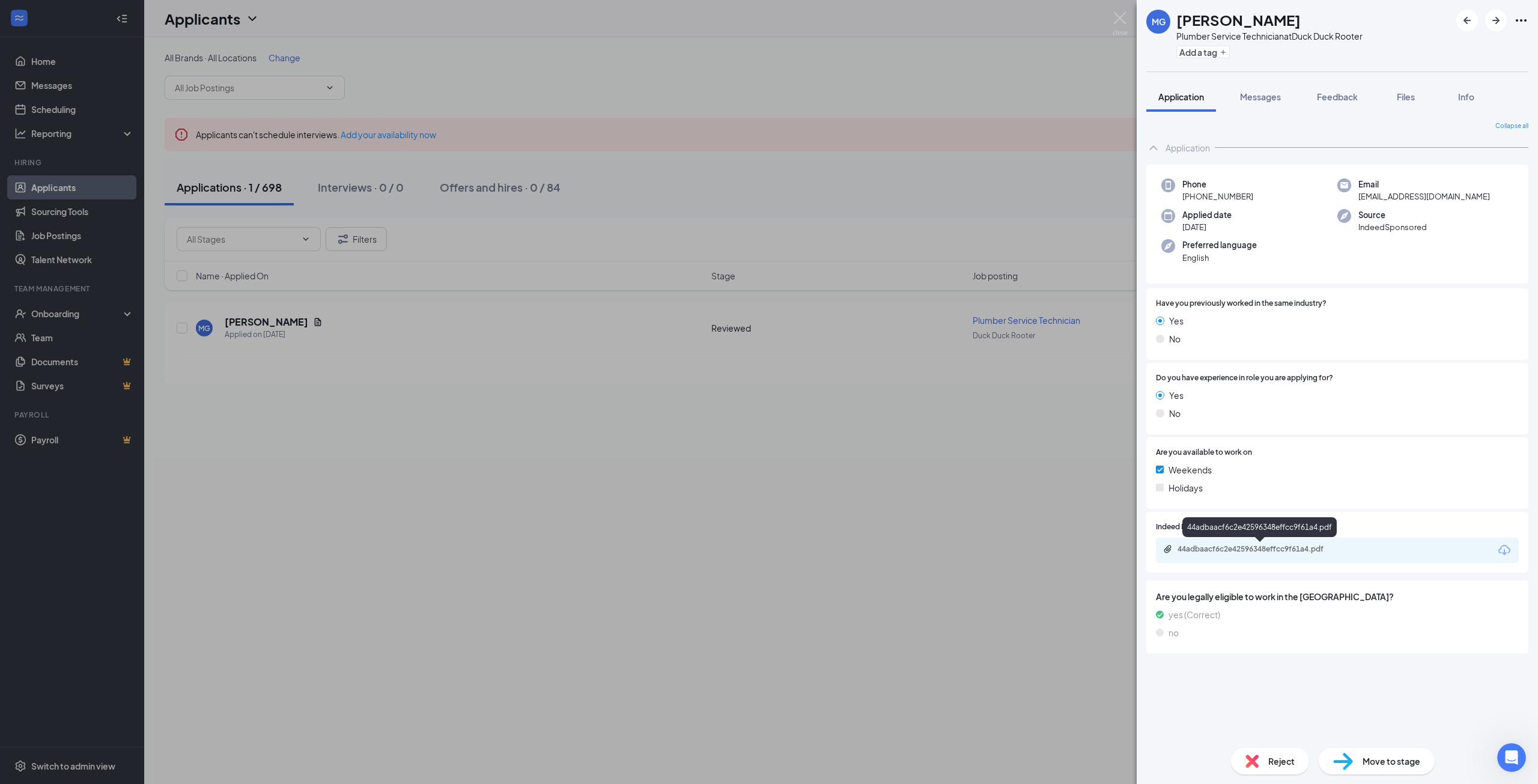
click at [1245, 549] on div "44adbaacf6c2e42596348effcc9f61a4.pdf" at bounding box center [1262, 549] width 168 height 10
click at [520, 181] on div "[PERSON_NAME] Plumber Service Technician at Duck Duck Rooter Add a tag Applicat…" at bounding box center [769, 392] width 1538 height 784
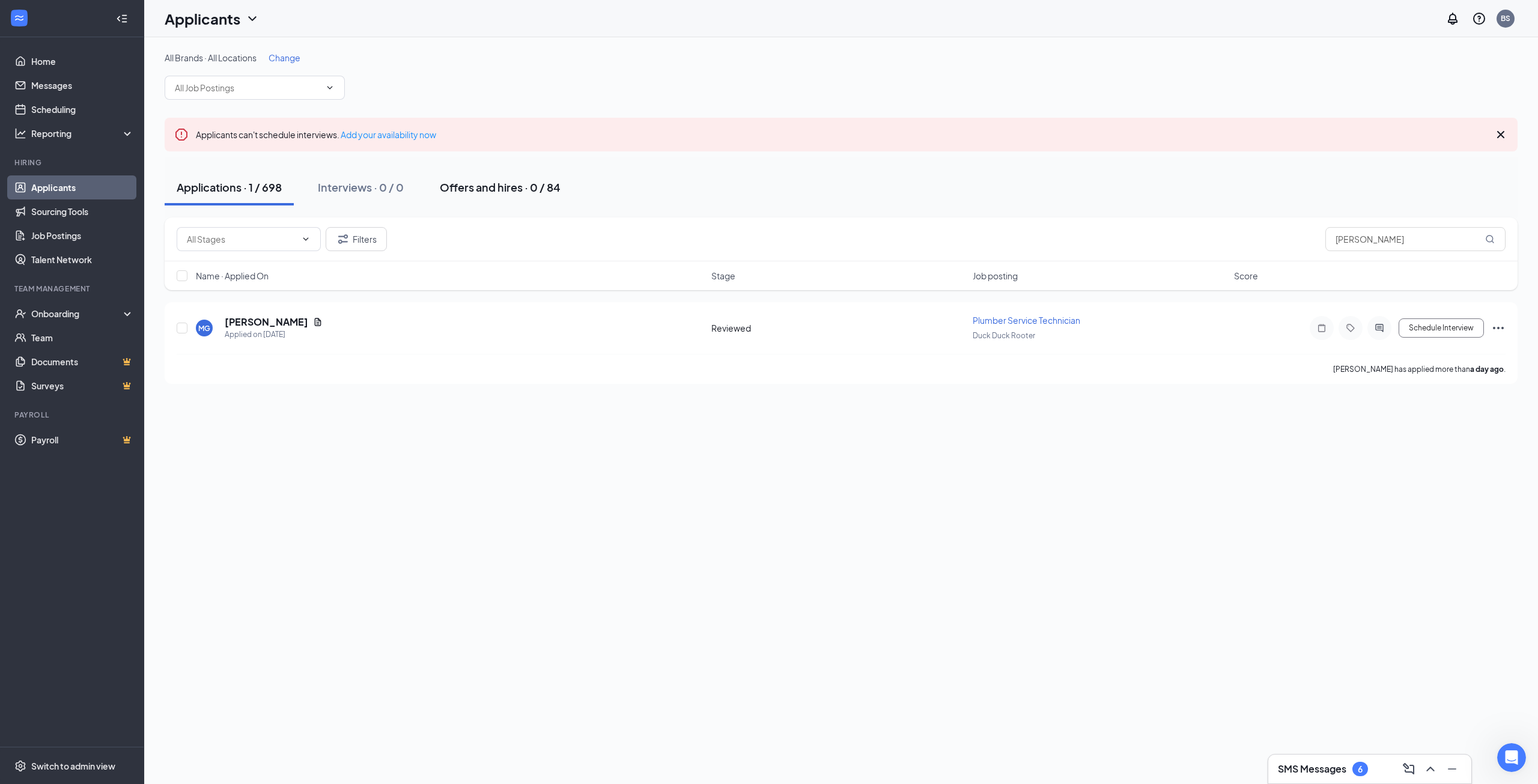
click at [509, 186] on div "Offers and hires · 0 / 84" at bounding box center [500, 186] width 121 height 15
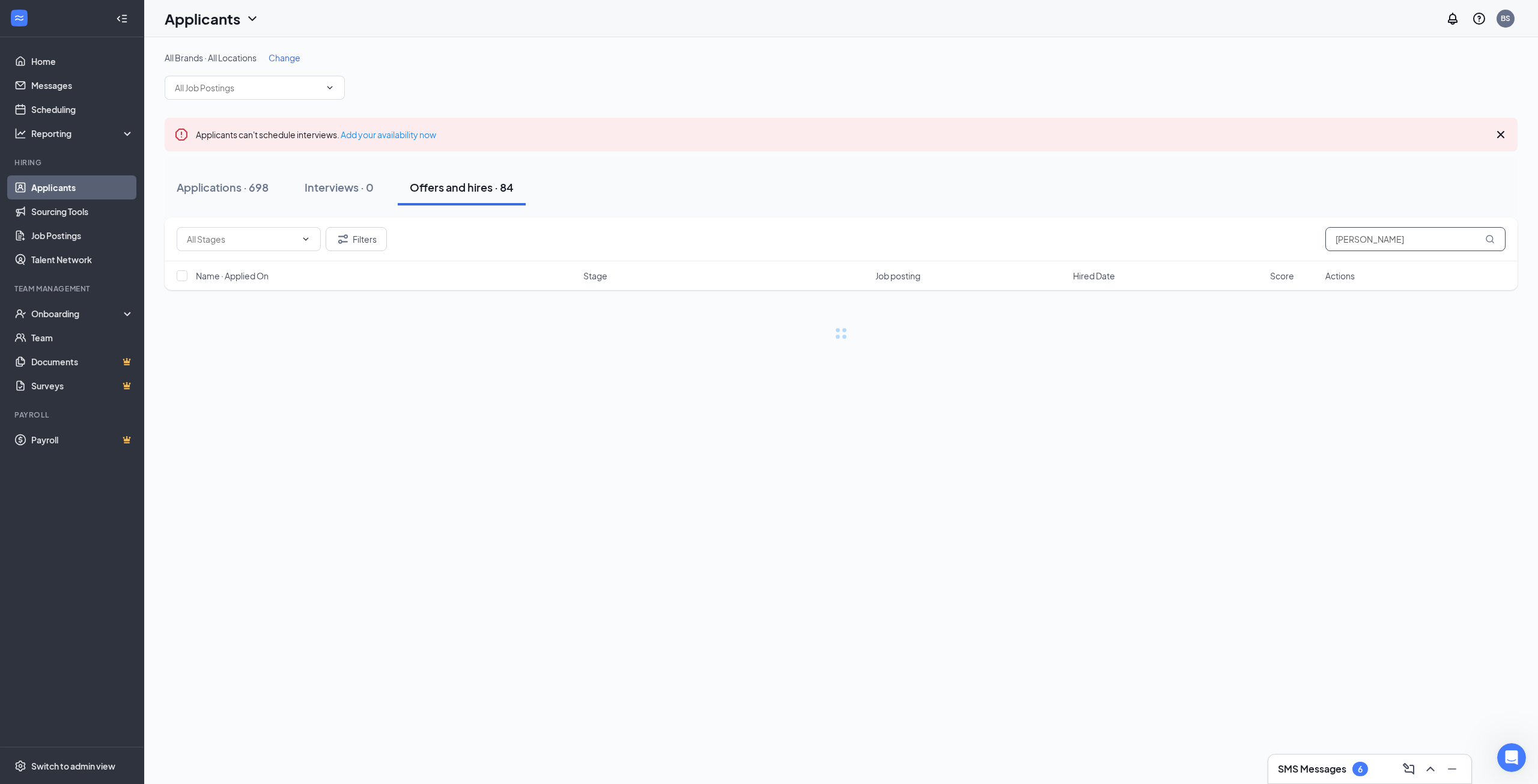
drag, startPoint x: 1385, startPoint y: 243, endPoint x: 1278, endPoint y: 236, distance: 107.2
click at [1273, 242] on div "Filters [PERSON_NAME]" at bounding box center [841, 239] width 1329 height 24
type input "[PERSON_NAME]"
click at [1343, 772] on h3 "SMS Messages" at bounding box center [1312, 769] width 68 height 14
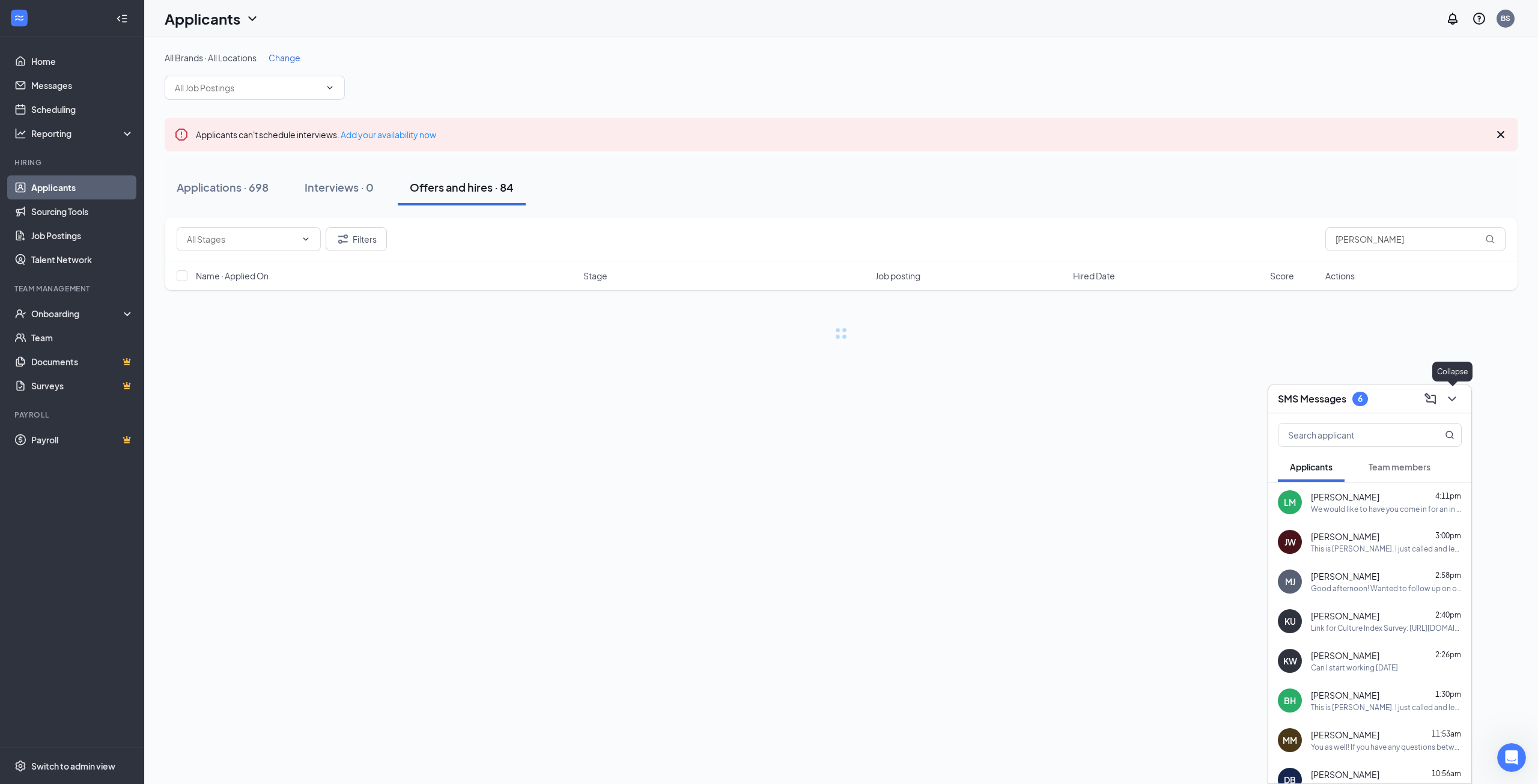
click at [1457, 397] on icon "ChevronDown" at bounding box center [1452, 398] width 15 height 15
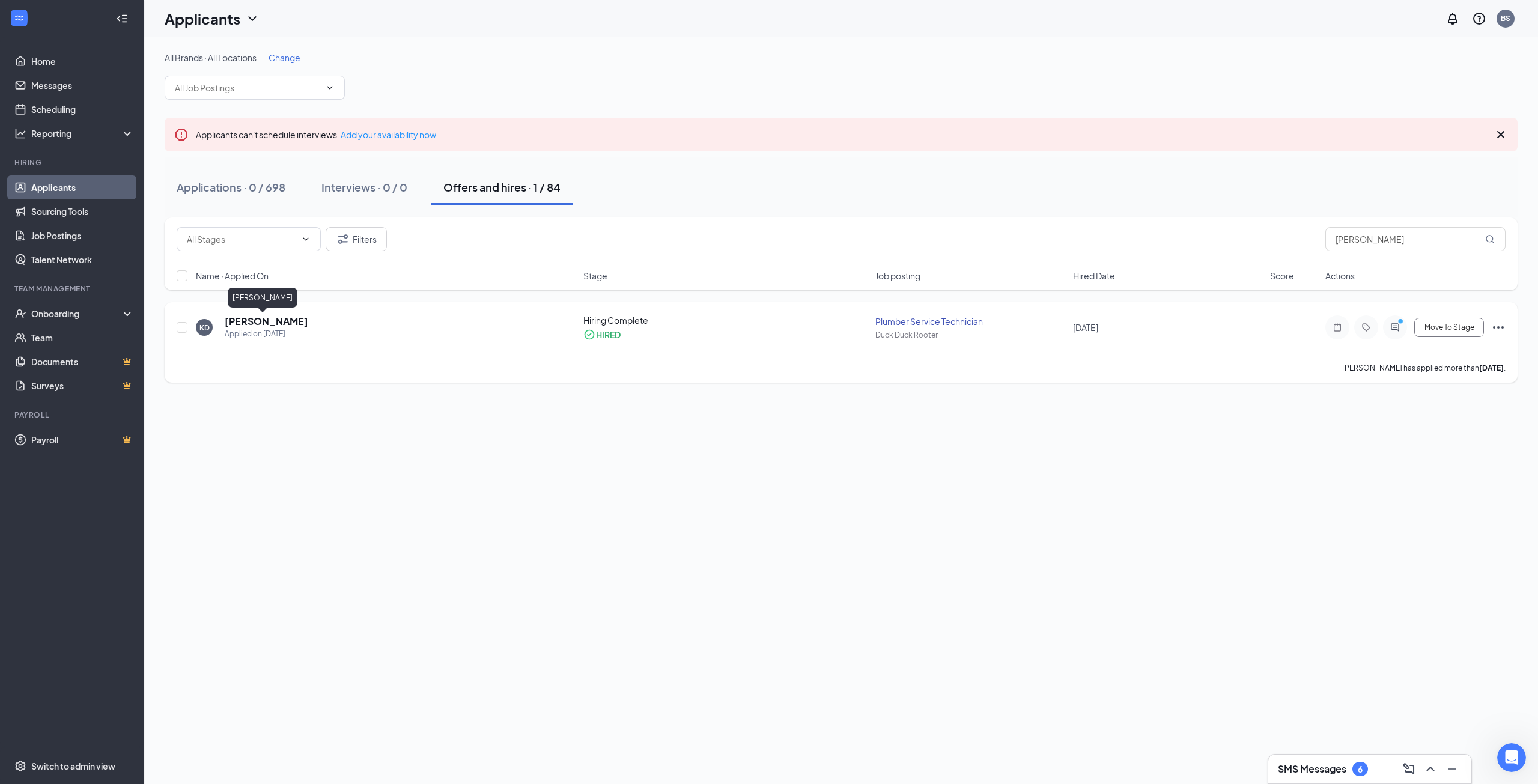
click at [260, 321] on h5 "[PERSON_NAME]" at bounding box center [267, 321] width 84 height 14
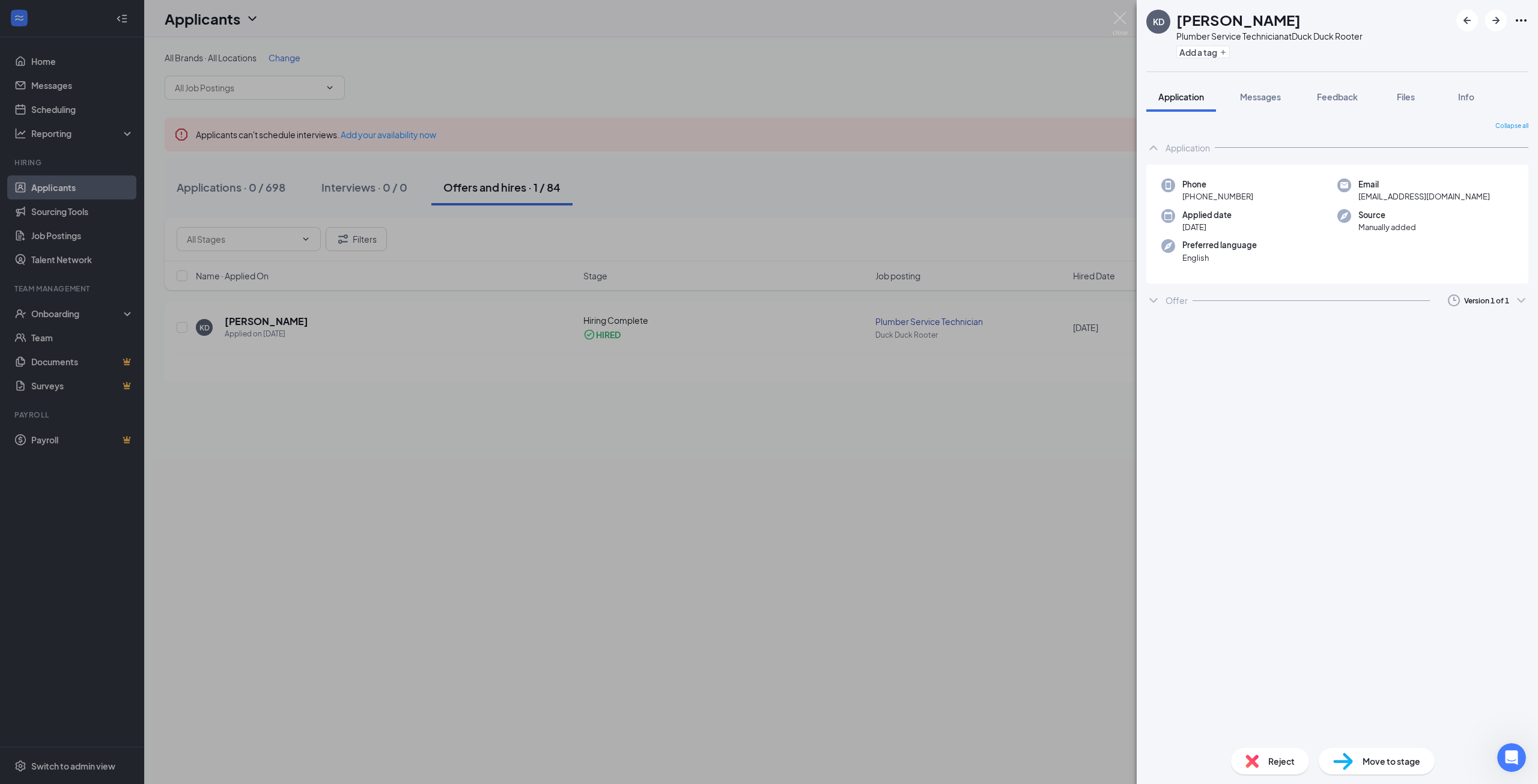
click at [1300, 301] on div at bounding box center [1310, 301] width 237 height 1
click at [1489, 336] on icon "Eye" at bounding box center [1490, 334] width 12 height 10
click at [1261, 103] on div "Messages" at bounding box center [1261, 97] width 41 height 12
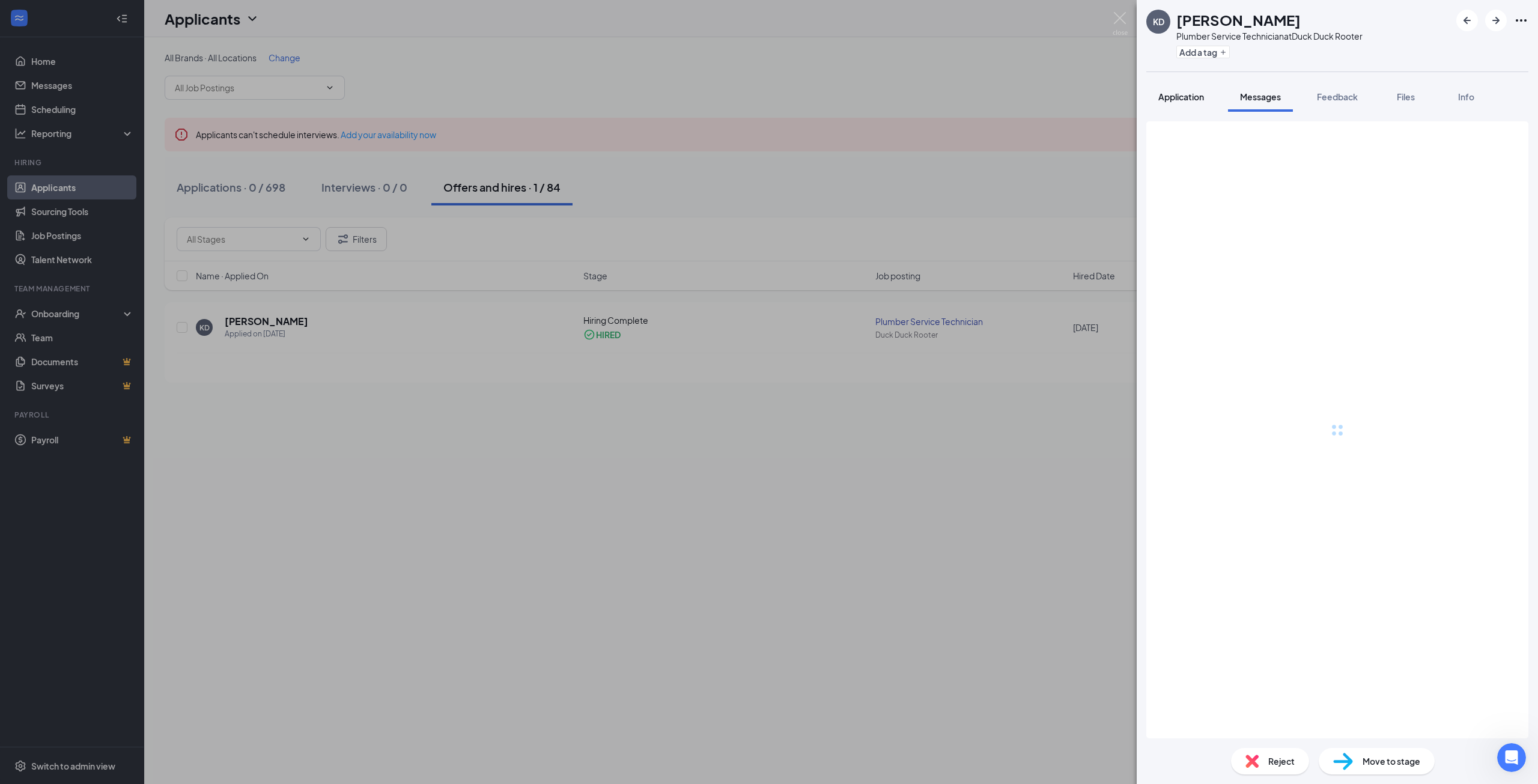
click at [1199, 103] on div "Application" at bounding box center [1181, 97] width 46 height 12
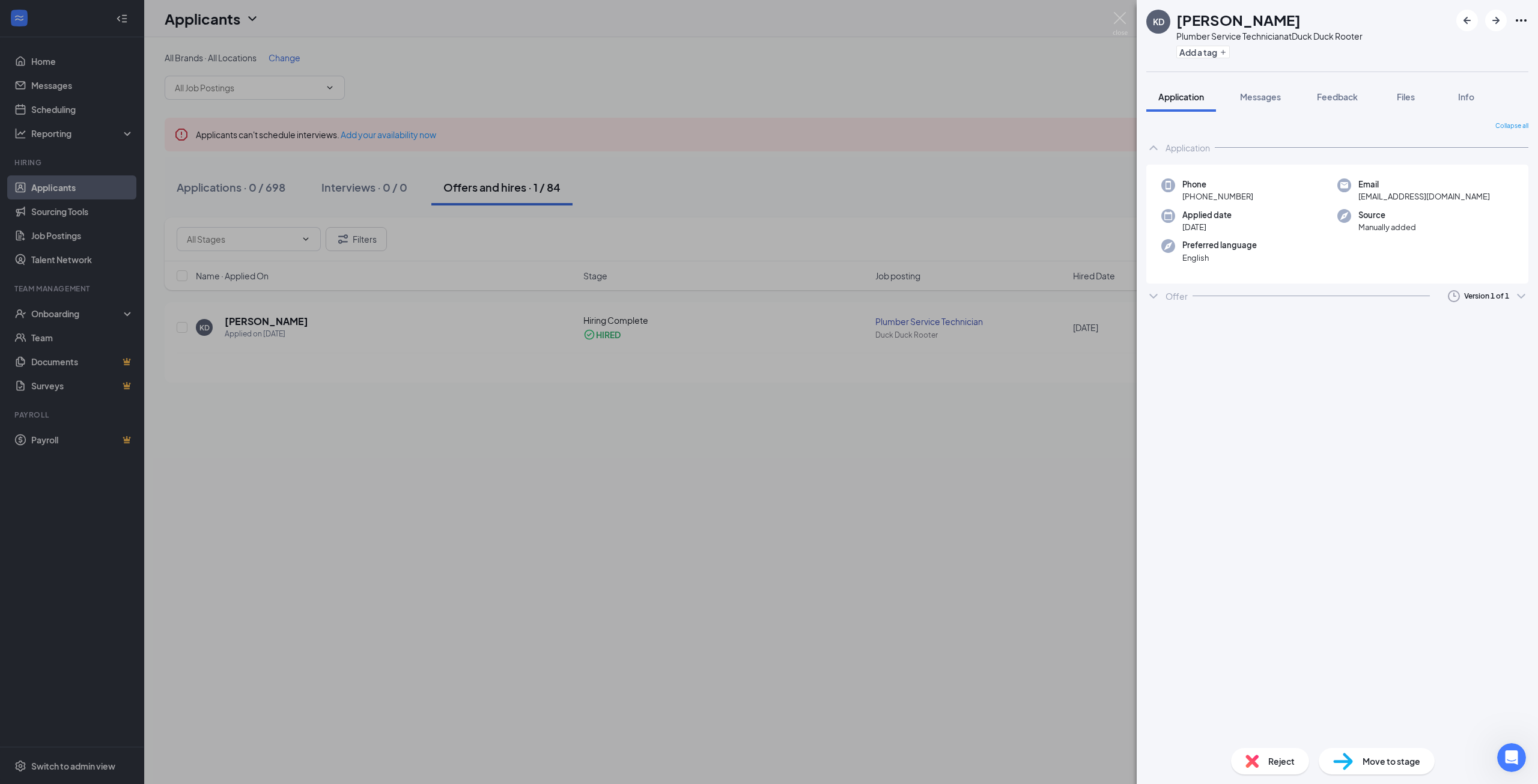
click at [1219, 288] on div "Application Phone [PHONE_NUMBER] Email [EMAIL_ADDRESS][DOMAIN_NAME] Applied dat…" at bounding box center [1337, 222] width 382 height 173
click at [1188, 300] on div "Offer Version 1 of 1" at bounding box center [1337, 300] width 382 height 24
click at [1407, 108] on button "Files" at bounding box center [1405, 97] width 48 height 30
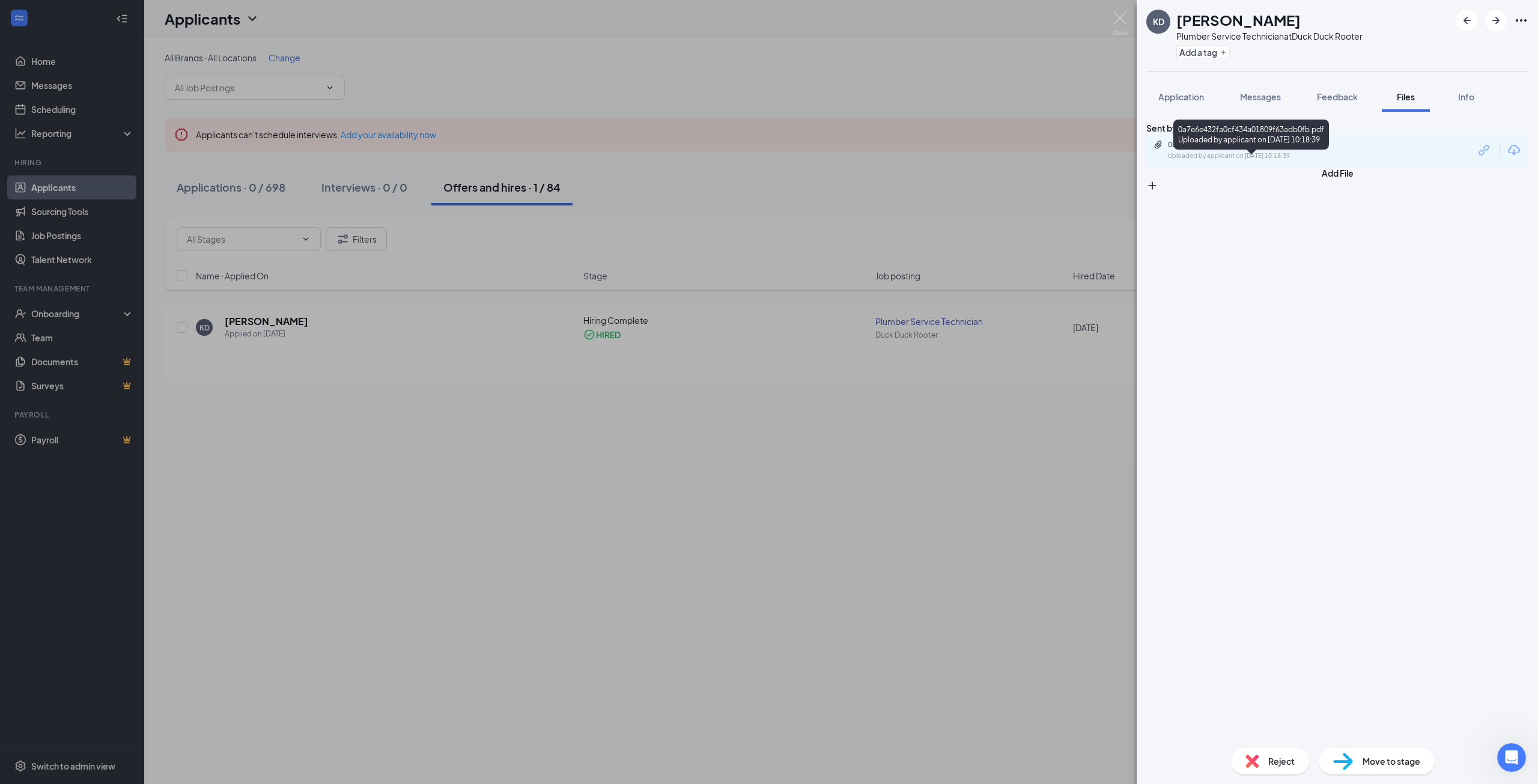
click at [1286, 149] on div "0a7e6e432fa0cf434a01809f63adb0fb.pdf" at bounding box center [1252, 144] width 168 height 10
click at [627, 543] on div "[PERSON_NAME] Plumber Service Technician at Duck Duck Rooter Add a tag Applicat…" at bounding box center [769, 392] width 1538 height 784
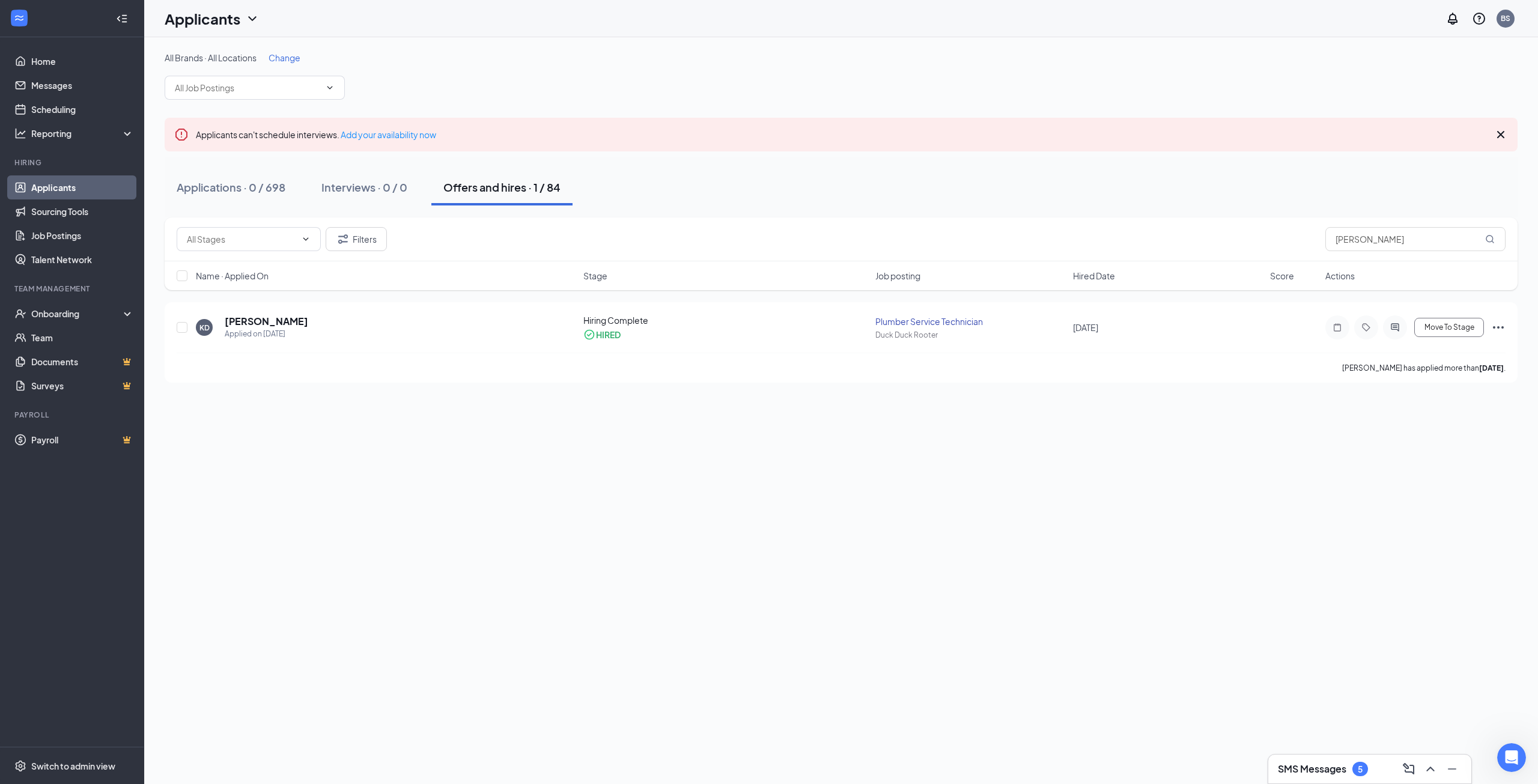
drag, startPoint x: 38, startPoint y: 188, endPoint x: 146, endPoint y: 22, distance: 198.0
click at [38, 188] on link "Applicants" at bounding box center [82, 187] width 103 height 24
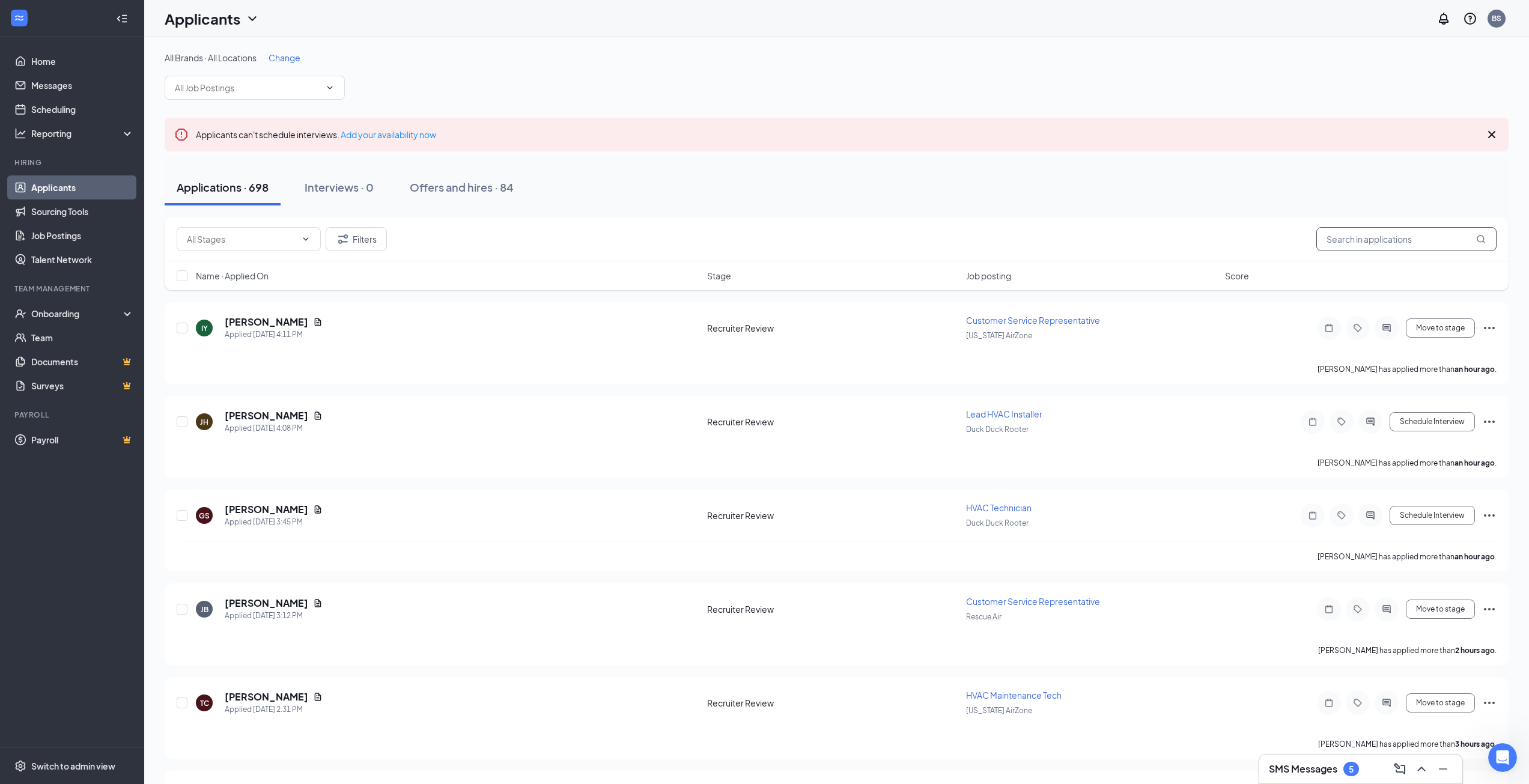
click at [1359, 231] on input "text" at bounding box center [1406, 239] width 181 height 24
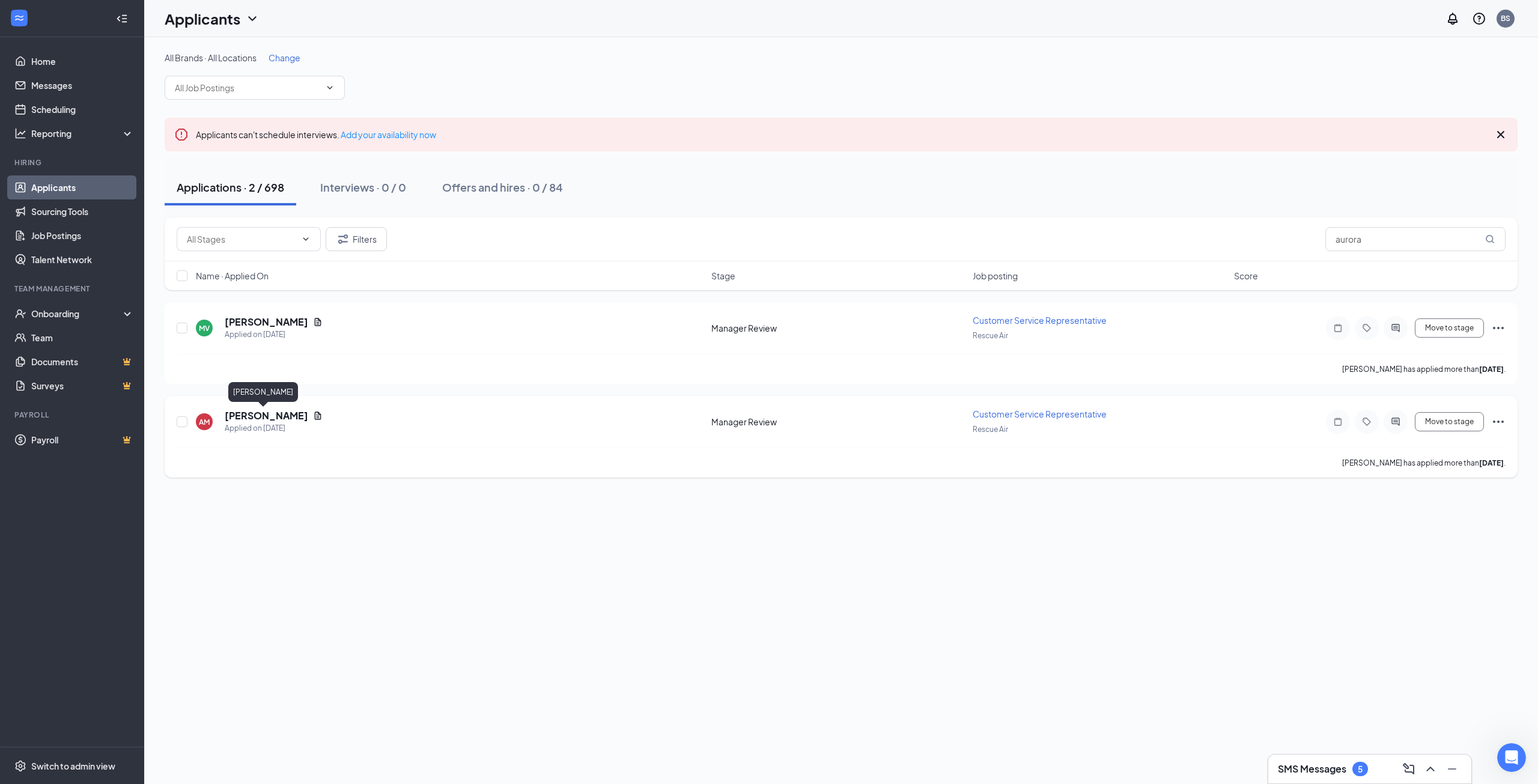
click at [255, 415] on h5 "[PERSON_NAME]" at bounding box center [267, 416] width 84 height 14
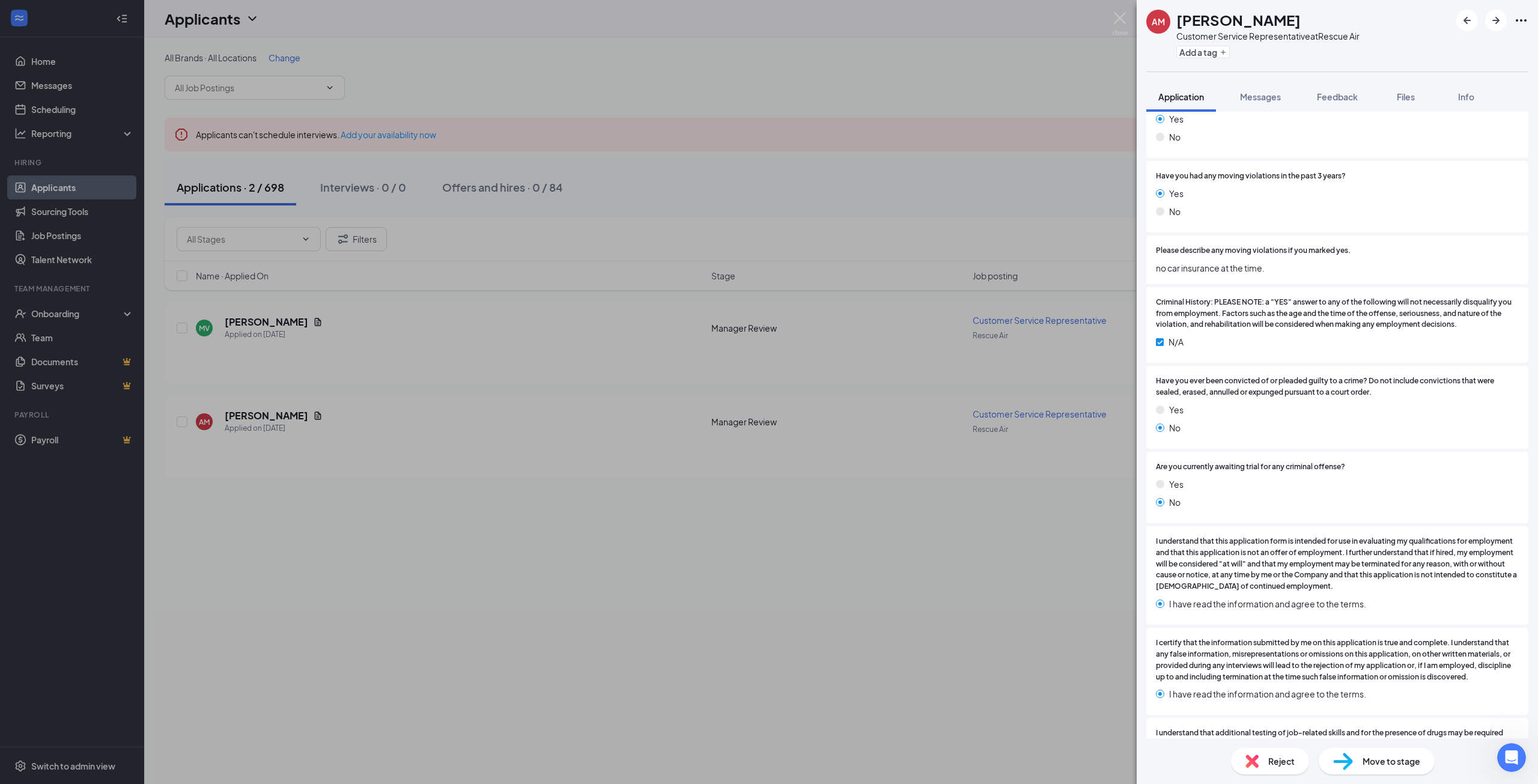
scroll to position [2785, 0]
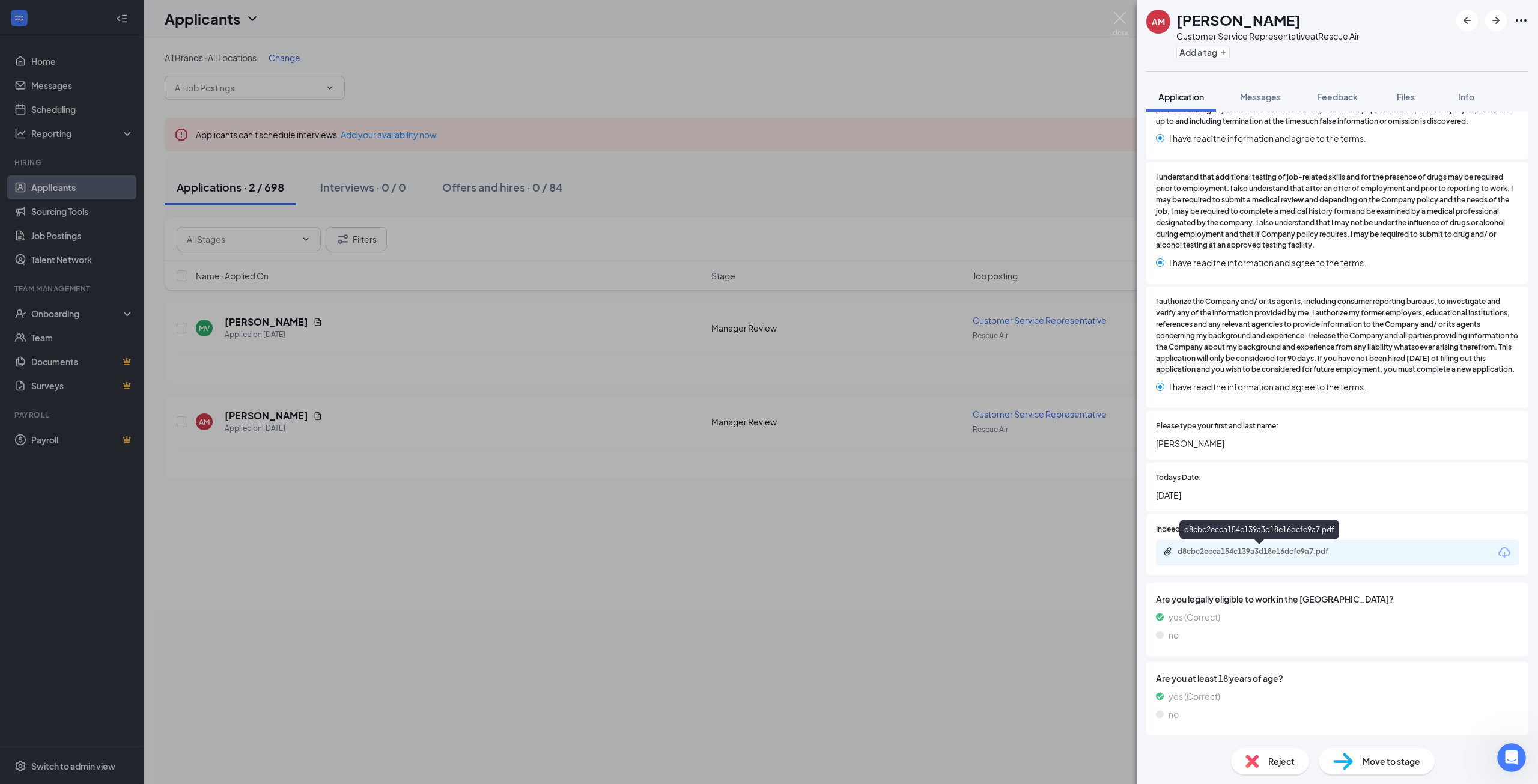
click at [1270, 552] on div "d8cbc2ecca154c139a3d18e16dcfe9a7.pdf" at bounding box center [1262, 552] width 168 height 10
click at [826, 535] on div "AM [PERSON_NAME] Customer Service Representative at Rescue Air Add a tag Applic…" at bounding box center [769, 392] width 1538 height 784
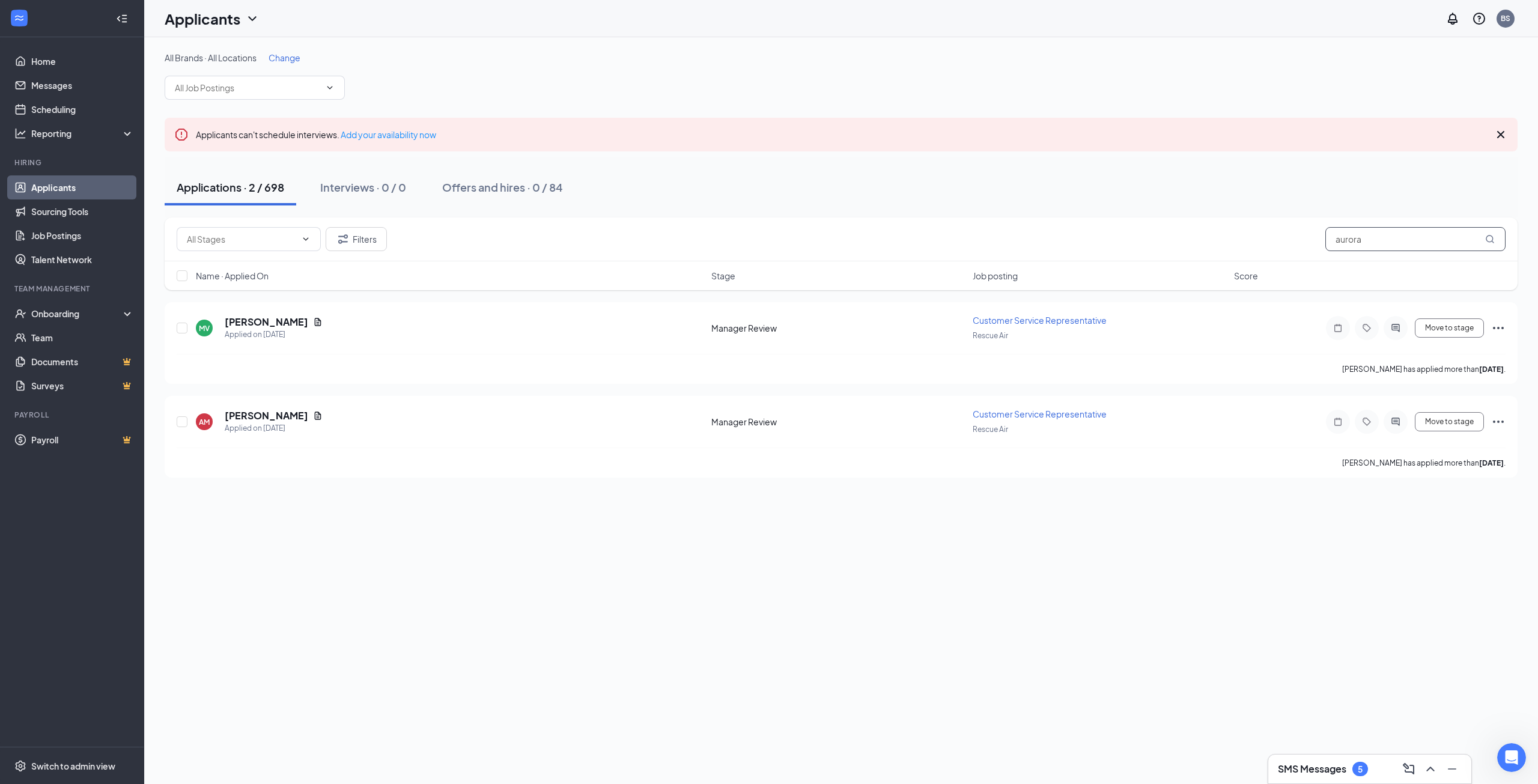
drag, startPoint x: 1309, startPoint y: 237, endPoint x: 1256, endPoint y: 235, distance: 53.0
click at [1254, 237] on div "Filters aurora" at bounding box center [841, 239] width 1329 height 24
type input "kelsey"
click at [267, 415] on h5 "[PERSON_NAME]" at bounding box center [267, 416] width 84 height 14
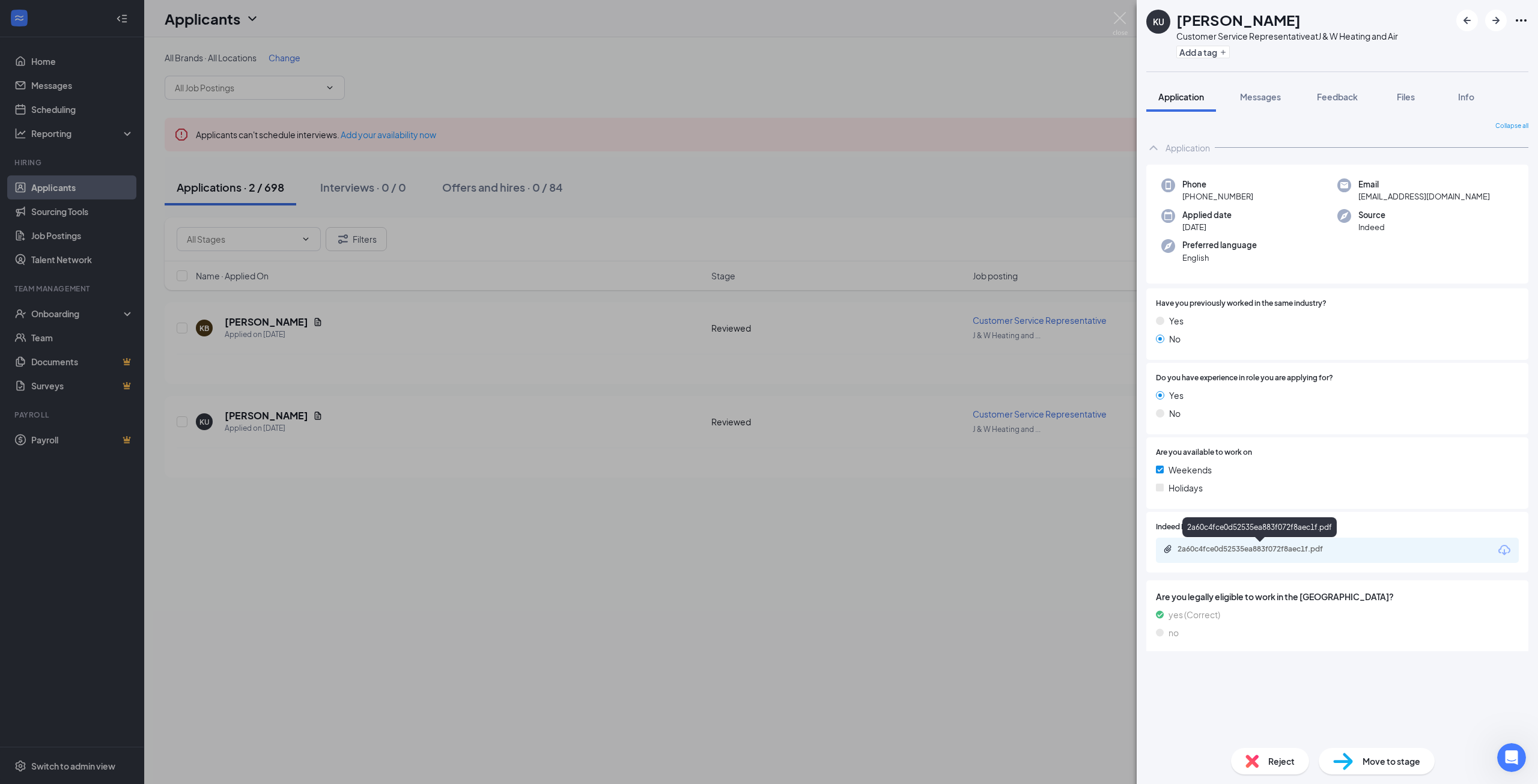
click at [1261, 555] on div "2a60c4fce0d52535ea883f072f8aec1f.pdf" at bounding box center [1260, 550] width 194 height 12
click at [66, 770] on div "KU [PERSON_NAME] Customer Service Representative at J & W Heating and Air Add a…" at bounding box center [769, 392] width 1538 height 784
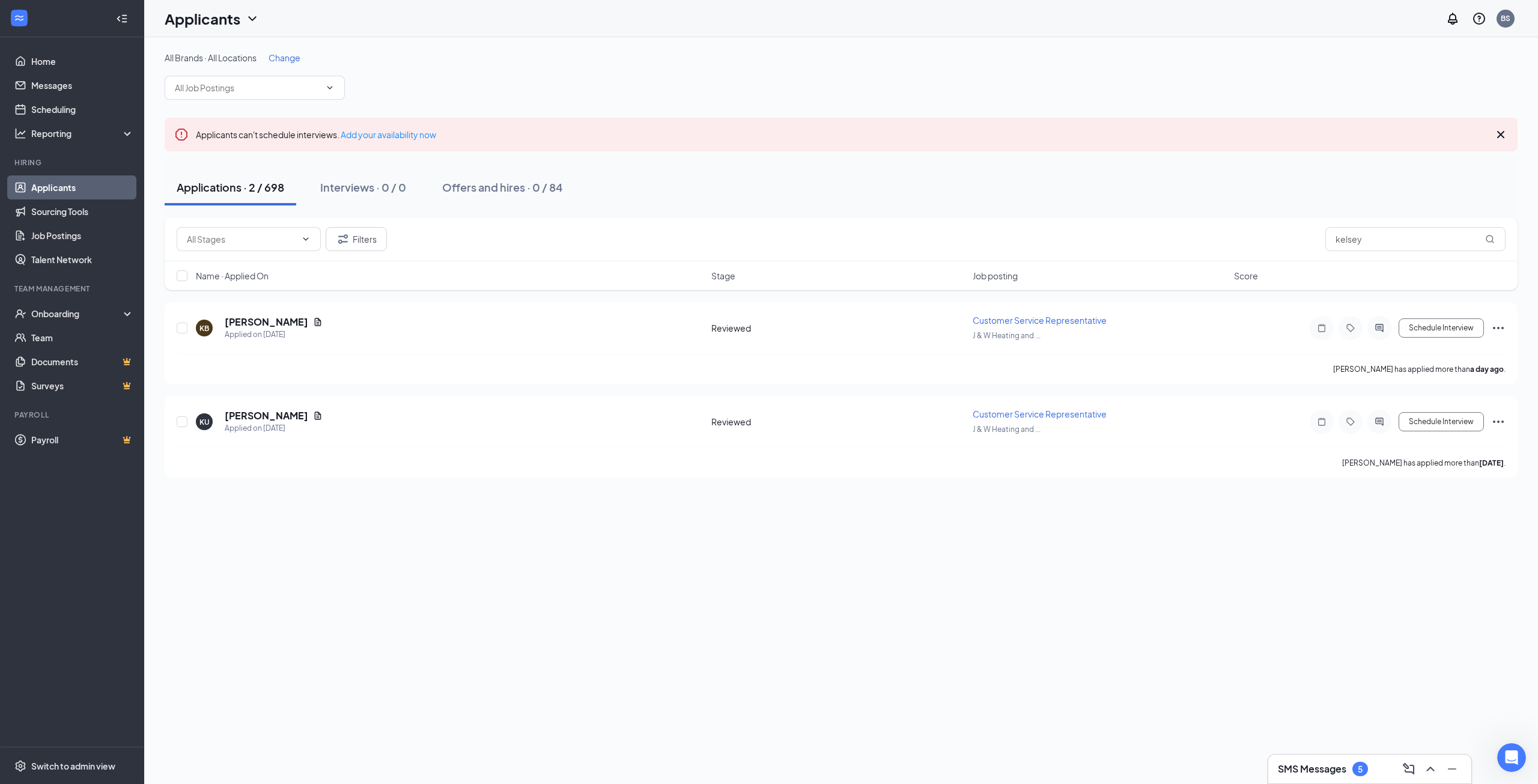
click at [88, 191] on link "Applicants" at bounding box center [82, 187] width 103 height 24
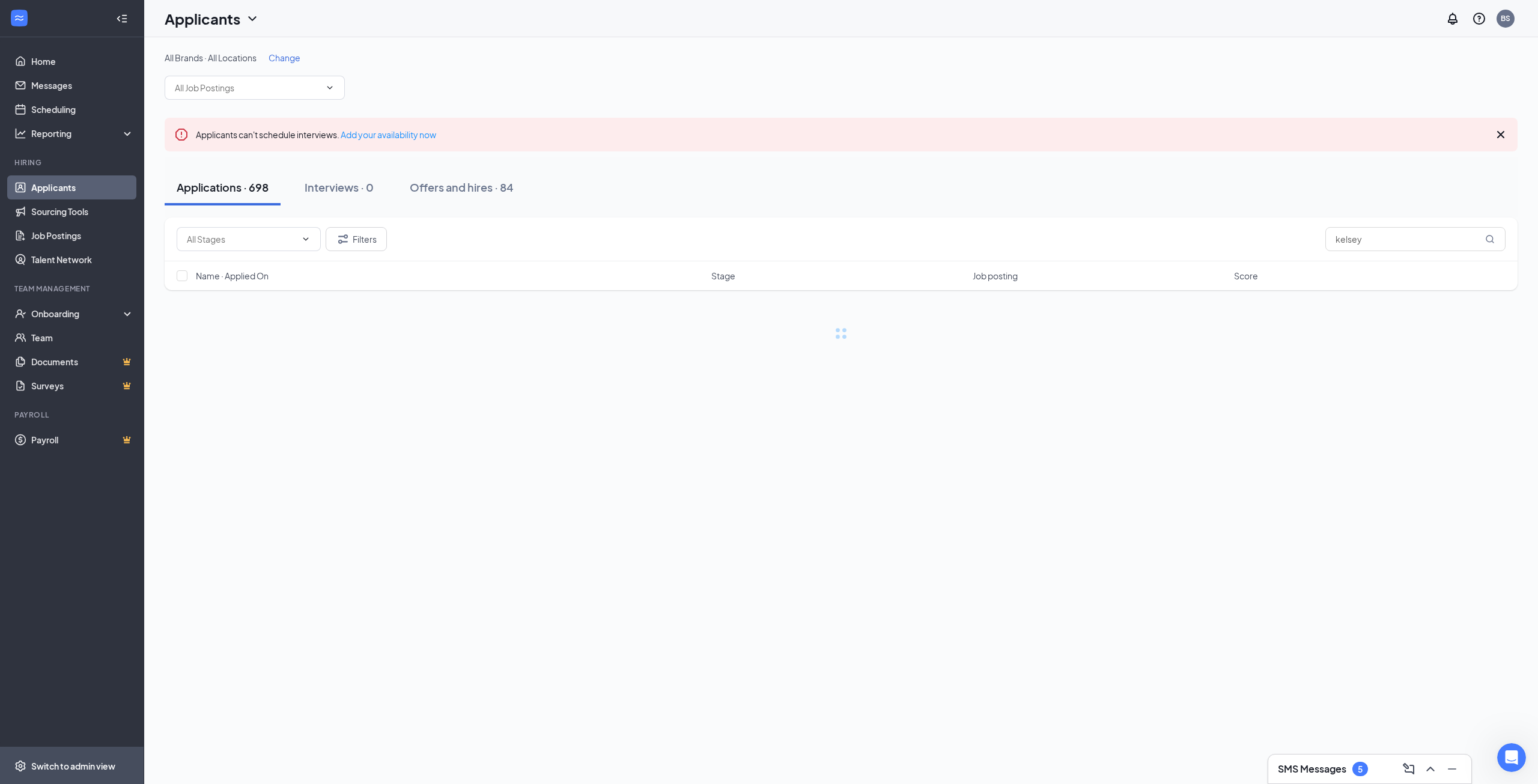
click at [62, 761] on div "Switch to admin view" at bounding box center [73, 765] width 84 height 12
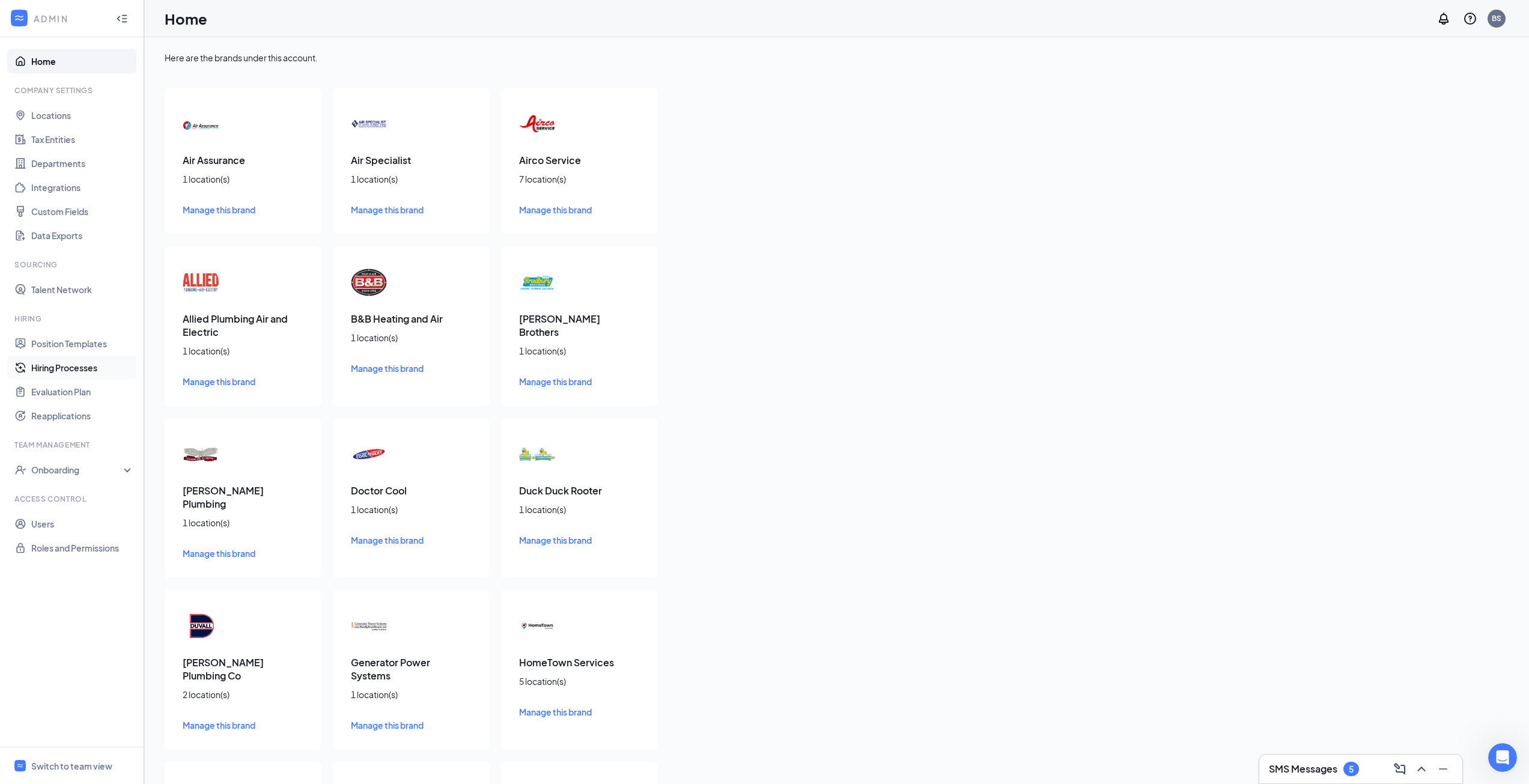
click at [69, 372] on link "Hiring Processes" at bounding box center [82, 367] width 103 height 24
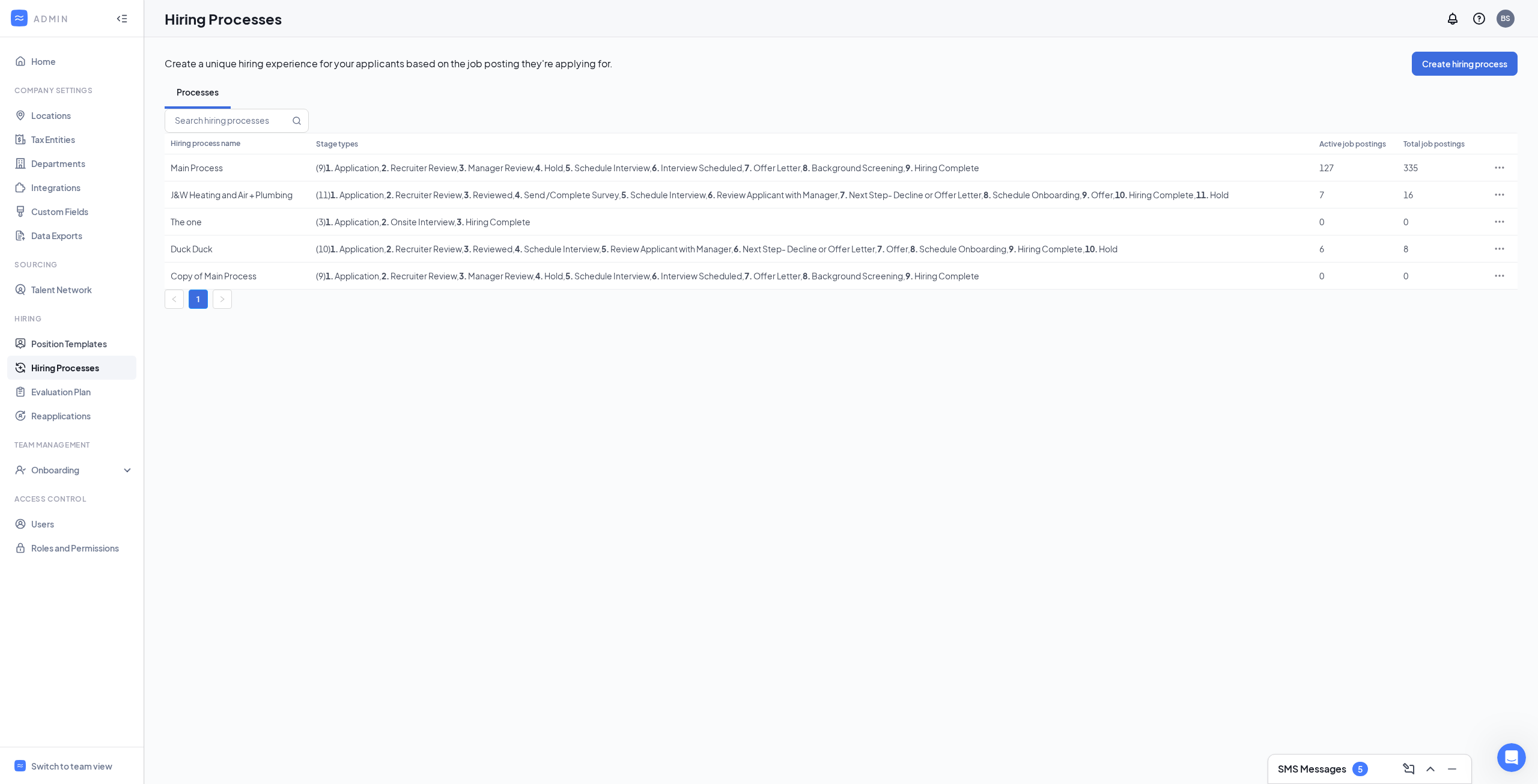
click at [57, 345] on link "Position Templates" at bounding box center [82, 344] width 103 height 24
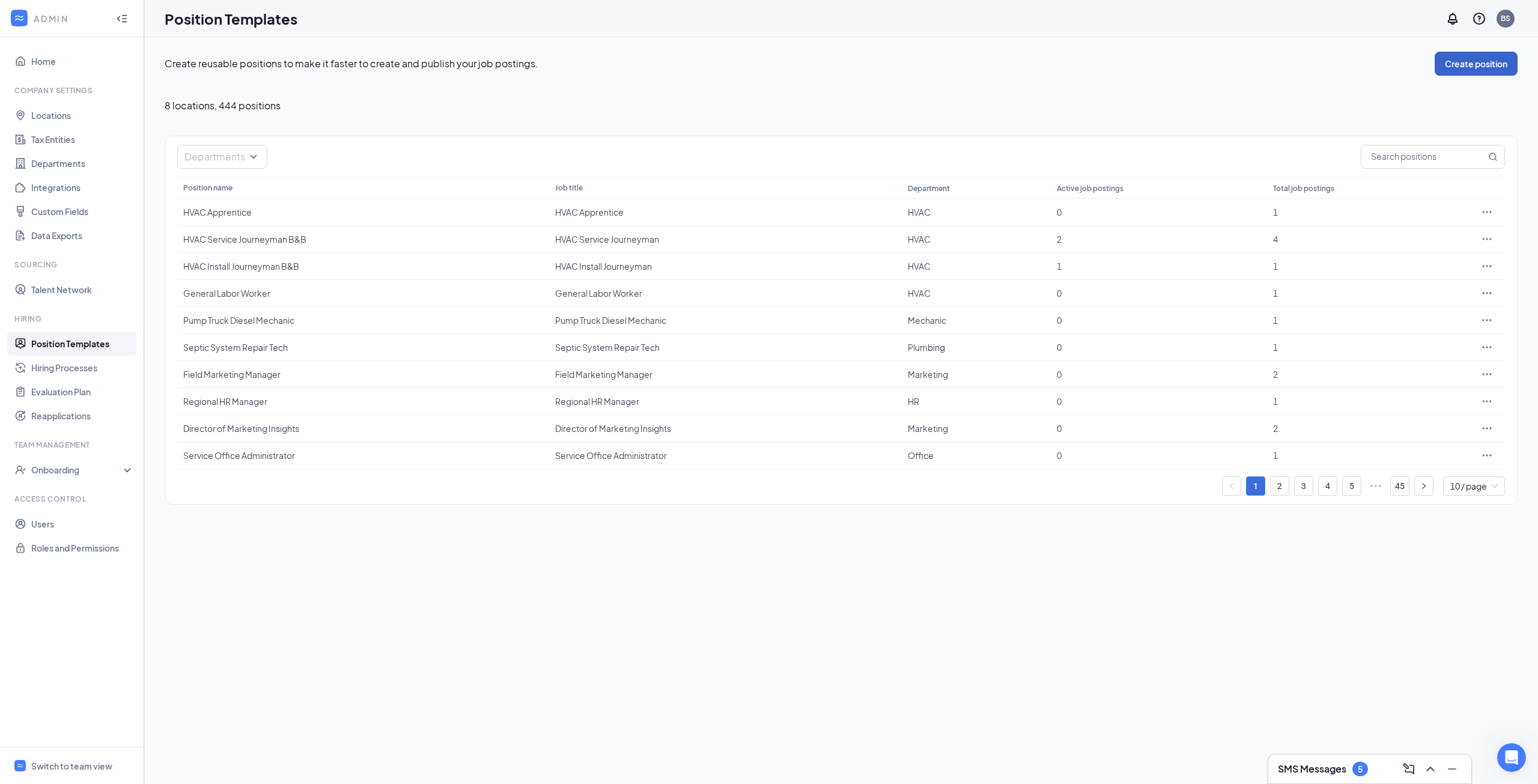
click at [1488, 65] on button "Create position" at bounding box center [1476, 63] width 83 height 24
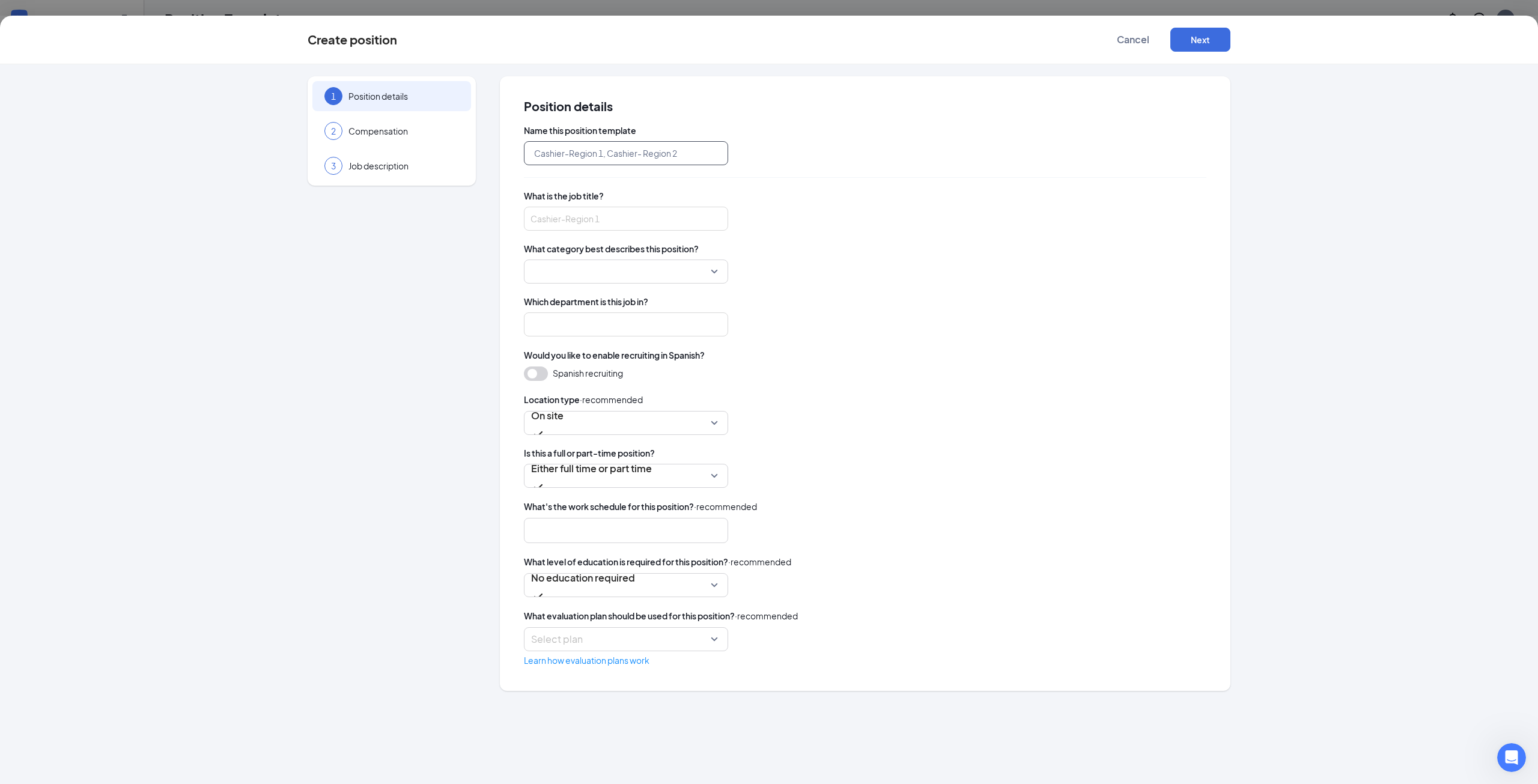
click at [650, 152] on input "text" at bounding box center [625, 153] width 204 height 24
type input "CSR/Dispatcher - Duck Duck"
type input "Customer Service Representative/ Dispatcher"
click at [655, 278] on input "search" at bounding box center [622, 270] width 182 height 22
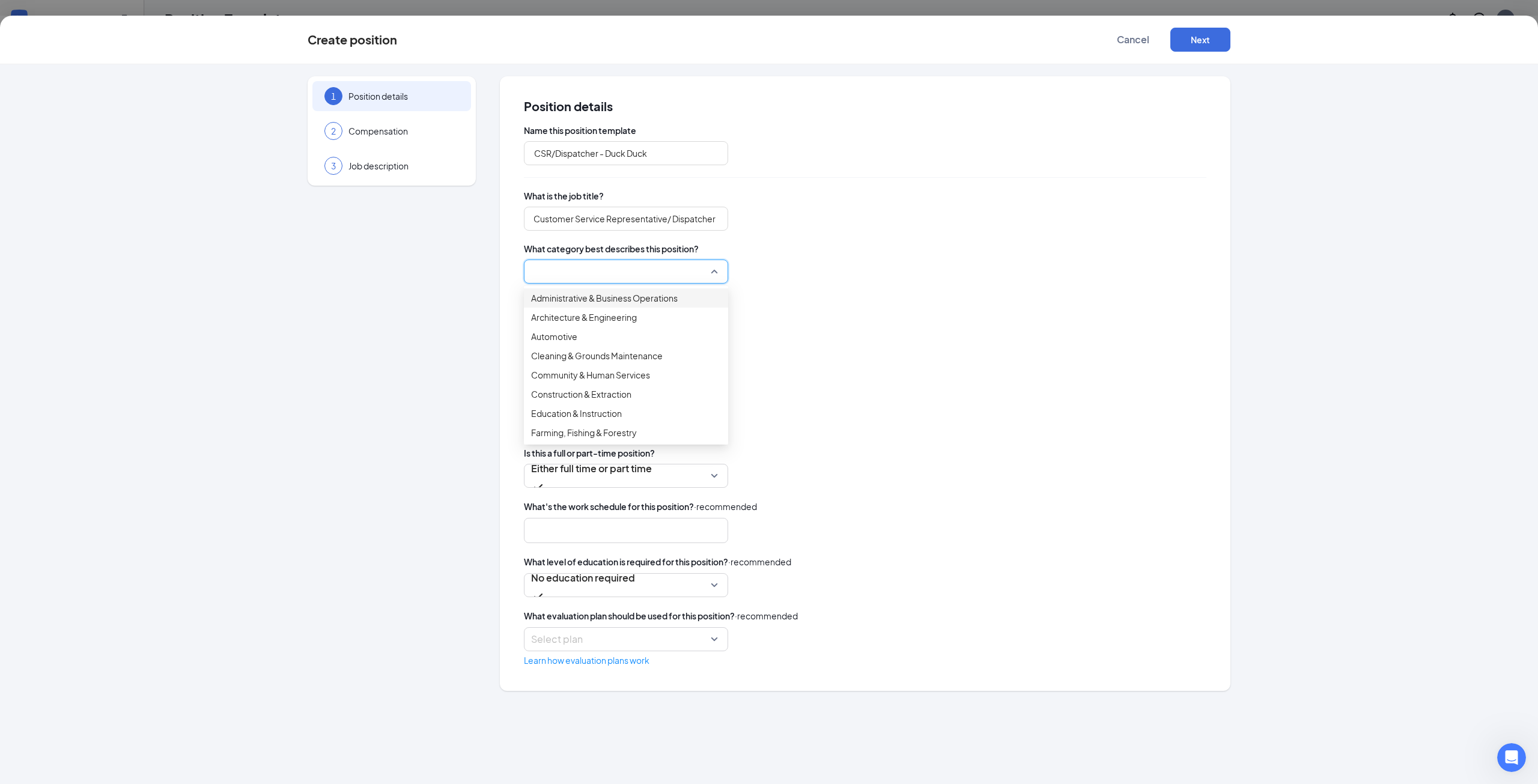
scroll to position [0, 0]
click at [650, 269] on input "search" at bounding box center [622, 270] width 182 height 22
click at [659, 272] on input "search" at bounding box center [622, 270] width 182 height 22
click at [629, 343] on span "Sales, Retail & Customer Support" at bounding box center [596, 337] width 130 height 14
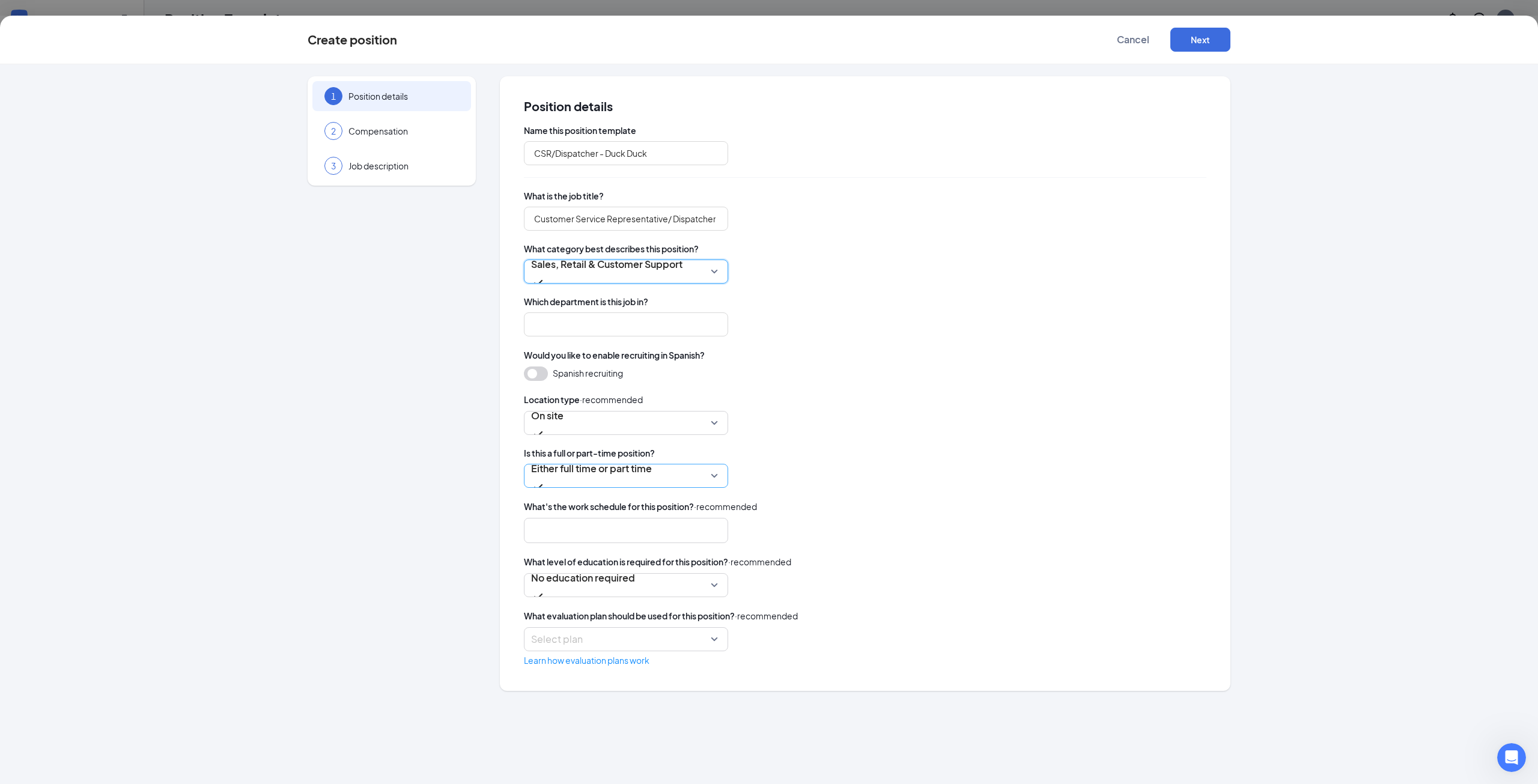
click at [588, 465] on span "Either full time or part time" at bounding box center [592, 468] width 121 height 22
click at [589, 507] on span "Full Time" at bounding box center [626, 503] width 189 height 14
click at [602, 580] on span "No education required" at bounding box center [583, 577] width 104 height 22
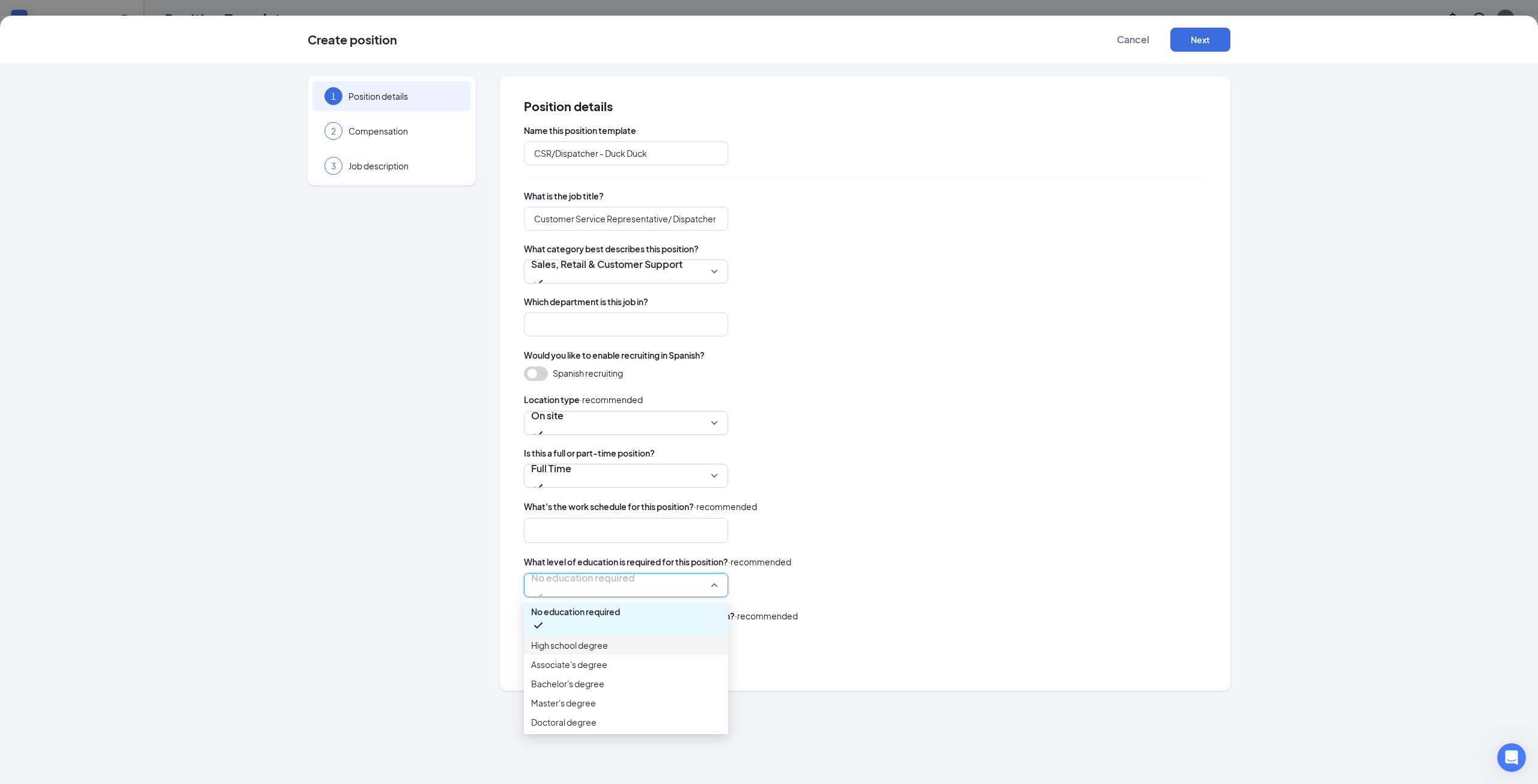
click at [584, 644] on span "High school degree" at bounding box center [569, 645] width 77 height 14
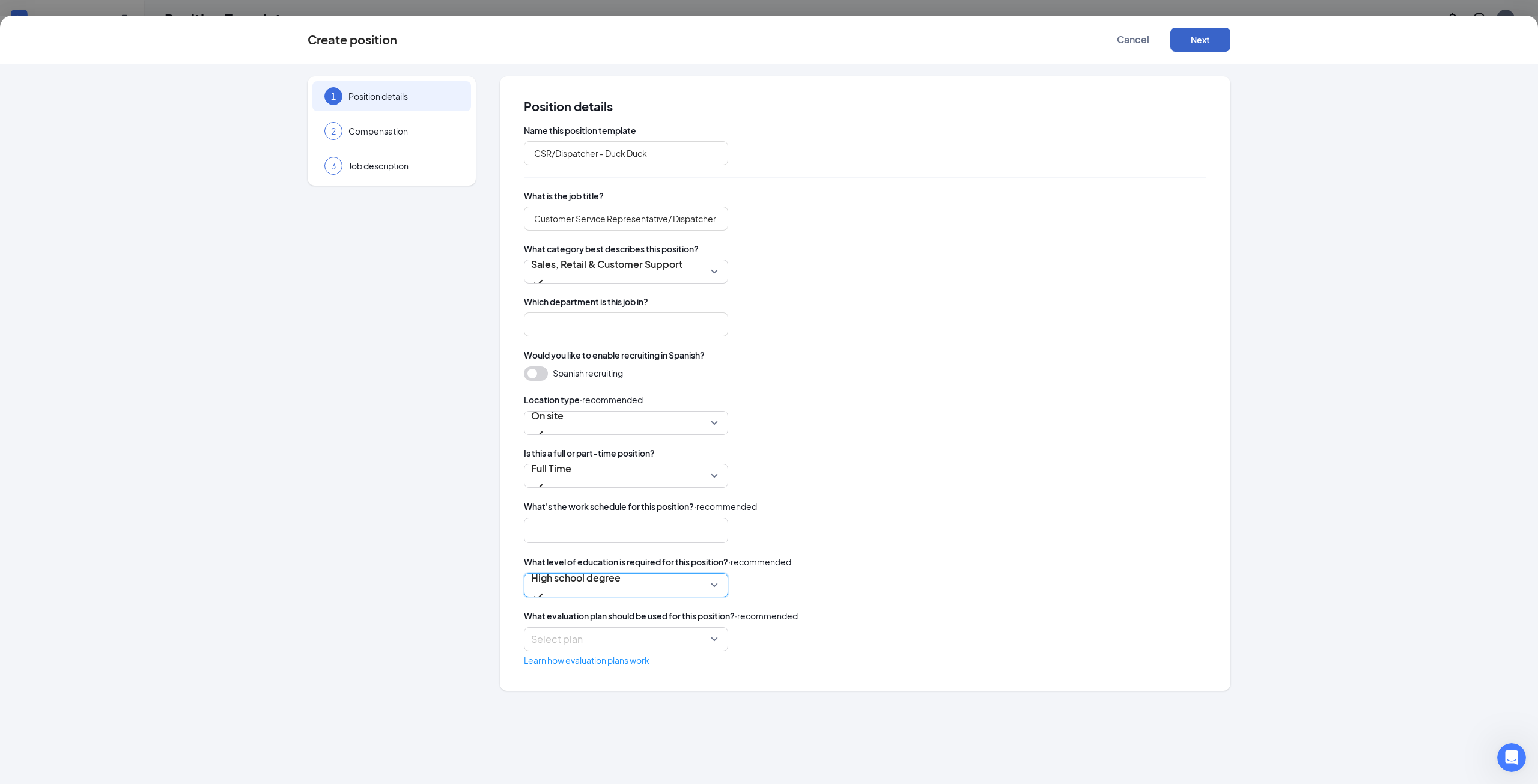
click at [1216, 45] on button "Next" at bounding box center [1200, 39] width 61 height 24
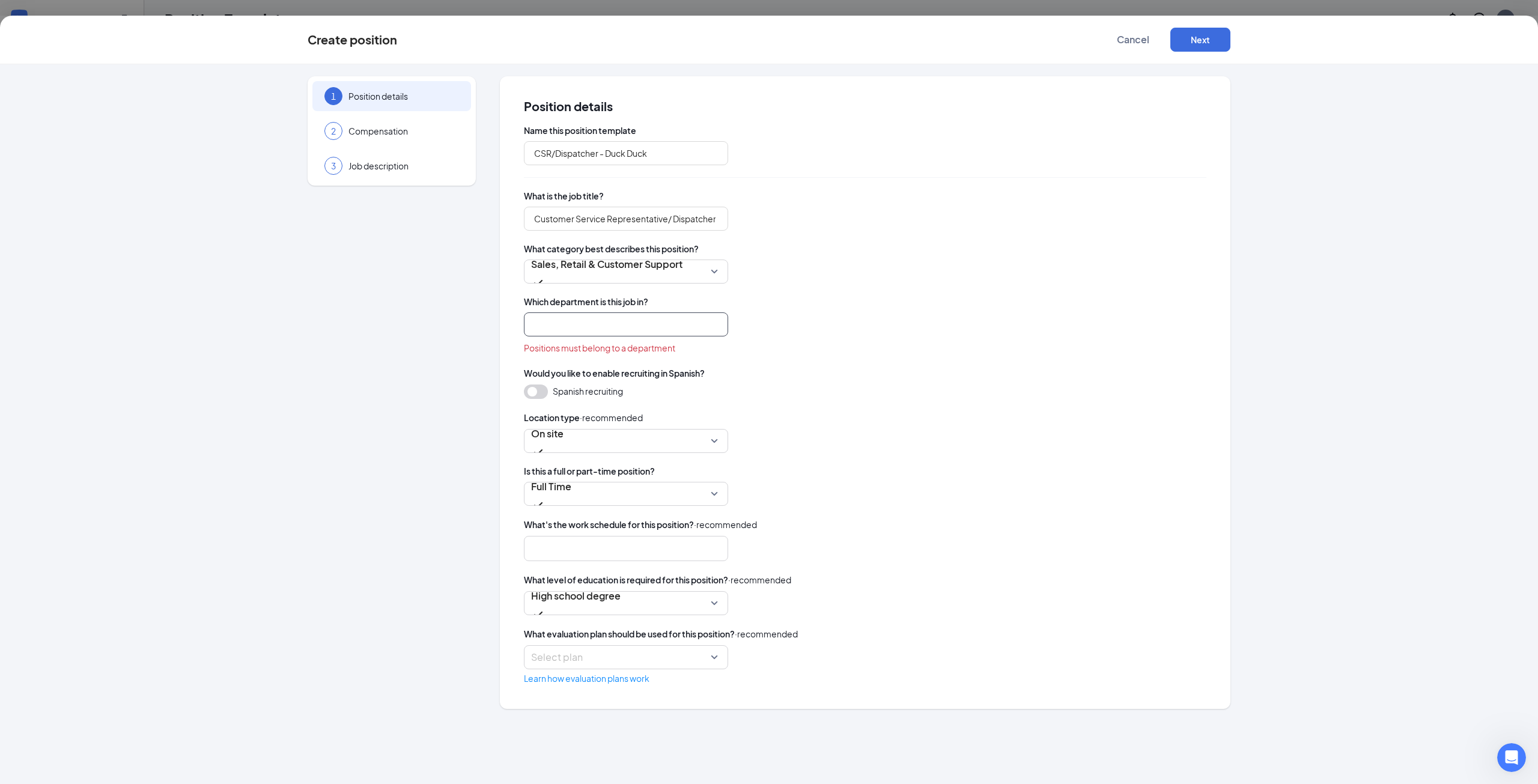
click at [643, 320] on input "search" at bounding box center [625, 324] width 204 height 24
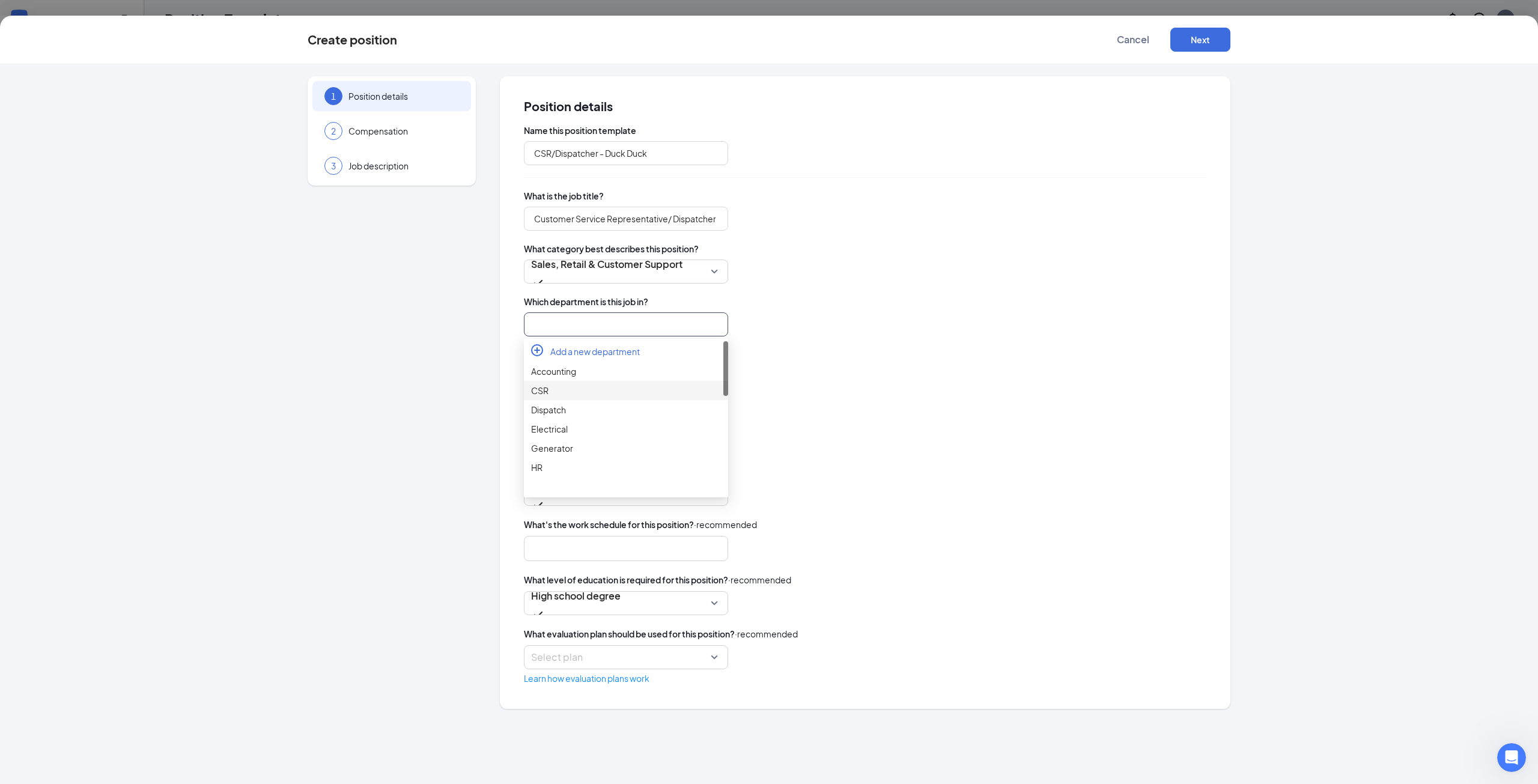
click at [596, 397] on div "CSR" at bounding box center [626, 391] width 189 height 14
type input "CSR"
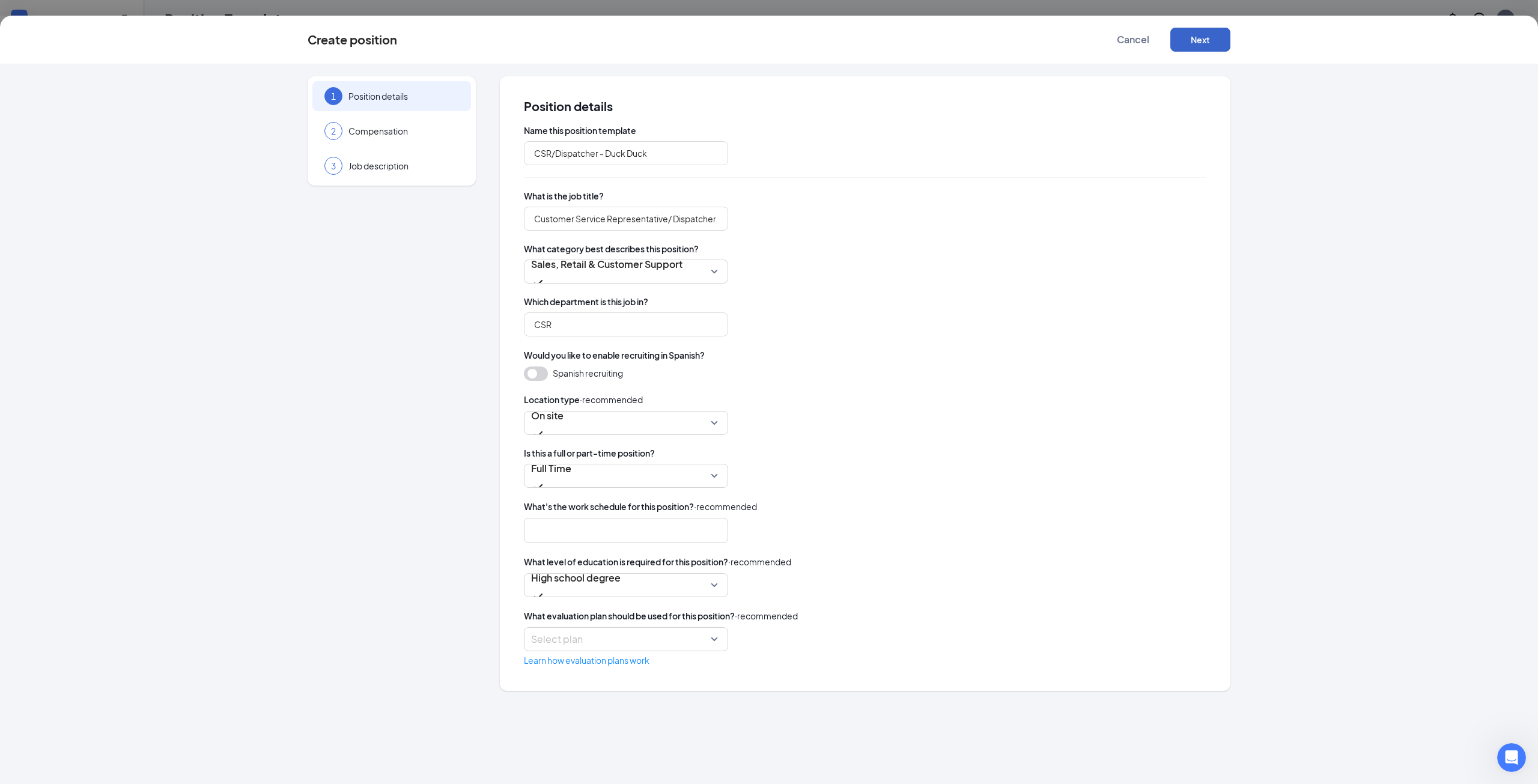
click at [1200, 49] on button "Next" at bounding box center [1200, 39] width 61 height 24
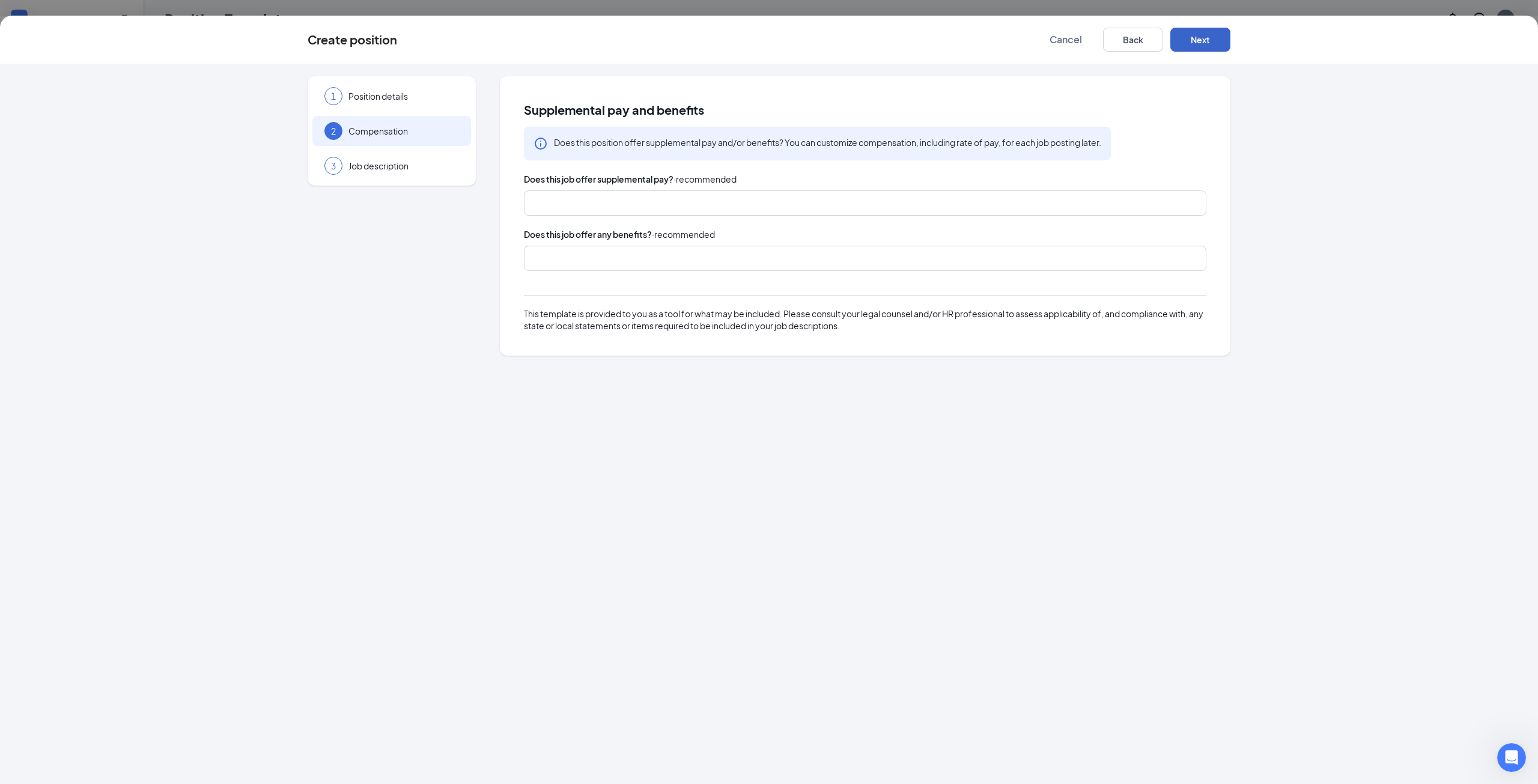
click at [1206, 45] on button "Next" at bounding box center [1200, 39] width 61 height 24
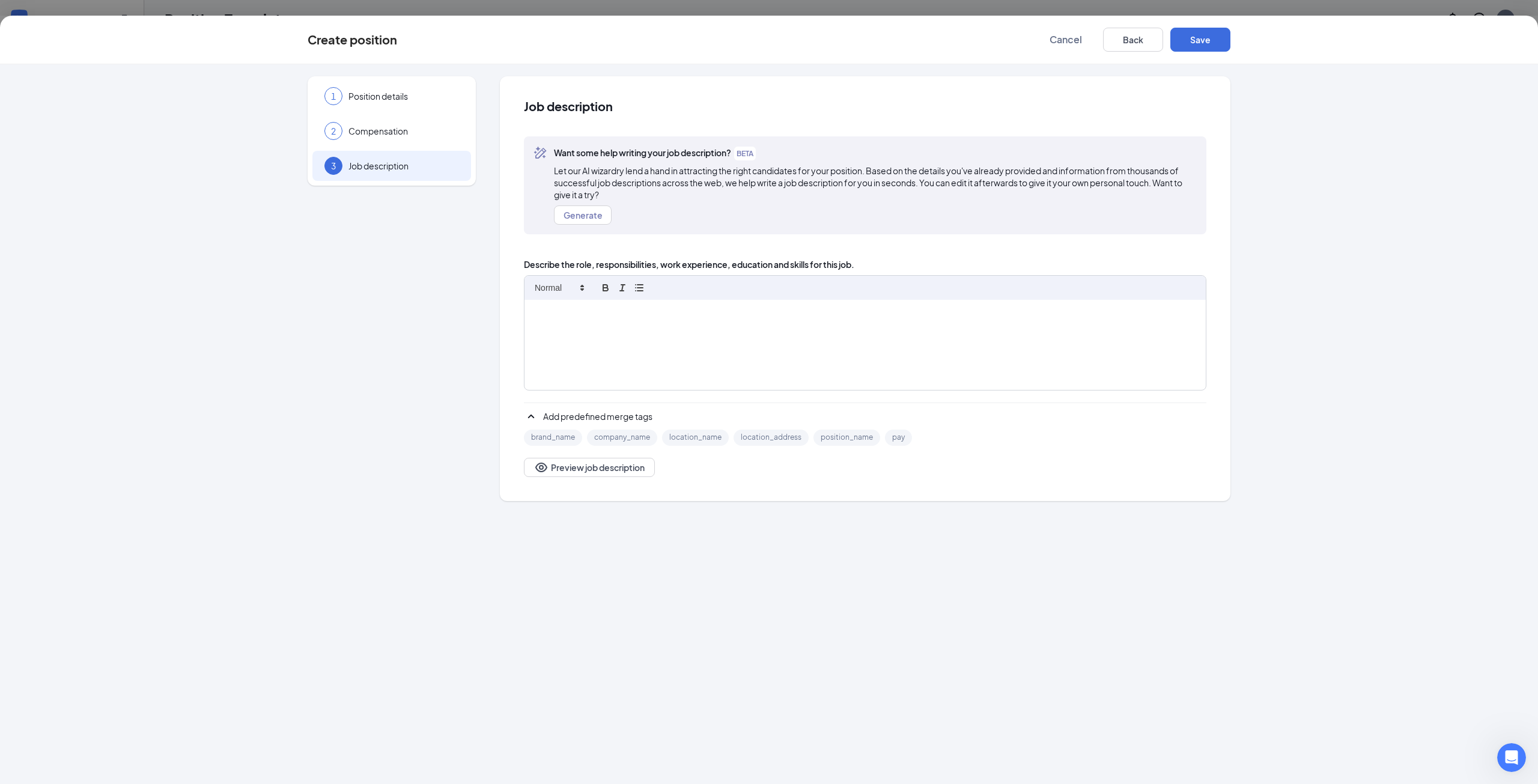
click at [626, 329] on div at bounding box center [865, 345] width 682 height 90
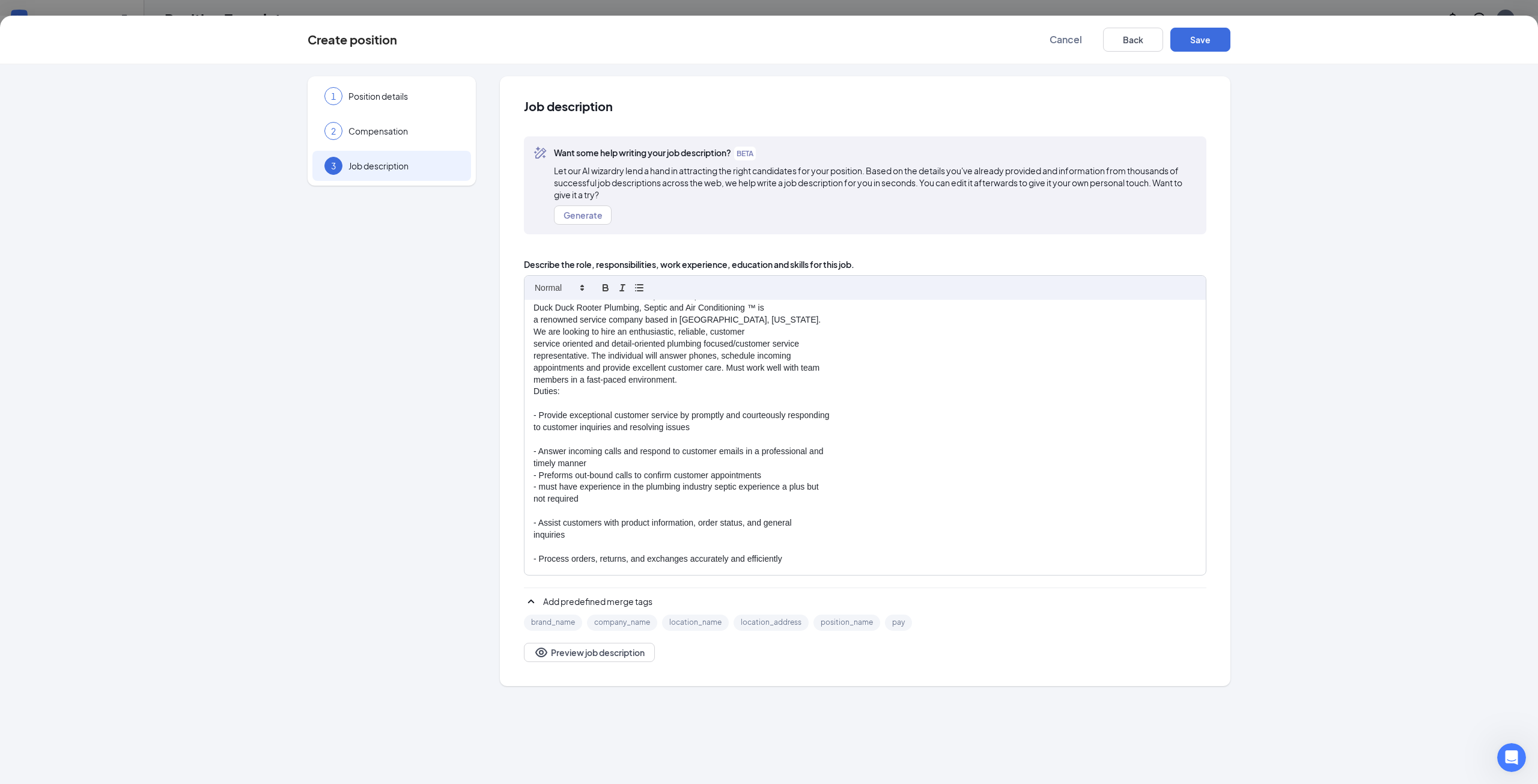
scroll to position [0, 0]
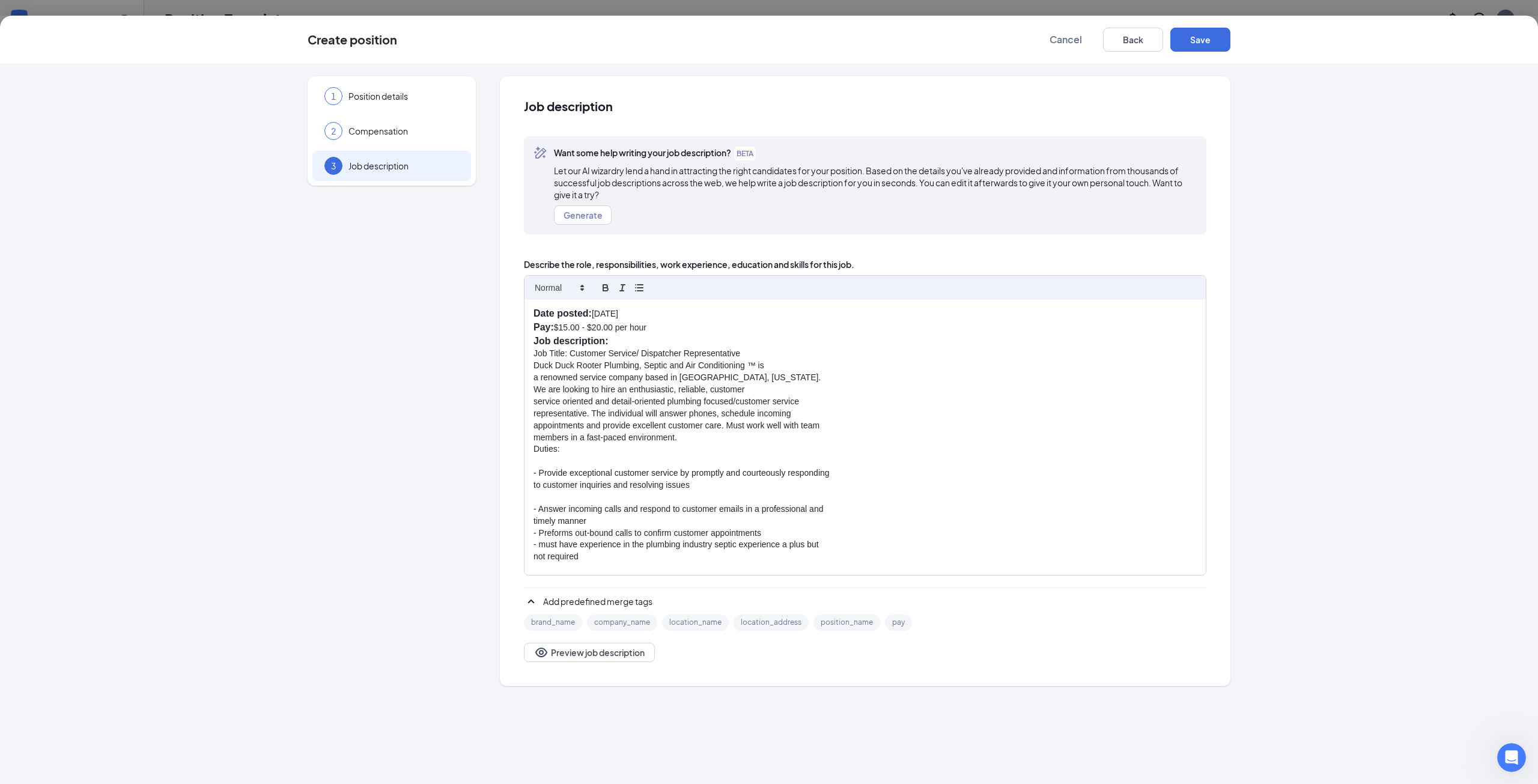
drag, startPoint x: 675, startPoint y: 311, endPoint x: 518, endPoint y: 314, distance: 157.0
click at [518, 314] on div "Job description Want some help writing your job description? BETA Let our AI wi…" at bounding box center [865, 381] width 730 height 609
click at [533, 324] on div "Pay: $15.00 - $20.00 per hour Job description: Job Title: Customer Service/ Dis…" at bounding box center [865, 437] width 682 height 275
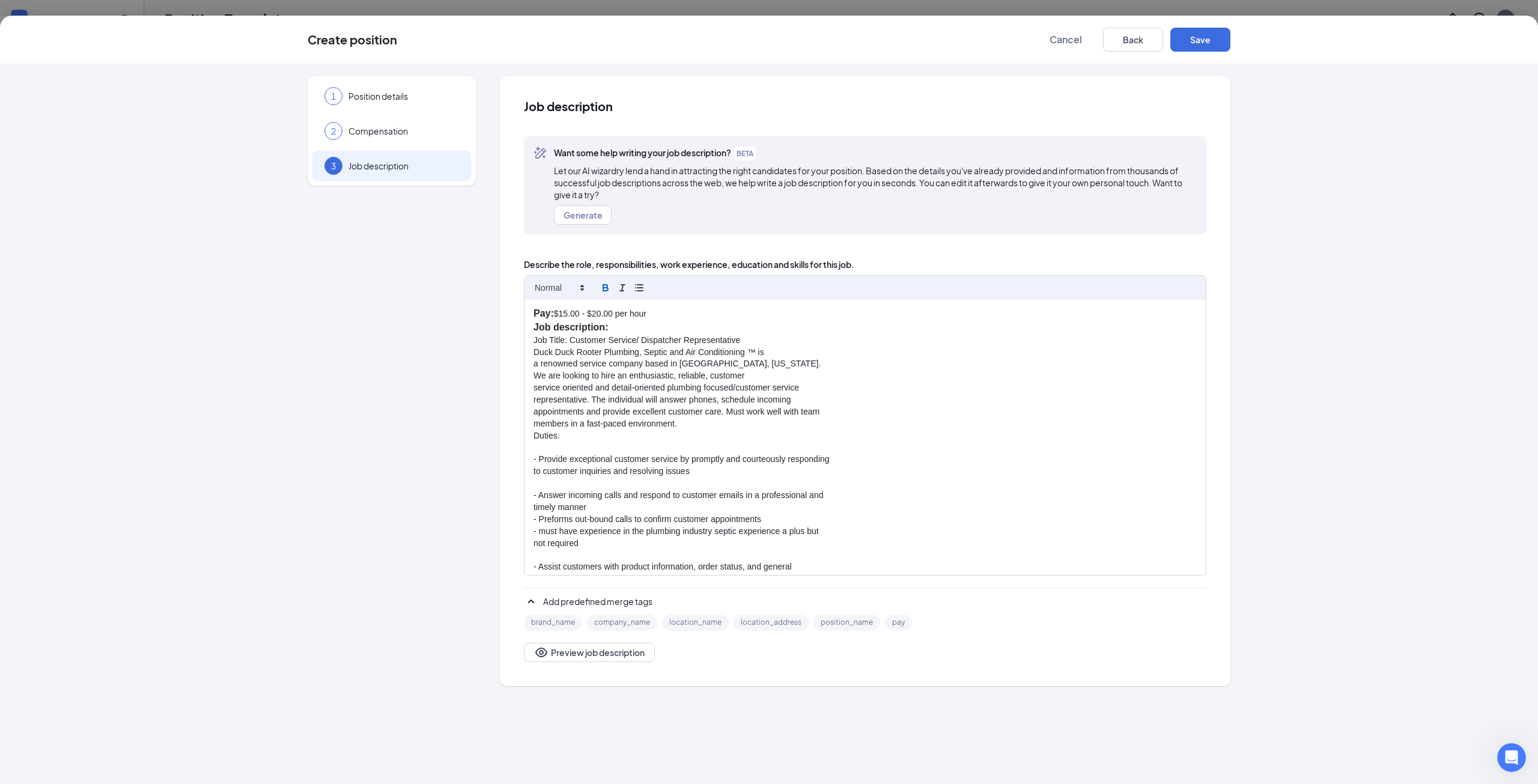
click at [674, 314] on p "Pay: $15.00 - $20.00 per hour" at bounding box center [864, 313] width 663 height 14
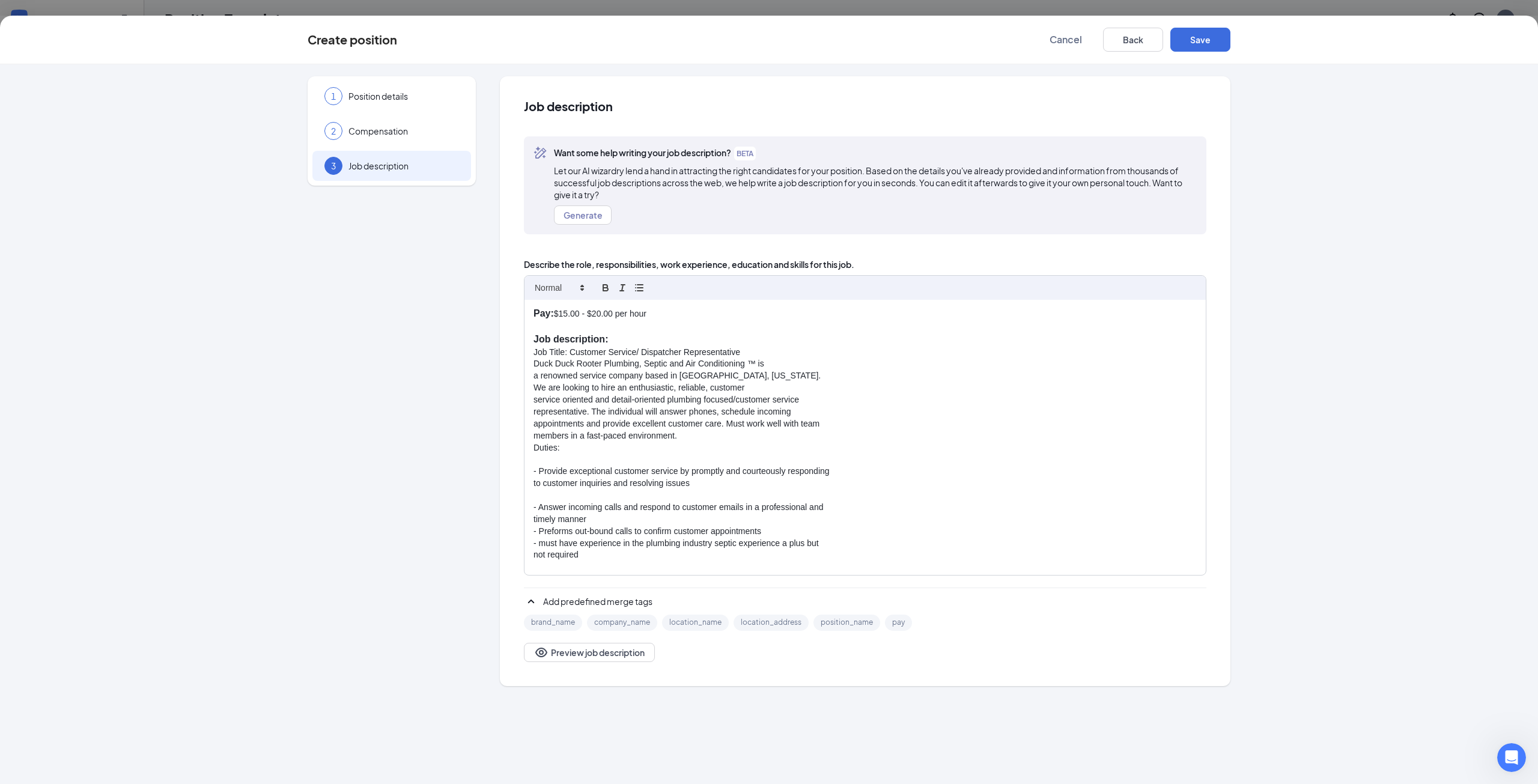
click at [526, 349] on div "Pay: $15.00 - $20.00 per hour Job description: Job Title: Customer Service/ Dis…" at bounding box center [865, 437] width 682 height 275
drag, startPoint x: 750, startPoint y: 349, endPoint x: 529, endPoint y: 349, distance: 221.0
click at [529, 349] on div "Pay: $15.00 - $20.00 per hour Job description: Job Title: Customer Service/ Dis…" at bounding box center [865, 437] width 682 height 275
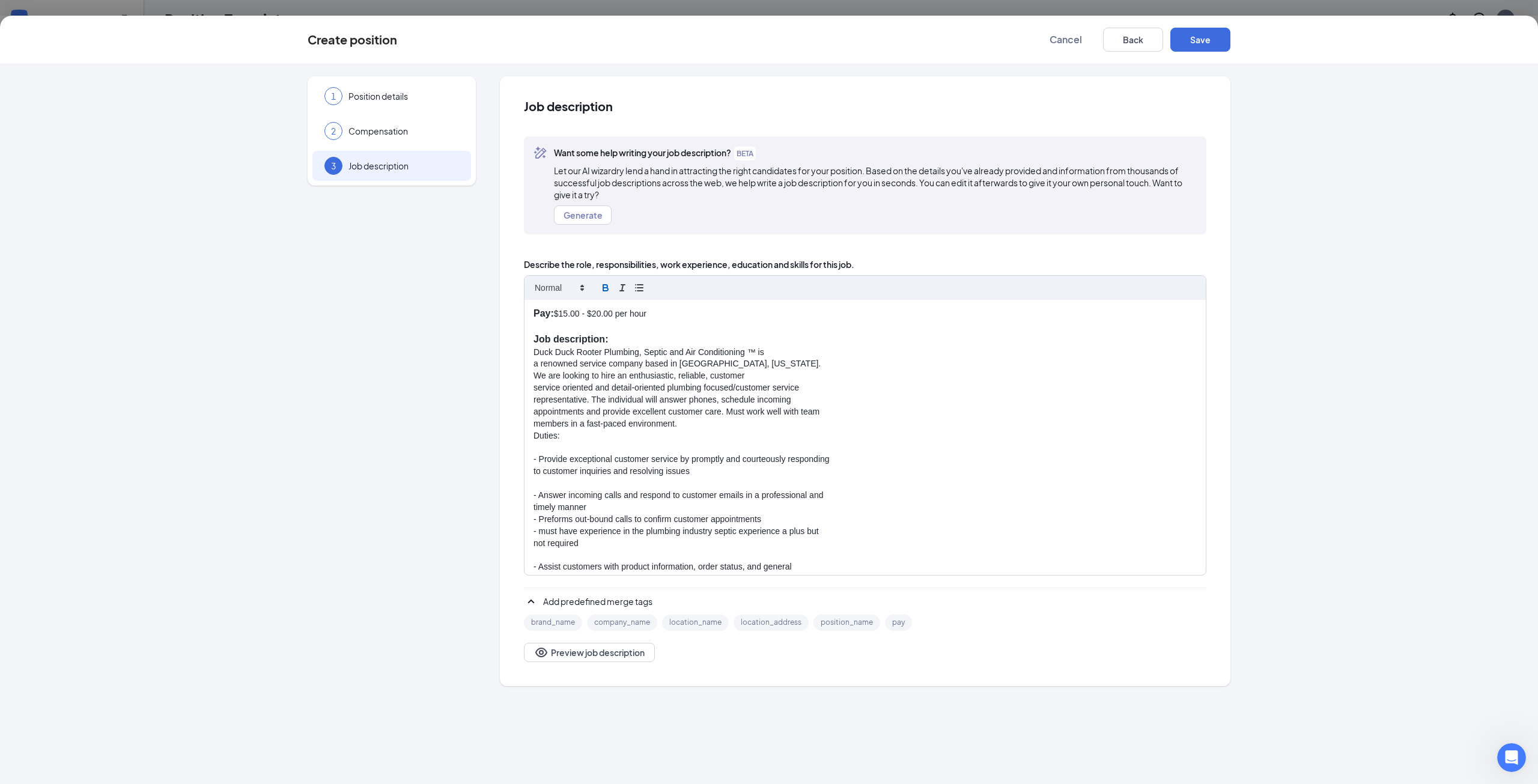
click at [530, 360] on div "Pay: $15.00 - $20.00 per hour Job description: Duck Duck Rooter Plumbing, Septi…" at bounding box center [865, 437] width 682 height 275
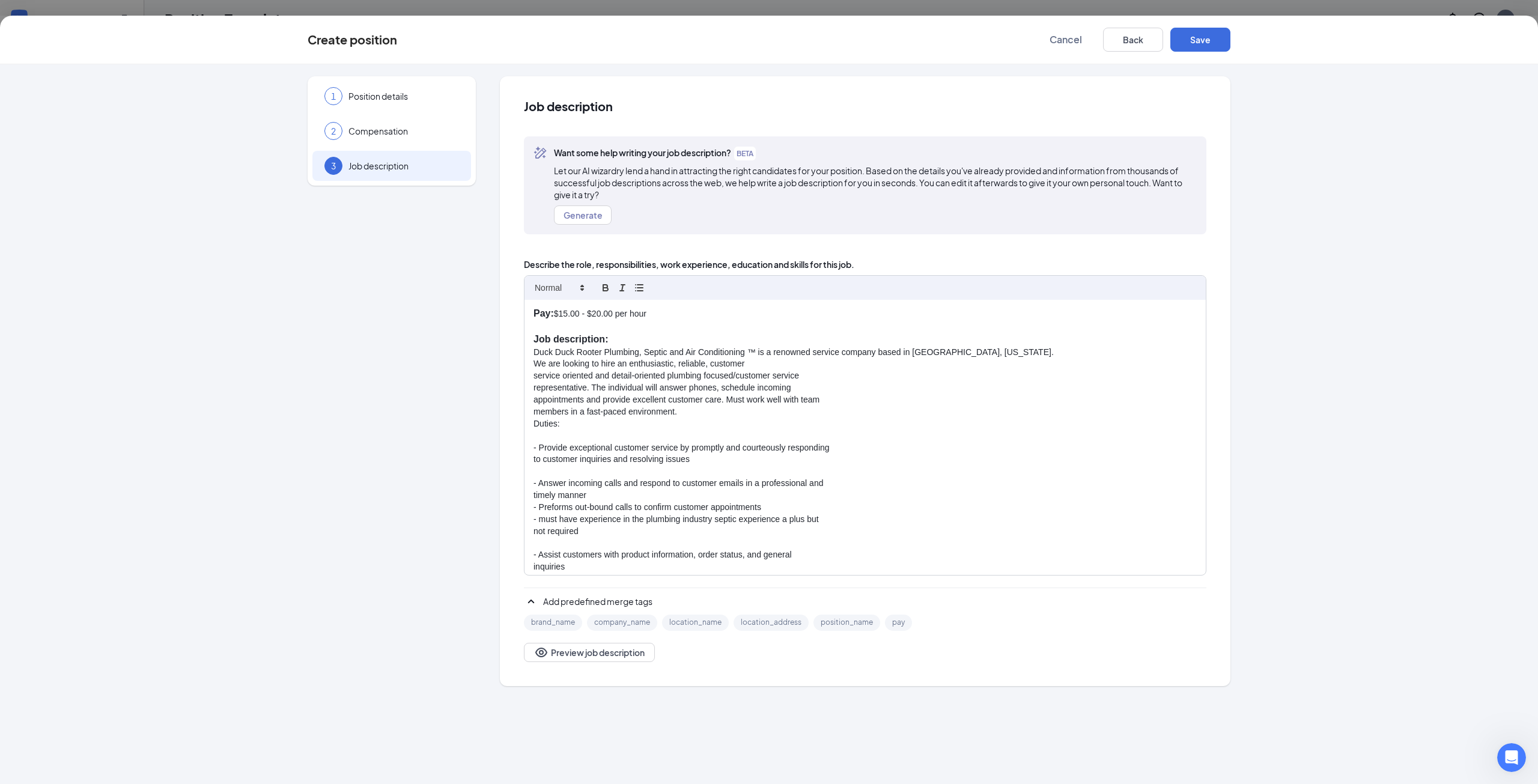
click at [532, 364] on div "Pay: $15.00 - $20.00 per hour Job description: Duck Duck Rooter Plumbing, Septi…" at bounding box center [865, 437] width 682 height 275
click at [532, 373] on div "Pay: $15.00 - $20.00 per hour Job description: Duck Duck Rooter Plumbing, Septi…" at bounding box center [865, 437] width 682 height 275
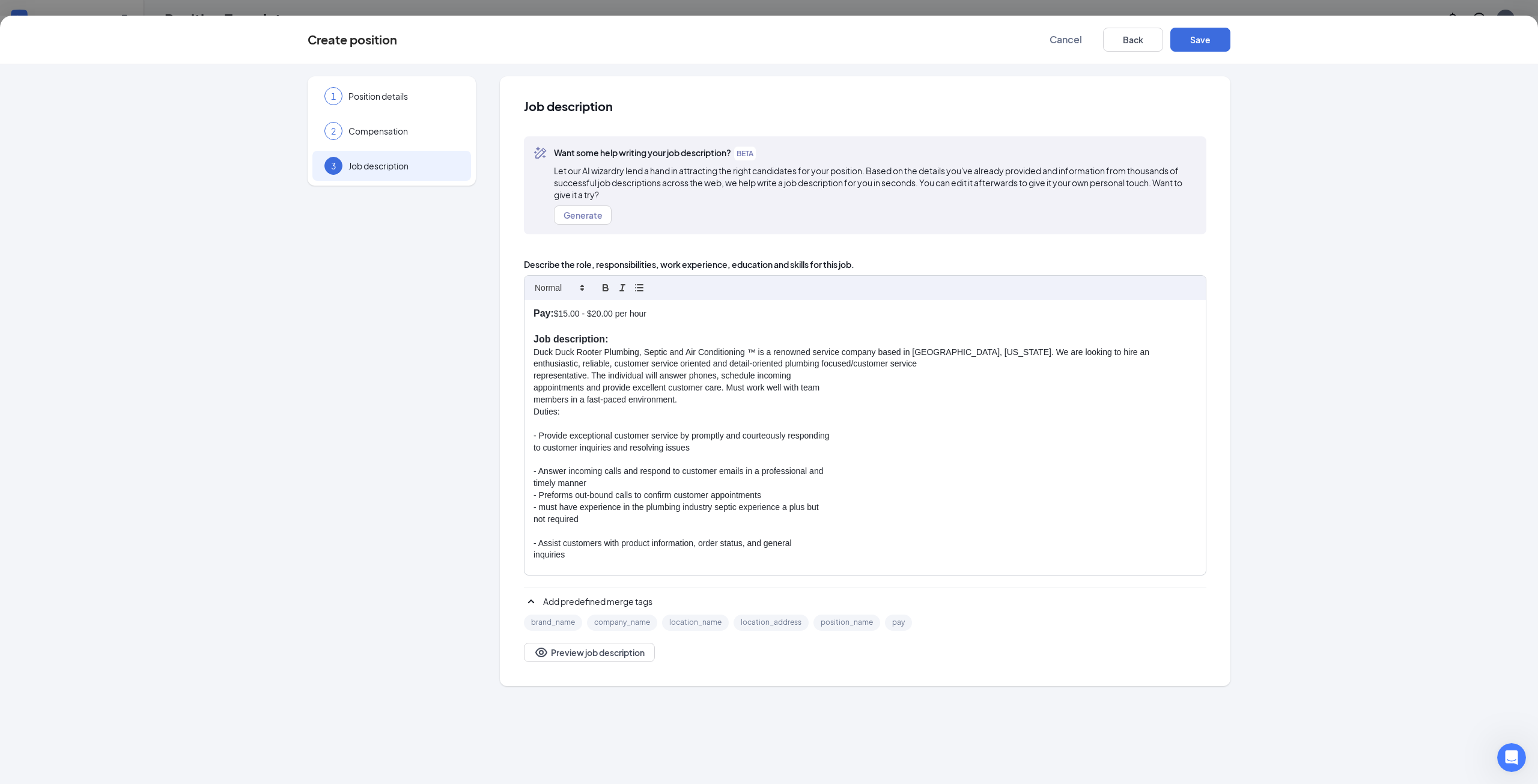
click at [530, 376] on div "Pay: $15.00 - $20.00 per hour Job description: Duck Duck Rooter Plumbing, Septi…" at bounding box center [865, 437] width 682 height 275
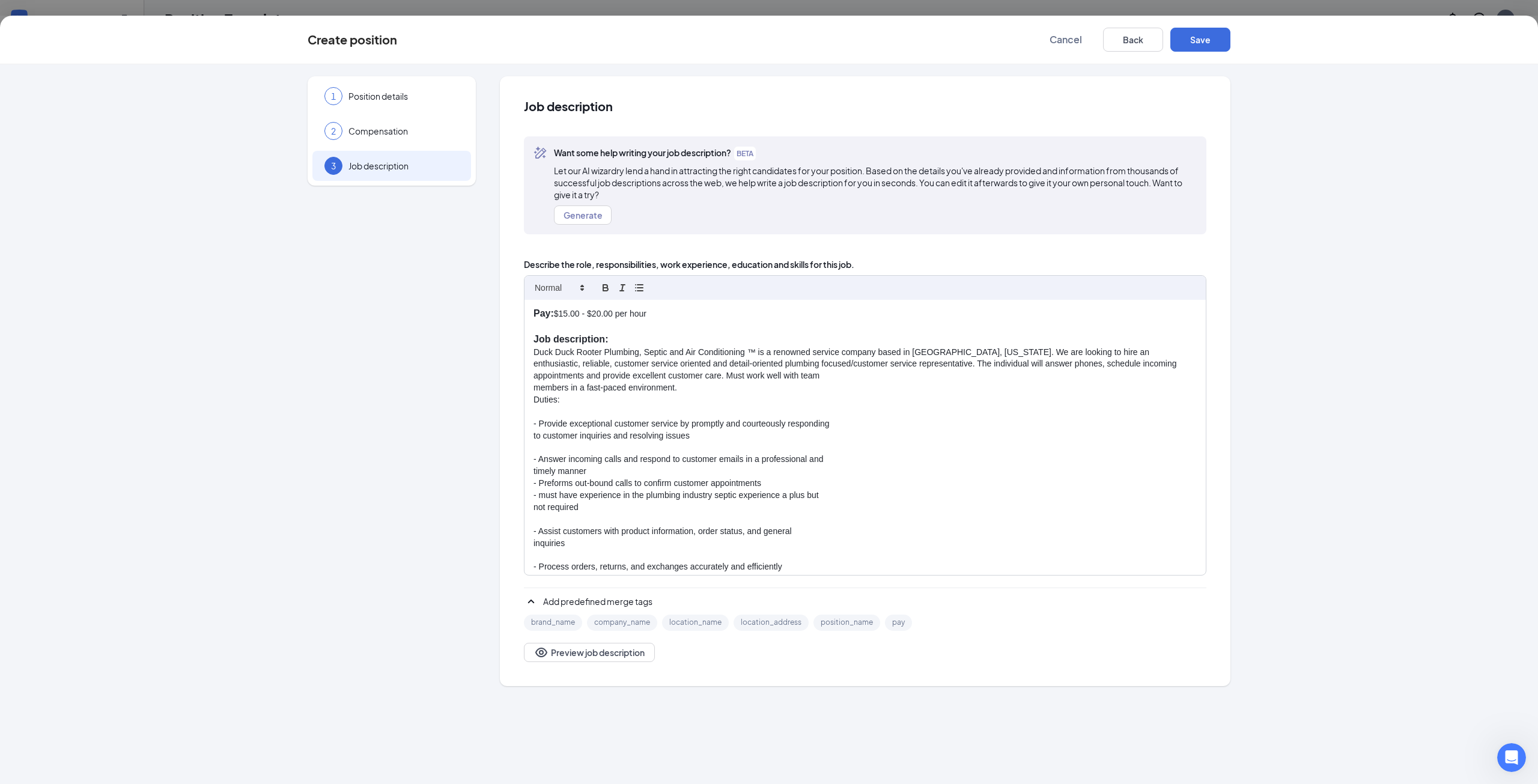
click at [528, 375] on div "Pay: $15.00 - $20.00 per hour Job description: Duck Duck Rooter Plumbing, Septi…" at bounding box center [865, 437] width 682 height 275
click at [528, 388] on div "Pay: $15.00 - $20.00 per hour Job description: Duck Duck Rooter Plumbing, Septi…" at bounding box center [865, 437] width 682 height 275
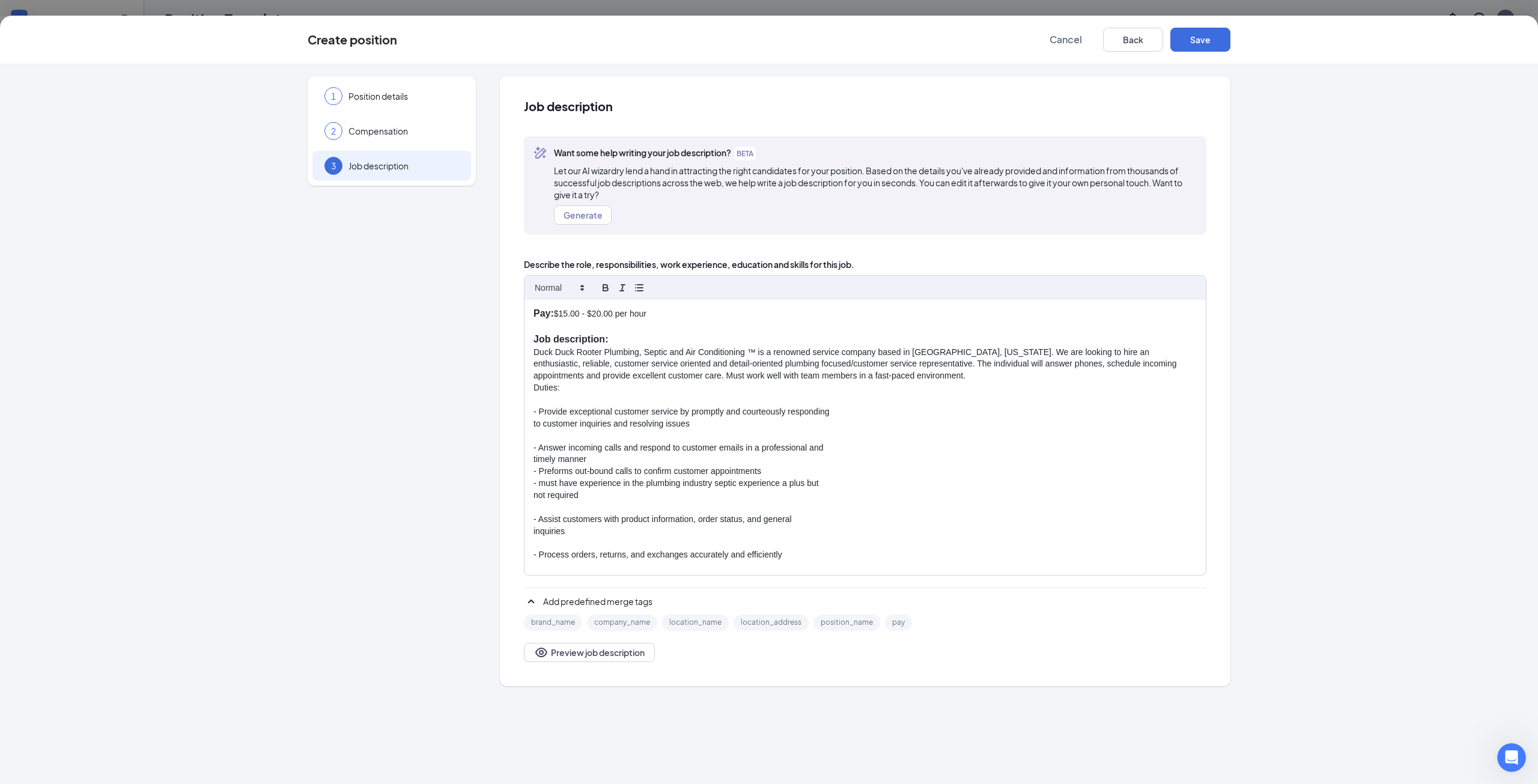
click at [530, 390] on div "Pay: $15.00 - $20.00 per hour Job description: Duck Duck Rooter Plumbing, Septi…" at bounding box center [865, 437] width 682 height 275
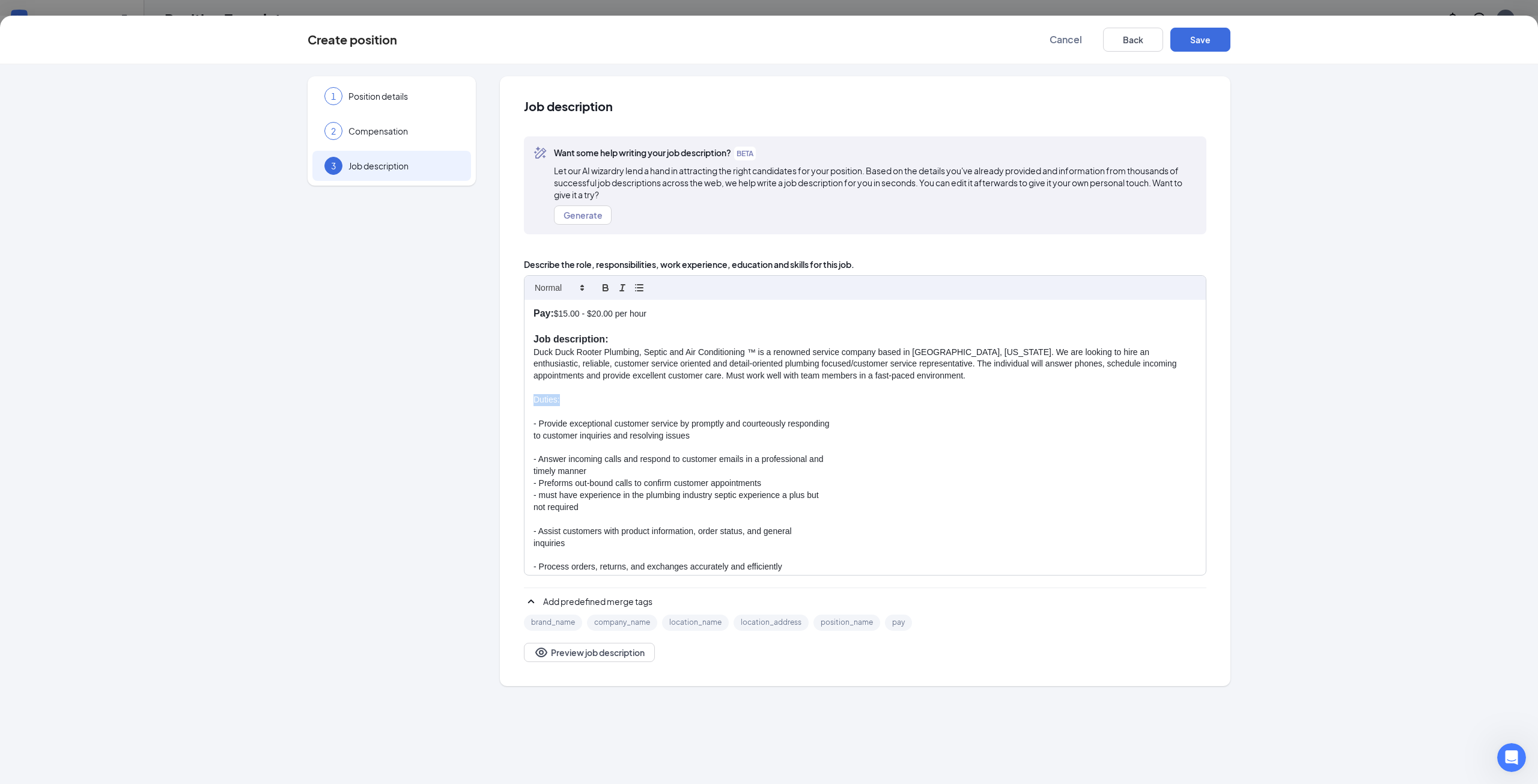
drag, startPoint x: 576, startPoint y: 403, endPoint x: 525, endPoint y: 403, distance: 51.0
click at [525, 403] on div "Pay: $15.00 - $20.00 per hour Job description: Duck Duck Rooter Plumbing, Septi…" at bounding box center [865, 437] width 682 height 275
click at [603, 293] on icon "button" at bounding box center [605, 287] width 11 height 11
click at [537, 423] on p "- Provide exceptional customer service by promptly and courteously responding" at bounding box center [864, 426] width 663 height 12
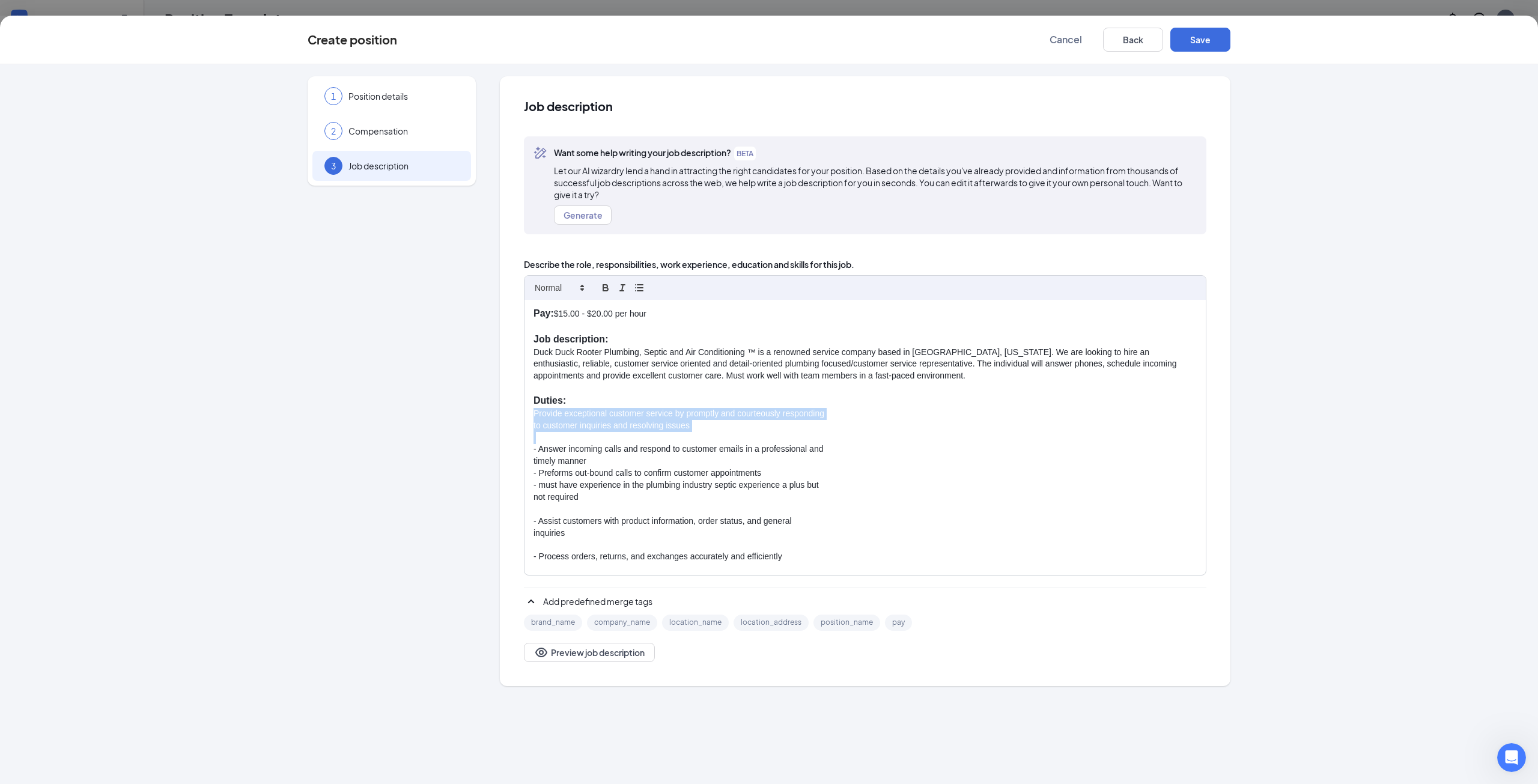
drag, startPoint x: 691, startPoint y: 432, endPoint x: 525, endPoint y: 412, distance: 167.2
click at [525, 412] on div "Pay: $15.00 - $20.00 per hour Job description: Duck Duck Rooter Plumbing, Septi…" at bounding box center [865, 437] width 682 height 275
click at [637, 285] on icon "button" at bounding box center [639, 287] width 11 height 11
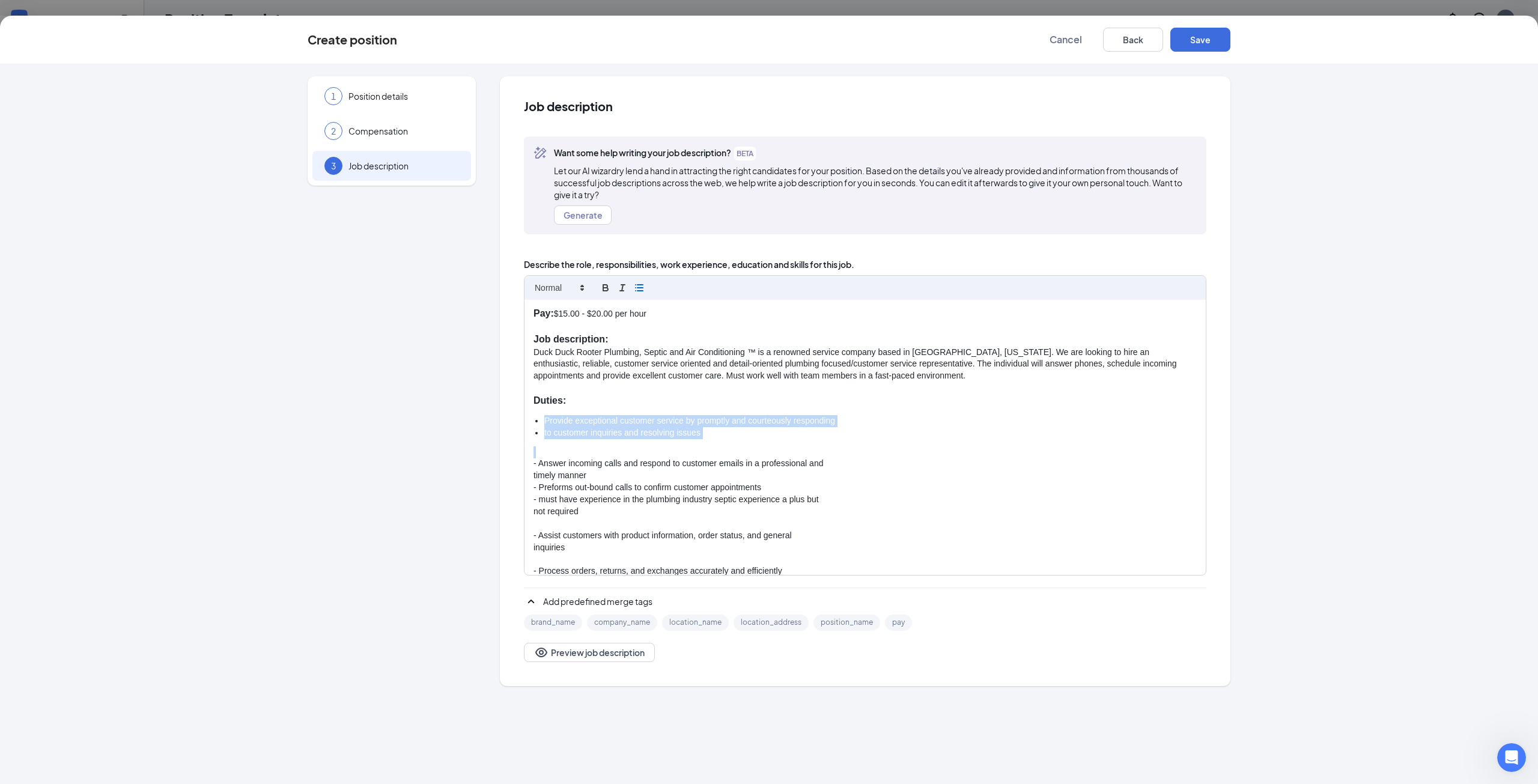
click at [546, 419] on li "Provide exceptional customer service by promptly and courteously responding" at bounding box center [870, 421] width 652 height 12
click at [543, 433] on ul "Provide exceptional customer service by promptly and courteously responding to …" at bounding box center [864, 427] width 663 height 24
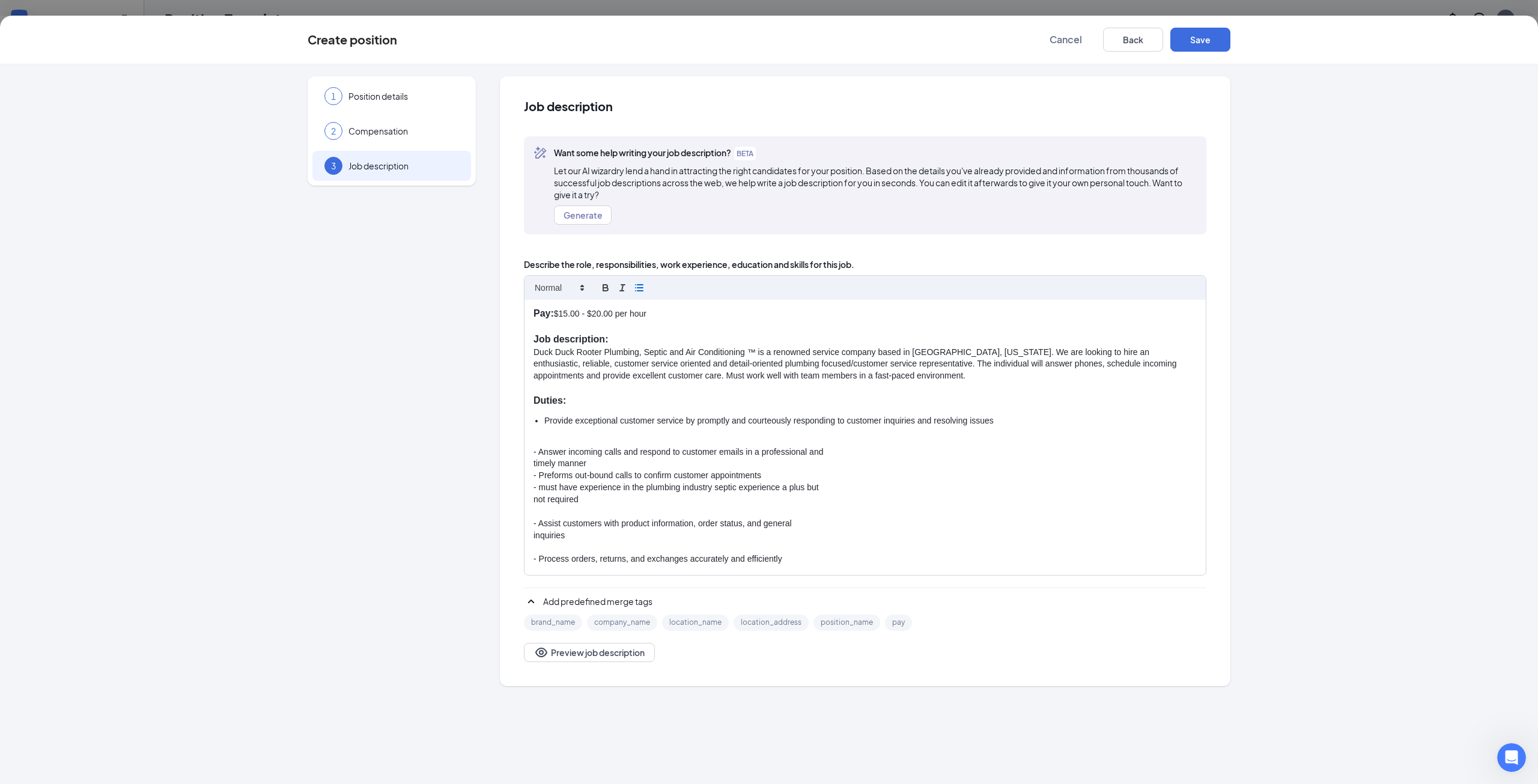
click at [540, 453] on p "- Answer incoming calls and respond to customer emails in a professional and" at bounding box center [864, 452] width 663 height 12
drag, startPoint x: 585, startPoint y: 463, endPoint x: 534, endPoint y: 453, distance: 52.0
click at [534, 453] on div "Pay: $15.00 - $20.00 per hour Job description: Duck Duck Rooter Plumbing, Septi…" at bounding box center [865, 437] width 682 height 275
click at [637, 286] on icon "button" at bounding box center [639, 287] width 11 height 11
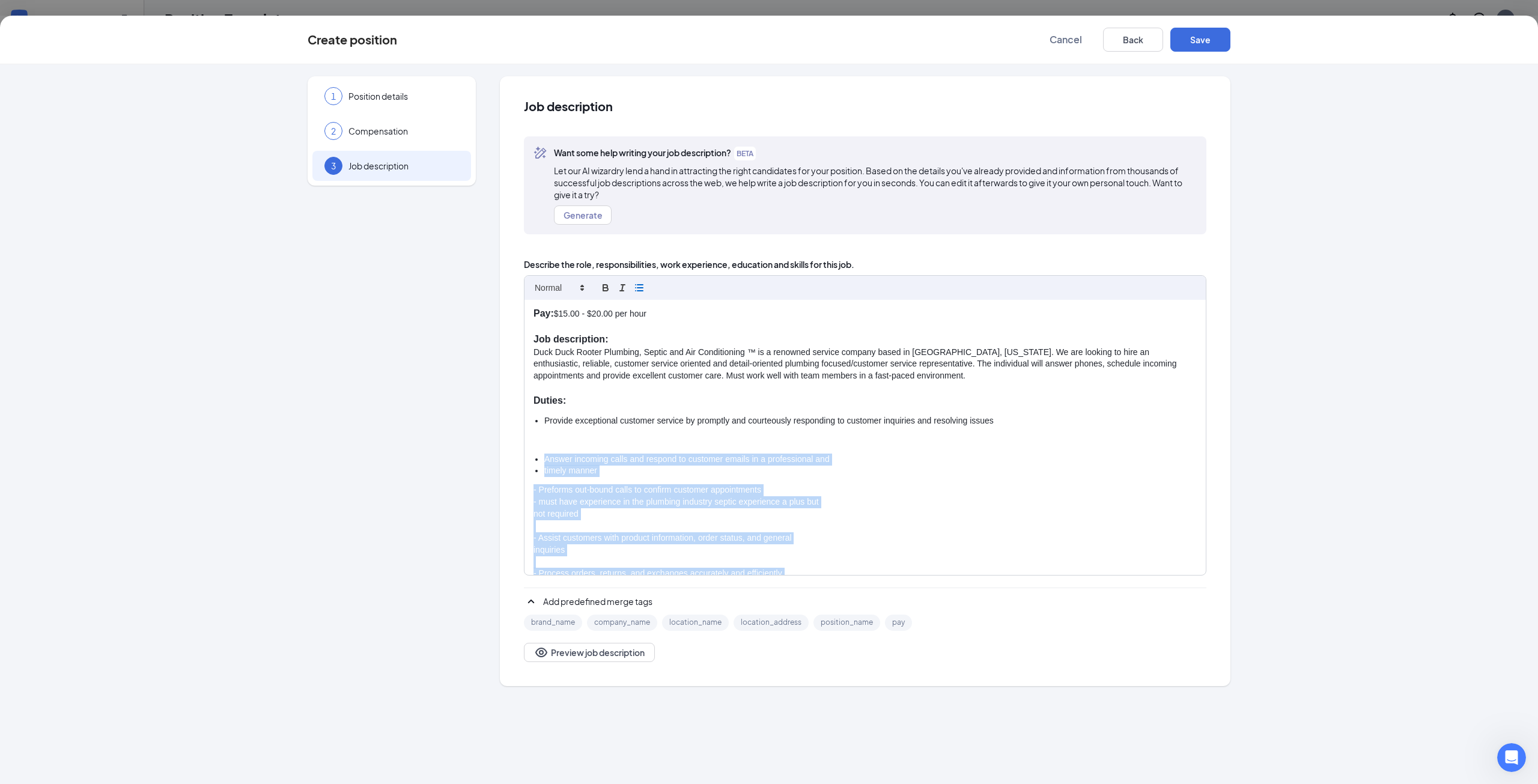
drag, startPoint x: 583, startPoint y: 486, endPoint x: 541, endPoint y: 457, distance: 51.0
click at [541, 457] on div "Pay: $15.00 - $20.00 per hour Job description: Duck Duck Rooter Plumbing, Septi…" at bounding box center [865, 437] width 682 height 275
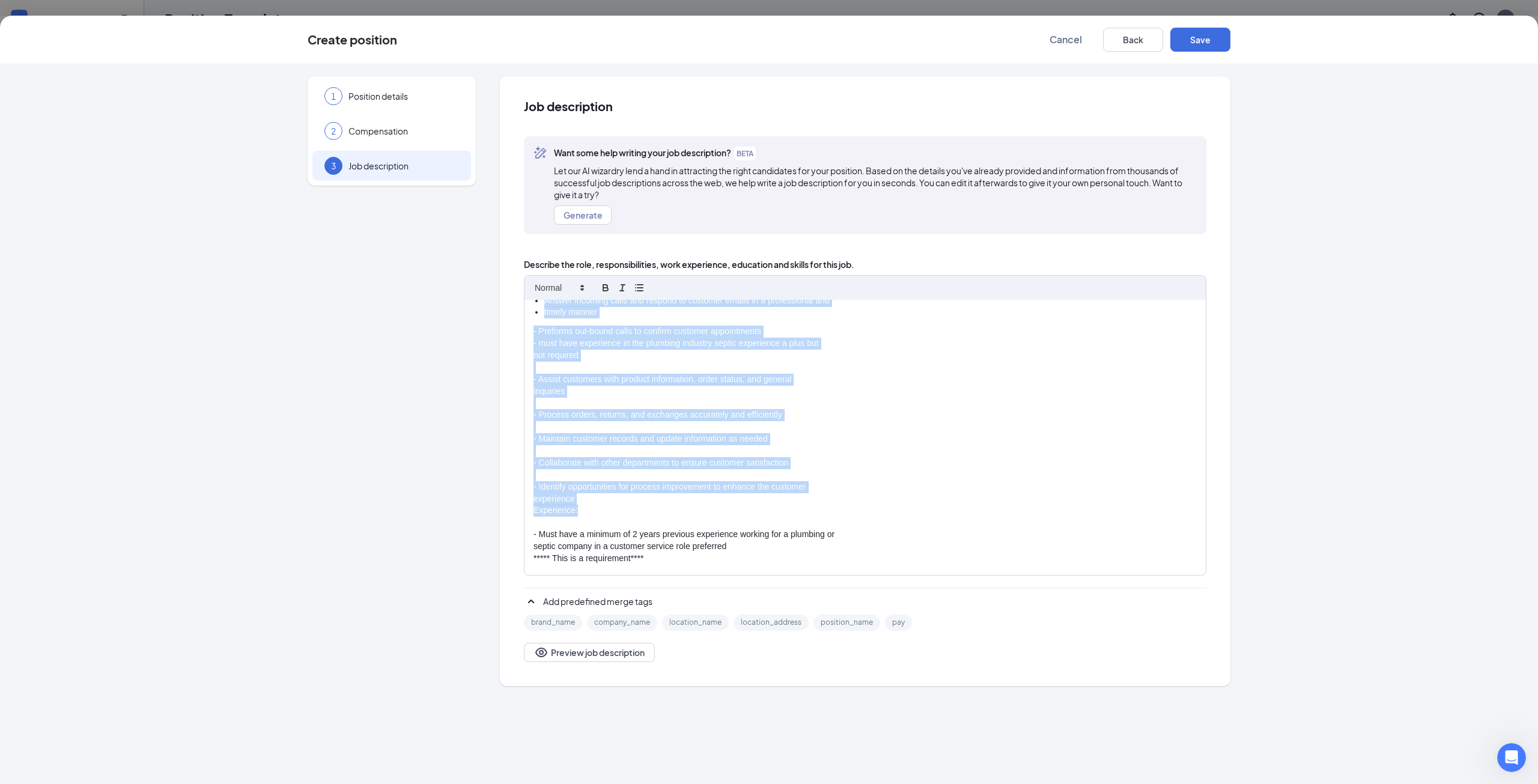
scroll to position [181, 0]
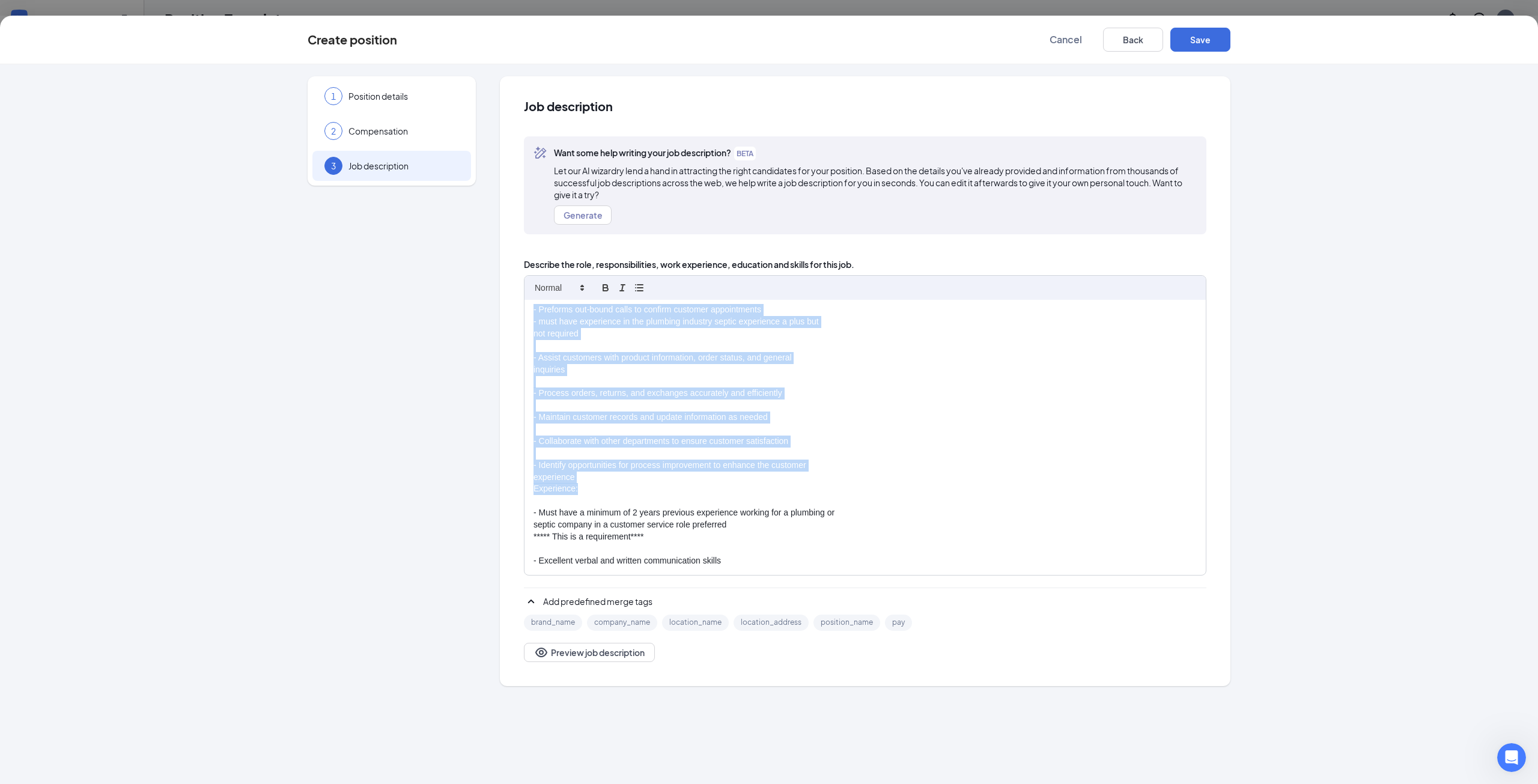
click at [607, 444] on p "- Collaborate with other departments to ensure customer satisfaction" at bounding box center [864, 441] width 663 height 12
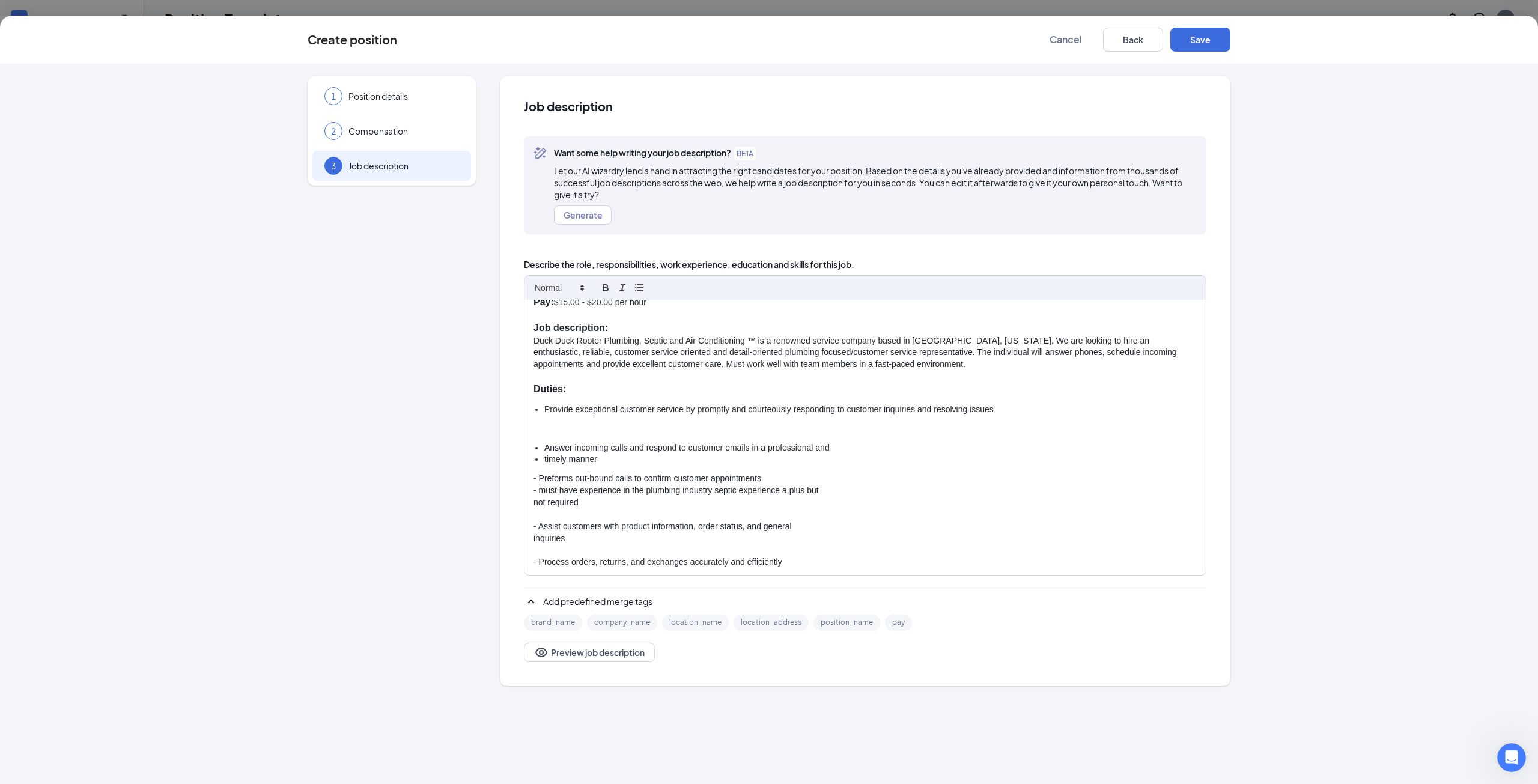
scroll to position [0, 0]
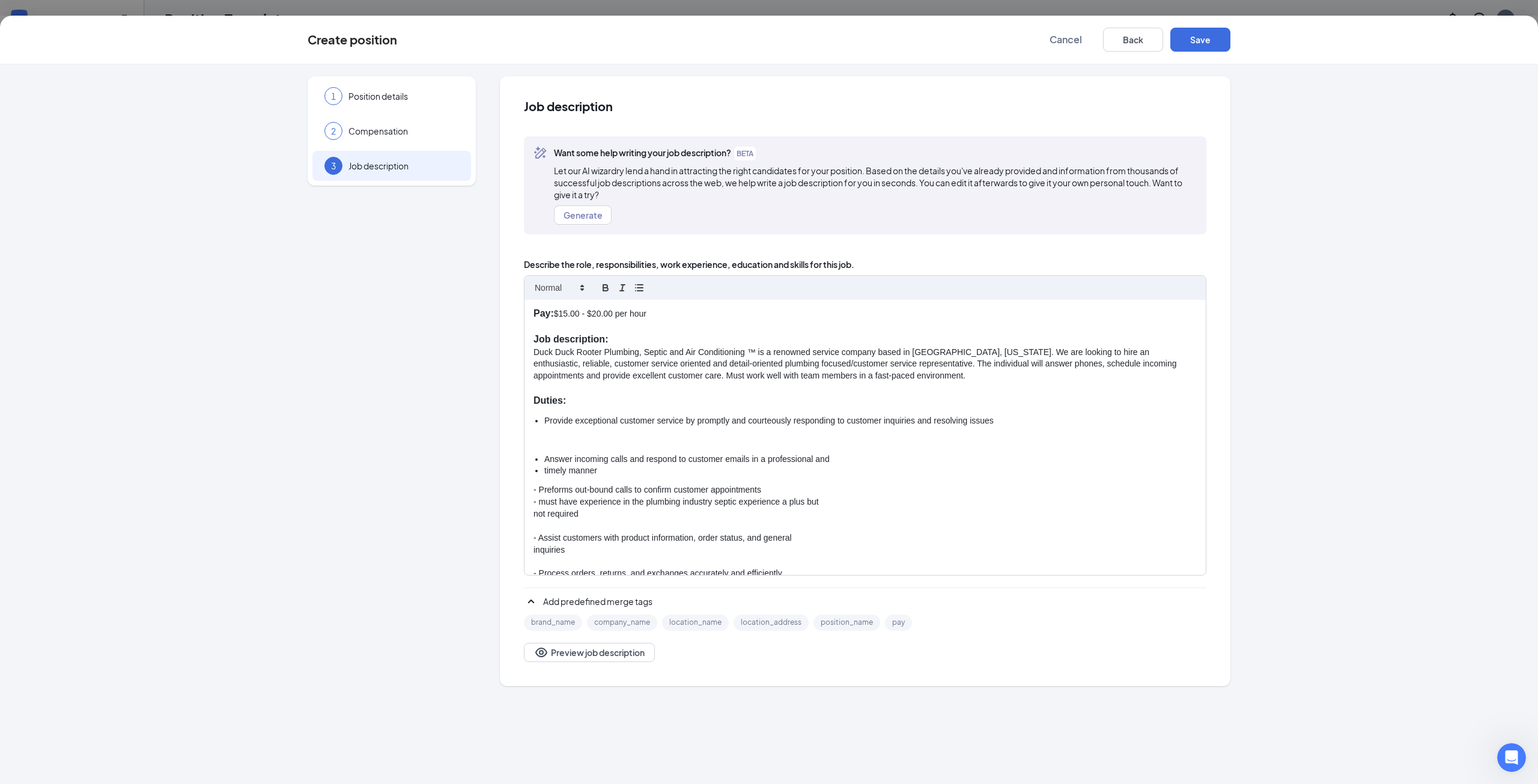
click at [543, 460] on ul "Answer incoming calls and respond to customer emails in a professional and time…" at bounding box center [864, 465] width 663 height 24
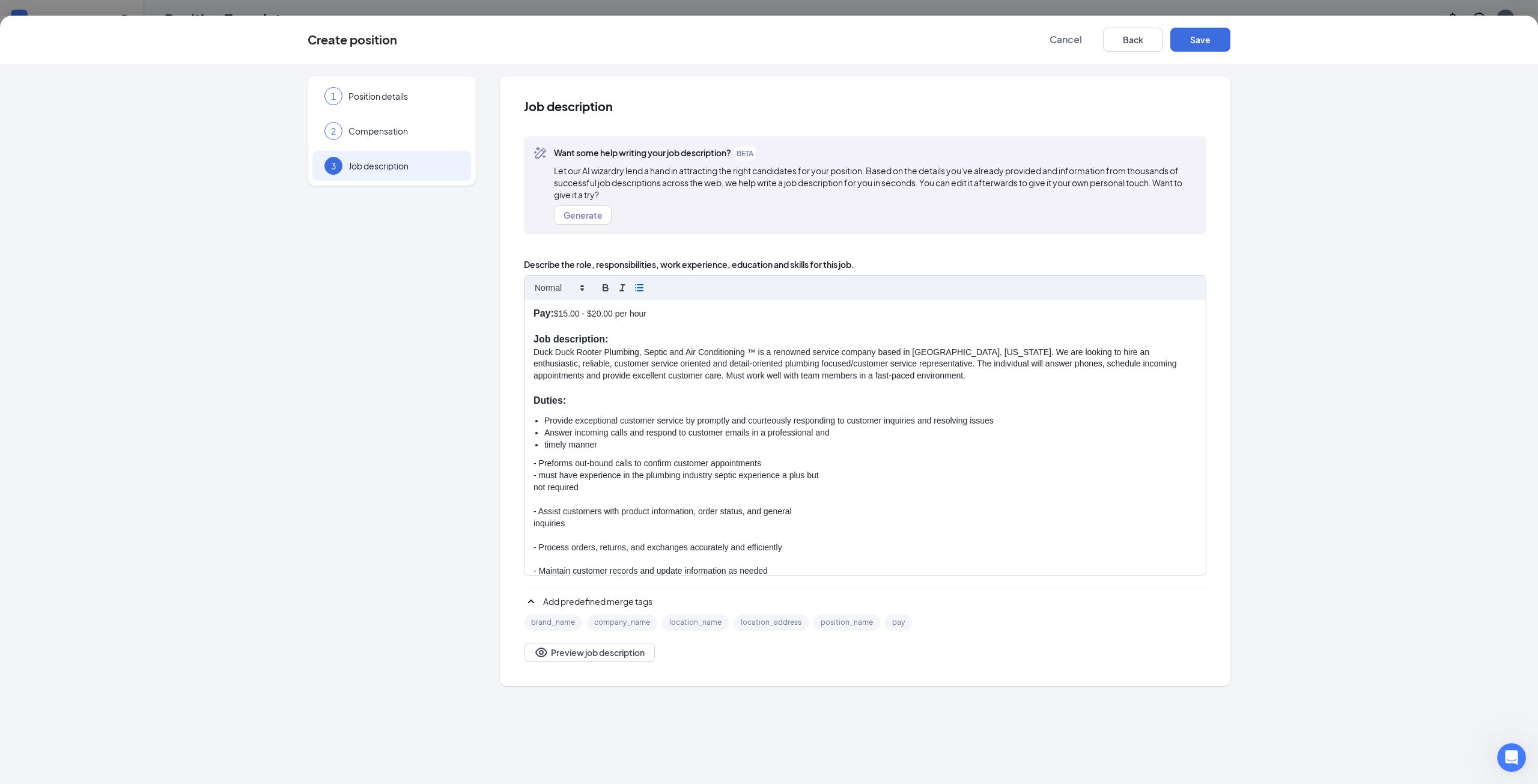
click at [541, 442] on ul "Provide exceptional customer service by promptly and courteously responding to …" at bounding box center [864, 433] width 663 height 36
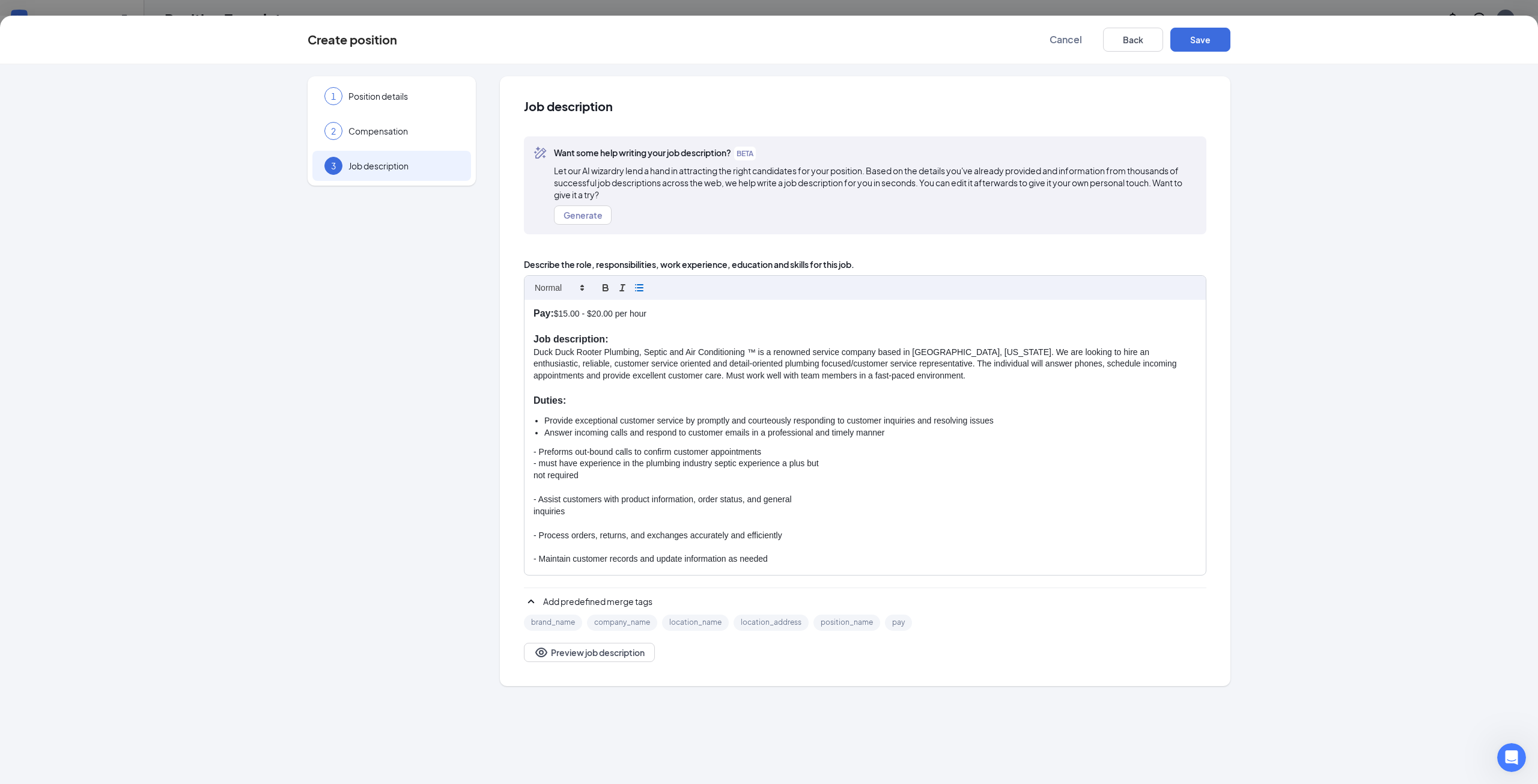
click at [539, 453] on p "- Preforms out-bound calls to confirm customer appointments" at bounding box center [864, 452] width 663 height 12
click at [538, 462] on p "- must have experience in the plumbing industry septic experience a plus but" at bounding box center [864, 464] width 663 height 12
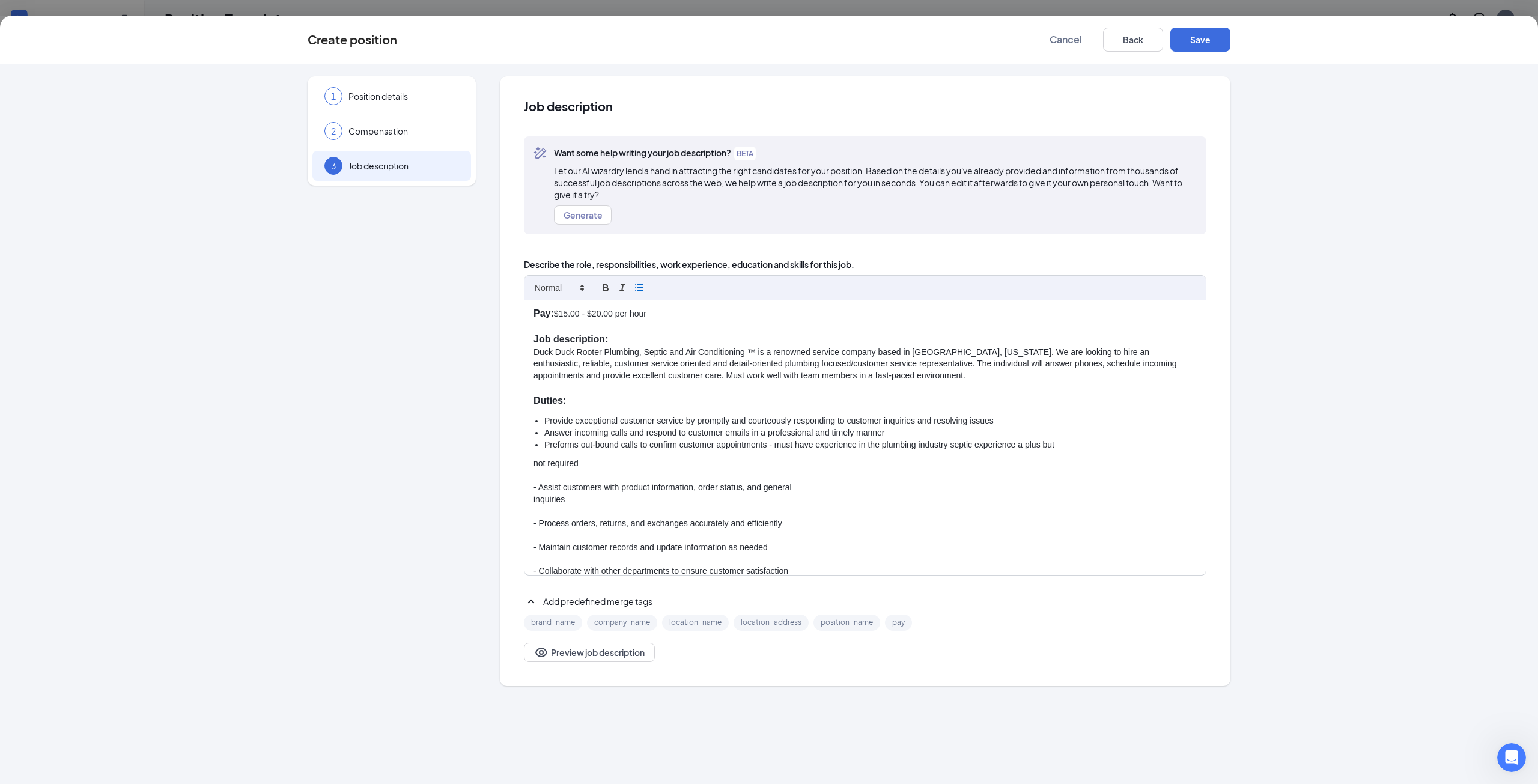
click at [531, 463] on div "Pay: $15.00 - $20.00 per hour Job description: Duck Duck Rooter Plumbing, Septi…" at bounding box center [865, 437] width 682 height 275
click at [539, 475] on p "- Assist customers with product information, order status, and general" at bounding box center [864, 475] width 663 height 12
click at [534, 469] on div "Pay: $15.00 - $20.00 per hour Job description: Duck Duck Rooter Plumbing, Septi…" at bounding box center [865, 437] width 682 height 275
click at [535, 474] on p "inquiries" at bounding box center [864, 475] width 663 height 12
click at [529, 475] on div "Pay: $15.00 - $20.00 per hour Job description: Duck Duck Rooter Plumbing, Septi…" at bounding box center [865, 437] width 682 height 275
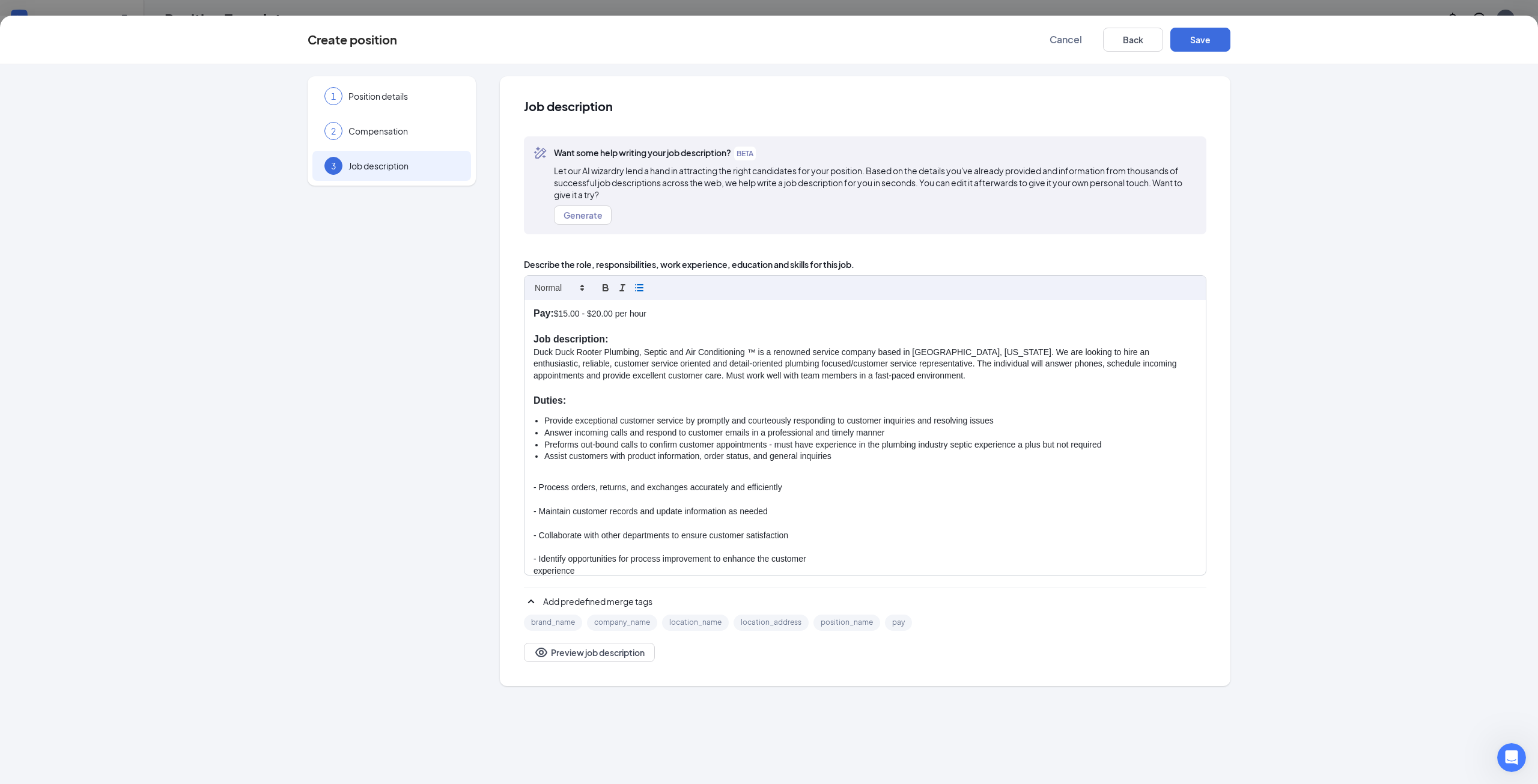
click at [541, 484] on p "- Process orders, returns, and exchanges accurately and efficiently" at bounding box center [864, 487] width 663 height 12
click at [539, 498] on p "- Maintain customer records and update information as needed" at bounding box center [864, 500] width 663 height 12
click at [539, 507] on p "- Collaborate with other departments to ensure customer satisfaction" at bounding box center [864, 512] width 663 height 12
click at [539, 517] on p "- Identify opportunities for process improvement to enhance the customer" at bounding box center [864, 523] width 663 height 12
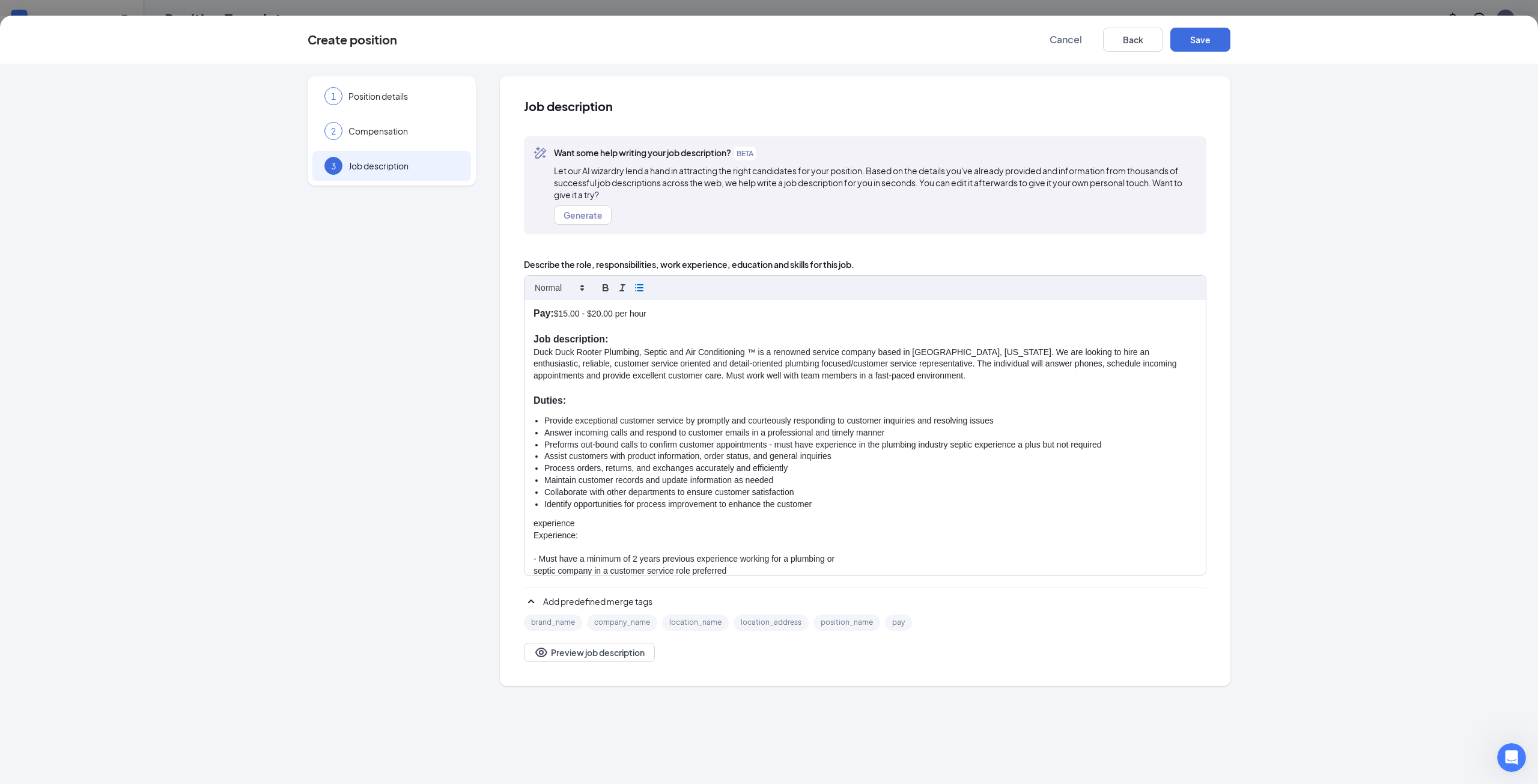
click at [531, 523] on div "Pay: $15.00 - $20.00 per hour Job description: Duck Duck Rooter Plumbing, Septi…" at bounding box center [865, 437] width 682 height 275
drag, startPoint x: 577, startPoint y: 522, endPoint x: 513, endPoint y: 523, distance: 64.0
click at [513, 523] on div "Job description Want some help writing your job description? BETA Let our AI wi…" at bounding box center [865, 381] width 730 height 609
click at [604, 290] on icon "button" at bounding box center [605, 287] width 11 height 11
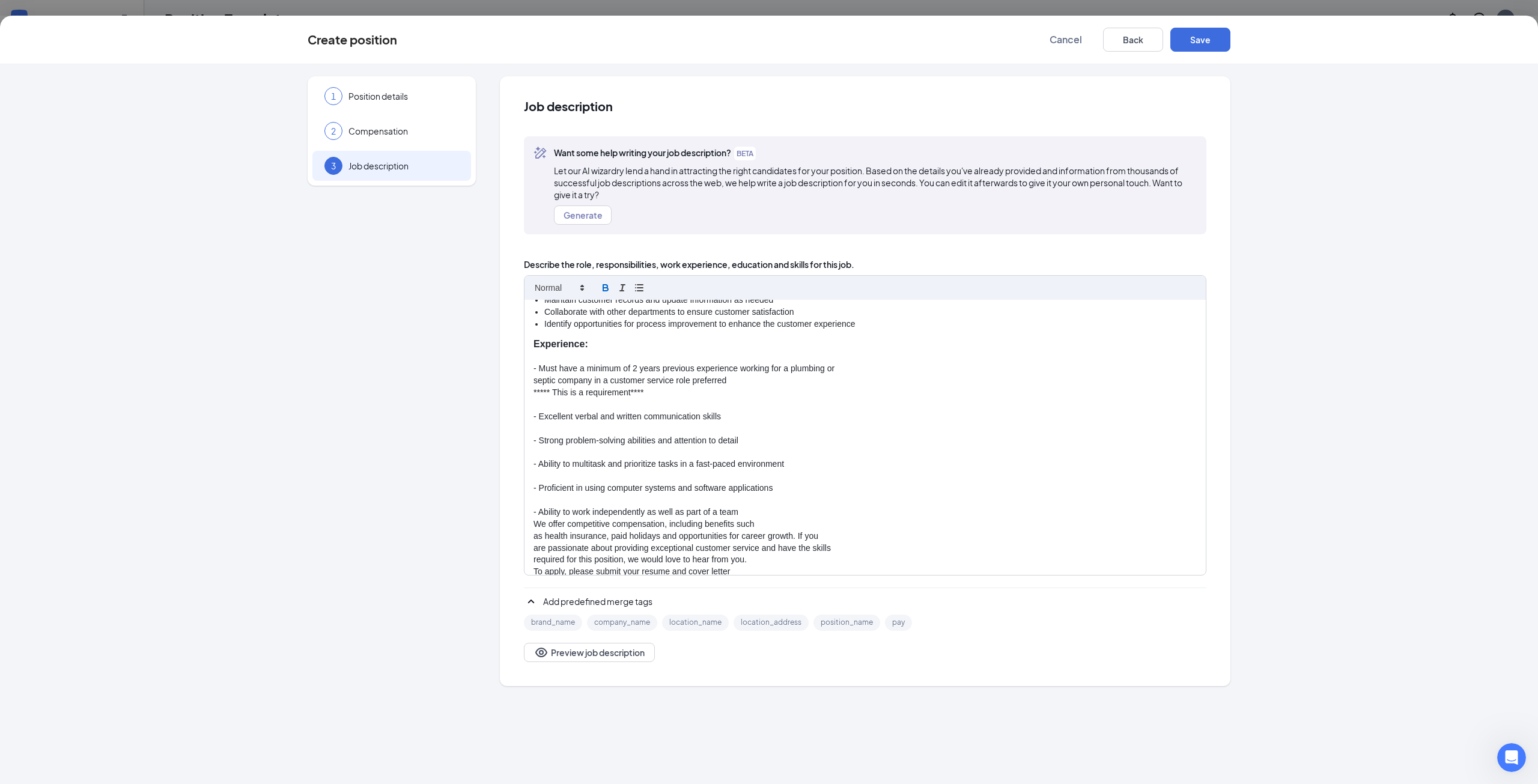
scroll to position [120, 0]
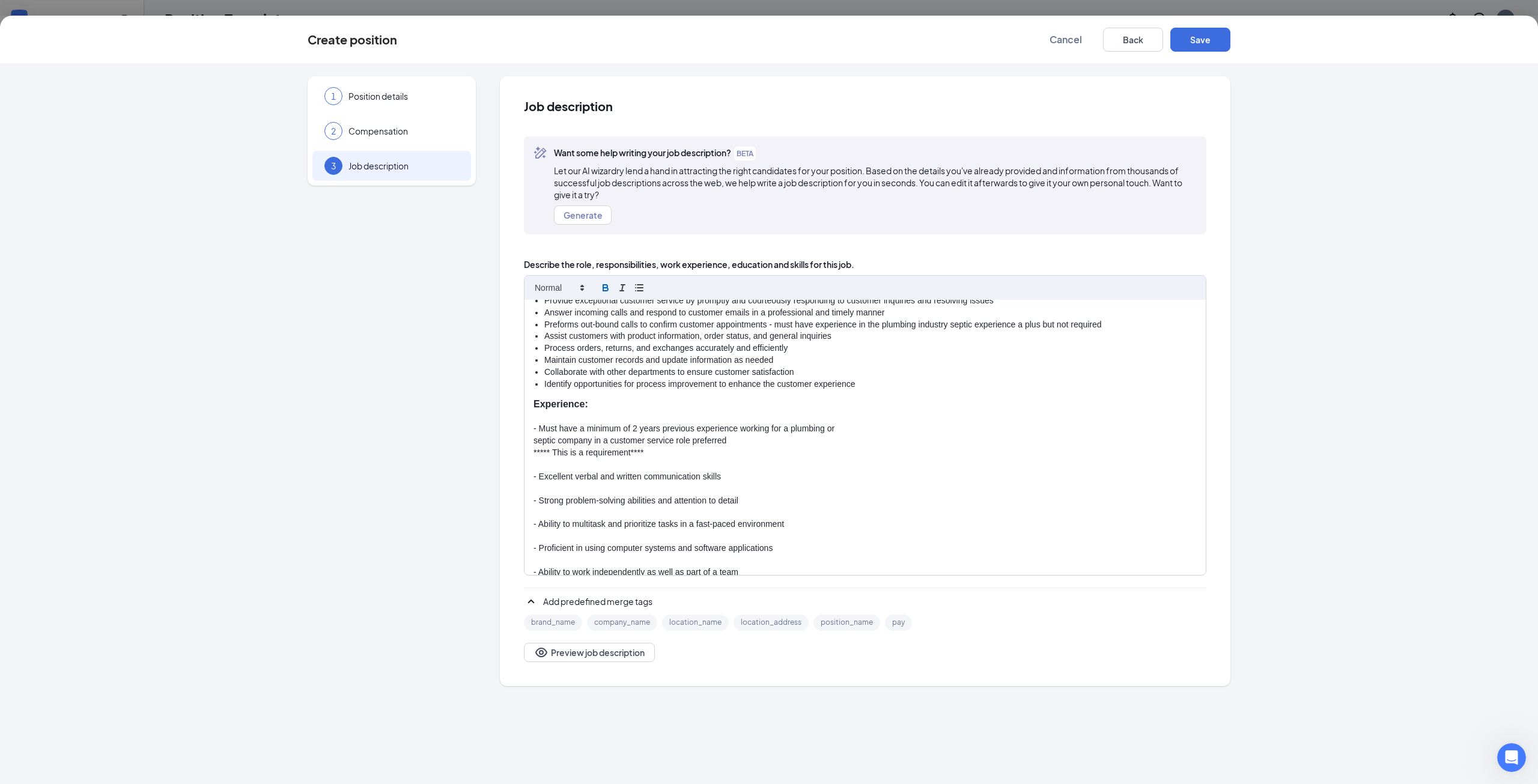
click at [537, 428] on p "- Must have a minimum of 2 years previous experience working for a plumbing or" at bounding box center [864, 429] width 663 height 12
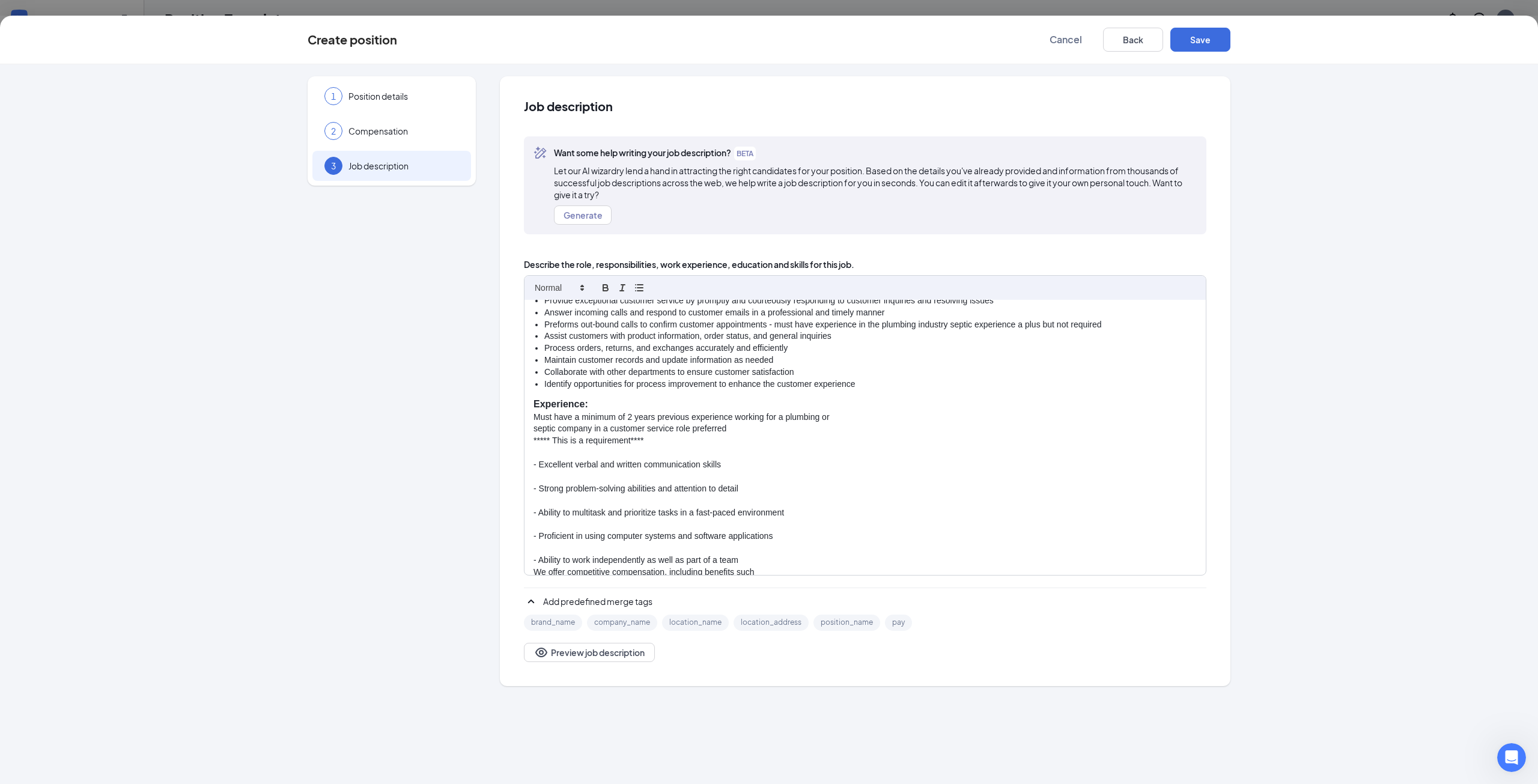
click at [536, 430] on p "septic company in a customer service role preferred" at bounding box center [864, 429] width 663 height 12
click at [531, 424] on div "Pay: $15.00 - $20.00 per hour Job description: Duck Duck Rooter Plumbing, Septi…" at bounding box center [865, 437] width 682 height 275
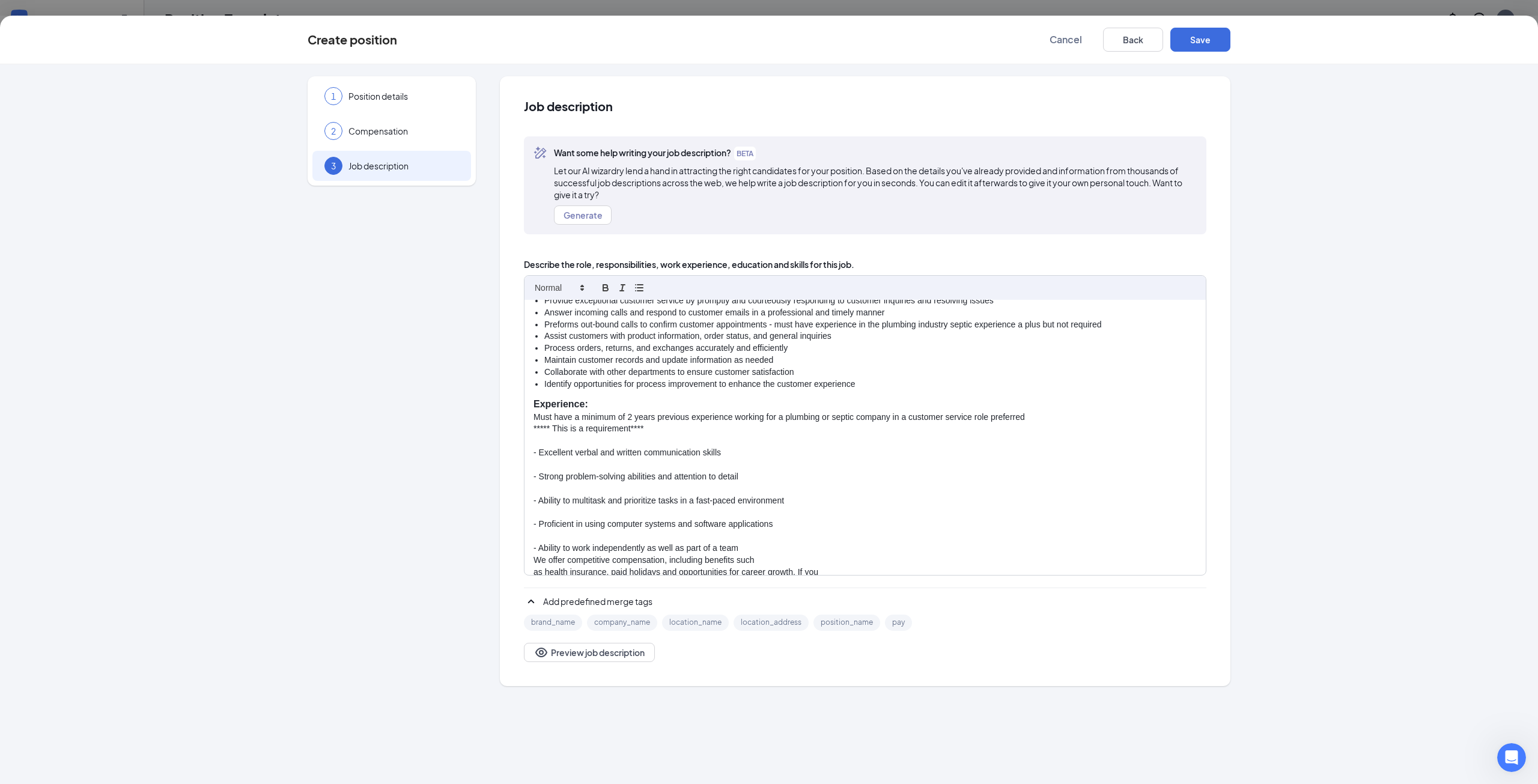
drag, startPoint x: 1033, startPoint y: 416, endPoint x: 523, endPoint y: 418, distance: 510.0
click at [523, 418] on div "Pay: $15.00 - $20.00 per hour Job description: Duck Duck Rooter Plumbing, Septi…" at bounding box center [864, 426] width 683 height 301
click at [604, 288] on icon "button" at bounding box center [605, 289] width 5 height 3
click at [608, 284] on icon "button" at bounding box center [605, 287] width 11 height 11
click at [644, 290] on icon "button" at bounding box center [639, 287] width 11 height 11
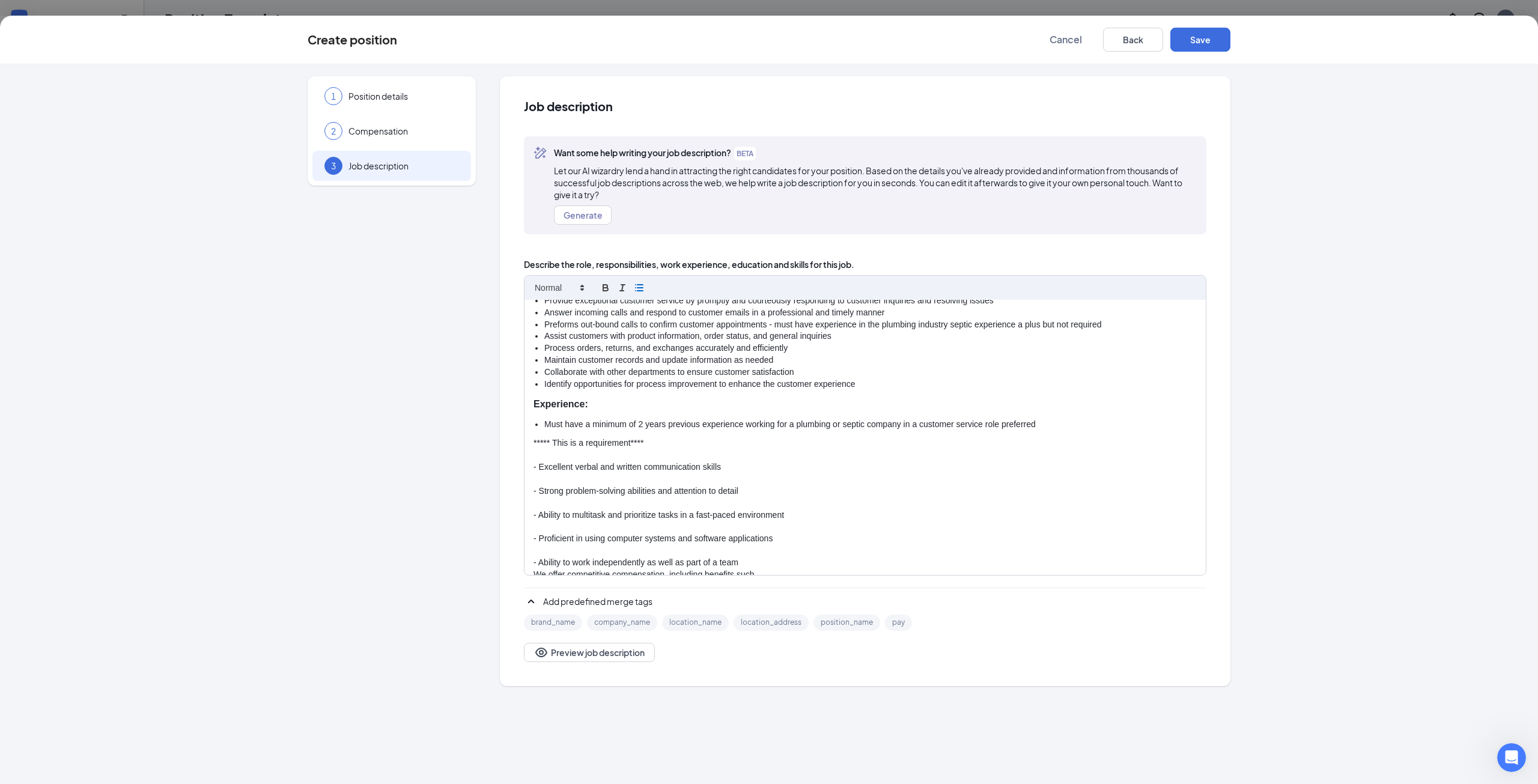
click at [554, 446] on p "***** This is a requirement****" at bounding box center [864, 443] width 663 height 12
drag, startPoint x: 653, startPoint y: 441, endPoint x: 481, endPoint y: 439, distance: 172.0
click at [481, 439] on div "1 Position details 2 Compensation 3 Job description Additional information Job …" at bounding box center [769, 381] width 923 height 609
drag, startPoint x: 659, startPoint y: 455, endPoint x: 524, endPoint y: 453, distance: 135.0
click at [524, 453] on div "Pay: $15.00 - $20.00 per hour Job description: Duck Duck Rooter Plumbing, Septi…" at bounding box center [865, 437] width 682 height 275
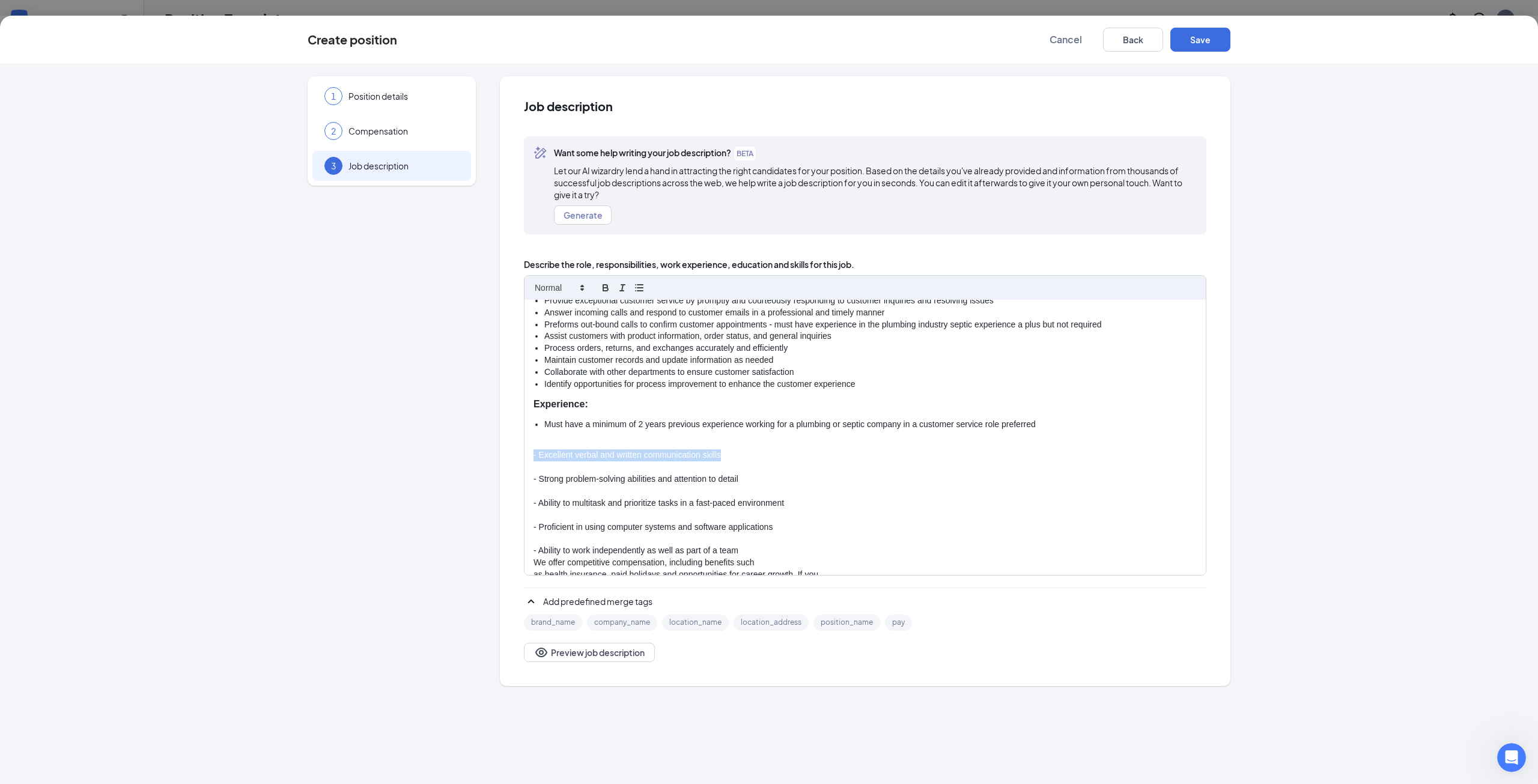
click at [543, 456] on p "- Excellent verbal and written communication skills" at bounding box center [864, 455] width 663 height 12
click at [540, 456] on p "- Excellent verbal and written communication skills" at bounding box center [864, 455] width 663 height 12
click at [539, 467] on p "- Strong problem-solving abilities and attention to detail" at bounding box center [864, 467] width 663 height 12
click at [538, 474] on p "- Ability to multitask and prioritize tasks in a fast-paced environment" at bounding box center [864, 479] width 663 height 12
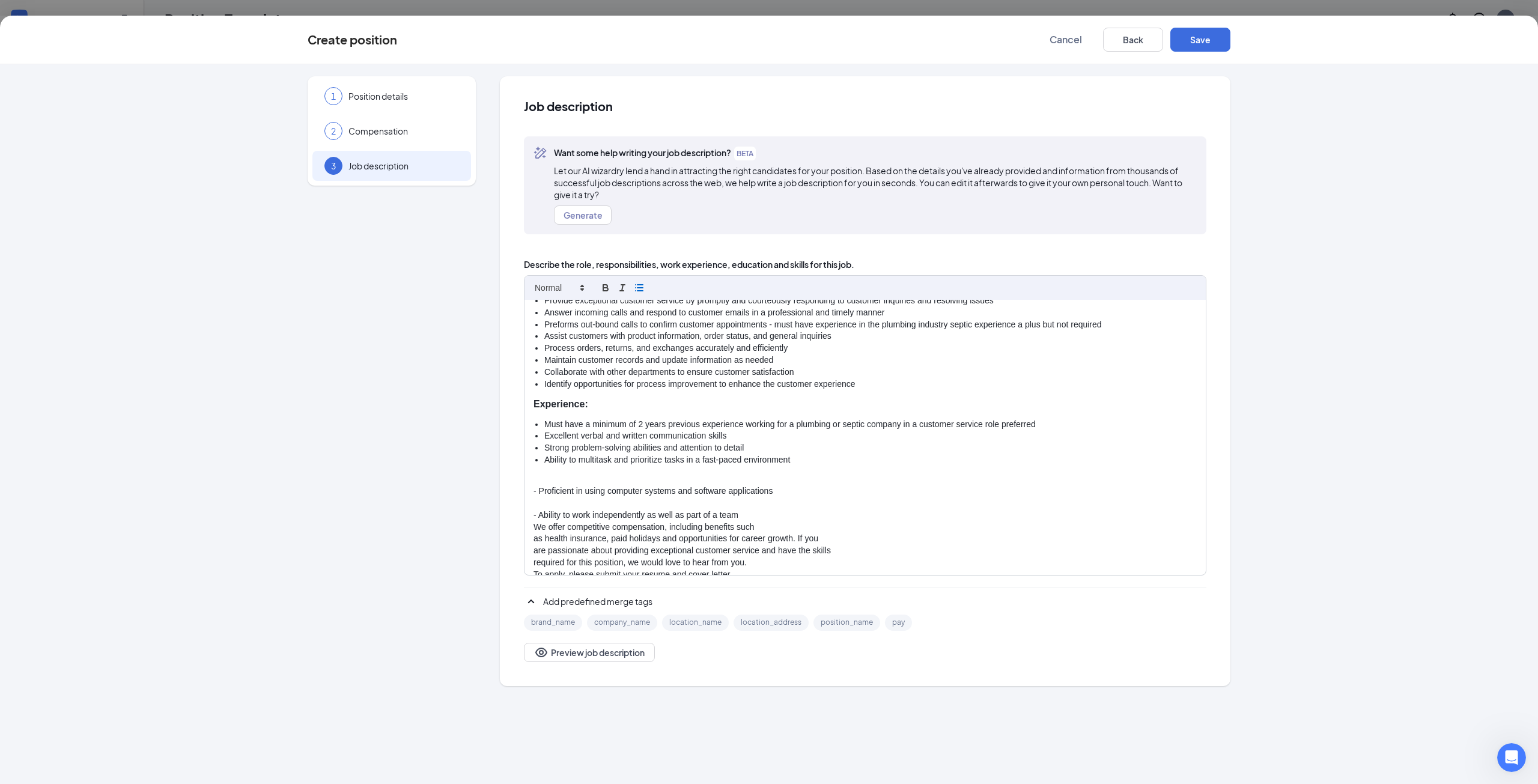
click at [541, 485] on p "- Proficient in using computer systems and software applications" at bounding box center [864, 491] width 663 height 12
click at [537, 503] on p "- Ability to work independently as well as part of a team" at bounding box center [864, 503] width 663 height 12
click at [533, 503] on p "We offer competitive compensation, including benefits such" at bounding box center [864, 503] width 663 height 12
click at [547, 484] on li "Ability to work independently as well as part of a team" at bounding box center [870, 484] width 652 height 12
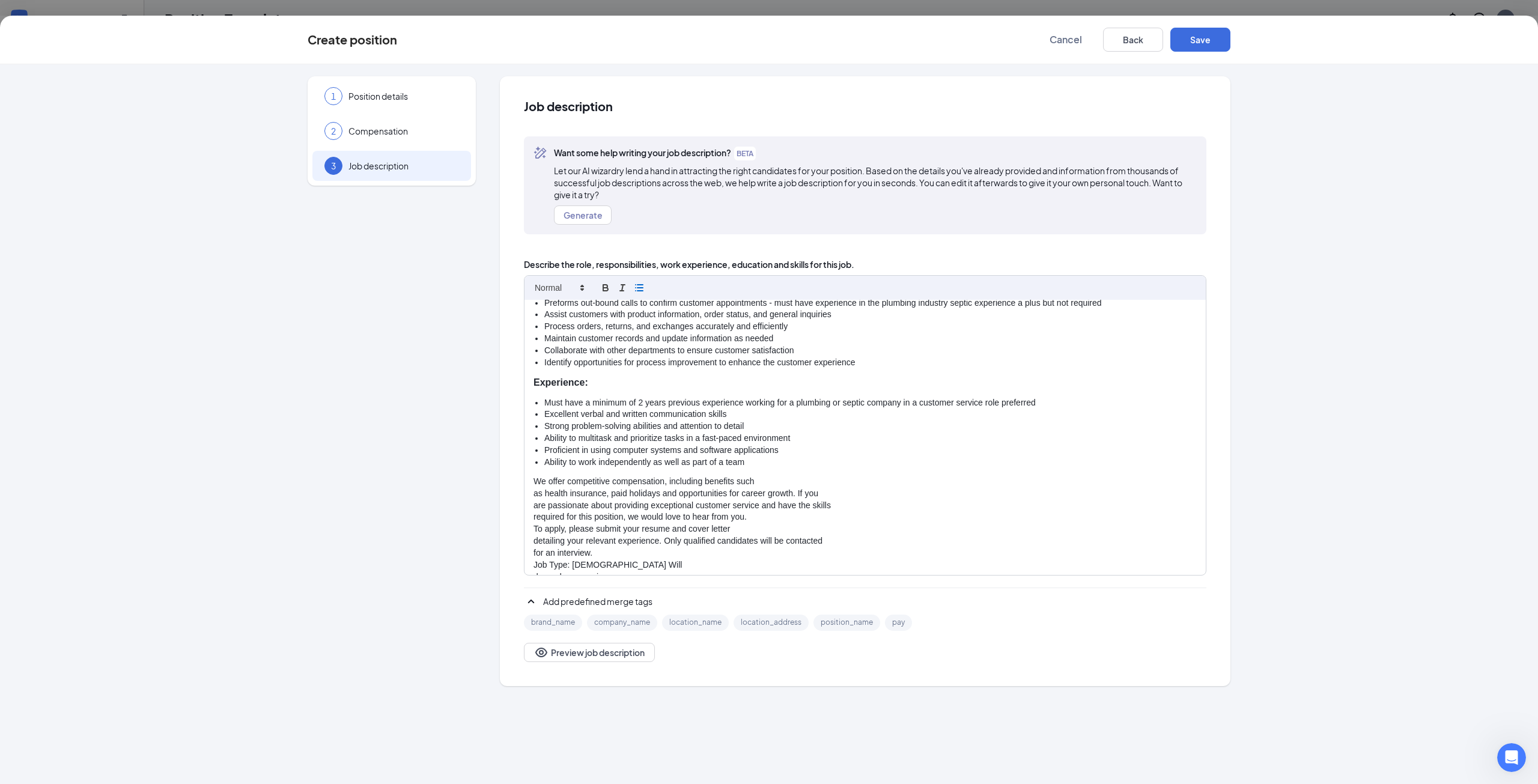
scroll to position [181, 0]
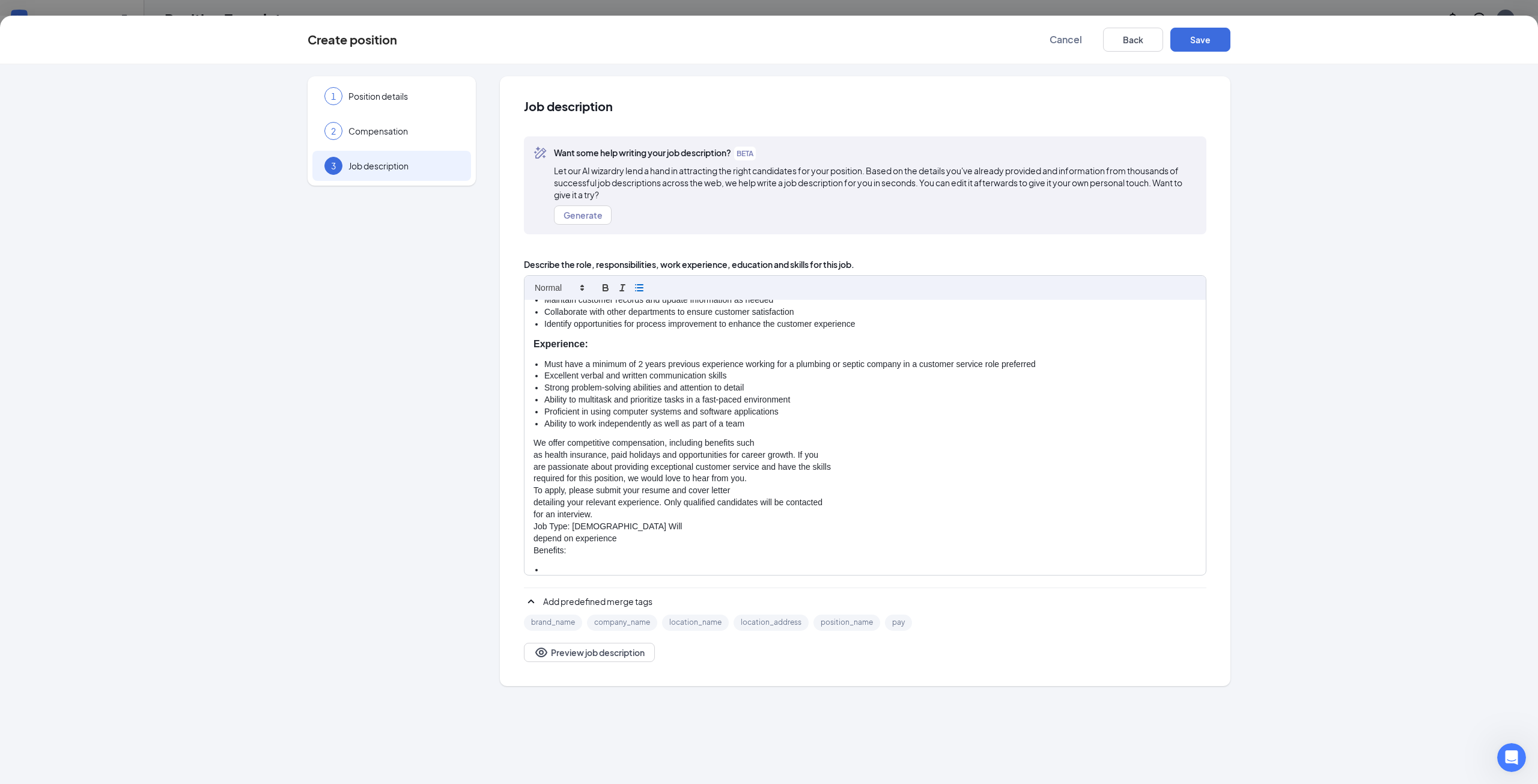
click at [531, 454] on div "Pay: $15.00 - $20.00 per hour Job description: Duck Duck Rooter Plumbing, Septi…" at bounding box center [865, 437] width 682 height 275
click at [533, 467] on div "Pay: $15.00 - $20.00 per hour Job description: Duck Duck Rooter Plumbing, Septi…" at bounding box center [865, 437] width 682 height 275
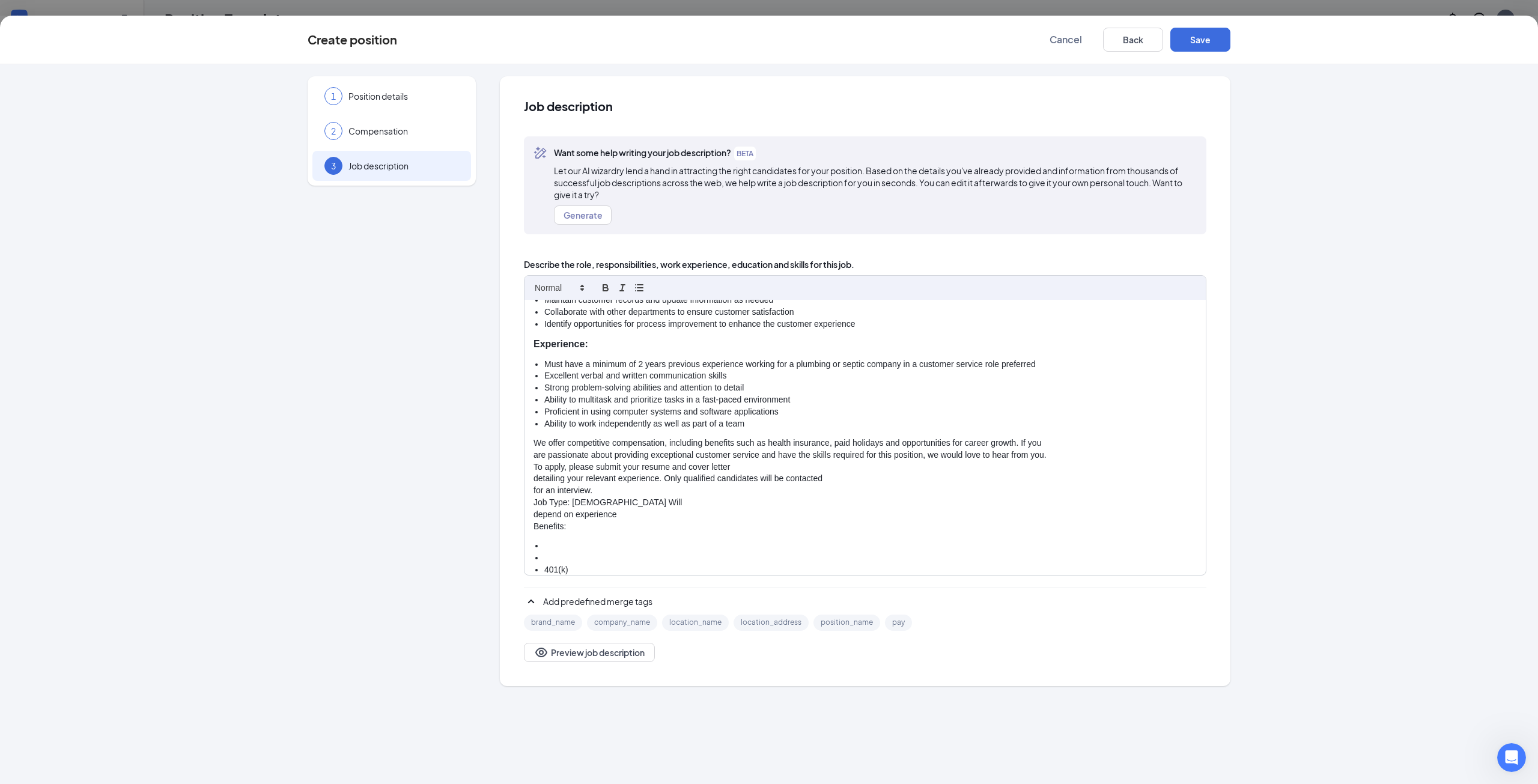
click at [530, 468] on div "Pay: $15.00 - $20.00 per hour Job description: Duck Duck Rooter Plumbing, Septi…" at bounding box center [865, 437] width 682 height 275
click at [529, 478] on div "Pay: $15.00 - $20.00 per hour Job description: Duck Duck Rooter Plumbing, Septi…" at bounding box center [865, 437] width 682 height 275
click at [1049, 455] on p "are passionate about providing exceptional customer service and have the skills…" at bounding box center [864, 461] width 663 height 24
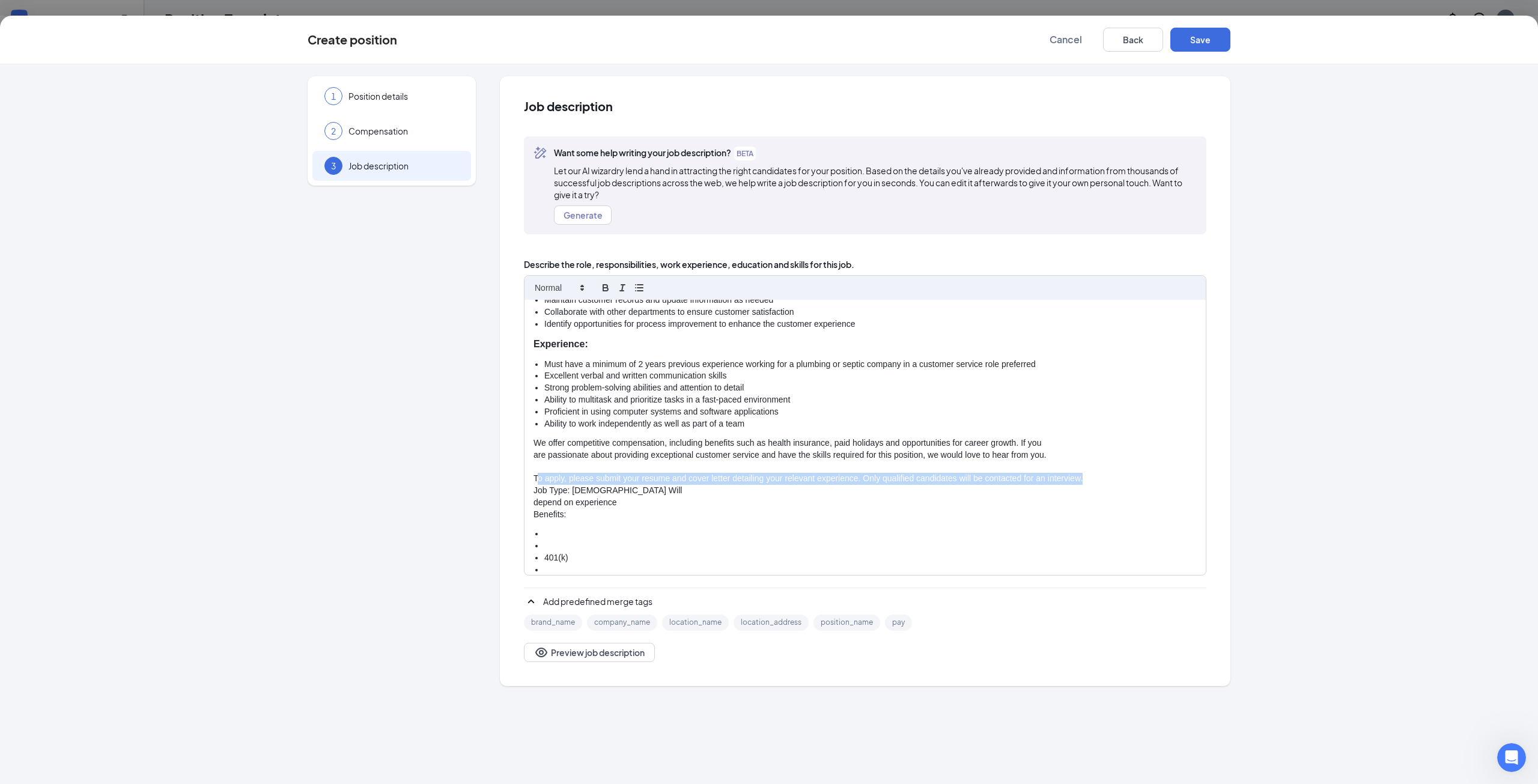
drag, startPoint x: 1088, startPoint y: 475, endPoint x: 536, endPoint y: 475, distance: 552.0
click at [536, 475] on p "To apply, please submit your resume and cover letter detailing your relevant ex…" at bounding box center [864, 478] width 663 height 12
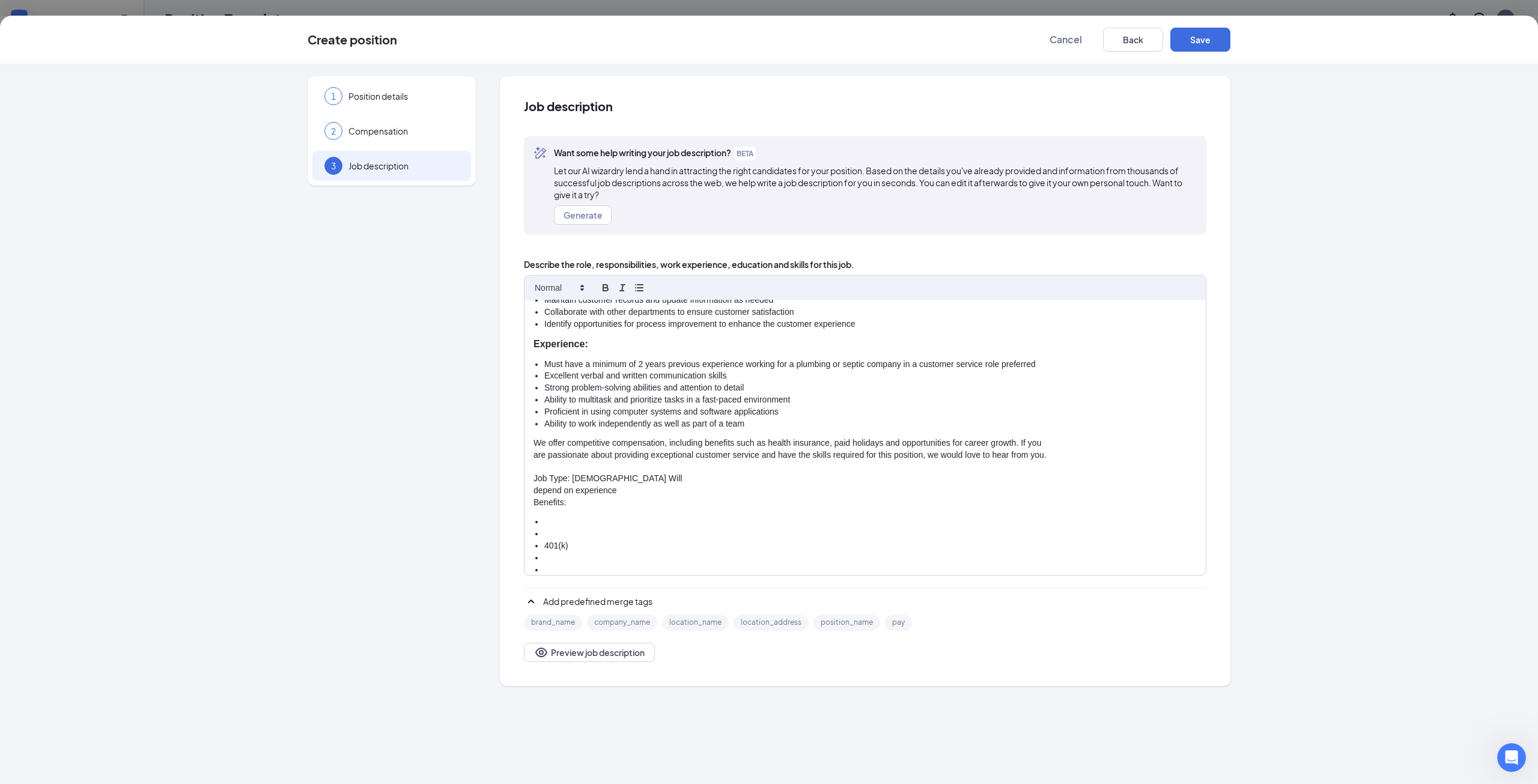
click at [625, 478] on p "Job Type: [DEMOGRAPHIC_DATA] Will" at bounding box center [864, 478] width 663 height 12
drag, startPoint x: 617, startPoint y: 489, endPoint x: 610, endPoint y: 478, distance: 13.0
click at [610, 478] on div "Pay: $15.00 - $20.00 per hour Job description: Duck Duck Rooter Plumbing, Septi…" at bounding box center [865, 437] width 682 height 275
drag, startPoint x: 574, startPoint y: 500, endPoint x: 522, endPoint y: 501, distance: 52.0
click at [522, 501] on div "Job description Want some help writing your job description? BETA Let our AI wi…" at bounding box center [865, 381] width 730 height 609
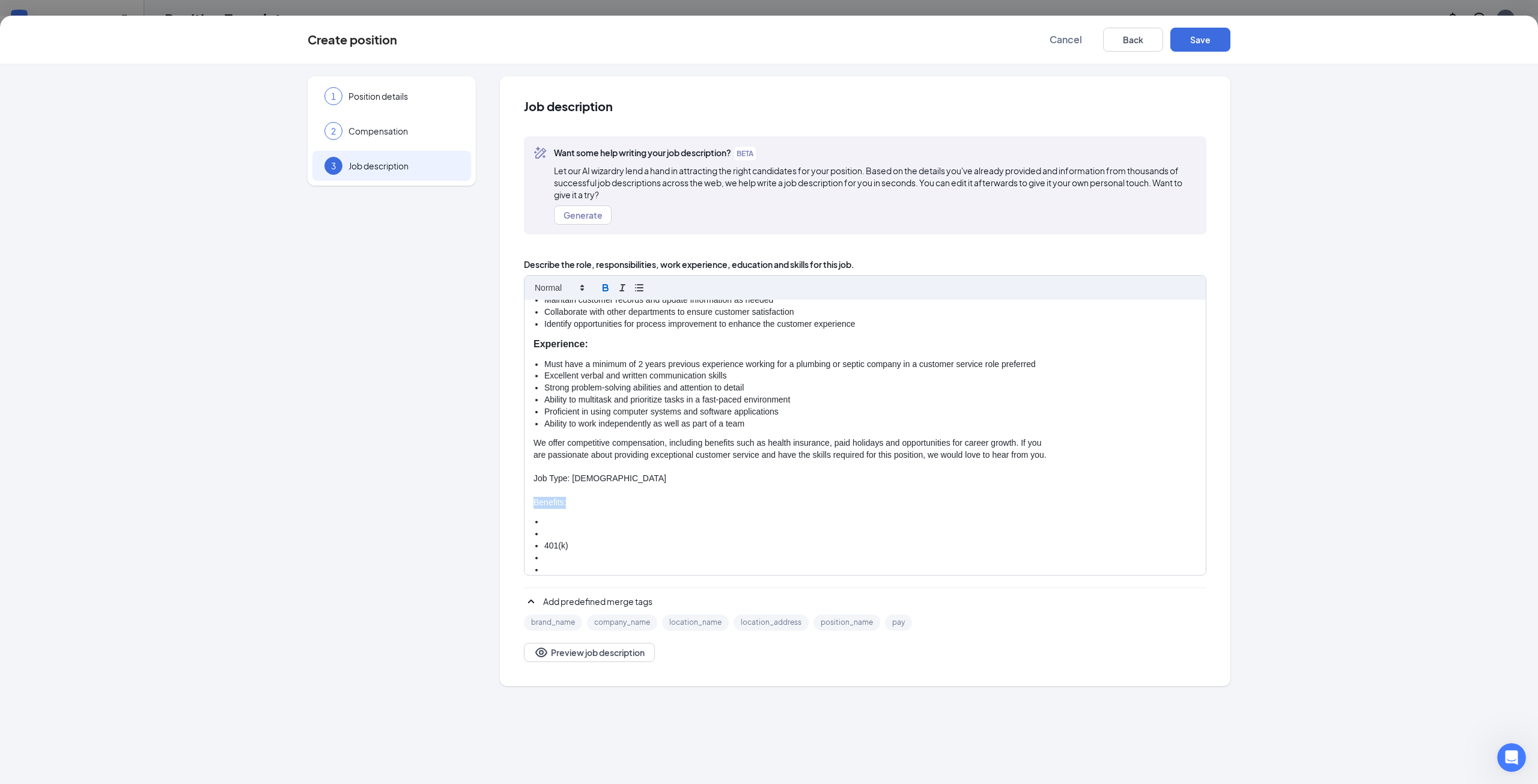
click at [606, 285] on icon "button" at bounding box center [605, 286] width 4 height 3
click at [545, 546] on li "401(k)" at bounding box center [870, 548] width 652 height 12
click at [639, 293] on icon "button" at bounding box center [639, 287] width 11 height 11
click at [545, 557] on li "401(k)" at bounding box center [870, 559] width 652 height 12
click at [555, 546] on li "matching" at bounding box center [870, 548] width 652 height 12
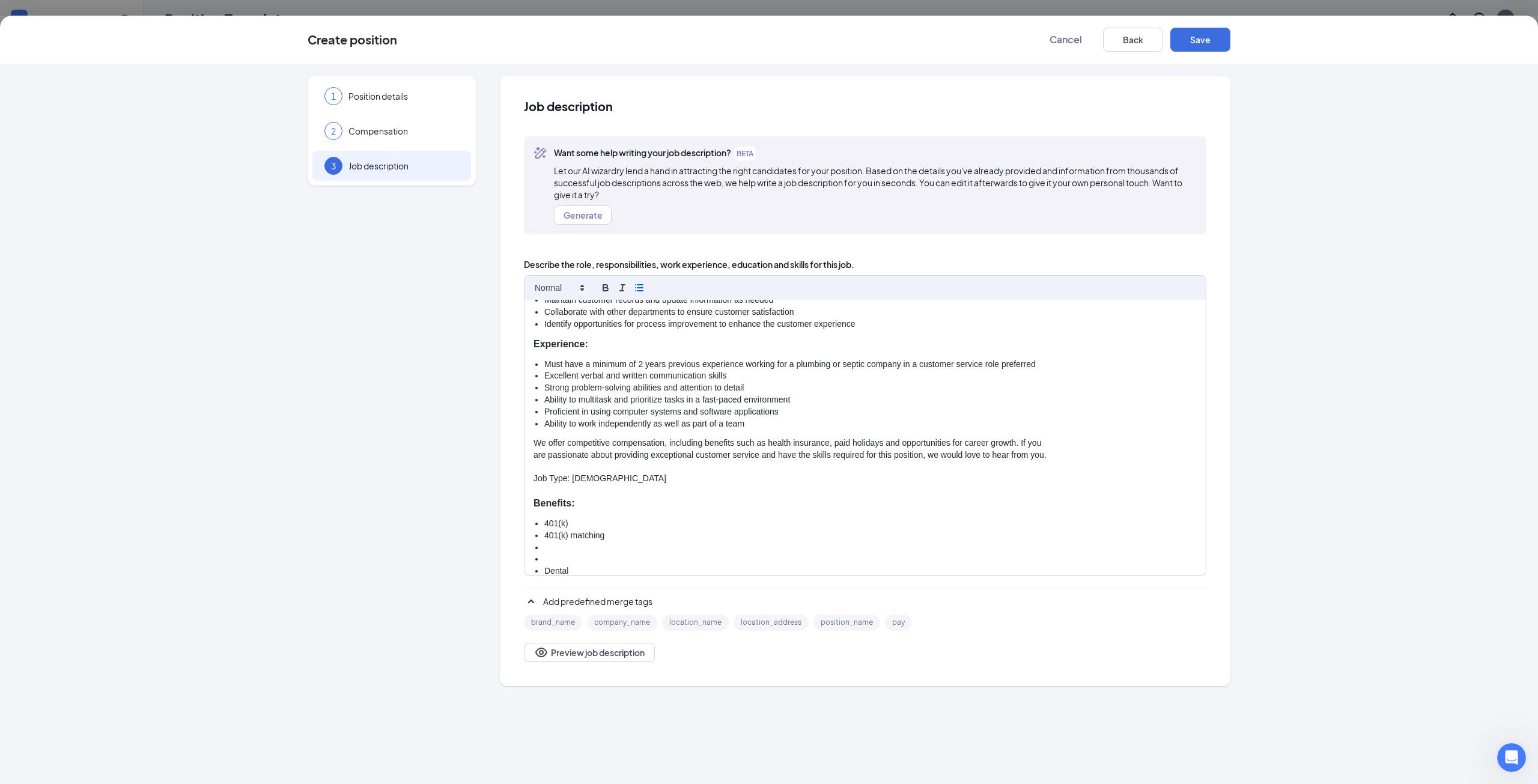
scroll to position [360, 0]
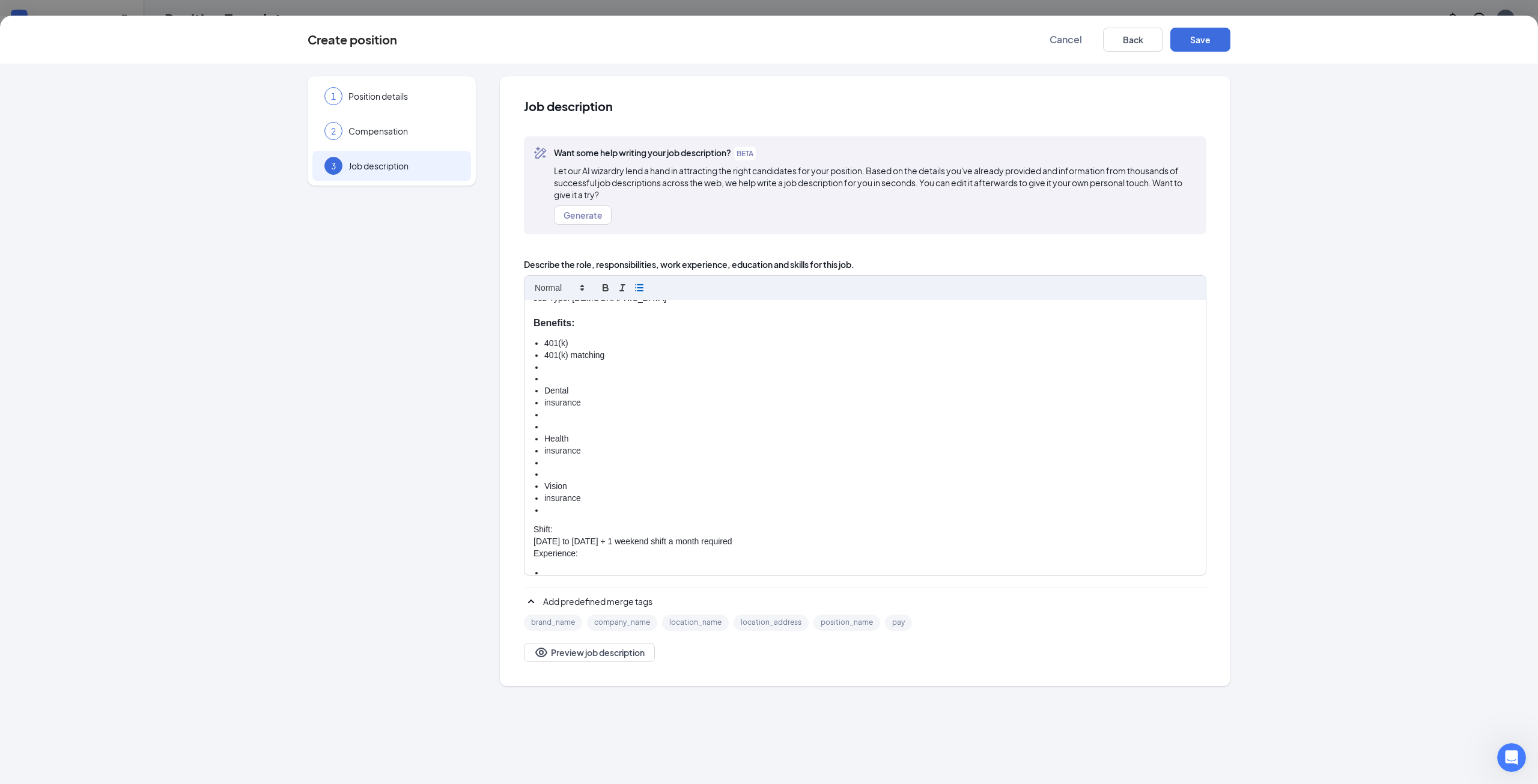
click at [540, 394] on ul "401(k) 401(k) matching Dental insurance Health insurance Vision insurance" at bounding box center [864, 427] width 663 height 179
click at [554, 379] on li "insurance" at bounding box center [870, 379] width 652 height 12
click at [555, 383] on li "insurance" at bounding box center [870, 379] width 652 height 12
click at [546, 402] on li "Health" at bounding box center [870, 403] width 652 height 12
click at [552, 394] on li "insurance" at bounding box center [870, 391] width 652 height 12
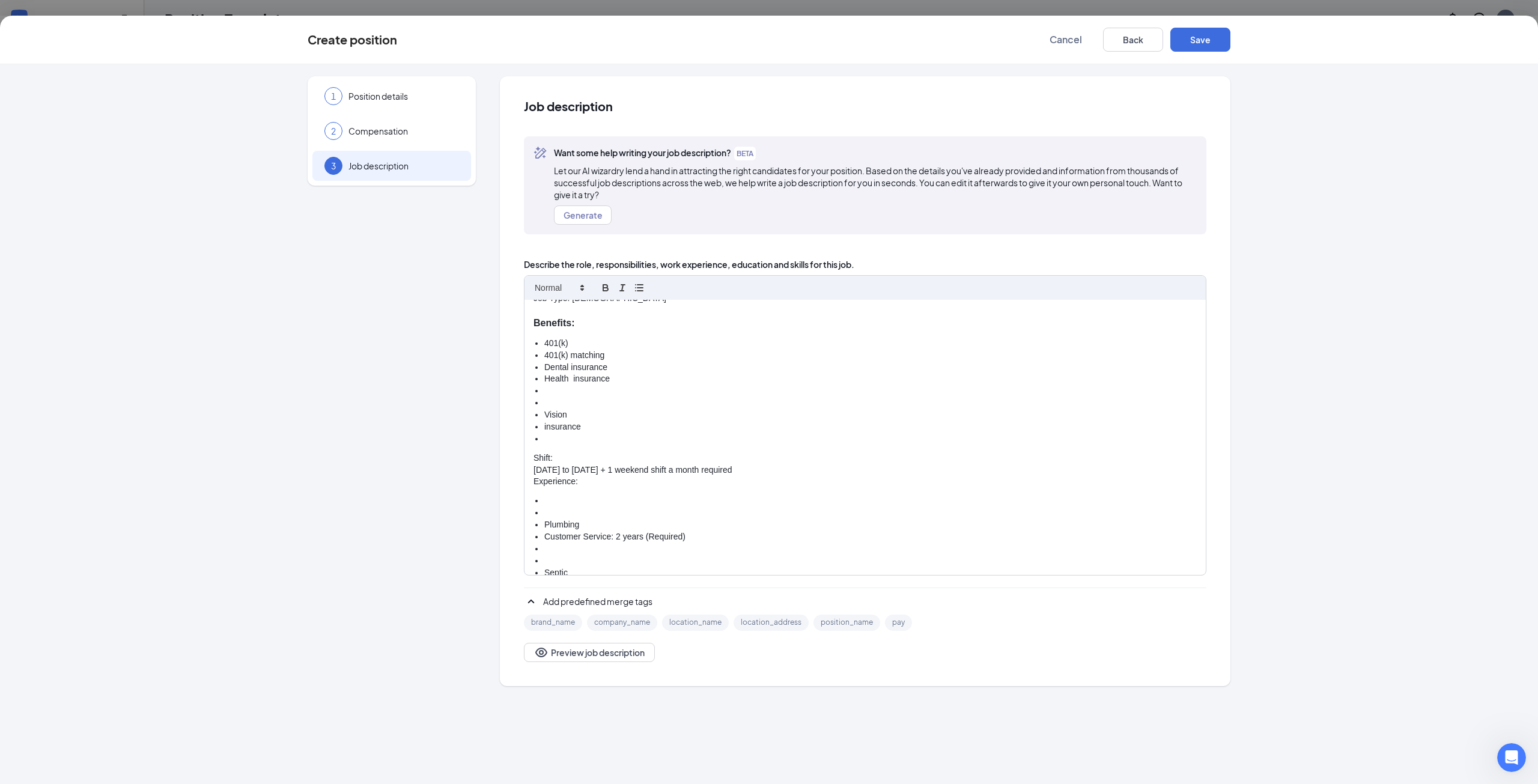
click at [572, 381] on li "Health insurance" at bounding box center [870, 379] width 652 height 12
click at [625, 395] on li at bounding box center [870, 391] width 652 height 12
click at [543, 411] on ul "401(k) 401(k) matching Dental insurance Health insurance Vision insurance" at bounding box center [864, 392] width 663 height 107
click at [558, 406] on li "insurance" at bounding box center [870, 403] width 652 height 12
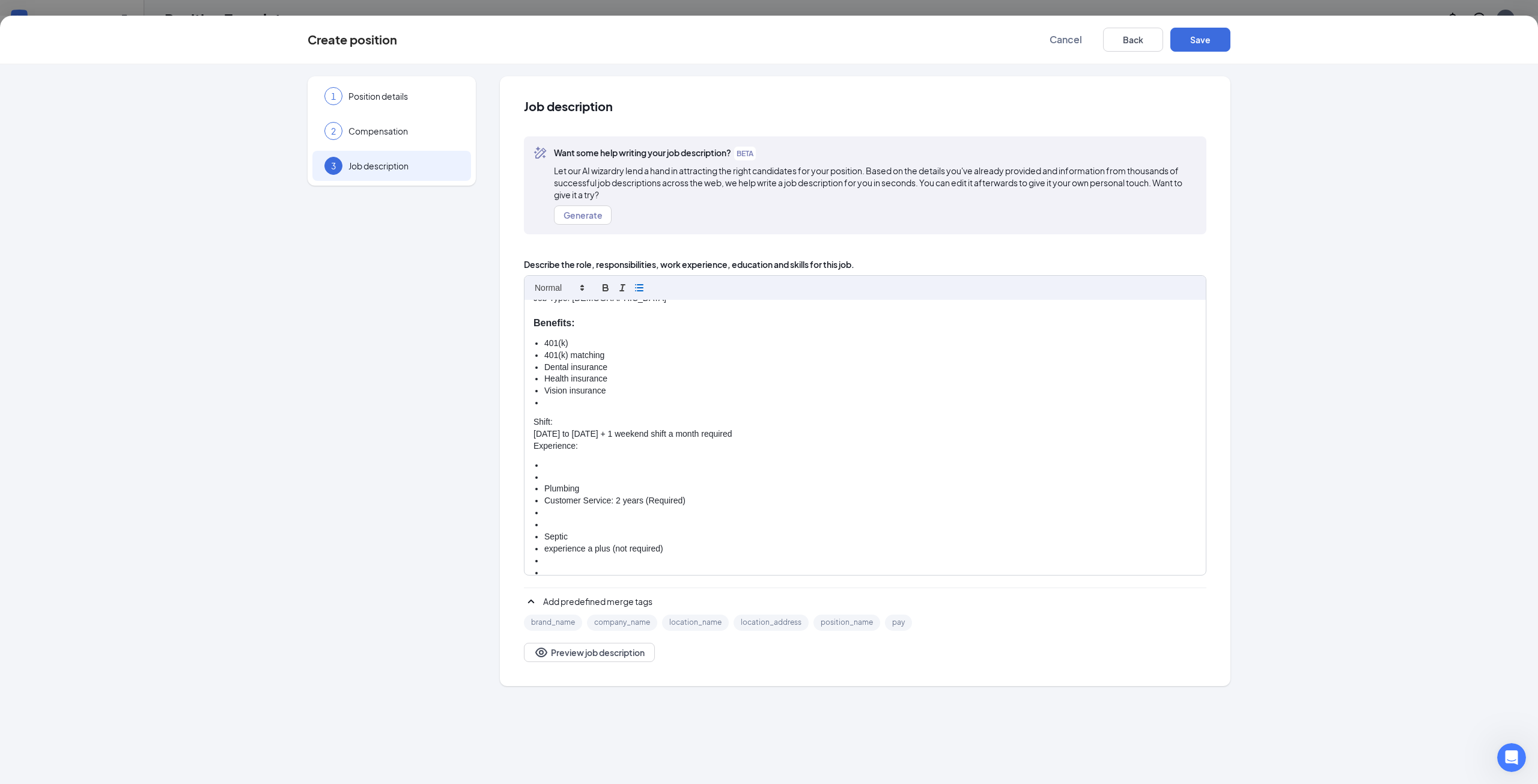
click at [542, 405] on ul "401(k) 401(k) matching Dental insurance Health insurance Vision insurance" at bounding box center [864, 373] width 663 height 71
drag, startPoint x: 559, startPoint y: 409, endPoint x: 530, endPoint y: 410, distance: 29.0
click at [530, 410] on div "Pay: $15.00 - $20.00 per hour Job description: Duck Duck Rooter Plumbing, Septi…" at bounding box center [865, 437] width 682 height 275
click at [604, 290] on icon "button" at bounding box center [605, 287] width 11 height 11
click at [557, 422] on p "[DATE] to [DATE] + 1 weekend shift a month required" at bounding box center [864, 424] width 663 height 12
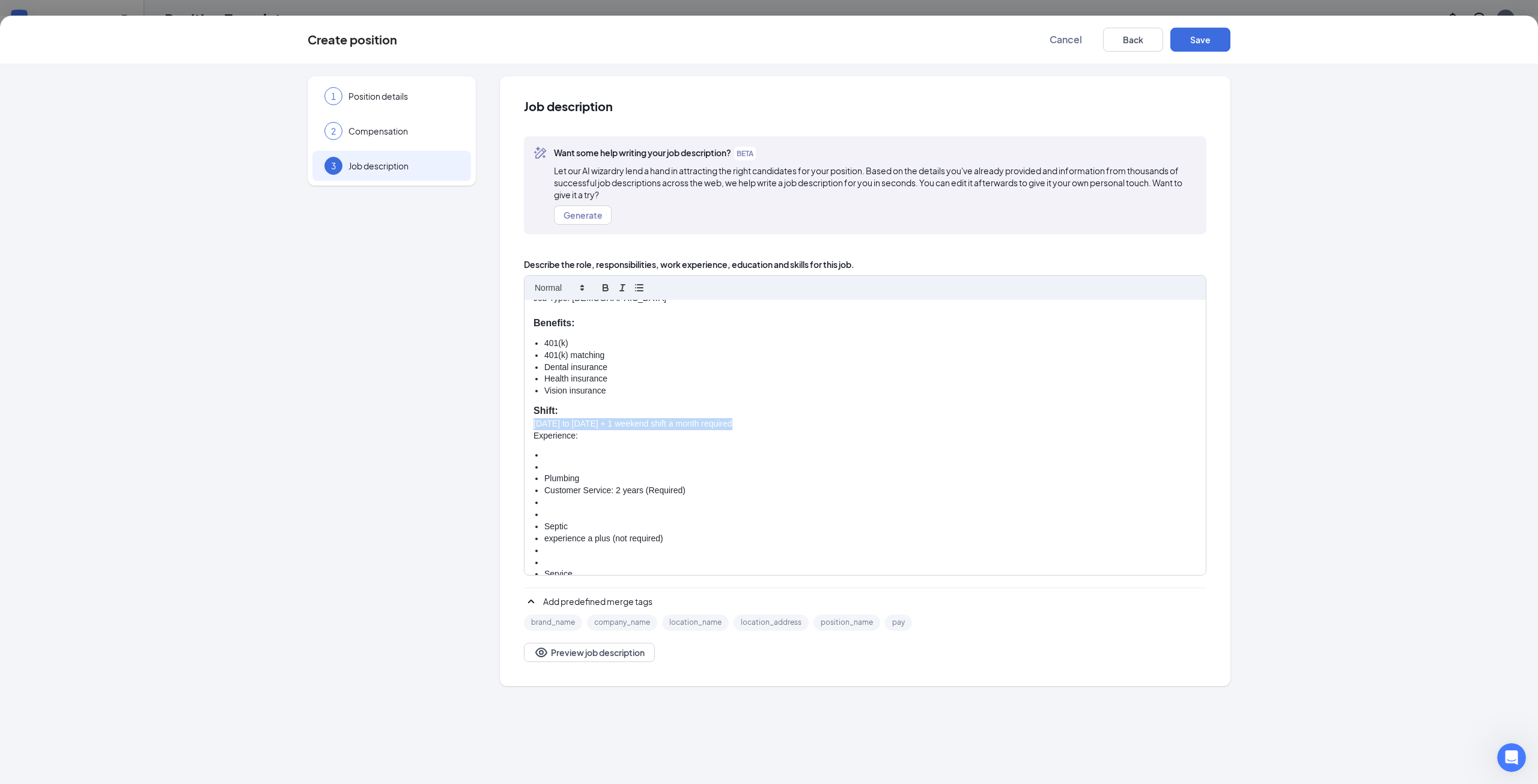
drag, startPoint x: 745, startPoint y: 421, endPoint x: 522, endPoint y: 423, distance: 223.0
click at [522, 423] on div "Job description Want some help writing your job description? BETA Let our AI wi…" at bounding box center [865, 381] width 730 height 609
click at [634, 288] on icon "button" at bounding box center [639, 287] width 11 height 11
drag, startPoint x: 593, startPoint y: 452, endPoint x: 534, endPoint y: 452, distance: 59.0
click at [534, 452] on p "Experience:" at bounding box center [864, 450] width 663 height 12
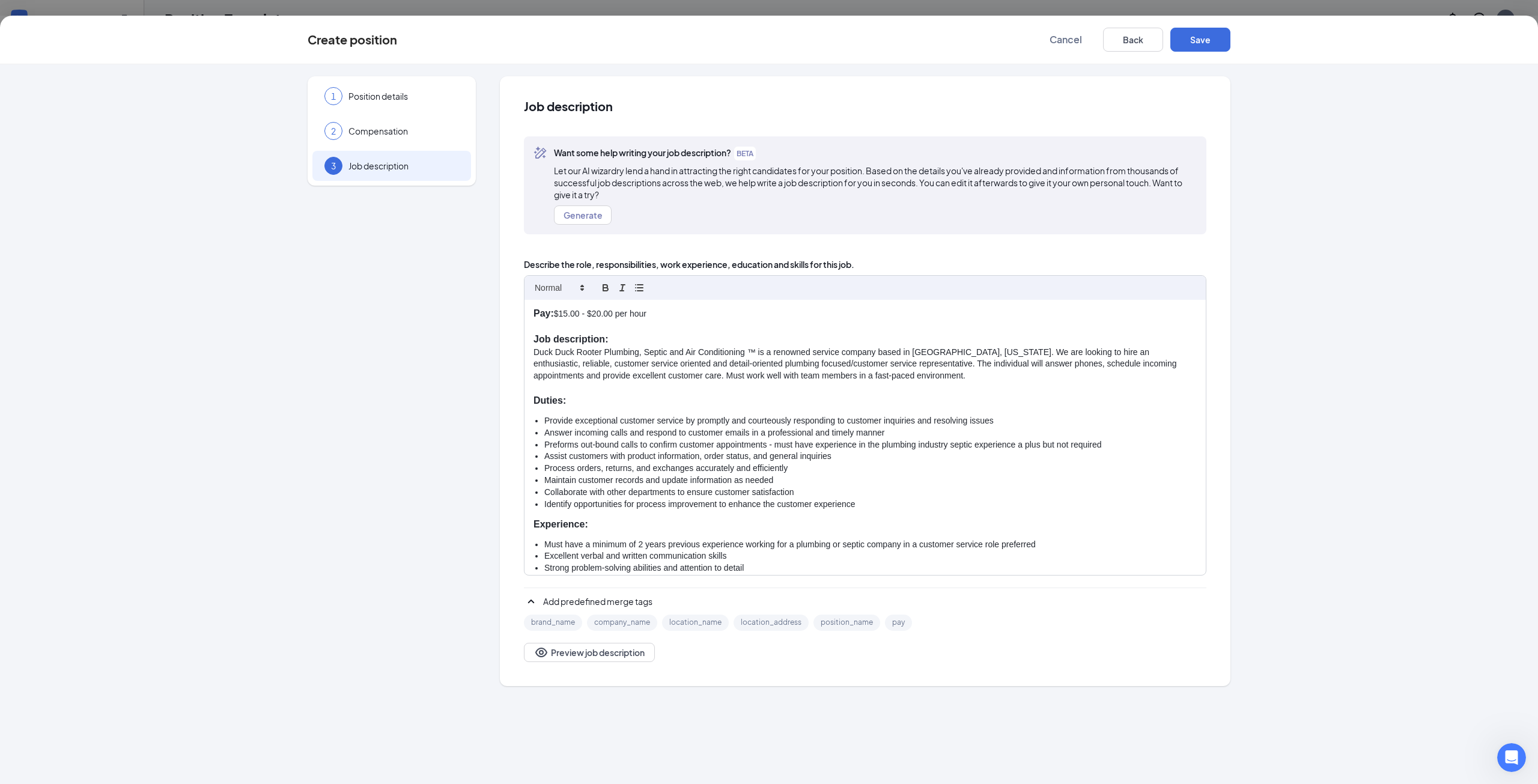
scroll to position [120, 0]
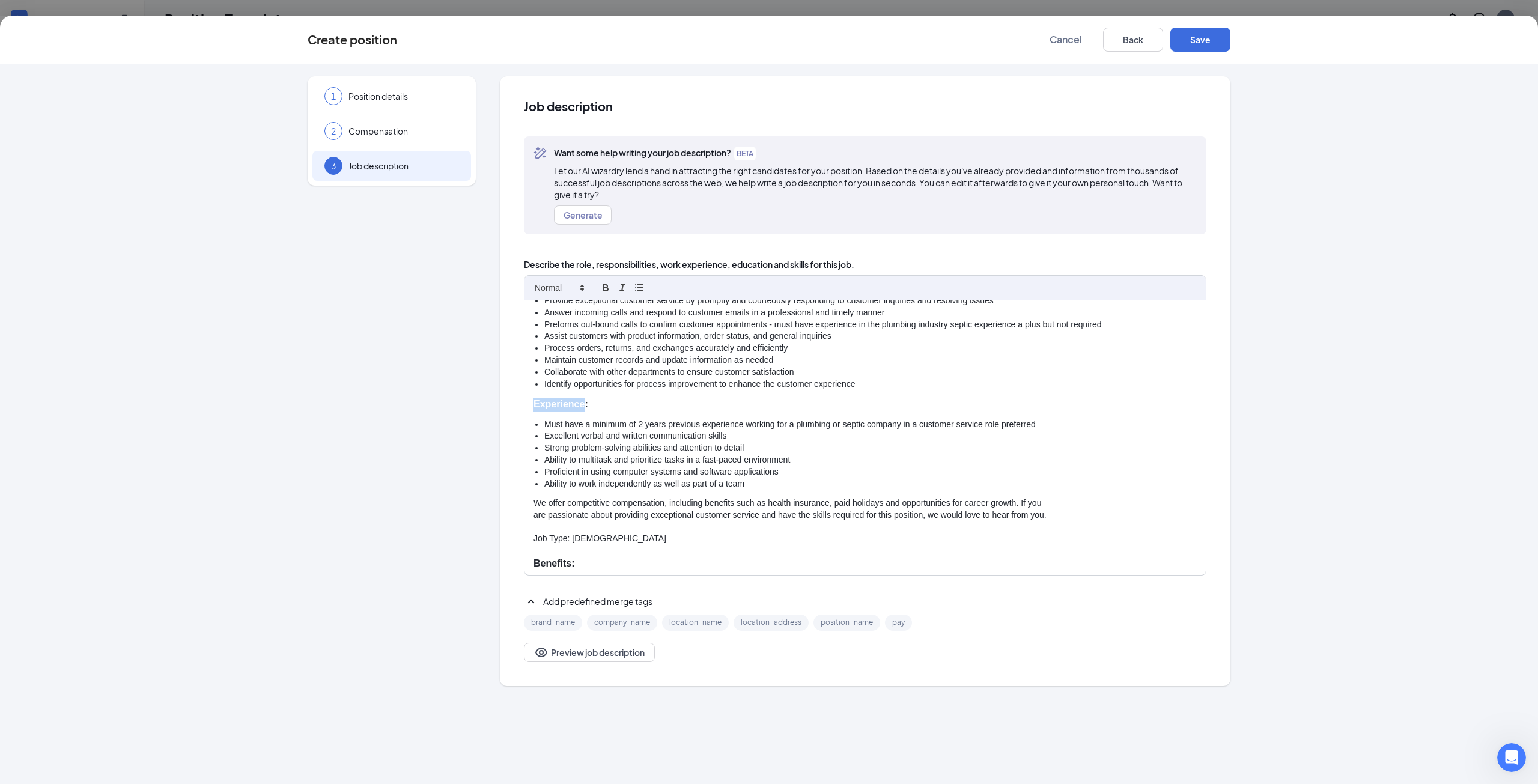
drag, startPoint x: 585, startPoint y: 405, endPoint x: 530, endPoint y: 405, distance: 55.0
click at [530, 405] on div "Pay: $15.00 - $20.00 per hour Job description: Duck Duck Rooter Plumbing, Septi…" at bounding box center [865, 437] width 682 height 275
click at [549, 425] on li "Must have a minimum of 2 years previous experience working for a plumbing or se…" at bounding box center [870, 425] width 652 height 12
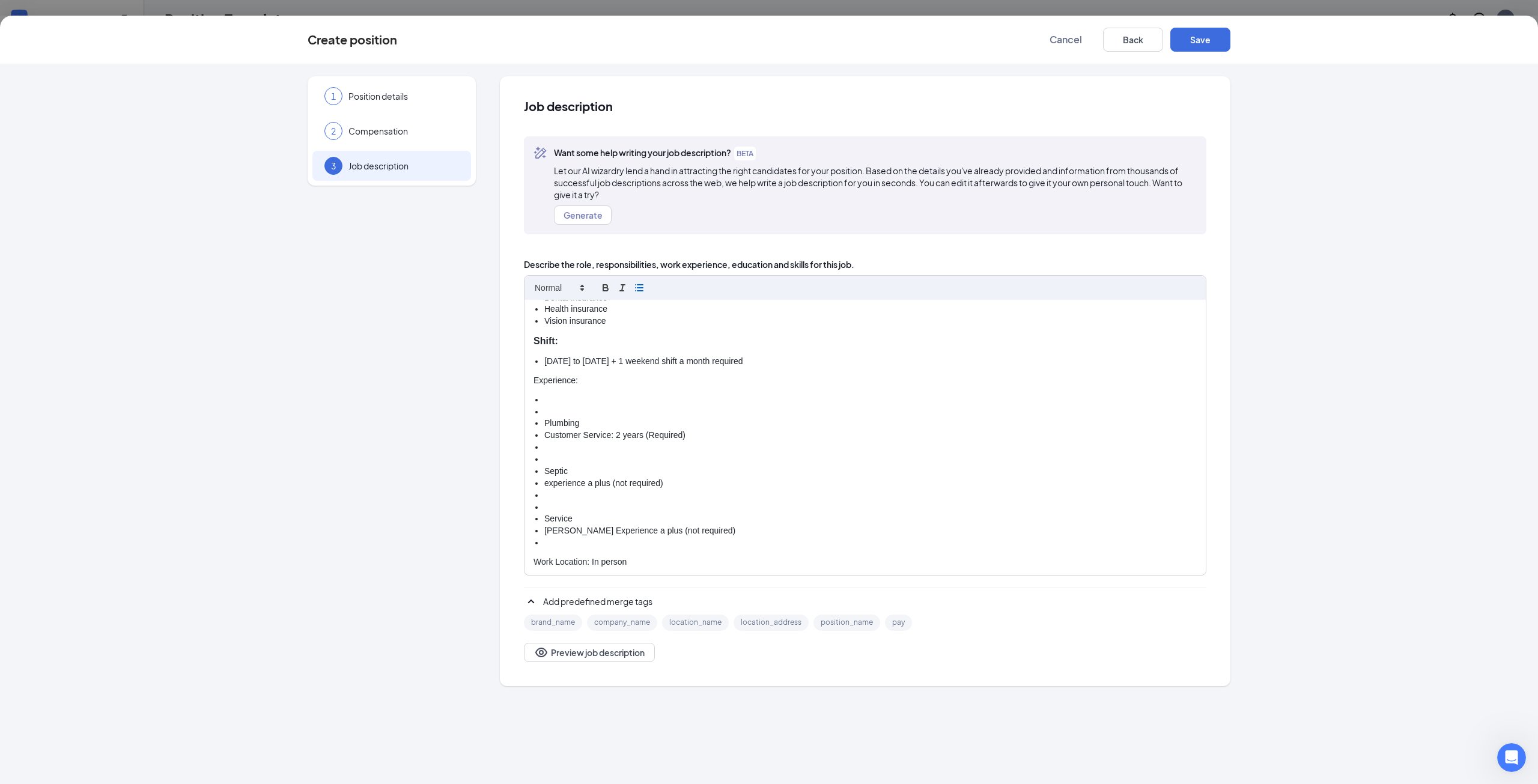
scroll to position [431, 0]
drag, startPoint x: 716, startPoint y: 527, endPoint x: 525, endPoint y: 379, distance: 241.6
click at [525, 379] on div "Pay: $15.00 - $20.00 per hour Job description: Duck Duck Rooter Plumbing, Septi…" at bounding box center [865, 437] width 682 height 275
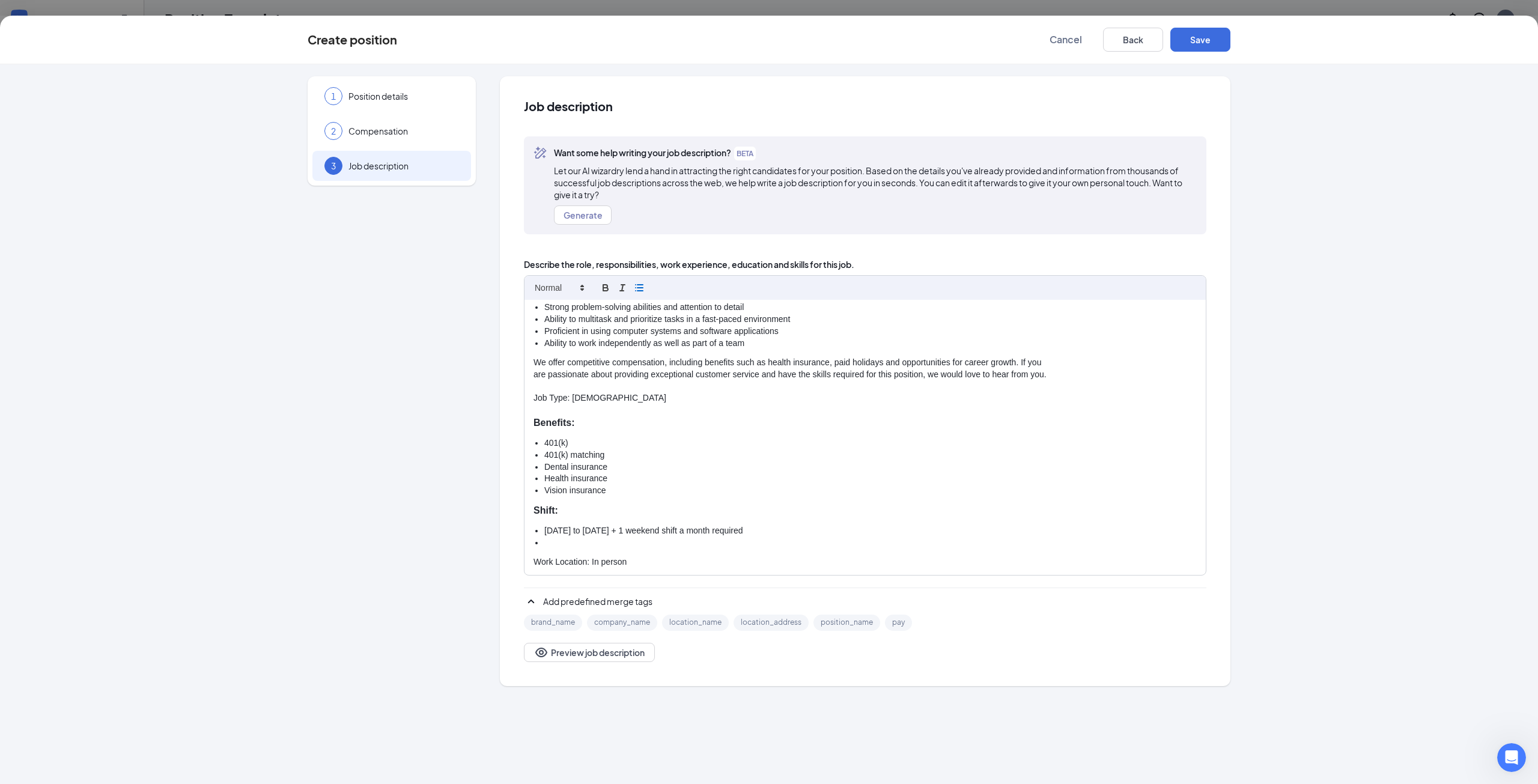
scroll to position [261, 0]
drag, startPoint x: 552, startPoint y: 555, endPoint x: 551, endPoint y: 547, distance: 8.1
click at [552, 552] on div "Pay: $15.00 - $20.00 per hour Job description: Duck Duck Rooter Plumbing, Septi…" at bounding box center [865, 437] width 682 height 275
click at [545, 543] on li at bounding box center [870, 543] width 652 height 12
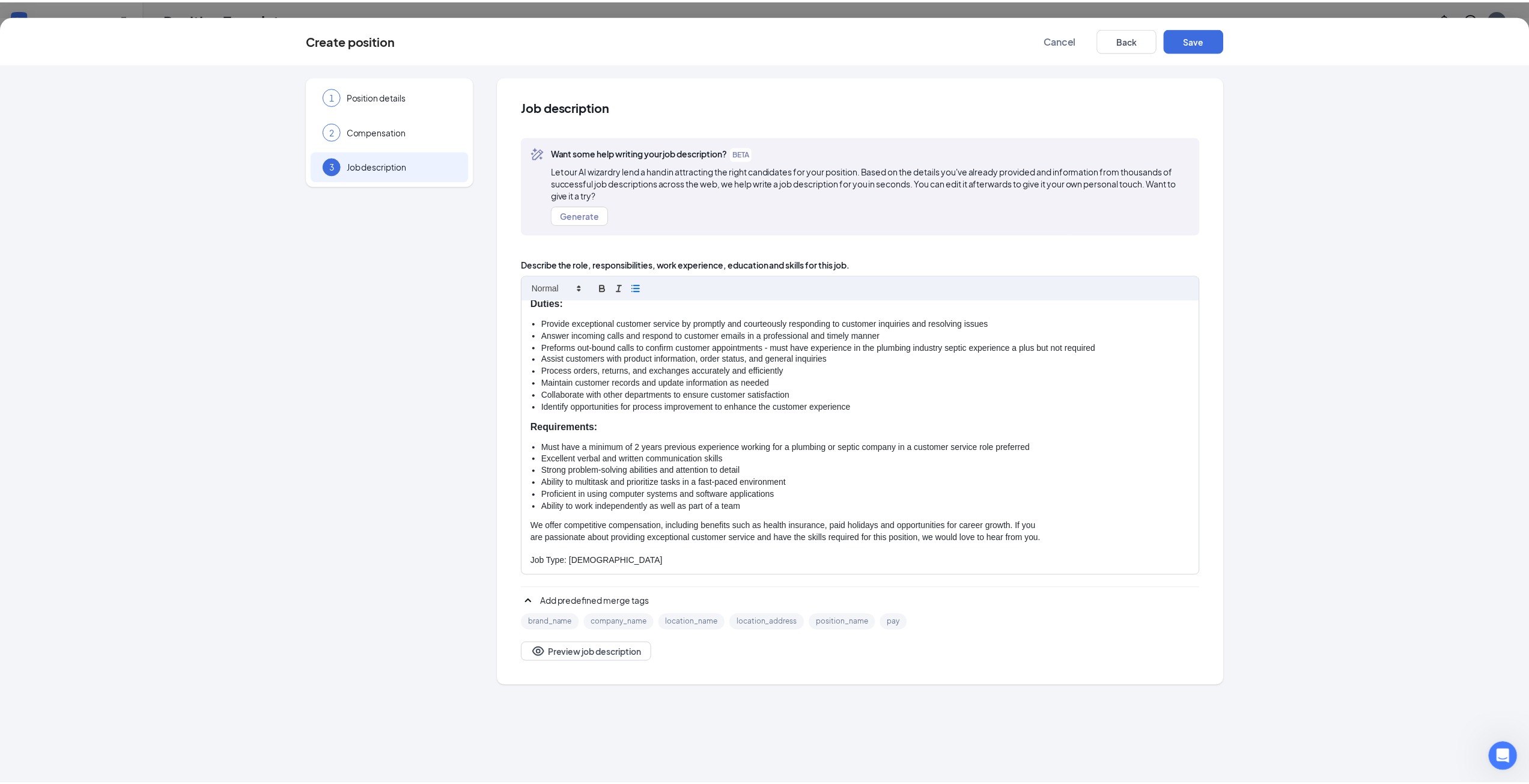
scroll to position [0, 0]
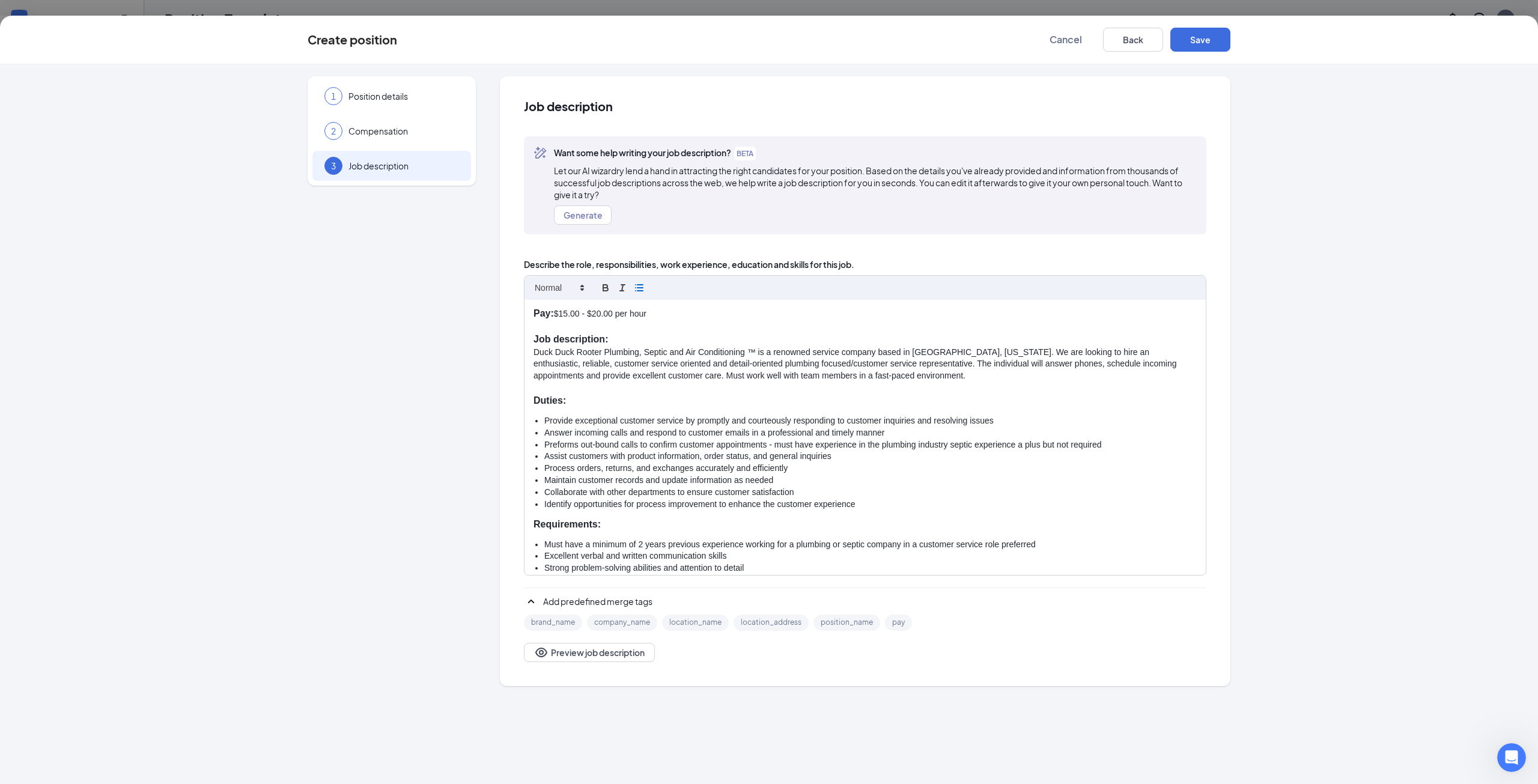
drag, startPoint x: 648, startPoint y: 307, endPoint x: 502, endPoint y: 307, distance: 146.0
click at [502, 307] on div "Job description Want some help writing your job description? BETA Let our AI wi…" at bounding box center [865, 381] width 730 height 609
copy p "Pay: $15.00 - $20.00 per hour"
click at [702, 419] on li "Provide exceptional customer service by promptly and courteously responding to …" at bounding box center [870, 421] width 652 height 12
click at [1211, 46] on button "Save" at bounding box center [1200, 39] width 61 height 24
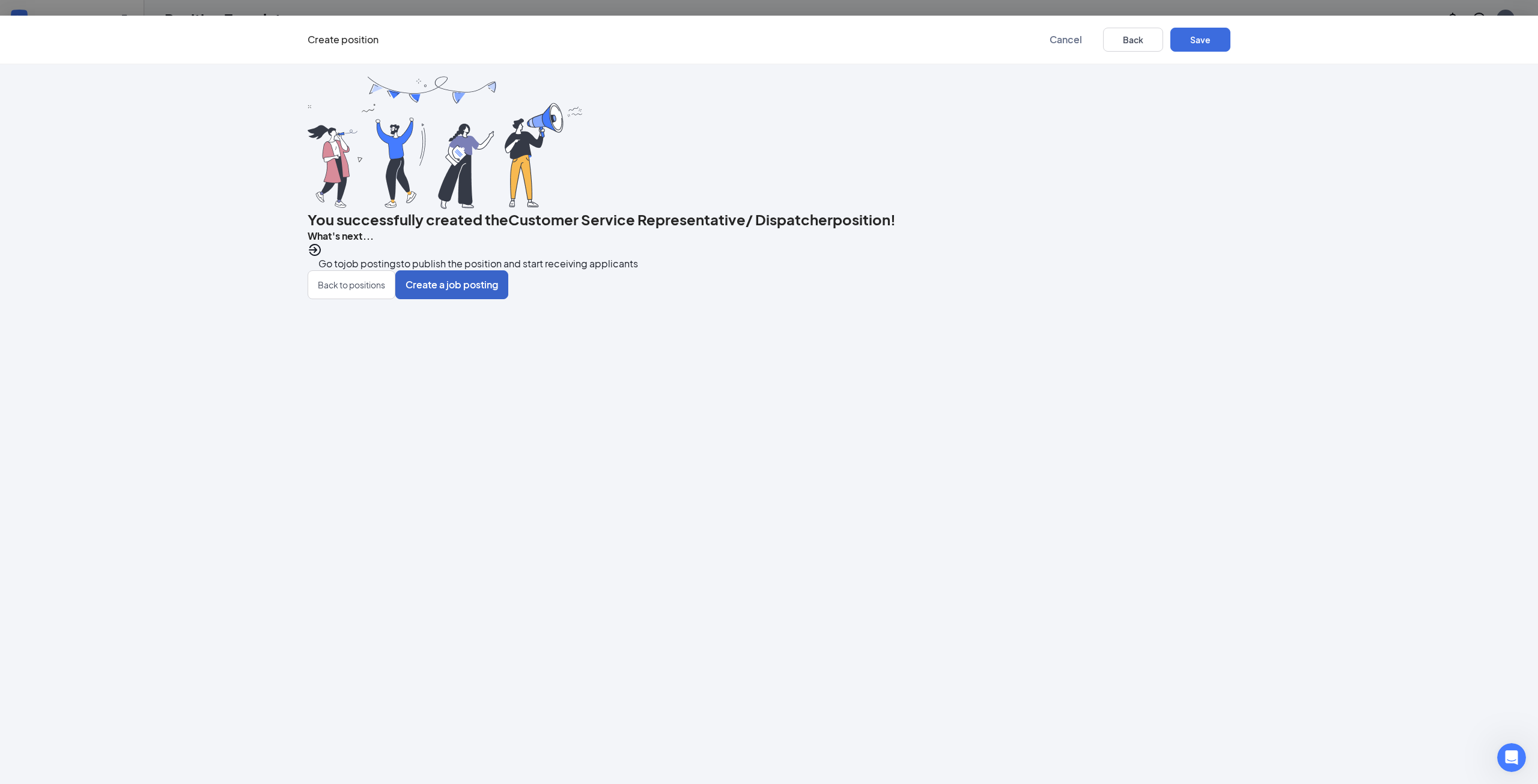
click at [498, 291] on span "Create a job posting" at bounding box center [451, 285] width 93 height 14
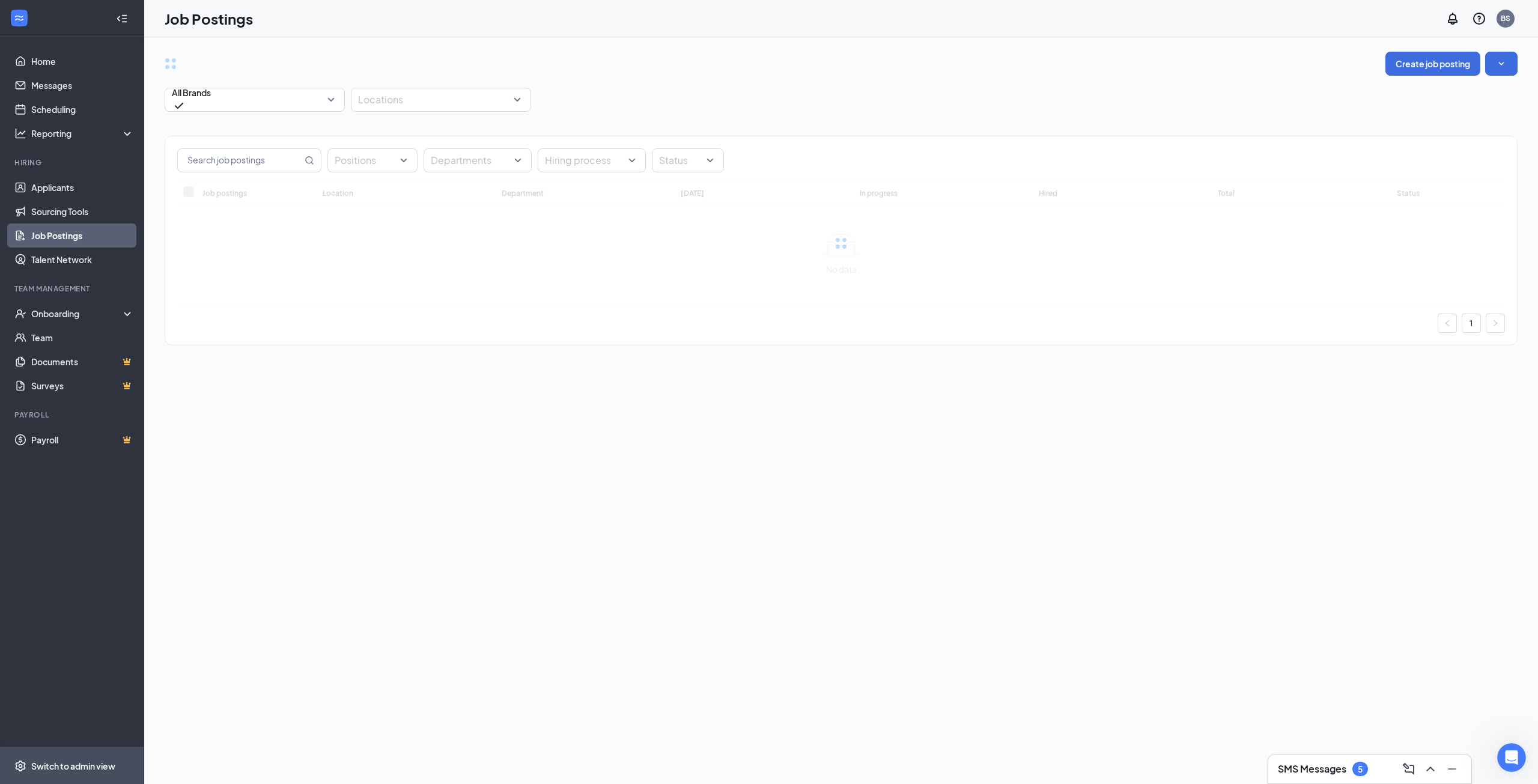
click at [62, 763] on div "Switch to admin view" at bounding box center [73, 765] width 84 height 12
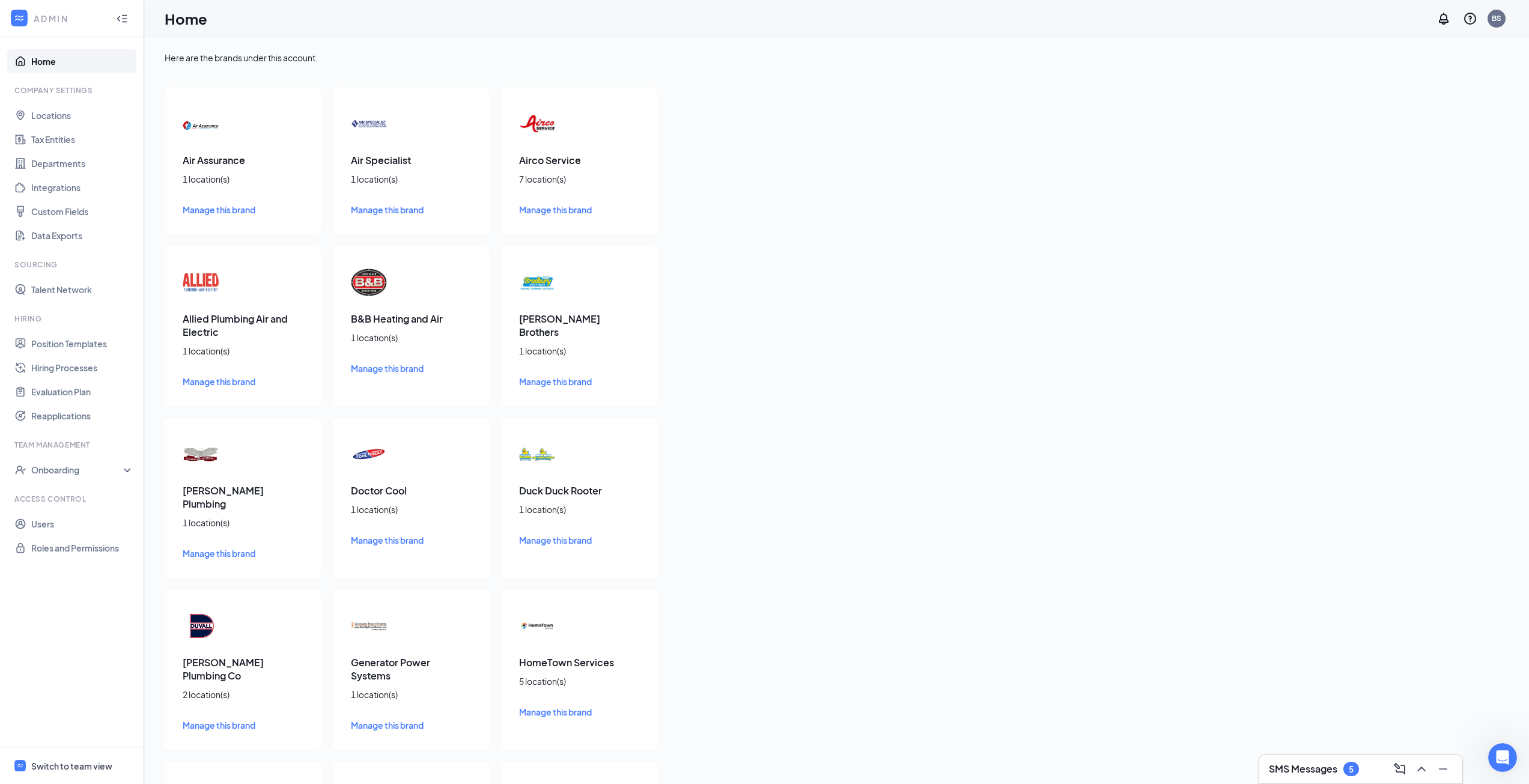
click at [74, 765] on div "Switch to team view" at bounding box center [71, 765] width 81 height 12
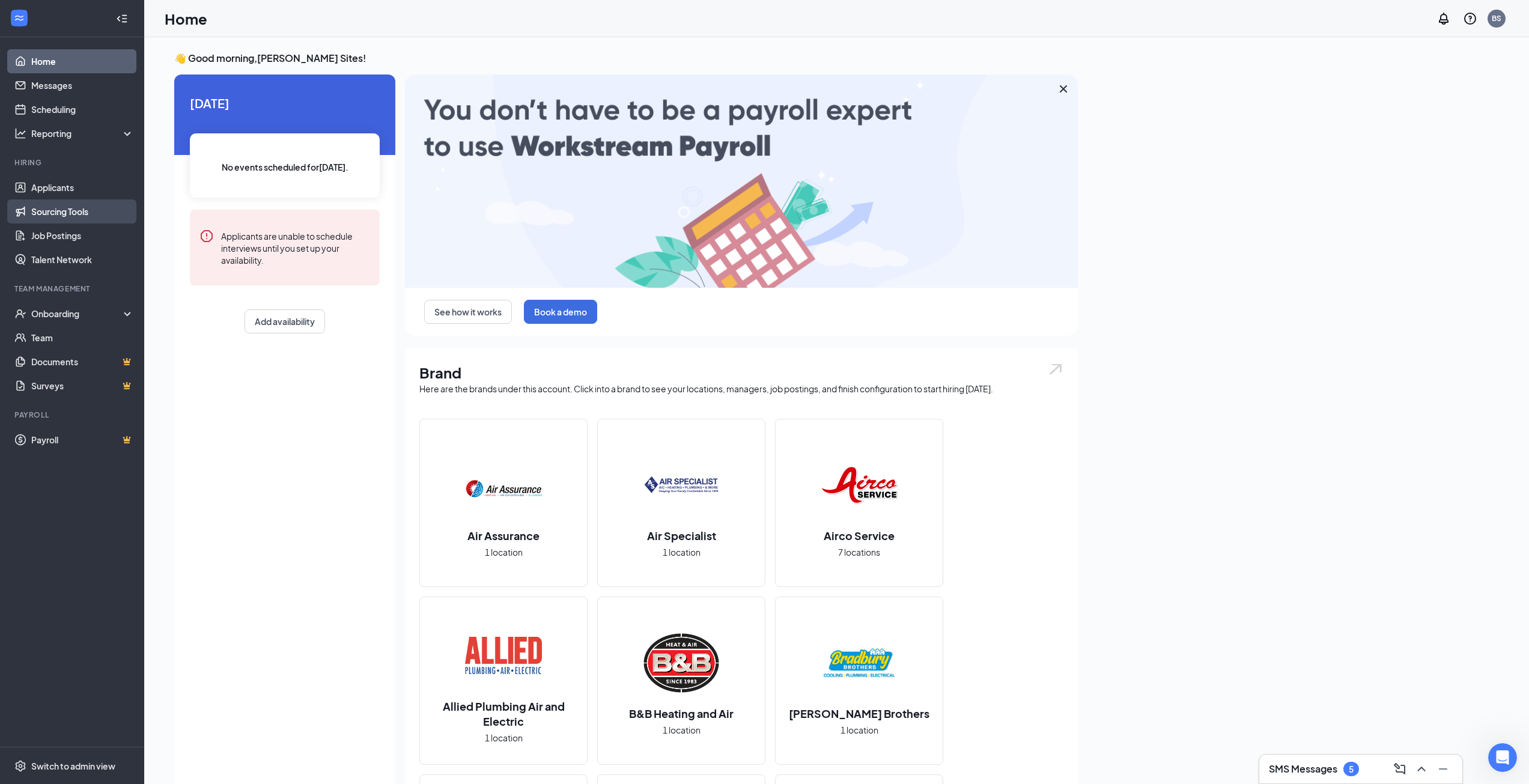
click at [61, 216] on link "Sourcing Tools" at bounding box center [82, 211] width 103 height 24
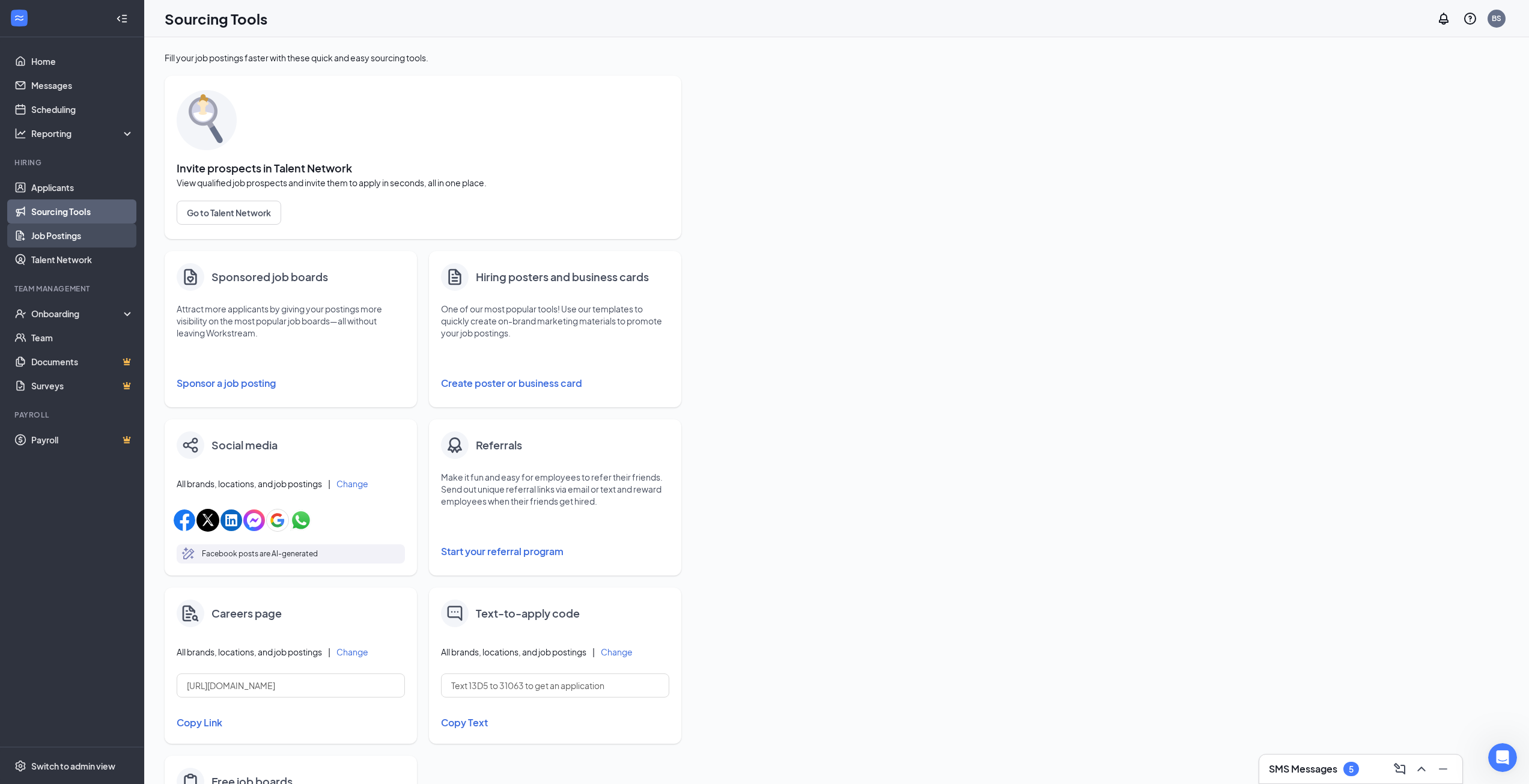
click at [61, 233] on link "Job Postings" at bounding box center [82, 235] width 103 height 24
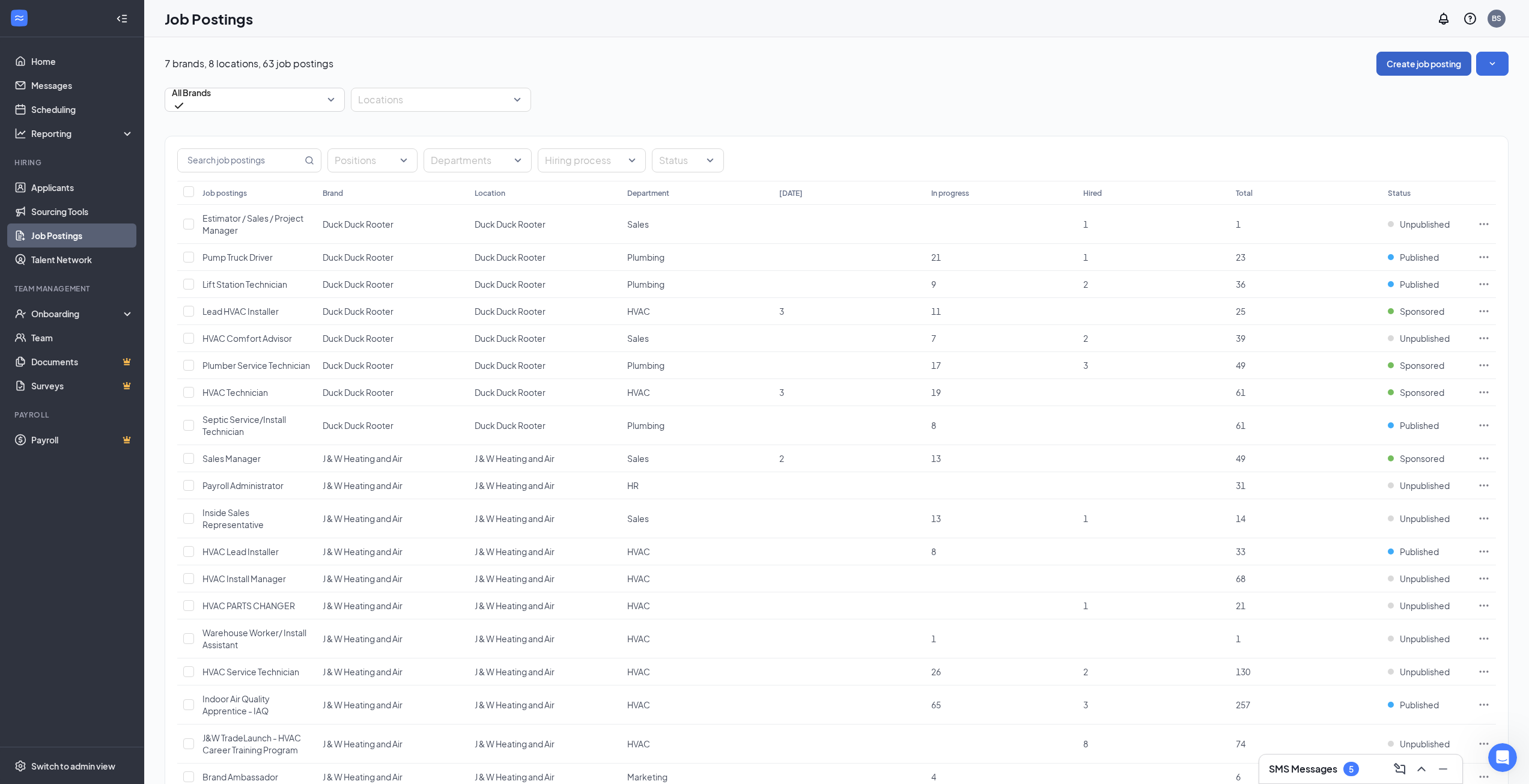
click at [1440, 67] on button "Create job posting" at bounding box center [1423, 63] width 95 height 24
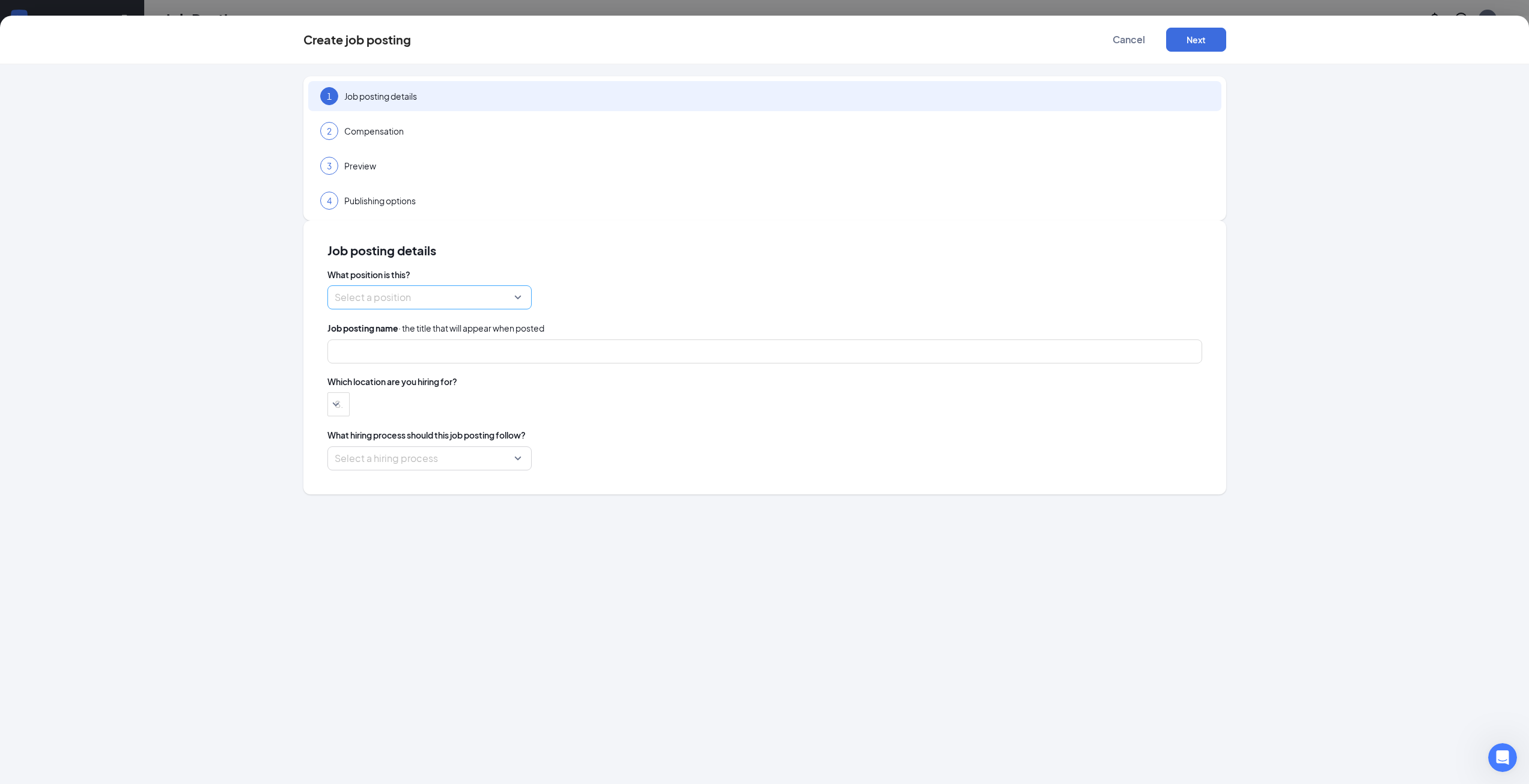
click at [516, 286] on input "search" at bounding box center [426, 297] width 182 height 22
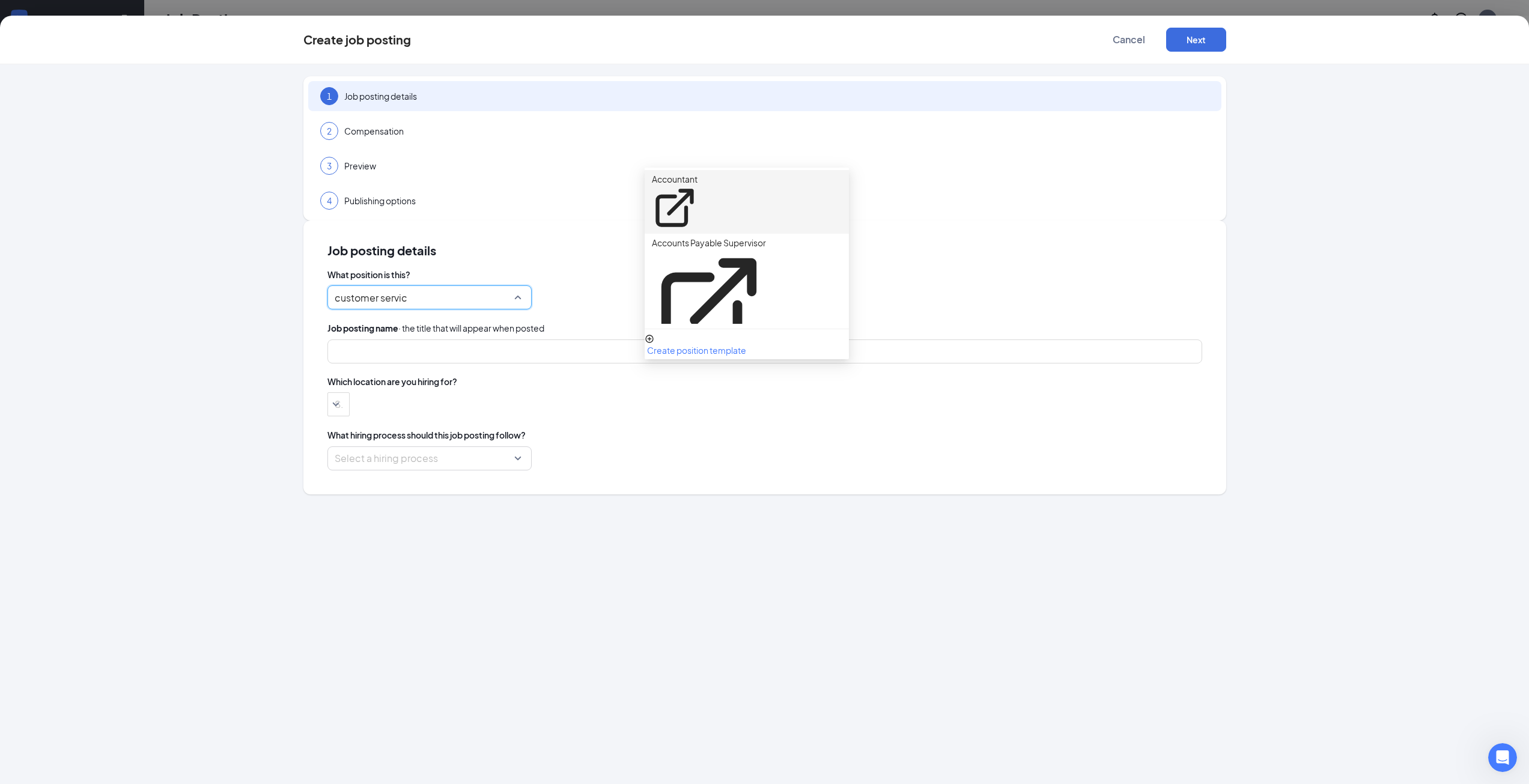
type input "customer service"
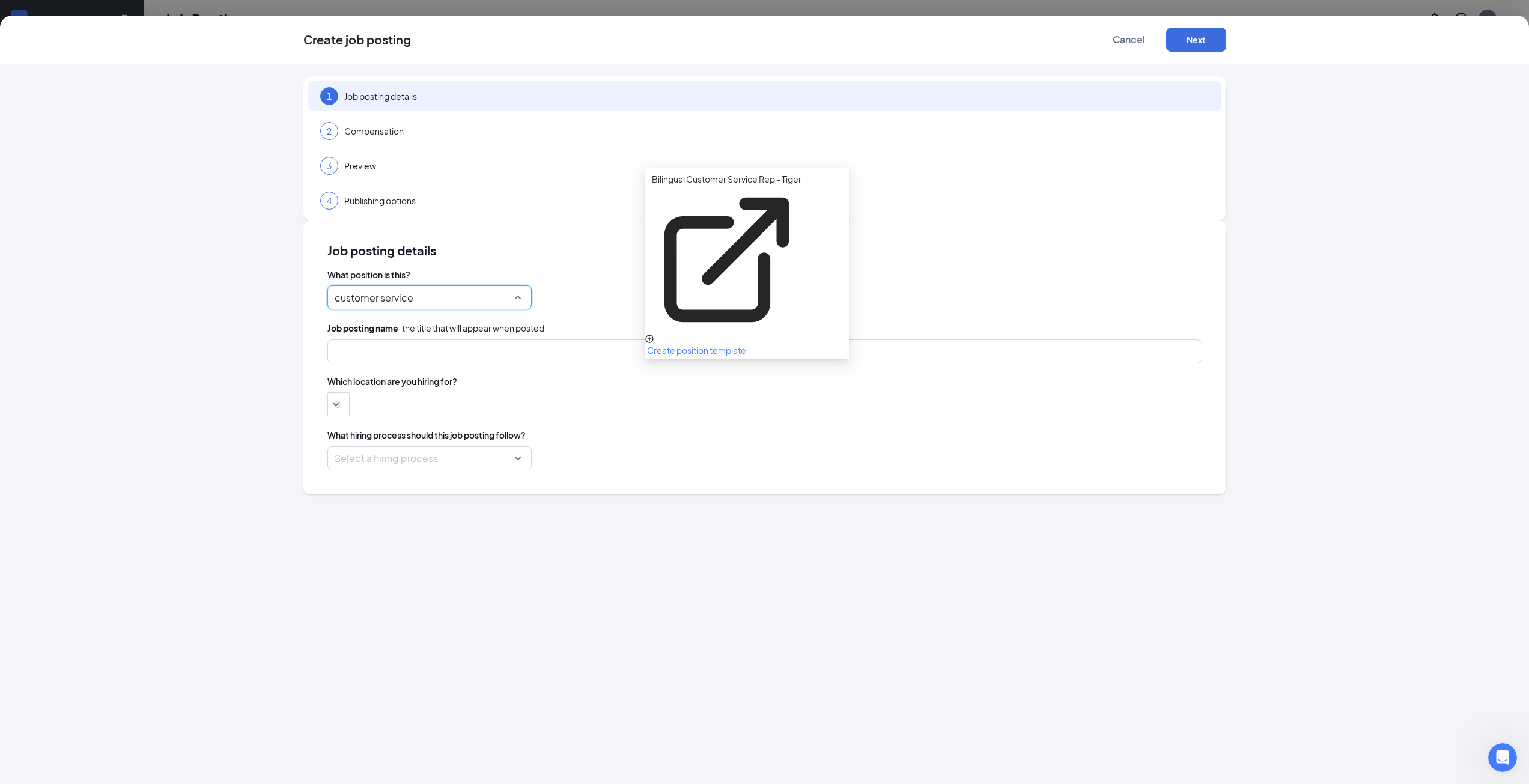
click at [759, 451] on p "CSR/Dispatcher - Duck Duck" at bounding box center [708, 457] width 113 height 12
type input "Customer Service Representative/ Dispatcher"
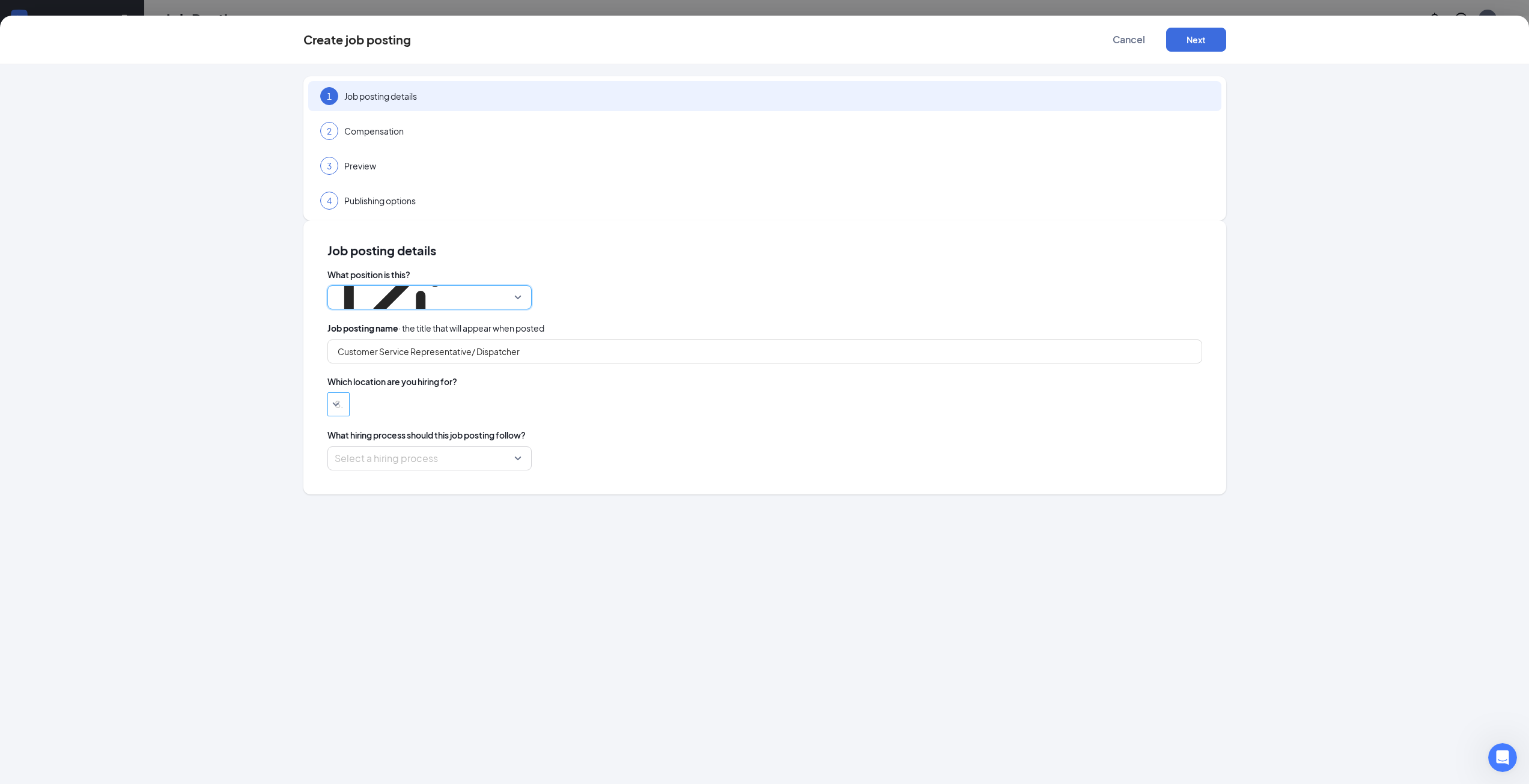
click at [335, 394] on div at bounding box center [332, 404] width 4 height 20
click at [735, 306] on span "Duck Duck Rooter" at bounding box center [727, 299] width 71 height 11
click at [947, 275] on div "What position is this? CSR/Dispatcher - Duck Duck 208496 161780 Bilingual Custo…" at bounding box center [764, 369] width 875 height 202
click at [516, 447] on input "search" at bounding box center [426, 458] width 182 height 22
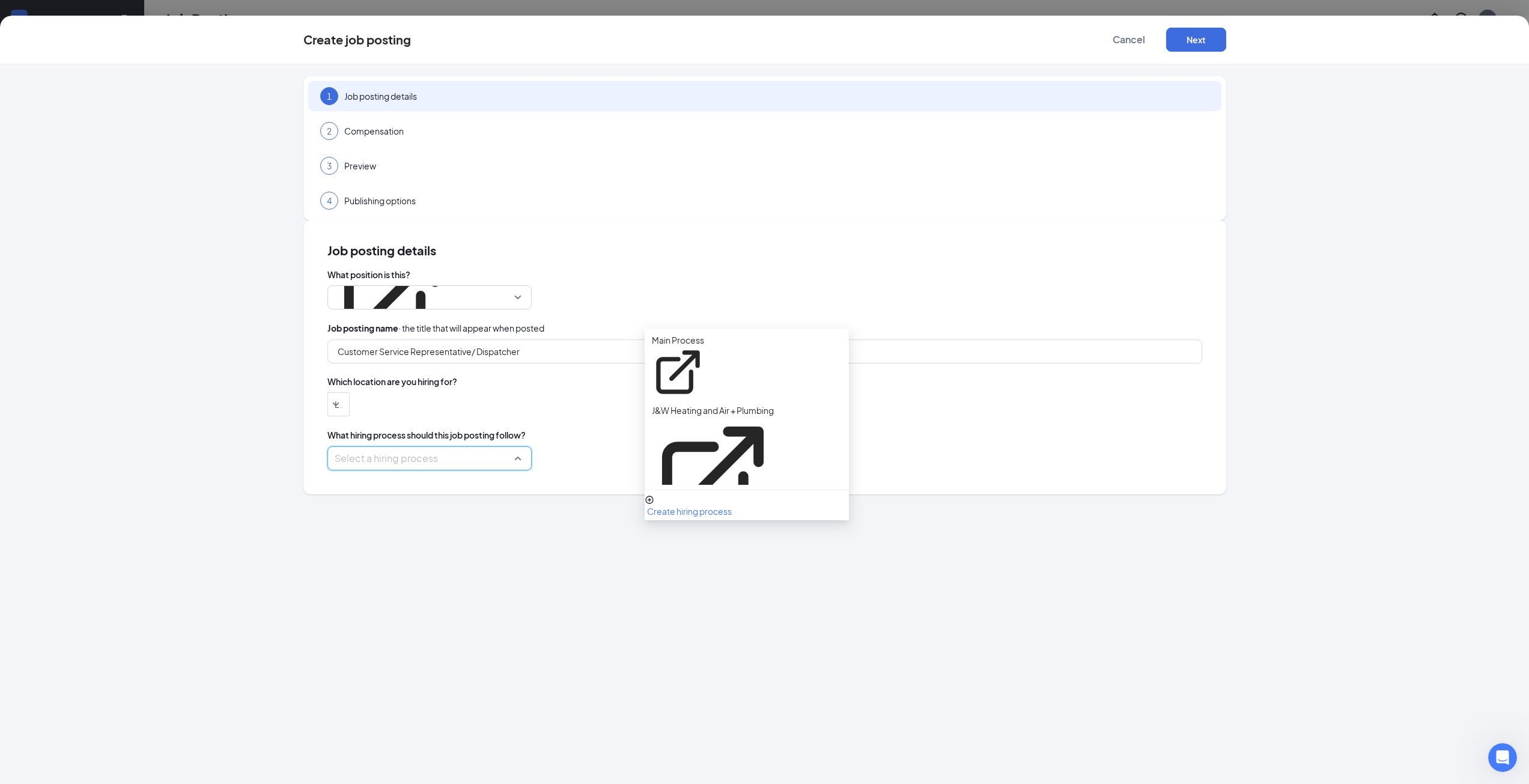
click at [694, 594] on p "Duck Duck" at bounding box center [672, 599] width 42 height 12
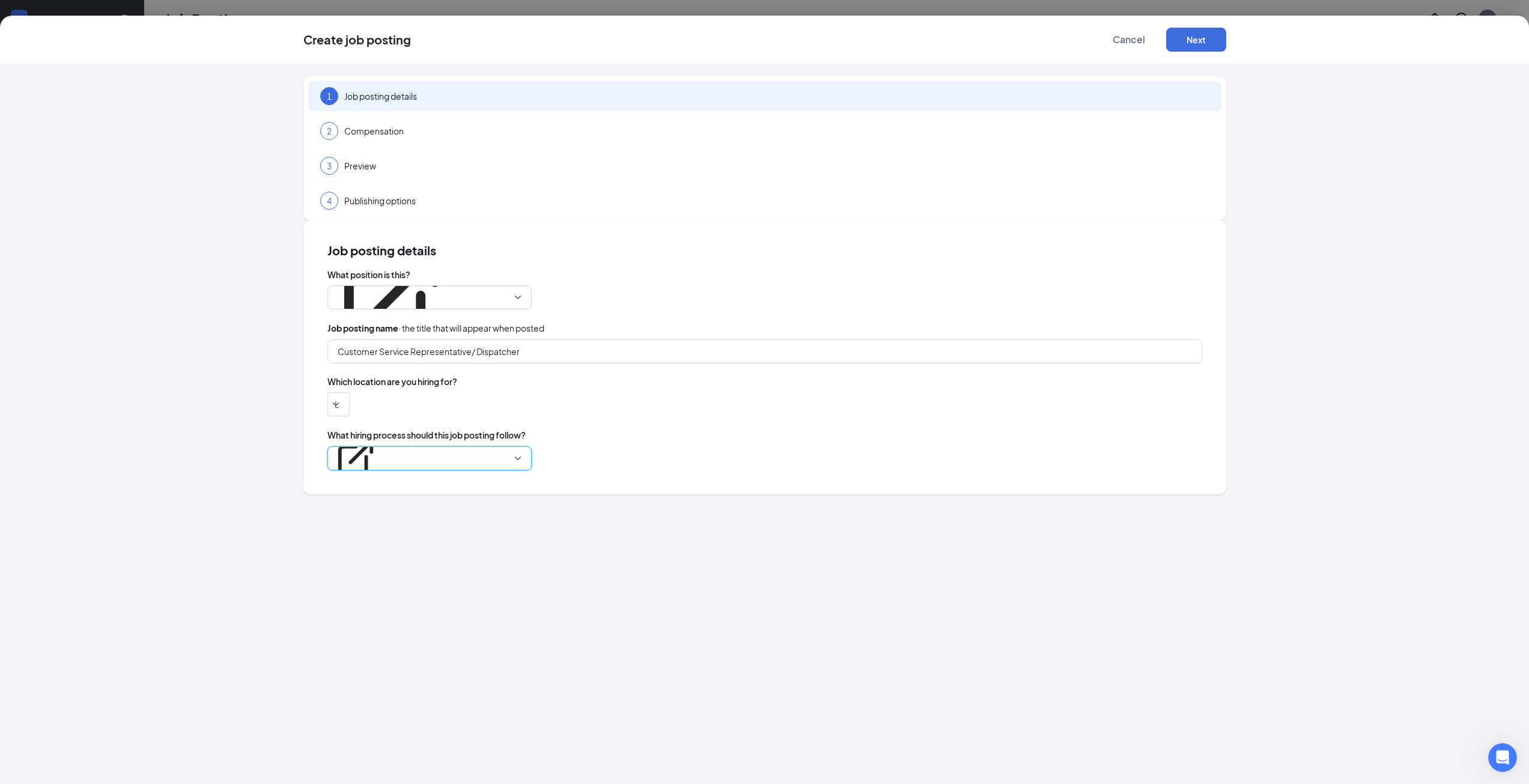
click at [1195, 54] on div "Create job posting Cancel Next" at bounding box center [764, 40] width 1529 height 49
click at [1199, 46] on button "Next" at bounding box center [1196, 39] width 61 height 24
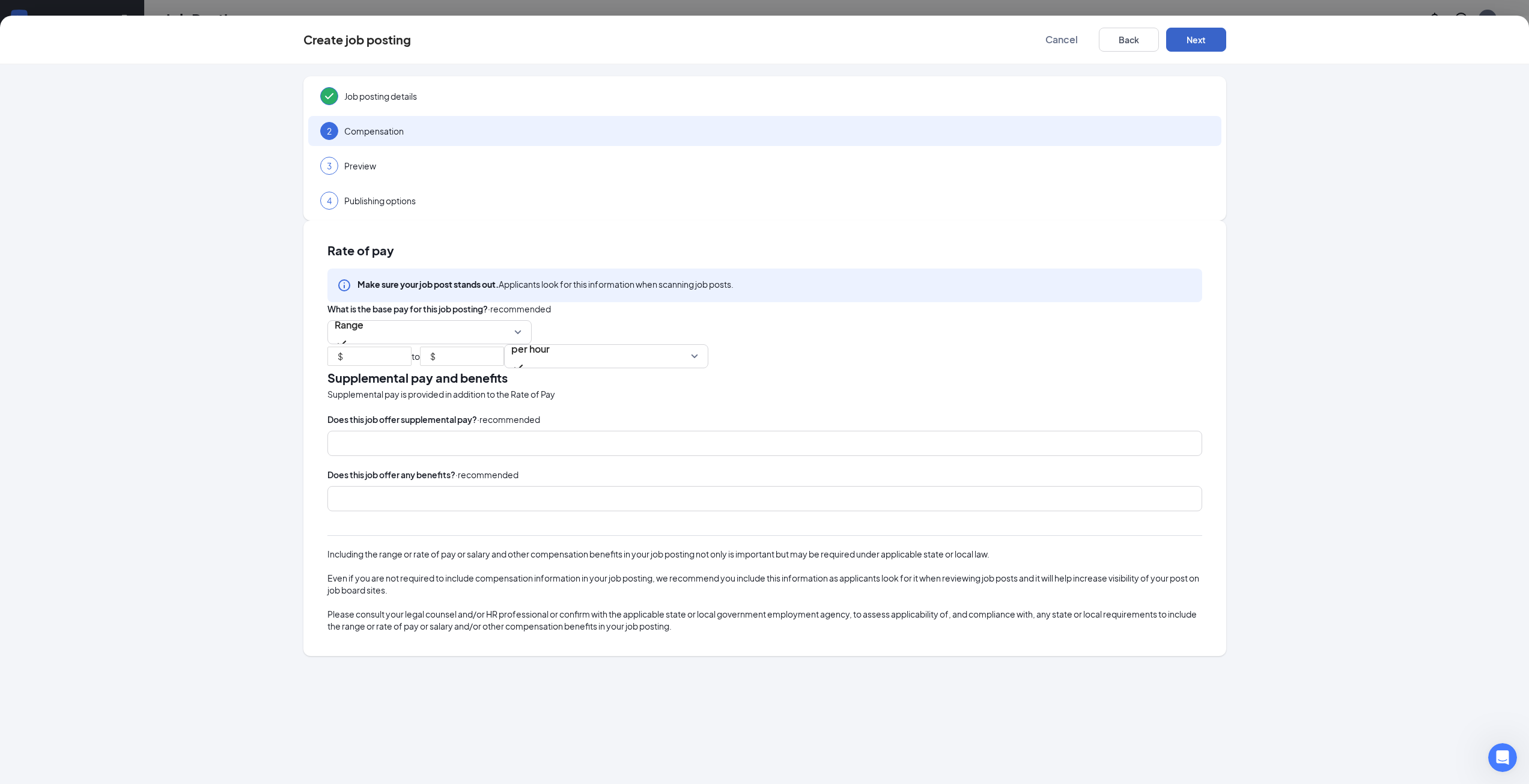
click at [1212, 43] on button "Next" at bounding box center [1196, 39] width 61 height 24
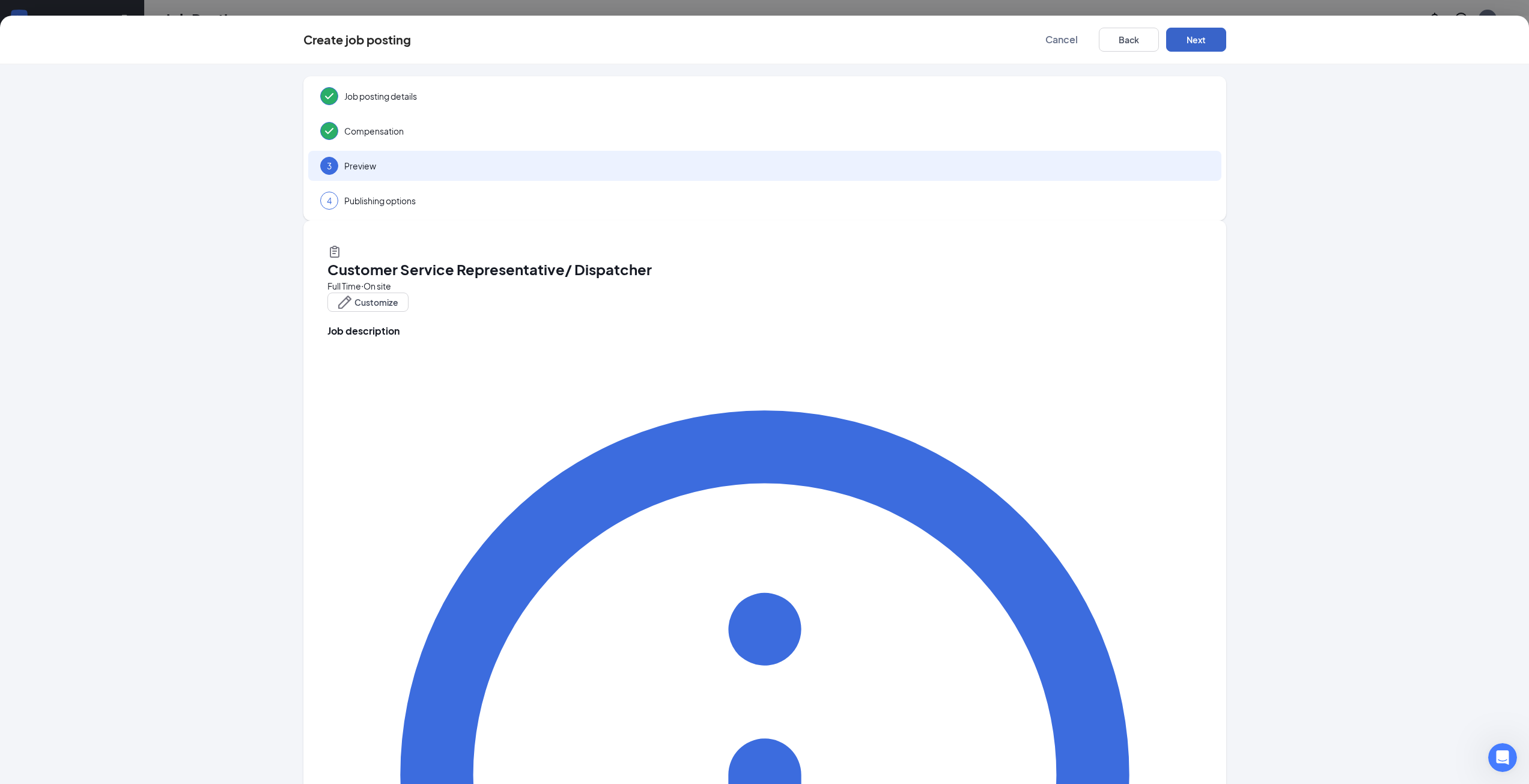
click at [1212, 43] on button "Next" at bounding box center [1196, 39] width 61 height 24
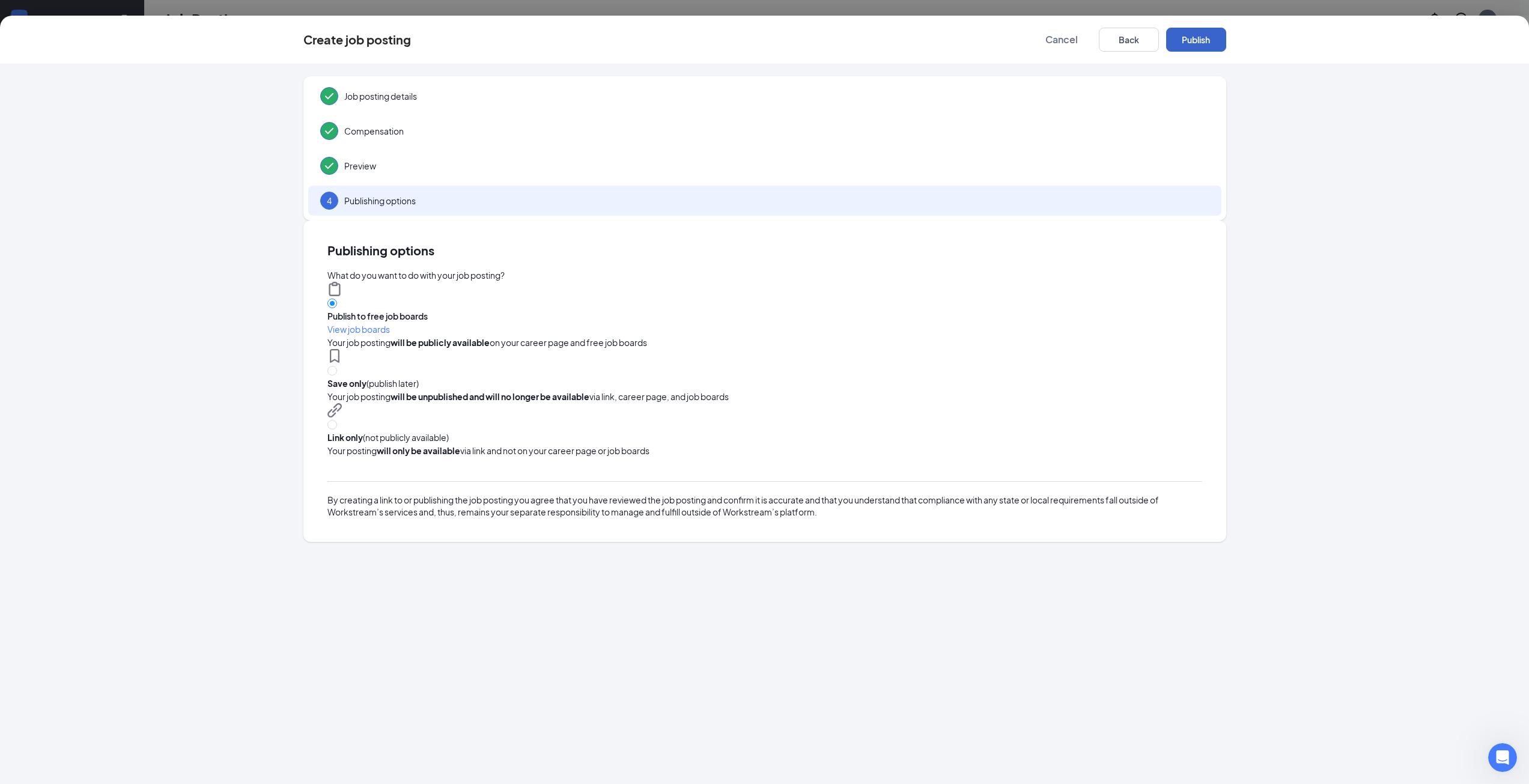
click at [1212, 43] on button "Publish" at bounding box center [1196, 39] width 61 height 24
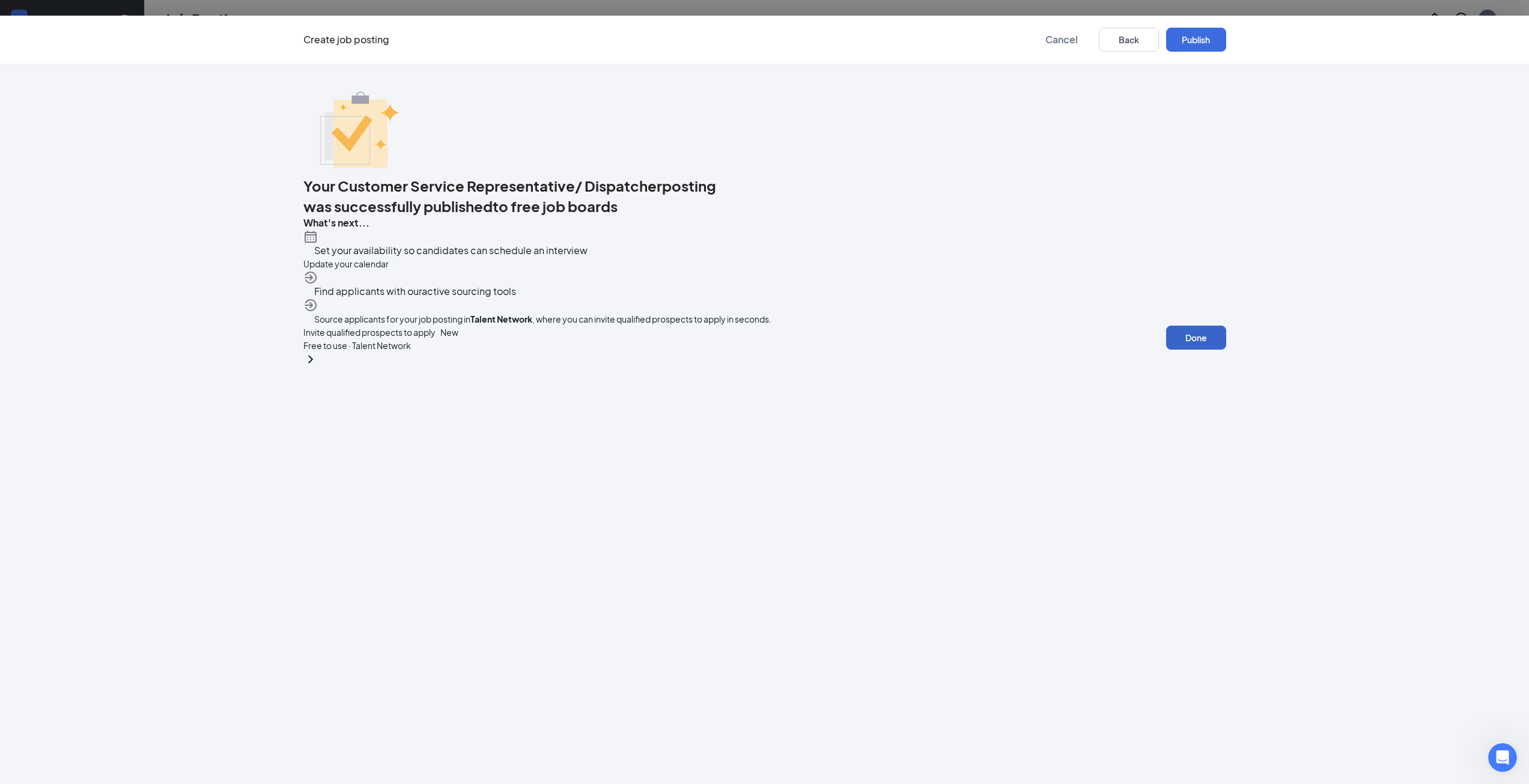
click at [1166, 350] on button "Done" at bounding box center [1196, 337] width 61 height 24
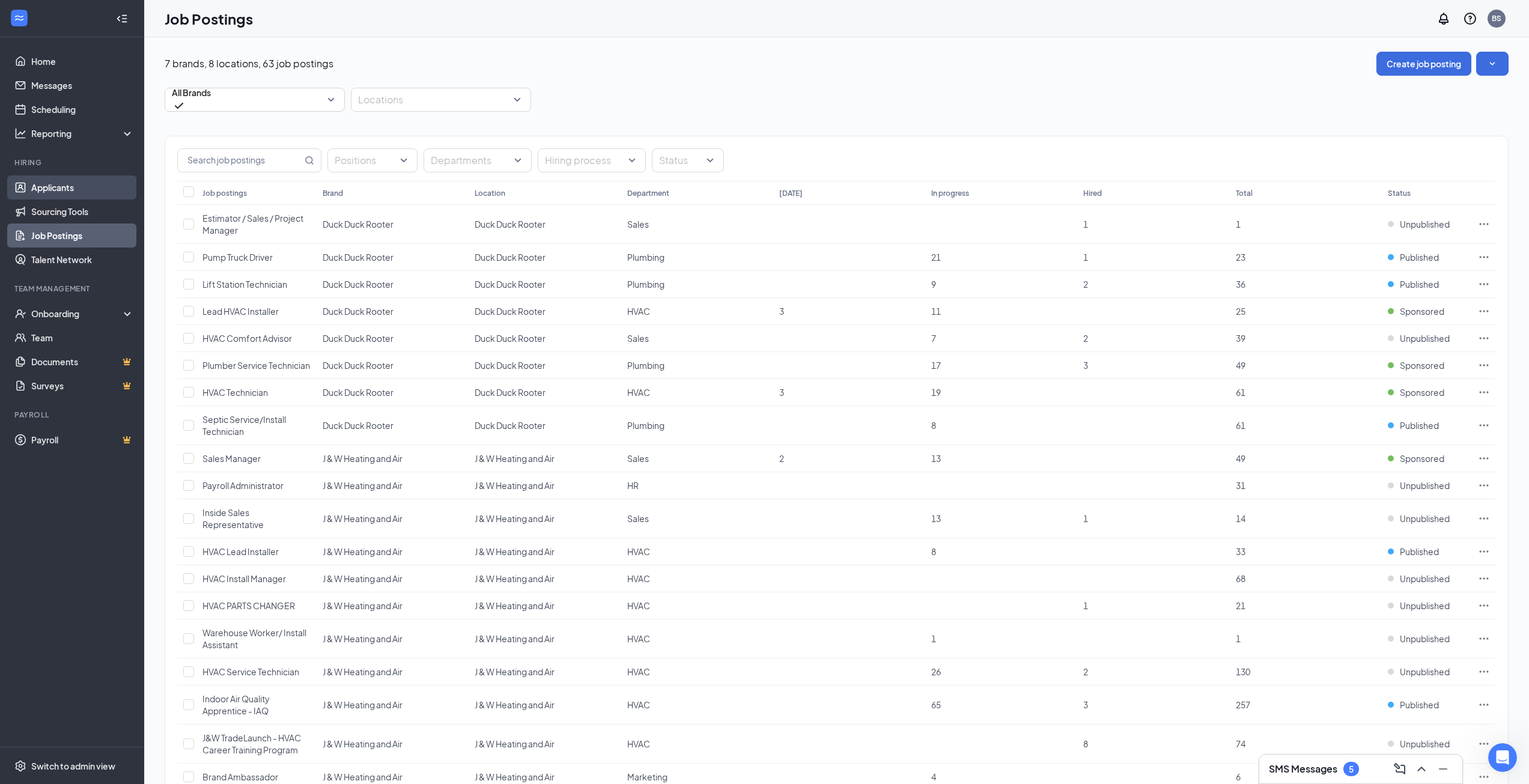
click at [64, 186] on link "Applicants" at bounding box center [82, 187] width 103 height 24
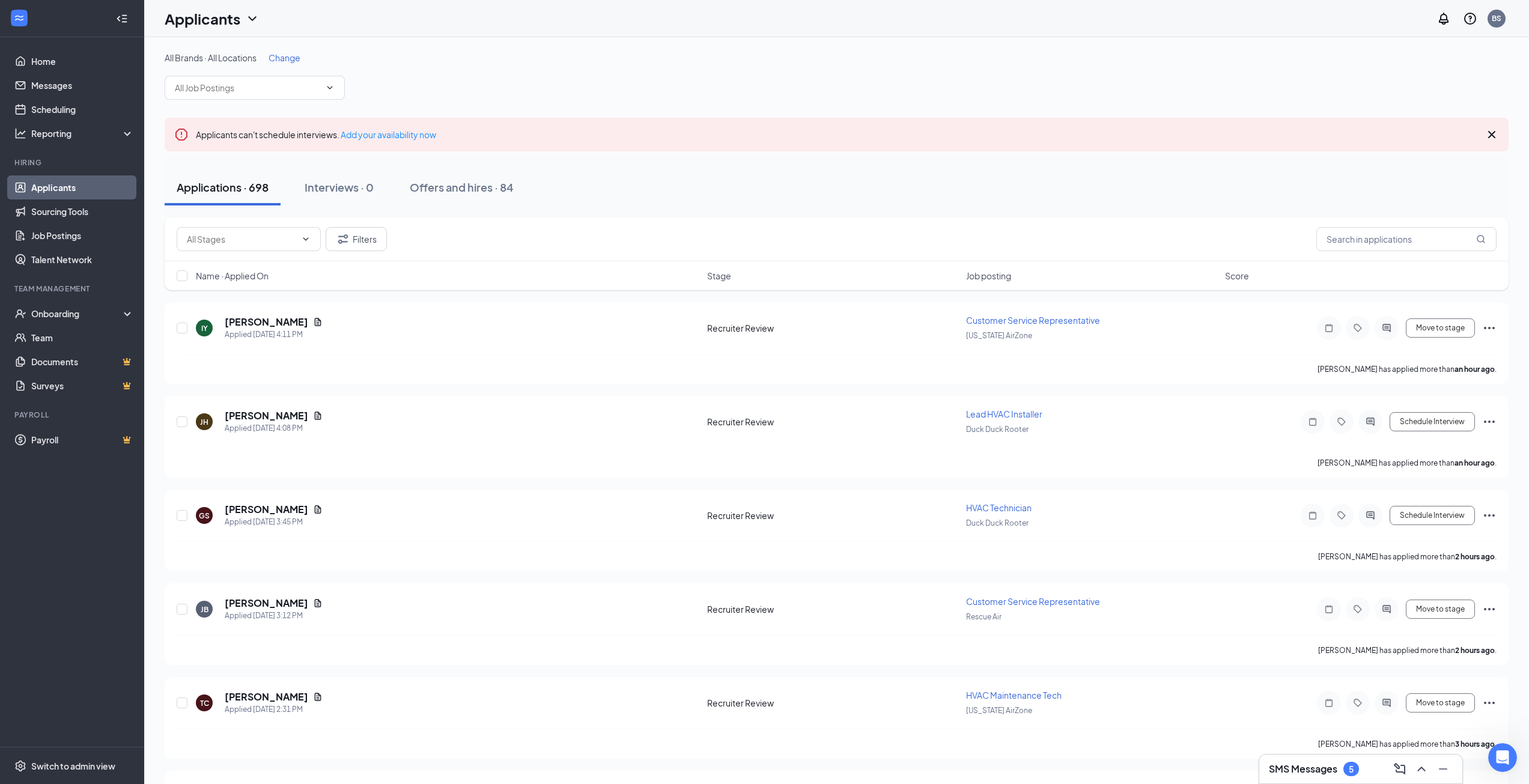
click at [31, 176] on link "Applicants" at bounding box center [82, 187] width 103 height 24
click at [49, 242] on link "Job Postings" at bounding box center [82, 235] width 103 height 24
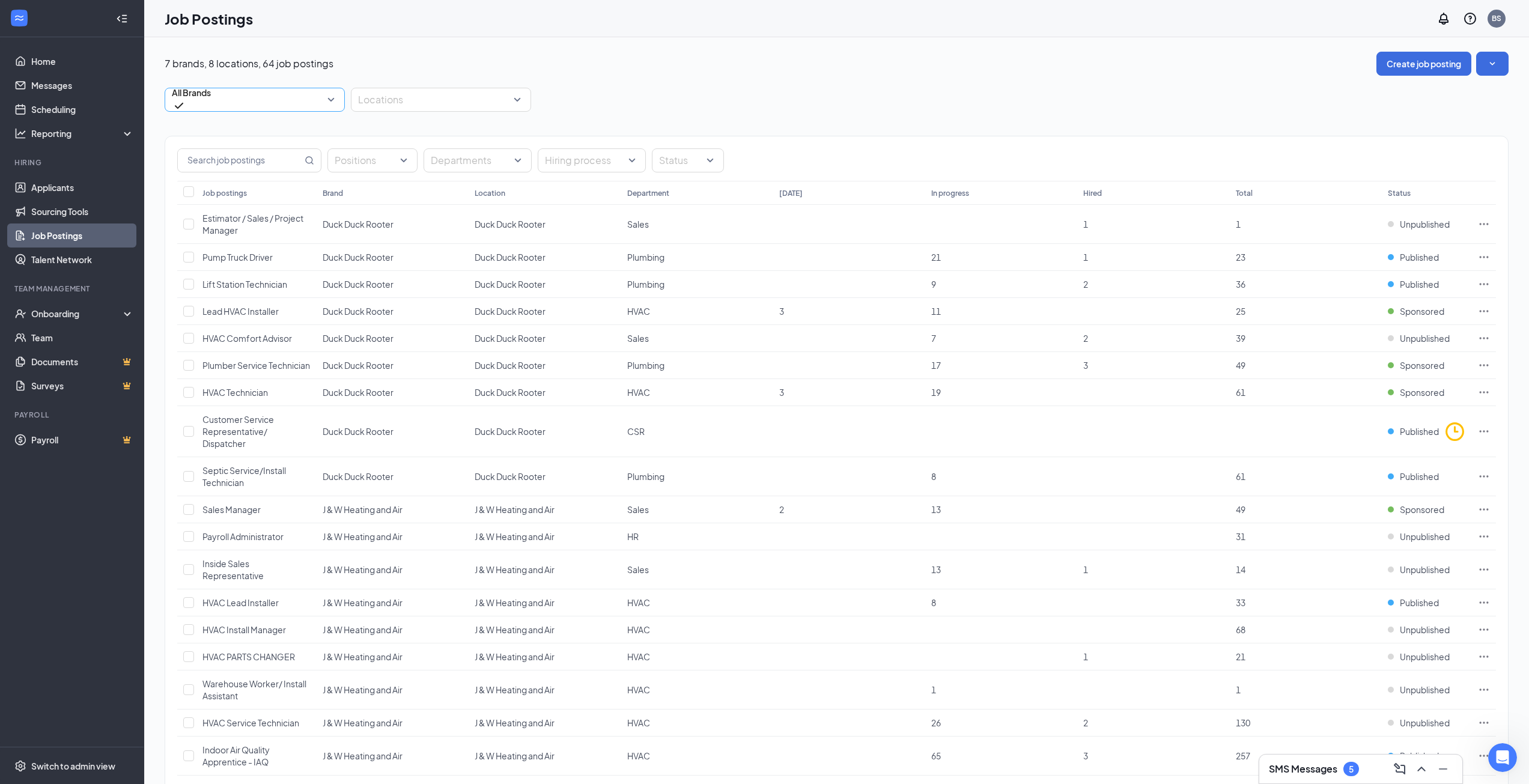
click at [211, 97] on span "All Brands" at bounding box center [191, 100] width 39 height 26
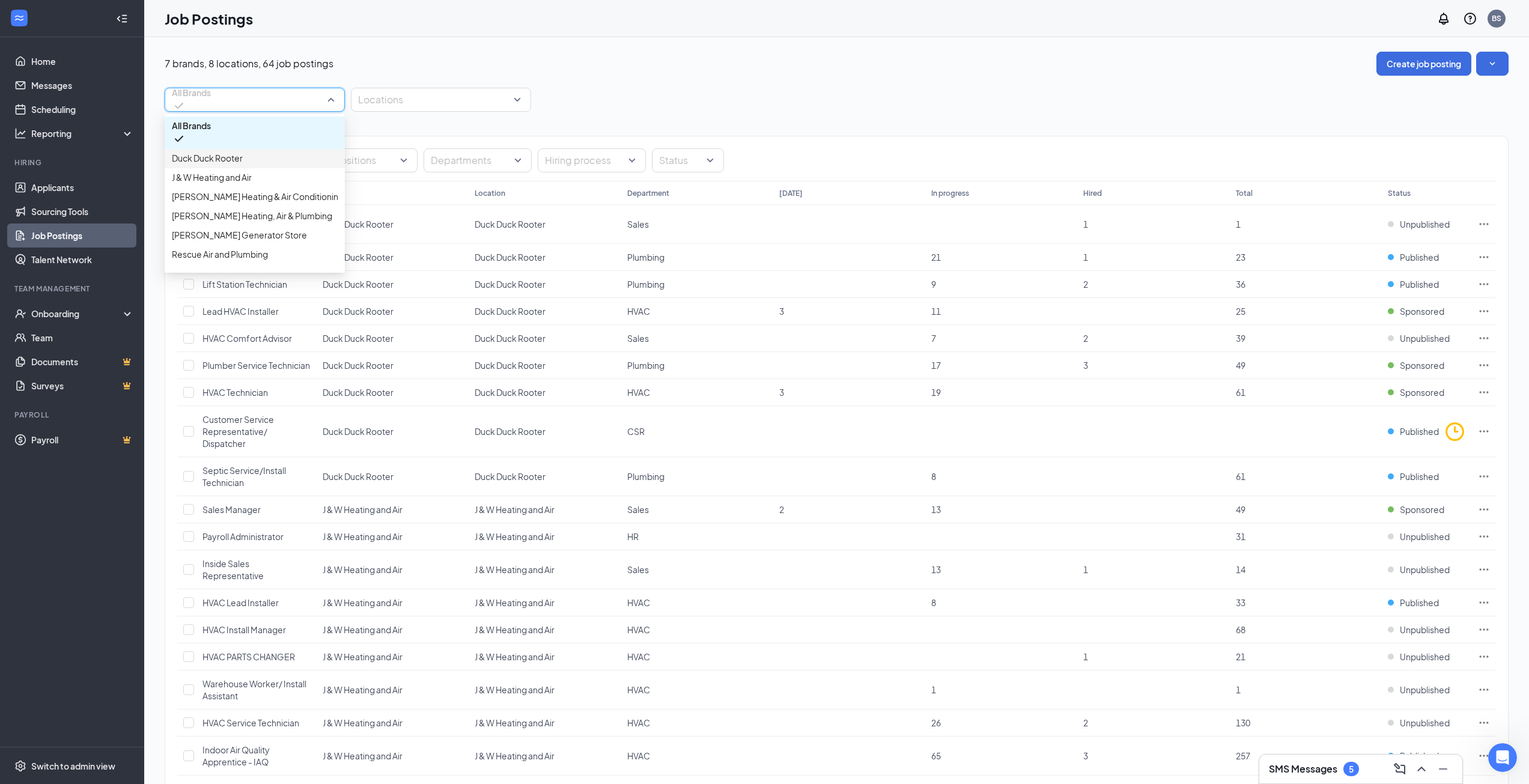
click at [250, 159] on span "Duck Duck Rooter" at bounding box center [255, 158] width 166 height 12
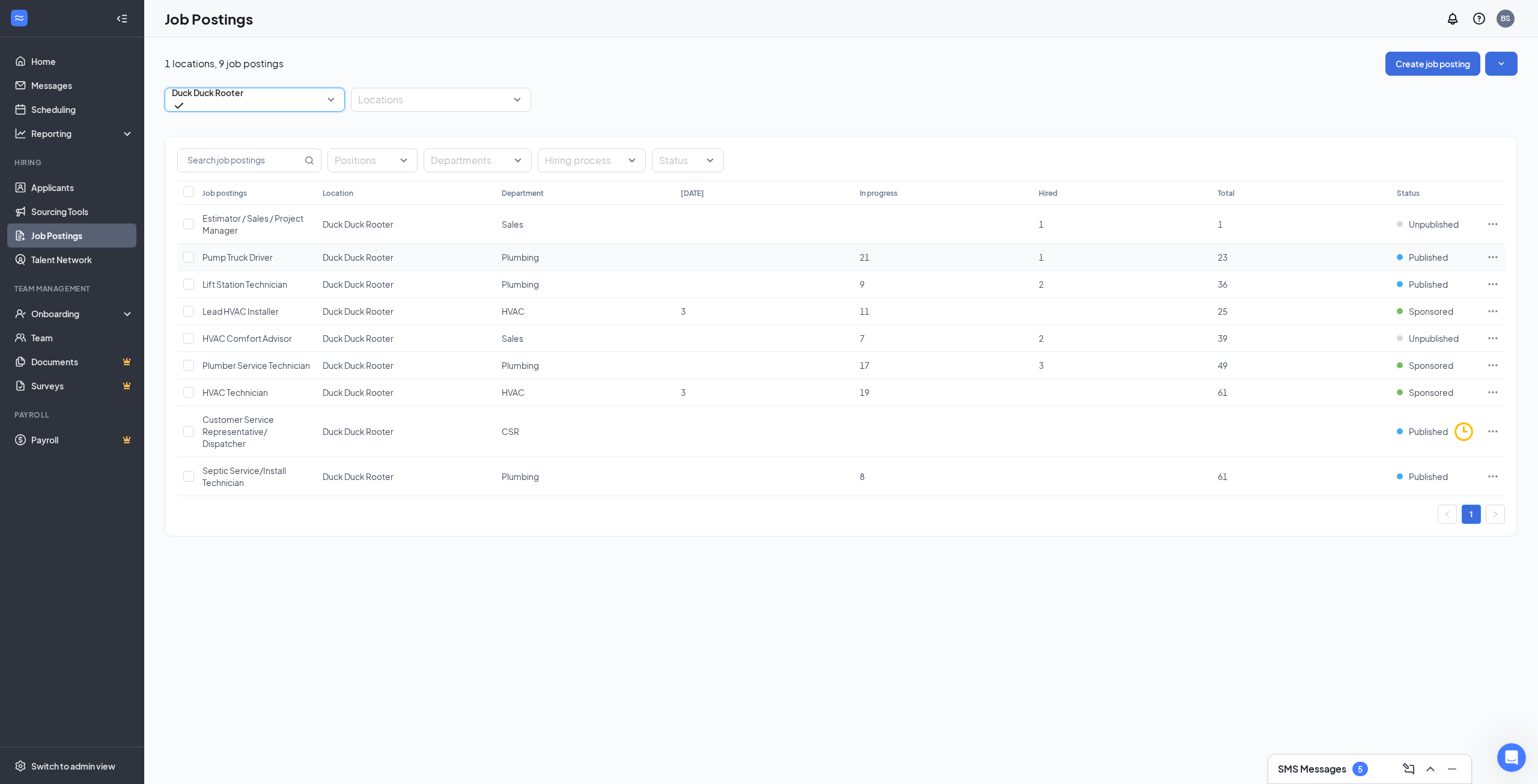
click at [1492, 257] on icon "Ellipses" at bounding box center [1493, 257] width 12 height 12
click at [1406, 280] on span "Edit job posting" at bounding box center [1408, 282] width 161 height 14
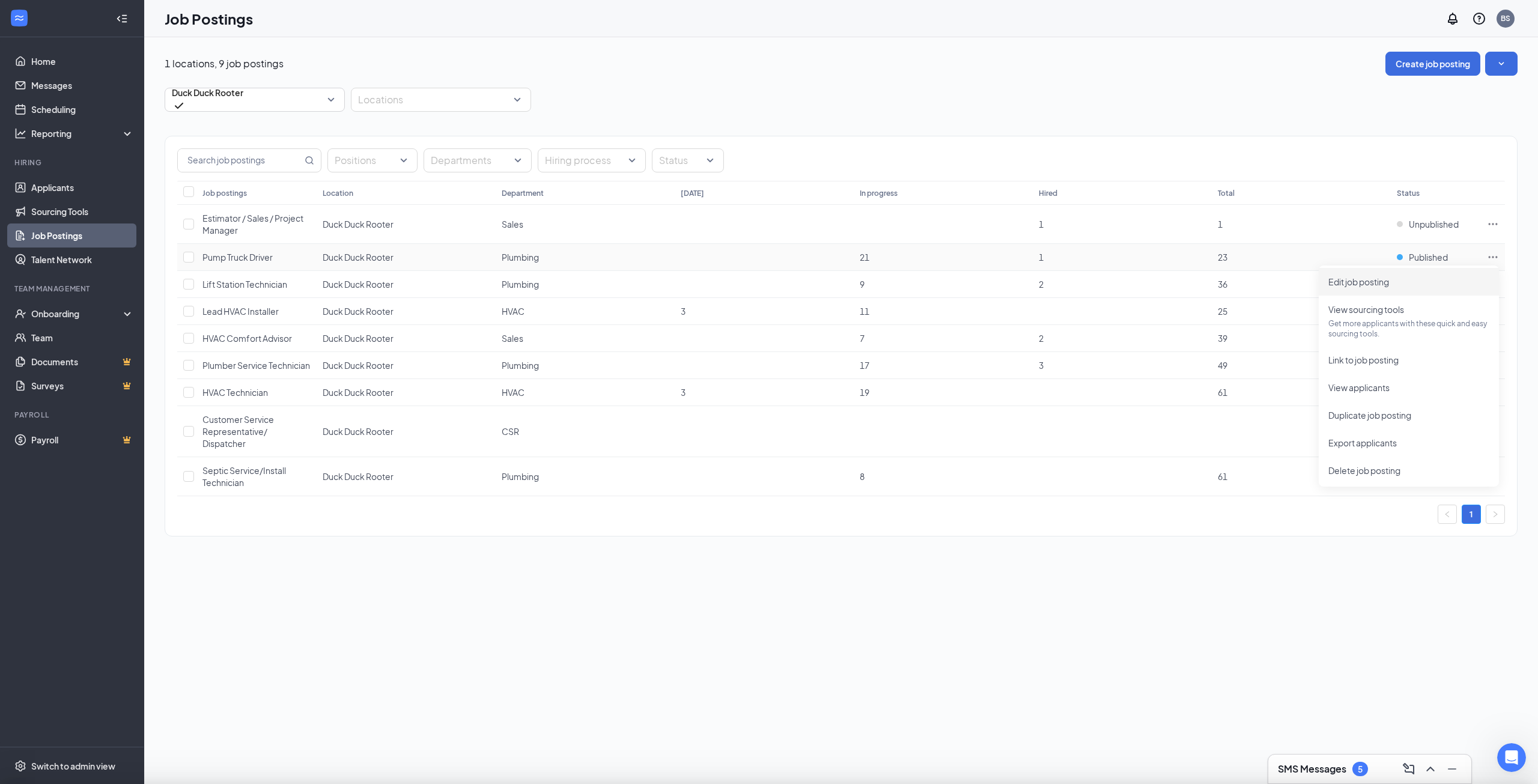
type input "Pump Truck Driver"
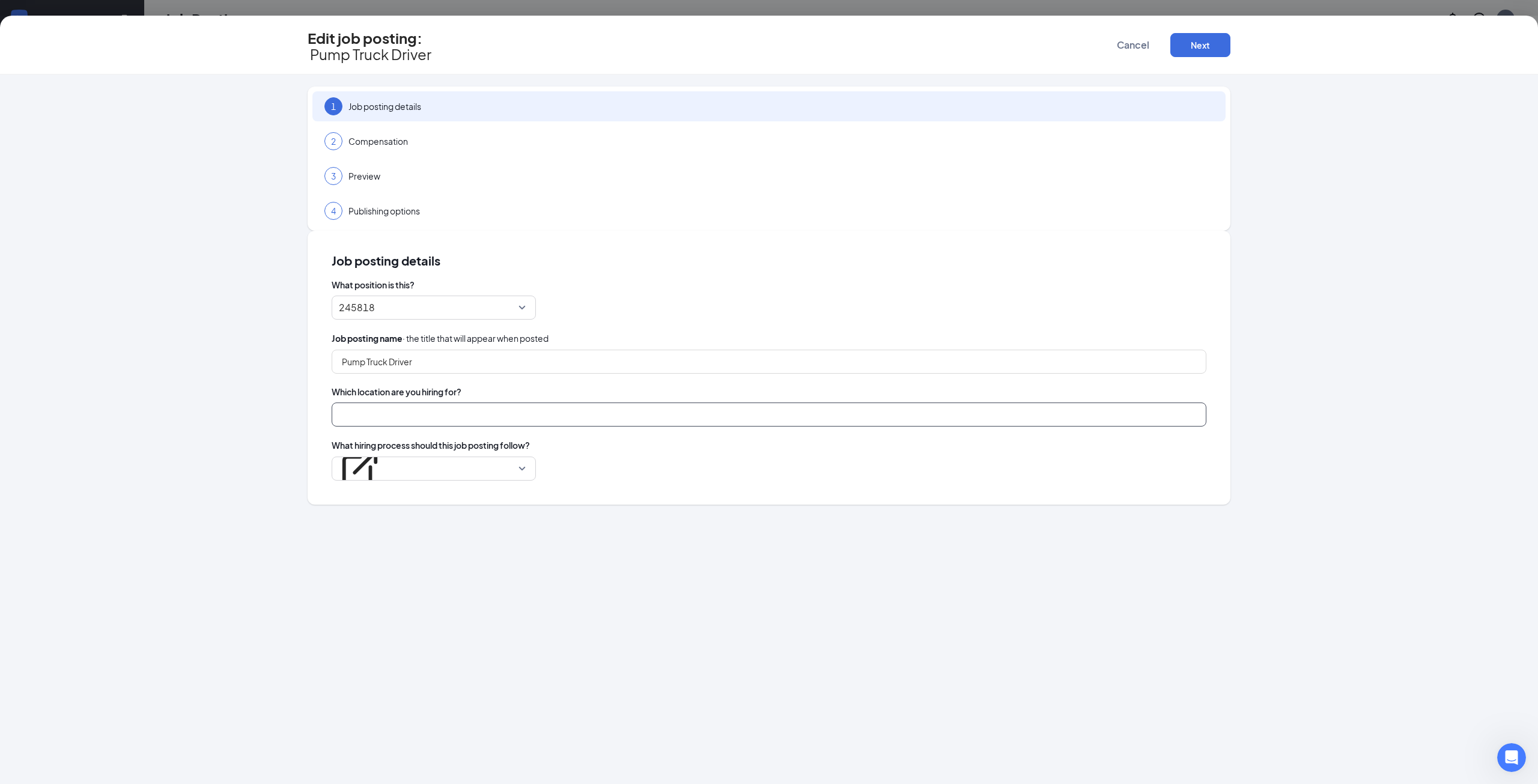
type input "Duck Duck Rooter"
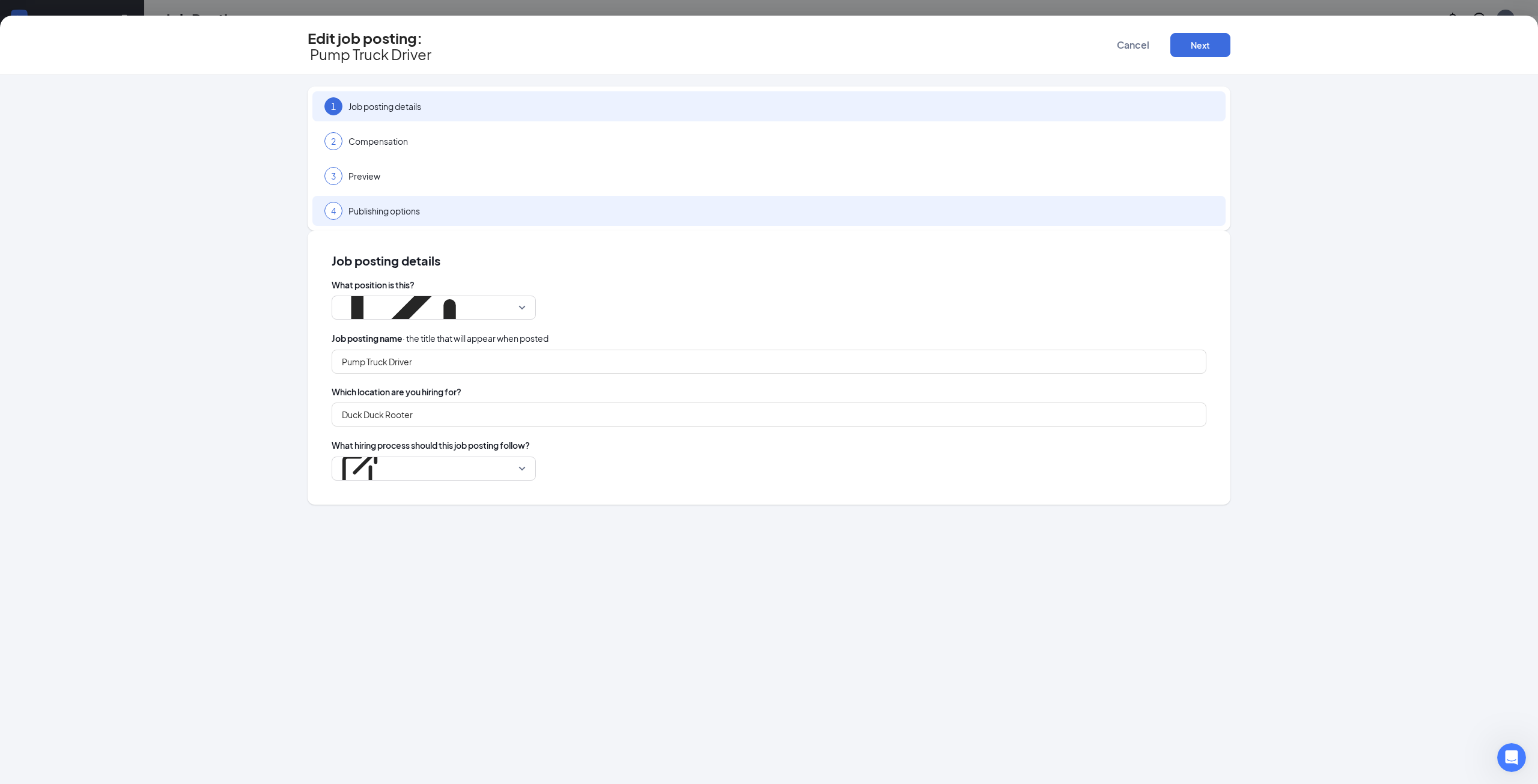
click at [491, 205] on span "Publishing options" at bounding box center [781, 211] width 865 height 12
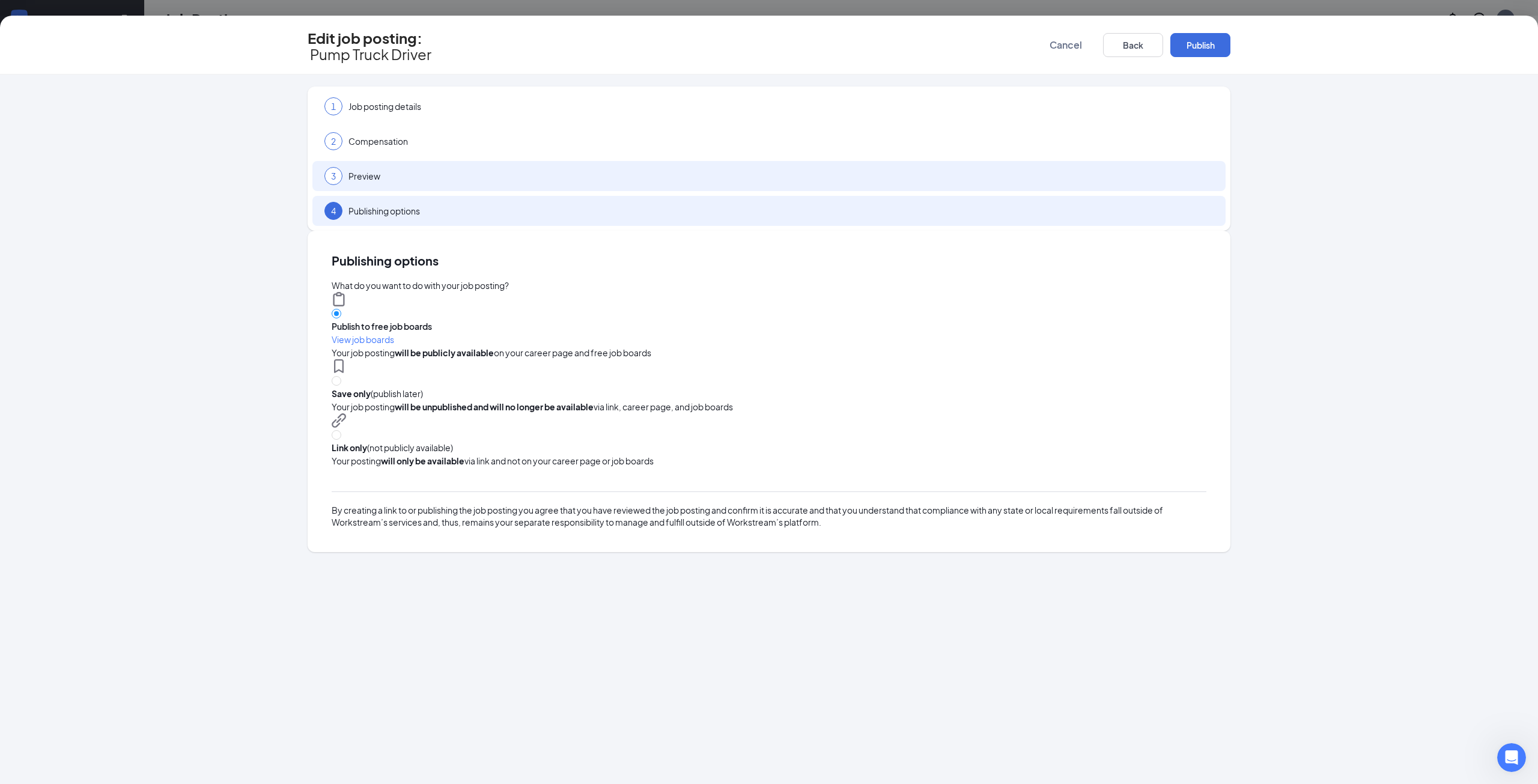
click at [499, 170] on span "Preview" at bounding box center [781, 176] width 865 height 12
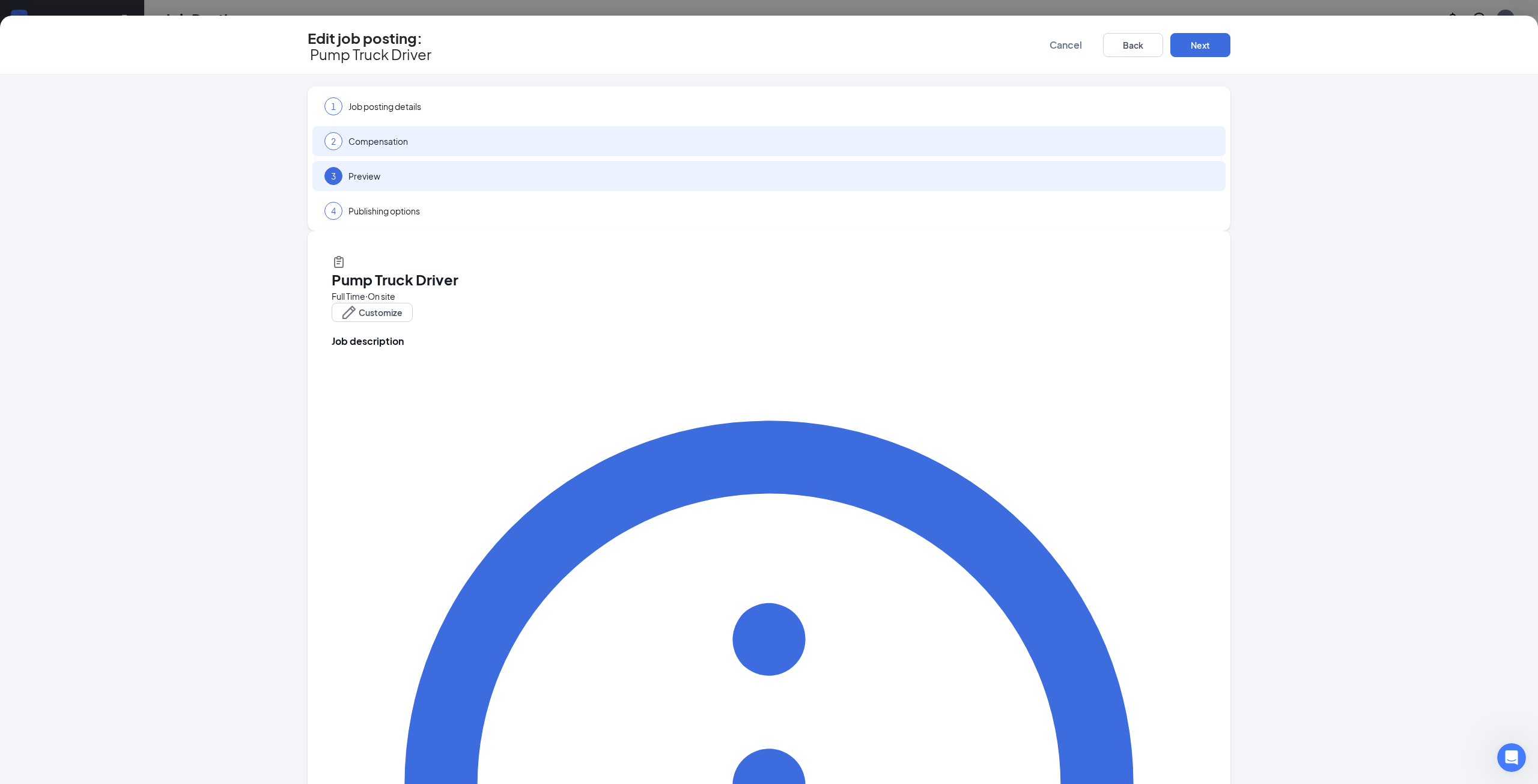
click at [513, 140] on div "2 Compensation" at bounding box center [769, 141] width 913 height 30
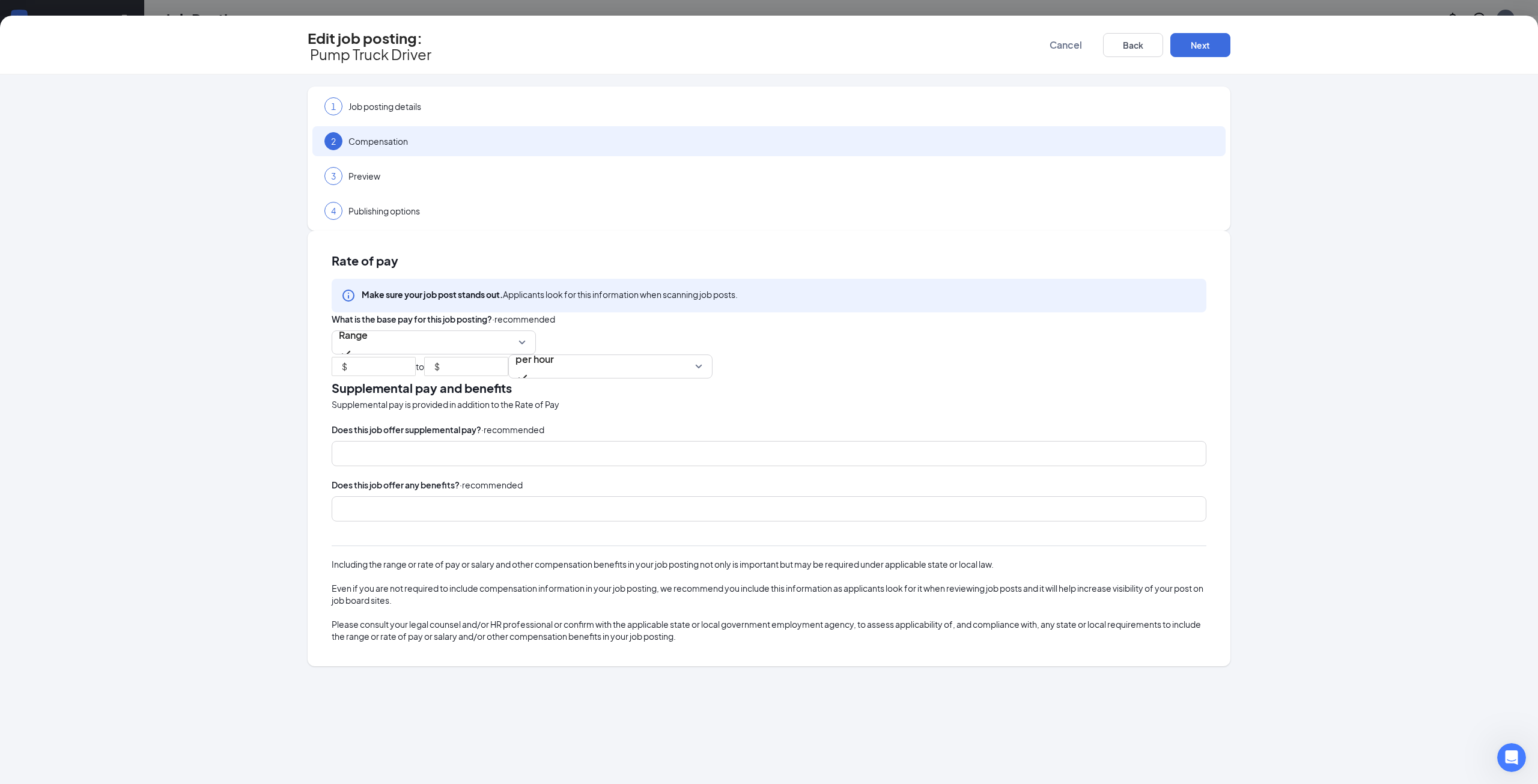
click at [522, 114] on div "1 Job posting details 2 Compensation 3 Preview 4 Publishing options" at bounding box center [769, 159] width 923 height 144
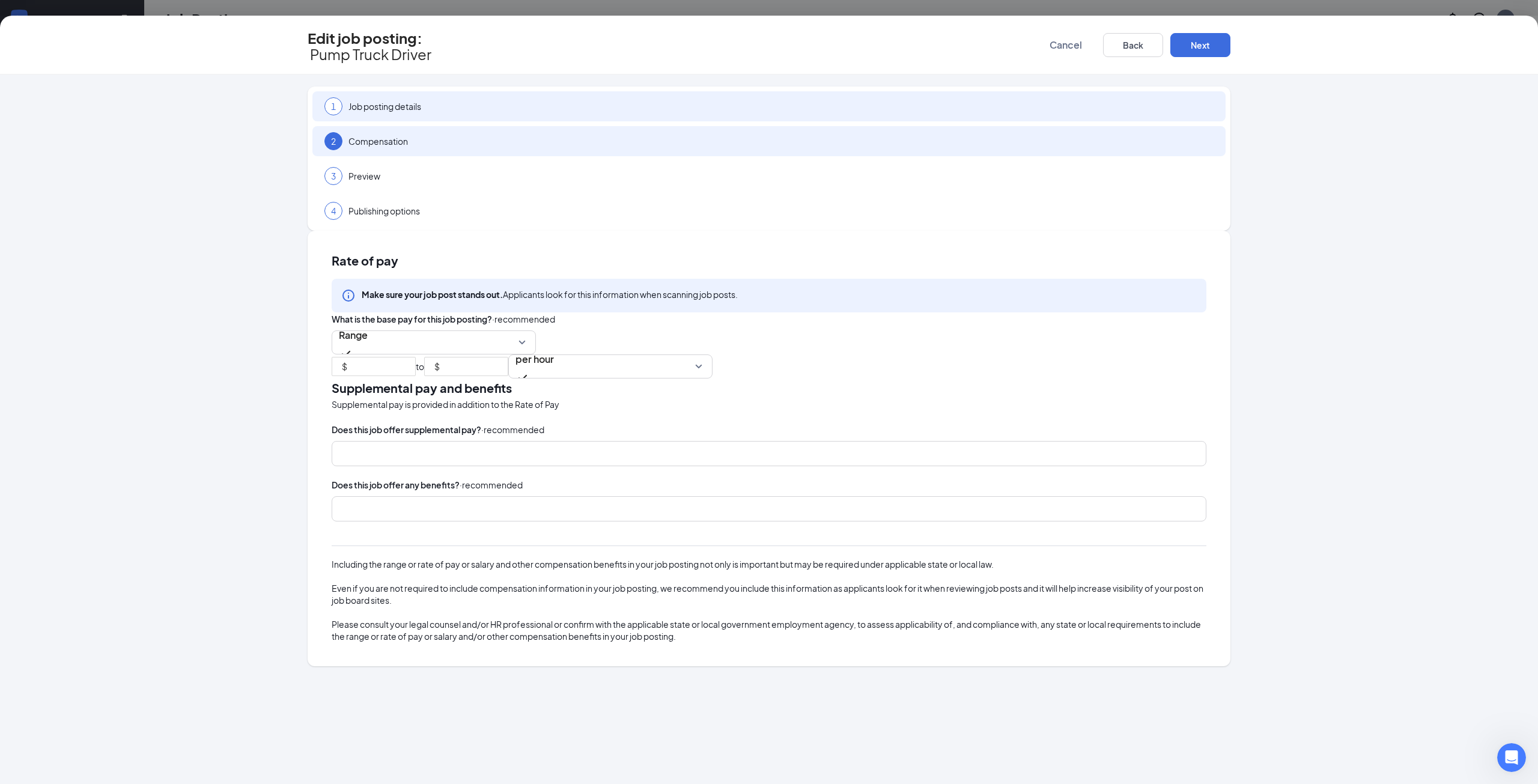
click at [520, 101] on span "Job posting details" at bounding box center [781, 106] width 865 height 12
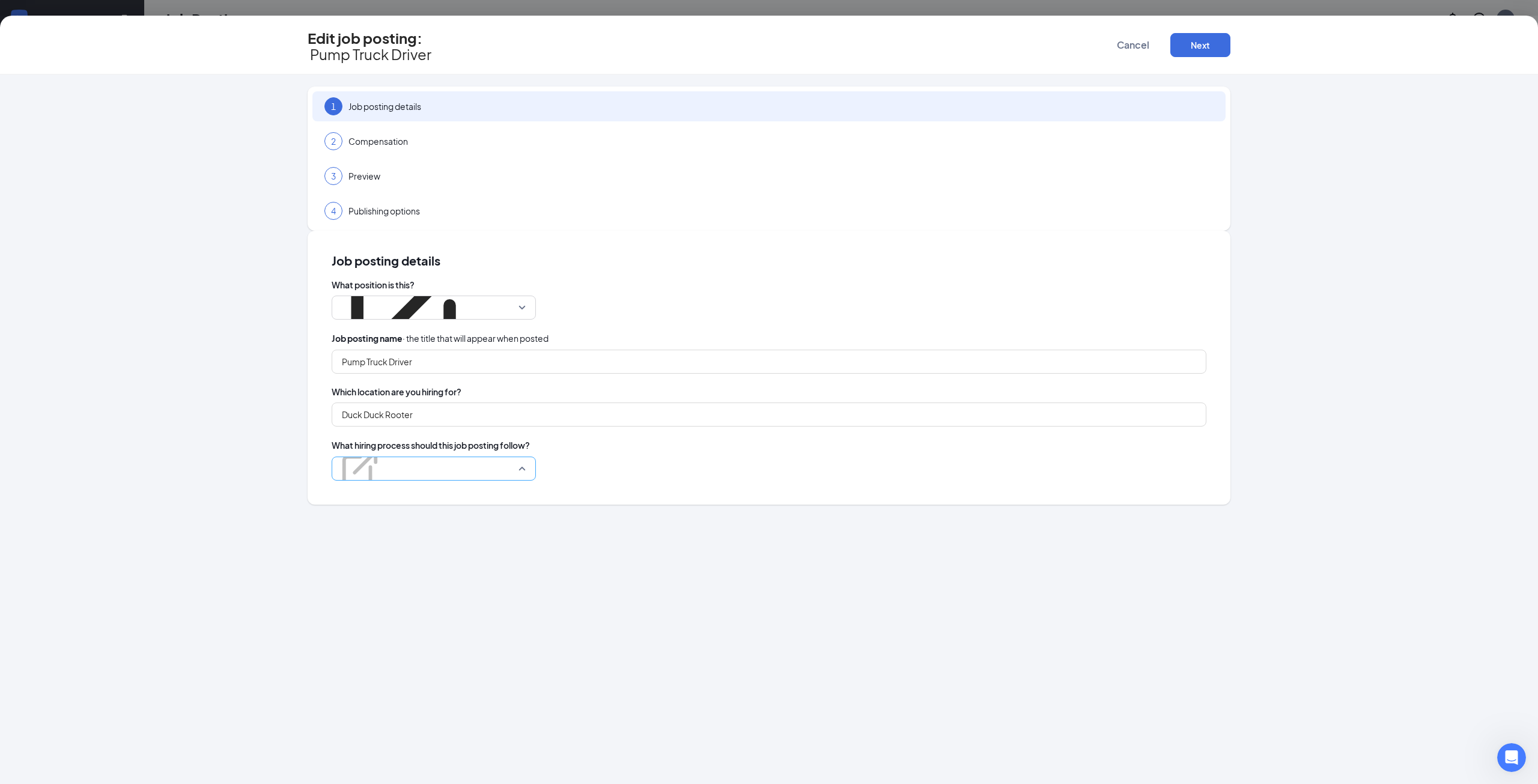
click at [381, 434] on p "Duck Duck" at bounding box center [359, 440] width 42 height 12
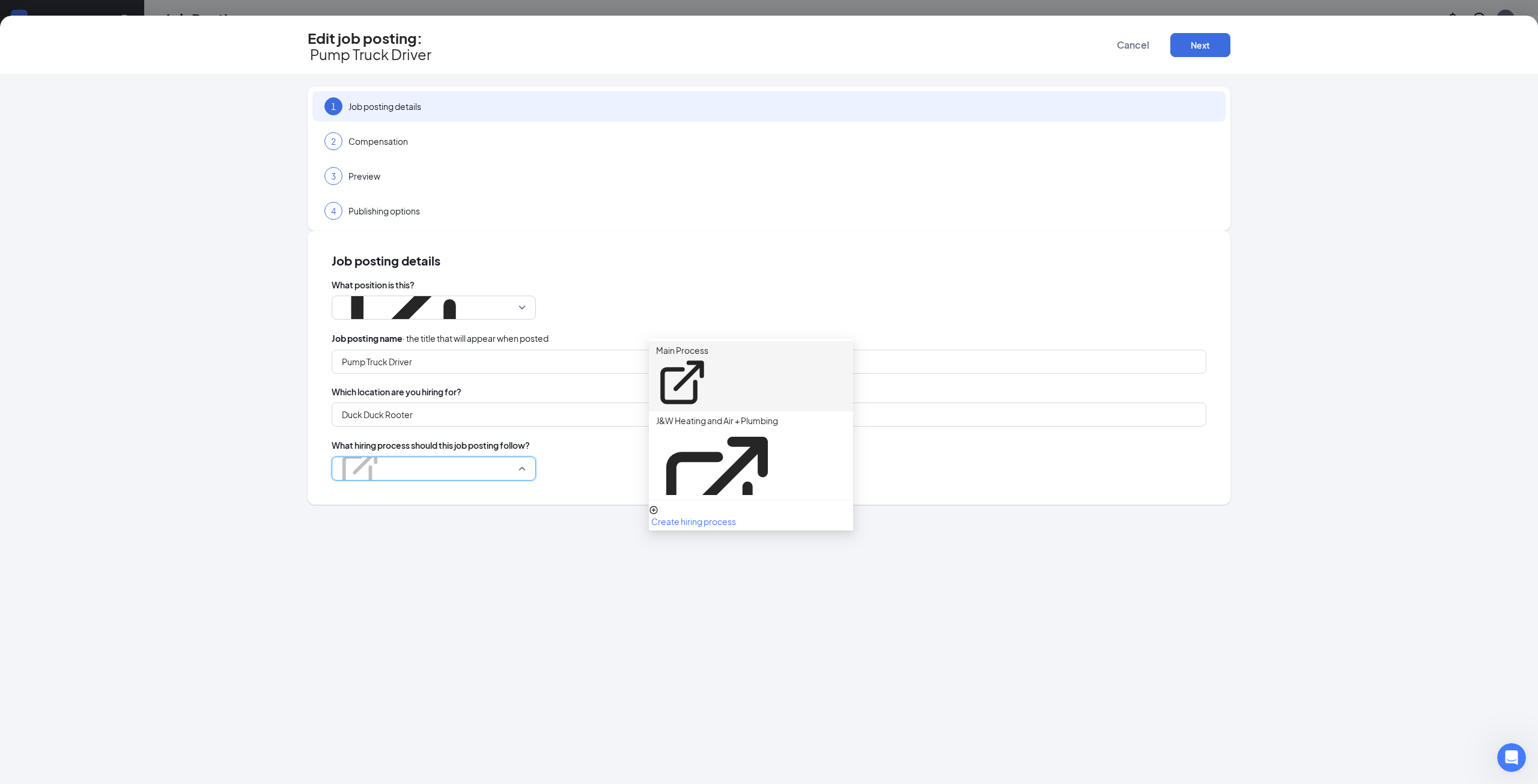
click at [708, 346] on p "Main Process" at bounding box center [683, 351] width 53 height 12
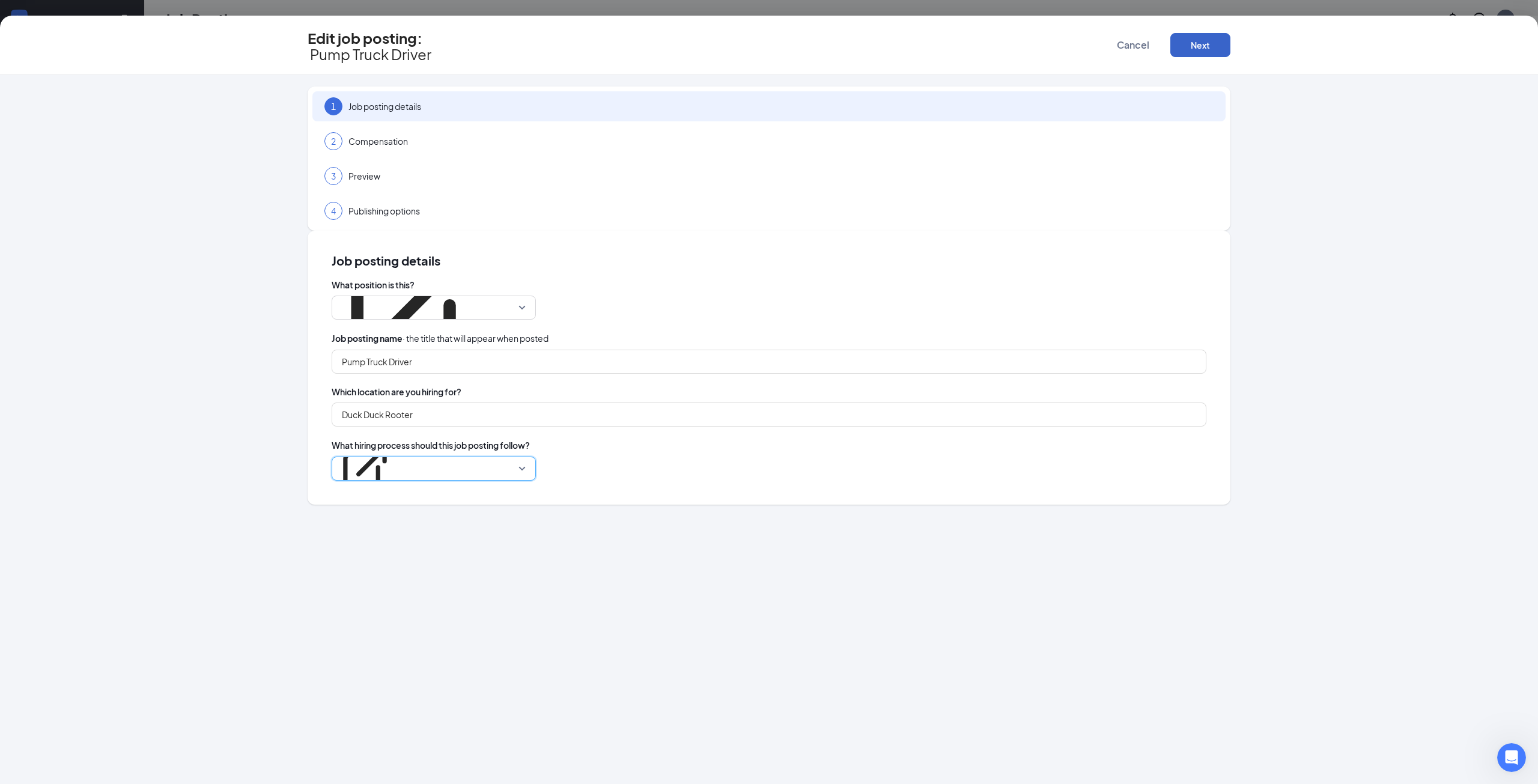
click at [1220, 44] on button "Next" at bounding box center [1200, 45] width 61 height 24
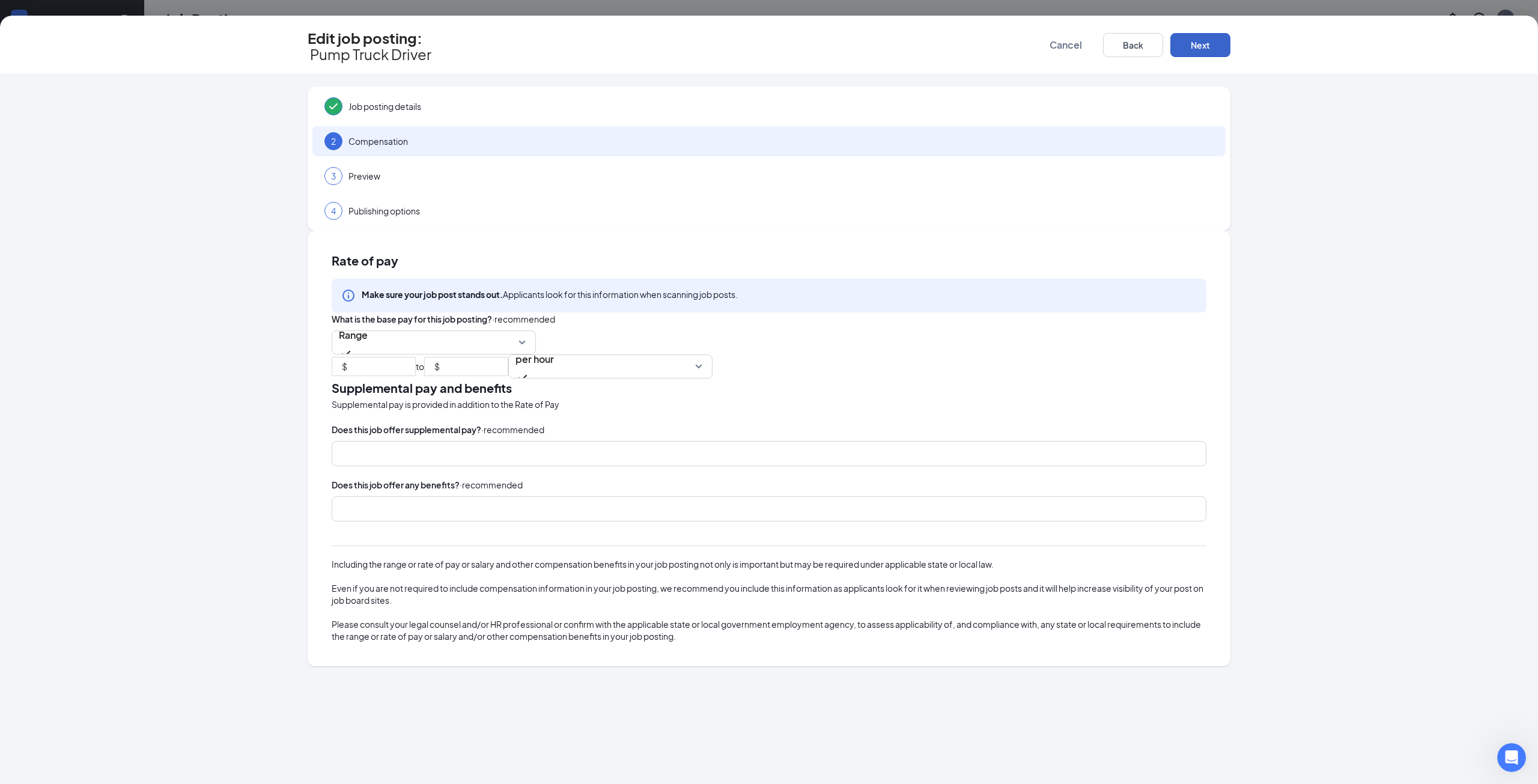
click at [1220, 44] on button "Next" at bounding box center [1200, 45] width 61 height 24
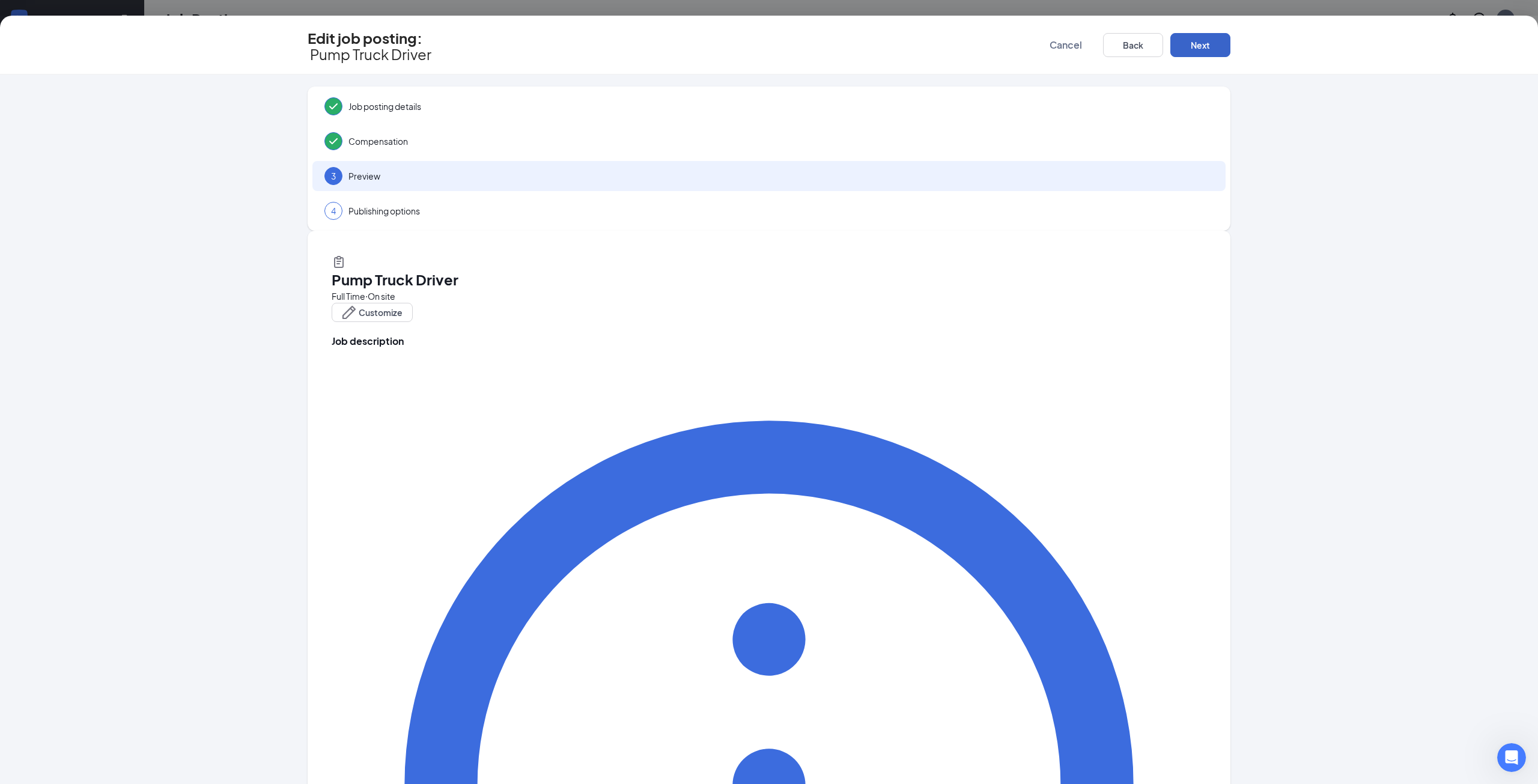
click at [1220, 44] on button "Next" at bounding box center [1200, 45] width 61 height 24
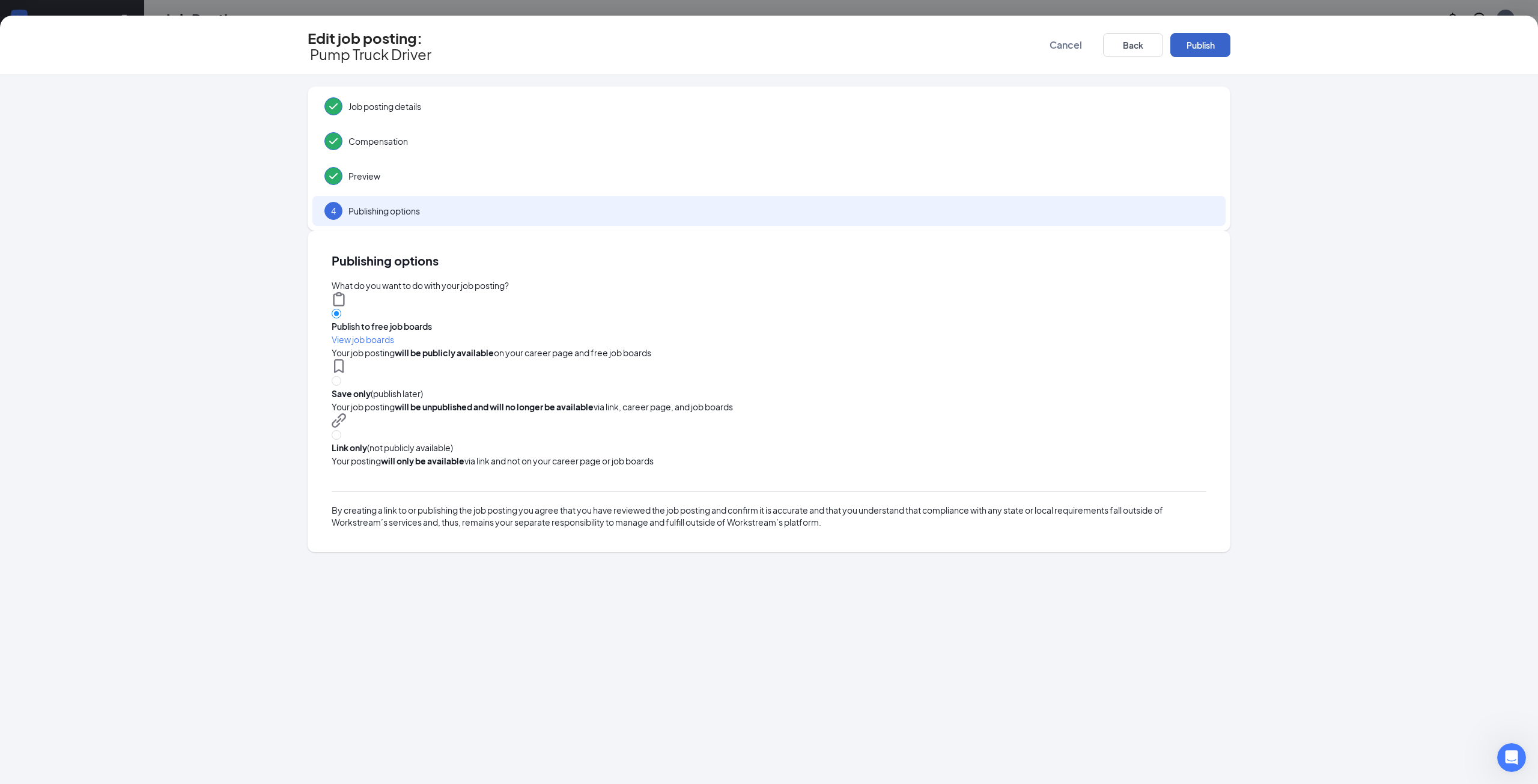
click at [1220, 44] on button "Publish" at bounding box center [1200, 45] width 61 height 24
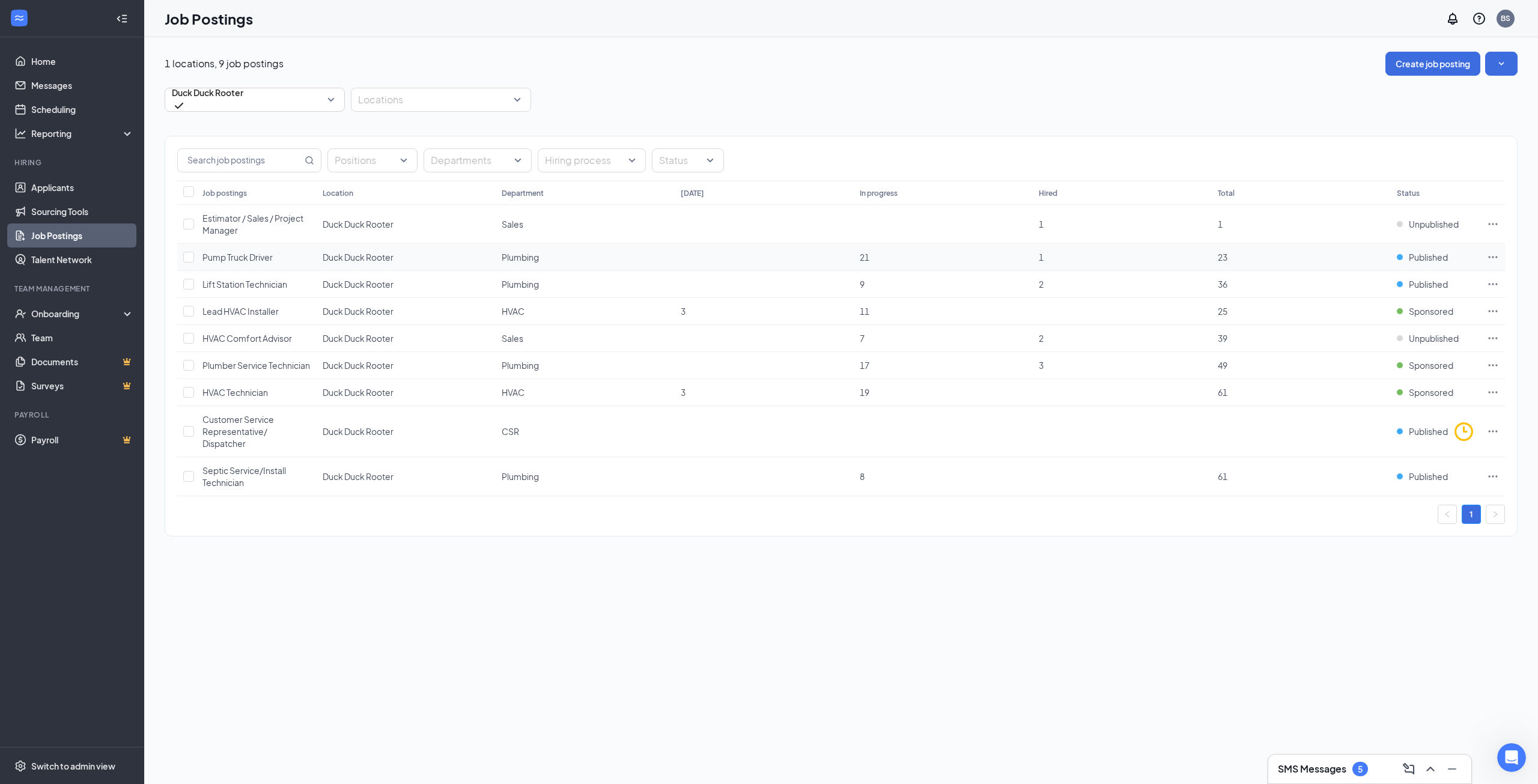
drag, startPoint x: 1490, startPoint y: 255, endPoint x: 1470, endPoint y: 265, distance: 22.4
click at [1490, 255] on icon "Ellipses" at bounding box center [1493, 257] width 12 height 12
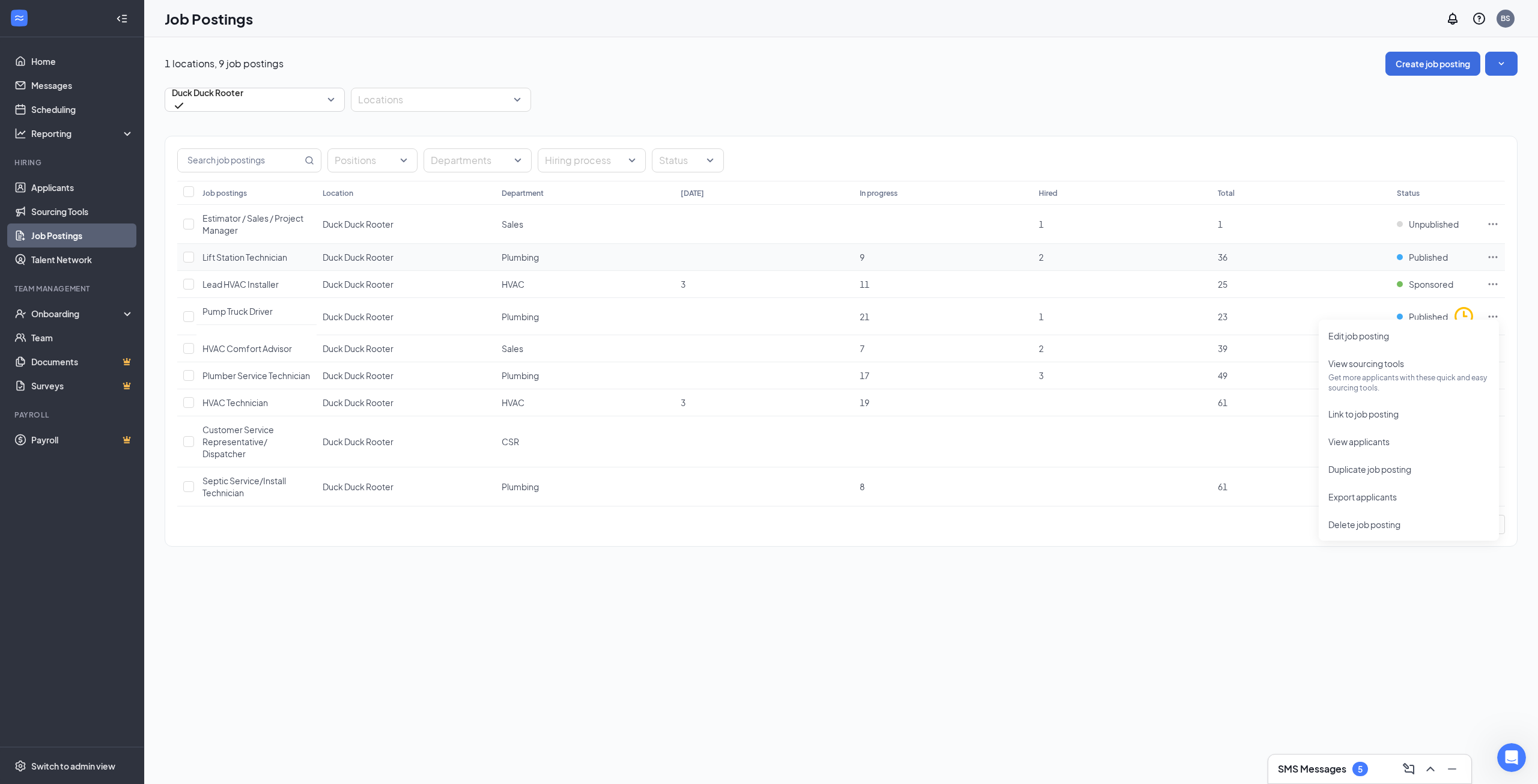
click at [1490, 259] on icon "Ellipses" at bounding box center [1493, 257] width 12 height 12
click at [1413, 286] on span "Edit job posting" at bounding box center [1408, 282] width 161 height 14
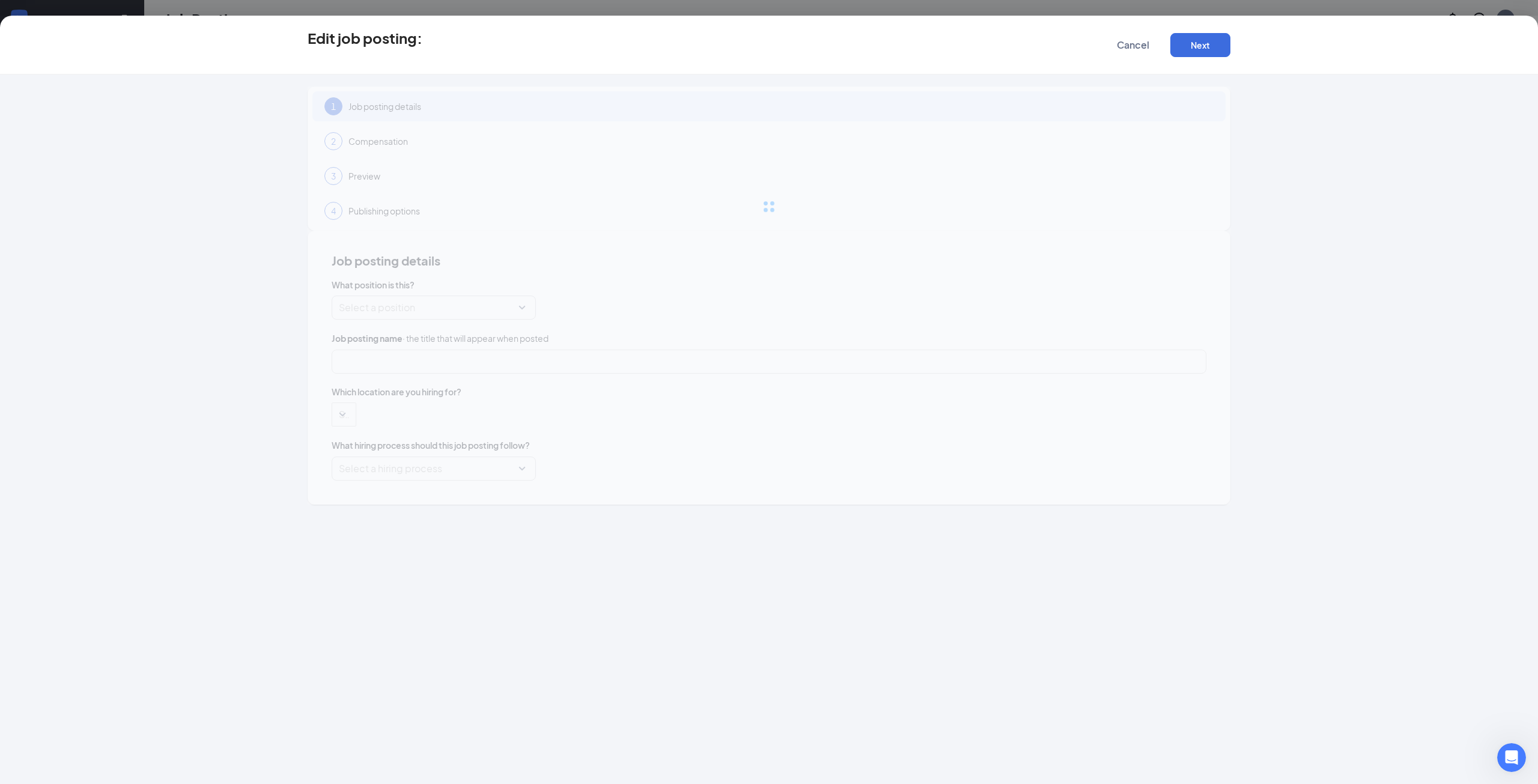
type input "Lift Station Technician"
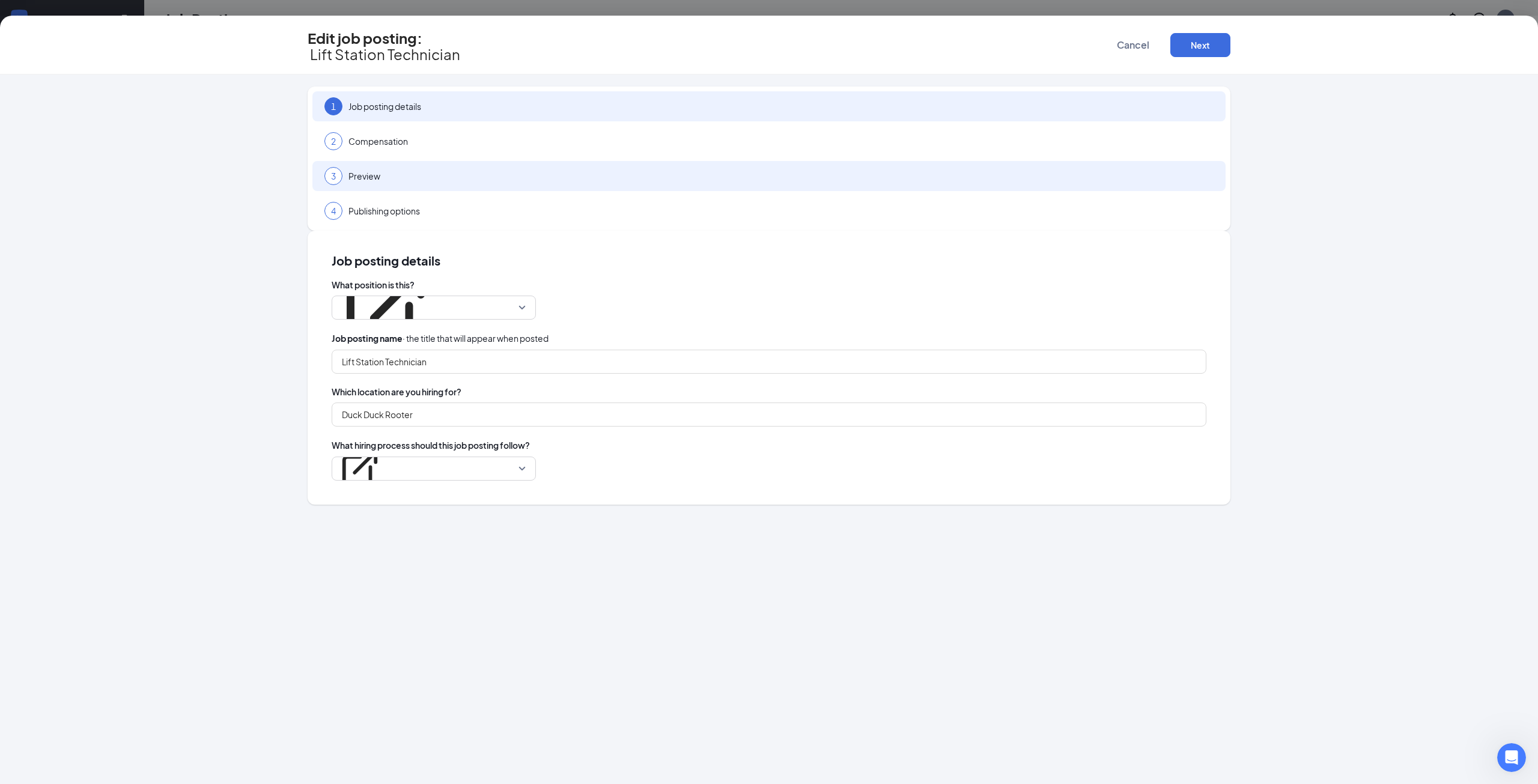
click at [516, 170] on span "Preview" at bounding box center [781, 176] width 865 height 12
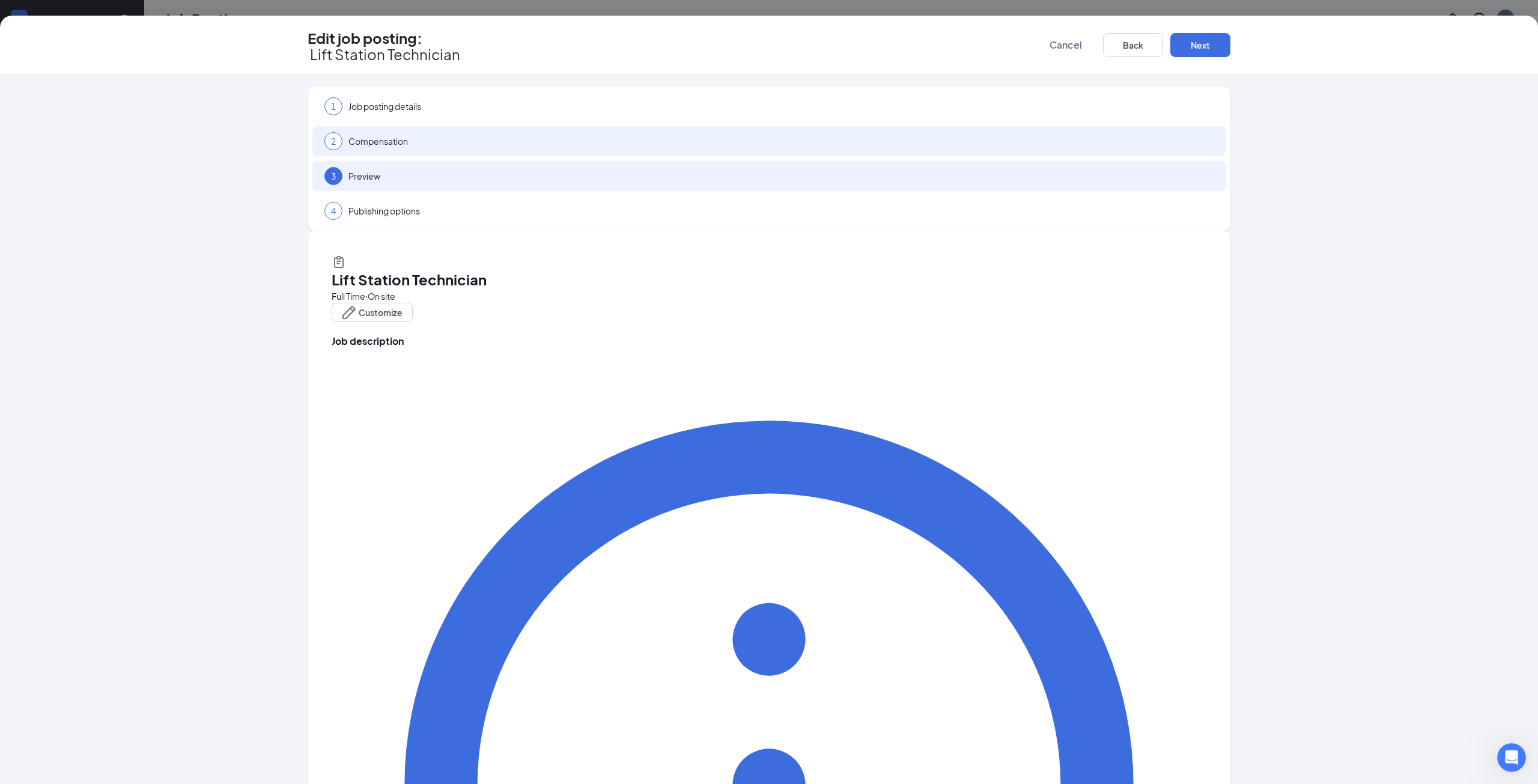
click at [517, 138] on div "2 Compensation" at bounding box center [769, 141] width 913 height 30
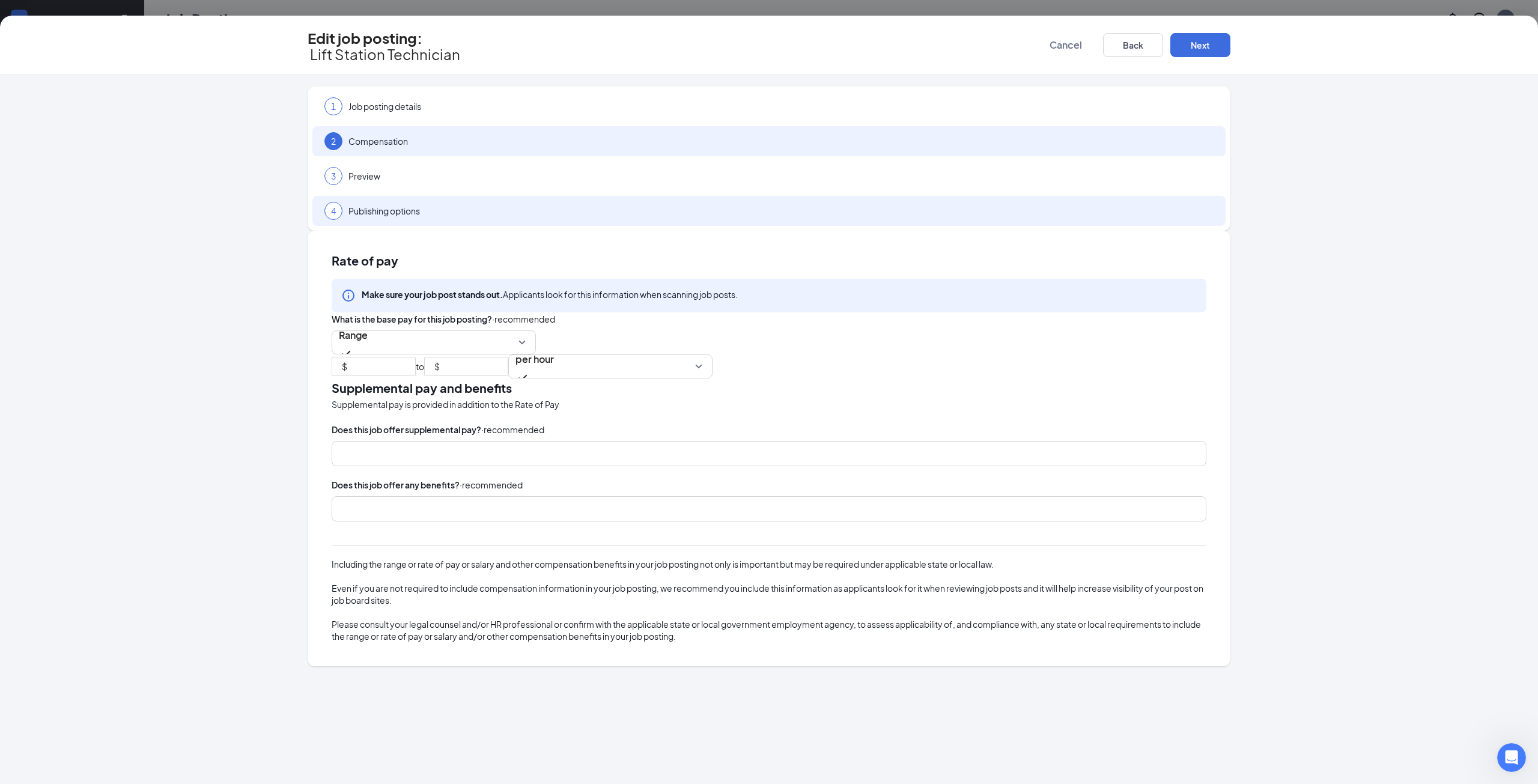
click at [511, 205] on span "Publishing options" at bounding box center [781, 211] width 865 height 12
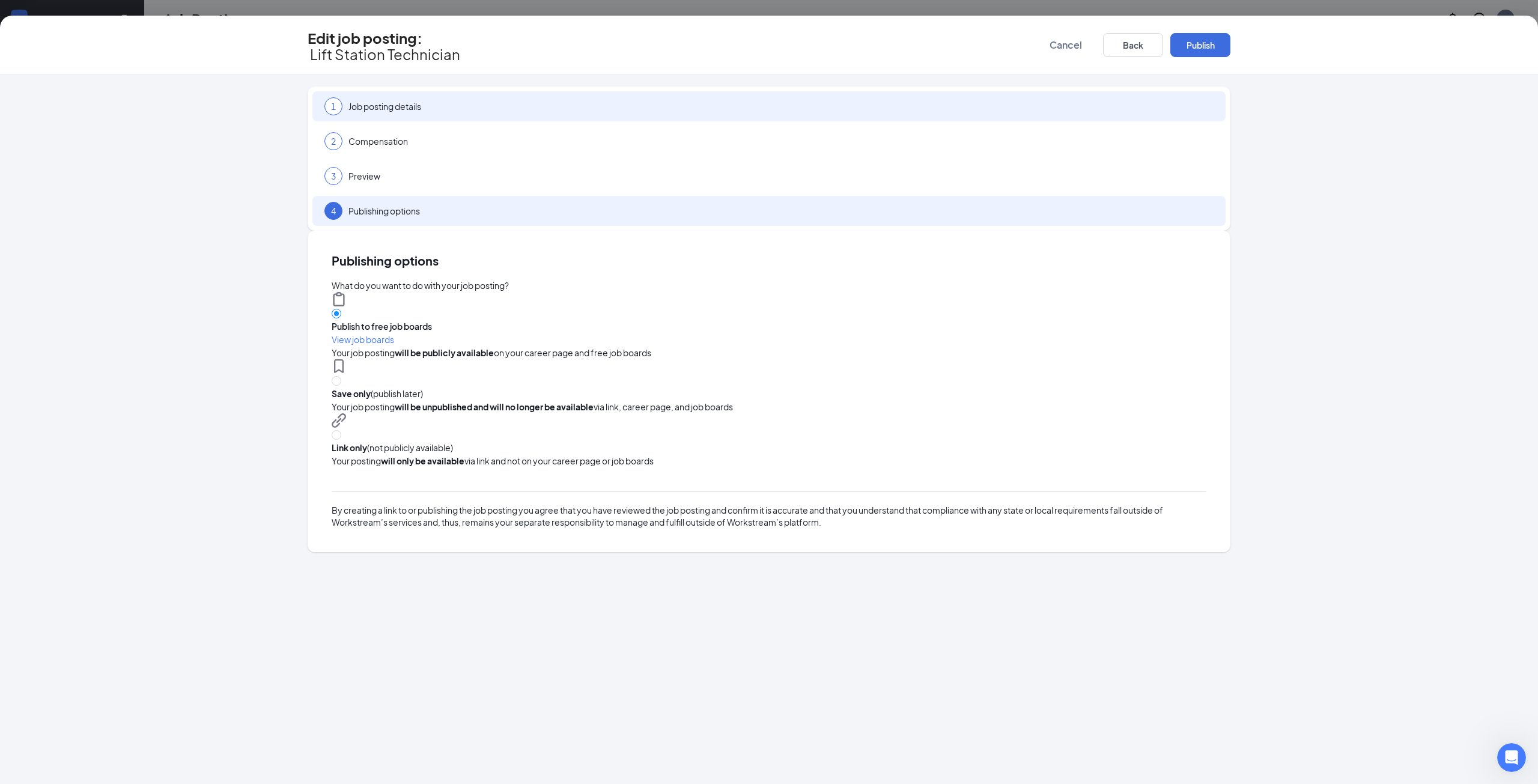
click at [530, 101] on span "Job posting details" at bounding box center [781, 106] width 865 height 12
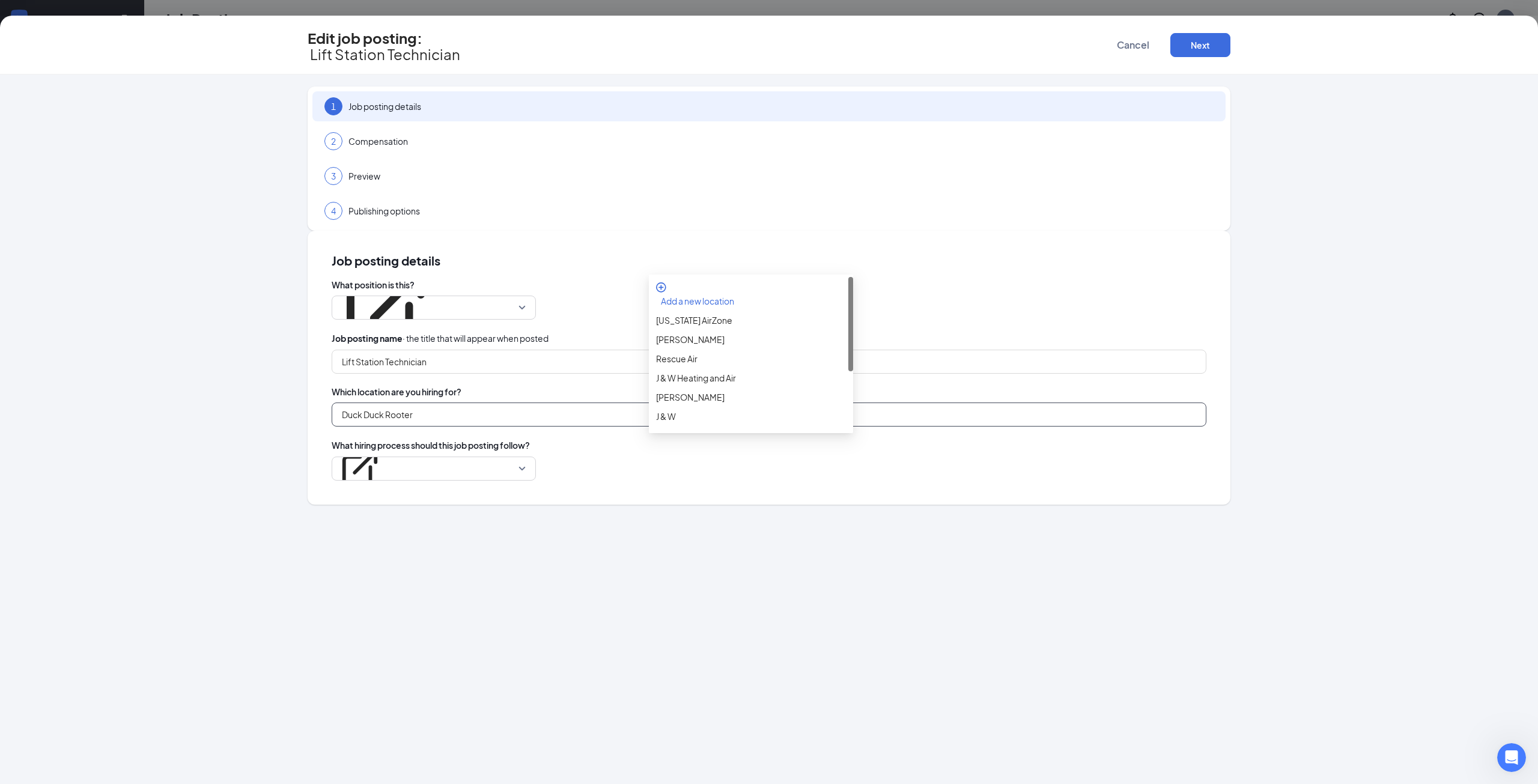
click at [755, 402] on input "Duck Duck Rooter" at bounding box center [769, 414] width 875 height 24
click at [944, 402] on div "Duck Duck Rooter" at bounding box center [769, 414] width 875 height 24
click at [381, 434] on p "Duck Duck" at bounding box center [359, 440] width 42 height 12
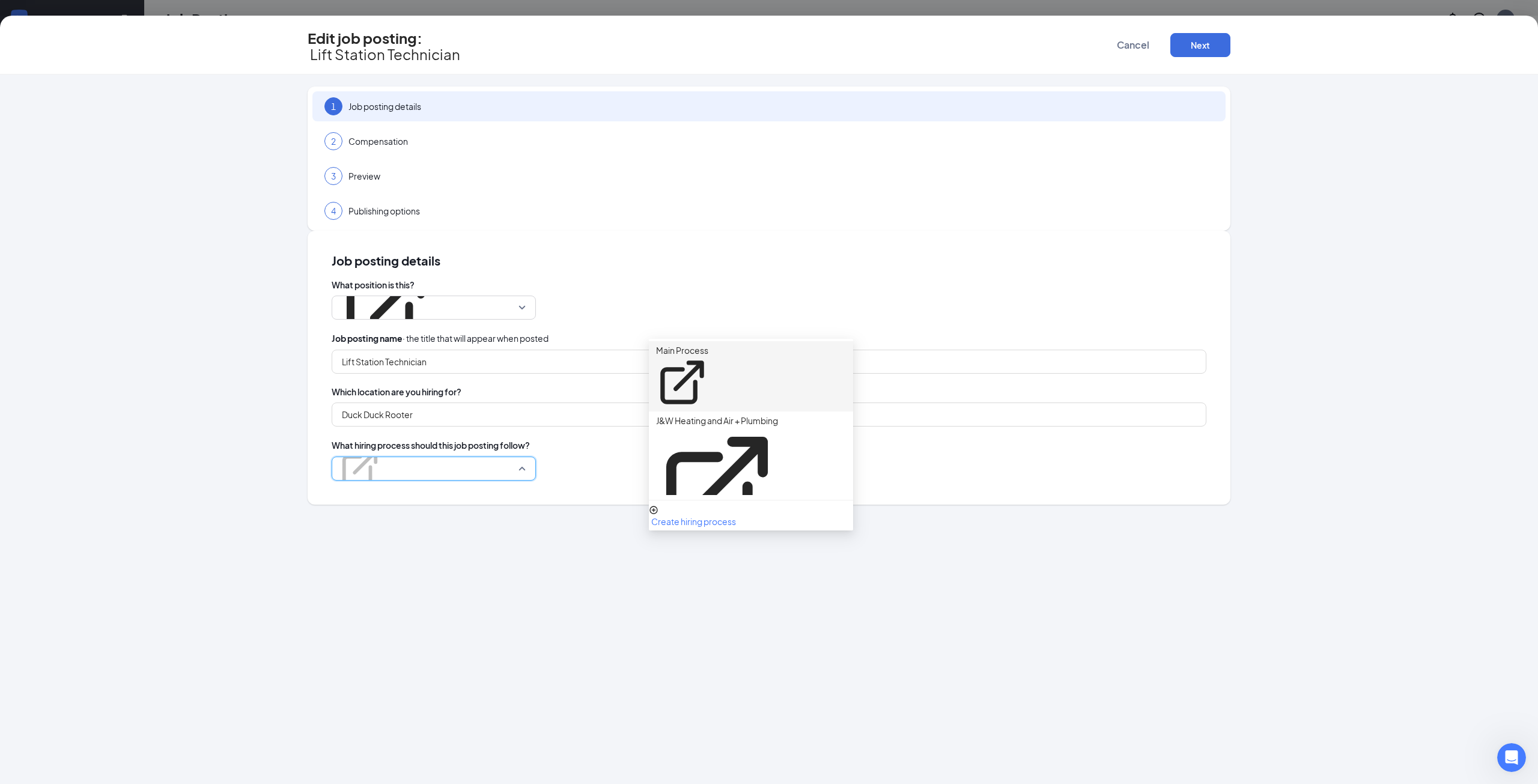
click at [708, 346] on p "Main Process" at bounding box center [683, 351] width 53 height 12
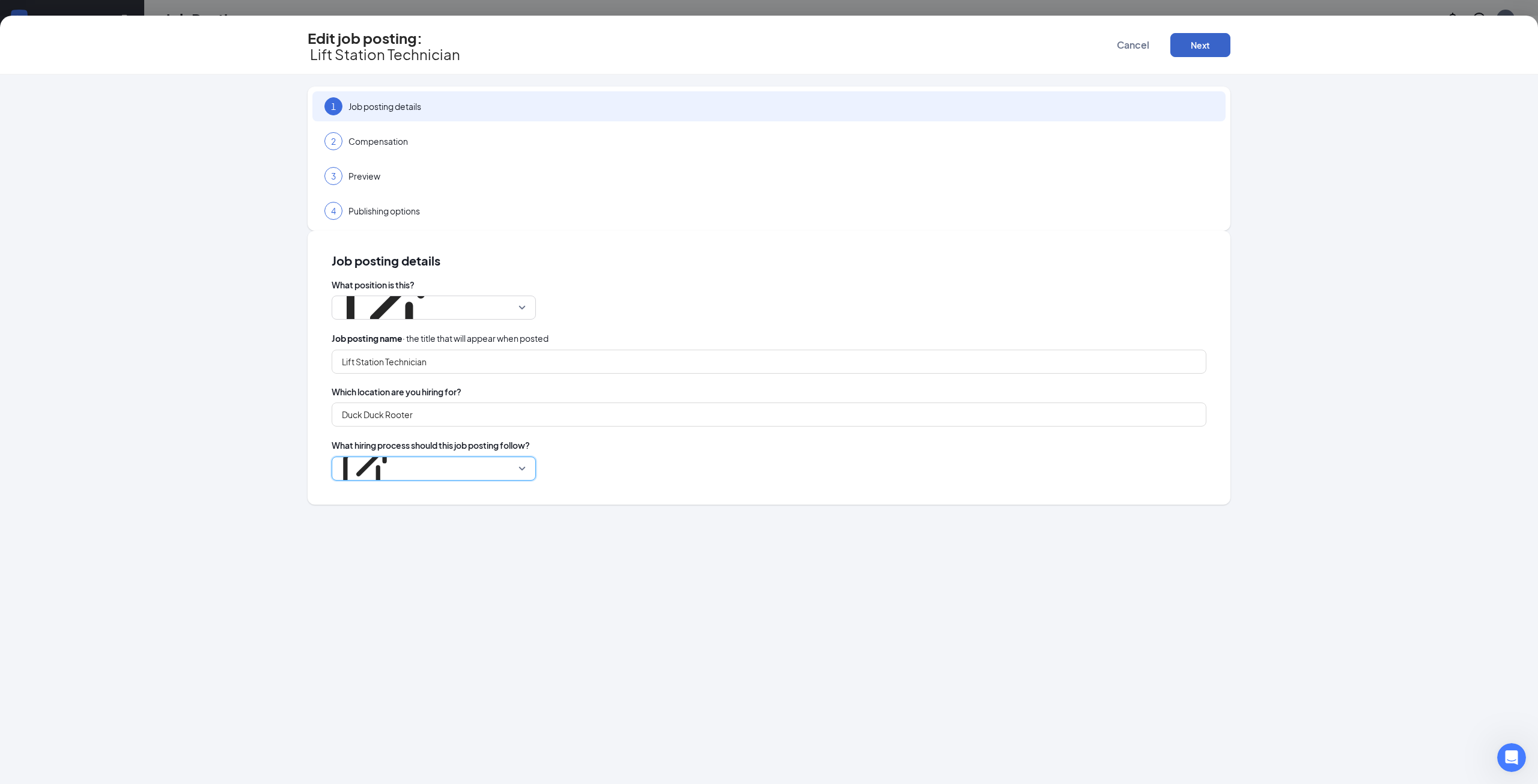
click at [1207, 39] on button "Next" at bounding box center [1200, 45] width 61 height 24
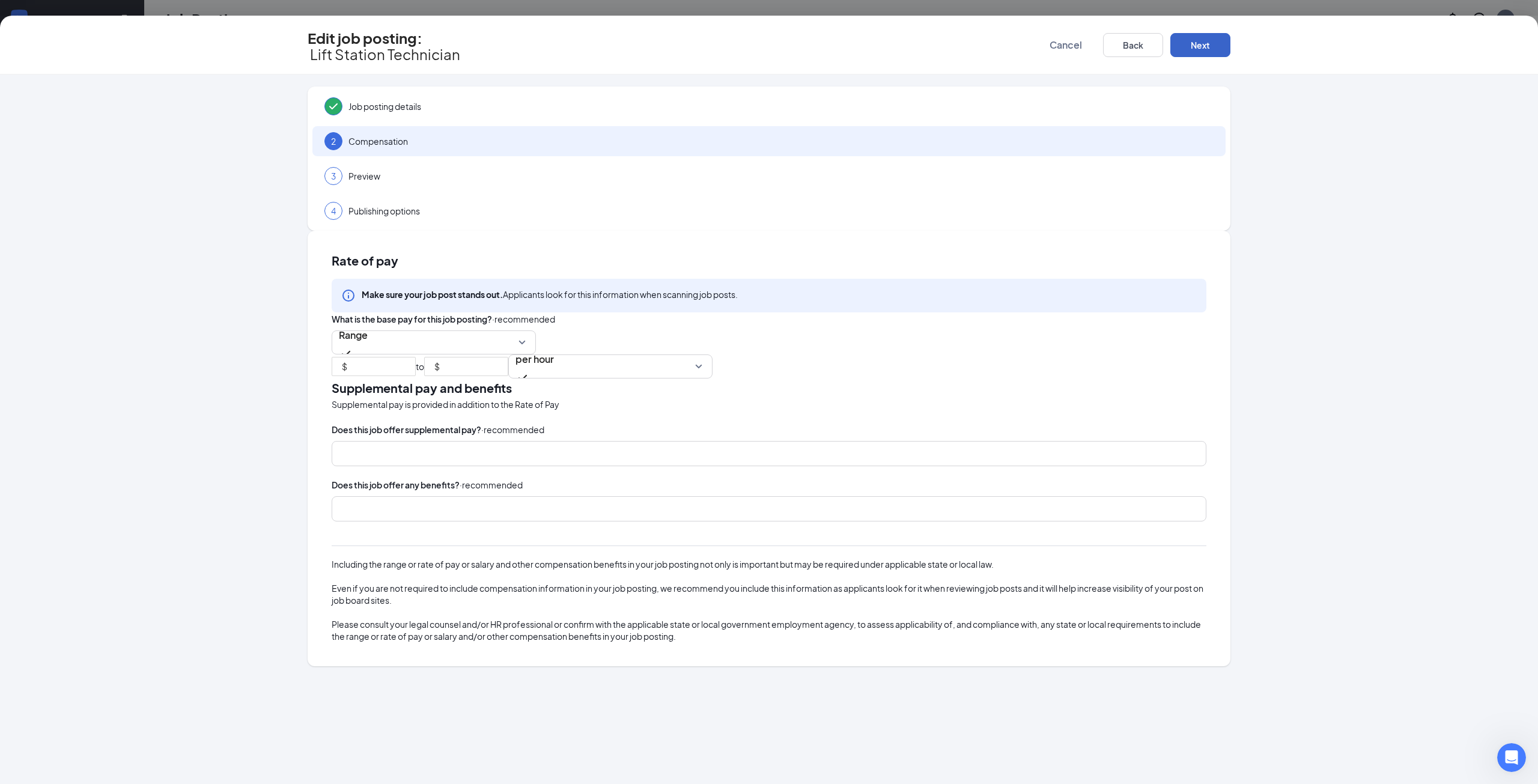
click at [1208, 40] on button "Next" at bounding box center [1200, 45] width 61 height 24
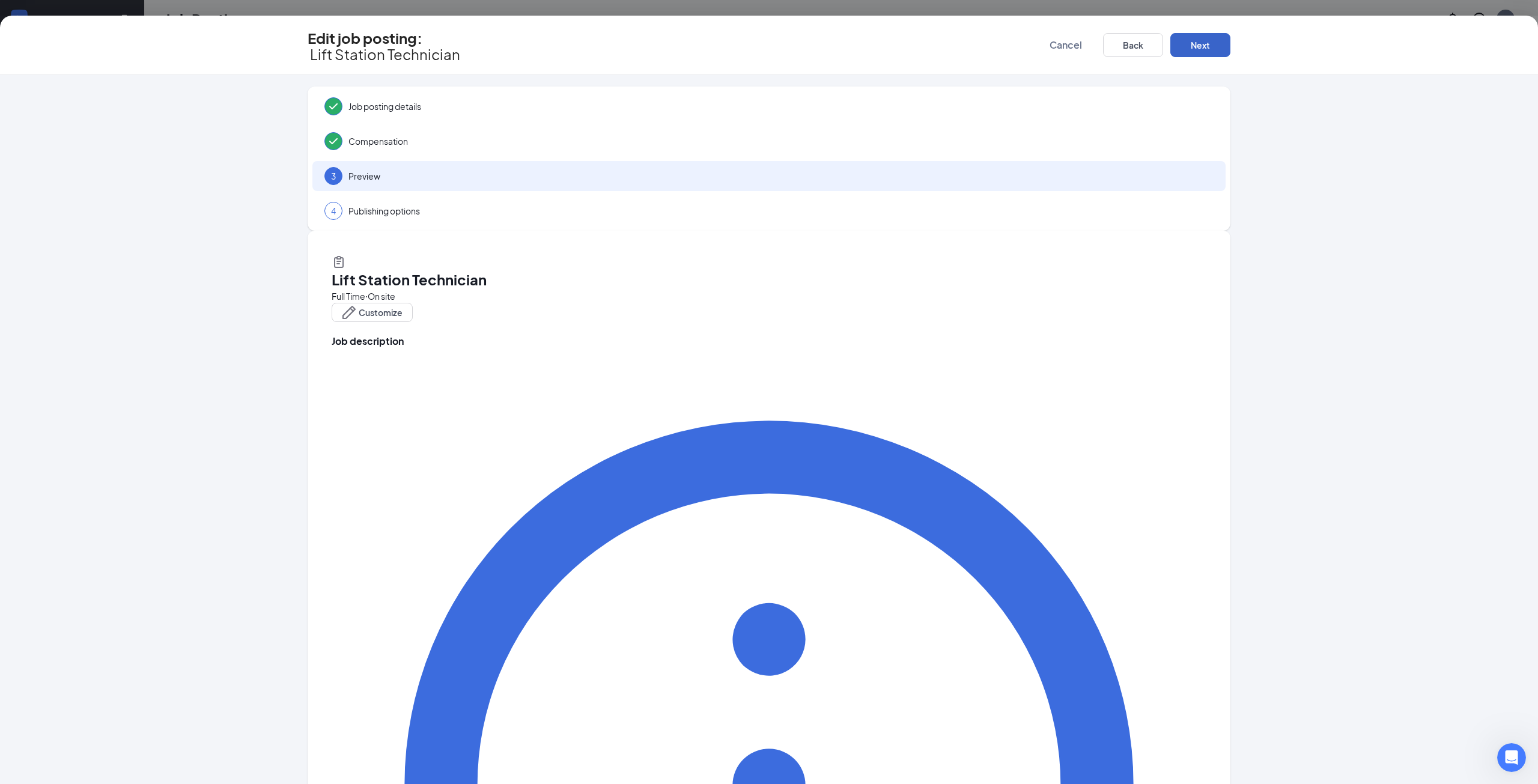
click at [1208, 40] on button "Next" at bounding box center [1200, 45] width 61 height 24
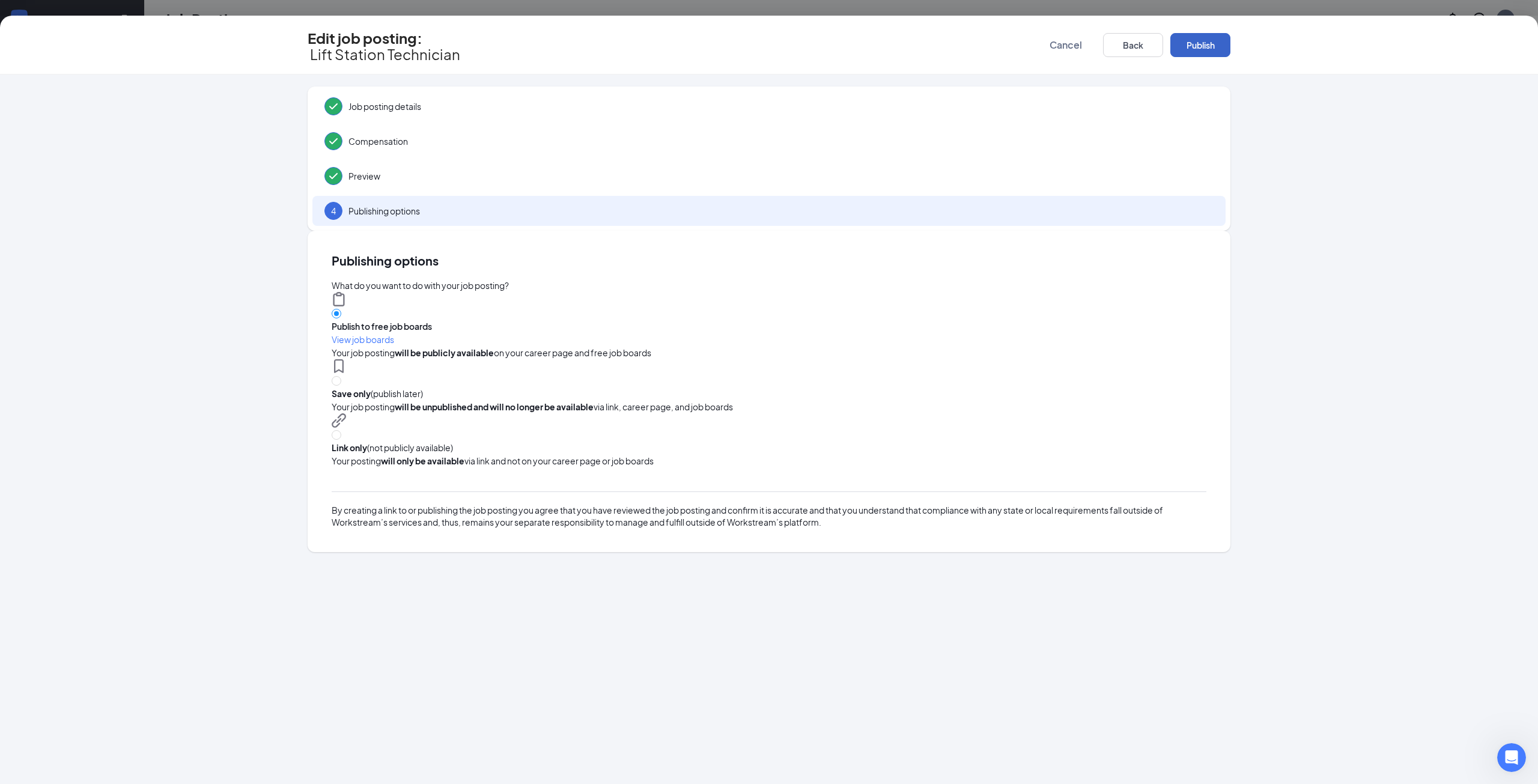
click at [1208, 40] on button "Publish" at bounding box center [1200, 45] width 61 height 24
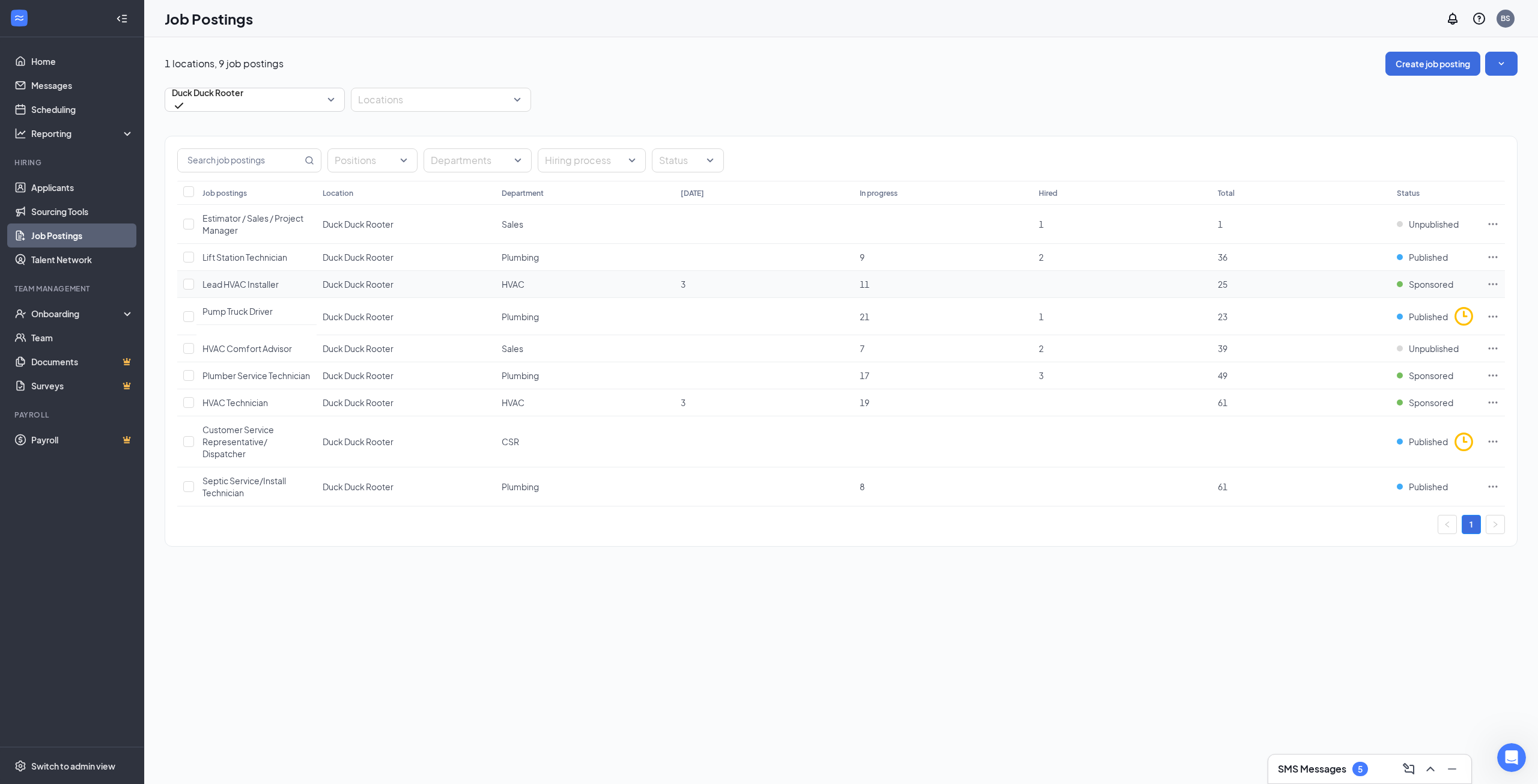
click at [1482, 284] on td at bounding box center [1492, 284] width 24 height 27
click at [1490, 284] on icon "Ellipses" at bounding box center [1492, 284] width 9 height 2
click at [1432, 307] on span "Edit job posting" at bounding box center [1408, 309] width 161 height 14
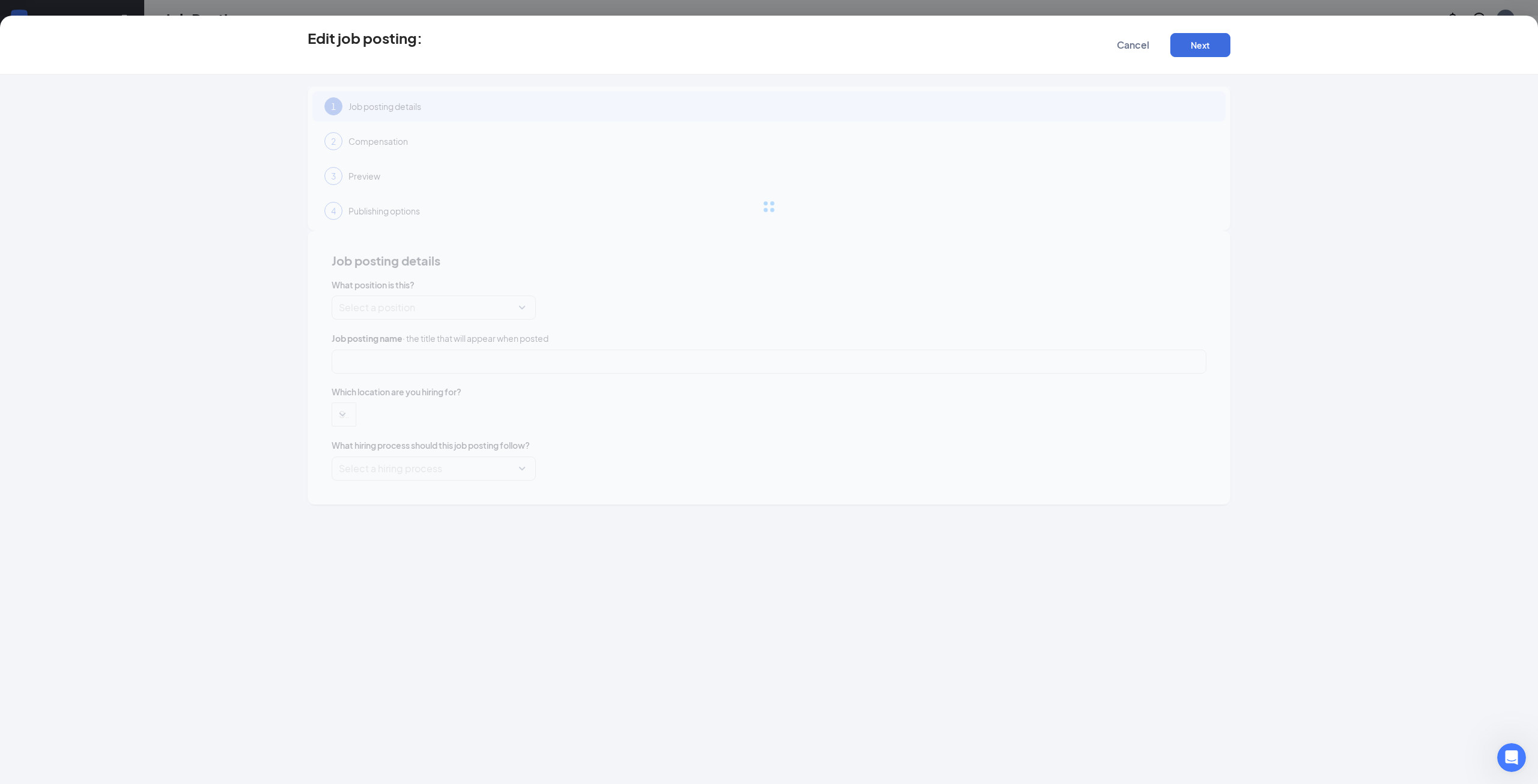
type input "Lead HVAC Installer"
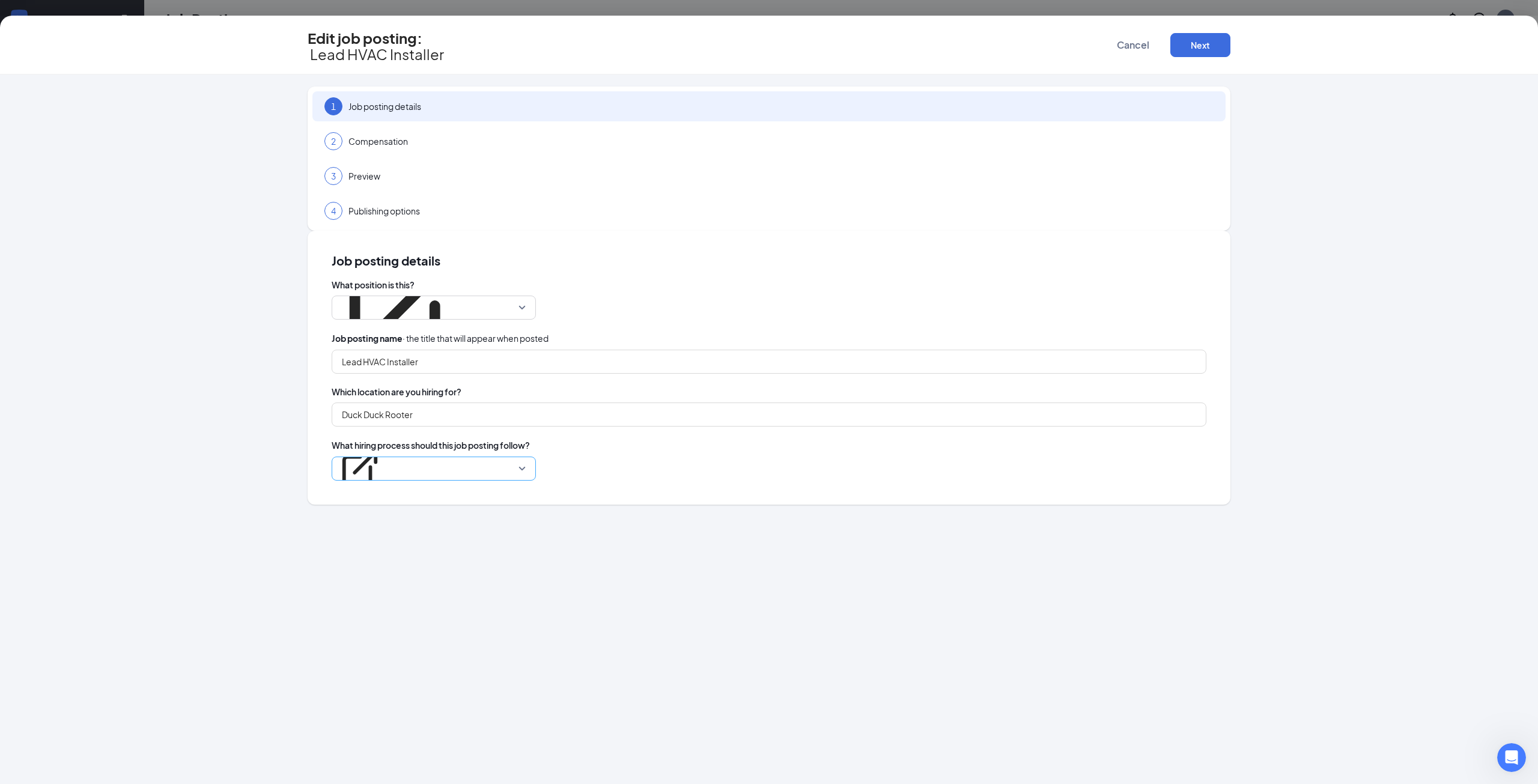
click at [381, 434] on p "Duck Duck" at bounding box center [359, 440] width 42 height 12
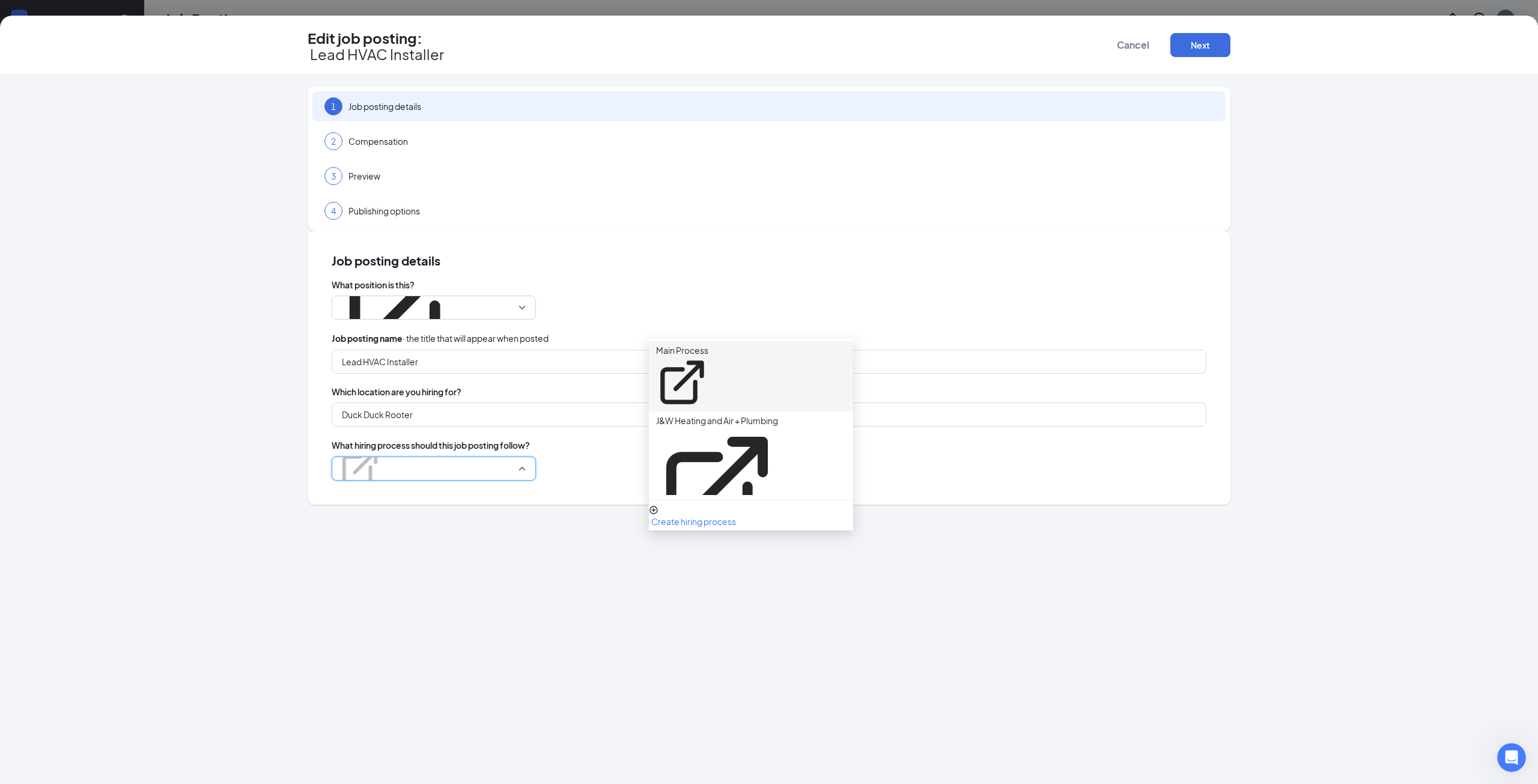
click at [697, 348] on p "Main Process" at bounding box center [683, 351] width 53 height 12
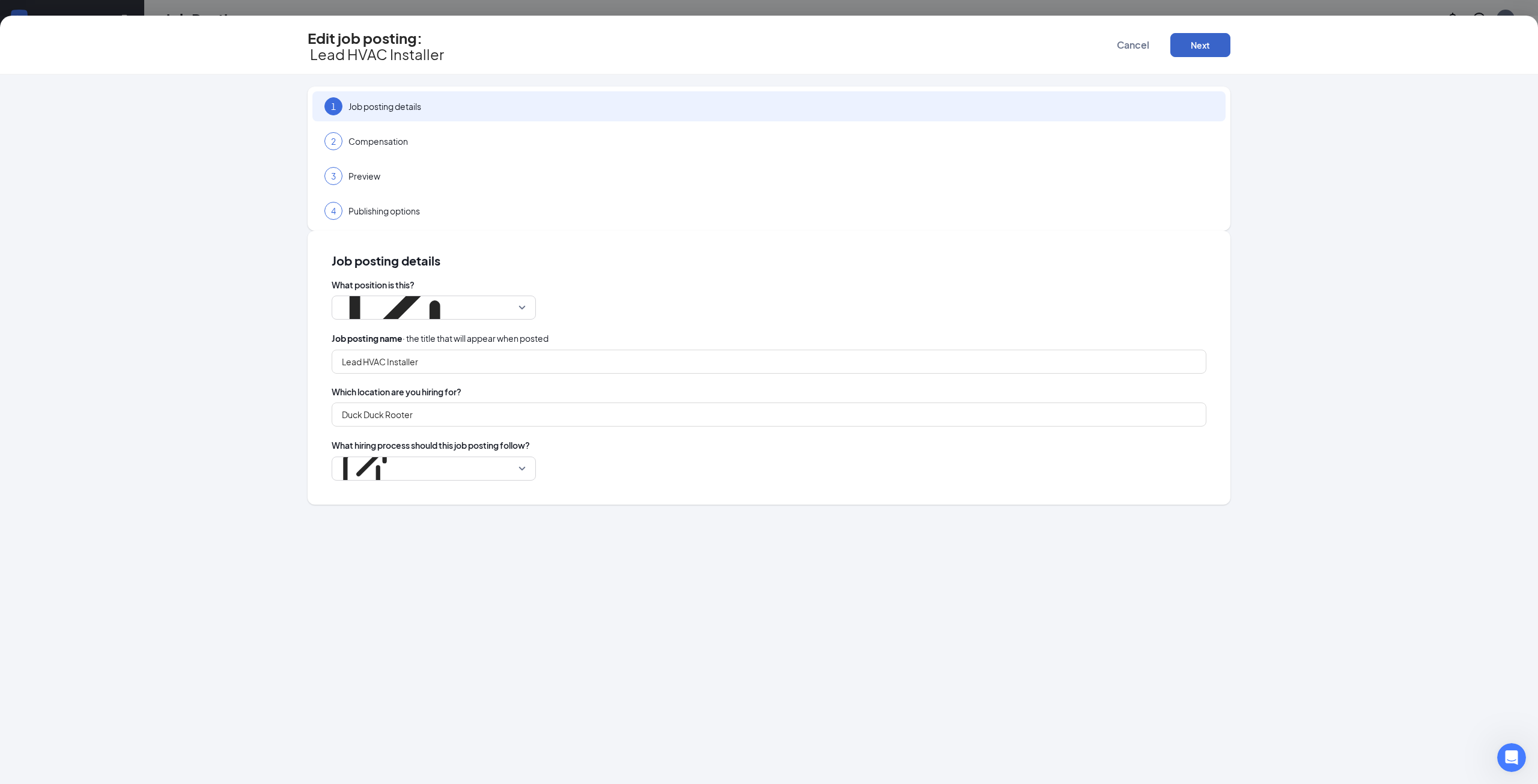
click at [1216, 33] on button "Next" at bounding box center [1200, 45] width 61 height 24
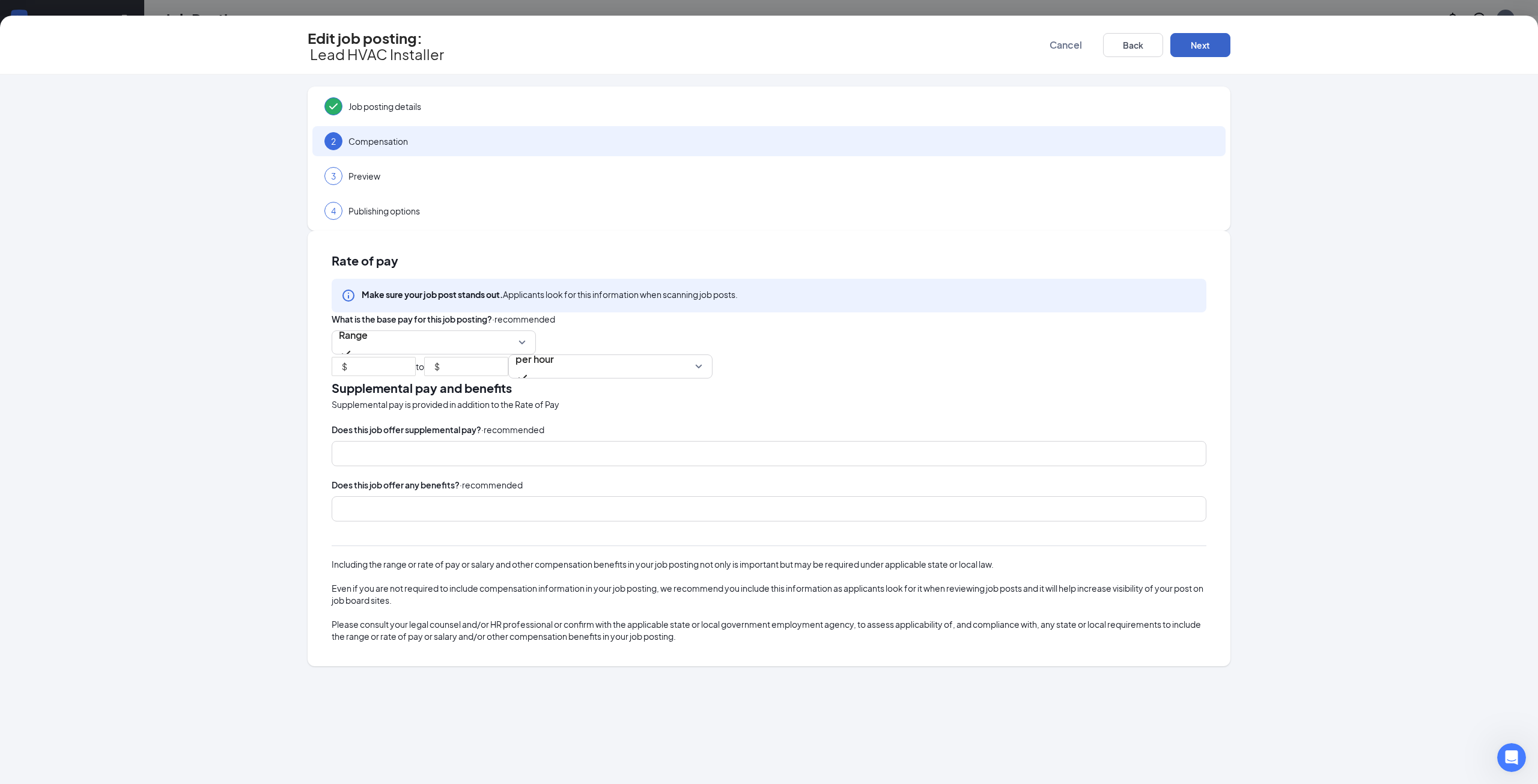
click at [1218, 43] on button "Next" at bounding box center [1200, 45] width 61 height 24
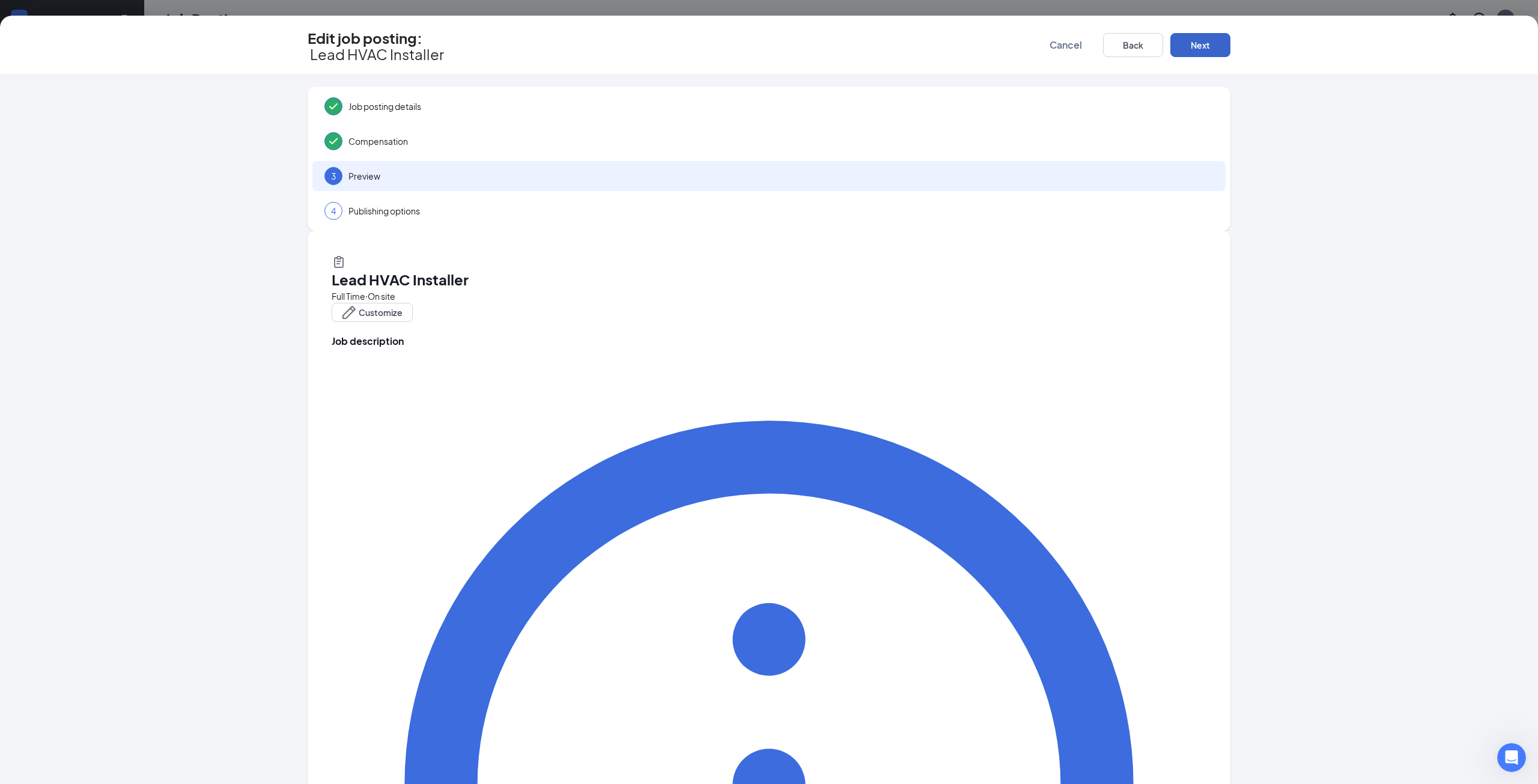
click at [1218, 43] on button "Next" at bounding box center [1200, 45] width 61 height 24
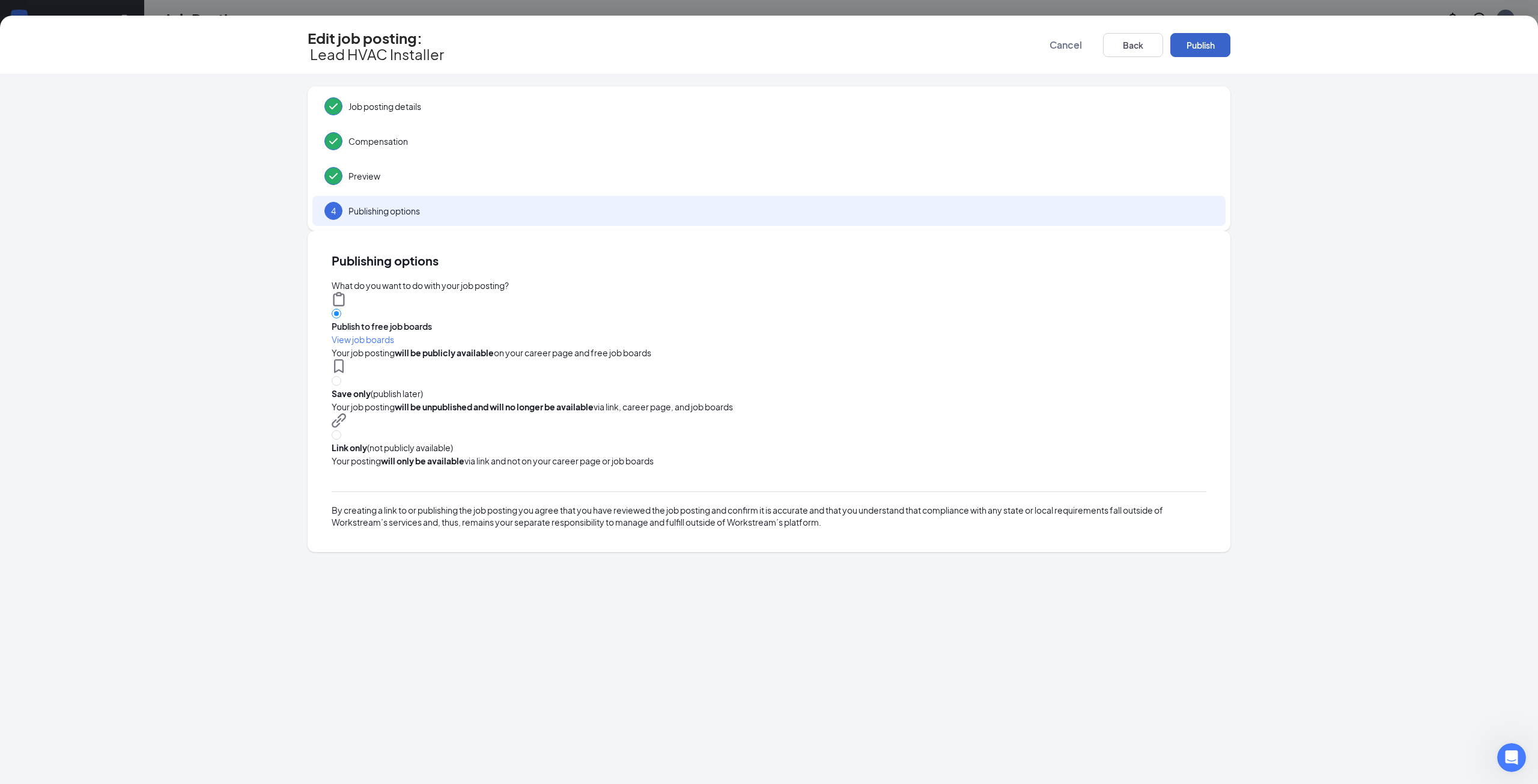
click at [1218, 43] on button "Publish" at bounding box center [1200, 45] width 61 height 24
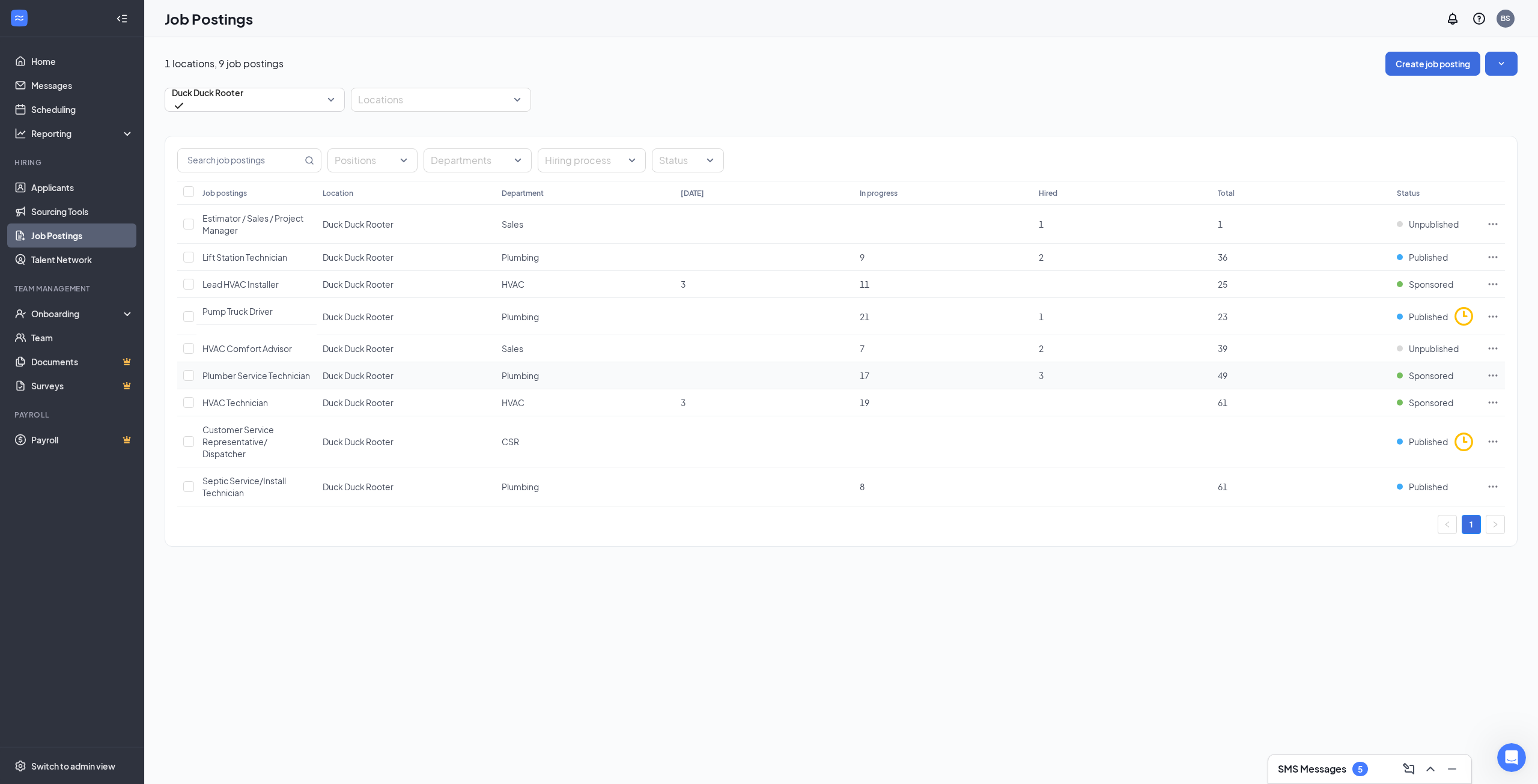
click at [1493, 370] on icon "Ellipses" at bounding box center [1493, 375] width 12 height 12
click at [1426, 392] on span "Edit job posting" at bounding box center [1408, 396] width 161 height 14
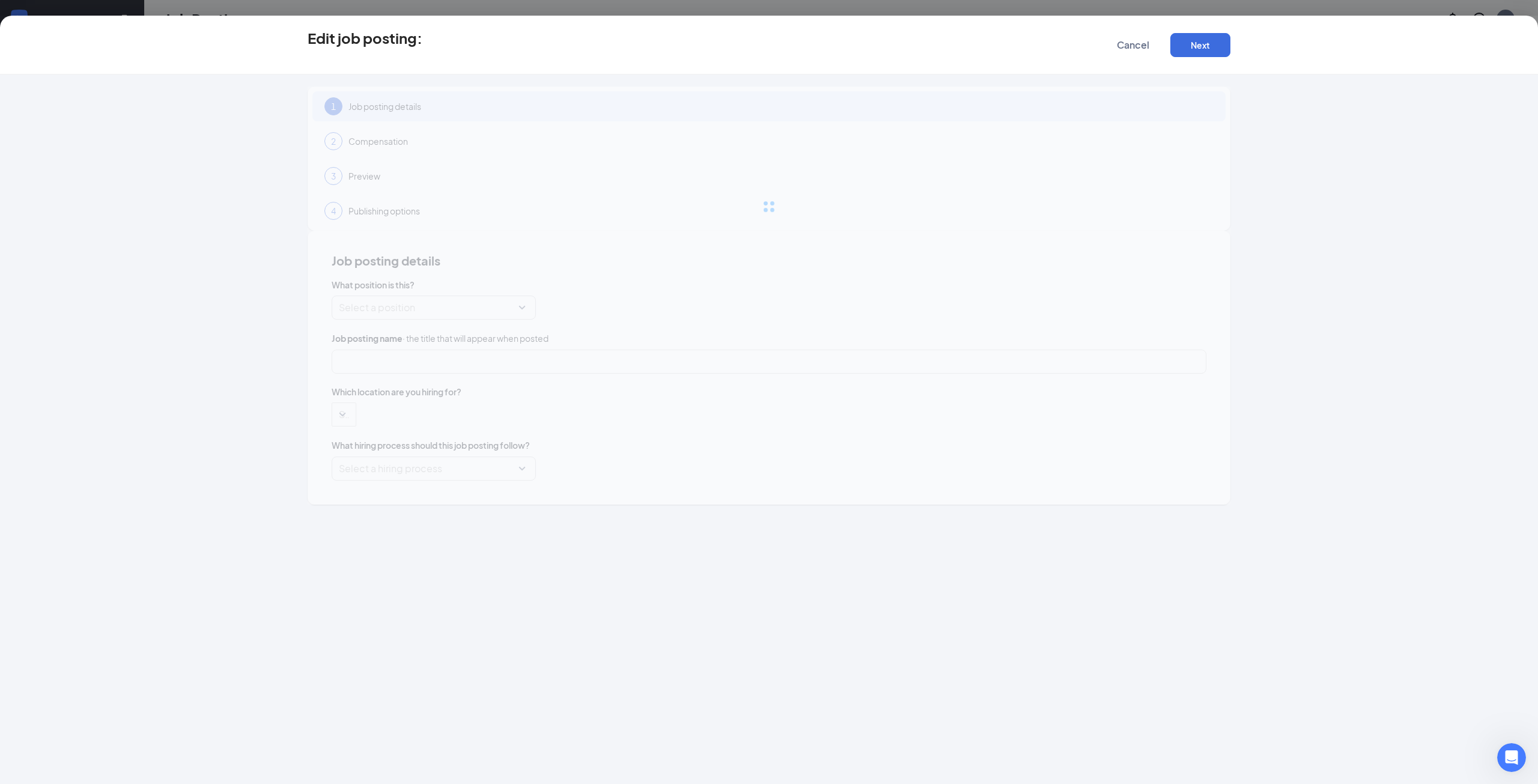
type input "Plumber Service Technician"
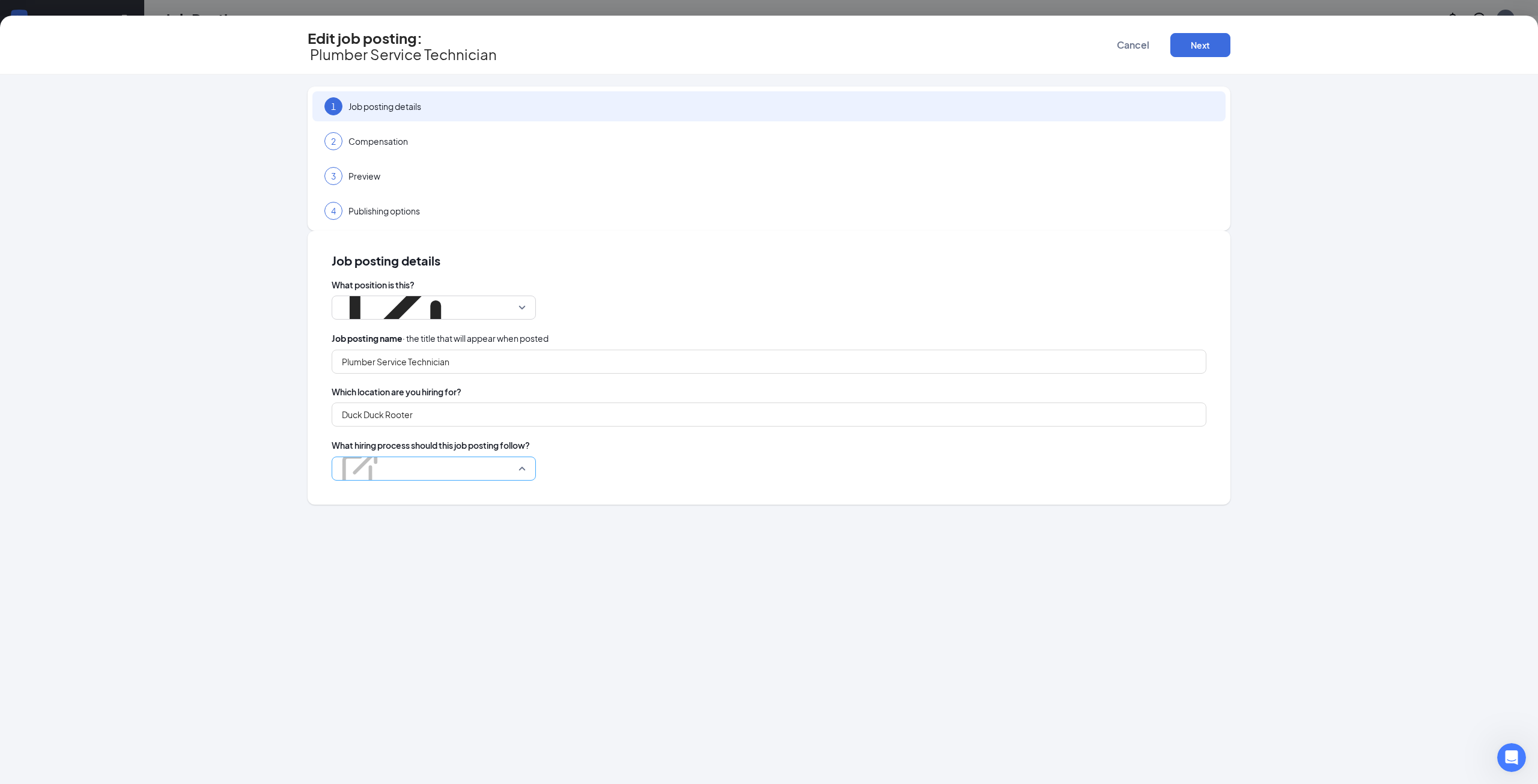
click at [381, 434] on p "Duck Duck" at bounding box center [359, 440] width 42 height 12
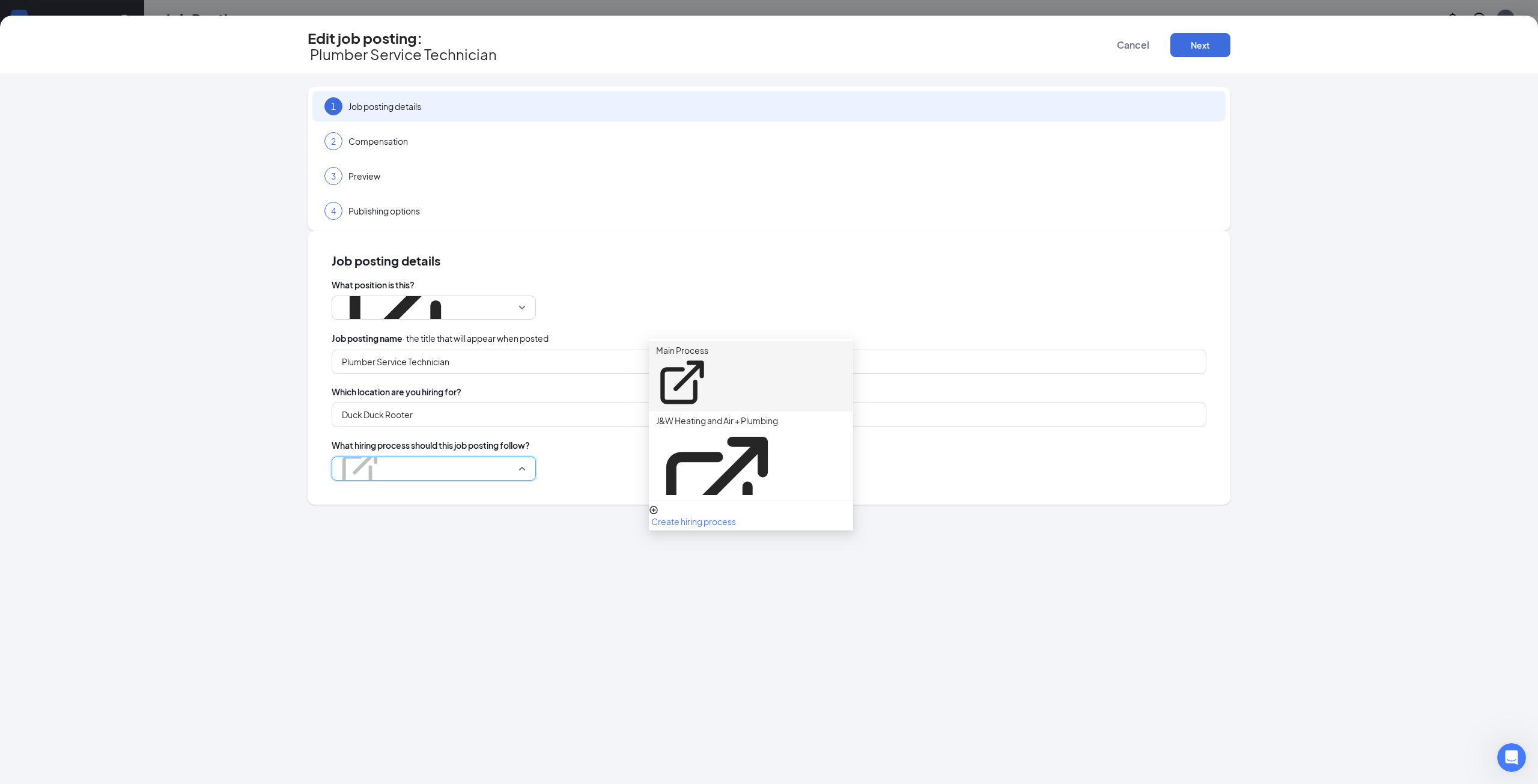
click at [708, 349] on p "Main Process" at bounding box center [683, 351] width 53 height 12
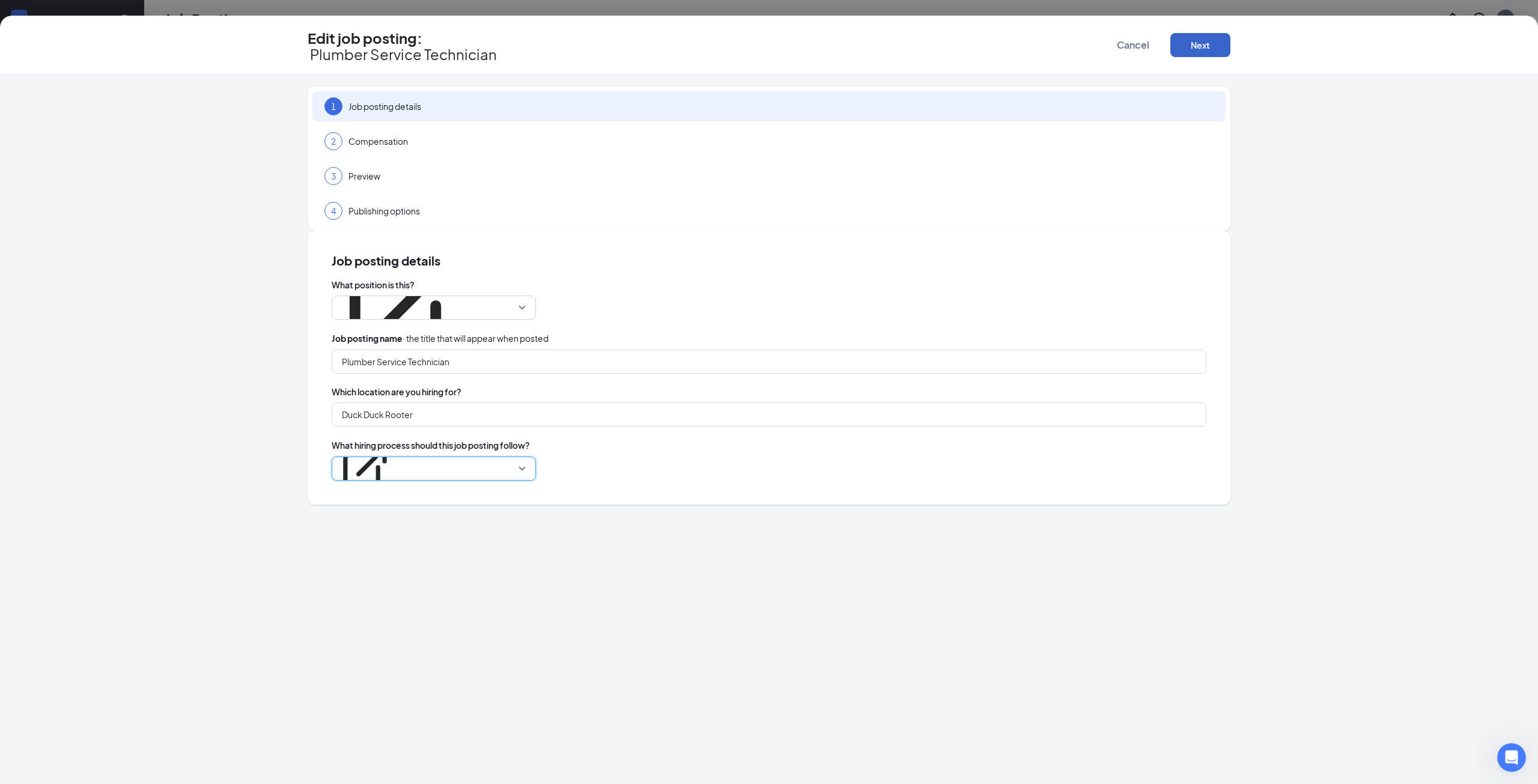
click at [1214, 39] on button "Next" at bounding box center [1200, 45] width 61 height 24
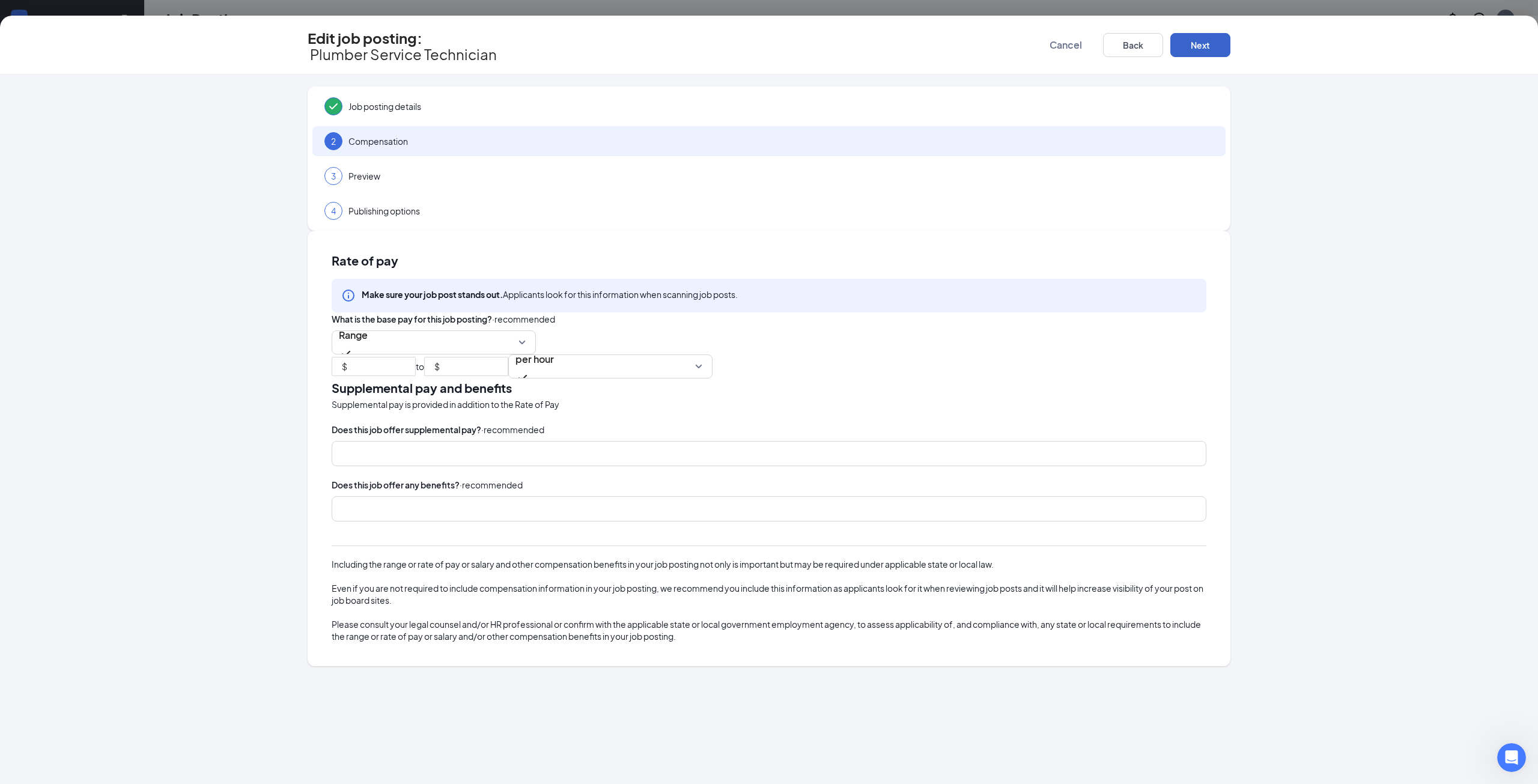
click at [1214, 39] on button "Next" at bounding box center [1200, 45] width 61 height 24
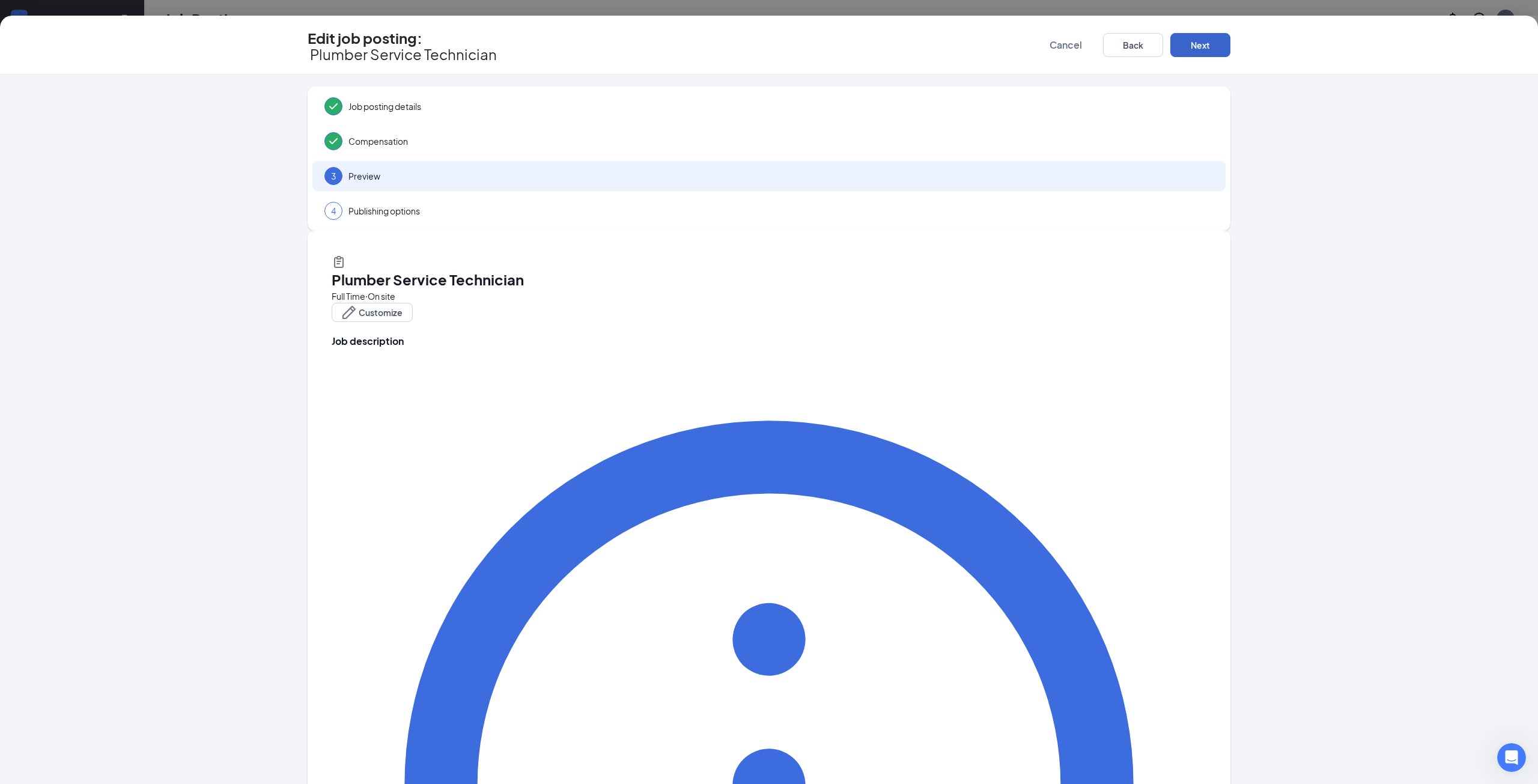
click at [1214, 39] on button "Next" at bounding box center [1200, 45] width 61 height 24
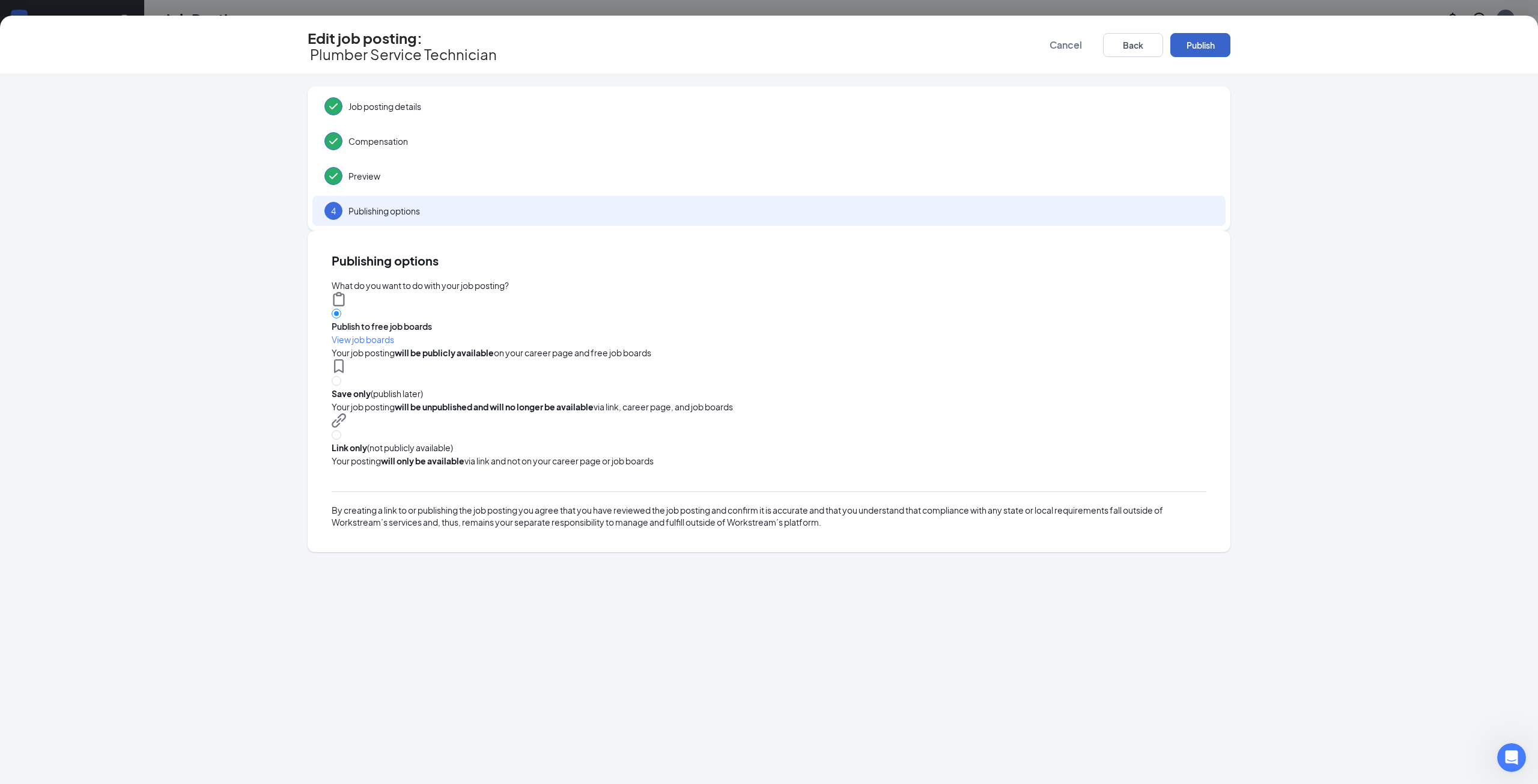
click at [1214, 39] on button "Publish" at bounding box center [1200, 45] width 61 height 24
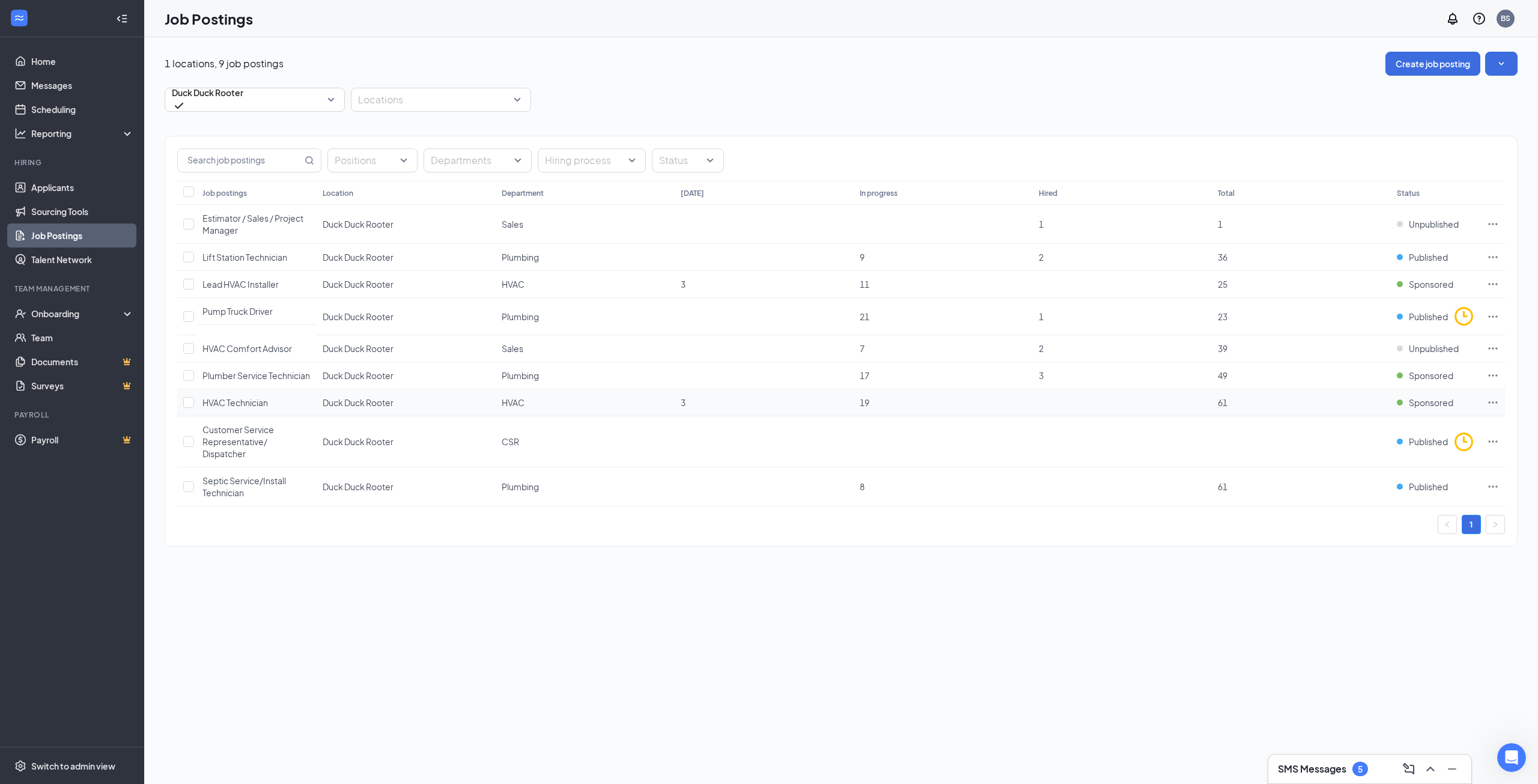
click at [1490, 406] on icon "Ellipses" at bounding box center [1493, 402] width 12 height 12
click at [1411, 427] on span "Edit job posting" at bounding box center [1408, 429] width 161 height 14
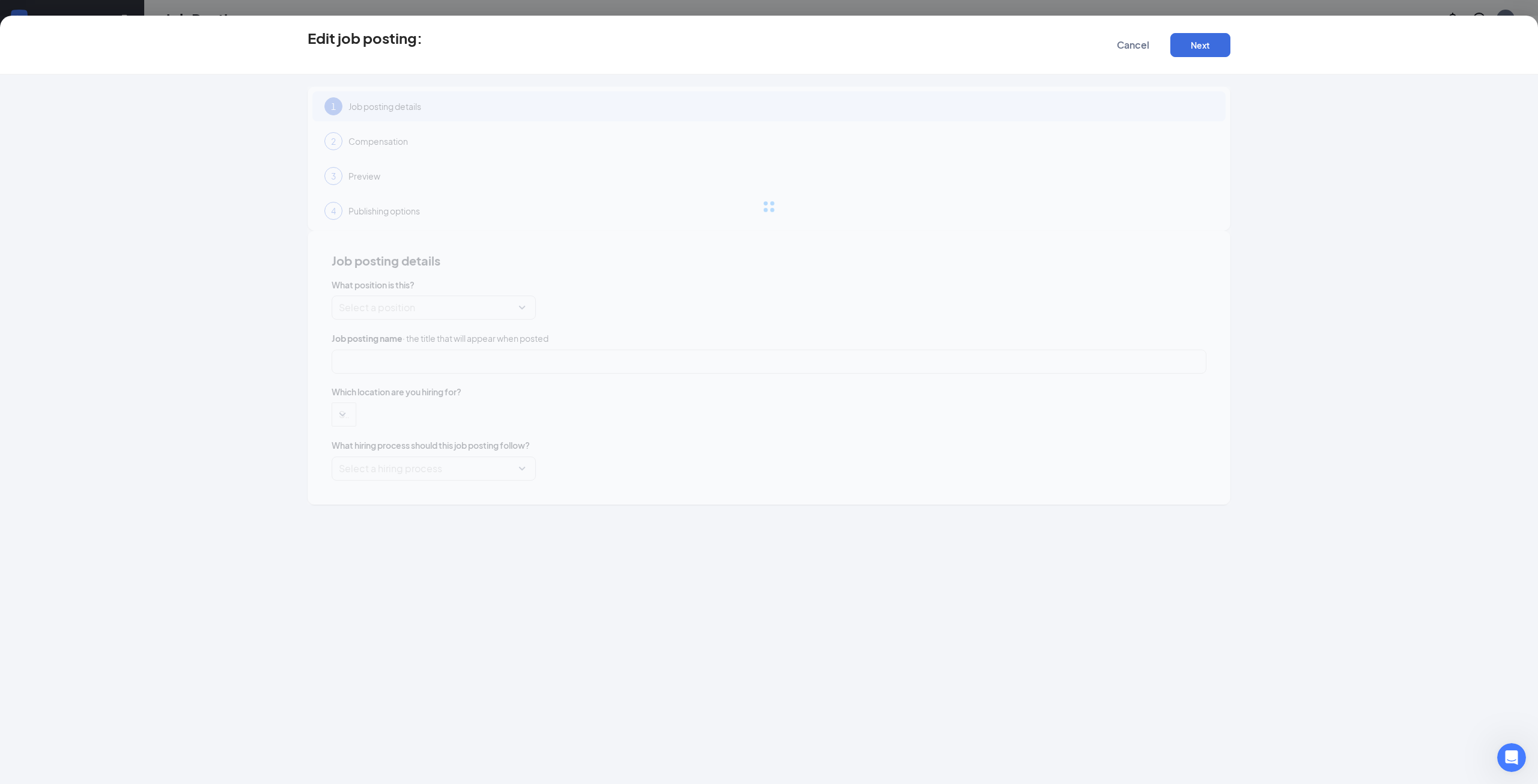
type input "HVAC Technician"
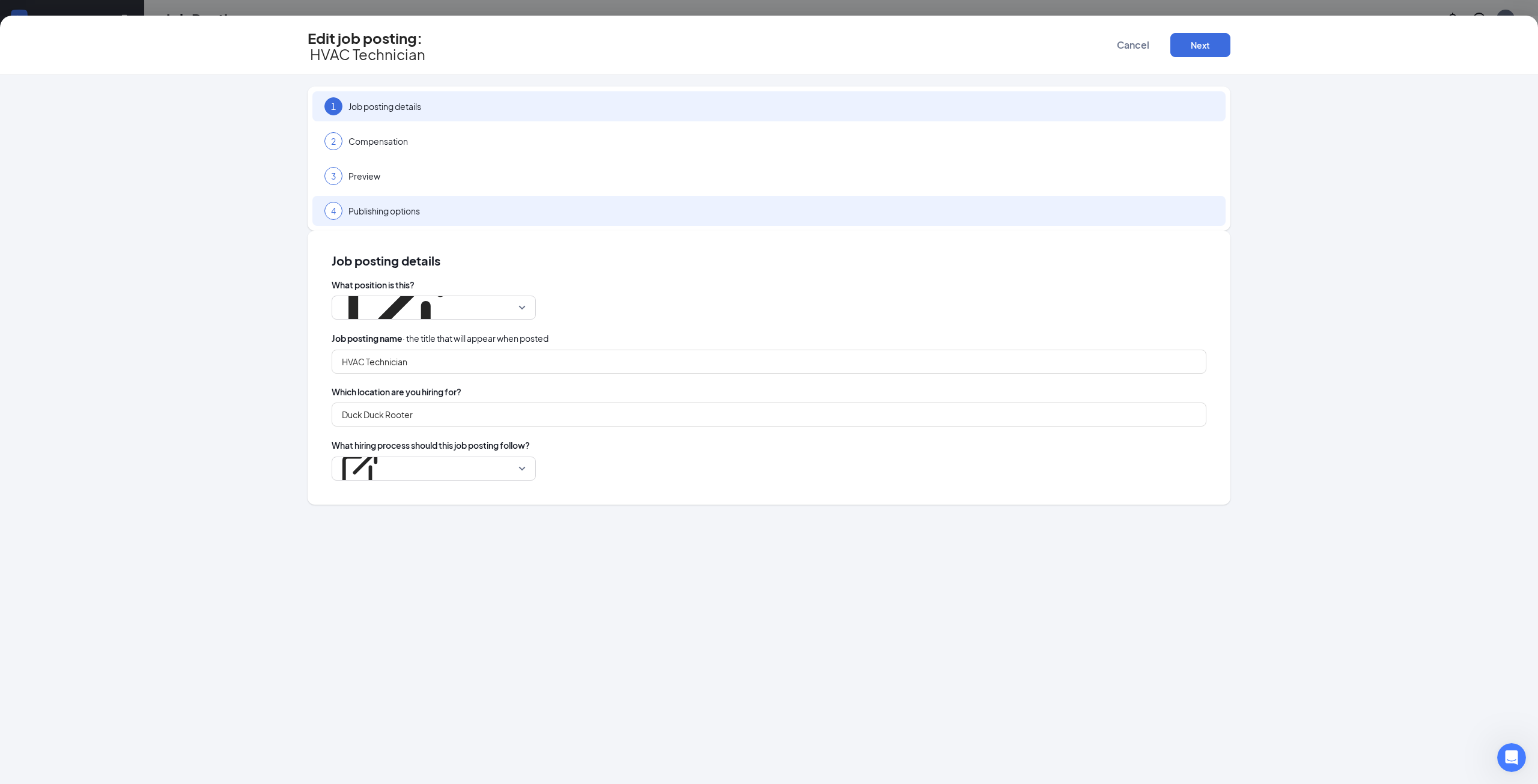
click at [492, 206] on span "Publishing options" at bounding box center [781, 211] width 865 height 12
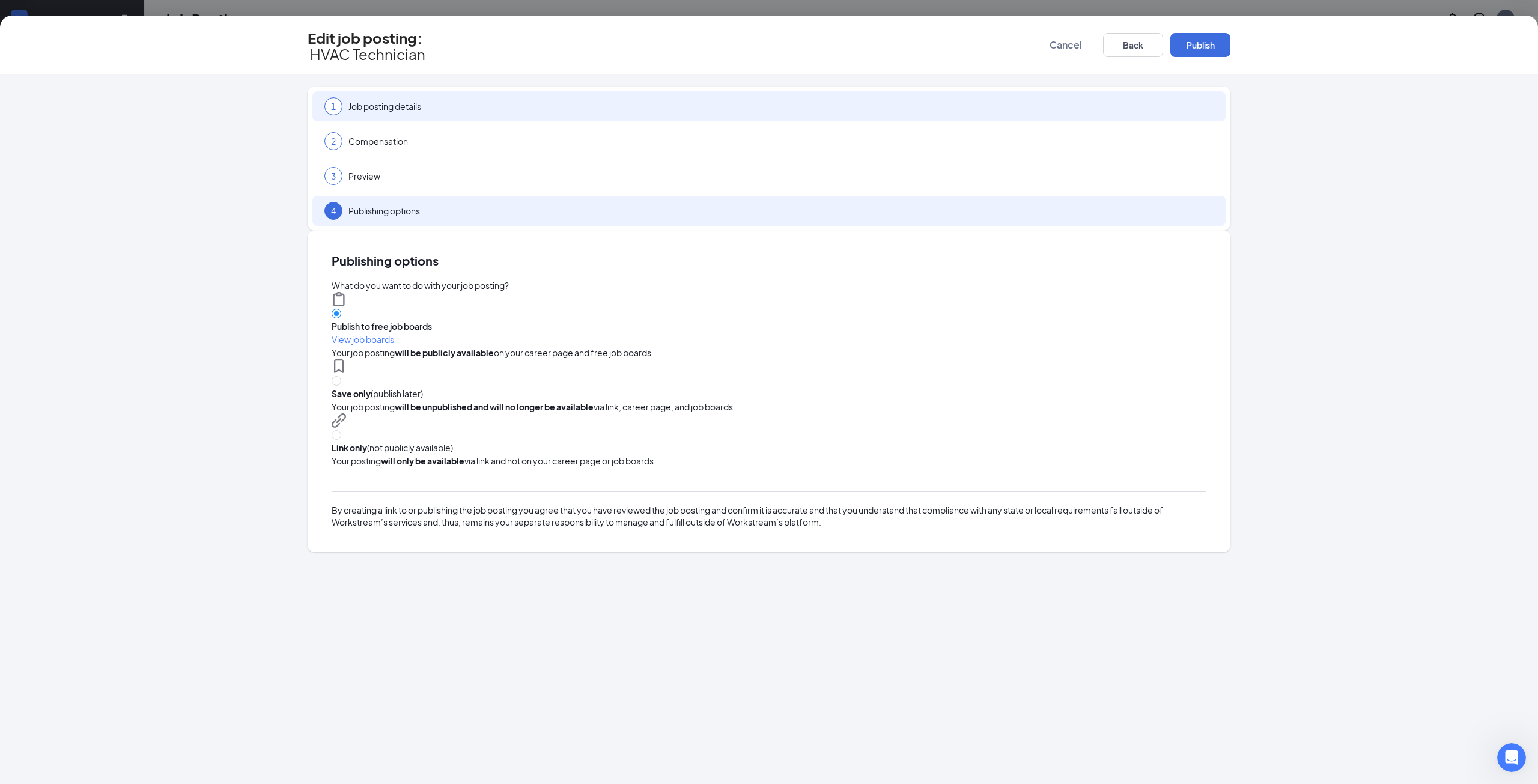
click at [518, 108] on div "1 Job posting details" at bounding box center [769, 106] width 913 height 30
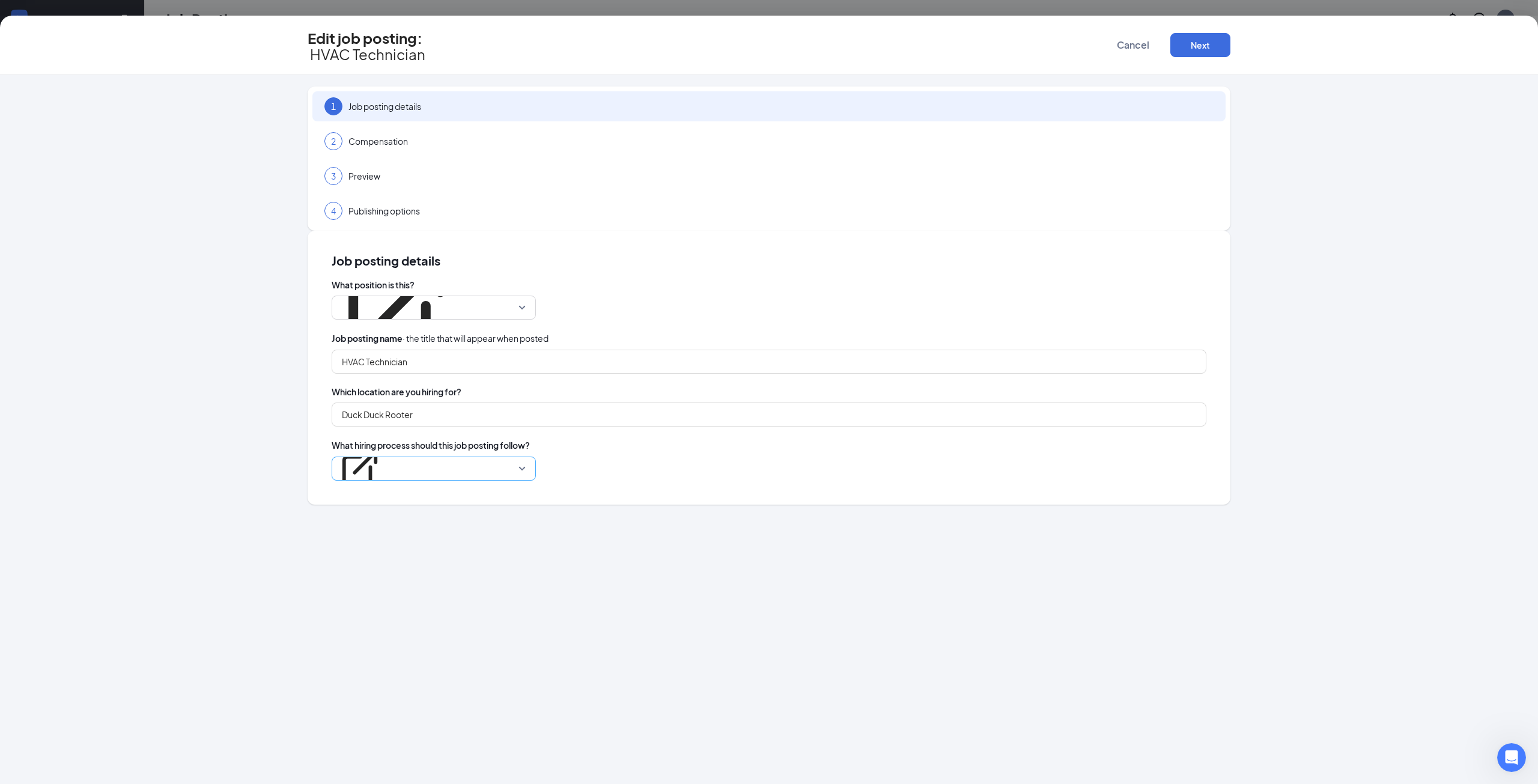
click at [381, 434] on p "Duck Duck" at bounding box center [359, 440] width 42 height 12
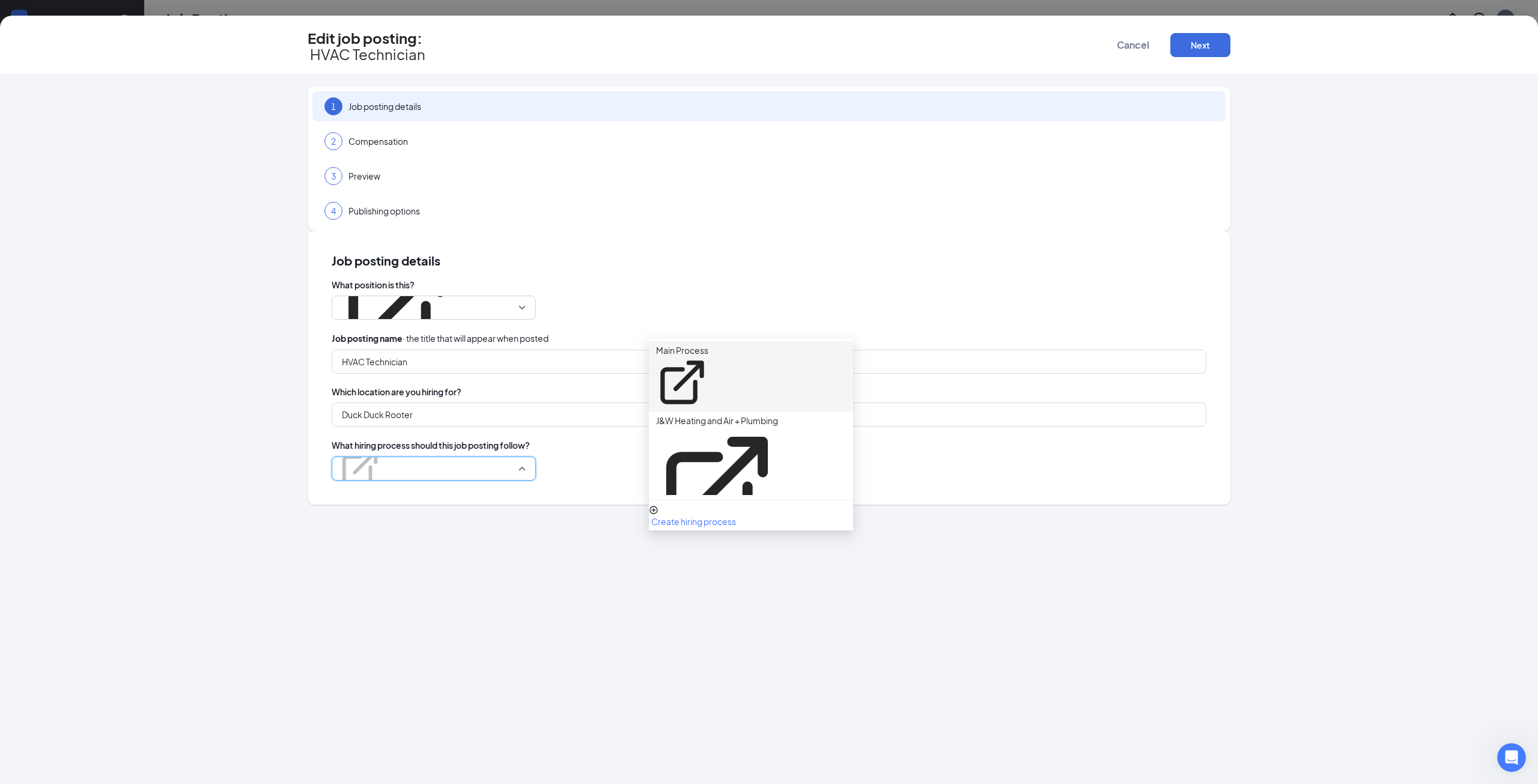
click at [708, 349] on p "Main Process" at bounding box center [683, 351] width 53 height 12
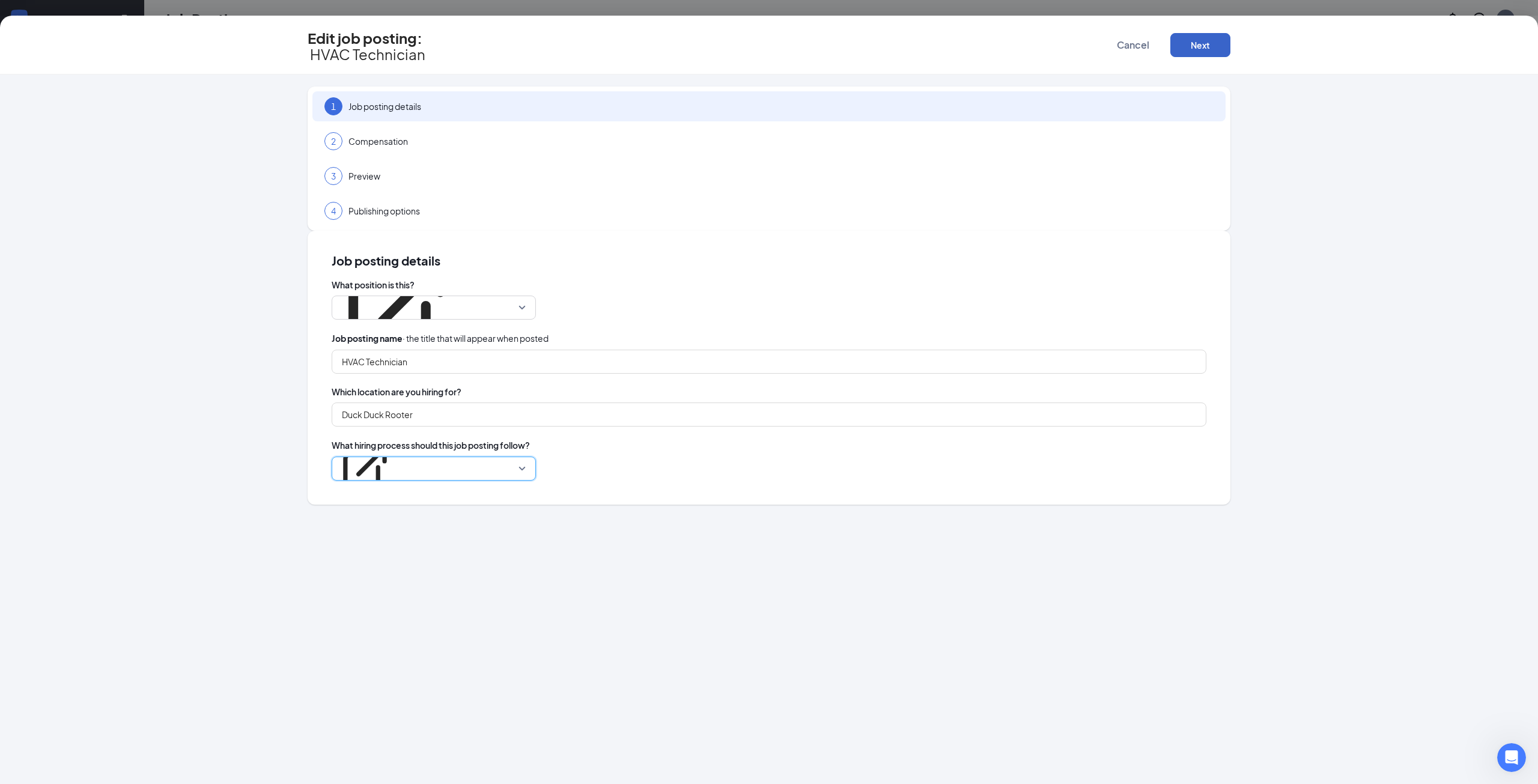
click at [1198, 46] on button "Next" at bounding box center [1200, 45] width 61 height 24
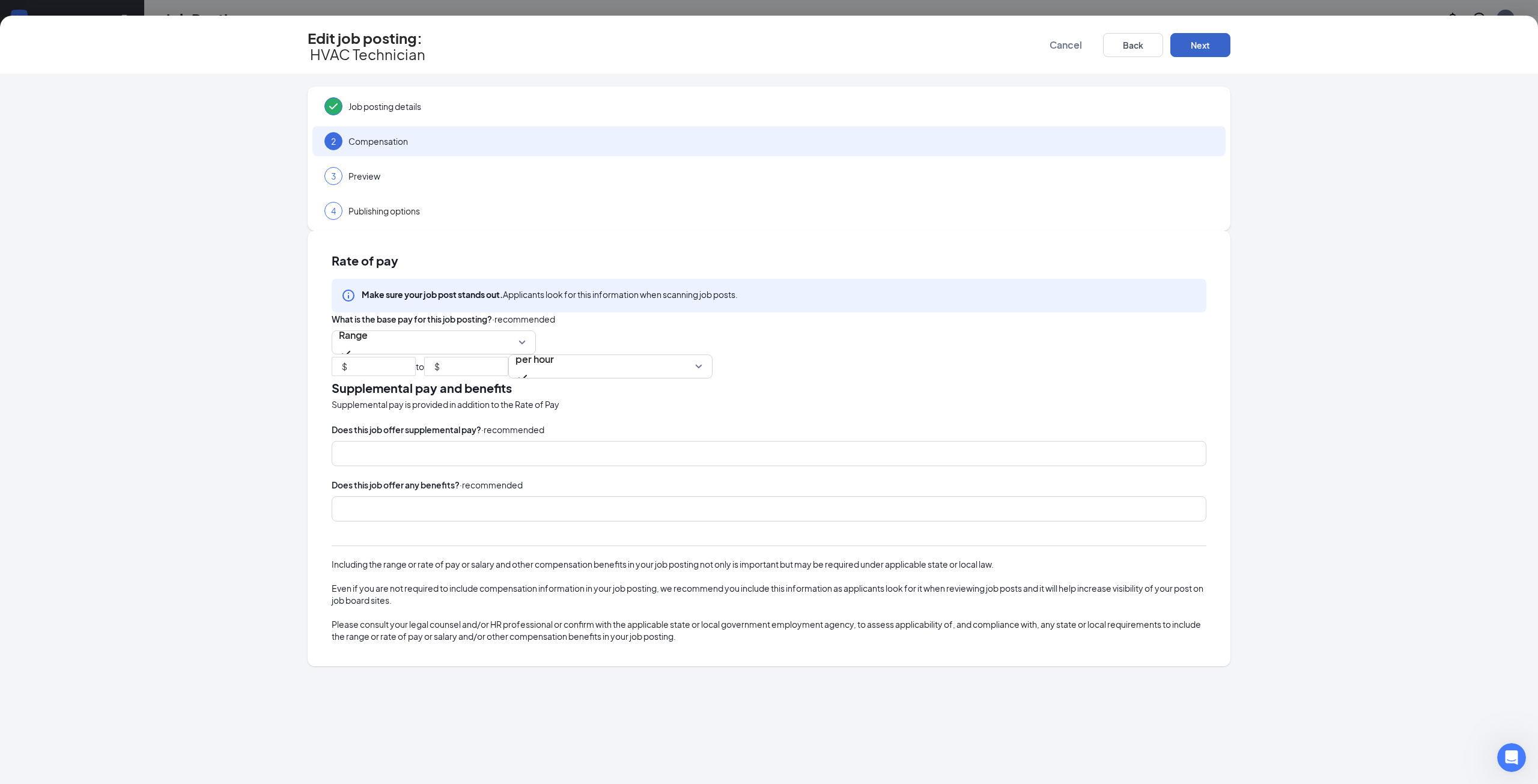
click at [1198, 46] on button "Next" at bounding box center [1200, 45] width 61 height 24
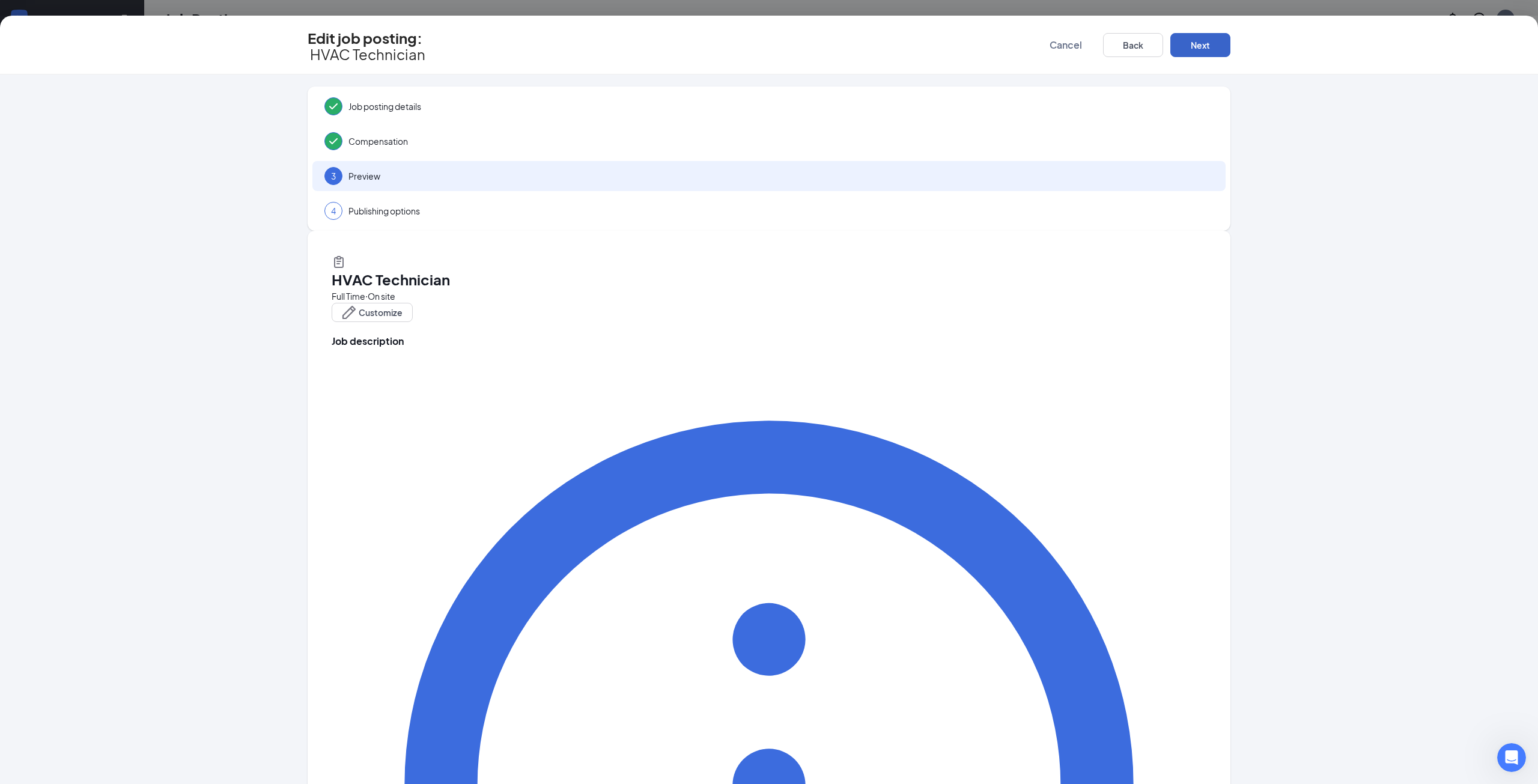
click at [1198, 46] on button "Next" at bounding box center [1200, 45] width 61 height 24
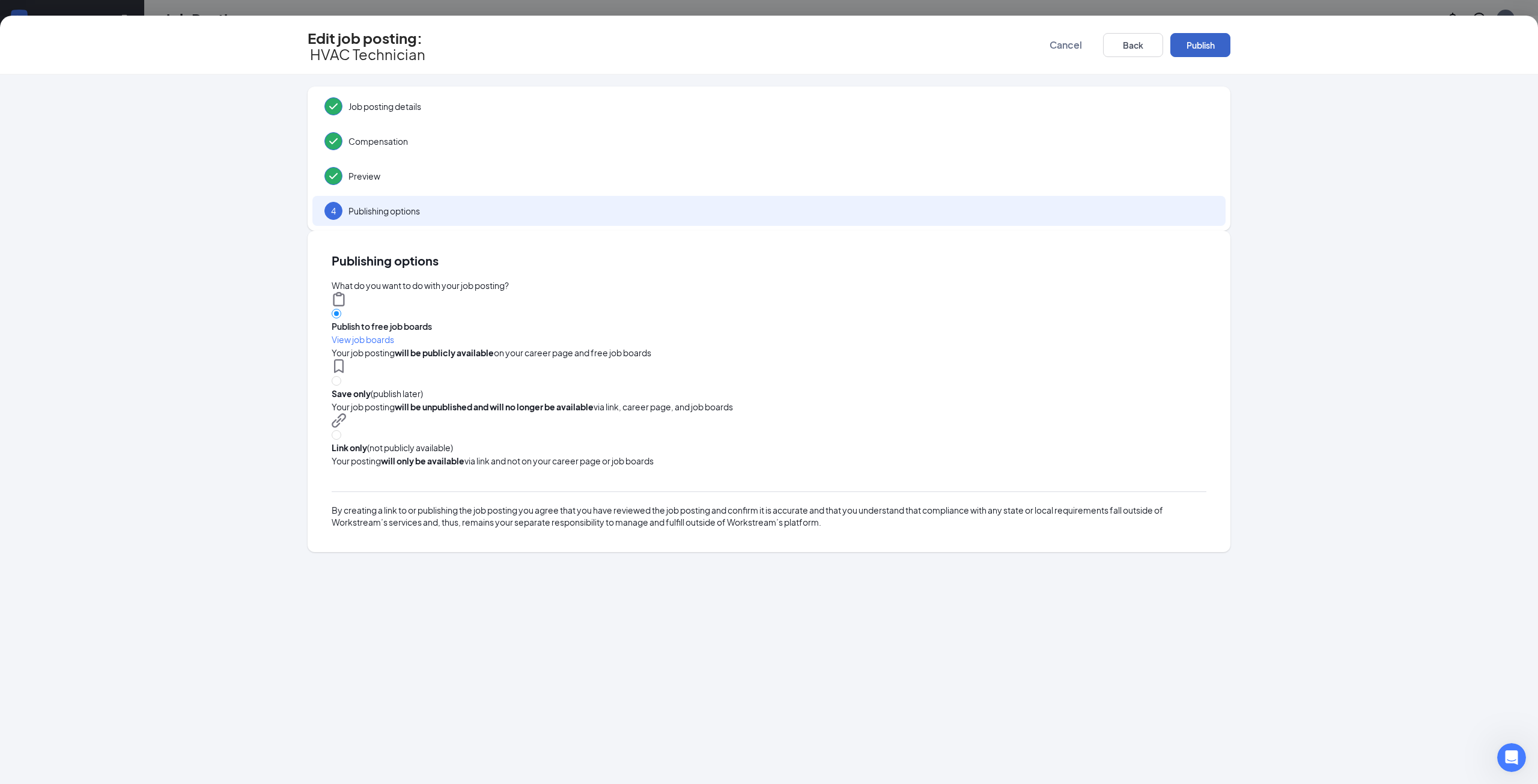
click at [1198, 46] on button "Publish" at bounding box center [1200, 45] width 61 height 24
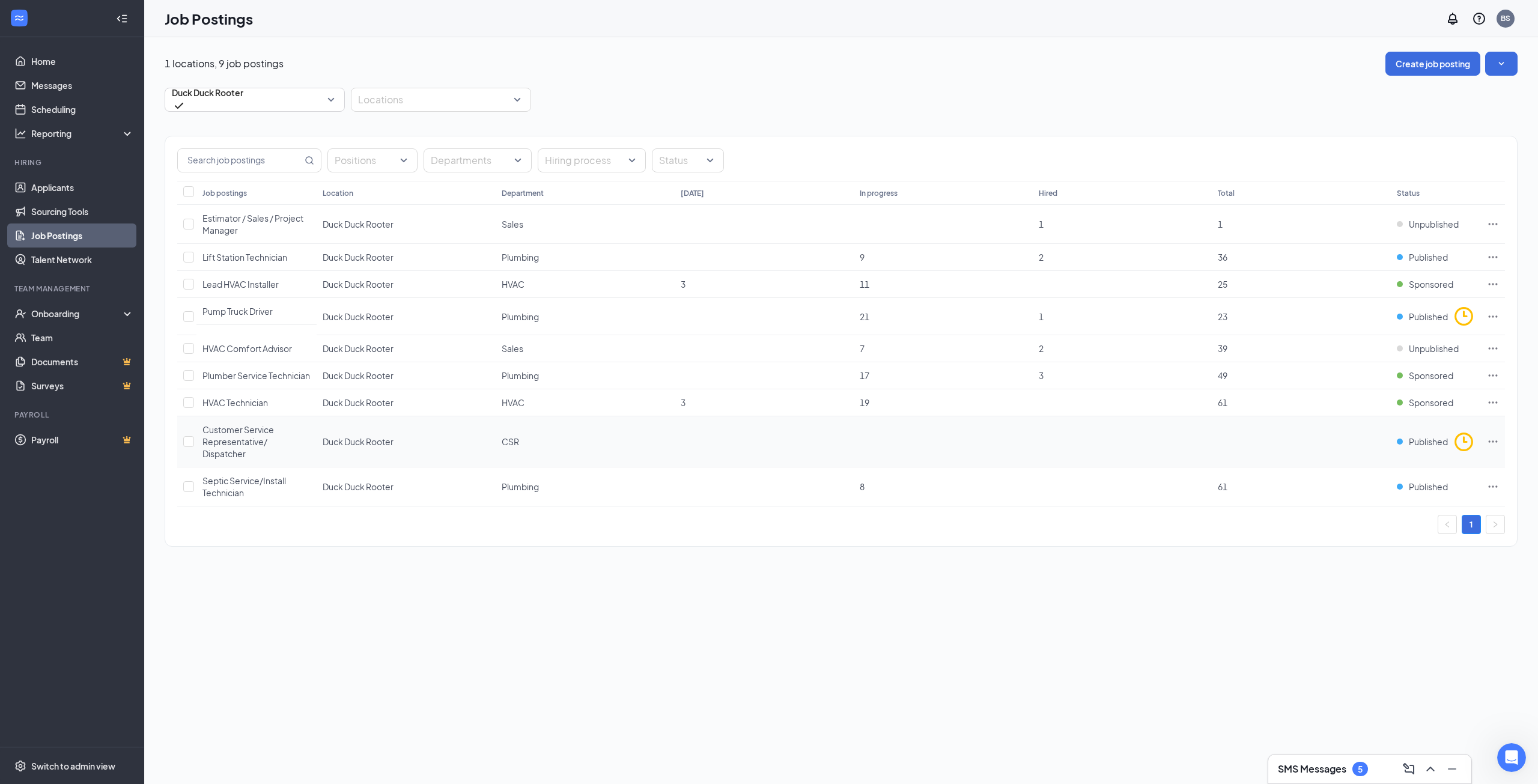
click at [1492, 444] on icon "Ellipses" at bounding box center [1493, 441] width 12 height 12
click at [1405, 466] on span "Edit job posting" at bounding box center [1408, 468] width 161 height 14
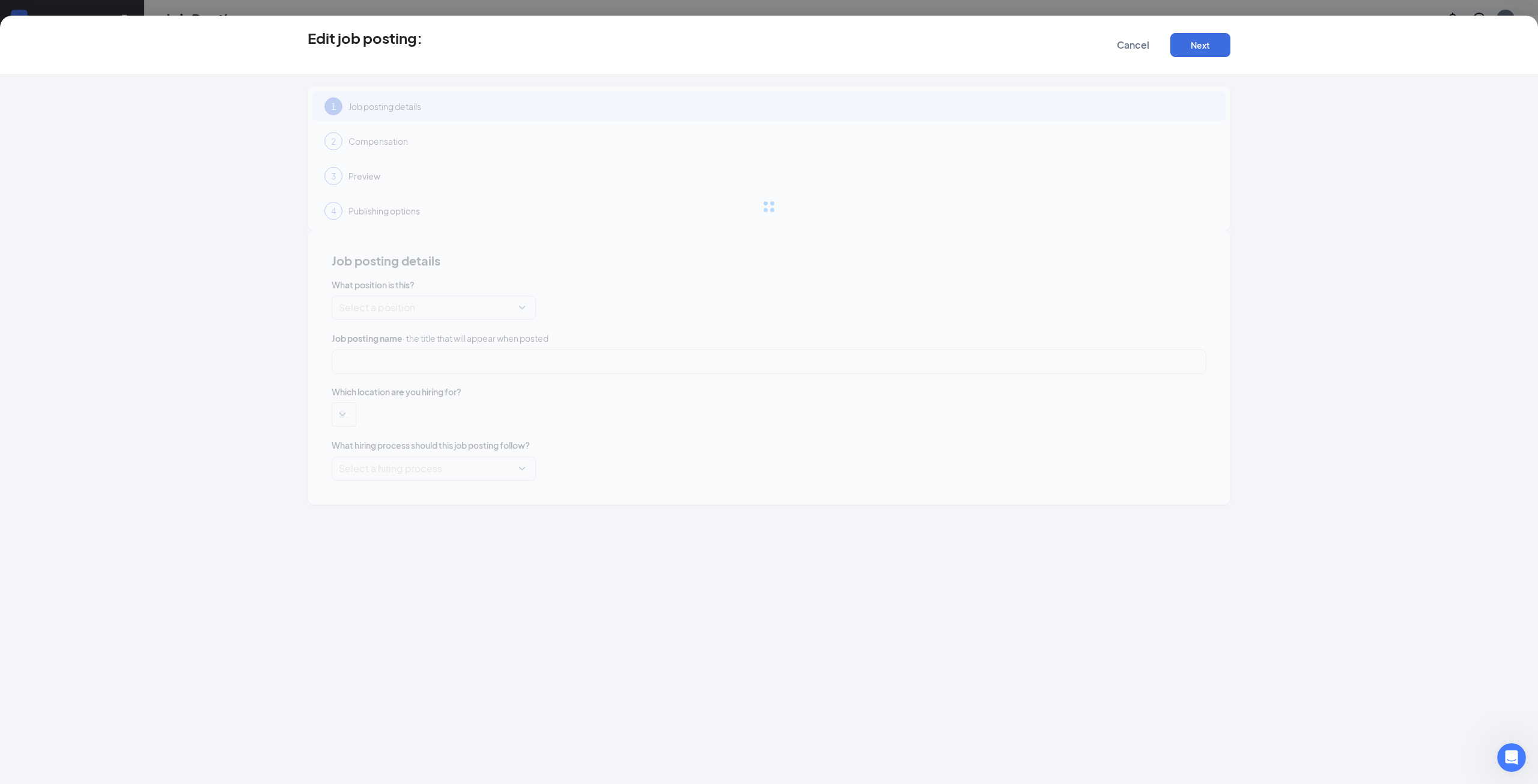
type input "Customer Service Representative/ Dispatcher"
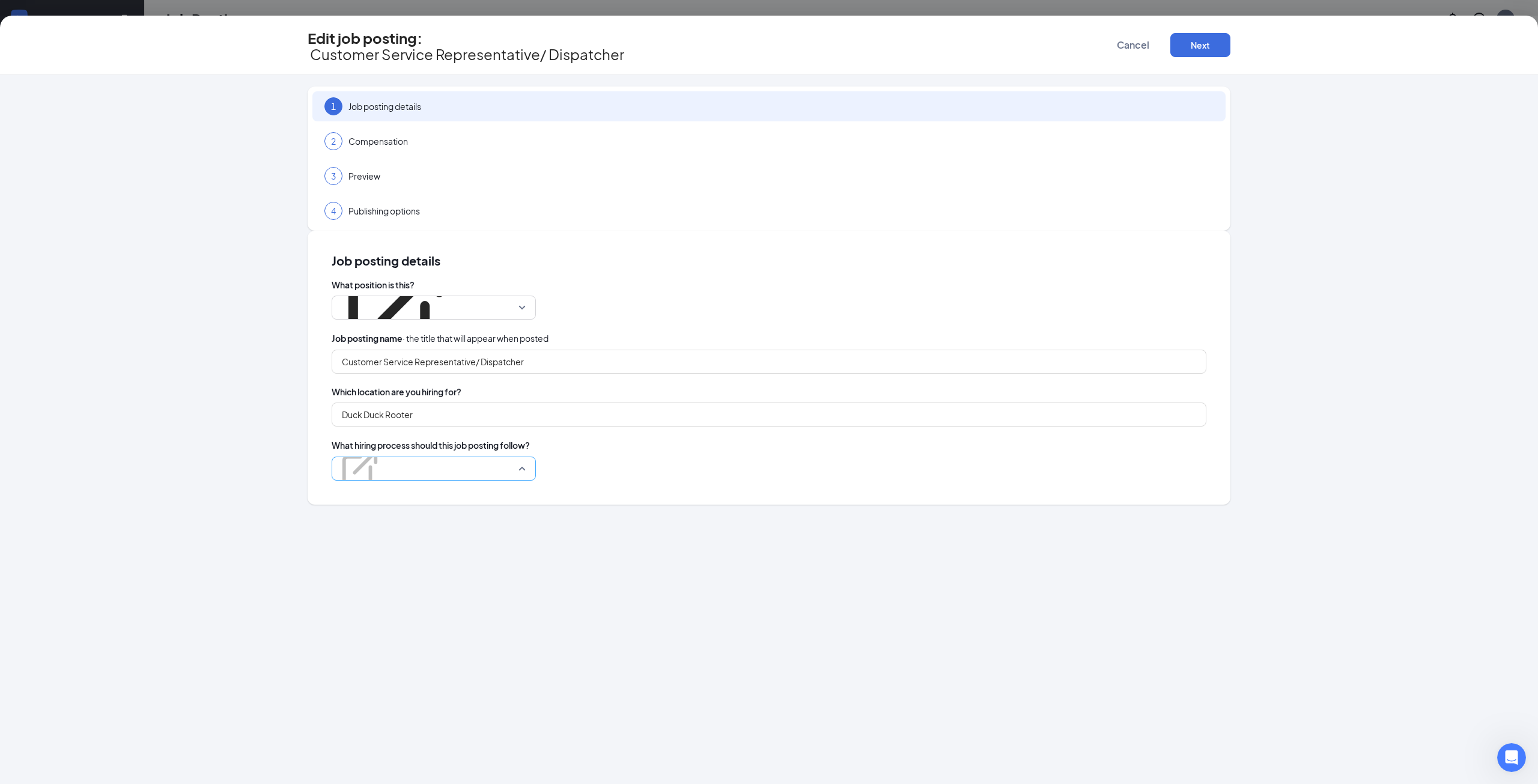
click at [528, 457] on span "Duck Duck" at bounding box center [434, 468] width 189 height 22
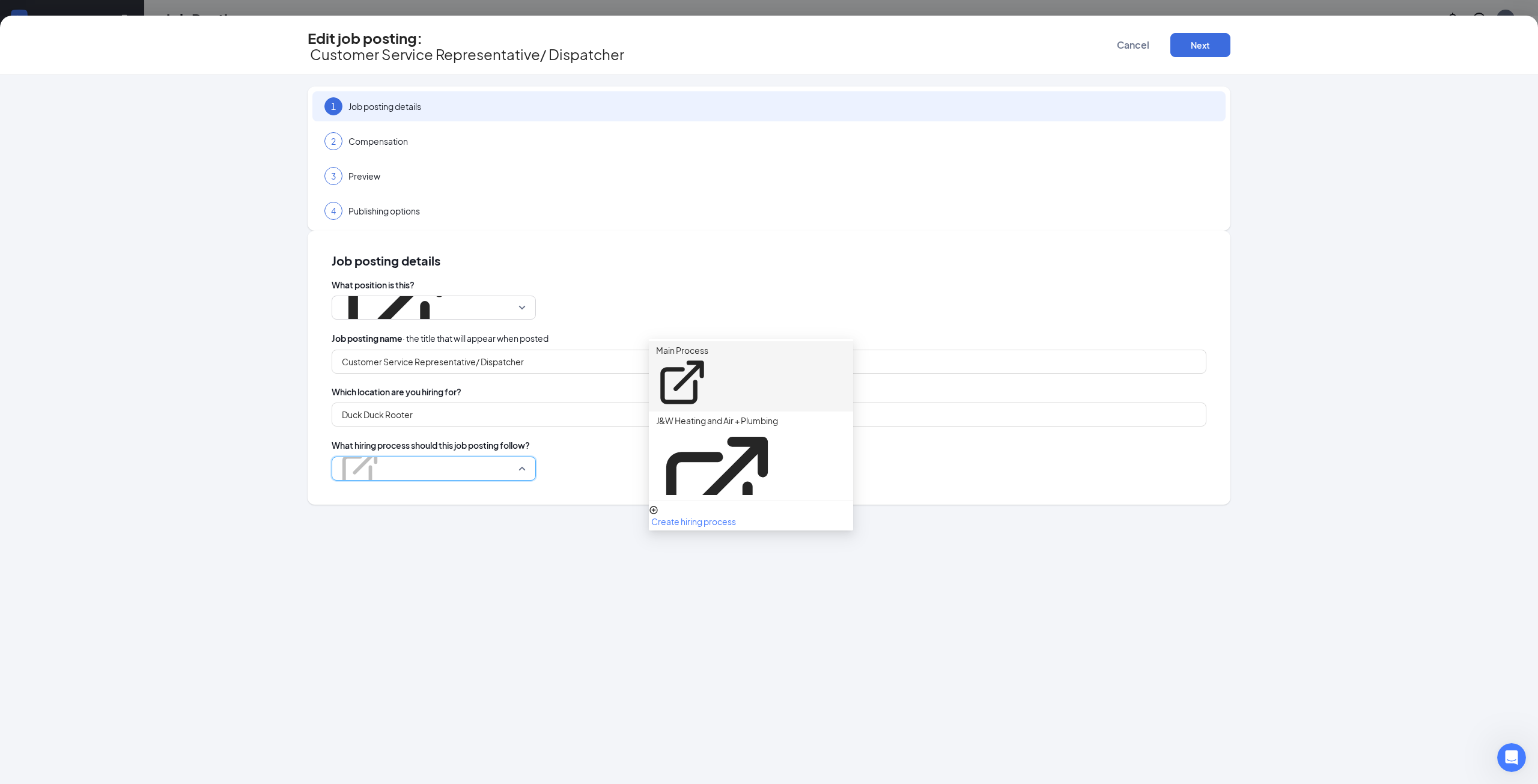
click at [708, 351] on p "Main Process" at bounding box center [683, 351] width 53 height 12
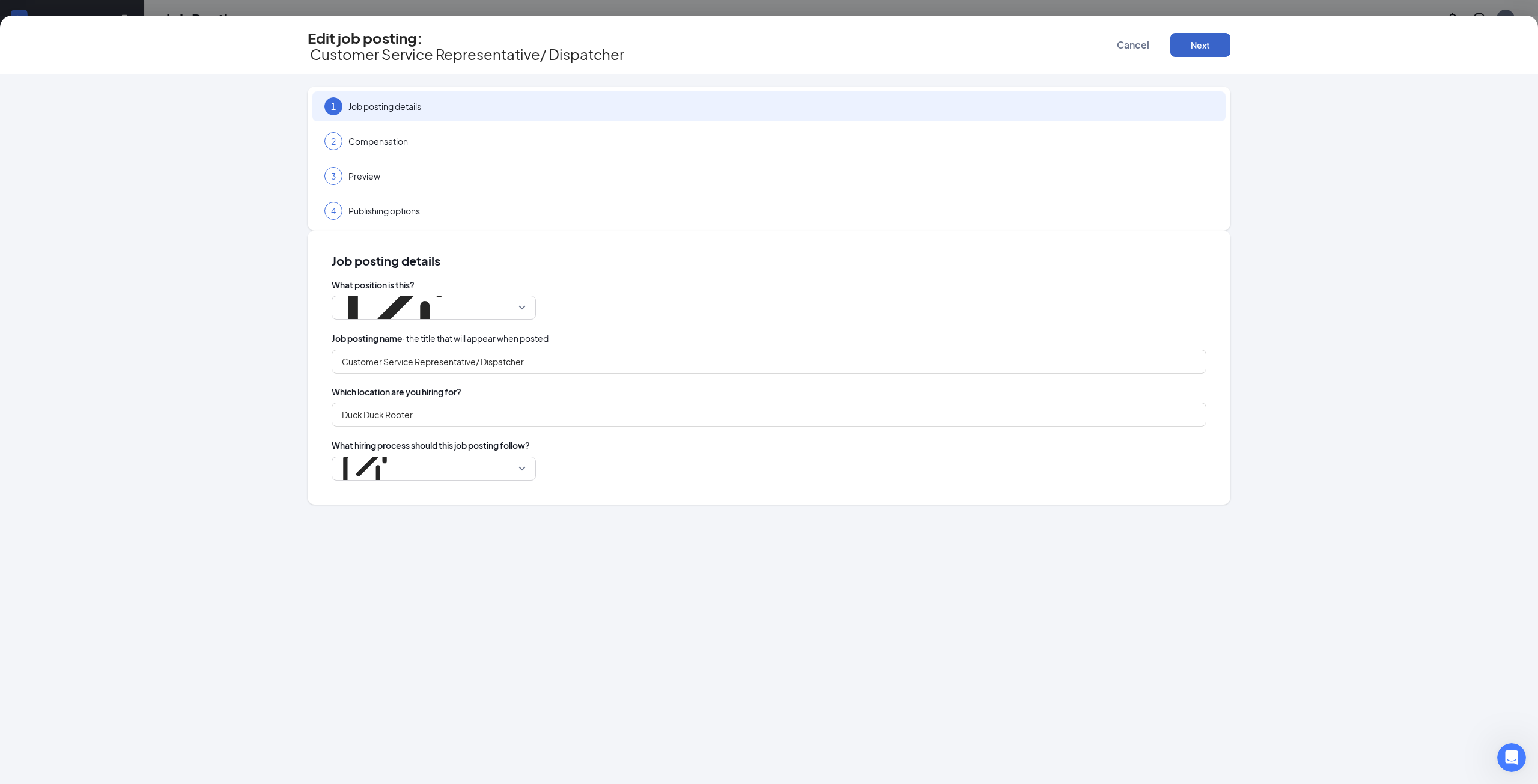
click at [1224, 33] on button "Next" at bounding box center [1200, 45] width 61 height 24
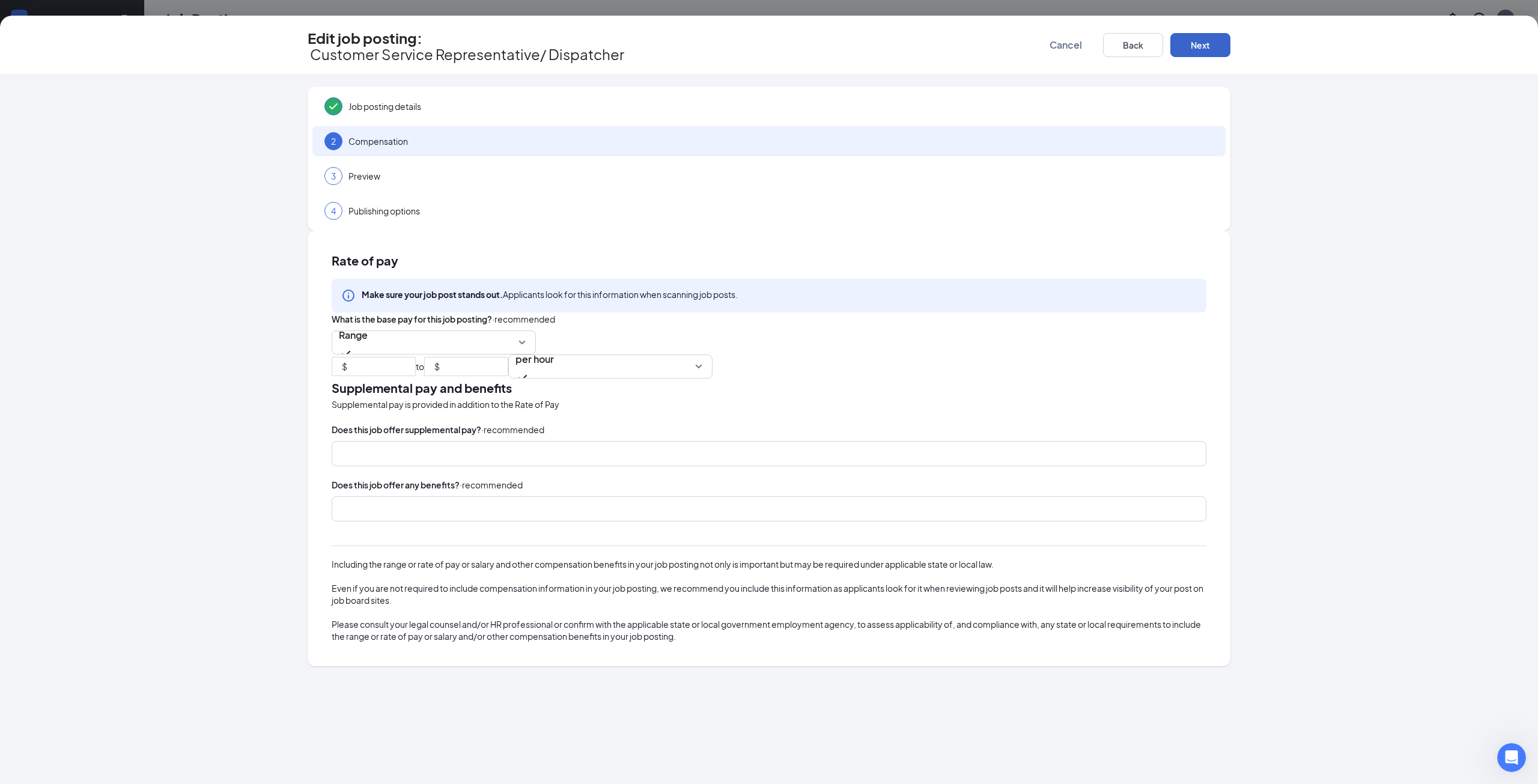
click at [1212, 42] on button "Next" at bounding box center [1200, 45] width 61 height 24
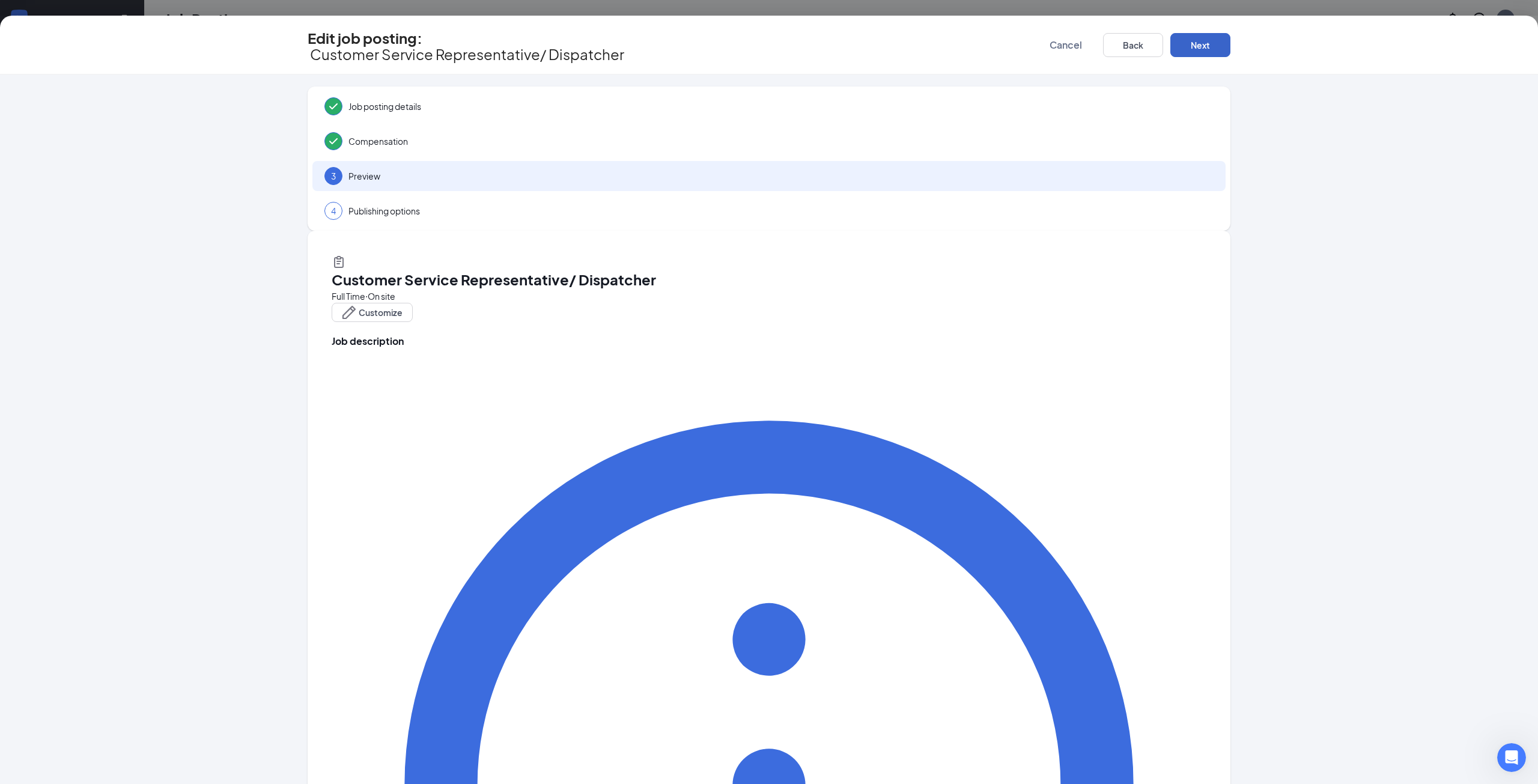
click at [1212, 42] on button "Next" at bounding box center [1200, 45] width 61 height 24
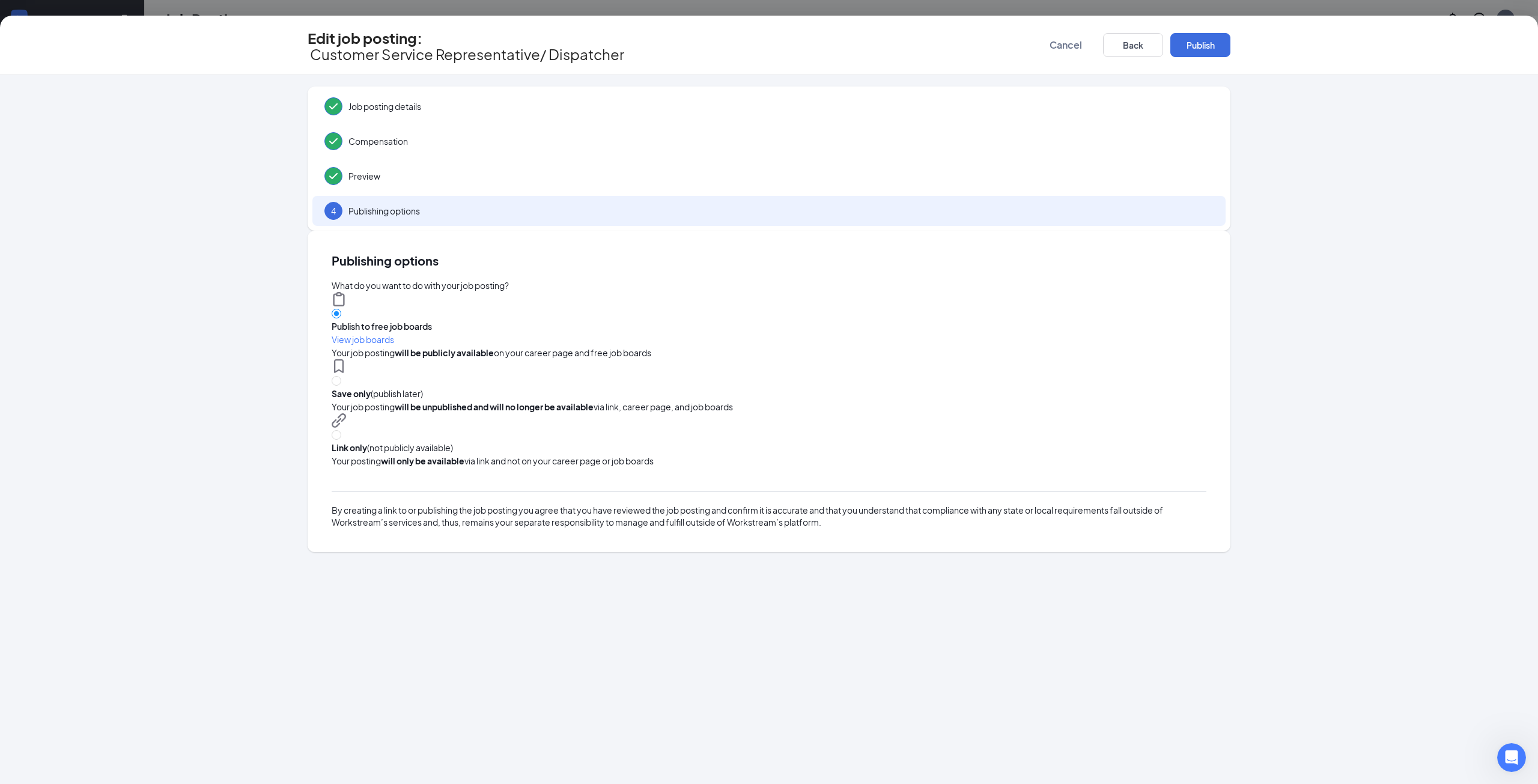
click at [1212, 42] on button "Publish" at bounding box center [1200, 45] width 61 height 24
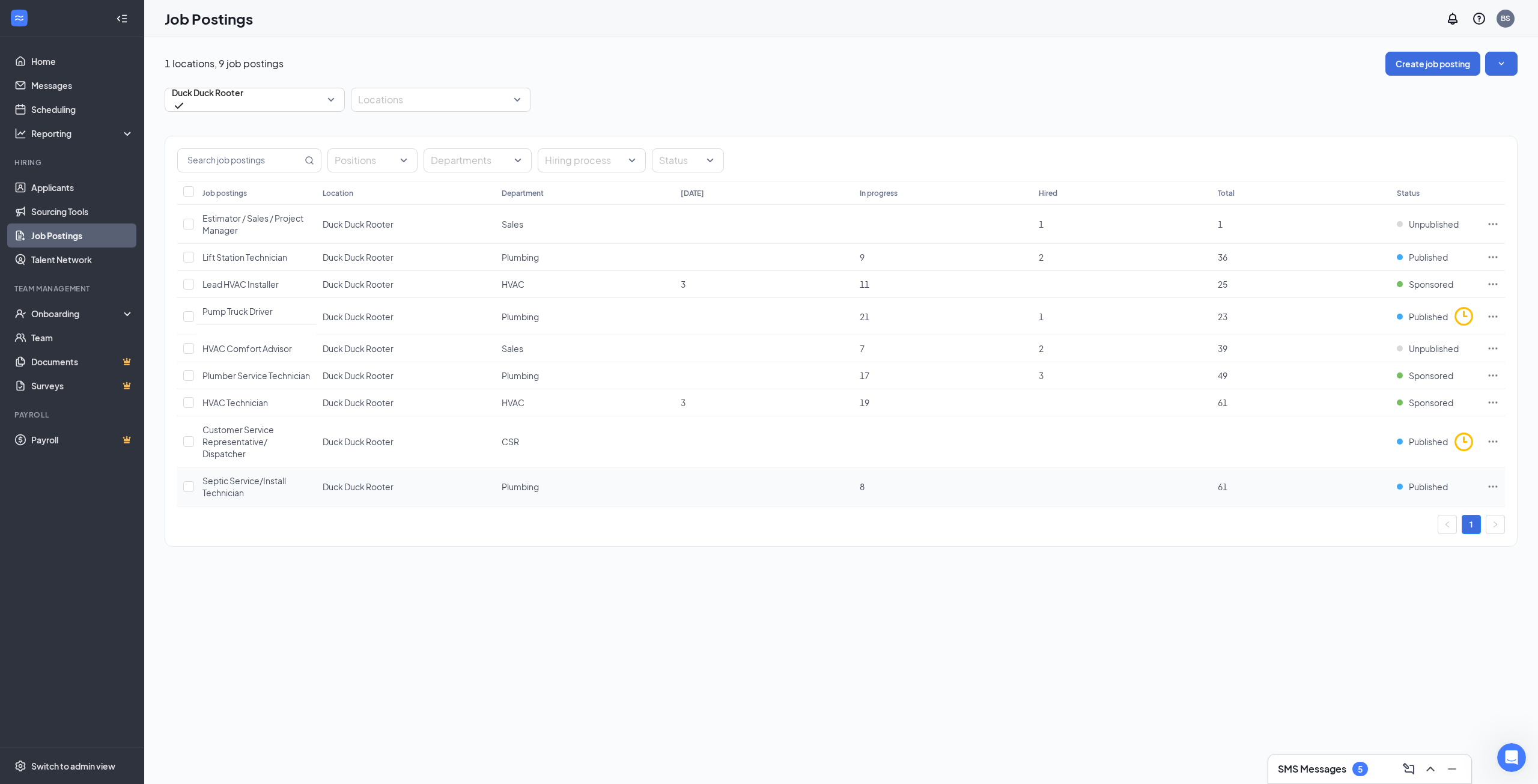
click at [1489, 486] on icon "Ellipses" at bounding box center [1493, 486] width 12 height 12
click at [1389, 508] on span "Edit job posting" at bounding box center [1358, 513] width 61 height 11
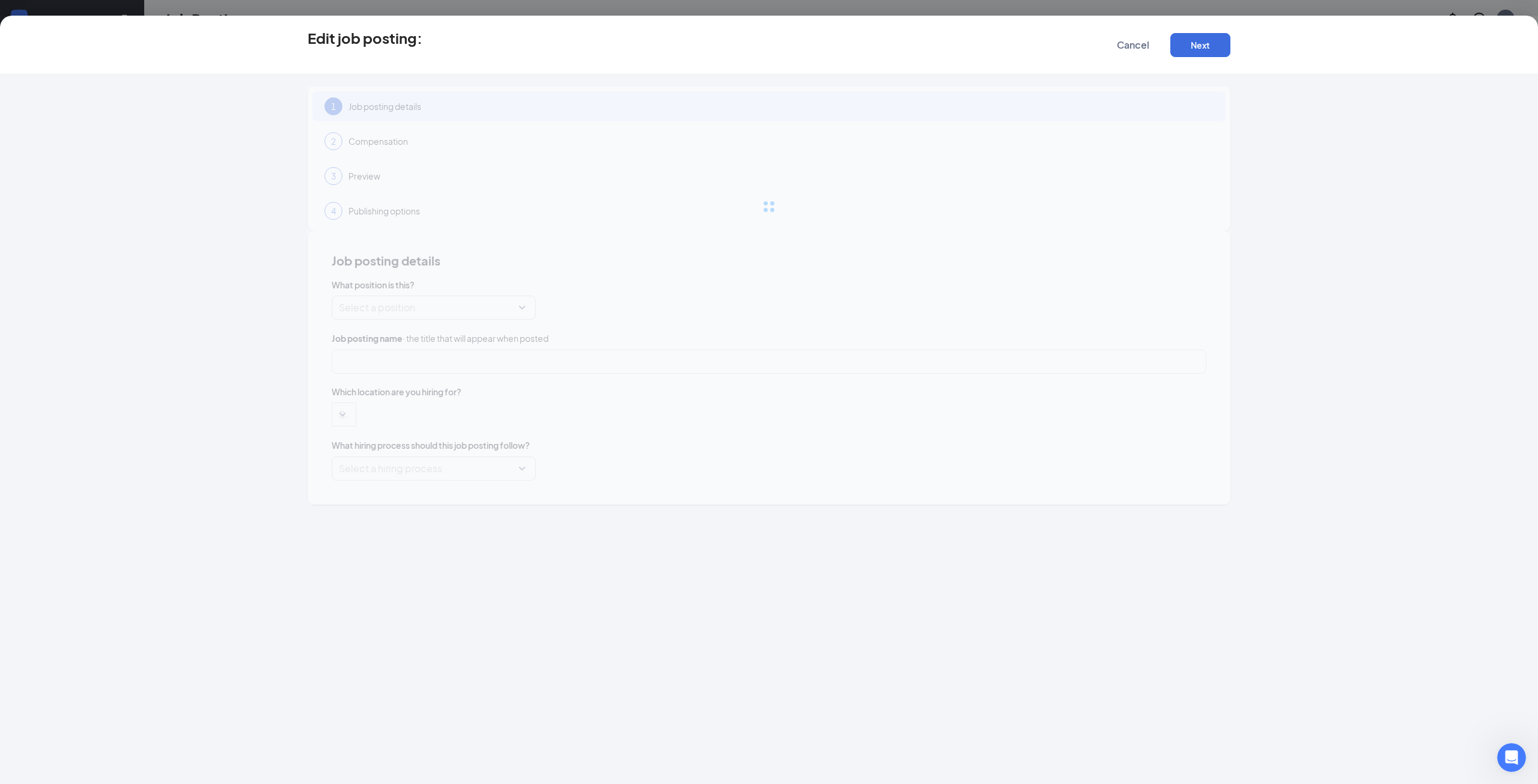
type input "Septic Service/Install Technician"
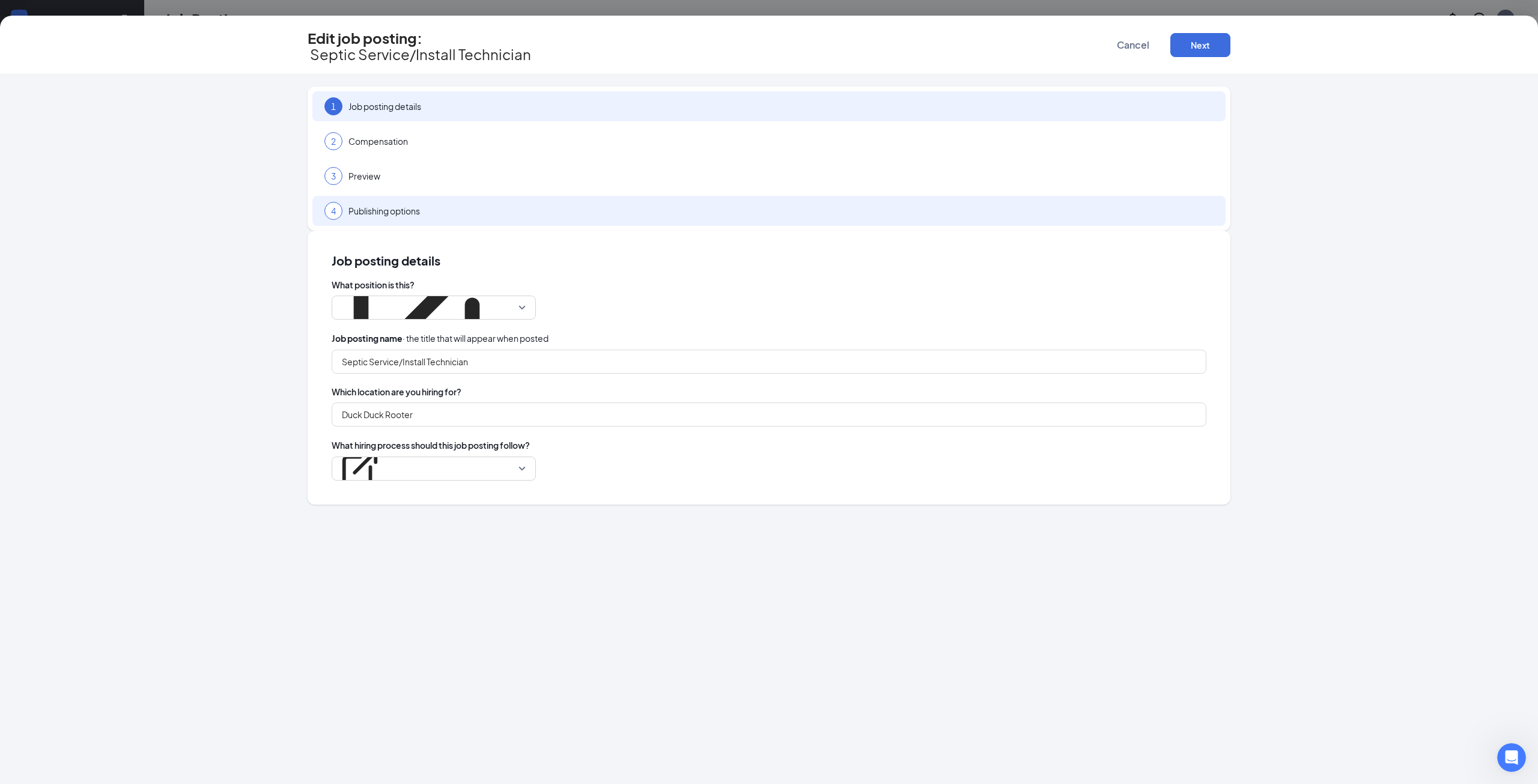
click at [522, 210] on div "4 Publishing options" at bounding box center [769, 211] width 913 height 30
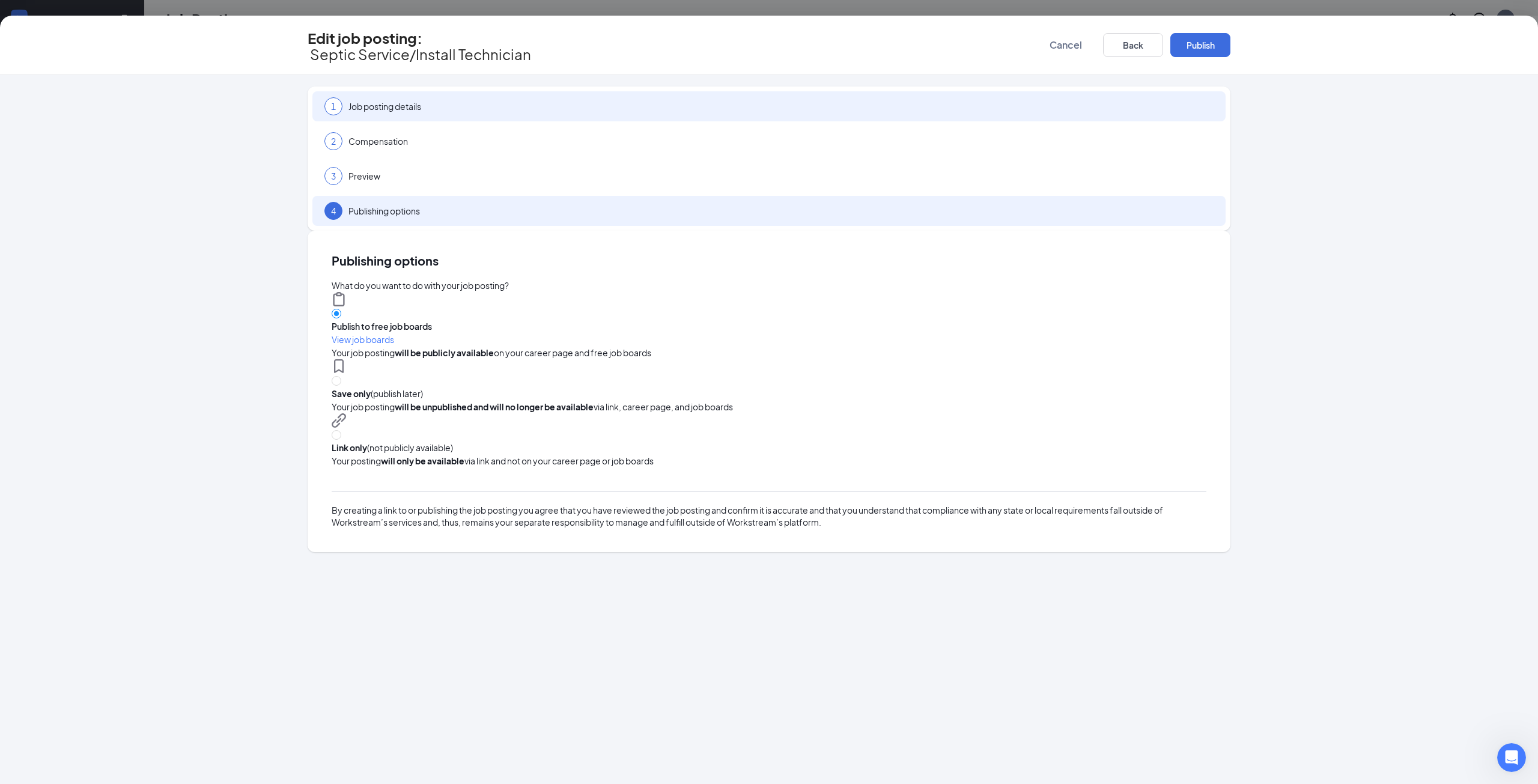
click at [522, 101] on span "Job posting details" at bounding box center [781, 106] width 865 height 12
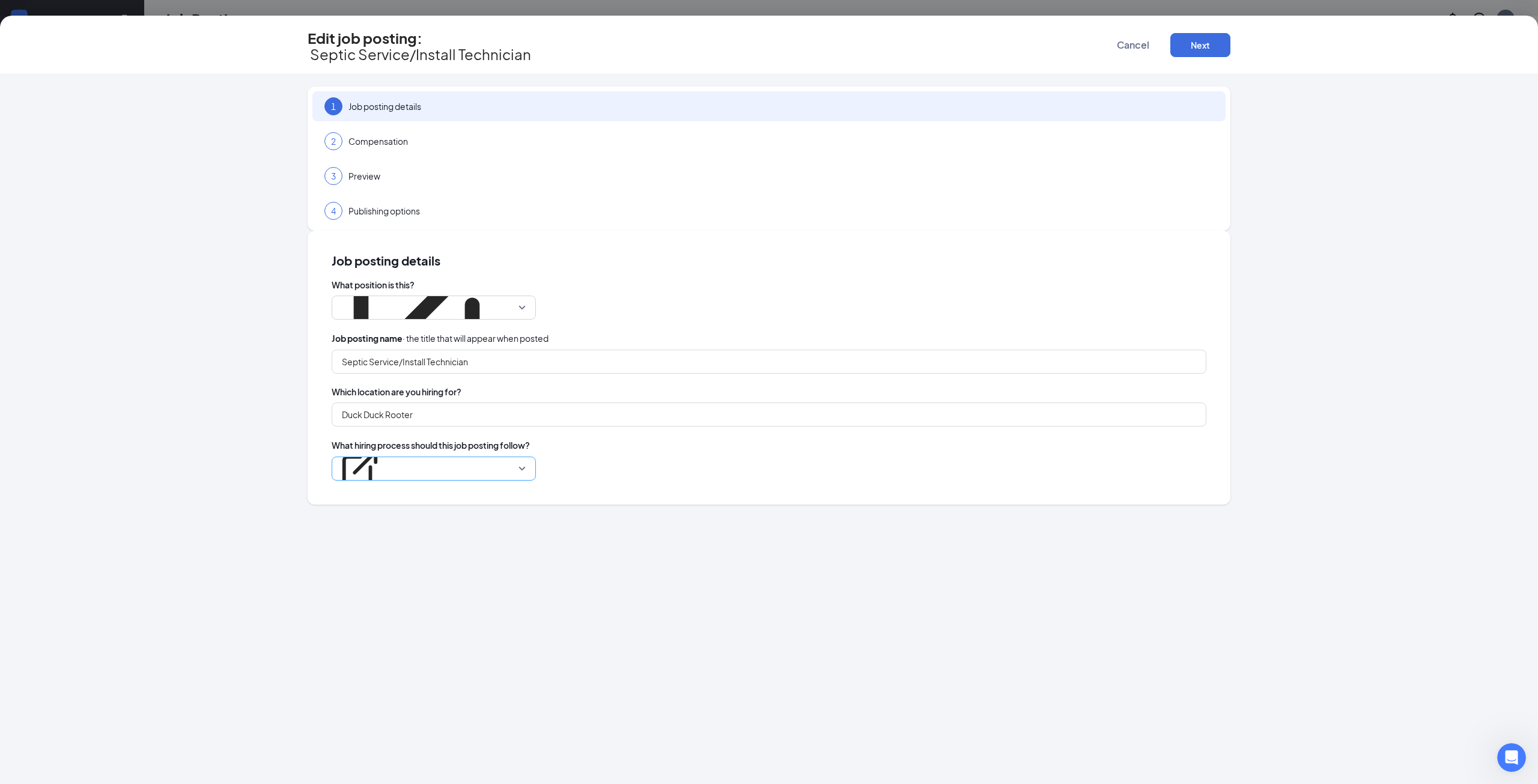
click at [381, 434] on p "Duck Duck" at bounding box center [359, 440] width 42 height 12
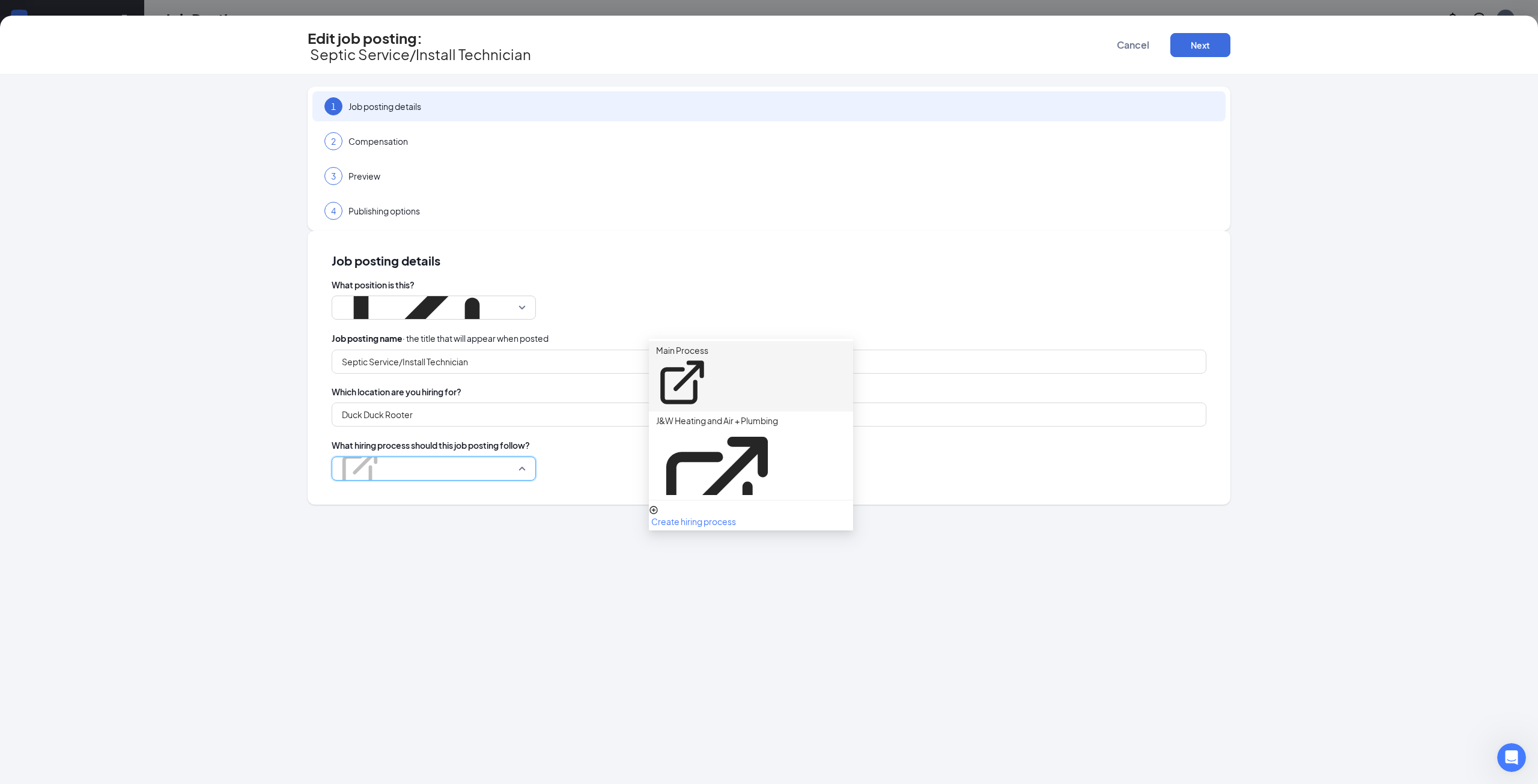
click at [708, 351] on p "Main Process" at bounding box center [683, 351] width 53 height 12
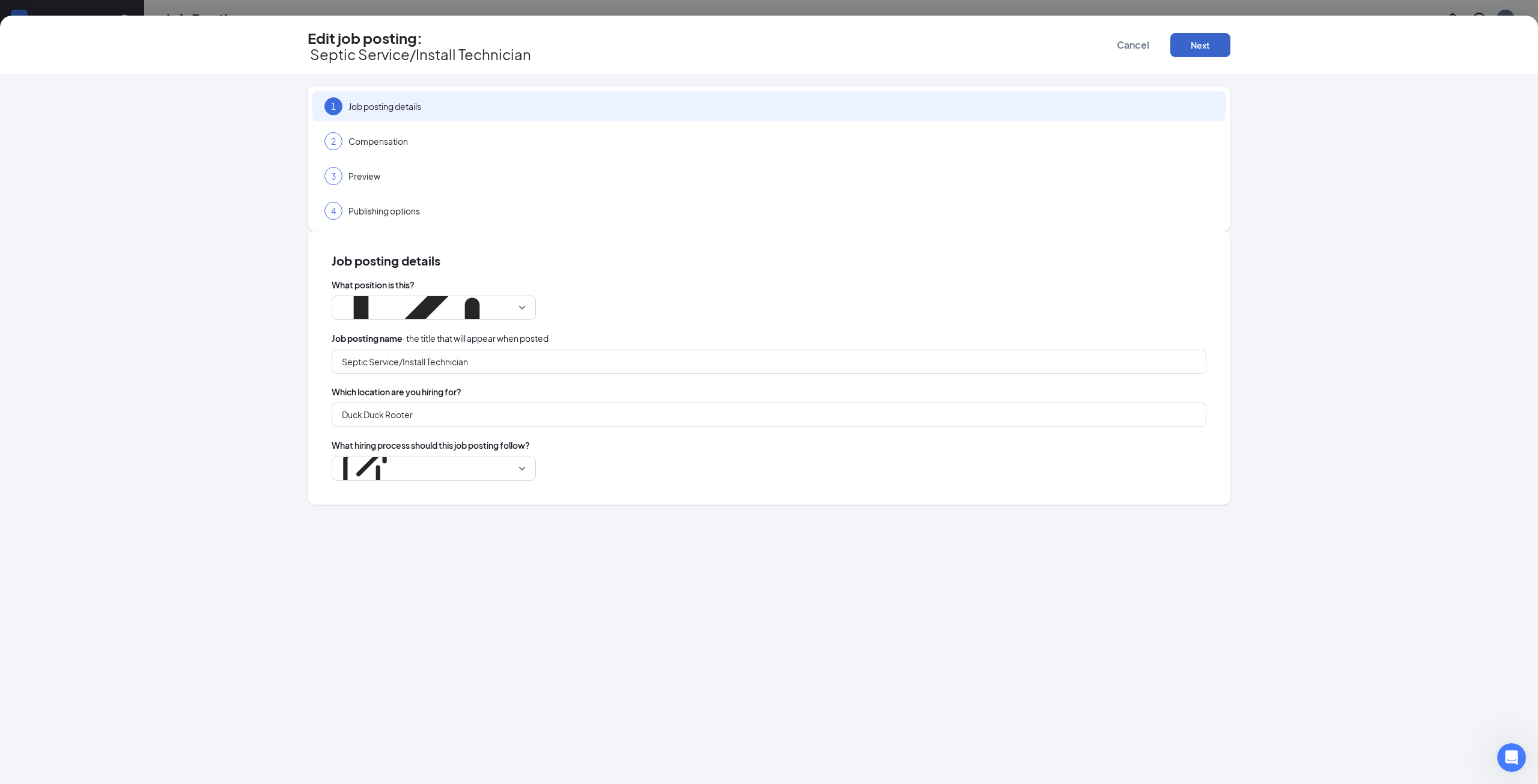
click at [1213, 46] on button "Next" at bounding box center [1200, 45] width 61 height 24
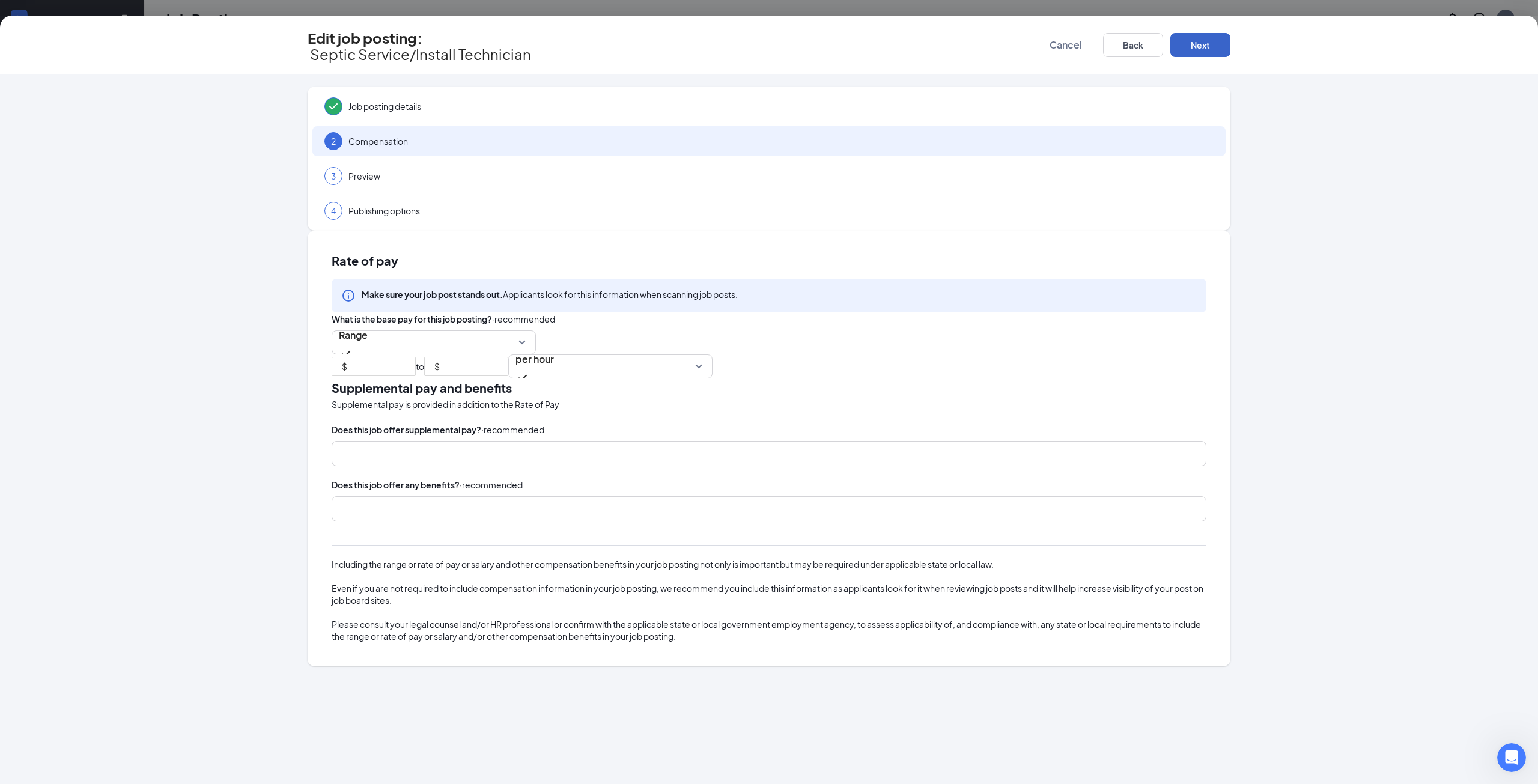
click at [1213, 46] on button "Next" at bounding box center [1200, 45] width 61 height 24
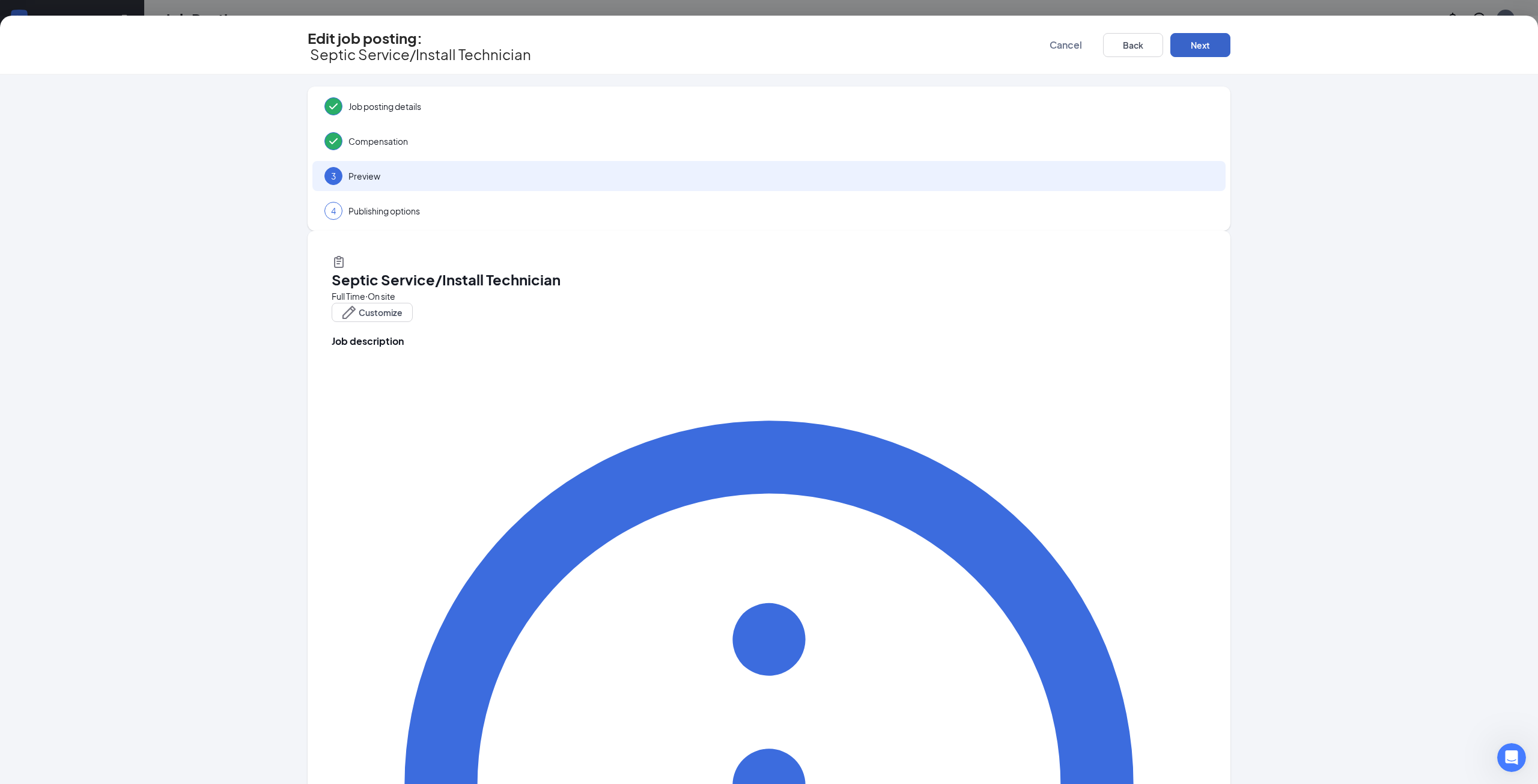
click at [1213, 46] on button "Next" at bounding box center [1200, 45] width 61 height 24
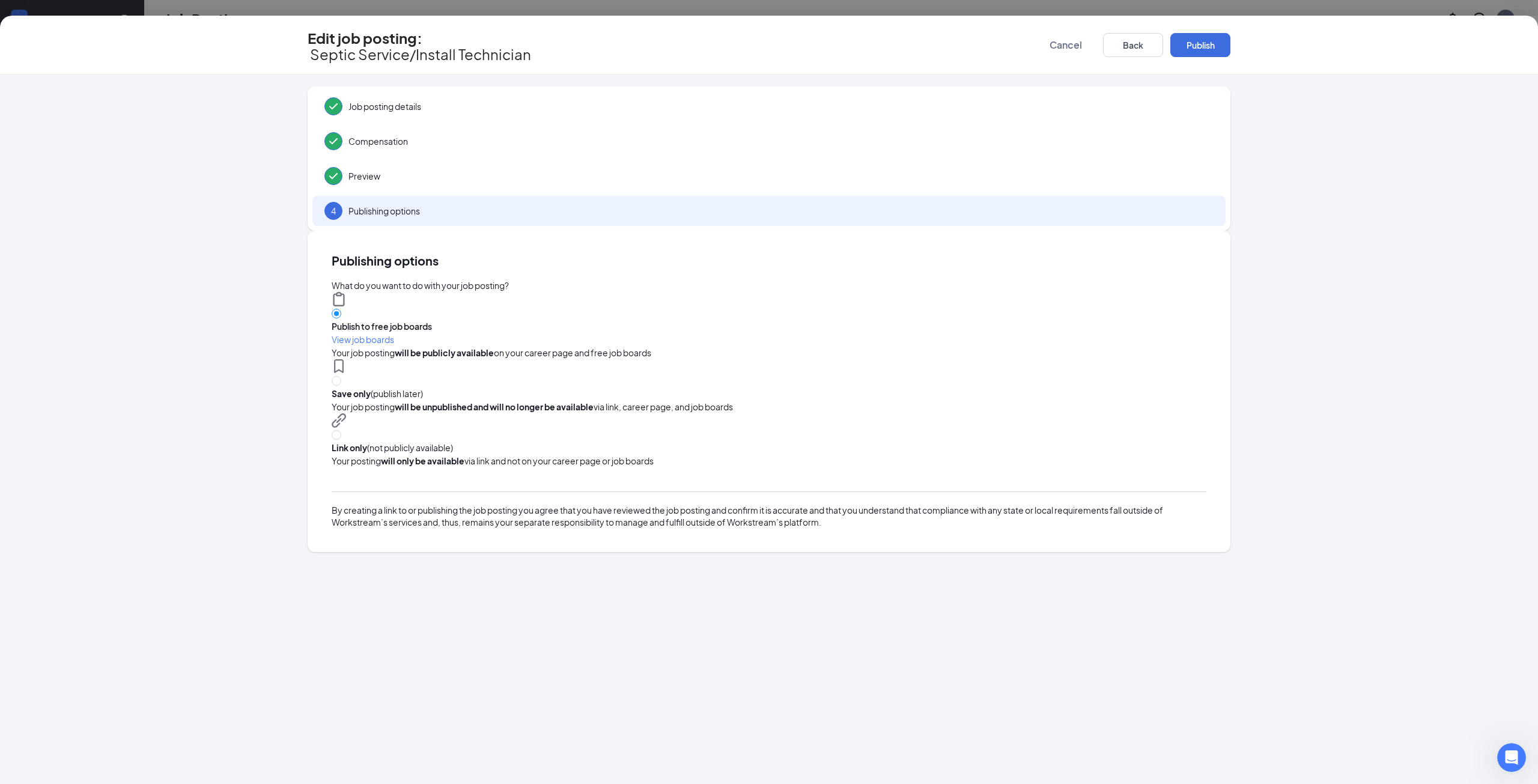
click at [1213, 46] on button "Publish" at bounding box center [1200, 45] width 61 height 24
click at [1213, 46] on button "button" at bounding box center [1200, 45] width 61 height 24
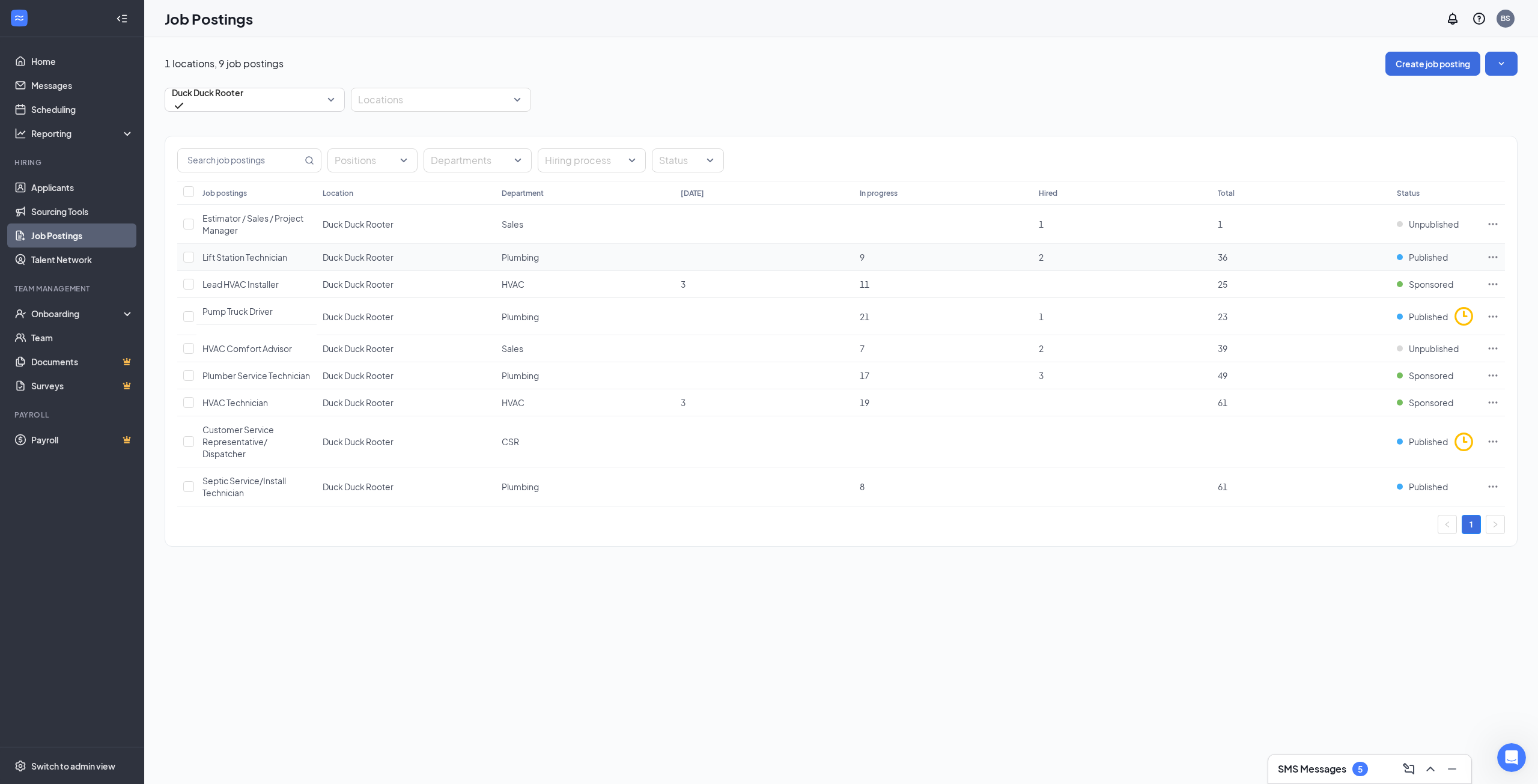
click at [1495, 259] on icon "Ellipses" at bounding box center [1493, 257] width 12 height 12
click at [1427, 282] on span "Edit job posting" at bounding box center [1408, 282] width 161 height 14
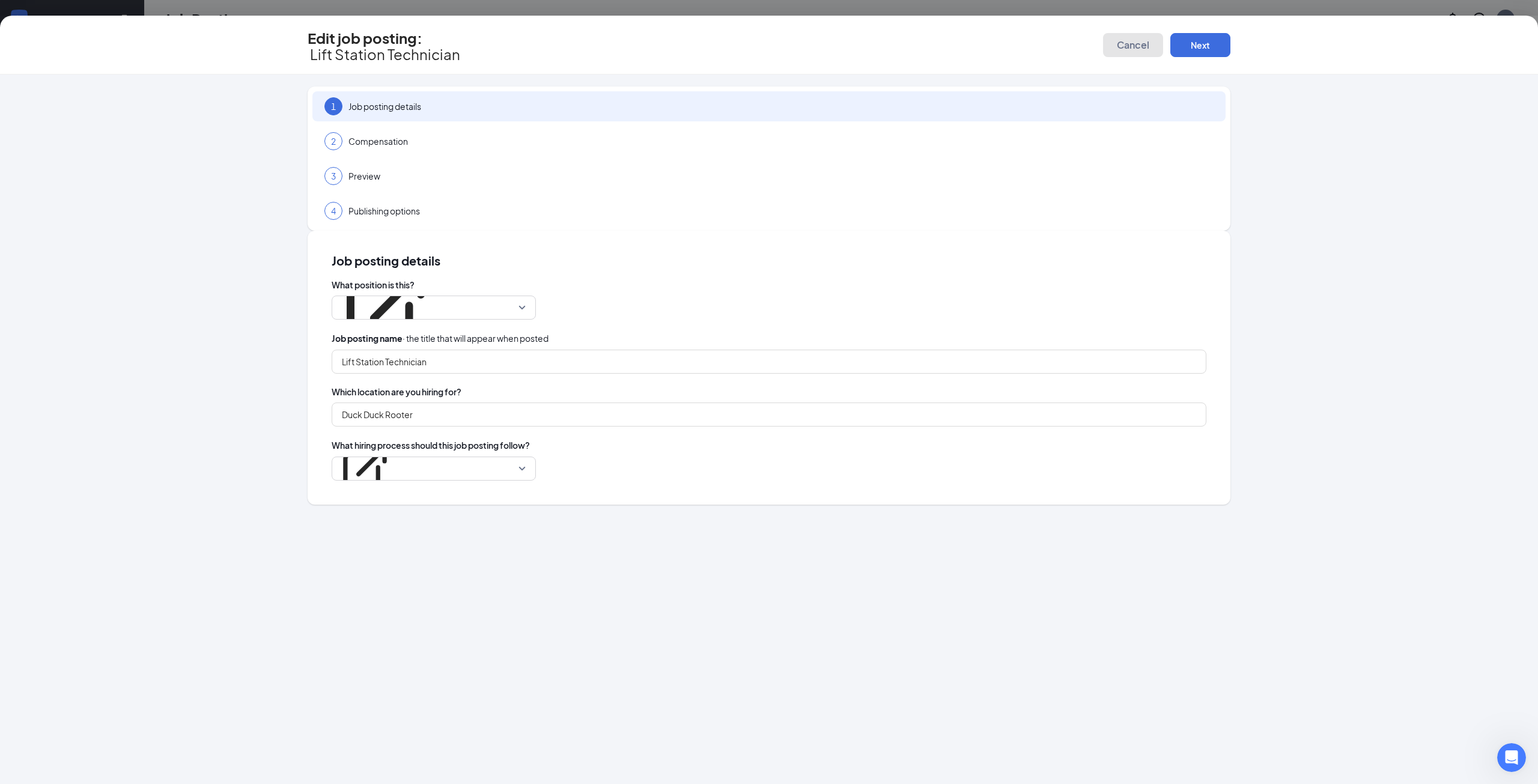
click at [1138, 44] on span "Cancel" at bounding box center [1133, 45] width 32 height 12
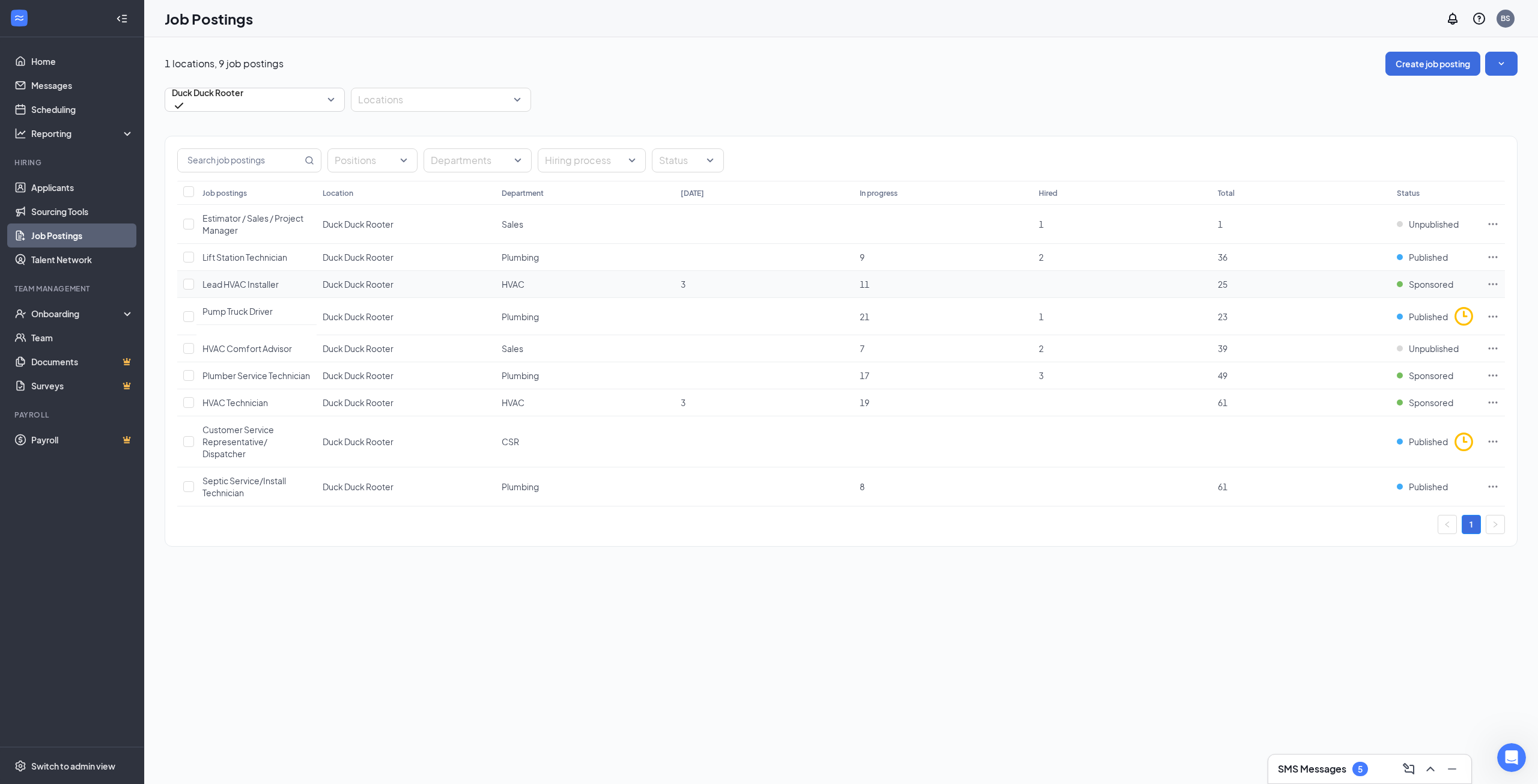
click at [1490, 289] on icon "Ellipses" at bounding box center [1493, 284] width 12 height 12
click at [1368, 314] on span "Edit job posting" at bounding box center [1408, 309] width 161 height 14
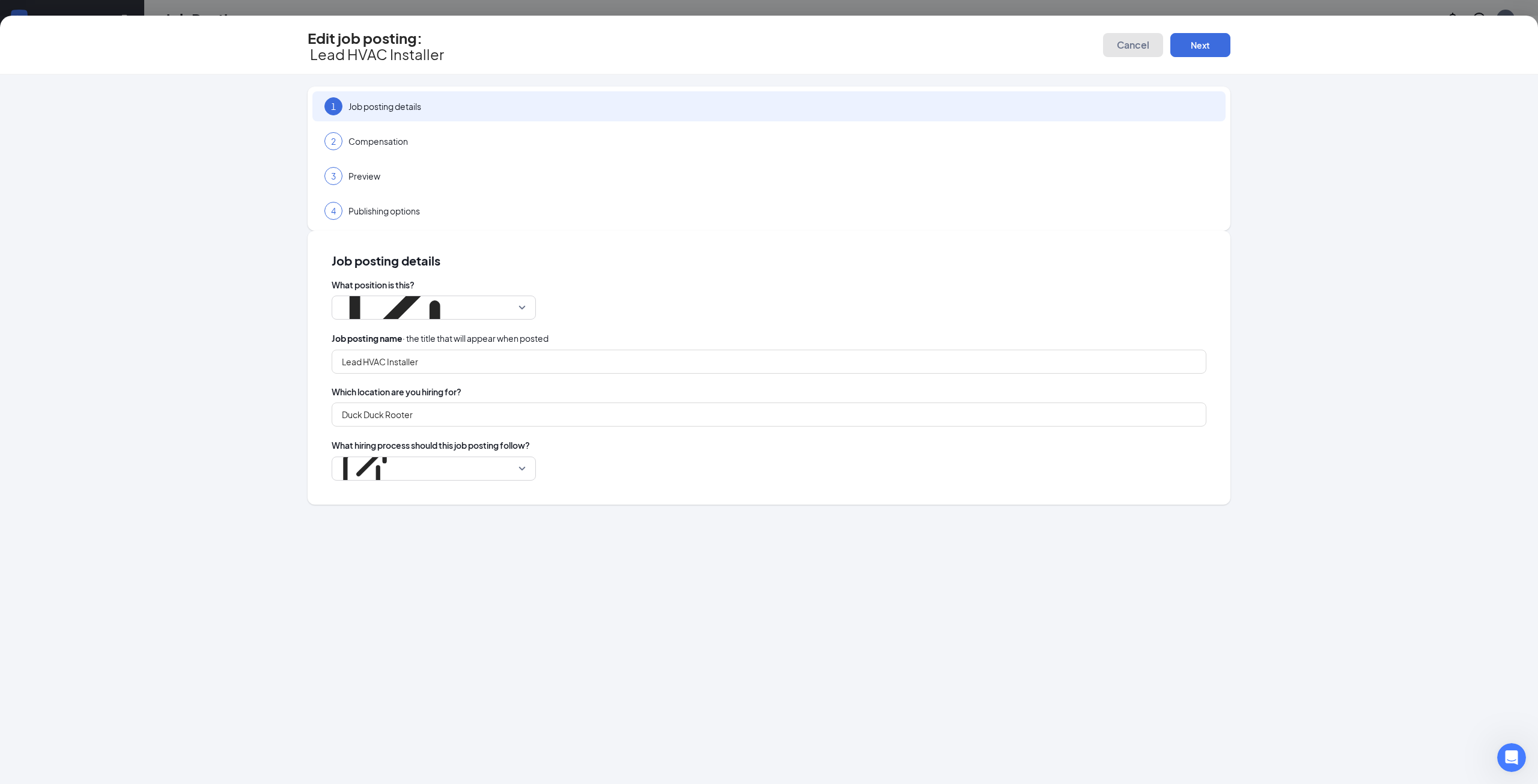
click at [1129, 46] on span "Cancel" at bounding box center [1133, 45] width 32 height 12
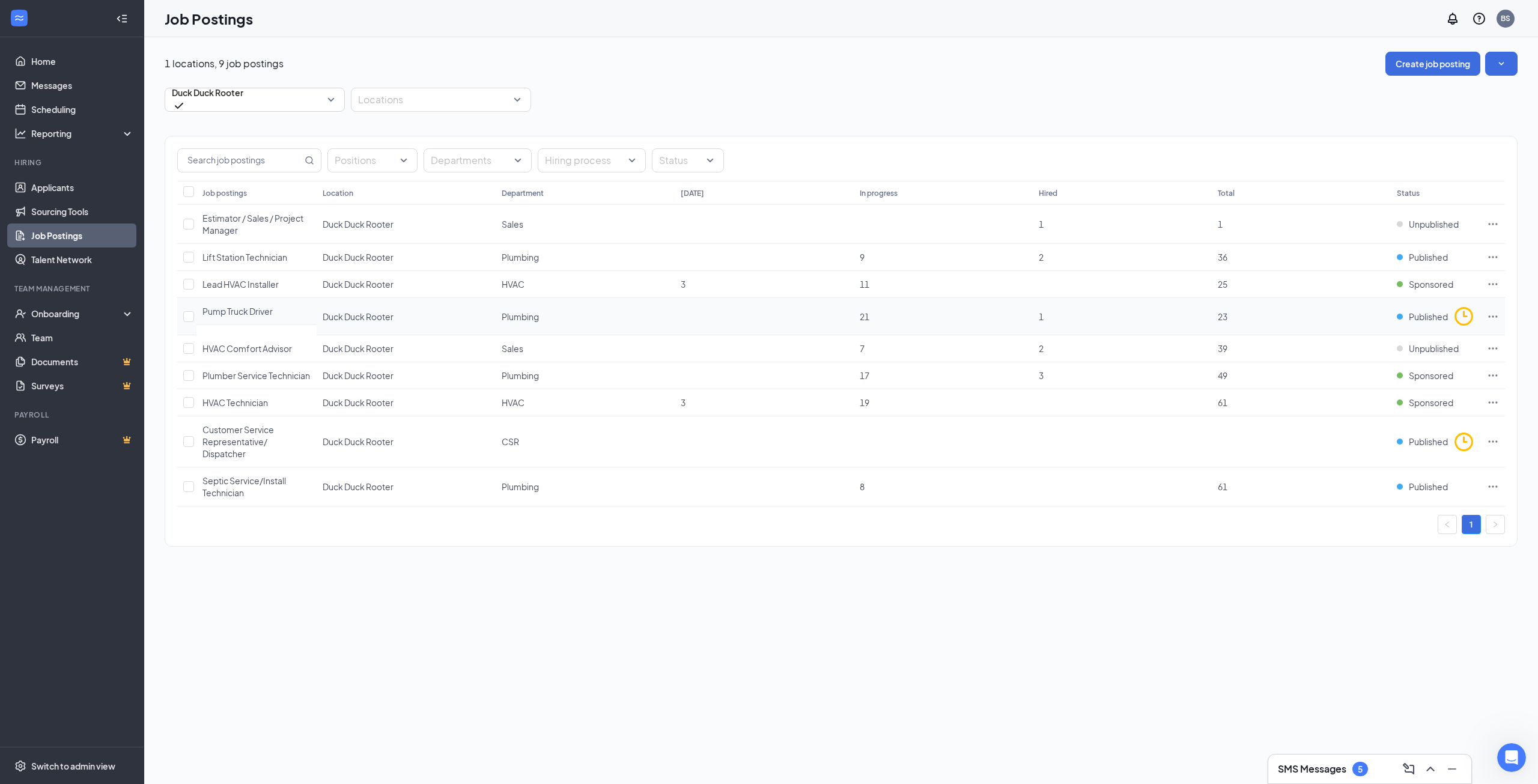
click at [1492, 313] on icon "Ellipses" at bounding box center [1493, 316] width 12 height 12
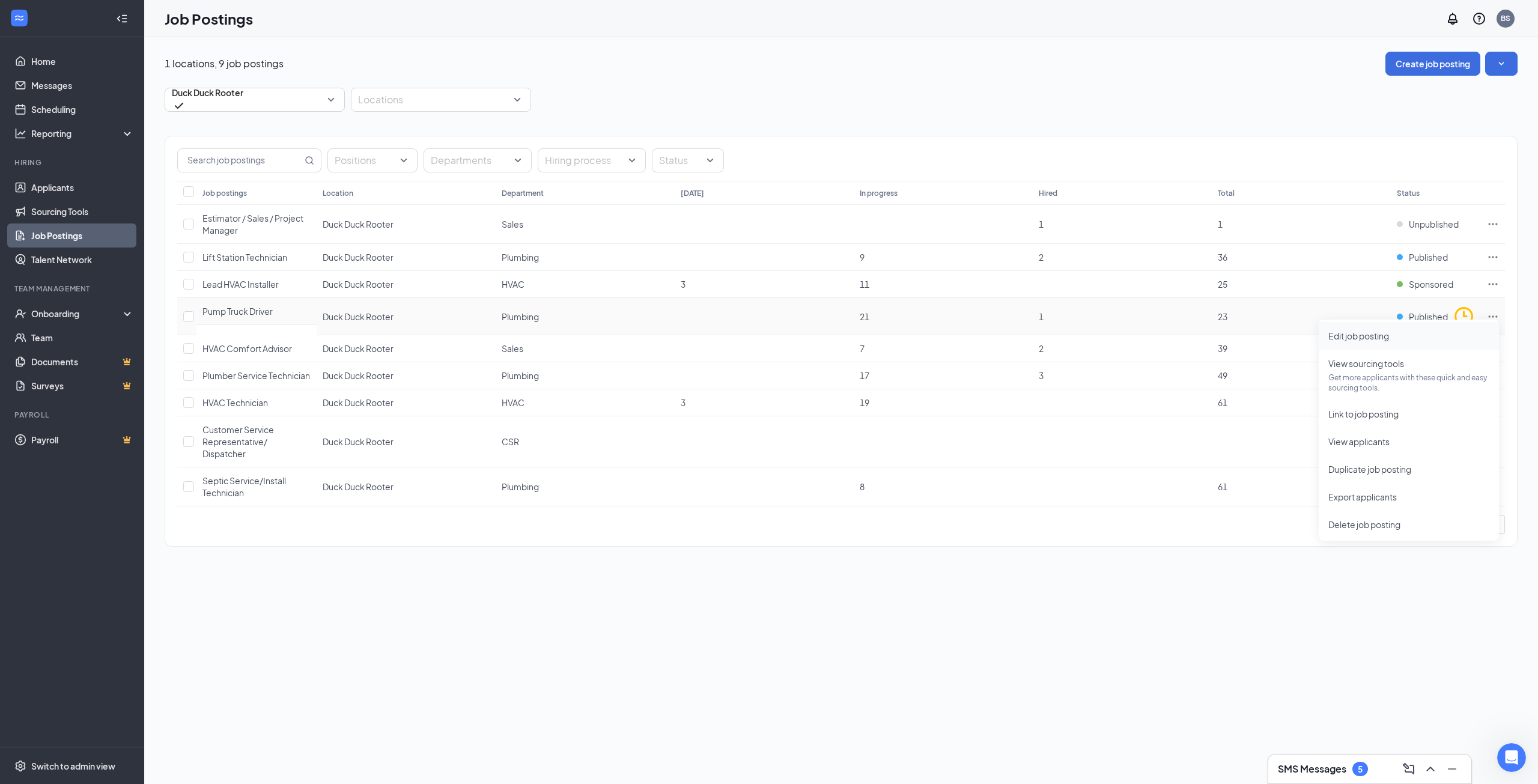
click at [1413, 338] on span "Edit job posting" at bounding box center [1408, 336] width 161 height 14
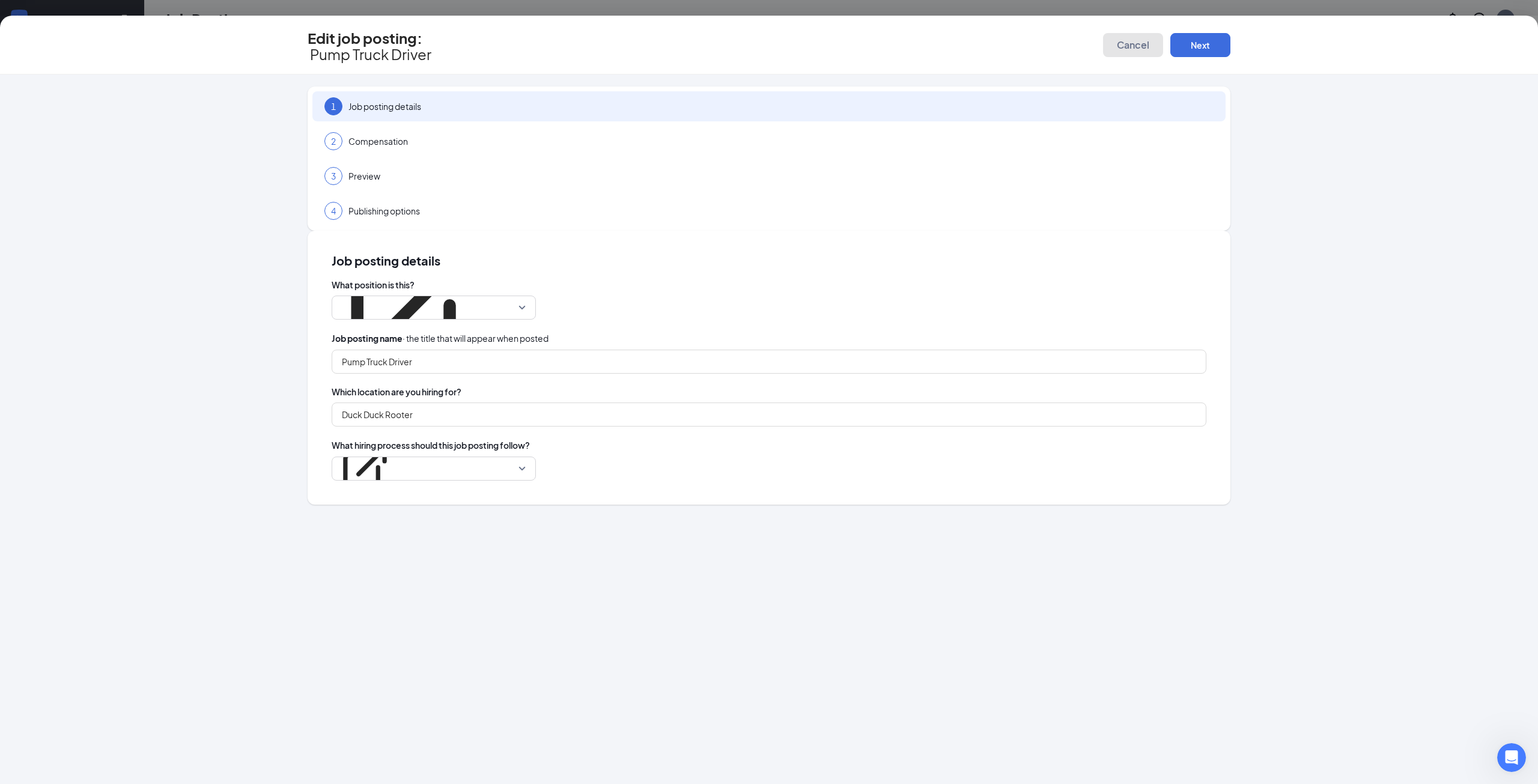
click at [1106, 45] on button "Cancel" at bounding box center [1134, 45] width 61 height 24
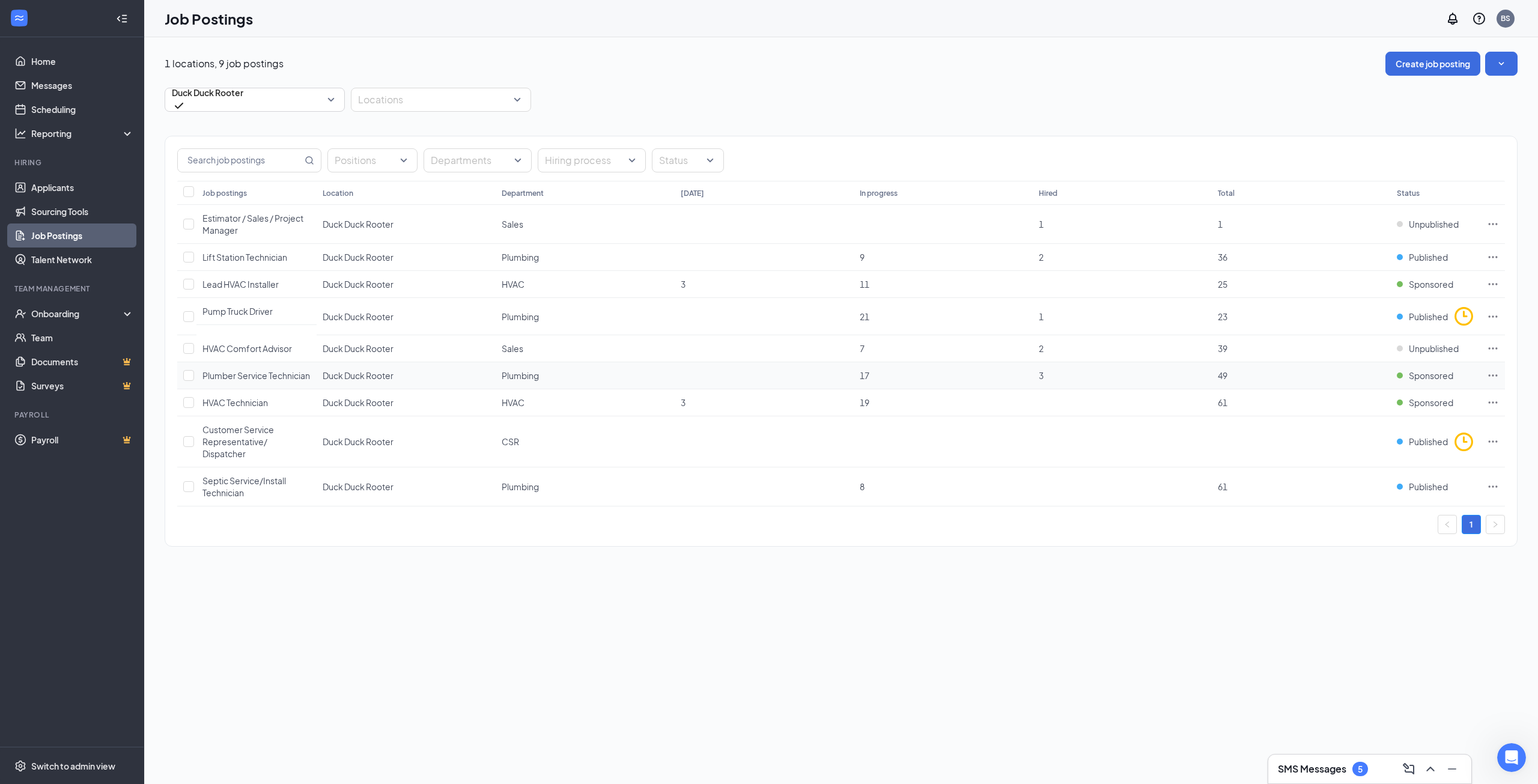
click at [1495, 374] on icon "Ellipses" at bounding box center [1493, 375] width 12 height 12
click at [1415, 391] on span "Edit job posting" at bounding box center [1408, 396] width 161 height 14
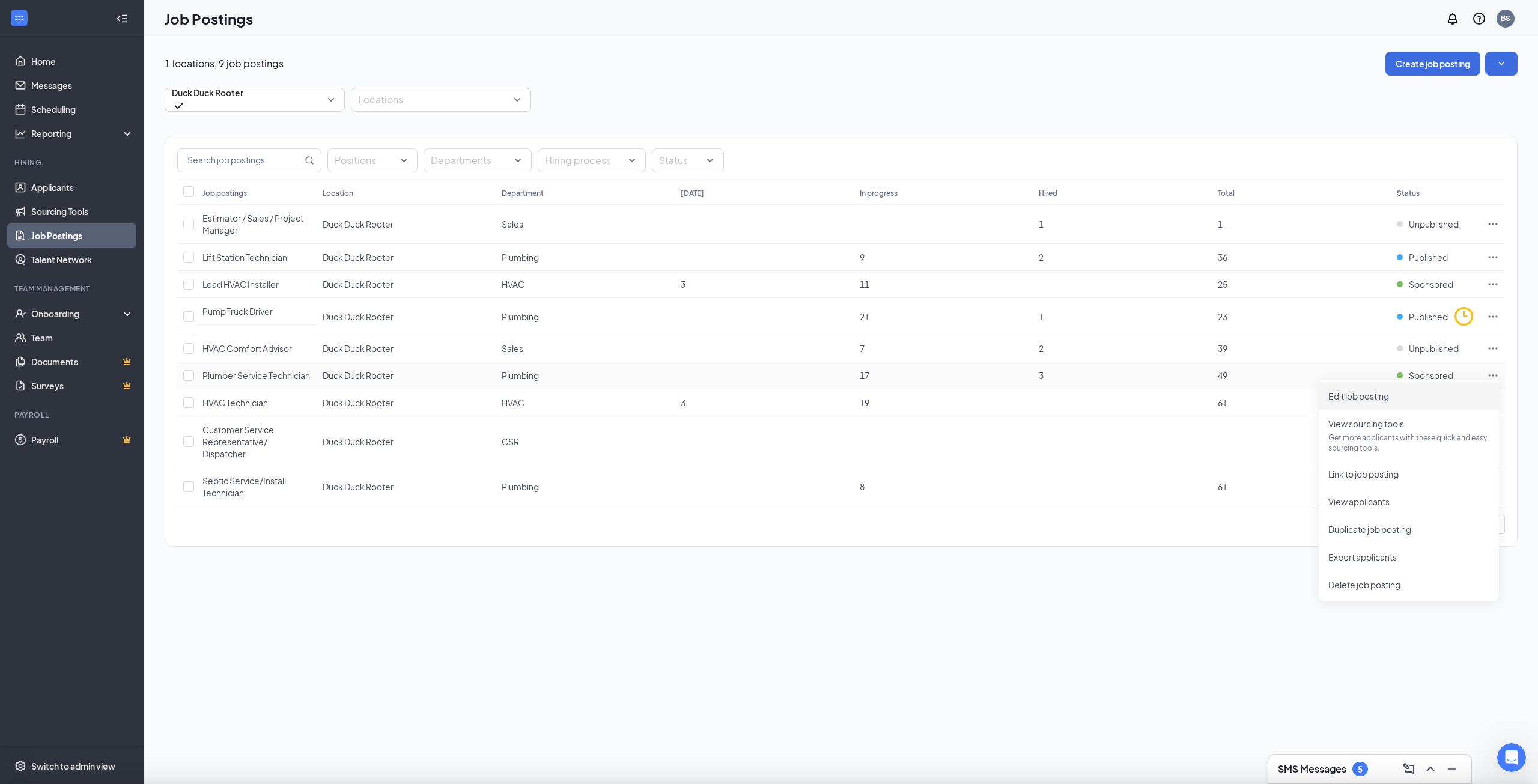
type input "Plumber Service Technician"
type input "Duck Duck Rooter"
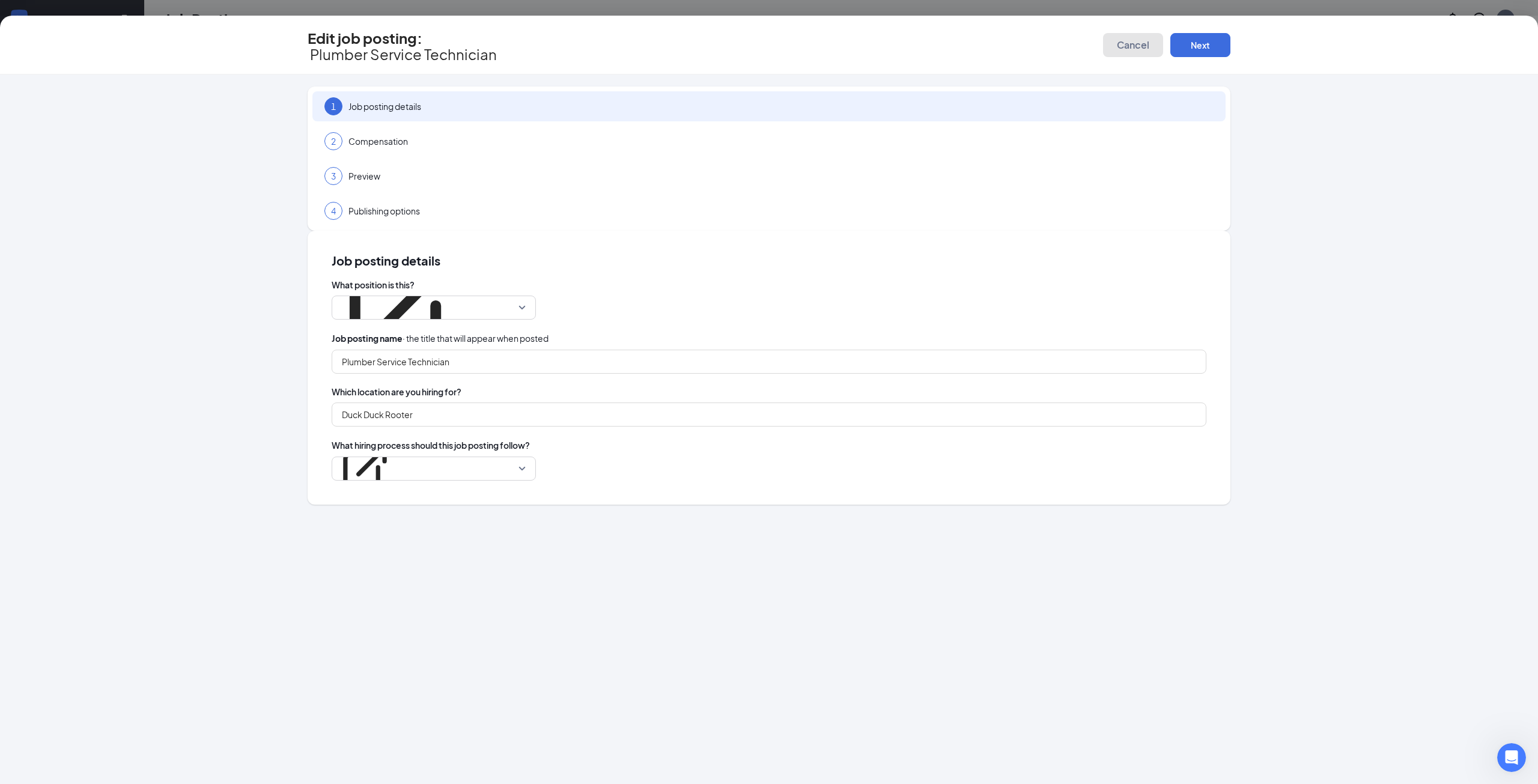
click at [1119, 46] on button "Cancel" at bounding box center [1134, 45] width 61 height 24
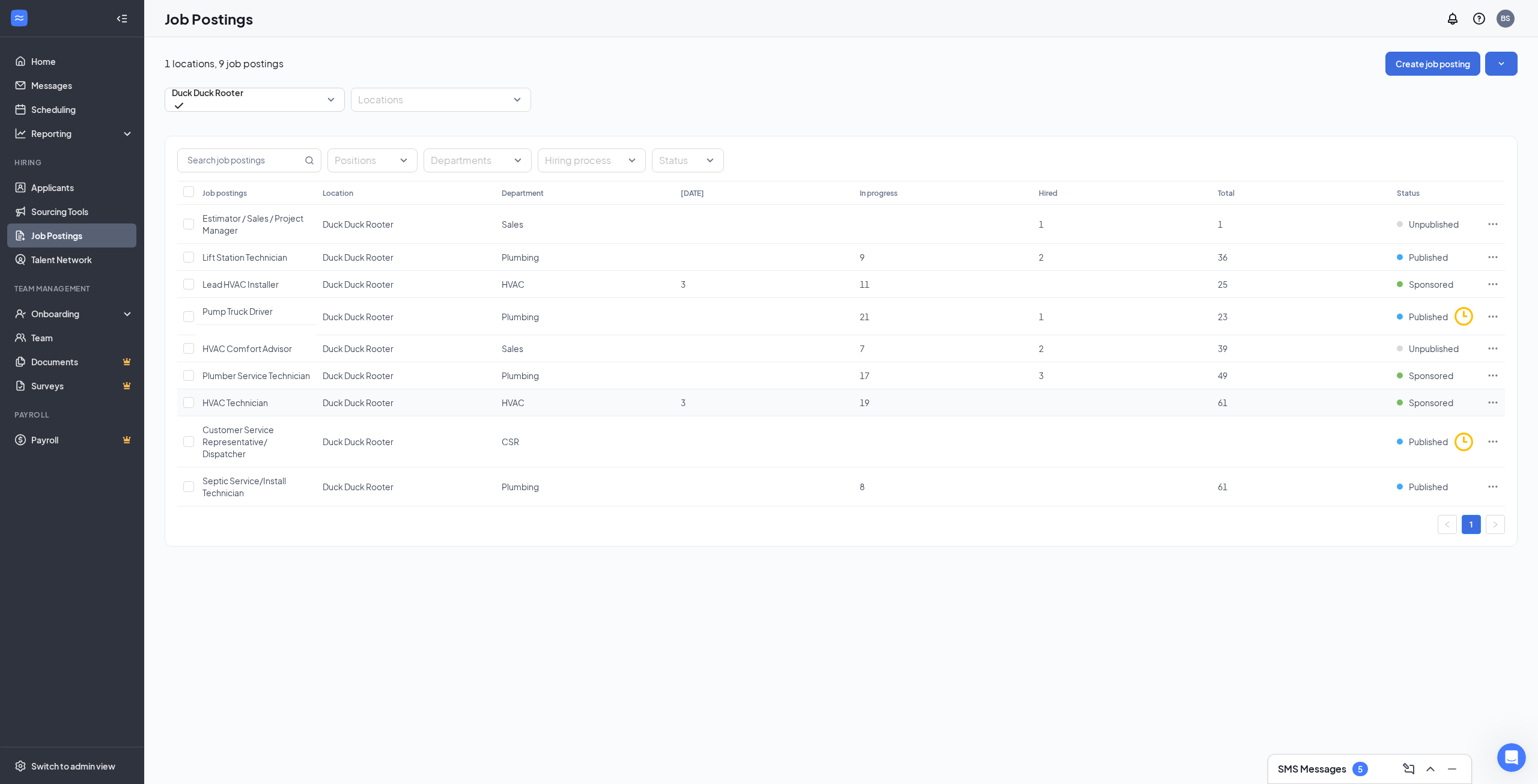
click at [1500, 405] on td at bounding box center [1492, 403] width 24 height 27
click at [1491, 403] on icon "Ellipses" at bounding box center [1493, 402] width 12 height 12
click at [1378, 427] on span "Edit job posting" at bounding box center [1358, 429] width 61 height 11
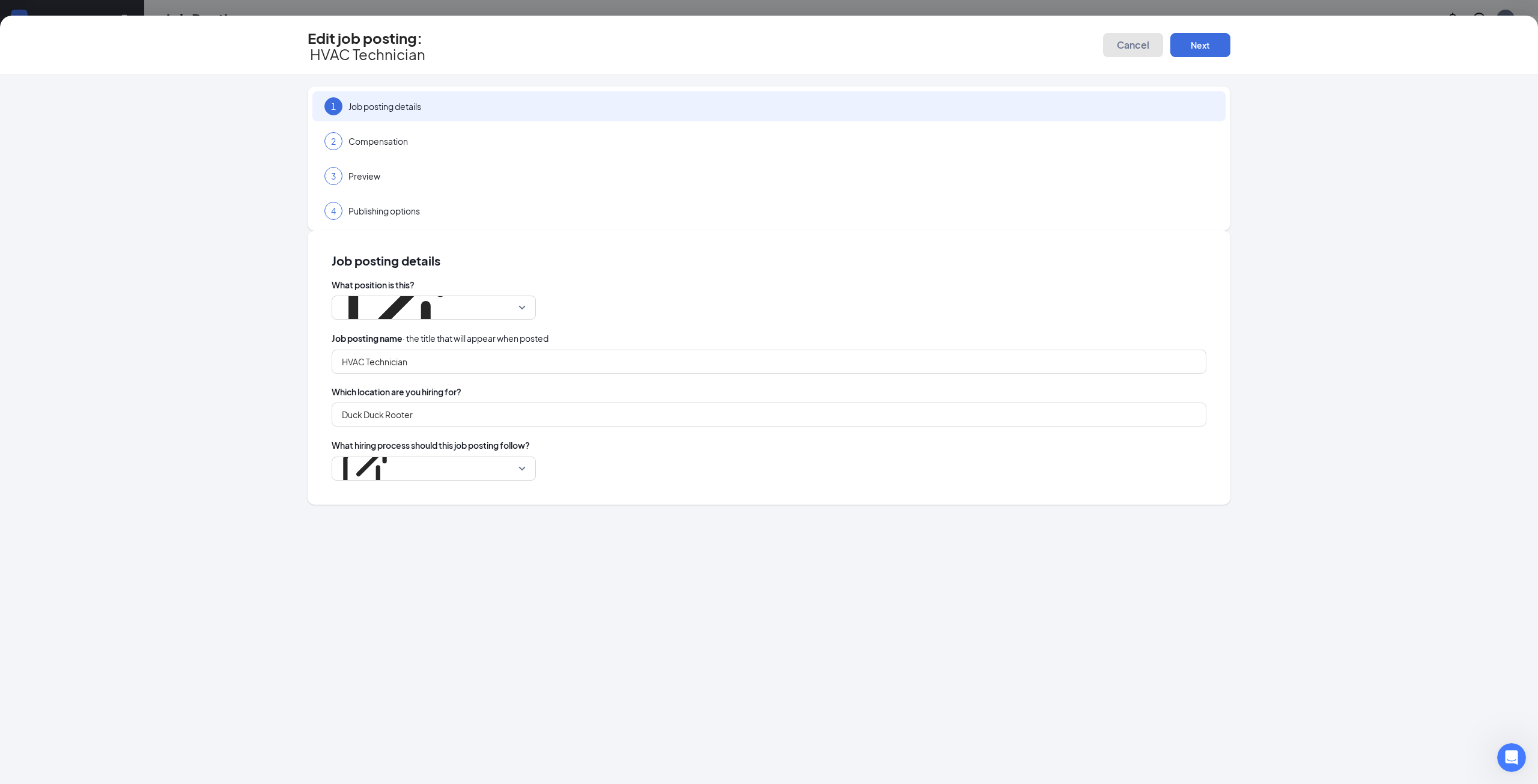
click at [1109, 40] on button "Cancel" at bounding box center [1134, 45] width 61 height 24
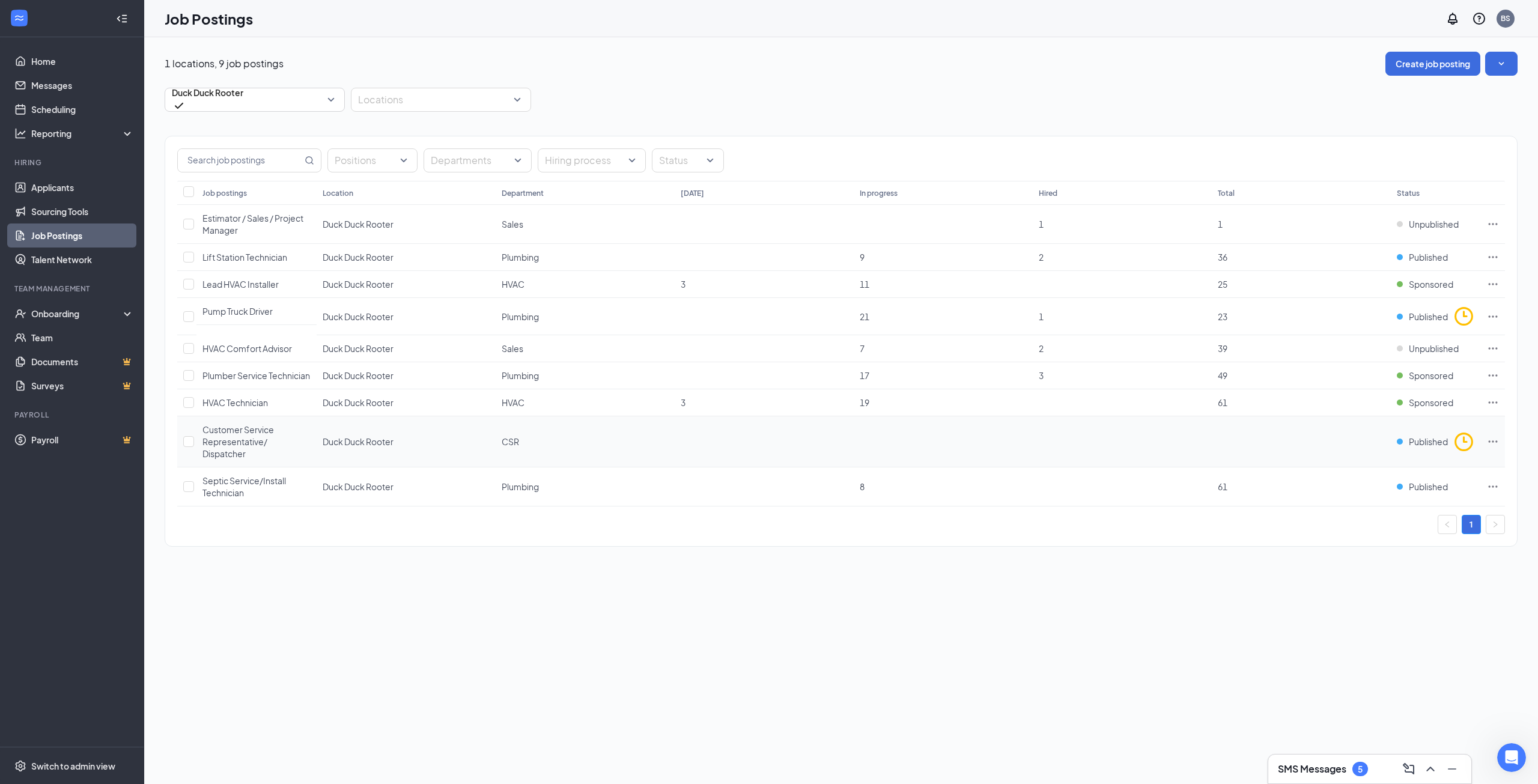
click at [1493, 442] on icon "Ellipses" at bounding box center [1492, 441] width 9 height 2
click at [1389, 466] on span "Edit job posting" at bounding box center [1358, 468] width 61 height 11
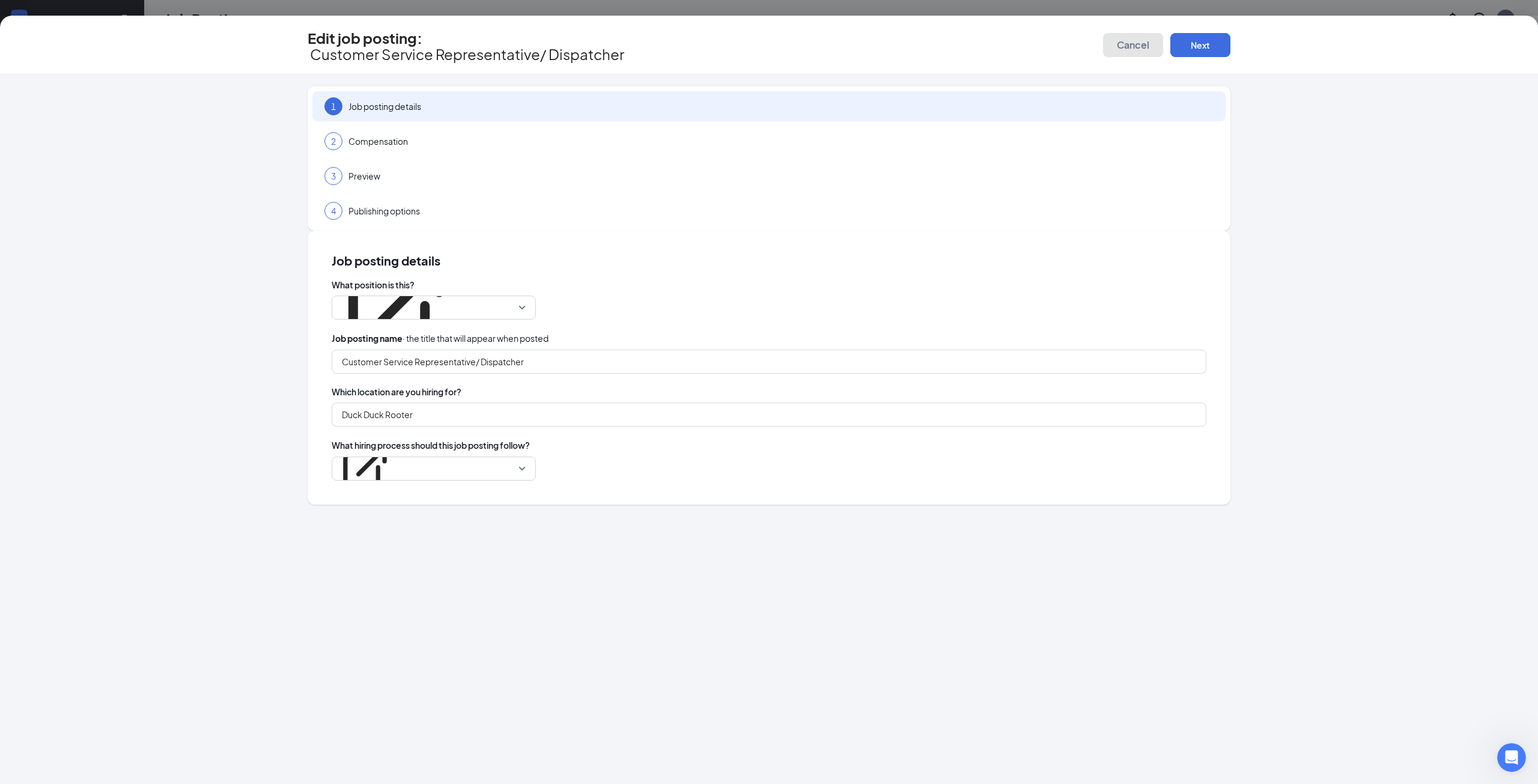
click at [1134, 46] on button "Cancel" at bounding box center [1134, 45] width 61 height 24
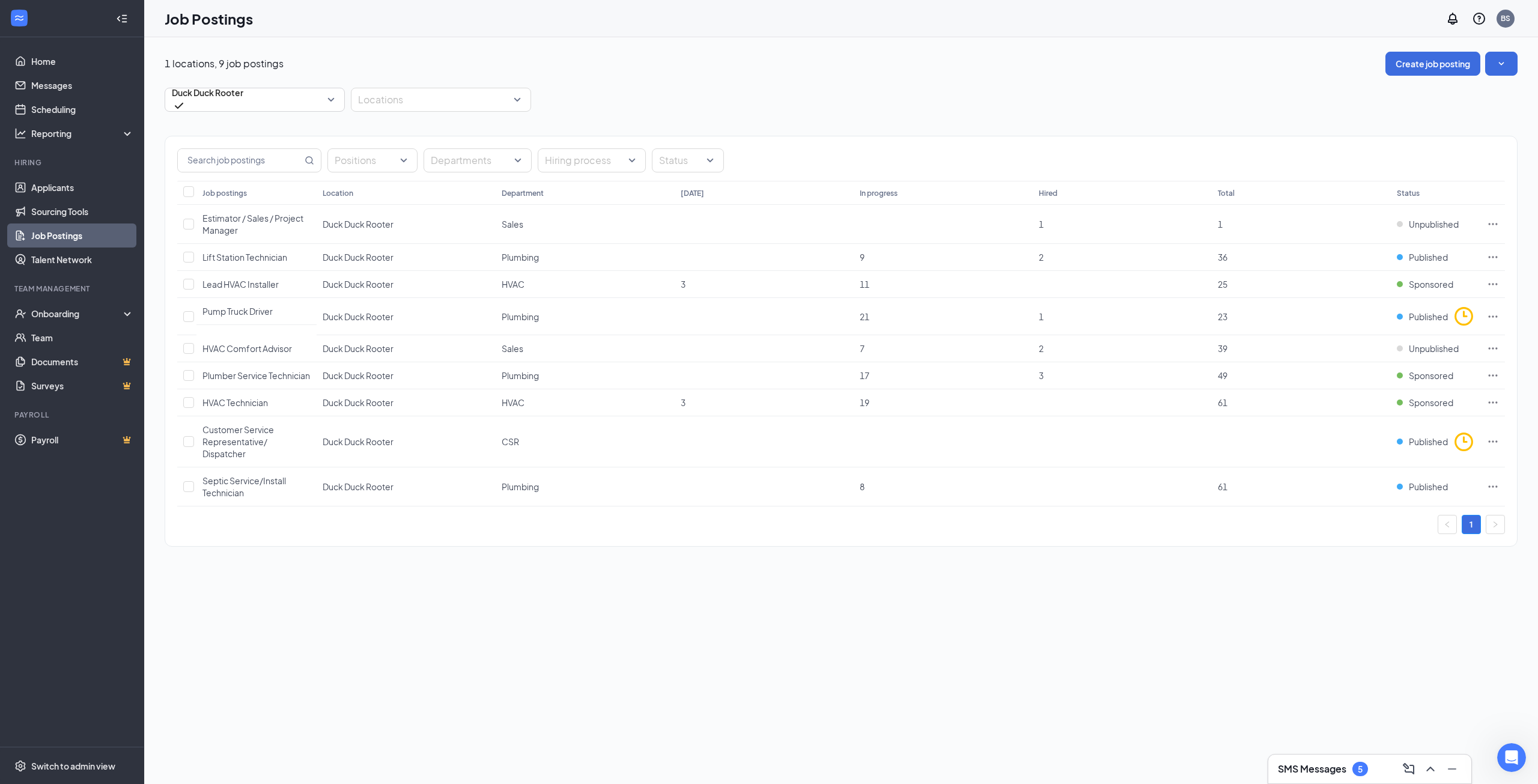
click at [65, 233] on link "Job Postings" at bounding box center [82, 235] width 103 height 24
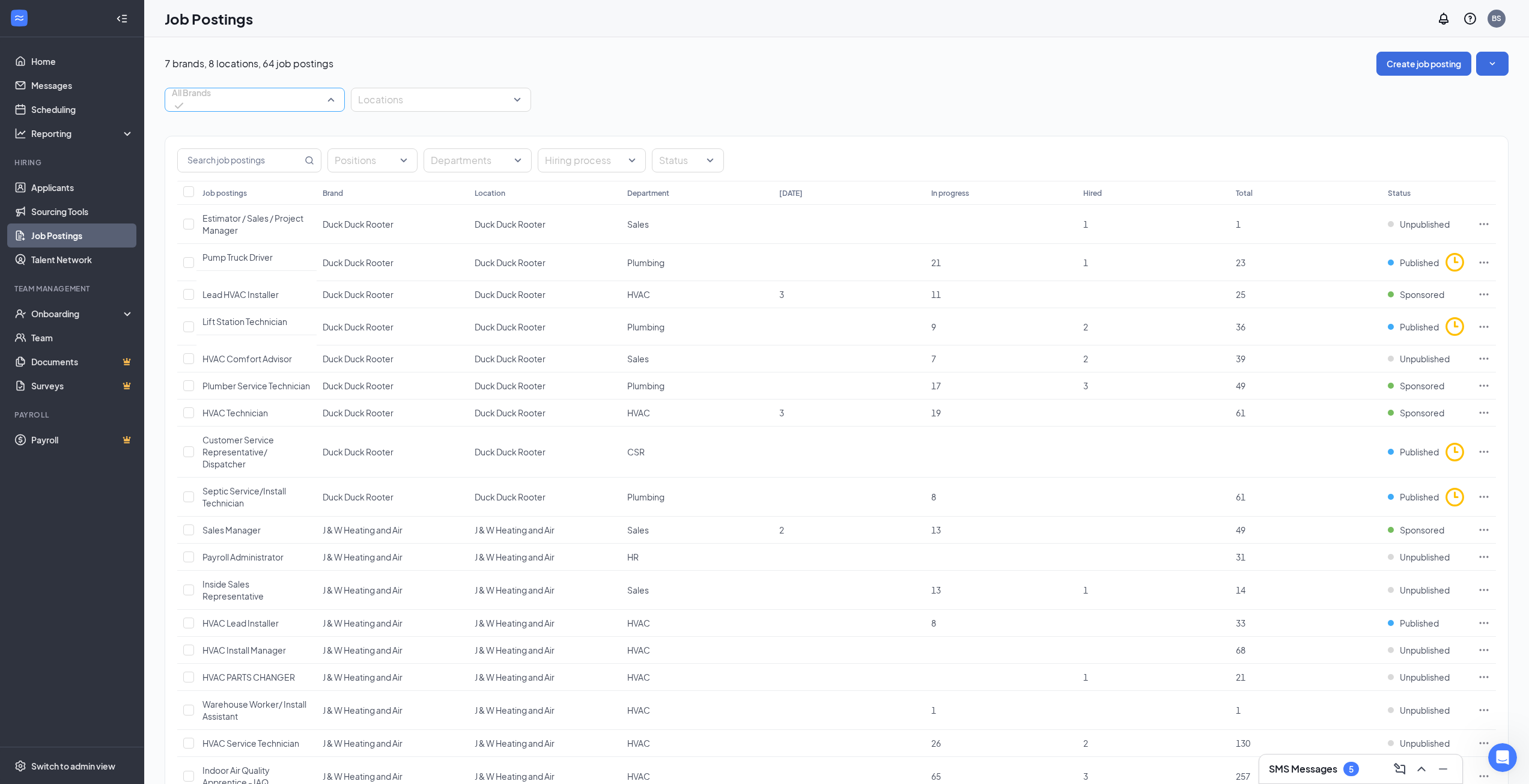
click at [211, 103] on span "All Brands" at bounding box center [191, 100] width 39 height 26
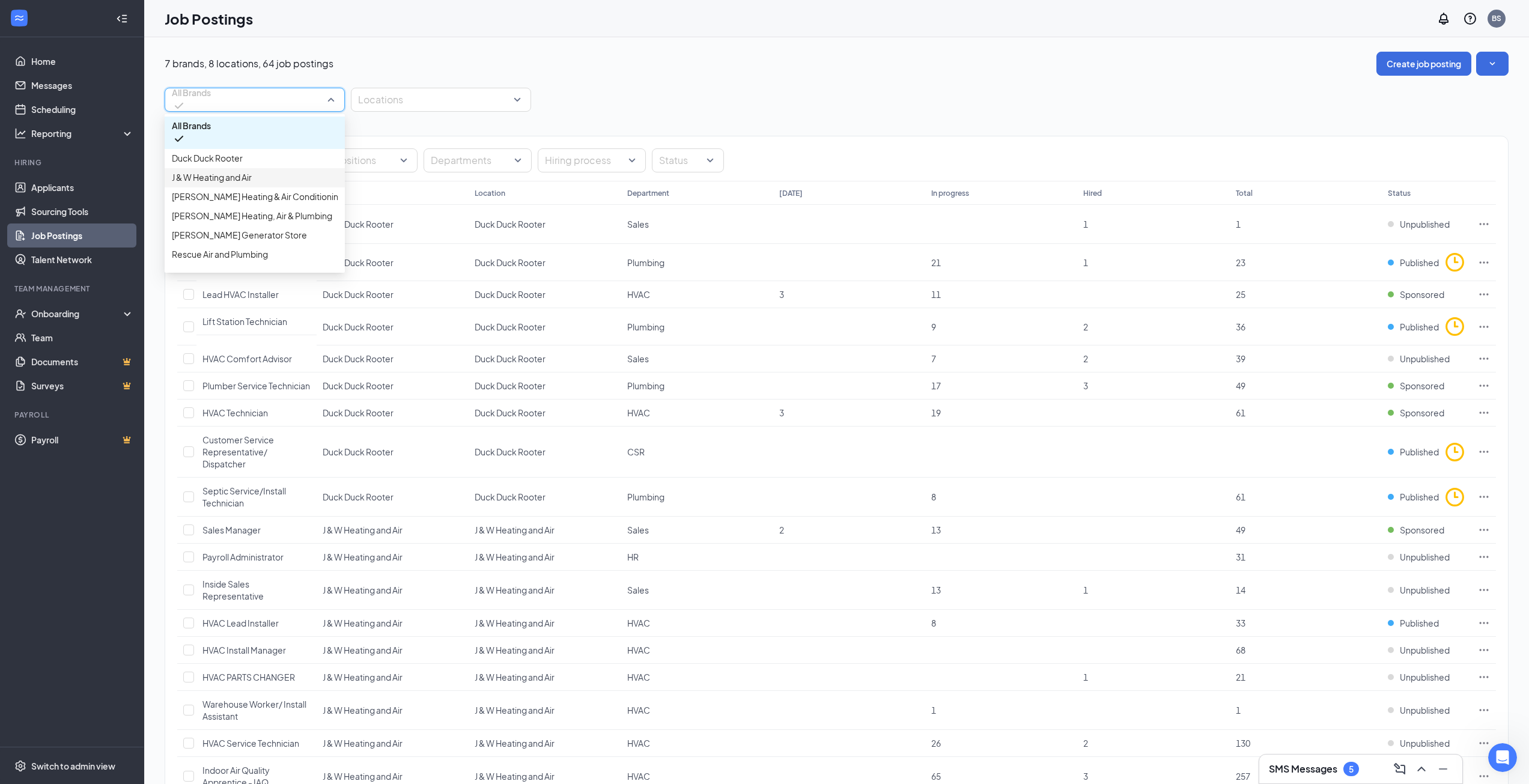
click at [242, 180] on div "J & W Heating and Air" at bounding box center [255, 178] width 181 height 20
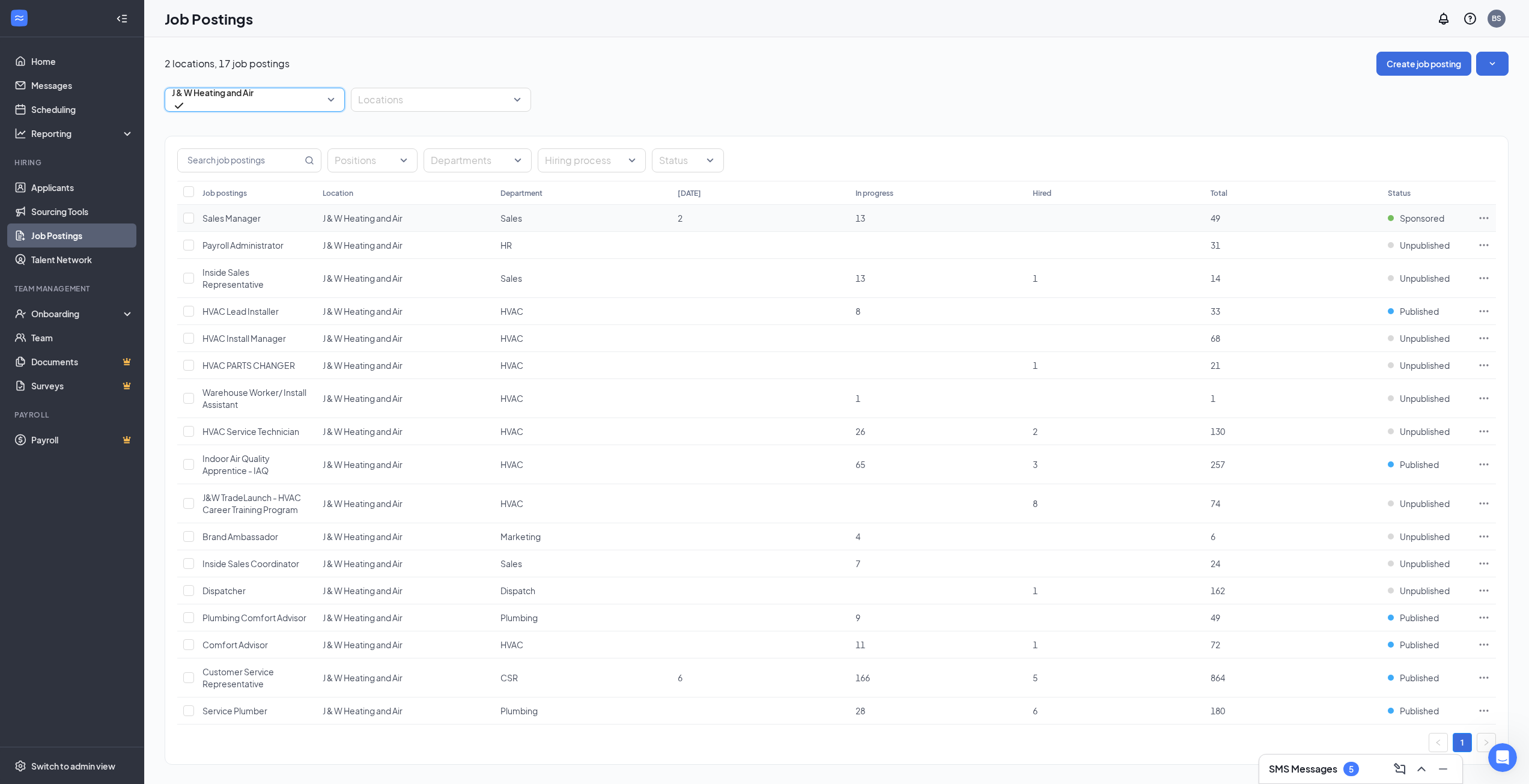
click at [1485, 220] on icon "Ellipses" at bounding box center [1483, 218] width 12 height 12
click at [1387, 239] on span "Edit job posting" at bounding box center [1399, 243] width 161 height 14
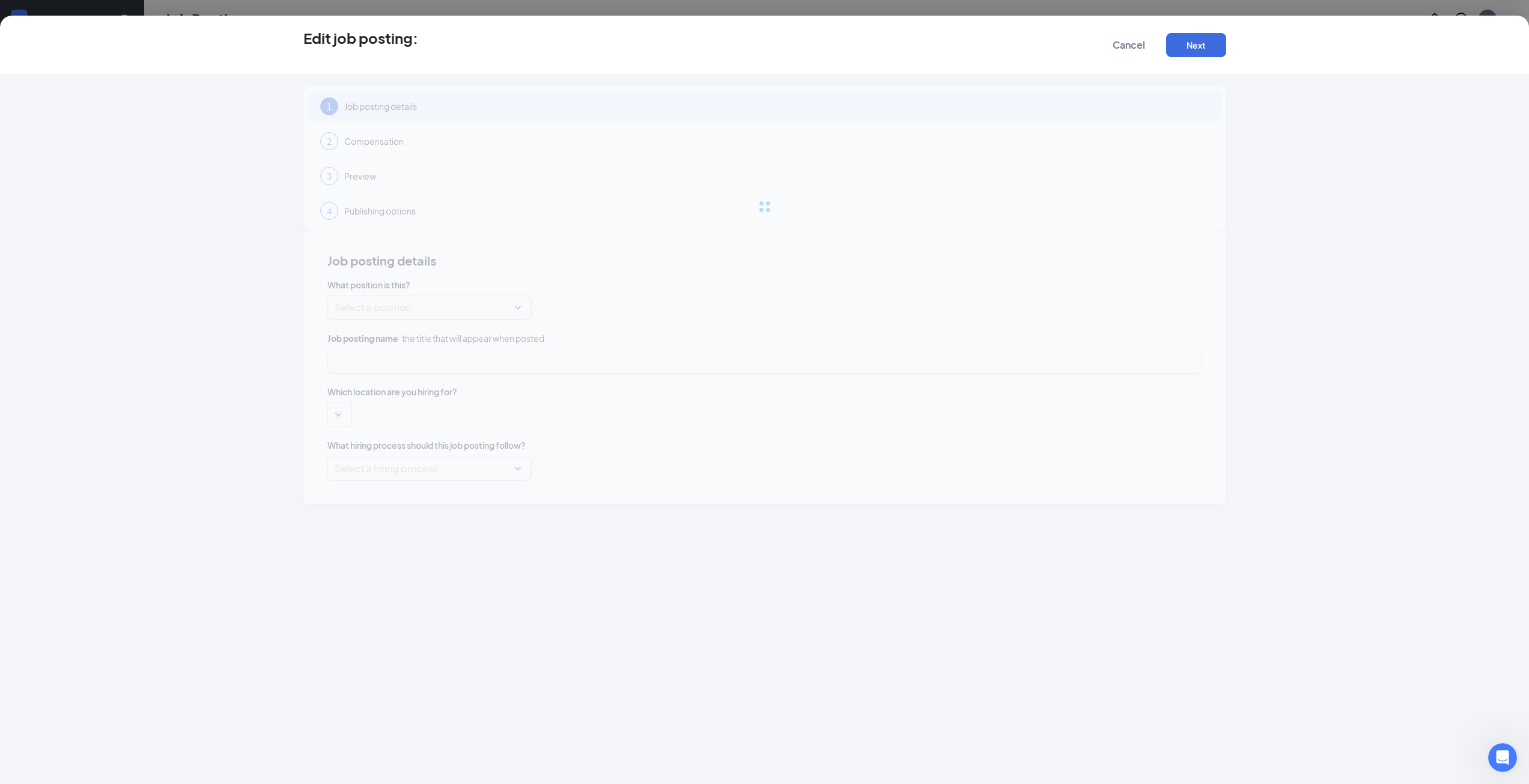
type input "Sales Manager"
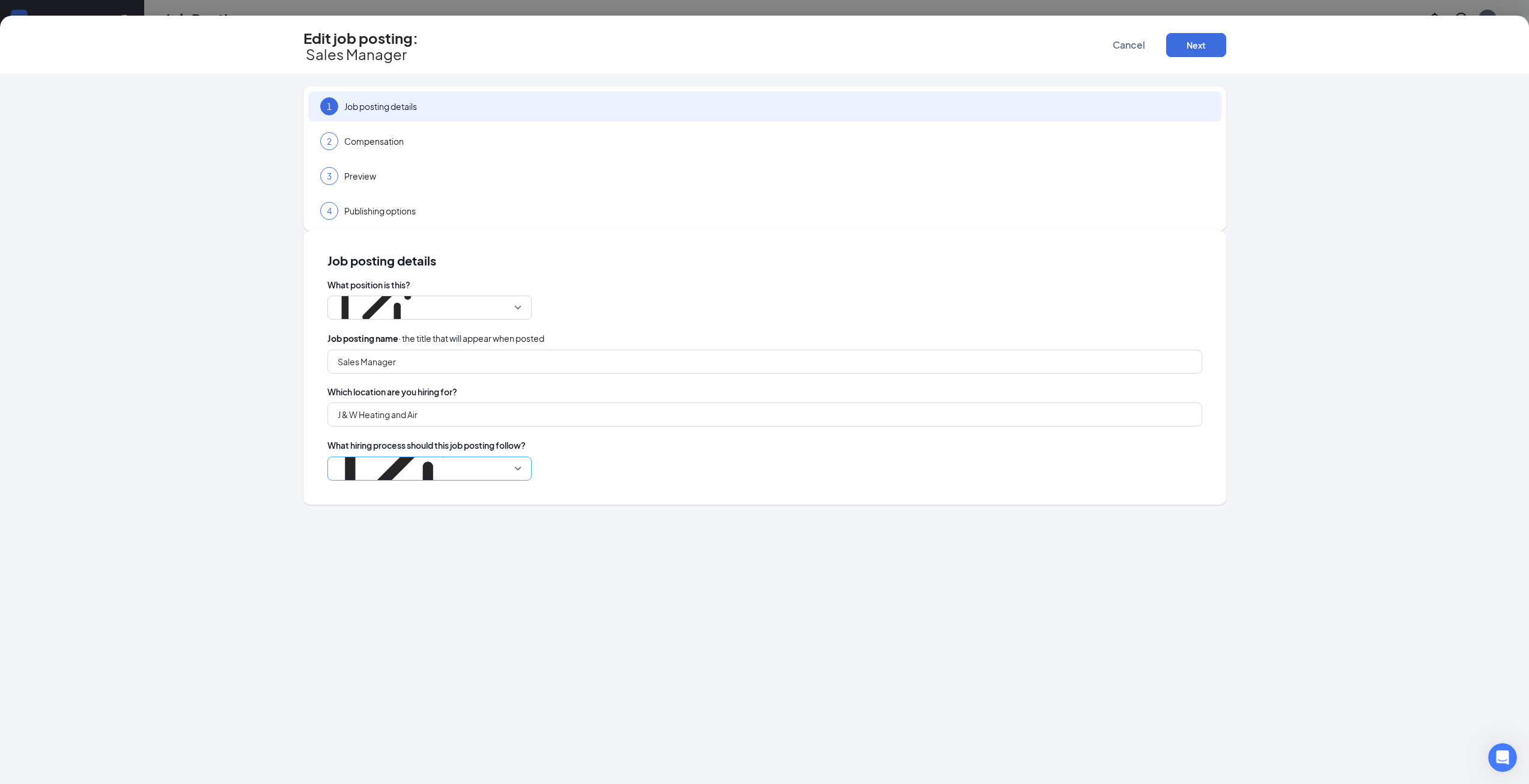
click at [459, 393] on p "J&W Heating and Air + Plumbing" at bounding box center [396, 399] width 124 height 12
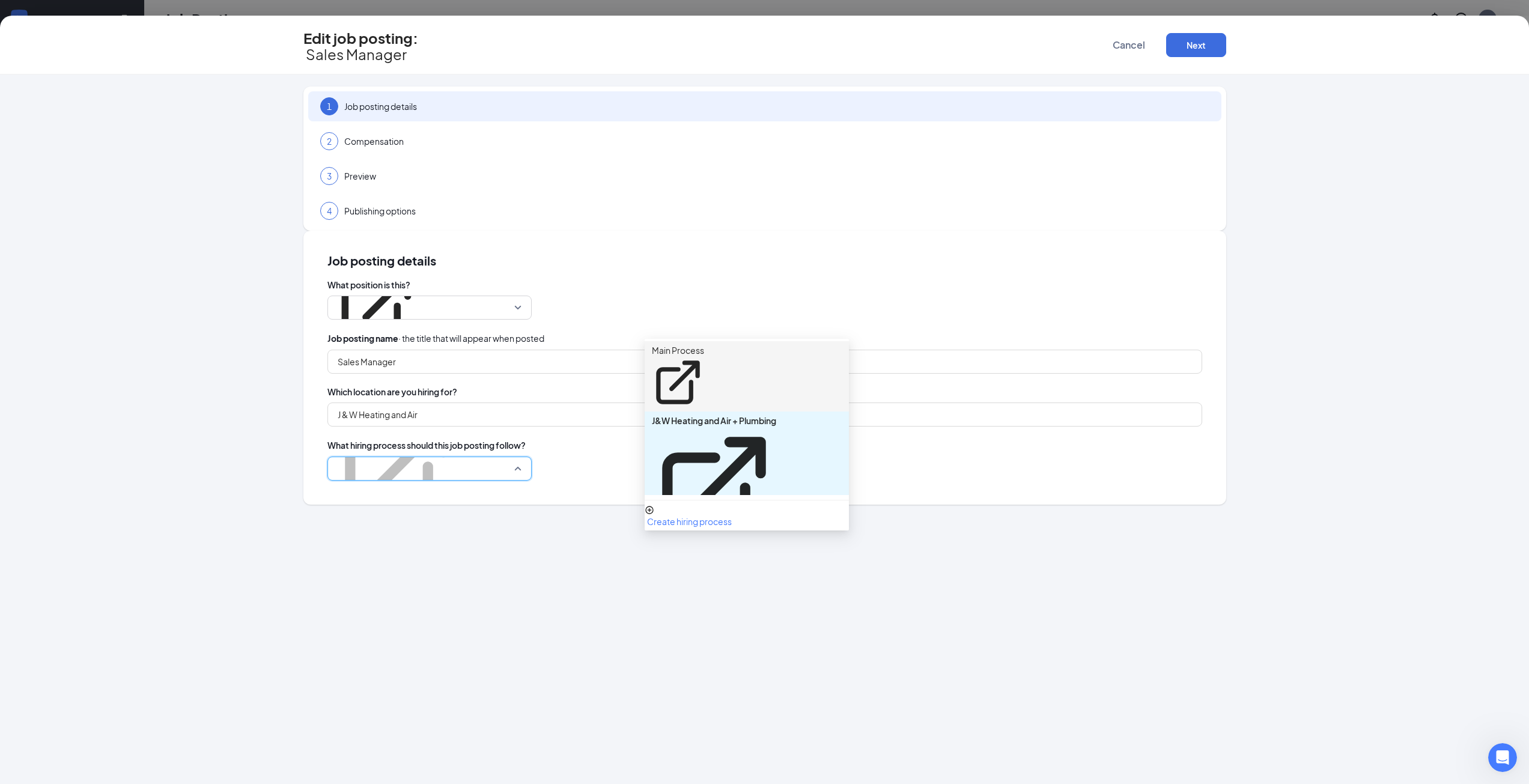
click at [694, 353] on div "Main Process" at bounding box center [746, 376] width 204 height 70
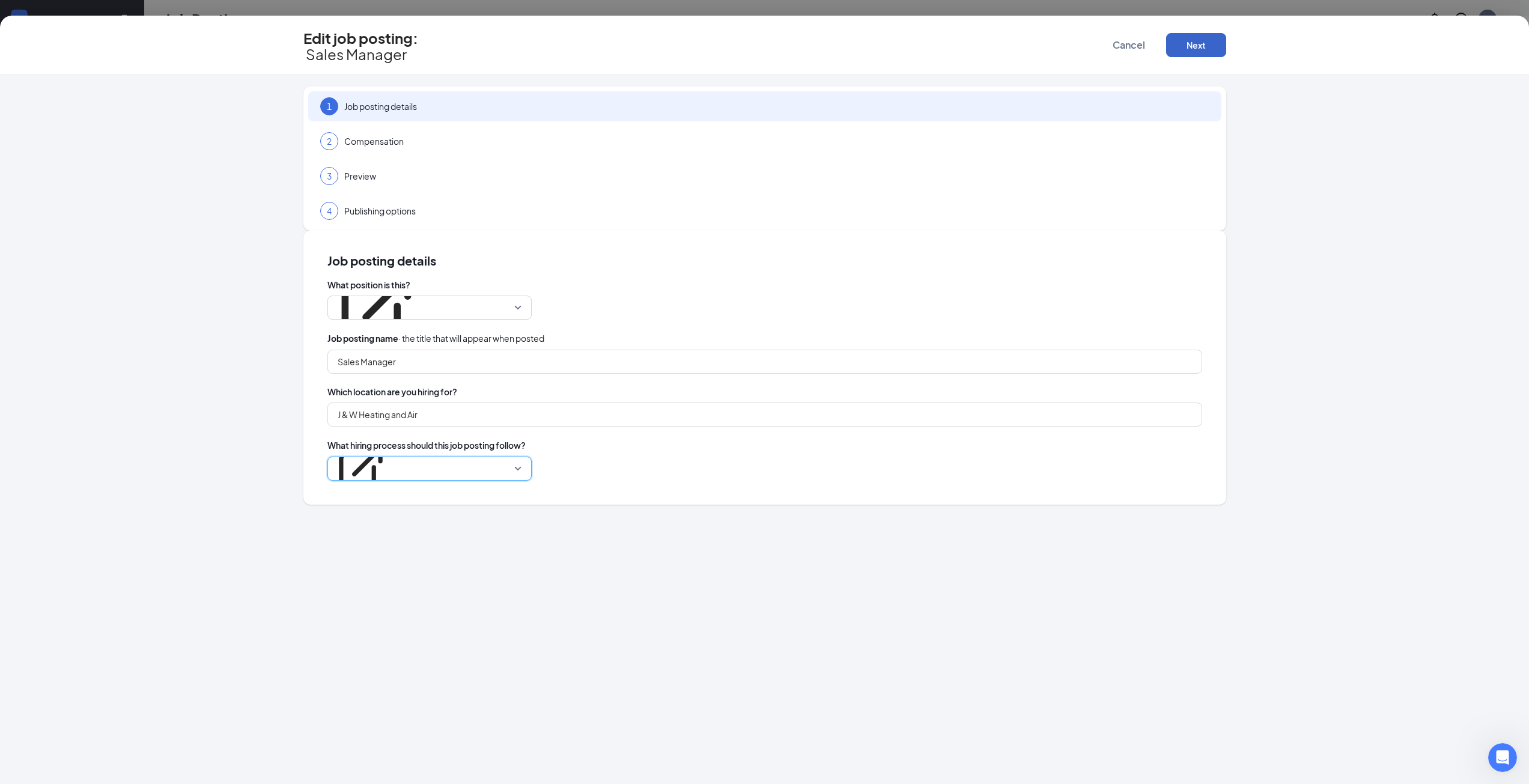
click at [1195, 41] on button "Next" at bounding box center [1196, 45] width 61 height 24
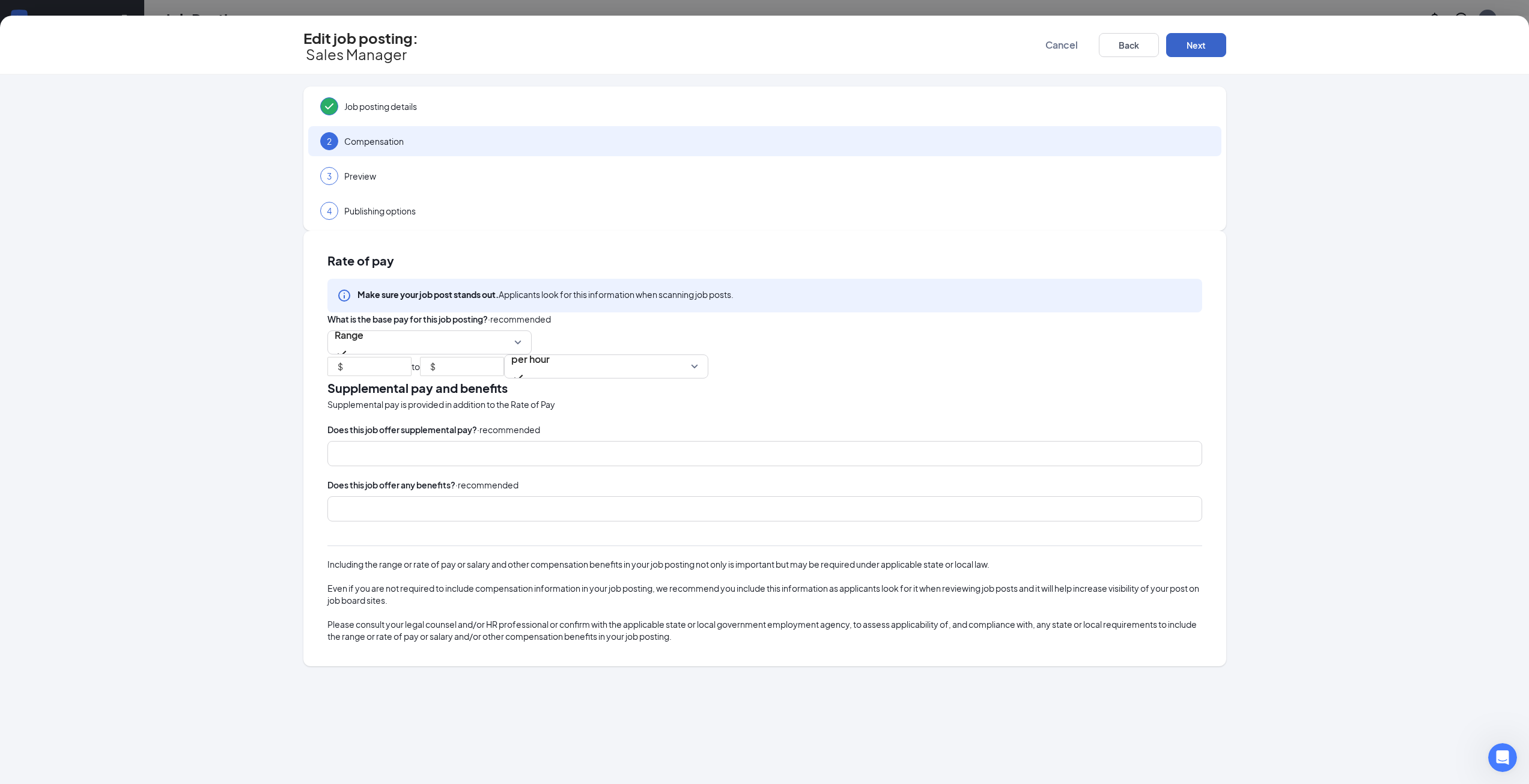
click at [1195, 41] on button "Next" at bounding box center [1196, 45] width 61 height 24
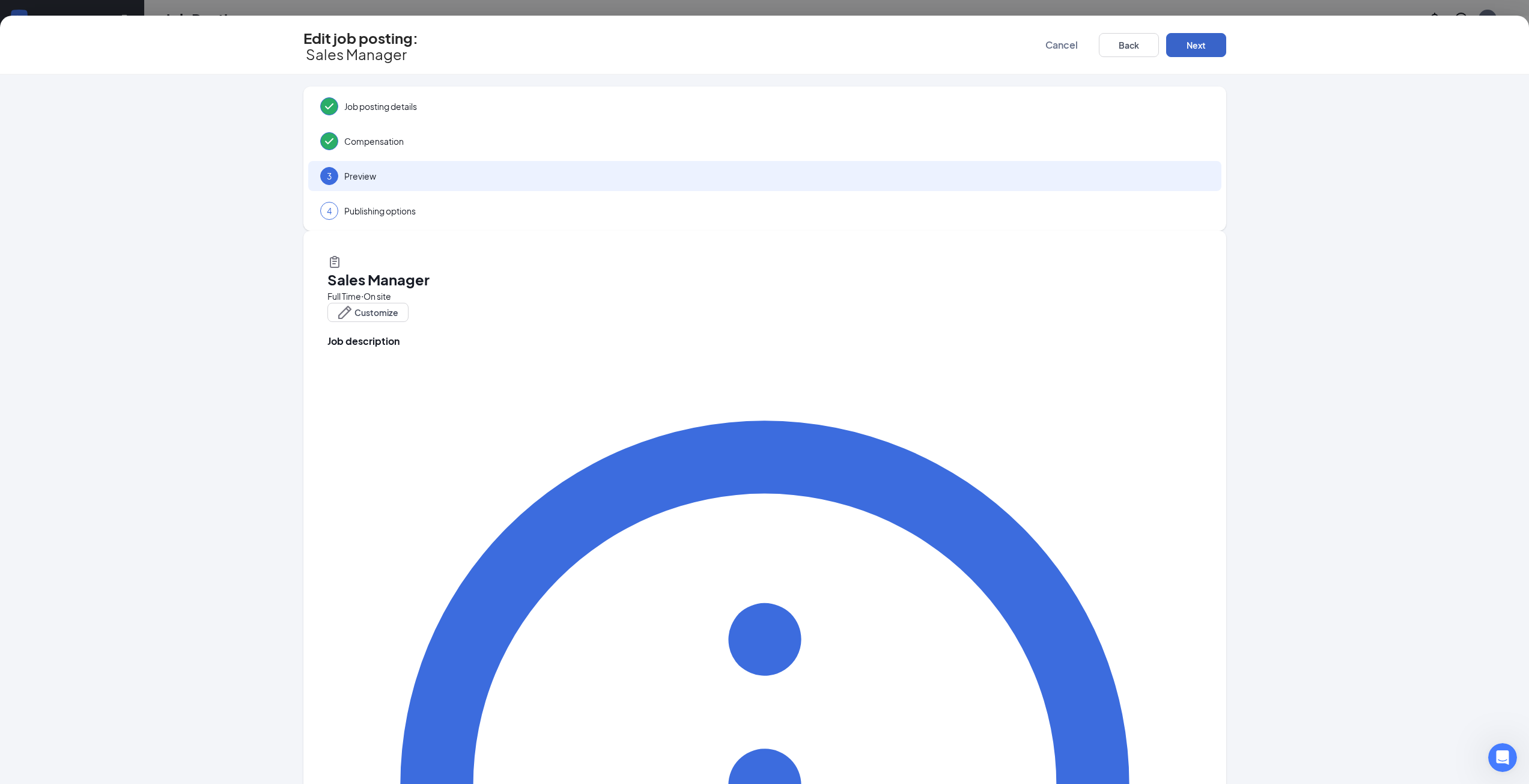
click at [1195, 41] on button "Next" at bounding box center [1196, 45] width 61 height 24
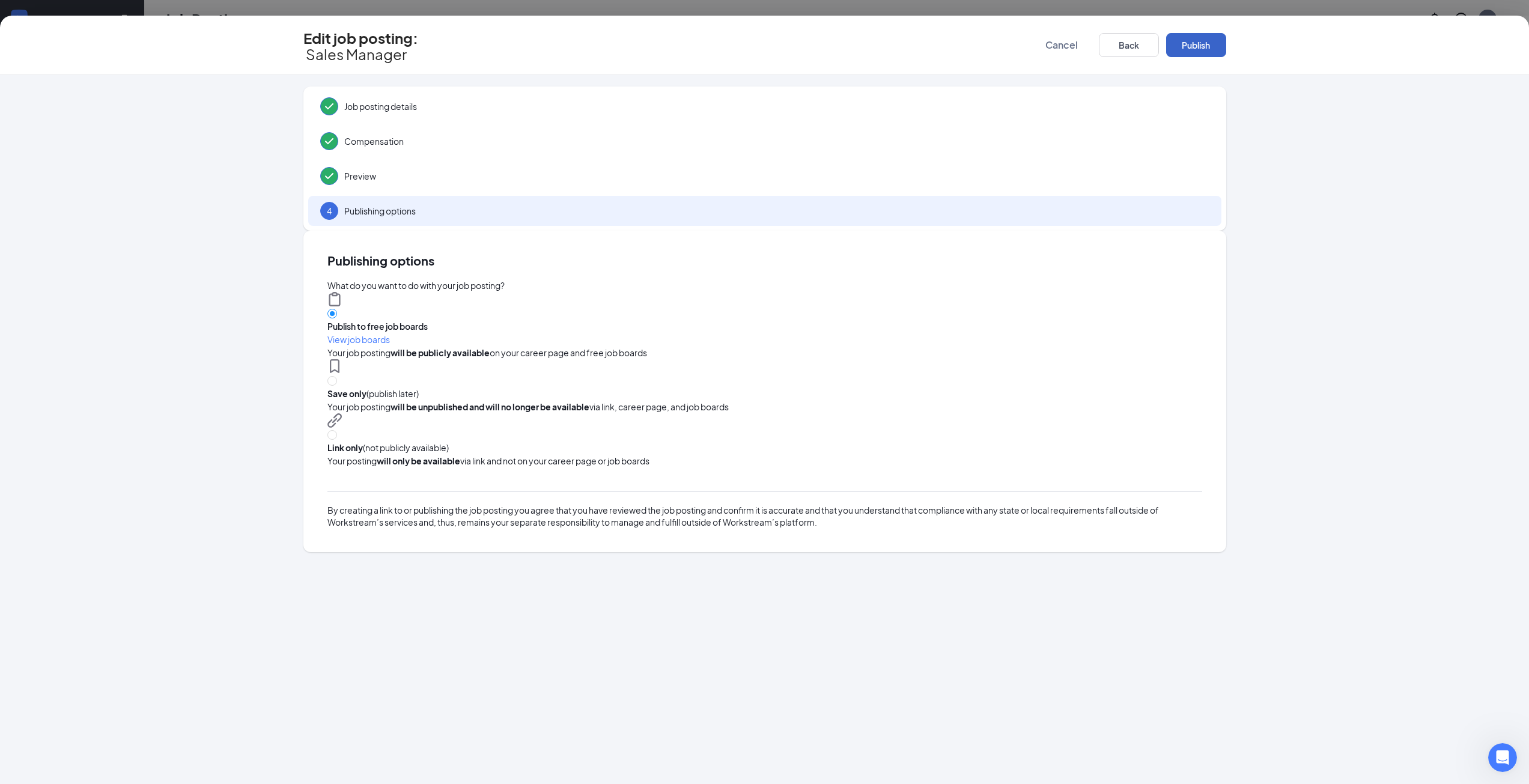
click at [1195, 41] on button "Publish" at bounding box center [1196, 45] width 61 height 24
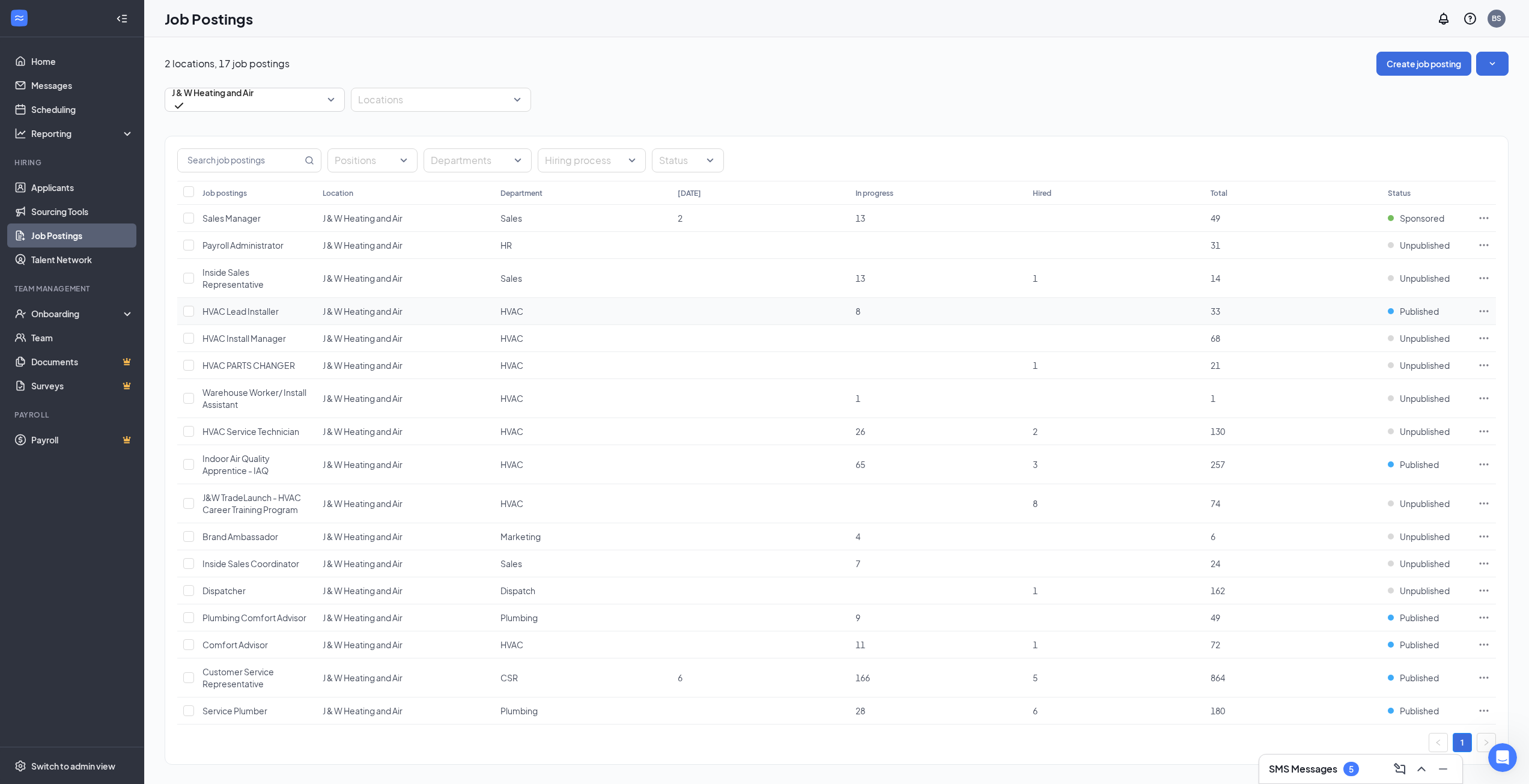
click at [1480, 313] on icon "Ellipses" at bounding box center [1483, 311] width 12 height 12
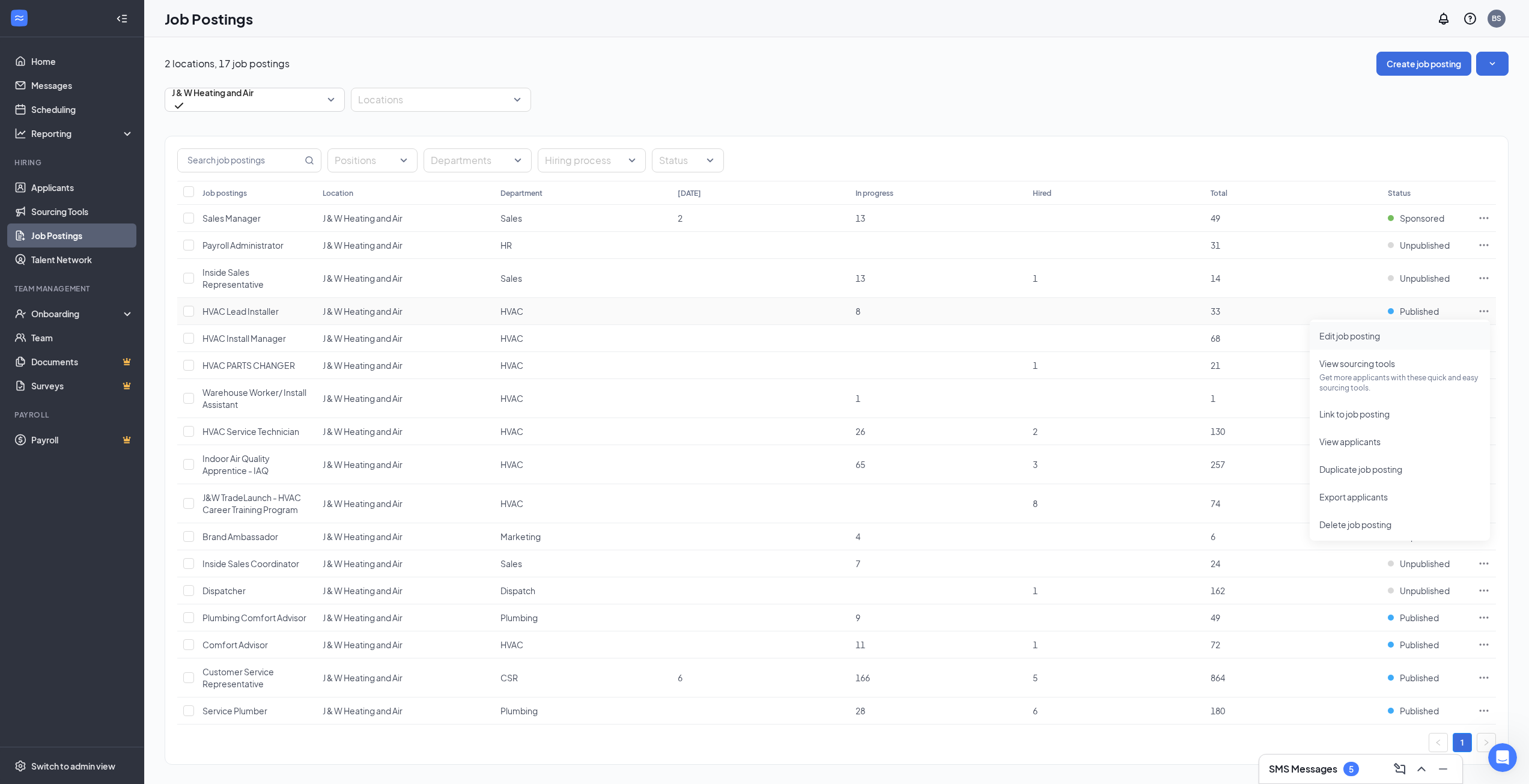
click at [1411, 338] on span "Edit job posting" at bounding box center [1399, 336] width 161 height 14
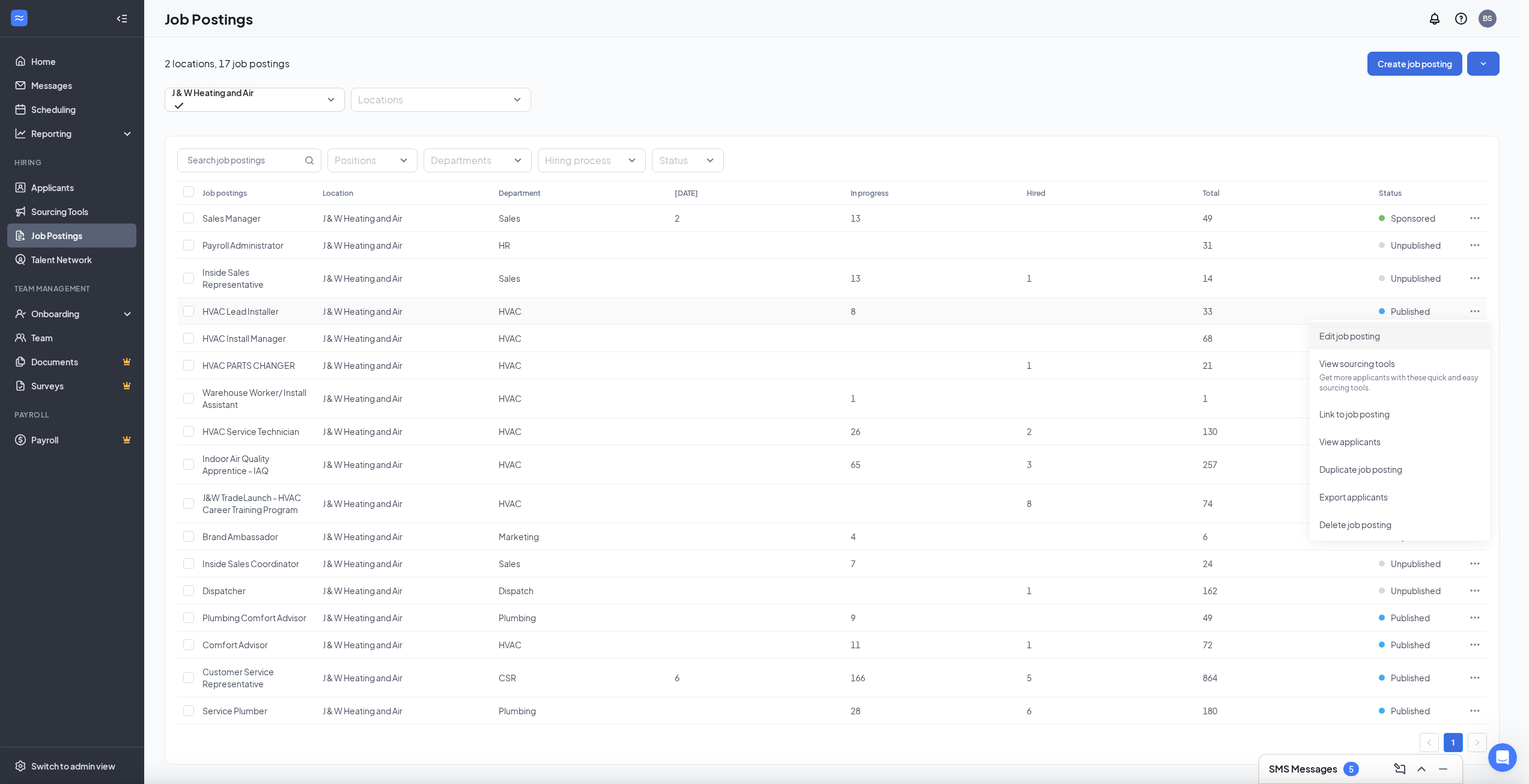
type input "HVAC Lead Installer"
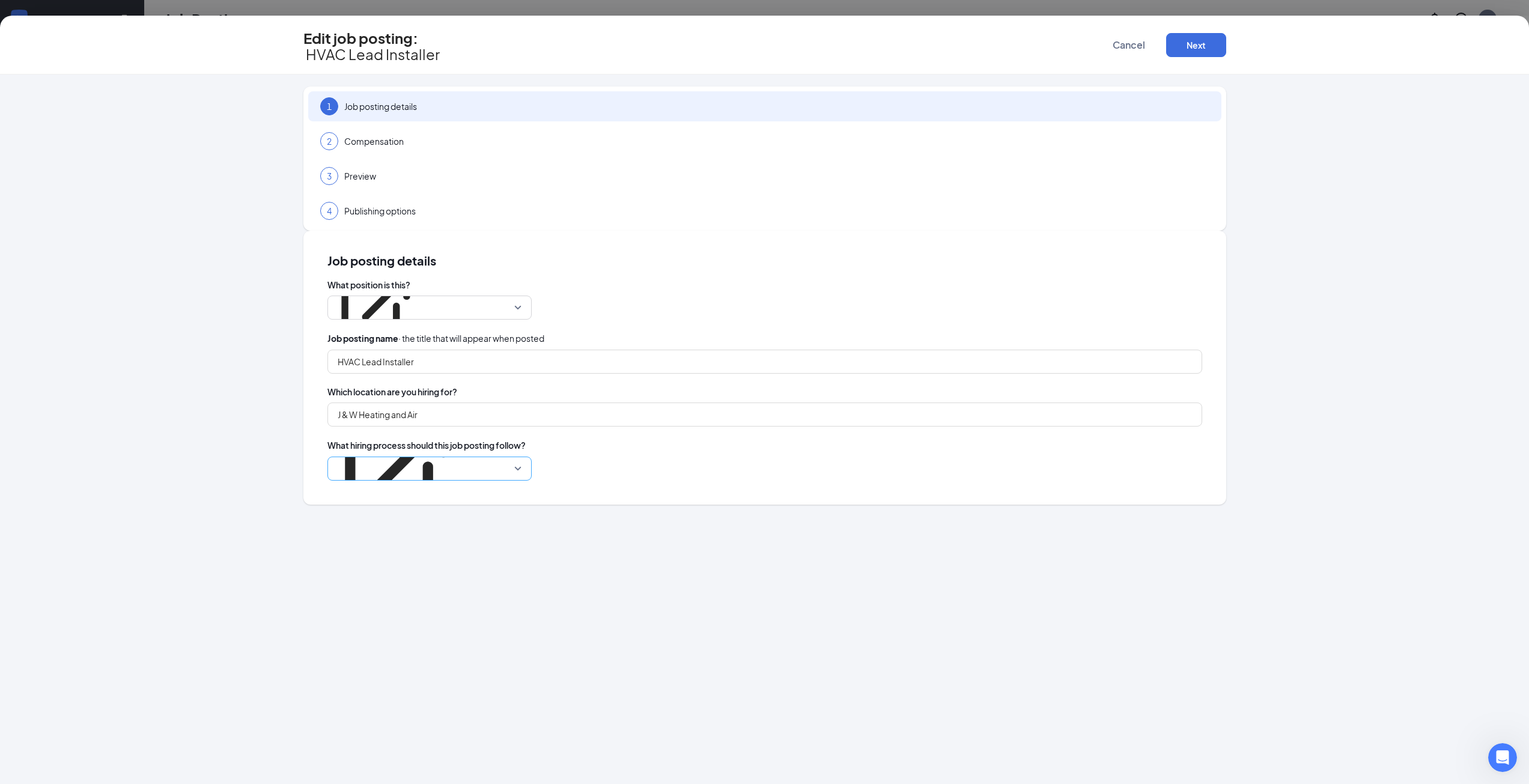
click at [524, 457] on span "J&W Heating and Air + Plumbing" at bounding box center [430, 468] width 189 height 22
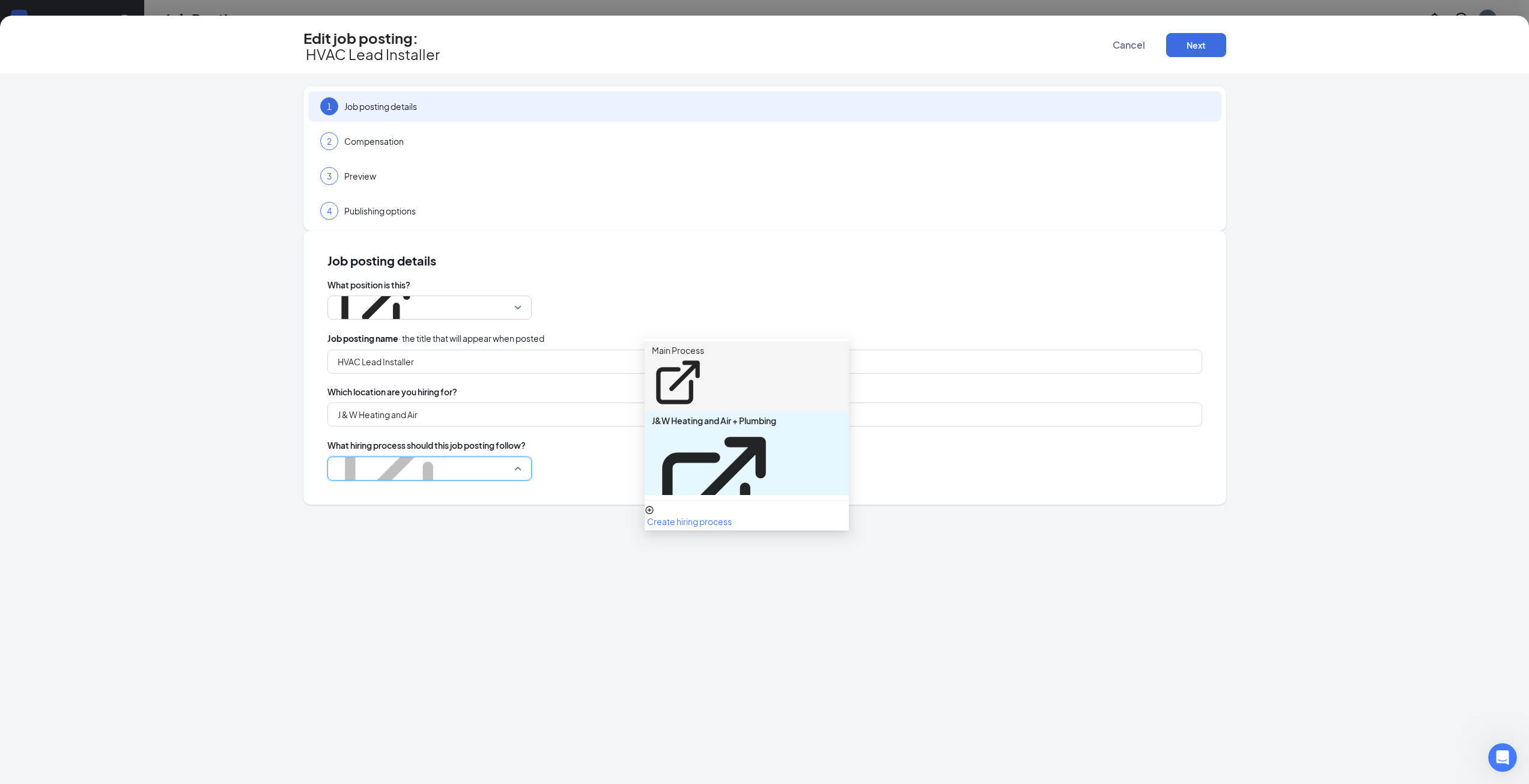
click at [700, 351] on p "Main Process" at bounding box center [678, 351] width 53 height 12
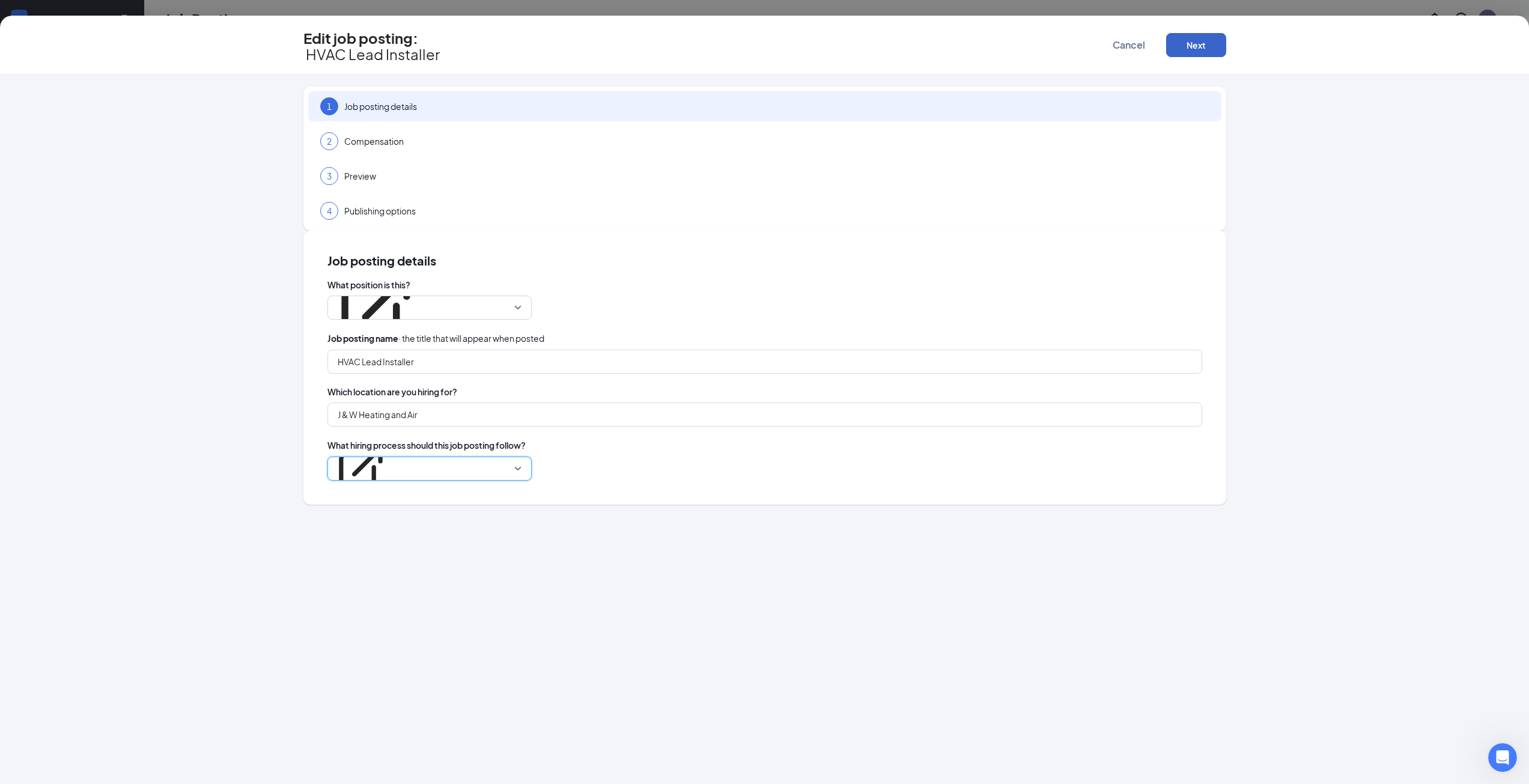
click at [1202, 33] on button "Next" at bounding box center [1196, 45] width 61 height 24
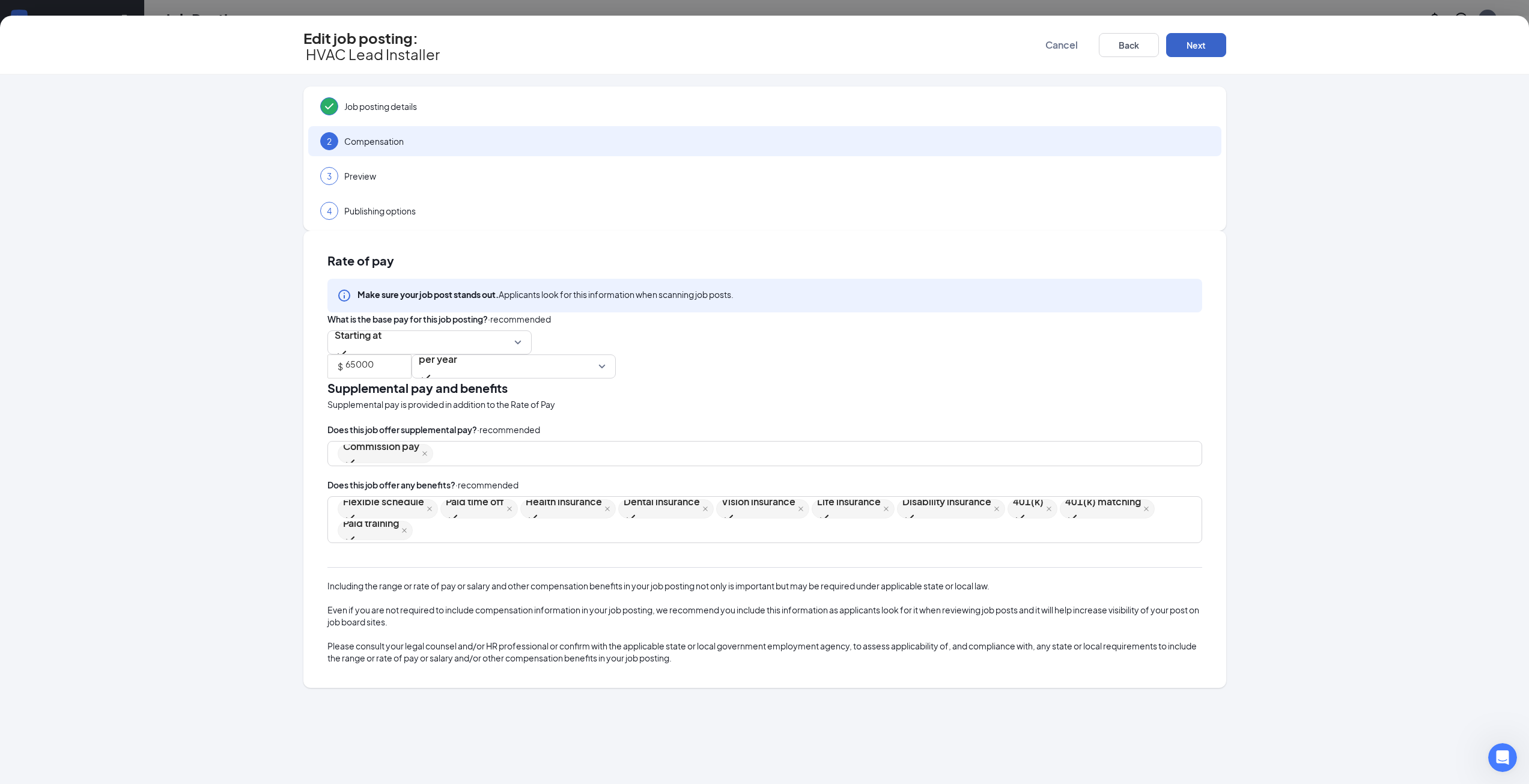
click at [1201, 39] on button "Next" at bounding box center [1196, 45] width 61 height 24
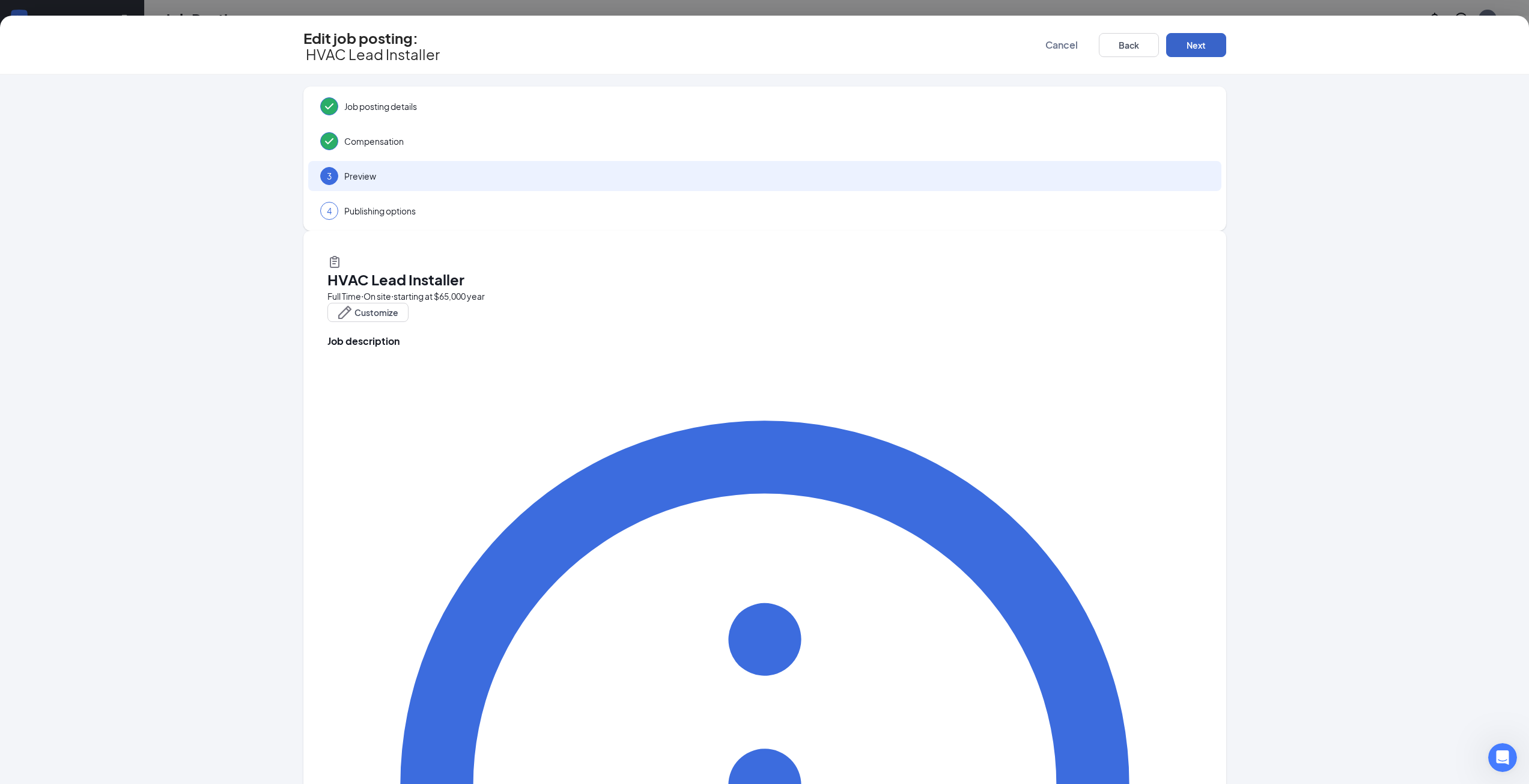
click at [1201, 39] on button "Next" at bounding box center [1196, 45] width 61 height 24
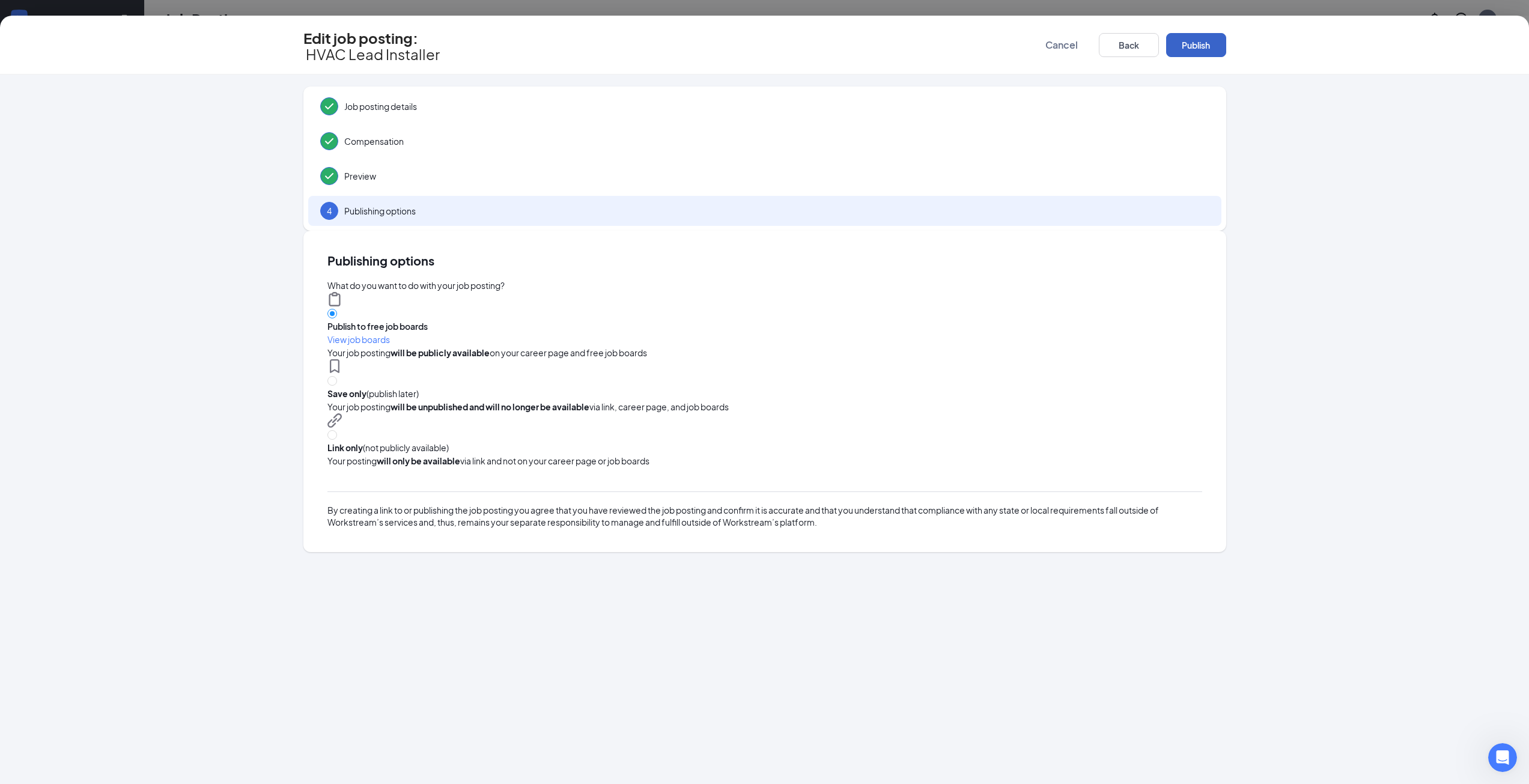
click at [1201, 39] on button "Publish" at bounding box center [1196, 45] width 61 height 24
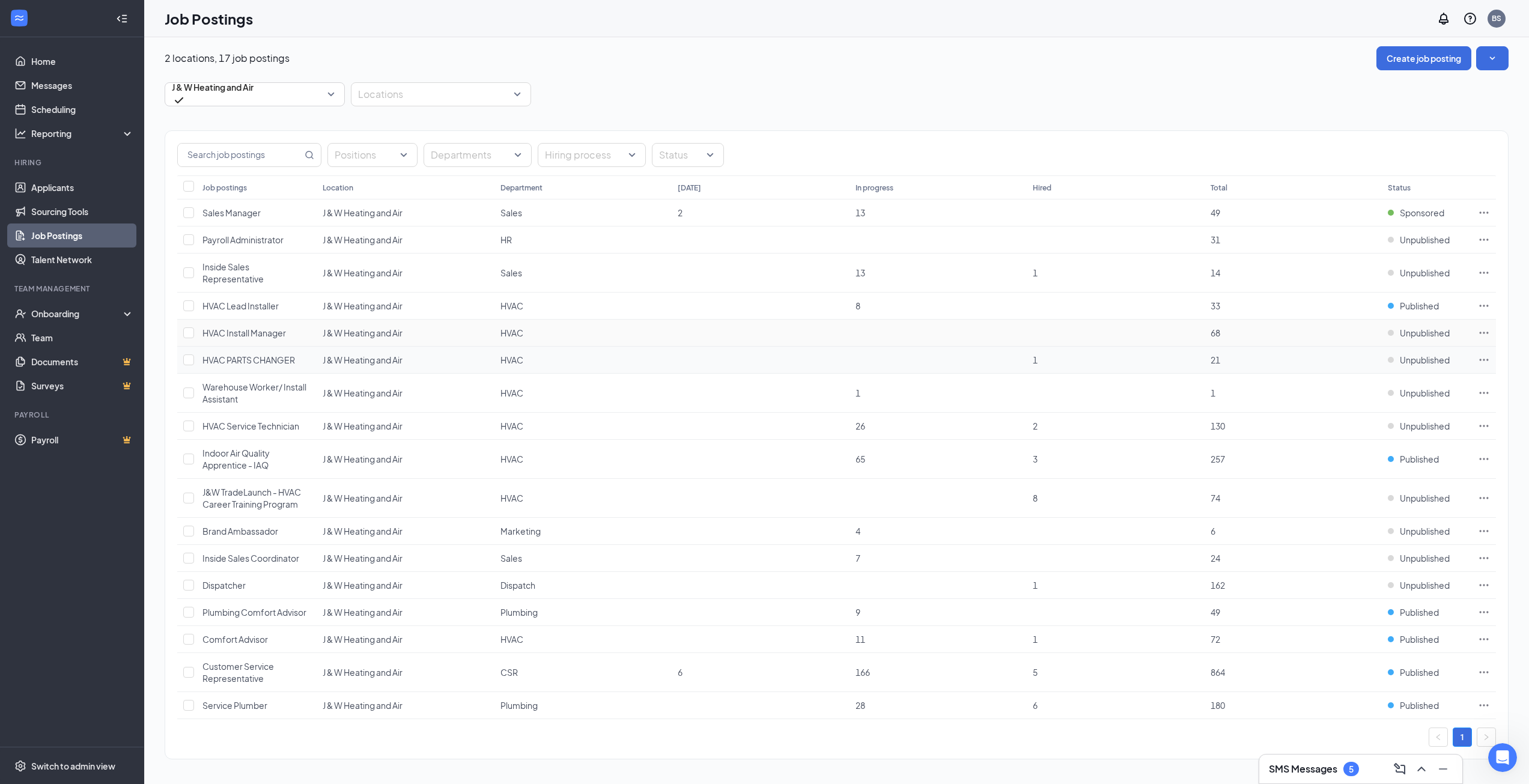
scroll to position [7, 0]
click at [1479, 455] on icon "Ellipses" at bounding box center [1483, 457] width 12 height 12
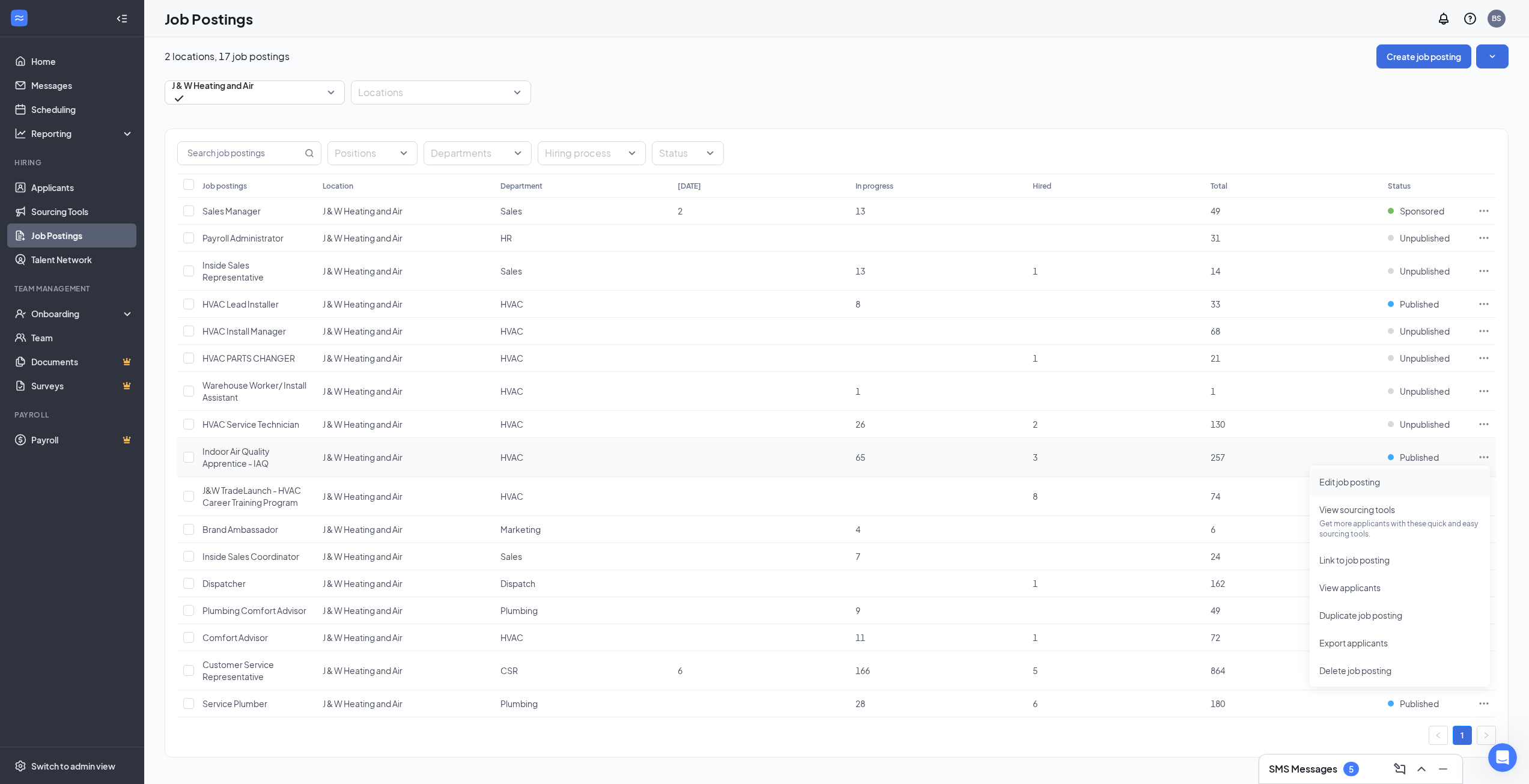
click at [1391, 475] on span "Edit job posting" at bounding box center [1399, 482] width 161 height 14
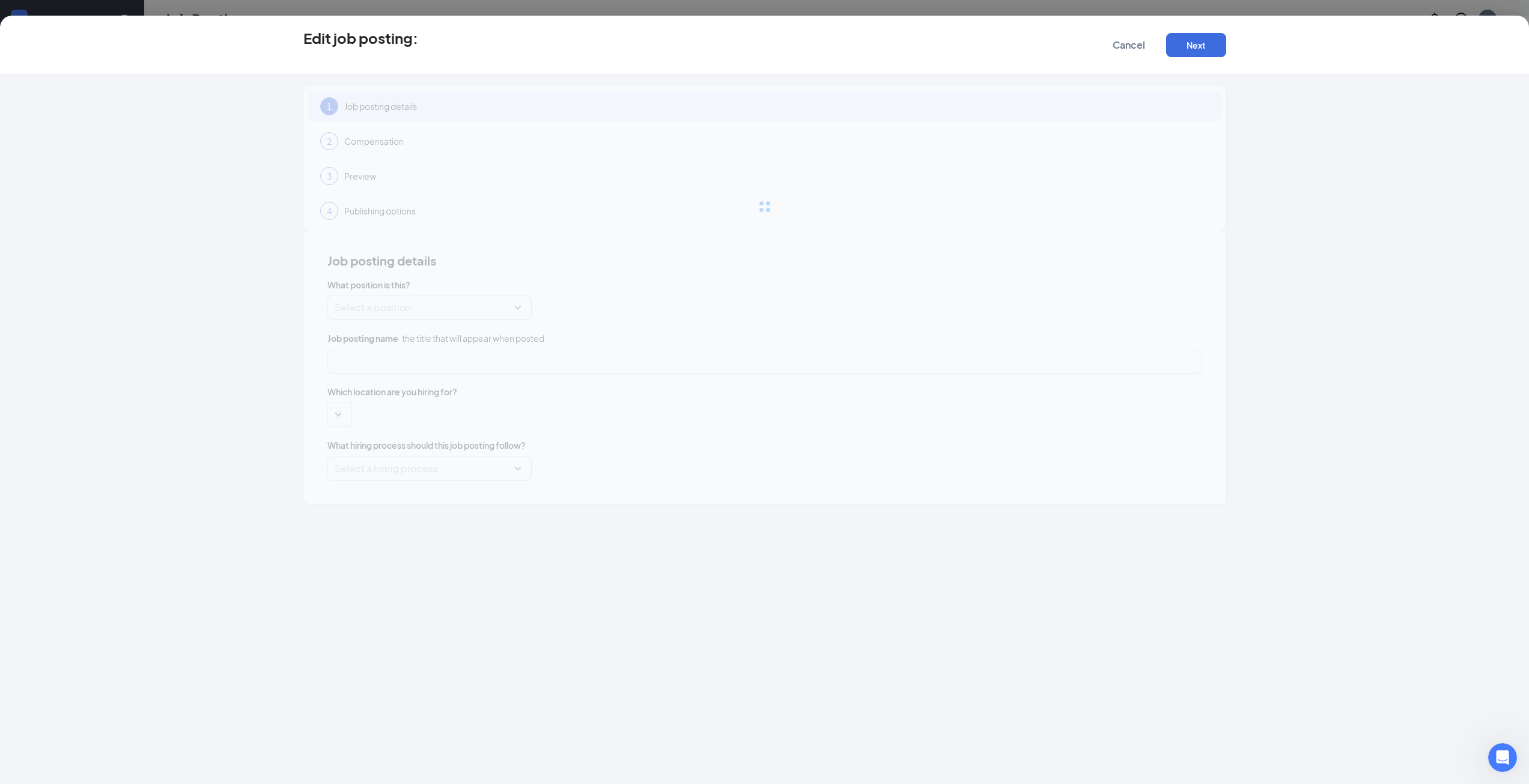
type input "Indoor Air Quality Apprentice - IAQ"
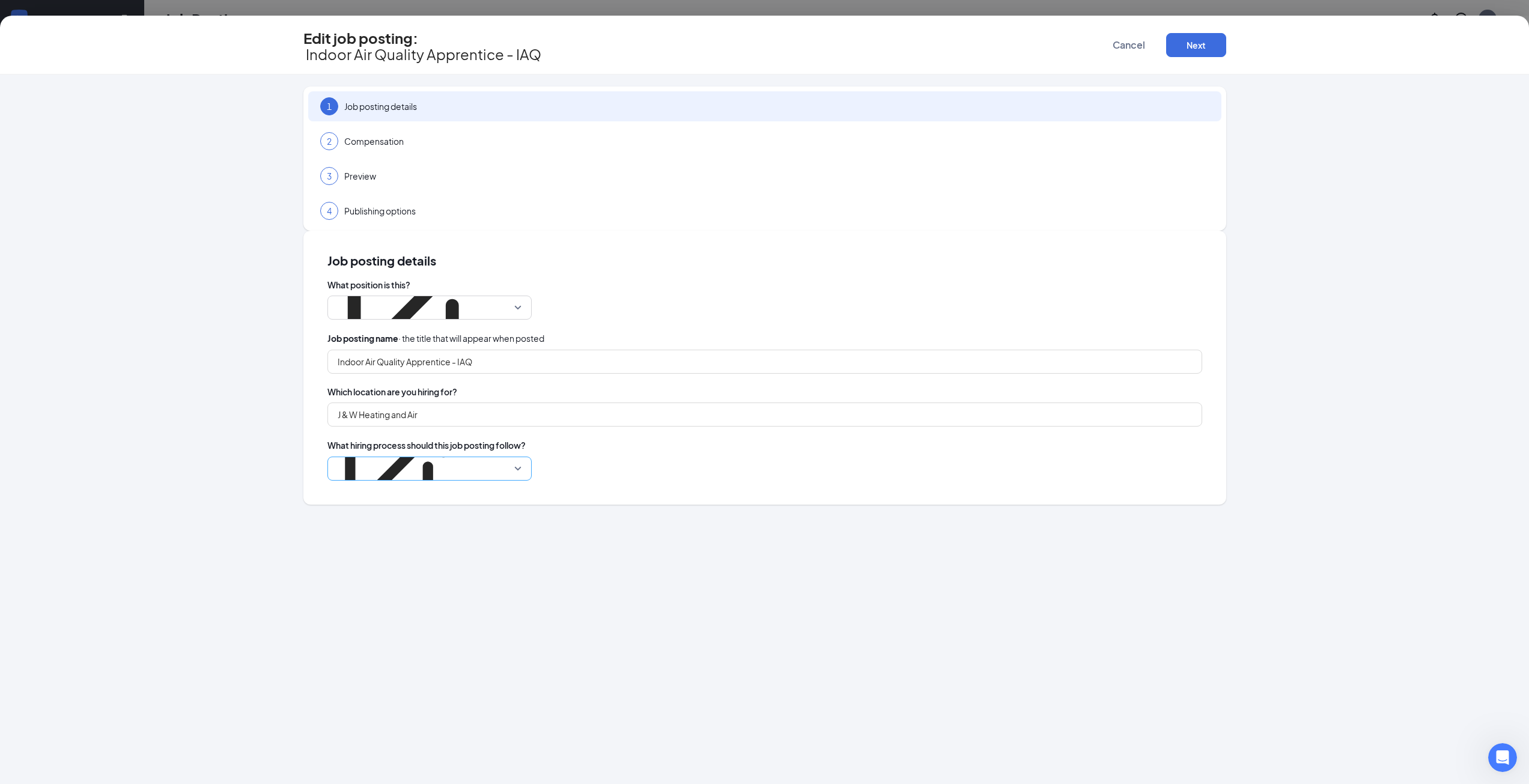
click at [459, 393] on p "J&W Heating and Air + Plumbing" at bounding box center [396, 399] width 124 height 12
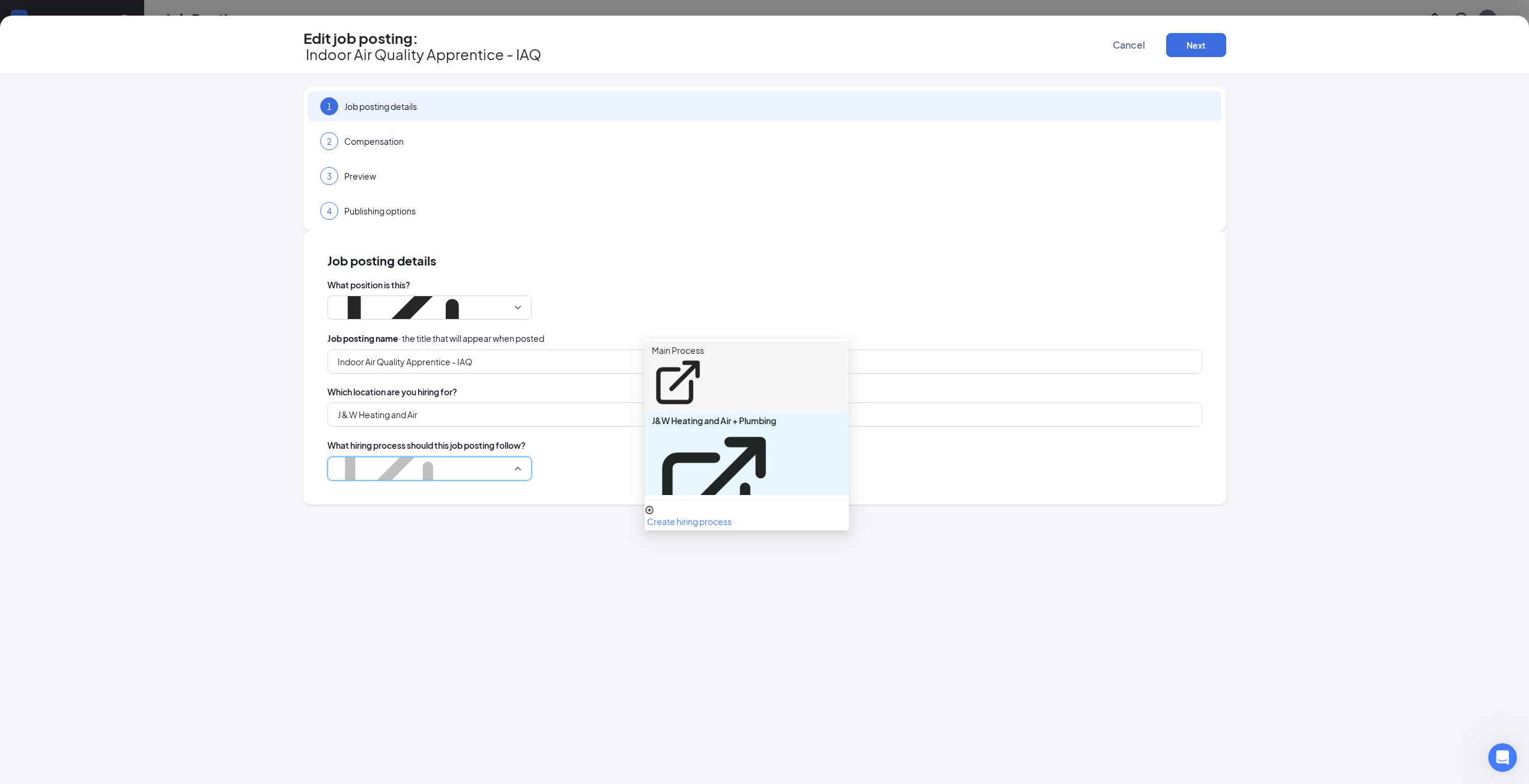
click at [704, 346] on p "Main Process" at bounding box center [678, 351] width 53 height 12
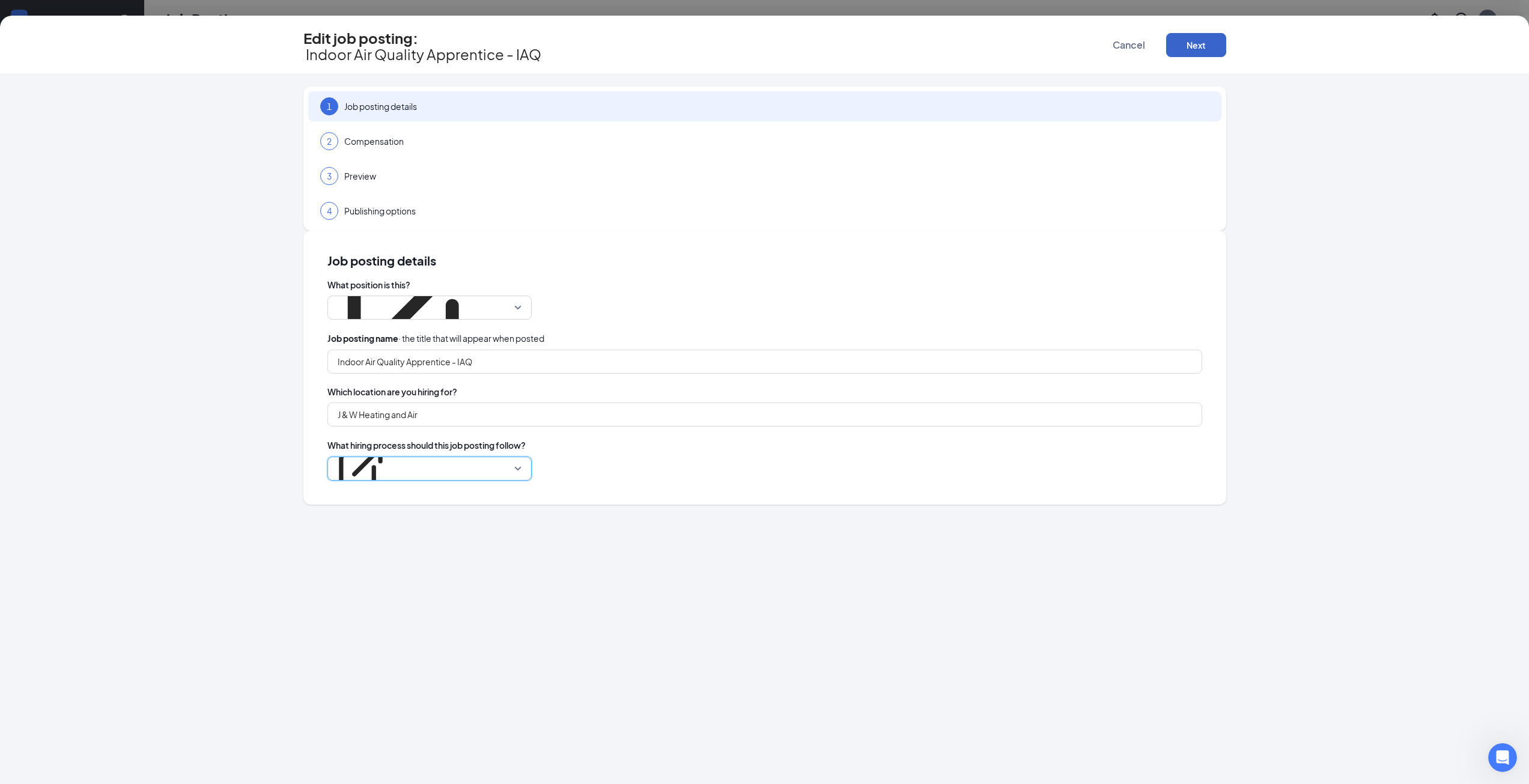
click at [1200, 38] on button "Next" at bounding box center [1196, 45] width 61 height 24
click at [1200, 38] on button "button" at bounding box center [1196, 45] width 61 height 24
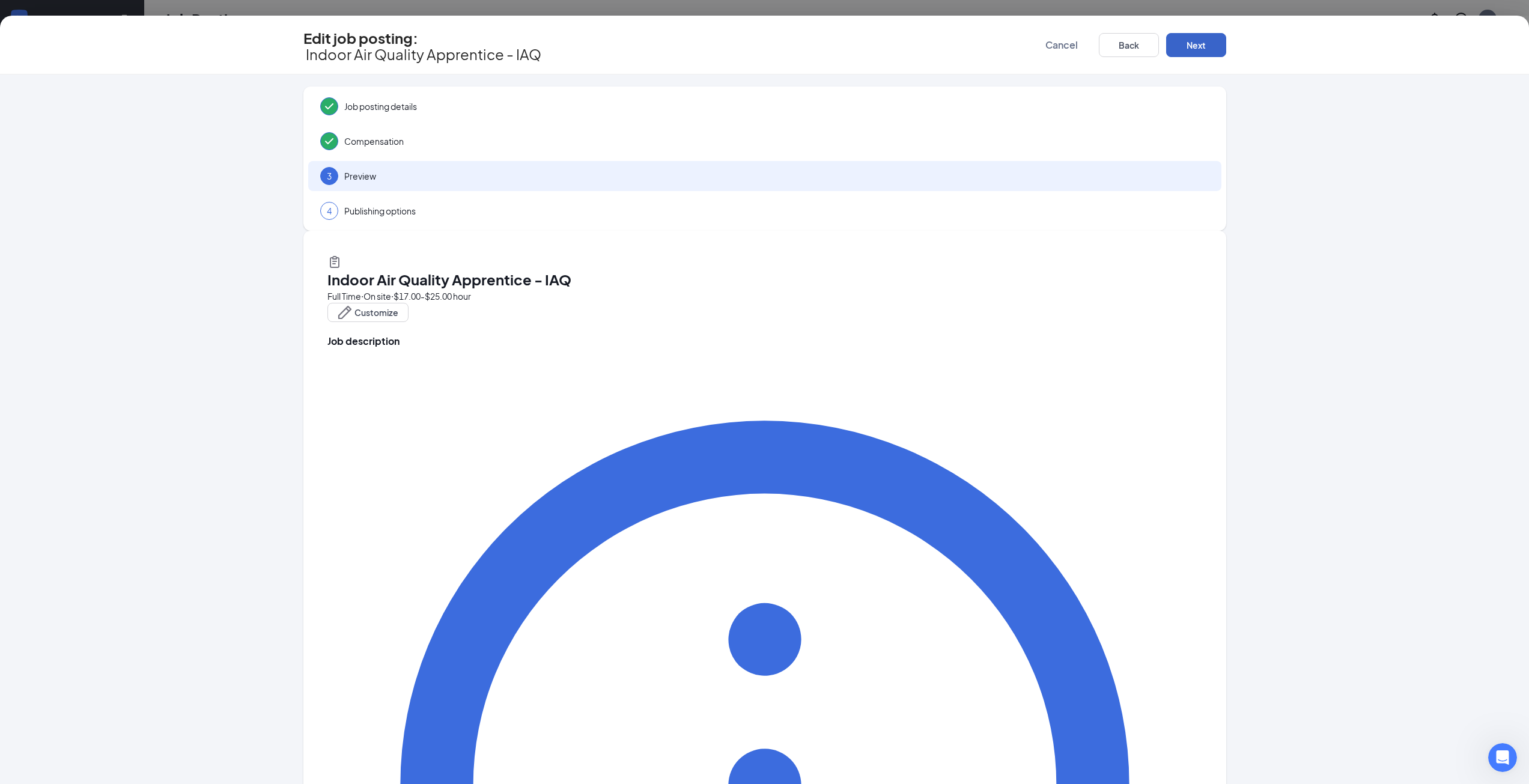
click at [1200, 38] on button "Next" at bounding box center [1196, 45] width 61 height 24
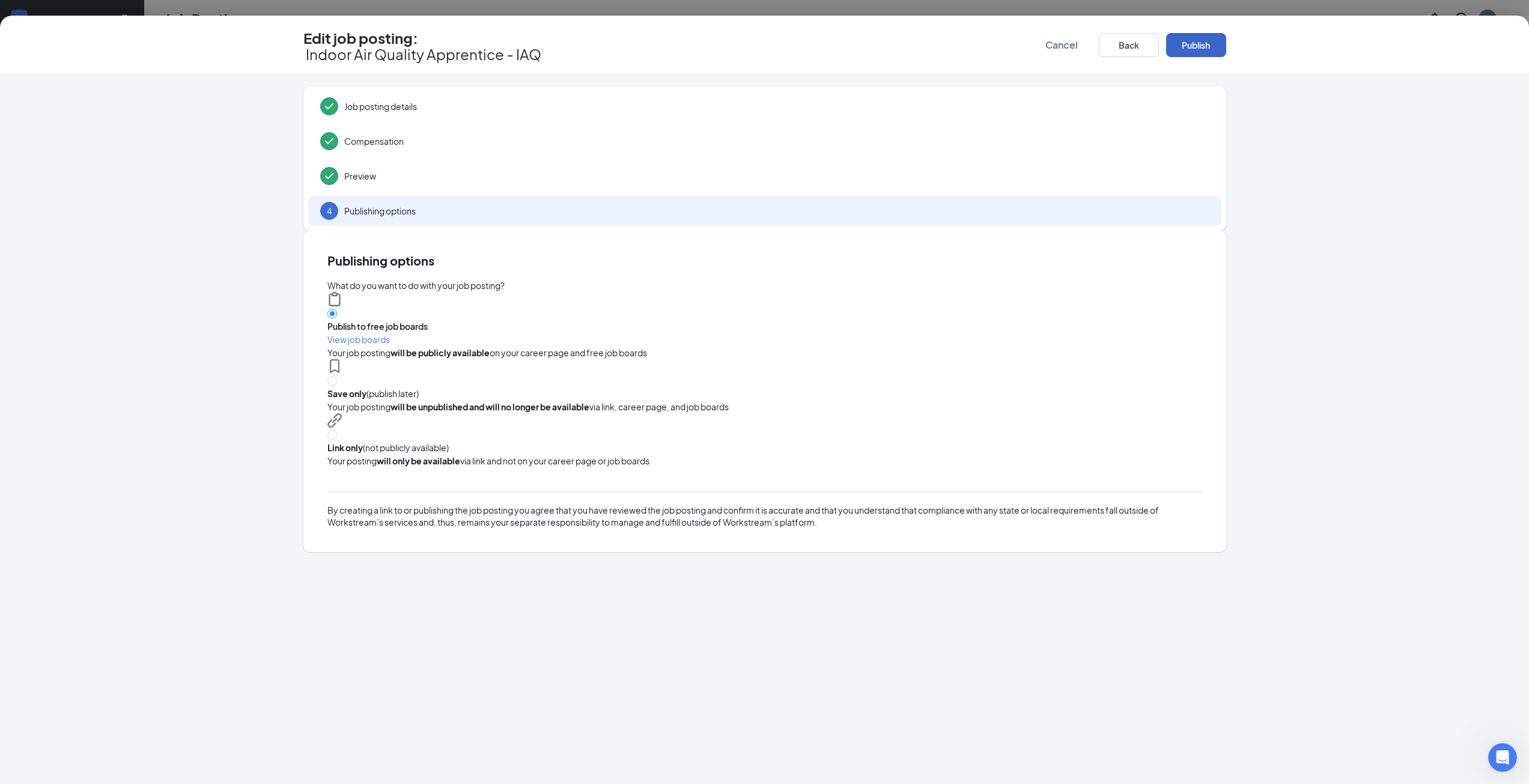
click at [1200, 38] on button "Publish" at bounding box center [1196, 45] width 61 height 24
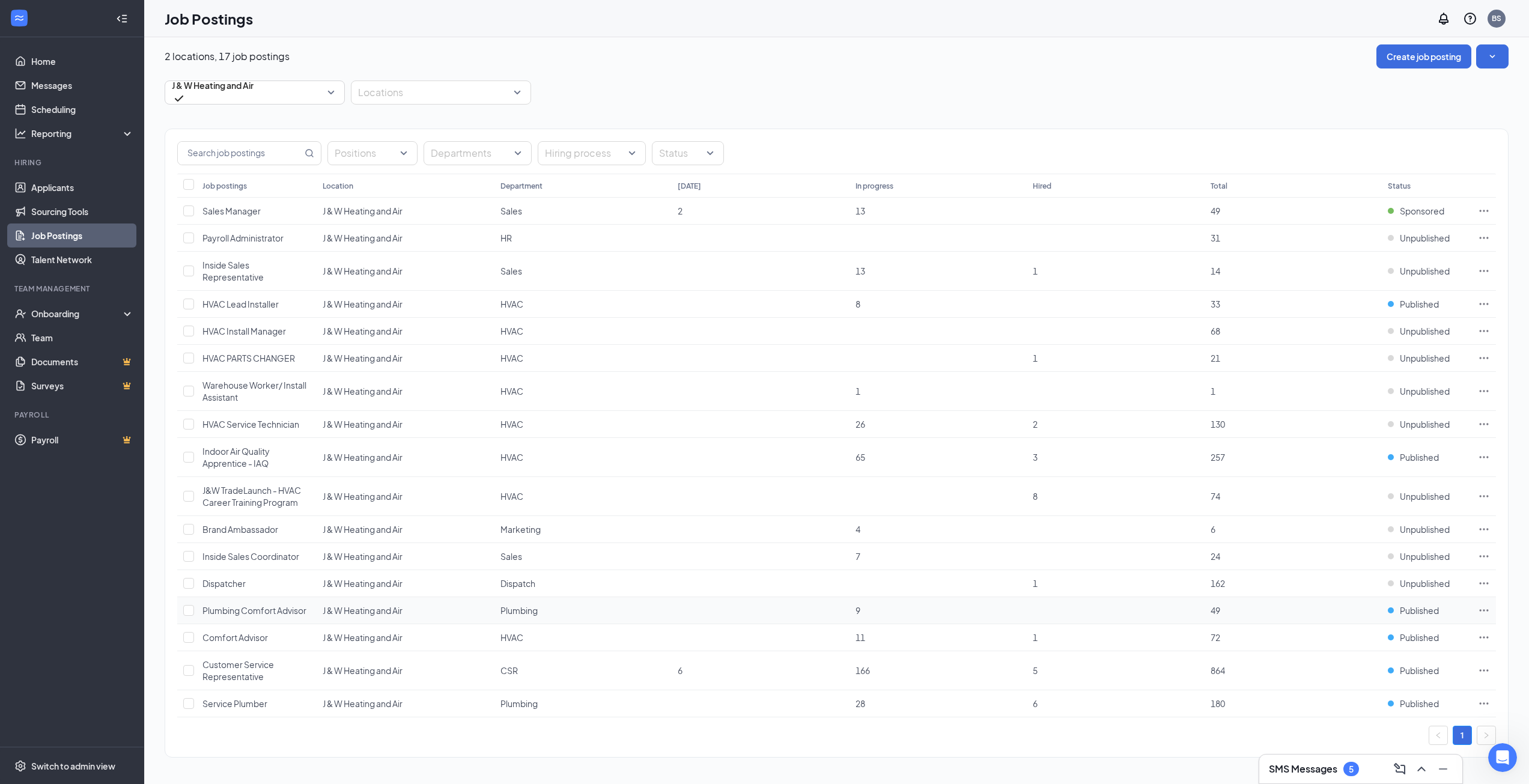
click at [1481, 613] on icon "Ellipses" at bounding box center [1483, 610] width 12 height 12
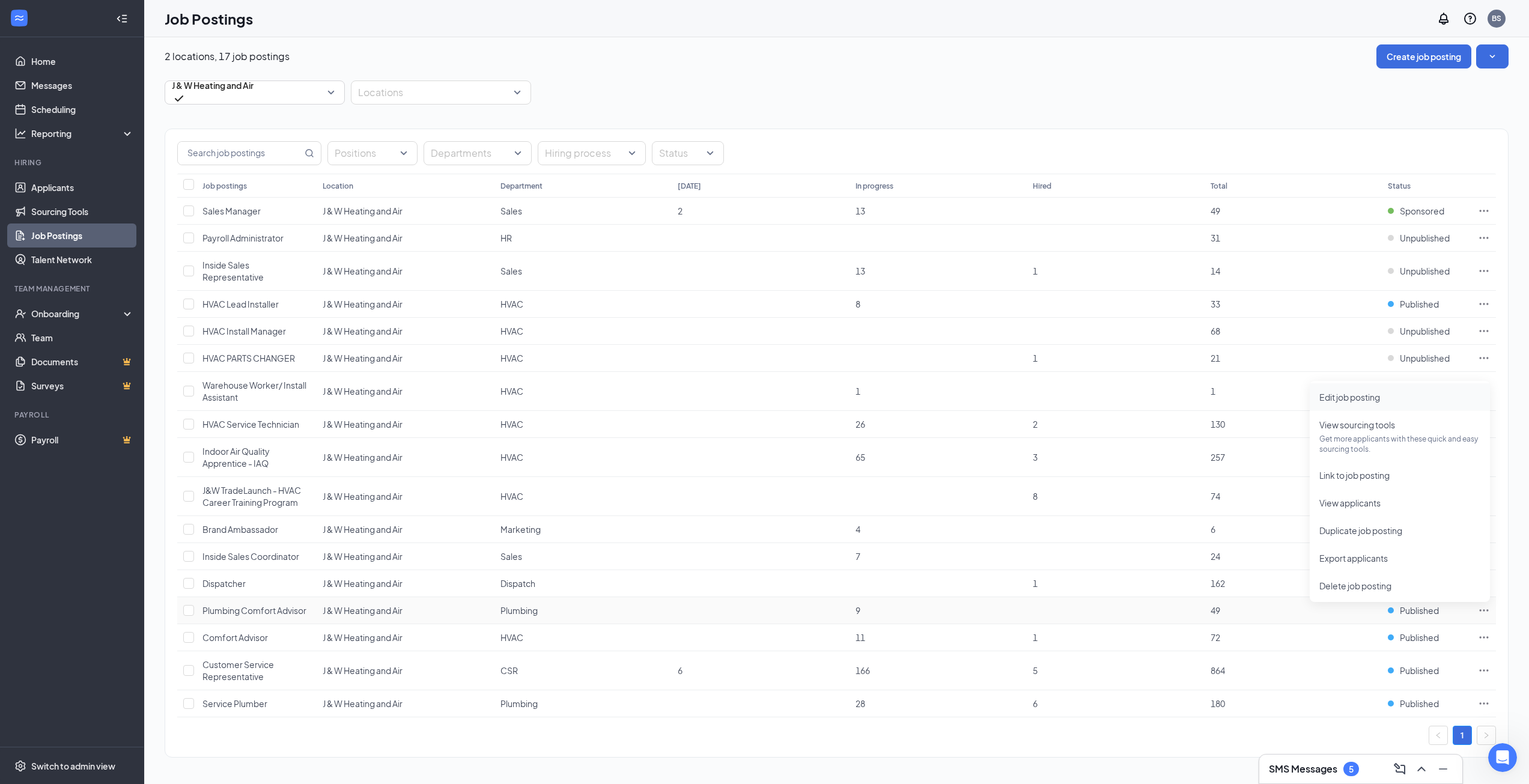
click at [1364, 398] on span "Edit job posting" at bounding box center [1349, 396] width 61 height 11
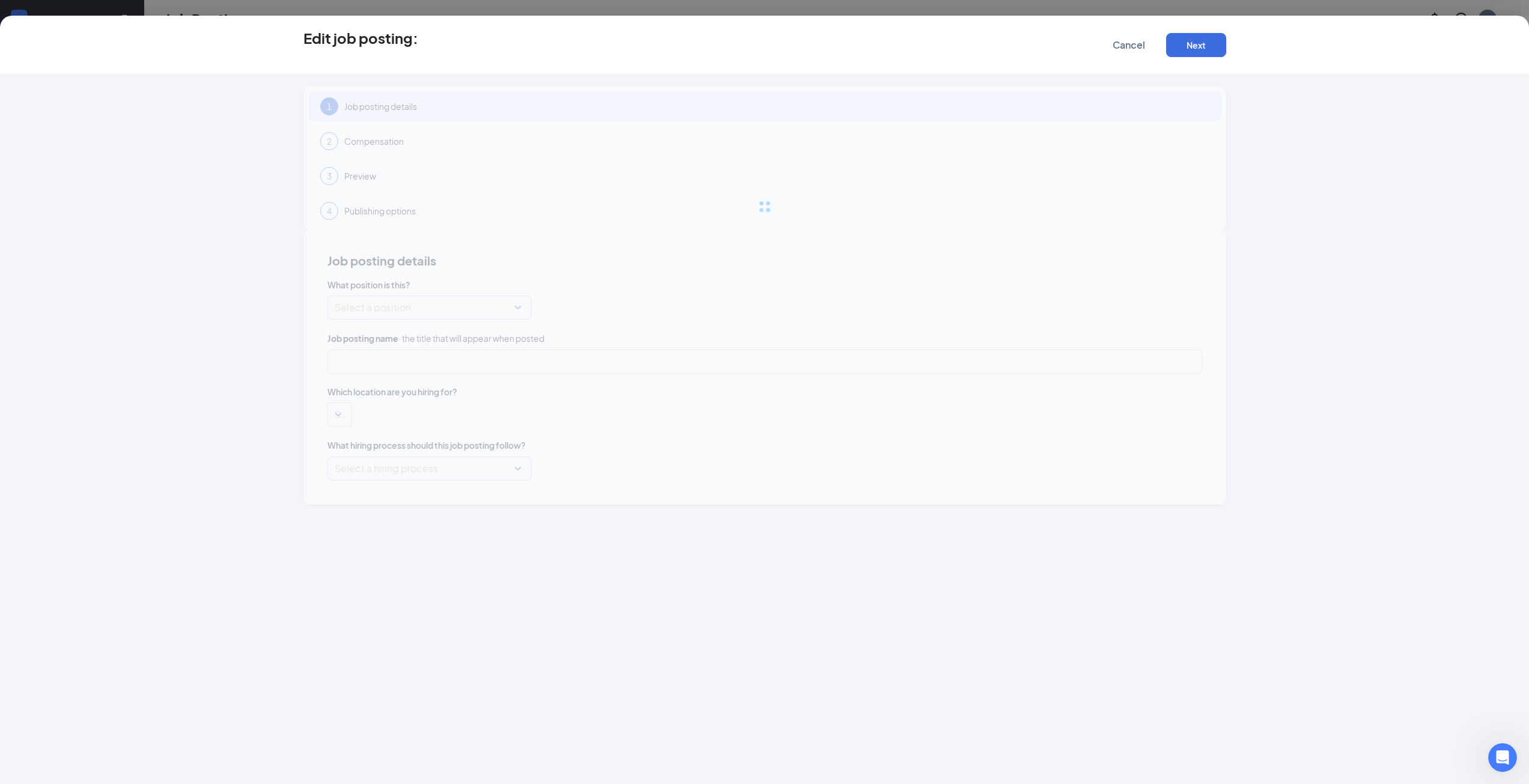
type input "Plumbing Comfort Advisor"
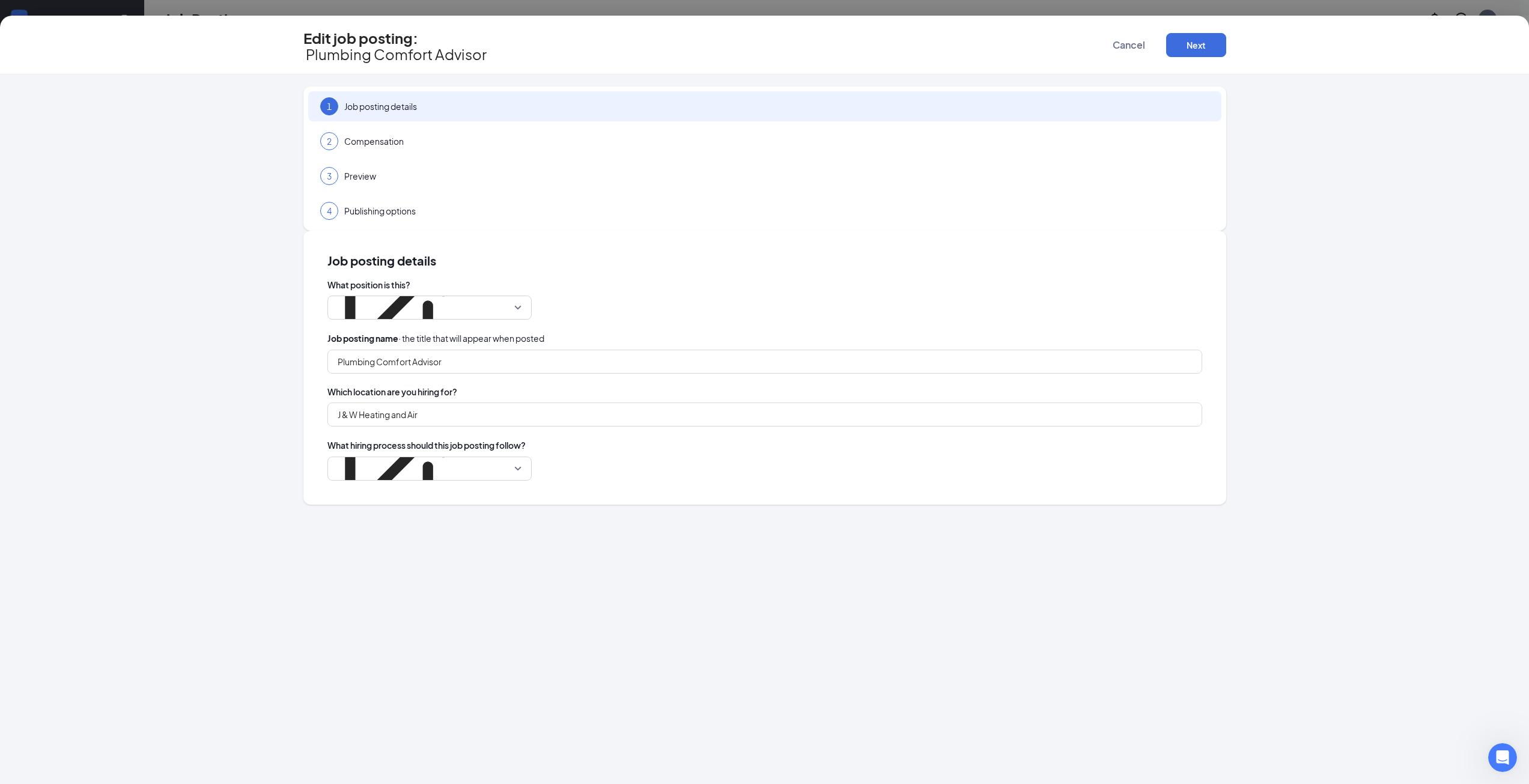
click at [725, 327] on div "Job posting details What position is this? Plumbing Comfort Advisor - JW Job po…" at bounding box center [764, 367] width 923 height 274
click at [459, 393] on p "J&W Heating and Air + Plumbing" at bounding box center [396, 399] width 124 height 12
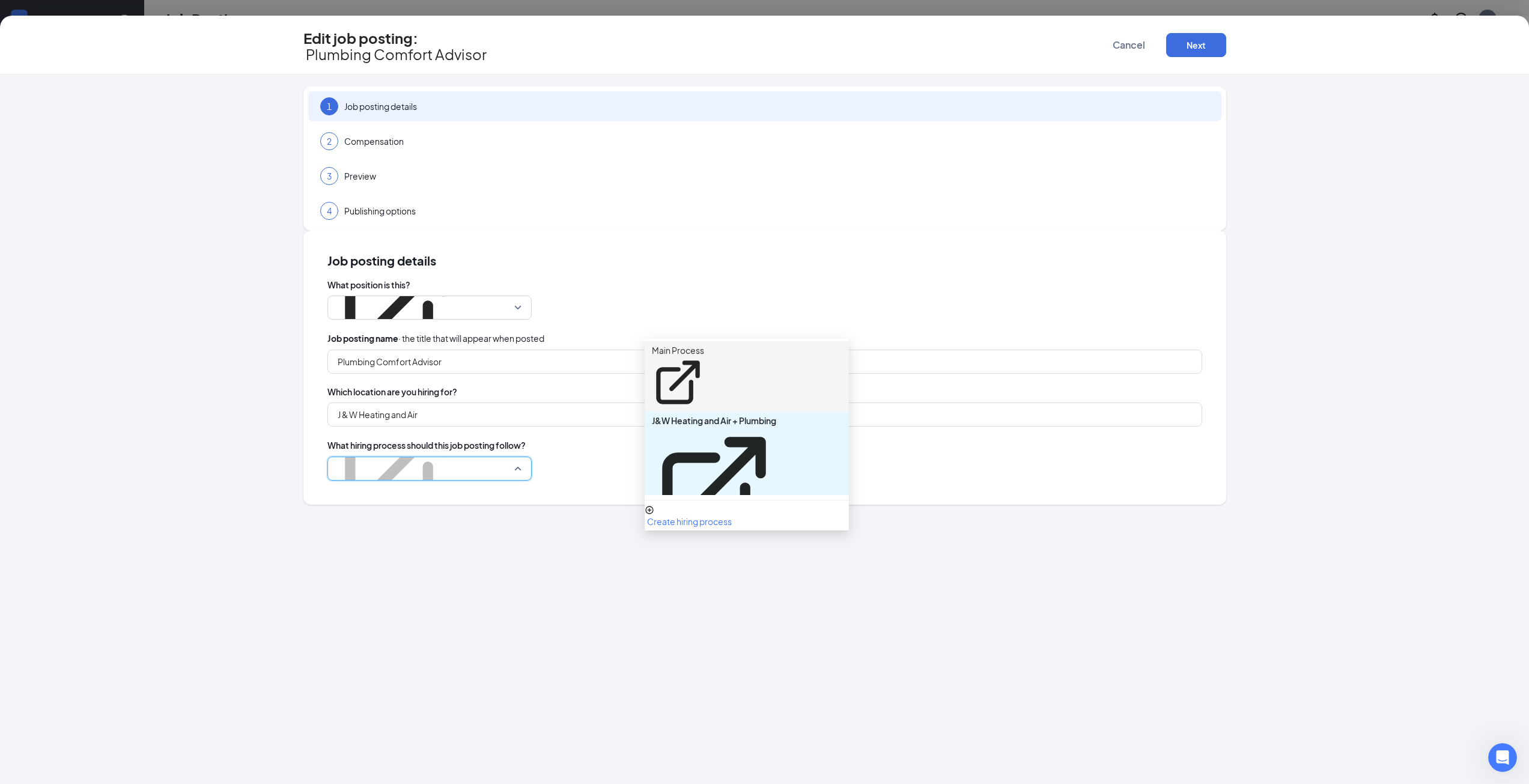
click at [697, 345] on p "Main Process" at bounding box center [678, 351] width 53 height 12
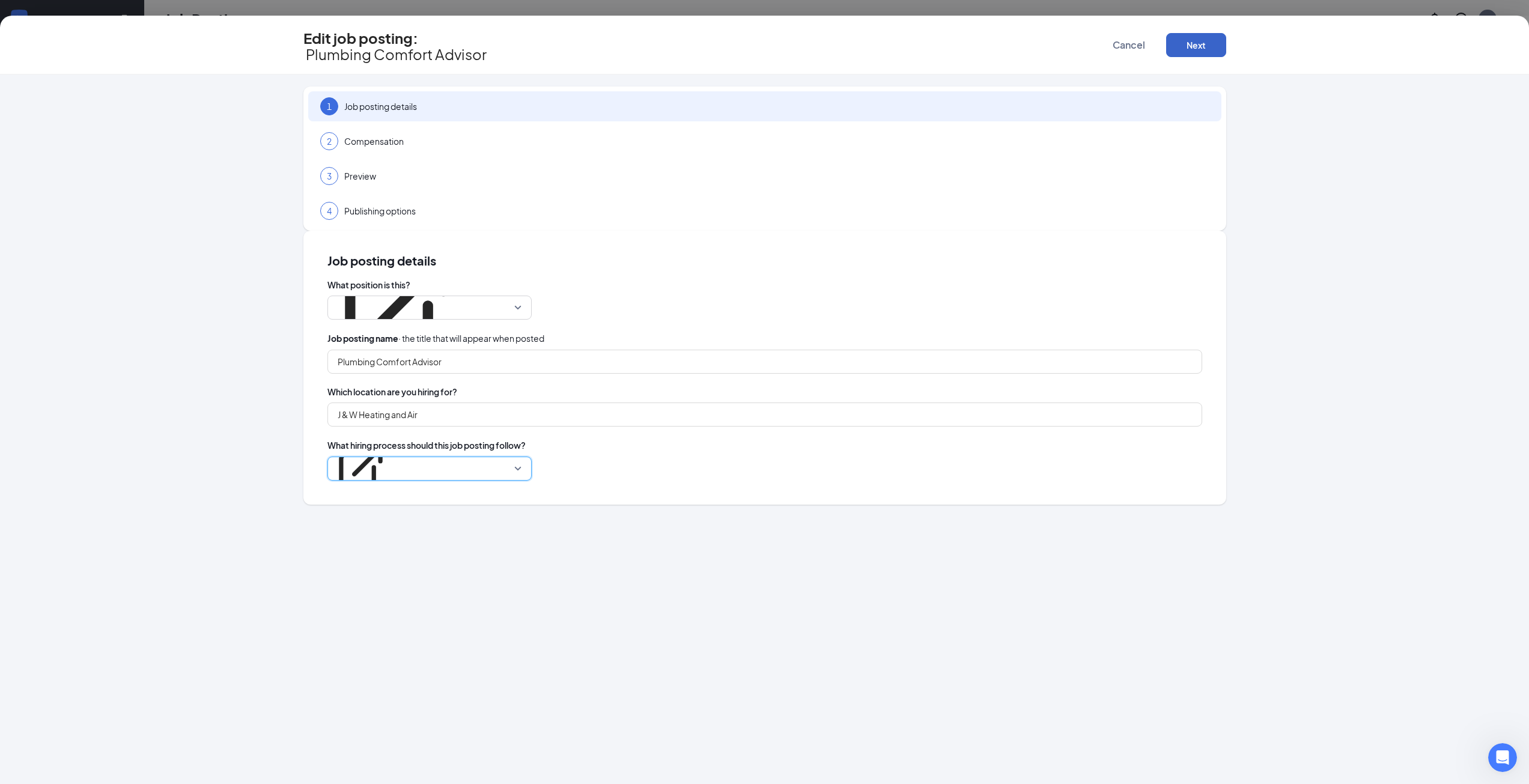
click at [1196, 33] on button "Next" at bounding box center [1196, 45] width 61 height 24
click at [1196, 37] on button "button" at bounding box center [1196, 45] width 61 height 24
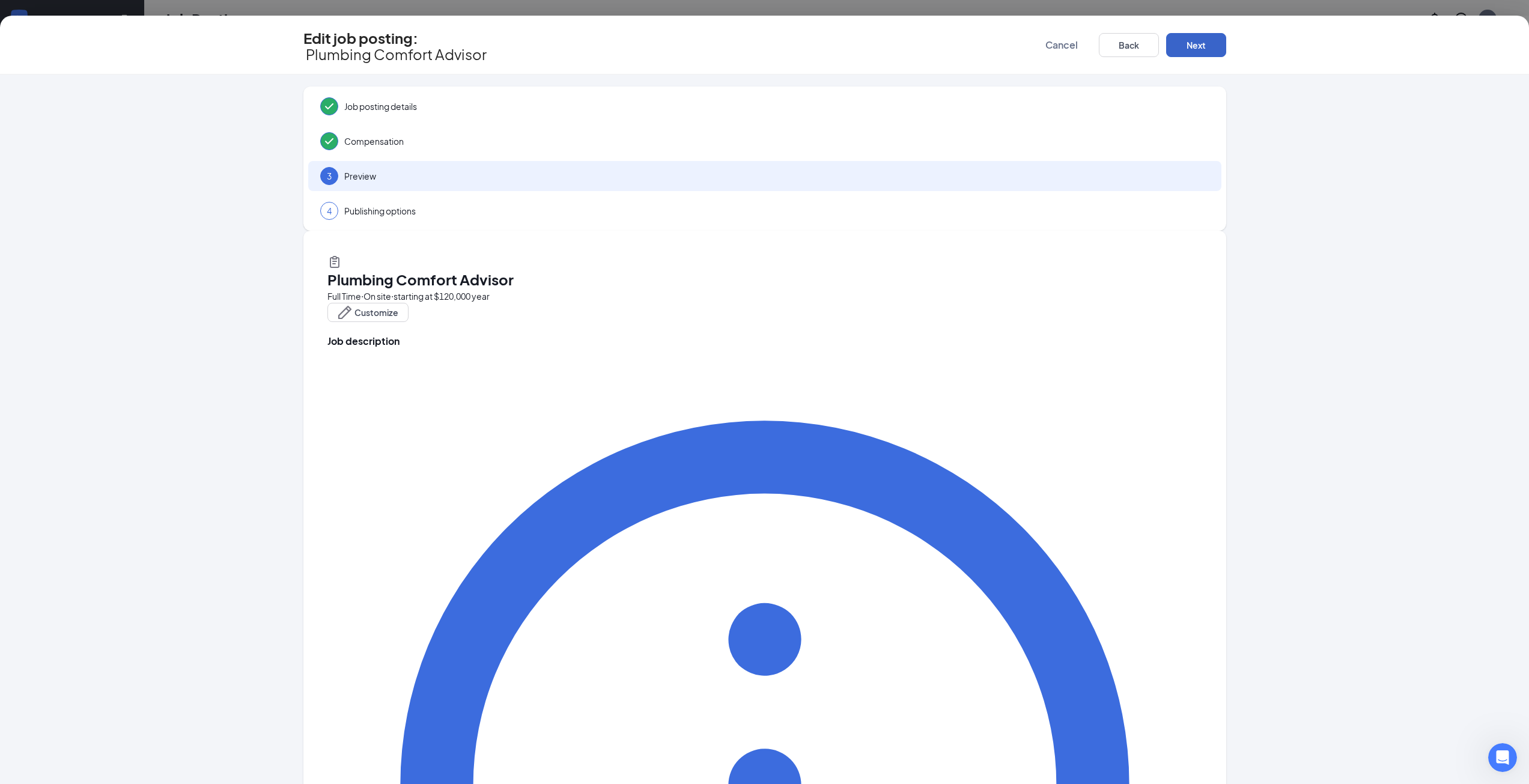
click at [1196, 37] on button "Next" at bounding box center [1196, 45] width 61 height 24
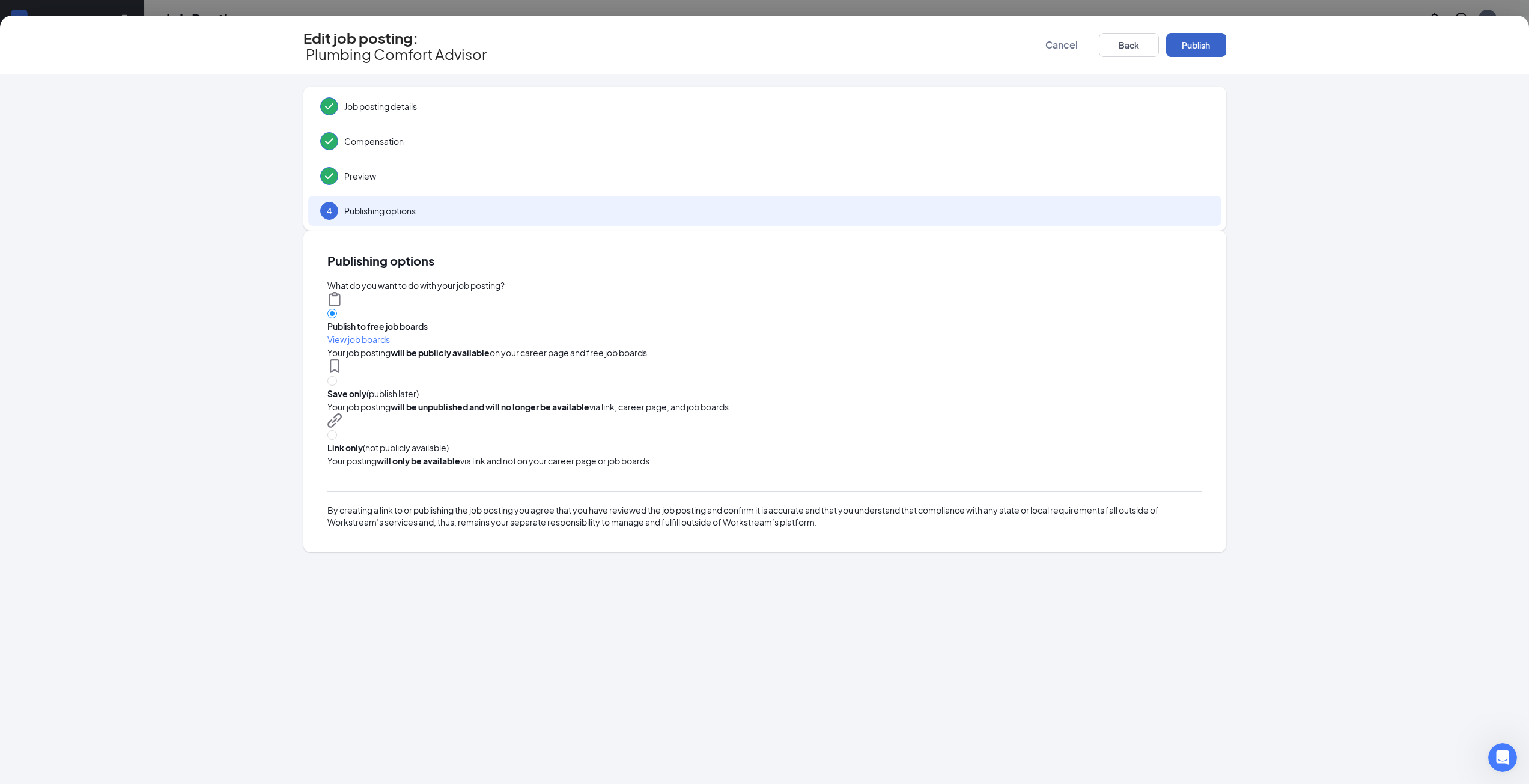
click at [1196, 37] on button "Publish" at bounding box center [1196, 45] width 61 height 24
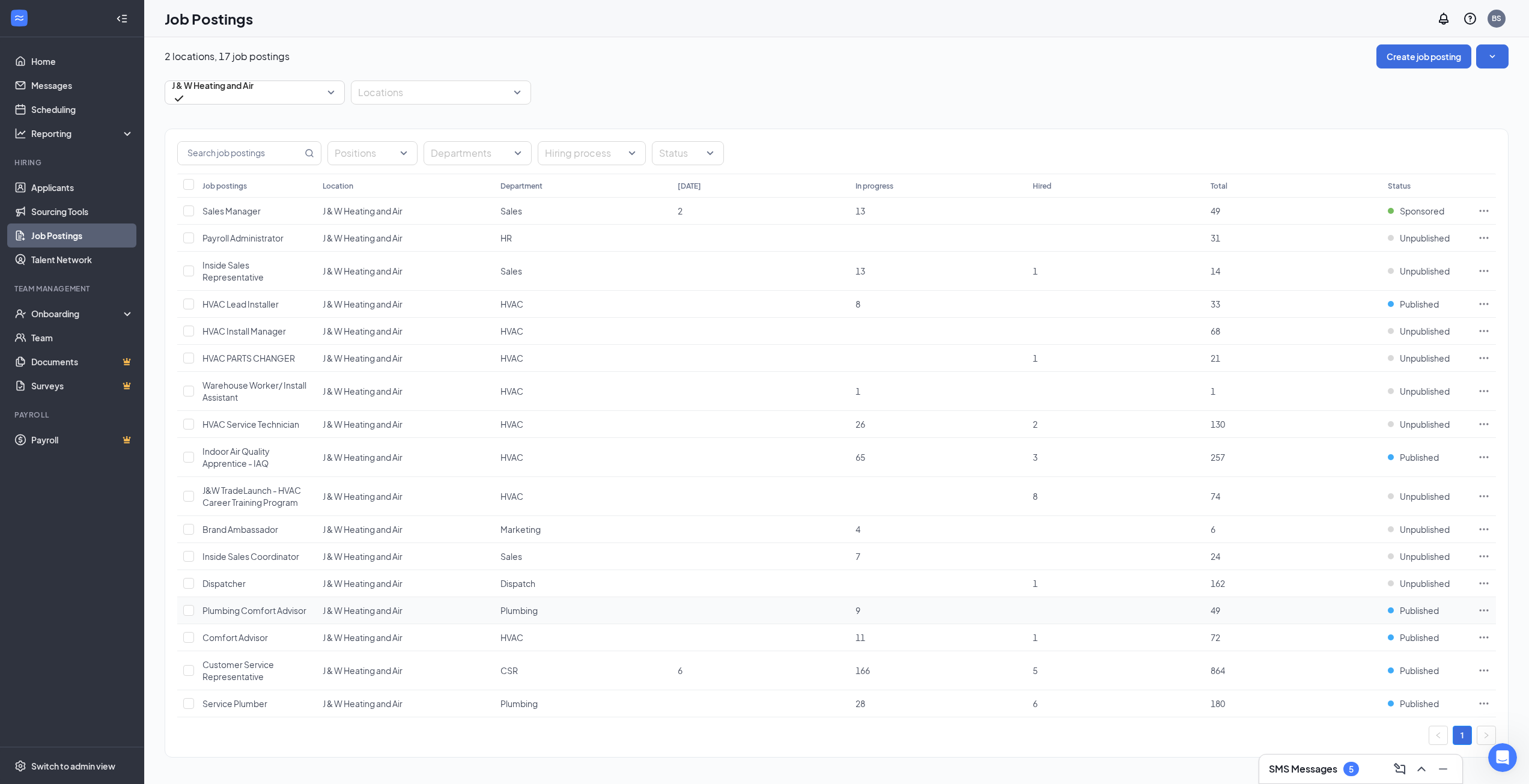
click at [1487, 613] on icon "Ellipses" at bounding box center [1483, 610] width 12 height 12
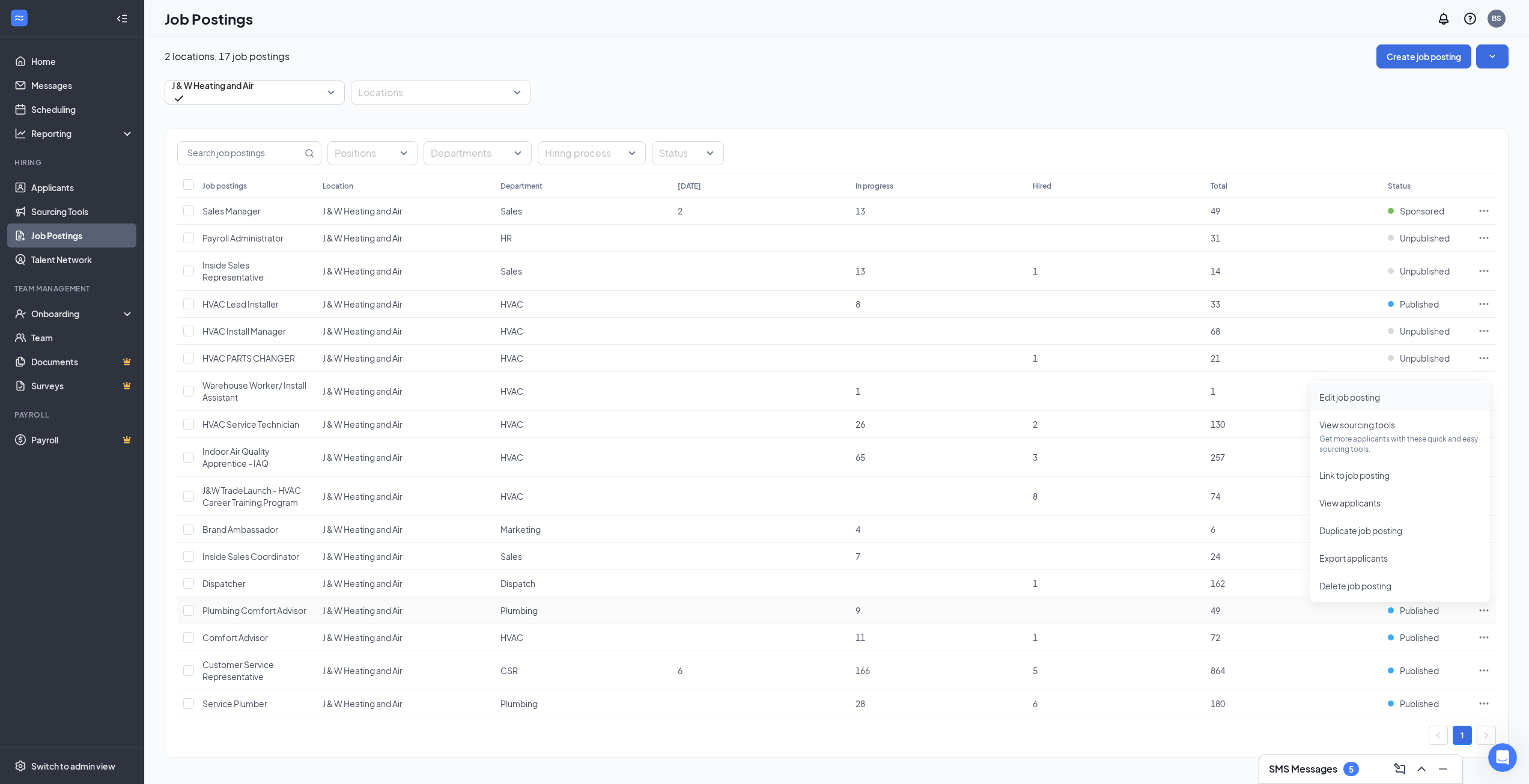
click at [1356, 391] on span "Edit job posting" at bounding box center [1399, 397] width 161 height 14
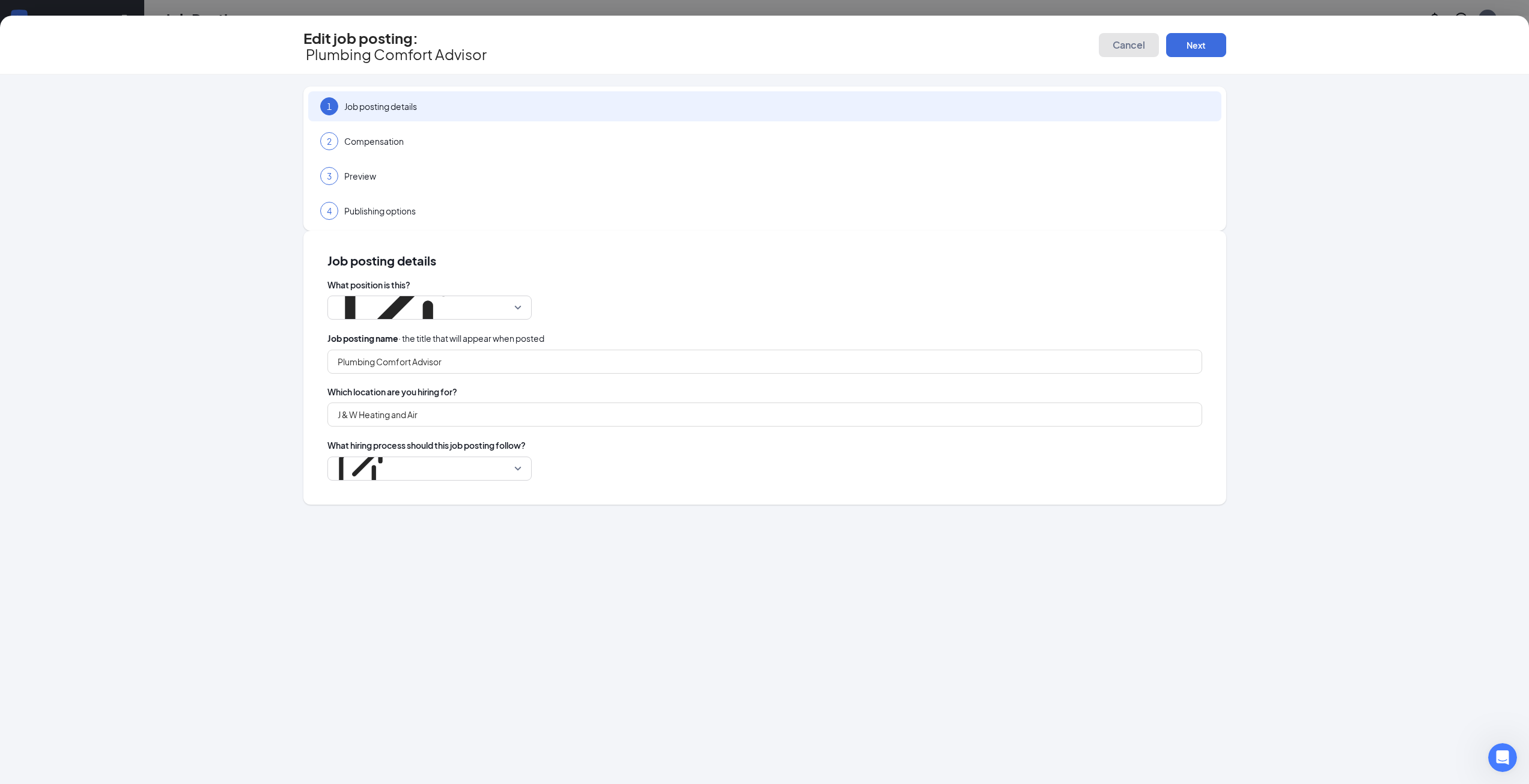
click at [1128, 41] on span "Cancel" at bounding box center [1128, 45] width 32 height 12
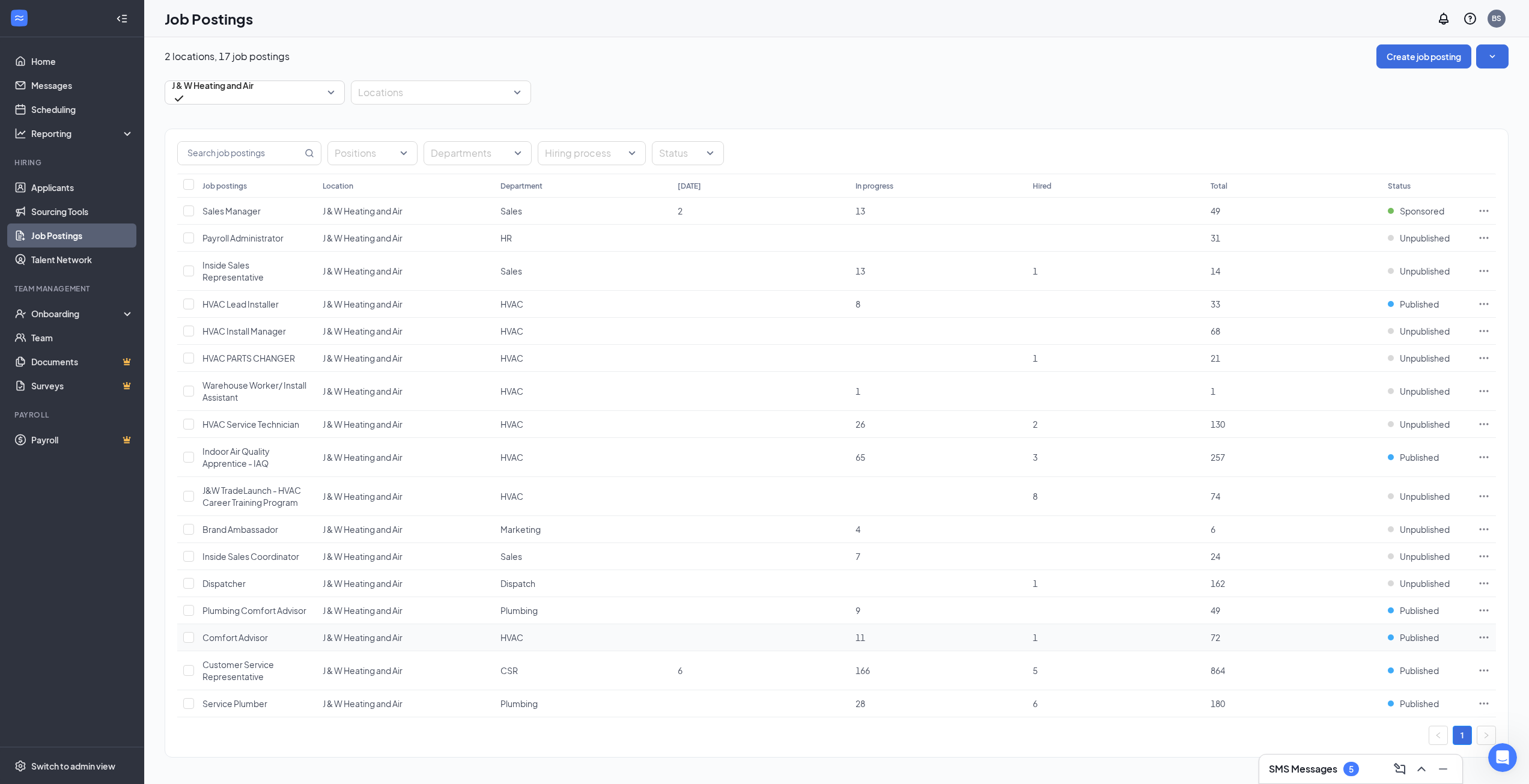
click at [1480, 637] on icon "Ellipses" at bounding box center [1483, 638] width 9 height 2
click at [1367, 426] on span "Edit job posting" at bounding box center [1349, 424] width 61 height 11
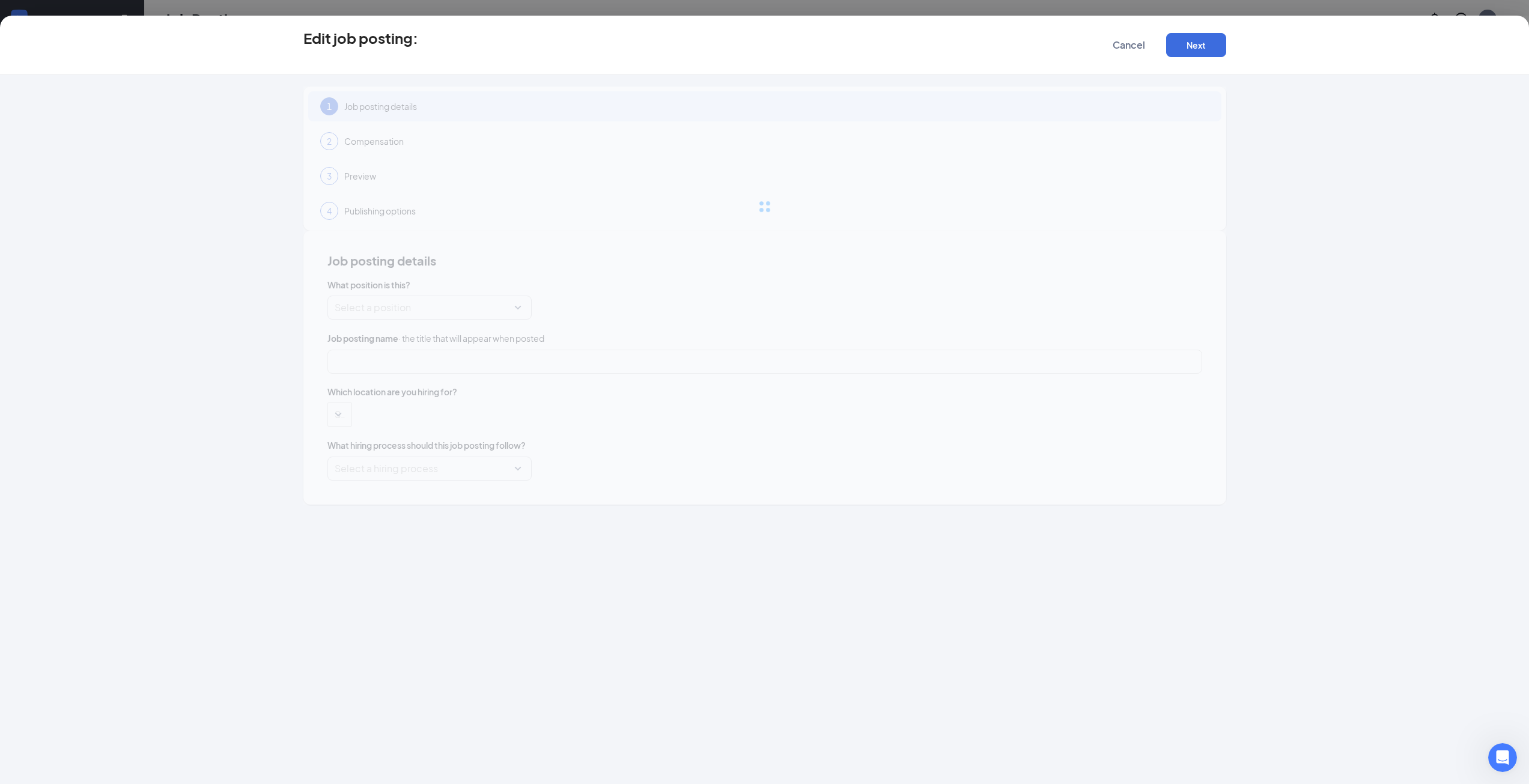
type input "Comfort Advisor"
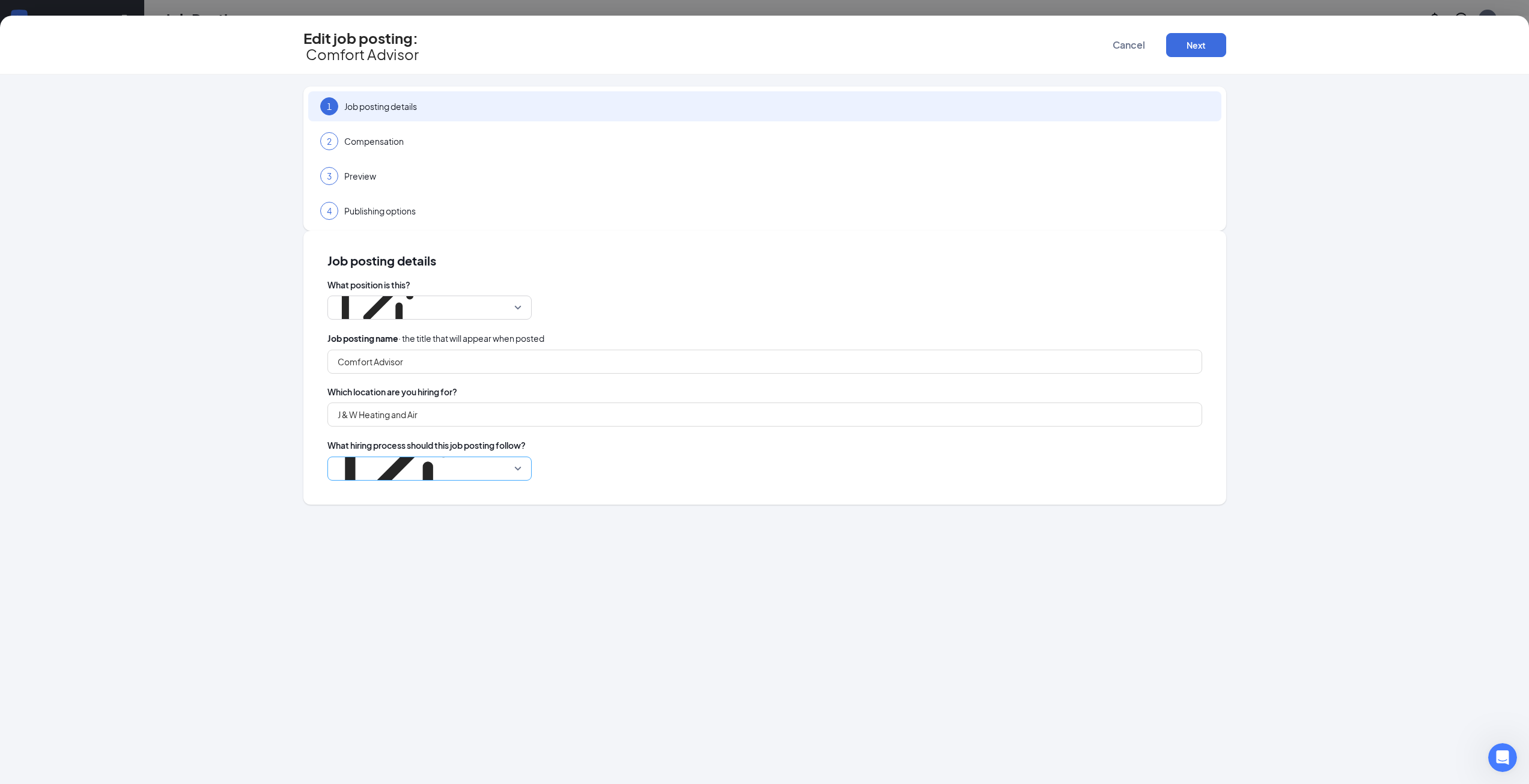
click at [459, 393] on p "J&W Heating and Air + Plumbing" at bounding box center [396, 399] width 124 height 12
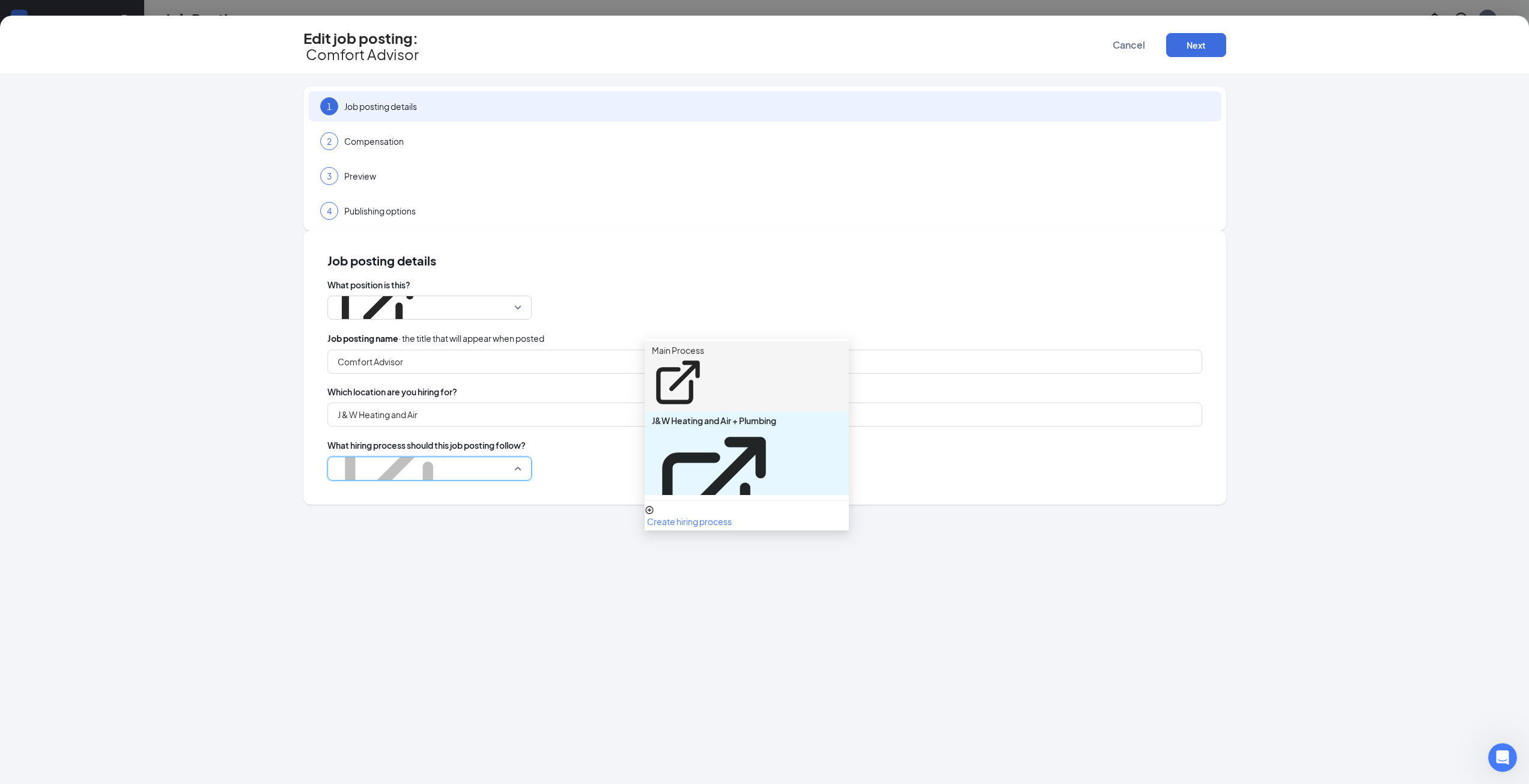
click at [704, 348] on p "Main Process" at bounding box center [678, 351] width 53 height 12
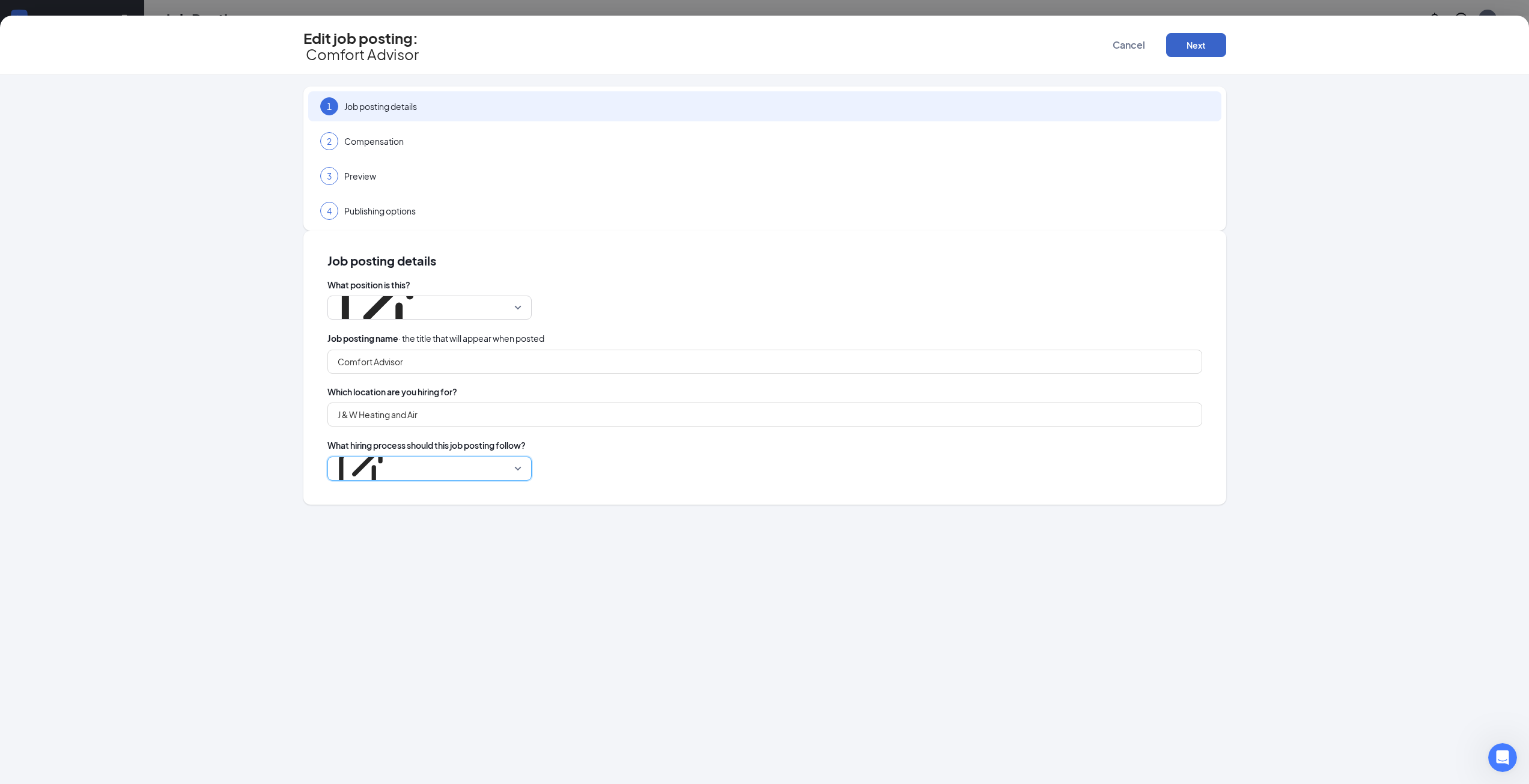
click at [1195, 43] on button "Next" at bounding box center [1196, 45] width 61 height 24
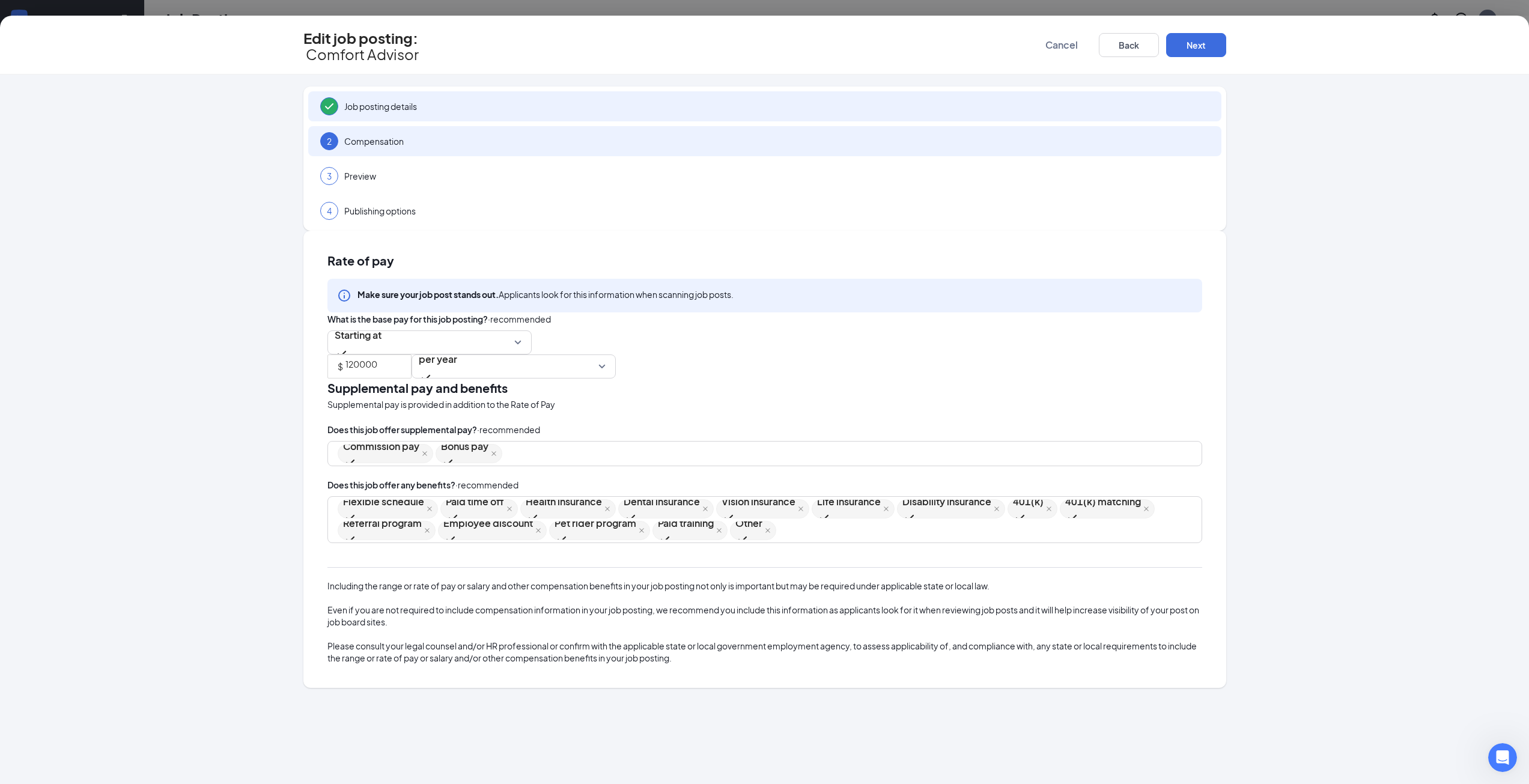
click at [522, 101] on span "Job posting details" at bounding box center [777, 106] width 865 height 12
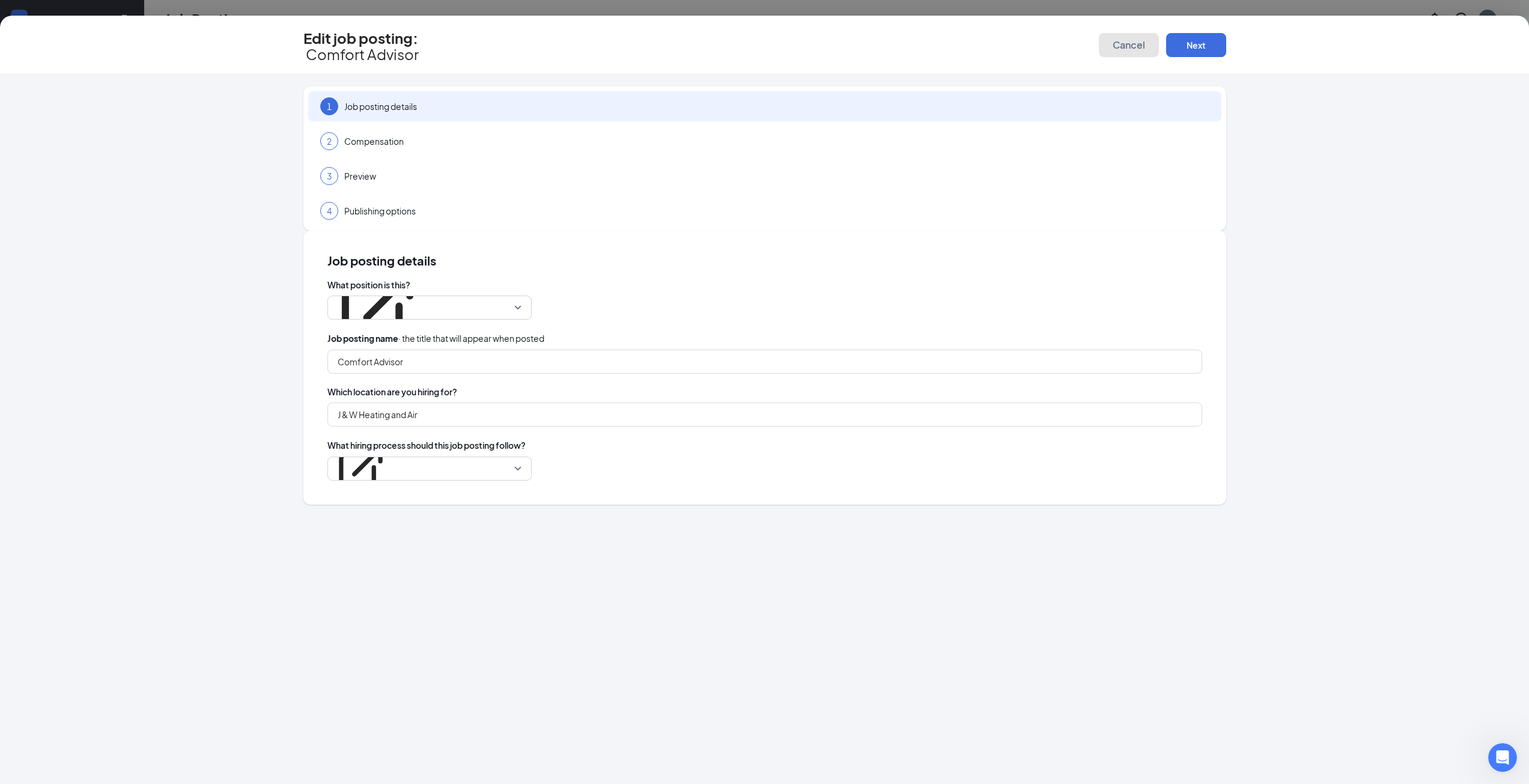
click at [1143, 33] on button "Cancel" at bounding box center [1129, 45] width 61 height 24
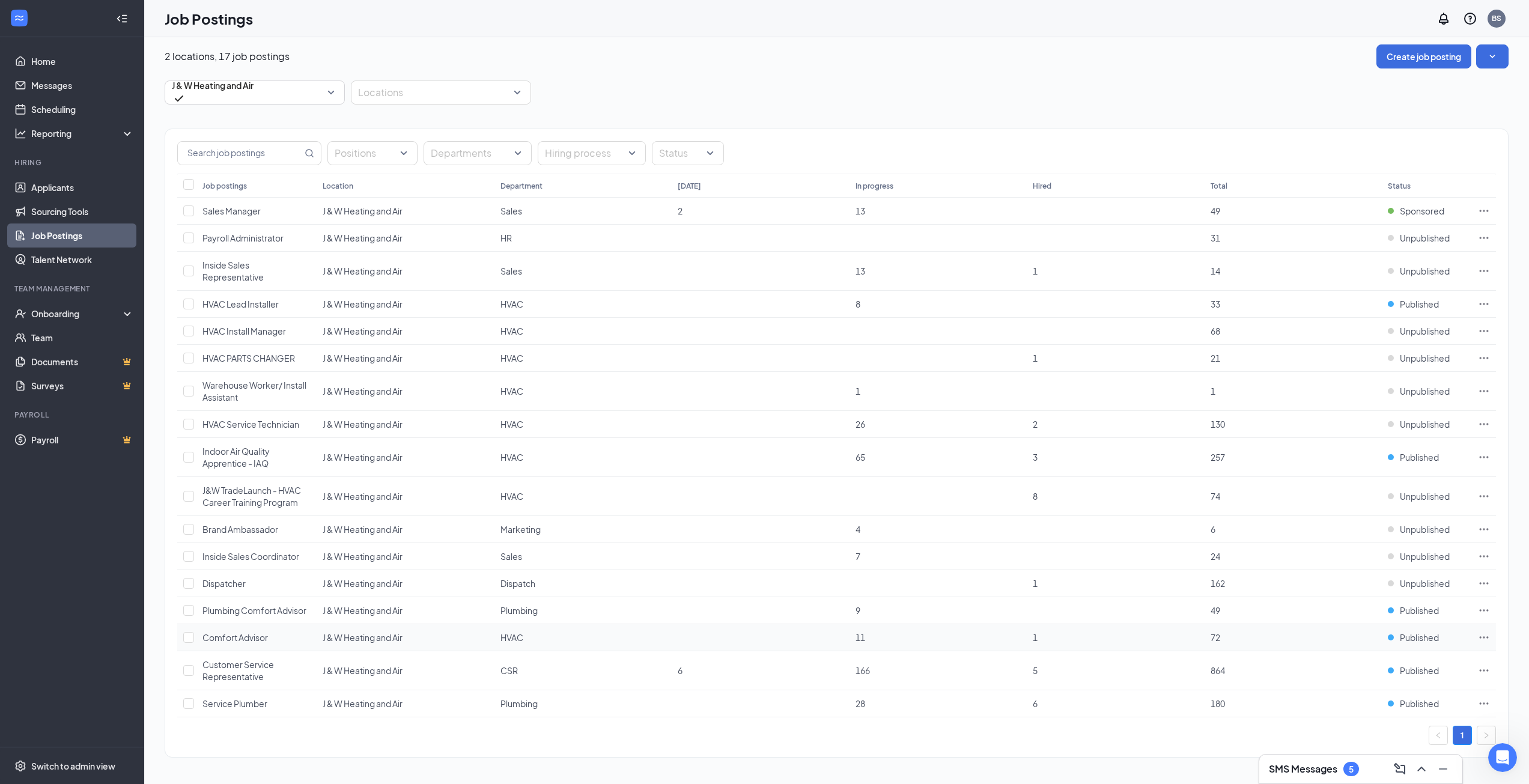
click at [1480, 637] on icon "Ellipses" at bounding box center [1483, 638] width 12 height 12
click at [1370, 432] on li "Edit job posting" at bounding box center [1399, 424] width 181 height 27
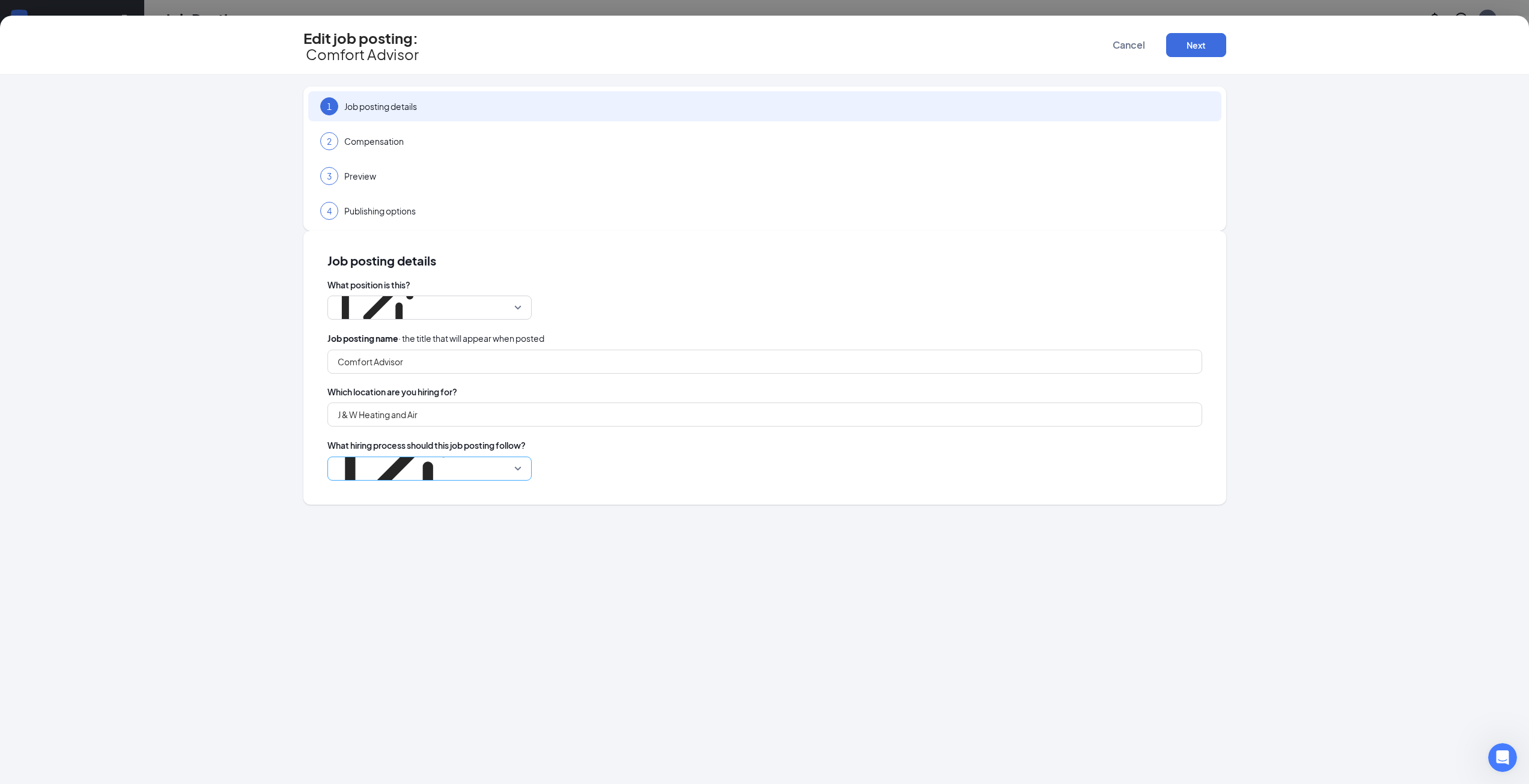
click at [459, 393] on p "J&W Heating and Air + Plumbing" at bounding box center [396, 399] width 124 height 12
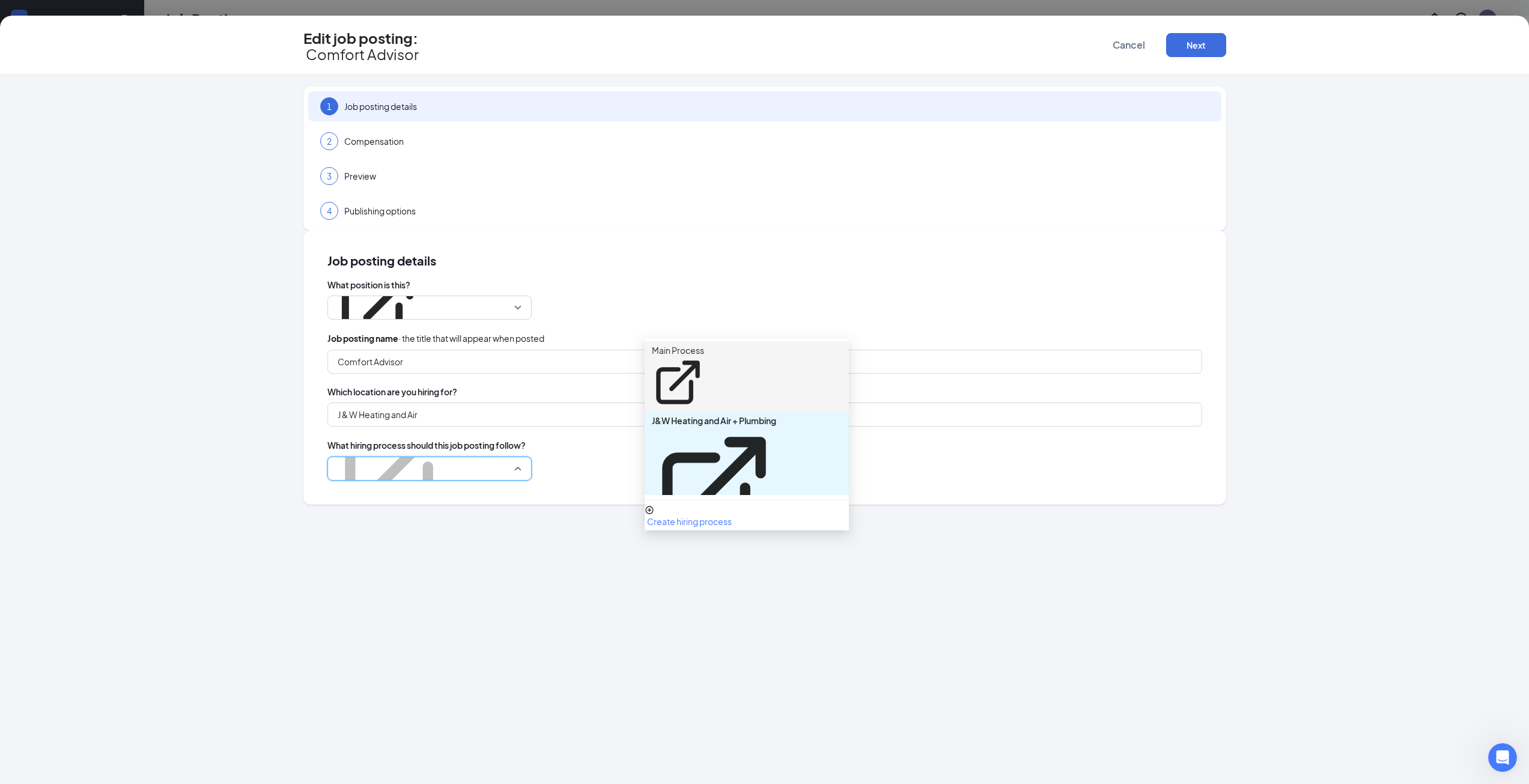
click at [704, 348] on p "Main Process" at bounding box center [678, 351] width 53 height 12
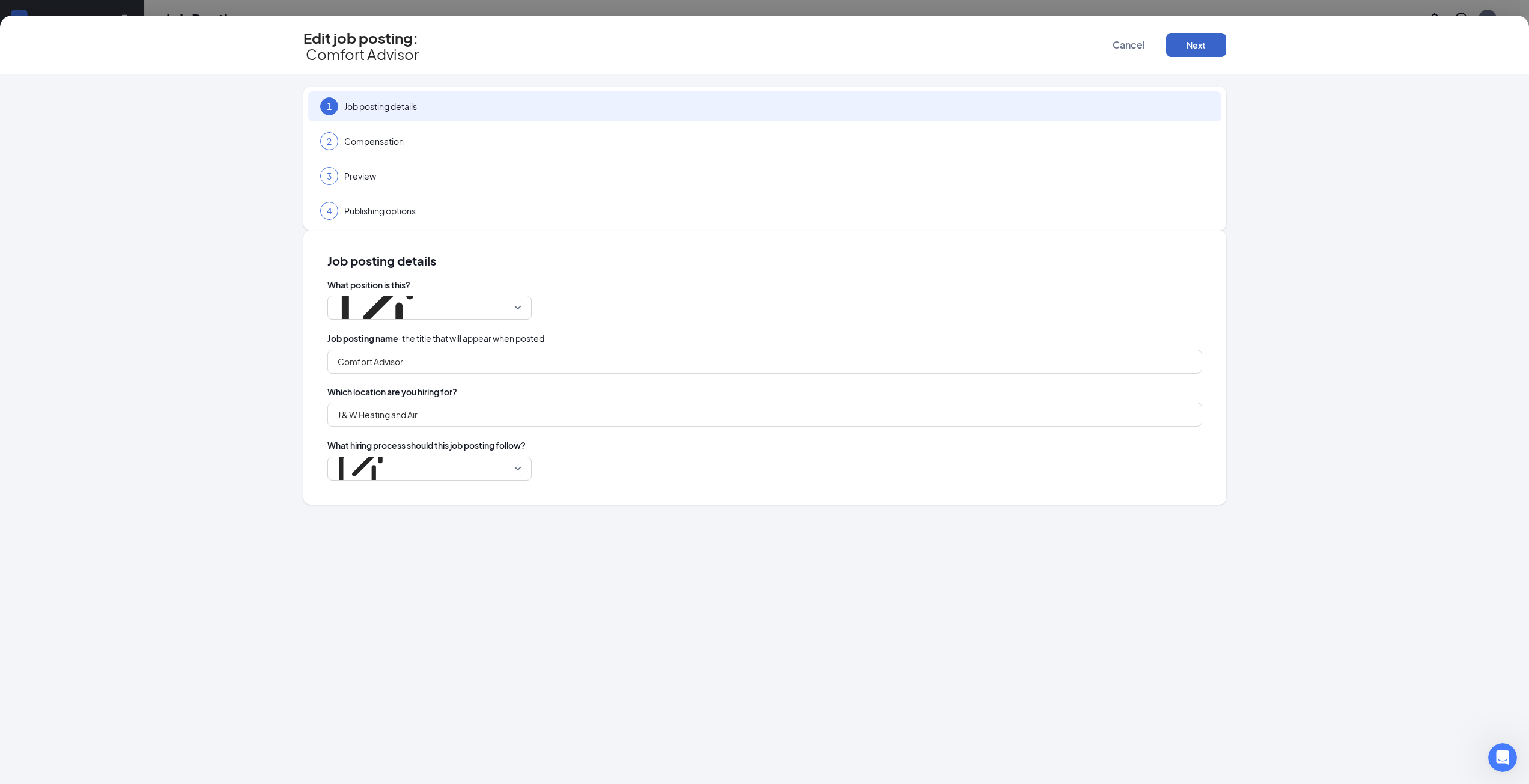
click at [1188, 41] on button "Next" at bounding box center [1196, 45] width 61 height 24
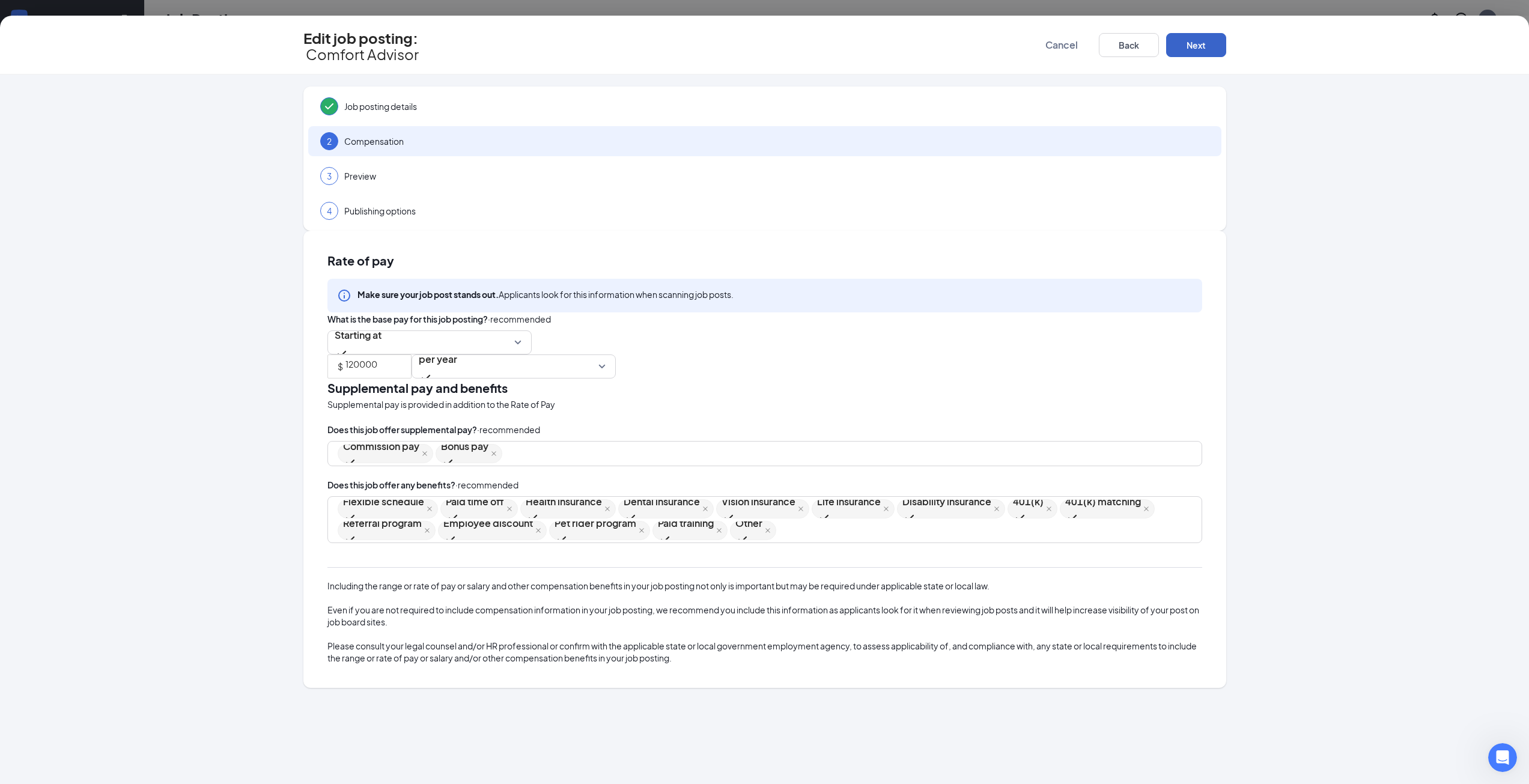
click at [1188, 41] on button "Next" at bounding box center [1196, 45] width 61 height 24
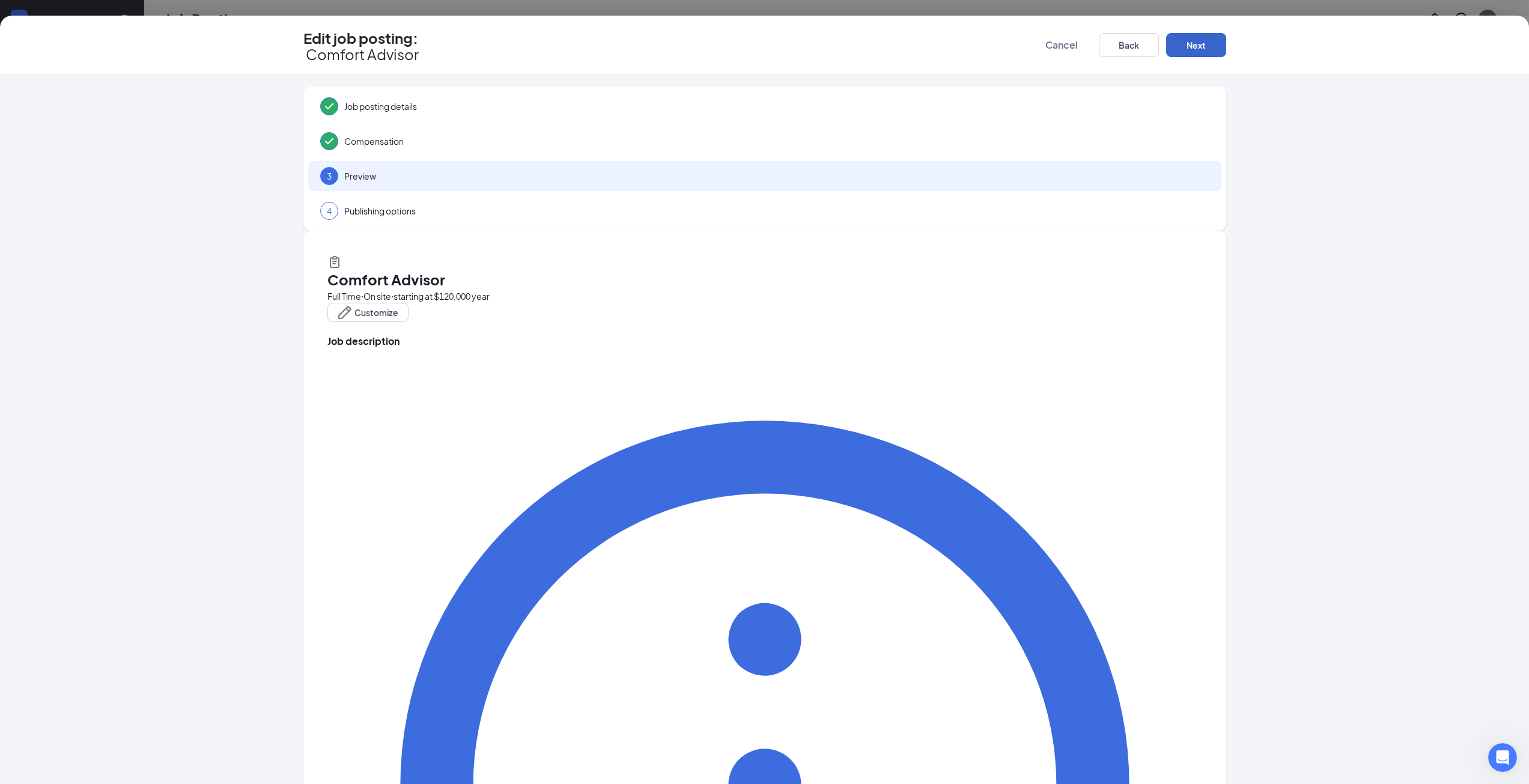
click at [1188, 41] on button "Next" at bounding box center [1196, 45] width 61 height 24
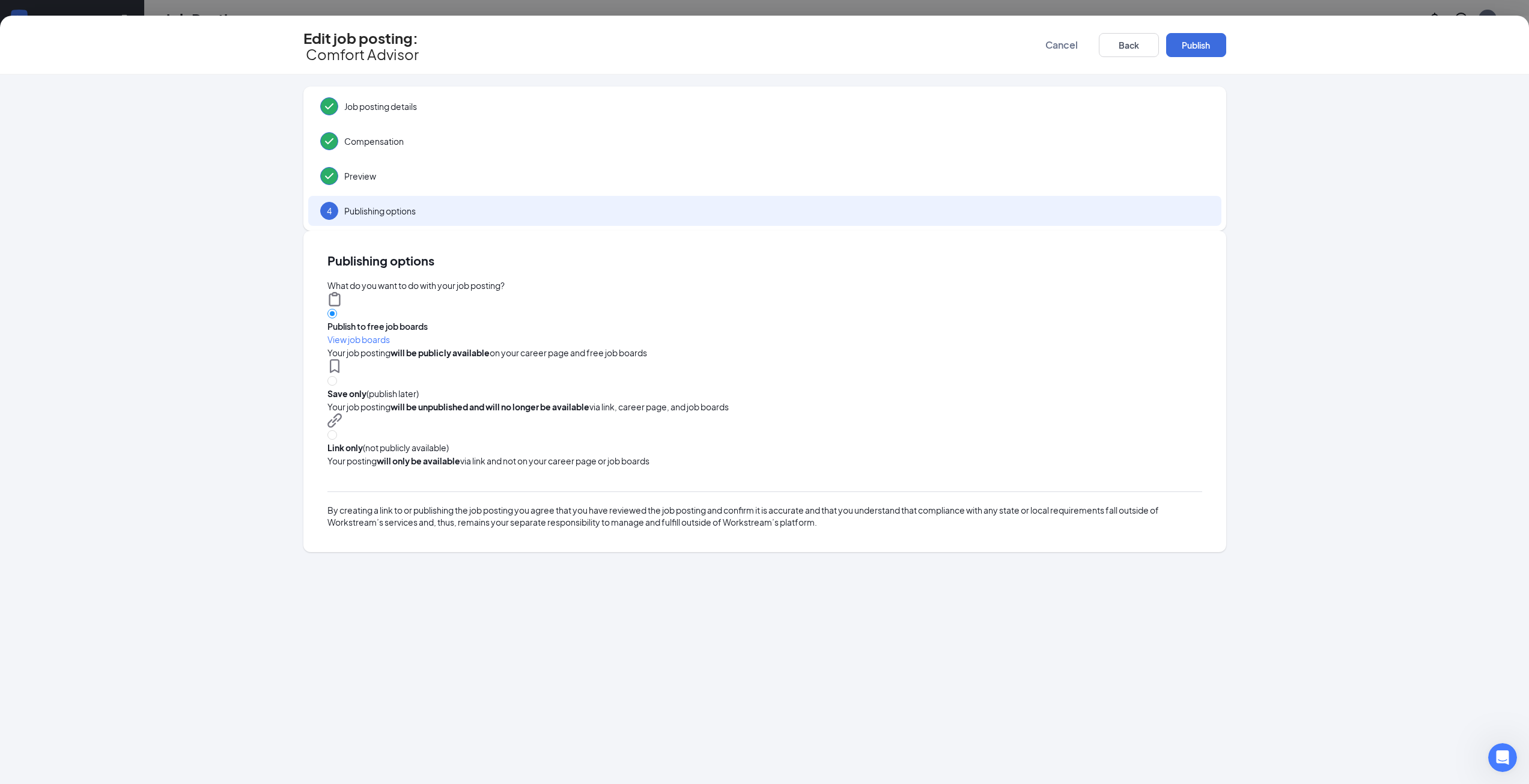
click at [1188, 41] on button "Publish" at bounding box center [1196, 45] width 61 height 24
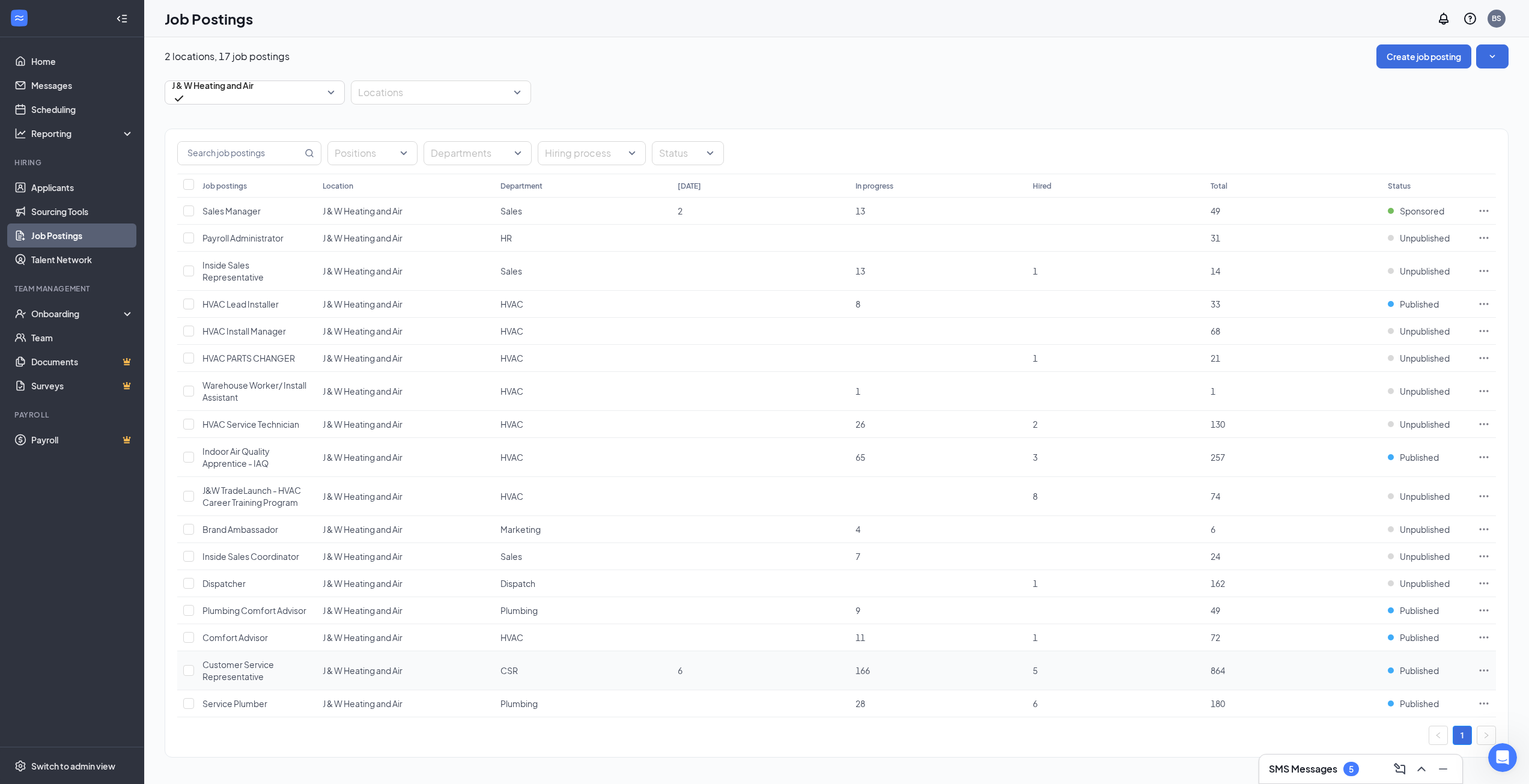
click at [1483, 672] on icon "Ellipses" at bounding box center [1483, 670] width 12 height 12
click at [1367, 455] on span "Edit job posting" at bounding box center [1349, 457] width 61 height 11
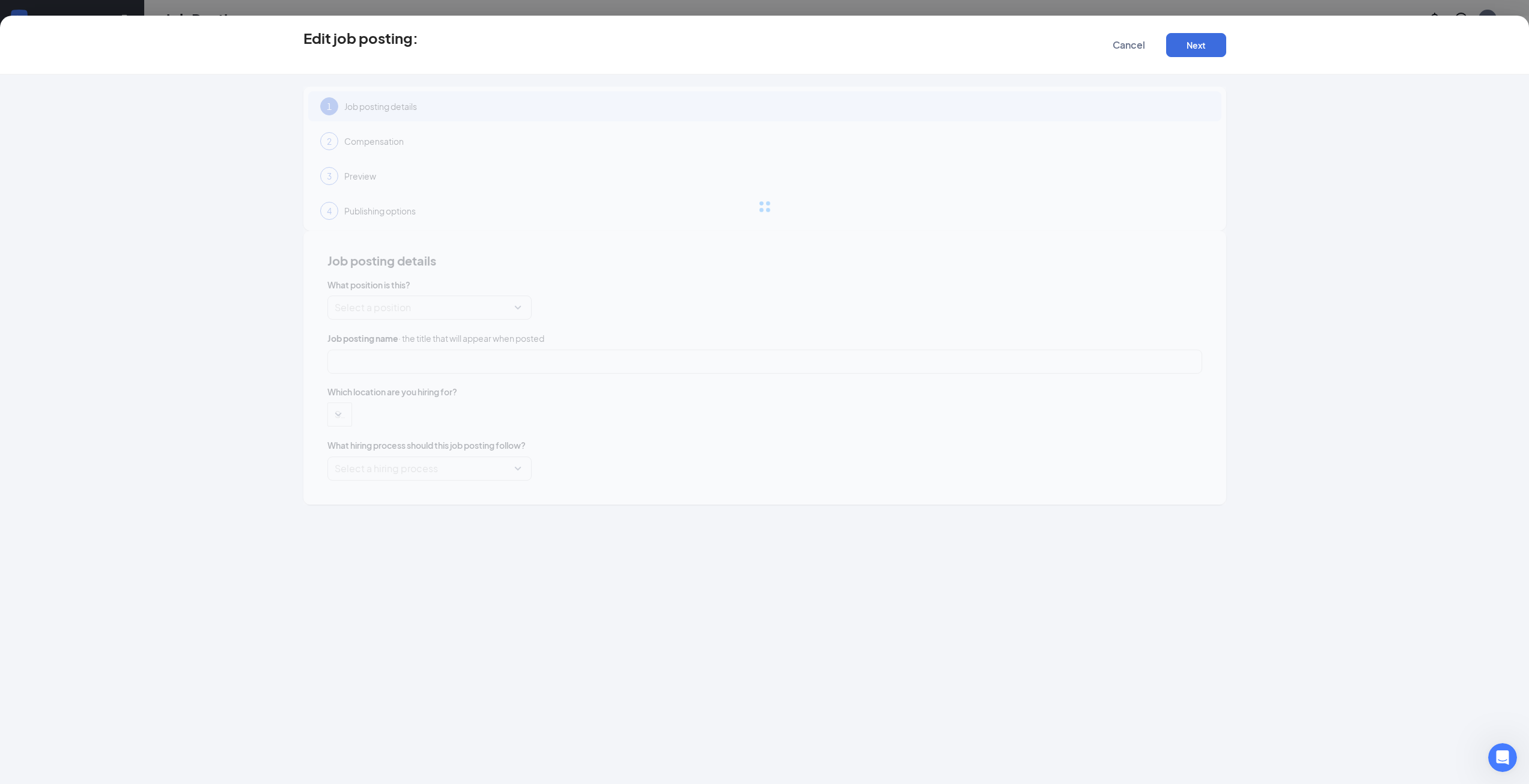
type input "Customer Service Representative"
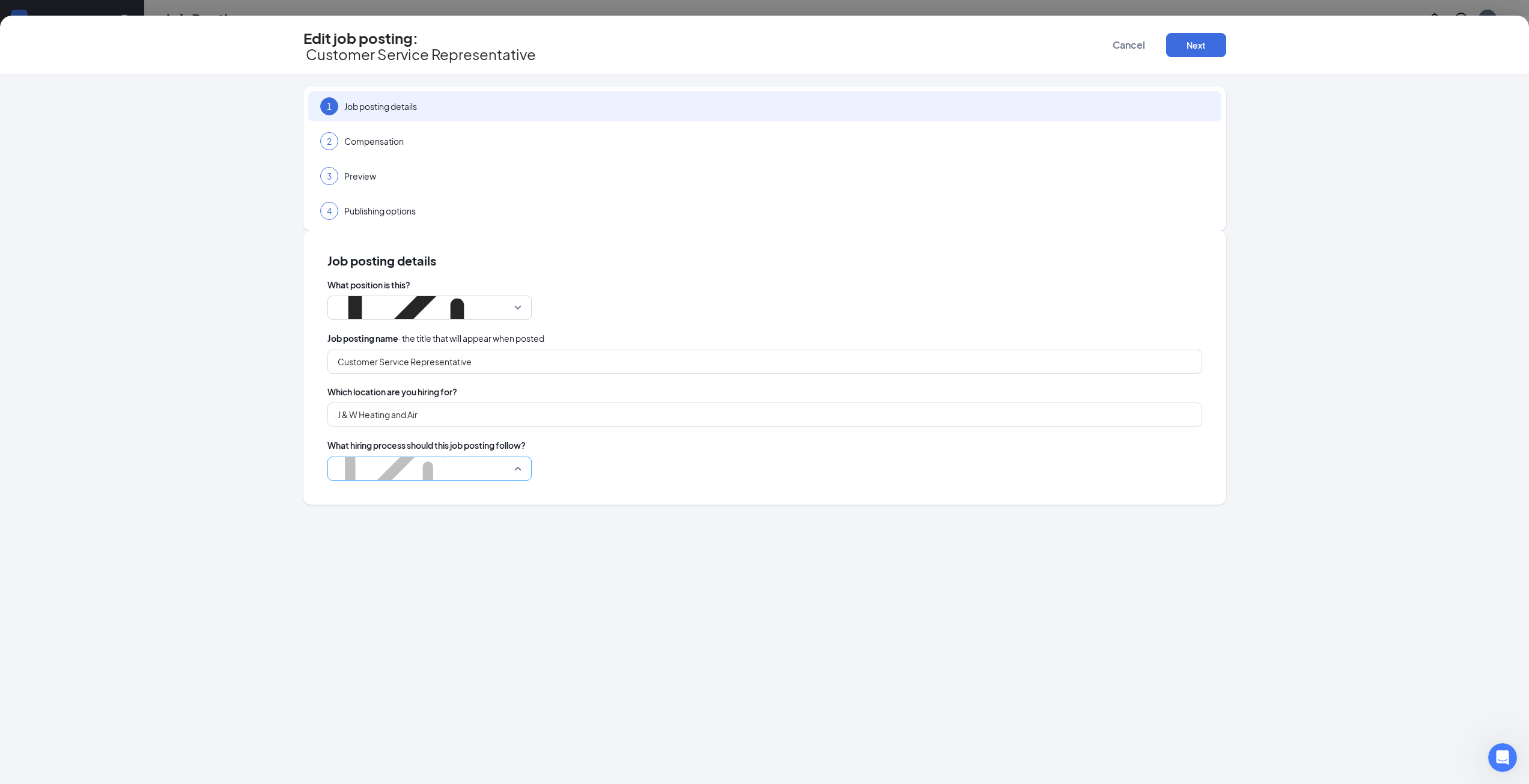
click at [459, 393] on p "J&W Heating and Air + Plumbing" at bounding box center [396, 399] width 124 height 12
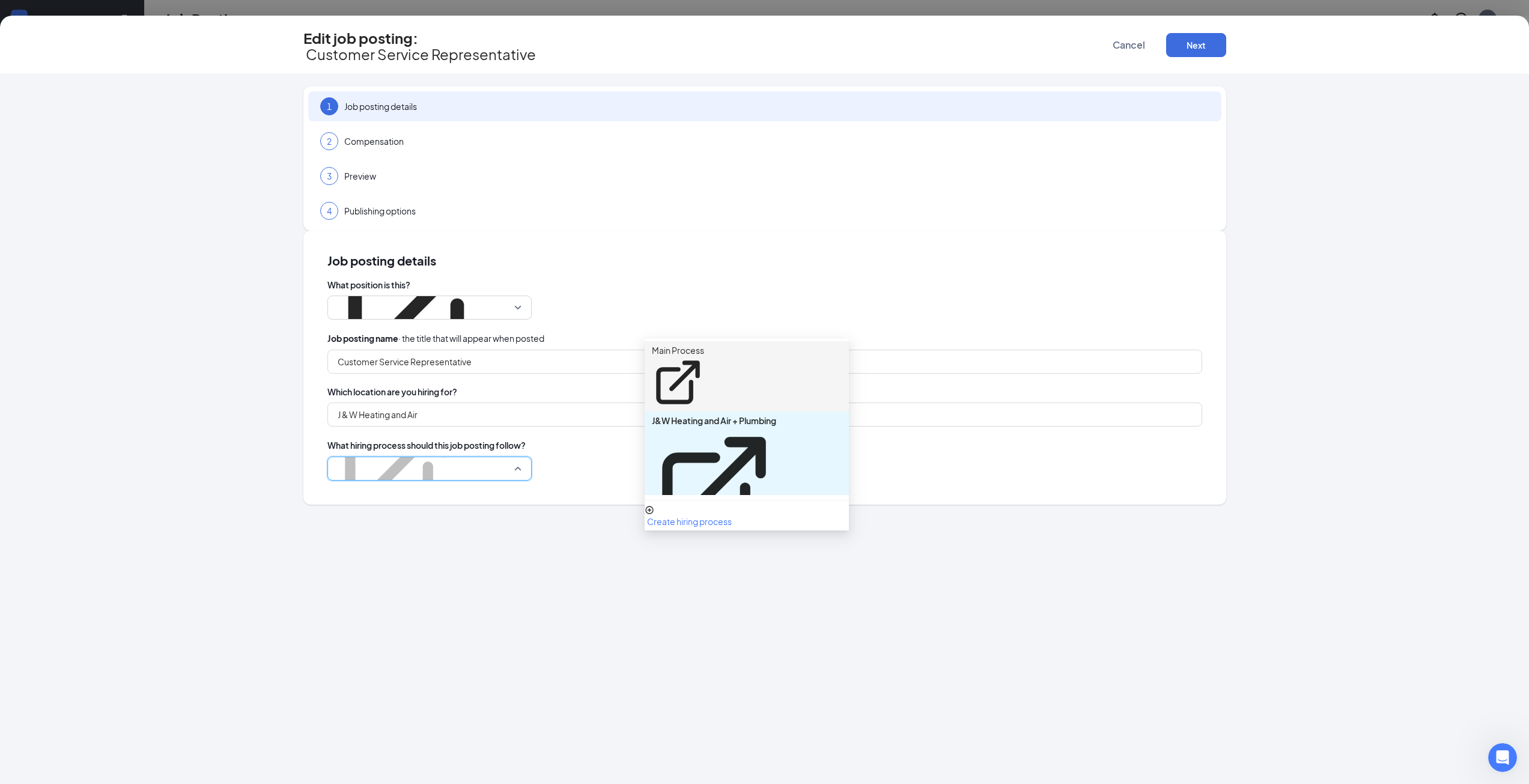
click at [691, 348] on p "Main Process" at bounding box center [678, 351] width 53 height 12
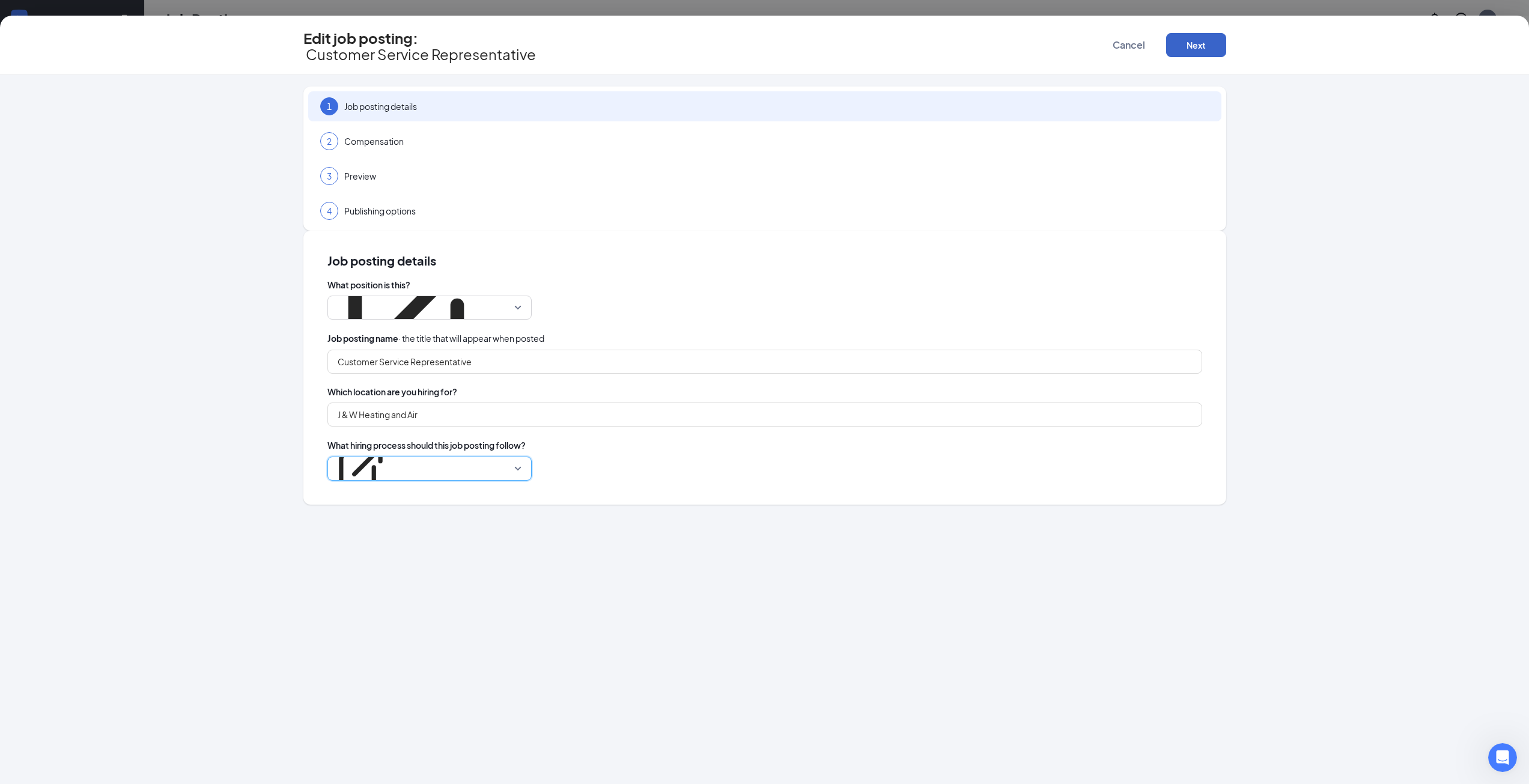
click at [1210, 35] on button "Next" at bounding box center [1196, 45] width 61 height 24
click at [1209, 36] on button "button" at bounding box center [1196, 45] width 61 height 24
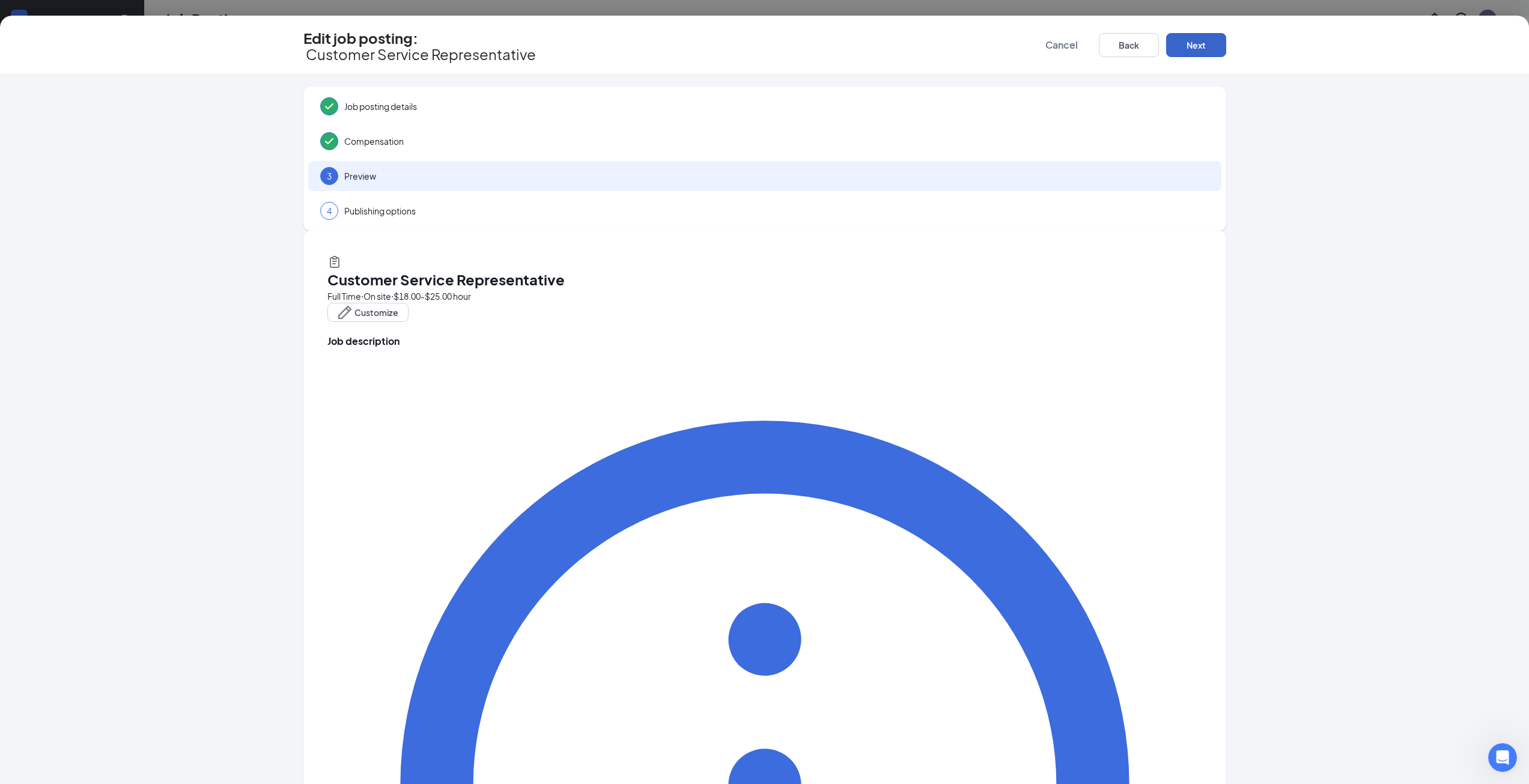
click at [1209, 36] on button "Next" at bounding box center [1196, 45] width 61 height 24
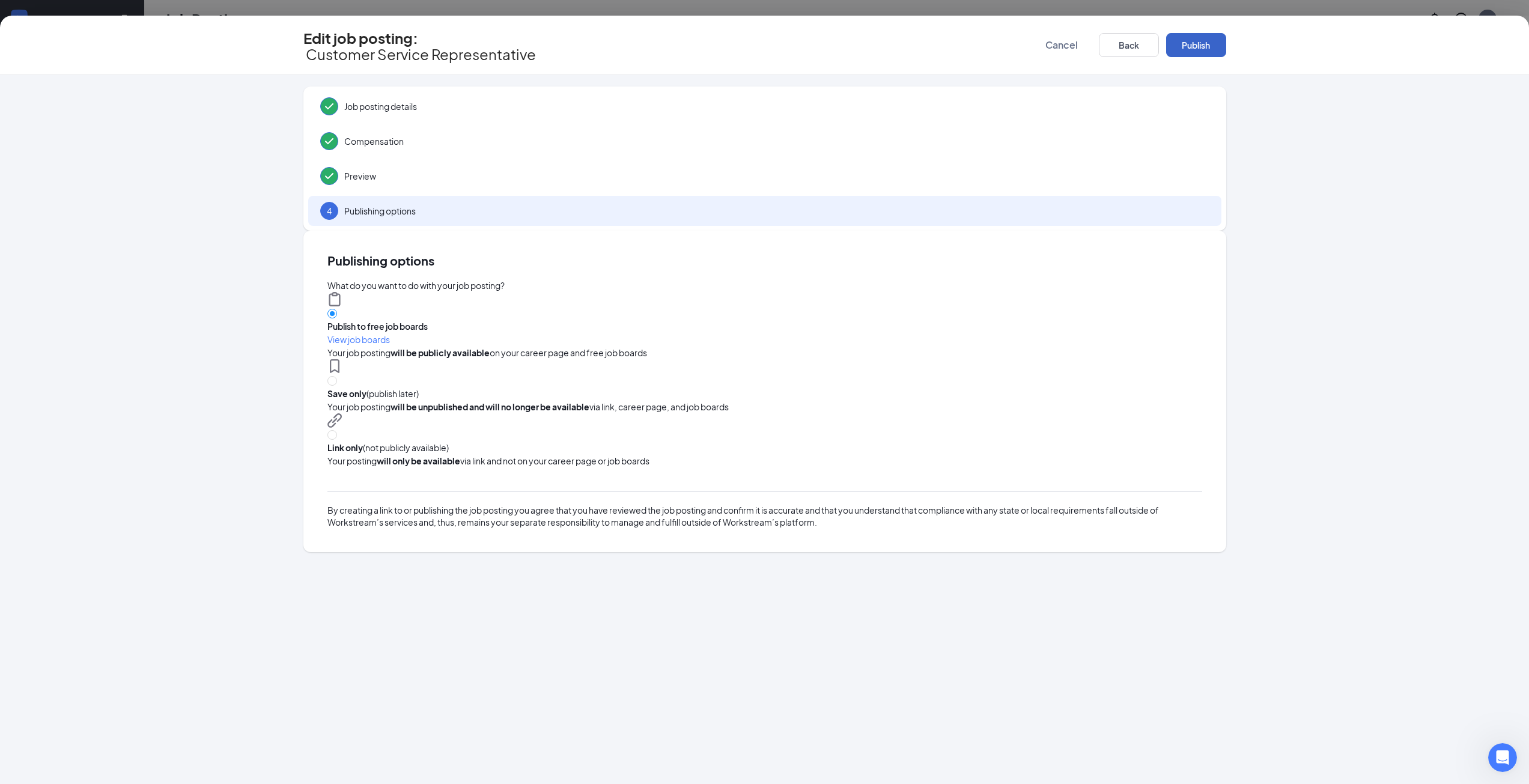
click at [1209, 36] on button "Publish" at bounding box center [1196, 45] width 61 height 24
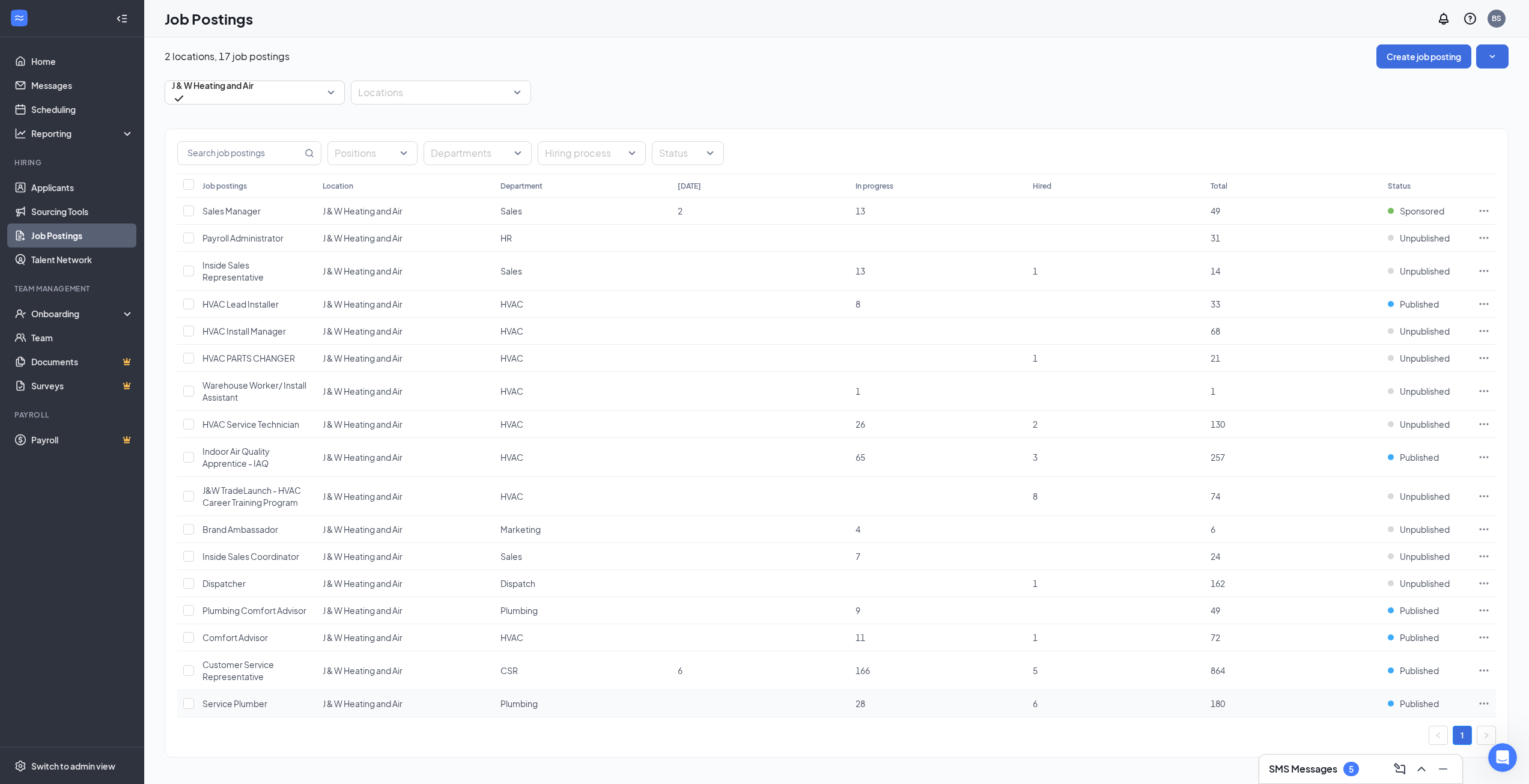
click at [1483, 705] on icon "Ellipses" at bounding box center [1483, 703] width 12 height 12
click at [1365, 488] on span "Edit job posting" at bounding box center [1349, 489] width 61 height 11
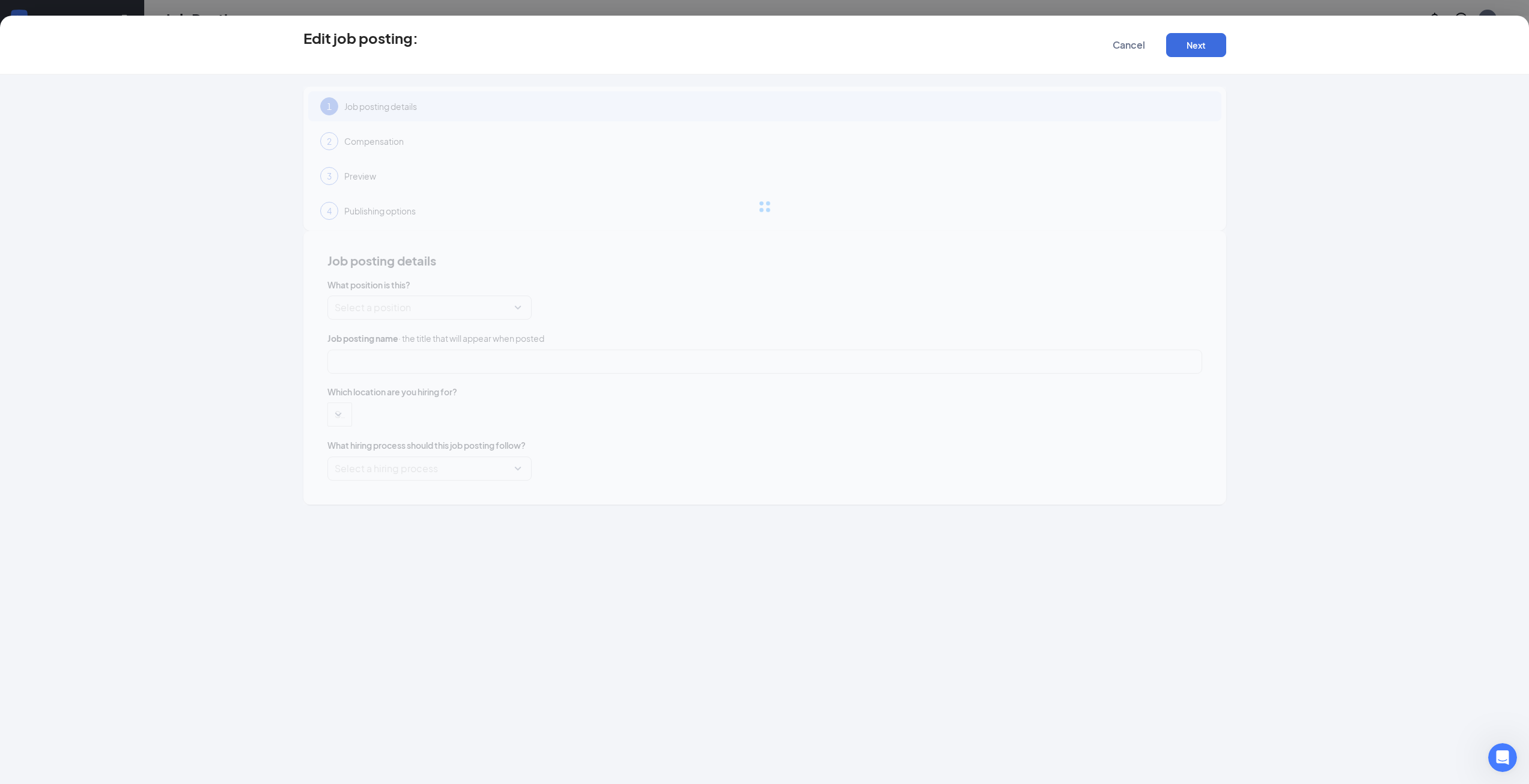
type input "Service Plumber"
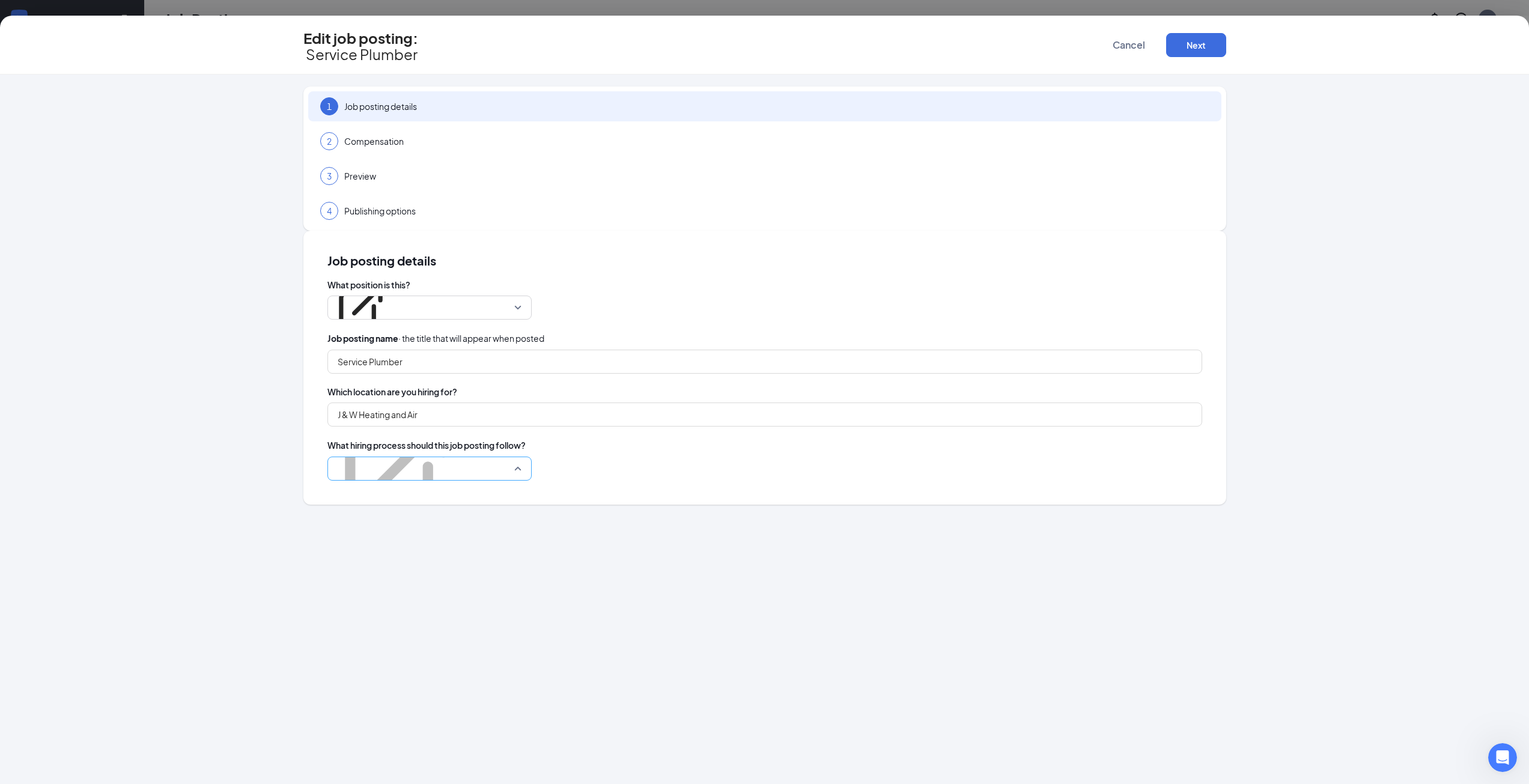
drag, startPoint x: 746, startPoint y: 316, endPoint x: 729, endPoint y: 324, distance: 18.8
click at [459, 393] on p "J&W Heating and Air + Plumbing" at bounding box center [396, 399] width 124 height 12
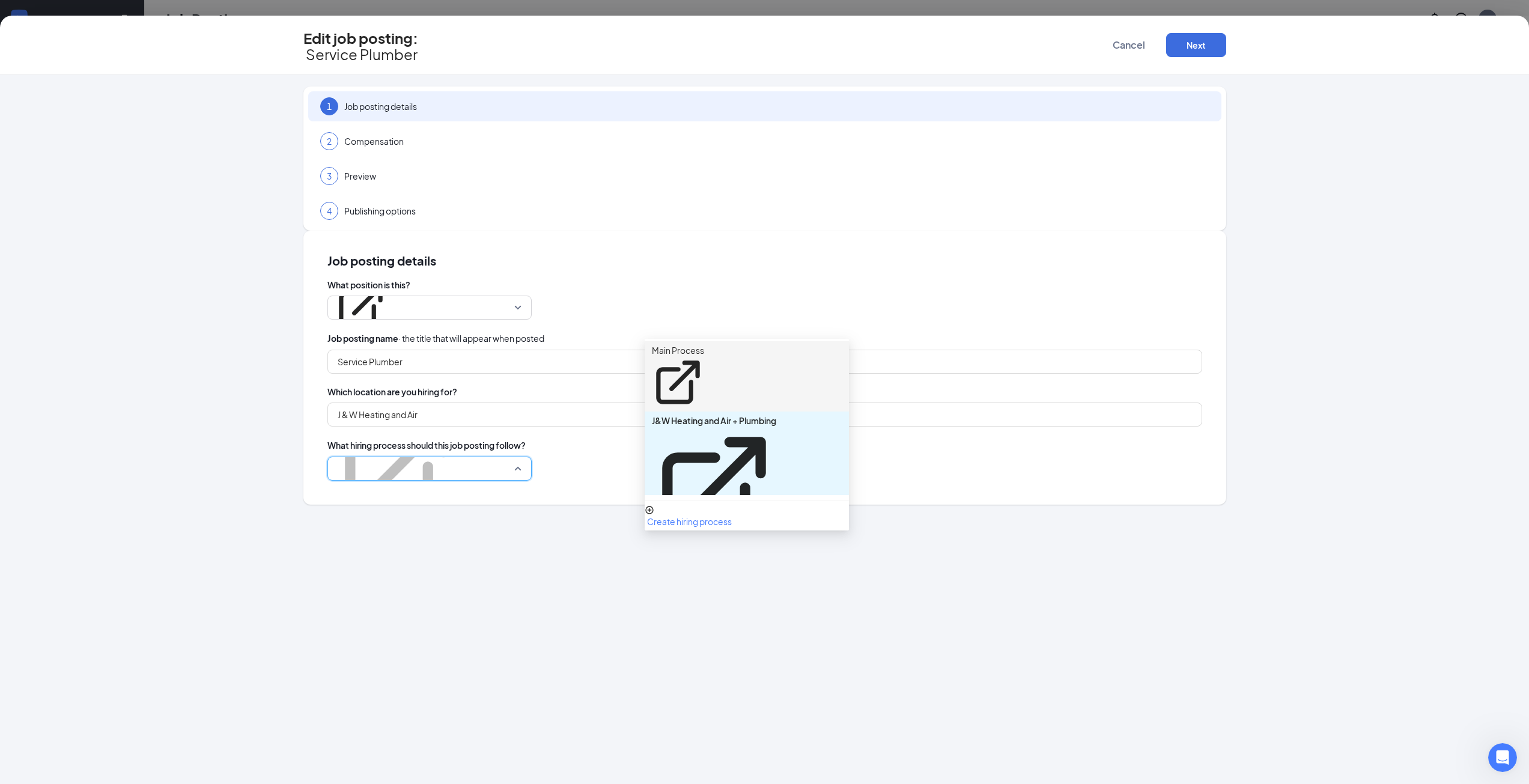
click at [704, 345] on p "Main Process" at bounding box center [678, 351] width 53 height 12
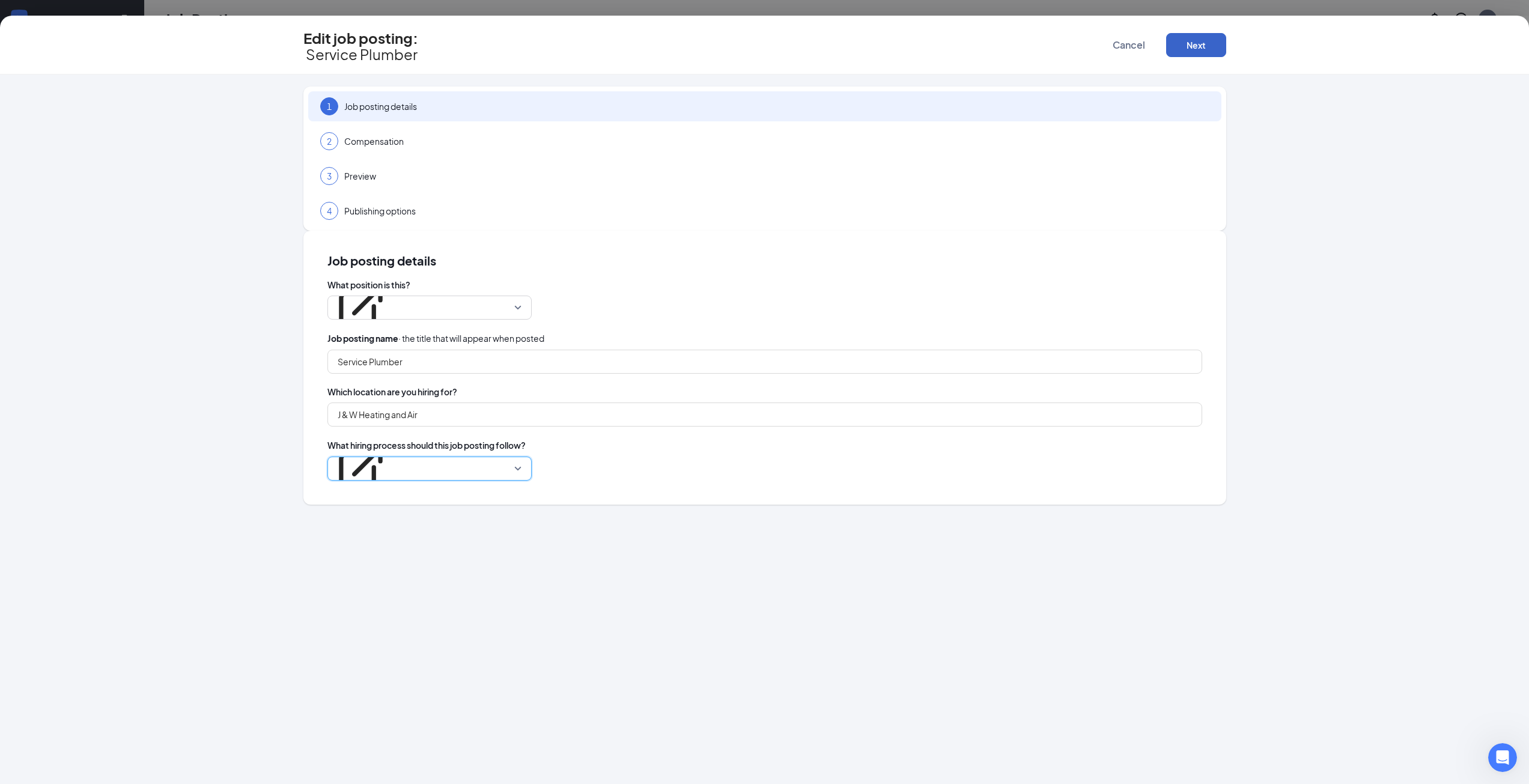
click at [1189, 46] on button "Next" at bounding box center [1196, 45] width 61 height 24
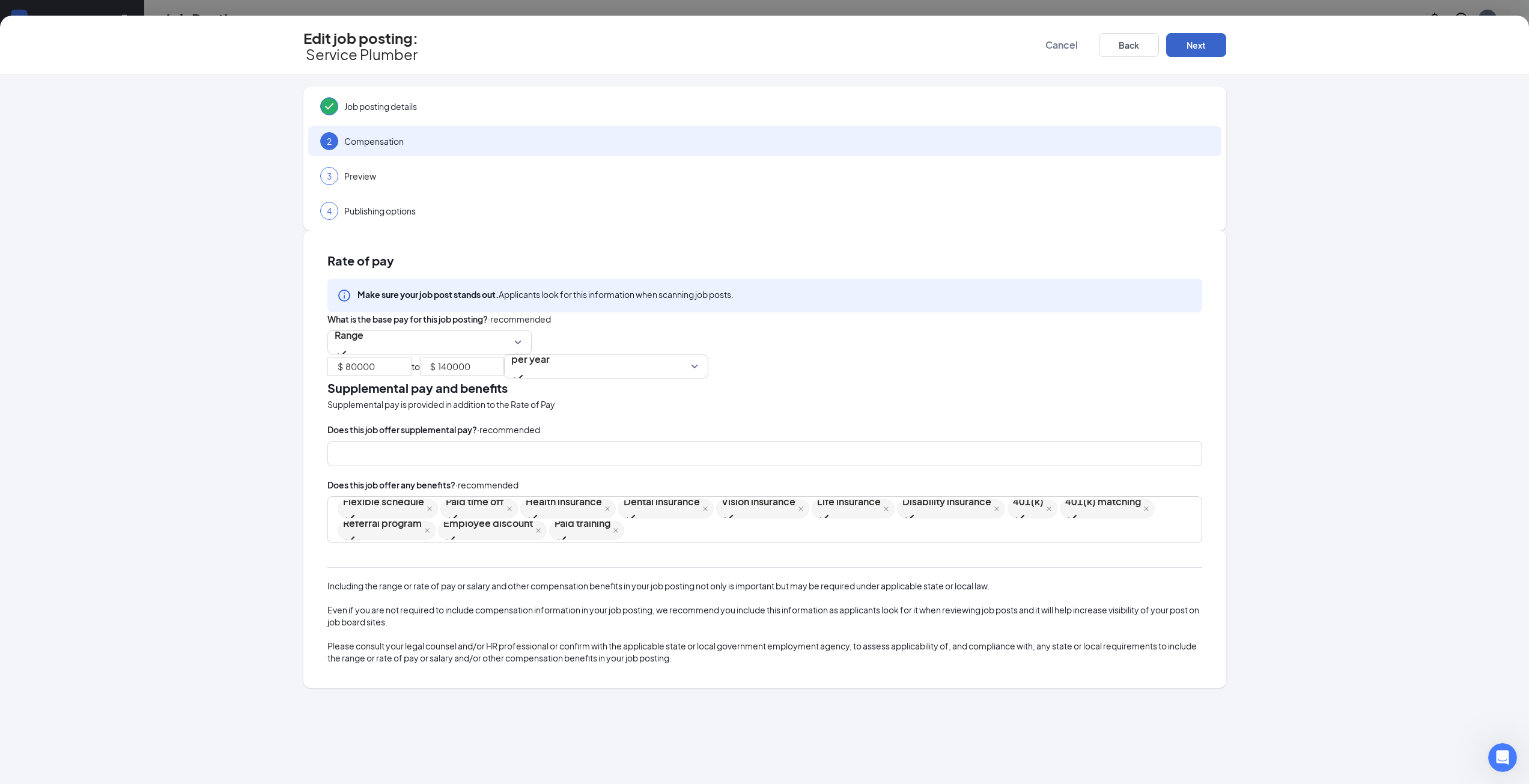
click at [1189, 46] on button "Next" at bounding box center [1196, 45] width 61 height 24
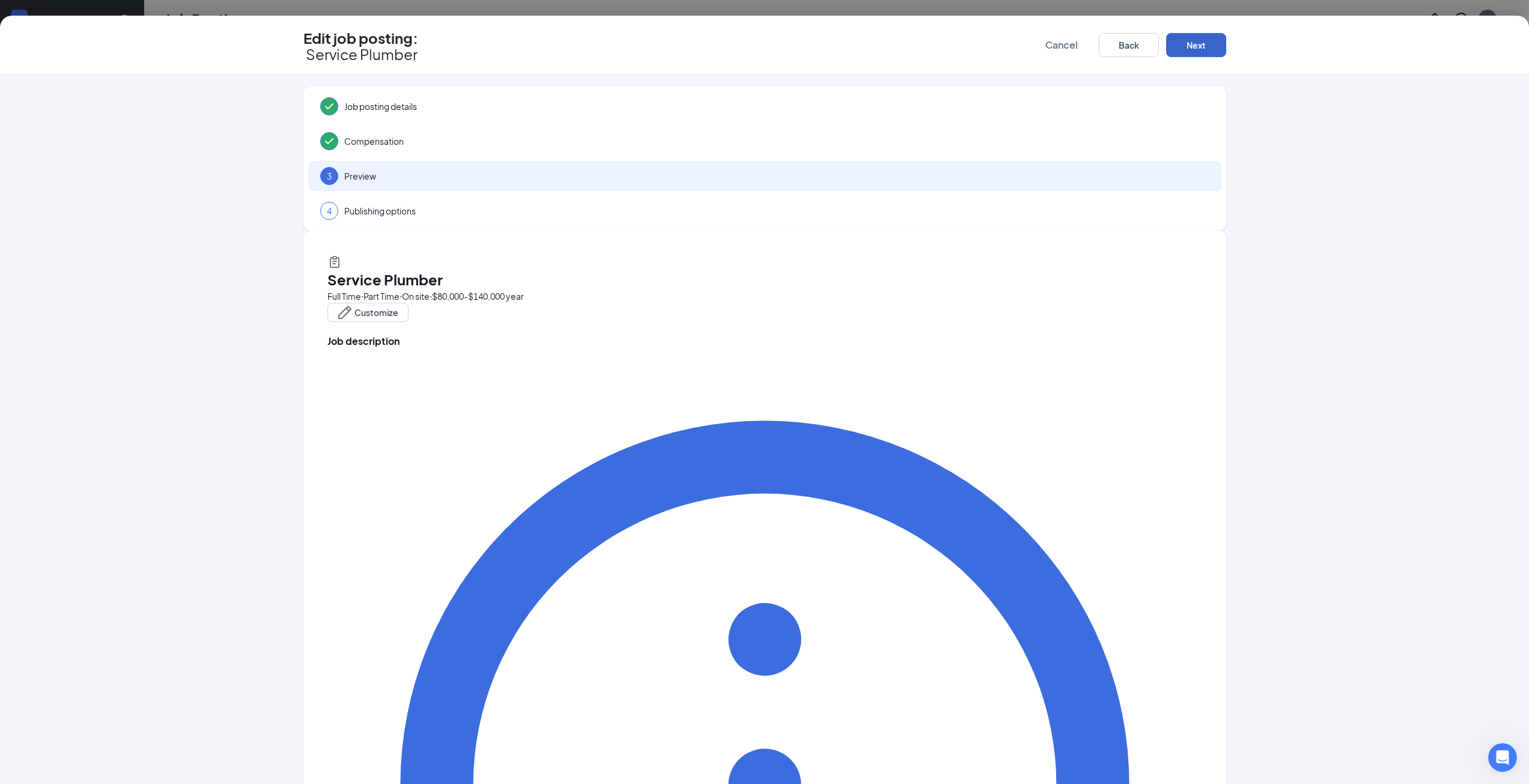
click at [1189, 46] on button "Next" at bounding box center [1196, 45] width 61 height 24
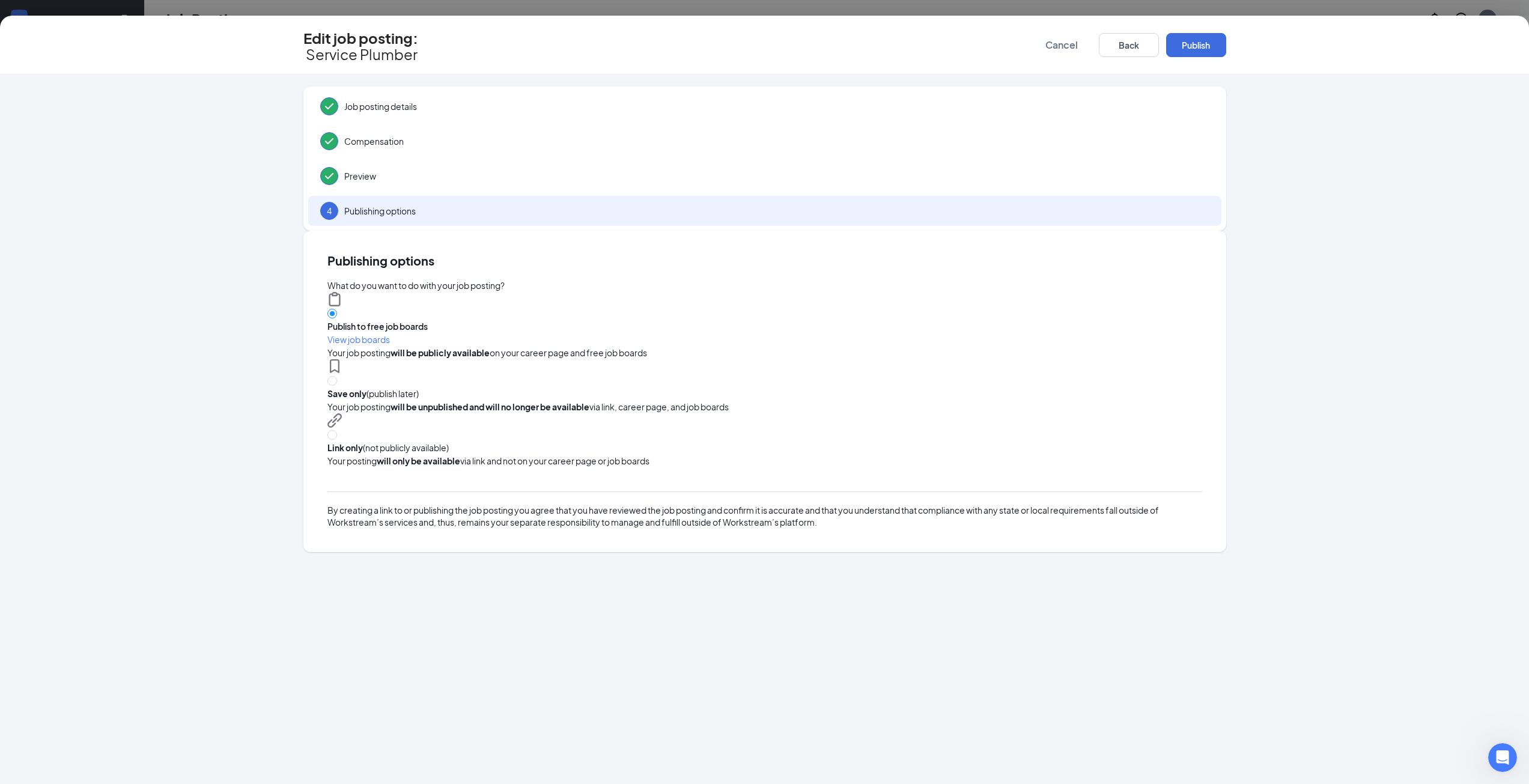
click at [1189, 46] on button "Publish" at bounding box center [1196, 45] width 61 height 24
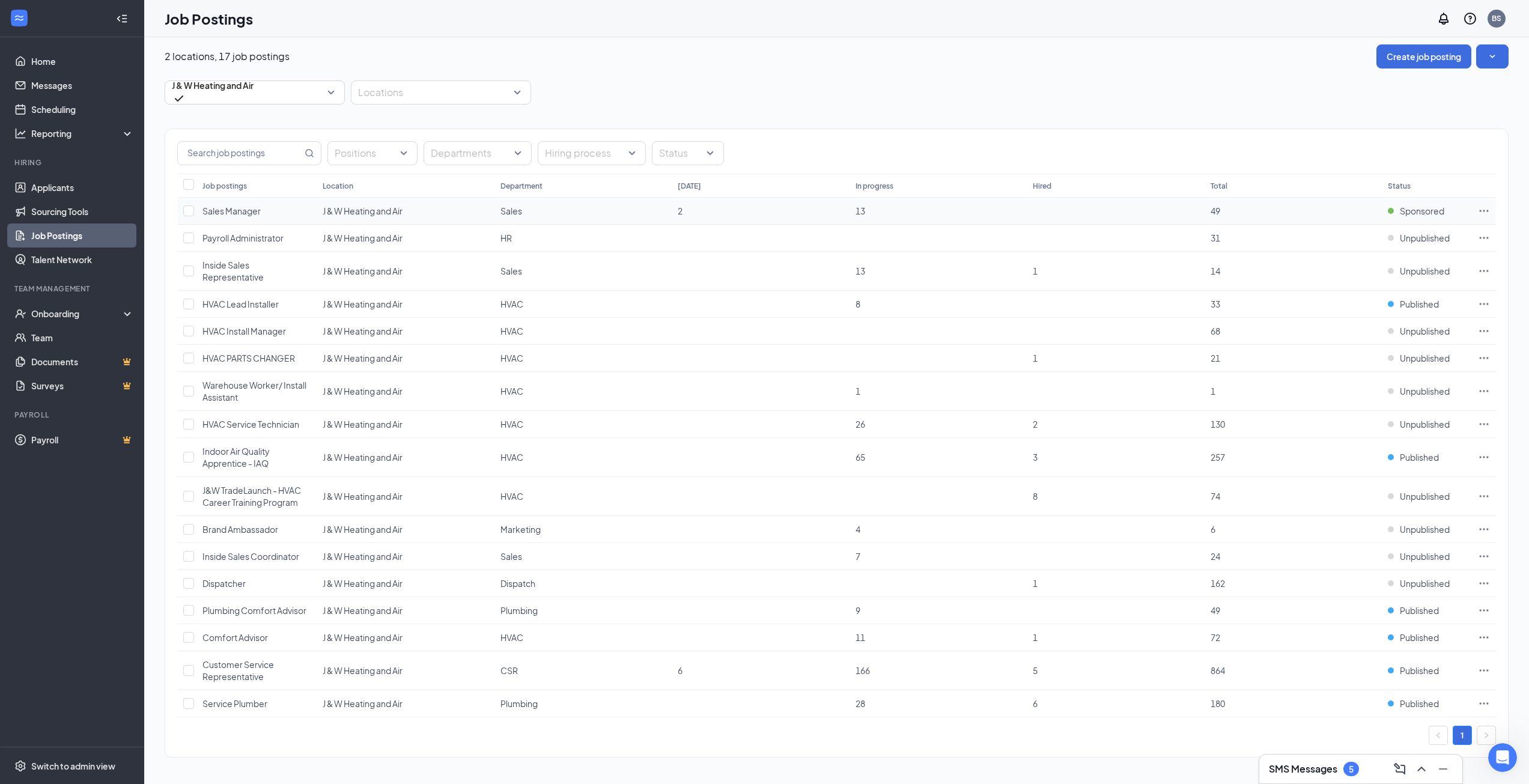
click at [1480, 210] on icon "Ellipses" at bounding box center [1483, 211] width 12 height 12
click at [1418, 241] on span "Edit job posting" at bounding box center [1399, 235] width 161 height 14
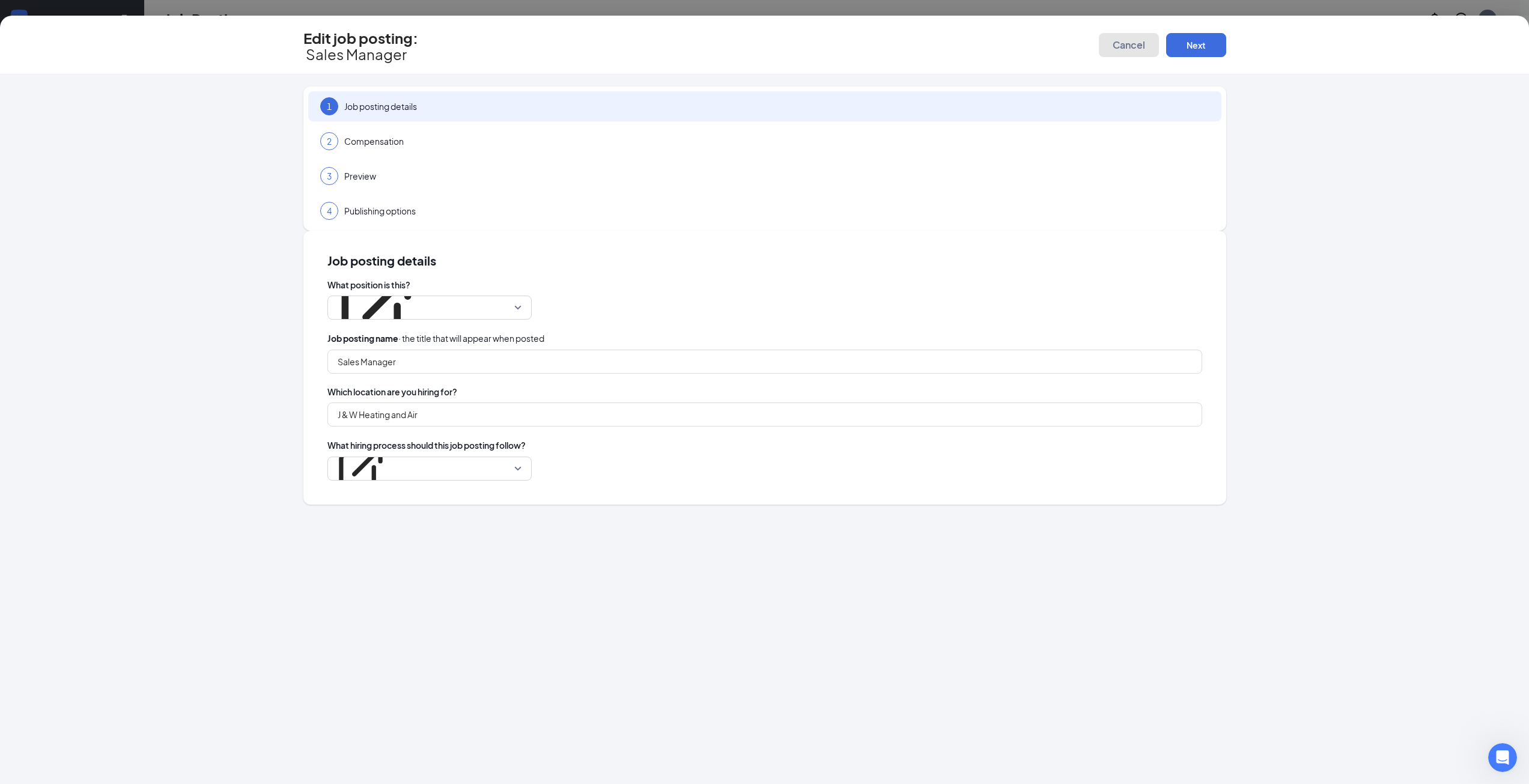
click at [1114, 39] on span "Cancel" at bounding box center [1128, 45] width 32 height 12
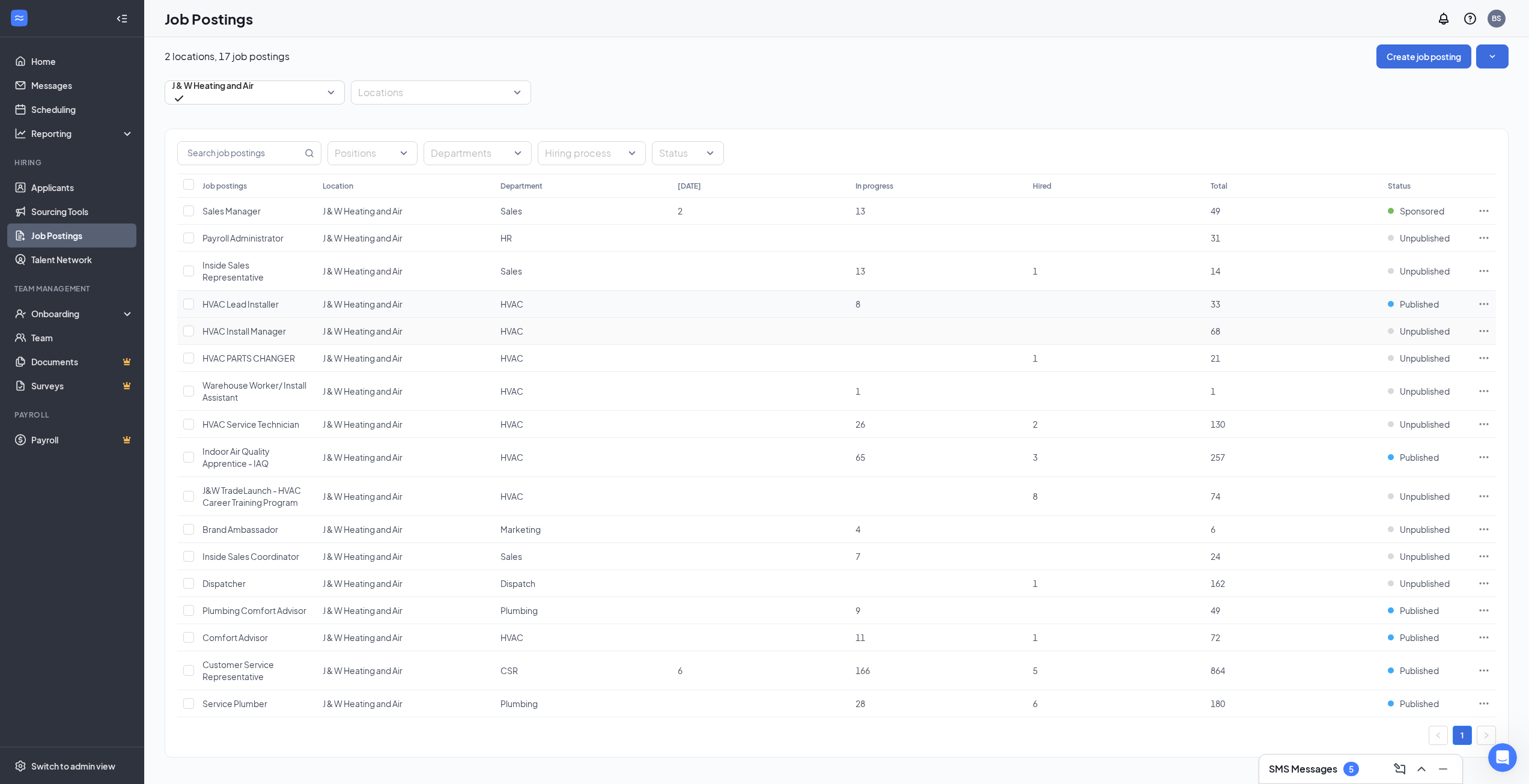
click at [1482, 305] on icon "Ellipses" at bounding box center [1483, 304] width 12 height 12
click at [1412, 330] on span "Edit job posting" at bounding box center [1399, 329] width 161 height 14
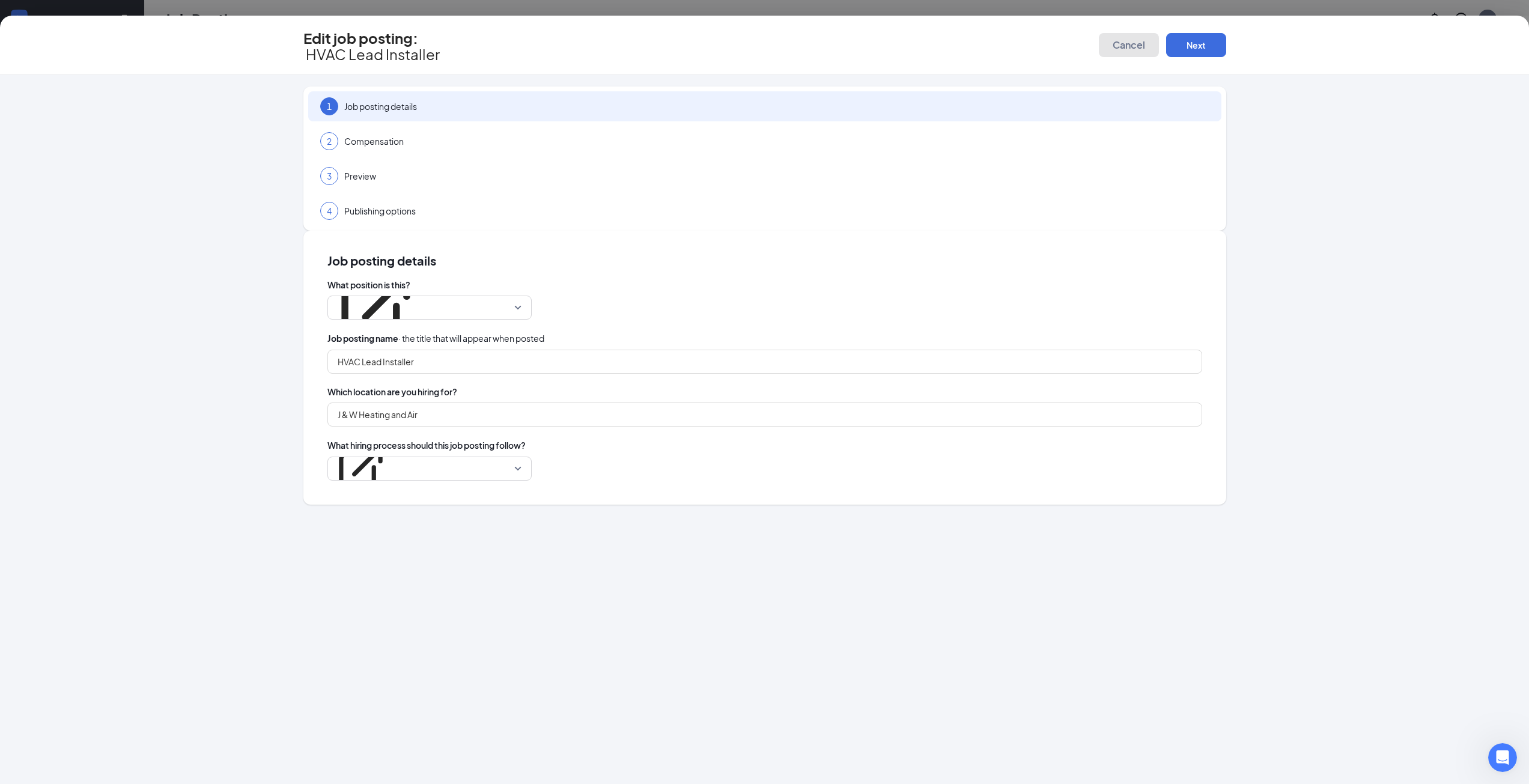
click at [1128, 41] on span "Cancel" at bounding box center [1128, 45] width 32 height 12
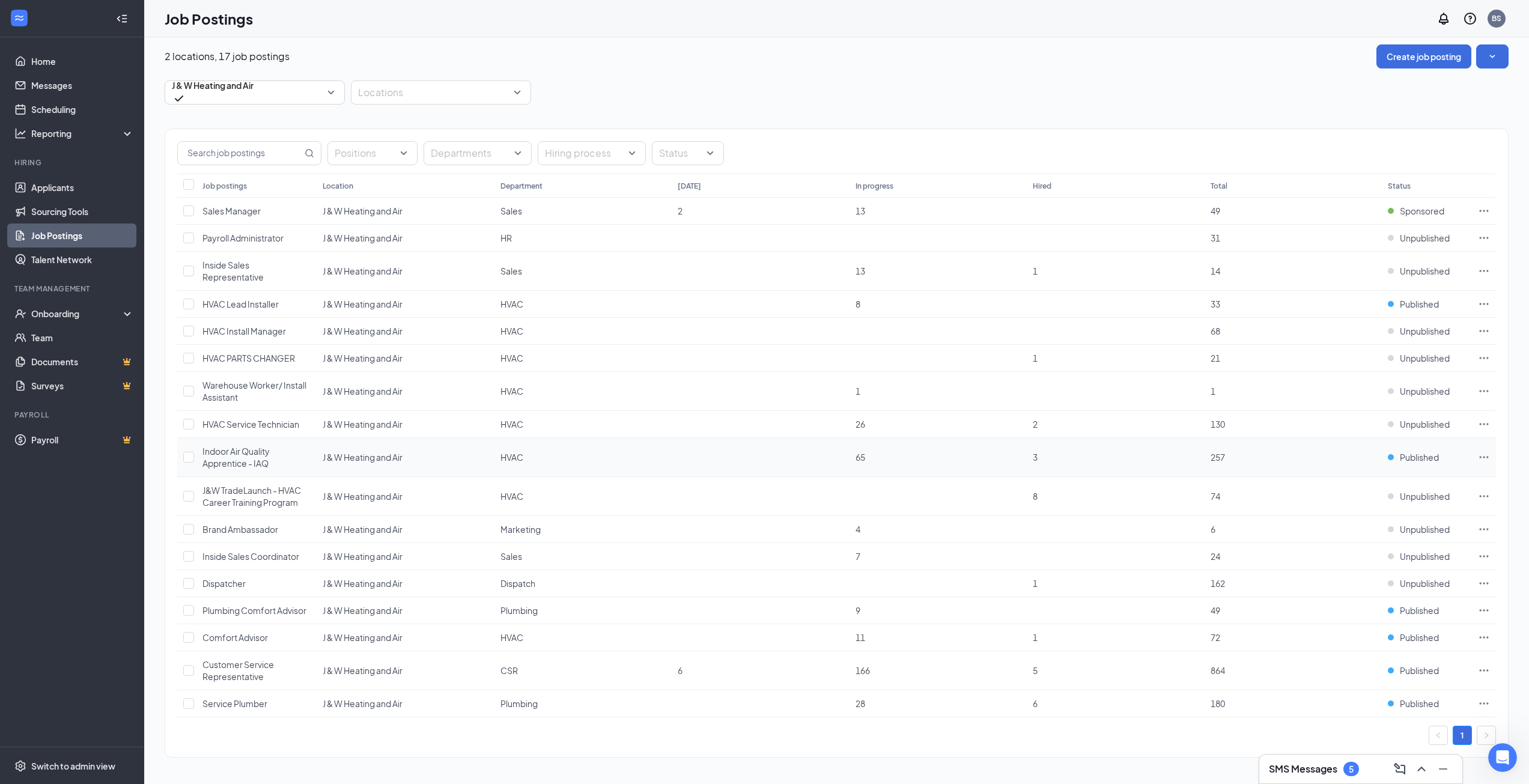
click at [1490, 455] on td at bounding box center [1483, 457] width 24 height 39
click at [1484, 460] on icon "Ellipses" at bounding box center [1483, 457] width 12 height 12
click at [1406, 483] on span "Edit job posting" at bounding box center [1399, 482] width 161 height 14
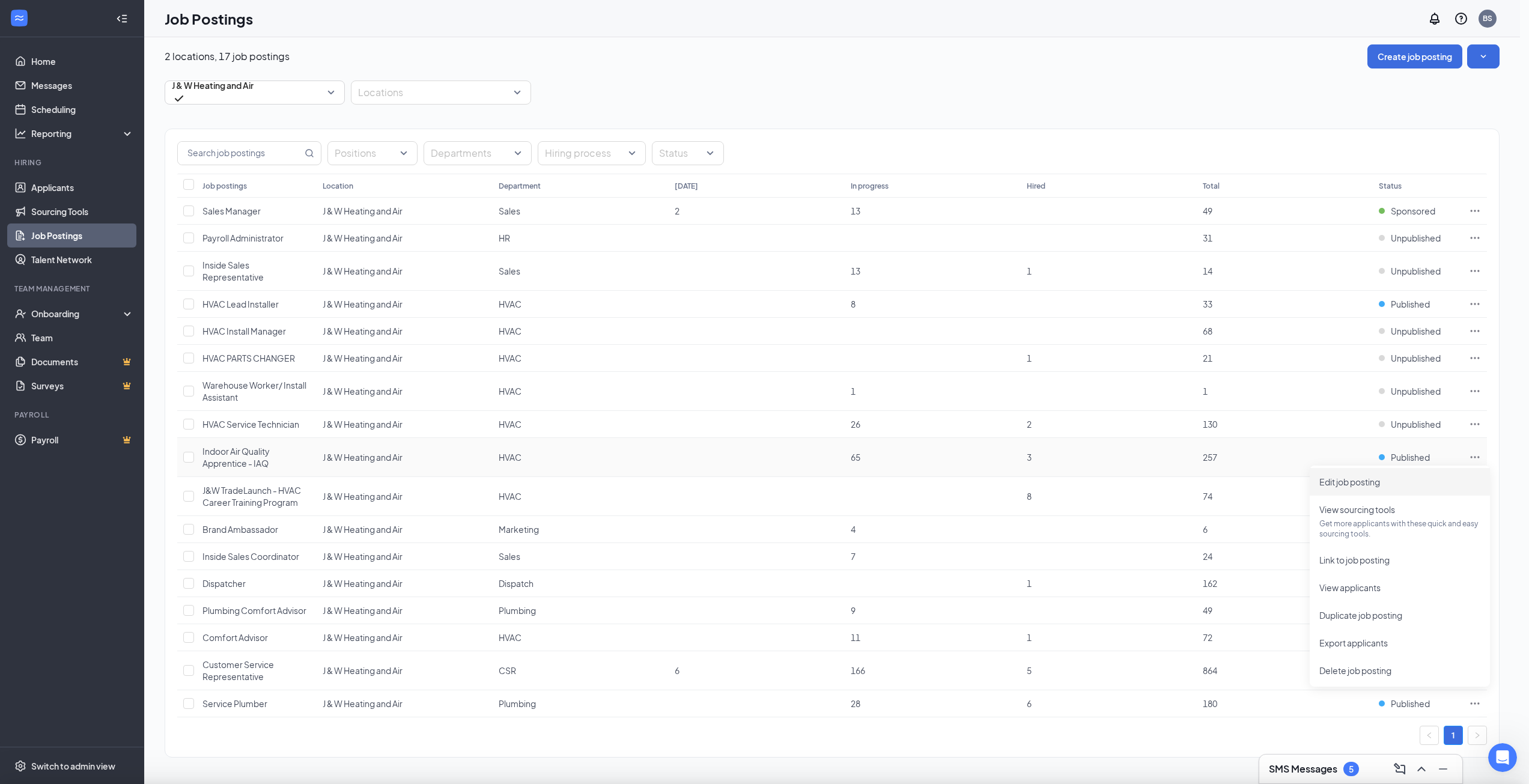
type input "Indoor Air Quality Apprentice - IAQ"
type input "J & W Heating and Air"
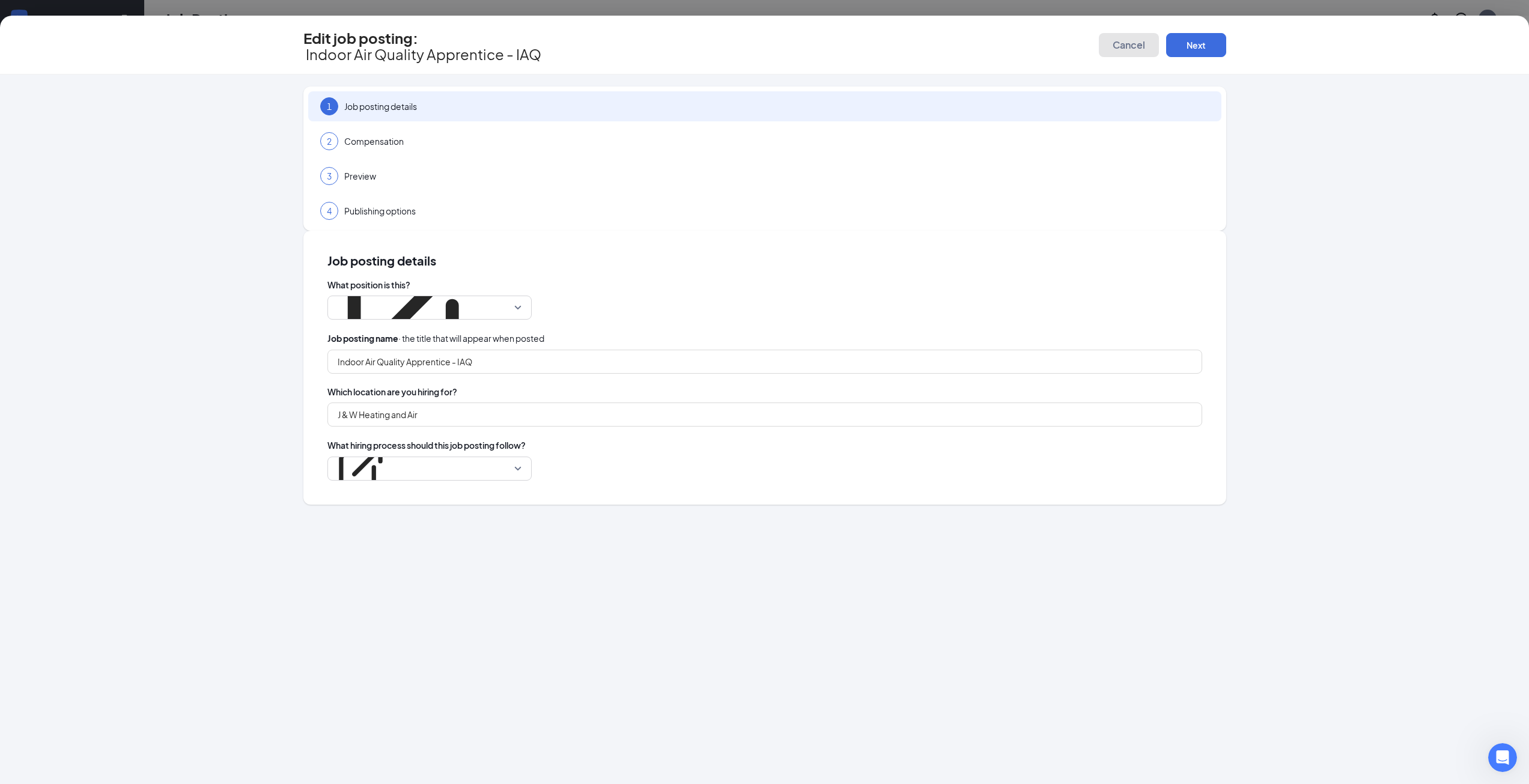
click at [1119, 45] on span "Cancel" at bounding box center [1128, 45] width 32 height 12
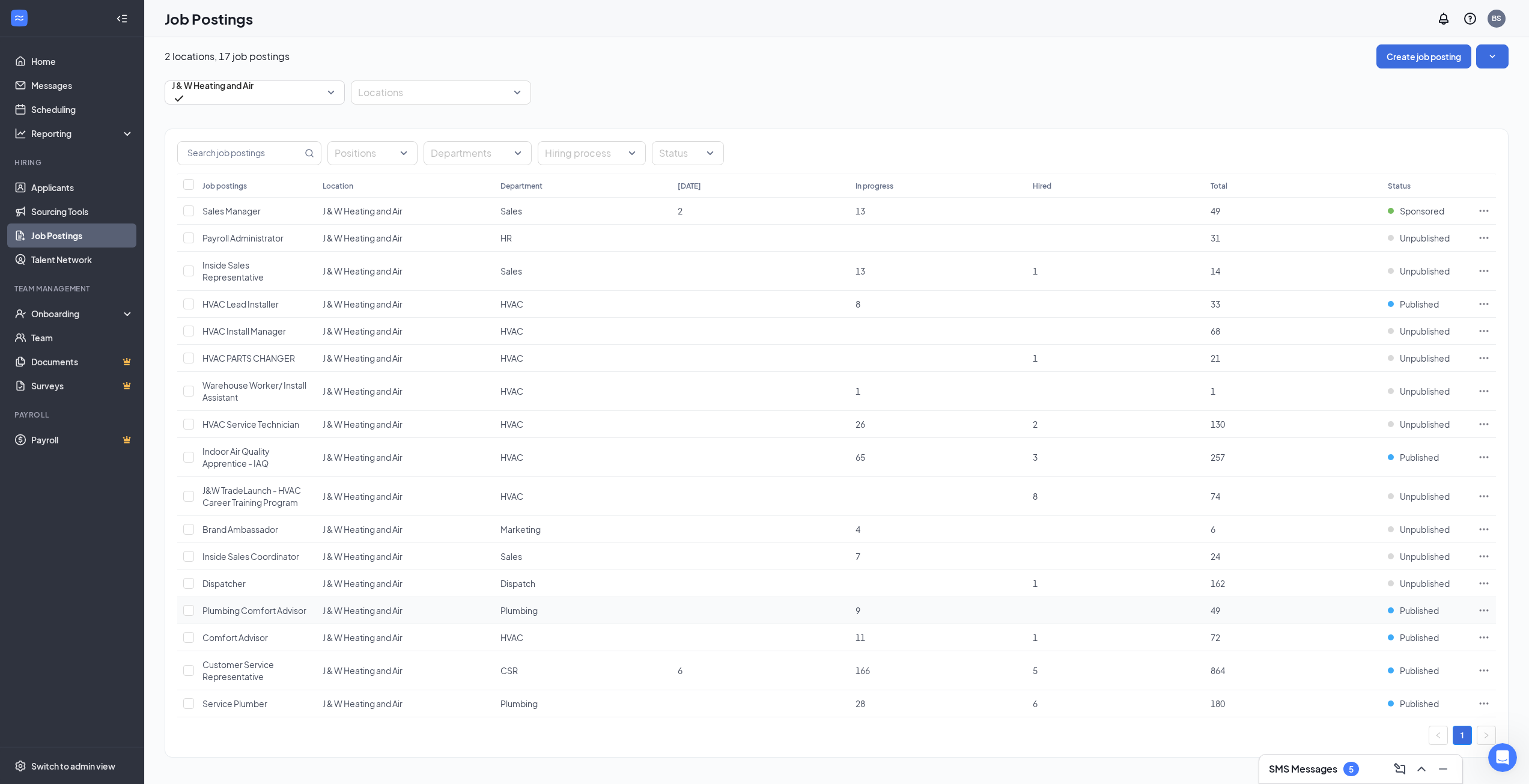
click at [1484, 608] on icon "Ellipses" at bounding box center [1483, 610] width 12 height 12
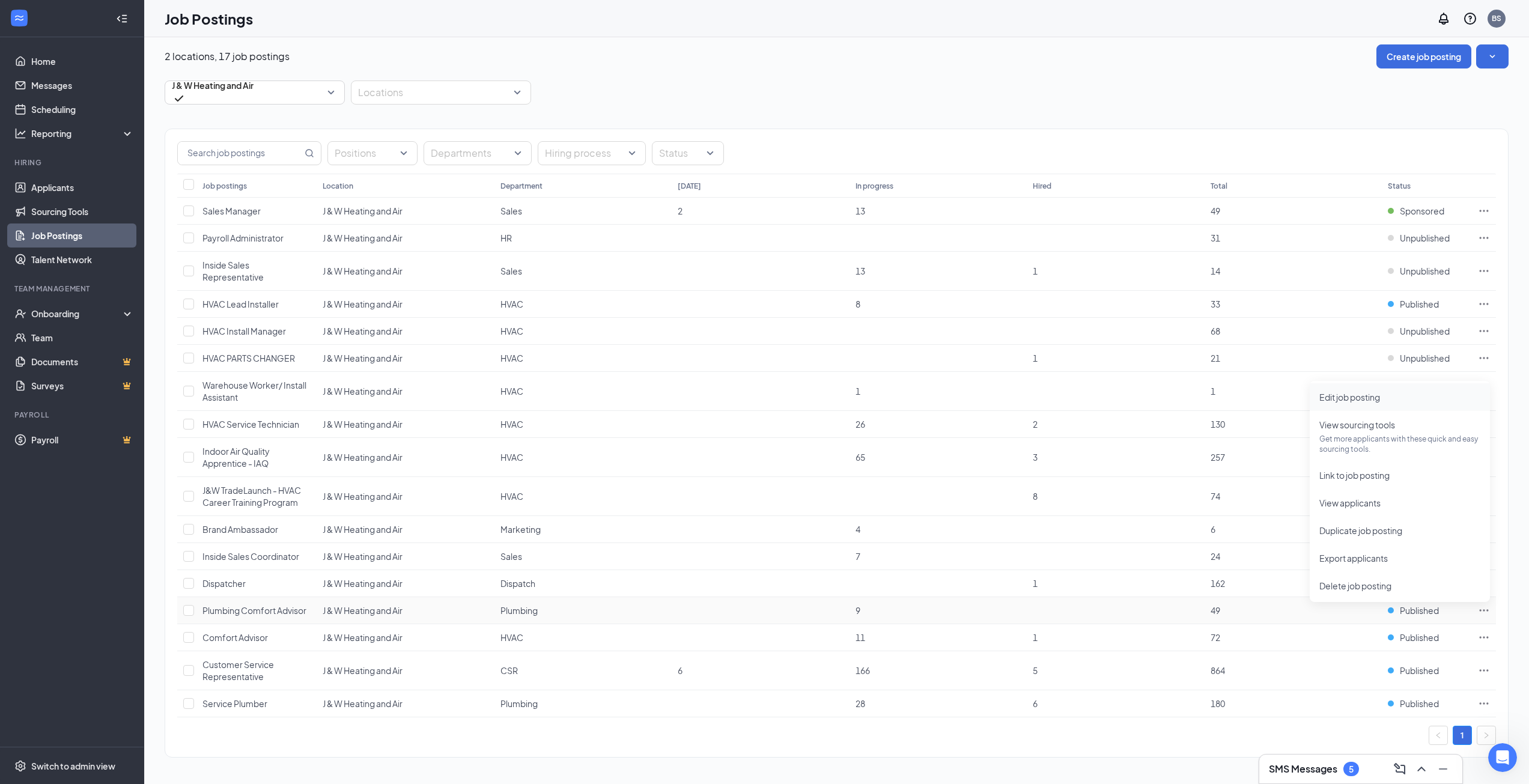
click at [1363, 402] on span "Edit job posting" at bounding box center [1349, 396] width 61 height 11
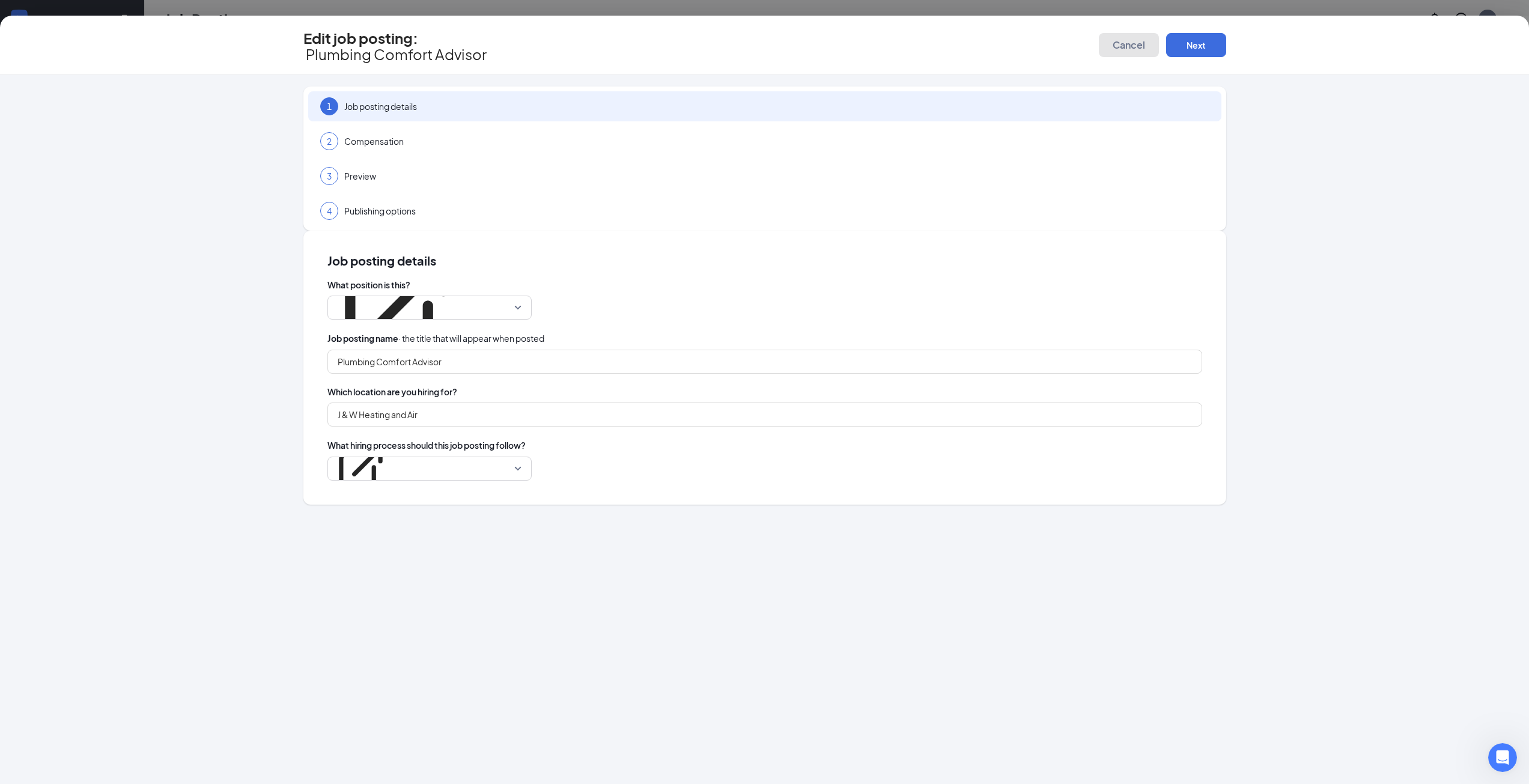
click at [1111, 46] on button "Cancel" at bounding box center [1129, 45] width 61 height 24
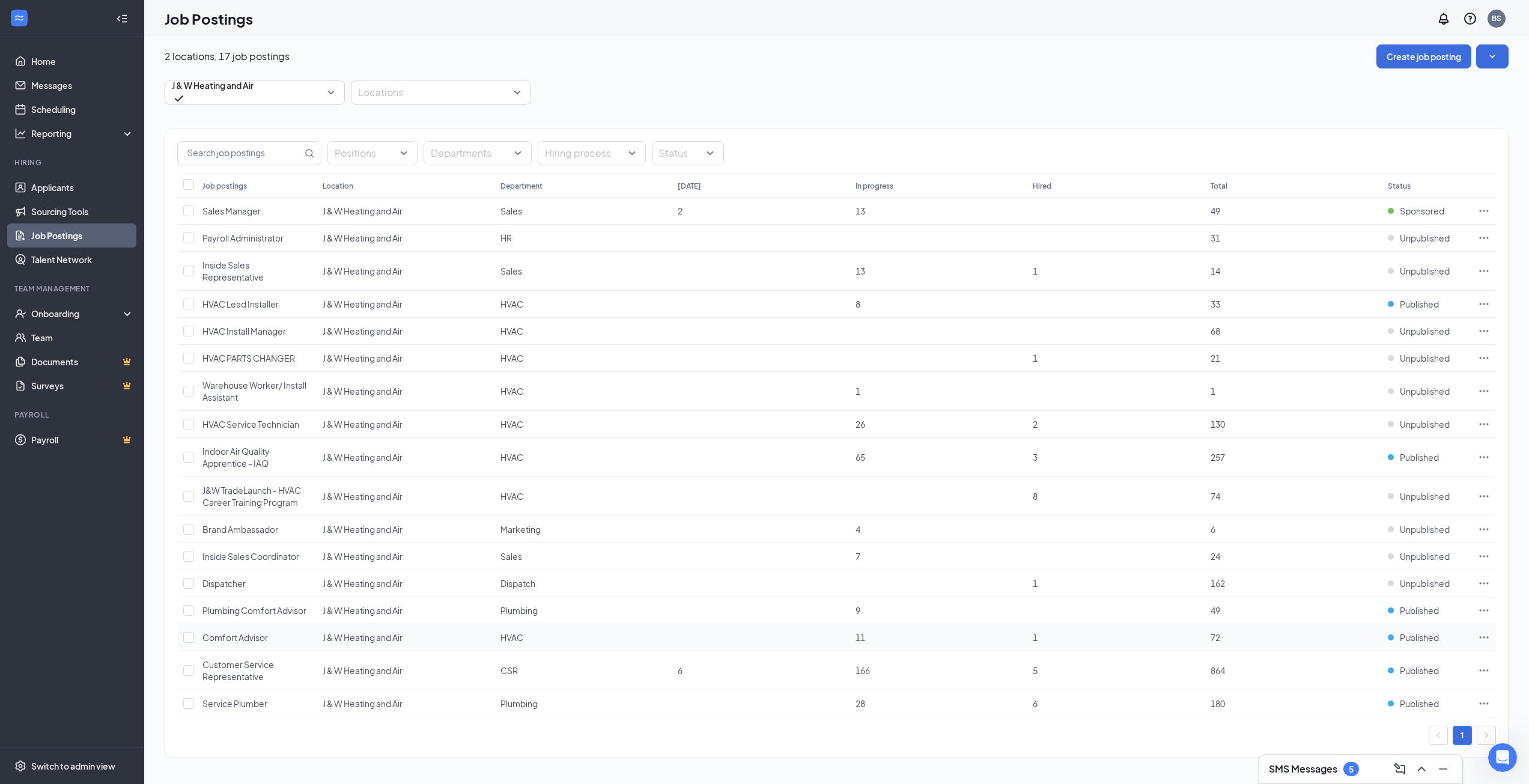
click at [1484, 637] on icon "Ellipses" at bounding box center [1483, 638] width 12 height 12
click at [1380, 424] on span "Edit job posting" at bounding box center [1349, 424] width 61 height 11
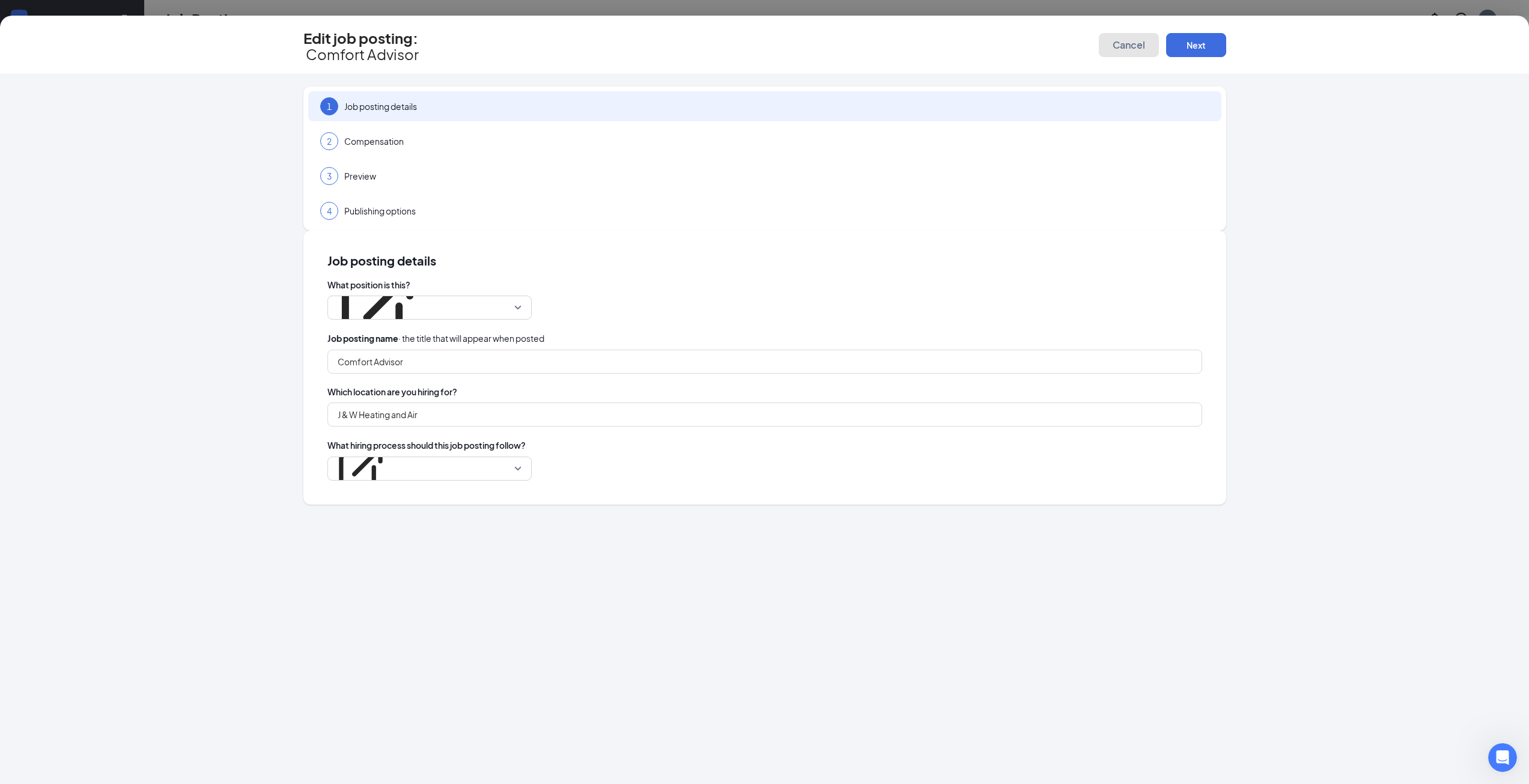
click at [1111, 43] on button "Cancel" at bounding box center [1129, 45] width 61 height 24
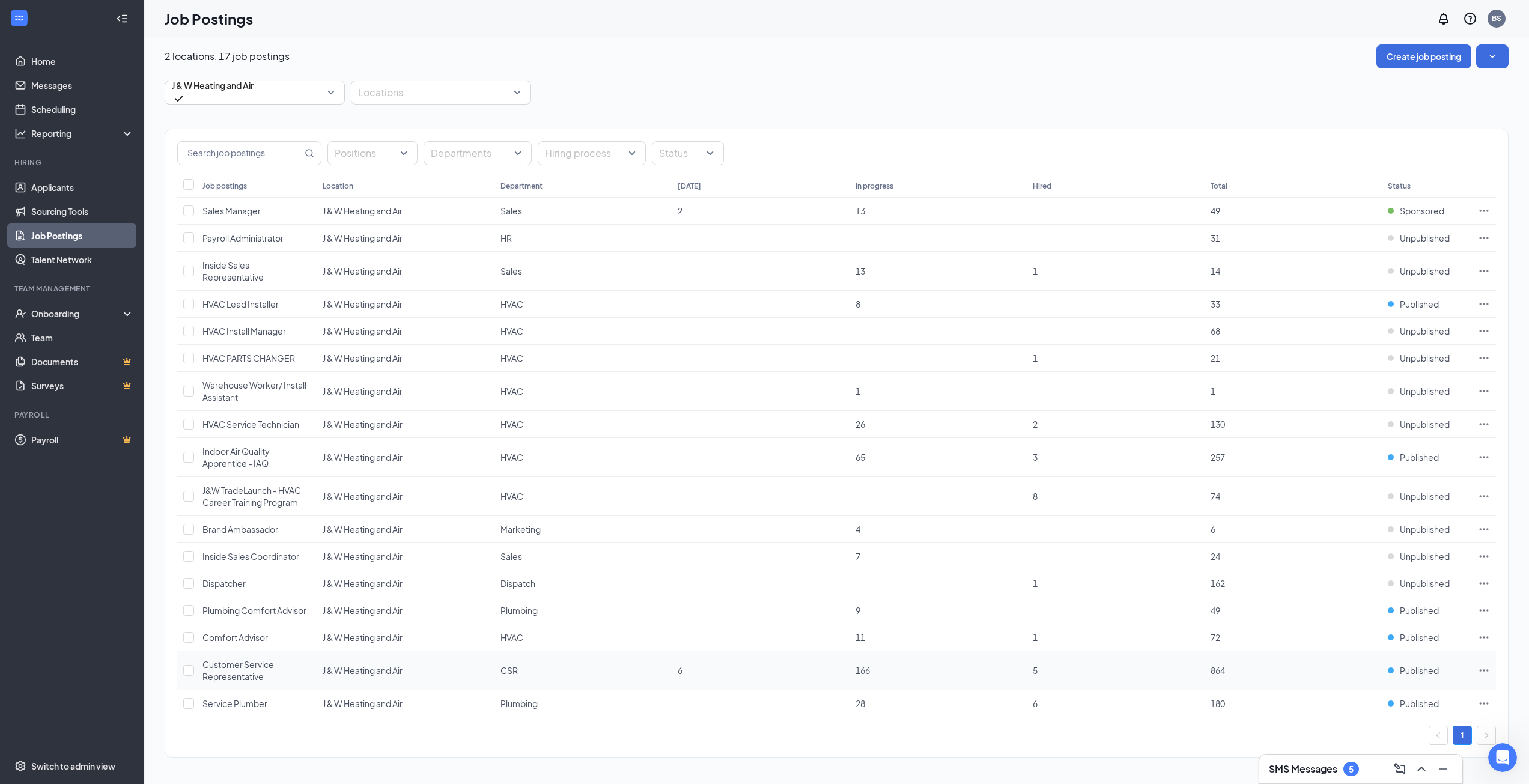
click at [1486, 671] on icon "Ellipses" at bounding box center [1483, 670] width 12 height 12
click at [1373, 455] on span "Edit job posting" at bounding box center [1349, 457] width 61 height 11
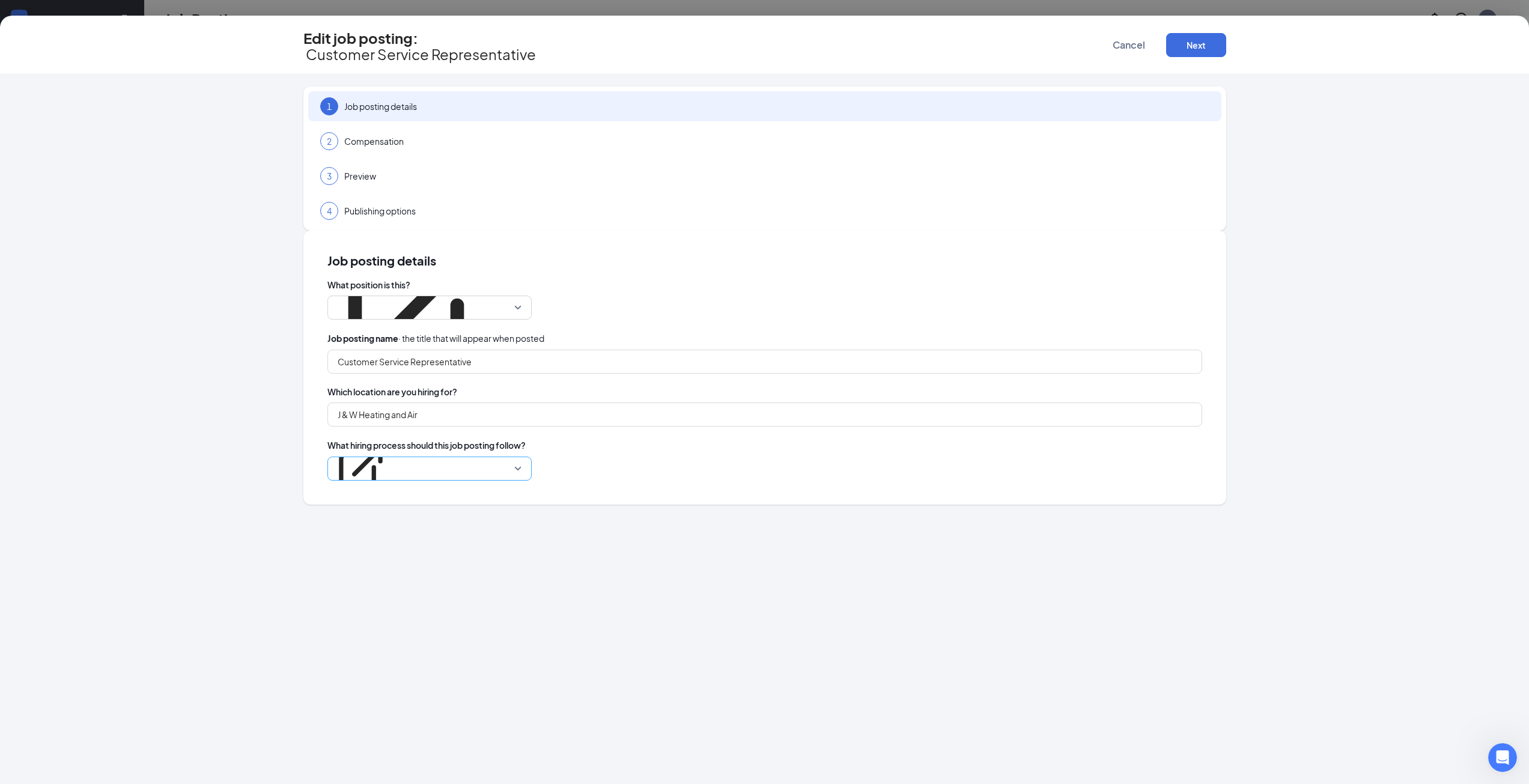
click at [387, 430] on p "Main Process" at bounding box center [361, 435] width 53 height 12
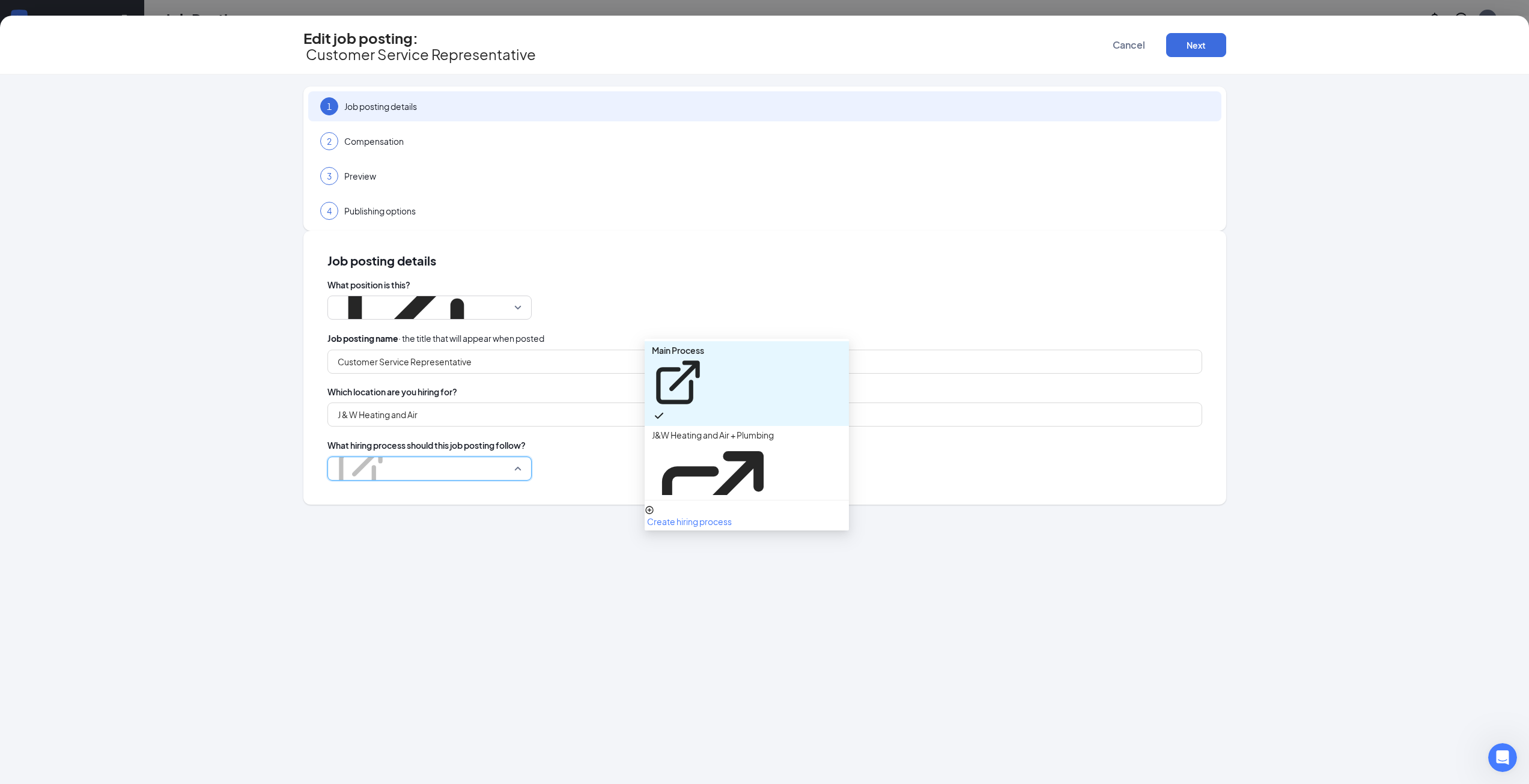
click at [704, 347] on p "Main Process" at bounding box center [678, 351] width 53 height 12
